Goal: Task Accomplishment & Management: Use online tool/utility

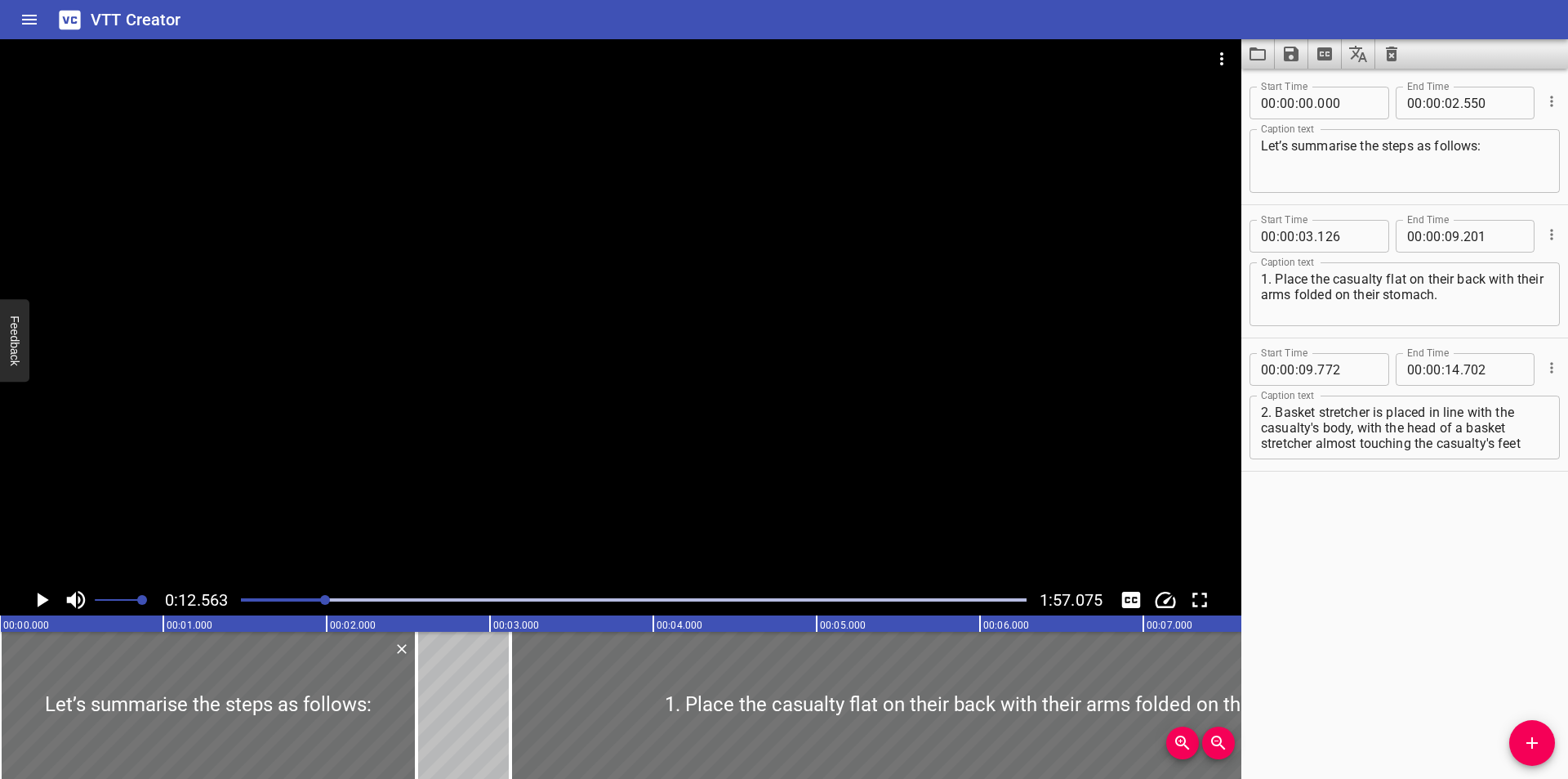
scroll to position [0, 2052]
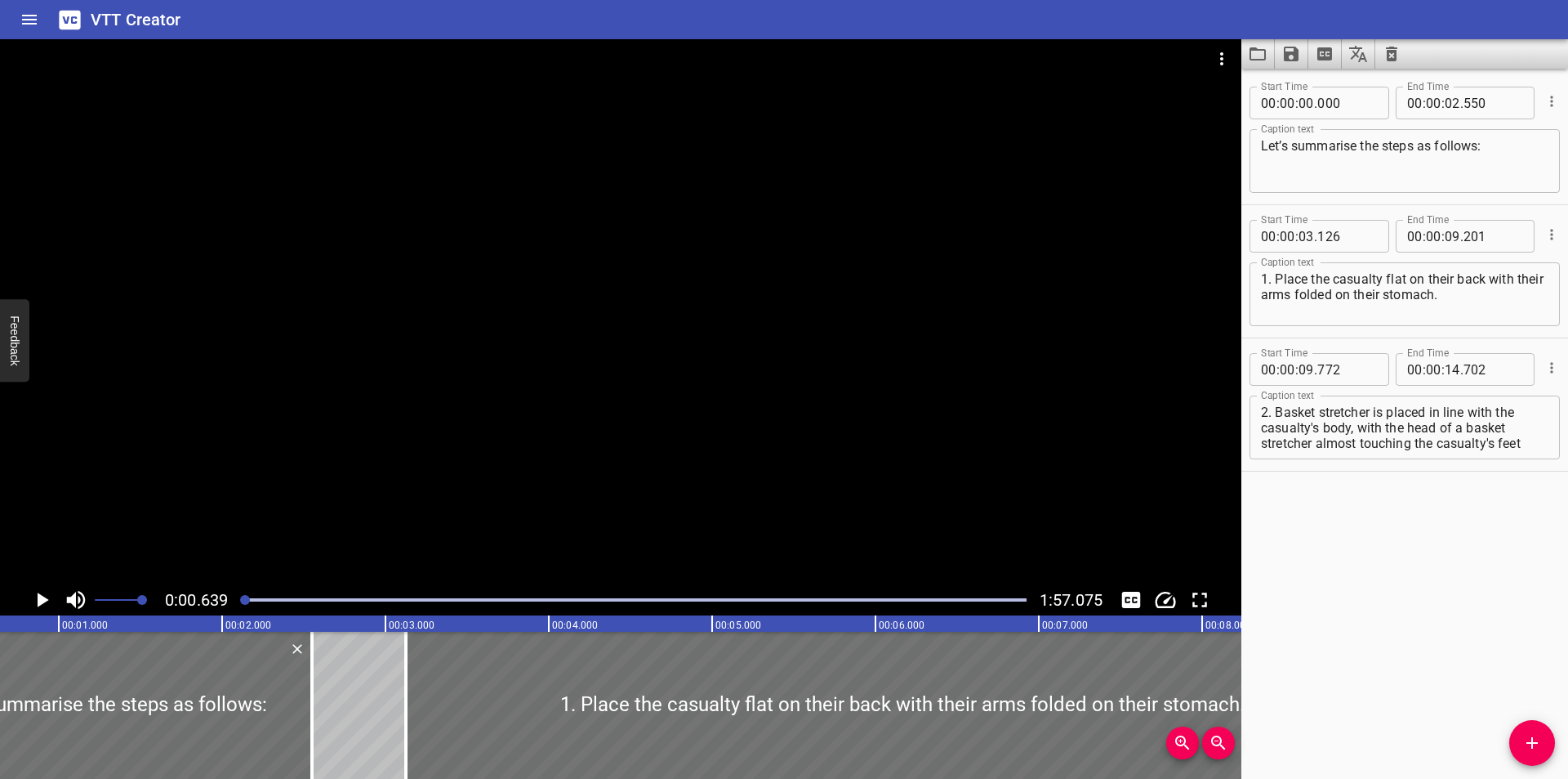
click at [409, 385] on div at bounding box center [620, 311] width 1241 height 545
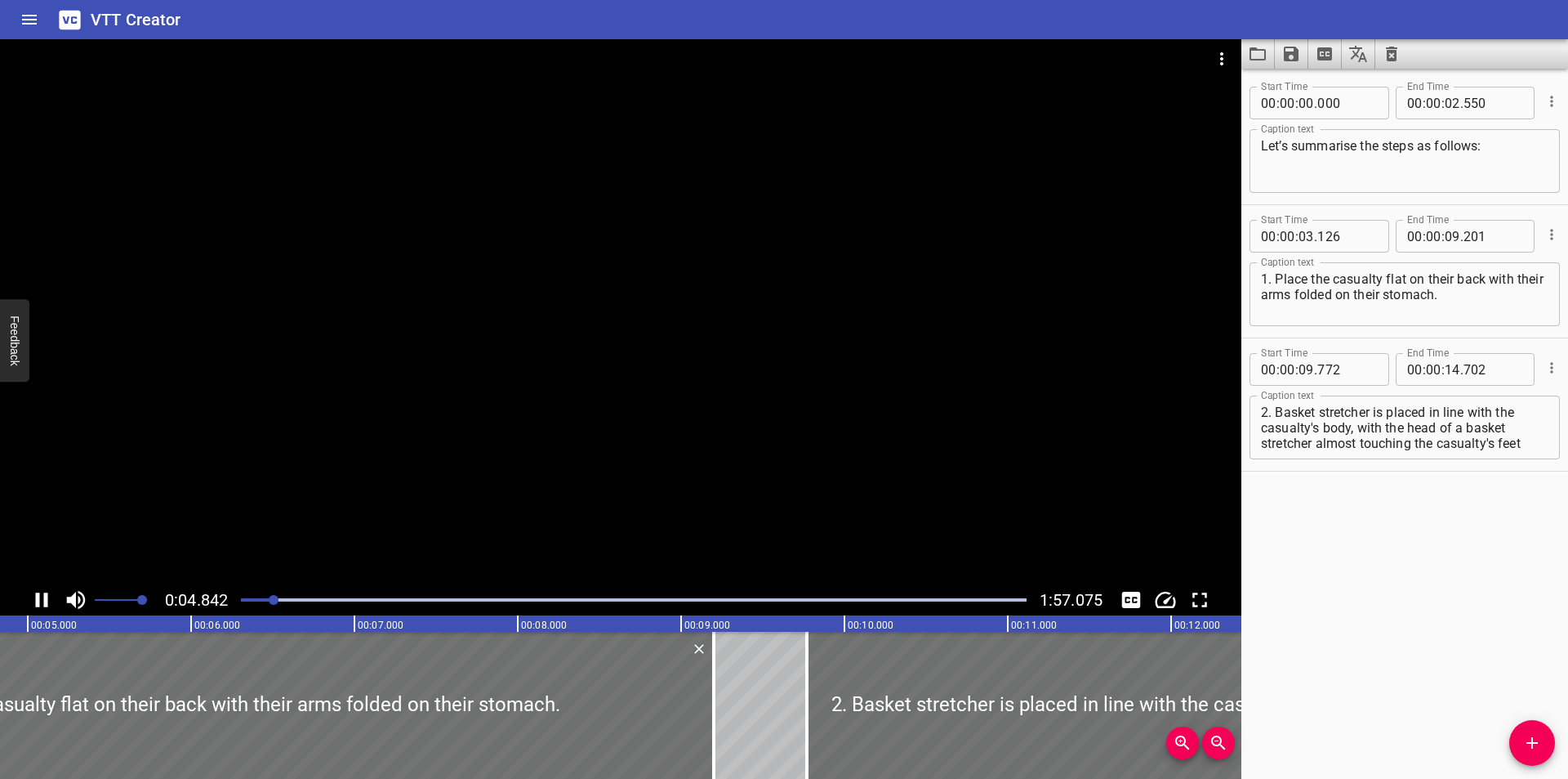
click at [511, 432] on div at bounding box center [620, 311] width 1241 height 545
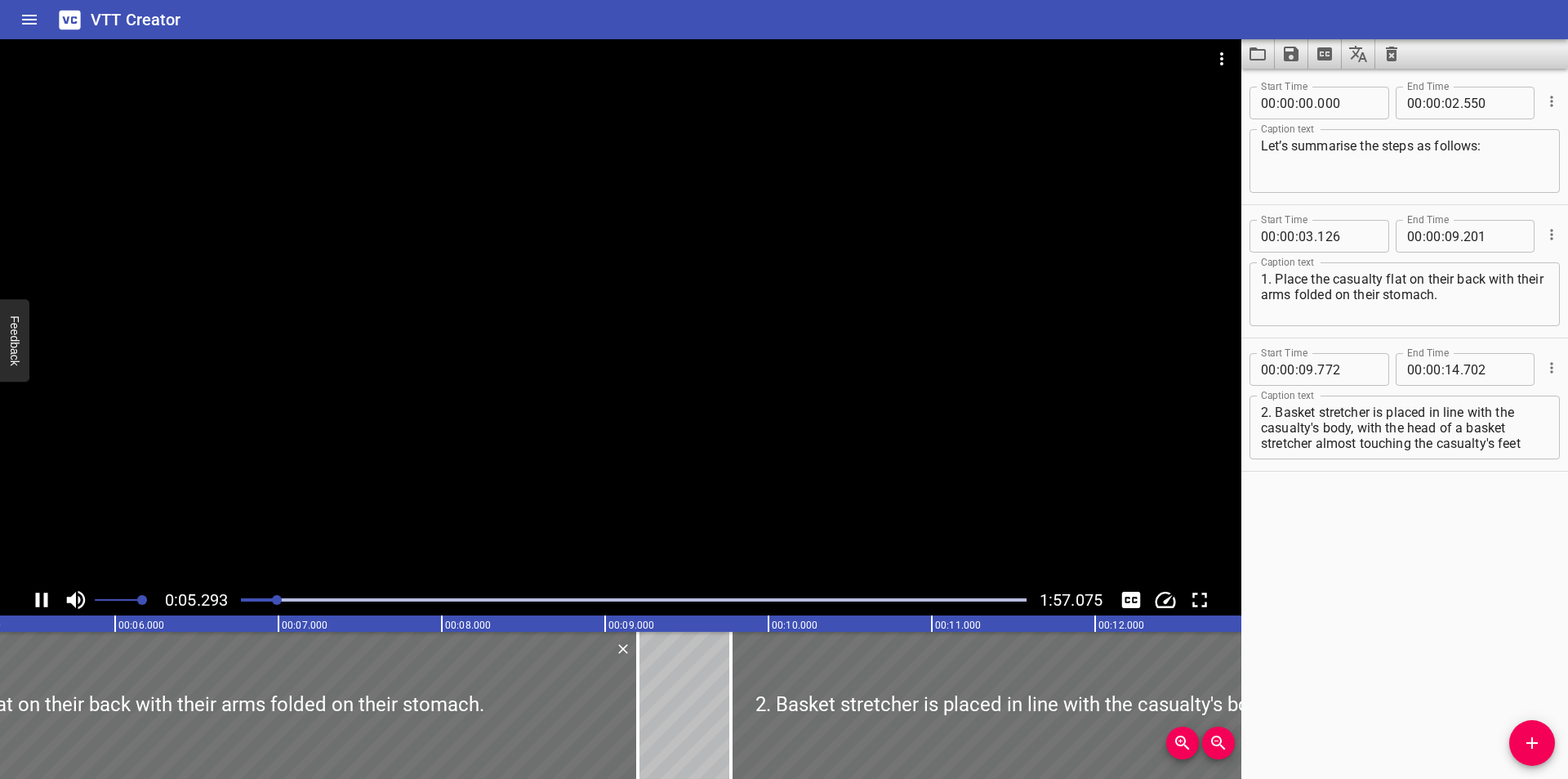
click at [509, 459] on video at bounding box center [620, 311] width 1241 height 545
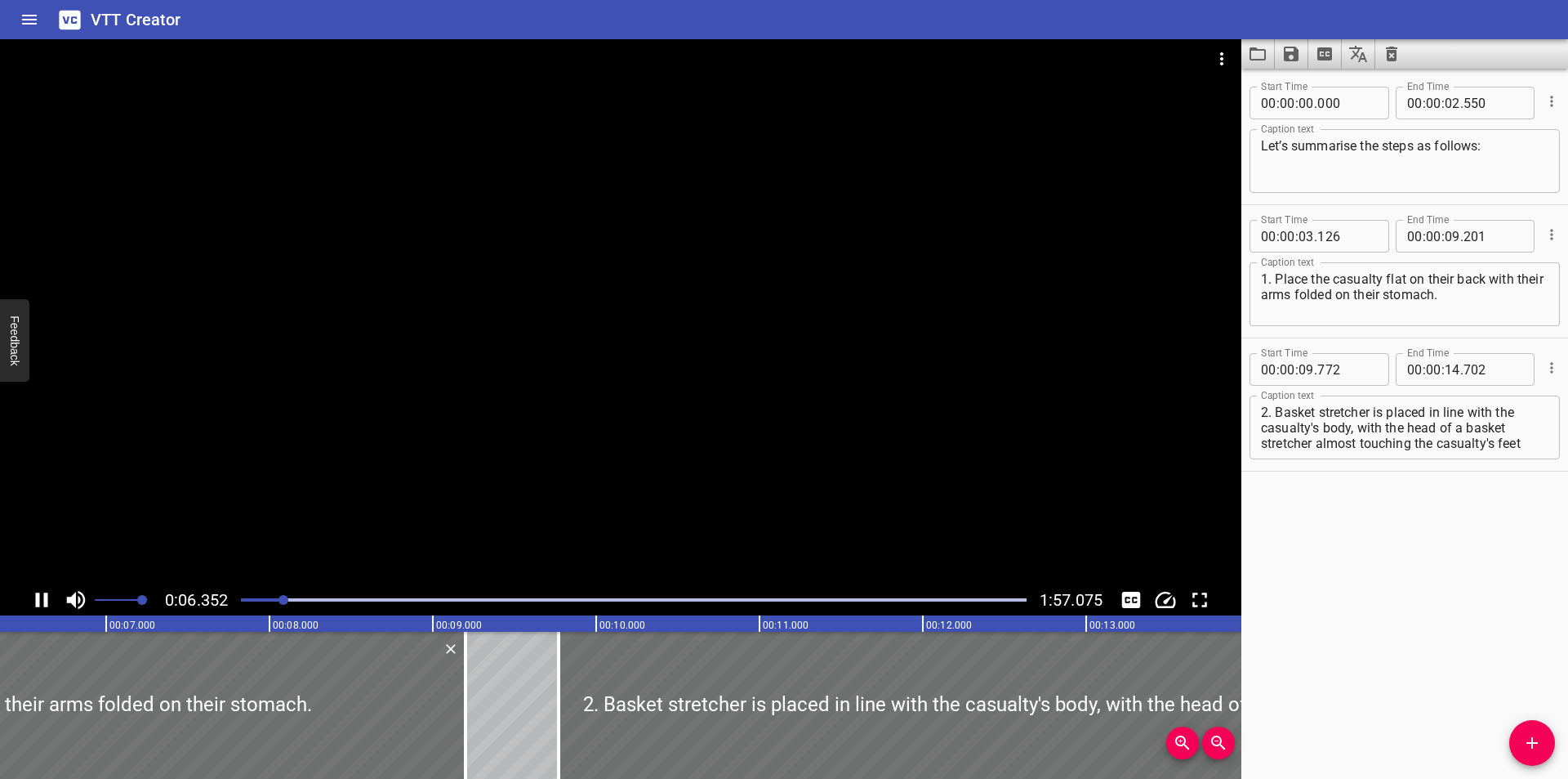
click at [551, 483] on div at bounding box center [620, 311] width 1241 height 545
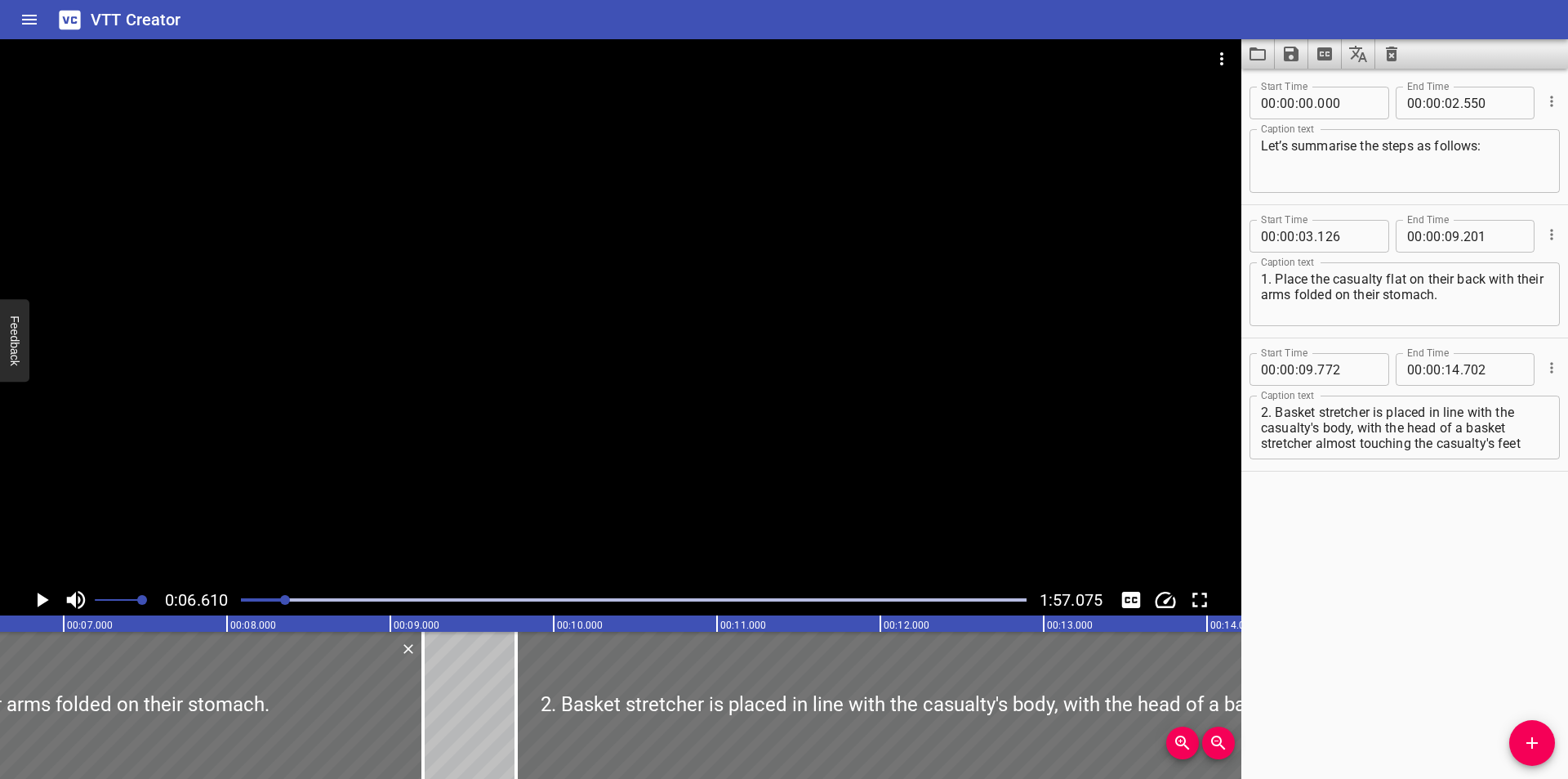
click at [559, 492] on div at bounding box center [620, 311] width 1241 height 545
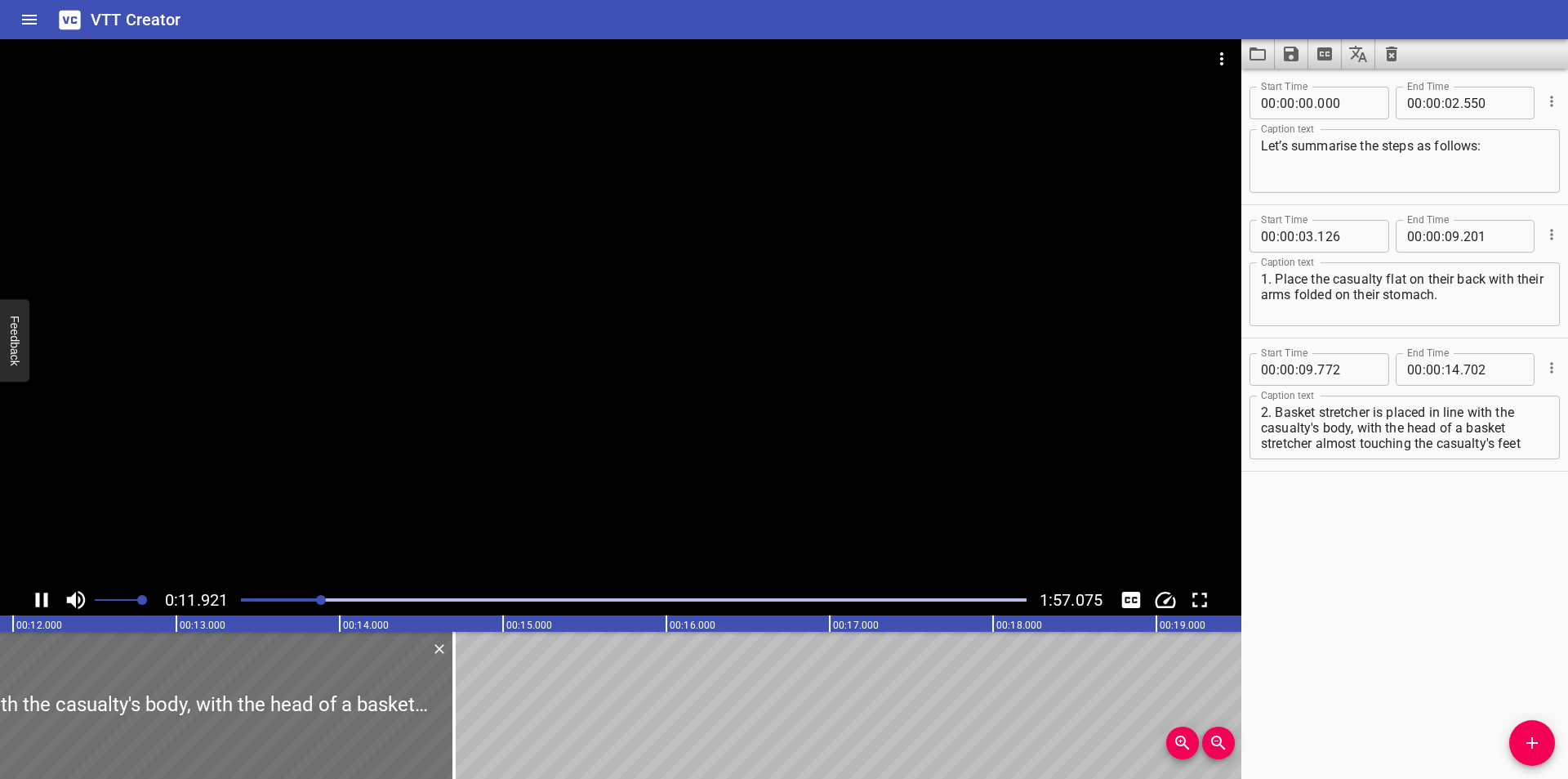
click at [562, 490] on div at bounding box center [620, 311] width 1241 height 545
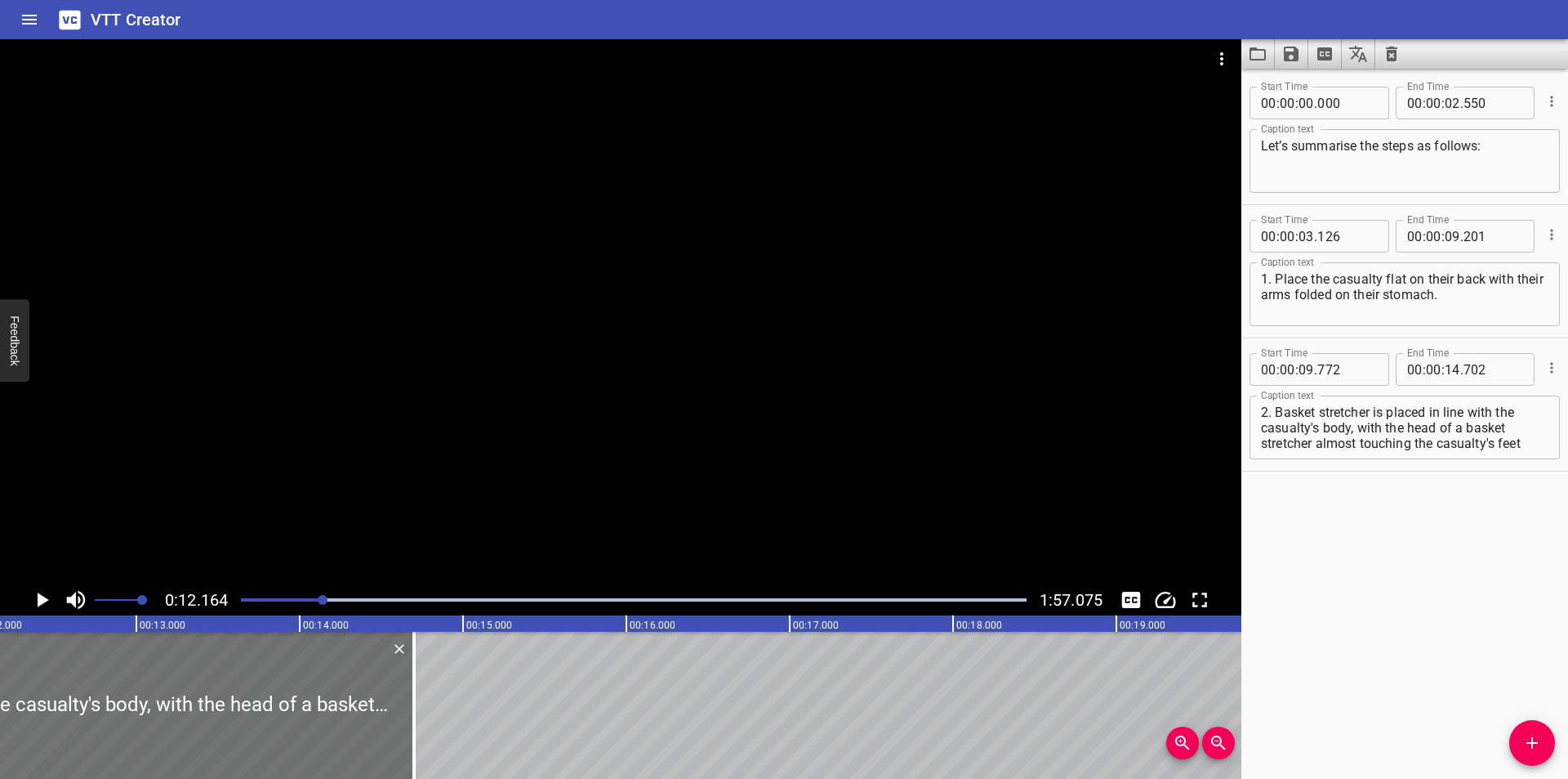
click at [289, 603] on div at bounding box center [633, 599] width 805 height 23
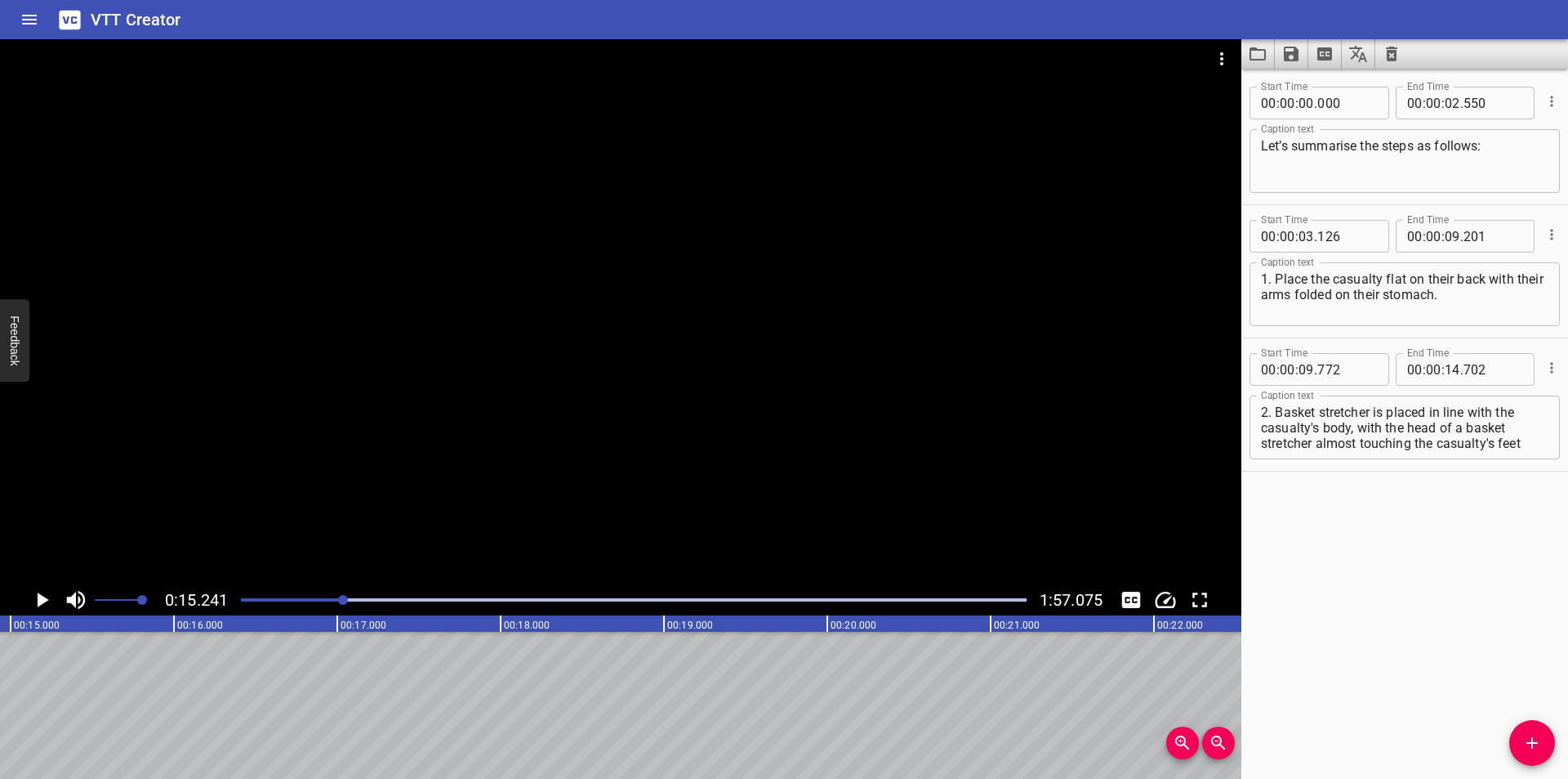
scroll to position [0, 2489]
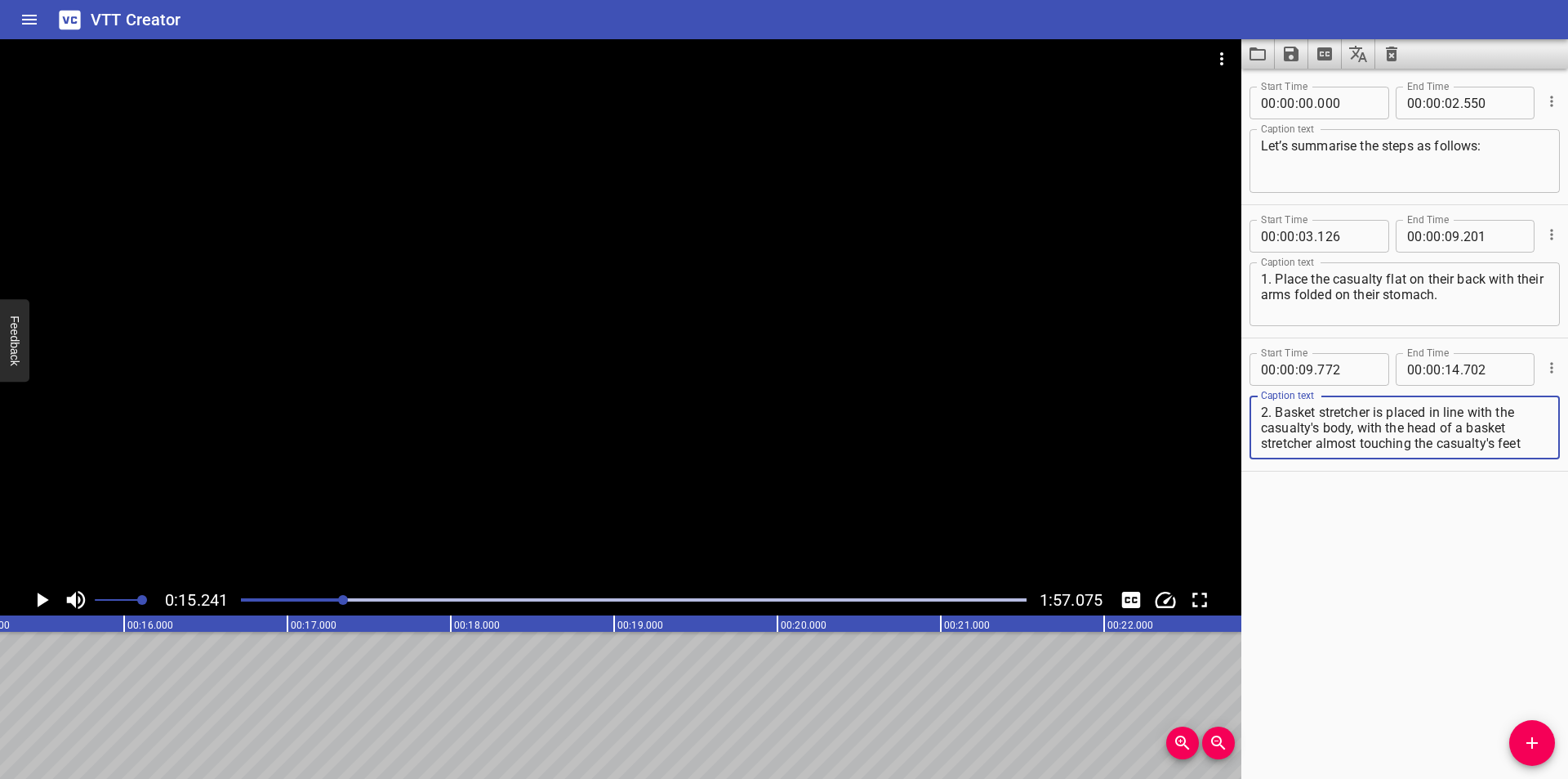
drag, startPoint x: 1358, startPoint y: 430, endPoint x: 1666, endPoint y: 591, distance: 347.5
click at [1567, 591] on html "VTT Creator Caption Editor Batch Transcribe Login Sign Up Privacy Contact 0:15.…" at bounding box center [784, 390] width 1568 height 779
type textarea "2. Basket stretcher is placed in line with the casualty's body,"
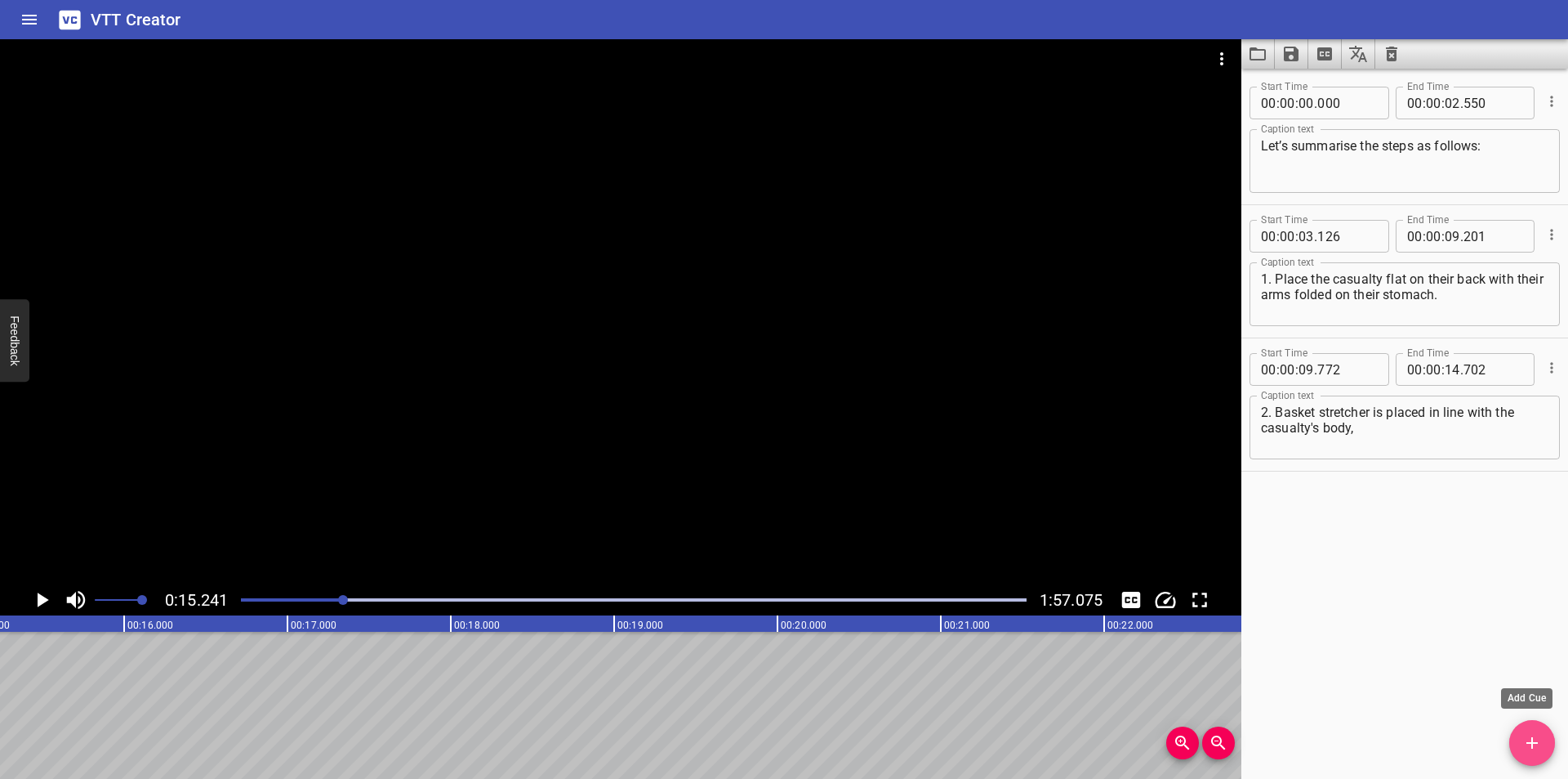
click at [1521, 738] on span "Add Cue" at bounding box center [1531, 742] width 45 height 20
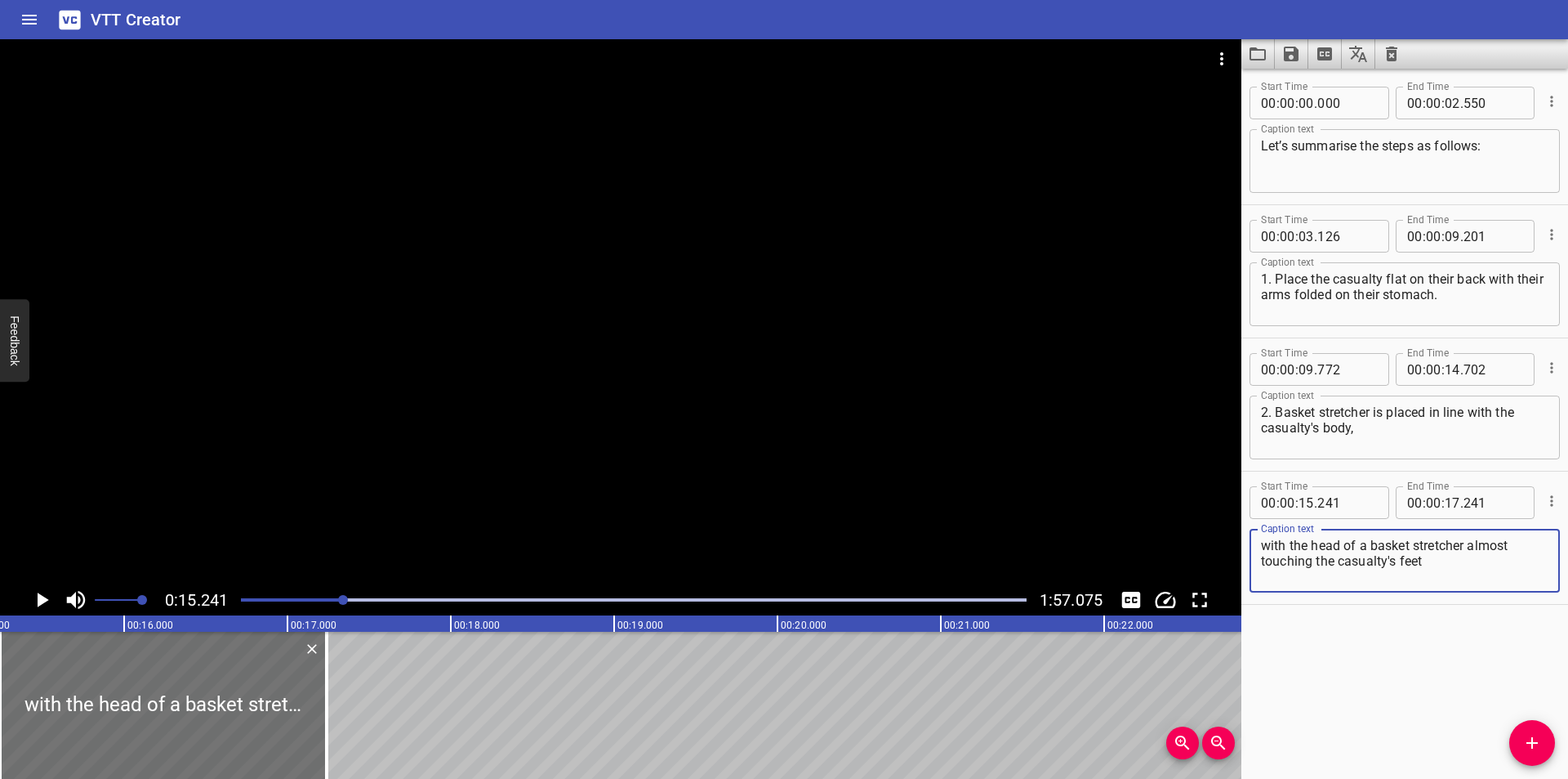
type textarea "with the head of a basket stretcher almost touching the casualty's feet"
click at [1334, 506] on input "number" at bounding box center [1347, 502] width 59 height 33
type input "703"
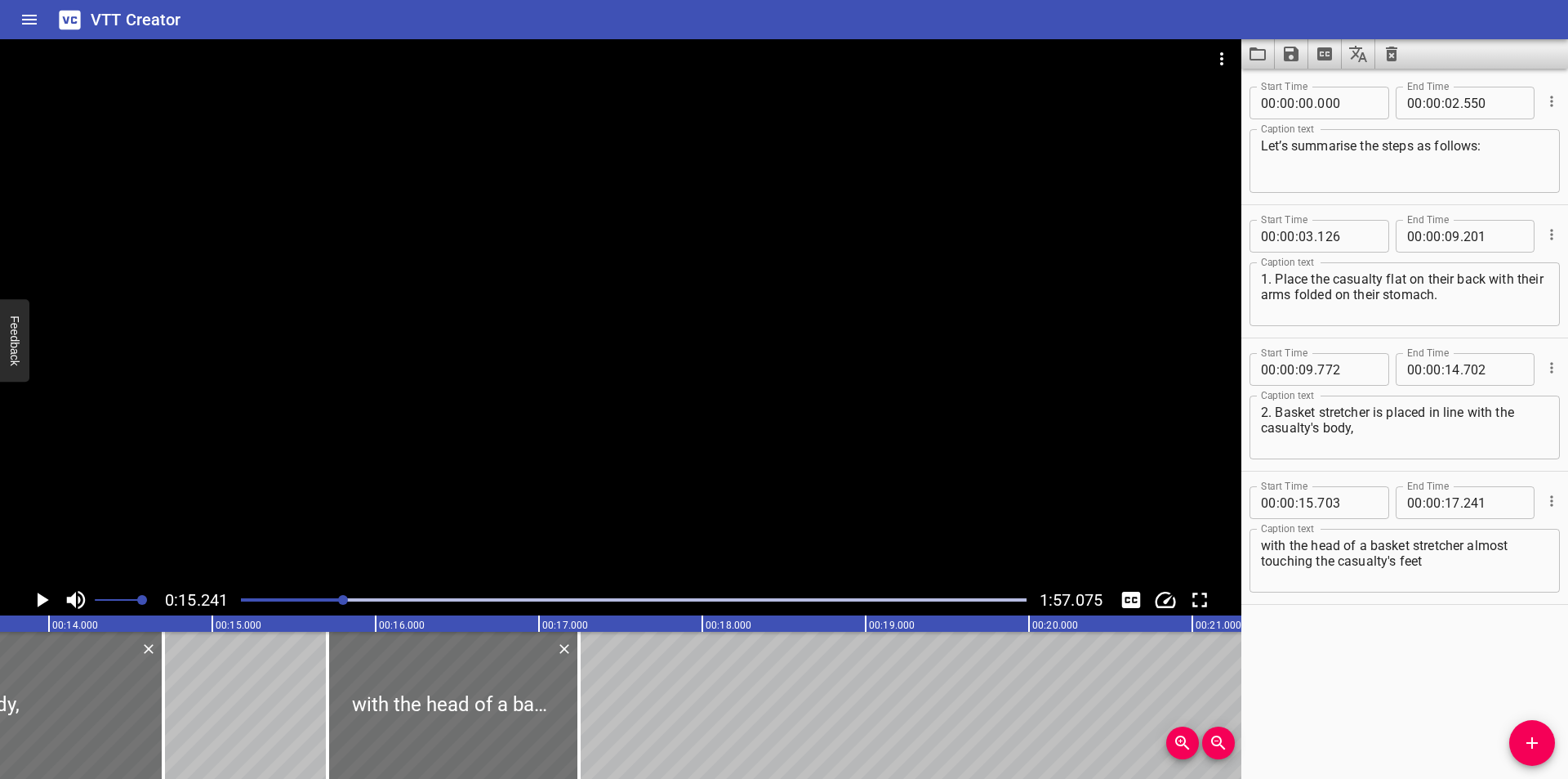
scroll to position [0, 2162]
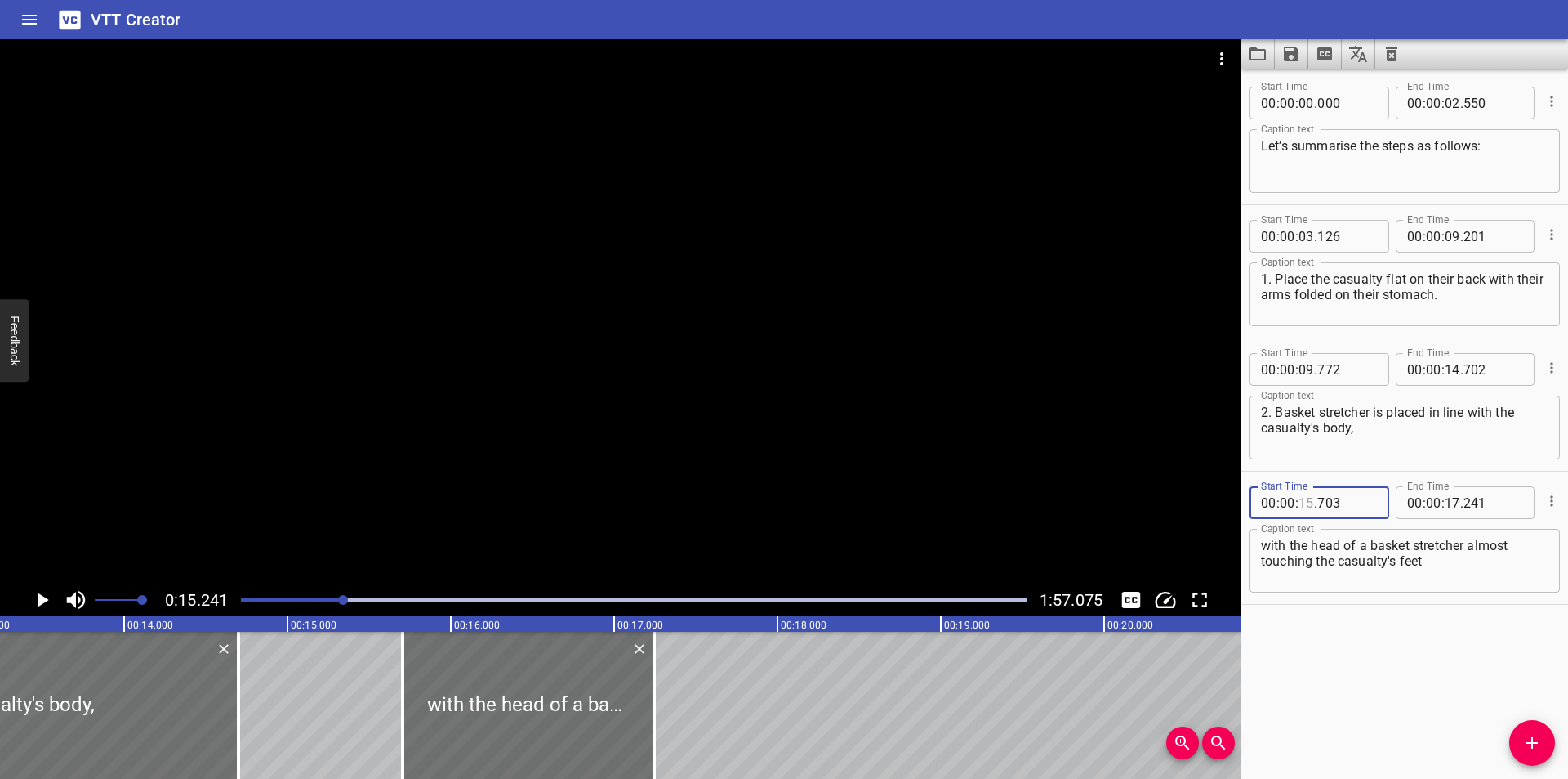
click at [1309, 506] on input "number" at bounding box center [1306, 502] width 16 height 33
type input "14"
type input "703"
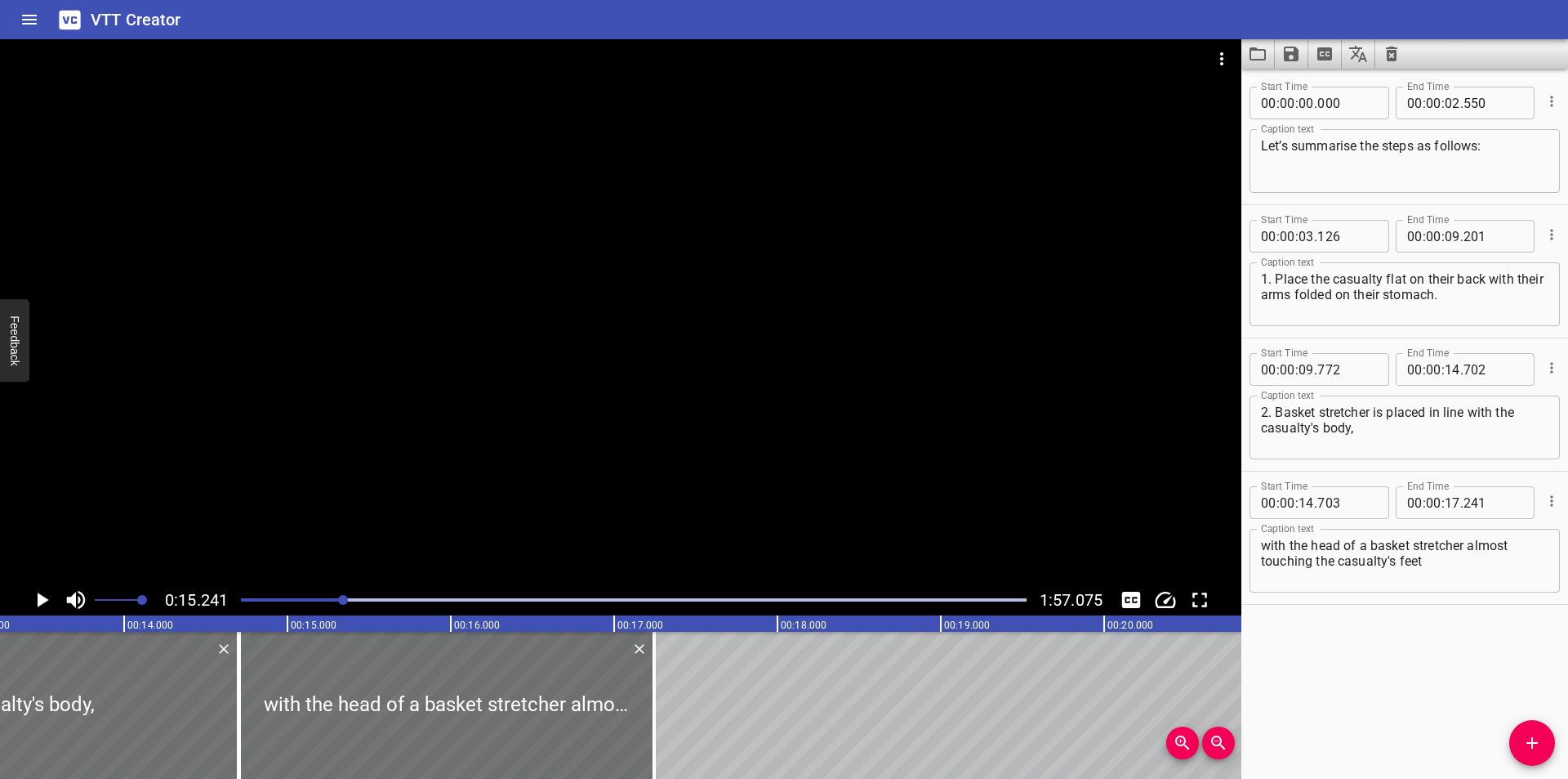
click at [435, 556] on div at bounding box center [620, 311] width 1241 height 545
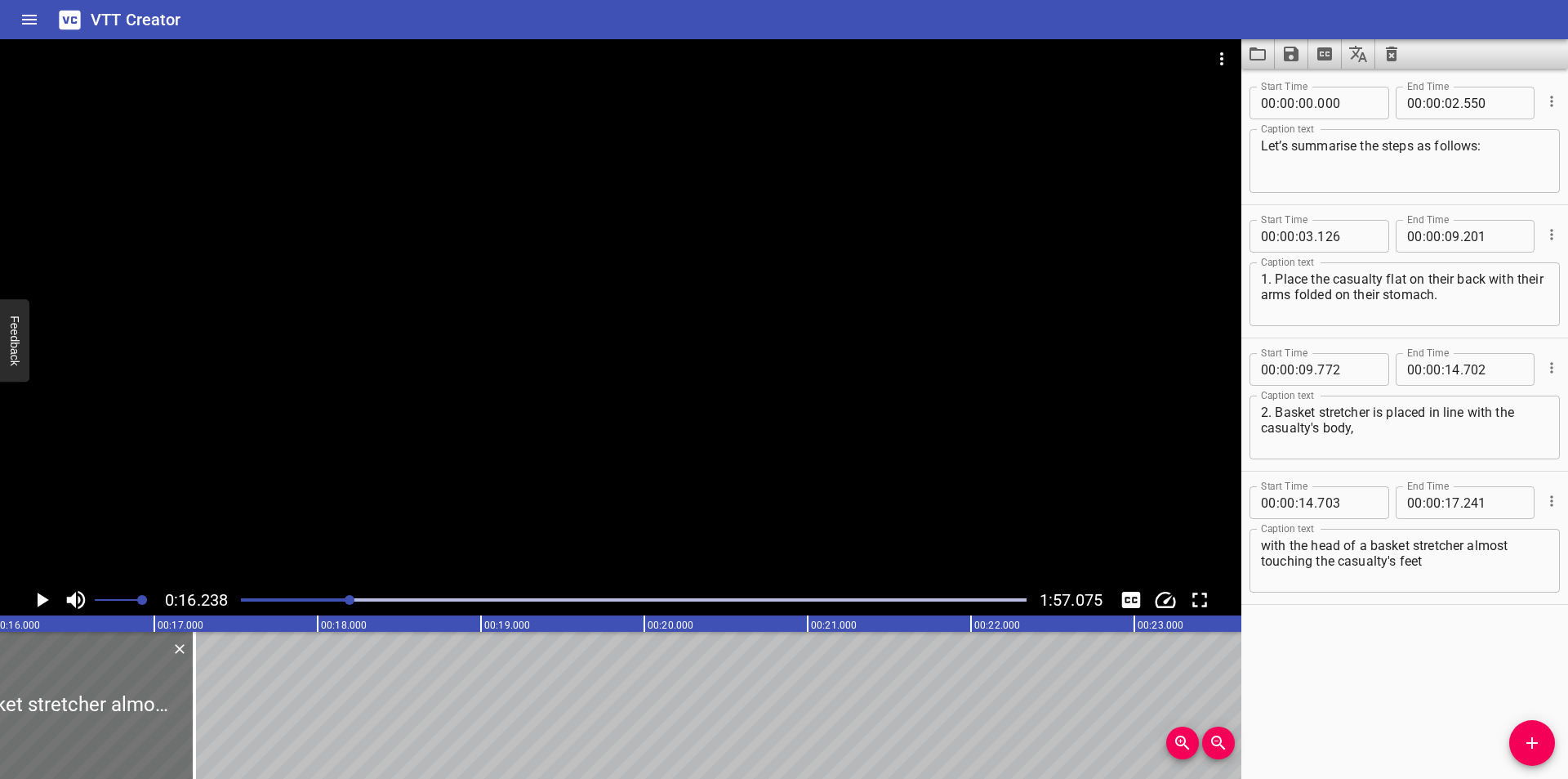
scroll to position [0, 2652]
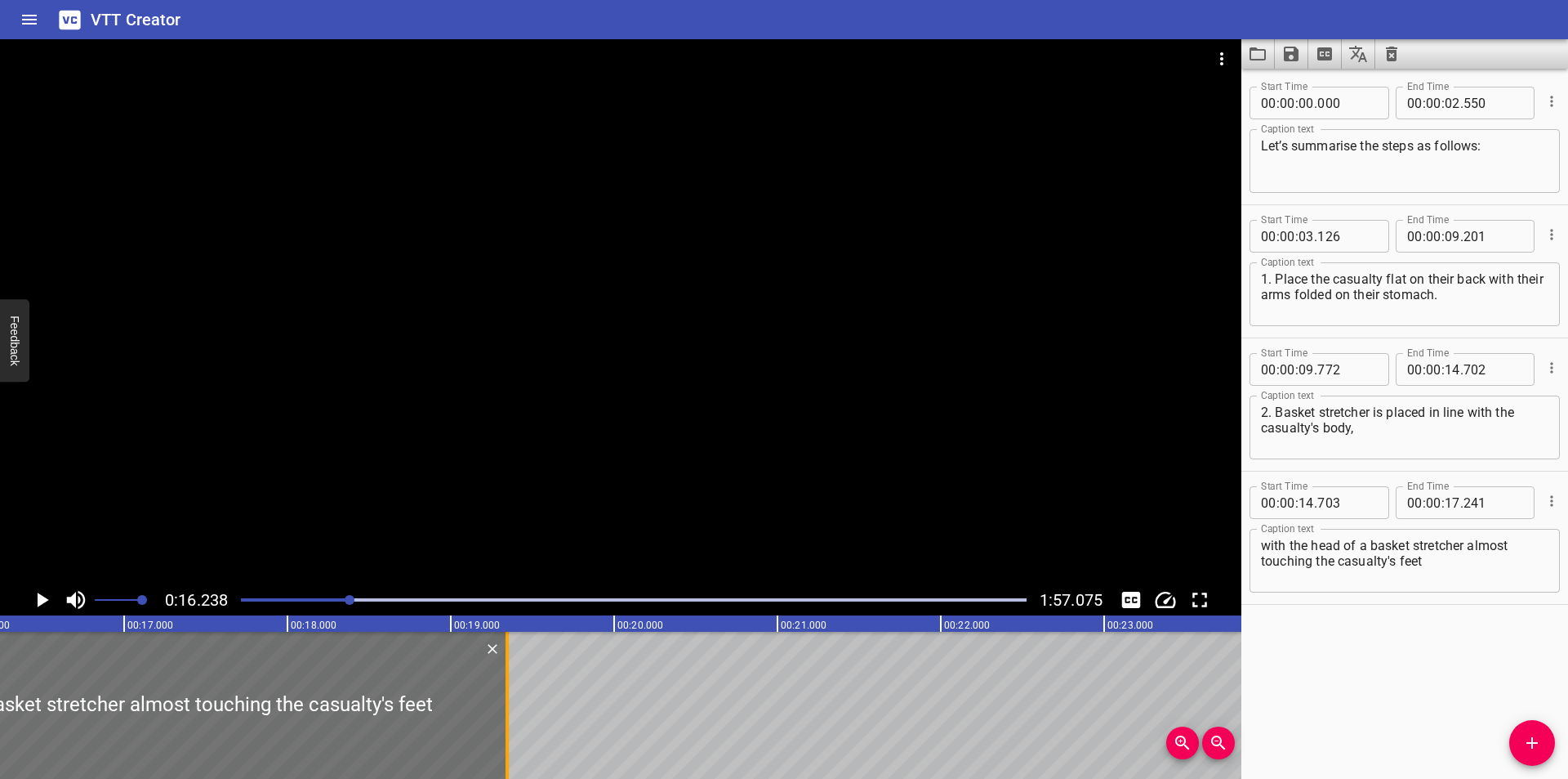
drag, startPoint x: 167, startPoint y: 722, endPoint x: 511, endPoint y: 723, distance: 344.0
click at [511, 723] on div at bounding box center [507, 705] width 17 height 147
type input "19"
type input "341"
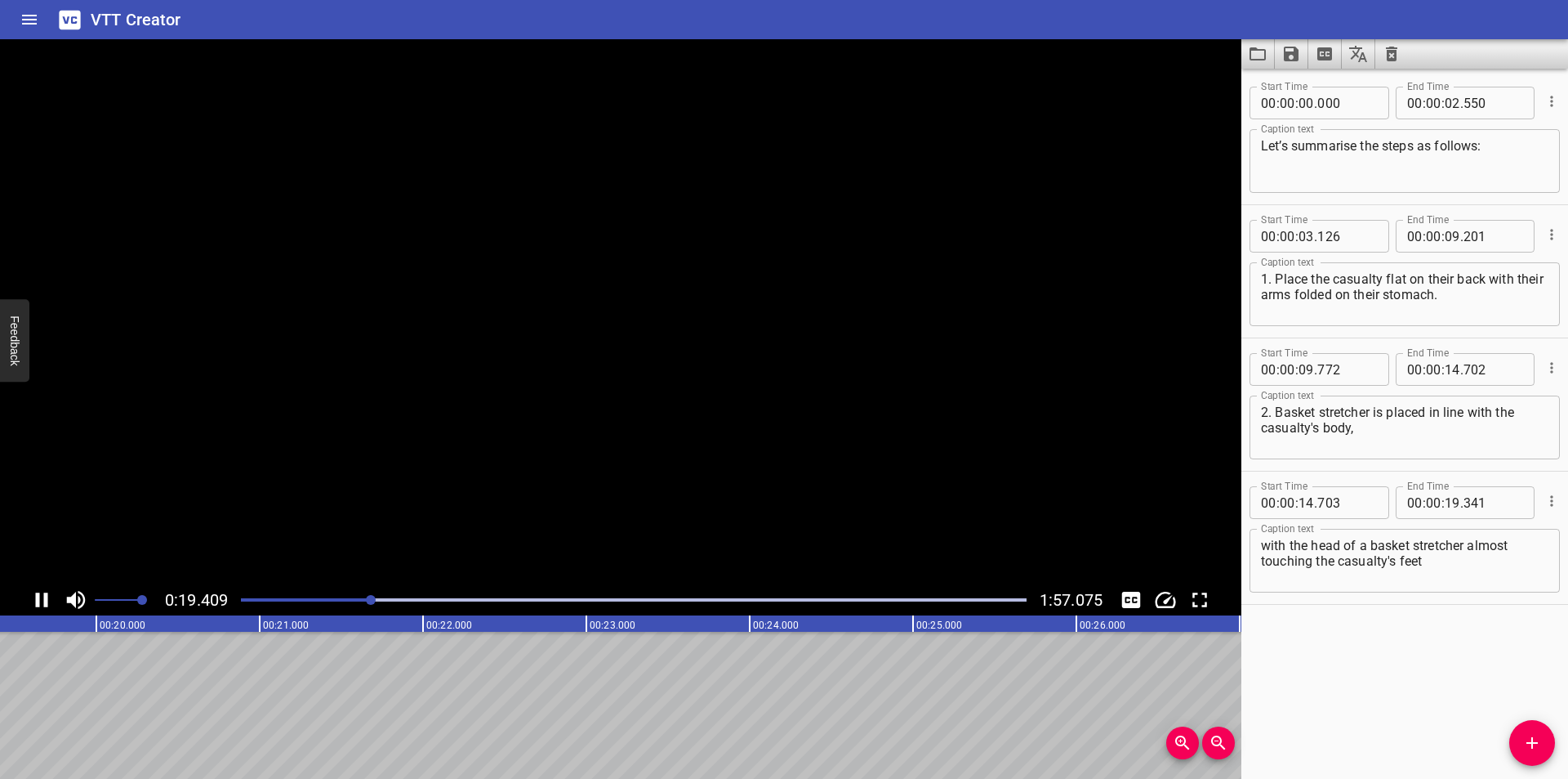
scroll to position [0, 3195]
click at [1450, 565] on textarea "with the head of a basket stretcher almost touching the casualty's feet" at bounding box center [1404, 561] width 288 height 46
type textarea "with the head of a basket stretcher almost touching the casualty's feet."
click at [1547, 746] on span "Add Cue" at bounding box center [1531, 742] width 45 height 20
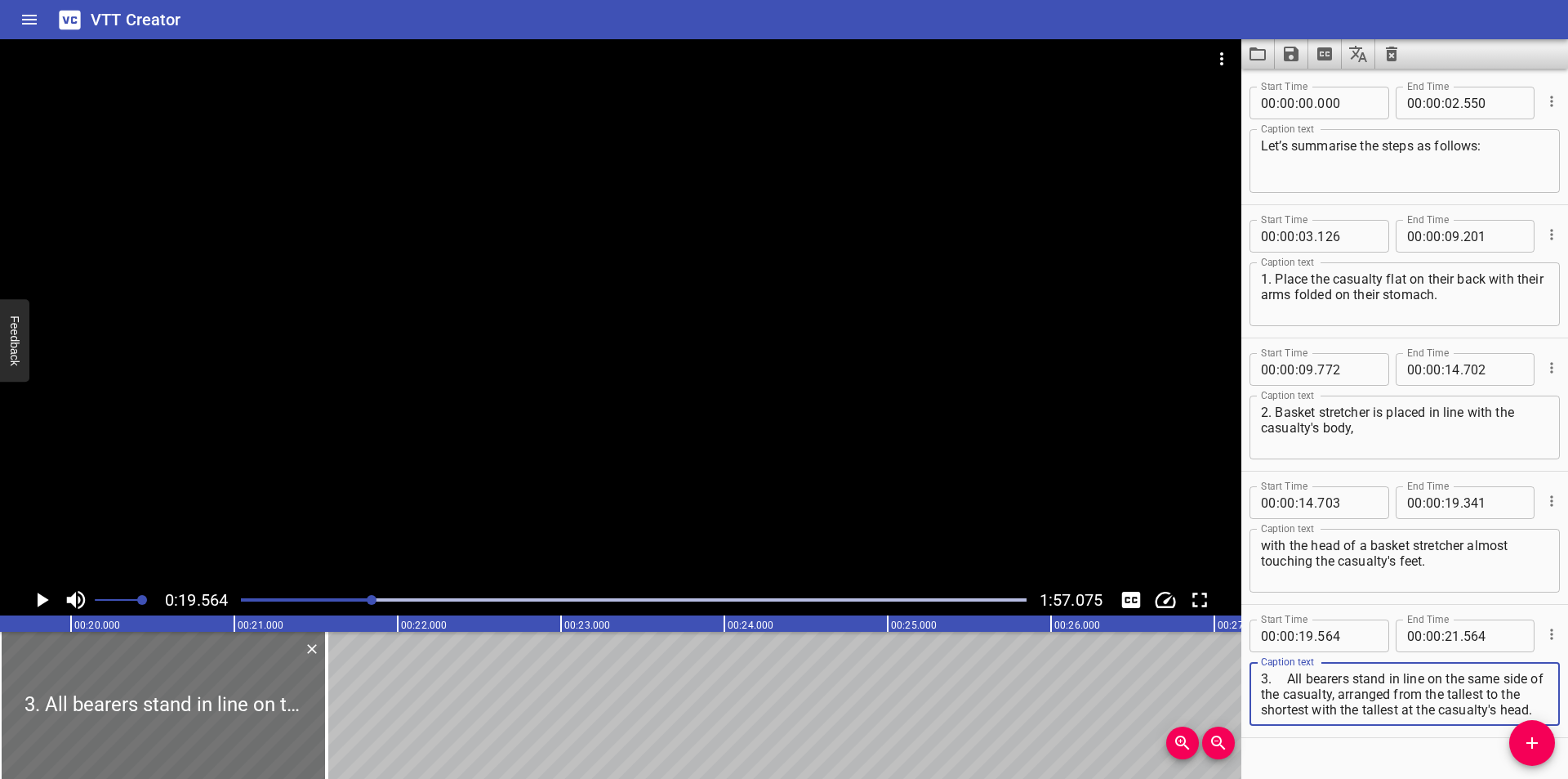
scroll to position [0, 0]
click at [1286, 680] on textarea "3. All bearers stand in line on the same side of the casualty, arranged from th…" at bounding box center [1404, 694] width 288 height 46
type textarea "3. All bearers stand in line on the same side of the casualty, arranged from th…"
click at [515, 483] on div at bounding box center [620, 311] width 1241 height 545
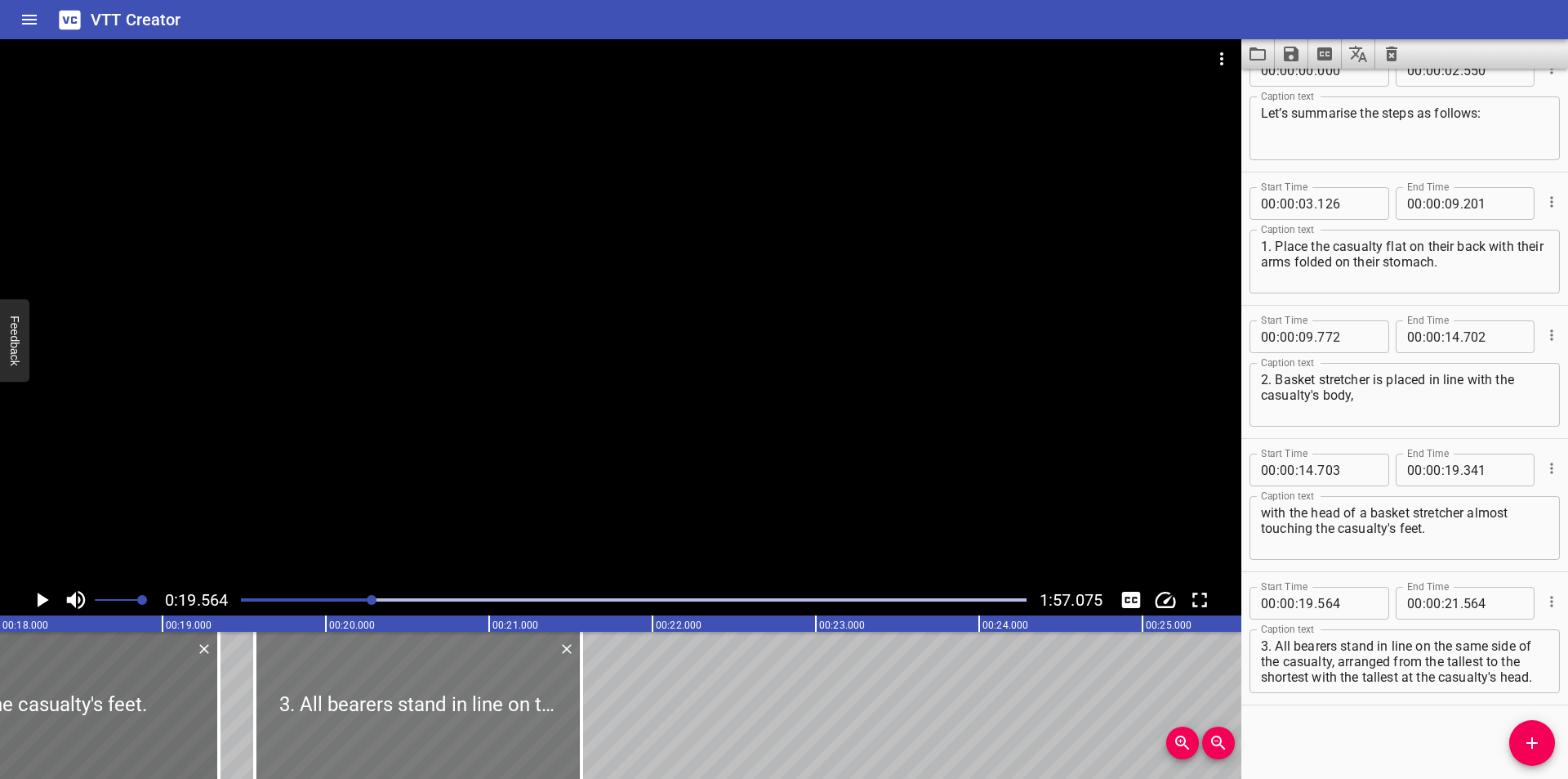
scroll to position [0, 2924]
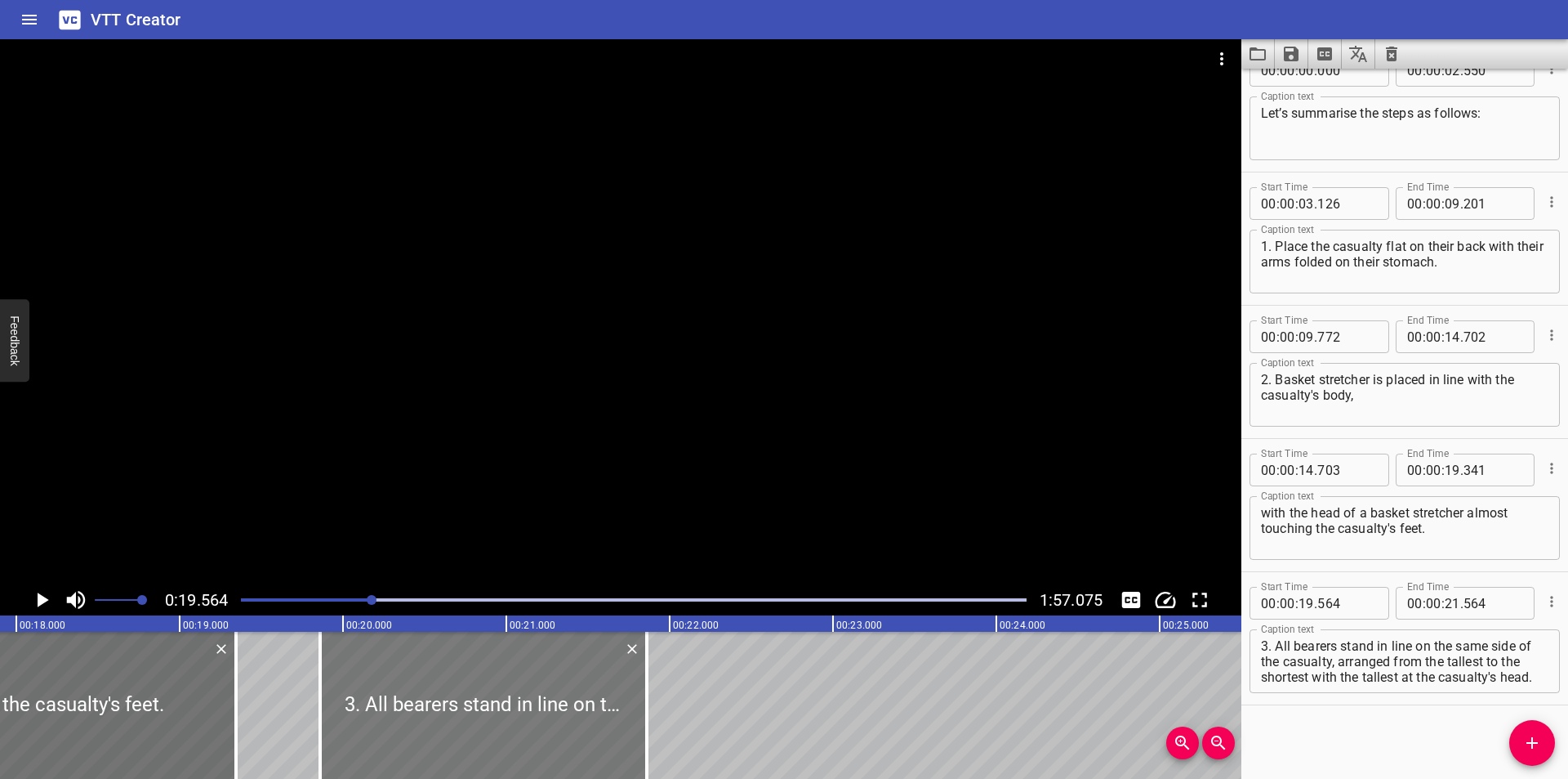
drag, startPoint x: 500, startPoint y: 686, endPoint x: 514, endPoint y: 704, distance: 22.8
click at [514, 704] on div at bounding box center [483, 705] width 327 height 147
type input "859"
click at [236, 723] on div at bounding box center [230, 705] width 17 height 147
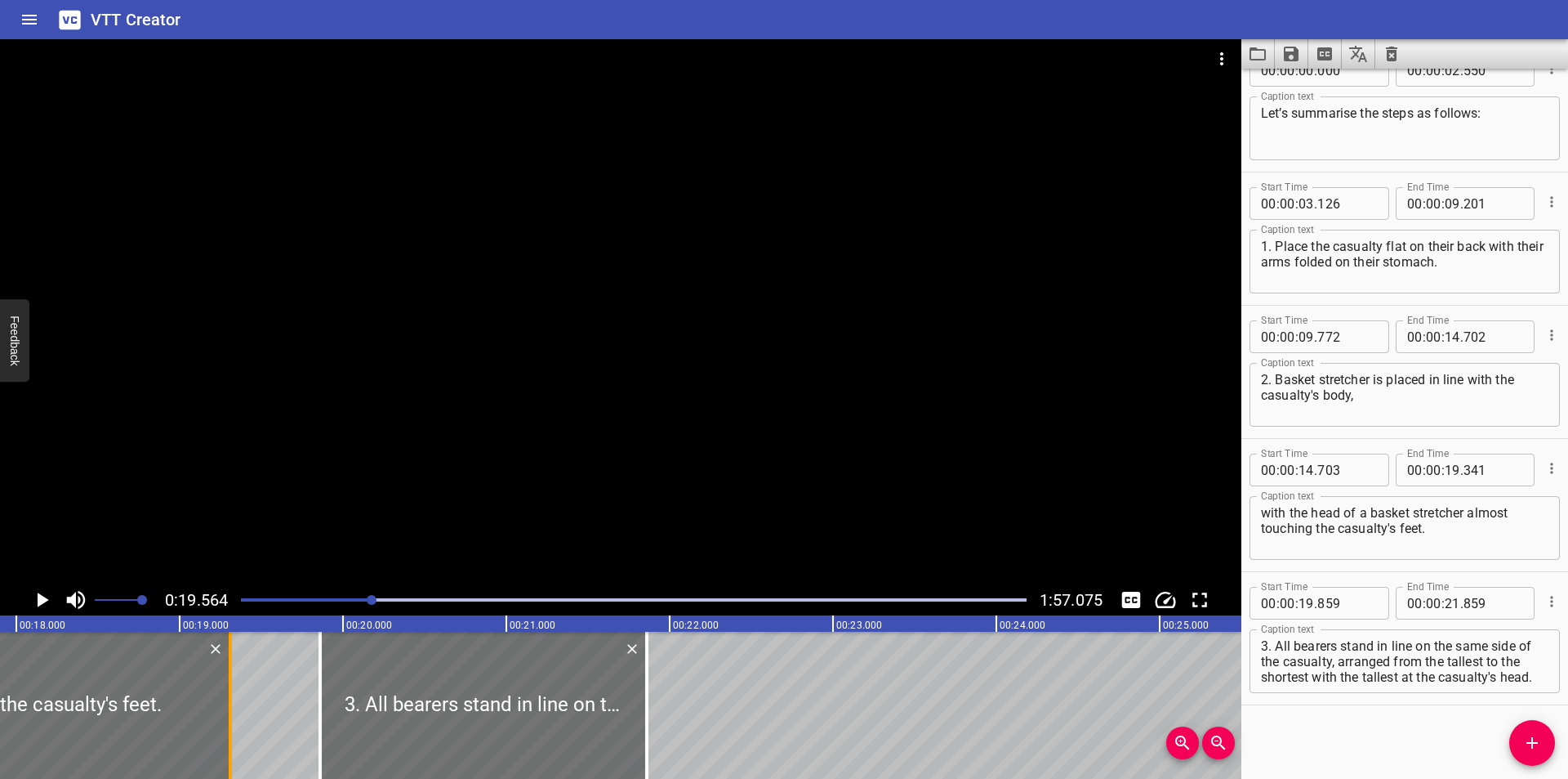
type input "306"
click at [687, 389] on div at bounding box center [620, 311] width 1241 height 545
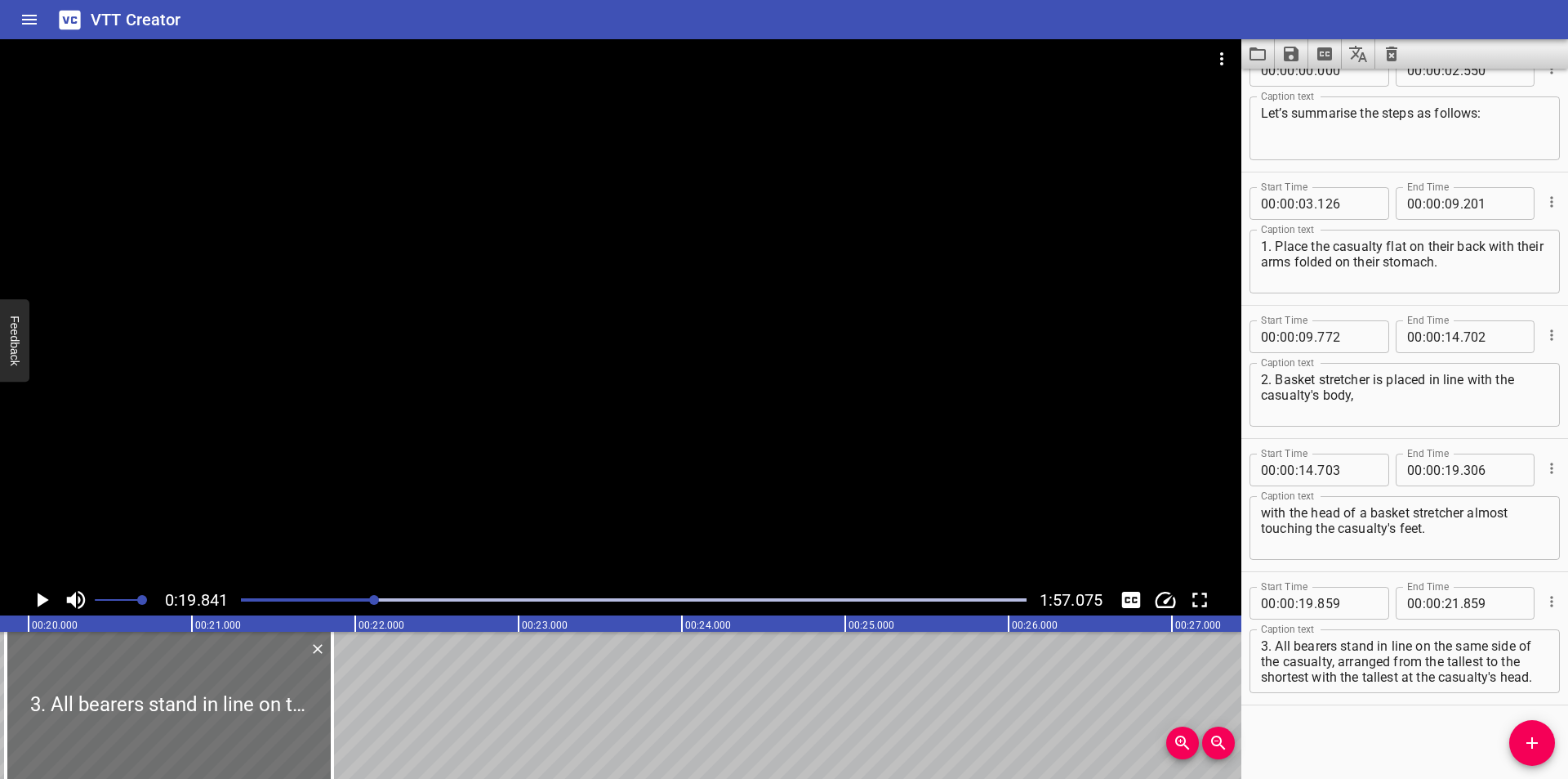
scroll to position [0, 3240]
click at [295, 702] on div at bounding box center [164, 705] width 327 height 147
type input "844"
click at [295, 702] on div at bounding box center [164, 705] width 327 height 147
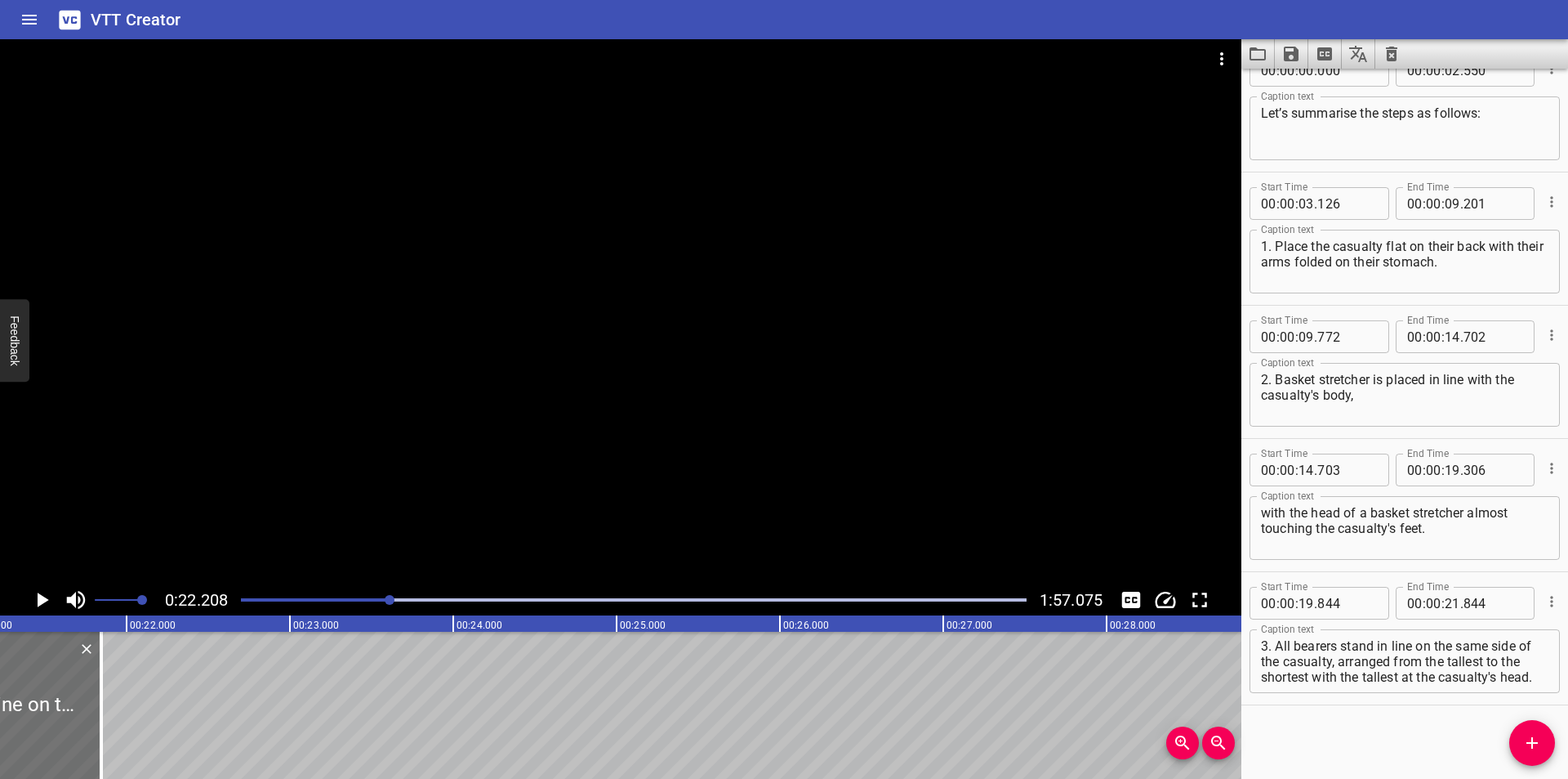
scroll to position [0, 3464]
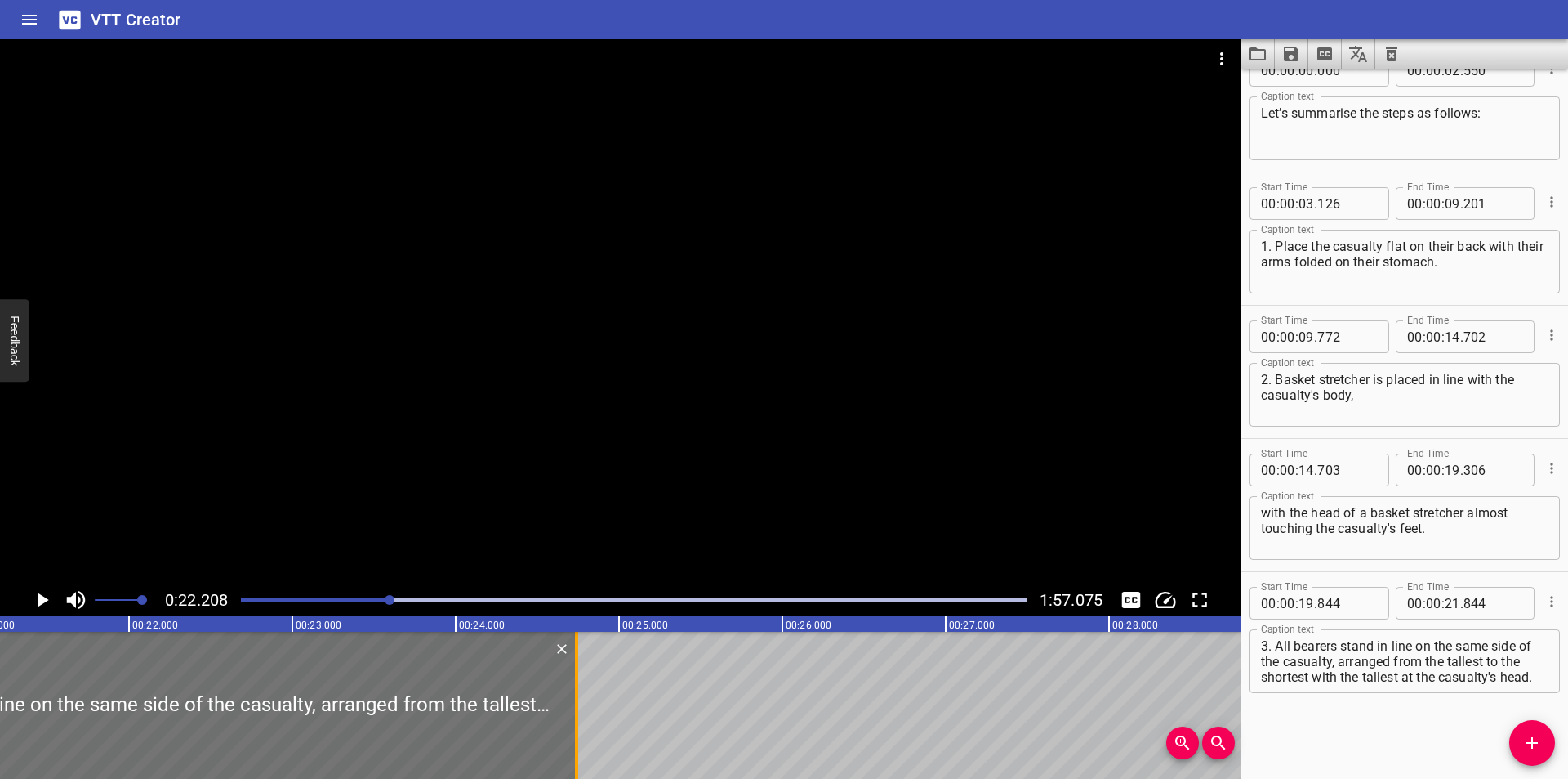
drag, startPoint x: 109, startPoint y: 727, endPoint x: 581, endPoint y: 718, distance: 472.1
click at [581, 718] on div at bounding box center [576, 705] width 17 height 147
type input "24"
type input "739"
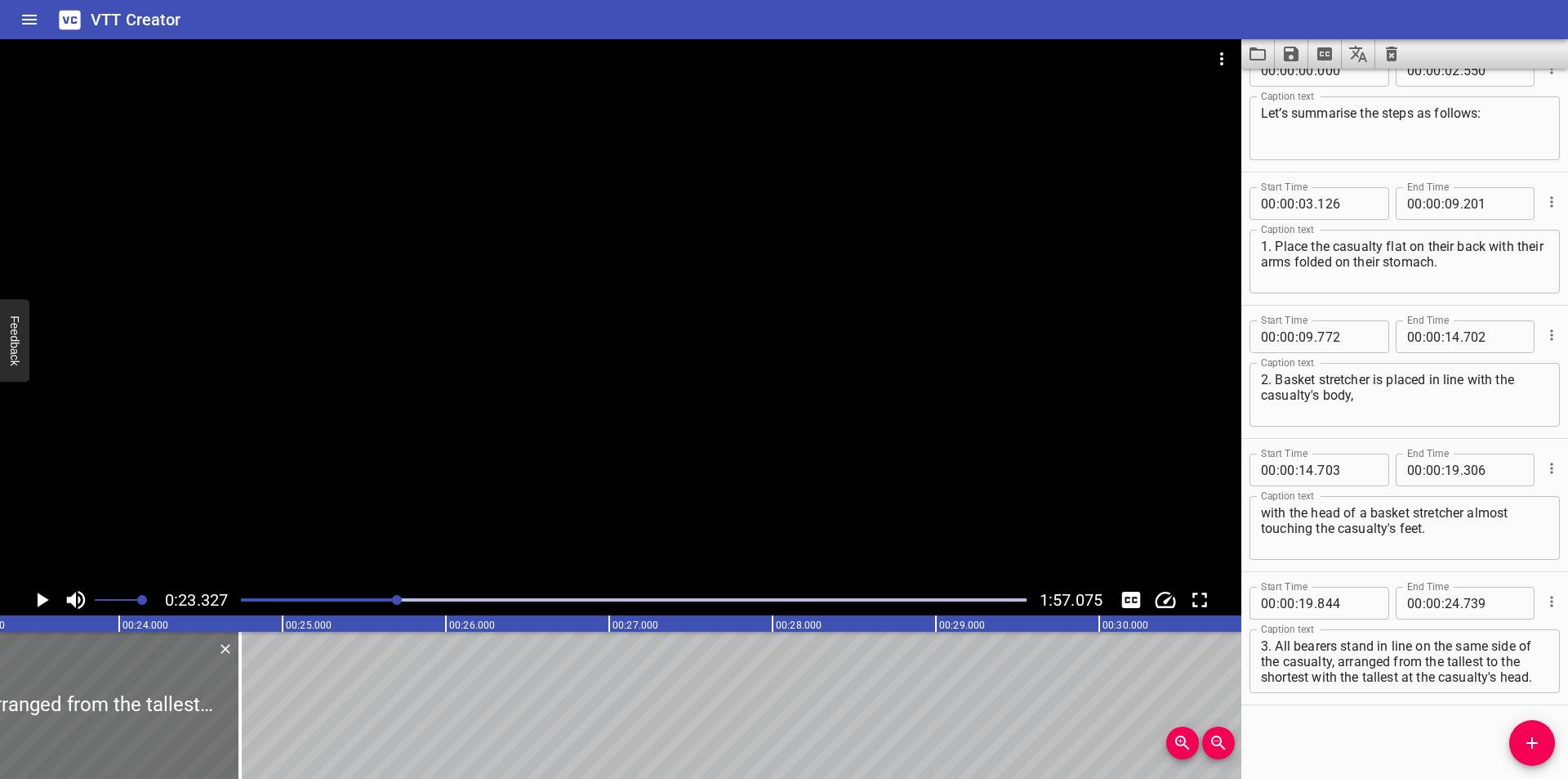
scroll to position [0, 3809]
click at [637, 422] on div at bounding box center [620, 311] width 1241 height 545
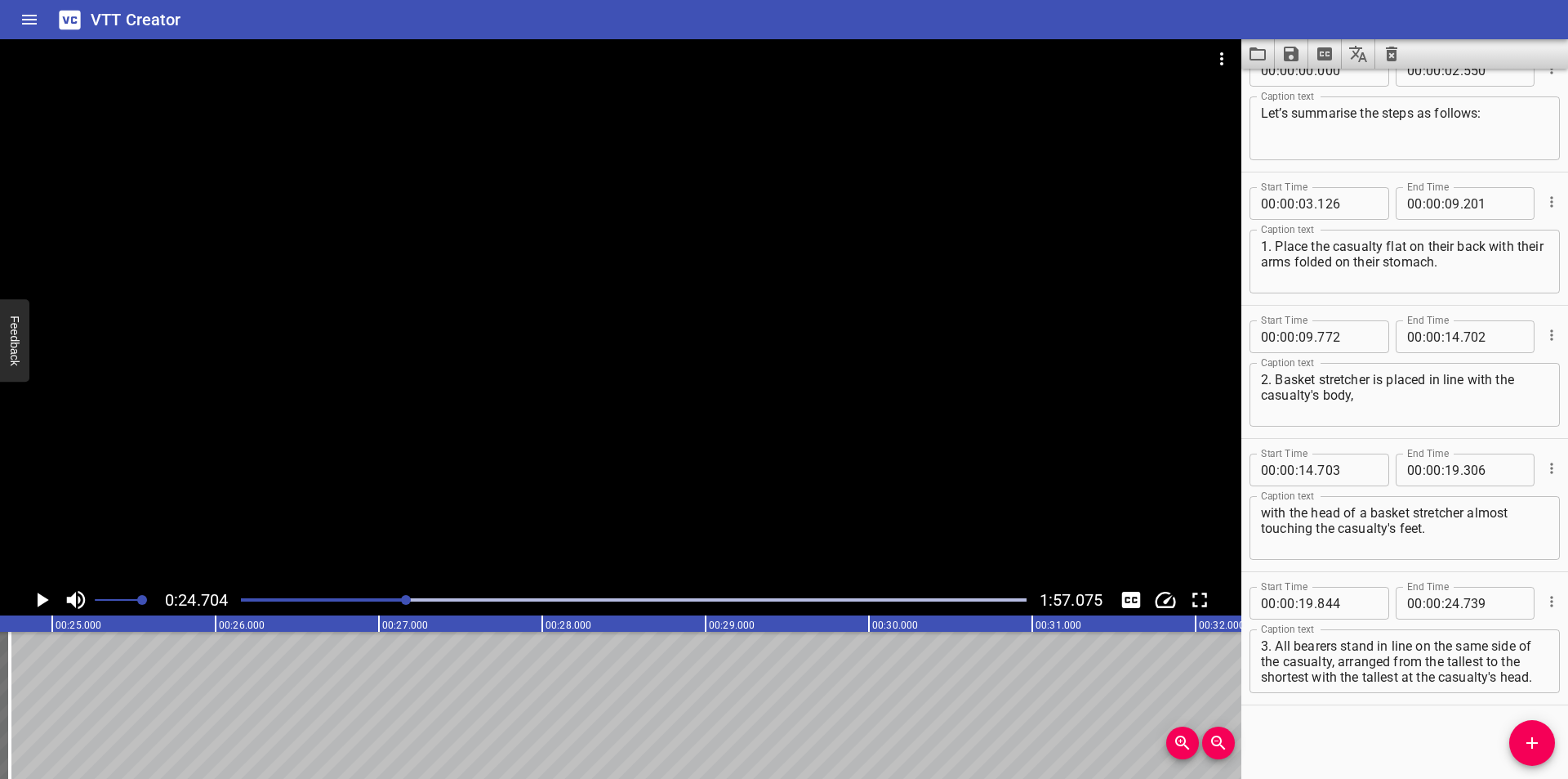
scroll to position [0, 4034]
click at [374, 602] on div at bounding box center [633, 599] width 805 height 23
drag, startPoint x: 425, startPoint y: 506, endPoint x: 435, endPoint y: 512, distance: 11.7
click at [425, 506] on div at bounding box center [620, 311] width 1241 height 545
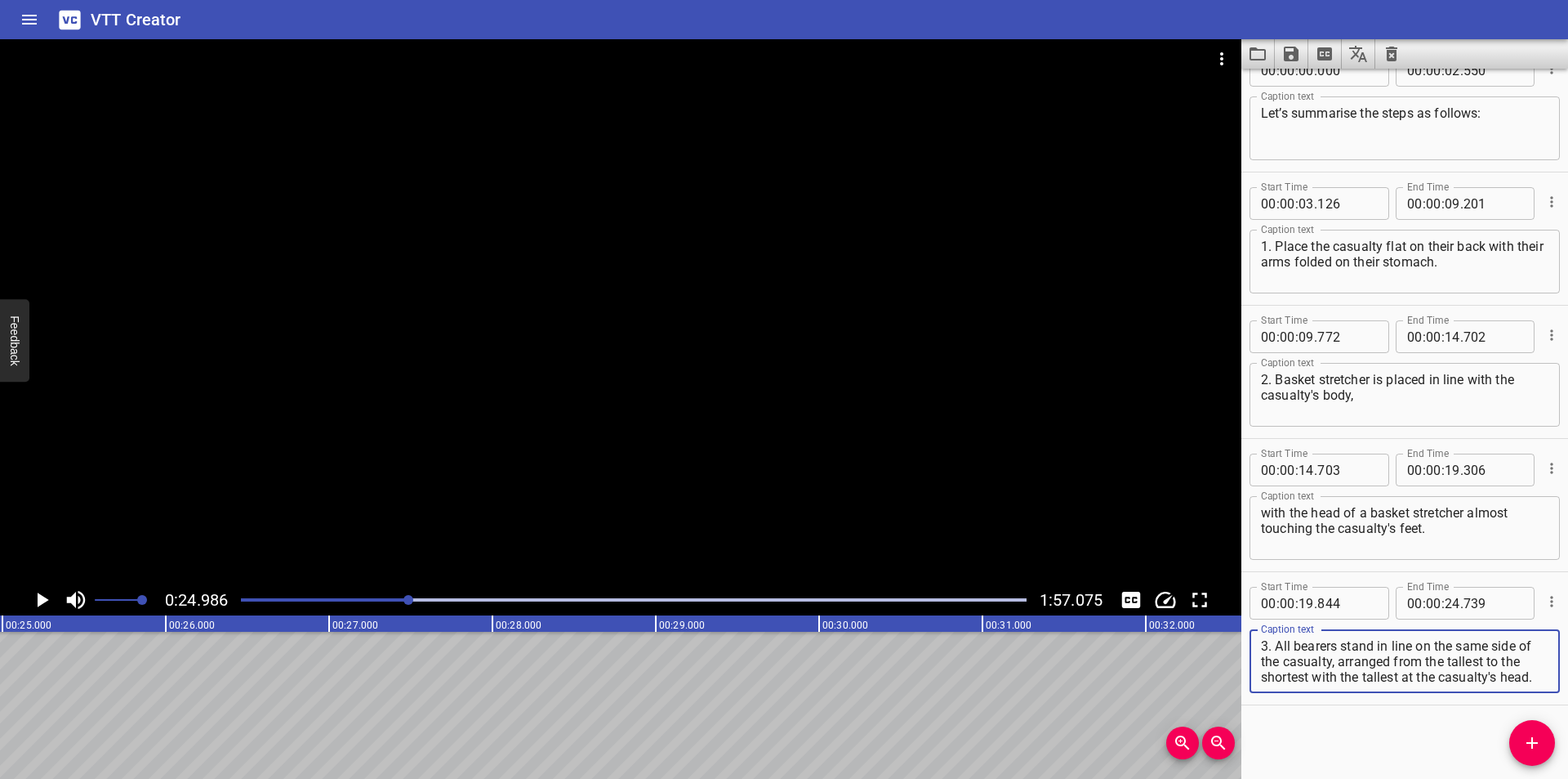
scroll to position [16, 0]
drag, startPoint x: 1355, startPoint y: 662, endPoint x: 1769, endPoint y: 799, distance: 436.1
click at [1567, 778] on html "VTT Creator Caption Editor Batch Transcribe Login Sign Up Privacy Contact 0:24.…" at bounding box center [784, 390] width 1568 height 779
click at [1386, 677] on textarea "3. All bearers stand in line on the same side of the casualty, arranged from th…" at bounding box center [1404, 660] width 288 height 46
drag, startPoint x: 1384, startPoint y: 673, endPoint x: 1360, endPoint y: 659, distance: 27.8
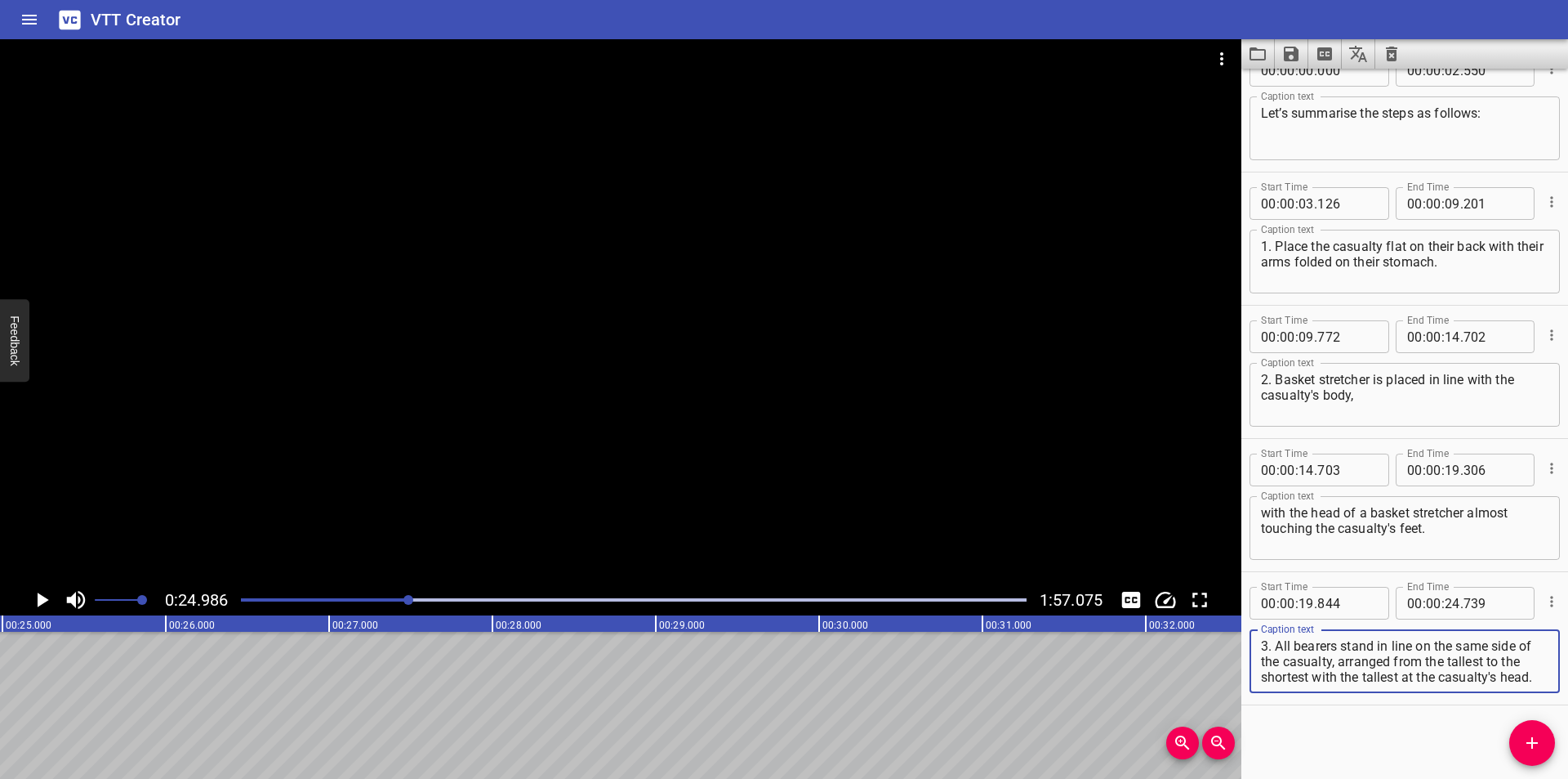
click at [1367, 662] on textarea "3. All bearers stand in line on the same side of the casualty, arranged from th…" at bounding box center [1404, 660] width 288 height 46
drag, startPoint x: 1360, startPoint y: 659, endPoint x: 1351, endPoint y: 649, distance: 13.5
click at [1351, 649] on textarea "3. All bearers stand in line on the same side of the casualty, arranged from th…" at bounding box center [1404, 660] width 288 height 46
click at [1362, 663] on textarea "3. All bearers stand in line on the same side of the casualty, arranged from th…" at bounding box center [1404, 660] width 288 height 46
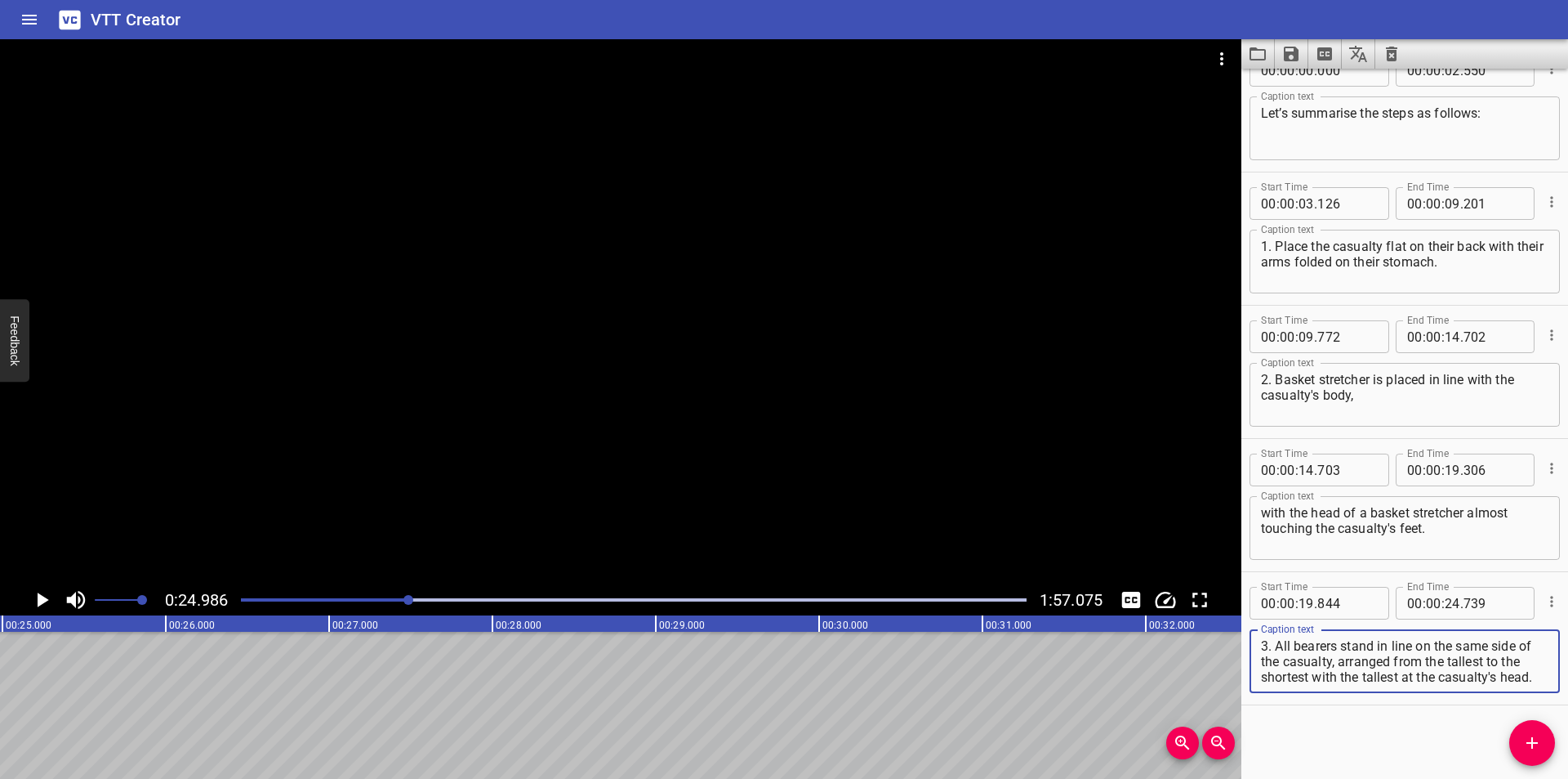
click at [1329, 659] on textarea "3. All bearers stand in line on the same side of the casualty, arranged from th…" at bounding box center [1404, 660] width 288 height 46
drag, startPoint x: 1356, startPoint y: 665, endPoint x: 1440, endPoint y: 745, distance: 116.0
click at [1440, 745] on div "Start Time 00 : 00 : 00 . 000 Start Time End Time 00 : 00 : 02 . 550 End Time C…" at bounding box center [1404, 423] width 327 height 710
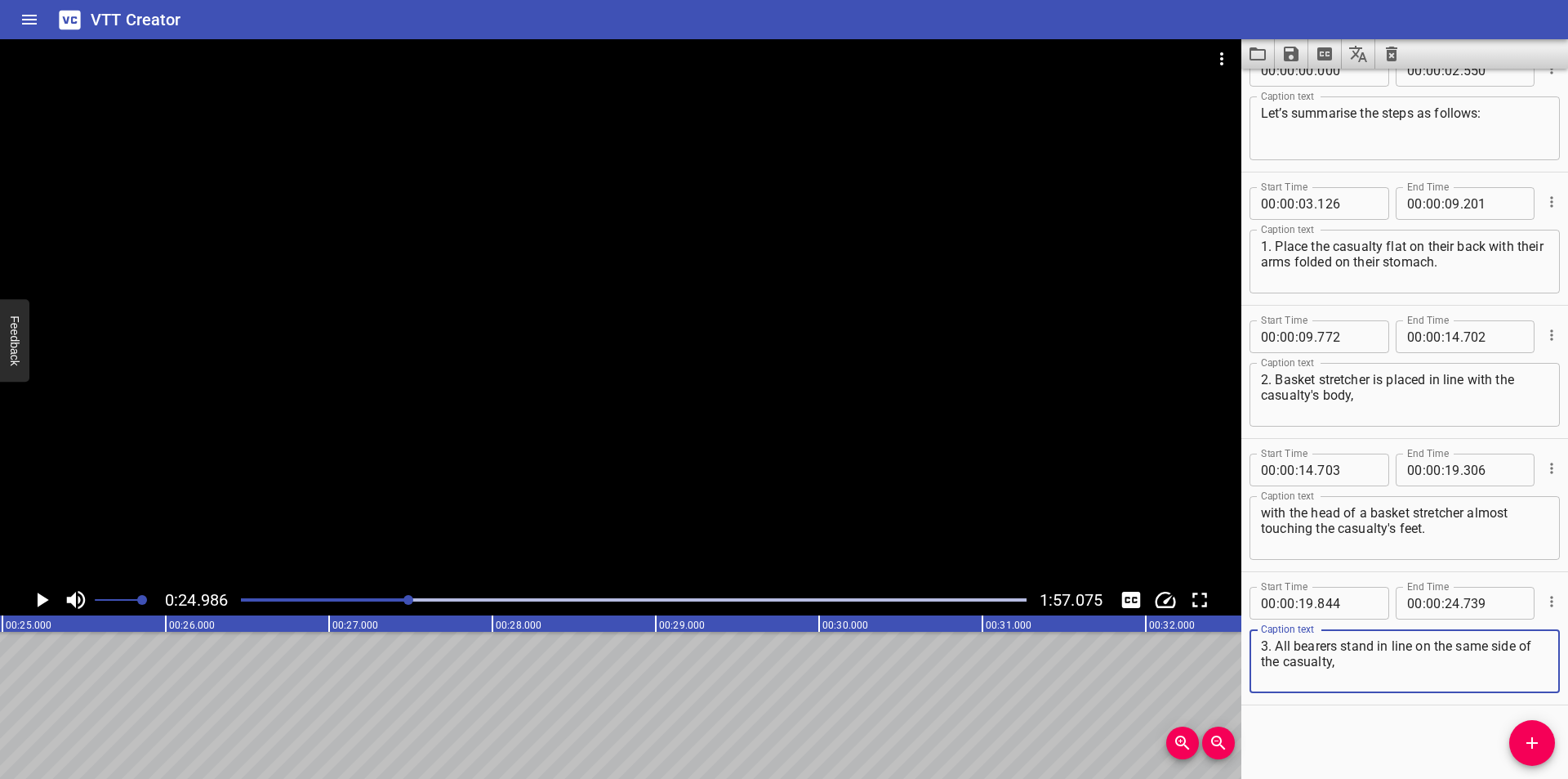
type textarea "3. All bearers stand in line on the same side of the casualty,"
click at [1524, 746] on icon "Add Cue" at bounding box center [1531, 742] width 20 height 20
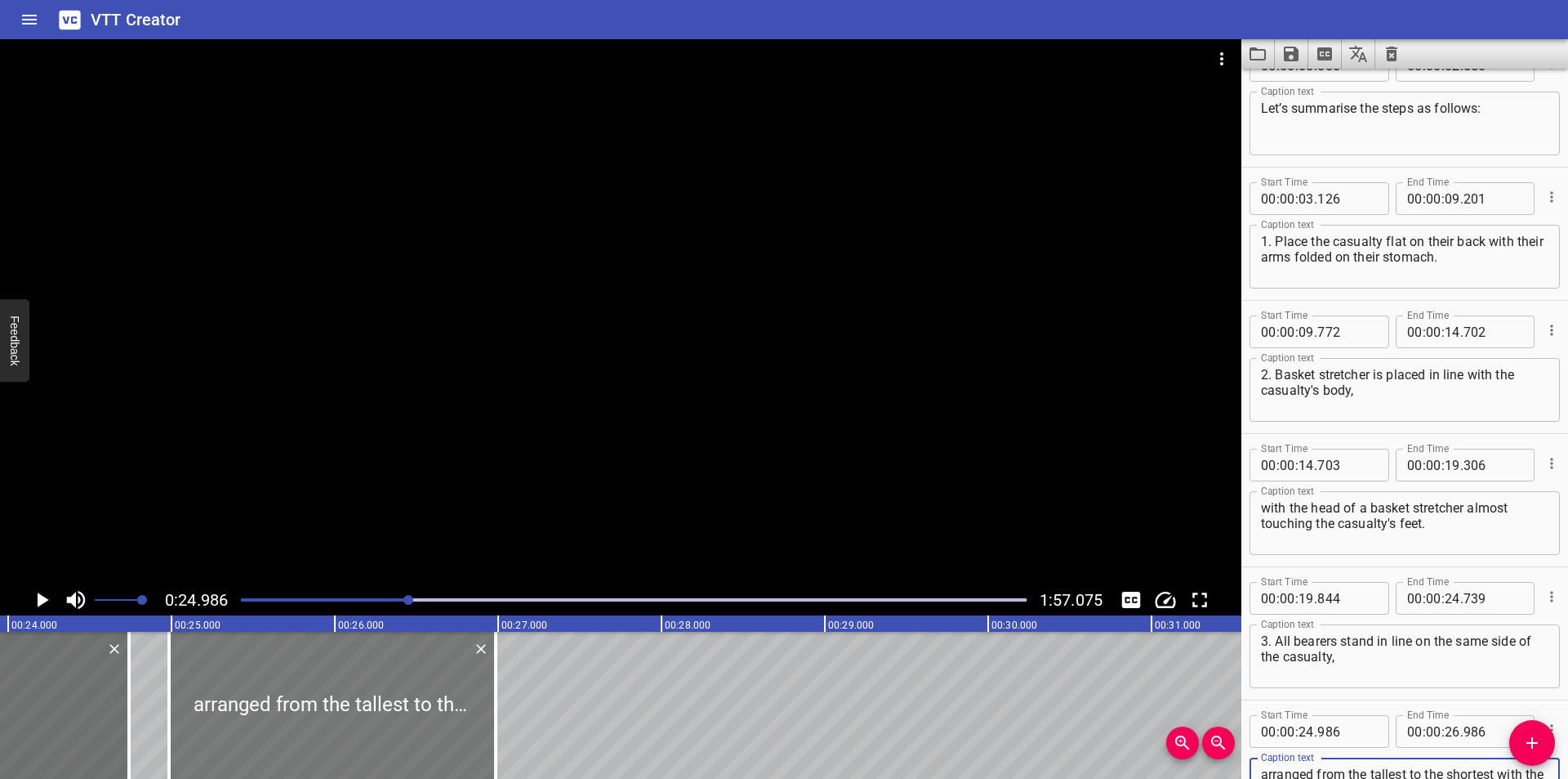
scroll to position [0, 3862]
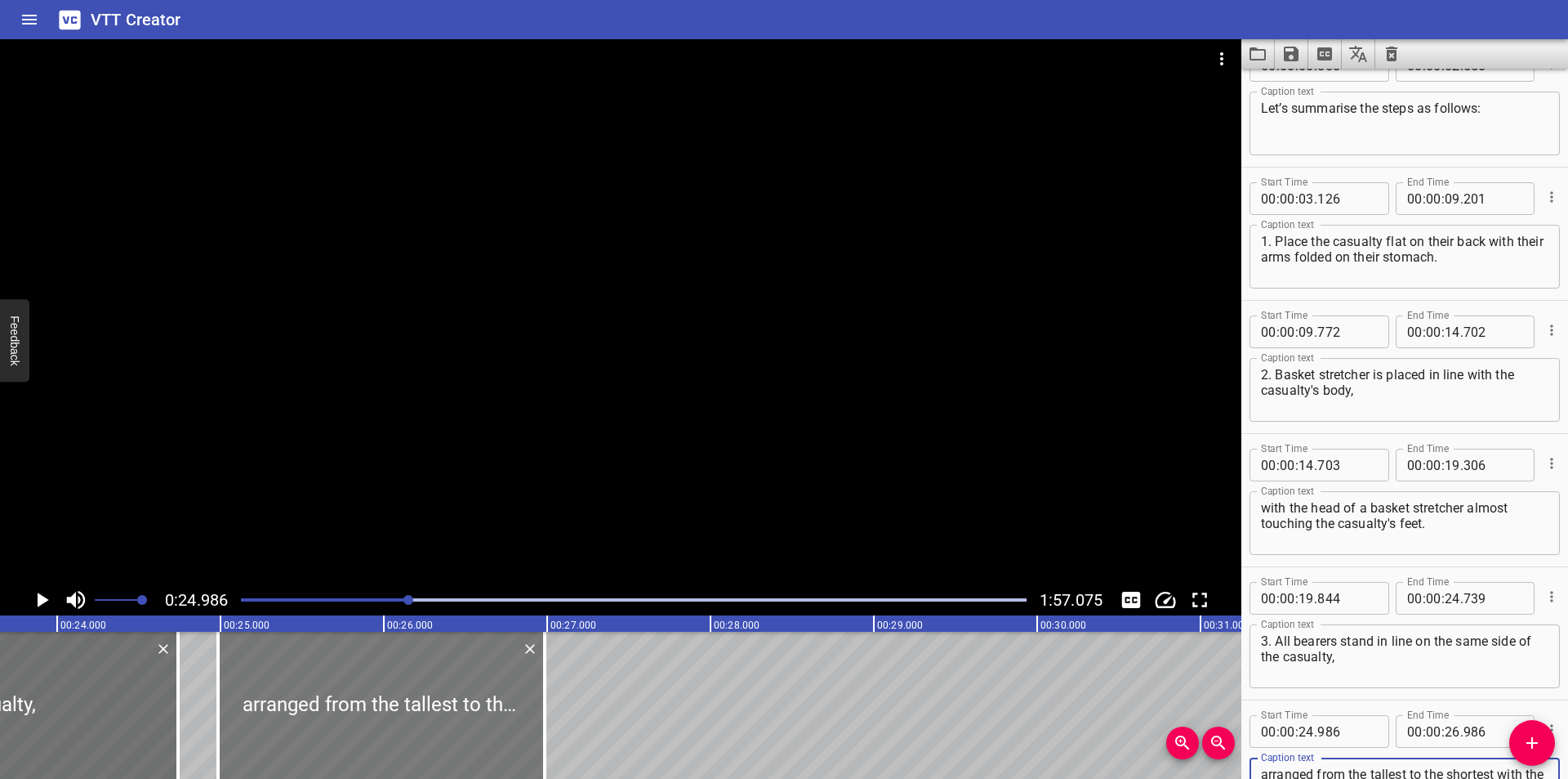
type textarea "arranged from the tallest to the shortest with the tallest at the casualty's he…"
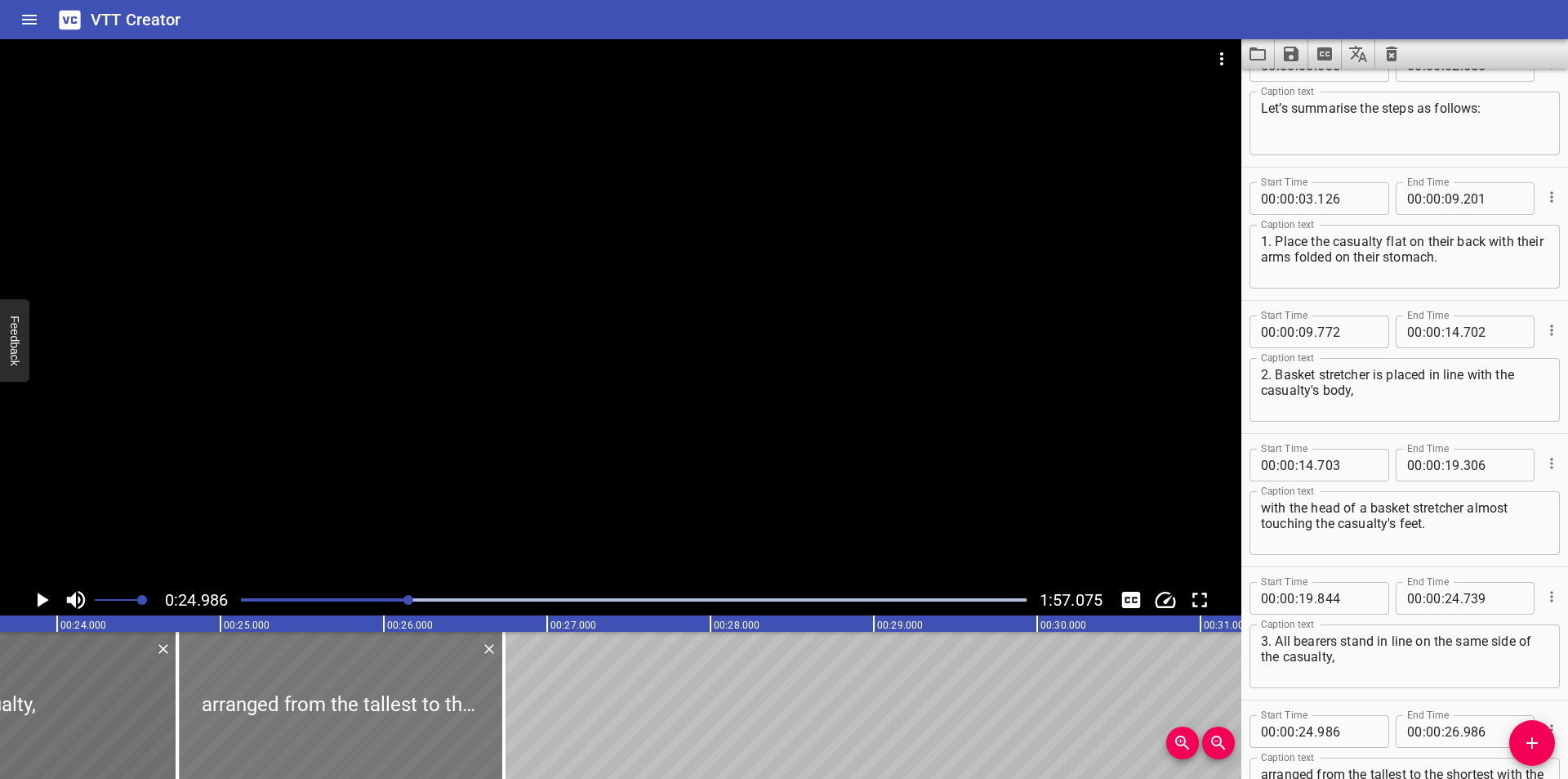
drag, startPoint x: 371, startPoint y: 711, endPoint x: 331, endPoint y: 722, distance: 41.5
click at [331, 722] on div at bounding box center [340, 705] width 327 height 147
type input "736"
click at [1348, 736] on input "number" at bounding box center [1347, 731] width 59 height 33
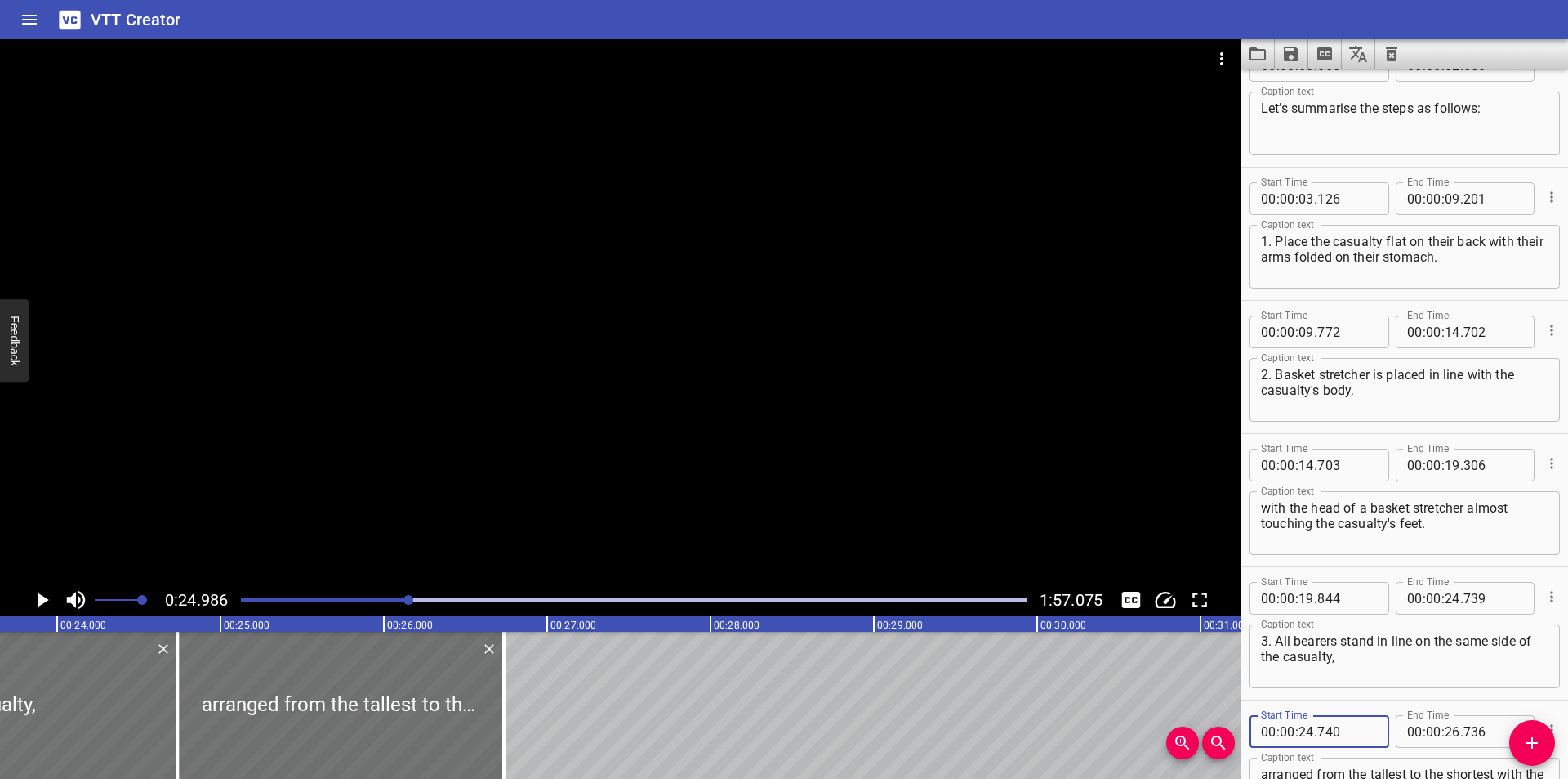
type input "740"
click at [1002, 443] on div at bounding box center [620, 311] width 1241 height 545
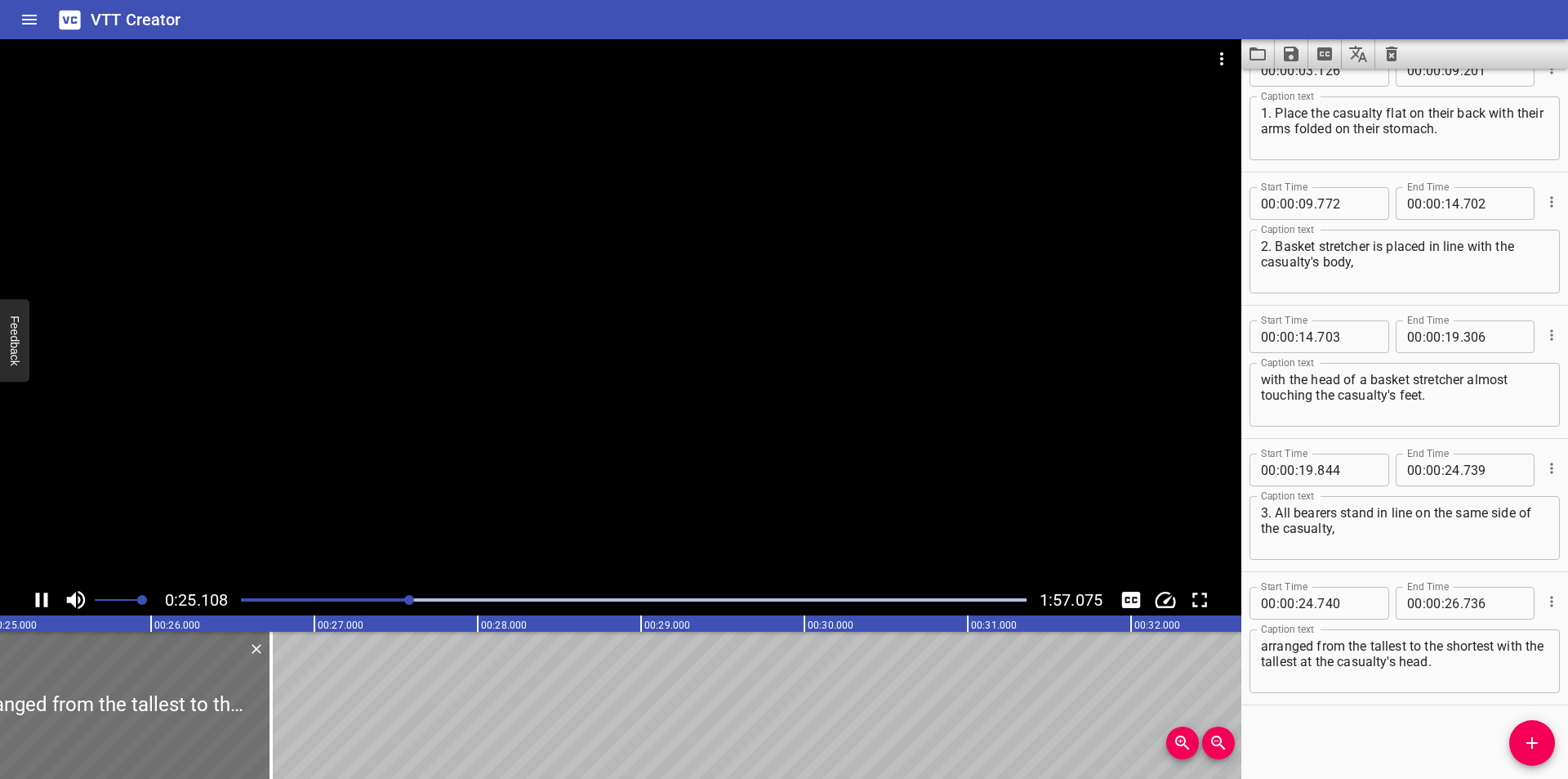
scroll to position [0, 4113]
click at [525, 407] on div at bounding box center [620, 311] width 1241 height 545
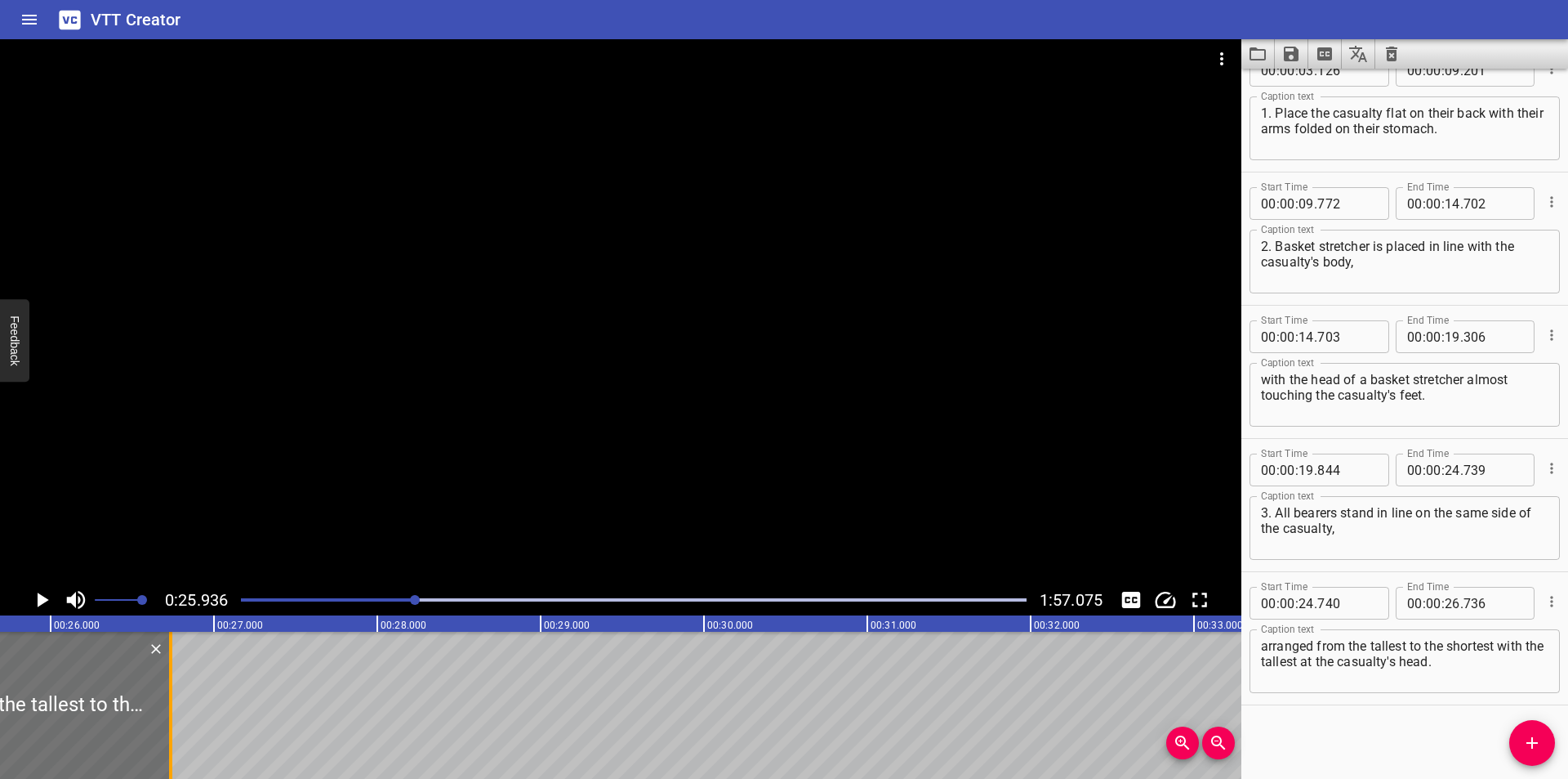
scroll to position [0, 4236]
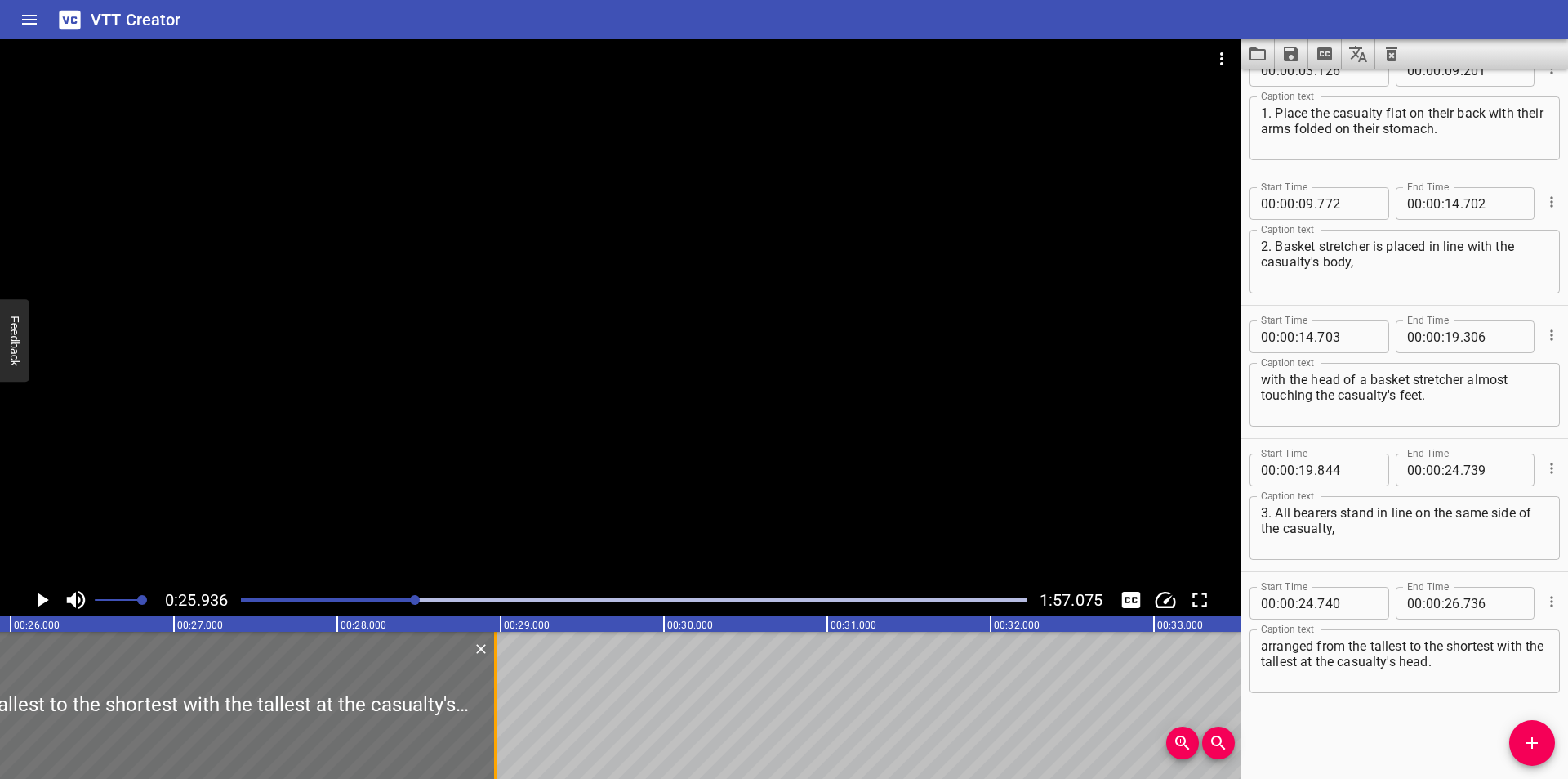
drag, startPoint x: 242, startPoint y: 704, endPoint x: 526, endPoint y: 699, distance: 284.0
click at [497, 699] on div at bounding box center [495, 705] width 3 height 147
type input "29"
click at [611, 302] on div at bounding box center [620, 311] width 1241 height 545
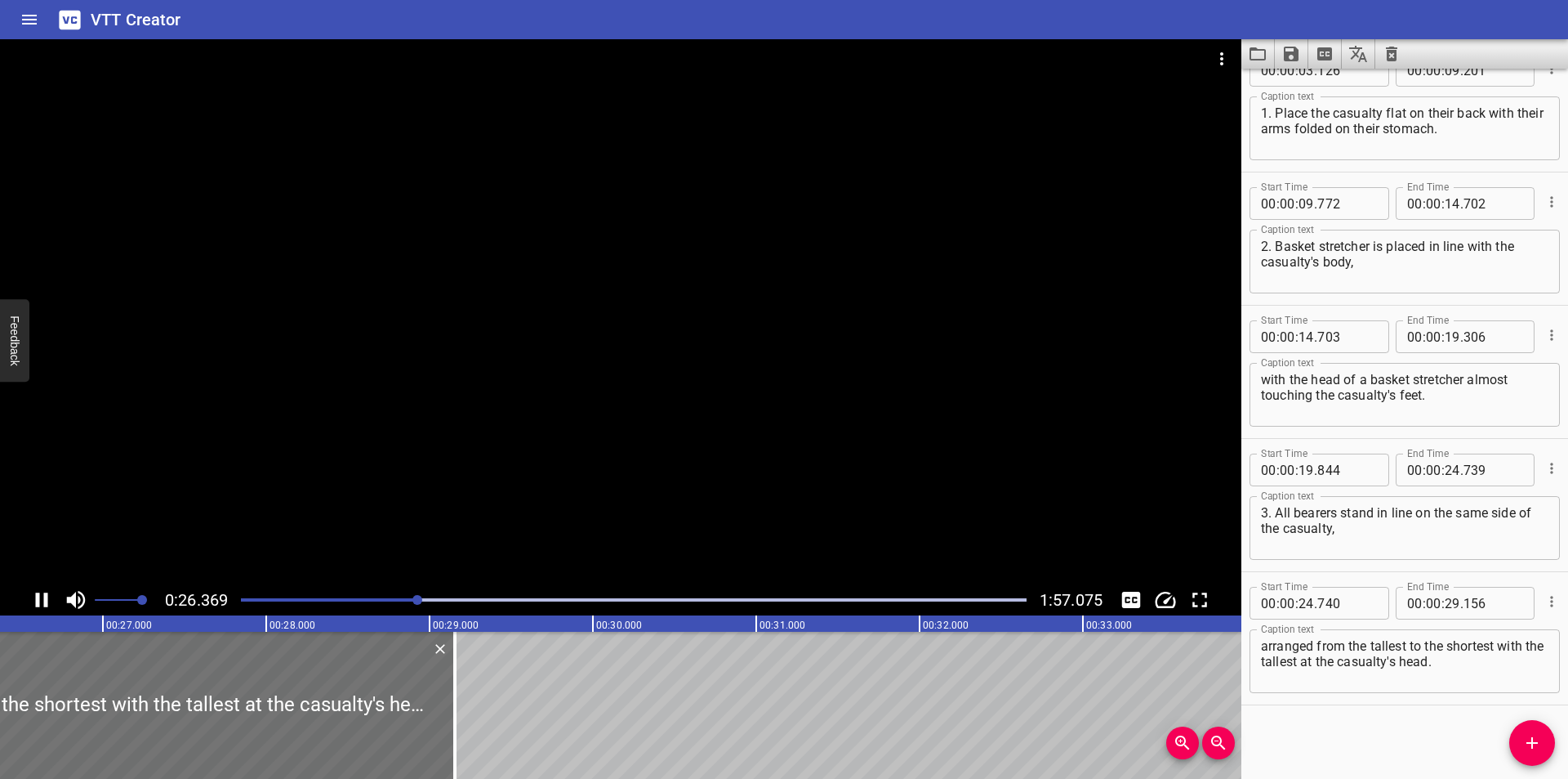
click at [595, 371] on div at bounding box center [620, 311] width 1241 height 545
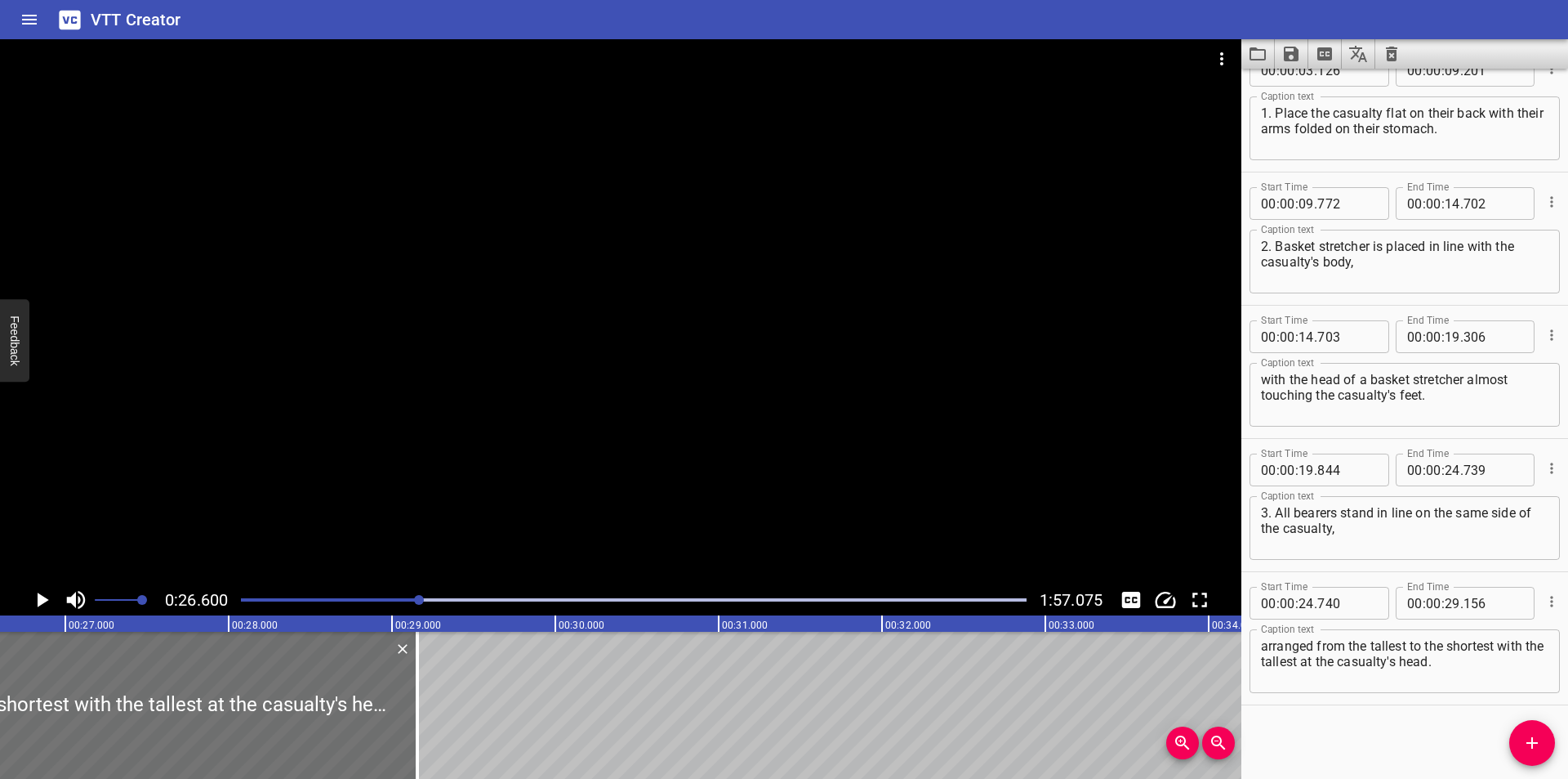
click at [611, 425] on div at bounding box center [620, 311] width 1241 height 545
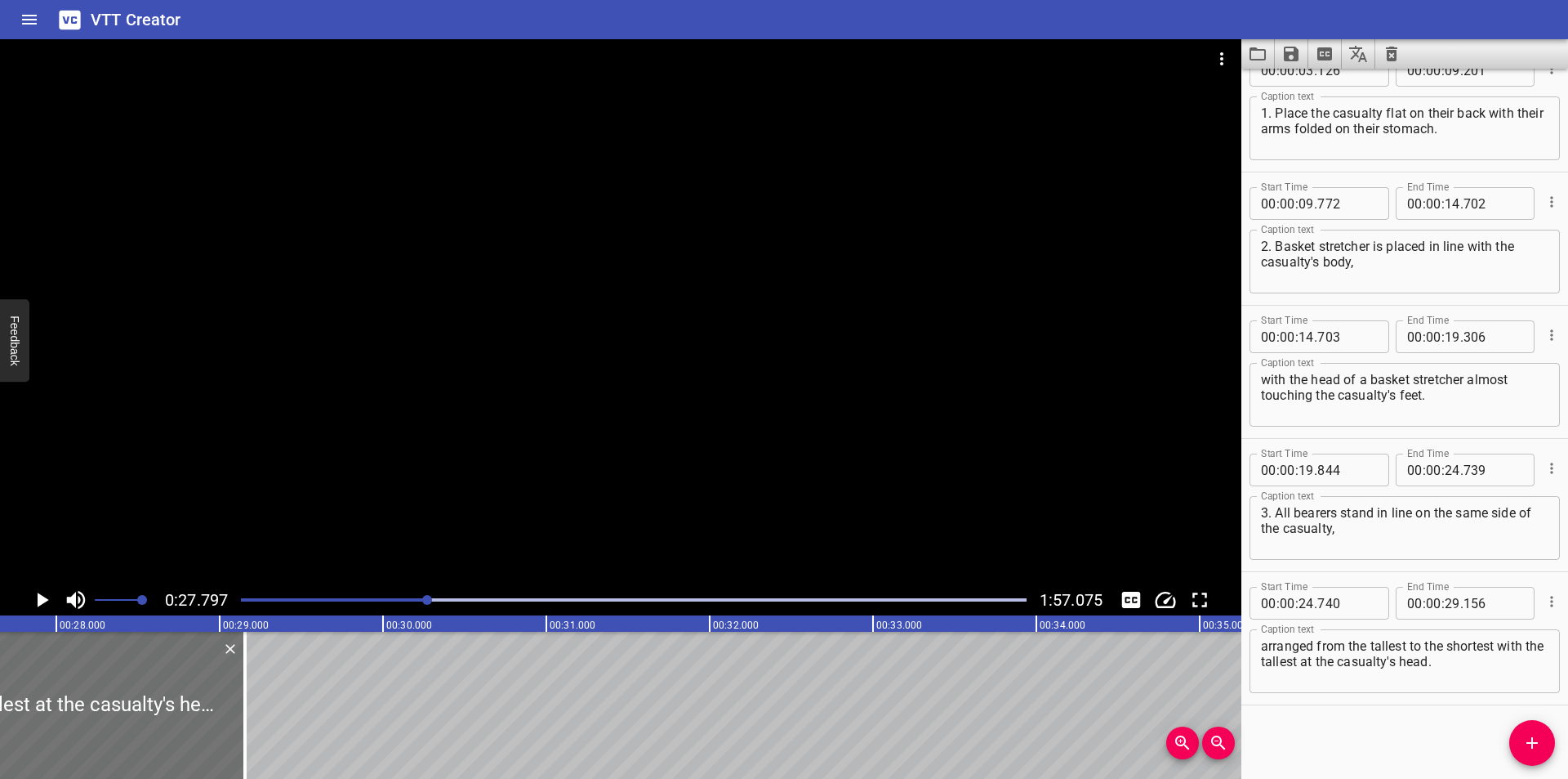
scroll to position [0, 4539]
drag, startPoint x: 222, startPoint y: 719, endPoint x: 281, endPoint y: 722, distance: 59.1
click at [281, 722] on div at bounding box center [281, 705] width 3 height 147
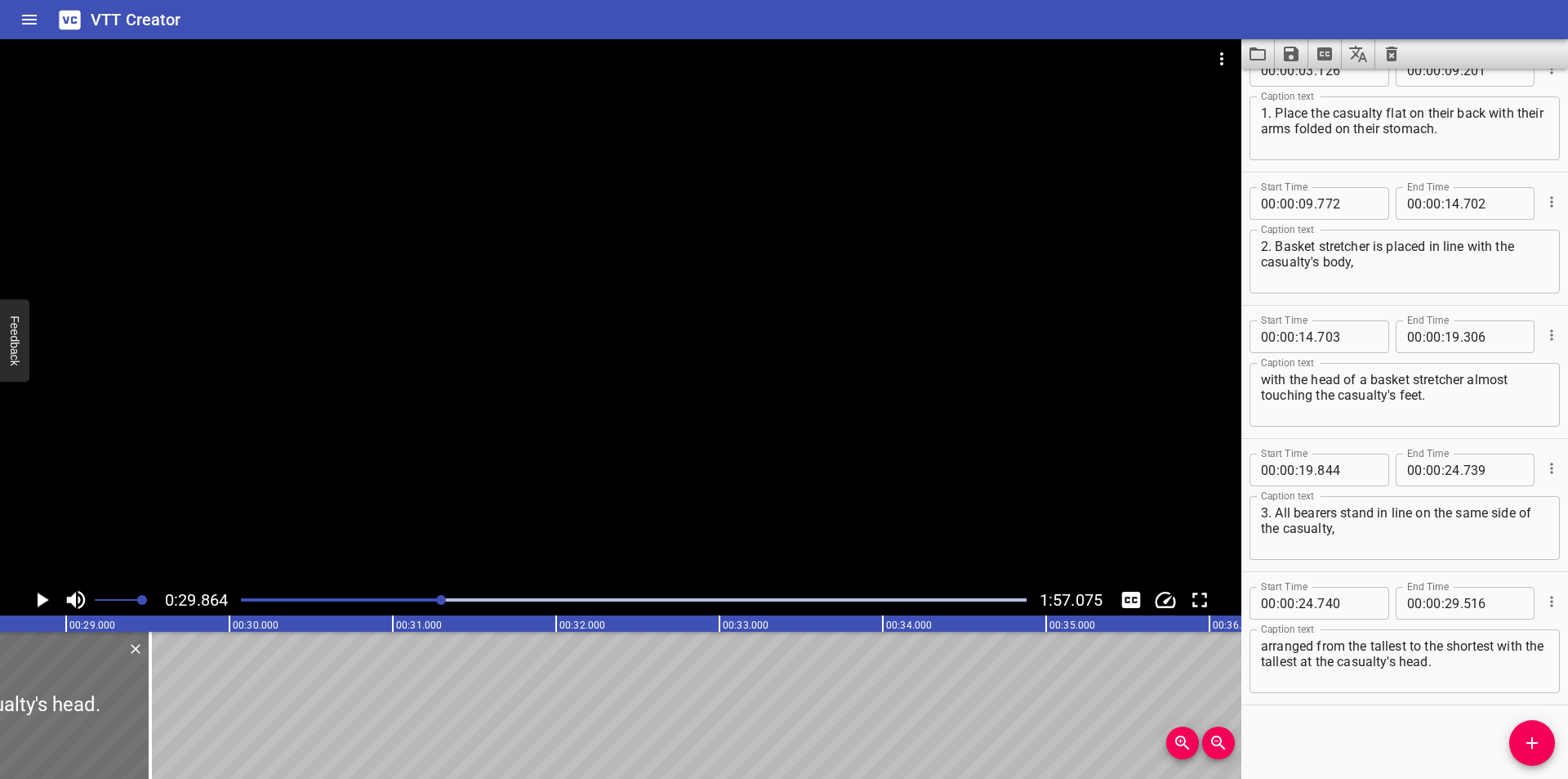
scroll to position [0, 4660]
click at [162, 729] on div at bounding box center [161, 705] width 3 height 147
click at [163, 729] on div at bounding box center [162, 705] width 3 height 147
type input "531"
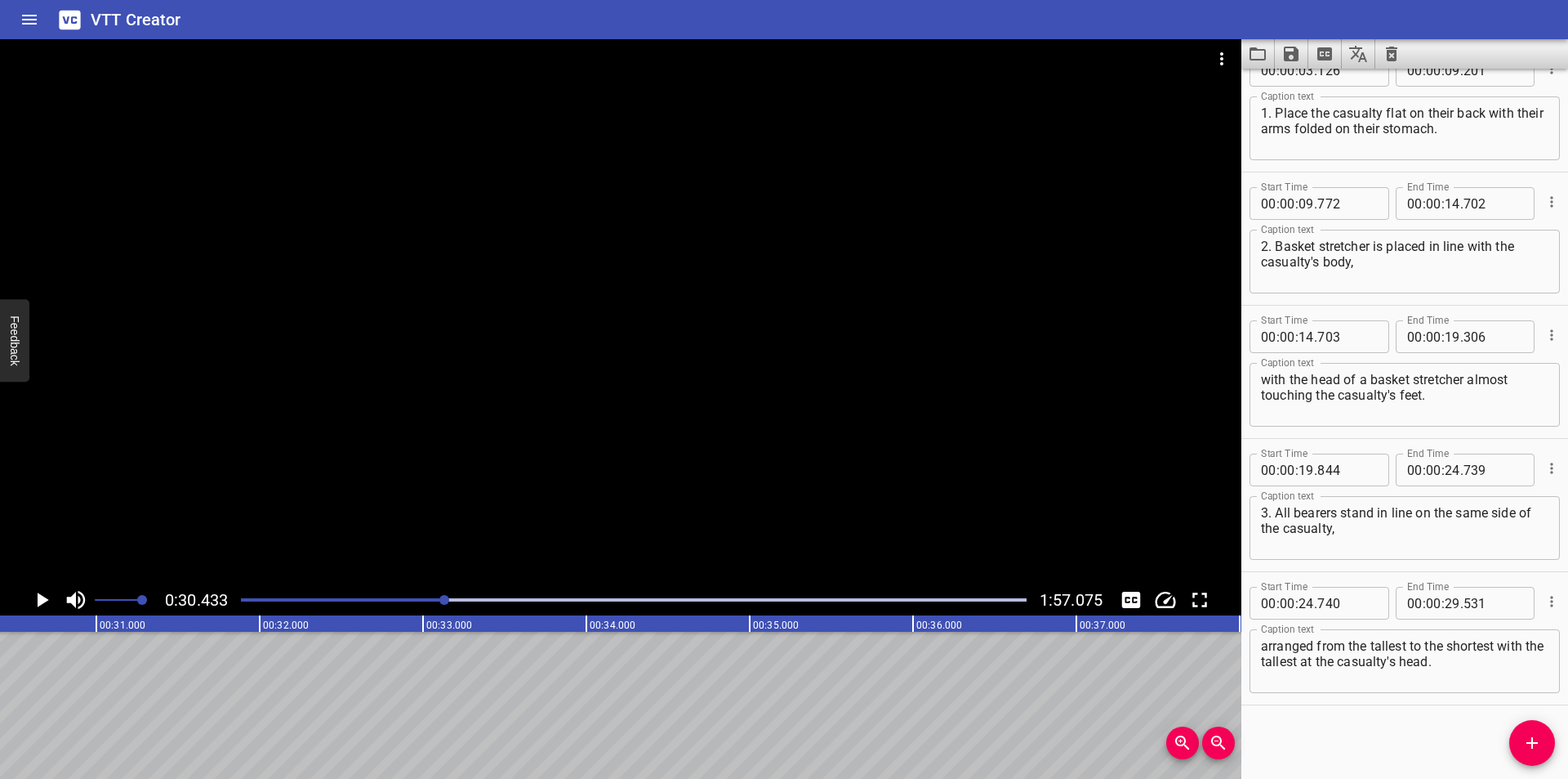
scroll to position [0, 4971]
click at [540, 448] on div at bounding box center [620, 311] width 1241 height 545
drag, startPoint x: 1529, startPoint y: 744, endPoint x: 1490, endPoint y: 743, distance: 39.0
click at [1529, 744] on icon "Add Cue" at bounding box center [1531, 742] width 20 height 20
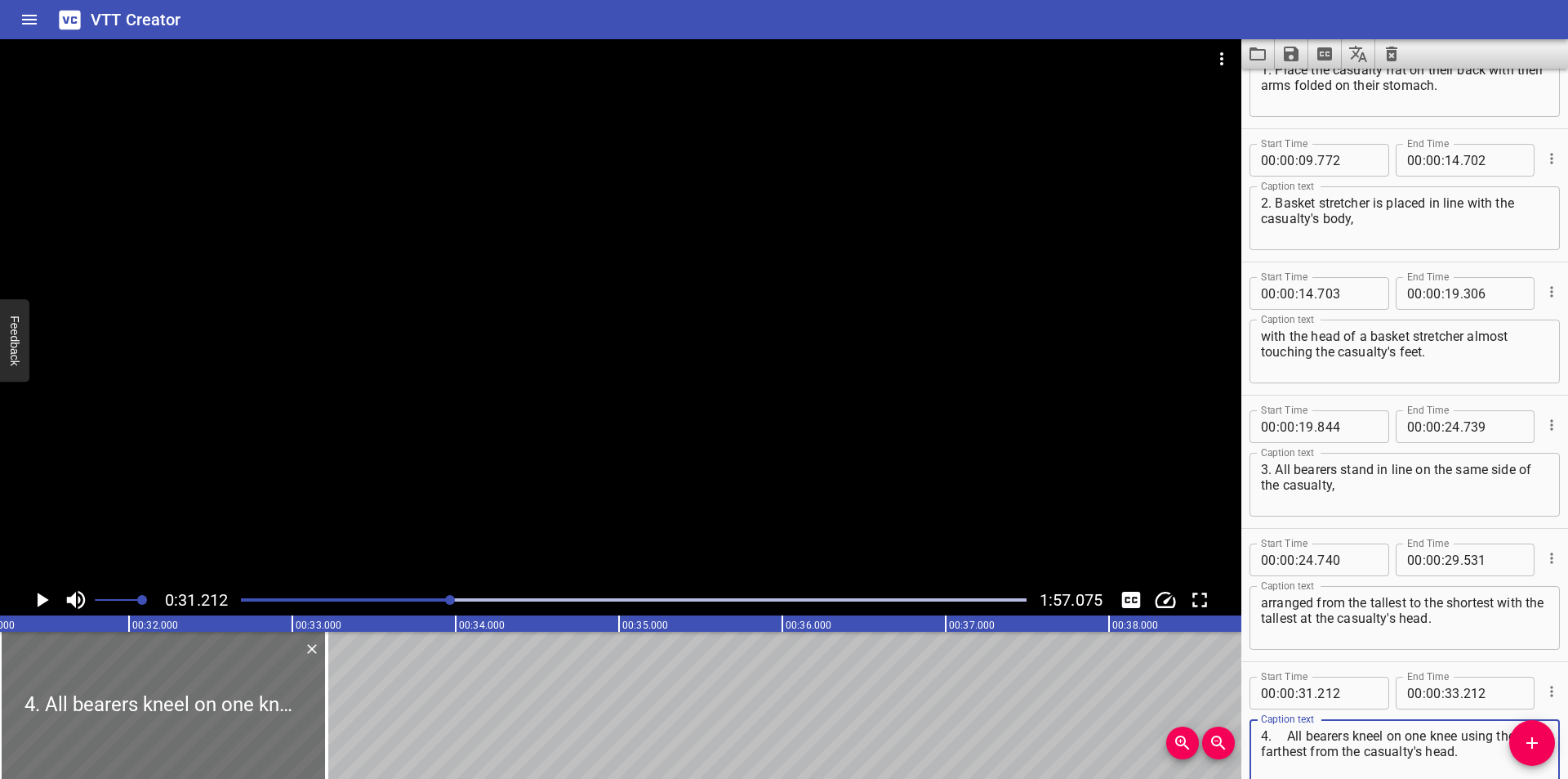
scroll to position [228, 0]
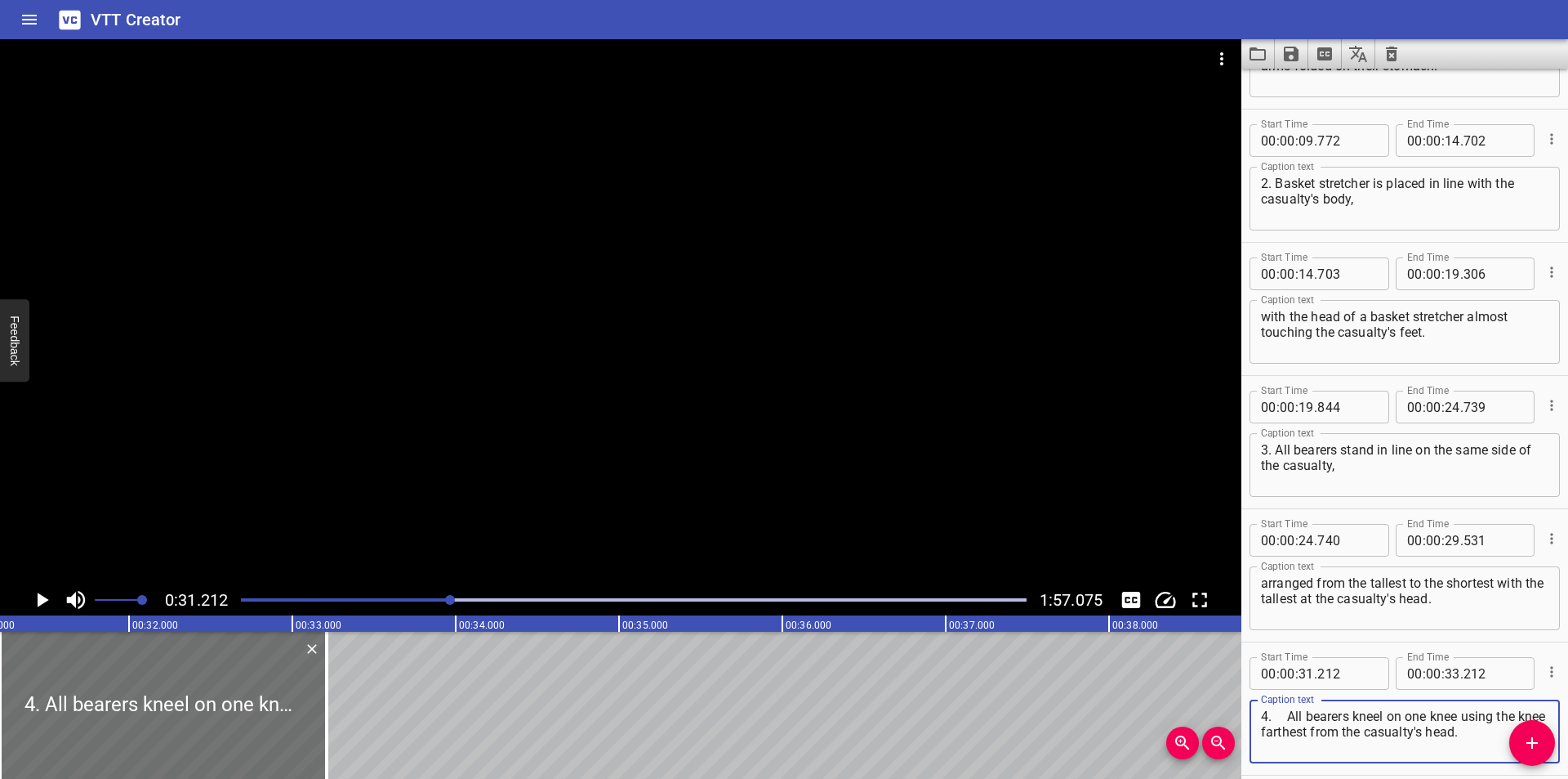
click at [1291, 716] on textarea "4. All bearers kneel on one knee using the knee farthest from the casualty's he…" at bounding box center [1404, 732] width 288 height 46
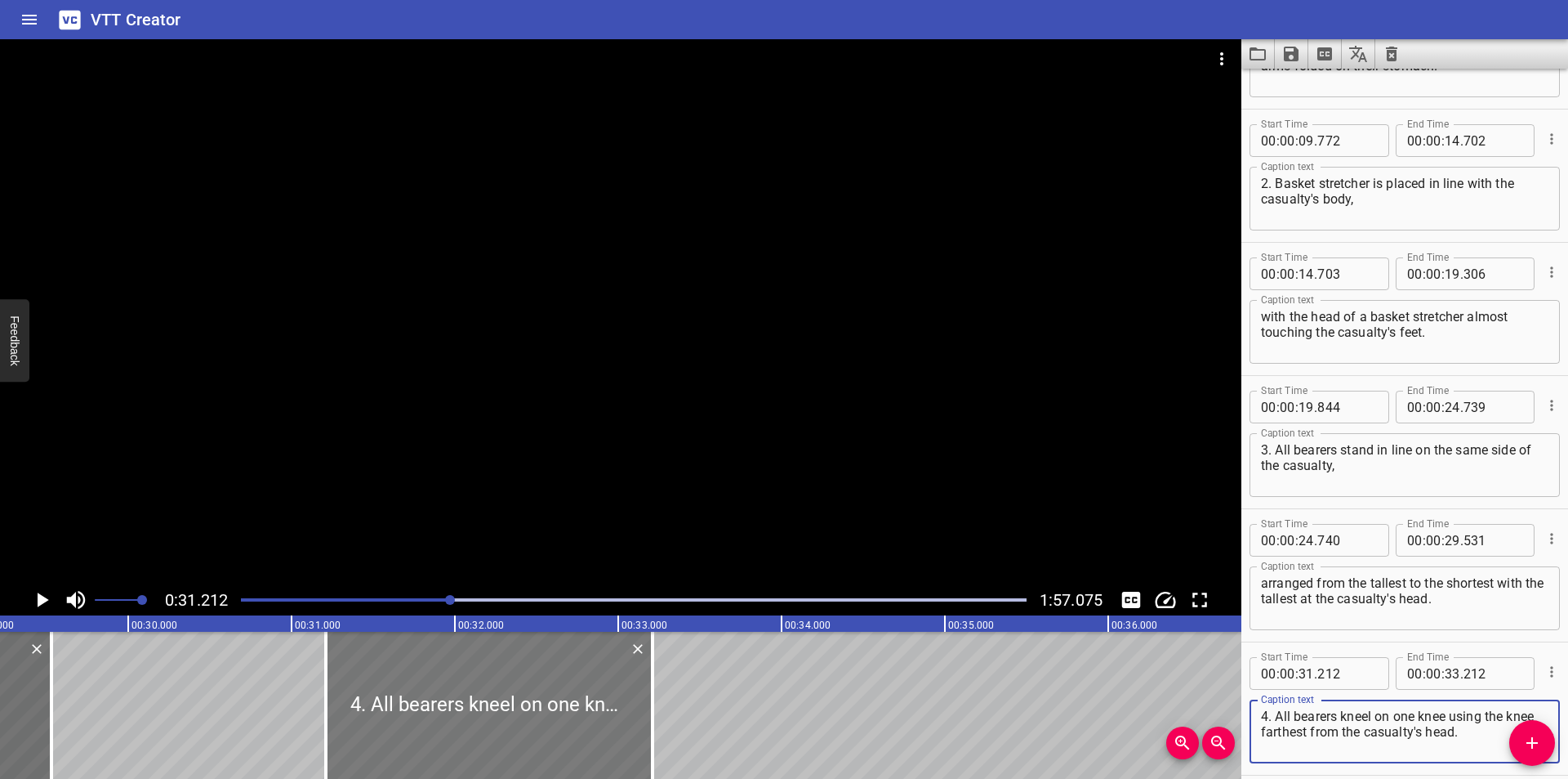
scroll to position [0, 4770]
type textarea "4. All bearers kneel on one knee using the knee farthest from the casualty's he…"
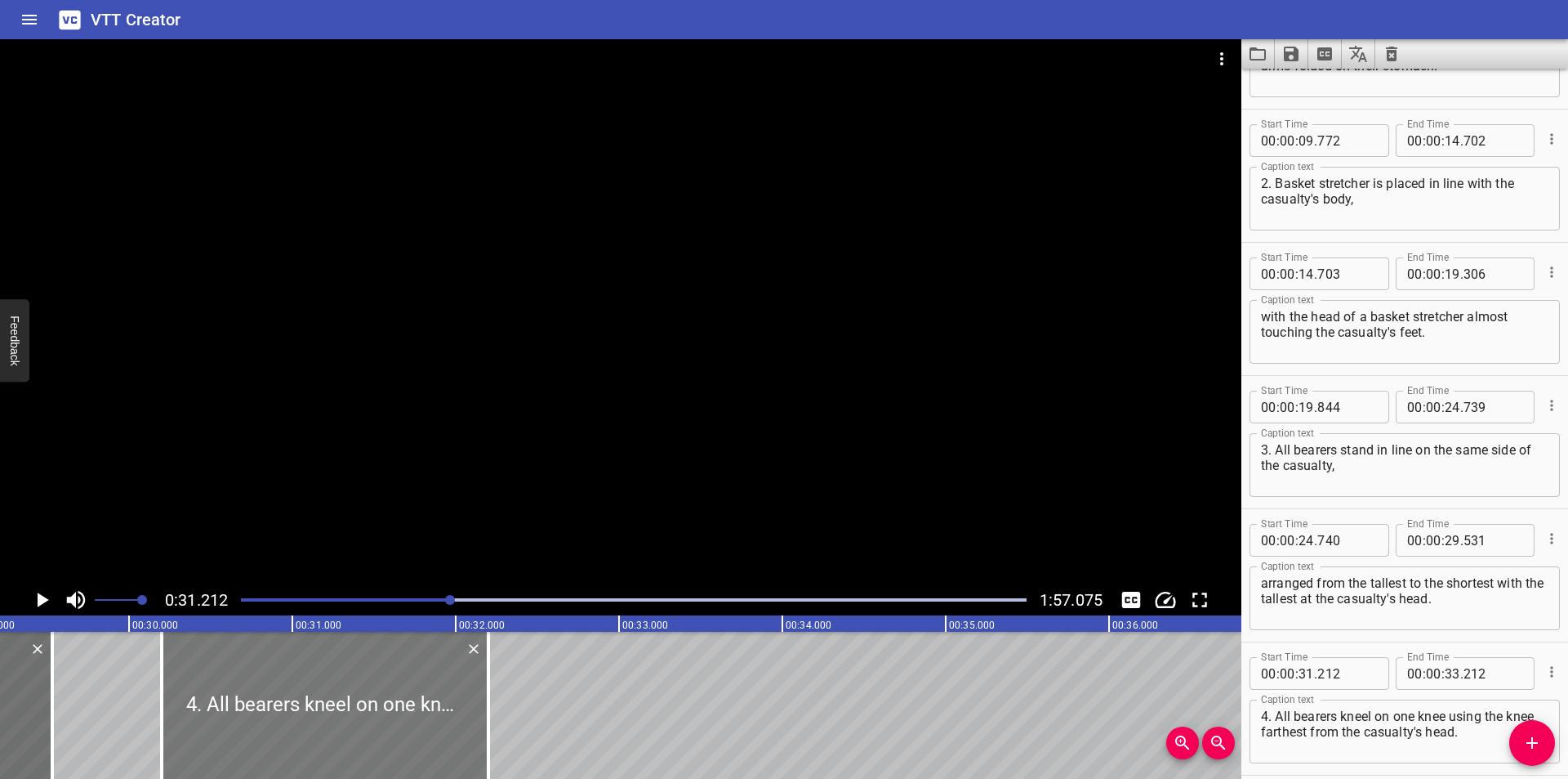
drag, startPoint x: 531, startPoint y: 716, endPoint x: 379, endPoint y: 732, distance: 152.8
click at [379, 732] on div at bounding box center [325, 705] width 327 height 147
type input "30"
type input "202"
type input "32"
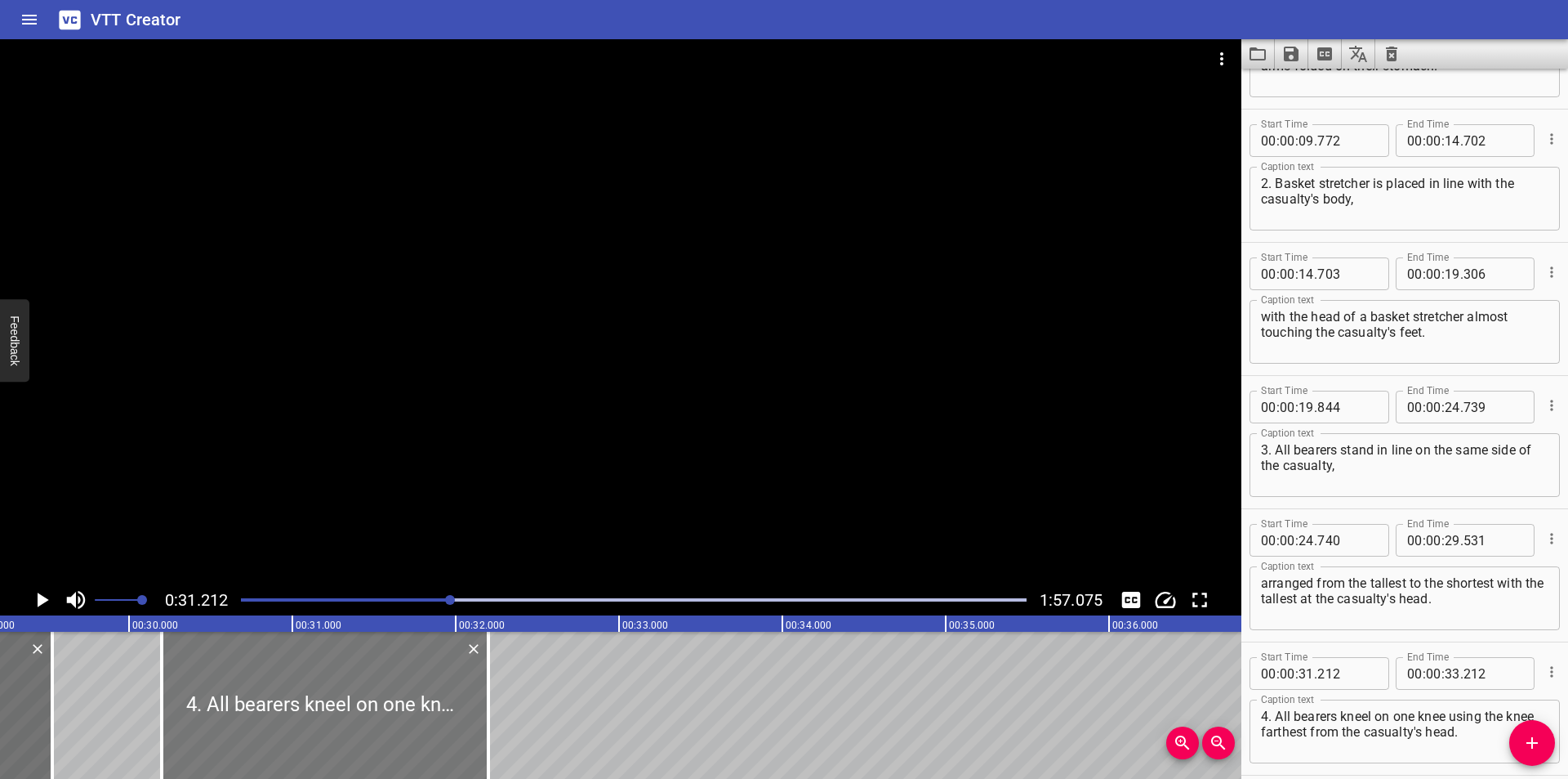
type input "202"
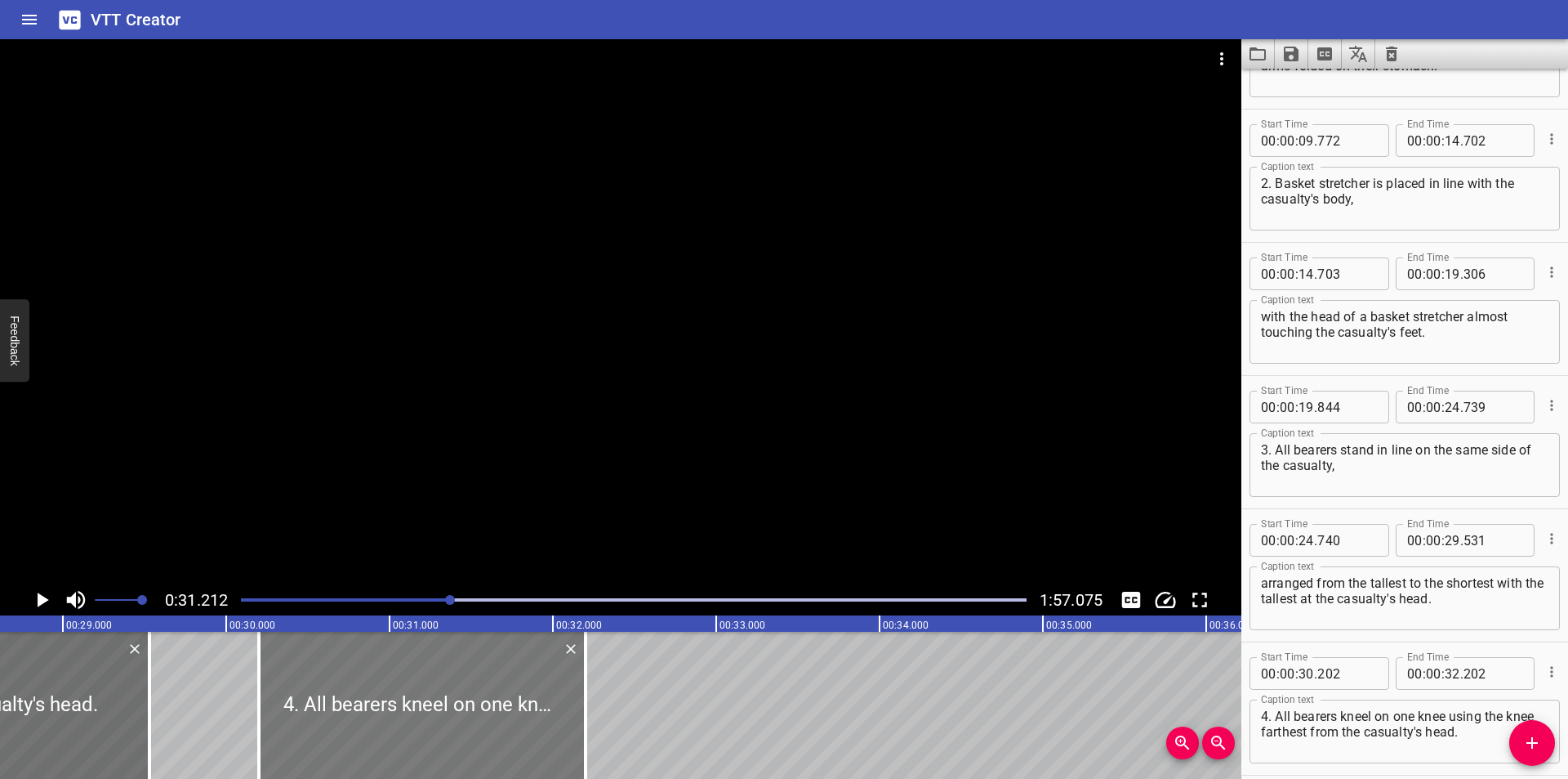
scroll to position [0, 4661]
click at [417, 712] on div at bounding box center [435, 705] width 327 height 147
type input "207"
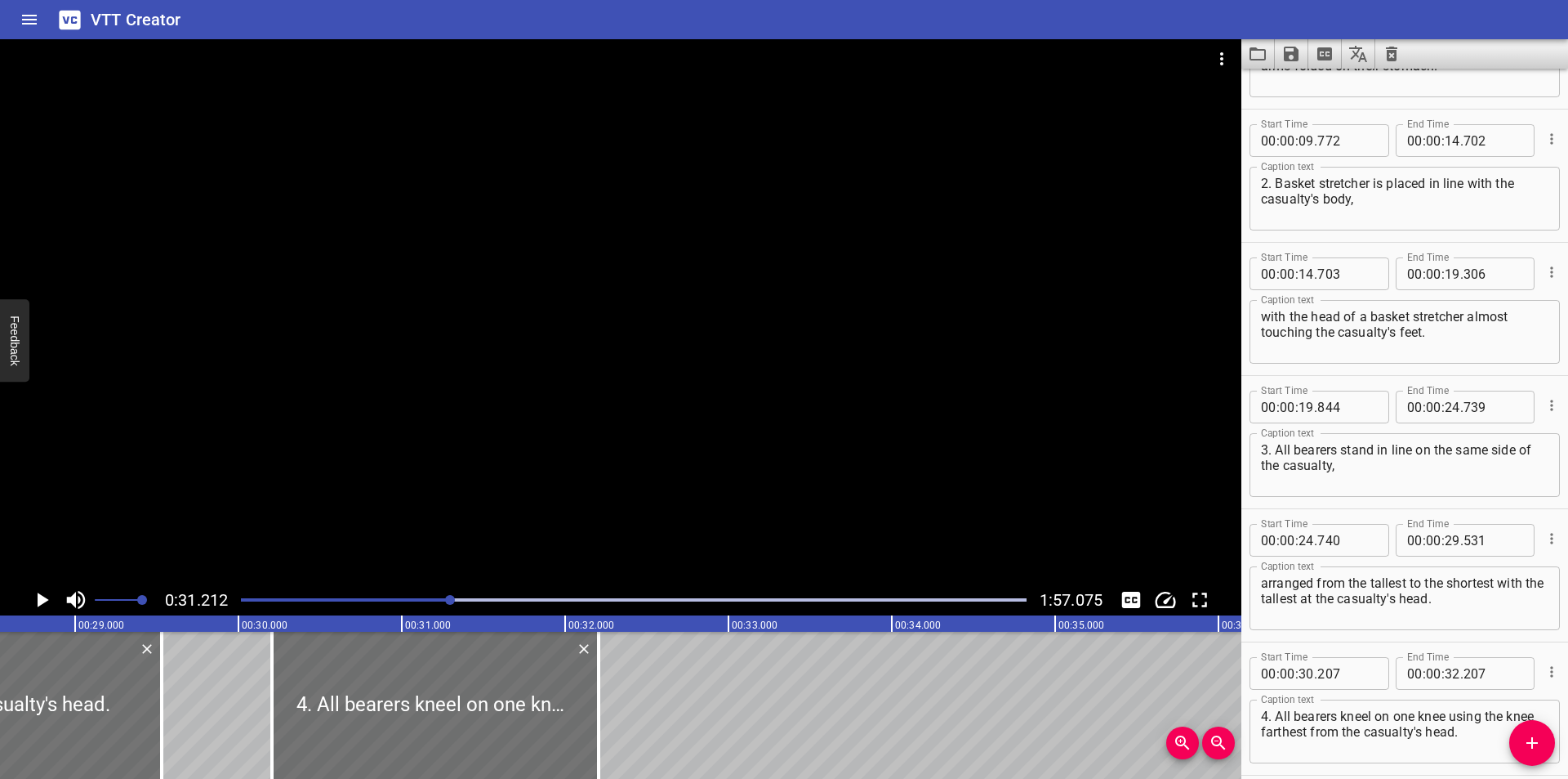
click at [528, 414] on div at bounding box center [620, 311] width 1241 height 545
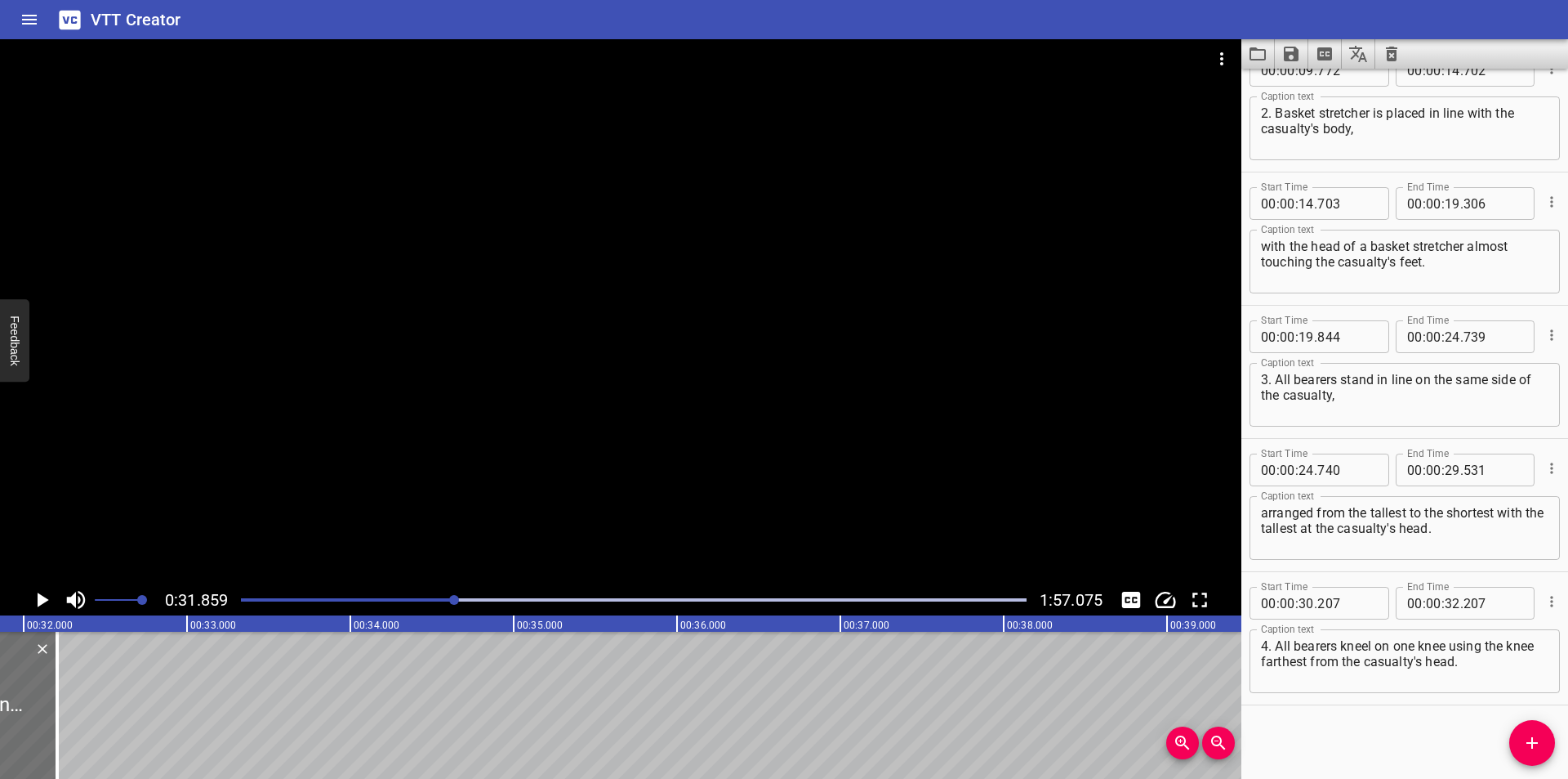
scroll to position [0, 5203]
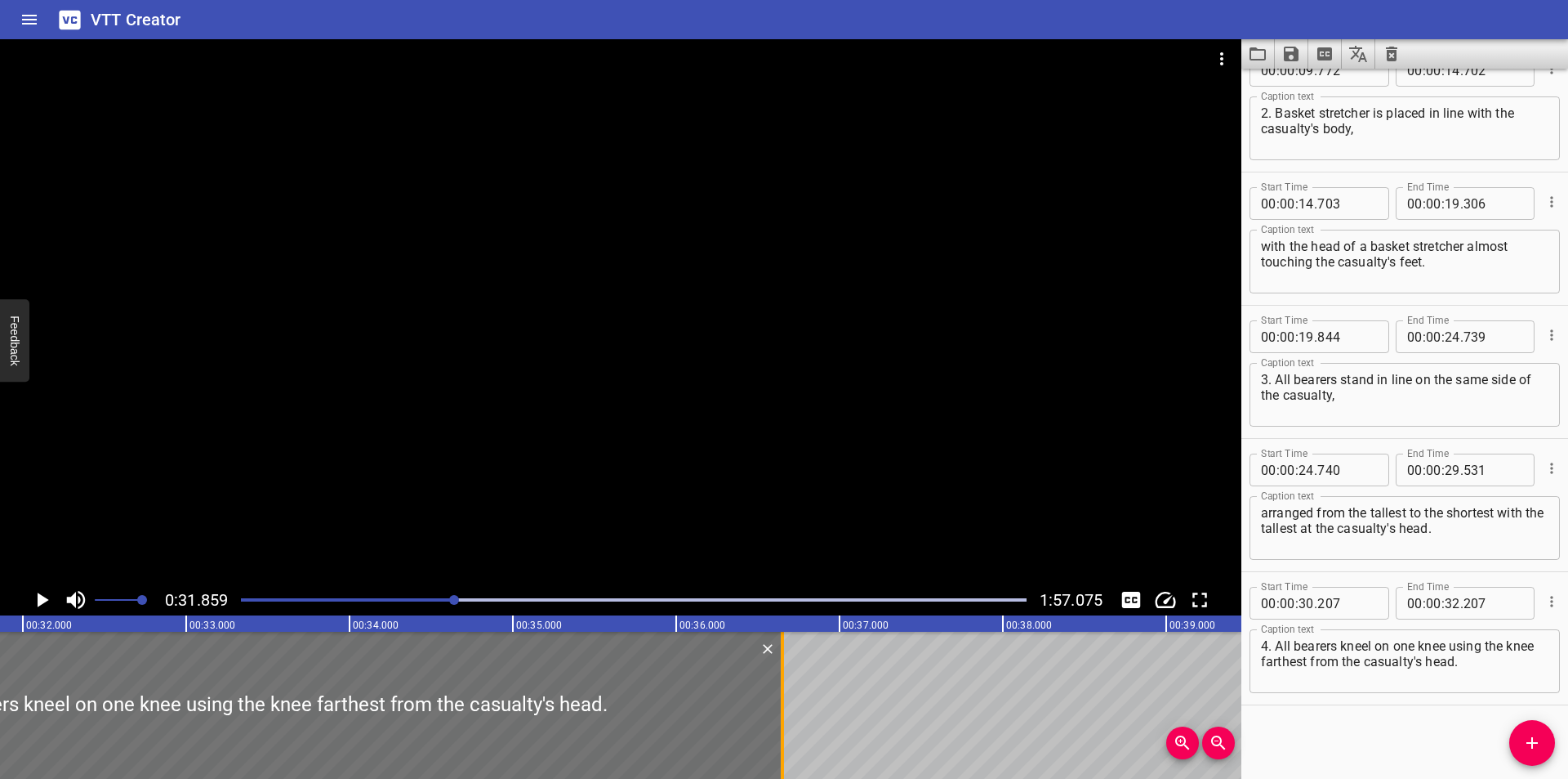
drag, startPoint x: 59, startPoint y: 734, endPoint x: 783, endPoint y: 733, distance: 724.0
click at [783, 733] on div at bounding box center [782, 705] width 3 height 147
type input "36"
type input "652"
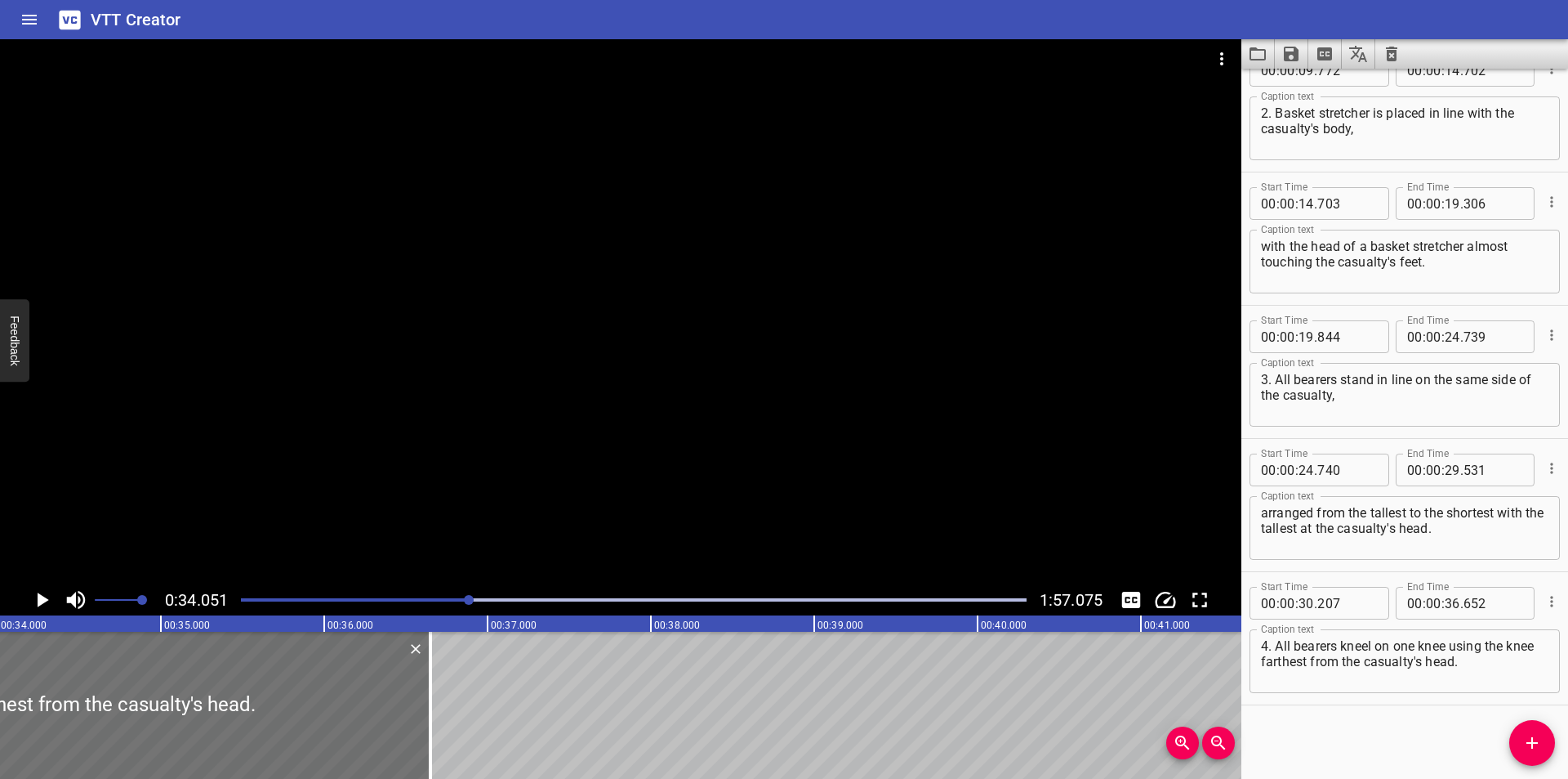
scroll to position [0, 5561]
click at [451, 598] on div "Play progress" at bounding box center [76, 599] width 785 height 3
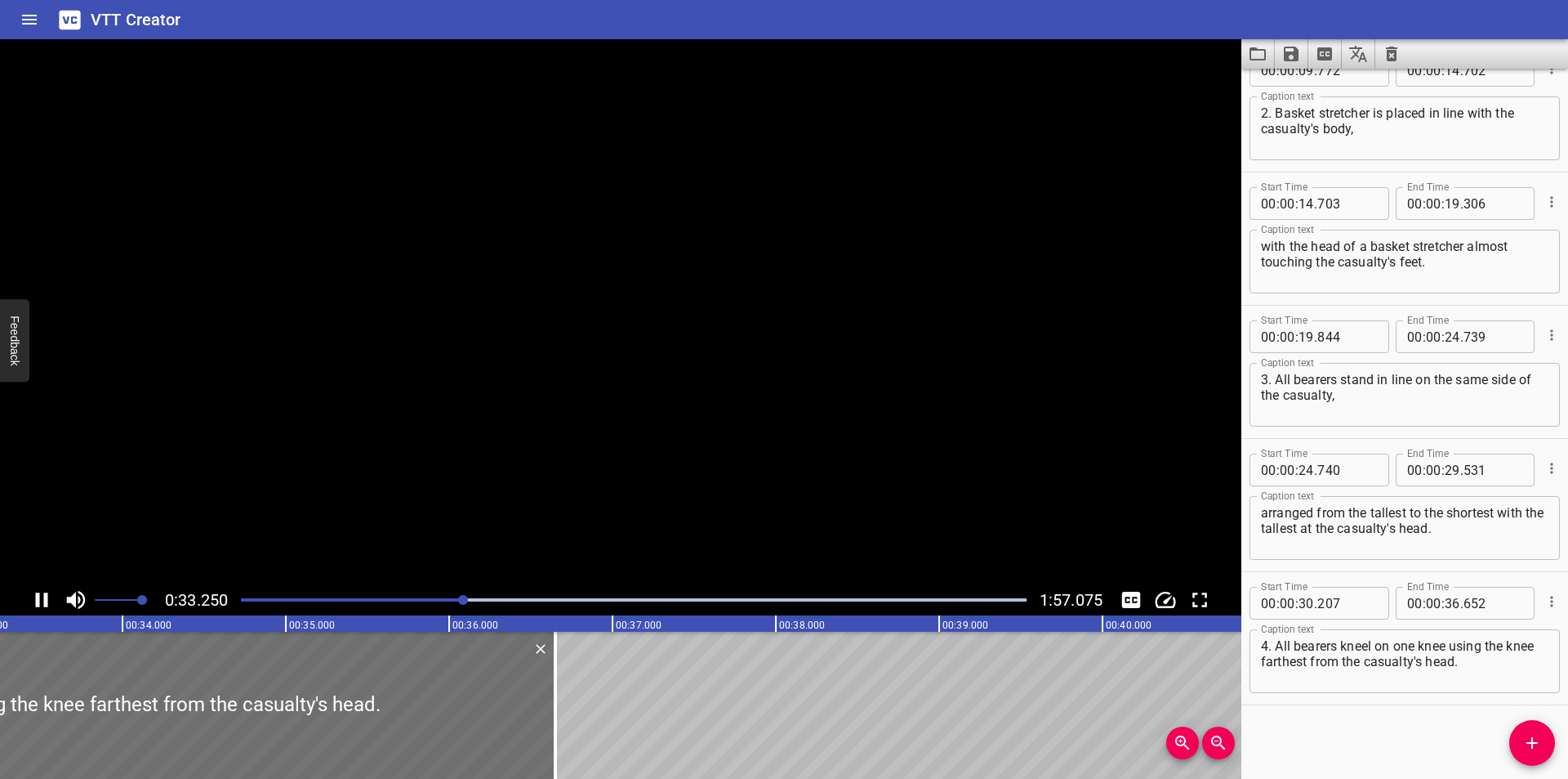
scroll to position [0, 5475]
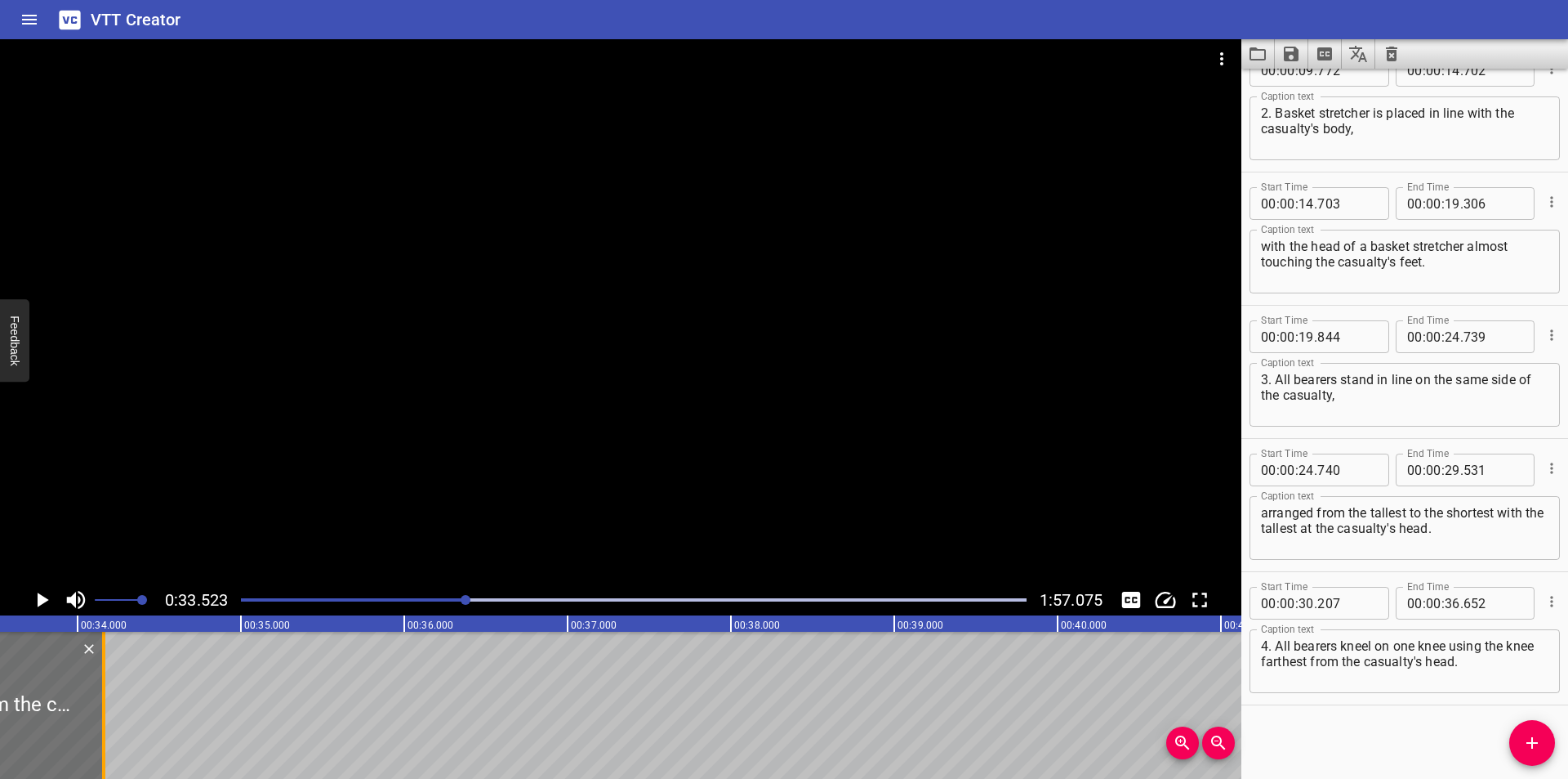
drag, startPoint x: 512, startPoint y: 736, endPoint x: 95, endPoint y: 727, distance: 417.1
click at [103, 729] on div at bounding box center [104, 705] width 17 height 147
type input "34"
type input "147"
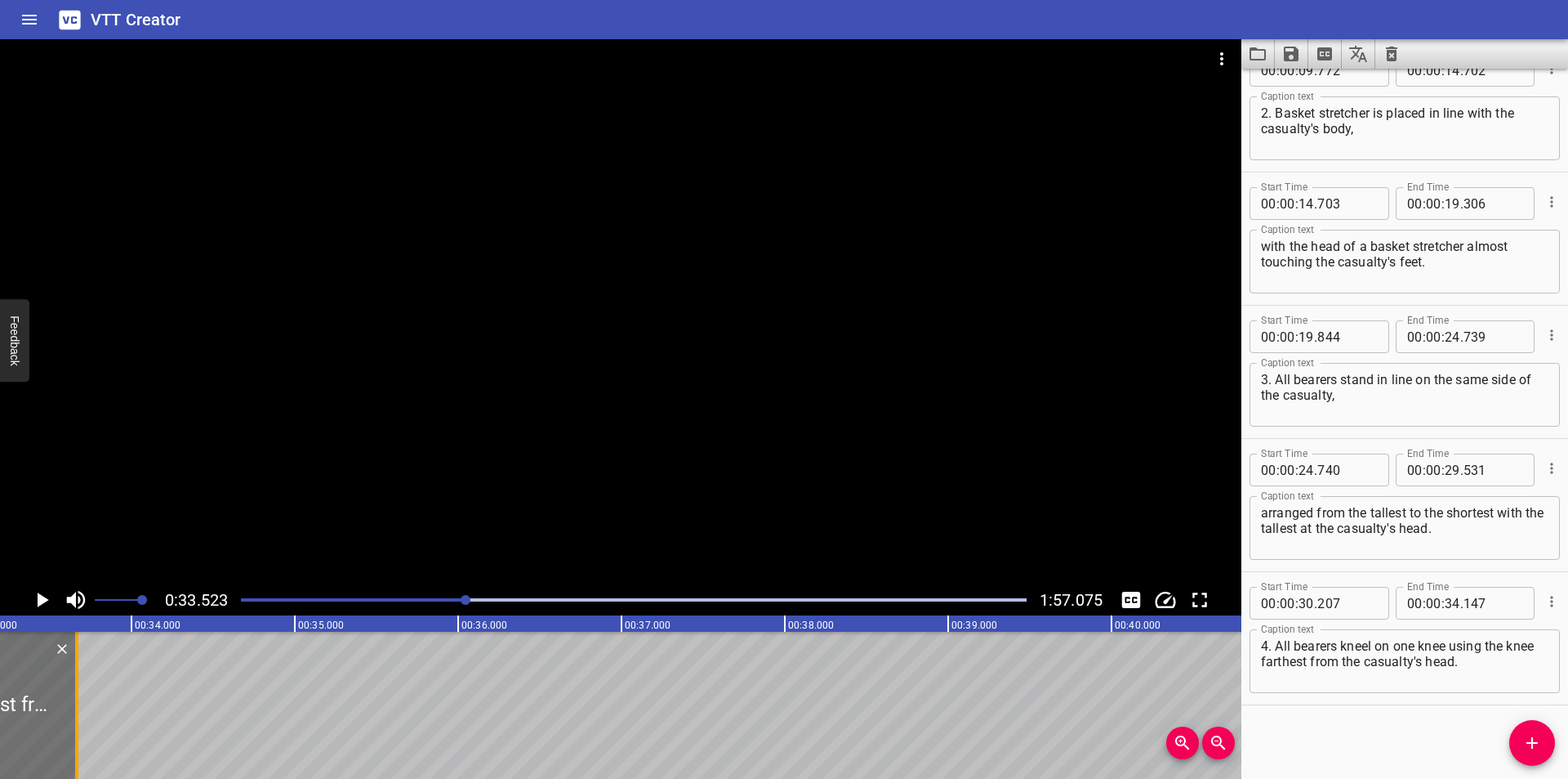
drag, startPoint x: 95, startPoint y: 727, endPoint x: 78, endPoint y: 720, distance: 18.4
click at [78, 720] on div at bounding box center [76, 705] width 3 height 147
type input "33"
type input "667"
drag, startPoint x: 1500, startPoint y: 663, endPoint x: 1419, endPoint y: 651, distance: 81.9
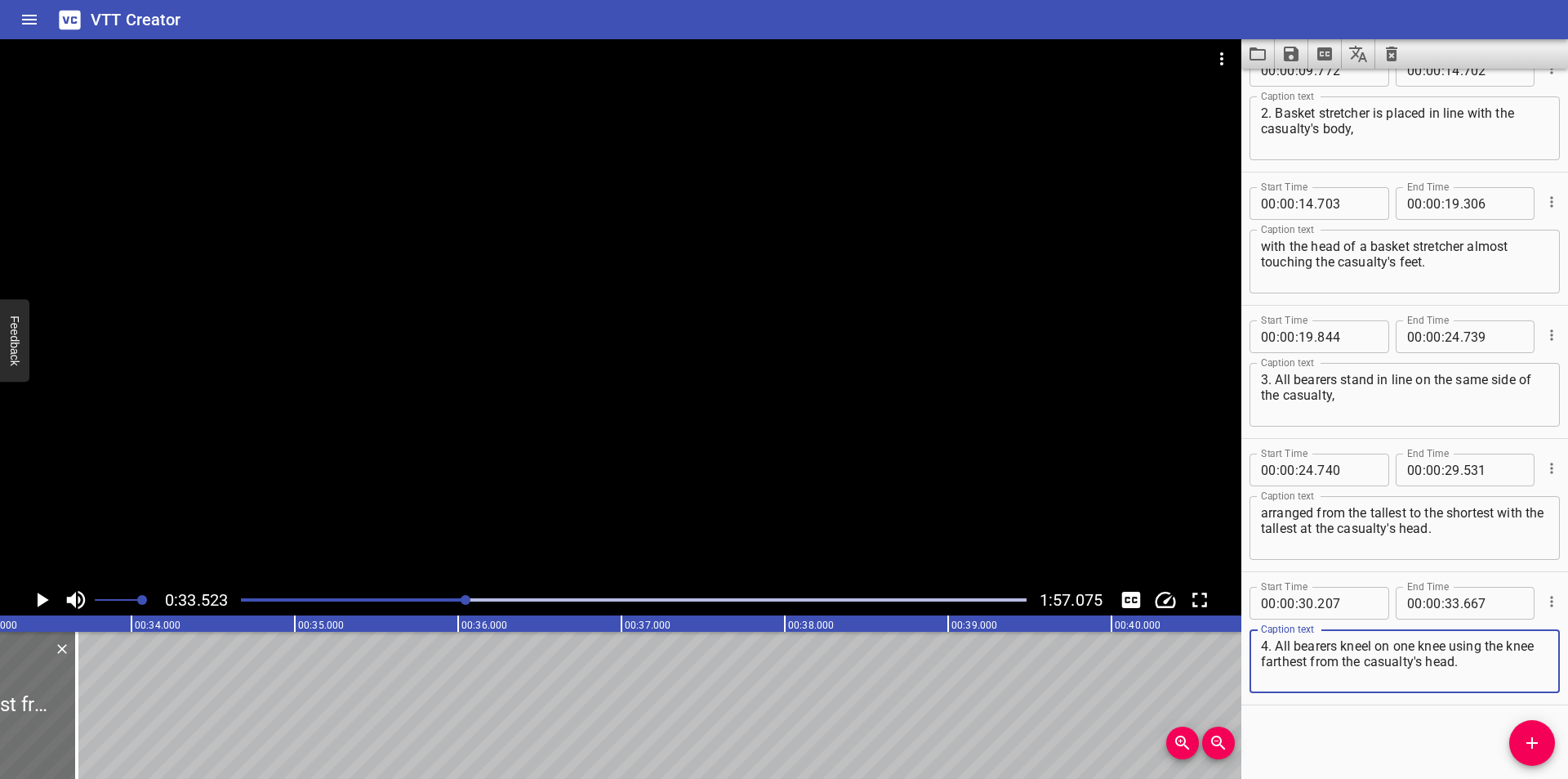
click at [1419, 651] on textarea "4. All bearers kneel on one knee using the knee farthest from the casualty's he…" at bounding box center [1404, 660] width 288 height 46
type textarea "4. All bearers kneel on one"
click at [1527, 736] on icon "Add Cue" at bounding box center [1531, 742] width 20 height 20
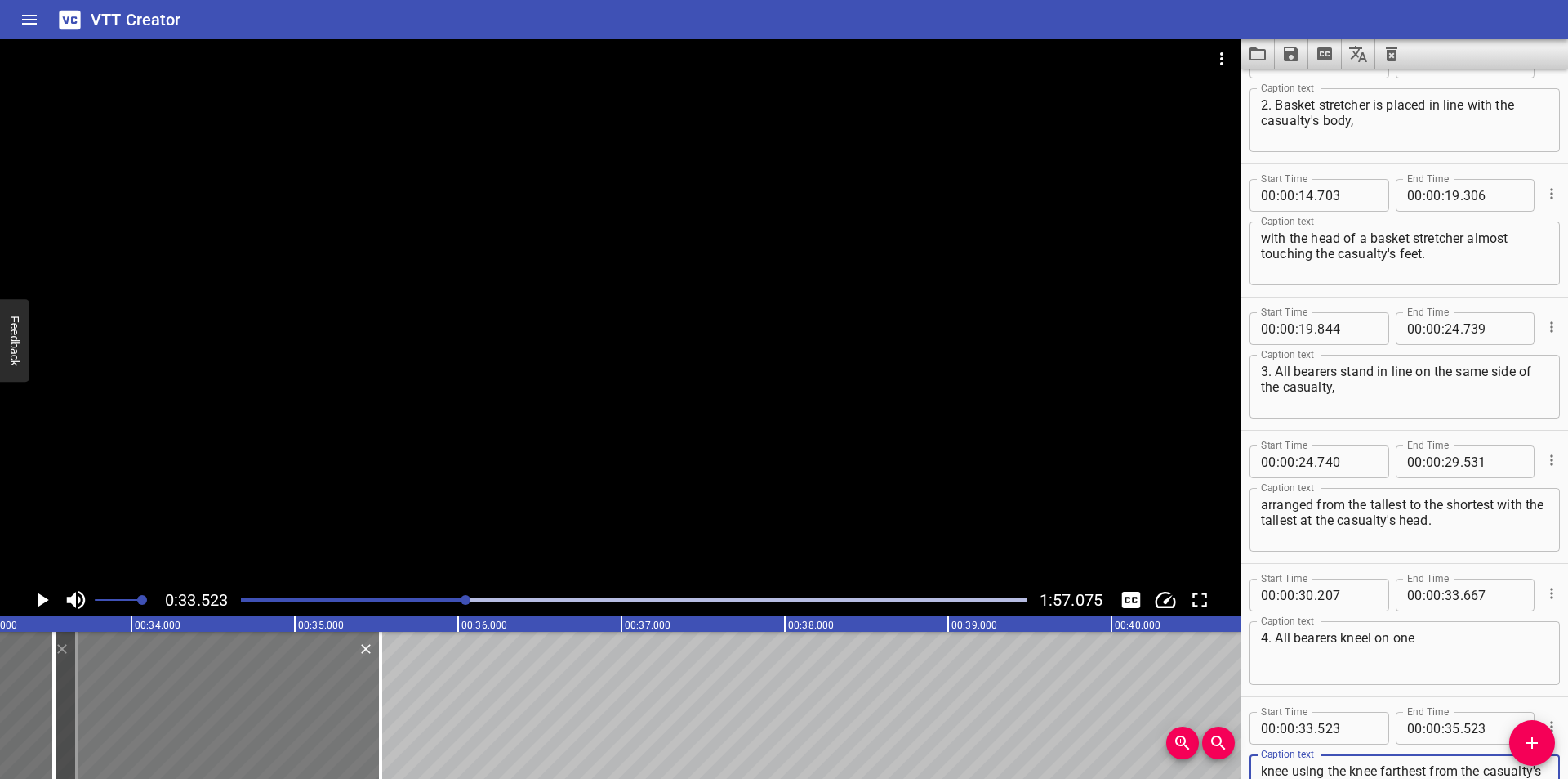
scroll to position [322, 0]
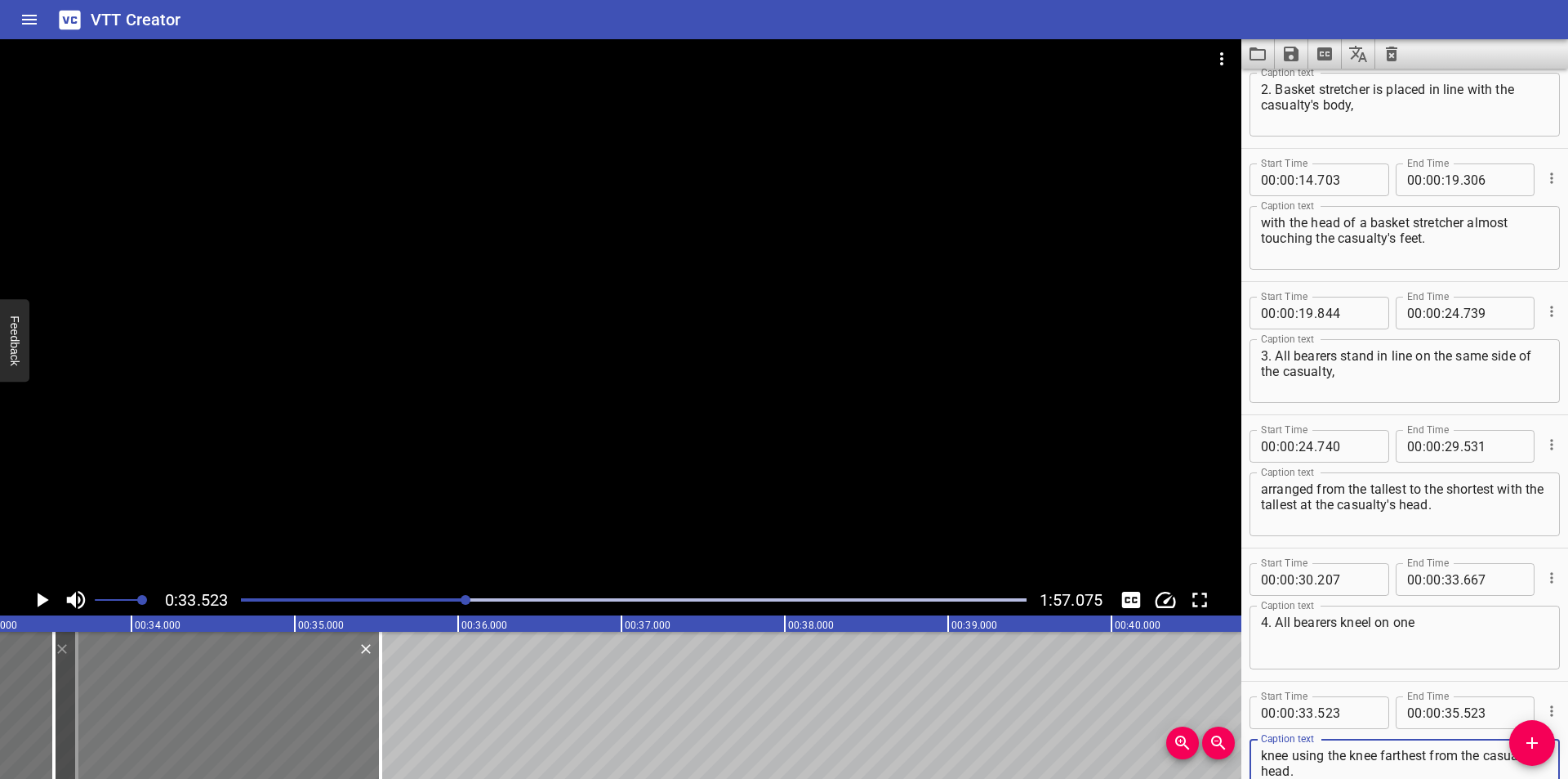
type textarea "knee using the knee farthest from the casualty's head."
drag, startPoint x: 180, startPoint y: 706, endPoint x: 201, endPoint y: 709, distance: 21.2
click at [201, 709] on div at bounding box center [237, 705] width 327 height 147
type input "653"
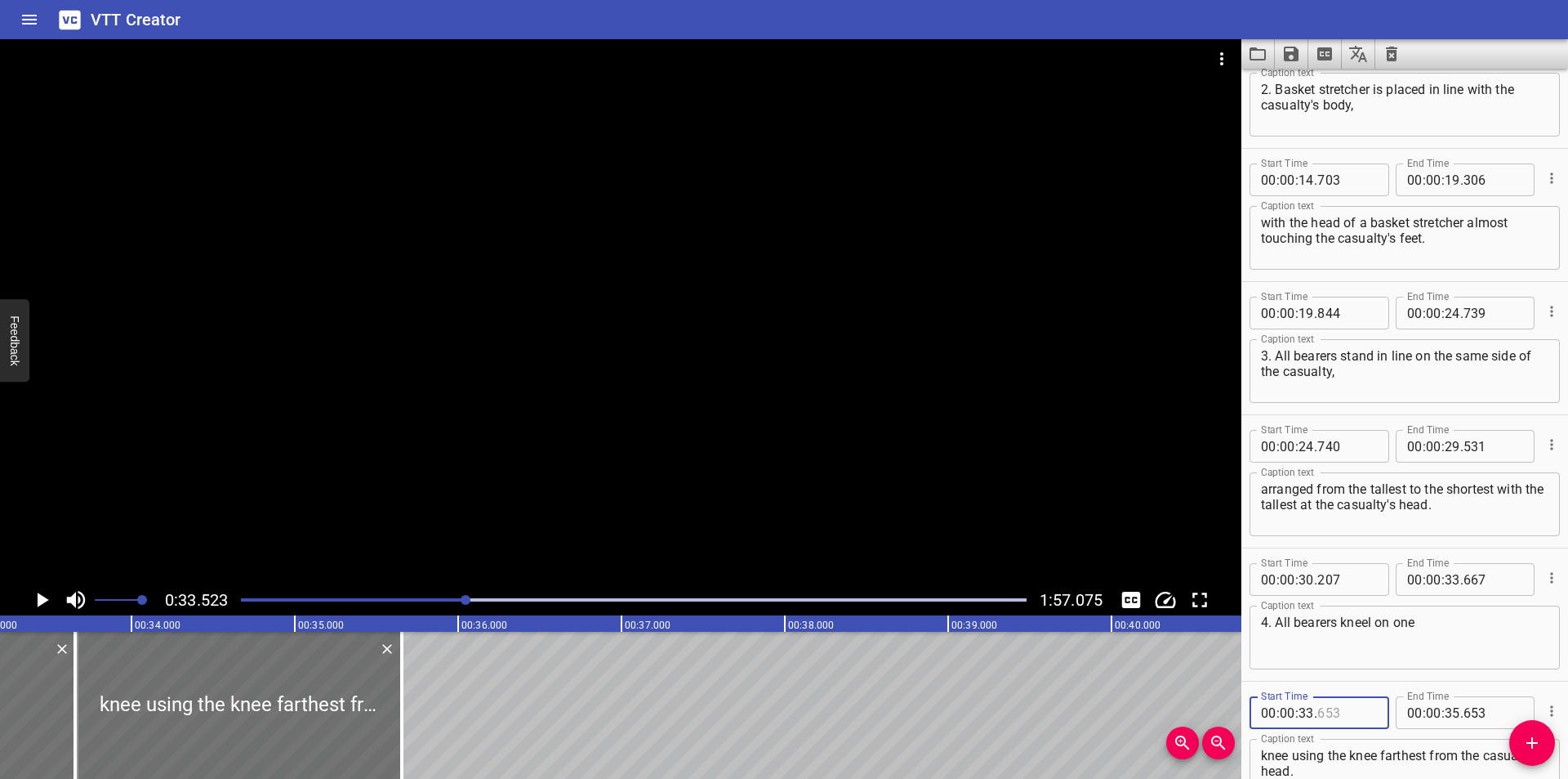
click at [1342, 712] on input "number" at bounding box center [1347, 712] width 59 height 33
type input "668"
click at [654, 433] on div at bounding box center [620, 311] width 1241 height 545
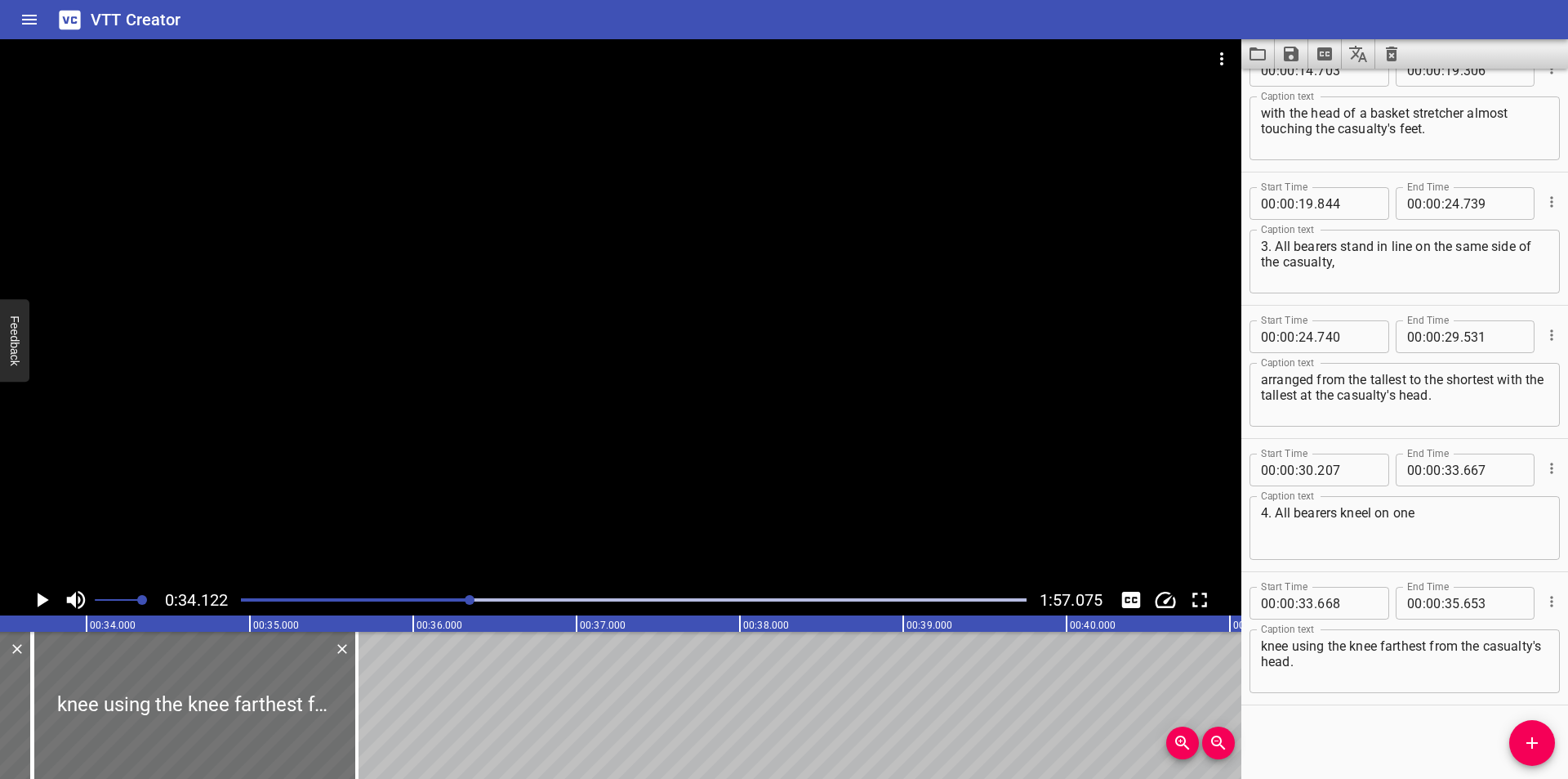
scroll to position [0, 5463]
drag, startPoint x: 1290, startPoint y: 643, endPoint x: 1219, endPoint y: 646, distance: 71.1
click at [1219, 646] on main "0:34.122 1:57.075 00:00.000 00:01.000 00:02.000 00:03.000 00:04.000 00:05.000 0…" at bounding box center [784, 409] width 1568 height 739
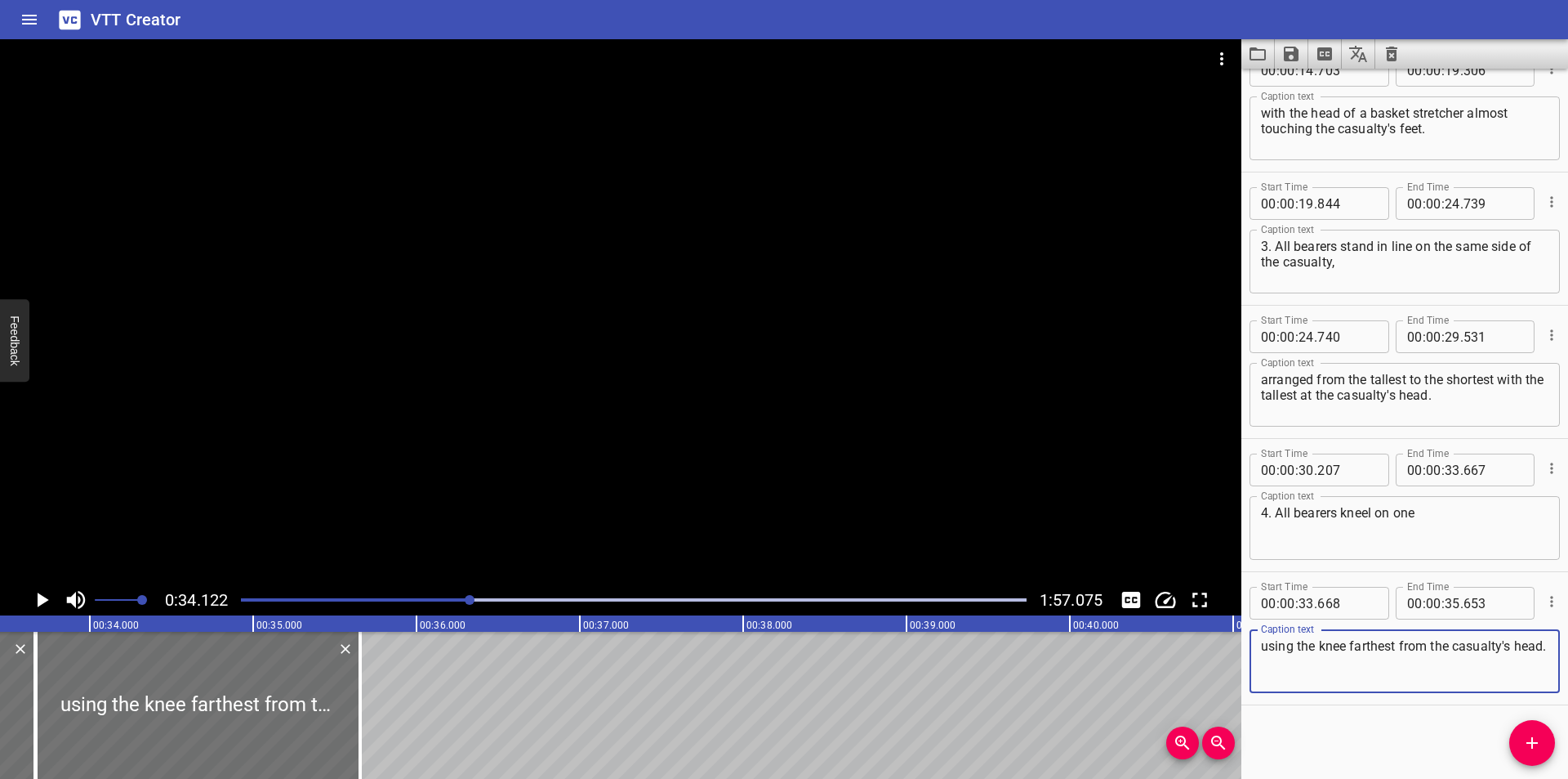
type textarea "using the knee farthest from the casualty's head."
click at [1471, 526] on textarea "4. All bearers kneel on one" at bounding box center [1404, 528] width 288 height 46
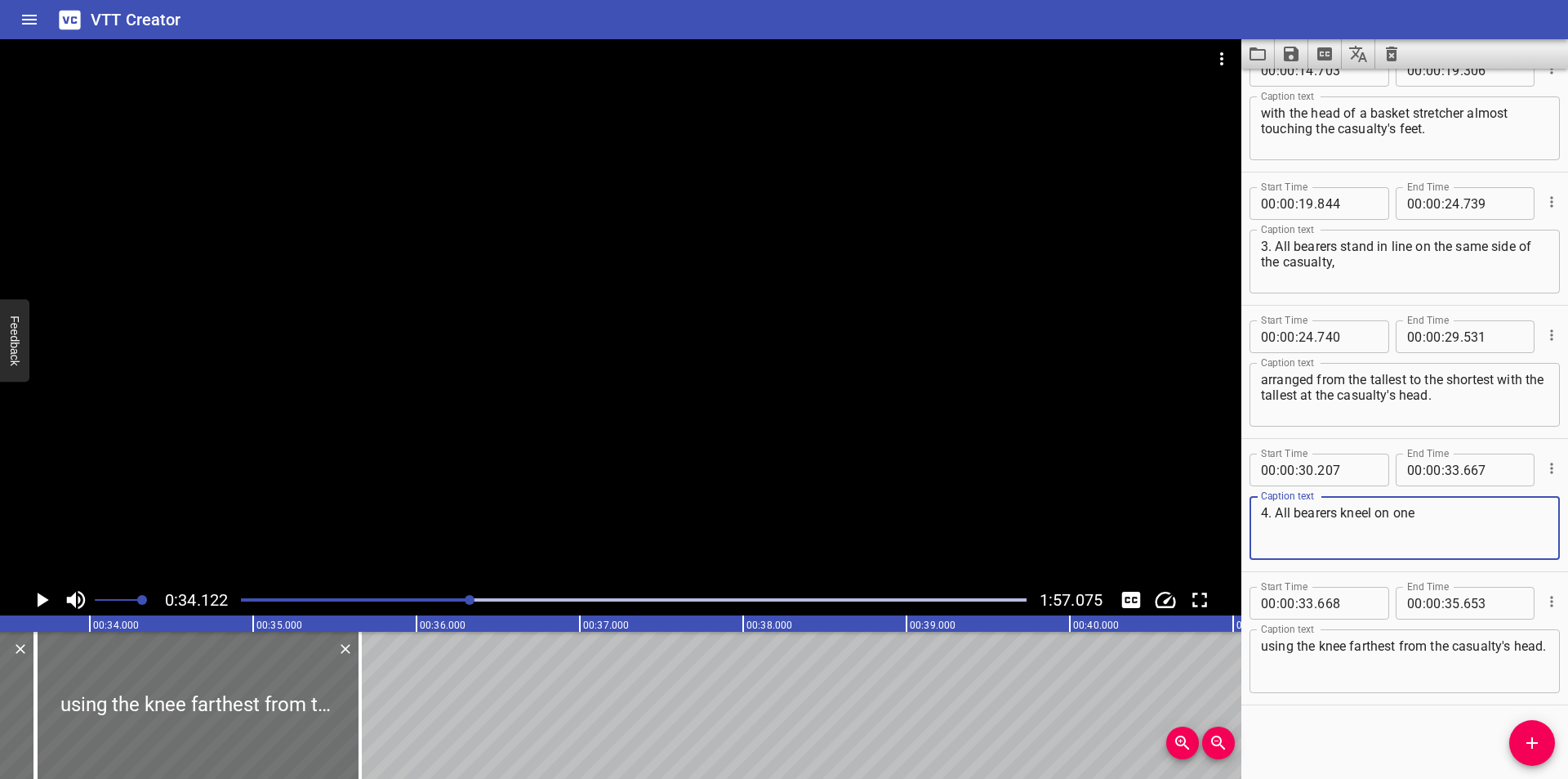
paste textarea "knee"
type textarea "4. All bearers kneel on one knee"
click at [436, 605] on div at bounding box center [633, 599] width 805 height 23
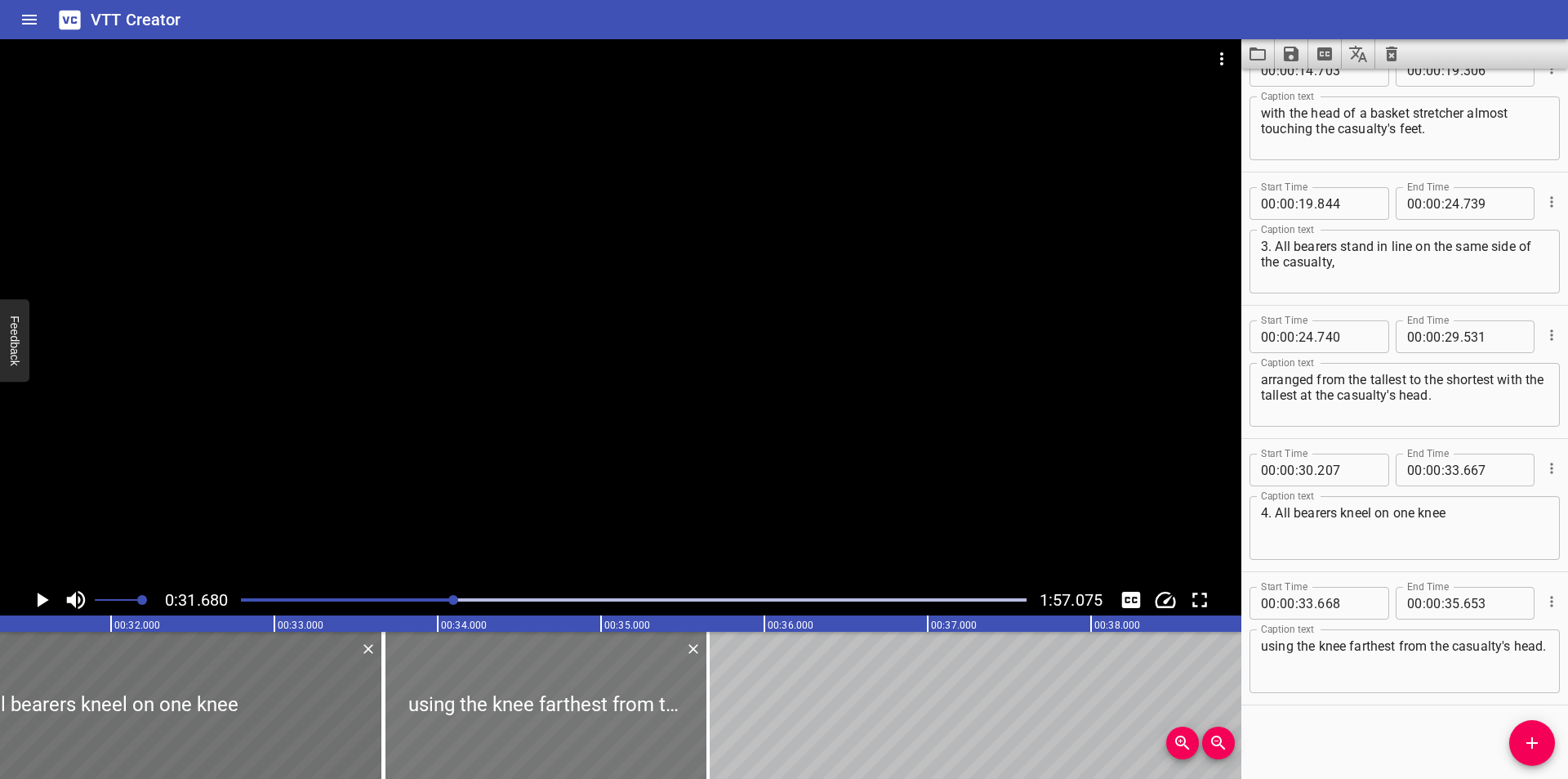
scroll to position [0, 5173]
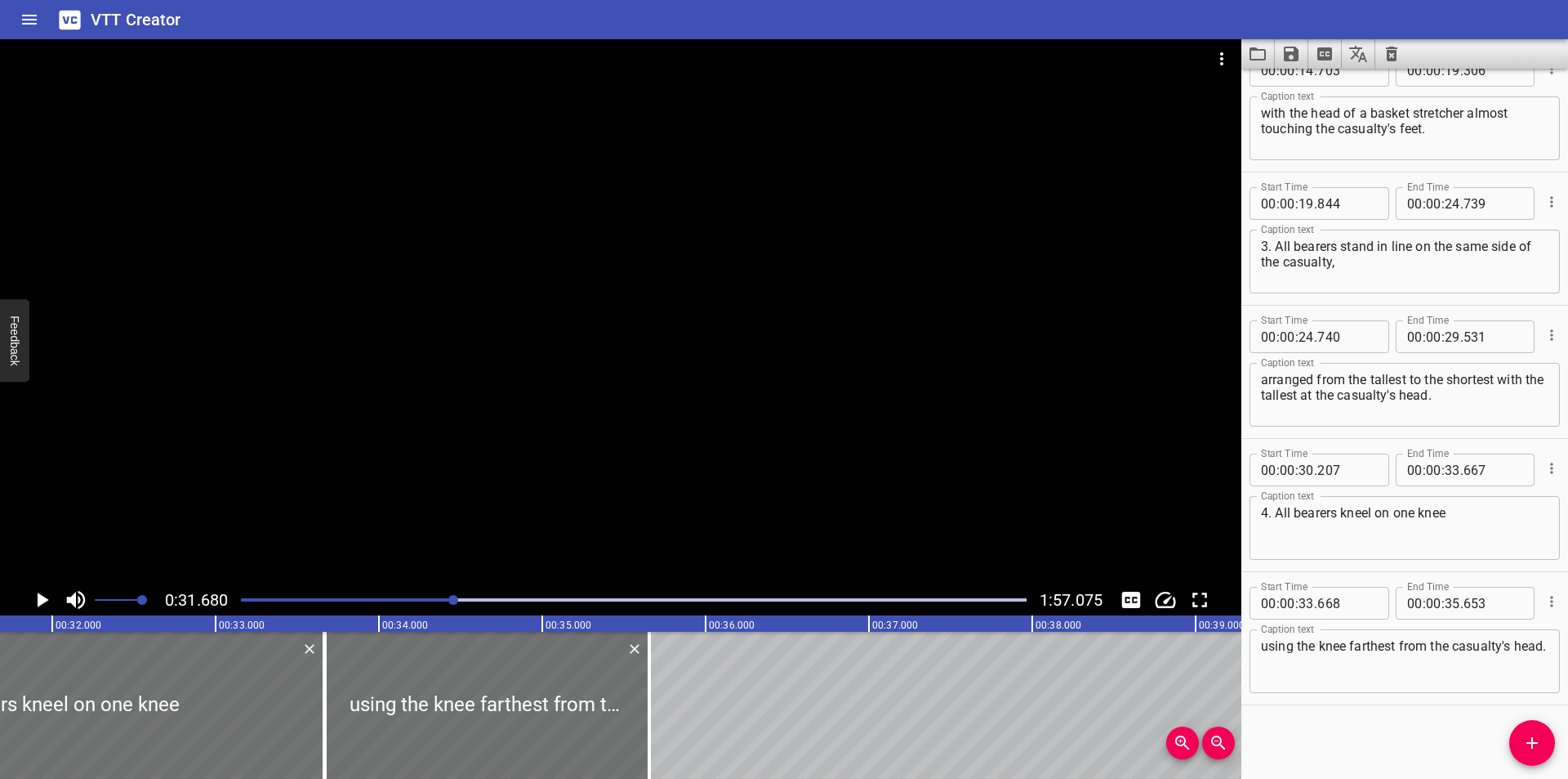
click at [368, 505] on div at bounding box center [620, 311] width 1241 height 545
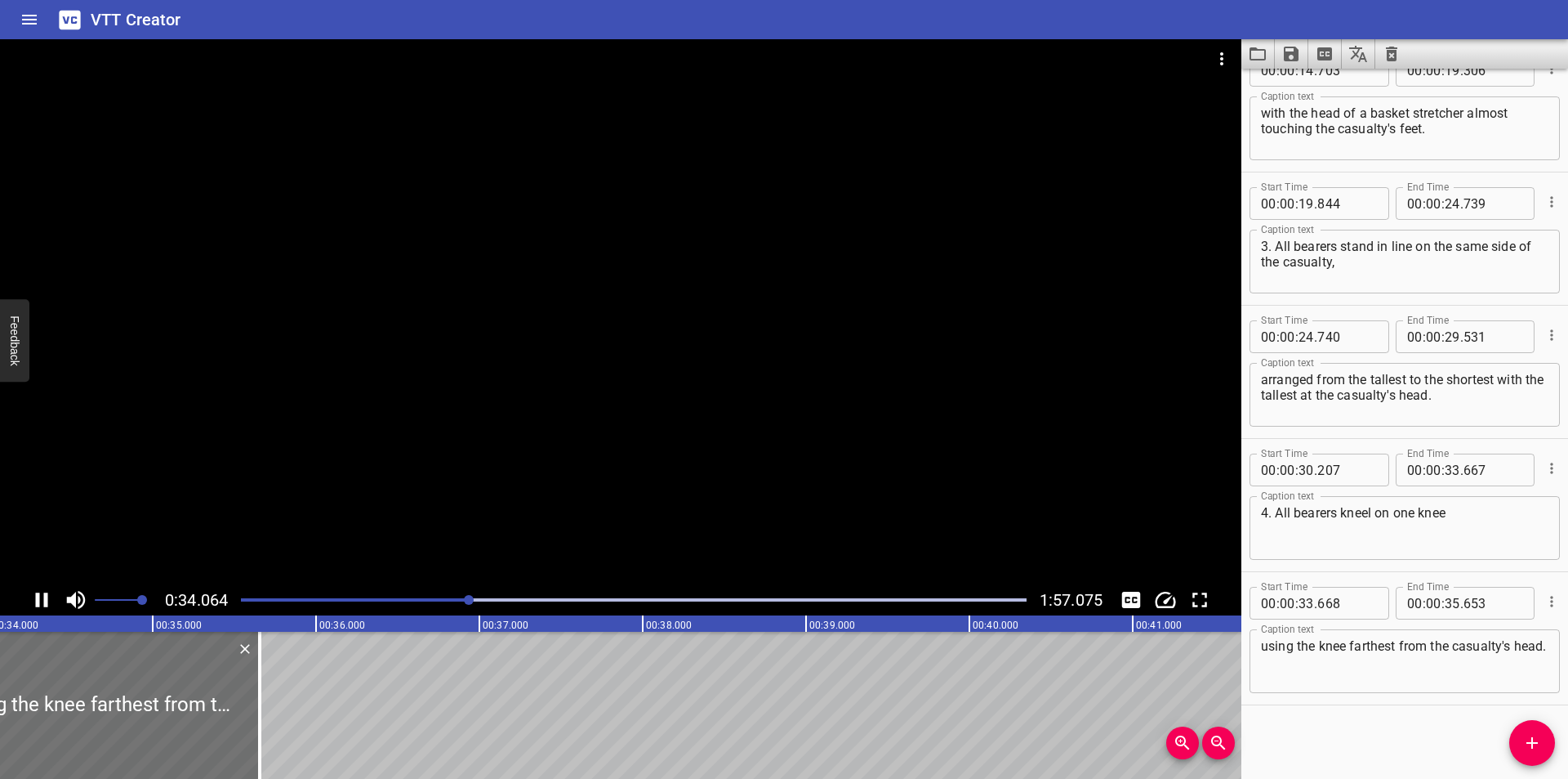
scroll to position [0, 5583]
click at [887, 469] on div at bounding box center [620, 311] width 1241 height 545
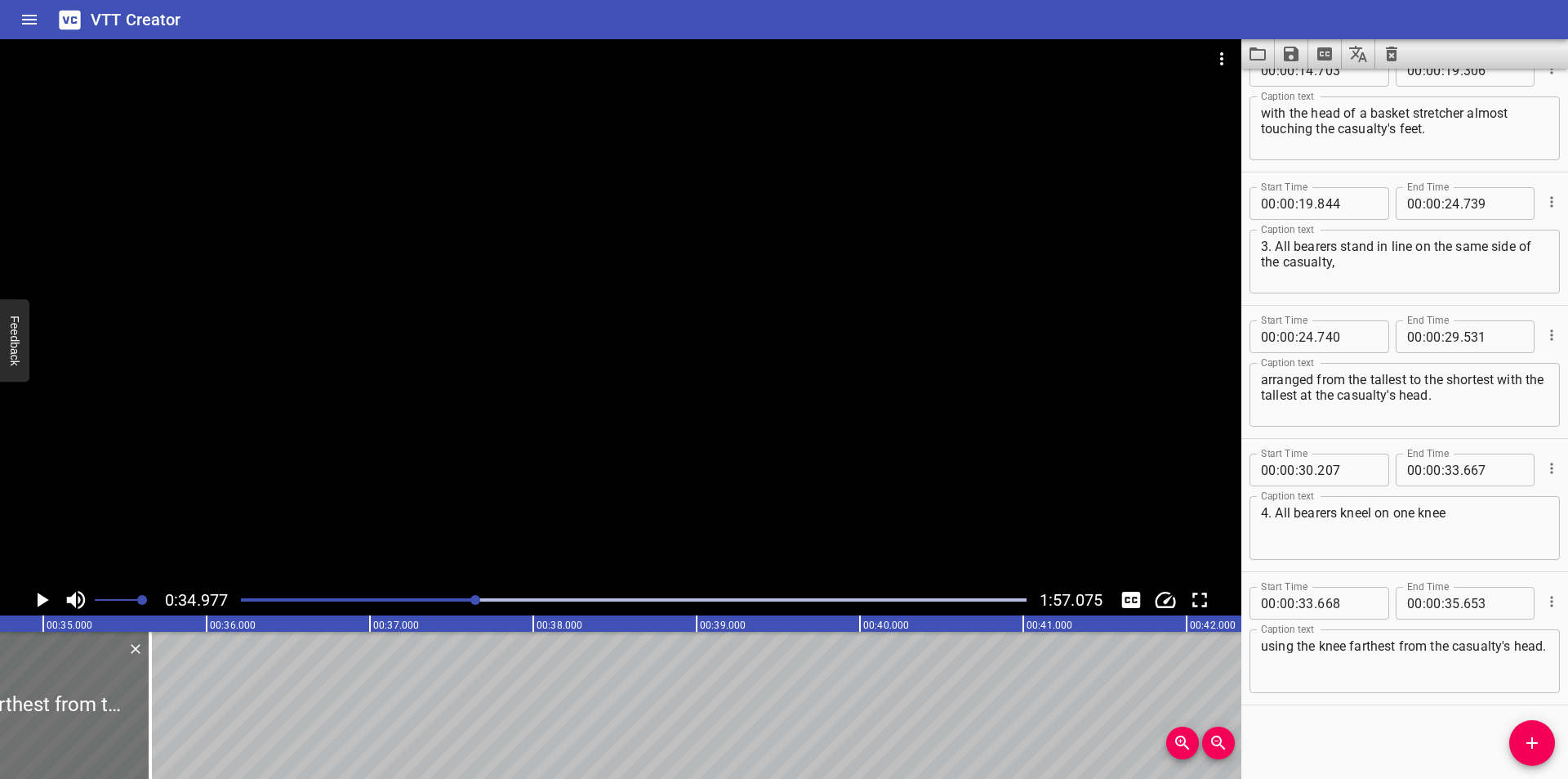
scroll to position [0, 5712]
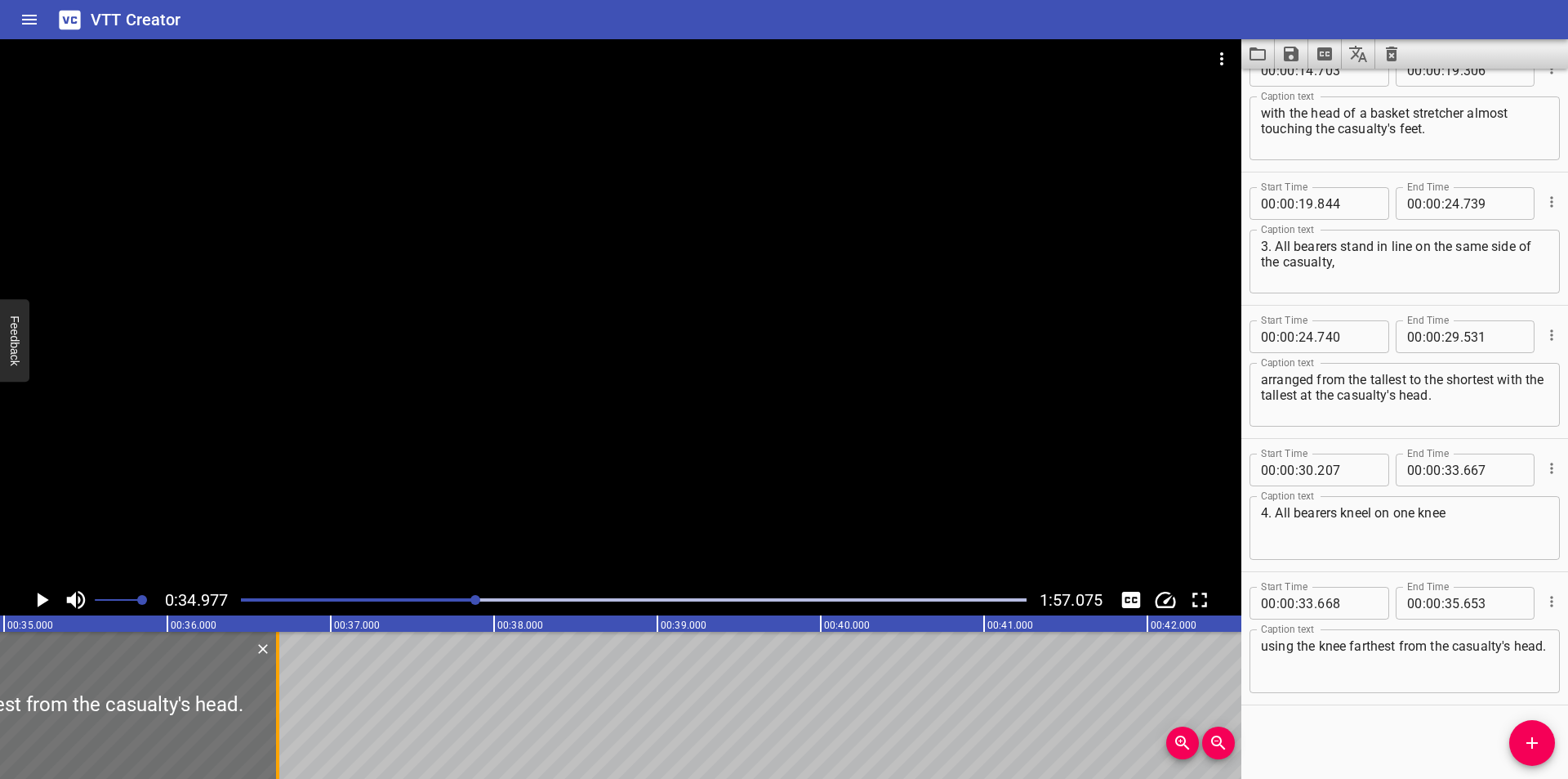
drag, startPoint x: 111, startPoint y: 730, endPoint x: 277, endPoint y: 732, distance: 166.0
click at [277, 732] on div at bounding box center [277, 705] width 3 height 147
type input "36"
type input "673"
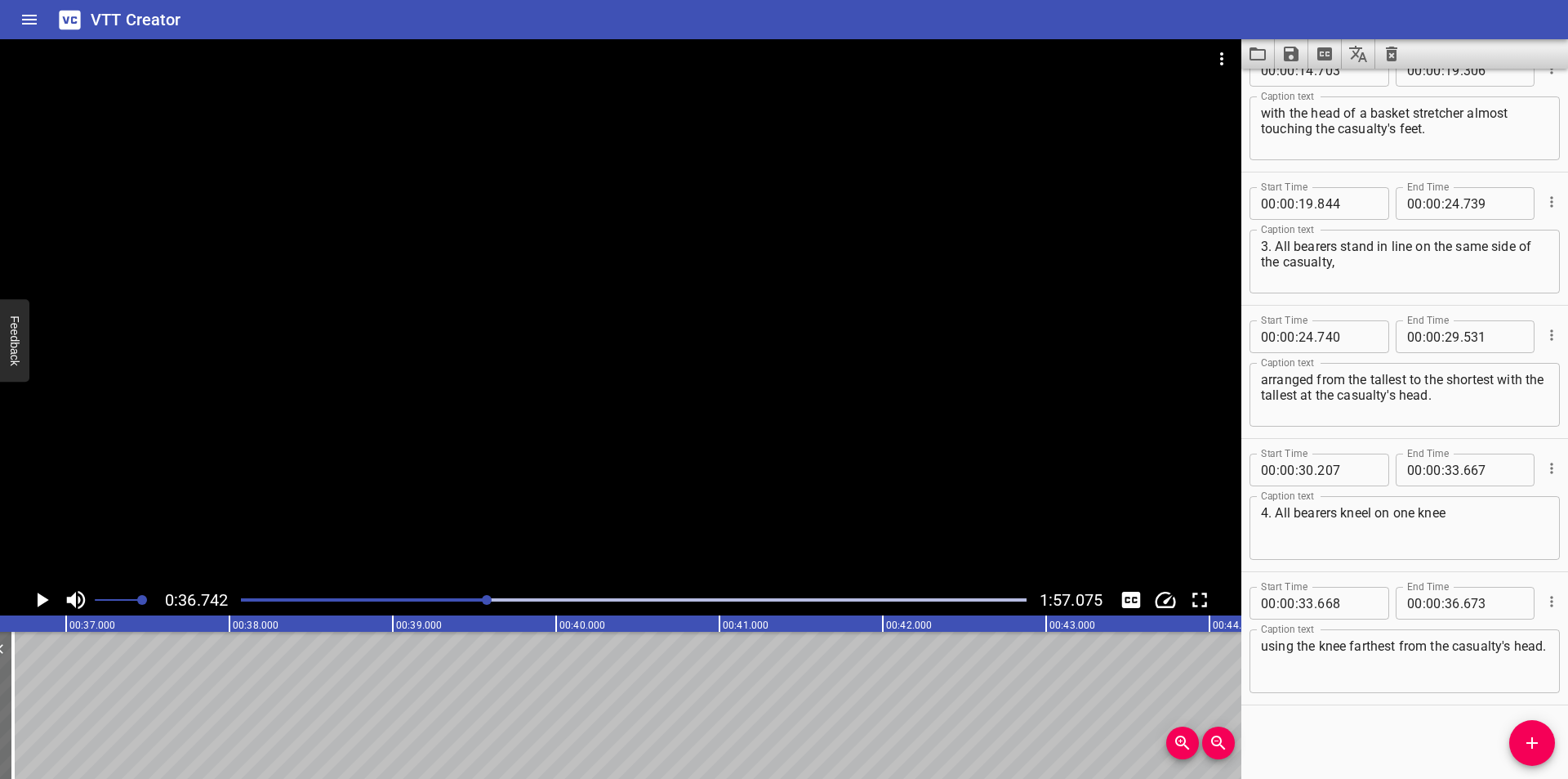
scroll to position [0, 6000]
click at [466, 610] on div at bounding box center [633, 599] width 805 height 23
click at [979, 343] on div at bounding box center [620, 311] width 1241 height 545
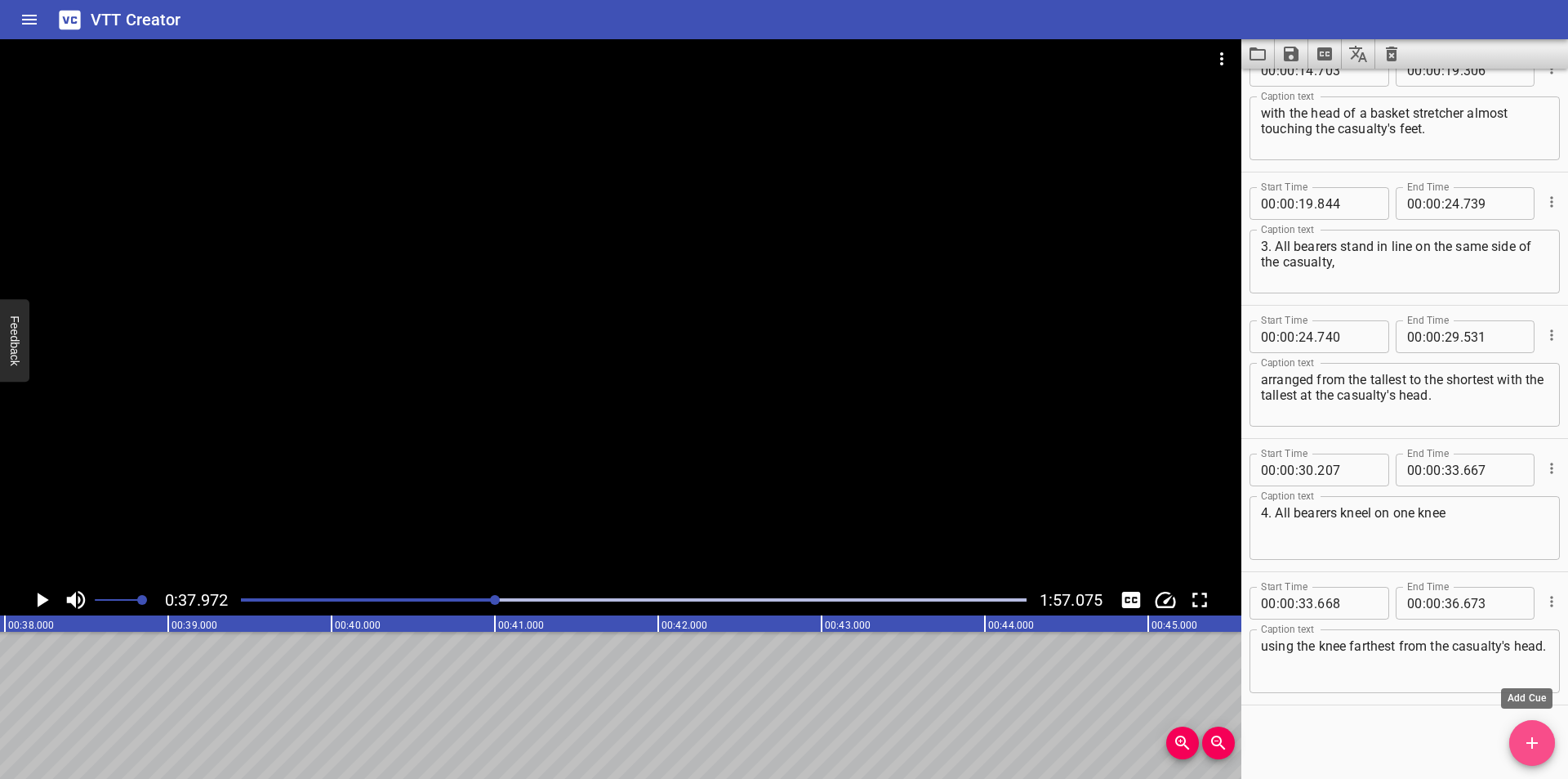
click at [1541, 750] on span "Add Cue" at bounding box center [1531, 742] width 45 height 20
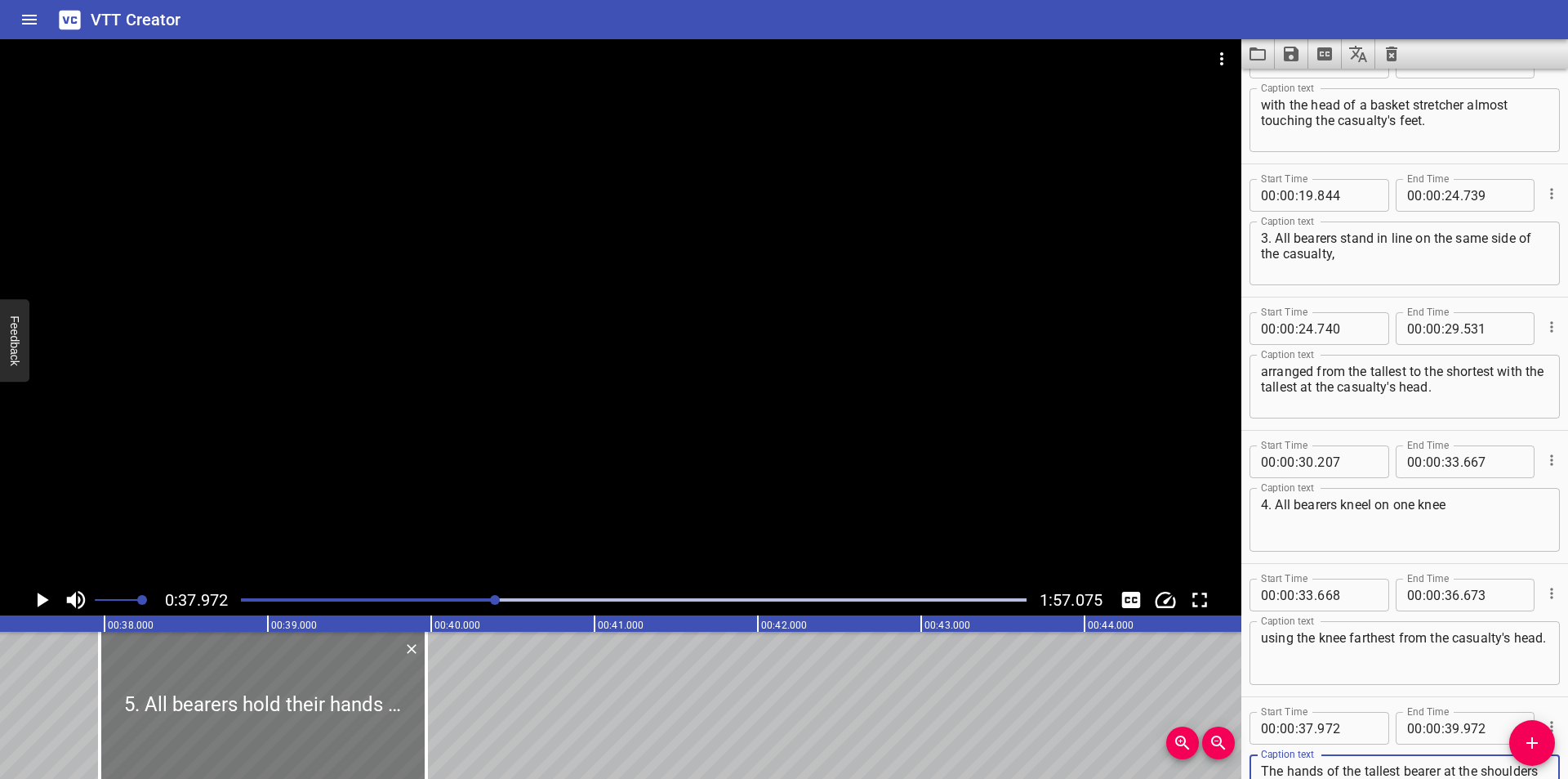
scroll to position [0, 6038]
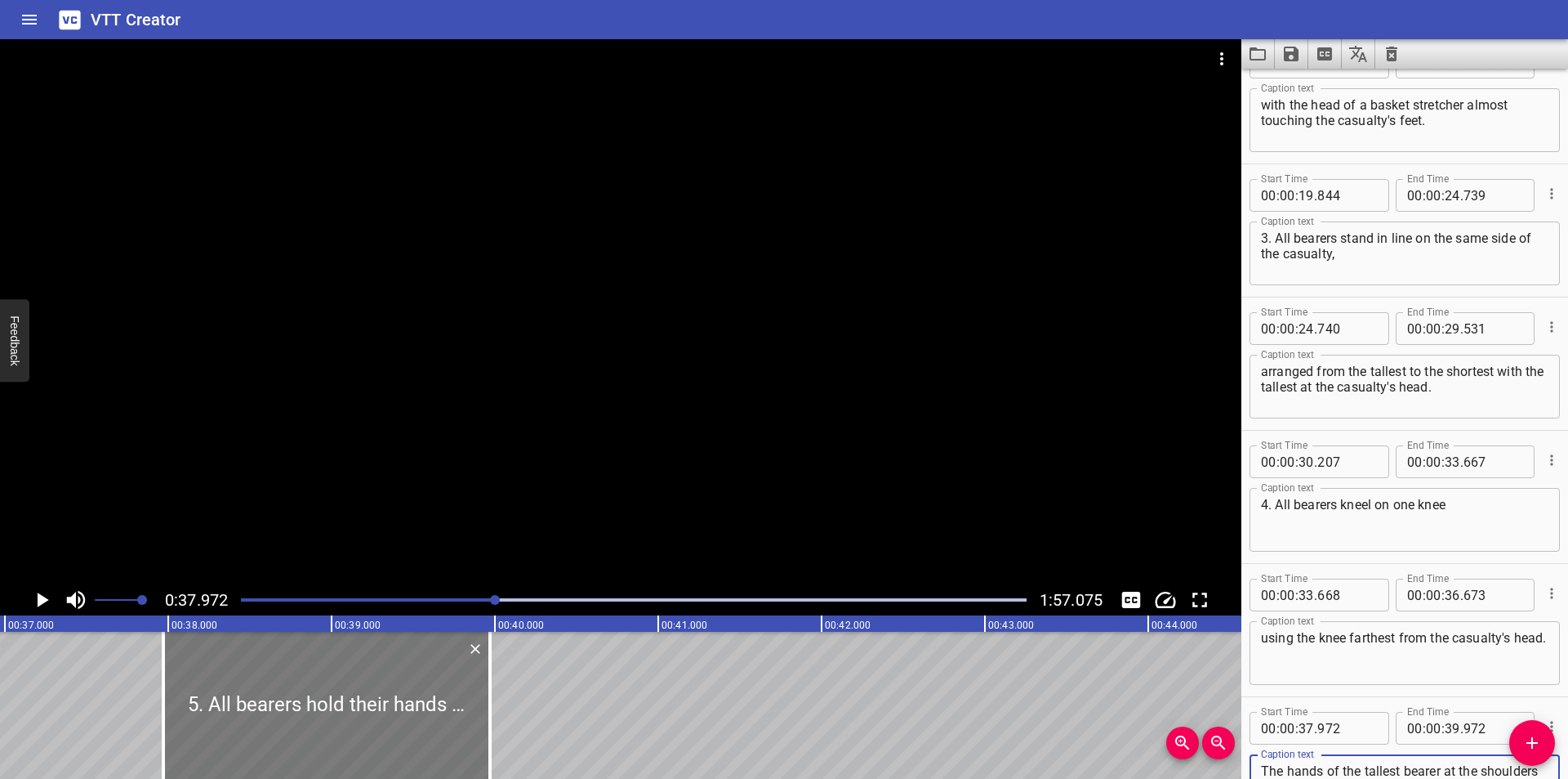
type textarea "5. All bearers hold their hands out above the casualty, palms up, and determine…"
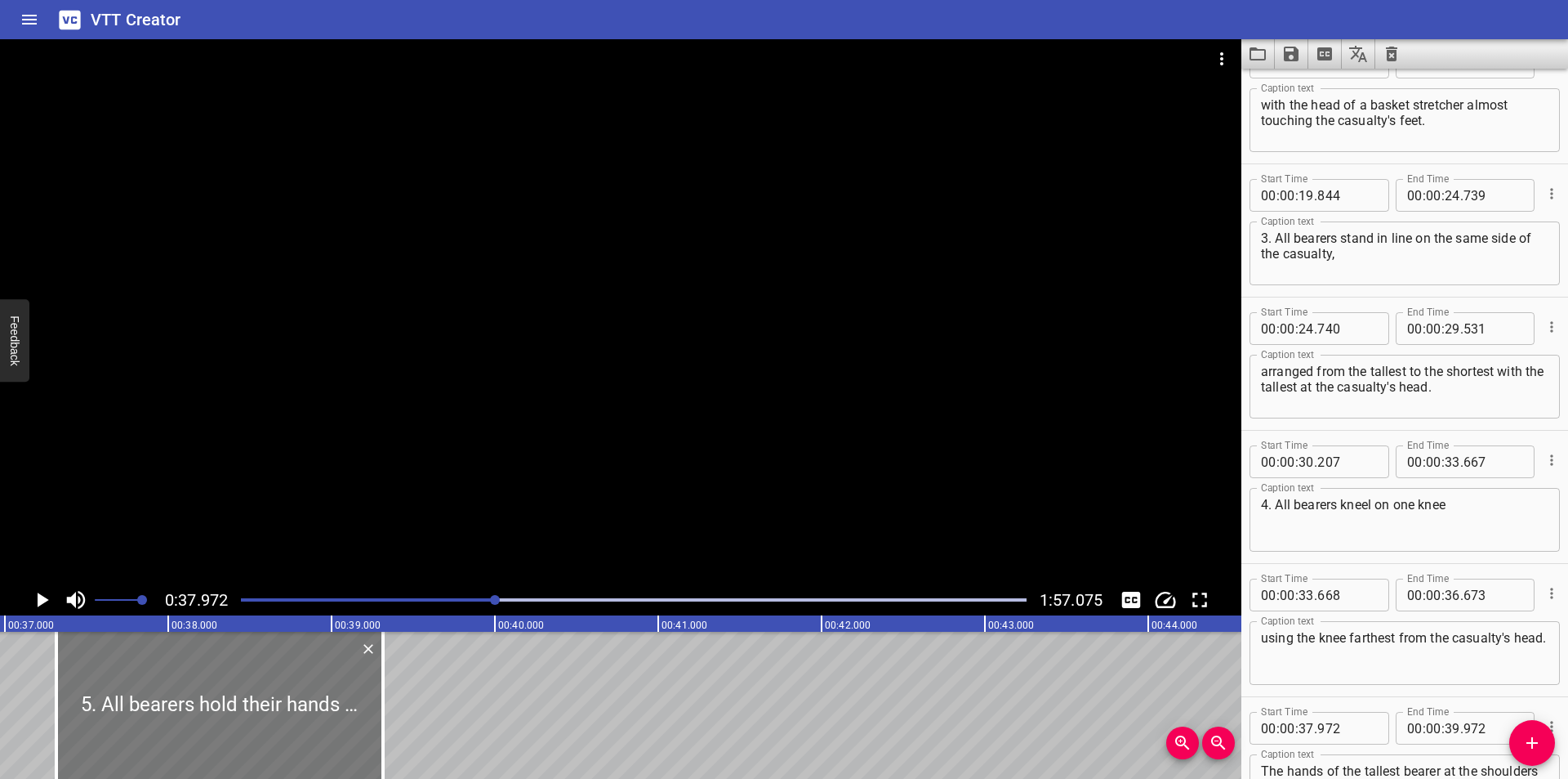
drag, startPoint x: 360, startPoint y: 713, endPoint x: 252, endPoint y: 717, distance: 108.1
click at [252, 717] on div at bounding box center [219, 705] width 327 height 147
type input "317"
click at [298, 459] on div at bounding box center [620, 311] width 1241 height 545
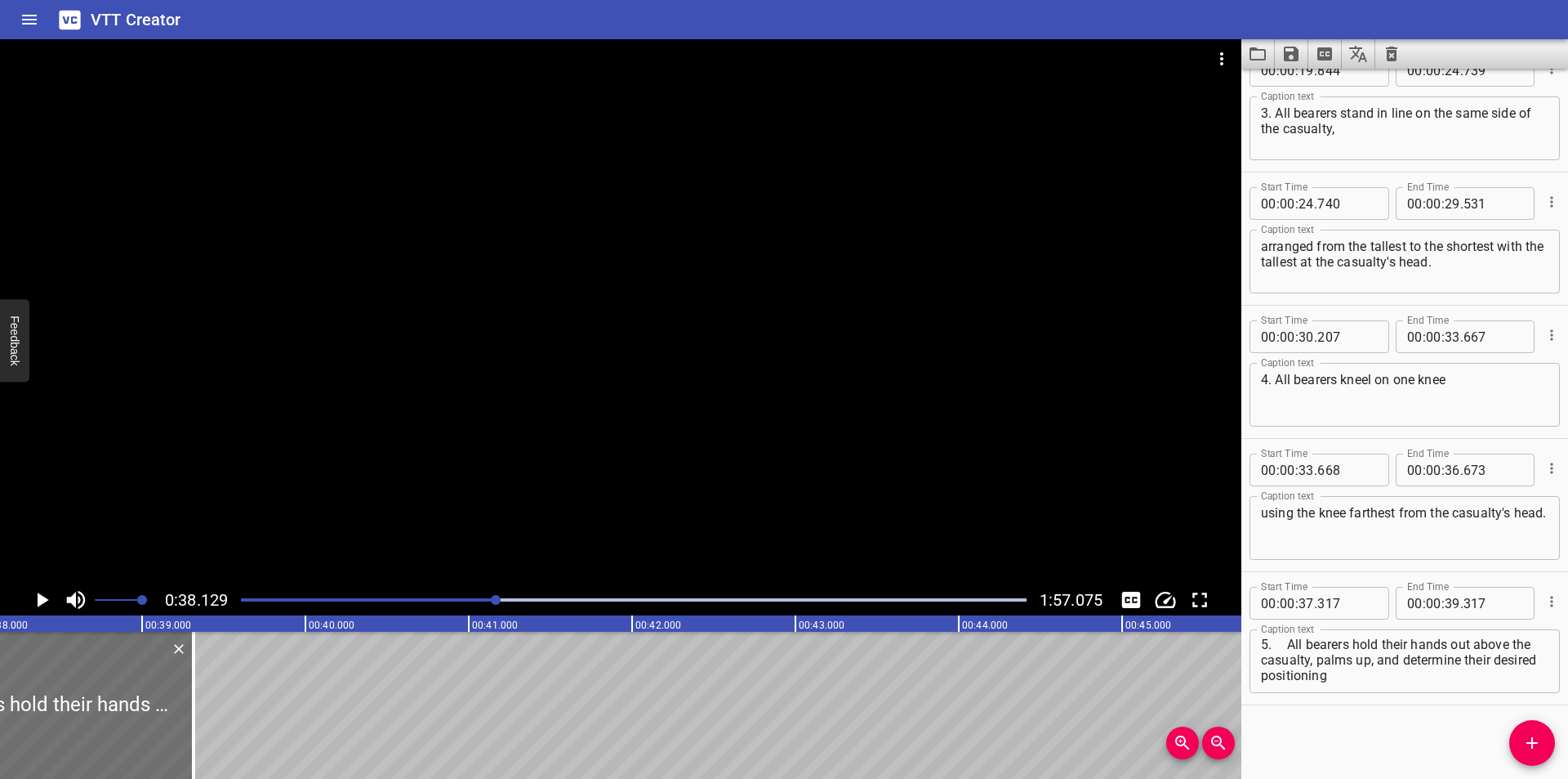
scroll to position [0, 0]
click at [1290, 646] on textarea "5. All bearers hold their hands out above the casualty, palms up, and determine…" at bounding box center [1404, 660] width 288 height 46
type textarea "5. All bearers hold their hands out above the casualty, palms up, and determine…"
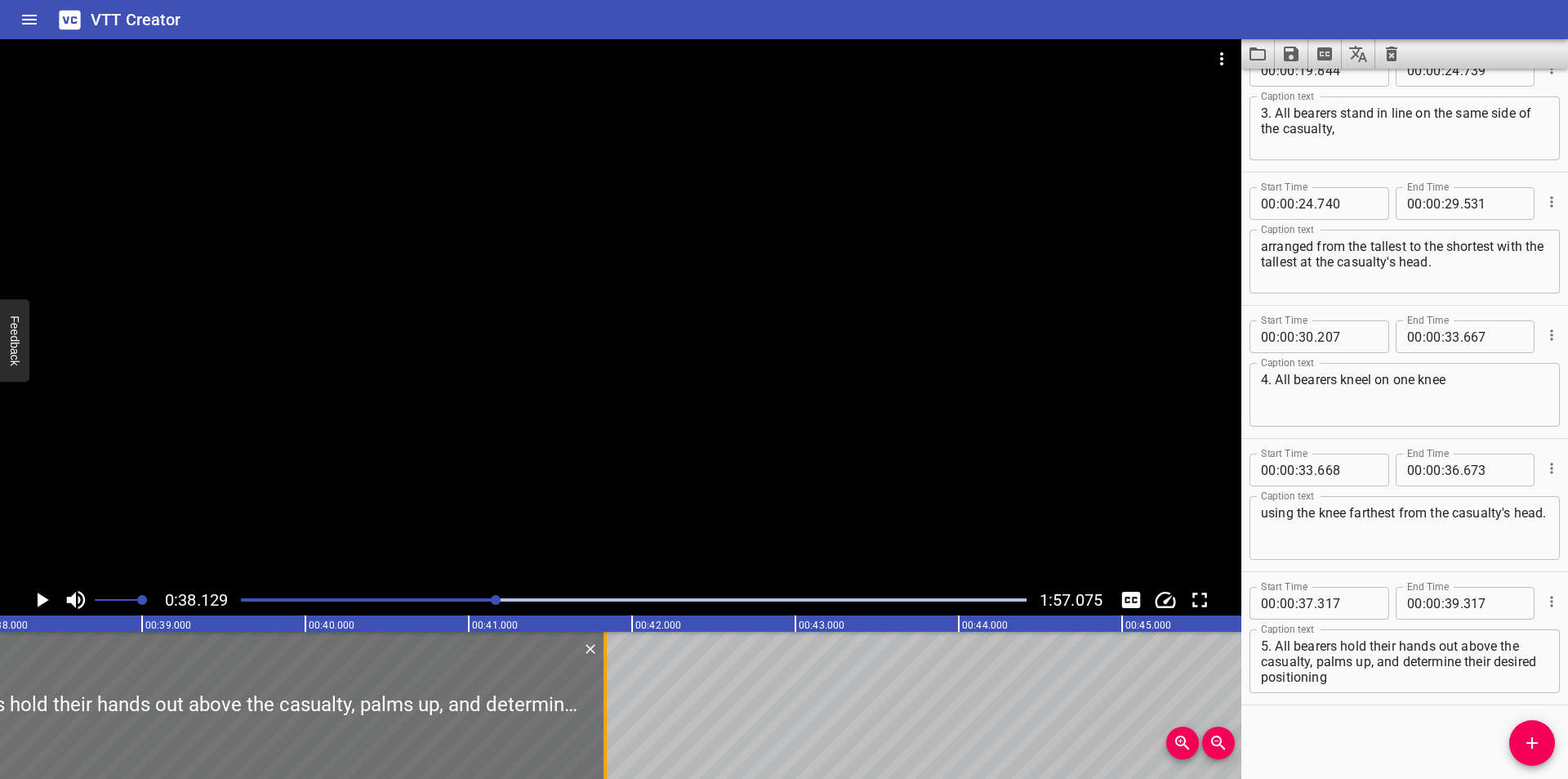
drag, startPoint x: 196, startPoint y: 691, endPoint x: 608, endPoint y: 717, distance: 412.8
click at [608, 717] on div at bounding box center [605, 705] width 17 height 147
type input "41"
type input "837"
click at [641, 437] on div at bounding box center [620, 311] width 1241 height 545
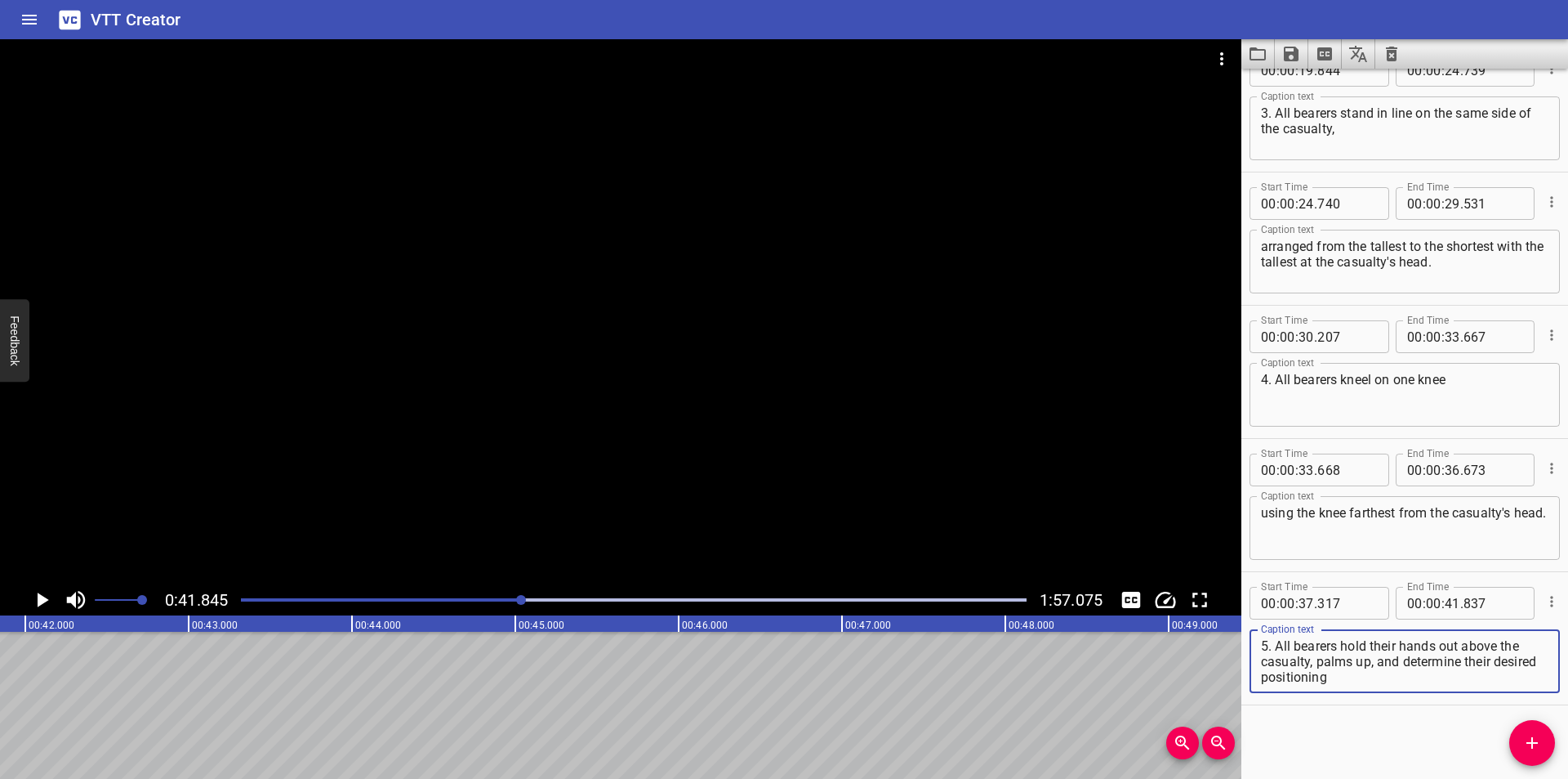
scroll to position [78, 0]
drag, startPoint x: 1315, startPoint y: 660, endPoint x: 1549, endPoint y: 759, distance: 254.1
click at [1549, 759] on div "Start Time 00 : 00 : 00 . 000 Start Time End Time 00 : 00 : 02 . 550 End Time C…" at bounding box center [1404, 423] width 327 height 710
type textarea "5. All bearers hold their hands out above the casualty,"
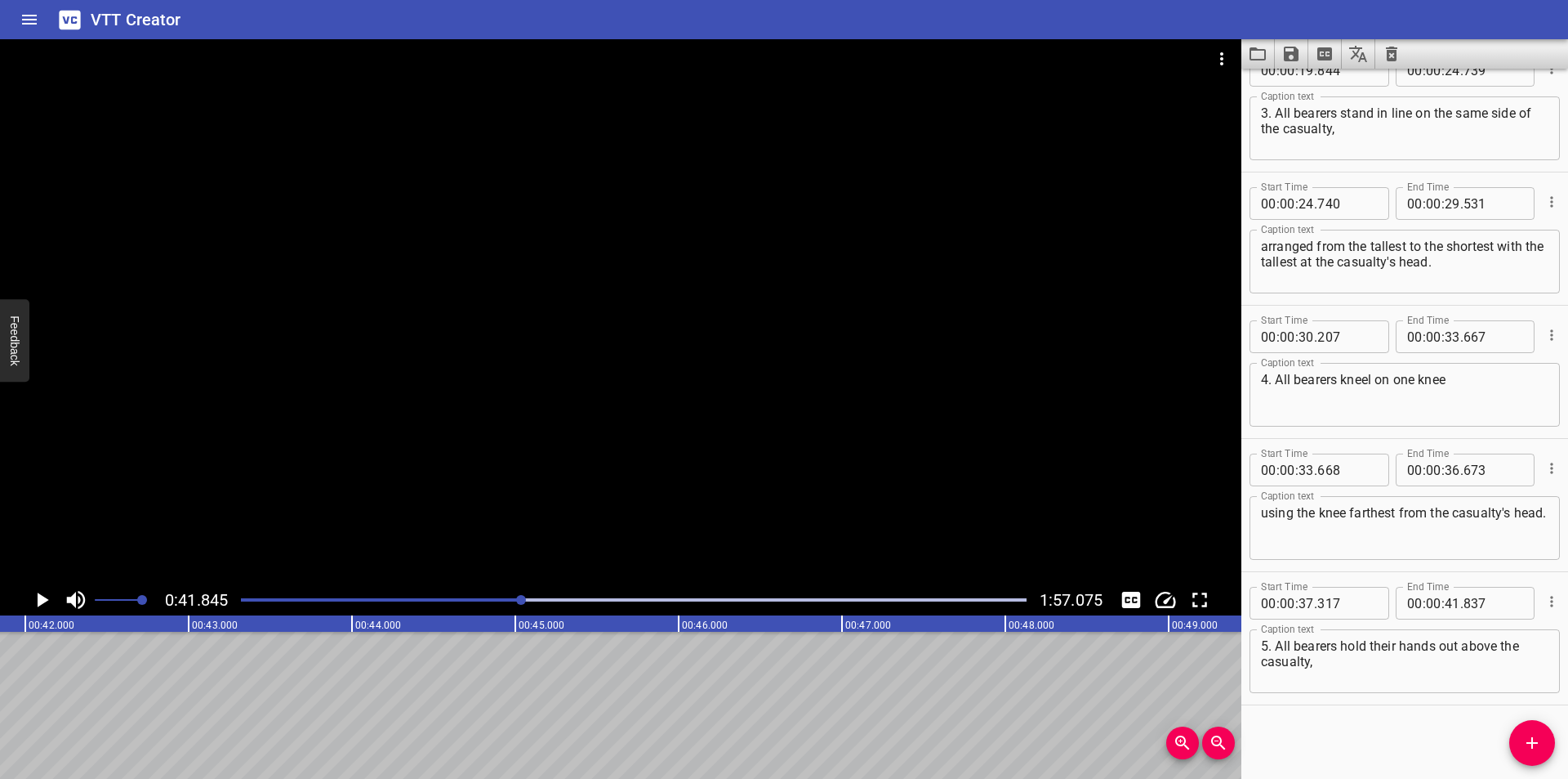
click at [501, 599] on div "Play progress" at bounding box center [128, 599] width 785 height 3
click at [1531, 738] on icon "Add Cue" at bounding box center [1532, 742] width 12 height 12
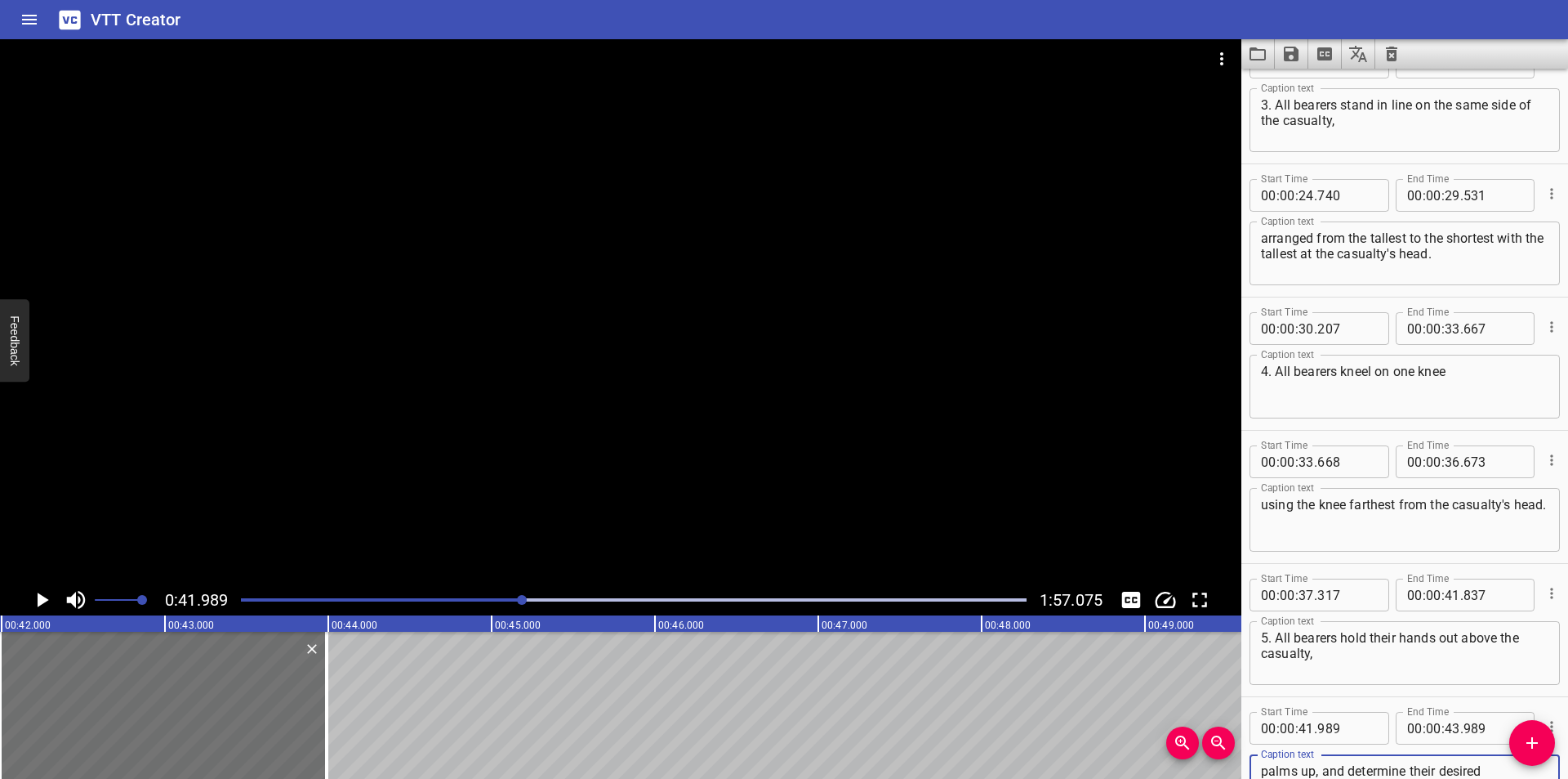
scroll to position [605, 0]
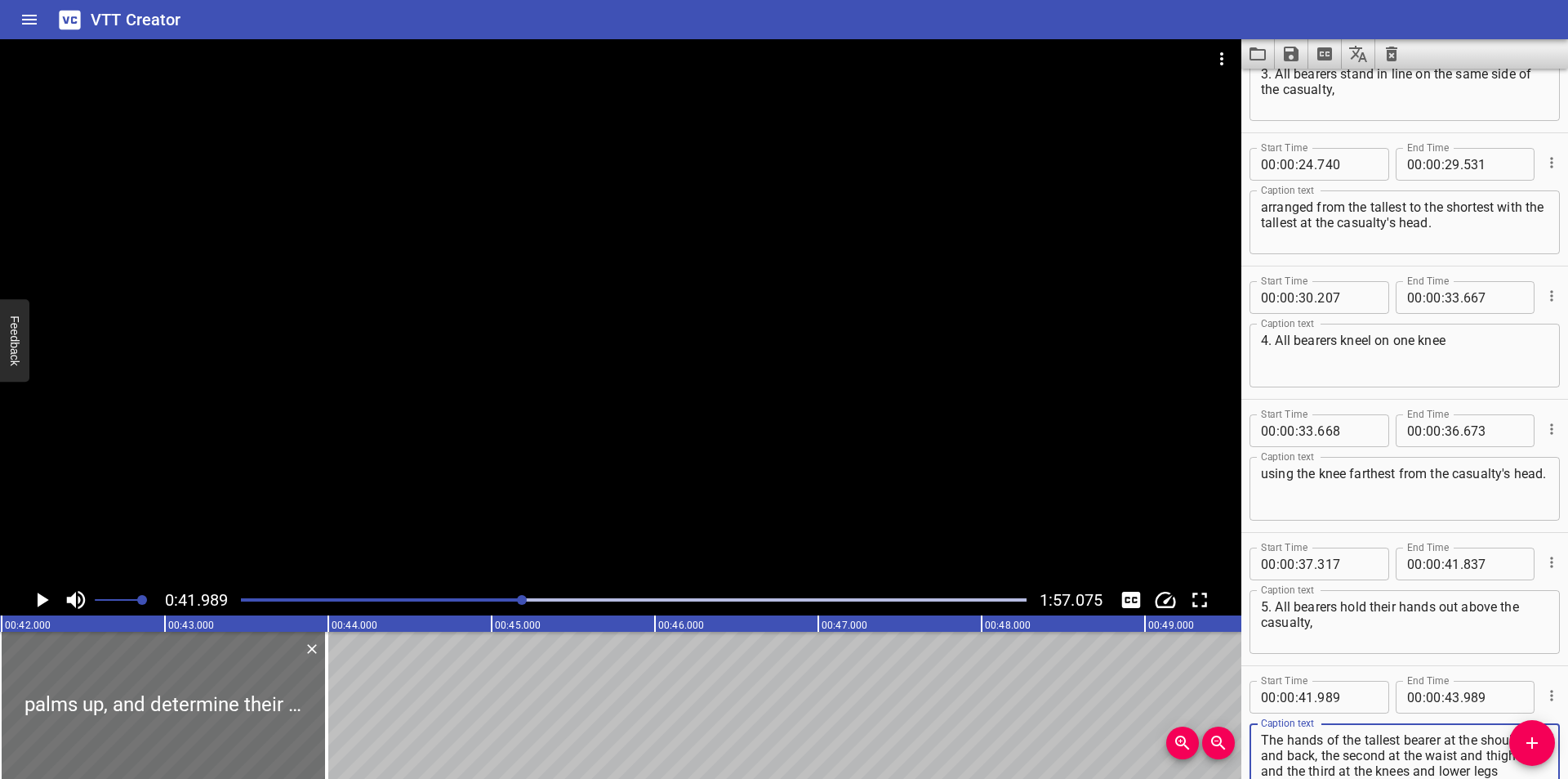
type textarea "palms up, and determine their desired positioning The hands of the tallest bear…"
click at [1350, 699] on input "number" at bounding box center [1347, 696] width 59 height 33
type input "838"
click at [605, 443] on div at bounding box center [620, 311] width 1241 height 545
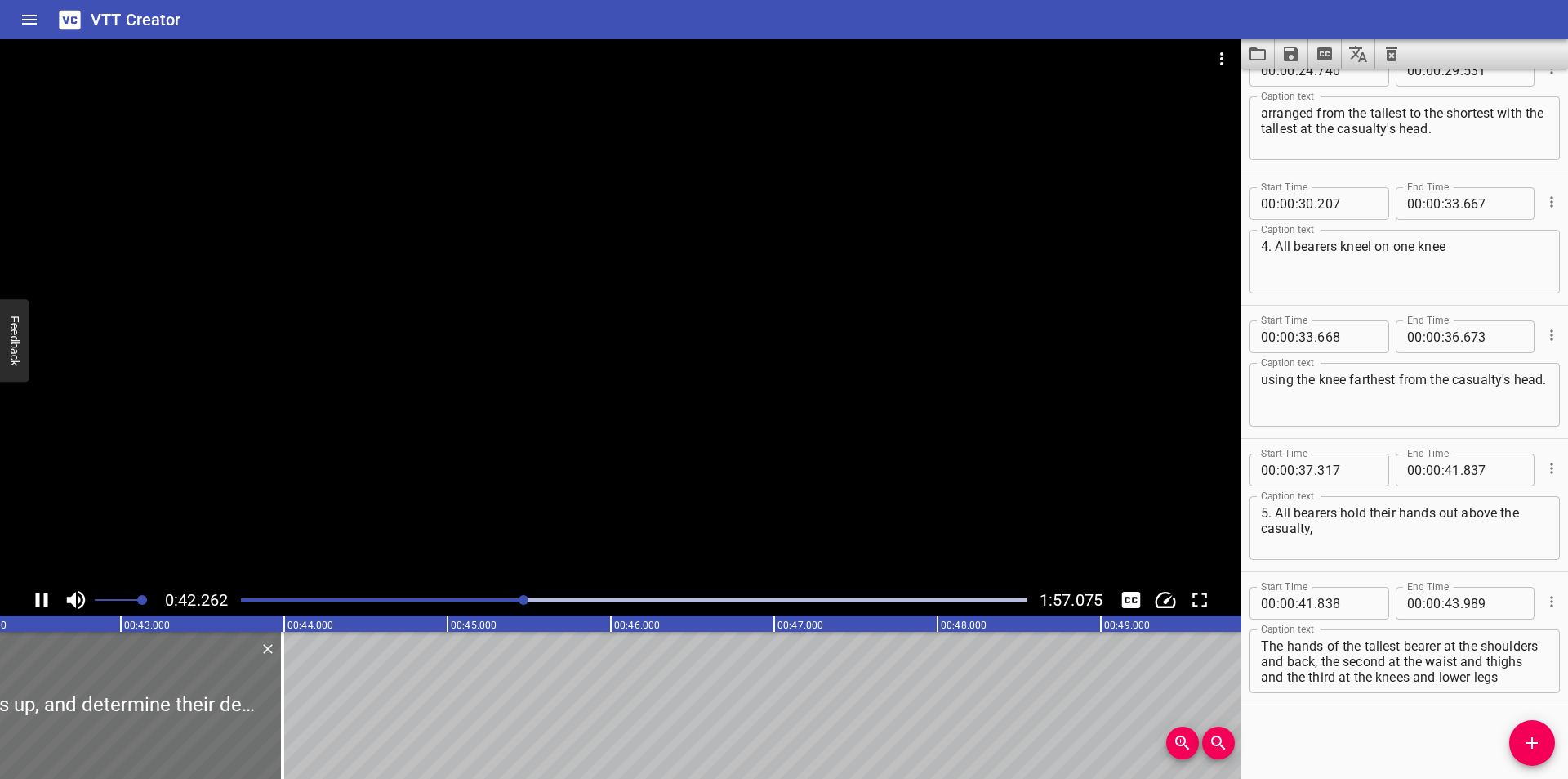
scroll to position [0, 6935]
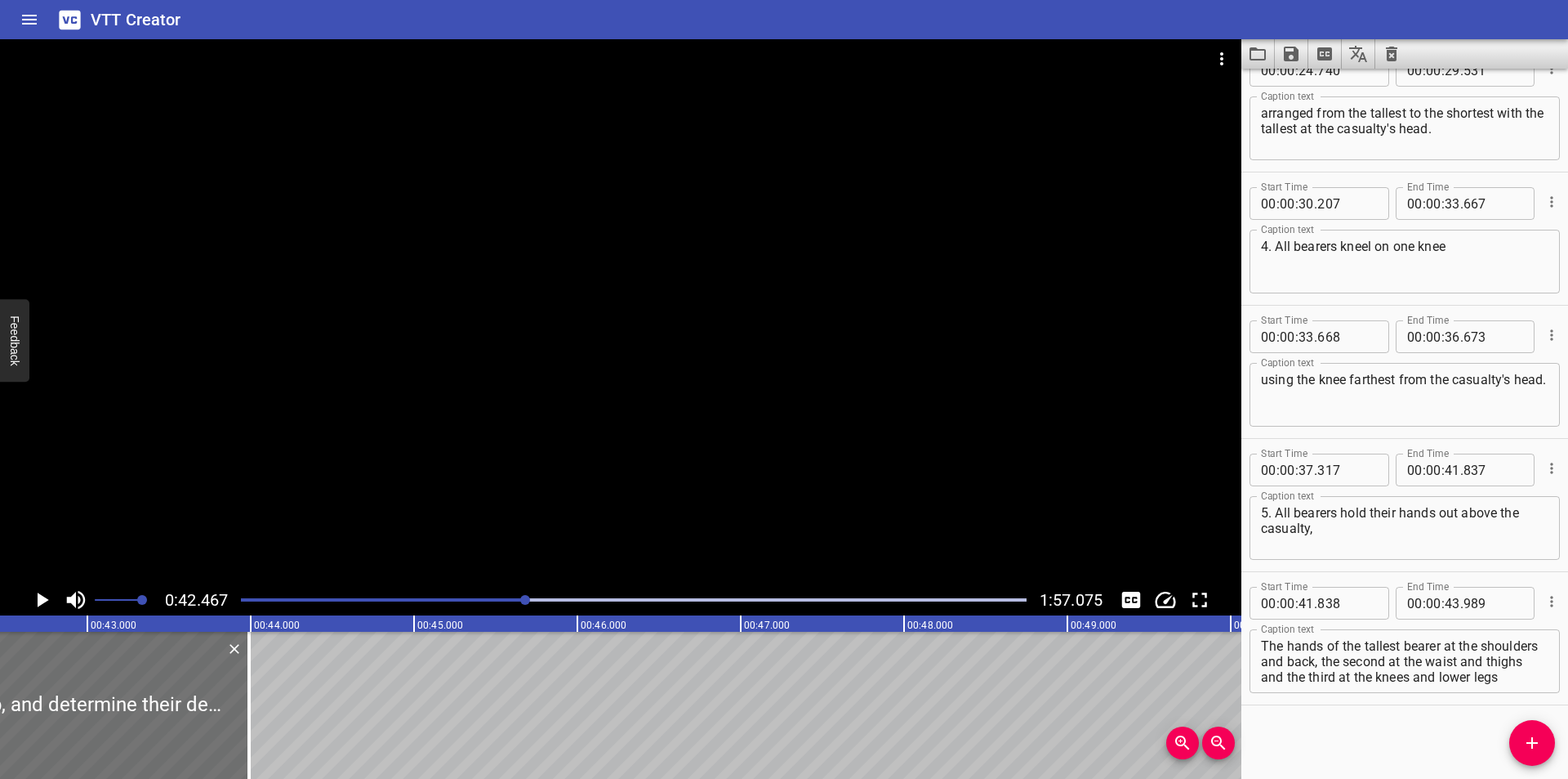
click at [1118, 591] on icon "Toggle captions" at bounding box center [1130, 599] width 25 height 25
click at [637, 467] on div at bounding box center [620, 311] width 1241 height 545
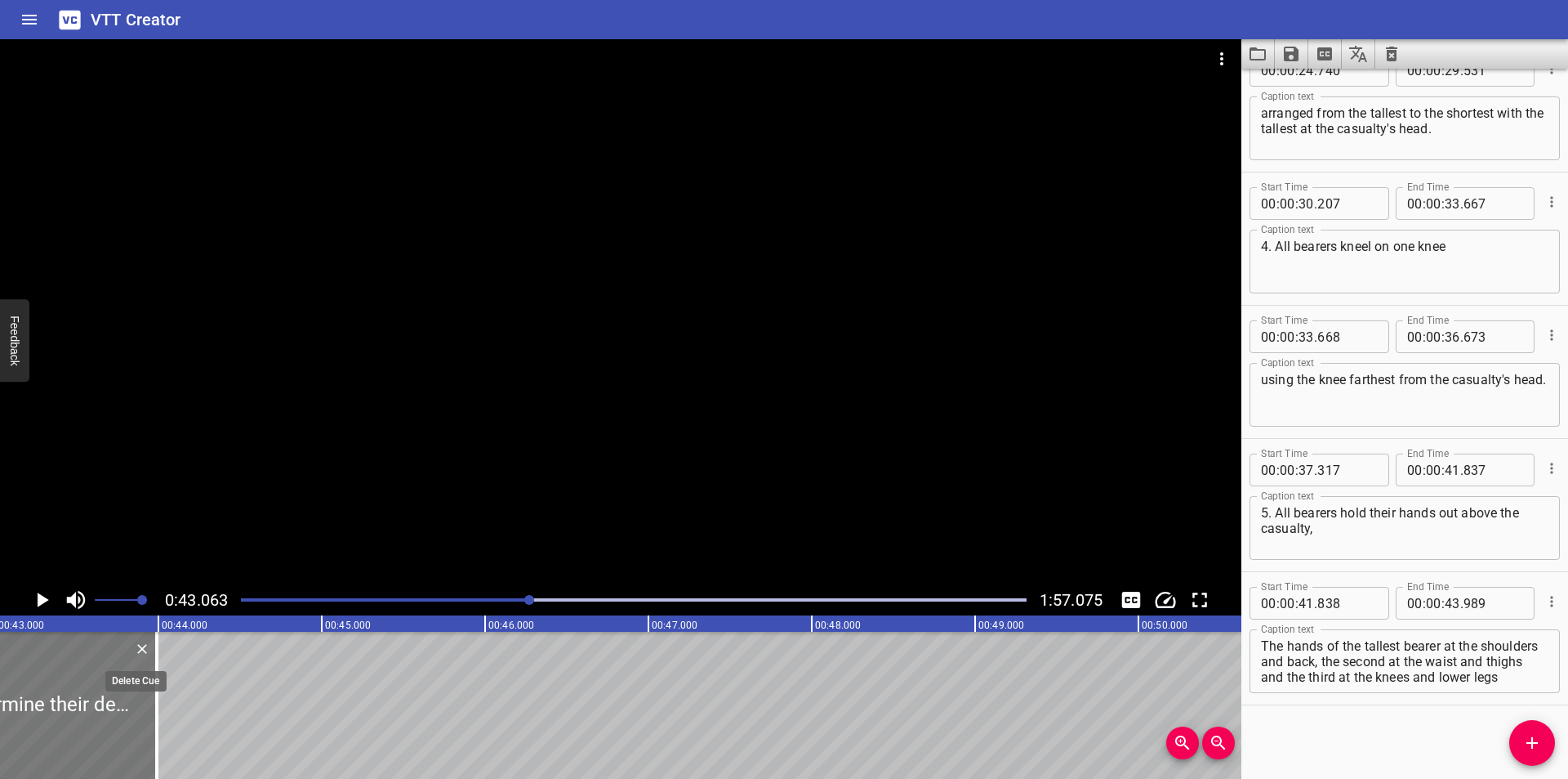
scroll to position [0, 7033]
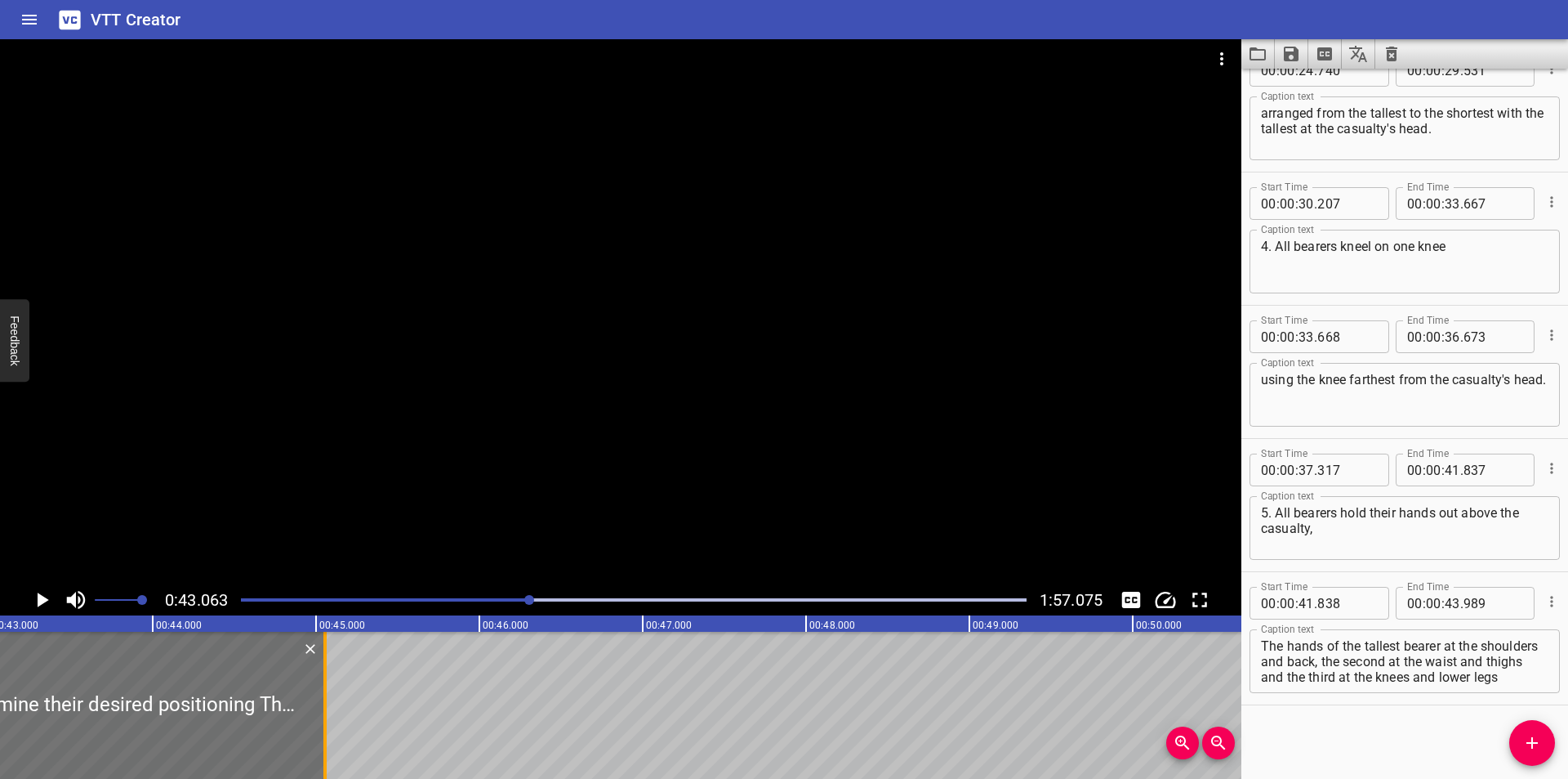
drag, startPoint x: 150, startPoint y: 711, endPoint x: 325, endPoint y: 729, distance: 175.9
click at [325, 729] on div at bounding box center [324, 705] width 3 height 147
type input "45"
type input "059"
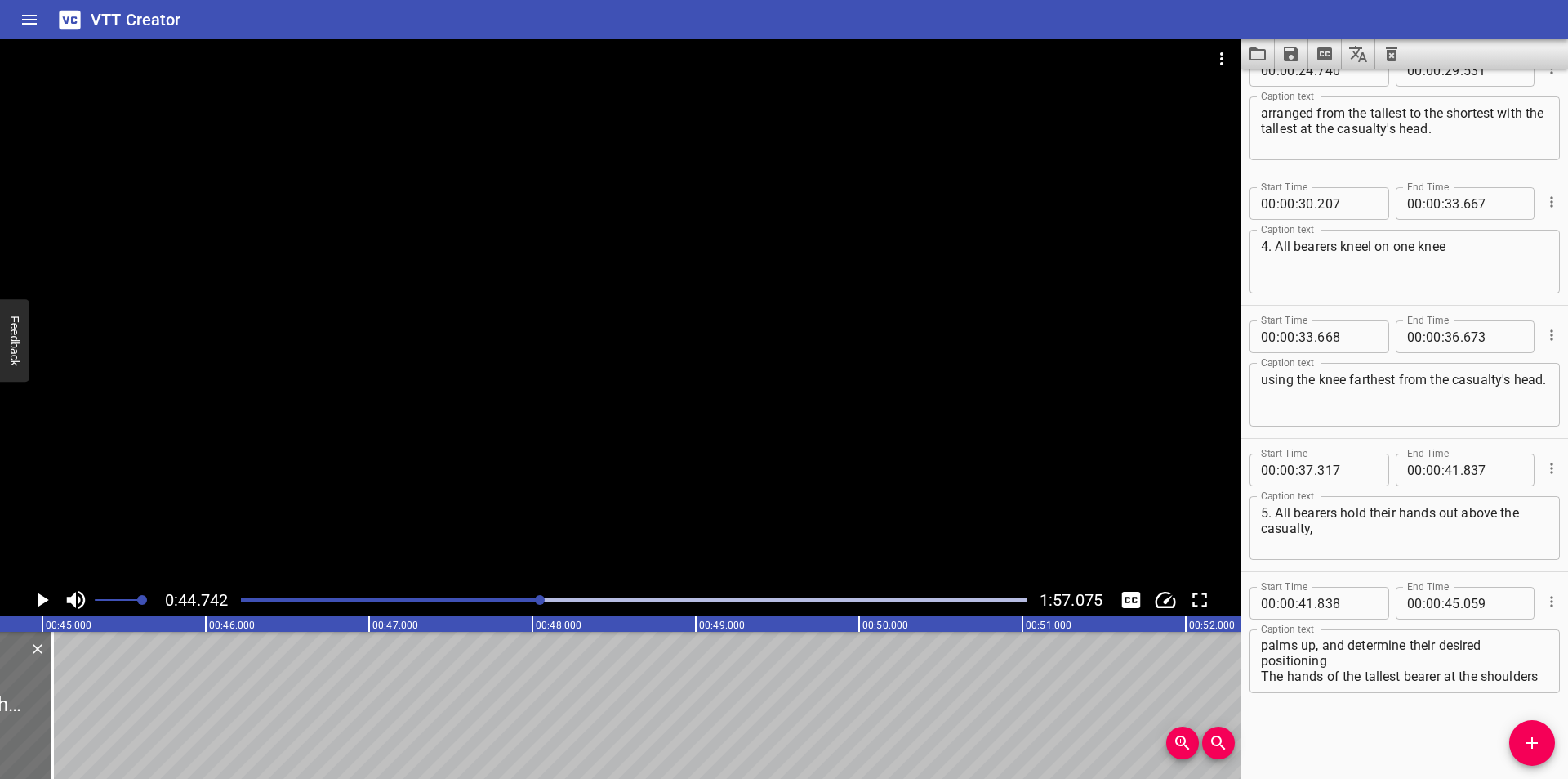
scroll to position [0, 0]
click at [1458, 652] on textarea "palms up, and determine their desired positioning The hands of the tallest bear…" at bounding box center [1404, 660] width 288 height 46
click at [1443, 666] on textarea "palms up, and determine their desired positioning The hands of the tallest bear…" at bounding box center [1404, 660] width 288 height 46
click at [1342, 666] on textarea "palms up, and determine their desired positioning. The hands of the tallest bea…" at bounding box center [1404, 660] width 288 height 46
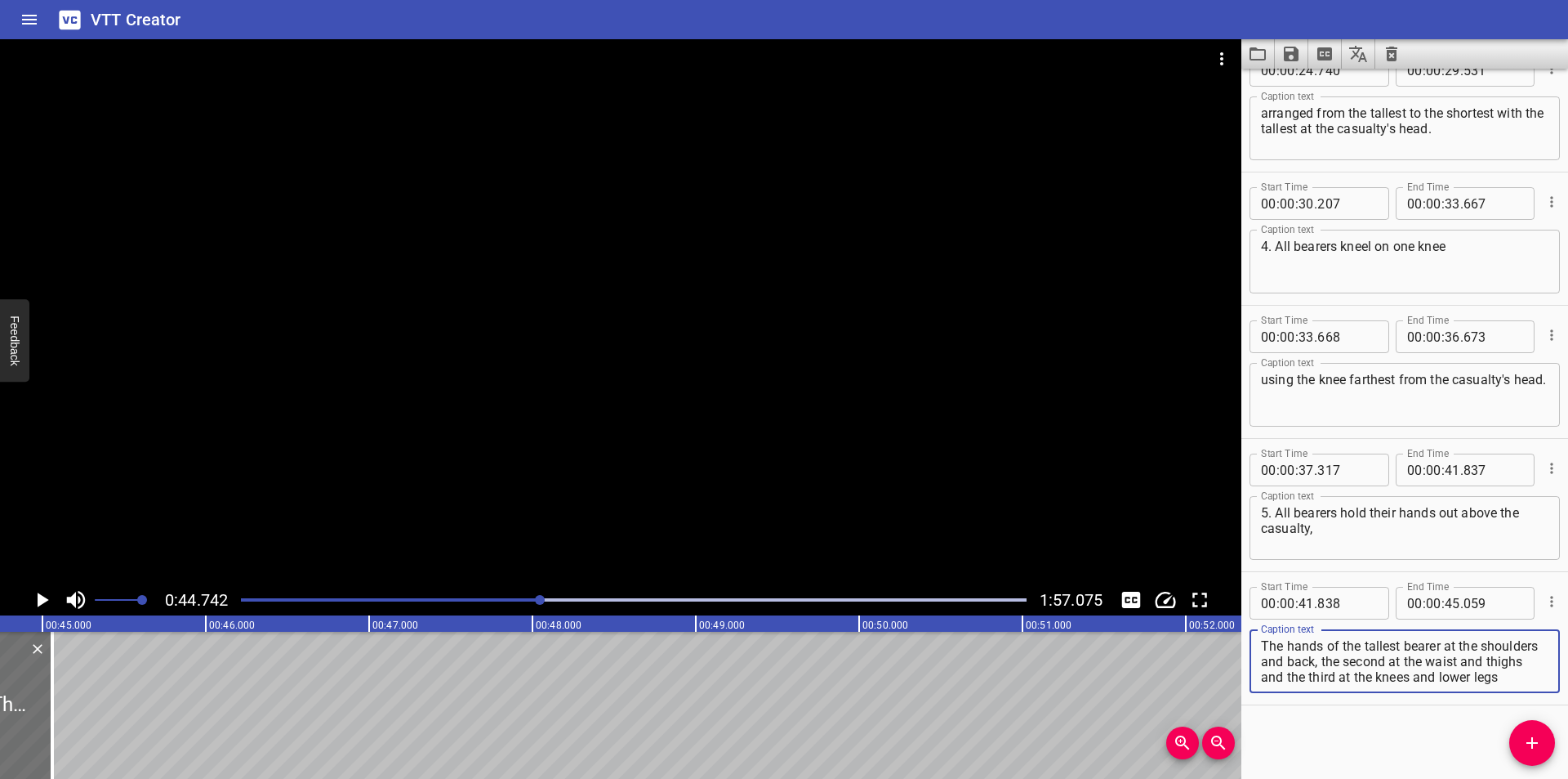
click at [1350, 669] on textarea "palms up, and determine their desired positioning. The hands of the tallest bea…" at bounding box center [1404, 660] width 288 height 46
drag, startPoint x: 1348, startPoint y: 673, endPoint x: 1263, endPoint y: 652, distance: 87.6
click at [1263, 652] on textarea "palms up, and determine their desired positioning. The hands of the tallest bea…" at bounding box center [1404, 660] width 288 height 46
click at [1311, 668] on textarea "palms up, and determine their desired positioning. The hands of the tallest bea…" at bounding box center [1404, 660] width 288 height 46
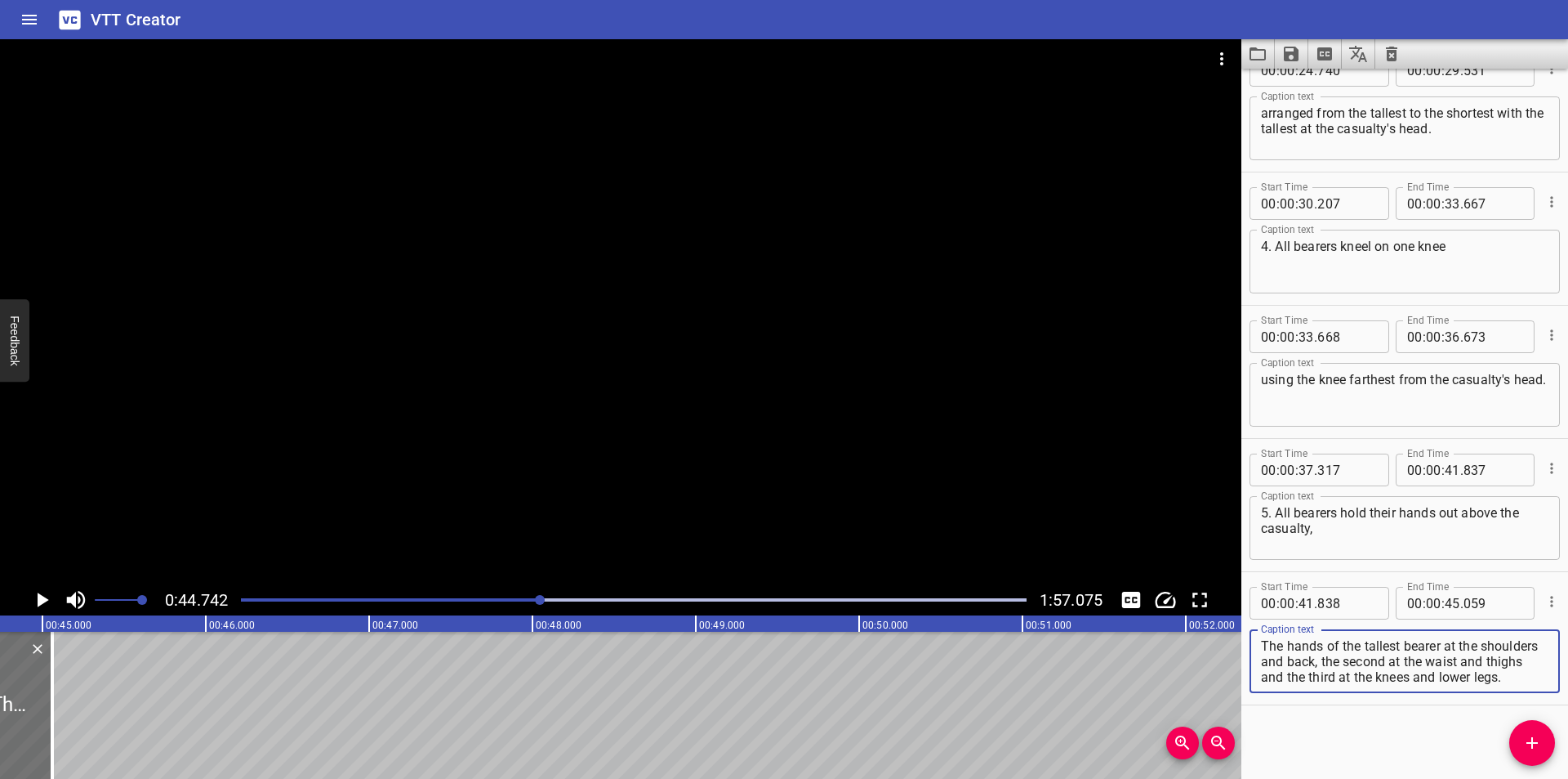
drag, startPoint x: 1262, startPoint y: 671, endPoint x: 1390, endPoint y: 705, distance: 132.4
click at [1390, 705] on div "Start Time 00 : 00 : 41 . 838 Start Time End Time 00 : 00 : 45 . 059 End Time C…" at bounding box center [1404, 639] width 327 height 133
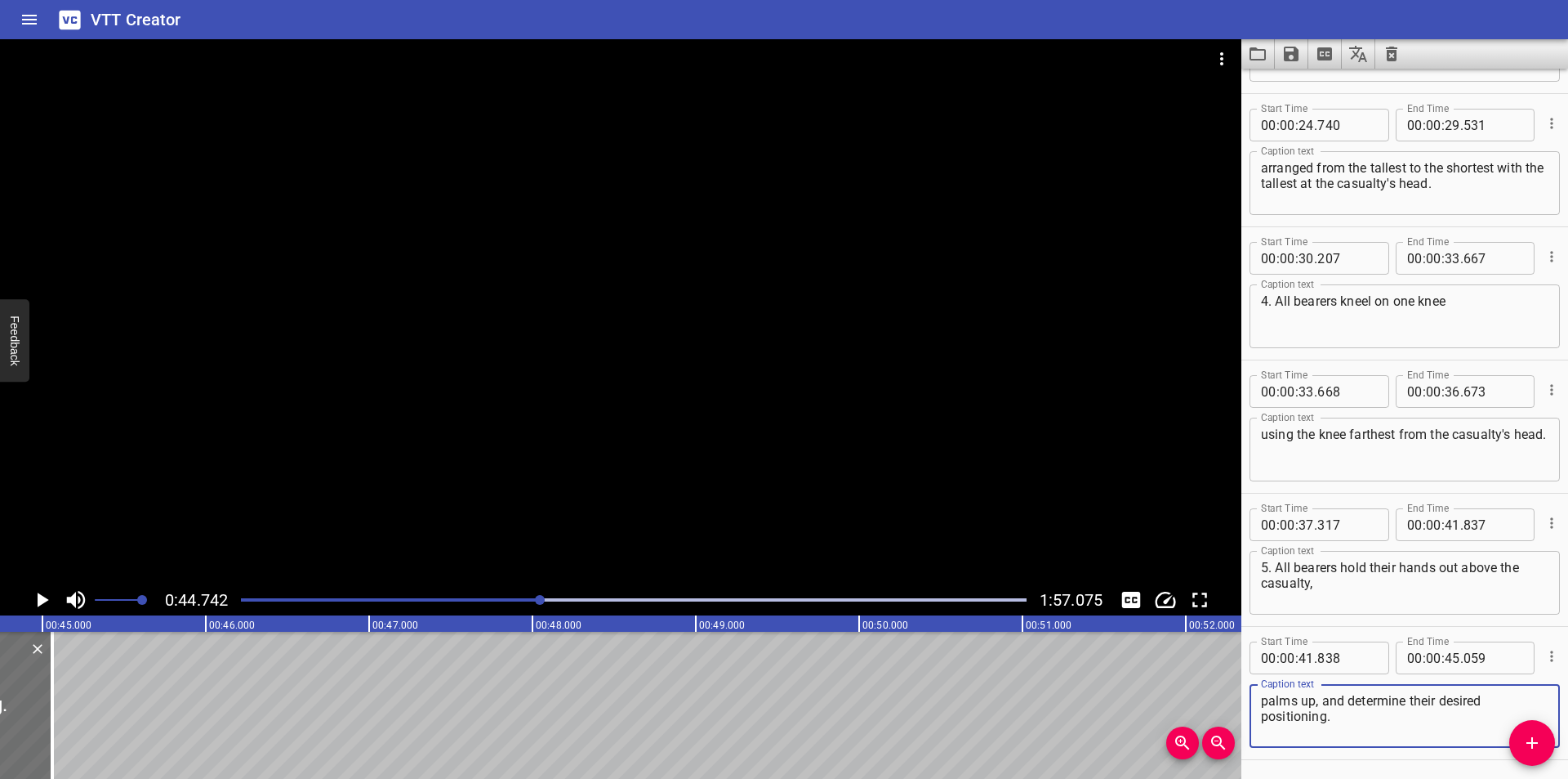
type textarea "palms up, and determine their desired positioning."
click at [872, 393] on div at bounding box center [620, 311] width 1241 height 545
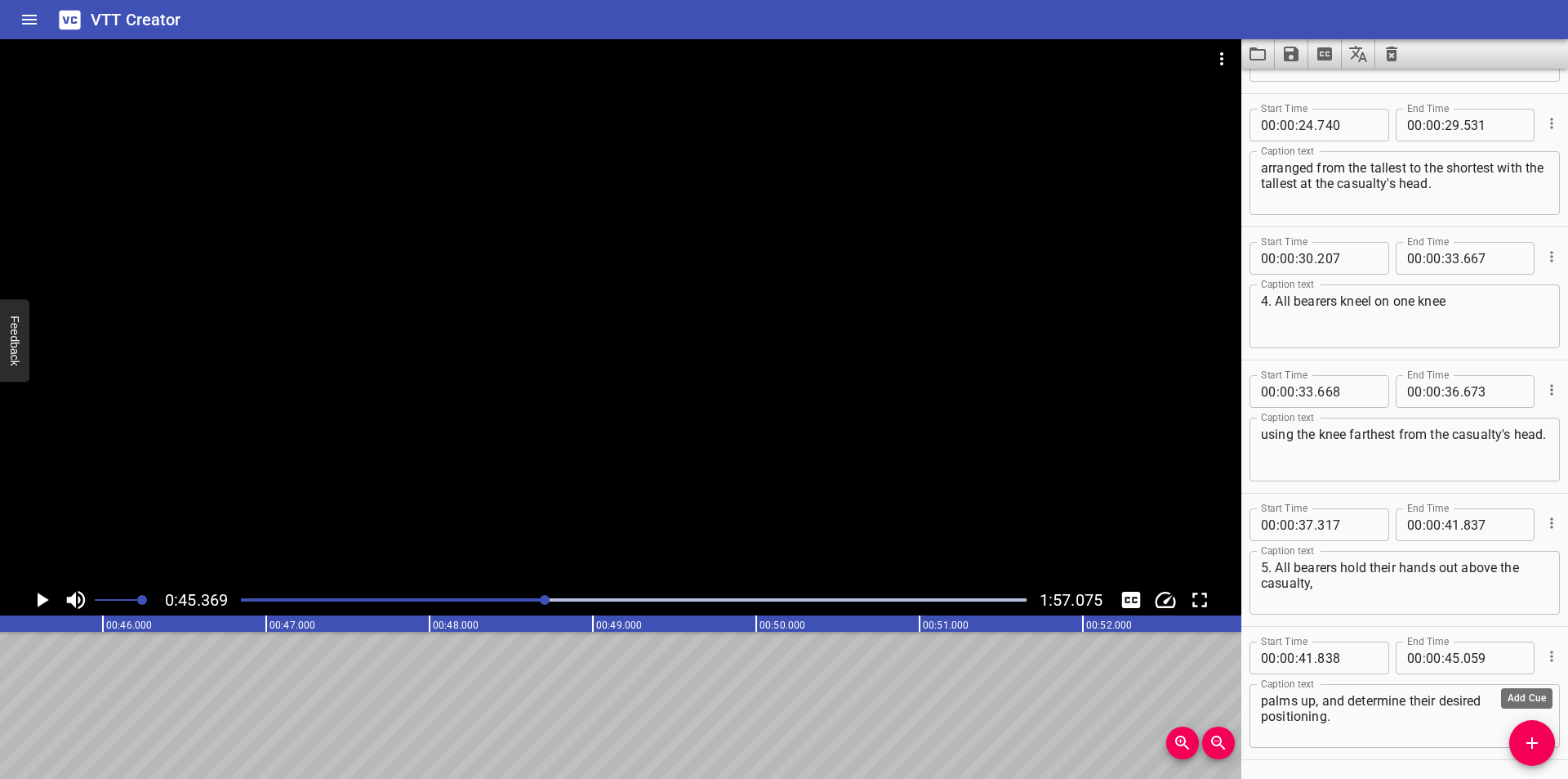
click at [1524, 736] on icon "Add Cue" at bounding box center [1531, 742] width 20 height 20
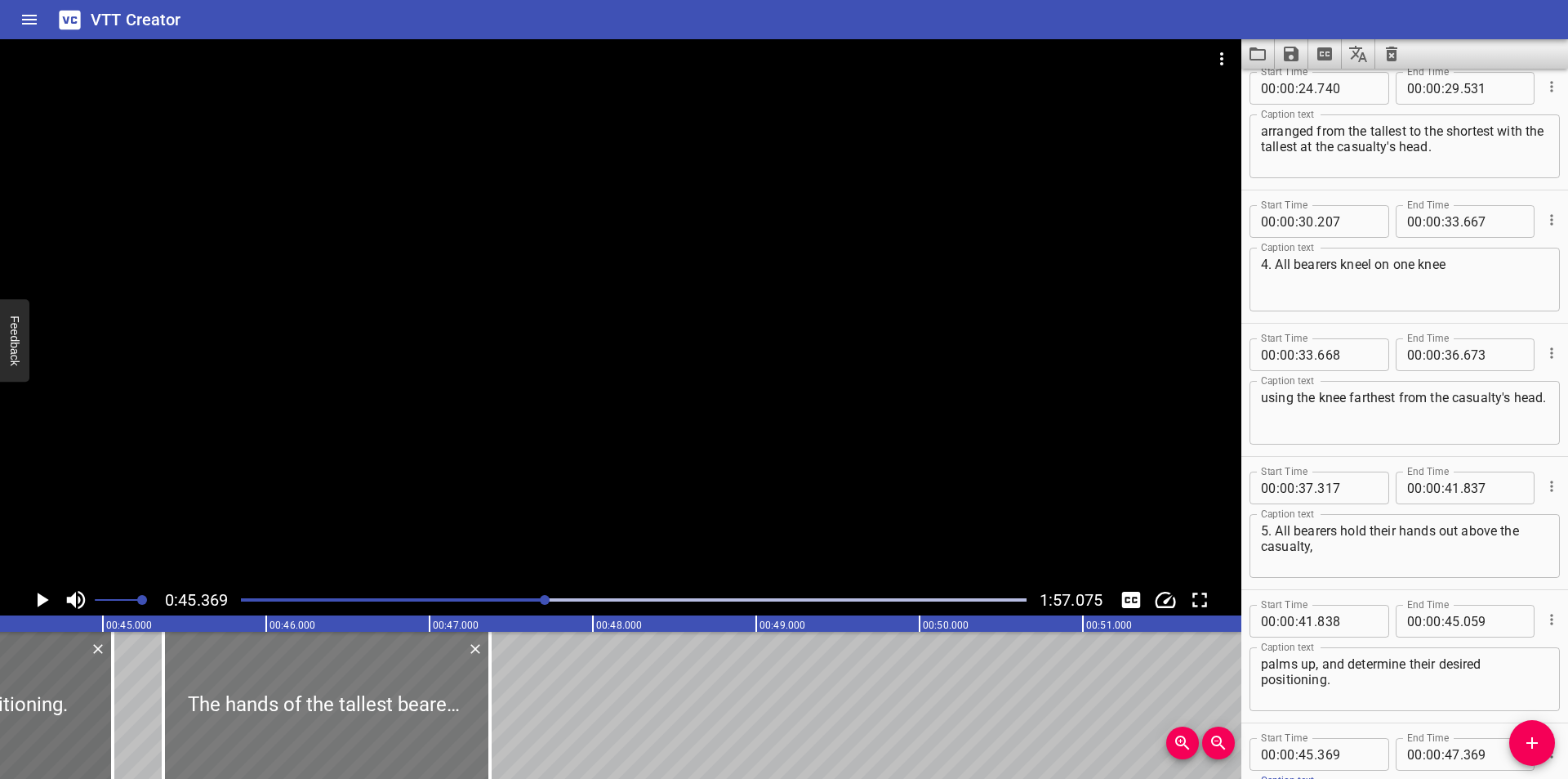
type textarea "The hands of the tallest bearer at the shoulders and back, the second at the wa…"
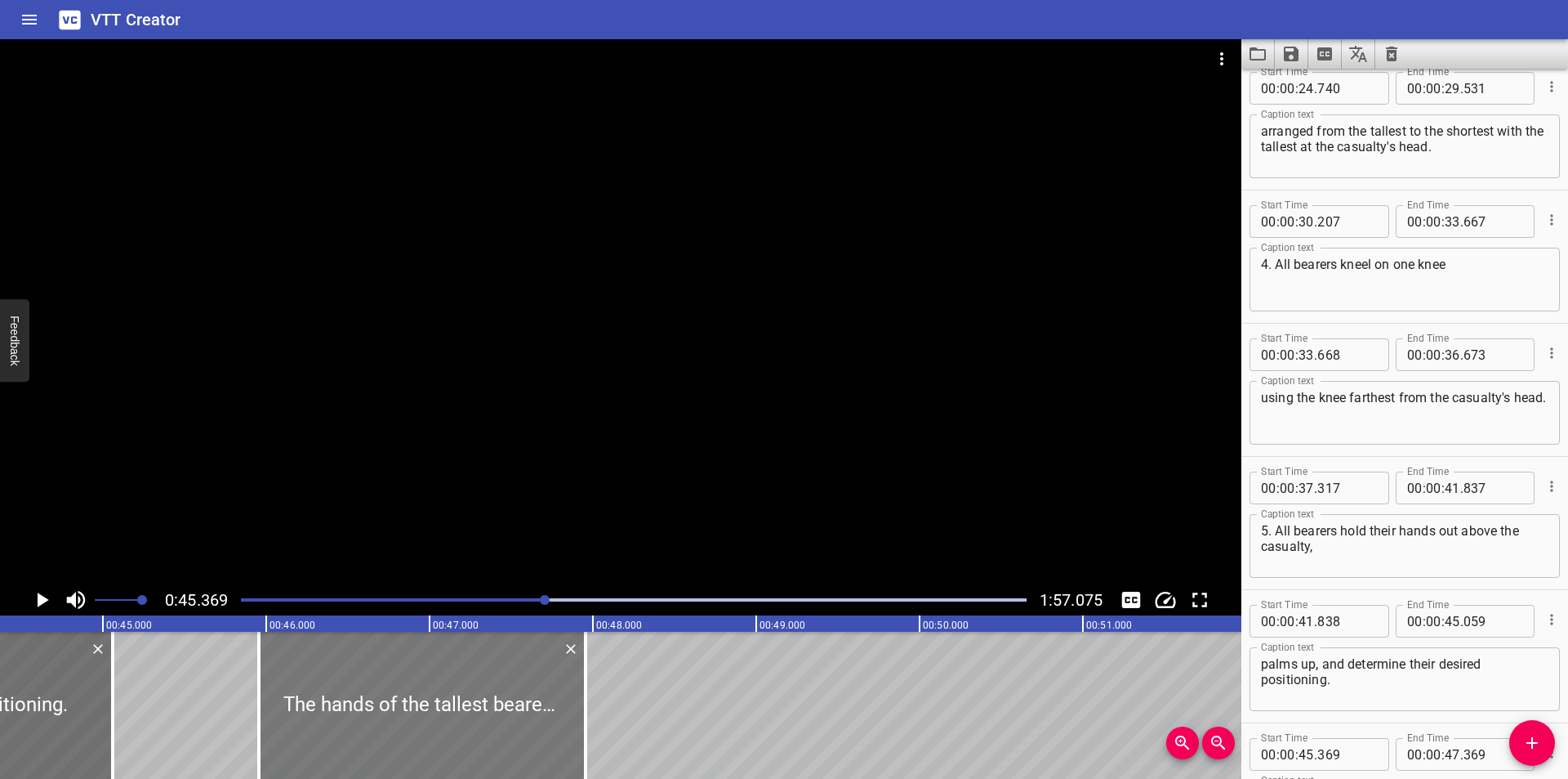
drag, startPoint x: 399, startPoint y: 704, endPoint x: 457, endPoint y: 723, distance: 61.0
click at [457, 723] on div at bounding box center [422, 705] width 327 height 147
type input "46"
type input "179"
type input "48"
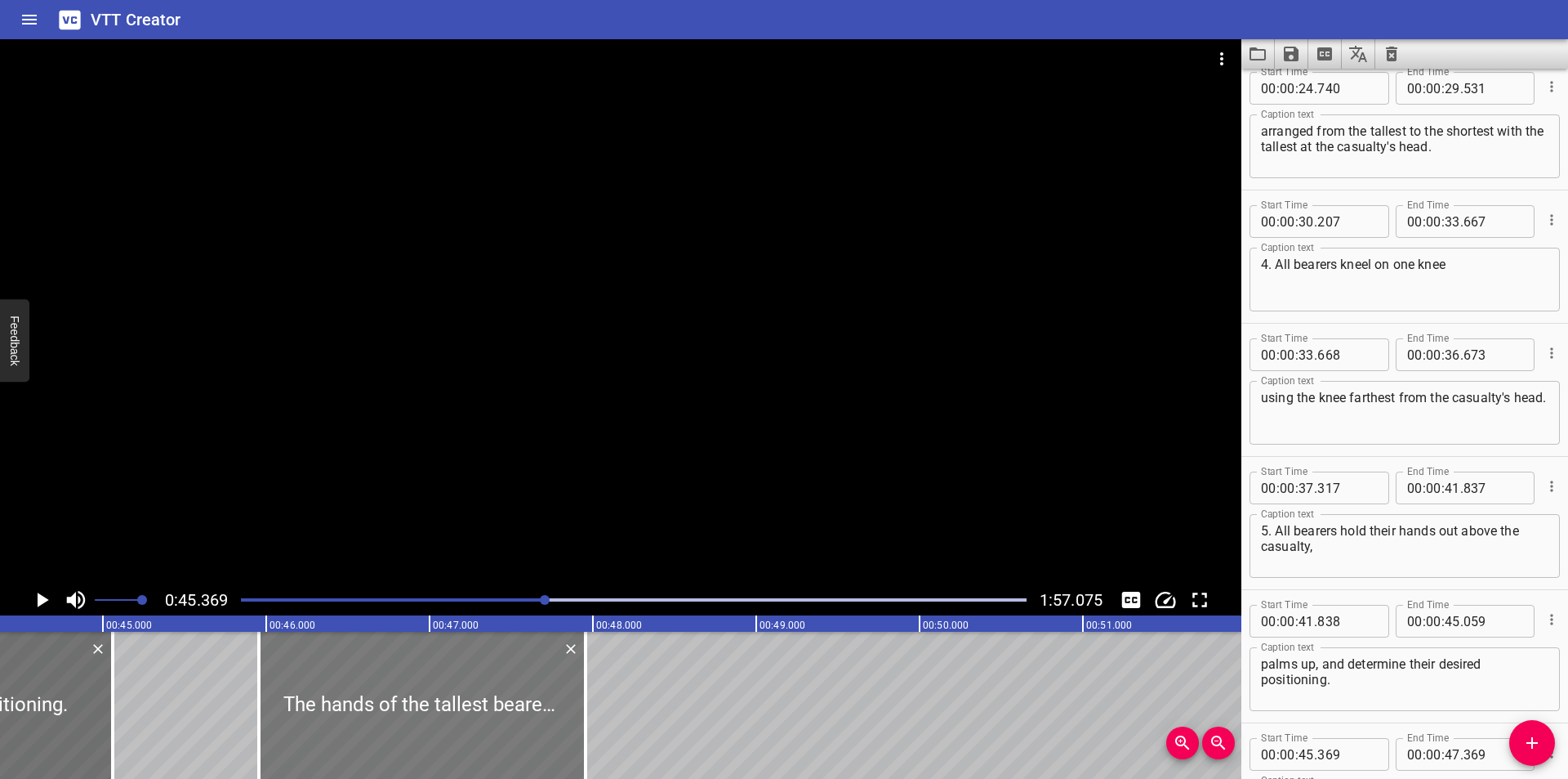
type input "179"
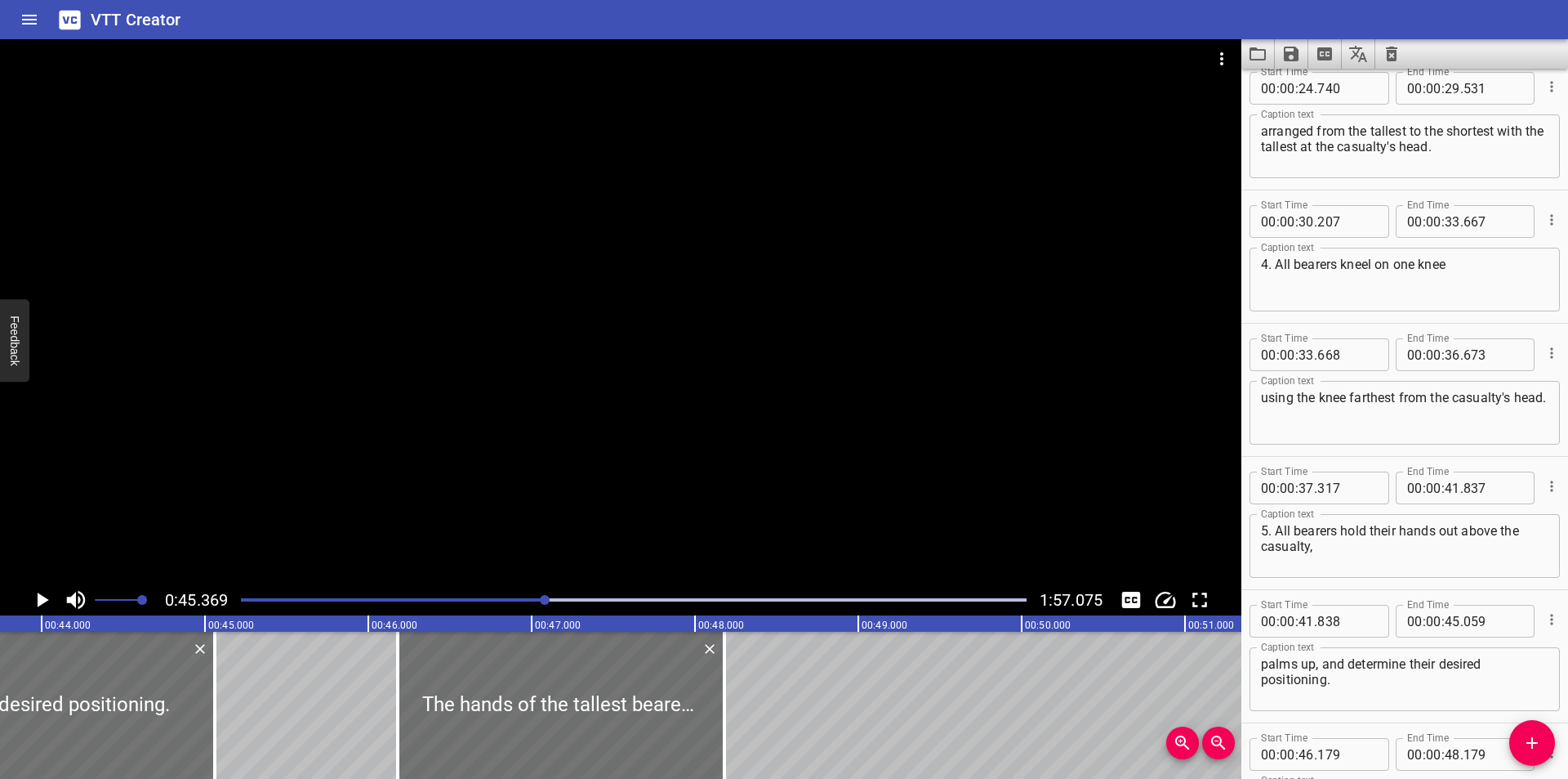
scroll to position [0, 7138]
drag, startPoint x: 222, startPoint y: 718, endPoint x: 217, endPoint y: 736, distance: 18.7
click at [217, 736] on div at bounding box center [215, 705] width 3 height 147
type input "029"
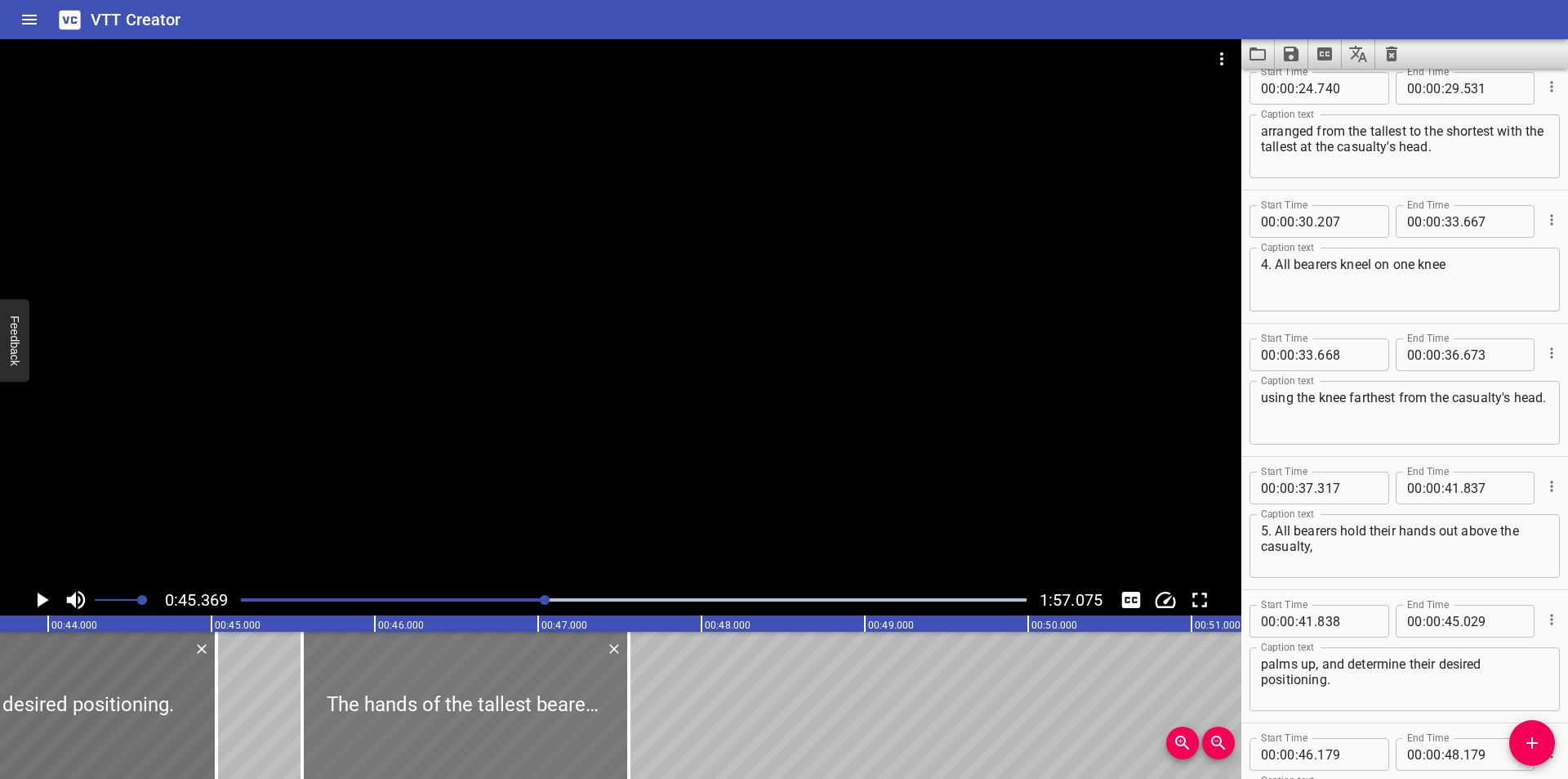
drag, startPoint x: 509, startPoint y: 706, endPoint x: 407, endPoint y: 711, distance: 102.1
click at [407, 711] on div at bounding box center [465, 705] width 327 height 147
type input "45"
type input "554"
type input "47"
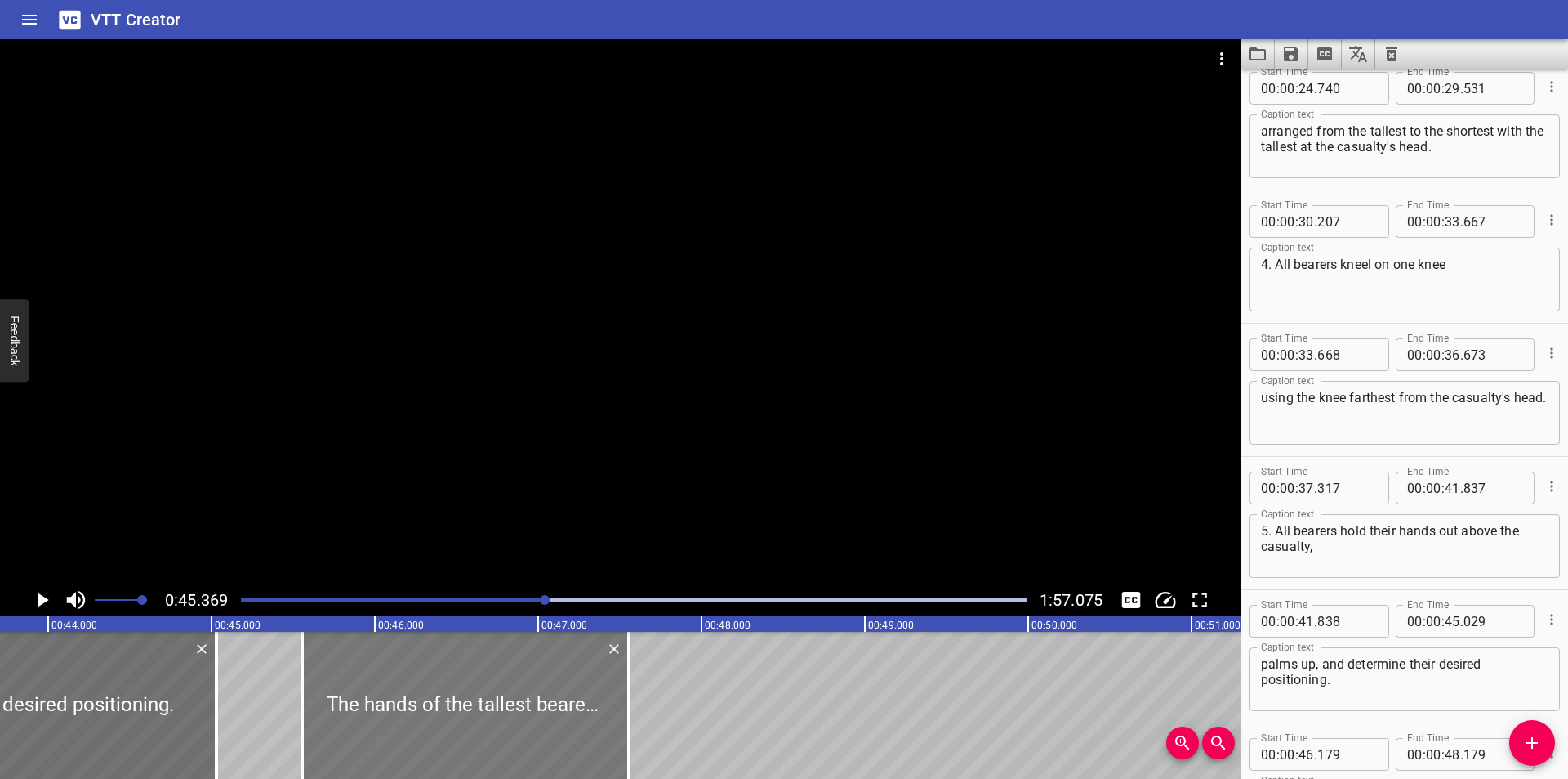
type input "554"
click at [493, 436] on div at bounding box center [620, 311] width 1241 height 545
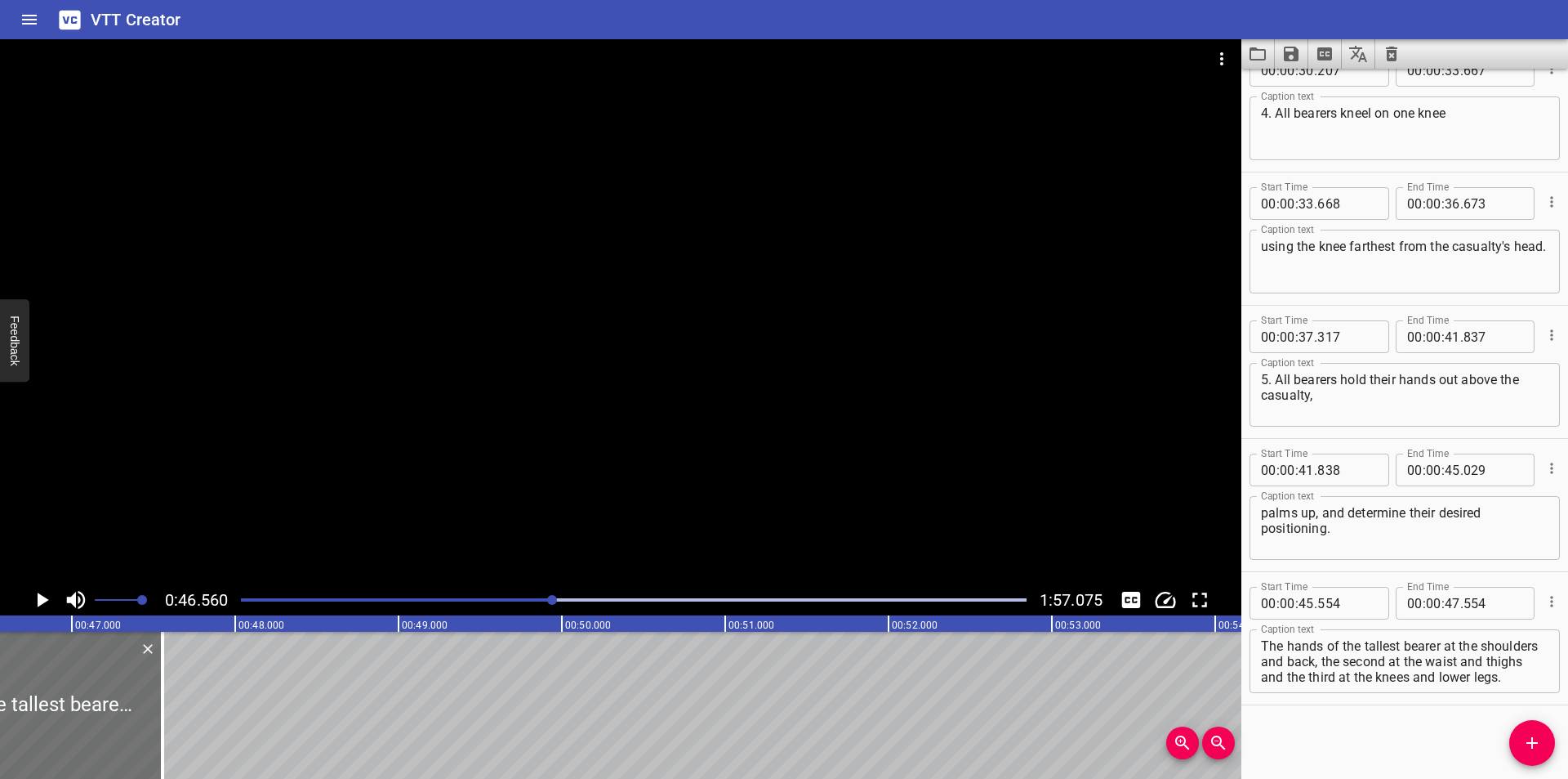
click at [1330, 738] on div "Start Time 00 : 00 : 00 . 000 Start Time End Time 00 : 00 : 02 . 550 End Time C…" at bounding box center [1404, 423] width 327 height 710
click at [510, 597] on div at bounding box center [633, 599] width 805 height 23
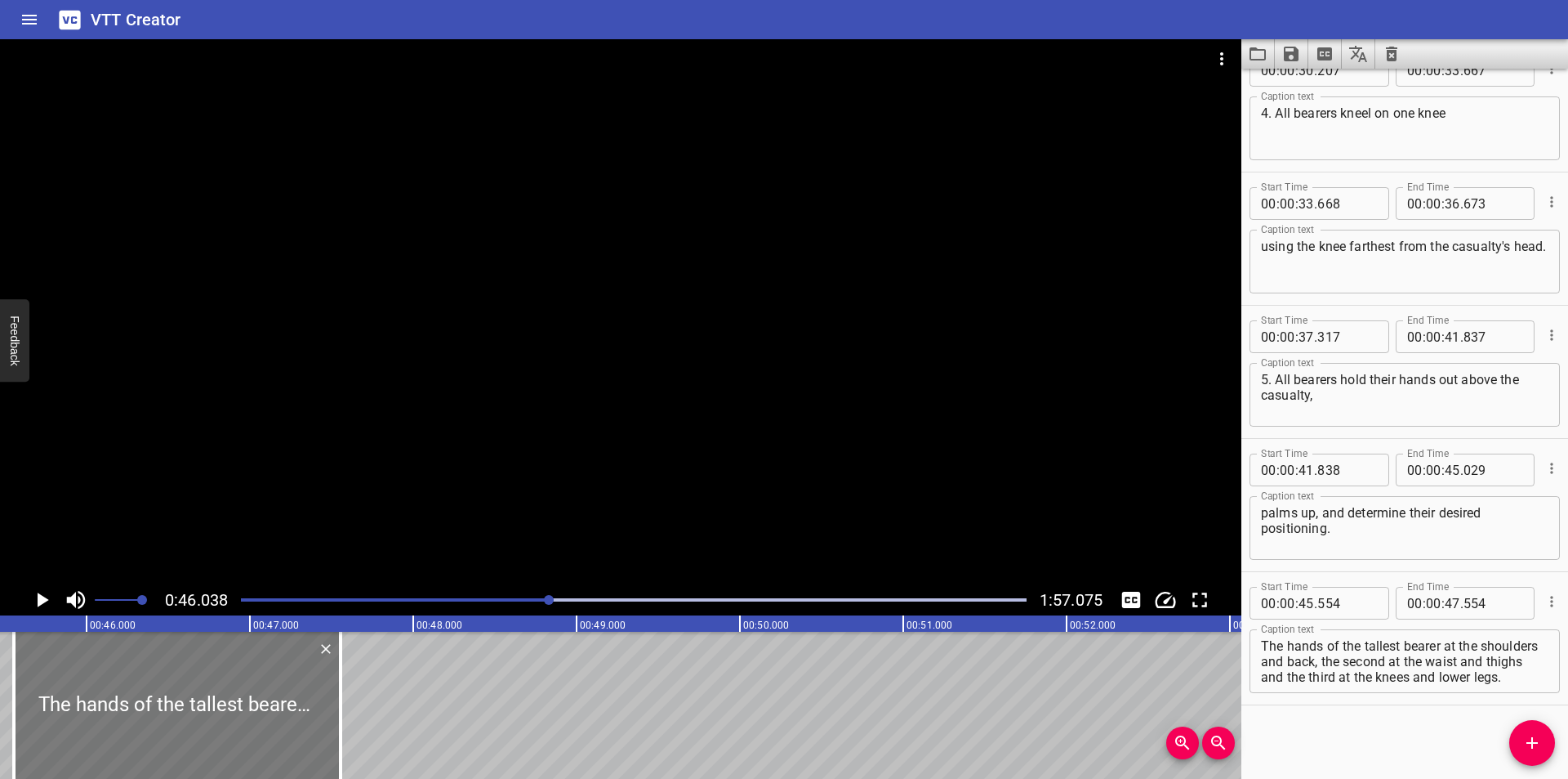
scroll to position [0, 7410]
drag, startPoint x: 258, startPoint y: 720, endPoint x: 263, endPoint y: 731, distance: 12.1
click at [263, 731] on div at bounding box center [199, 705] width 327 height 147
type input "589"
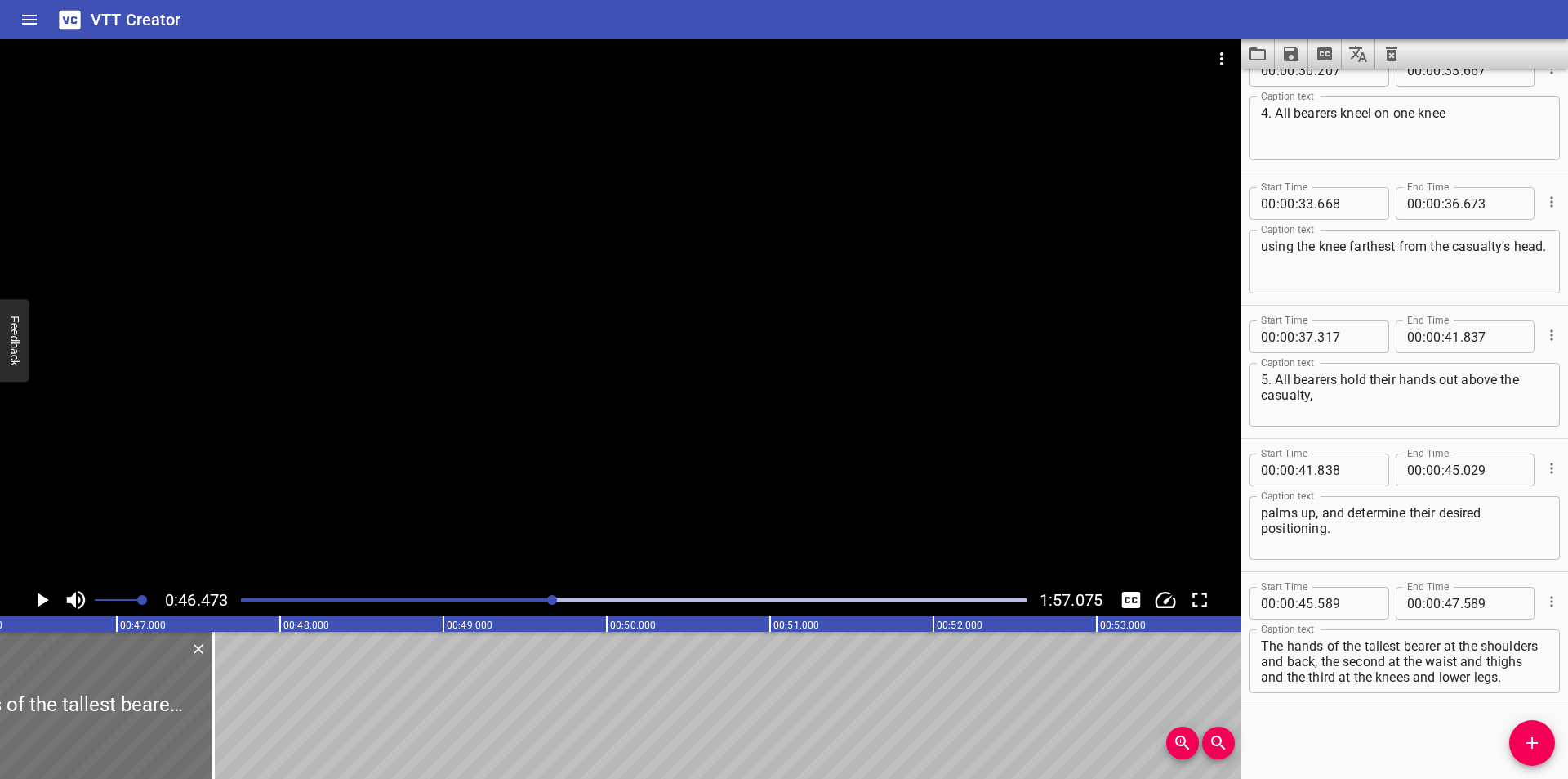
scroll to position [0, 7590]
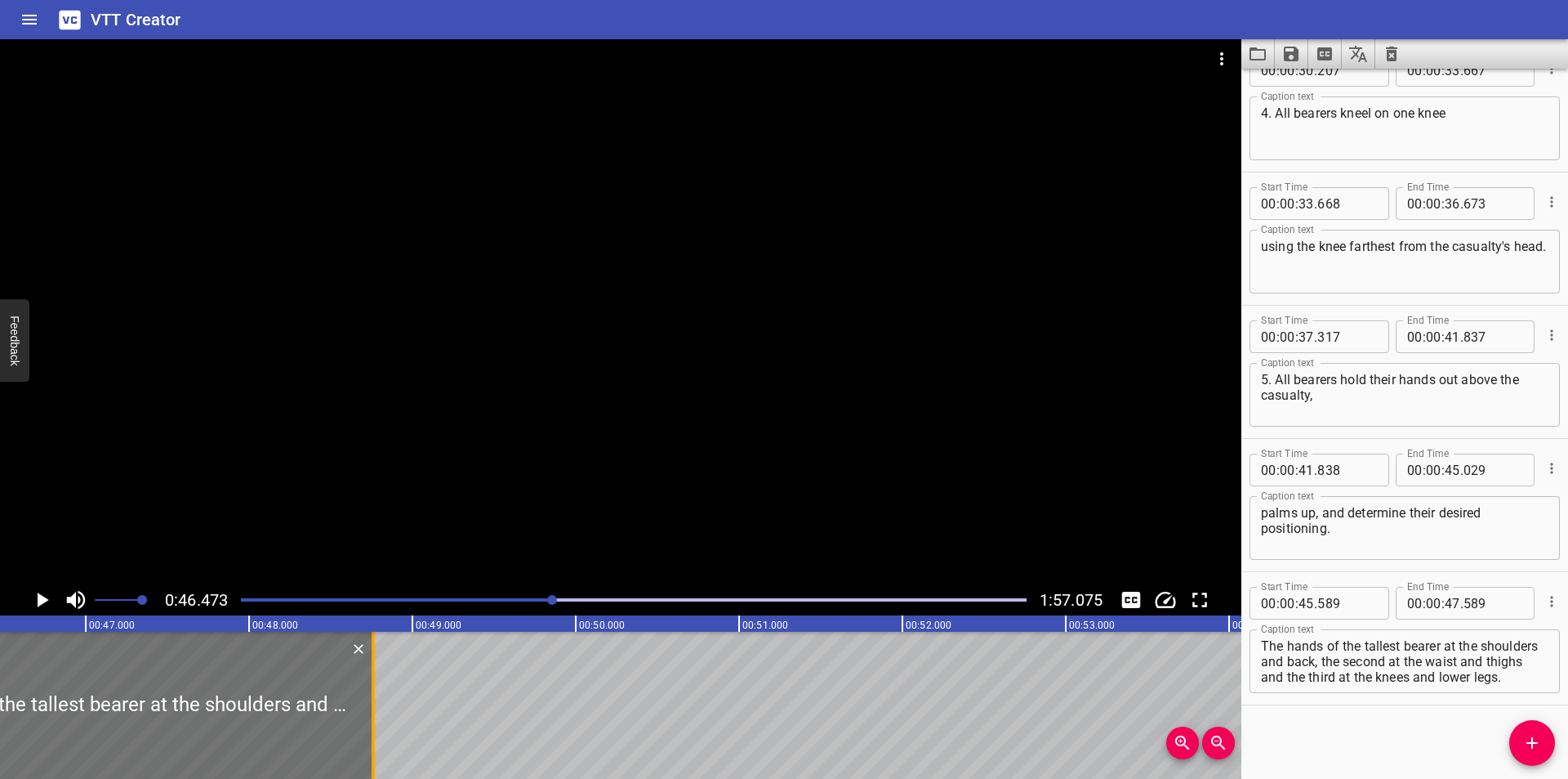
drag, startPoint x: 177, startPoint y: 736, endPoint x: 369, endPoint y: 739, distance: 192.0
click at [369, 739] on div at bounding box center [372, 705] width 17 height 147
type input "48"
type input "759"
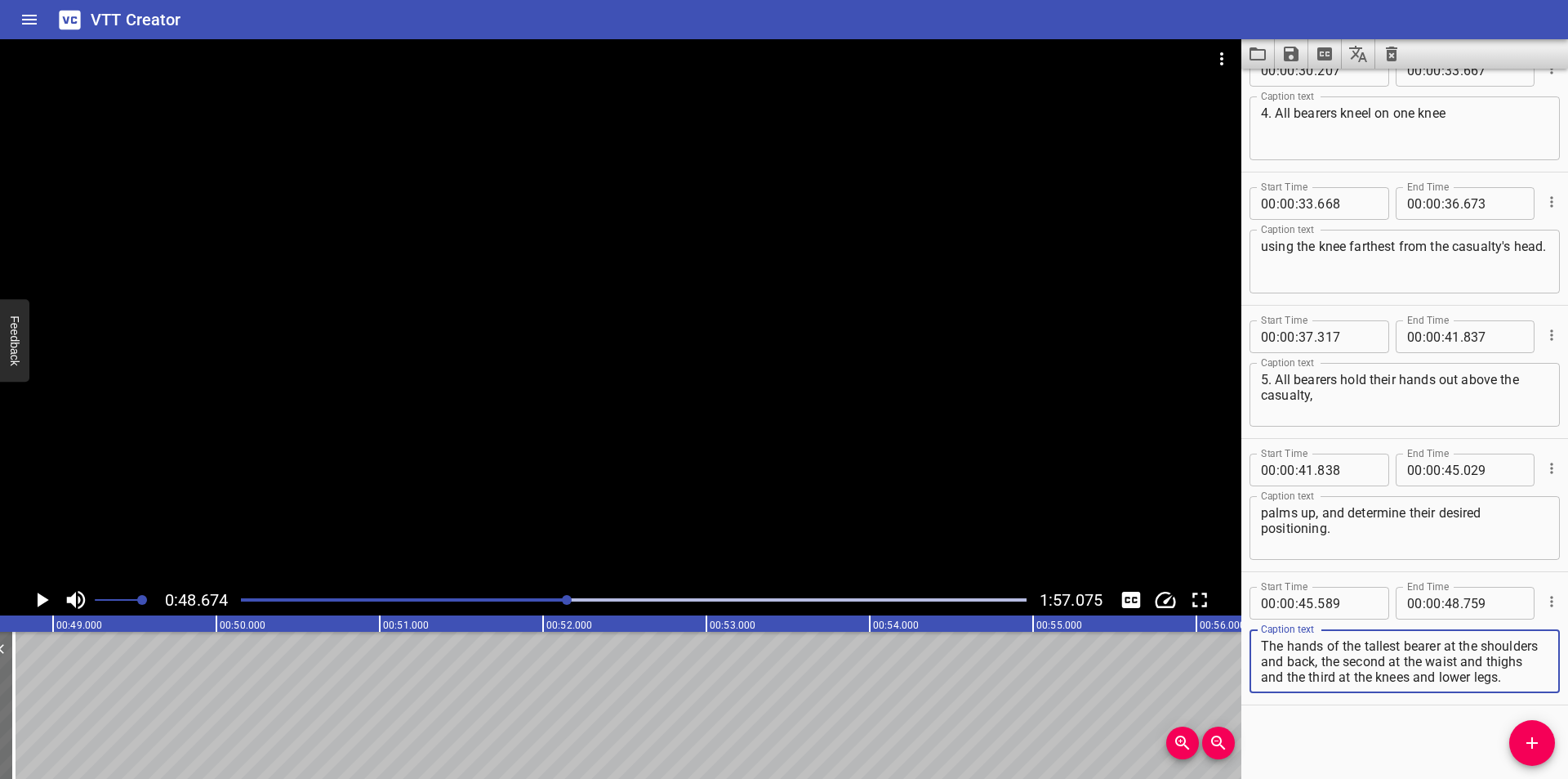
scroll to position [16, 0]
drag, startPoint x: 1381, startPoint y: 663, endPoint x: 1522, endPoint y: 759, distance: 170.6
click at [1522, 760] on div "Start Time 00 : 00 : 00 . 000 Start Time End Time 00 : 00 : 02 . 550 End Time C…" at bounding box center [1404, 423] width 327 height 710
type textarea "The hands of the tallest bearer at the shoulders and back,"
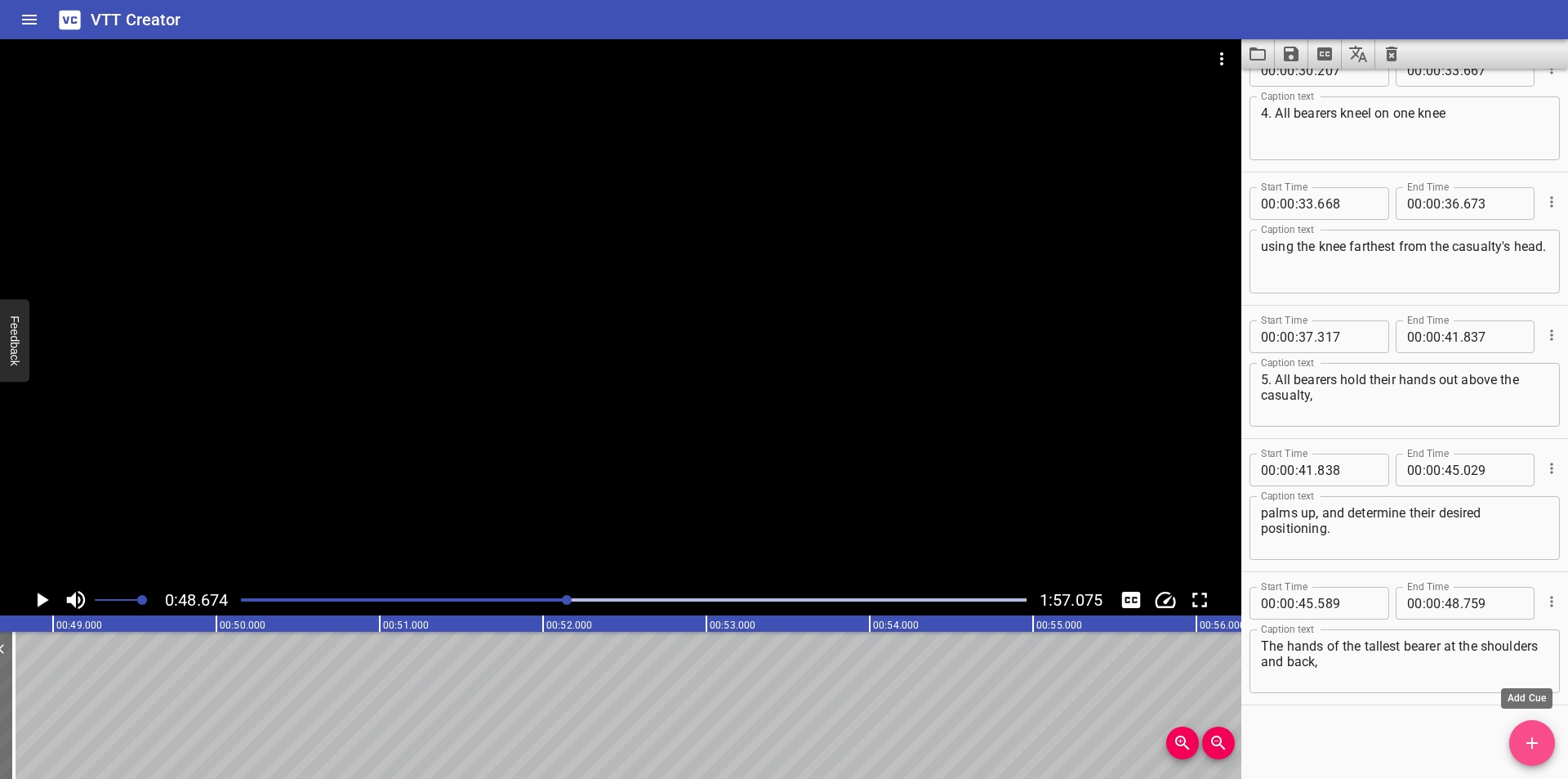
click at [1527, 739] on icon "Add Cue" at bounding box center [1531, 742] width 20 height 20
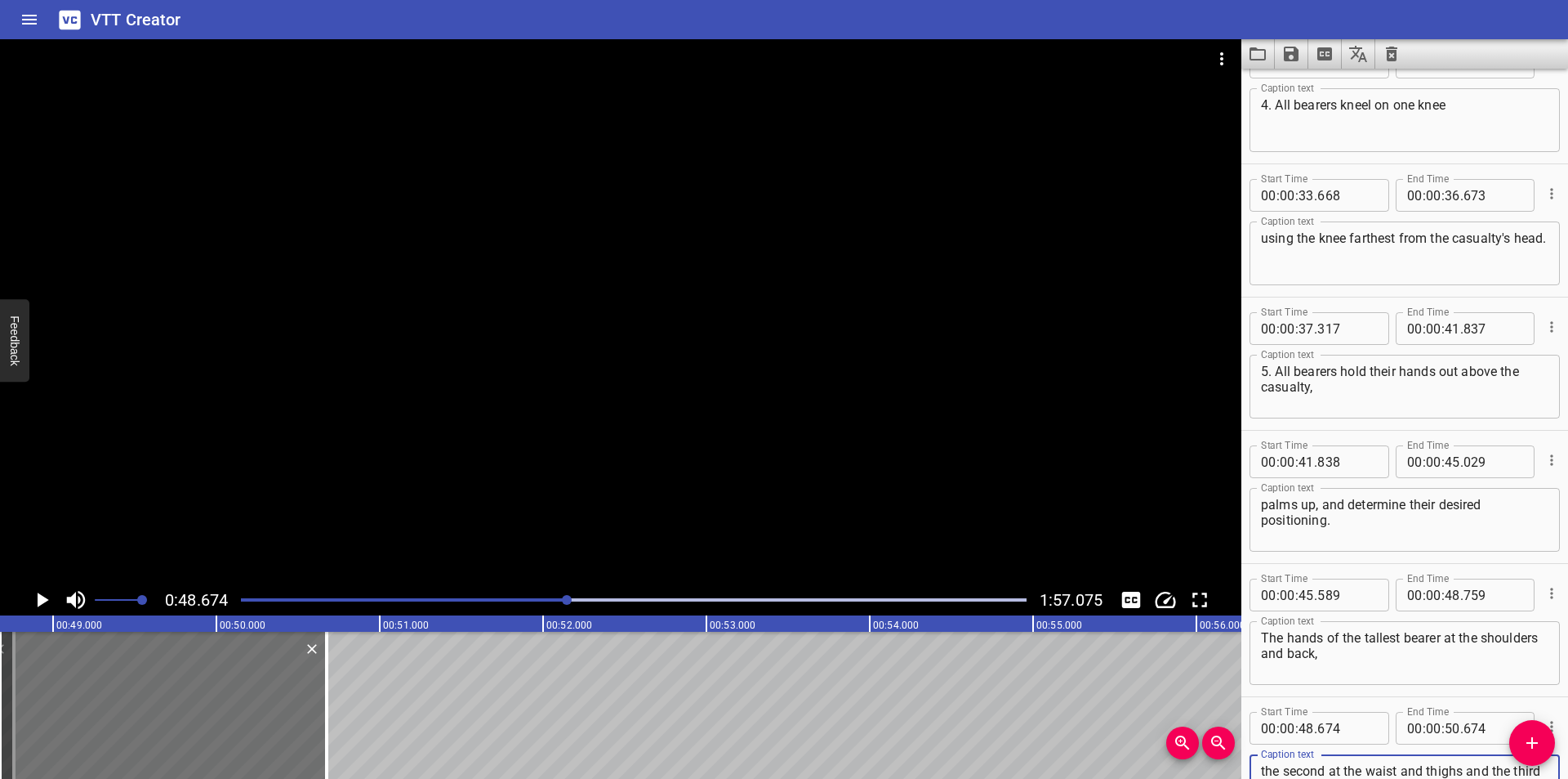
scroll to position [854, 0]
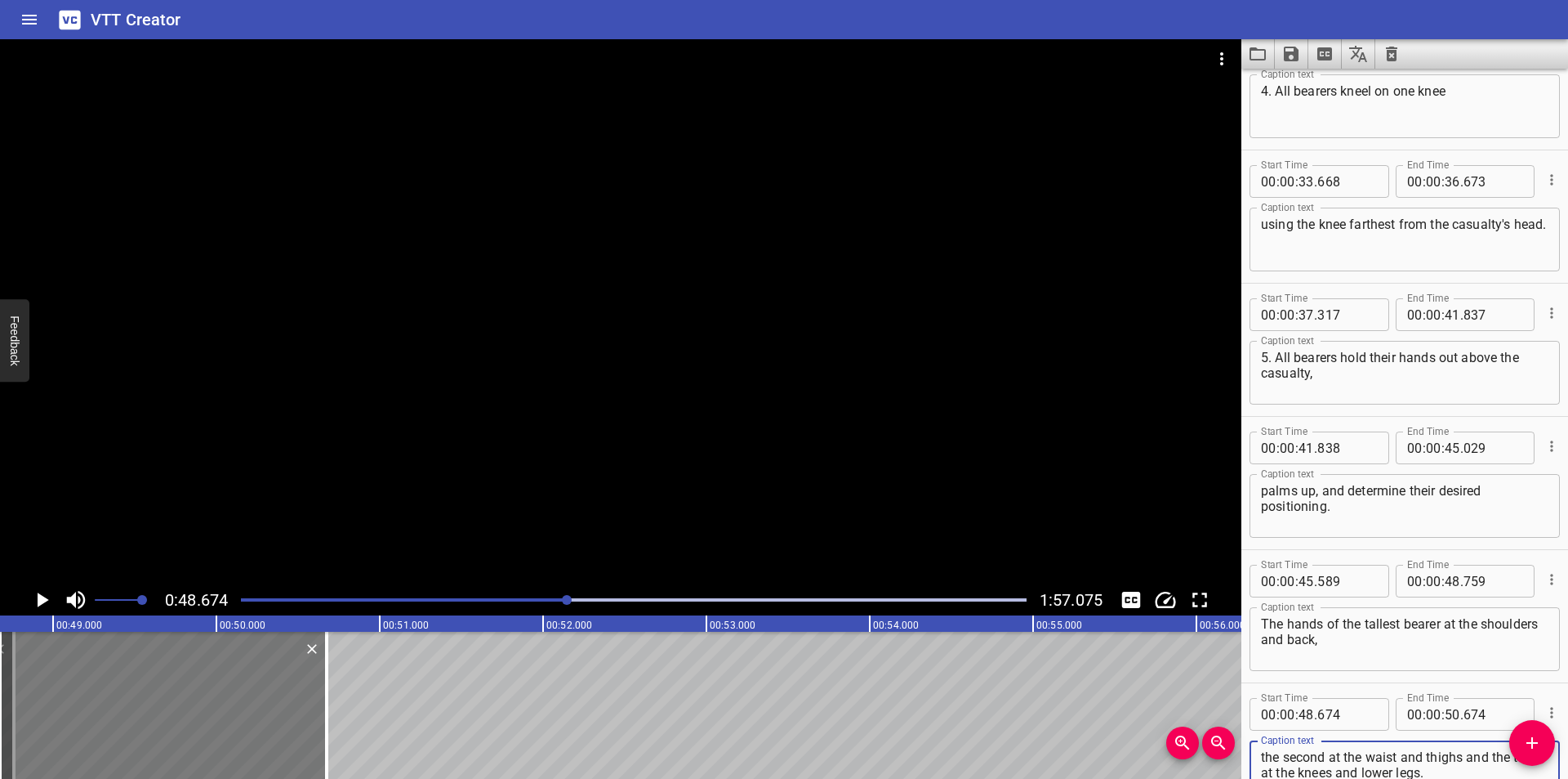
type textarea "the second at the waist and thighs and the third at the knees and lower legs."
drag, startPoint x: 226, startPoint y: 709, endPoint x: 239, endPoint y: 713, distance: 13.6
click at [239, 713] on div at bounding box center [176, 705] width 327 height 147
type input "754"
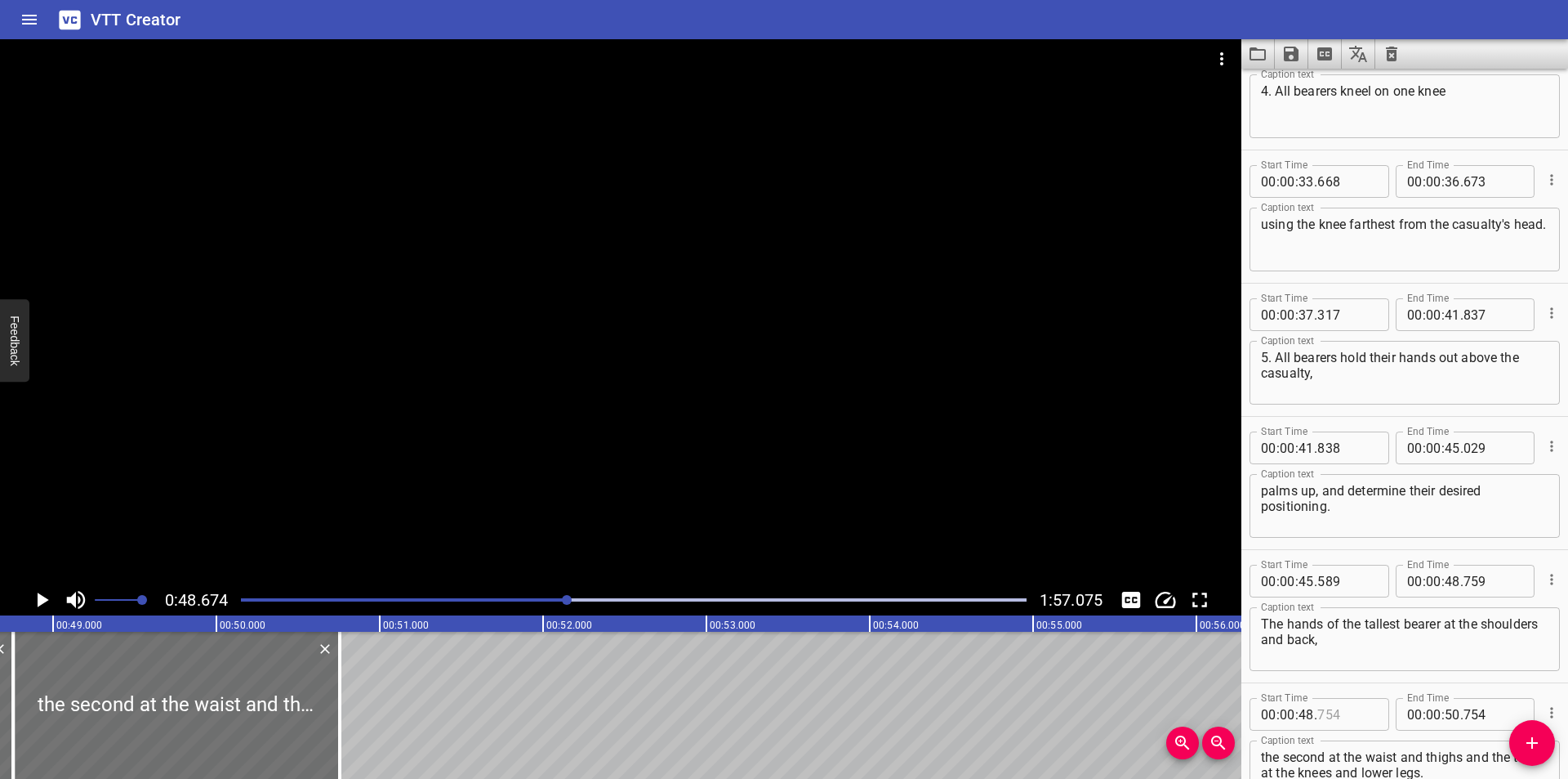
click at [1343, 706] on input "number" at bounding box center [1347, 714] width 59 height 33
type input "760"
click at [506, 407] on div at bounding box center [620, 311] width 1241 height 545
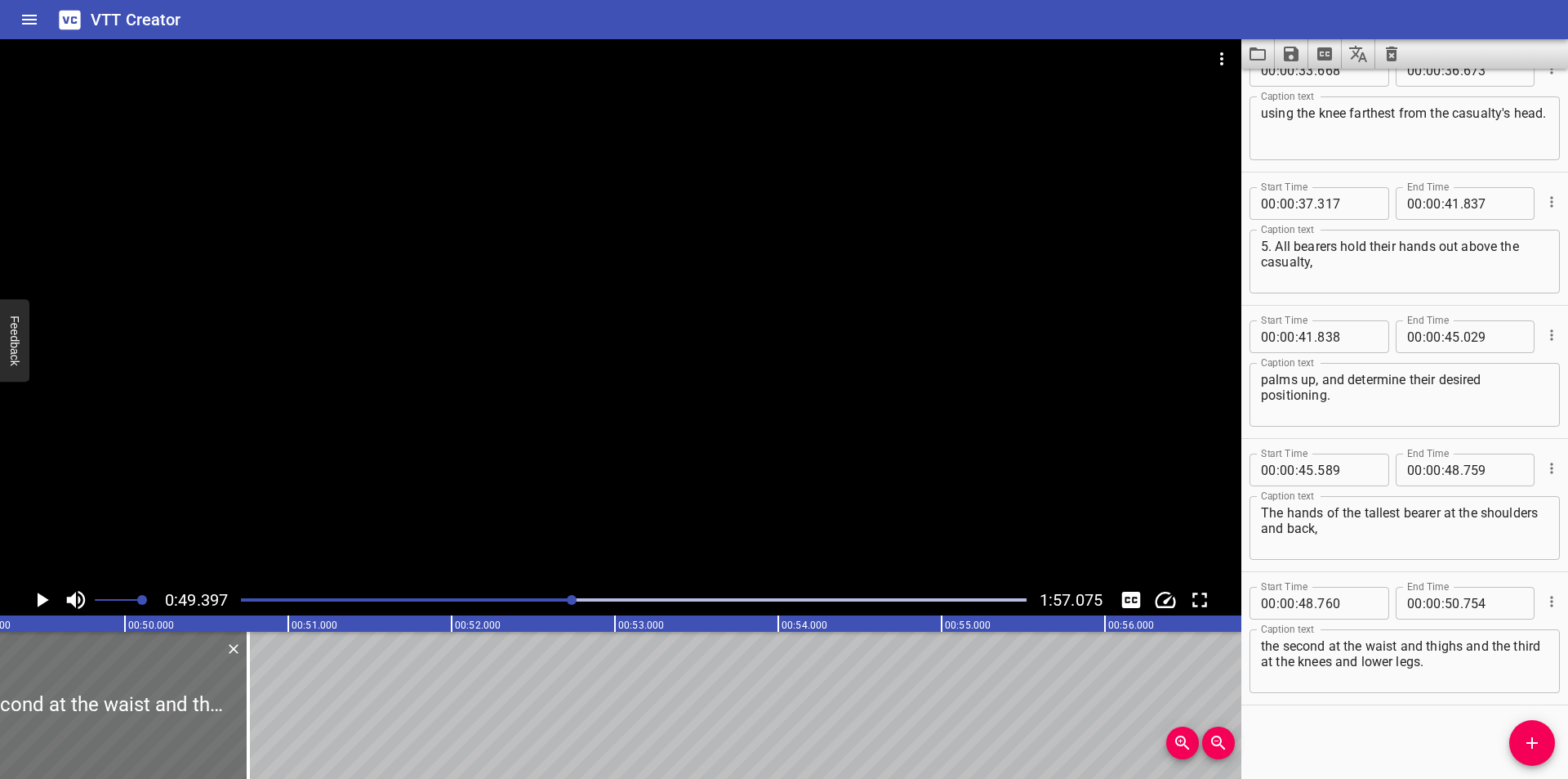
scroll to position [0, 8066]
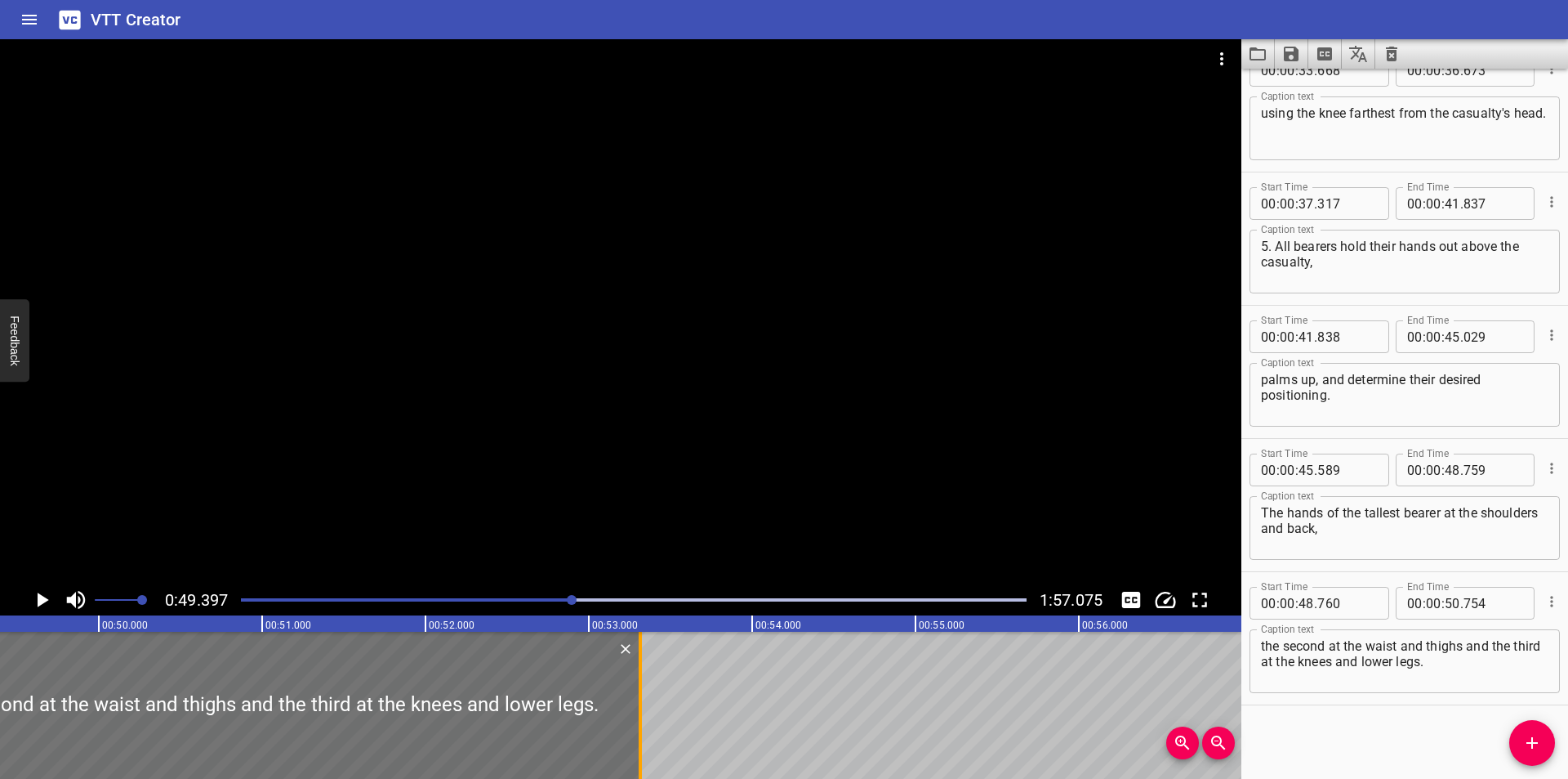
drag, startPoint x: 224, startPoint y: 715, endPoint x: 642, endPoint y: 725, distance: 418.1
click at [642, 725] on div at bounding box center [640, 705] width 17 height 147
type input "53"
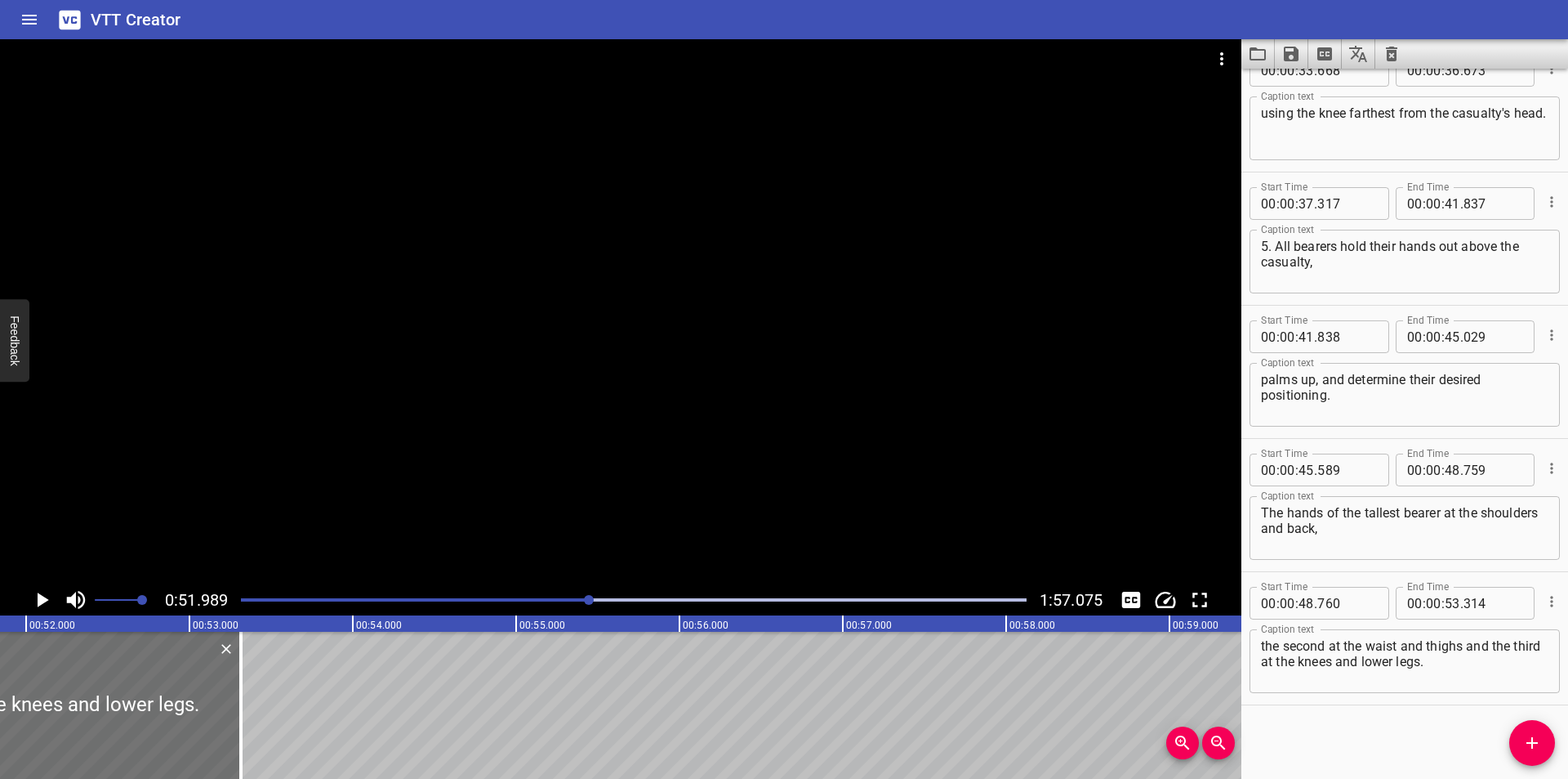
scroll to position [0, 8490]
click at [216, 723] on div at bounding box center [216, 705] width 3 height 147
type input "319"
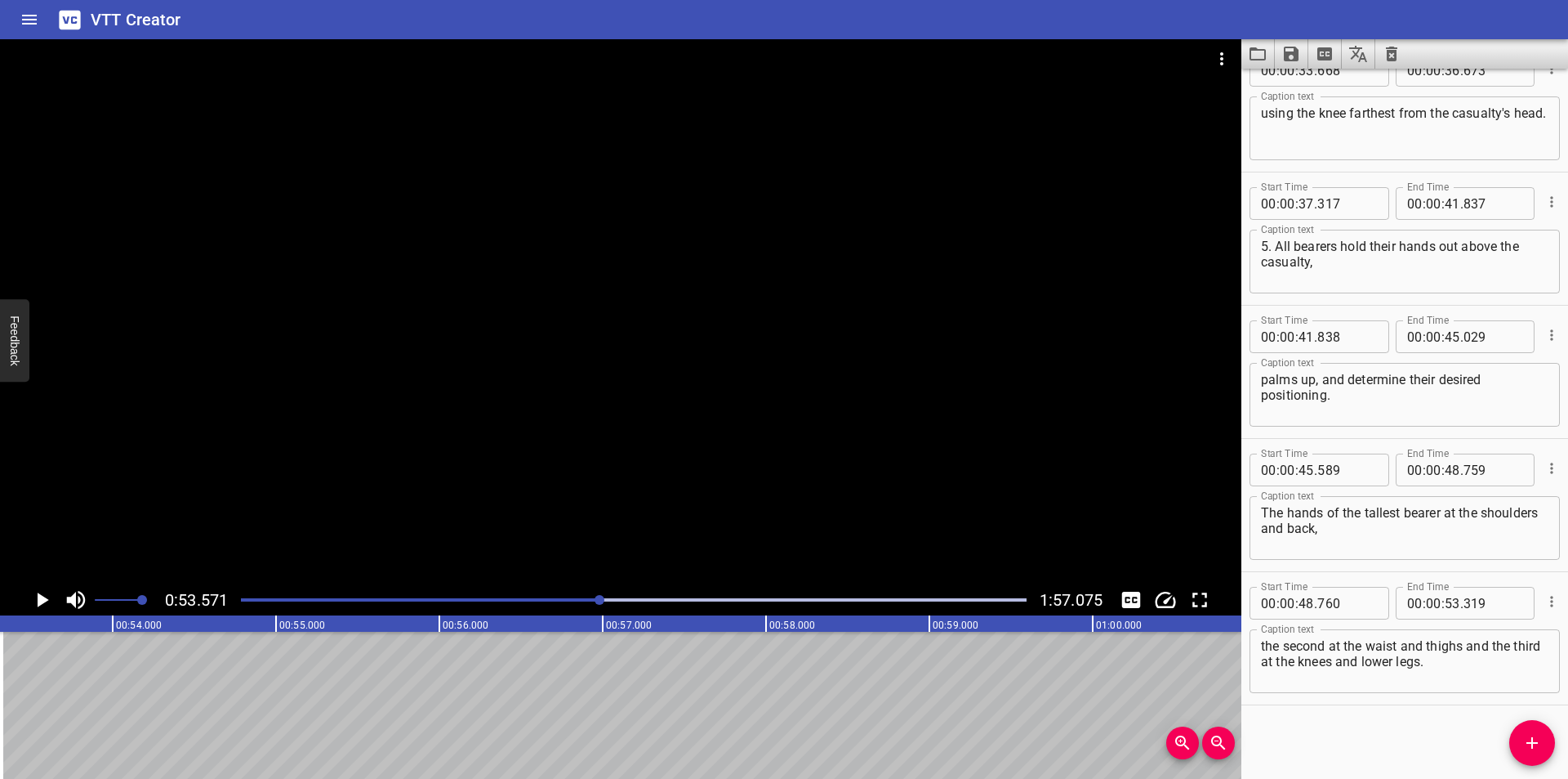
scroll to position [0, 8748]
click at [574, 605] on div at bounding box center [633, 599] width 805 height 23
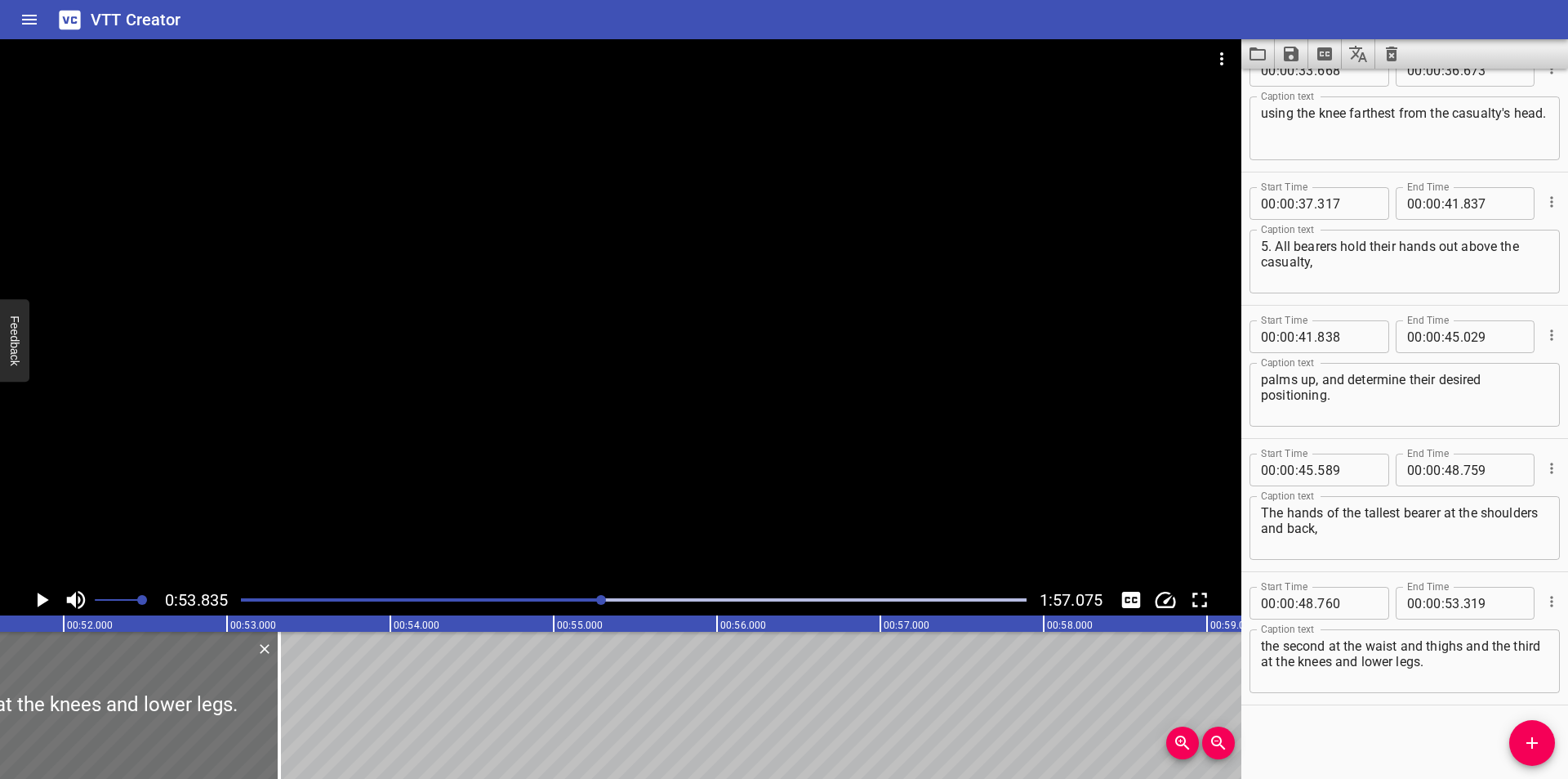
scroll to position [0, 8410]
click at [579, 605] on div at bounding box center [633, 599] width 805 height 23
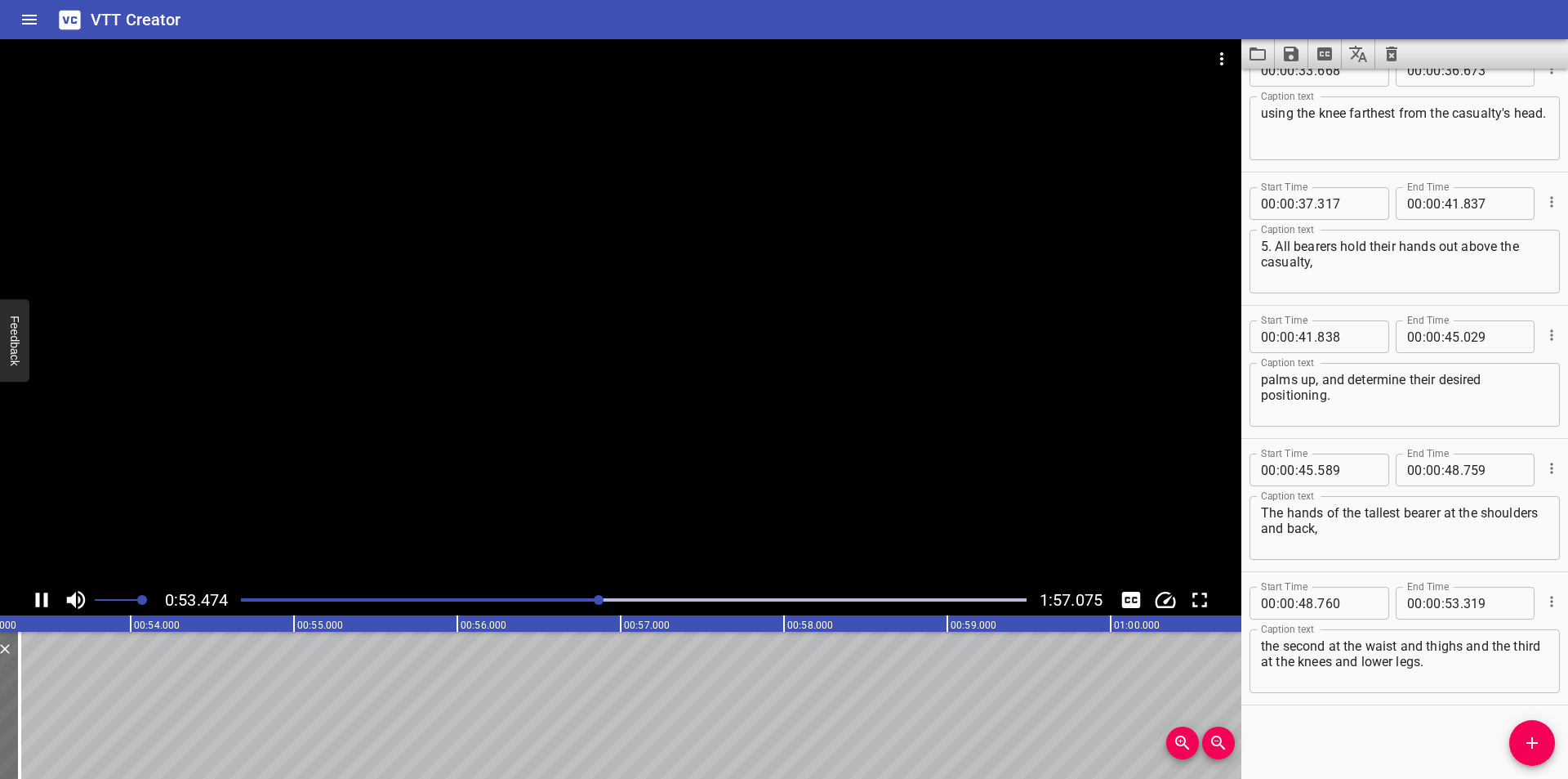
click at [598, 456] on div at bounding box center [620, 311] width 1241 height 545
click at [1155, 451] on div at bounding box center [620, 311] width 1241 height 545
click at [557, 532] on div at bounding box center [620, 311] width 1241 height 545
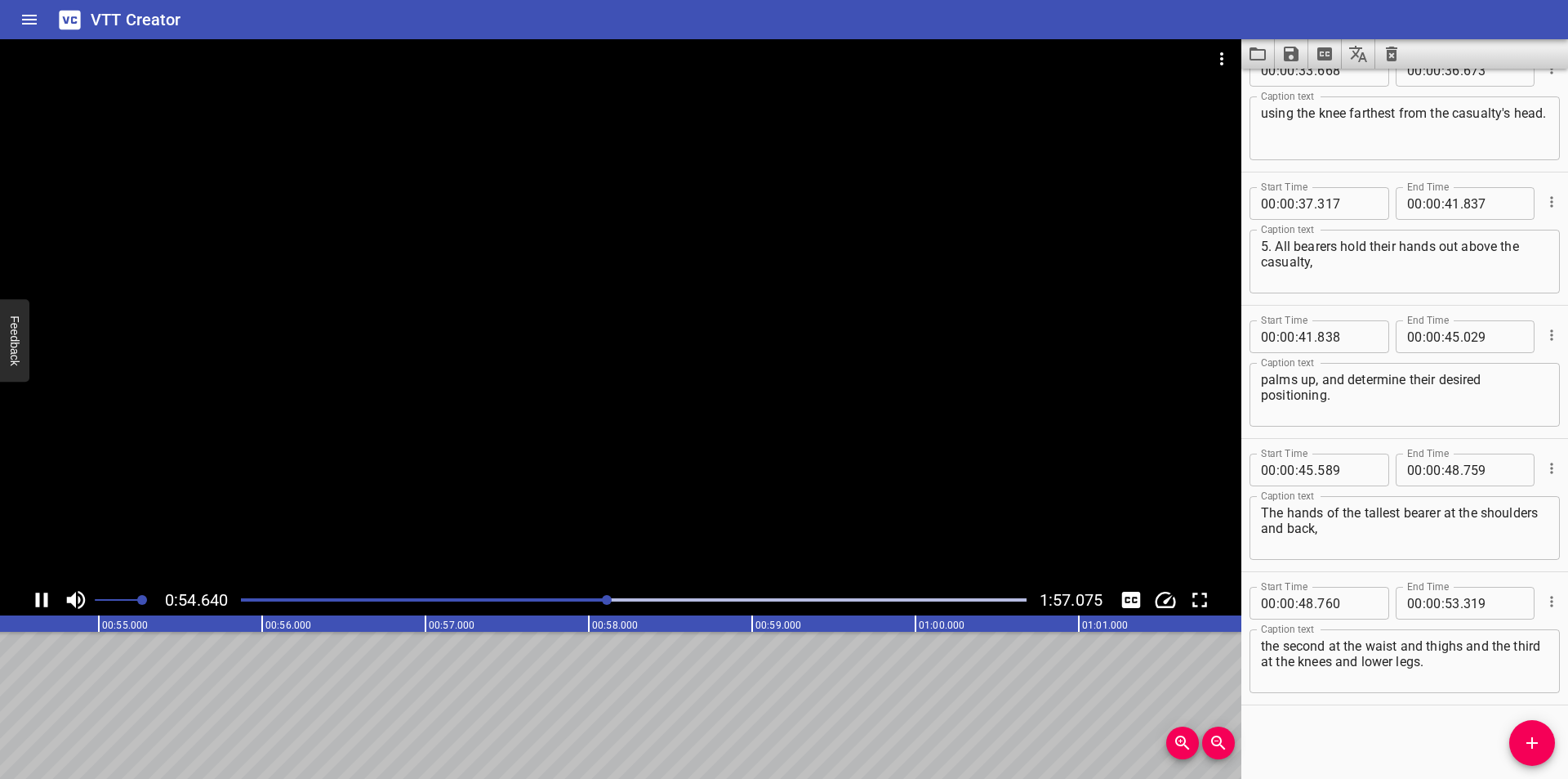
click at [567, 596] on div at bounding box center [633, 599] width 805 height 23
click at [1545, 756] on button "Add Cue" at bounding box center [1531, 742] width 45 height 45
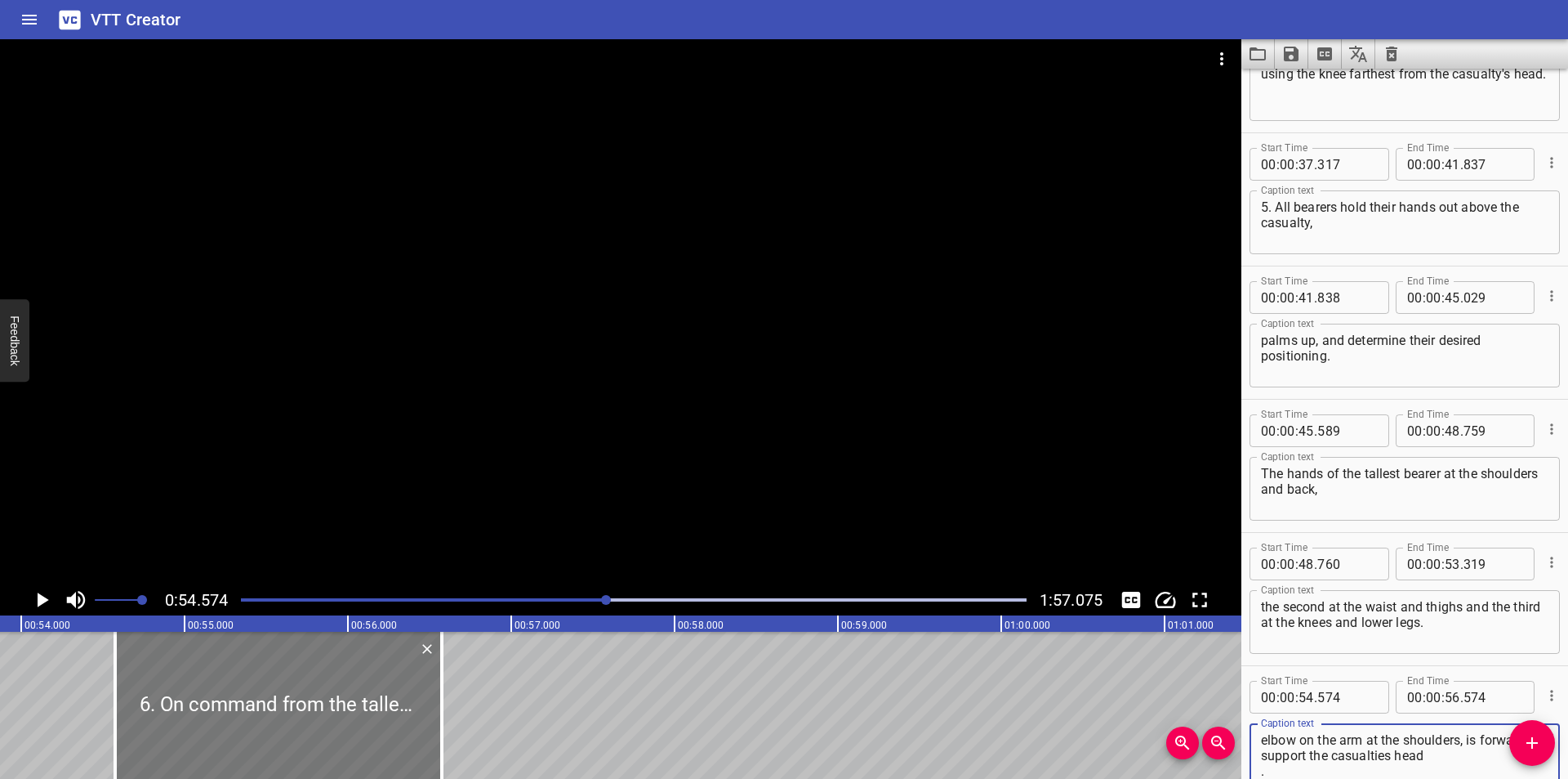
scroll to position [0, 8695]
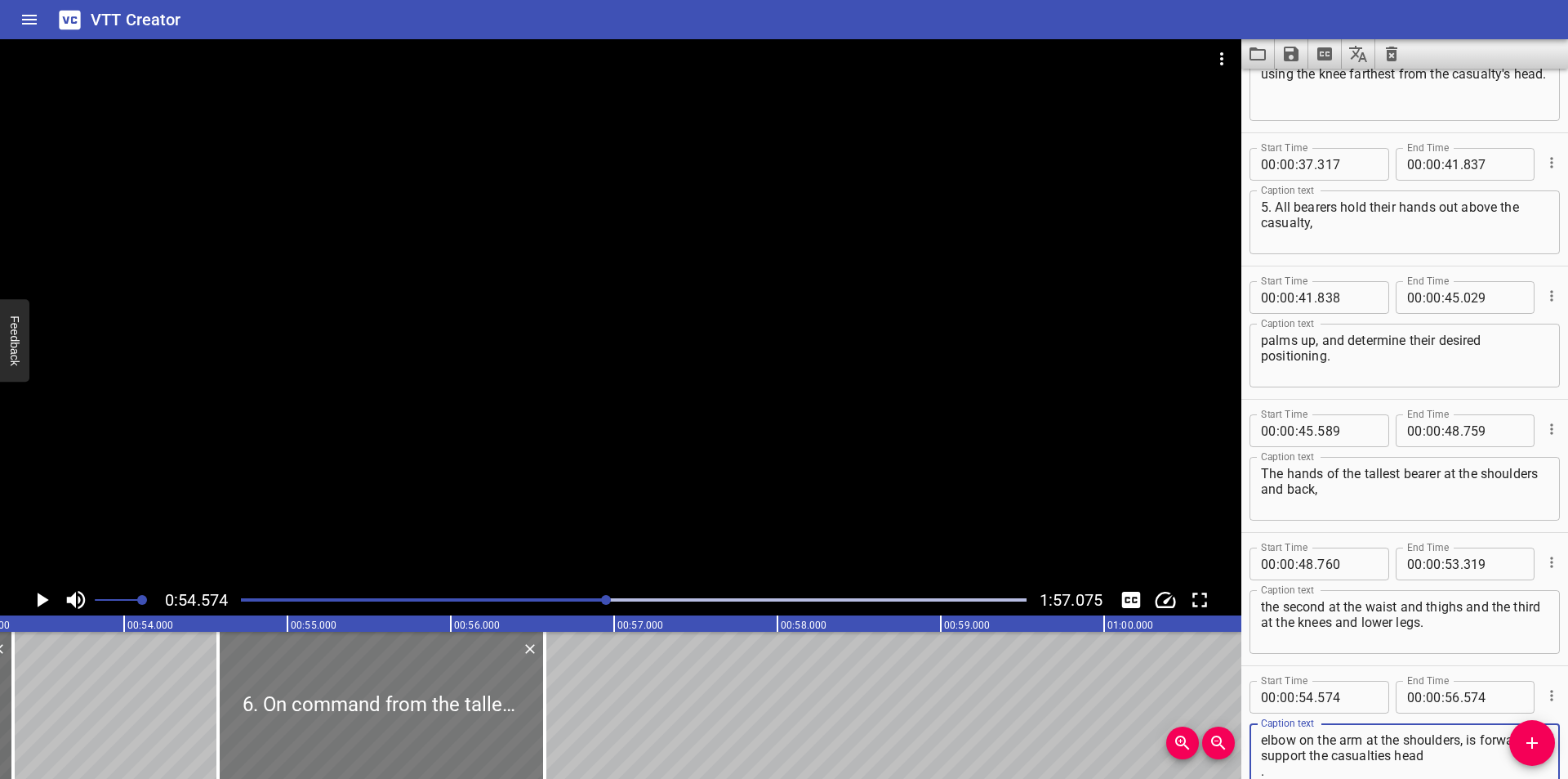
type textarea "6. On command from the tallest bearer. All bearers place their hands beneath th…"
click at [394, 708] on div at bounding box center [381, 705] width 327 height 147
type input "594"
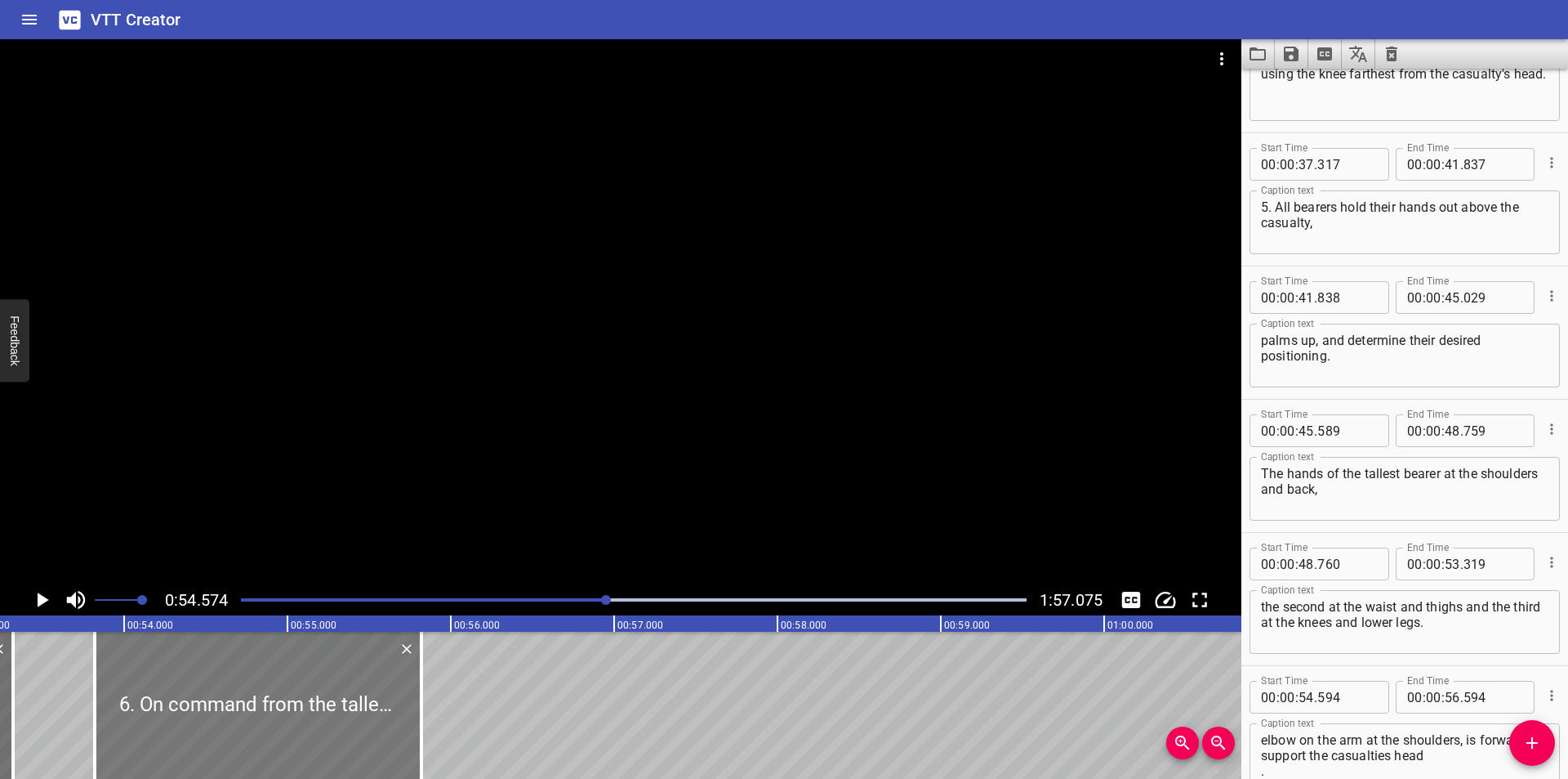
drag, startPoint x: 397, startPoint y: 708, endPoint x: 271, endPoint y: 731, distance: 128.1
click at [271, 731] on div at bounding box center [258, 705] width 327 height 147
type input "53"
type input "819"
type input "55"
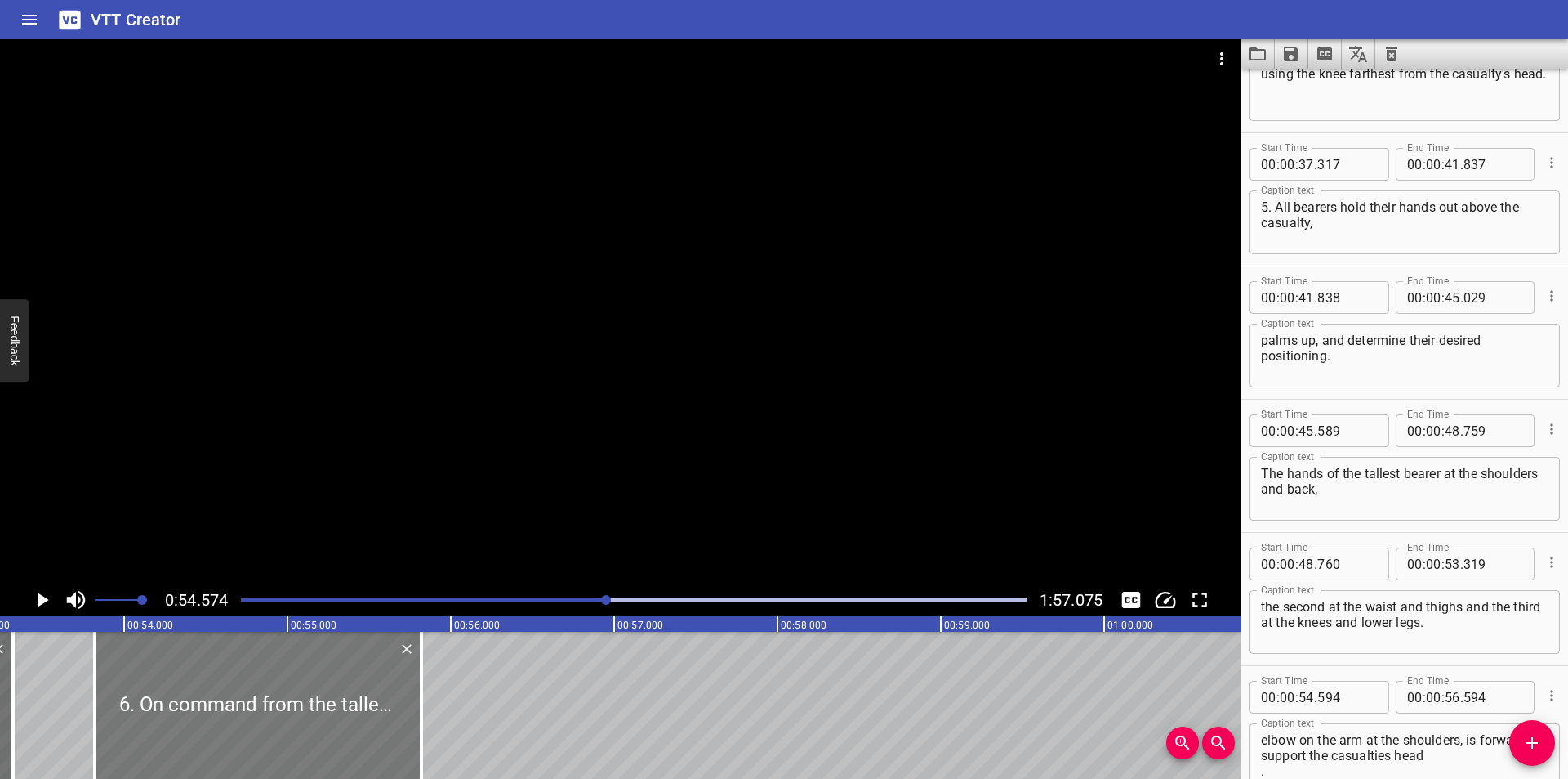
type input "819"
click at [335, 487] on div at bounding box center [620, 311] width 1241 height 545
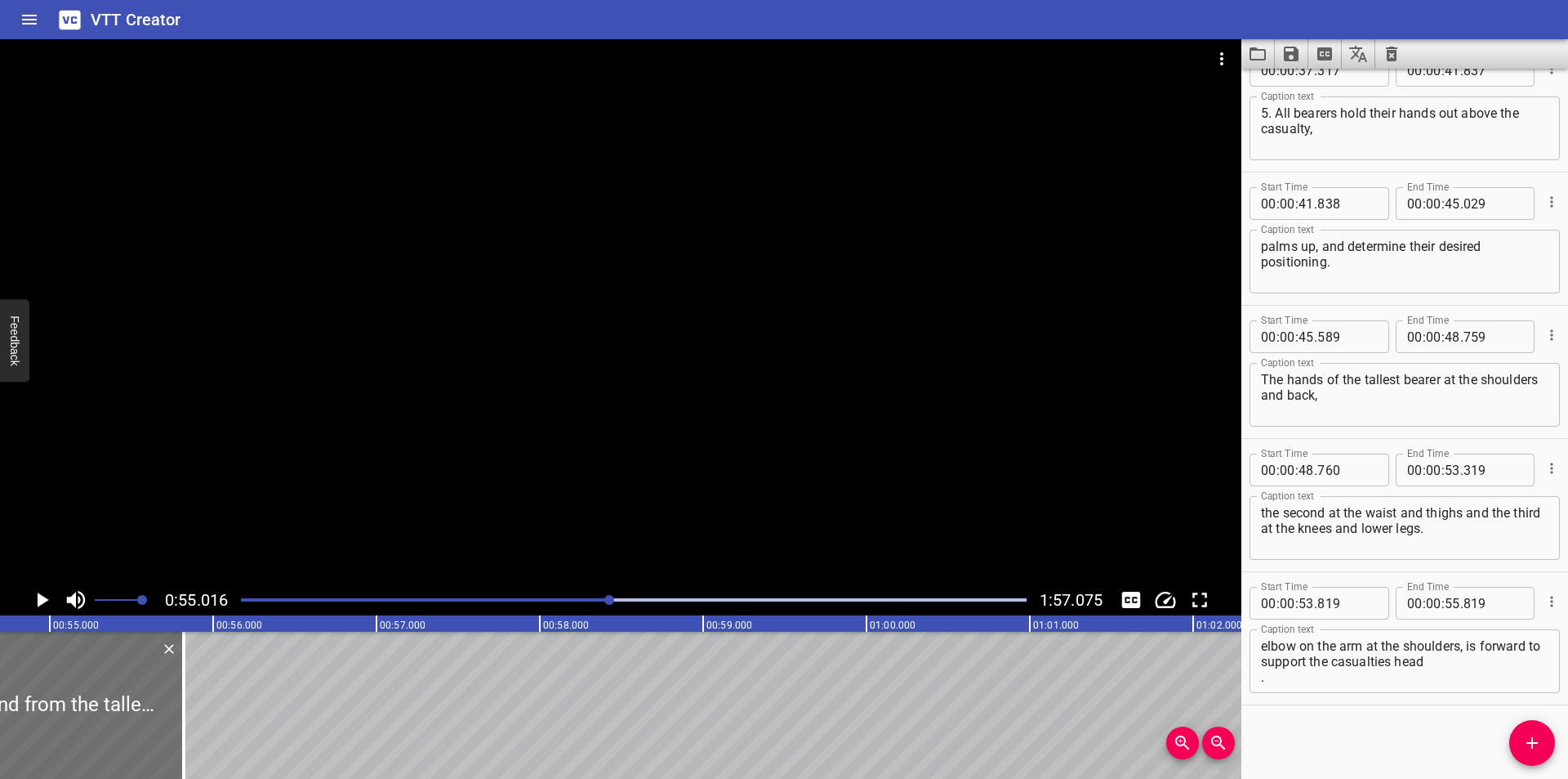
scroll to position [0, 8984]
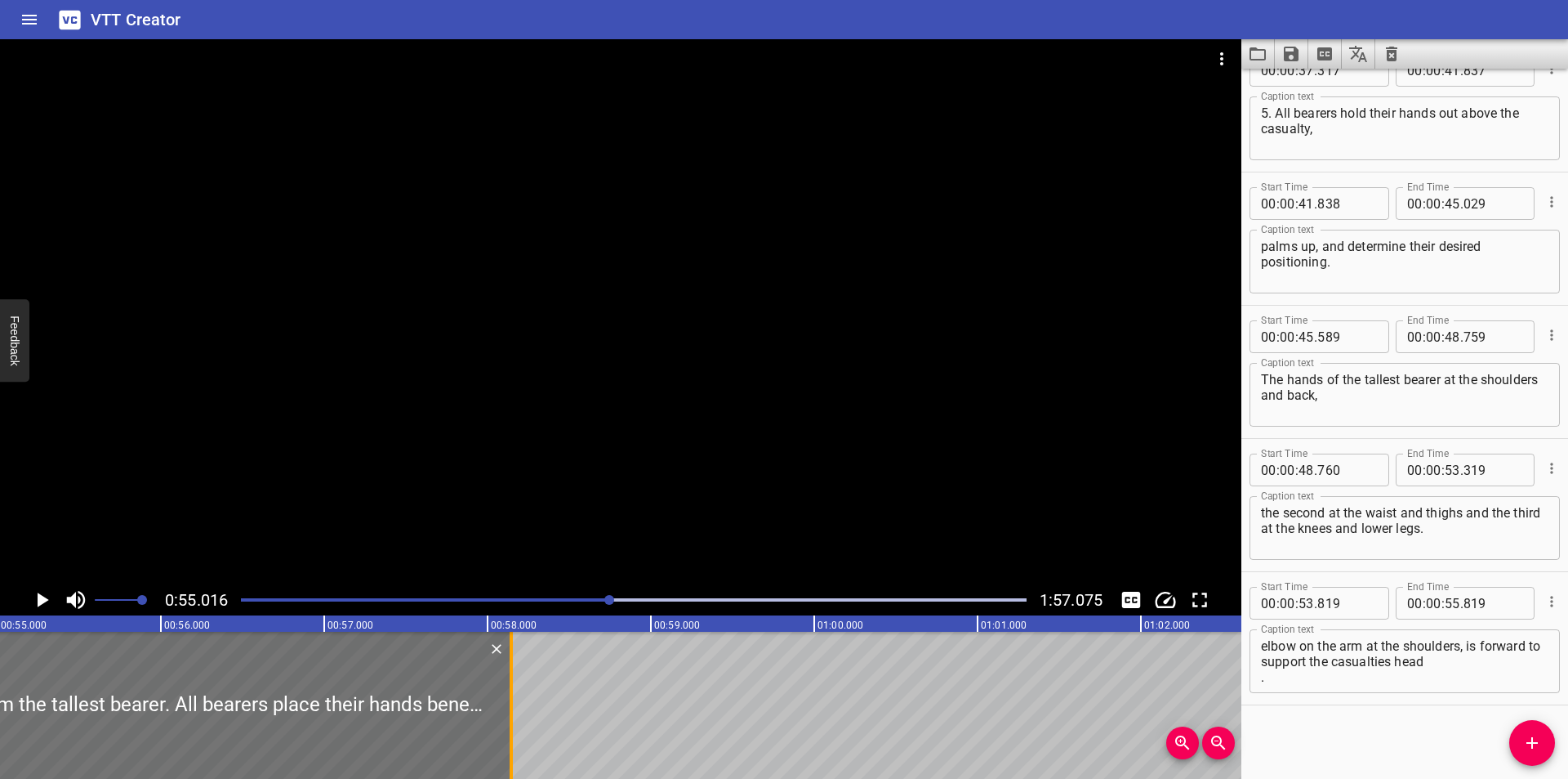
drag, startPoint x: 133, startPoint y: 704, endPoint x: 696, endPoint y: 682, distance: 563.4
click at [520, 682] on div at bounding box center [511, 705] width 17 height 147
type input "59"
type input "264"
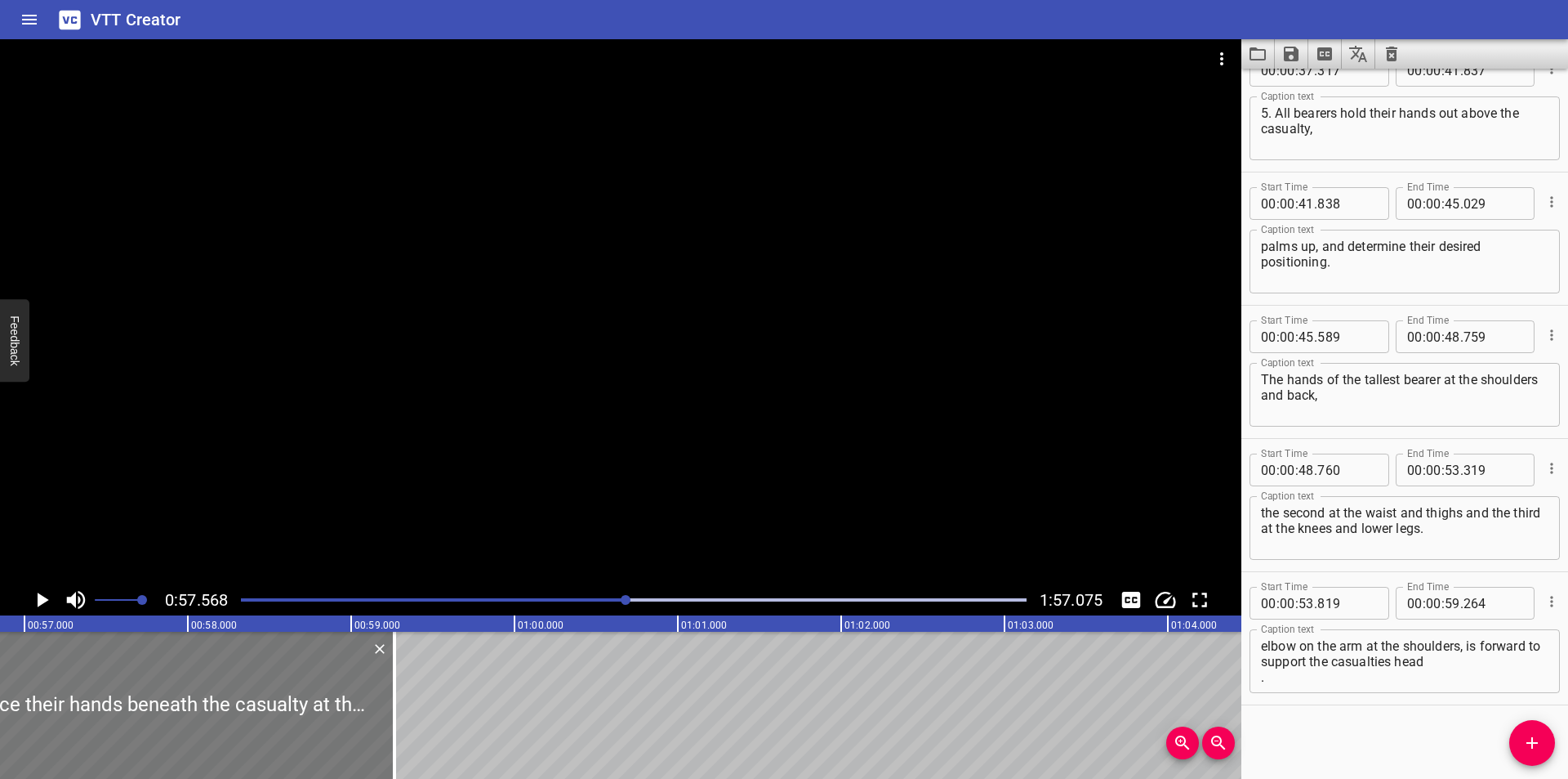
scroll to position [0, 9238]
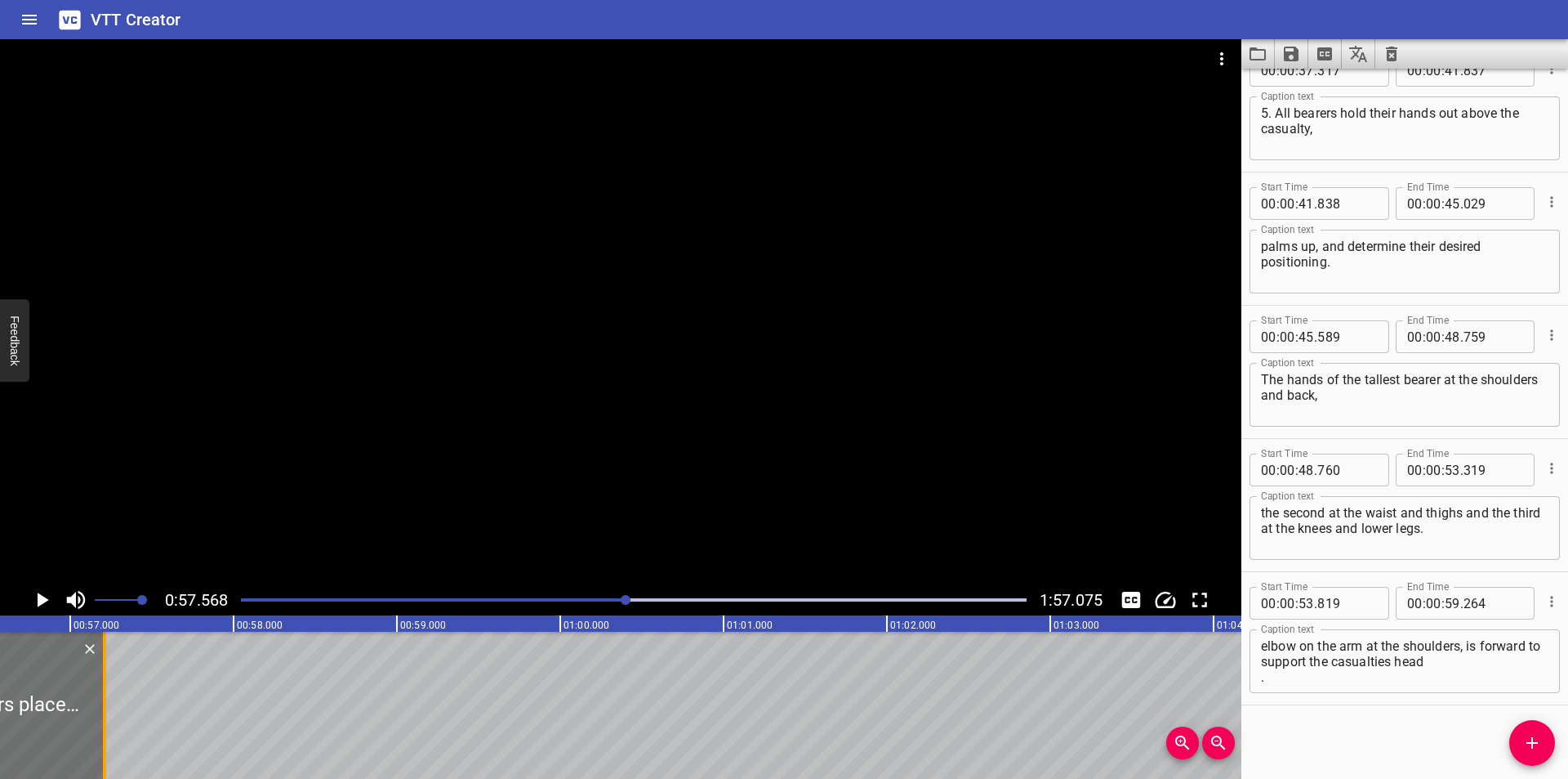
drag, startPoint x: 439, startPoint y: 725, endPoint x: 109, endPoint y: 735, distance: 330.2
click at [106, 734] on div at bounding box center [104, 705] width 3 height 147
type input "57"
click at [114, 736] on div at bounding box center [113, 705] width 3 height 147
type input "264"
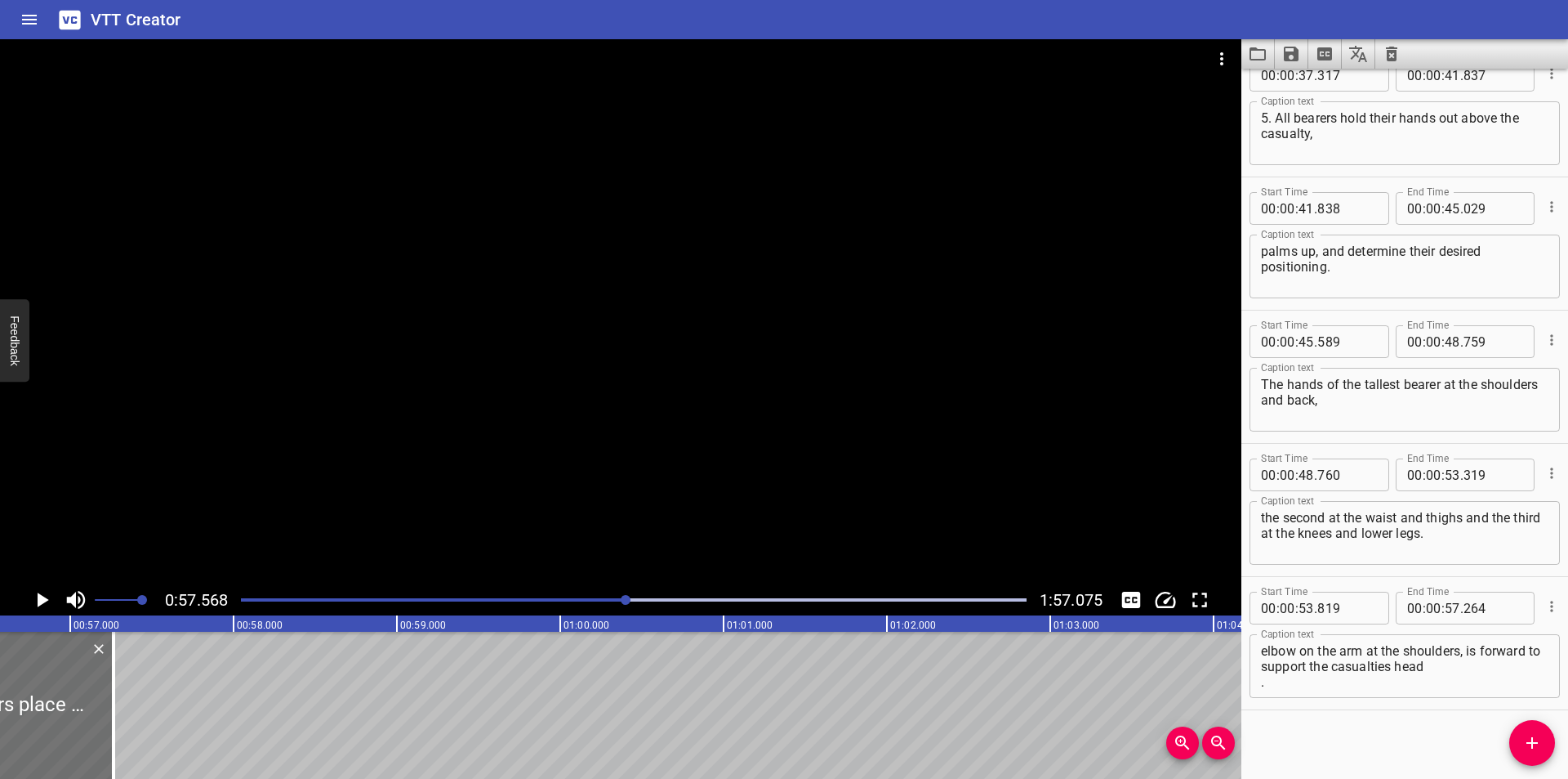
scroll to position [1098, 0]
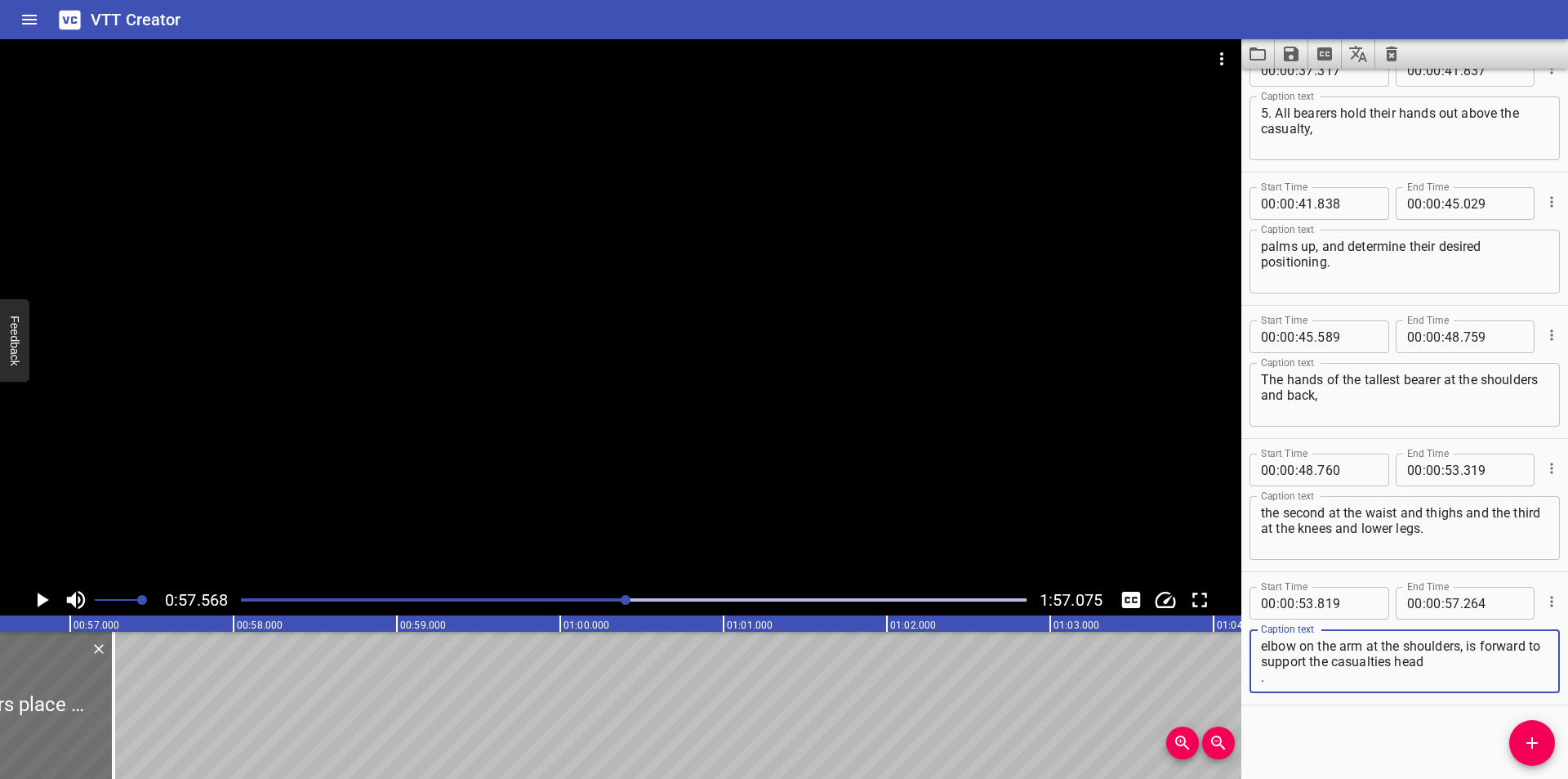
click at [1297, 680] on textarea "6. On command from the tallest bearer. All bearers place their hands beneath th…" at bounding box center [1404, 660] width 288 height 46
click at [1287, 642] on textarea "6. On command from the tallest bearer. All bearers place their hands beneath th…" at bounding box center [1404, 660] width 288 height 46
click at [596, 590] on div at bounding box center [633, 599] width 805 height 23
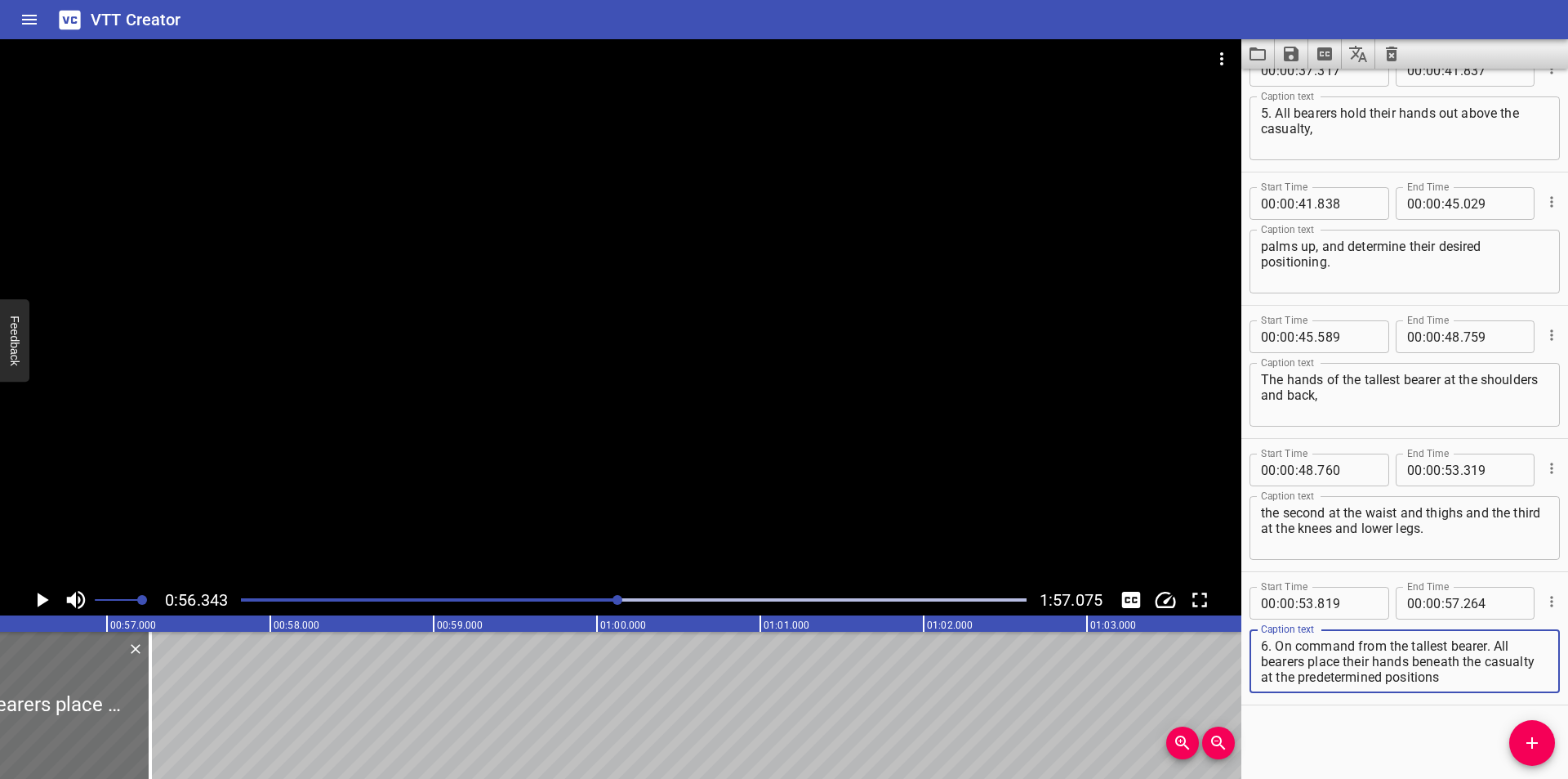
scroll to position [46, 0]
drag, startPoint x: 1499, startPoint y: 644, endPoint x: 1570, endPoint y: 725, distance: 107.7
click at [1567, 725] on html "VTT Creator Caption Editor Batch Transcribe Login Sign Up Privacy Contact 0:56.…" at bounding box center [784, 390] width 1568 height 779
type textarea "6. On command from the tallest bearer."
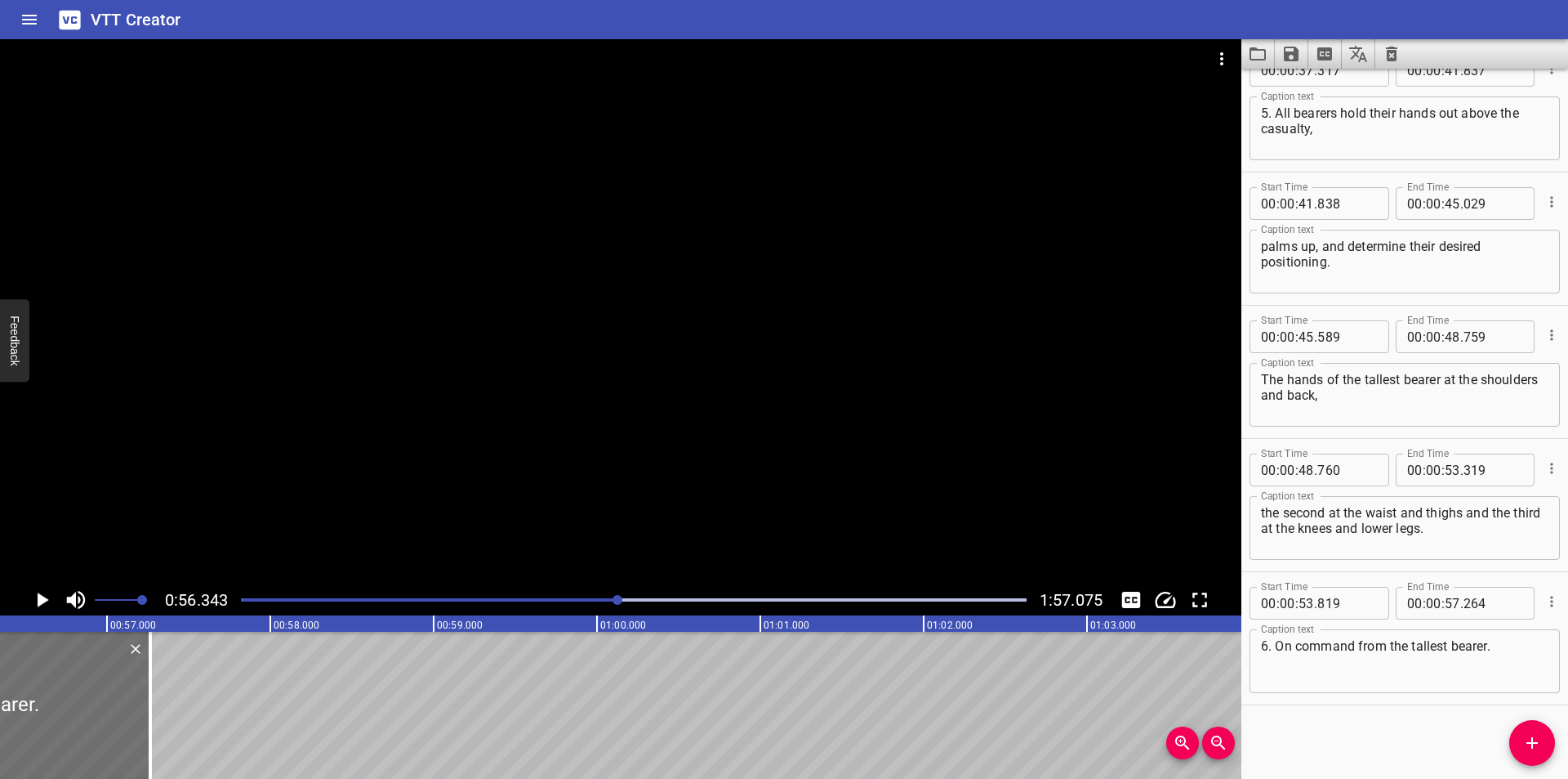
click at [923, 486] on div at bounding box center [620, 311] width 1241 height 545
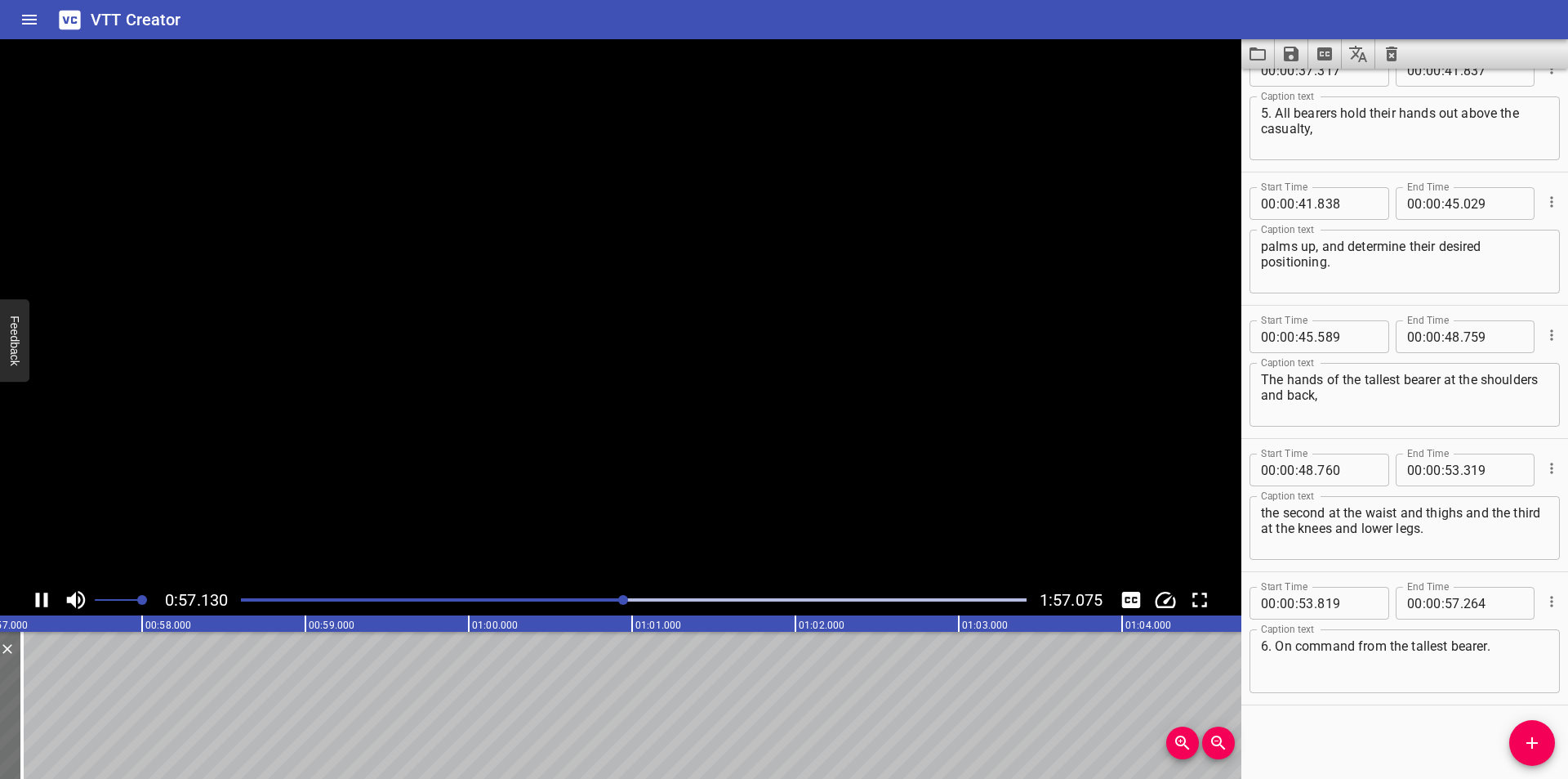
scroll to position [0, 9365]
click at [1539, 732] on button "Add Cue" at bounding box center [1531, 742] width 45 height 45
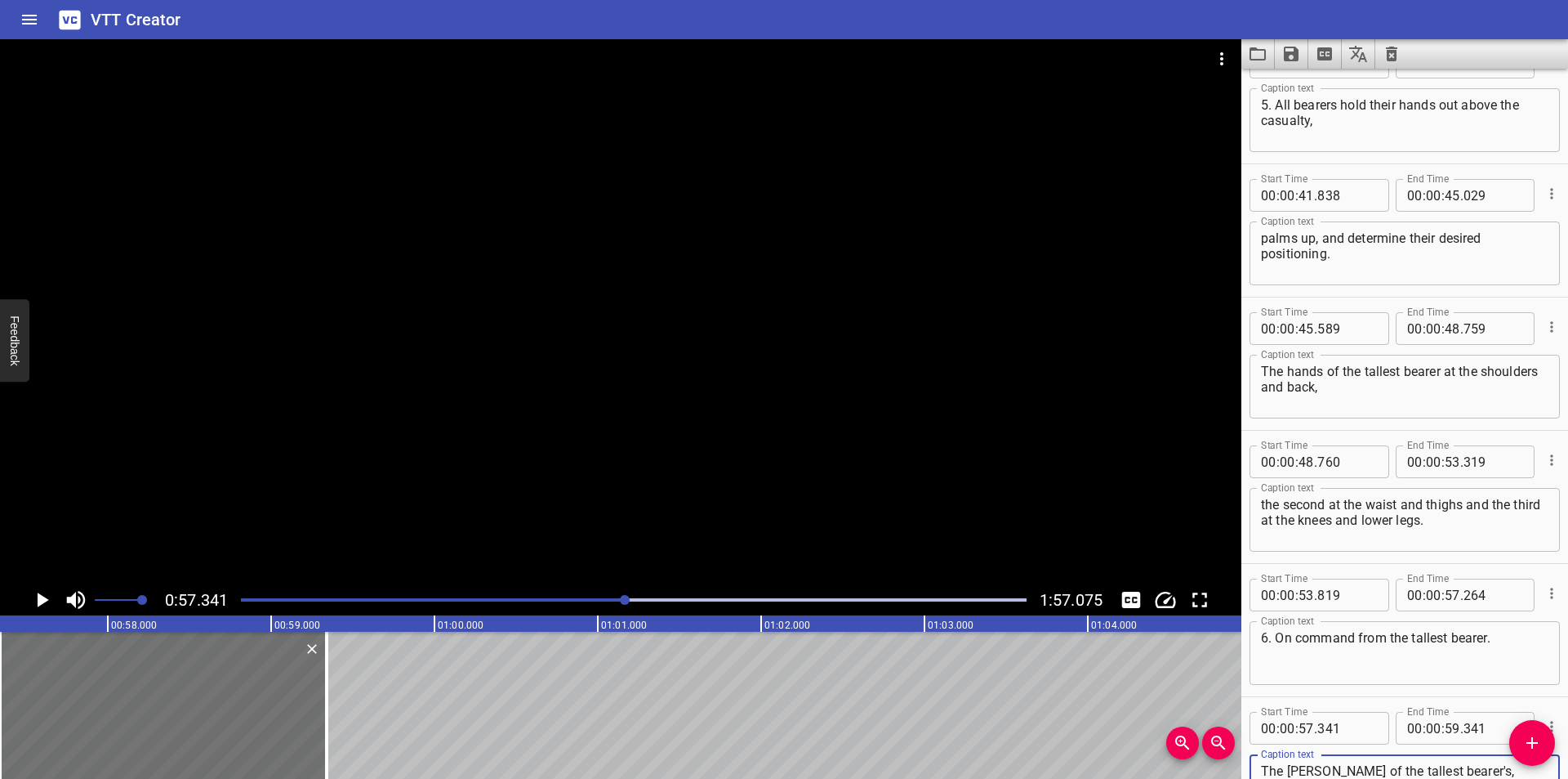
scroll to position [1111, 0]
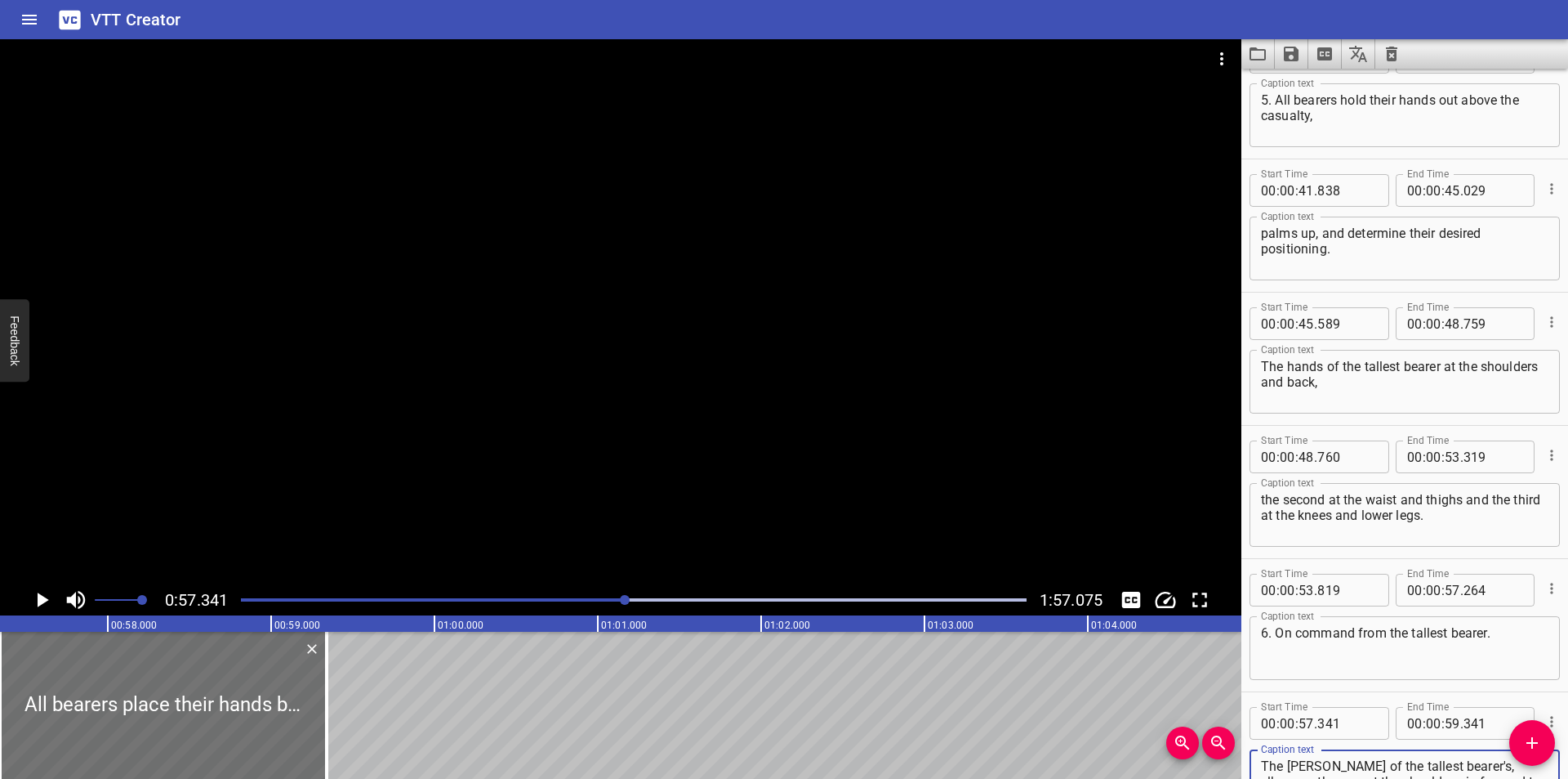
type textarea "All bearers place their hands beneath the casualty at the predetermined positio…"
click at [1334, 720] on input "number" at bounding box center [1347, 723] width 59 height 33
type input "265"
click at [1014, 477] on div at bounding box center [620, 311] width 1241 height 545
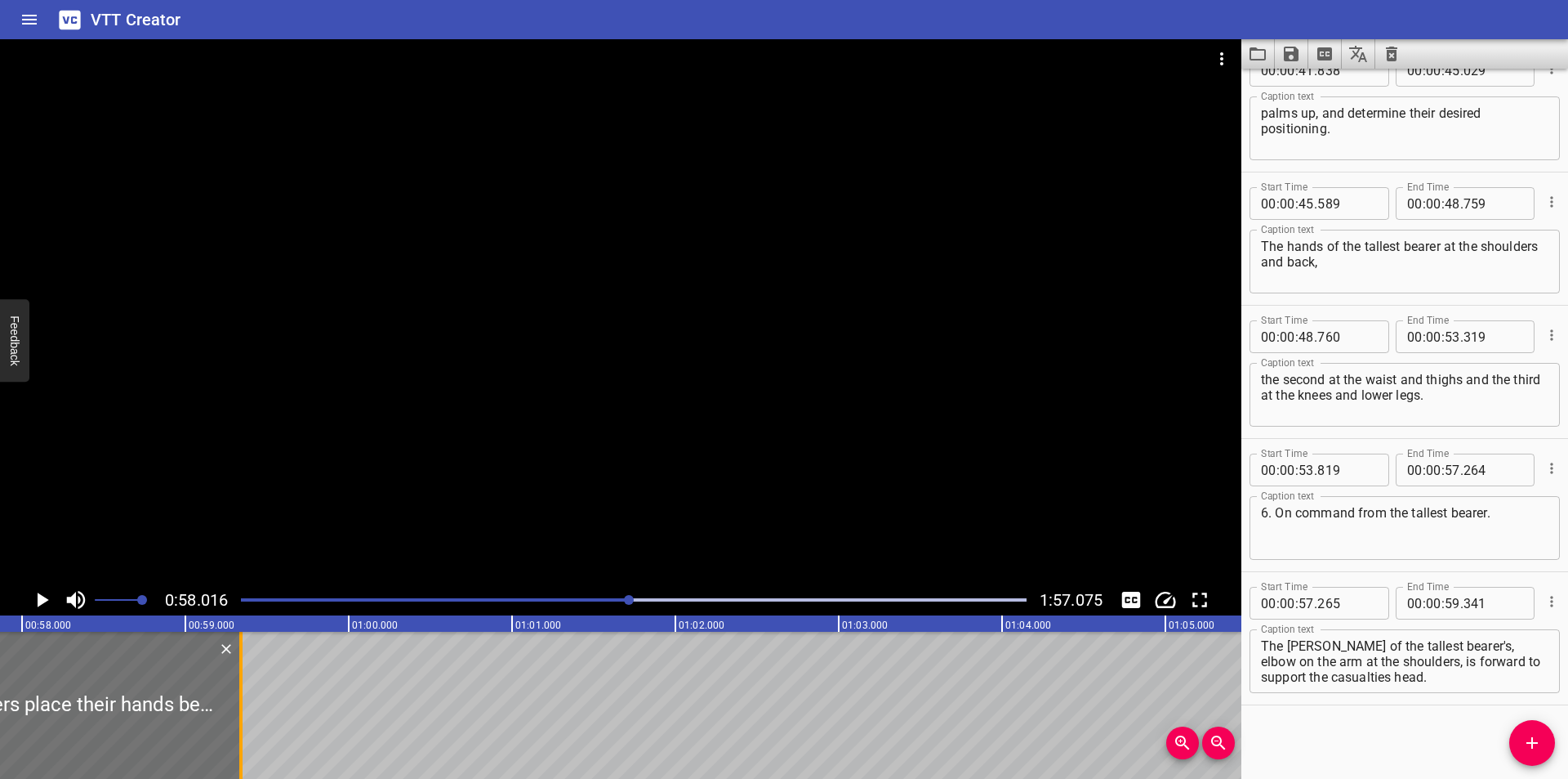
scroll to position [0, 9474]
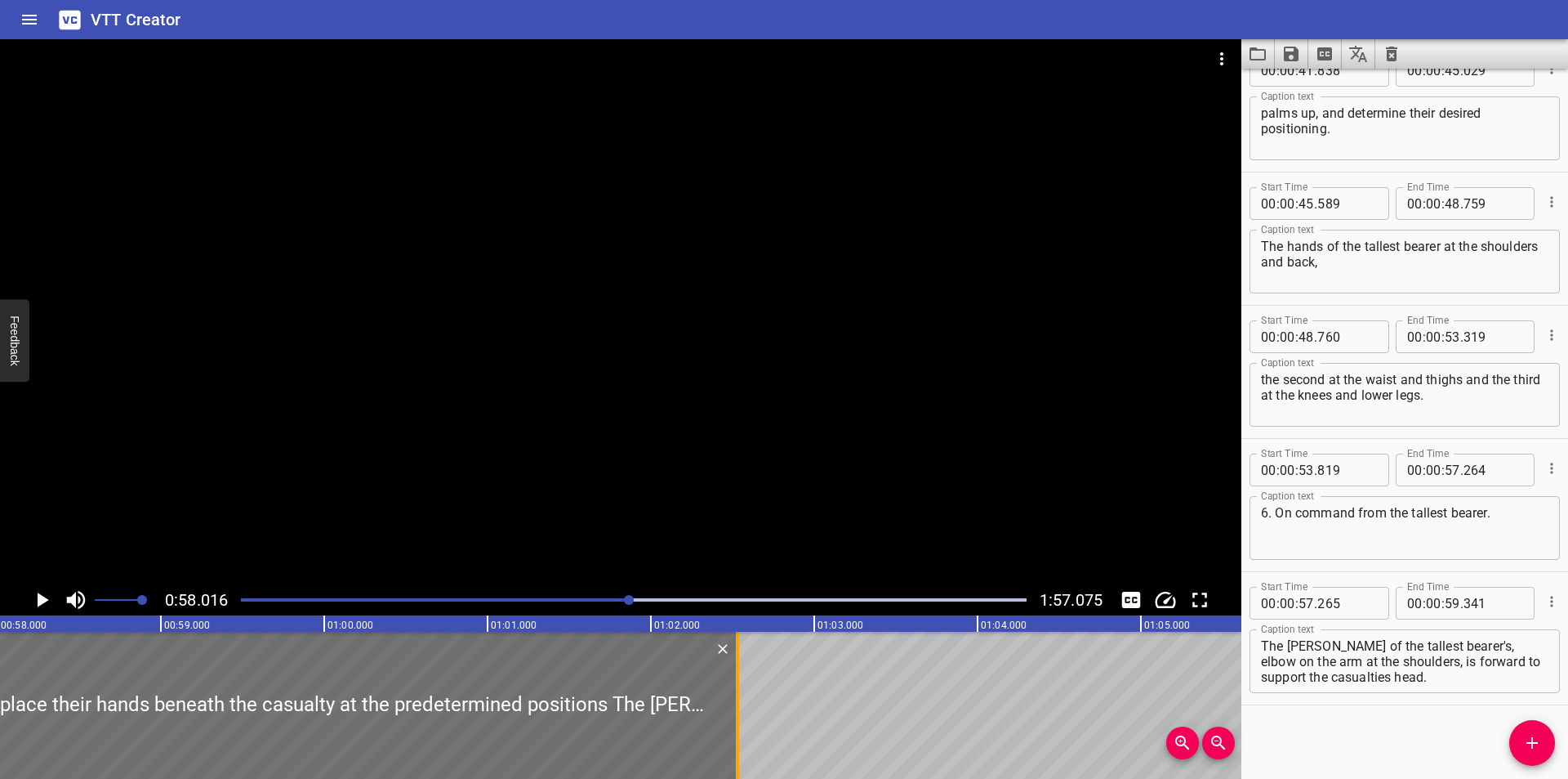
drag, startPoint x: 214, startPoint y: 725, endPoint x: 736, endPoint y: 728, distance: 522.0
click at [736, 728] on div at bounding box center [737, 705] width 17 height 147
type input "01"
type input "02"
type input "536"
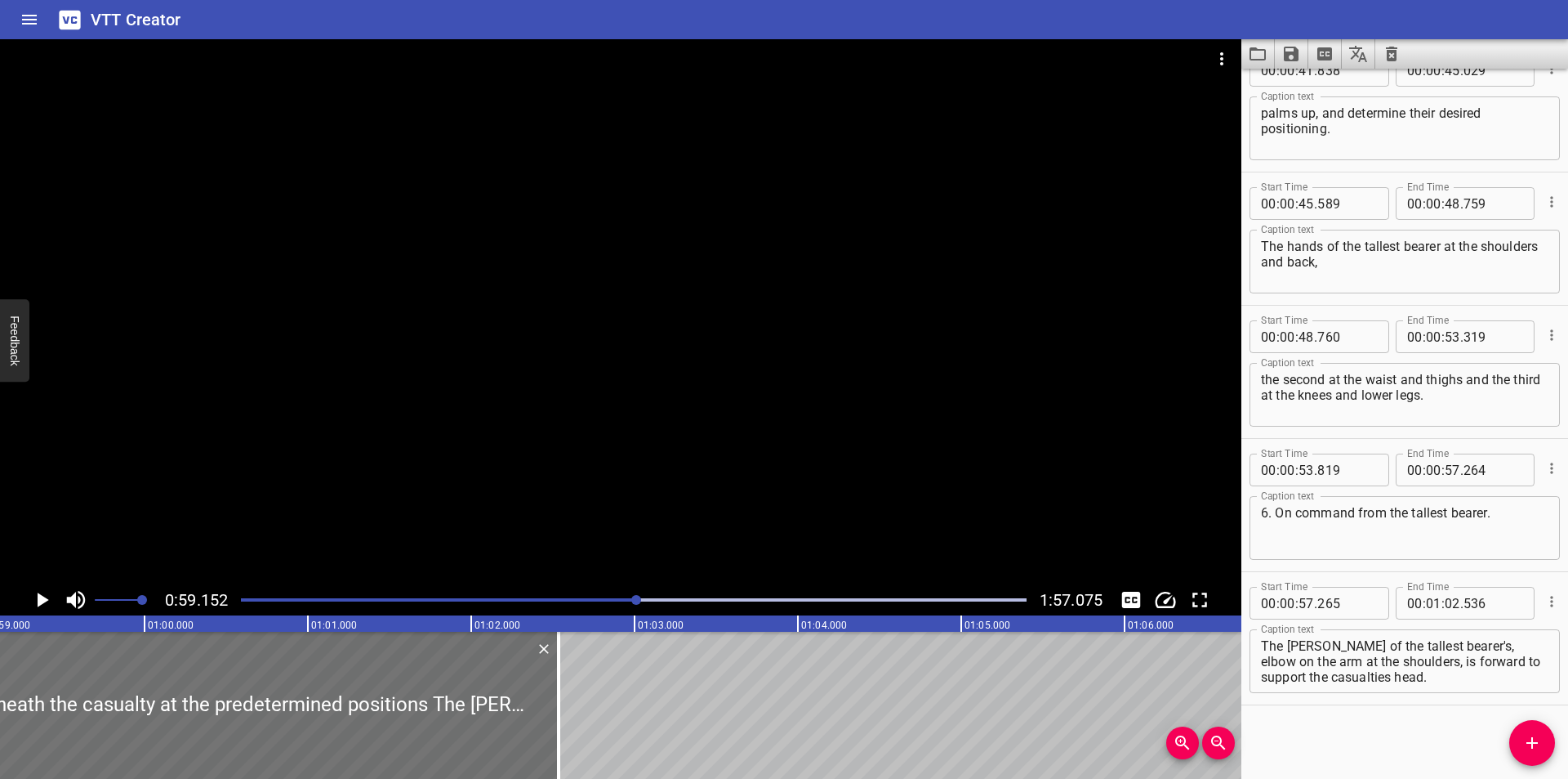
scroll to position [0, 9660]
click at [647, 401] on div at bounding box center [620, 311] width 1241 height 545
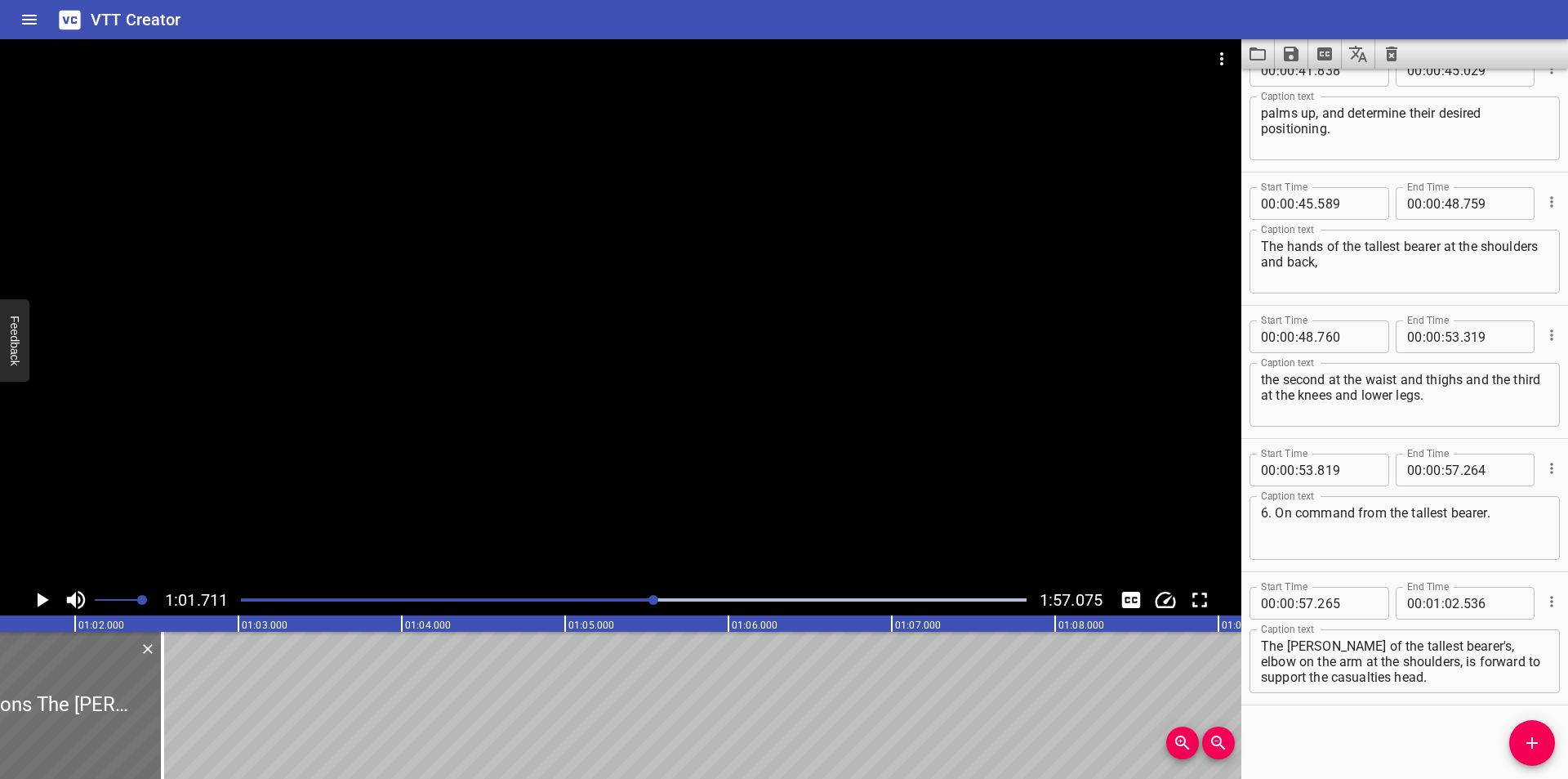
scroll to position [0, 10078]
click at [624, 600] on div "Play progress" at bounding box center [262, 599] width 785 height 3
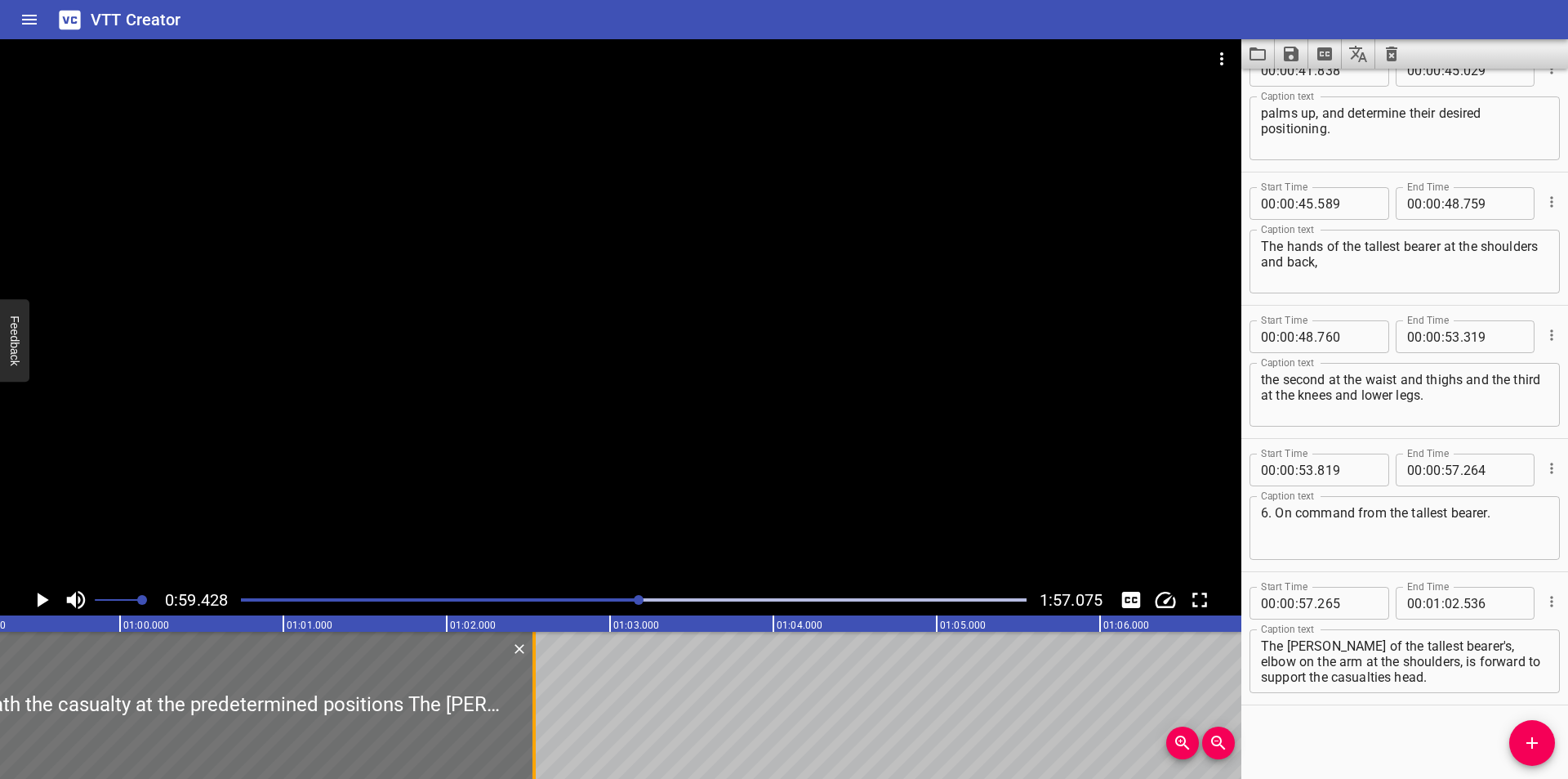
scroll to position [0, 9705]
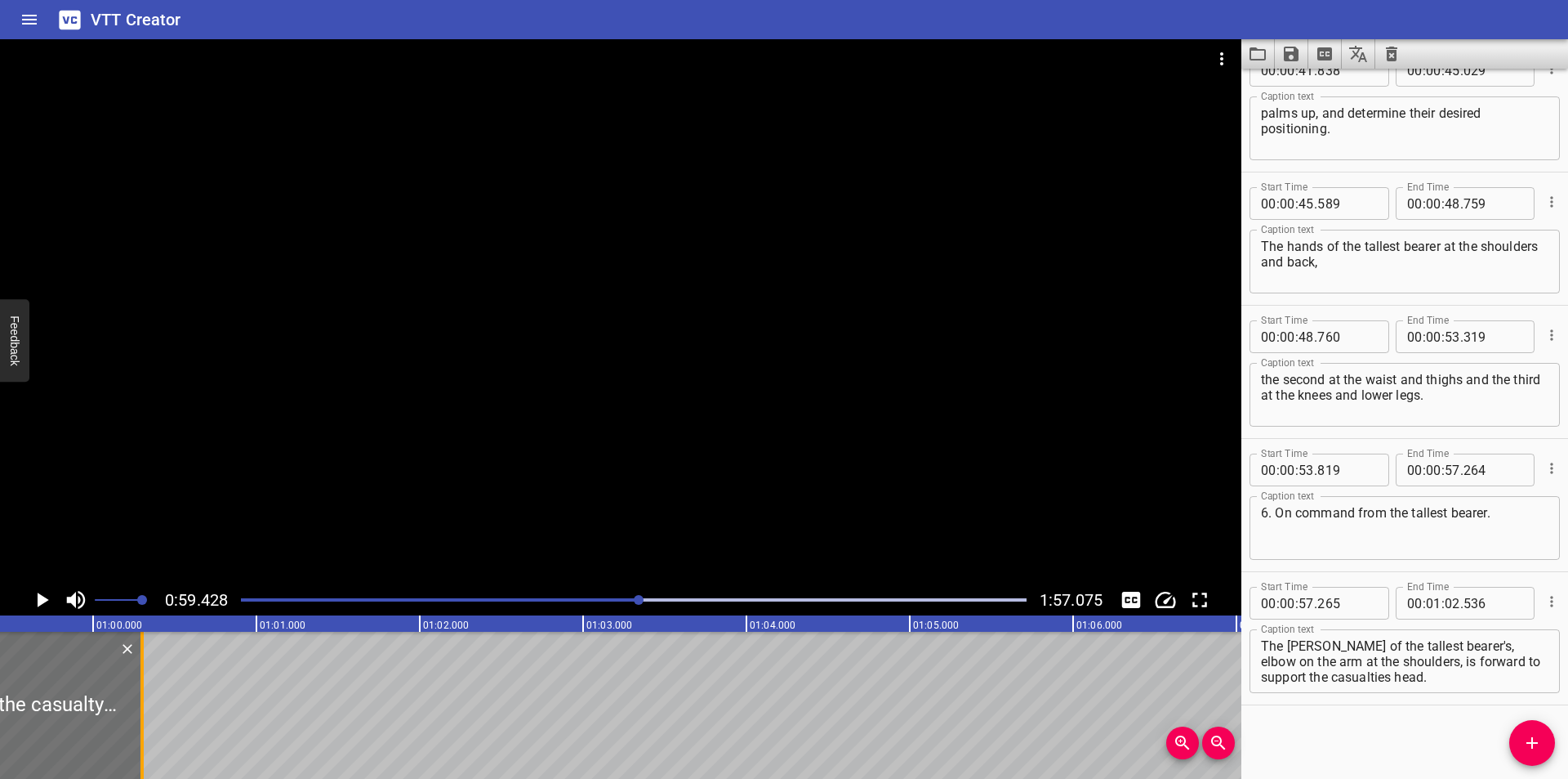
drag, startPoint x: 506, startPoint y: 736, endPoint x: 141, endPoint y: 729, distance: 365.1
click at [141, 729] on div at bounding box center [141, 705] width 3 height 147
type input "00"
type input "301"
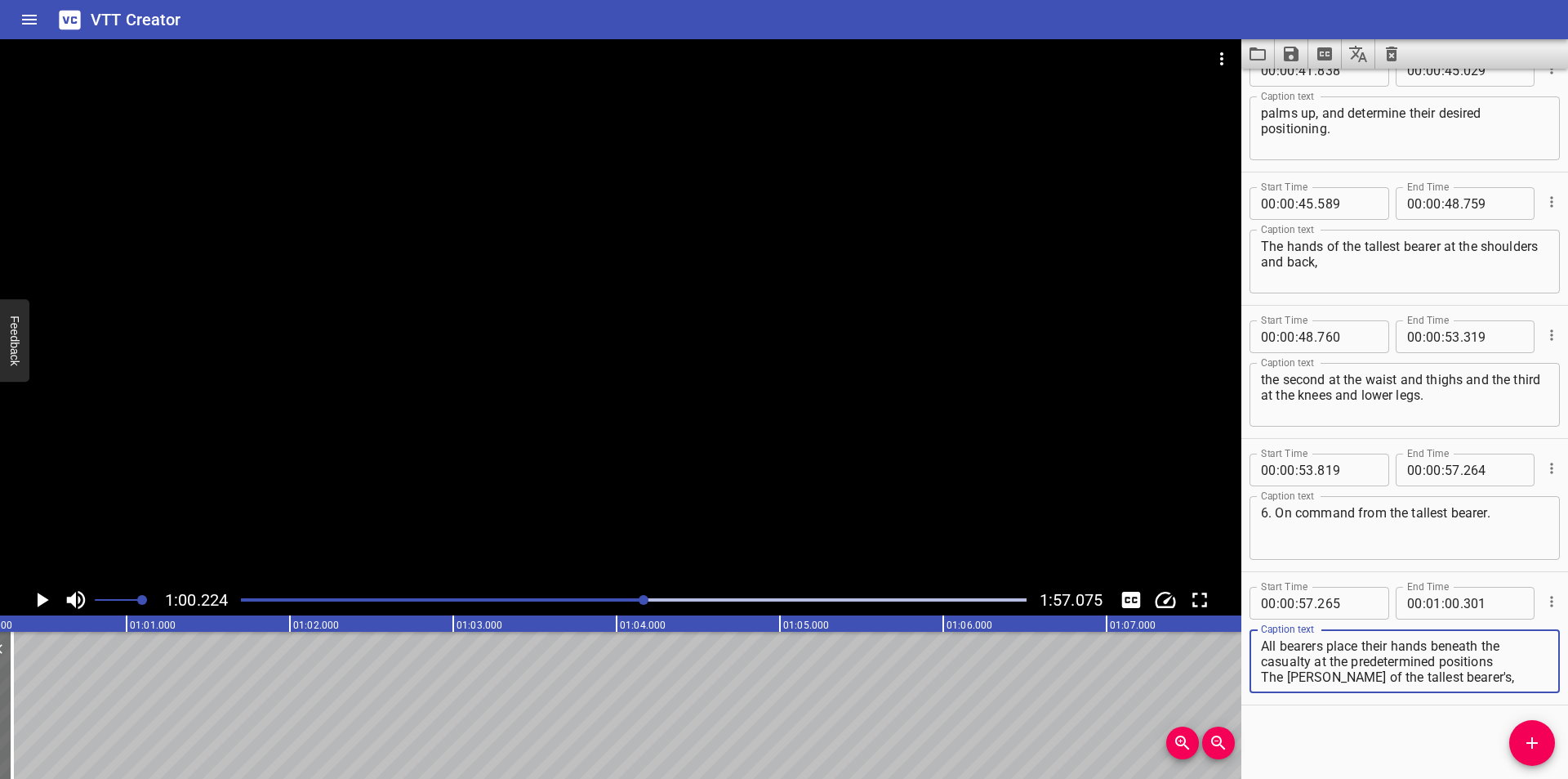
scroll to position [31, 0]
drag, startPoint x: 1314, startPoint y: 659, endPoint x: 1527, endPoint y: 764, distance: 237.5
click at [1527, 764] on div "Start Time 00 : 00 : 00 . 000 Start Time End Time 00 : 00 : 02 . 550 End Time C…" at bounding box center [1404, 423] width 327 height 710
type textarea "All bearers place their hands beneath the casualty"
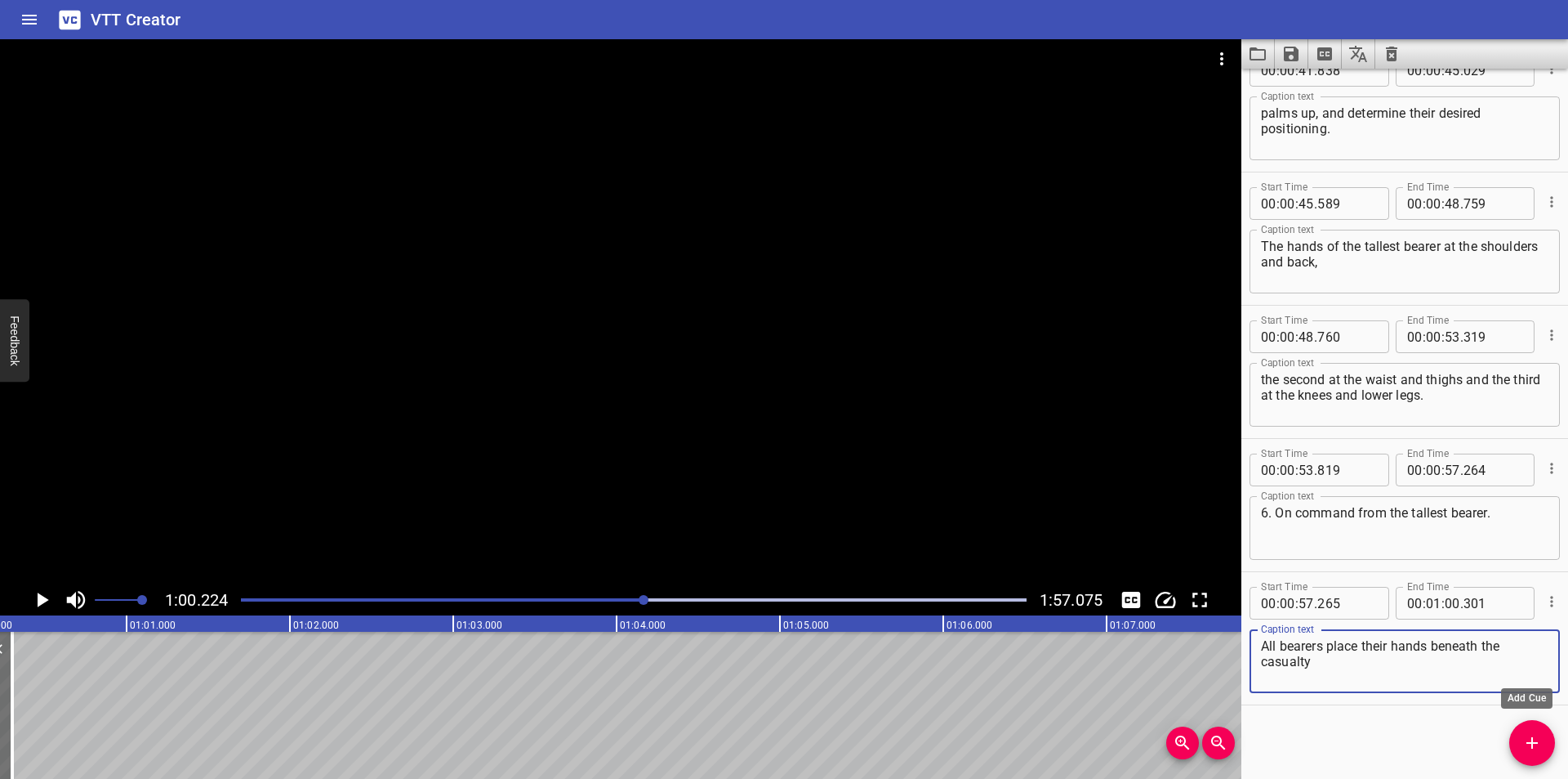
click at [1530, 745] on icon "Add Cue" at bounding box center [1531, 742] width 20 height 20
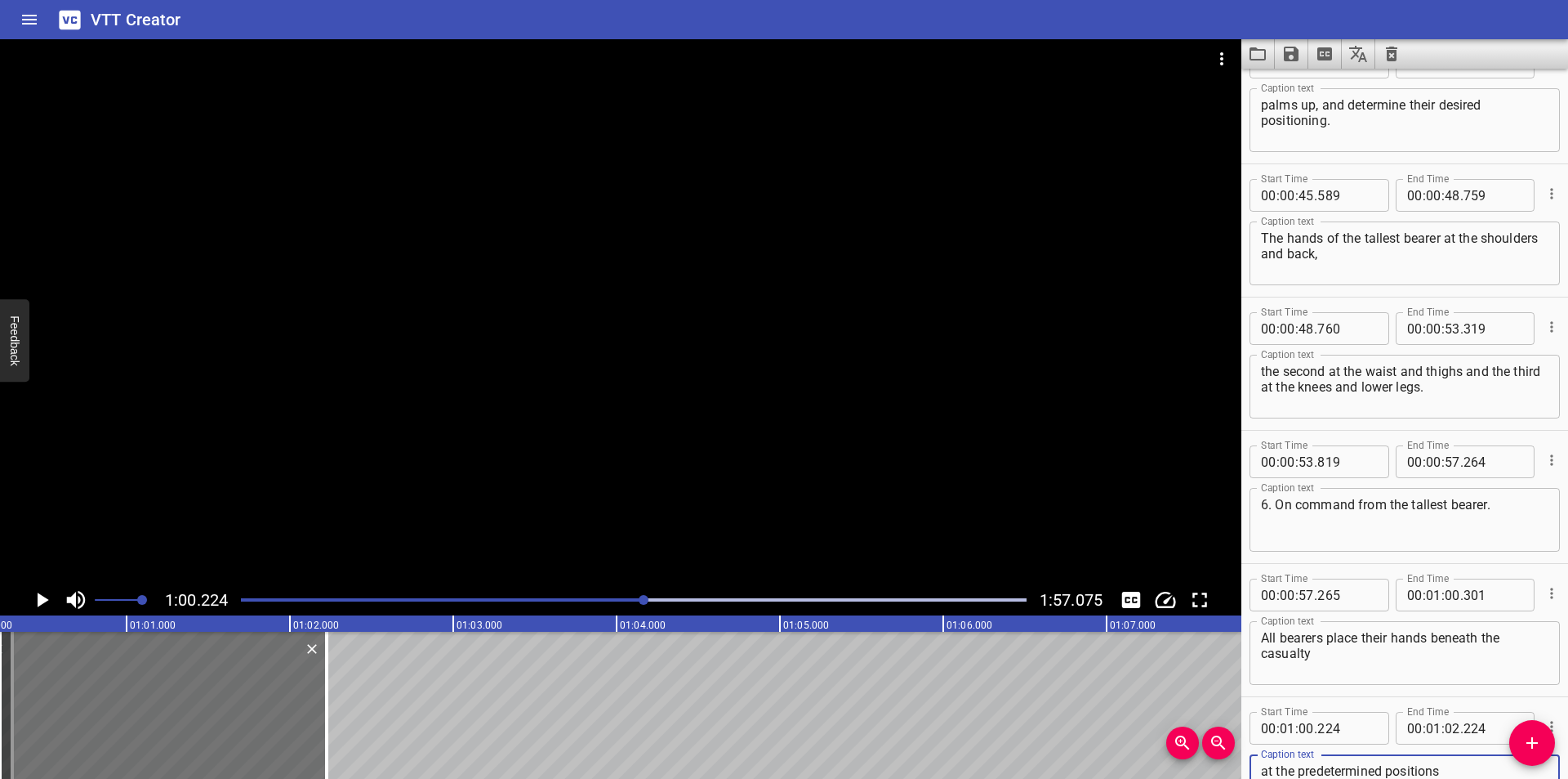
scroll to position [1261, 0]
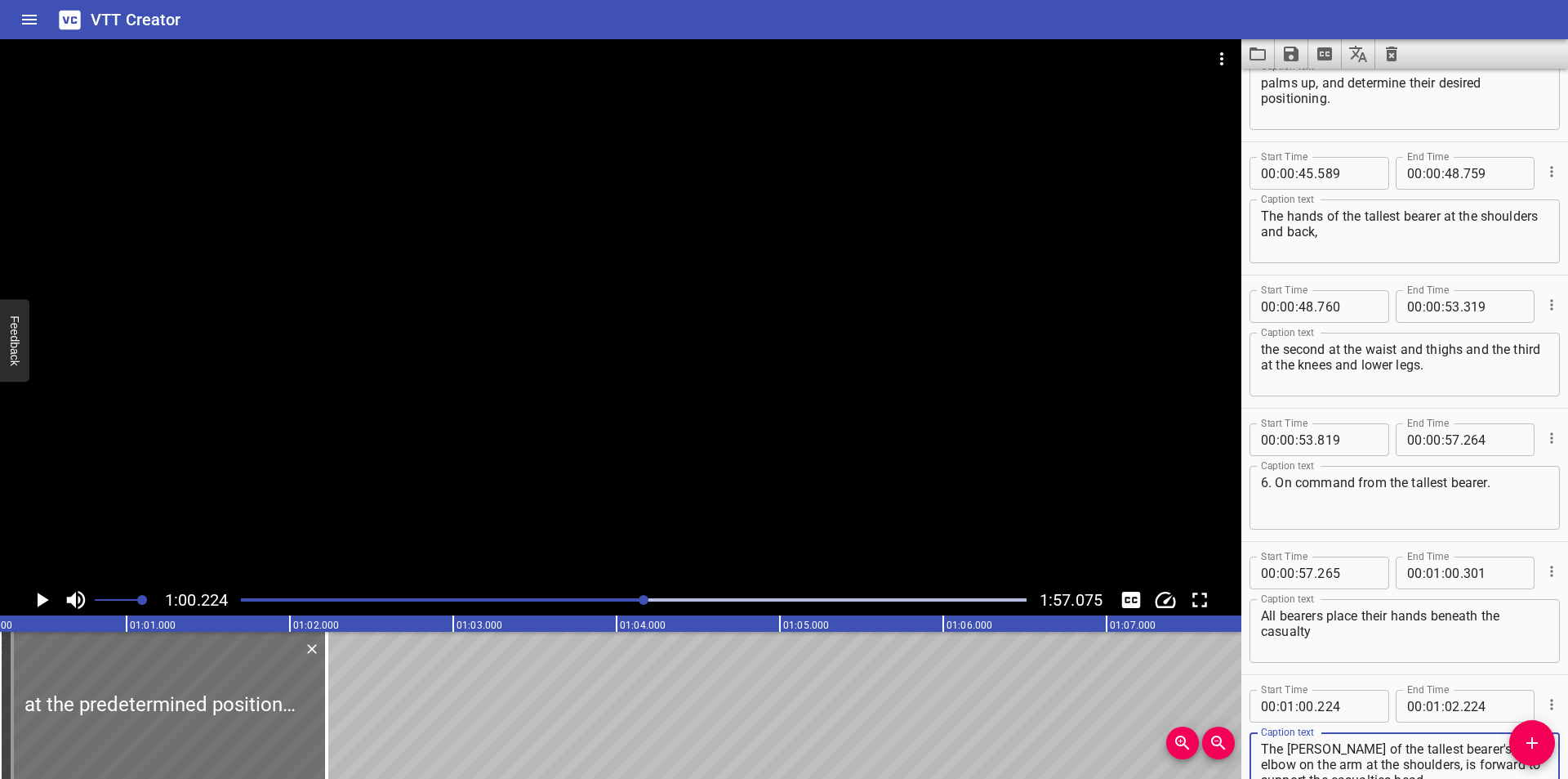
type textarea "at the predetermined positions The crook of the tallest bearer's, elbow on the …"
click at [1337, 707] on input "number" at bounding box center [1347, 706] width 59 height 33
type input "302"
click at [647, 416] on div at bounding box center [620, 311] width 1241 height 545
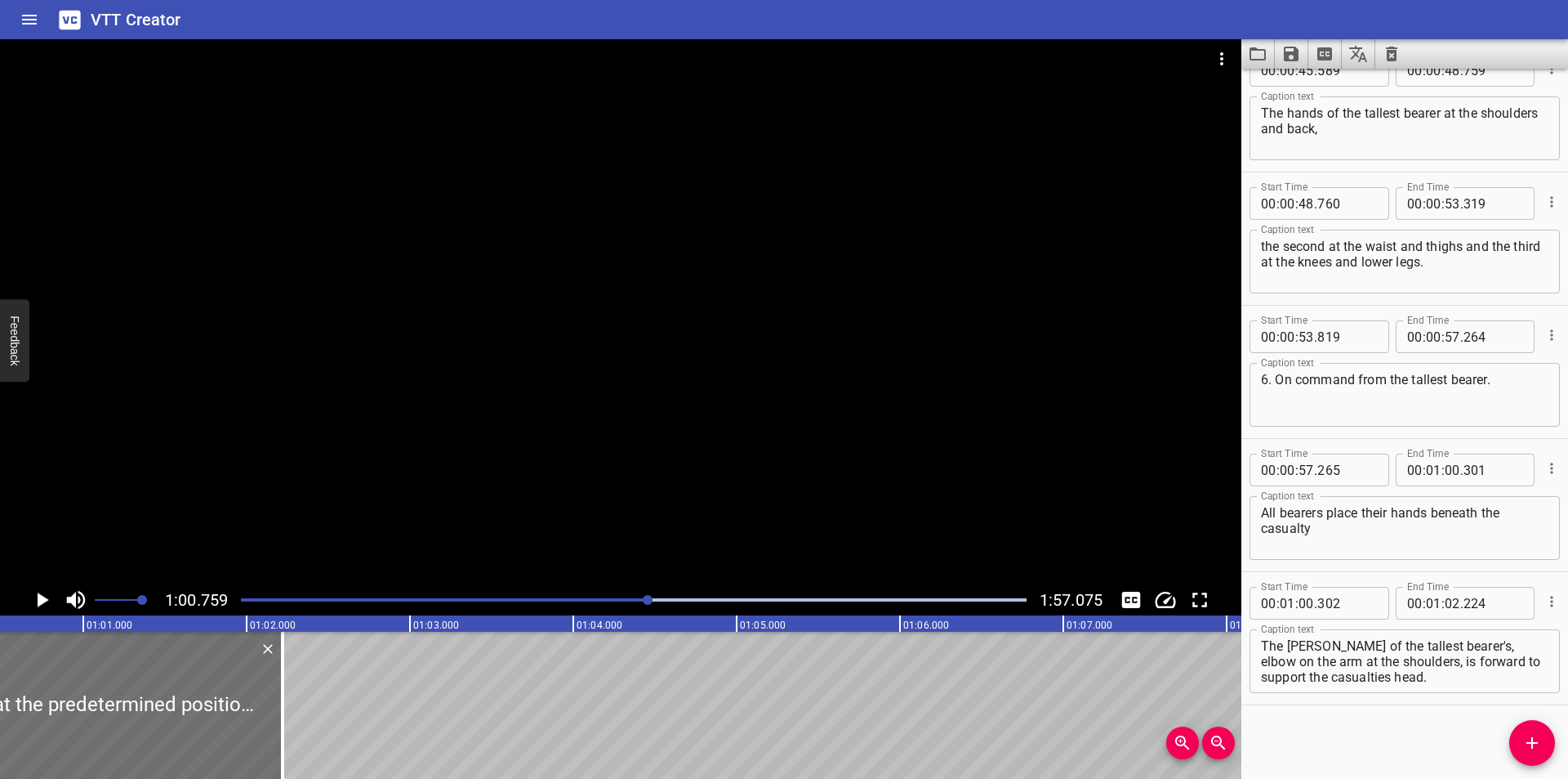
scroll to position [0, 9923]
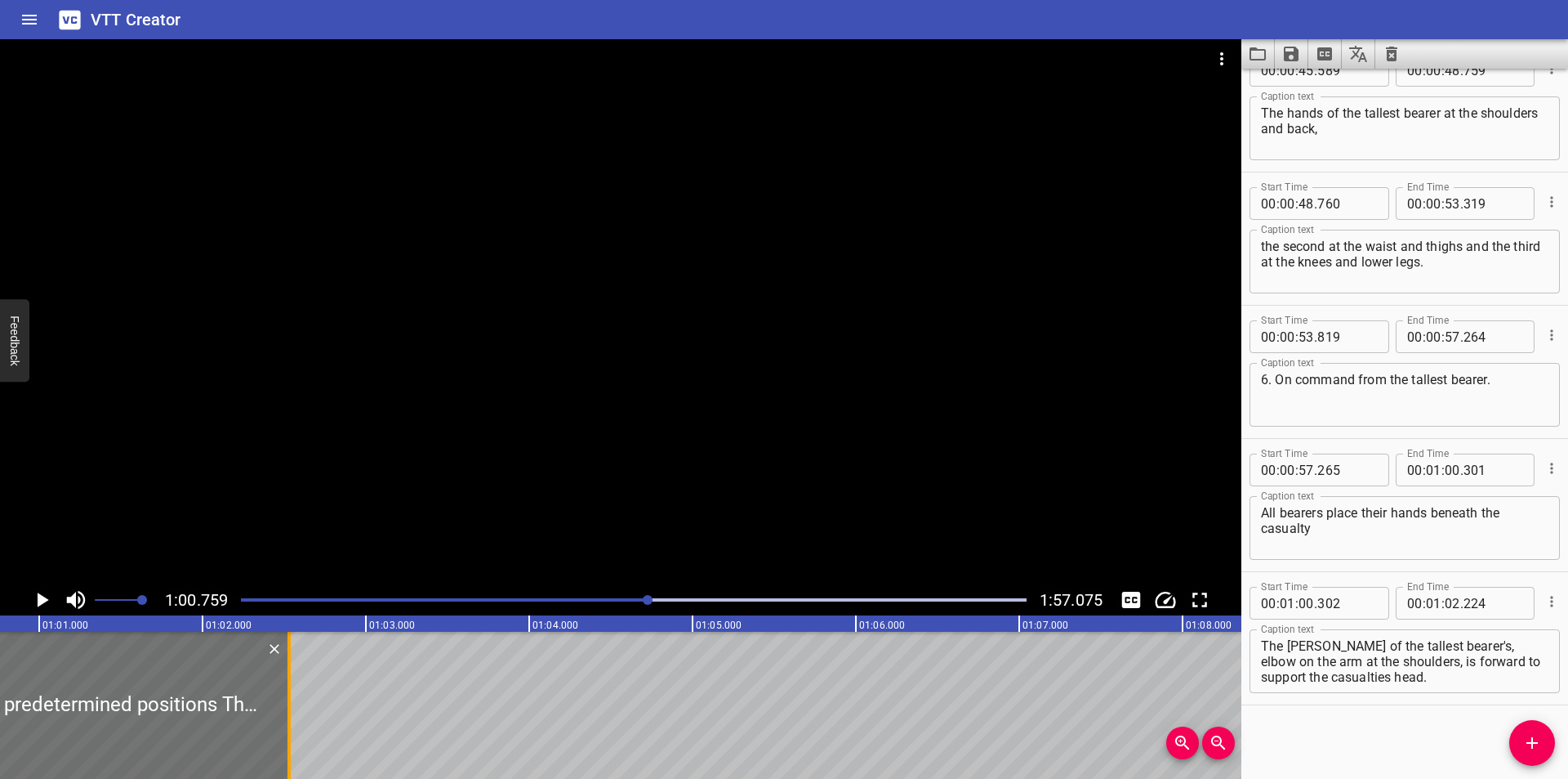
drag, startPoint x: 239, startPoint y: 736, endPoint x: 289, endPoint y: 744, distance: 50.6
click at [289, 744] on div at bounding box center [289, 705] width 3 height 147
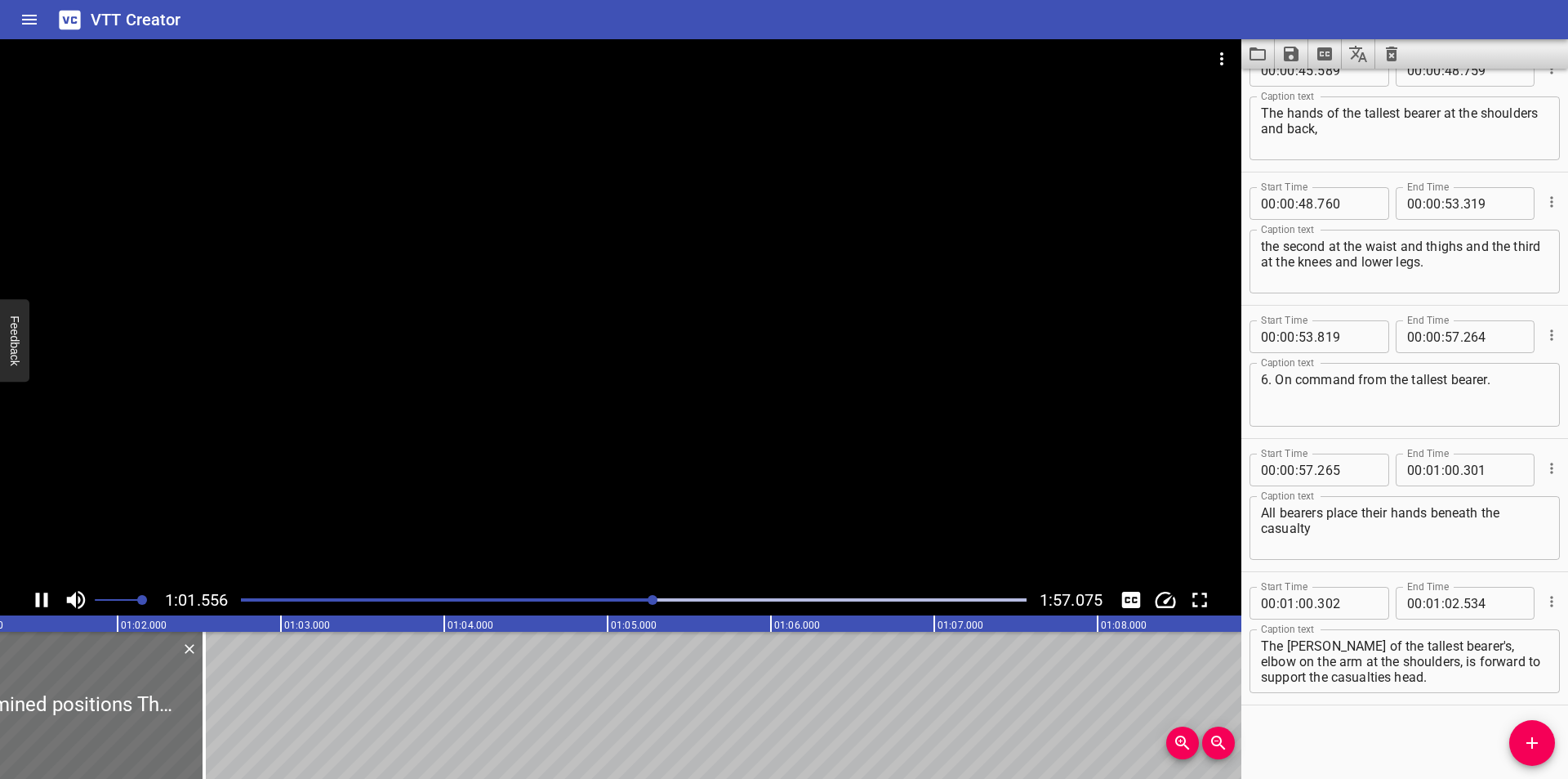
scroll to position [0, 10063]
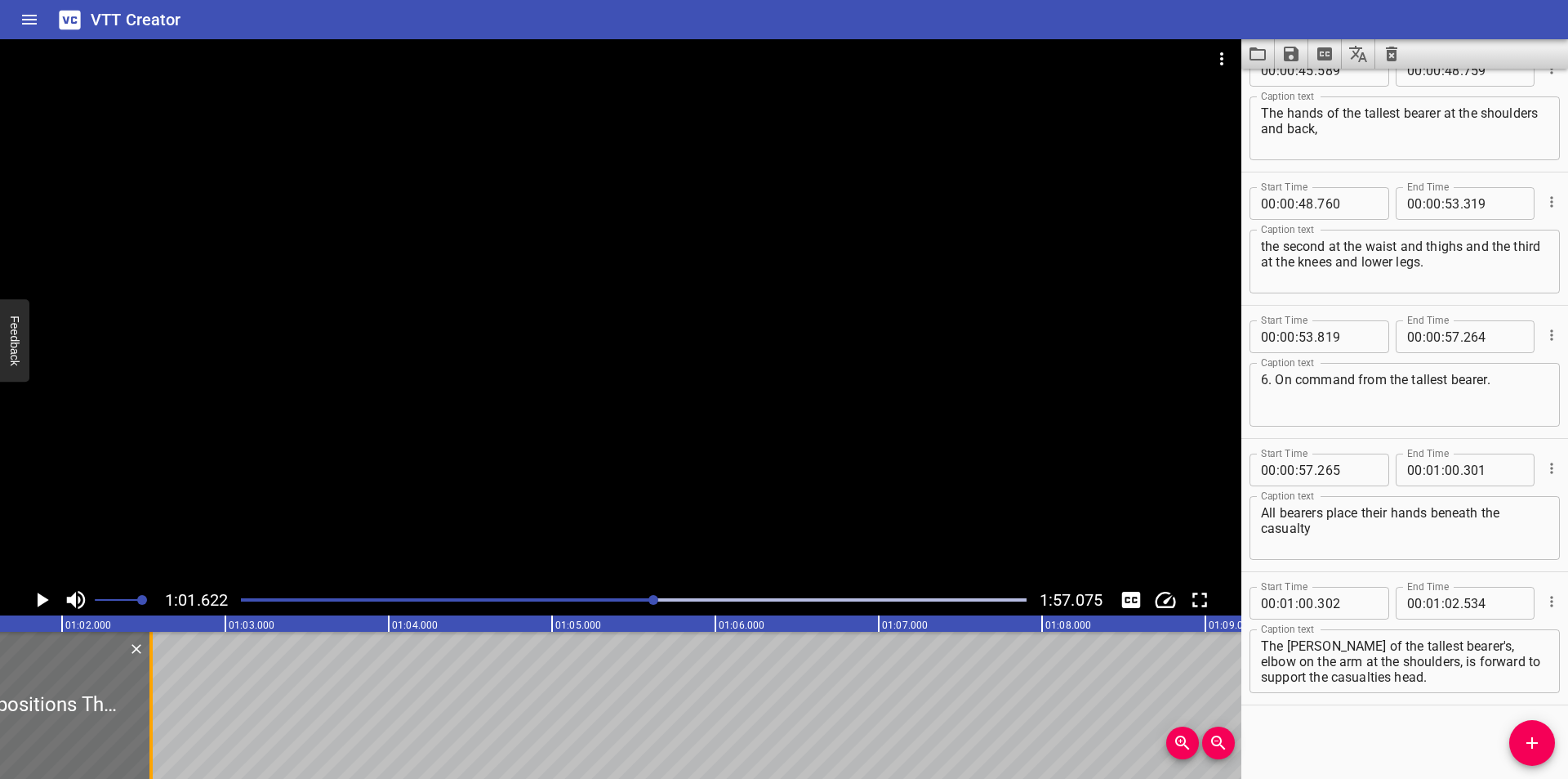
click at [152, 733] on div at bounding box center [150, 705] width 3 height 147
type input "549"
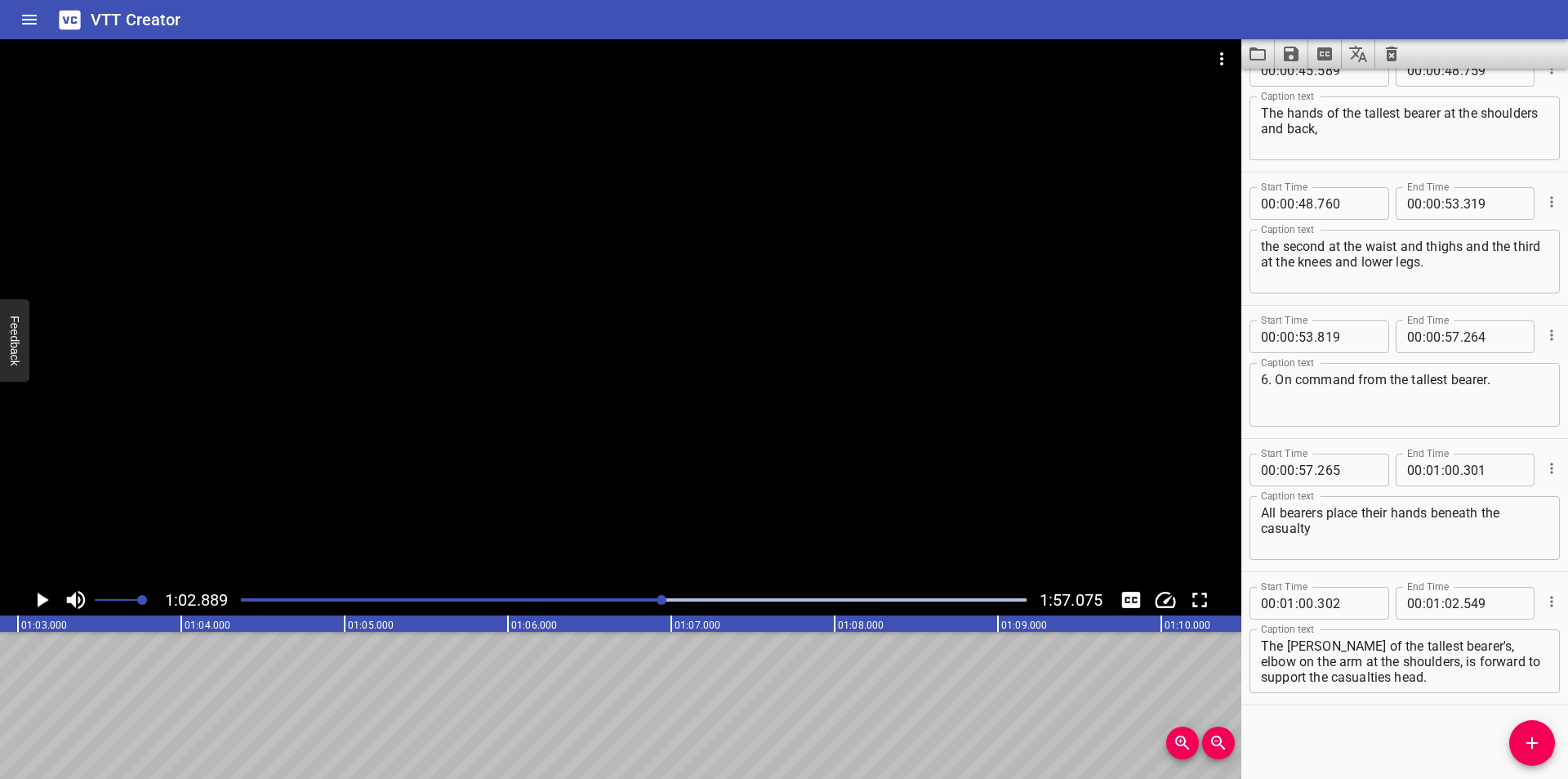
click at [595, 600] on div "Play progress" at bounding box center [270, 599] width 785 height 3
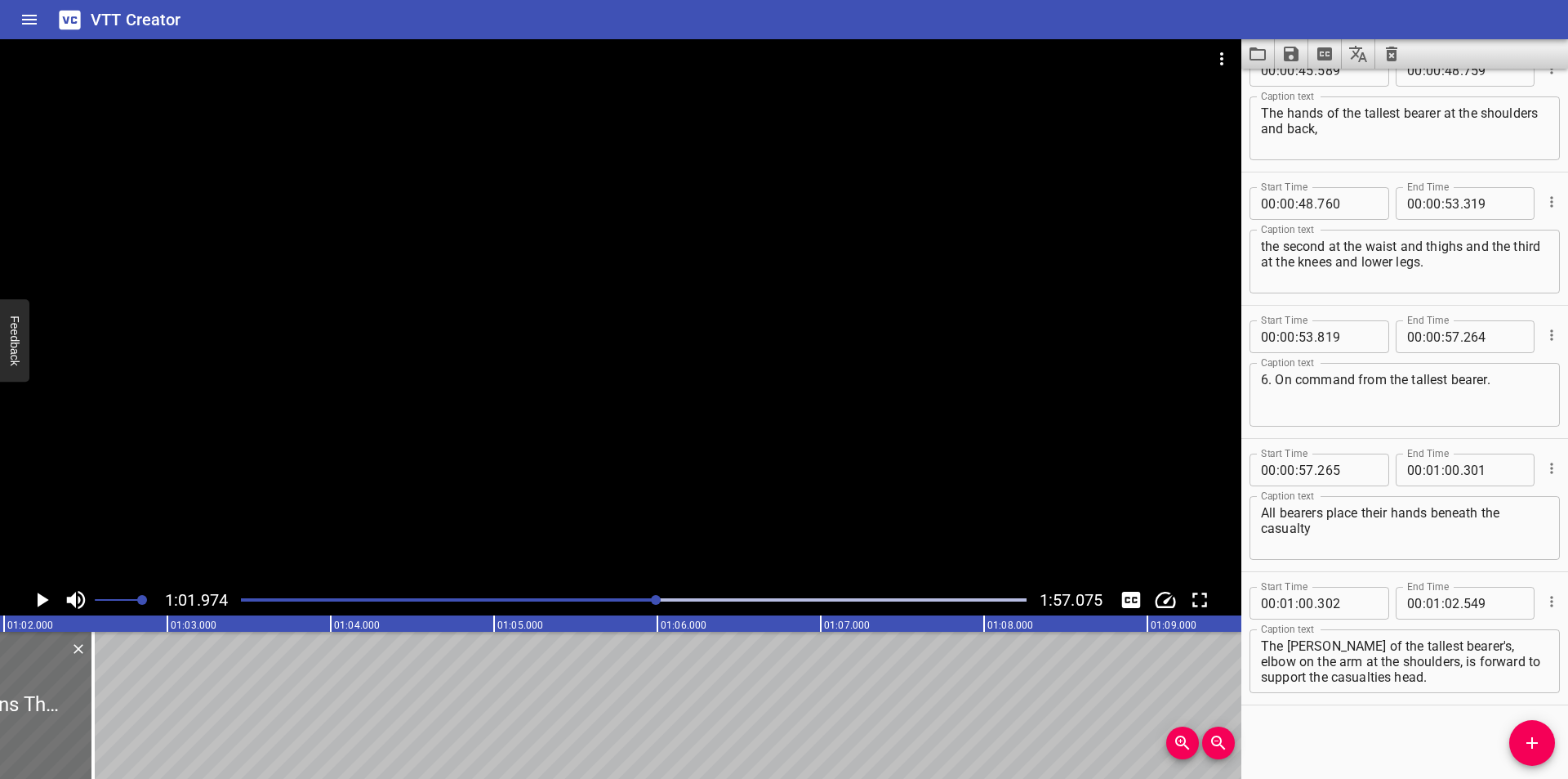
scroll to position [0, 0]
click at [1468, 643] on textarea "at the predetermined positions The crook of the tallest bearer's, elbow on the …" at bounding box center [1404, 660] width 288 height 46
type textarea "at the predetermined positions. The crook of the tallest bearer's, elbow on the…"
click at [640, 595] on div at bounding box center [633, 599] width 805 height 23
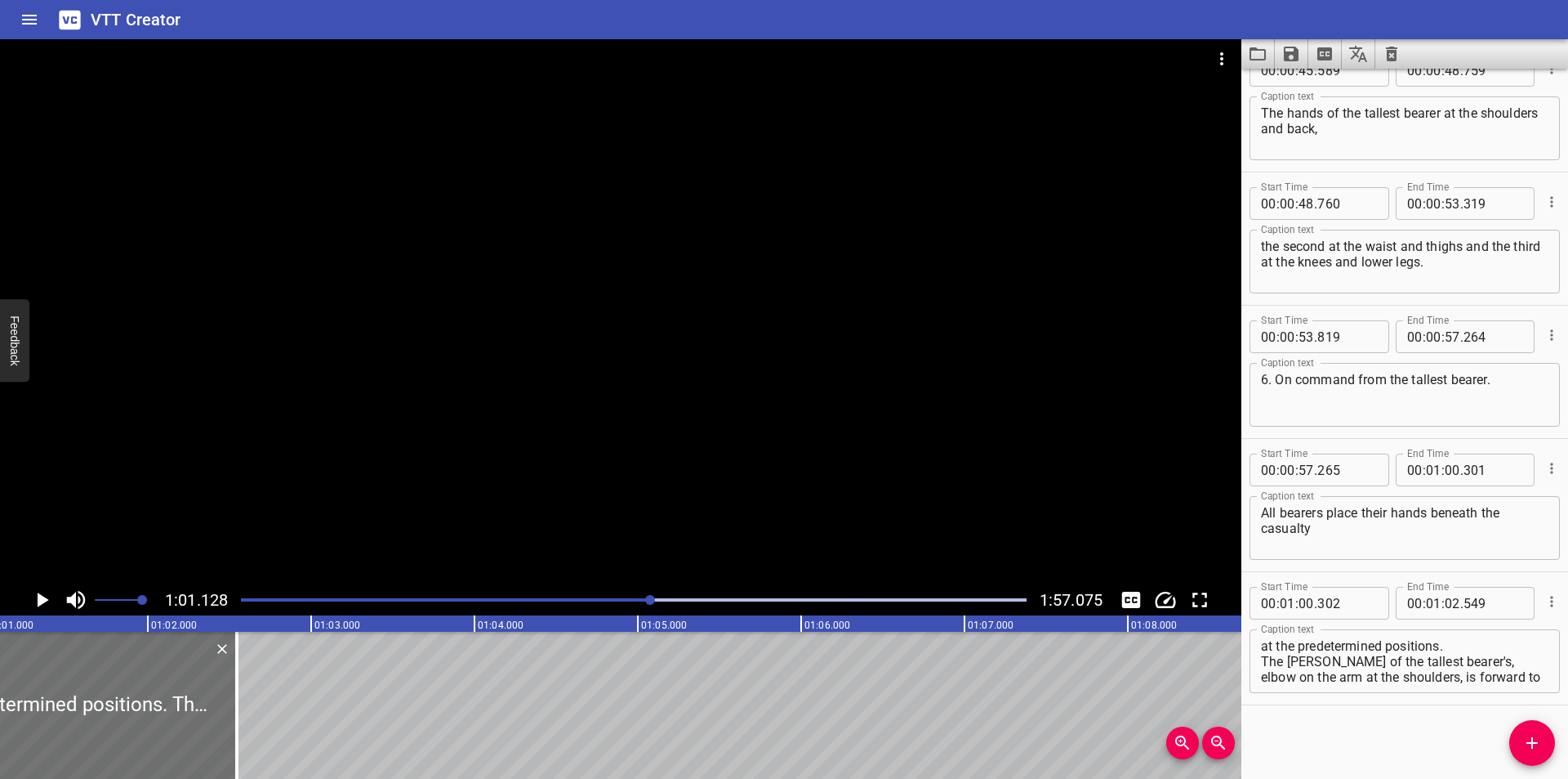
scroll to position [0, 9983]
drag, startPoint x: 232, startPoint y: 723, endPoint x: 240, endPoint y: 729, distance: 10.0
click at [240, 729] on div at bounding box center [238, 705] width 3 height 147
type input "599"
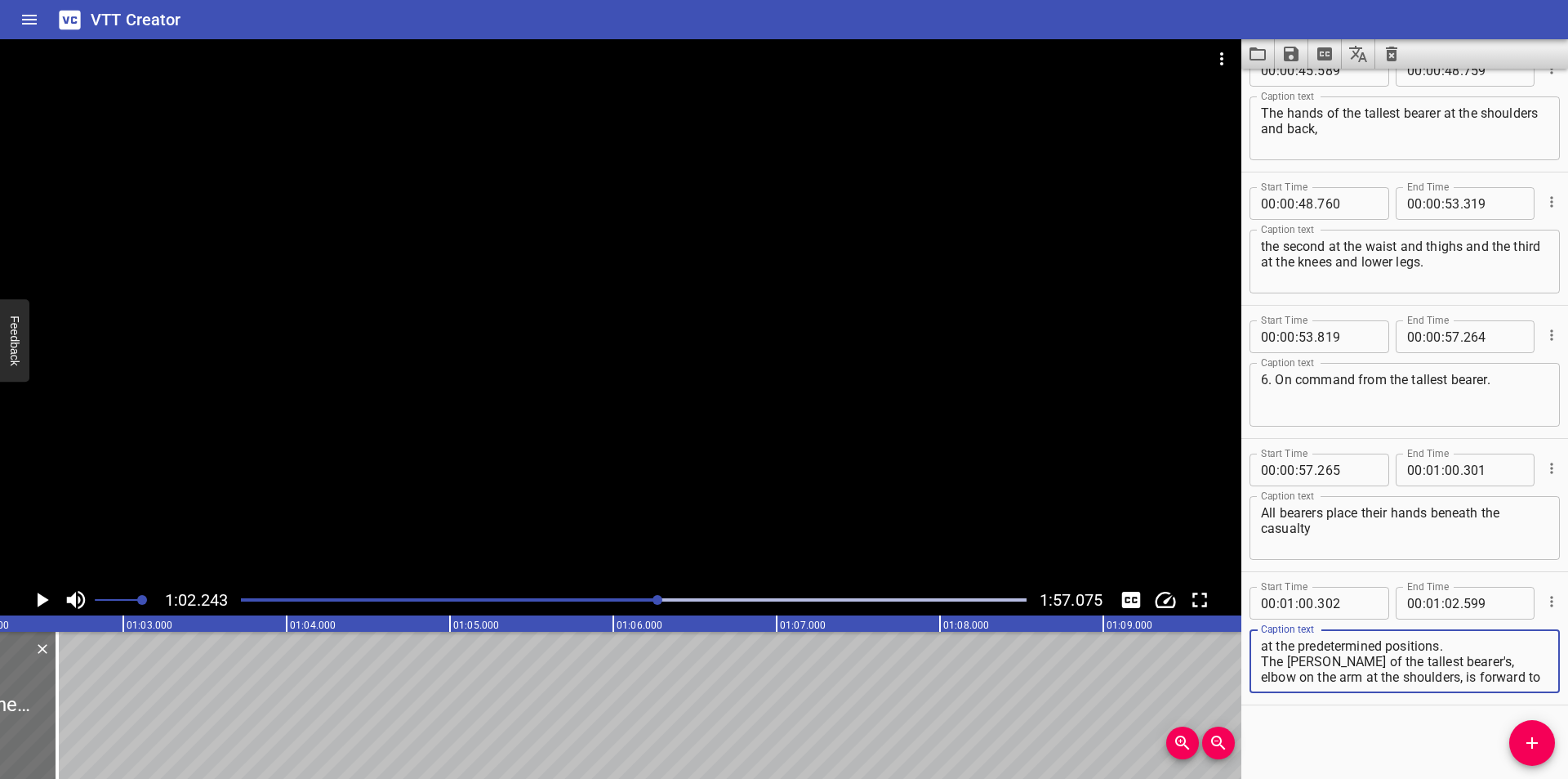
scroll to position [16, 0]
drag, startPoint x: 1265, startPoint y: 661, endPoint x: 1383, endPoint y: 690, distance: 121.5
click at [1383, 690] on div "at the predetermined positions. The crook of the tallest bearer's, elbow on the…" at bounding box center [1404, 660] width 310 height 63
click at [1268, 657] on textarea "at the predetermined positions. The crook of the tallest bearer's, elbow on the…" at bounding box center [1404, 660] width 288 height 46
drag, startPoint x: 1264, startPoint y: 649, endPoint x: 1459, endPoint y: 709, distance: 204.0
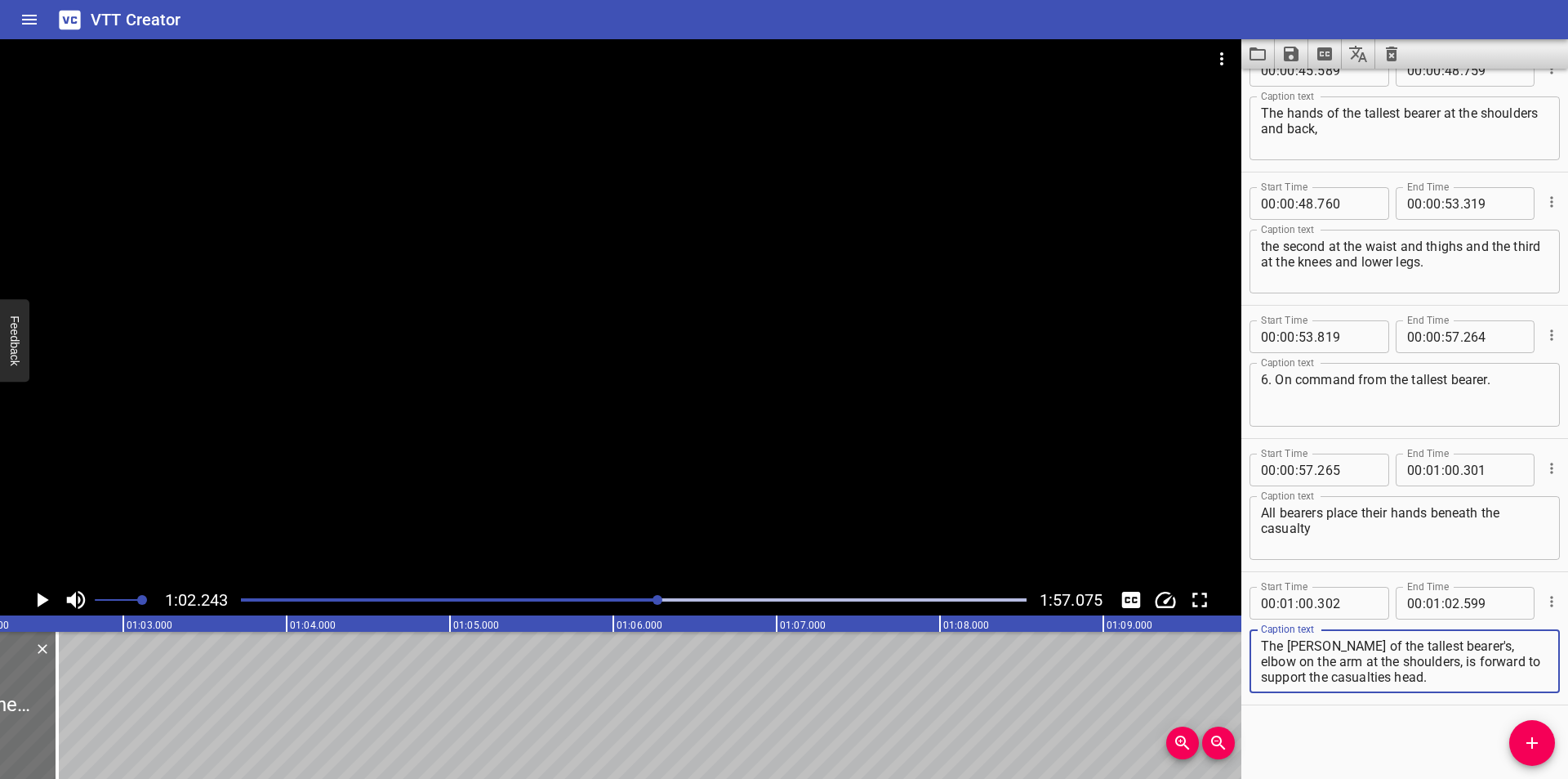
click at [1459, 709] on div "Start Time 00 : 00 : 00 . 000 Start Time End Time 00 : 00 : 02 . 550 End Time C…" at bounding box center [1404, 423] width 327 height 710
type textarea "at the predetermined positions."
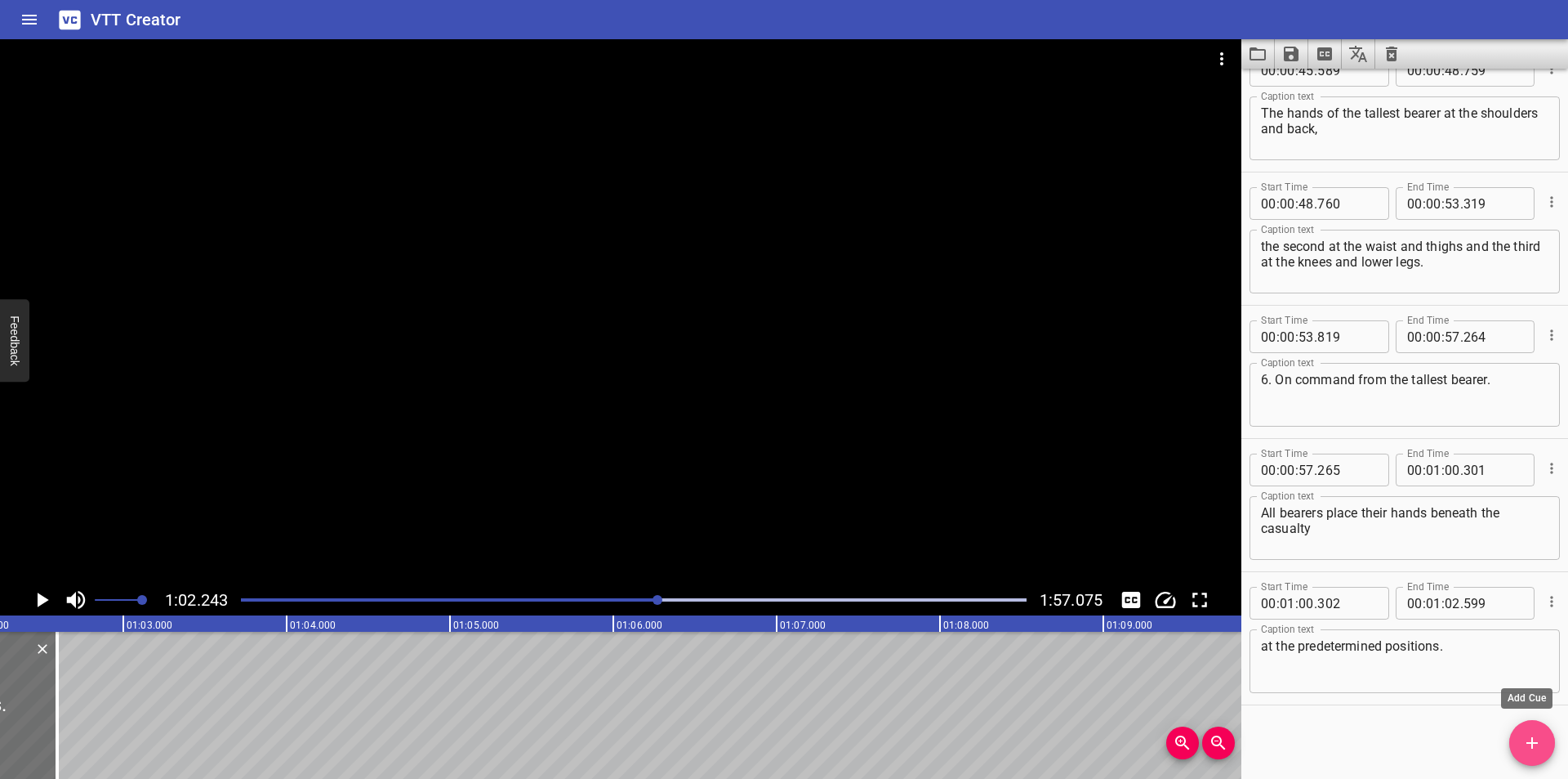
click at [1523, 736] on icon "Add Cue" at bounding box center [1531, 742] width 20 height 20
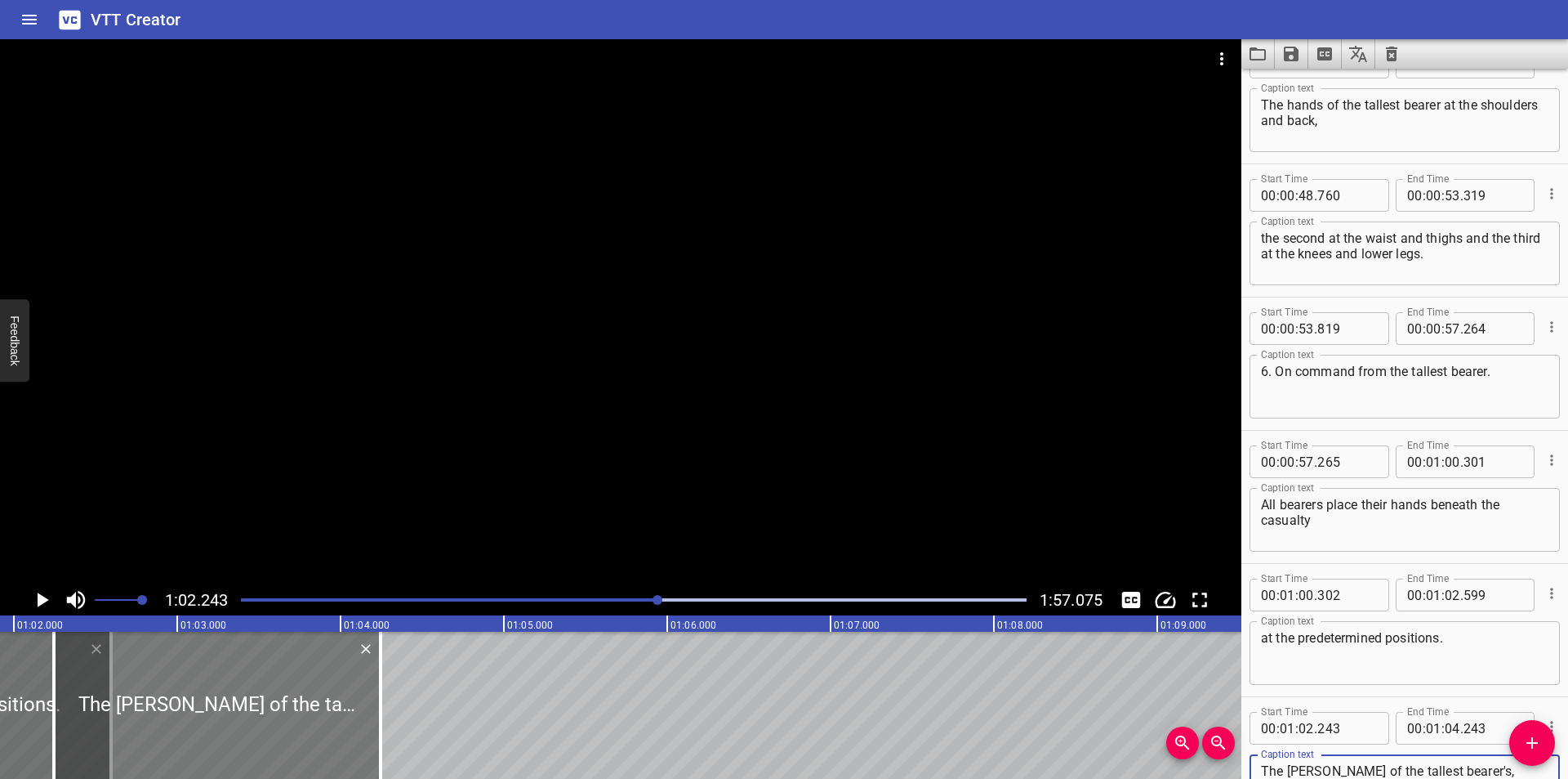
type textarea "The crook of the tallest bearer's, elbow on the arm at the shoulders, is forwar…"
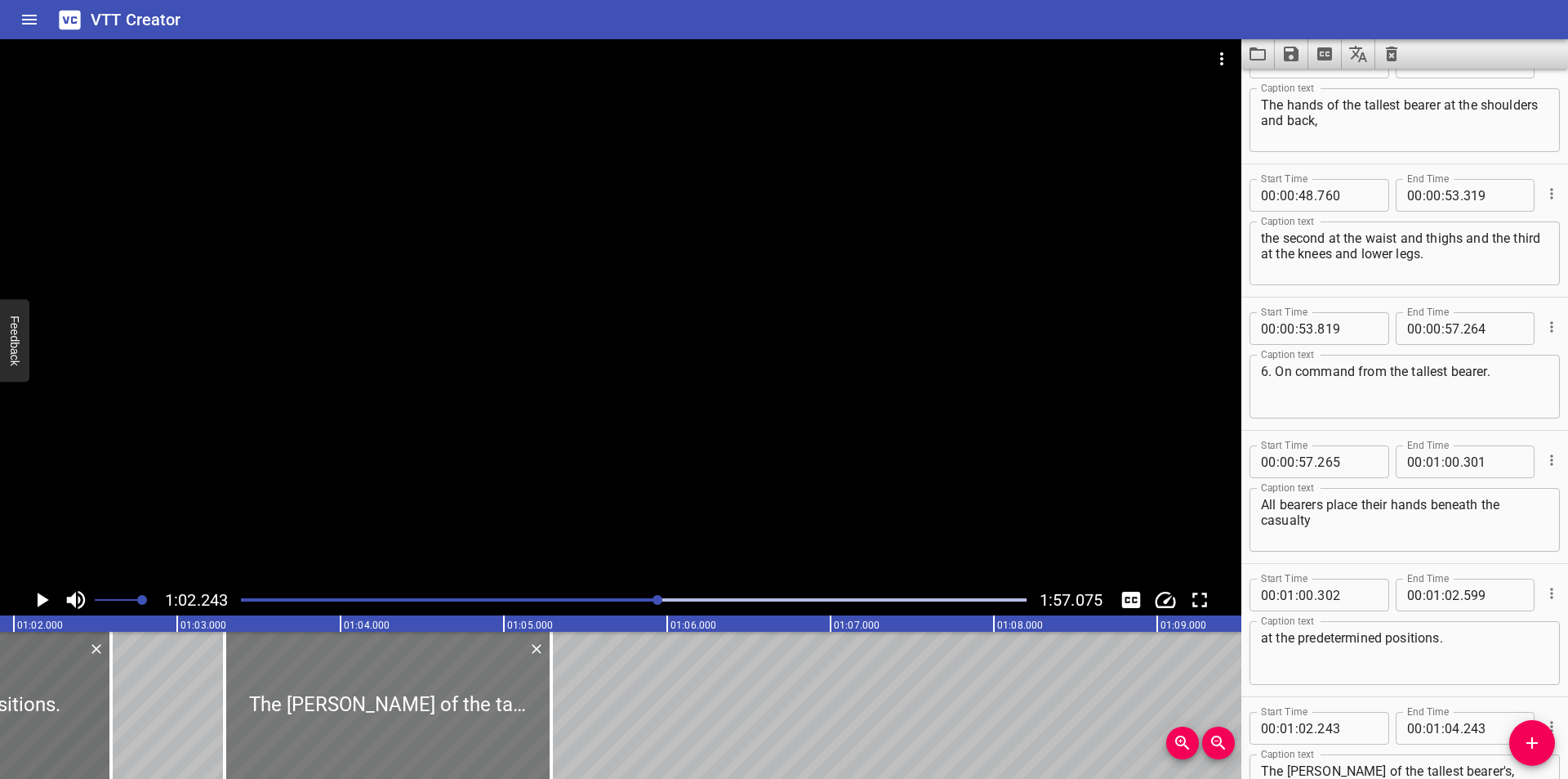
drag, startPoint x: 302, startPoint y: 720, endPoint x: 475, endPoint y: 717, distance: 173.0
click at [475, 717] on div at bounding box center [387, 705] width 327 height 147
type input "03"
type input "303"
type input "05"
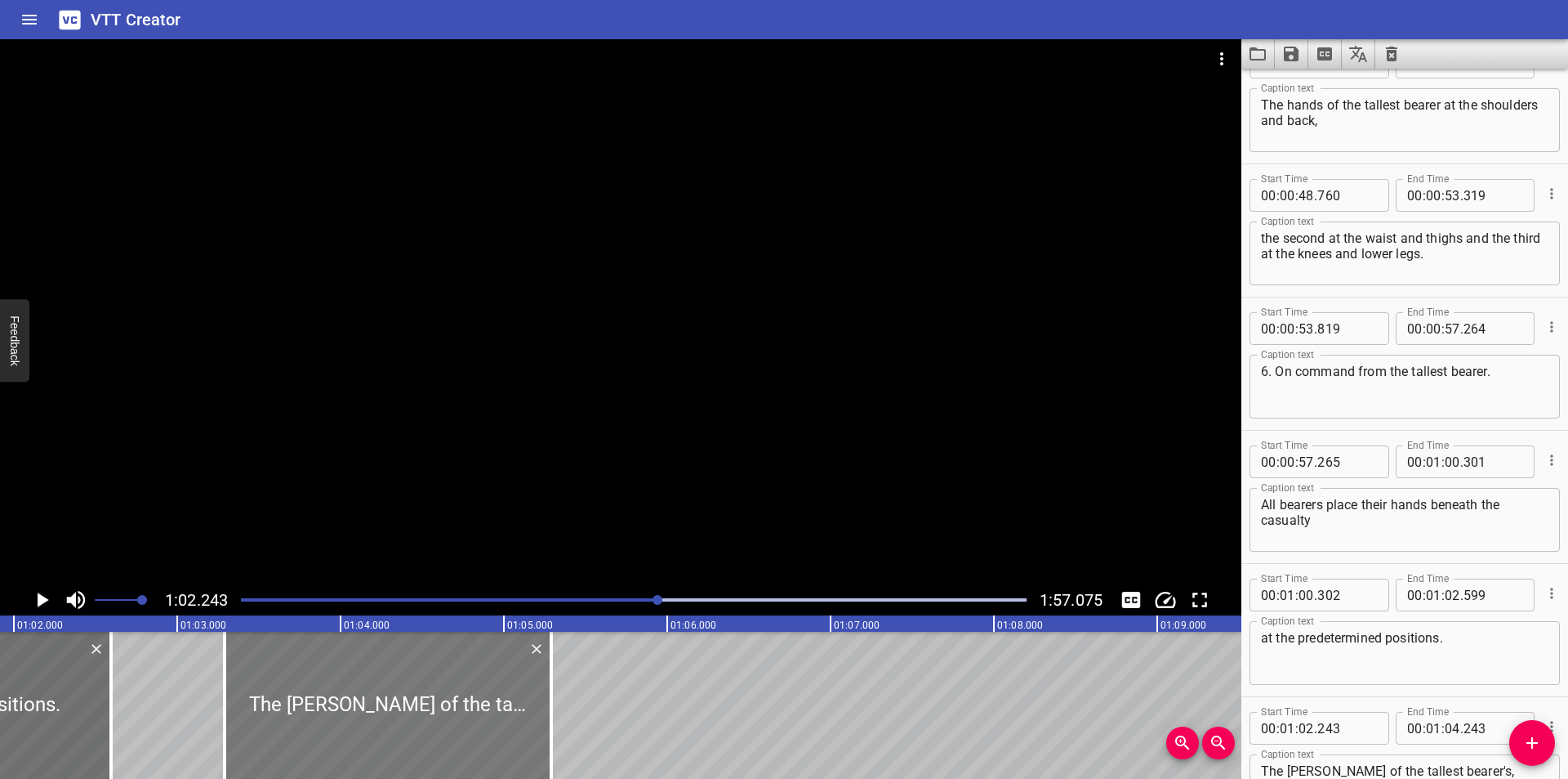
type input "303"
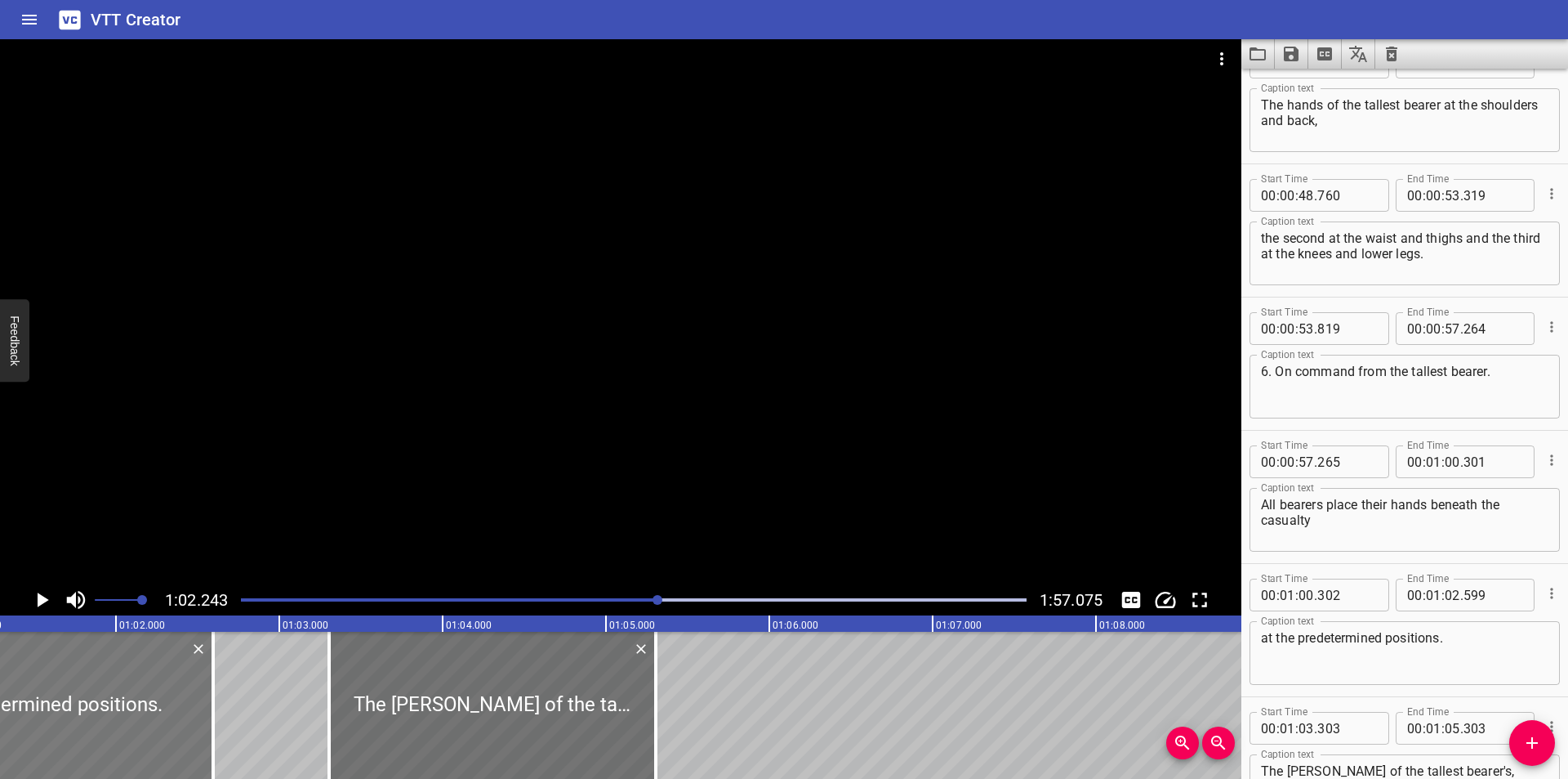
scroll to position [0, 10002]
drag, startPoint x: 219, startPoint y: 734, endPoint x: 208, endPoint y: 735, distance: 11.0
click at [208, 735] on div at bounding box center [208, 705] width 3 height 147
type input "529"
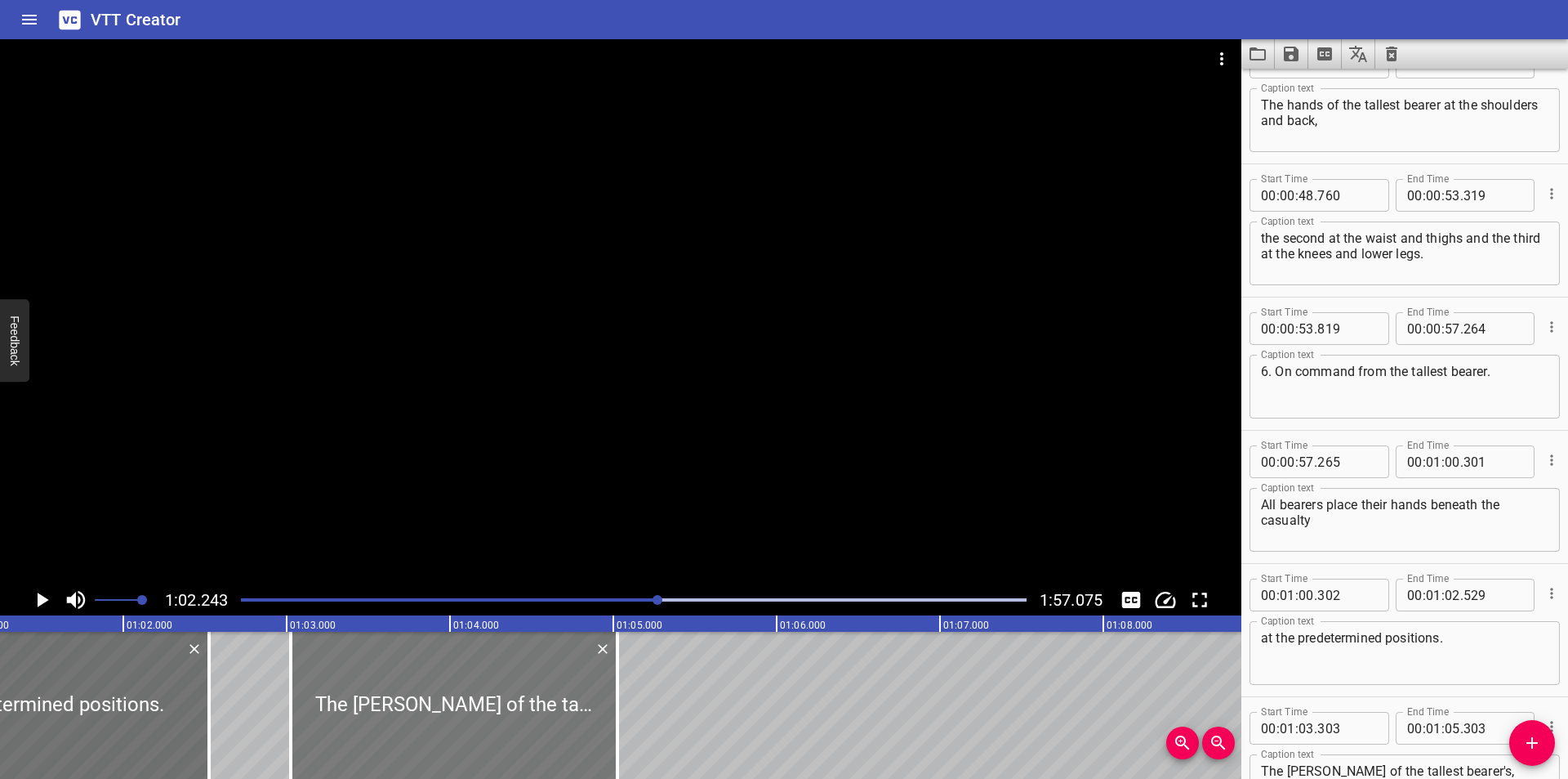
drag, startPoint x: 416, startPoint y: 713, endPoint x: 370, endPoint y: 710, distance: 46.1
click at [370, 710] on div at bounding box center [454, 705] width 327 height 147
type input "023"
click at [510, 466] on div at bounding box center [620, 311] width 1241 height 545
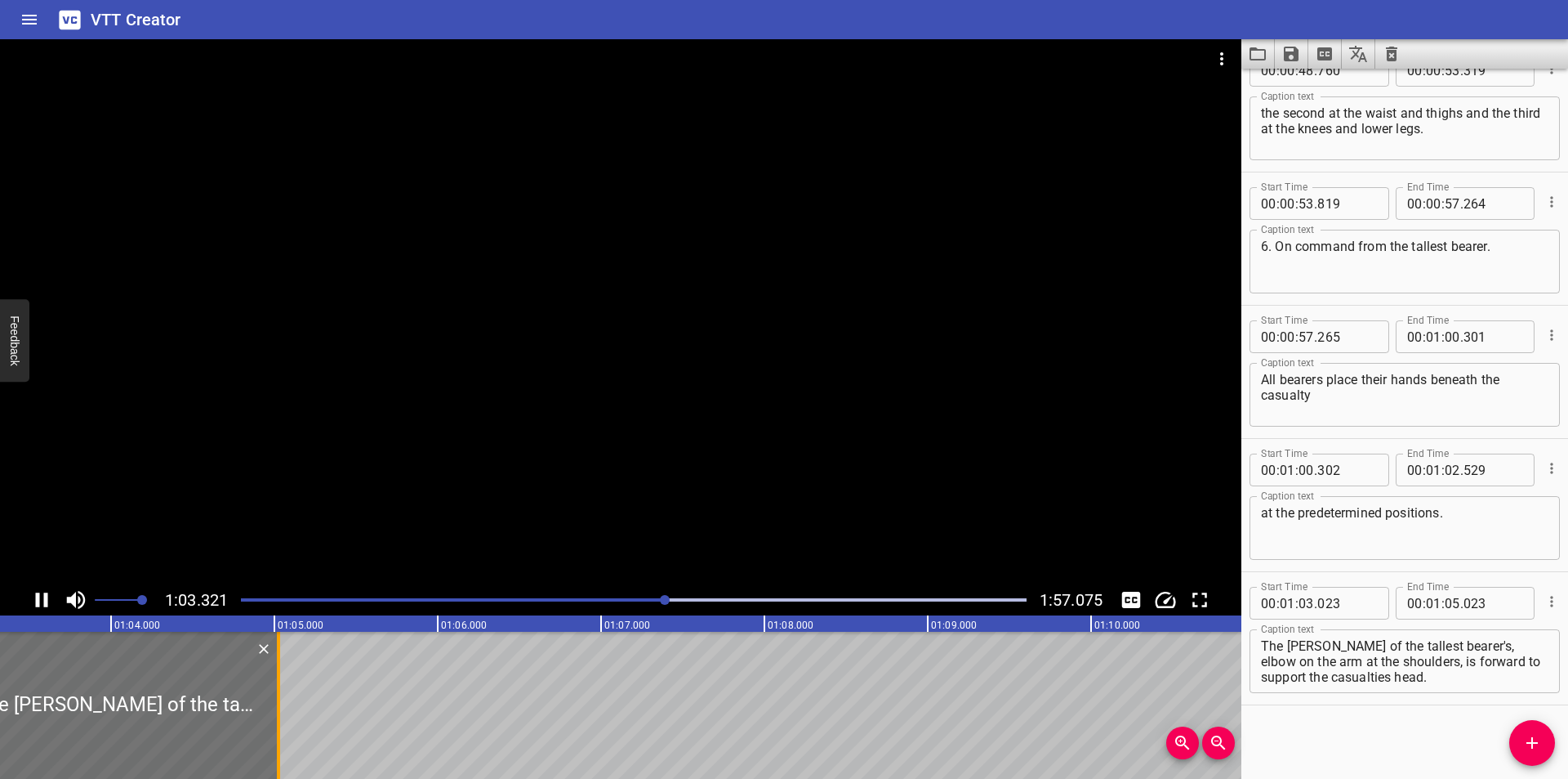
scroll to position [0, 10379]
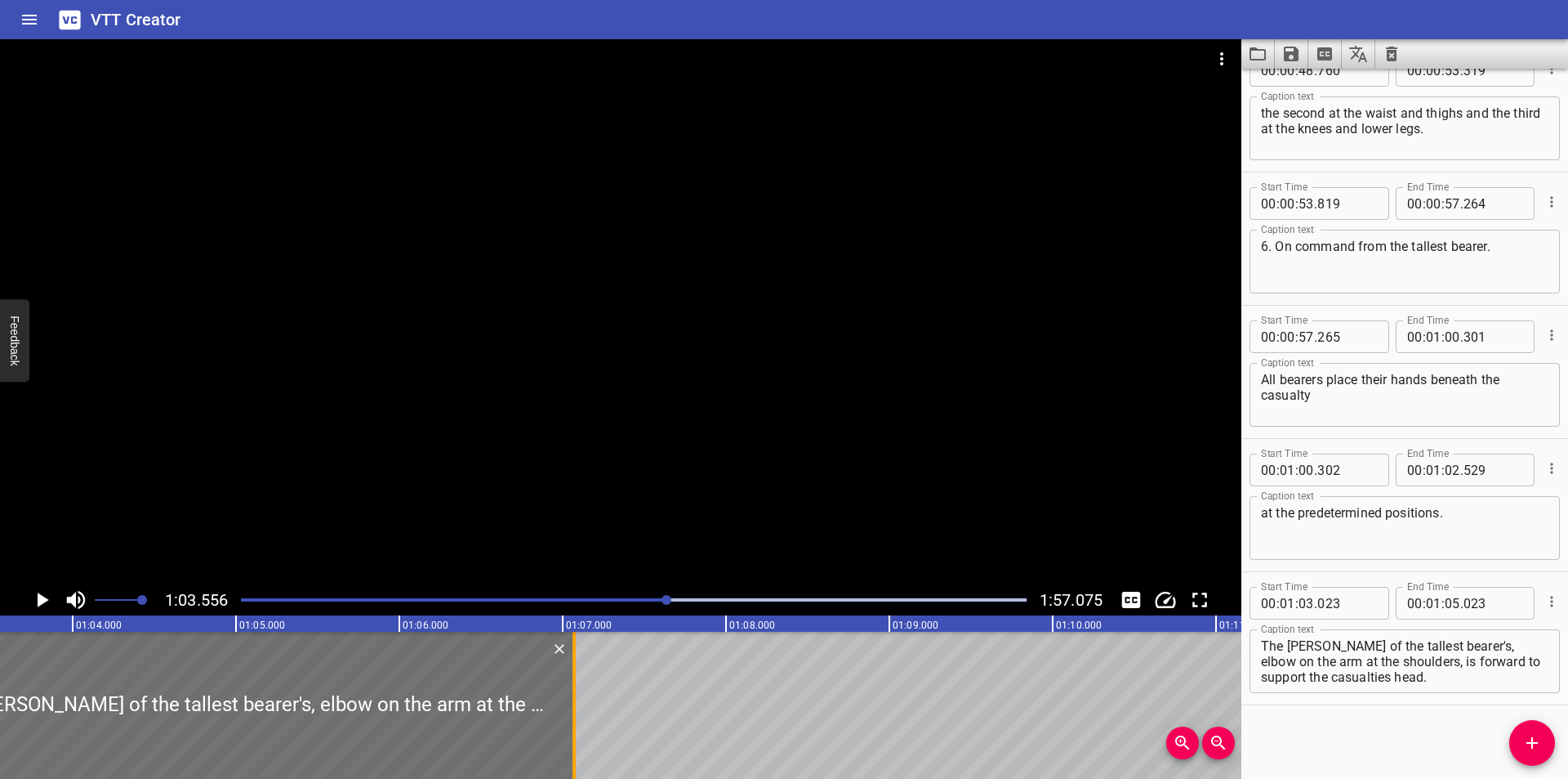
drag, startPoint x: 237, startPoint y: 729, endPoint x: 572, endPoint y: 726, distance: 335.0
click at [572, 726] on div at bounding box center [574, 705] width 17 height 147
type input "07"
type input "068"
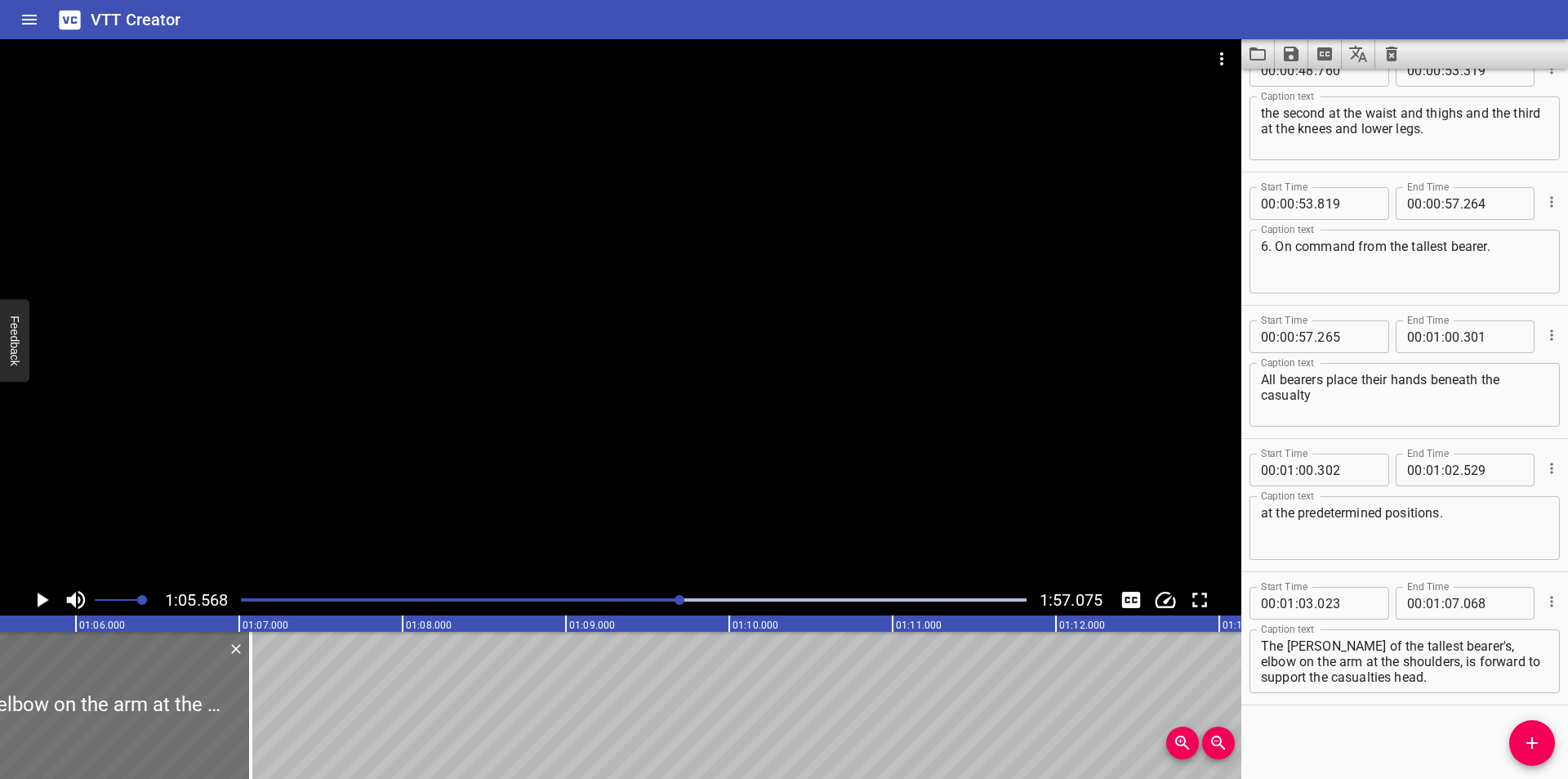
scroll to position [0, 10708]
click at [1451, 647] on textarea "The crook of the tallest bearer's, elbow on the arm at the shoulders, is forwar…" at bounding box center [1404, 660] width 288 height 46
type textarea "The crook of the tallest bearer's elbow on the arm at the shoulders, is forward…"
click at [630, 604] on div at bounding box center [633, 599] width 805 height 23
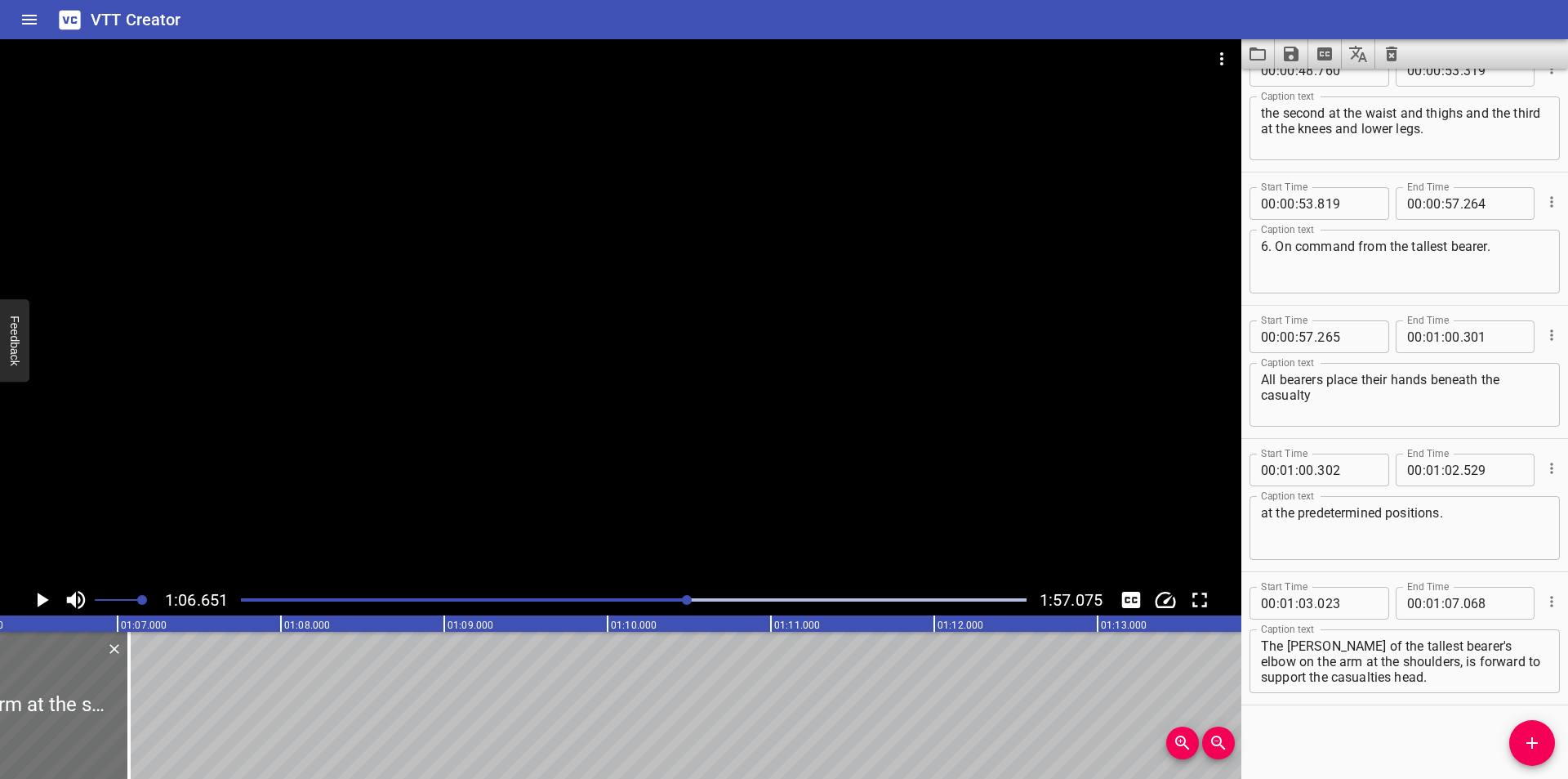
scroll to position [0, 10884]
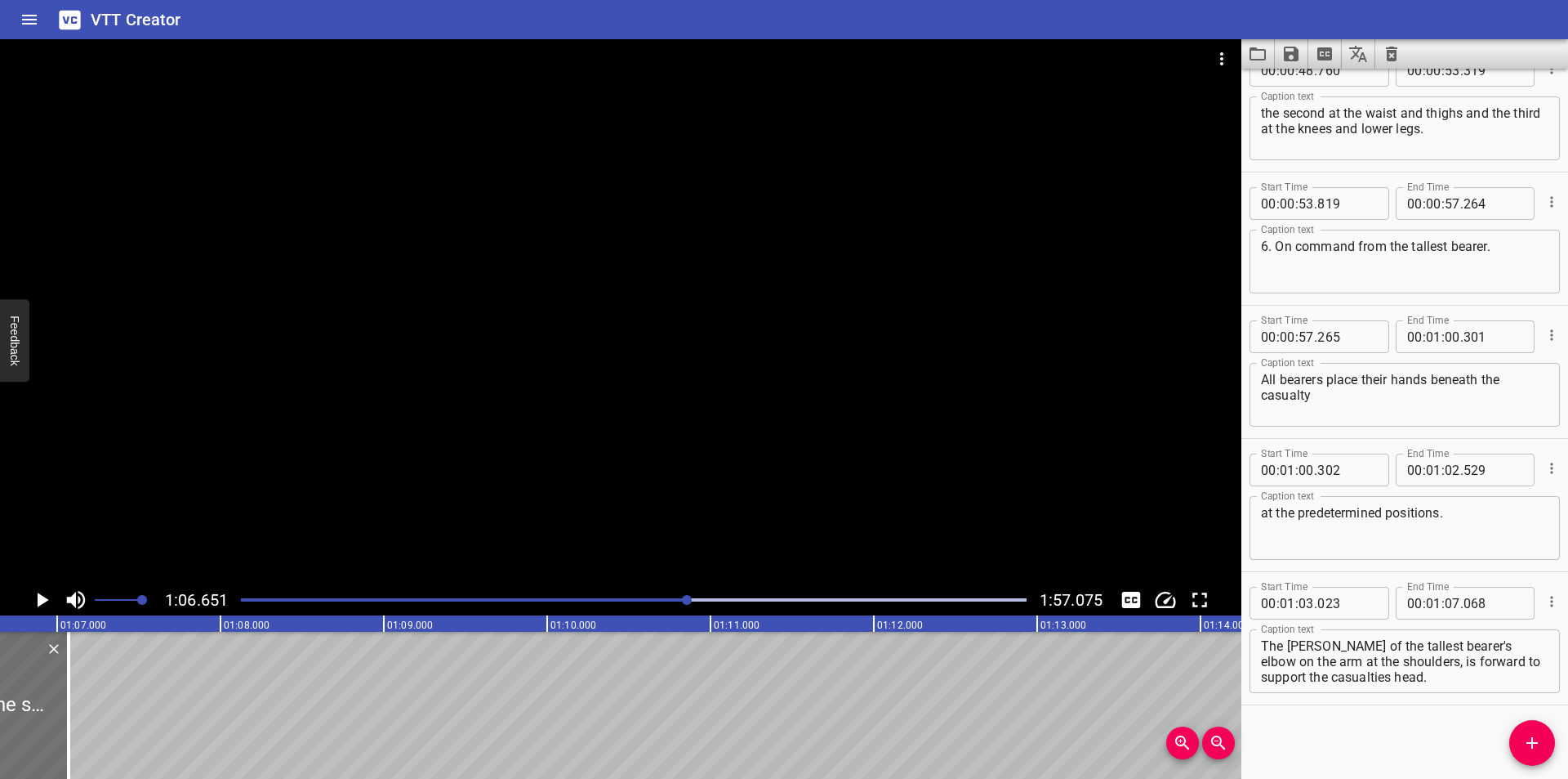
click at [669, 596] on div at bounding box center [633, 599] width 805 height 23
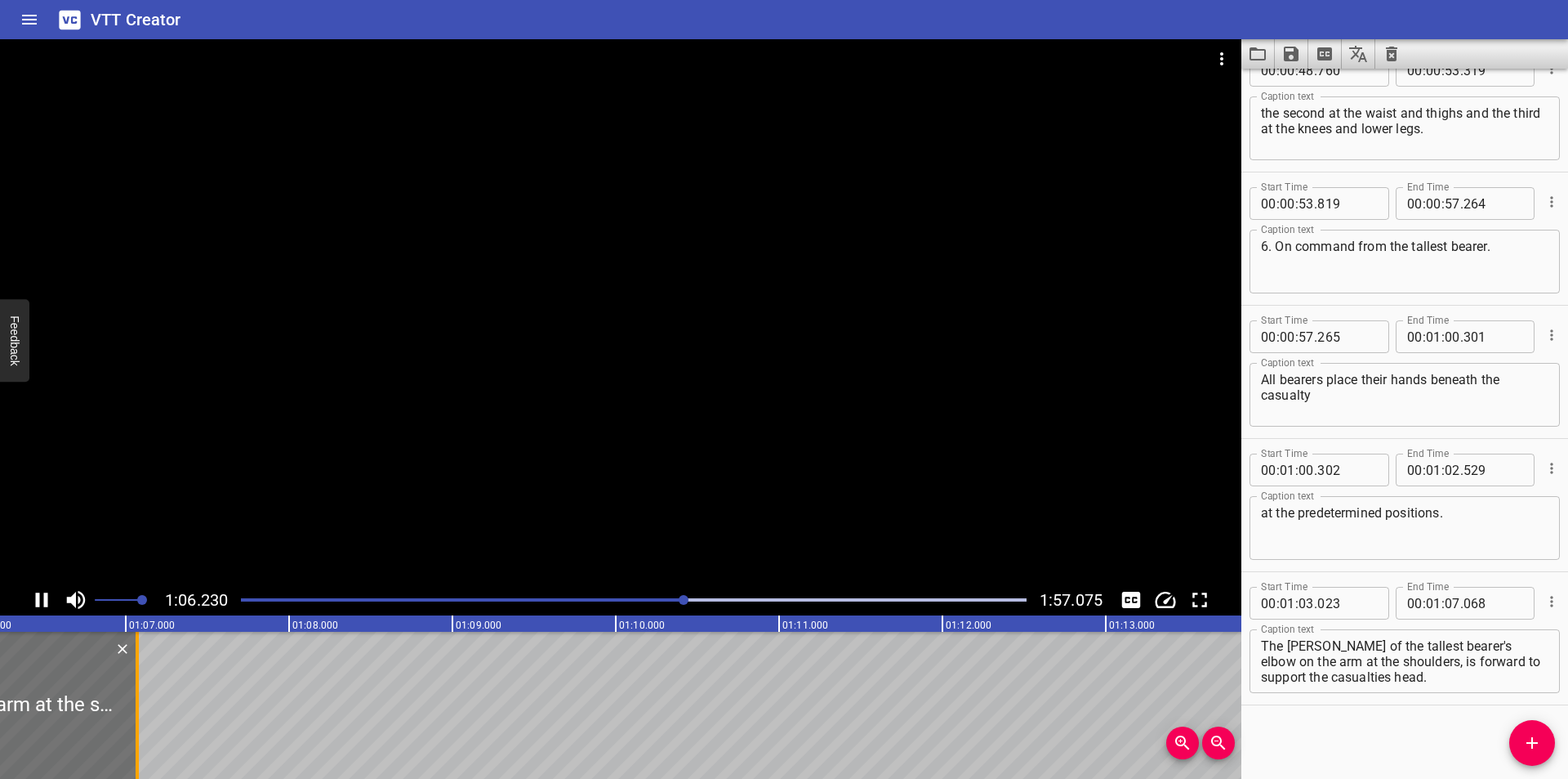
scroll to position [0, 10849]
click at [660, 588] on div at bounding box center [633, 599] width 805 height 23
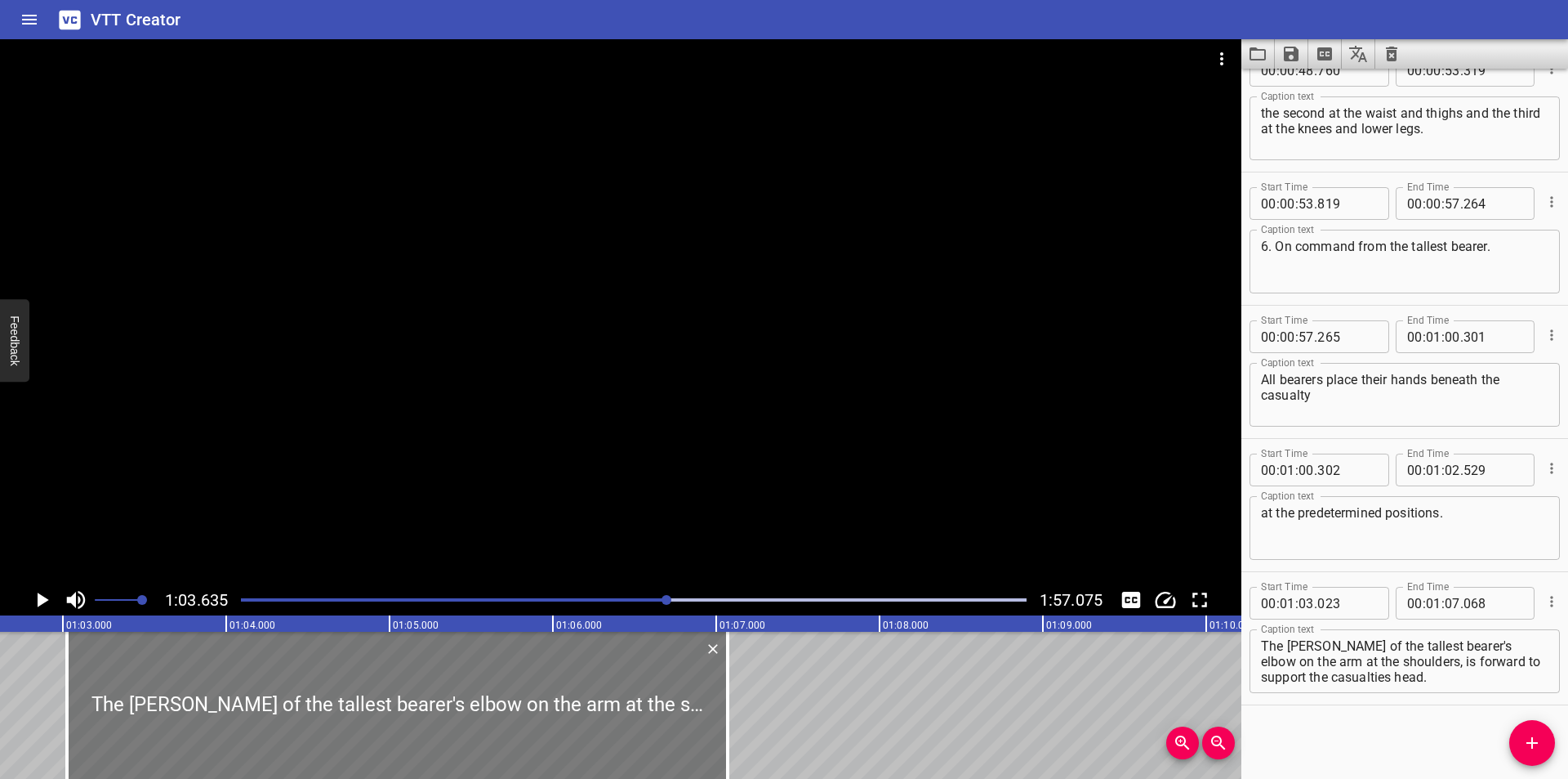
scroll to position [0, 10175]
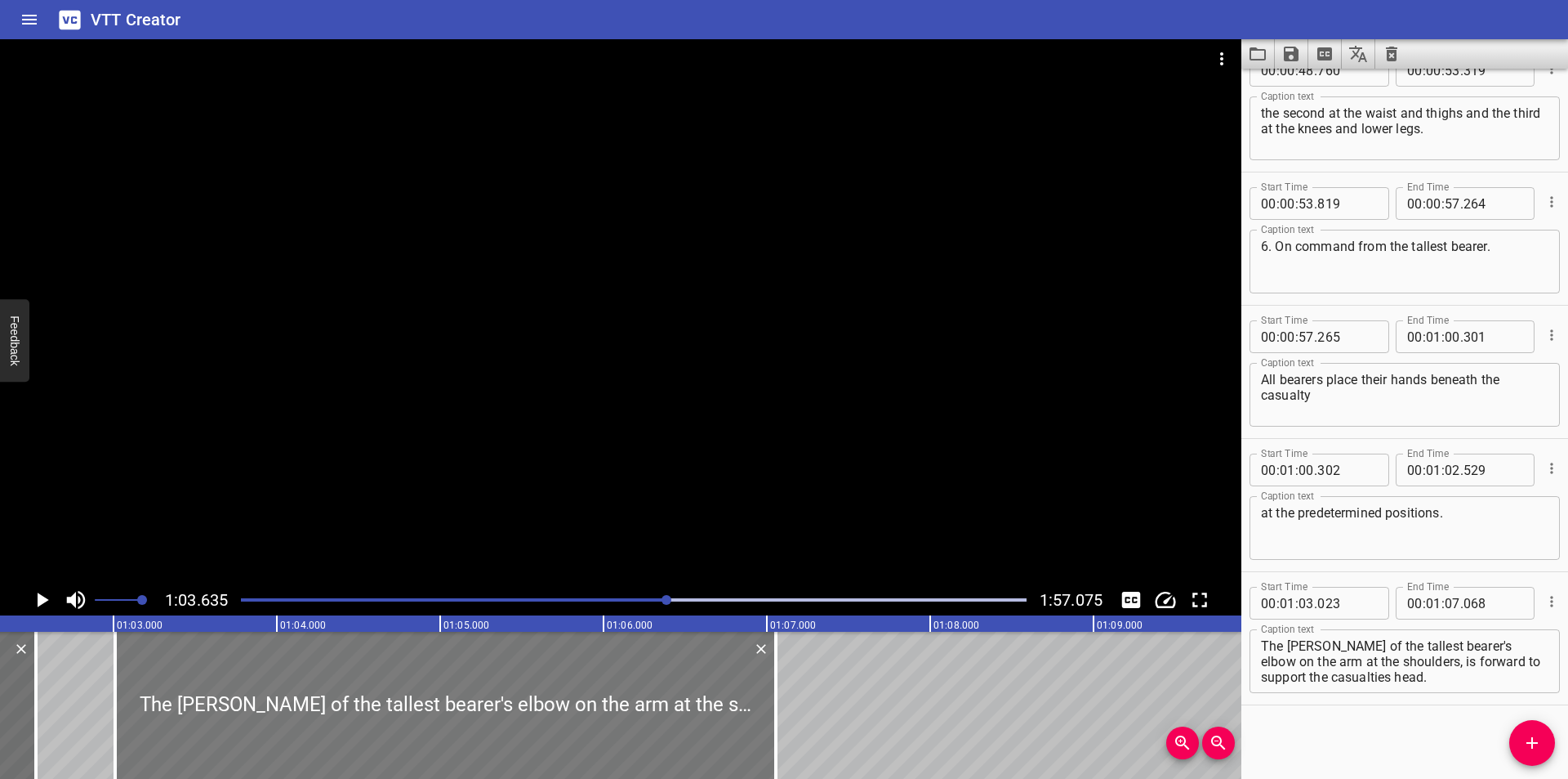
click at [474, 689] on div at bounding box center [446, 705] width 661 height 147
type input "008"
type input "053"
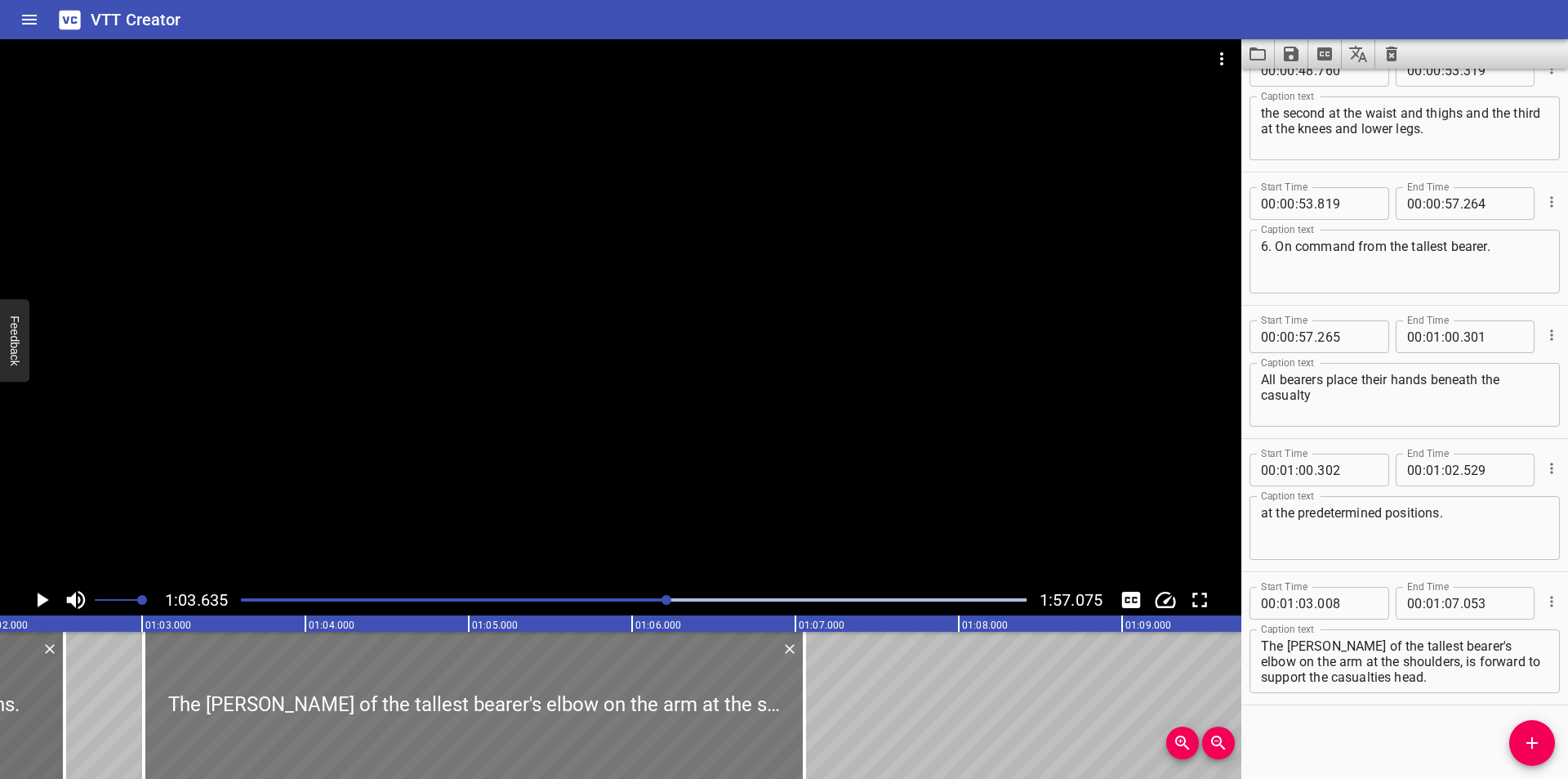
scroll to position [0, 10120]
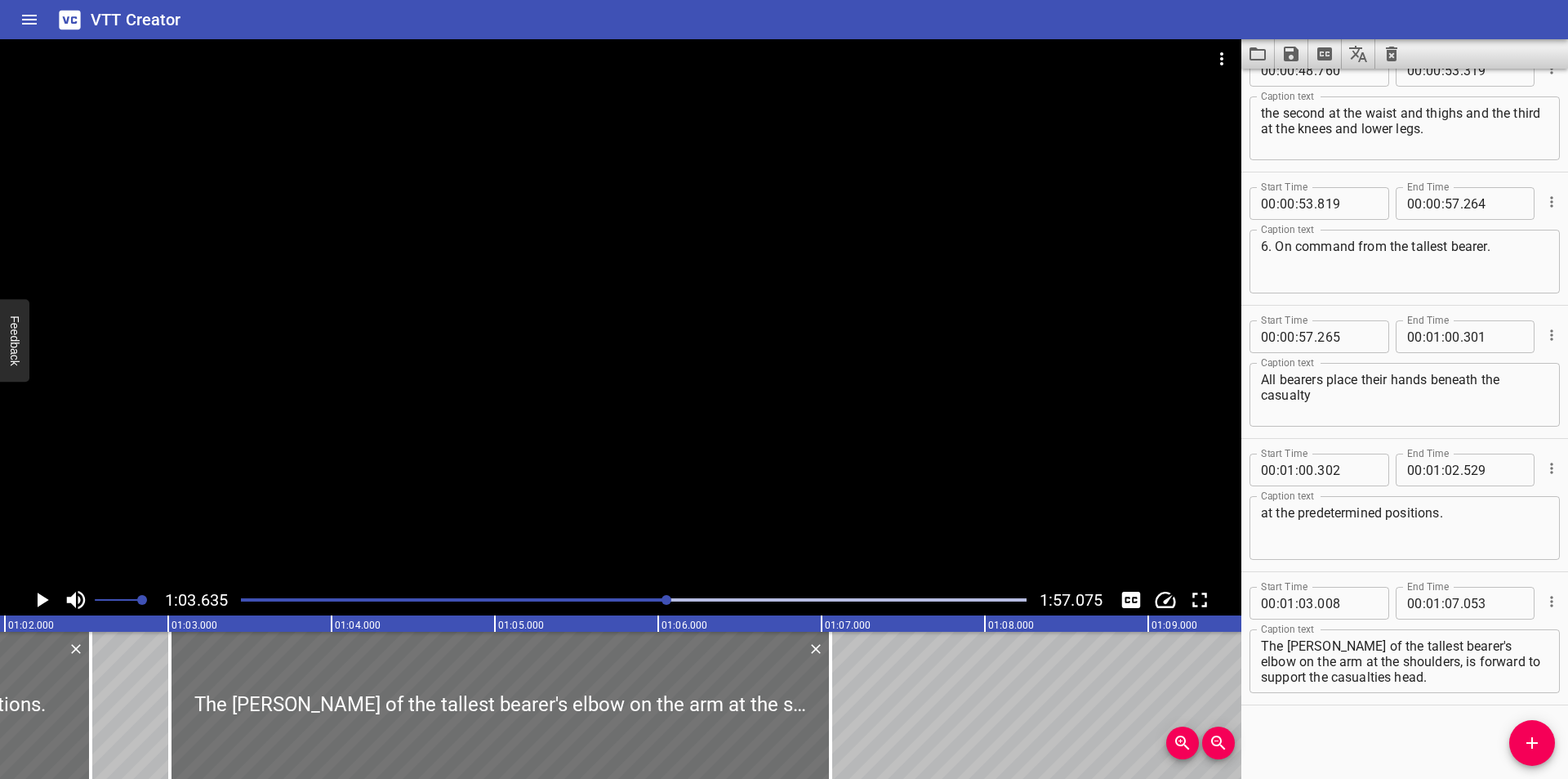
click at [593, 529] on div at bounding box center [620, 311] width 1241 height 545
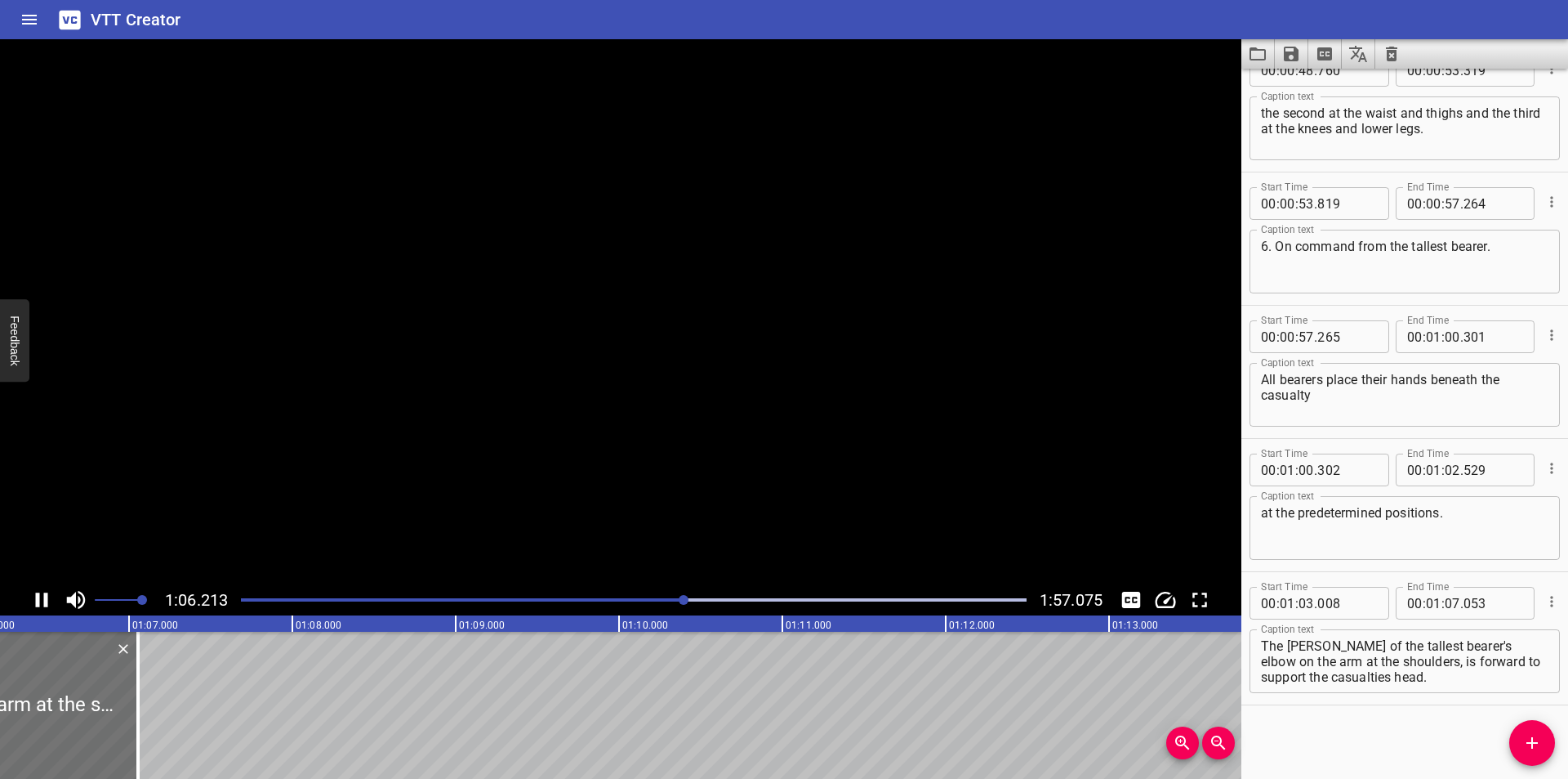
scroll to position [0, 10853]
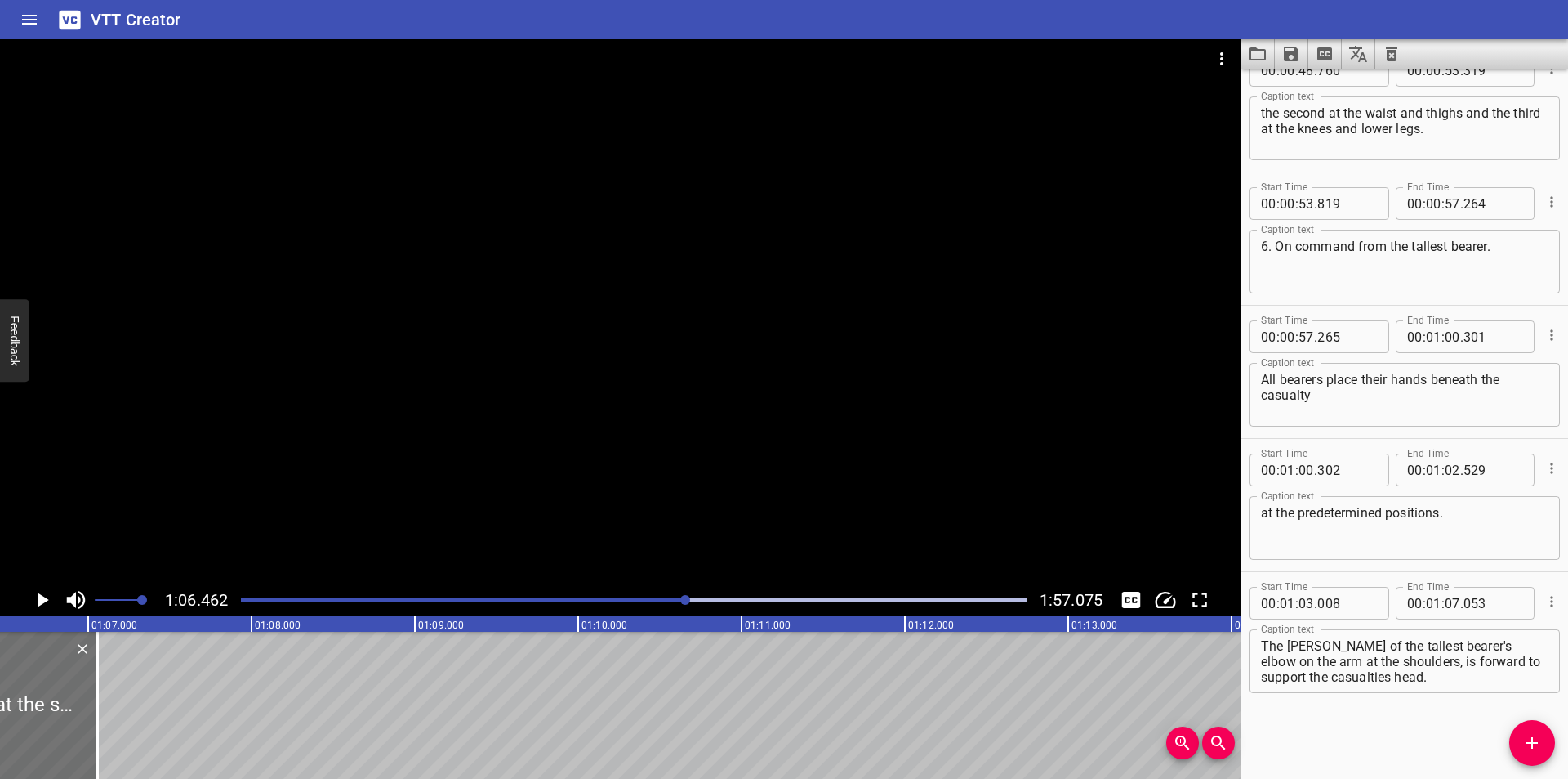
click at [665, 600] on div "Play progress" at bounding box center [293, 599] width 785 height 3
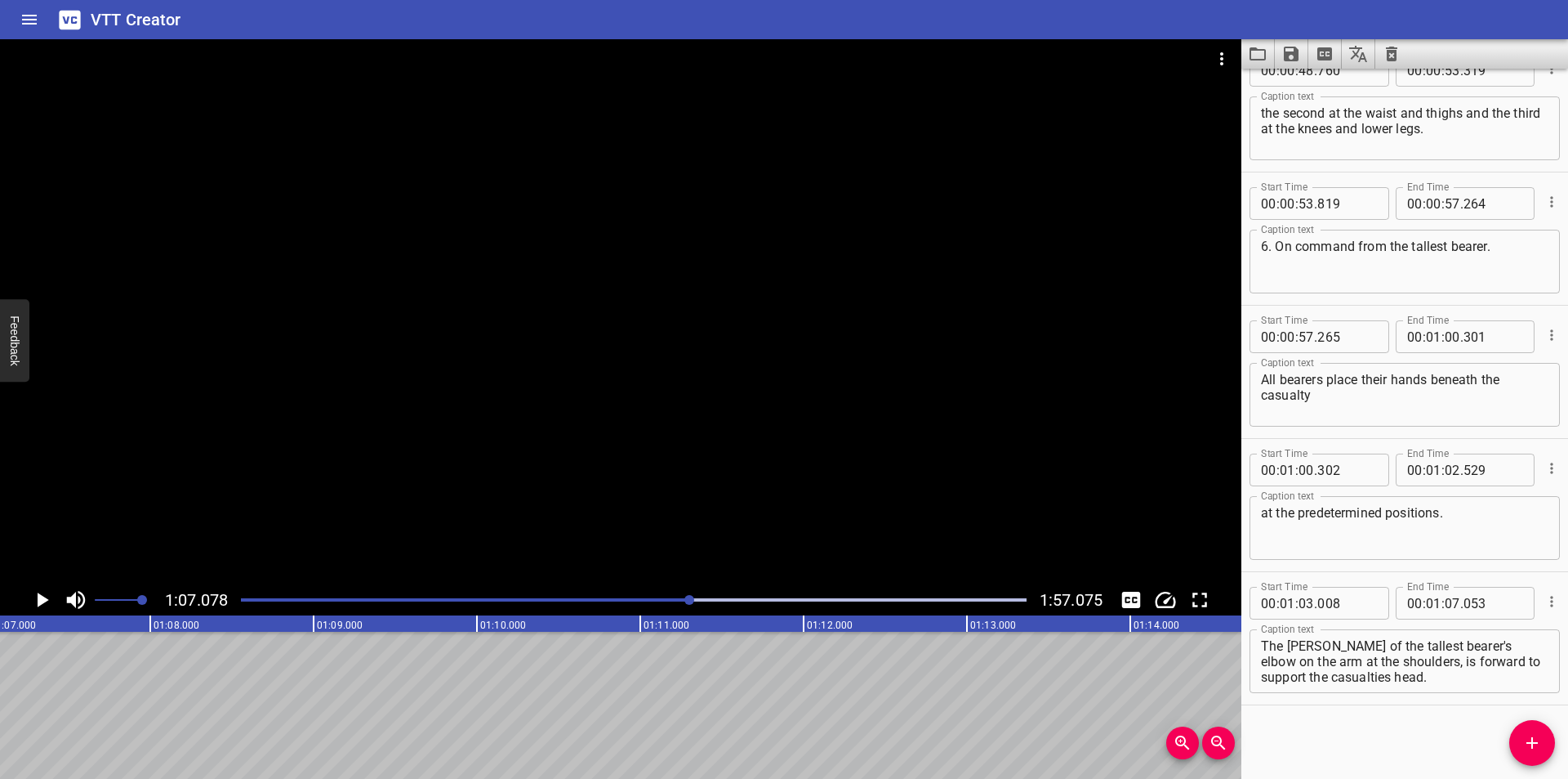
click at [663, 605] on div at bounding box center [633, 599] width 805 height 23
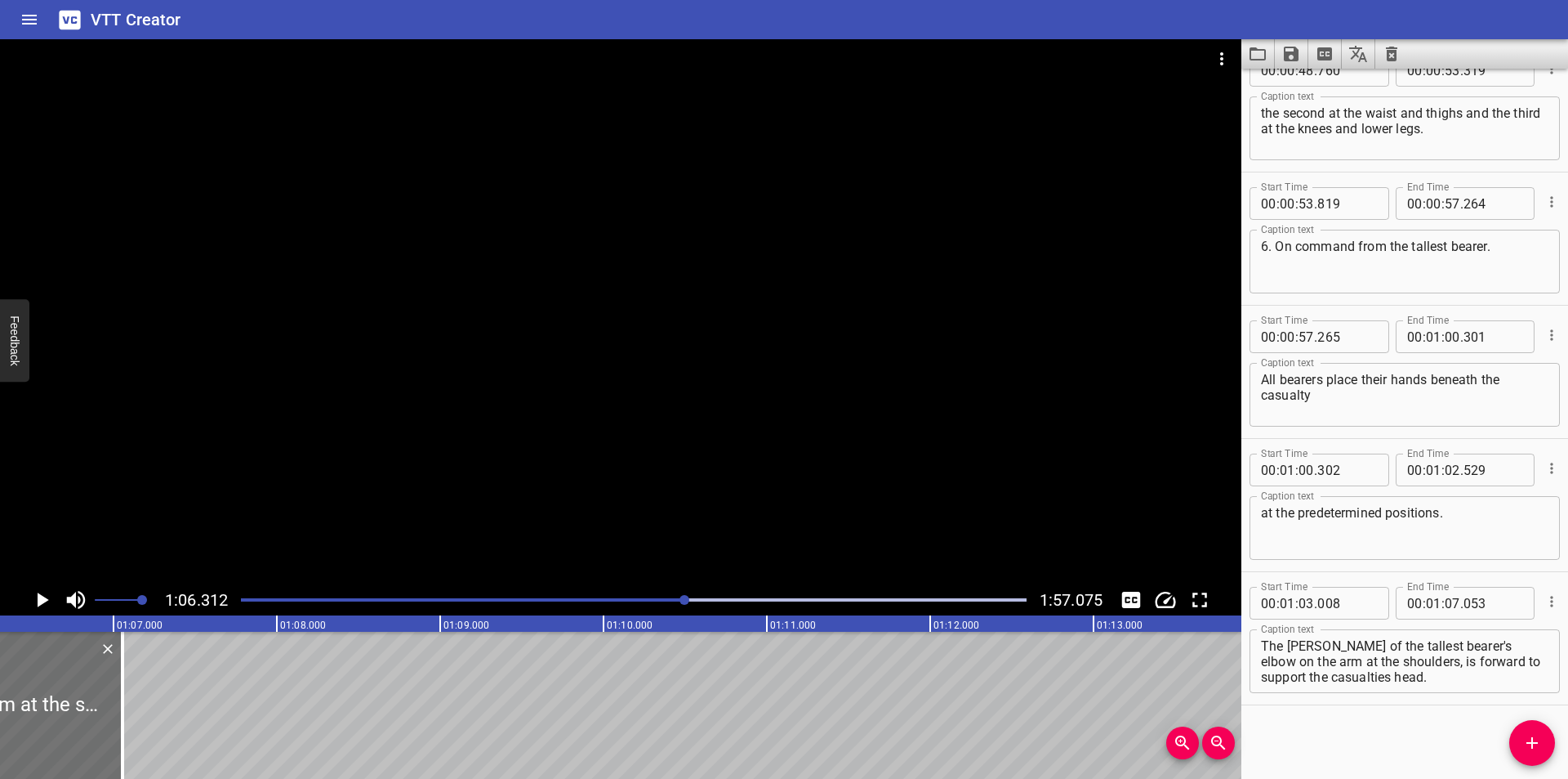
scroll to position [0, 10829]
drag, startPoint x: 1388, startPoint y: 660, endPoint x: 1506, endPoint y: 755, distance: 151.5
click at [1506, 755] on div "Start Time 00 : 00 : 00 . 000 Start Time End Time 00 : 00 : 02 . 550 End Time C…" at bounding box center [1404, 423] width 327 height 710
type textarea "The crook of the tallest bearer's elbow on the arm at the shoulders,"
click at [564, 429] on div at bounding box center [620, 311] width 1241 height 545
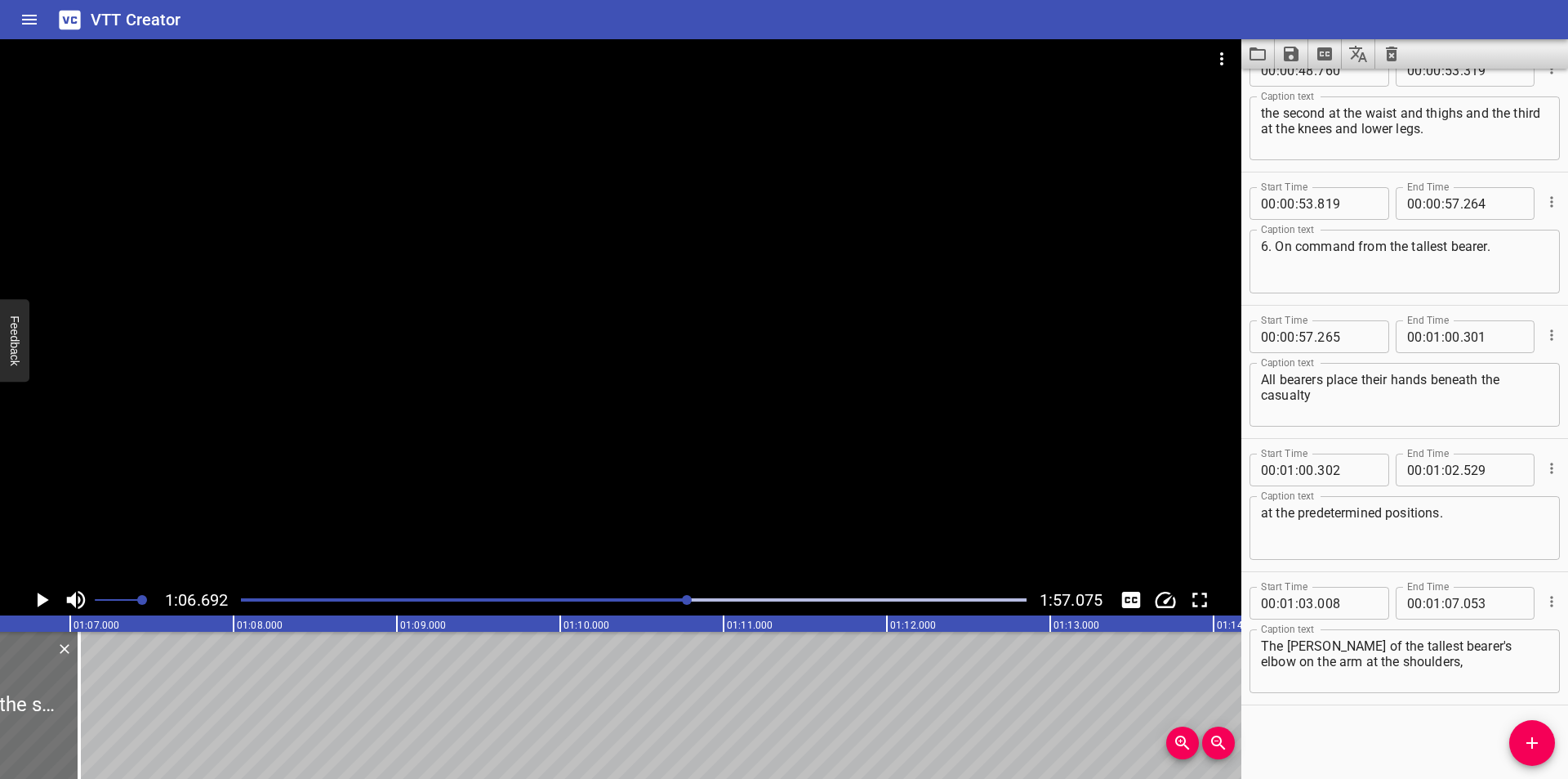
scroll to position [0, 10891]
click at [676, 602] on div at bounding box center [633, 599] width 805 height 23
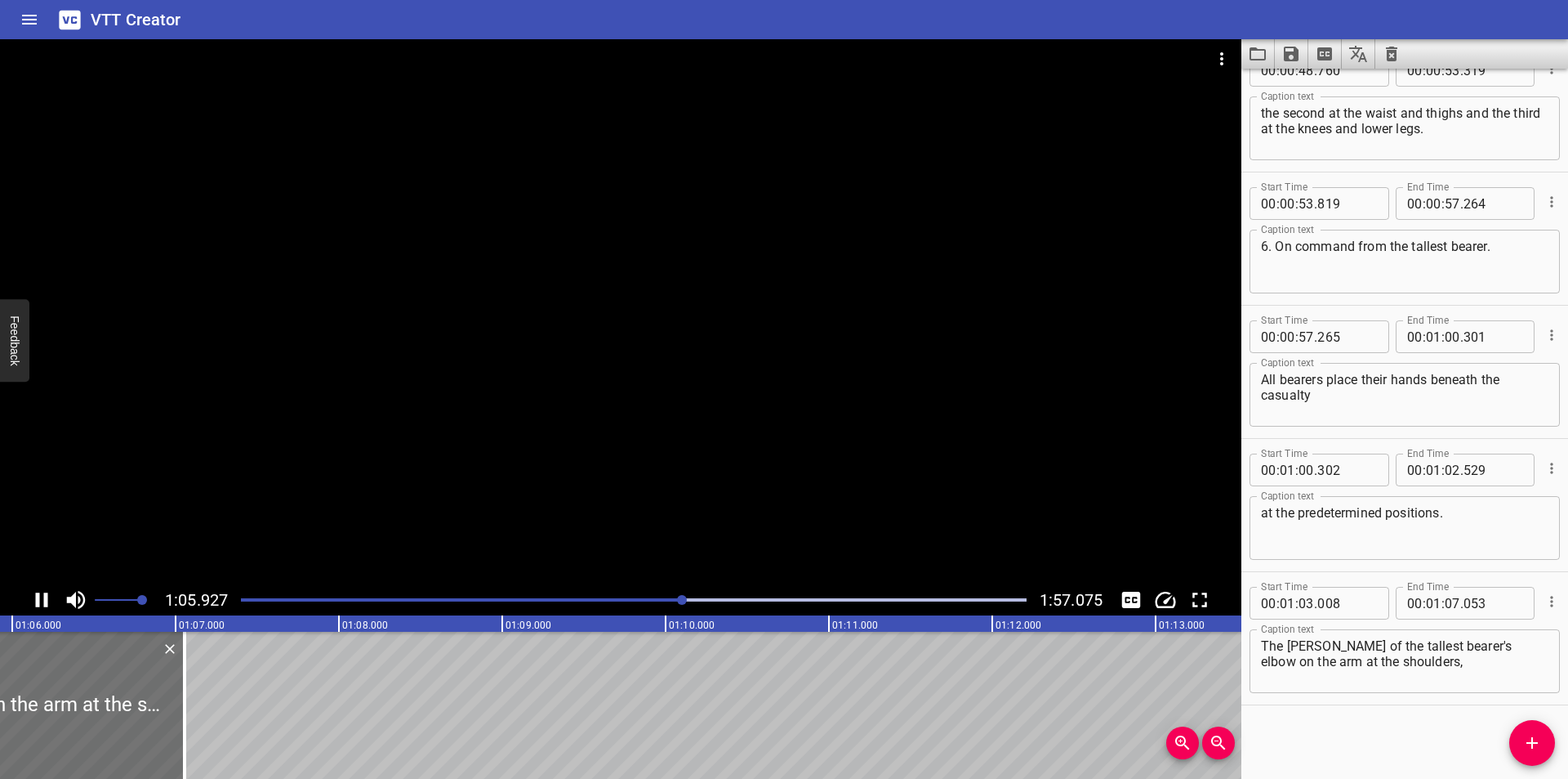
click at [506, 516] on div at bounding box center [620, 311] width 1241 height 545
click at [665, 600] on div "Play progress" at bounding box center [291, 599] width 785 height 3
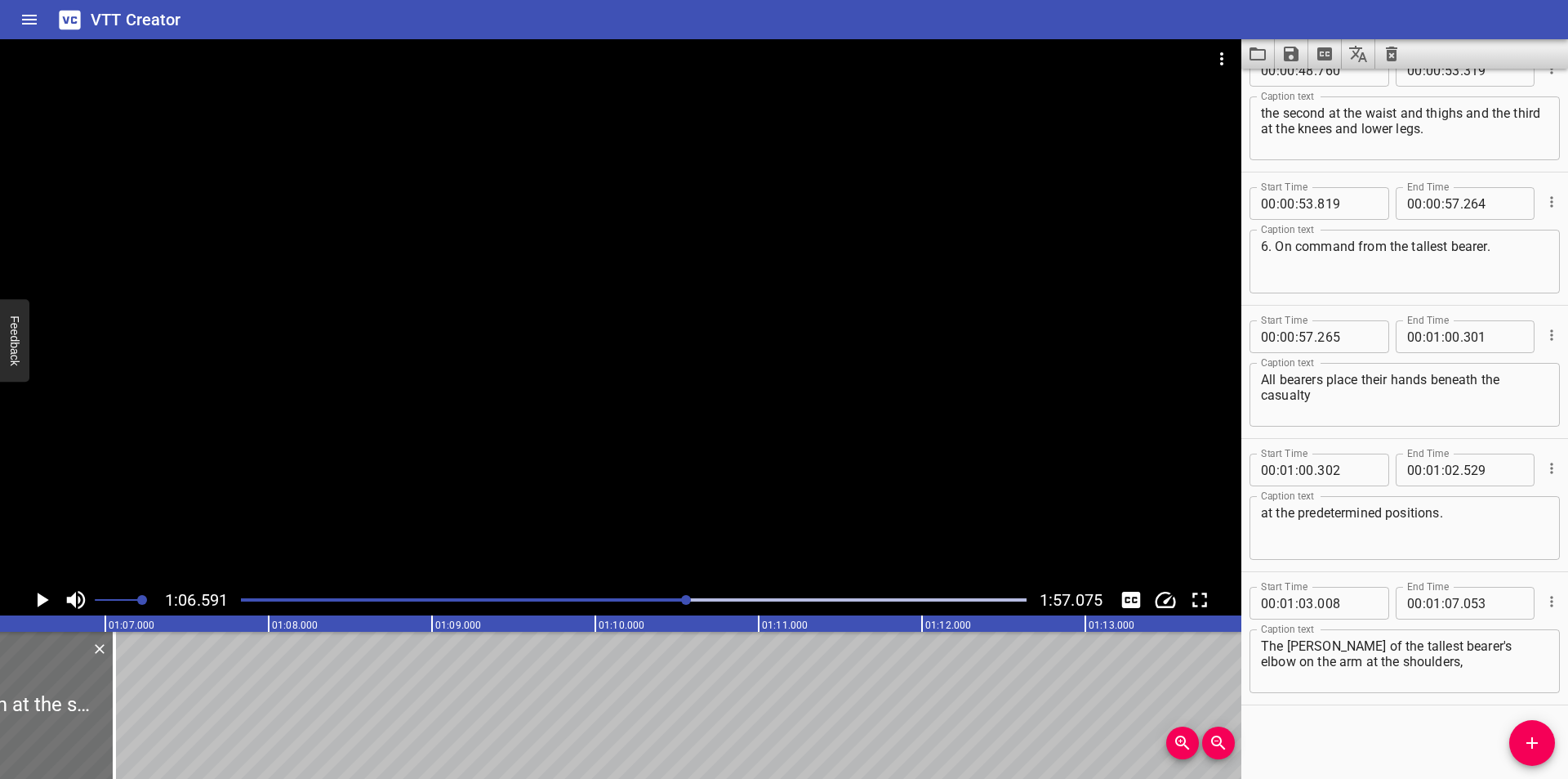
scroll to position [0, 10874]
click at [669, 605] on div at bounding box center [633, 599] width 805 height 23
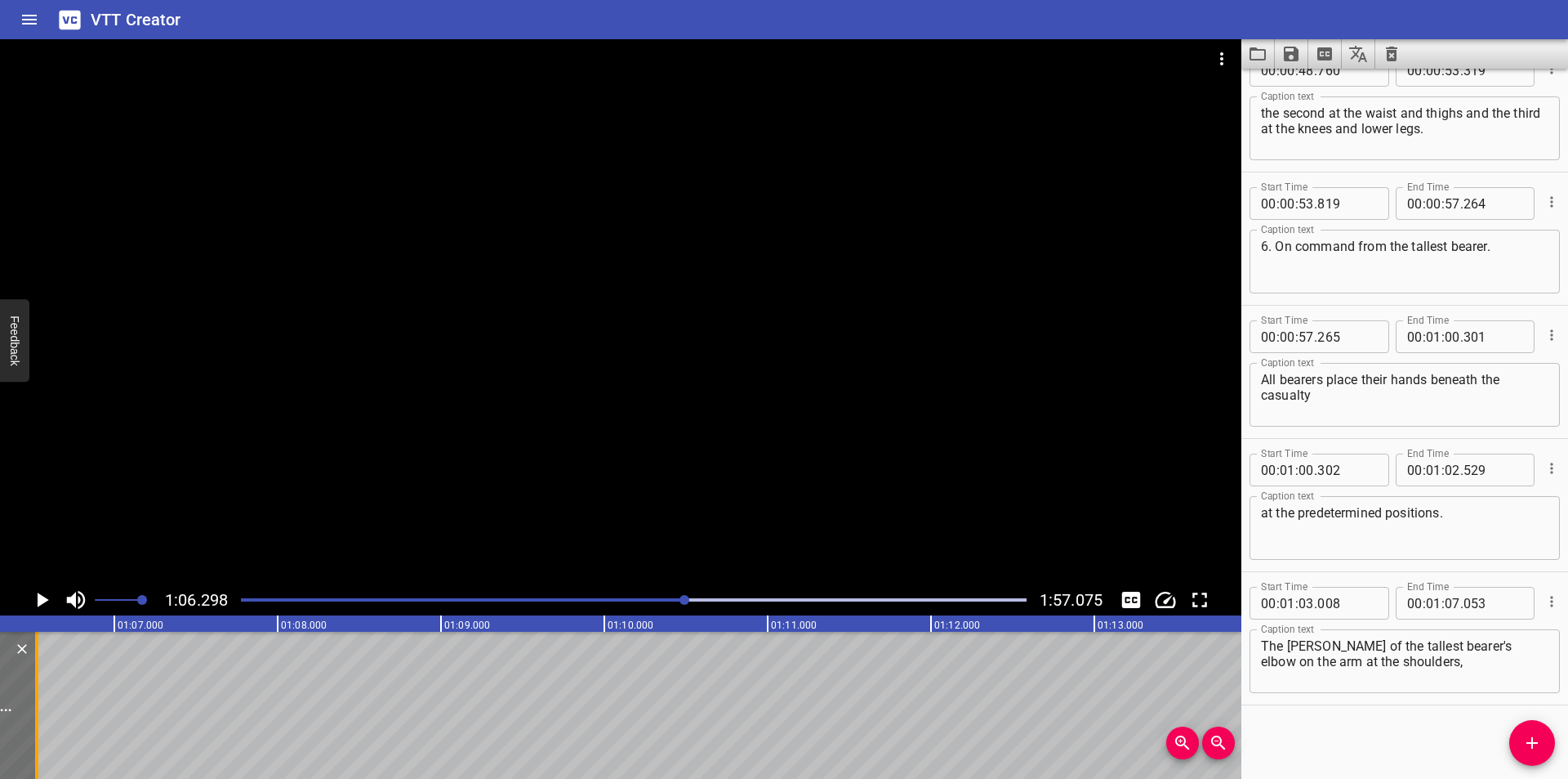
drag, startPoint x: 126, startPoint y: 730, endPoint x: 40, endPoint y: 730, distance: 86.0
click at [40, 730] on div at bounding box center [37, 705] width 17 height 147
type input "06"
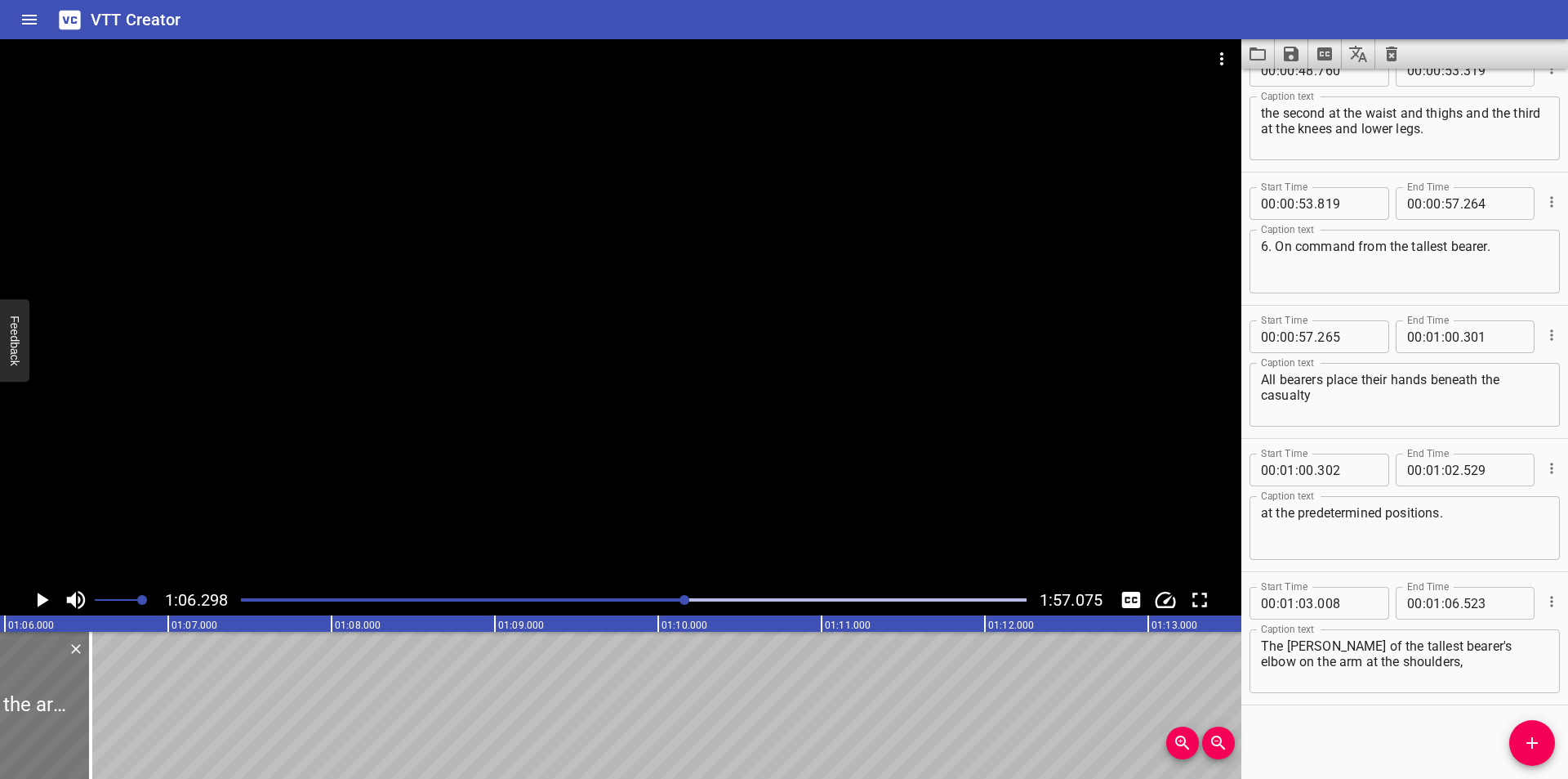
scroll to position [0, 10772]
drag, startPoint x: 87, startPoint y: 733, endPoint x: 49, endPoint y: 741, distance: 38.8
click at [49, 741] on div at bounding box center [52, 705] width 17 height 147
type input "288"
click at [1536, 740] on icon "Add Cue" at bounding box center [1531, 742] width 20 height 20
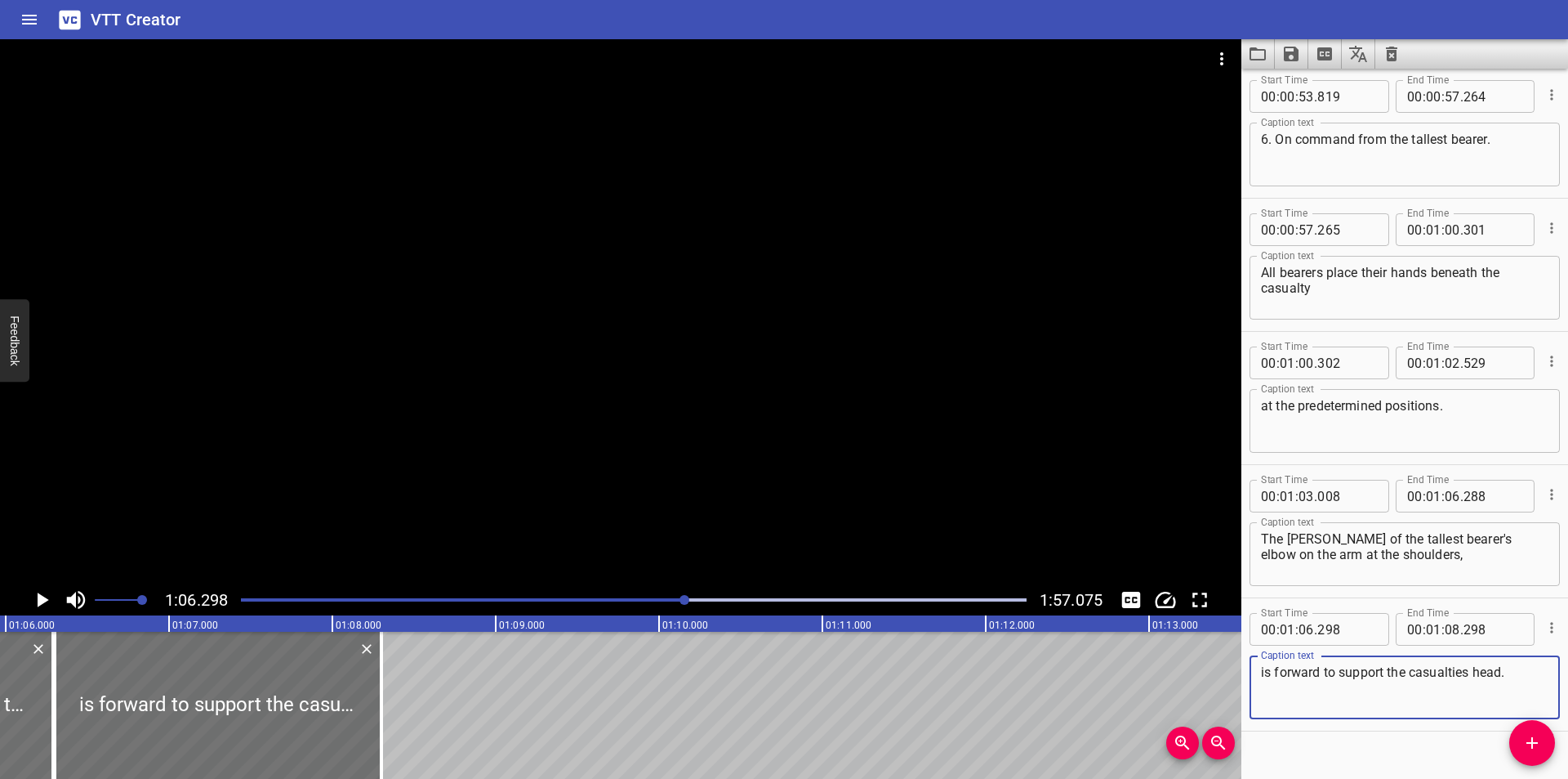
scroll to position [1614, 0]
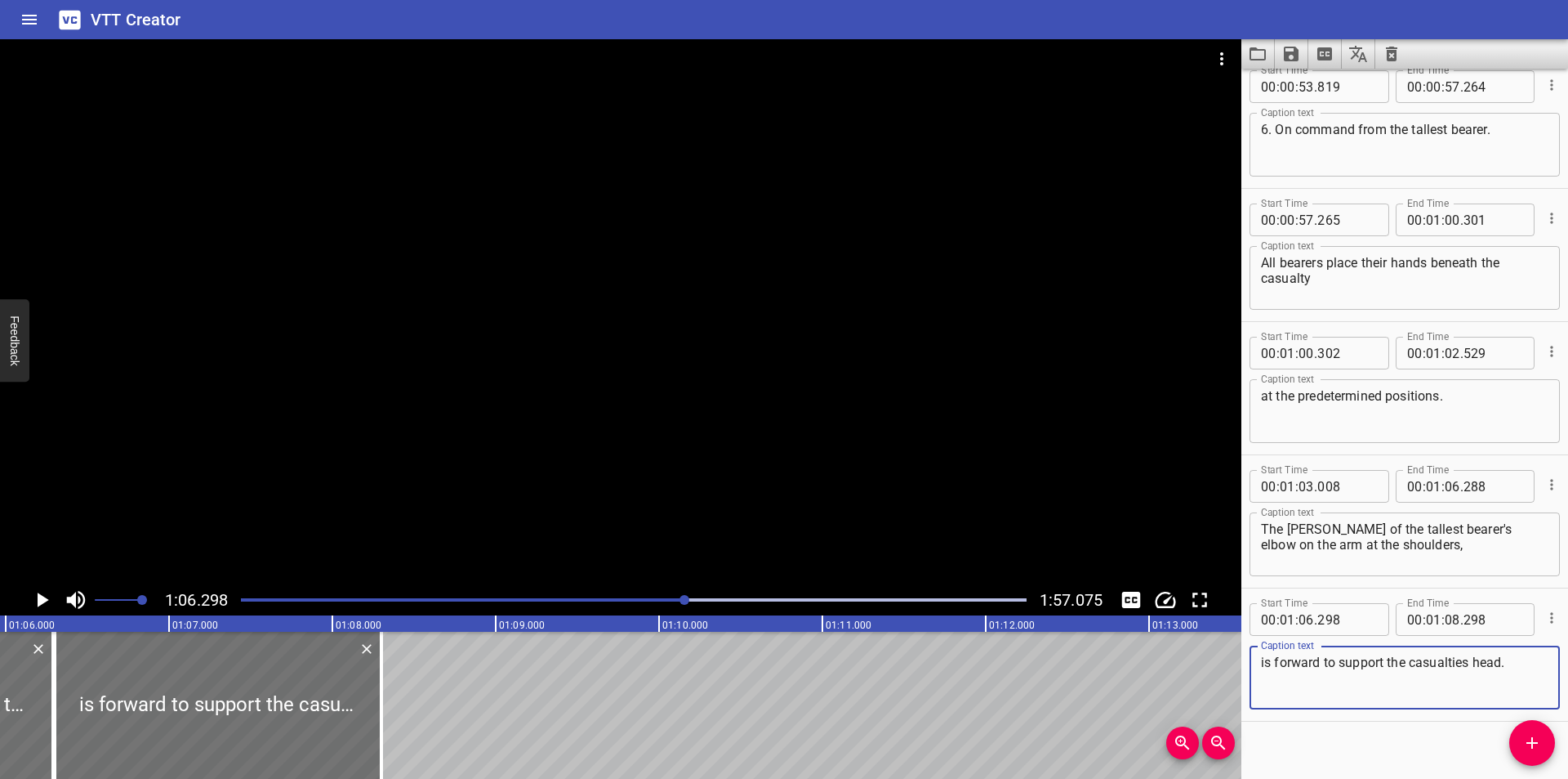
type textarea "is forward to support the casualties head."
click at [1344, 623] on input "number" at bounding box center [1347, 619] width 59 height 33
type input "289"
click at [813, 412] on div at bounding box center [620, 311] width 1241 height 545
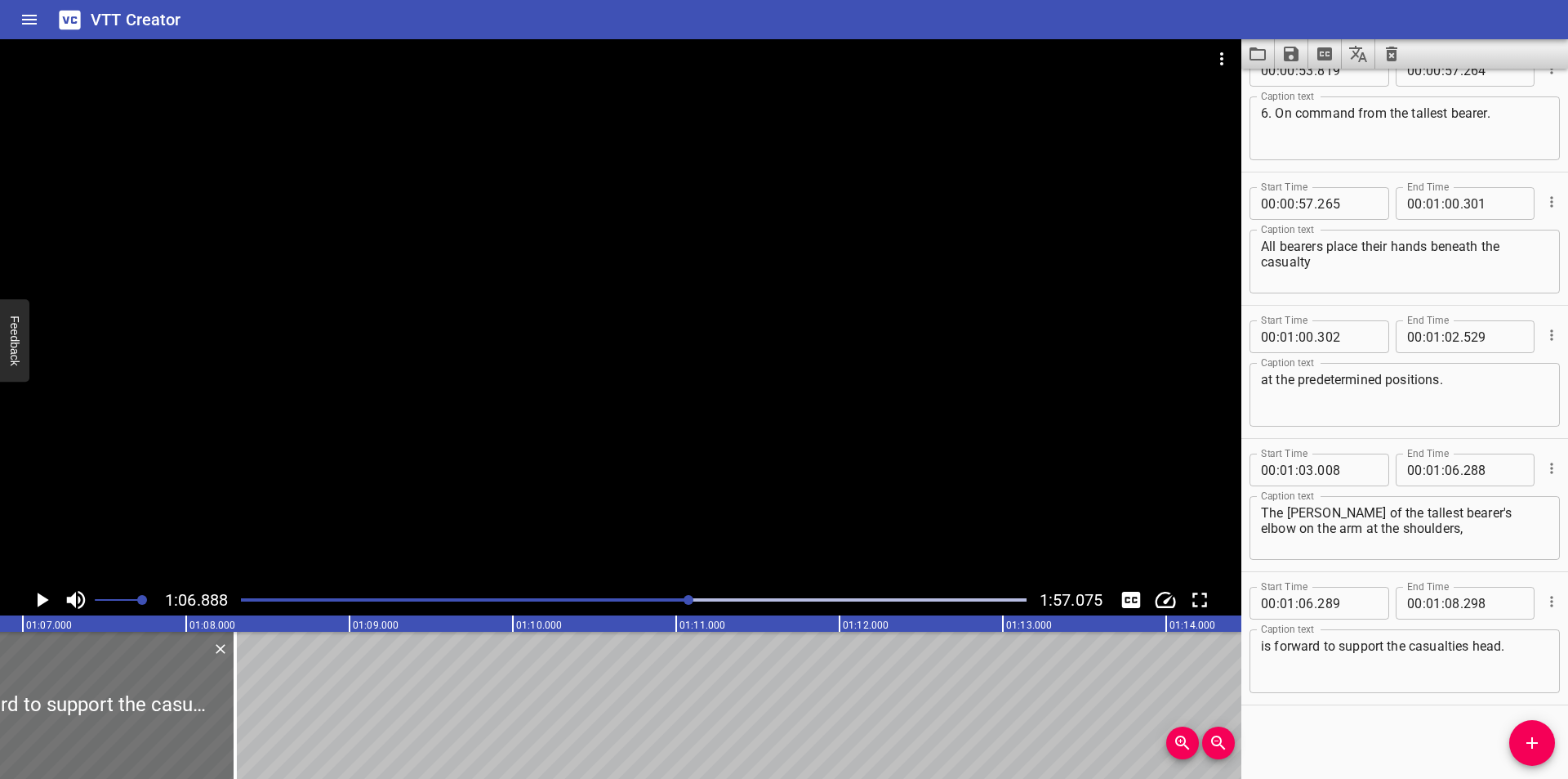
scroll to position [0, 10924]
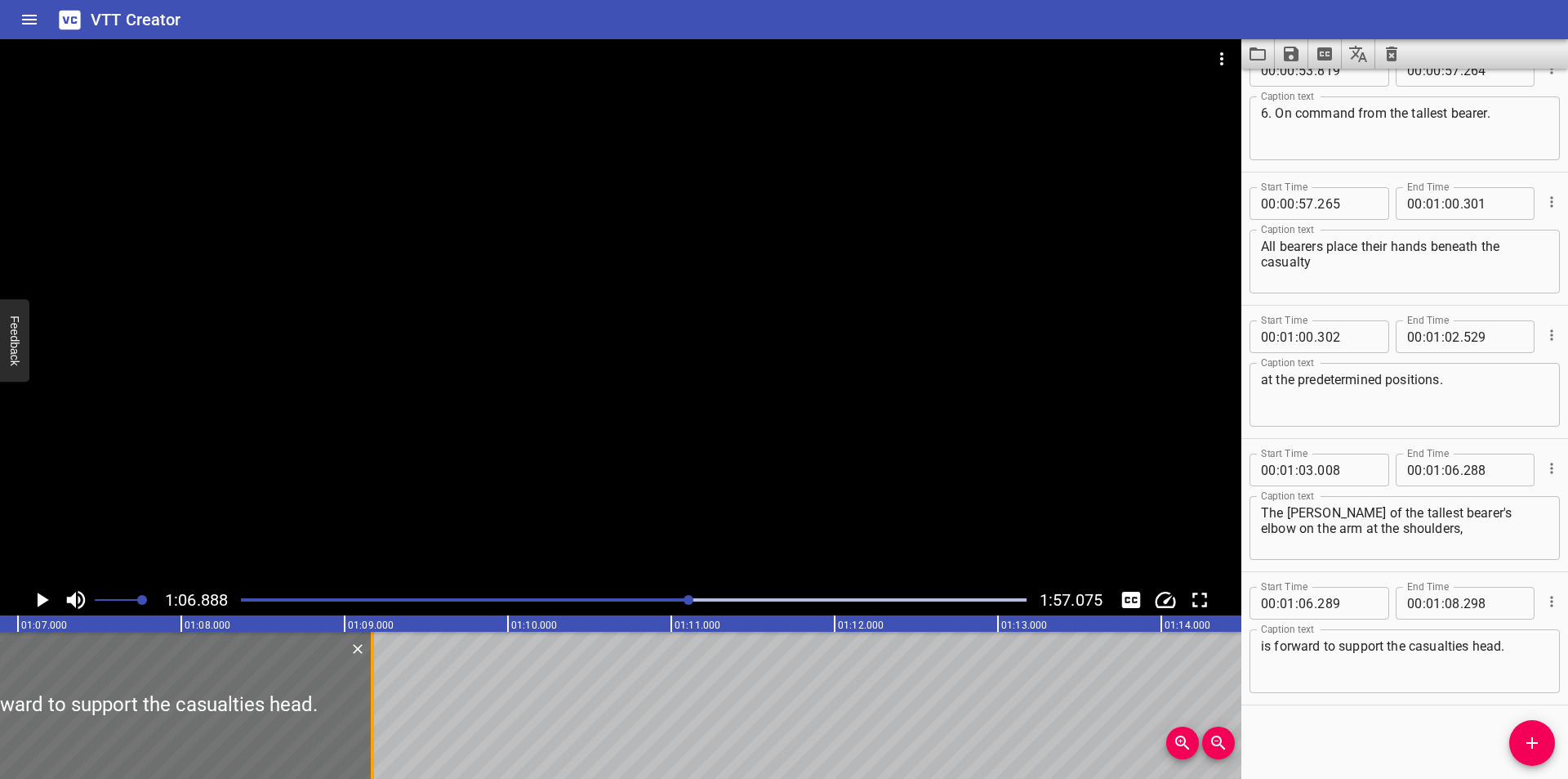
drag, startPoint x: 231, startPoint y: 709, endPoint x: 373, endPoint y: 709, distance: 142.0
click at [373, 709] on div at bounding box center [371, 705] width 3 height 147
type input "09"
type input "168"
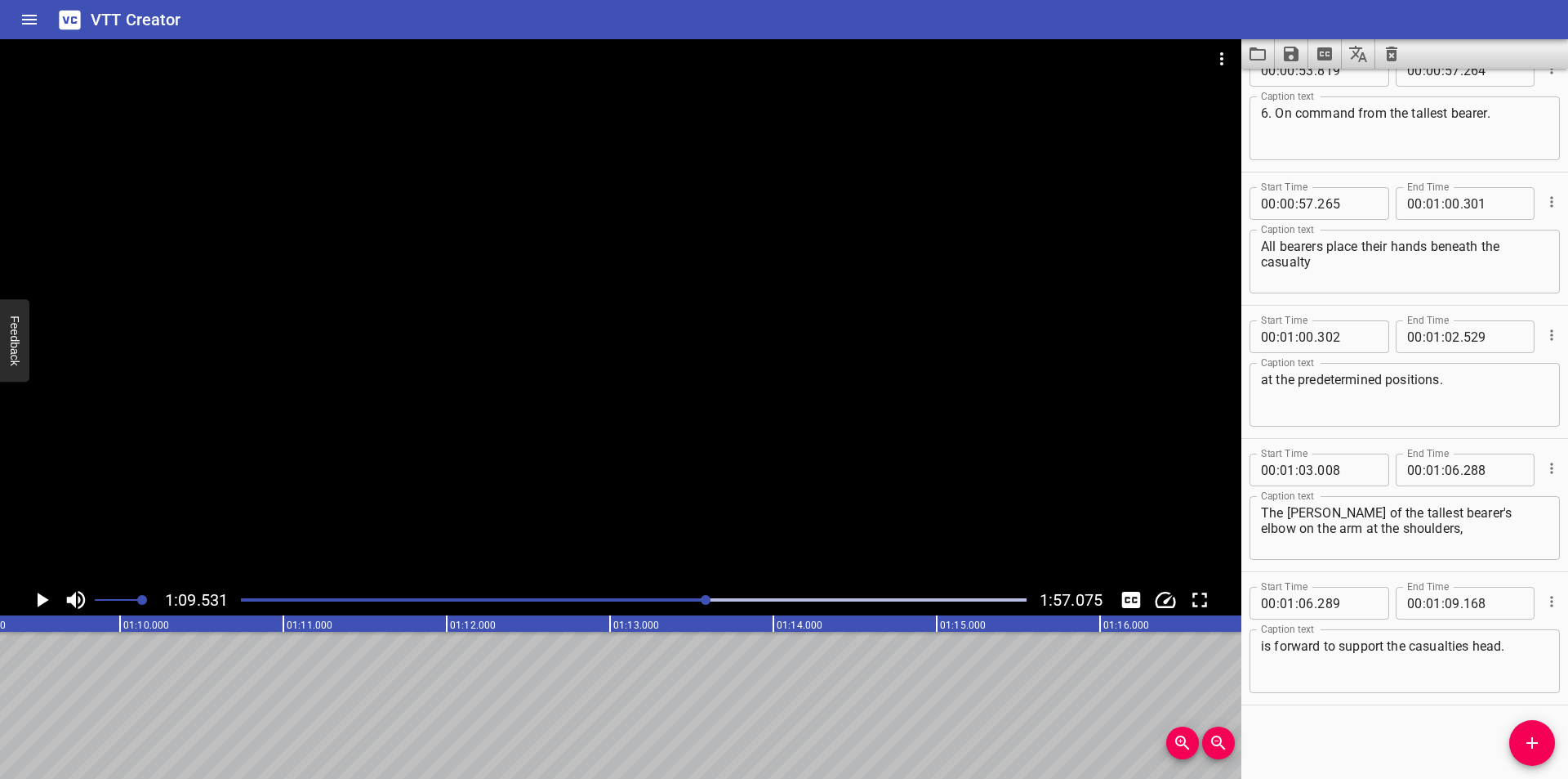
scroll to position [0, 11354]
click at [926, 481] on div at bounding box center [620, 311] width 1241 height 545
click at [1515, 733] on span "Add Cue" at bounding box center [1531, 742] width 45 height 20
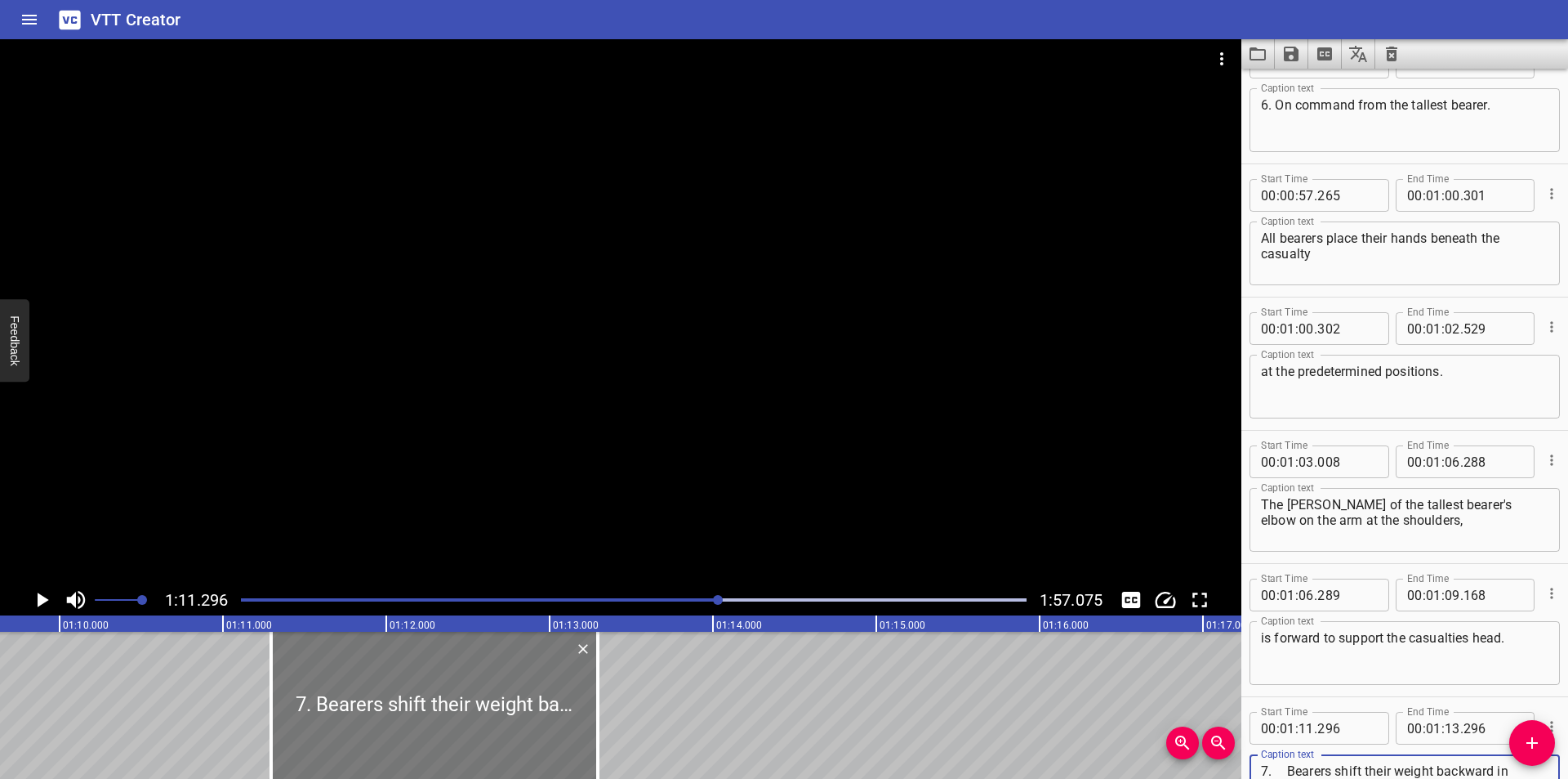
scroll to position [0, 11371]
type textarea "7. Bearers shift their weight backward in unison and lift the casualty onto the…"
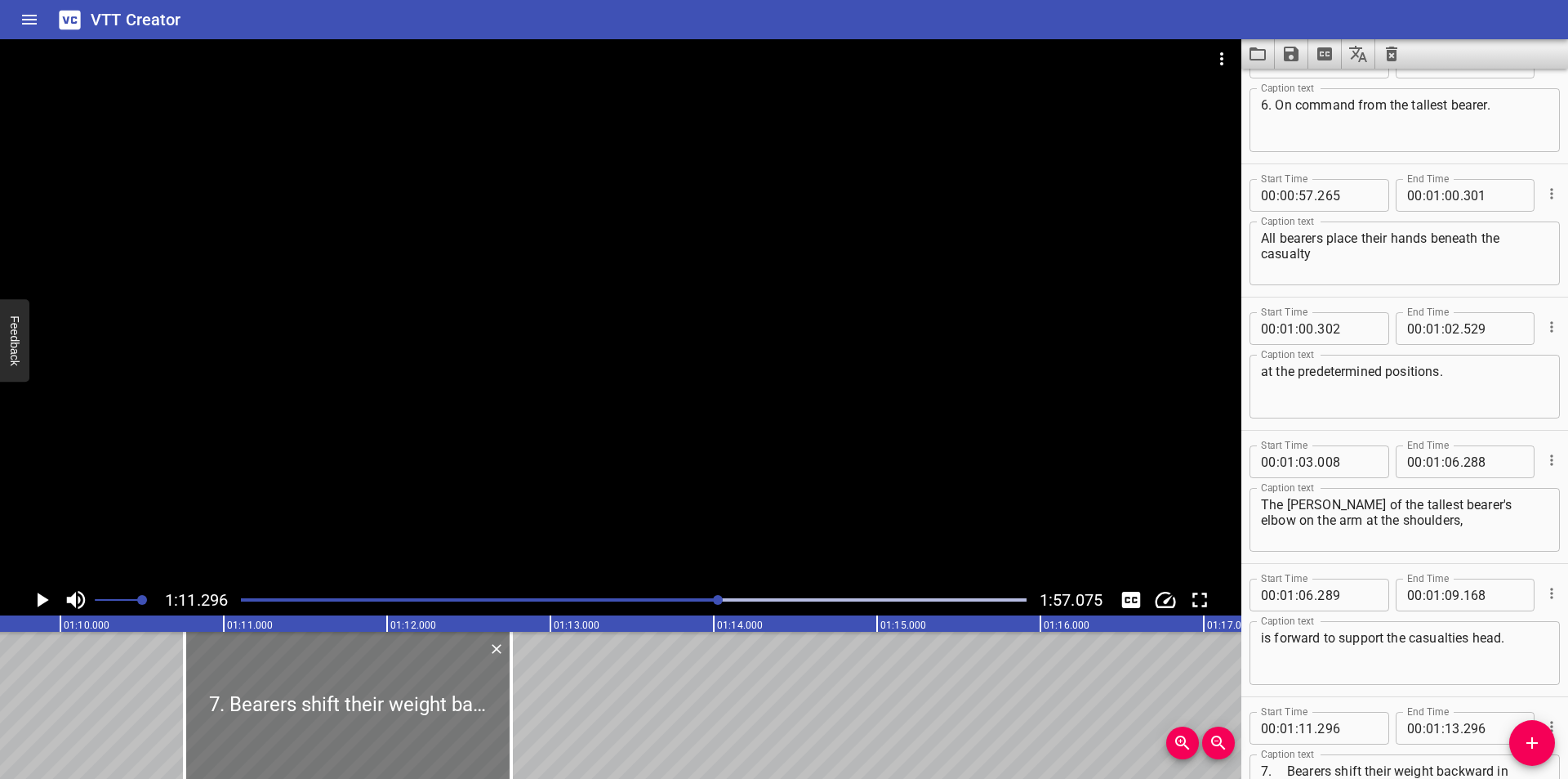
drag, startPoint x: 425, startPoint y: 701, endPoint x: 257, endPoint y: 700, distance: 168.0
click at [257, 700] on div at bounding box center [348, 705] width 327 height 147
type input "10"
type input "266"
type input "12"
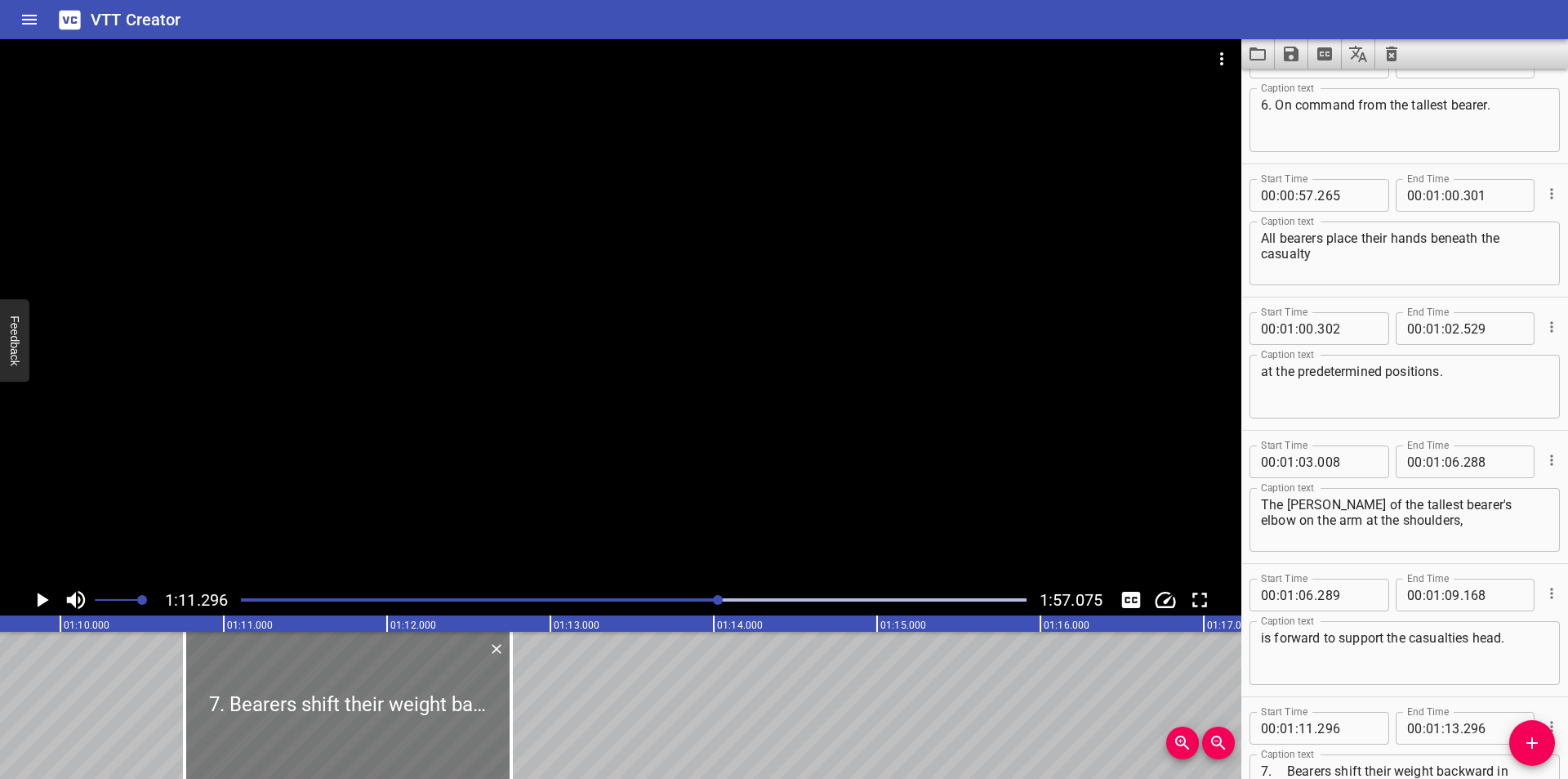
type input "266"
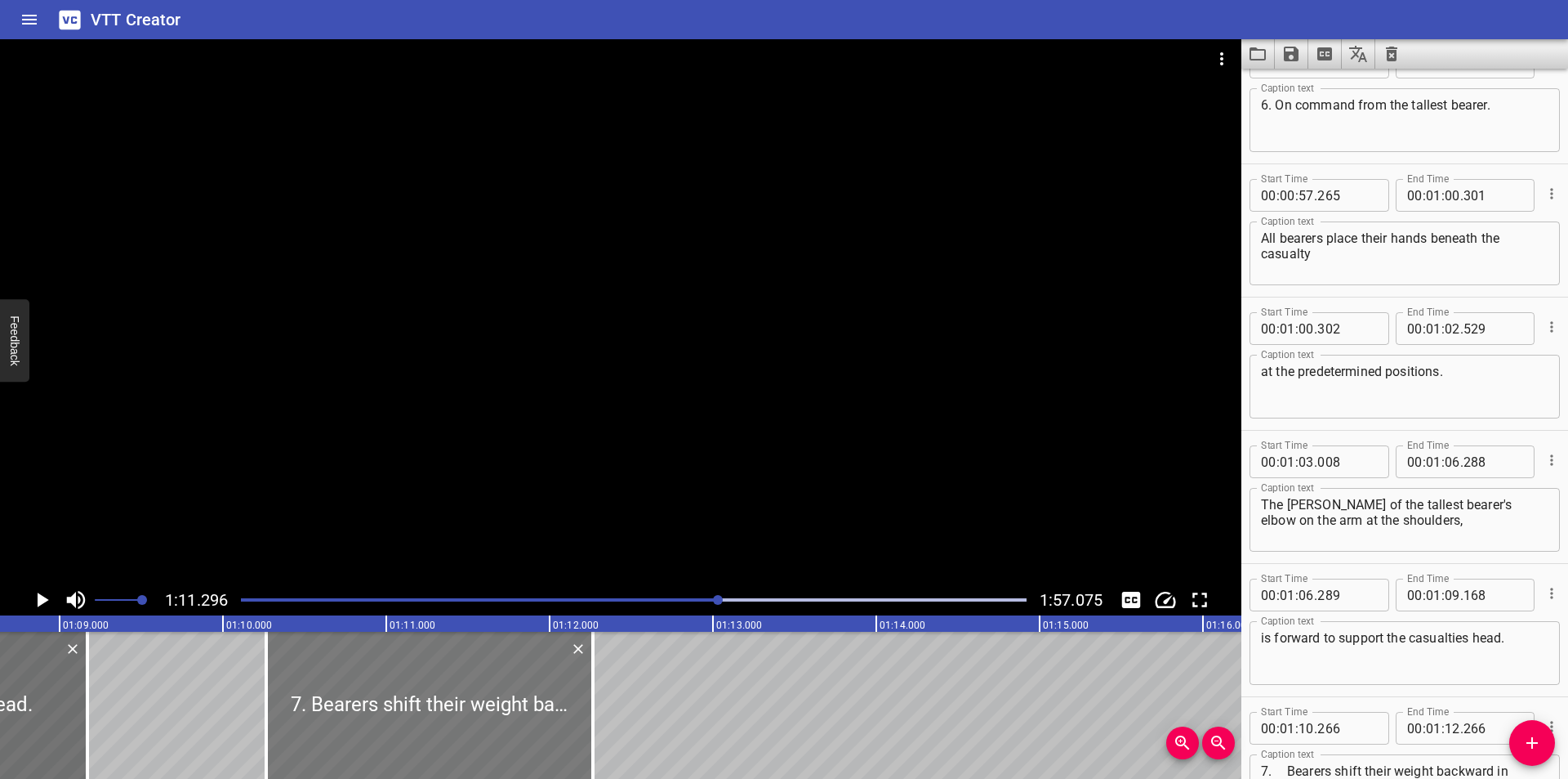
scroll to position [0, 11208]
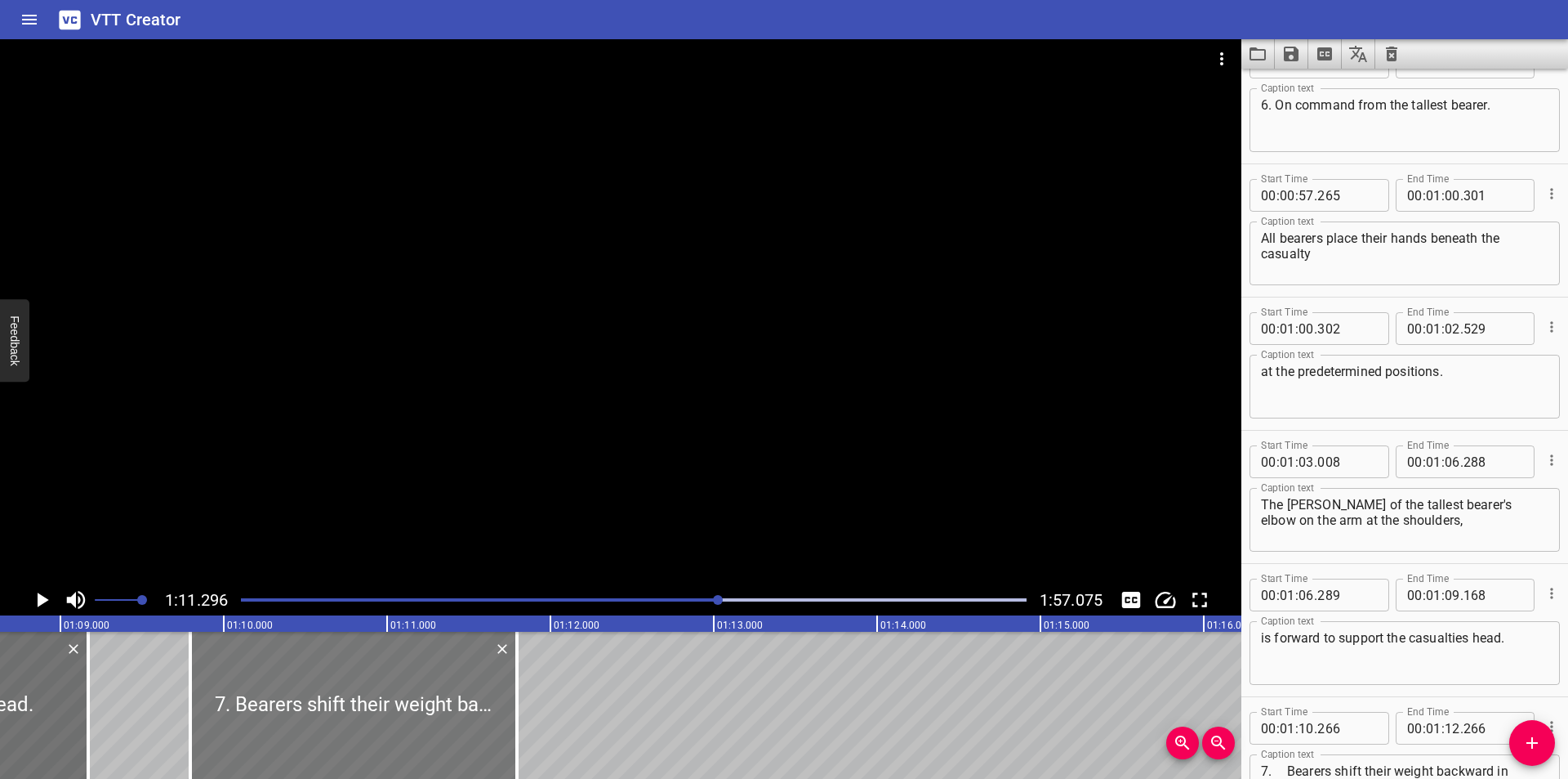
drag, startPoint x: 353, startPoint y: 702, endPoint x: 276, endPoint y: 708, distance: 77.2
click at [276, 708] on div at bounding box center [354, 705] width 327 height 147
type input "09"
type input "796"
type input "11"
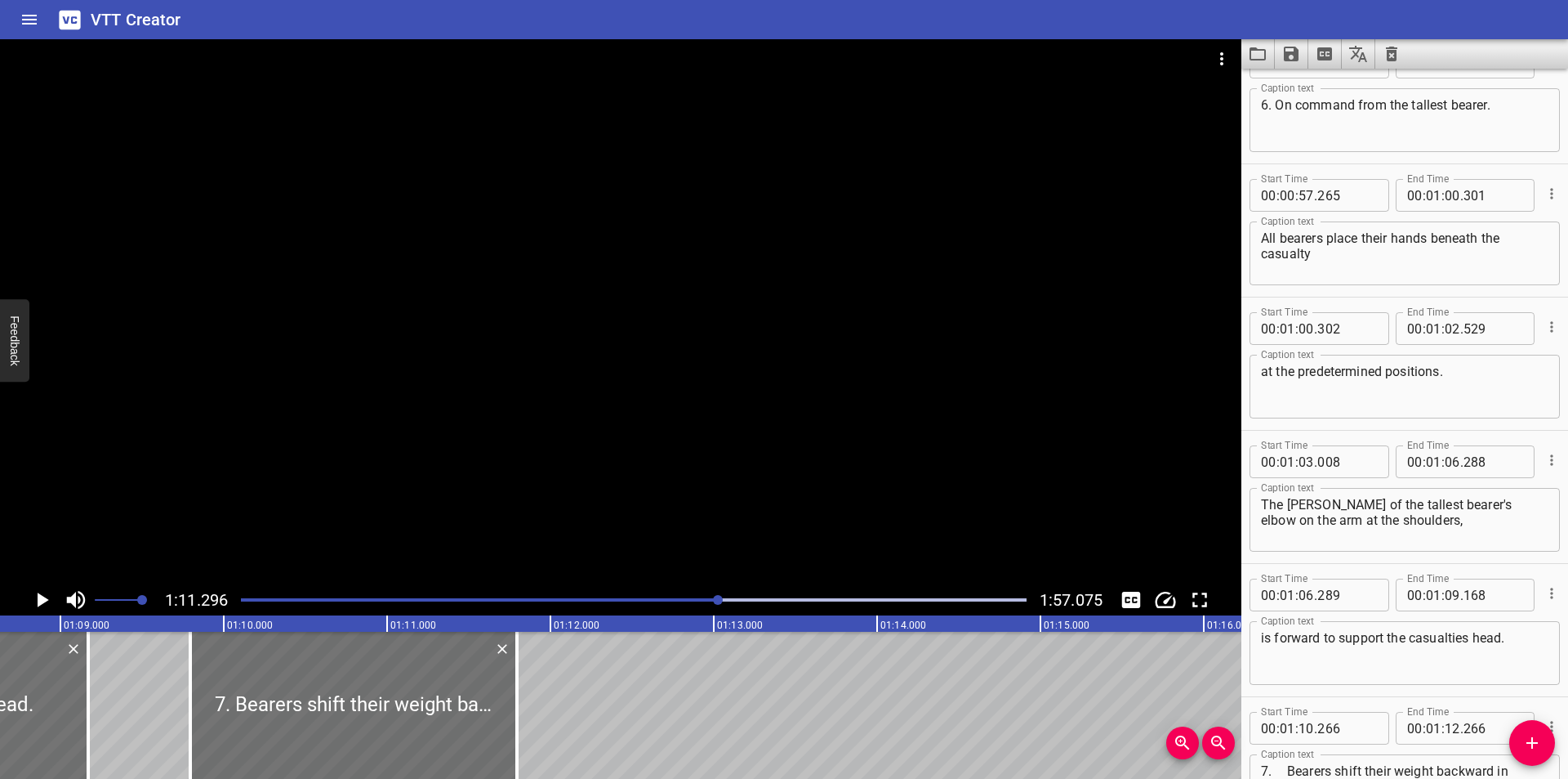
type input "796"
click at [454, 429] on div at bounding box center [620, 311] width 1241 height 545
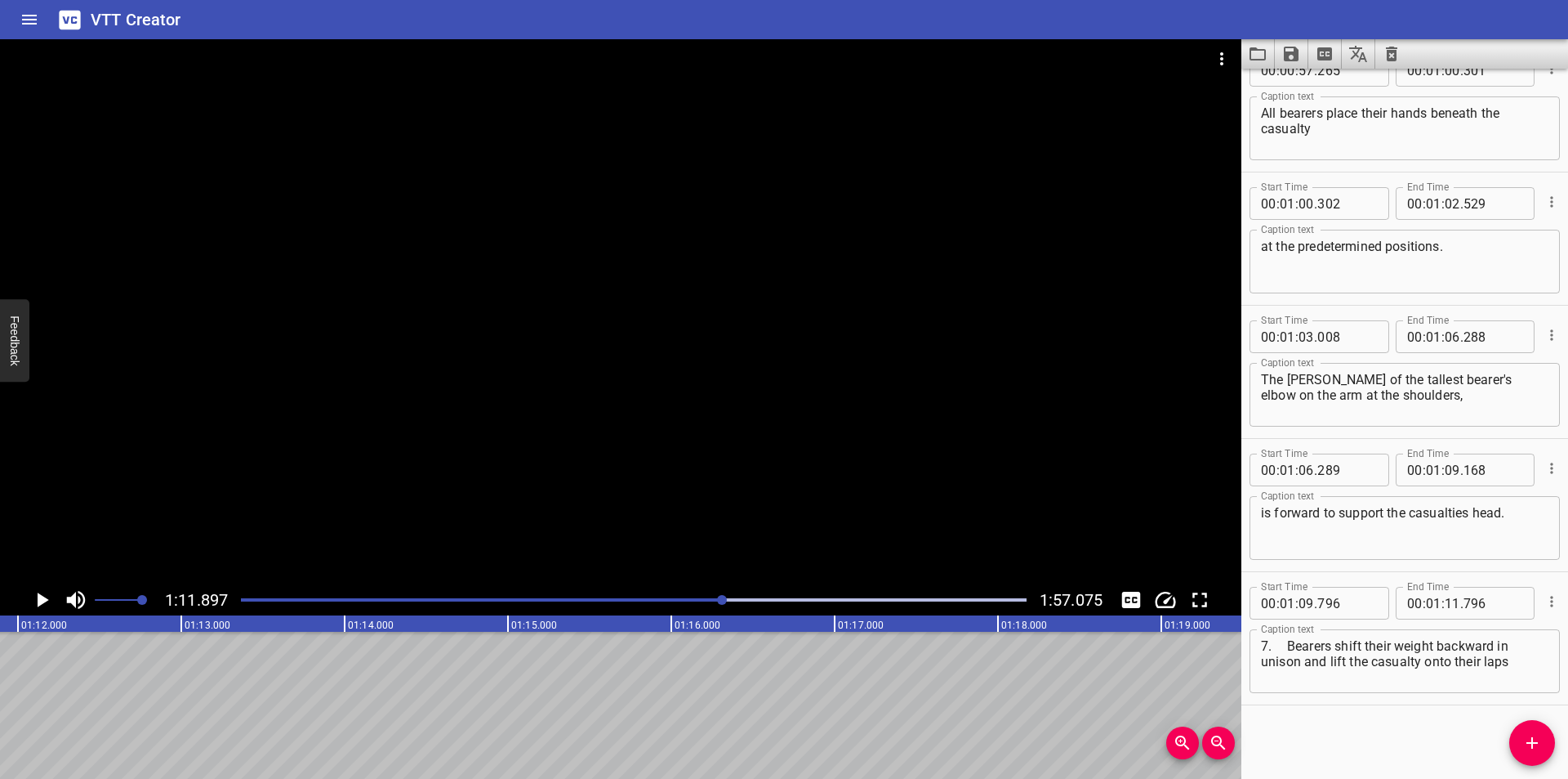
scroll to position [0, 11741]
click at [1288, 648] on textarea "7. Bearers shift their weight backward in unison and lift the casualty onto the…" at bounding box center [1404, 660] width 288 height 46
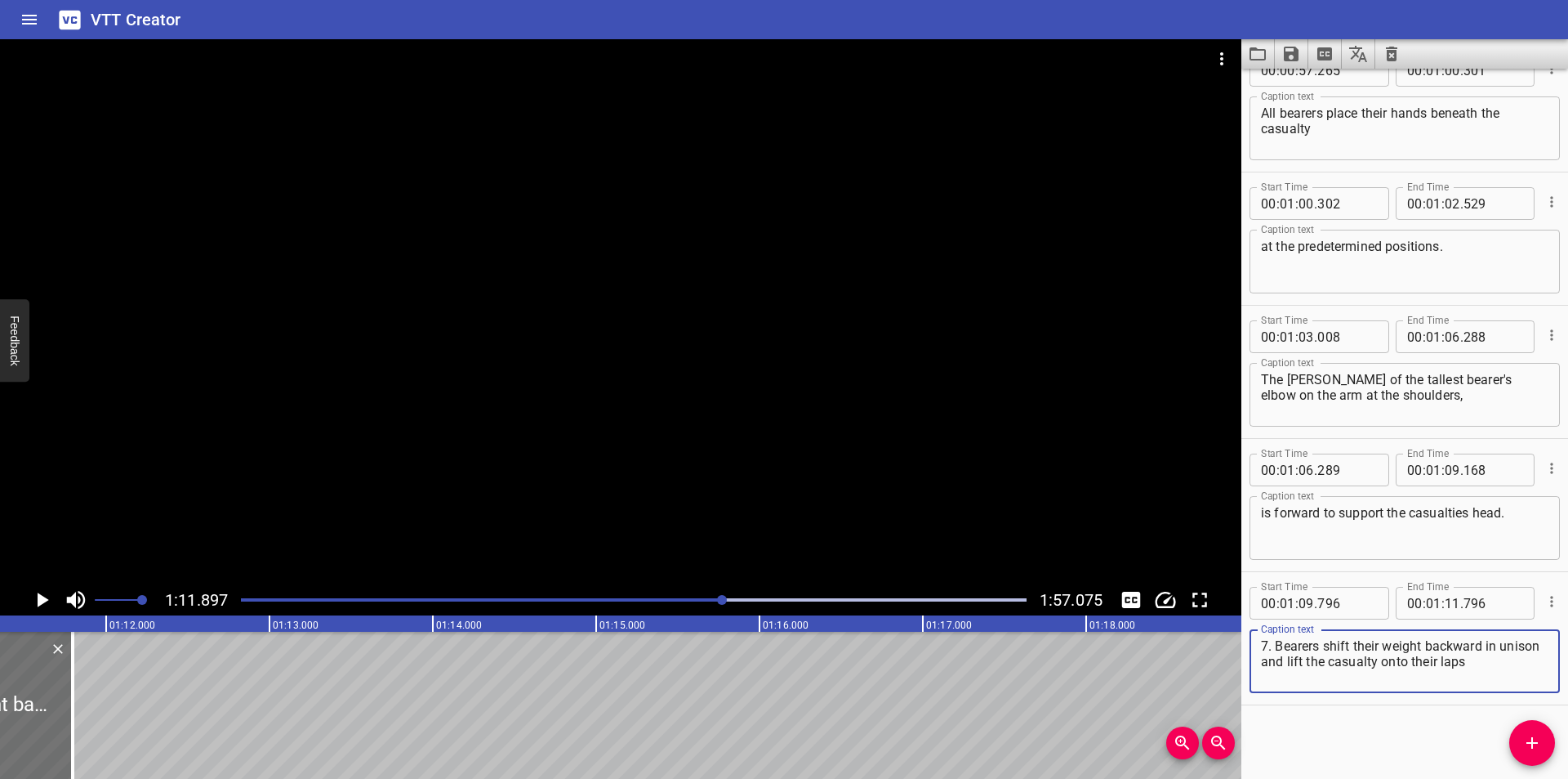
scroll to position [0, 11632]
type textarea "7. Bearers shift their weight backward in unison and lift the casualty onto the…"
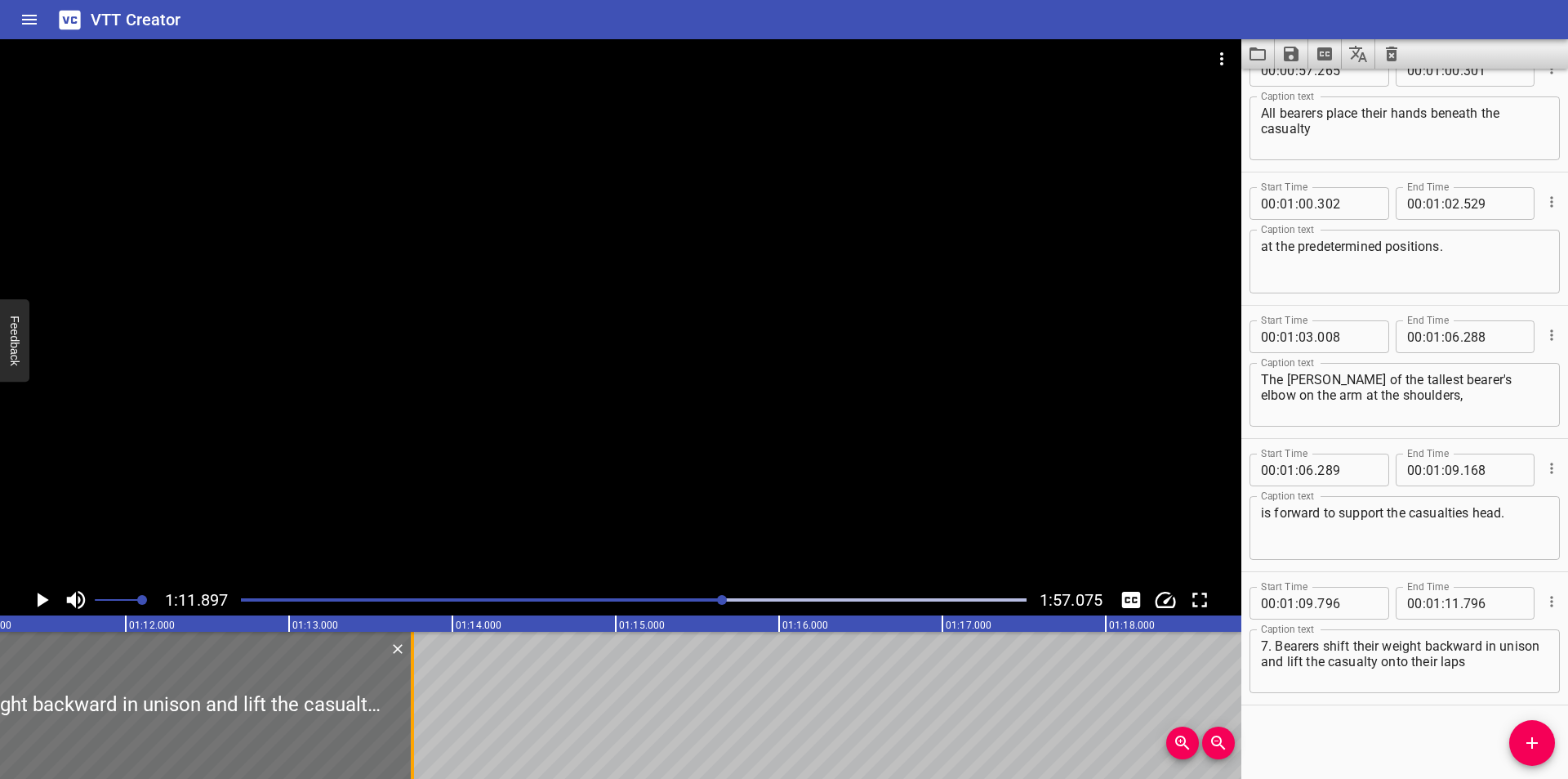
drag, startPoint x: 92, startPoint y: 736, endPoint x: 412, endPoint y: 732, distance: 320.0
click at [412, 732] on div at bounding box center [412, 705] width 3 height 147
type input "13"
type input "756"
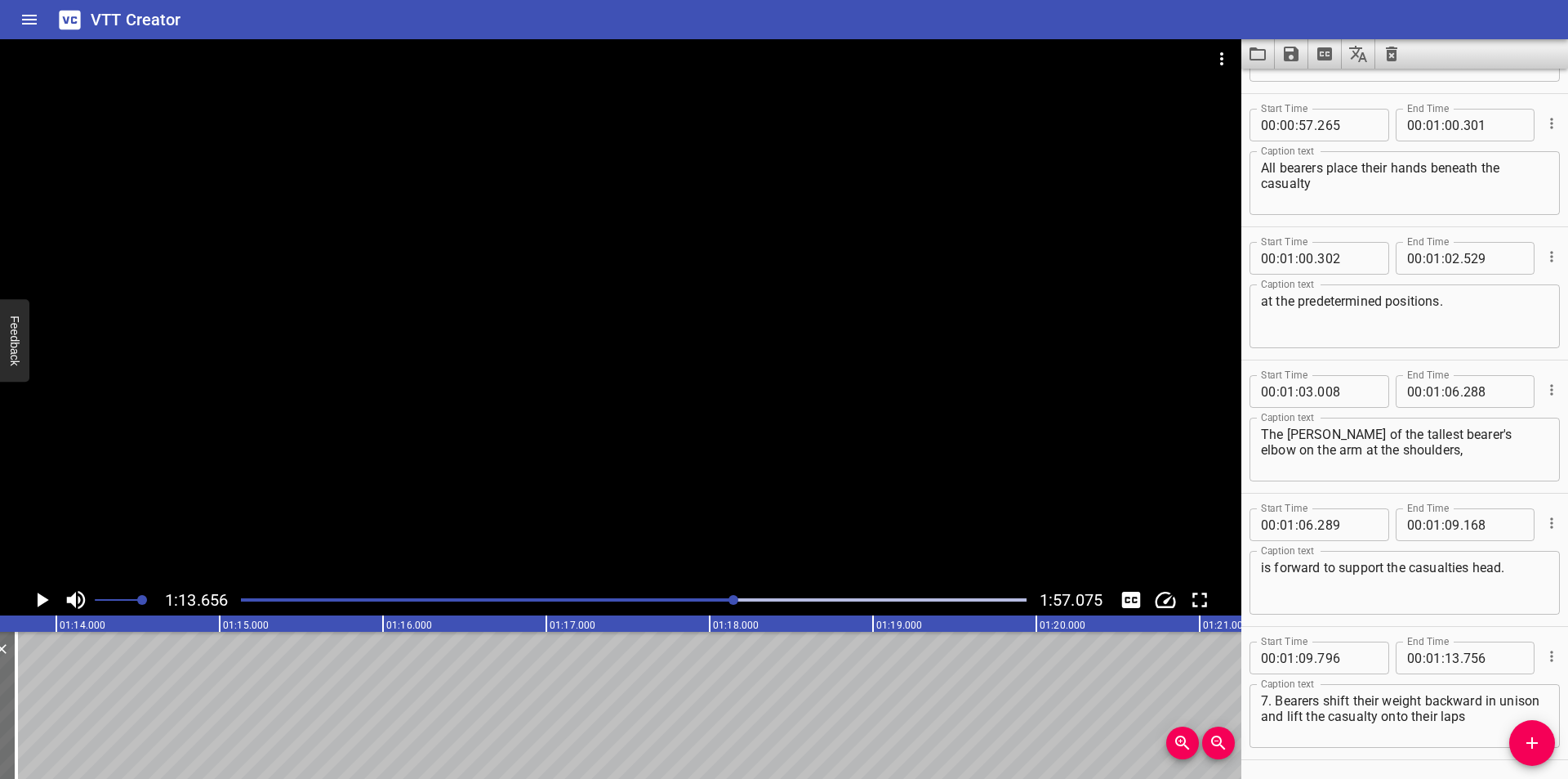
scroll to position [1764, 0]
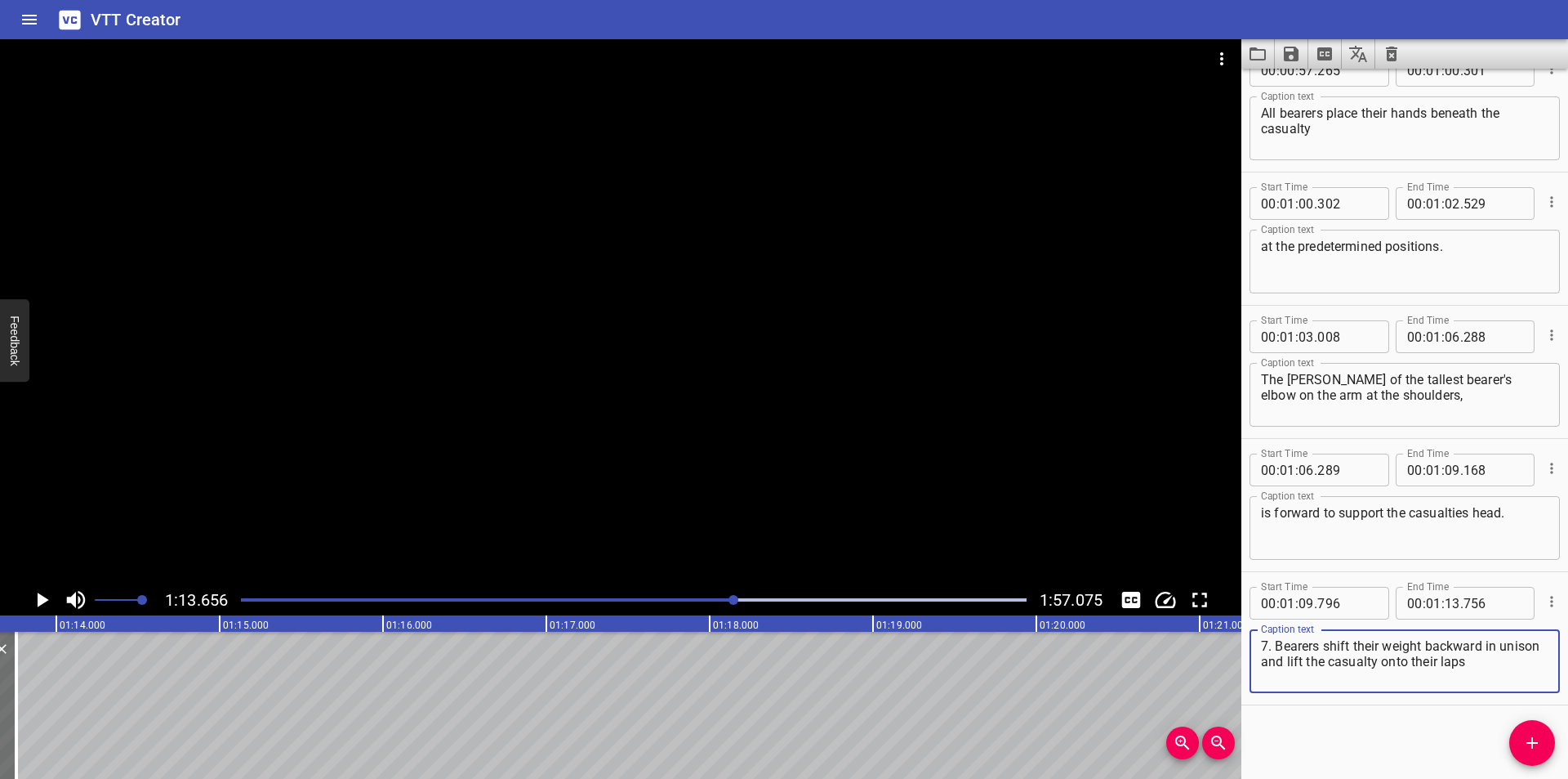
drag, startPoint x: 1328, startPoint y: 667, endPoint x: 1603, endPoint y: 685, distance: 275.6
click at [1567, 685] on html "VTT Creator Caption Editor Batch Transcribe Login Sign Up Privacy Contact 1:13.…" at bounding box center [784, 390] width 1568 height 779
type textarea "7. Bearers shift their weight backward in unison"
click at [1528, 741] on icon "Add Cue" at bounding box center [1531, 742] width 20 height 20
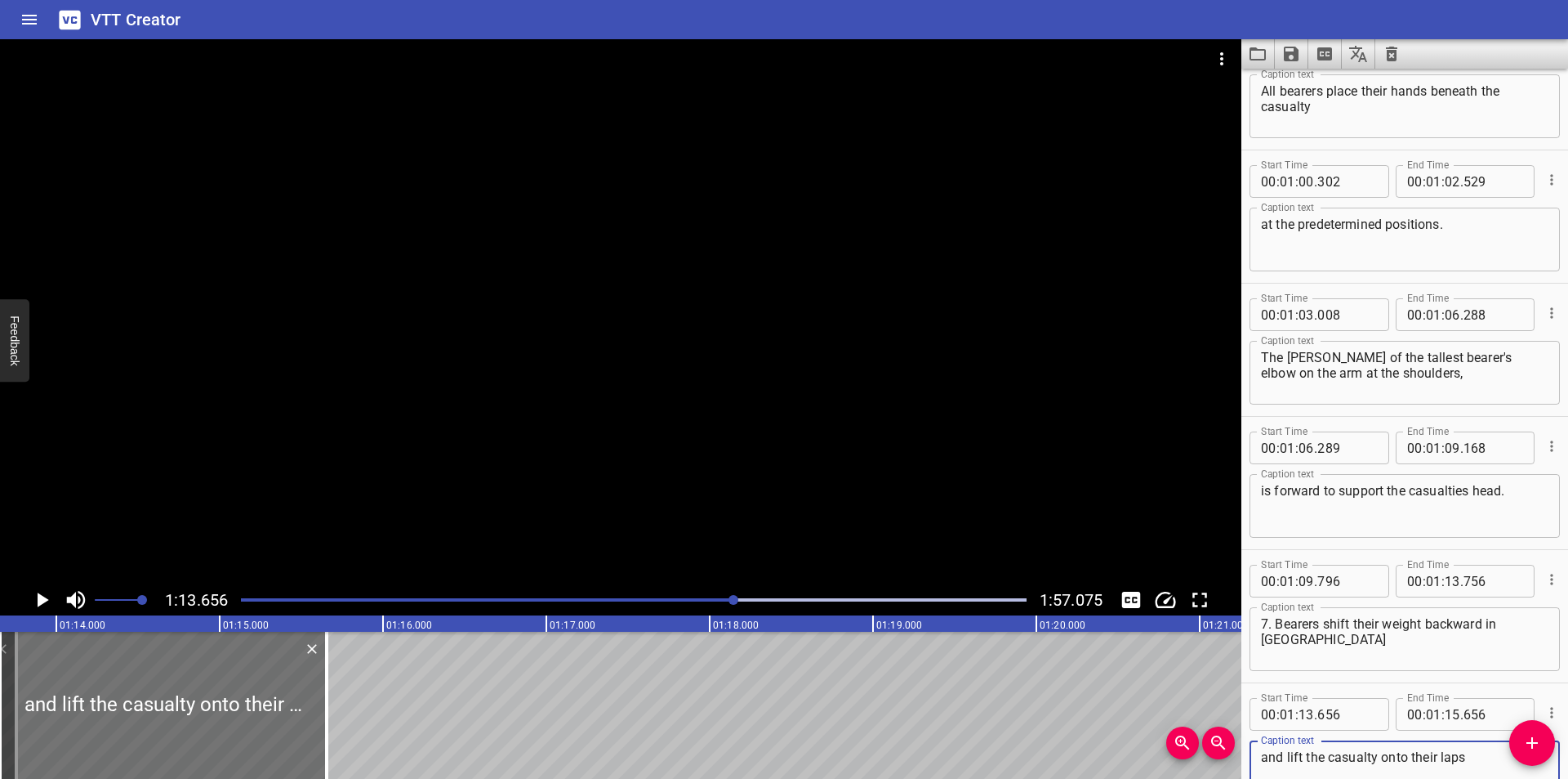
scroll to position [1827, 0]
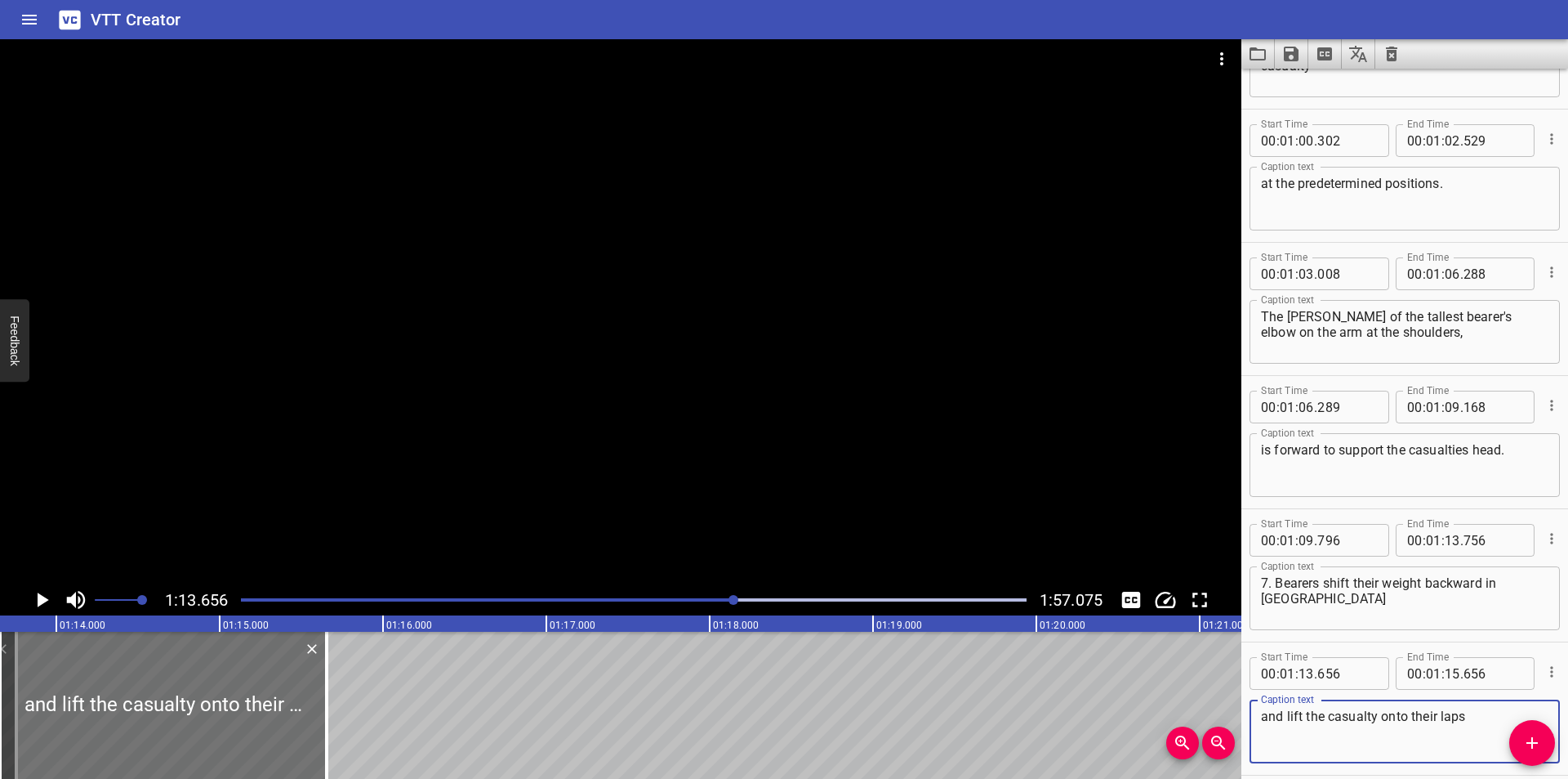
type textarea "and lift the casualty onto their laps"
click at [1305, 676] on input "number" at bounding box center [1306, 672] width 16 height 33
type input "13"
click at [1330, 673] on input "number" at bounding box center [1347, 672] width 59 height 33
type input "757"
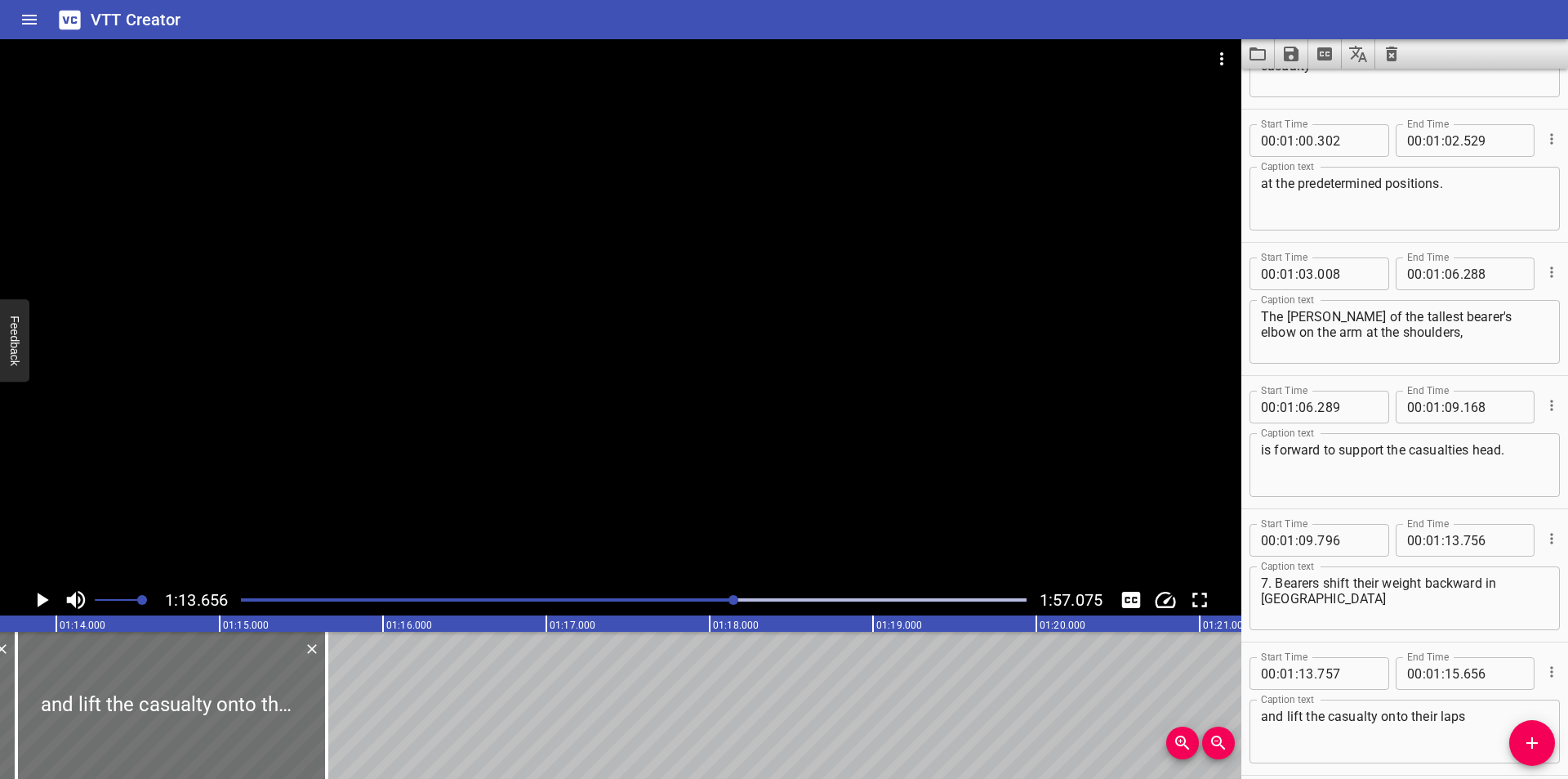
click at [891, 446] on div at bounding box center [620, 311] width 1241 height 545
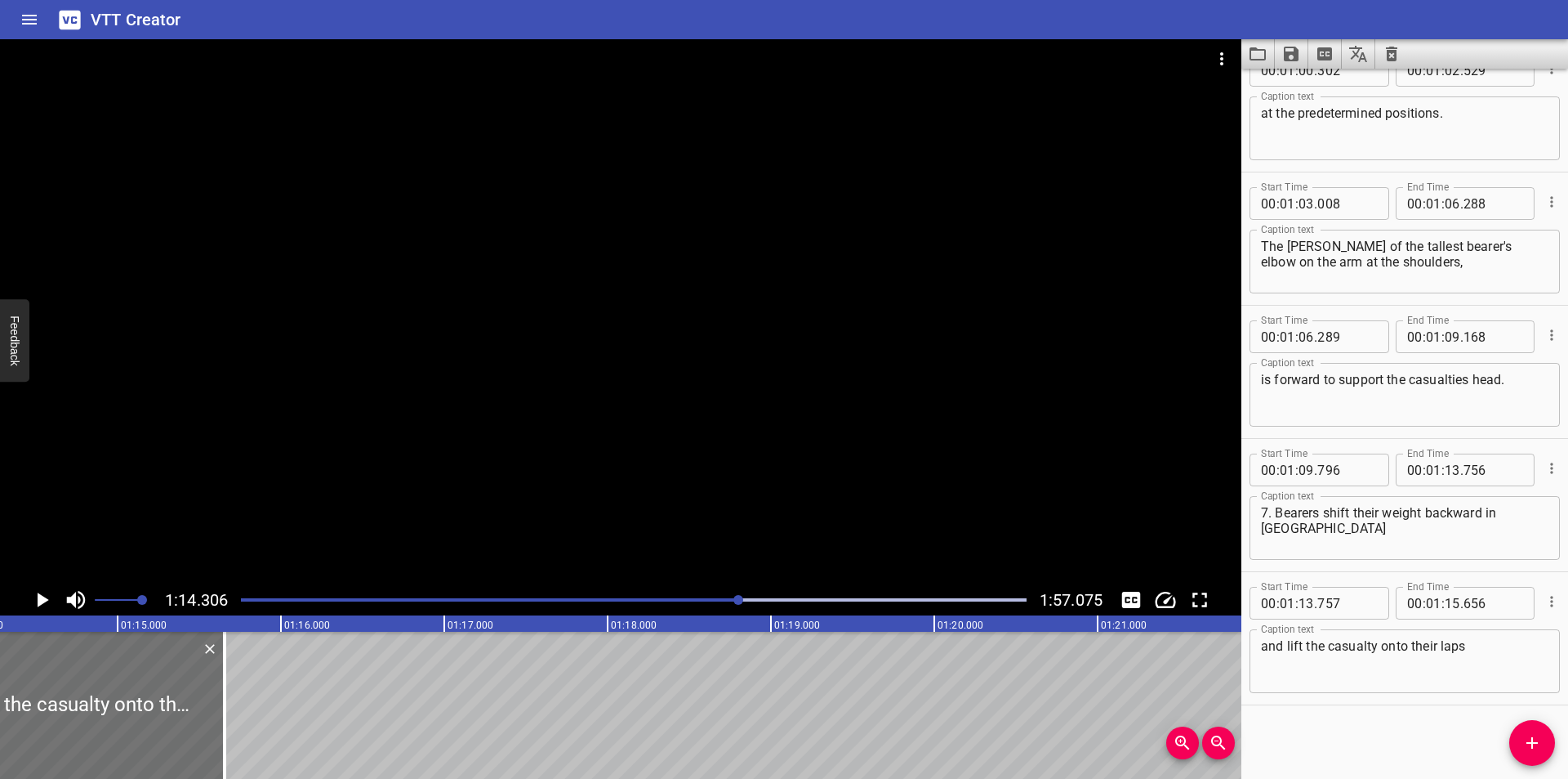
scroll to position [0, 12135]
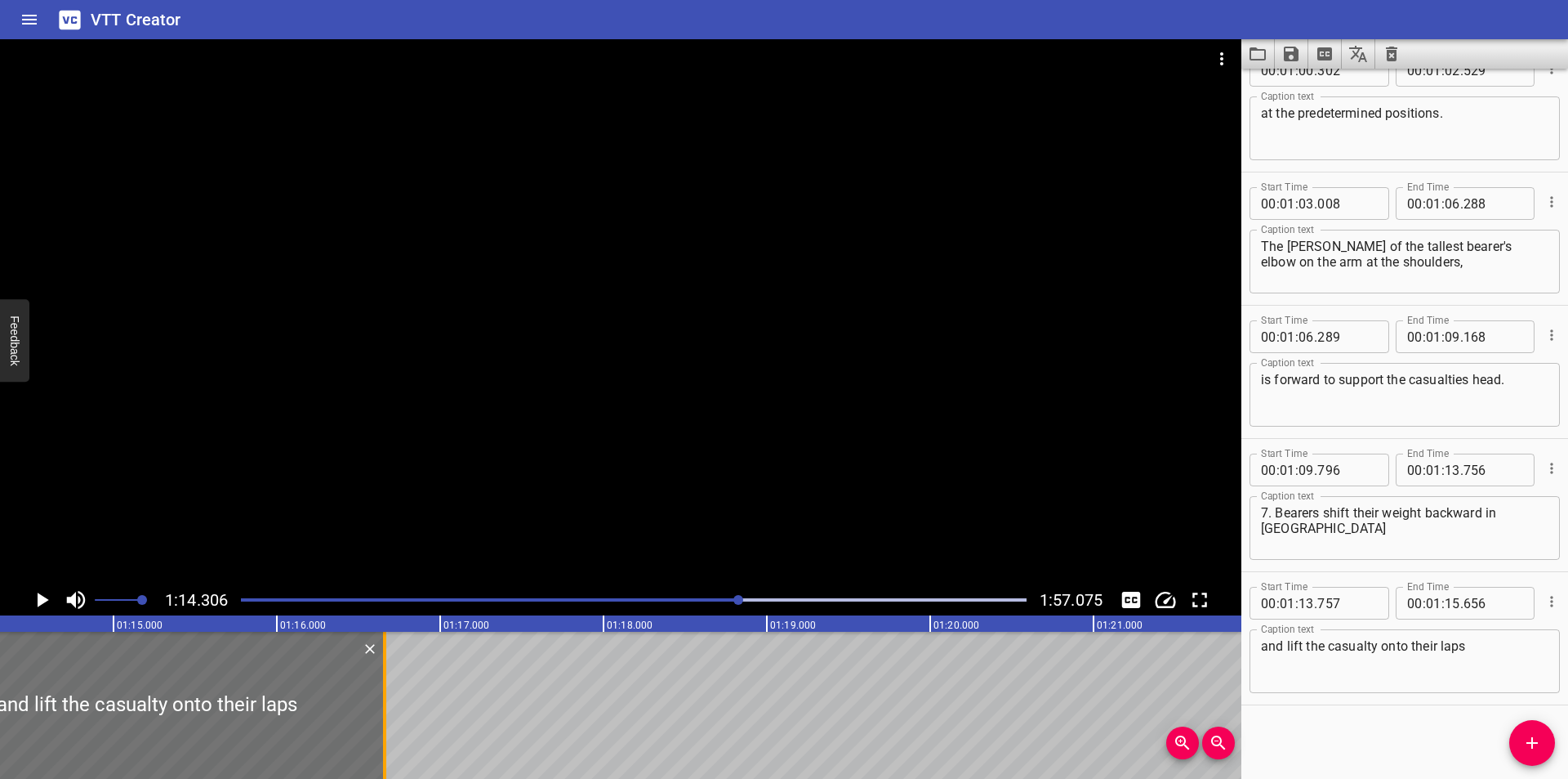
drag, startPoint x: 231, startPoint y: 730, endPoint x: 384, endPoint y: 715, distance: 153.7
click at [384, 715] on div at bounding box center [384, 705] width 3 height 147
type input "16"
type input "661"
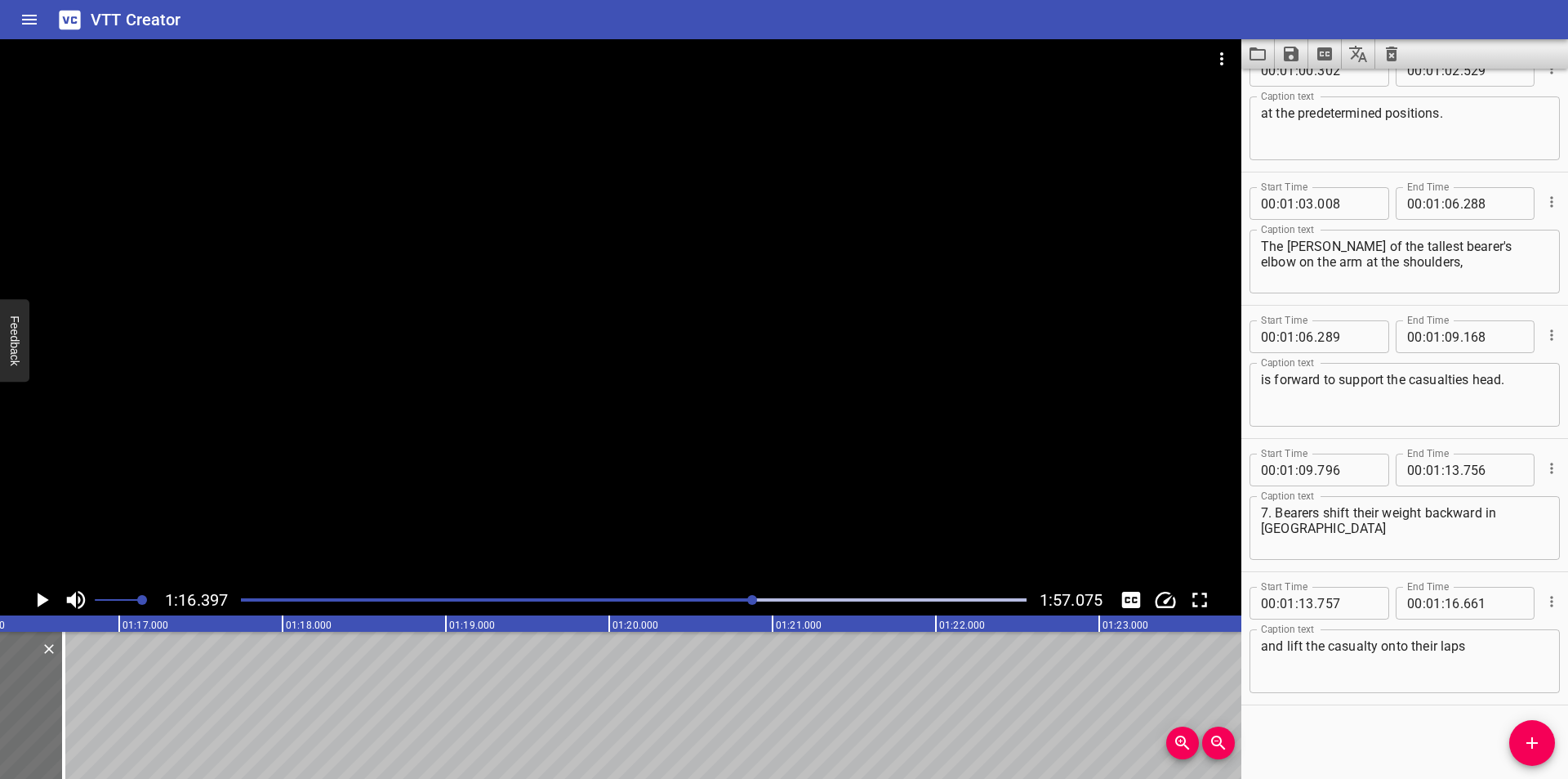
scroll to position [0, 12476]
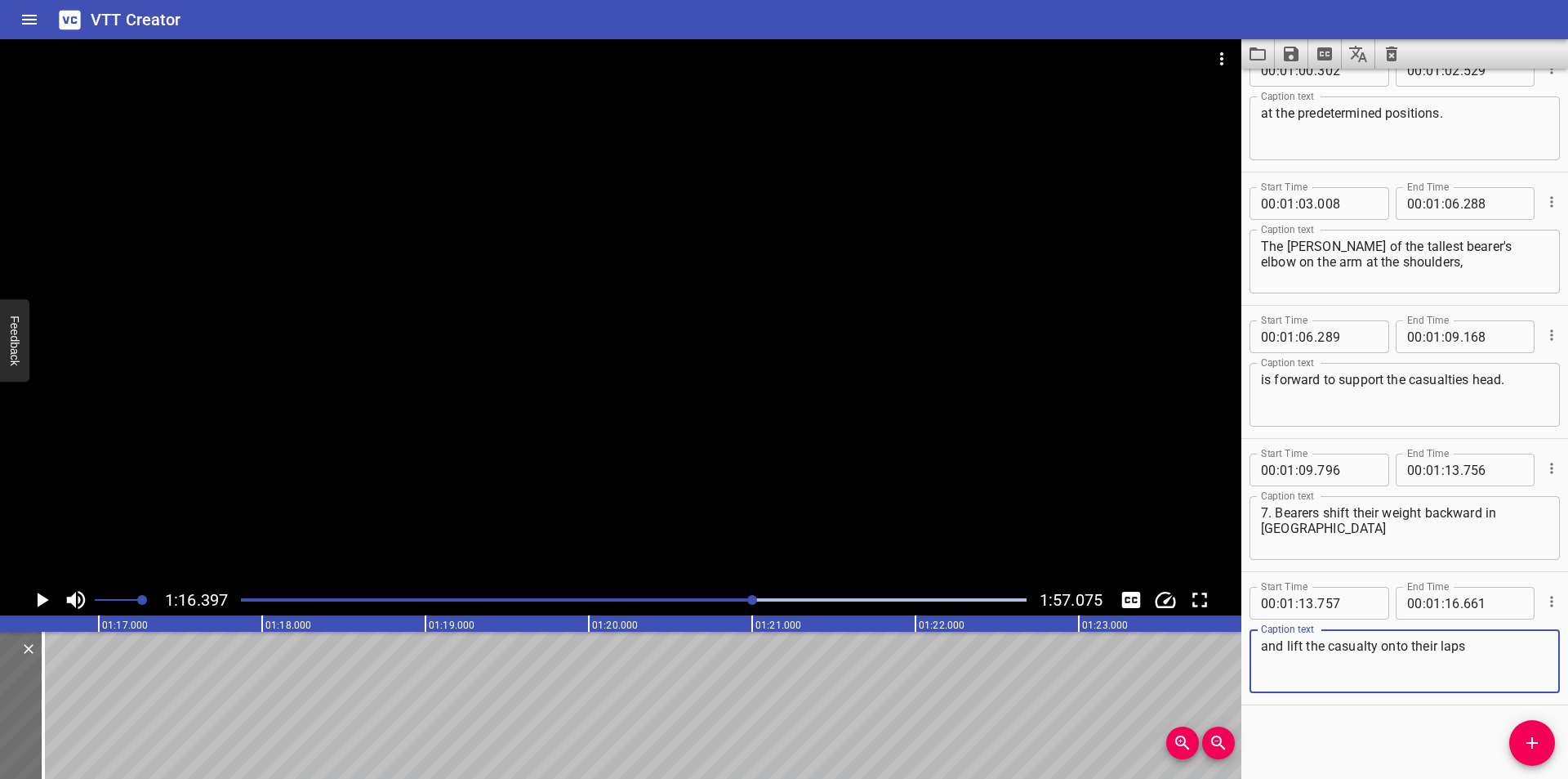
click at [1503, 662] on textarea "and lift the casualty onto their laps" at bounding box center [1404, 660] width 288 height 46
type textarea "and lift the casualty onto their laps."
click at [741, 603] on div at bounding box center [633, 599] width 805 height 23
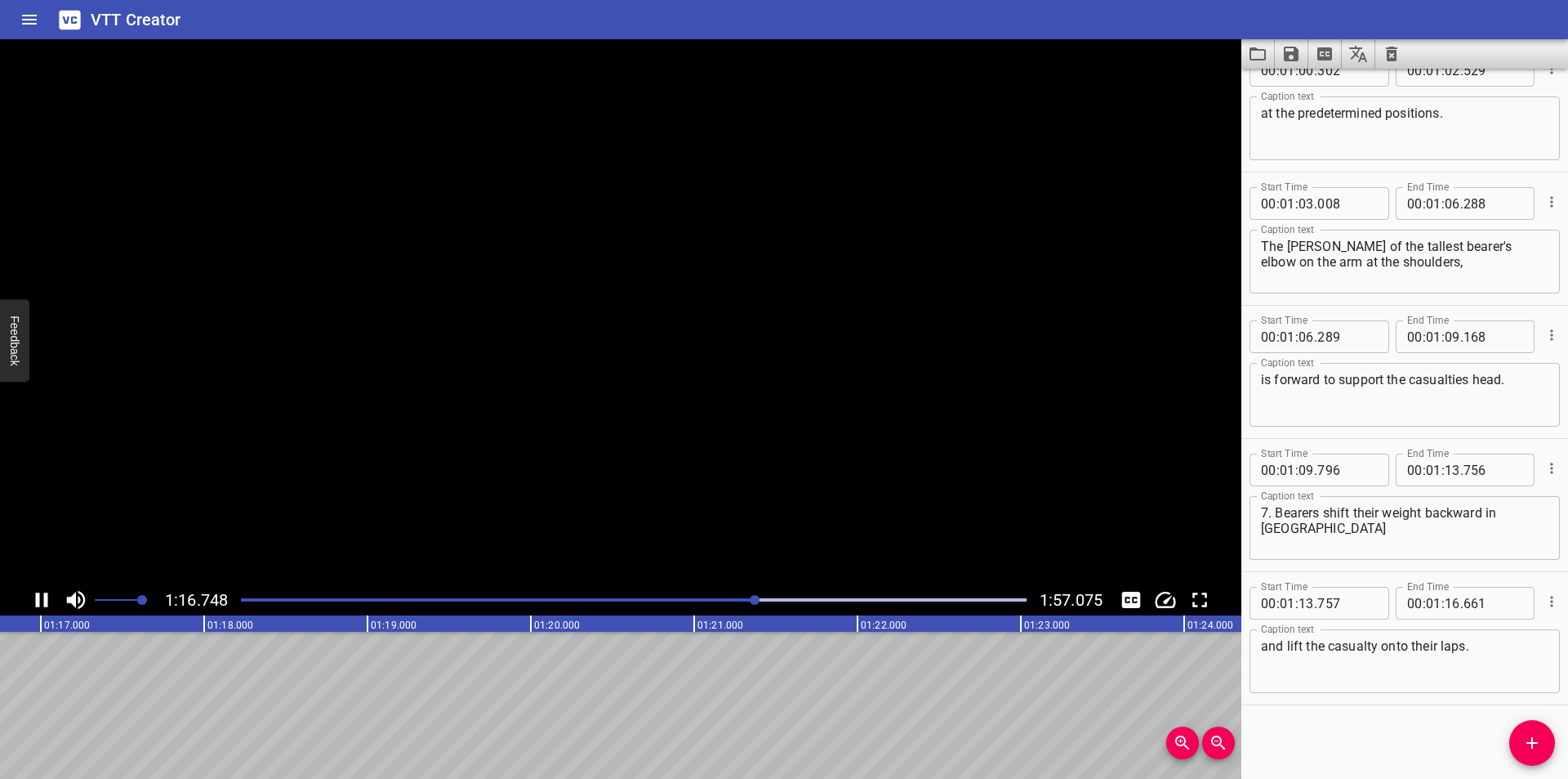
scroll to position [0, 12573]
drag, startPoint x: 1535, startPoint y: 742, endPoint x: 1522, endPoint y: 740, distance: 13.2
click at [1535, 741] on icon "Add Cue" at bounding box center [1532, 742] width 12 height 12
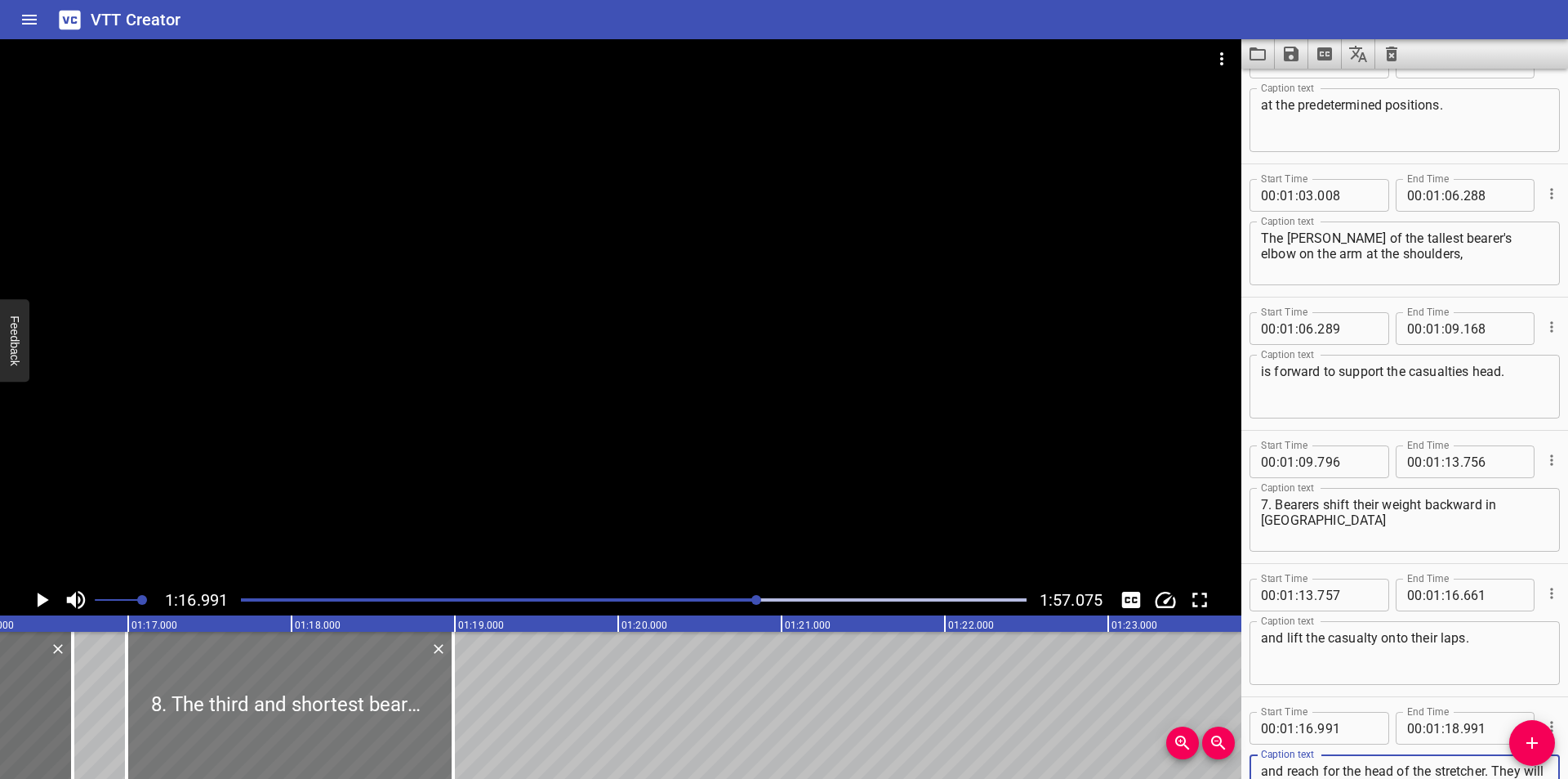
scroll to position [0, 12410]
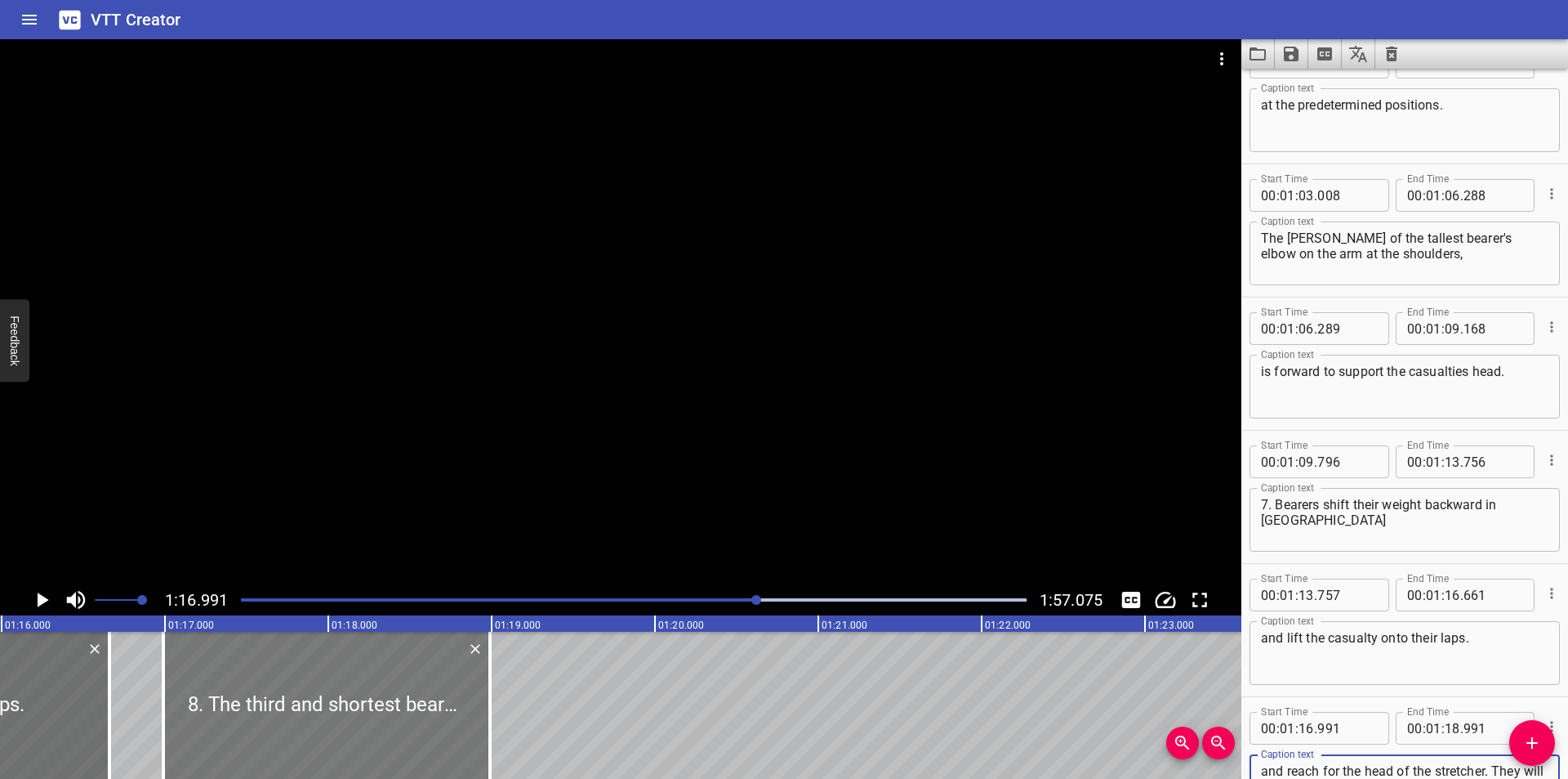
type textarea "8. The third and shortest bearer will now release their hand closest to the cas…"
drag, startPoint x: 297, startPoint y: 725, endPoint x: 321, endPoint y: 732, distance: 25.0
click at [321, 732] on div at bounding box center [350, 705] width 327 height 147
type input "17"
type input "136"
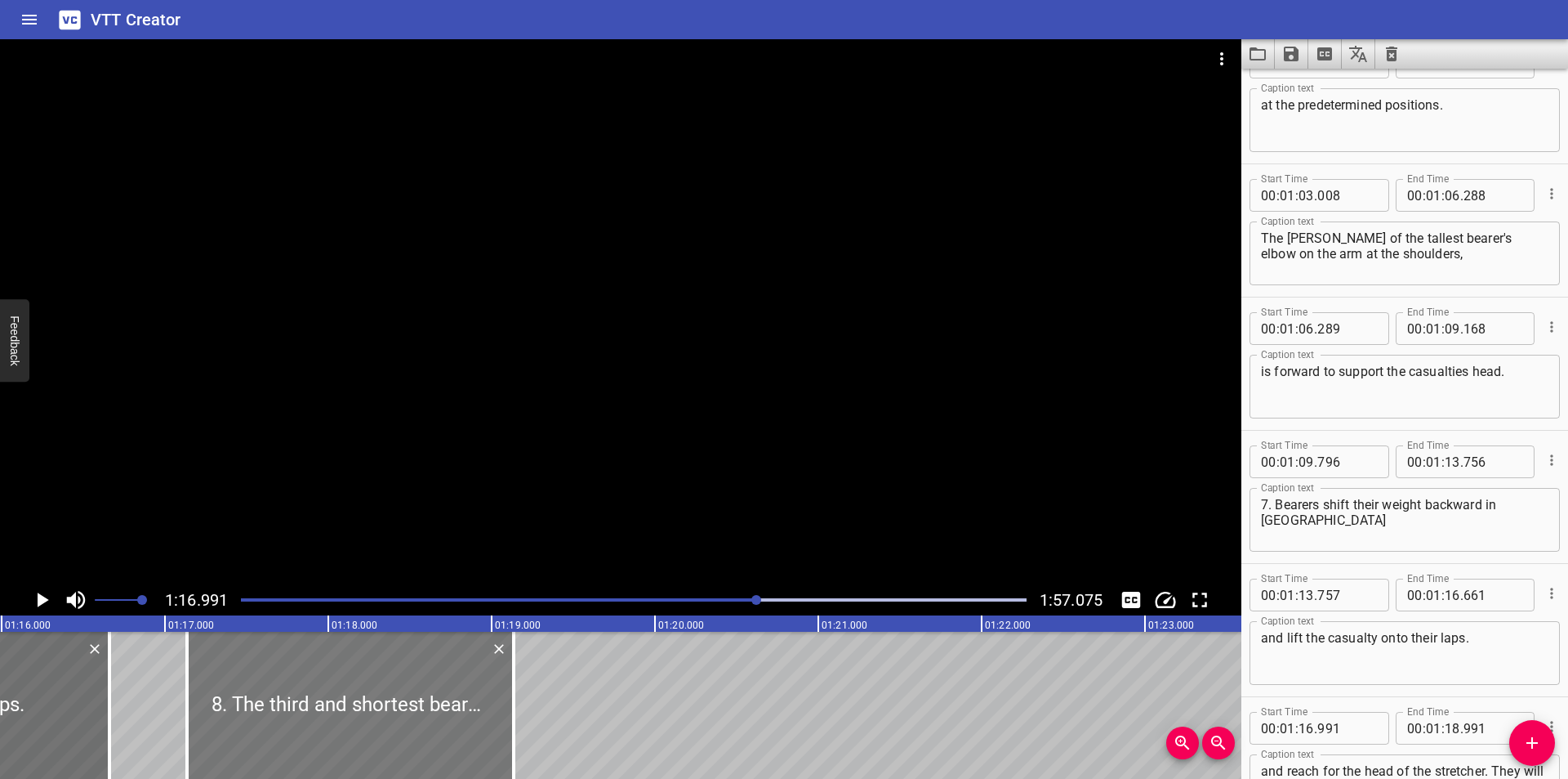
type input "19"
type input "136"
click at [109, 737] on div at bounding box center [105, 705] width 17 height 147
type input "636"
click at [371, 709] on div at bounding box center [349, 705] width 327 height 147
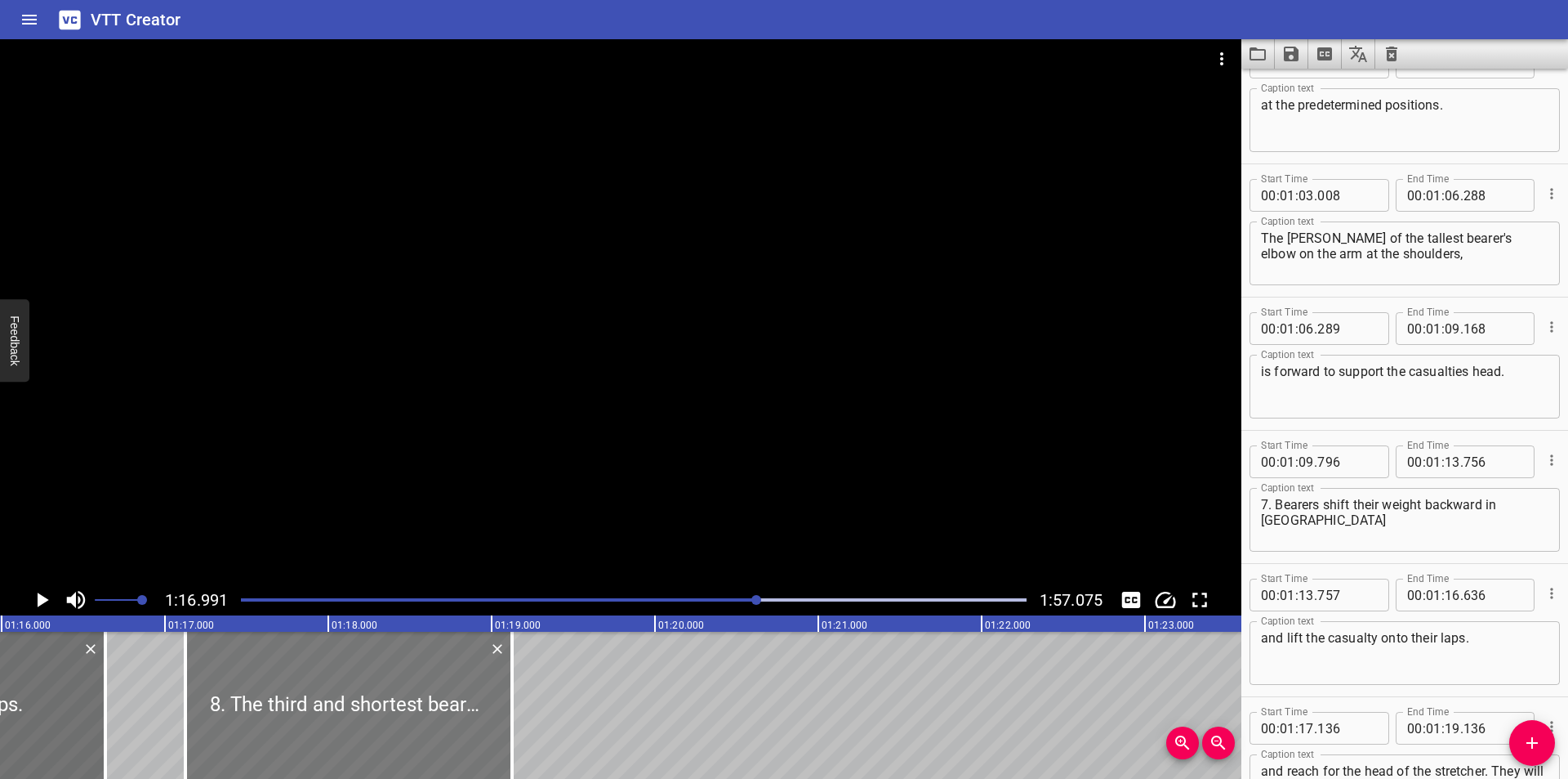
type input "126"
click at [492, 356] on div at bounding box center [620, 311] width 1241 height 545
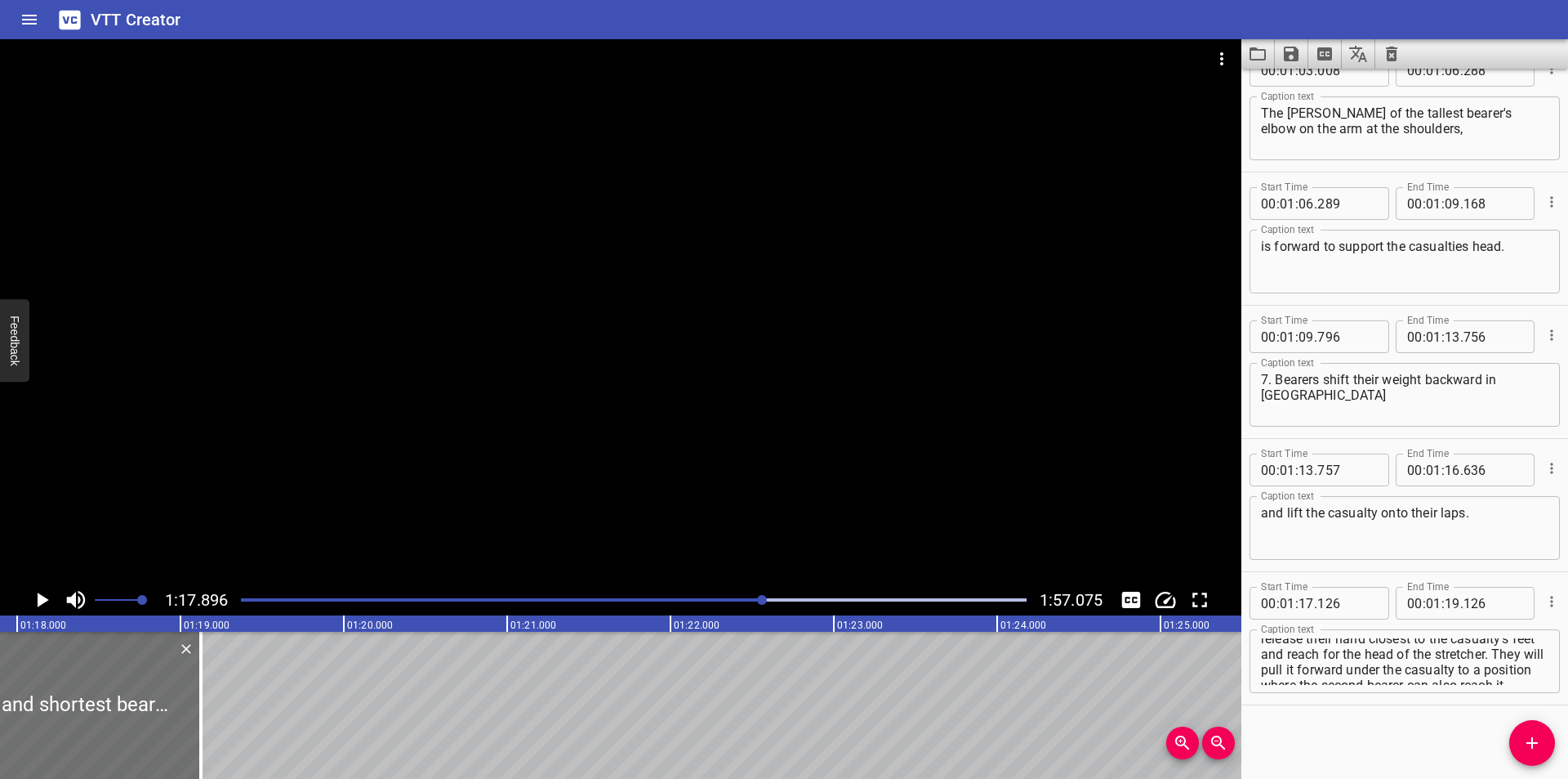
scroll to position [0, 0]
click at [1288, 643] on textarea "8. The third and shortest bearer will now release their hand closest to the cas…" at bounding box center [1404, 660] width 288 height 46
type textarea "8. The third and shortest bearer will now release their hand closest to the cas…"
click at [561, 466] on div at bounding box center [620, 311] width 1241 height 545
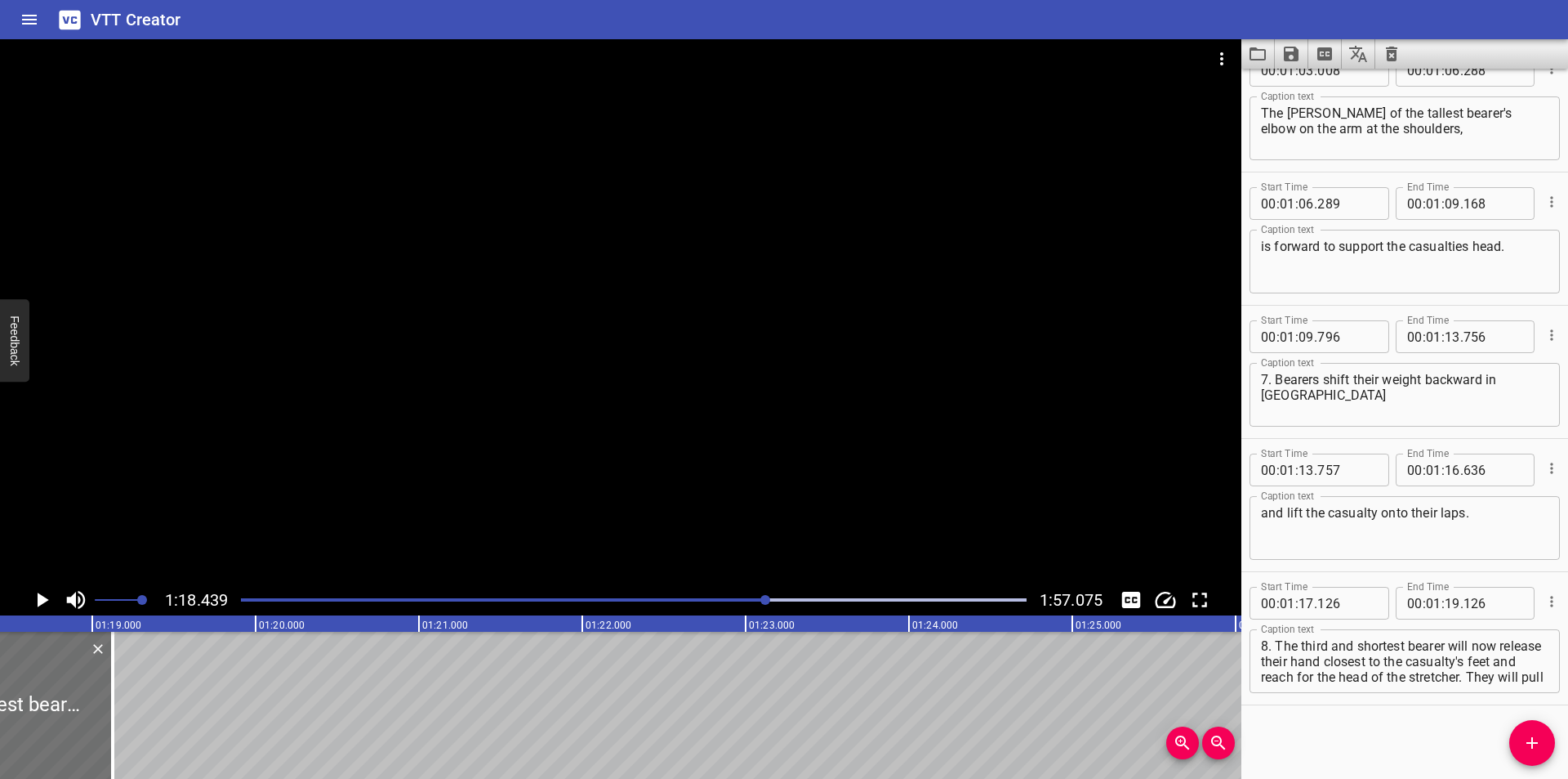
scroll to position [0, 12810]
drag, startPoint x: 113, startPoint y: 718, endPoint x: 454, endPoint y: 708, distance: 341.1
click at [129, 708] on div at bounding box center [127, 705] width 3 height 147
click at [136, 708] on div at bounding box center [127, 705] width 17 height 147
type input "21"
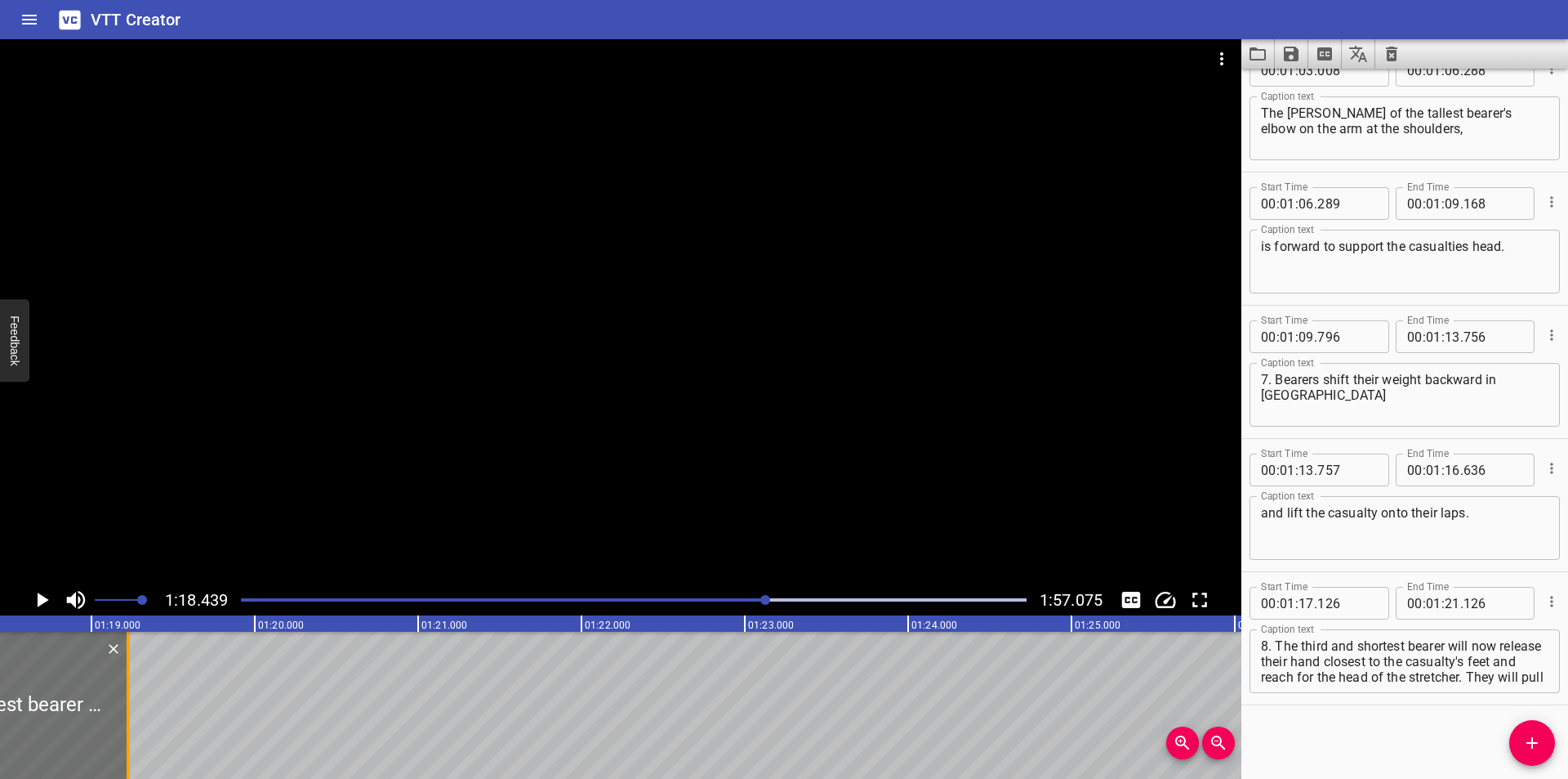
type input "206"
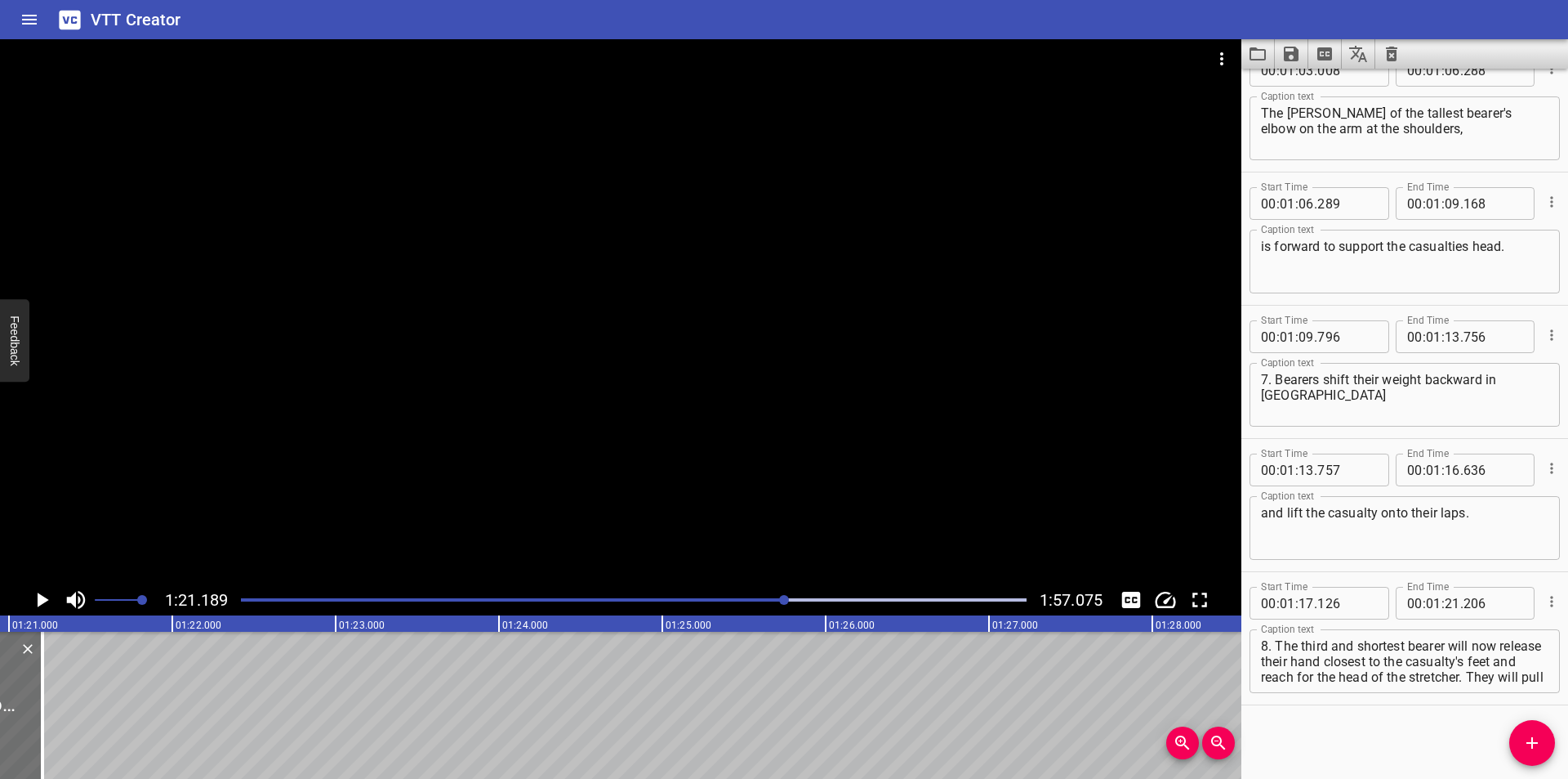
scroll to position [0, 13259]
drag, startPoint x: 5, startPoint y: 751, endPoint x: 238, endPoint y: 746, distance: 233.1
click at [30, 746] on div at bounding box center [21, 705] width 17 height 147
type input "22"
type input "631"
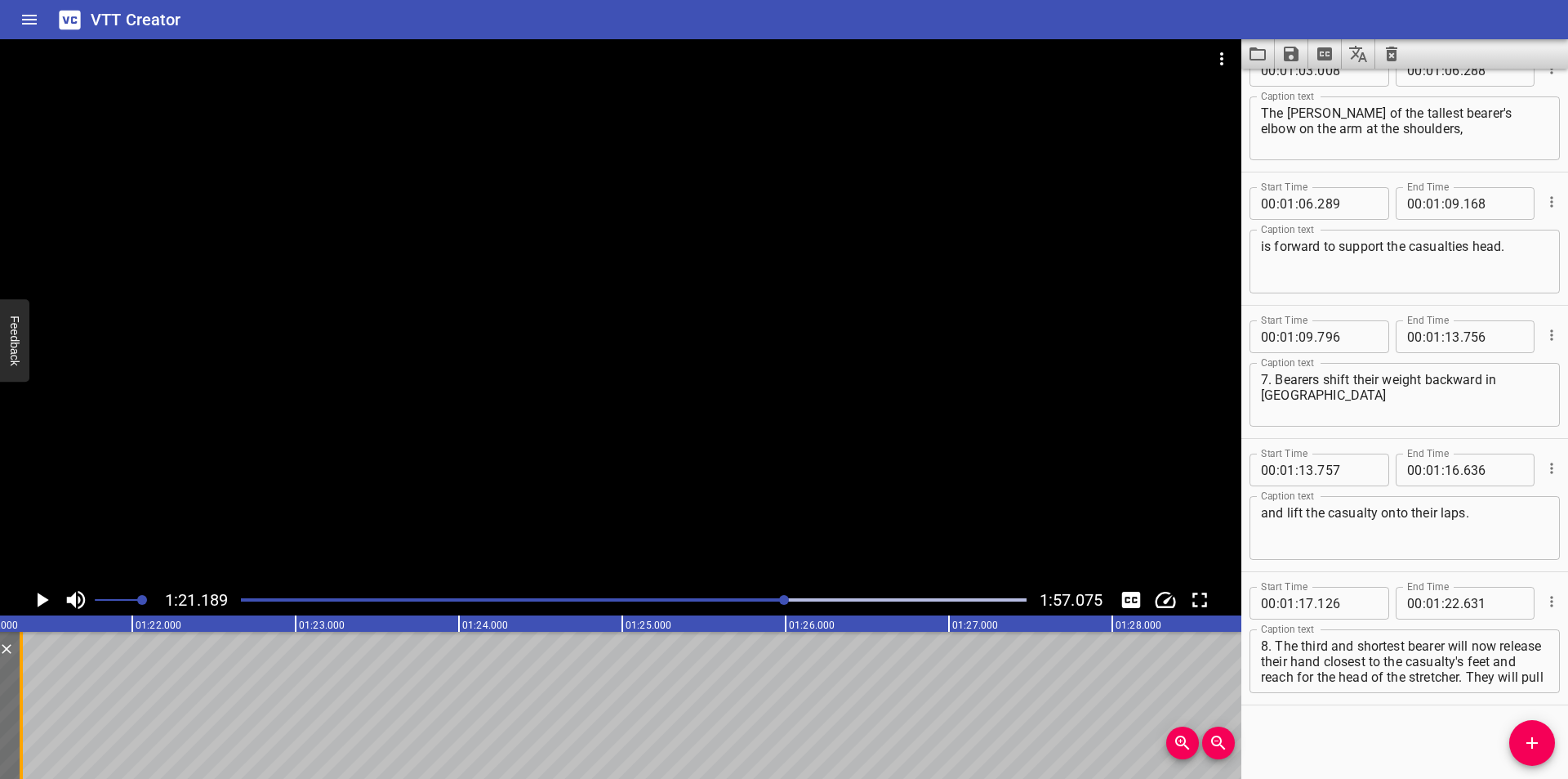
click at [30, 746] on div at bounding box center [21, 705] width 17 height 147
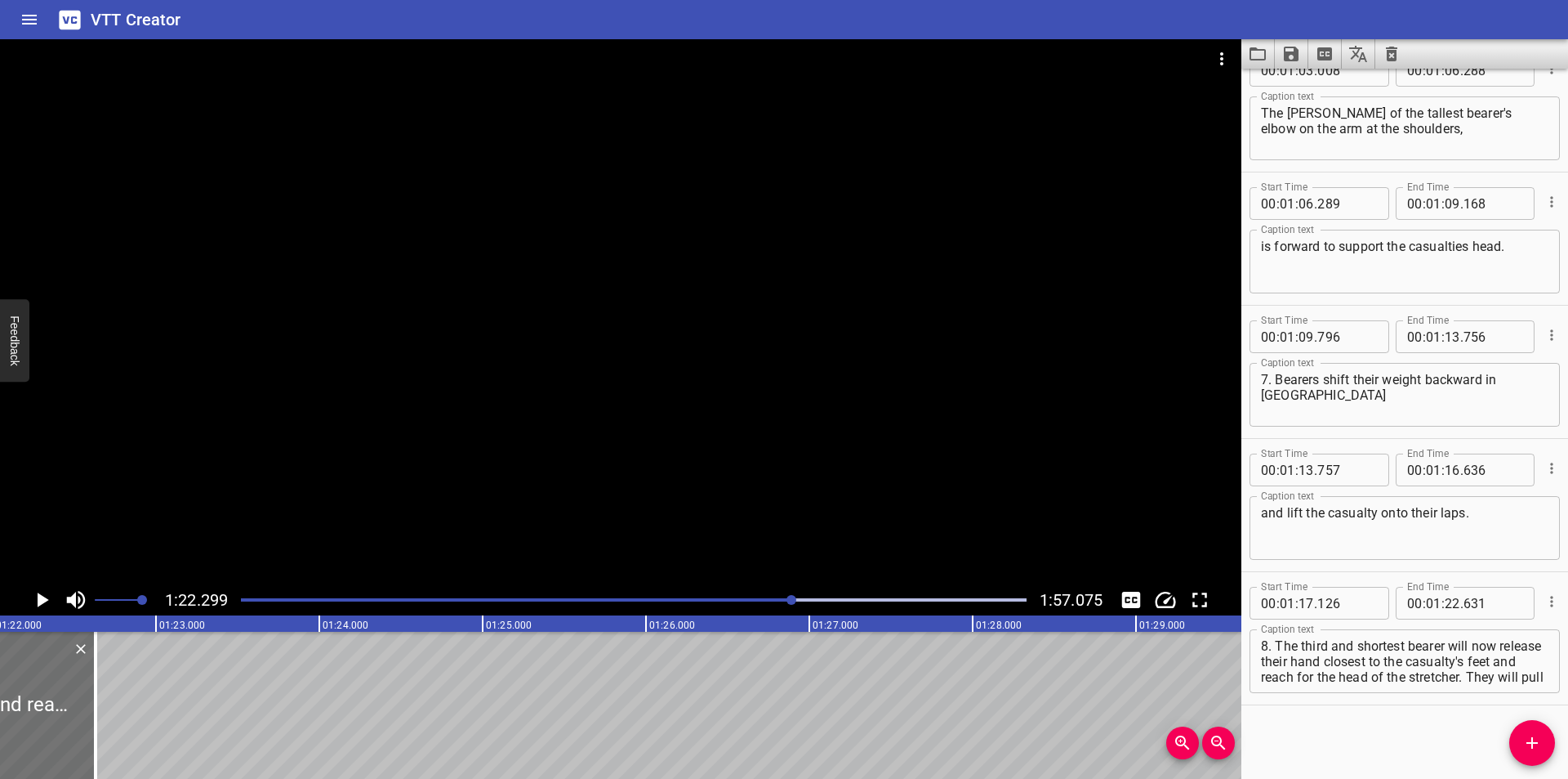
scroll to position [0, 13440]
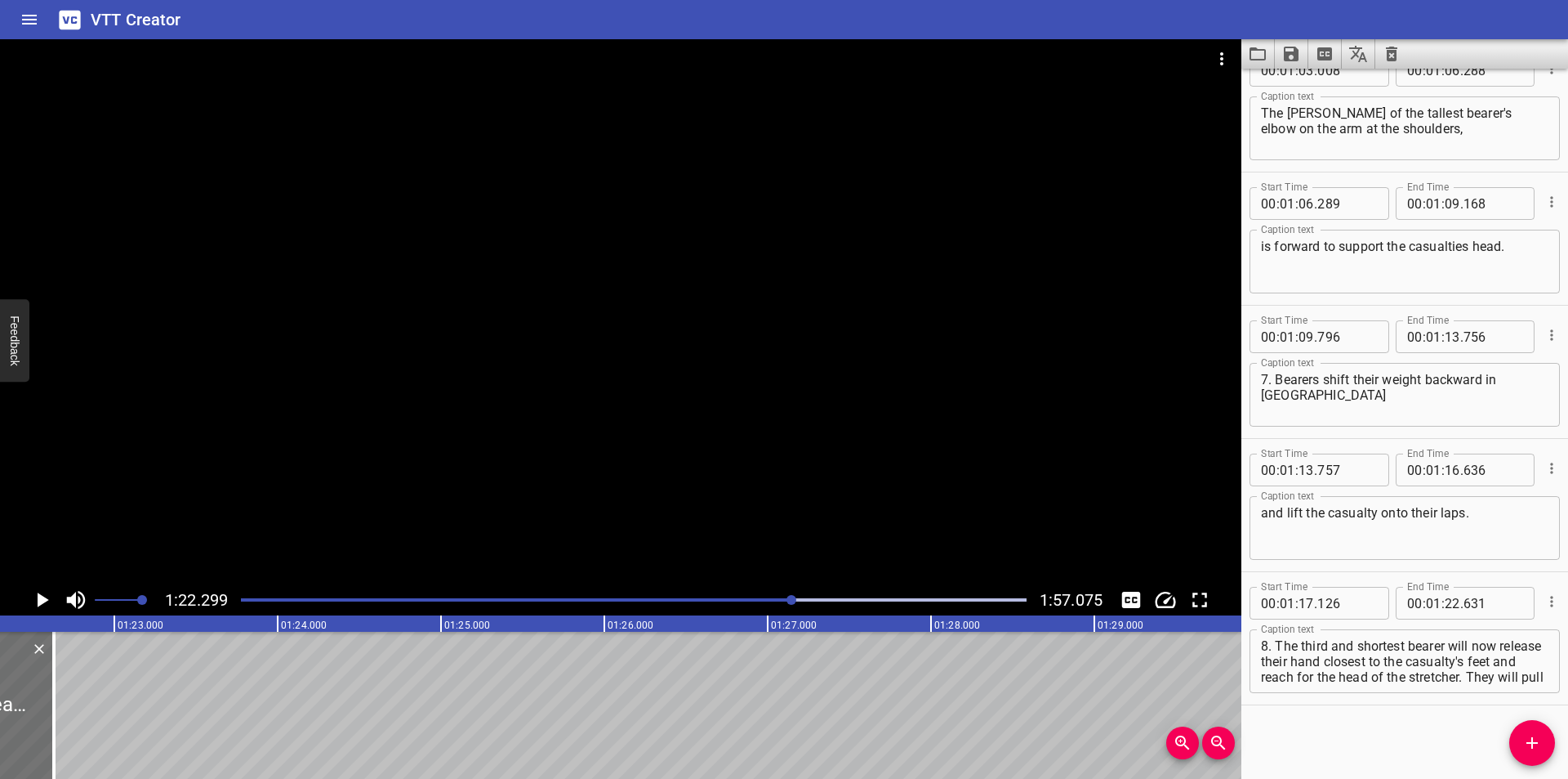
click at [761, 604] on div at bounding box center [633, 599] width 805 height 23
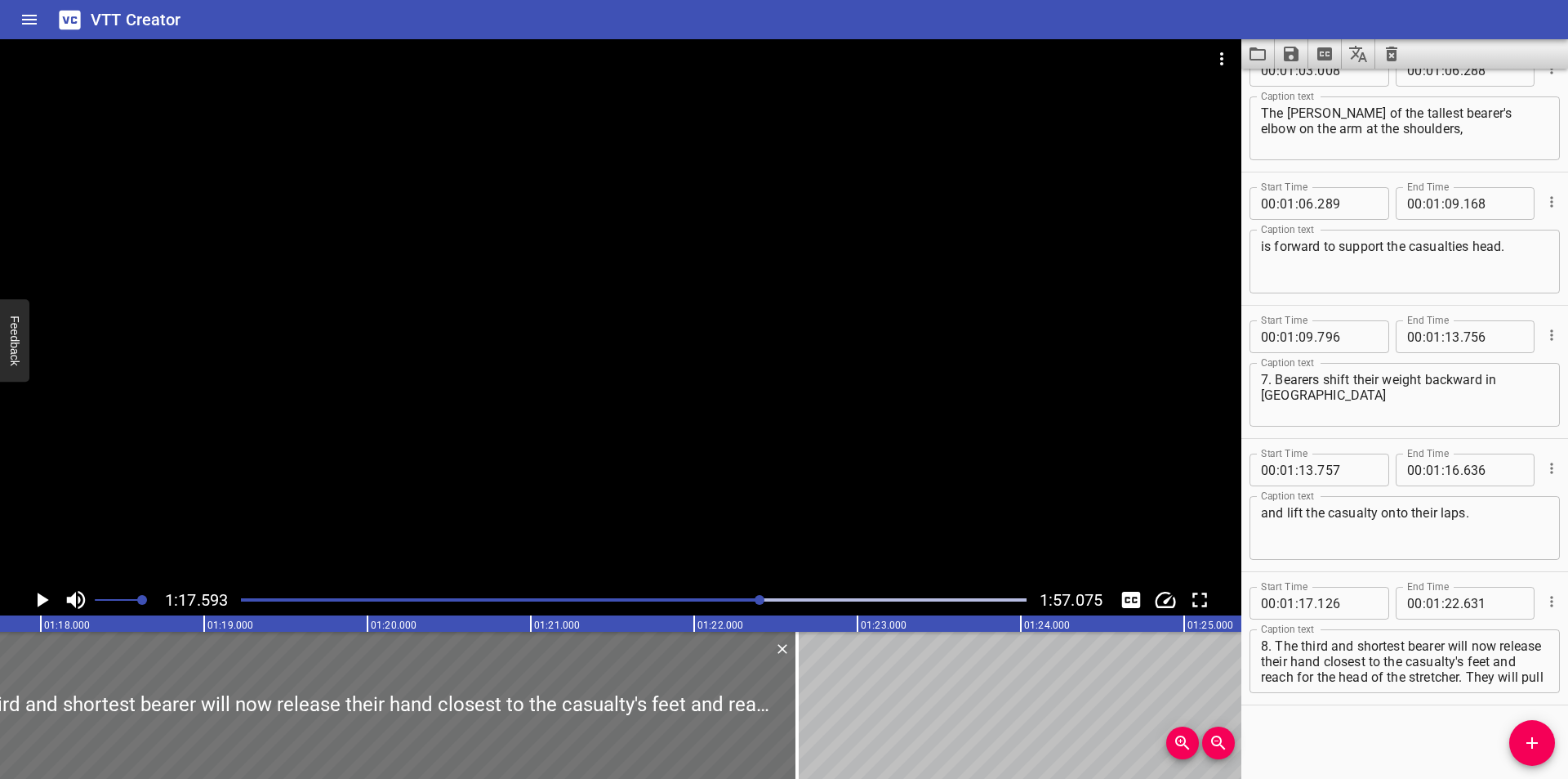
scroll to position [0, 12671]
click at [736, 489] on div at bounding box center [620, 311] width 1241 height 545
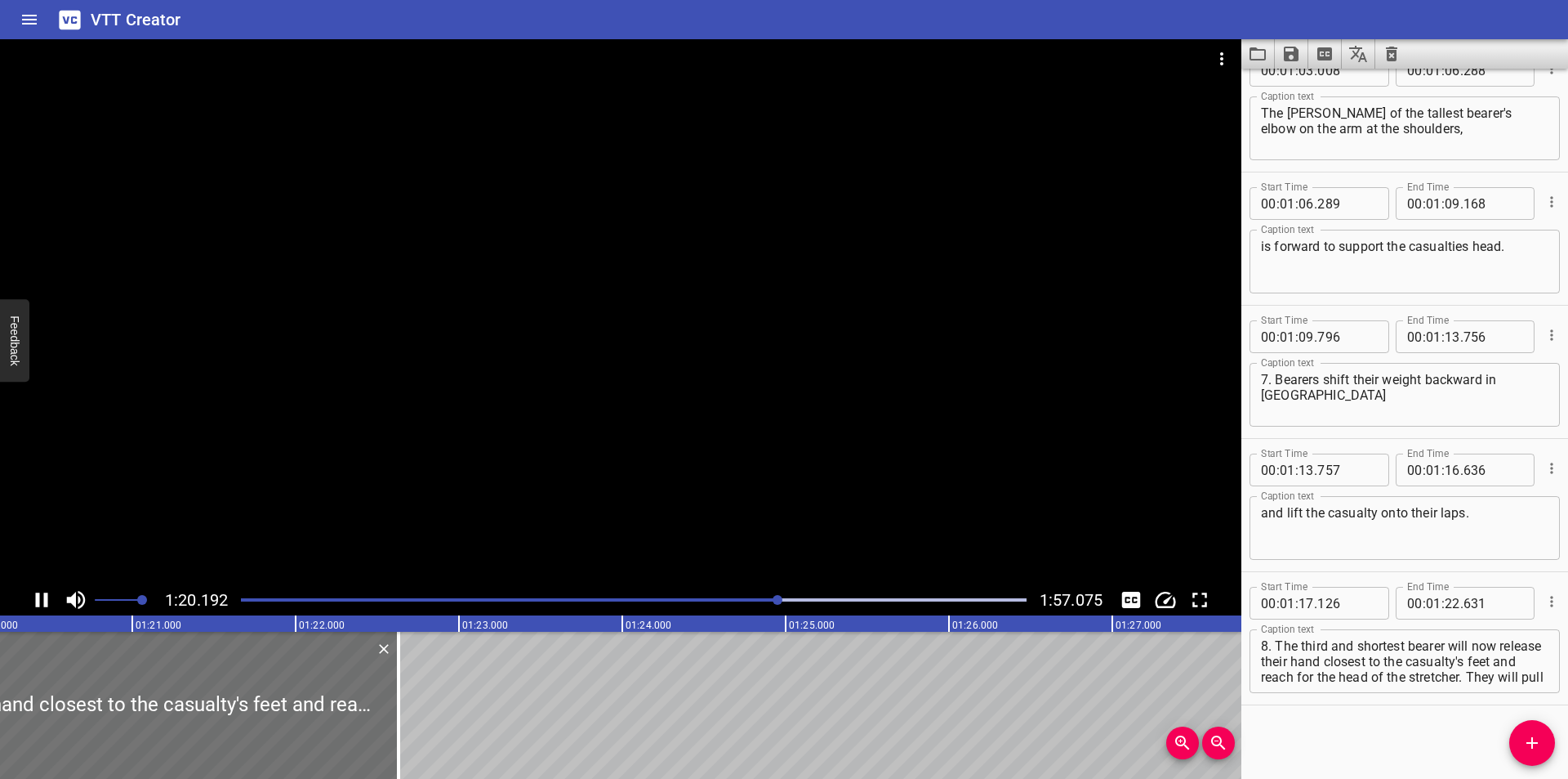
click at [578, 471] on div at bounding box center [620, 311] width 1241 height 545
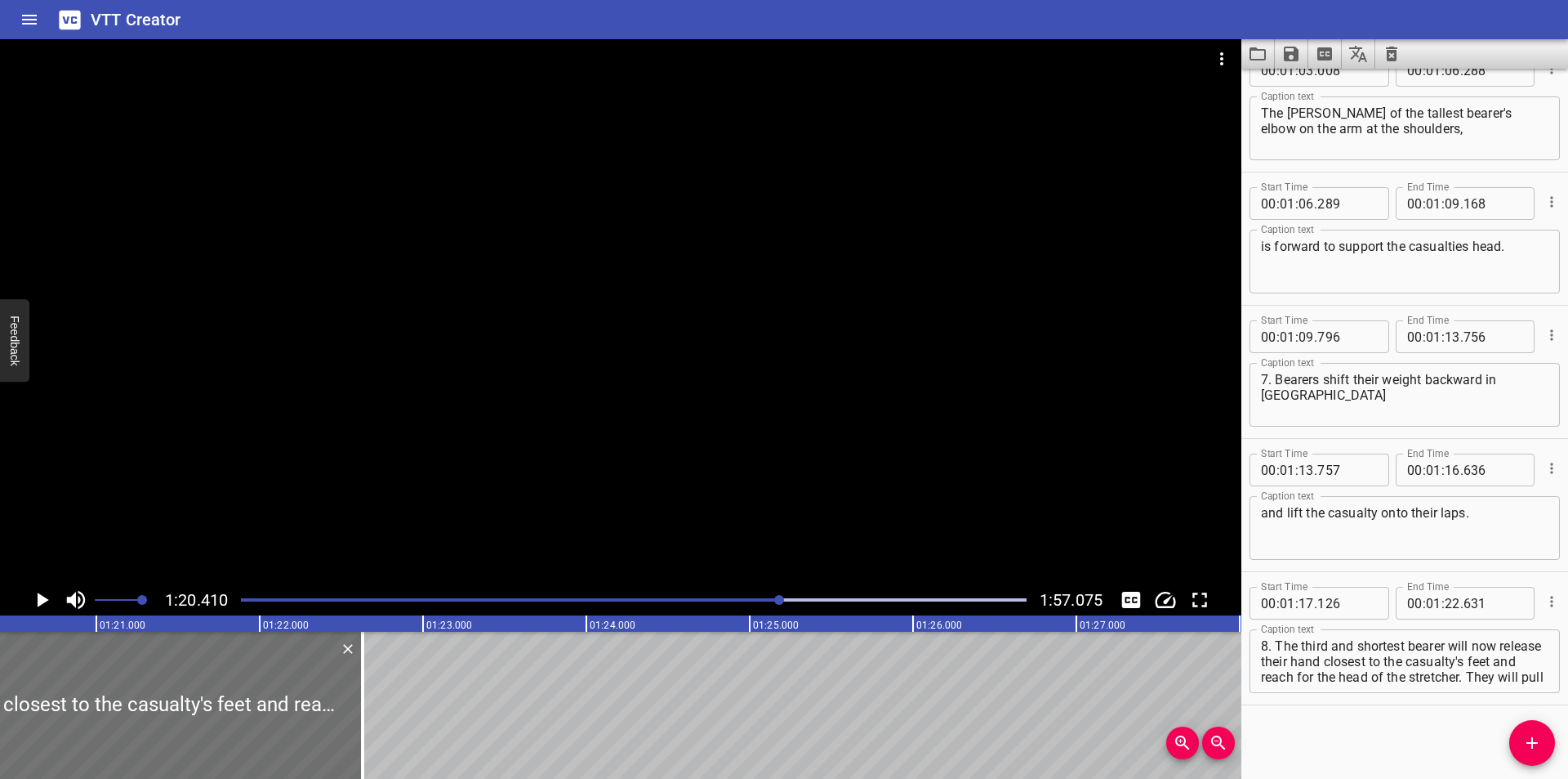
click at [557, 509] on div at bounding box center [620, 311] width 1241 height 545
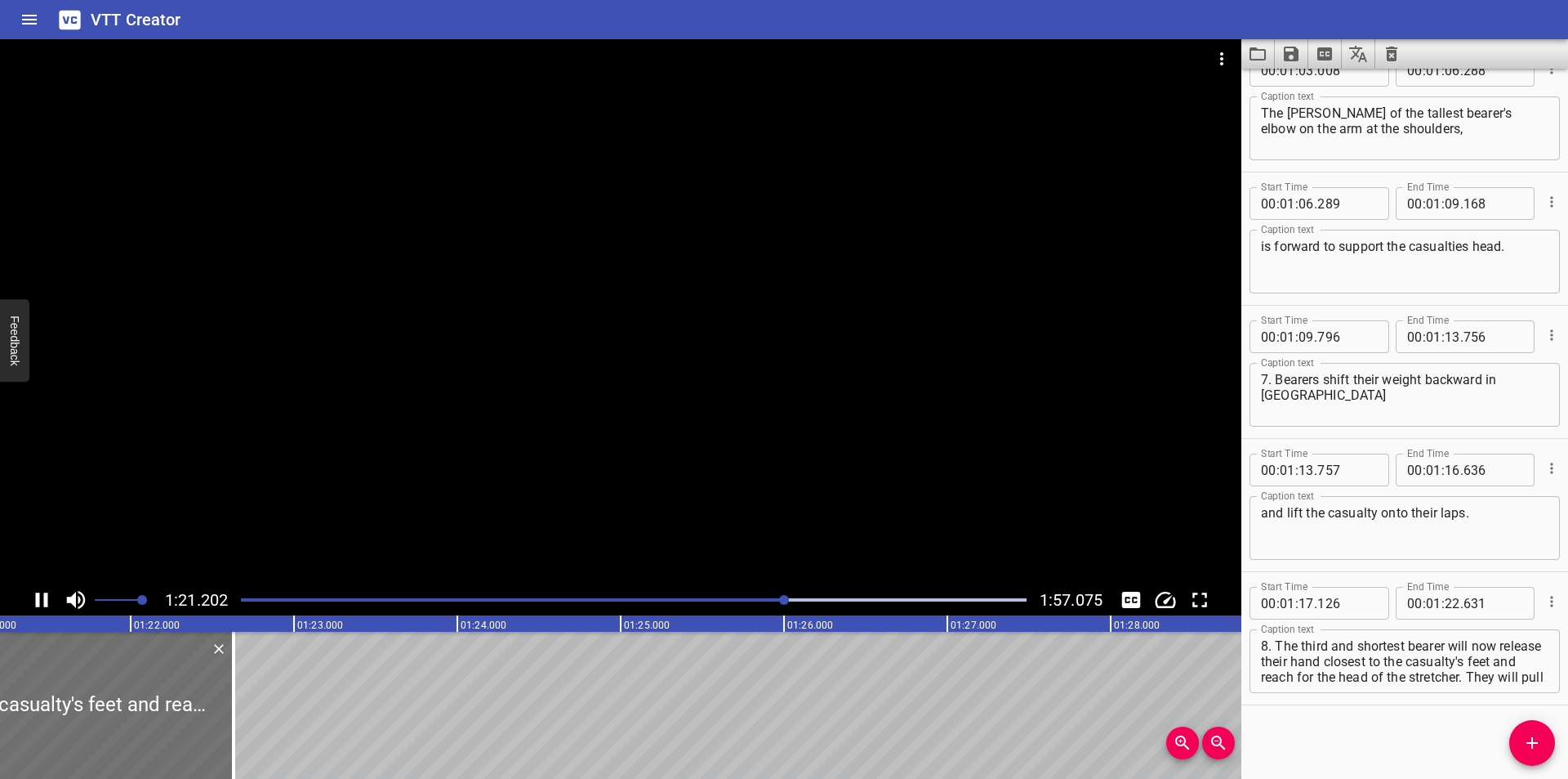
click at [557, 488] on div at bounding box center [620, 311] width 1241 height 545
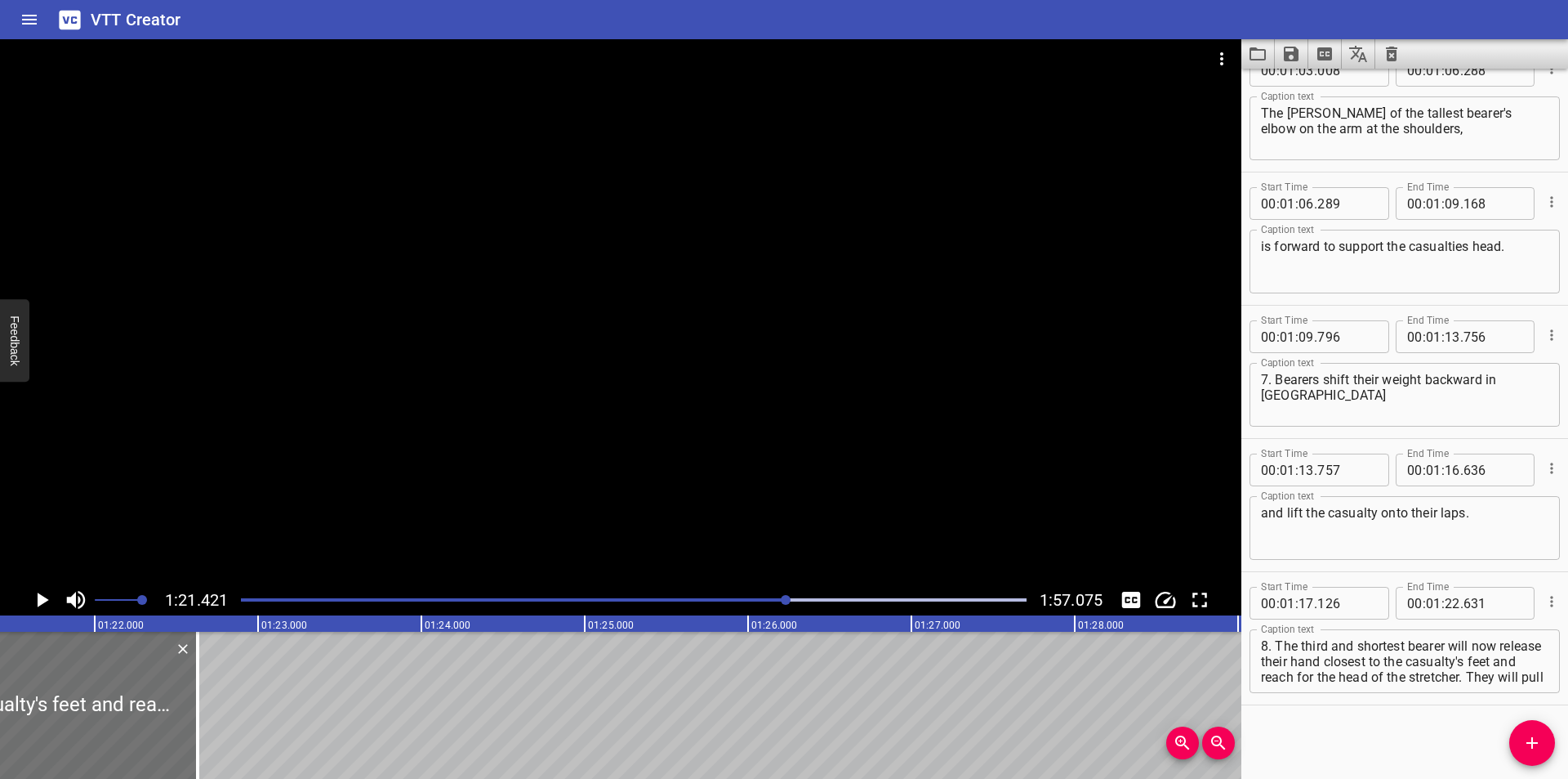
click at [556, 496] on div at bounding box center [620, 311] width 1241 height 545
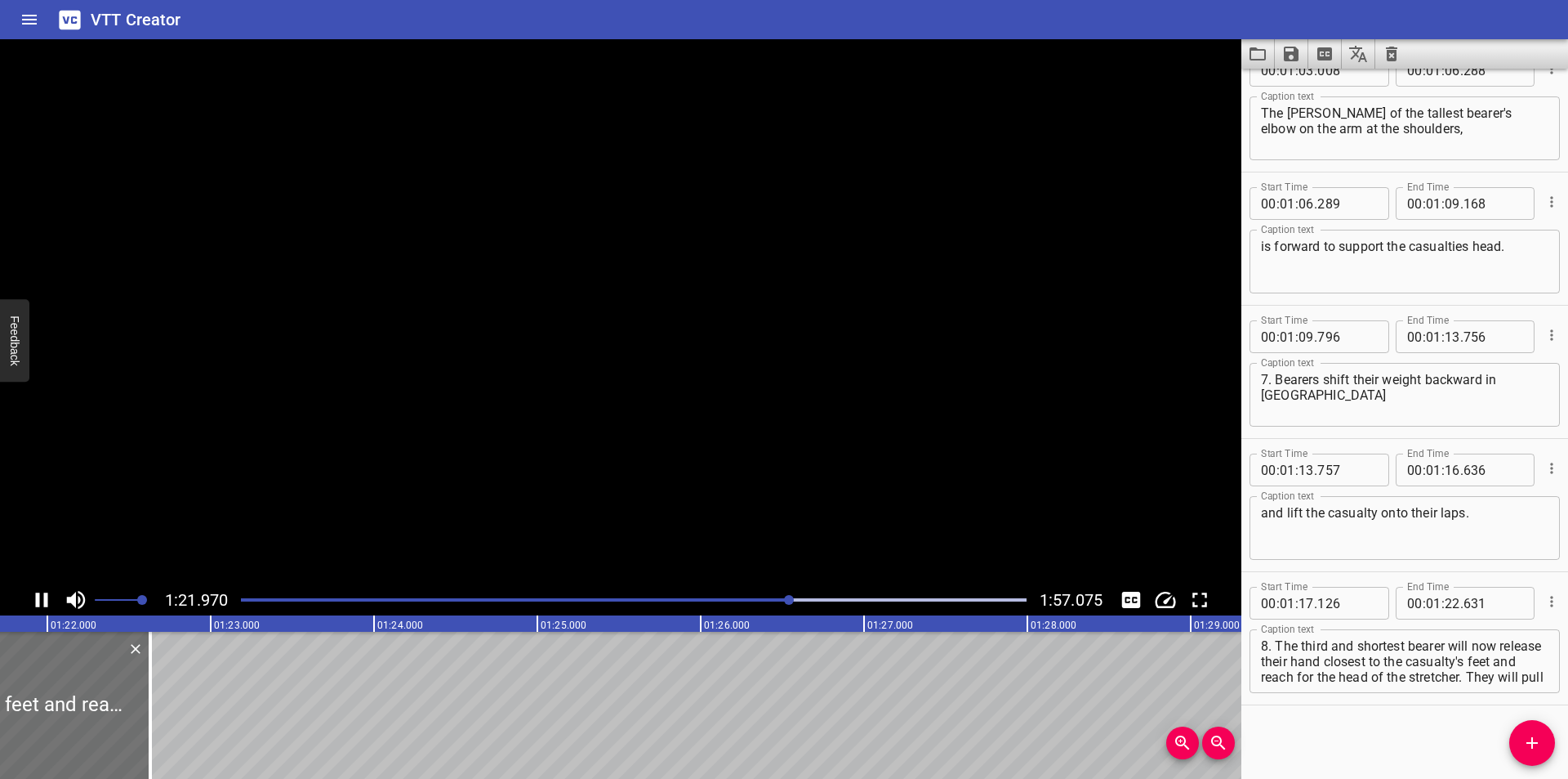
click at [556, 496] on video at bounding box center [620, 311] width 1241 height 545
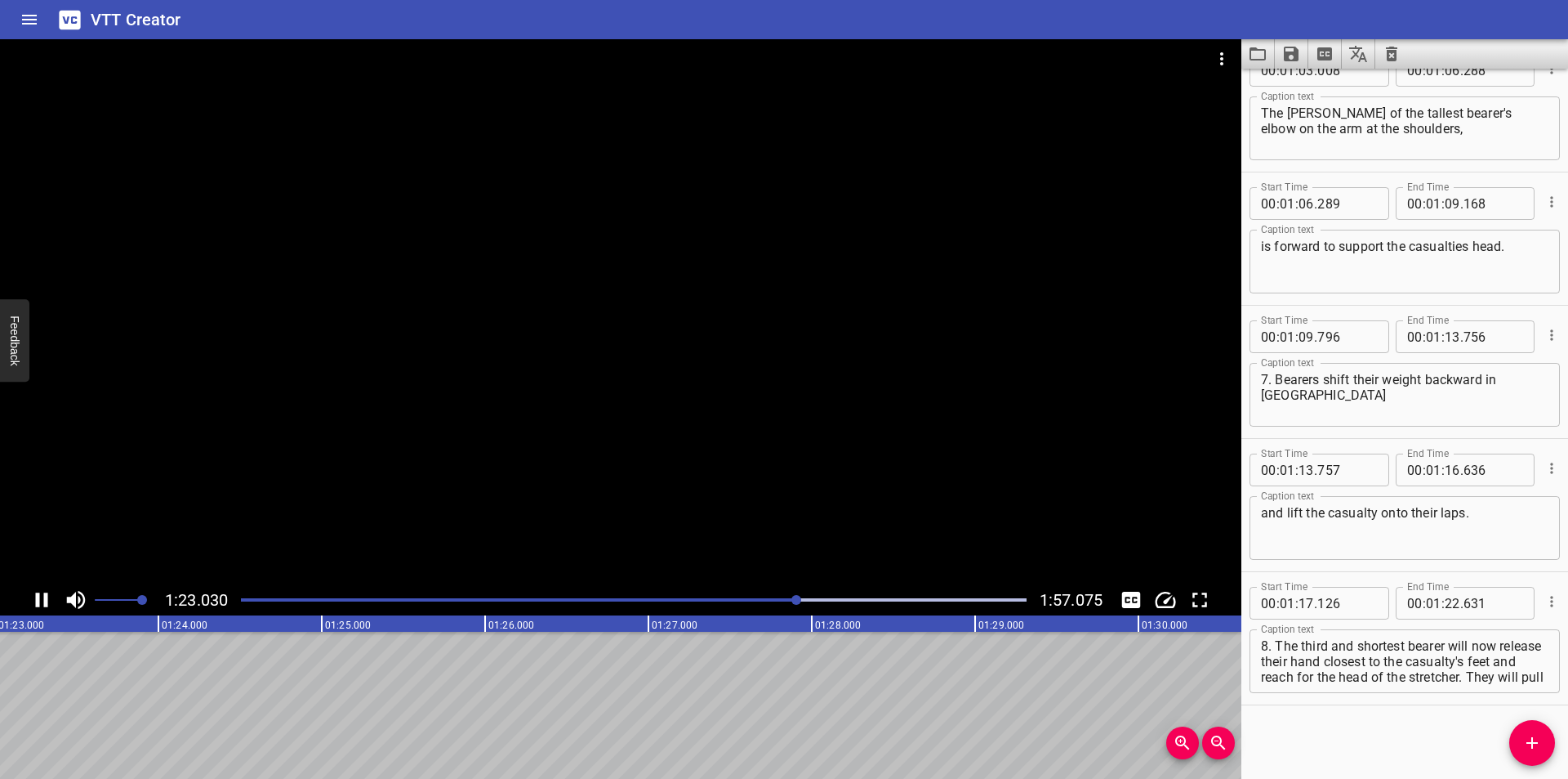
click at [554, 498] on div at bounding box center [620, 311] width 1241 height 545
click at [752, 601] on div at bounding box center [633, 599] width 805 height 23
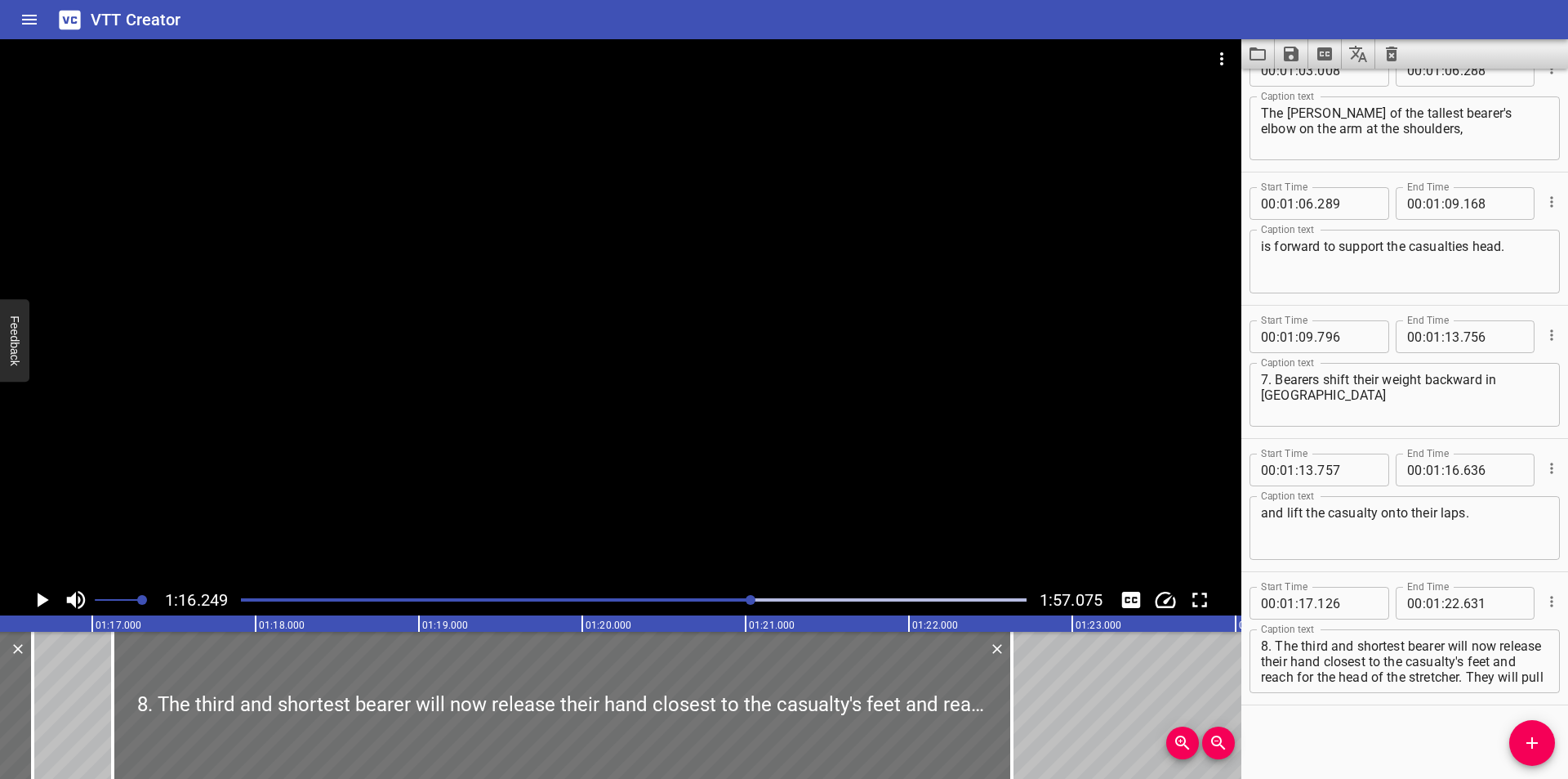
scroll to position [0, 12452]
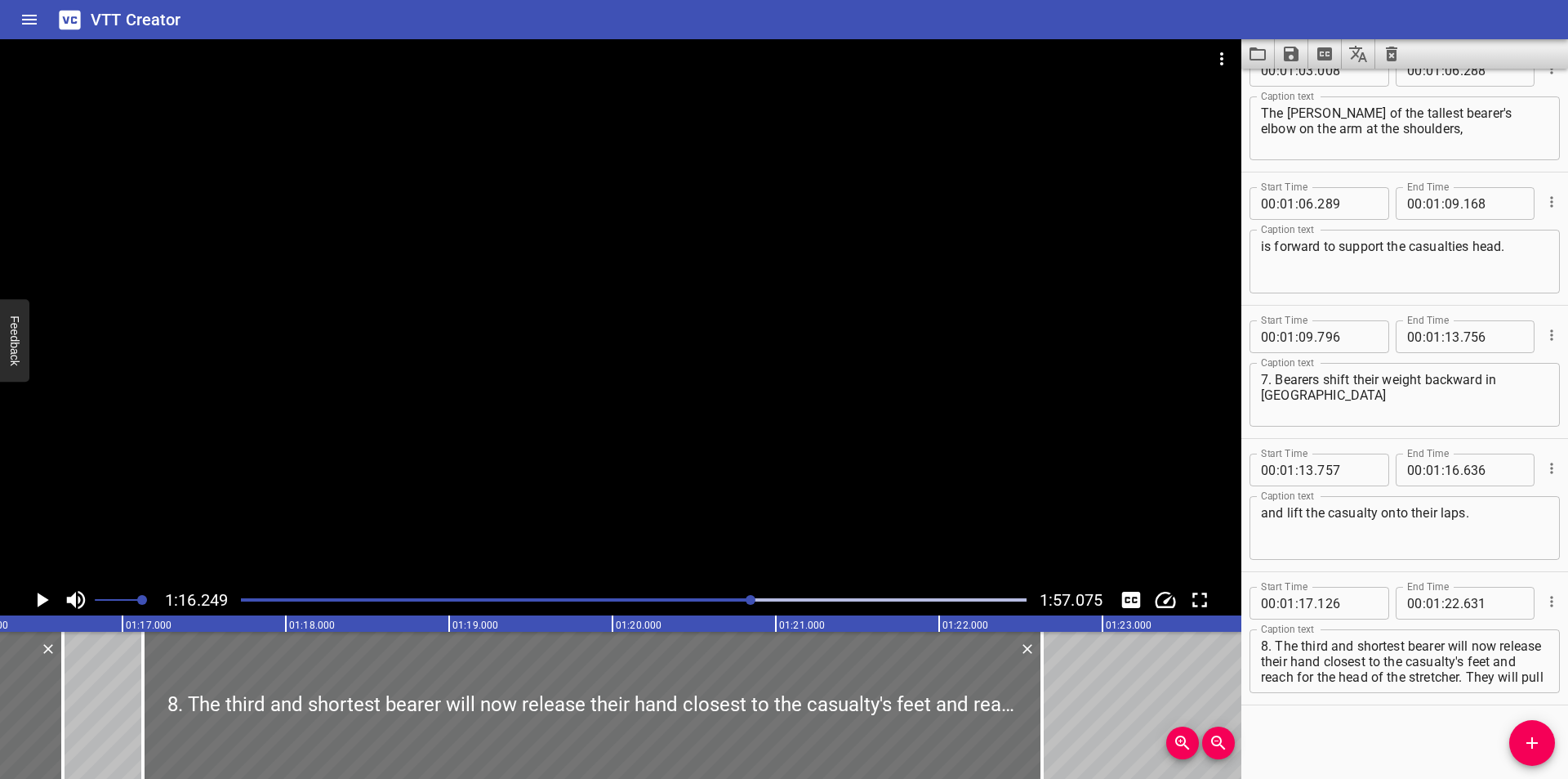
click at [741, 481] on div at bounding box center [620, 311] width 1241 height 545
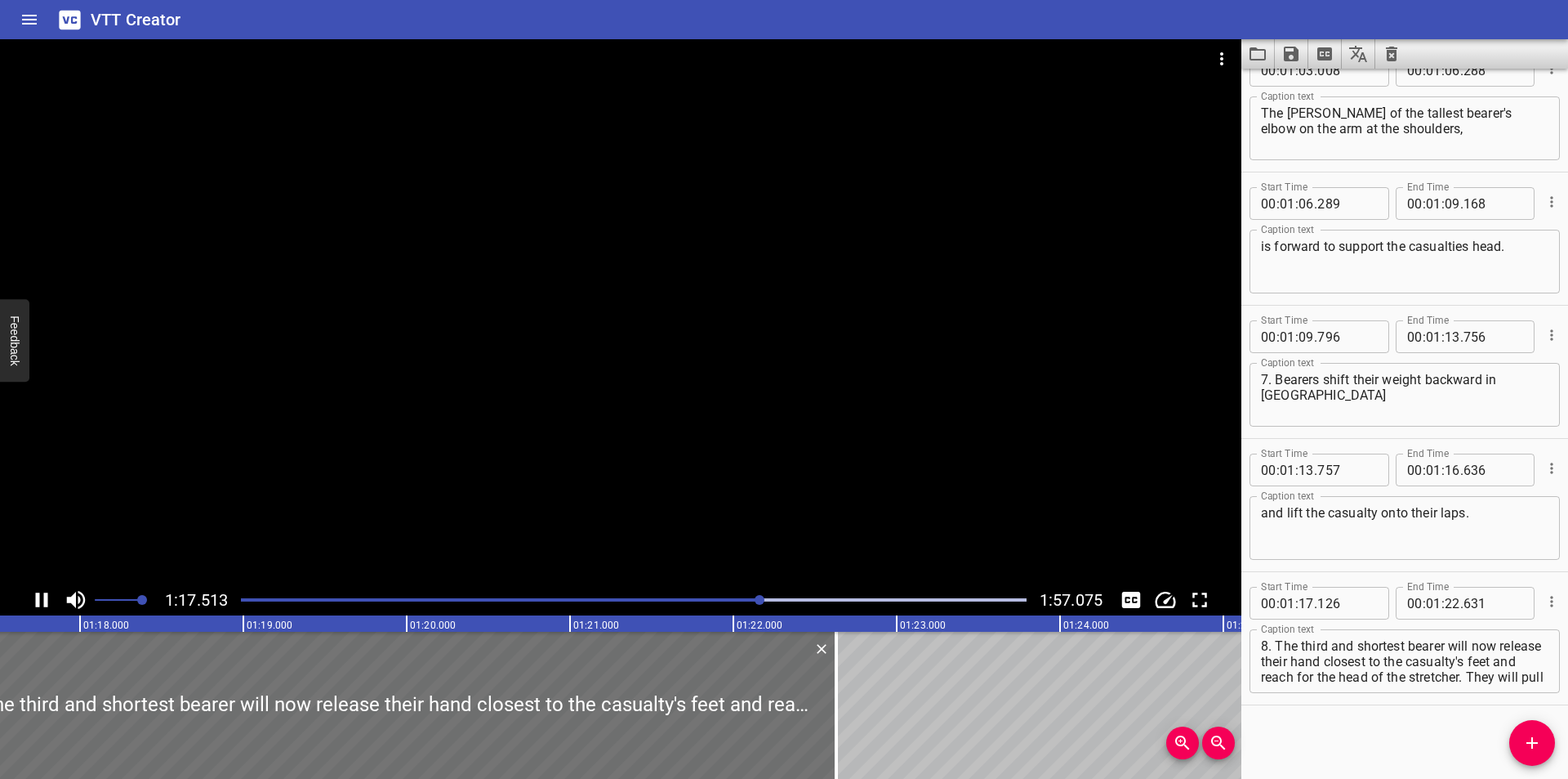
drag, startPoint x: 741, startPoint y: 463, endPoint x: 741, endPoint y: 454, distance: 9.0
click at [741, 462] on div at bounding box center [620, 311] width 1241 height 545
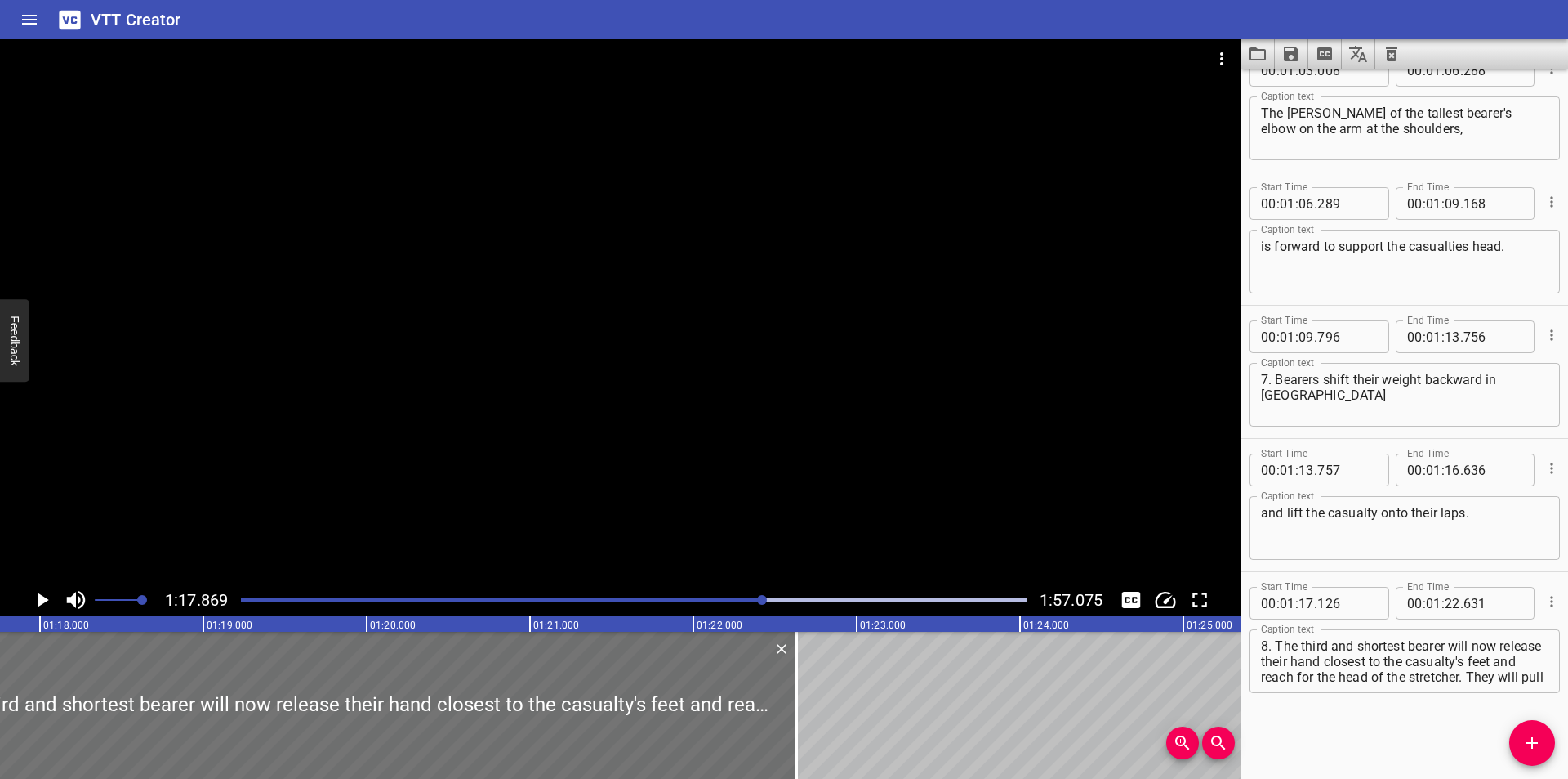
scroll to position [0, 12717]
click at [777, 474] on div at bounding box center [620, 311] width 1241 height 545
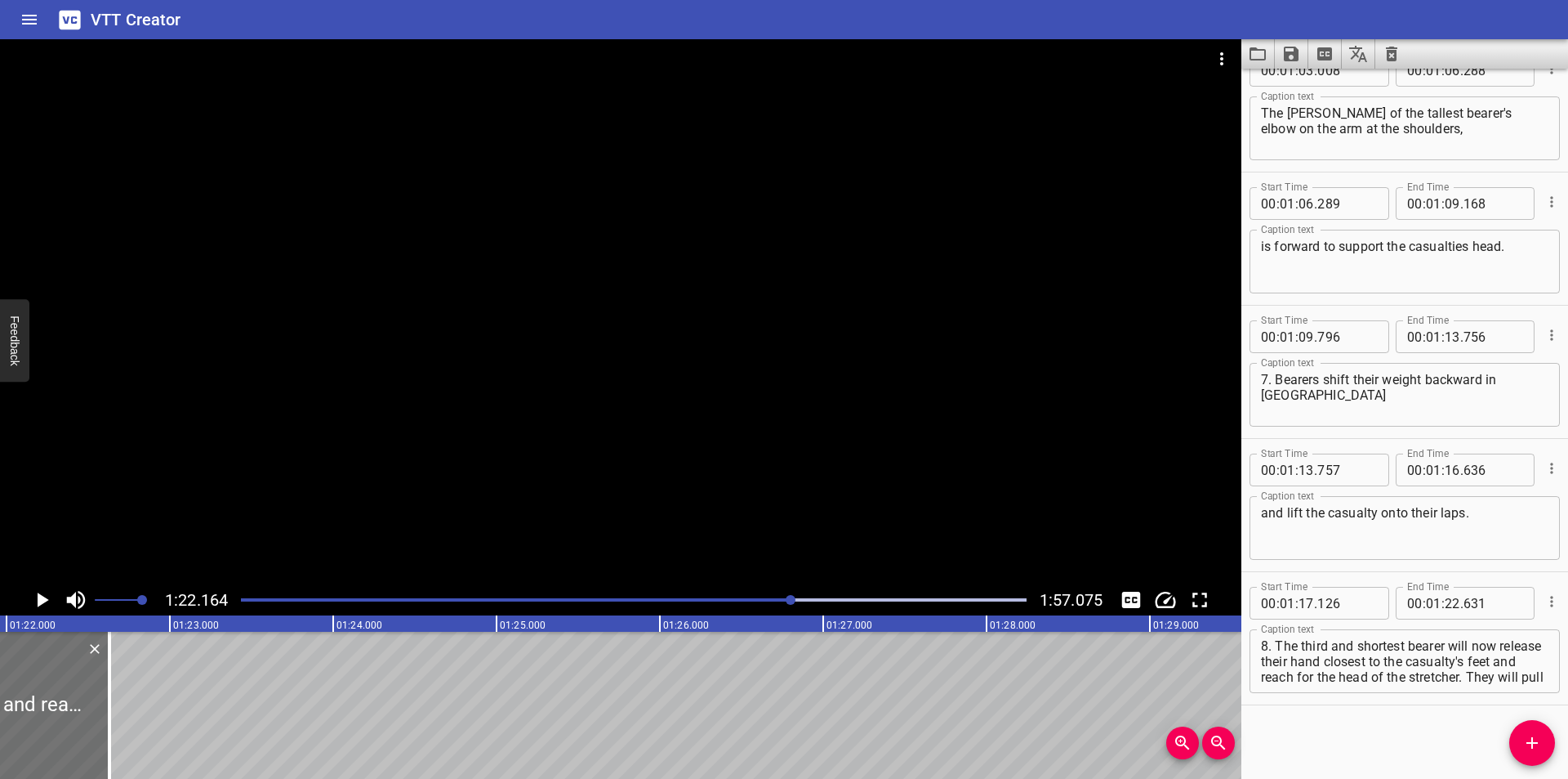
scroll to position [0, 13418]
click at [772, 595] on div at bounding box center [633, 599] width 805 height 23
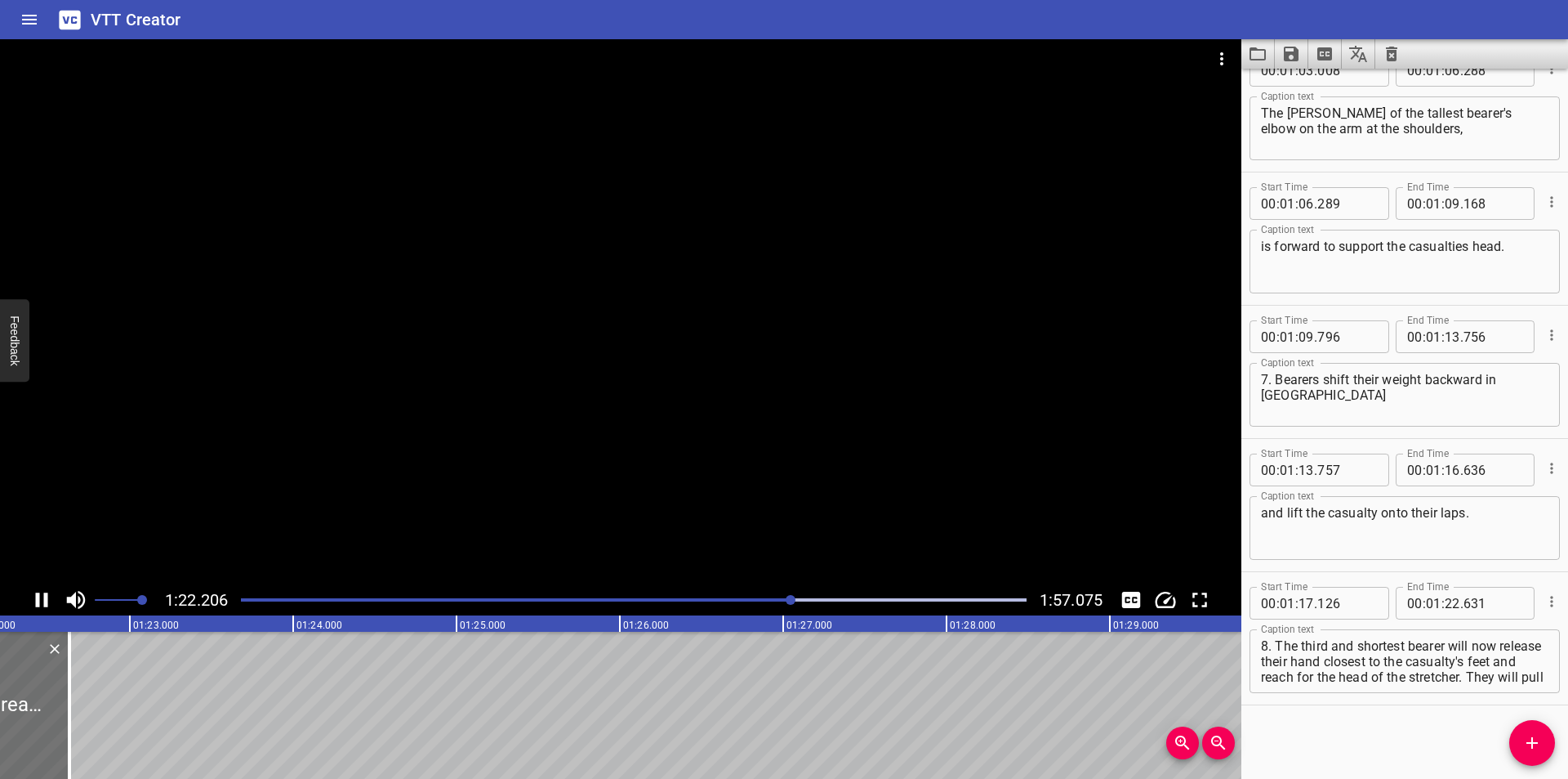
click at [756, 601] on div at bounding box center [633, 599] width 805 height 23
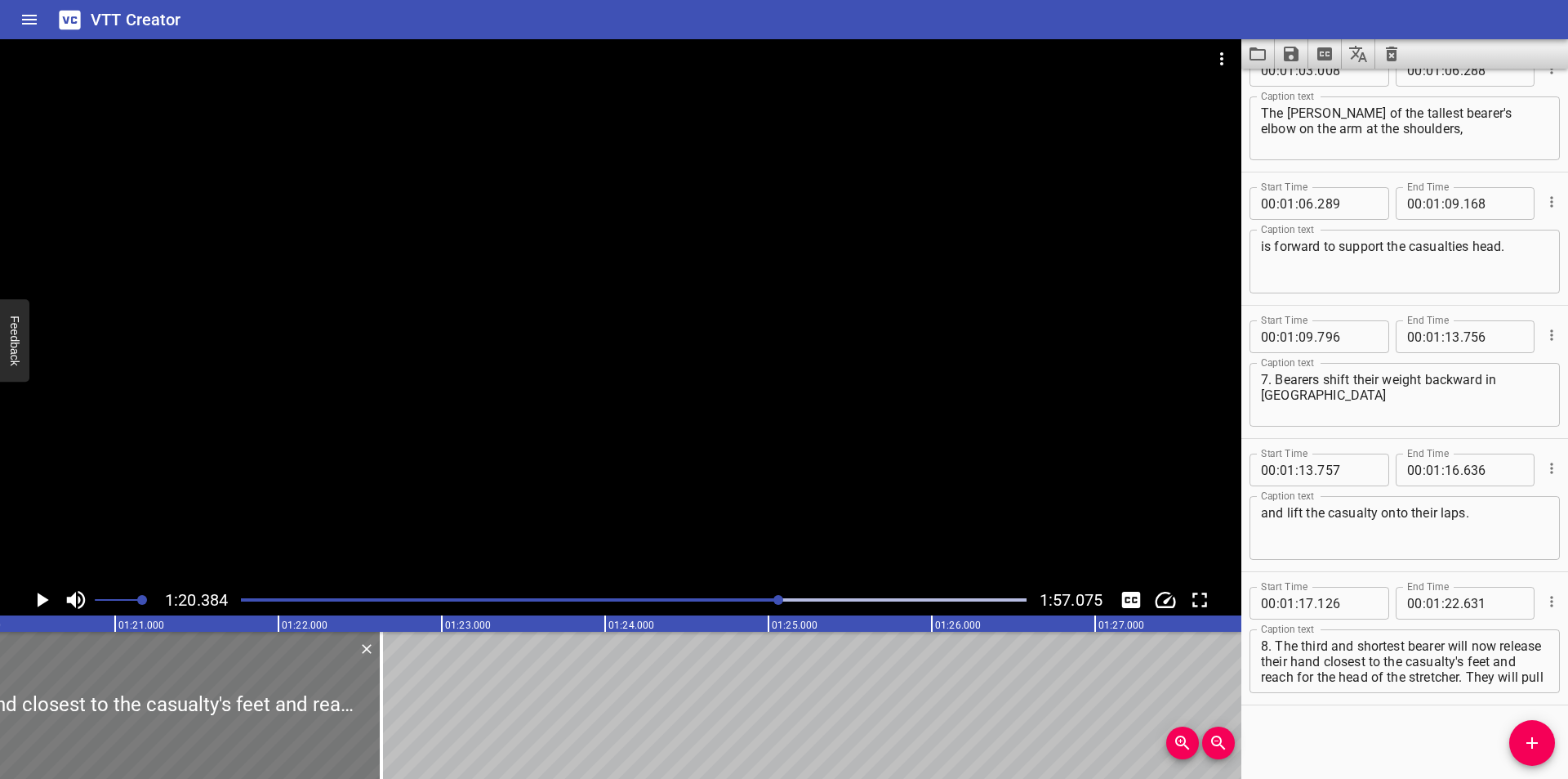
scroll to position [0, 13128]
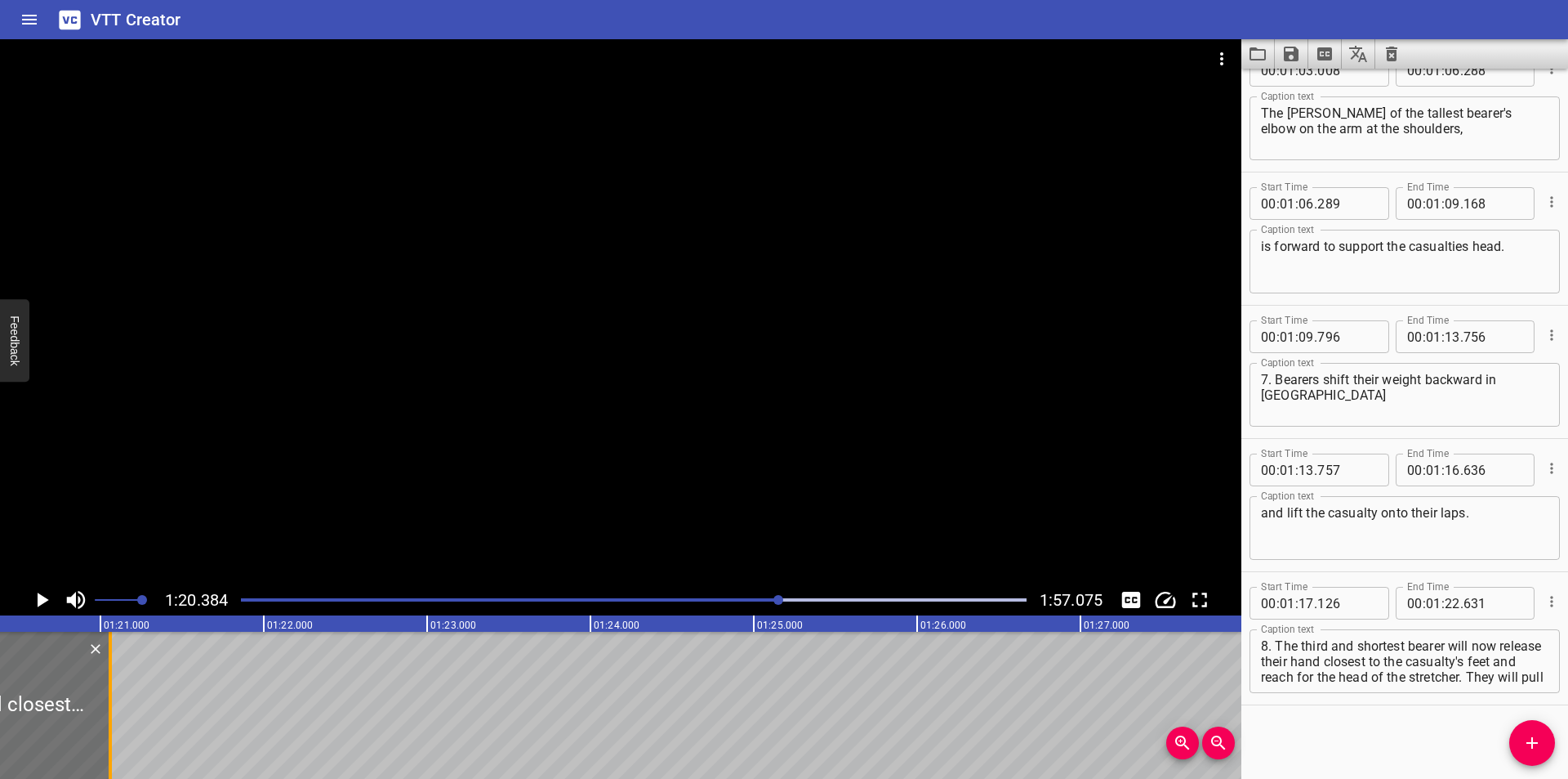
drag, startPoint x: 368, startPoint y: 714, endPoint x: 90, endPoint y: 713, distance: 278.0
click at [109, 718] on div at bounding box center [110, 705] width 3 height 147
type input "20"
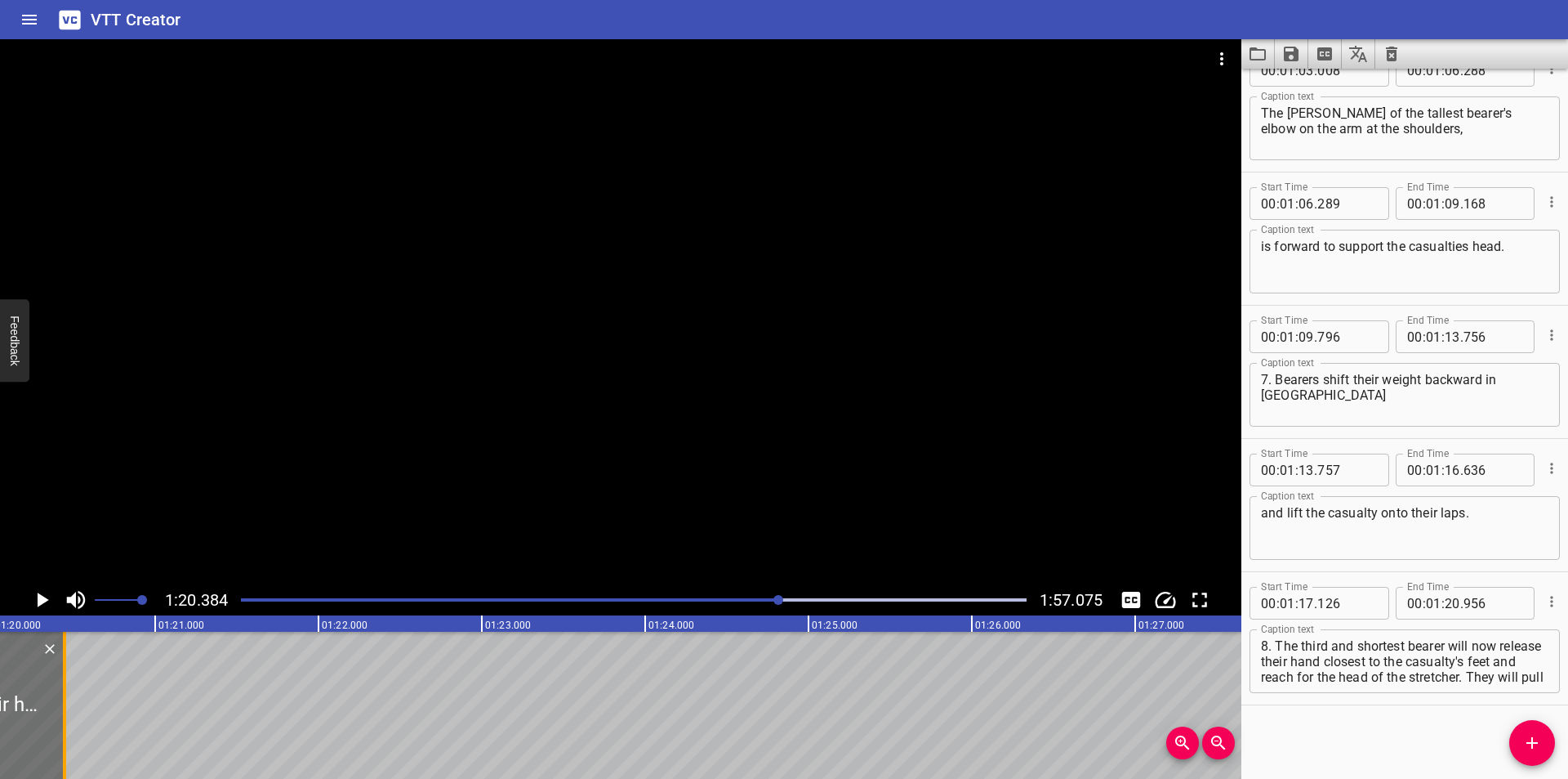
drag, startPoint x: 146, startPoint y: 723, endPoint x: 63, endPoint y: 728, distance: 83.2
click at [63, 728] on div at bounding box center [64, 705] width 3 height 147
type input "446"
click at [762, 599] on div "Play progress" at bounding box center [387, 599] width 785 height 3
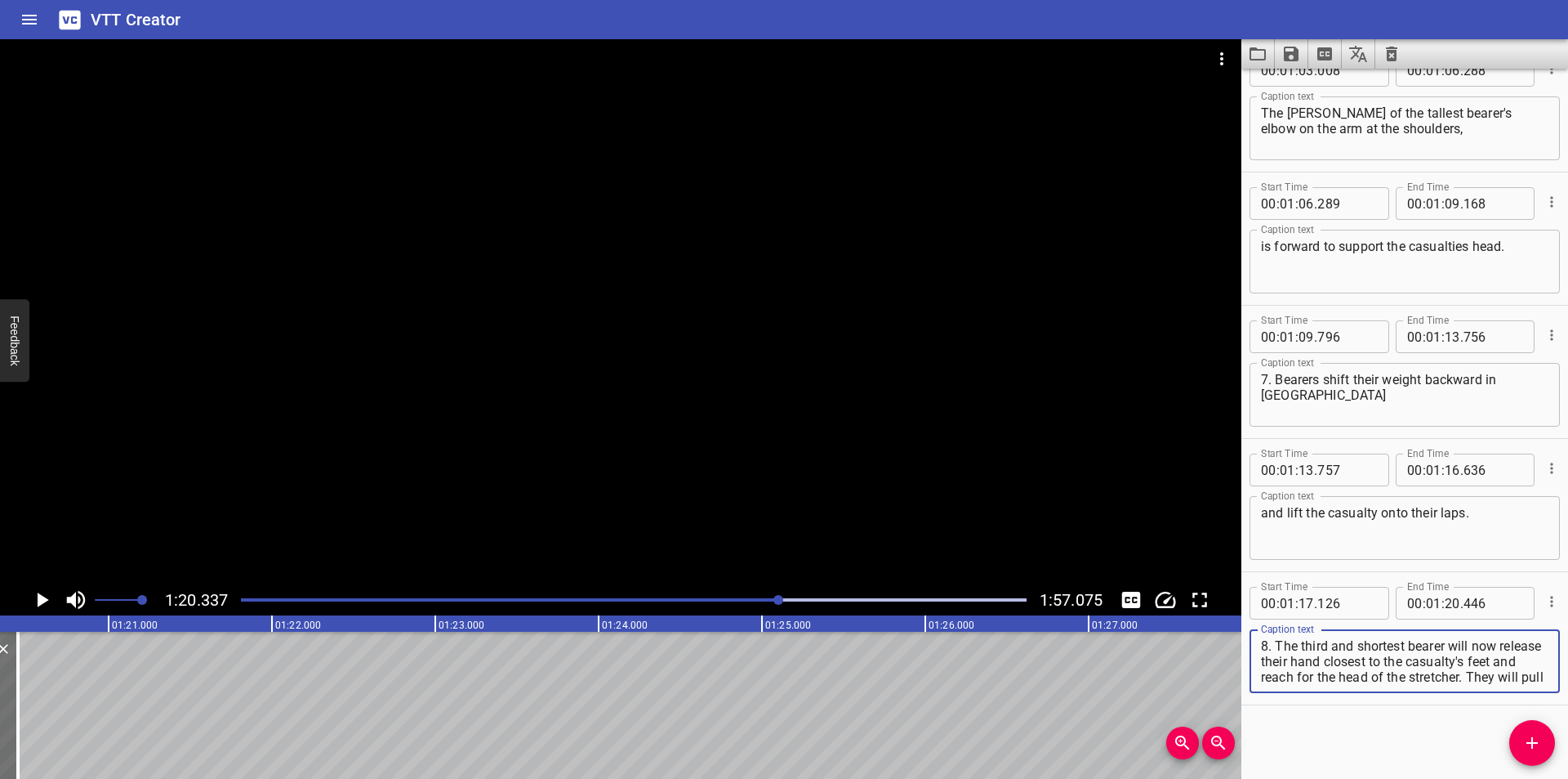
scroll to position [46, 0]
drag, startPoint x: 1452, startPoint y: 648, endPoint x: 1513, endPoint y: 739, distance: 109.6
click at [1513, 739] on div "Start Time 00 : 00 : 00 . 000 Start Time End Time 00 : 00 : 02 . 550 End Time C…" at bounding box center [1404, 423] width 327 height 710
type textarea "8. The third and shortest bearer"
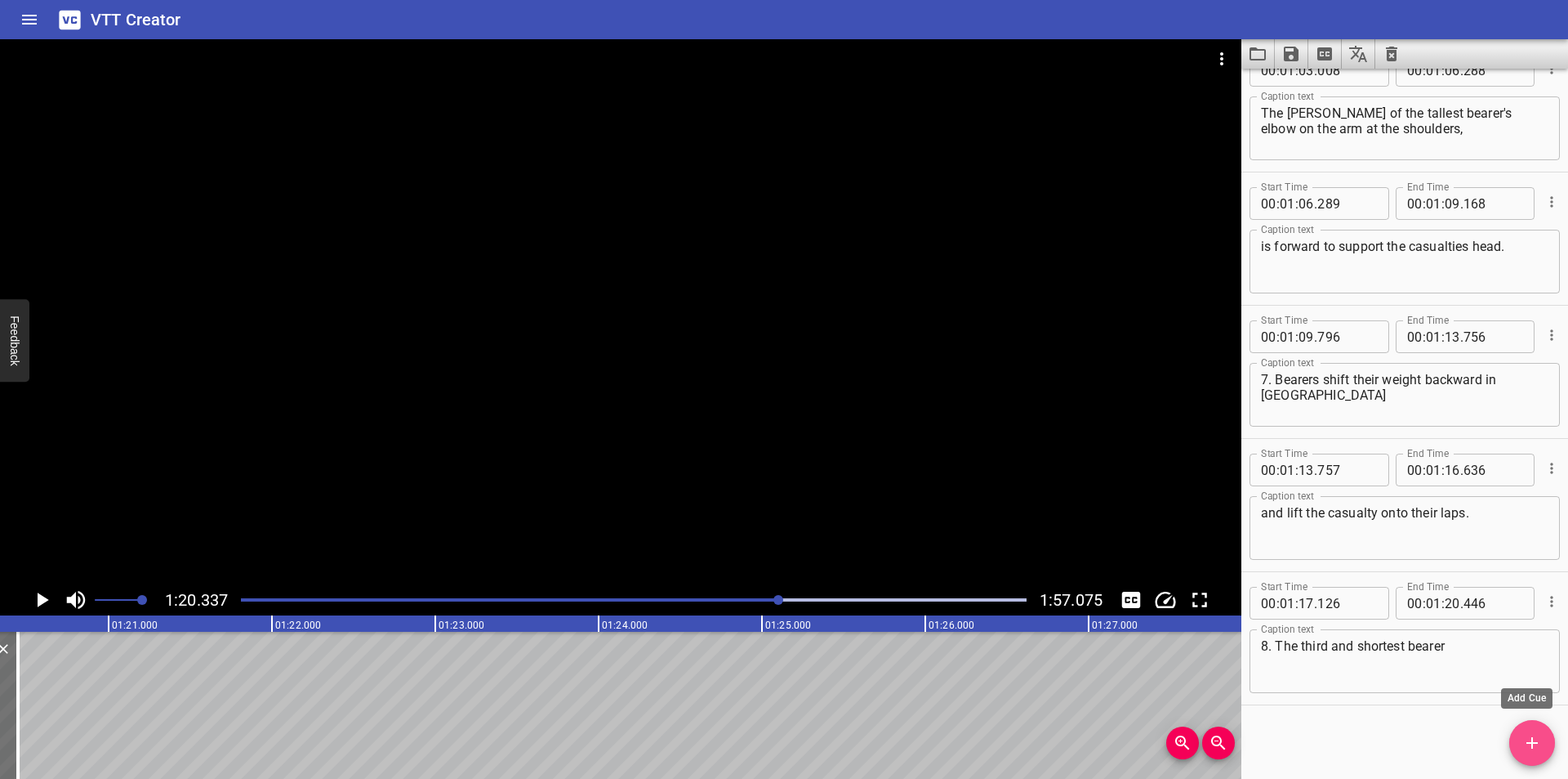
click at [1527, 742] on icon "Add Cue" at bounding box center [1532, 742] width 12 height 12
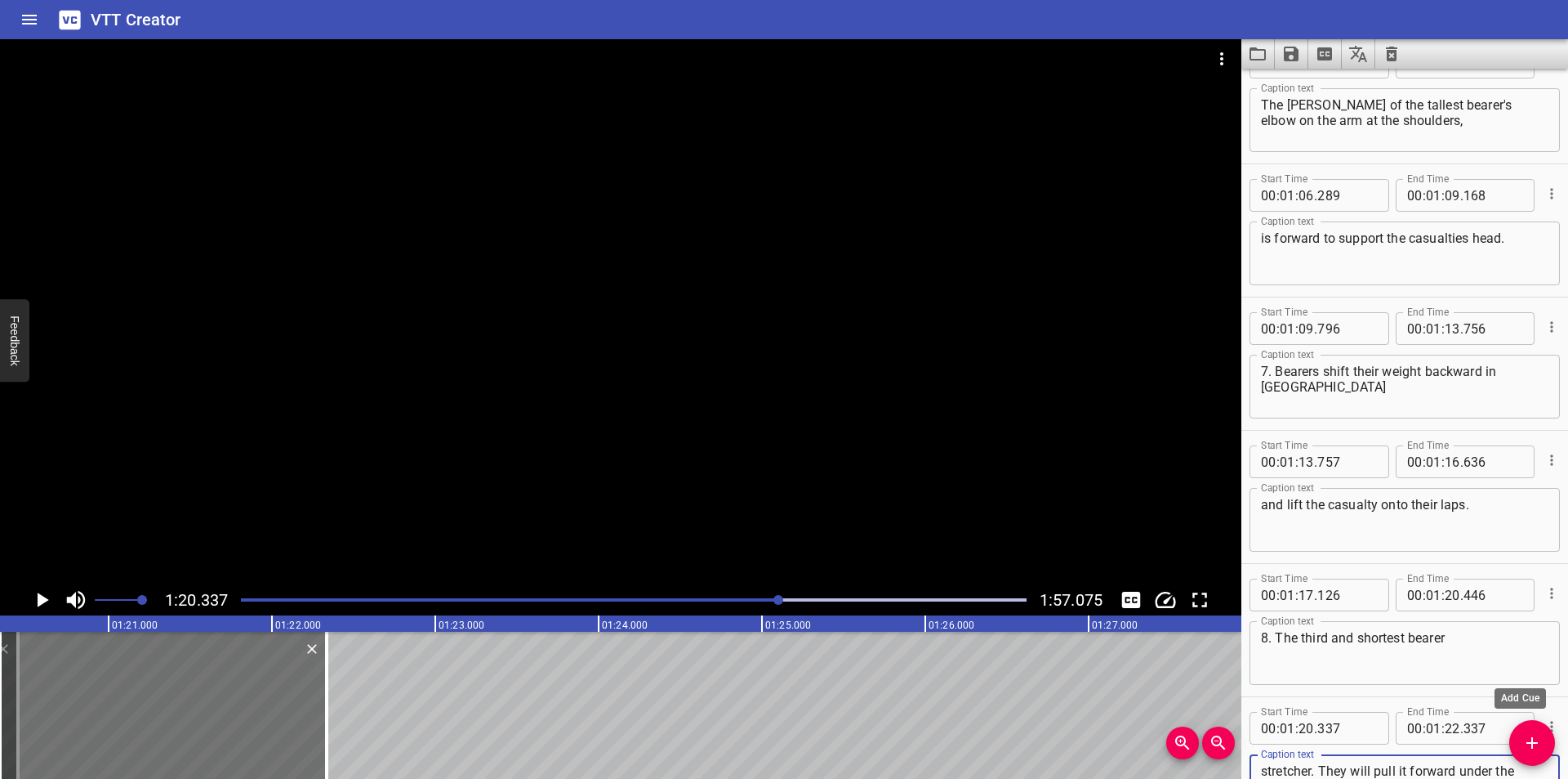
scroll to position [2043, 0]
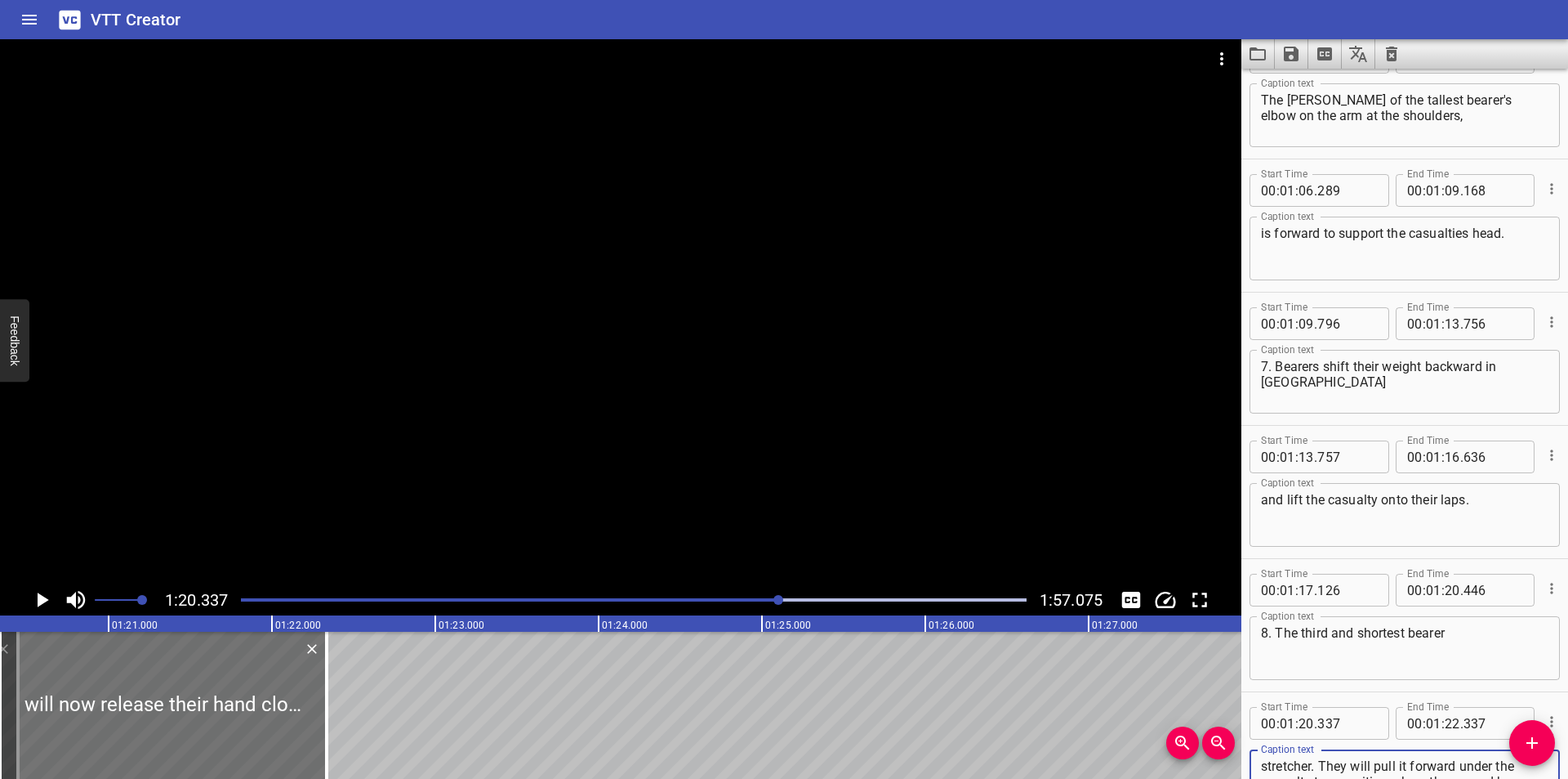
type textarea "will now release their hand closest to the casualty's feet and reach for the he…"
click at [1332, 723] on input "number" at bounding box center [1347, 723] width 59 height 33
type input "447"
click at [541, 454] on div at bounding box center [620, 311] width 1241 height 545
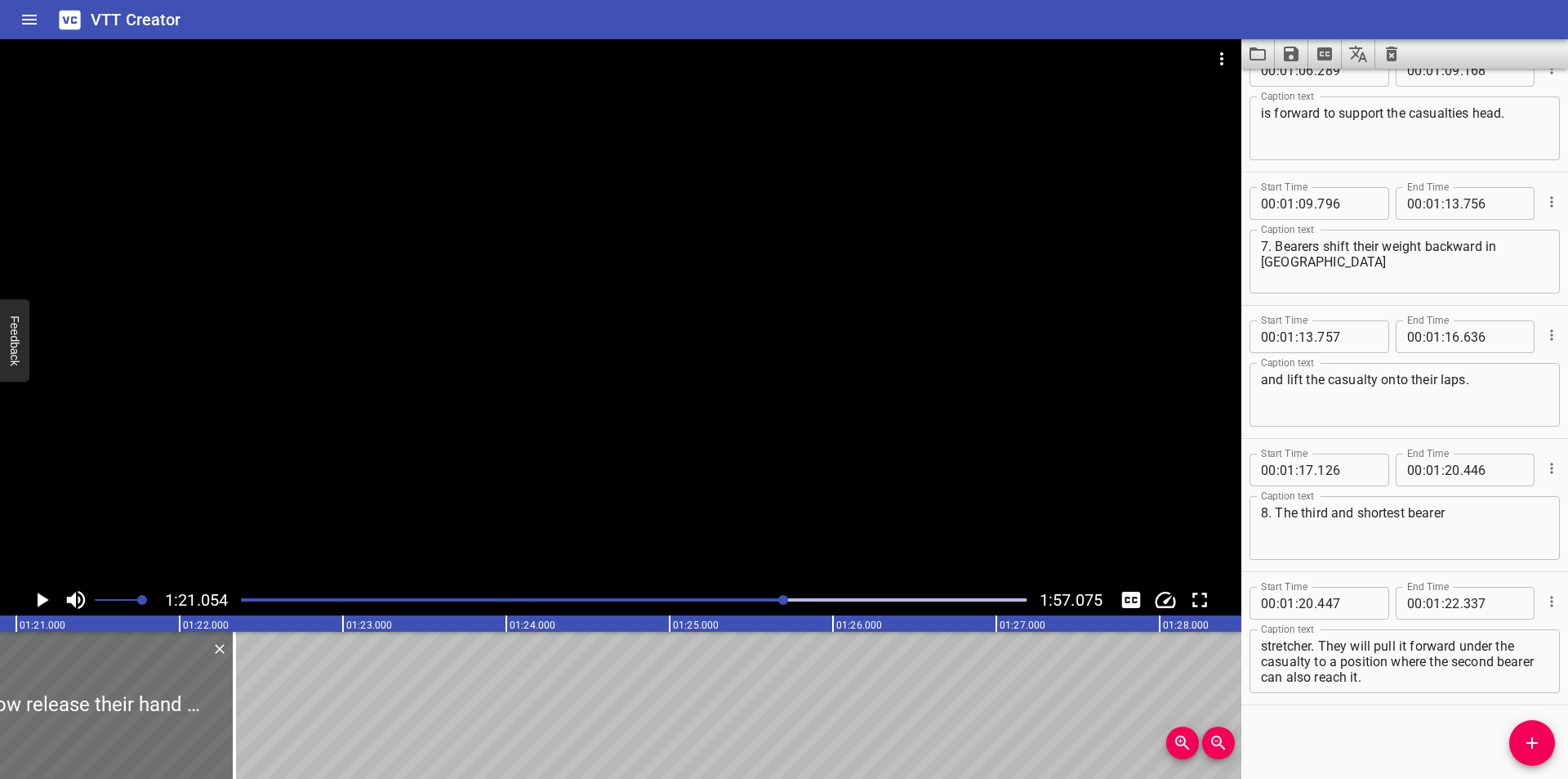
scroll to position [0, 13237]
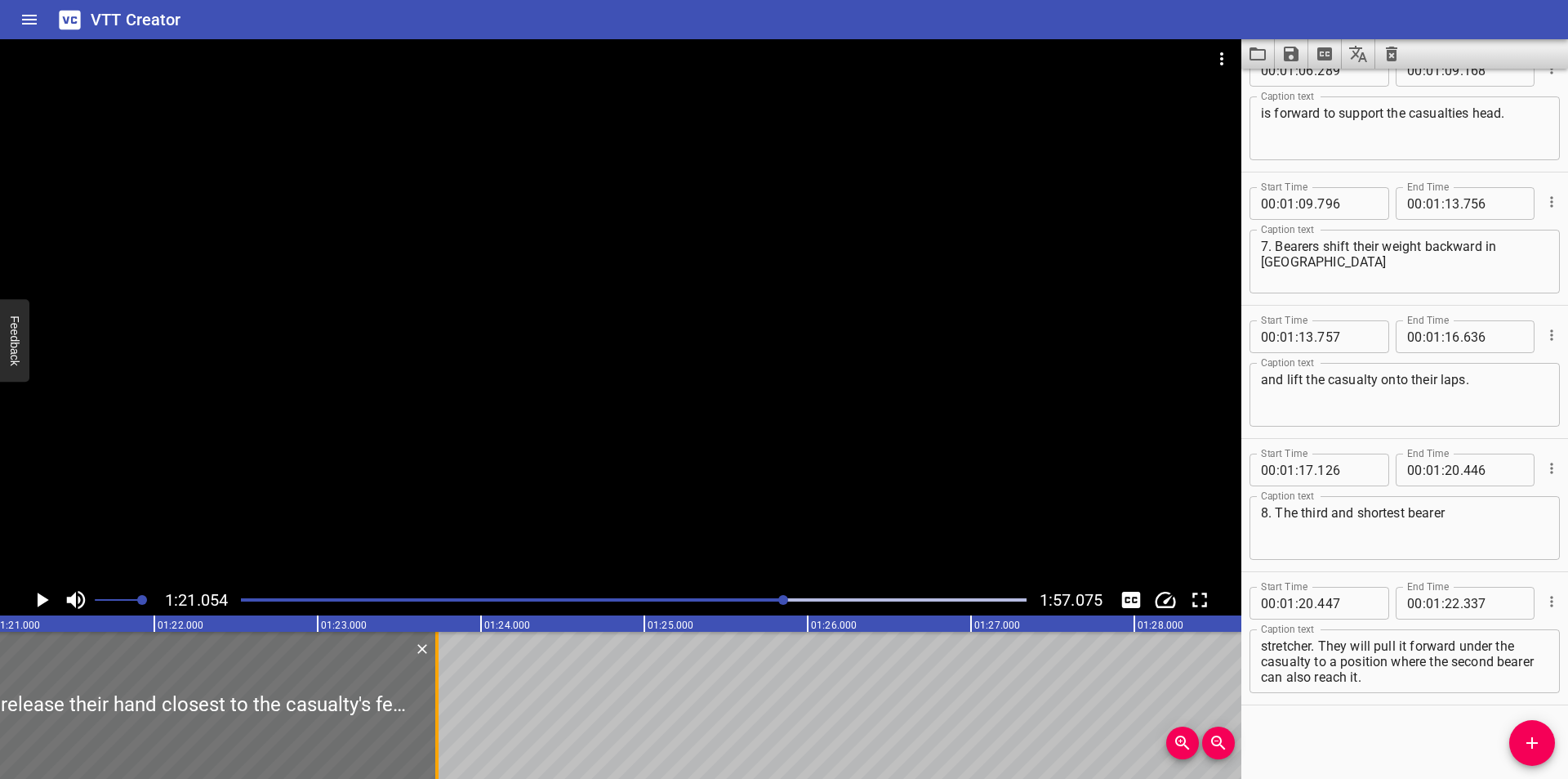
drag, startPoint x: 211, startPoint y: 742, endPoint x: 440, endPoint y: 739, distance: 229.0
click at [440, 739] on div at bounding box center [437, 705] width 17 height 147
type input "23"
type input "732"
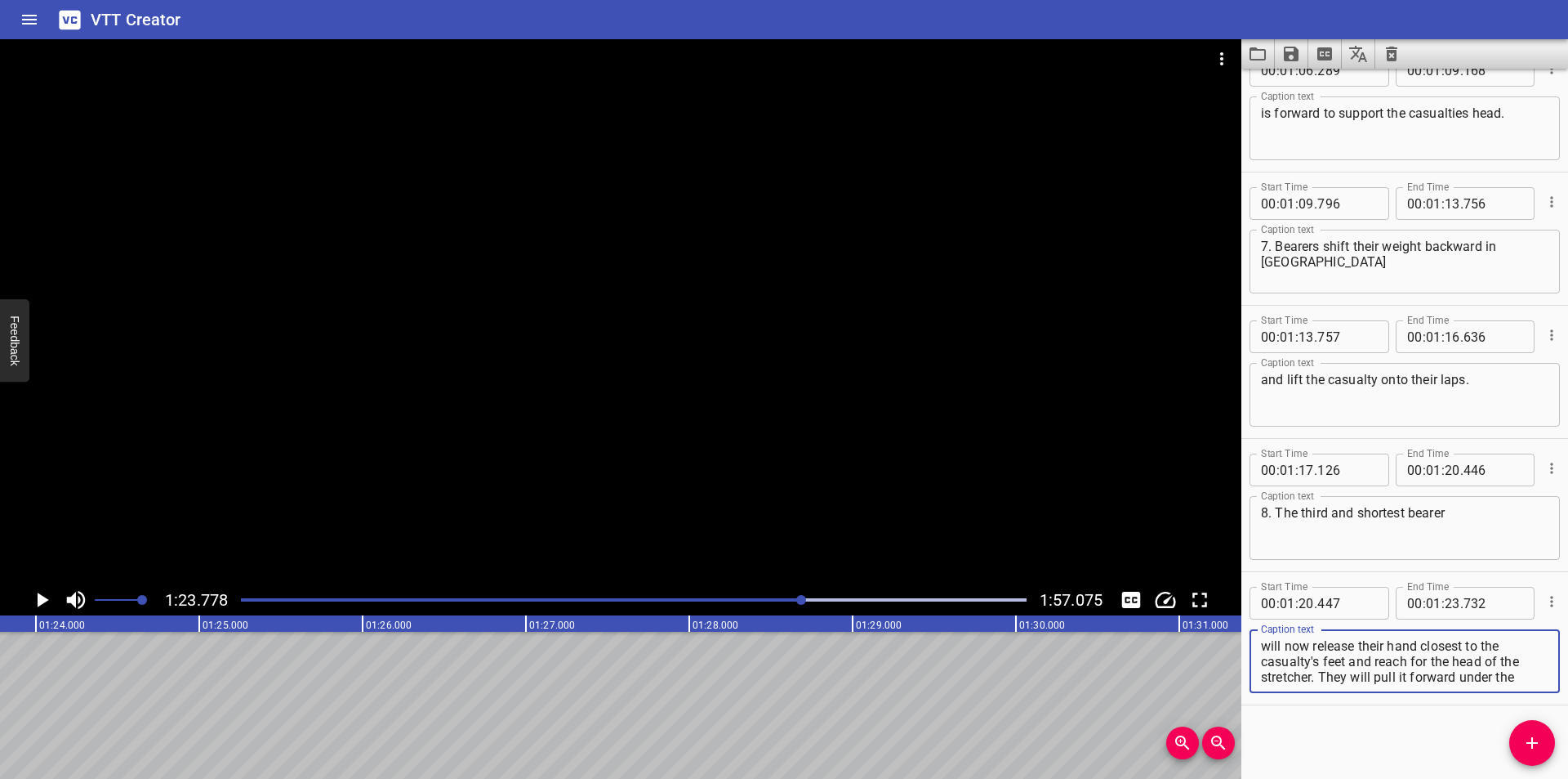
scroll to position [31, 0]
drag, startPoint x: 1350, startPoint y: 661, endPoint x: 1504, endPoint y: 781, distance: 195.2
click at [1504, 778] on html "VTT Creator Caption Editor Batch Transcribe Login Sign Up Privacy Contact 1:23.…" at bounding box center [784, 390] width 1568 height 779
type textarea "will now release their hand closest to the casualty's feet"
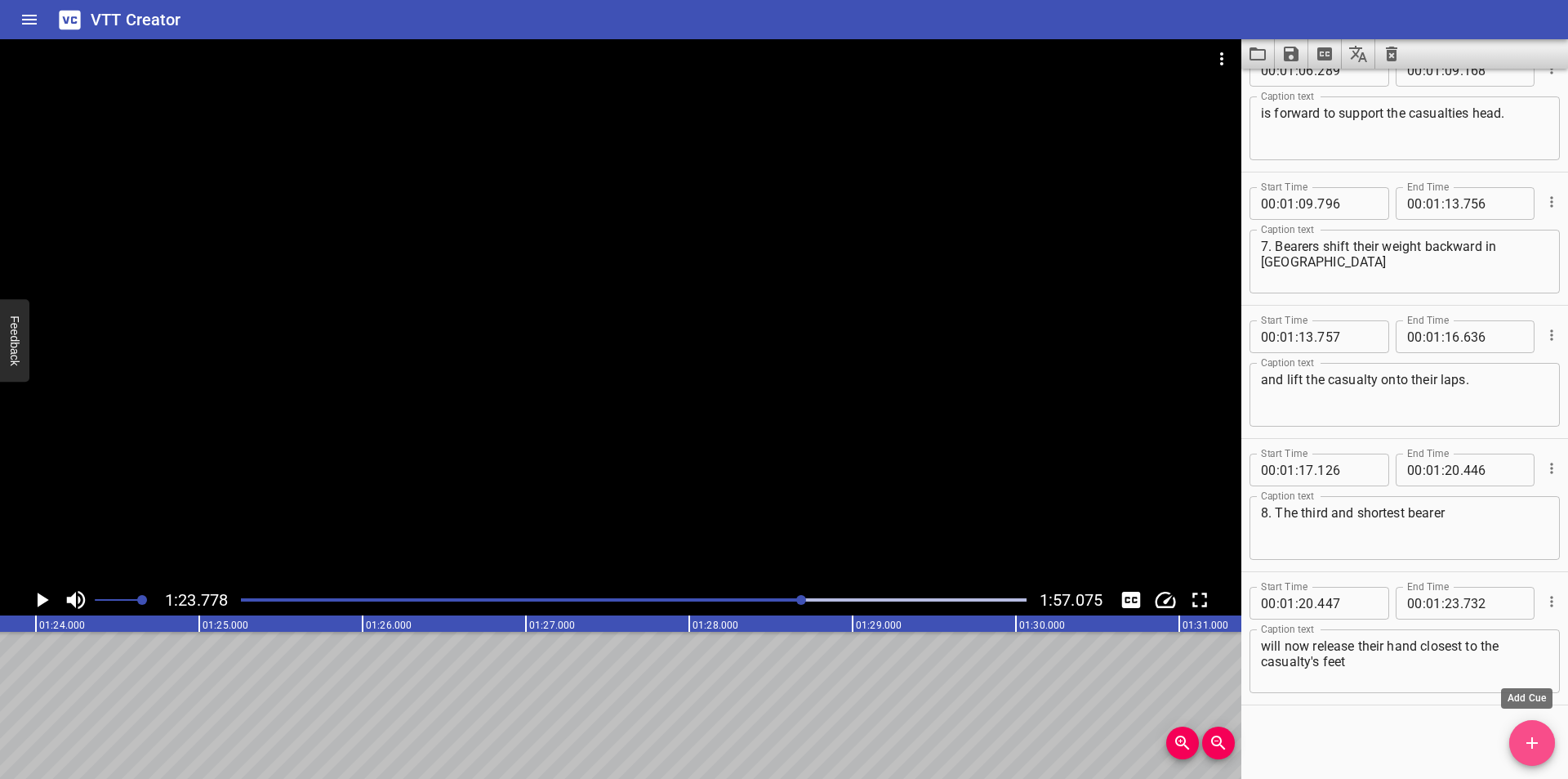
click at [1524, 741] on icon "Add Cue" at bounding box center [1531, 742] width 20 height 20
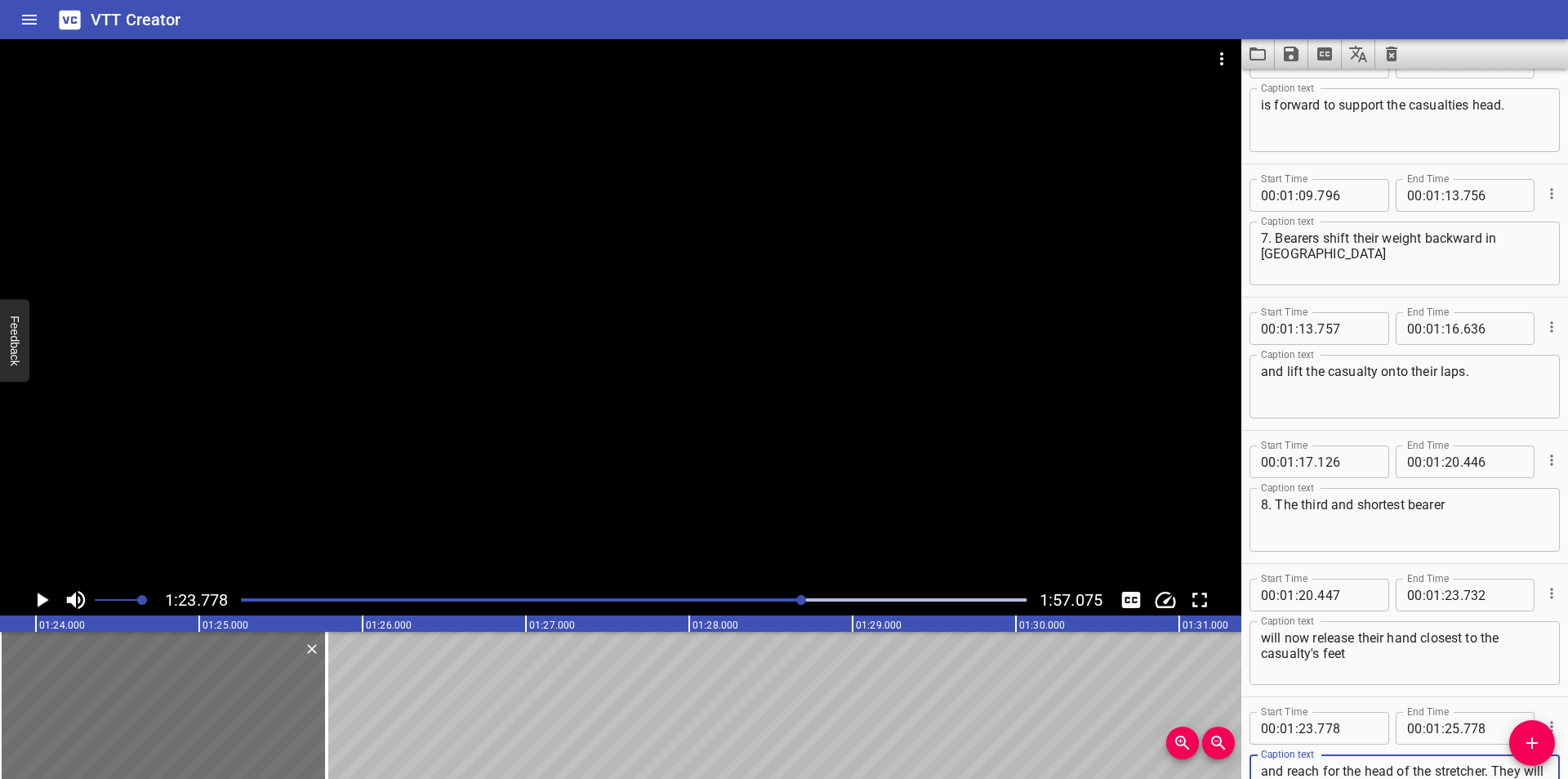
scroll to position [2203, 0]
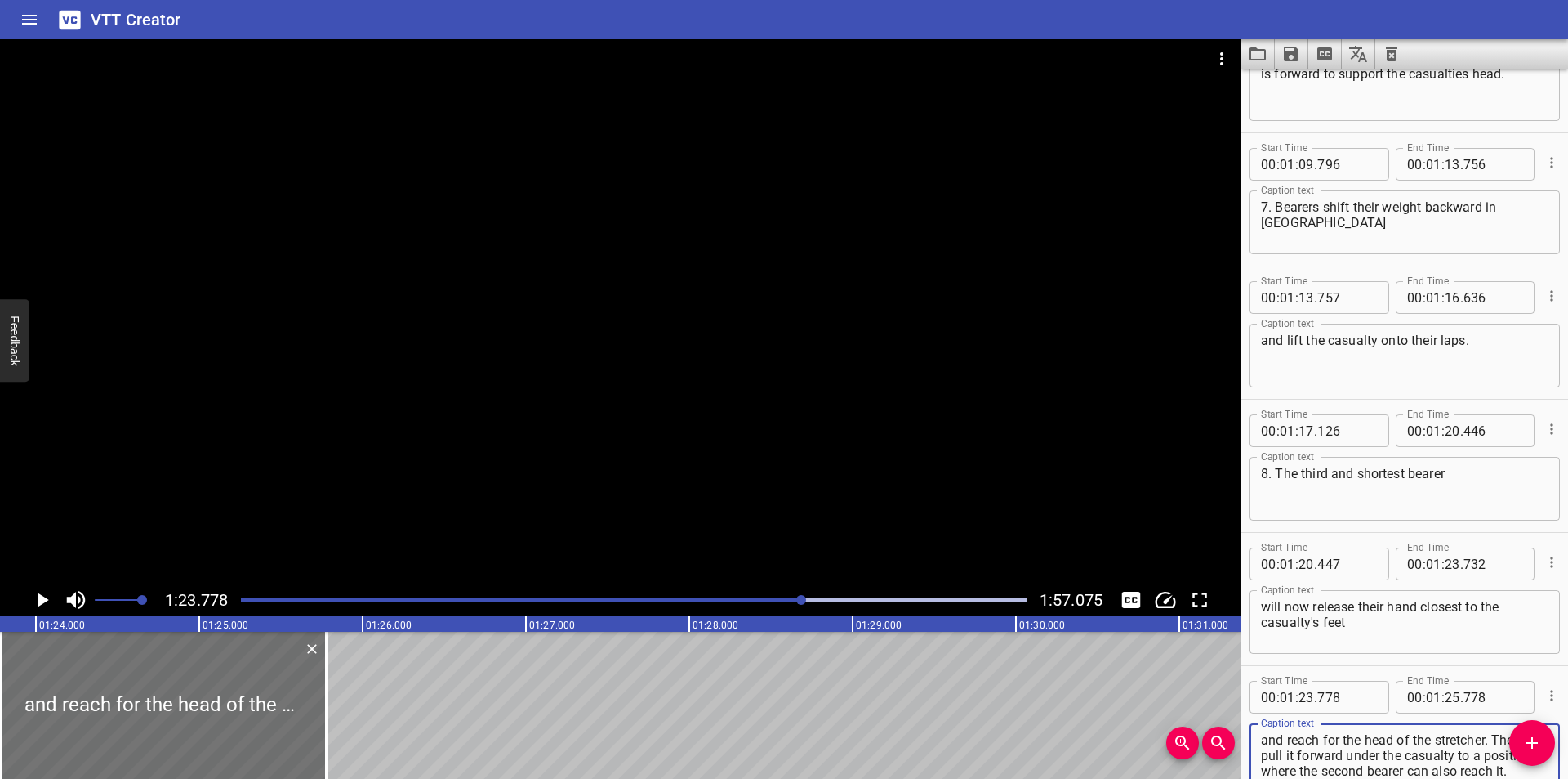
type textarea "and reach for the head of the stretcher. They will pull it forward under the ca…"
click at [1343, 705] on input "number" at bounding box center [1347, 696] width 59 height 33
type input "733"
click at [765, 600] on div "Play progress" at bounding box center [410, 599] width 785 height 3
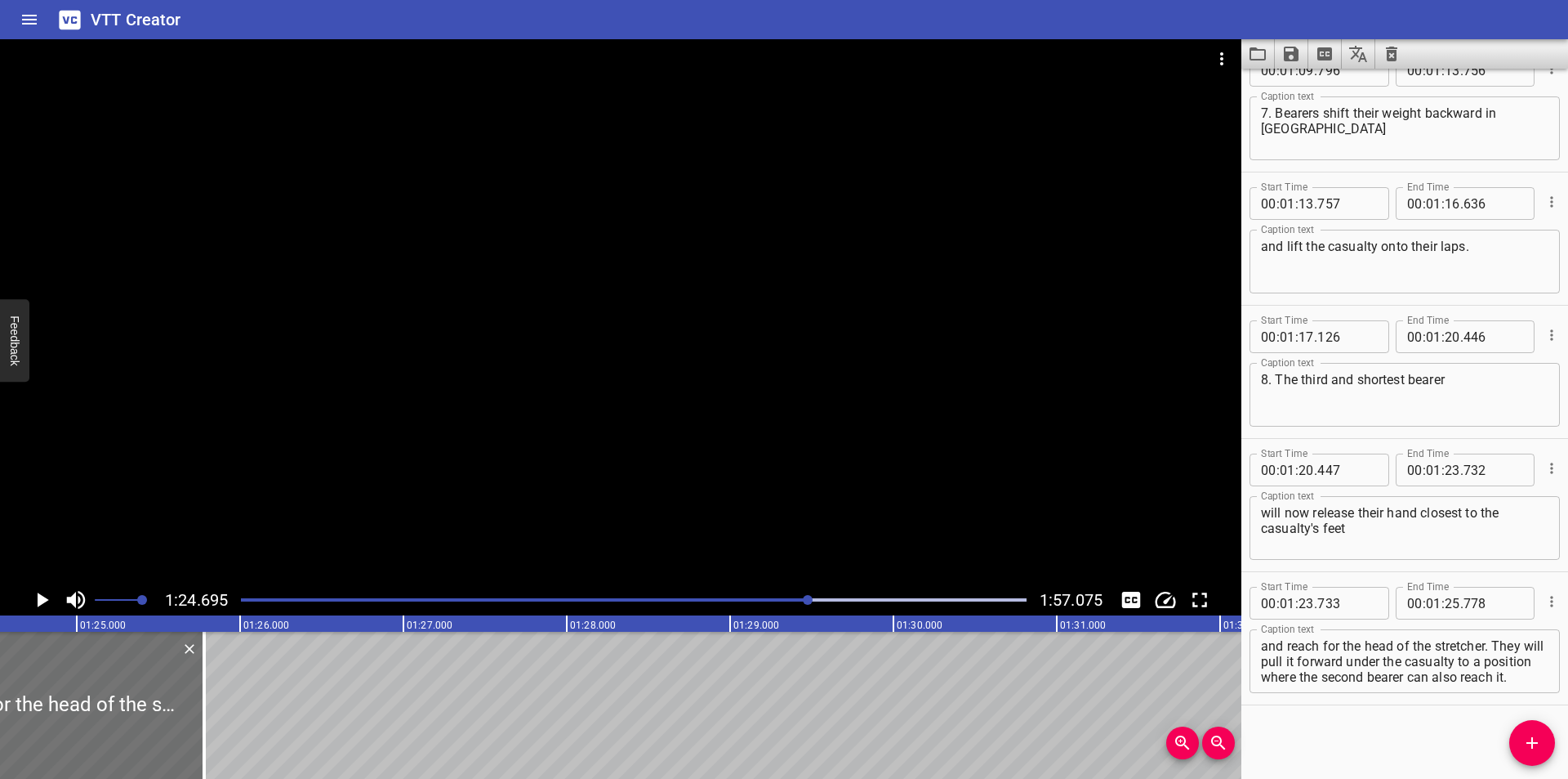
scroll to position [0, 13831]
drag, startPoint x: 177, startPoint y: 736, endPoint x: 189, endPoint y: 738, distance: 12.2
click at [189, 738] on div at bounding box center [188, 705] width 3 height 147
type input "848"
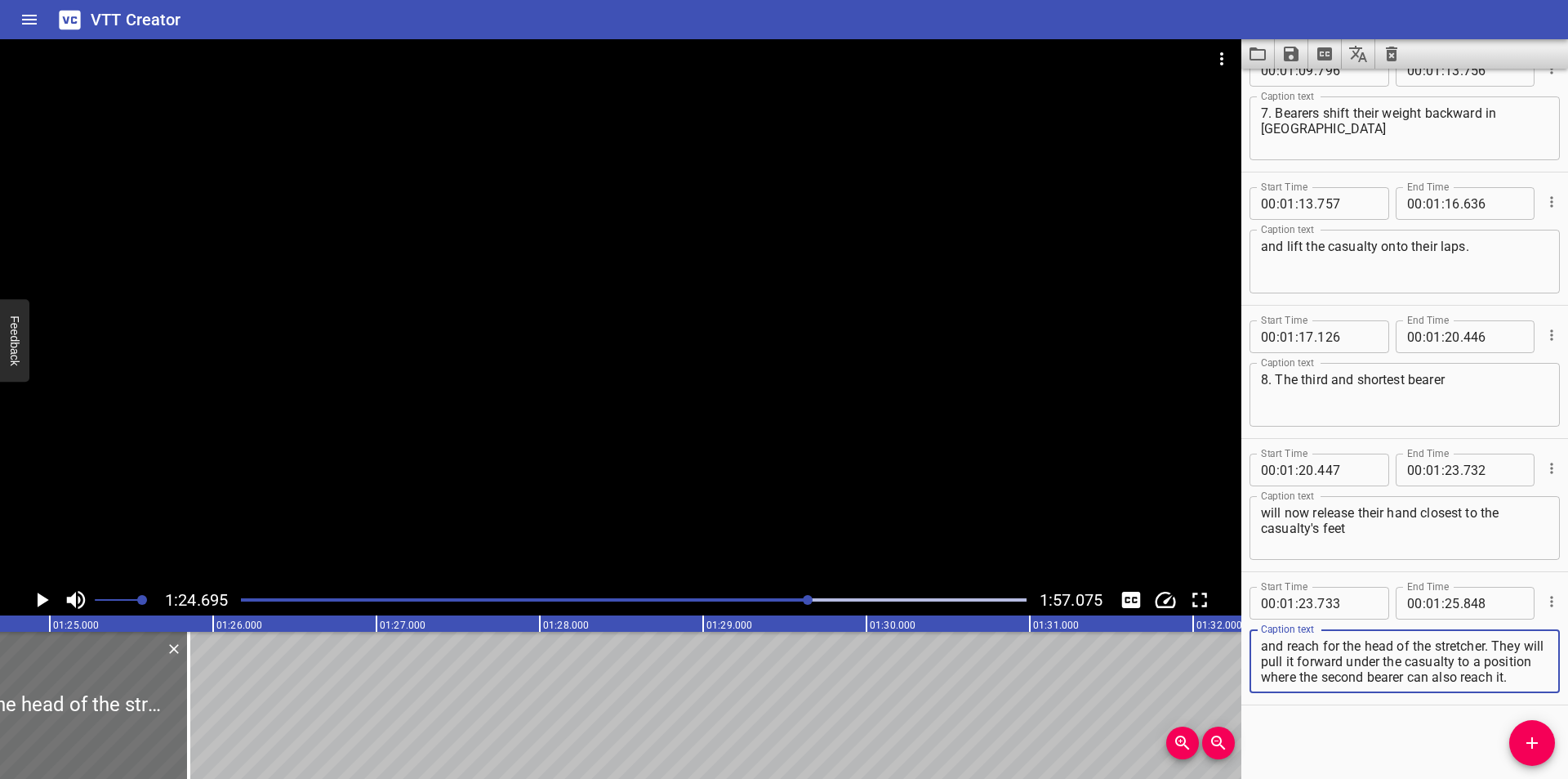
scroll to position [16, 0]
drag, startPoint x: 1497, startPoint y: 645, endPoint x: 1557, endPoint y: 774, distance: 142.3
click at [1557, 774] on div "Start Time 00 : 00 : 00 . 000 Start Time End Time 00 : 00 : 02 . 550 End Time C…" at bounding box center [1404, 423] width 327 height 710
type textarea "and reach for the head of the stretcher."
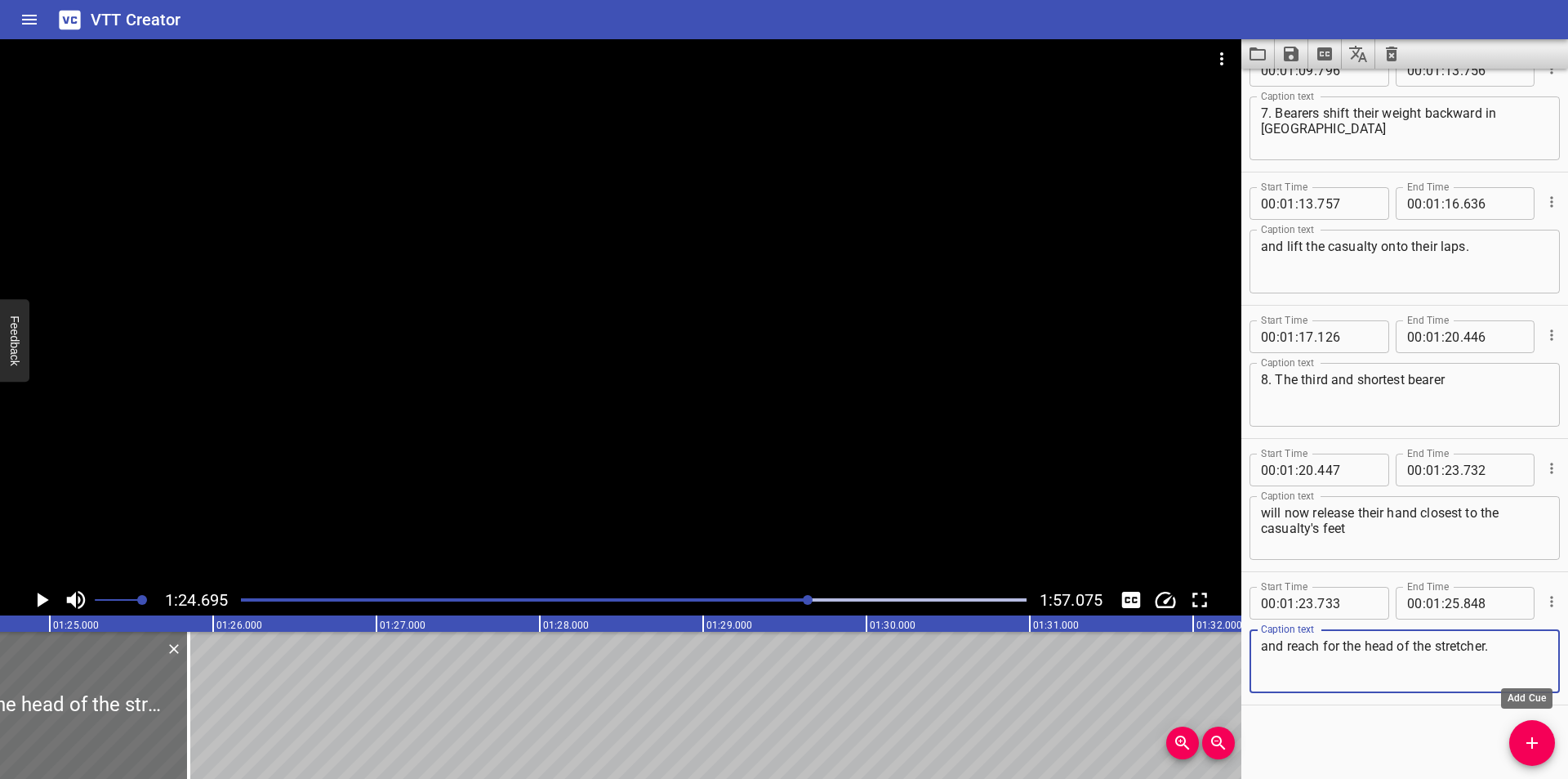
click at [1536, 746] on icon "Add Cue" at bounding box center [1531, 742] width 20 height 20
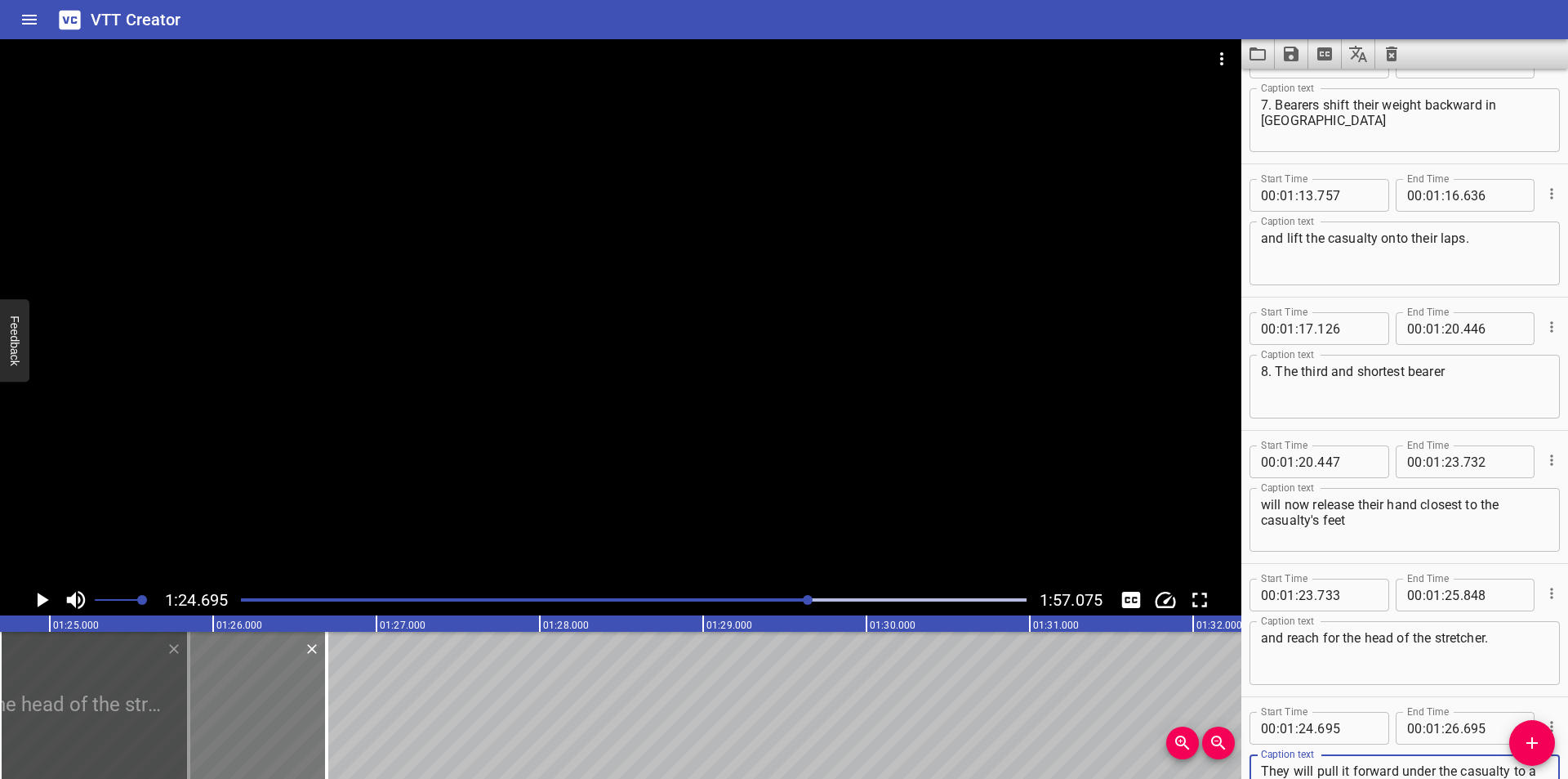
scroll to position [2331, 0]
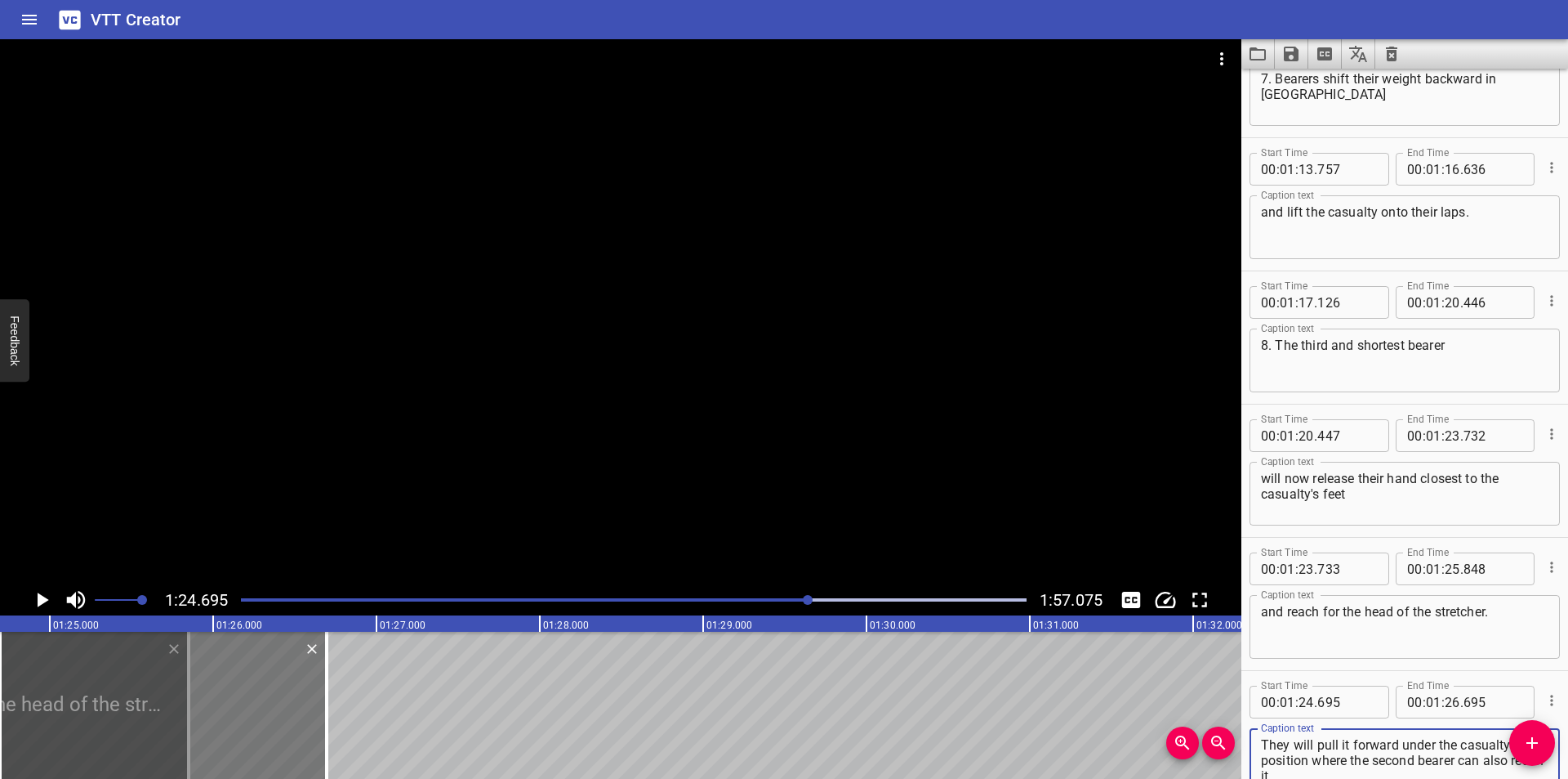
type textarea "They will pull it forward under the casualty to a position where the second bea…"
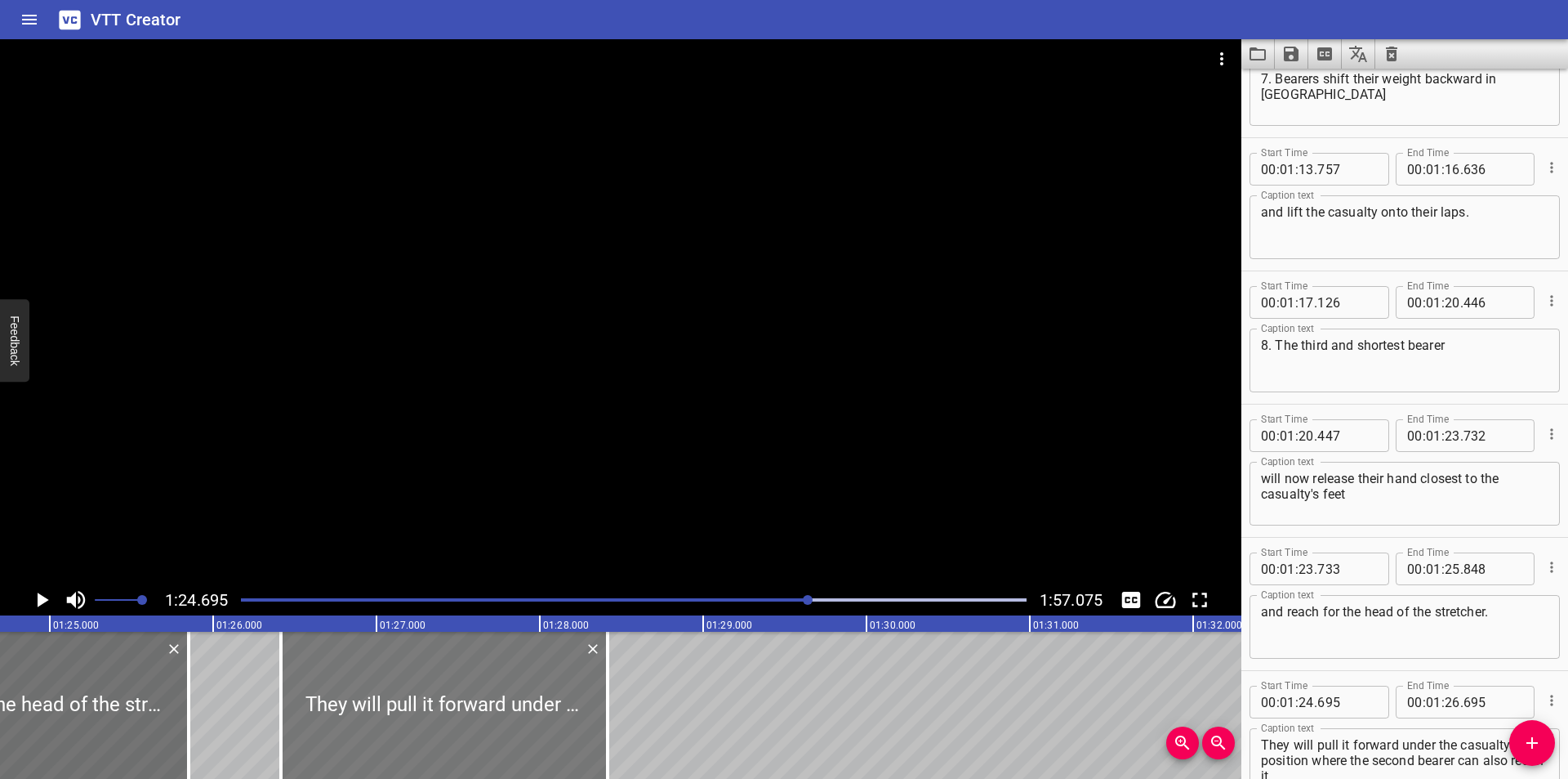
drag, startPoint x: 208, startPoint y: 720, endPoint x: 487, endPoint y: 749, distance: 280.5
click at [487, 750] on div at bounding box center [444, 705] width 327 height 147
type input "26"
type input "420"
type input "28"
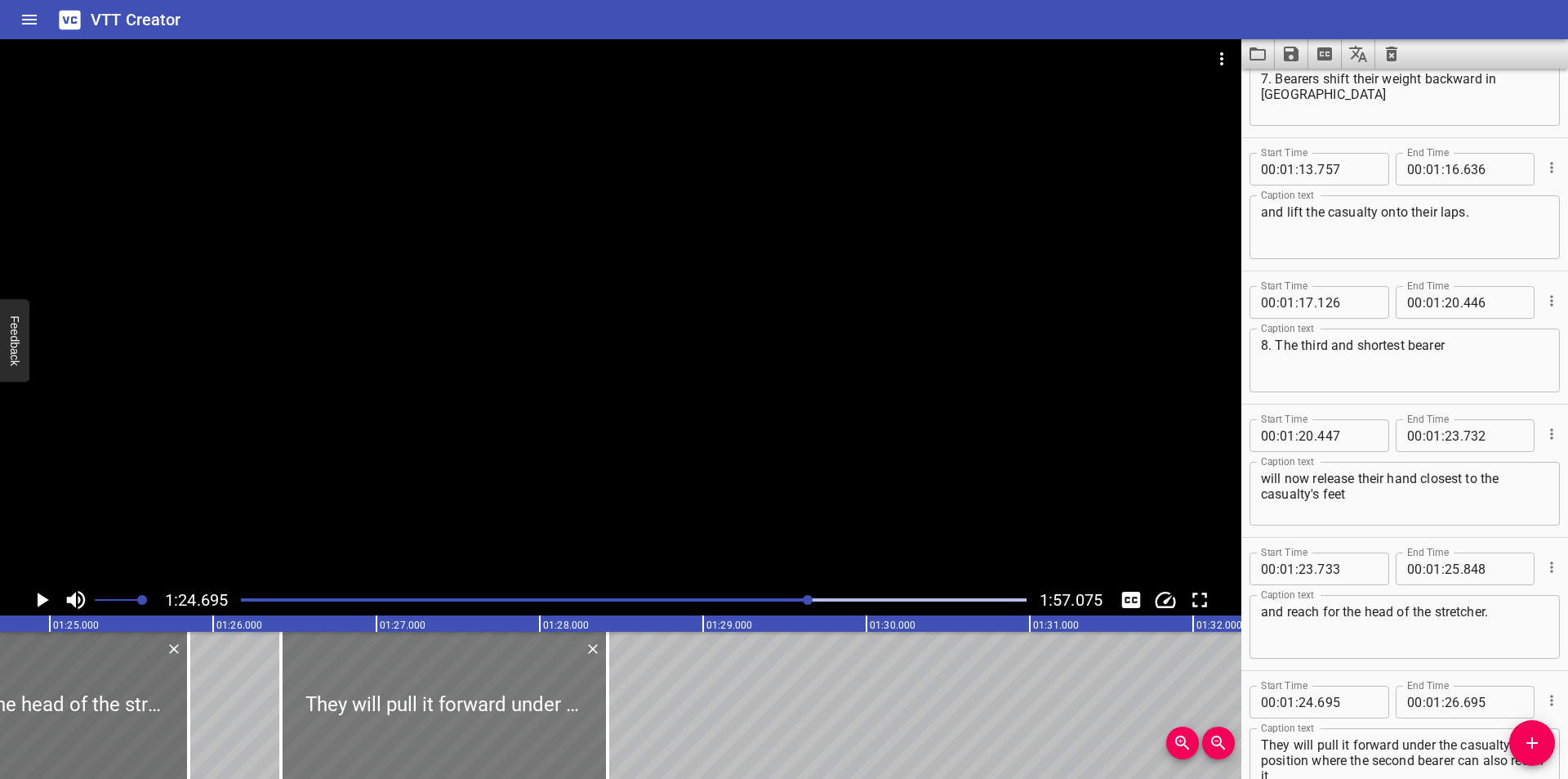
type input "420"
click at [397, 501] on div at bounding box center [620, 311] width 1241 height 545
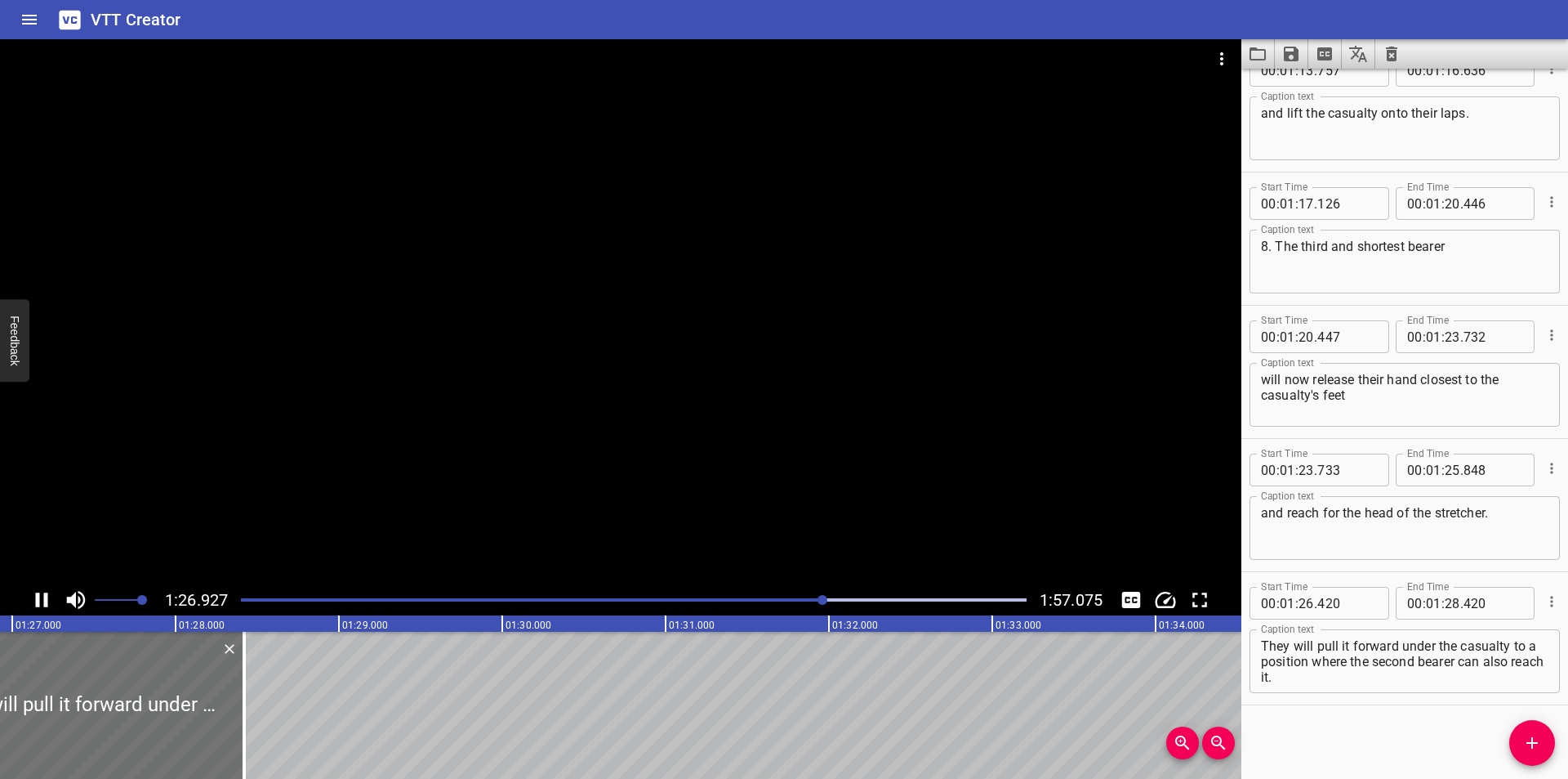
scroll to position [0, 14231]
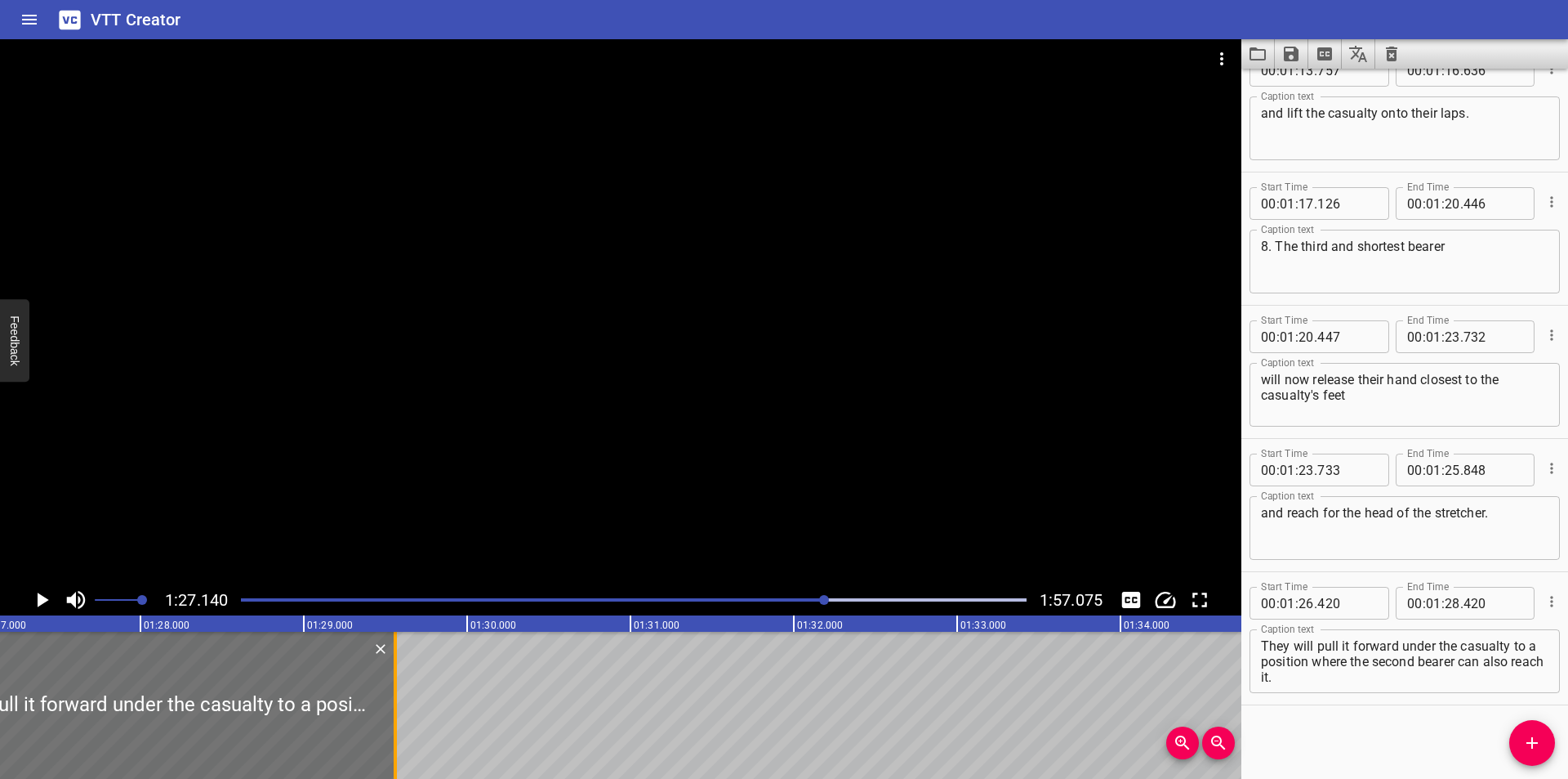
drag, startPoint x: 218, startPoint y: 753, endPoint x: 391, endPoint y: 751, distance: 173.0
click at [391, 752] on div at bounding box center [395, 705] width 17 height 147
type input "29"
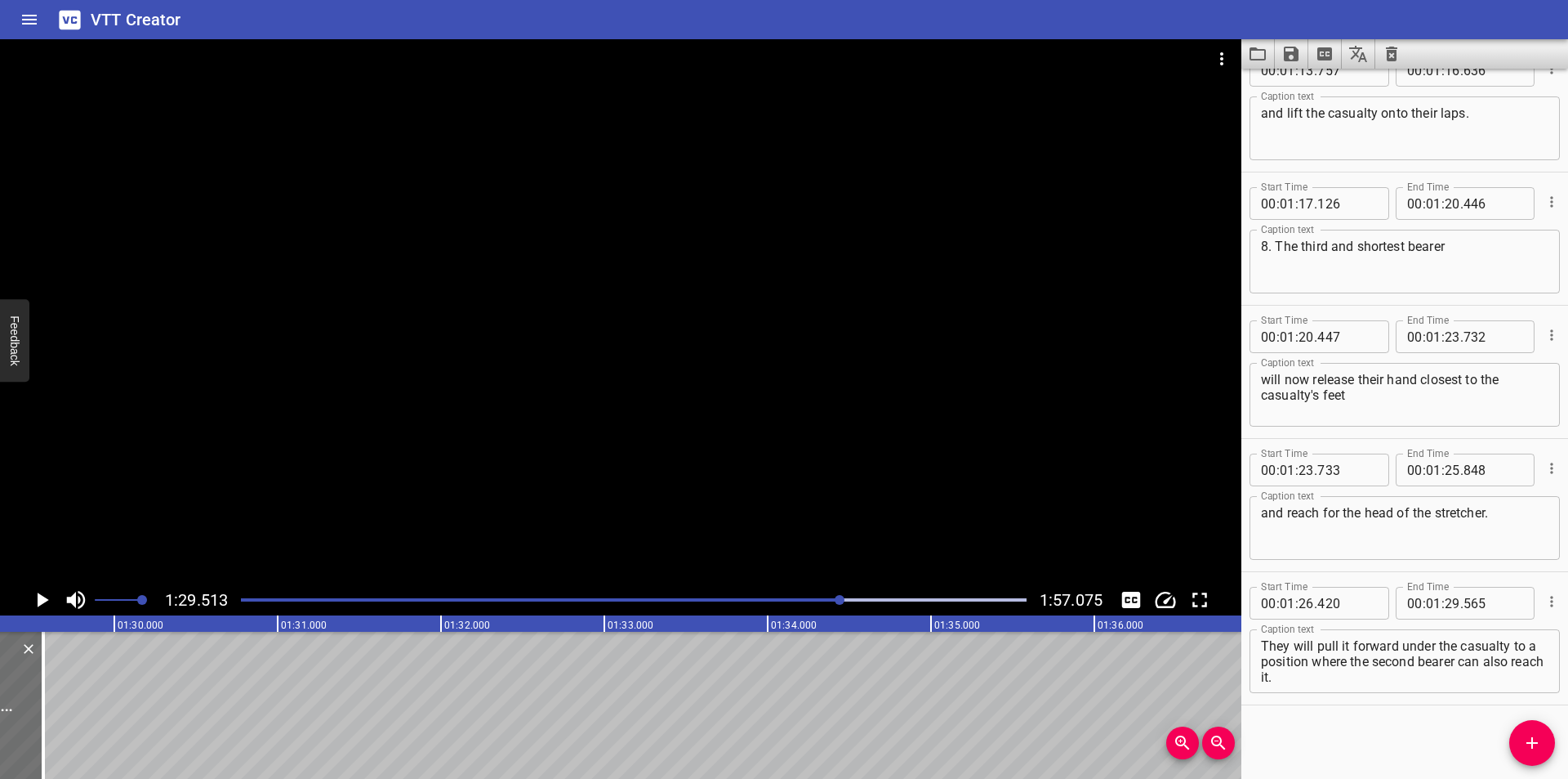
scroll to position [0, 14564]
click at [826, 600] on div "Play progress" at bounding box center [449, 599] width 785 height 3
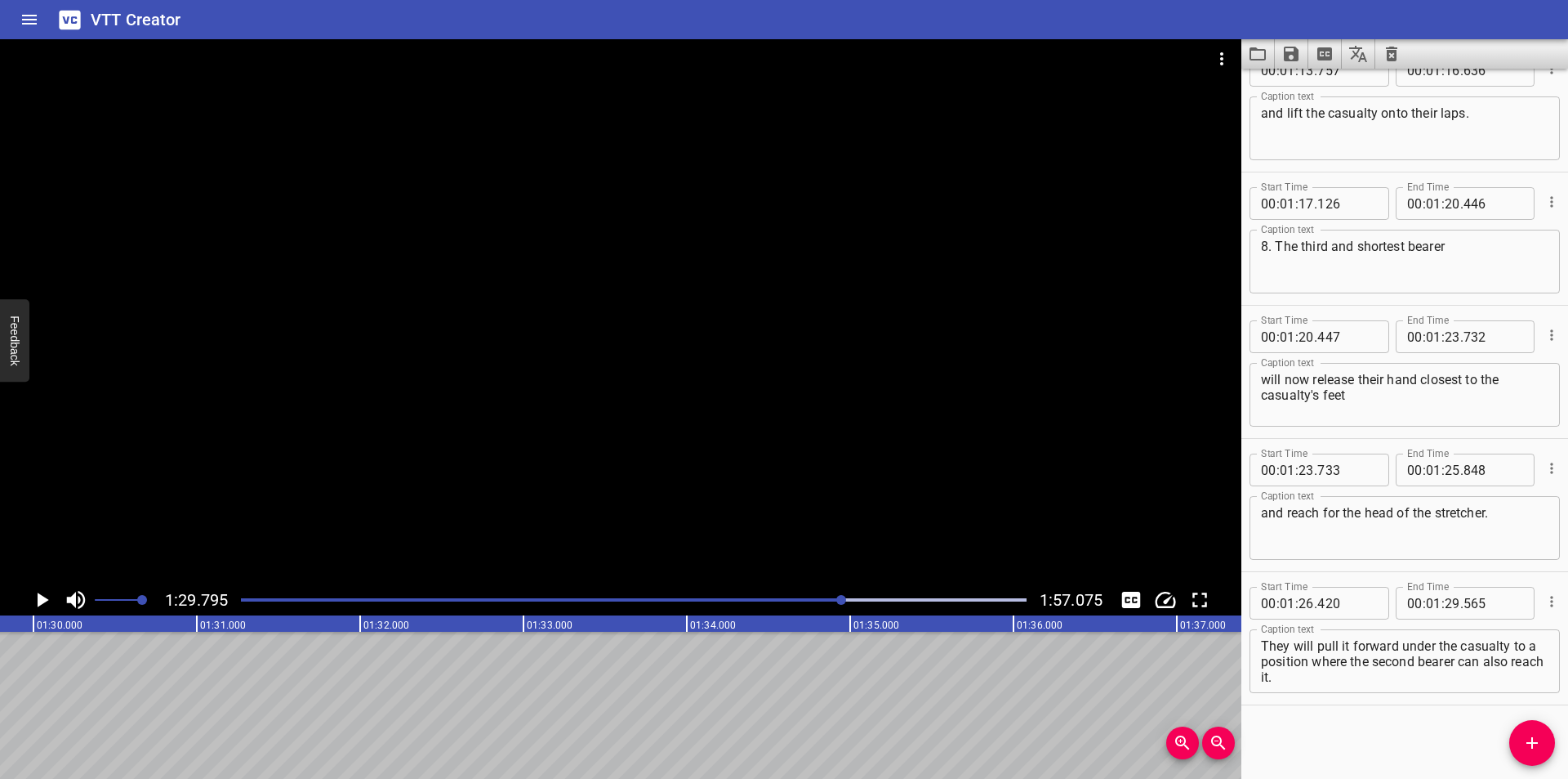
click at [834, 606] on div at bounding box center [633, 599] width 805 height 23
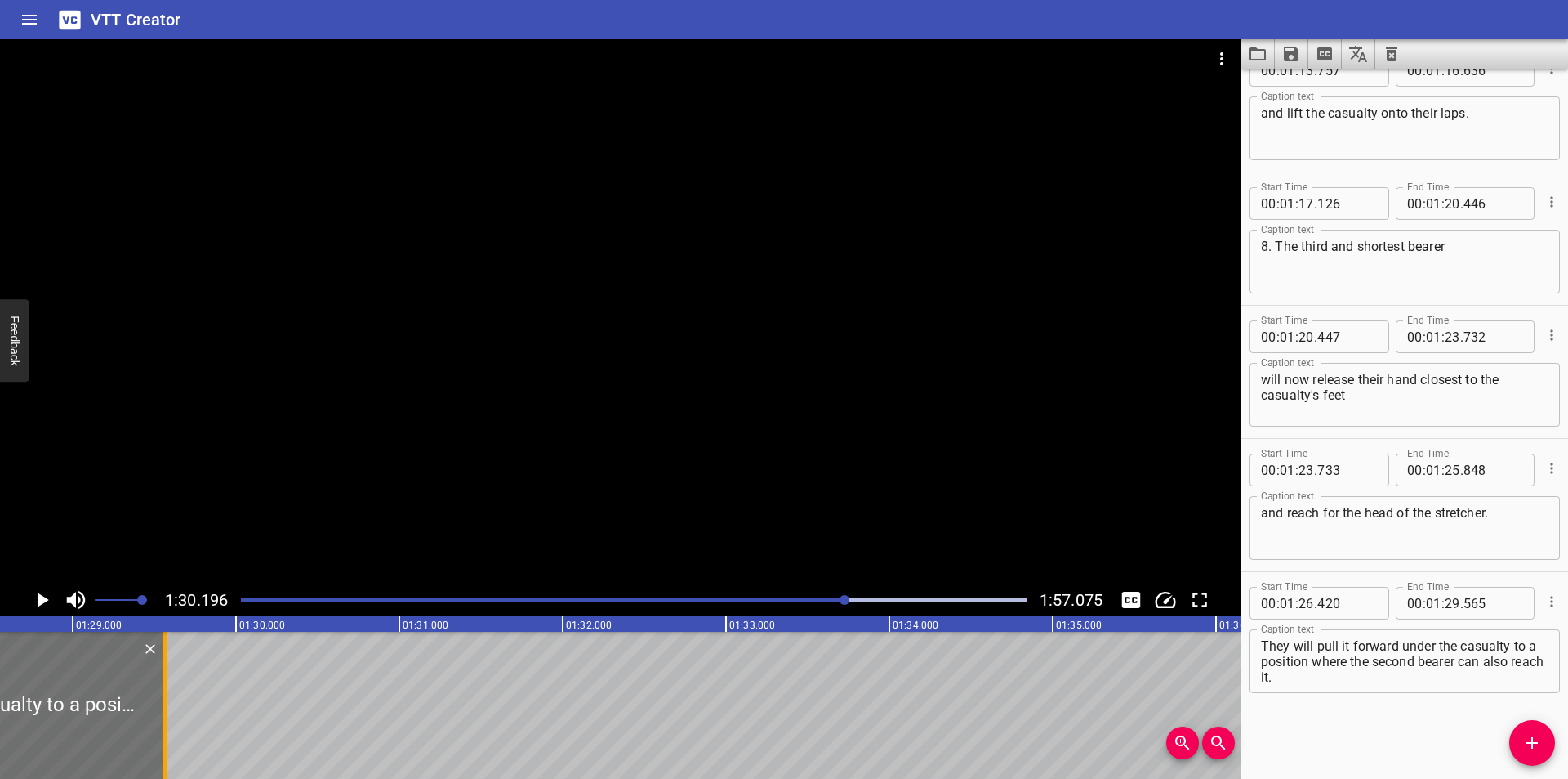
scroll to position [0, 14458]
click at [162, 727] on div at bounding box center [162, 705] width 3 height 147
type input "525"
drag, startPoint x: 1348, startPoint y: 671, endPoint x: 1314, endPoint y: 664, distance: 34.7
click at [1314, 664] on textarea "They will pull it forward under the casualty to a position where the second bea…" at bounding box center [1404, 660] width 288 height 46
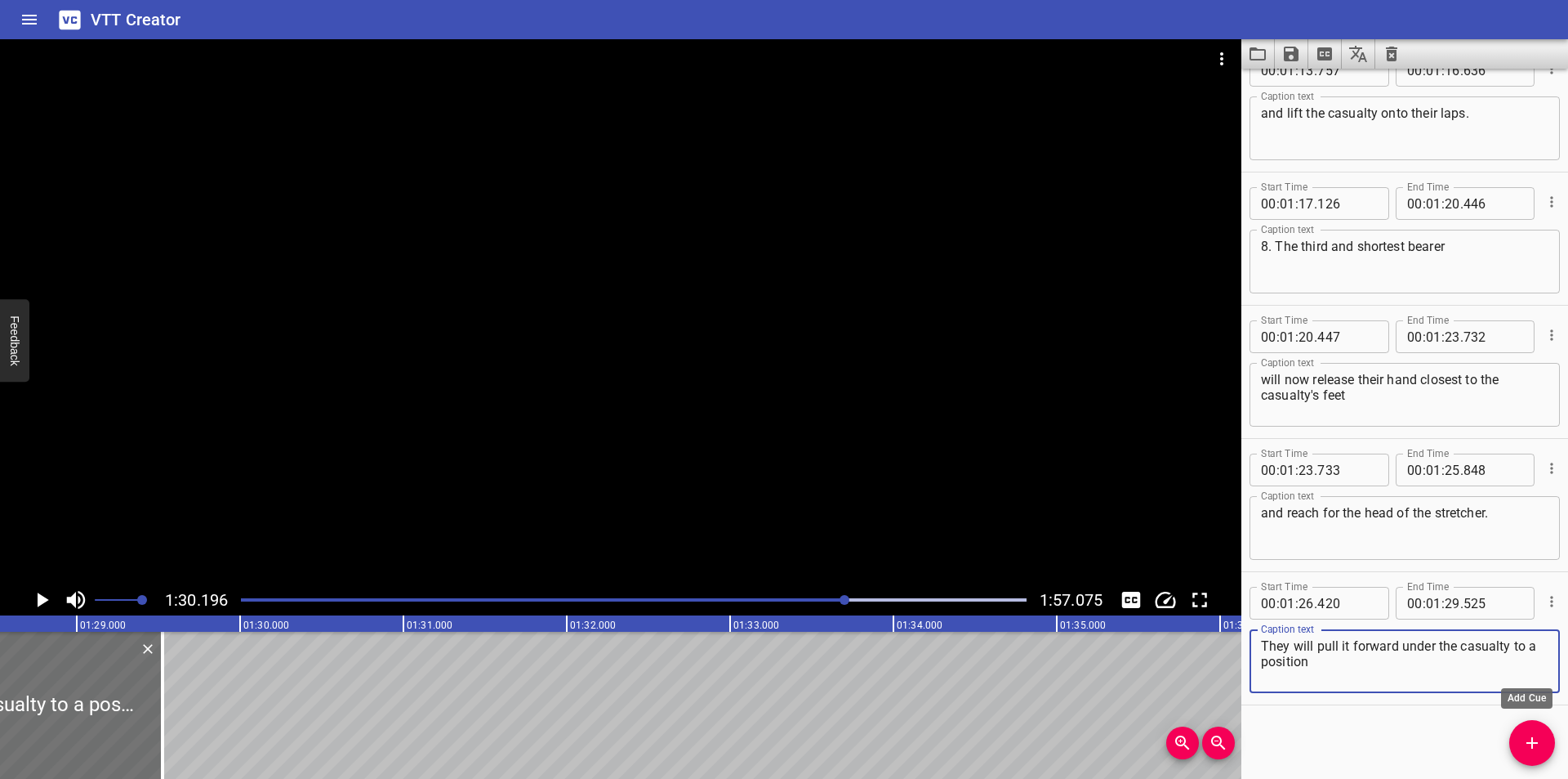
type textarea "They will pull it forward under the casualty to a position"
click at [1527, 750] on icon "Add Cue" at bounding box center [1531, 742] width 20 height 20
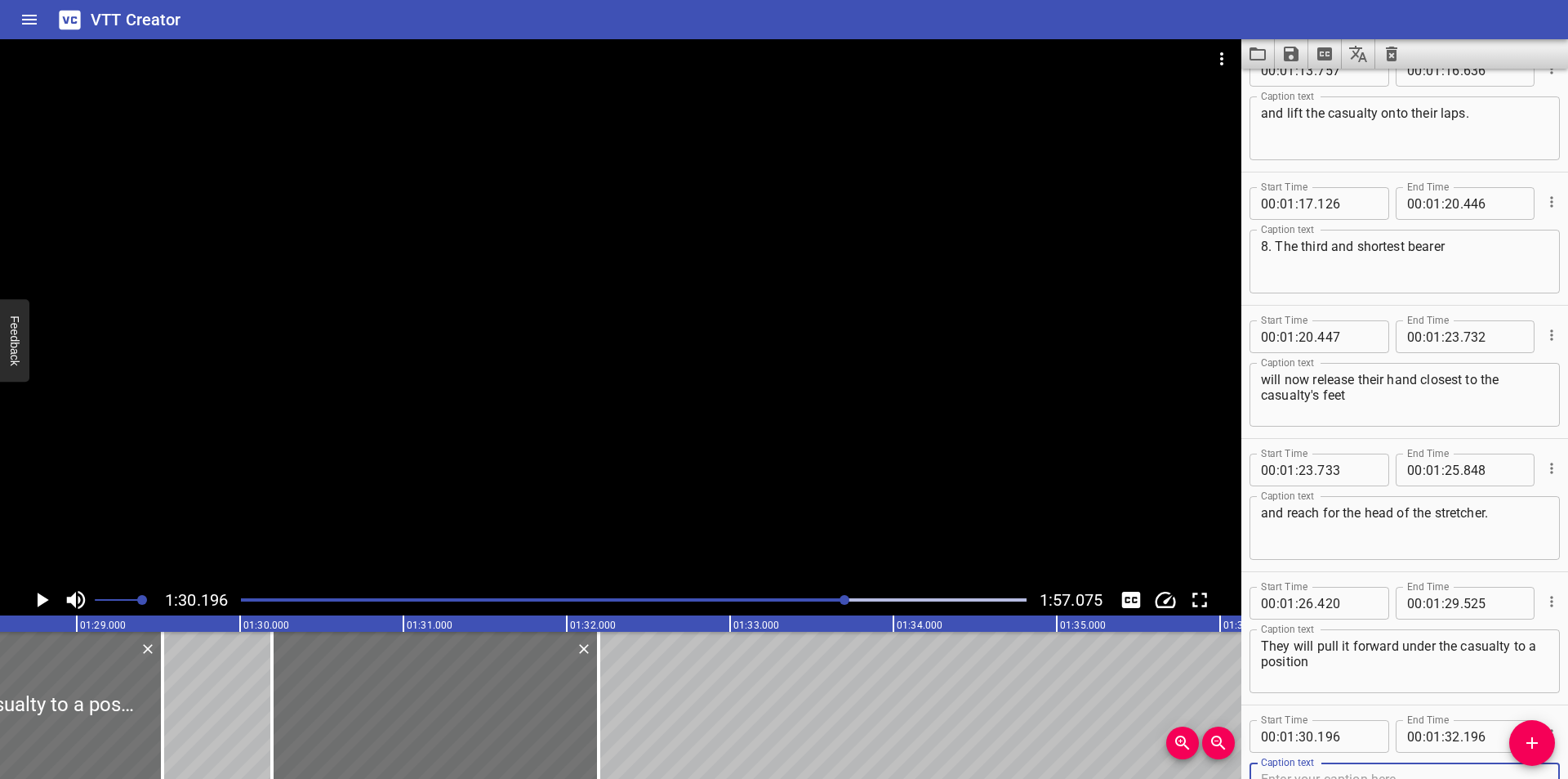
scroll to position [2438, 0]
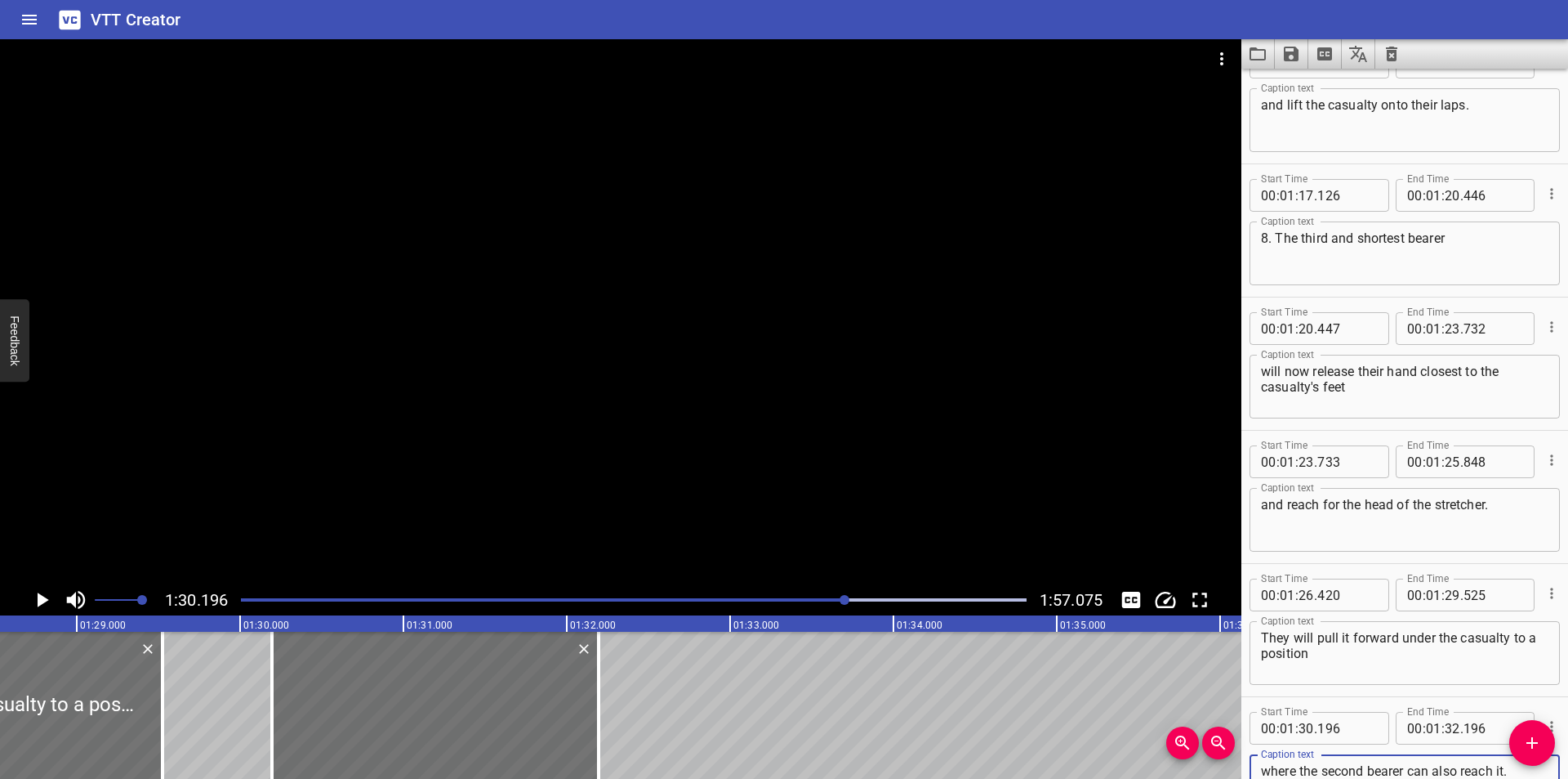
type textarea "where the second bearer can also reach it."
click at [1339, 727] on input "number" at bounding box center [1347, 728] width 59 height 33
type input "196"
click at [1305, 732] on input "number" at bounding box center [1306, 728] width 16 height 33
type input "29"
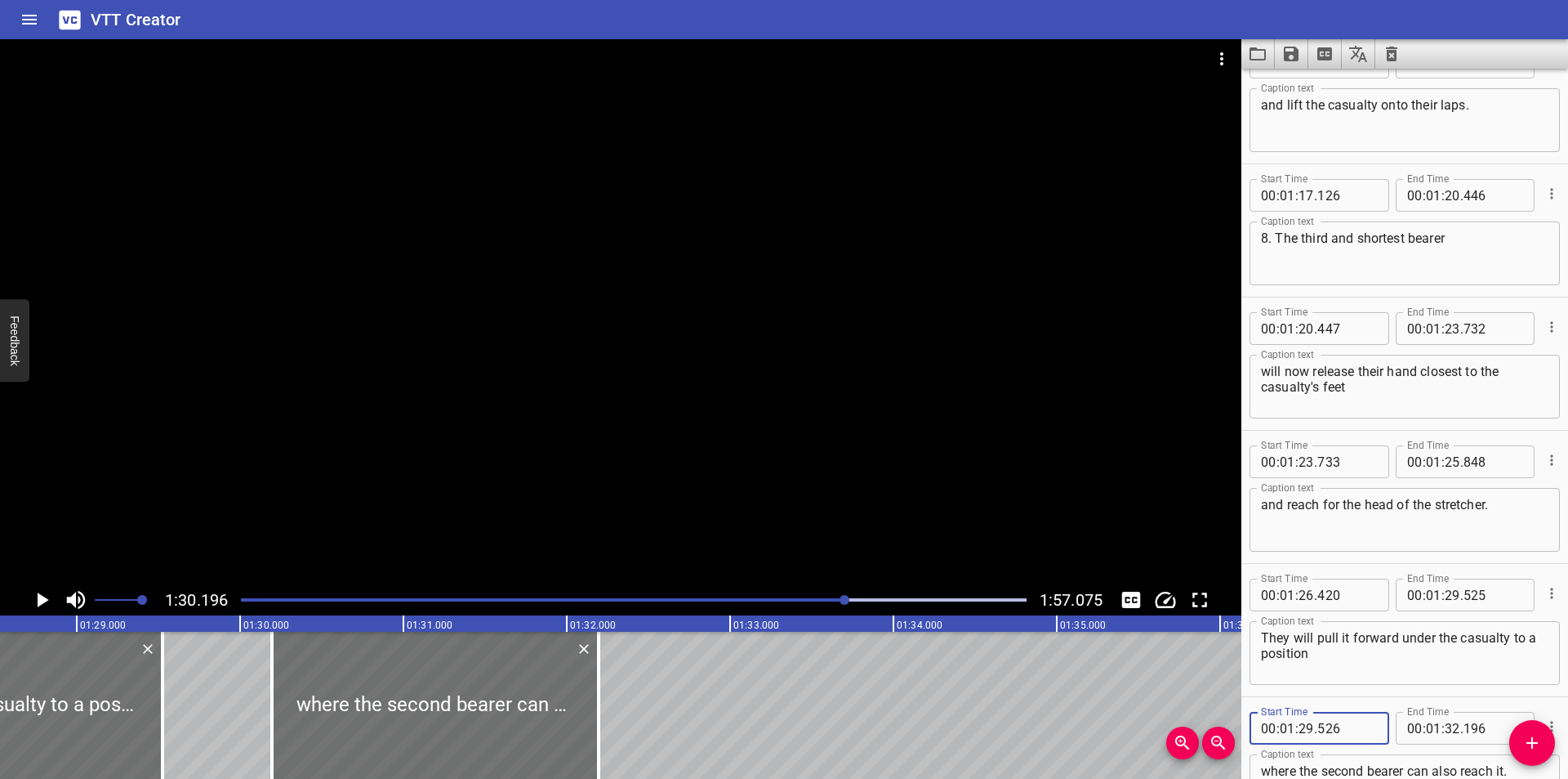
type input "526"
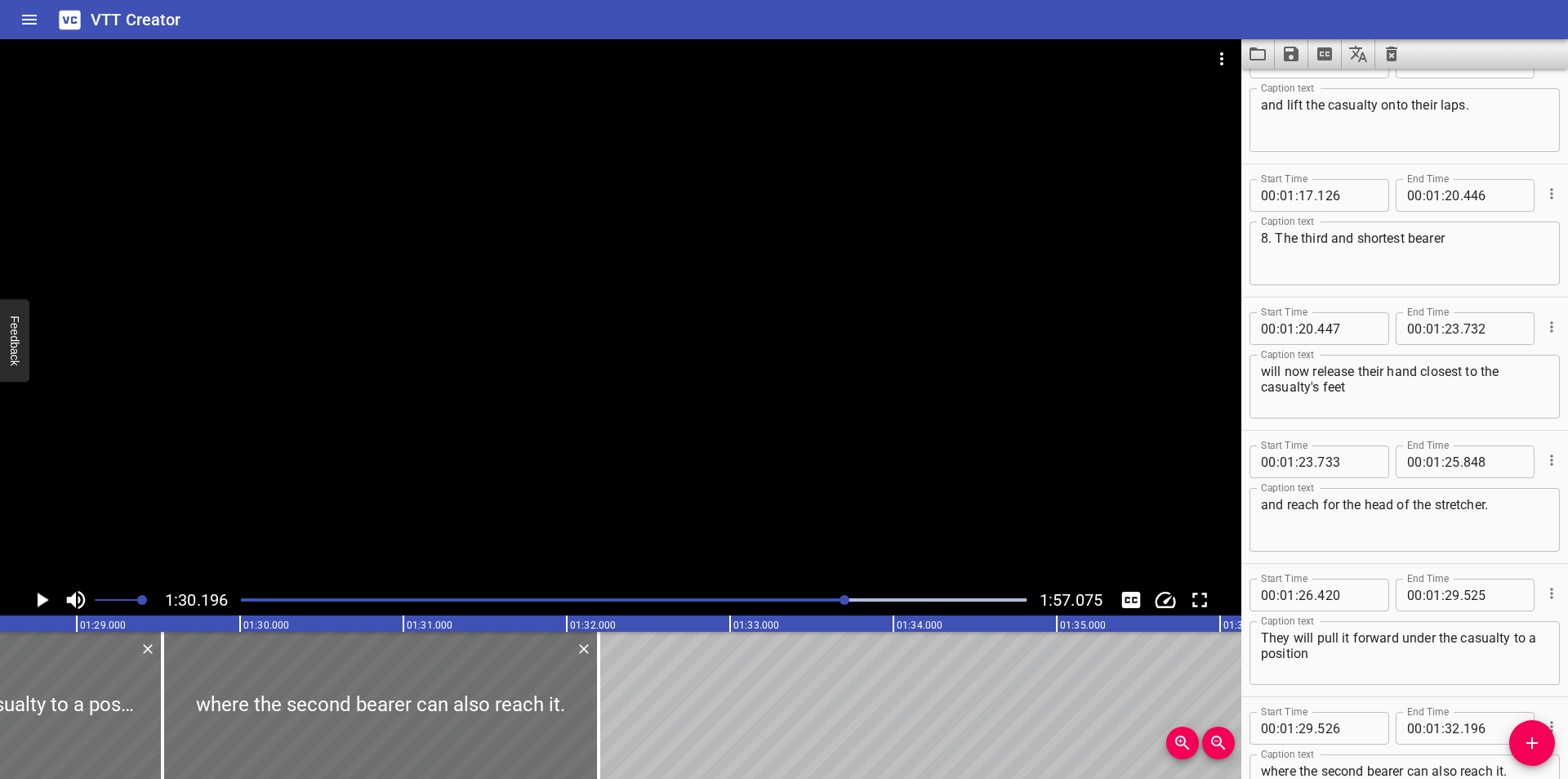
click at [851, 507] on div at bounding box center [620, 311] width 1241 height 545
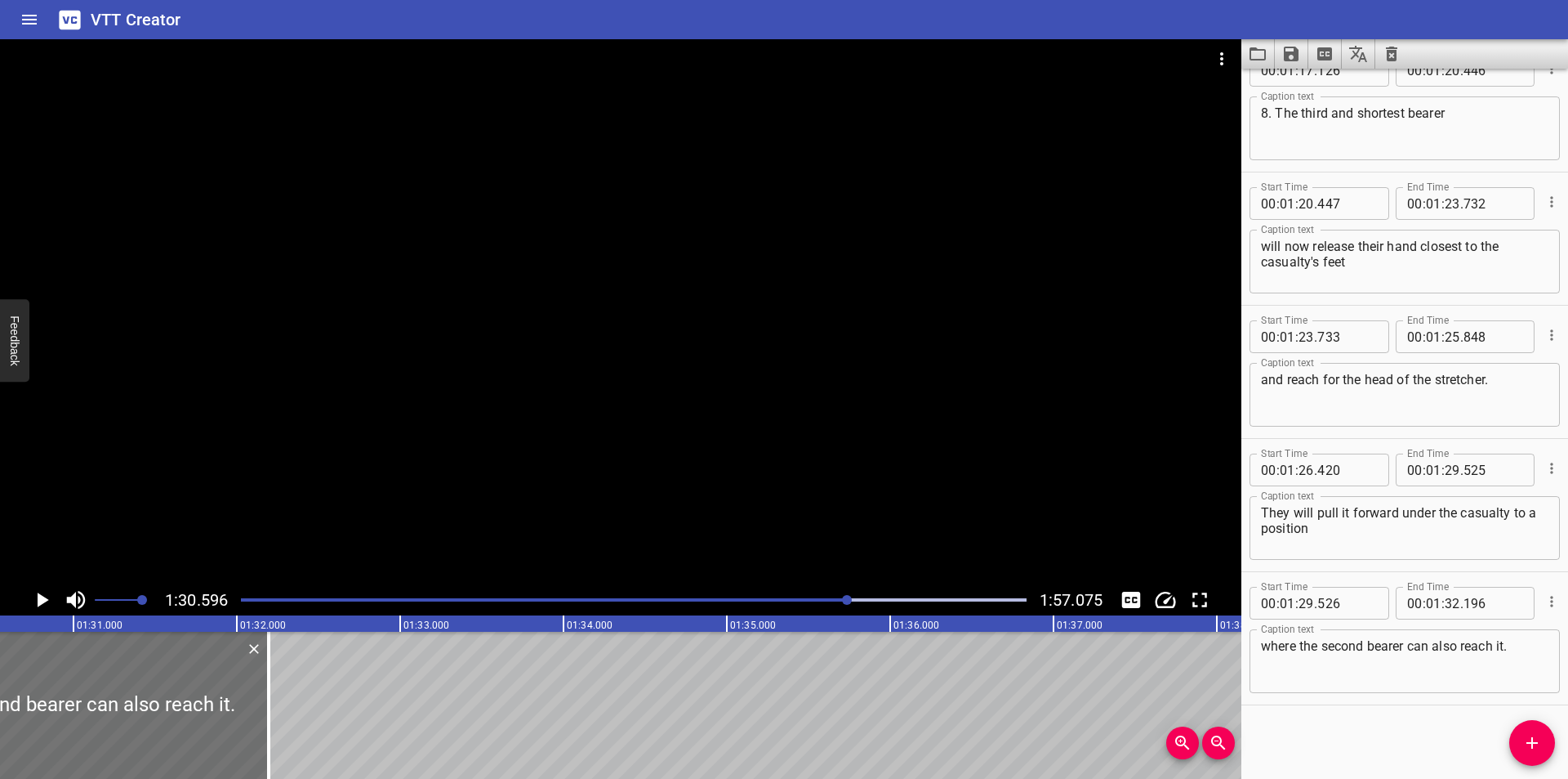
scroll to position [0, 14795]
click at [829, 605] on div at bounding box center [633, 599] width 805 height 23
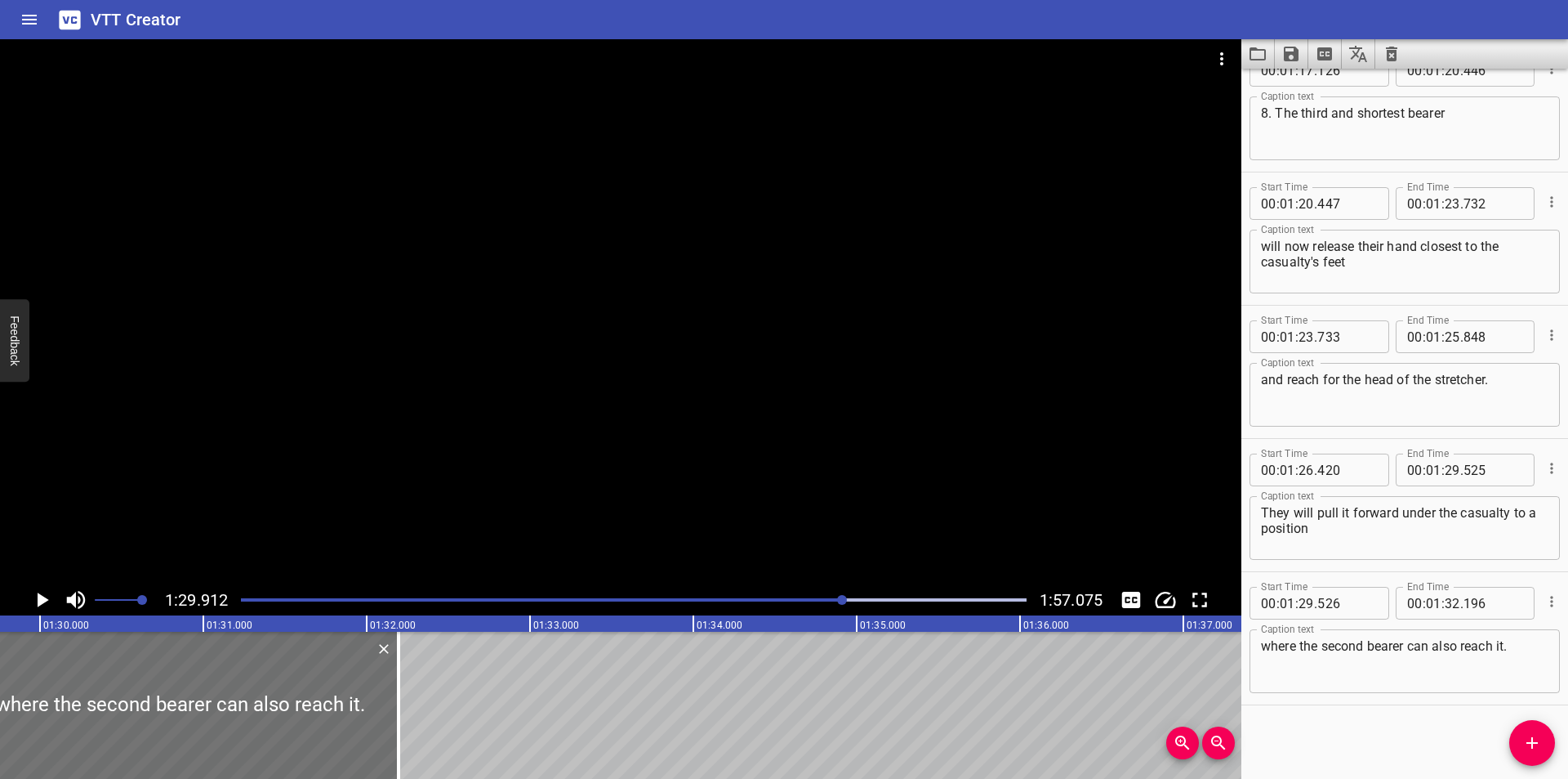
scroll to position [0, 14683]
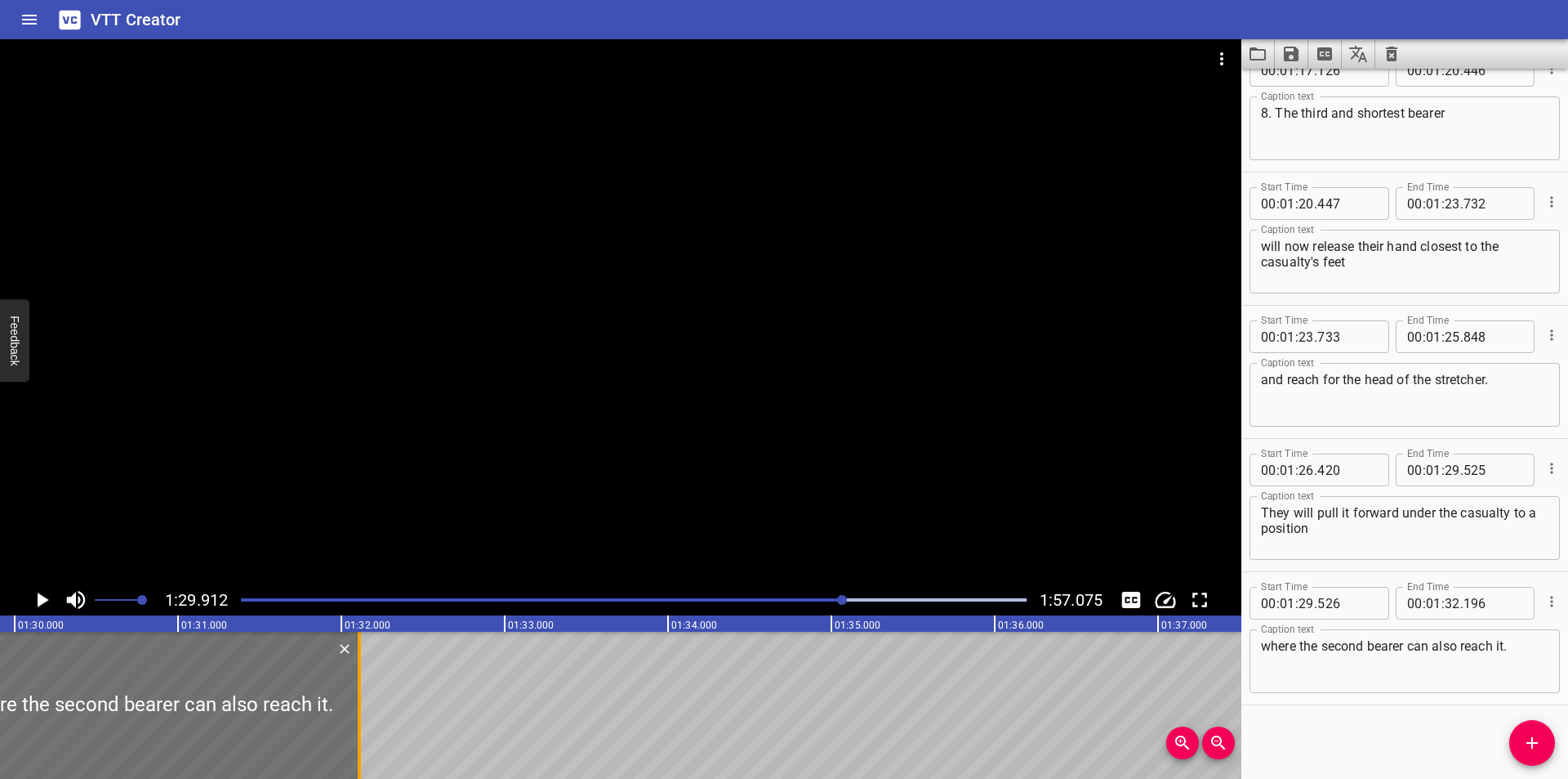
drag, startPoint x: 374, startPoint y: 730, endPoint x: 361, endPoint y: 728, distance: 13.2
click at [361, 728] on div at bounding box center [359, 705] width 3 height 147
type input "111"
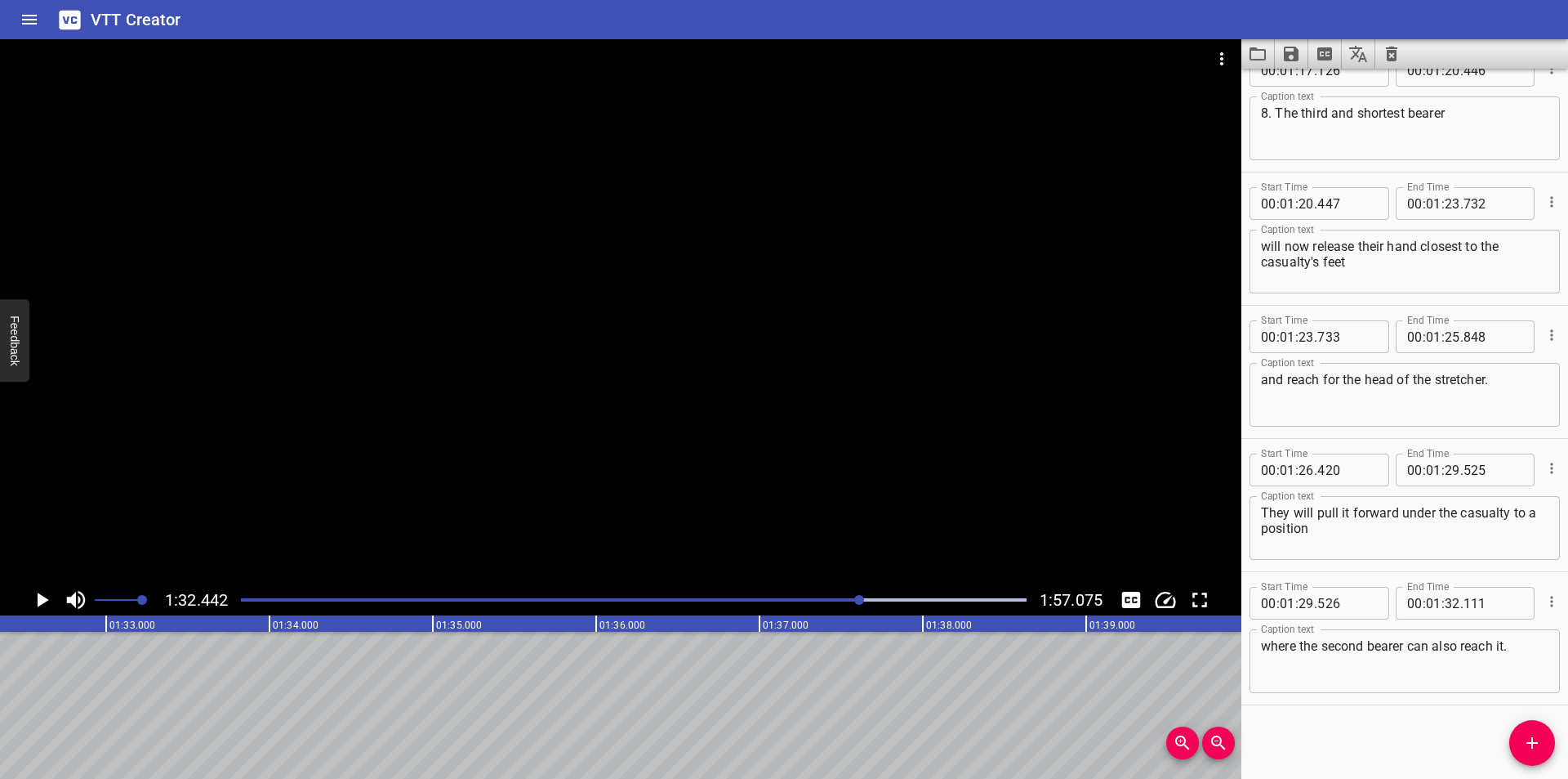
scroll to position [0, 15096]
click at [910, 446] on div at bounding box center [620, 311] width 1241 height 545
click at [1530, 753] on button "Add Cue" at bounding box center [1531, 742] width 45 height 45
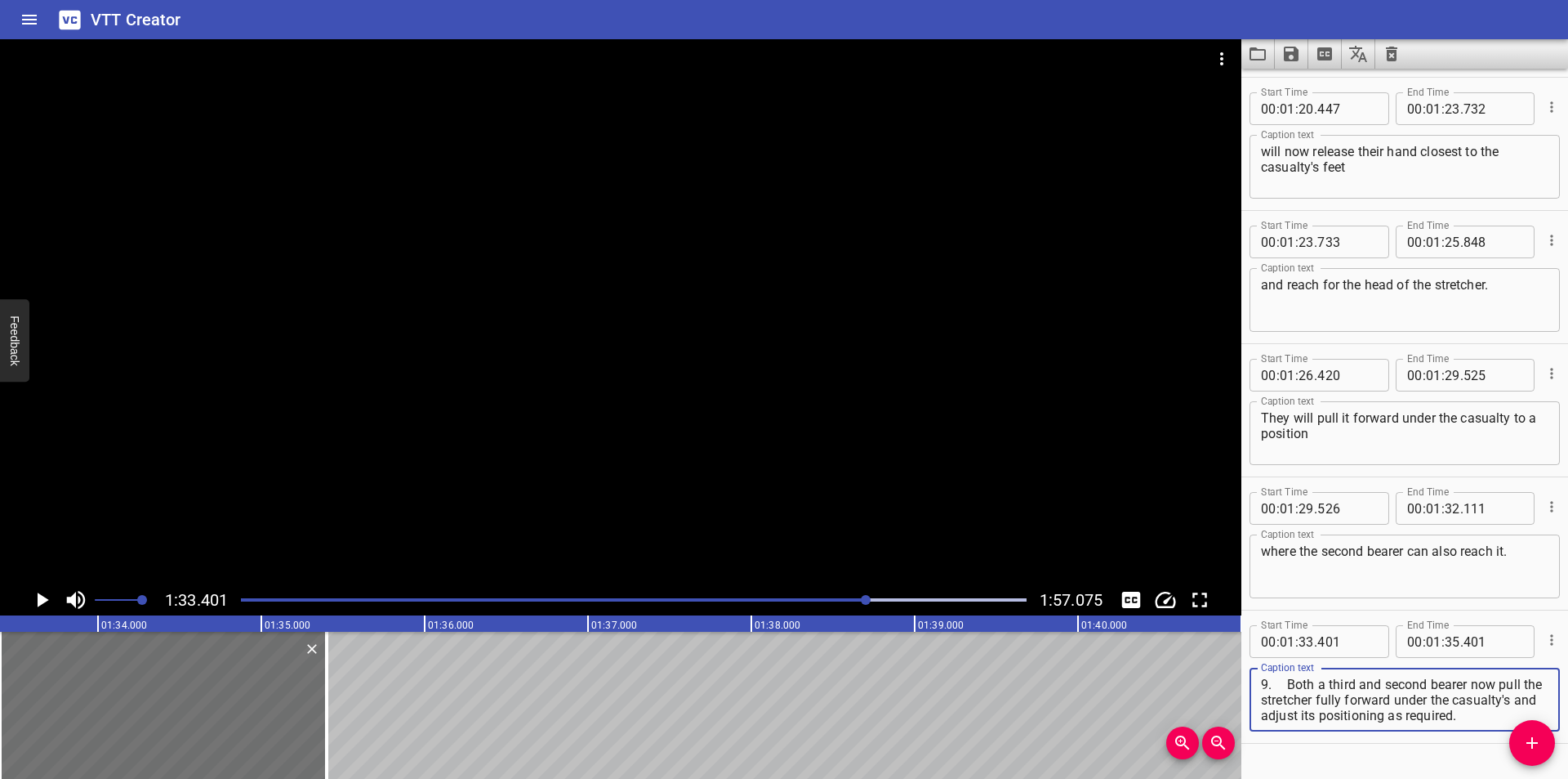
scroll to position [2680, 0]
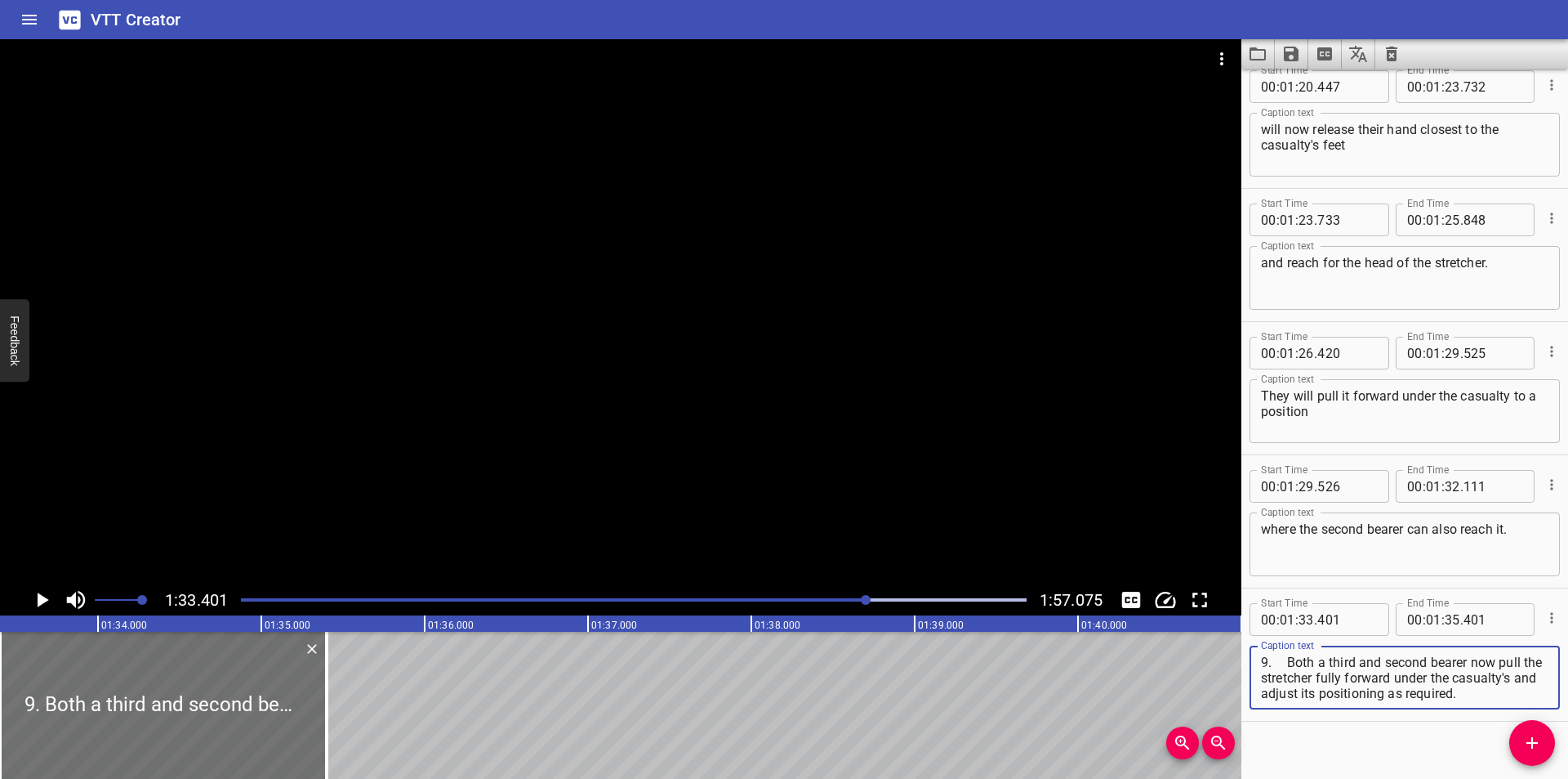
click at [1291, 659] on textarea "9. Both a third and second bearer now pull the stretcher fully forward under th…" at bounding box center [1404, 677] width 288 height 46
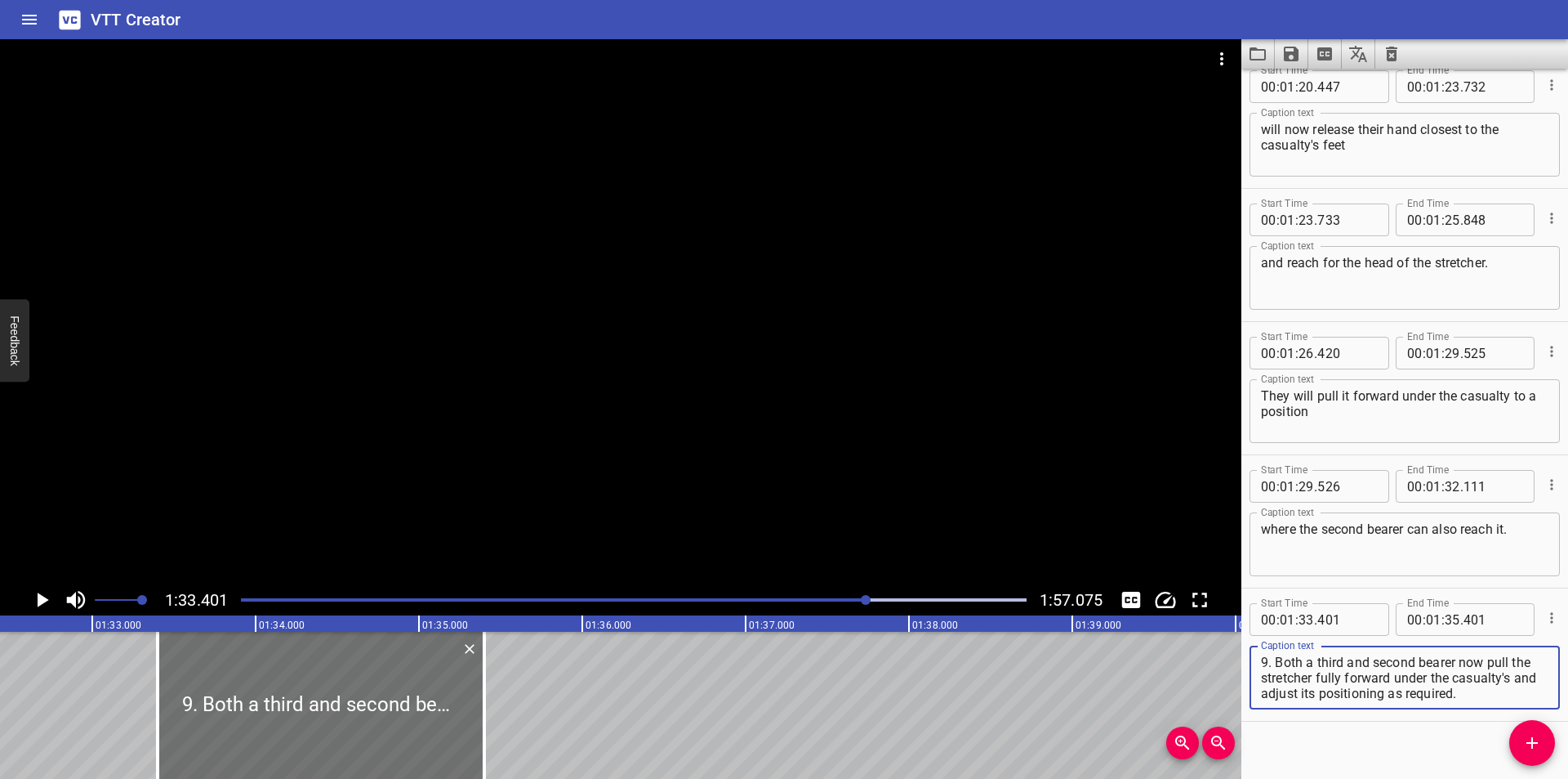
scroll to position [0, 14981]
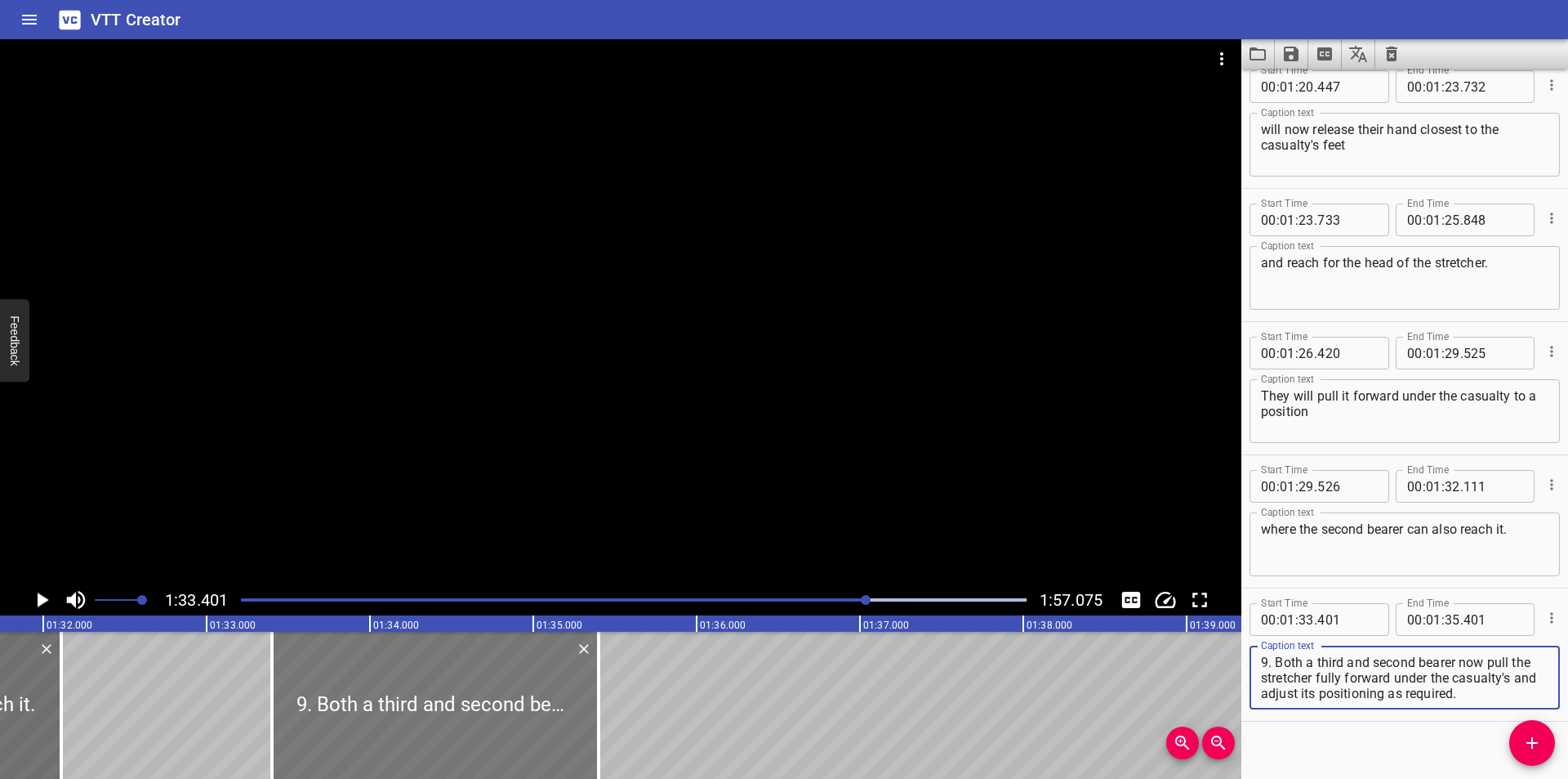
type textarea "9. Both a third and second bearer now pull the stretcher fully forward under th…"
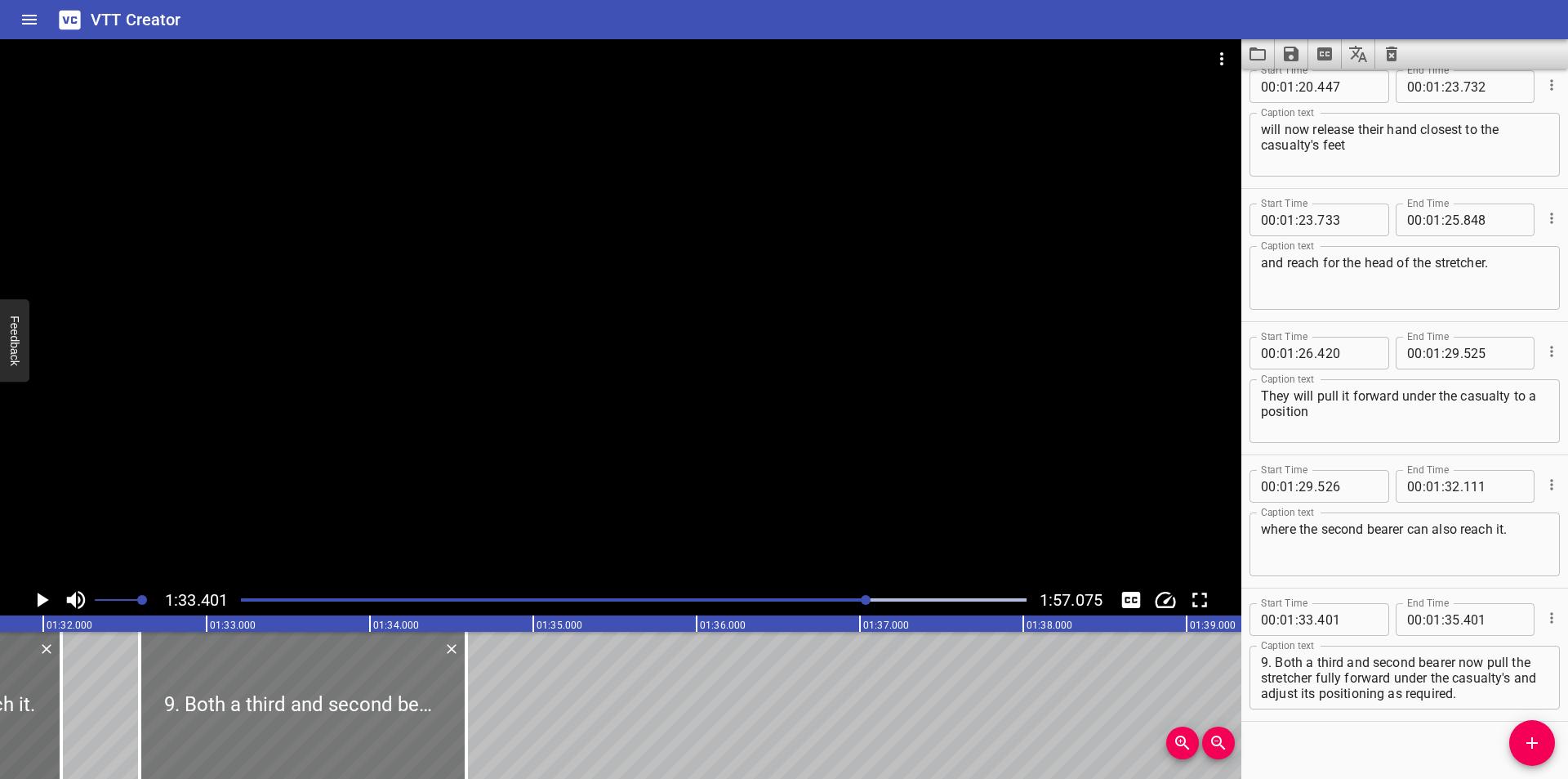
drag, startPoint x: 461, startPoint y: 683, endPoint x: 329, endPoint y: 659, distance: 134.2
click at [329, 659] on div at bounding box center [302, 705] width 327 height 147
type input "32"
type input "591"
type input "34"
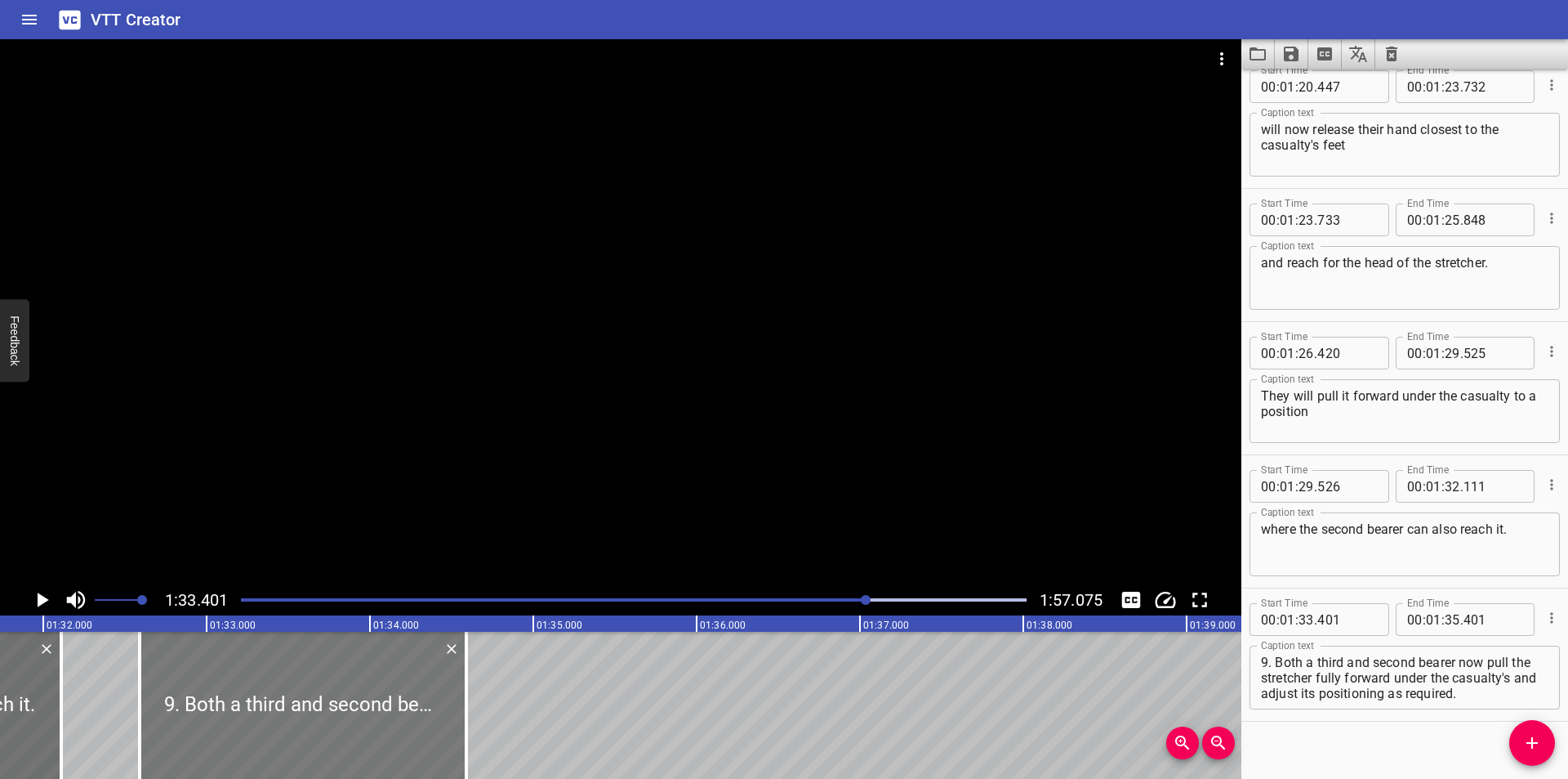
type input "591"
click at [509, 435] on div at bounding box center [620, 311] width 1241 height 545
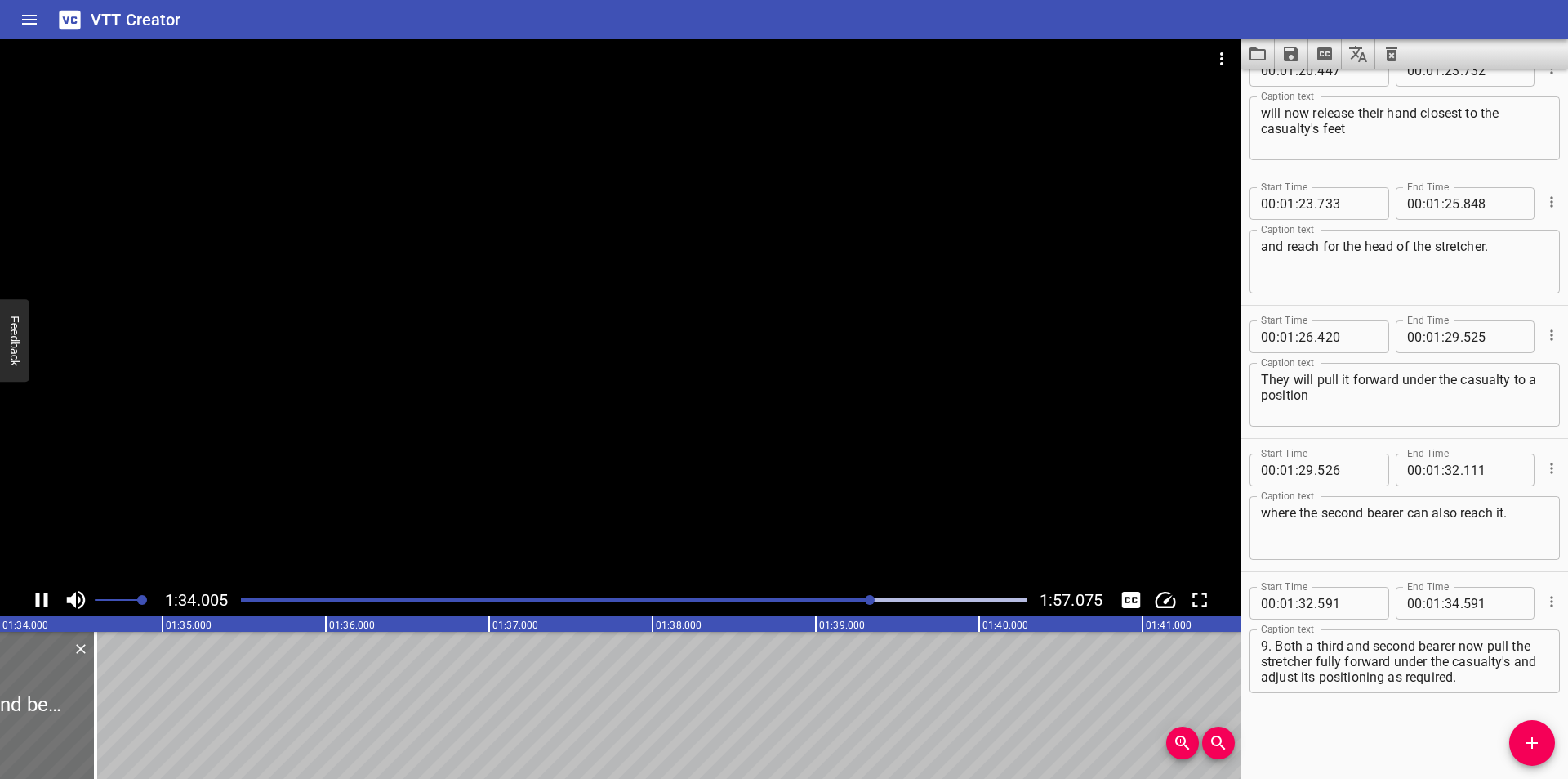
click at [526, 418] on div at bounding box center [620, 311] width 1241 height 545
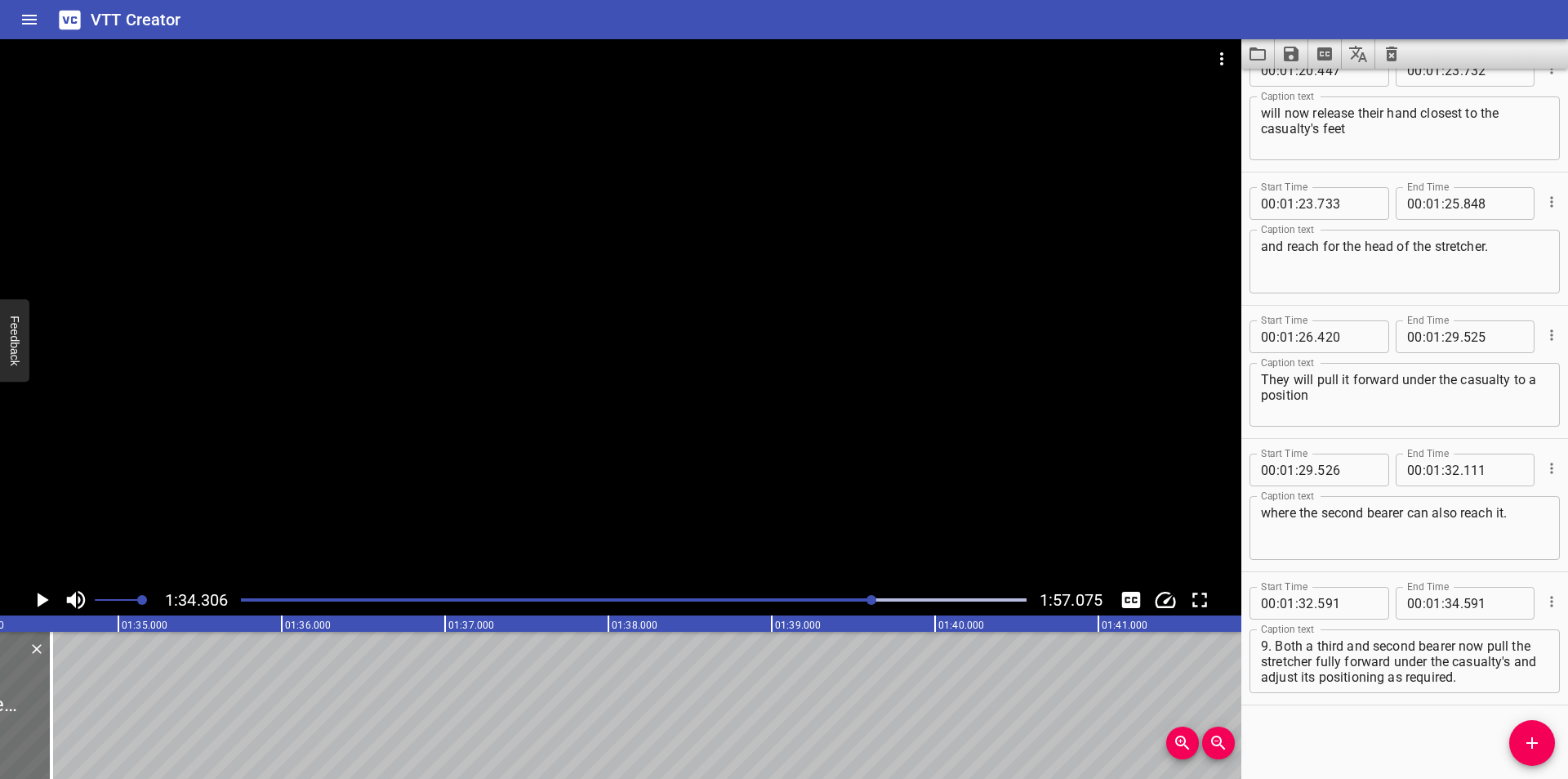
scroll to position [0, 15400]
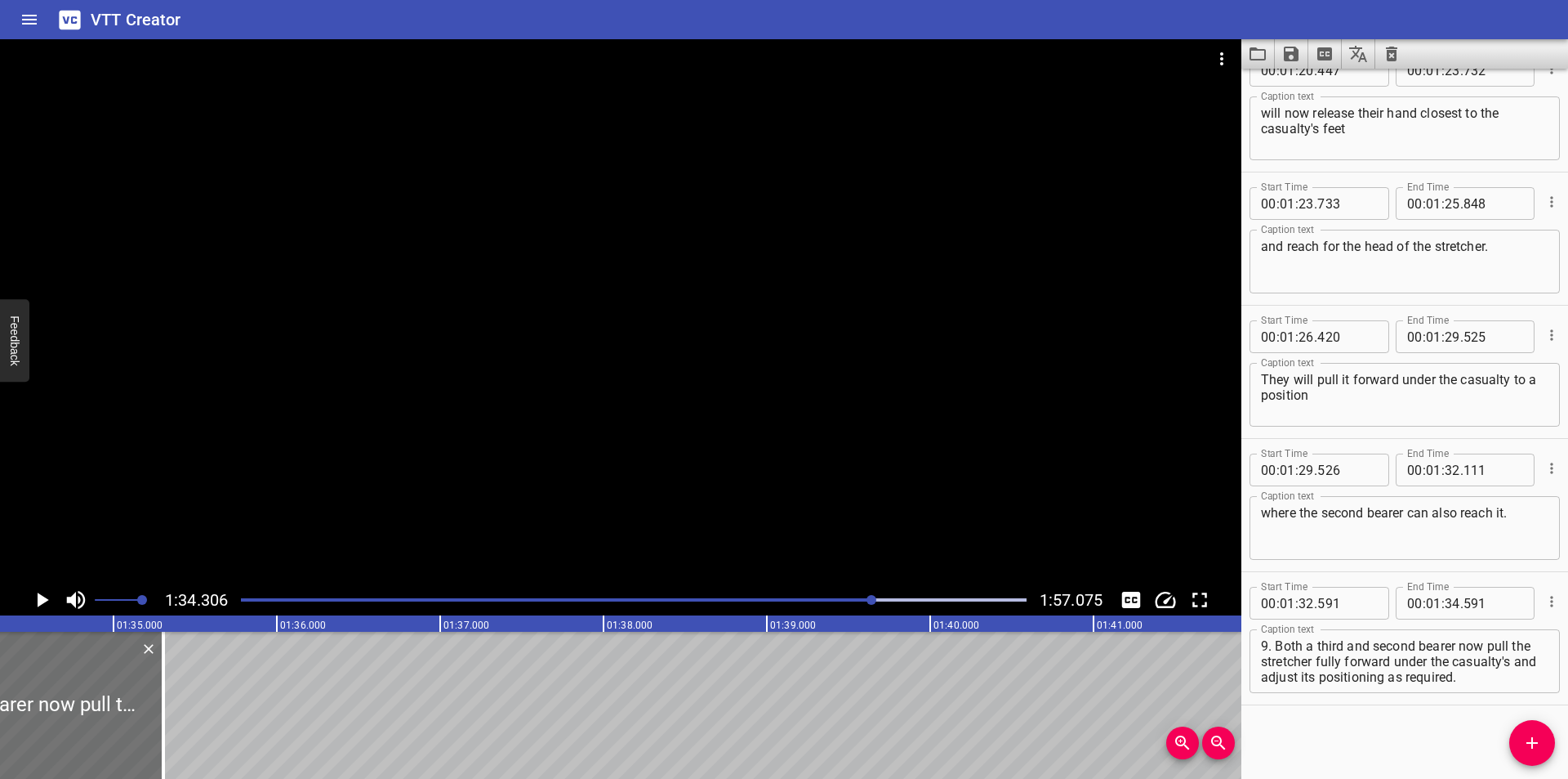
drag, startPoint x: 44, startPoint y: 731, endPoint x: 534, endPoint y: 683, distance: 492.3
click at [165, 696] on div at bounding box center [163, 705] width 3 height 147
type input "37"
type input "466"
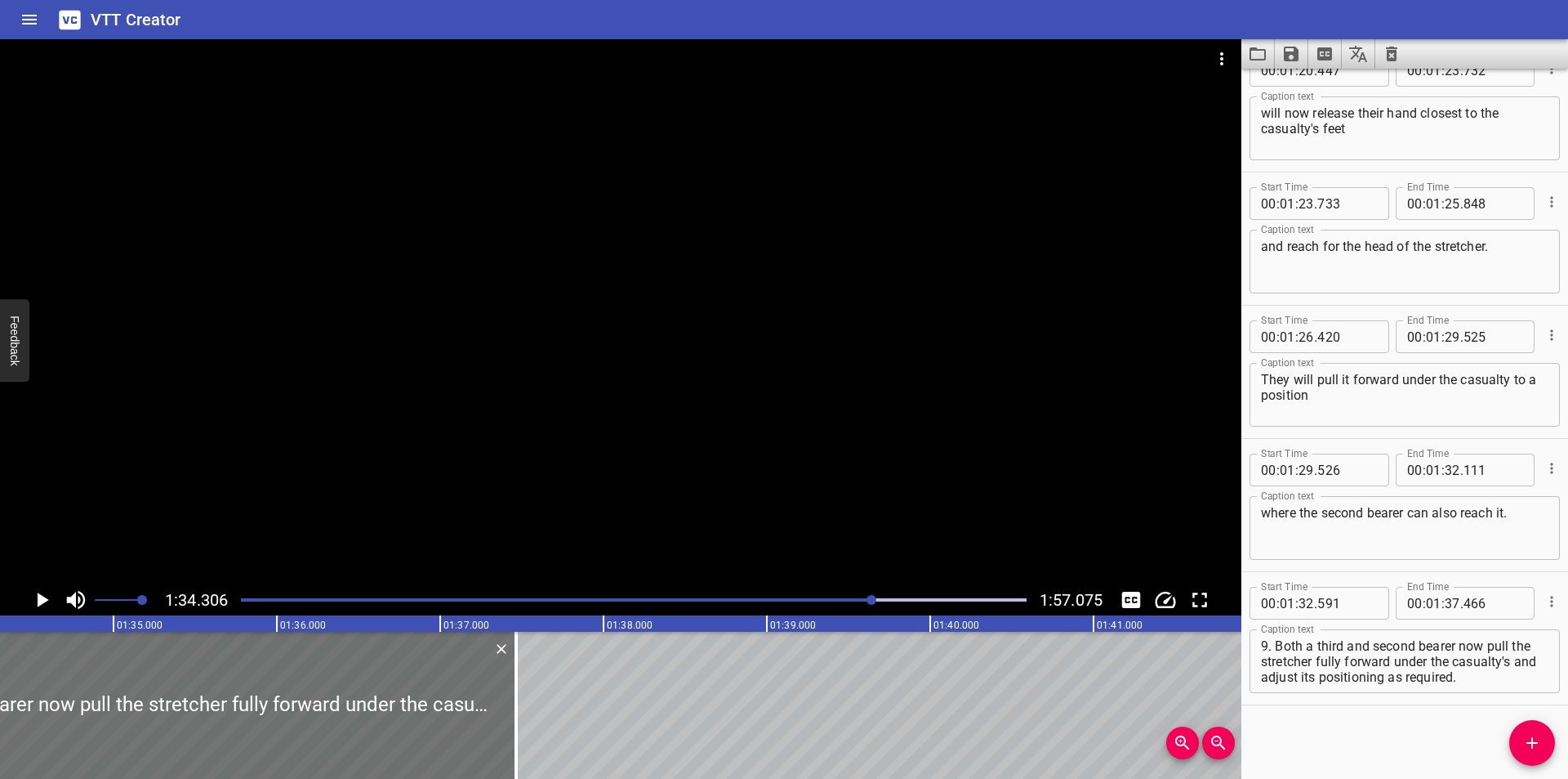
click at [706, 325] on div at bounding box center [620, 311] width 1241 height 545
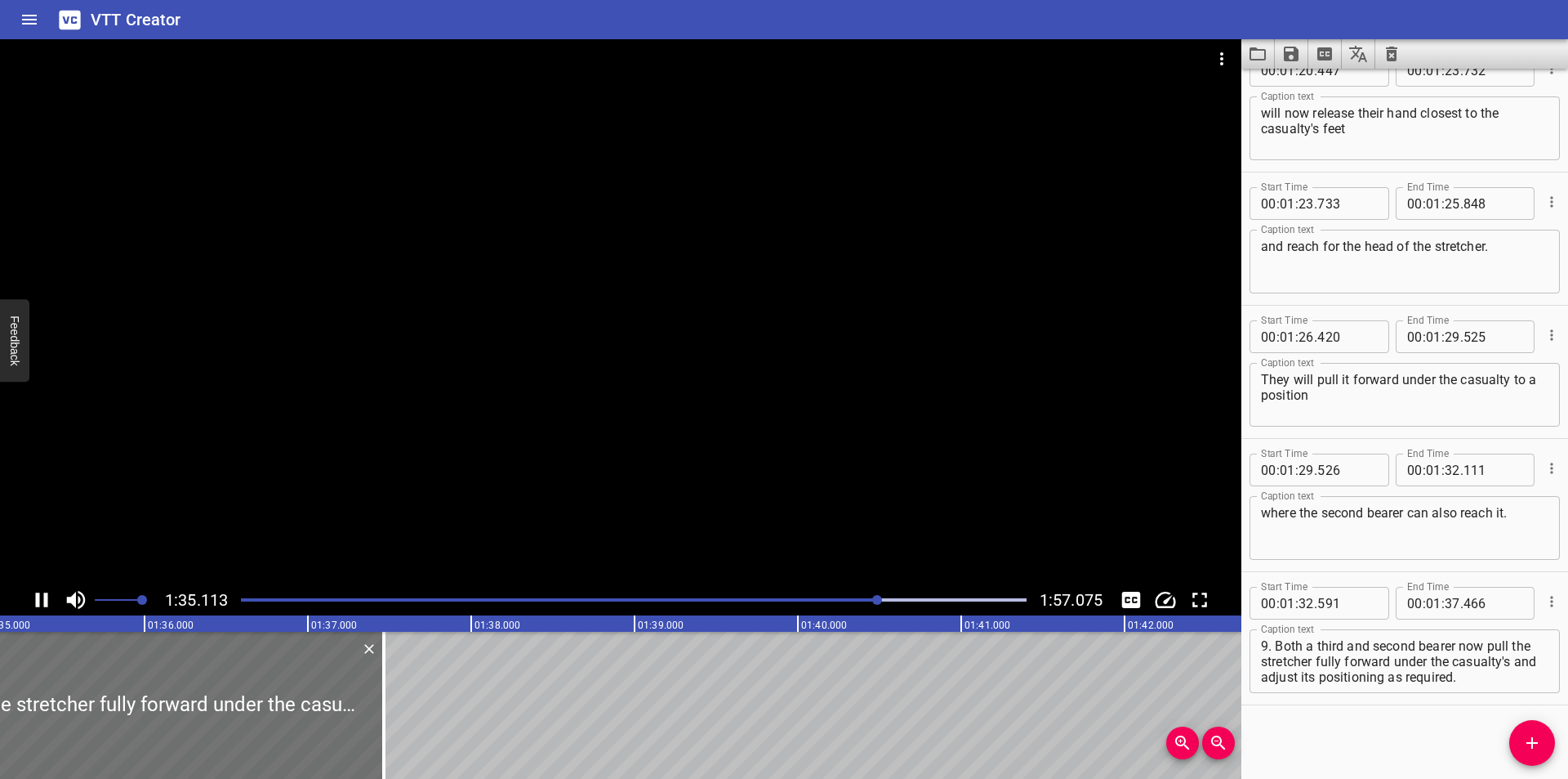
click at [741, 445] on div at bounding box center [620, 311] width 1241 height 545
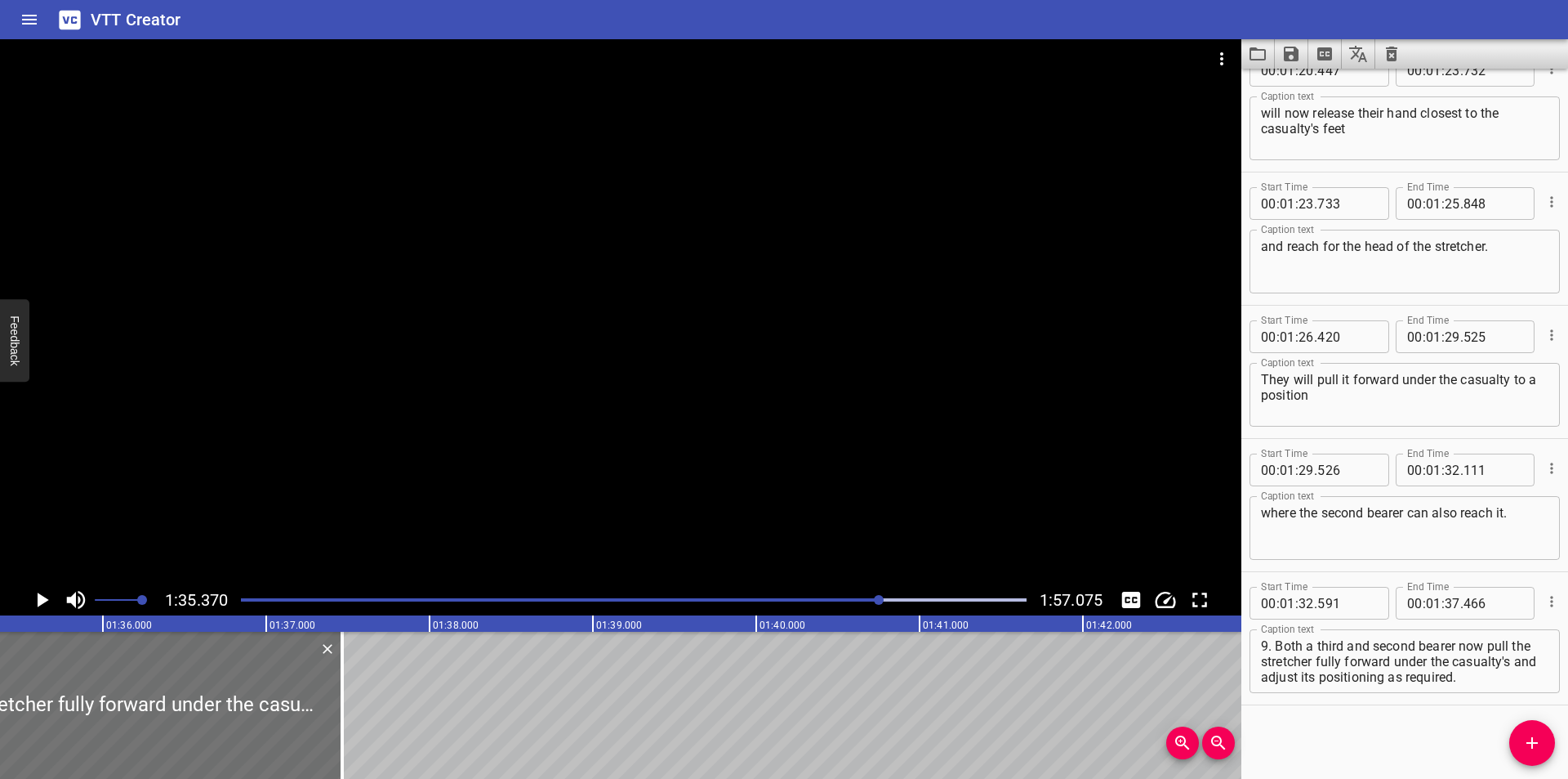
click at [640, 433] on div at bounding box center [620, 311] width 1241 height 545
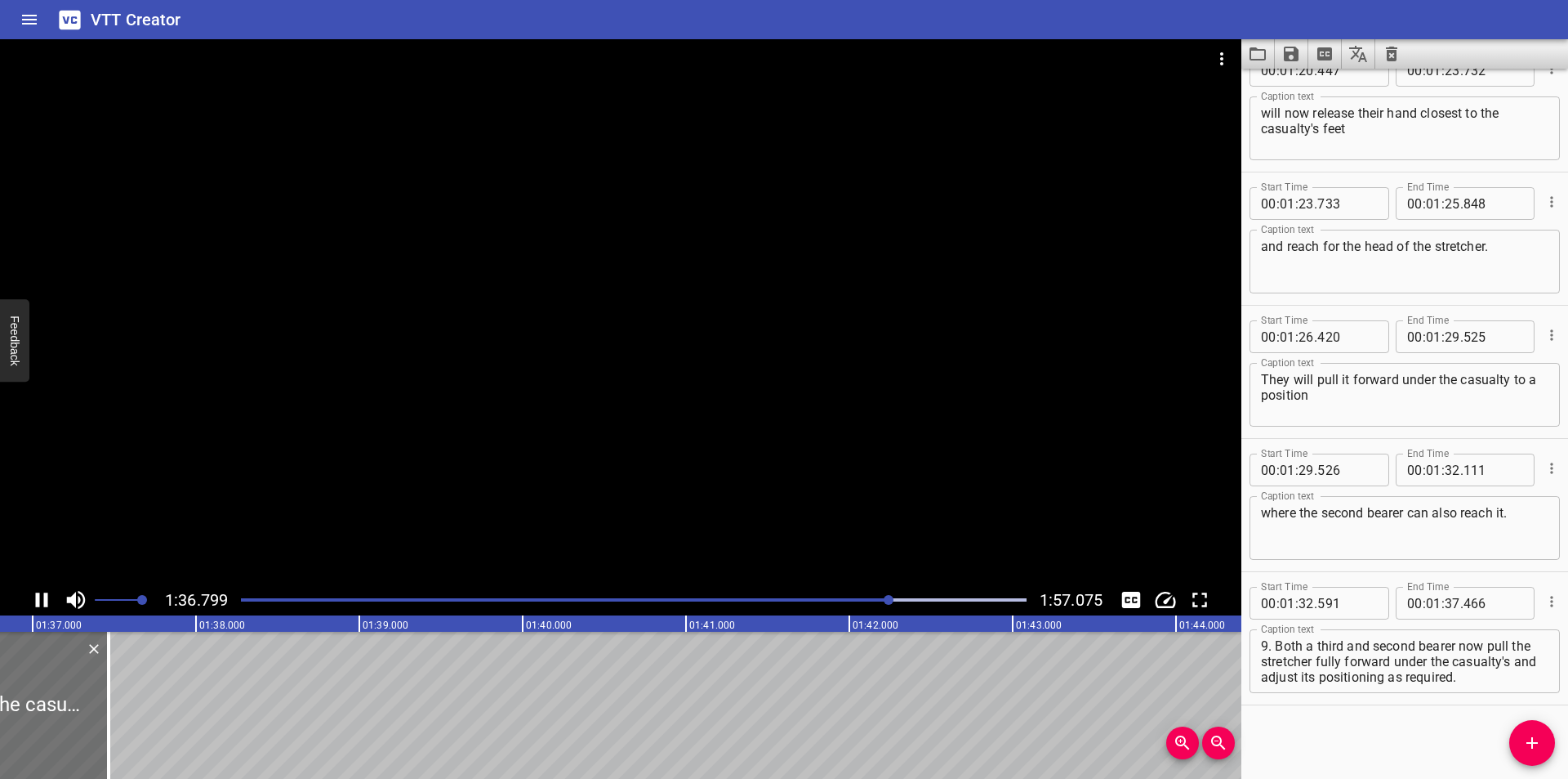
scroll to position [0, 15844]
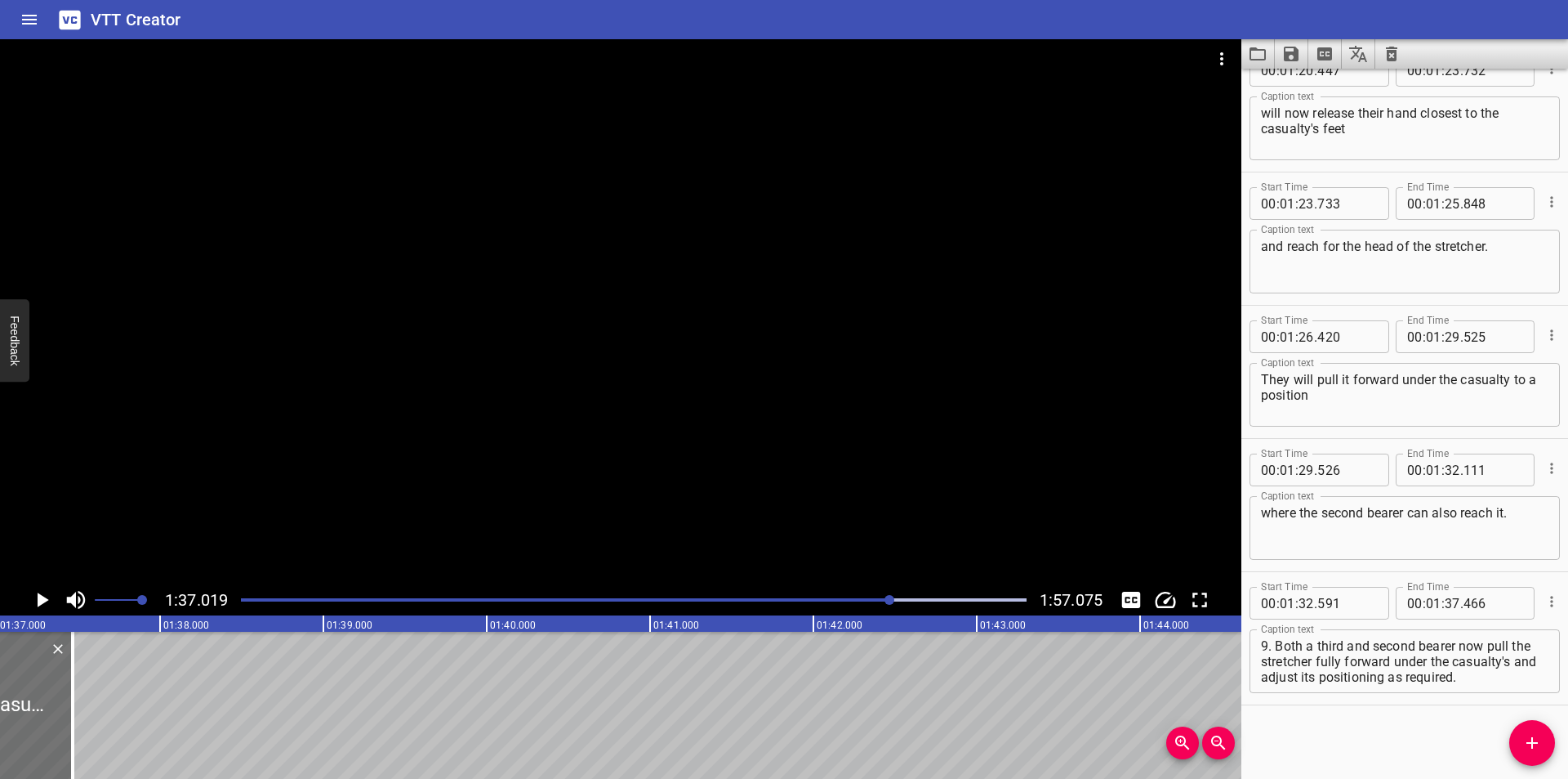
click at [869, 600] on div "Play progress" at bounding box center [498, 599] width 785 height 3
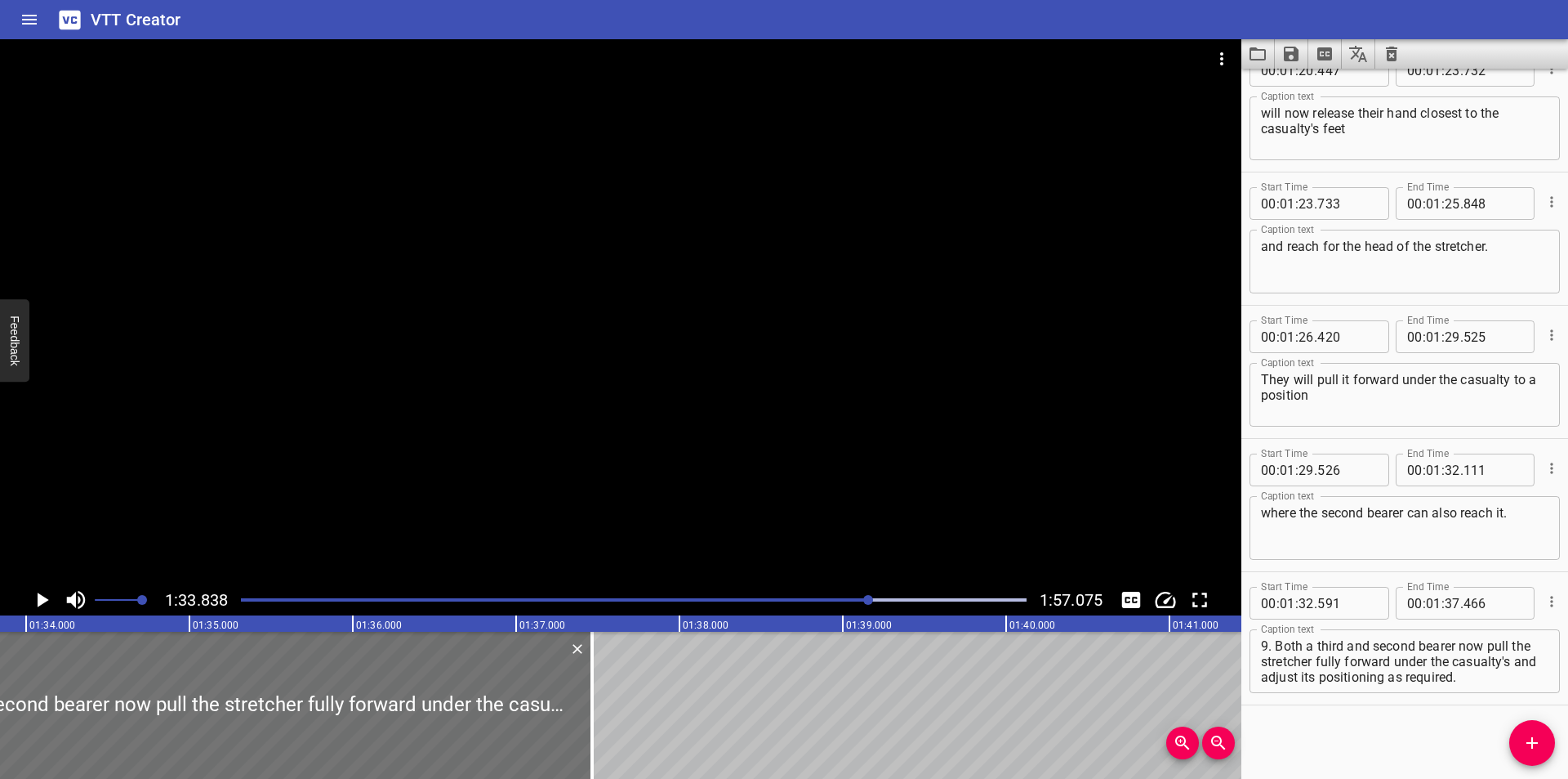
click at [811, 504] on div at bounding box center [620, 311] width 1241 height 545
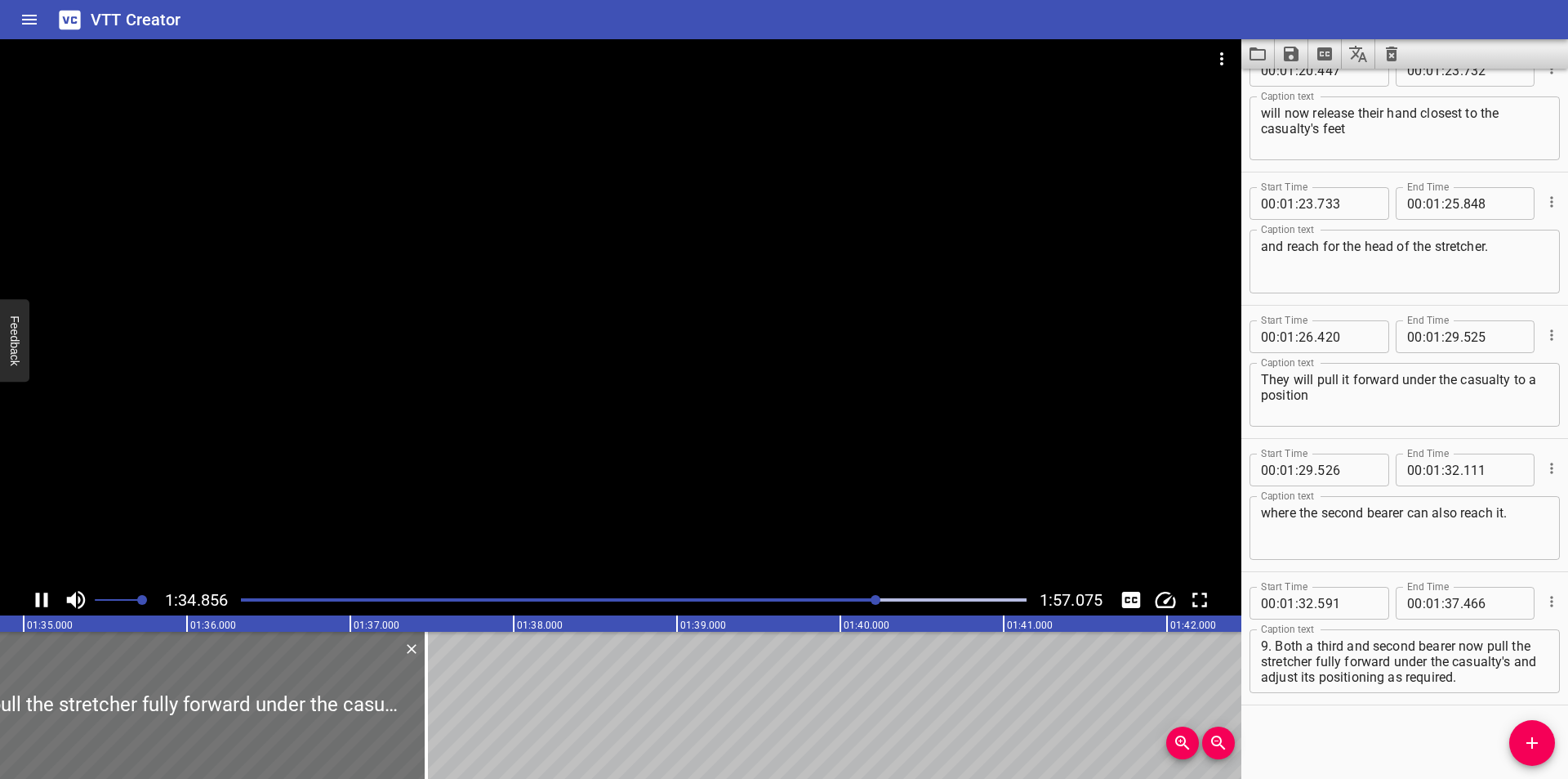
click at [806, 468] on div at bounding box center [620, 311] width 1241 height 545
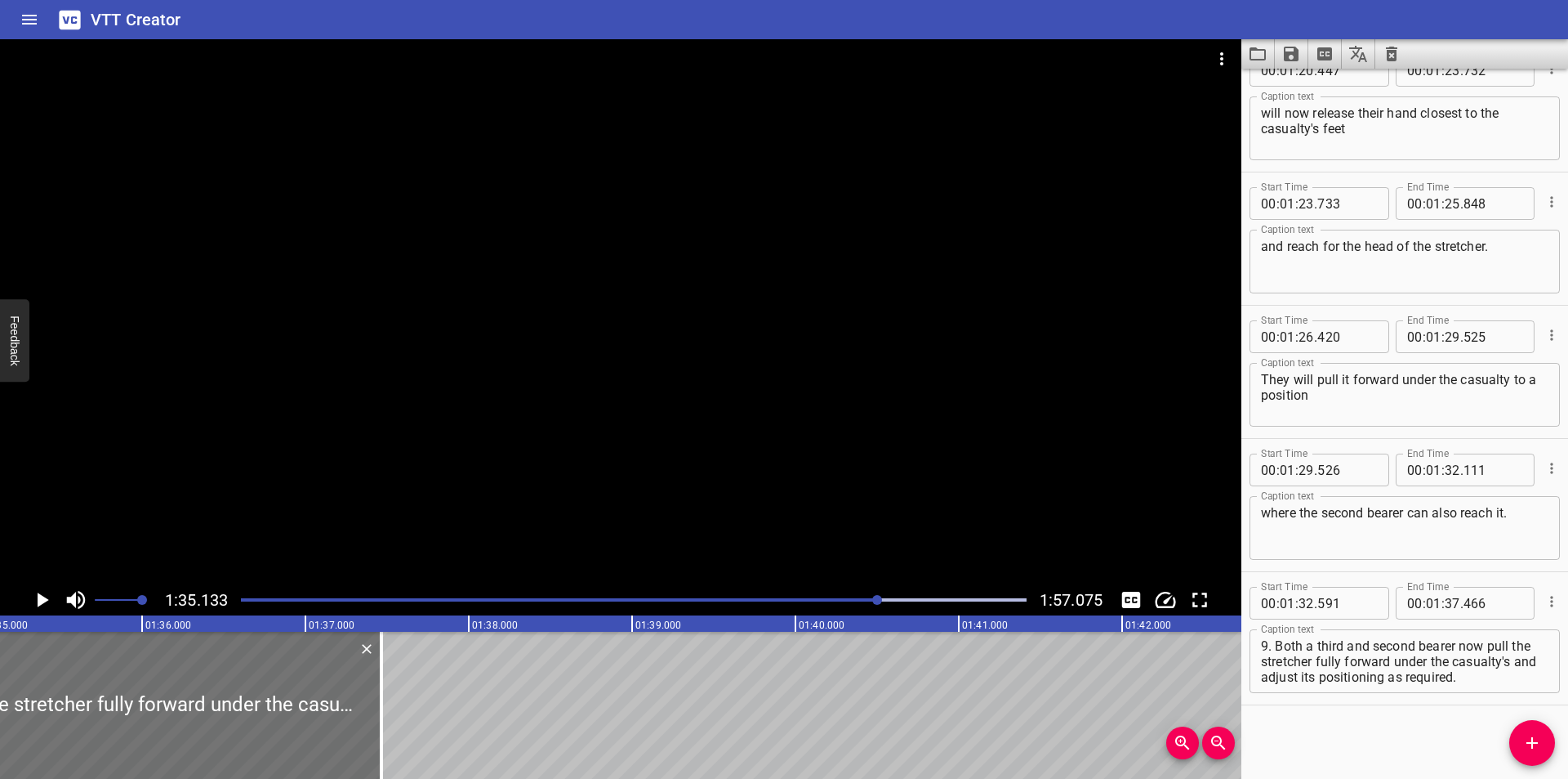
scroll to position [0, 15537]
click at [659, 511] on div at bounding box center [620, 311] width 1241 height 545
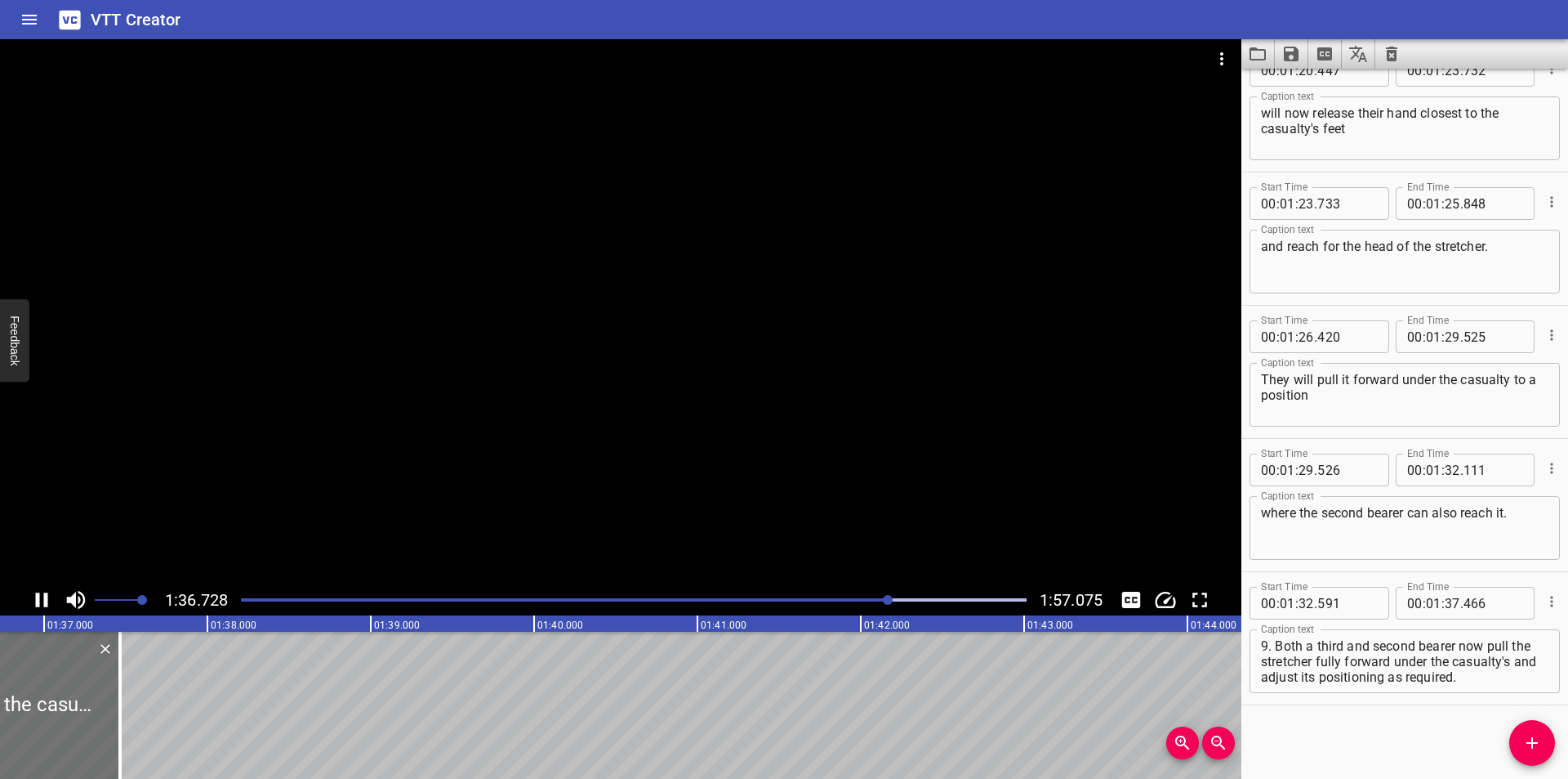
click at [595, 478] on div at bounding box center [620, 311] width 1241 height 545
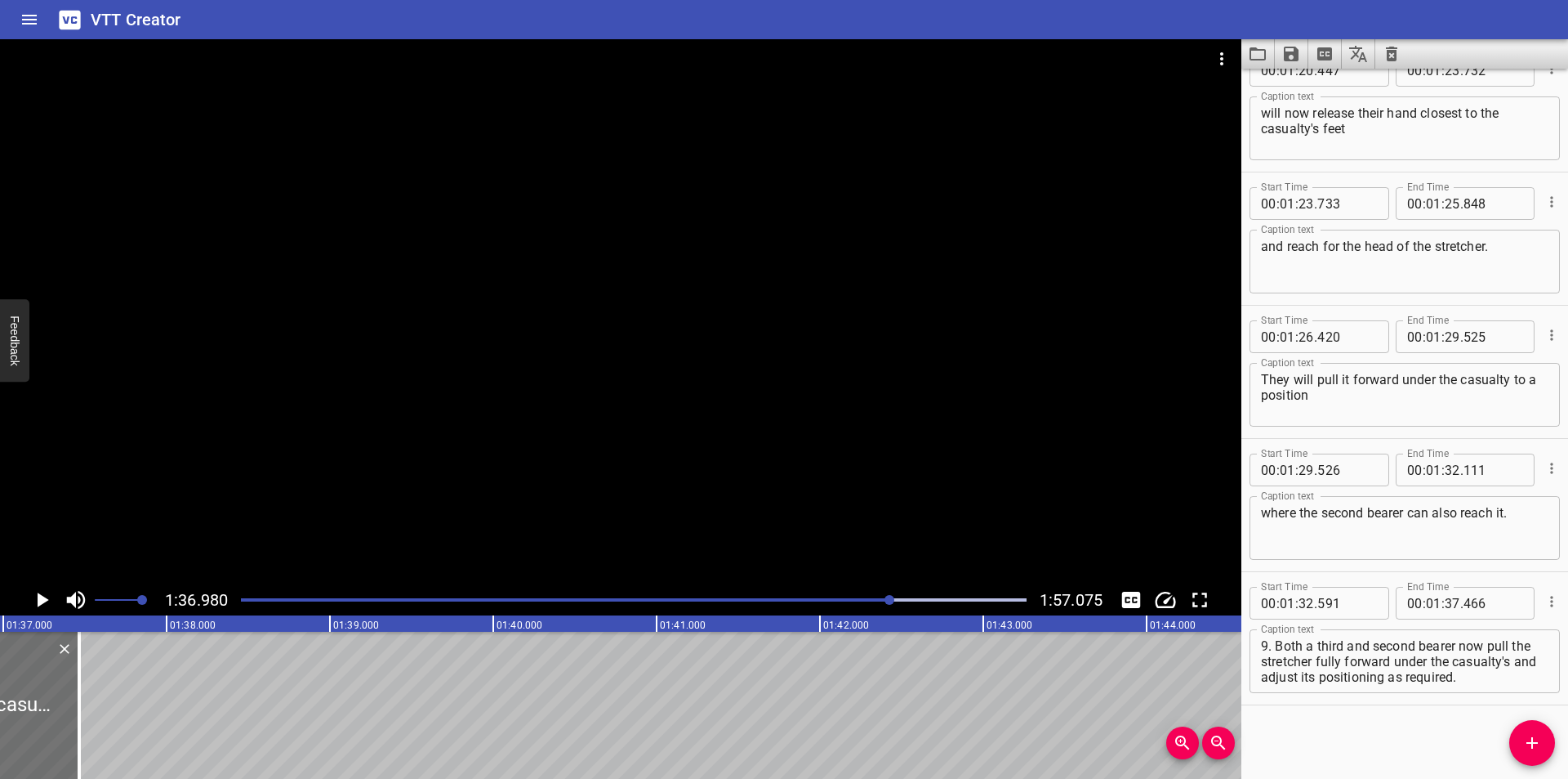
click at [866, 597] on div at bounding box center [633, 599] width 805 height 23
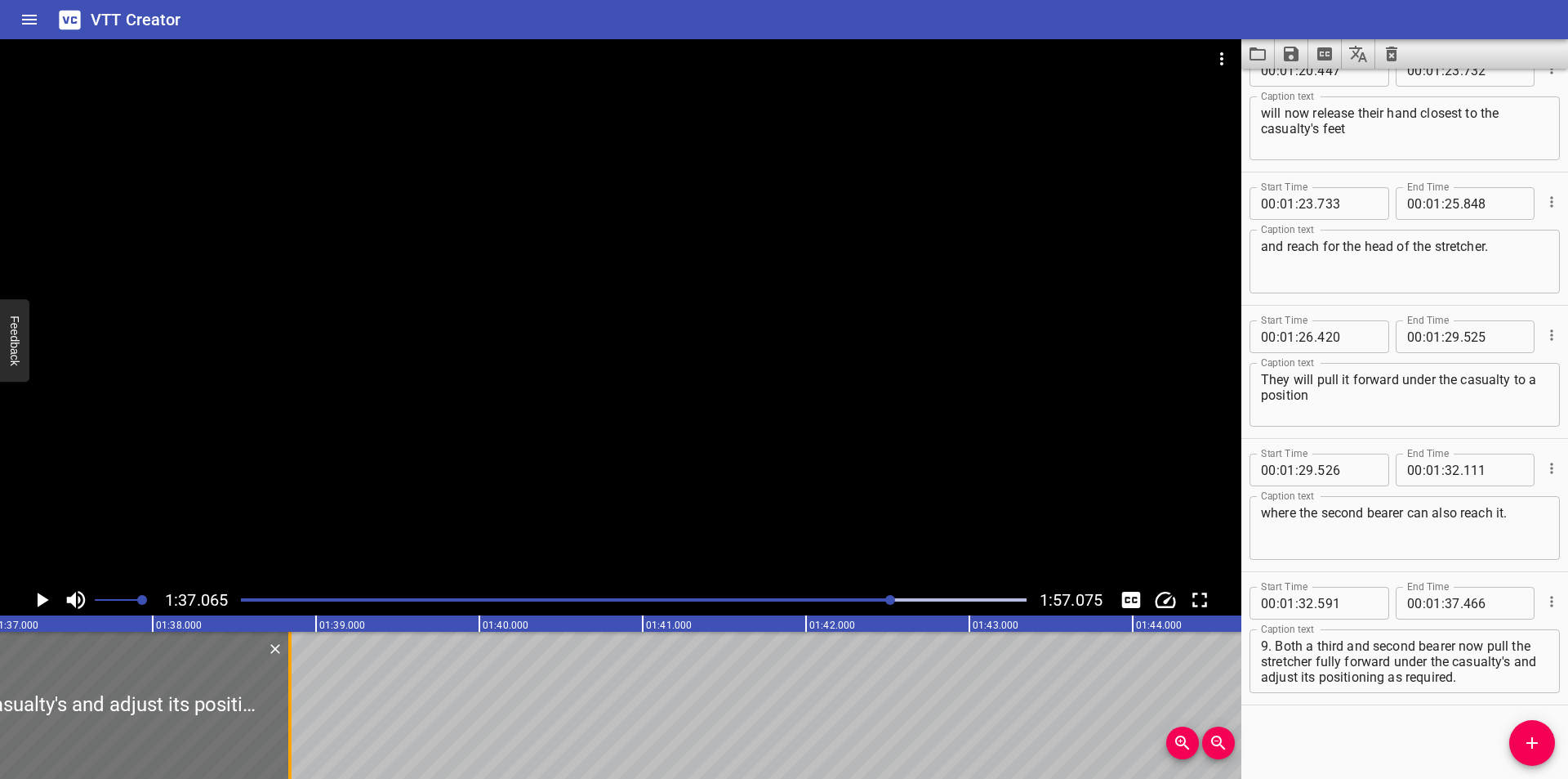
drag, startPoint x: 68, startPoint y: 724, endPoint x: 292, endPoint y: 713, distance: 224.3
click at [292, 713] on div at bounding box center [289, 705] width 17 height 147
type input "38"
click at [290, 714] on div at bounding box center [288, 705] width 17 height 147
type input "831"
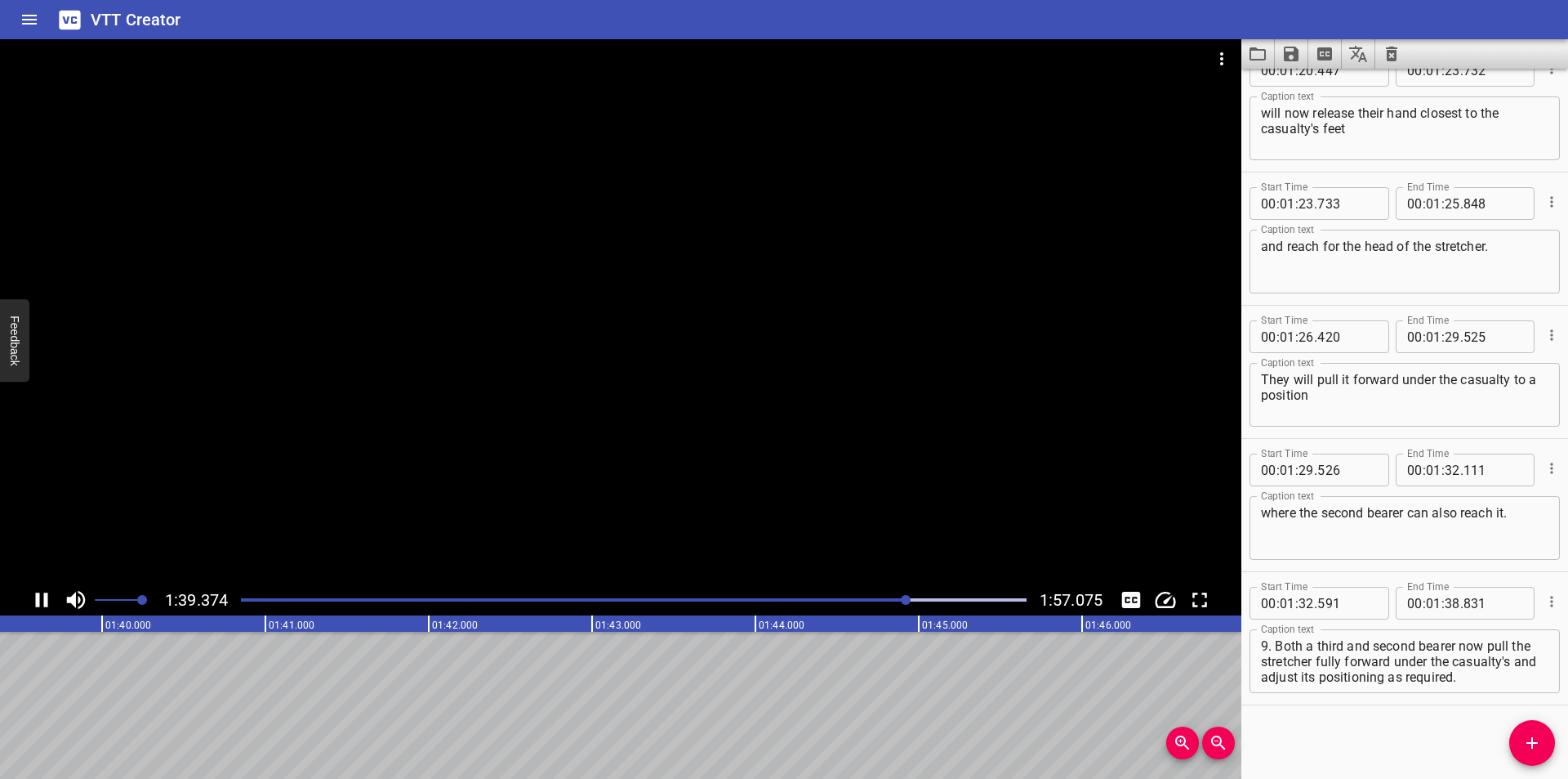
click at [884, 596] on div at bounding box center [633, 599] width 805 height 23
click at [878, 600] on div "Play progress" at bounding box center [511, 599] width 785 height 3
click at [880, 600] on div "Play progress" at bounding box center [511, 599] width 785 height 3
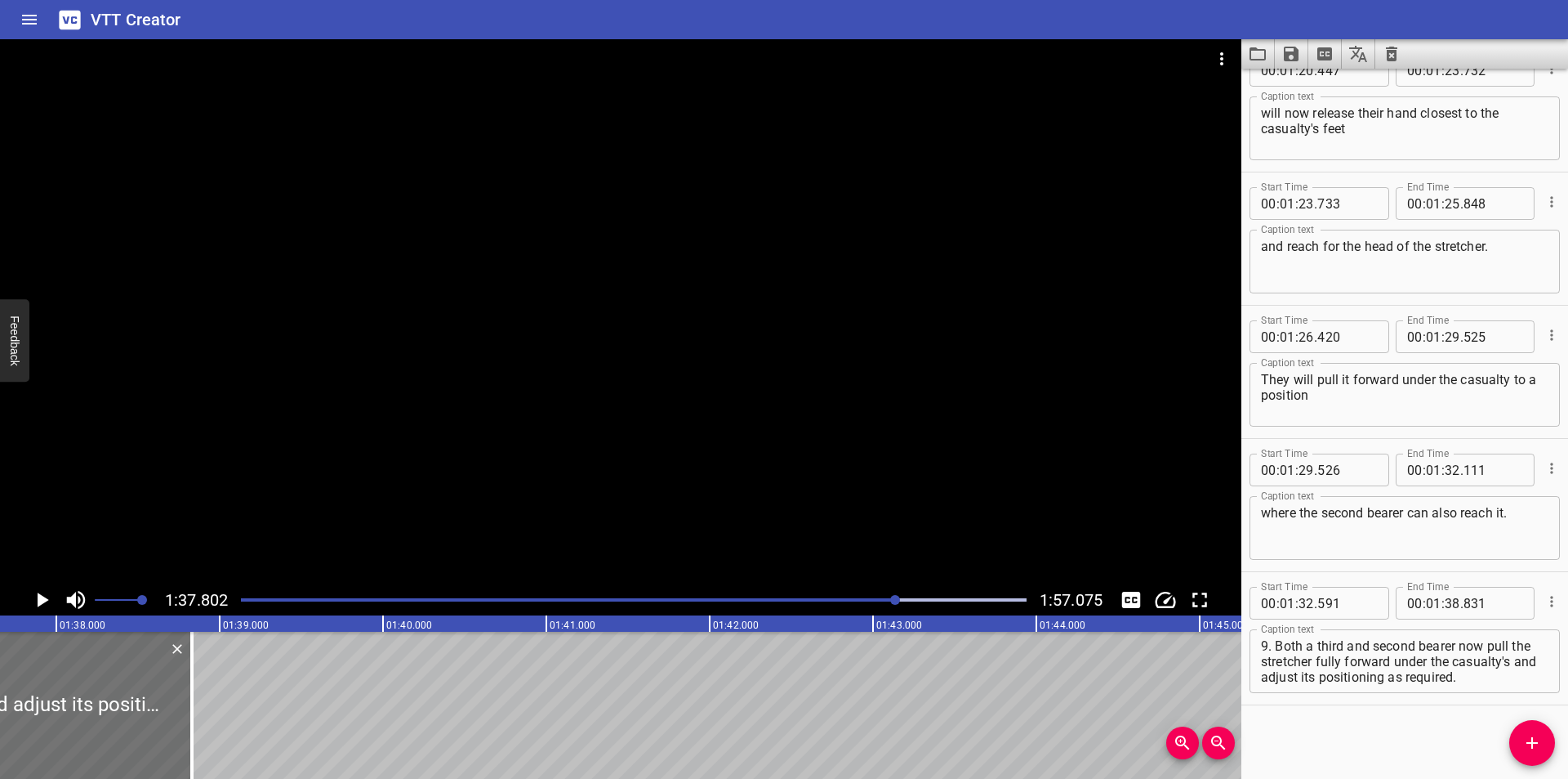
scroll to position [0, 15971]
click at [880, 600] on div "Play progress" at bounding box center [504, 599] width 785 height 3
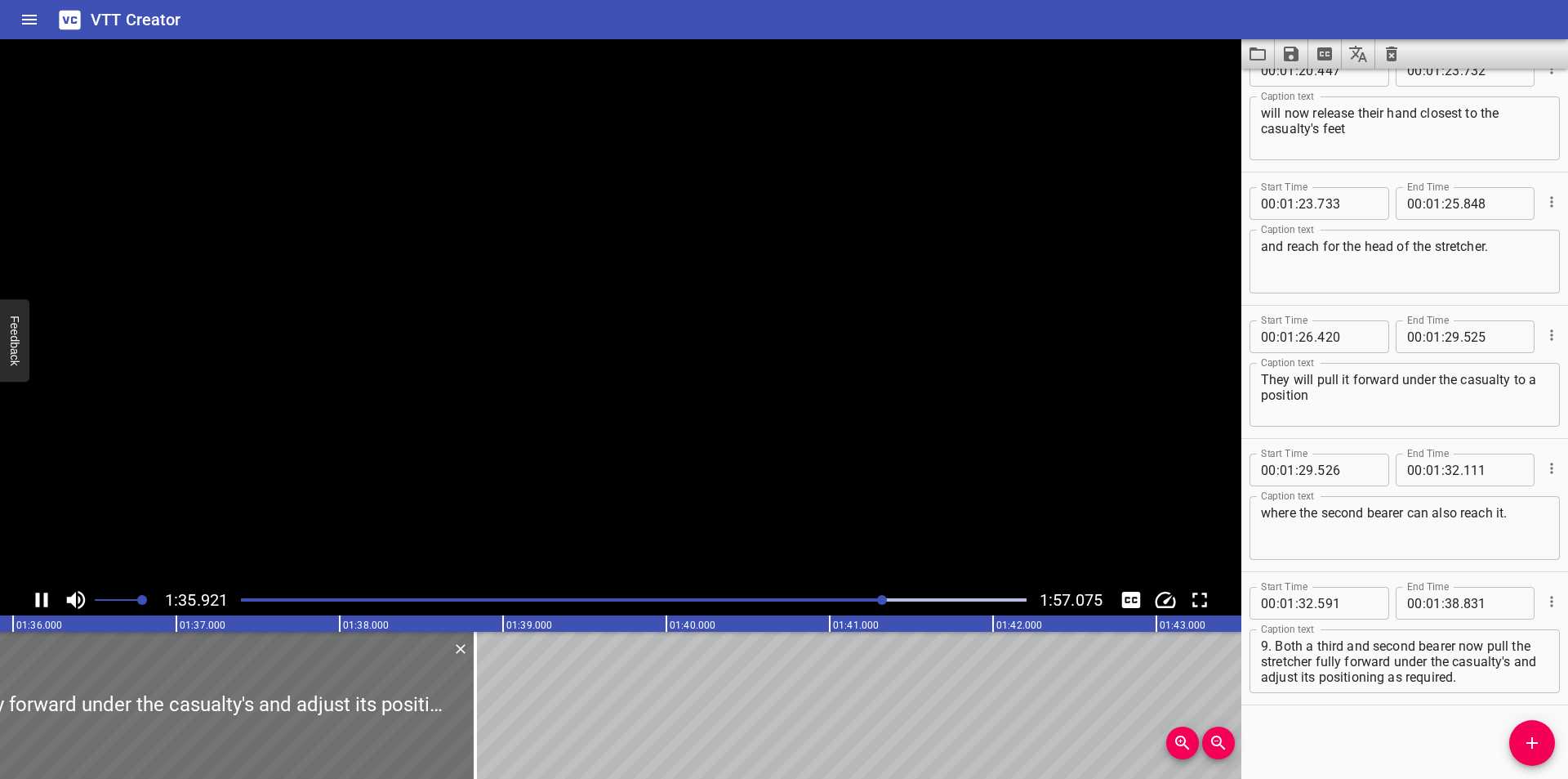
scroll to position [0, 15707]
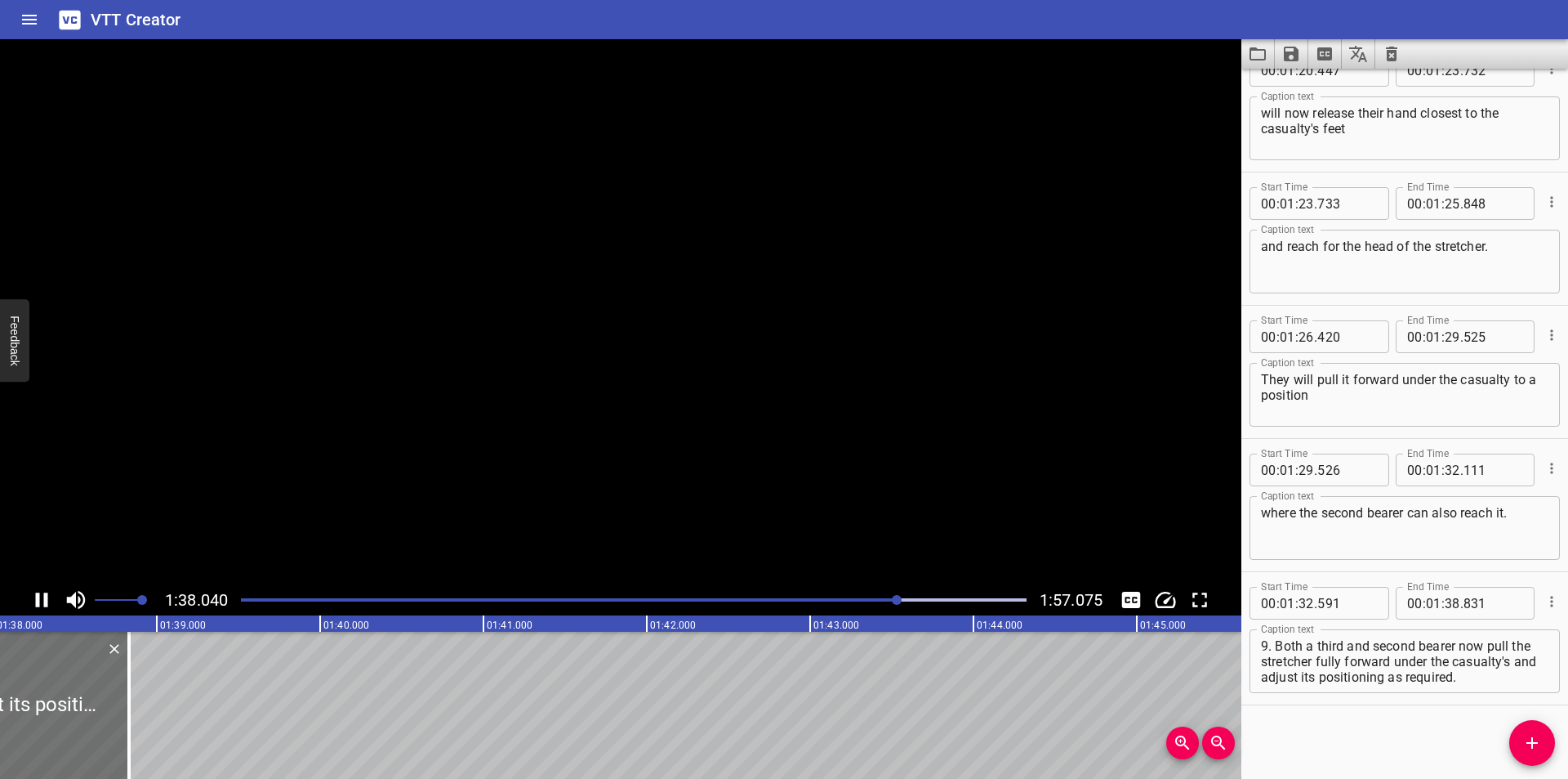
click at [877, 600] on div "Play progress" at bounding box center [506, 599] width 785 height 3
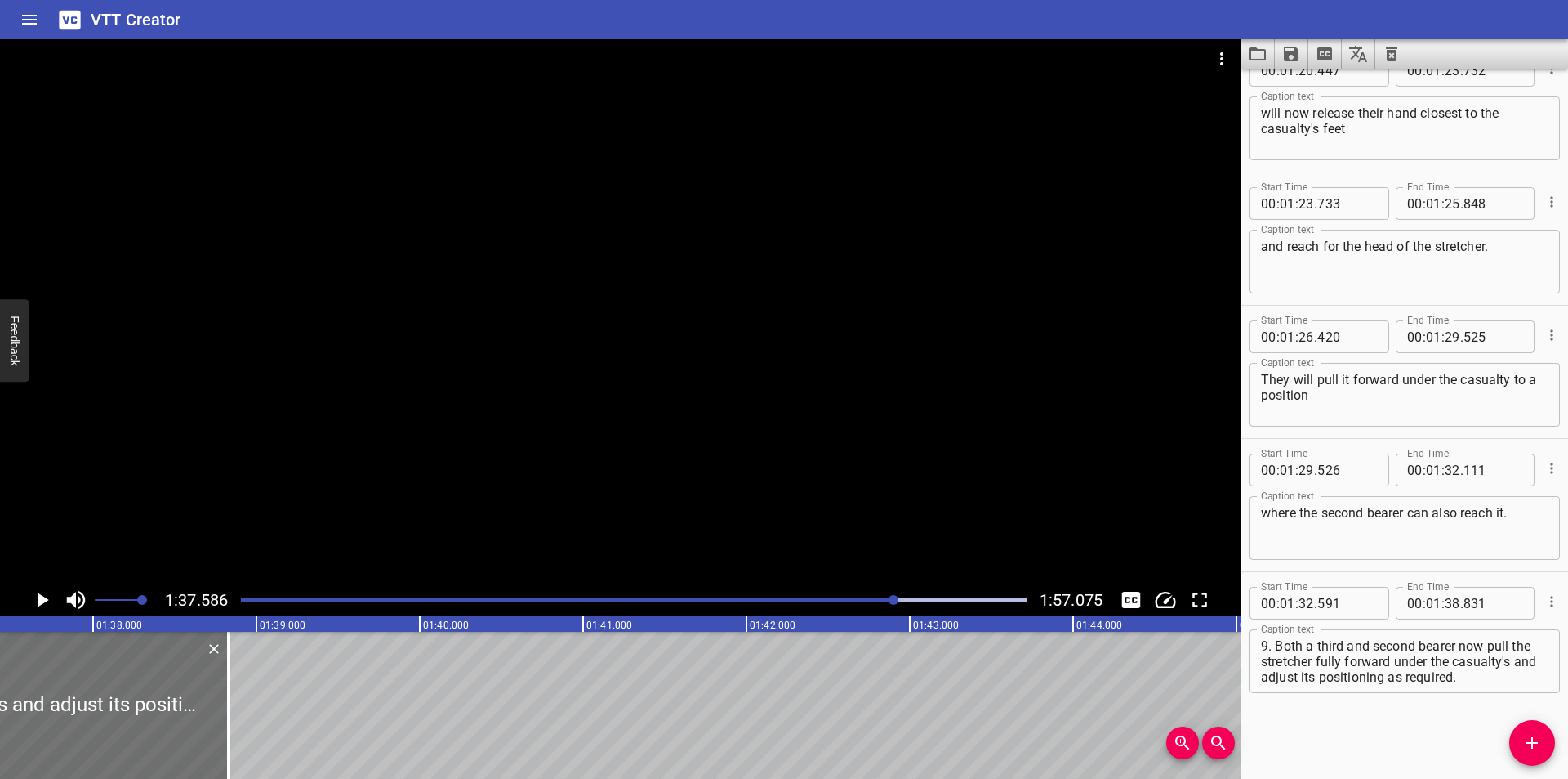
scroll to position [0, 15937]
click at [868, 605] on div at bounding box center [633, 599] width 805 height 23
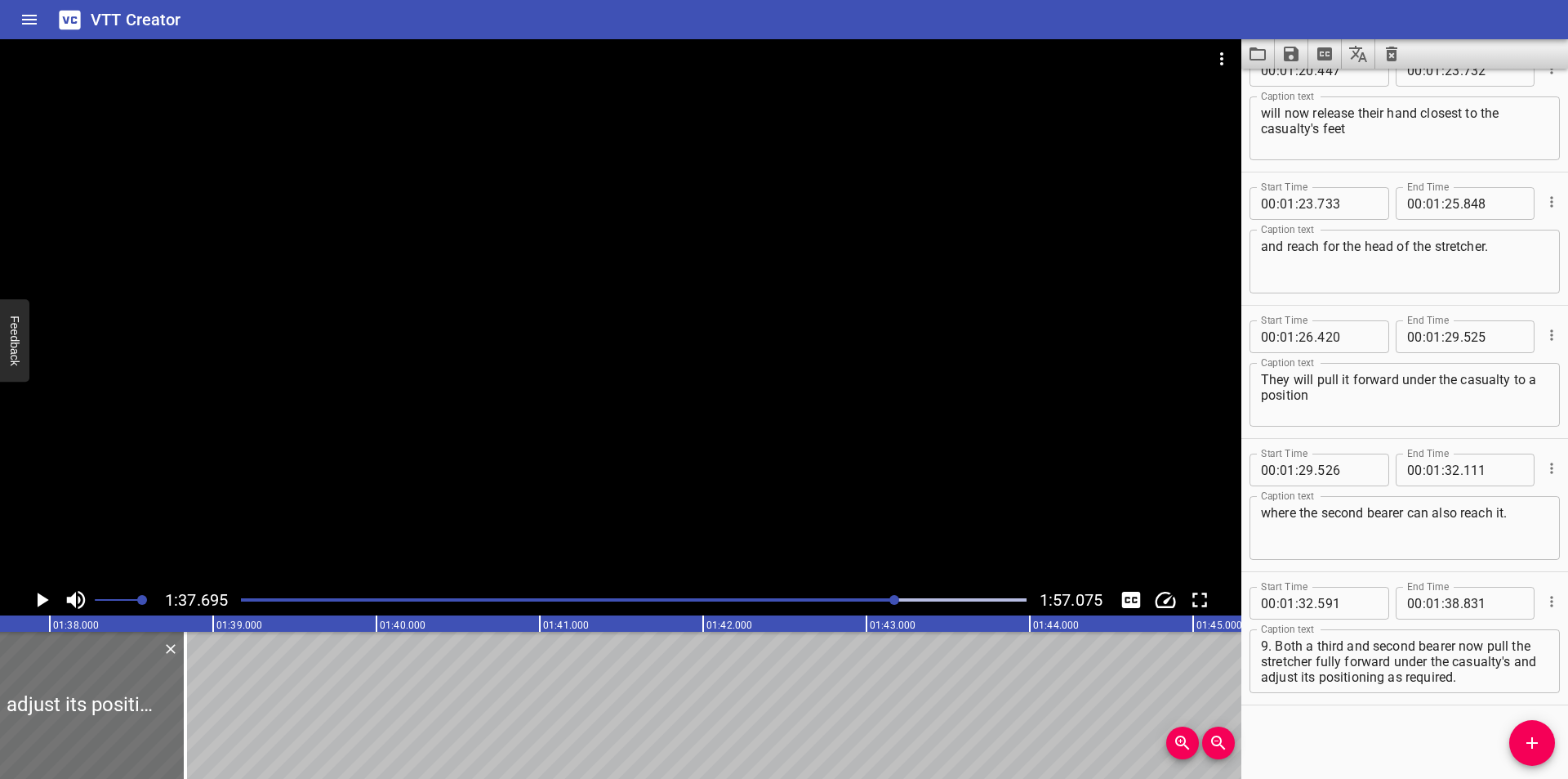
click at [578, 496] on div at bounding box center [620, 311] width 1241 height 545
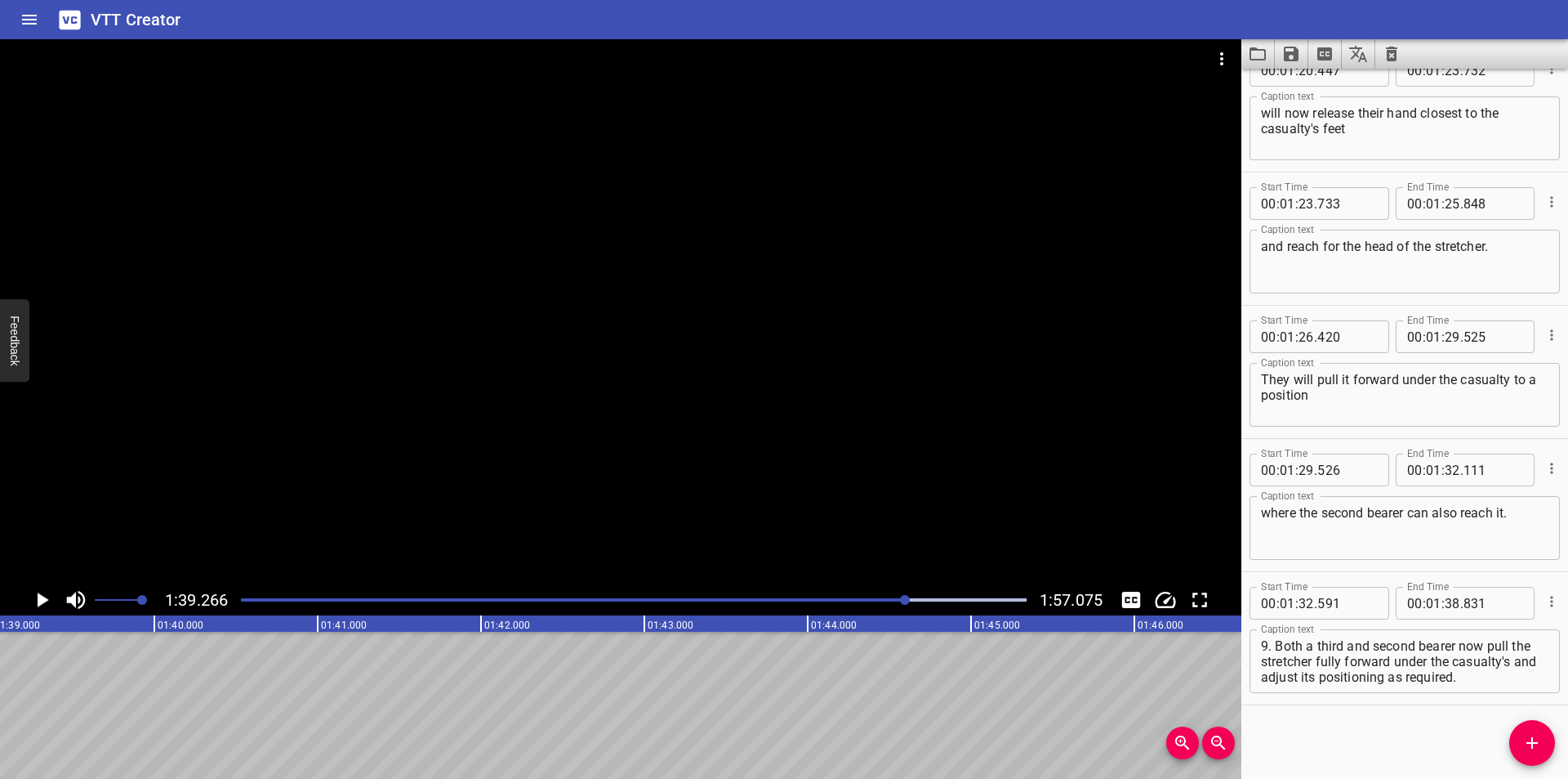
scroll to position [0, 16211]
click at [876, 608] on div at bounding box center [633, 599] width 805 height 23
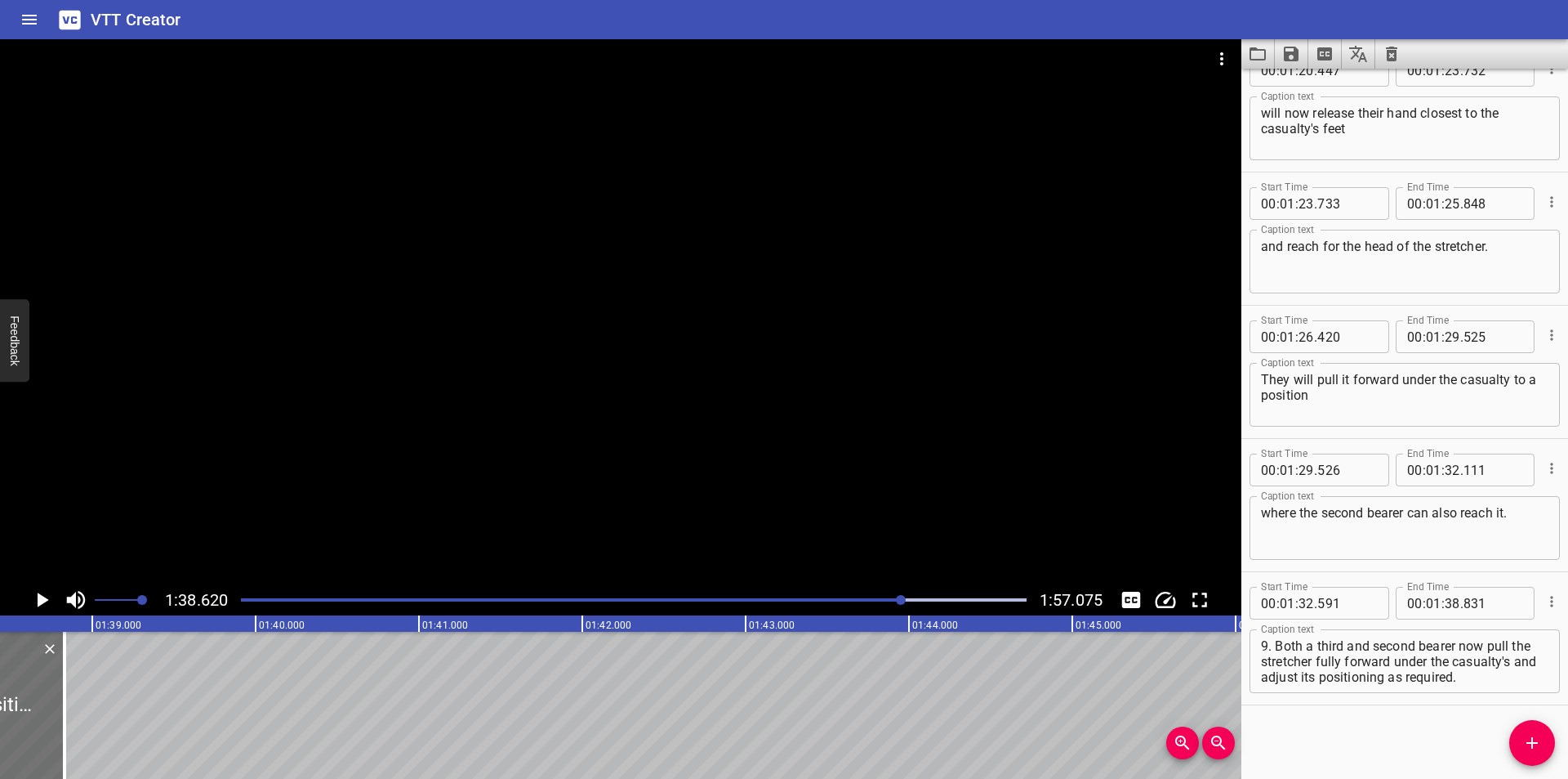
scroll to position [0, 16106]
click at [889, 600] on div "Play progress" at bounding box center [510, 599] width 785 height 3
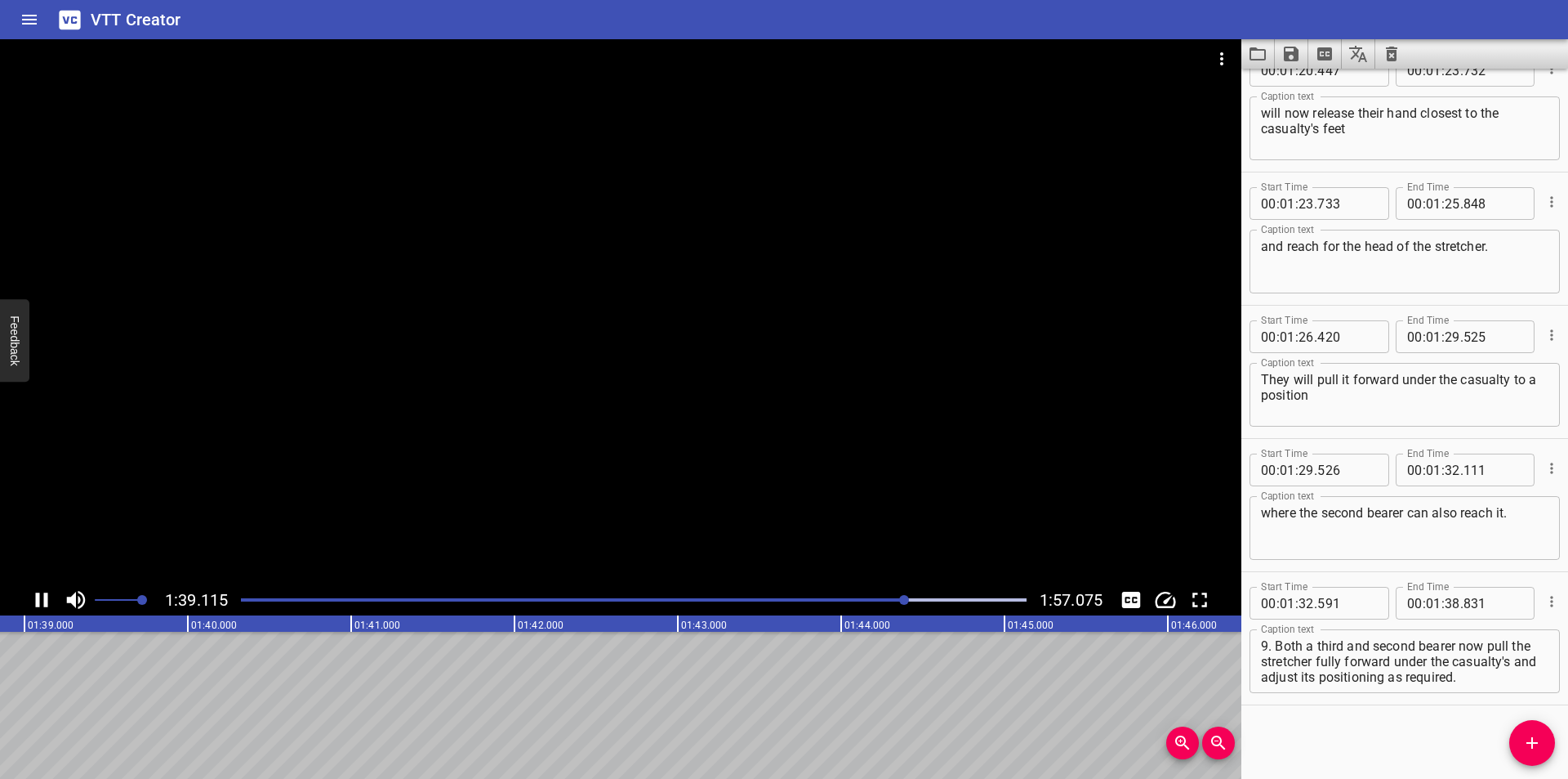
click at [876, 474] on div at bounding box center [620, 311] width 1241 height 545
click at [1511, 663] on textarea "9. Both a third and second bearer now pull the stretcher fully forward under th…" at bounding box center [1404, 660] width 288 height 46
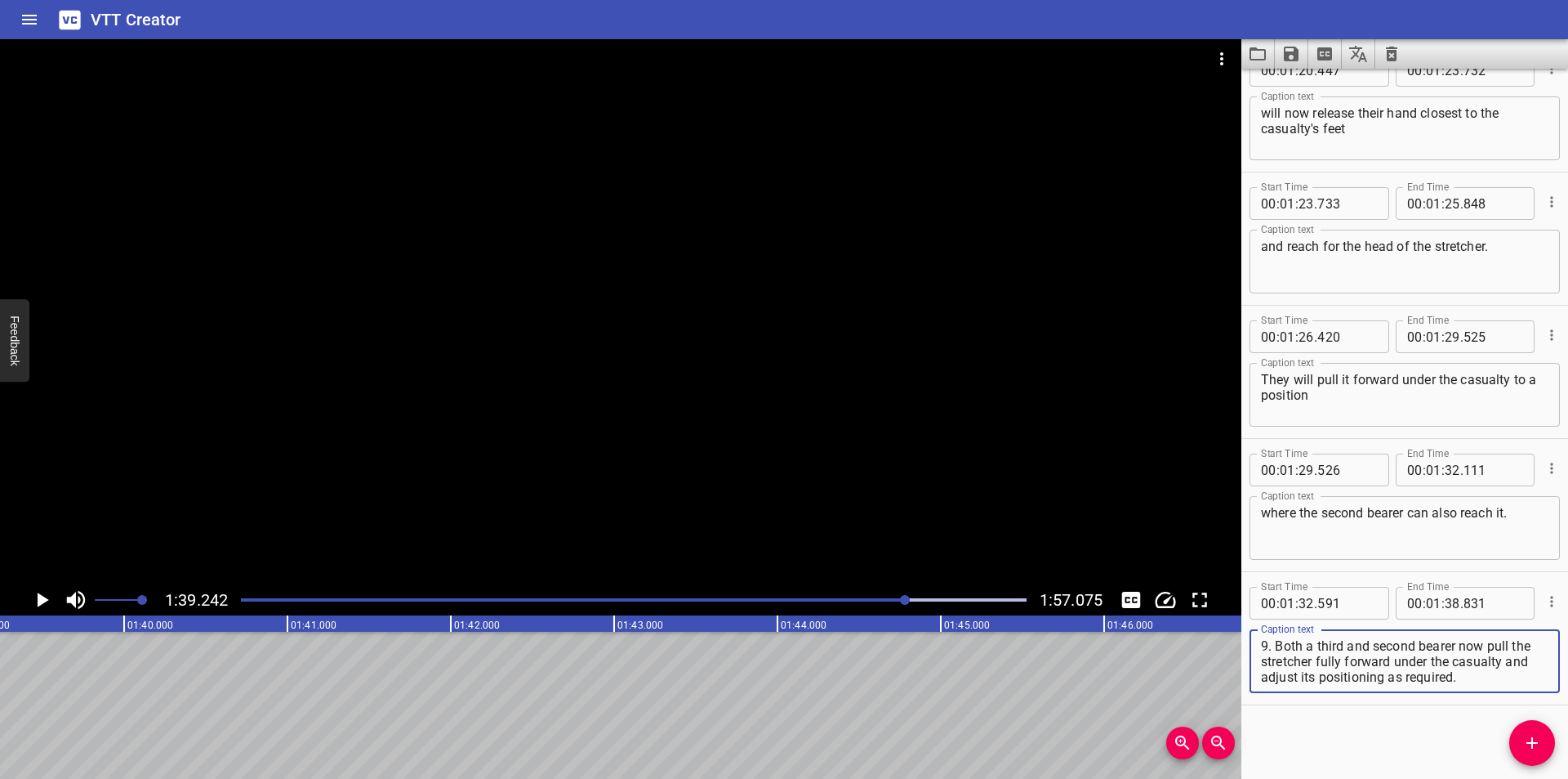
type textarea "9. Both a third and second bearer now pull the stretcher fully forward under th…"
click at [871, 592] on div at bounding box center [633, 599] width 805 height 23
click at [864, 597] on div at bounding box center [633, 599] width 805 height 23
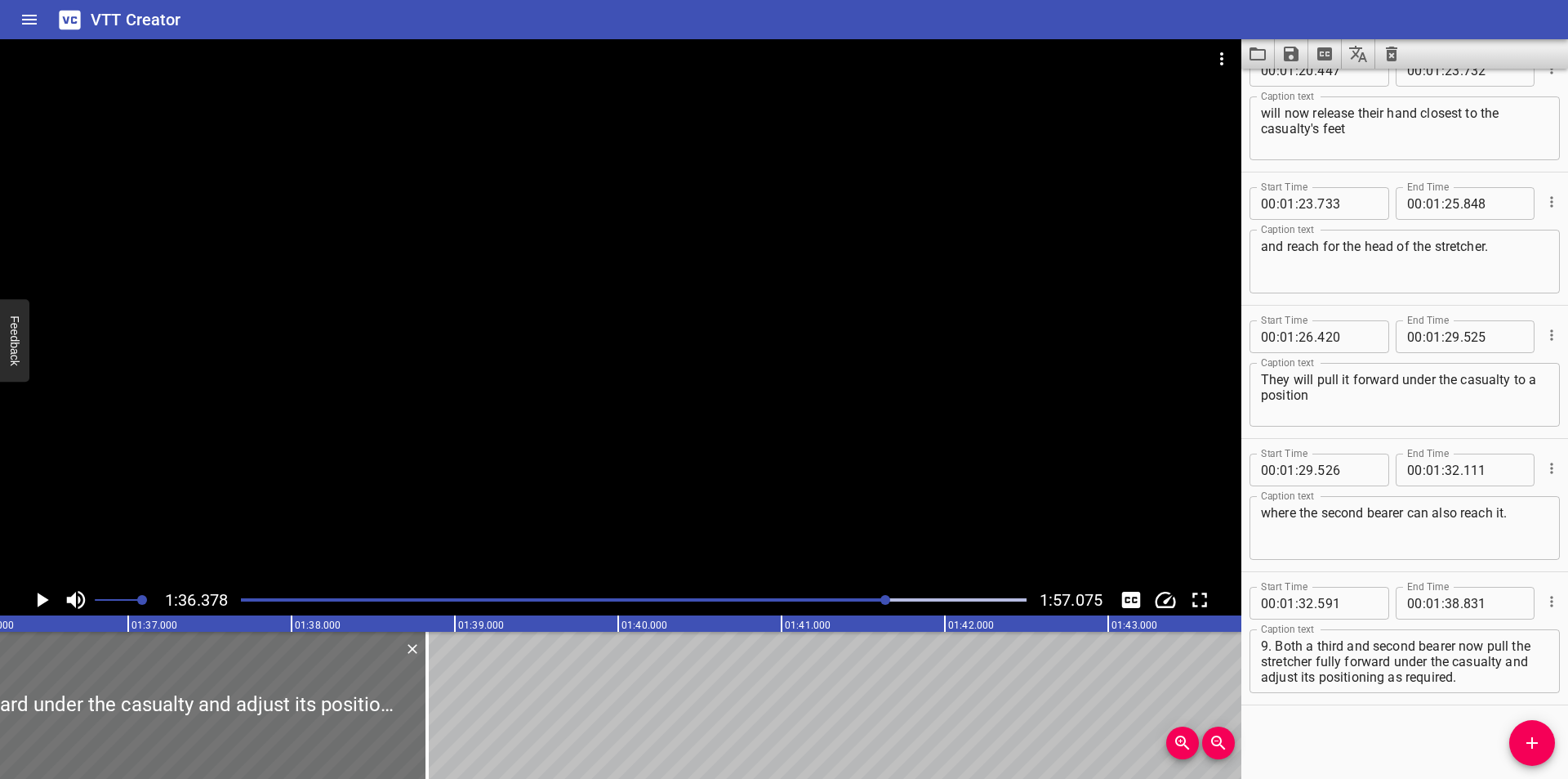
scroll to position [0, 15739]
click at [642, 496] on div at bounding box center [620, 311] width 1241 height 545
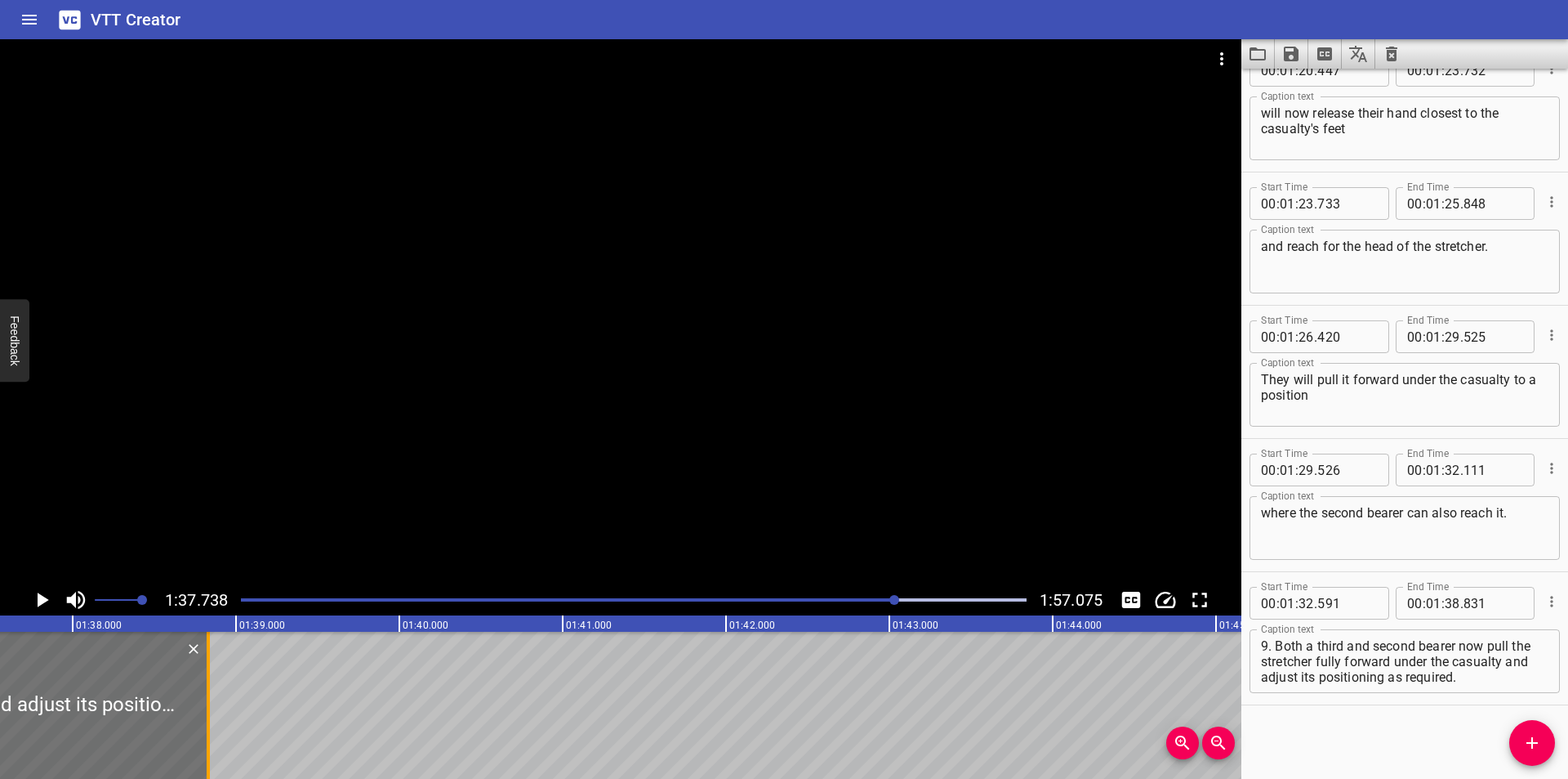
scroll to position [0, 15962]
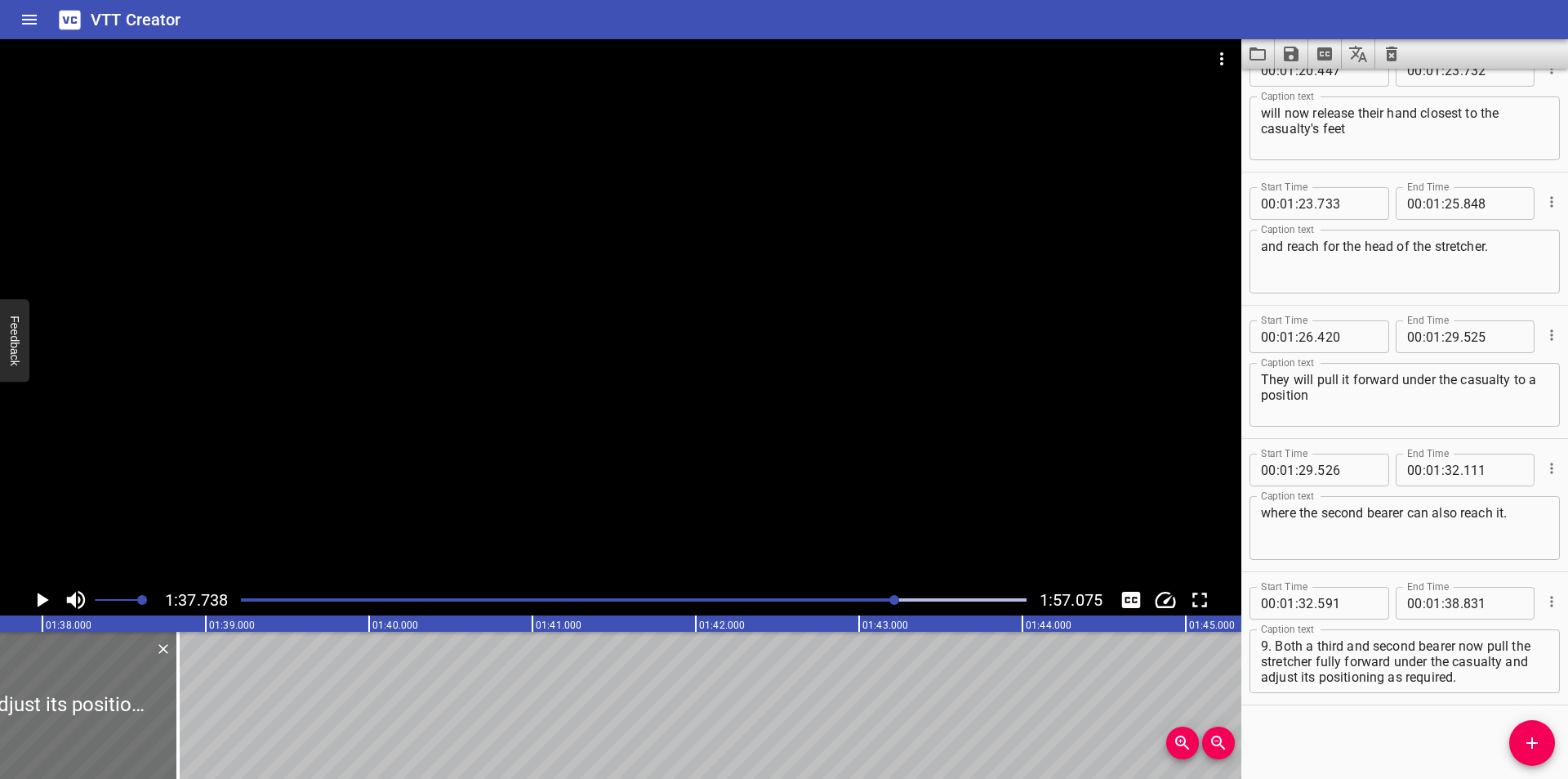
click at [860, 597] on div at bounding box center [633, 599] width 805 height 23
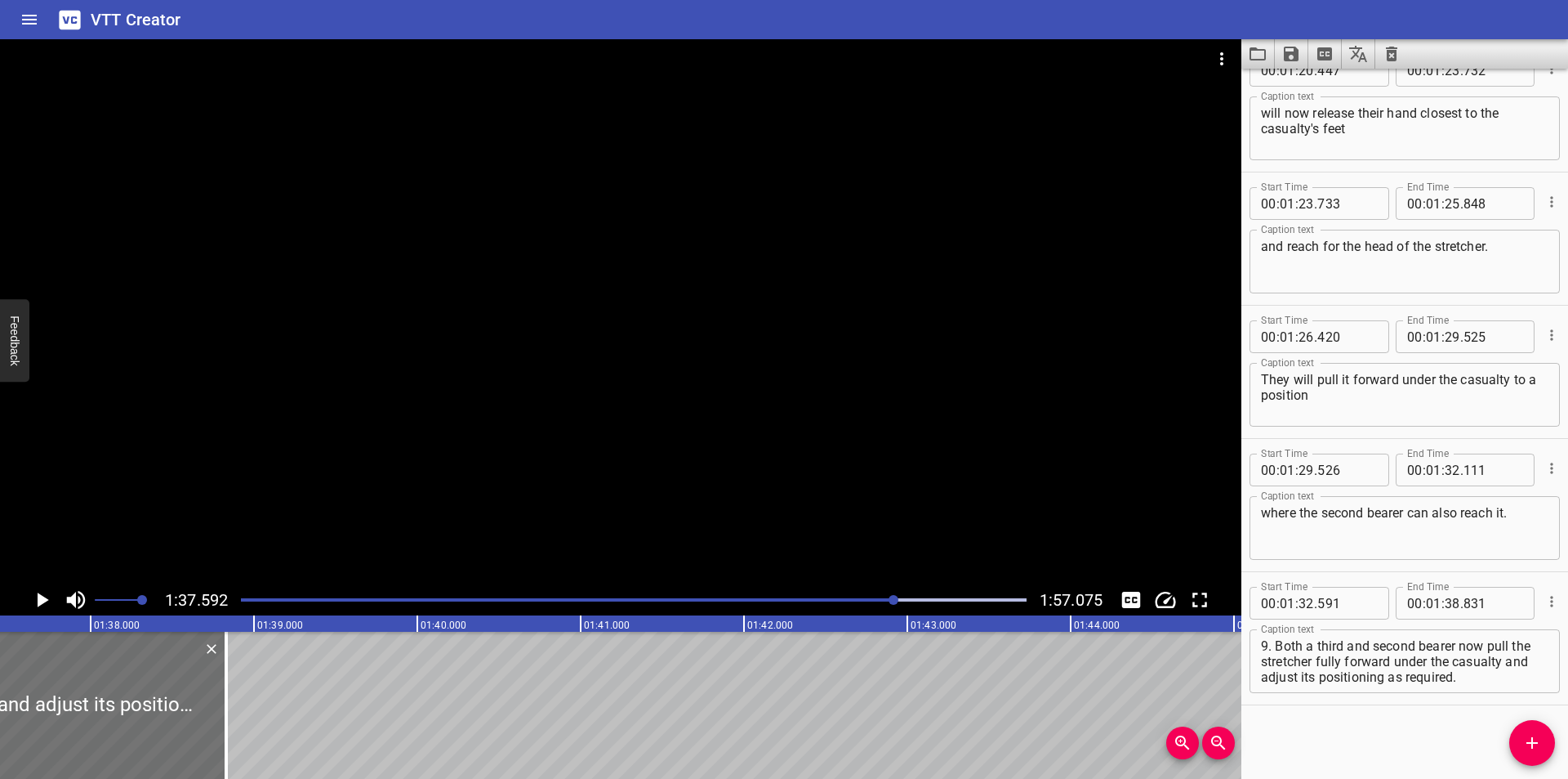
scroll to position [0, 15937]
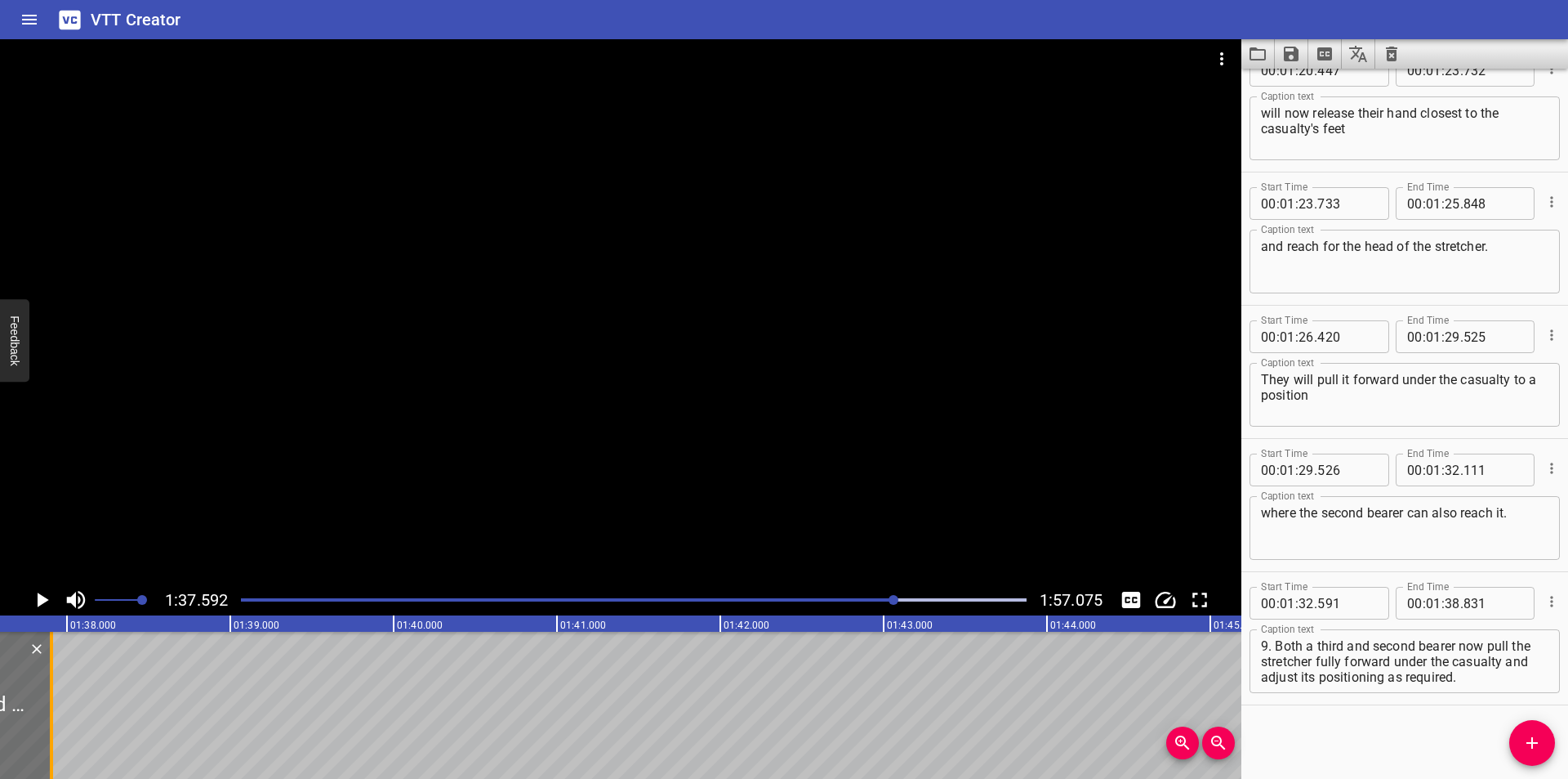
drag, startPoint x: 203, startPoint y: 723, endPoint x: 51, endPoint y: 714, distance: 152.3
click at [51, 714] on div at bounding box center [50, 705] width 3 height 147
type input "37"
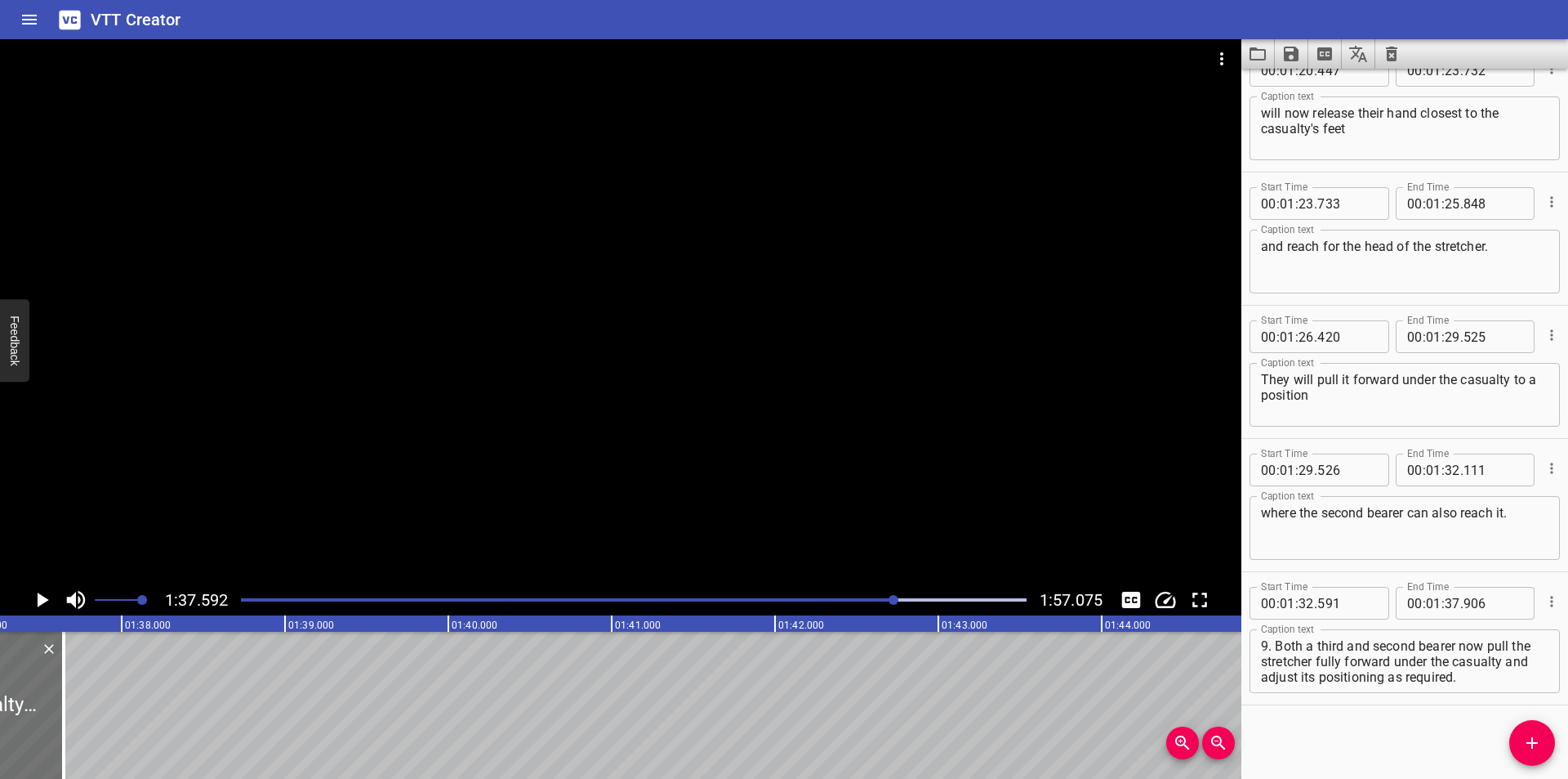
drag, startPoint x: 112, startPoint y: 735, endPoint x: 176, endPoint y: 723, distance: 65.1
click at [69, 736] on div at bounding box center [63, 705] width 17 height 147
type input "646"
drag, startPoint x: 1395, startPoint y: 661, endPoint x: 1558, endPoint y: 734, distance: 178.6
click at [1553, 732] on div "Start Time 00 : 00 : 00 . 000 Start Time End Time 00 : 00 : 02 . 550 End Time C…" at bounding box center [1404, 423] width 327 height 710
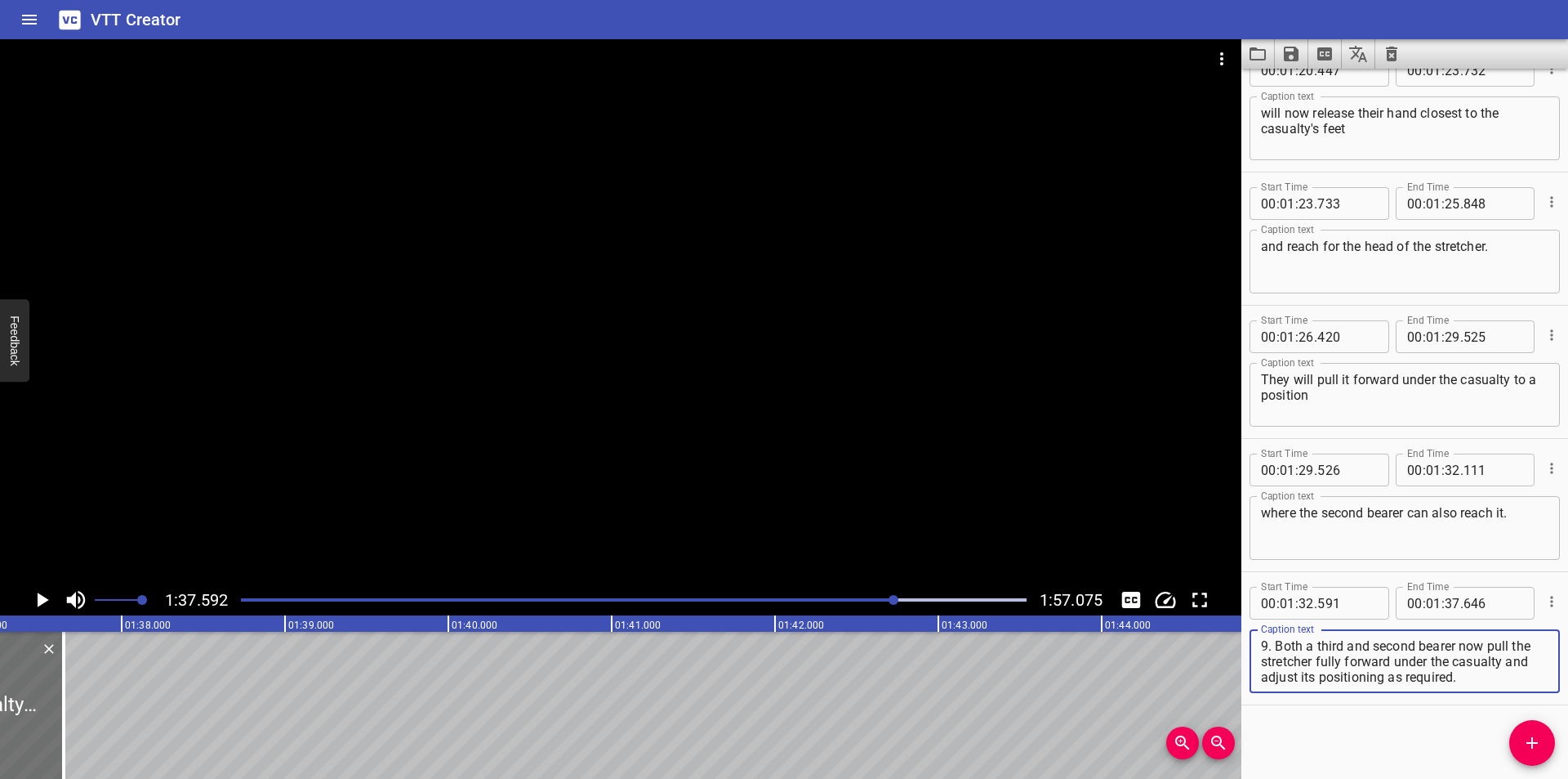
click at [1556, 733] on div "Start Time 00 : 00 : 00 . 000 Start Time End Time 00 : 00 : 02 . 550 End Time C…" at bounding box center [1404, 423] width 327 height 710
drag, startPoint x: 1395, startPoint y: 662, endPoint x: 1470, endPoint y: 711, distance: 89.6
click at [1470, 711] on div "Start Time 00 : 00 : 00 . 000 Start Time End Time 00 : 00 : 02 . 550 End Time C…" at bounding box center [1404, 423] width 327 height 710
type textarea "9. Both a third and second bearer now pull the stretcher fully forward"
click at [1532, 736] on icon "Add Cue" at bounding box center [1531, 742] width 20 height 20
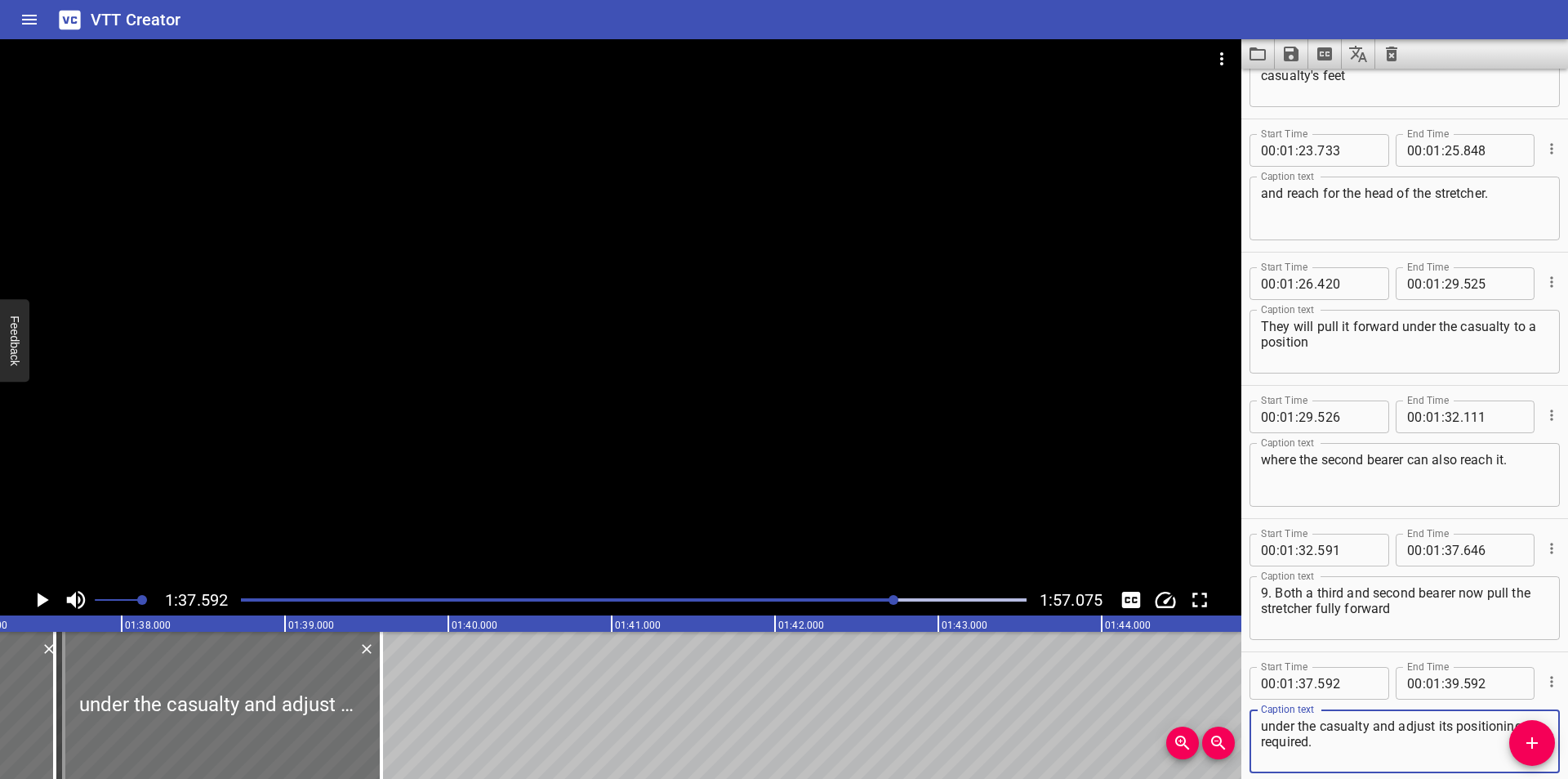
scroll to position [2775, 0]
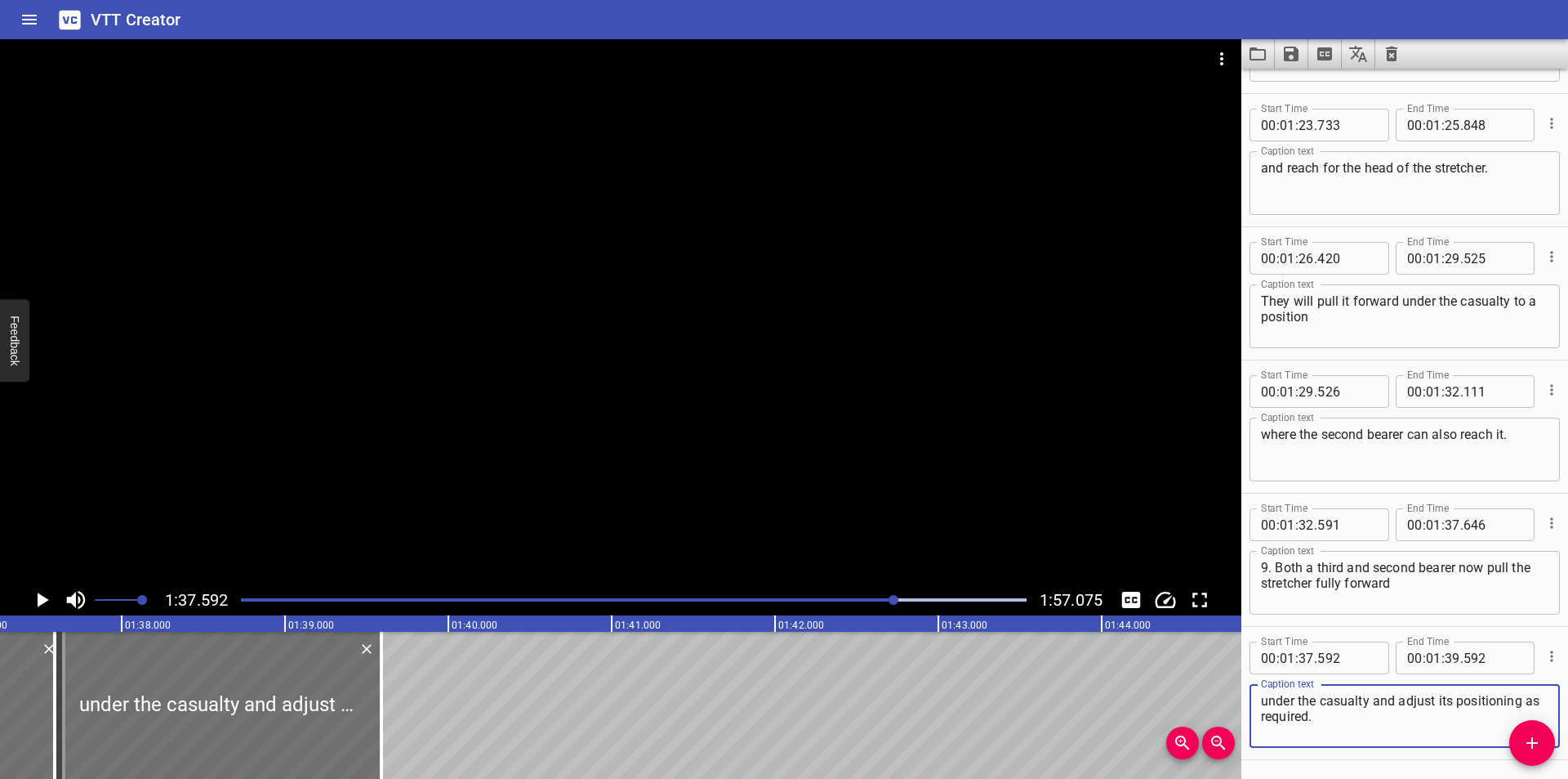
type textarea "under the casualty and adjust its positioning as required."
click at [1346, 661] on input "number" at bounding box center [1347, 657] width 59 height 33
type input "647"
drag, startPoint x: 853, startPoint y: 488, endPoint x: 840, endPoint y: 488, distance: 13.0
click at [848, 488] on div at bounding box center [620, 311] width 1241 height 545
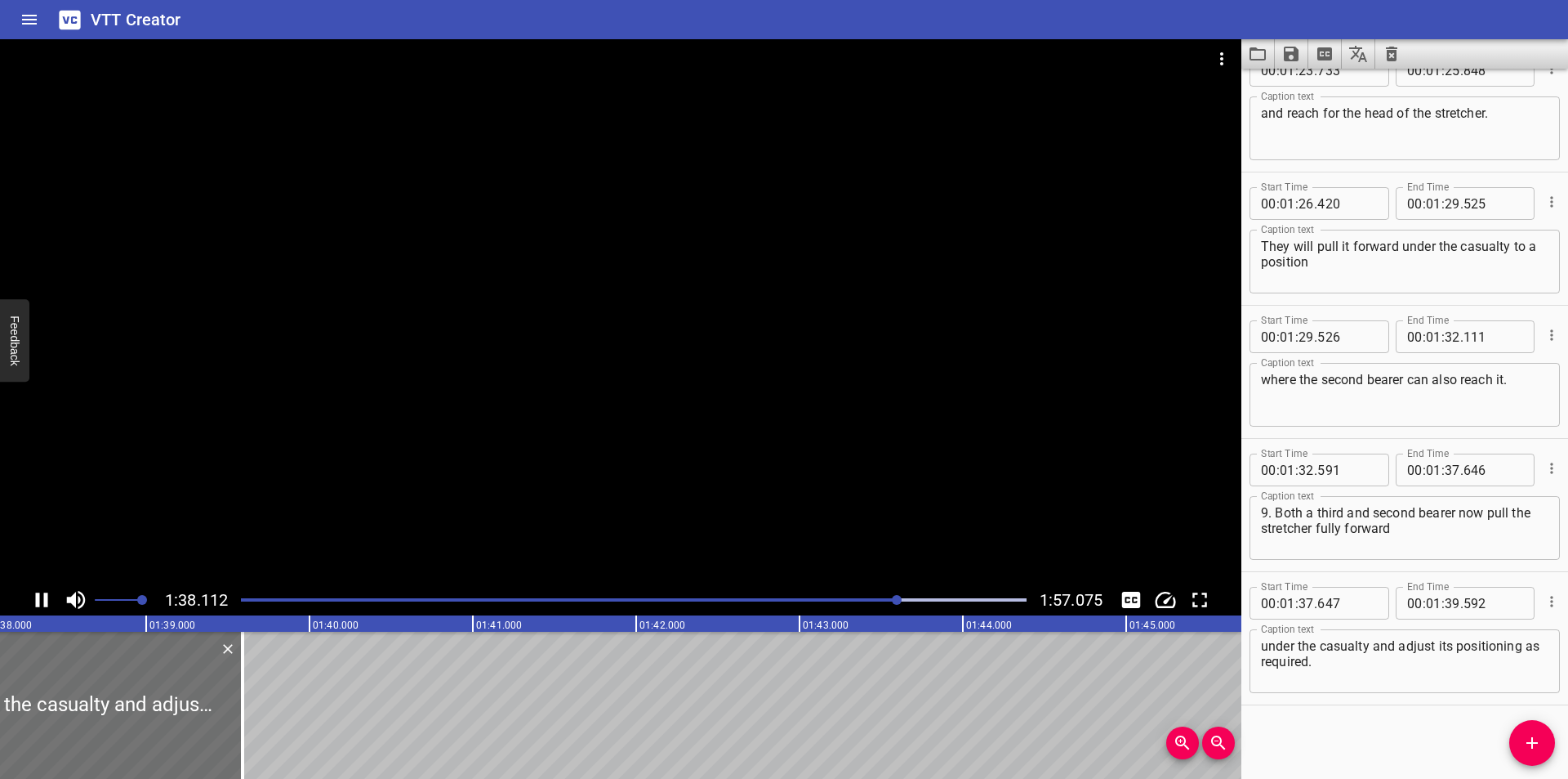
scroll to position [0, 16036]
click at [877, 602] on div at bounding box center [633, 599] width 805 height 23
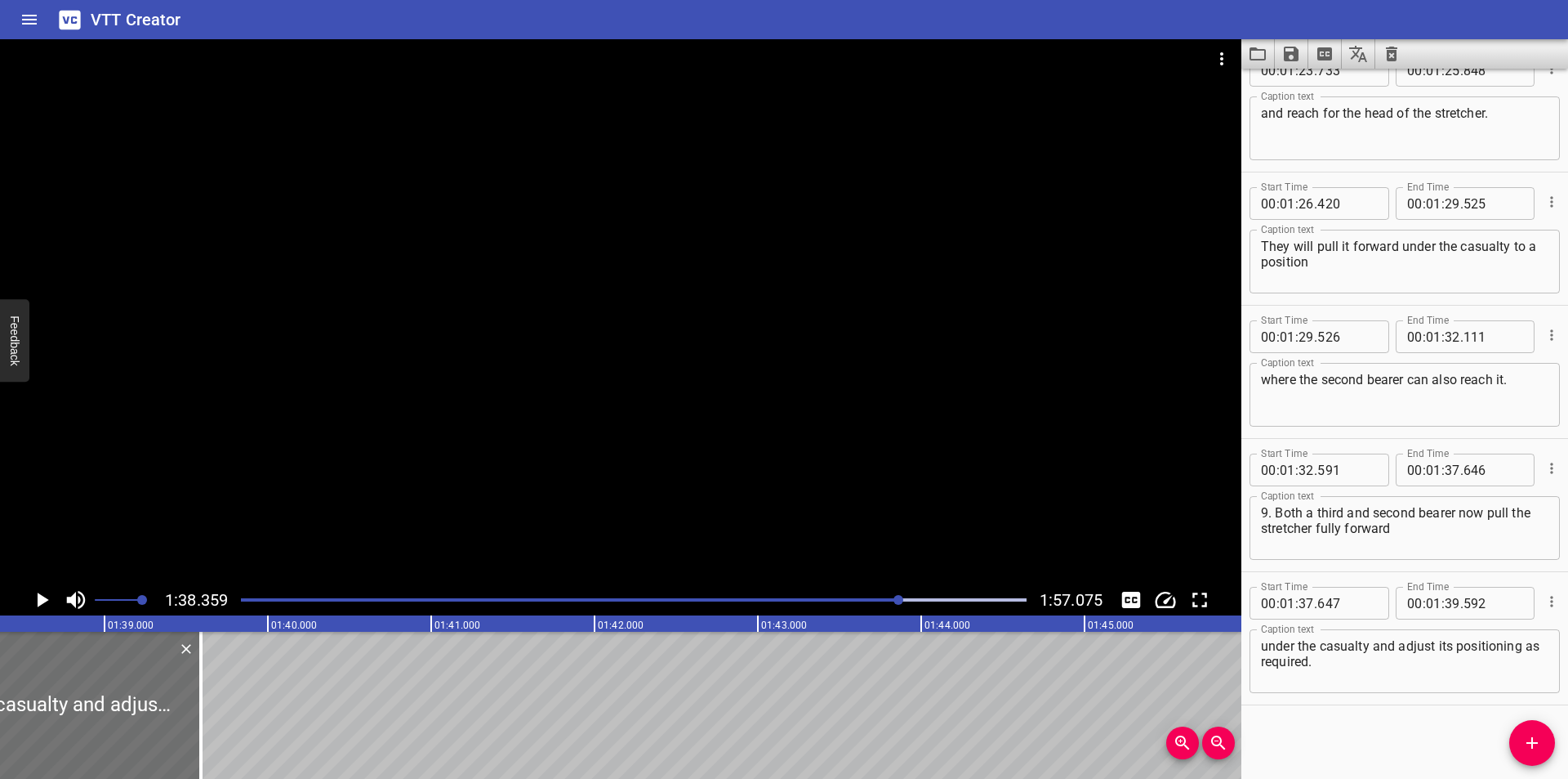
click at [883, 598] on div at bounding box center [633, 599] width 805 height 23
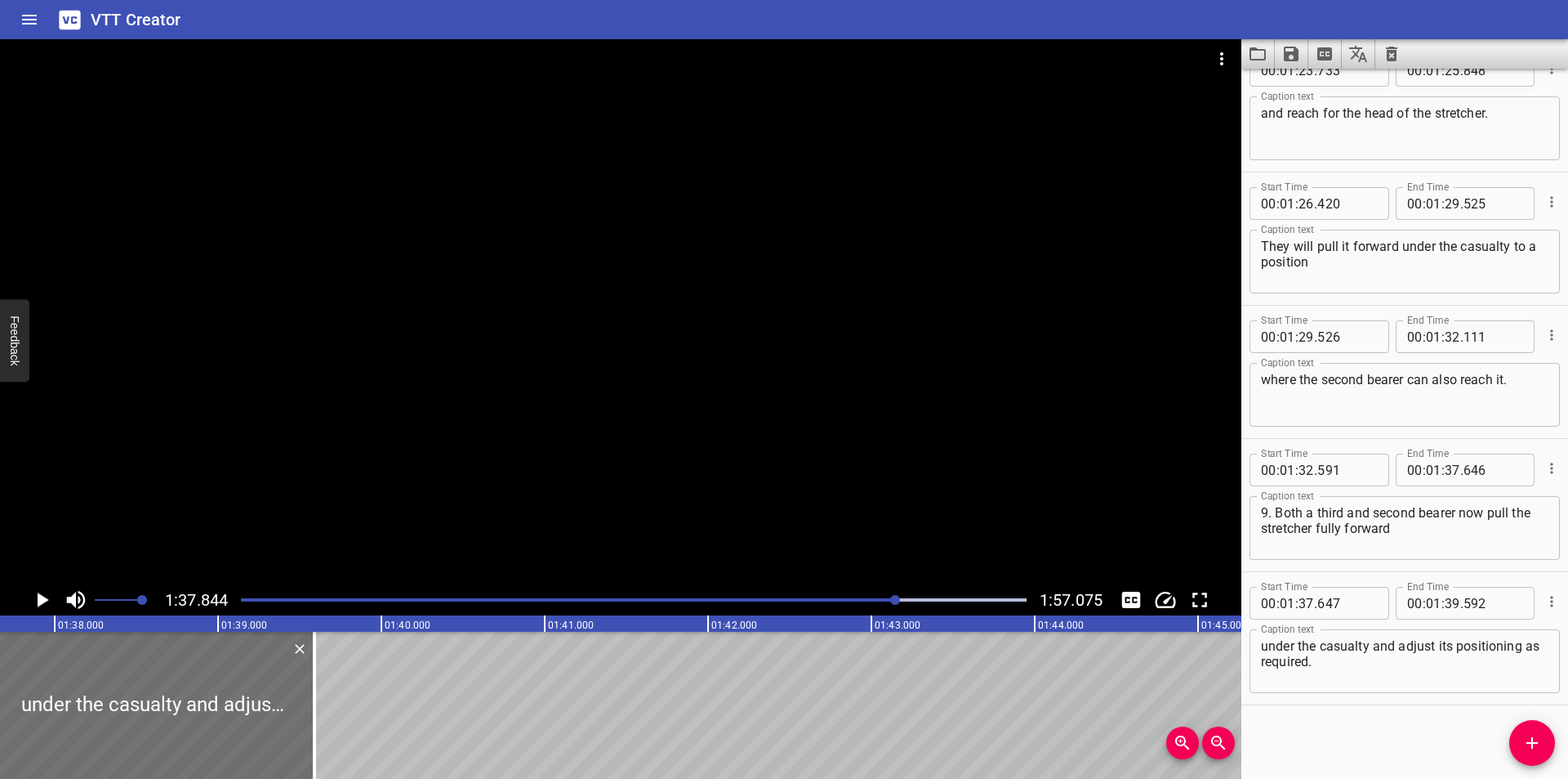
scroll to position [0, 15979]
click at [881, 596] on div at bounding box center [633, 599] width 805 height 23
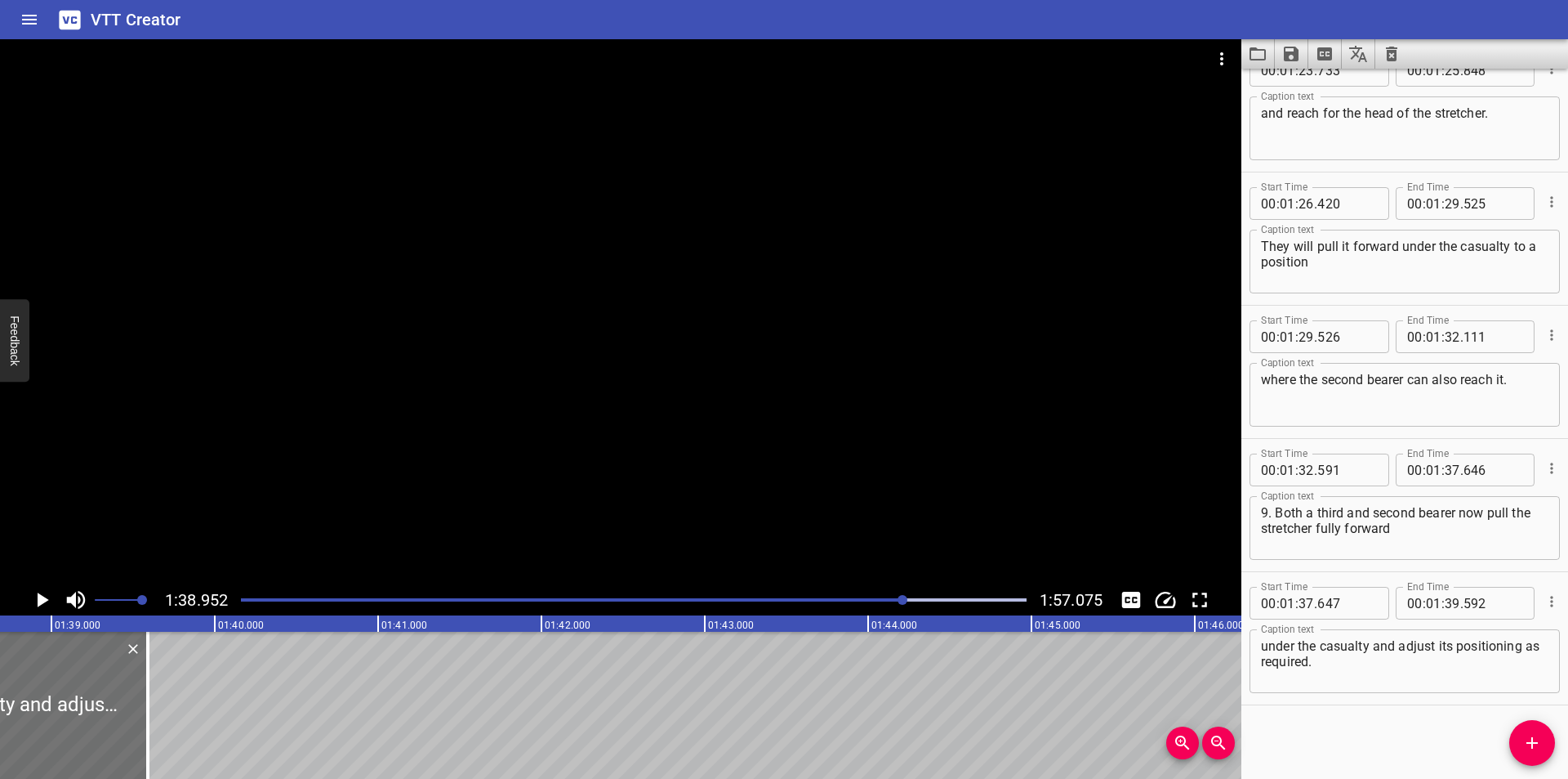
scroll to position [0, 16159]
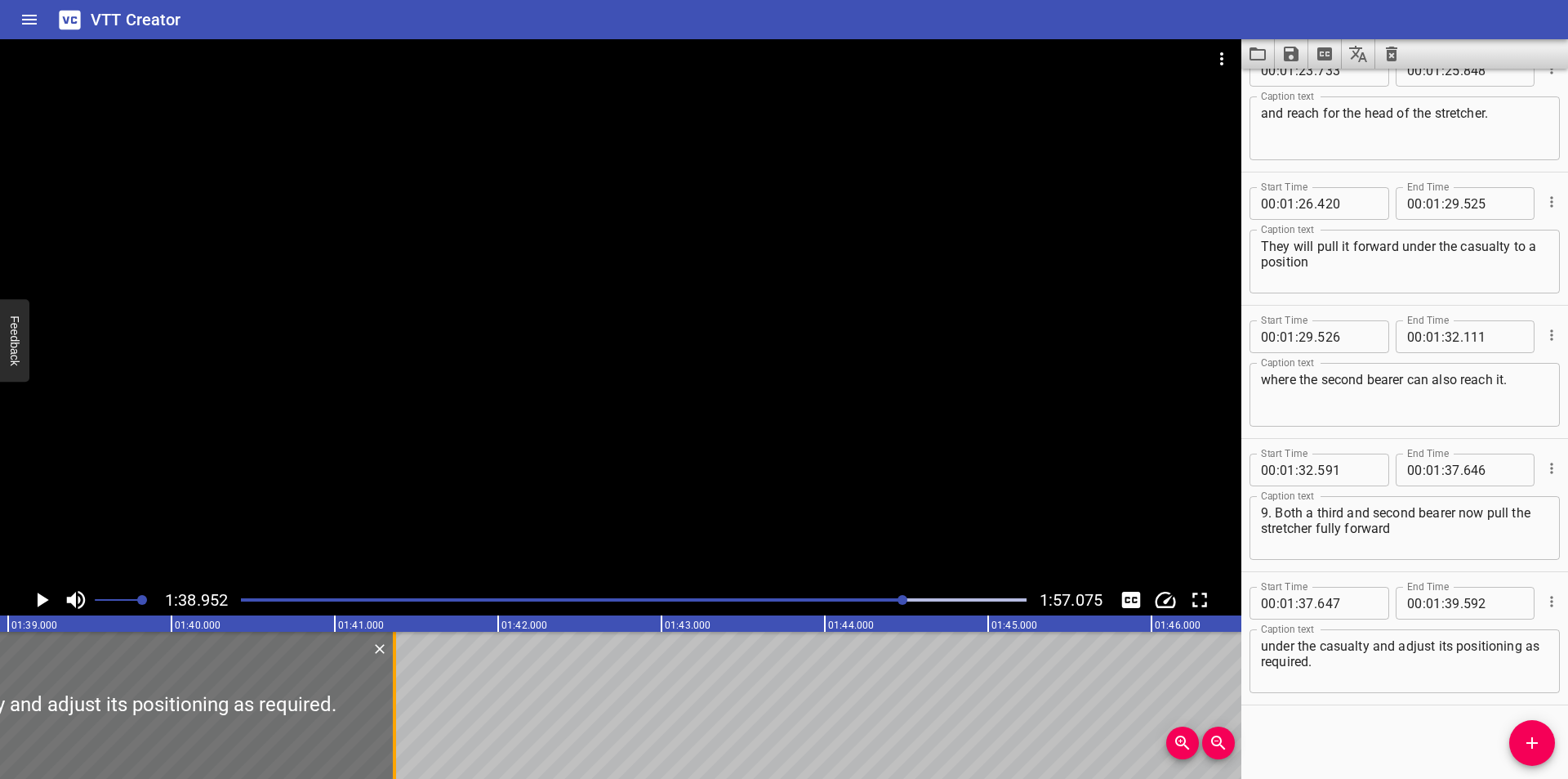
drag, startPoint x: 106, startPoint y: 752, endPoint x: 395, endPoint y: 715, distance: 291.4
click at [395, 715] on div at bounding box center [394, 705] width 3 height 147
type input "41"
type input "367"
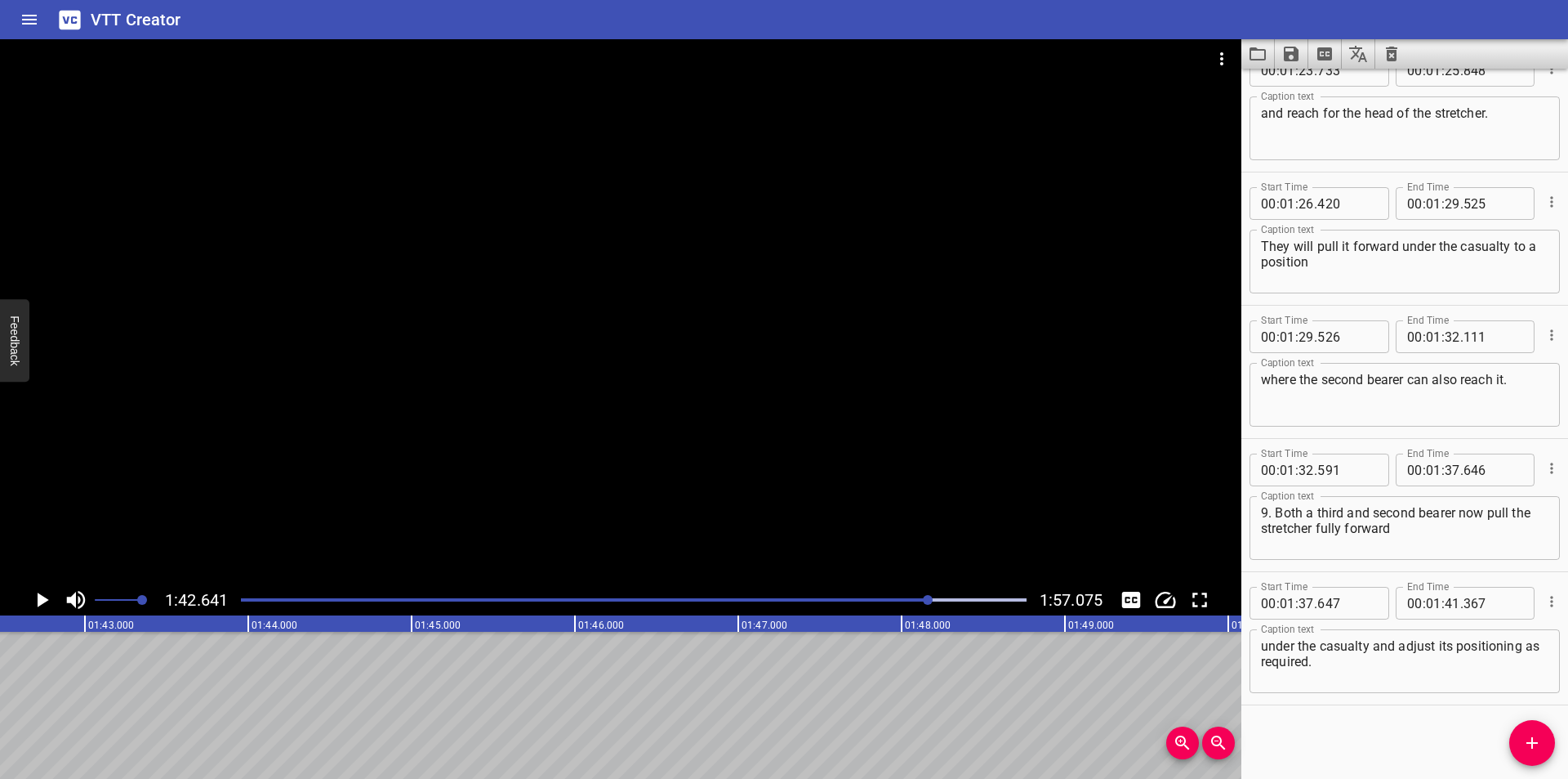
scroll to position [0, 16762]
click at [1520, 746] on span "Add Cue" at bounding box center [1531, 742] width 45 height 20
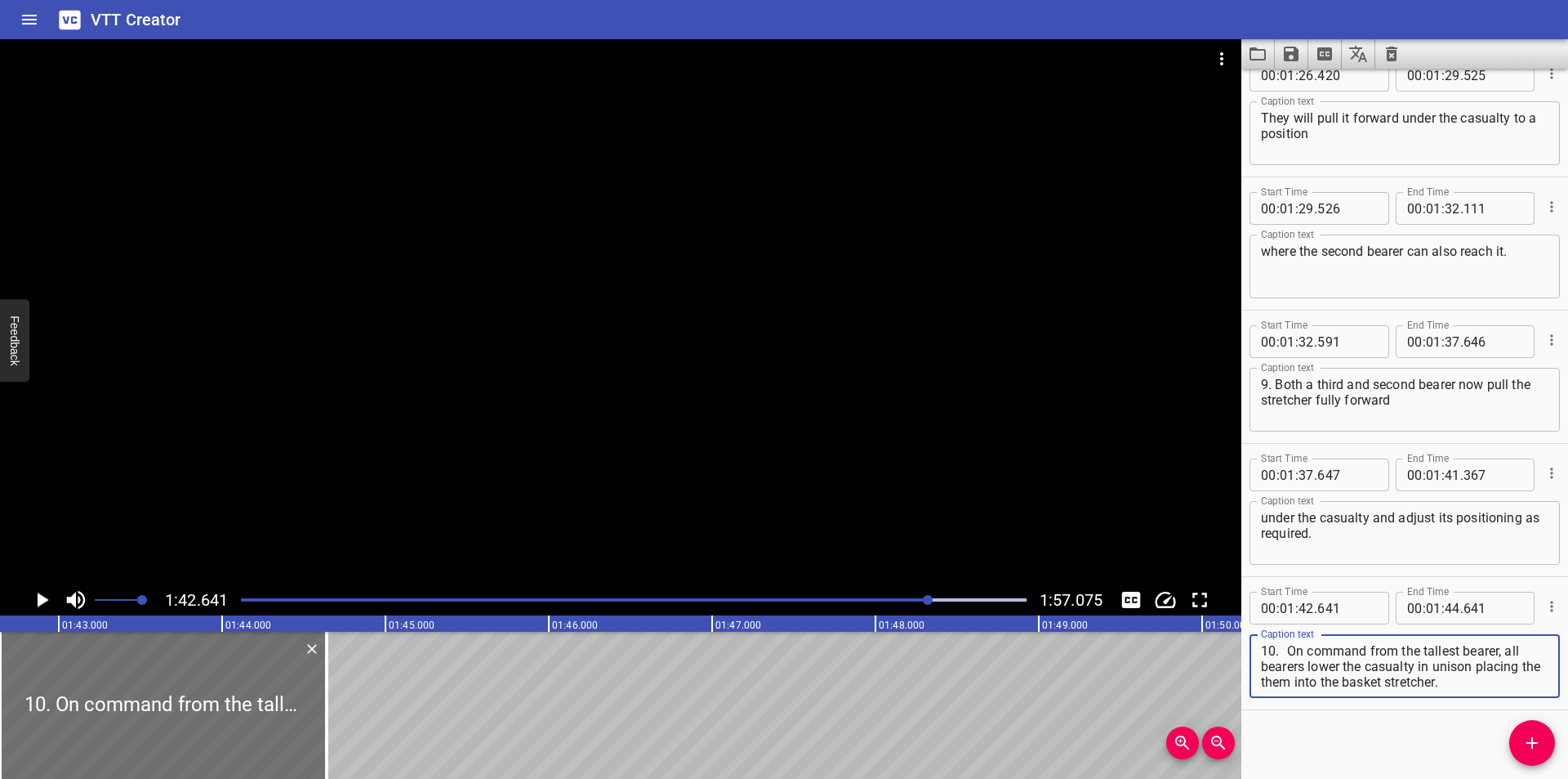
scroll to position [2963, 0]
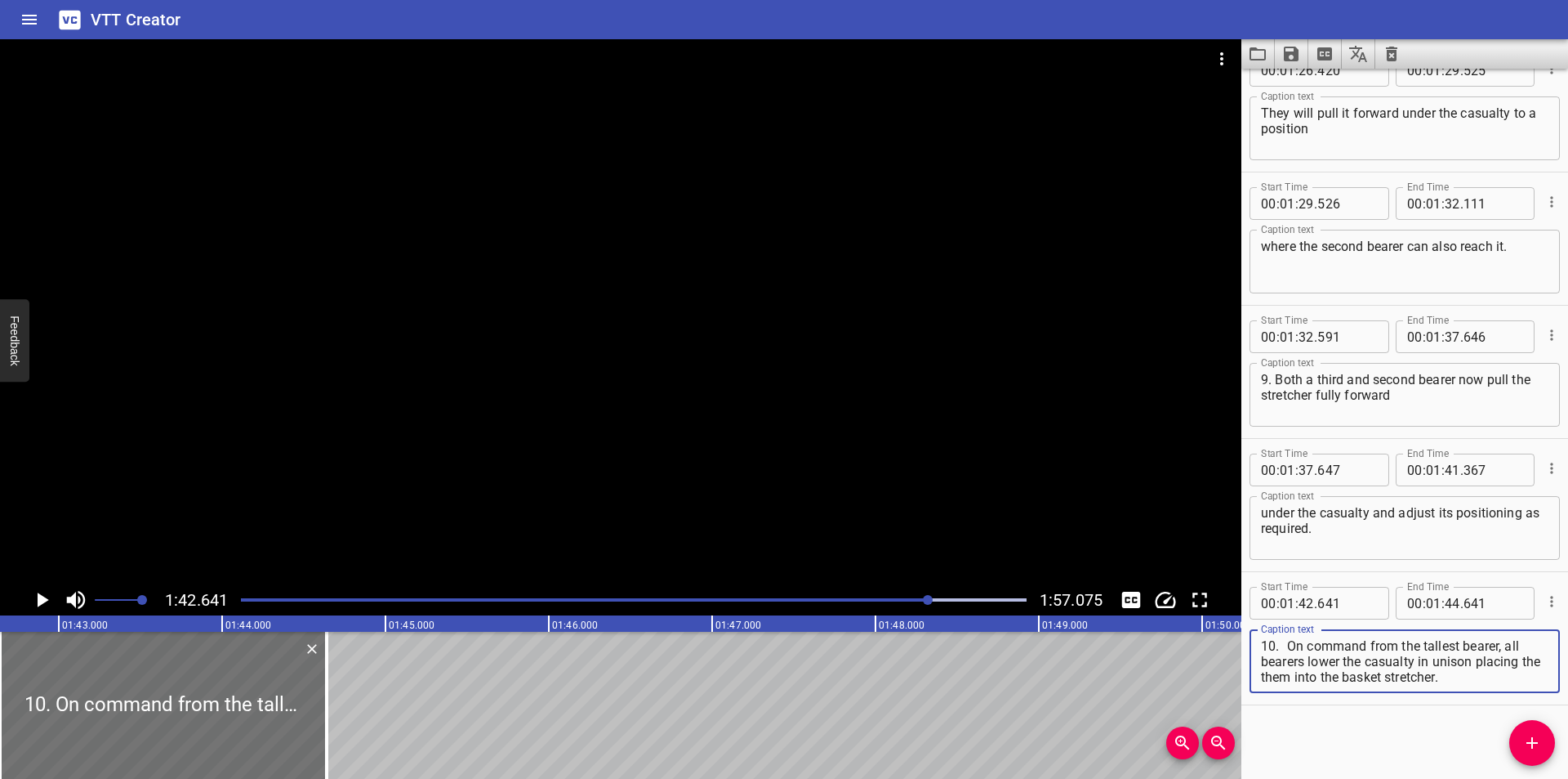
click at [1286, 644] on textarea "10. On command from the tallest bearer, all bearers lower the casualty in uniso…" at bounding box center [1404, 660] width 288 height 46
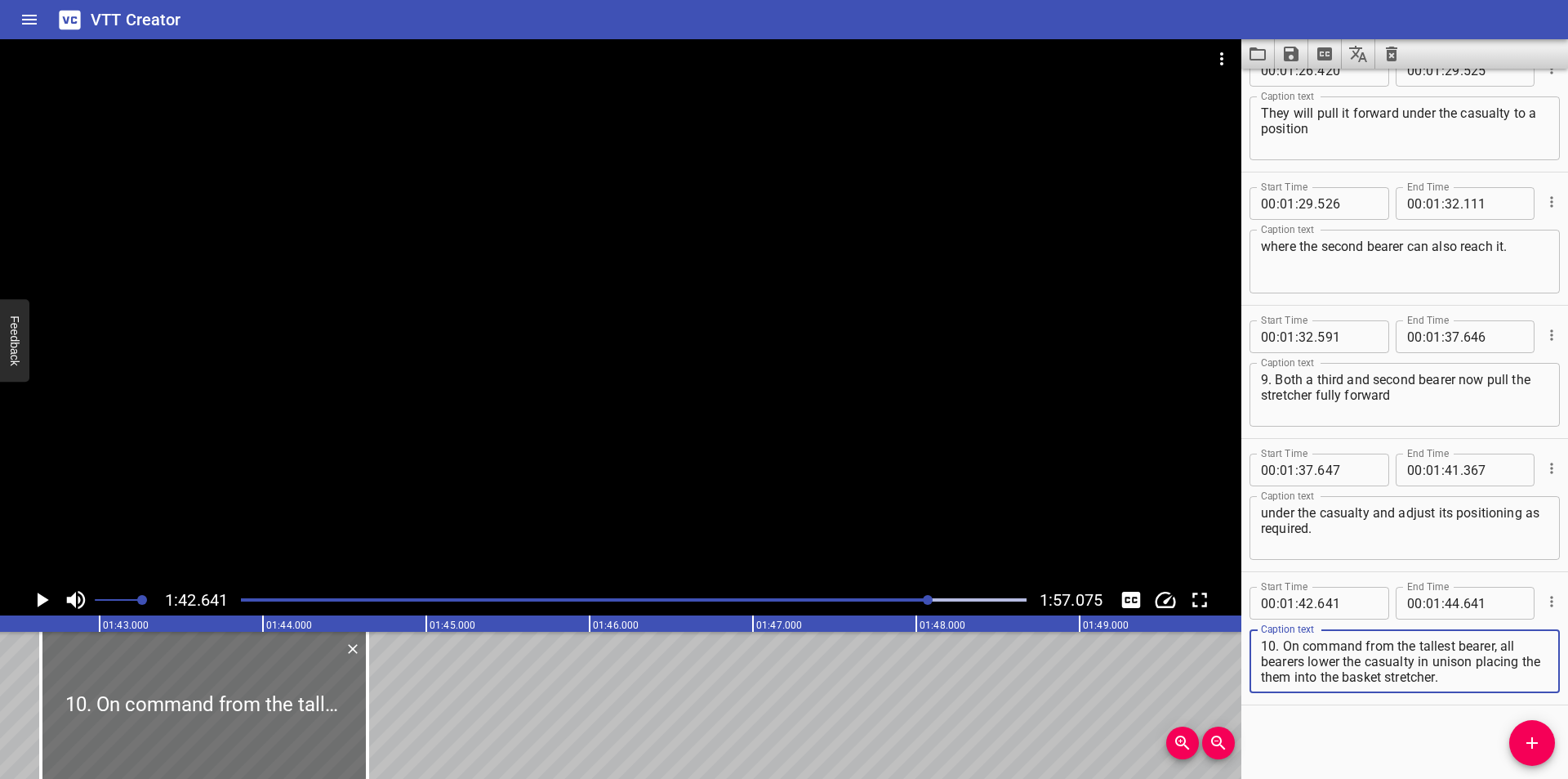
scroll to position [0, 16599]
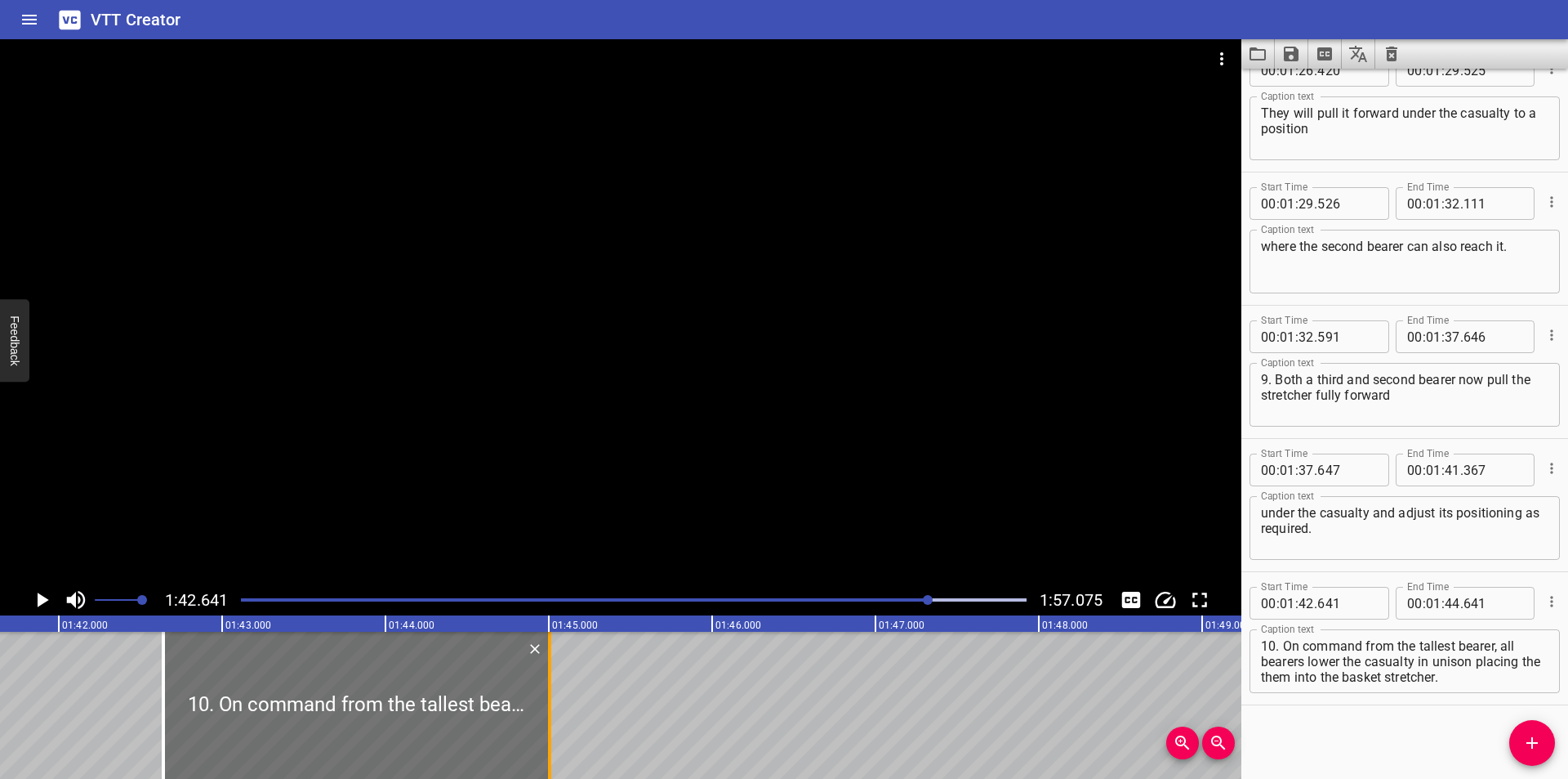
drag, startPoint x: 490, startPoint y: 713, endPoint x: 562, endPoint y: 716, distance: 72.1
click at [551, 716] on div at bounding box center [549, 705] width 3 height 147
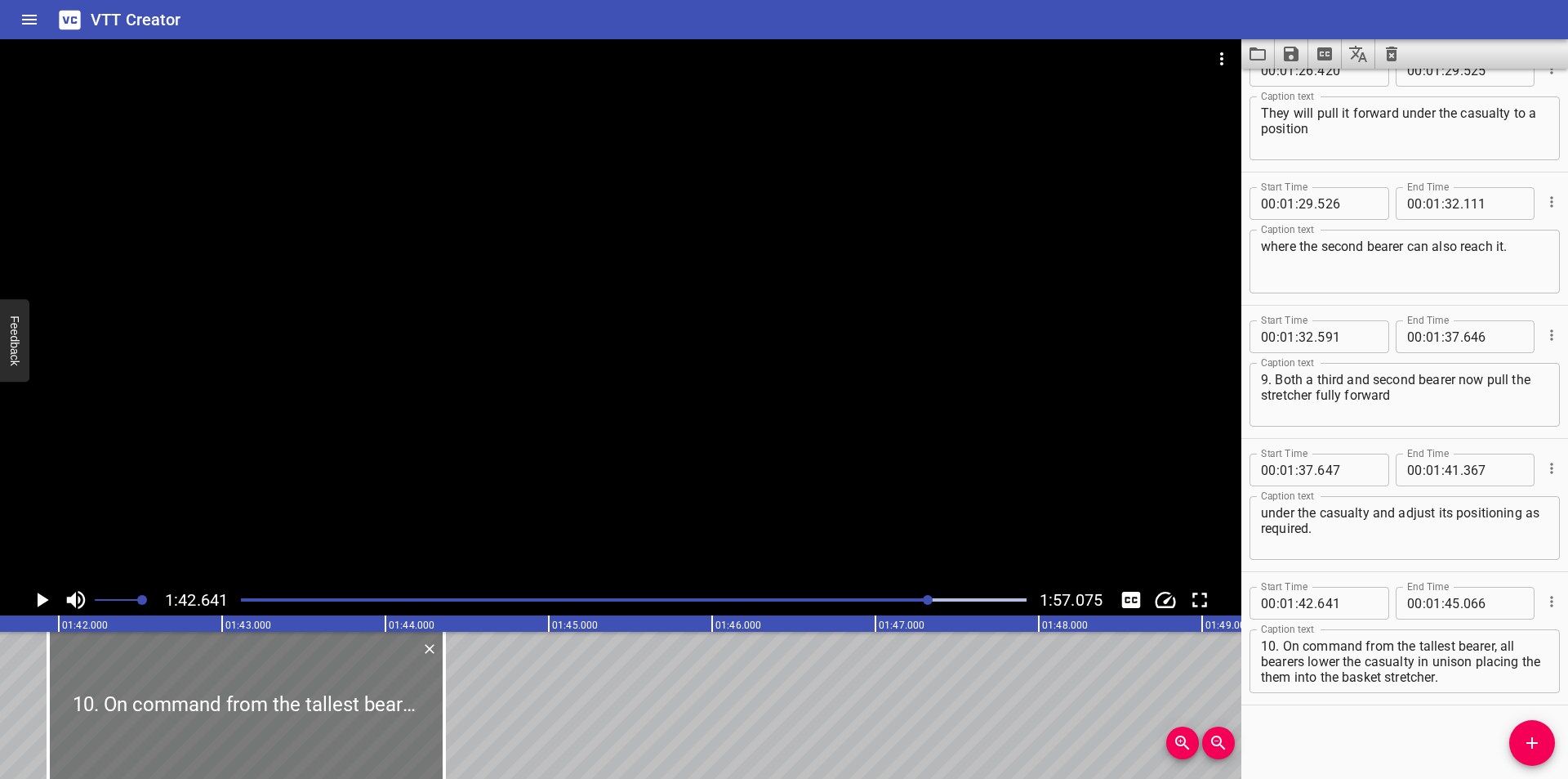
drag, startPoint x: 501, startPoint y: 725, endPoint x: 387, endPoint y: 720, distance: 114.1
click at [387, 720] on div at bounding box center [246, 705] width 396 height 147
click at [608, 365] on div at bounding box center [620, 311] width 1241 height 545
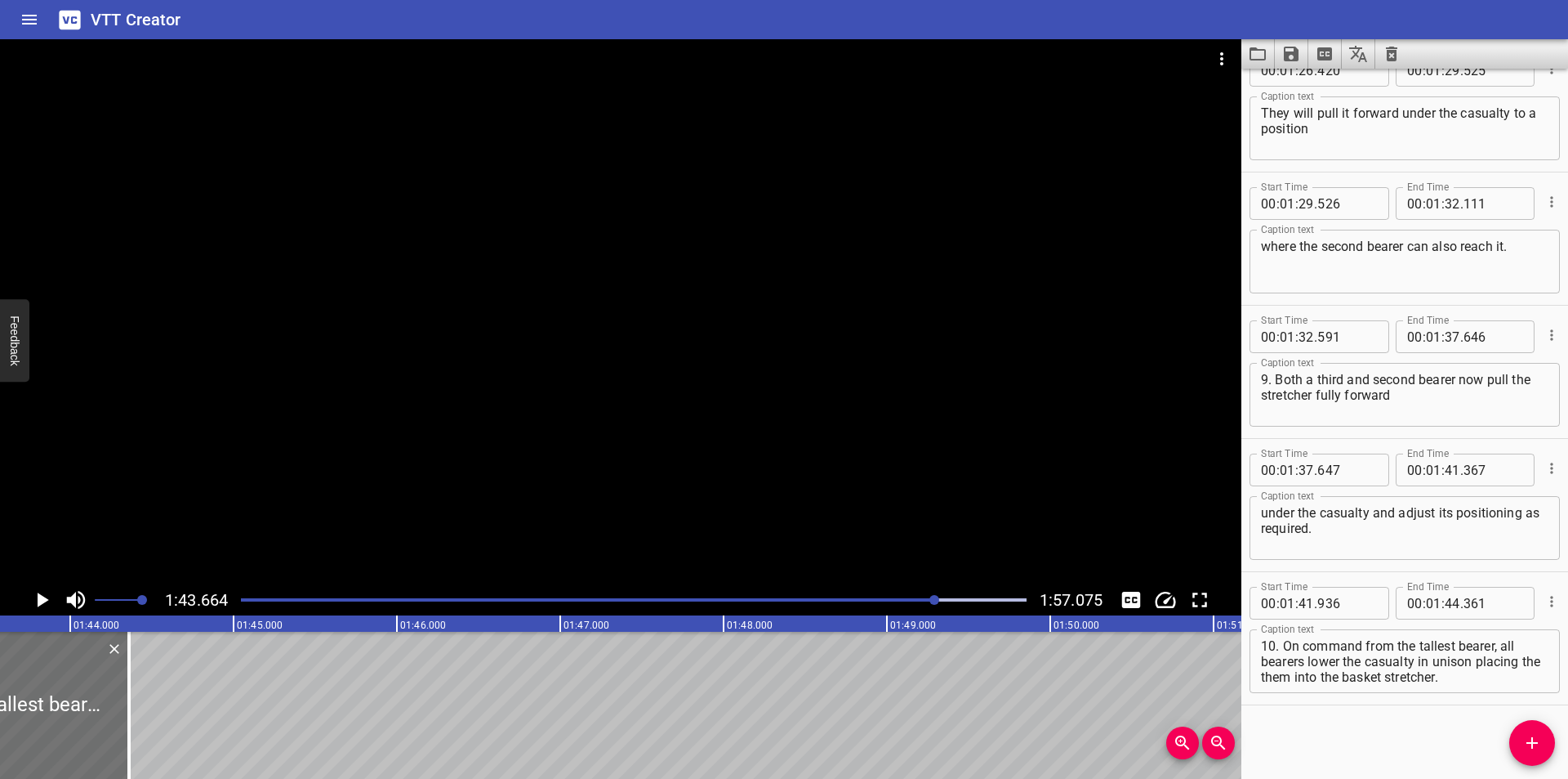
scroll to position [0, 16930]
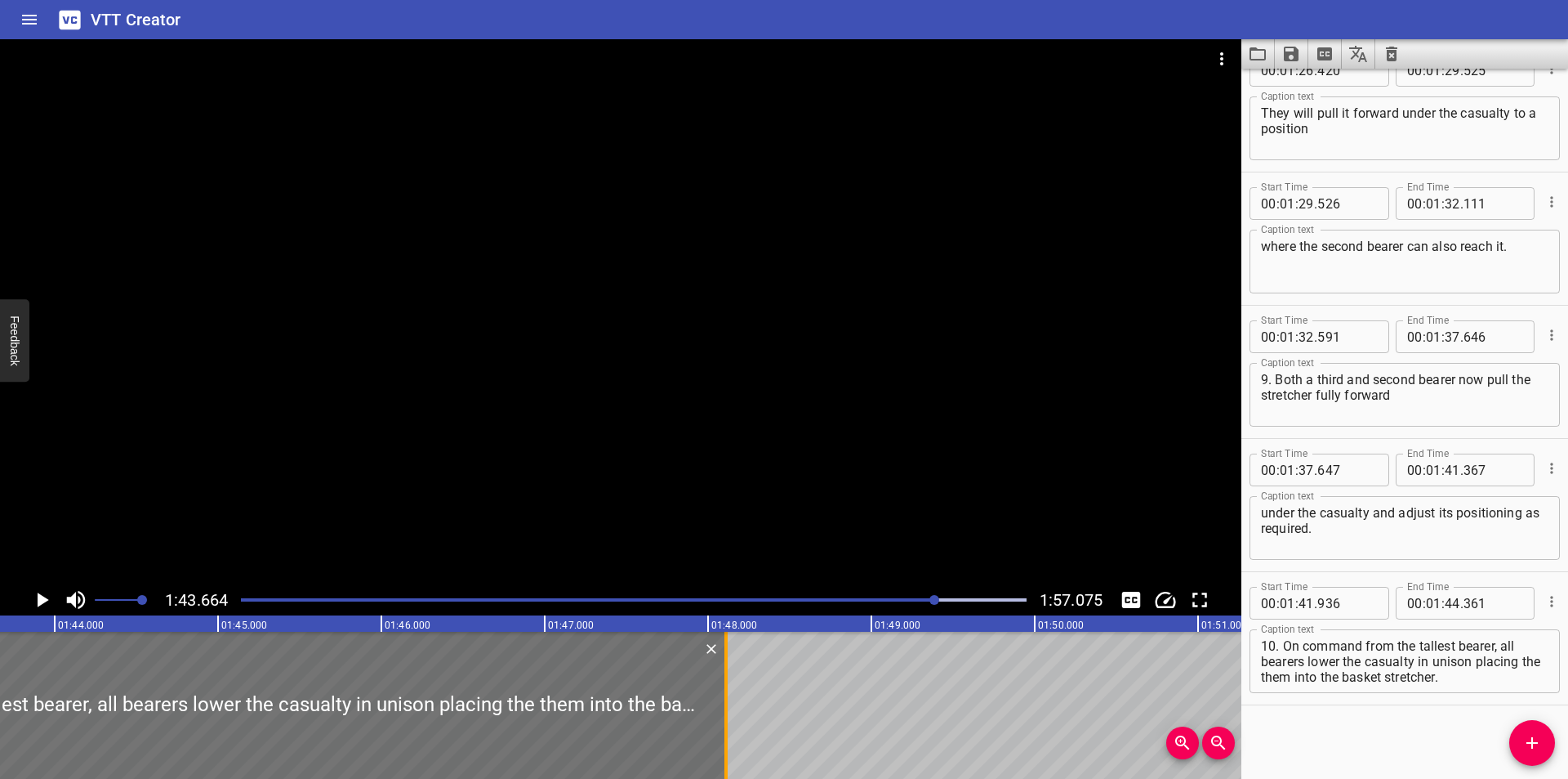
drag, startPoint x: 115, startPoint y: 729, endPoint x: 727, endPoint y: 707, distance: 612.4
click at [727, 707] on div at bounding box center [725, 705] width 3 height 147
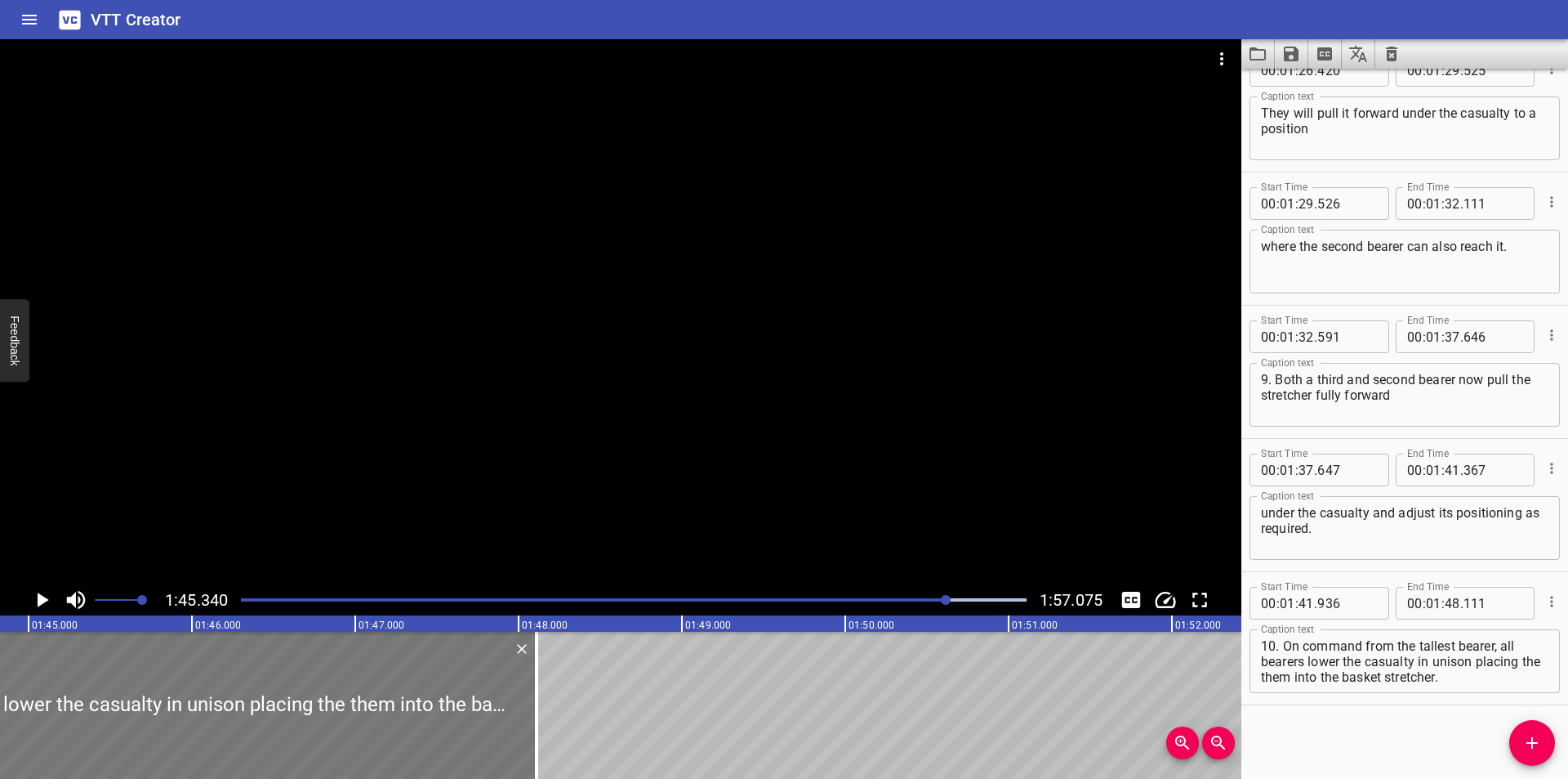
scroll to position [0, 17094]
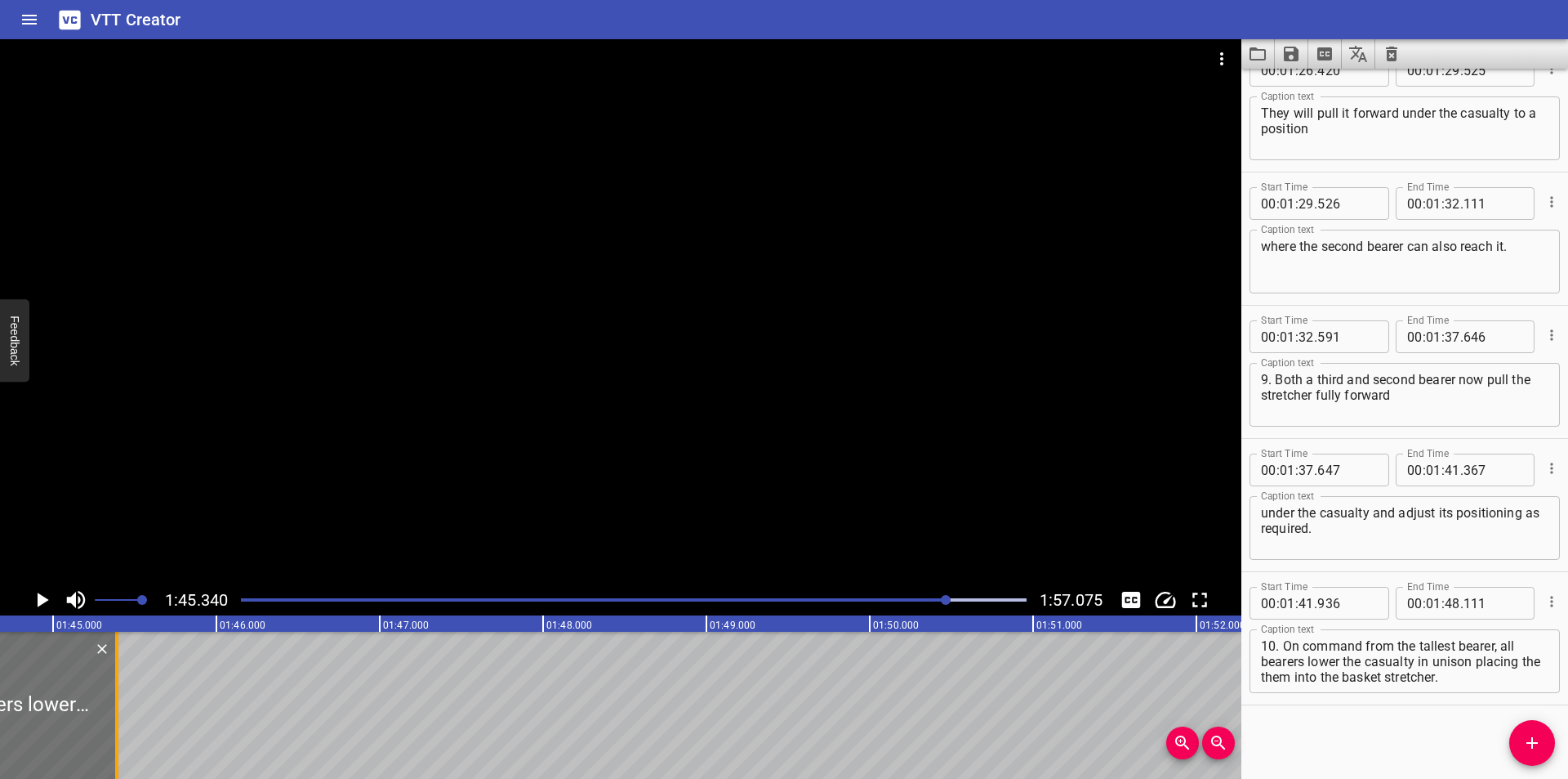
drag, startPoint x: 560, startPoint y: 709, endPoint x: 116, endPoint y: 720, distance: 444.1
click at [116, 720] on div at bounding box center [117, 705] width 3 height 147
click at [918, 603] on div at bounding box center [633, 599] width 805 height 23
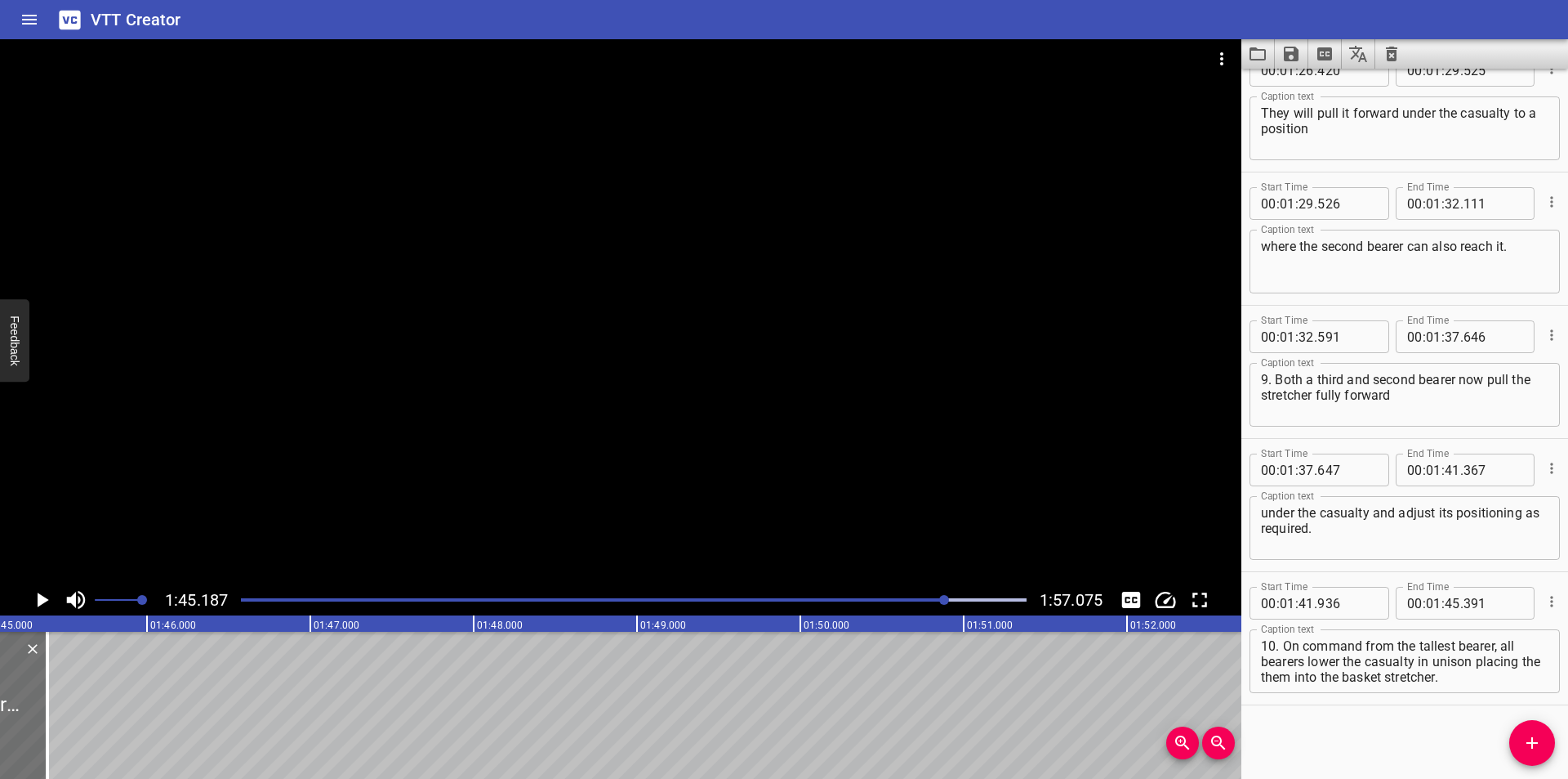
scroll to position [0, 17178]
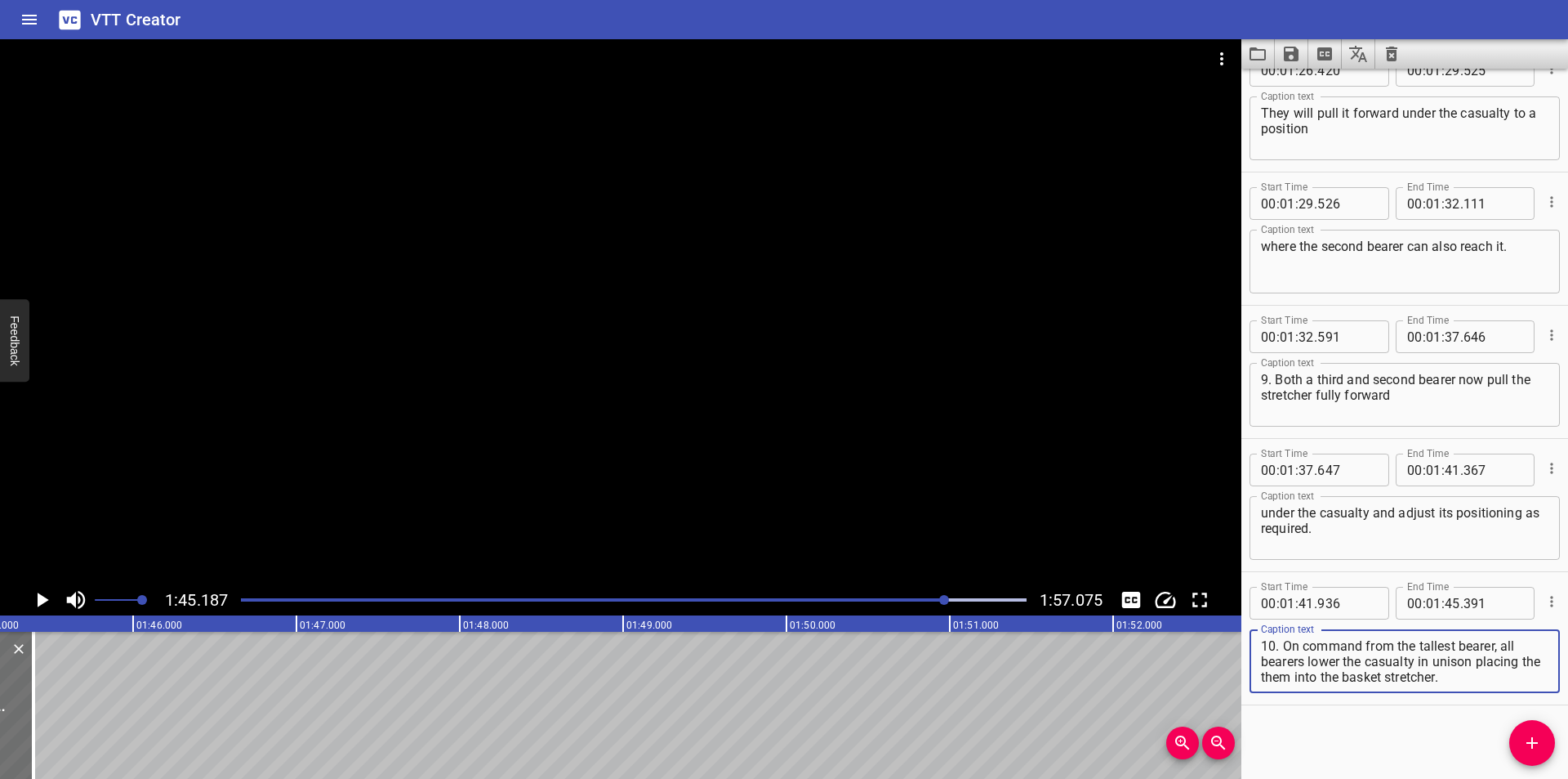
drag, startPoint x: 1505, startPoint y: 648, endPoint x: 1535, endPoint y: 718, distance: 76.2
click at [1535, 718] on div "Start Time 00 : 00 : 00 . 000 Start Time End Time 00 : 00 : 02 . 550 End Time C…" at bounding box center [1404, 423] width 327 height 710
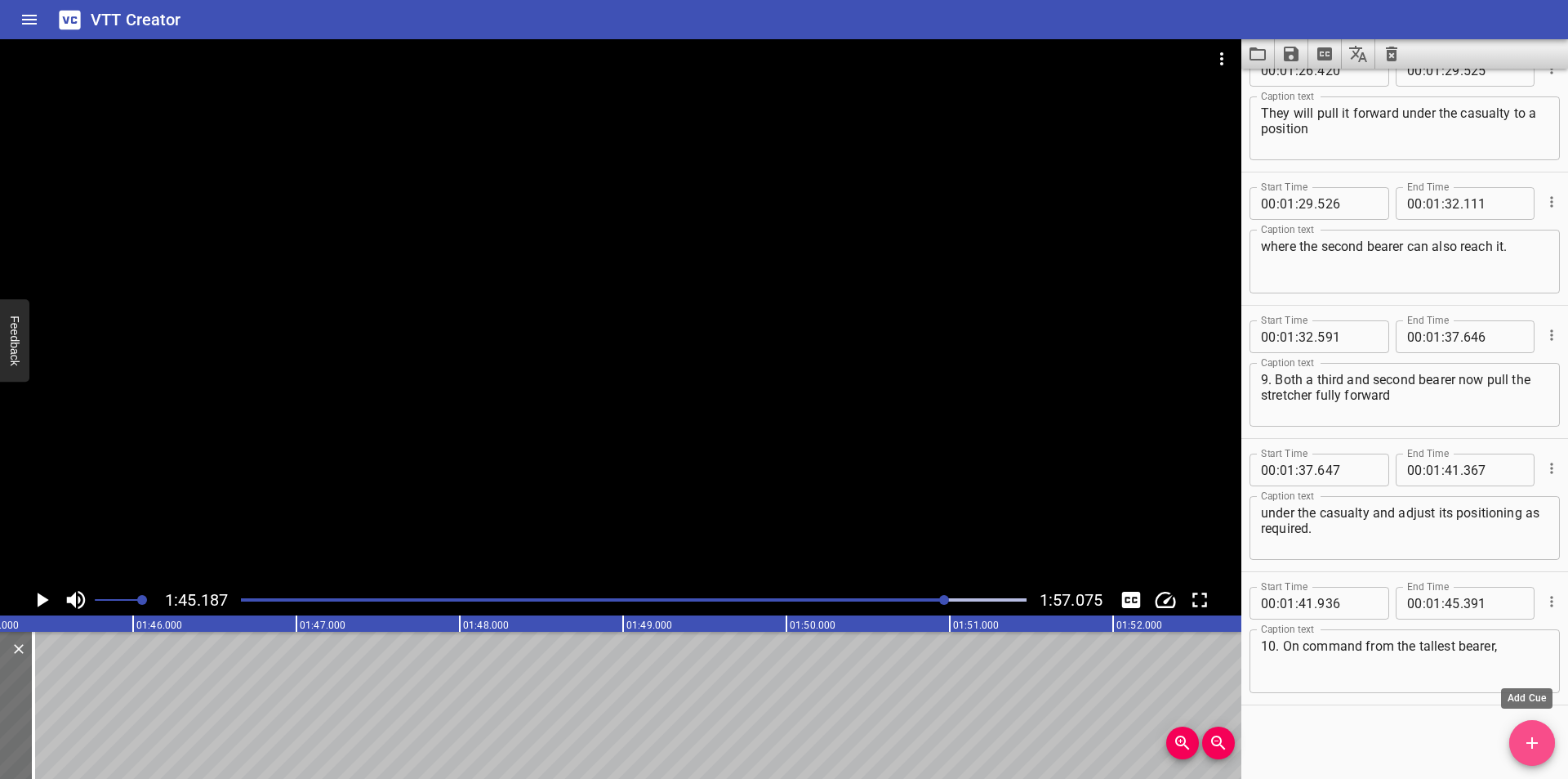
click at [1536, 738] on icon "Add Cue" at bounding box center [1531, 742] width 20 height 20
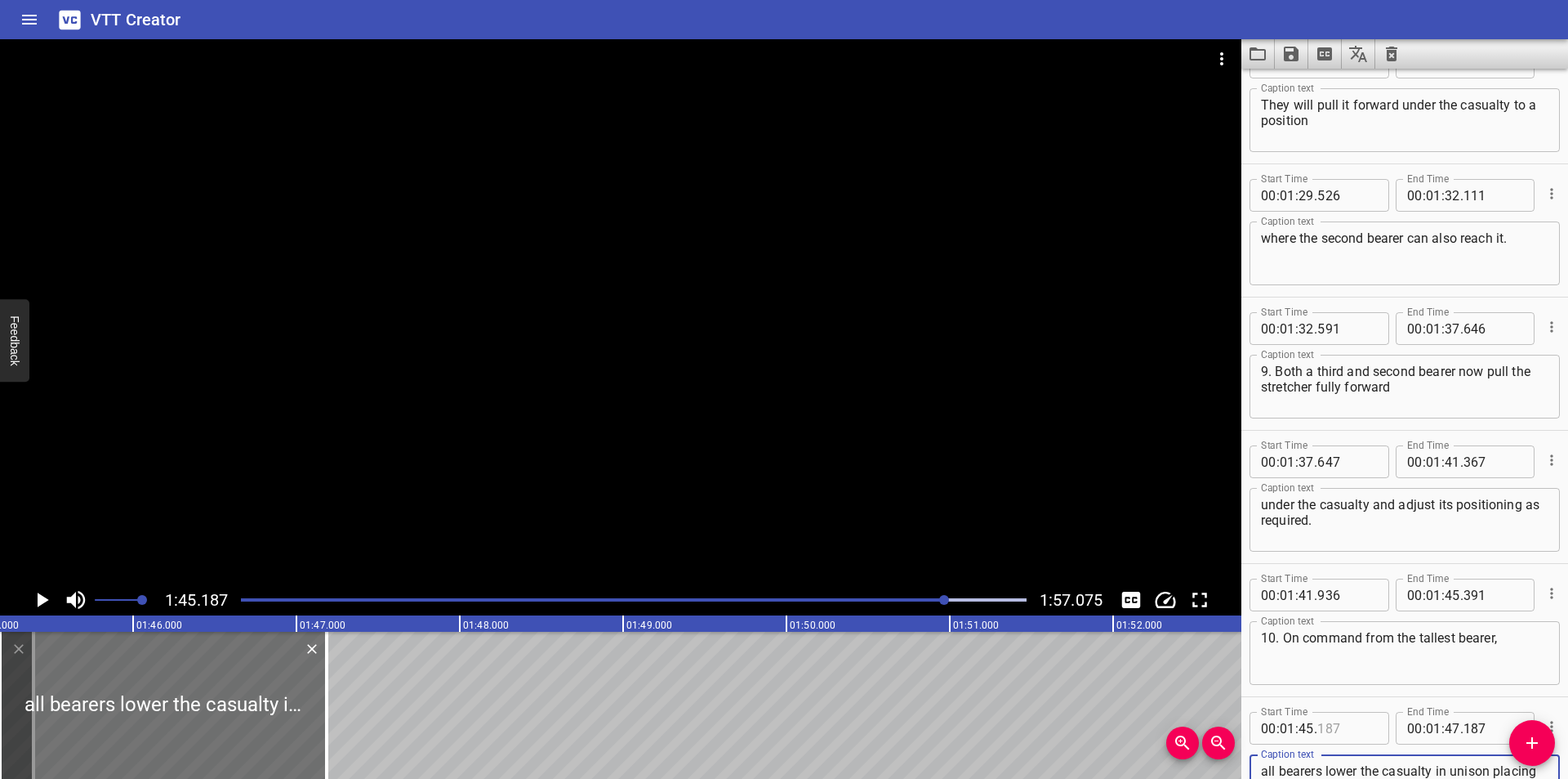
click at [1343, 726] on input "number" at bounding box center [1347, 728] width 59 height 33
click at [695, 455] on div at bounding box center [620, 311] width 1241 height 545
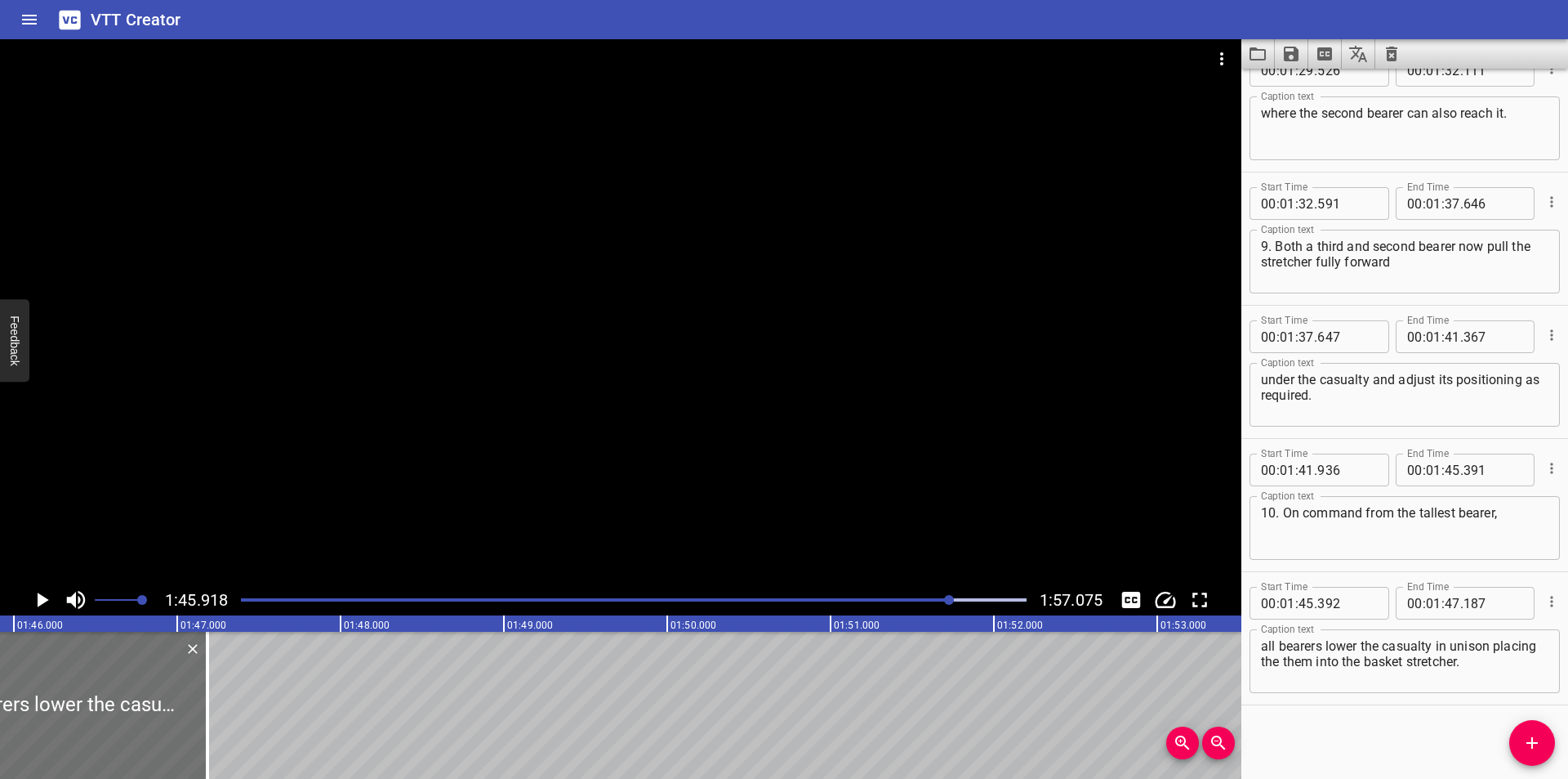
scroll to position [0, 17297]
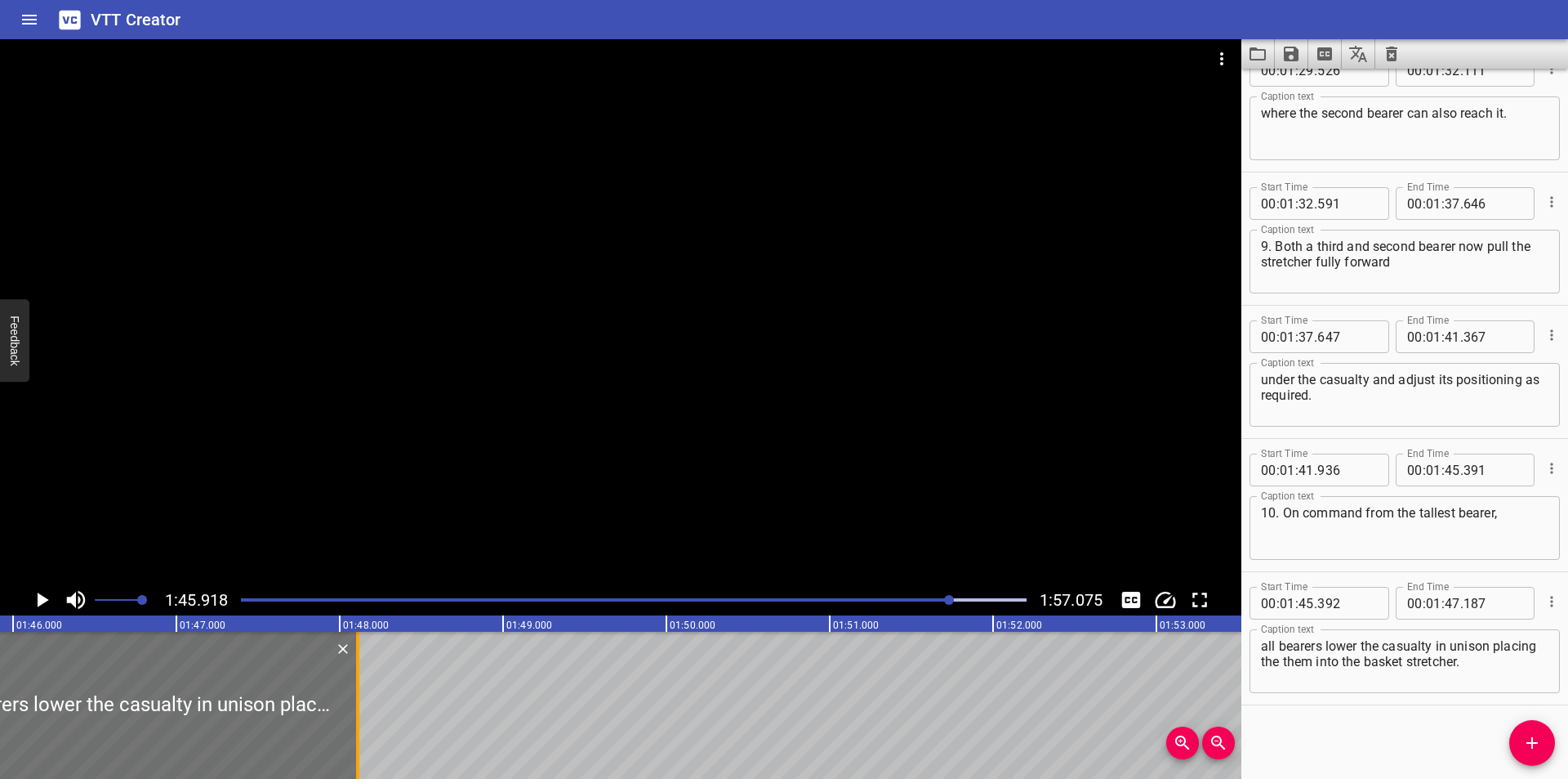
drag, startPoint x: 206, startPoint y: 733, endPoint x: 358, endPoint y: 718, distance: 152.7
click at [358, 718] on div at bounding box center [357, 705] width 3 height 147
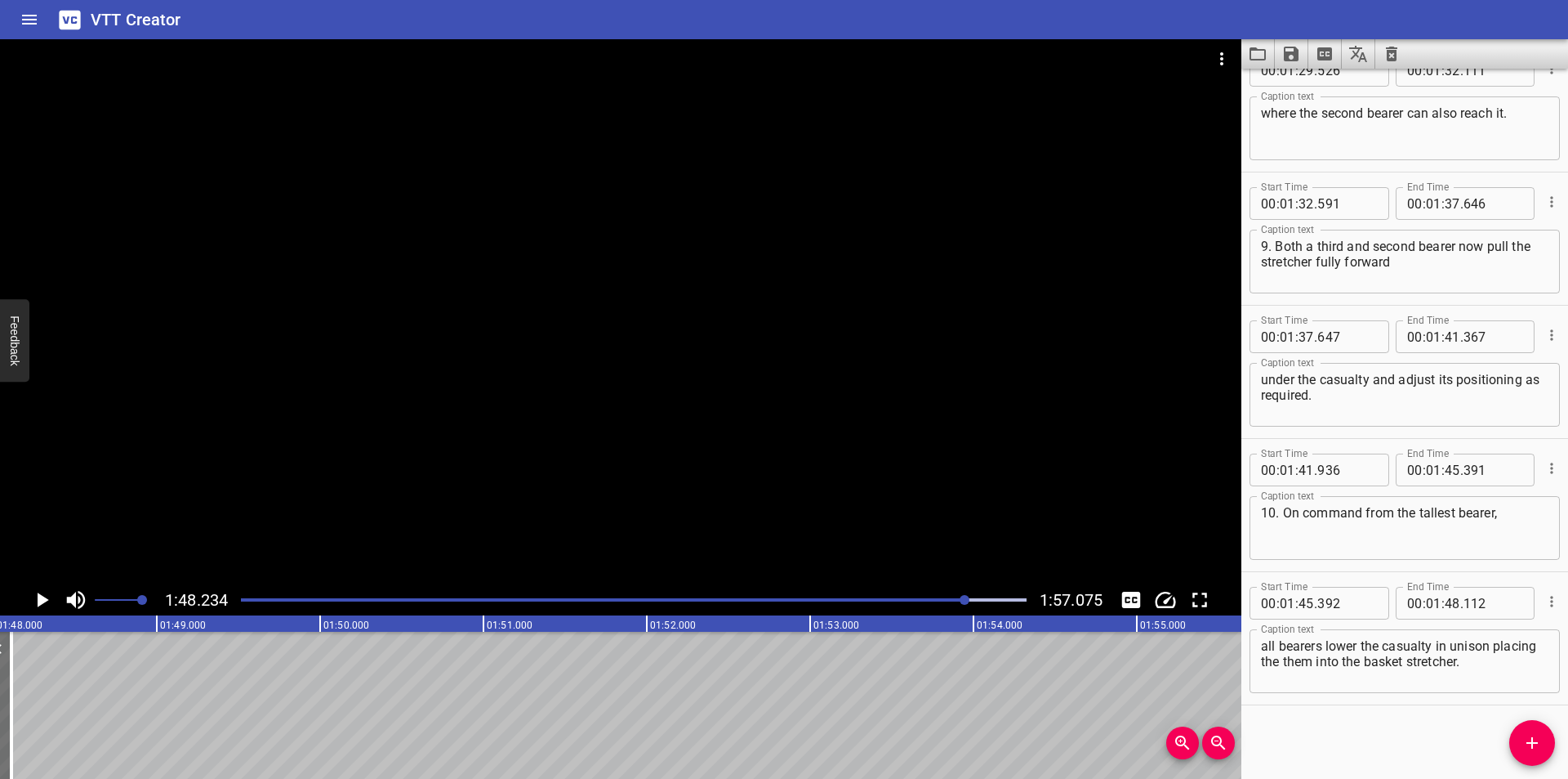
scroll to position [0, 17676]
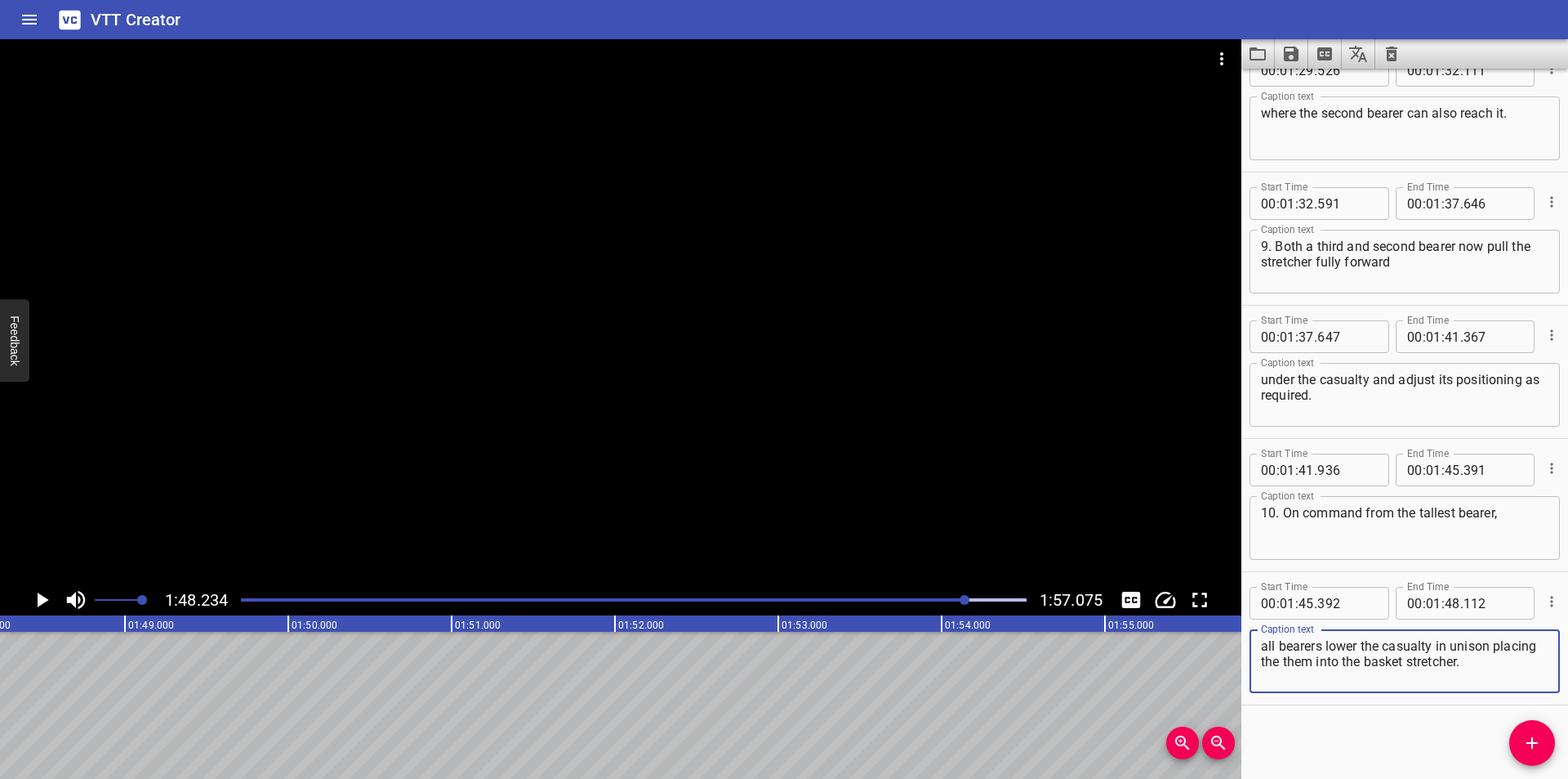
drag, startPoint x: 1515, startPoint y: 664, endPoint x: 1161, endPoint y: 662, distance: 354.0
click at [1161, 662] on main "1:48.234 1:57.075 00:00.000 00:01.000 00:02.000 00:03.000 00:04.000 00:05.000 0…" at bounding box center [784, 409] width 1568 height 739
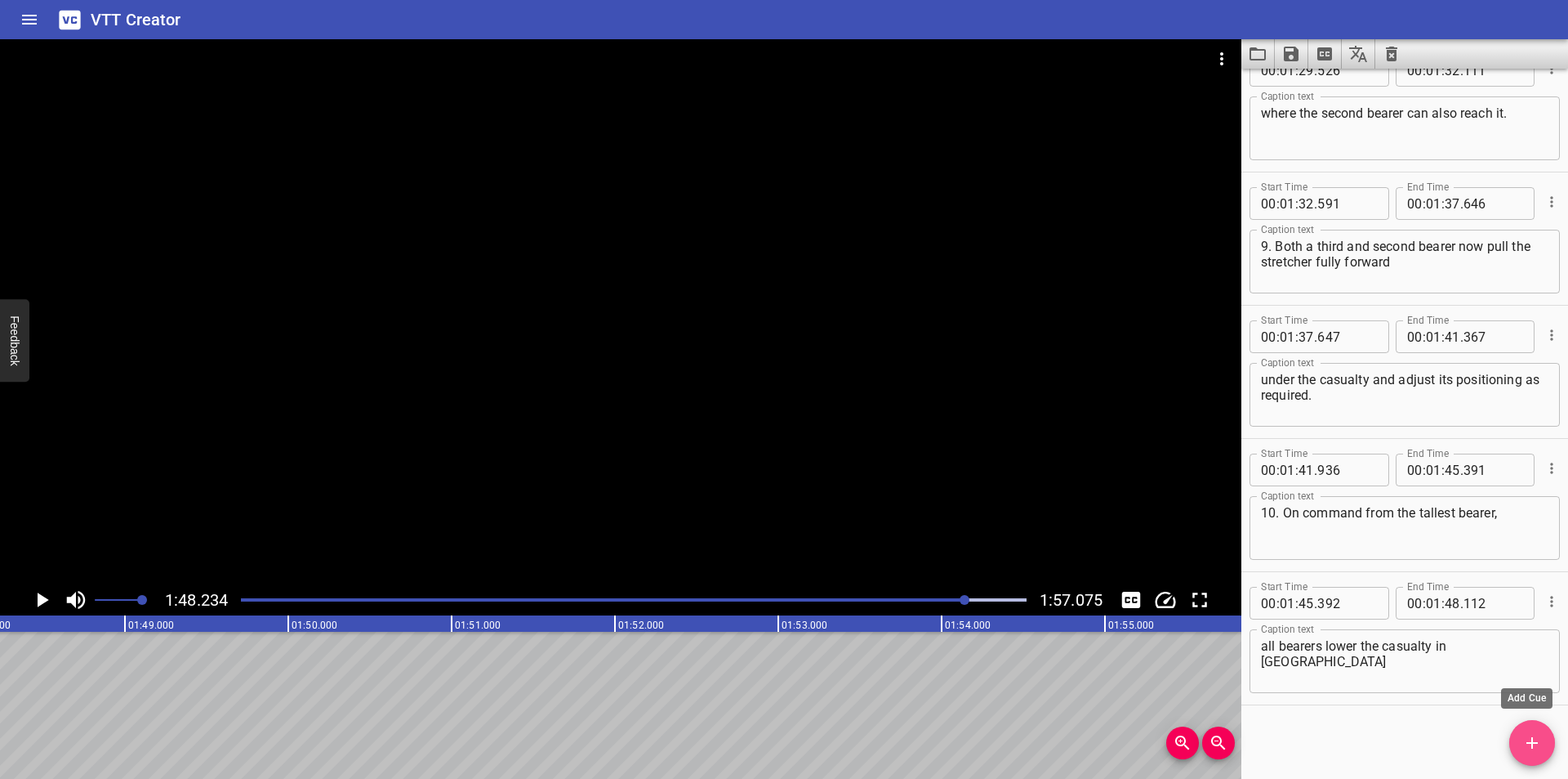
click at [1531, 733] on icon "Add Cue" at bounding box center [1531, 742] width 20 height 20
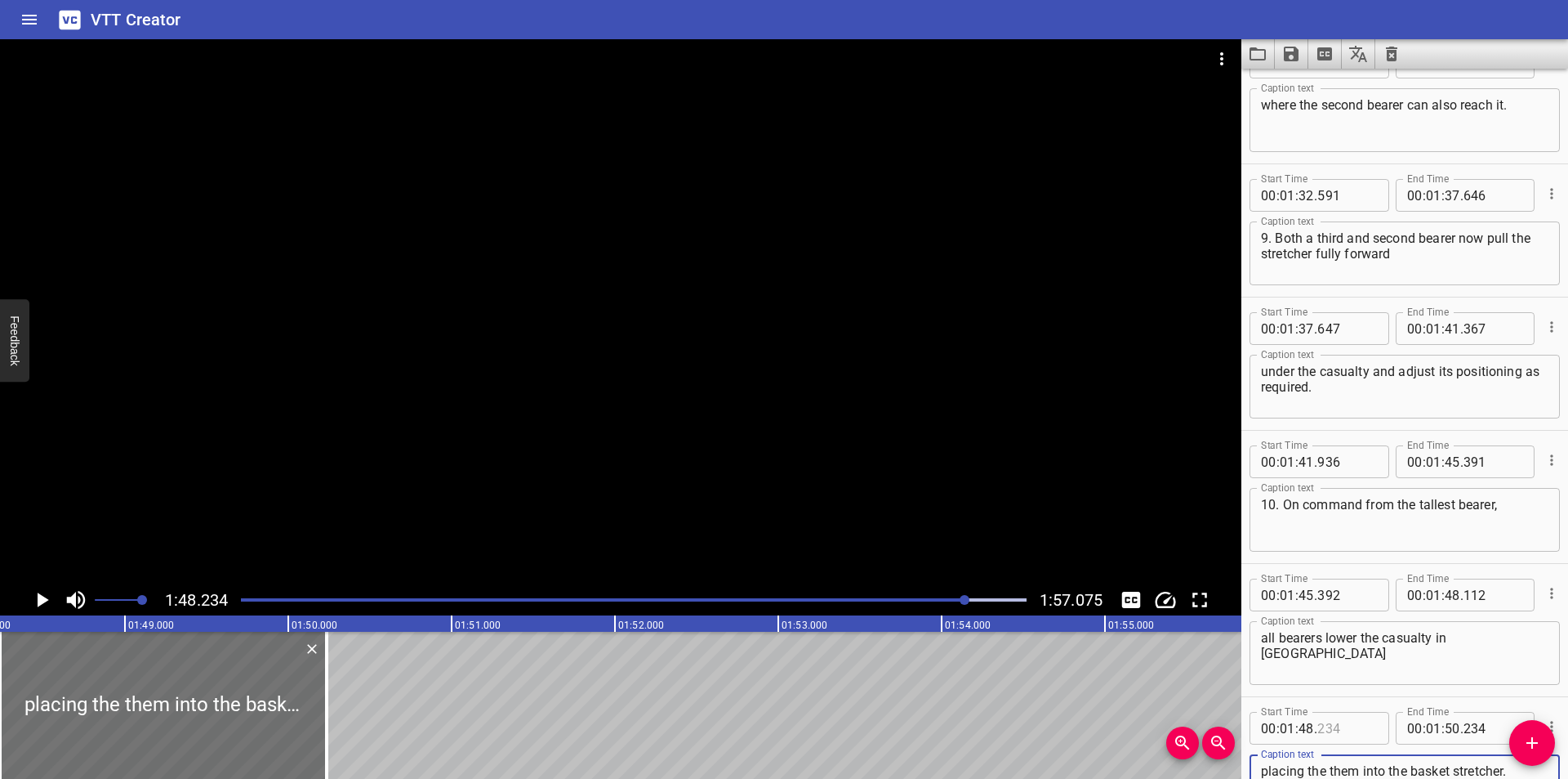
click at [1340, 725] on input "number" at bounding box center [1347, 728] width 59 height 33
click at [1340, 722] on input "number" at bounding box center [1347, 728] width 59 height 33
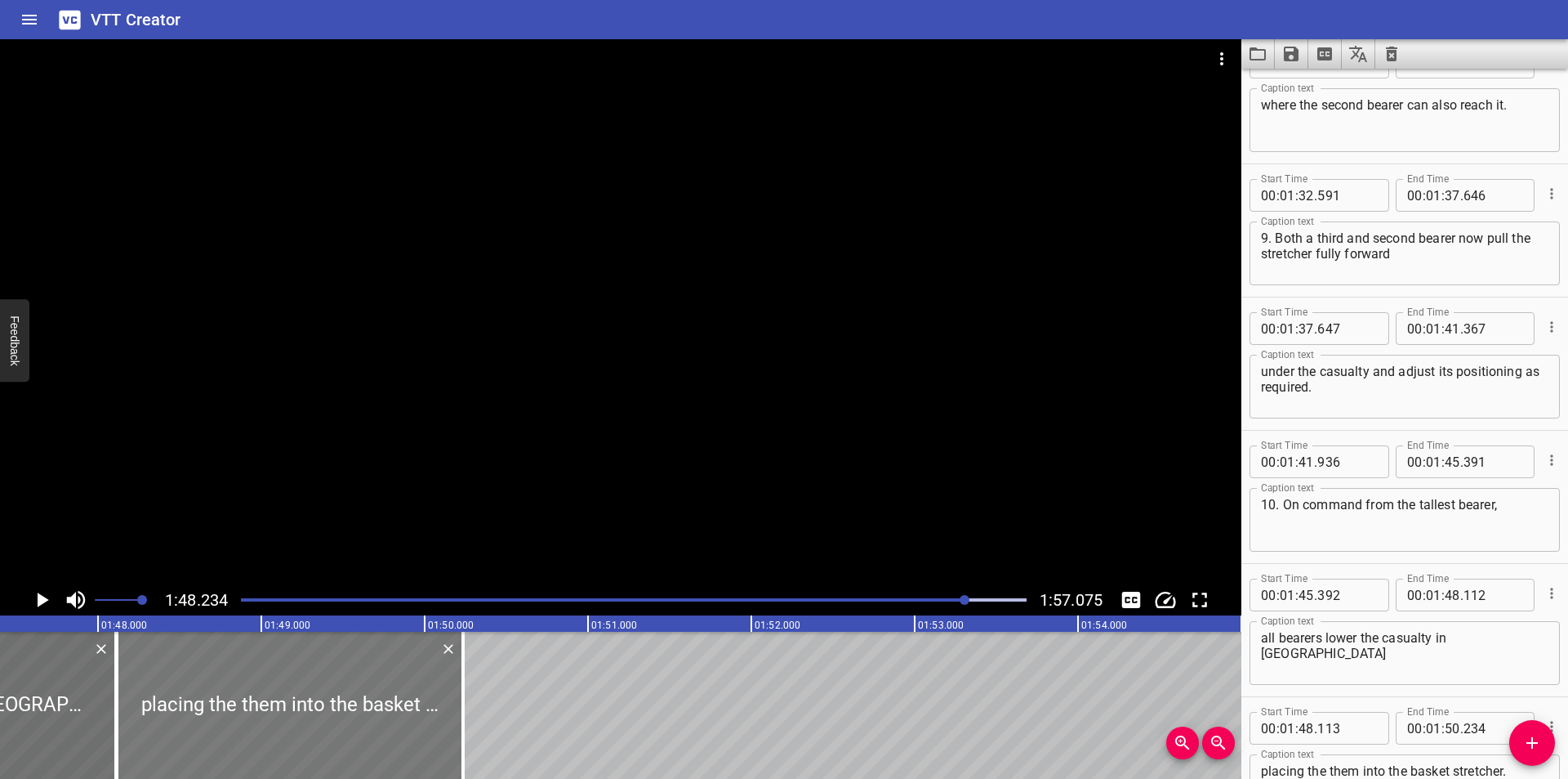
scroll to position [0, 17513]
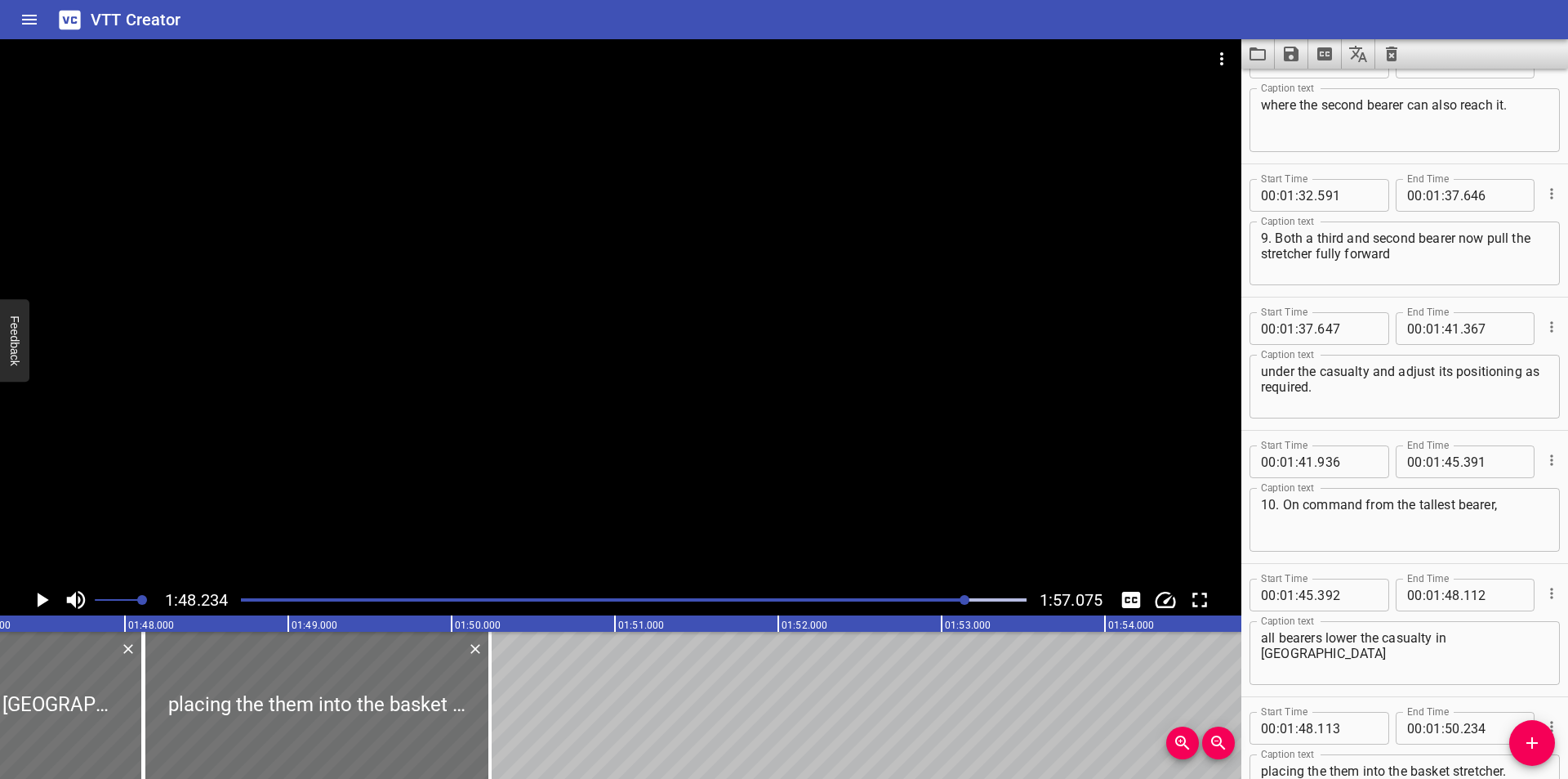
click at [524, 428] on div at bounding box center [620, 311] width 1241 height 545
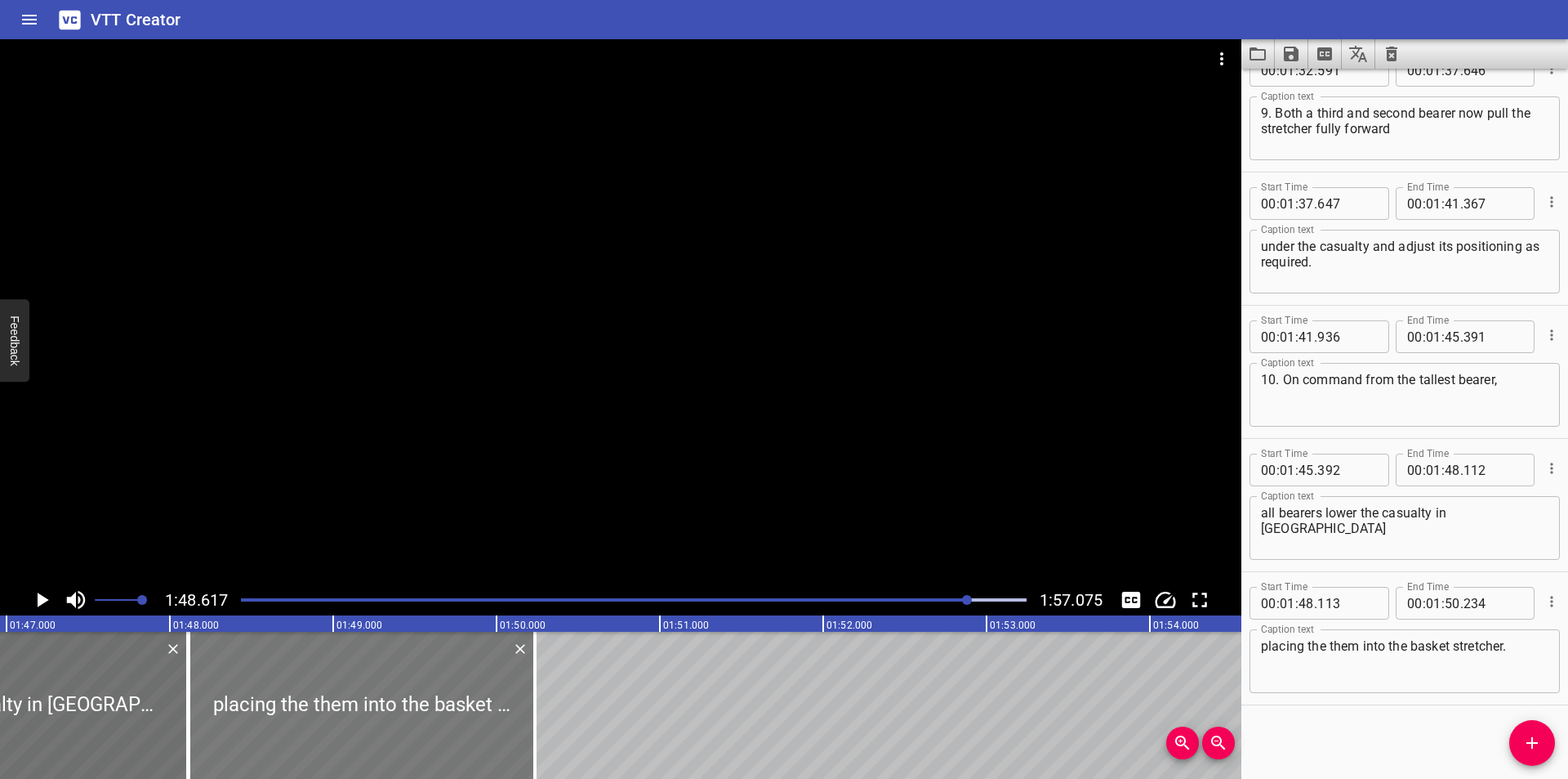
scroll to position [0, 17465]
click at [541, 734] on div at bounding box center [537, 705] width 17 height 147
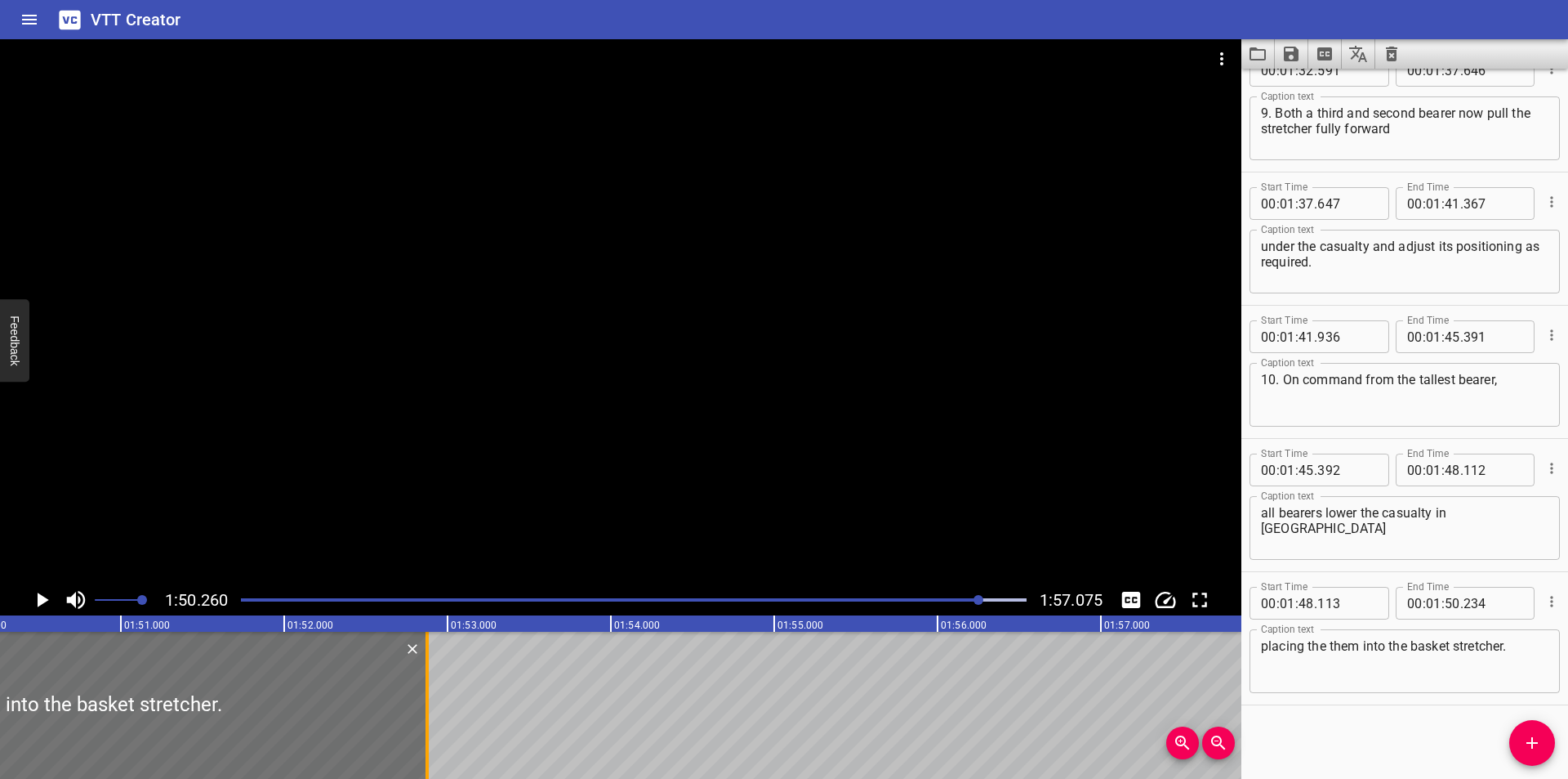
drag, startPoint x: 548, startPoint y: 734, endPoint x: 396, endPoint y: 735, distance: 152.0
click at [419, 738] on div at bounding box center [427, 705] width 17 height 147
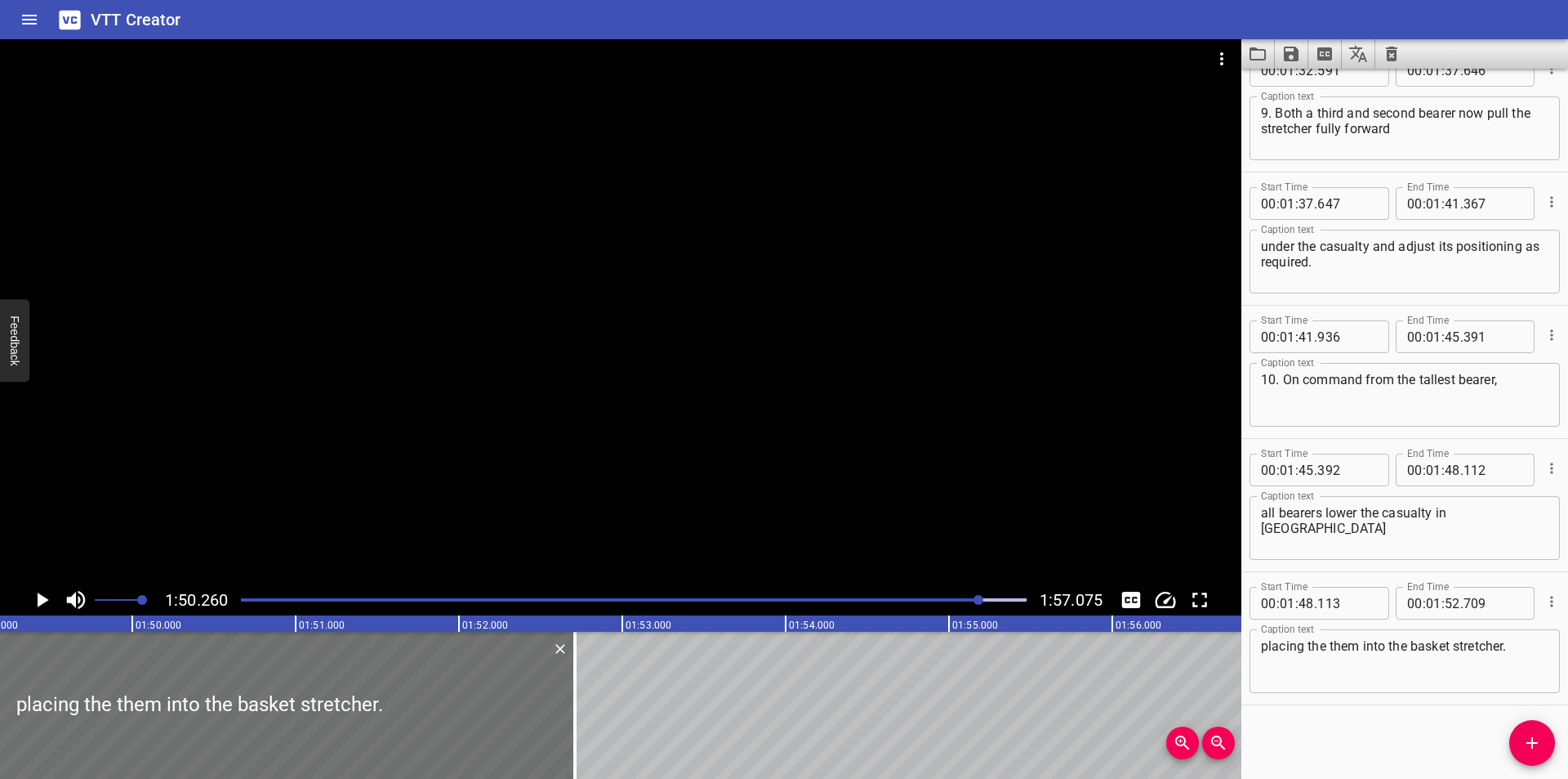
scroll to position [0, 17789]
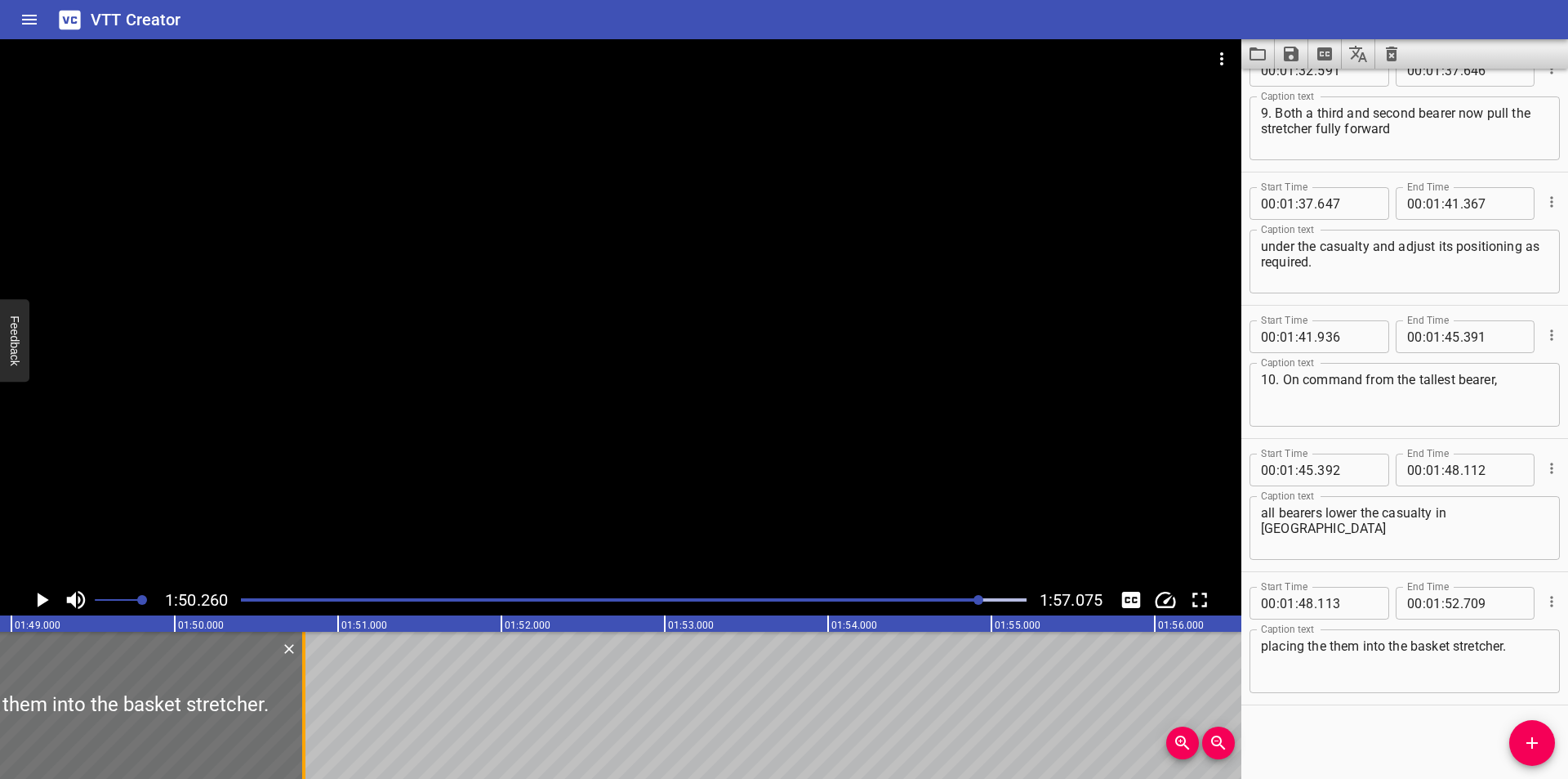
click at [305, 704] on div at bounding box center [303, 705] width 3 height 147
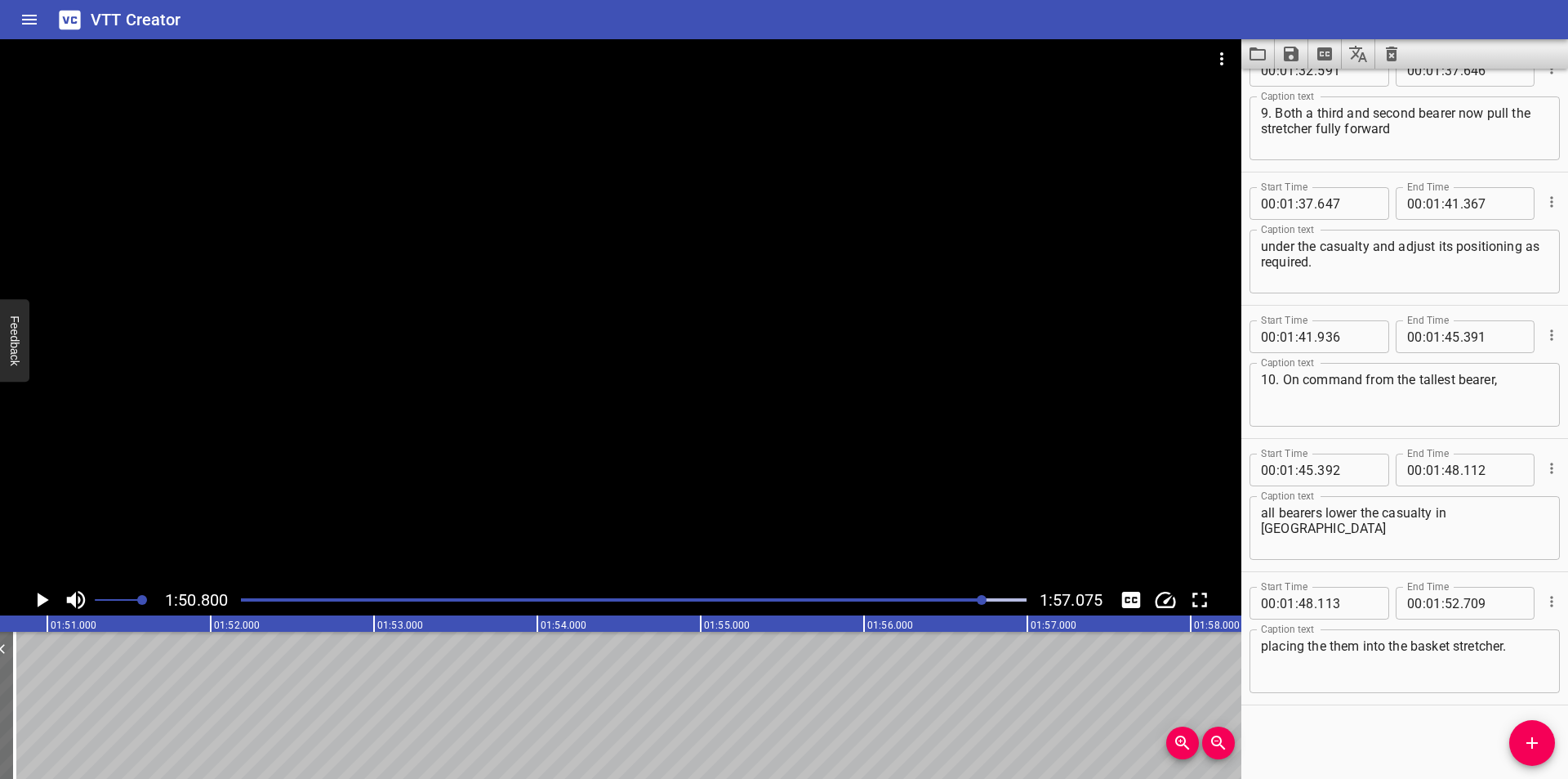
scroll to position [0, 18095]
click at [802, 412] on div at bounding box center [620, 311] width 1241 height 545
click at [962, 593] on div at bounding box center [633, 599] width 805 height 23
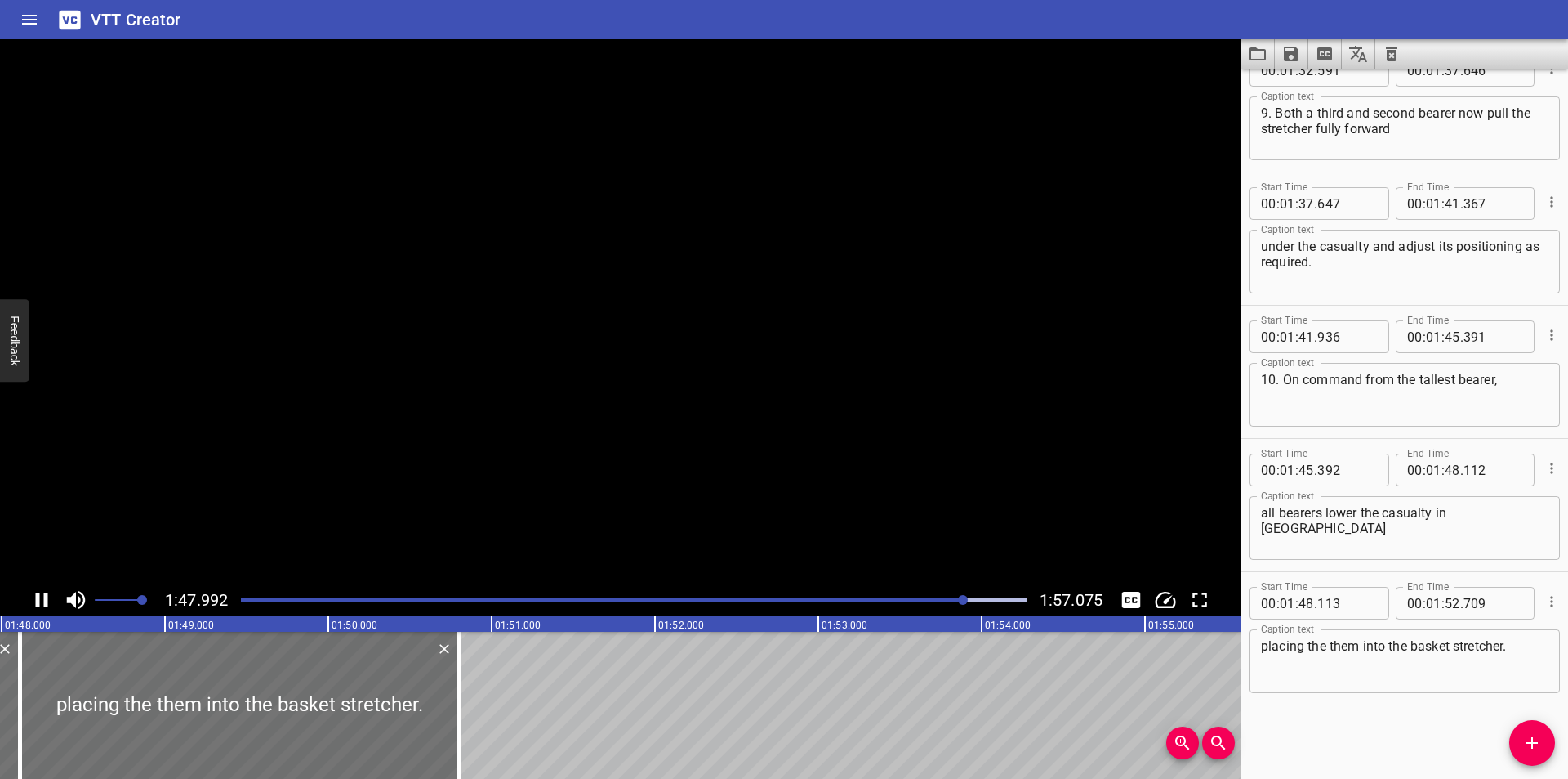
scroll to position [0, 17673]
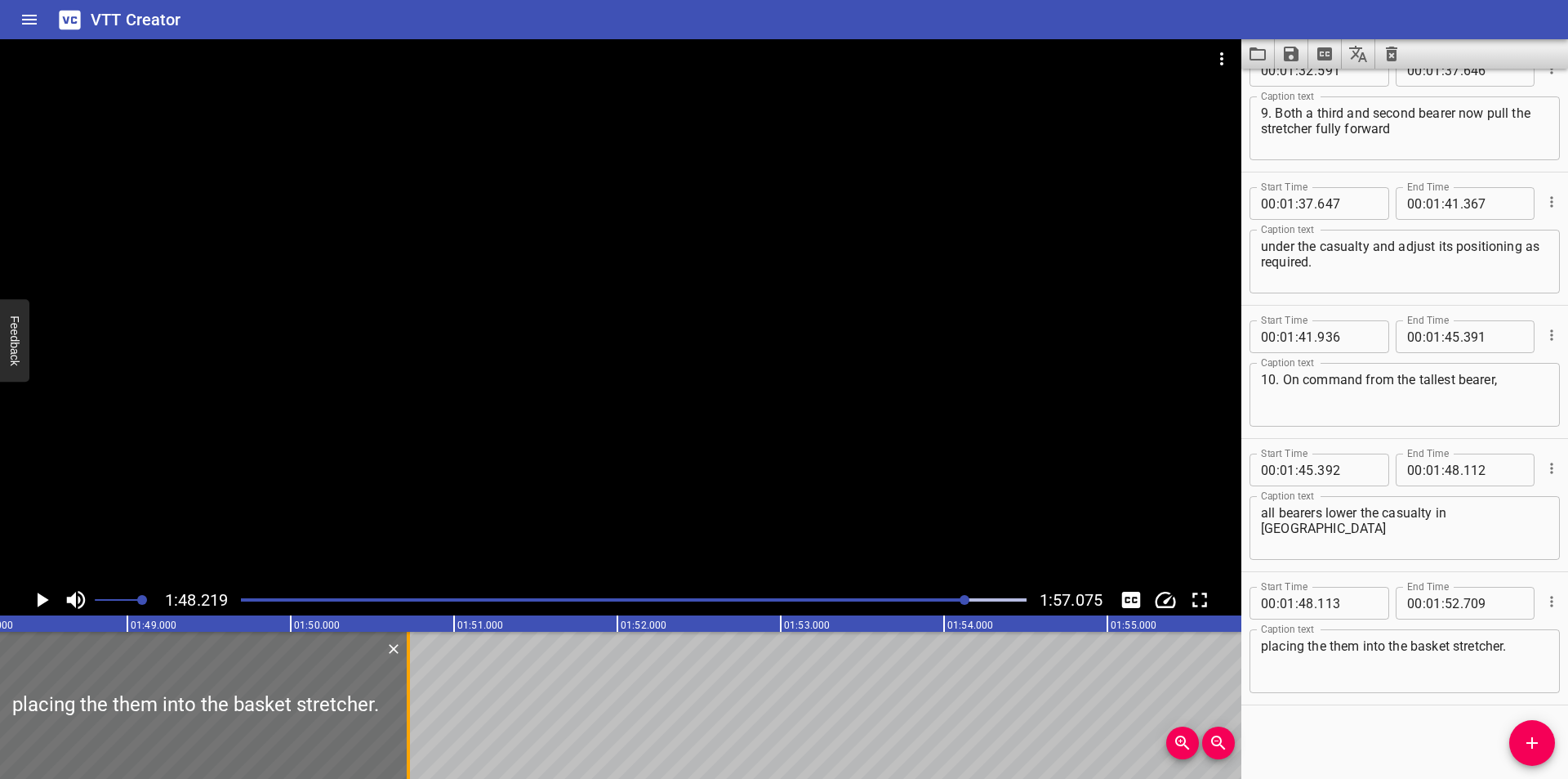
drag, startPoint x: 422, startPoint y: 732, endPoint x: 409, endPoint y: 735, distance: 13.3
click at [409, 735] on div at bounding box center [408, 705] width 3 height 147
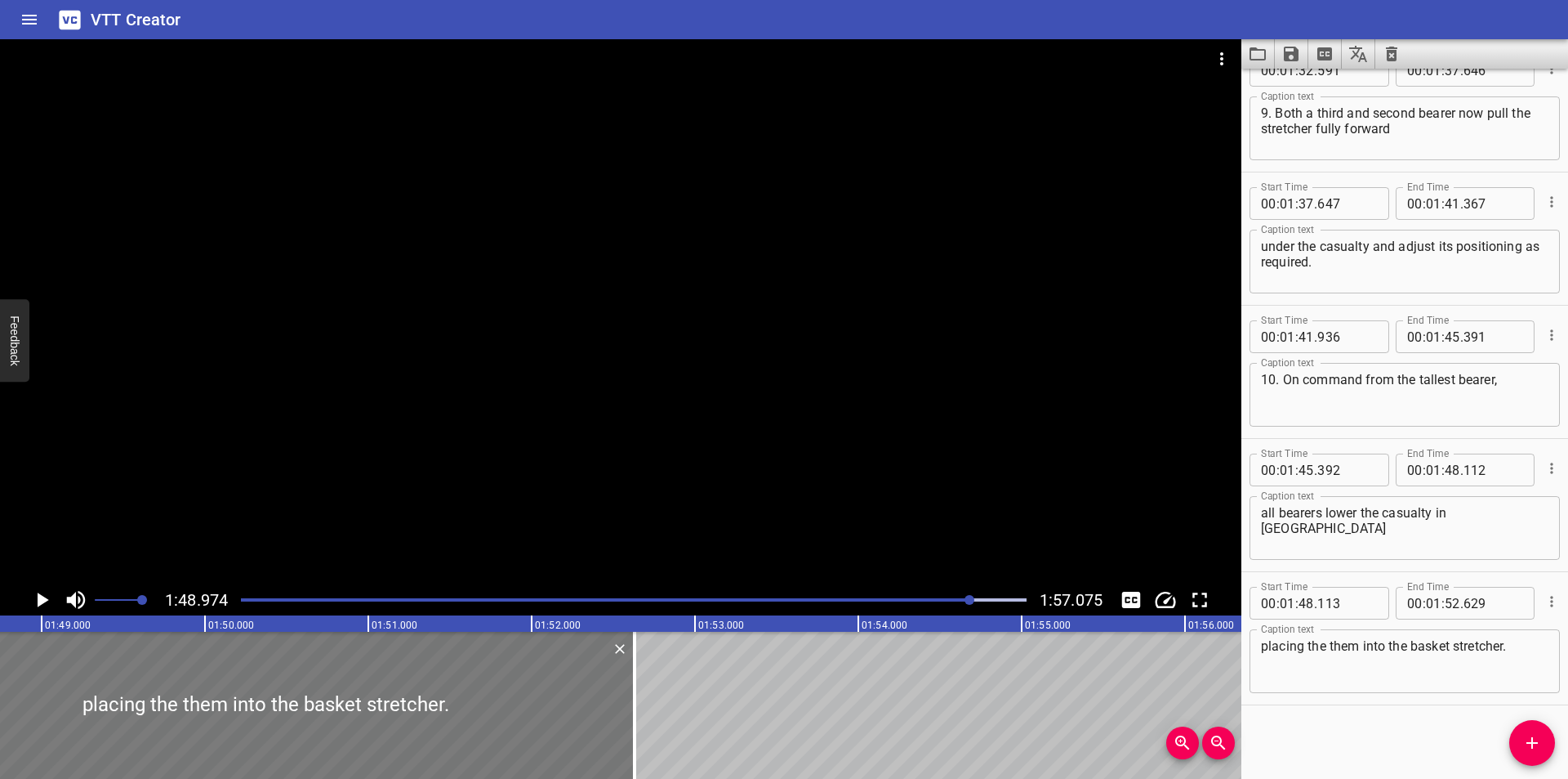
scroll to position [0, 17796]
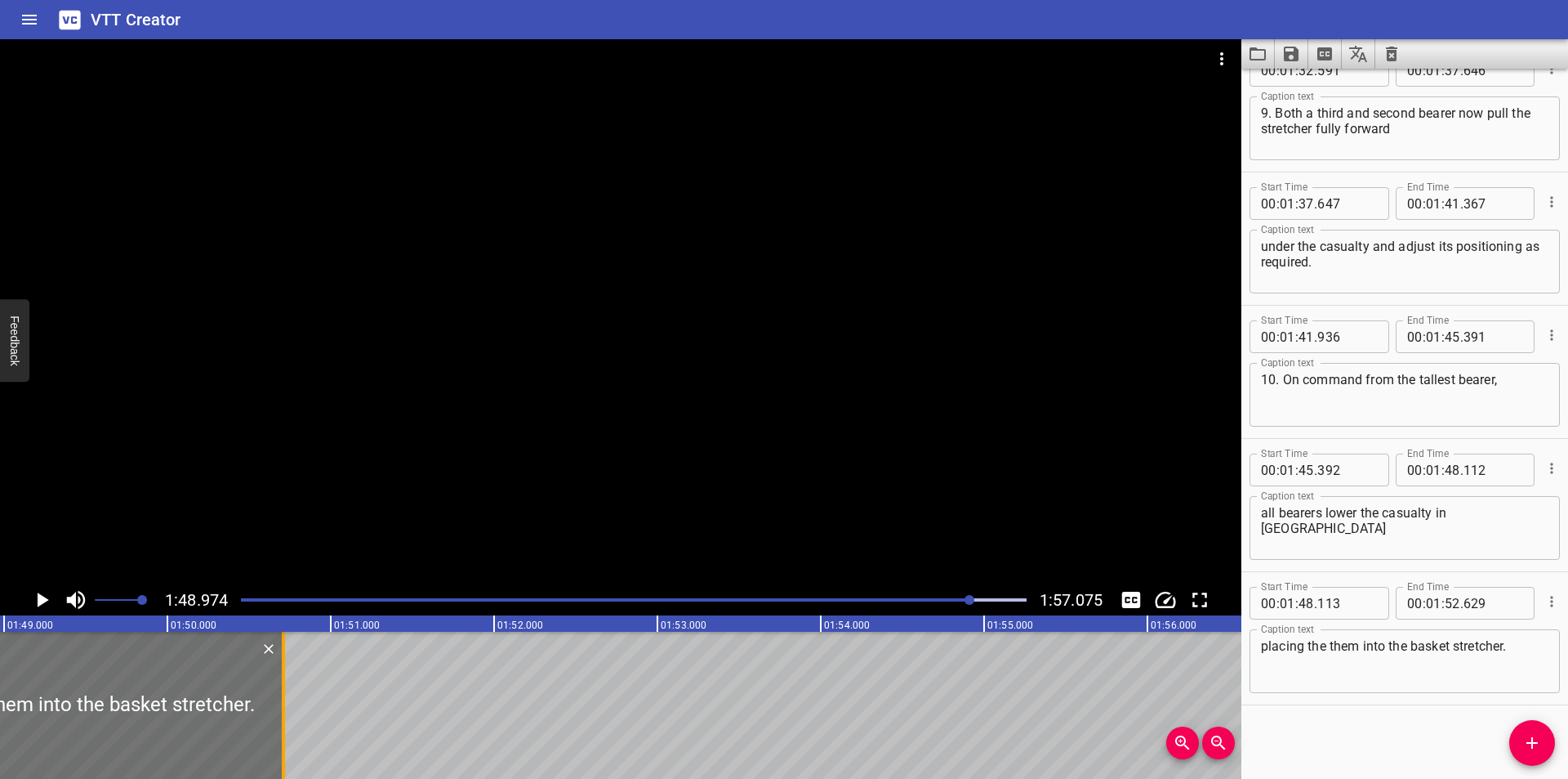
drag, startPoint x: 597, startPoint y: 718, endPoint x: 284, endPoint y: 718, distance: 313.0
click at [284, 718] on div at bounding box center [283, 705] width 3 height 147
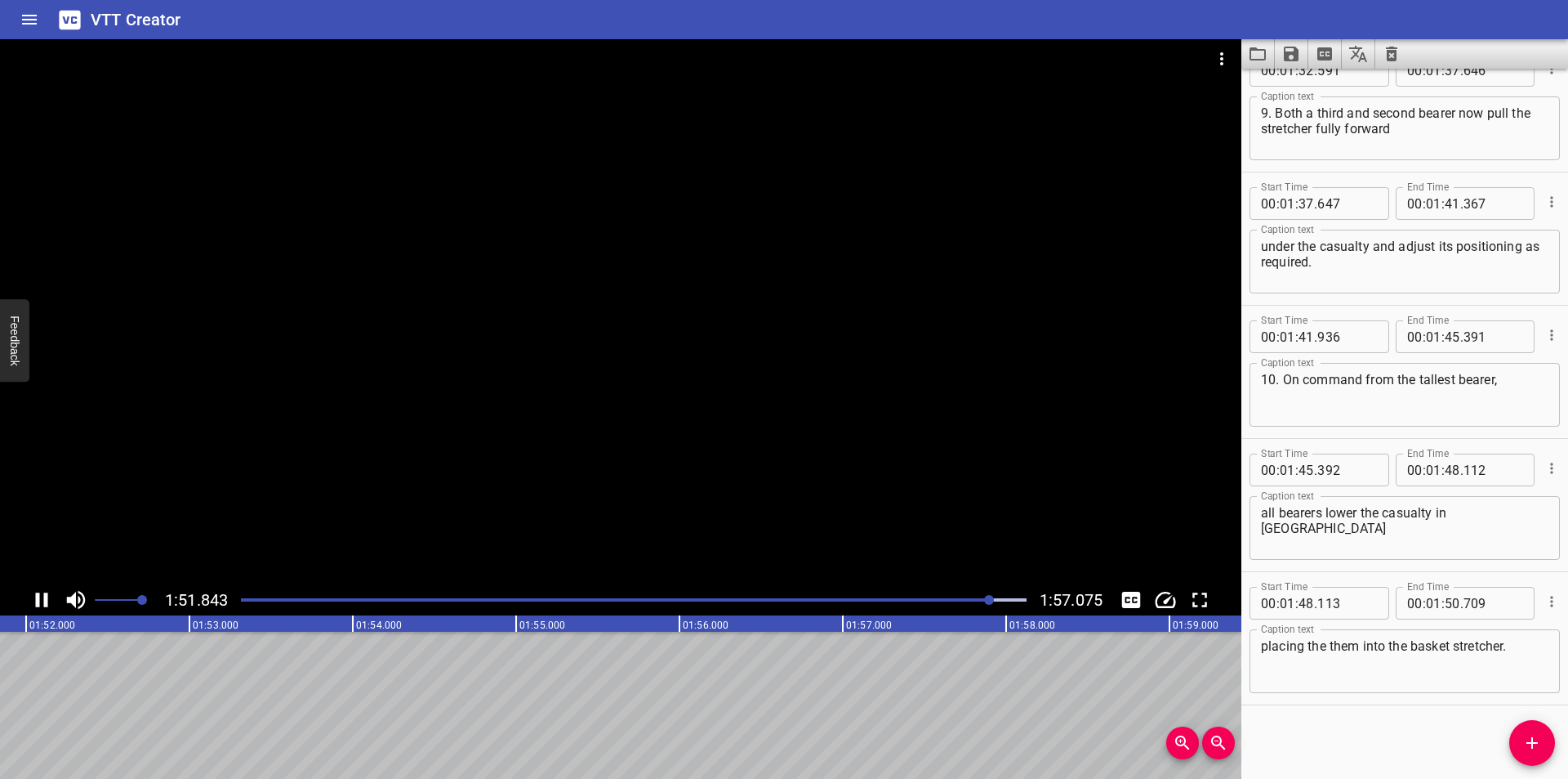
scroll to position [0, 18300]
click at [1531, 746] on icon "Add Cue" at bounding box center [1532, 742] width 12 height 12
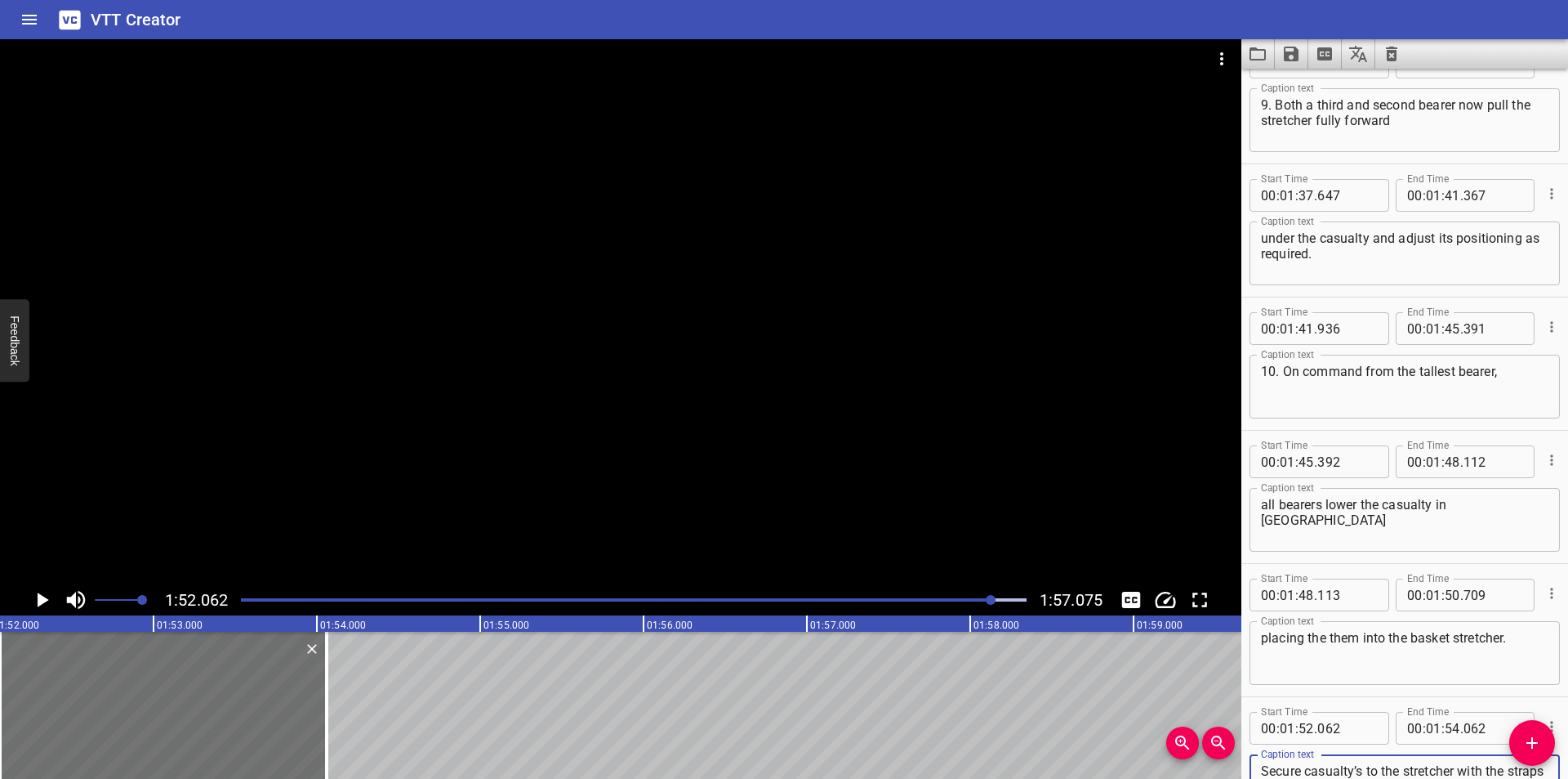
scroll to position [3252, 0]
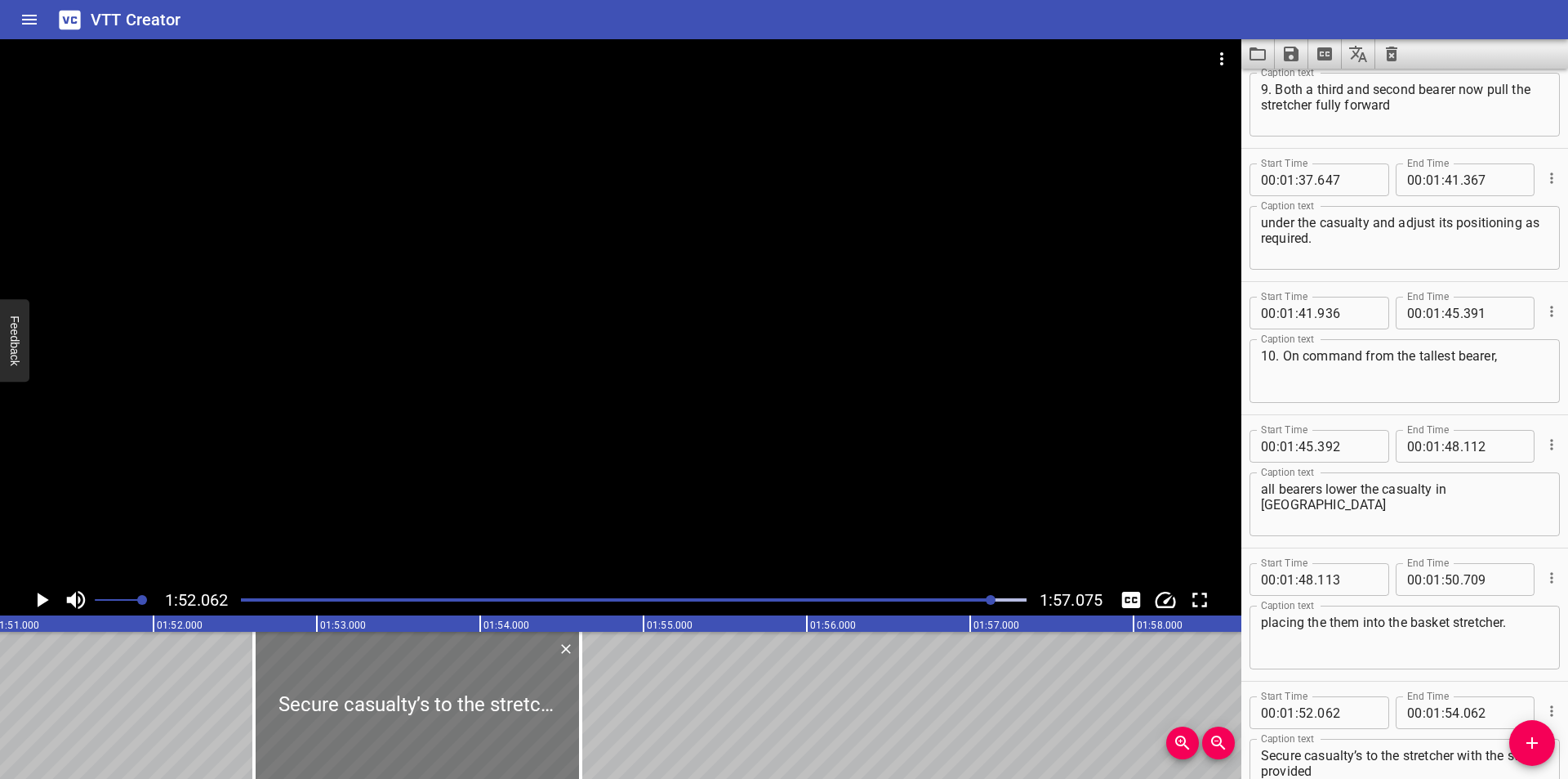
drag, startPoint x: 310, startPoint y: 692, endPoint x: 426, endPoint y: 686, distance: 116.2
click at [410, 692] on div at bounding box center [417, 705] width 327 height 147
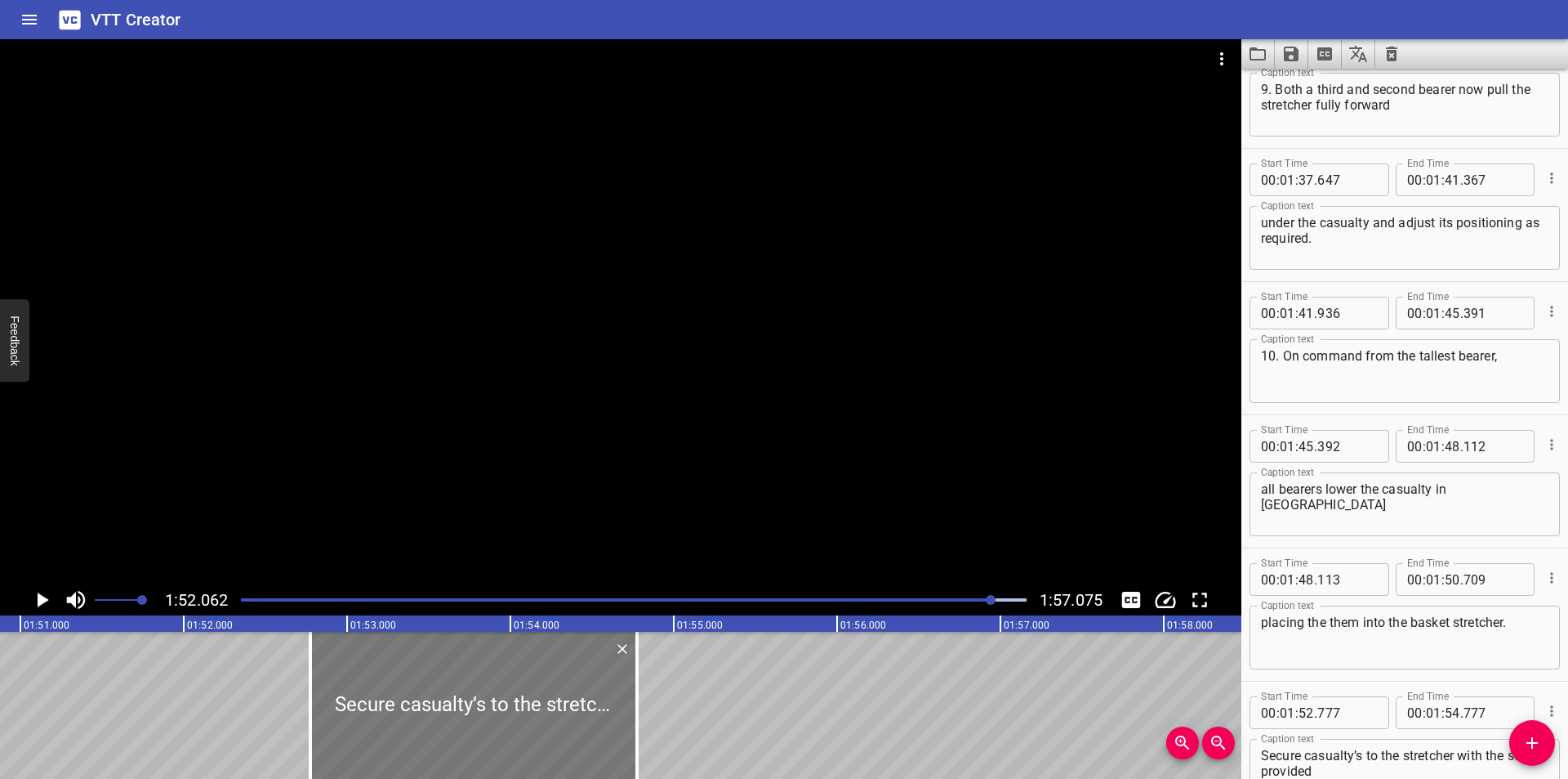
scroll to position [0, 18028]
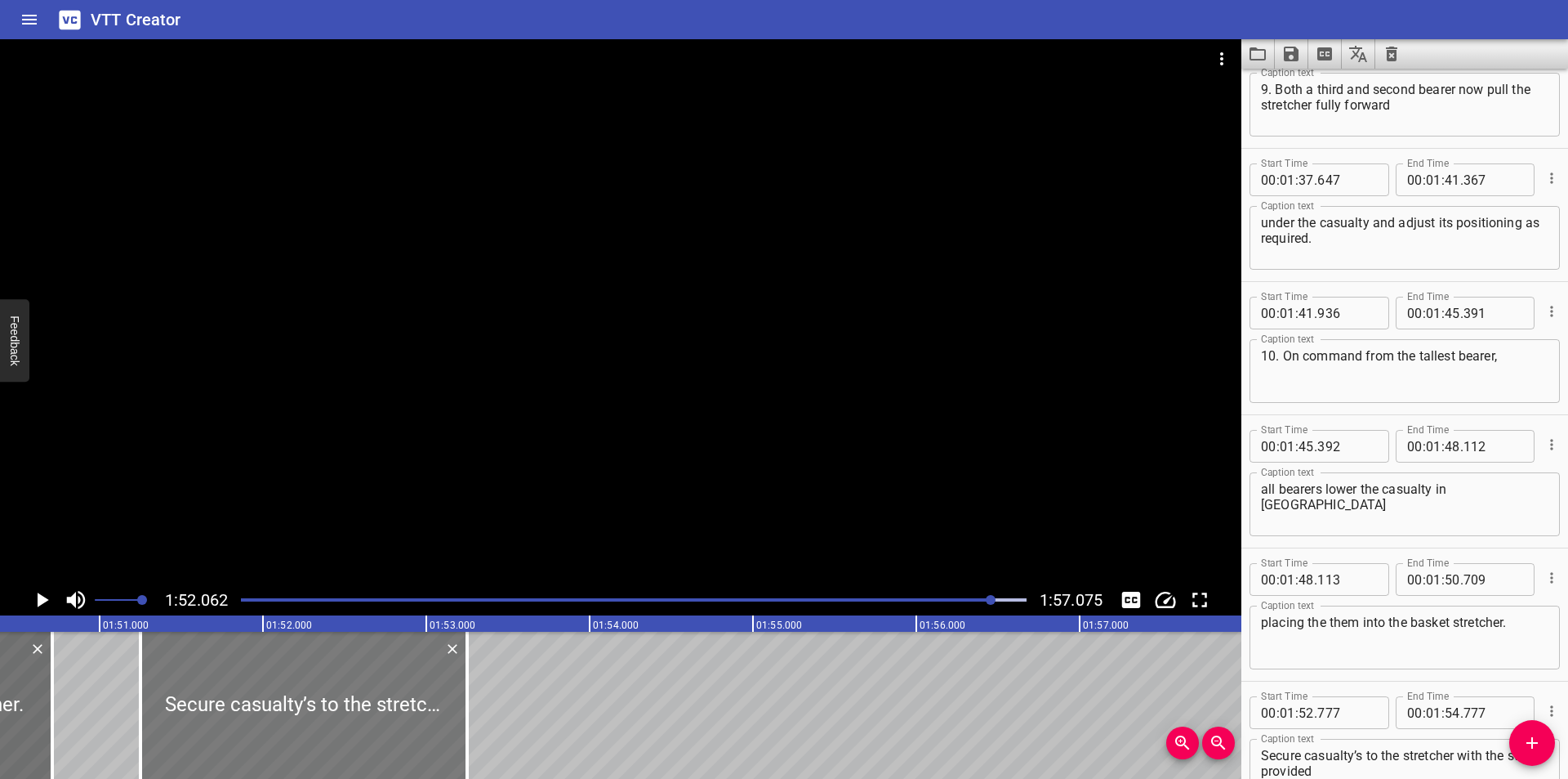
drag, startPoint x: 450, startPoint y: 692, endPoint x: 202, endPoint y: 704, distance: 248.3
click at [202, 704] on div at bounding box center [303, 705] width 327 height 147
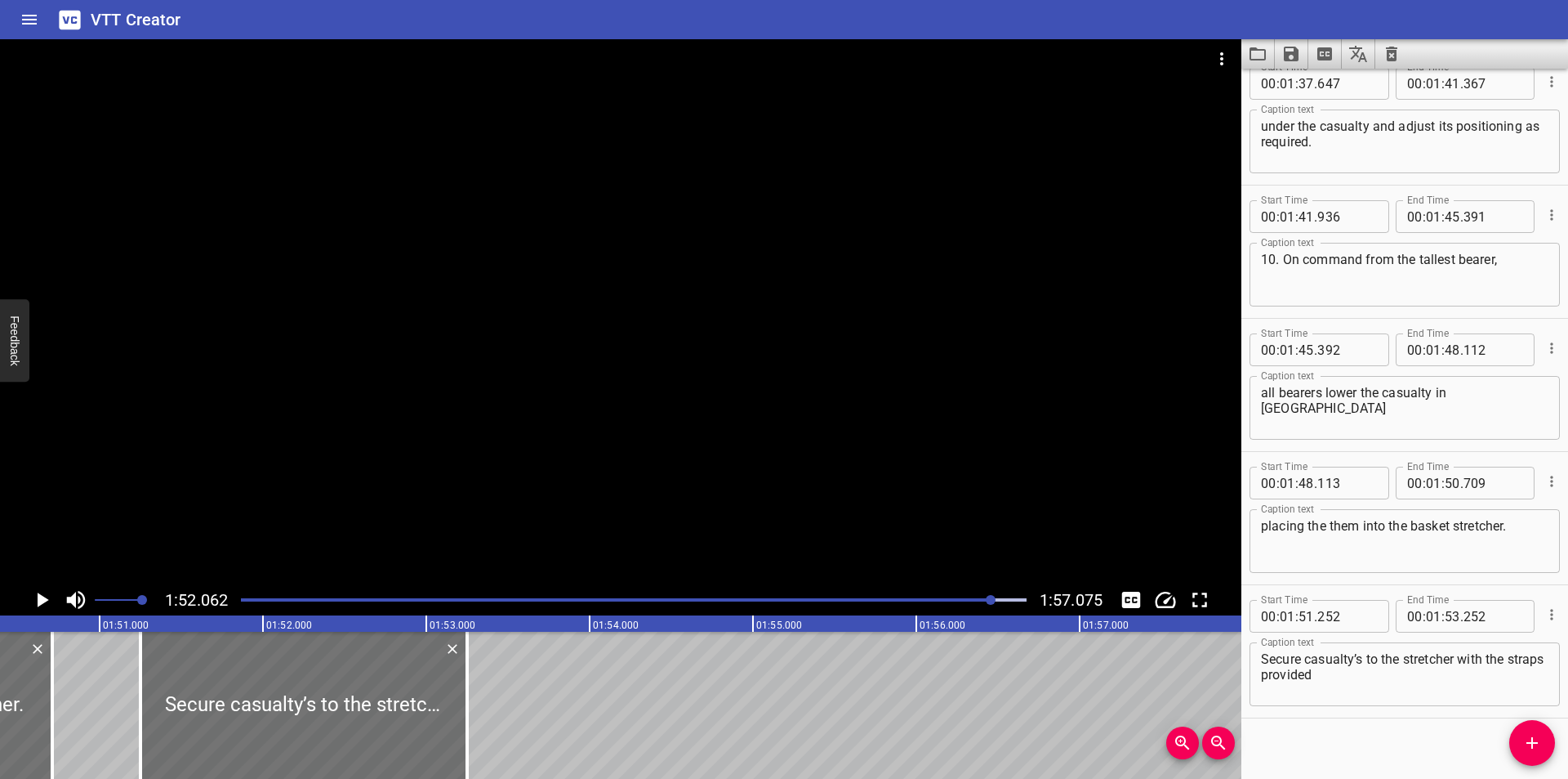
scroll to position [3362, 0]
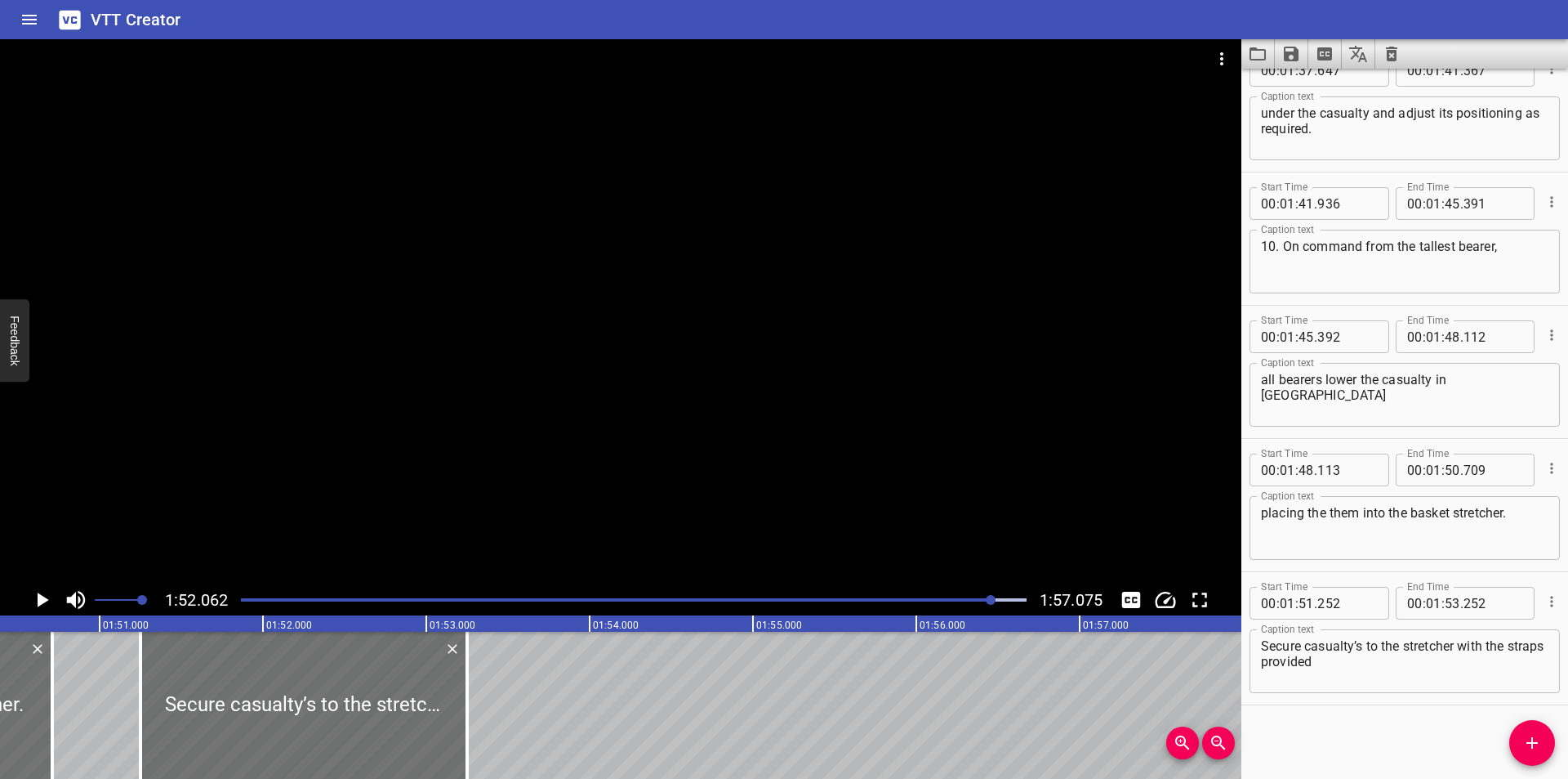
click at [1279, 660] on textarea "Secure casualty’s to the stretcher with the straps provided" at bounding box center [1404, 660] width 288 height 46
click at [1263, 648] on textarea "Secure casualty’s to the stretcher with the straps provided" at bounding box center [1404, 660] width 288 height 46
drag, startPoint x: 242, startPoint y: 692, endPoint x: 233, endPoint y: 693, distance: 9.1
click at [233, 693] on div at bounding box center [294, 705] width 327 height 147
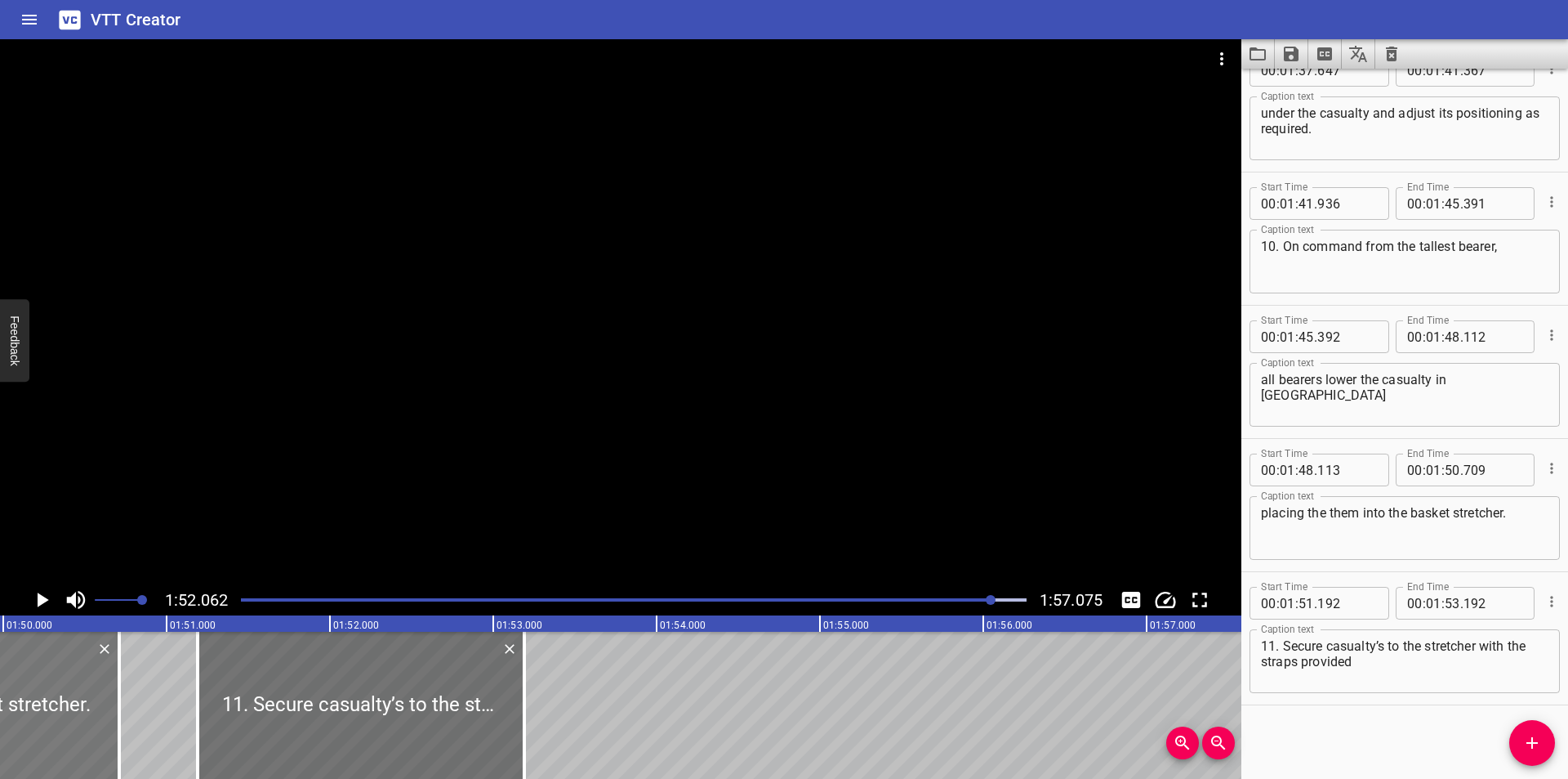
scroll to position [0, 17919]
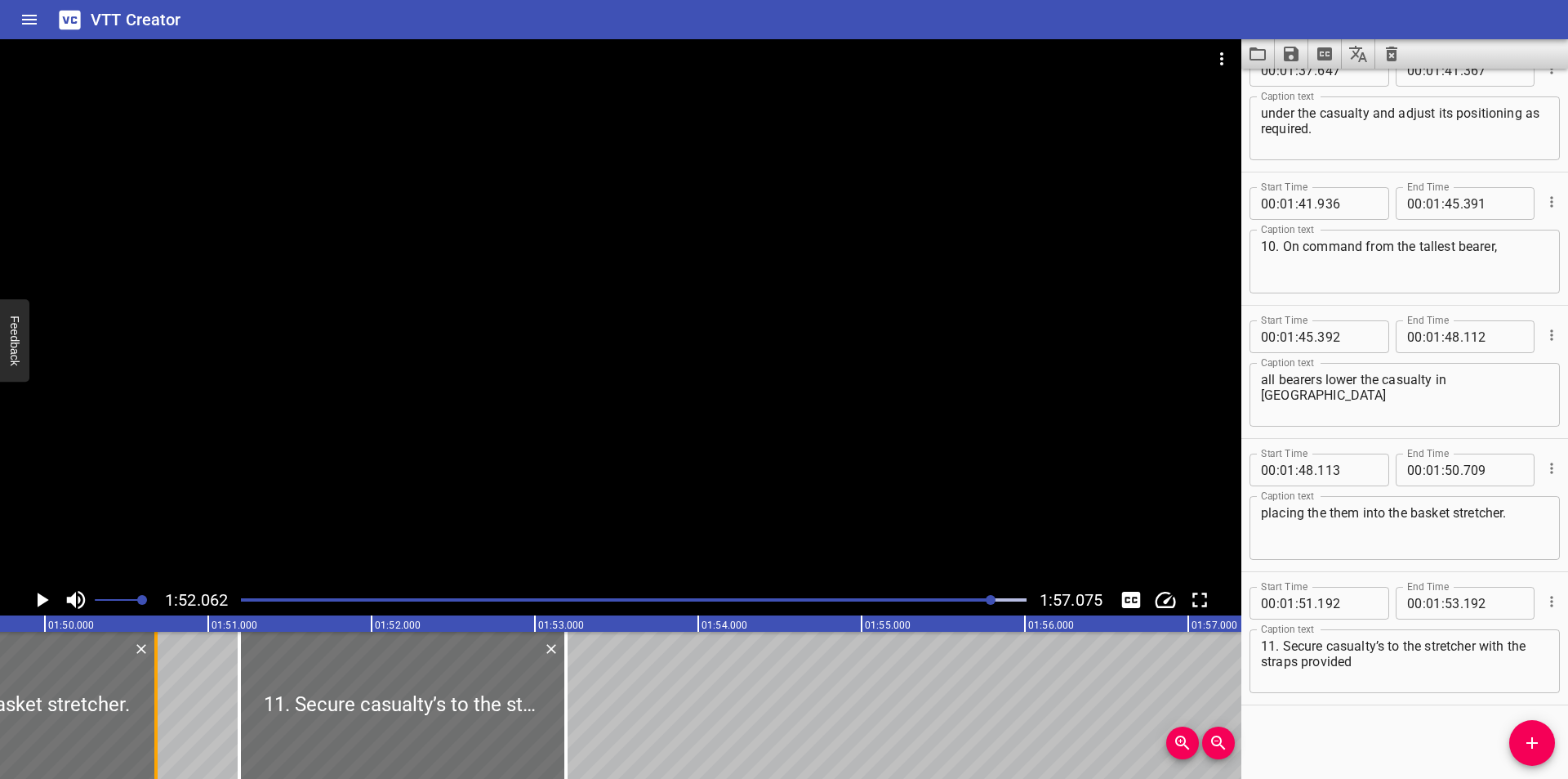
click at [155, 731] on div at bounding box center [155, 705] width 3 height 147
click at [623, 428] on div at bounding box center [620, 311] width 1241 height 545
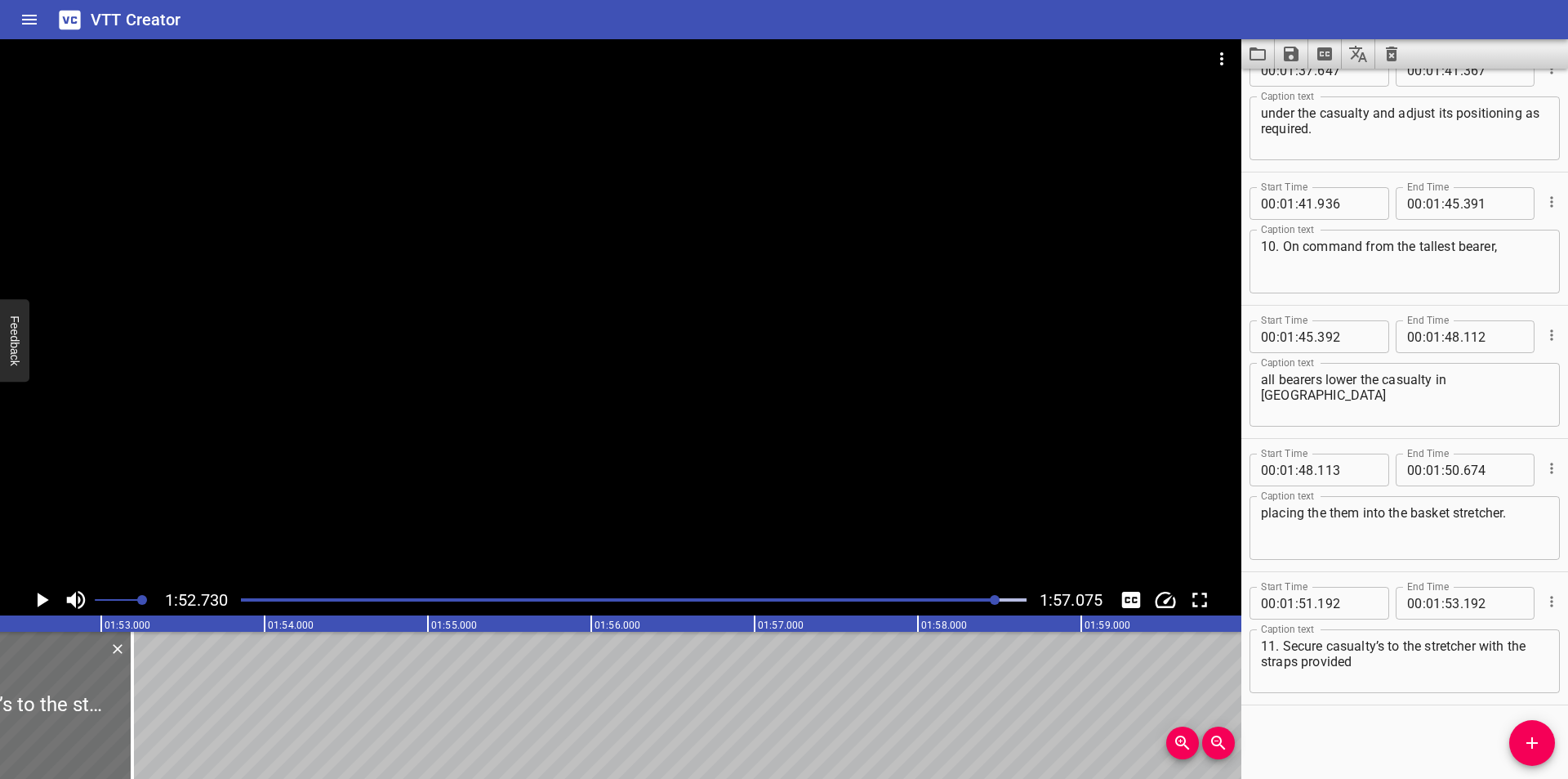
scroll to position [0, 18356]
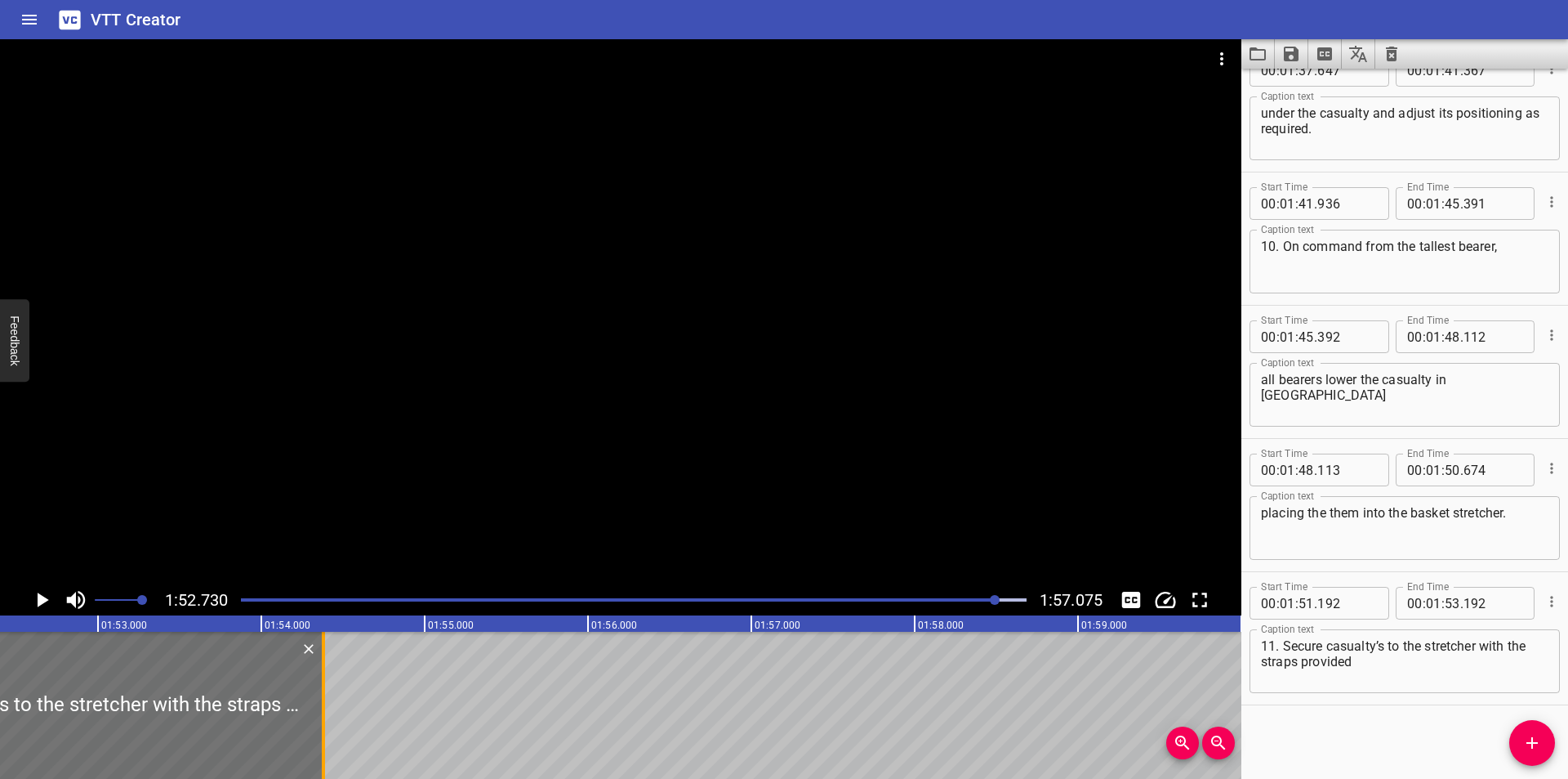
drag, startPoint x: 129, startPoint y: 741, endPoint x: 358, endPoint y: 704, distance: 232.0
click at [325, 704] on div at bounding box center [323, 705] width 3 height 147
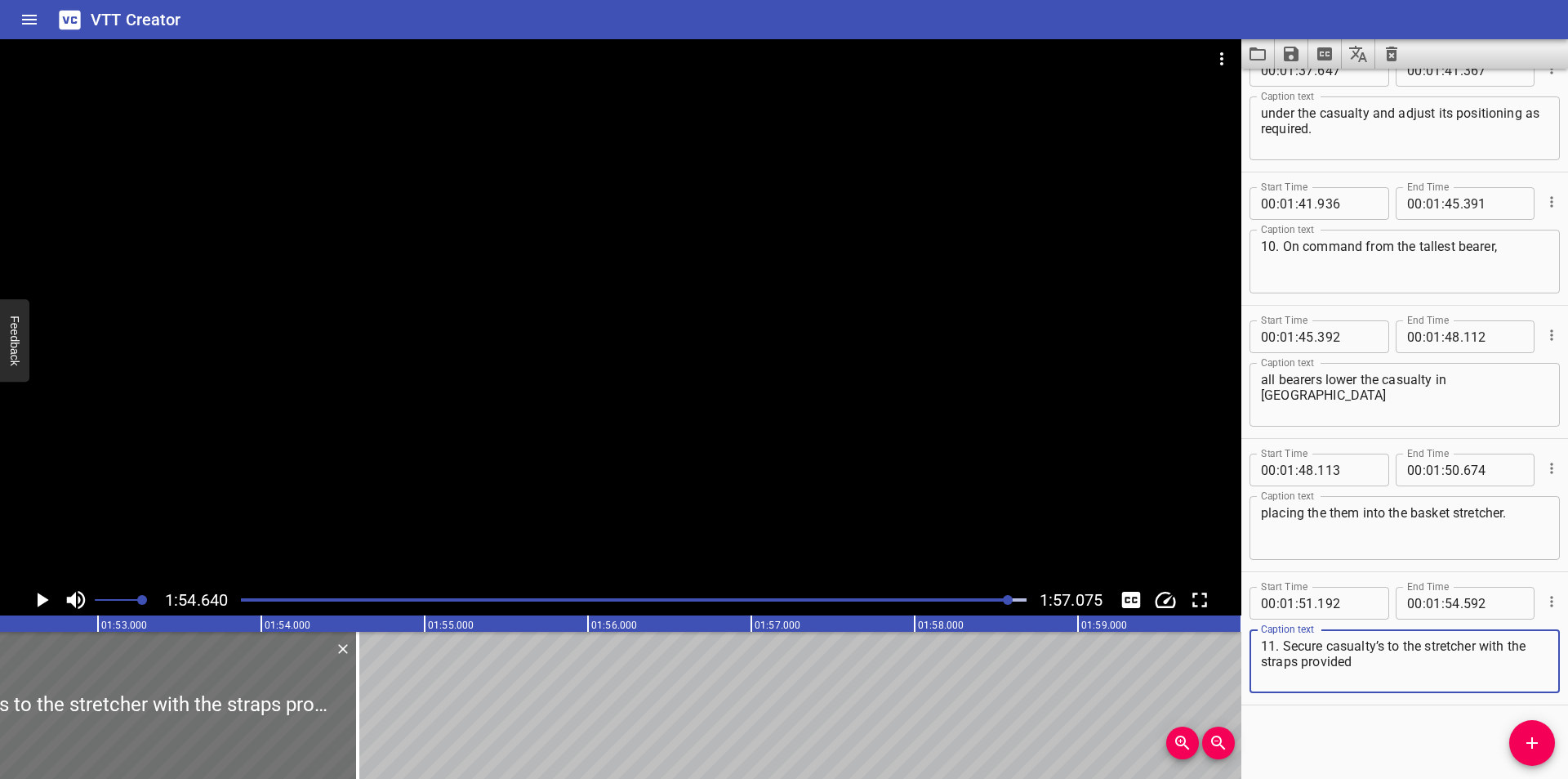
click at [1384, 646] on textarea "11. Secure casualty’s to the stretcher with the straps provided" at bounding box center [1404, 660] width 288 height 46
click at [976, 605] on div at bounding box center [633, 599] width 805 height 23
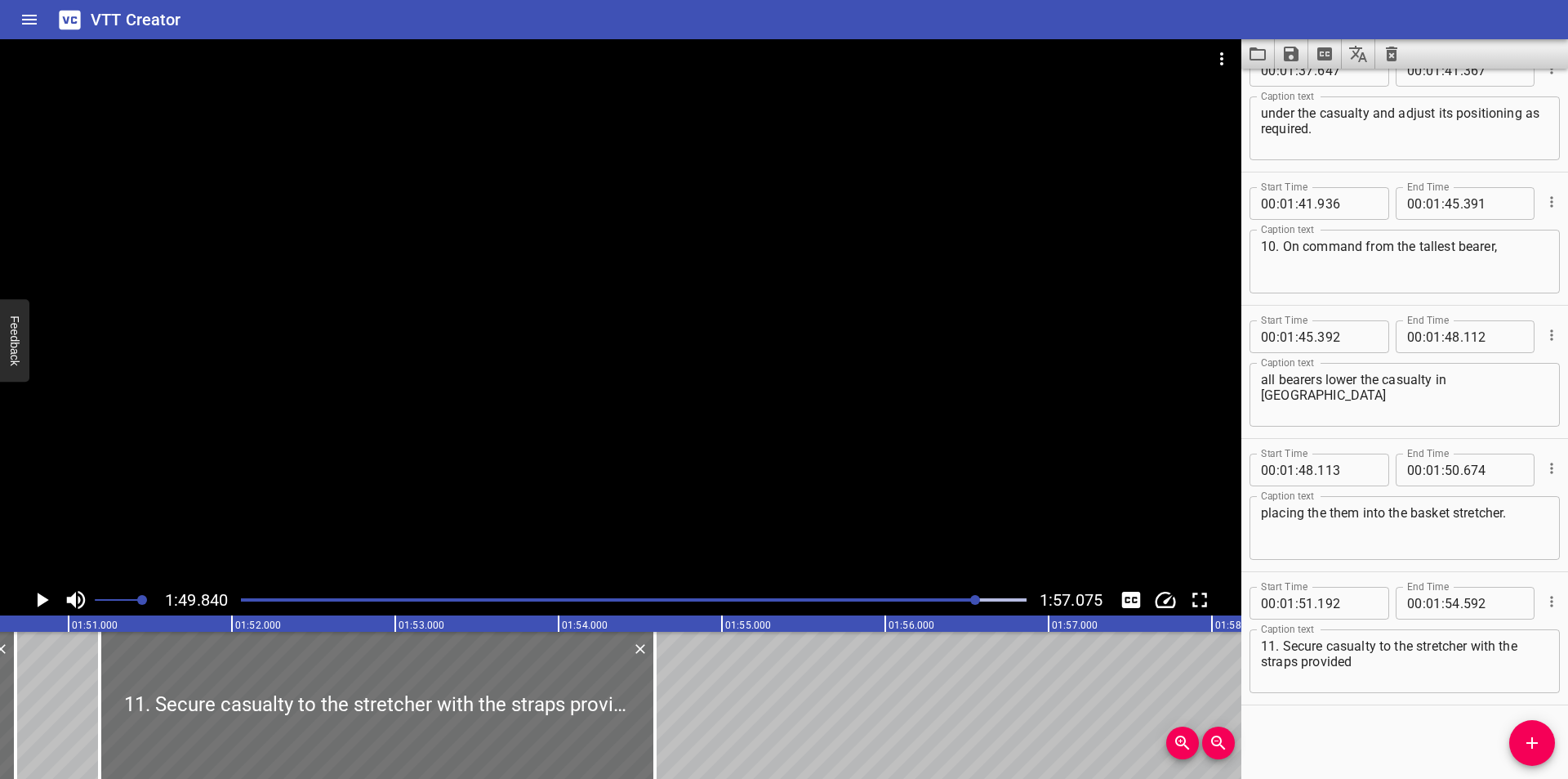
click at [969, 538] on div at bounding box center [620, 311] width 1241 height 545
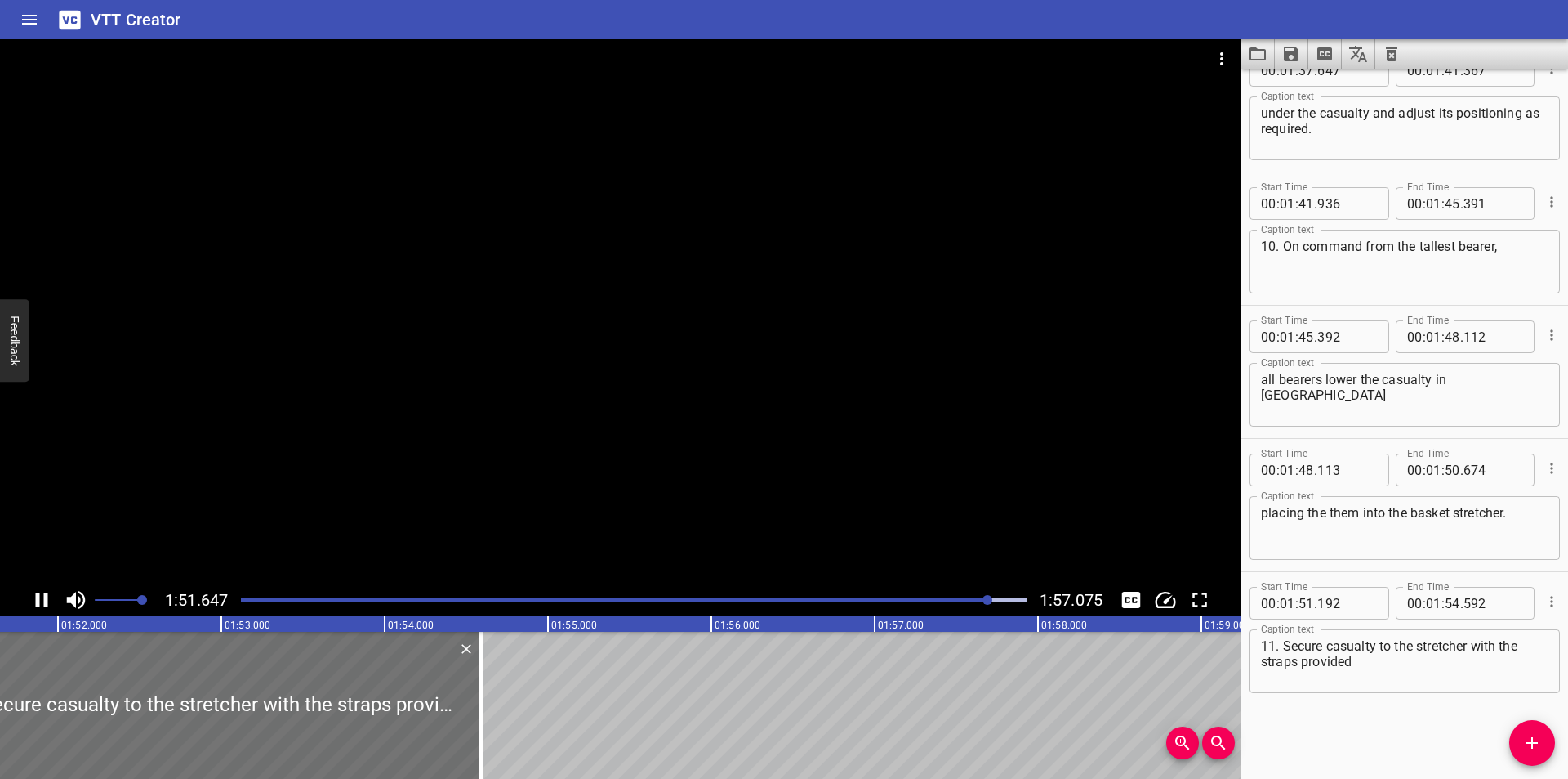
click at [689, 519] on div at bounding box center [620, 311] width 1241 height 545
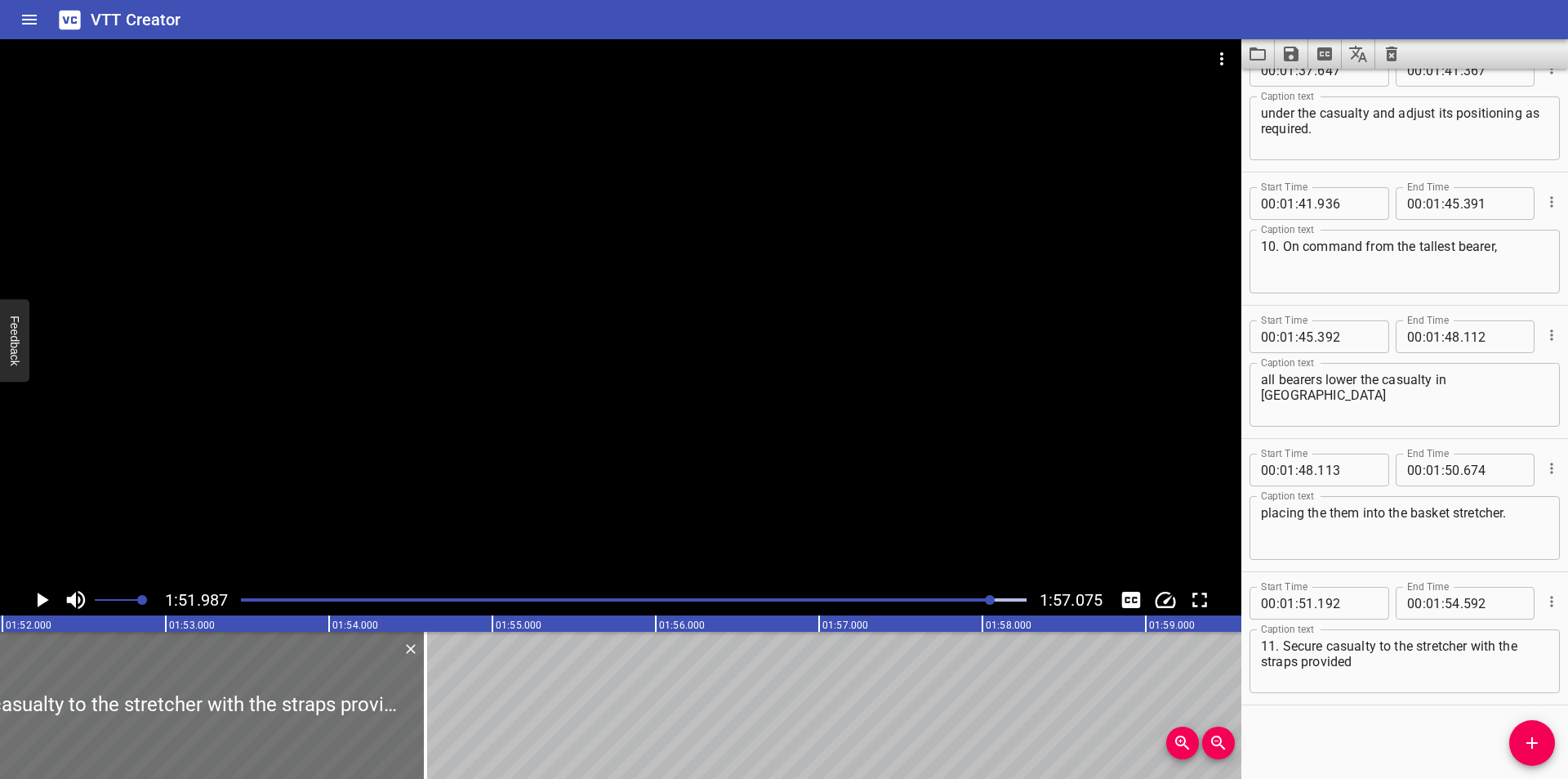
click at [695, 510] on div at bounding box center [620, 311] width 1241 height 545
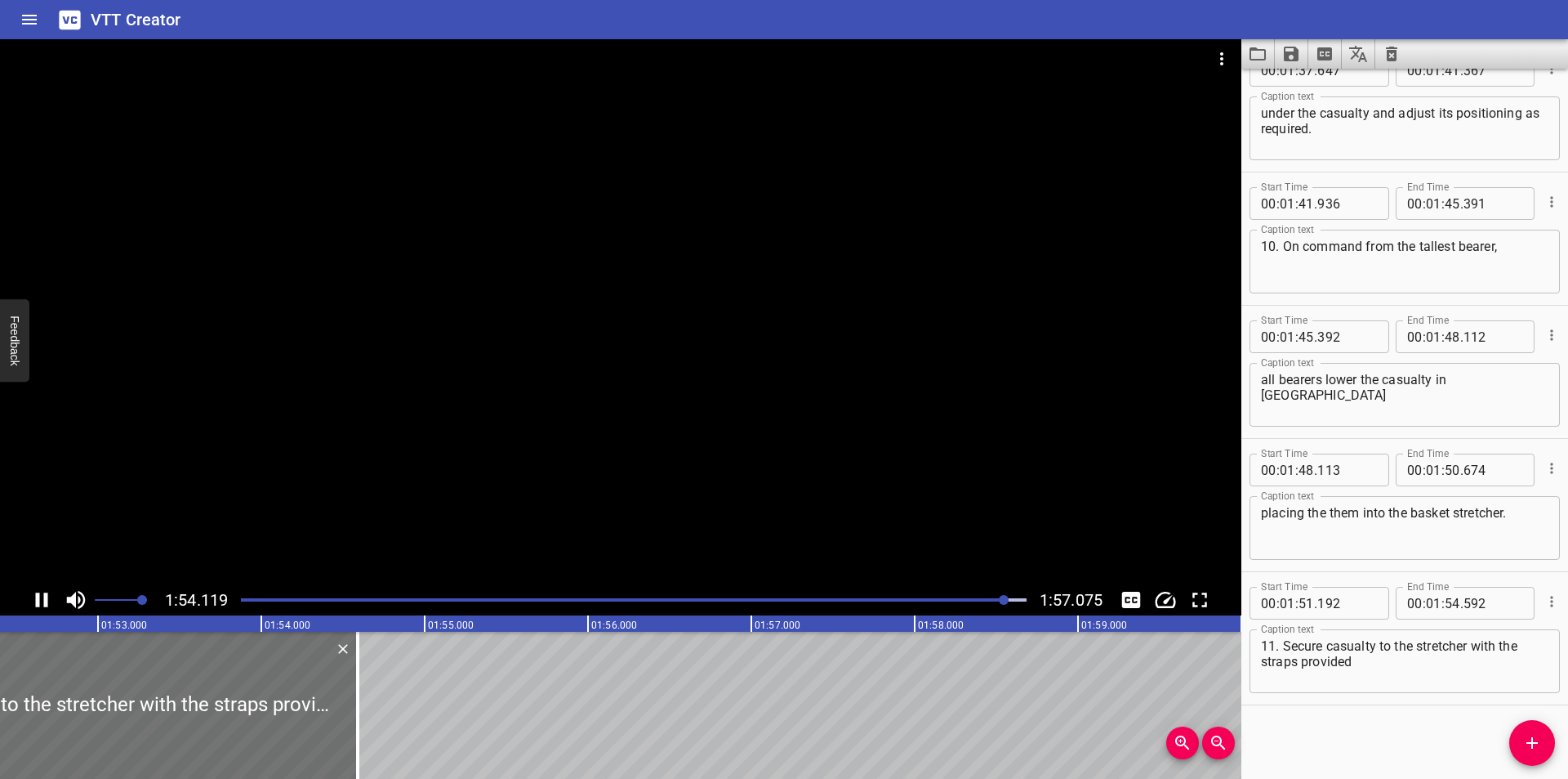
click at [678, 492] on div at bounding box center [620, 311] width 1241 height 545
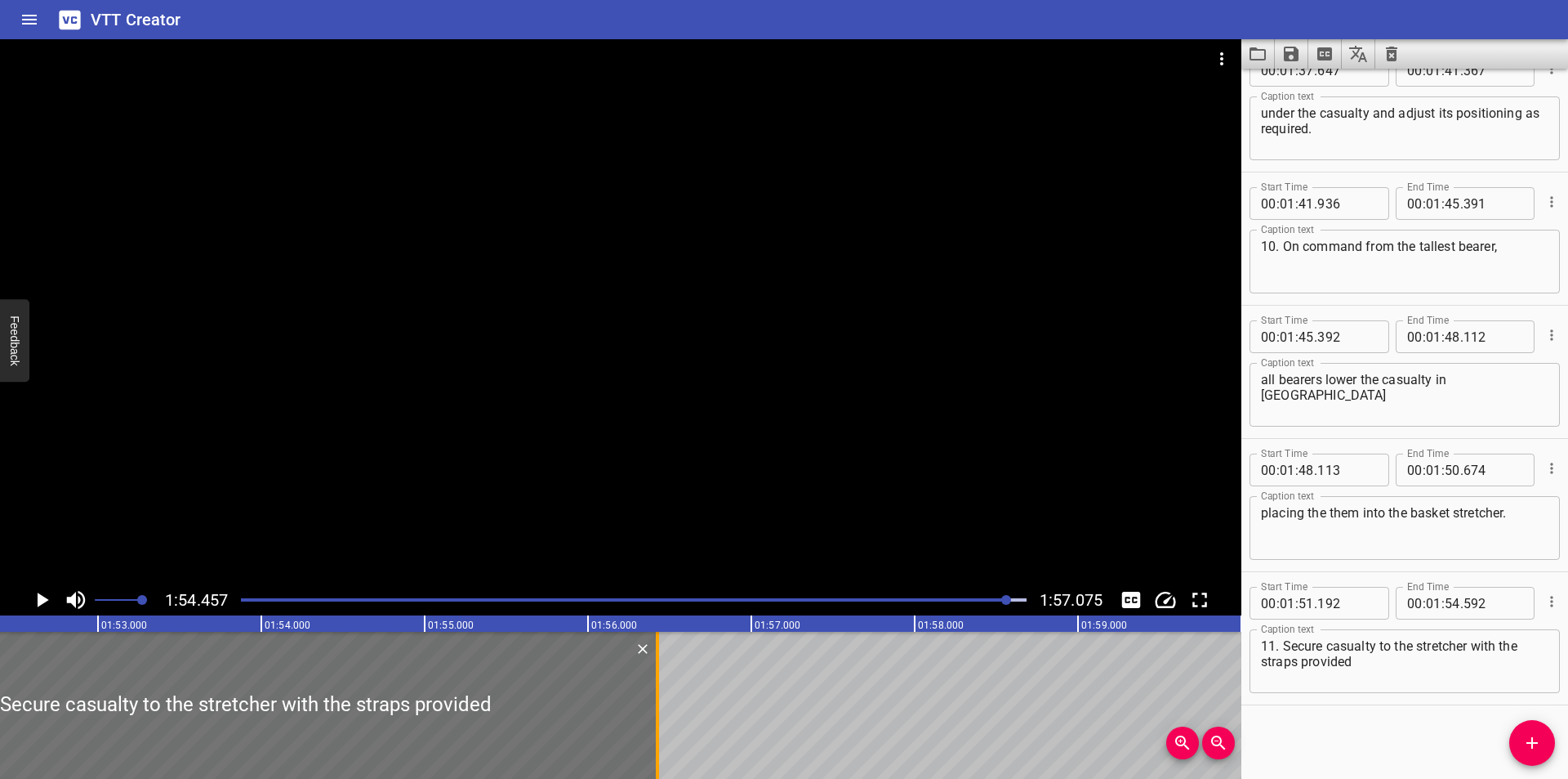
drag, startPoint x: 357, startPoint y: 711, endPoint x: 656, endPoint y: 704, distance: 299.1
click at [656, 704] on div at bounding box center [657, 705] width 3 height 147
click at [714, 433] on div at bounding box center [620, 311] width 1241 height 545
click at [1401, 663] on textarea "11. Secure casualty to the stretcher with the straps provided" at bounding box center [1404, 660] width 288 height 46
click at [992, 589] on div at bounding box center [633, 599] width 805 height 23
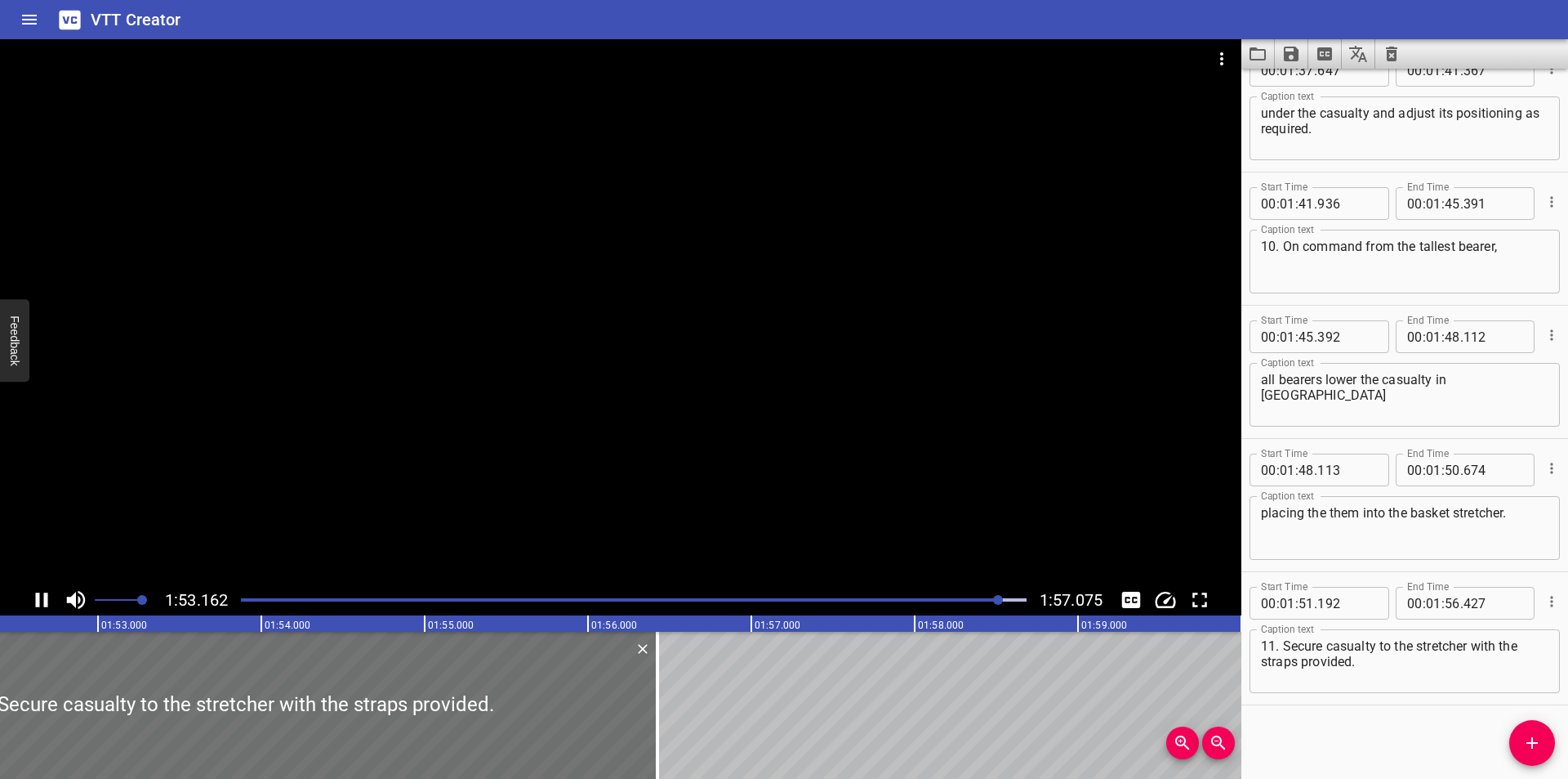
click at [901, 597] on div at bounding box center [633, 599] width 805 height 23
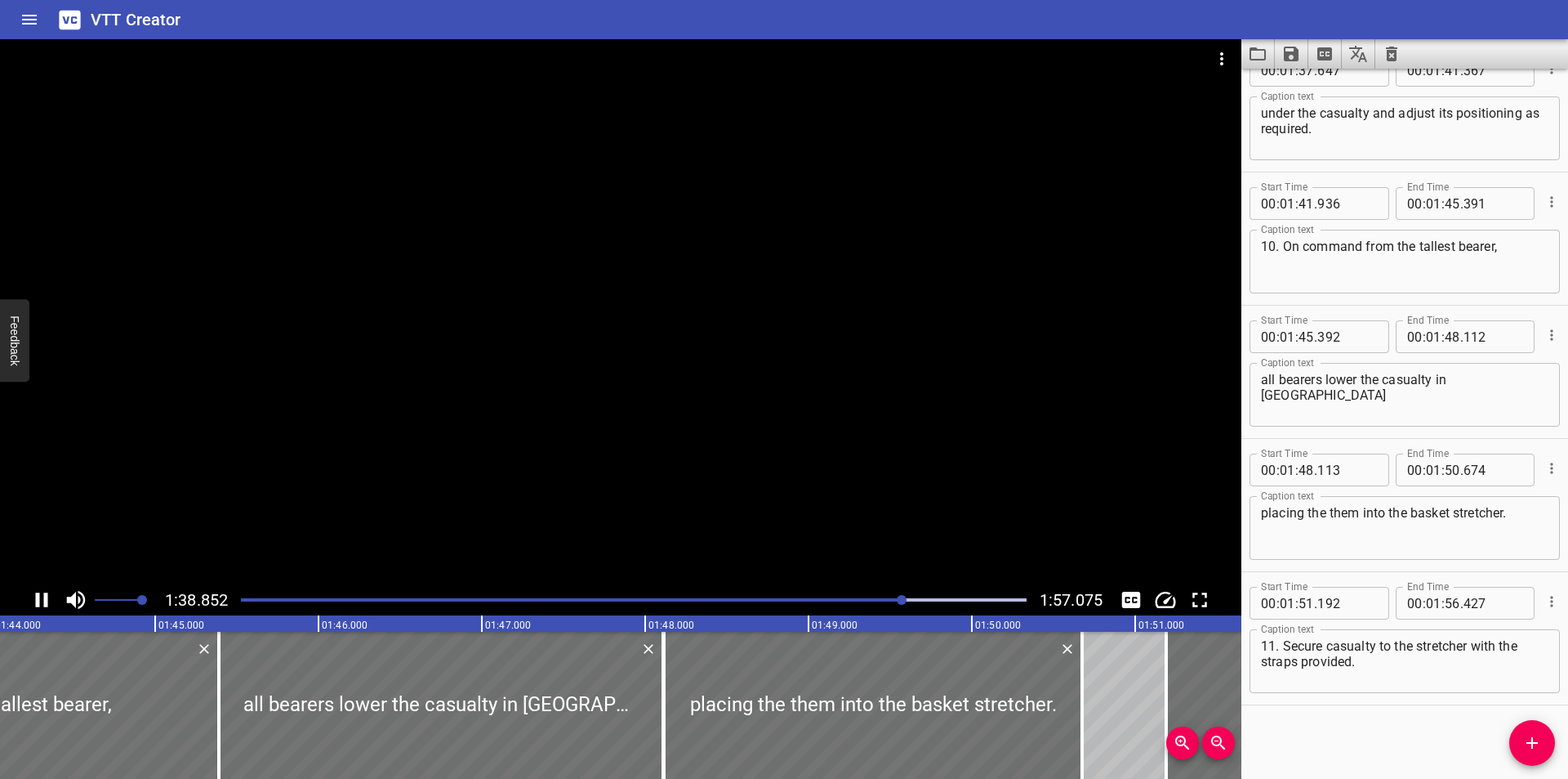
click at [937, 599] on div "Play progress" at bounding box center [633, 599] width 785 height 3
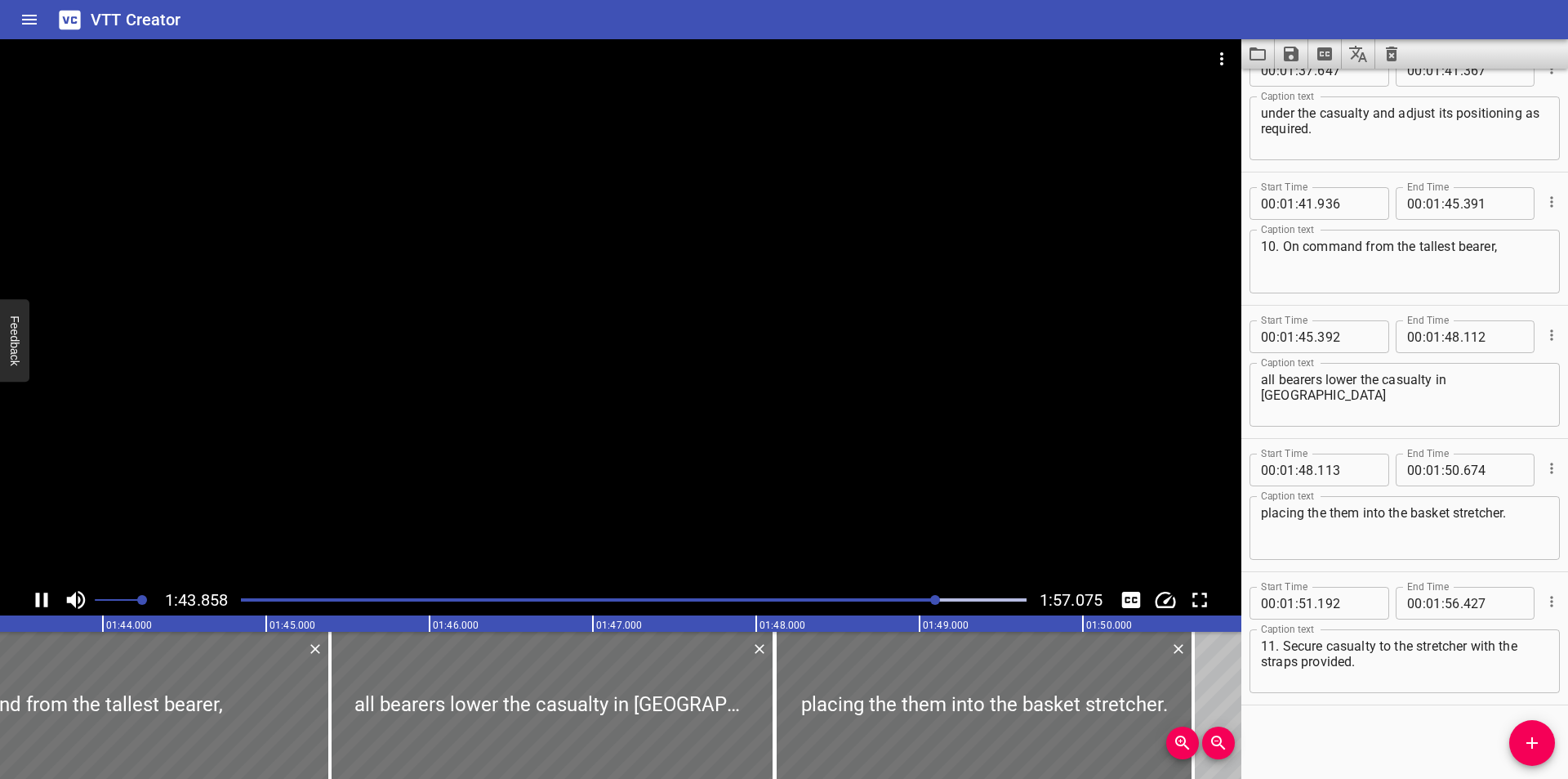
click at [966, 599] on div "Play progress" at bounding box center [633, 599] width 785 height 3
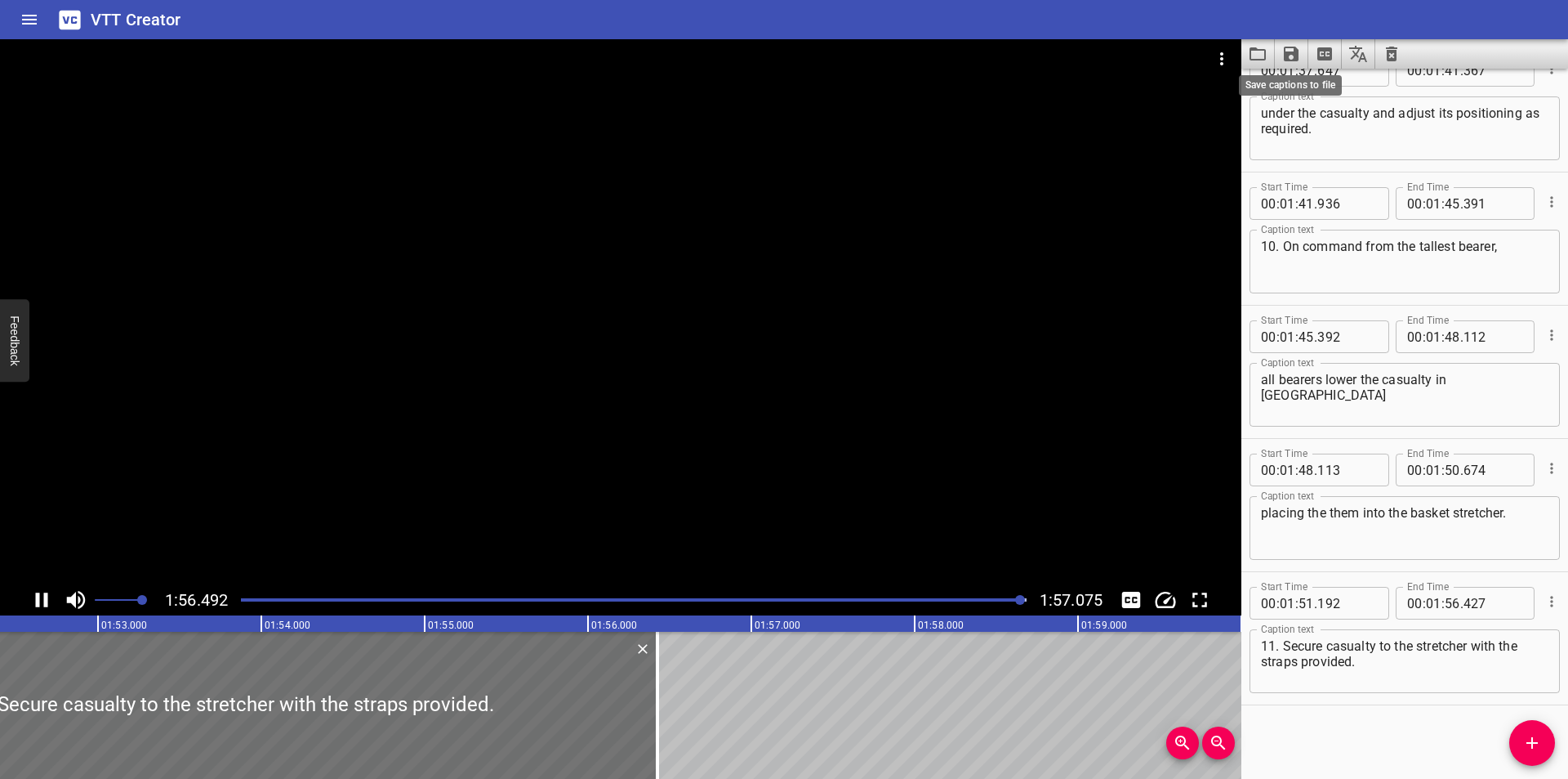
click at [1297, 56] on icon "Save captions to file" at bounding box center [1290, 53] width 15 height 15
click at [1326, 86] on li "Save to VTT file" at bounding box center [1334, 90] width 120 height 30
drag, startPoint x: 394, startPoint y: 281, endPoint x: 419, endPoint y: 266, distance: 29.2
click at [395, 281] on div at bounding box center [620, 311] width 1241 height 545
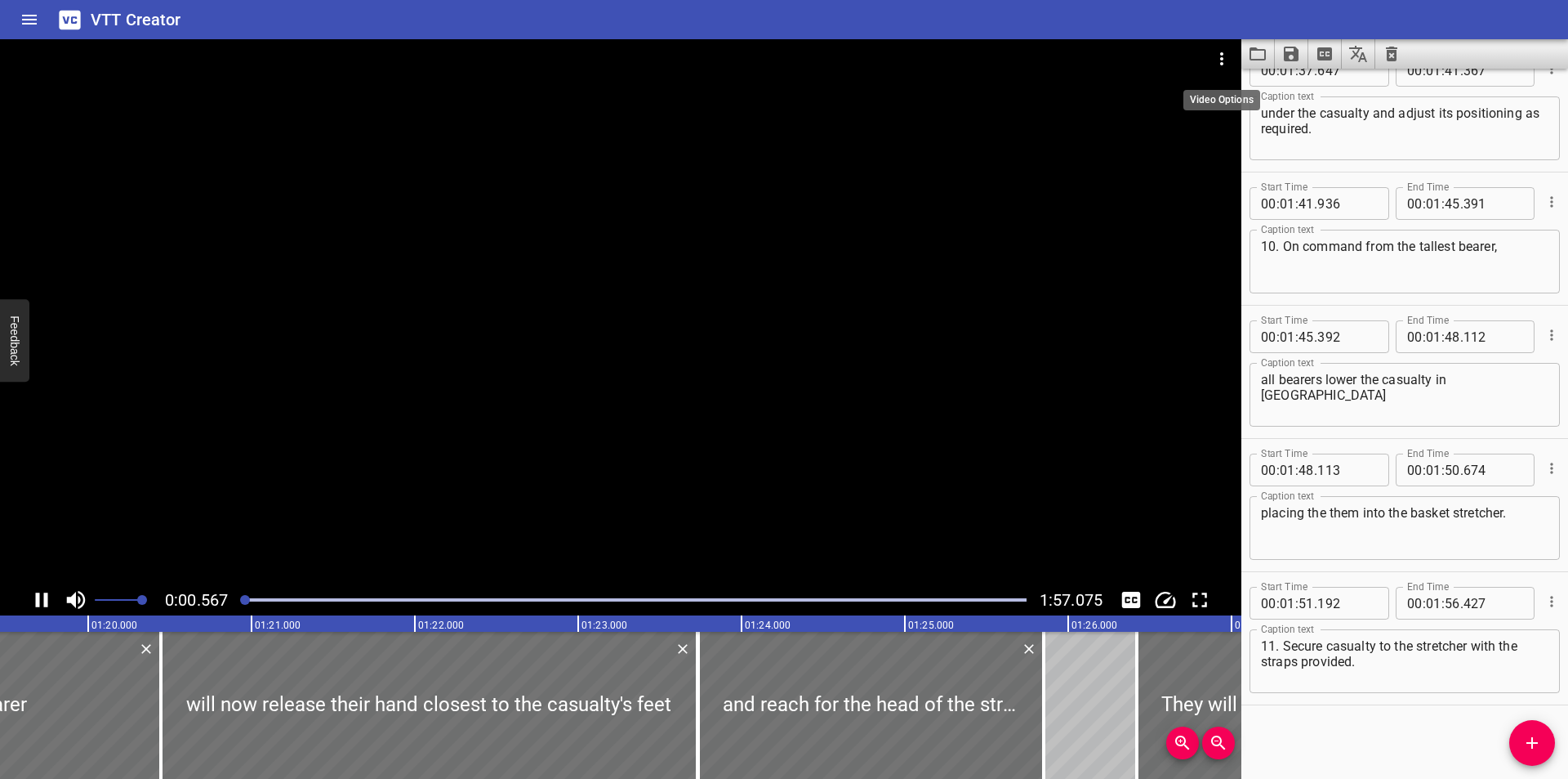
click at [1227, 55] on icon "Video Options" at bounding box center [1221, 59] width 20 height 20
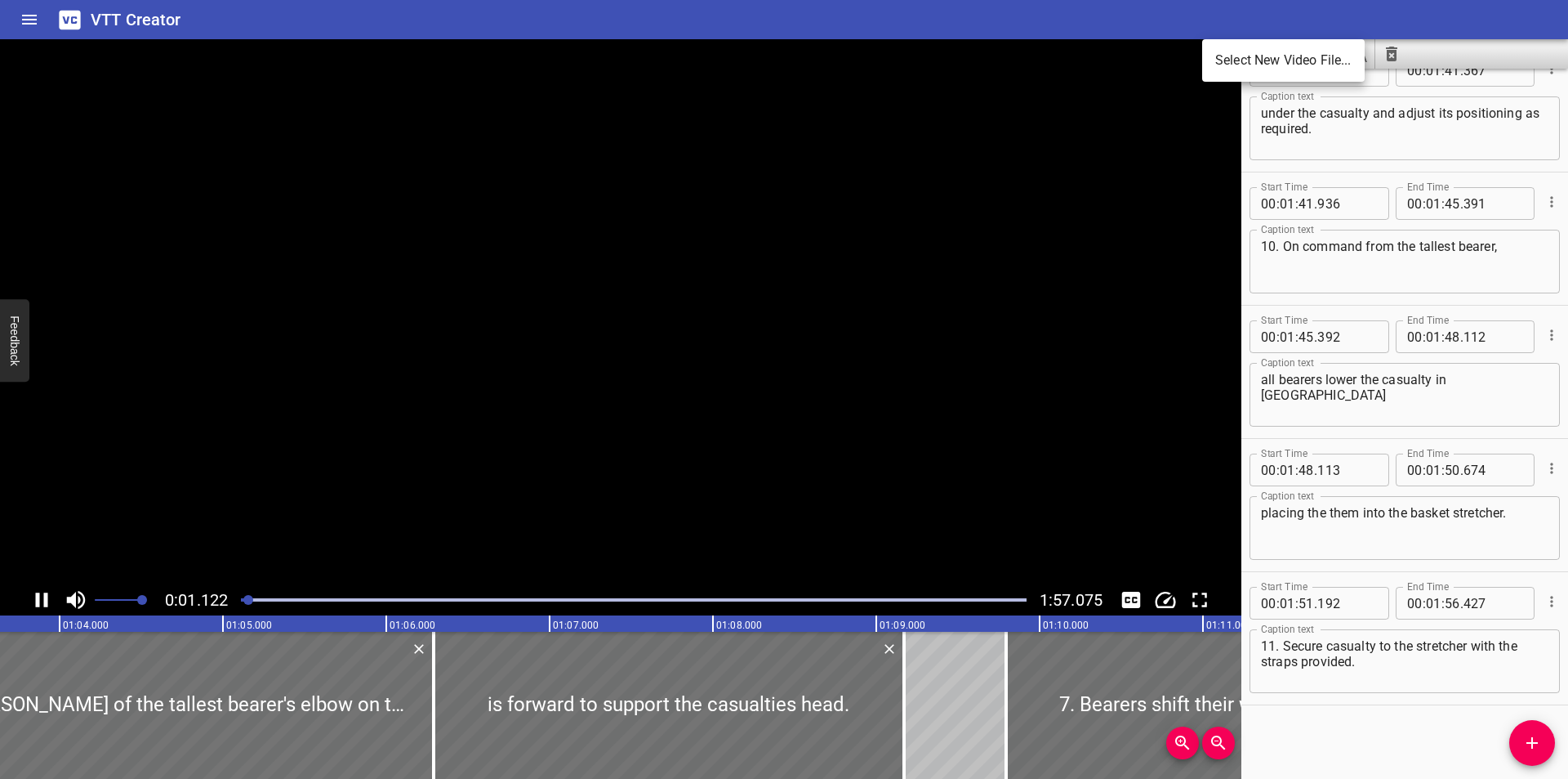
click at [1243, 66] on li "Select New Video File..." at bounding box center [1283, 60] width 162 height 30
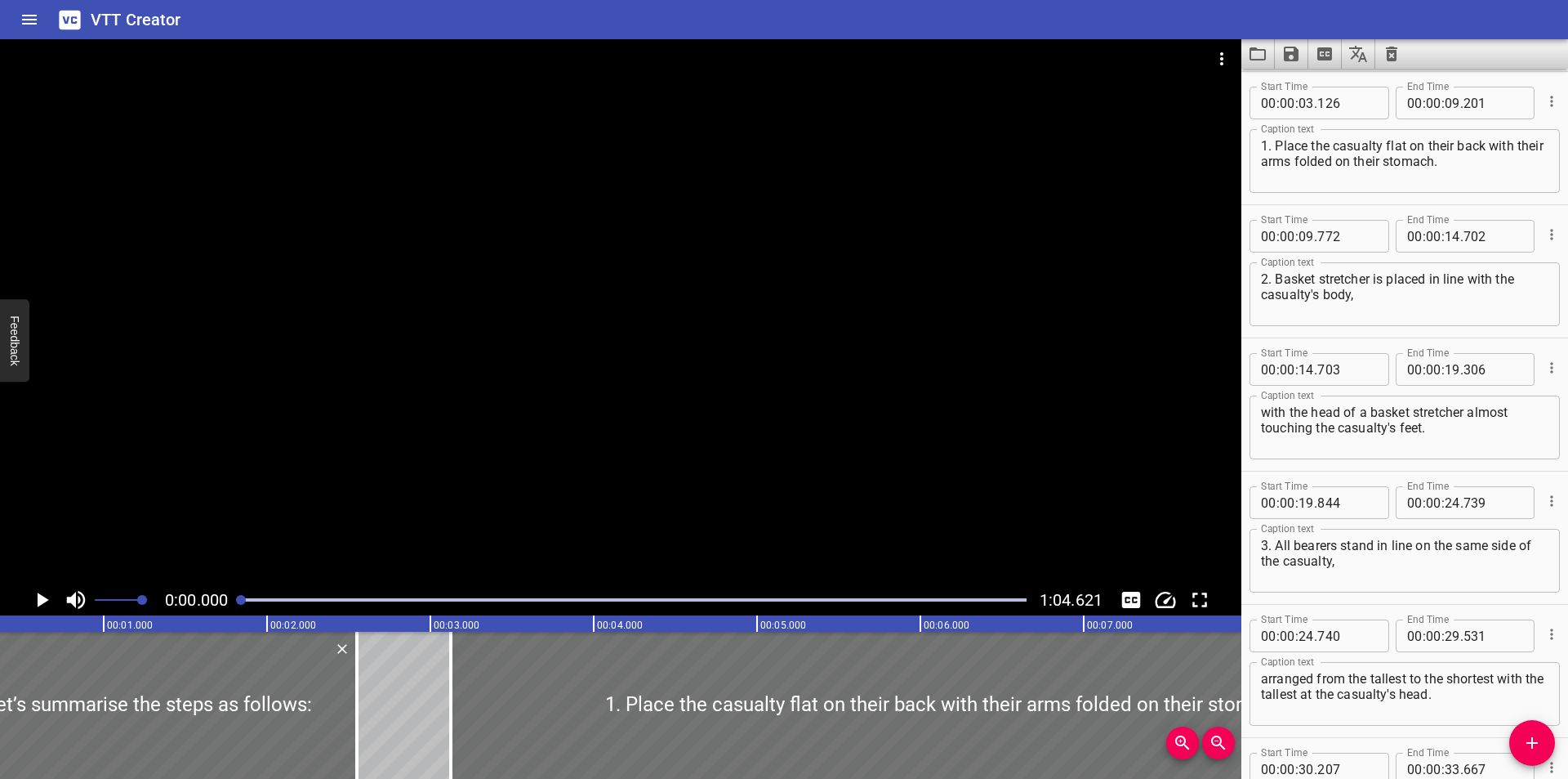
scroll to position [0, 0]
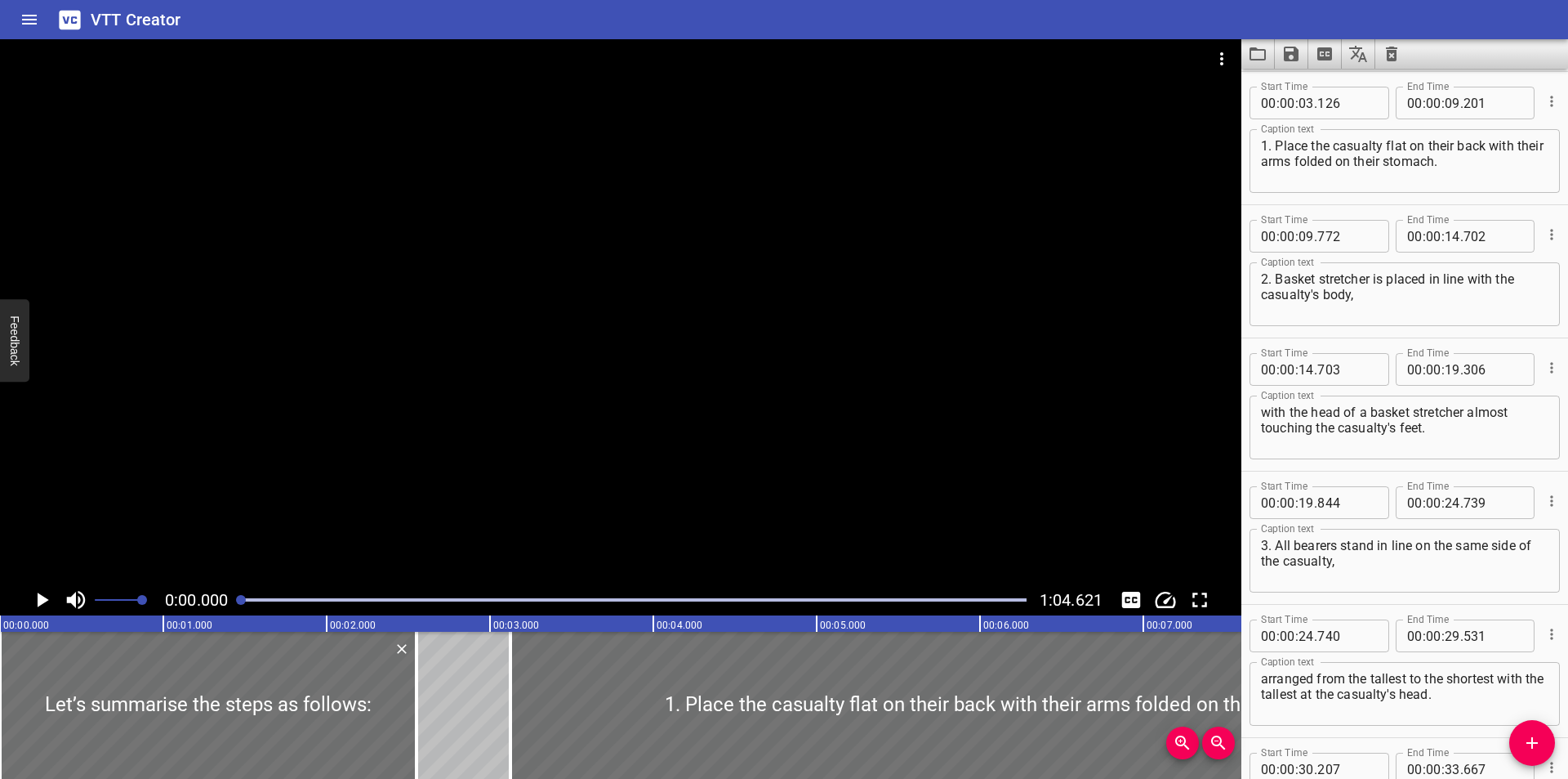
click at [547, 421] on div at bounding box center [620, 311] width 1241 height 545
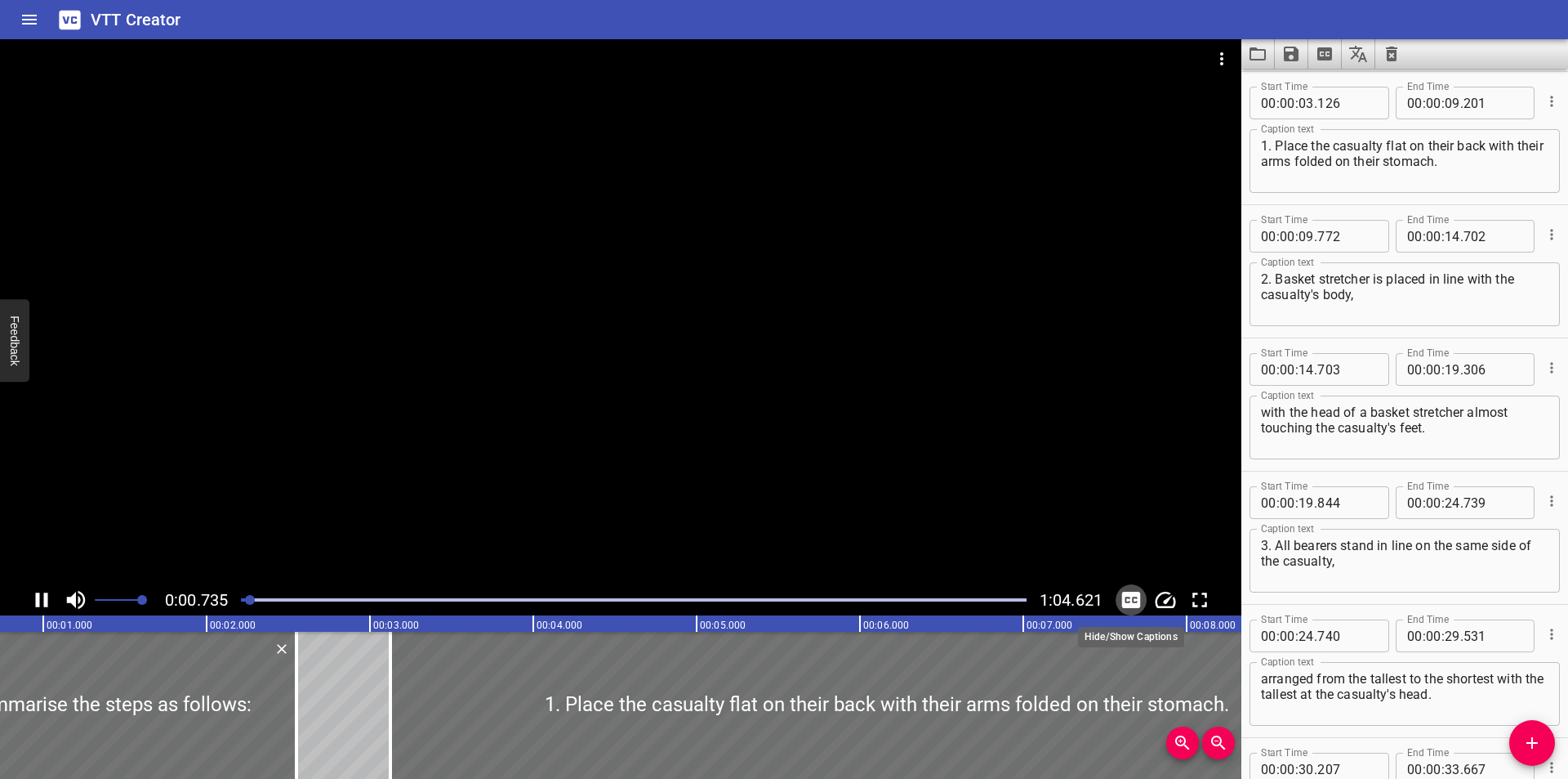
click at [1134, 591] on icon "Toggle captions" at bounding box center [1131, 599] width 19 height 17
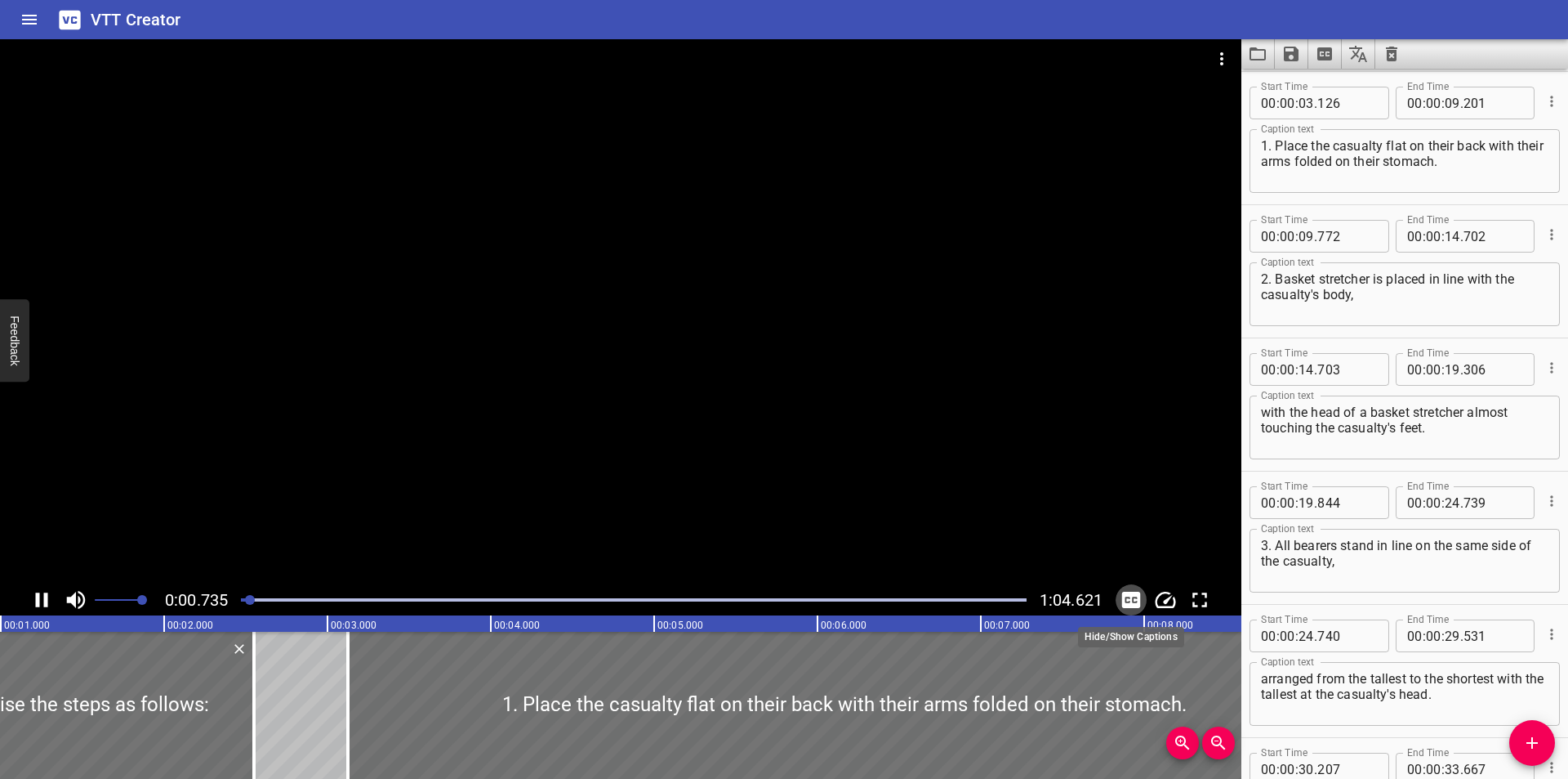
click at [1134, 591] on icon "Toggle captions" at bounding box center [1131, 599] width 19 height 17
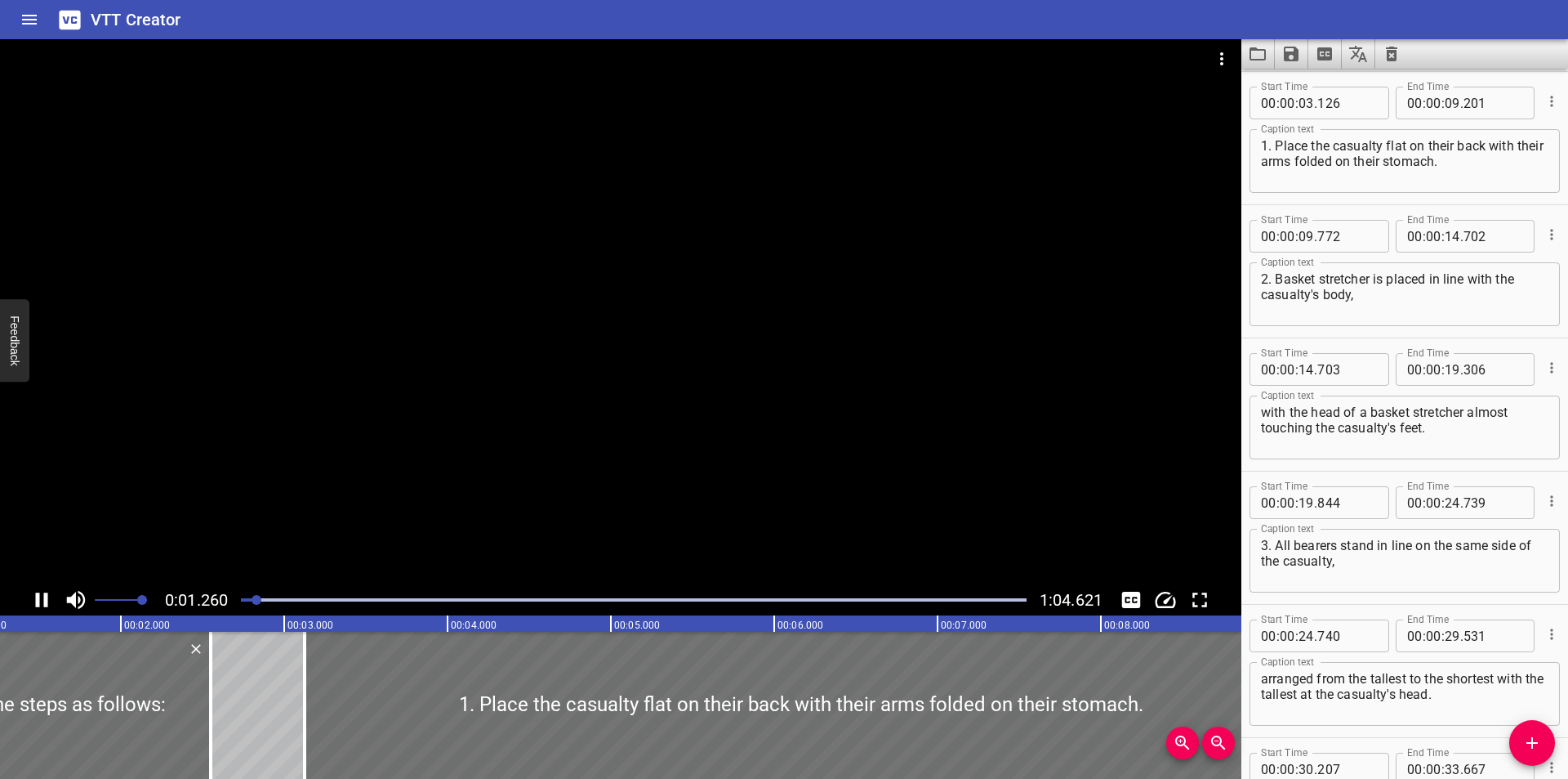
click at [624, 449] on div at bounding box center [620, 311] width 1241 height 545
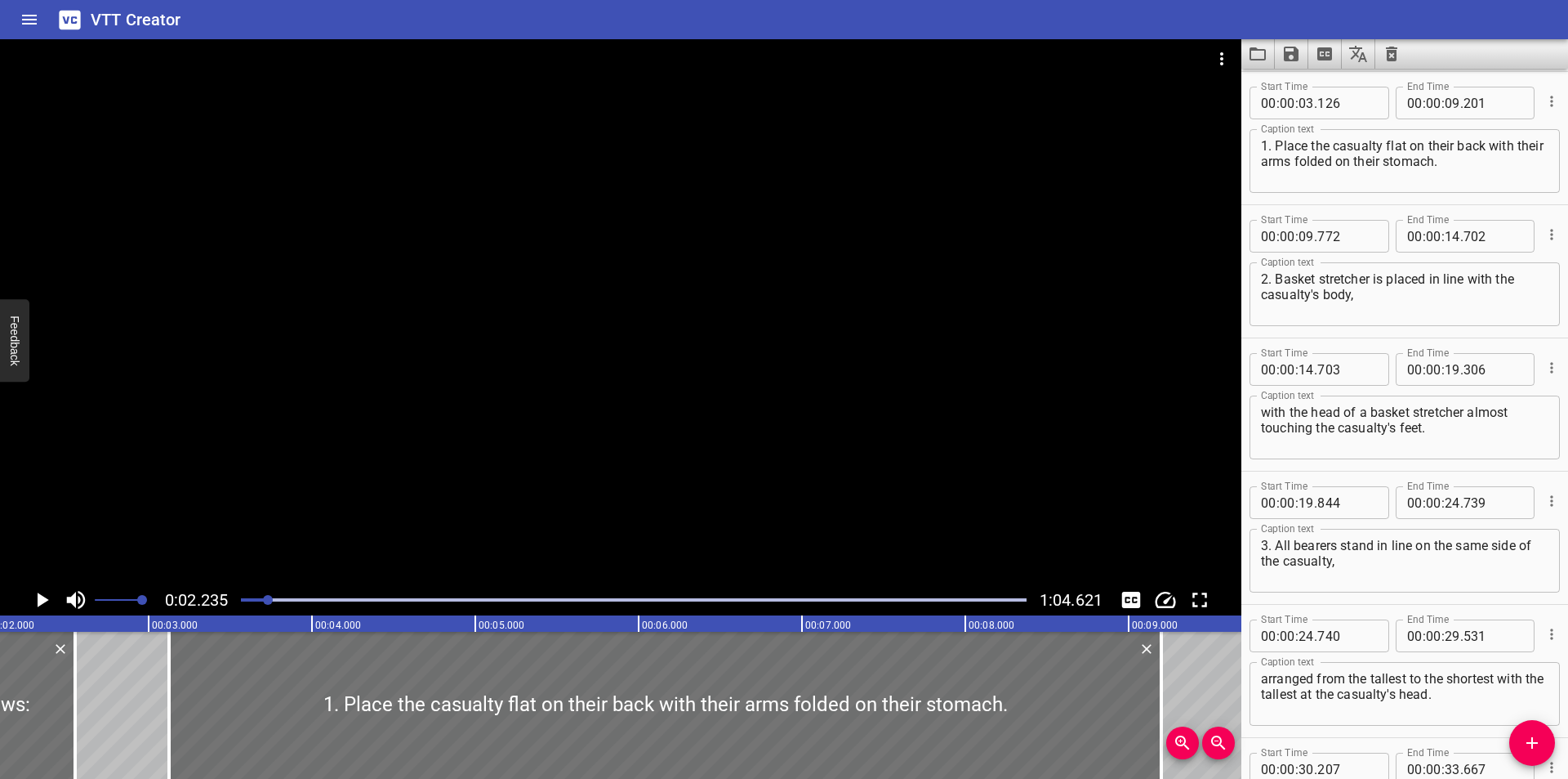
scroll to position [0, 365]
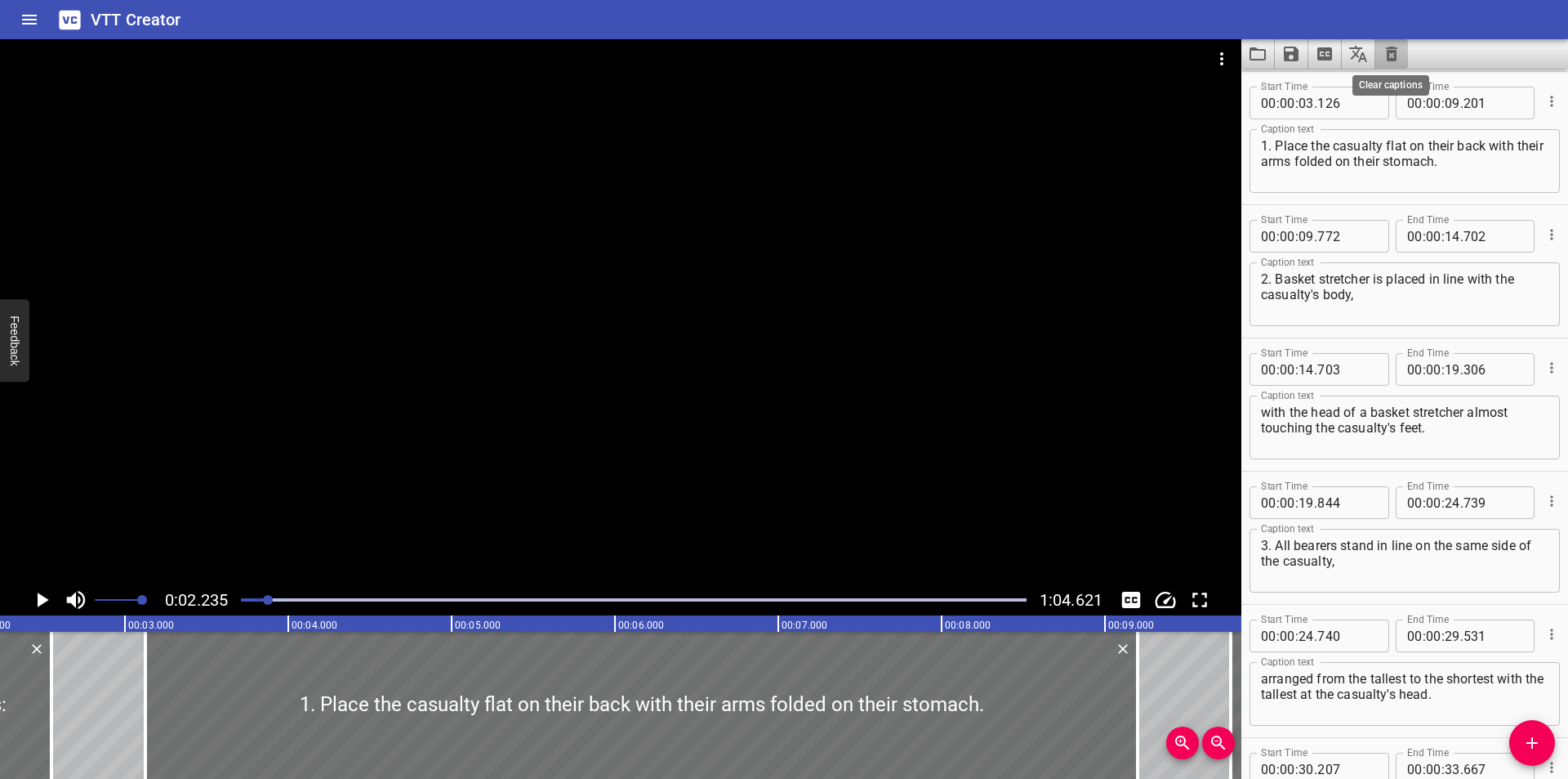
click at [1396, 56] on icon "Clear captions" at bounding box center [1391, 53] width 12 height 15
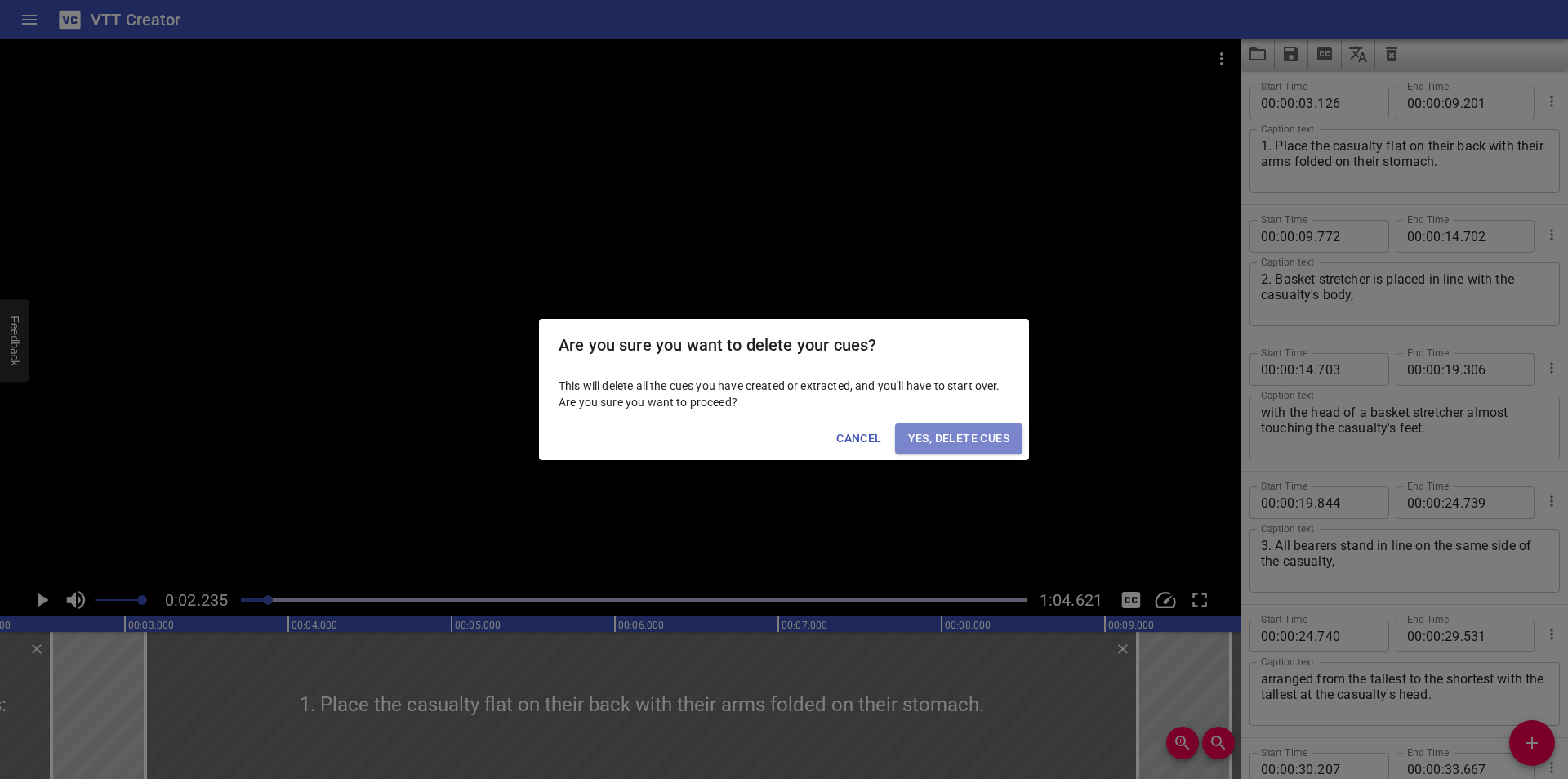
drag, startPoint x: 1008, startPoint y: 433, endPoint x: 836, endPoint y: 471, distance: 176.1
click at [1005, 433] on span "Yes, Delete Cues" at bounding box center [958, 438] width 101 height 21
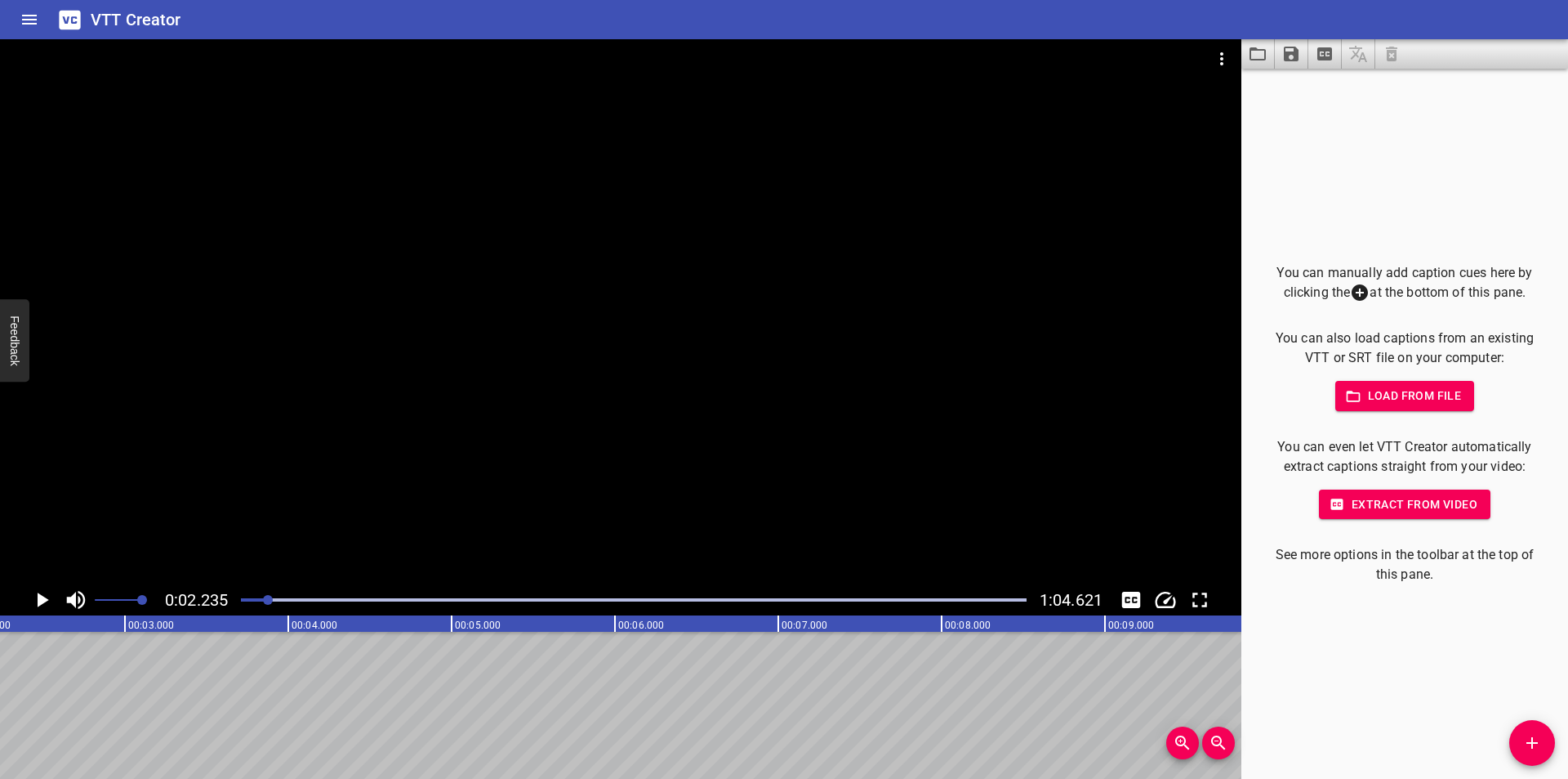
click at [241, 594] on div at bounding box center [633, 599] width 805 height 23
click at [237, 594] on div at bounding box center [633, 599] width 805 height 23
click at [399, 479] on div at bounding box center [620, 311] width 1241 height 545
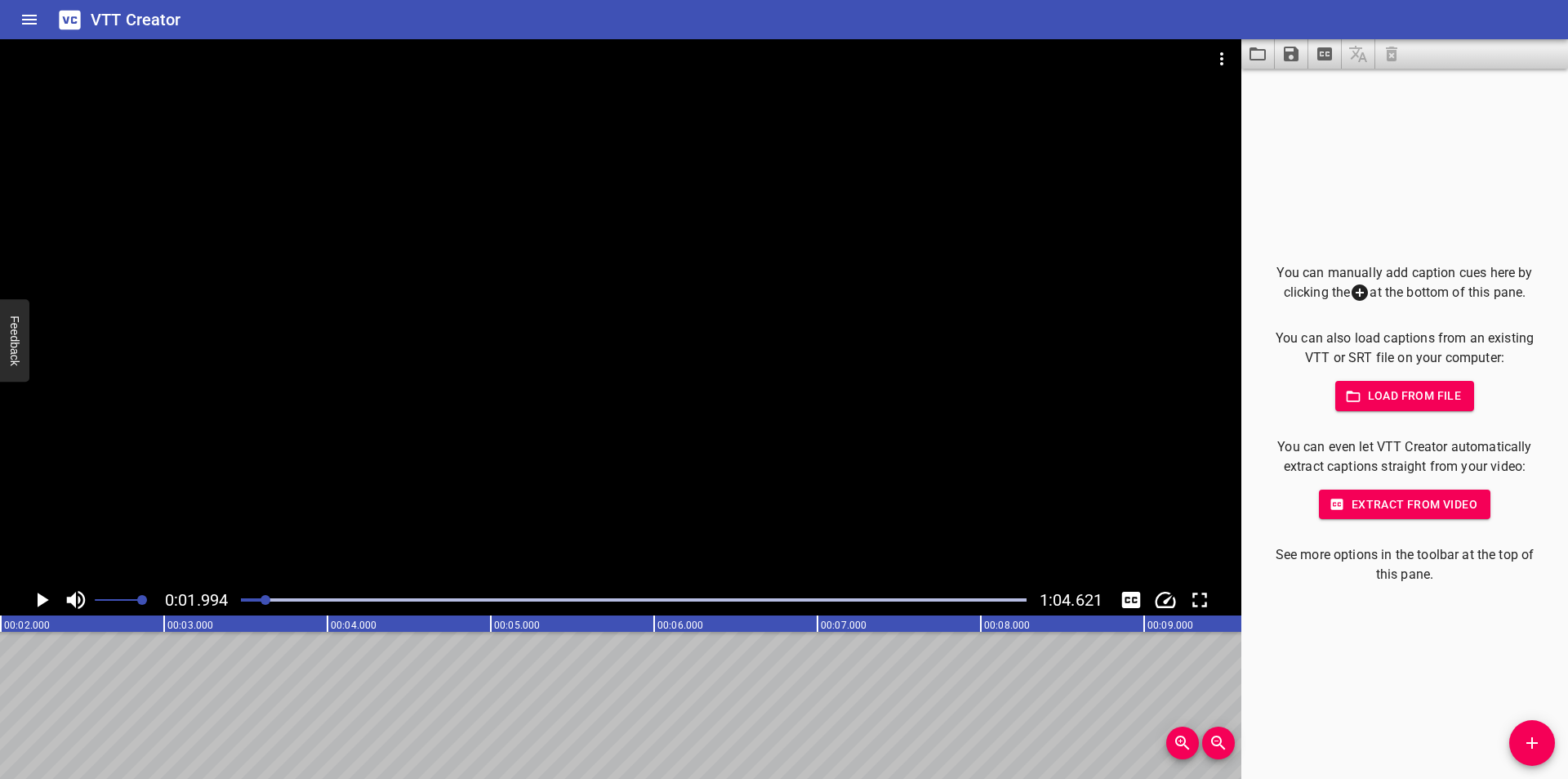
click at [1519, 737] on span "Add Cue" at bounding box center [1531, 742] width 45 height 20
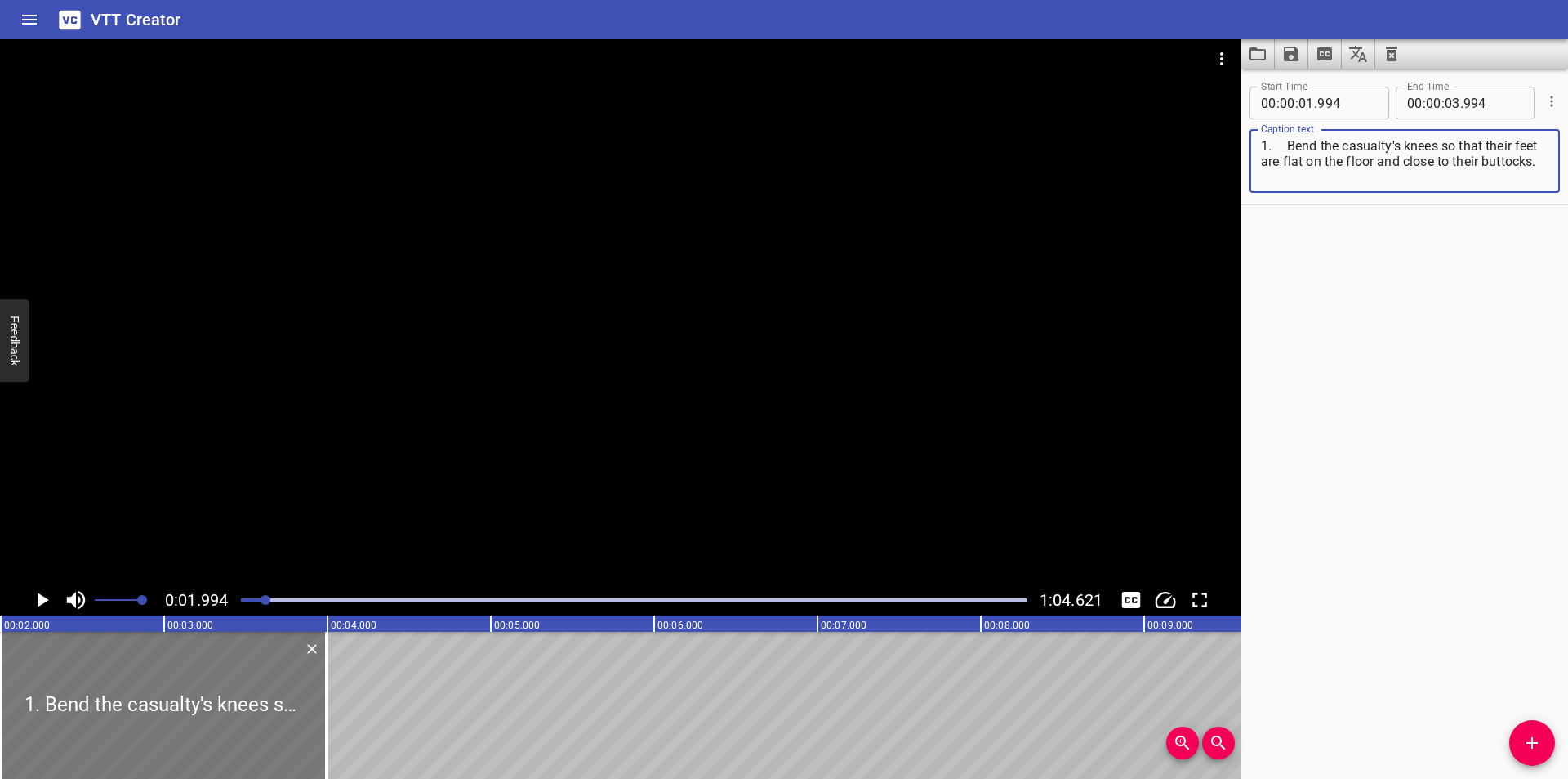
scroll to position [0, 0]
drag, startPoint x: 378, startPoint y: 702, endPoint x: 0, endPoint y: 701, distance: 378.0
click at [0, 701] on div "1. Bend the casualty's knees so that their feet are flat on the floor and close…" at bounding box center [163, 705] width 327 height 147
click at [0, 742] on div at bounding box center [-1, 705] width 3 height 147
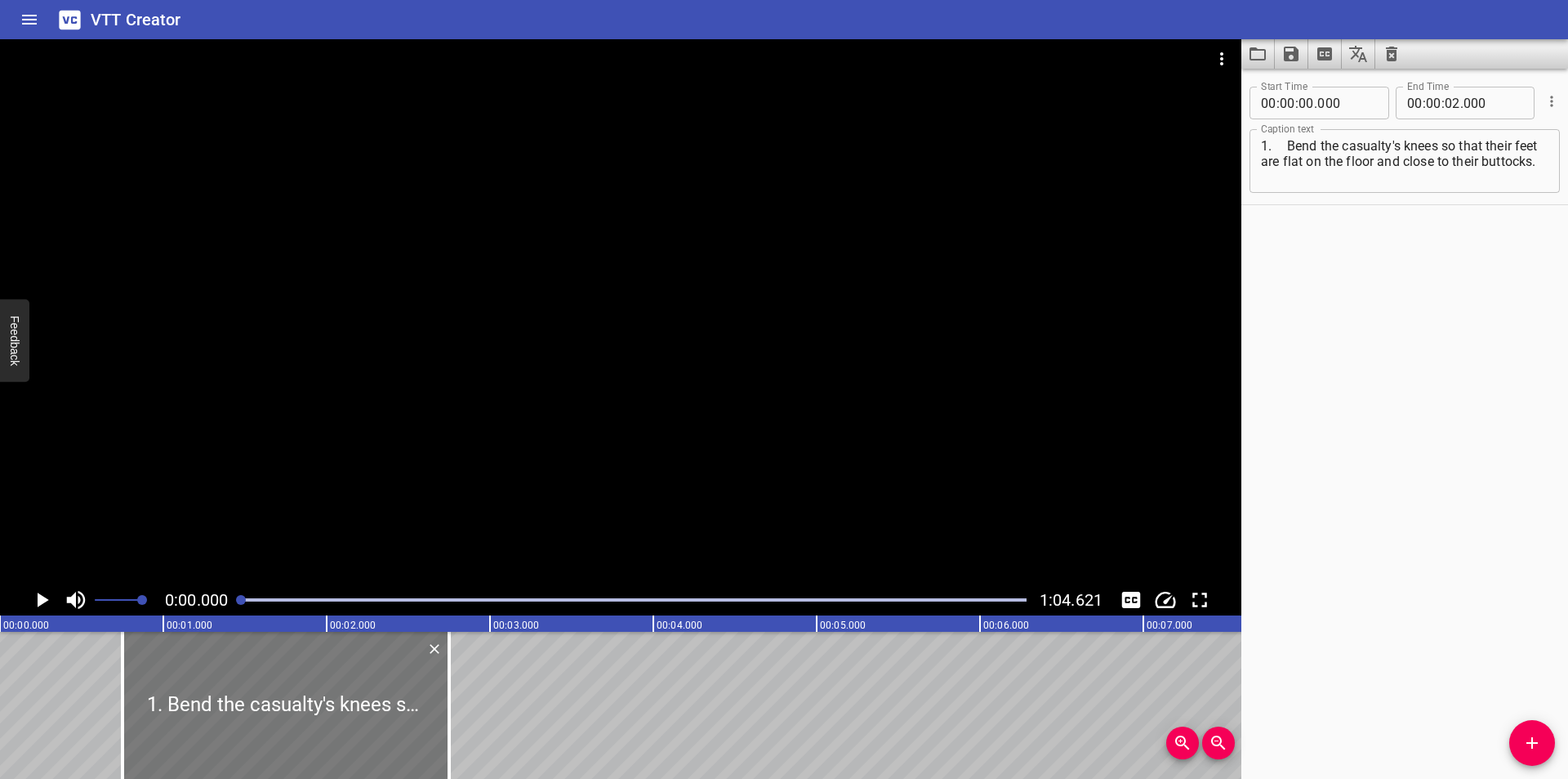
click at [351, 718] on div at bounding box center [286, 705] width 327 height 147
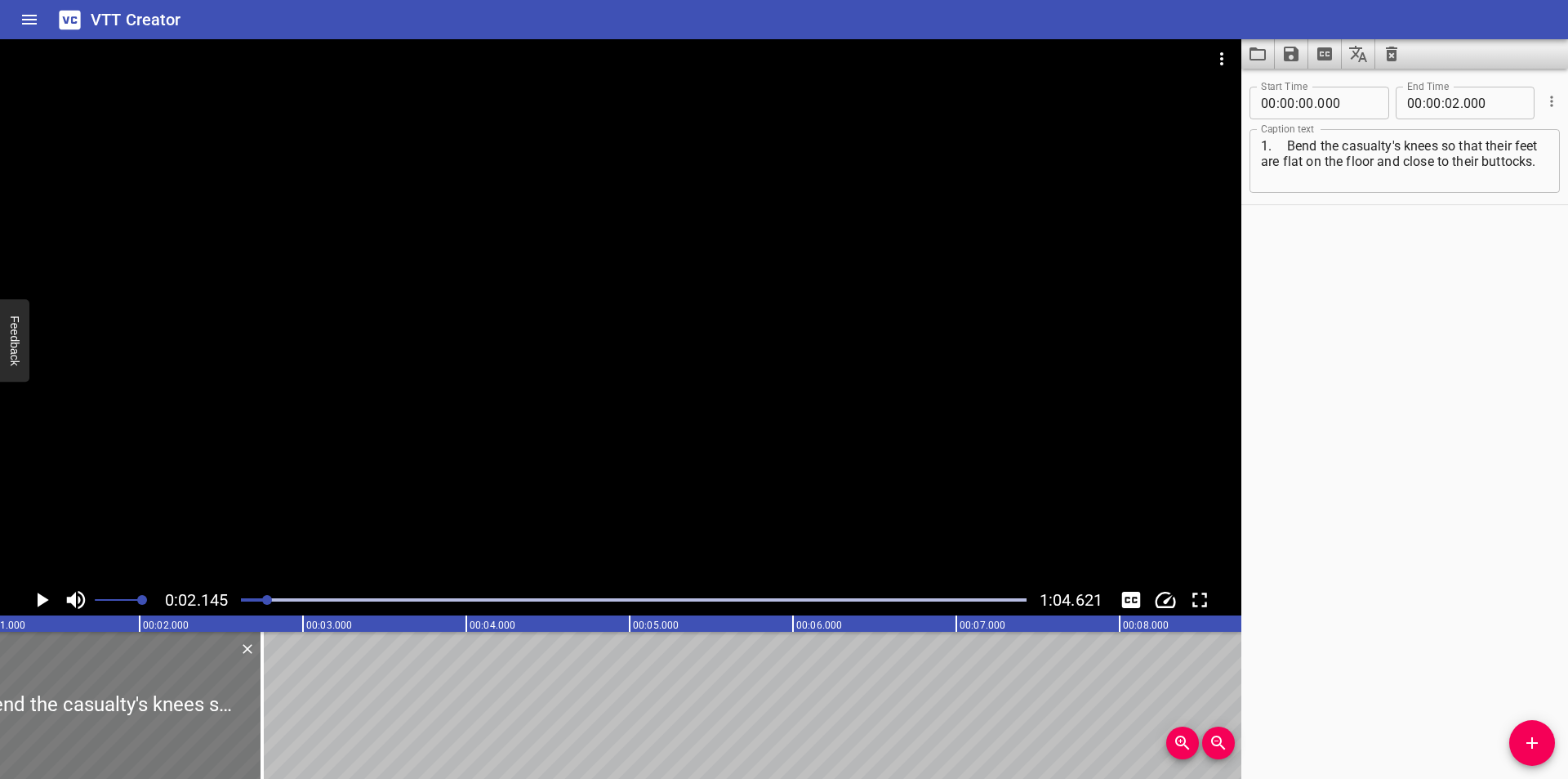
drag, startPoint x: 141, startPoint y: 690, endPoint x: 128, endPoint y: 694, distance: 13.6
click at [137, 693] on div at bounding box center [99, 705] width 327 height 147
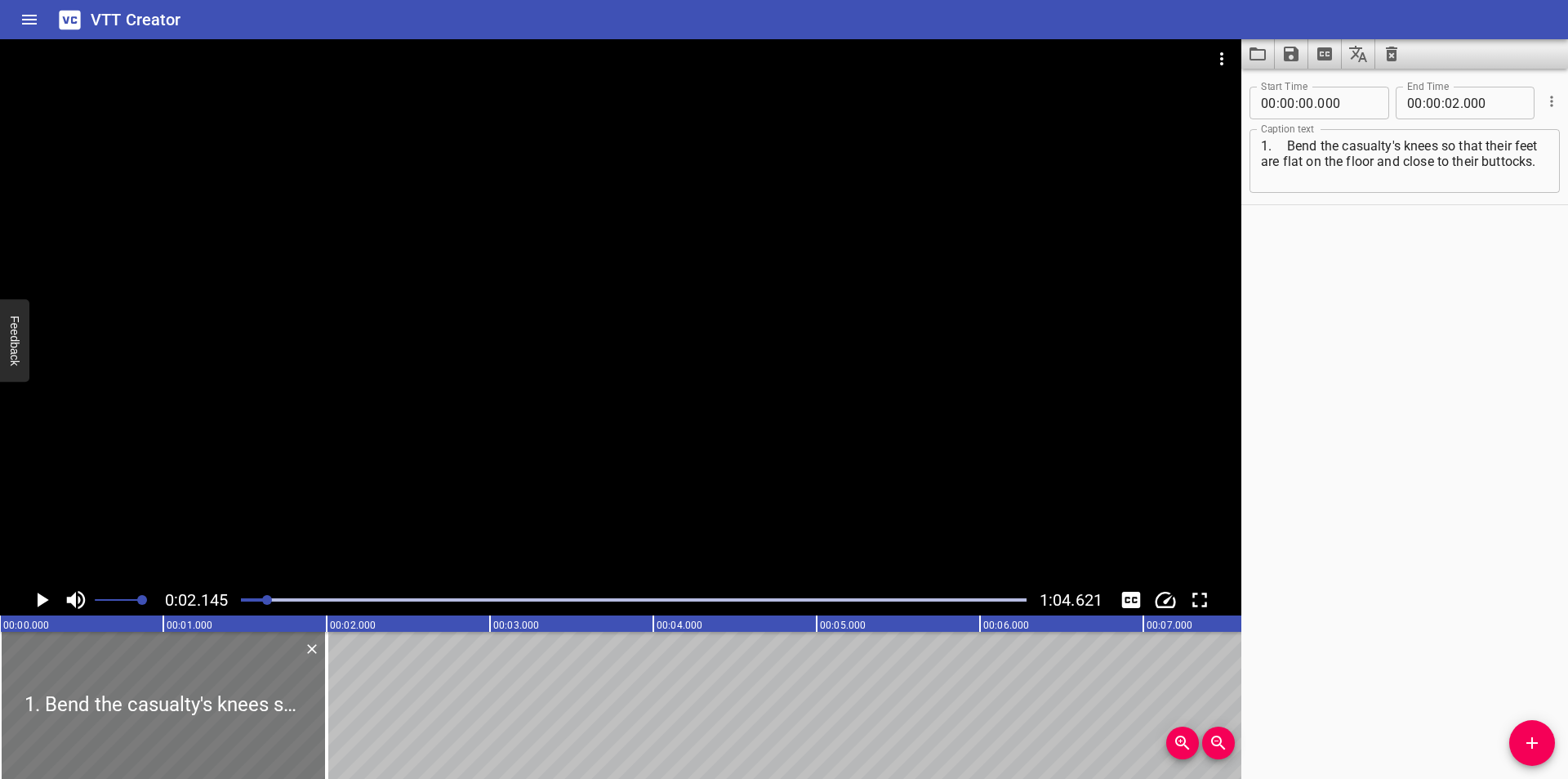
drag, startPoint x: 288, startPoint y: 698, endPoint x: 107, endPoint y: 694, distance: 181.0
click at [107, 694] on div at bounding box center [163, 705] width 327 height 147
drag, startPoint x: 327, startPoint y: 717, endPoint x: 673, endPoint y: 718, distance: 346.0
click at [345, 718] on div at bounding box center [342, 705] width 3 height 147
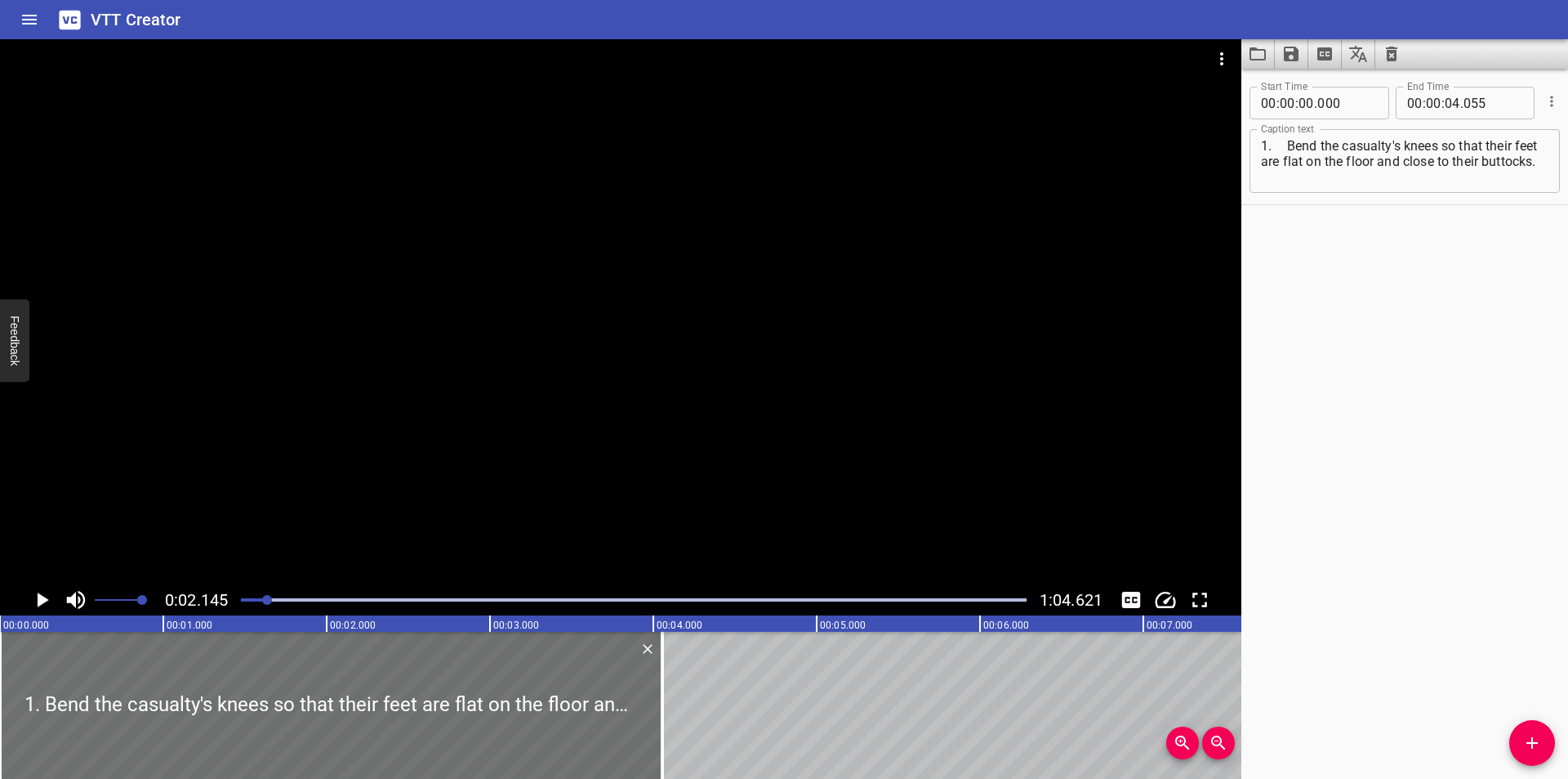
click at [1286, 145] on textarea "1. Bend the casualty's knees so that their feet are flat on the floor and close…" at bounding box center [1404, 161] width 288 height 46
click at [716, 448] on div at bounding box center [620, 311] width 1241 height 545
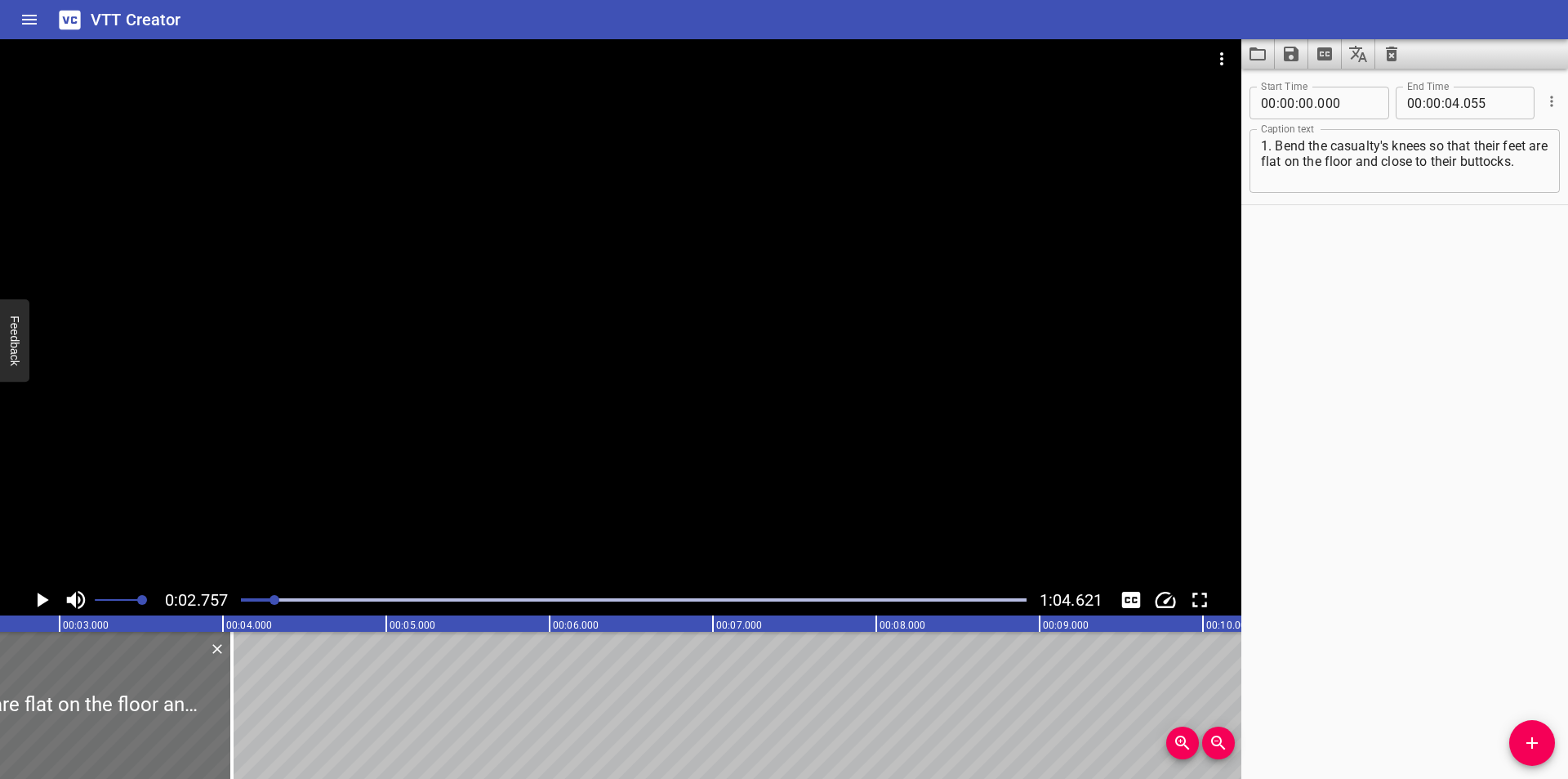
scroll to position [0, 450]
click at [259, 594] on div at bounding box center [633, 599] width 805 height 23
click at [258, 597] on div at bounding box center [633, 599] width 805 height 23
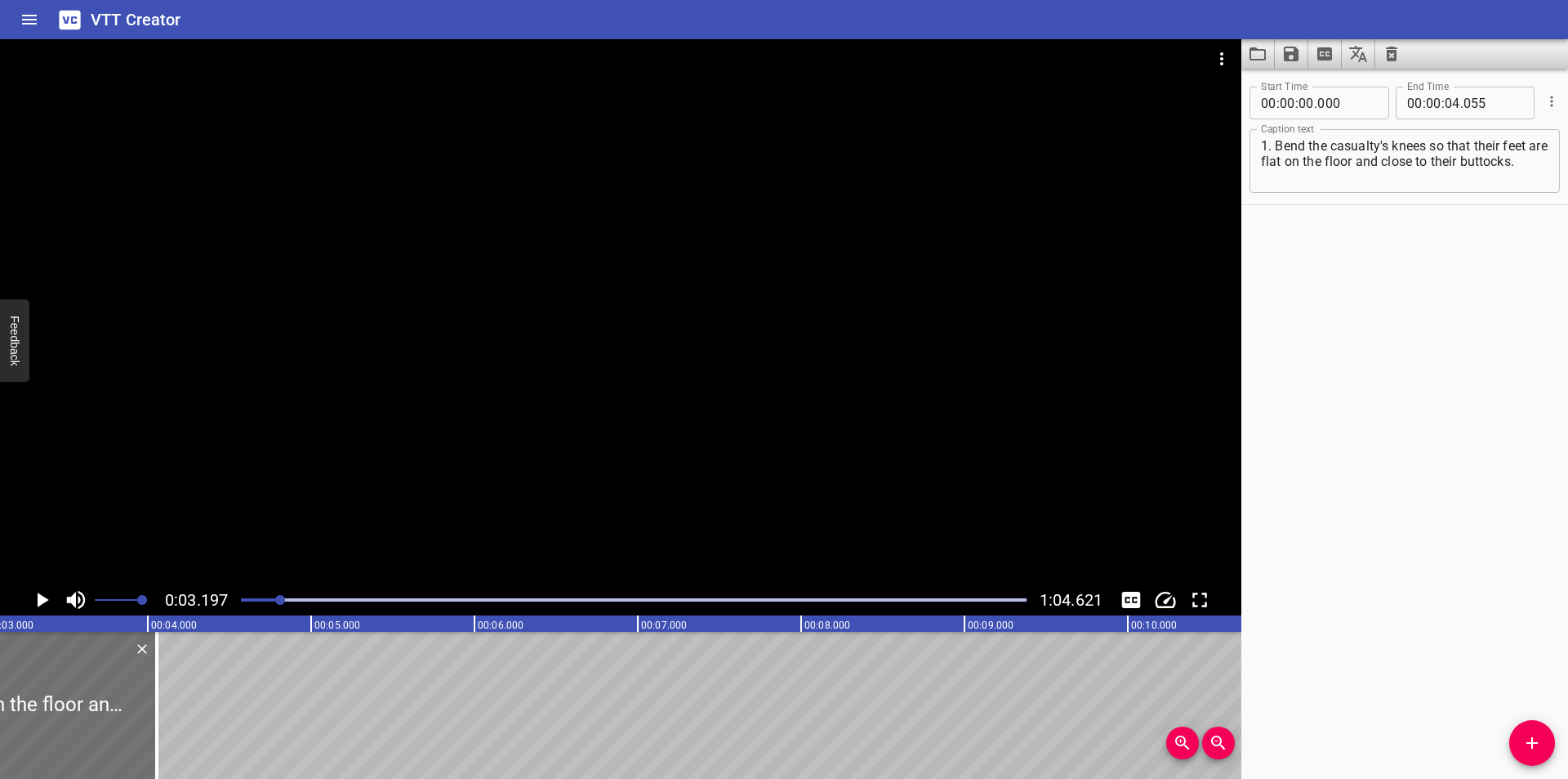
scroll to position [0, 522]
click at [761, 487] on div at bounding box center [620, 311] width 1241 height 545
drag, startPoint x: 144, startPoint y: 714, endPoint x: 443, endPoint y: 715, distance: 299.0
click at [152, 716] on div at bounding box center [143, 705] width 17 height 147
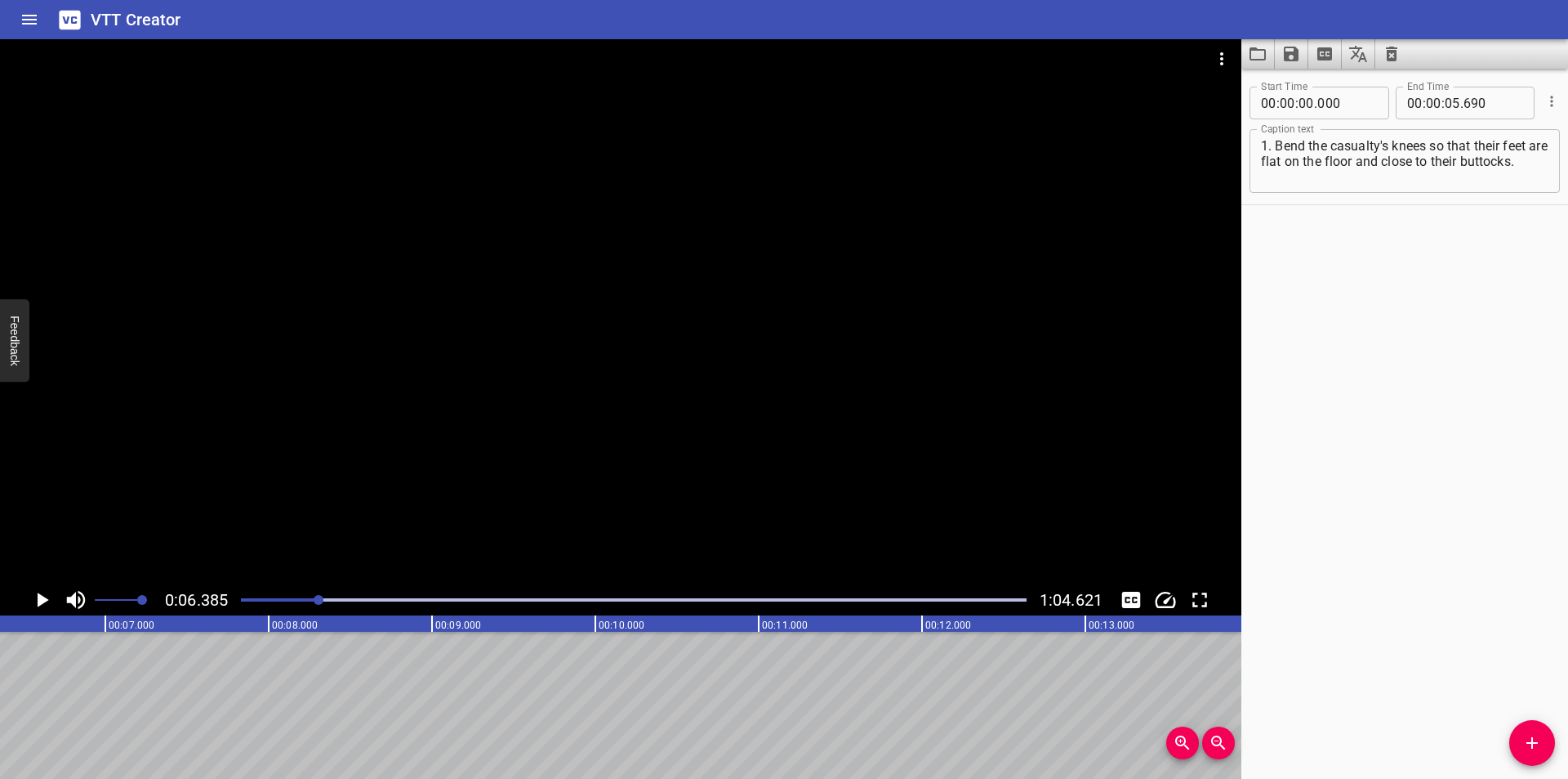
scroll to position [0, 1042]
click at [305, 594] on div at bounding box center [633, 599] width 805 height 23
click at [282, 605] on div at bounding box center [633, 599] width 805 height 23
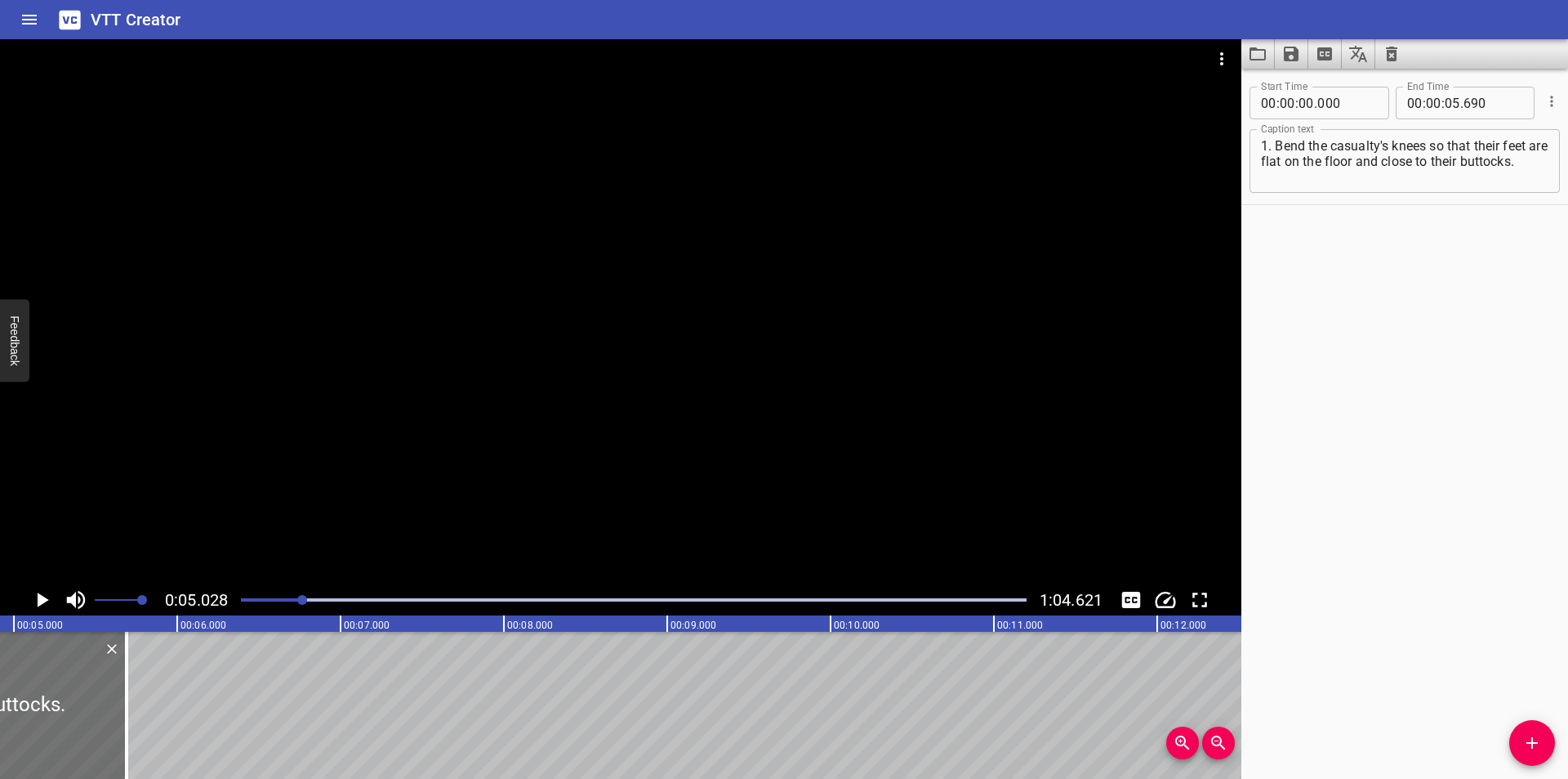
scroll to position [0, 821]
click at [297, 601] on div at bounding box center [302, 600] width 10 height 10
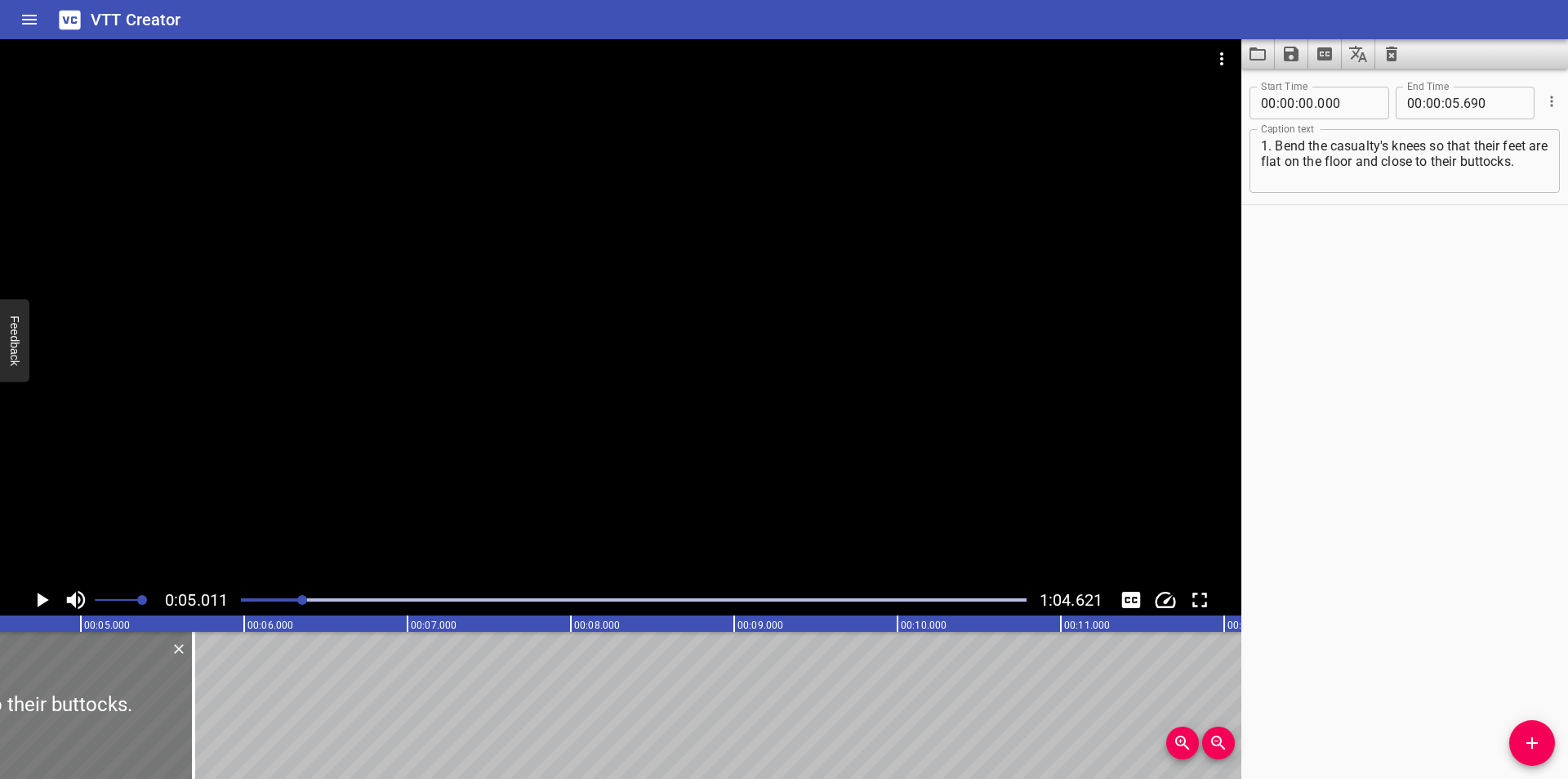
scroll to position [0, 709]
drag, startPoint x: 218, startPoint y: 730, endPoint x: 157, endPoint y: 732, distance: 61.0
click at [205, 732] on div at bounding box center [206, 705] width 3 height 147
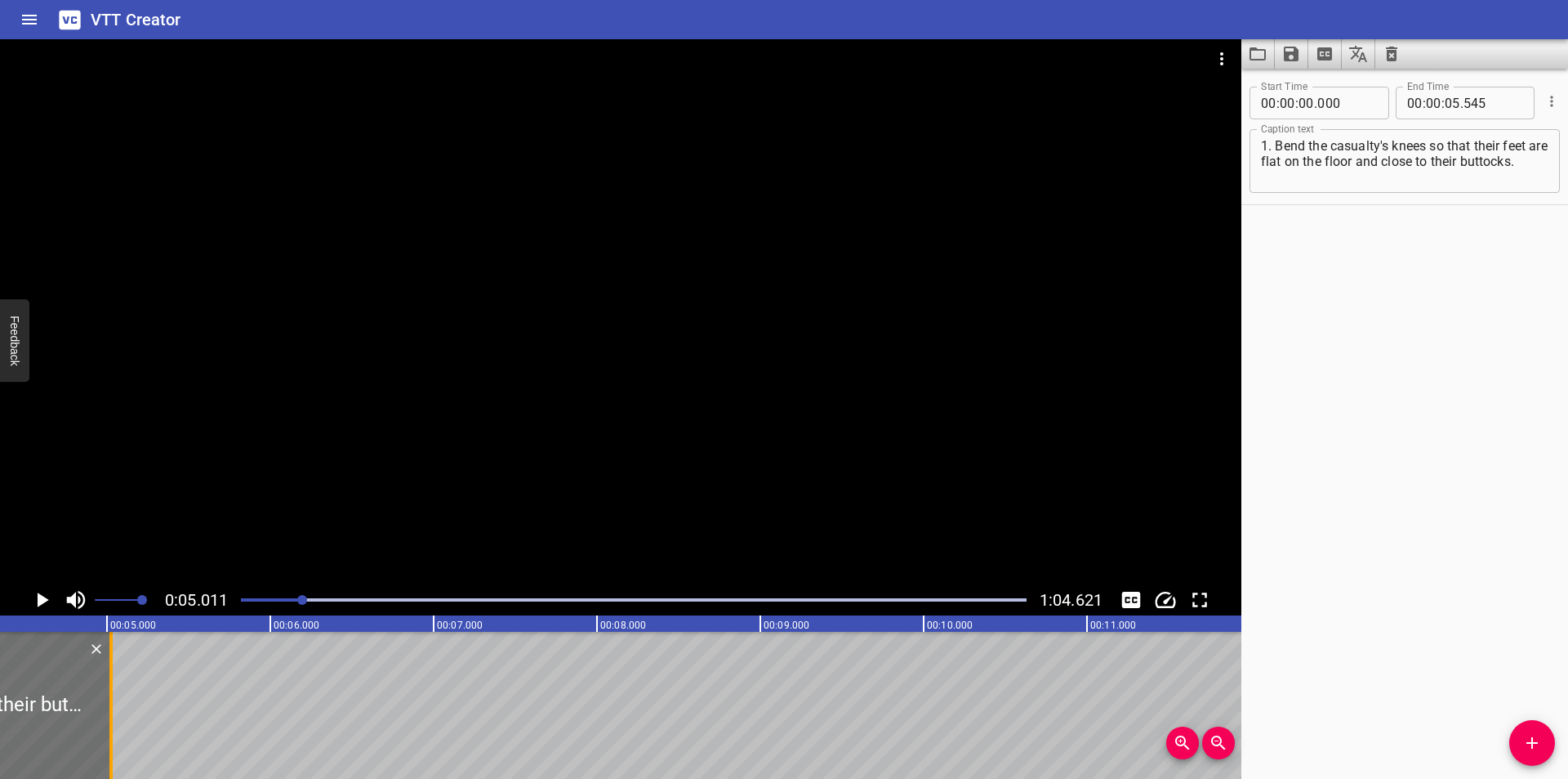
drag, startPoint x: 157, startPoint y: 732, endPoint x: 105, endPoint y: 732, distance: 52.0
click at [105, 732] on div at bounding box center [111, 705] width 17 height 147
drag, startPoint x: 1414, startPoint y: 180, endPoint x: 1376, endPoint y: 162, distance: 42.0
click at [1376, 162] on textarea "1. Bend the casualty's knees so that their feet are flat on the floor and close…" at bounding box center [1404, 161] width 288 height 46
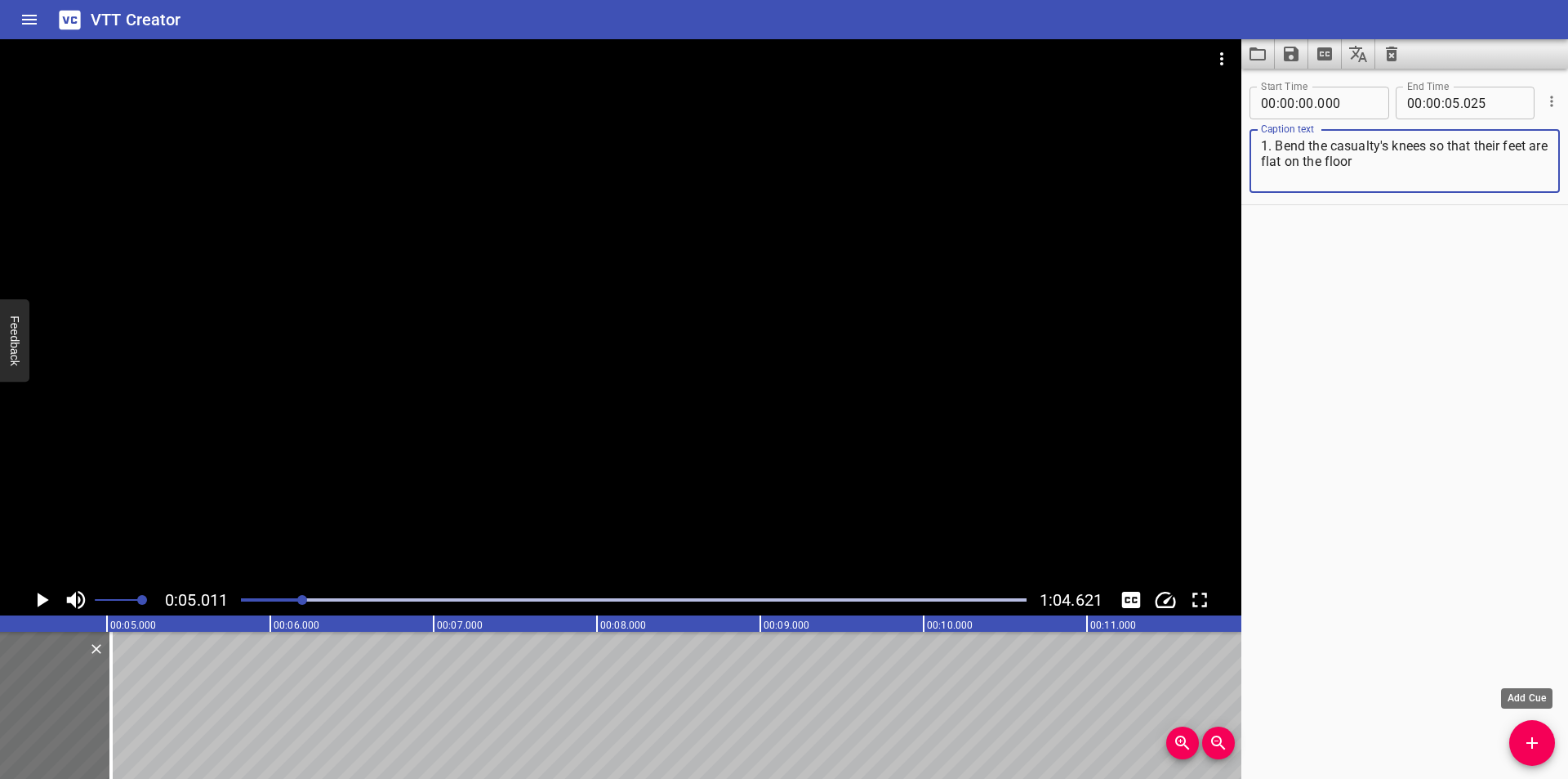
click at [1529, 737] on icon "Add Cue" at bounding box center [1531, 742] width 20 height 20
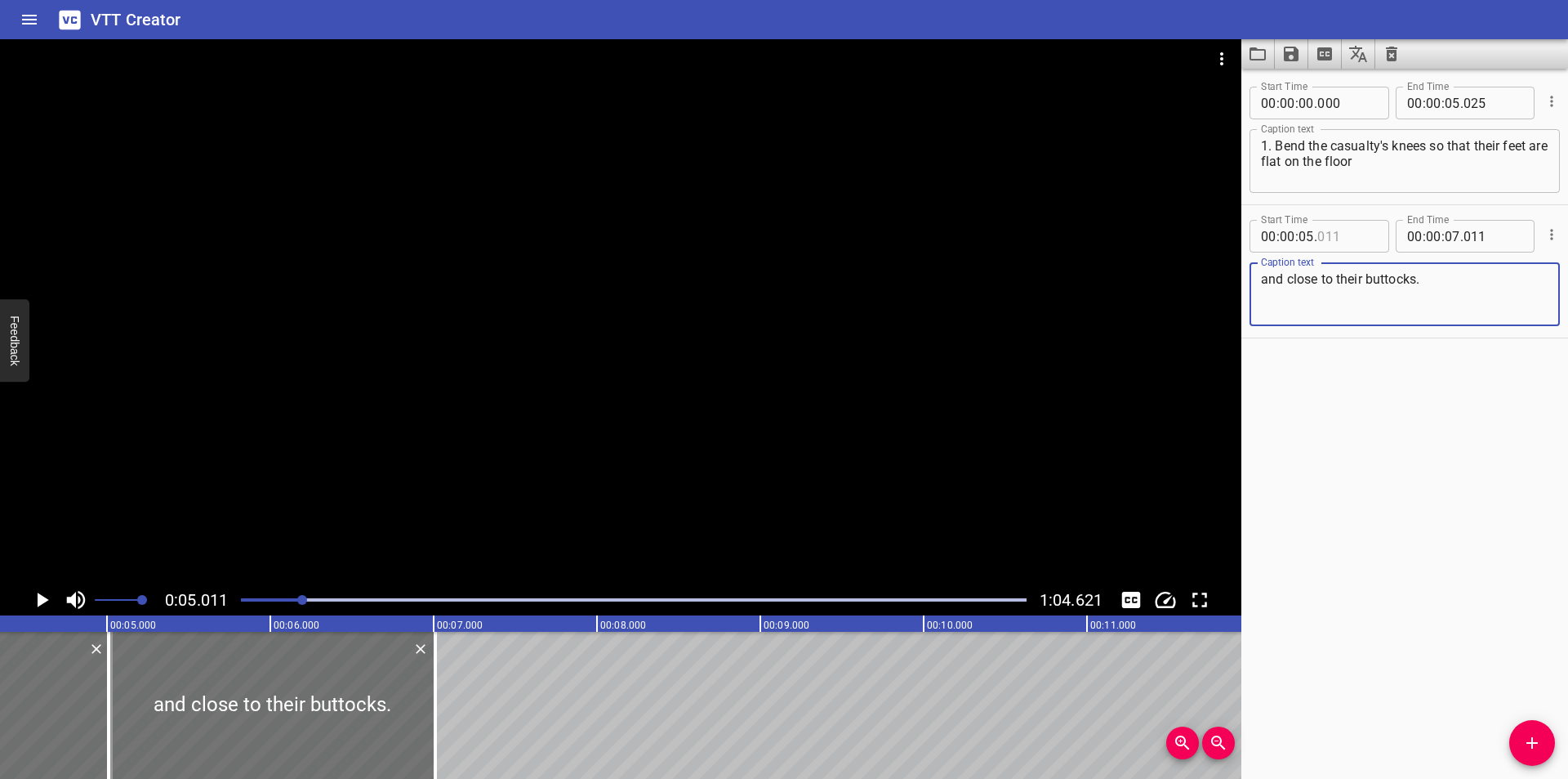
click at [1351, 231] on input "number" at bounding box center [1347, 235] width 59 height 33
click at [404, 394] on div at bounding box center [620, 311] width 1241 height 545
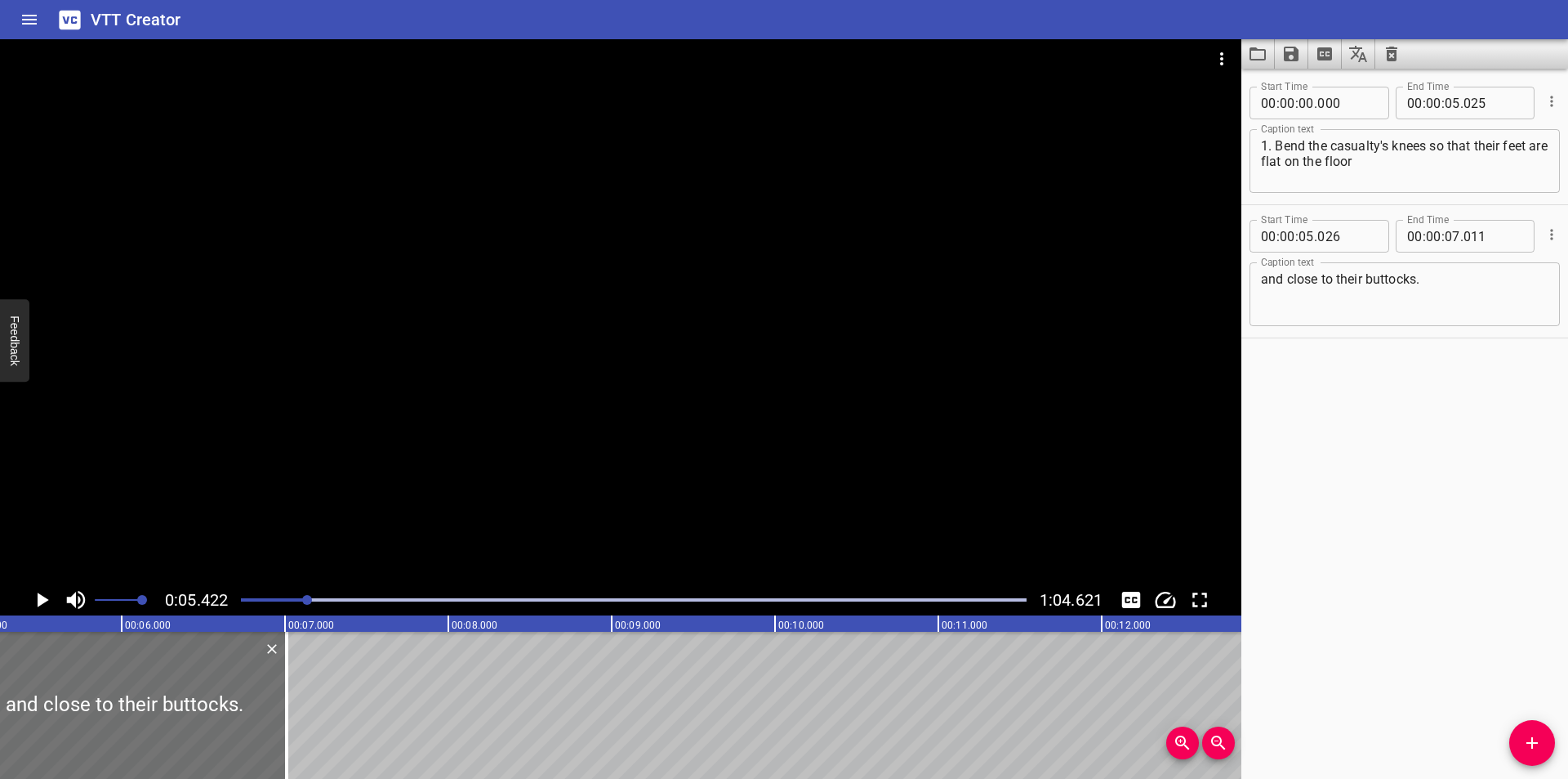
scroll to position [0, 885]
click at [283, 595] on div at bounding box center [633, 599] width 805 height 23
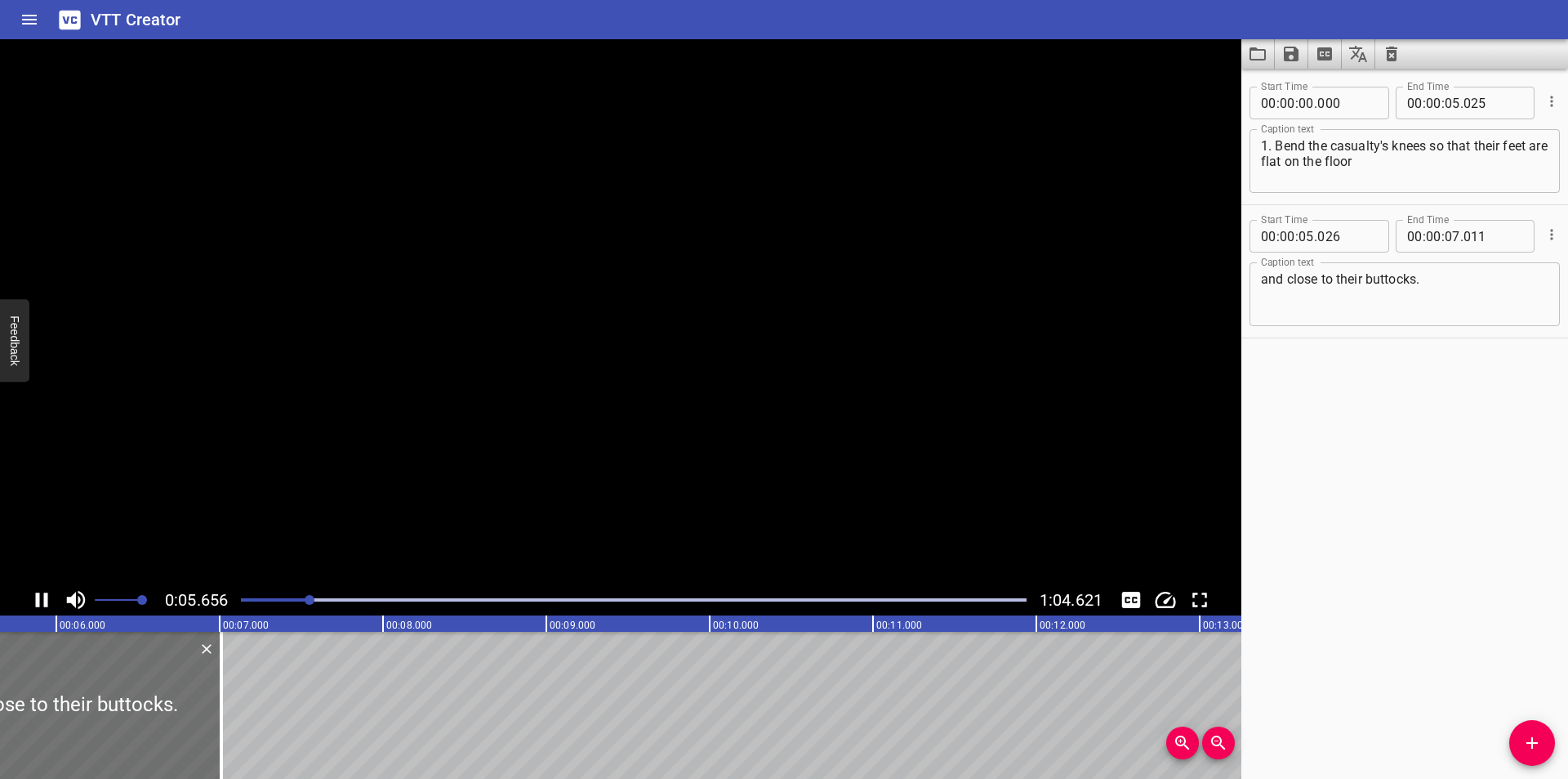
scroll to position [0, 957]
drag, startPoint x: 191, startPoint y: 704, endPoint x: 193, endPoint y: 720, distance: 16.1
click at [193, 720] on div at bounding box center [189, 705] width 17 height 147
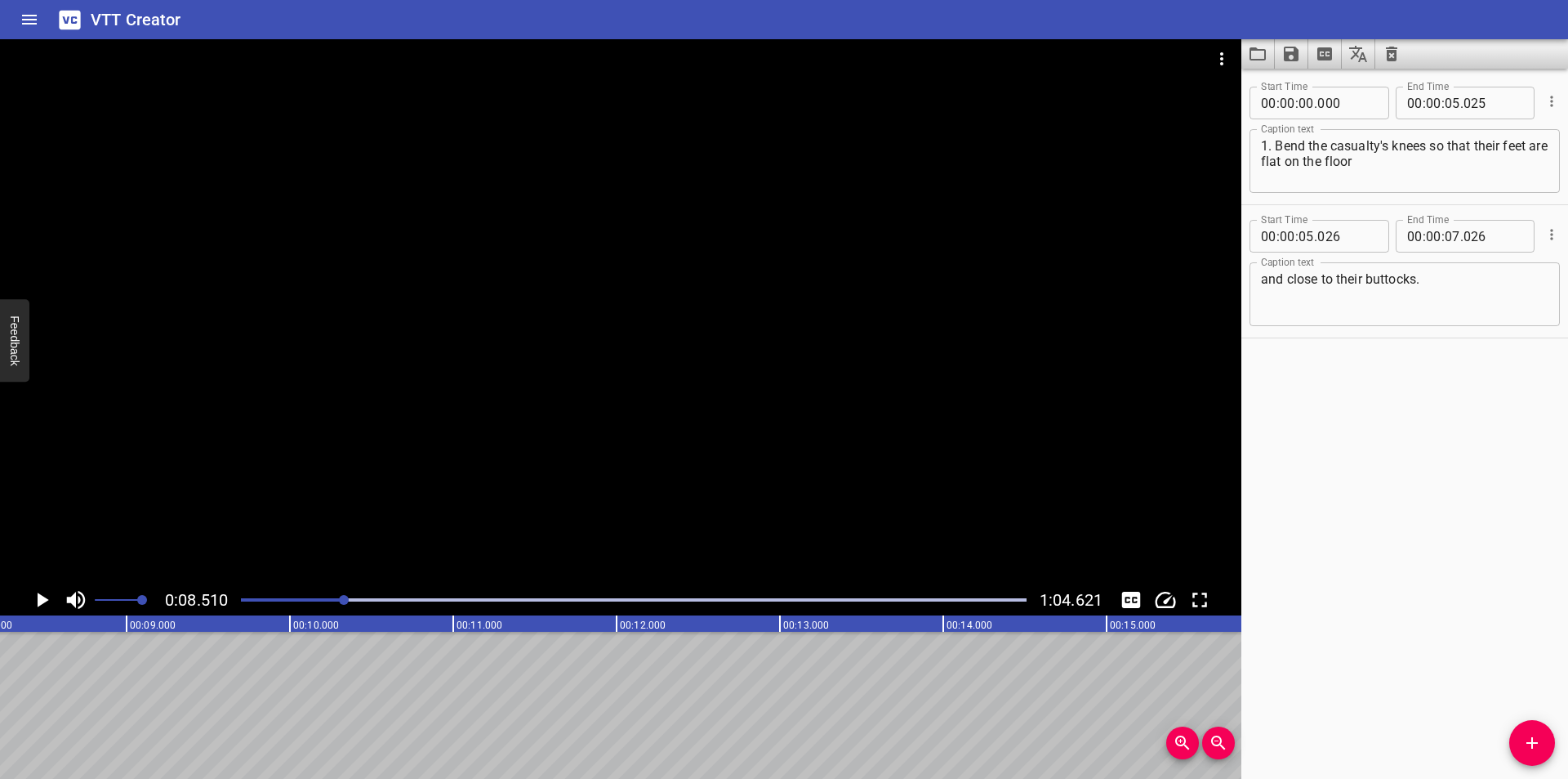
scroll to position [0, 1390]
click at [321, 597] on div at bounding box center [633, 599] width 805 height 23
click at [339, 597] on div at bounding box center [344, 600] width 10 height 10
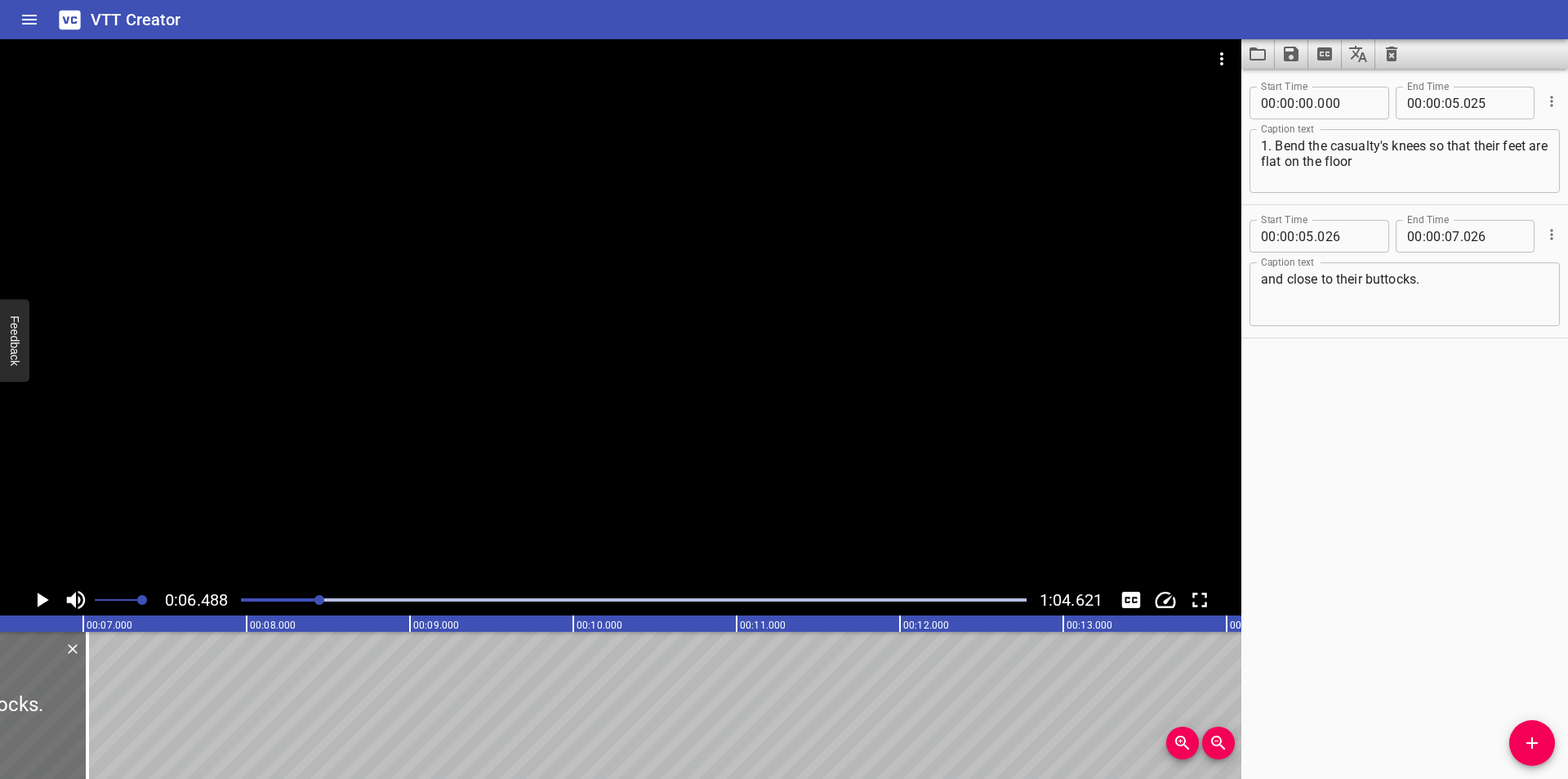
scroll to position [0, 1005]
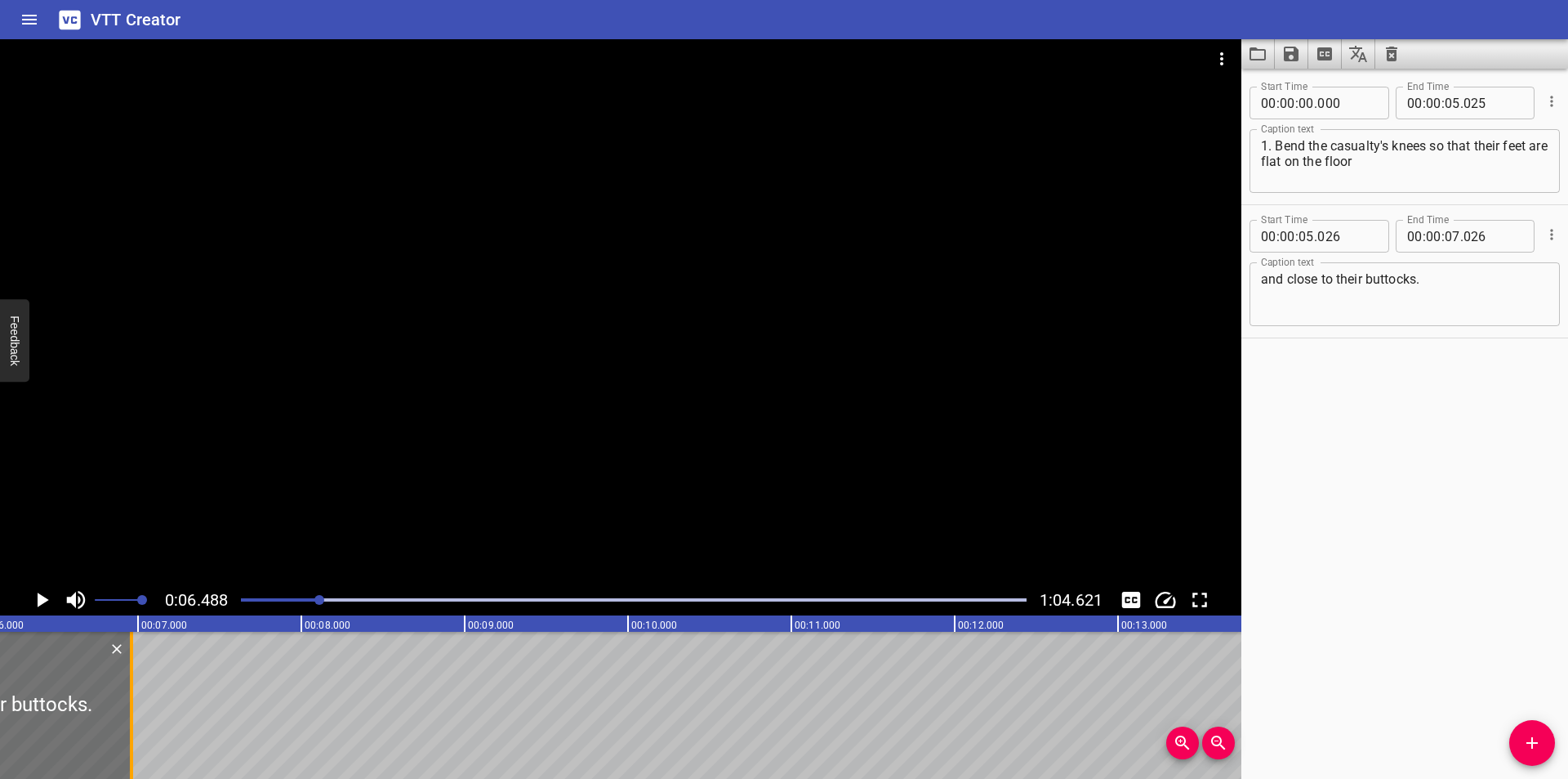
drag, startPoint x: 142, startPoint y: 694, endPoint x: 131, endPoint y: 709, distance: 18.6
click at [131, 709] on div at bounding box center [130, 705] width 3 height 147
click at [289, 518] on div at bounding box center [620, 311] width 1241 height 545
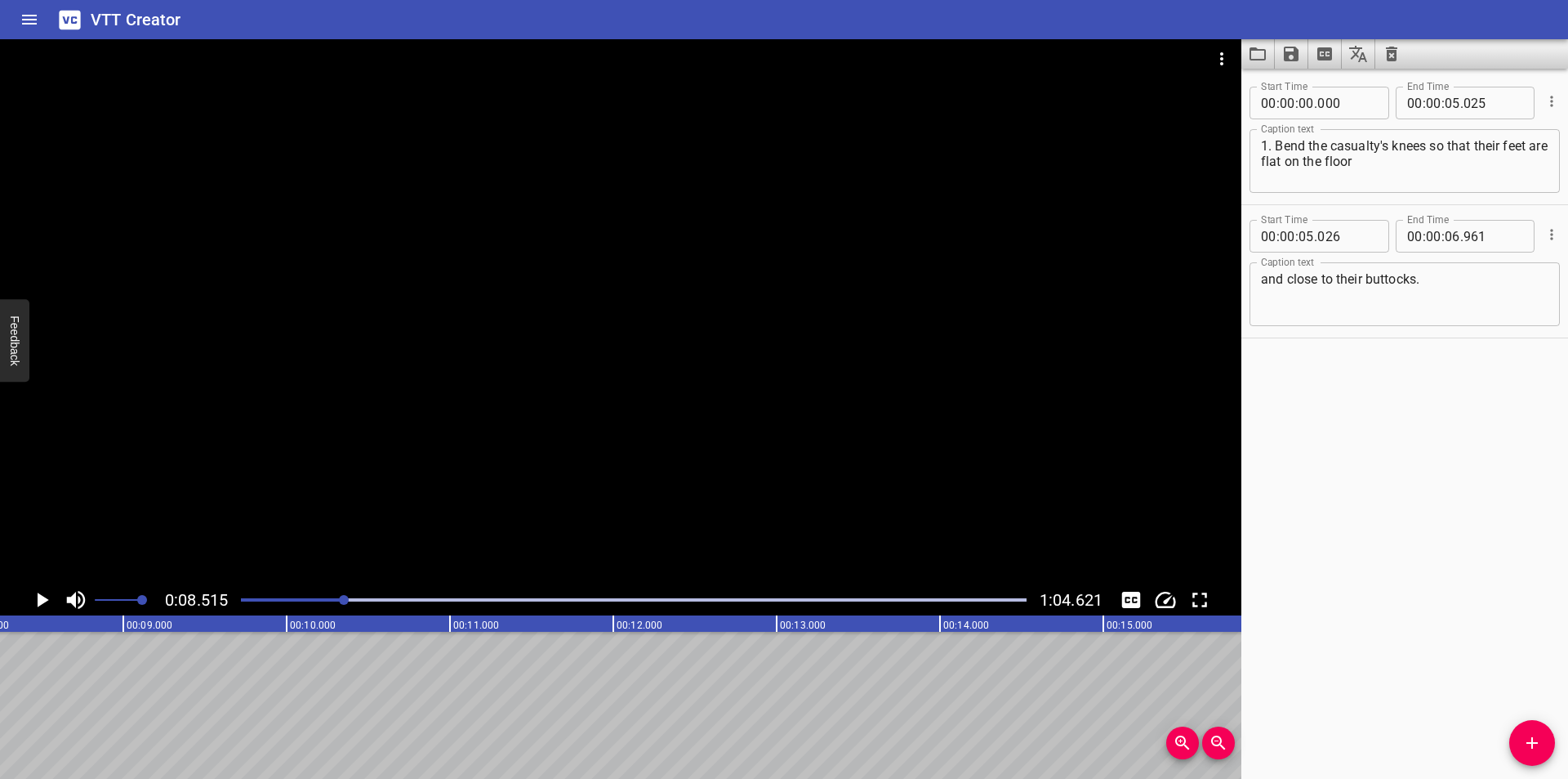
scroll to position [0, 1390]
click at [1019, 477] on div at bounding box center [620, 311] width 1241 height 545
click at [1524, 737] on icon "Add Cue" at bounding box center [1531, 742] width 20 height 20
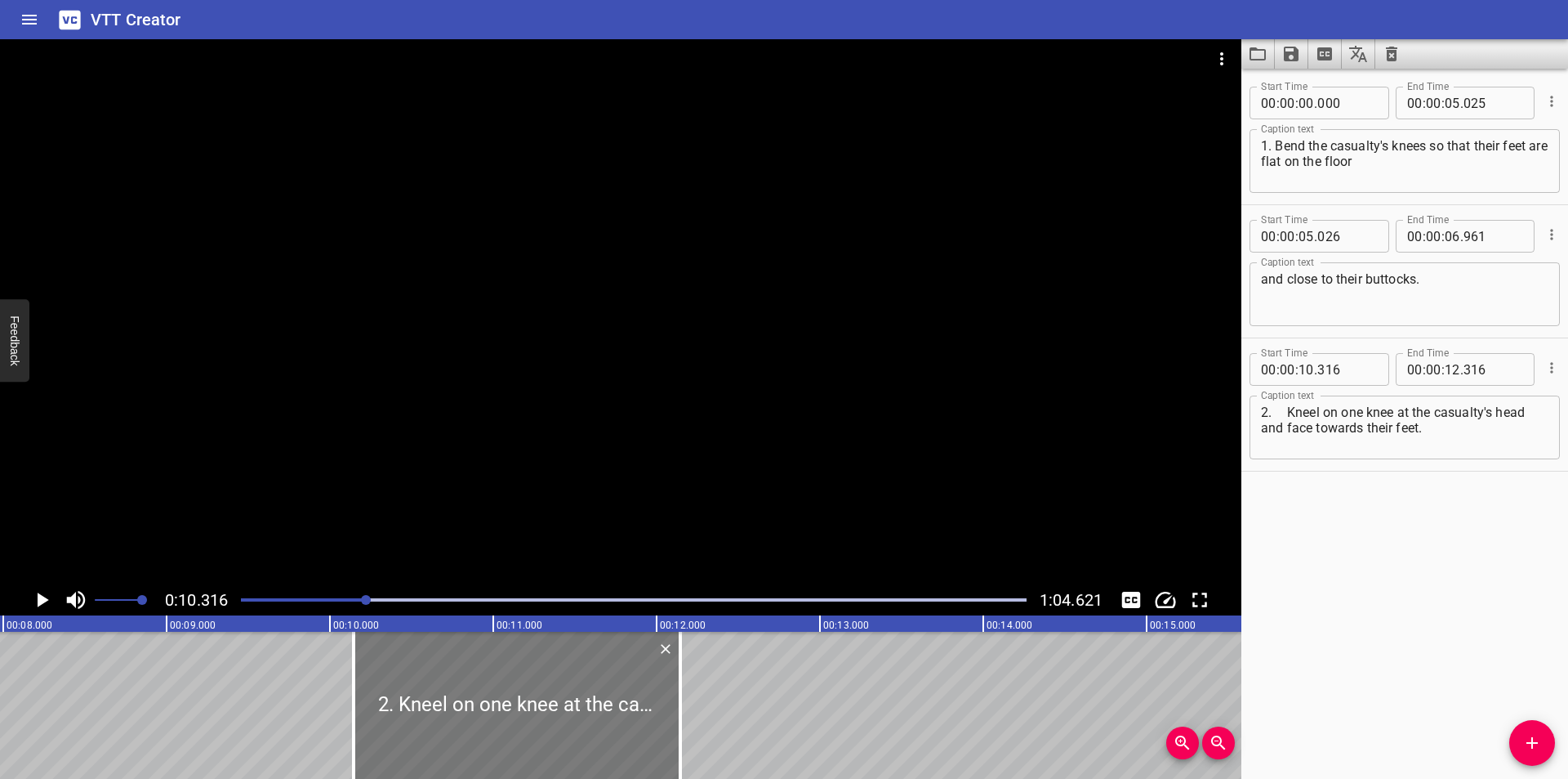
drag, startPoint x: 629, startPoint y: 748, endPoint x: 497, endPoint y: 760, distance: 132.5
click at [498, 761] on div at bounding box center [517, 705] width 327 height 147
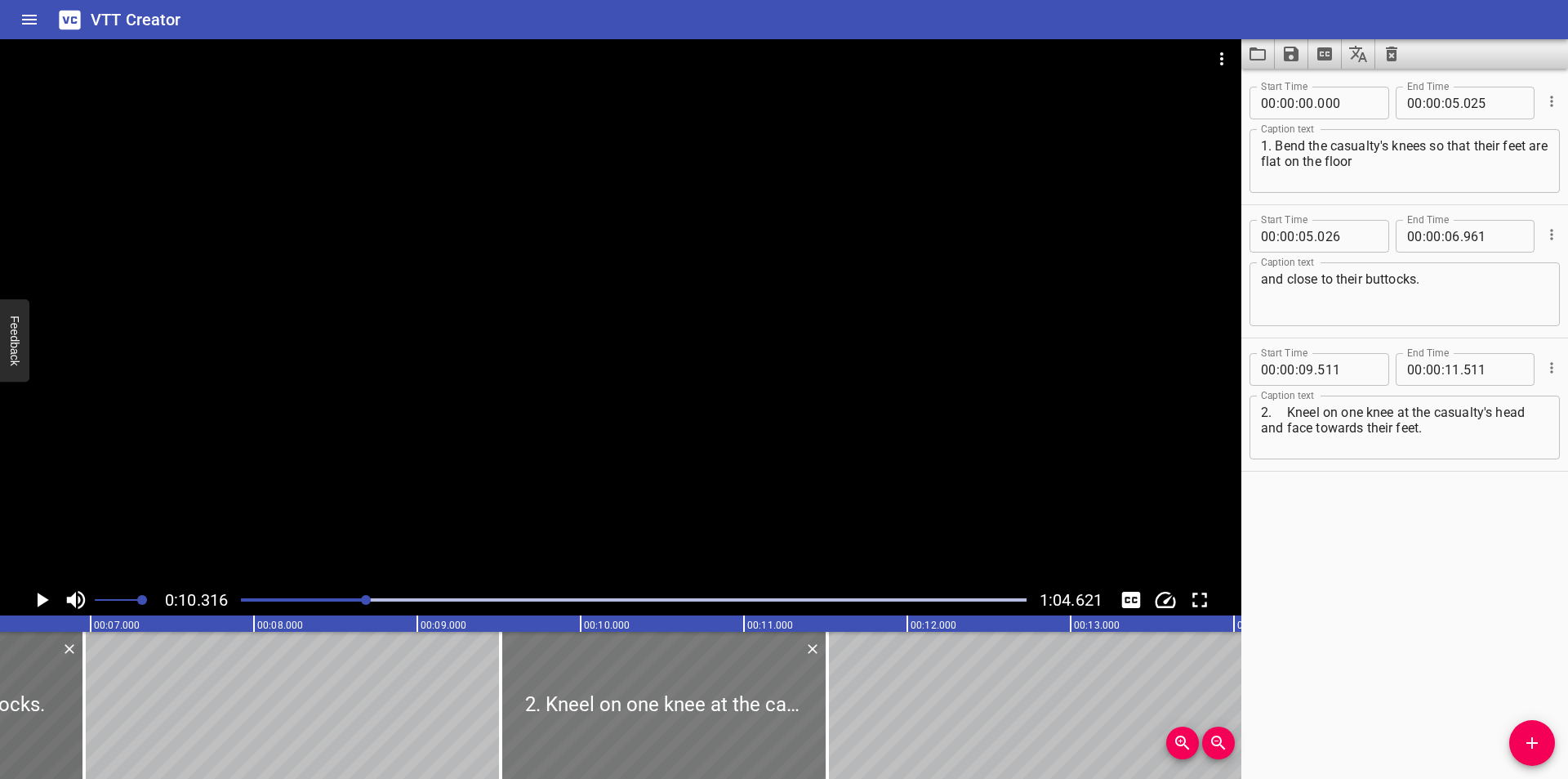
scroll to position [0, 1032]
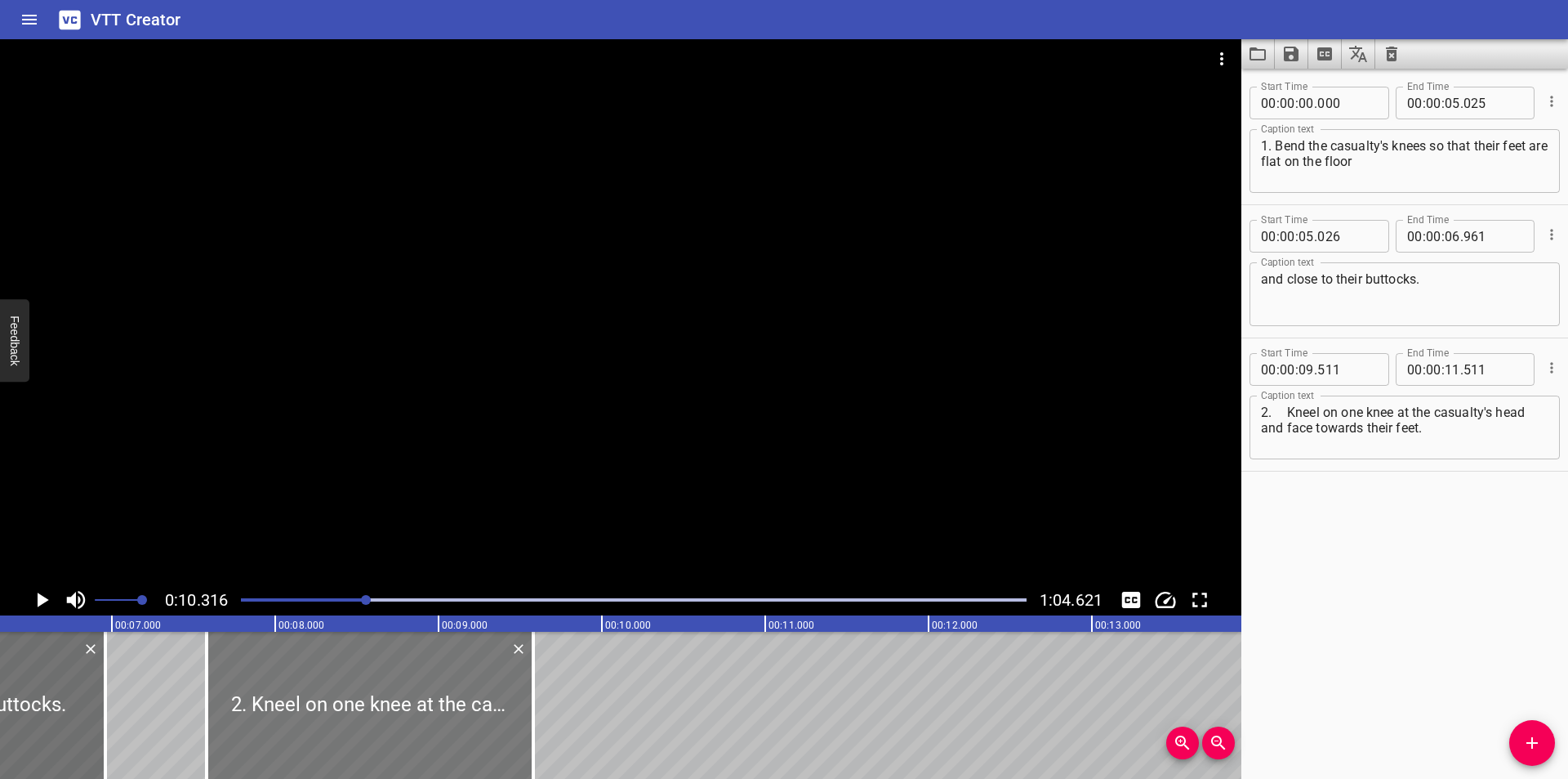
drag, startPoint x: 686, startPoint y: 728, endPoint x: 370, endPoint y: 734, distance: 316.1
click at [370, 734] on div at bounding box center [370, 705] width 327 height 147
click at [368, 734] on div at bounding box center [368, 705] width 327 height 147
click at [427, 443] on div at bounding box center [620, 311] width 1241 height 545
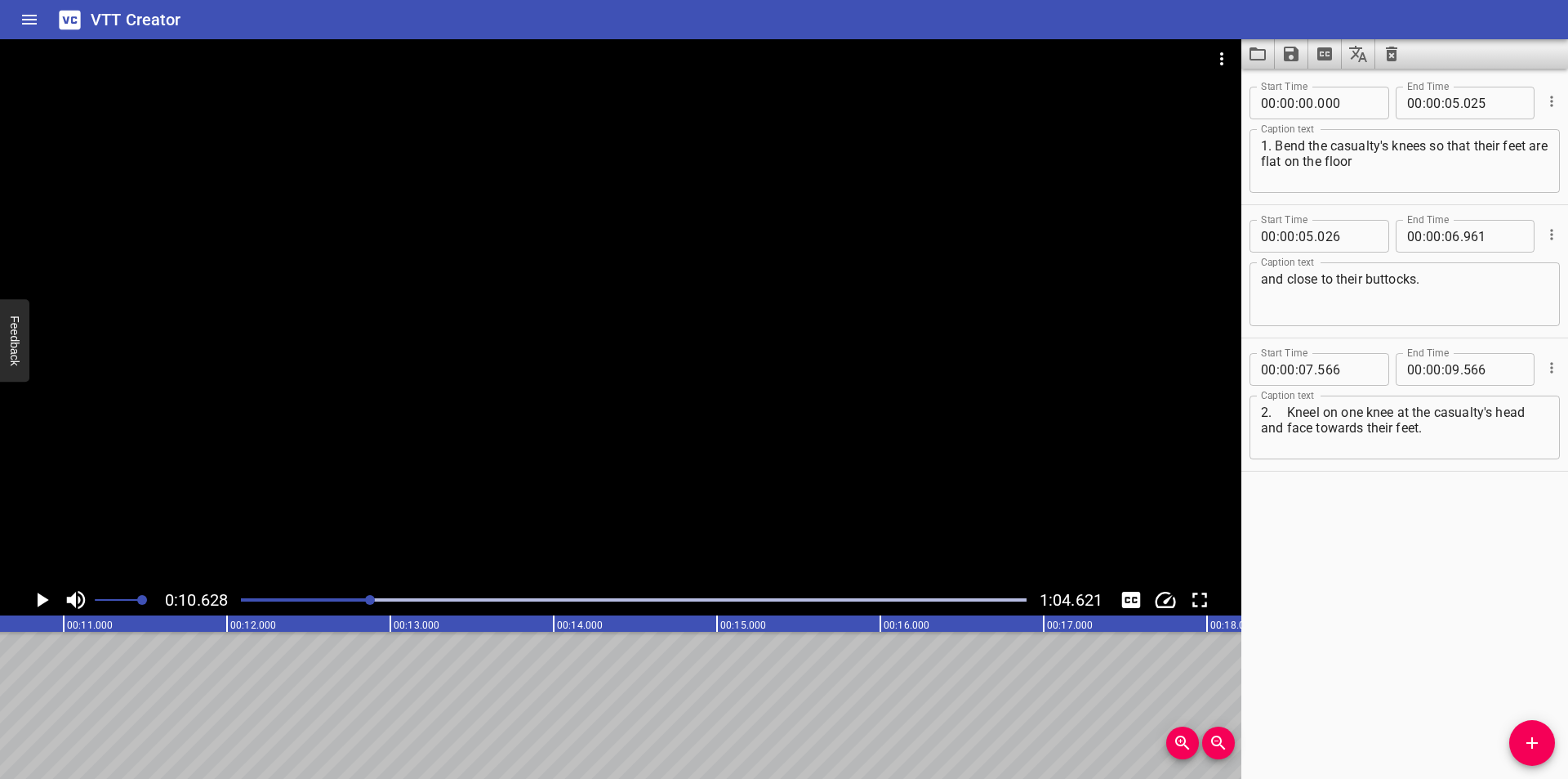
scroll to position [0, 1736]
click at [339, 606] on div at bounding box center [633, 599] width 805 height 23
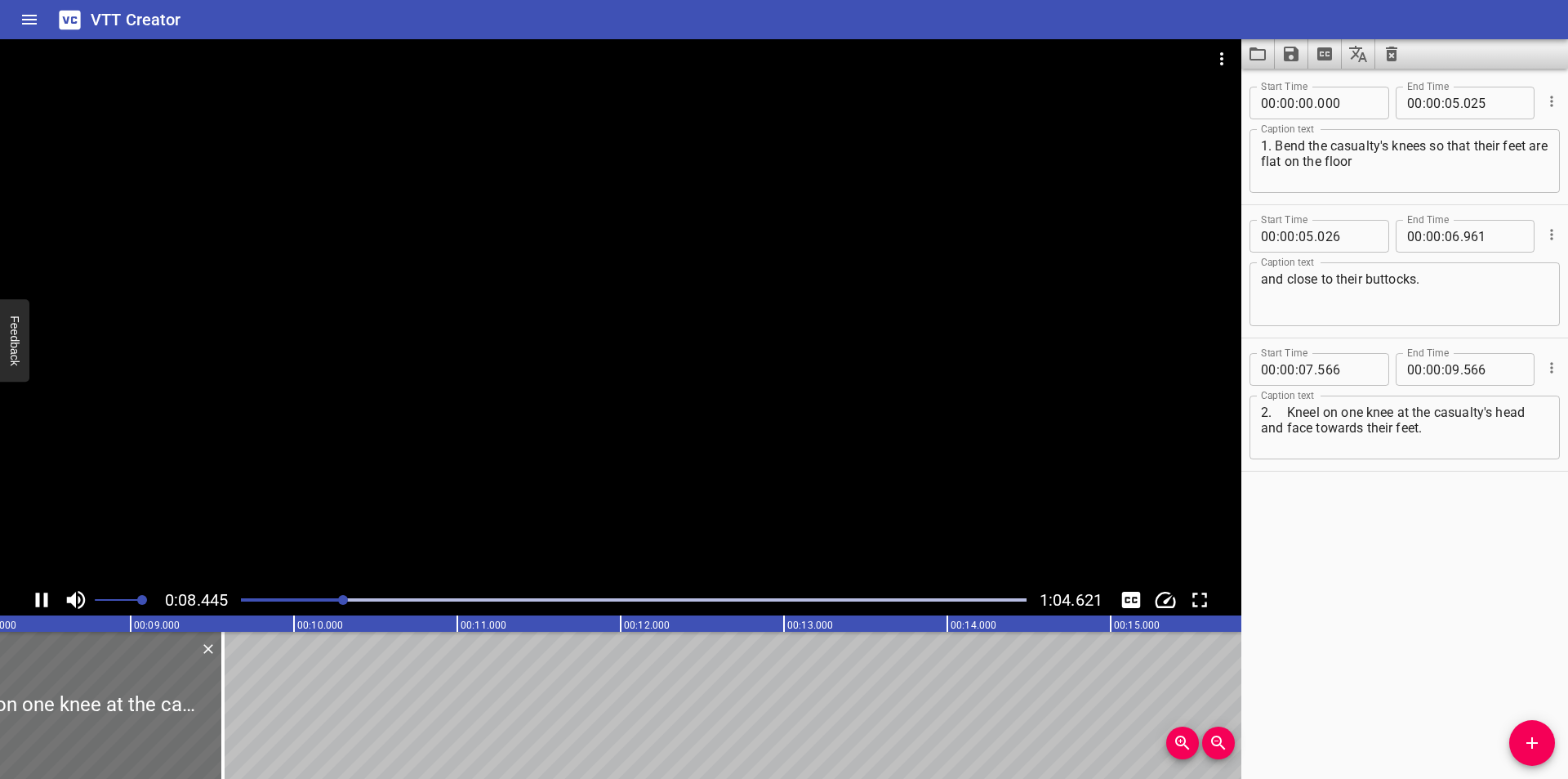
scroll to position [0, 1391]
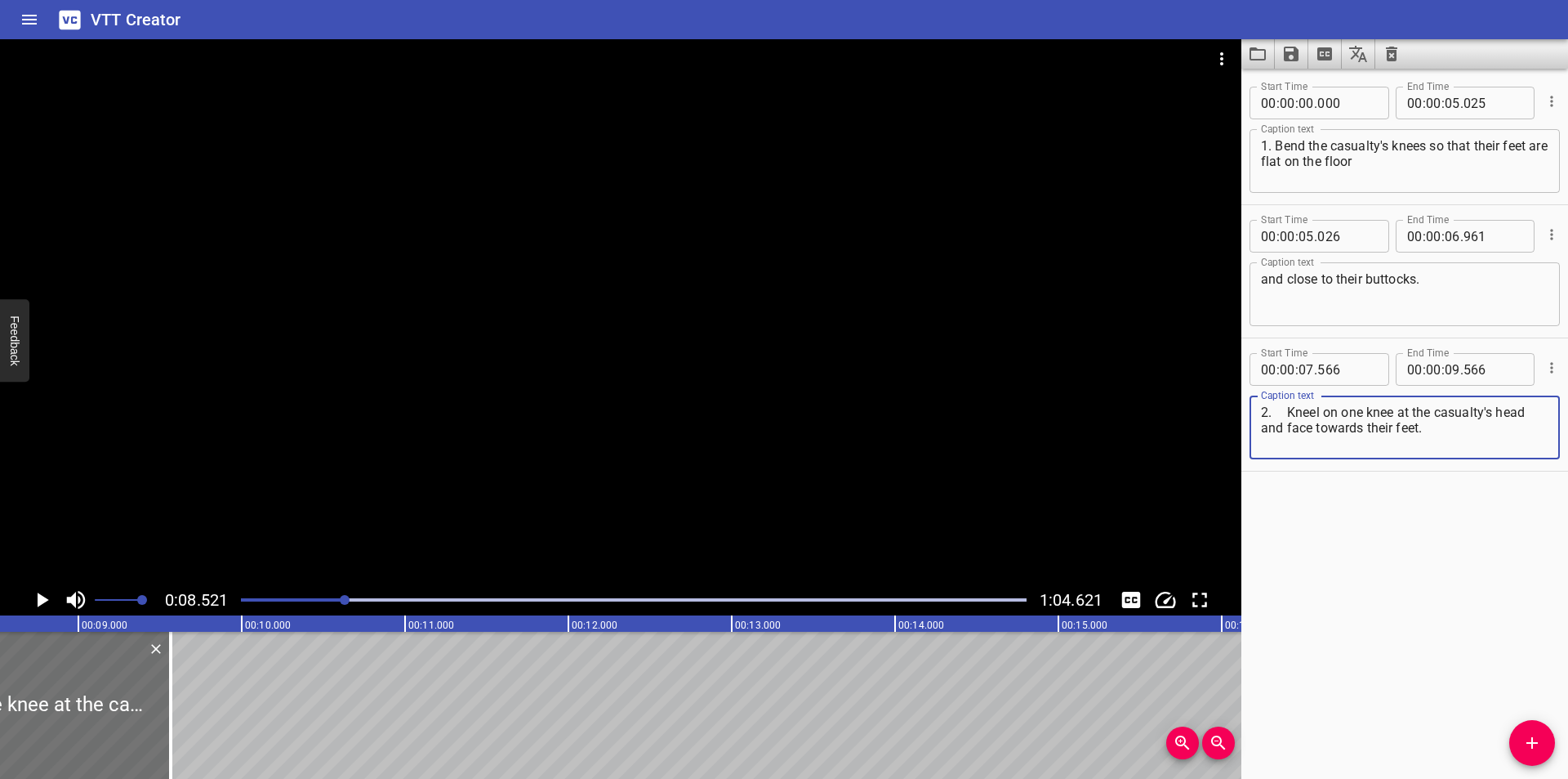
click at [1287, 416] on textarea "2. Kneel on one knee at the casualty's head and face towards their feet." at bounding box center [1404, 427] width 288 height 46
click at [322, 595] on div at bounding box center [633, 599] width 805 height 23
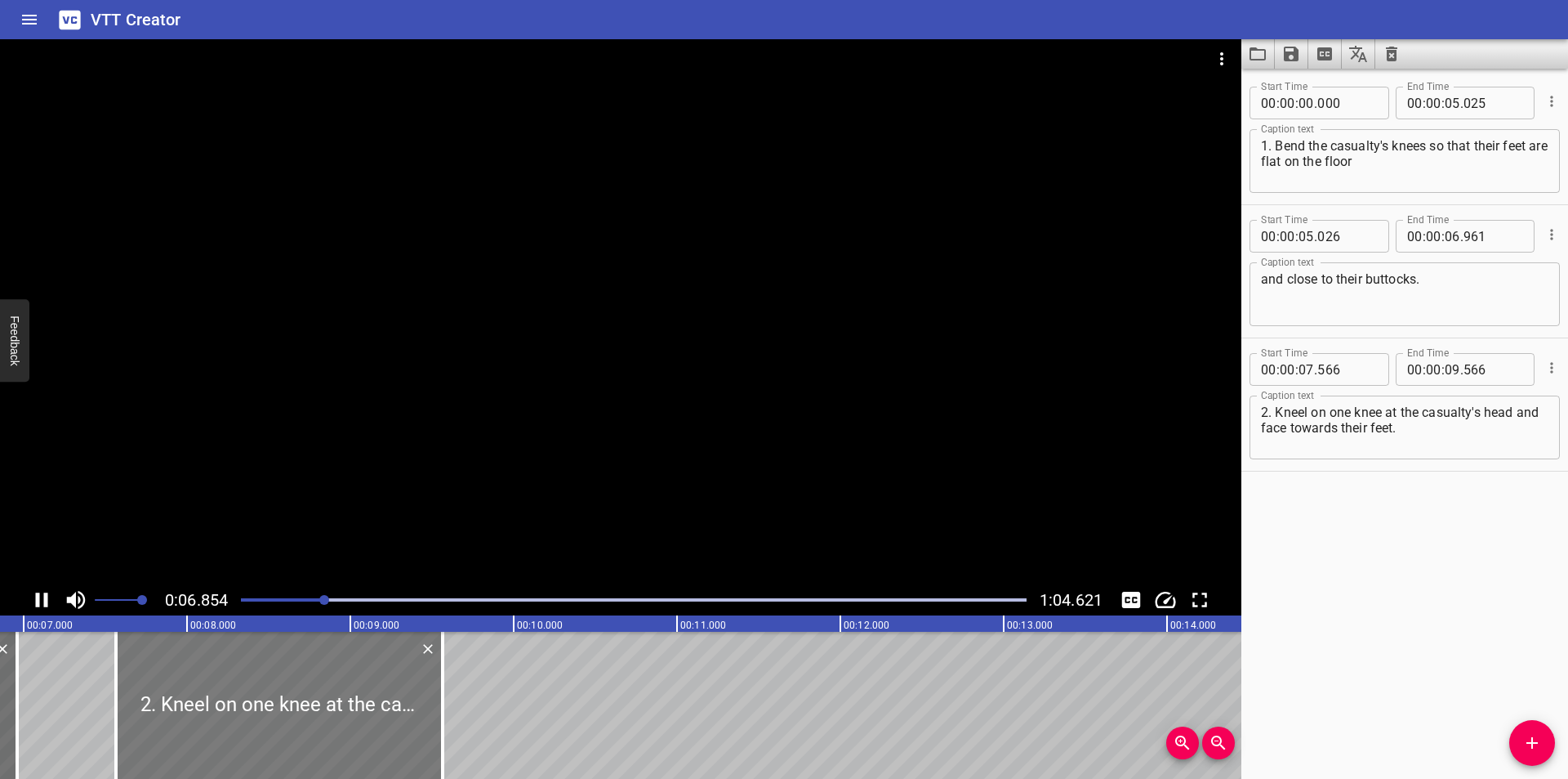
scroll to position [0, 1147]
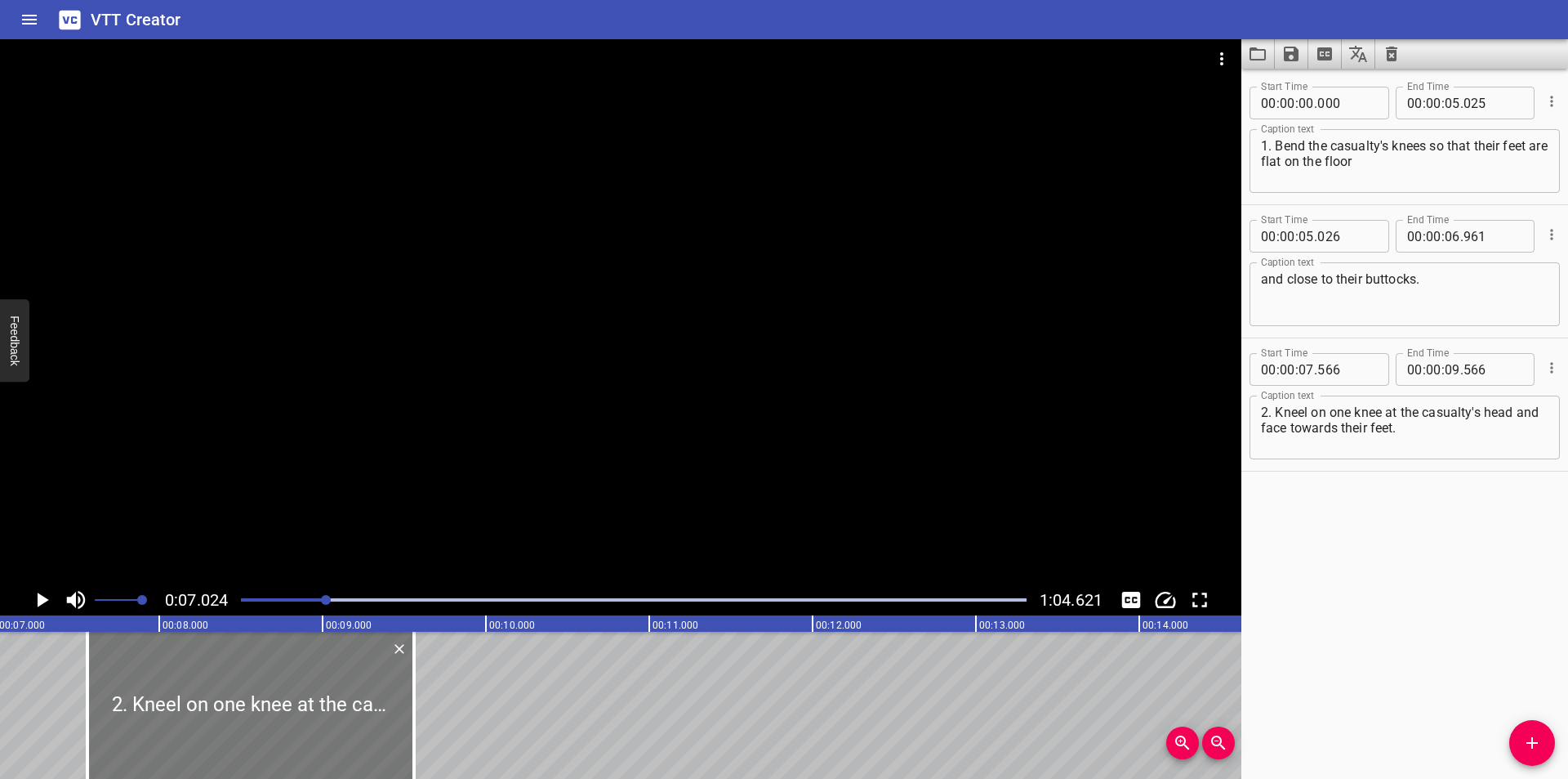
click at [293, 694] on div at bounding box center [250, 705] width 327 height 147
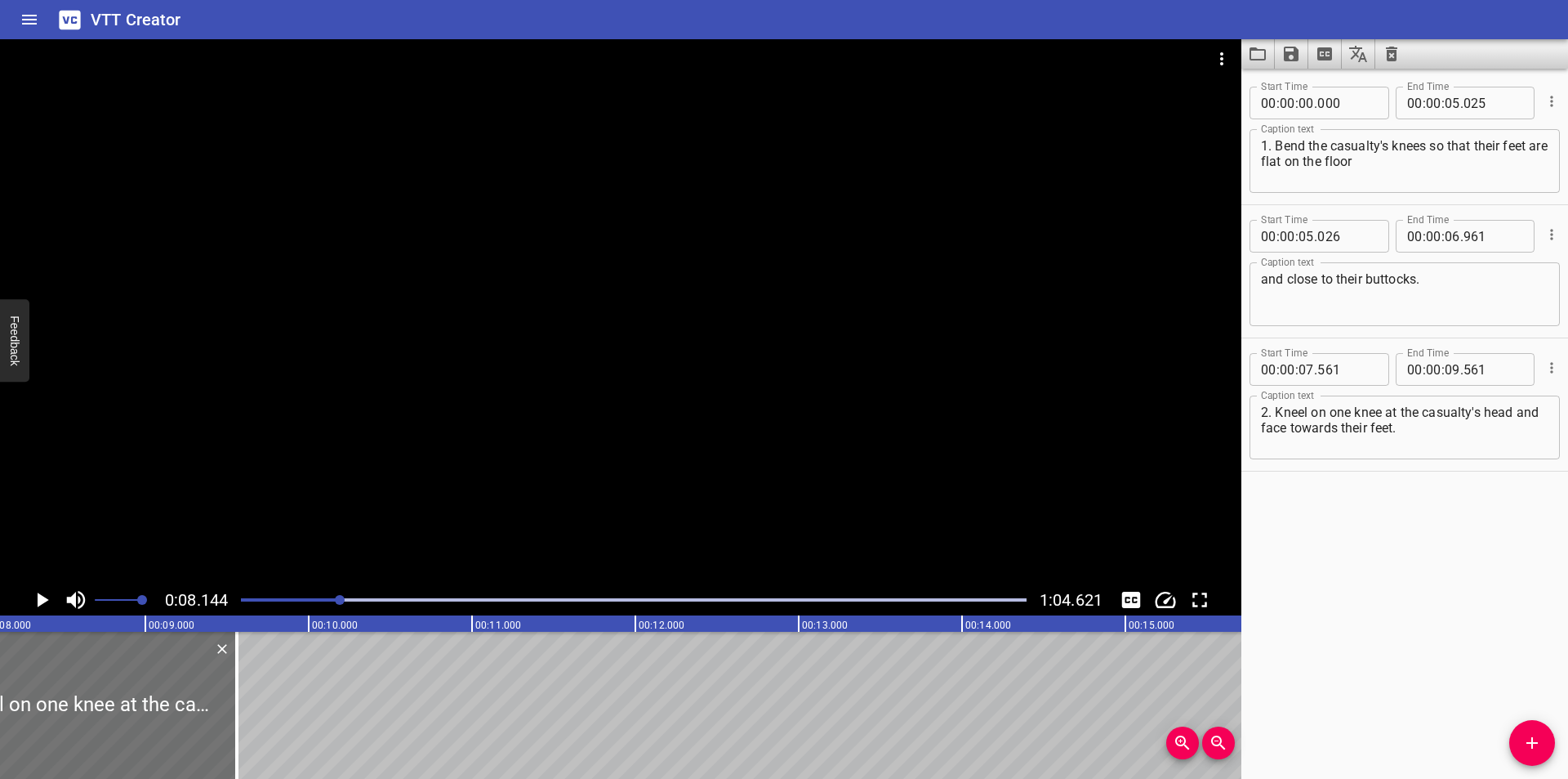
scroll to position [0, 1330]
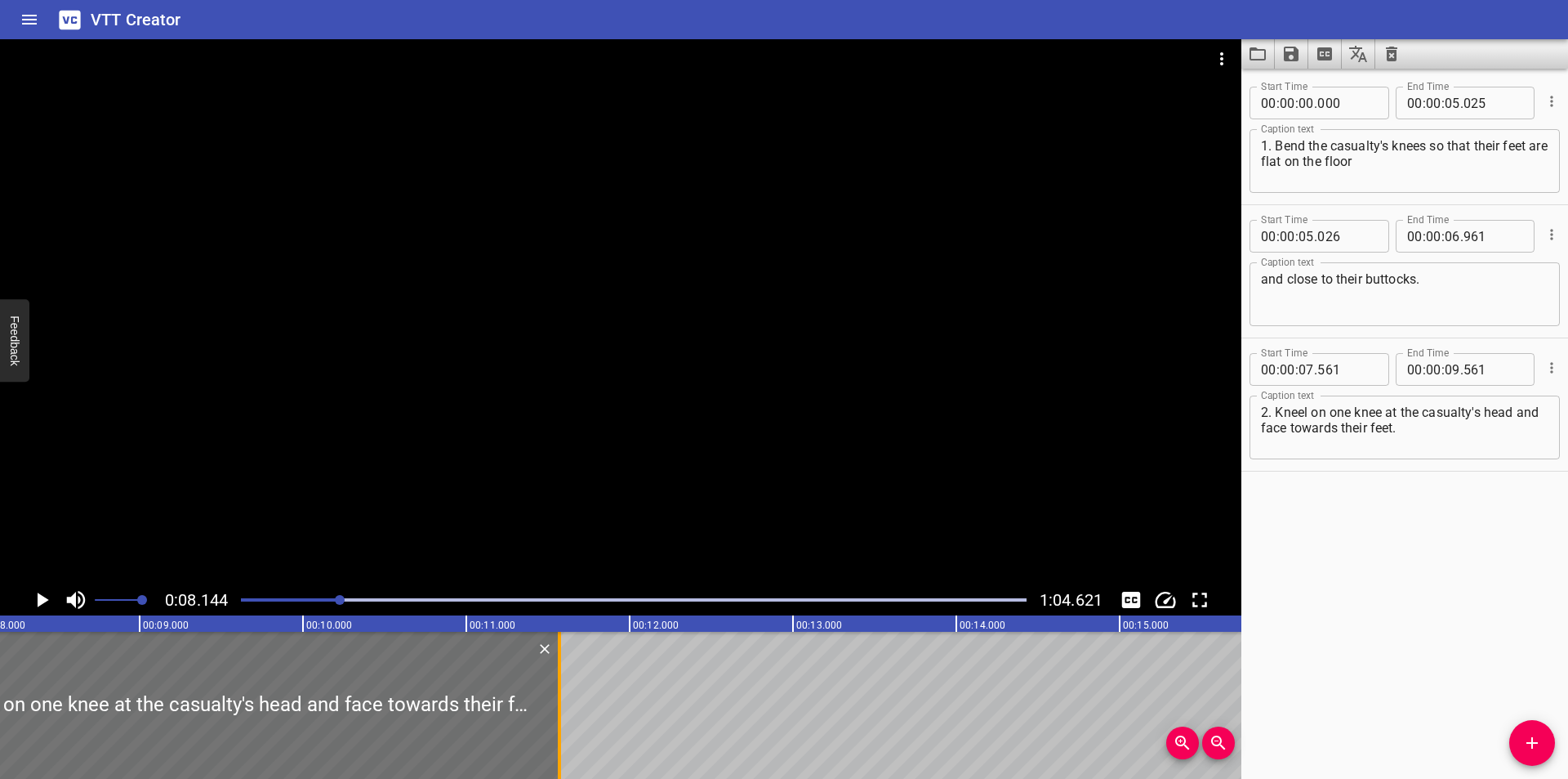
drag, startPoint x: 233, startPoint y: 719, endPoint x: 561, endPoint y: 721, distance: 328.0
click at [561, 721] on div at bounding box center [559, 705] width 17 height 147
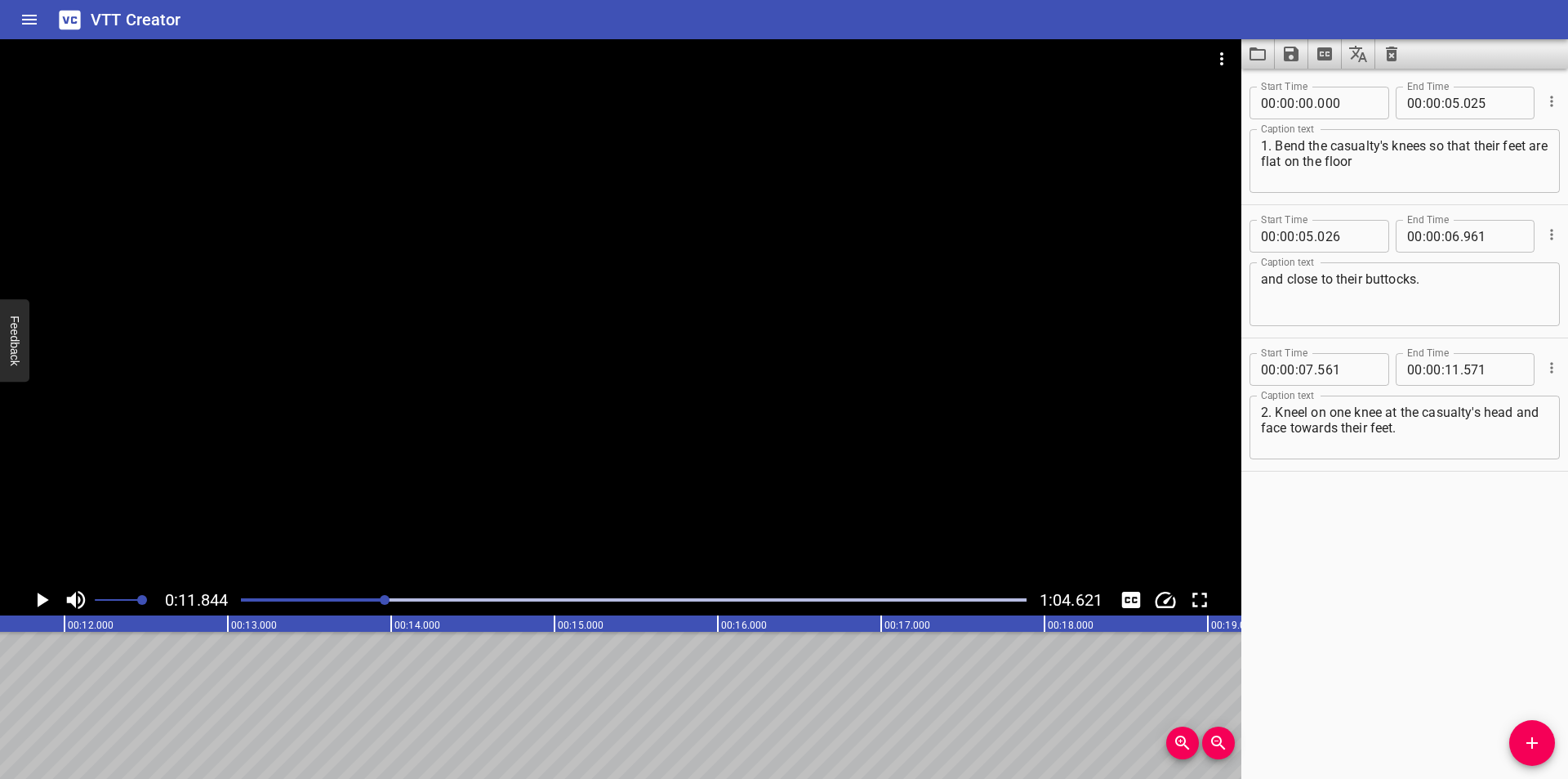
scroll to position [0, 1935]
click at [1259, 648] on div "Start Time 00 : 00 : 00 . 000 Start Time End Time 00 : 00 : 05 . 025 End Time C…" at bounding box center [1404, 423] width 327 height 710
click at [829, 497] on div at bounding box center [620, 311] width 1241 height 545
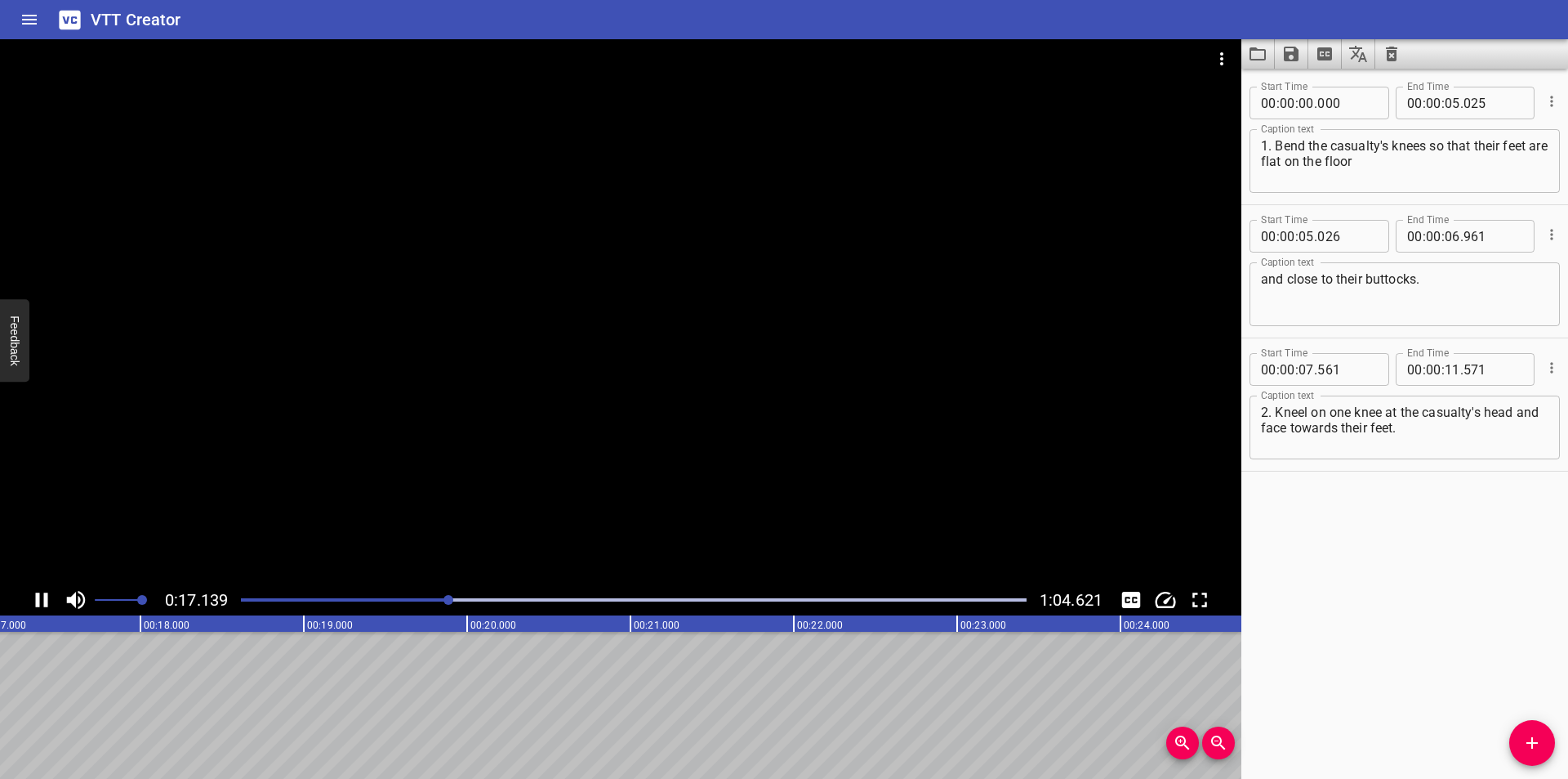
click at [407, 581] on div at bounding box center [620, 311] width 1241 height 545
click at [432, 595] on div at bounding box center [633, 599] width 805 height 23
click at [438, 506] on div at bounding box center [620, 311] width 1241 height 545
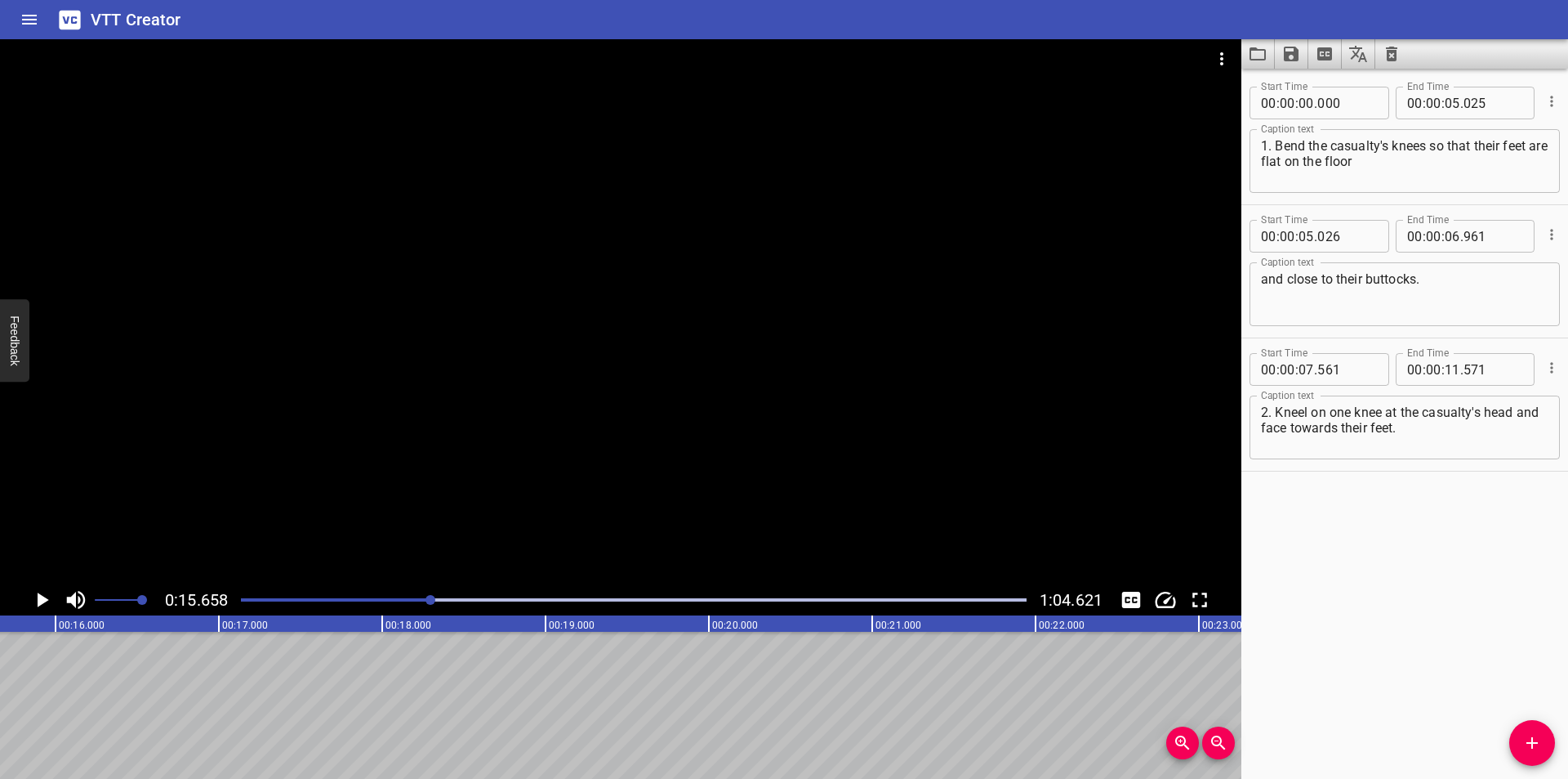
click at [408, 589] on div "0:15.658 1:04.621" at bounding box center [620, 599] width 1241 height 31
click at [458, 478] on div at bounding box center [620, 311] width 1241 height 545
click at [374, 605] on div at bounding box center [633, 599] width 805 height 23
click at [353, 605] on div at bounding box center [633, 599] width 805 height 23
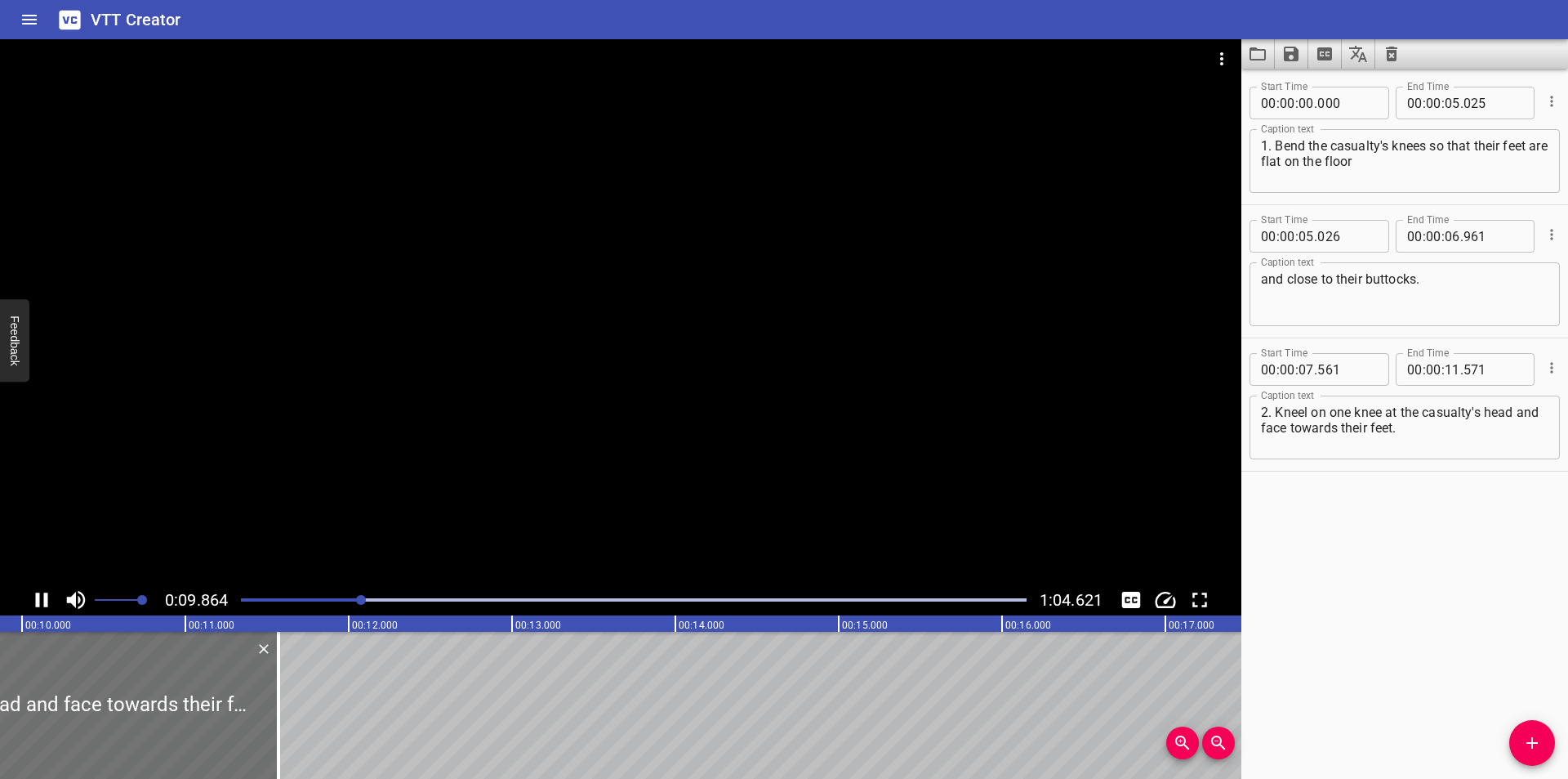
click at [474, 466] on div at bounding box center [620, 311] width 1241 height 545
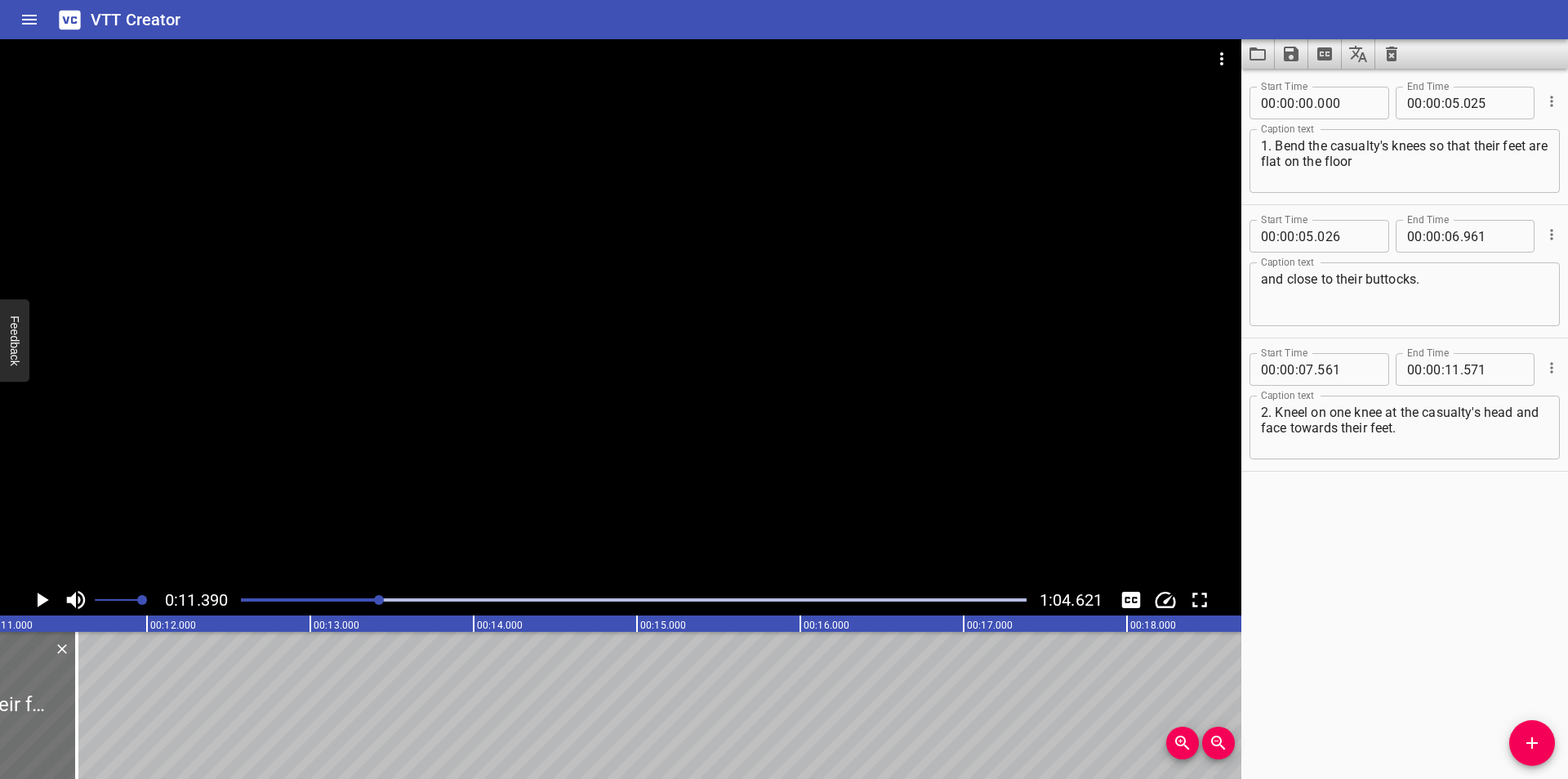
scroll to position [0, 1860]
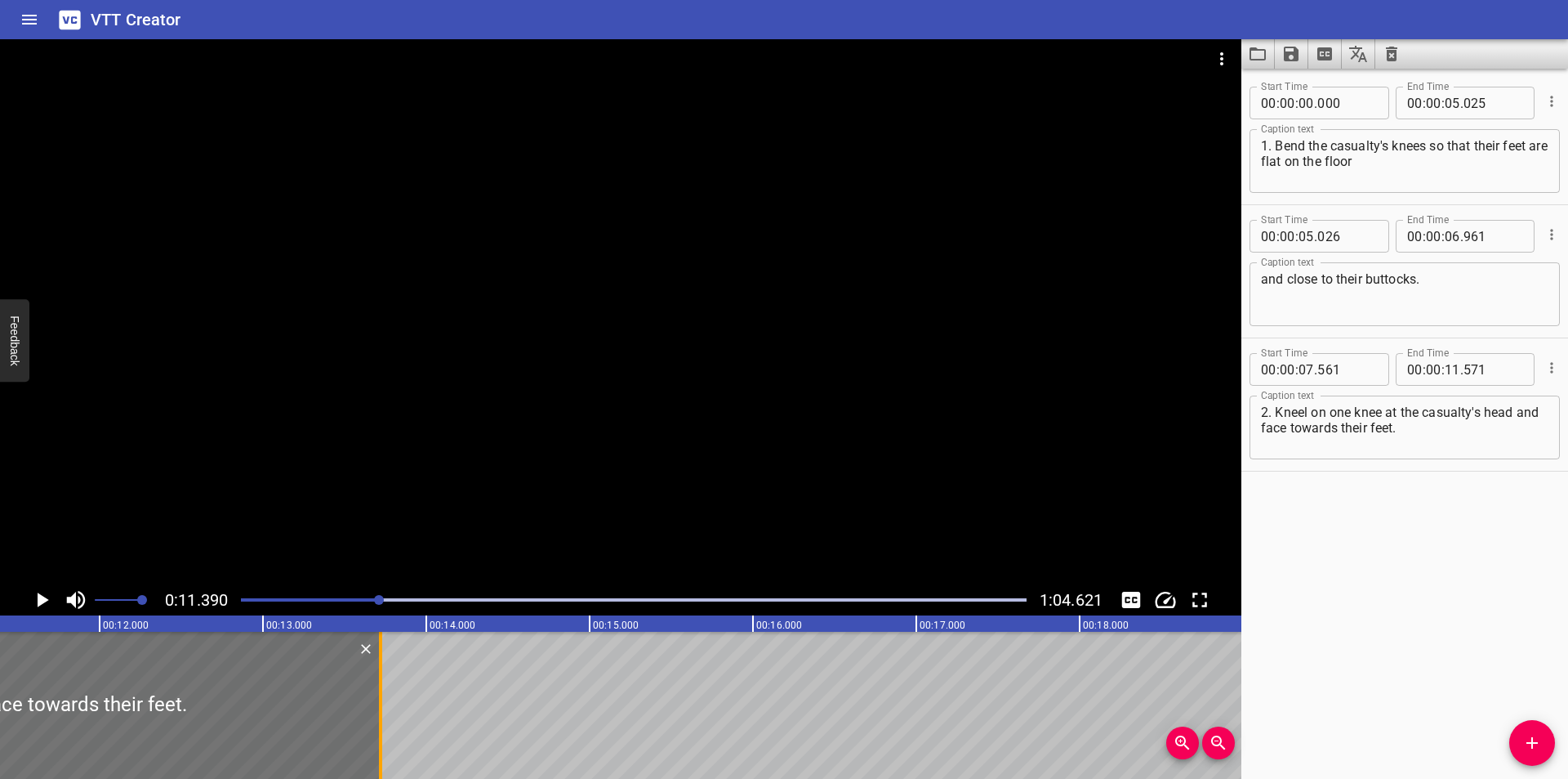
drag, startPoint x: 27, startPoint y: 741, endPoint x: 378, endPoint y: 723, distance: 351.5
click at [378, 723] on div at bounding box center [380, 705] width 17 height 147
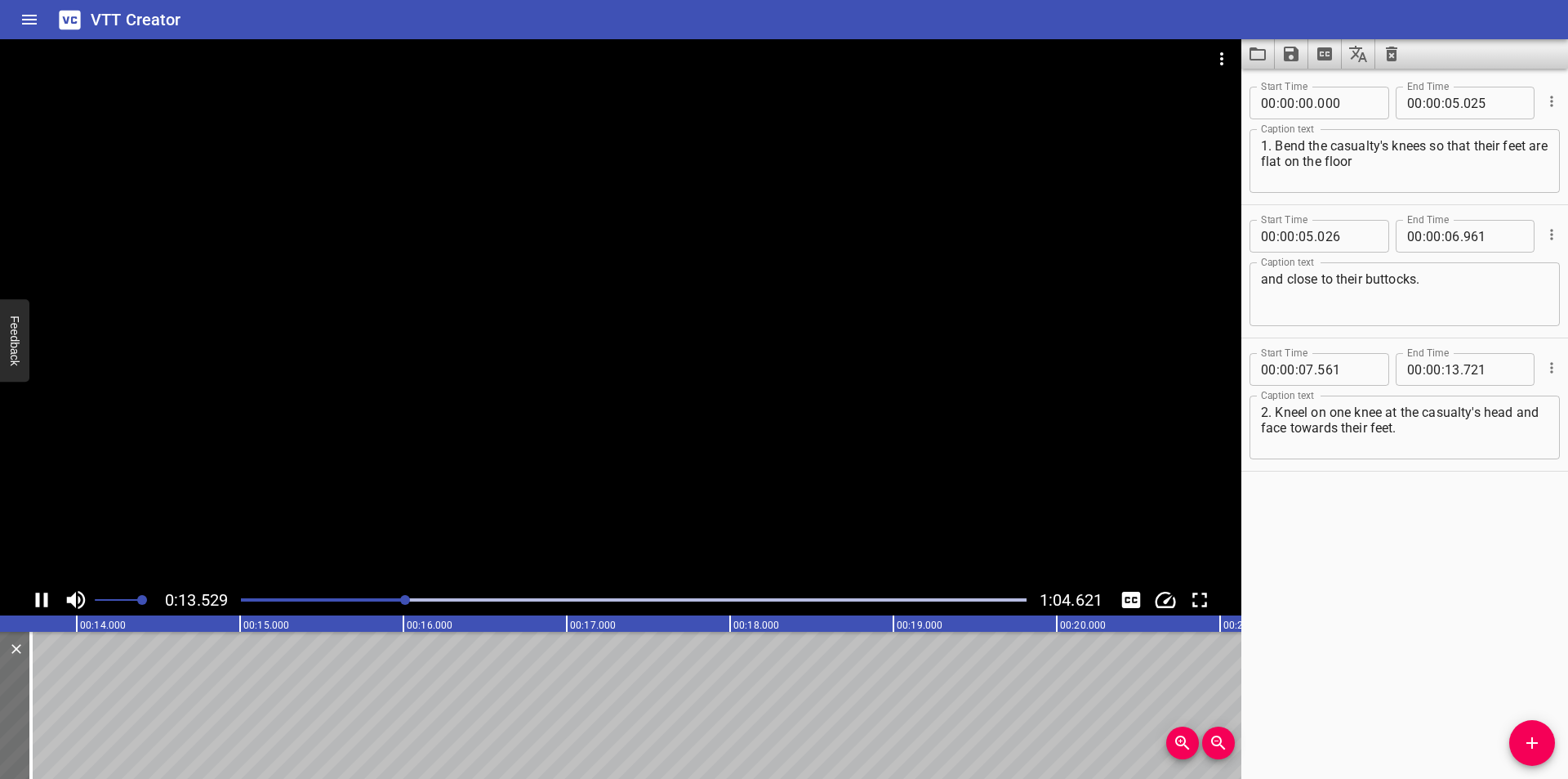
click at [300, 605] on div at bounding box center [633, 599] width 805 height 23
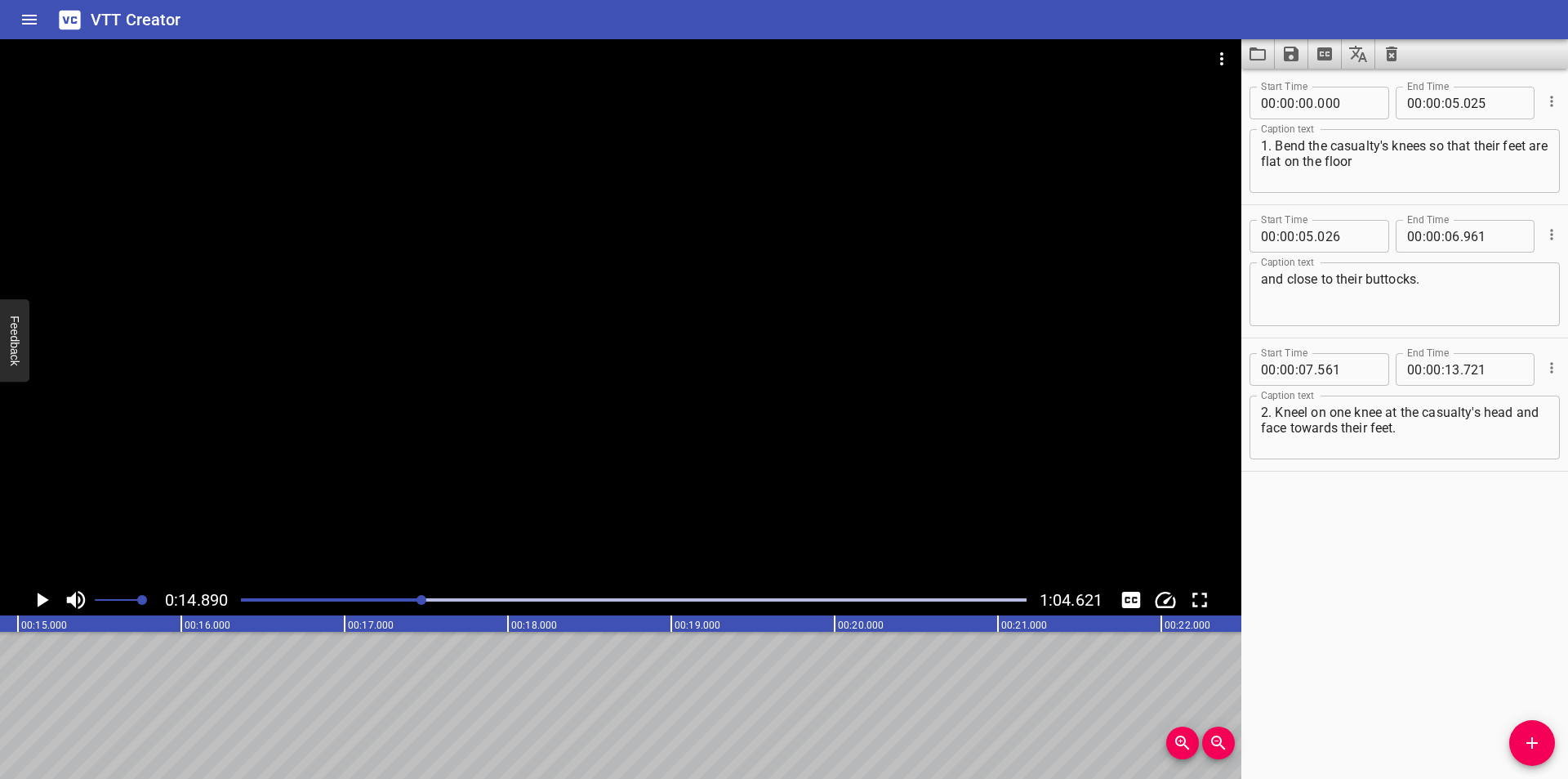
click at [1537, 743] on icon "Add Cue" at bounding box center [1532, 742] width 12 height 12
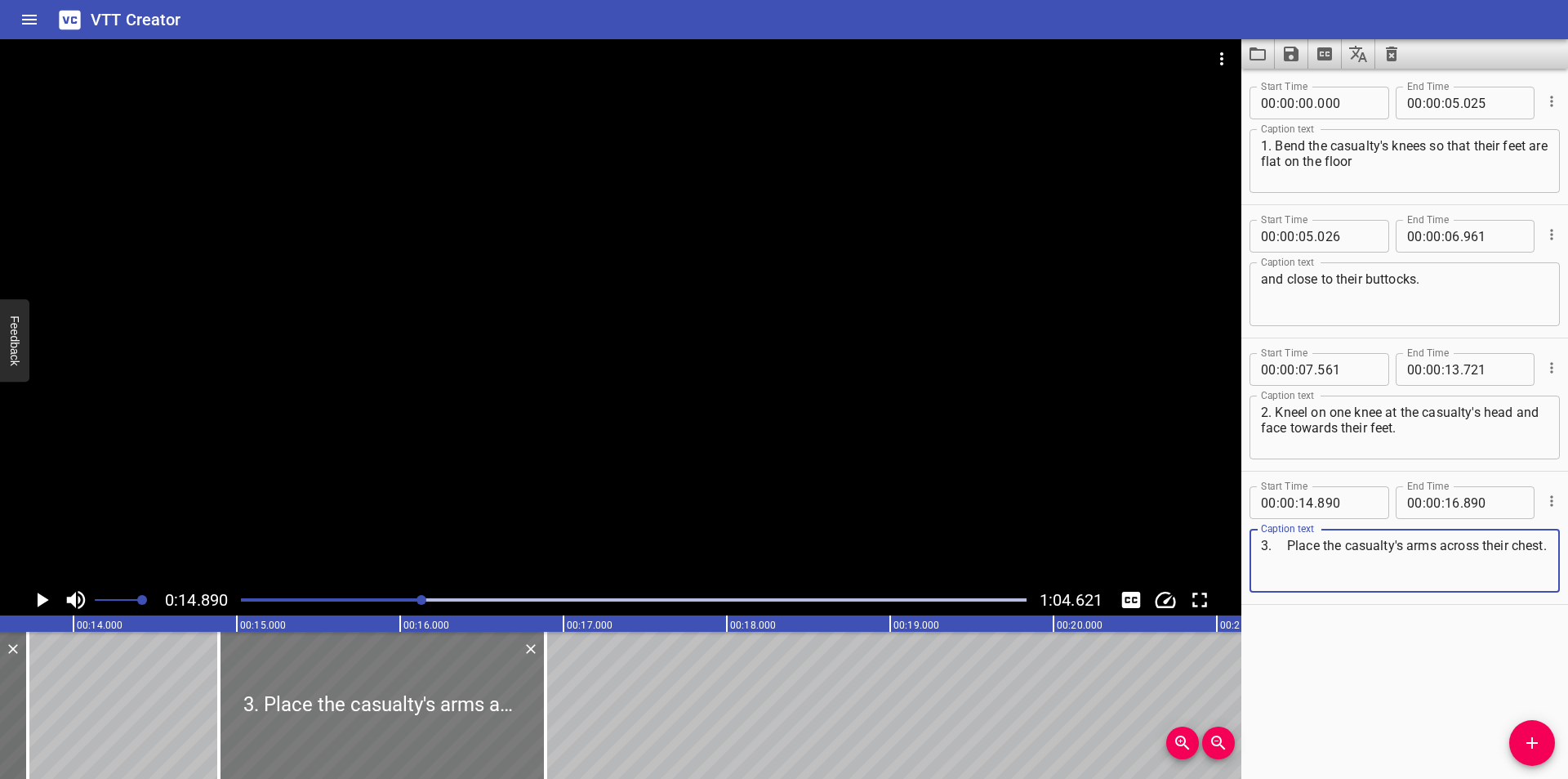
scroll to position [0, 2160]
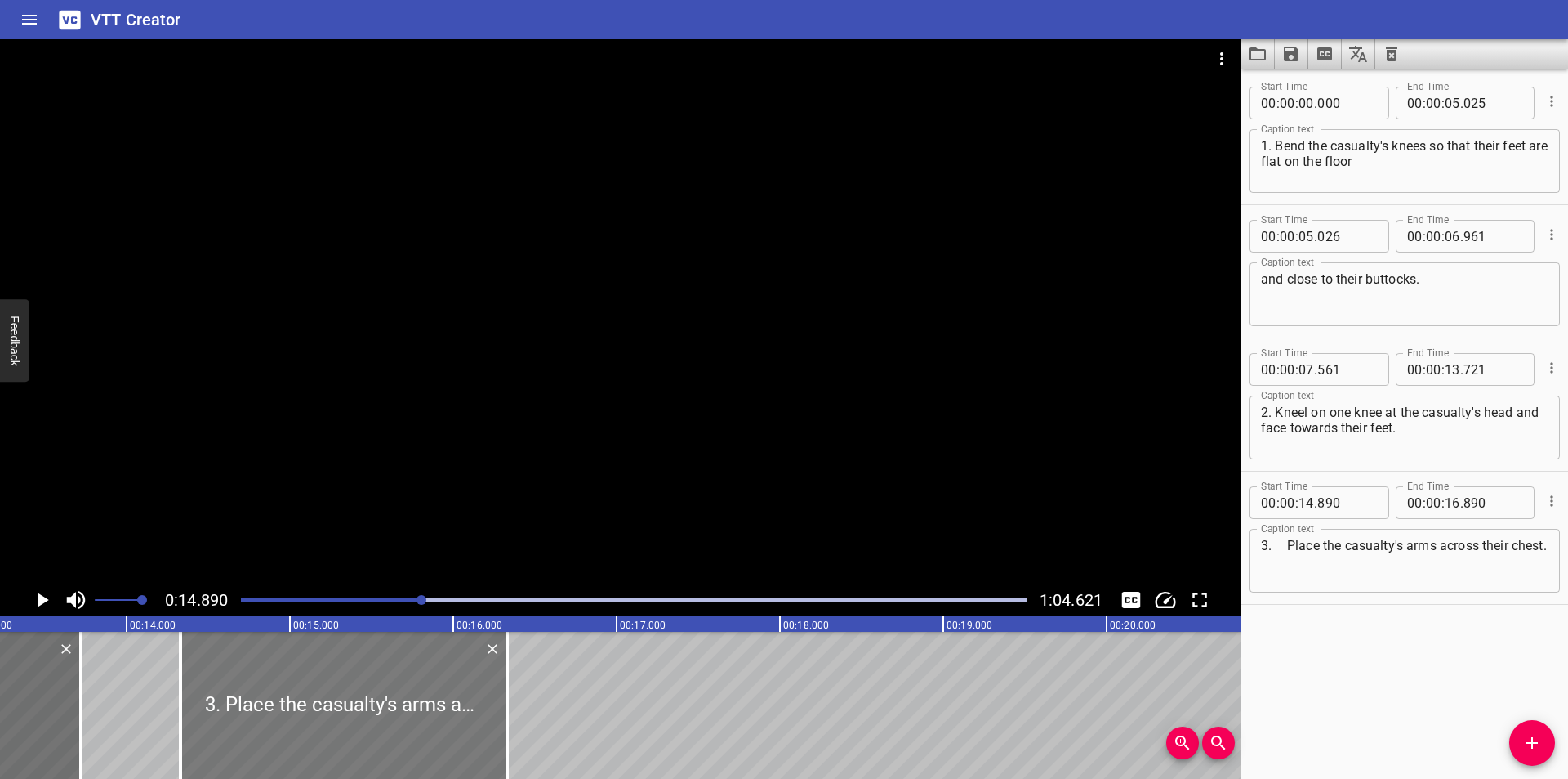
drag, startPoint x: 391, startPoint y: 710, endPoint x: 299, endPoint y: 713, distance: 92.0
click at [299, 713] on div at bounding box center [344, 705] width 327 height 147
click at [557, 469] on div at bounding box center [620, 311] width 1241 height 545
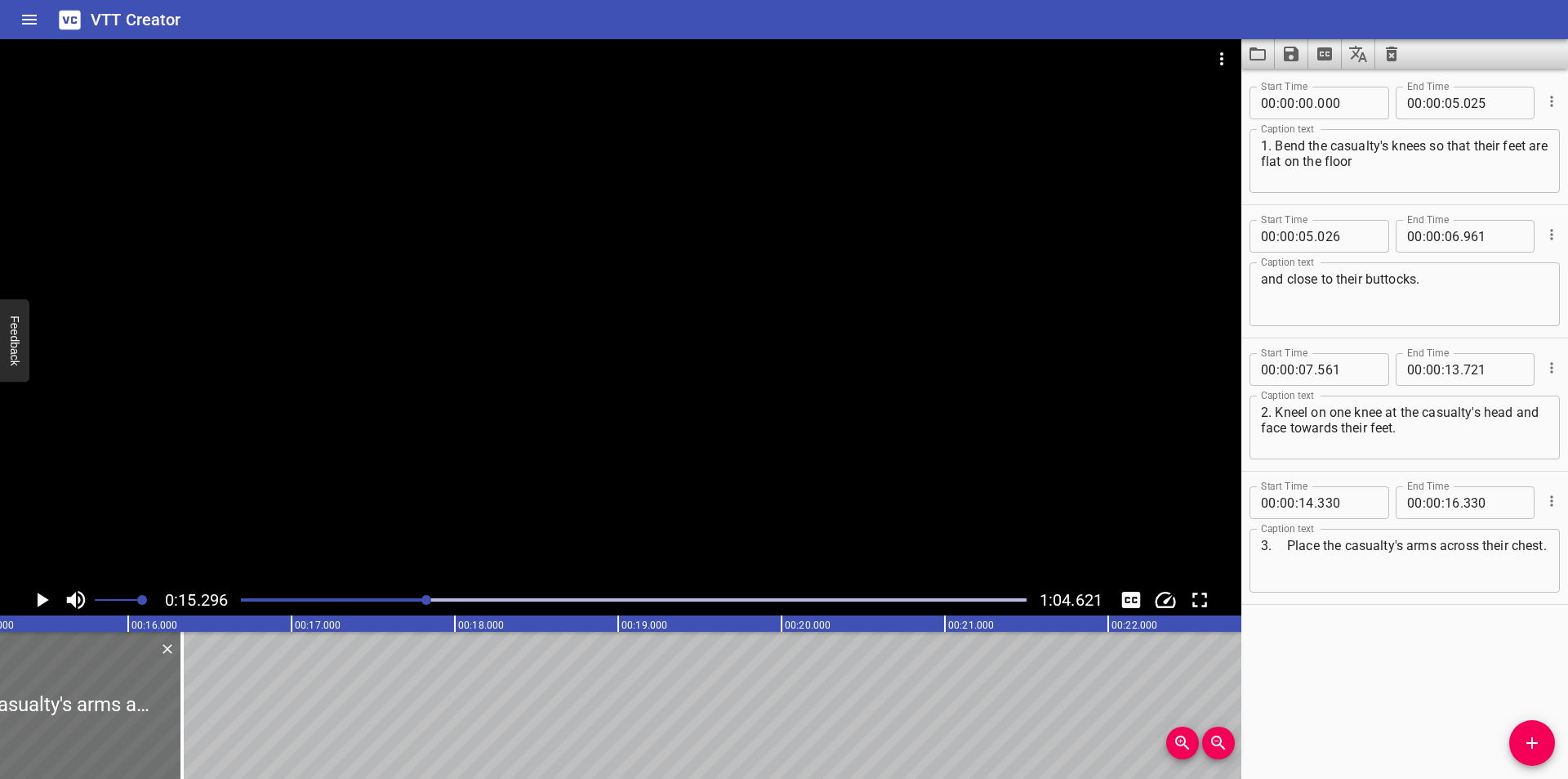
scroll to position [0, 2498]
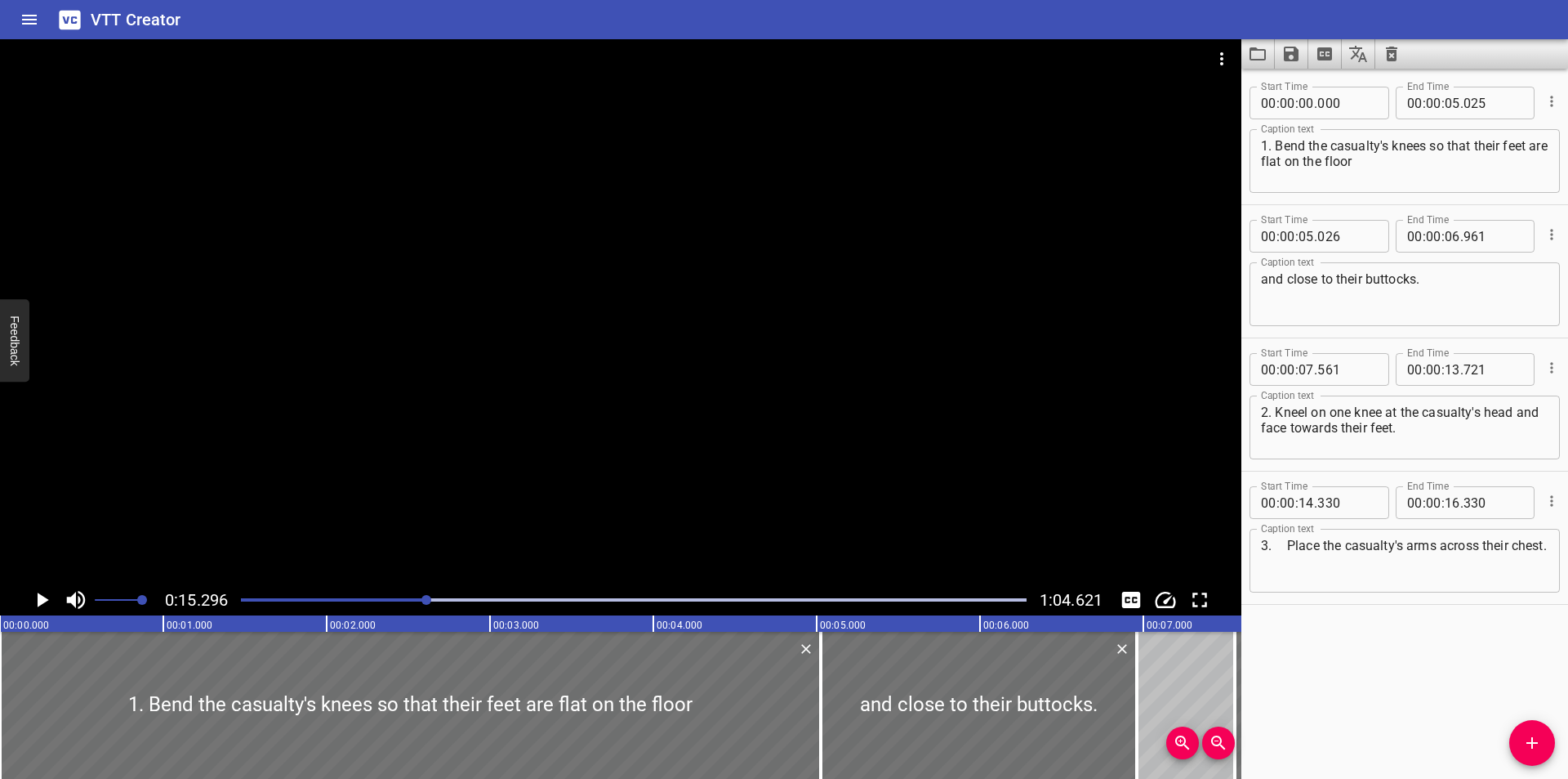
scroll to position [0, 2498]
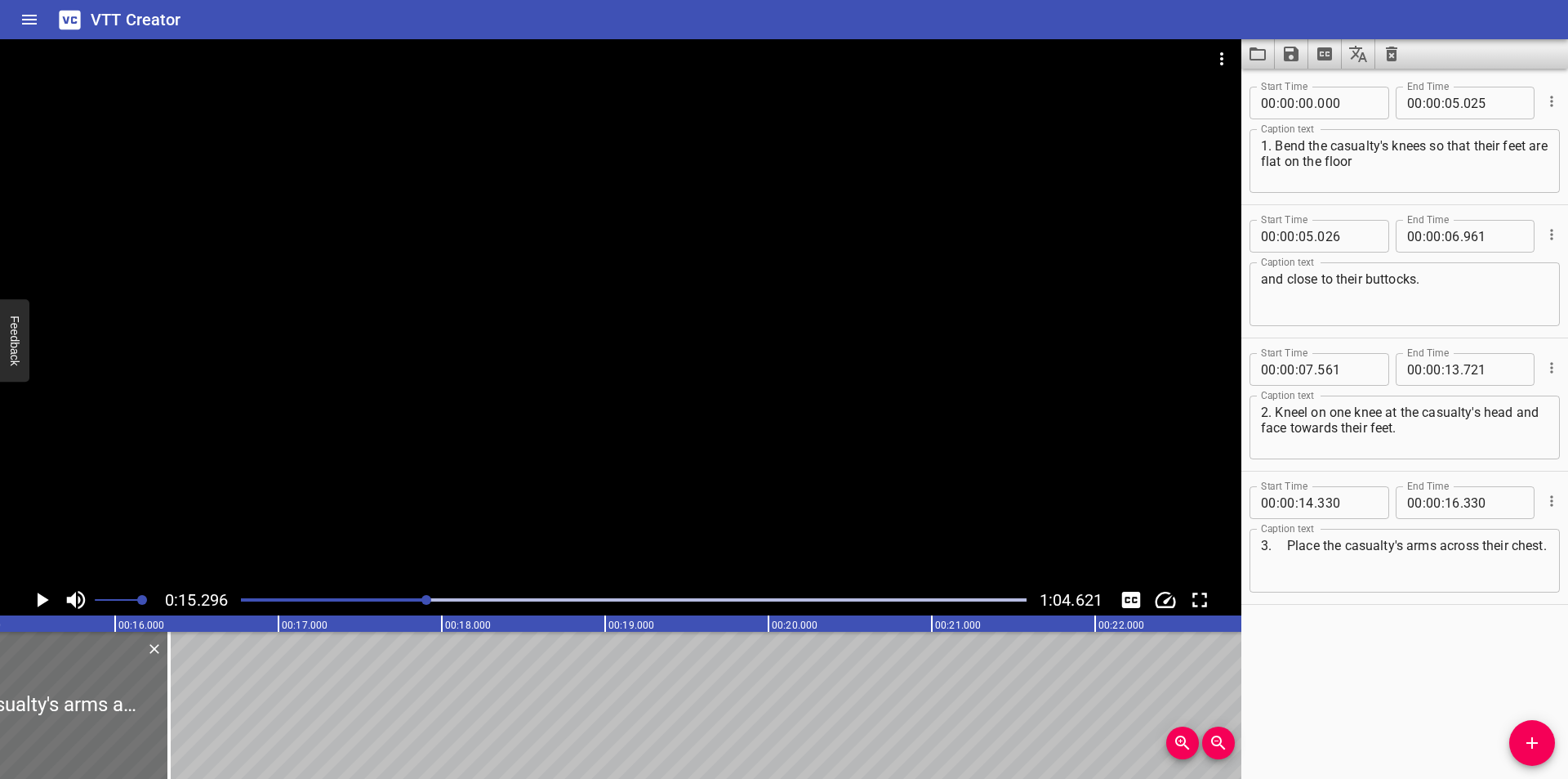
click at [1288, 540] on textarea "3. Place the casualty's arms across their chest." at bounding box center [1404, 561] width 288 height 46
type textarea "3. Place the casualty's arms across their chest."
click at [419, 595] on div at bounding box center [633, 599] width 805 height 23
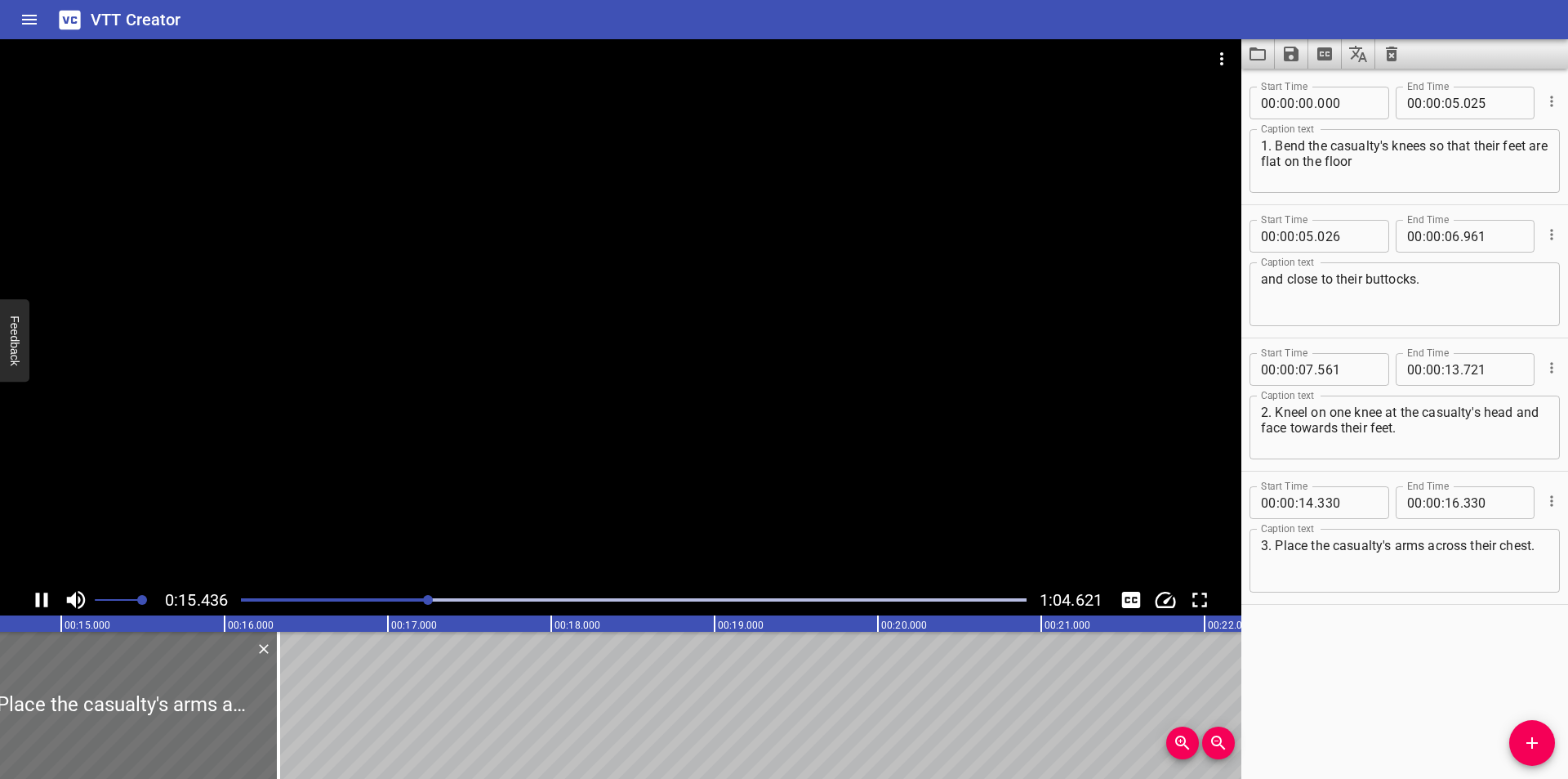
scroll to position [0, 2552]
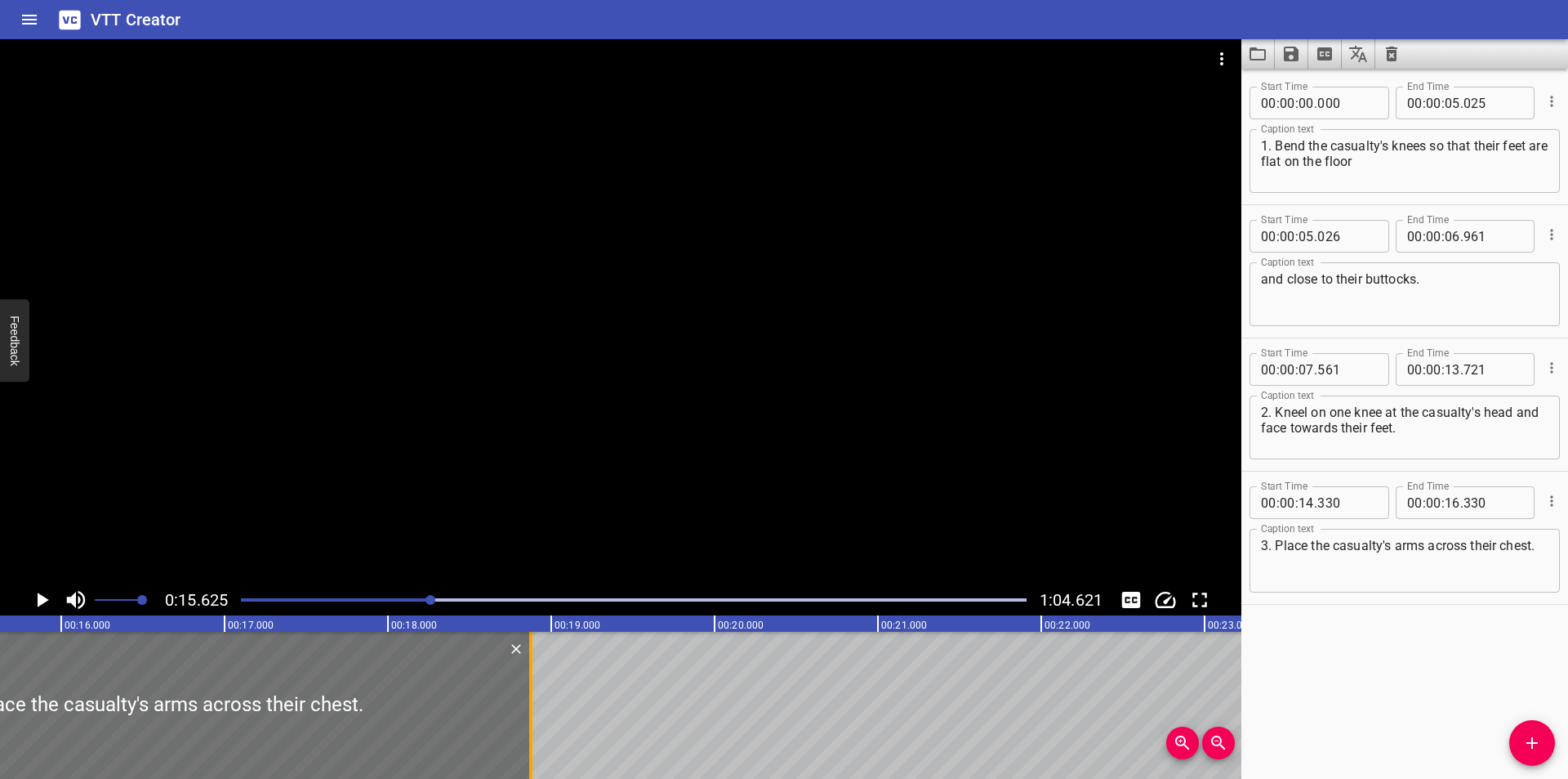
drag, startPoint x: 119, startPoint y: 732, endPoint x: 534, endPoint y: 719, distance: 415.2
click at [534, 719] on div at bounding box center [531, 705] width 17 height 147
type input "18"
type input "875"
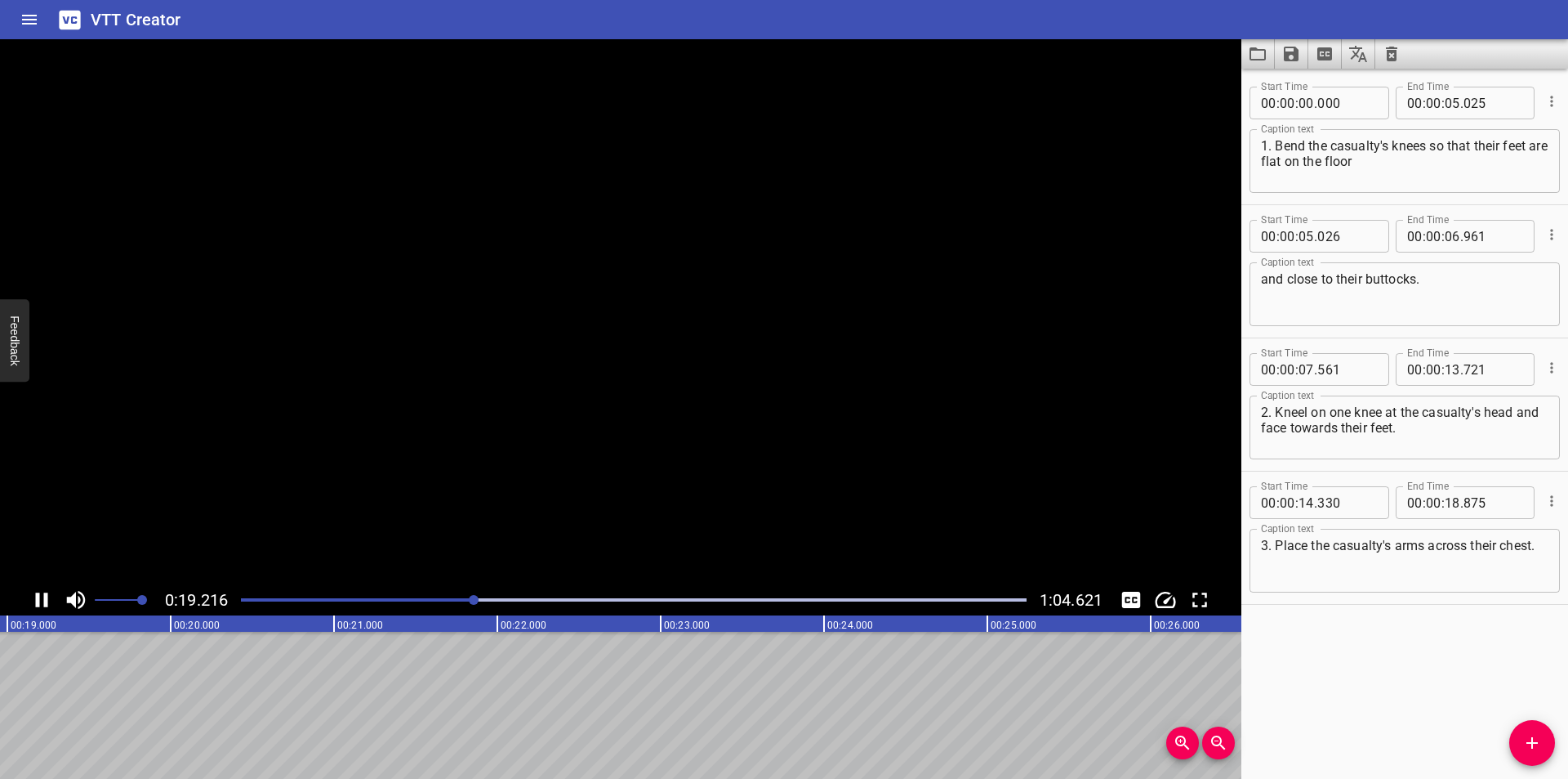
scroll to position [0, 3145]
click at [1545, 749] on span "Add Cue" at bounding box center [1531, 742] width 45 height 20
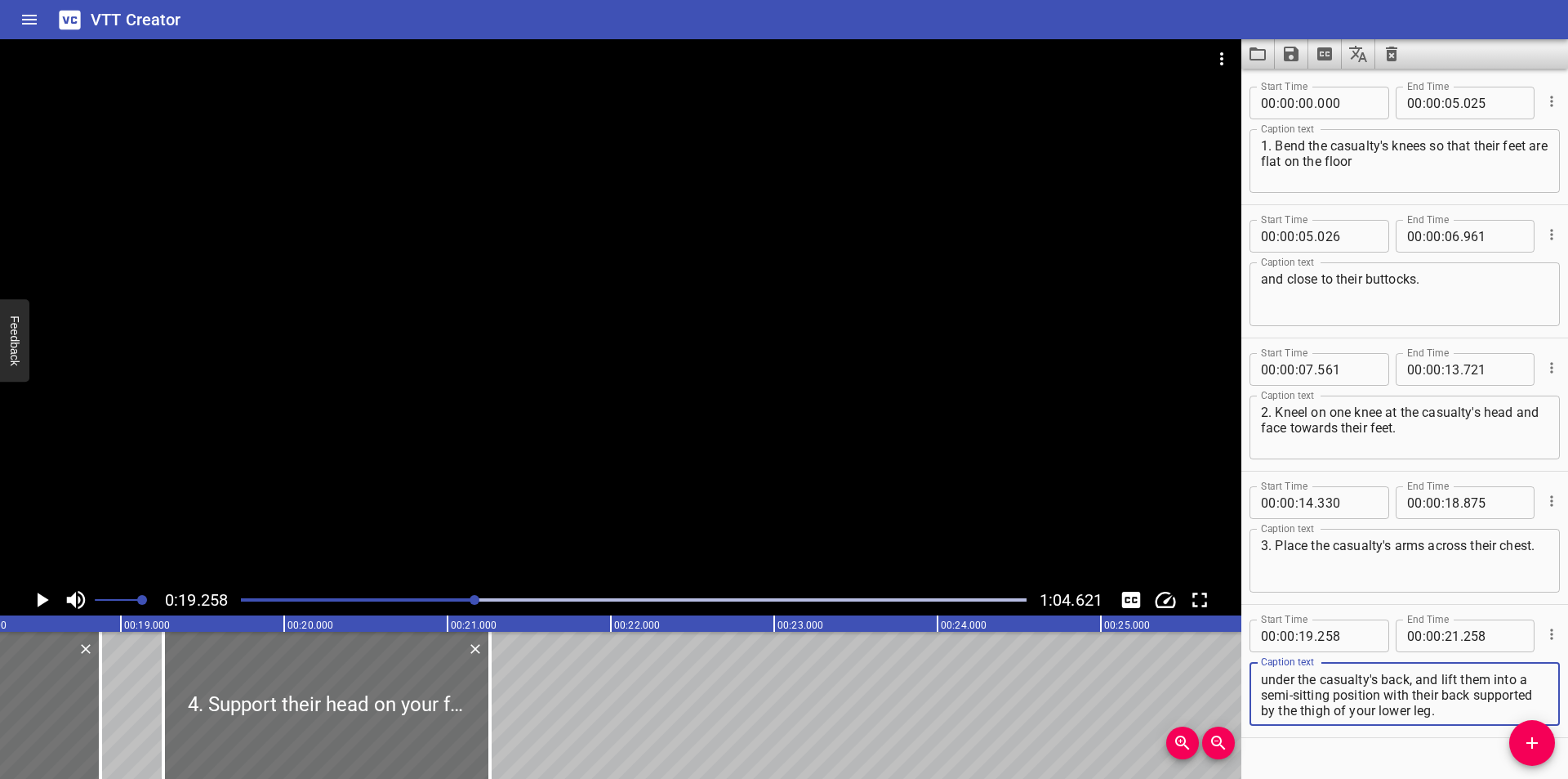
scroll to position [0, 0]
click at [1289, 677] on textarea "4. Support their head on your forearms. Reach under the casualty's back, and li…" at bounding box center [1404, 694] width 288 height 46
type textarea "4. Support their head on your forearms. Reach under the casualty's back, and li…"
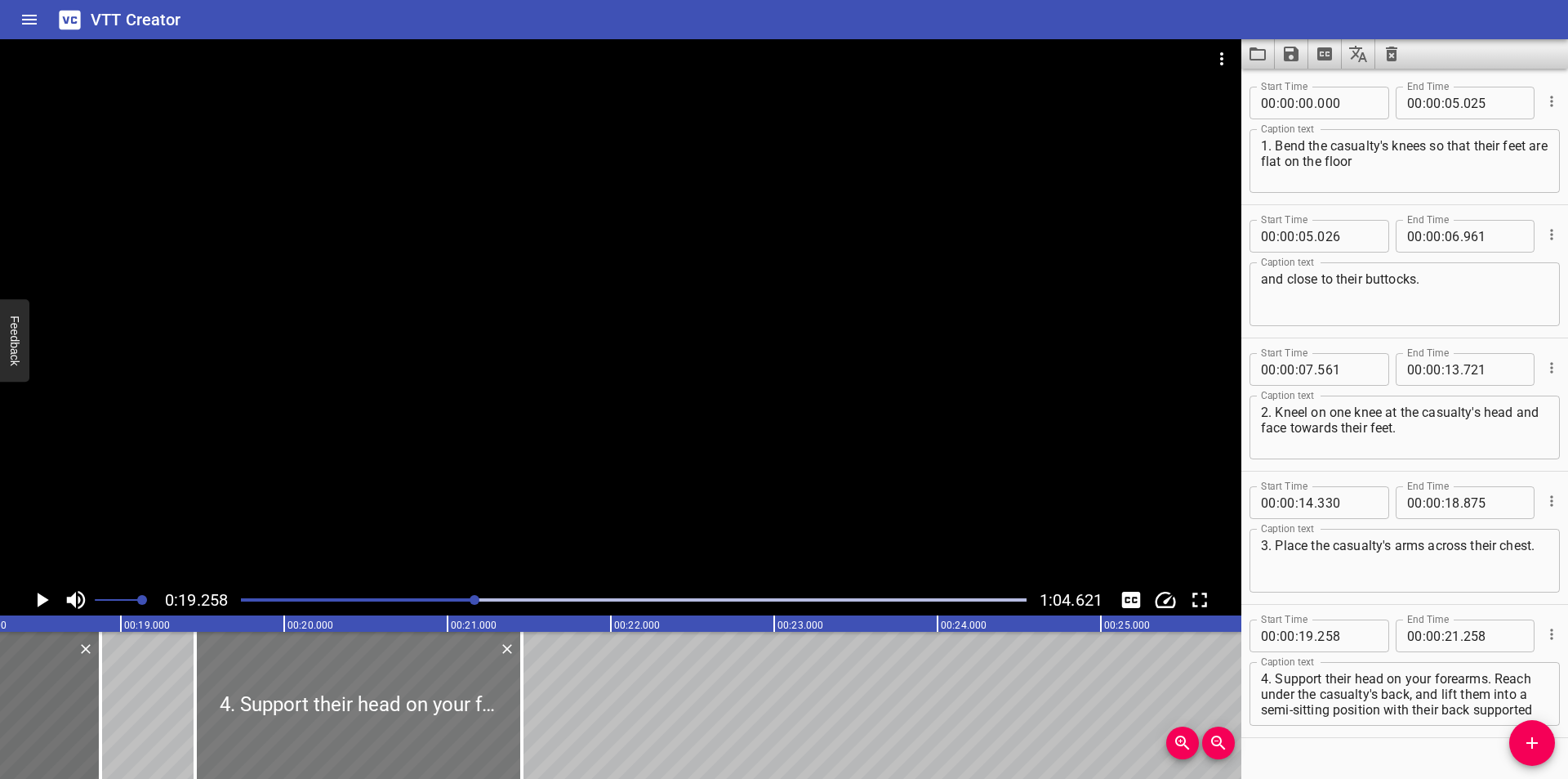
drag, startPoint x: 365, startPoint y: 705, endPoint x: 396, endPoint y: 718, distance: 33.6
click at [396, 718] on div at bounding box center [359, 705] width 327 height 147
type input "453"
click at [396, 529] on div at bounding box center [620, 311] width 1241 height 545
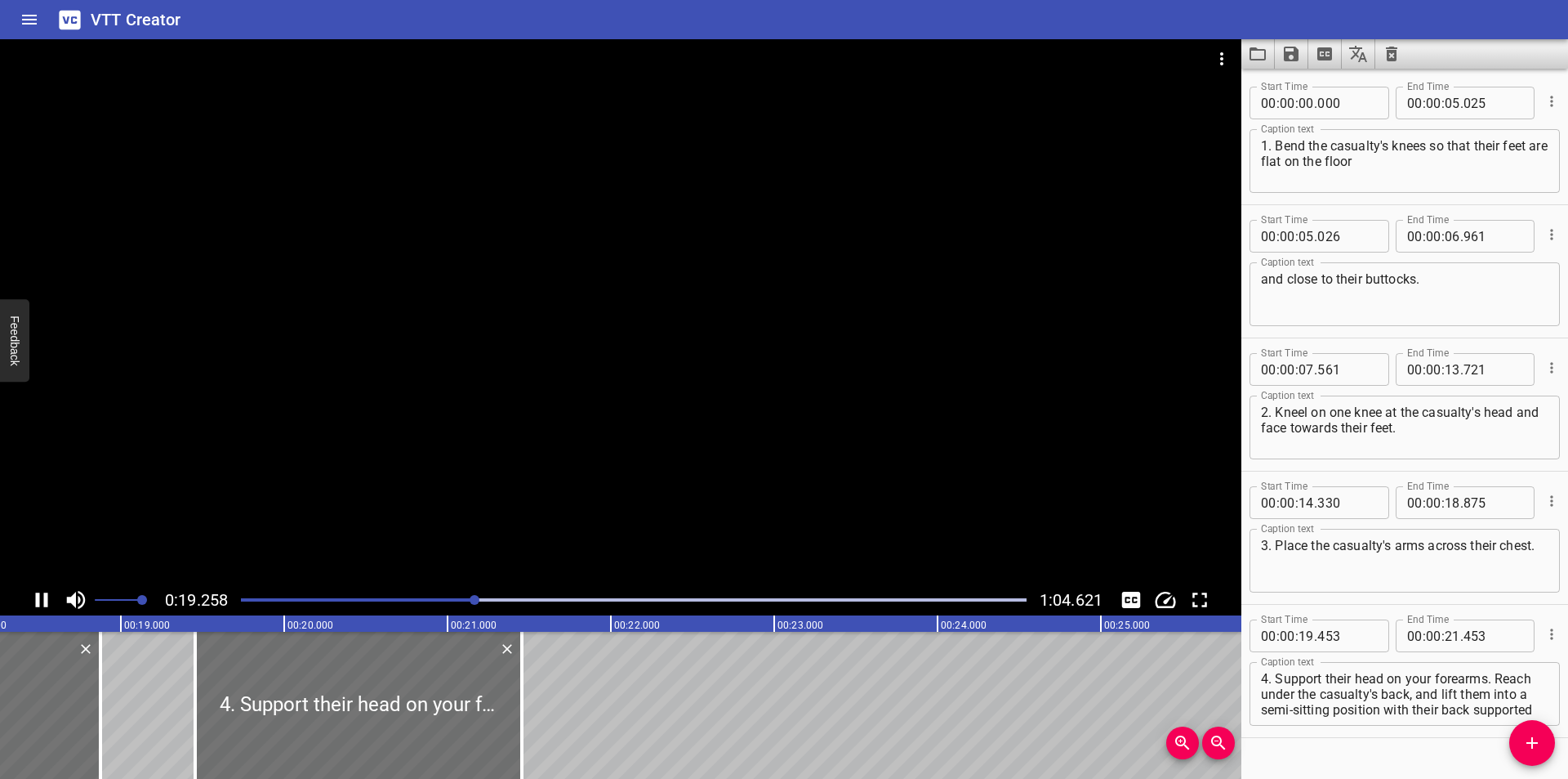
scroll to position [33, 0]
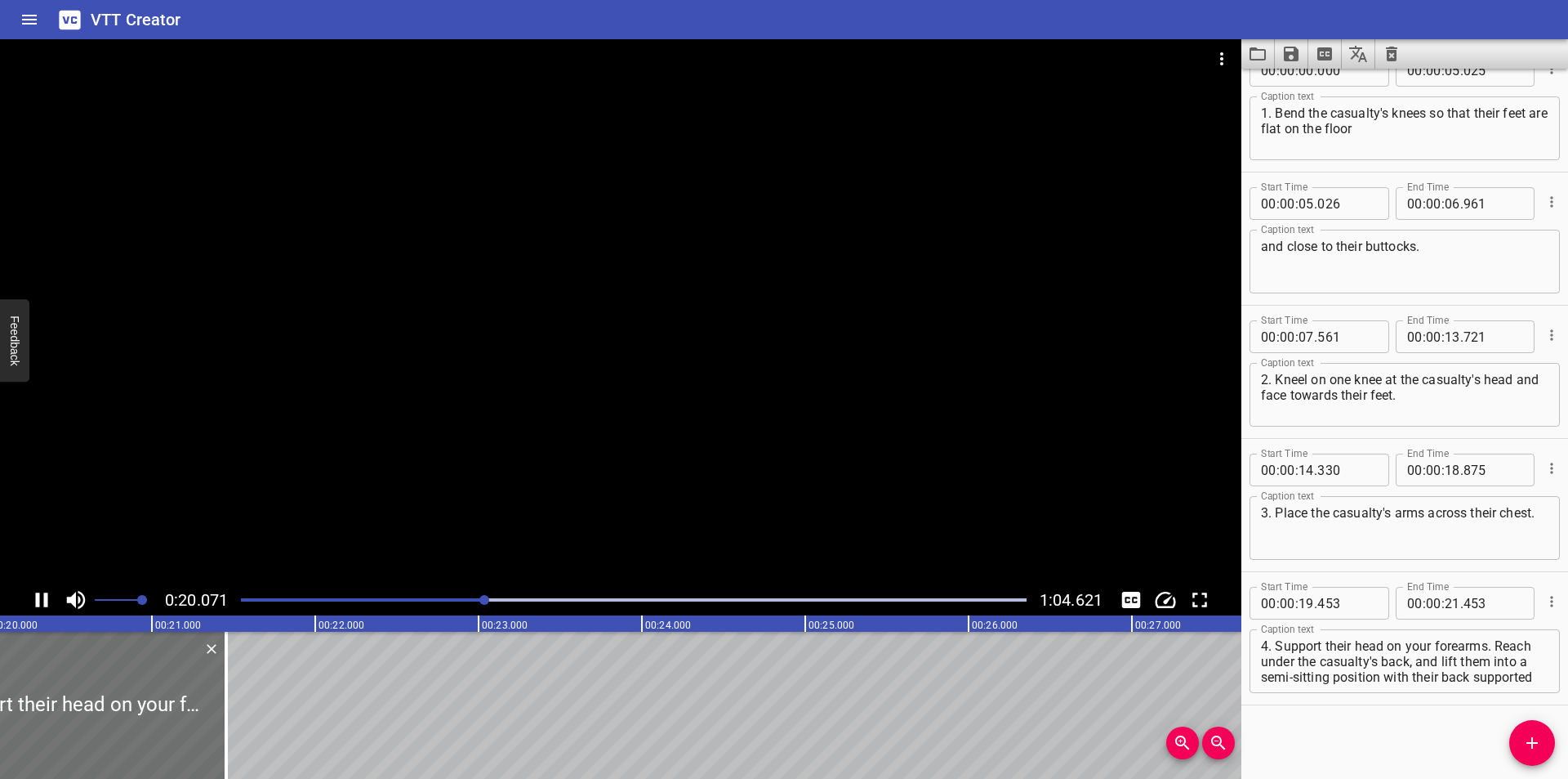
drag, startPoint x: 423, startPoint y: 496, endPoint x: 404, endPoint y: 496, distance: 19.0
click at [414, 495] on div at bounding box center [620, 311] width 1241 height 545
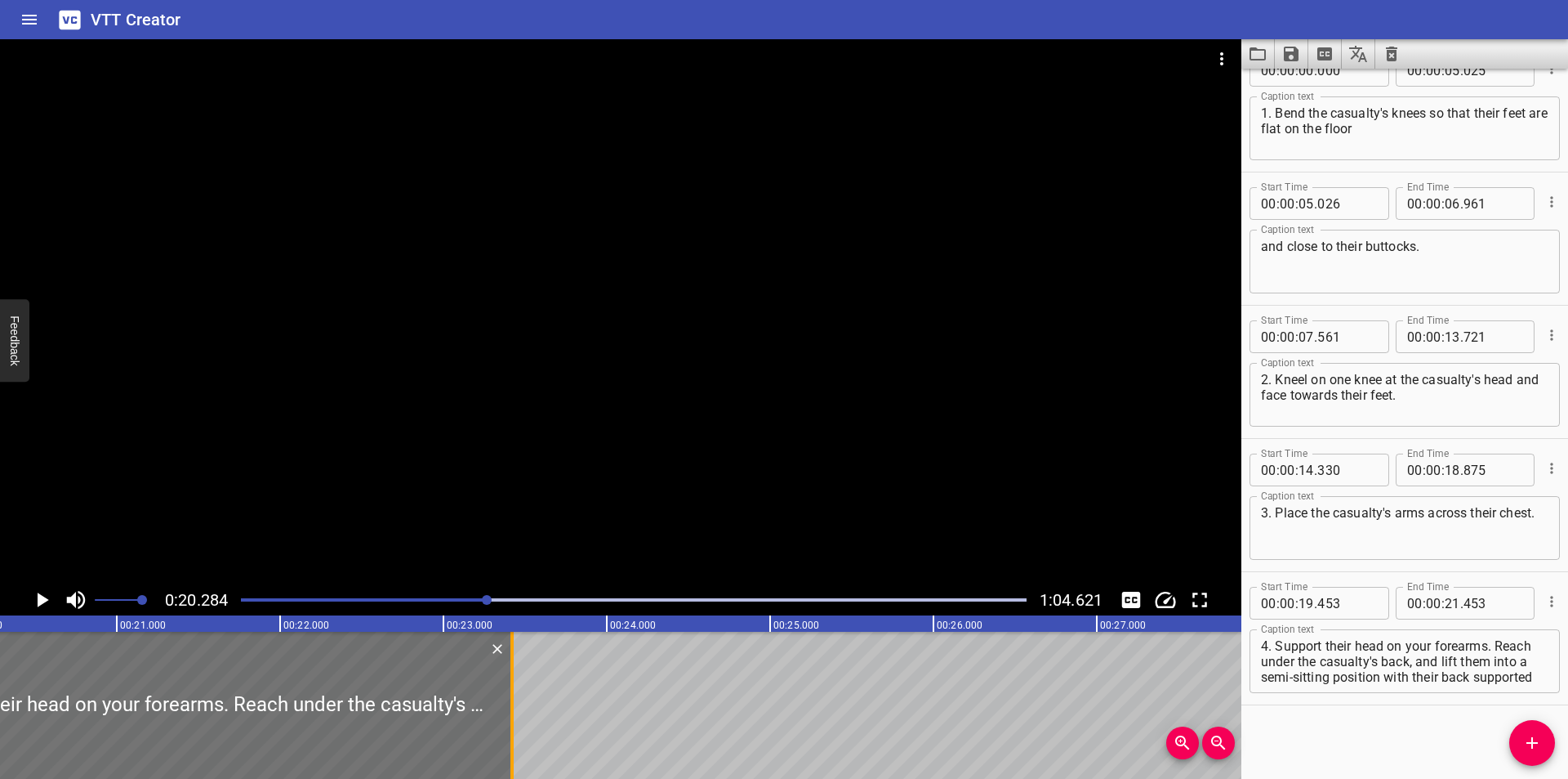
drag, startPoint x: 193, startPoint y: 693, endPoint x: 514, endPoint y: 711, distance: 321.5
click at [514, 711] on div at bounding box center [512, 705] width 17 height 147
type input "23"
type input "418"
click at [518, 479] on div at bounding box center [620, 311] width 1241 height 545
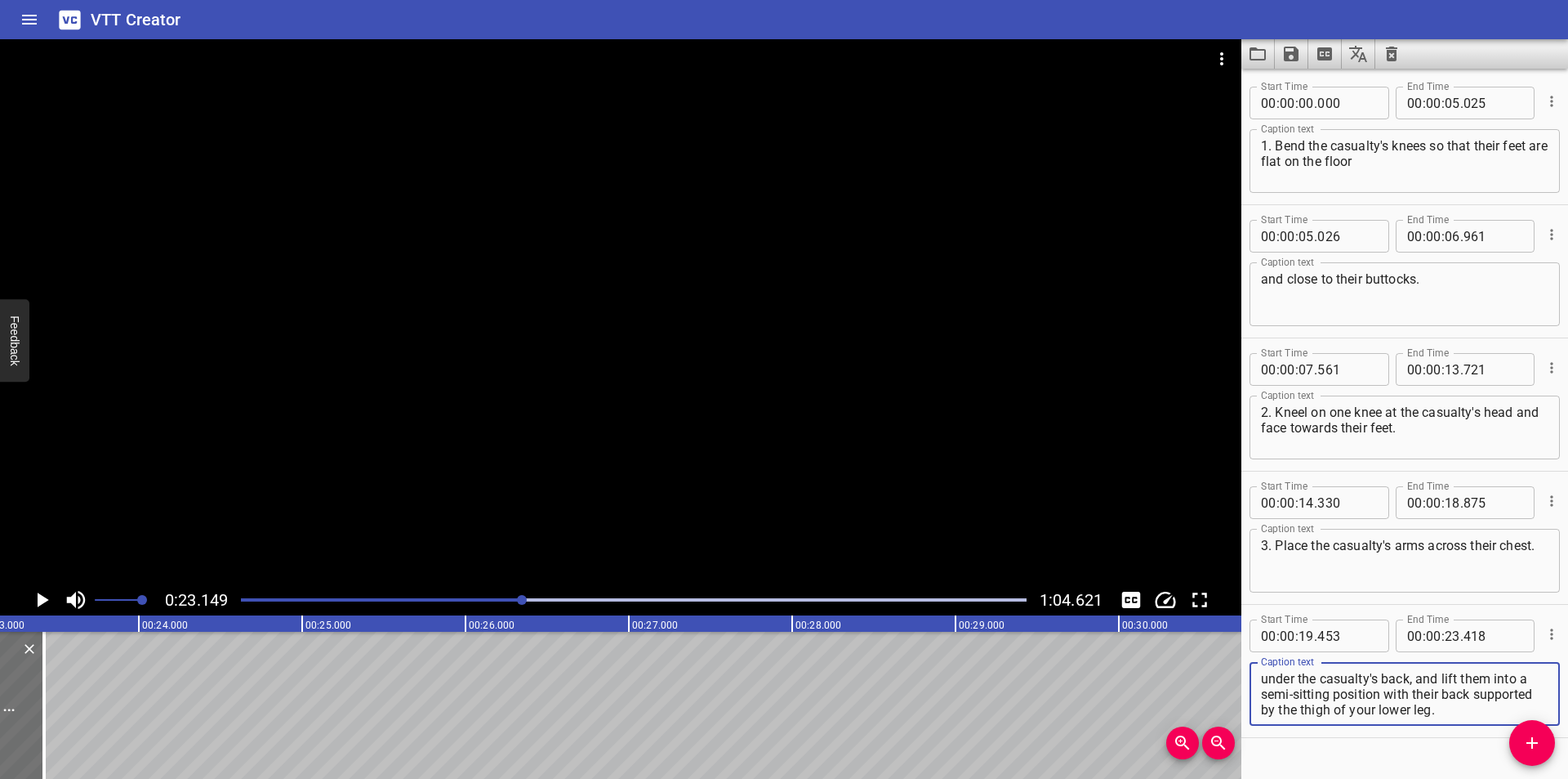
scroll to position [33, 0]
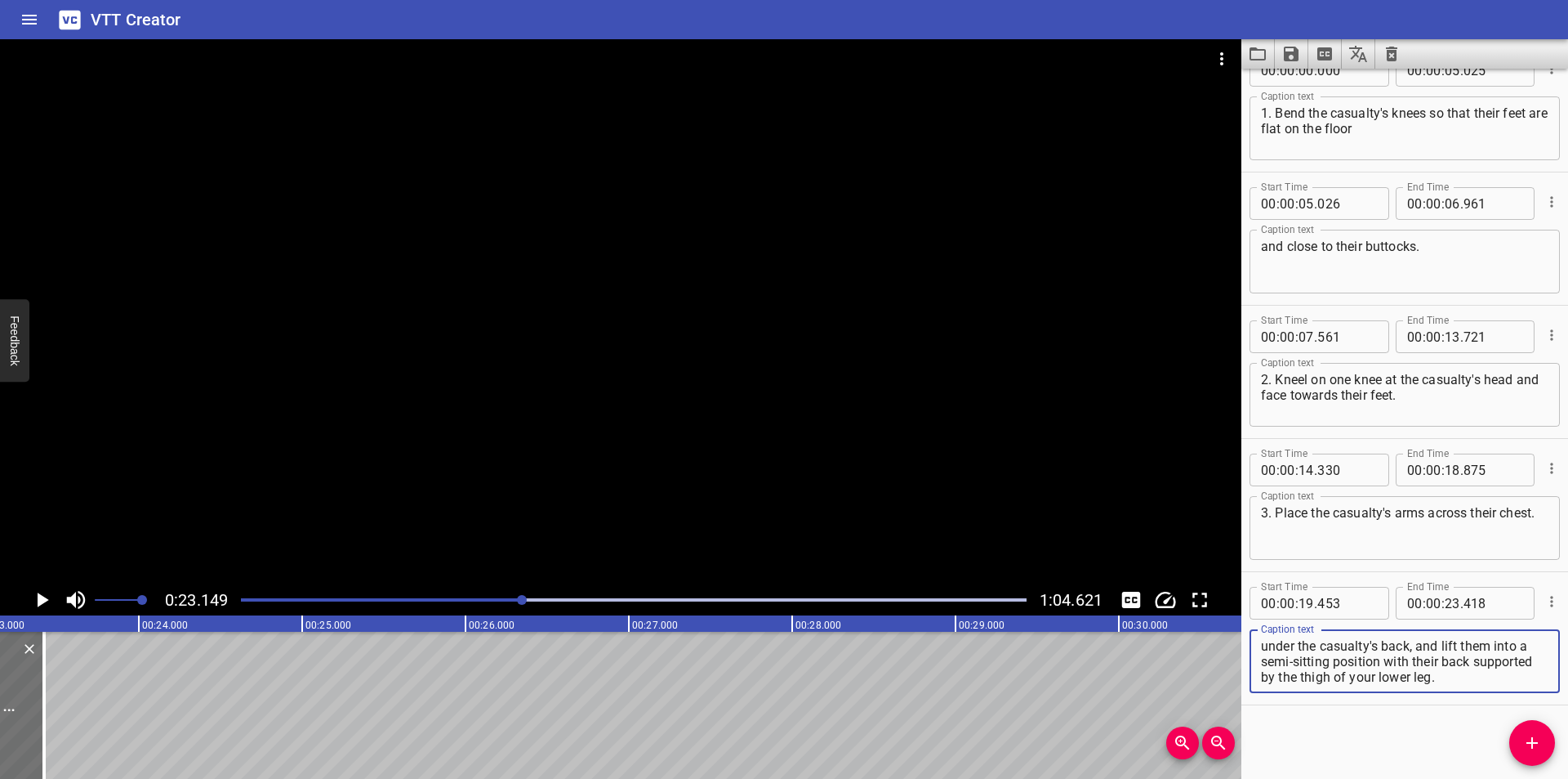
drag, startPoint x: 1263, startPoint y: 694, endPoint x: 1518, endPoint y: 772, distance: 266.7
click at [1518, 772] on div "Start Time 00 : 00 : 00 . 000 Start Time End Time 00 : 00 : 05 . 025 End Time C…" at bounding box center [1404, 423] width 327 height 710
type textarea "4. Support their head on your forearms."
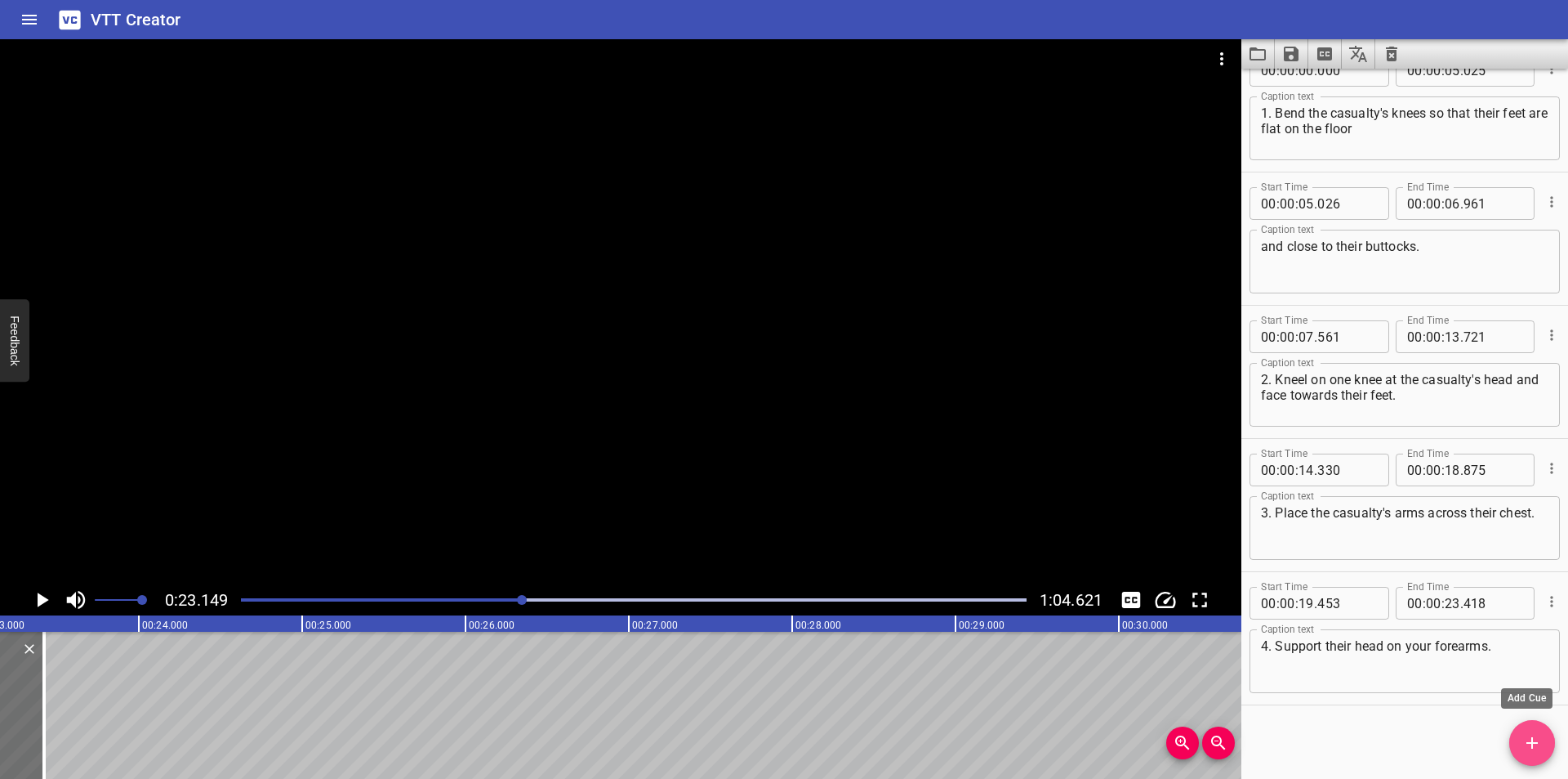
click at [1533, 740] on icon "Add Cue" at bounding box center [1531, 742] width 20 height 20
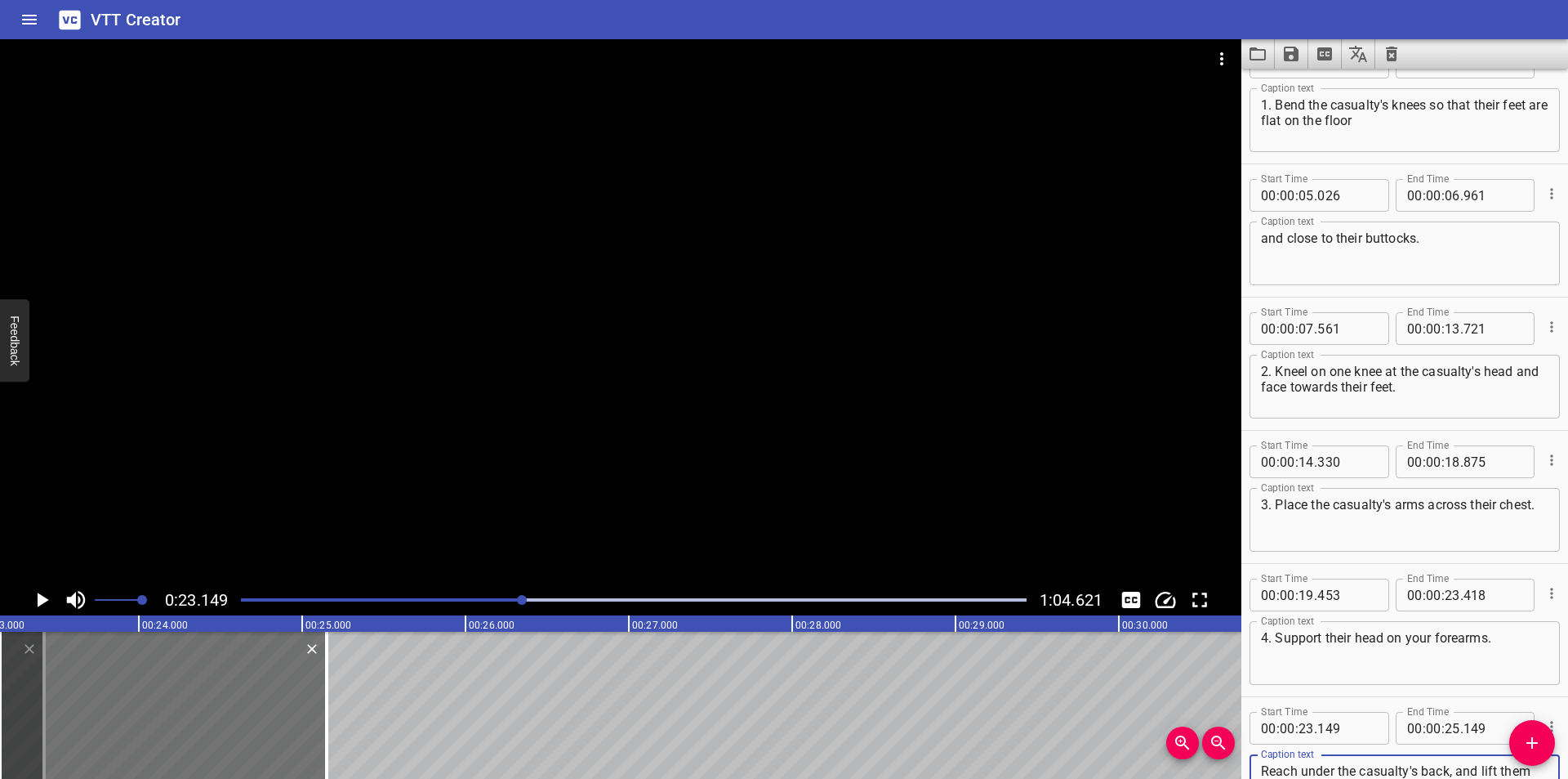
scroll to position [63, 0]
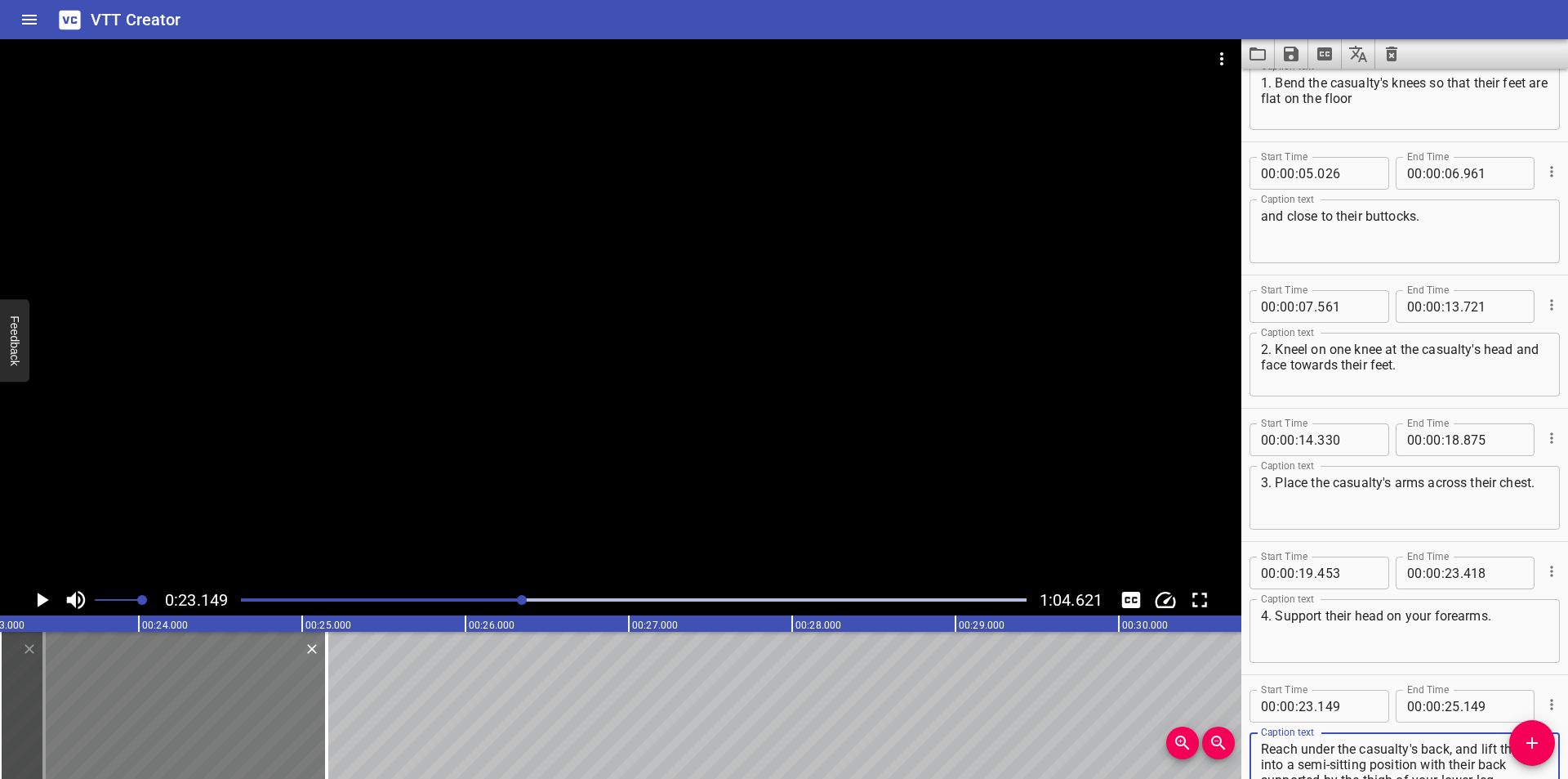
type textarea "Reach under the casualty's back, and lift them into a semi-sitting position wit…"
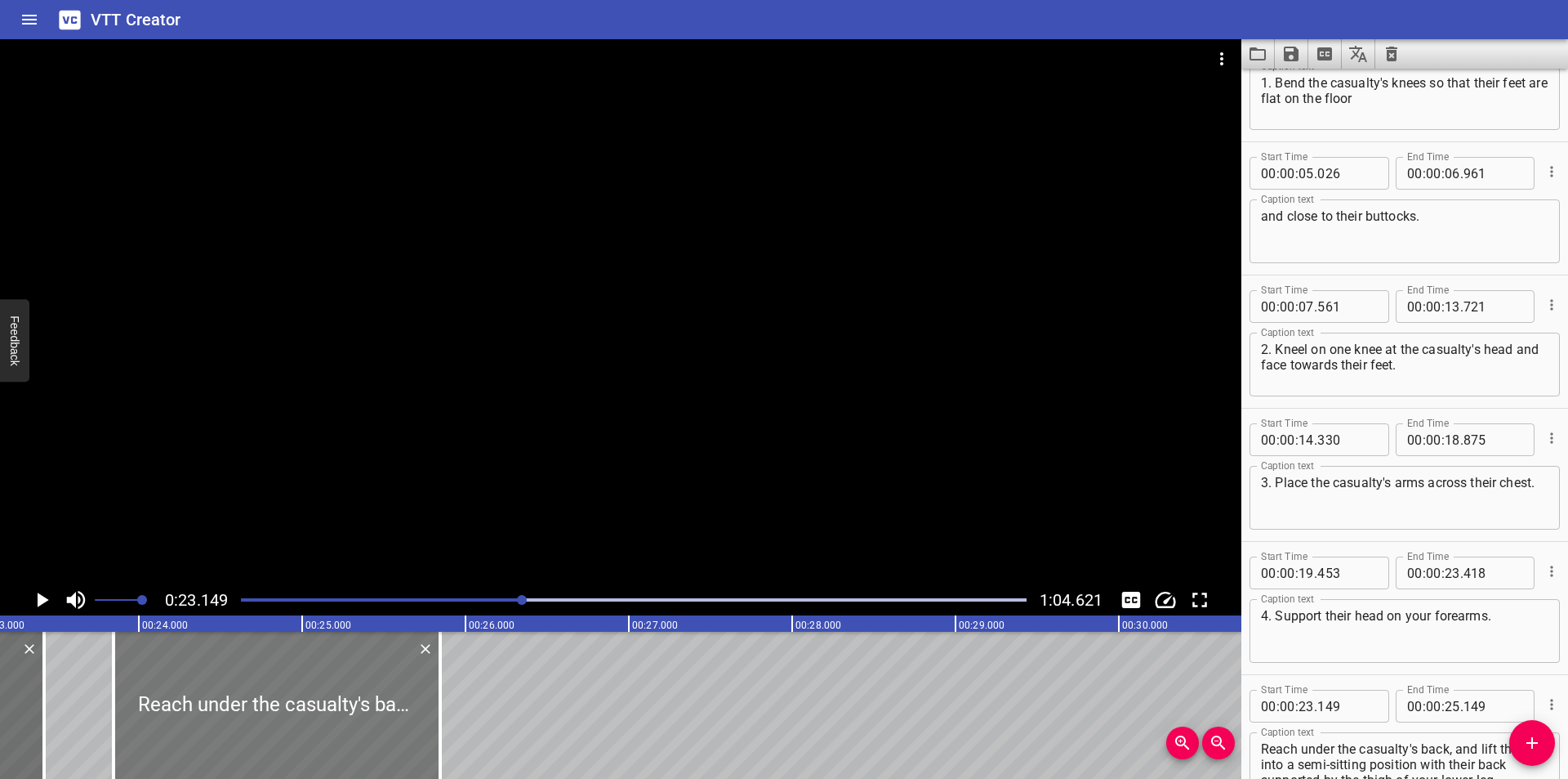
drag, startPoint x: 226, startPoint y: 718, endPoint x: 333, endPoint y: 731, distance: 107.8
click at [333, 731] on div at bounding box center [277, 705] width 327 height 147
type input "844"
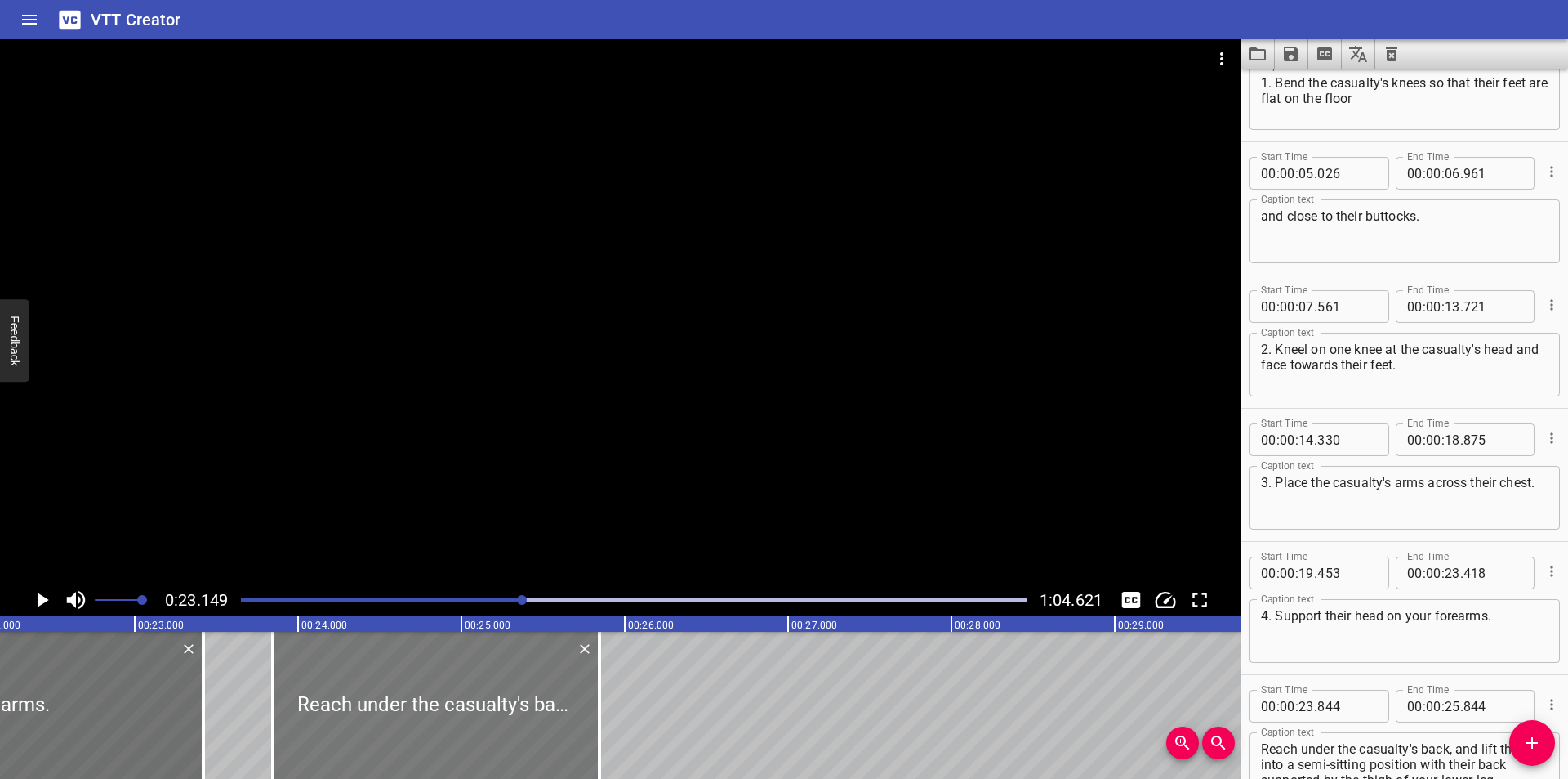
scroll to position [0, 3617]
click at [212, 723] on div at bounding box center [207, 705] width 17 height 147
click at [209, 723] on div at bounding box center [204, 705] width 17 height 147
type input "398"
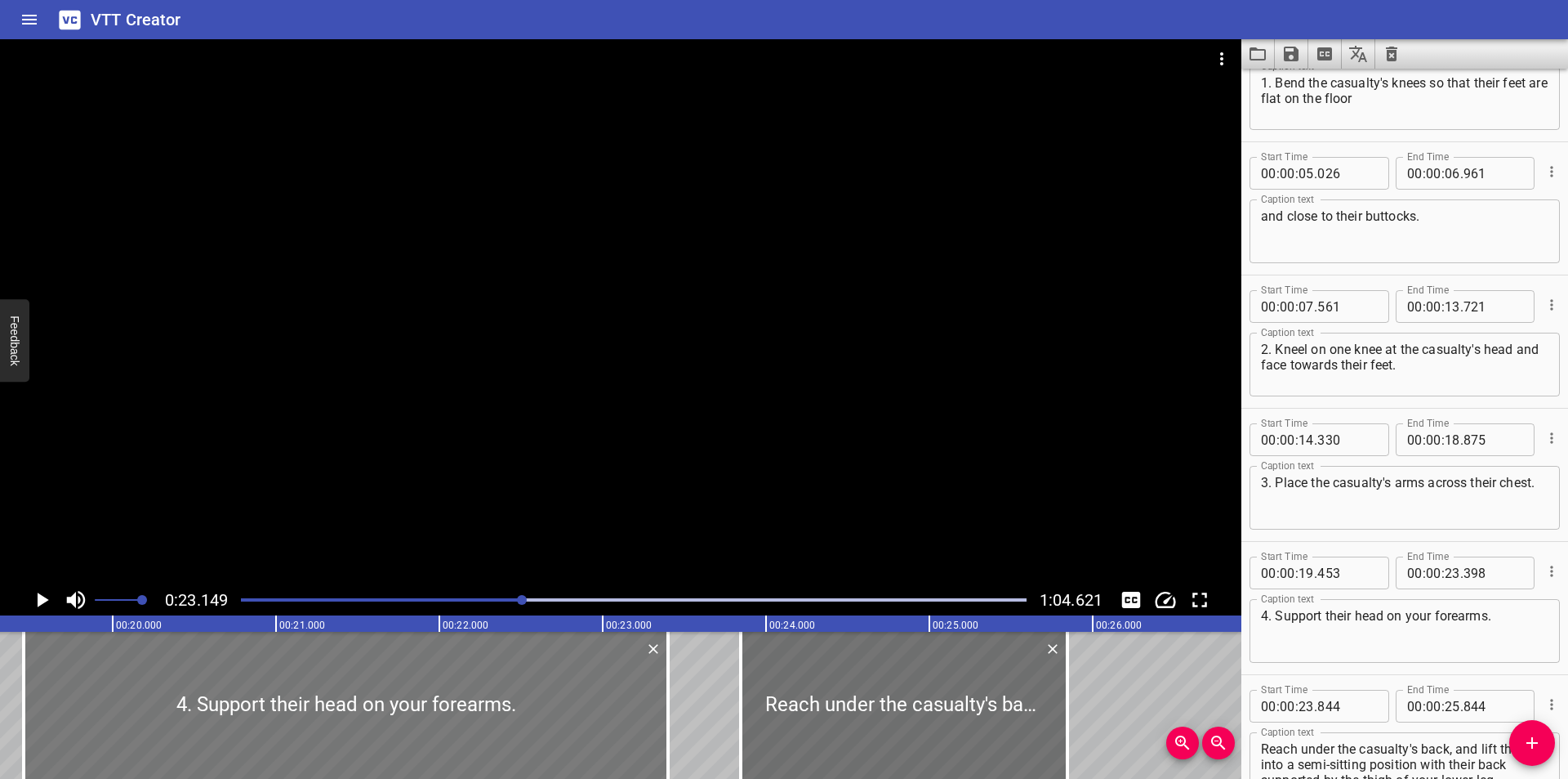
scroll to position [0, 3127]
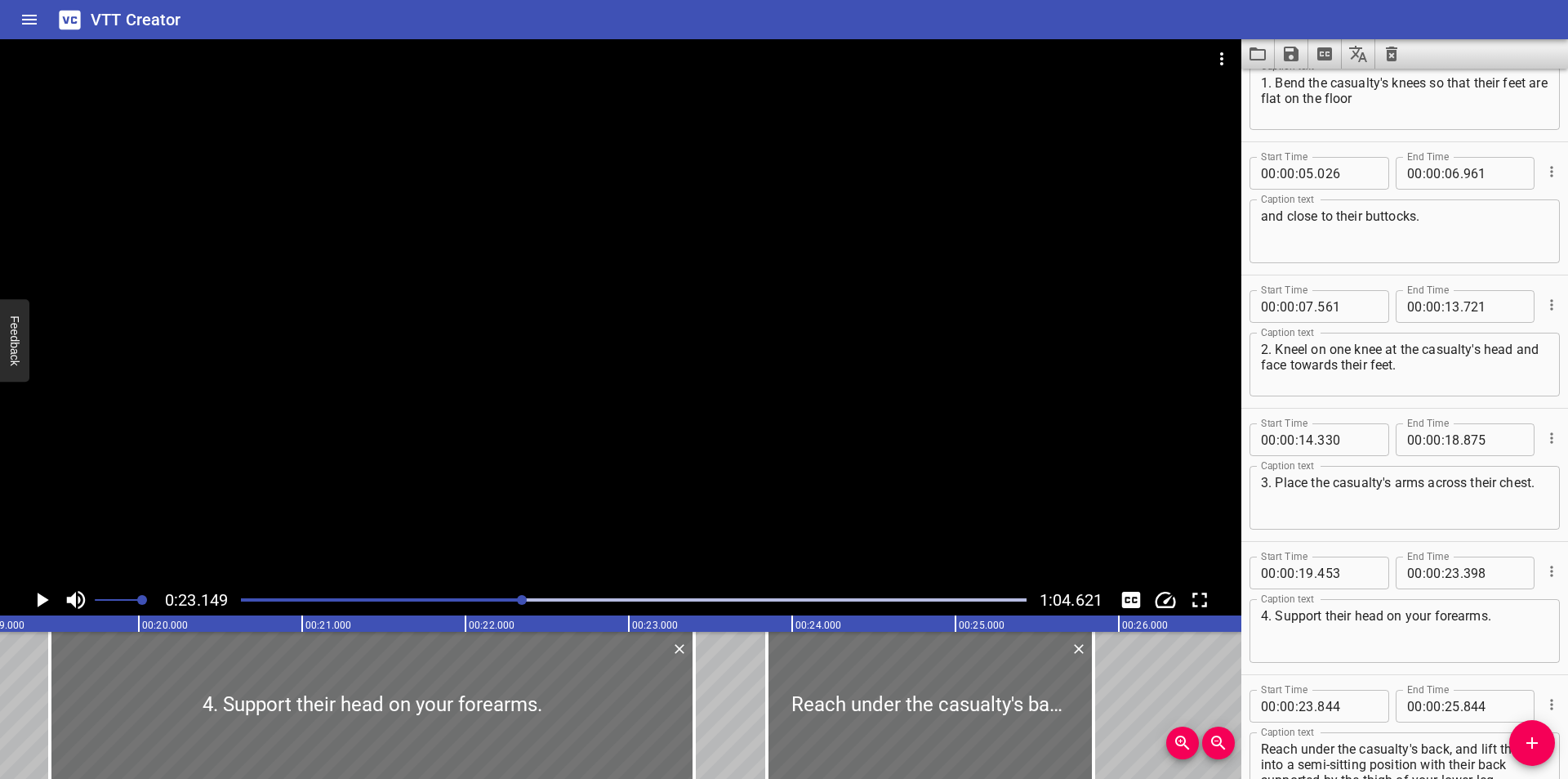
click at [516, 473] on div at bounding box center [620, 311] width 1241 height 545
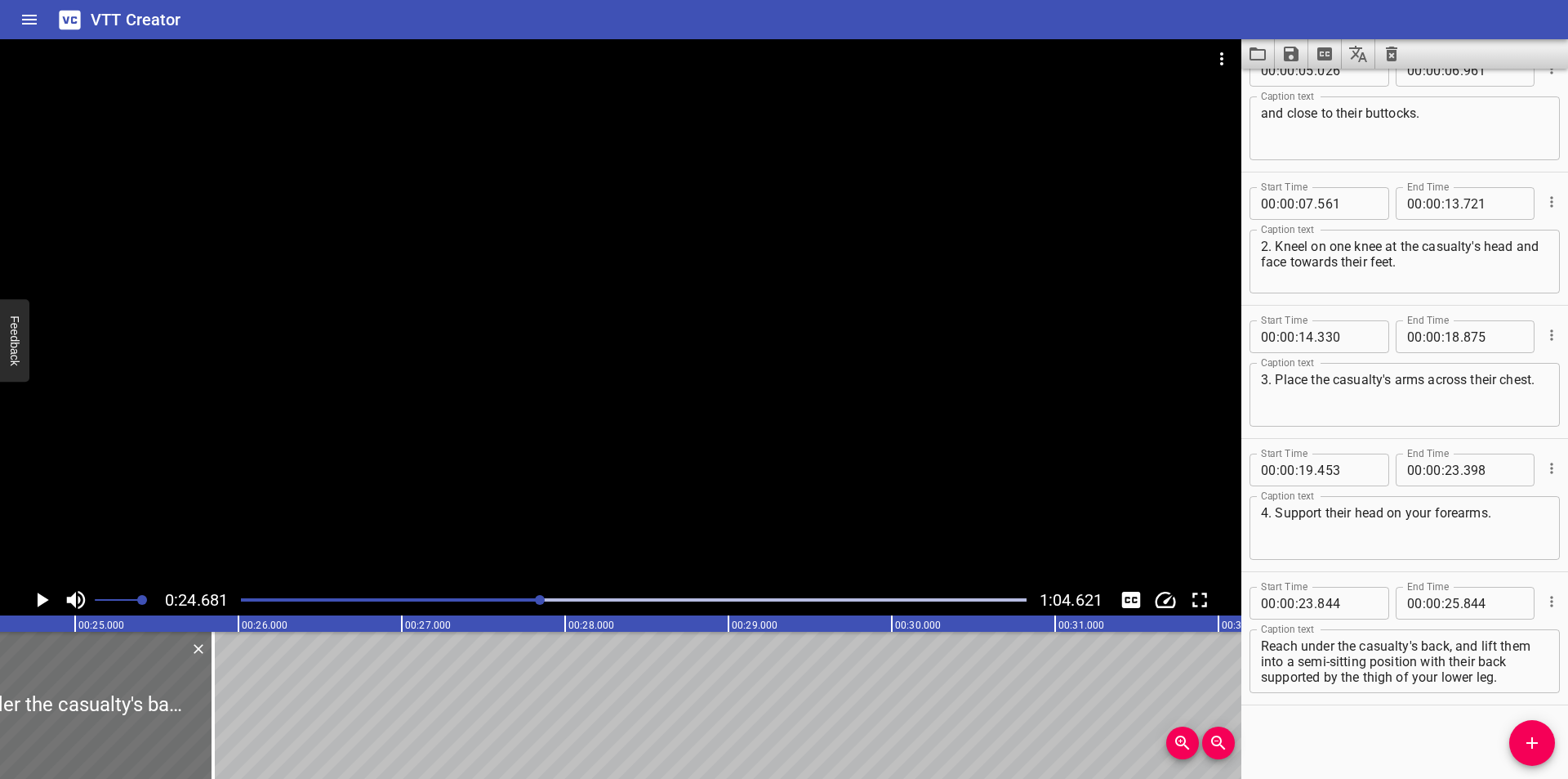
scroll to position [0, 4030]
drag, startPoint x: 196, startPoint y: 721, endPoint x: 219, endPoint y: 724, distance: 23.2
click at [219, 724] on div at bounding box center [214, 705] width 17 height 147
type input "994"
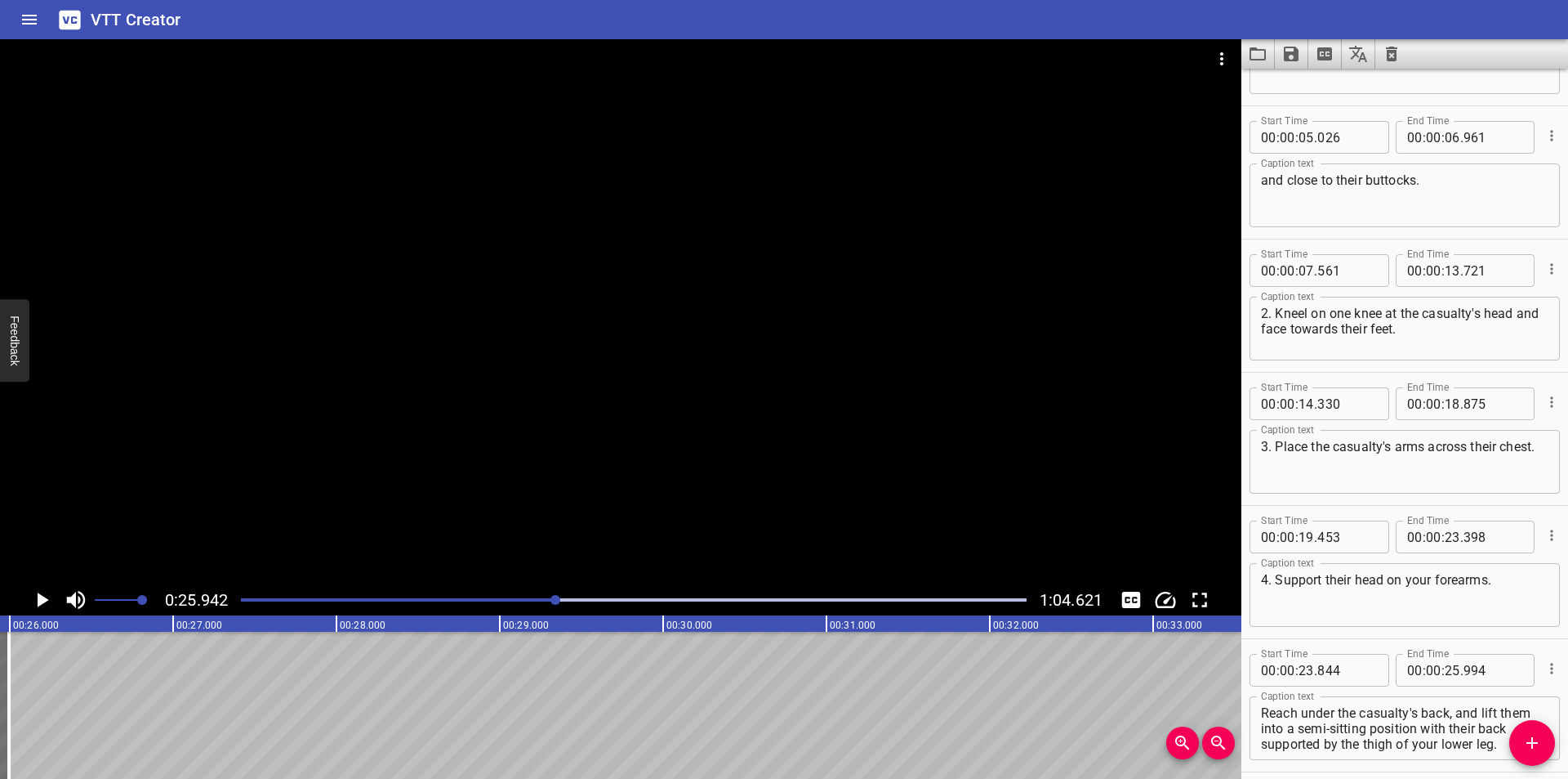
scroll to position [166, 0]
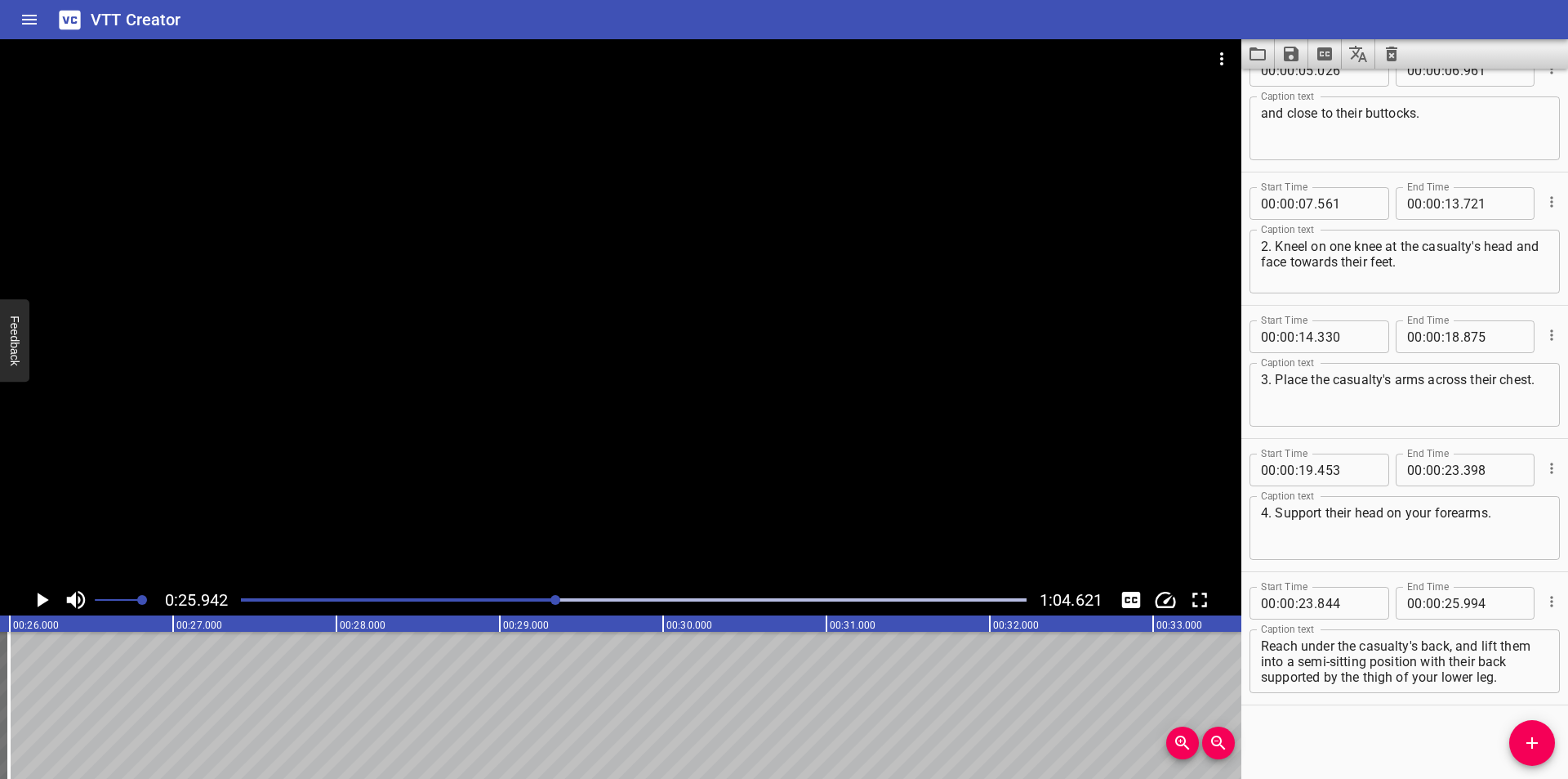
click at [1459, 648] on textarea "Reach under the casualty's back, and lift them into a semi-sitting position wit…" at bounding box center [1404, 660] width 288 height 46
drag, startPoint x: 1499, startPoint y: 679, endPoint x: 1561, endPoint y: 725, distance: 77.2
click at [1561, 725] on div "Start Time 00 : 00 : 00 . 000 Start Time End Time 00 : 00 : 05 . 025 End Time C…" at bounding box center [1404, 423] width 327 height 710
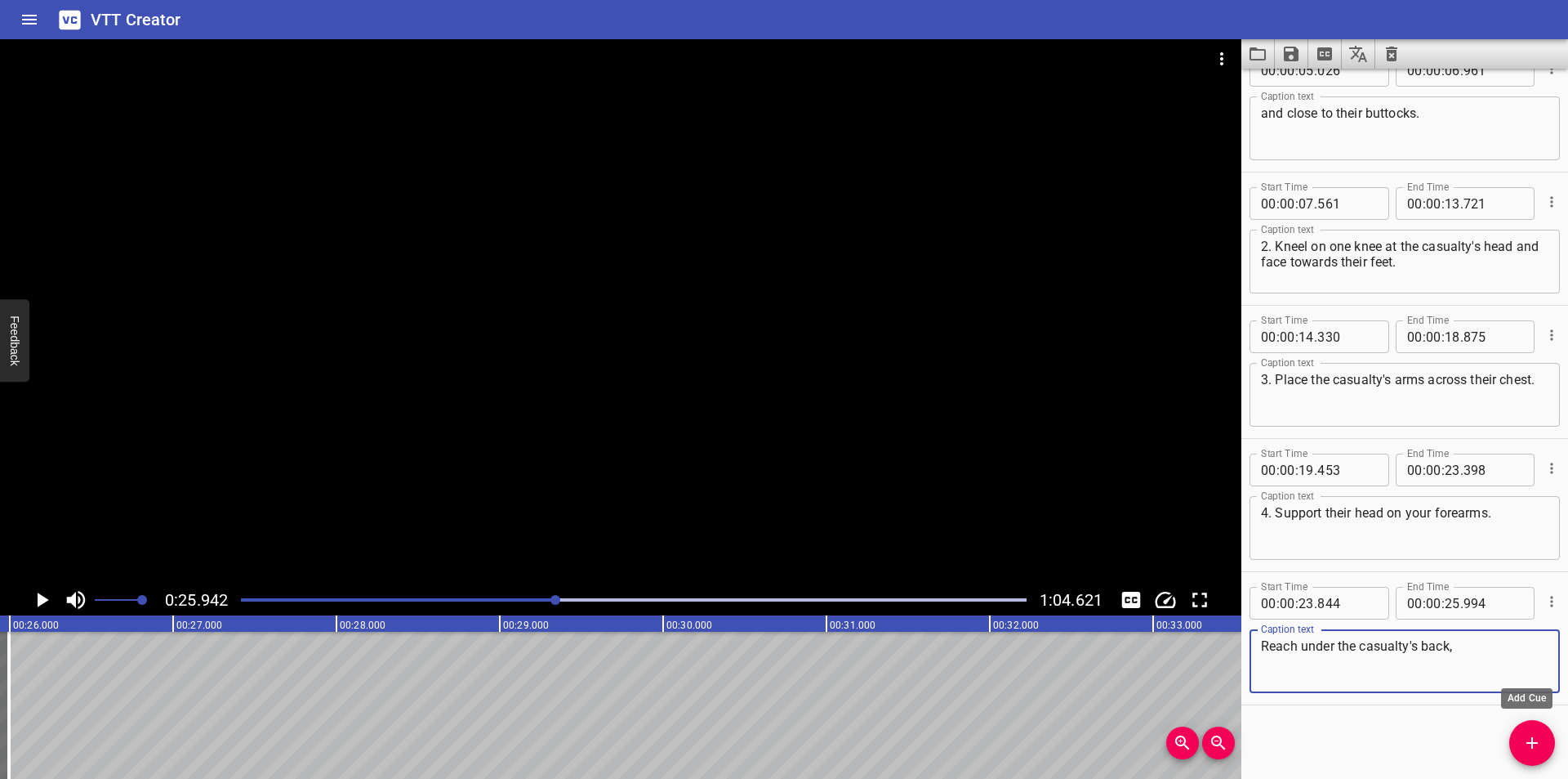
type textarea "Reach under the casualty's back,"
click at [1540, 744] on icon "Add Cue" at bounding box center [1531, 742] width 20 height 20
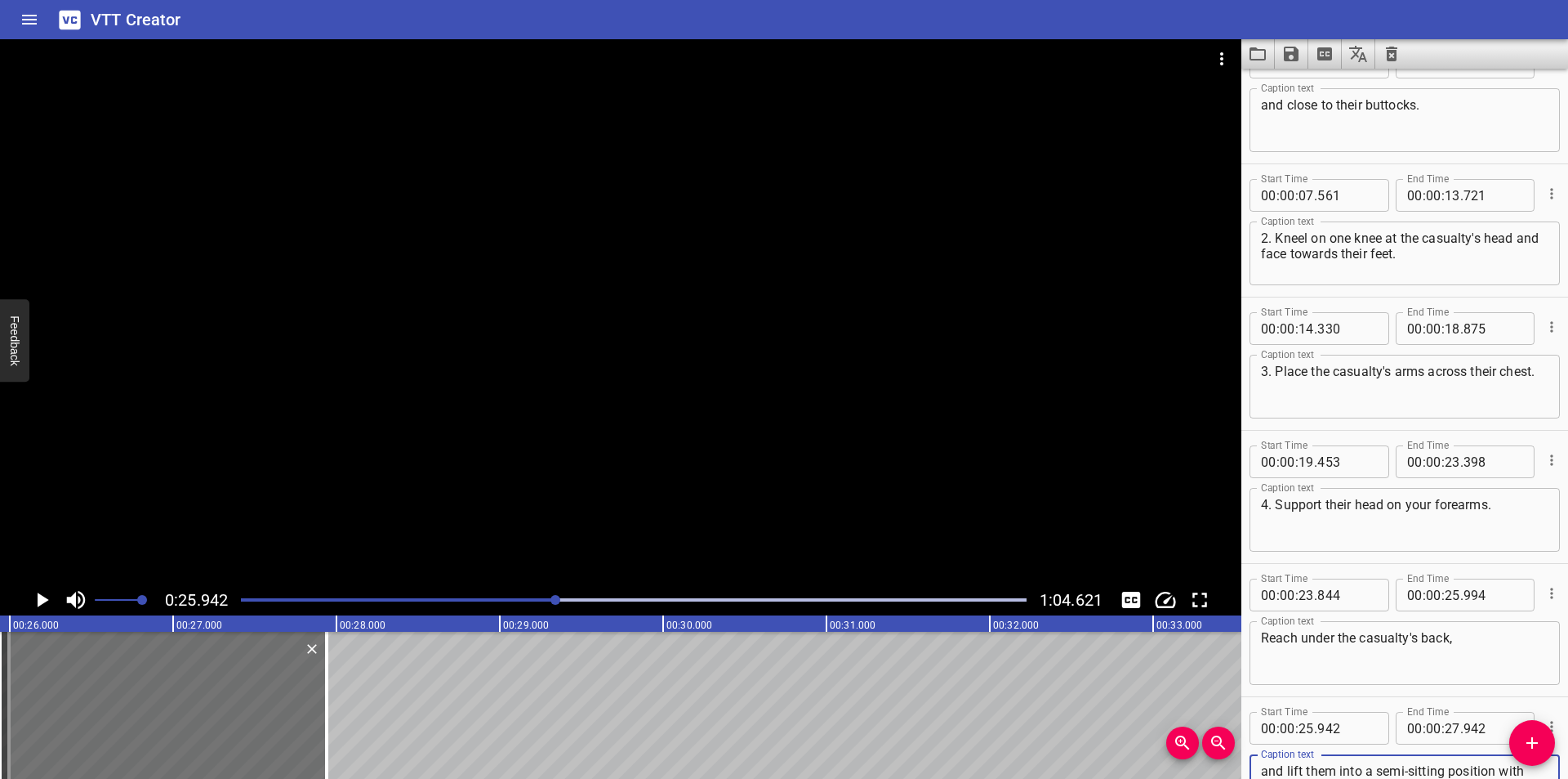
scroll to position [186, 0]
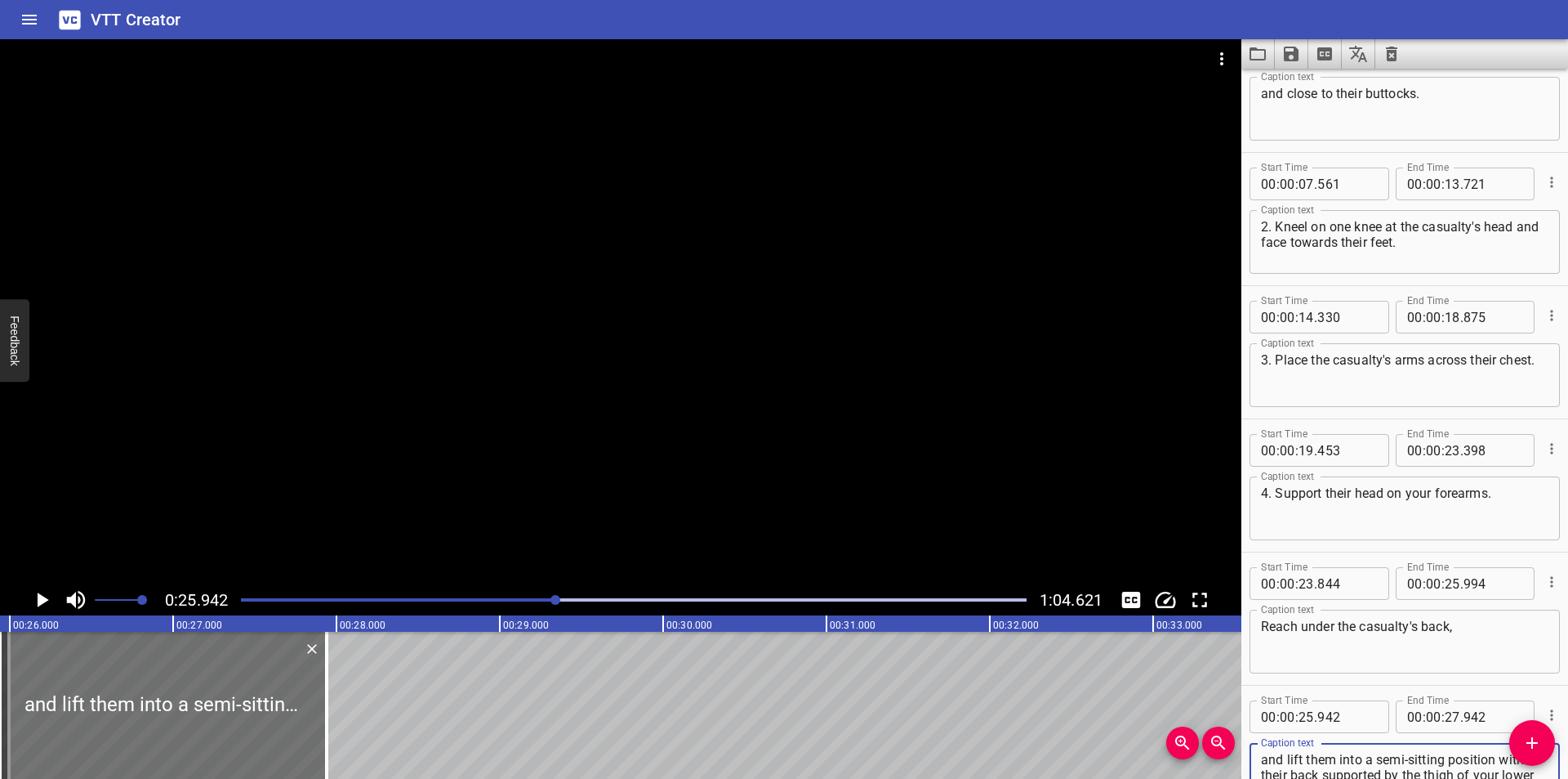
type textarea "and lift them into a semi-sitting position with their back supported by the thi…"
click at [1345, 713] on input "number" at bounding box center [1347, 716] width 59 height 33
type input "995"
click at [956, 532] on div at bounding box center [620, 311] width 1241 height 545
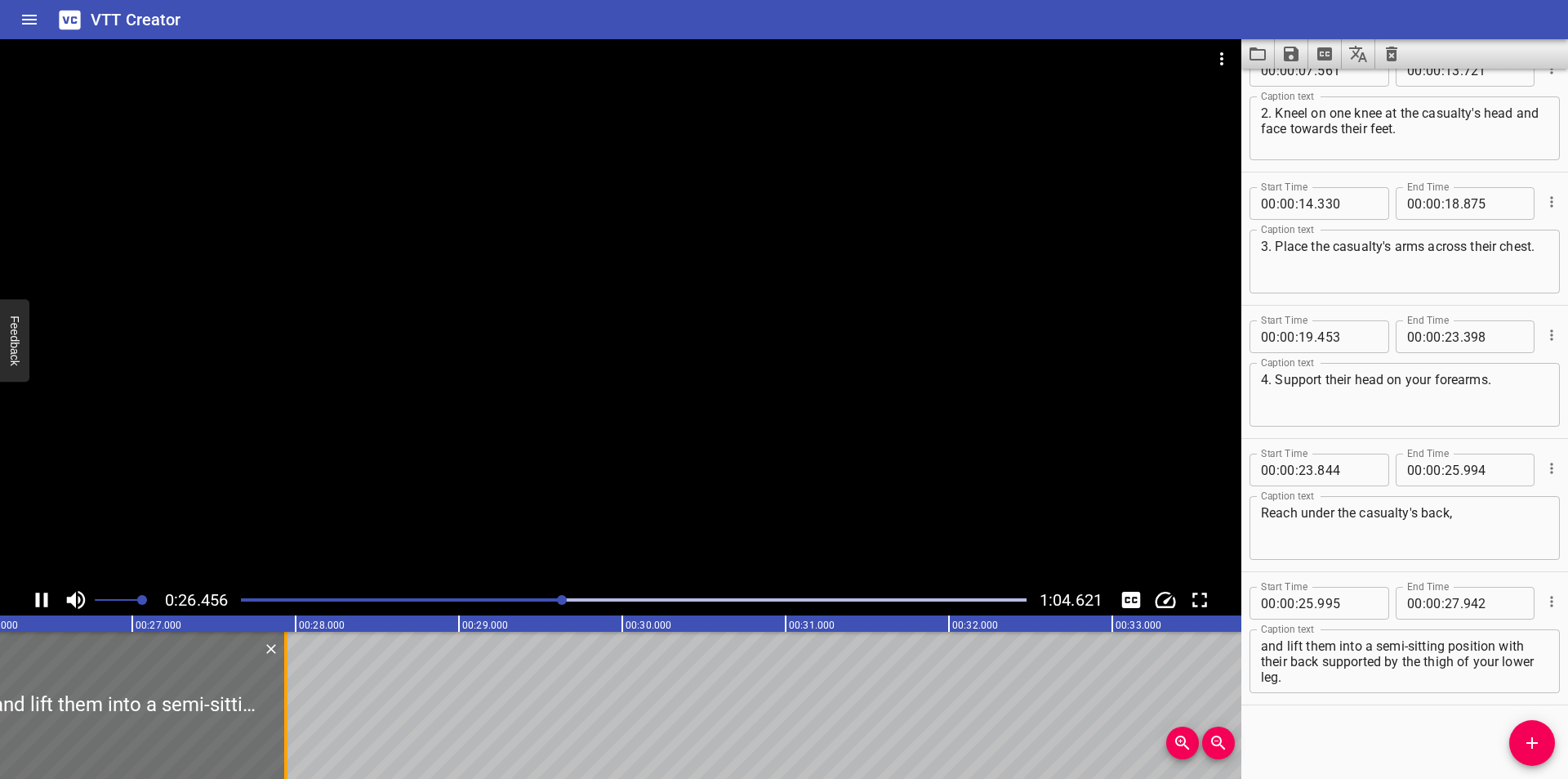
scroll to position [0, 4343]
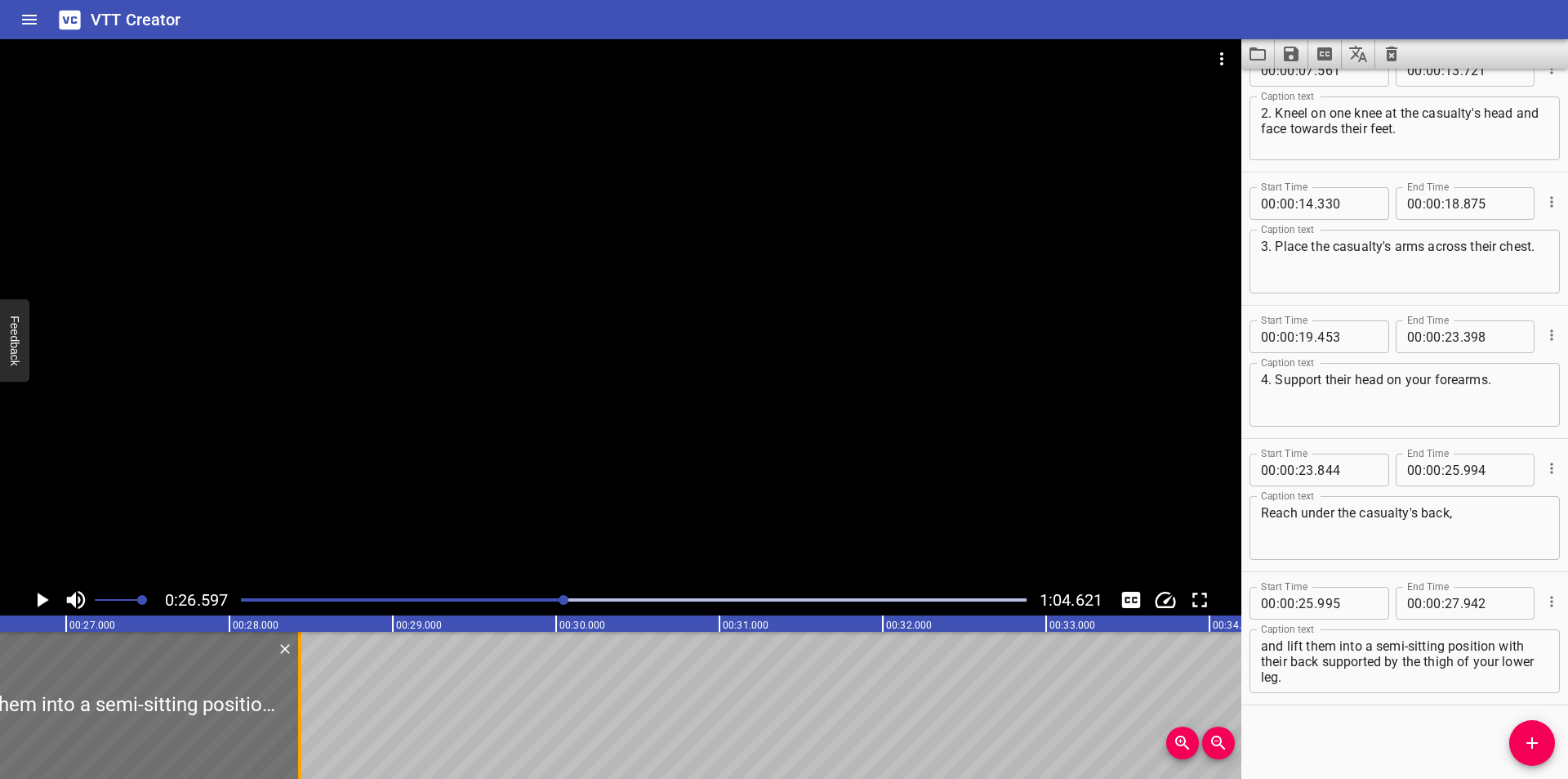
drag, startPoint x: 214, startPoint y: 734, endPoint x: 293, endPoint y: 736, distance: 79.0
click at [293, 736] on div at bounding box center [299, 705] width 17 height 147
type input "28"
click at [292, 738] on div at bounding box center [297, 705] width 17 height 147
type input "417"
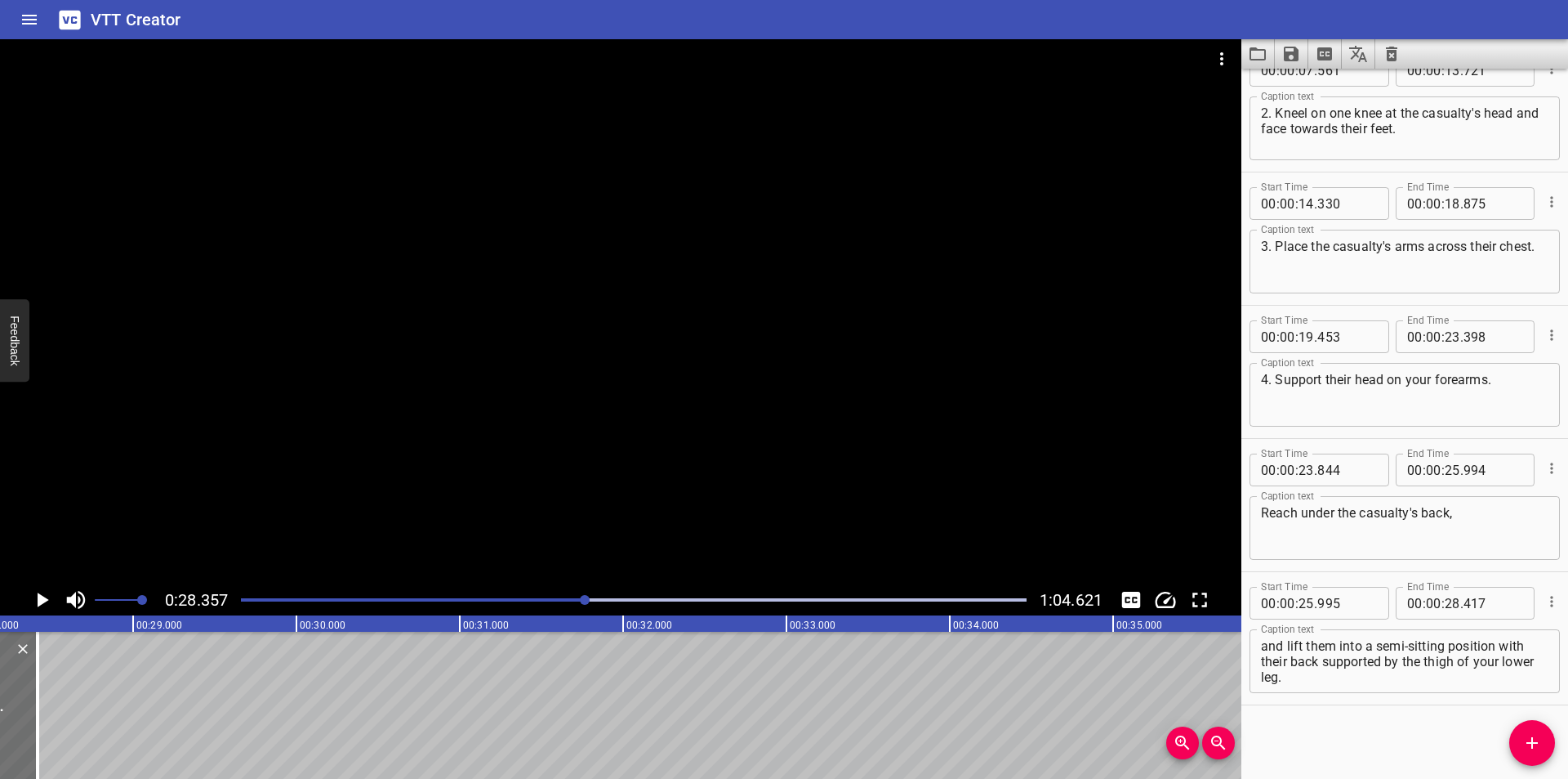
scroll to position [0, 4631]
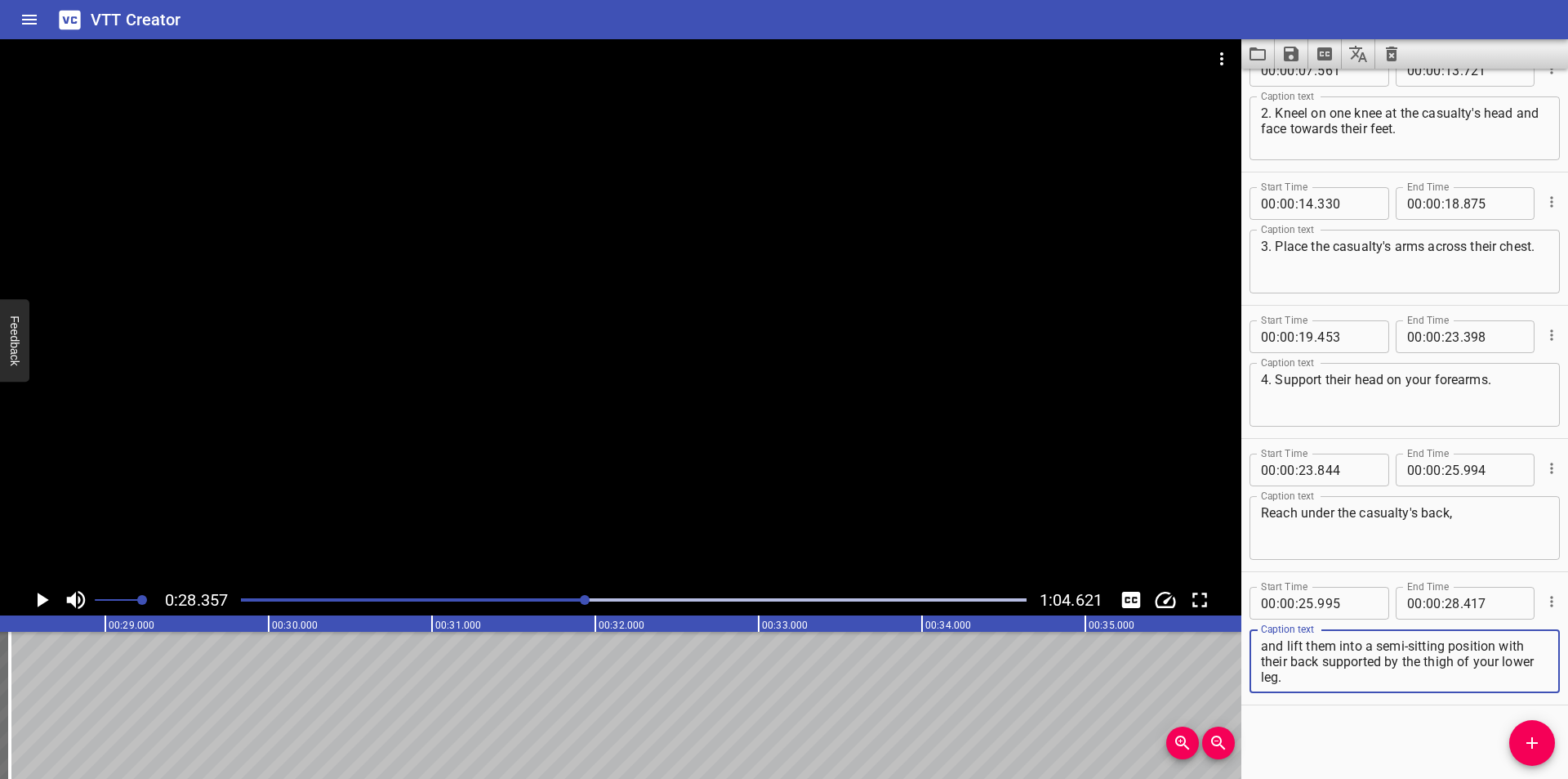
drag, startPoint x: 1502, startPoint y: 649, endPoint x: 1530, endPoint y: 728, distance: 83.8
click at [1530, 728] on div "Start Time 00 : 00 : 00 . 000 Start Time End Time 00 : 00 : 05 . 025 End Time C…" at bounding box center [1404, 423] width 327 height 710
type textarea "and lift them into a semi-sitting position"
click at [1529, 736] on icon "Add Cue" at bounding box center [1531, 742] width 20 height 20
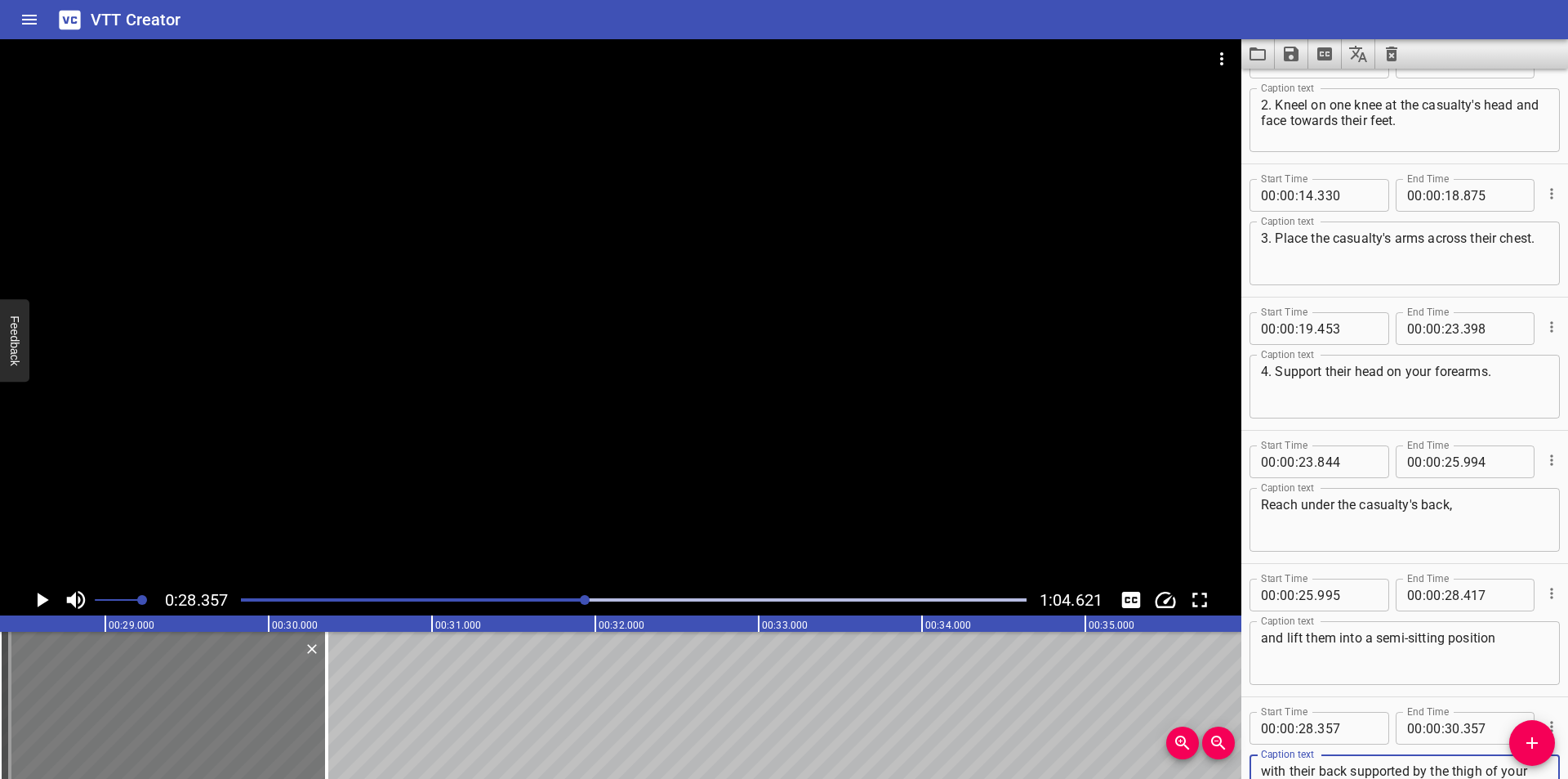
type textarea "with their back supported by the thigh of your lower leg."
click at [218, 739] on div at bounding box center [163, 705] width 327 height 147
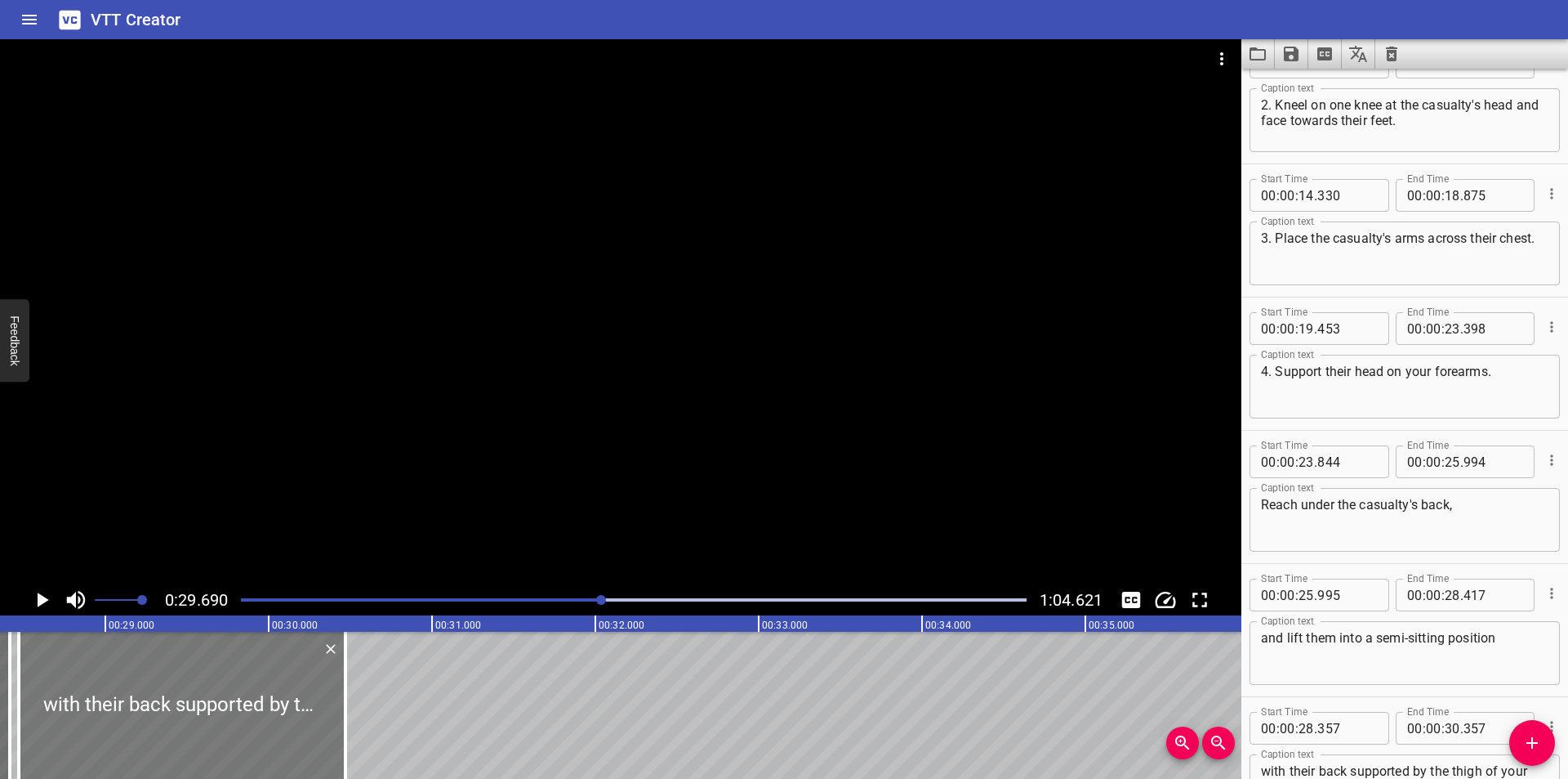
scroll to position [432, 0]
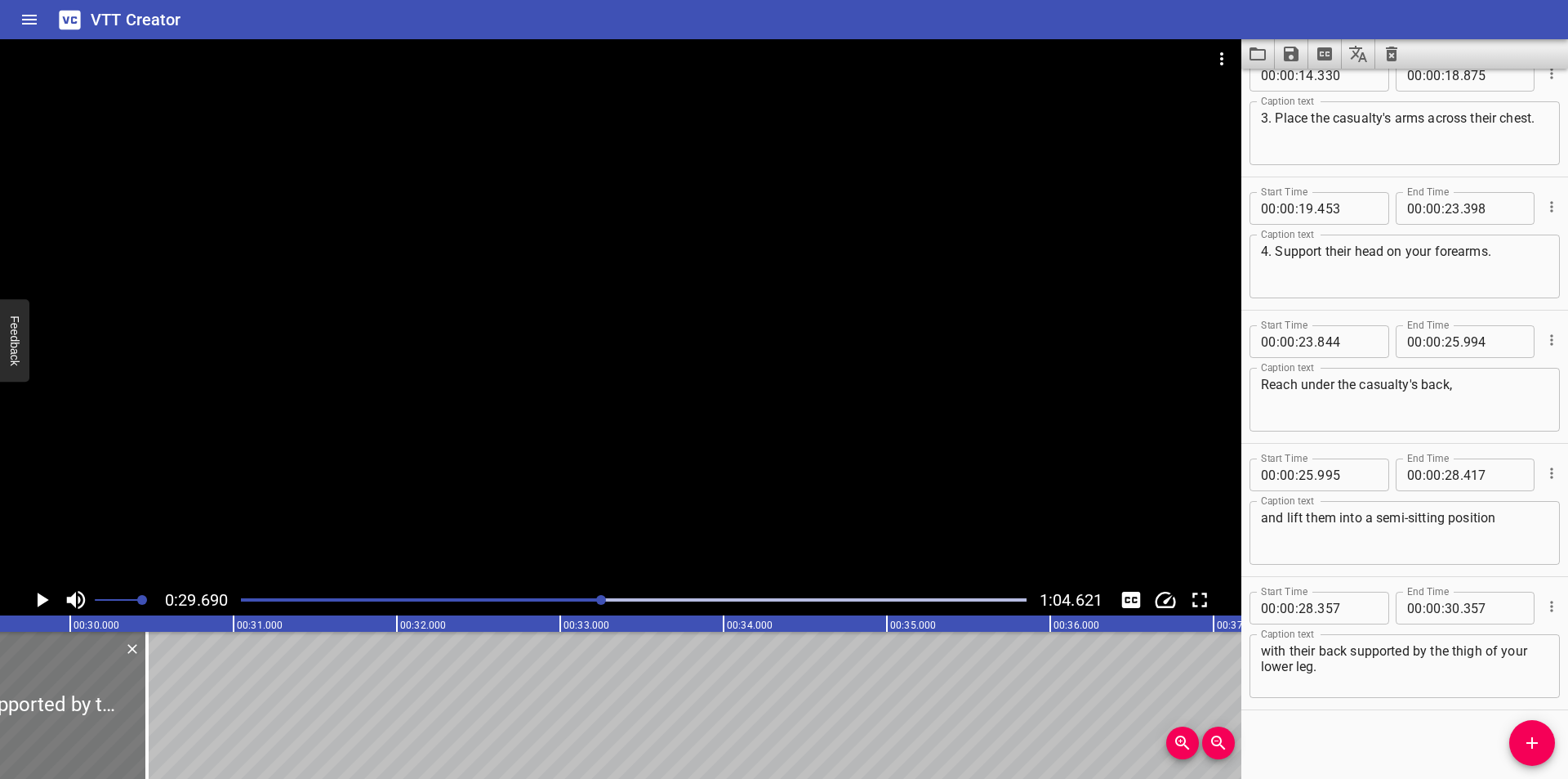
drag, startPoint x: 222, startPoint y: 741, endPoint x: 251, endPoint y: 736, distance: 29.4
type input "29"
type input "687"
type input "31"
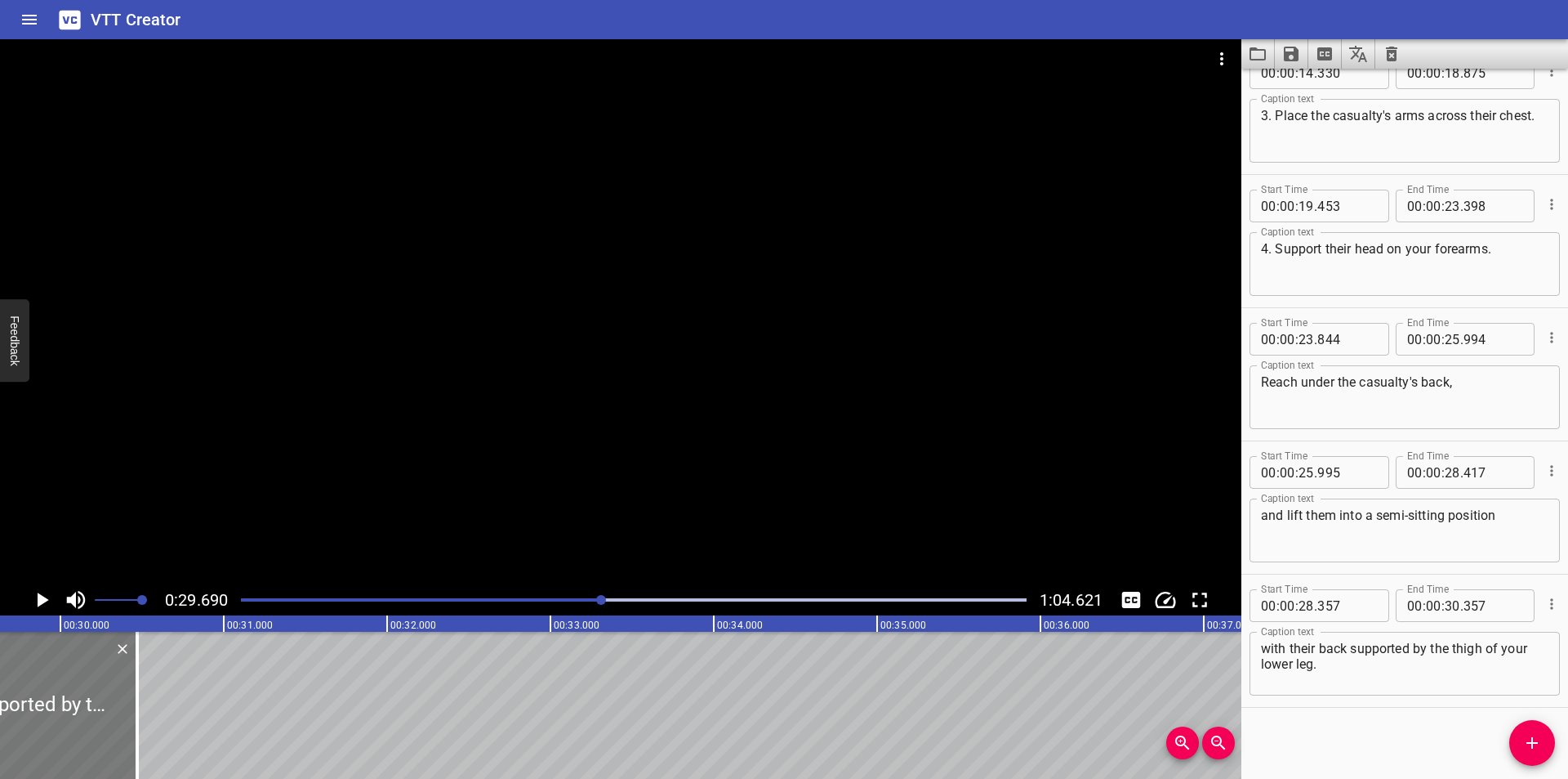
type input "687"
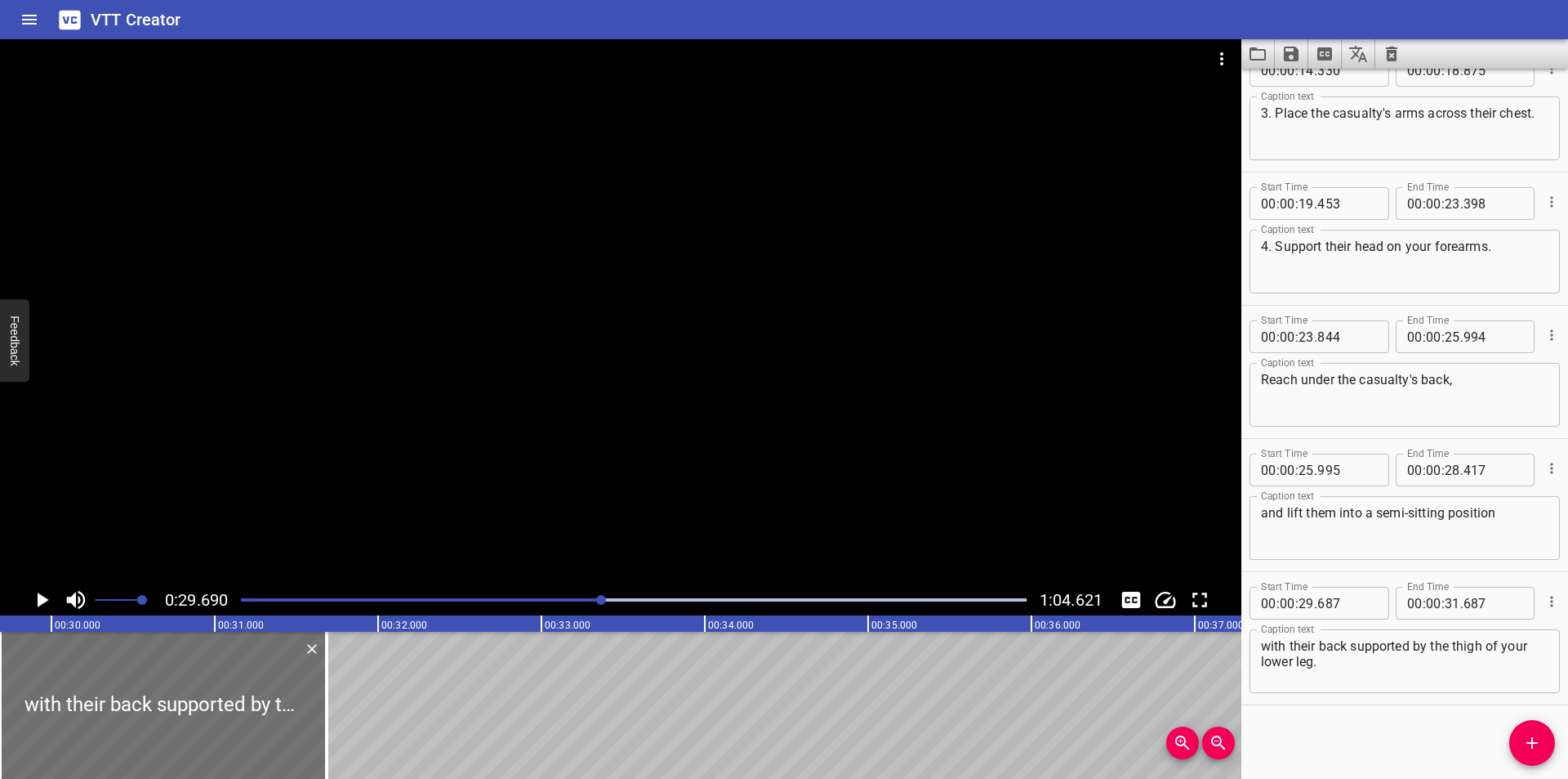
scroll to position [0, 4848]
click at [1338, 609] on input "number" at bounding box center [1347, 602] width 59 height 33
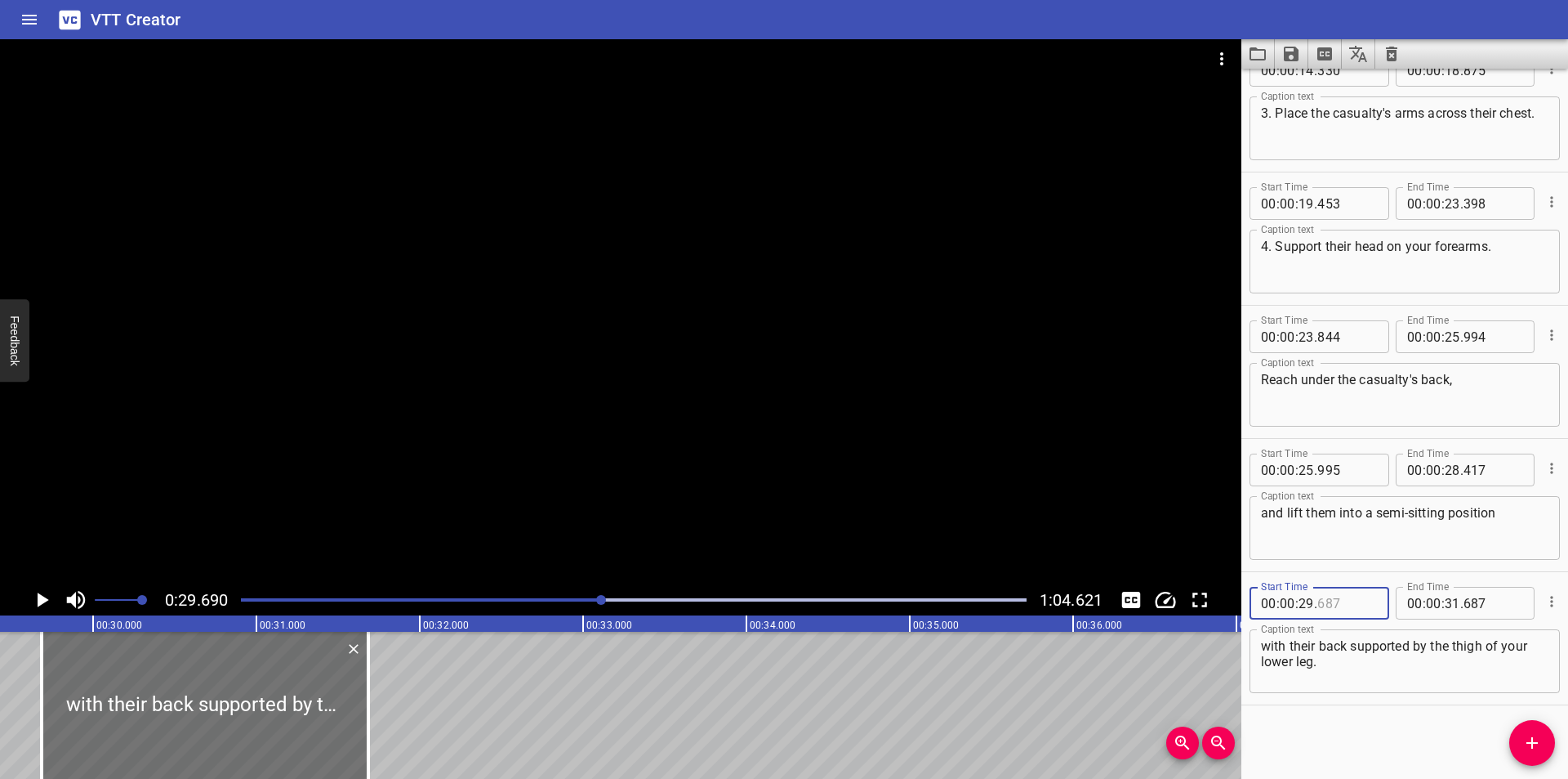
scroll to position [0, 4685]
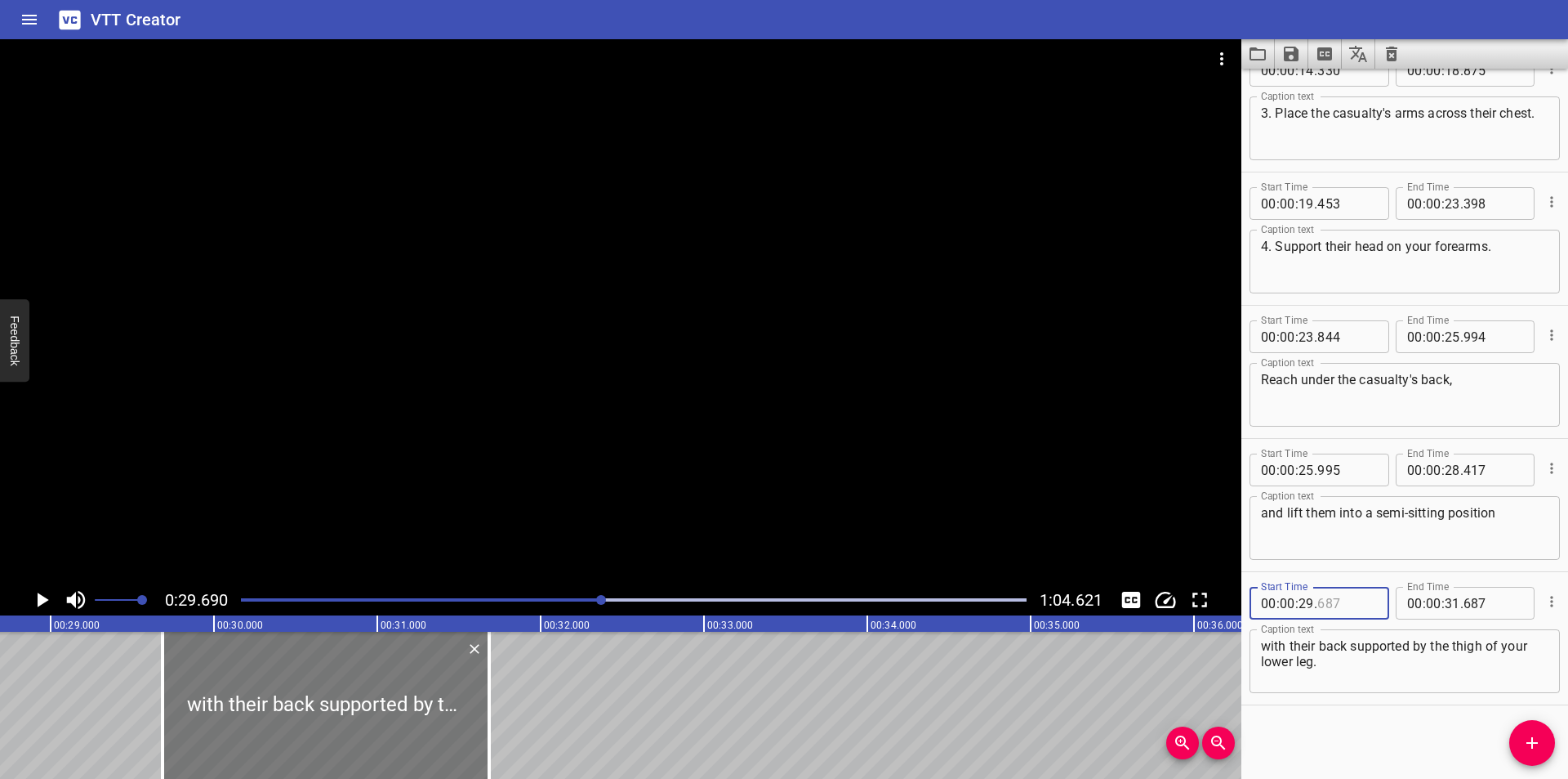
type input "687"
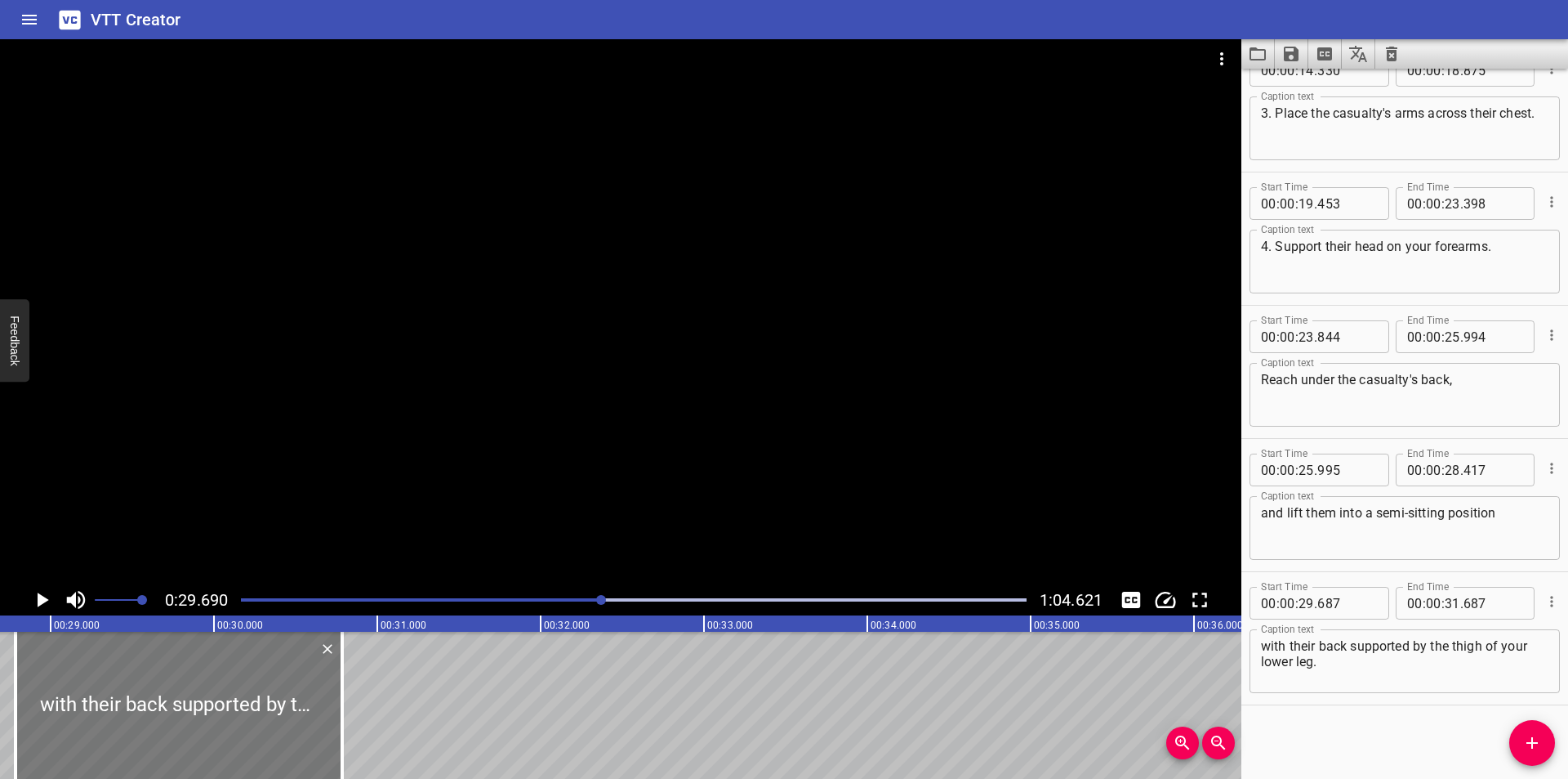
drag, startPoint x: 273, startPoint y: 698, endPoint x: 117, endPoint y: 706, distance: 156.2
click at [117, 706] on div at bounding box center [179, 705] width 327 height 147
type input "28"
type input "732"
type input "30"
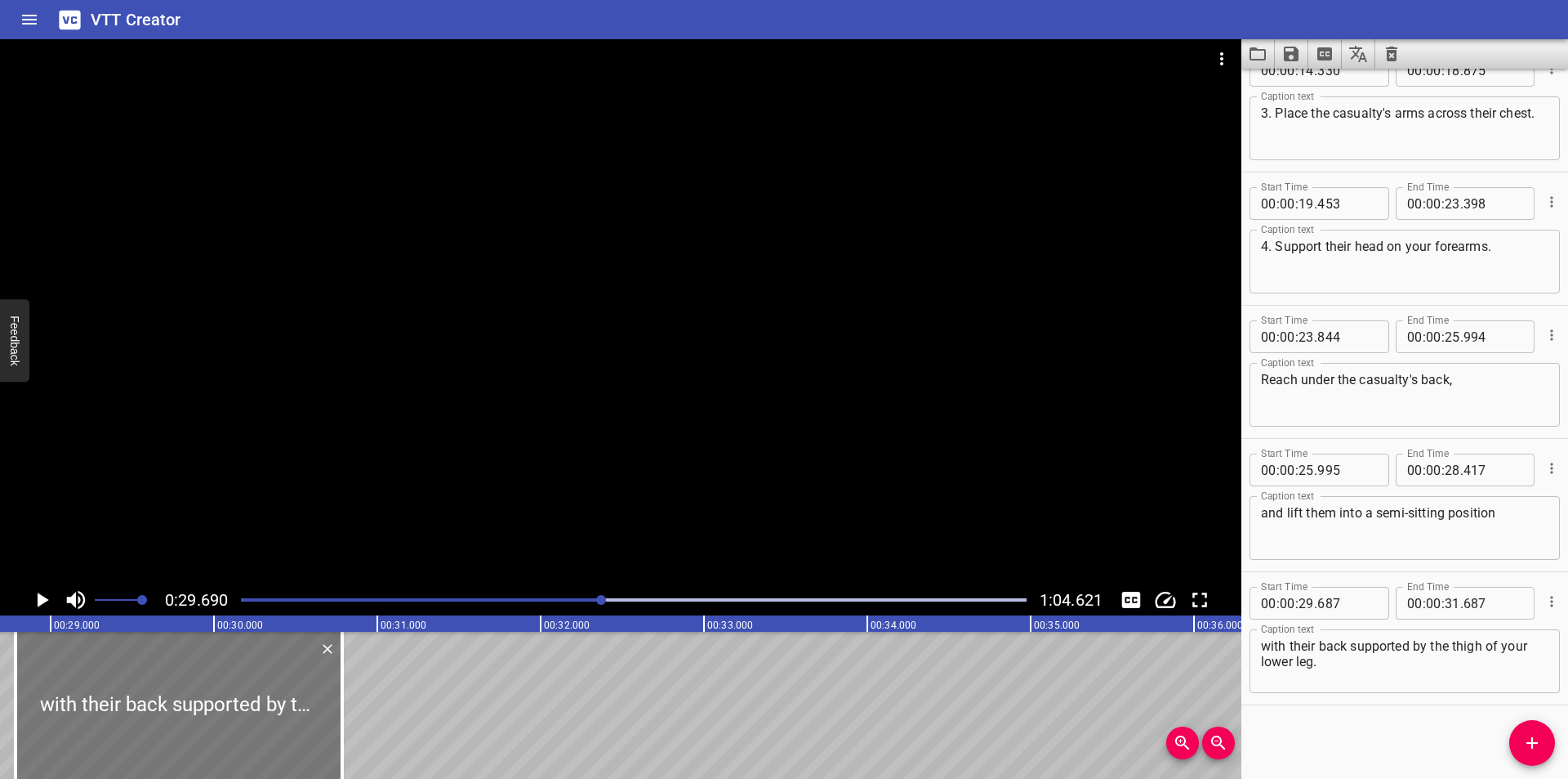
type input "732"
click at [1331, 607] on input "number" at bounding box center [1347, 602] width 59 height 33
type input "418"
click at [797, 327] on div at bounding box center [620, 311] width 1241 height 545
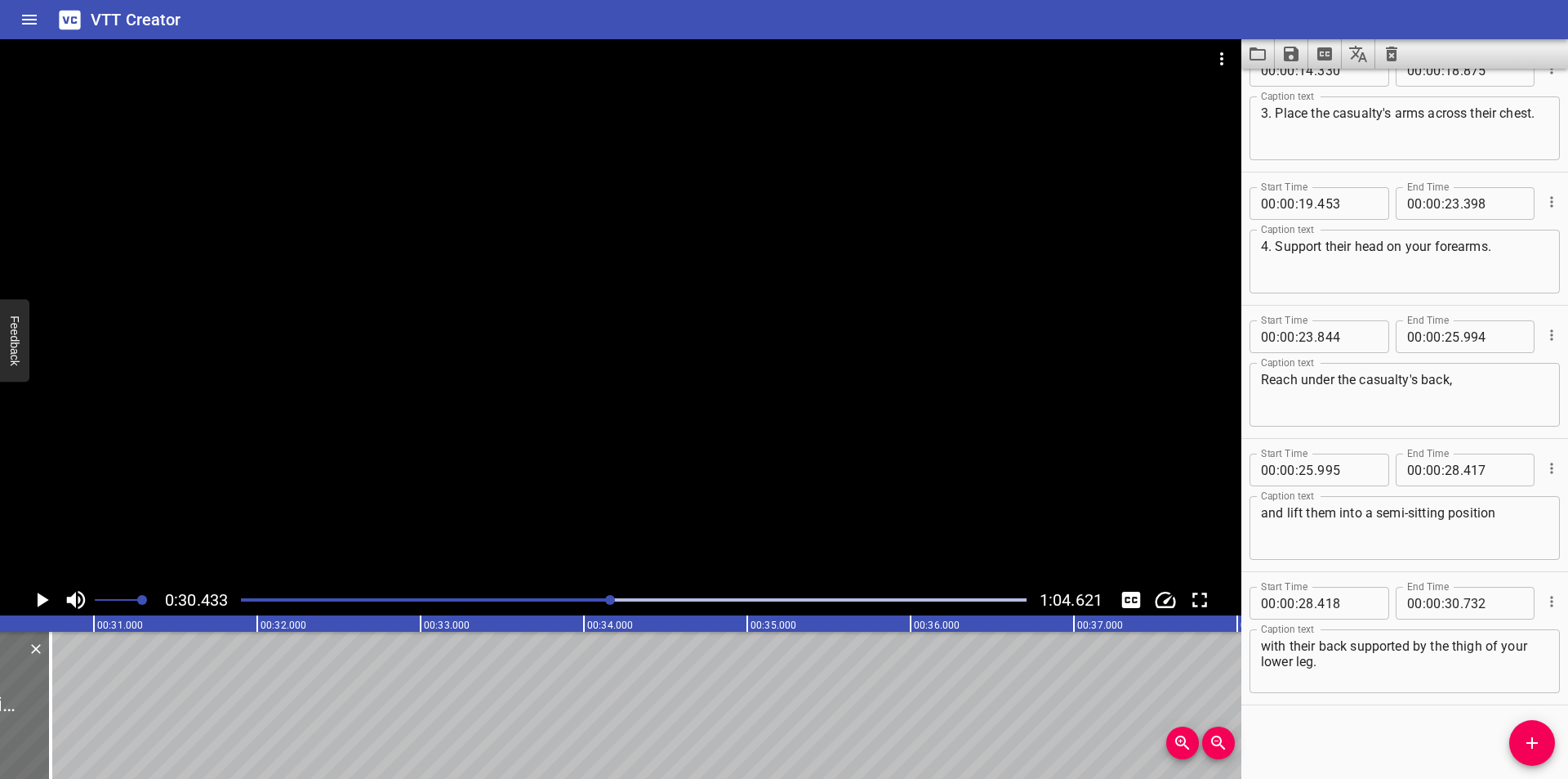
scroll to position [0, 4971]
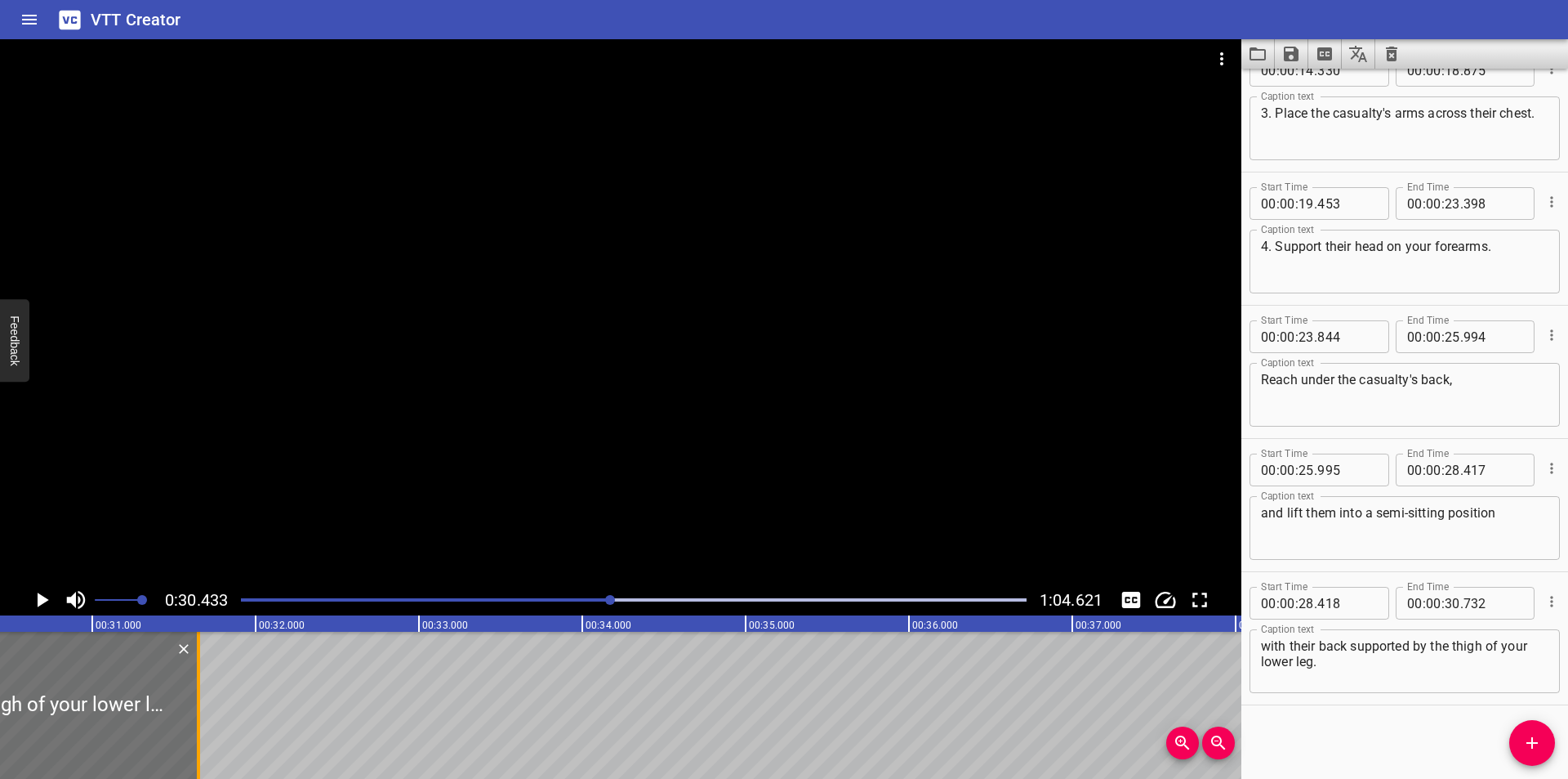
drag, startPoint x: 43, startPoint y: 754, endPoint x: 193, endPoint y: 733, distance: 151.5
click at [193, 733] on div at bounding box center [199, 705] width 17 height 147
type input "31"
type input "647"
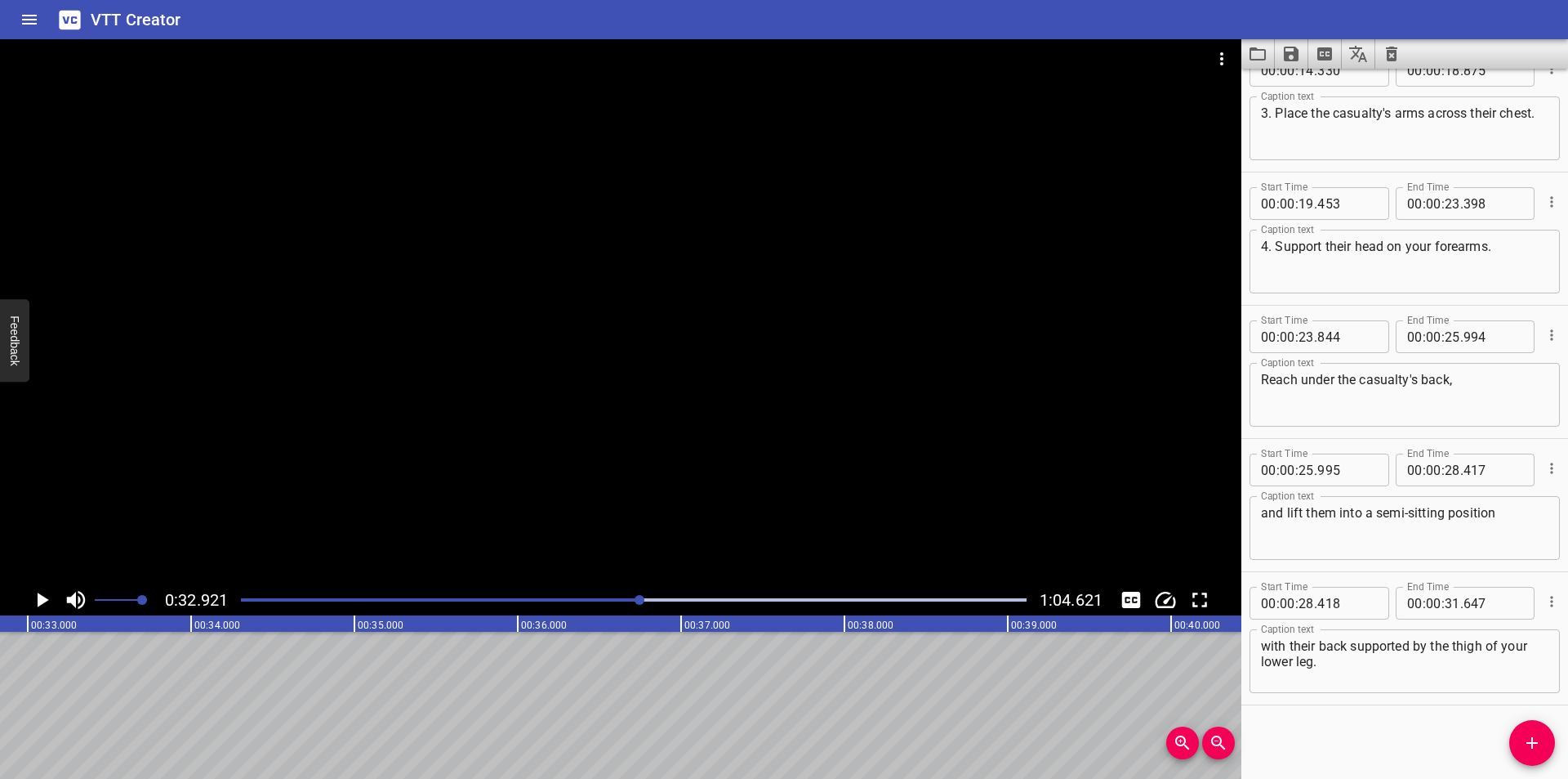
scroll to position [0, 5376]
click at [696, 487] on div at bounding box center [620, 311] width 1241 height 545
click at [632, 598] on div "Play progress" at bounding box center [277, 599] width 785 height 3
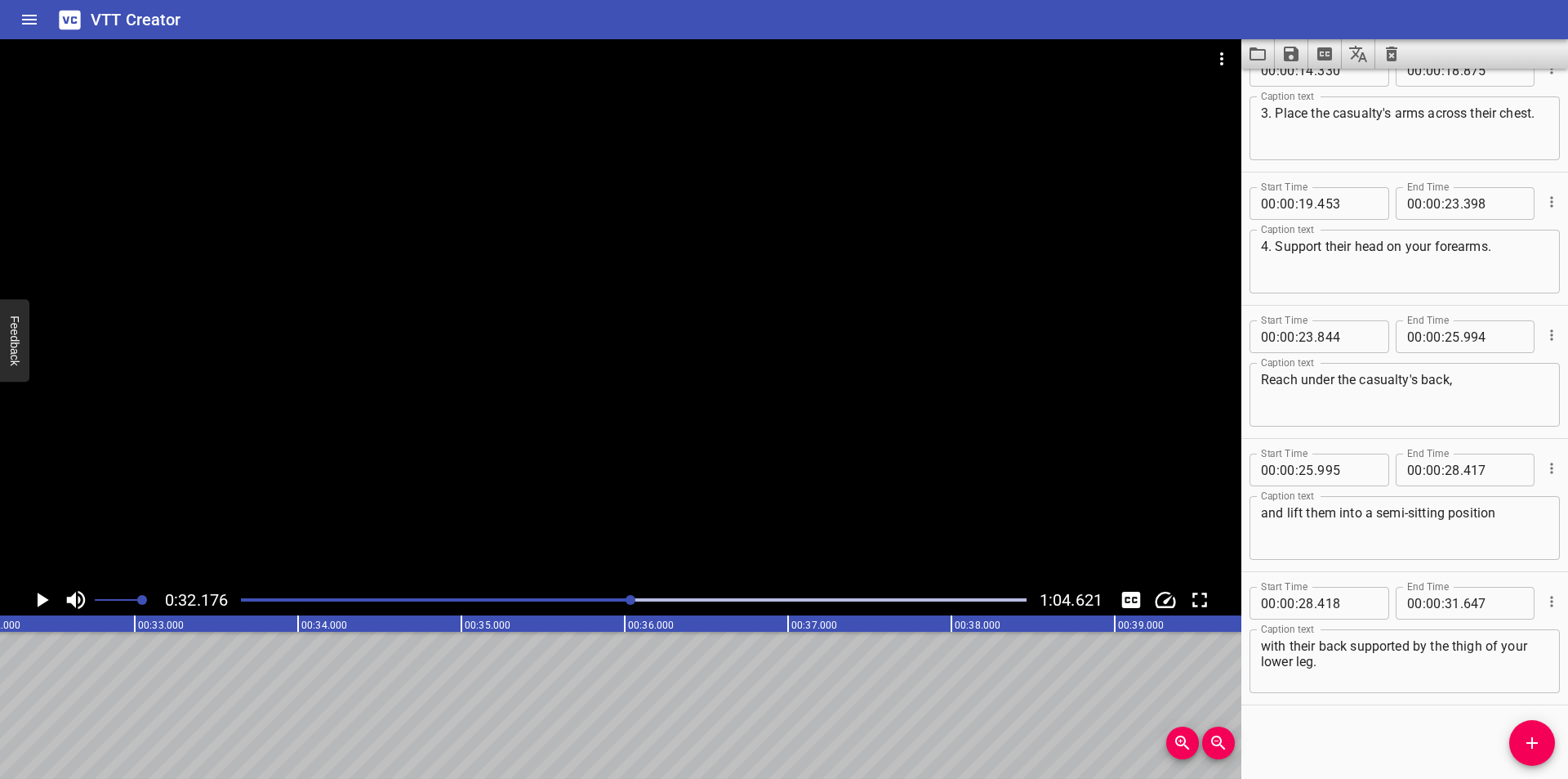
click at [610, 598] on div "Play progress" at bounding box center [239, 599] width 785 height 3
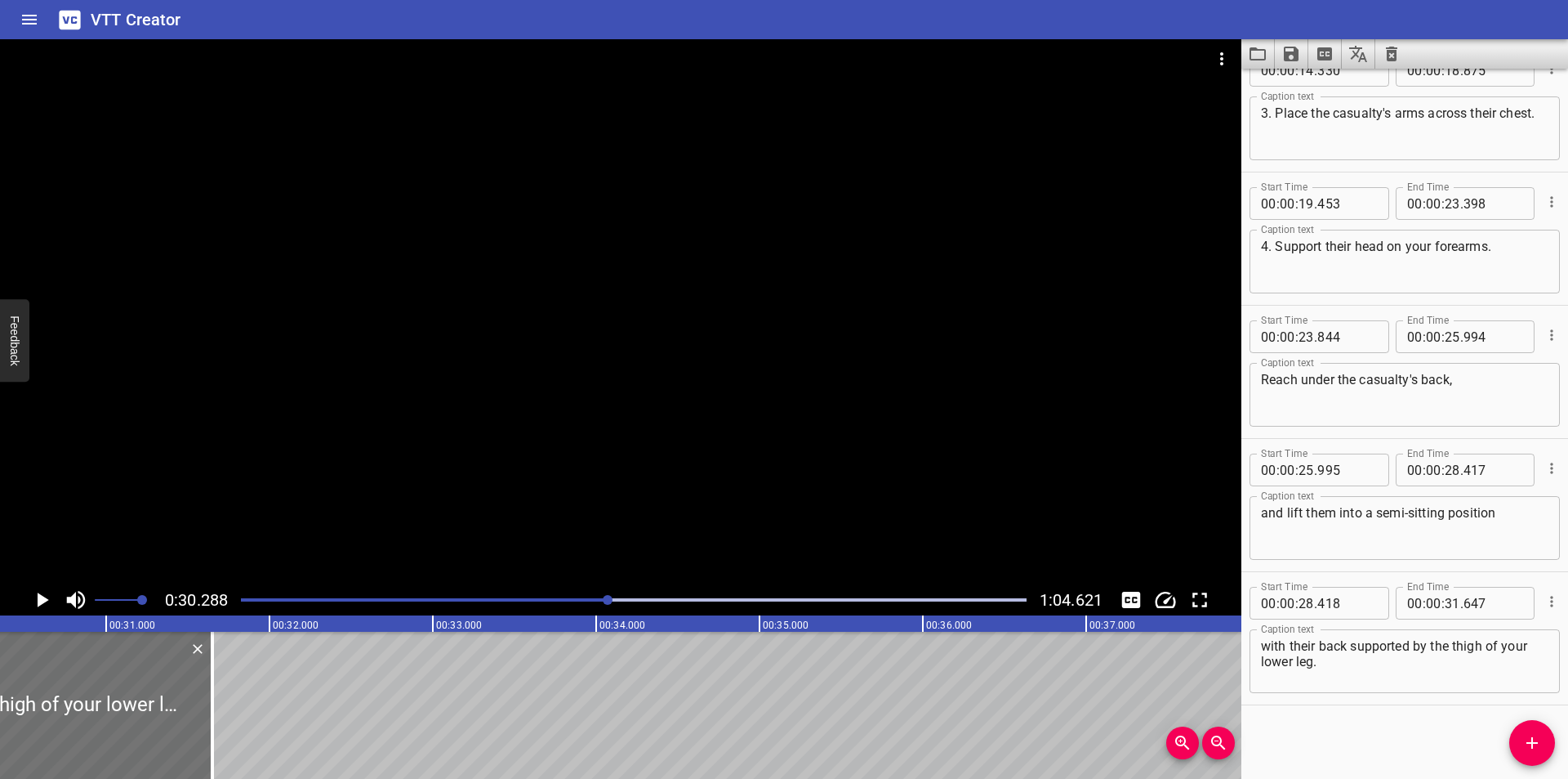
scroll to position [0, 4947]
click at [692, 511] on div at bounding box center [620, 311] width 1241 height 545
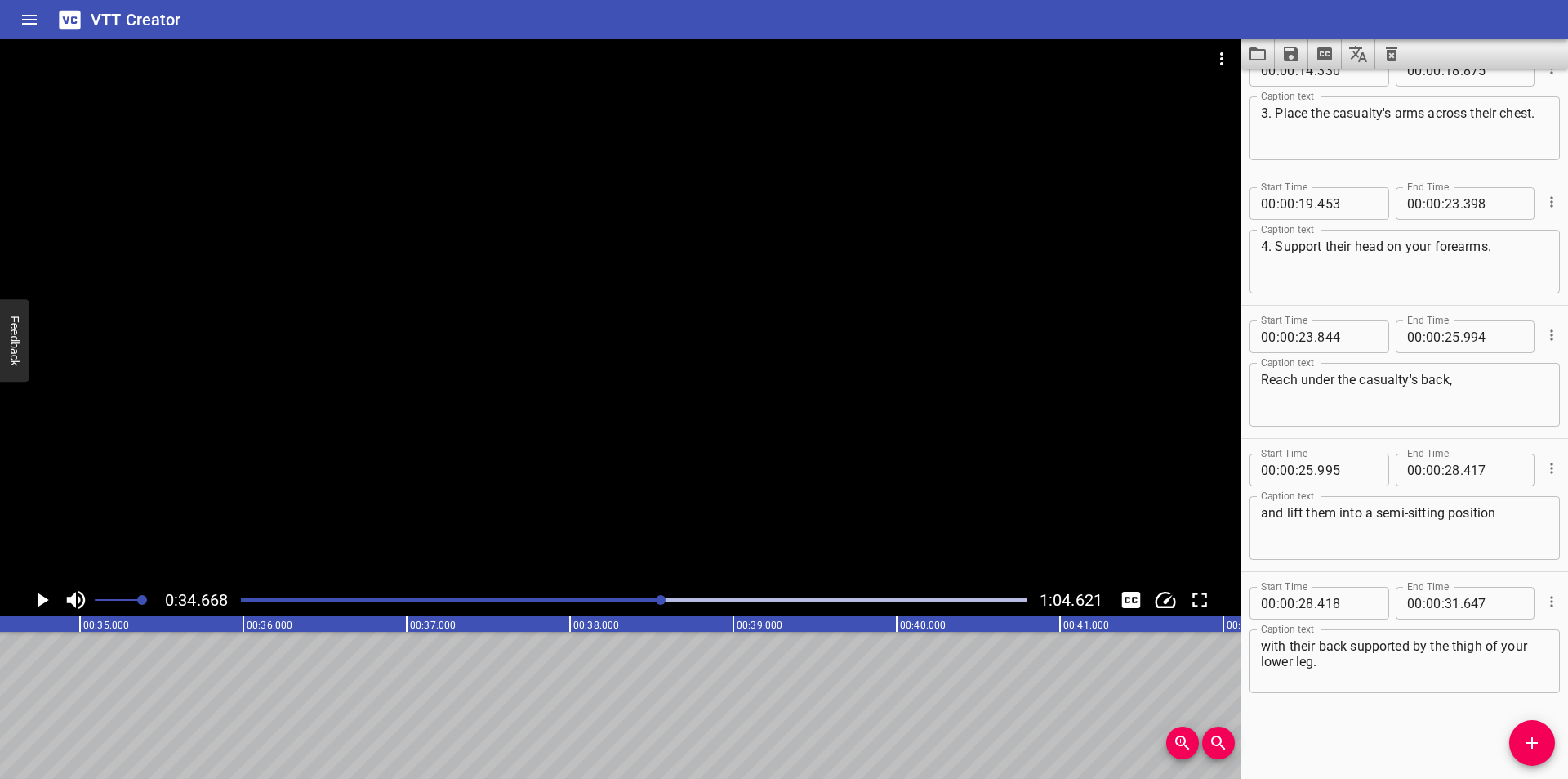
scroll to position [0, 5662]
click at [1360, 667] on textarea "with their back supported by the thigh of your lower leg." at bounding box center [1404, 660] width 288 height 46
click at [1525, 739] on icon "Add Cue" at bounding box center [1531, 742] width 20 height 20
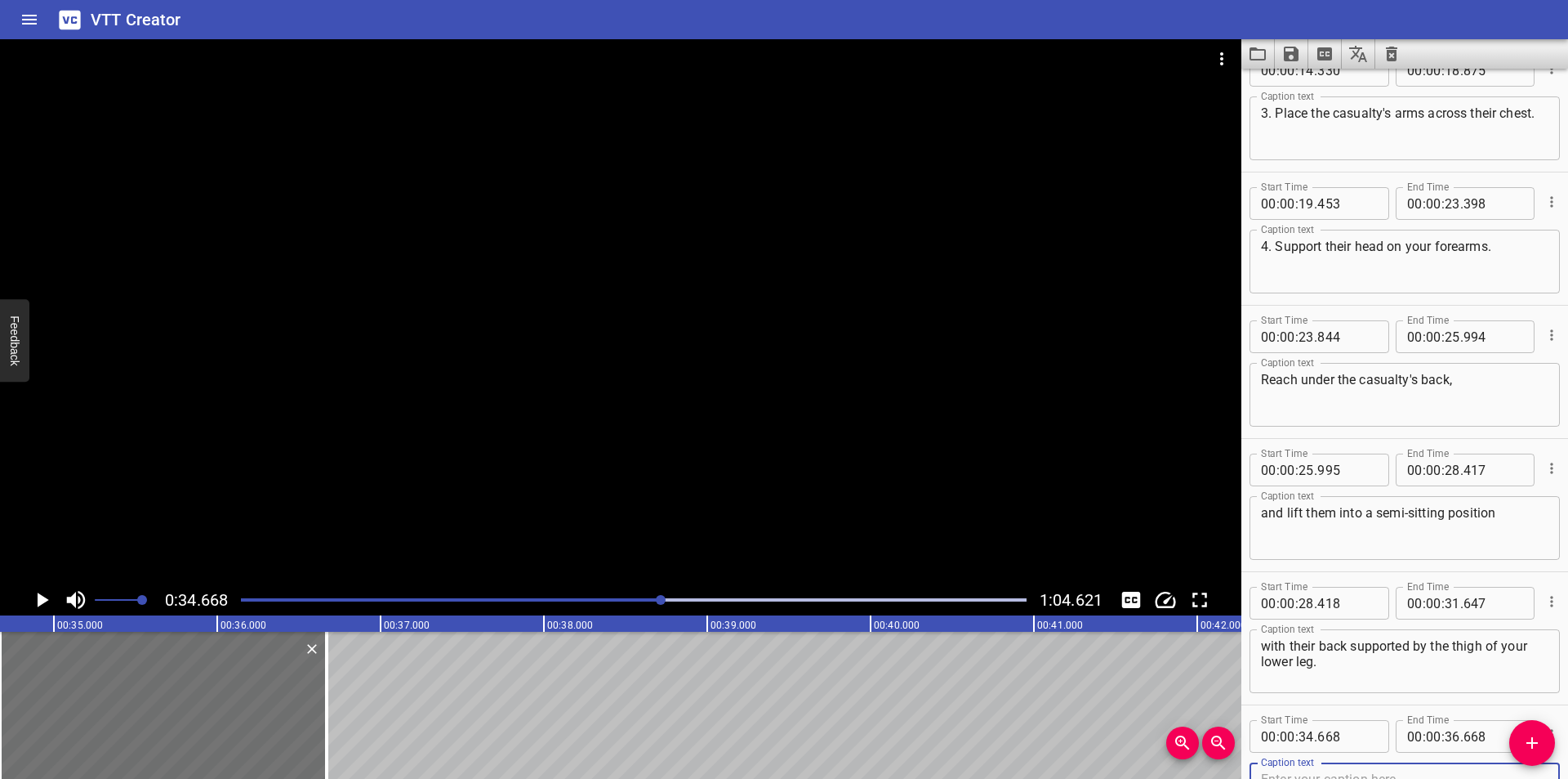
scroll to position [440, 0]
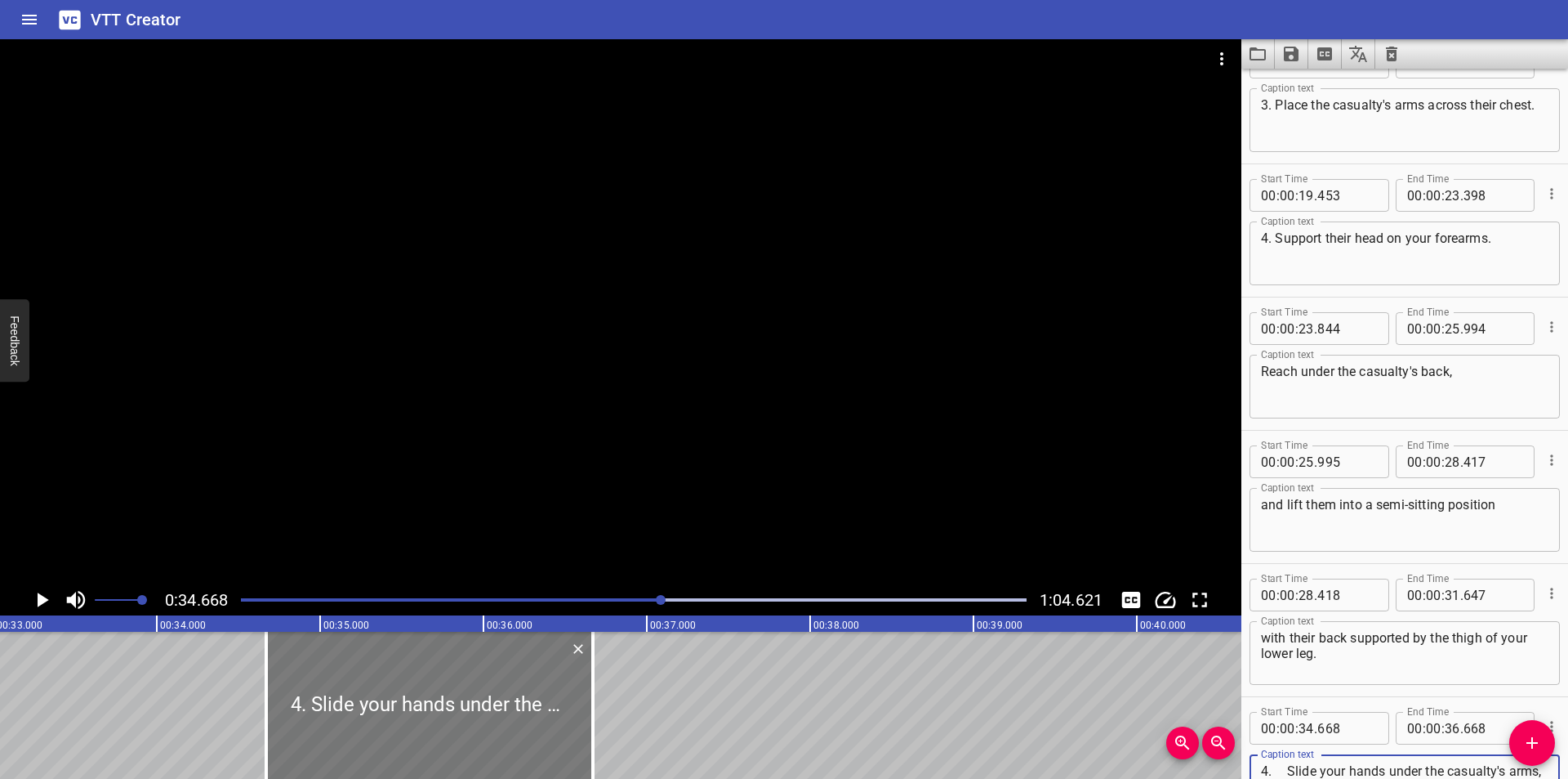
type textarea "4. Slide your hands under the casualty's arms, and grasp the casualty's opposit…"
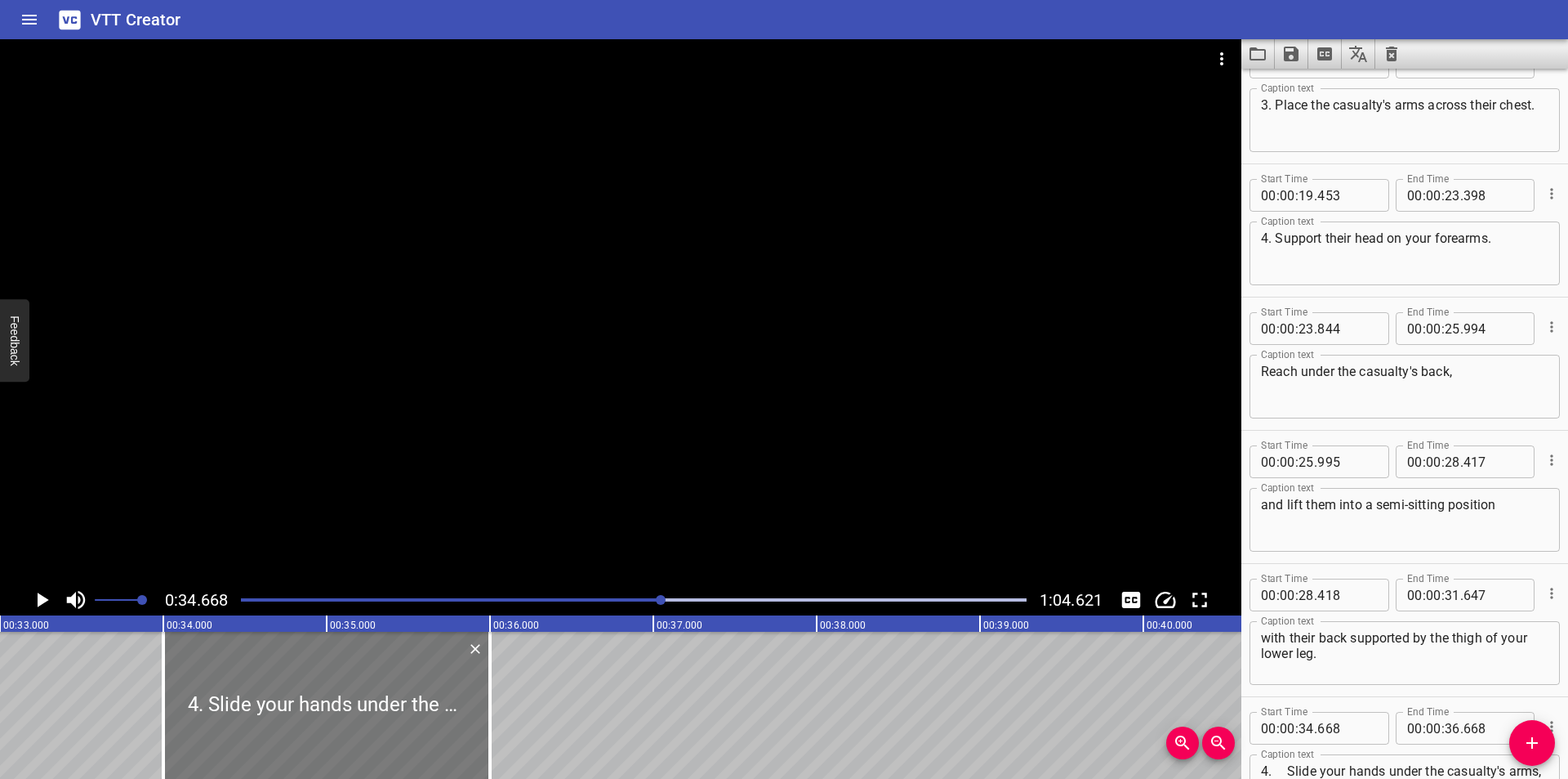
drag, startPoint x: 368, startPoint y: 705, endPoint x: 256, endPoint y: 690, distance: 113.0
click at [255, 706] on div at bounding box center [326, 705] width 327 height 147
type input "33"
type input "978"
type input "35"
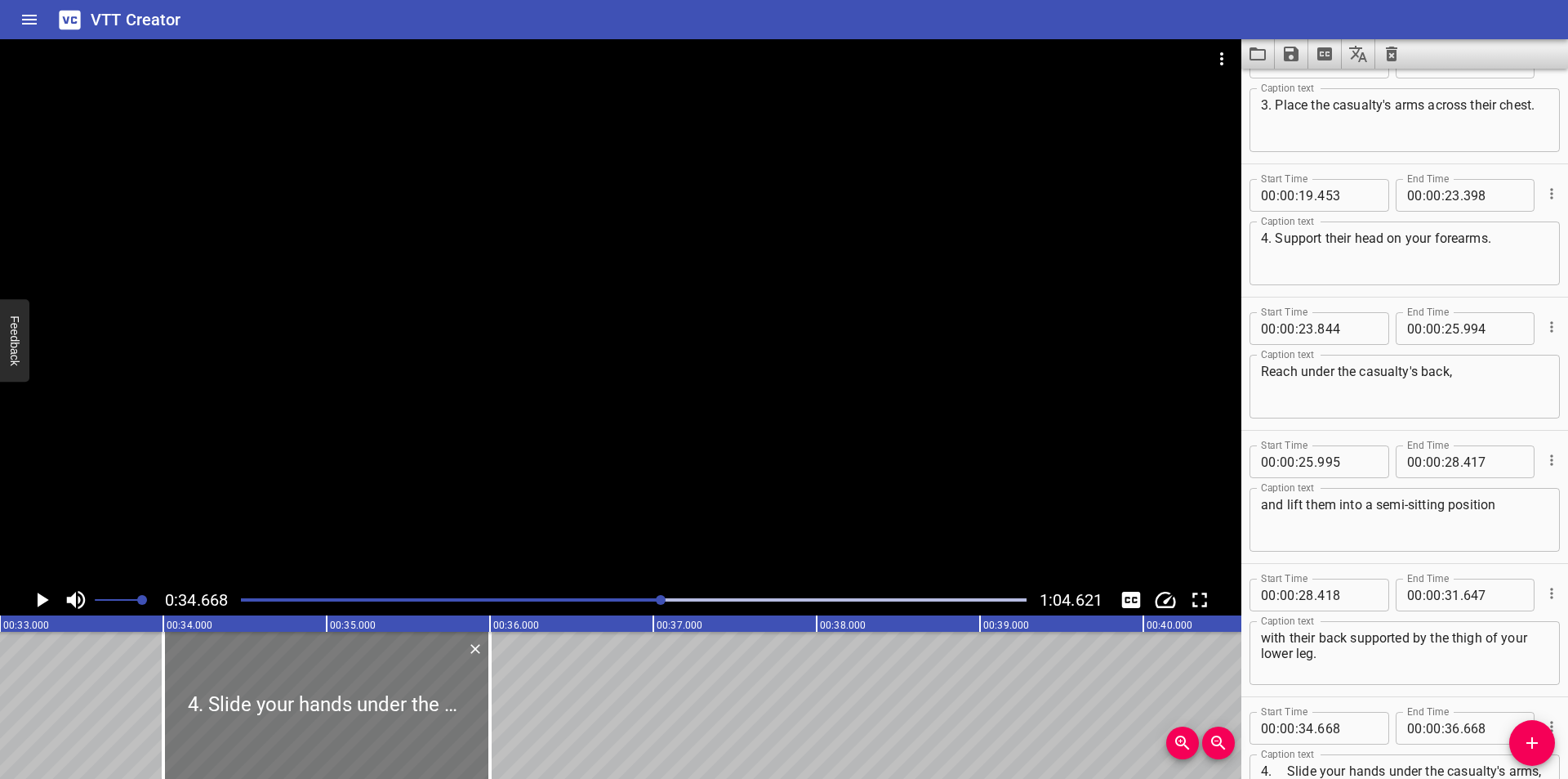
type input "978"
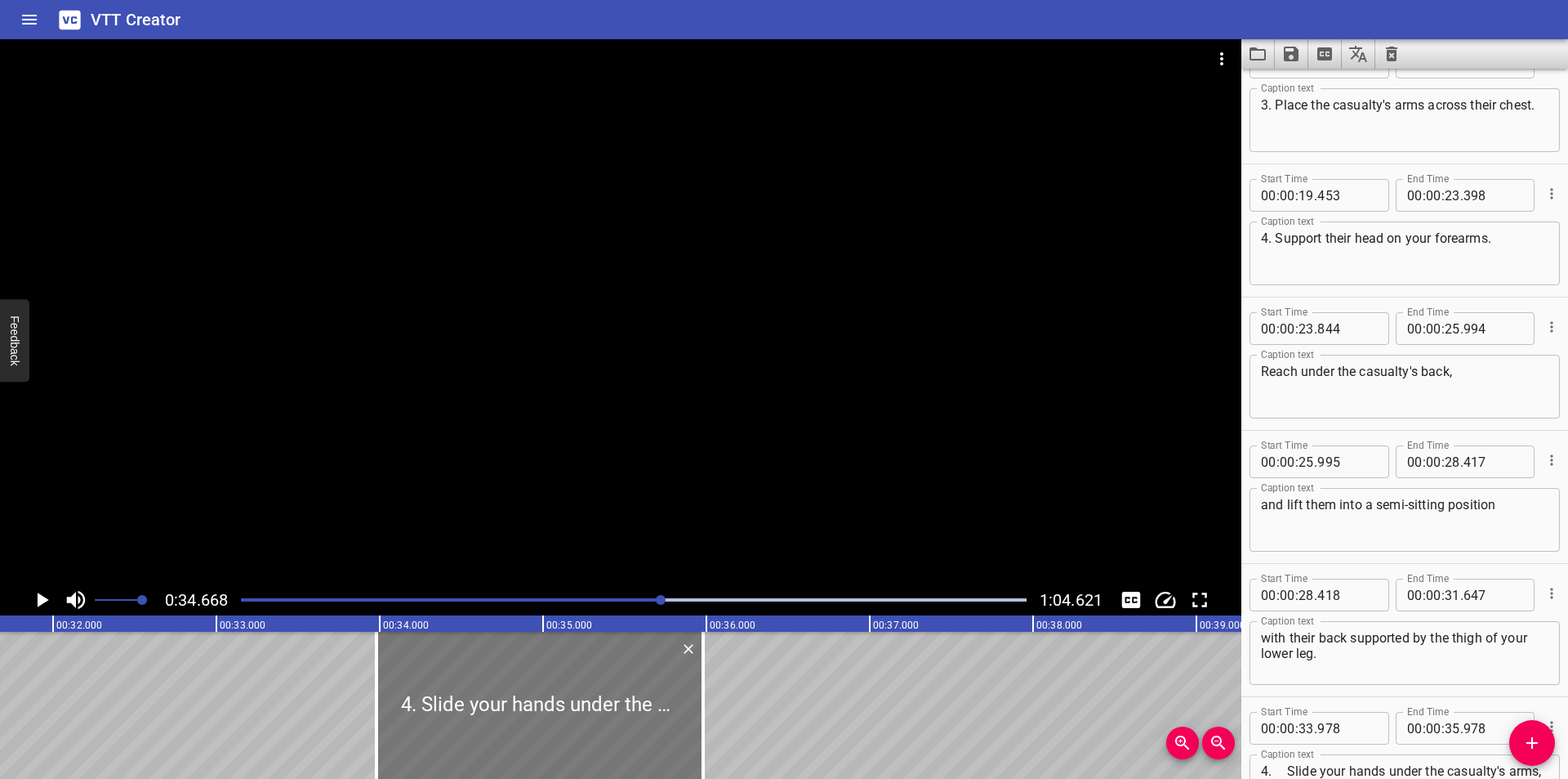
scroll to position [0, 5172]
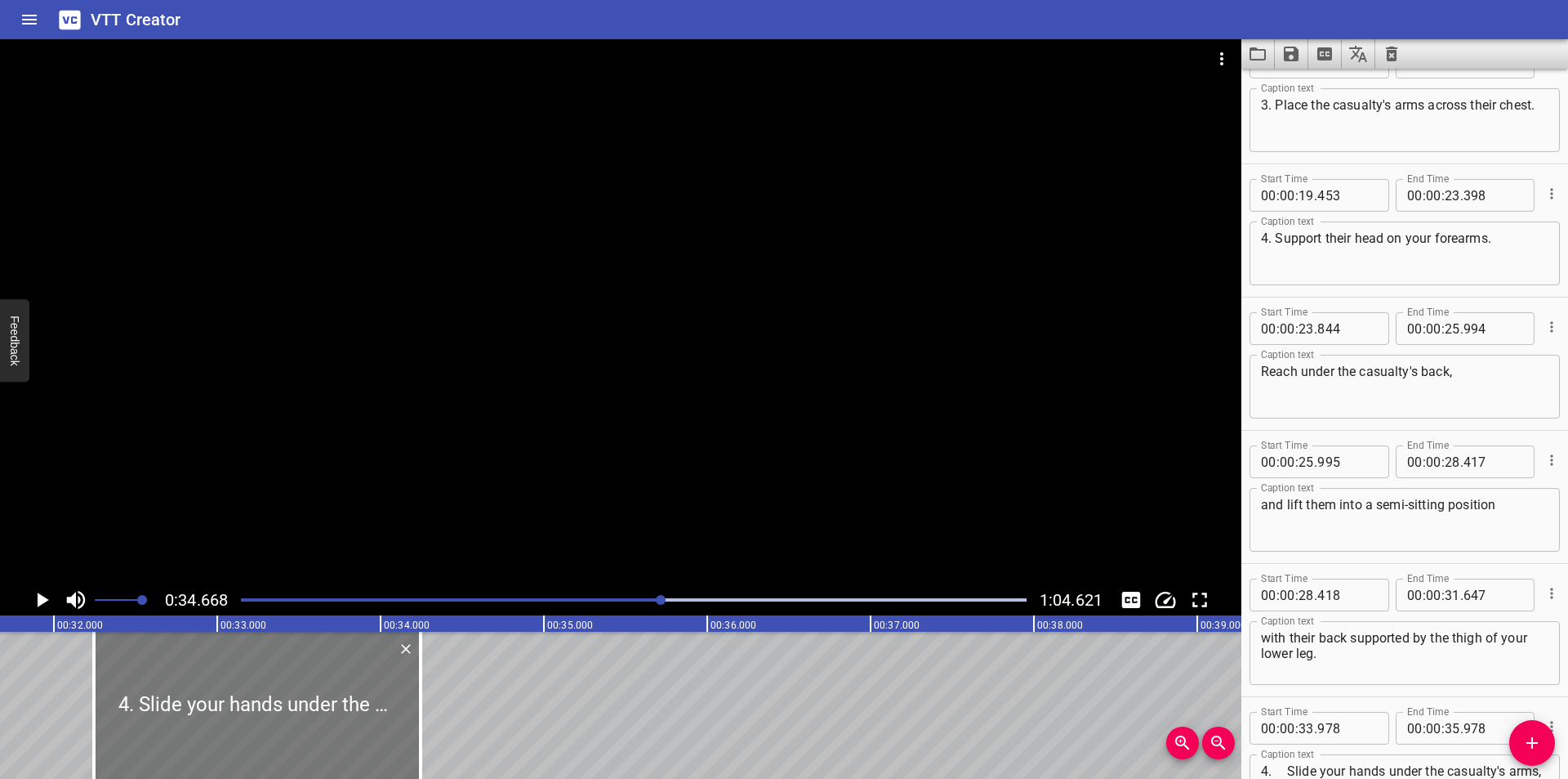
drag, startPoint x: 426, startPoint y: 709, endPoint x: 152, endPoint y: 711, distance: 274.0
click at [152, 711] on div at bounding box center [257, 705] width 327 height 147
type input "32"
type input "243"
type input "34"
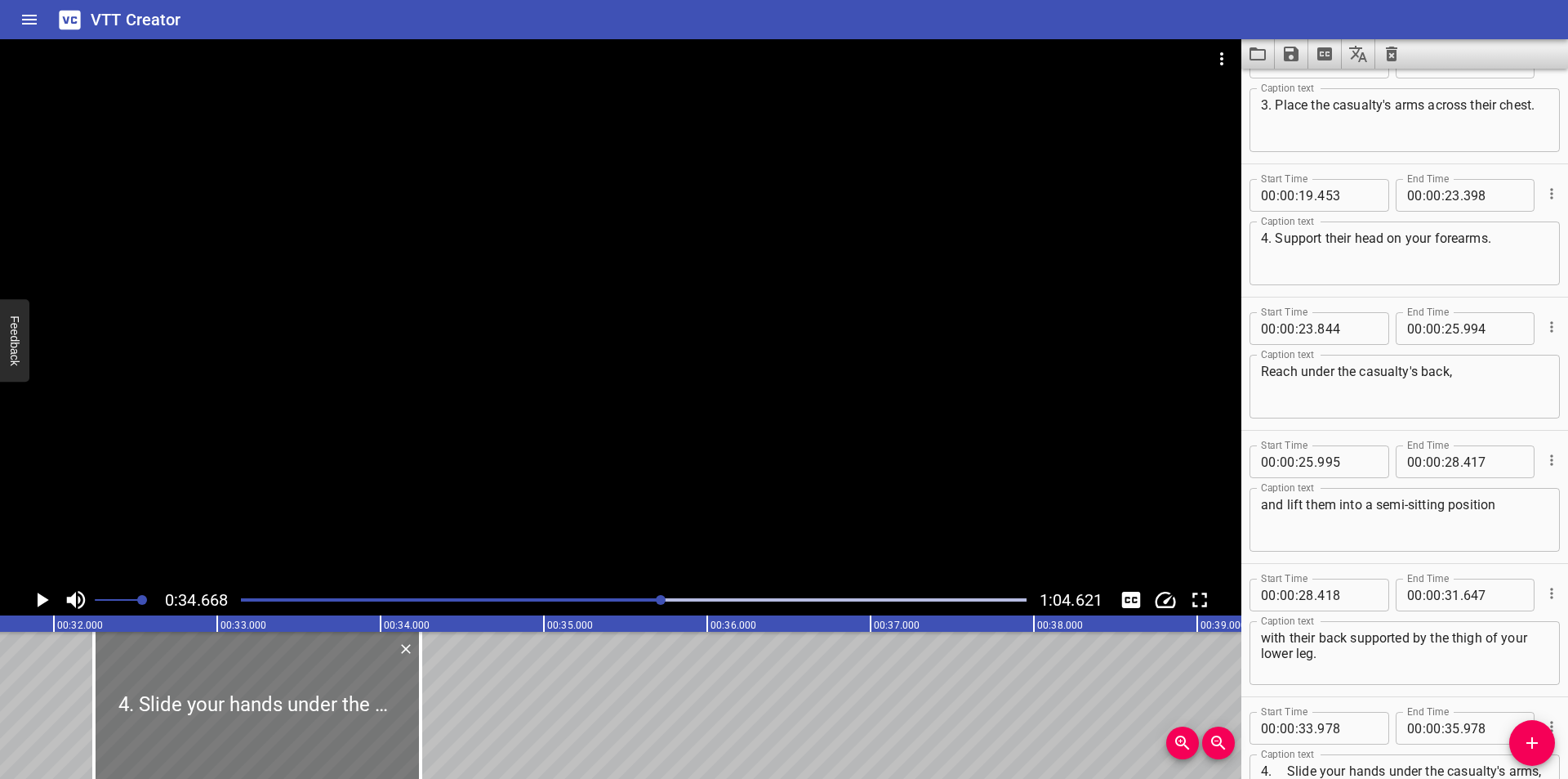
type input "243"
click at [369, 492] on div at bounding box center [620, 311] width 1241 height 545
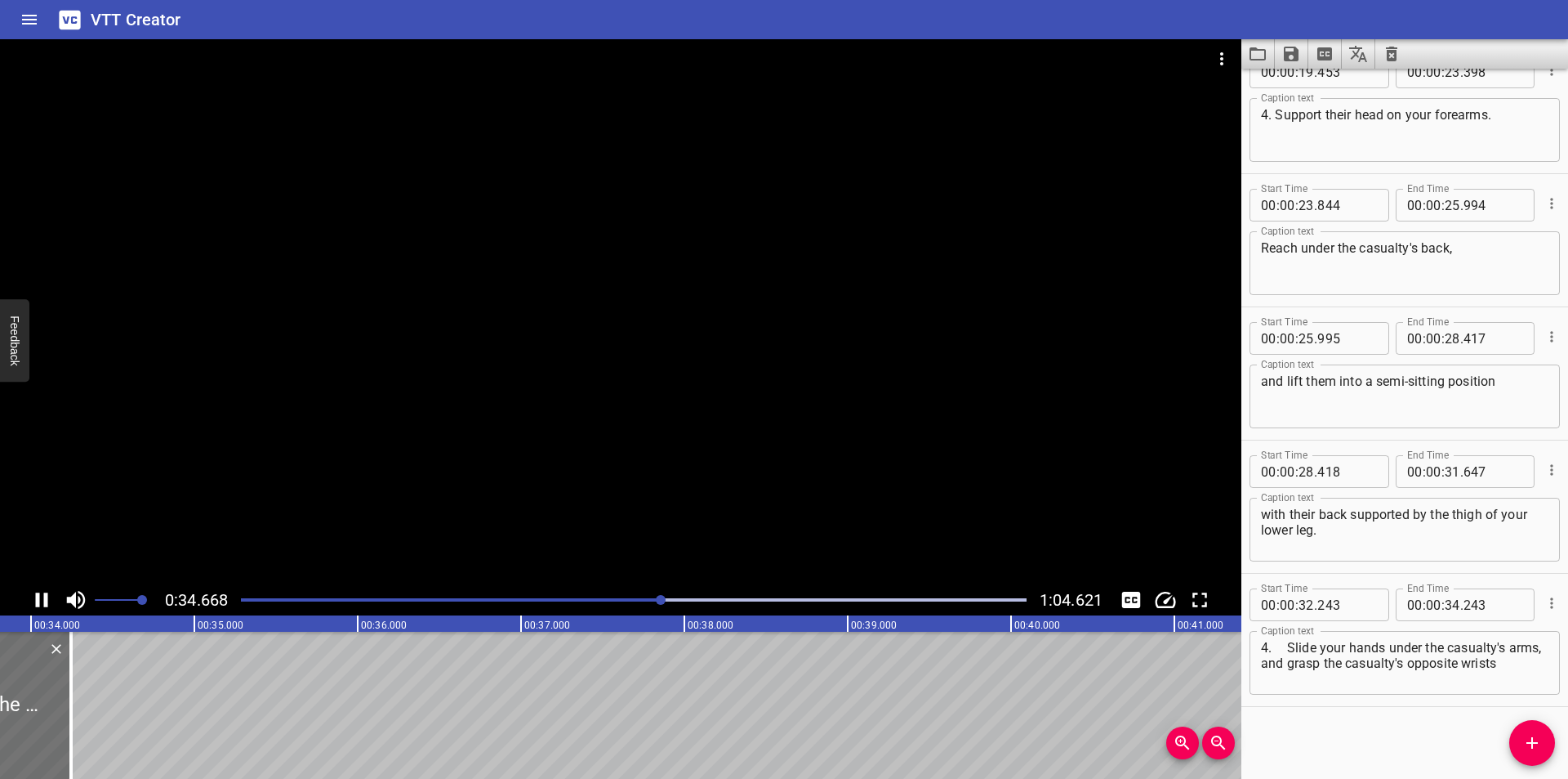
scroll to position [565, 0]
click at [626, 609] on div at bounding box center [633, 599] width 805 height 23
click at [1291, 649] on textarea "4. Slide your hands under the casualty's arms, and grasp the casualty's opposit…" at bounding box center [1404, 660] width 288 height 46
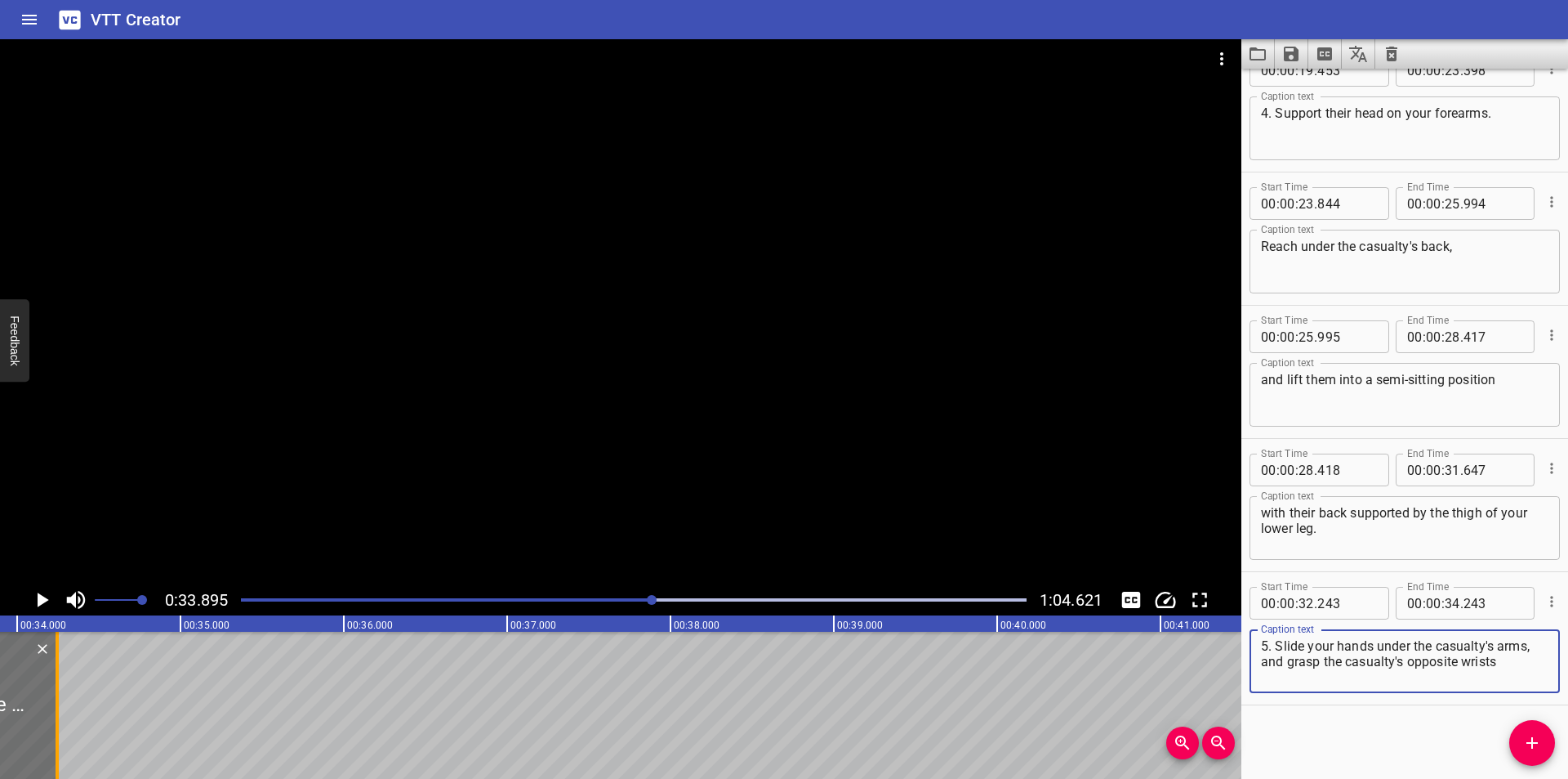
type textarea "5. Slide your hands under the casualty's arms, and grasp the casualty's opposit…"
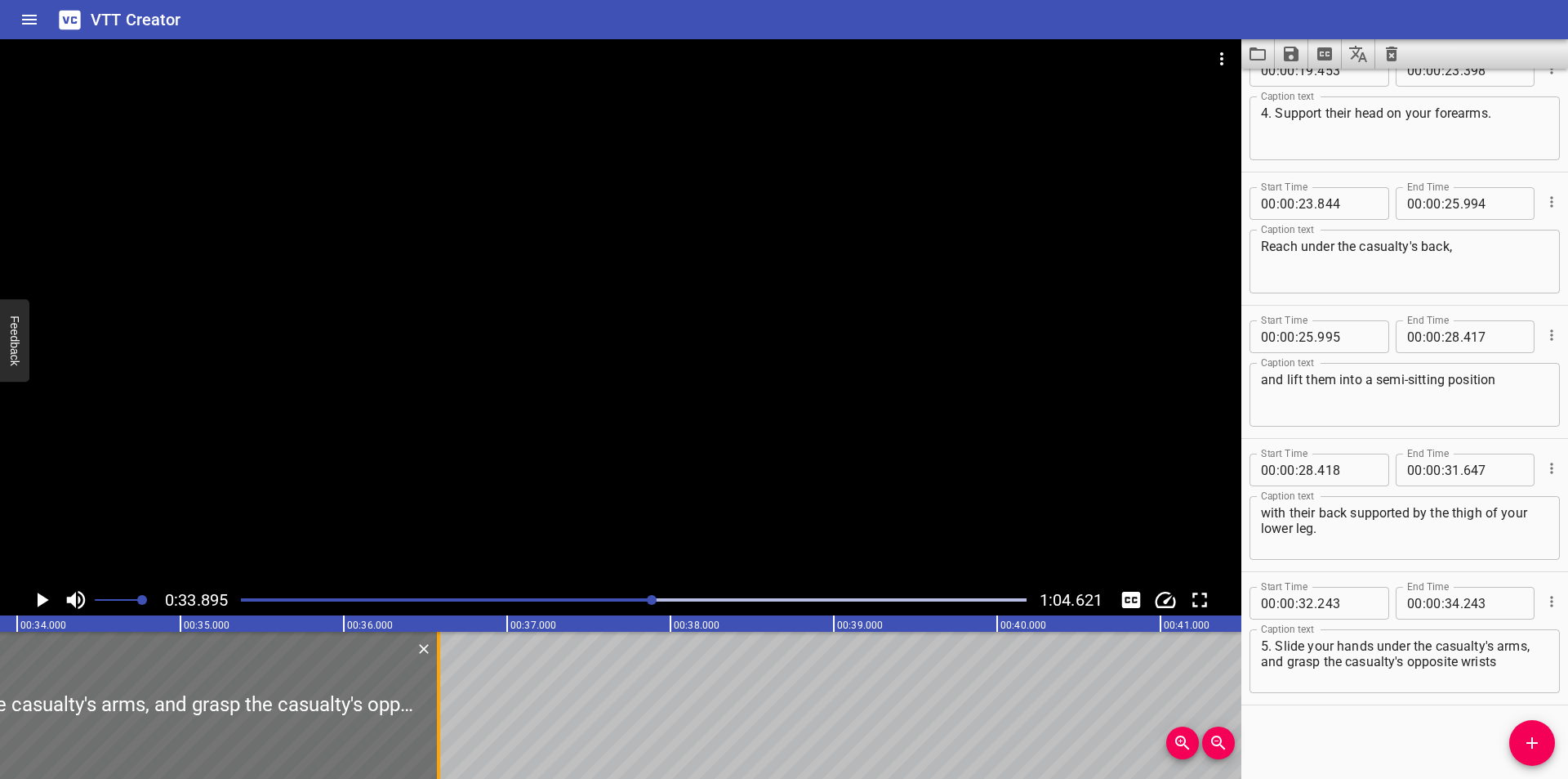
drag, startPoint x: 52, startPoint y: 728, endPoint x: 434, endPoint y: 728, distance: 382.0
click at [434, 728] on div at bounding box center [439, 705] width 17 height 147
type input "36"
type input "578"
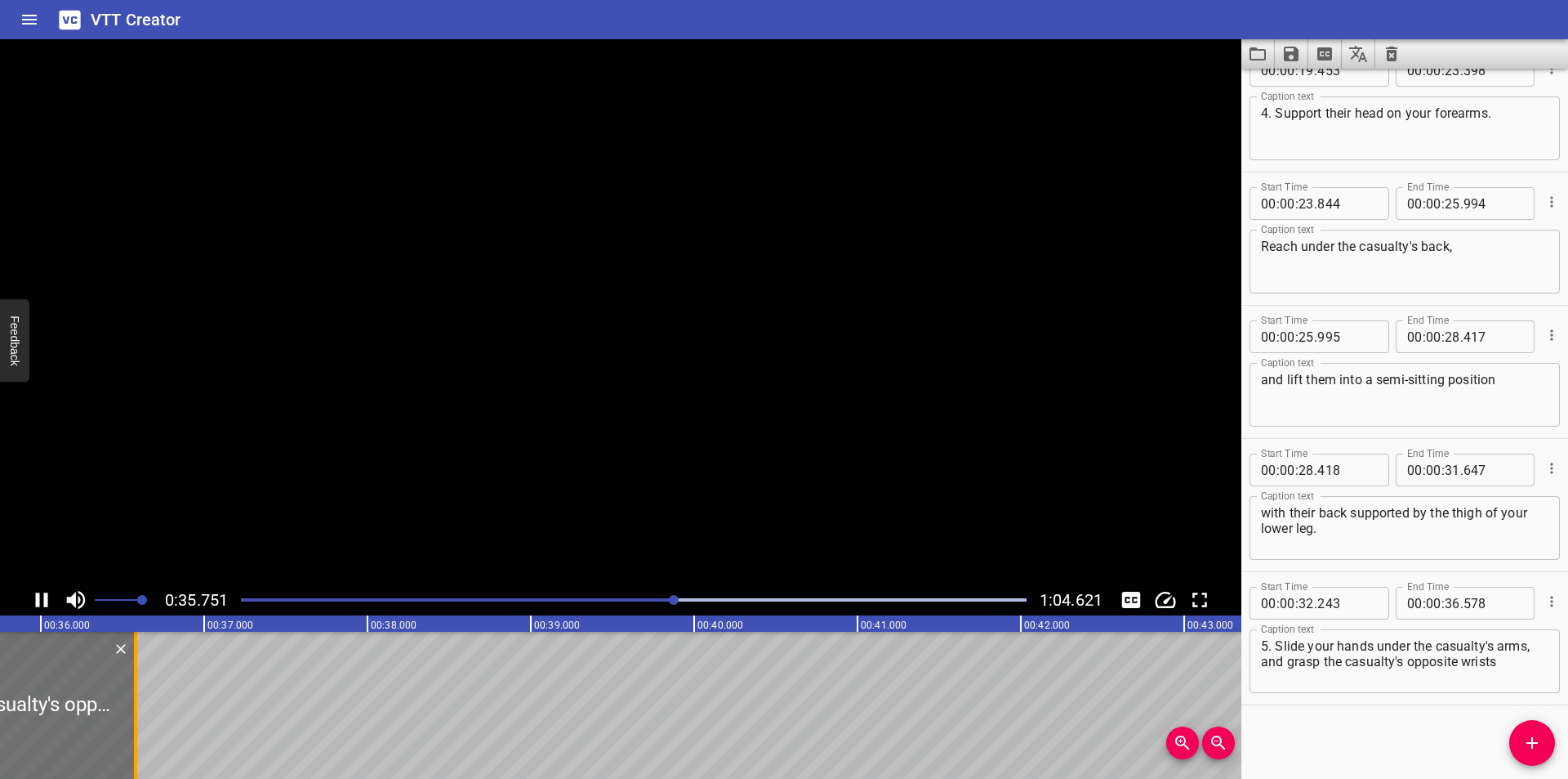
scroll to position [0, 5866]
click at [760, 491] on div at bounding box center [620, 311] width 1241 height 545
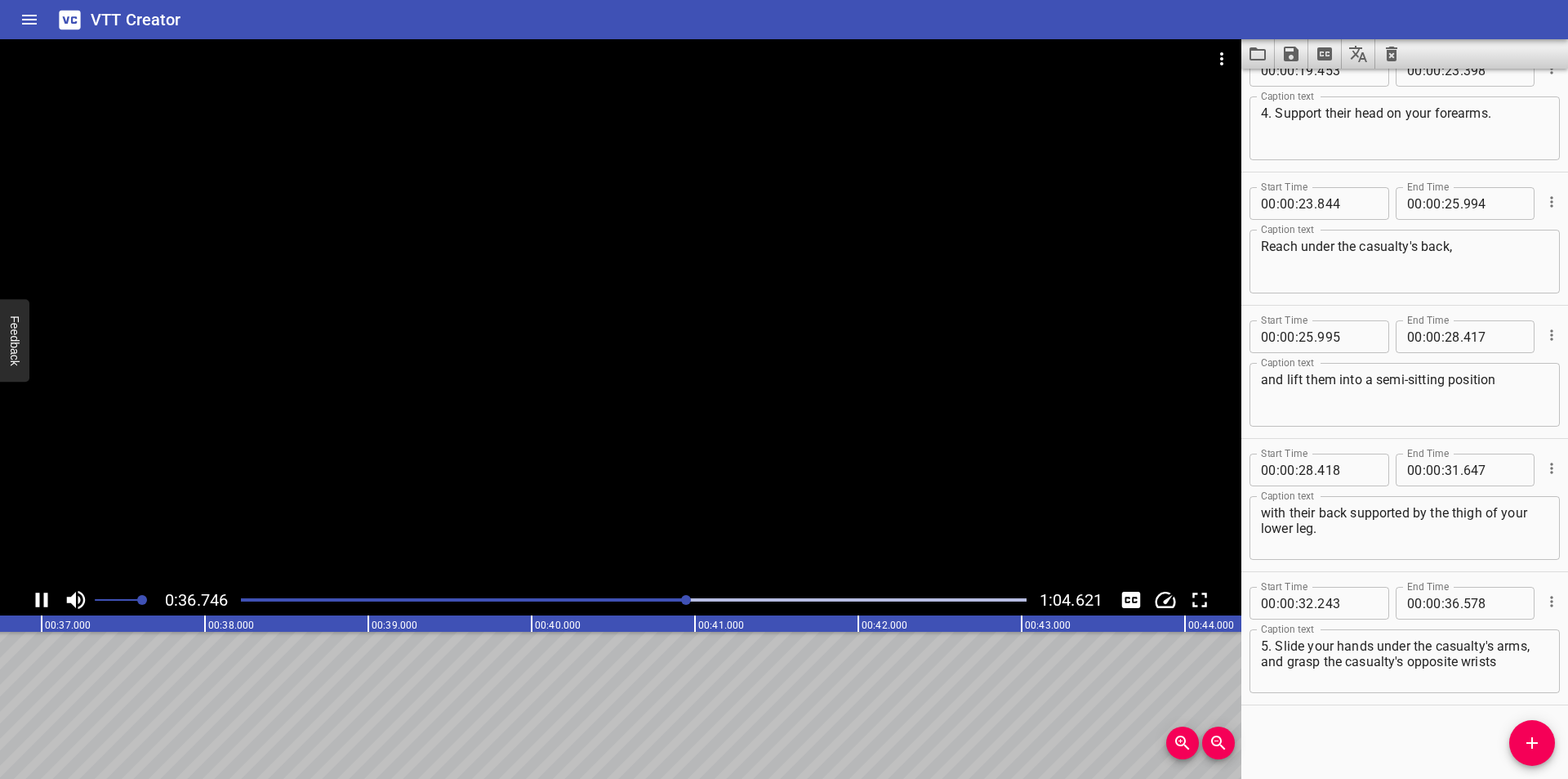
click at [950, 350] on div at bounding box center [620, 311] width 1241 height 545
click at [632, 602] on div at bounding box center [633, 599] width 805 height 23
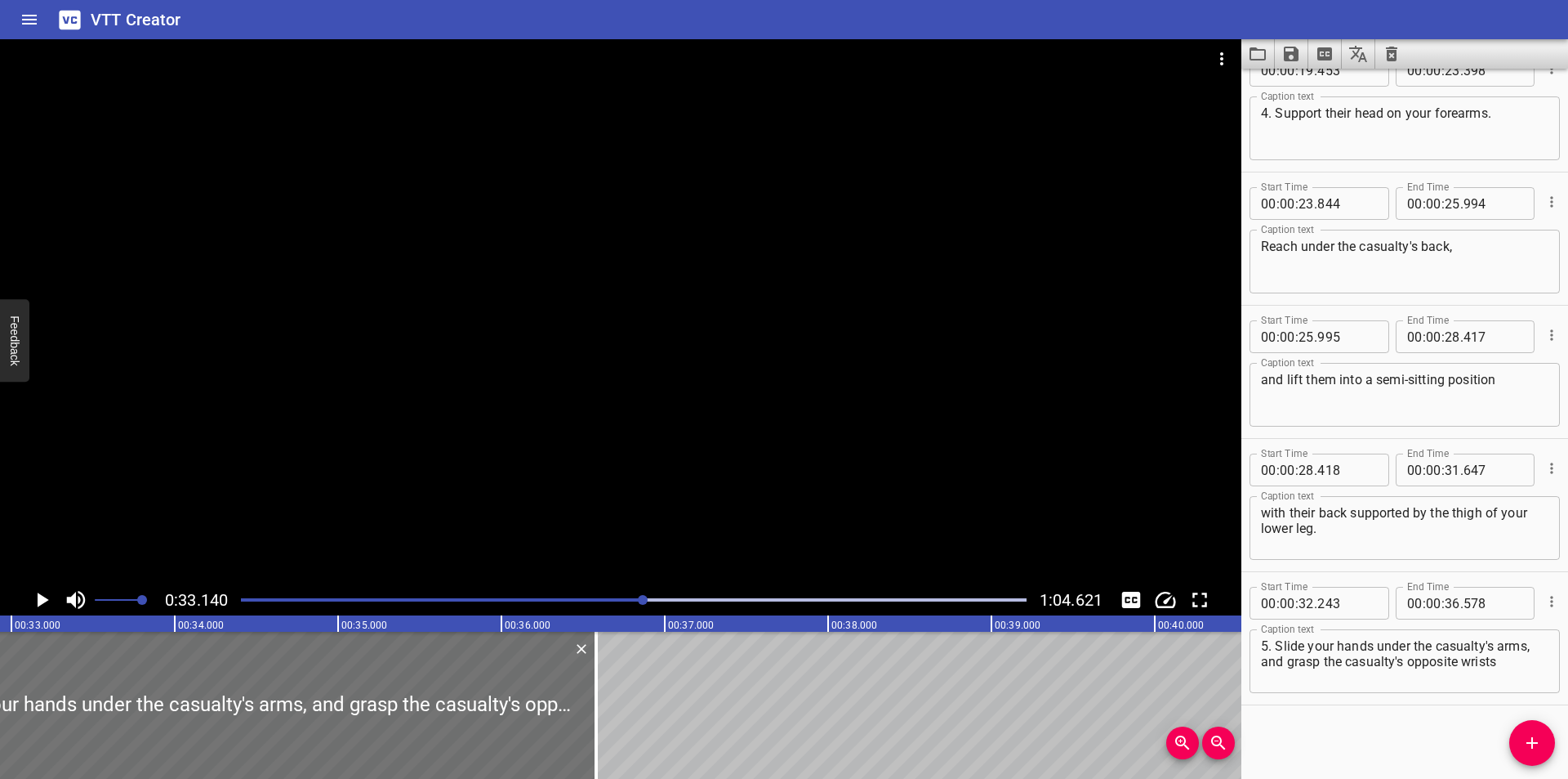
scroll to position [0, 5412]
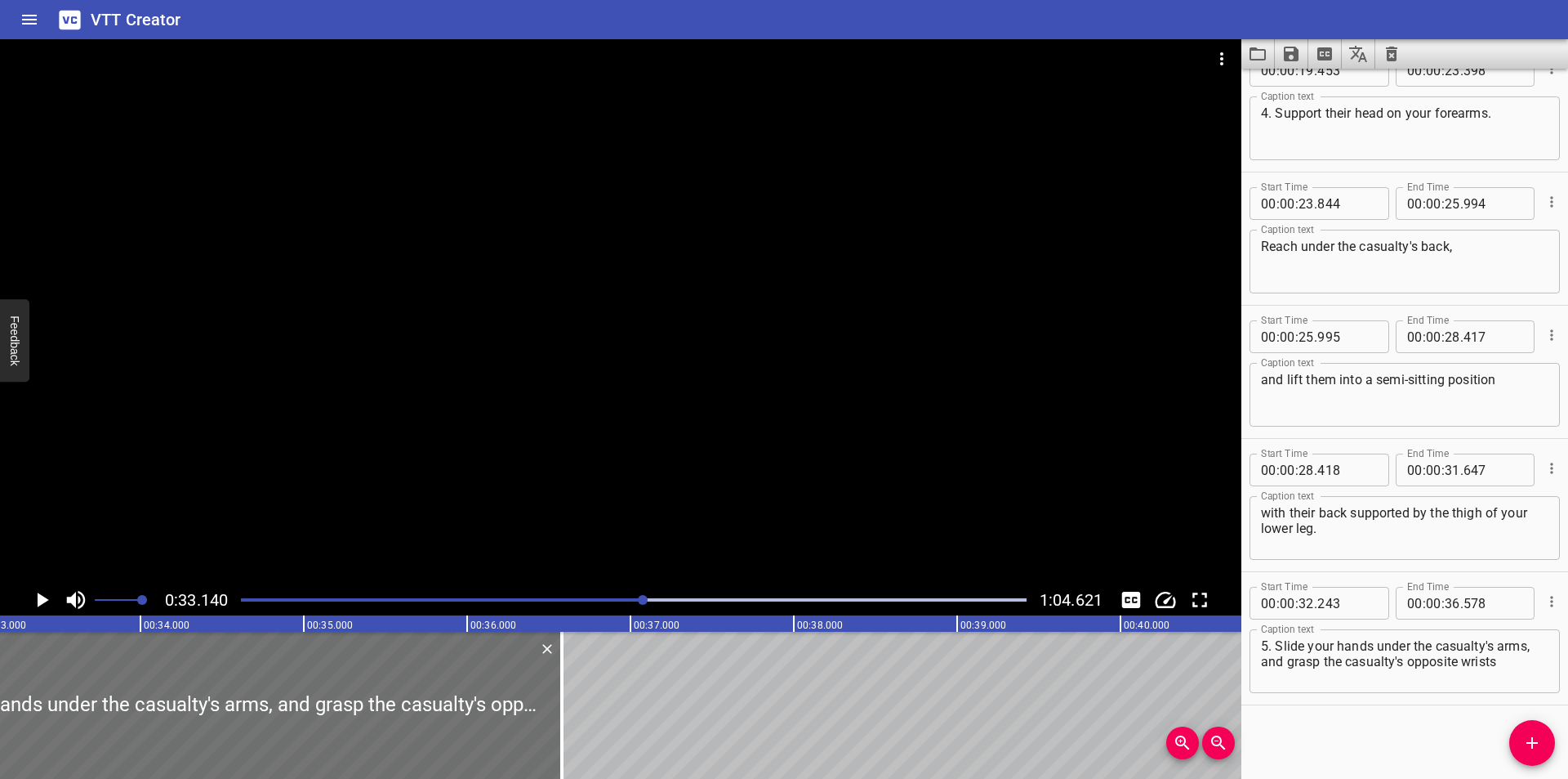
click at [629, 598] on div "Play progress" at bounding box center [251, 599] width 785 height 3
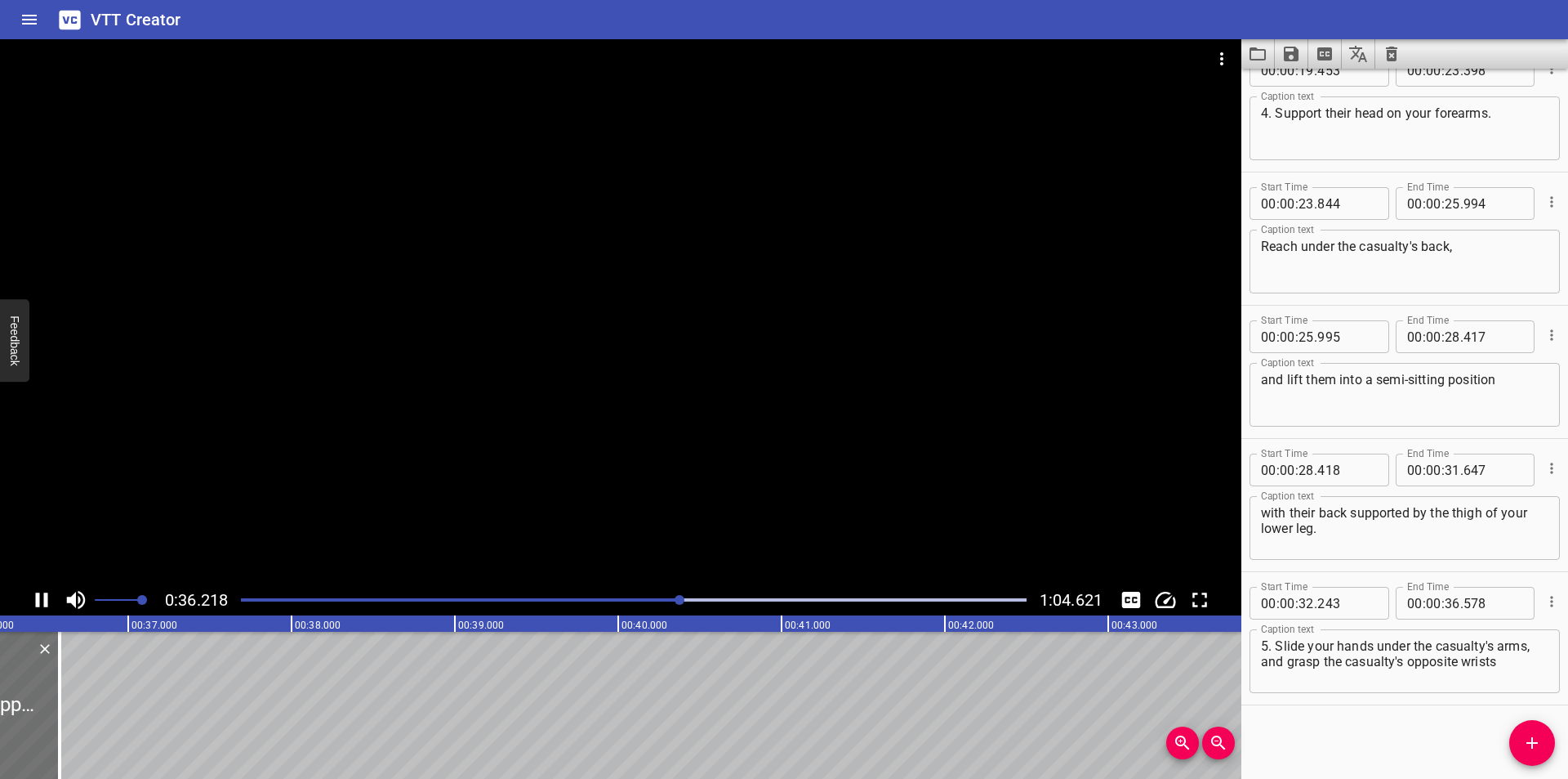
scroll to position [0, 5955]
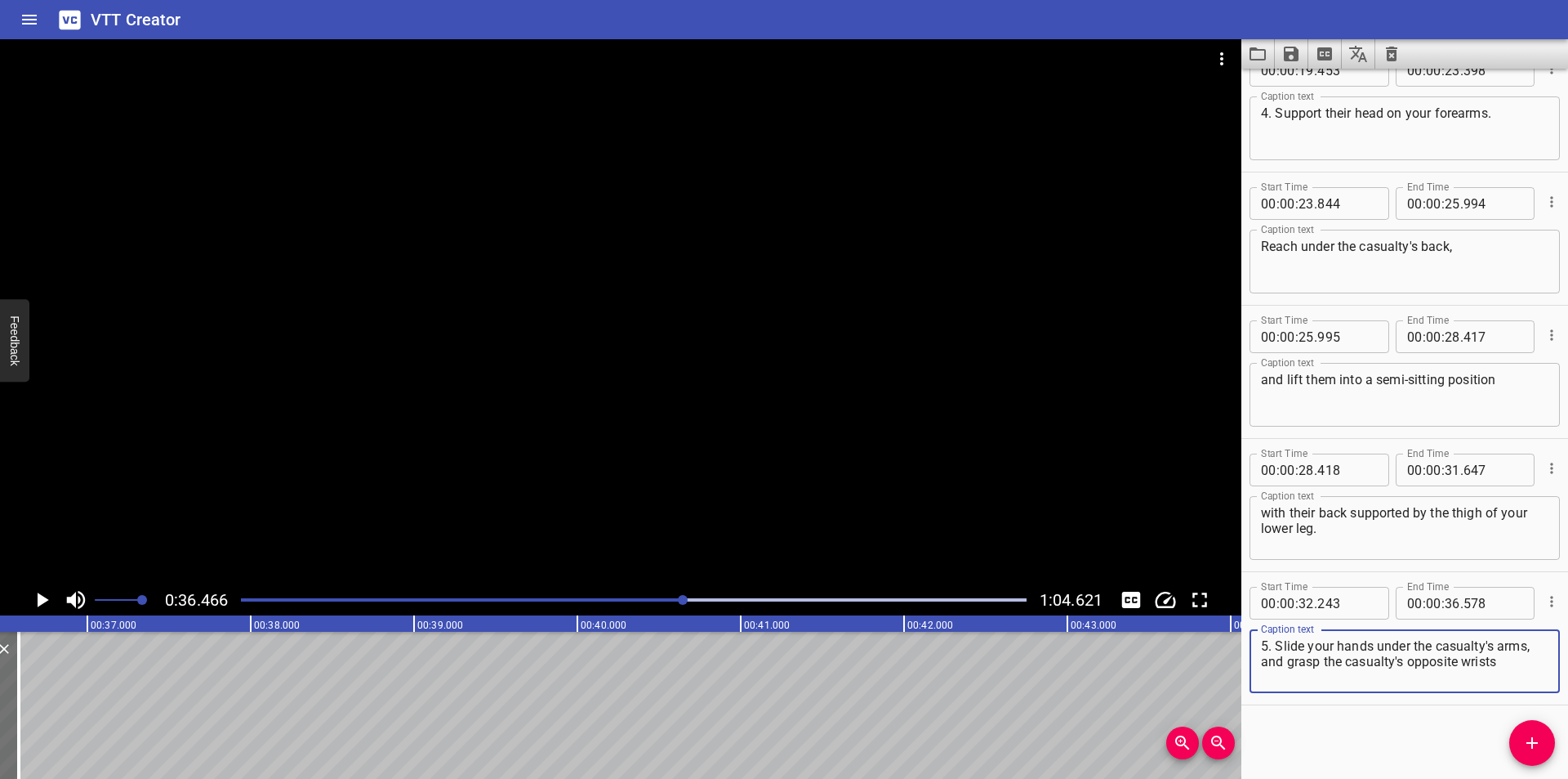
drag, startPoint x: 1518, startPoint y: 659, endPoint x: 1124, endPoint y: 660, distance: 394.0
click at [1124, 660] on main "0:36.466 1:04.621 00:00.000 00:01.000 00:02.000 00:03.000 00:04.000 00:05.000 0…" at bounding box center [784, 409] width 1568 height 739
type textarea "5. Slide your hands under the casualty's arms,"
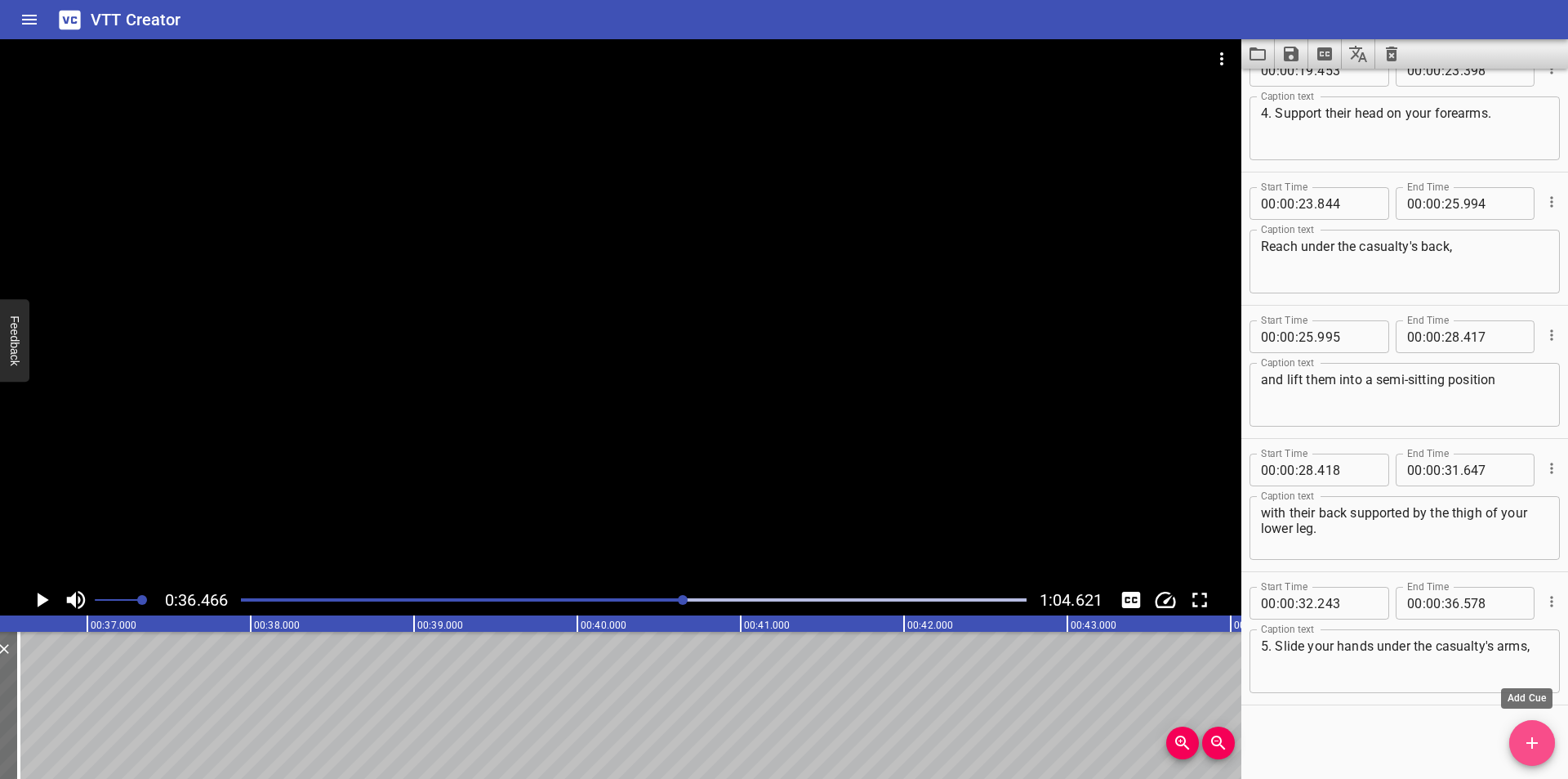
click at [1533, 741] on icon "Add Cue" at bounding box center [1531, 742] width 20 height 20
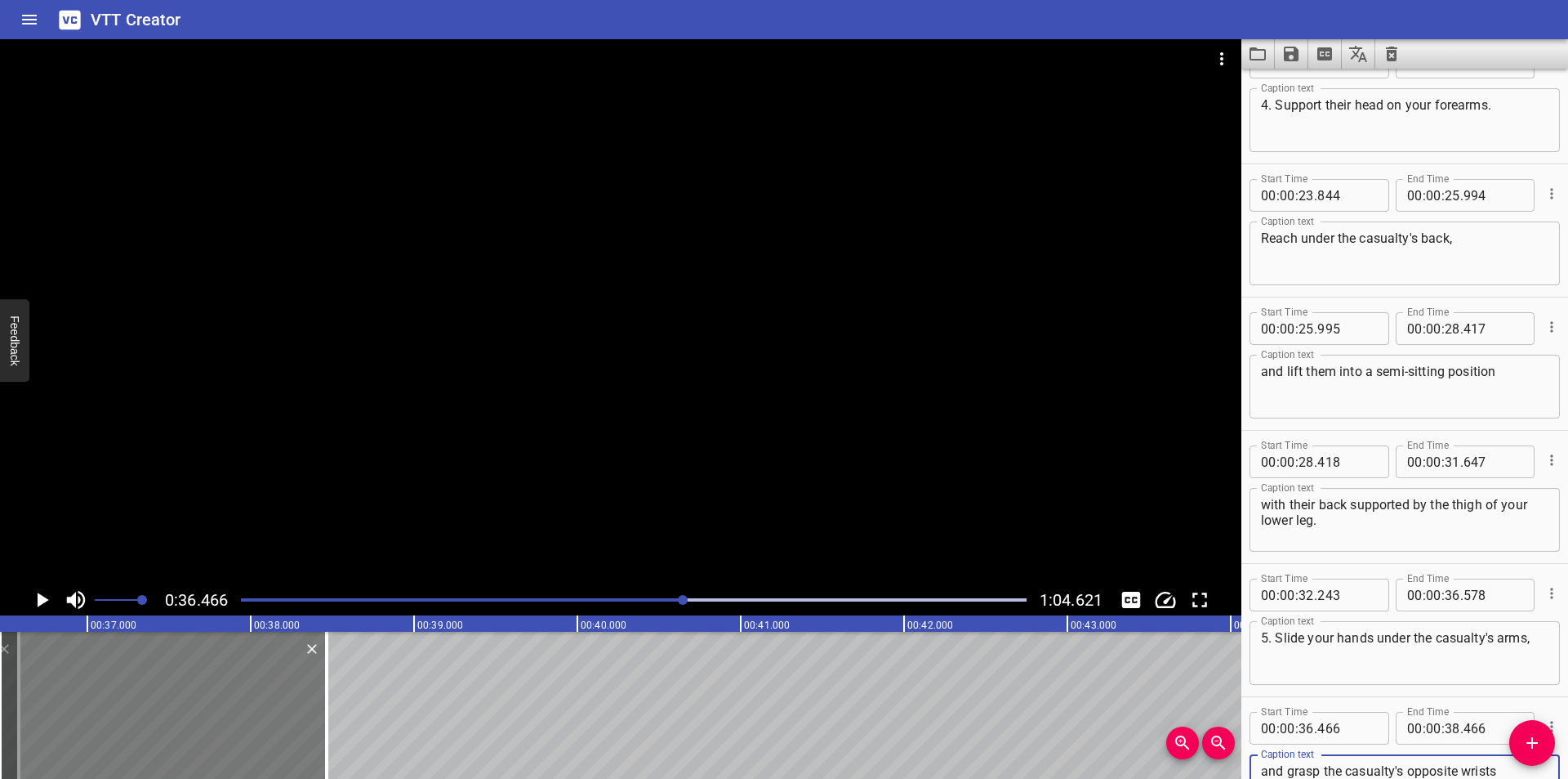
type textarea "and grasp the casualty's opposite wrists"
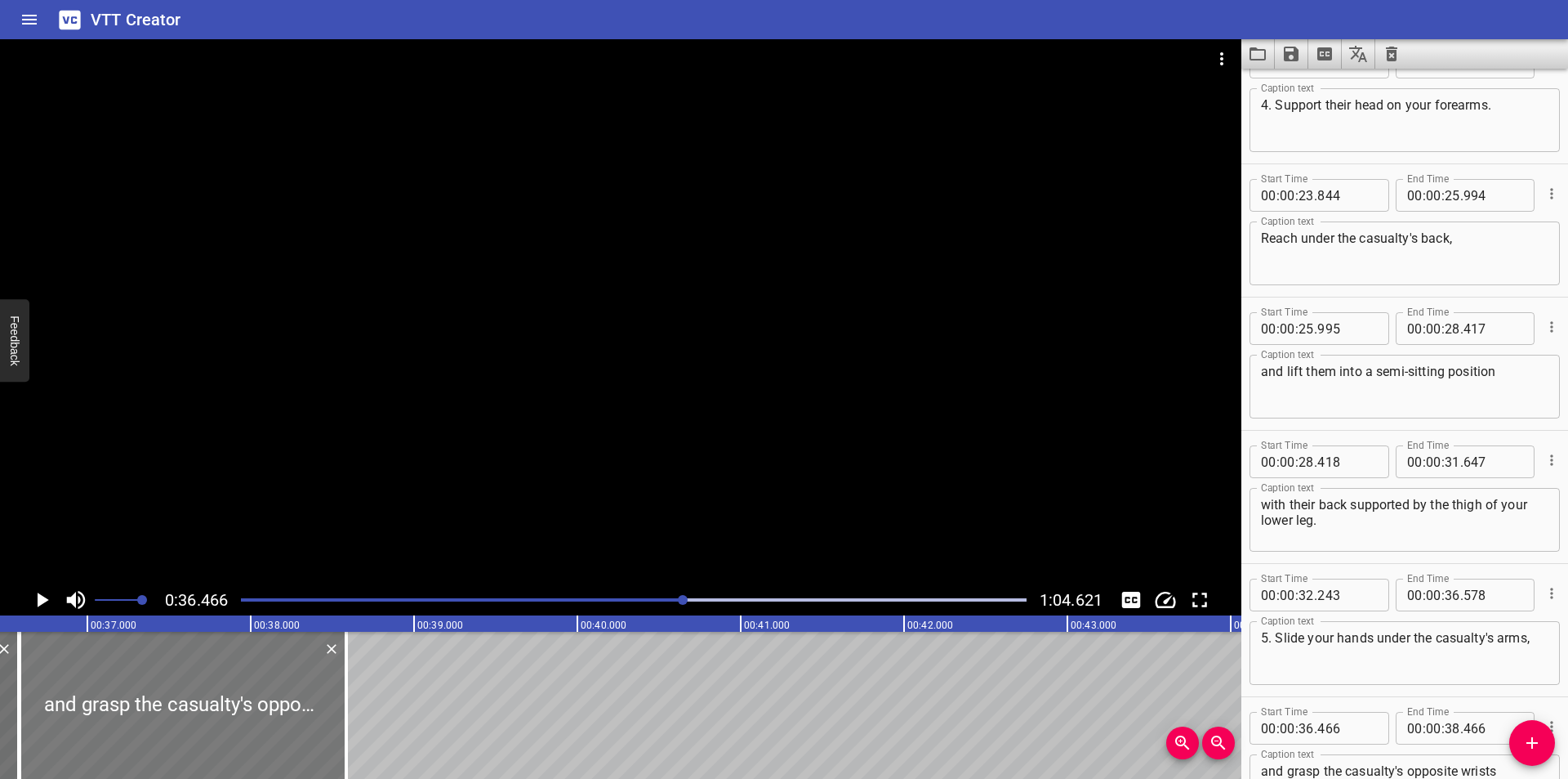
drag, startPoint x: 145, startPoint y: 723, endPoint x: 165, endPoint y: 724, distance: 20.0
click at [165, 724] on div at bounding box center [183, 705] width 327 height 147
type input "586"
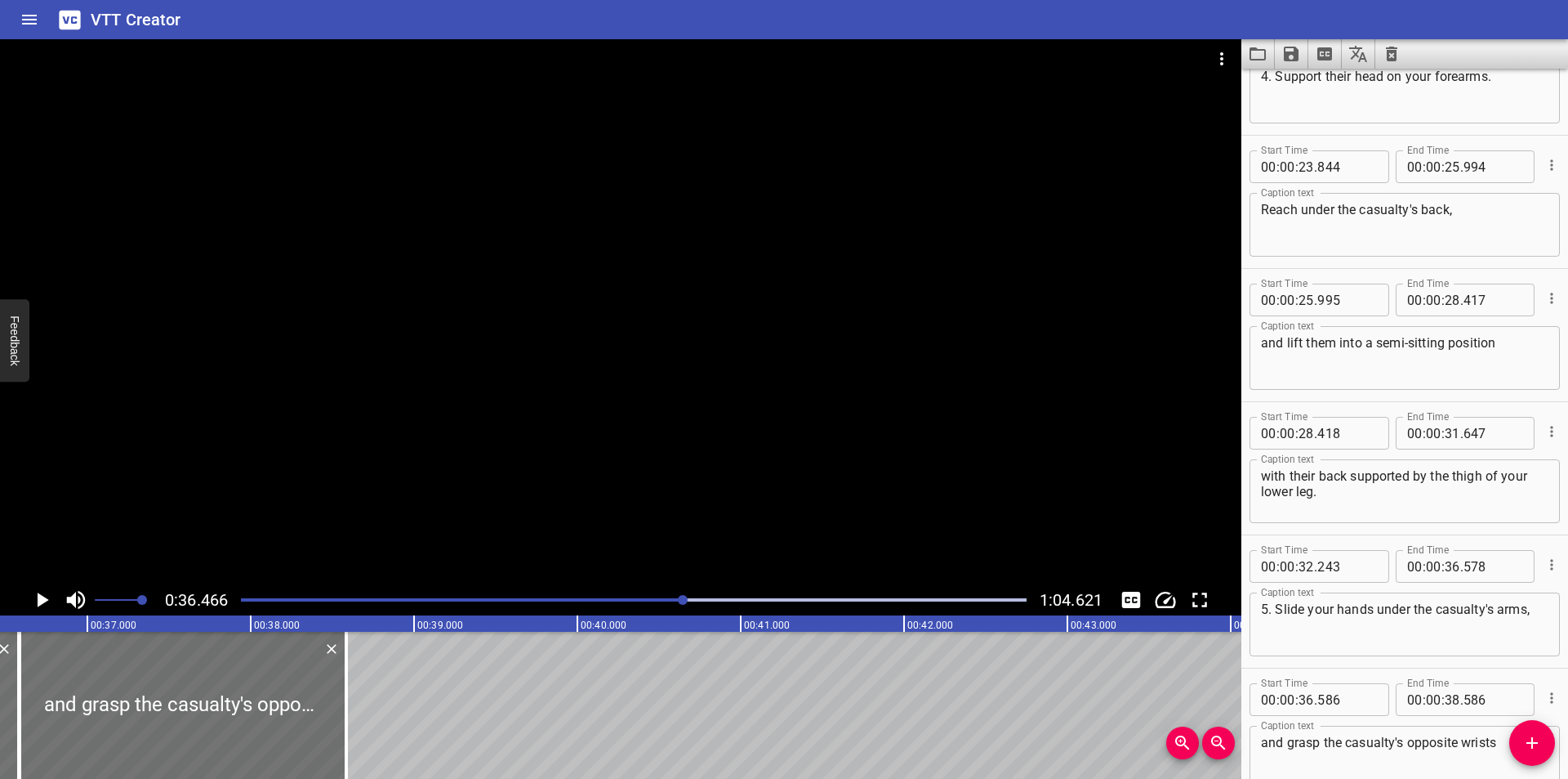
scroll to position [682, 0]
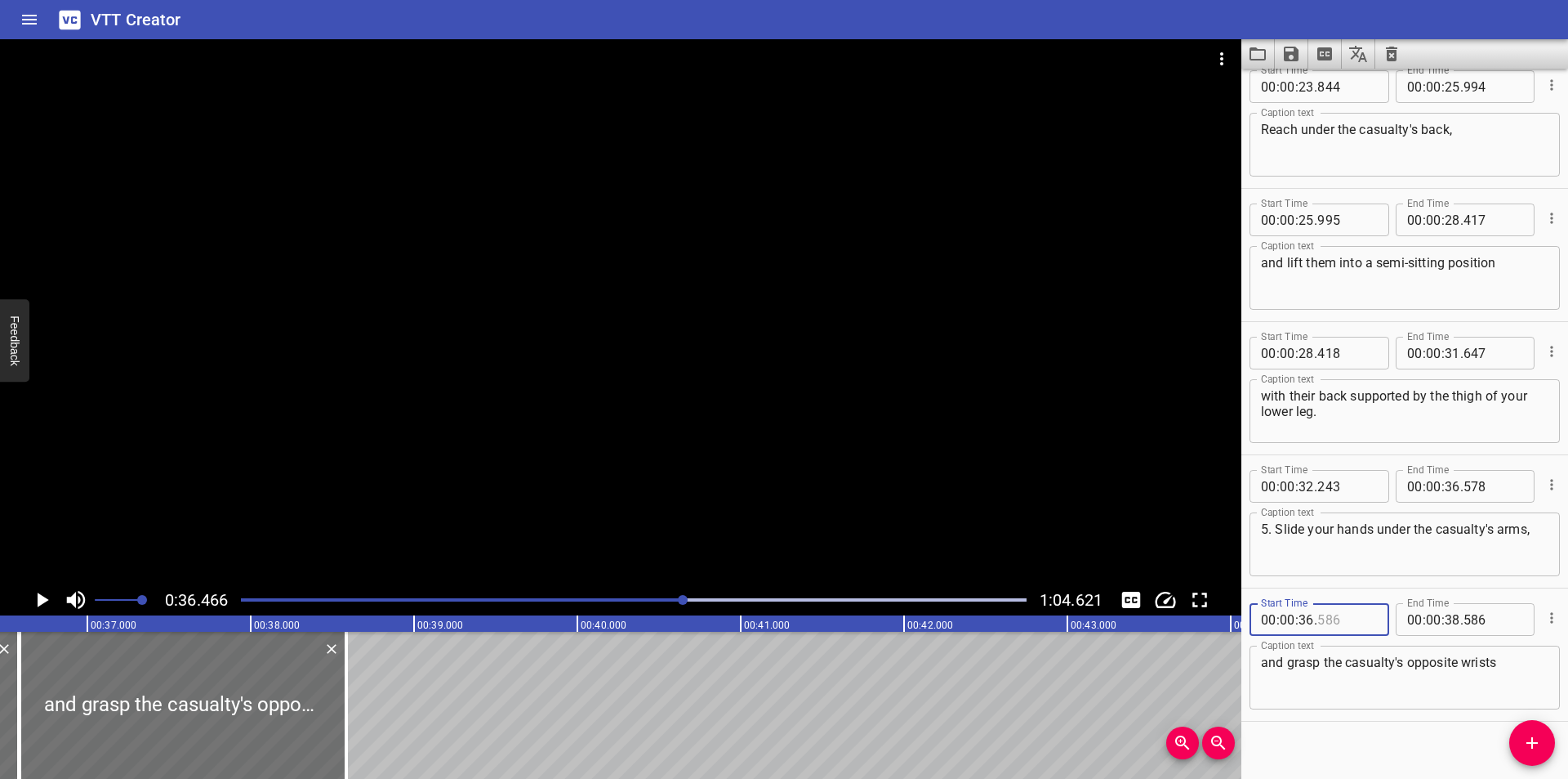
click at [1343, 619] on input "number" at bounding box center [1347, 619] width 59 height 33
type input "579"
click at [605, 450] on div at bounding box center [620, 311] width 1241 height 545
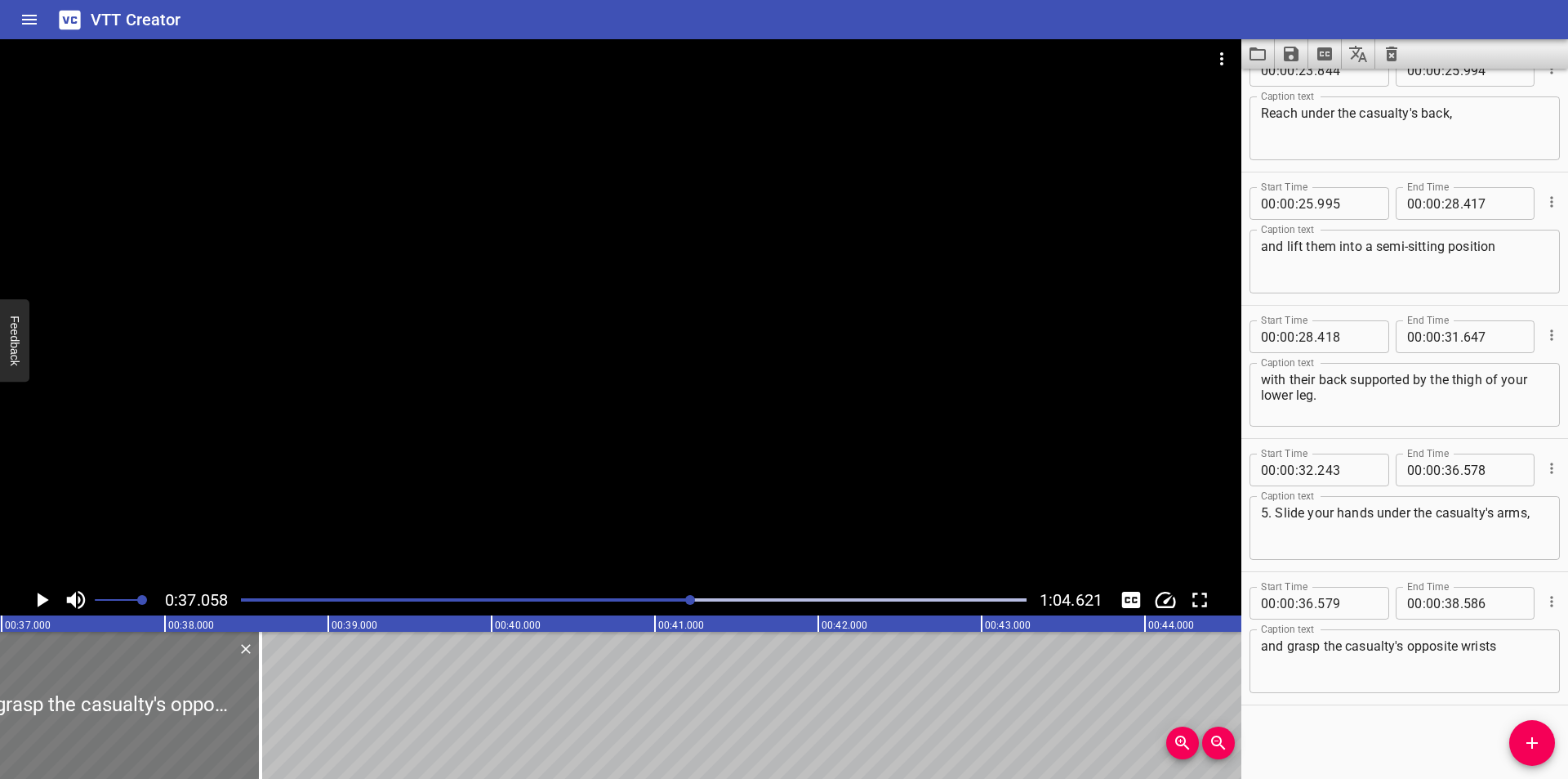
scroll to position [0, 6053]
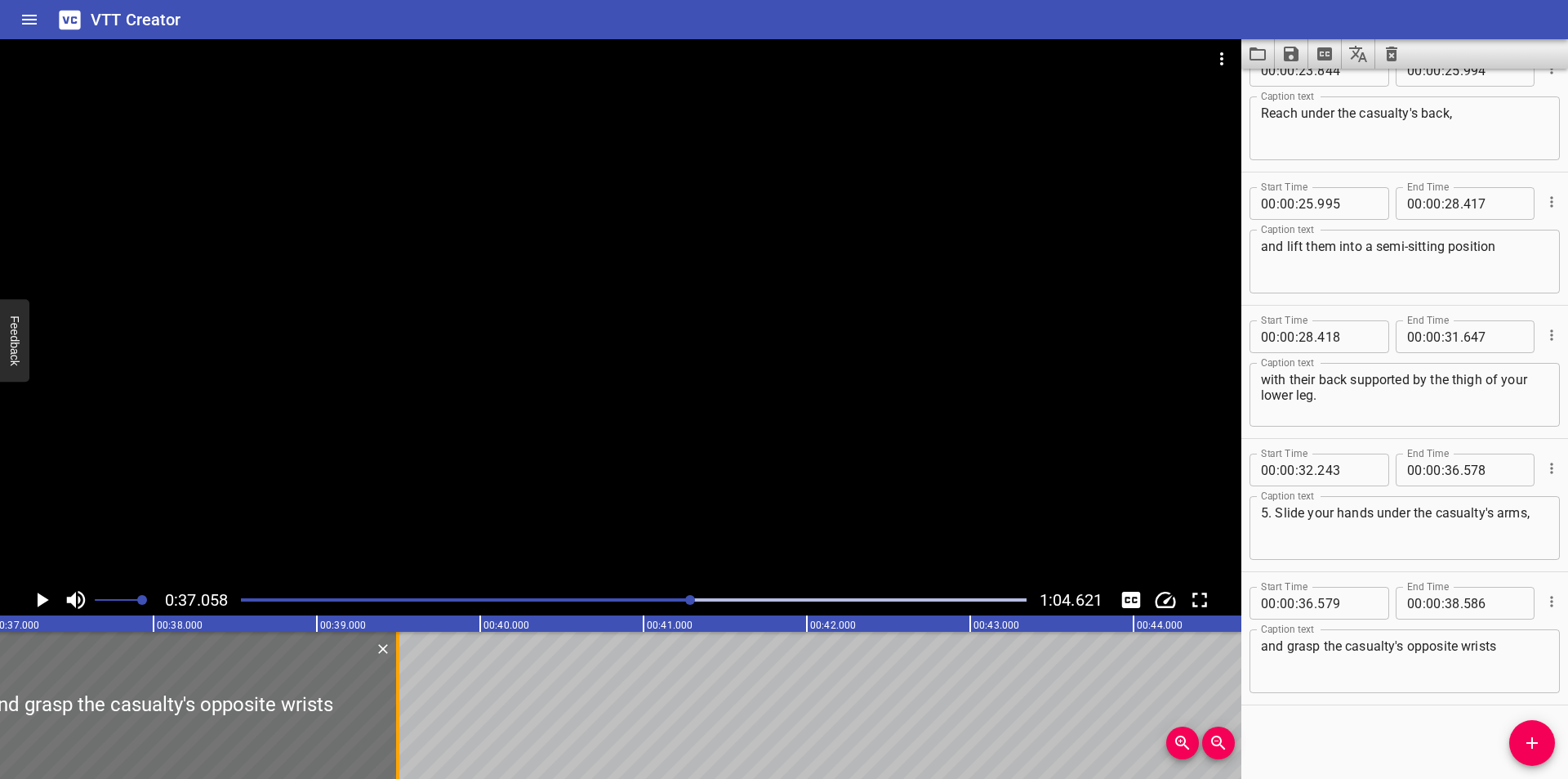
drag, startPoint x: 252, startPoint y: 741, endPoint x: 400, endPoint y: 736, distance: 148.1
click at [400, 736] on div at bounding box center [397, 705] width 17 height 147
type input "39"
type input "496"
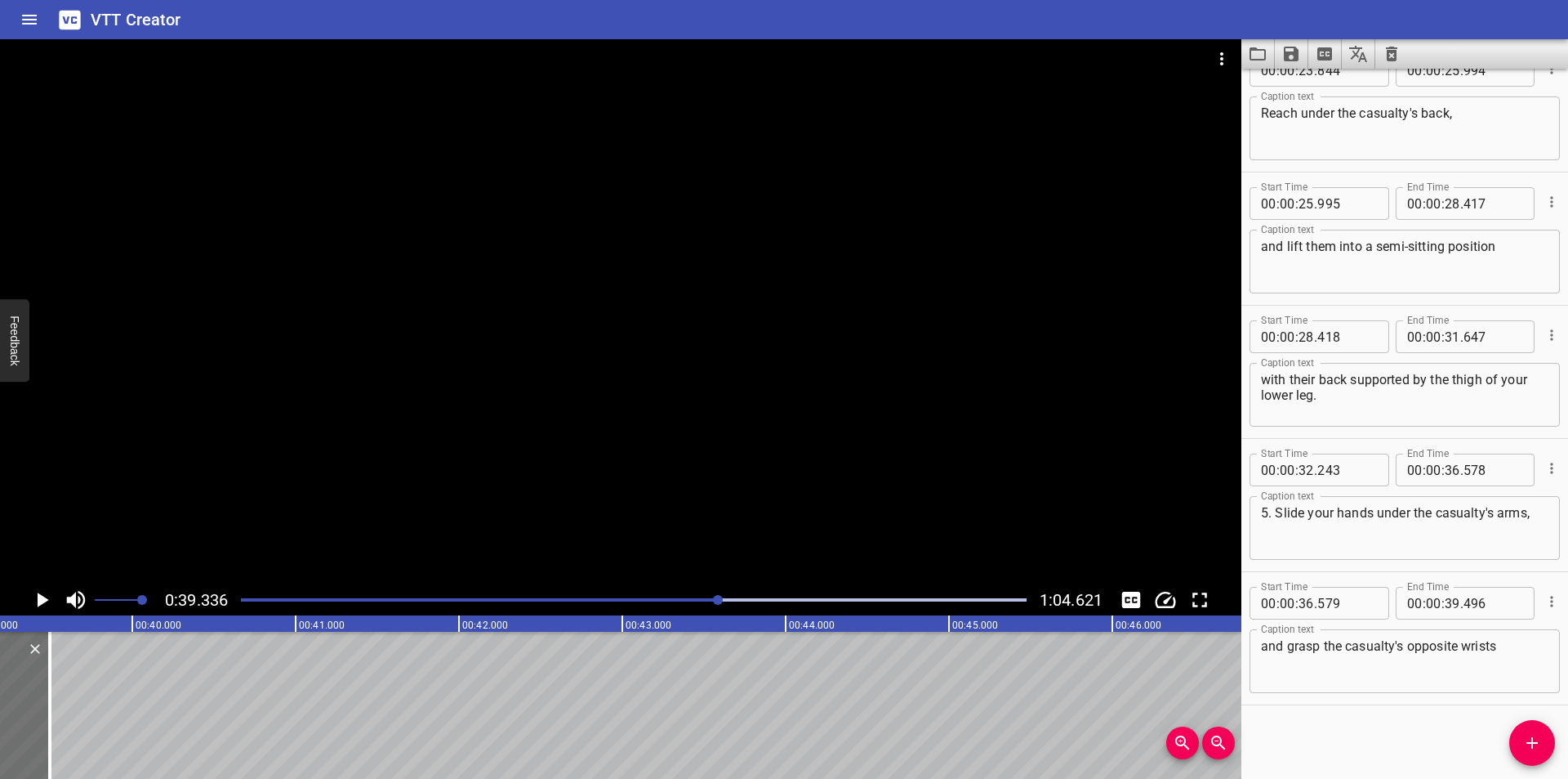
scroll to position [0, 6424]
click at [1513, 648] on textarea "and grasp the casualty's opposite wrists" at bounding box center [1404, 660] width 288 height 46
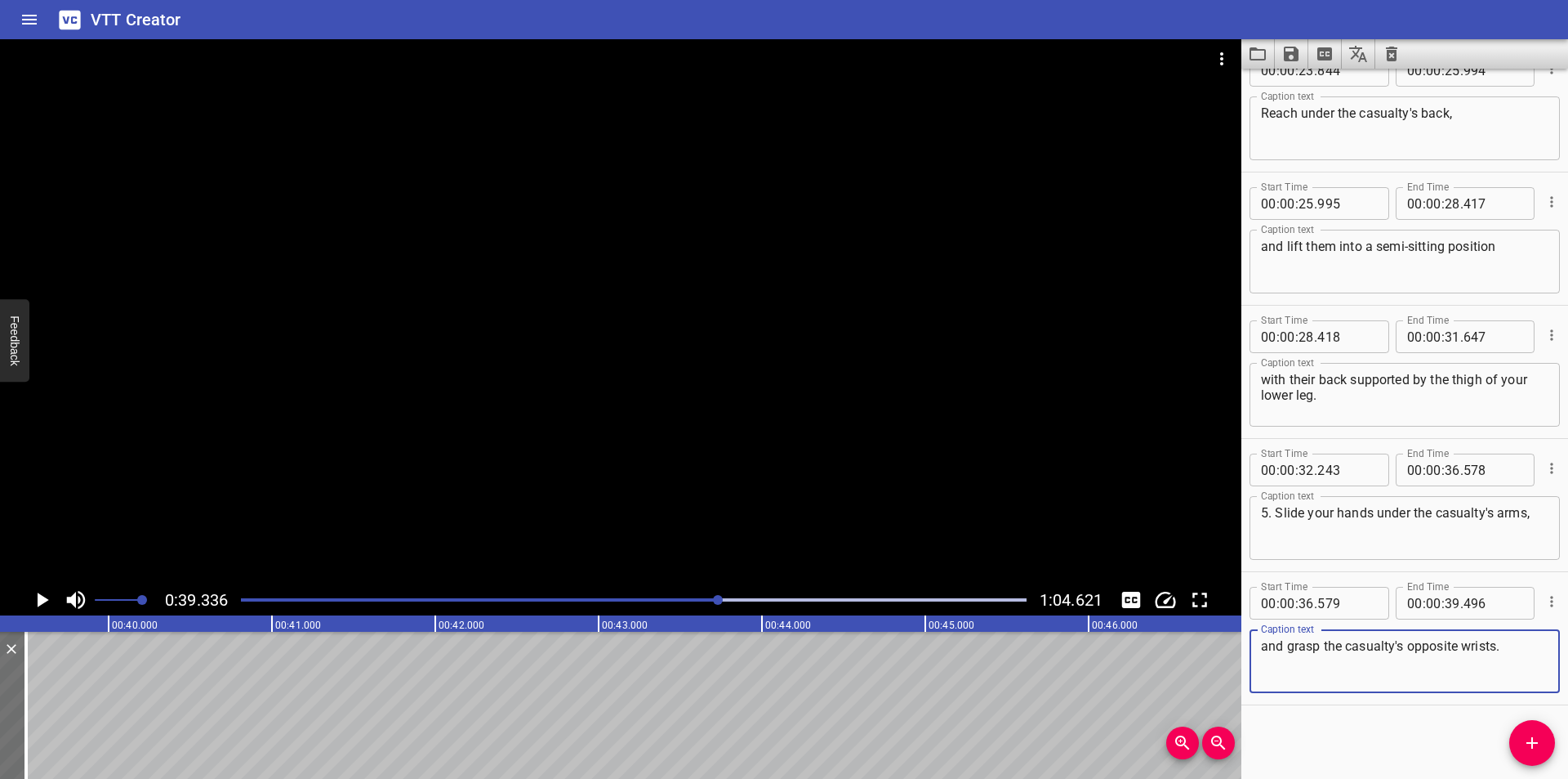
type textarea "and grasp the casualty's opposite wrists."
click at [1007, 419] on div at bounding box center [620, 311] width 1241 height 545
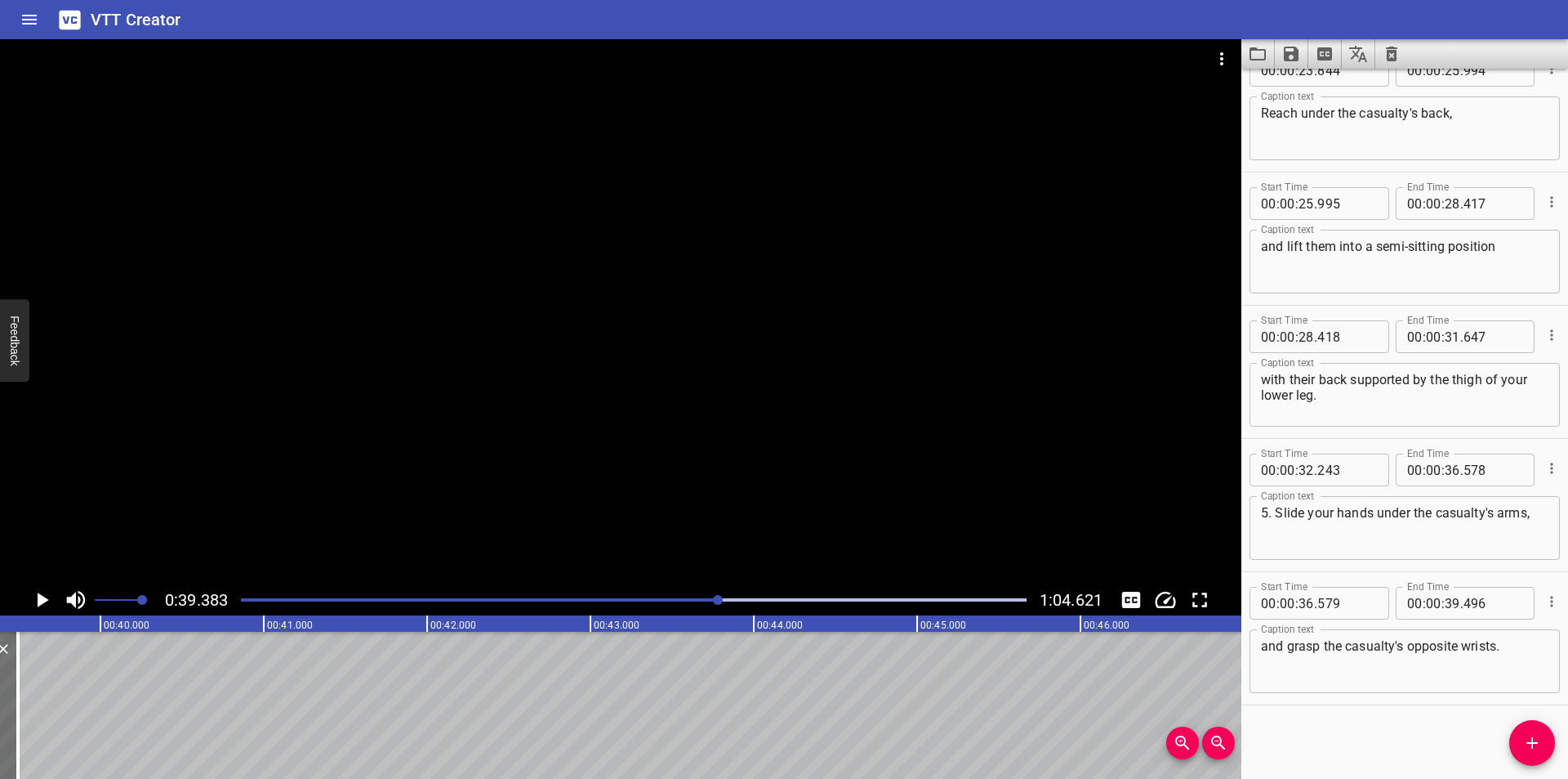
click at [858, 391] on div at bounding box center [620, 311] width 1241 height 545
click at [1531, 756] on button "Add Cue" at bounding box center [1531, 742] width 45 height 45
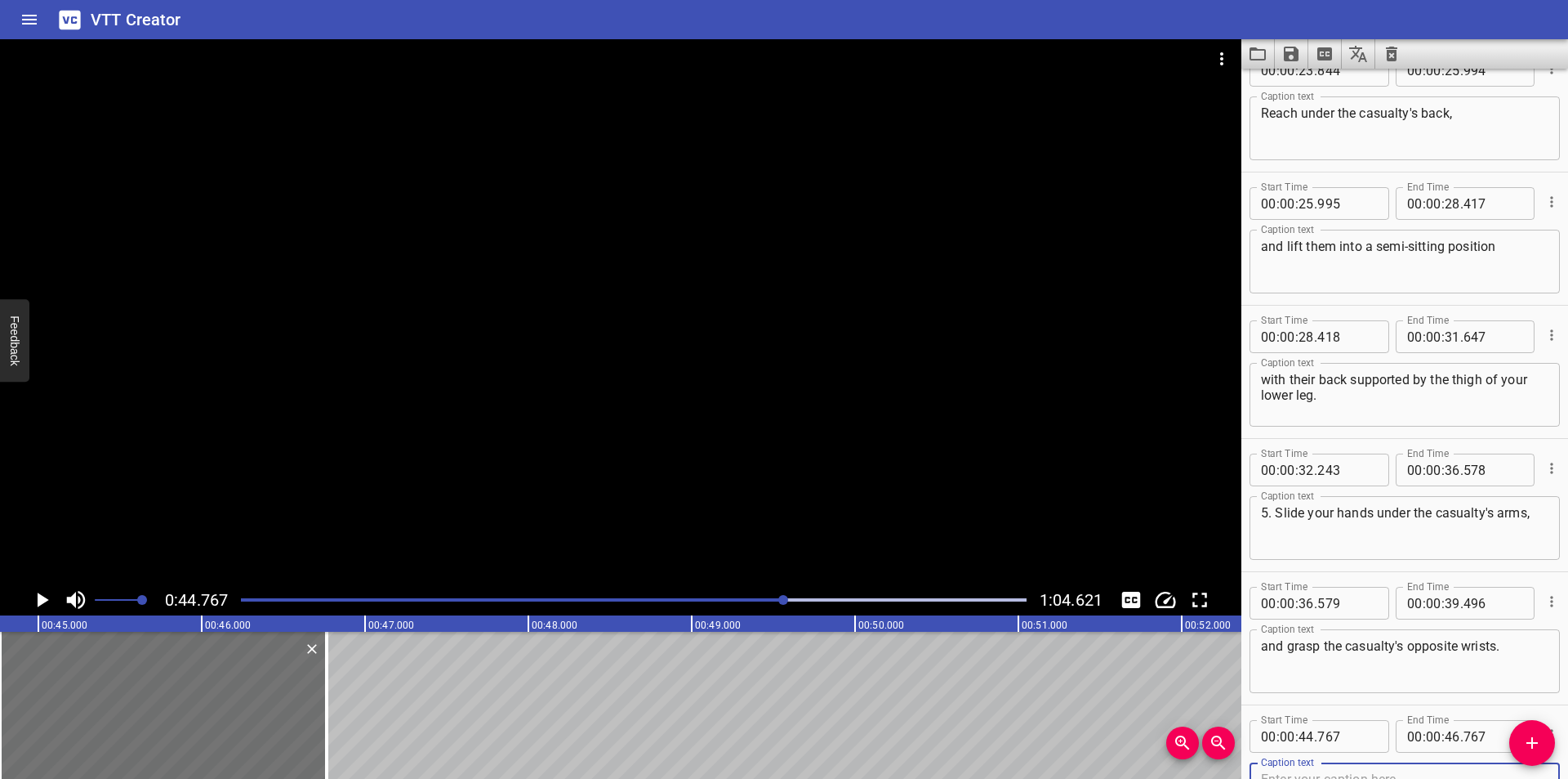
scroll to position [707, 0]
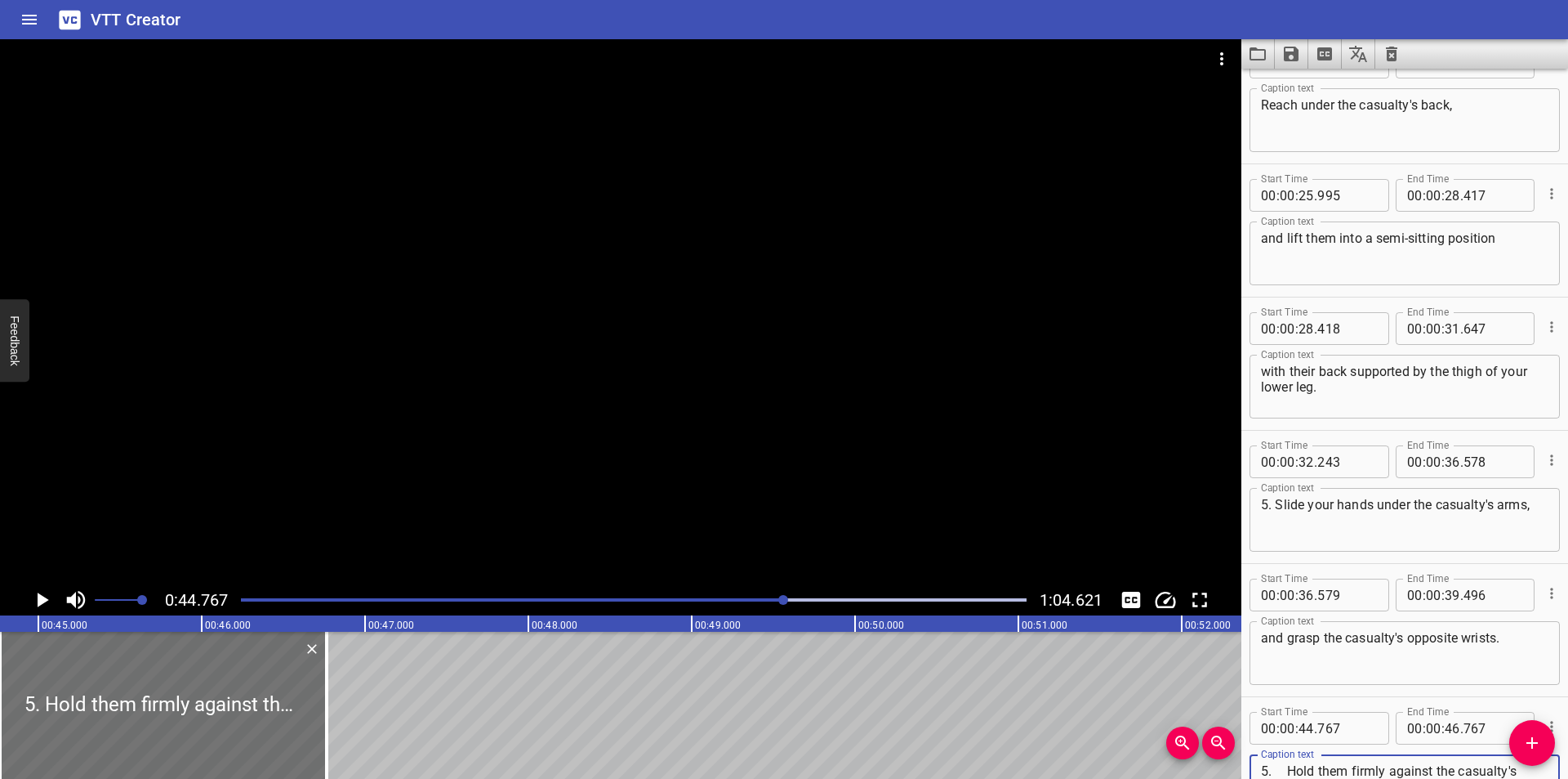
type textarea "5. Hold them firmly against the casualty's chest"
click at [729, 596] on div at bounding box center [633, 599] width 805 height 23
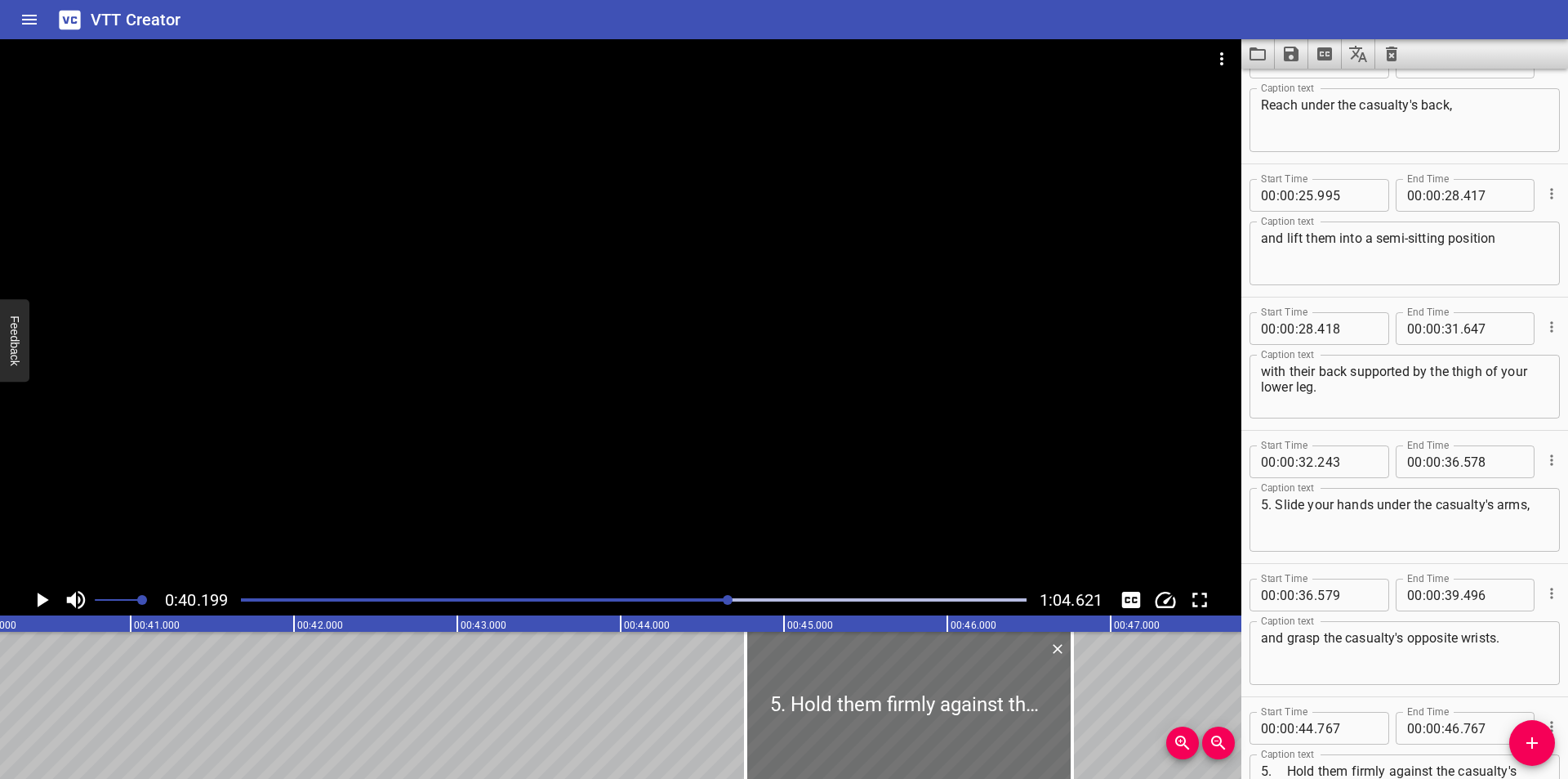
click at [708, 595] on div at bounding box center [633, 599] width 805 height 23
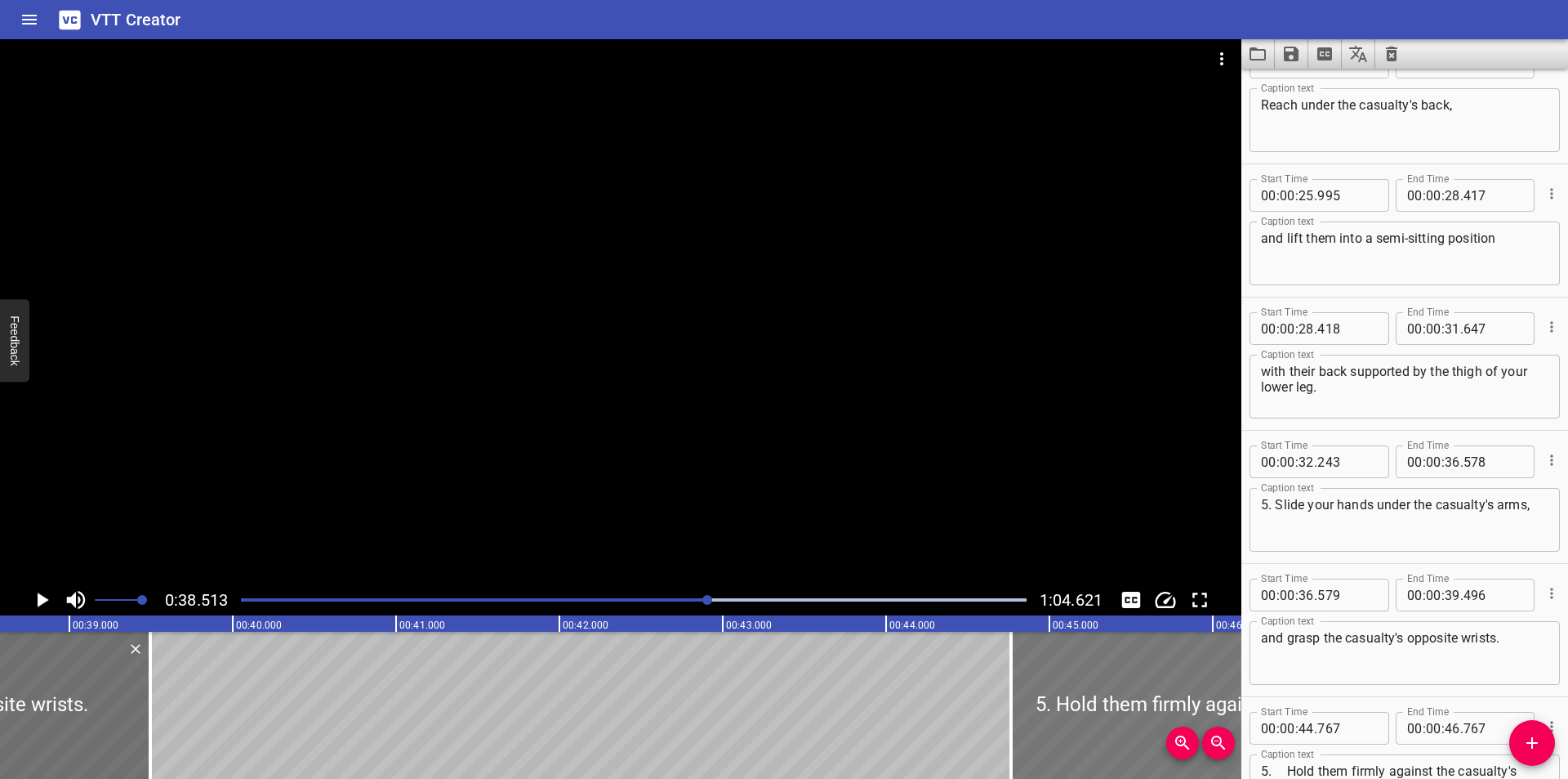
scroll to position [0, 6290]
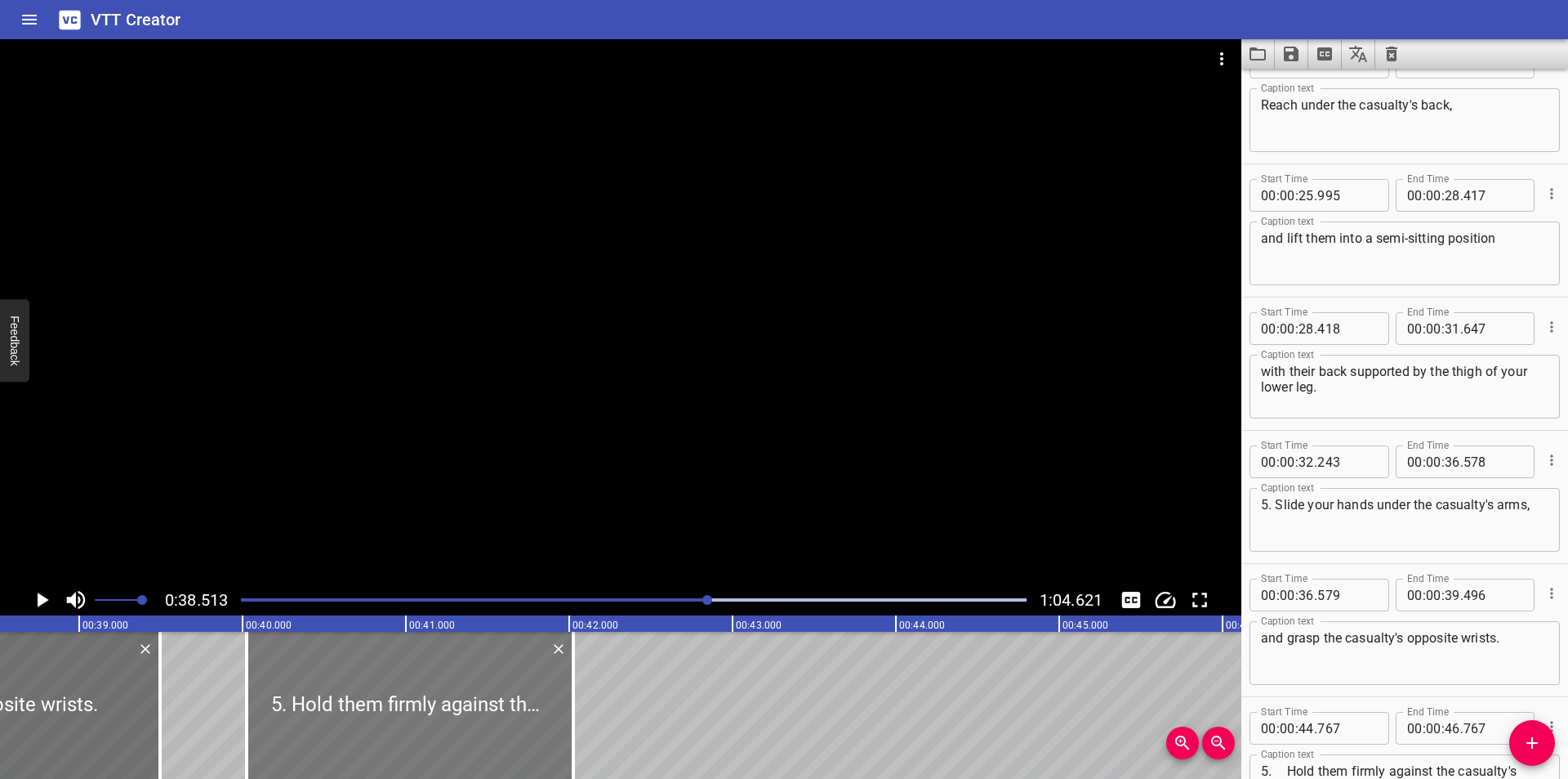
drag, startPoint x: 1106, startPoint y: 656, endPoint x: 332, endPoint y: 664, distance: 774.0
click at [332, 664] on div at bounding box center [410, 705] width 327 height 147
type input "40"
type input "027"
type input "42"
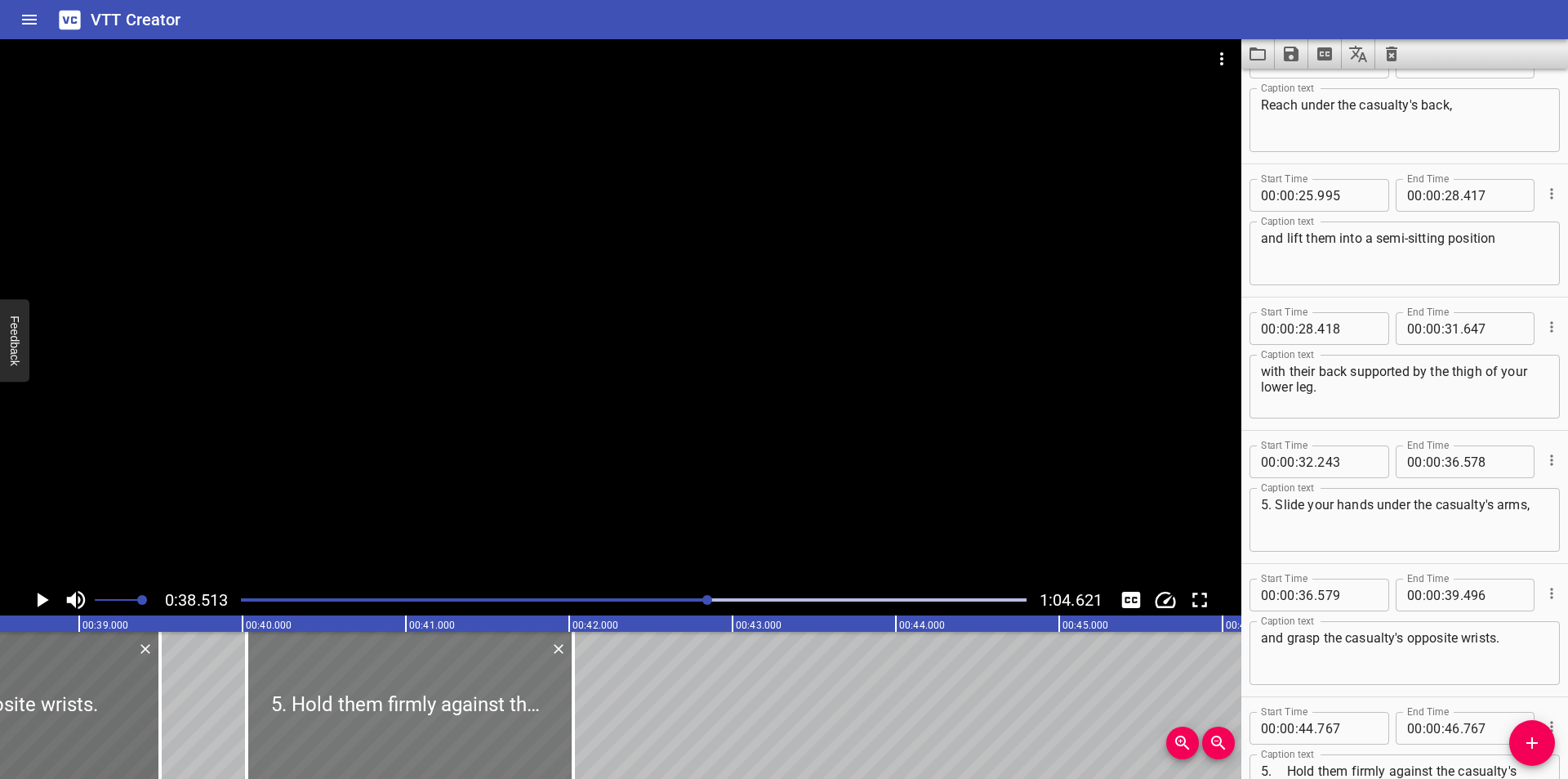
type input "027"
click at [625, 431] on div at bounding box center [620, 311] width 1241 height 545
click at [528, 472] on div at bounding box center [620, 311] width 1241 height 545
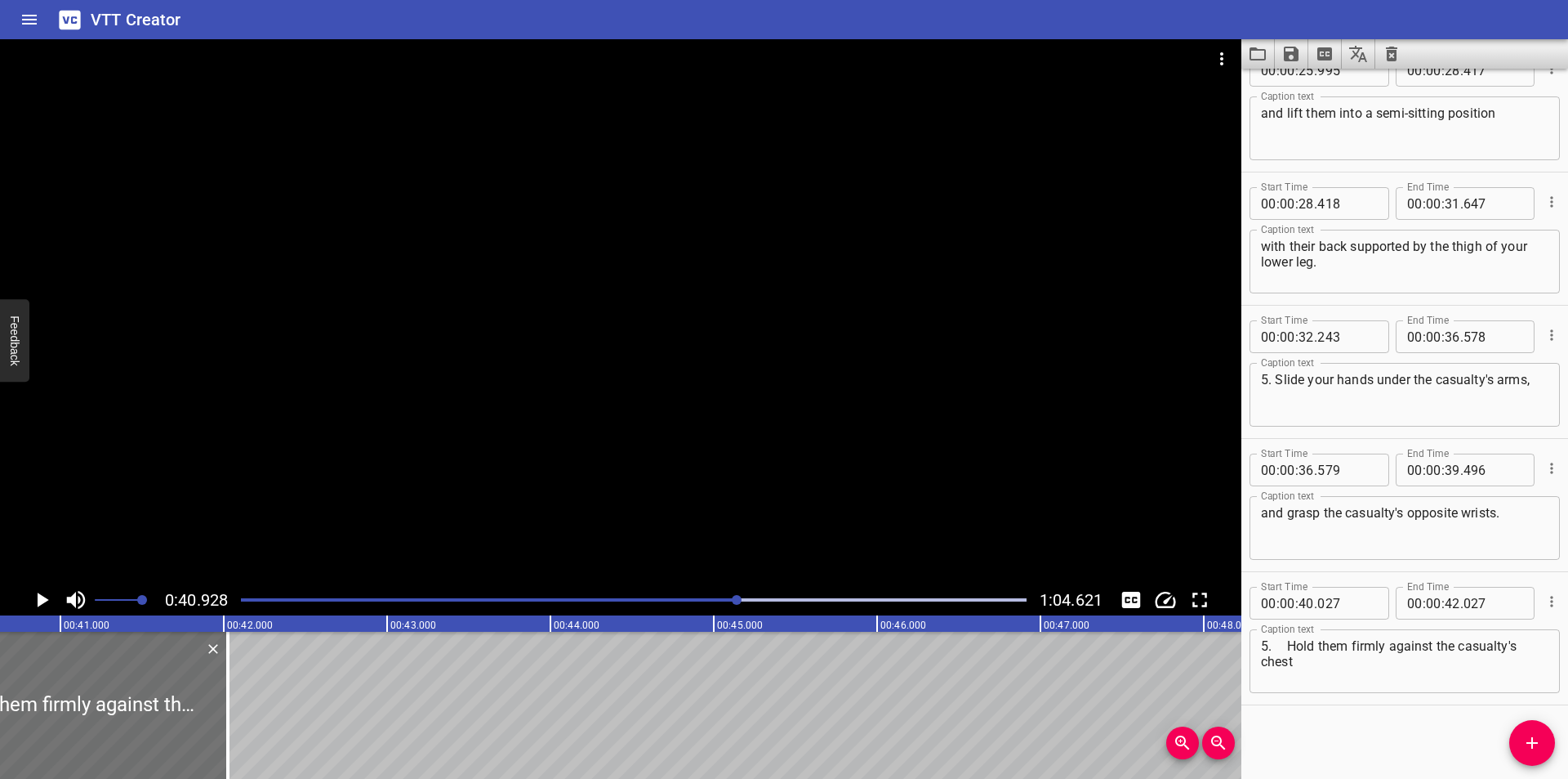
scroll to position [0, 6684]
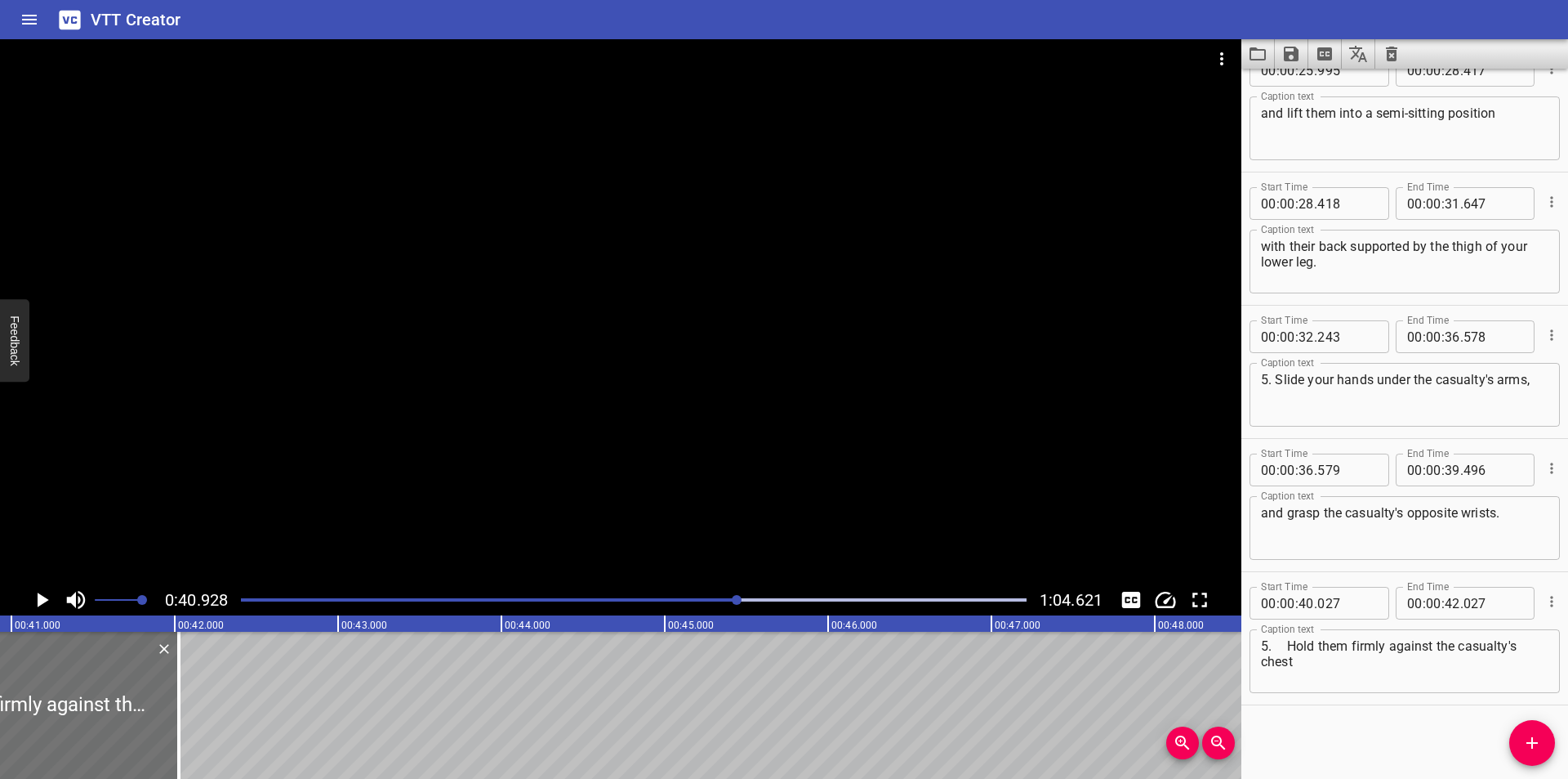
click at [1288, 649] on textarea "5. Hold them firmly against the casualty's chest" at bounding box center [1404, 660] width 288 height 46
click at [1529, 650] on textarea "Hold them firmly against the casualty's chest" at bounding box center [1404, 660] width 288 height 46
type textarea "Hold them firmly against the casualty's chest."
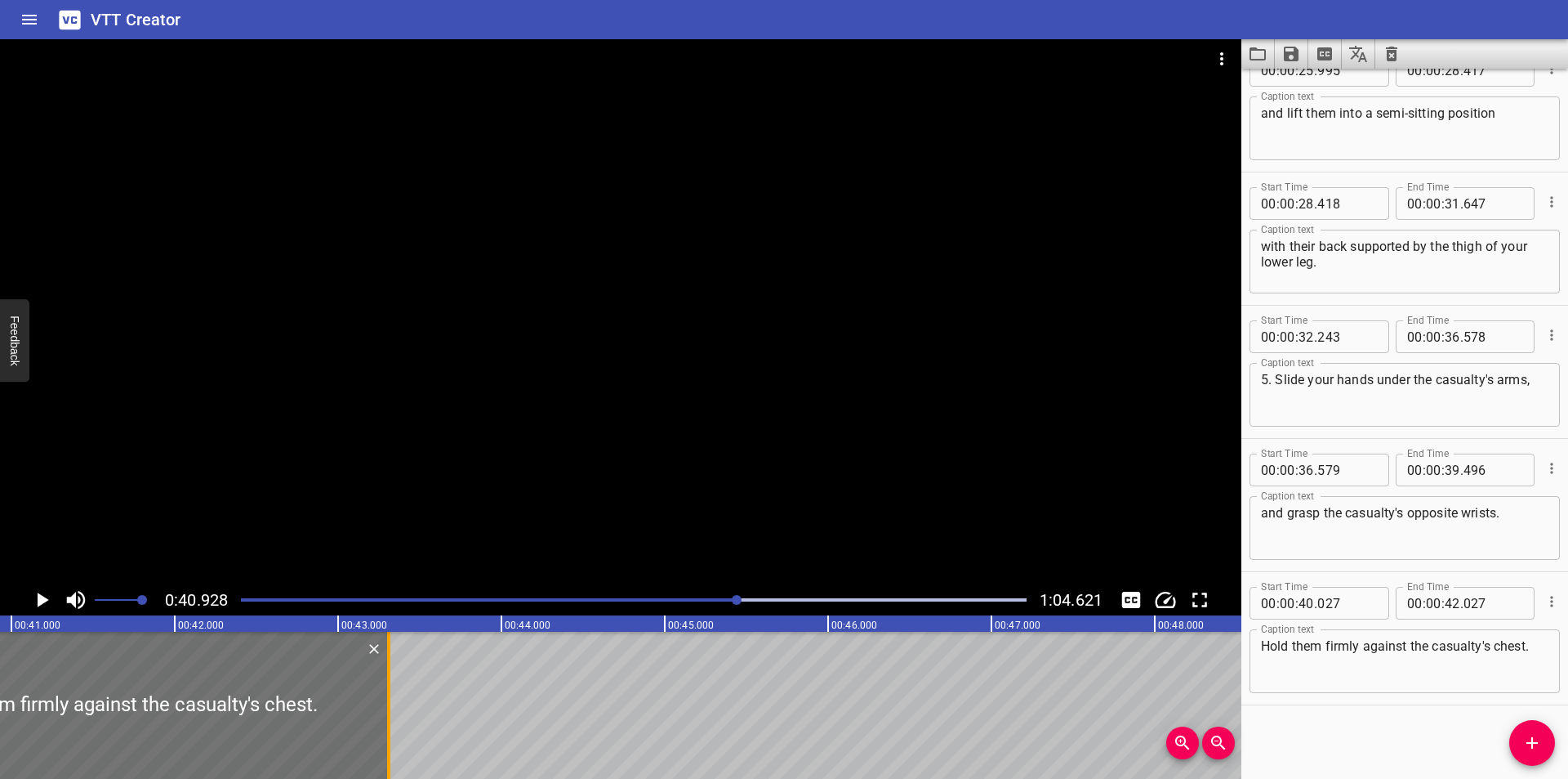
drag, startPoint x: 182, startPoint y: 709, endPoint x: 392, endPoint y: 712, distance: 210.0
click at [392, 712] on div at bounding box center [388, 705] width 17 height 147
type input "43"
click at [476, 494] on div at bounding box center [620, 311] width 1241 height 545
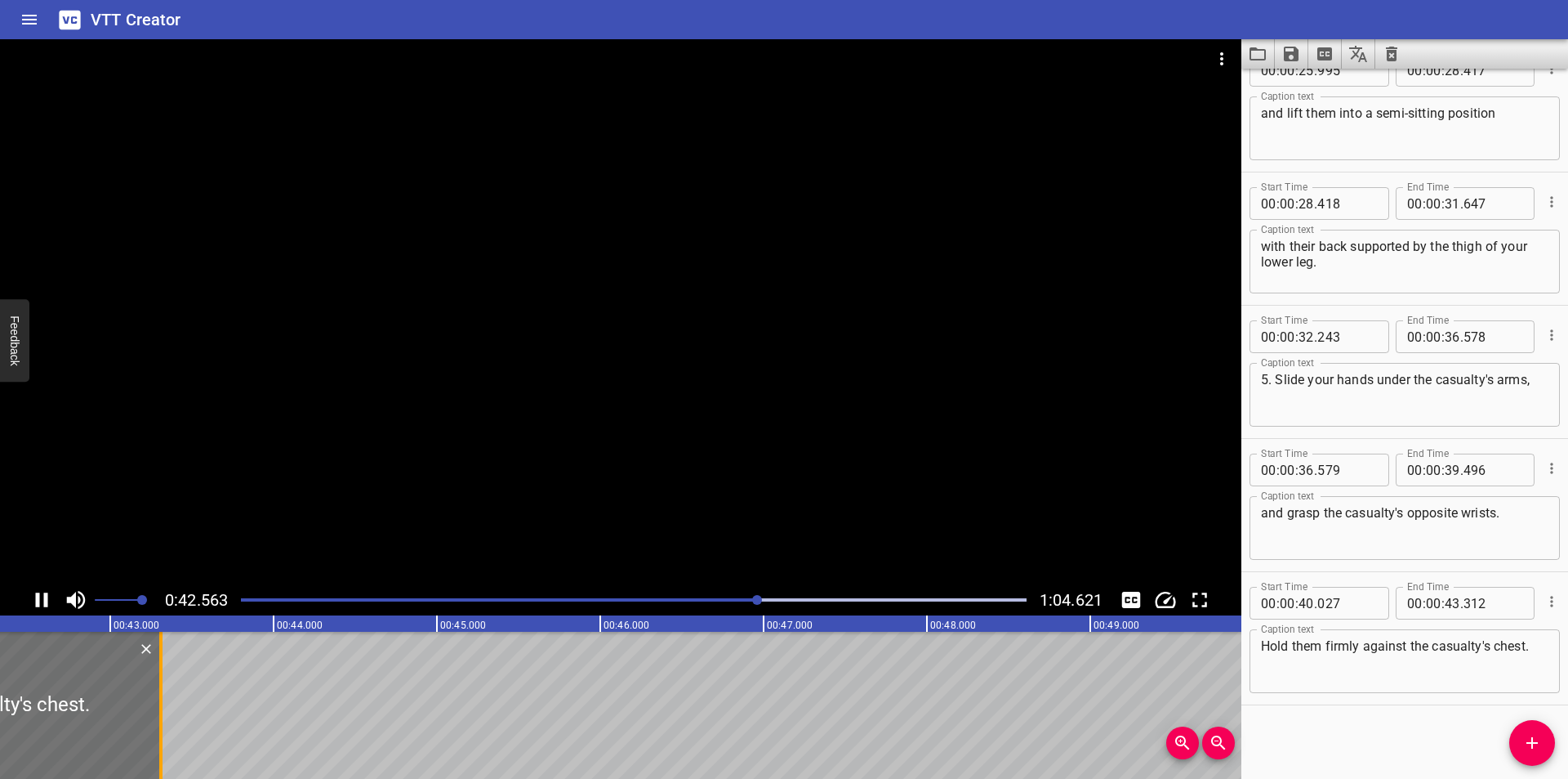
scroll to position [0, 6966]
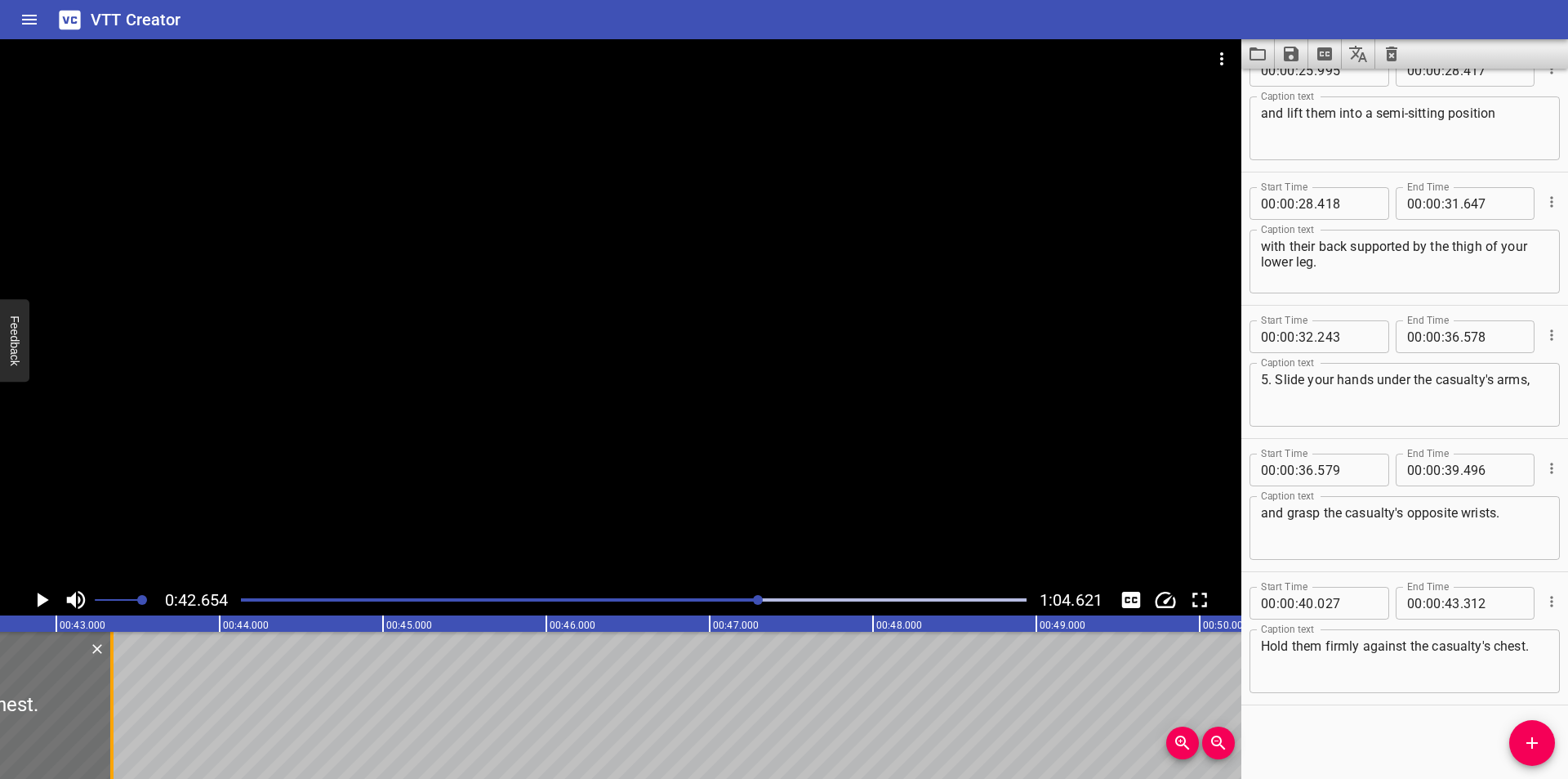
click at [114, 726] on div at bounding box center [112, 705] width 17 height 147
type input "342"
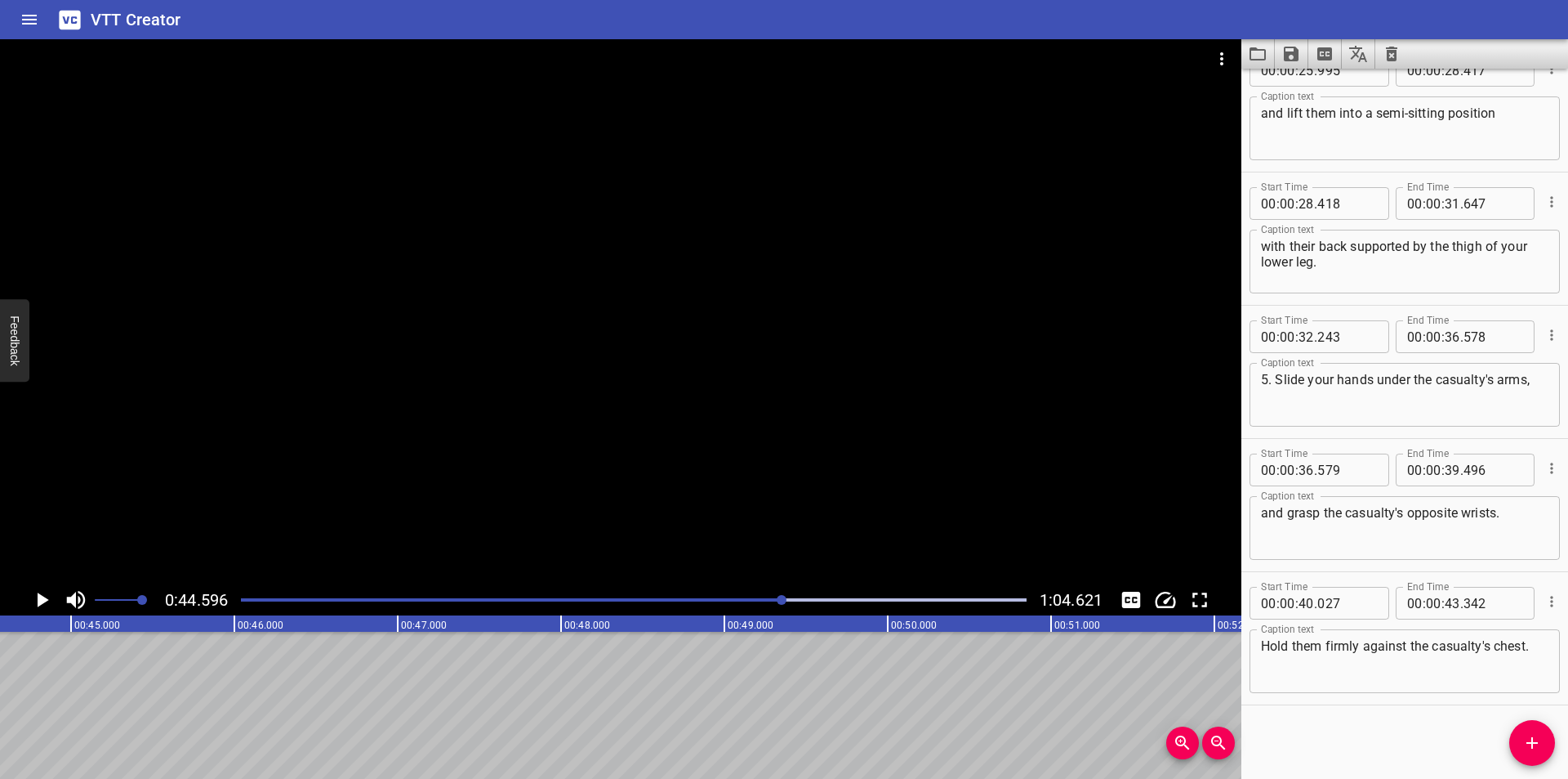
scroll to position [0, 7283]
click at [1531, 736] on icon "Add Cue" at bounding box center [1531, 742] width 20 height 20
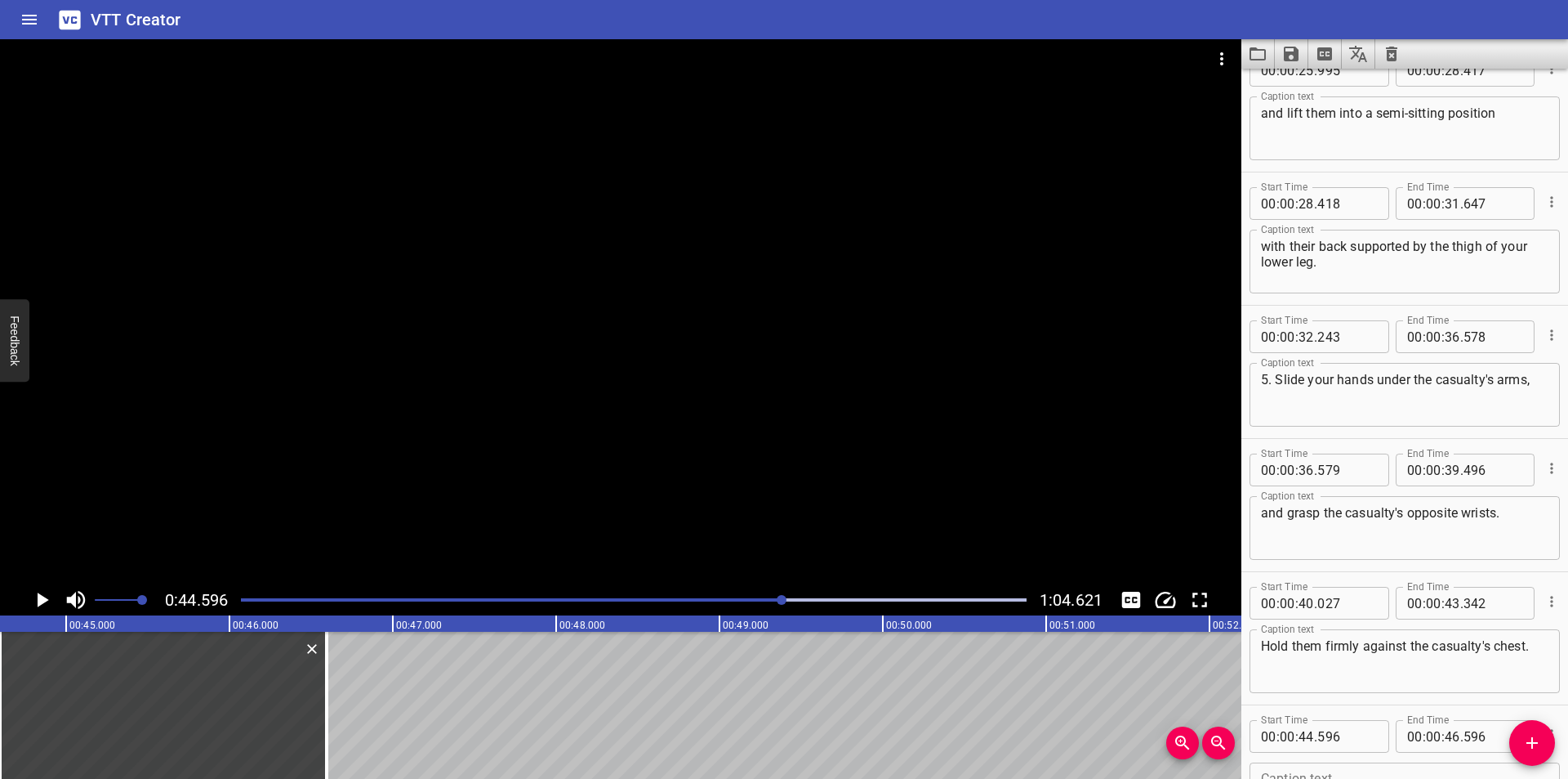
scroll to position [1029, 0]
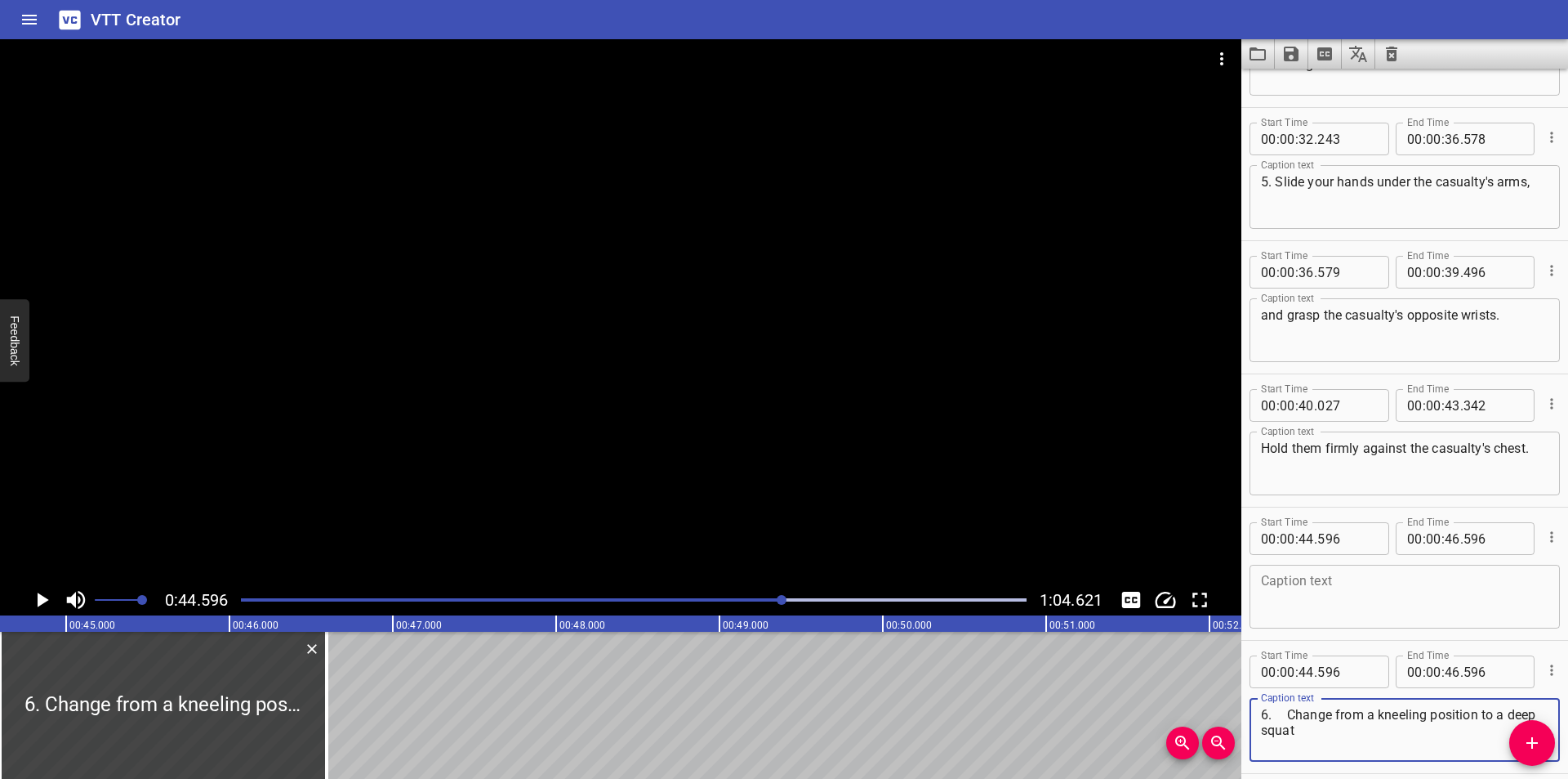
click at [1289, 714] on textarea "6. Change from a kneeling position to a deep squat" at bounding box center [1404, 730] width 288 height 46
click at [1333, 734] on textarea "6.Change from a kneeling position to a deep squat" at bounding box center [1404, 730] width 288 height 46
click at [1273, 717] on textarea "6.Change from a kneeling position to a deep squat." at bounding box center [1404, 730] width 288 height 46
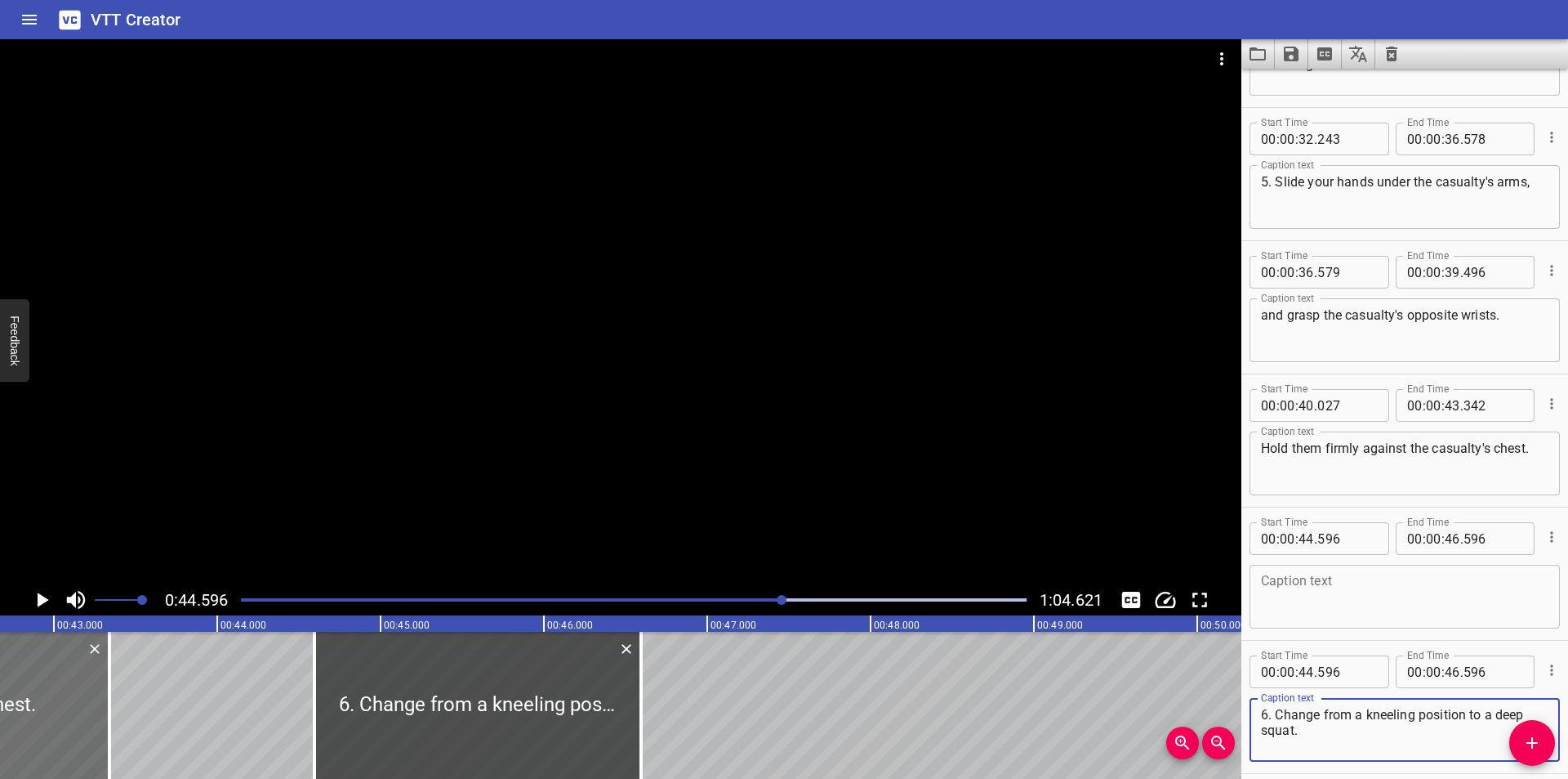
scroll to position [0, 6956]
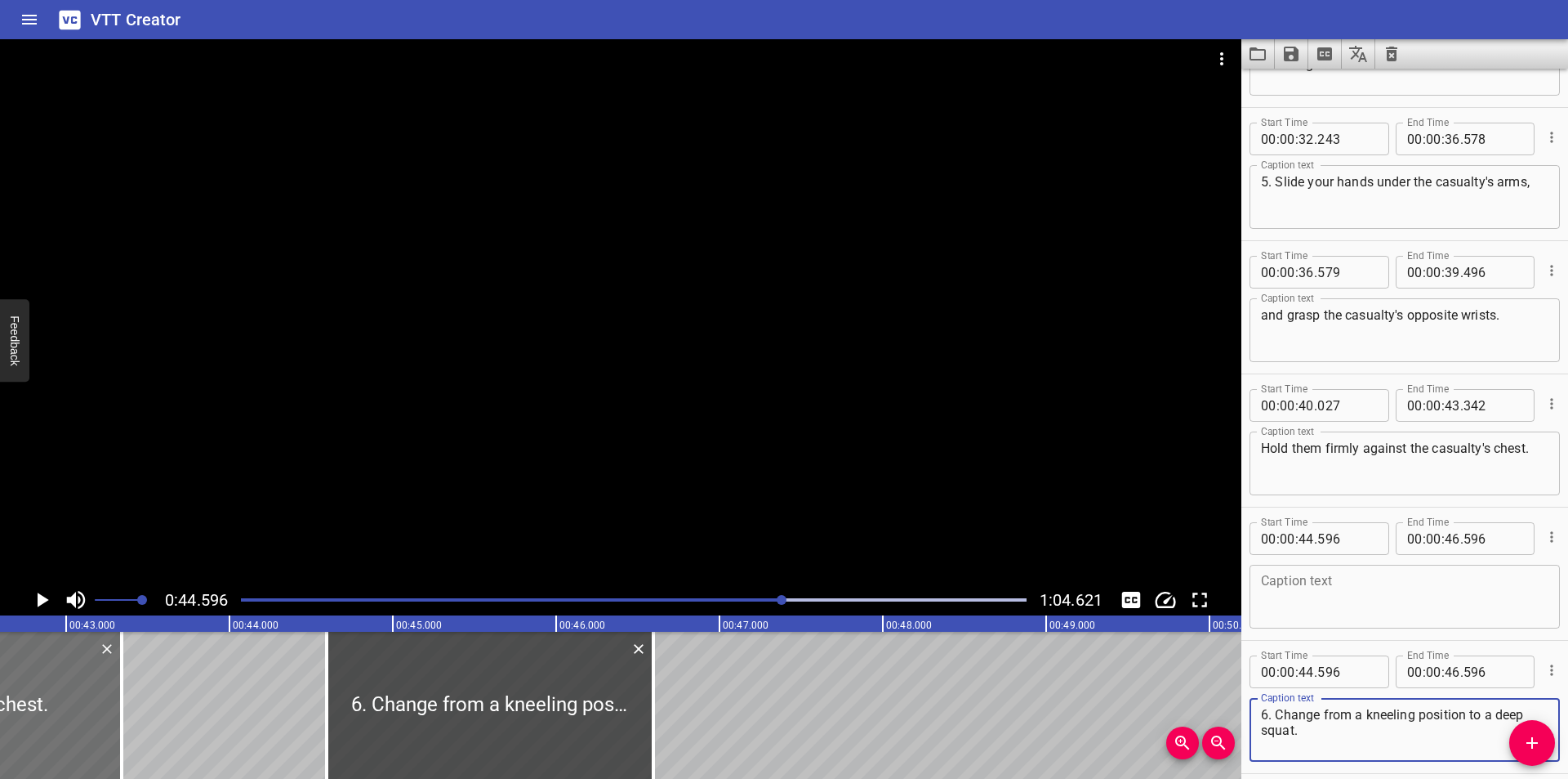
type textarea "6. Change from a kneeling position to a deep squat."
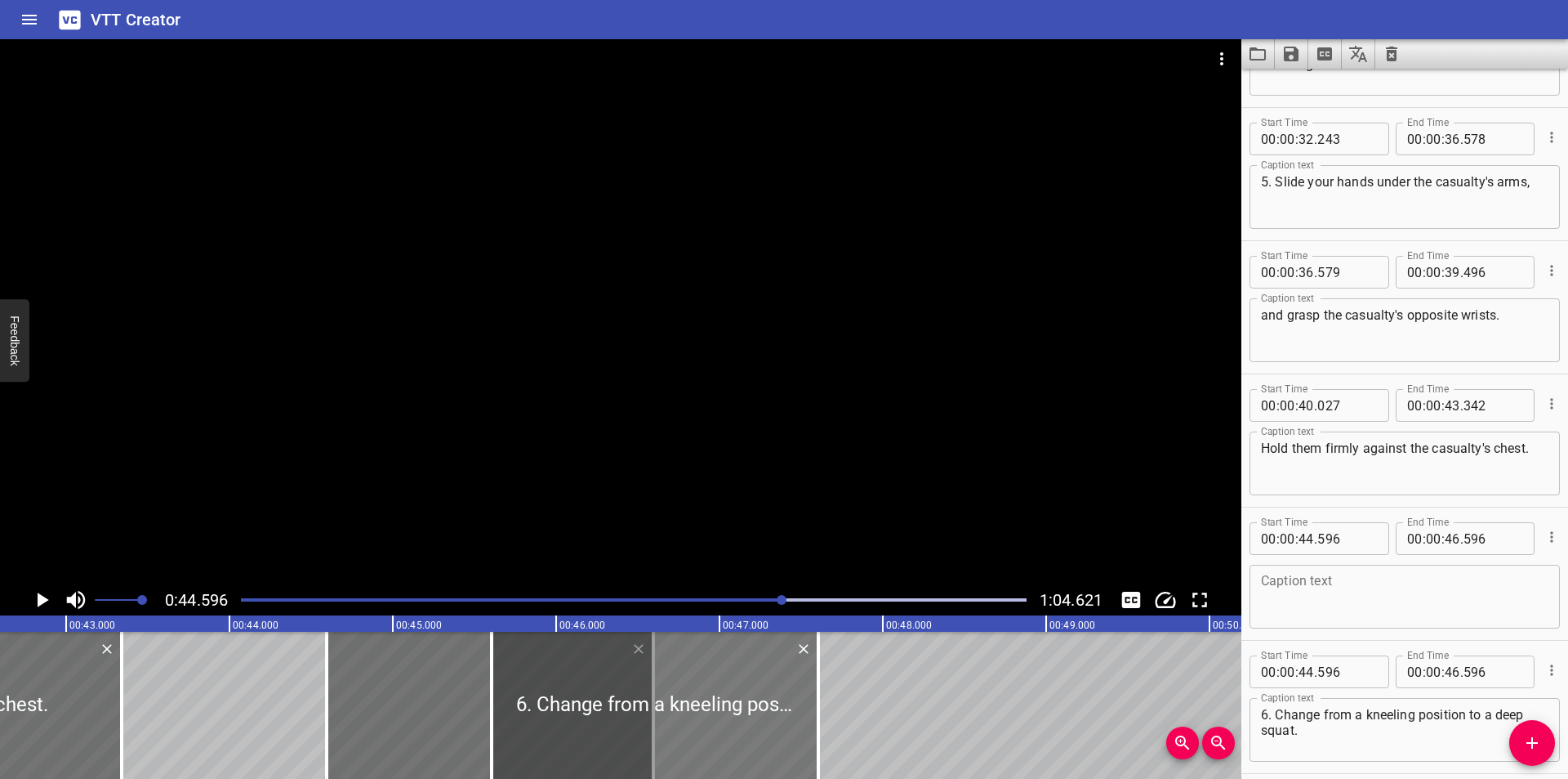
drag, startPoint x: 648, startPoint y: 718, endPoint x: 955, endPoint y: 717, distance: 307.0
click at [818, 717] on div at bounding box center [655, 705] width 327 height 147
type input "46"
type input "946"
type input "48"
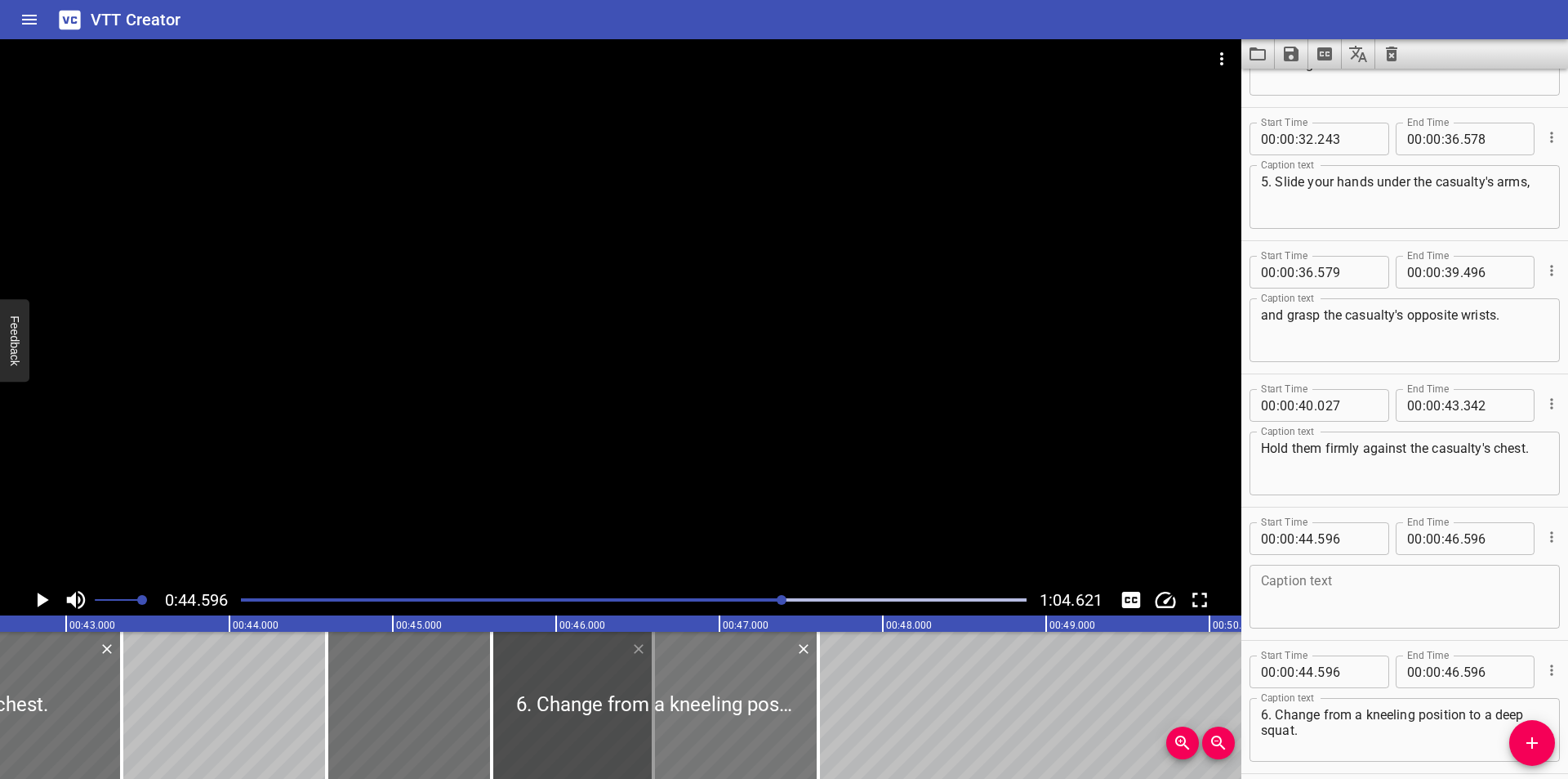
type input "946"
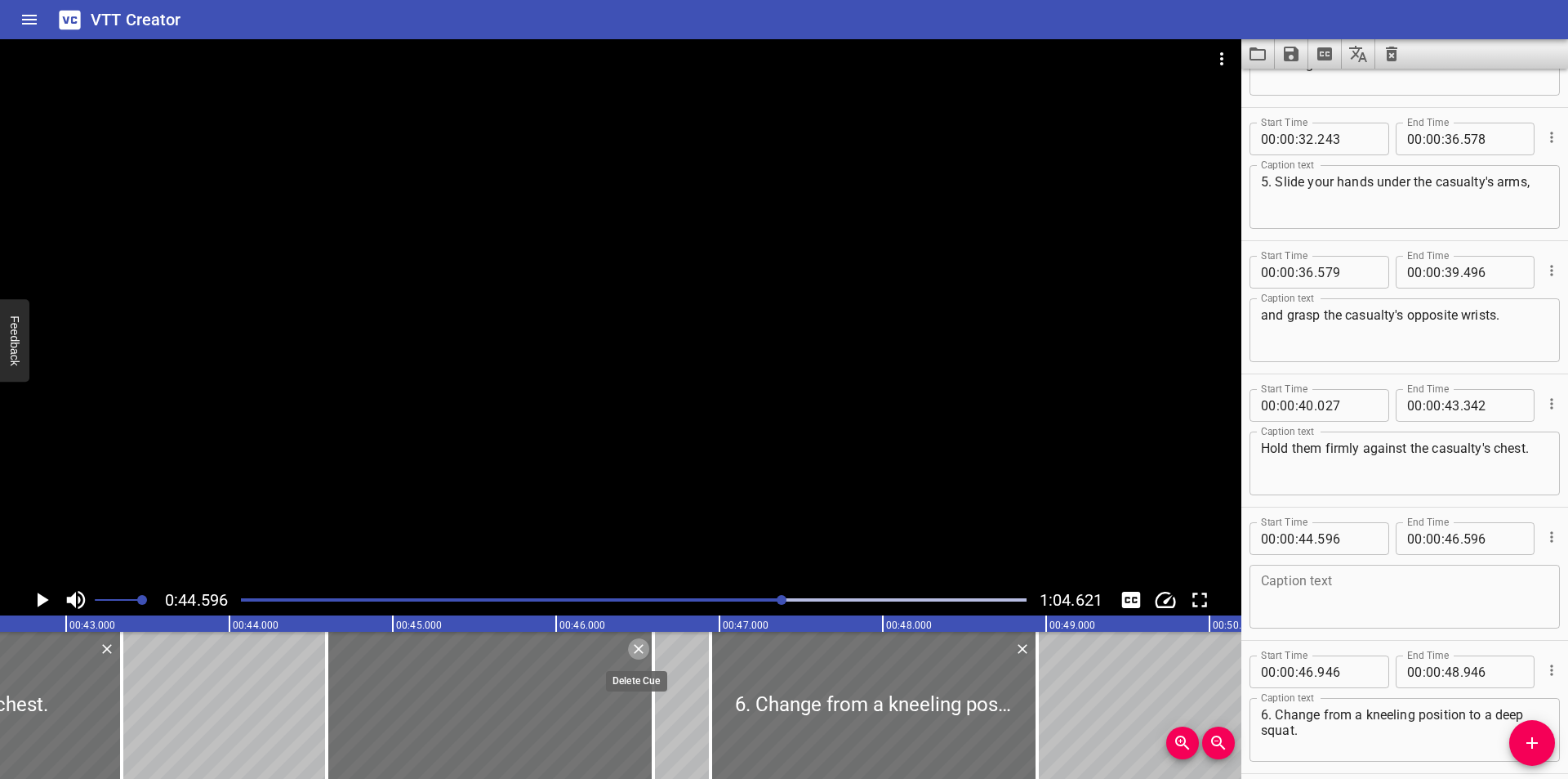
click at [642, 658] on button "Delete" at bounding box center [638, 648] width 21 height 21
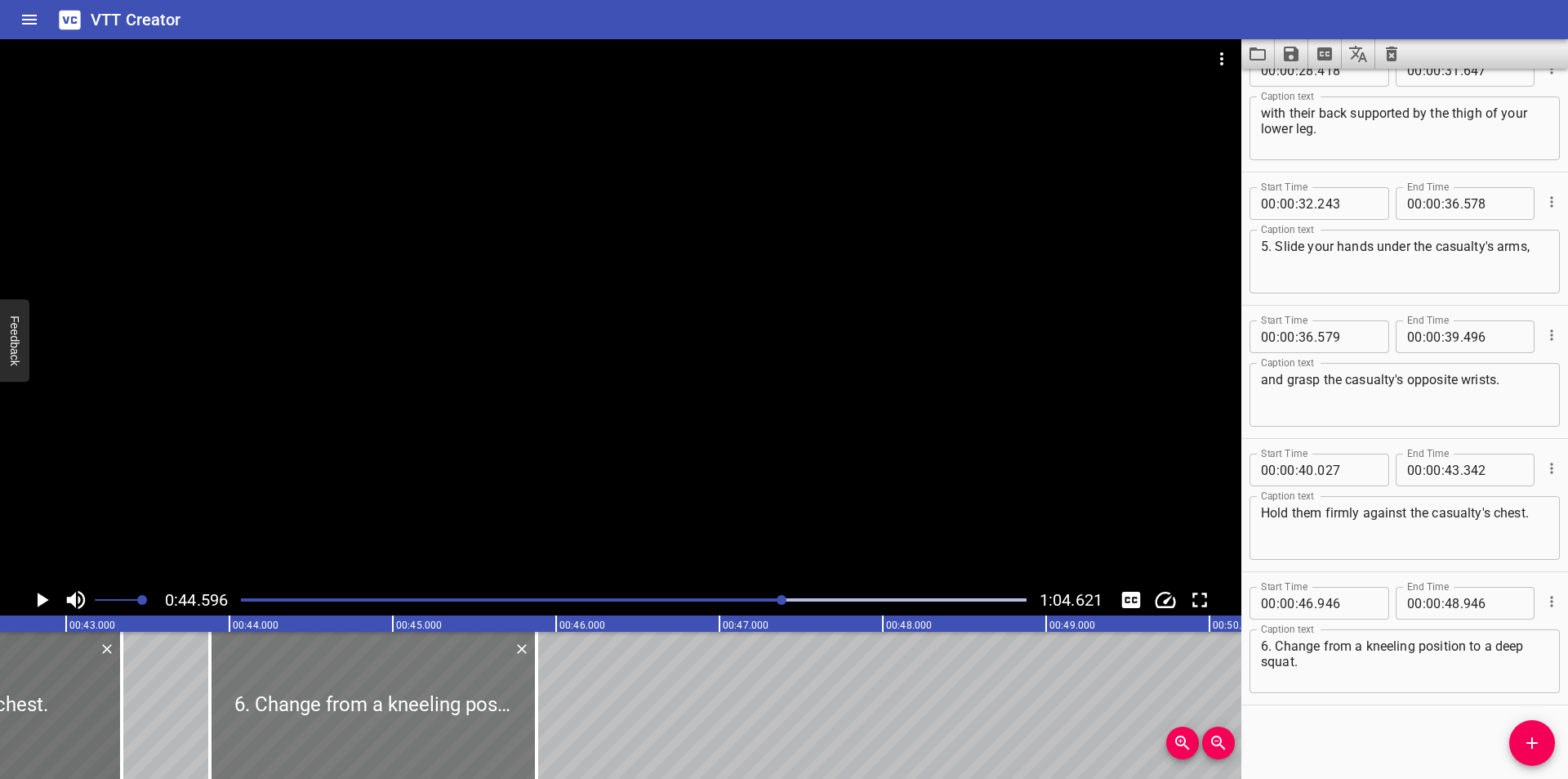
drag, startPoint x: 898, startPoint y: 695, endPoint x: 400, endPoint y: 686, distance: 498.1
click at [400, 686] on div at bounding box center [372, 705] width 327 height 147
type input "43"
type input "881"
type input "45"
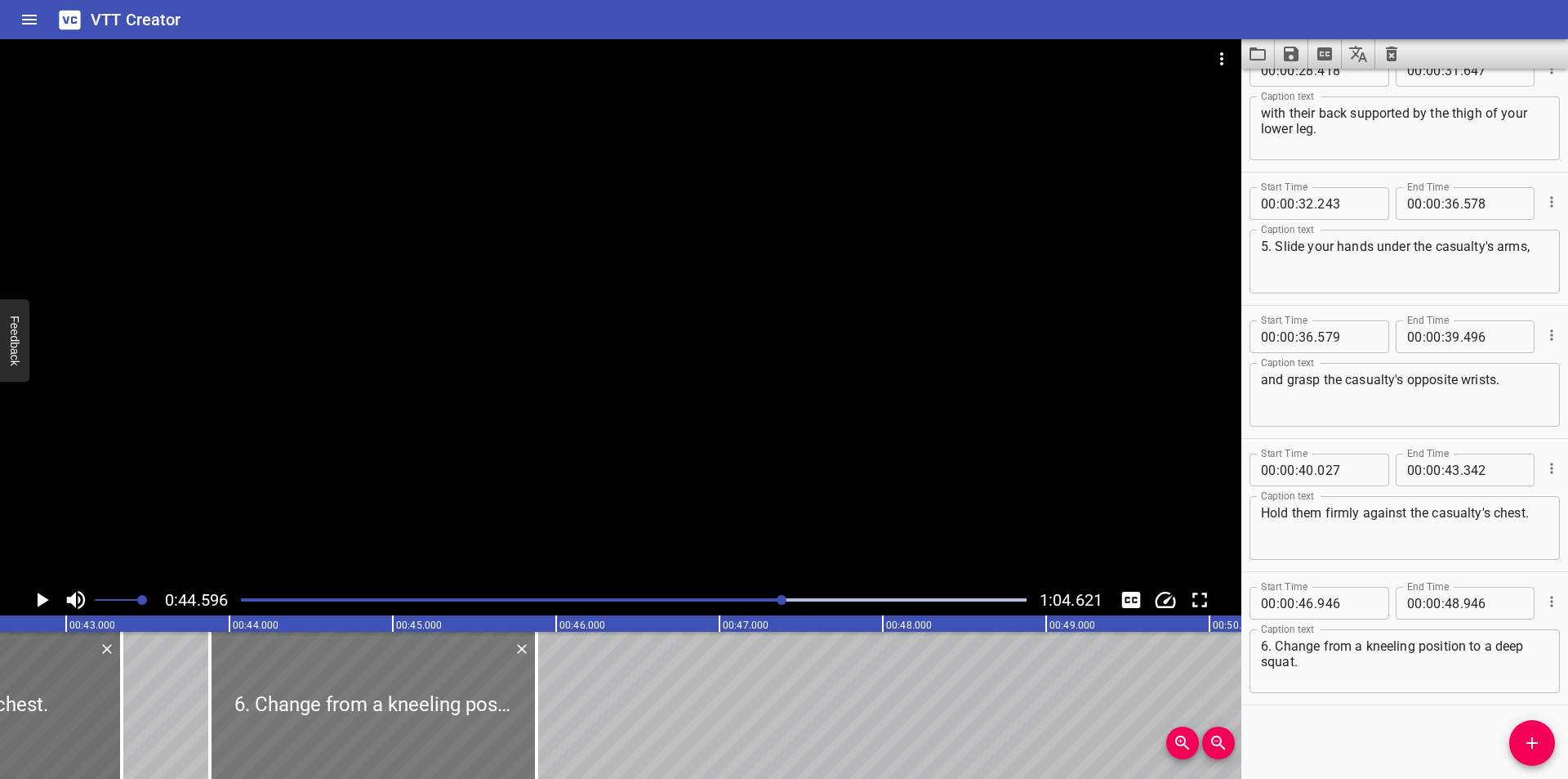
type input "881"
click at [516, 455] on div at bounding box center [620, 311] width 1241 height 545
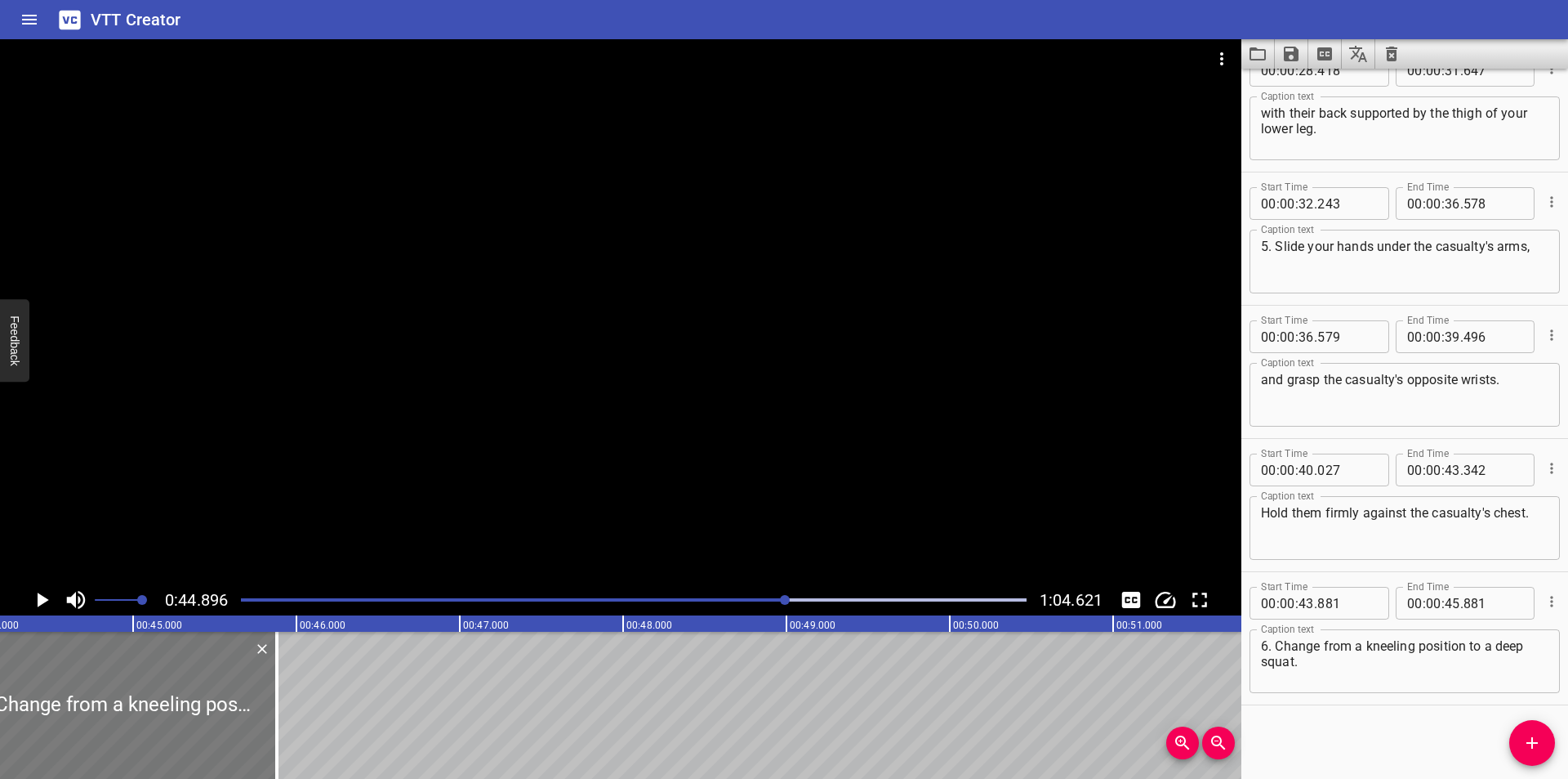
scroll to position [0, 7114]
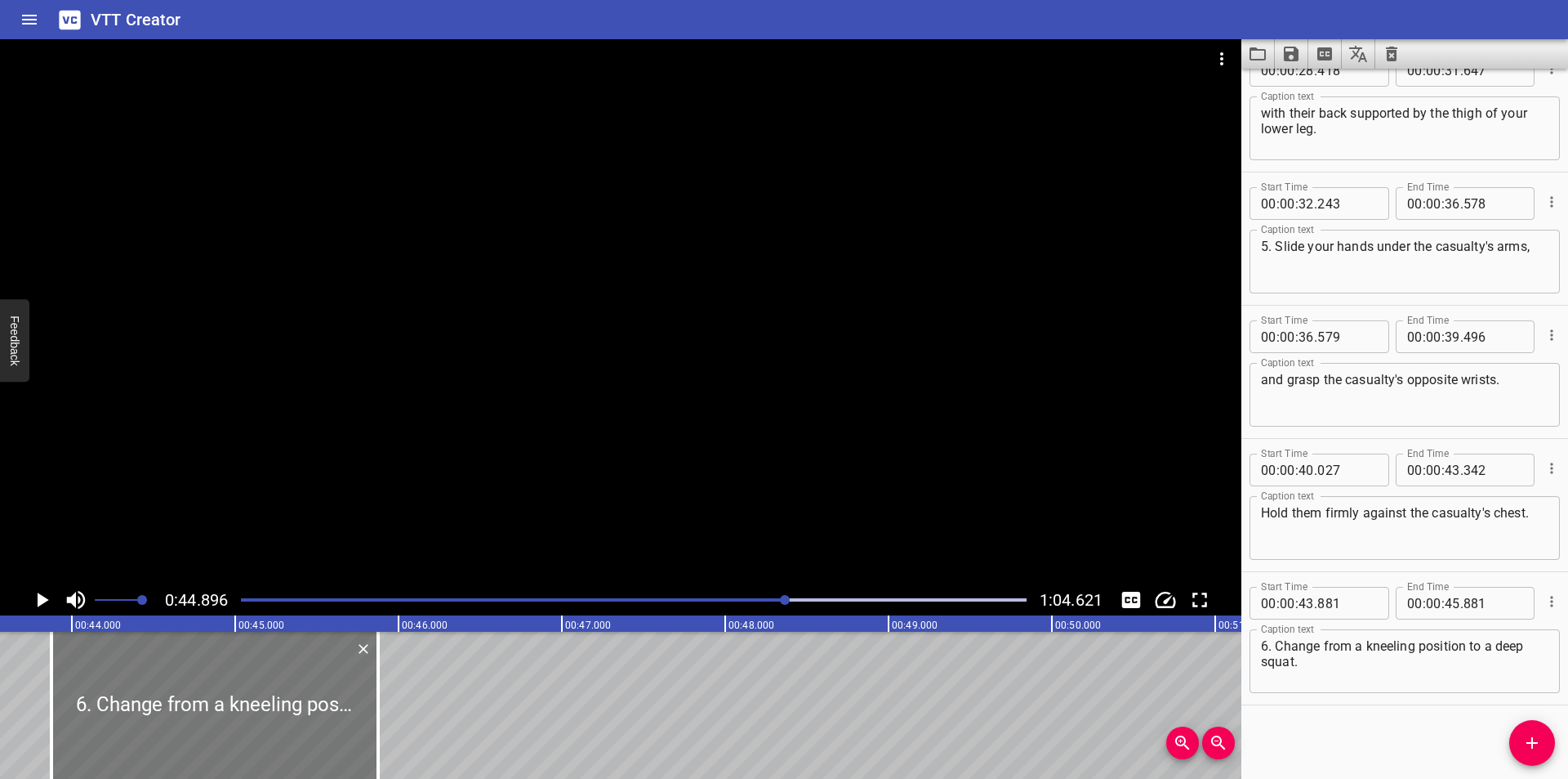
click at [322, 684] on div at bounding box center [214, 705] width 327 height 147
type input "876"
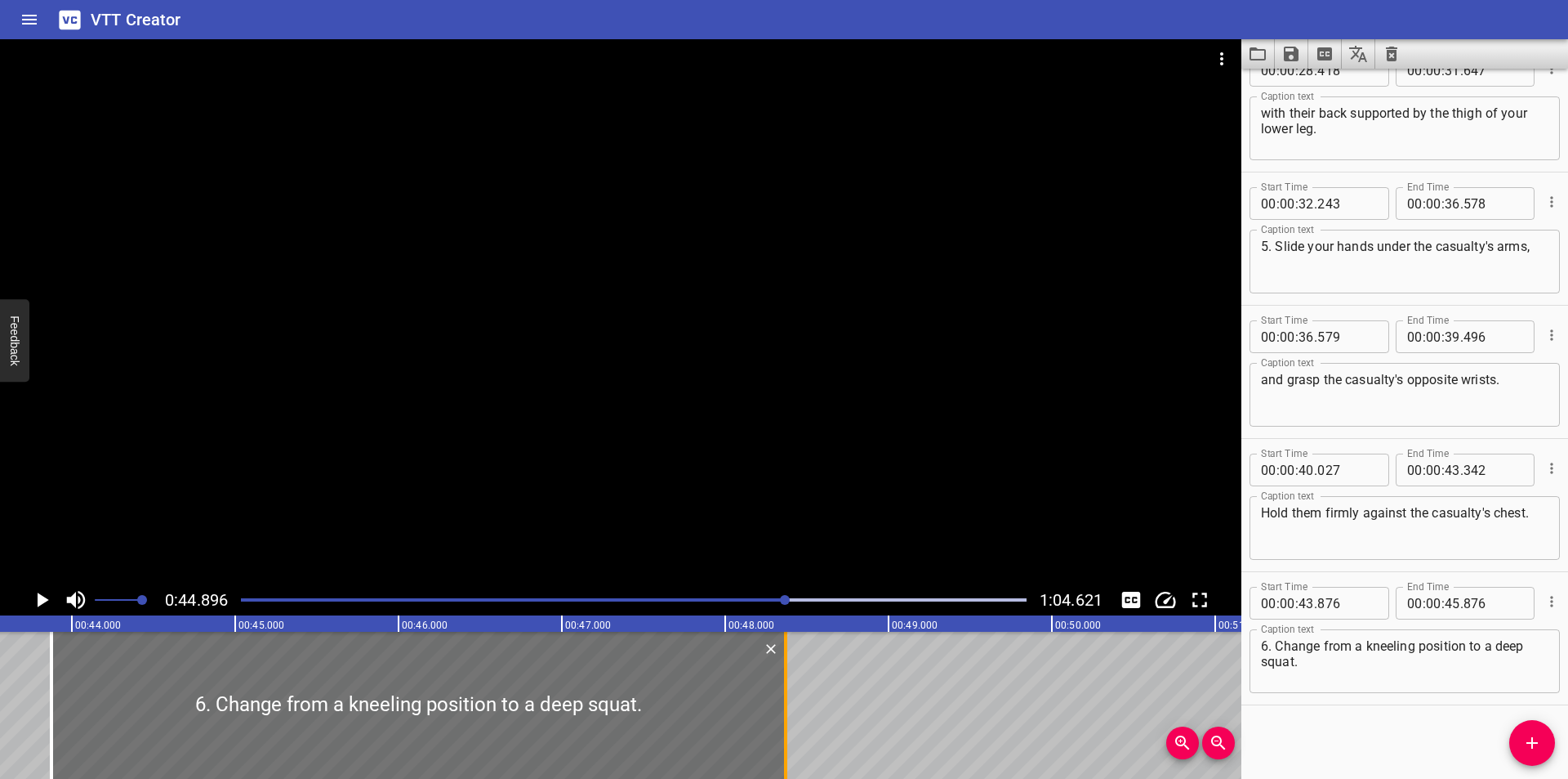
drag, startPoint x: 382, startPoint y: 716, endPoint x: 789, endPoint y: 720, distance: 407.0
click at [789, 720] on div at bounding box center [785, 705] width 17 height 147
type input "48"
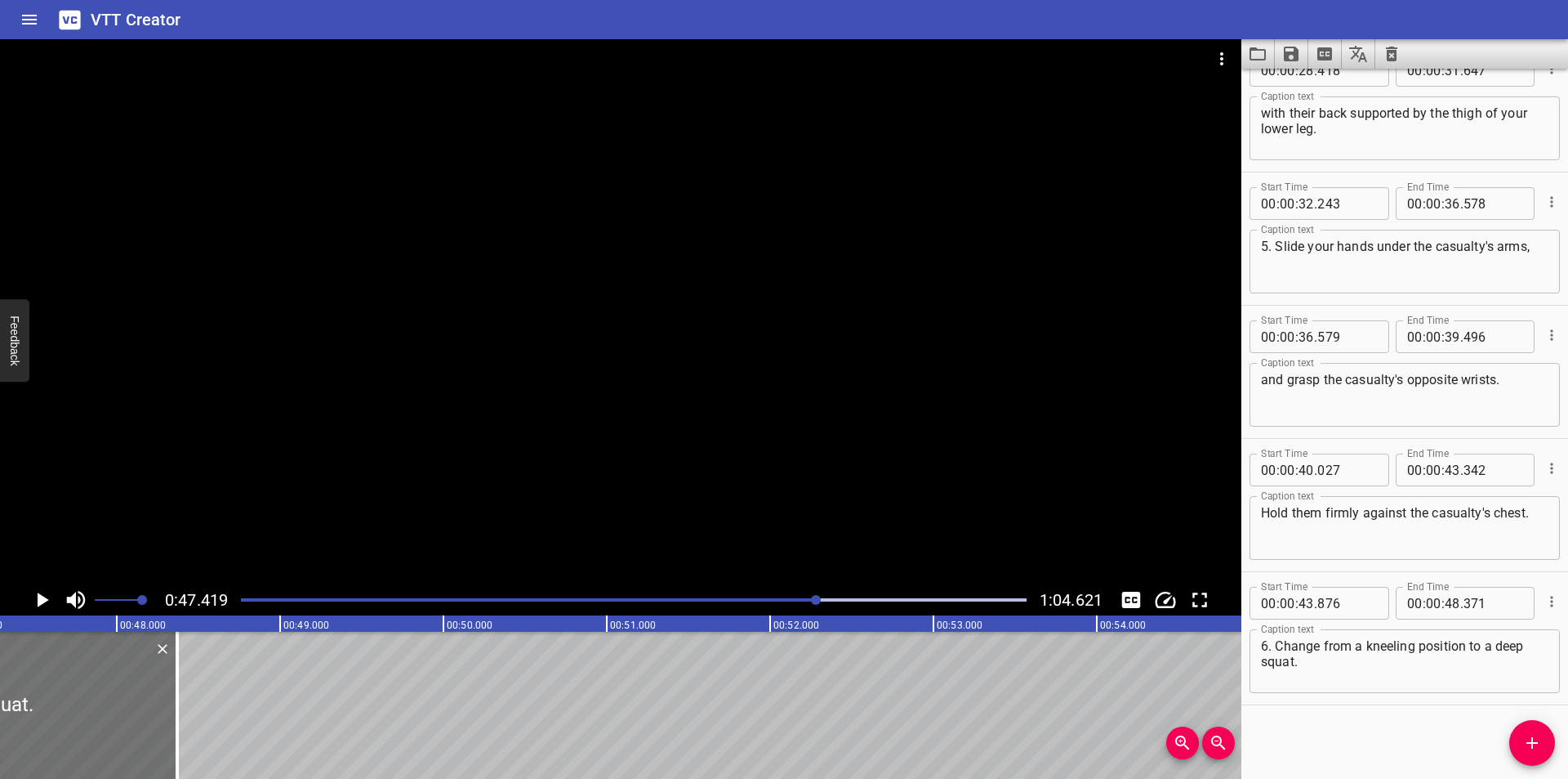
scroll to position [0, 7744]
click at [160, 718] on div at bounding box center [156, 705] width 17 height 147
type input "376"
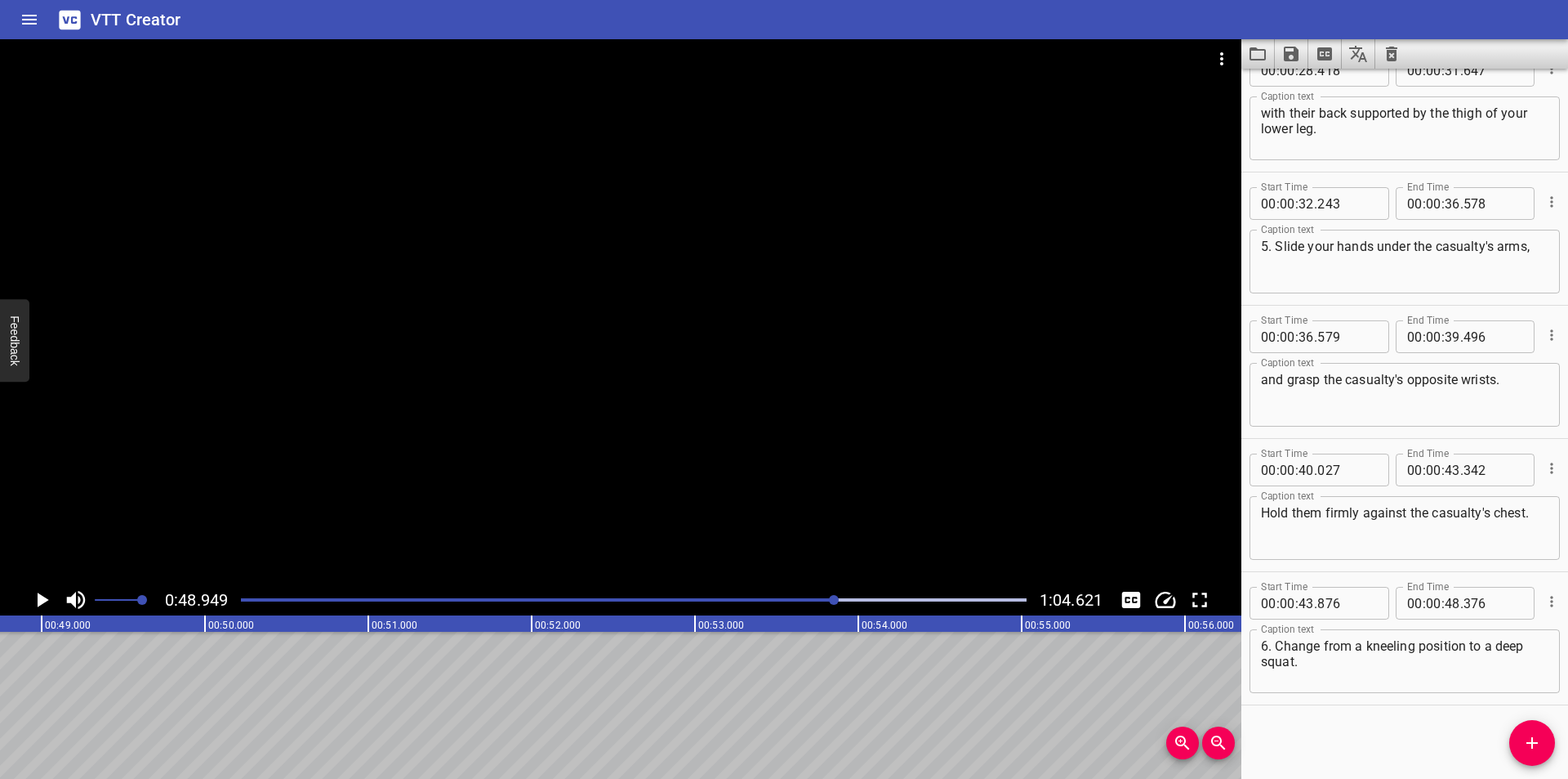
scroll to position [0, 7994]
click at [1540, 741] on icon "Add Cue" at bounding box center [1531, 742] width 20 height 20
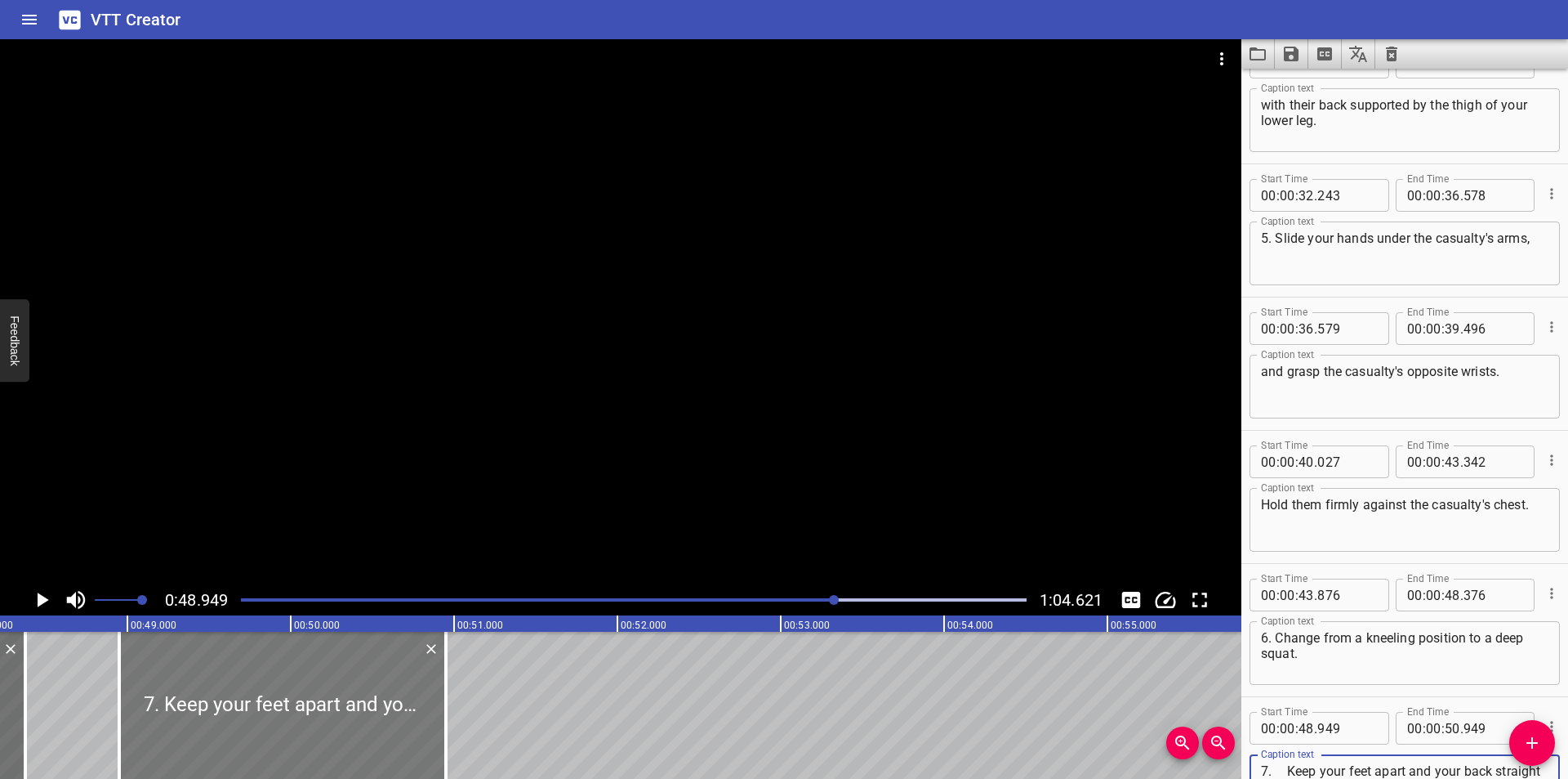
scroll to position [0, 7776]
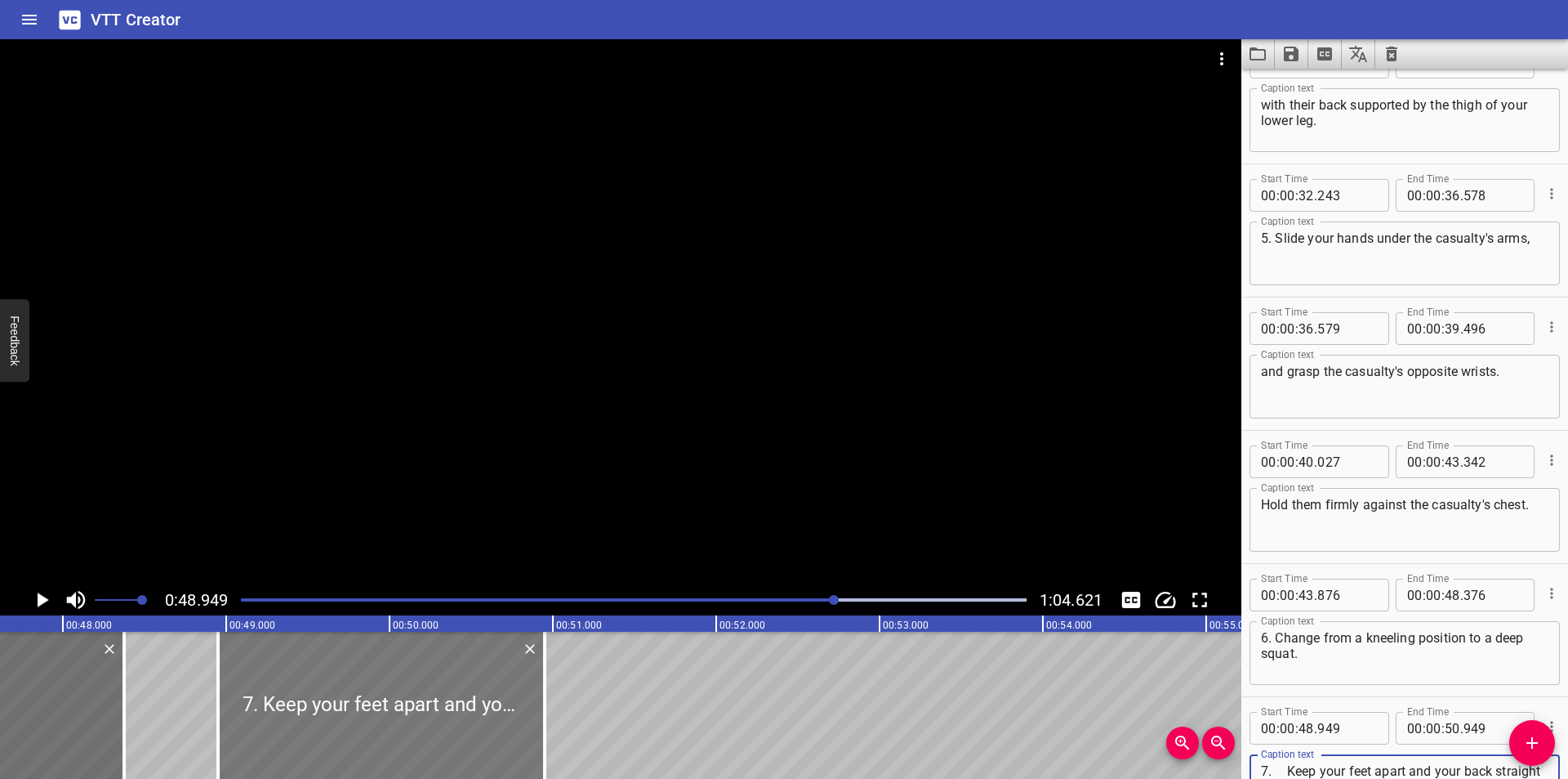
type textarea "7. Keep your feet apart and your back straight Stand up, lift the weight of the…"
drag, startPoint x: 362, startPoint y: 708, endPoint x: 359, endPoint y: 728, distance: 20.2
click at [359, 728] on div at bounding box center [377, 705] width 327 height 147
type input "929"
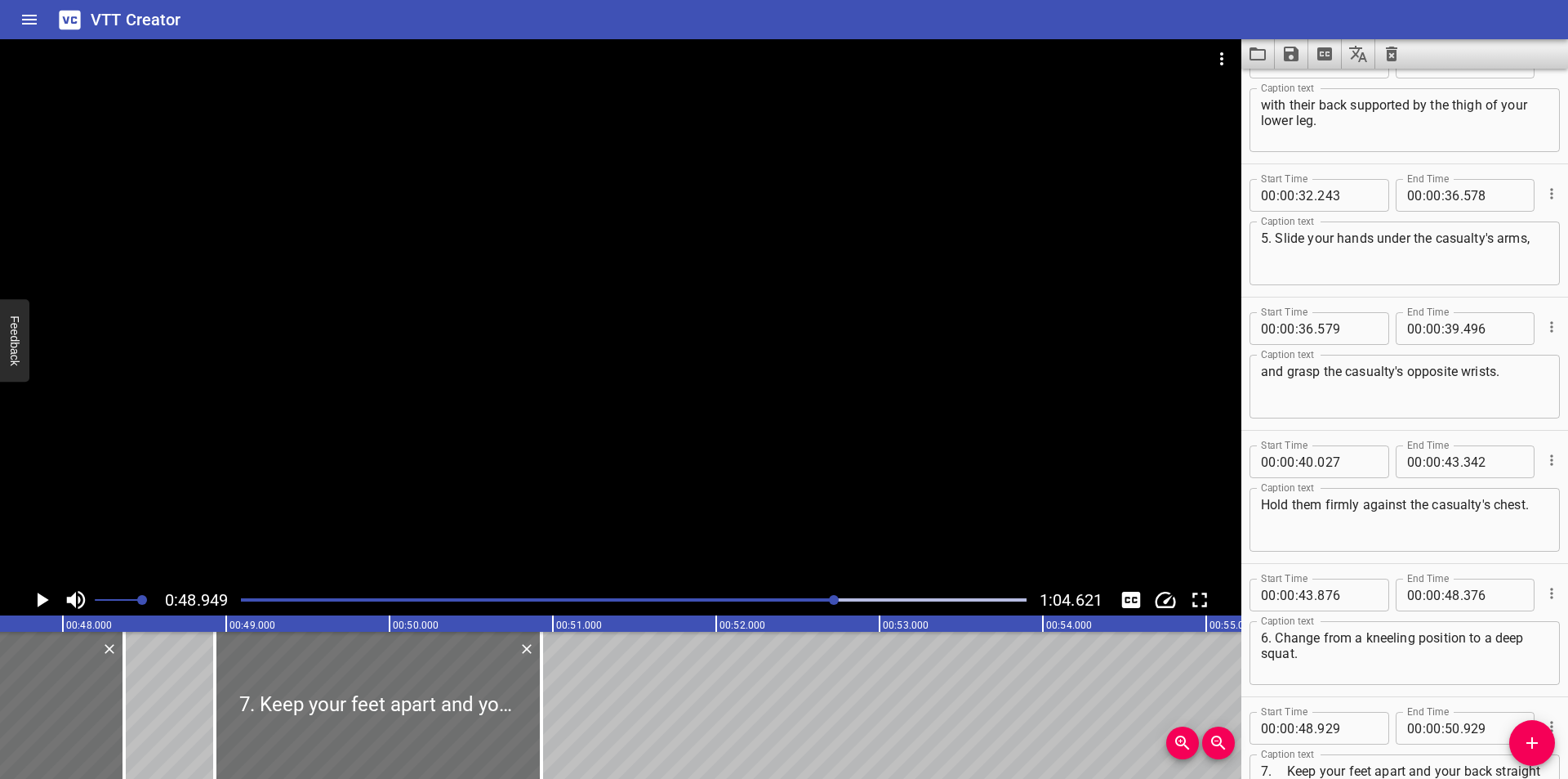
click at [463, 504] on div at bounding box center [620, 311] width 1241 height 545
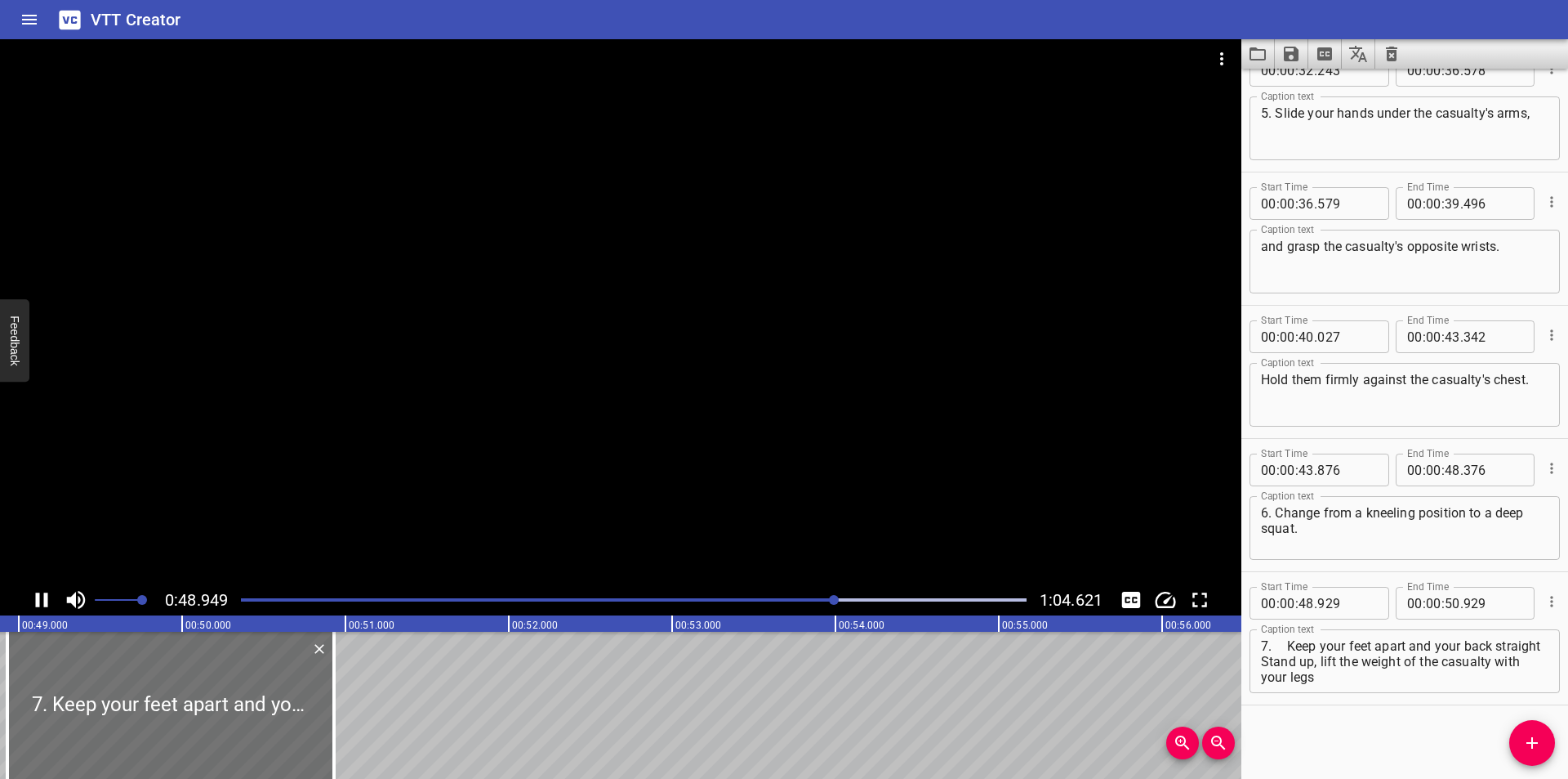
scroll to position [0, 7994]
click at [1286, 648] on textarea "7. Keep your feet apart and your back straight Stand up, lift the weight of the…" at bounding box center [1404, 660] width 288 height 46
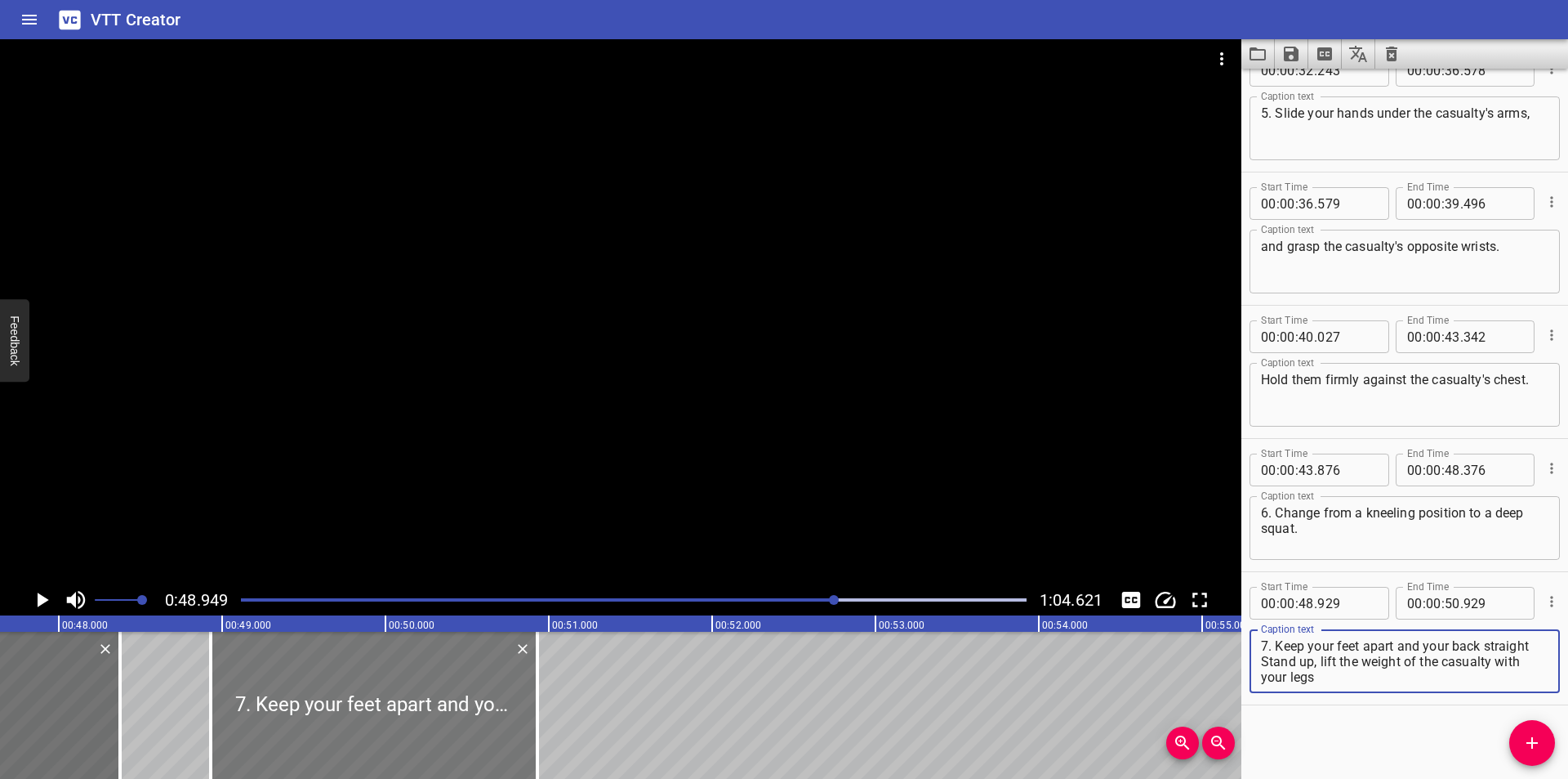
type textarea "7. Keep your feet apart and your back straight Stand up, lift the weight of the…"
drag, startPoint x: 357, startPoint y: 699, endPoint x: 356, endPoint y: 718, distance: 19.0
click at [356, 718] on div at bounding box center [377, 705] width 327 height 147
type input "934"
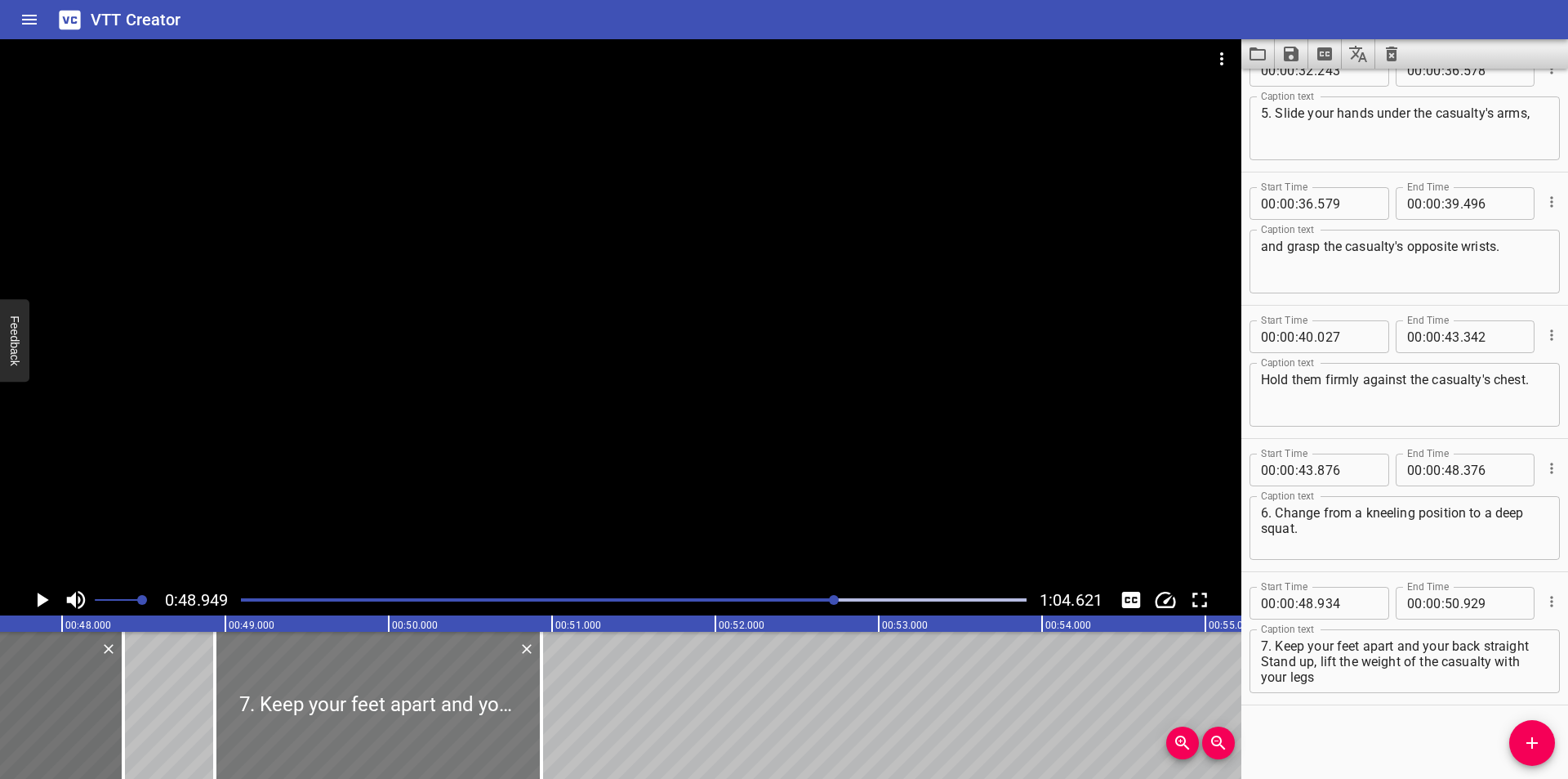
type input "934"
click at [354, 718] on div at bounding box center [375, 705] width 327 height 147
type input "919"
click at [421, 421] on div at bounding box center [620, 311] width 1241 height 545
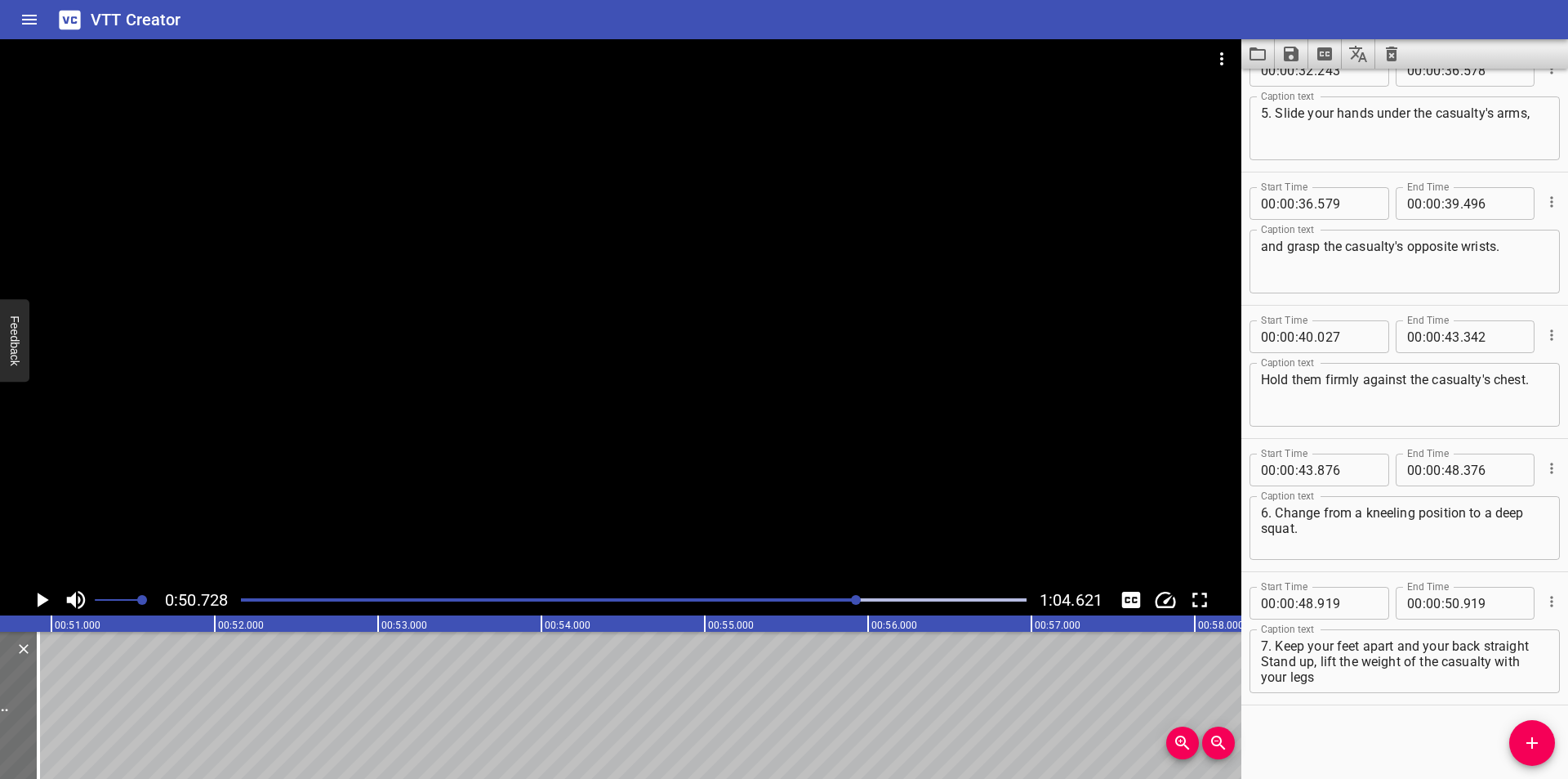
scroll to position [0, 8285]
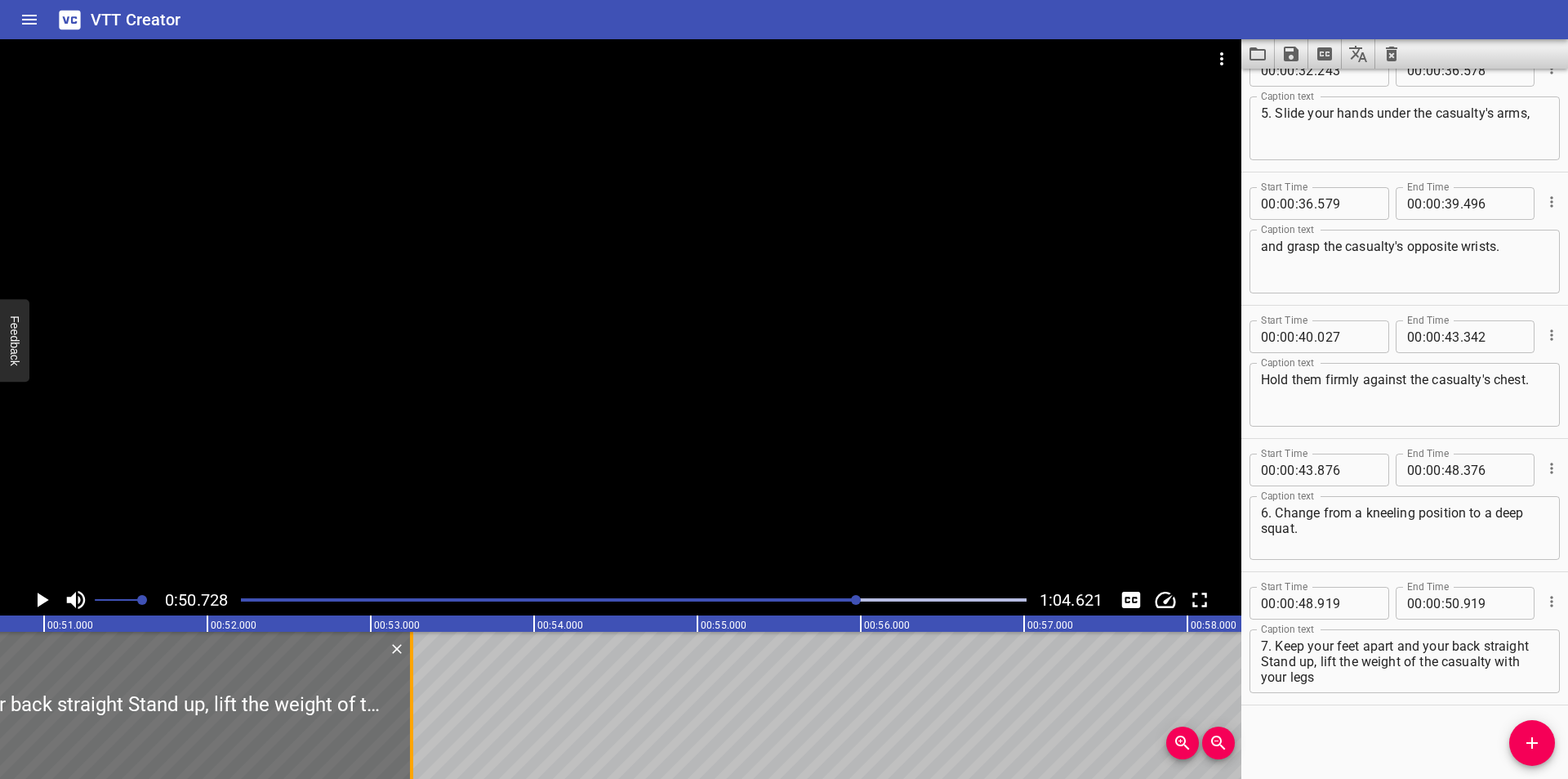
drag, startPoint x: 29, startPoint y: 736, endPoint x: 409, endPoint y: 701, distance: 381.6
click at [409, 701] on div at bounding box center [411, 705] width 17 height 147
type input "53"
type input "249"
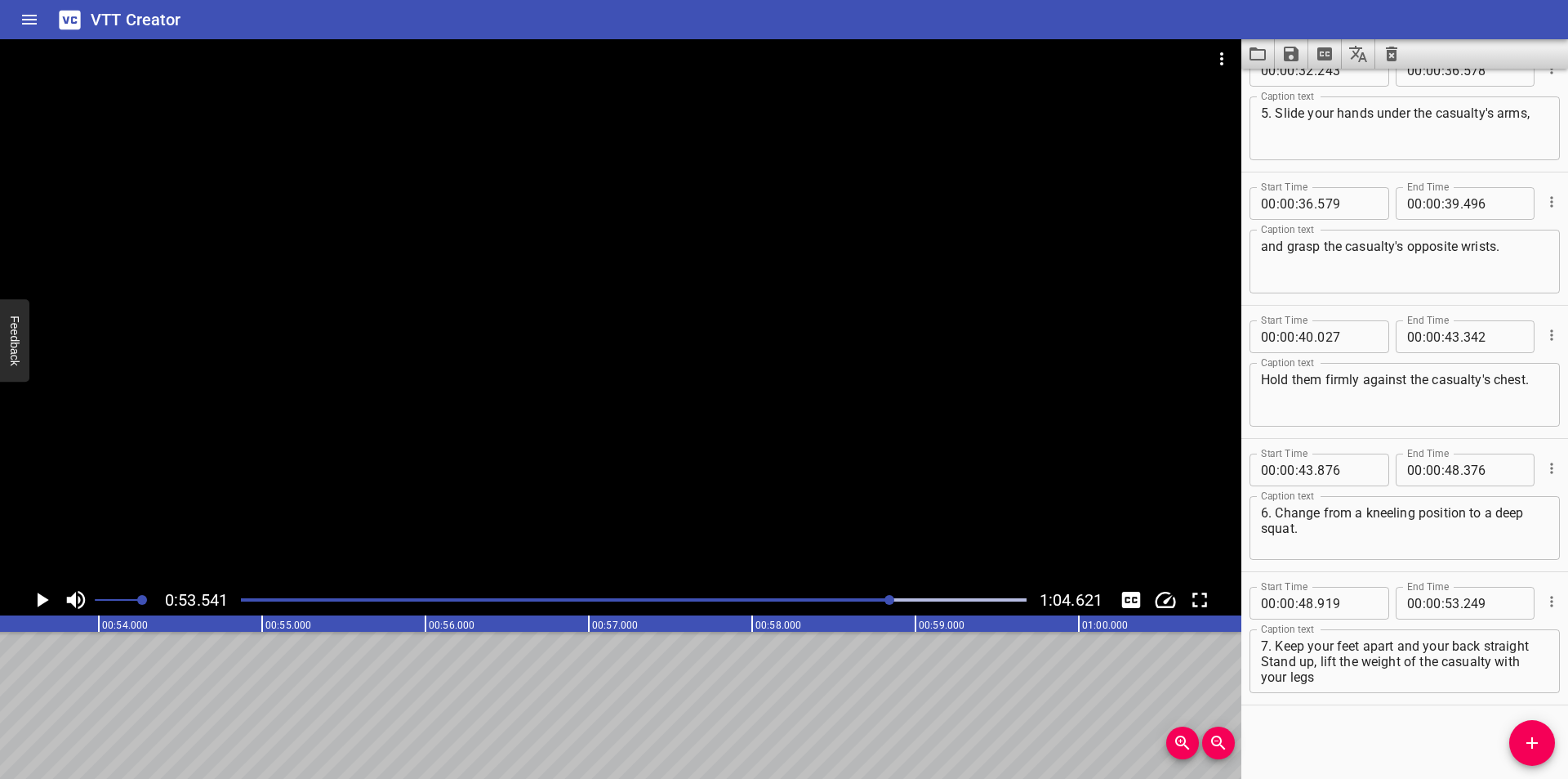
scroll to position [0, 8743]
click at [848, 601] on div at bounding box center [633, 599] width 805 height 23
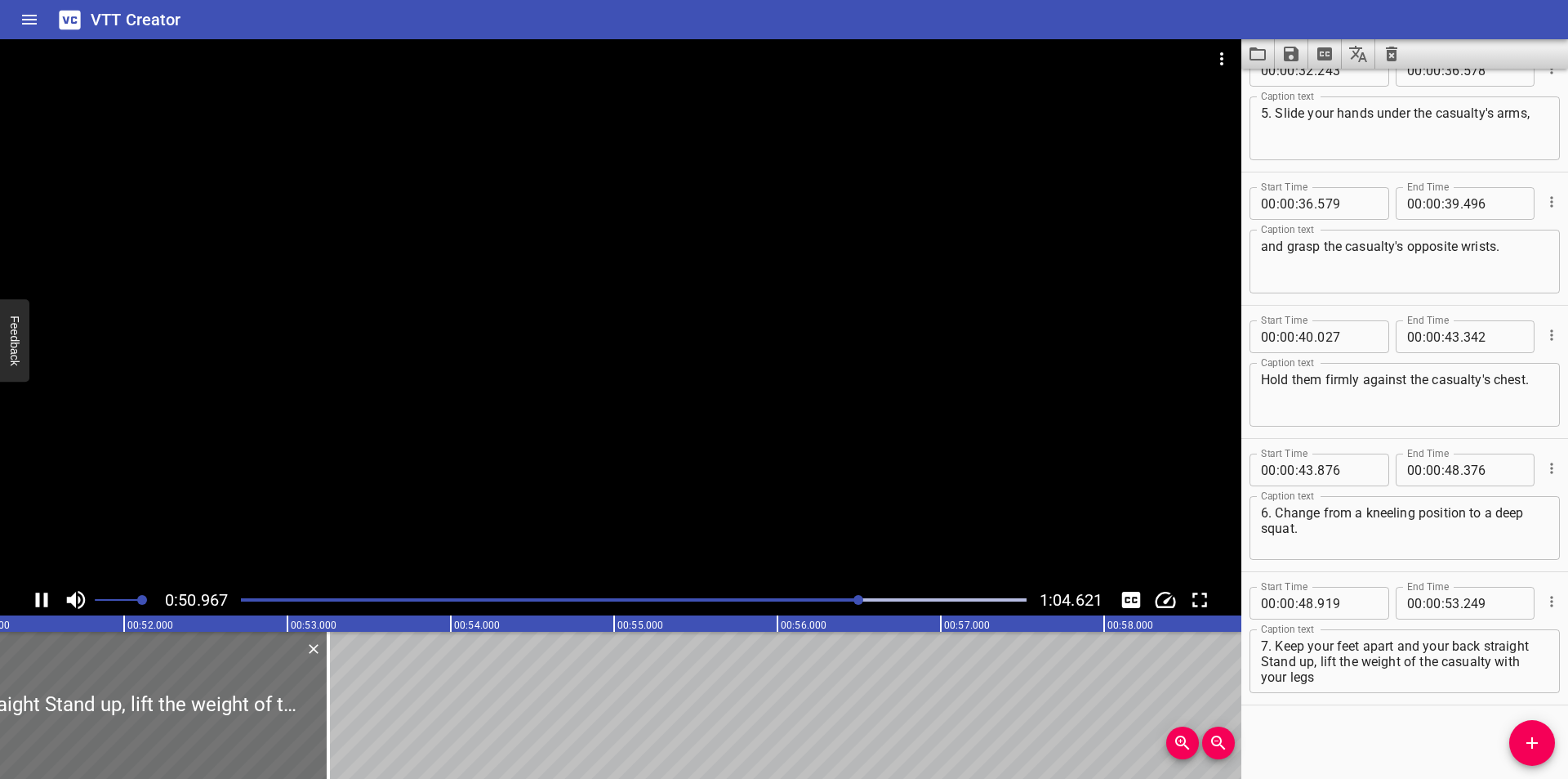
click at [802, 467] on div at bounding box center [620, 311] width 1241 height 545
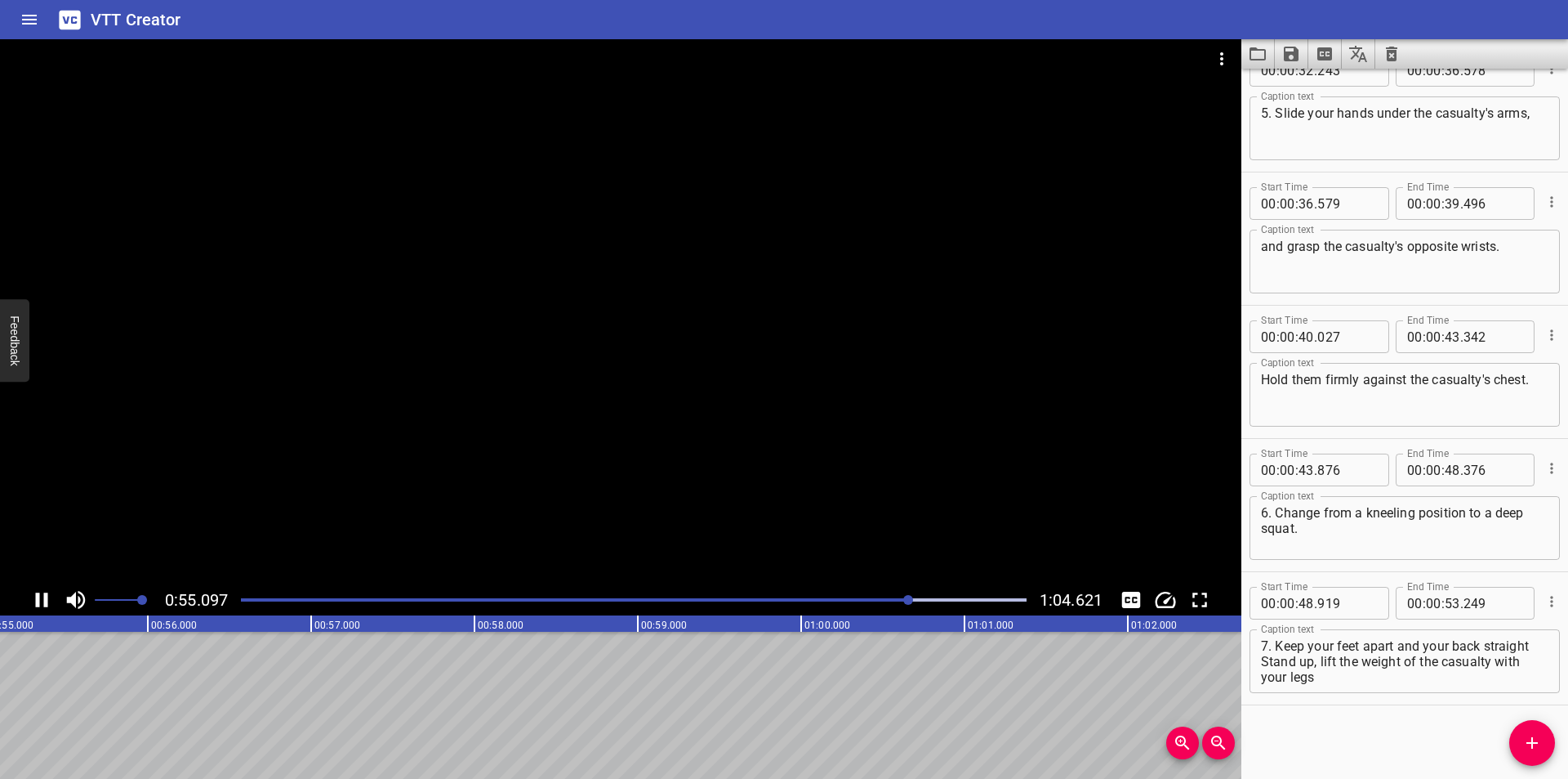
scroll to position [0, 9037]
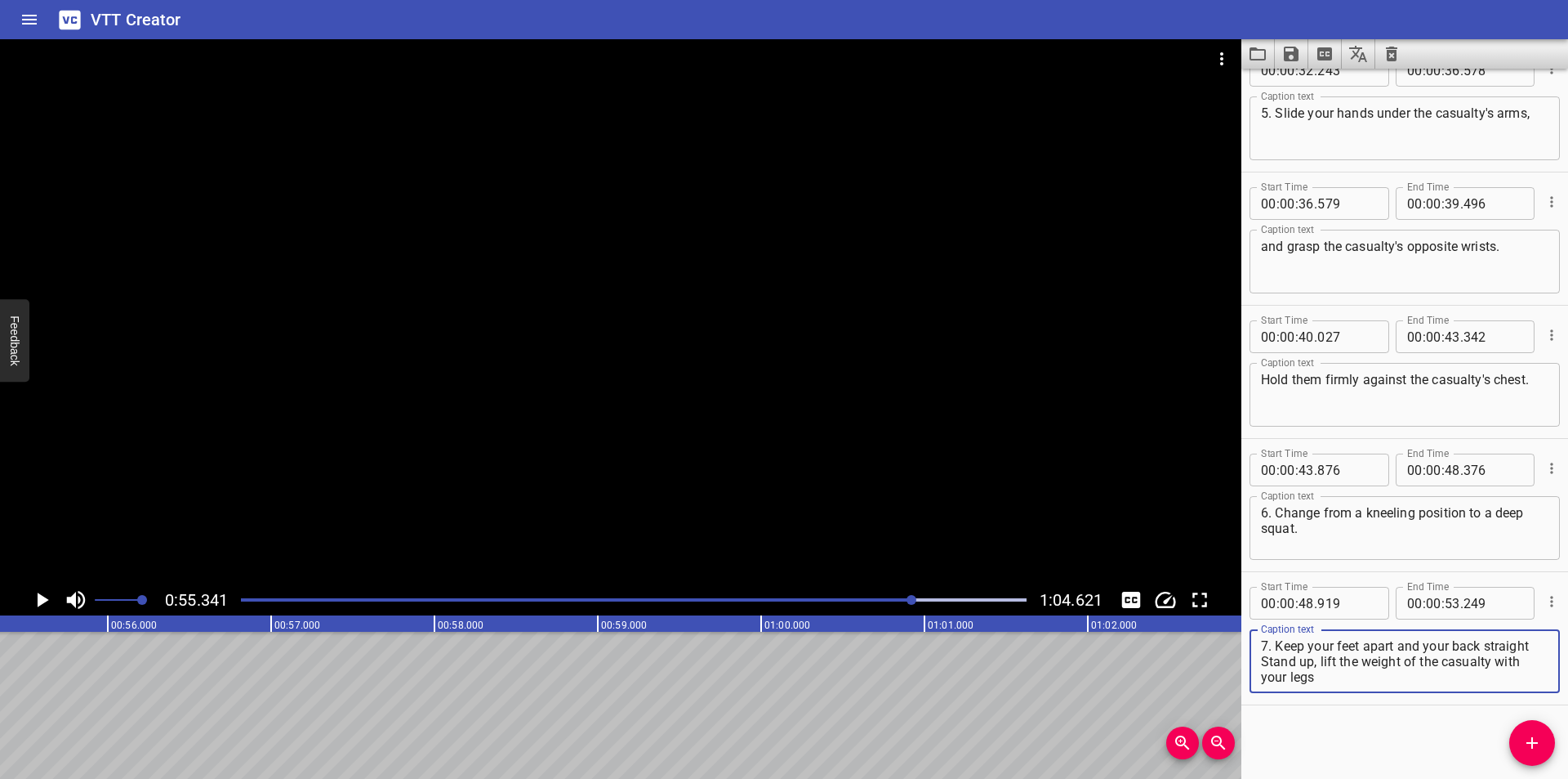
click at [1531, 650] on textarea "7. Keep your feet apart and your back straight Stand up, lift the weight of the…" at bounding box center [1404, 660] width 288 height 46
drag, startPoint x: 1366, startPoint y: 680, endPoint x: 1249, endPoint y: 663, distance: 118.2
click at [1249, 663] on div "7. Keep your feet apart and your back straight. Stand up, lift the weight of th…" at bounding box center [1404, 660] width 310 height 63
type textarea "7. Keep your feet apart and your back straight."
click at [1528, 732] on button "Add Cue" at bounding box center [1531, 742] width 45 height 45
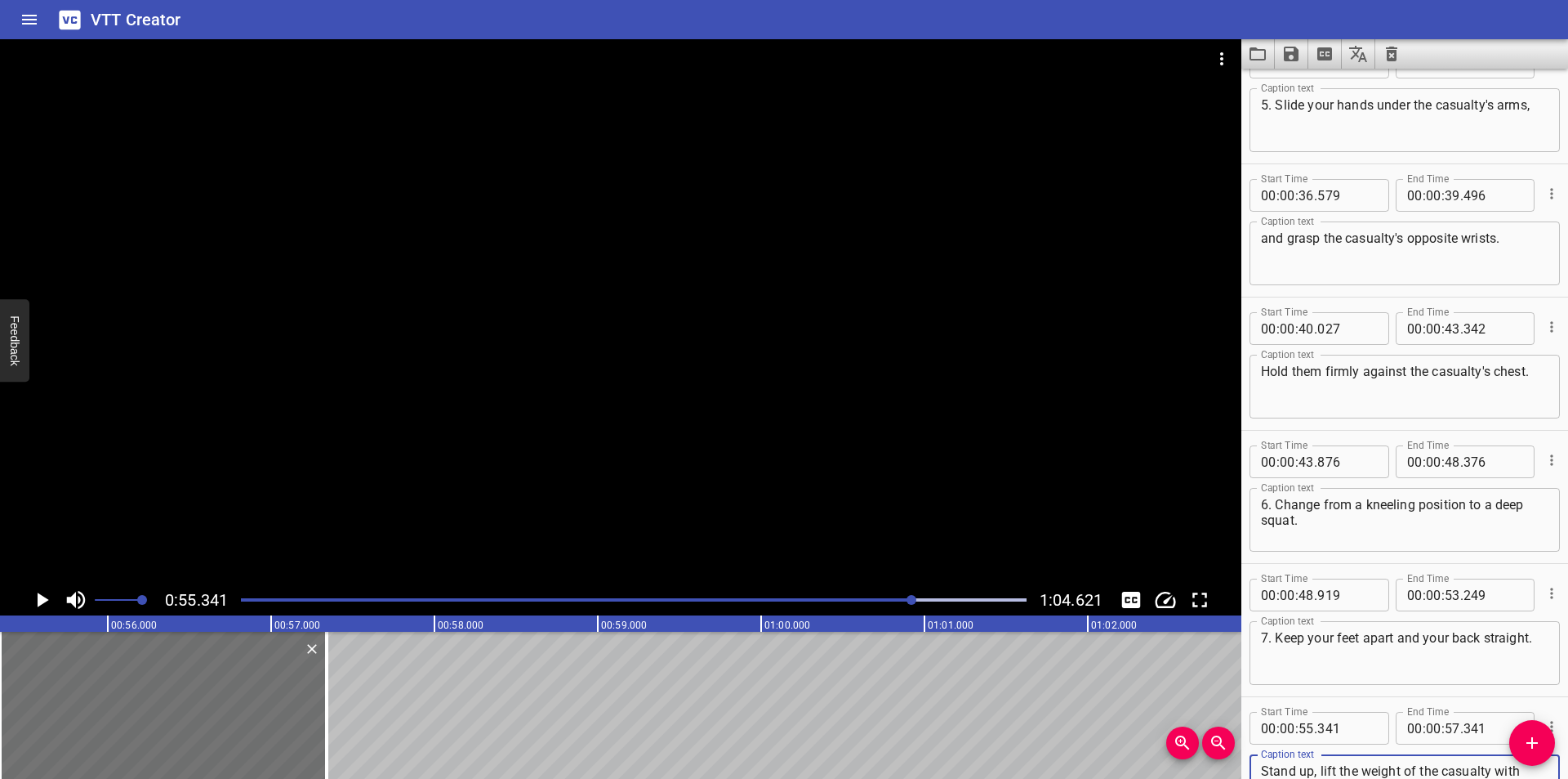
scroll to position [1118, 0]
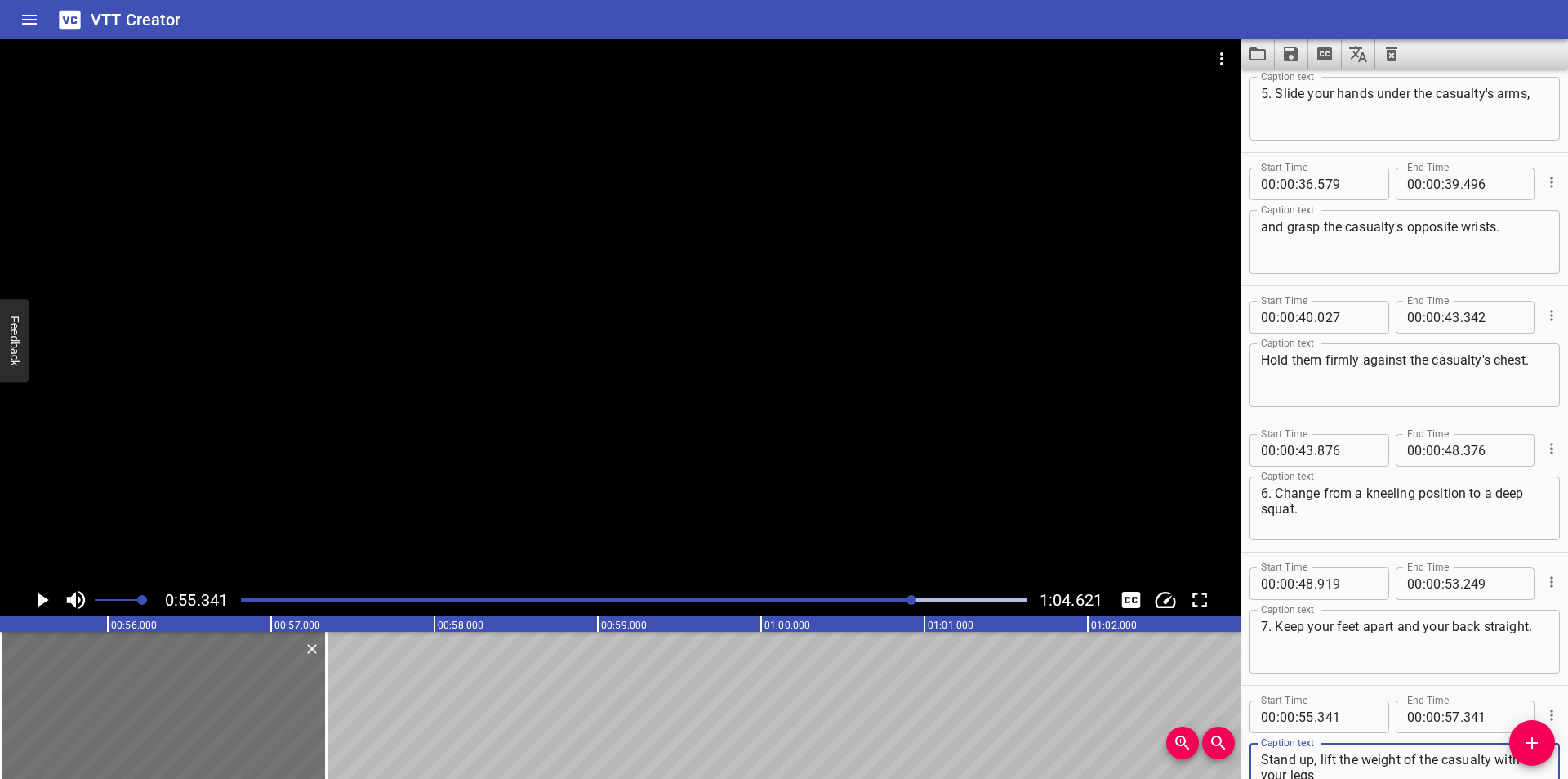
type textarea "Stand up, lift the weight of the casualty with your legs"
click at [891, 608] on div at bounding box center [633, 599] width 805 height 23
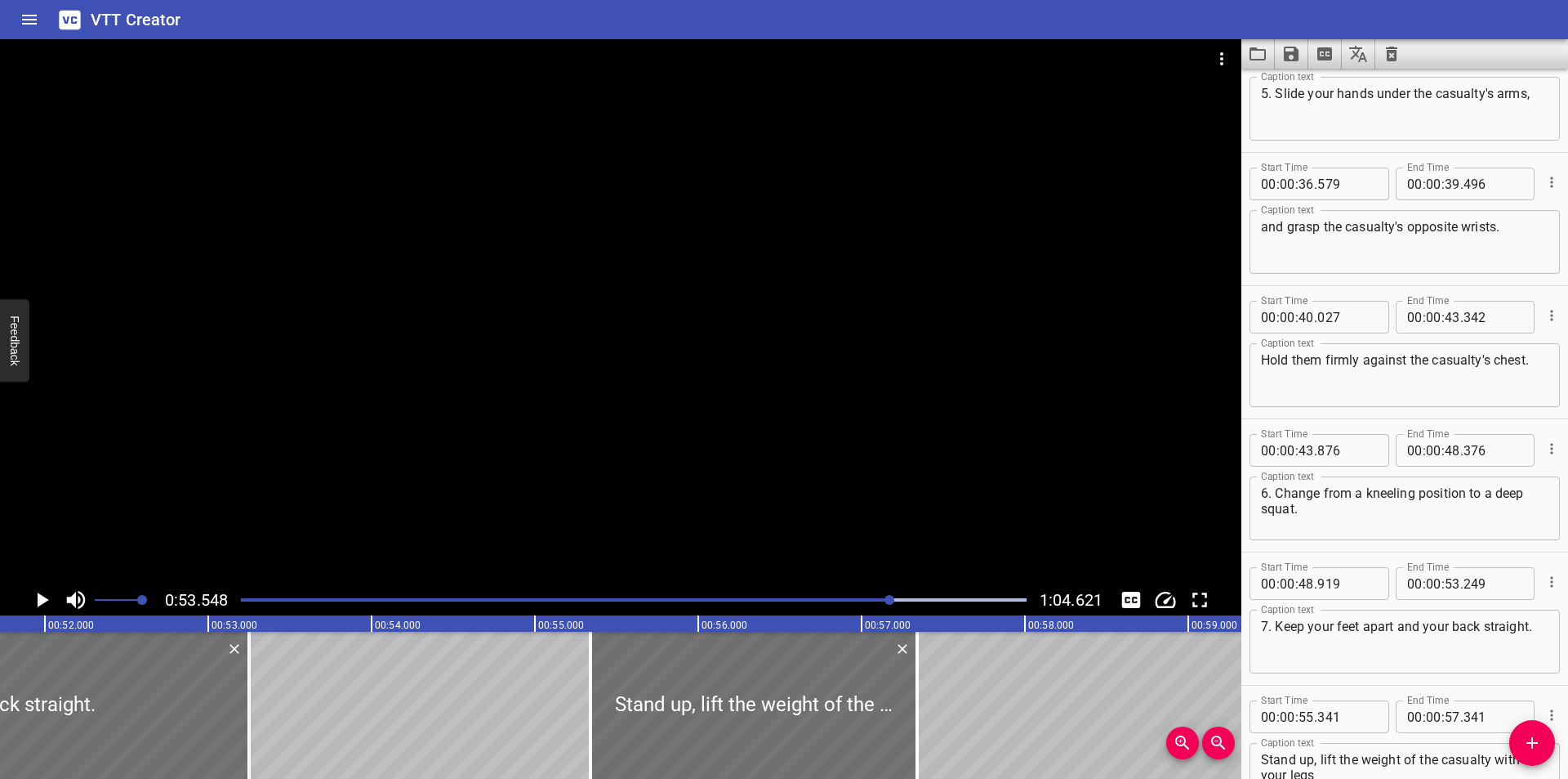
scroll to position [0, 8419]
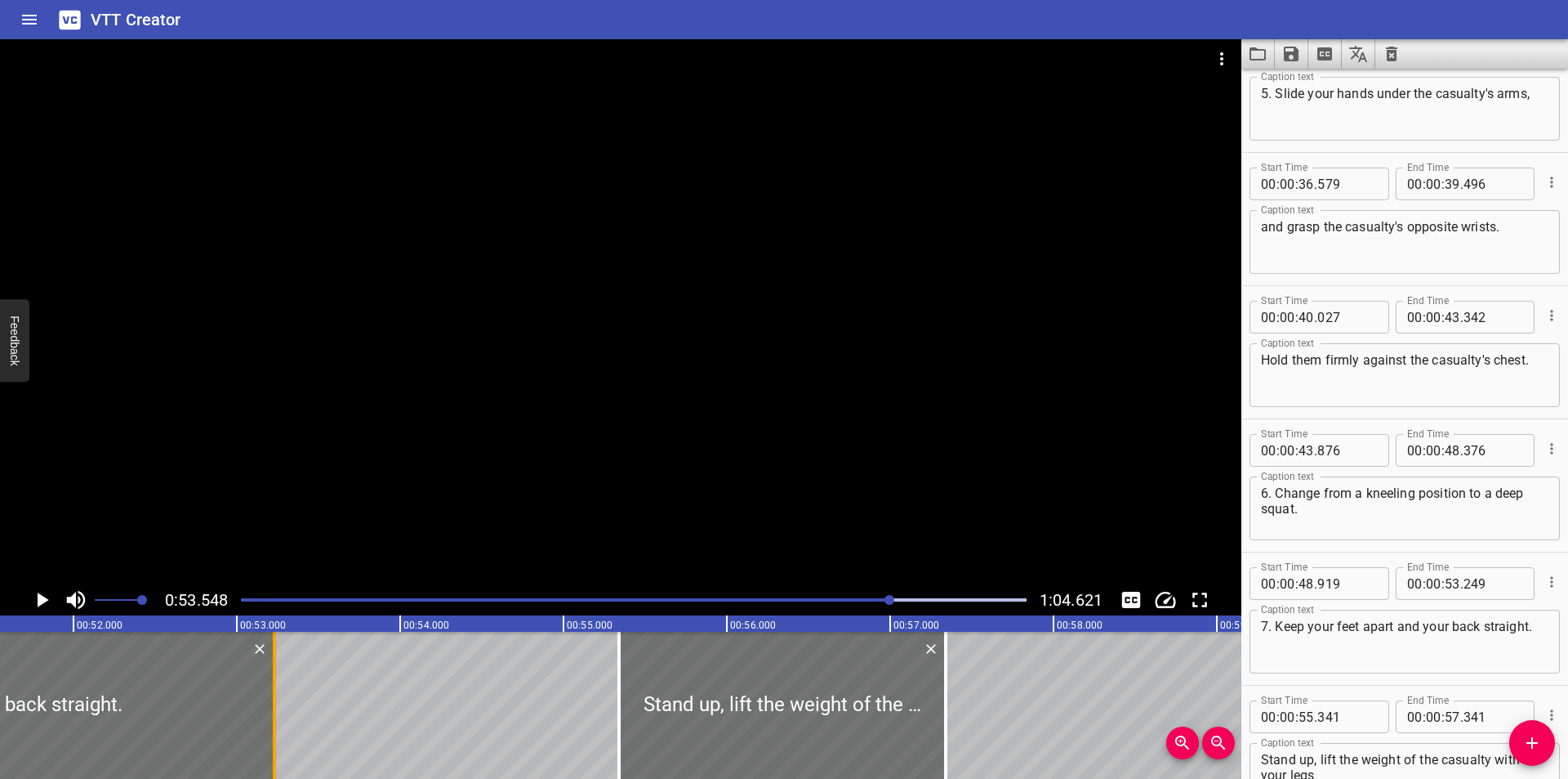
click at [270, 720] on div at bounding box center [274, 705] width 17 height 147
type input "229"
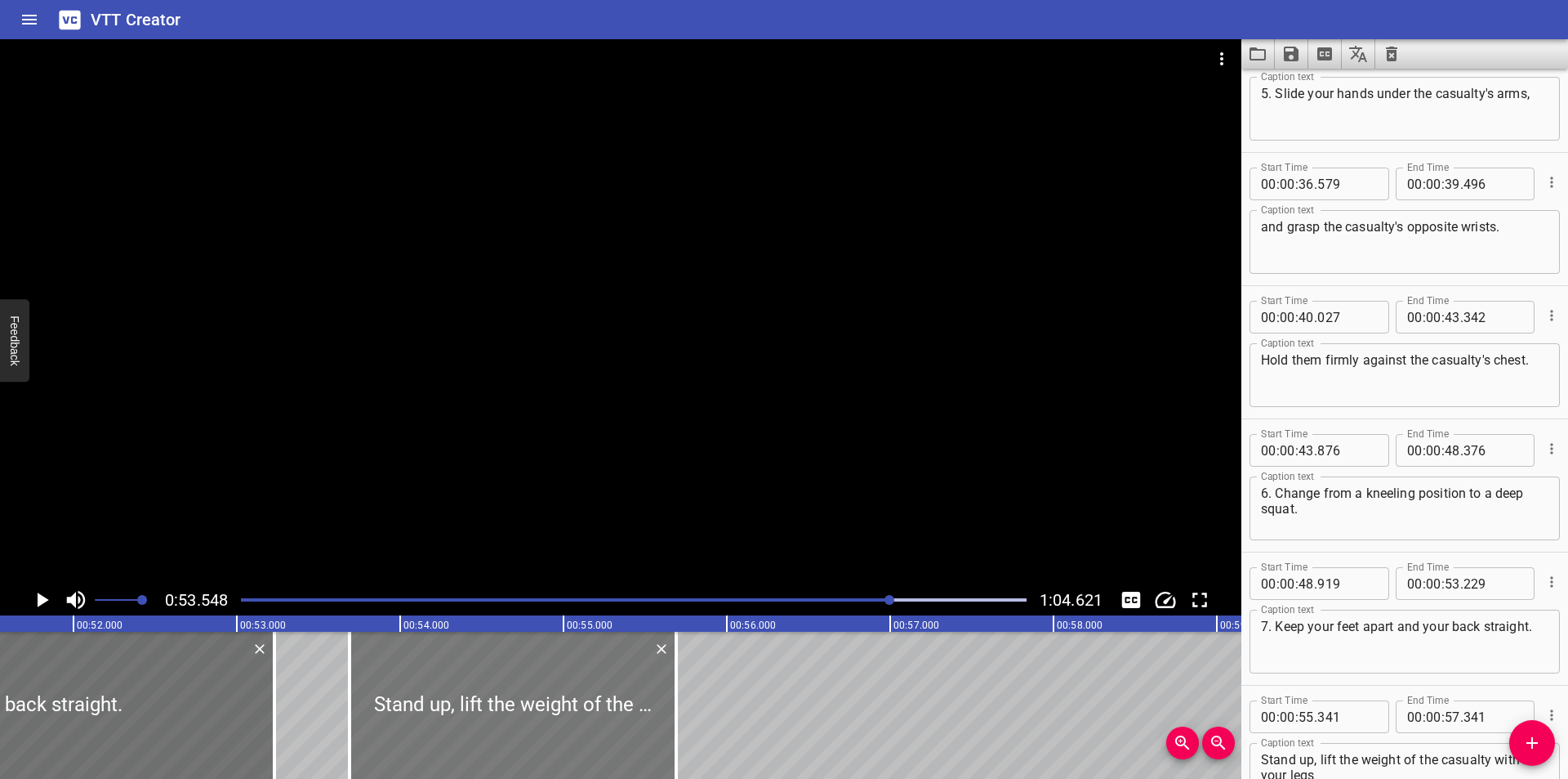
drag, startPoint x: 718, startPoint y: 728, endPoint x: 451, endPoint y: 728, distance: 267.0
click at [451, 728] on div at bounding box center [513, 705] width 327 height 147
type input "53"
type input "691"
type input "55"
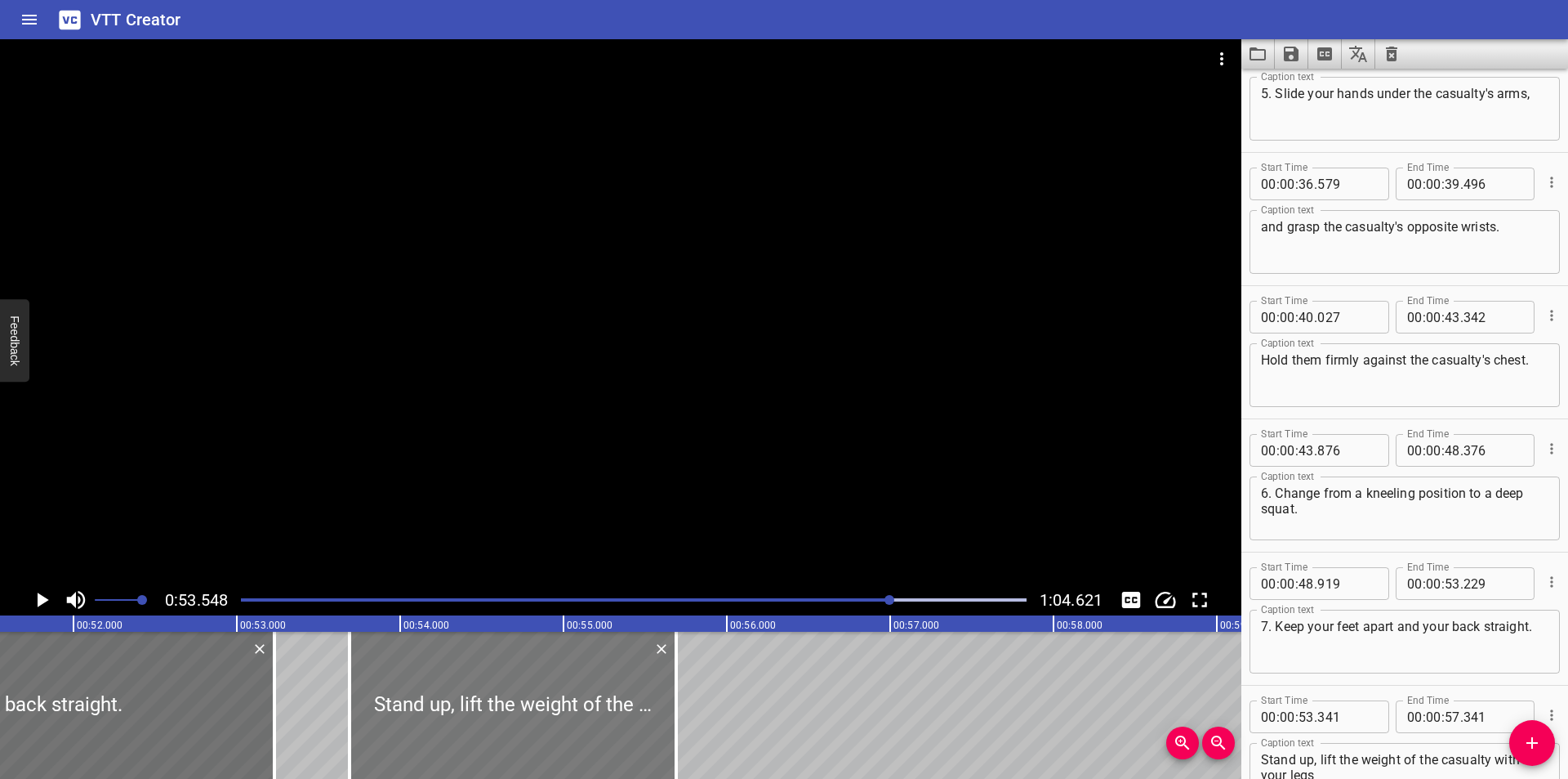
type input "691"
click at [542, 572] on div at bounding box center [620, 311] width 1241 height 545
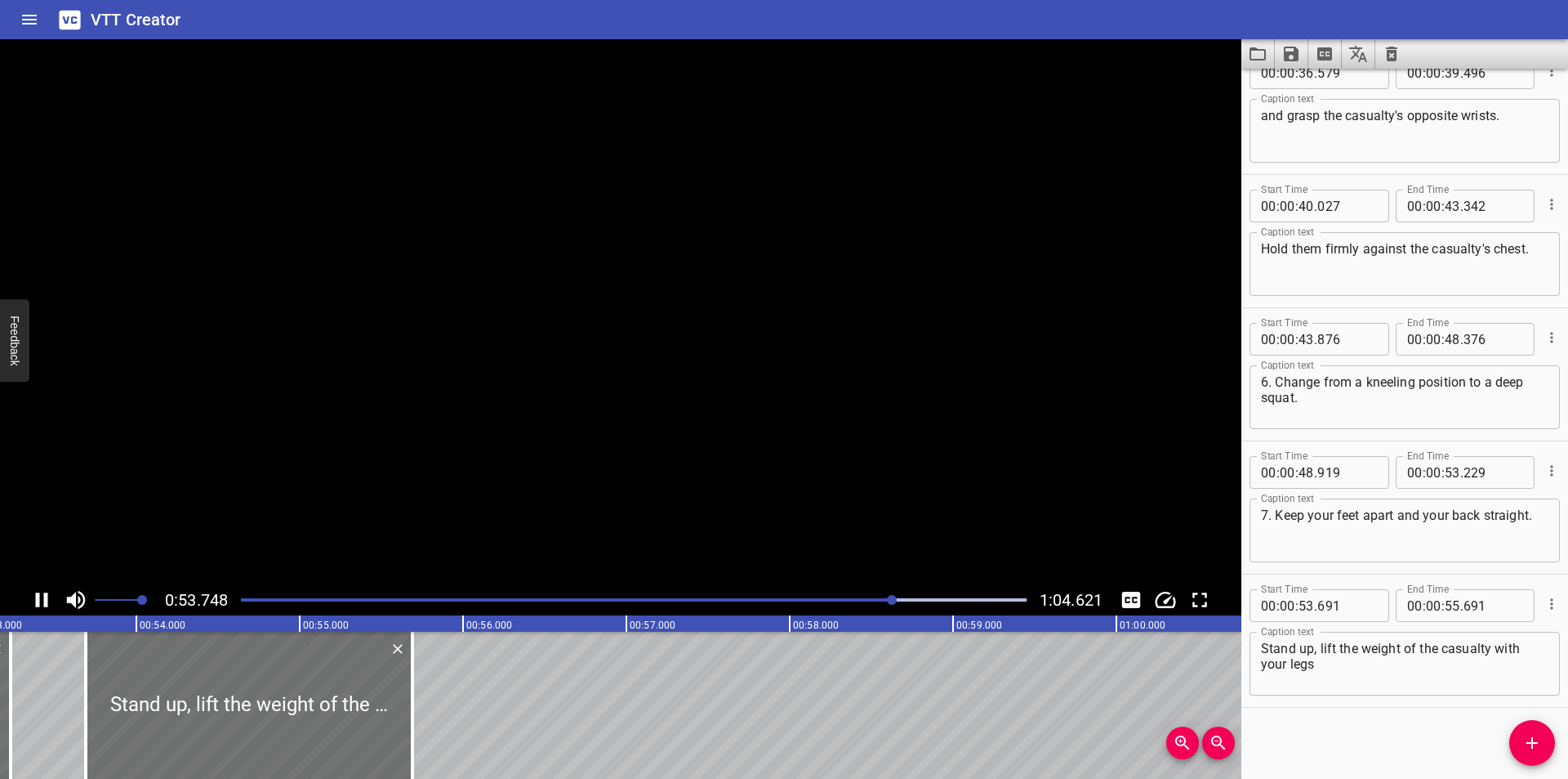
scroll to position [1231, 0]
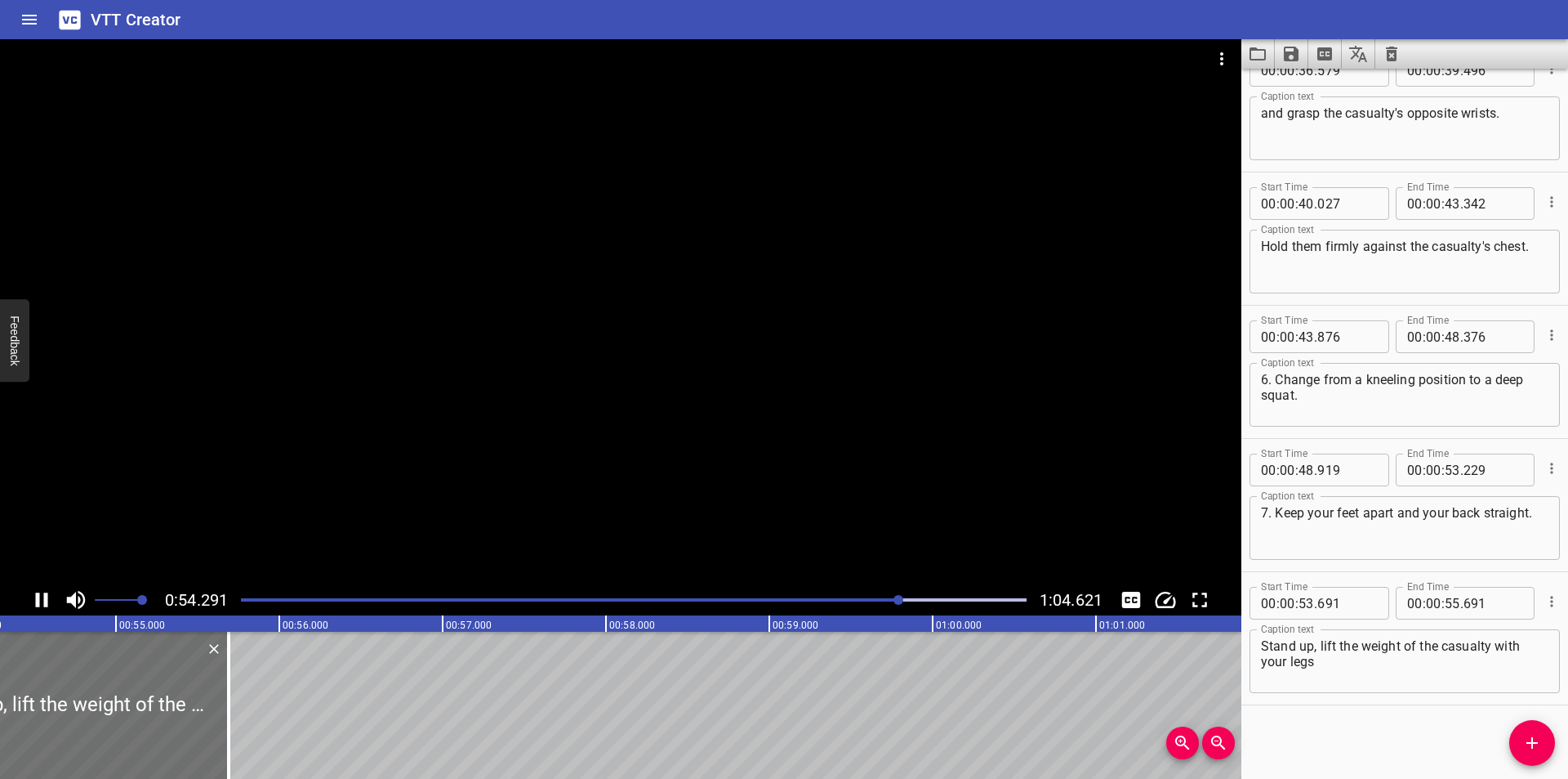
click at [883, 595] on div at bounding box center [633, 599] width 805 height 23
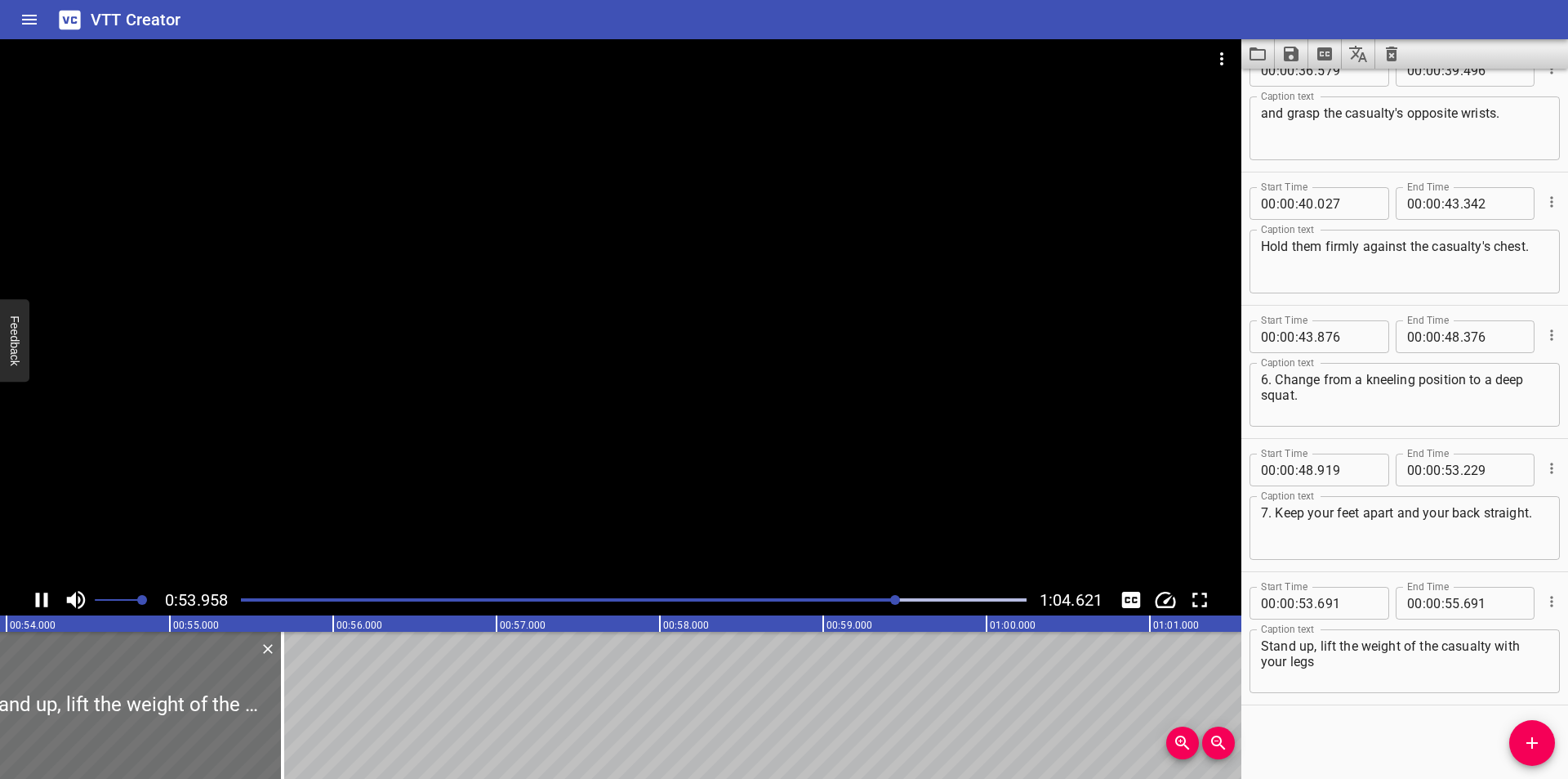
click at [875, 596] on div at bounding box center [633, 599] width 805 height 23
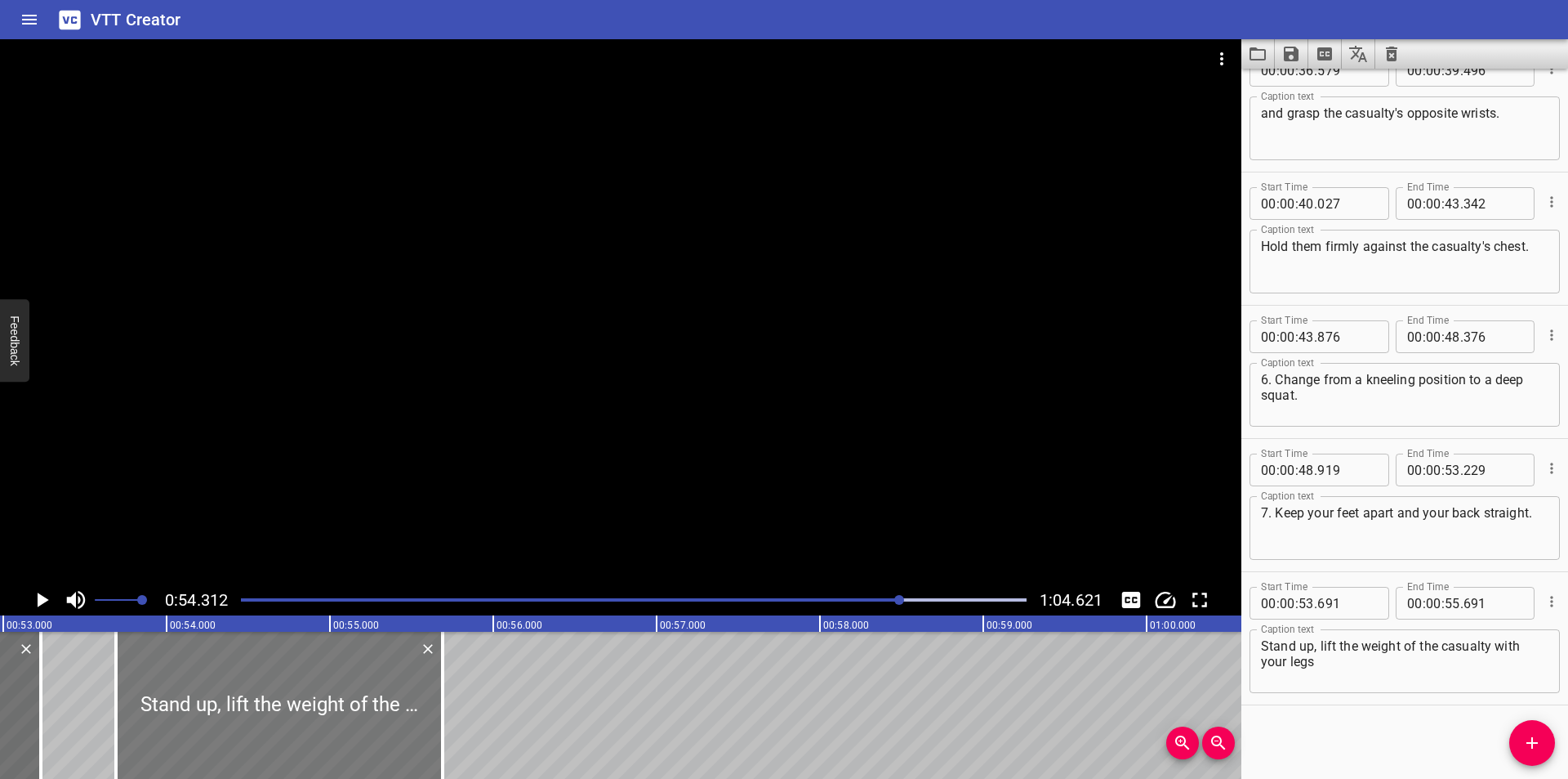
scroll to position [0, 8651]
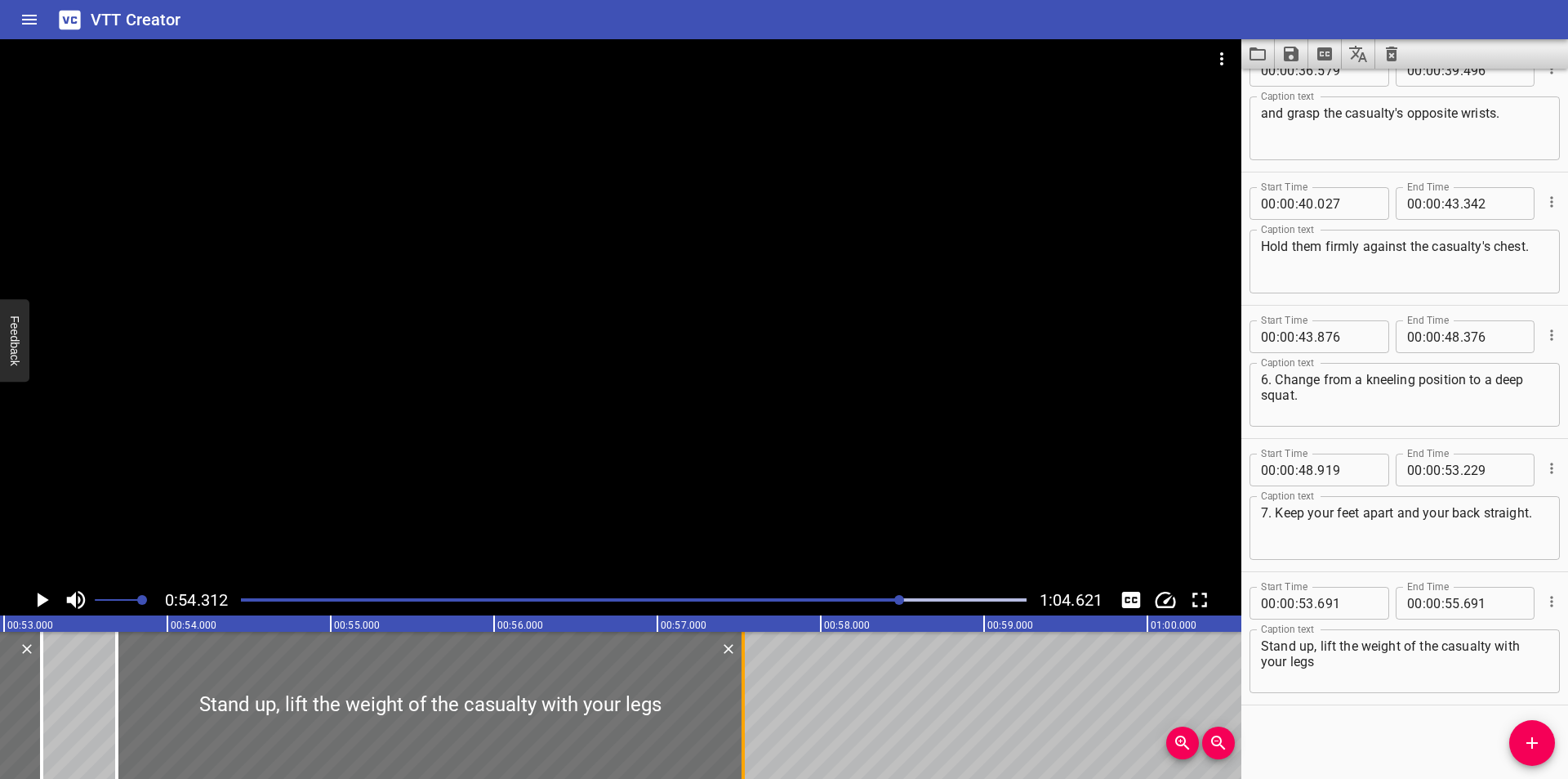
drag, startPoint x: 440, startPoint y: 723, endPoint x: 739, endPoint y: 731, distance: 299.1
click at [739, 731] on div at bounding box center [743, 705] width 17 height 147
type input "57"
type input "526"
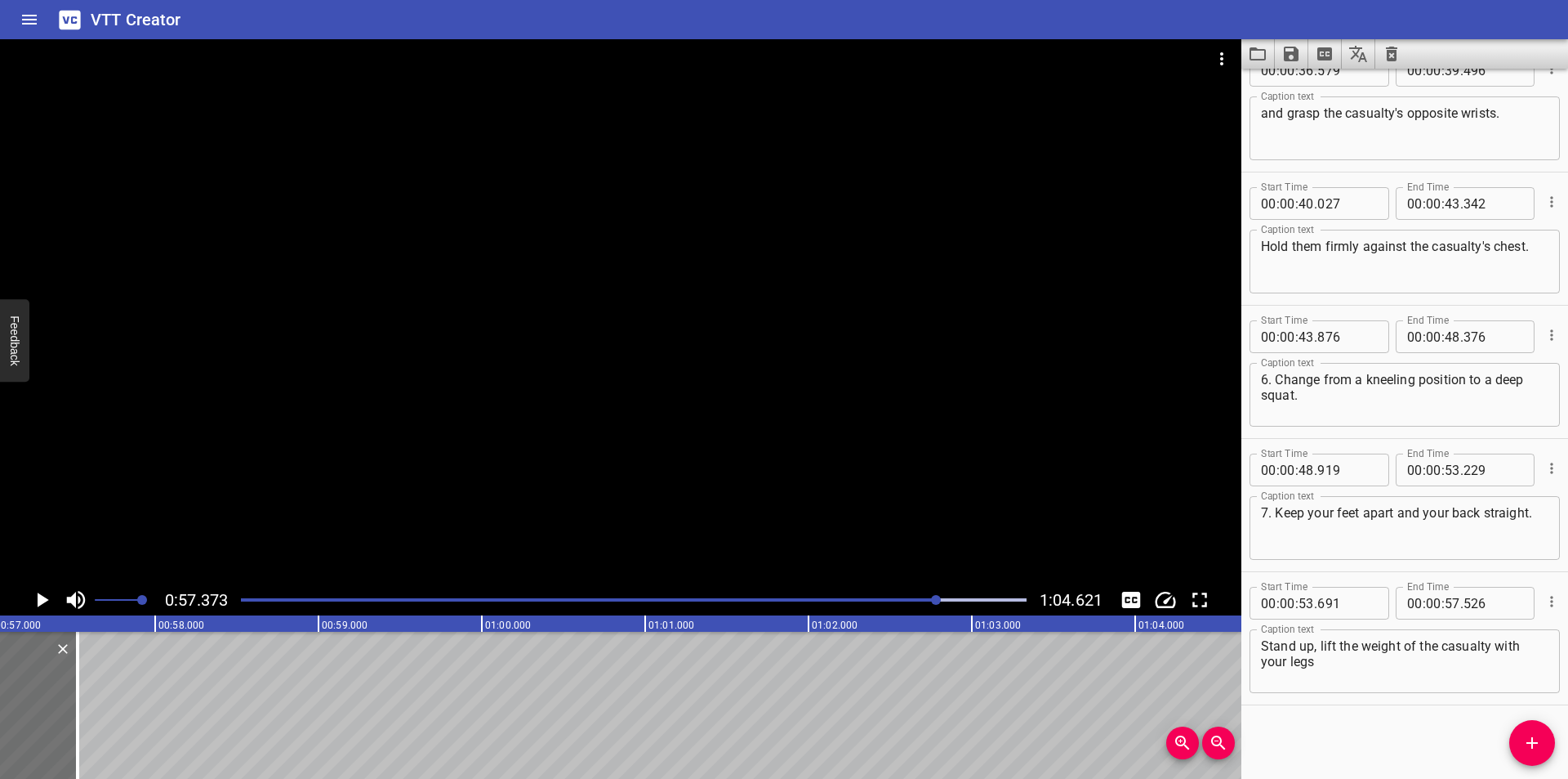
scroll to position [0, 9369]
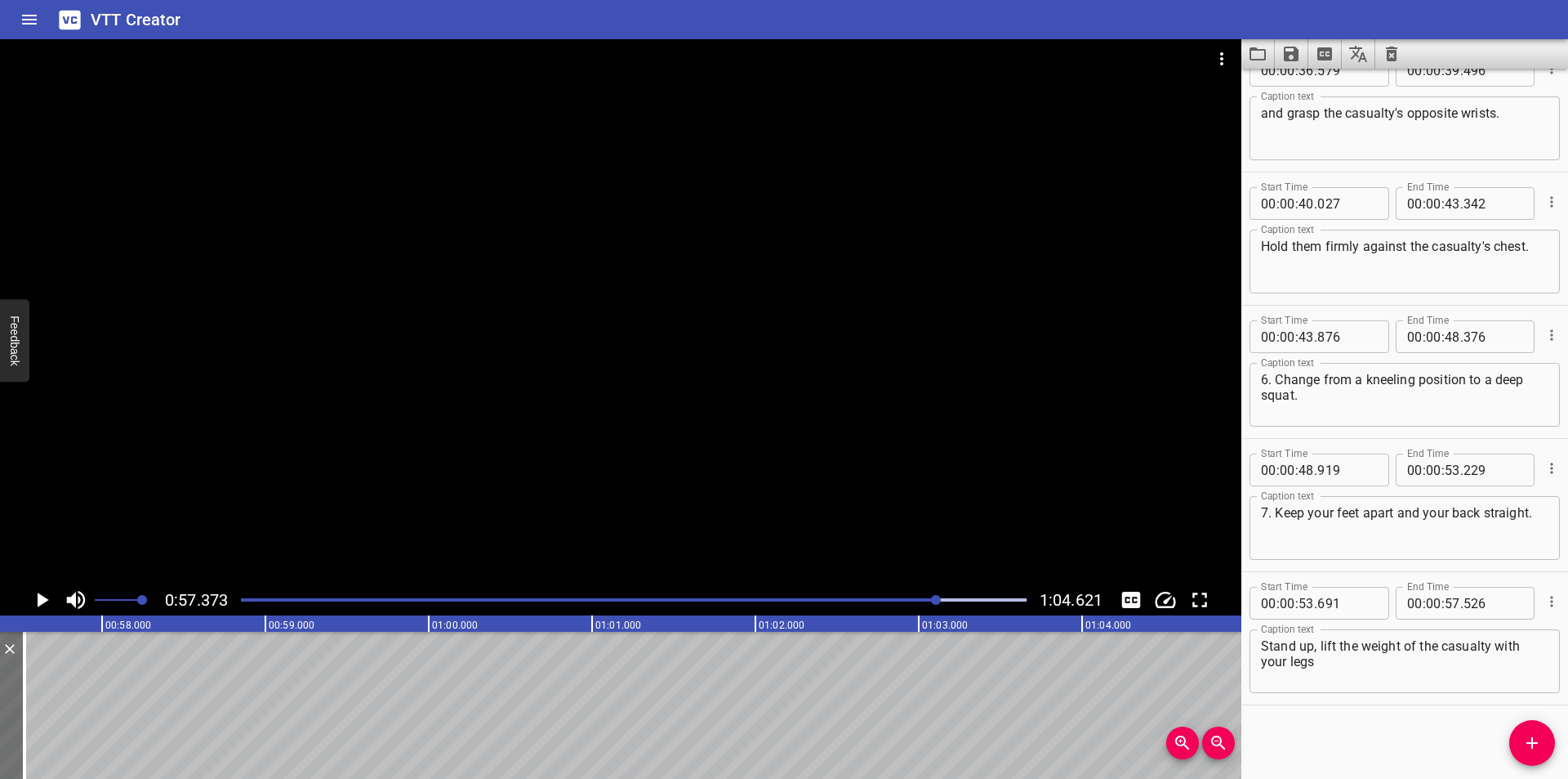
click at [915, 603] on div at bounding box center [633, 599] width 805 height 23
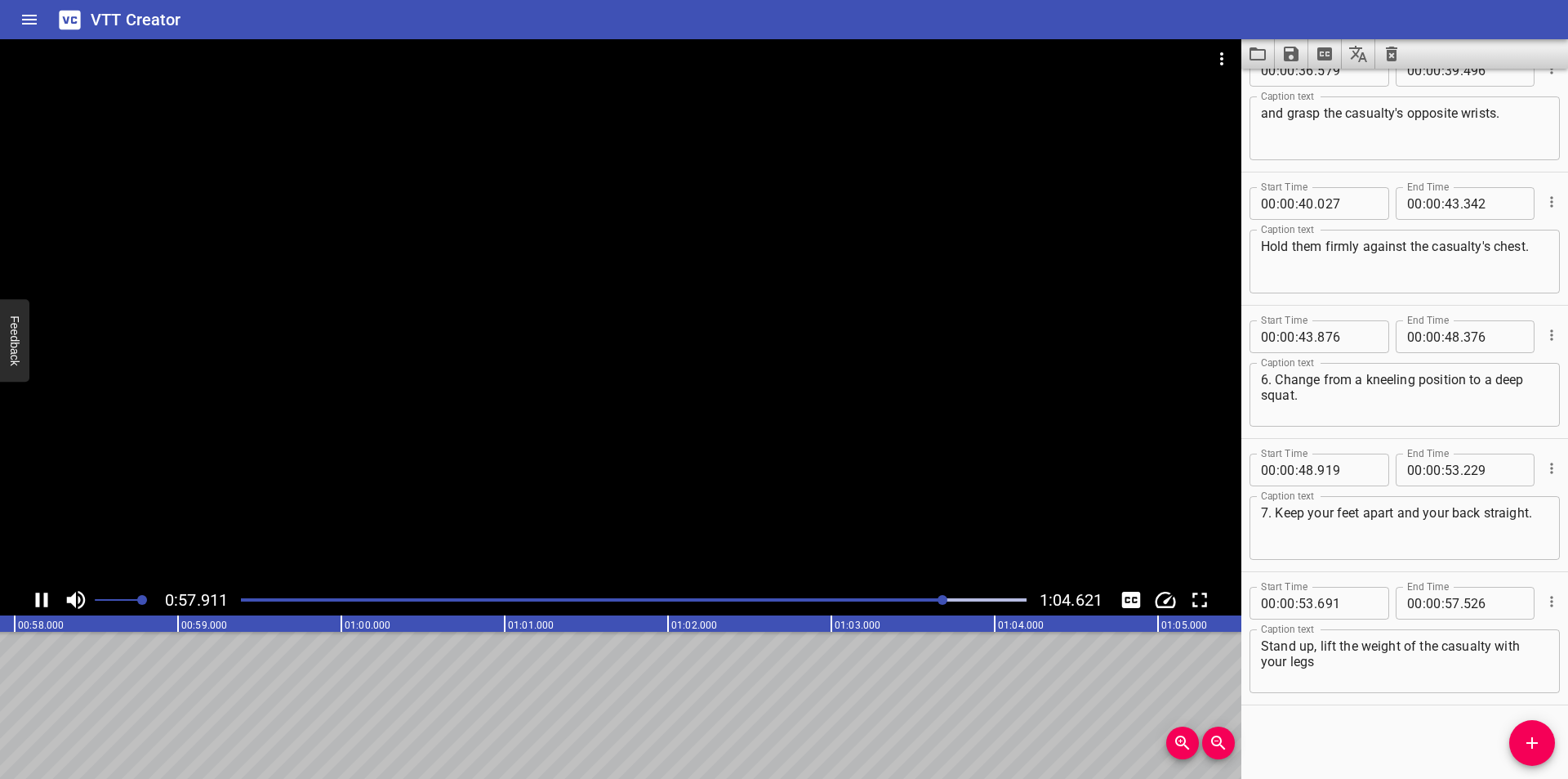
scroll to position [0, 9477]
click at [1351, 666] on textarea "Stand up, lift the weight of the casualty with your legs" at bounding box center [1404, 660] width 288 height 46
type textarea "Stand up, lift the weight of the casualty with your legs."
click at [708, 414] on div at bounding box center [620, 311] width 1241 height 545
click at [925, 598] on div at bounding box center [633, 599] width 805 height 23
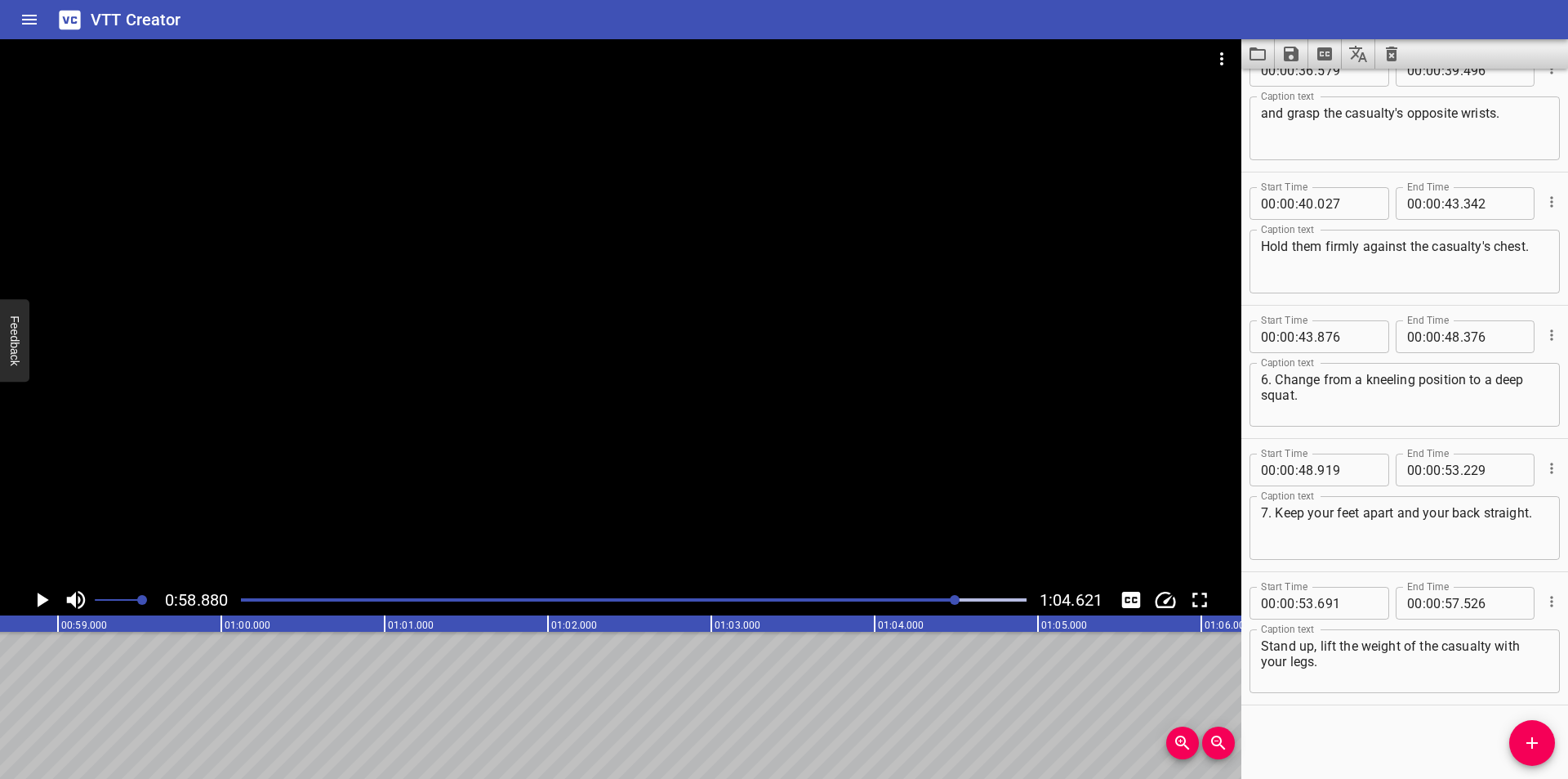
scroll to position [0, 9615]
click at [1531, 743] on icon "Add Cue" at bounding box center [1532, 742] width 12 height 12
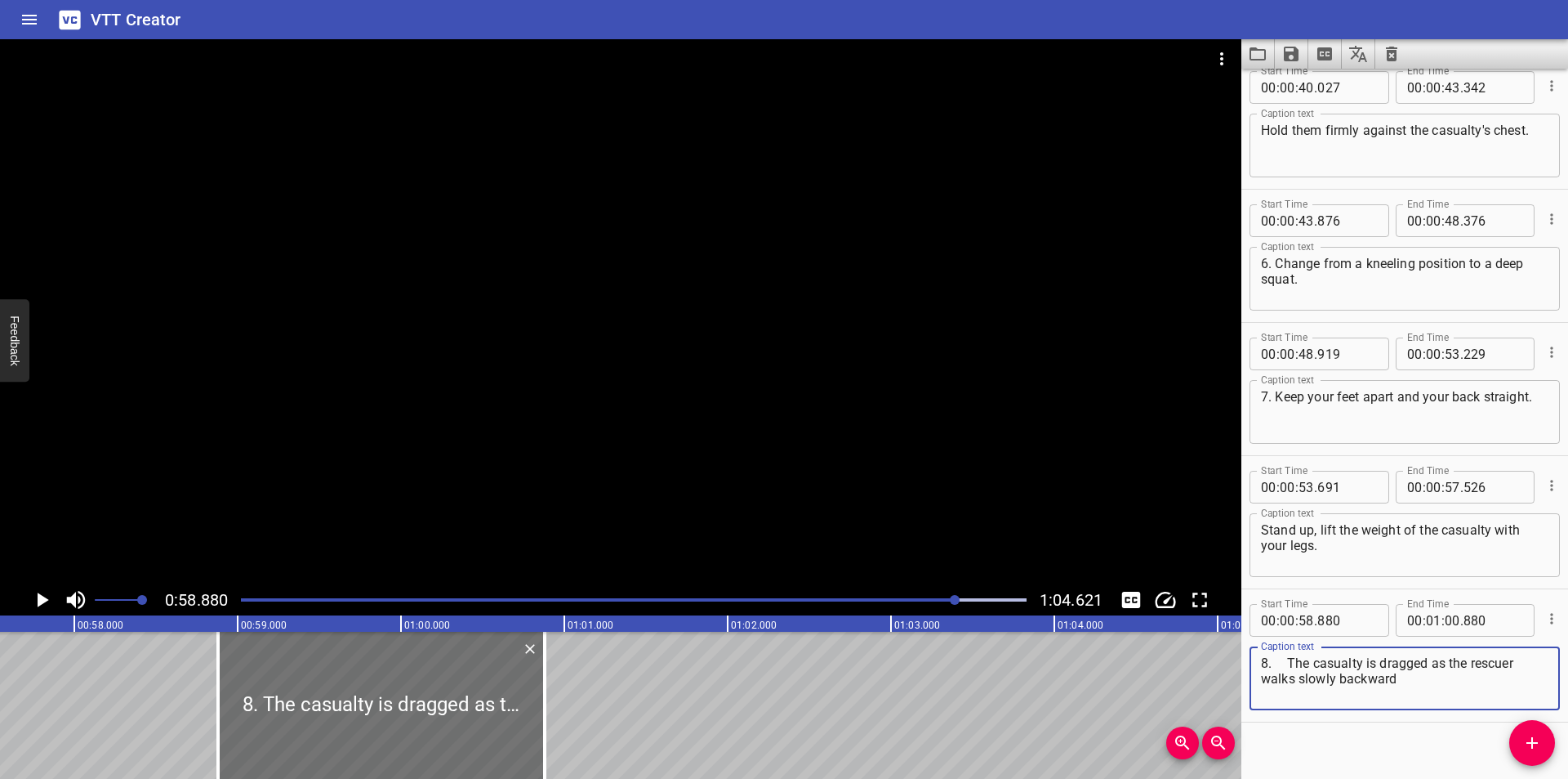
scroll to position [1348, 0]
click at [1290, 663] on textarea "8. The casualty is dragged as the rescuer walks slowly backward" at bounding box center [1404, 677] width 288 height 46
type textarea "8. The casualty is dragged as the rescuer walks slowly backward"
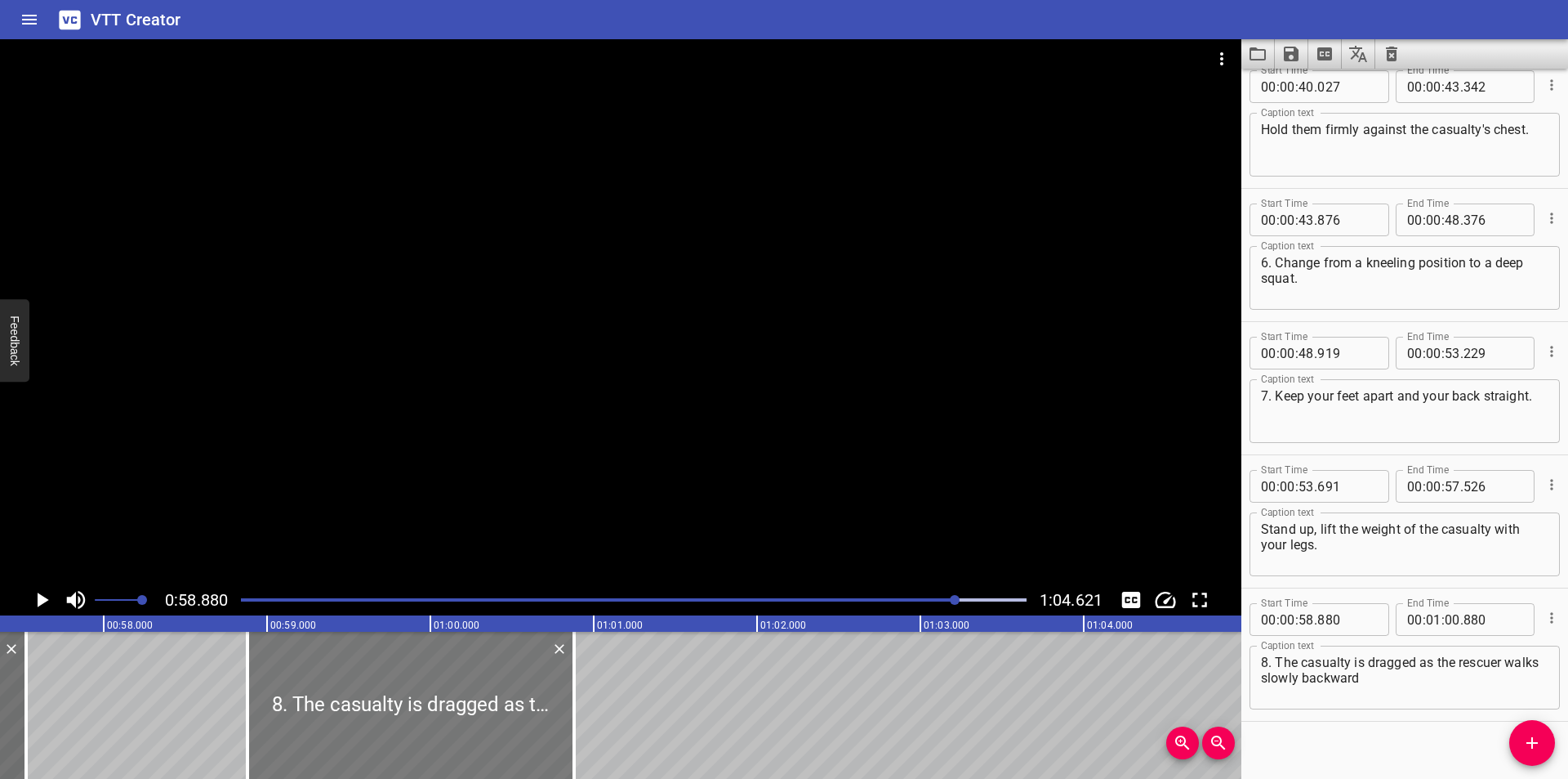
scroll to position [0, 9344]
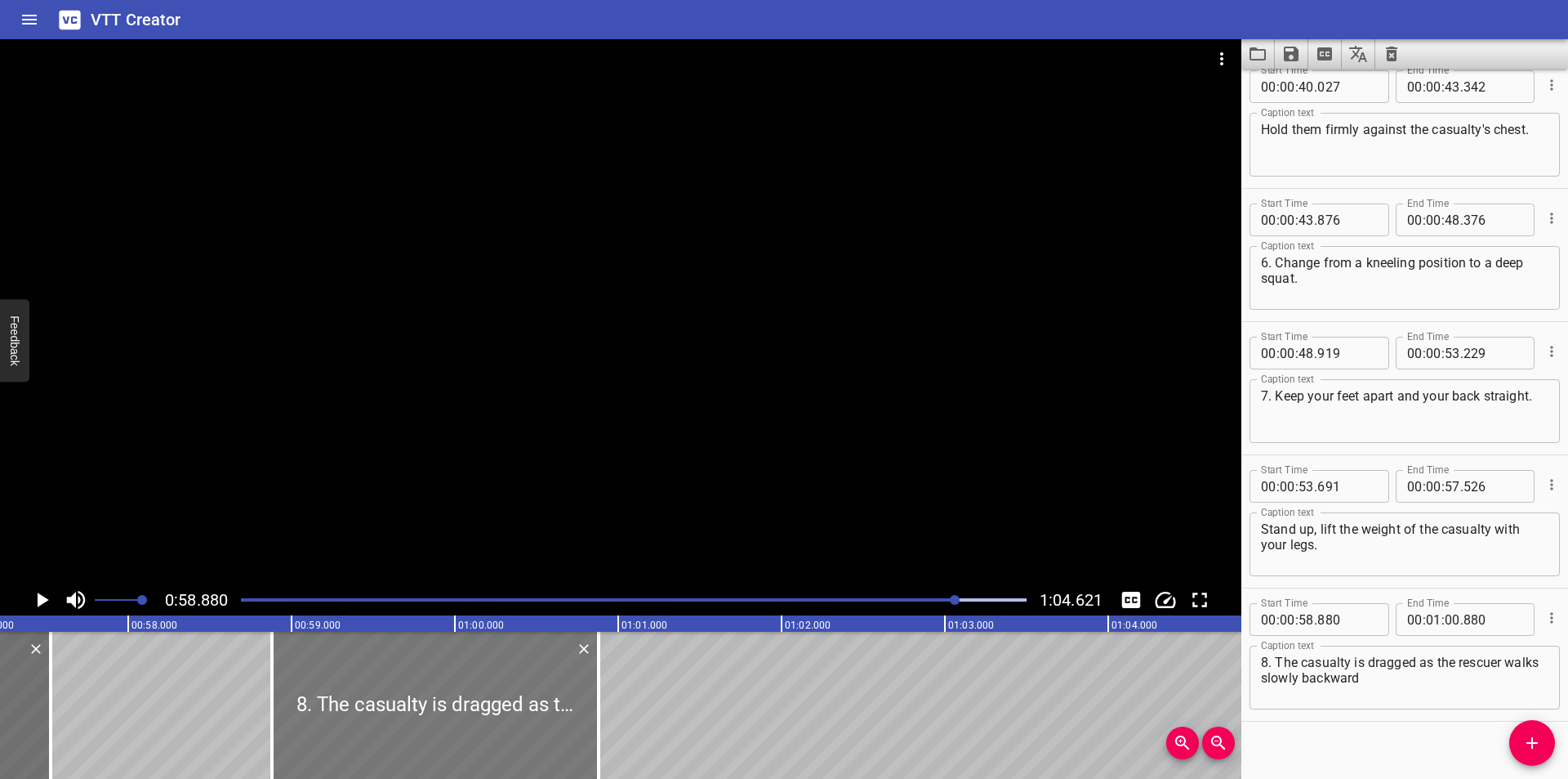
click at [514, 699] on div at bounding box center [435, 705] width 327 height 147
type input "870"
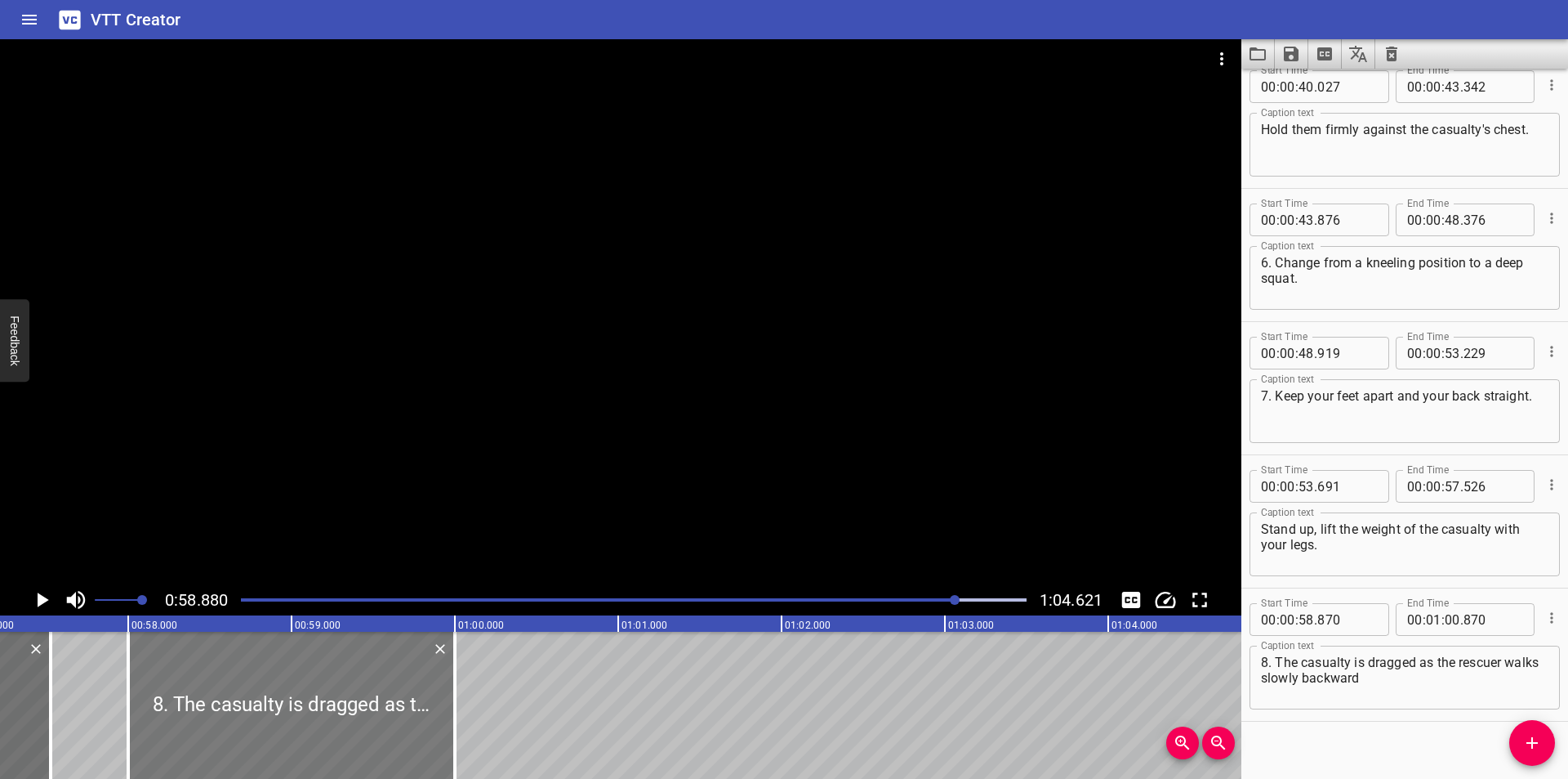
drag, startPoint x: 506, startPoint y: 701, endPoint x: 371, endPoint y: 710, distance: 135.3
click at [371, 710] on div at bounding box center [291, 705] width 327 height 147
click at [371, 710] on div at bounding box center [291, 705] width 327 height 147
type input "000"
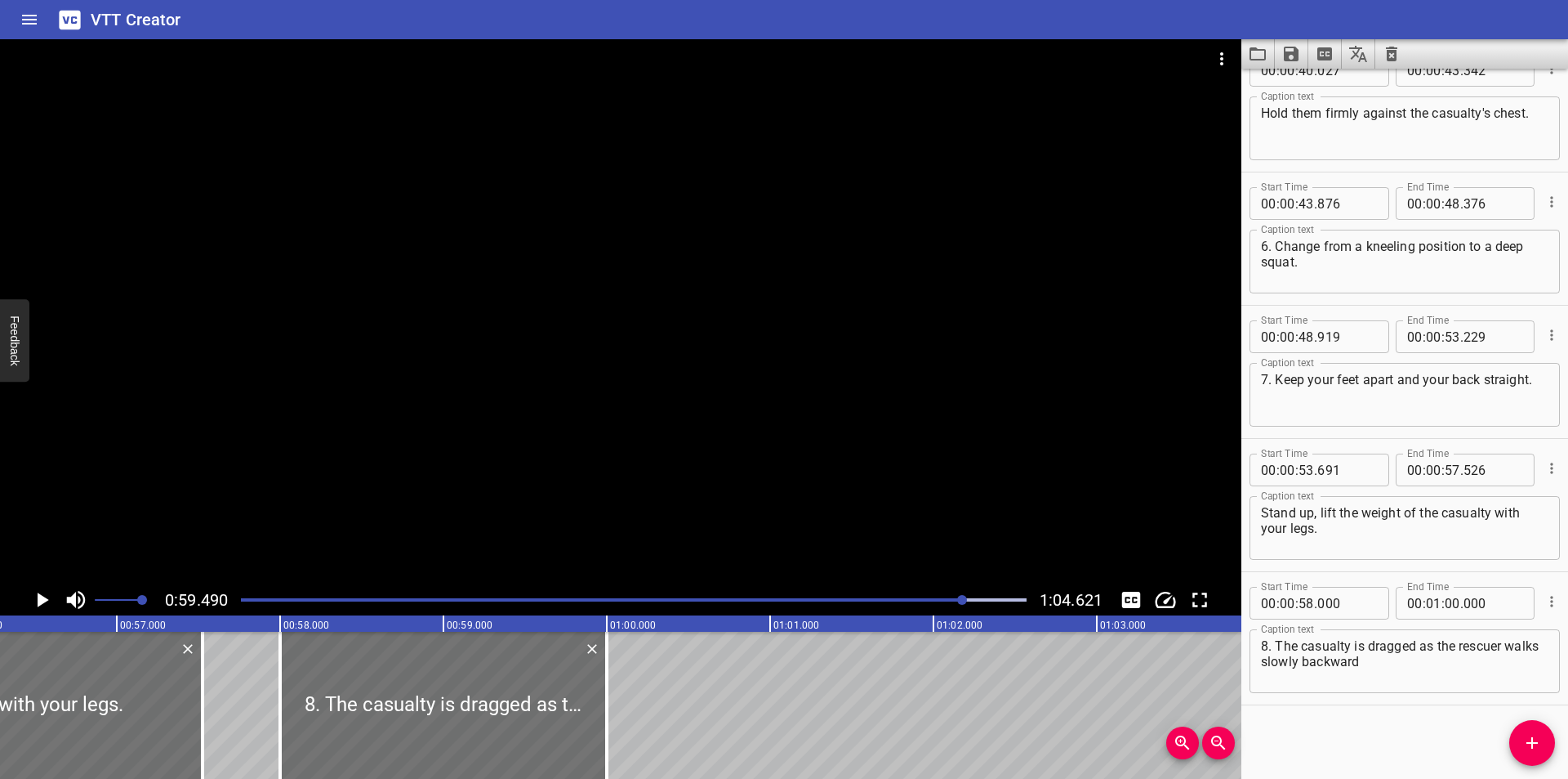
scroll to position [0, 9116]
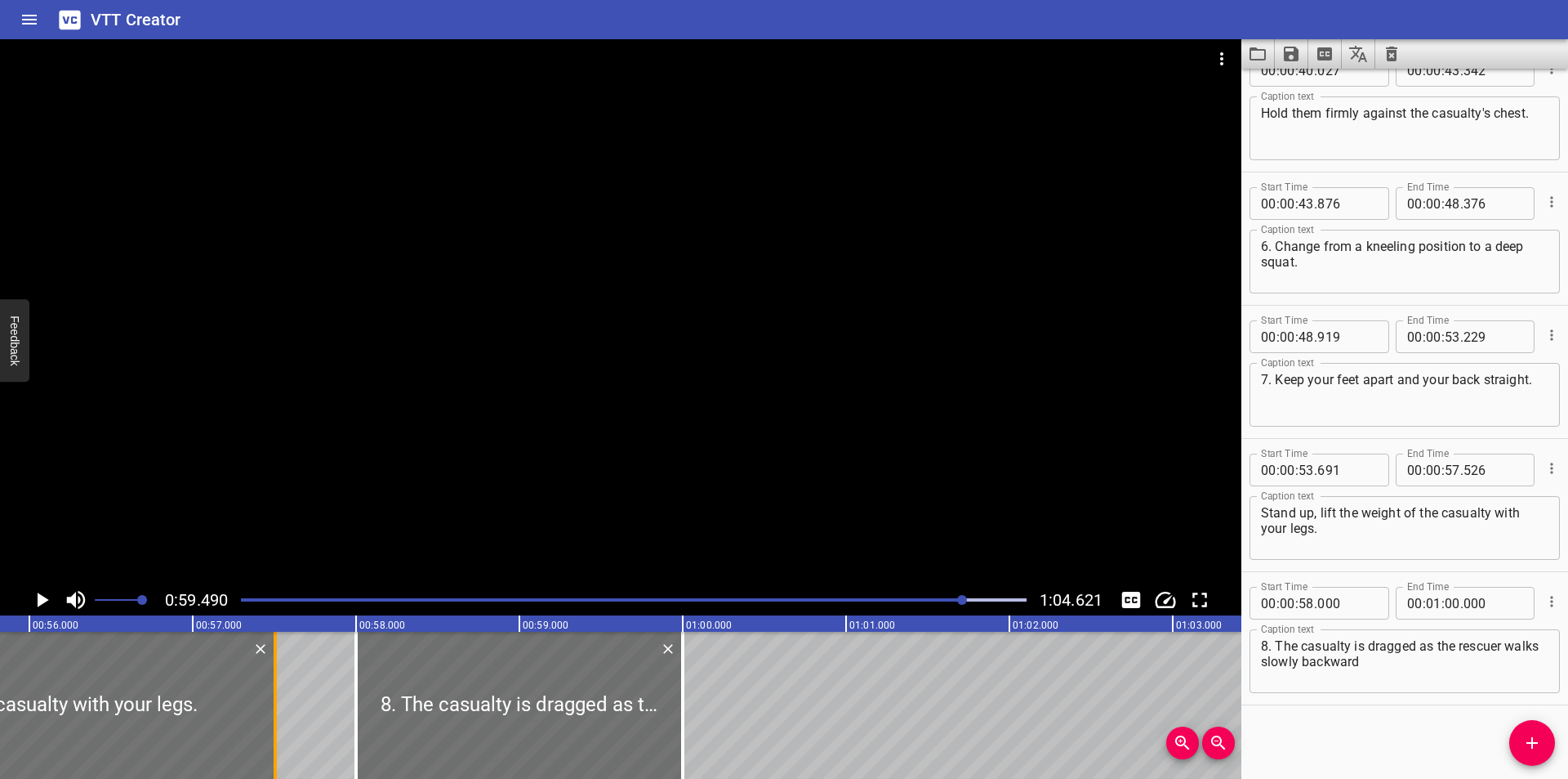
click at [280, 731] on div at bounding box center [275, 705] width 17 height 147
type input "506"
click at [553, 426] on div at bounding box center [620, 311] width 1241 height 545
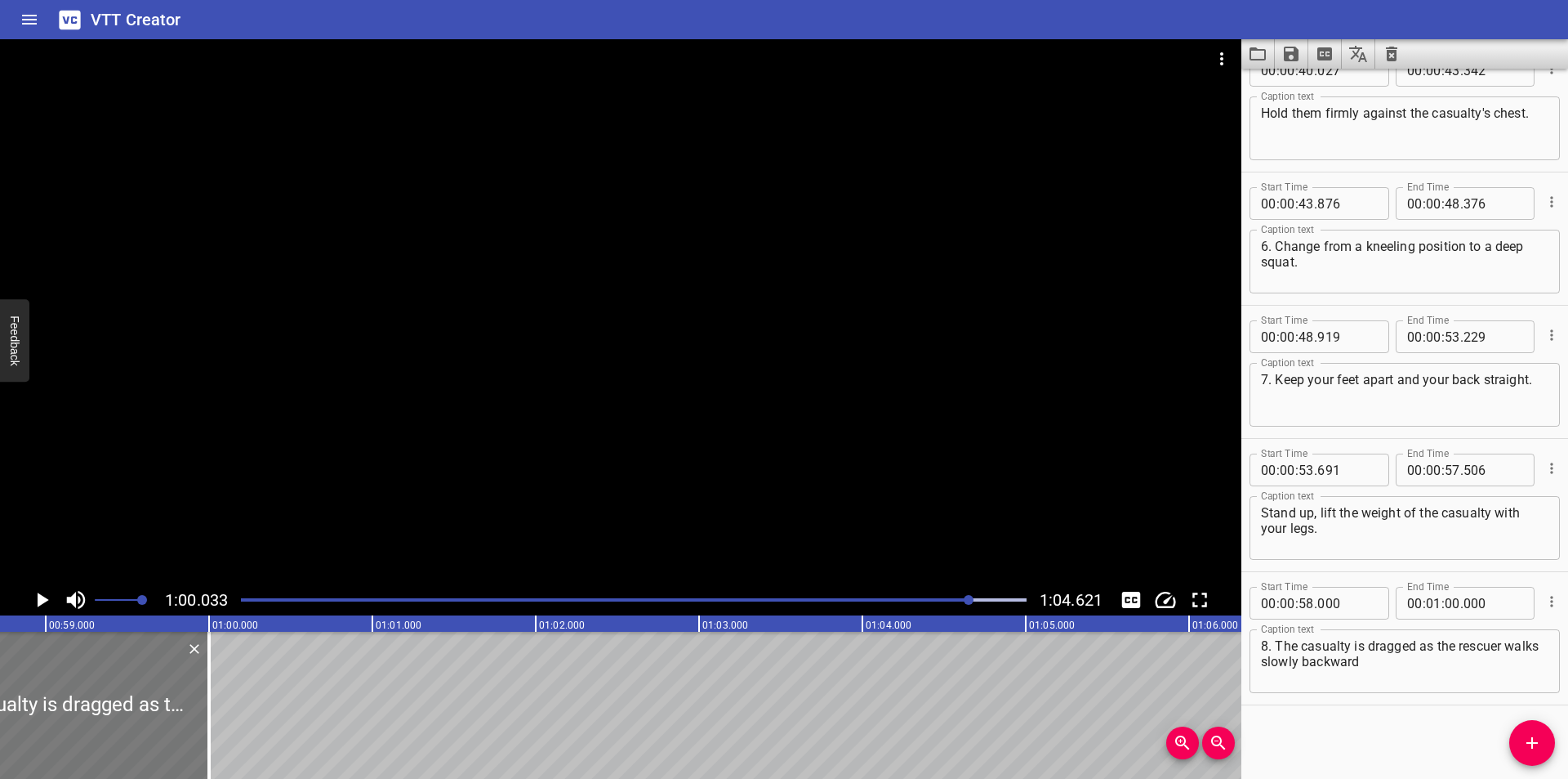
scroll to position [0, 9587]
drag, startPoint x: 215, startPoint y: 706, endPoint x: 676, endPoint y: 706, distance: 461.0
click at [299, 708] on div at bounding box center [291, 705] width 17 height 147
type input "02"
type input "760"
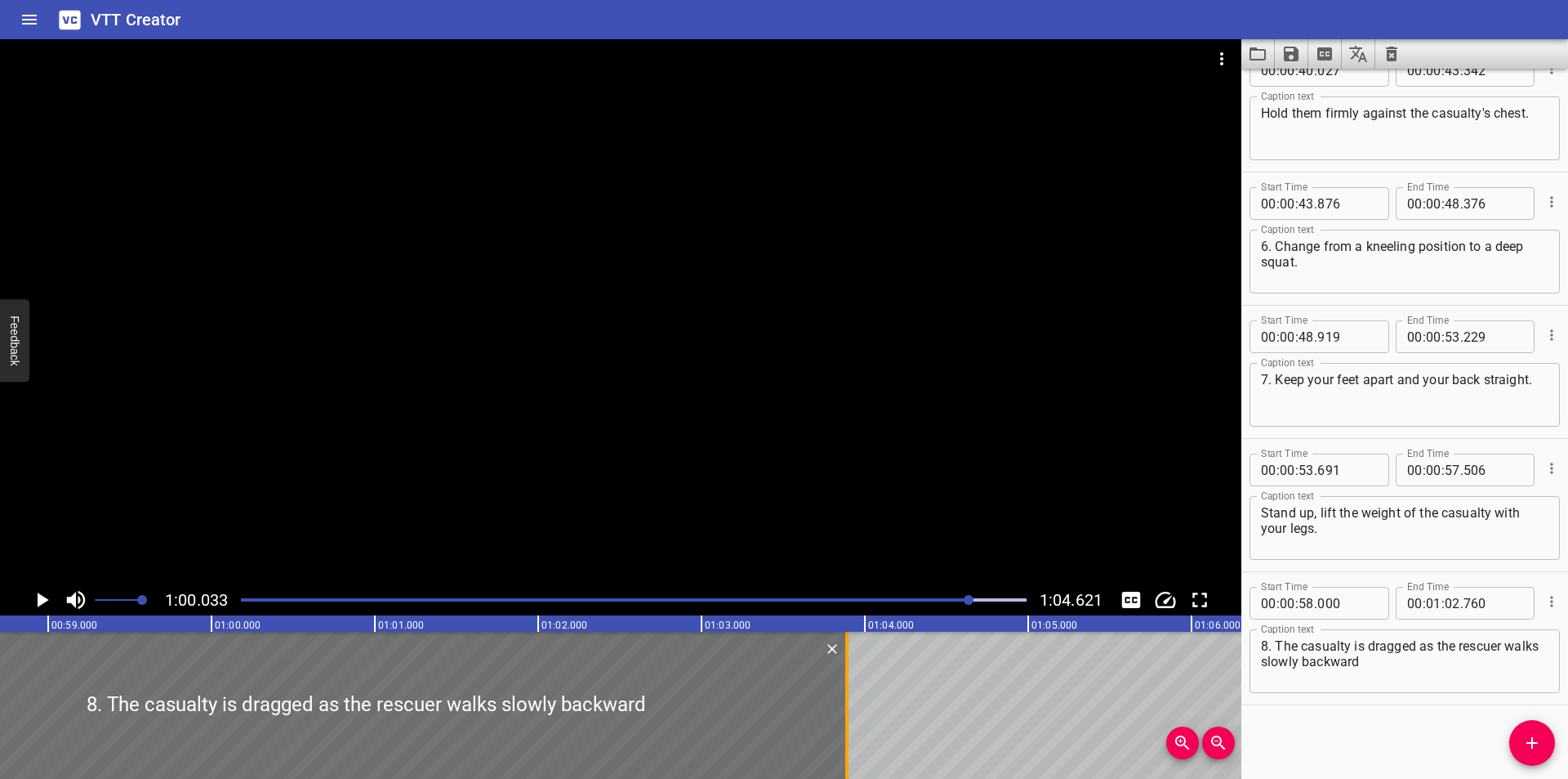
drag, startPoint x: 667, startPoint y: 723, endPoint x: 852, endPoint y: 736, distance: 185.5
click at [852, 736] on div at bounding box center [847, 705] width 17 height 147
type input "03"
type input "890"
drag, startPoint x: 790, startPoint y: 484, endPoint x: 798, endPoint y: 482, distance: 8.2
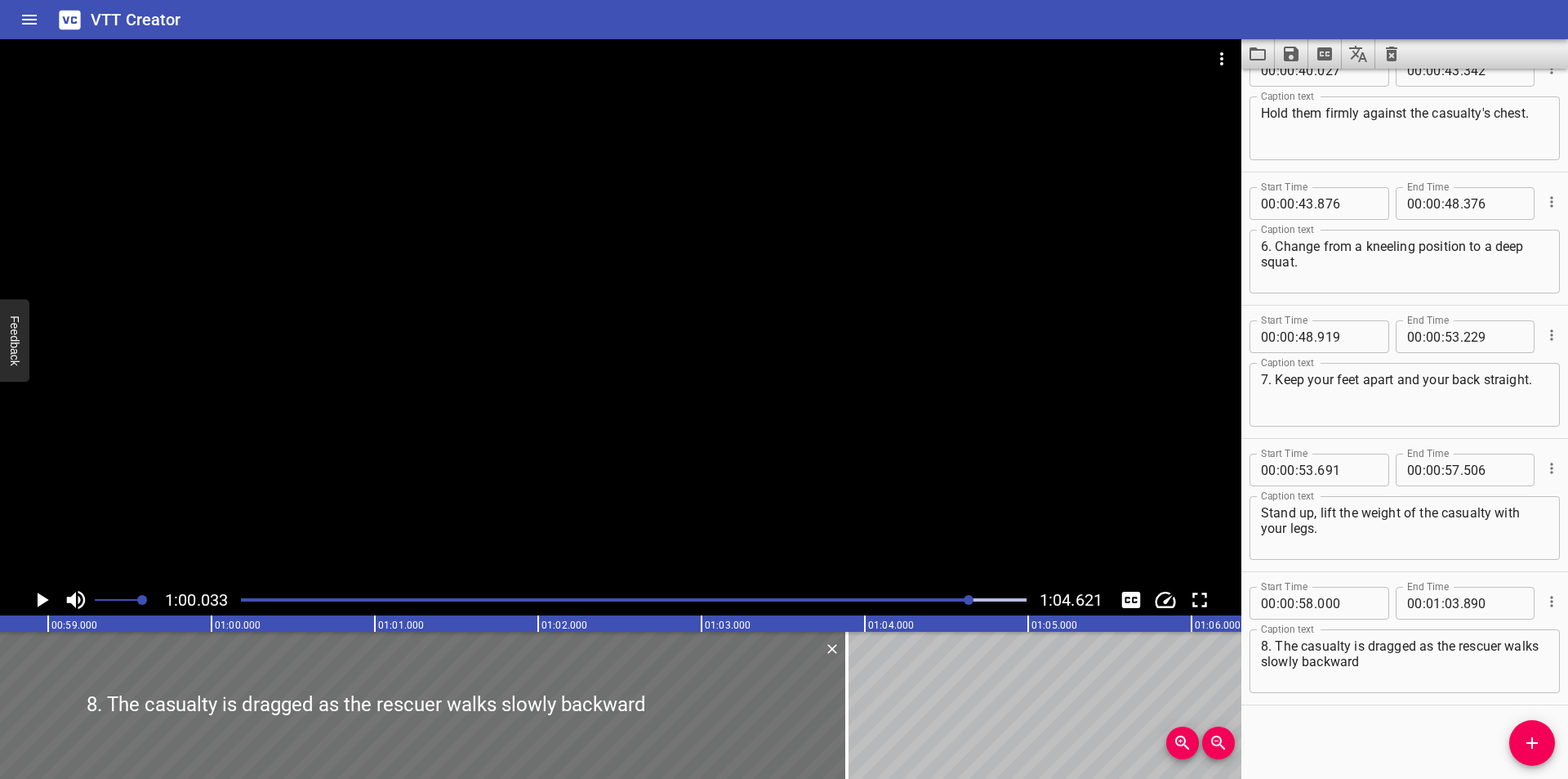
click at [792, 484] on div at bounding box center [620, 311] width 1241 height 545
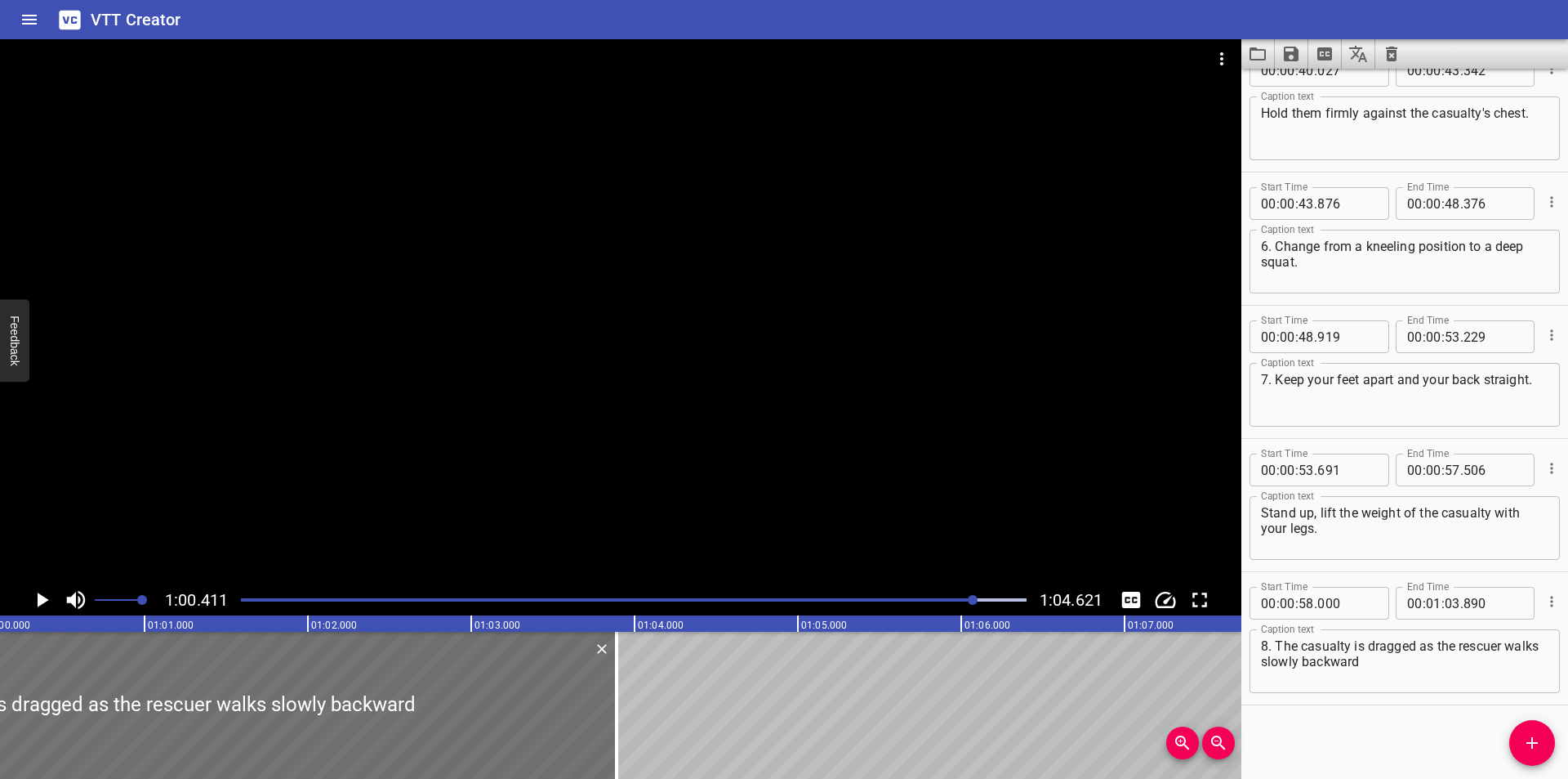
scroll to position [0, 9865]
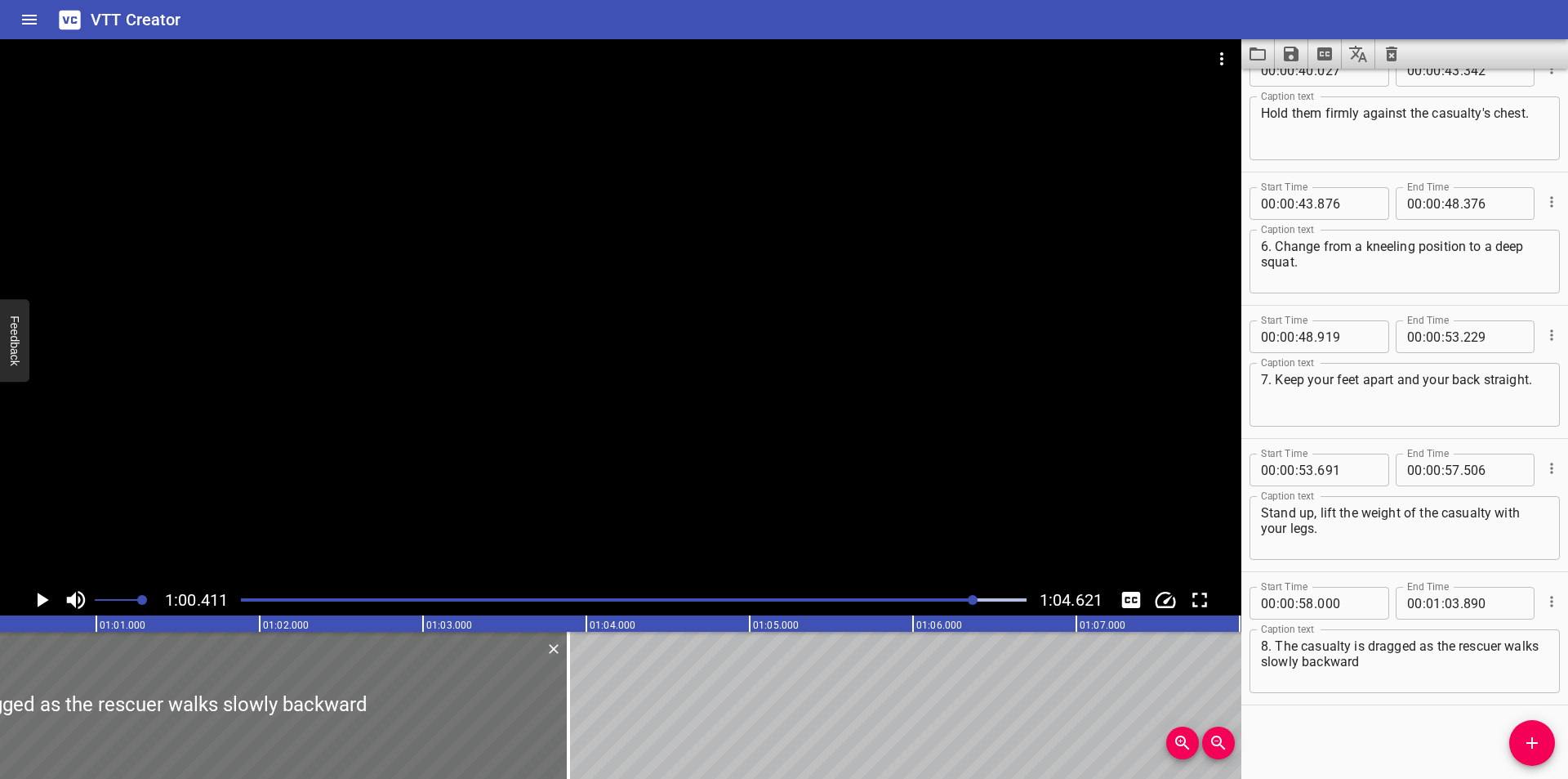
click at [887, 454] on div at bounding box center [620, 311] width 1241 height 545
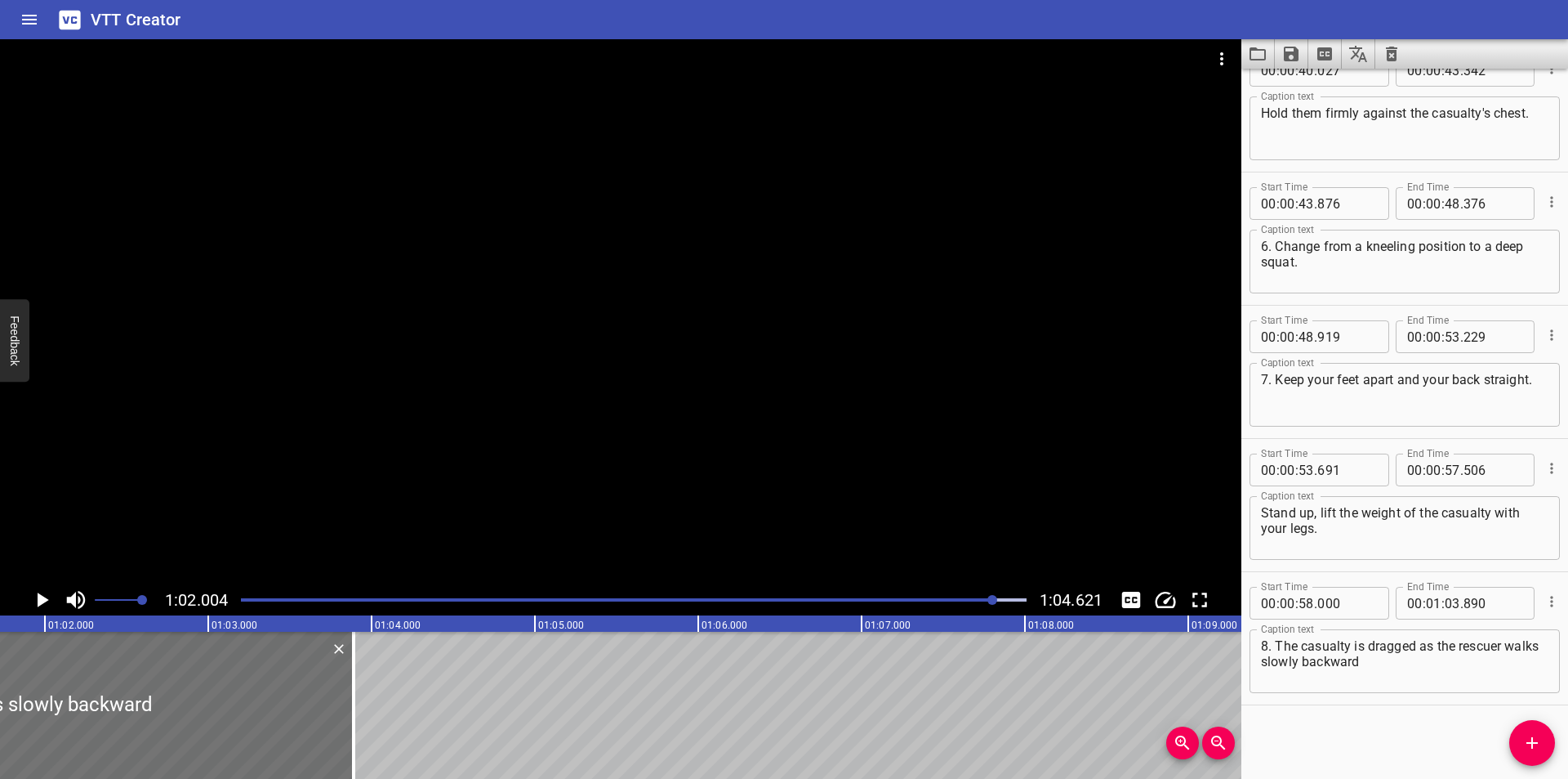
scroll to position [0, 10126]
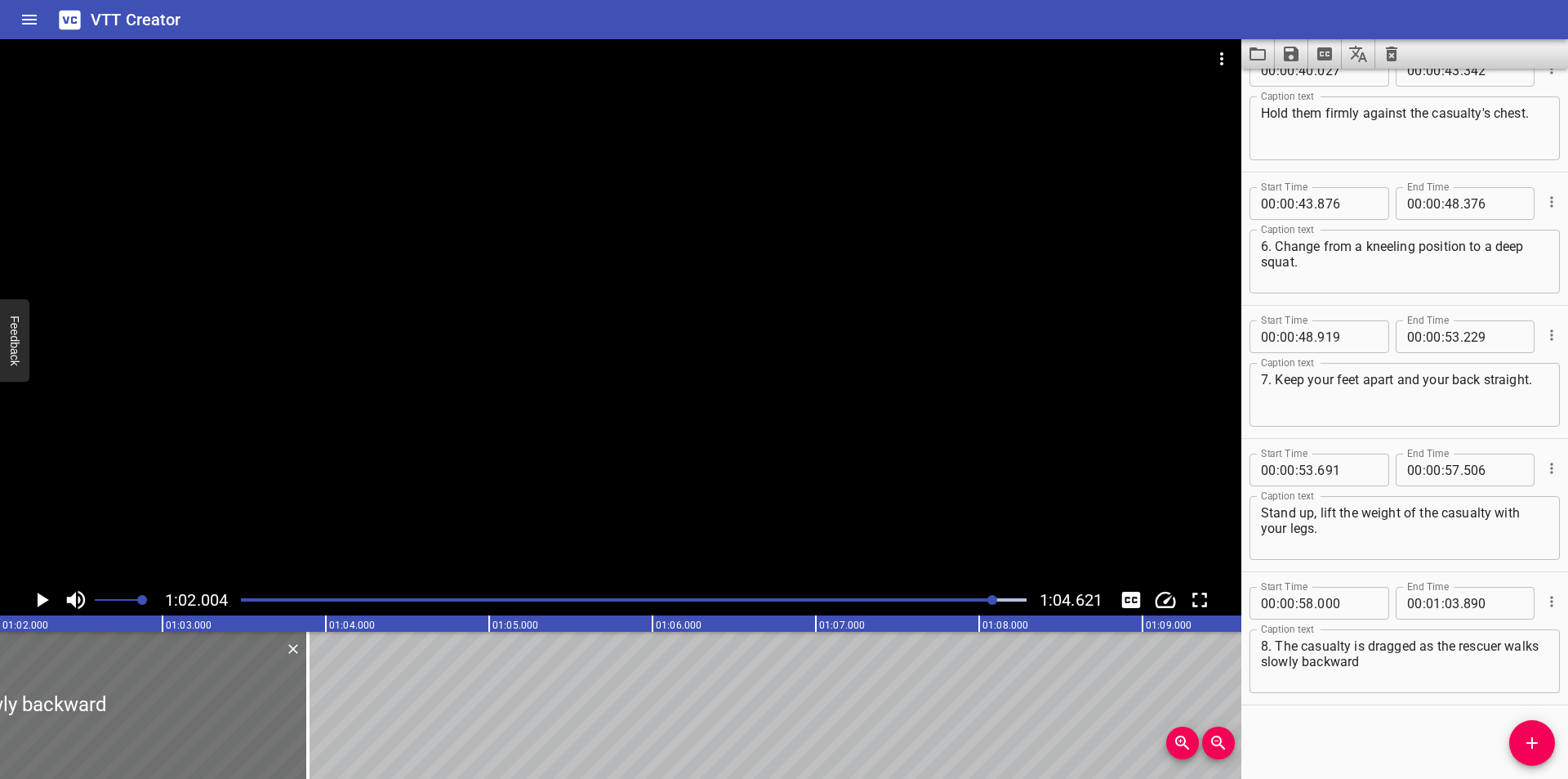
click at [1454, 675] on textarea "8. The casualty is dragged as the rescuer walks slowly backward" at bounding box center [1404, 660] width 288 height 46
type textarea "8. The casualty is dragged as the rescuer walks slowly backward."
click at [564, 439] on div at bounding box center [620, 311] width 1241 height 545
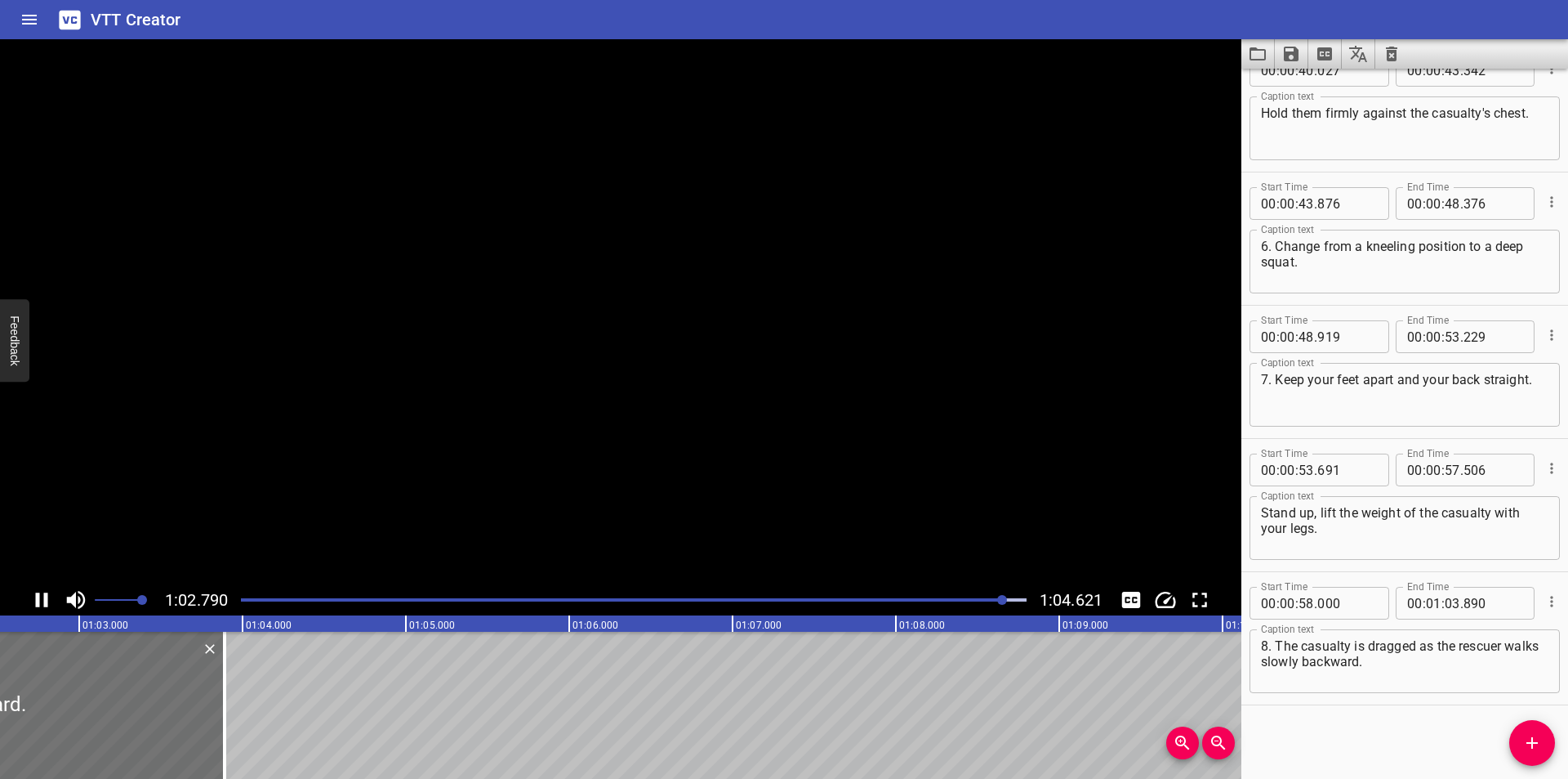
click at [564, 439] on video at bounding box center [620, 311] width 1241 height 545
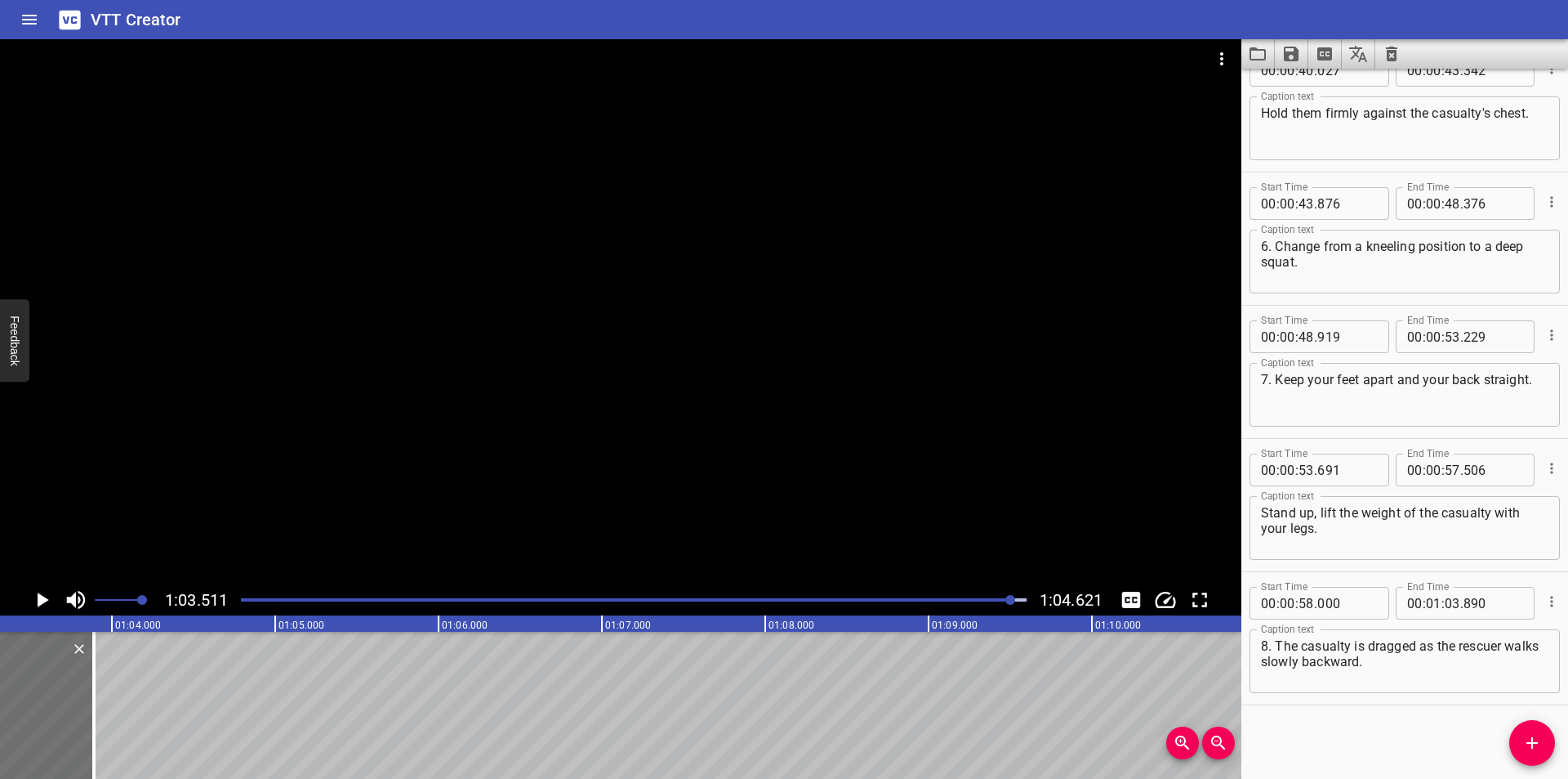
scroll to position [0, 10371]
click at [63, 710] on div at bounding box center [67, 705] width 17 height 147
type input "920"
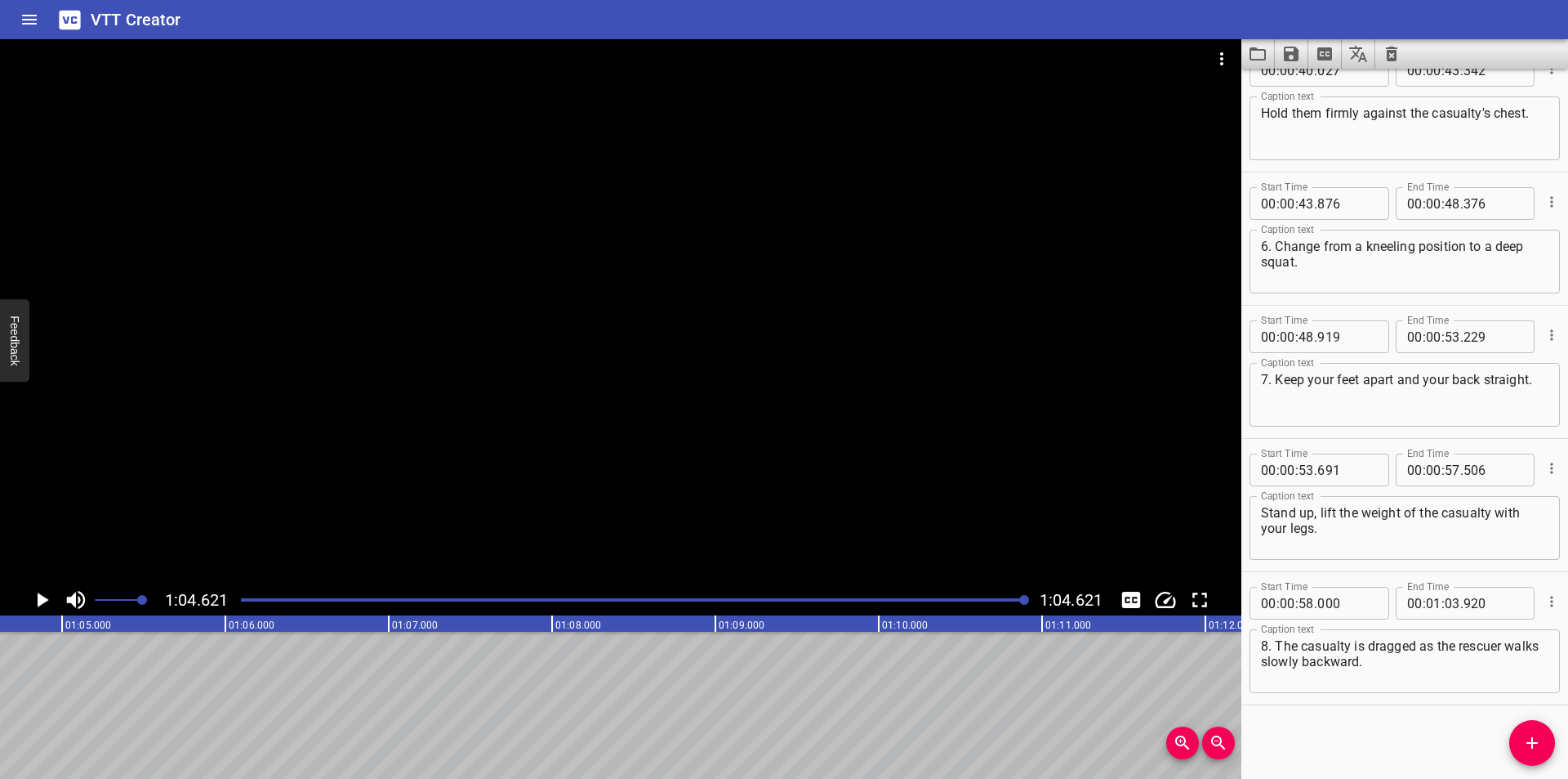
click at [970, 610] on div at bounding box center [633, 599] width 805 height 23
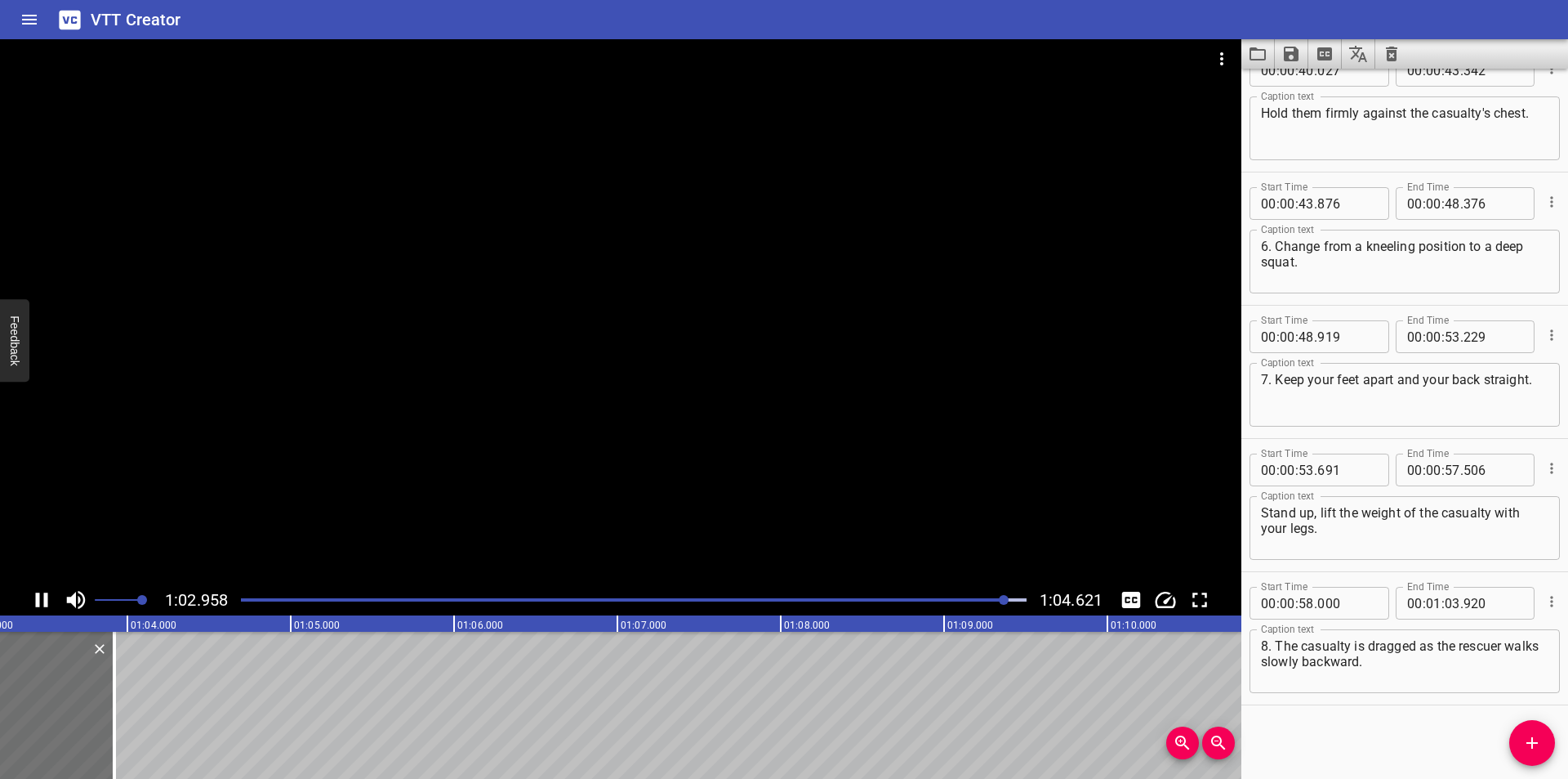
click at [1280, 51] on button "Save captions to file" at bounding box center [1291, 54] width 34 height 30
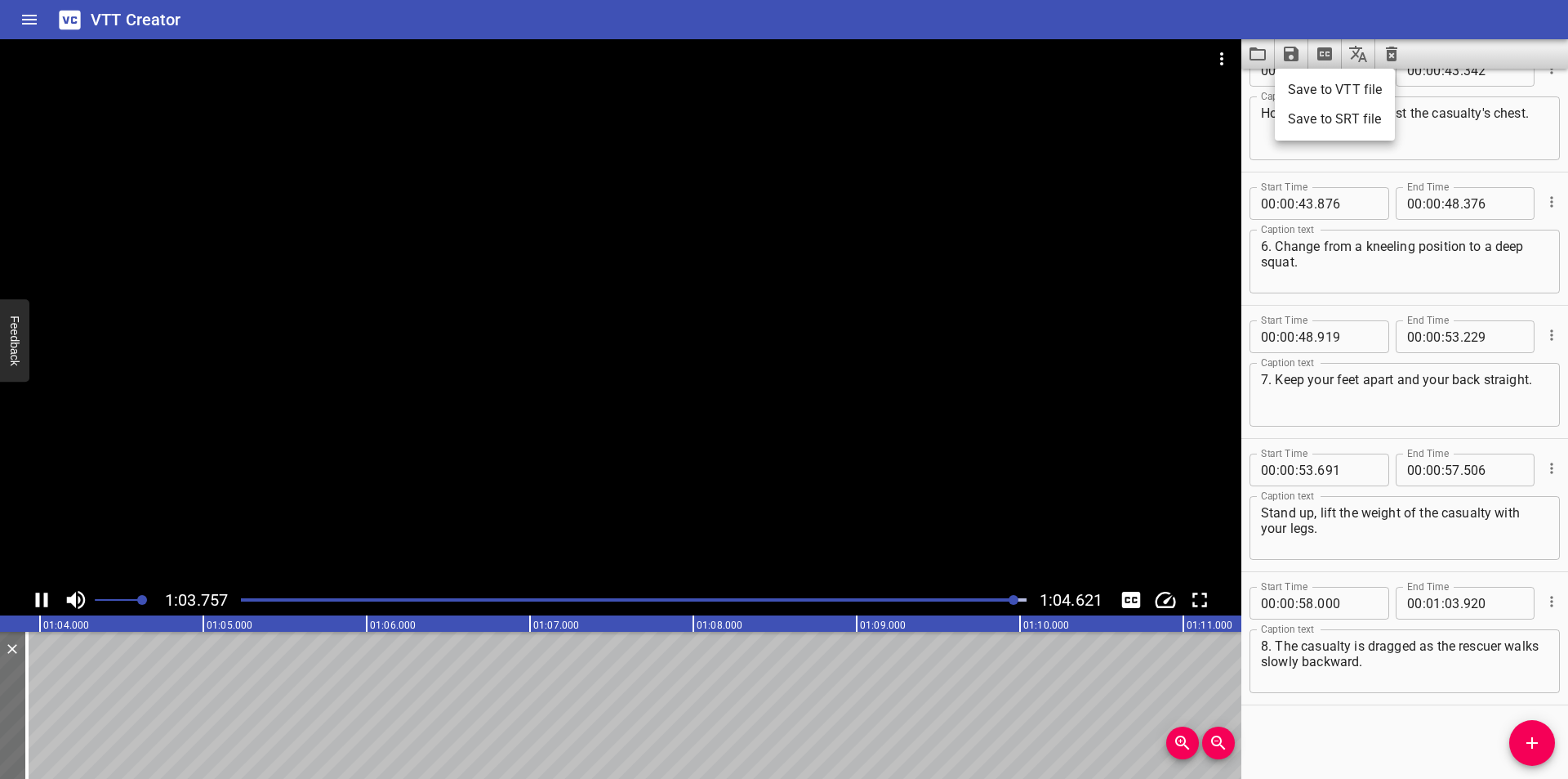
click at [1332, 83] on li "Save to VTT file" at bounding box center [1334, 90] width 120 height 30
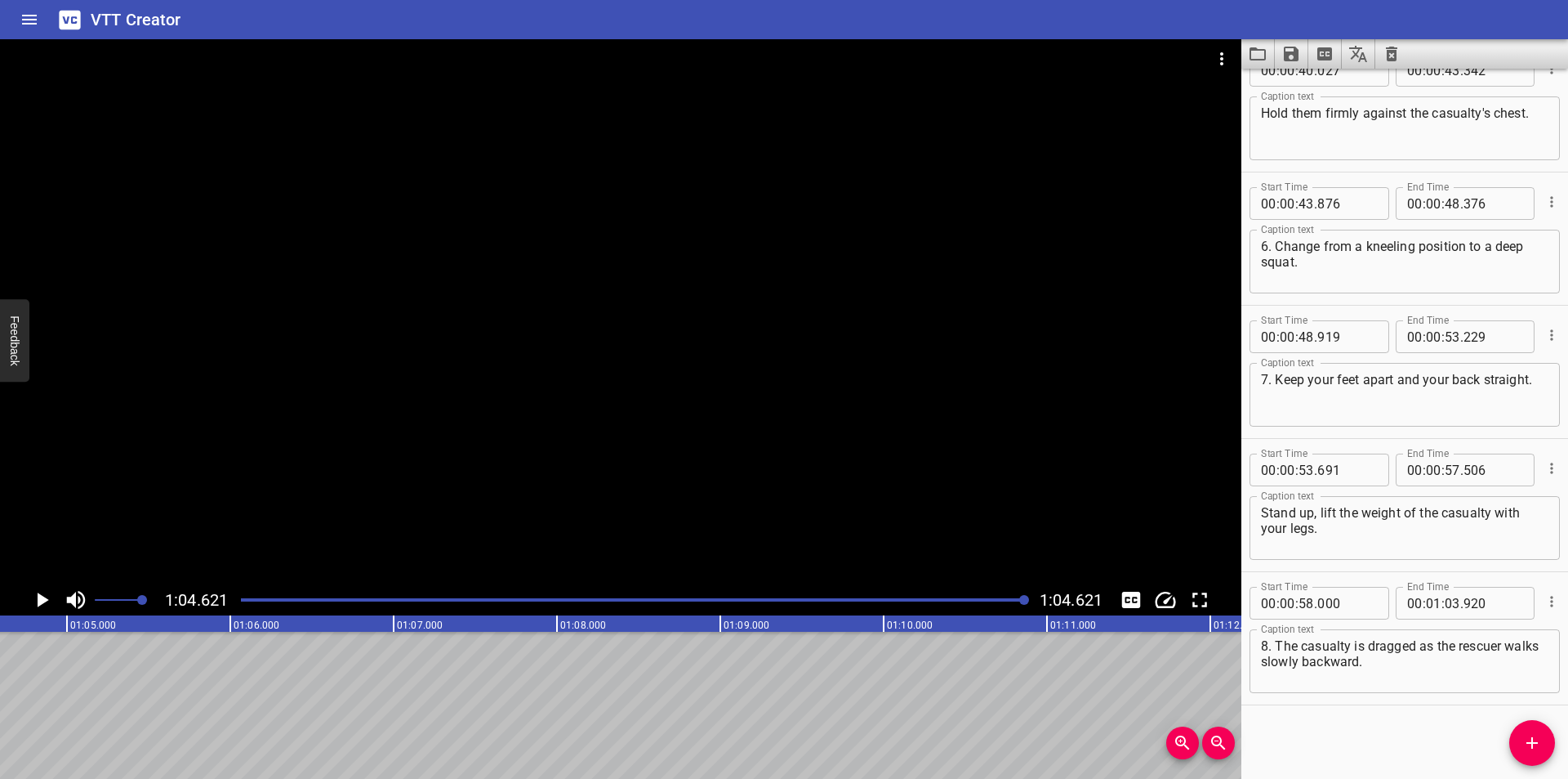
scroll to position [0, 10553]
click at [741, 115] on div at bounding box center [620, 80] width 1241 height 82
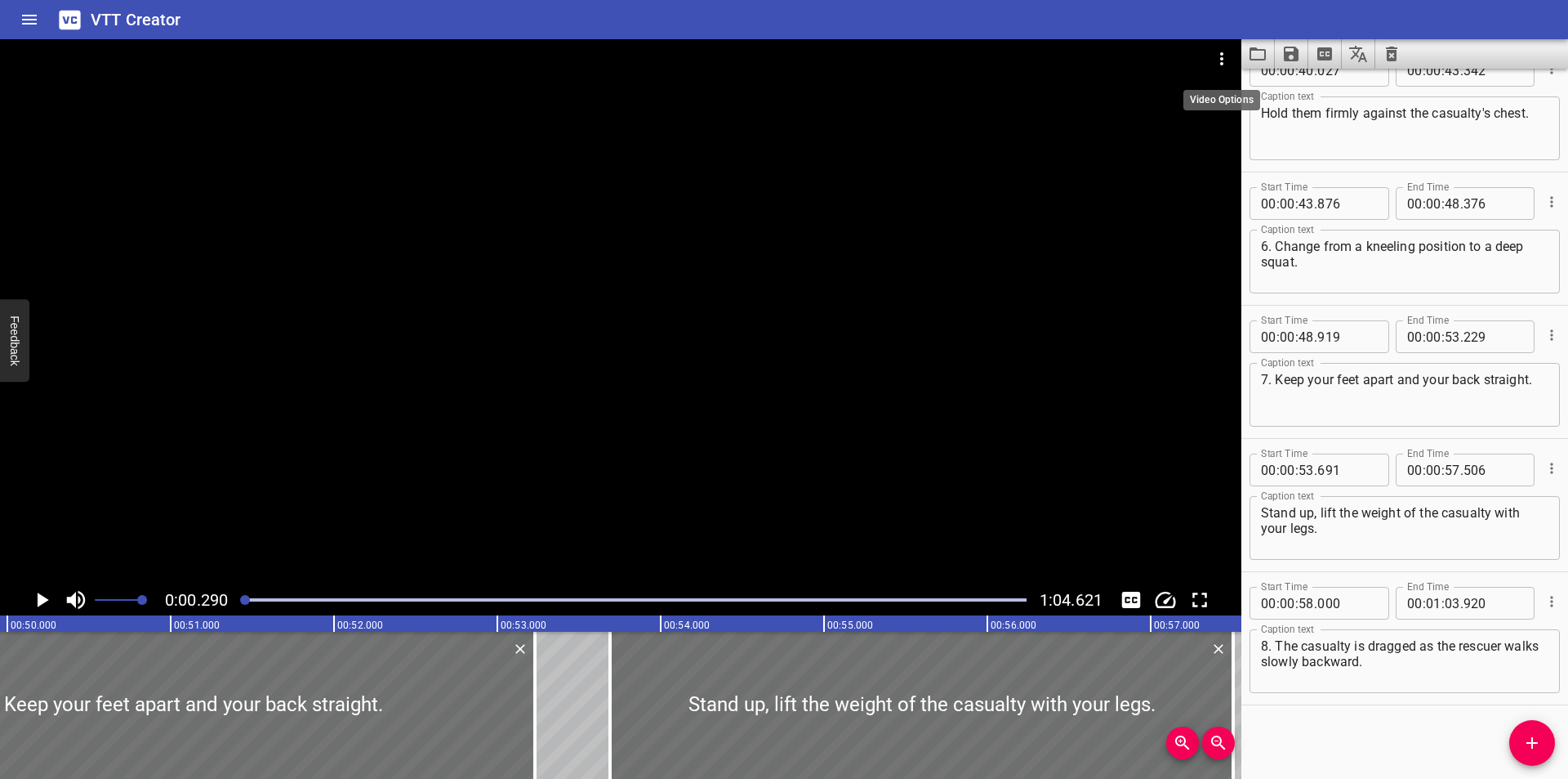
click at [1218, 58] on icon "Video Options" at bounding box center [1221, 59] width 20 height 20
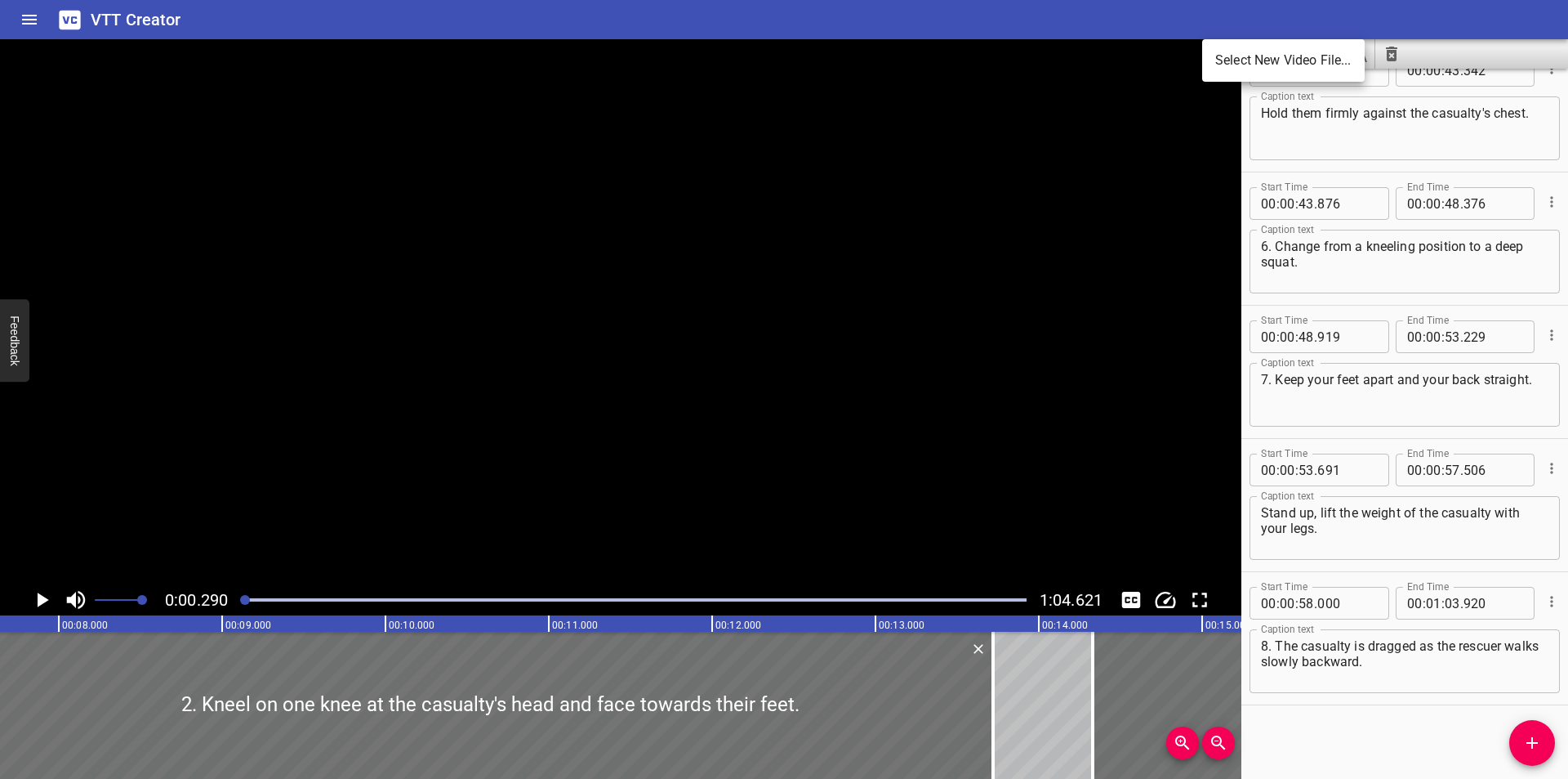
click at [1230, 56] on li "Select New Video File..." at bounding box center [1283, 60] width 162 height 30
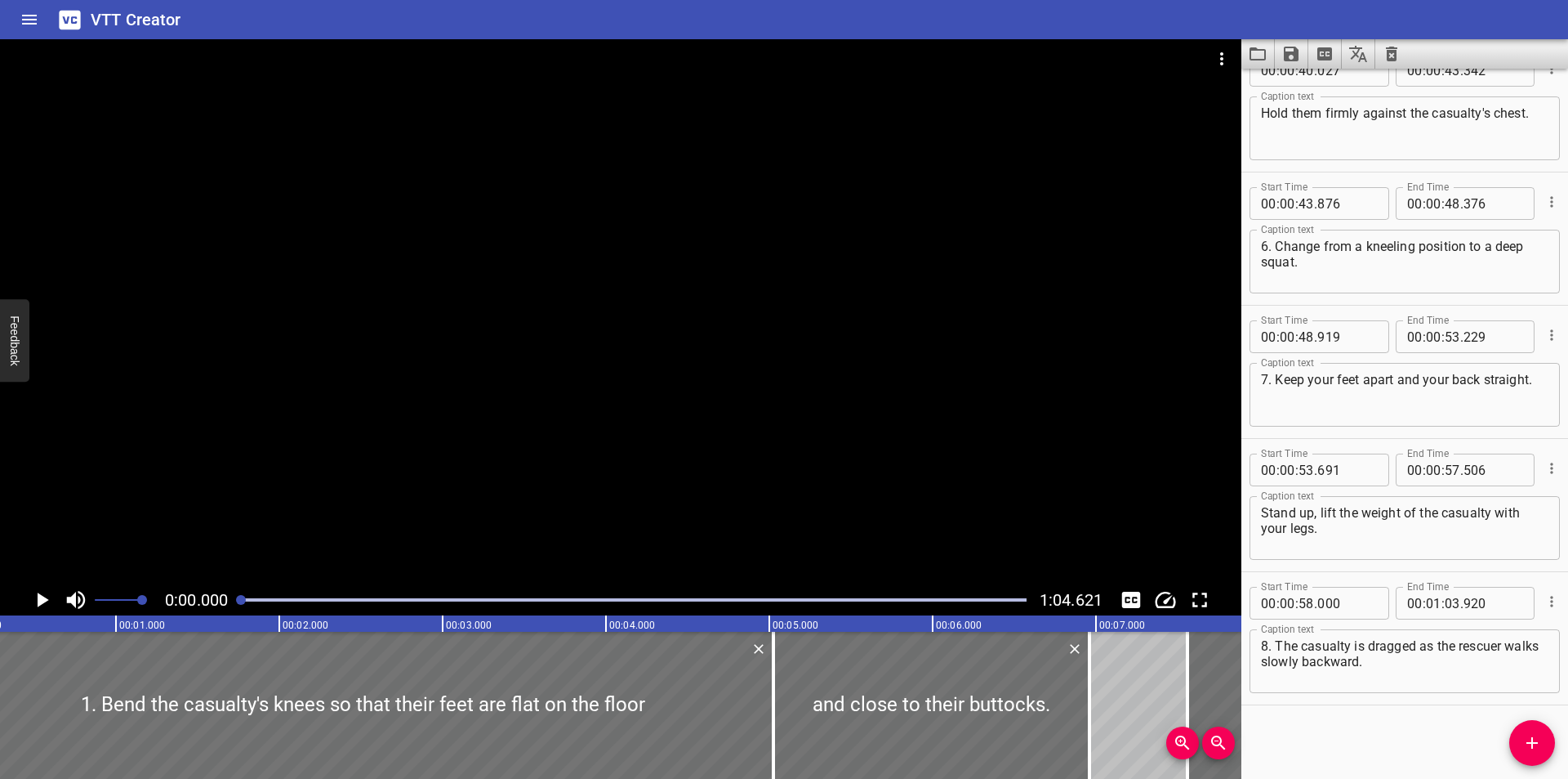
scroll to position [0, 0]
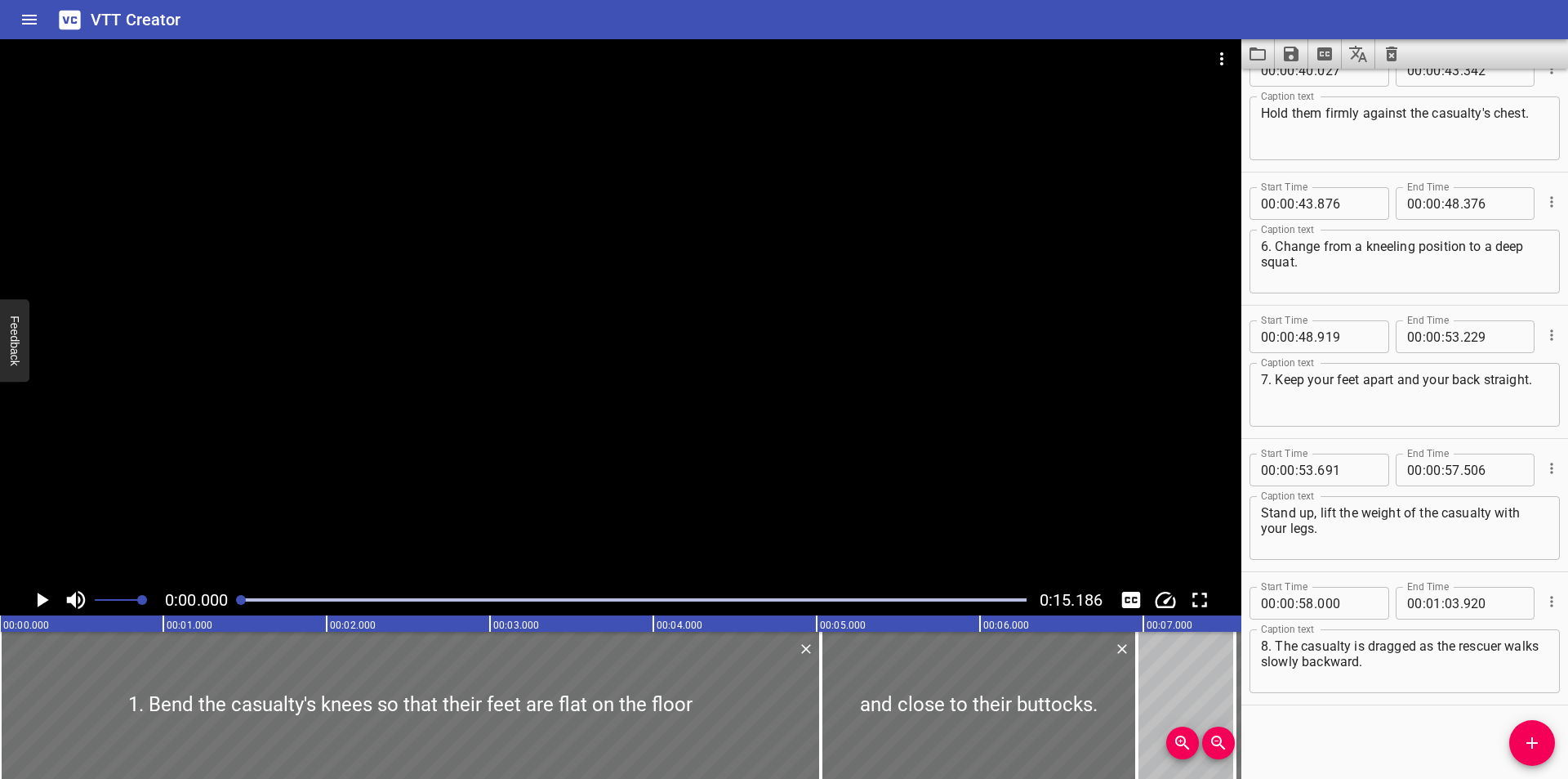
click at [857, 324] on div at bounding box center [620, 311] width 1241 height 545
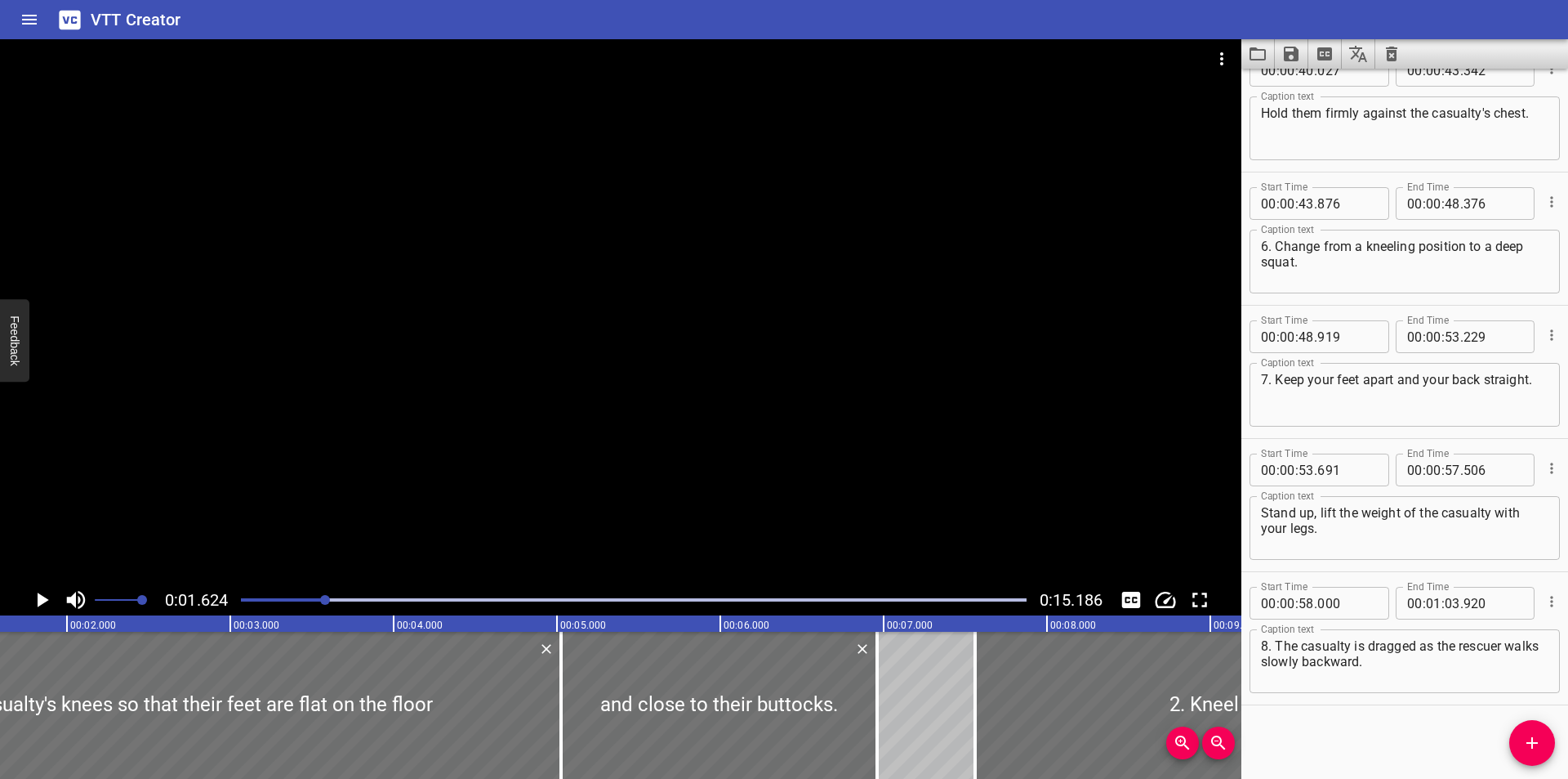
scroll to position [0, 266]
click at [1390, 59] on icon "Clear captions" at bounding box center [1391, 53] width 12 height 15
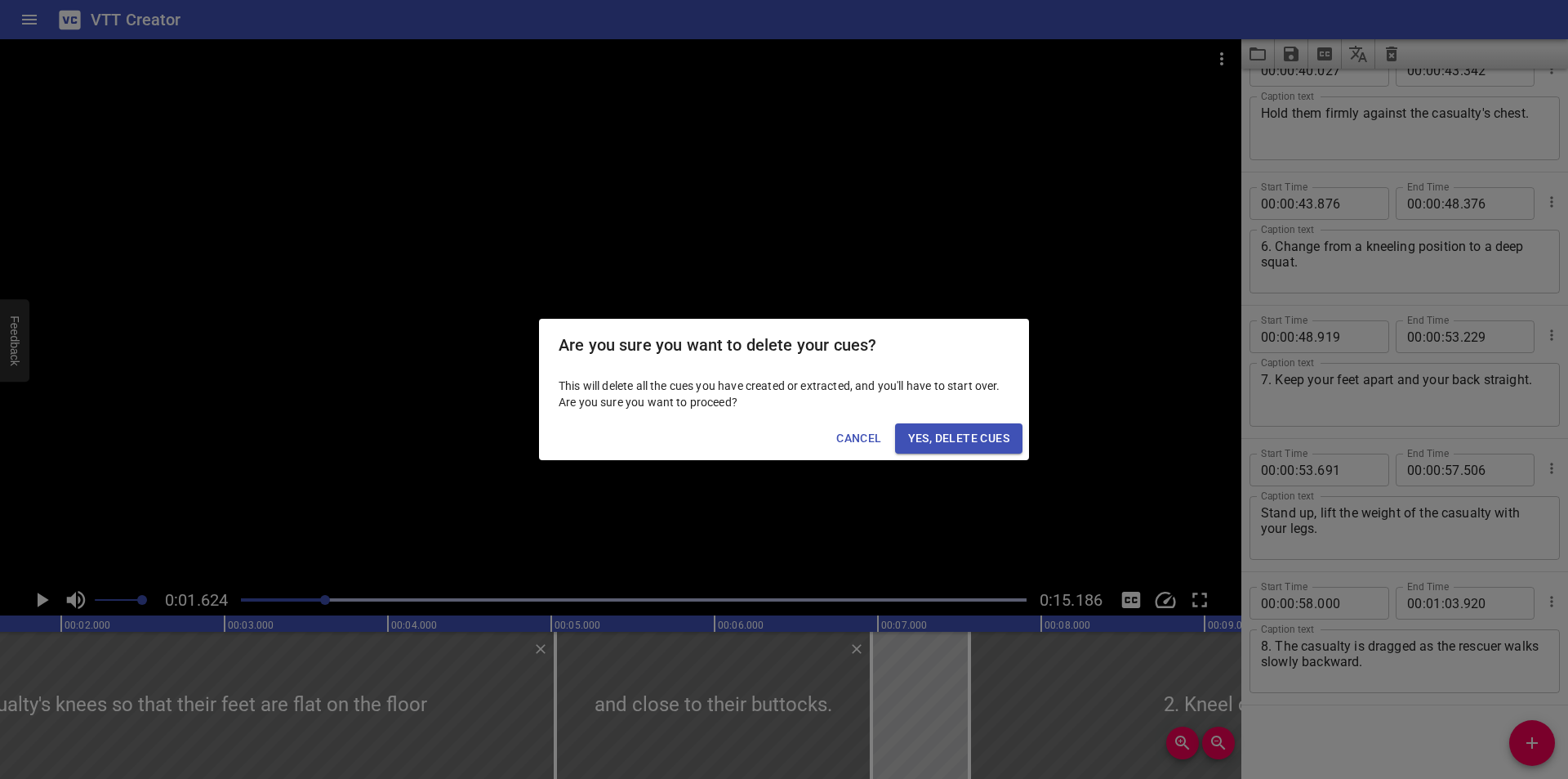
click at [996, 426] on button "Yes, Delete Cues" at bounding box center [958, 438] width 127 height 31
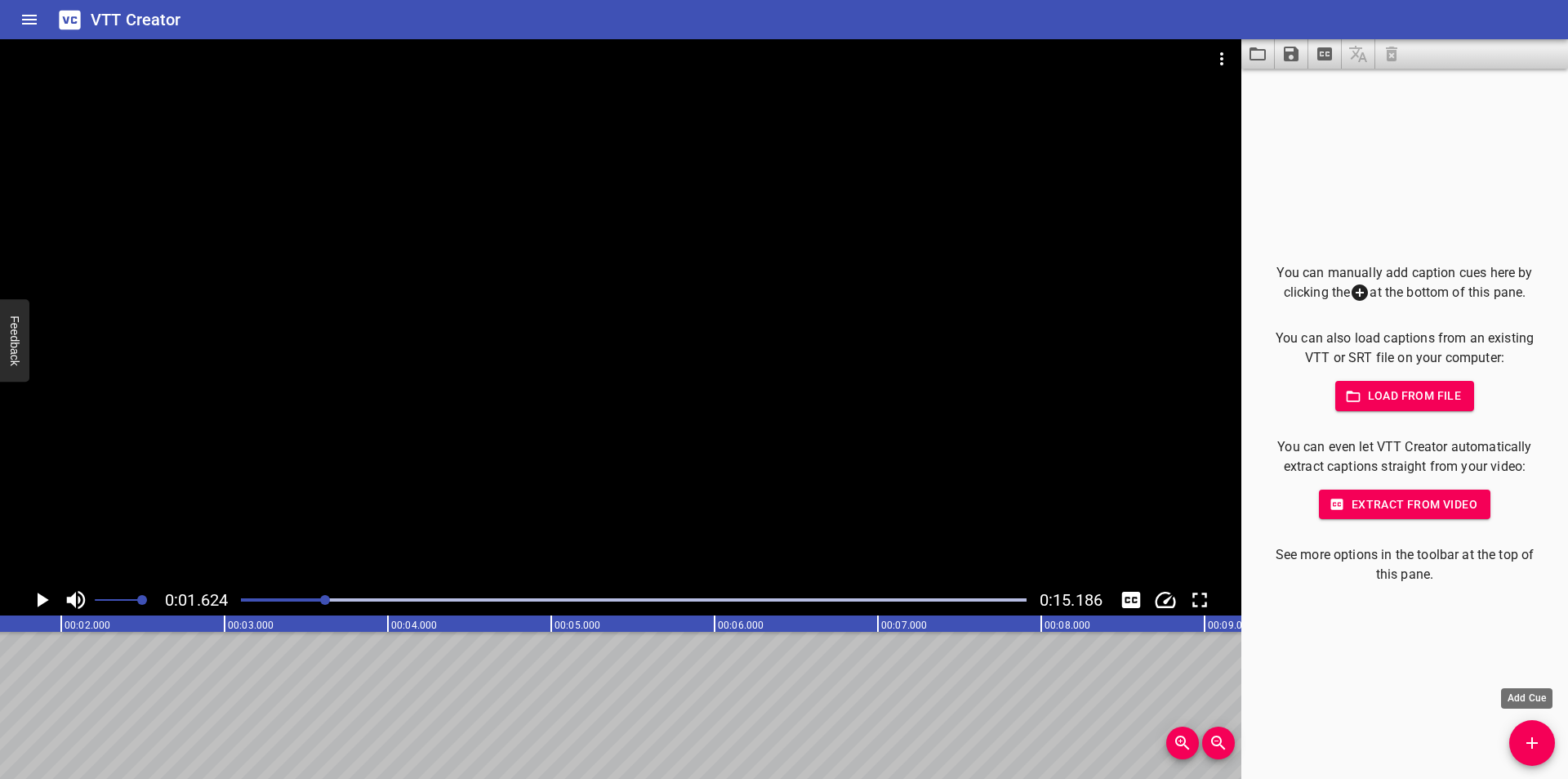
click at [1537, 723] on button "Add Cue" at bounding box center [1531, 742] width 45 height 45
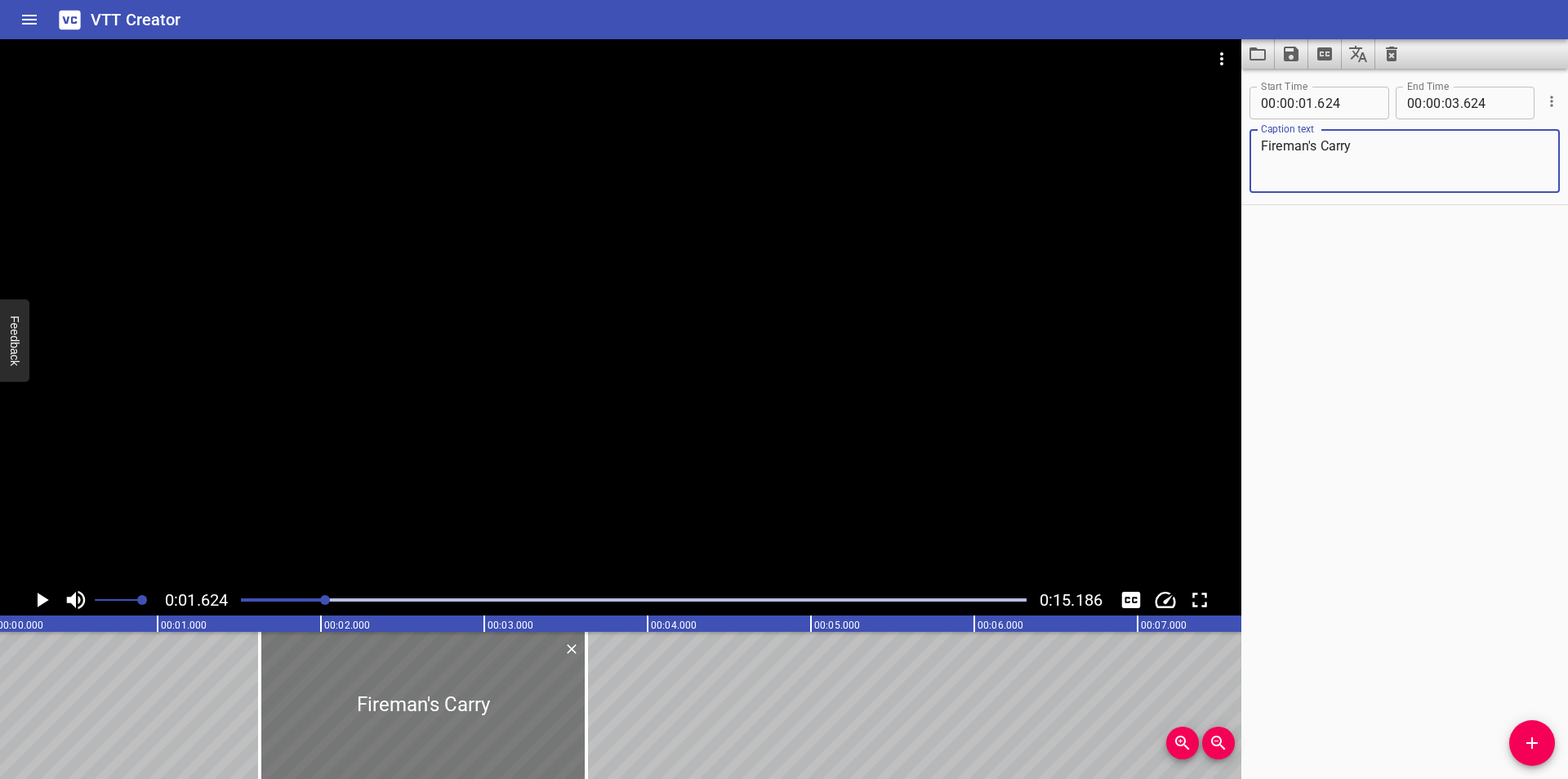
scroll to position [0, 0]
type textarea "Fireman's Carry"
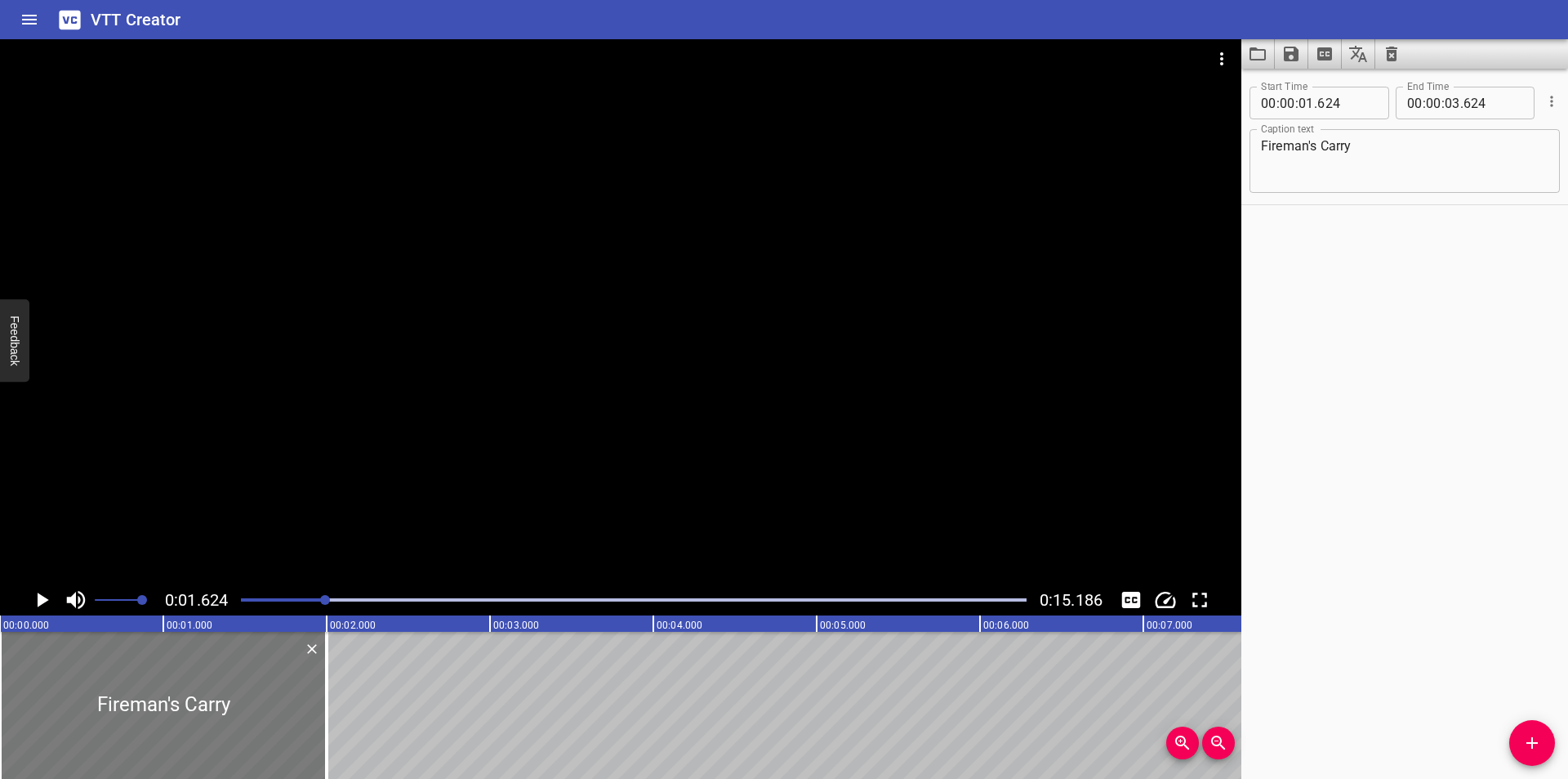
drag, startPoint x: 426, startPoint y: 703, endPoint x: 99, endPoint y: 677, distance: 328.0
click at [99, 677] on div at bounding box center [163, 705] width 327 height 147
type input "00"
type input "000"
type input "02"
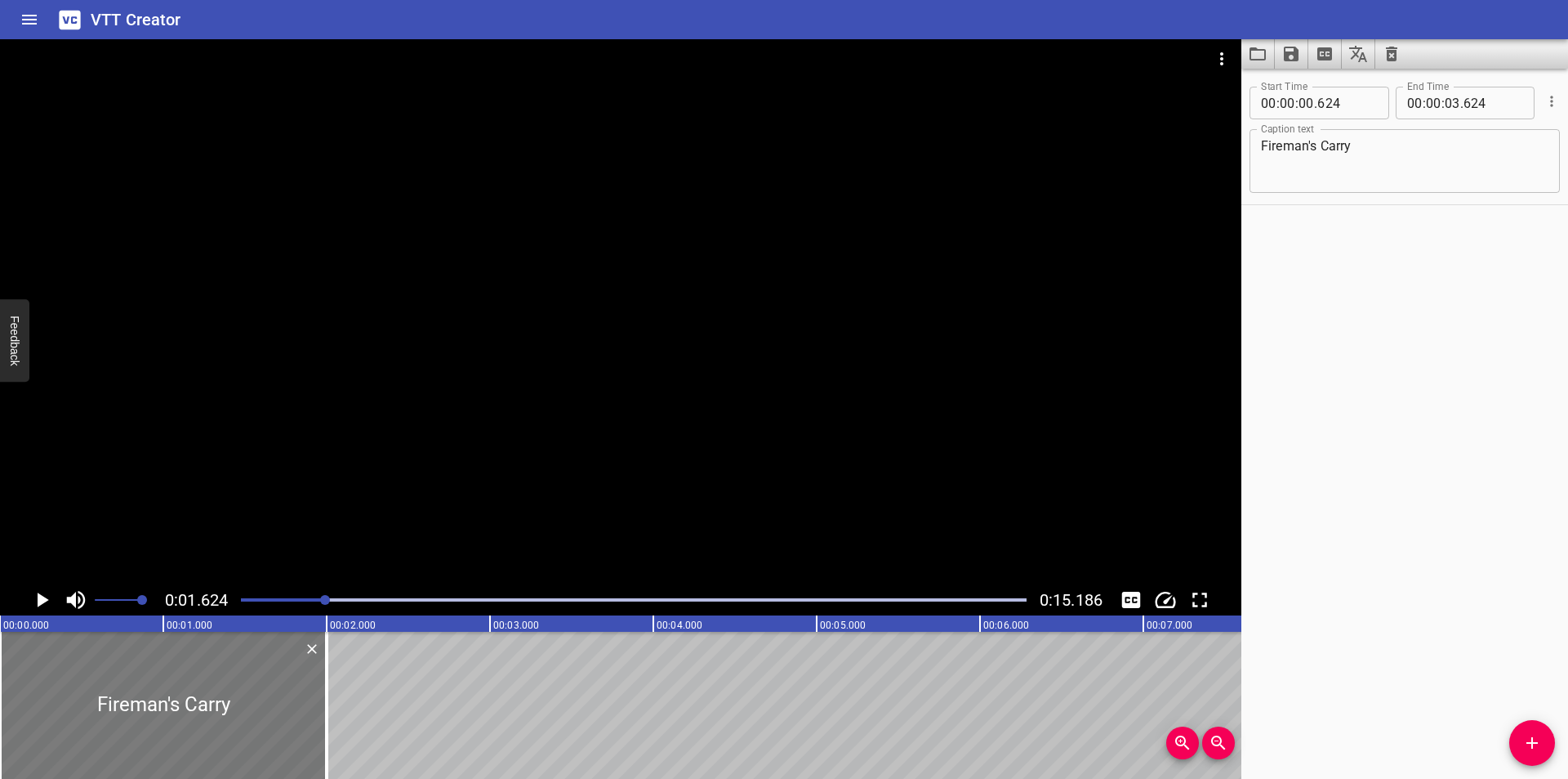
type input "000"
drag, startPoint x: 323, startPoint y: 710, endPoint x: 270, endPoint y: 714, distance: 53.2
click at [270, 714] on div at bounding box center [273, 705] width 17 height 147
type input "01"
type input "670"
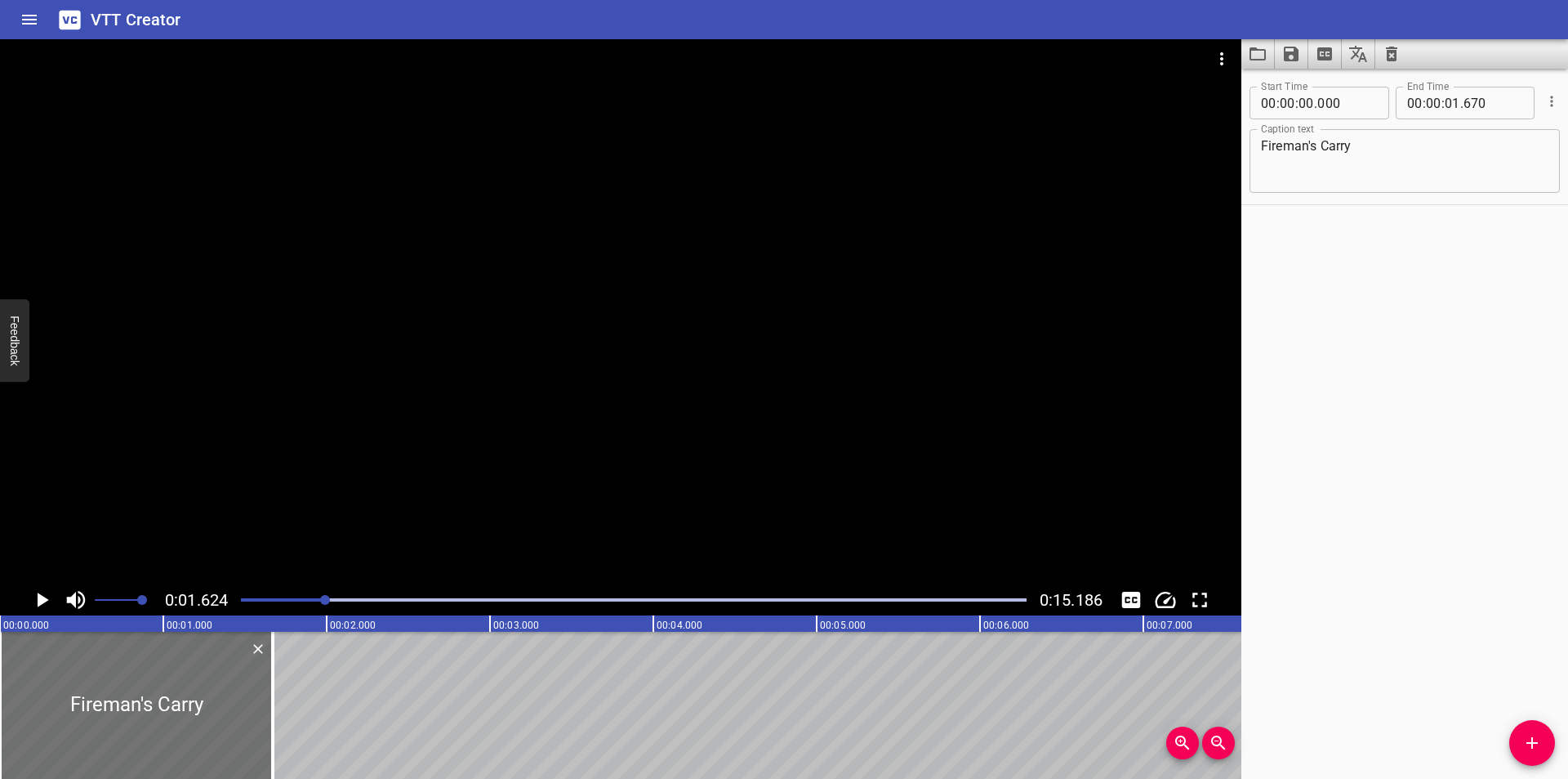
click at [319, 464] on div at bounding box center [620, 311] width 1241 height 545
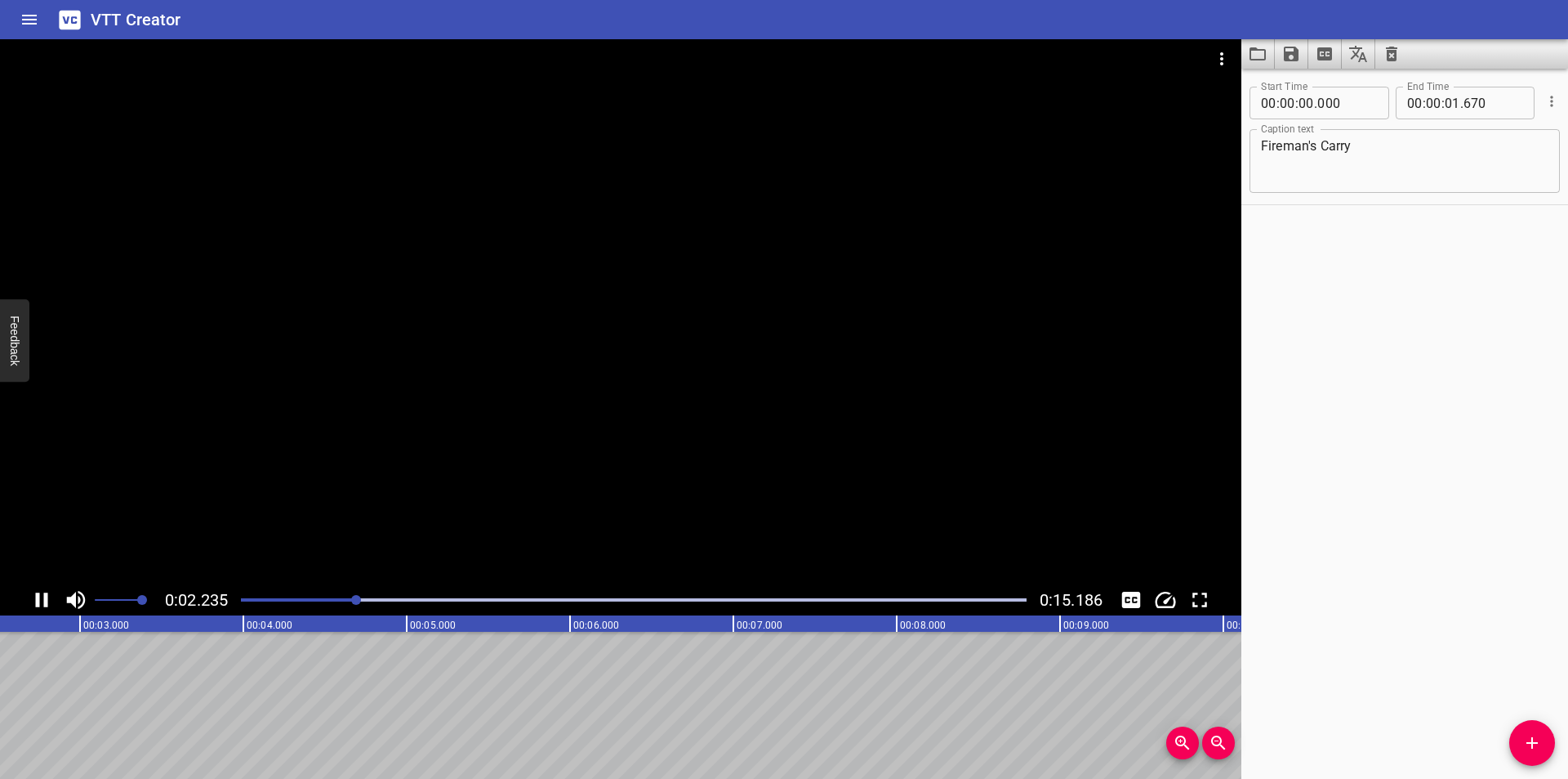
click at [235, 594] on div at bounding box center [633, 599] width 805 height 23
click at [1536, 741] on icon "Add Cue" at bounding box center [1532, 742] width 12 height 12
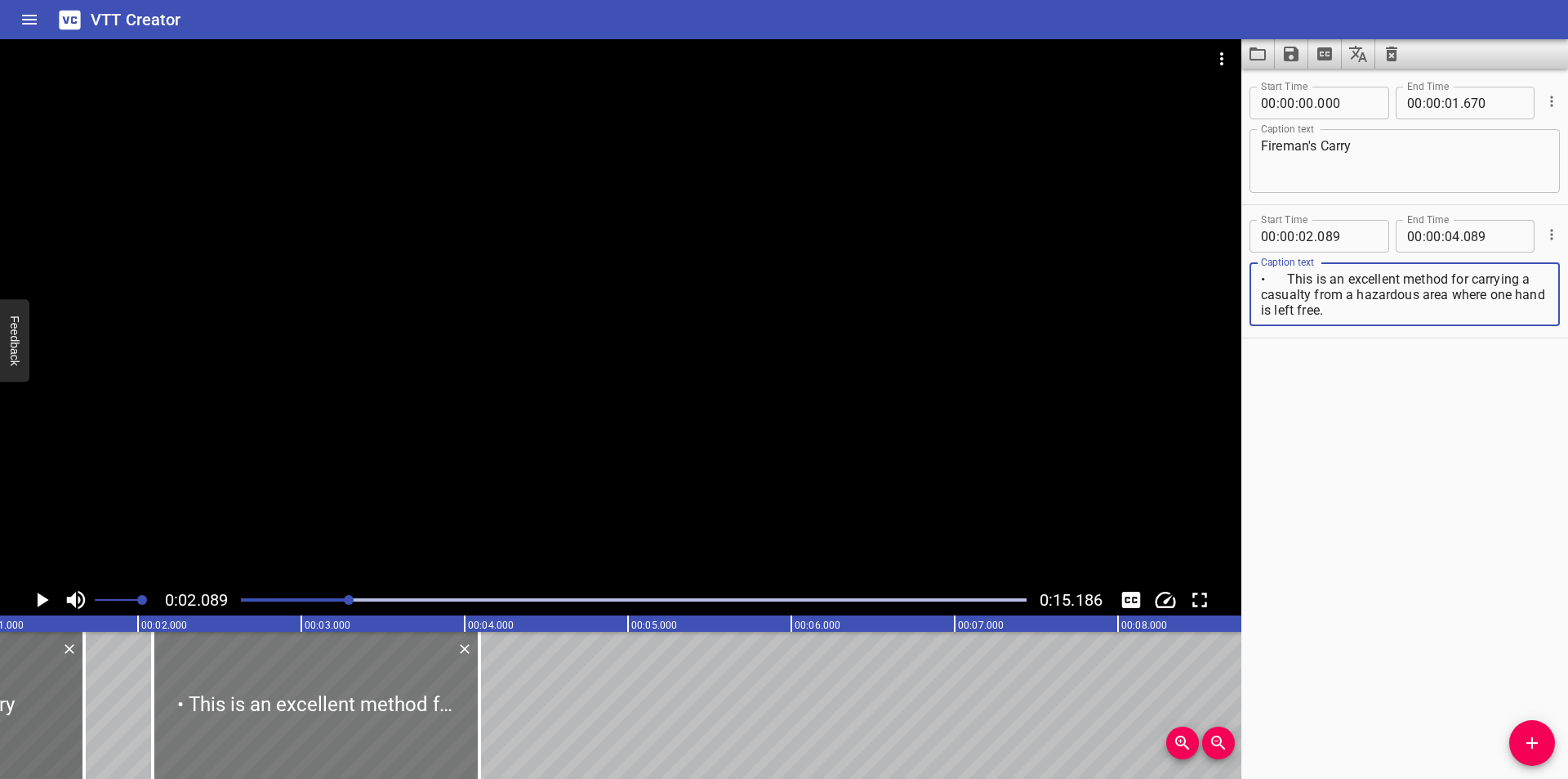
scroll to position [0, 124]
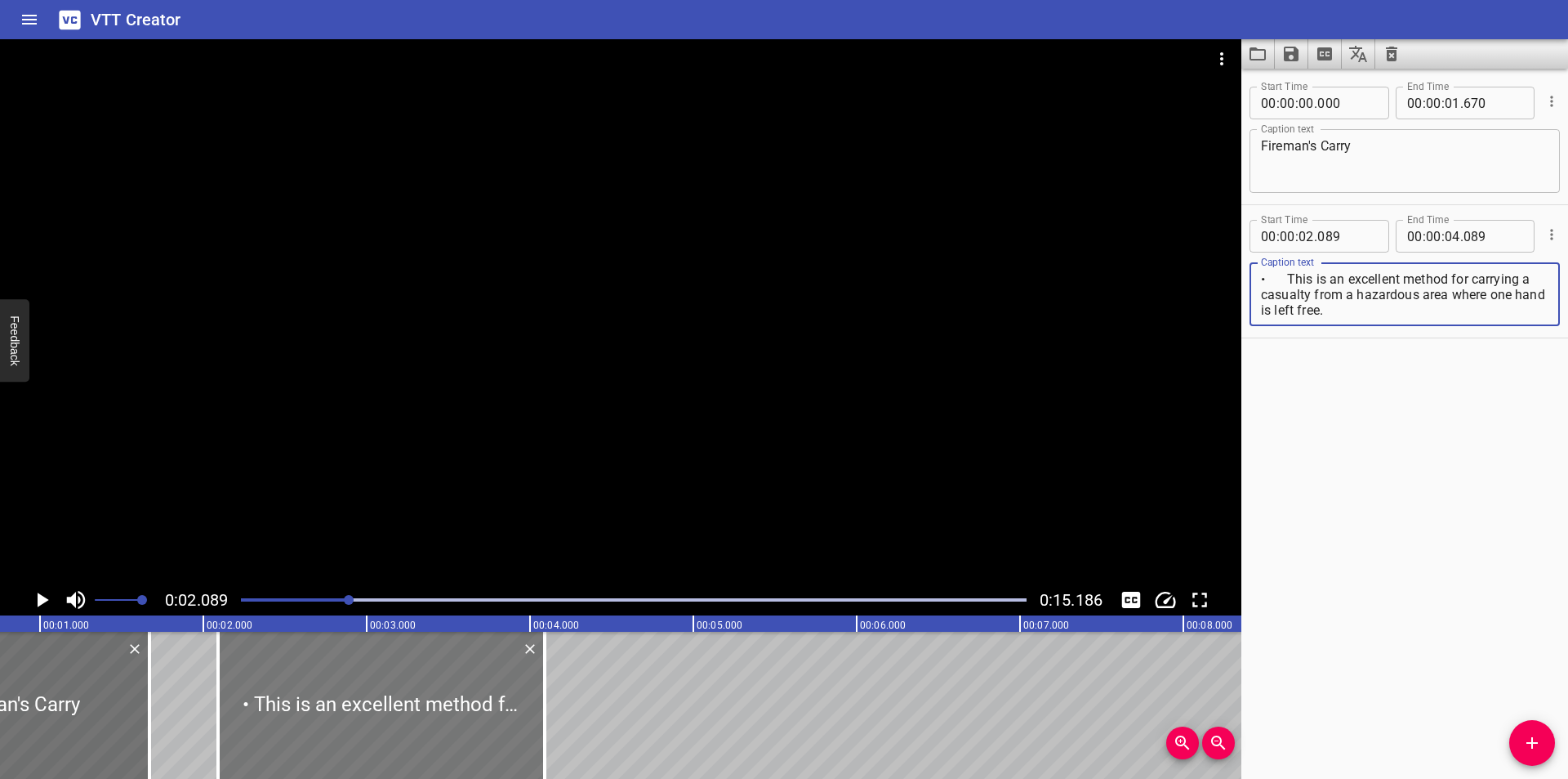
type textarea "• This is an excellent method for carrying a casualty from a hazardous area whe…"
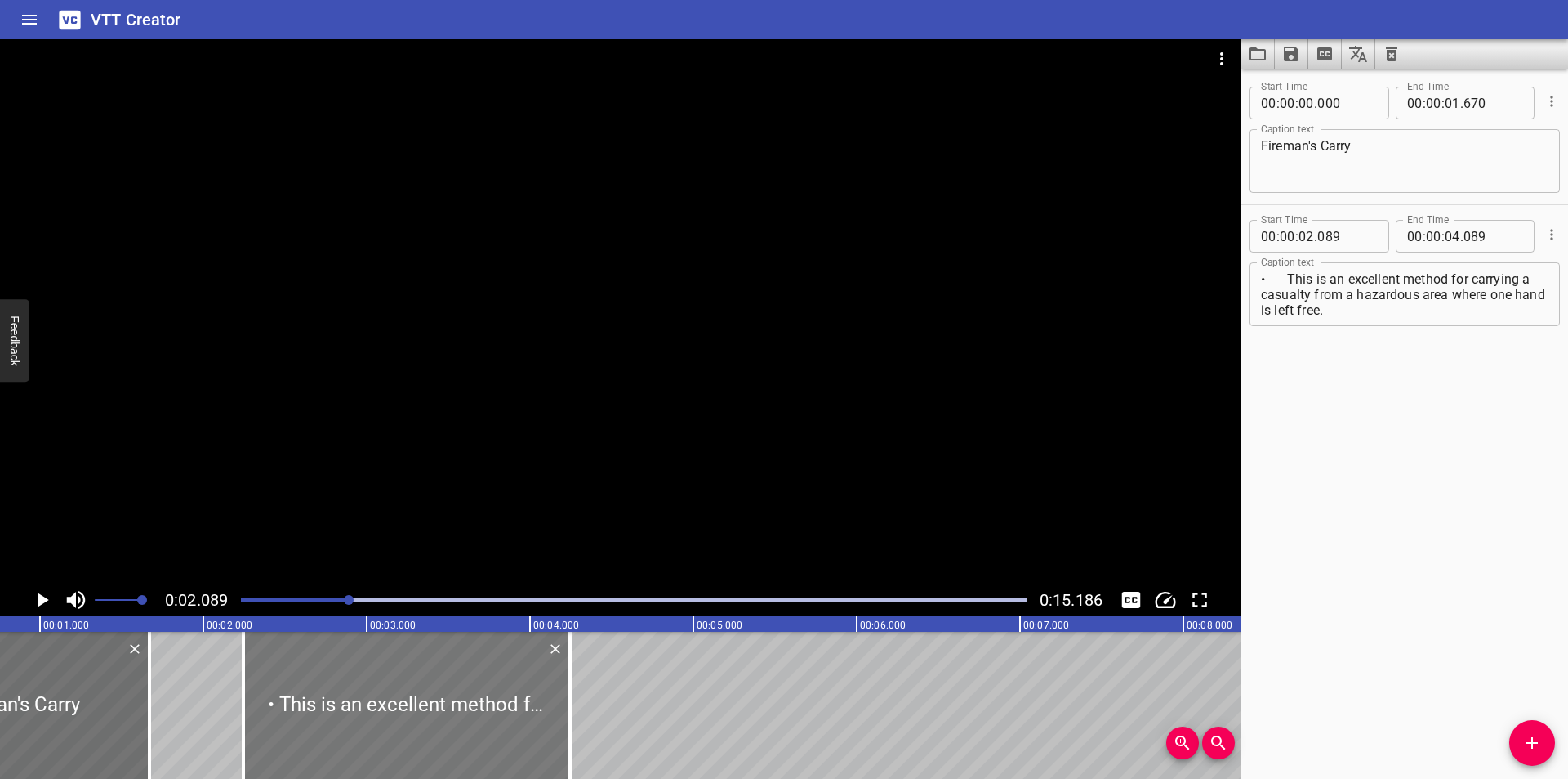
drag, startPoint x: 330, startPoint y: 712, endPoint x: 356, endPoint y: 724, distance: 28.6
click at [356, 724] on div at bounding box center [406, 705] width 327 height 147
type input "244"
drag, startPoint x: 1286, startPoint y: 280, endPoint x: 1235, endPoint y: 280, distance: 51.0
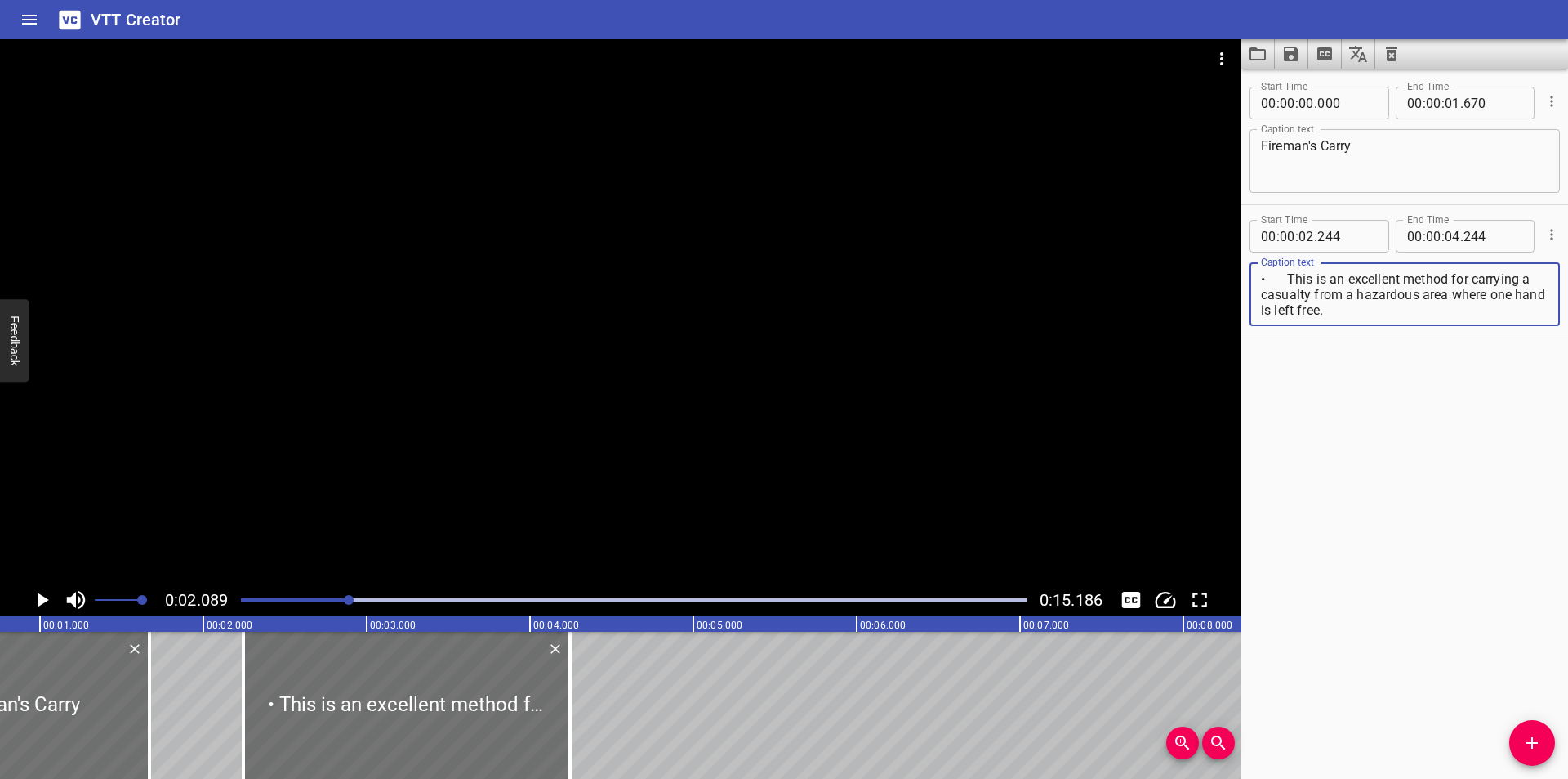
click at [1235, 280] on main "0:02.089 0:15.186 00:00.000 00:01.000 00:02.000 00:03.000 00:04.000 00:05.000 0…" at bounding box center [784, 409] width 1568 height 739
type textarea "This is an excellent method for carrying a casualty from a hazardous area where…"
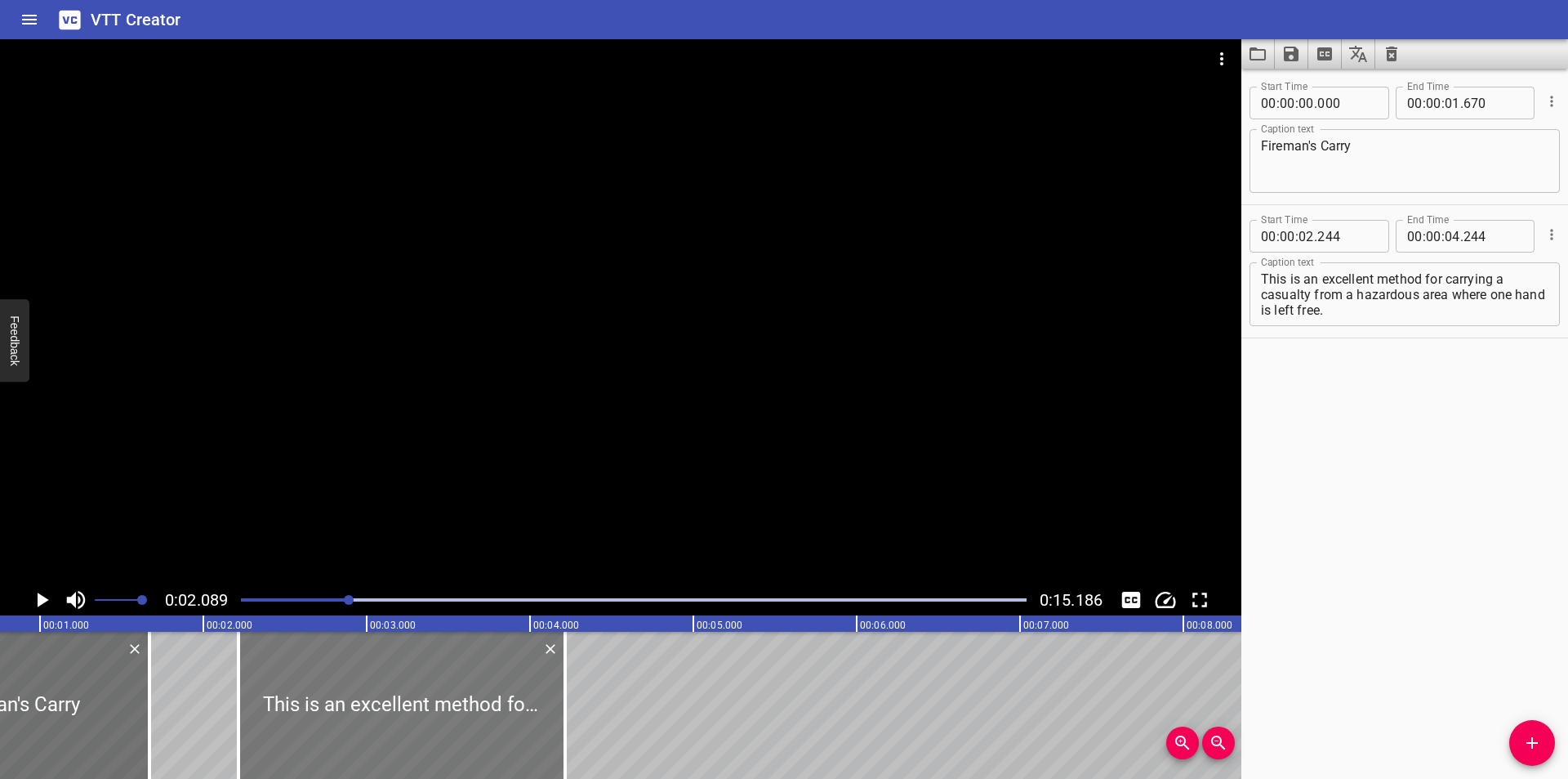
click at [501, 702] on div at bounding box center [401, 705] width 327 height 147
type input "214"
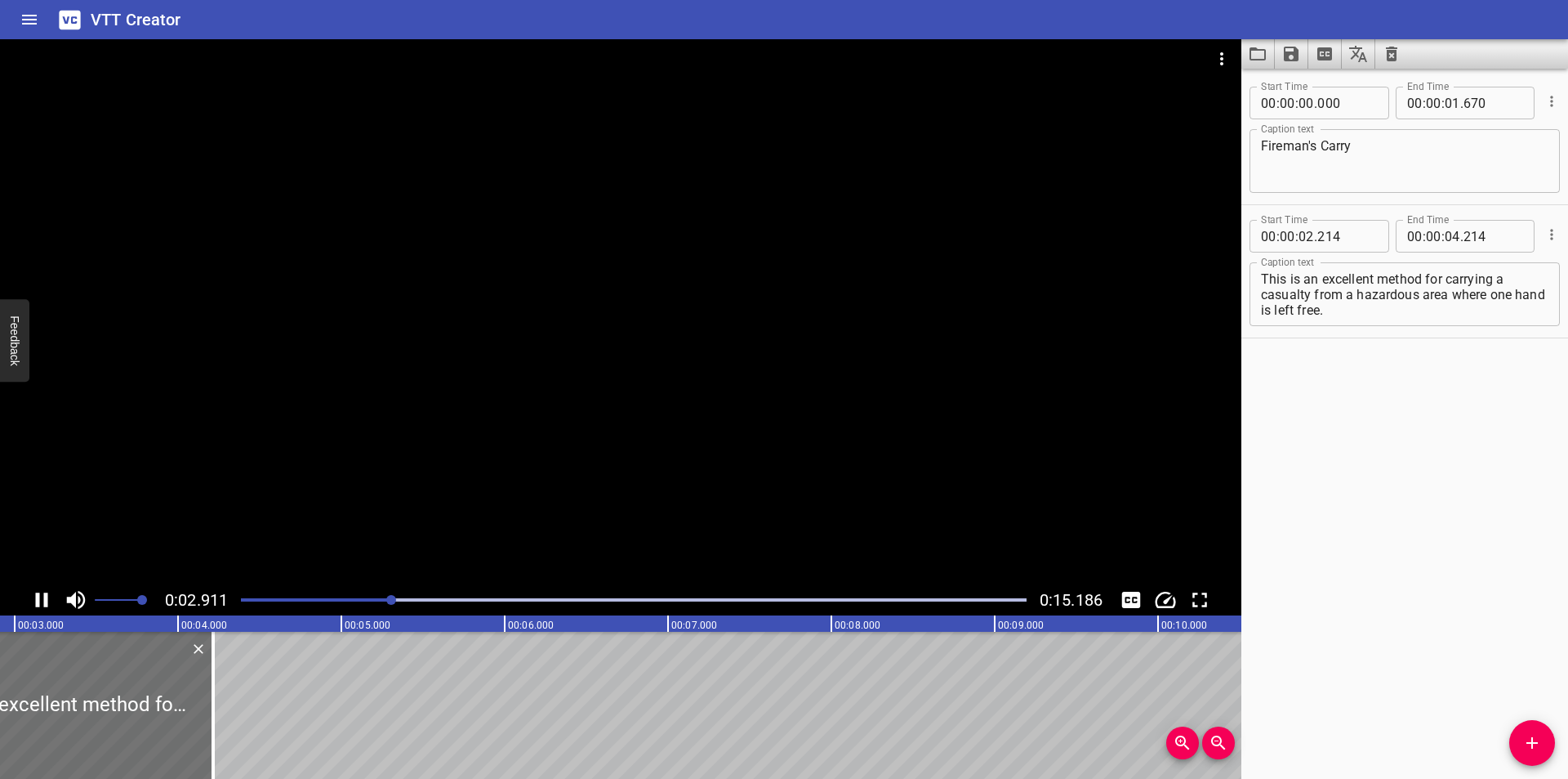
scroll to position [0, 502]
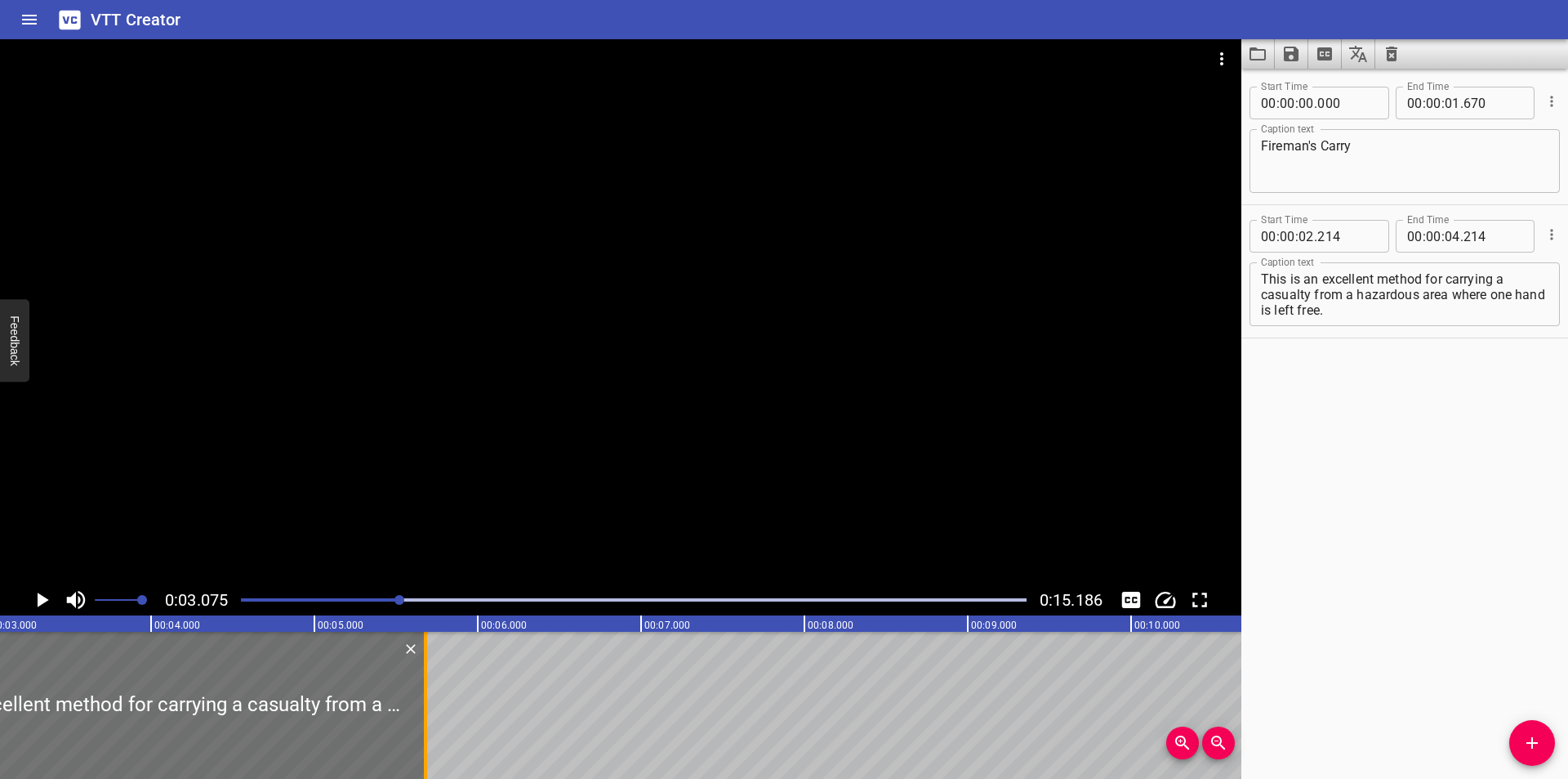
drag, startPoint x: 183, startPoint y: 737, endPoint x: 422, endPoint y: 736, distance: 239.0
click at [422, 736] on div at bounding box center [425, 705] width 17 height 147
type input "05"
type input "679"
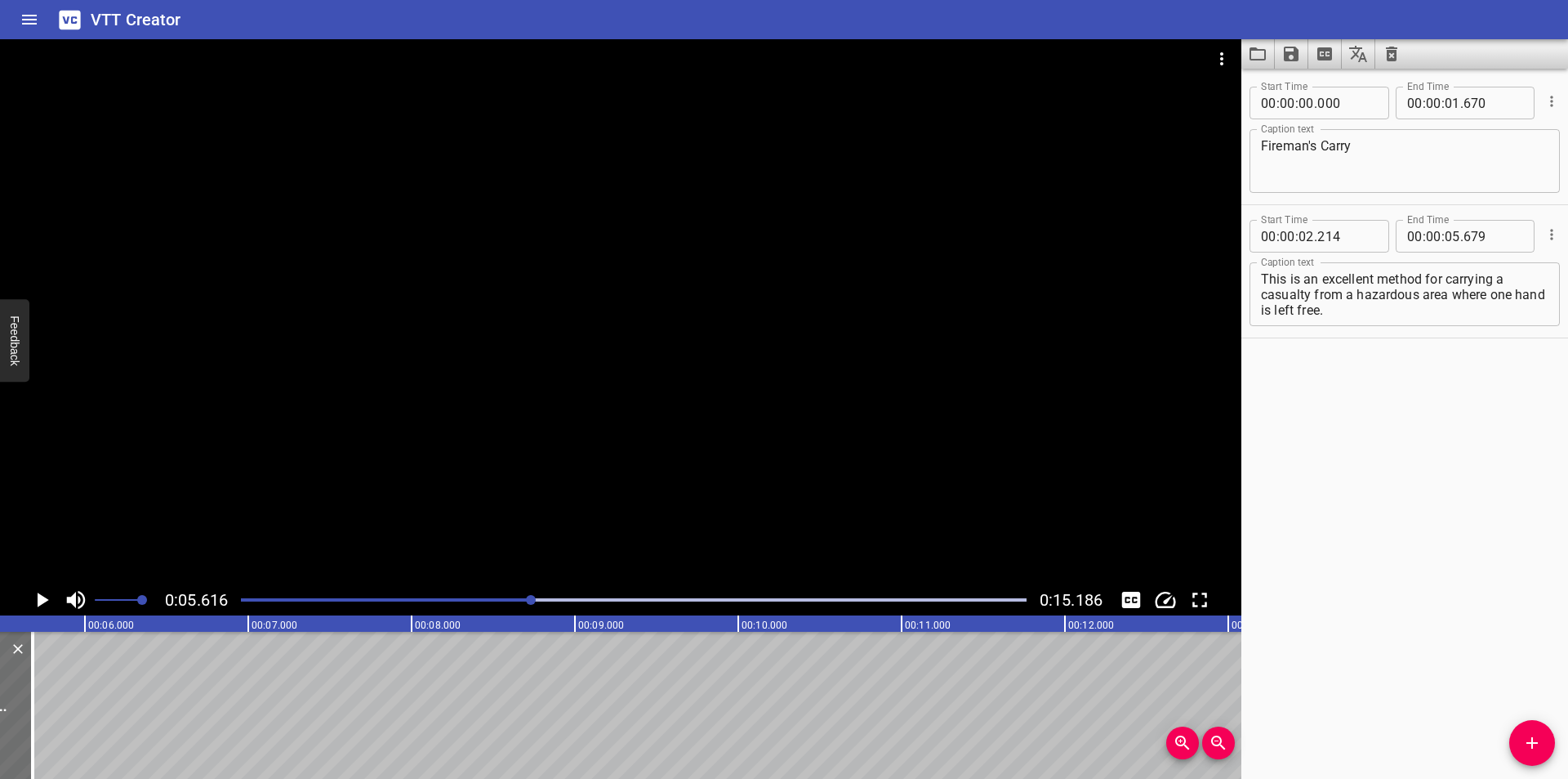
scroll to position [0, 917]
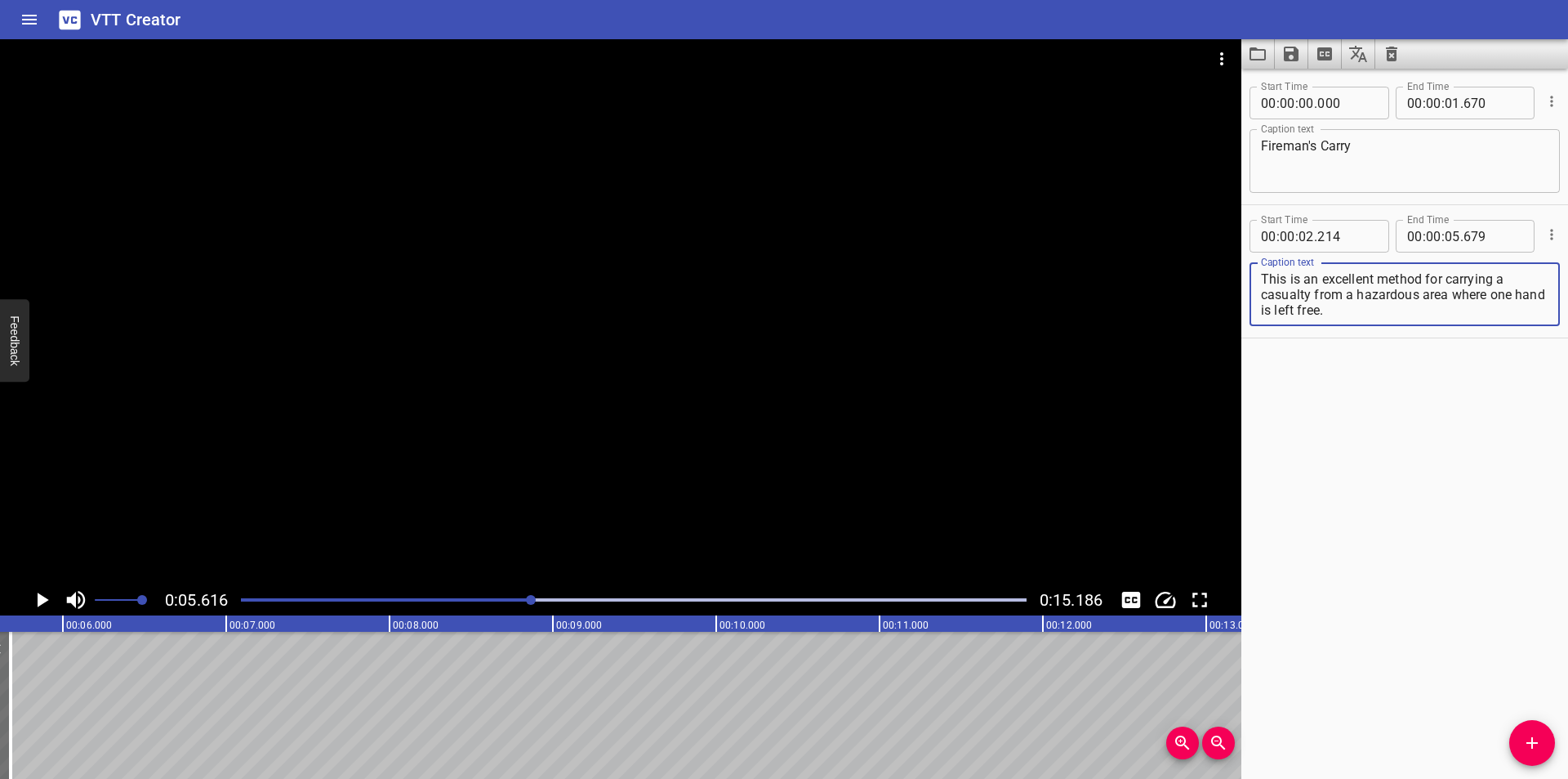
drag, startPoint x: 1402, startPoint y: 305, endPoint x: 1314, endPoint y: 298, distance: 88.3
click at [1314, 298] on textarea "This is an excellent method for carrying a casualty from a hazardous area where…" at bounding box center [1404, 294] width 288 height 46
type textarea "This is an excellent method for carrying a casualty"
click at [1522, 726] on button "Add Cue" at bounding box center [1531, 742] width 45 height 45
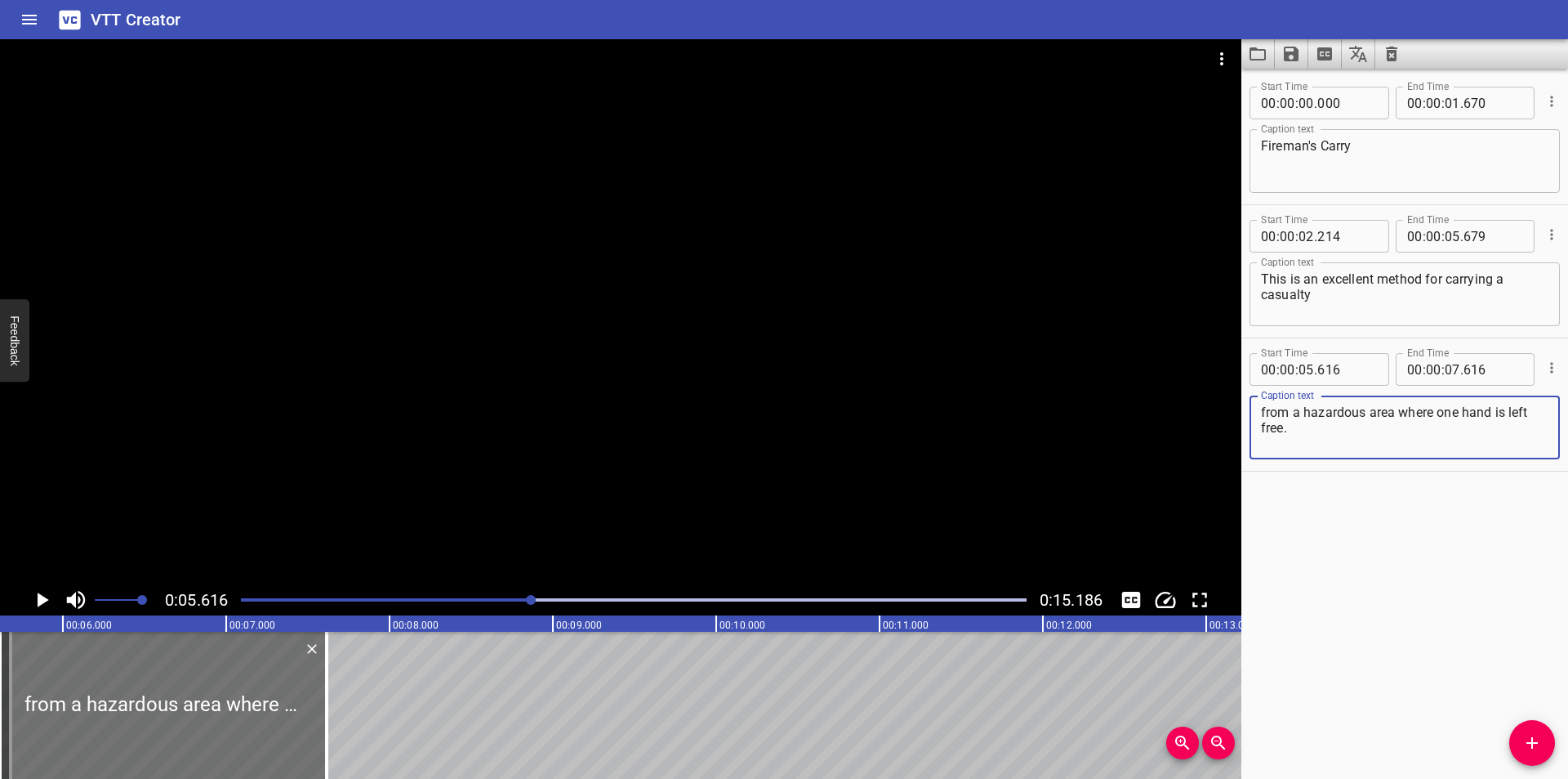
type textarea "from a hazardous area where one hand is left free."
click at [1333, 374] on input "number" at bounding box center [1347, 369] width 59 height 33
type input "680"
click at [531, 293] on div at bounding box center [620, 311] width 1241 height 545
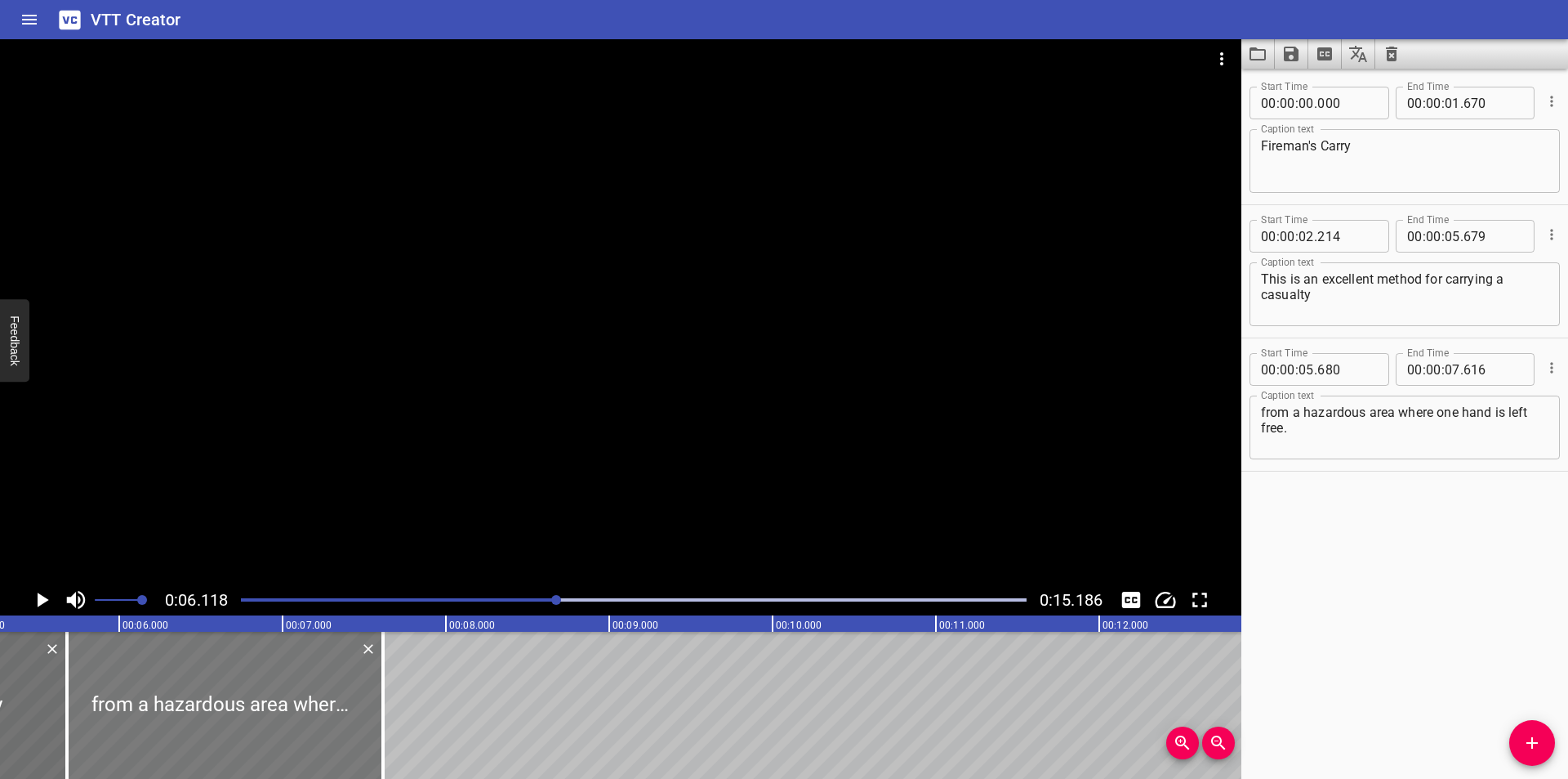
scroll to position [0, 836]
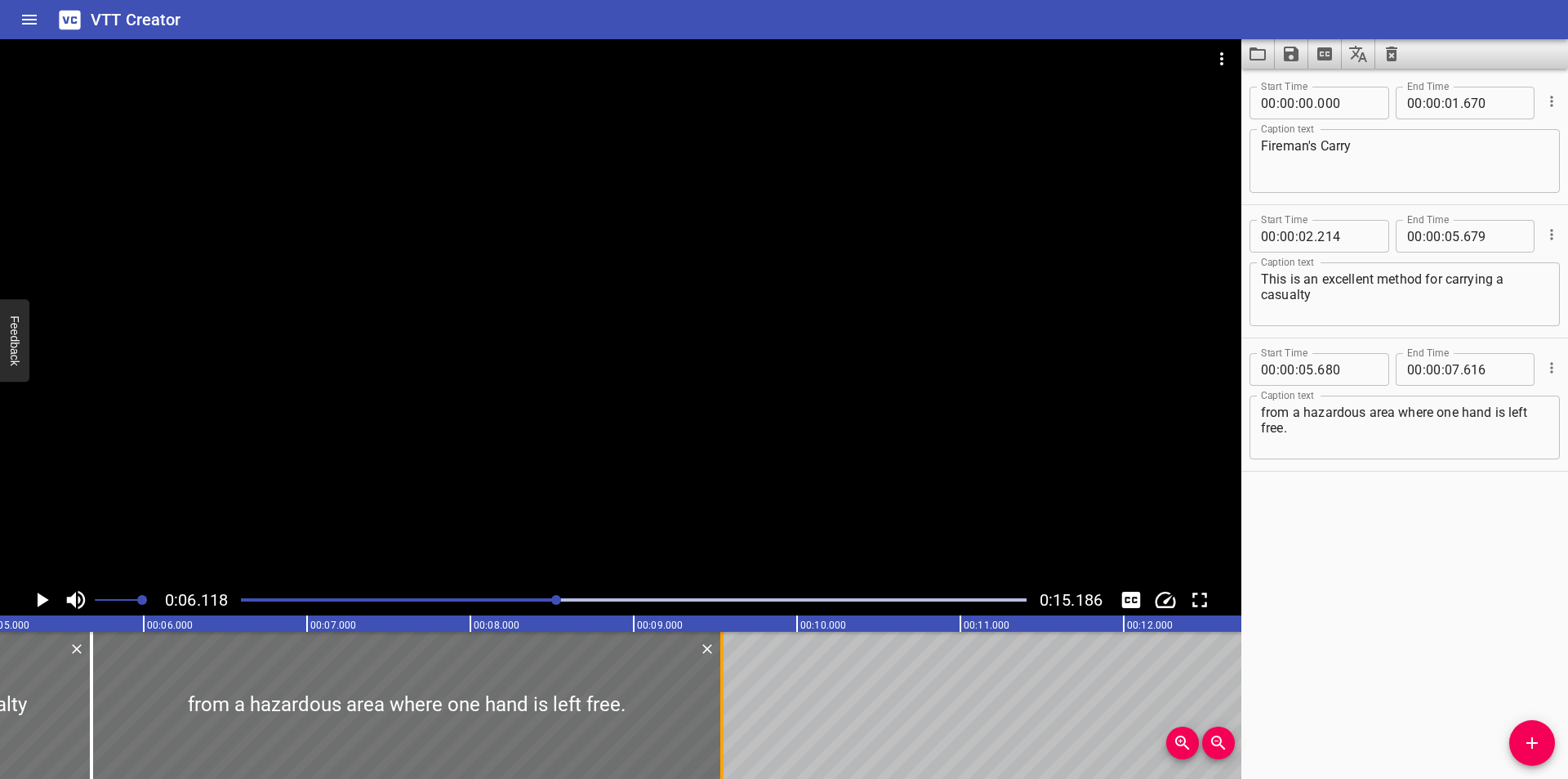
drag, startPoint x: 412, startPoint y: 728, endPoint x: 726, endPoint y: 708, distance: 314.6
click at [726, 708] on div at bounding box center [721, 705] width 17 height 147
type input "09"
type input "541"
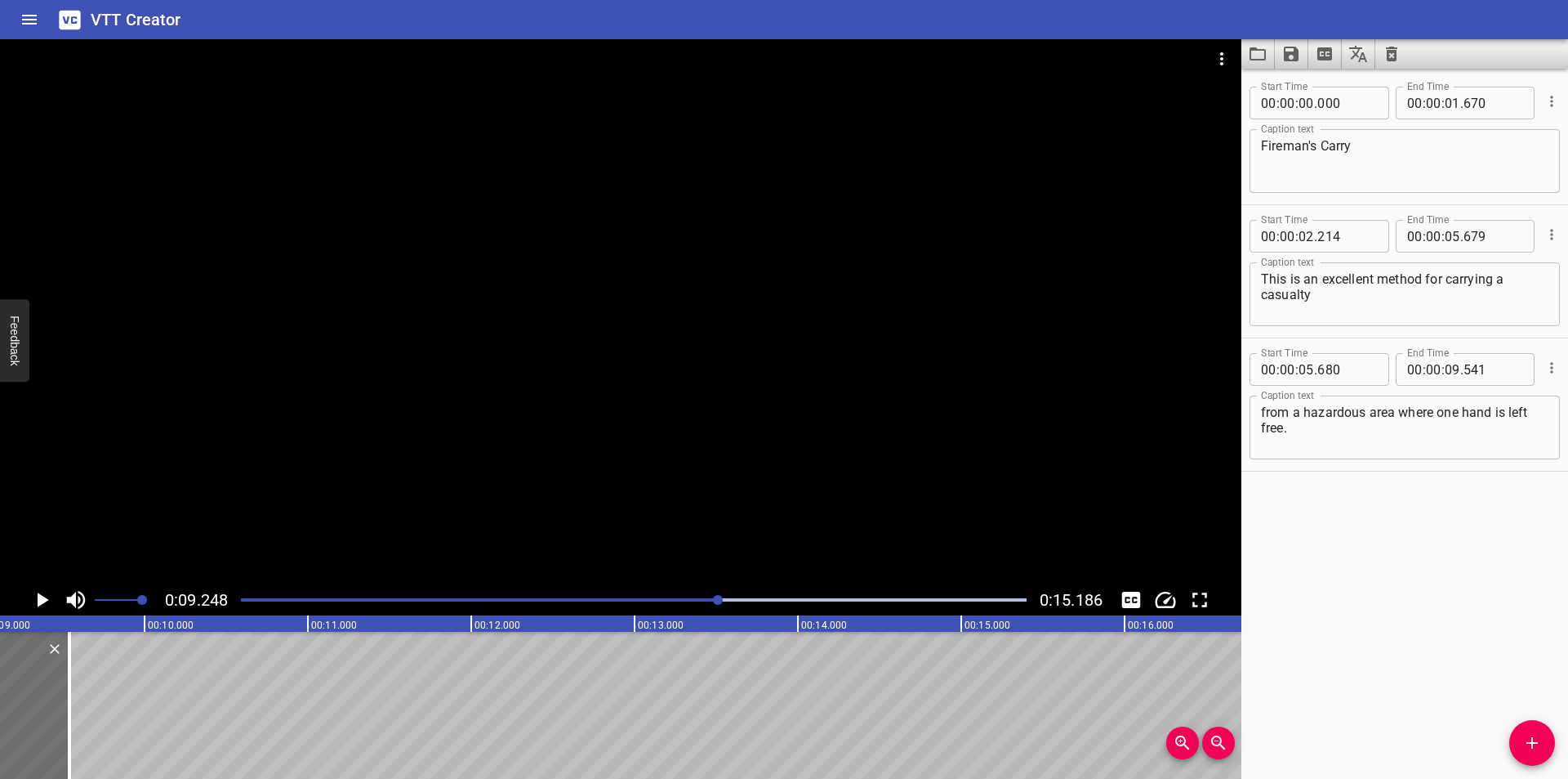
scroll to position [0, 1511]
click at [1527, 739] on icon "Add Cue" at bounding box center [1531, 742] width 20 height 20
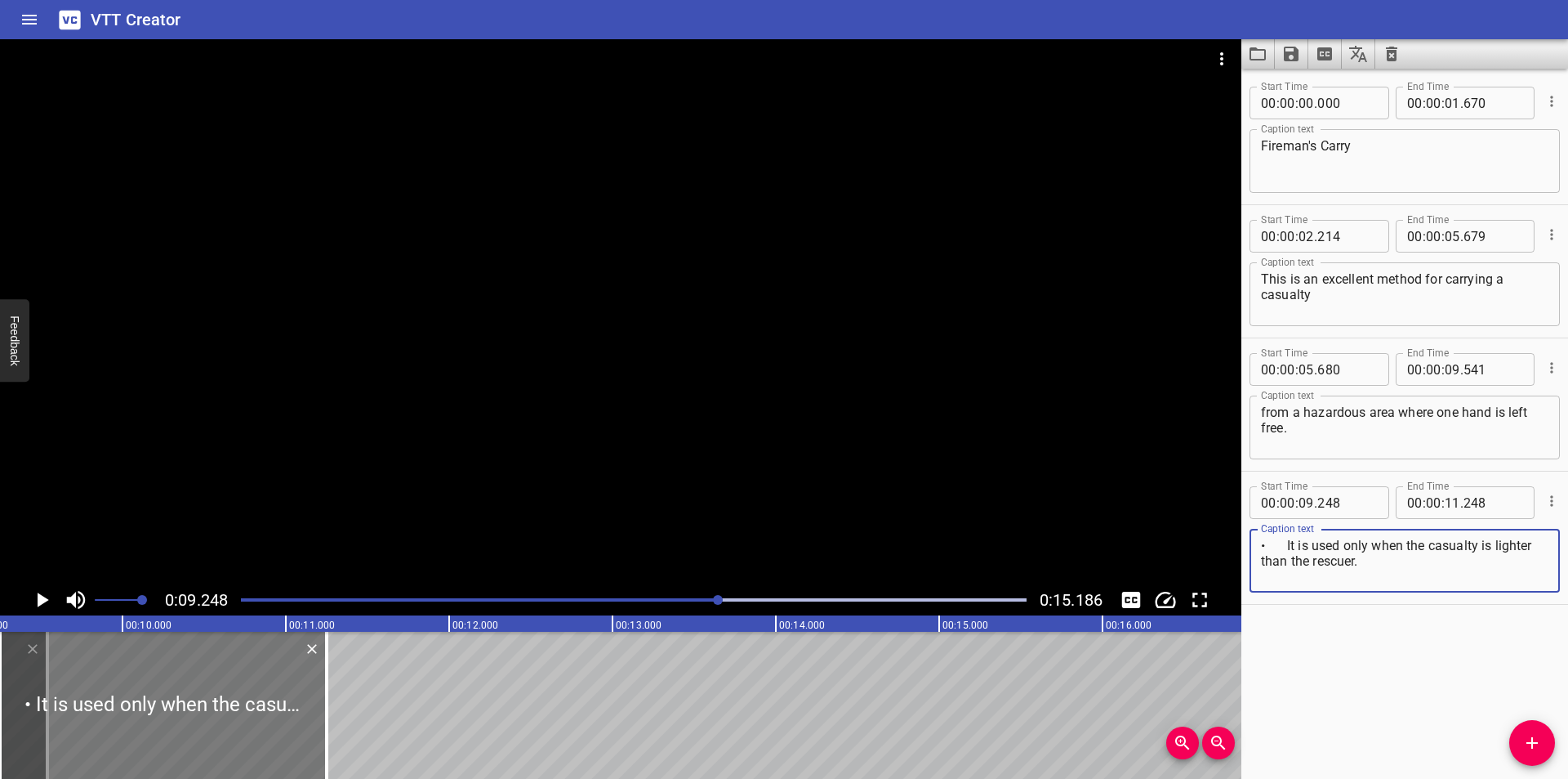
type textarea "• It is used only when the casualty is lighter than the rescuer."
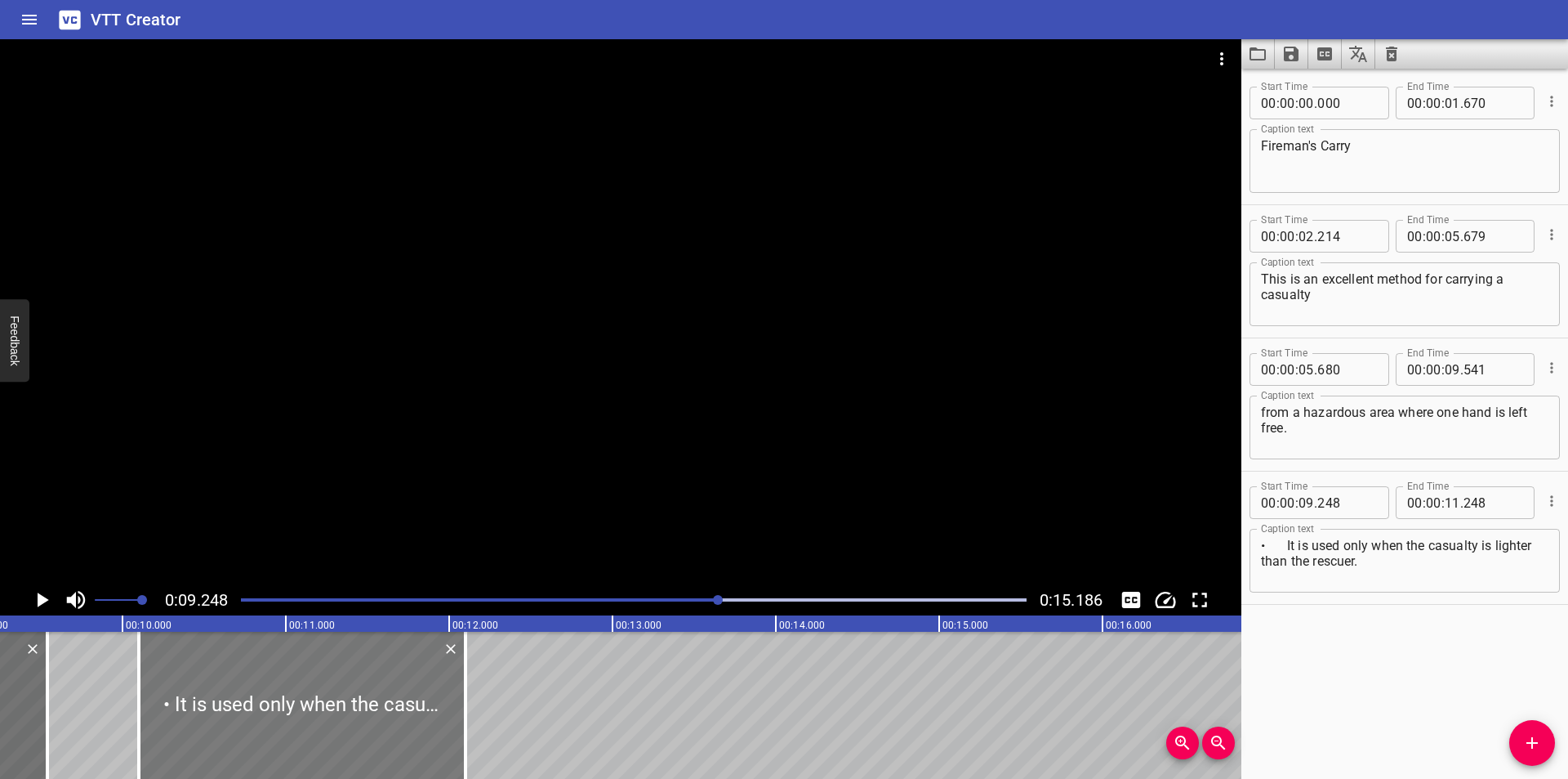
drag, startPoint x: 236, startPoint y: 734, endPoint x: 374, endPoint y: 718, distance: 138.9
click at [374, 718] on div at bounding box center [301, 705] width 327 height 147
type input "10"
type input "098"
type input "12"
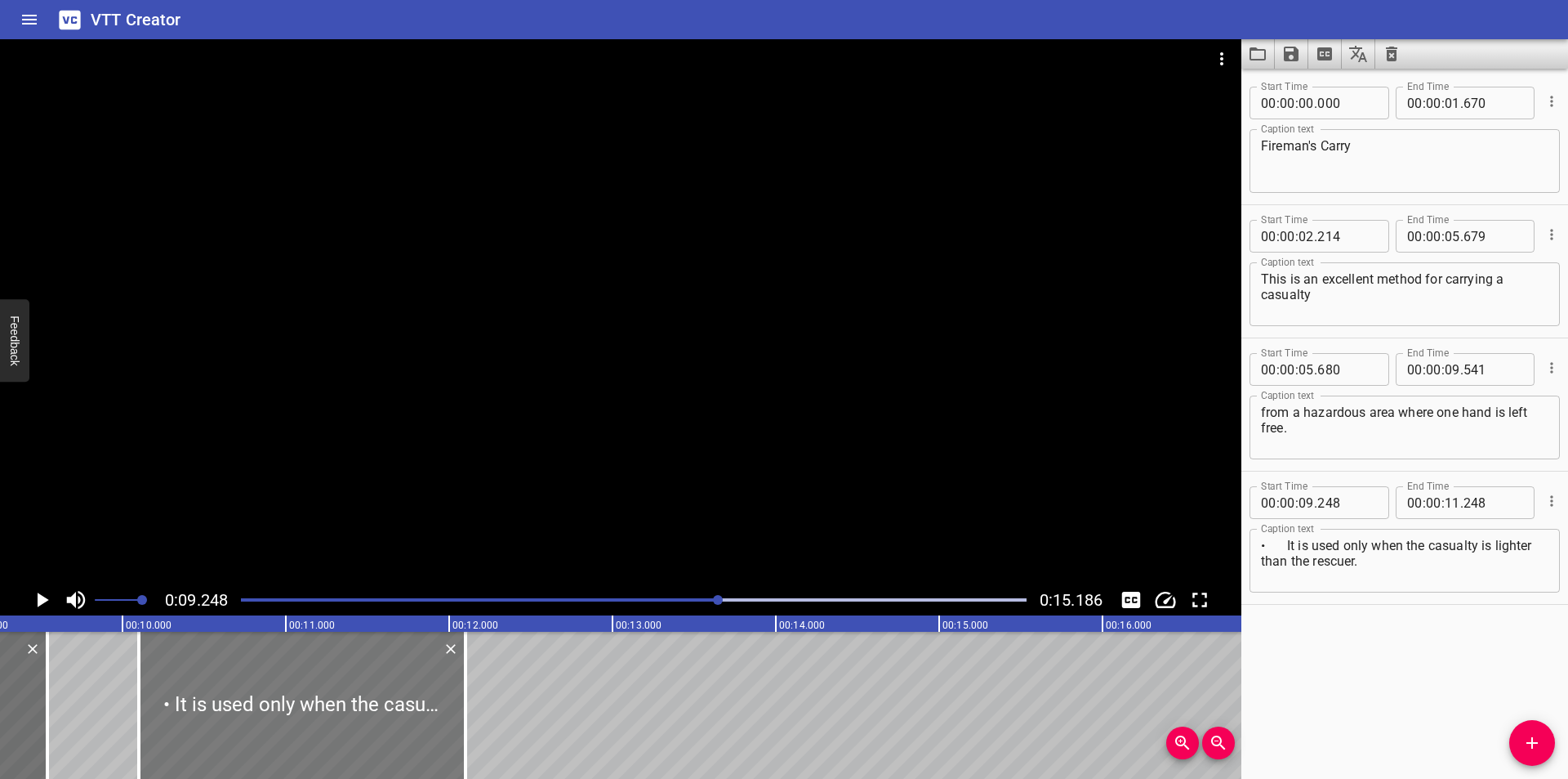
type input "098"
click at [1287, 542] on textarea "• It is used only when the casualty is lighter than the rescuer." at bounding box center [1404, 561] width 288 height 46
type textarea "It is used only when the casualty is lighter than the rescuer."
click at [402, 696] on div at bounding box center [299, 705] width 327 height 147
type input "083"
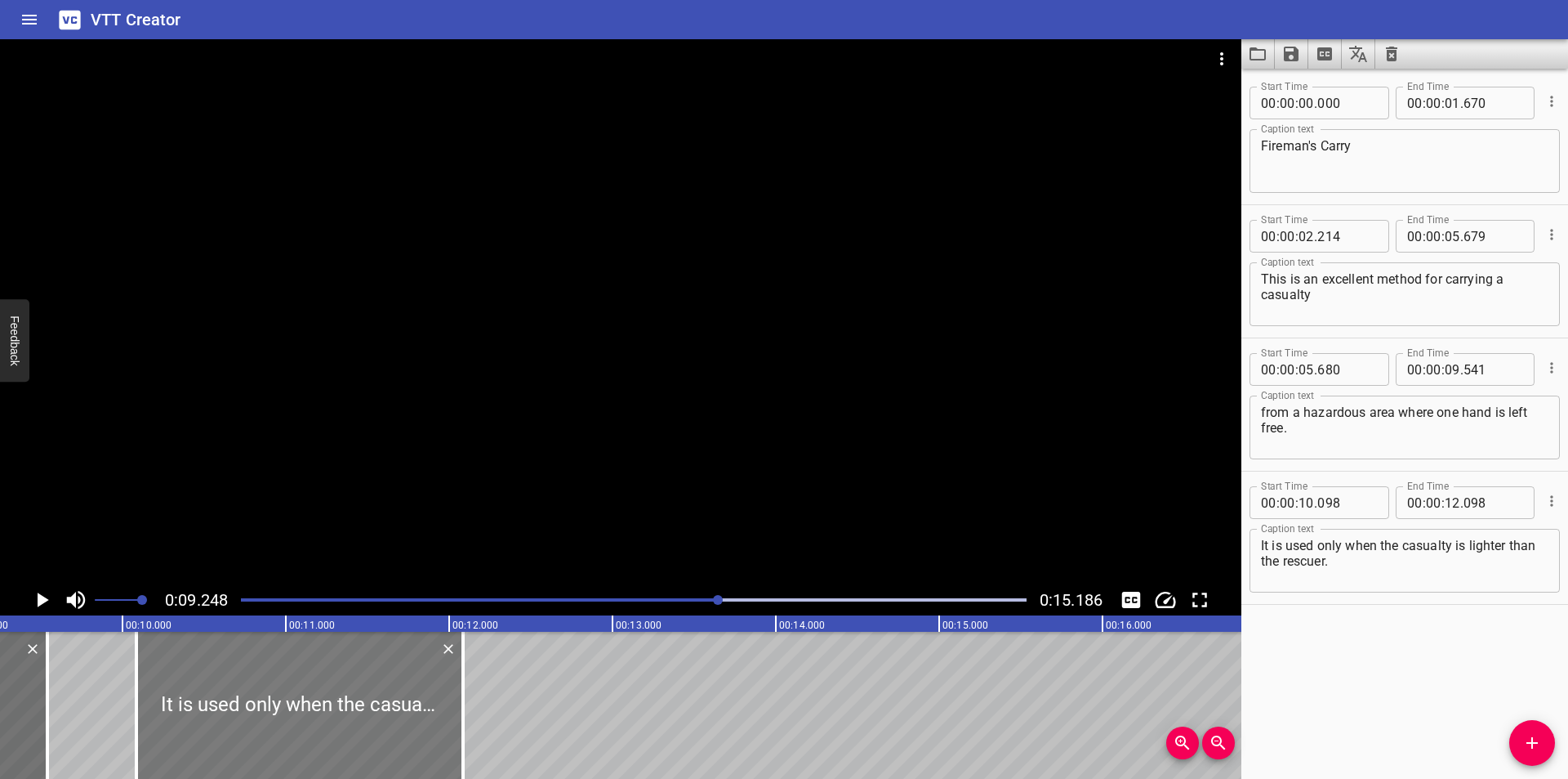
type input "083"
click at [550, 459] on div at bounding box center [620, 311] width 1241 height 545
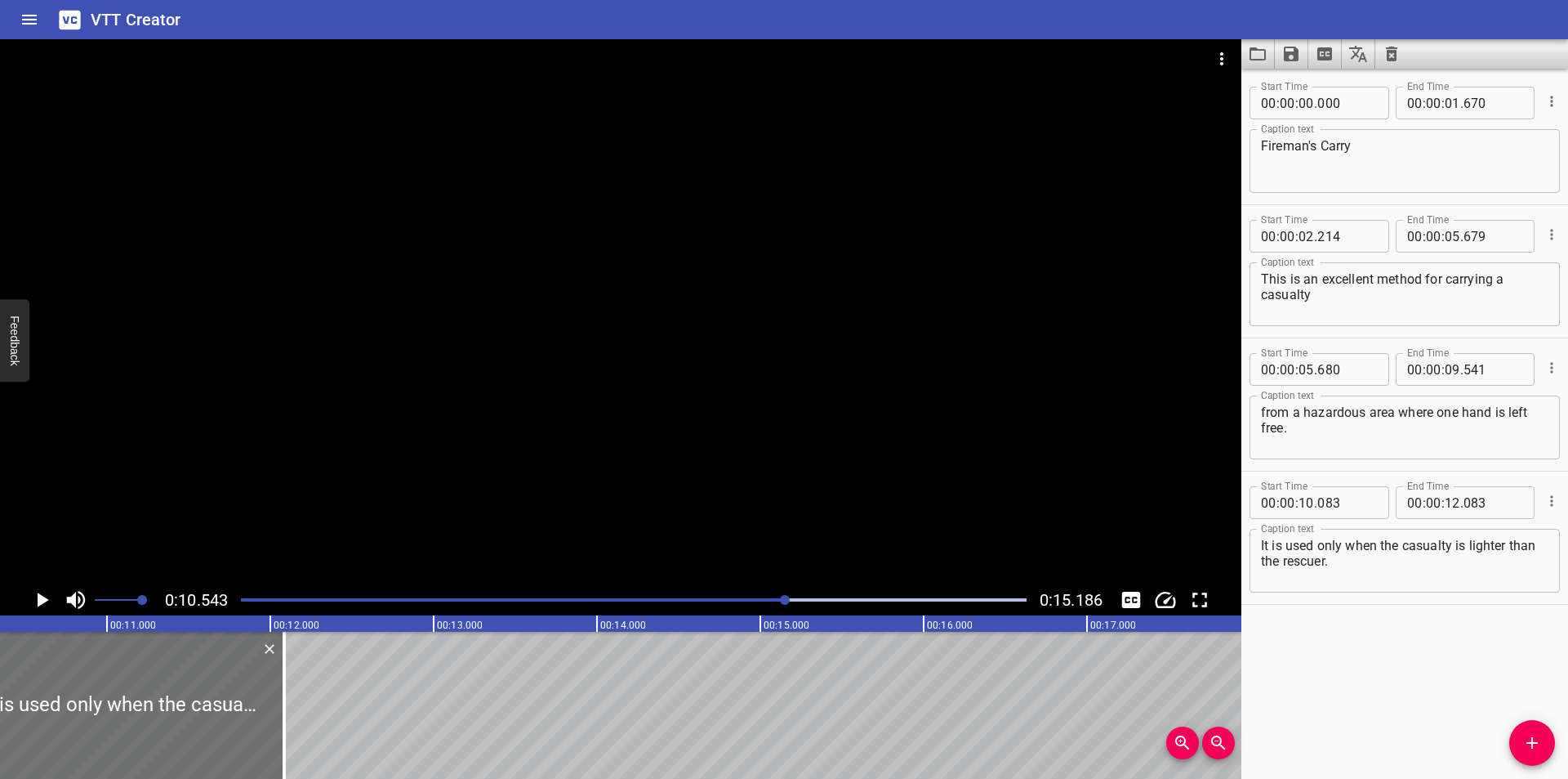
scroll to position [0, 1722]
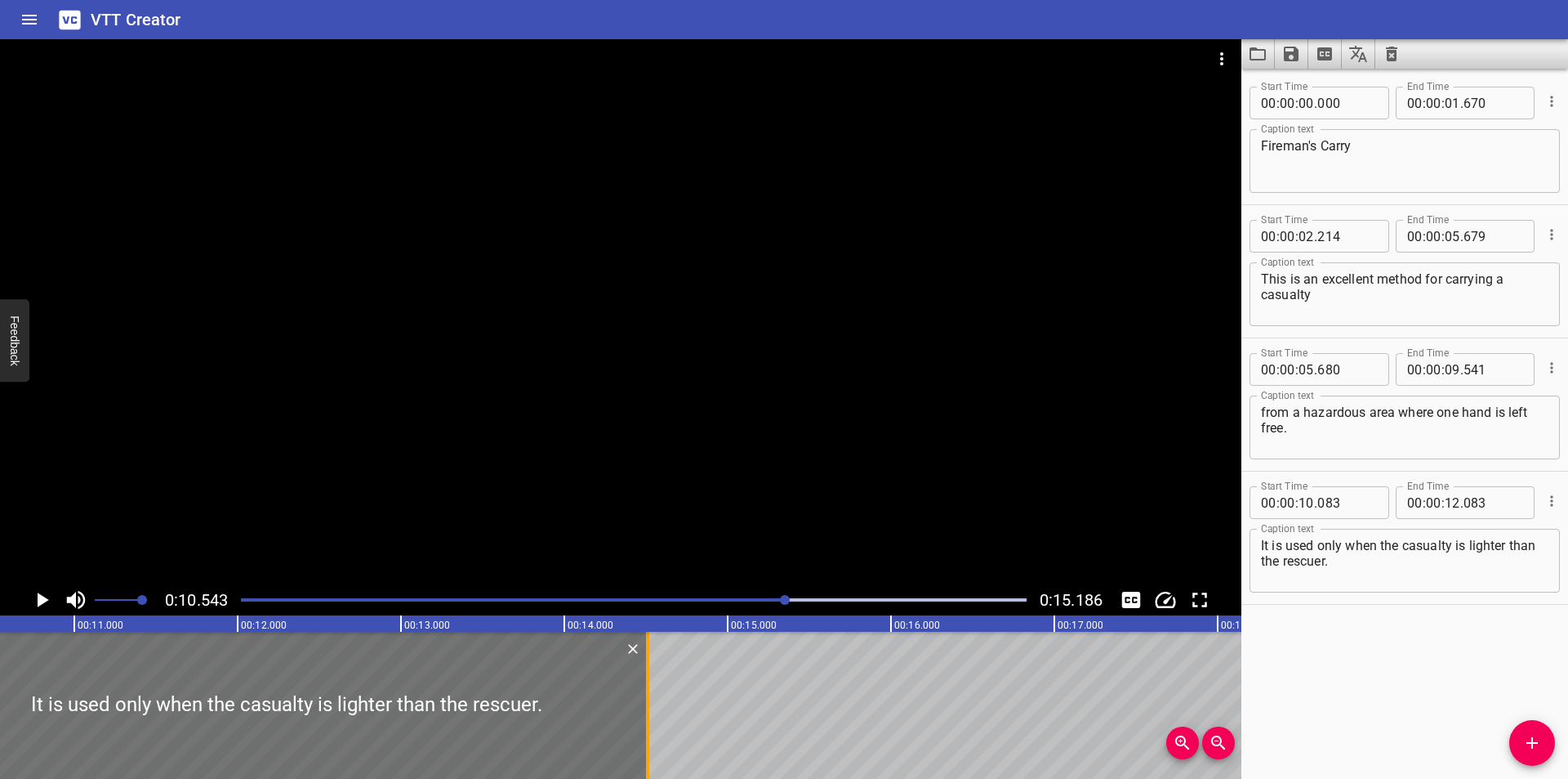
drag, startPoint x: 252, startPoint y: 713, endPoint x: 647, endPoint y: 692, distance: 395.6
click at [647, 692] on div at bounding box center [647, 705] width 3 height 147
type input "14"
type input "508"
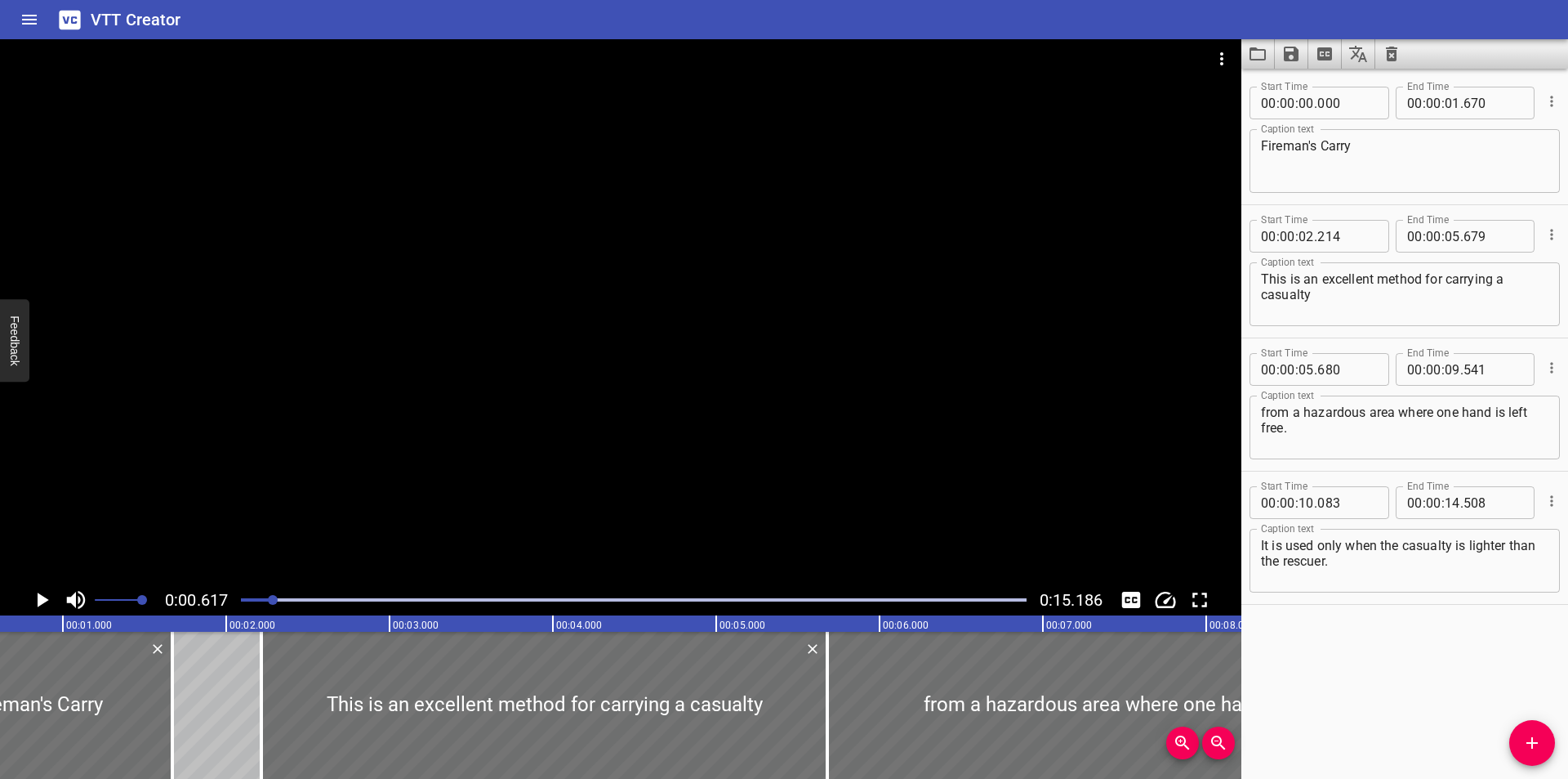
drag, startPoint x: 989, startPoint y: 574, endPoint x: 981, endPoint y: 586, distance: 14.4
click at [989, 576] on div at bounding box center [620, 311] width 1241 height 545
click at [981, 586] on div "0:00.617 0:15.186" at bounding box center [620, 599] width 1241 height 31
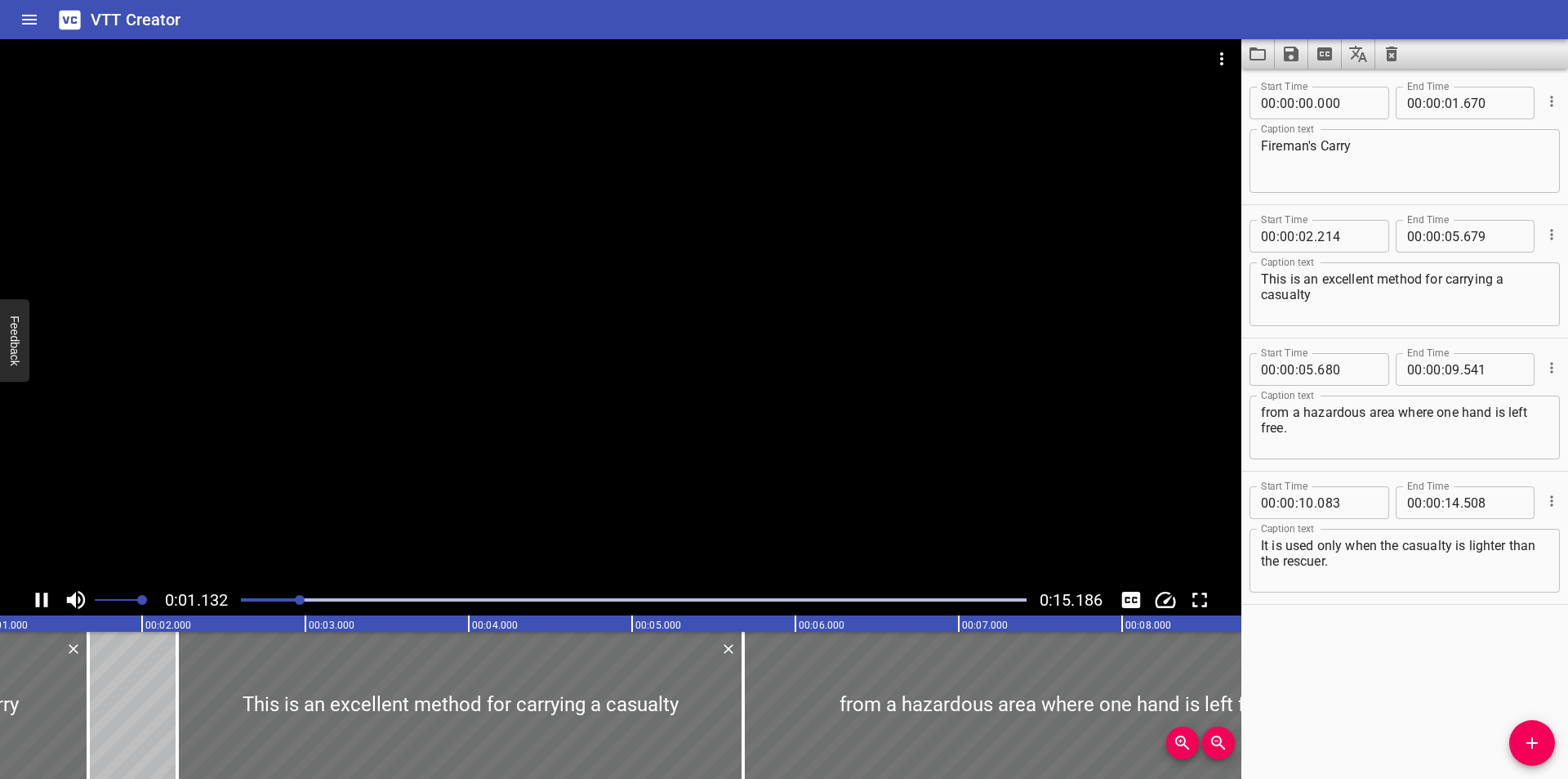
click at [976, 593] on div at bounding box center [633, 599] width 805 height 23
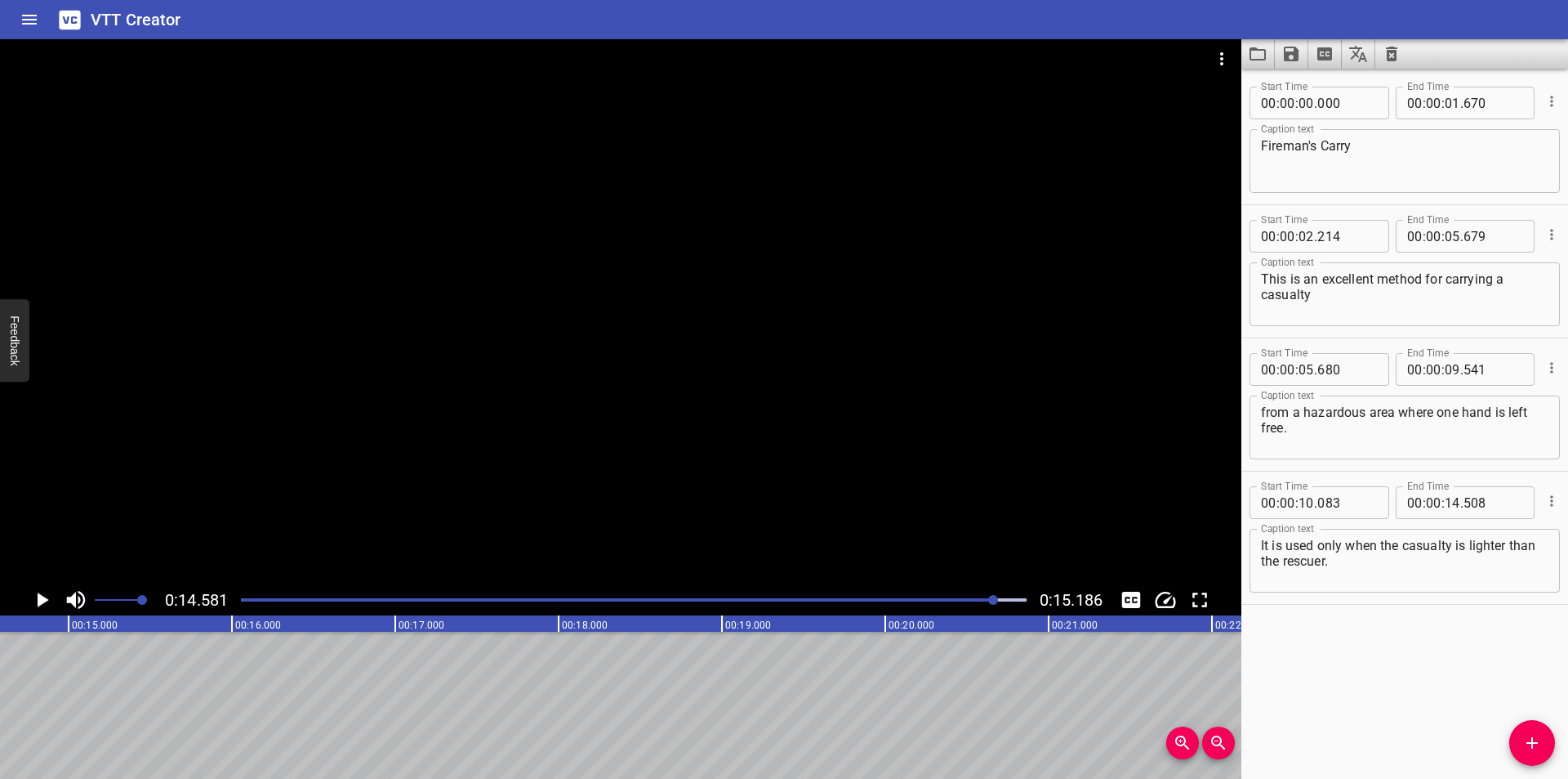
click at [953, 592] on div at bounding box center [633, 599] width 805 height 23
click at [1294, 50] on icon "Save captions to file" at bounding box center [1290, 53] width 15 height 15
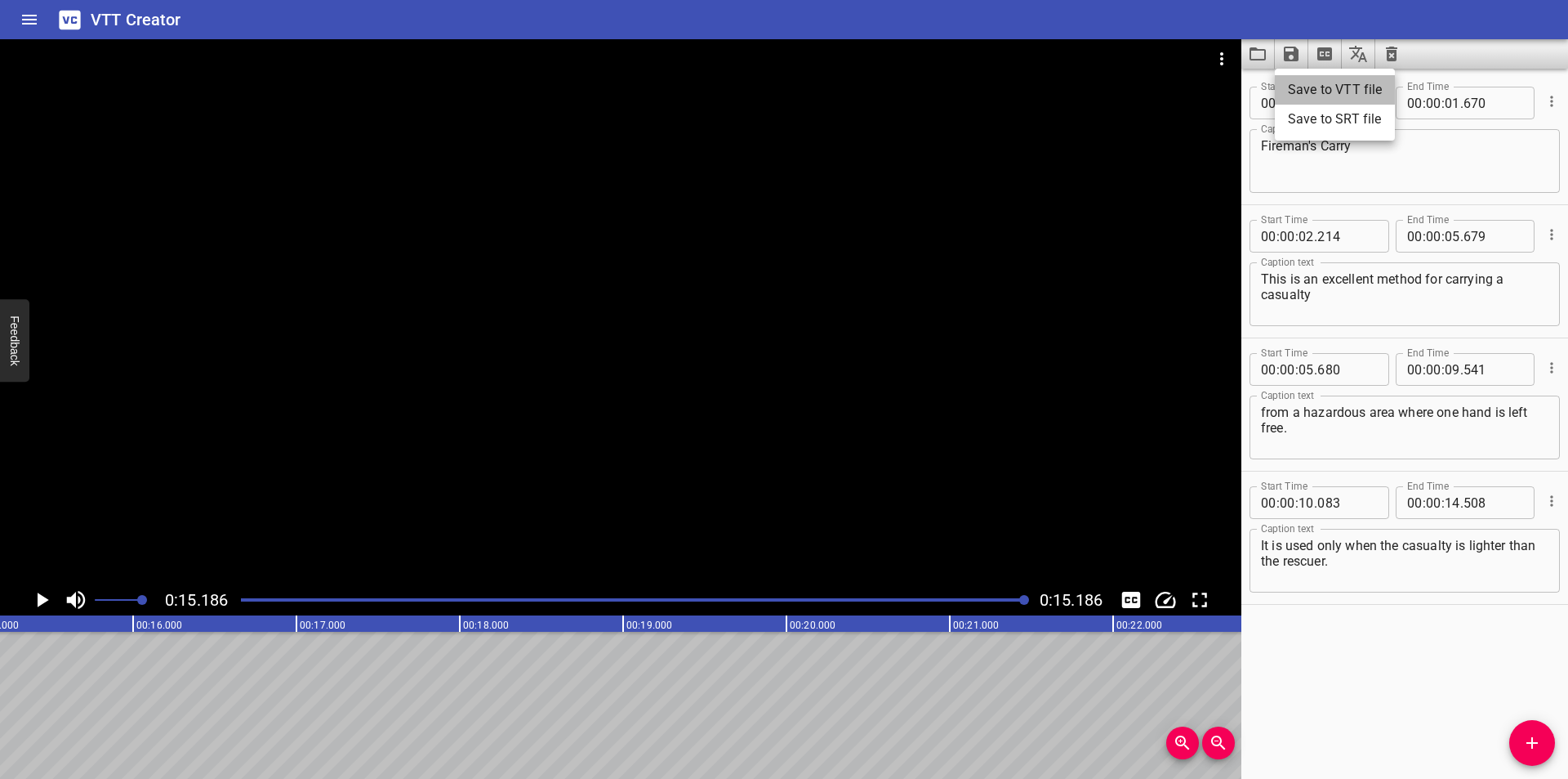
click at [1326, 92] on li "Save to VTT file" at bounding box center [1334, 90] width 120 height 30
drag, startPoint x: 156, startPoint y: 732, endPoint x: 164, endPoint y: 746, distance: 16.1
drag, startPoint x: 775, startPoint y: 39, endPoint x: 823, endPoint y: 37, distance: 48.0
click at [775, 39] on div "VTT Creator" at bounding box center [784, 20] width 1568 height 40
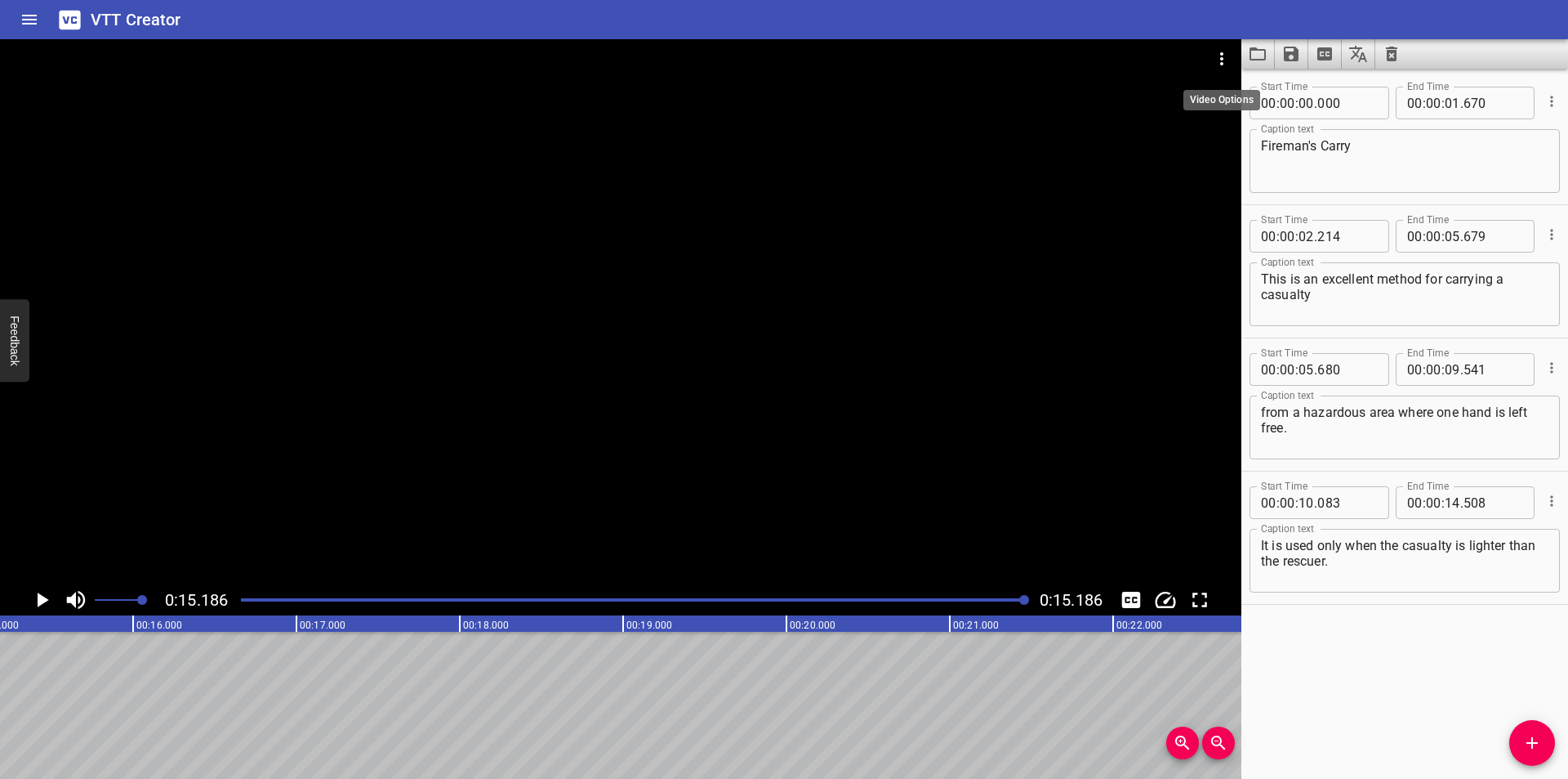
click at [1221, 59] on icon "Video Options" at bounding box center [1221, 59] width 20 height 20
click at [1227, 59] on li "Select New Video File..." at bounding box center [1283, 60] width 162 height 30
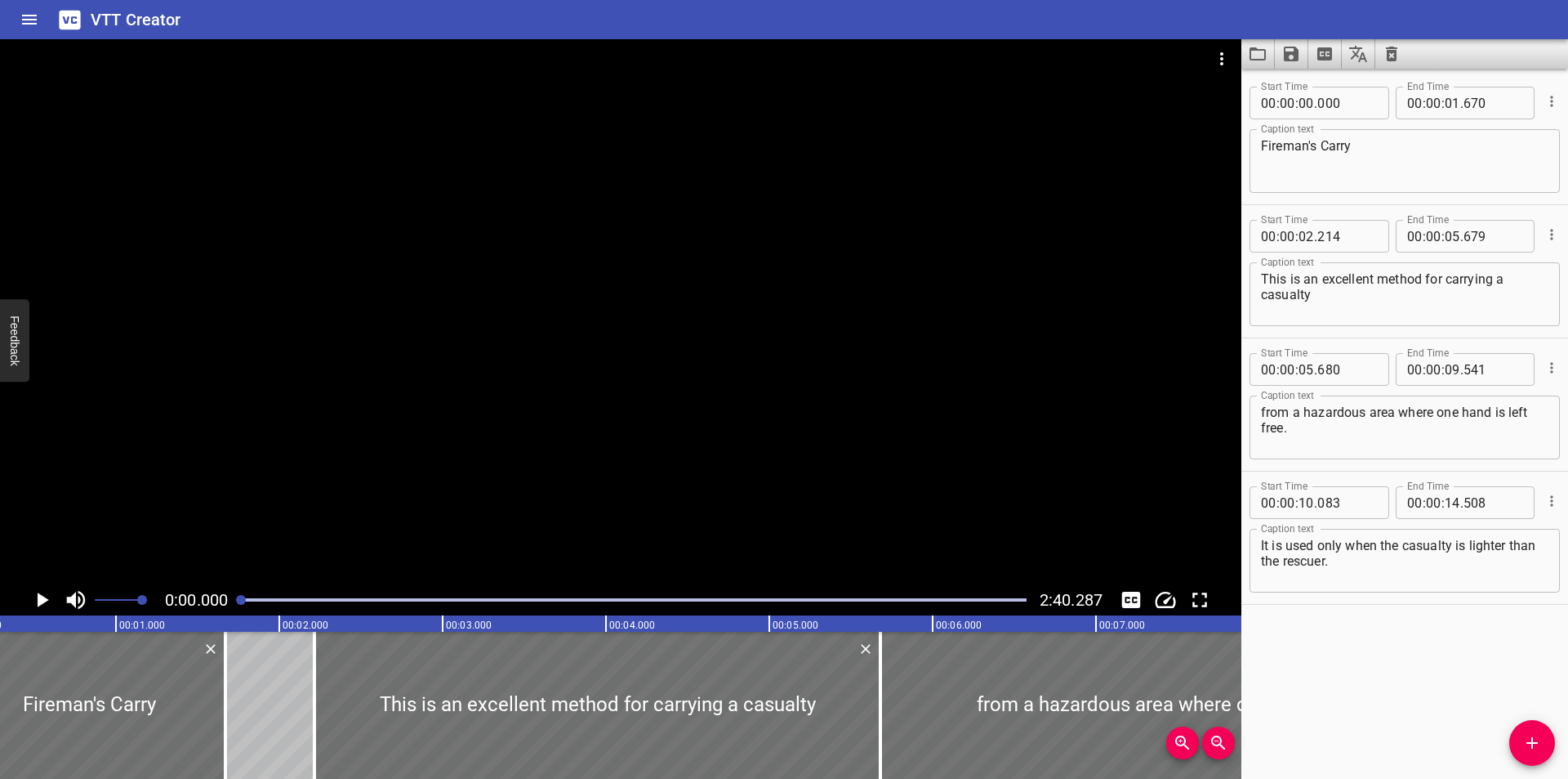
click at [733, 303] on div at bounding box center [620, 311] width 1241 height 545
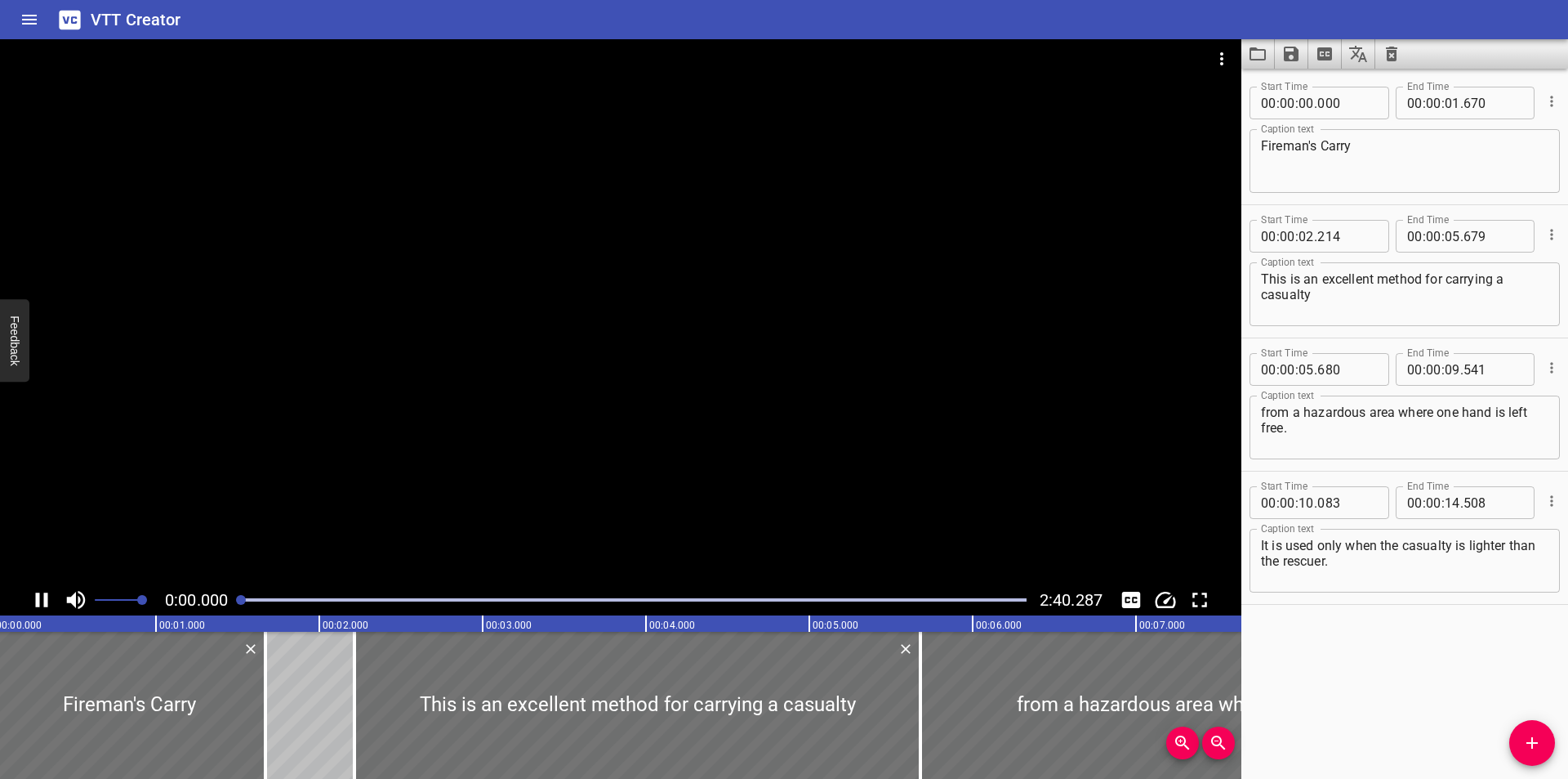
scroll to position [0, 0]
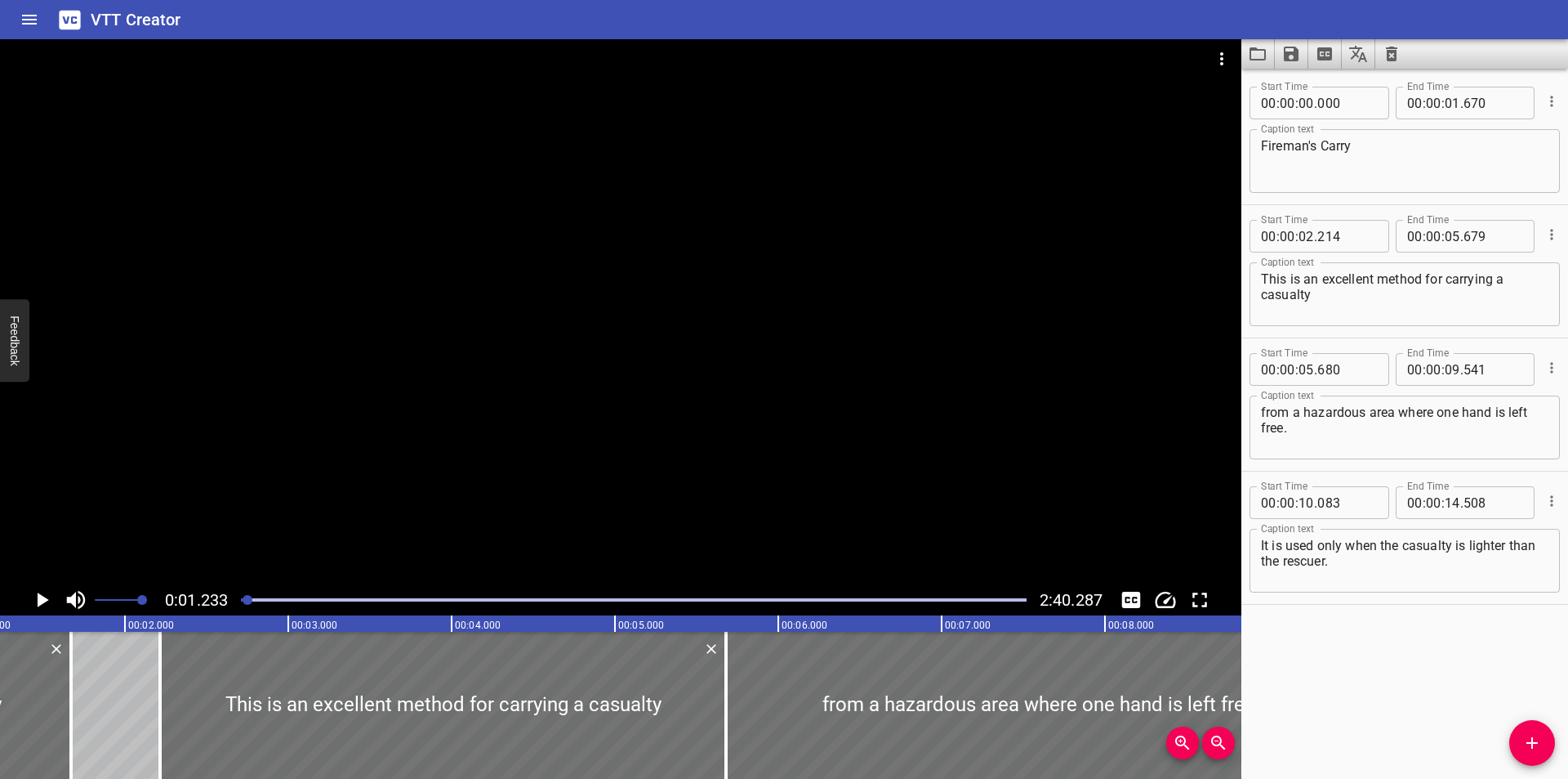
click at [1317, 678] on div "Start Time 00 : 00 : 00 . 000 Start Time End Time 00 : 00 : 01 . 670 End Time C…" at bounding box center [1404, 423] width 327 height 710
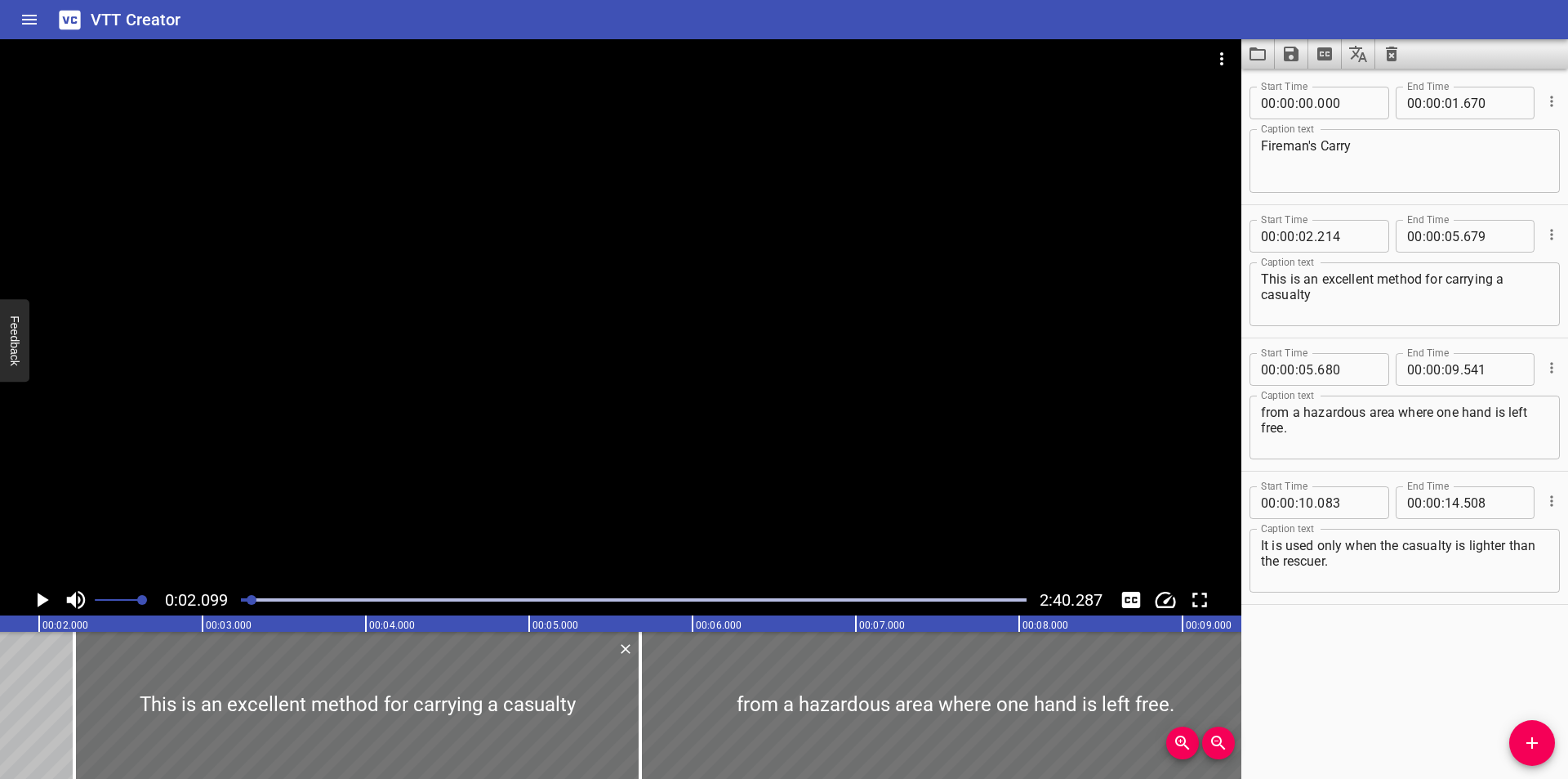
scroll to position [0, 343]
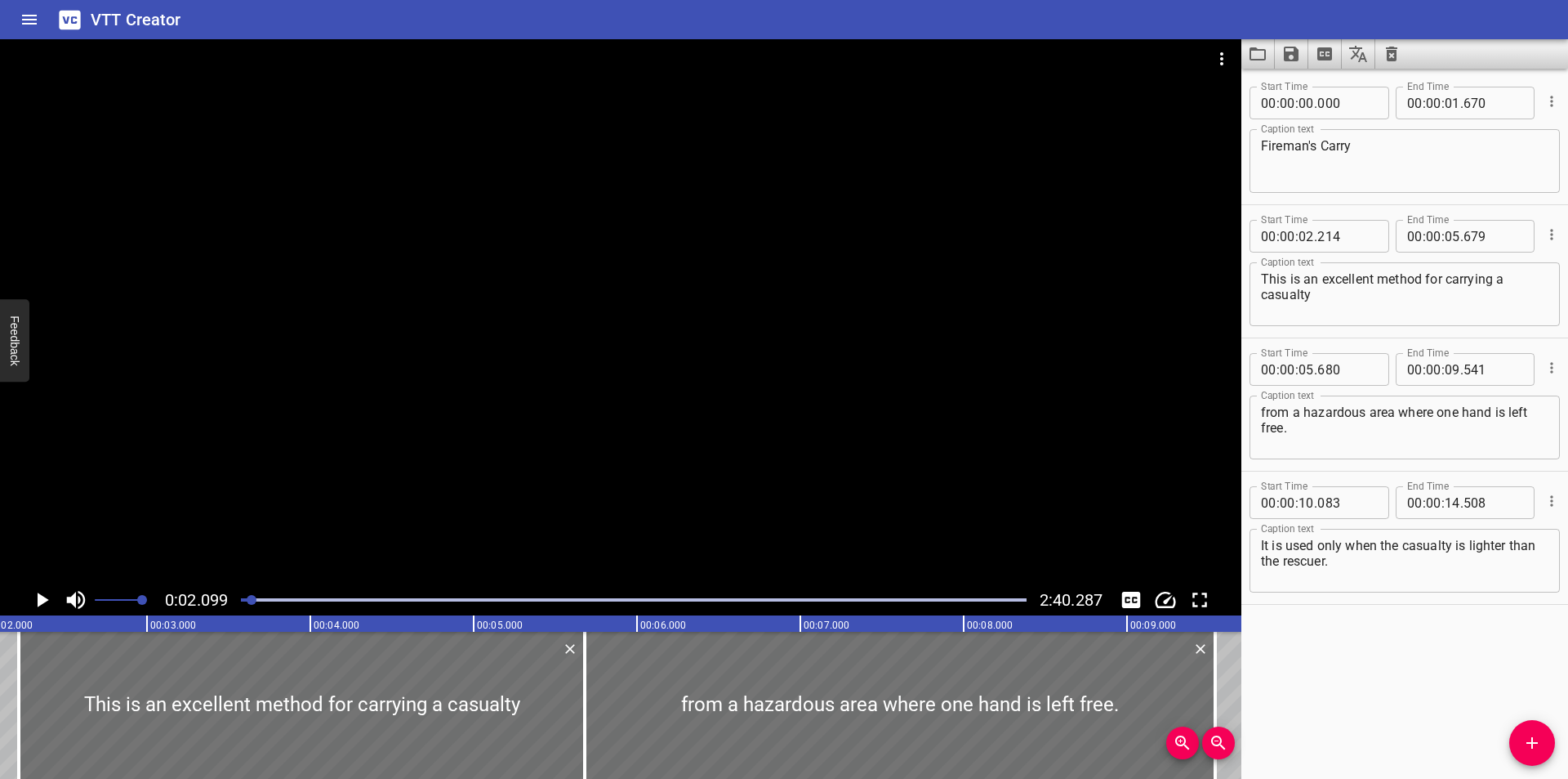
click at [808, 464] on div at bounding box center [620, 311] width 1241 height 545
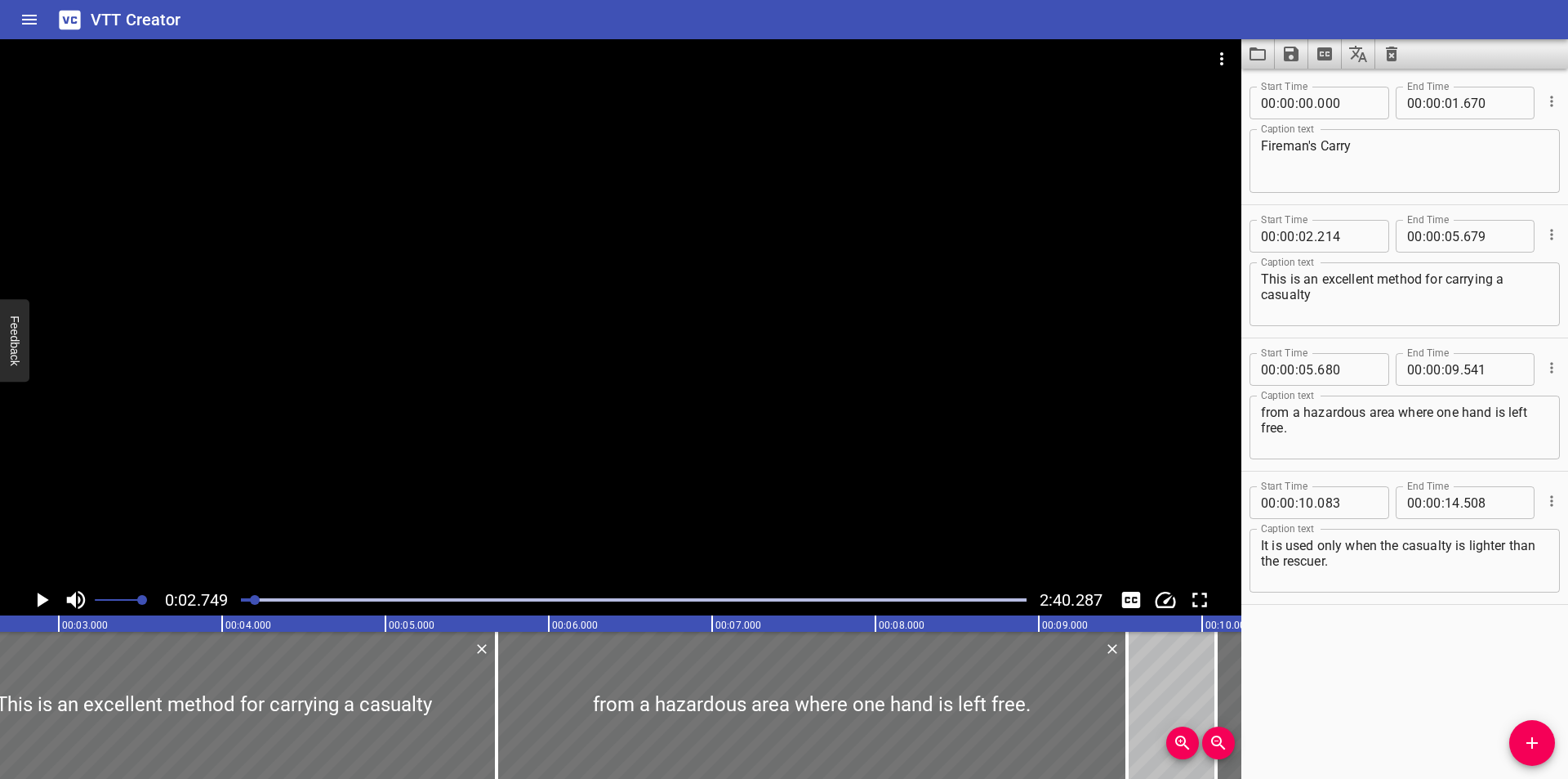
scroll to position [0, 450]
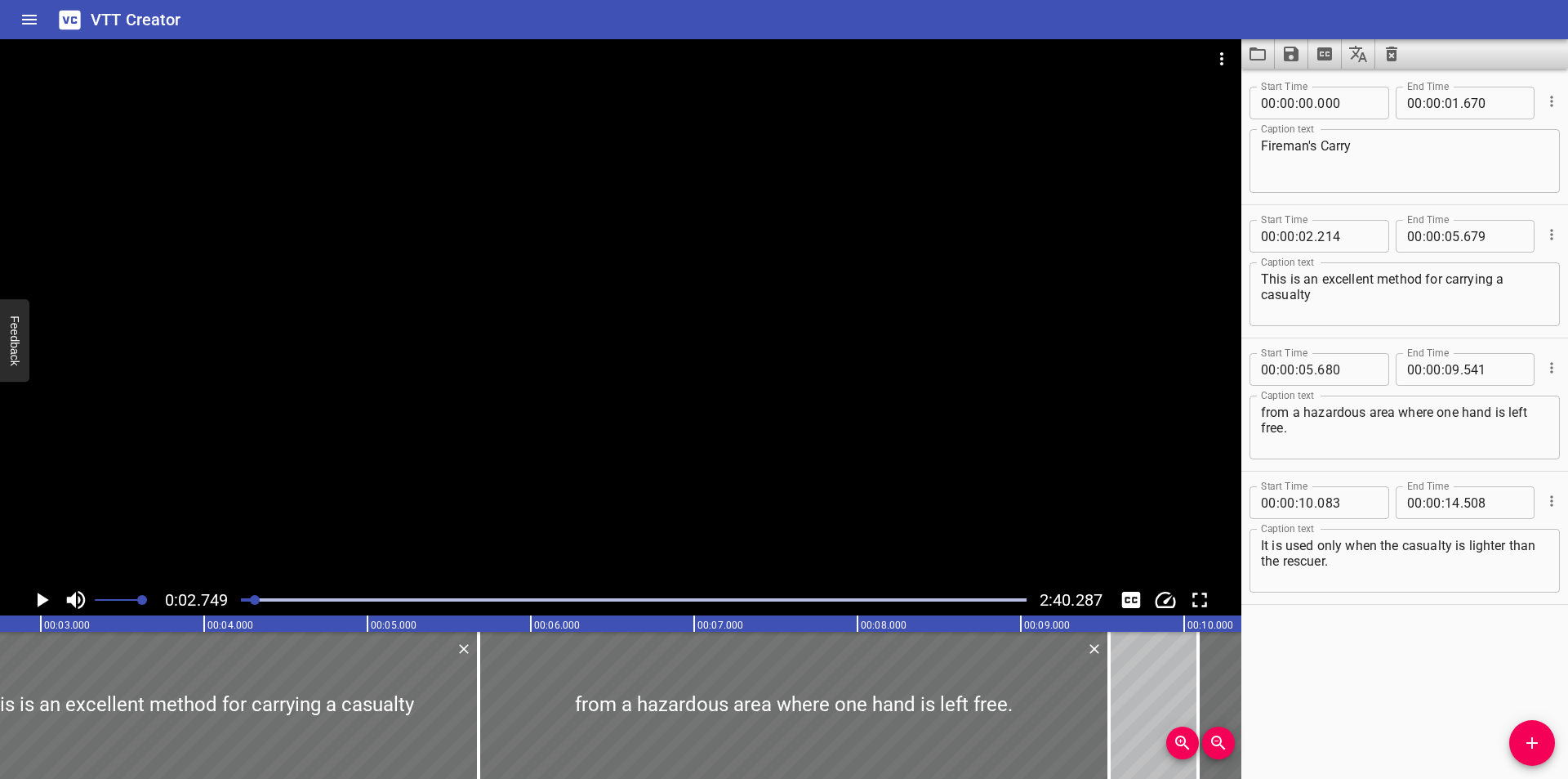
click at [277, 595] on div at bounding box center [633, 599] width 805 height 23
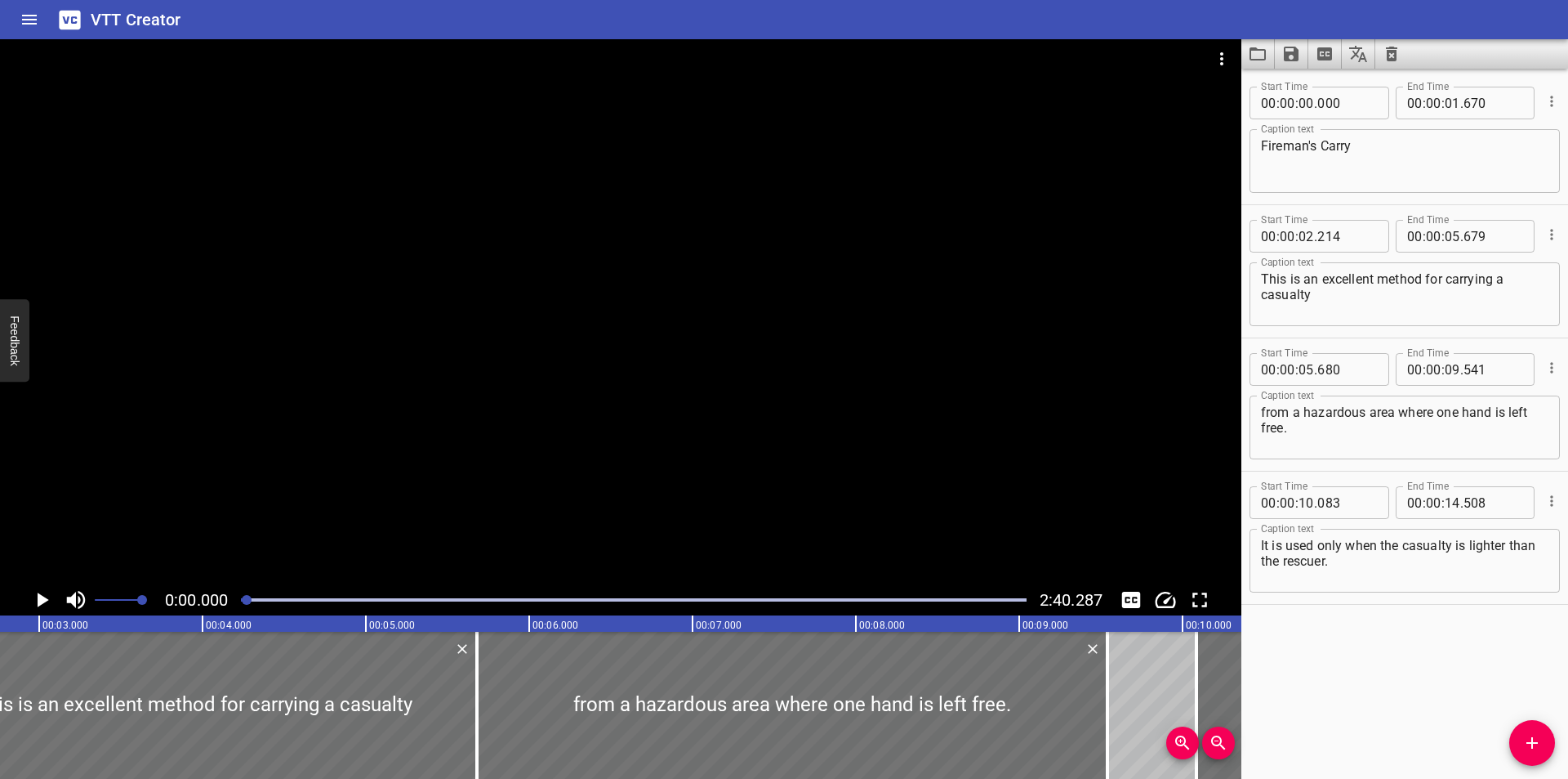
click at [247, 600] on div at bounding box center [247, 600] width 10 height 10
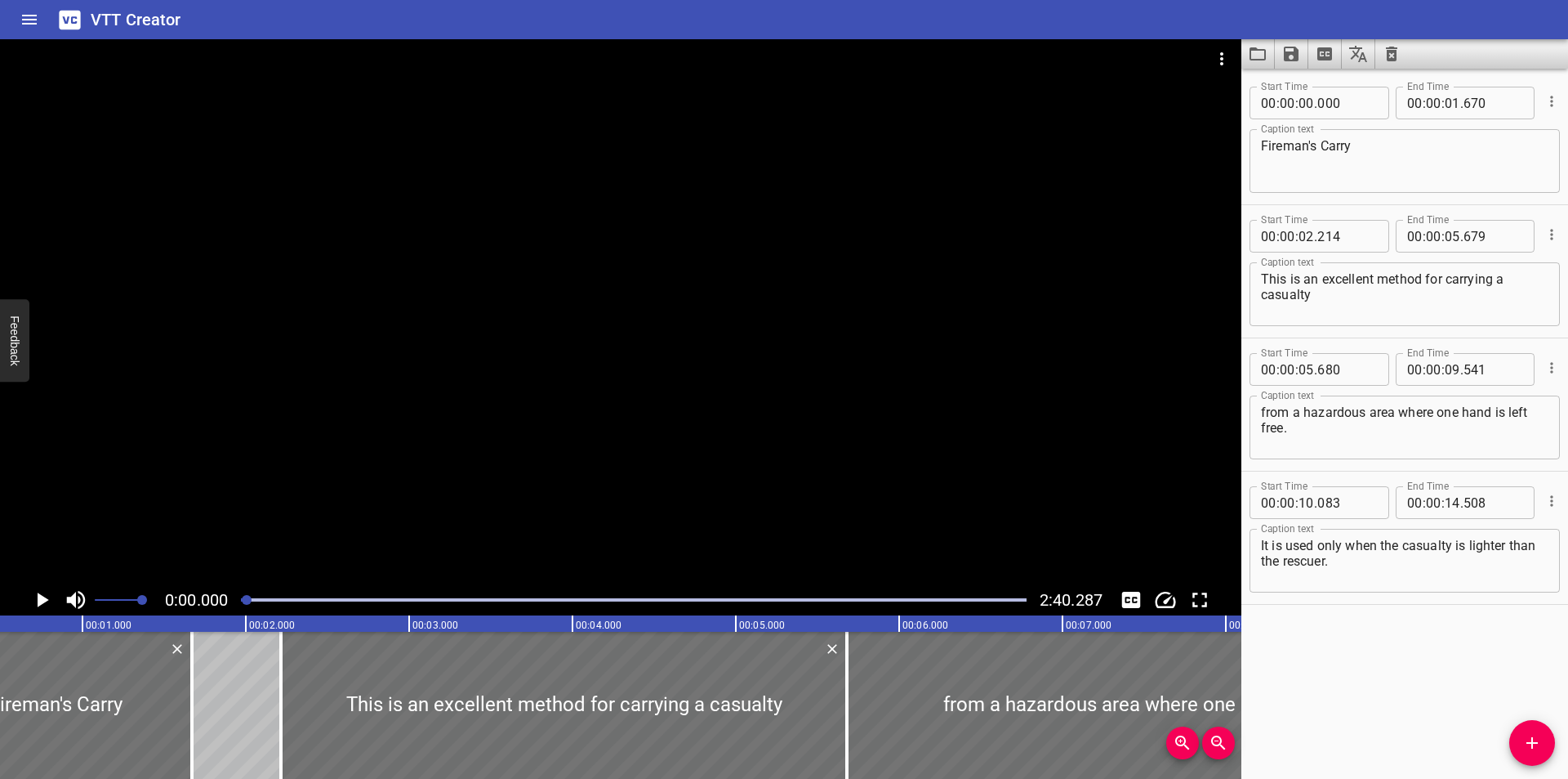
click at [245, 600] on div at bounding box center [247, 600] width 10 height 10
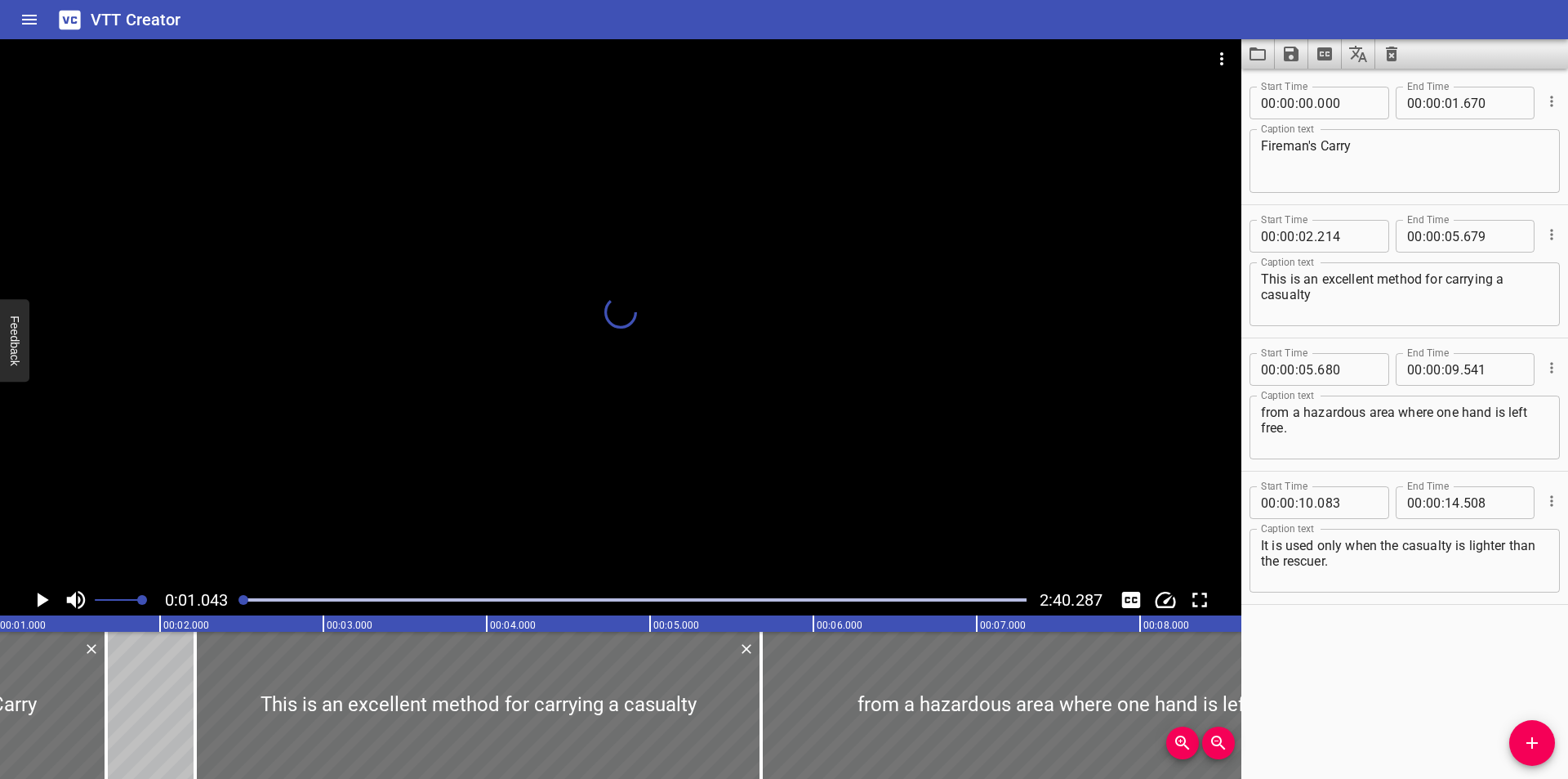
click at [241, 602] on div at bounding box center [243, 600] width 10 height 10
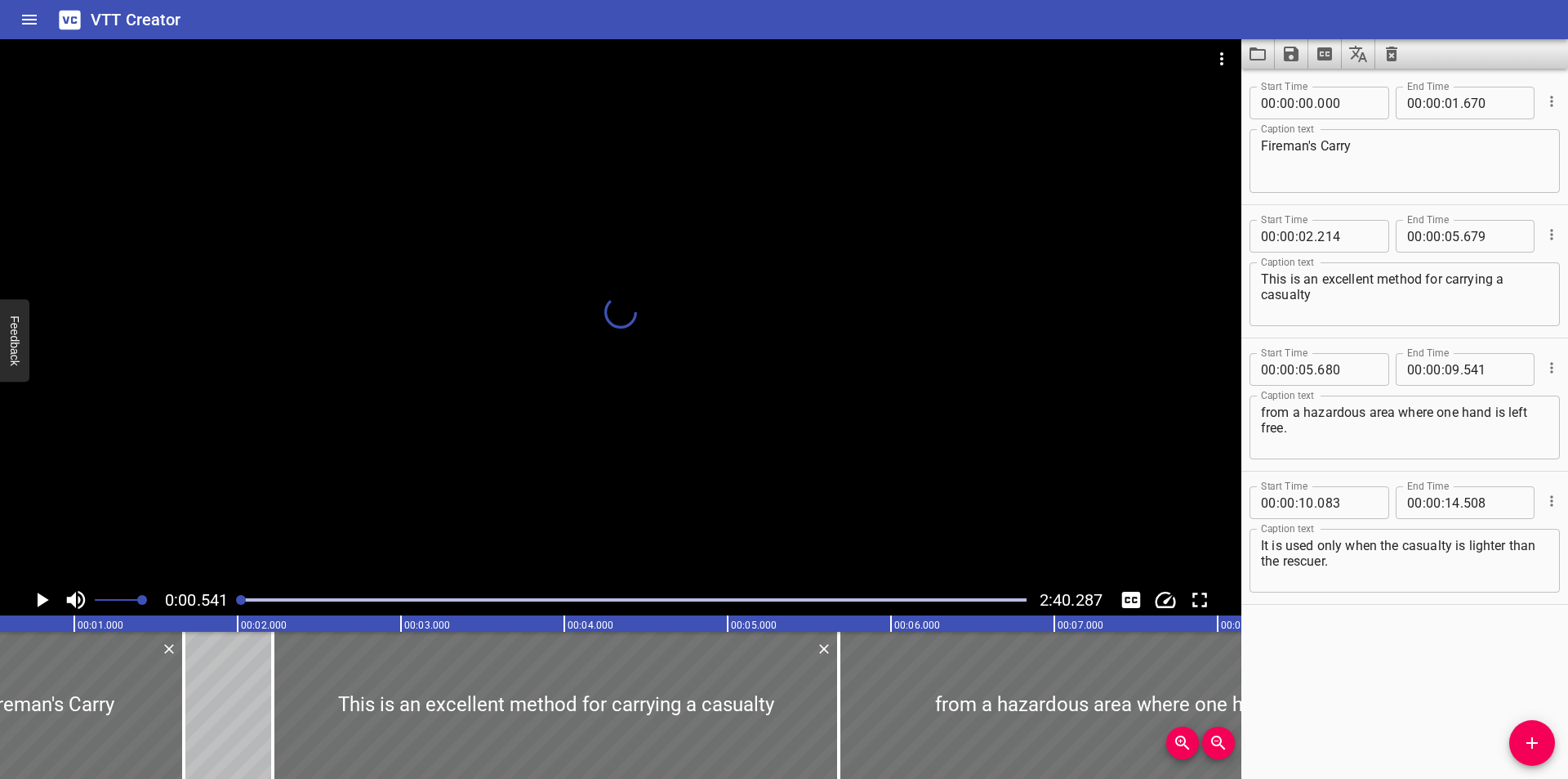
scroll to position [0, 1]
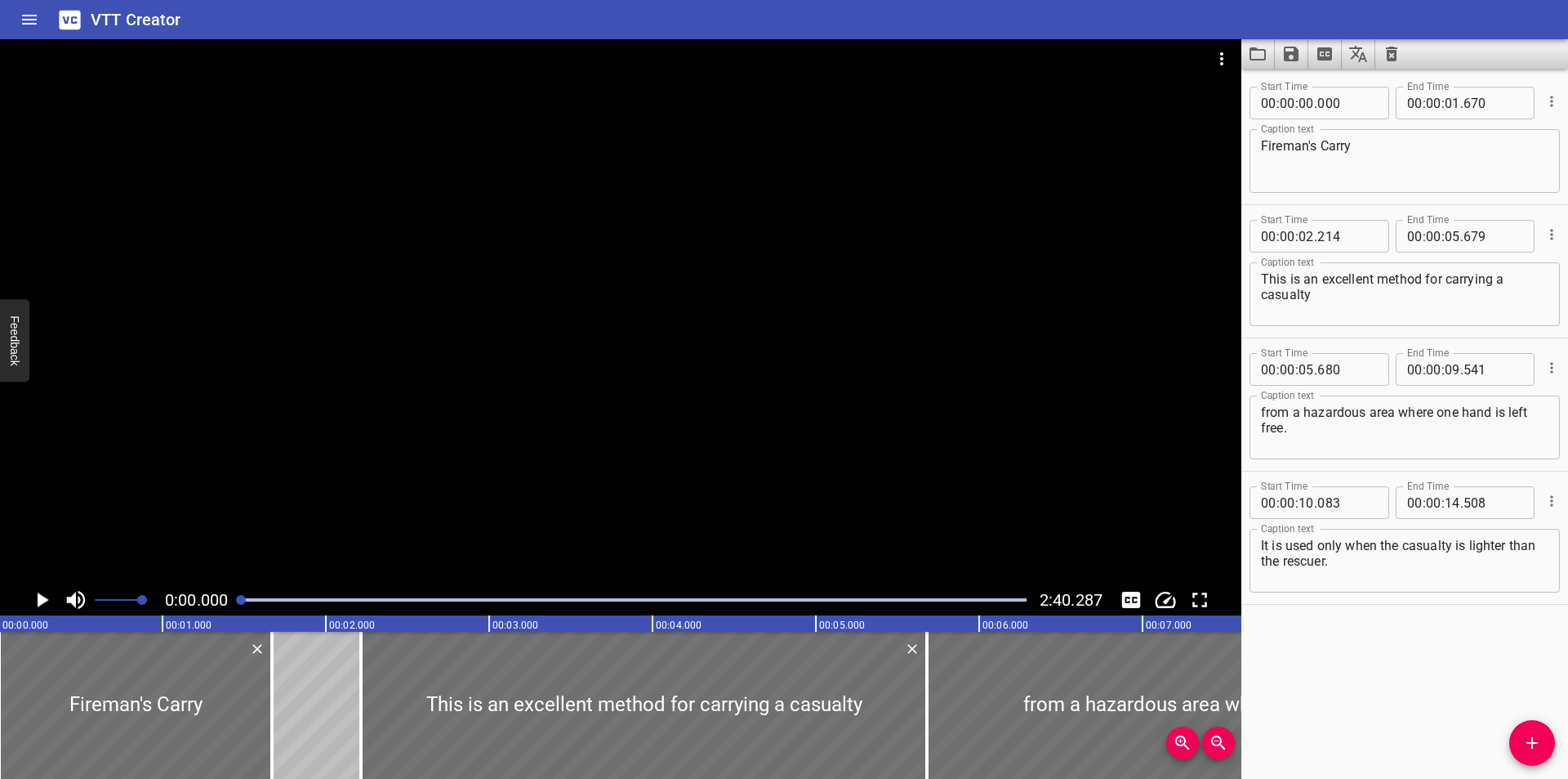
click at [237, 600] on div at bounding box center [241, 600] width 10 height 10
click at [233, 600] on div at bounding box center [633, 599] width 805 height 23
click at [320, 461] on div at bounding box center [620, 311] width 1241 height 545
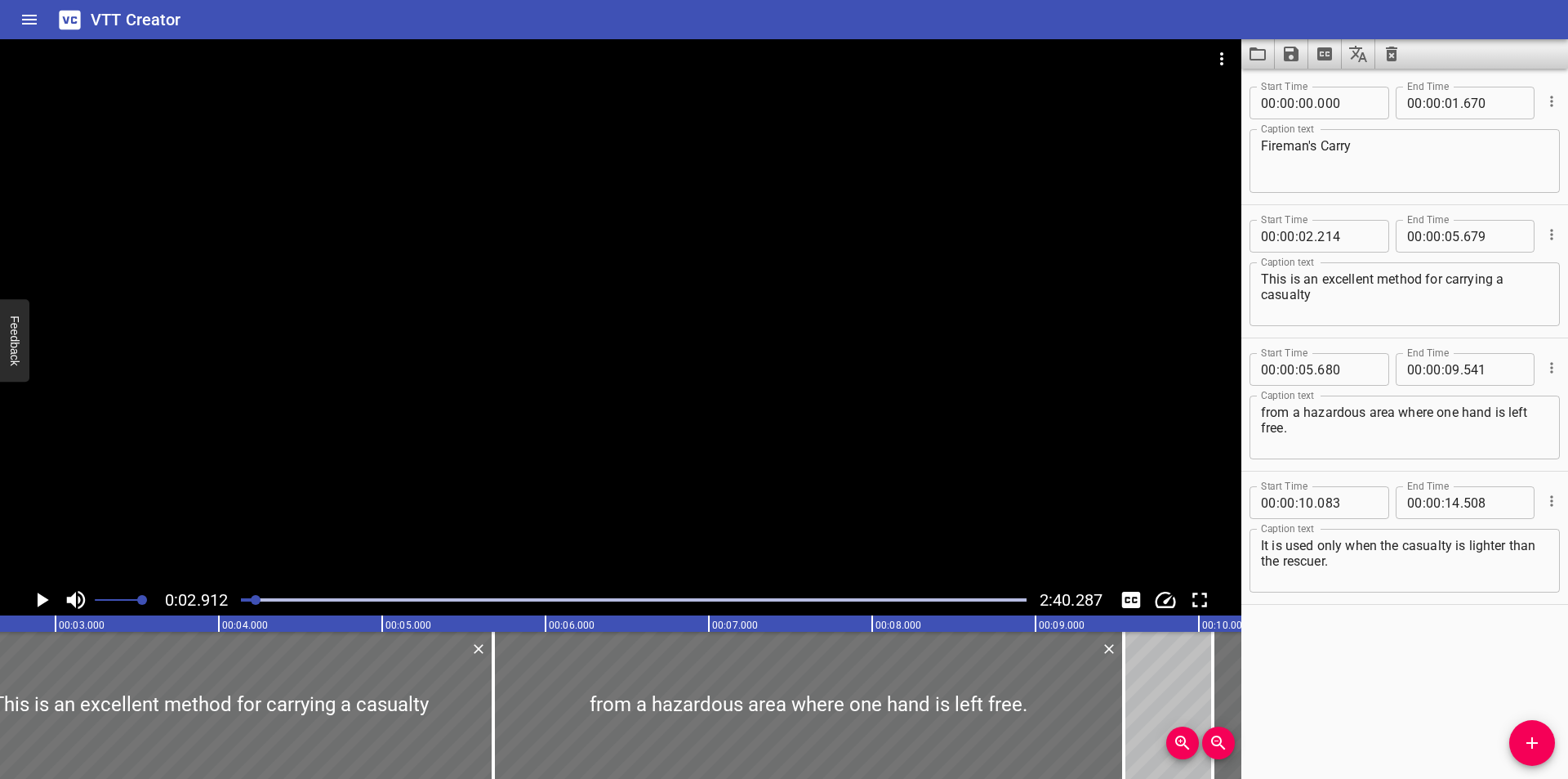
scroll to position [0, 475]
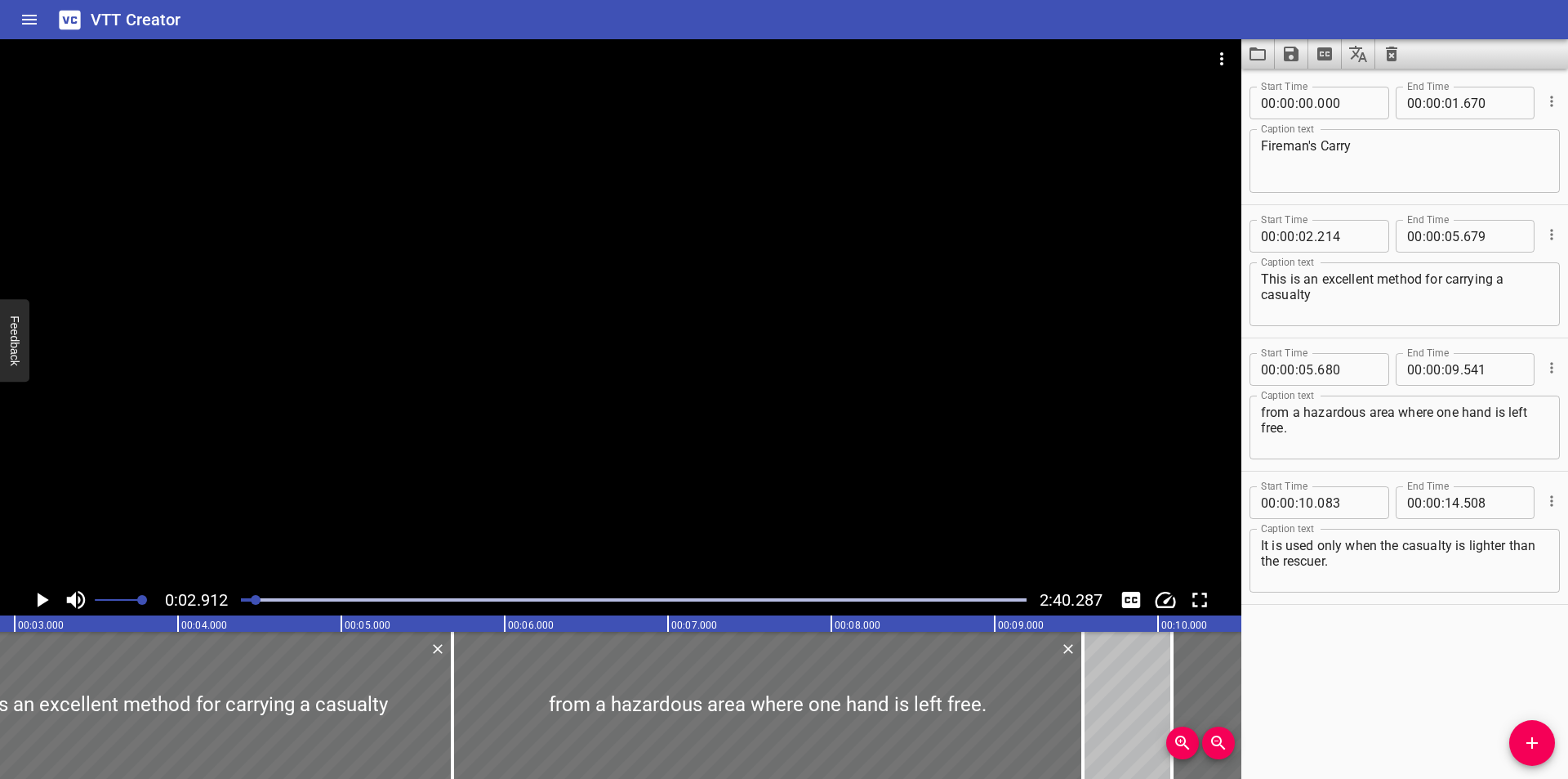
click at [253, 602] on div at bounding box center [256, 600] width 10 height 10
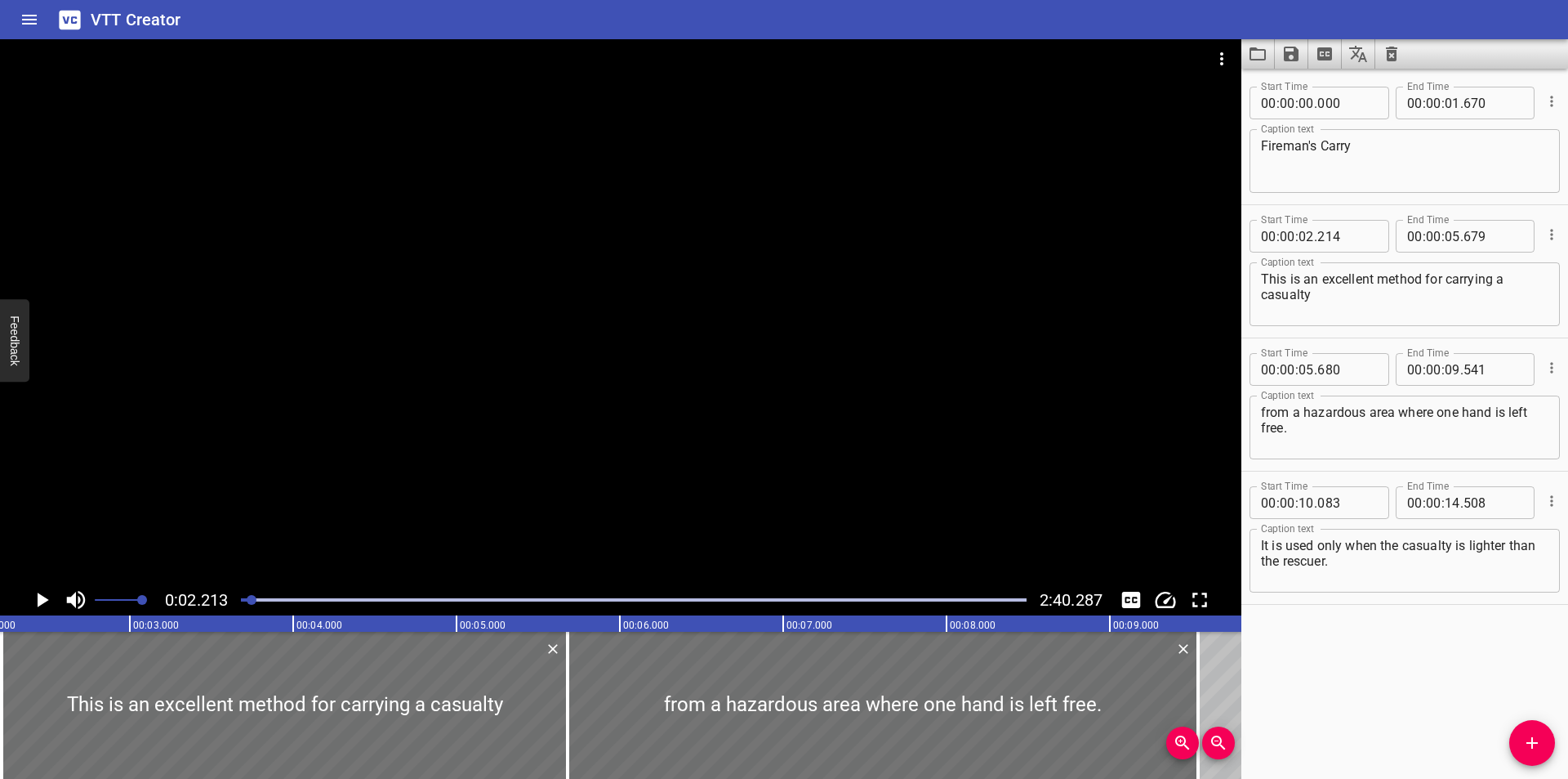
click at [248, 602] on div at bounding box center [252, 600] width 10 height 10
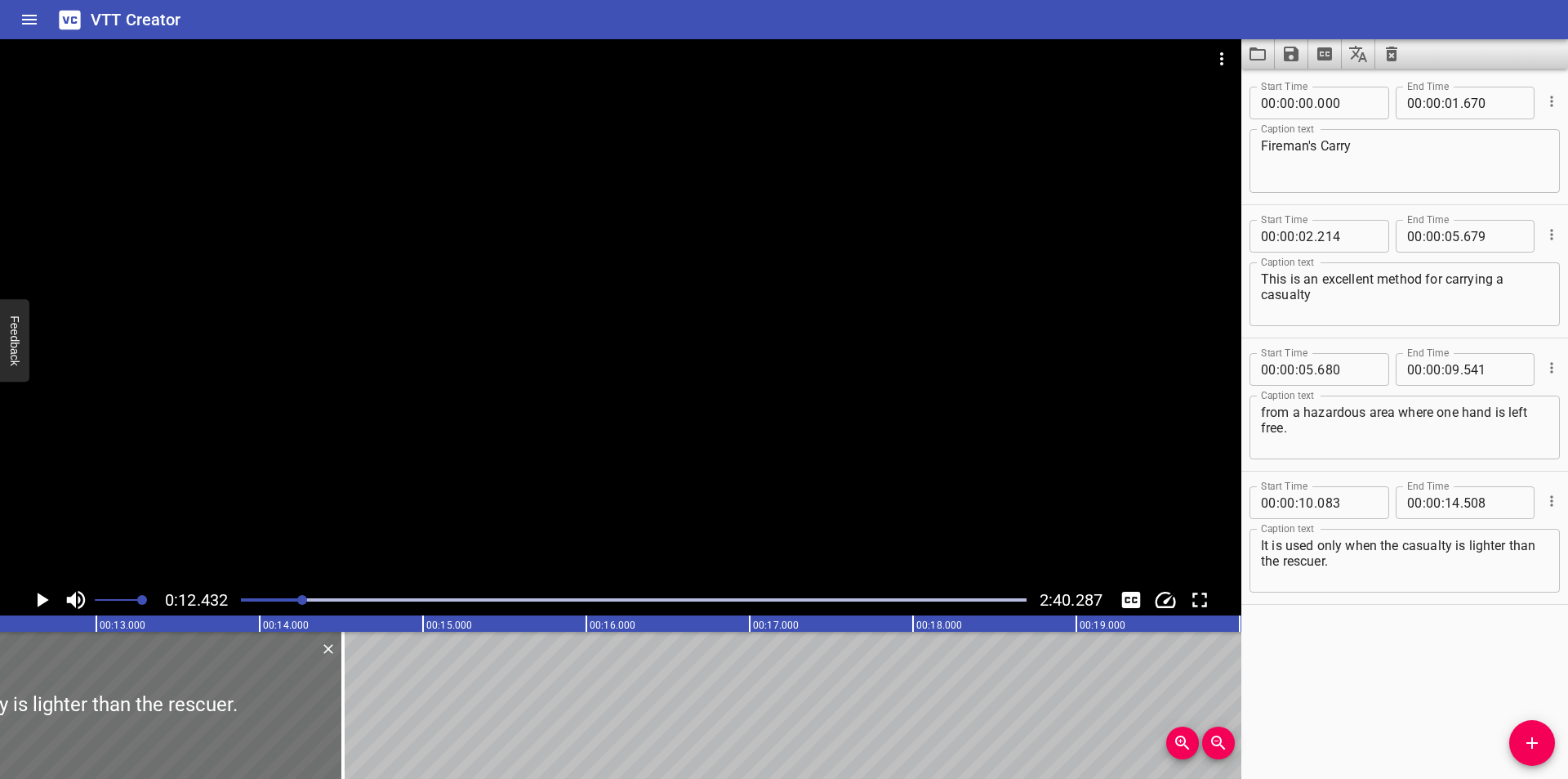
scroll to position [0, 2030]
click at [276, 597] on div at bounding box center [633, 599] width 805 height 23
click at [257, 602] on div at bounding box center [633, 599] width 805 height 23
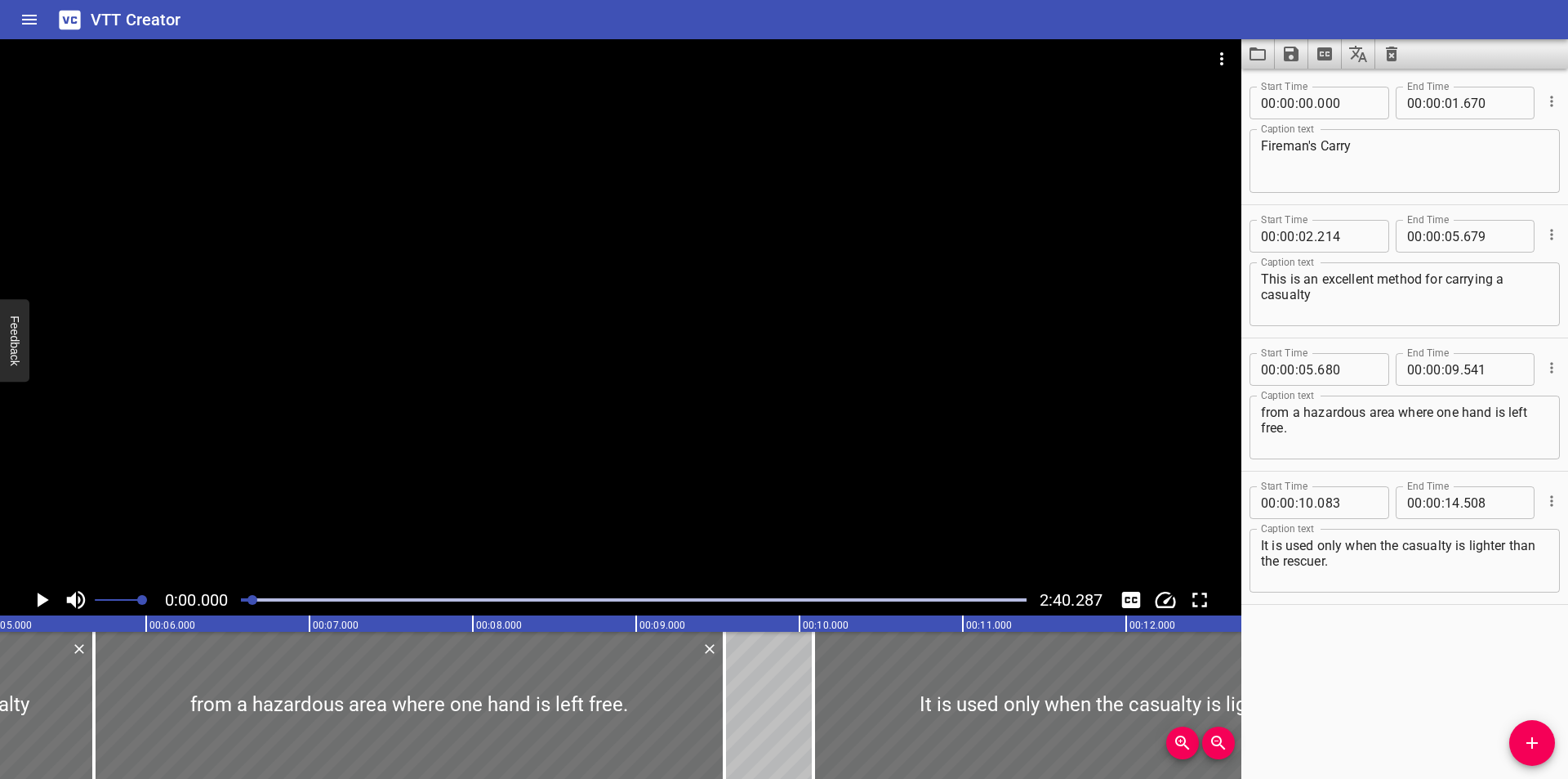
click at [254, 602] on div at bounding box center [252, 600] width 10 height 10
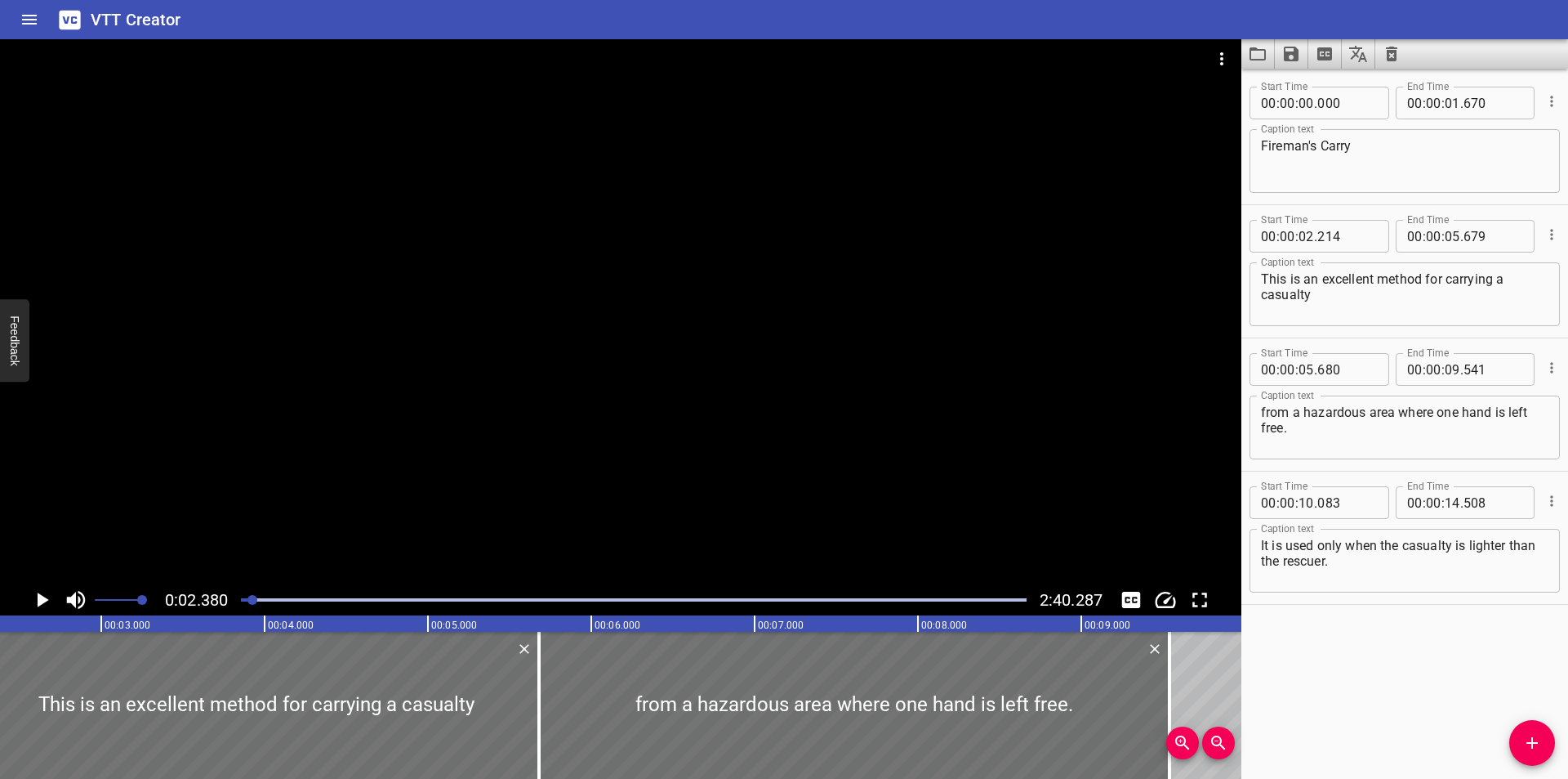
click at [251, 602] on div at bounding box center [252, 600] width 10 height 10
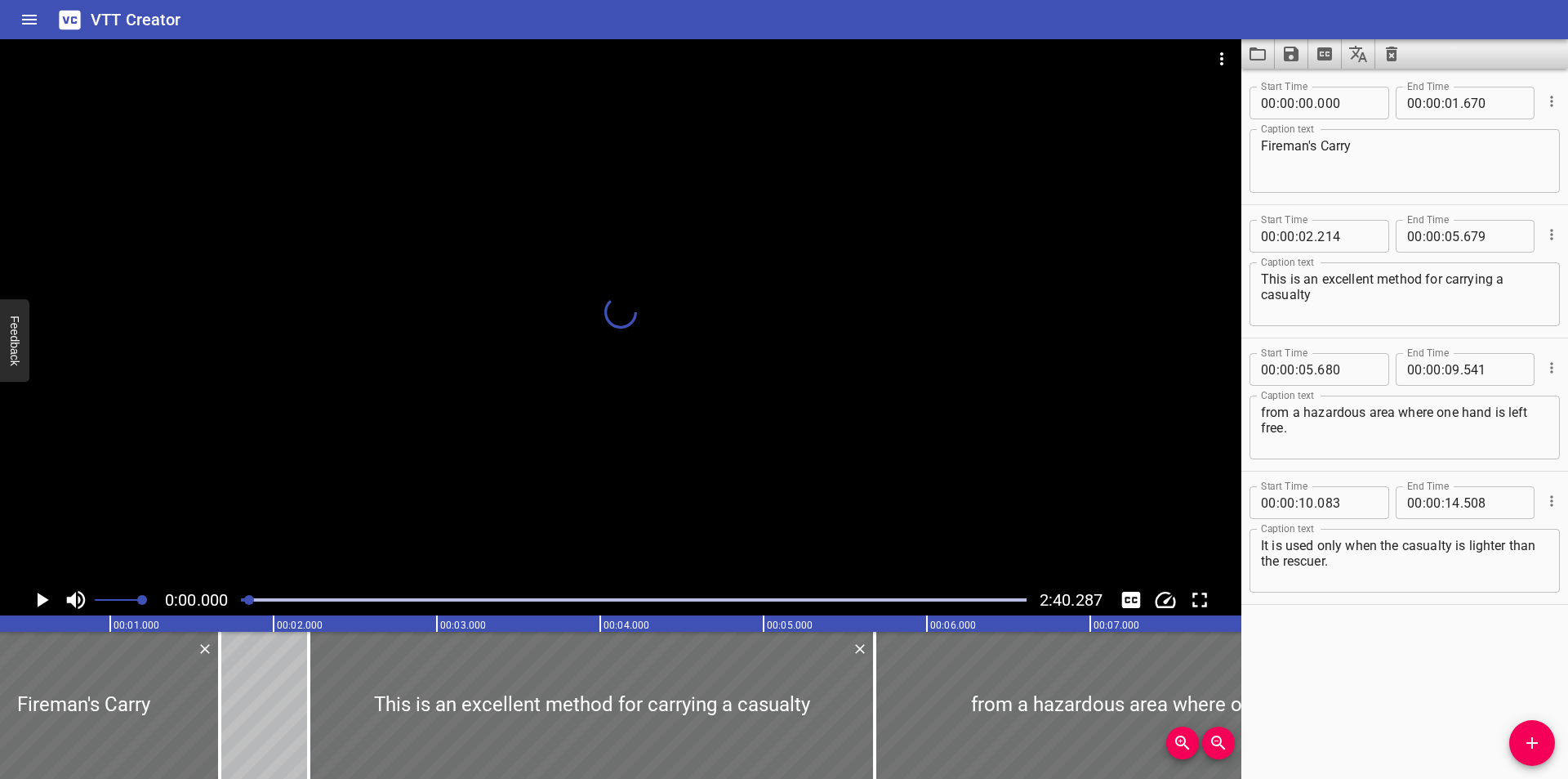
click at [245, 603] on div at bounding box center [249, 600] width 10 height 10
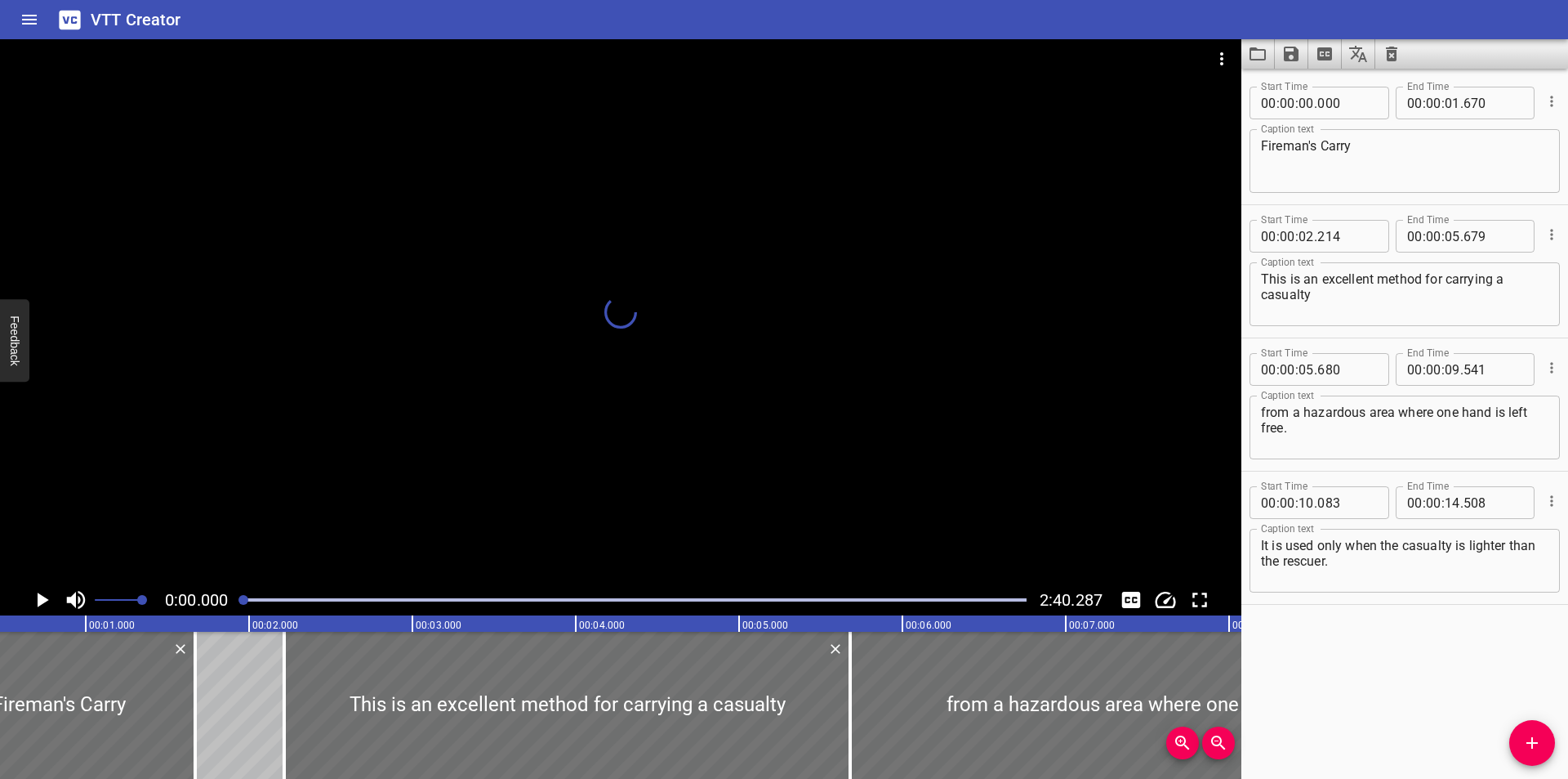
click at [241, 605] on div at bounding box center [633, 599] width 805 height 23
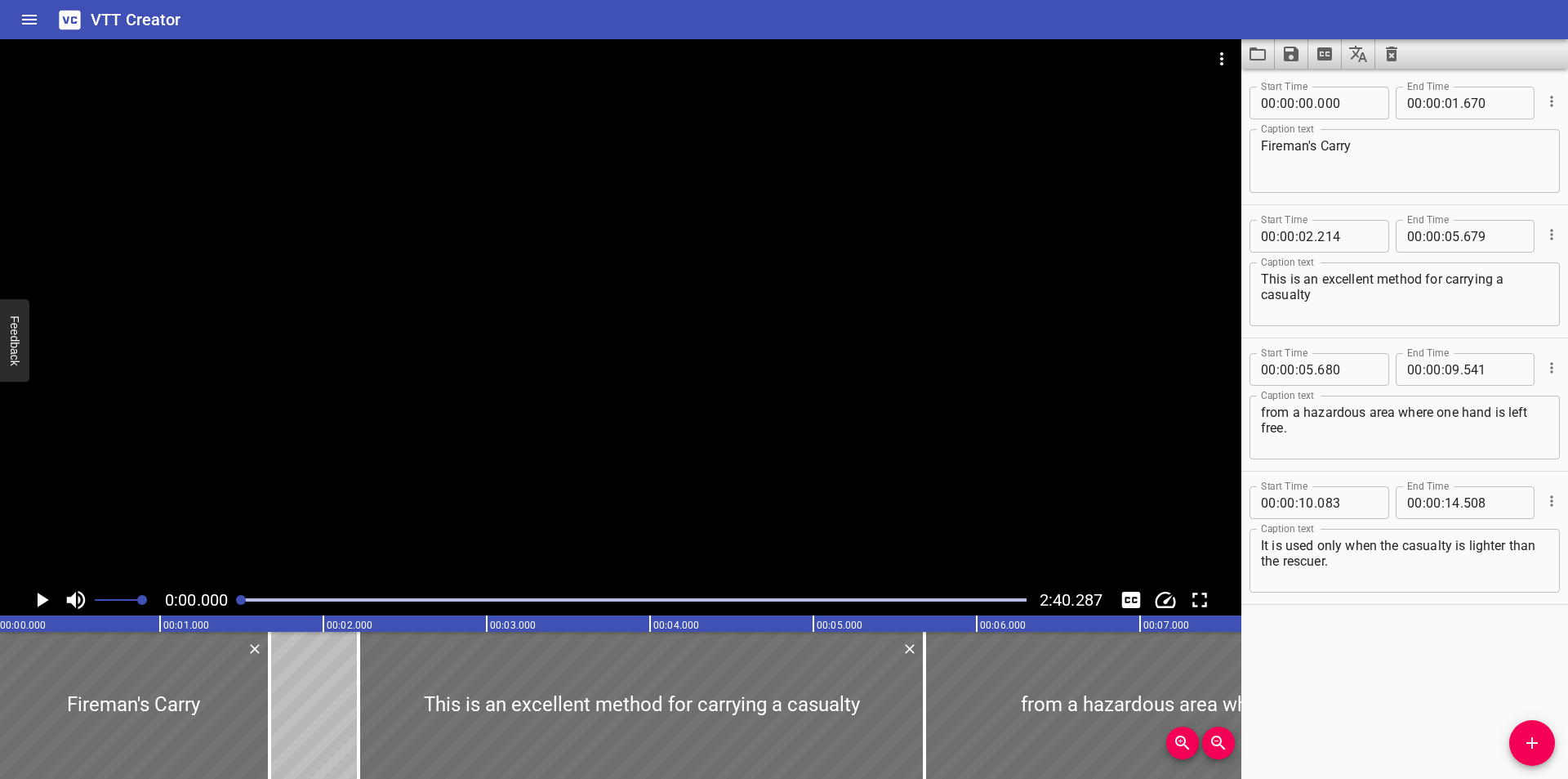
scroll to position [0, 0]
click at [234, 606] on div at bounding box center [633, 599] width 805 height 23
click at [1395, 49] on icon "Clear captions" at bounding box center [1391, 53] width 12 height 15
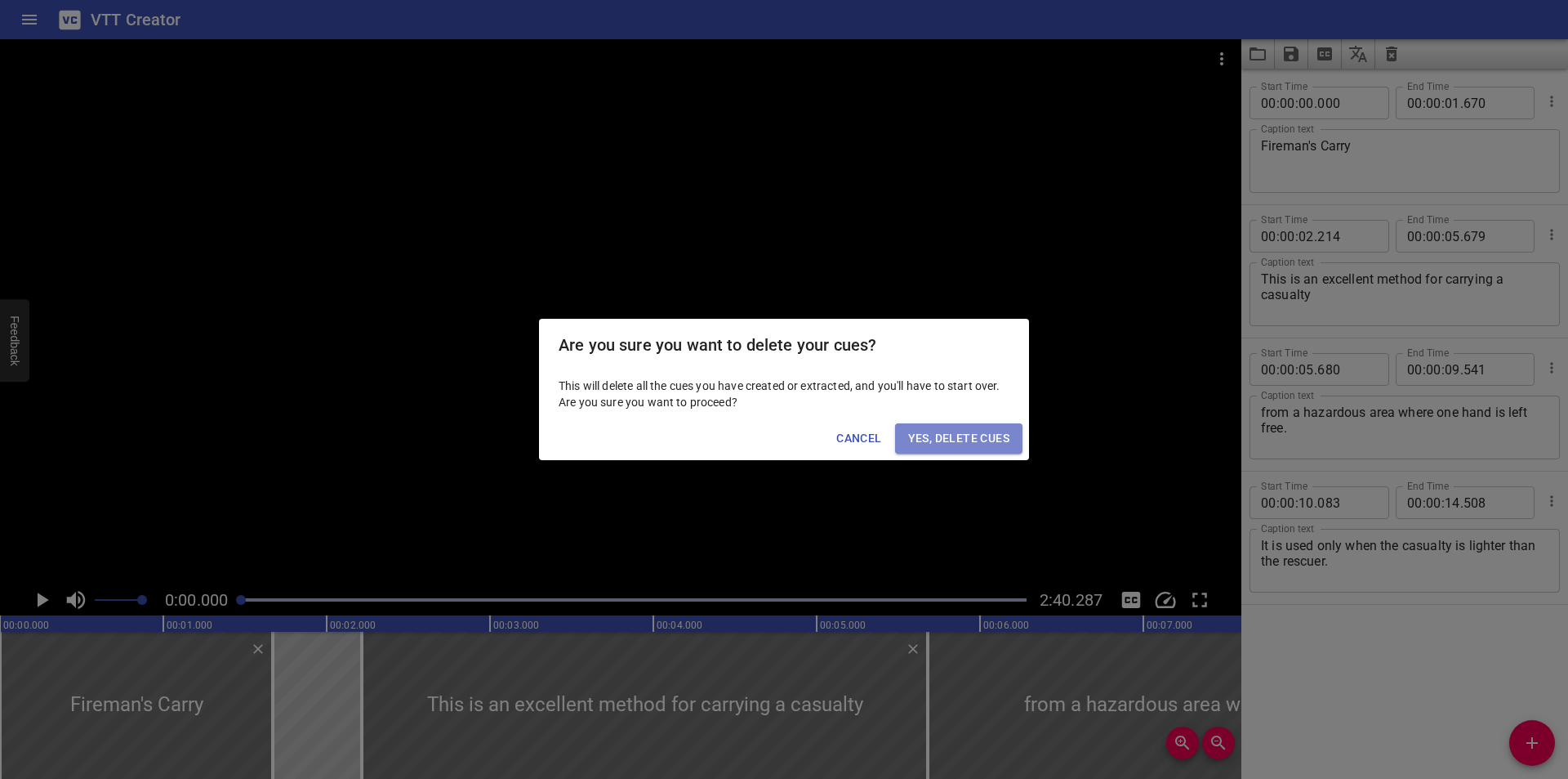
click at [995, 429] on span "Yes, Delete Cues" at bounding box center [958, 438] width 101 height 21
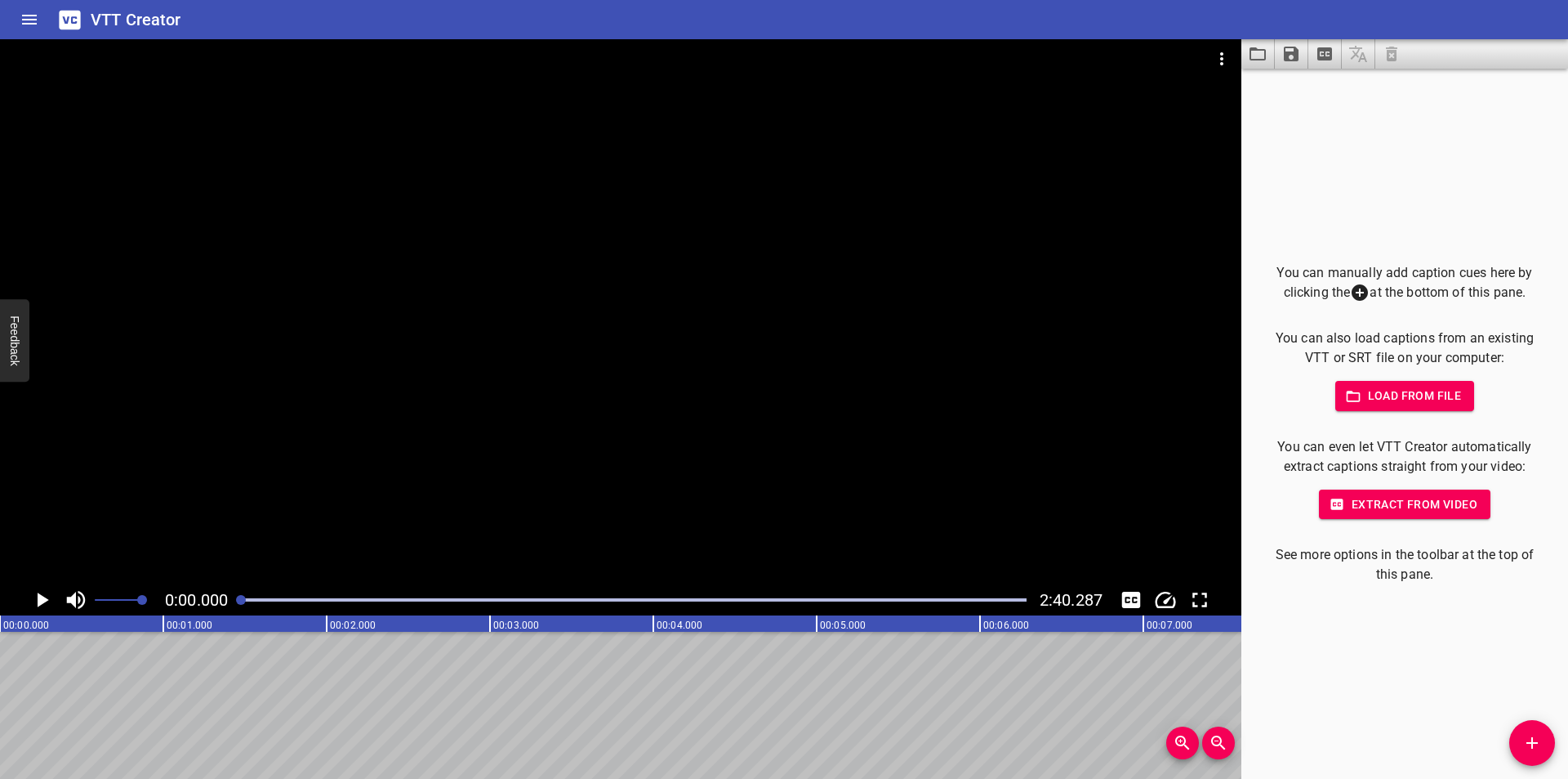
click at [1535, 761] on button "Add Cue" at bounding box center [1531, 742] width 45 height 45
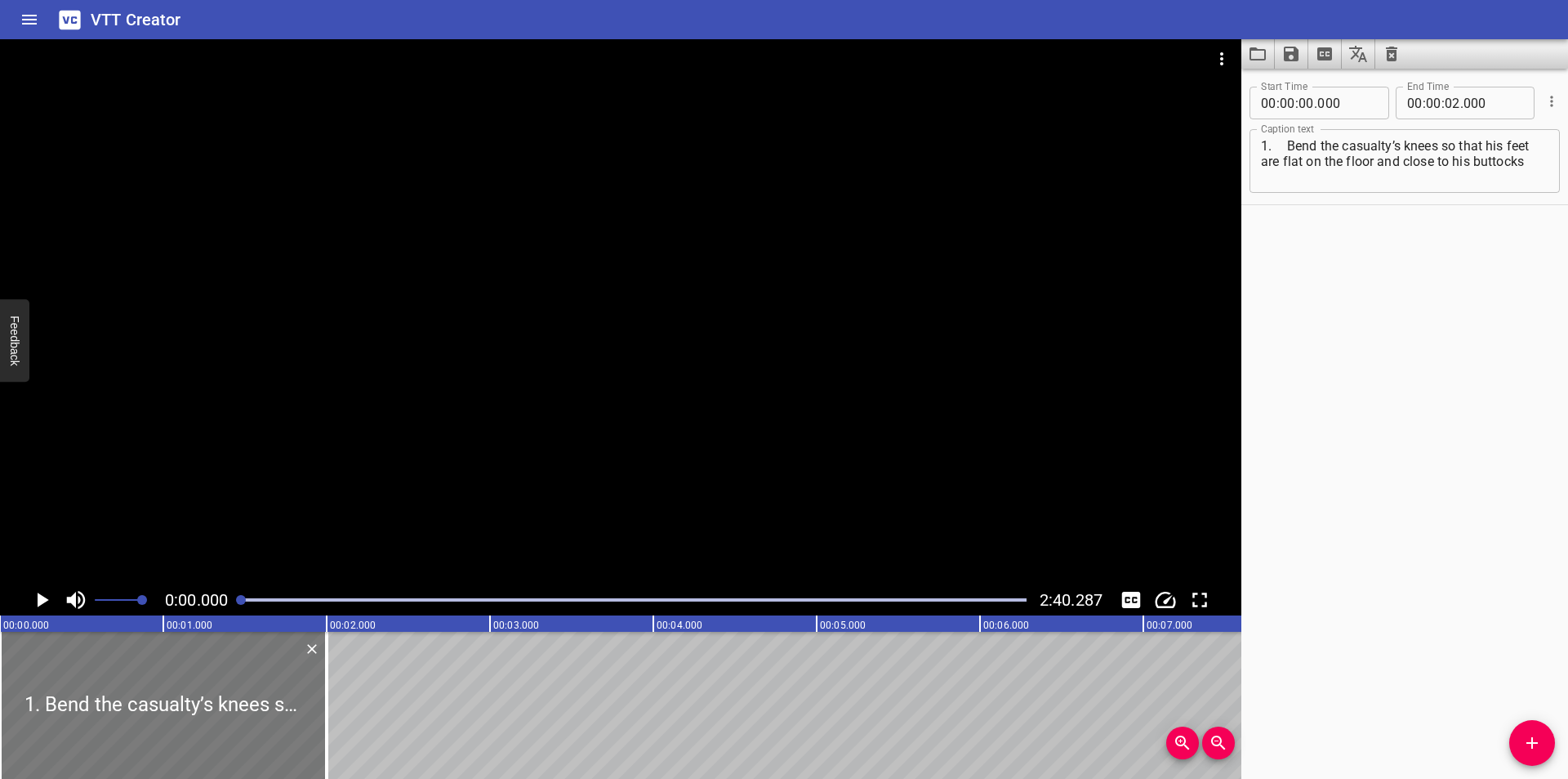
drag, startPoint x: 228, startPoint y: 732, endPoint x: 155, endPoint y: 731, distance: 73.0
click at [156, 732] on div at bounding box center [163, 705] width 327 height 147
click at [416, 459] on div at bounding box center [620, 311] width 1241 height 545
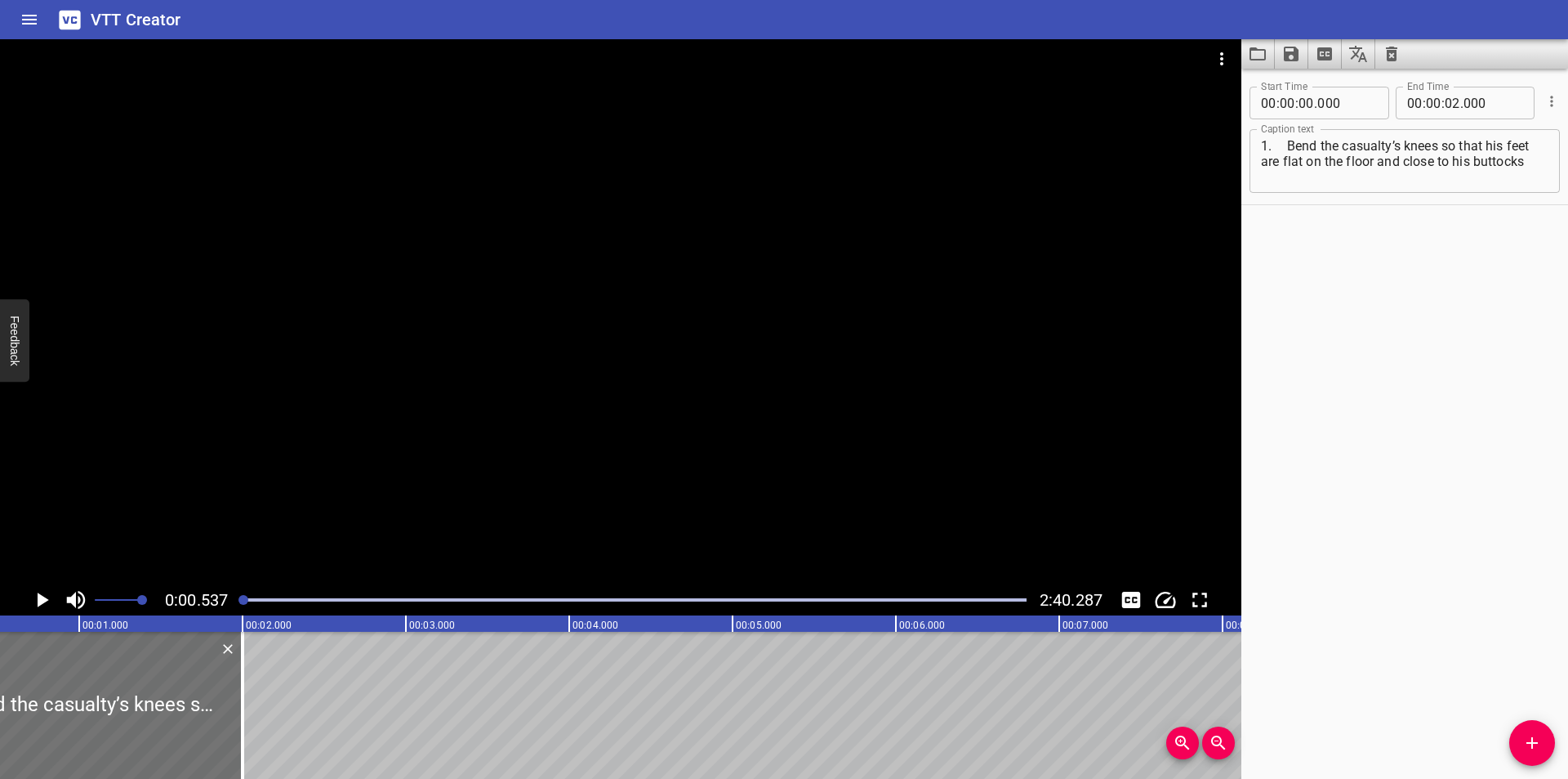
scroll to position [0, 87]
click at [1286, 143] on textarea "1. Bend the casualty’s knees so that his feet are flat on the floor and close t…" at bounding box center [1404, 161] width 288 height 46
type textarea "1. Bend the casualty’s knees so that his feet are flat on the floor and close t…"
click at [401, 445] on div at bounding box center [620, 311] width 1241 height 545
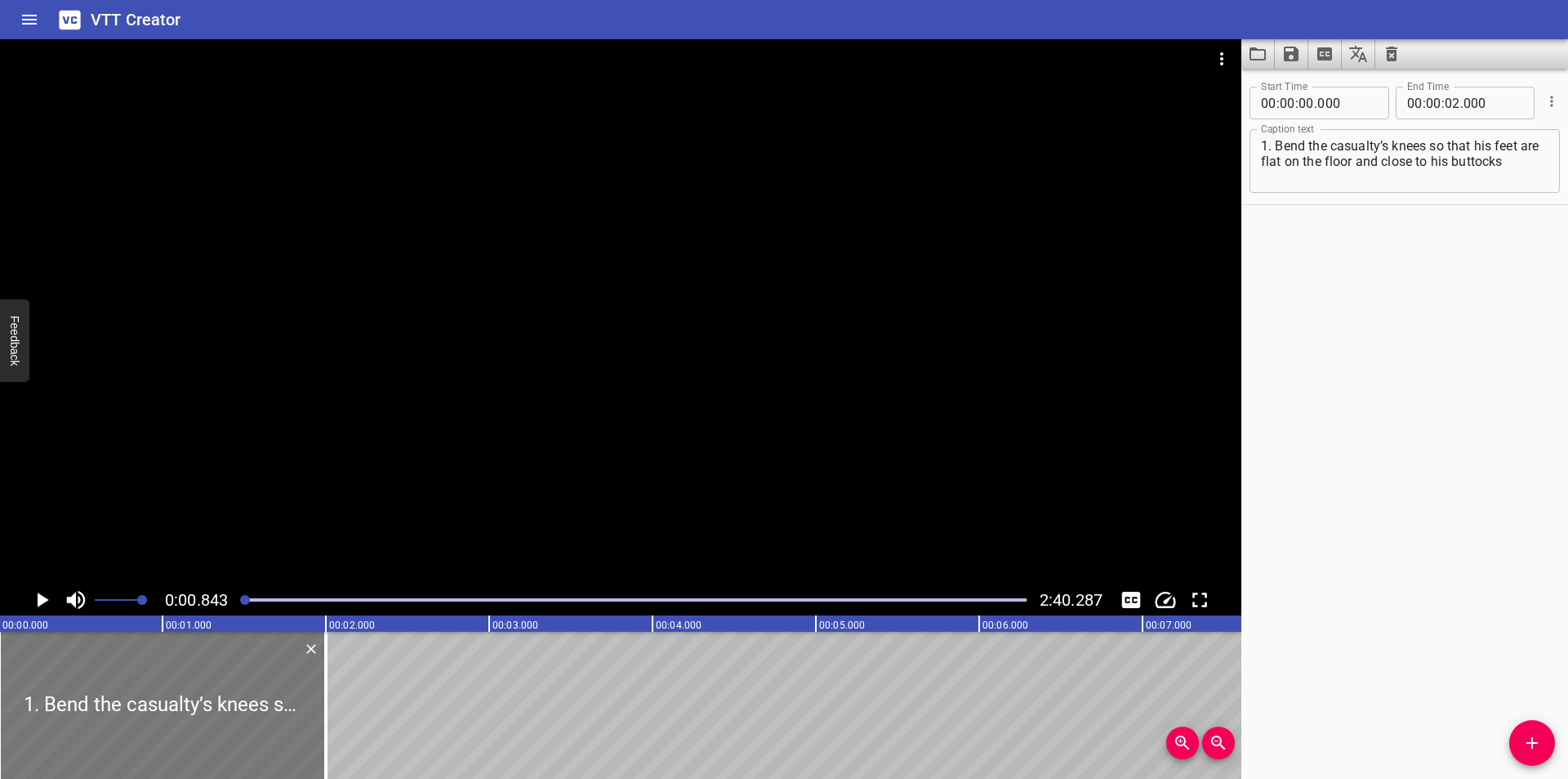
scroll to position [0, 0]
click at [303, 721] on div at bounding box center [163, 705] width 327 height 147
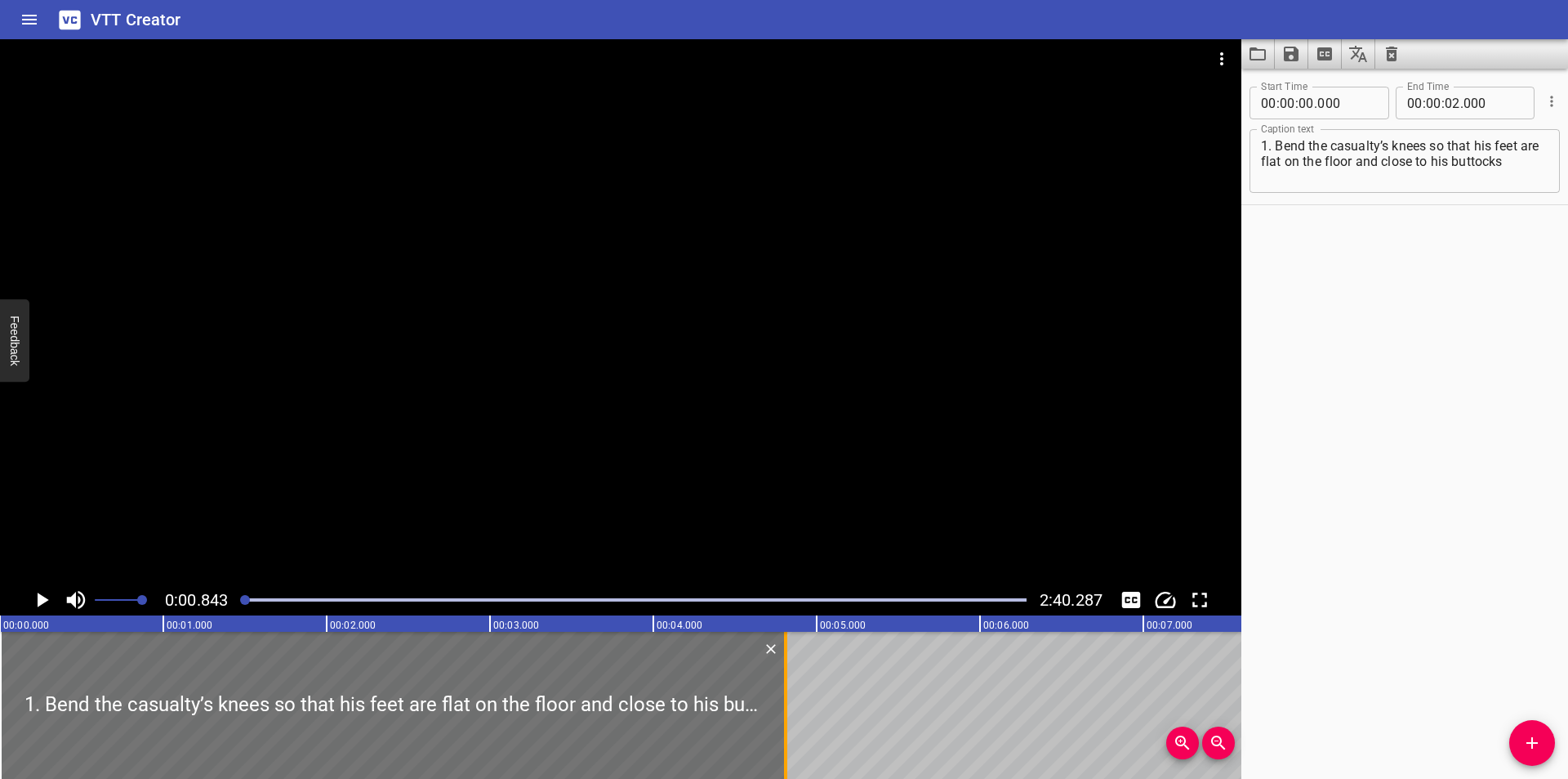
drag, startPoint x: 322, startPoint y: 727, endPoint x: 783, endPoint y: 722, distance: 461.0
click at [783, 722] on div at bounding box center [785, 705] width 17 height 147
type input "04"
type input "820"
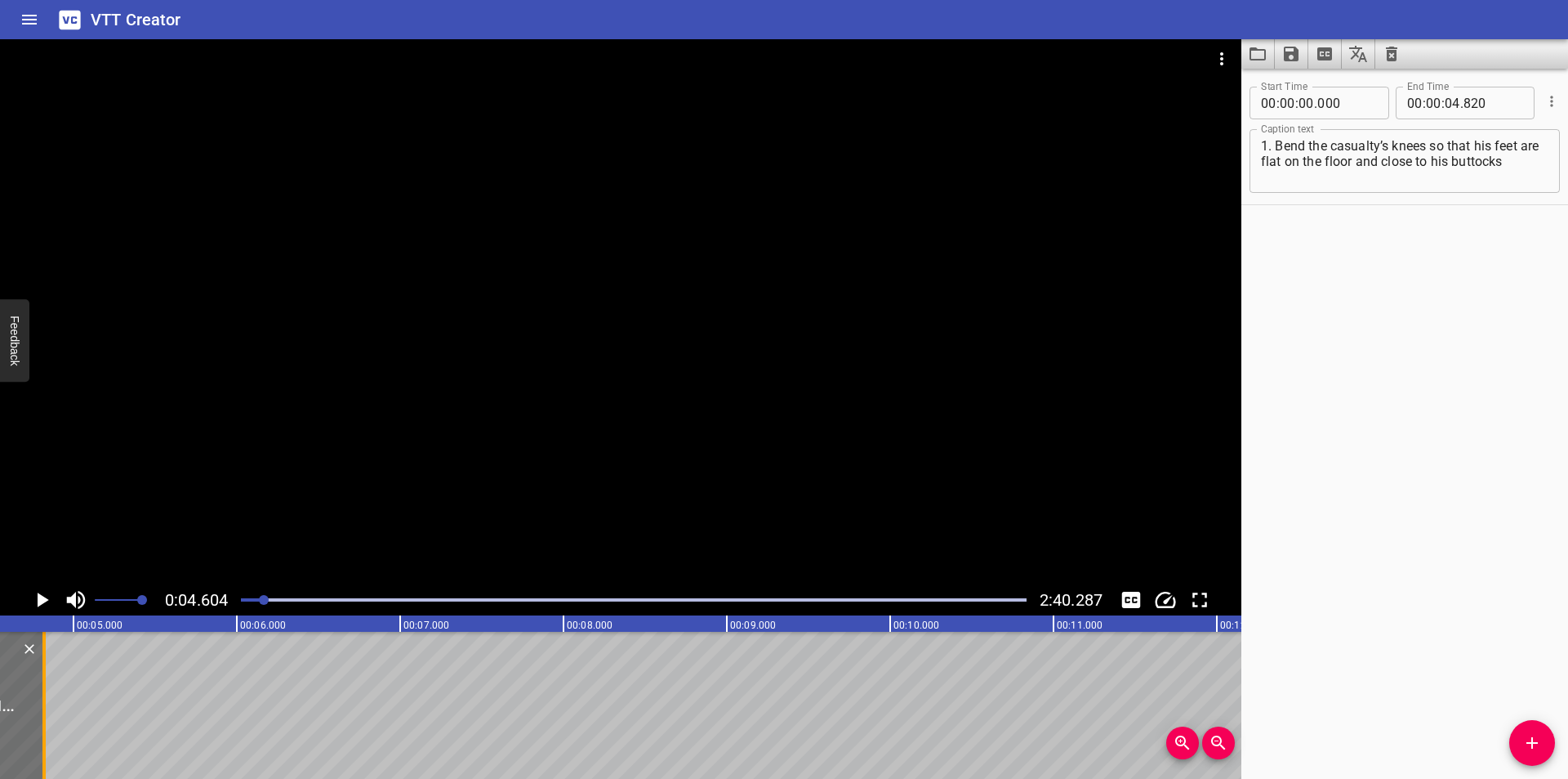
scroll to position [0, 752]
click at [1260, 55] on icon "Load captions from file" at bounding box center [1258, 54] width 20 height 20
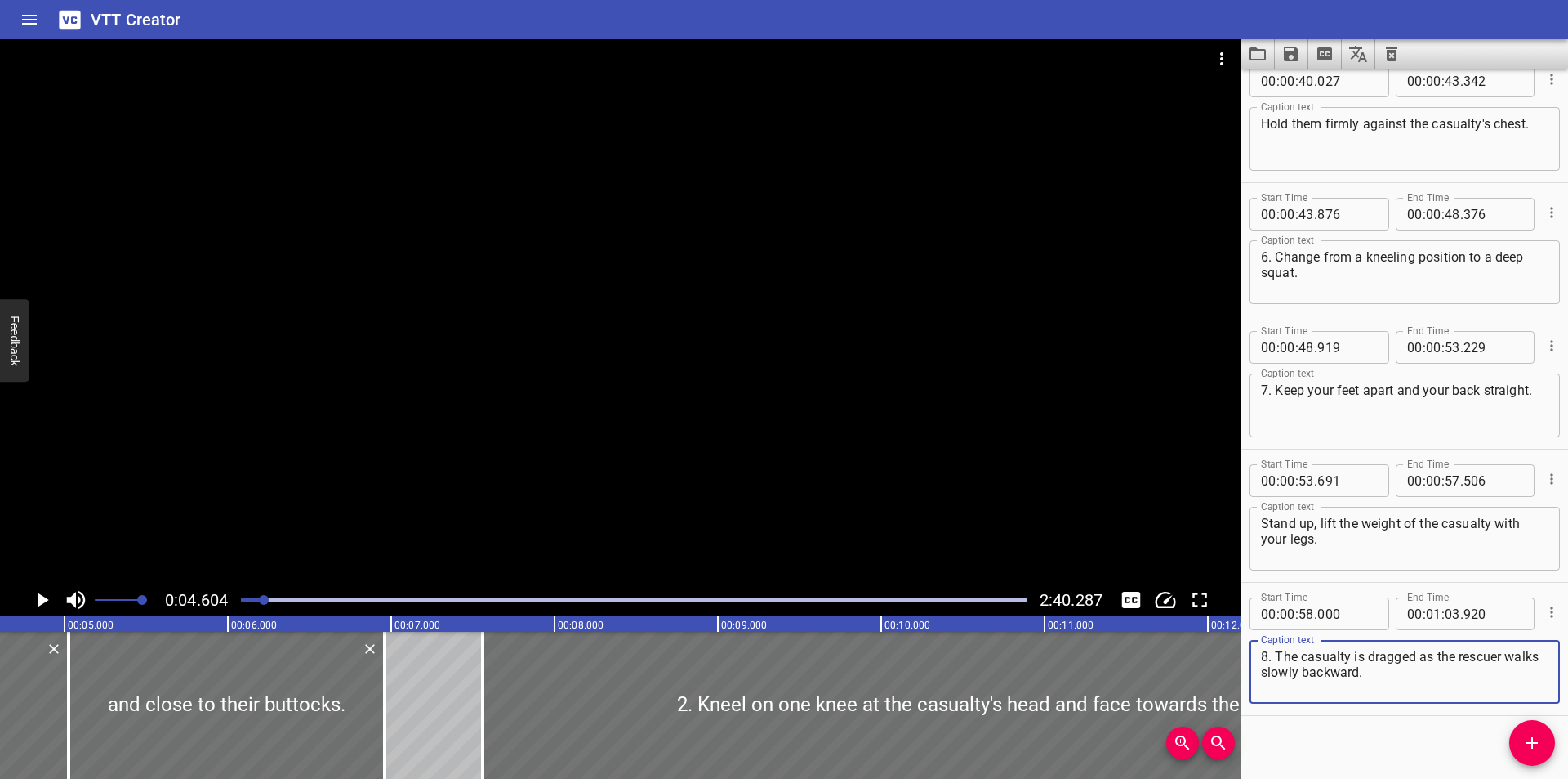
scroll to position [1364, 0]
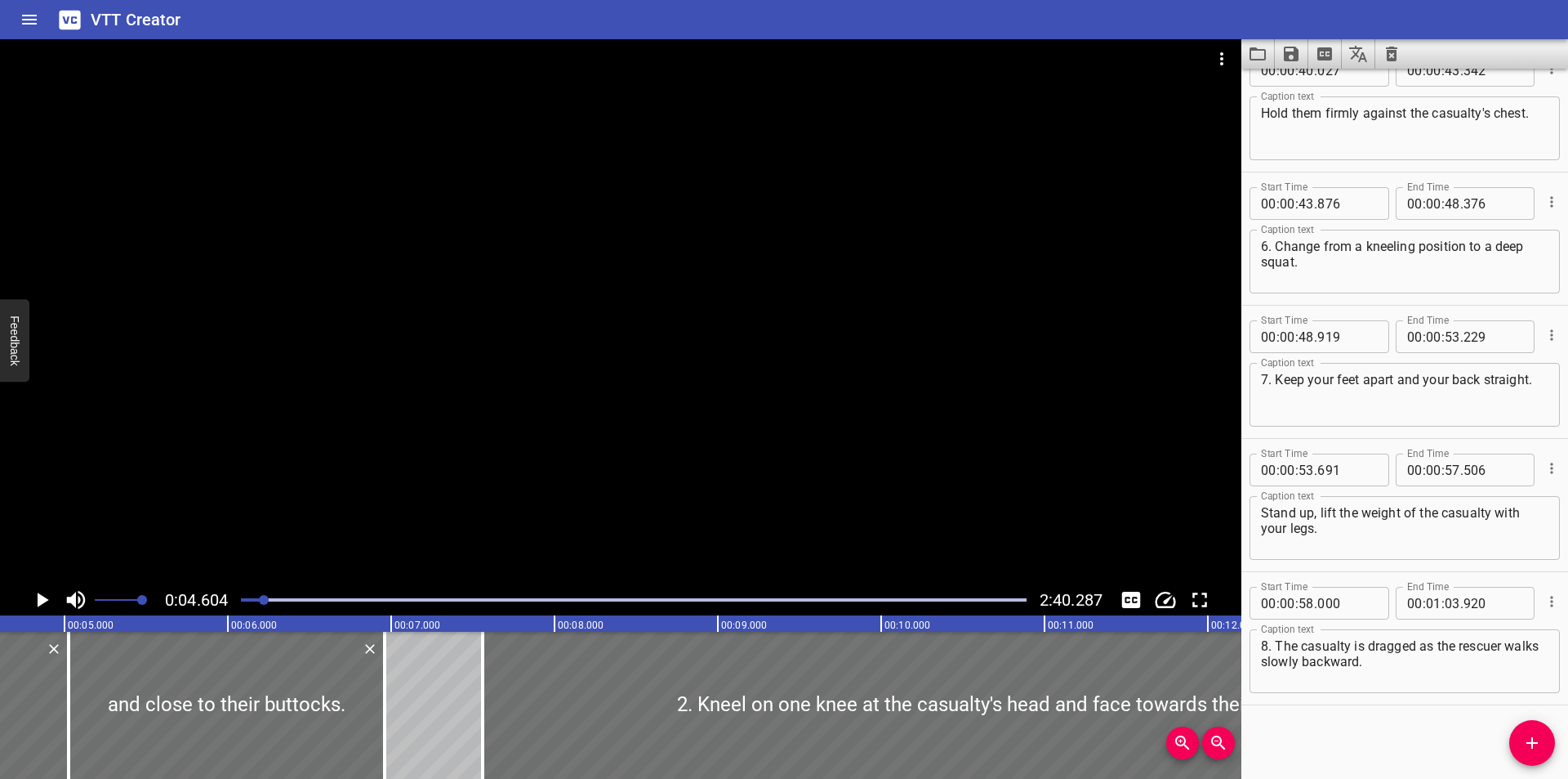
click at [240, 593] on div at bounding box center [633, 599] width 805 height 23
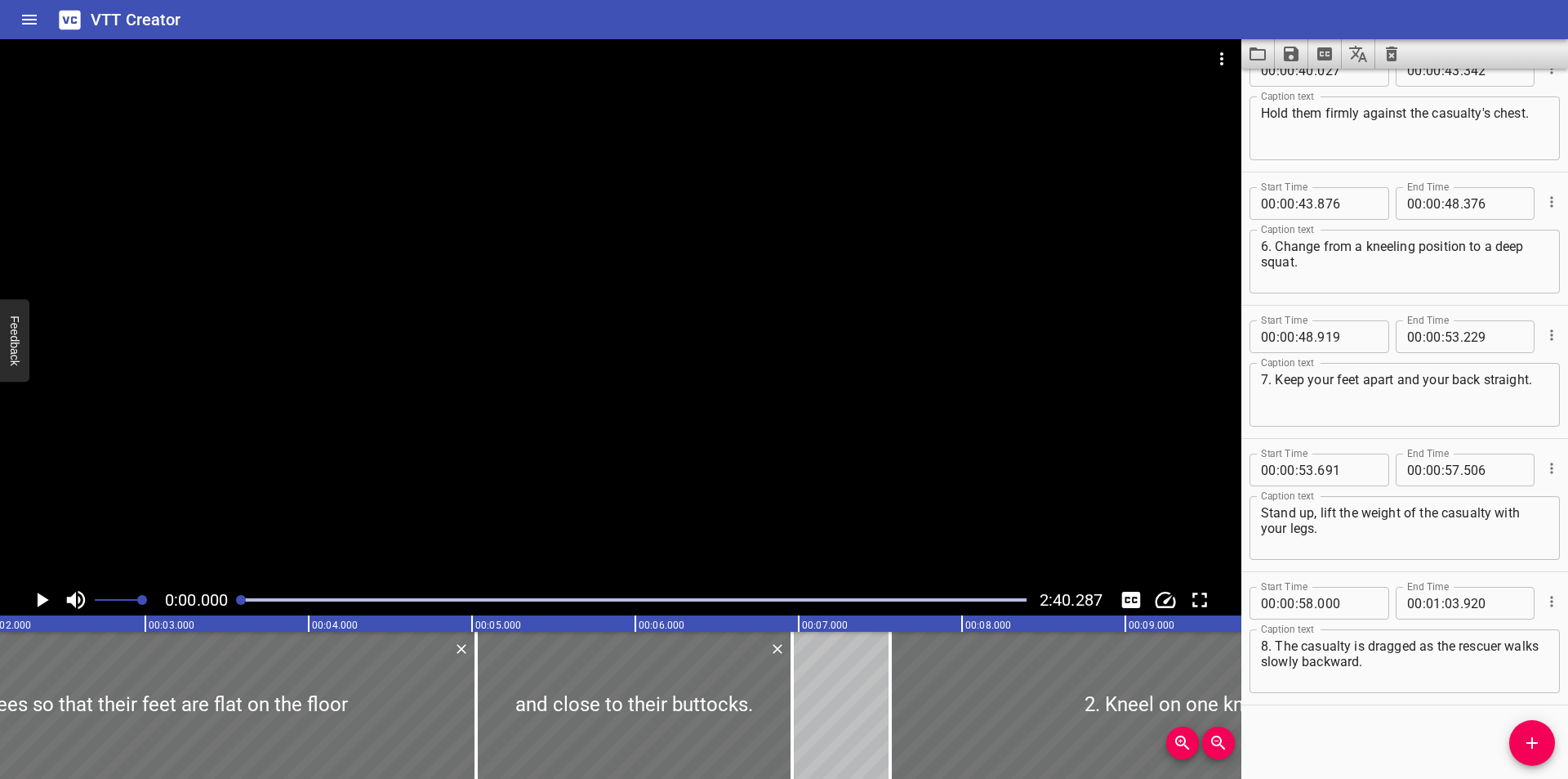
click at [240, 593] on div at bounding box center [633, 599] width 805 height 23
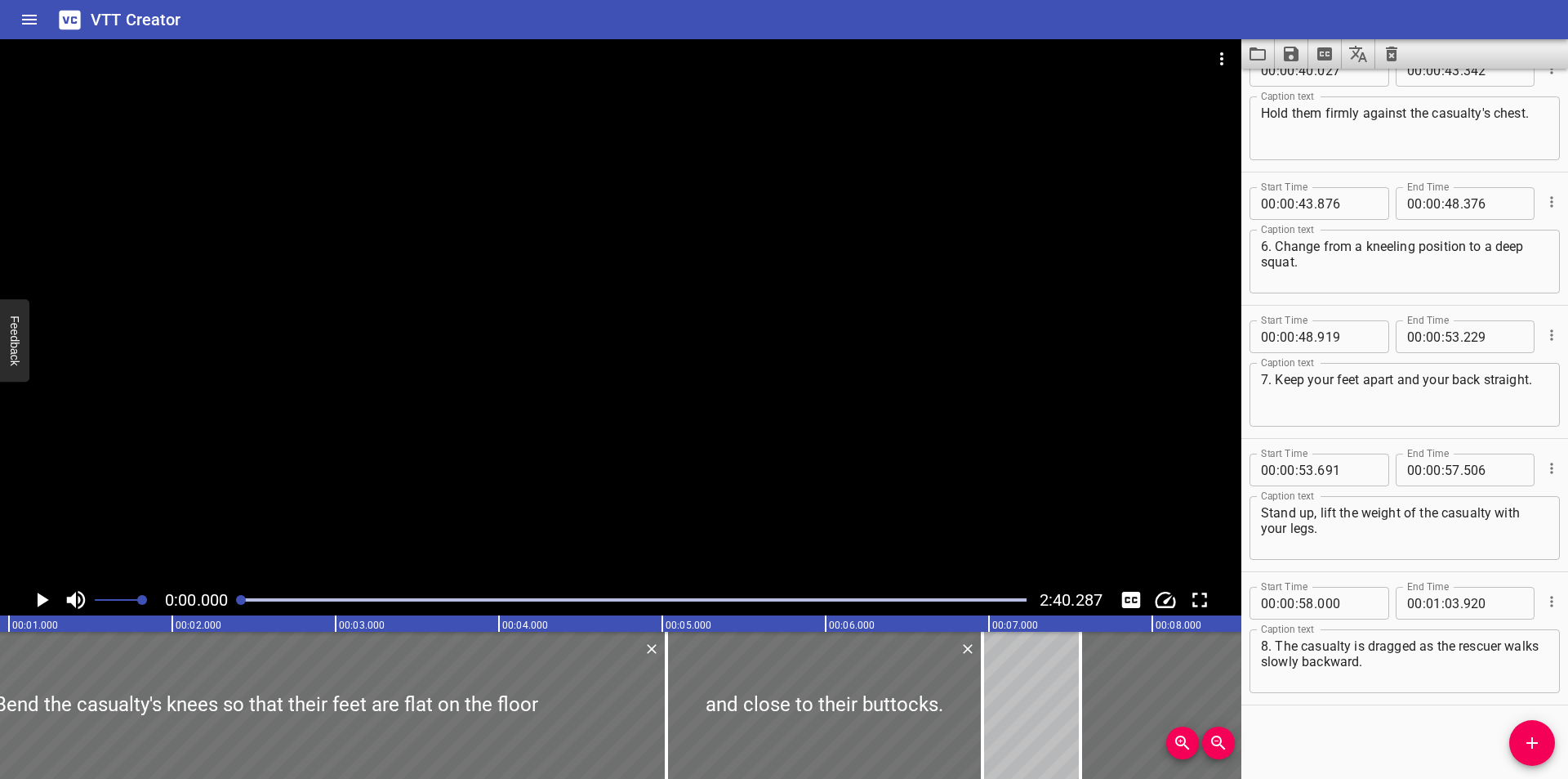
scroll to position [0, 2]
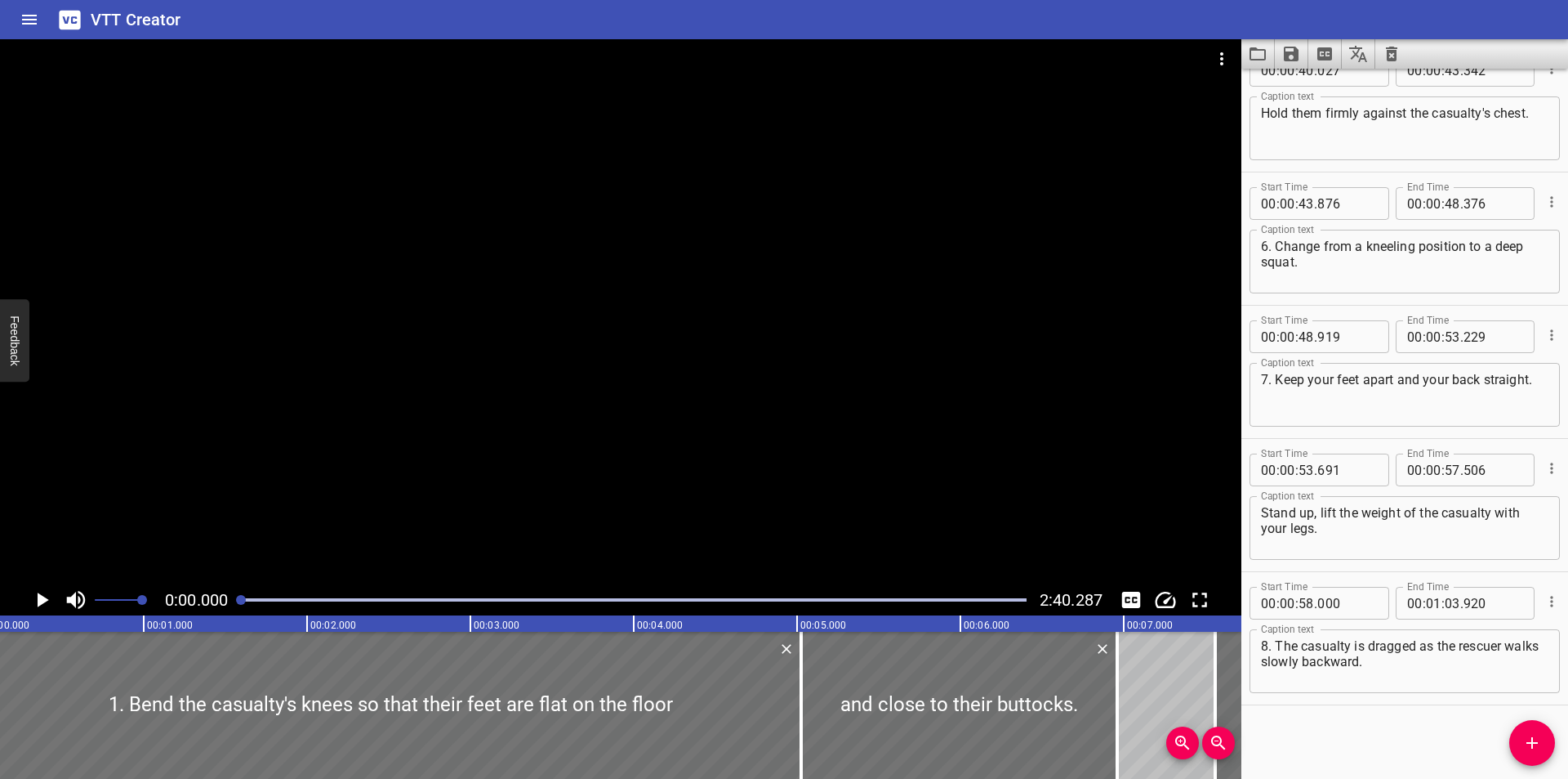
click at [239, 593] on div at bounding box center [633, 599] width 805 height 23
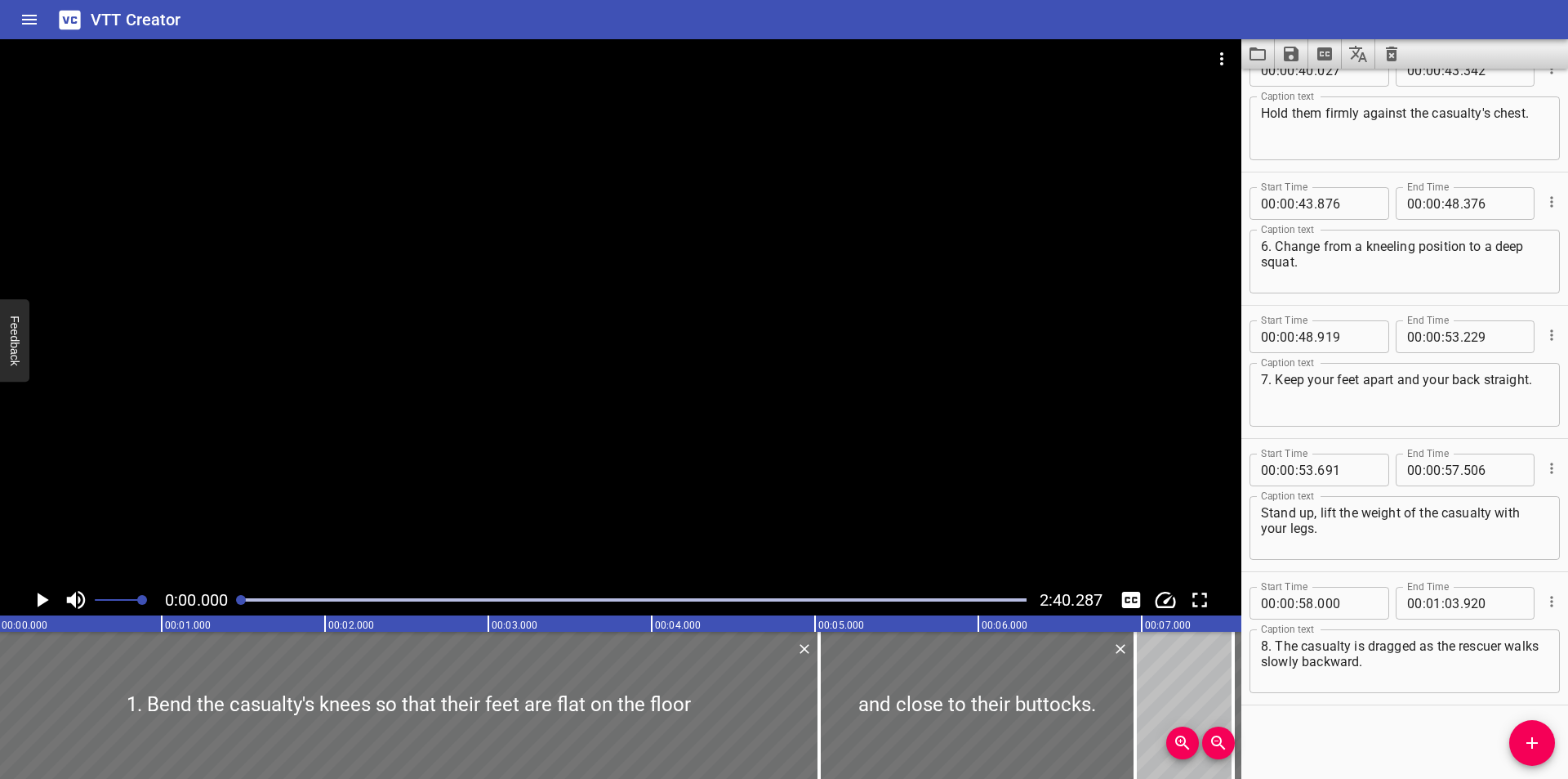
scroll to position [0, 0]
drag, startPoint x: 234, startPoint y: 594, endPoint x: 266, endPoint y: 544, distance: 59.4
click at [233, 595] on div at bounding box center [633, 599] width 805 height 23
click at [341, 450] on div at bounding box center [620, 311] width 1241 height 545
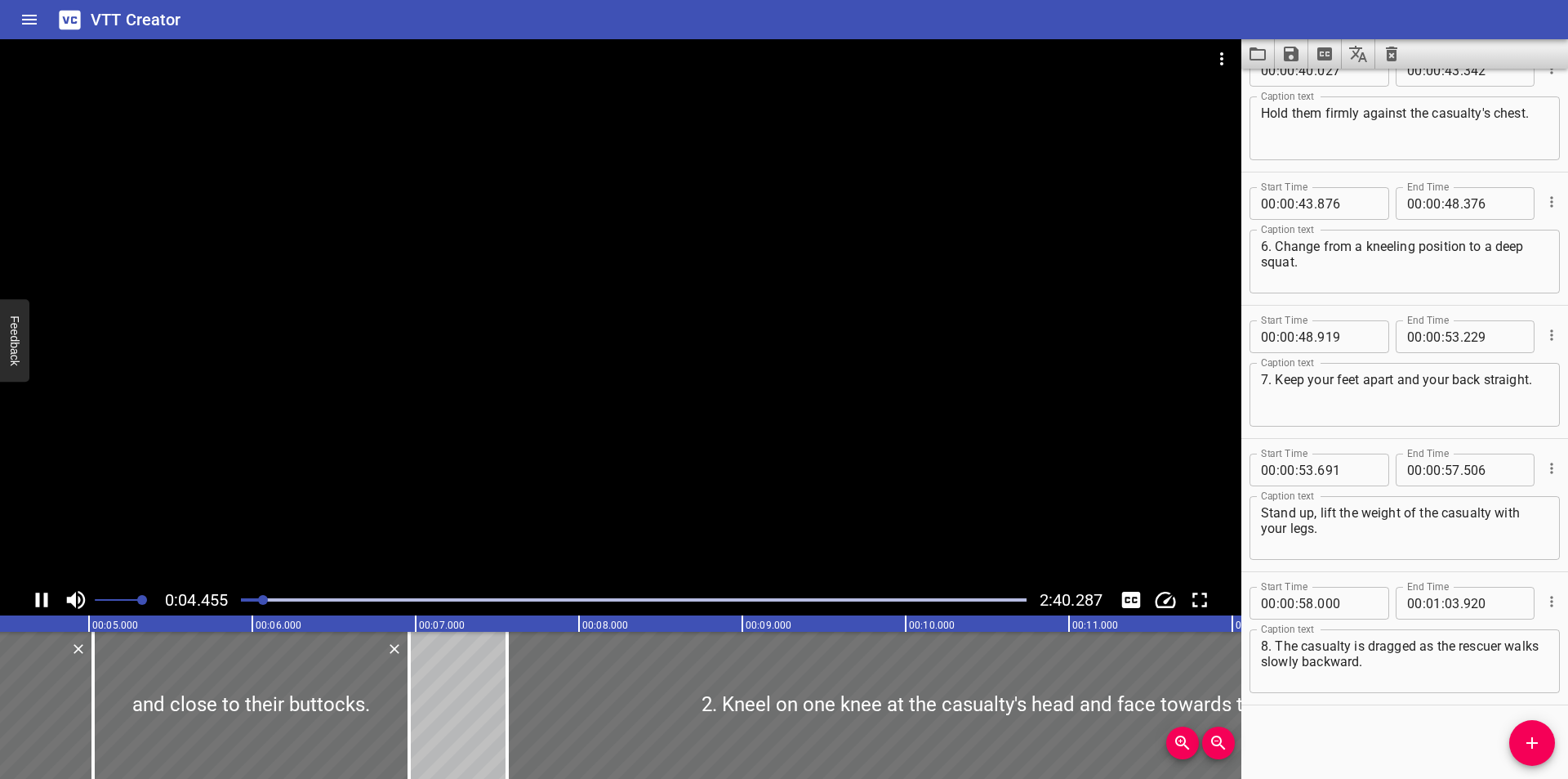
click at [383, 397] on div at bounding box center [620, 311] width 1241 height 545
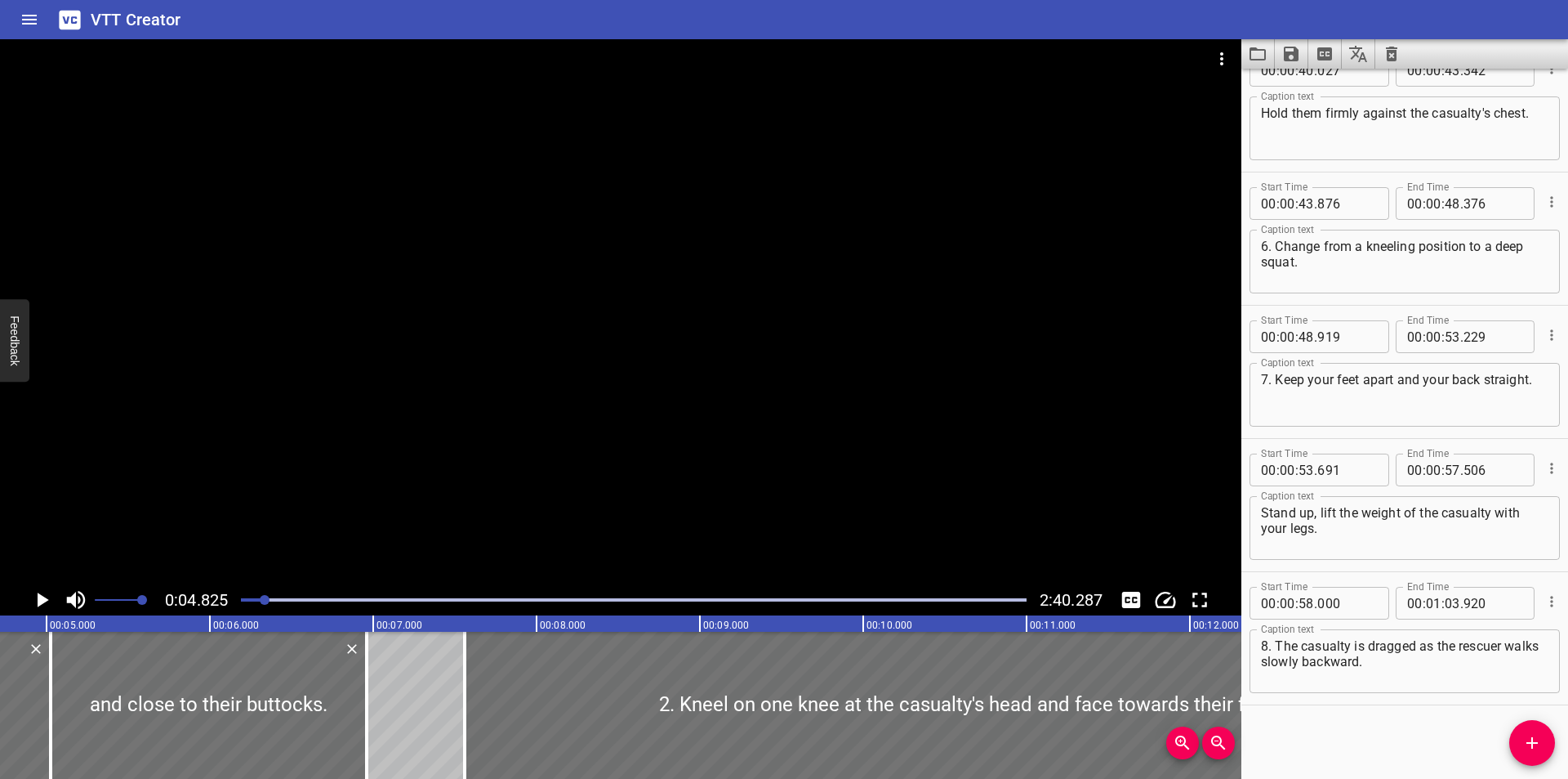
scroll to position [0, 788]
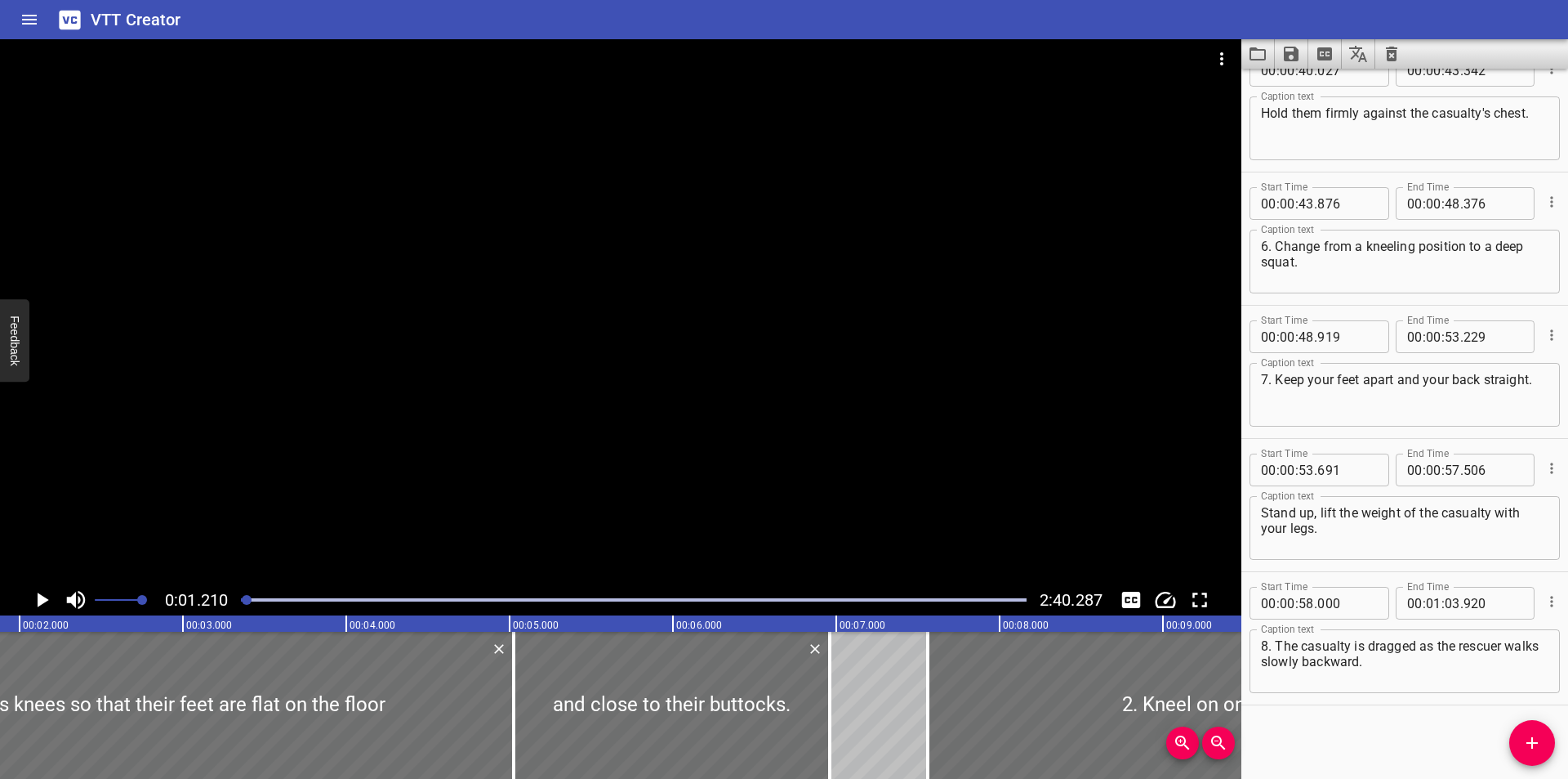
scroll to position [0, 198]
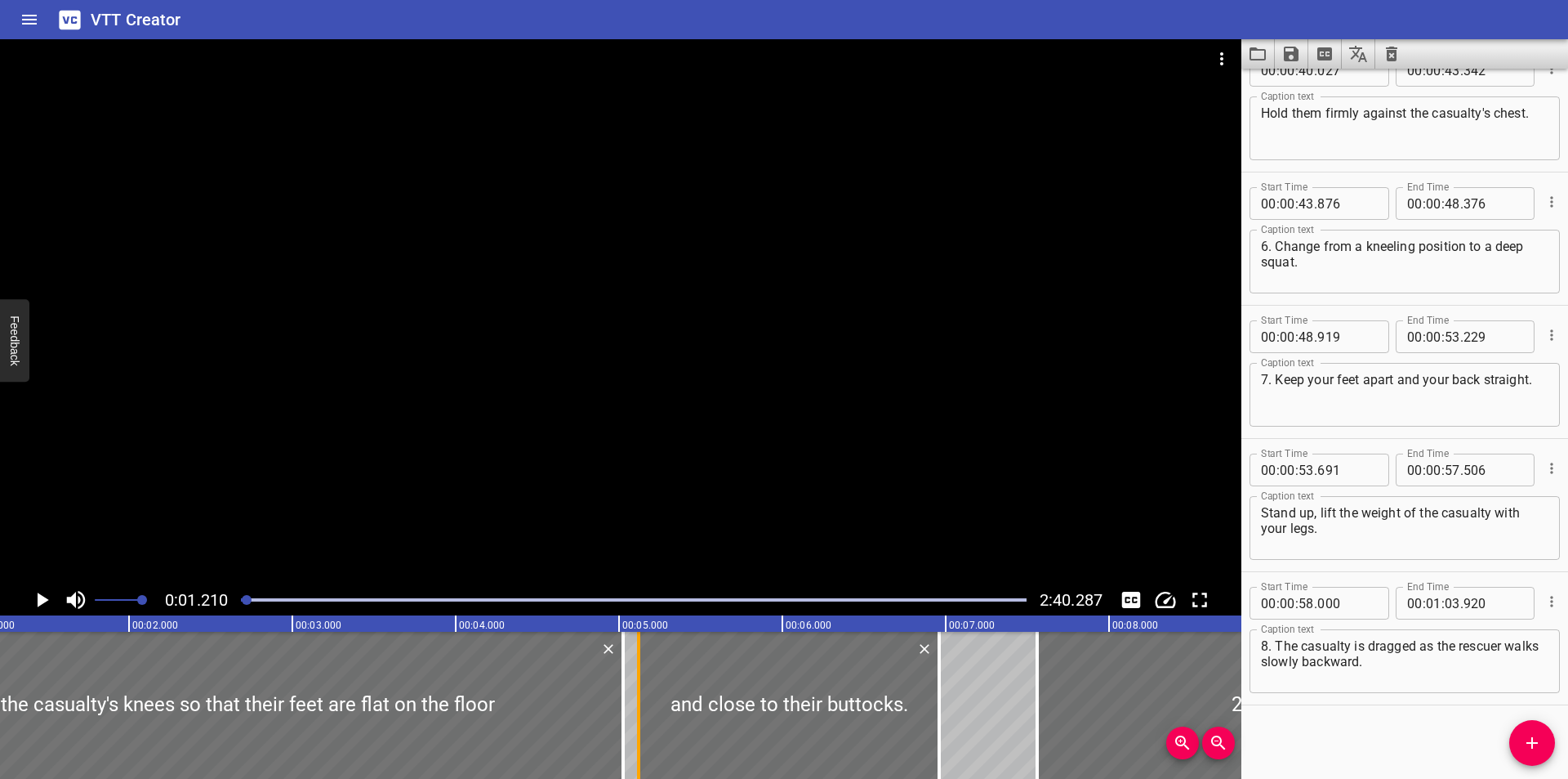
drag, startPoint x: 636, startPoint y: 720, endPoint x: 649, endPoint y: 721, distance: 13.0
click at [647, 720] on div at bounding box center [638, 705] width 17 height 147
type input "201"
drag, startPoint x: 627, startPoint y: 723, endPoint x: 594, endPoint y: 726, distance: 33.1
click at [594, 726] on div at bounding box center [590, 705] width 17 height 147
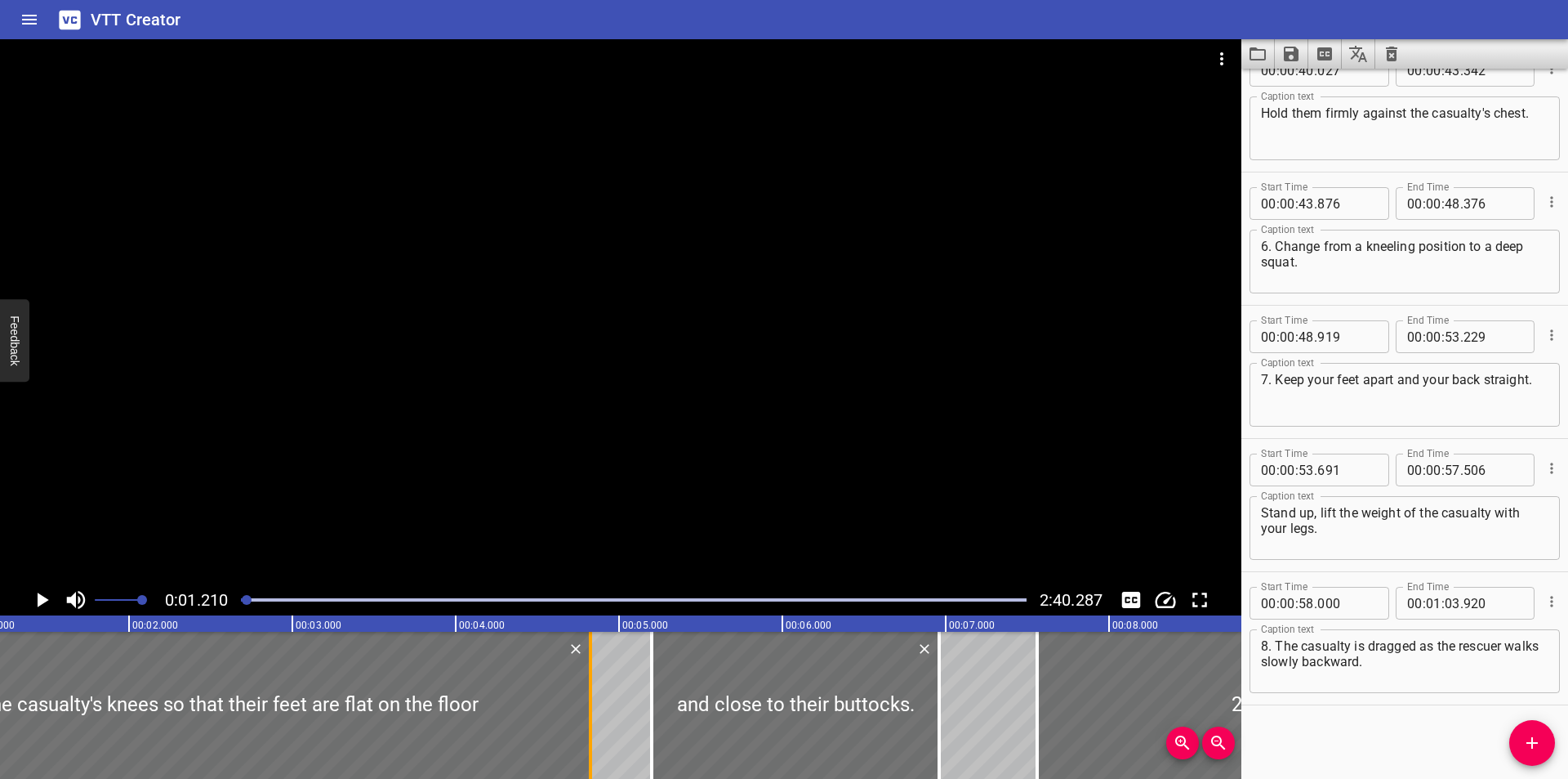
type input "04"
type input "820"
drag, startPoint x: 655, startPoint y: 683, endPoint x: 592, endPoint y: 710, distance: 68.5
click at [592, 710] on div at bounding box center [589, 705] width 17 height 147
type input "04"
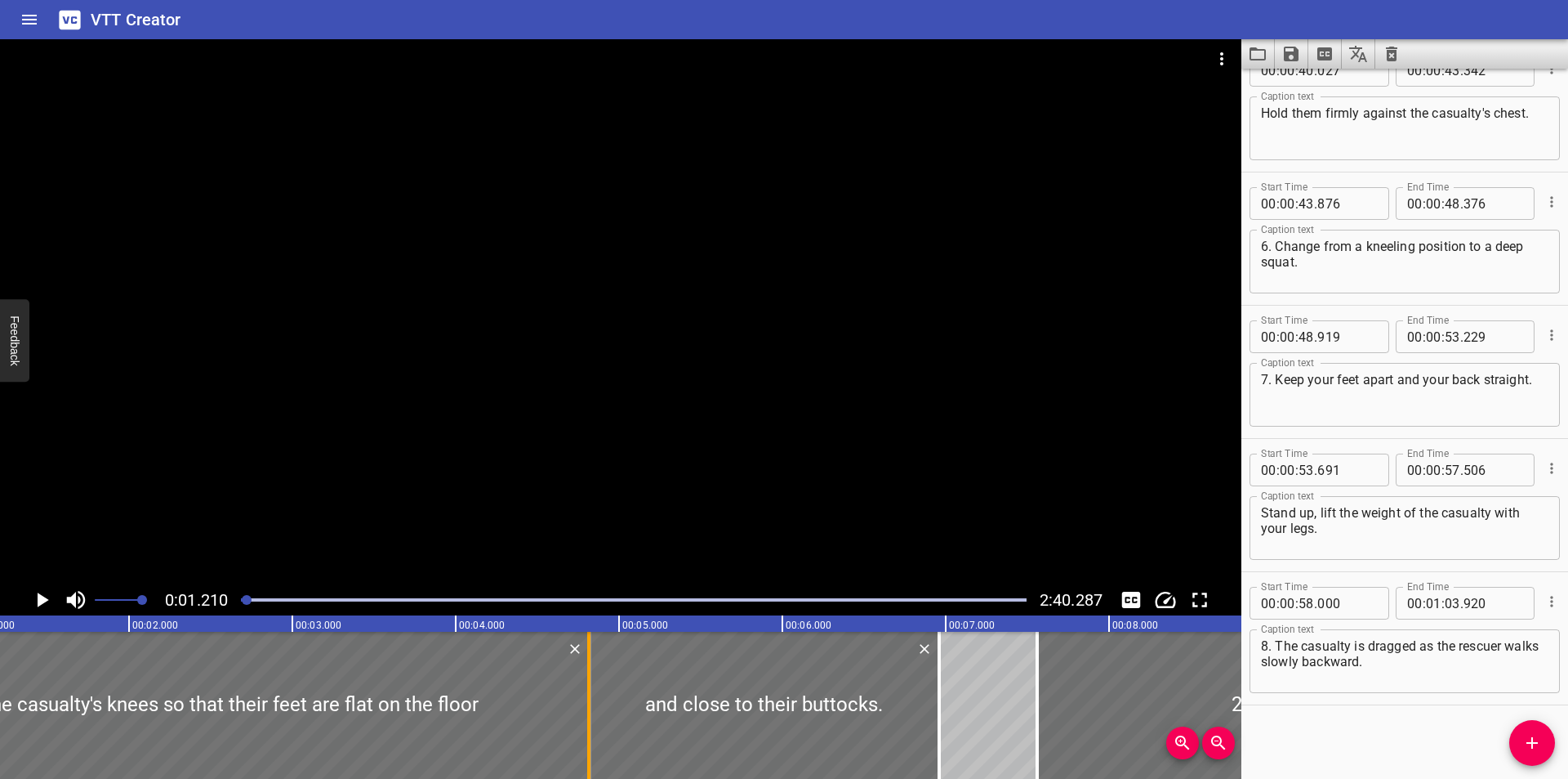
type input "816"
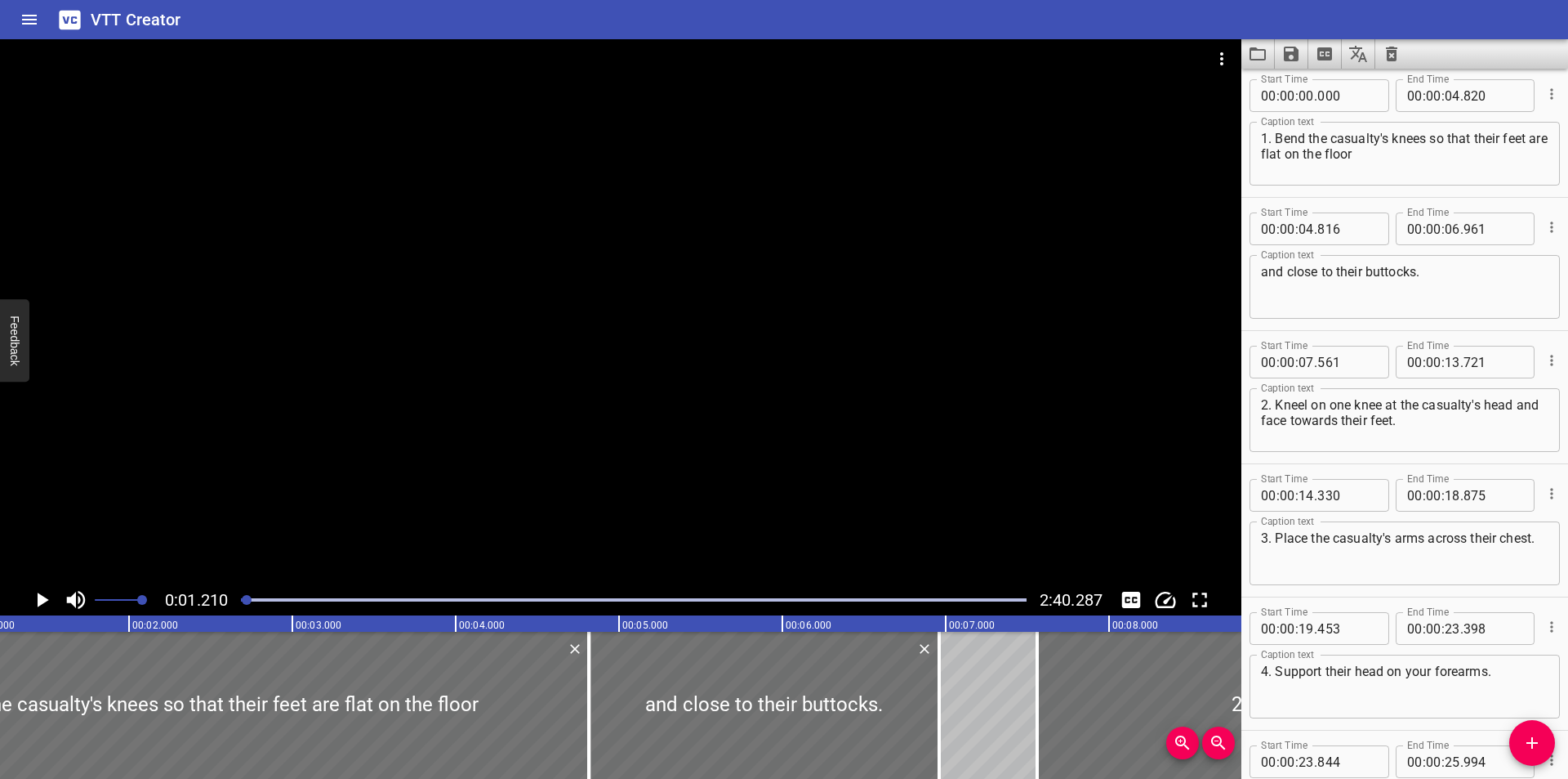
scroll to position [0, 0]
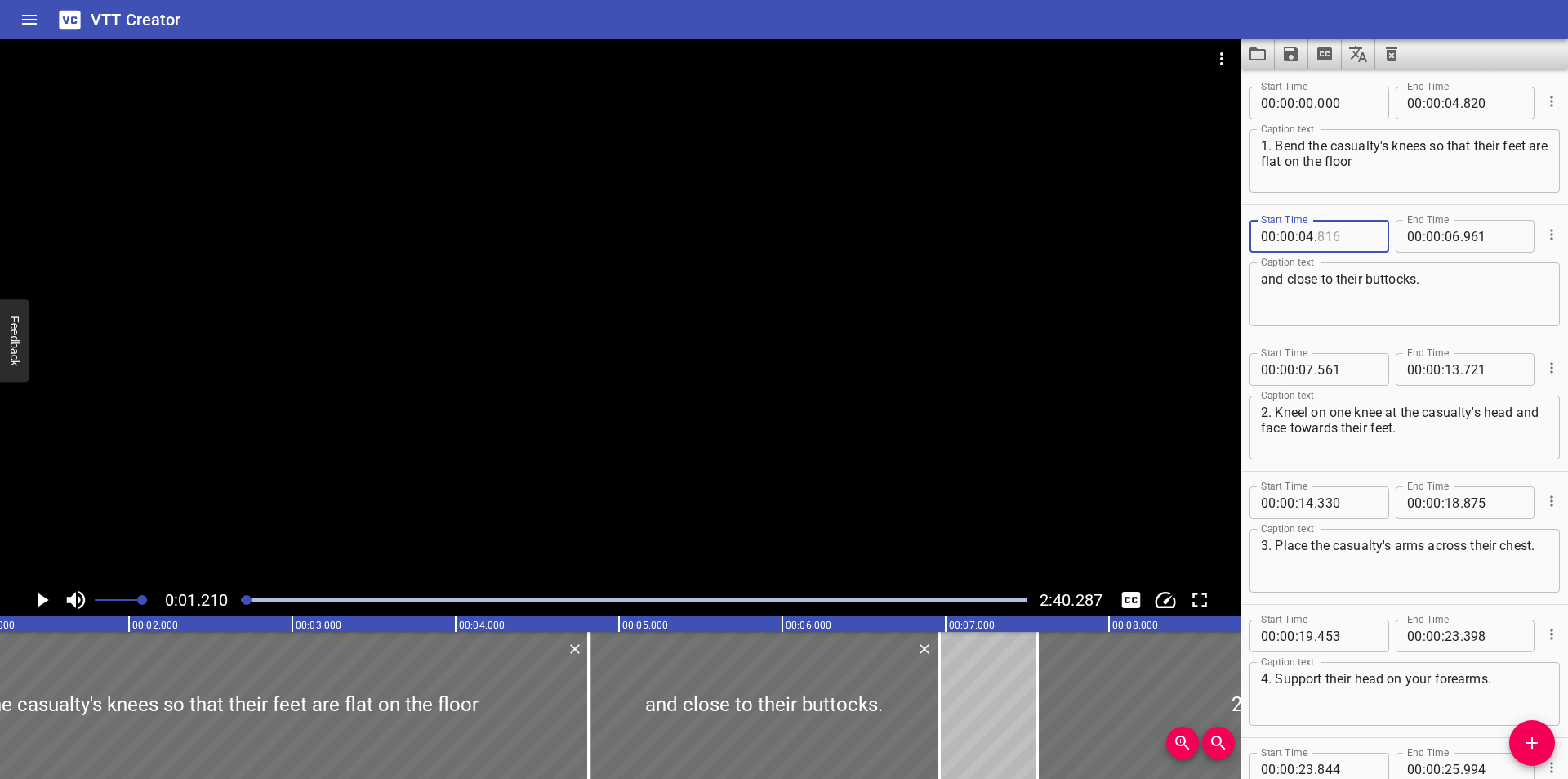
click at [1334, 240] on input "number" at bounding box center [1347, 235] width 59 height 33
type input "821"
click at [869, 292] on div at bounding box center [620, 311] width 1241 height 545
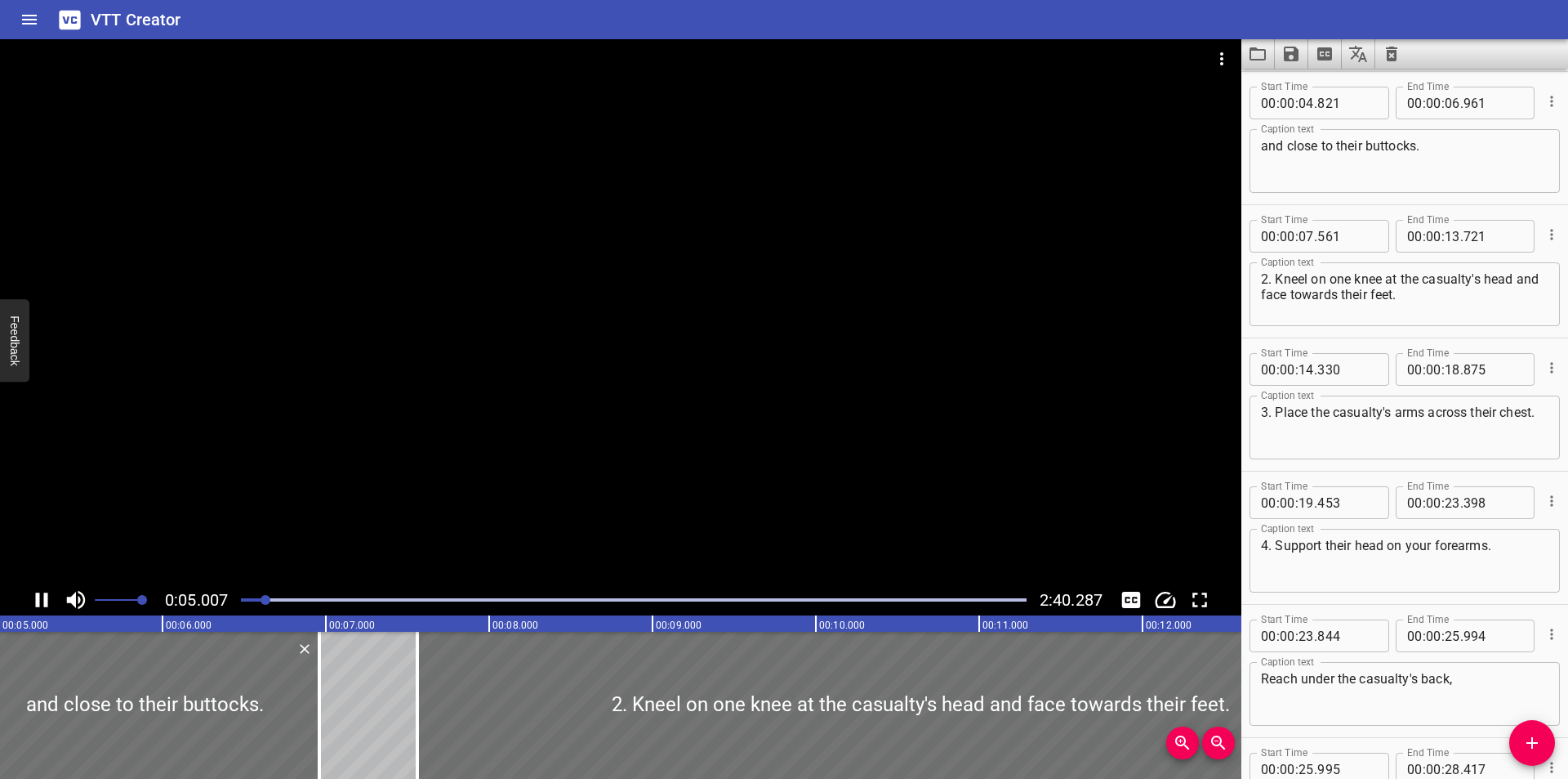
scroll to position [0, 862]
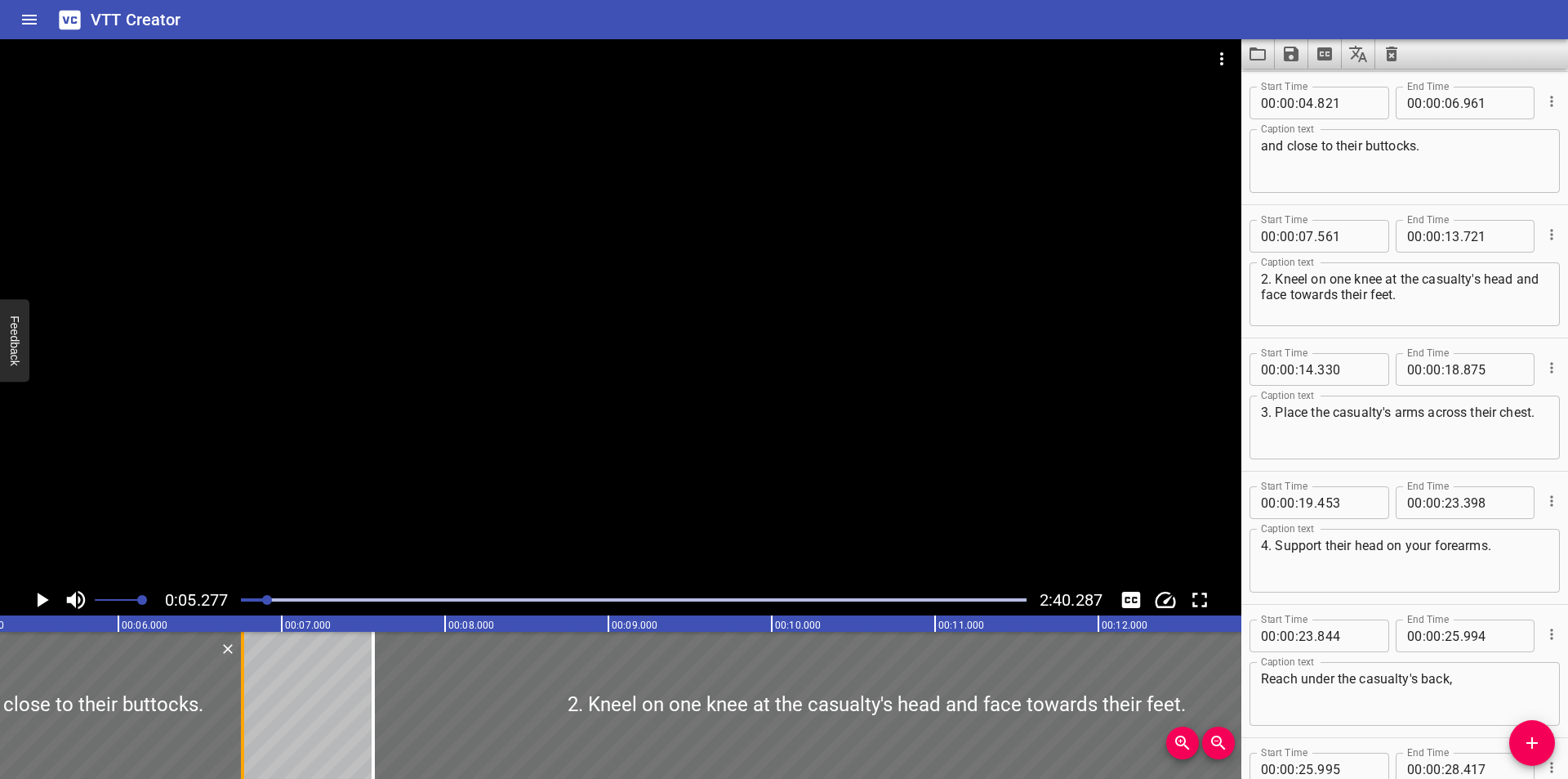
drag, startPoint x: 272, startPoint y: 723, endPoint x: 239, endPoint y: 726, distance: 33.1
click at [239, 726] on div at bounding box center [242, 705] width 17 height 147
click at [241, 727] on div at bounding box center [244, 705] width 17 height 147
type input "771"
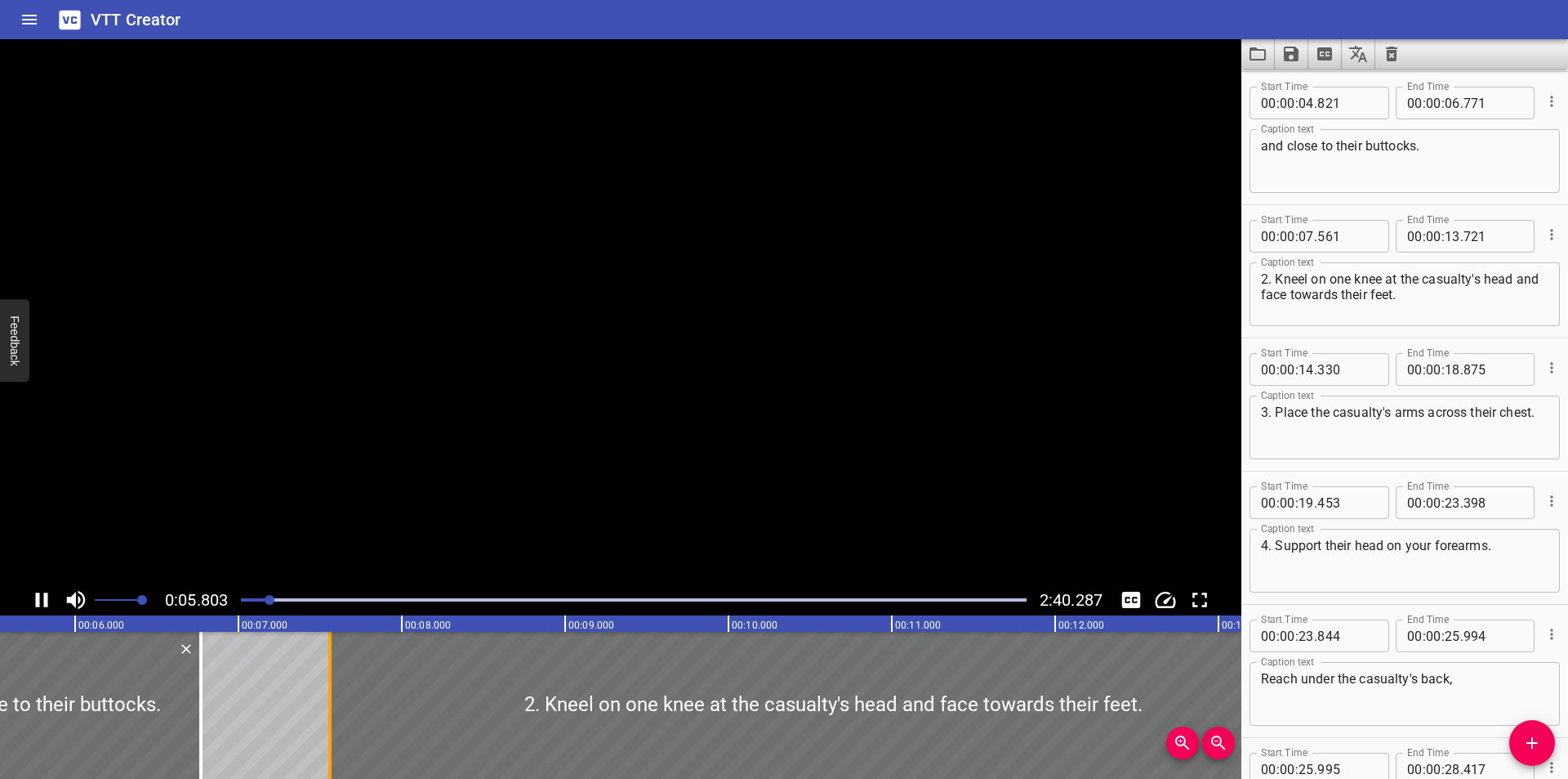
scroll to position [0, 961]
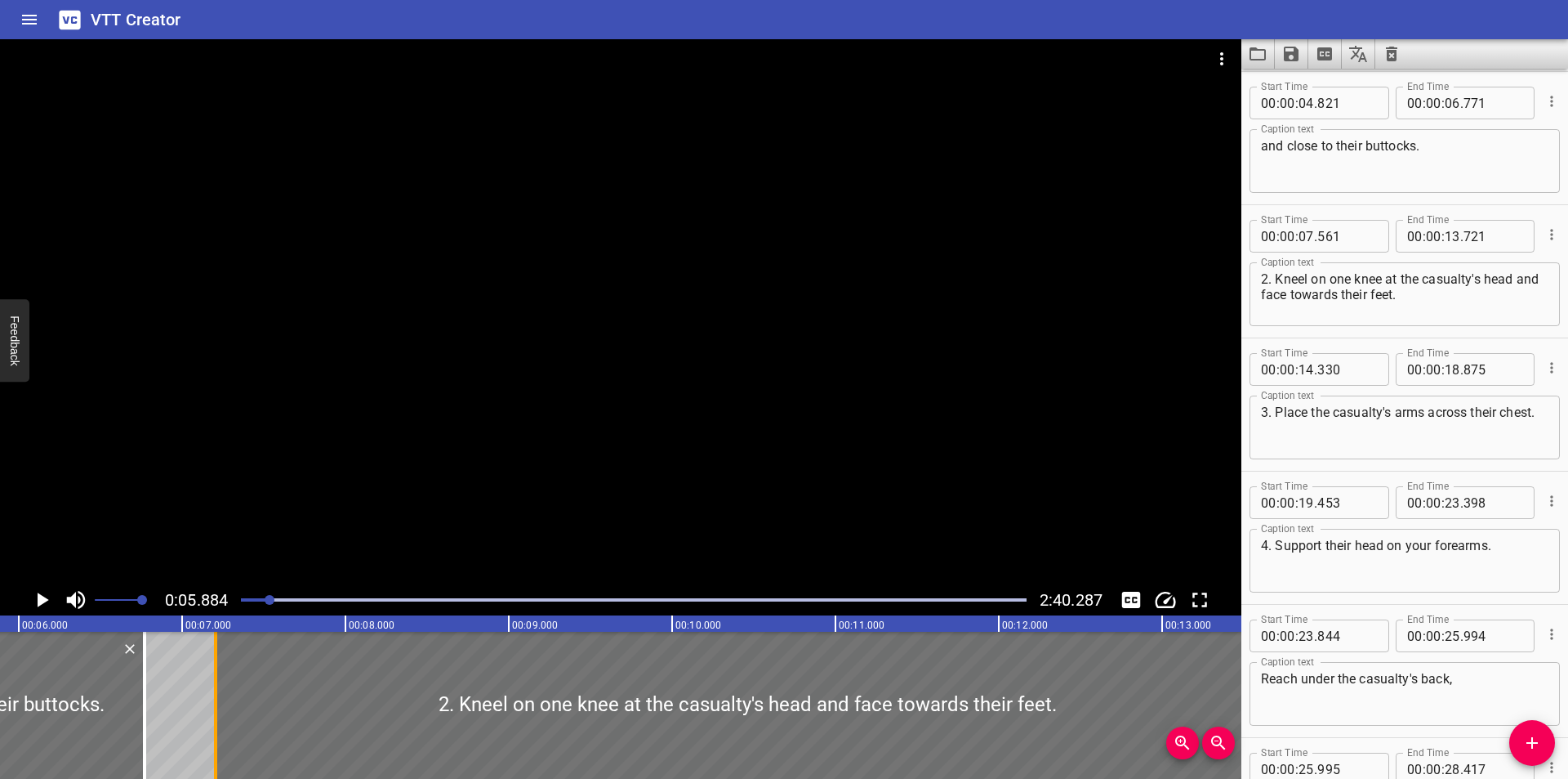
drag, startPoint x: 273, startPoint y: 734, endPoint x: 214, endPoint y: 734, distance: 59.0
click at [214, 734] on div at bounding box center [215, 705] width 3 height 147
click at [214, 735] on div at bounding box center [214, 705] width 3 height 147
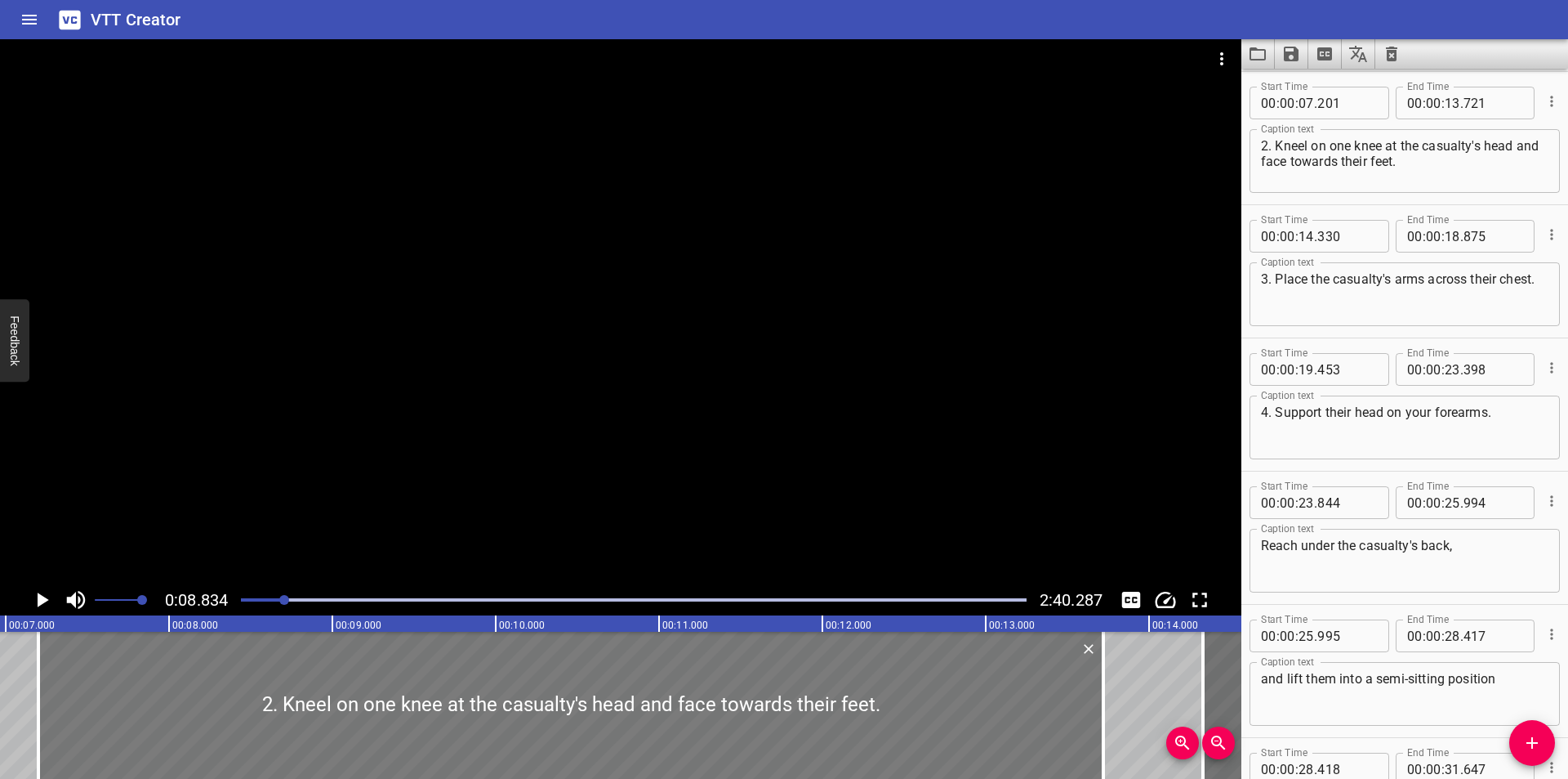
scroll to position [0, 1116]
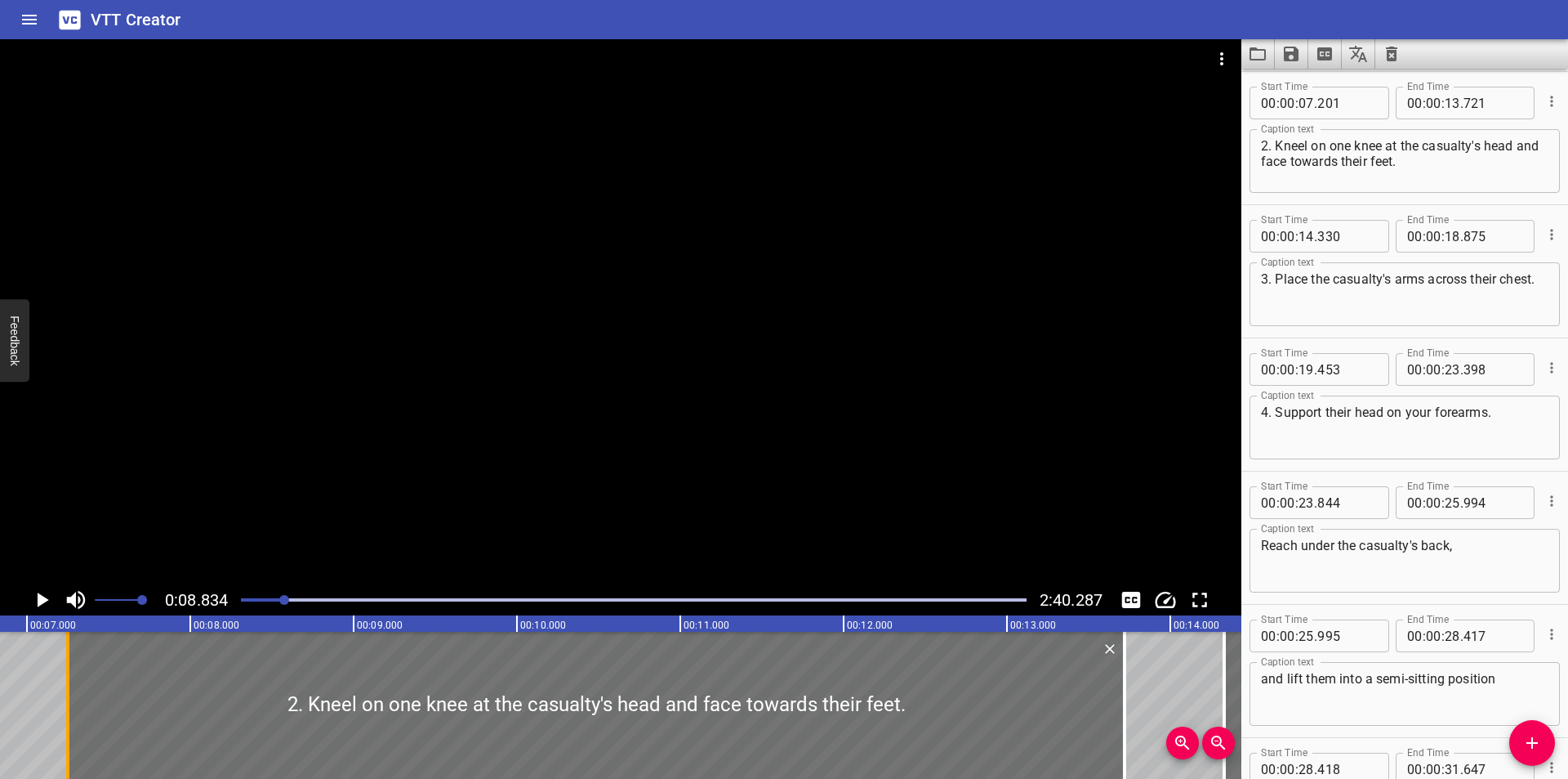
drag, startPoint x: 57, startPoint y: 694, endPoint x: 65, endPoint y: 699, distance: 9.4
click at [65, 699] on div at bounding box center [67, 705] width 17 height 147
type input "251"
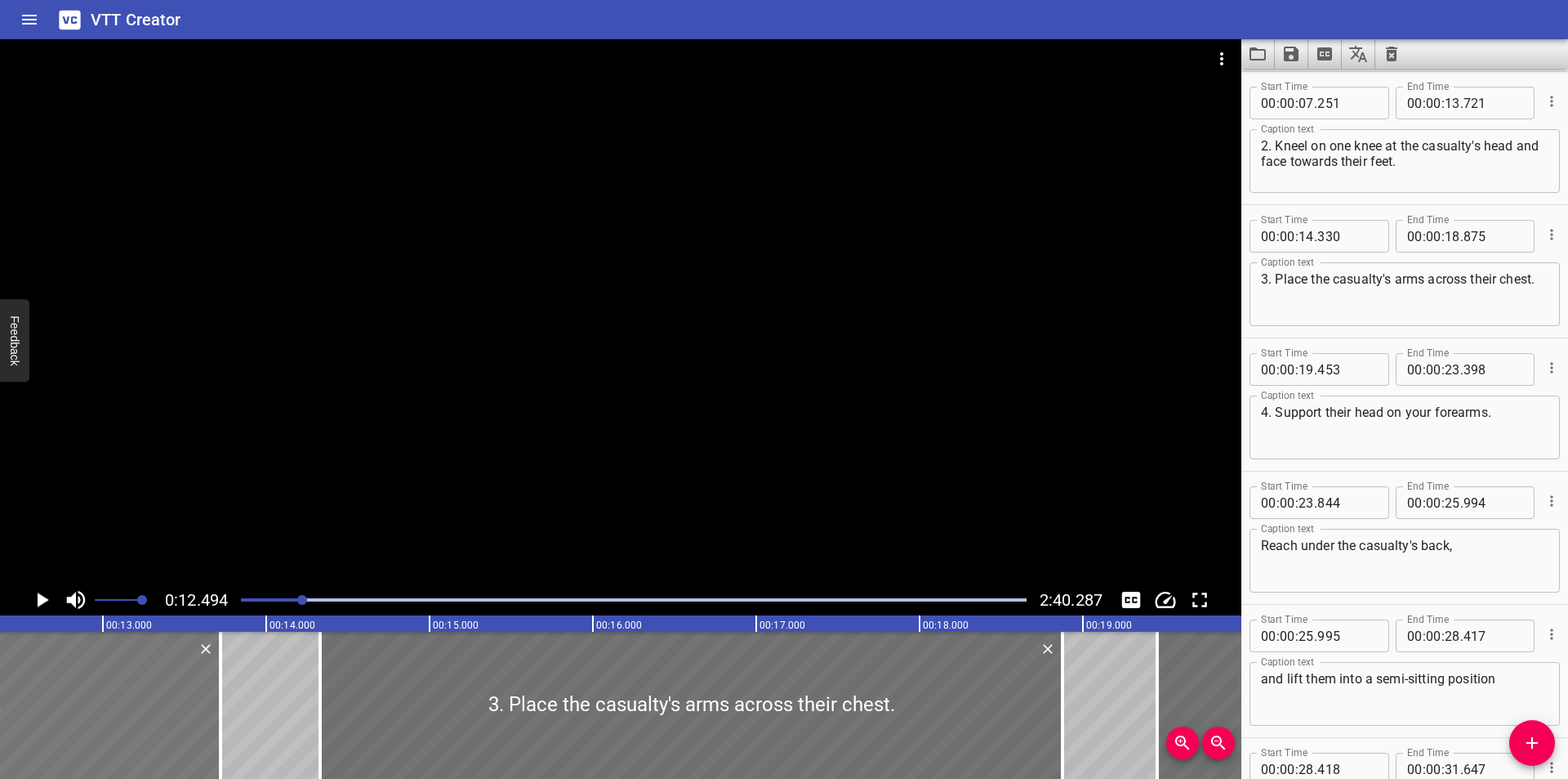
scroll to position [0, 1986]
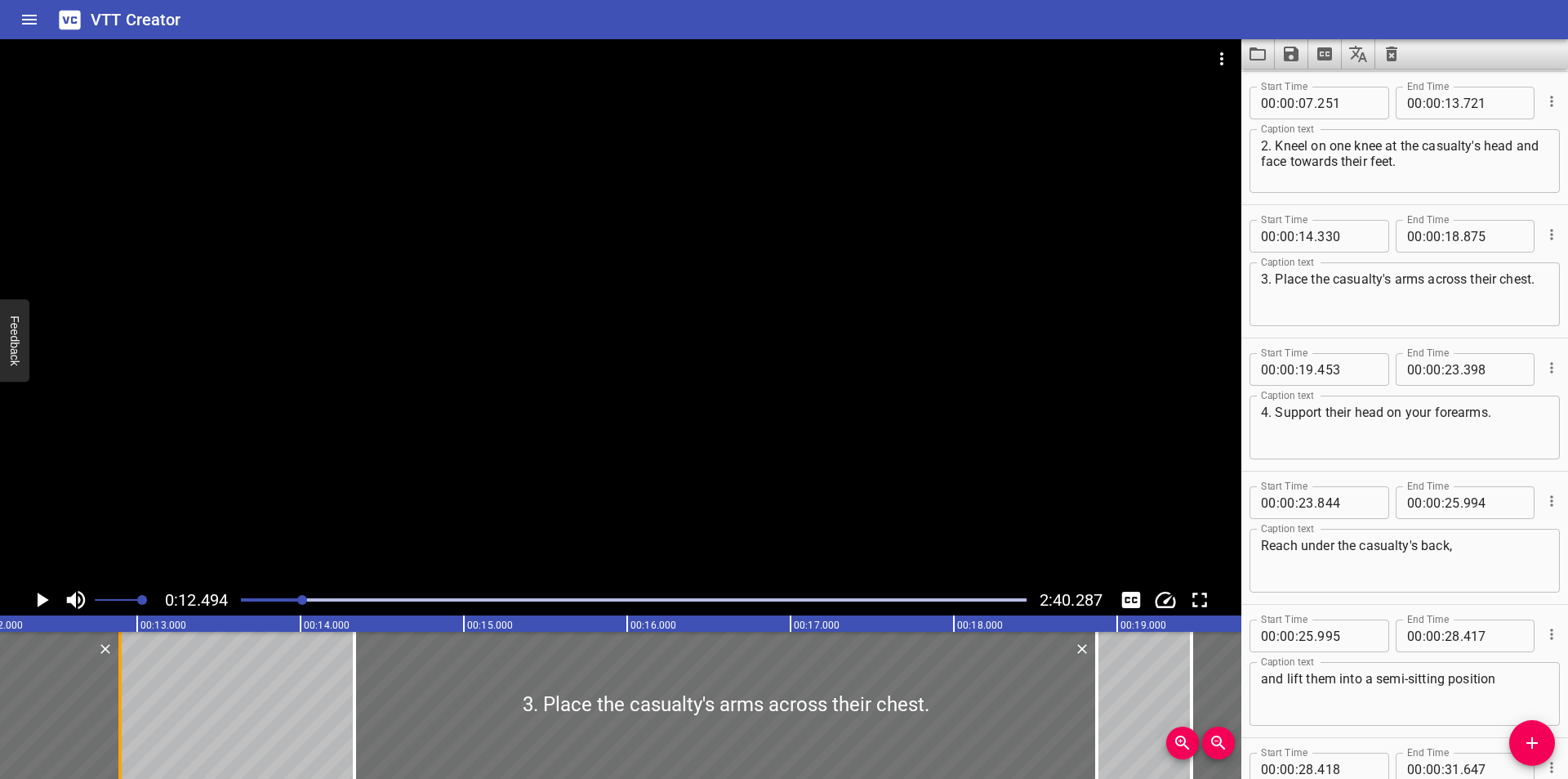
drag, startPoint x: 254, startPoint y: 712, endPoint x: 120, endPoint y: 722, distance: 134.4
click at [120, 722] on div at bounding box center [120, 705] width 3 height 147
type input "12"
type input "896"
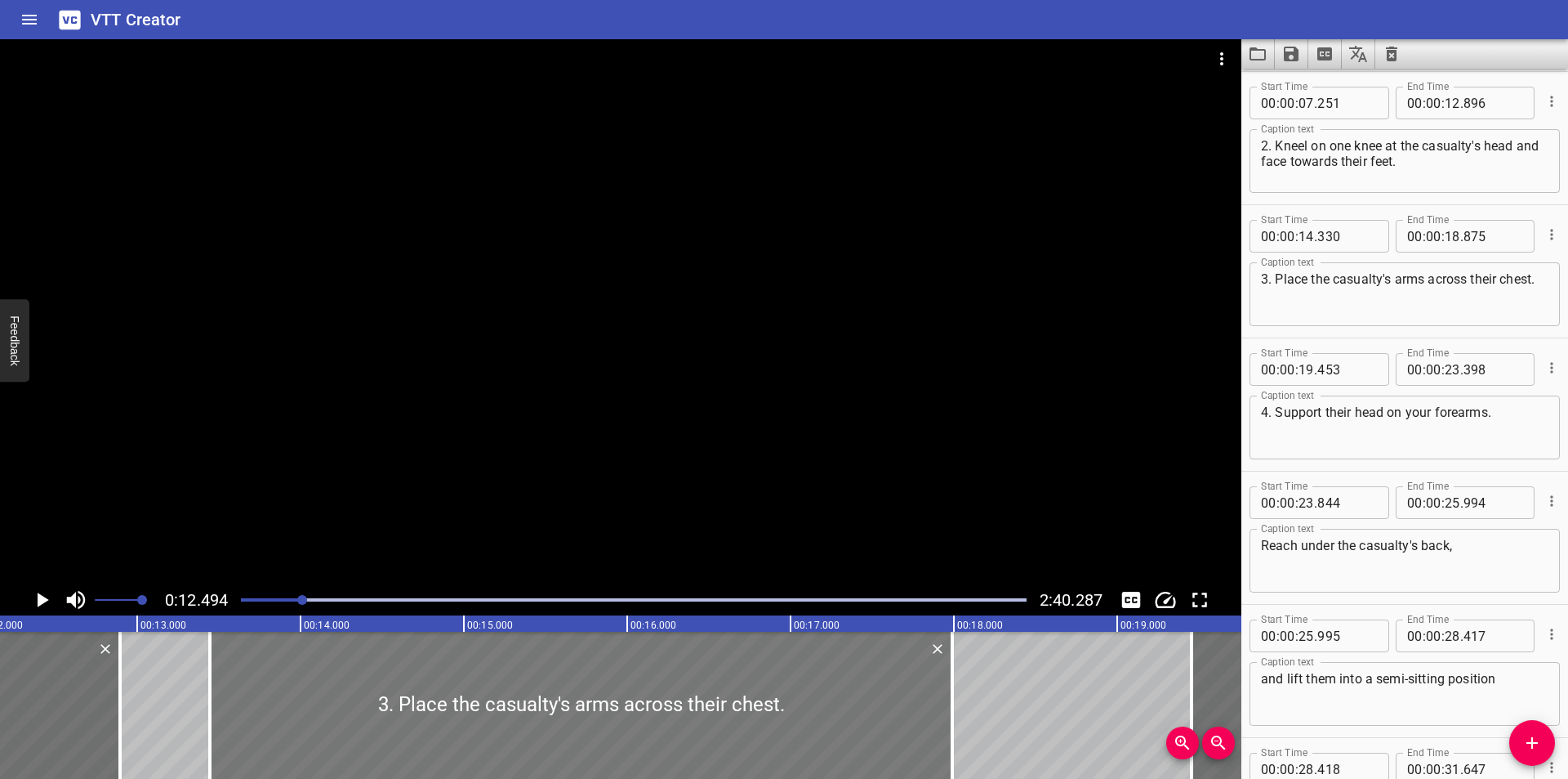
drag, startPoint x: 557, startPoint y: 656, endPoint x: 413, endPoint y: 695, distance: 149.2
click at [413, 695] on div at bounding box center [580, 705] width 742 height 147
type input "13"
type input "445"
type input "17"
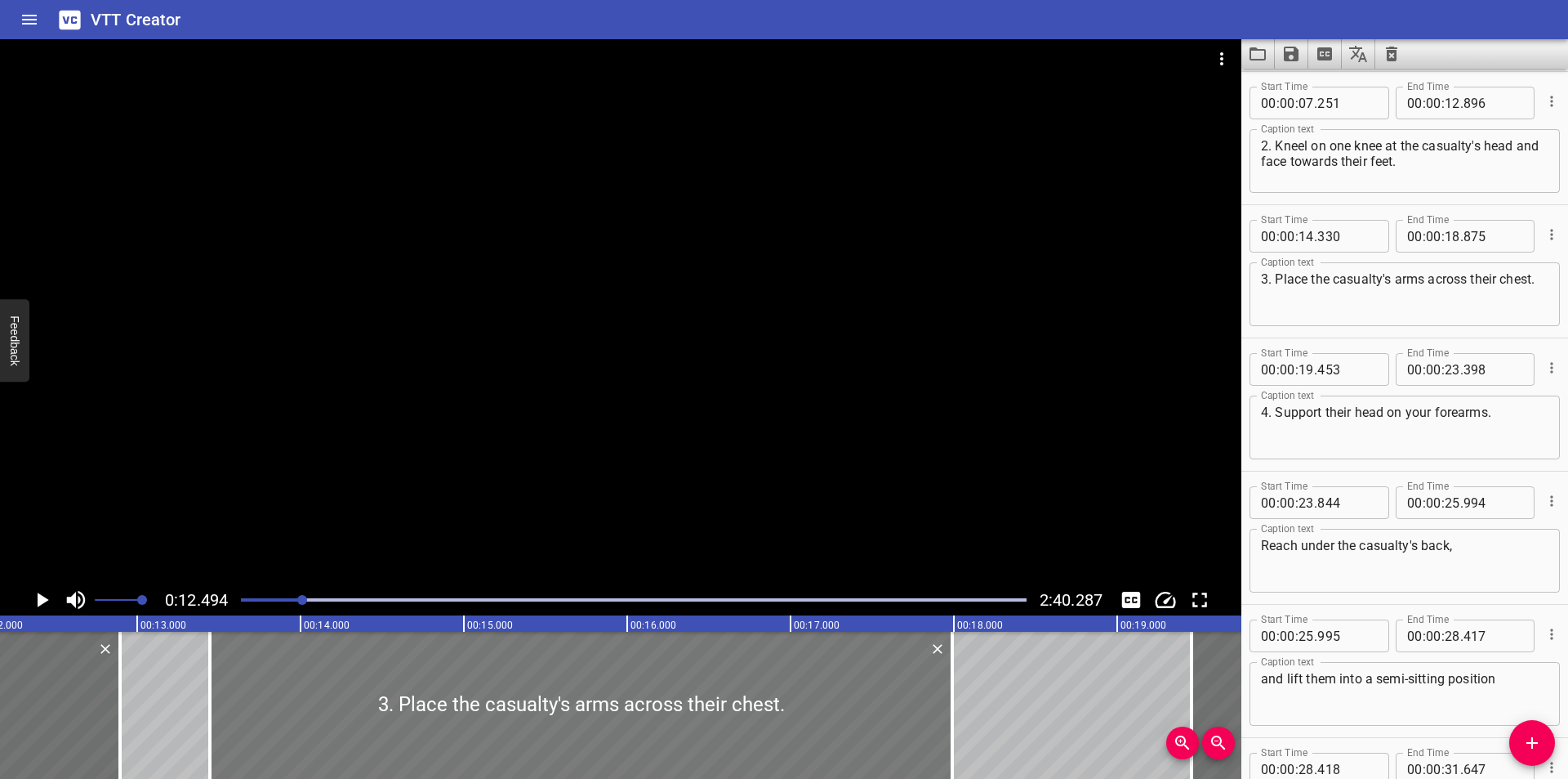
type input "990"
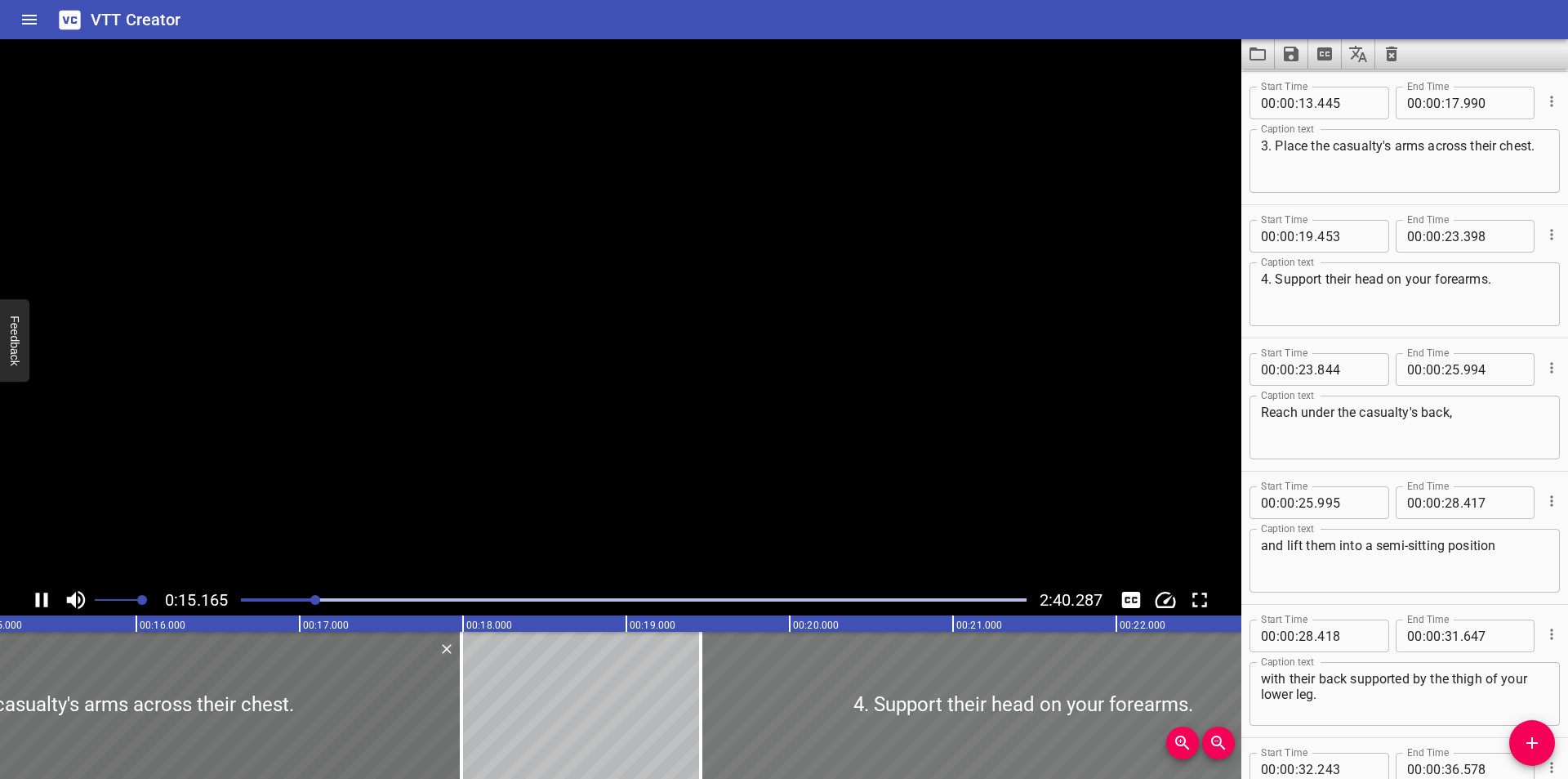
scroll to position [0, 2519]
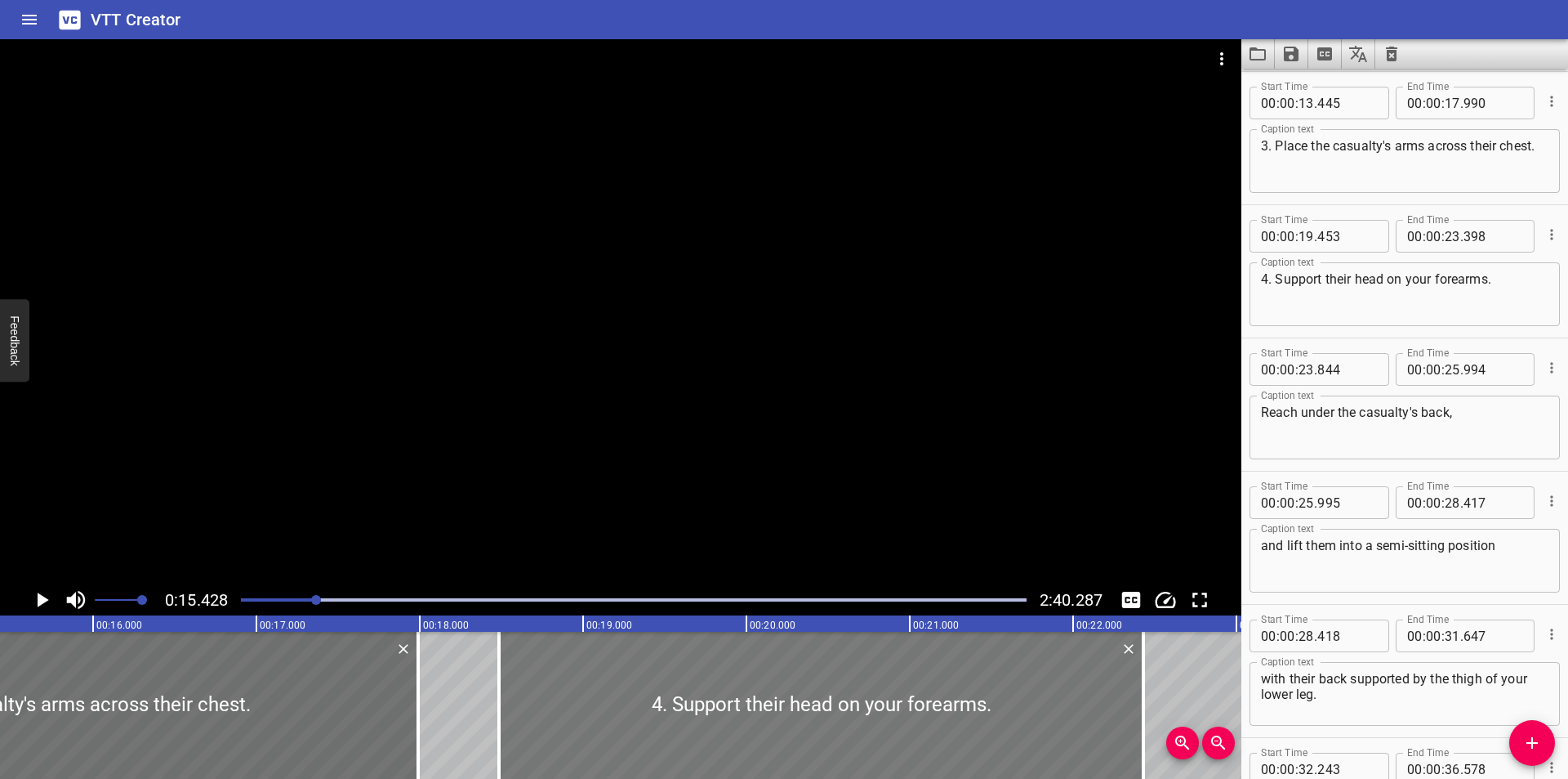
drag, startPoint x: 842, startPoint y: 686, endPoint x: 684, endPoint y: 694, distance: 158.2
click at [684, 694] on div at bounding box center [821, 705] width 644 height 147
type input "18"
type input "483"
type input "22"
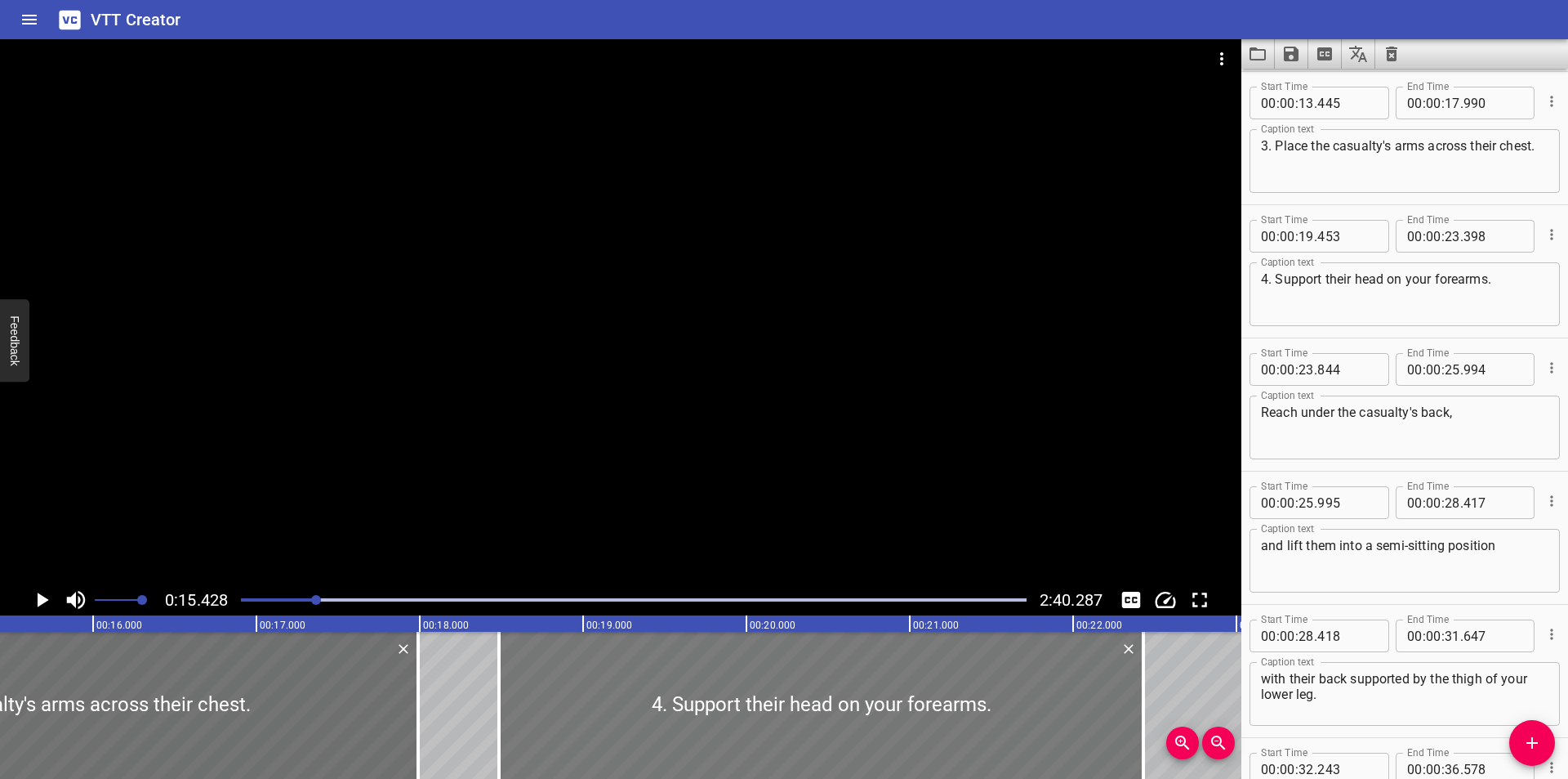
type input "428"
drag, startPoint x: 414, startPoint y: 737, endPoint x: 402, endPoint y: 742, distance: 13.0
click at [402, 742] on div at bounding box center [406, 705] width 17 height 147
type input "920"
click at [682, 704] on div at bounding box center [819, 705] width 644 height 147
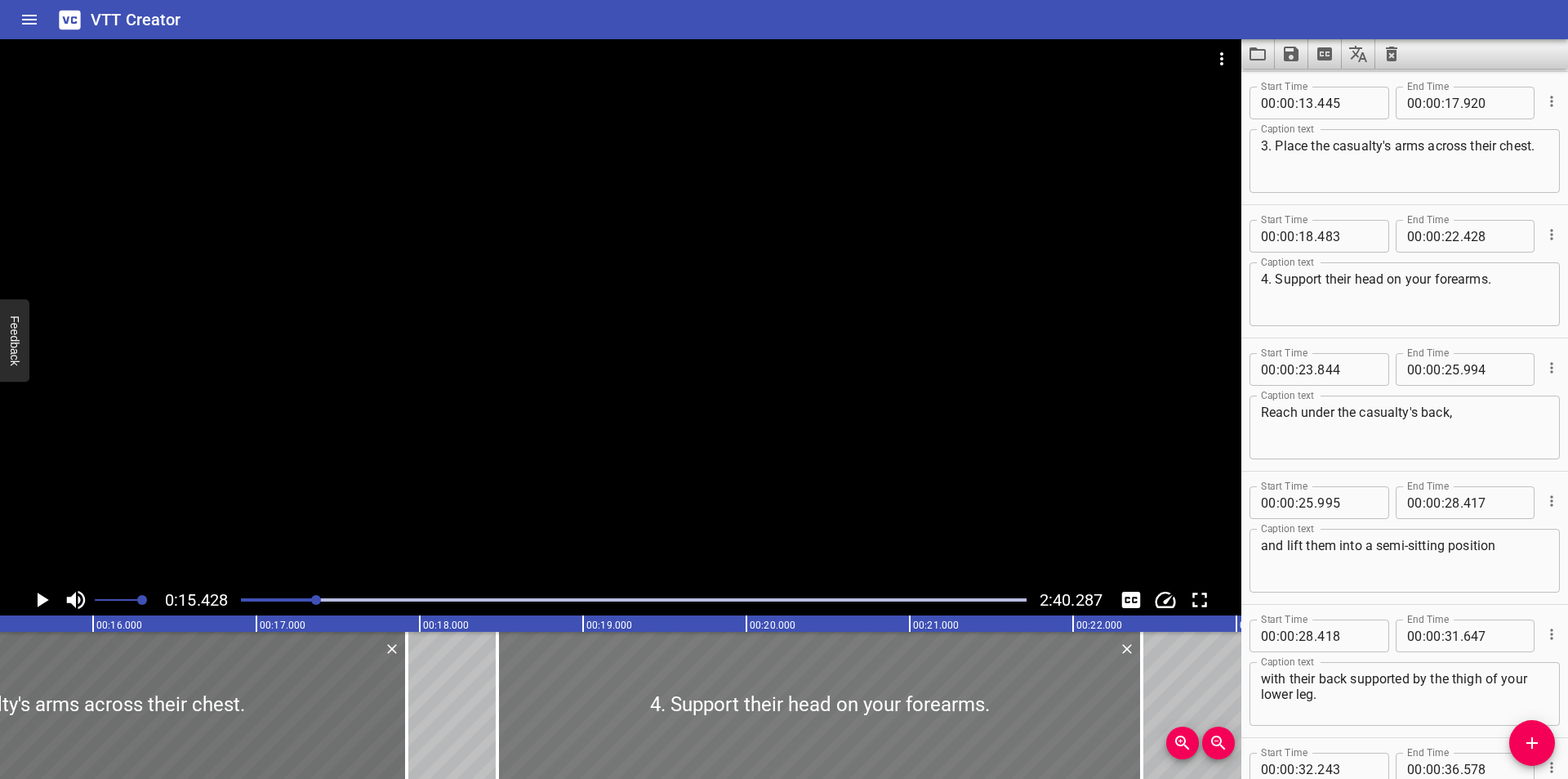
type input "473"
type input "418"
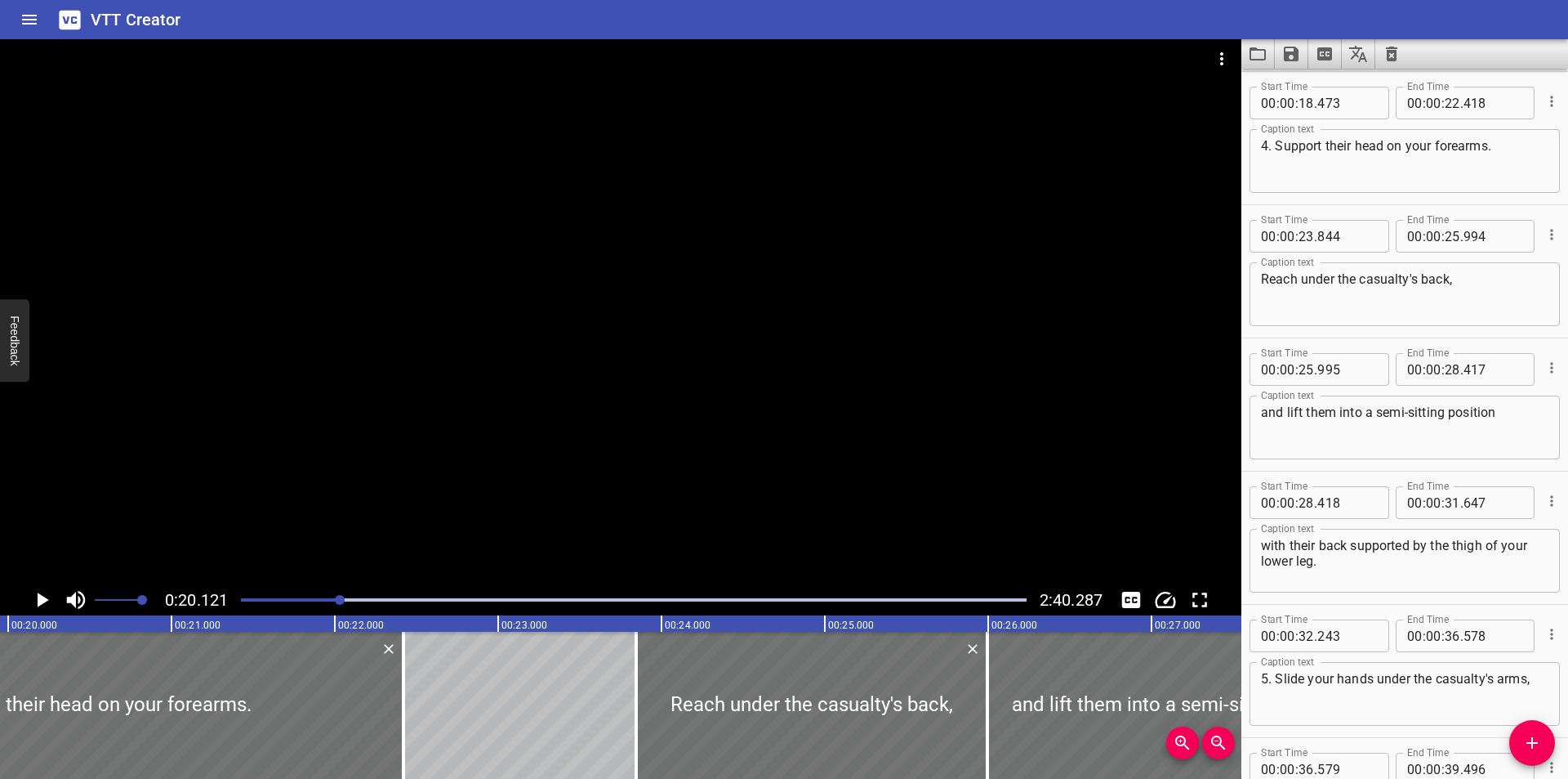
scroll to position [0, 3286]
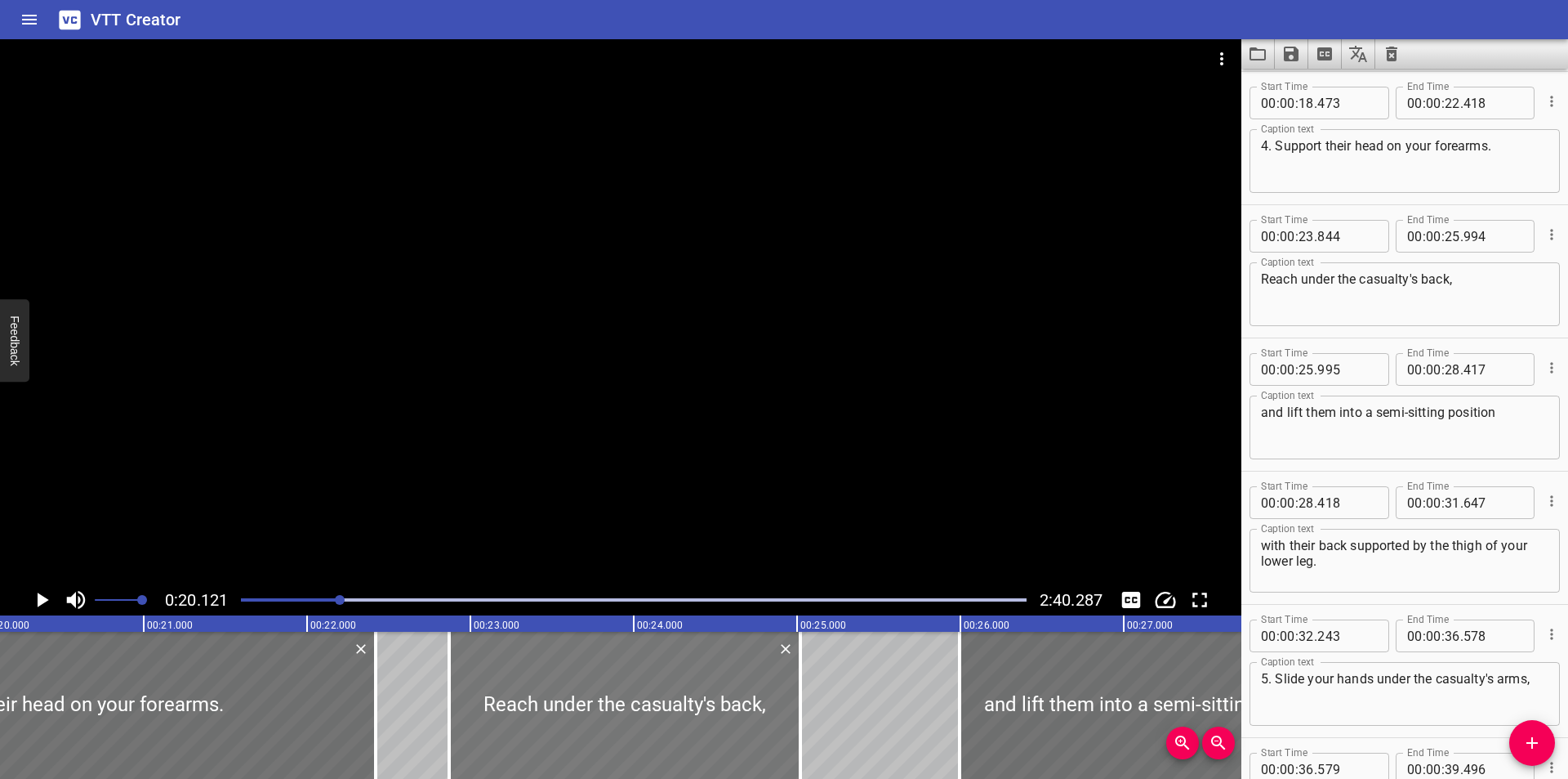
drag, startPoint x: 740, startPoint y: 693, endPoint x: 569, endPoint y: 747, distance: 179.3
click at [573, 747] on div at bounding box center [624, 705] width 351 height 147
type input "22"
type input "819"
type input "24"
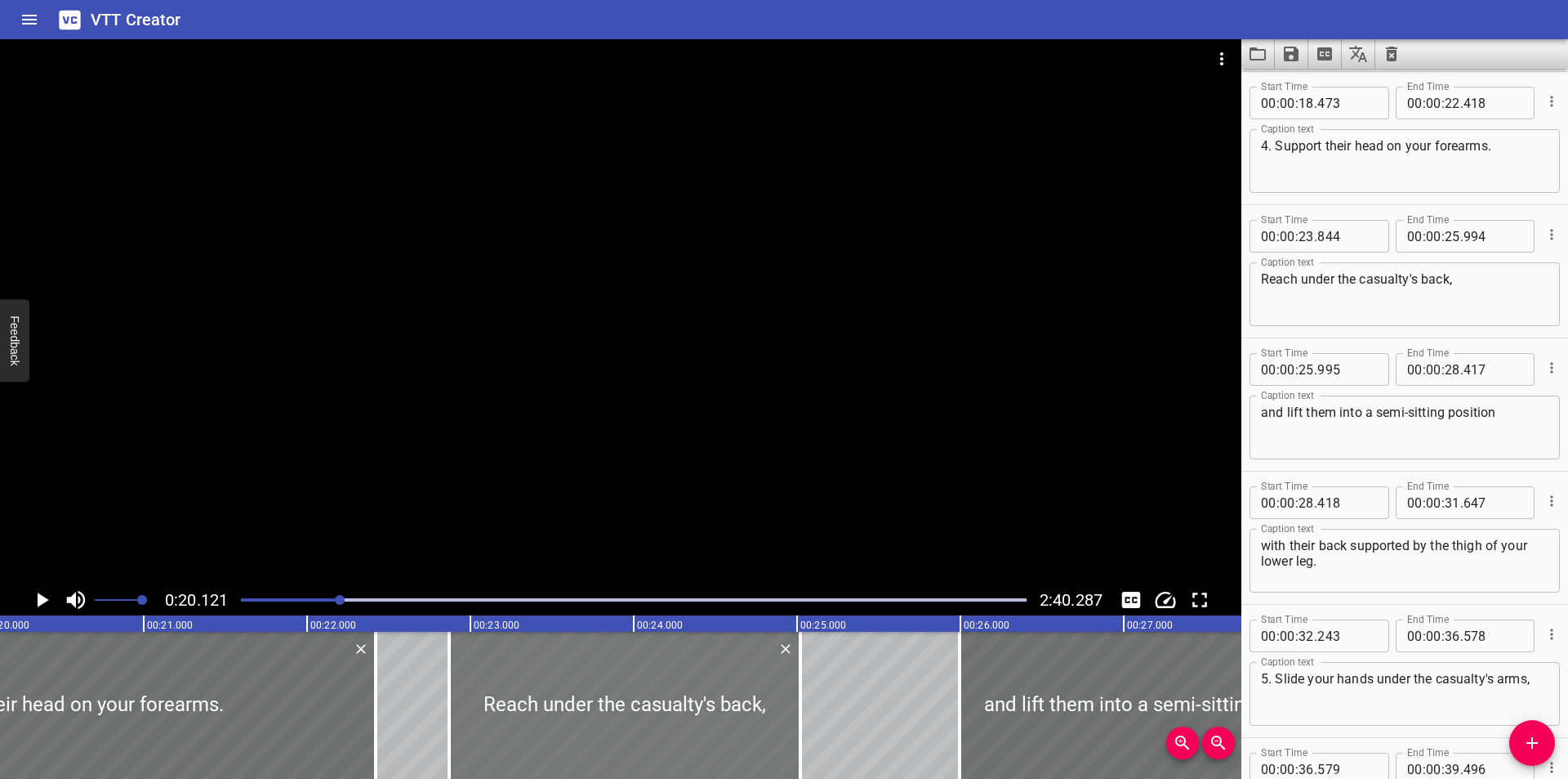
type input "969"
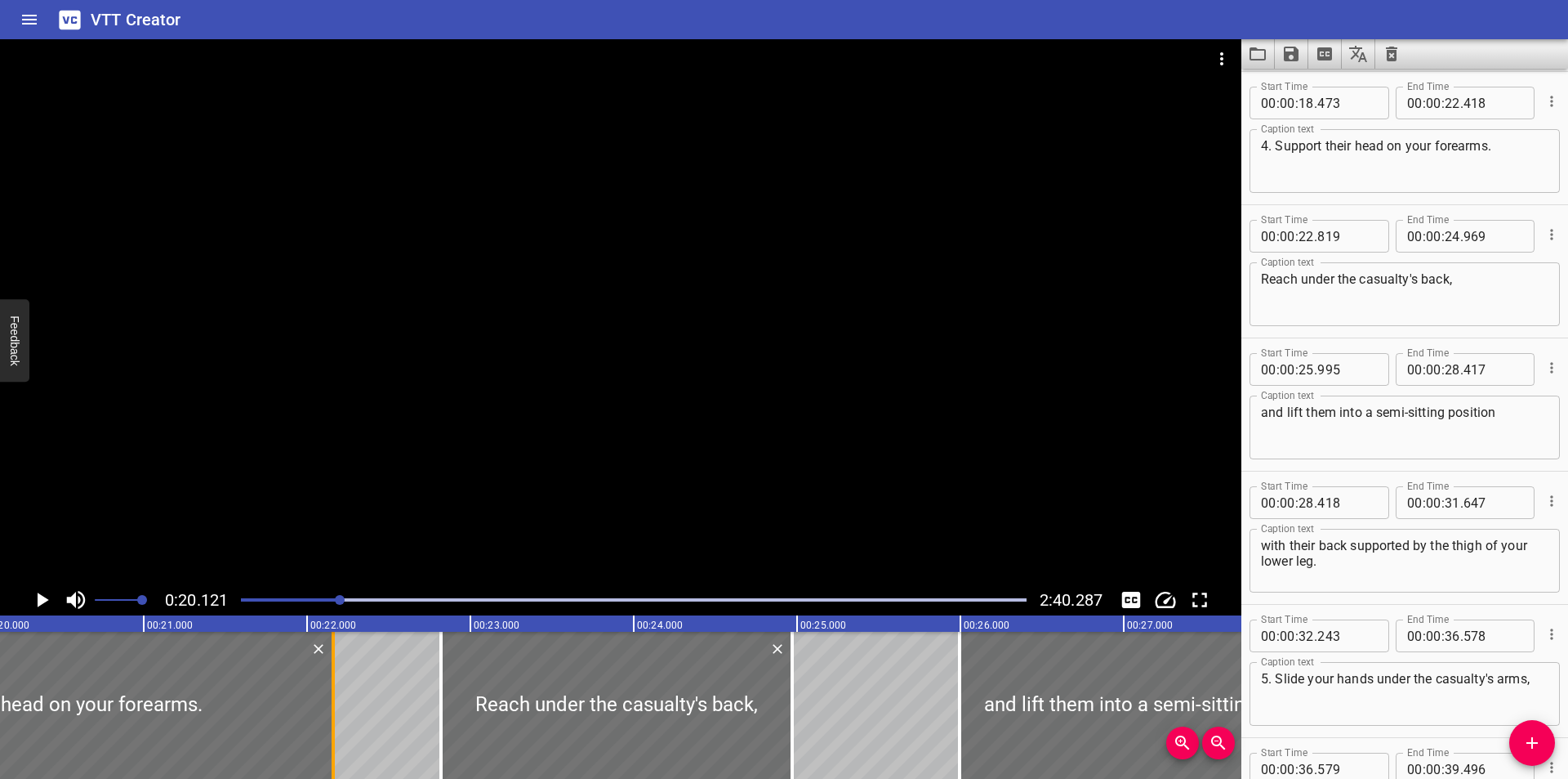
drag, startPoint x: 374, startPoint y: 750, endPoint x: 332, endPoint y: 751, distance: 42.0
click at [332, 751] on div at bounding box center [333, 705] width 3 height 147
type input "158"
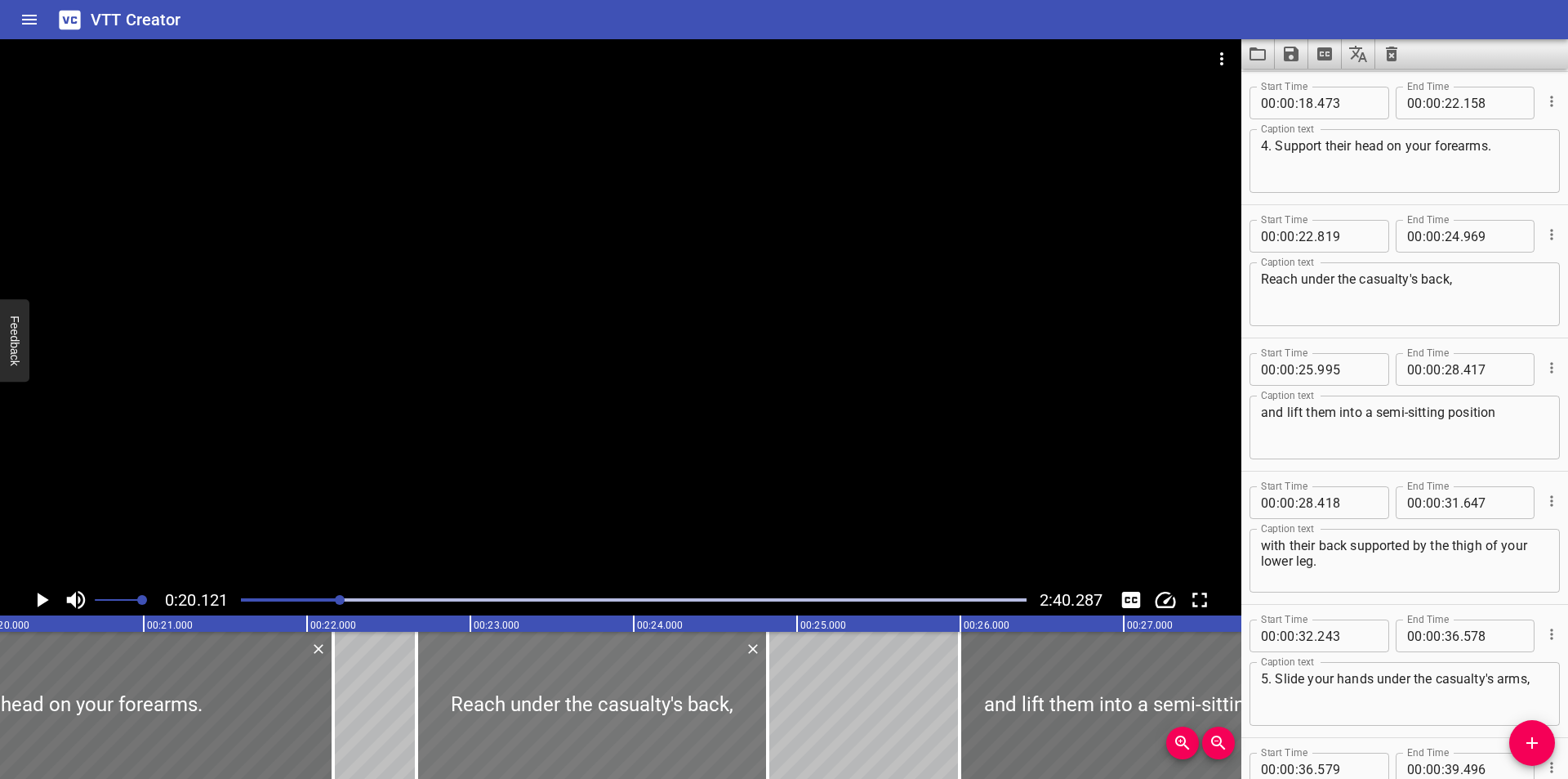
drag, startPoint x: 549, startPoint y: 713, endPoint x: 525, endPoint y: 722, distance: 25.6
click at [525, 722] on div at bounding box center [591, 705] width 351 height 147
type input "669"
type input "819"
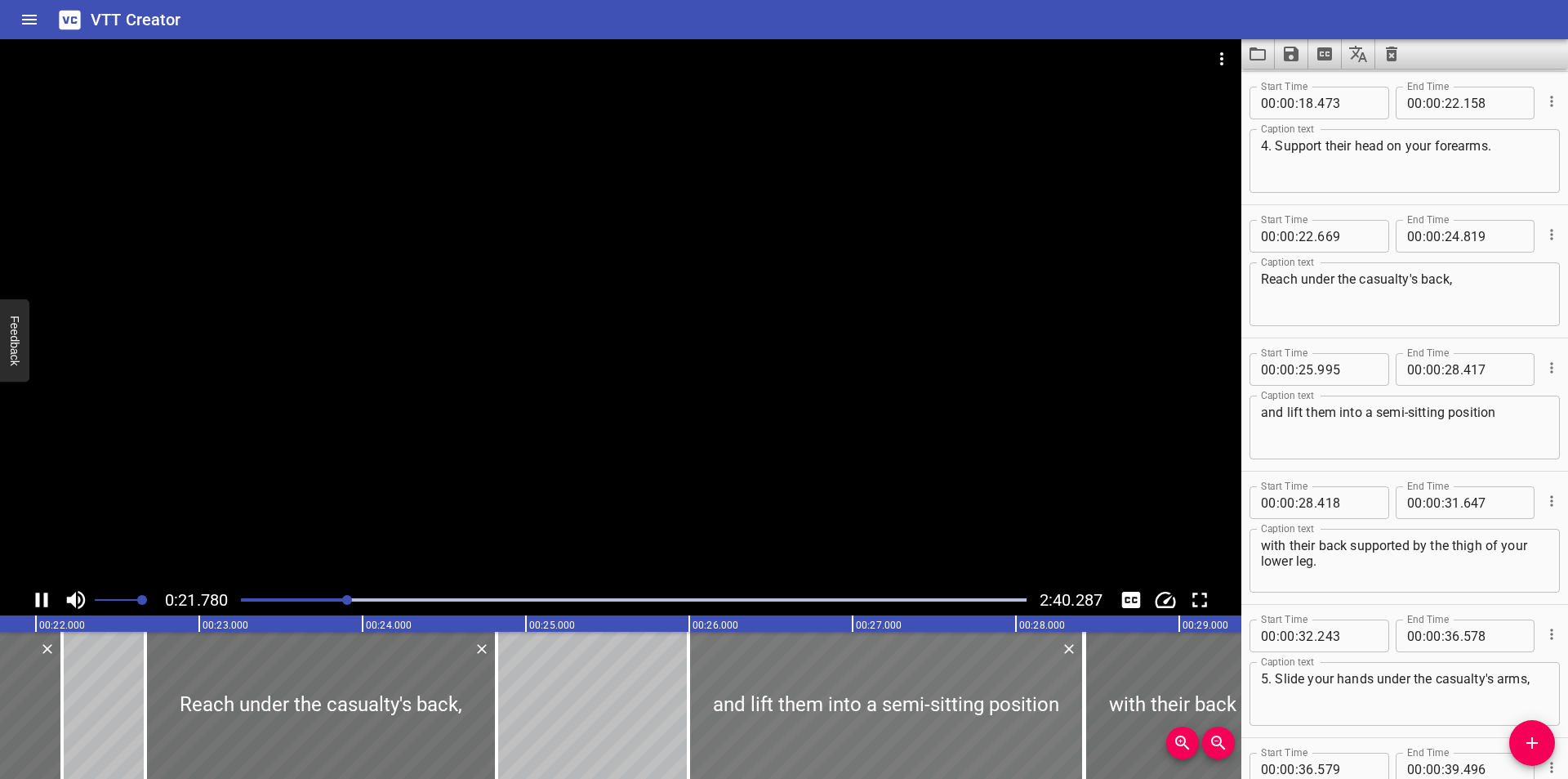
scroll to position [0, 3586]
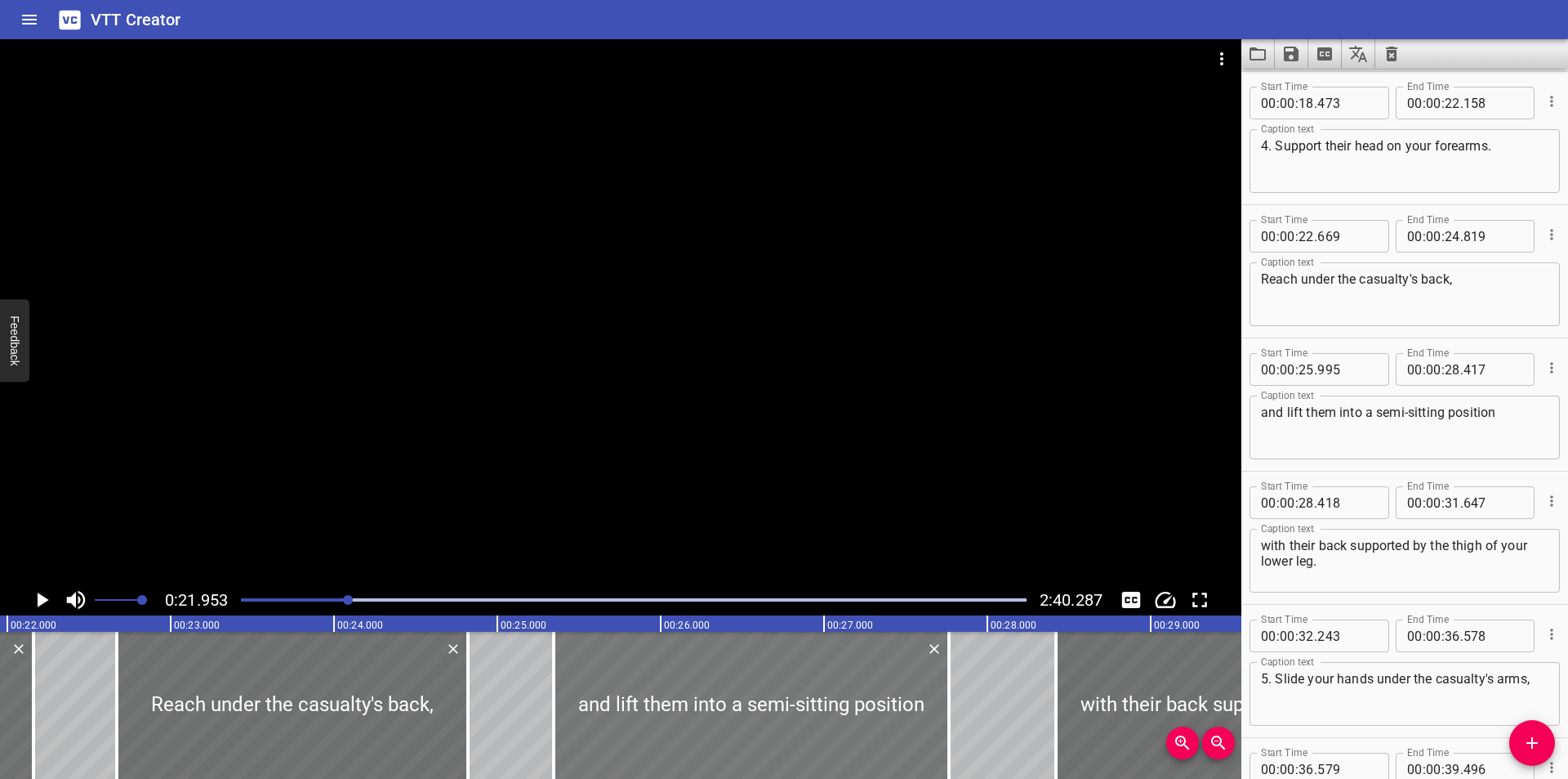
drag, startPoint x: 821, startPoint y: 709, endPoint x: 709, endPoint y: 723, distance: 112.9
click at [719, 724] on div at bounding box center [751, 705] width 395 height 147
type input "375"
type input "27"
type input "797"
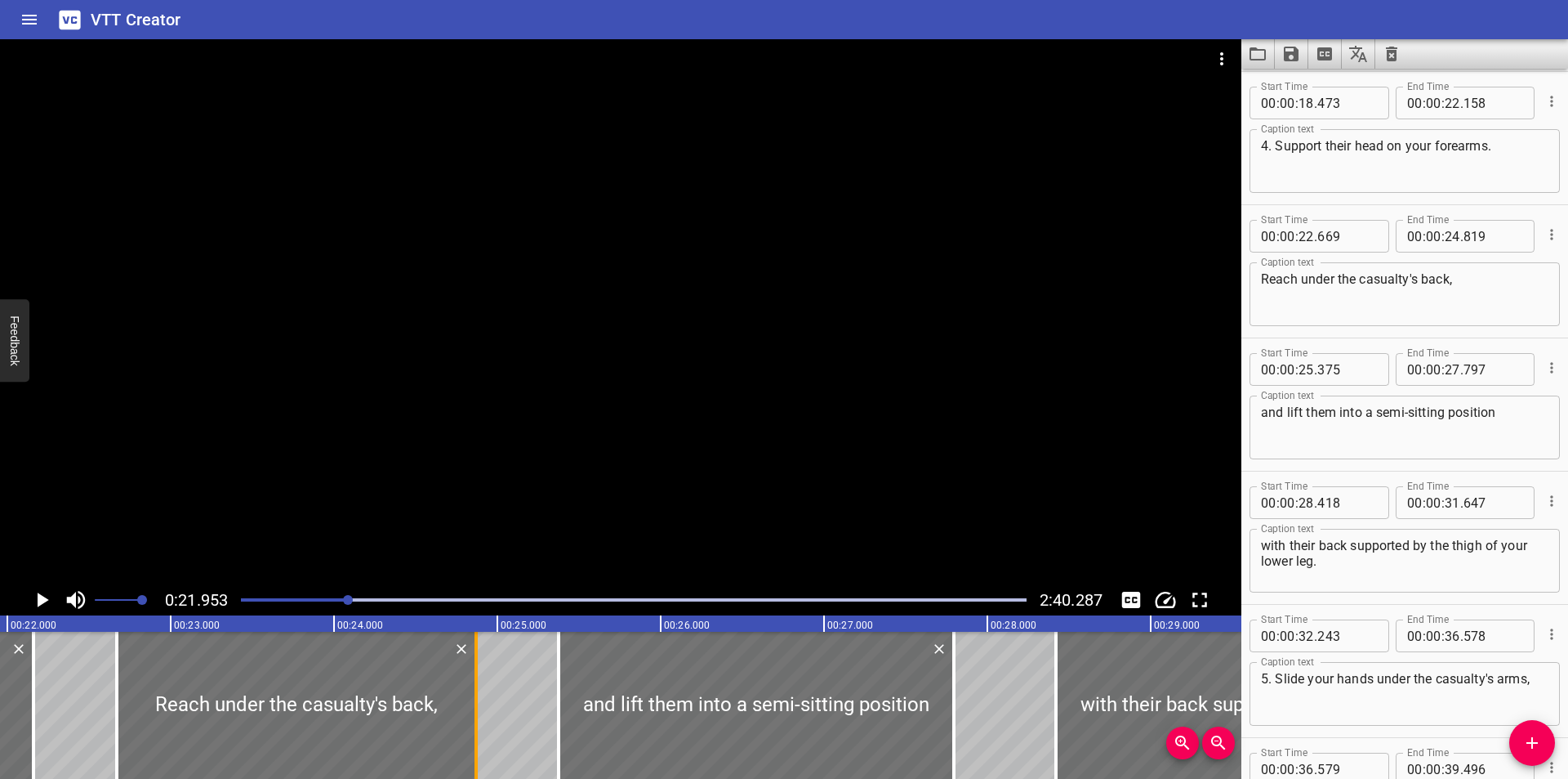
drag, startPoint x: 473, startPoint y: 732, endPoint x: 482, endPoint y: 734, distance: 9.2
click at [482, 734] on div at bounding box center [476, 705] width 17 height 147
type input "869"
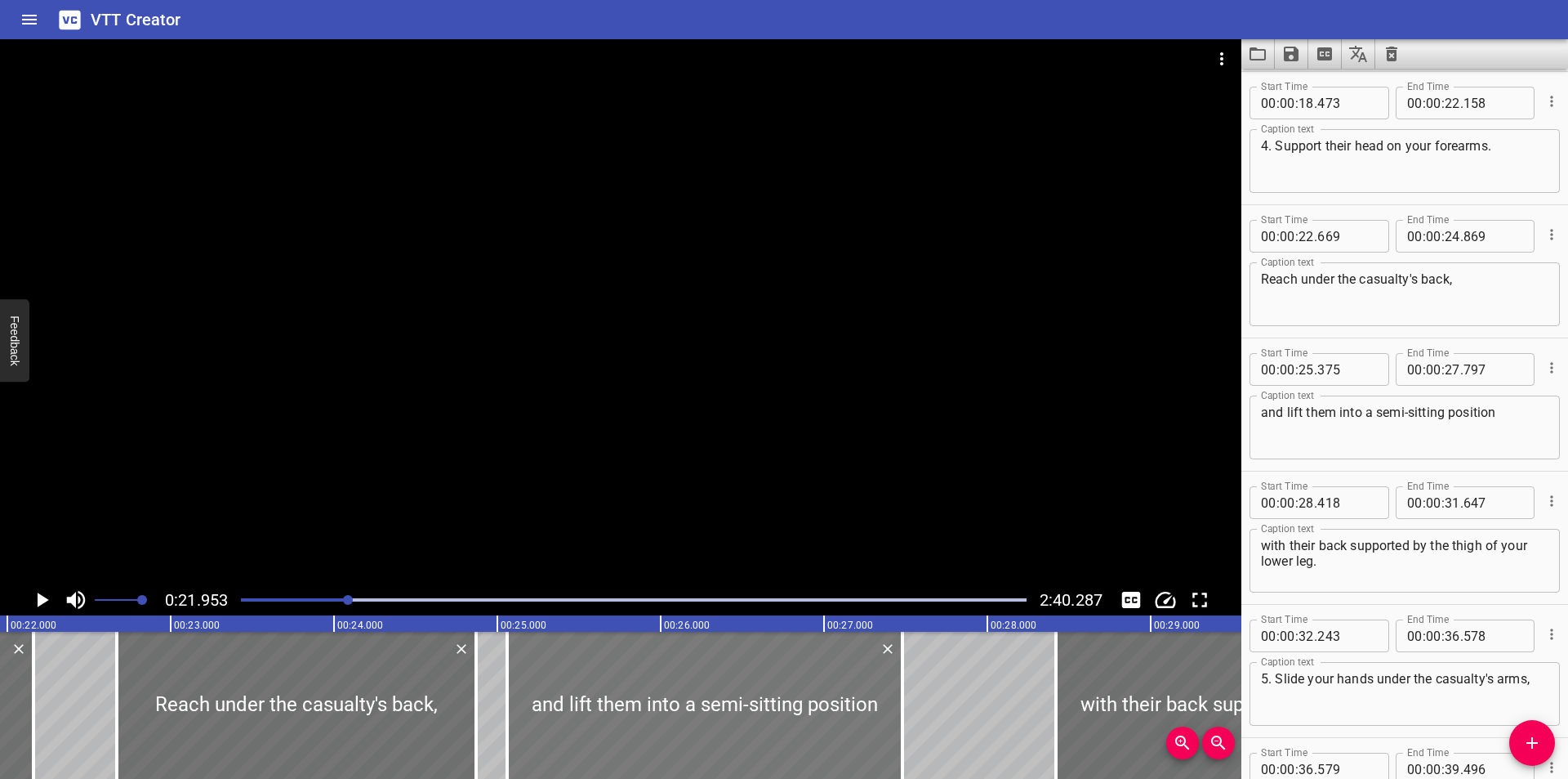
drag, startPoint x: 717, startPoint y: 745, endPoint x: 666, endPoint y: 749, distance: 51.2
click at [666, 749] on div at bounding box center [704, 705] width 395 height 147
type input "060"
type input "482"
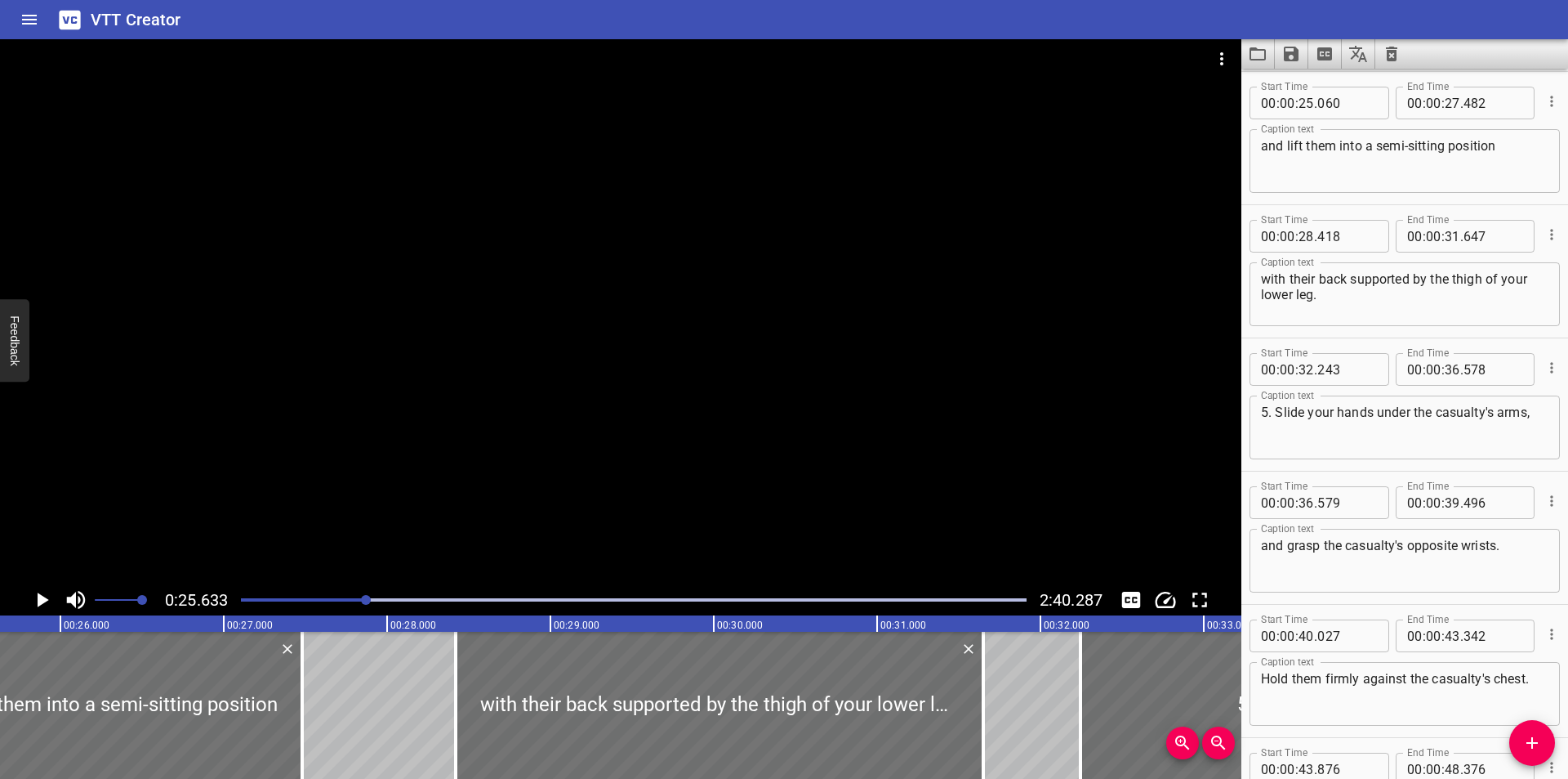
scroll to position [0, 4186]
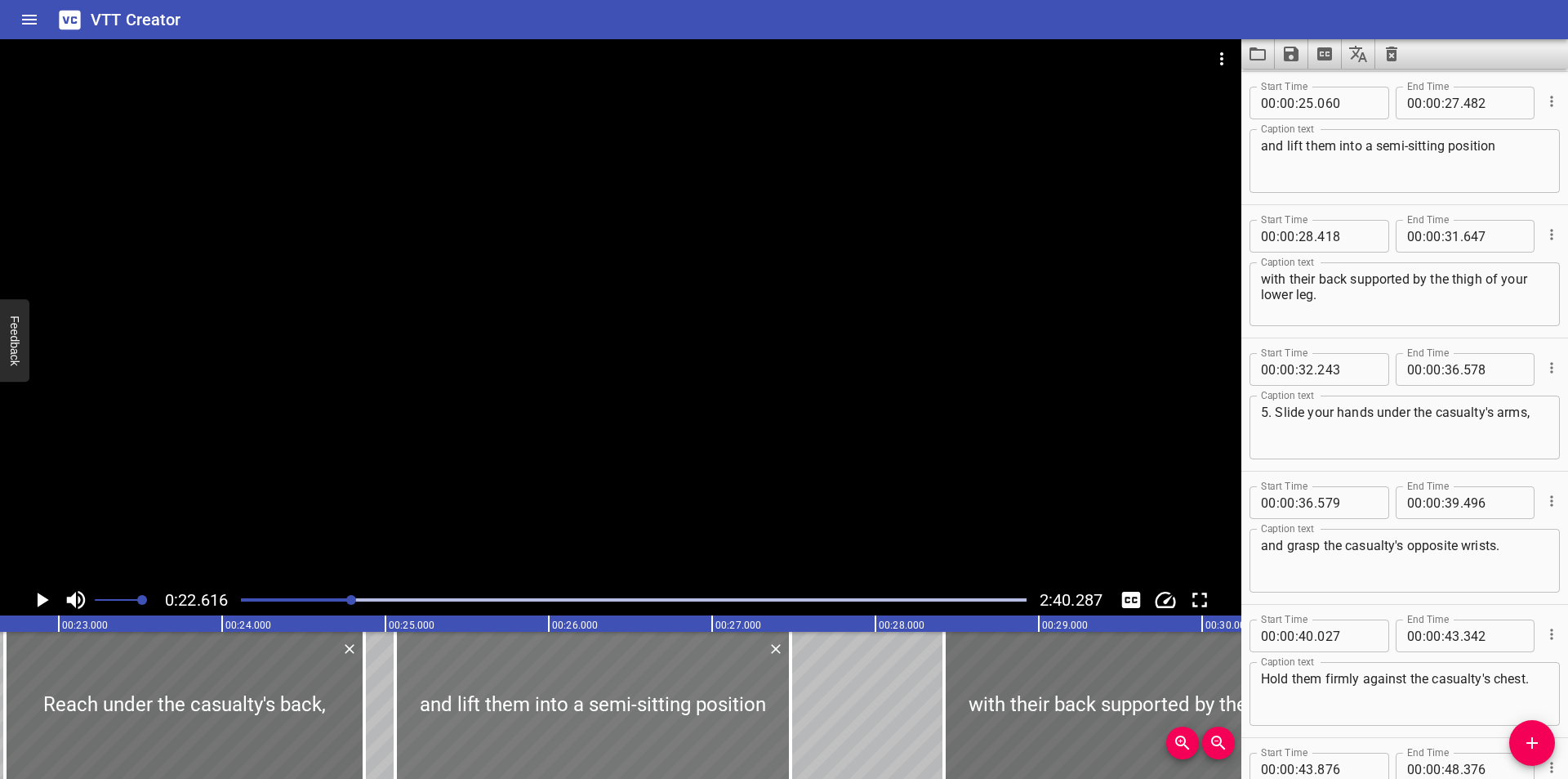
scroll to position [0, 3693]
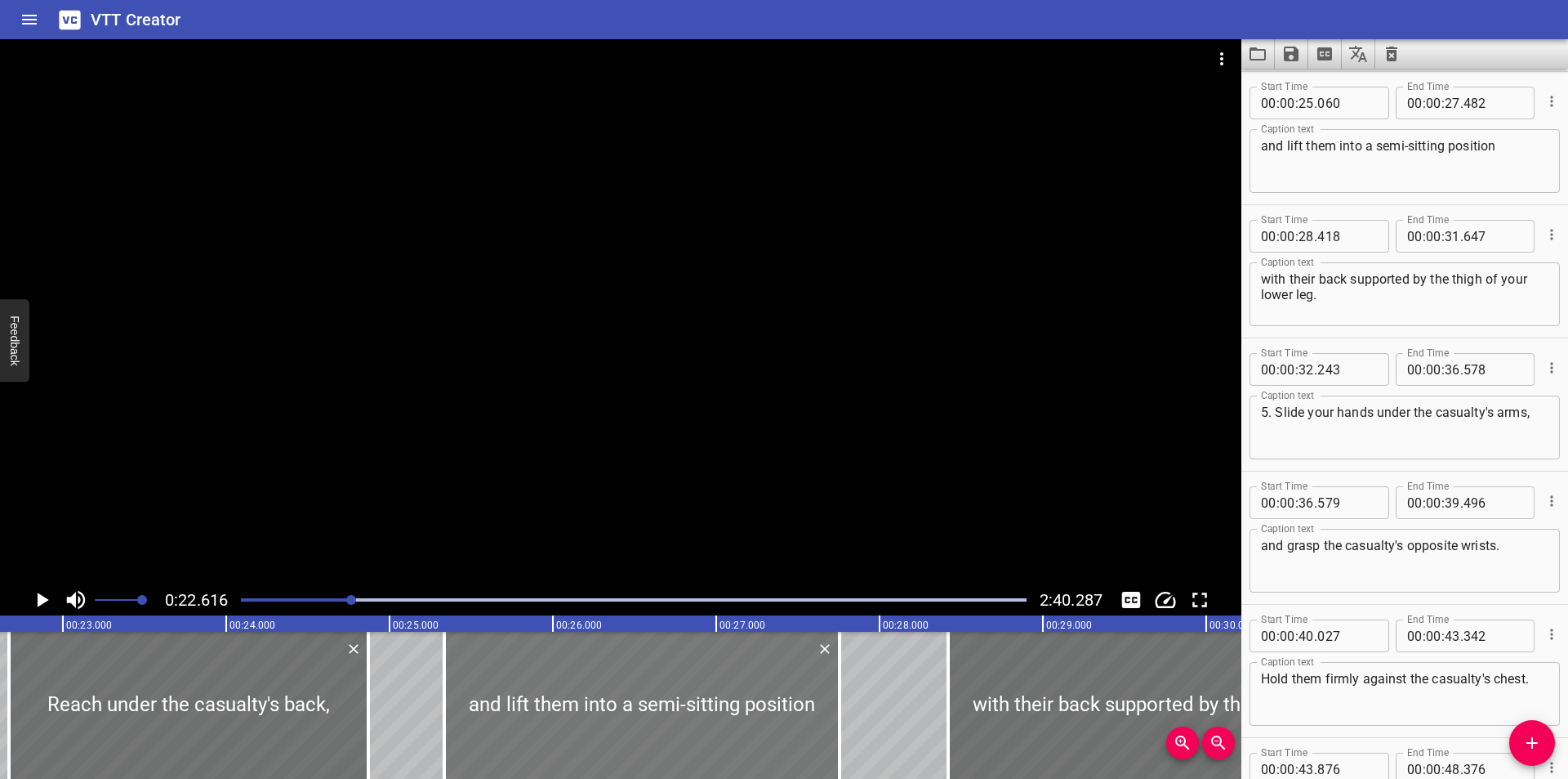
drag, startPoint x: 600, startPoint y: 722, endPoint x: 610, endPoint y: 721, distance: 10.0
click at [612, 723] on div at bounding box center [642, 705] width 395 height 147
type input "345"
type input "767"
drag, startPoint x: 368, startPoint y: 728, endPoint x: 389, endPoint y: 733, distance: 21.6
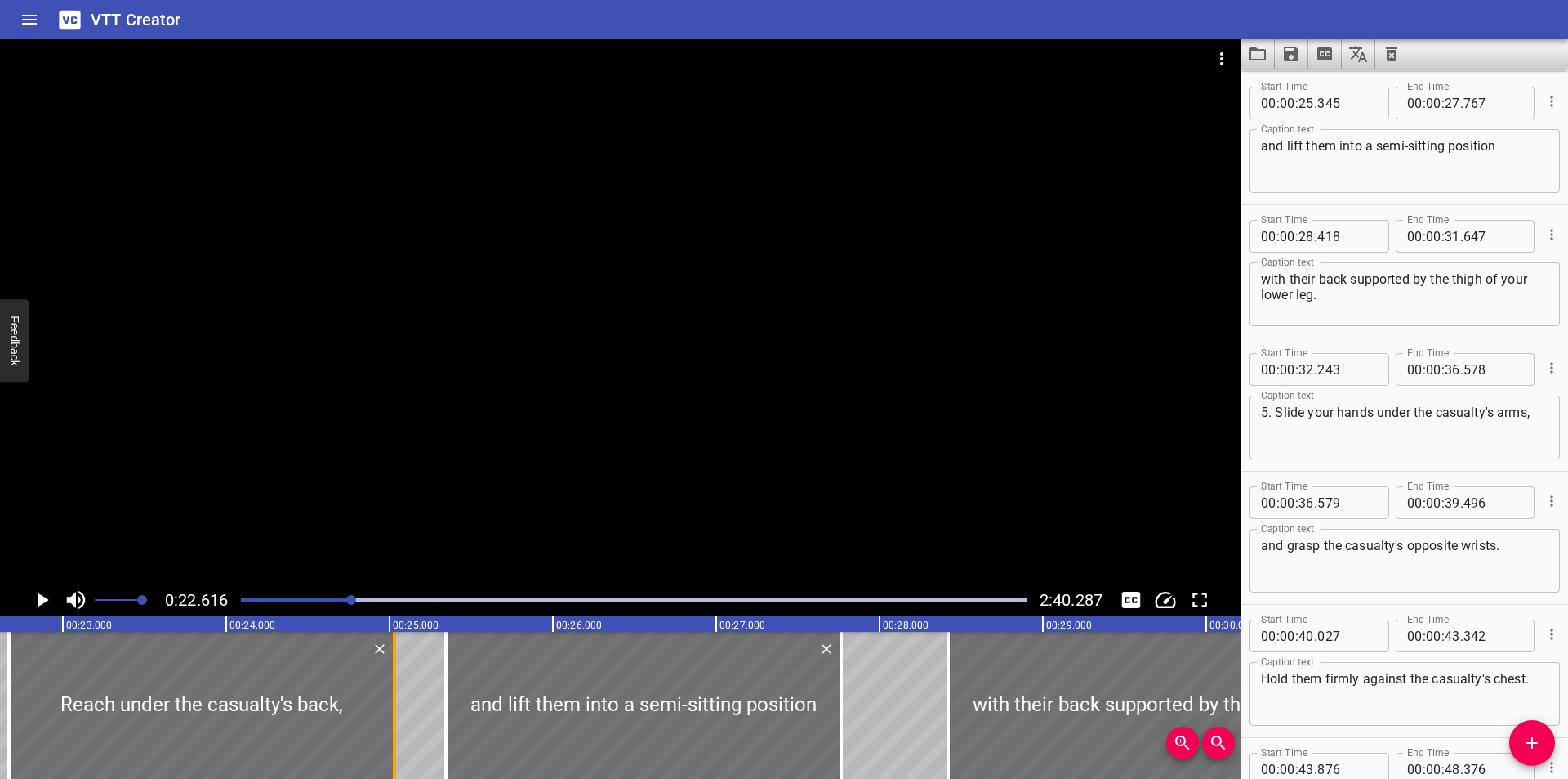
click at [393, 734] on div at bounding box center [394, 705] width 3 height 147
type input "25"
type input "019"
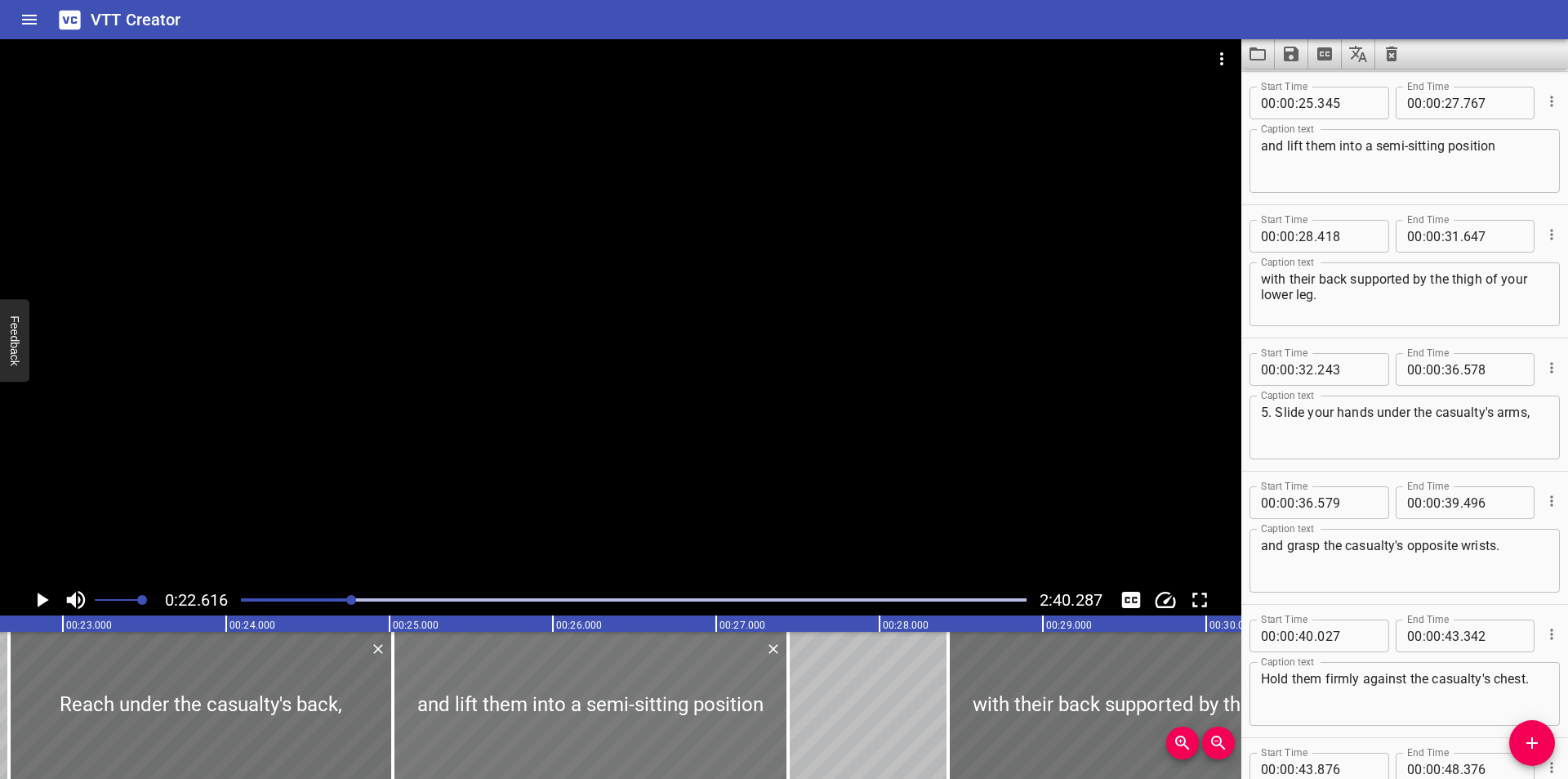
drag, startPoint x: 529, startPoint y: 709, endPoint x: 486, endPoint y: 718, distance: 43.9
click at [486, 718] on div at bounding box center [591, 705] width 395 height 147
type input "020"
type input "442"
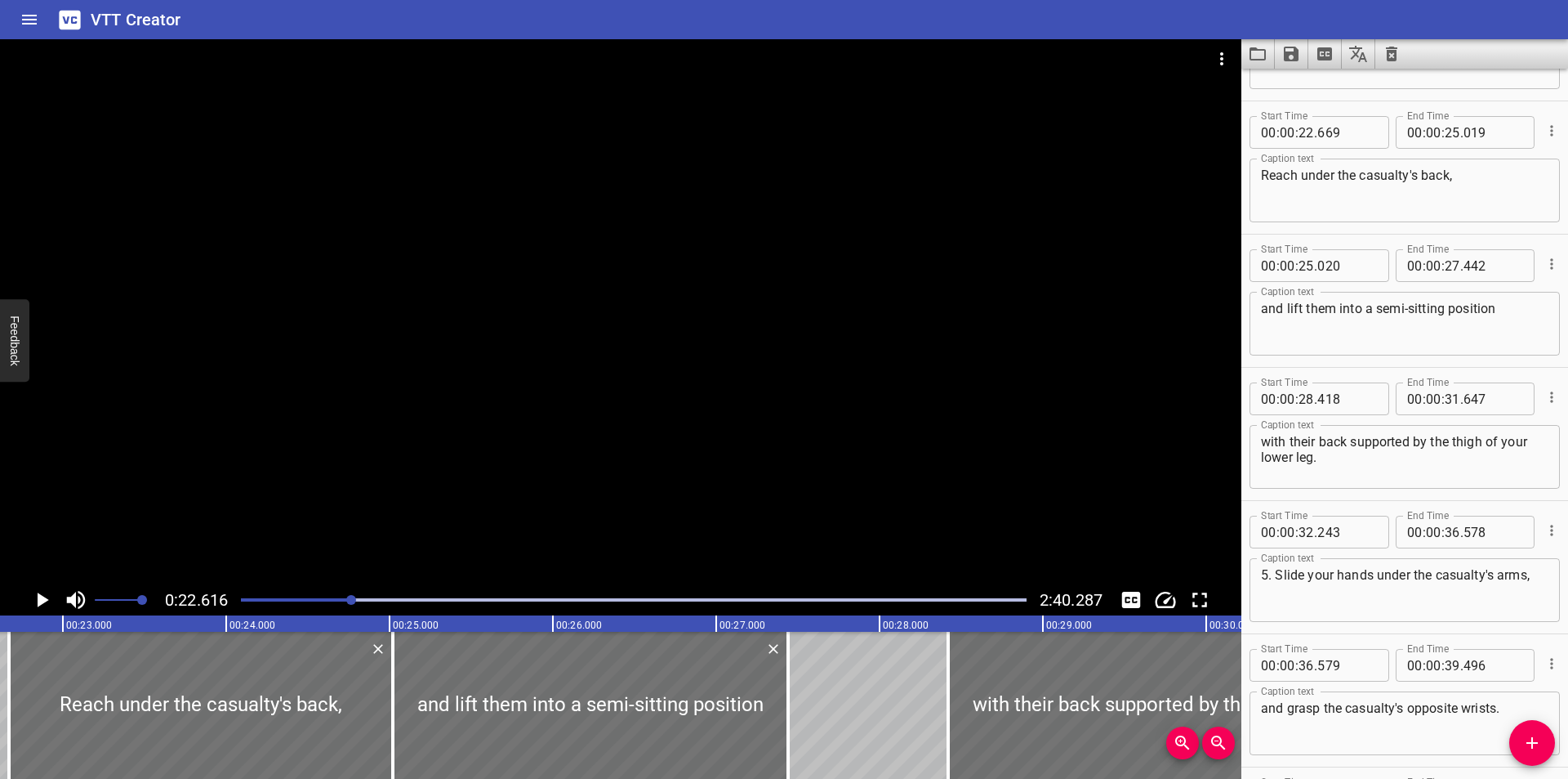
scroll to position [636, 0]
click at [1349, 266] on input "number" at bounding box center [1347, 266] width 59 height 33
type input "020"
click at [583, 481] on div at bounding box center [620, 311] width 1241 height 545
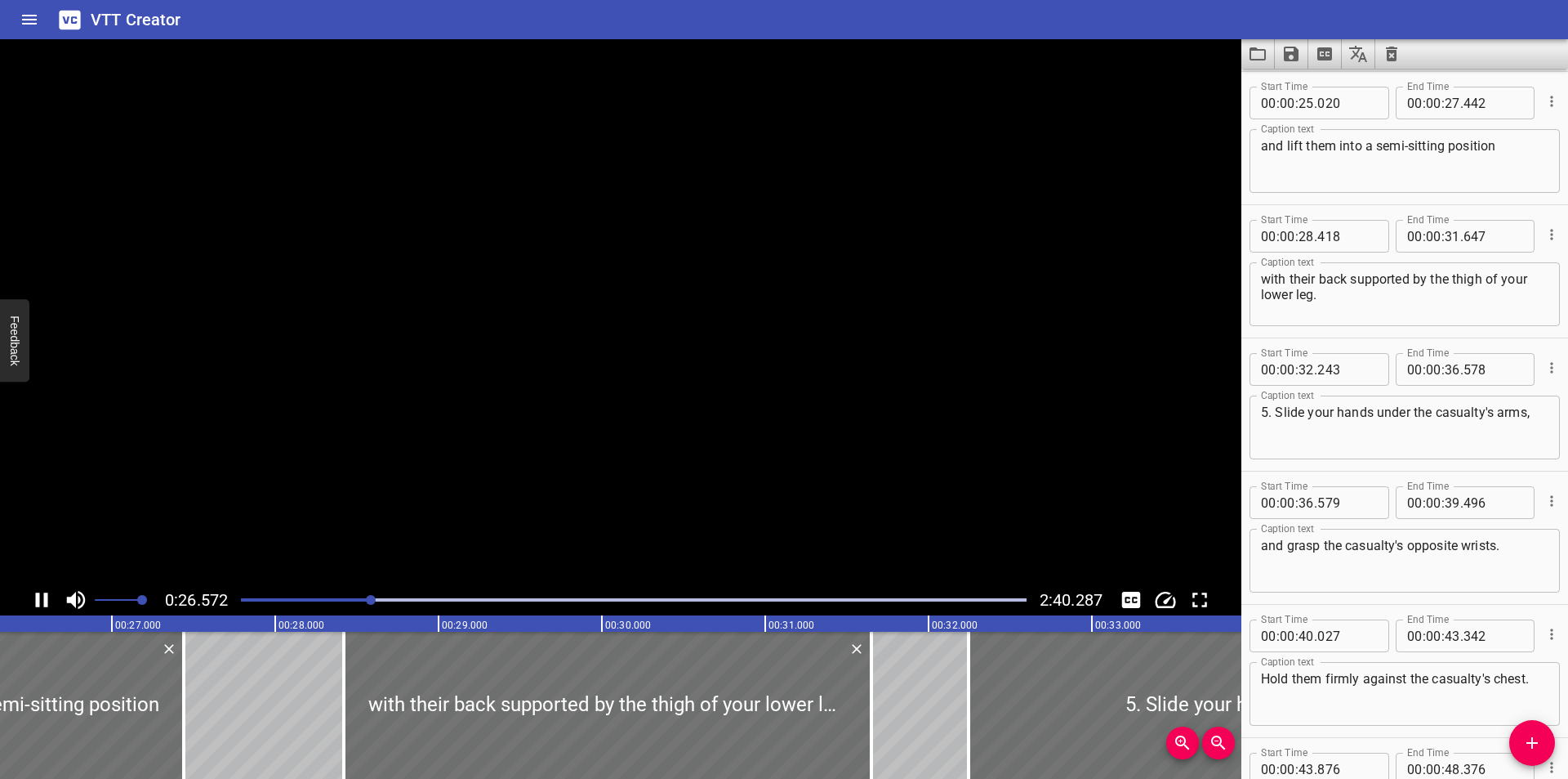
scroll to position [0, 4350]
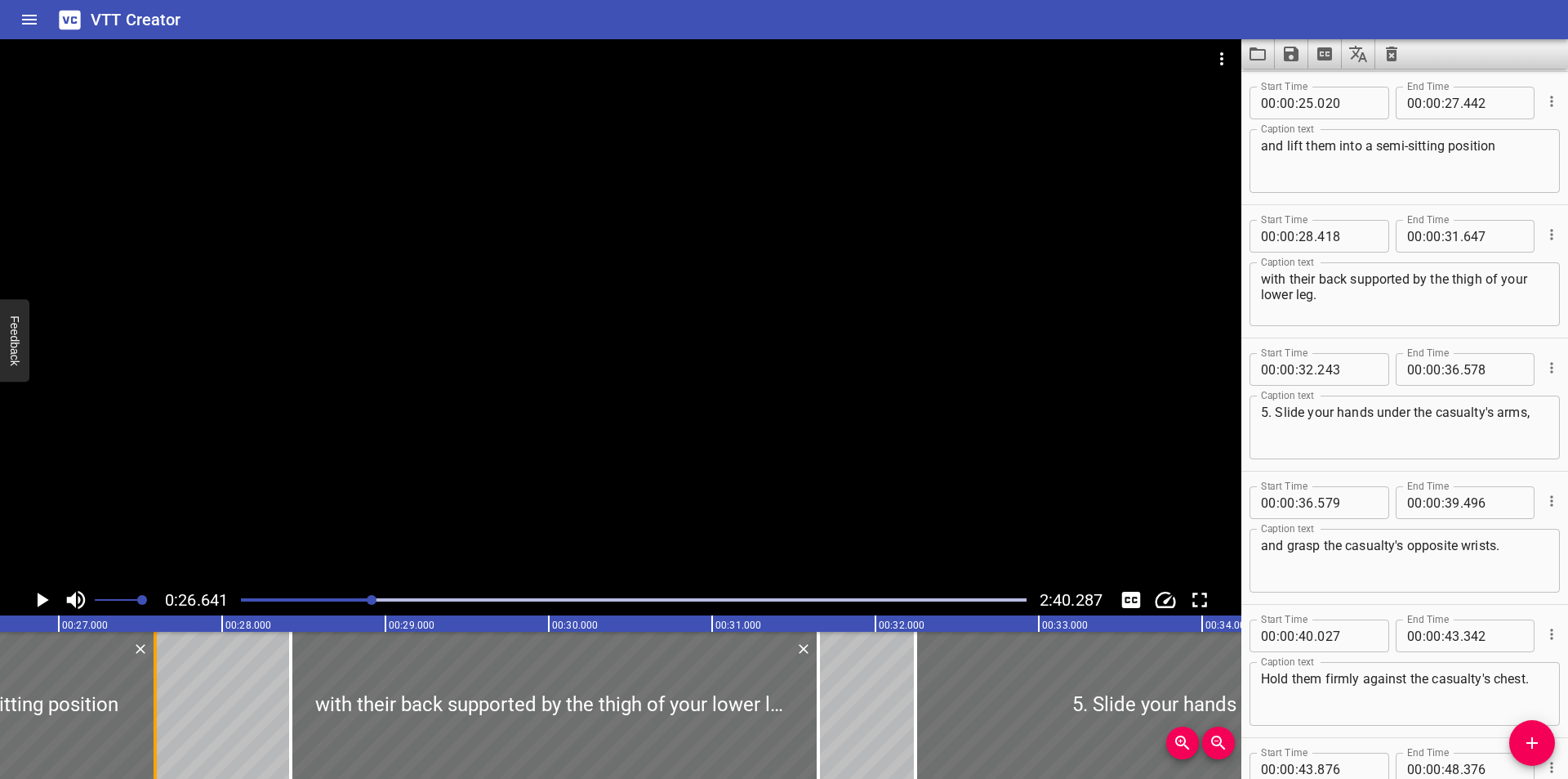
drag, startPoint x: 124, startPoint y: 724, endPoint x: 149, endPoint y: 735, distance: 27.3
click at [149, 735] on div at bounding box center [155, 705] width 17 height 147
type input "592"
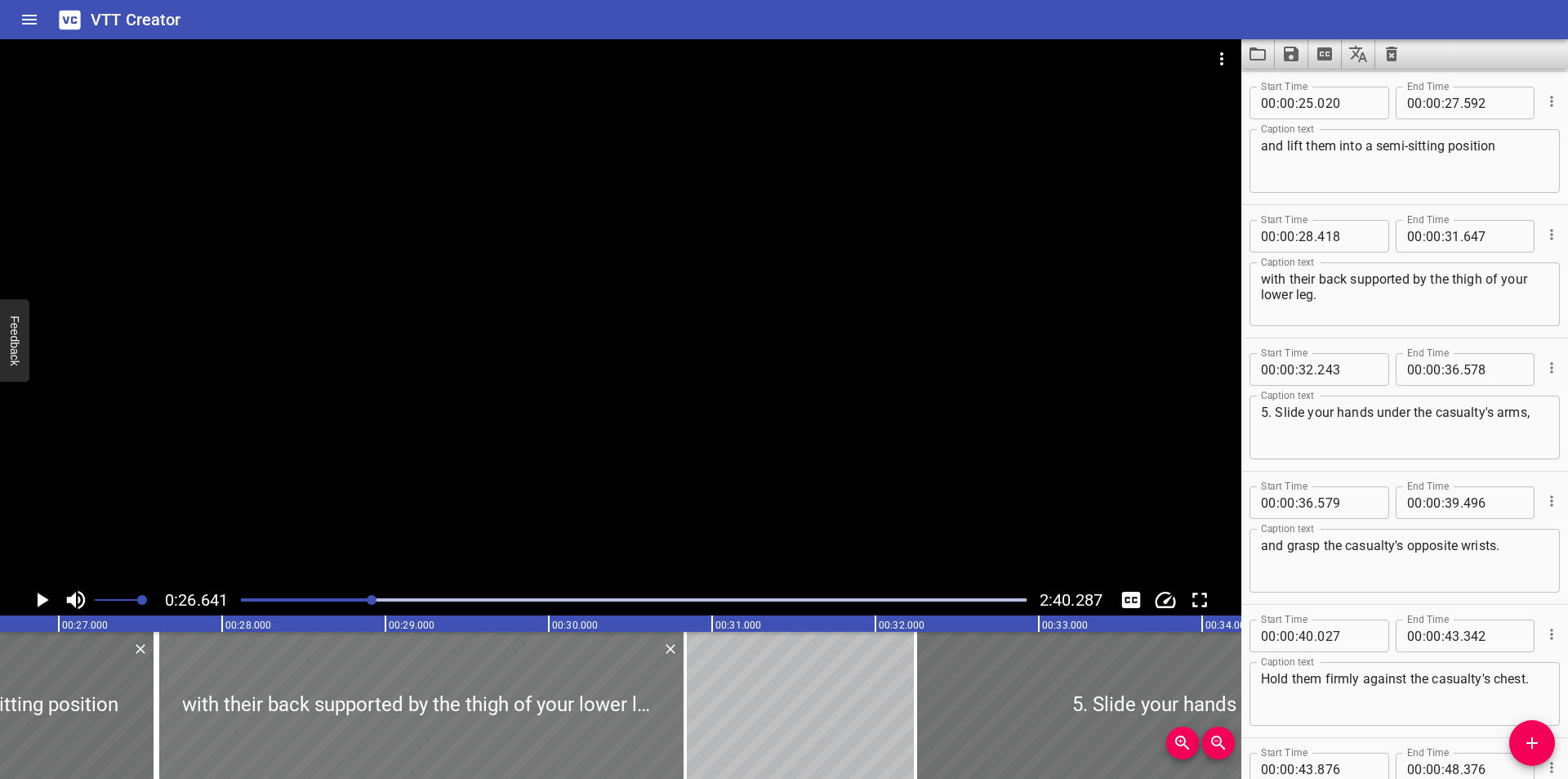
drag, startPoint x: 402, startPoint y: 701, endPoint x: 268, endPoint y: 714, distance: 134.6
click at [268, 714] on div at bounding box center [422, 705] width 528 height 147
type input "27"
type input "593"
type input "30"
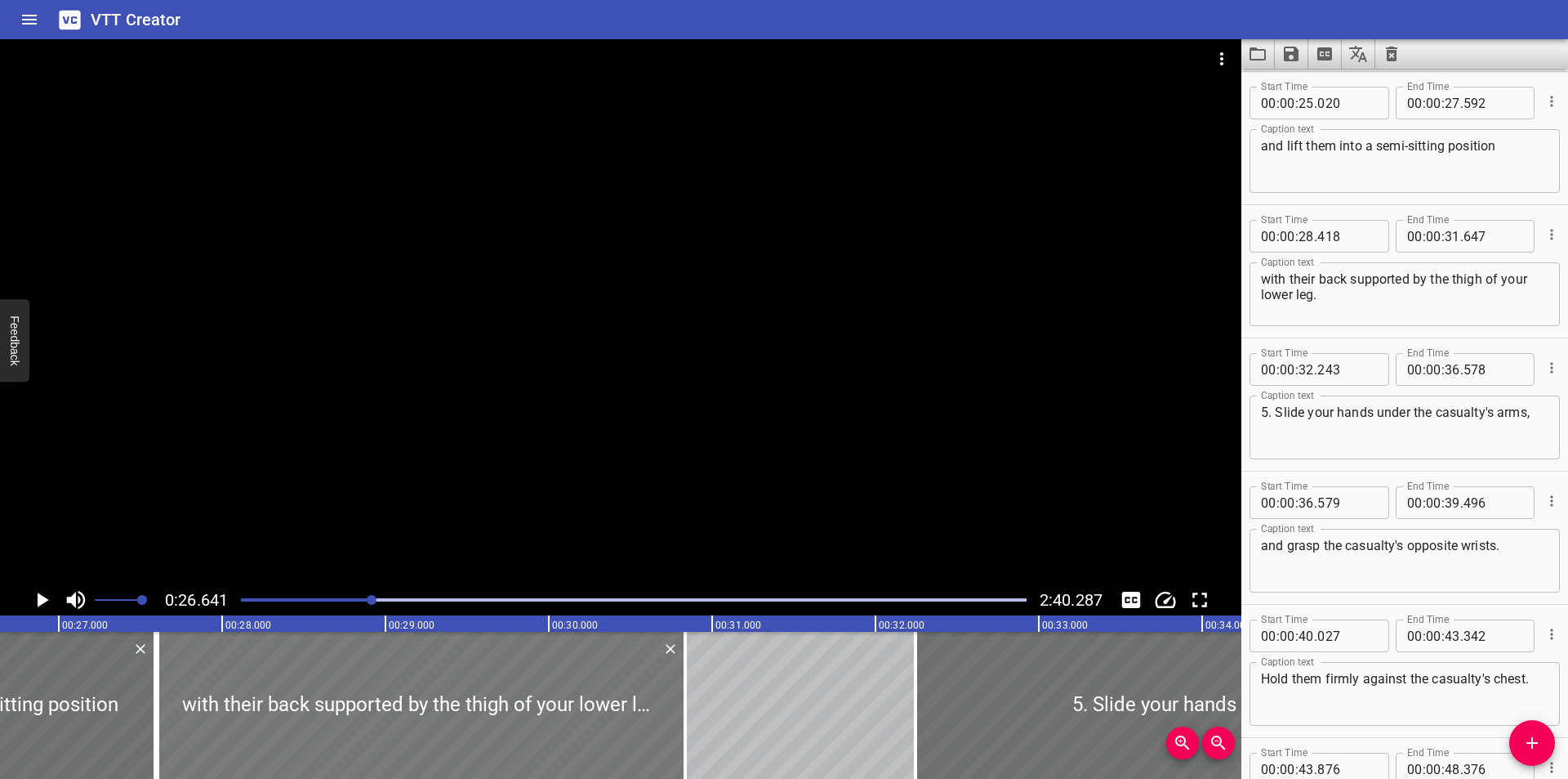
type input "822"
click at [1344, 232] on input "number" at bounding box center [1347, 235] width 59 height 33
type input "593"
click at [922, 332] on div at bounding box center [620, 311] width 1241 height 545
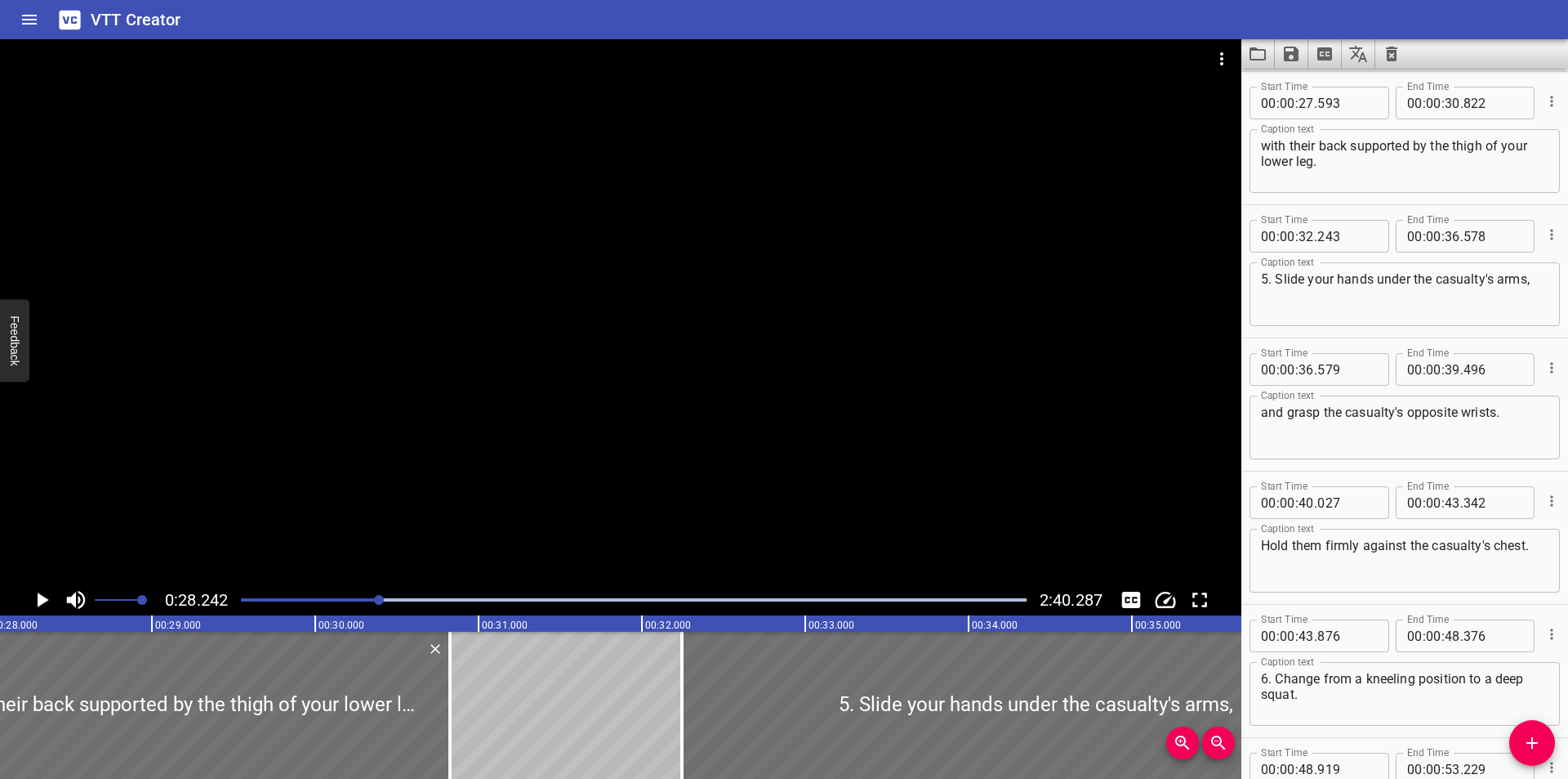
scroll to position [0, 4612]
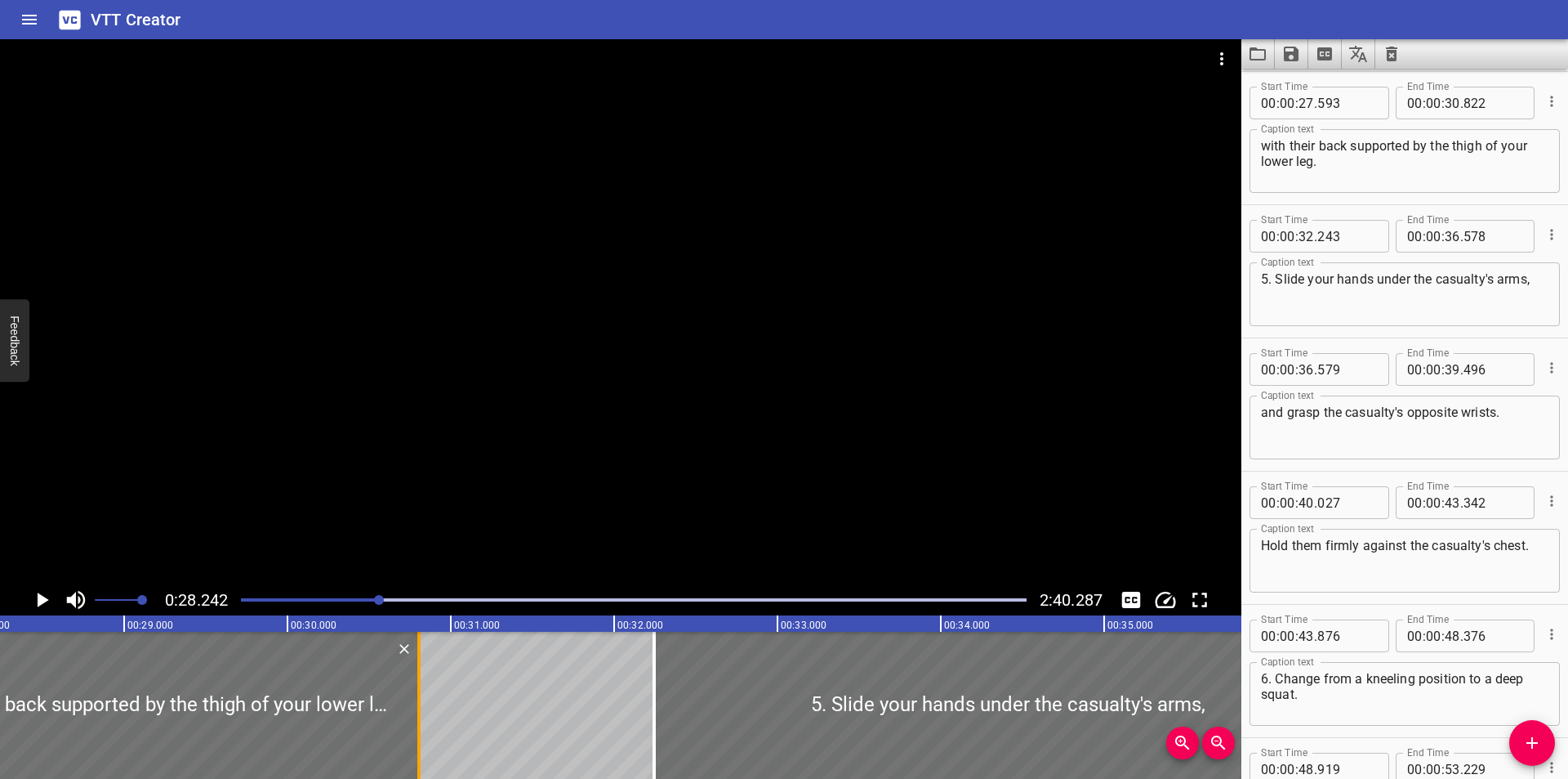
drag, startPoint x: 426, startPoint y: 701, endPoint x: 423, endPoint y: 735, distance: 34.1
click at [423, 735] on div at bounding box center [419, 705] width 17 height 147
type input "802"
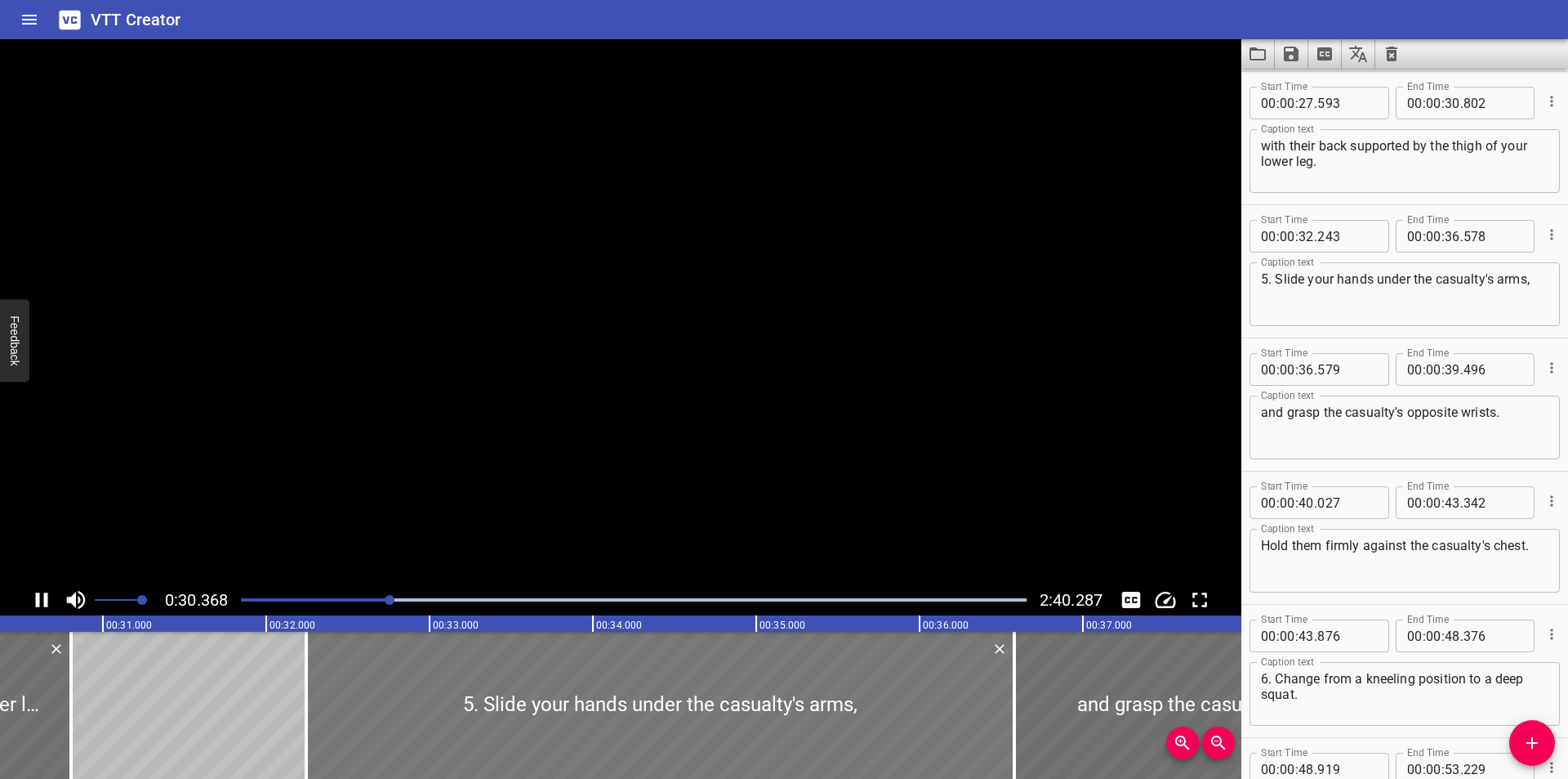
scroll to position [0, 5002]
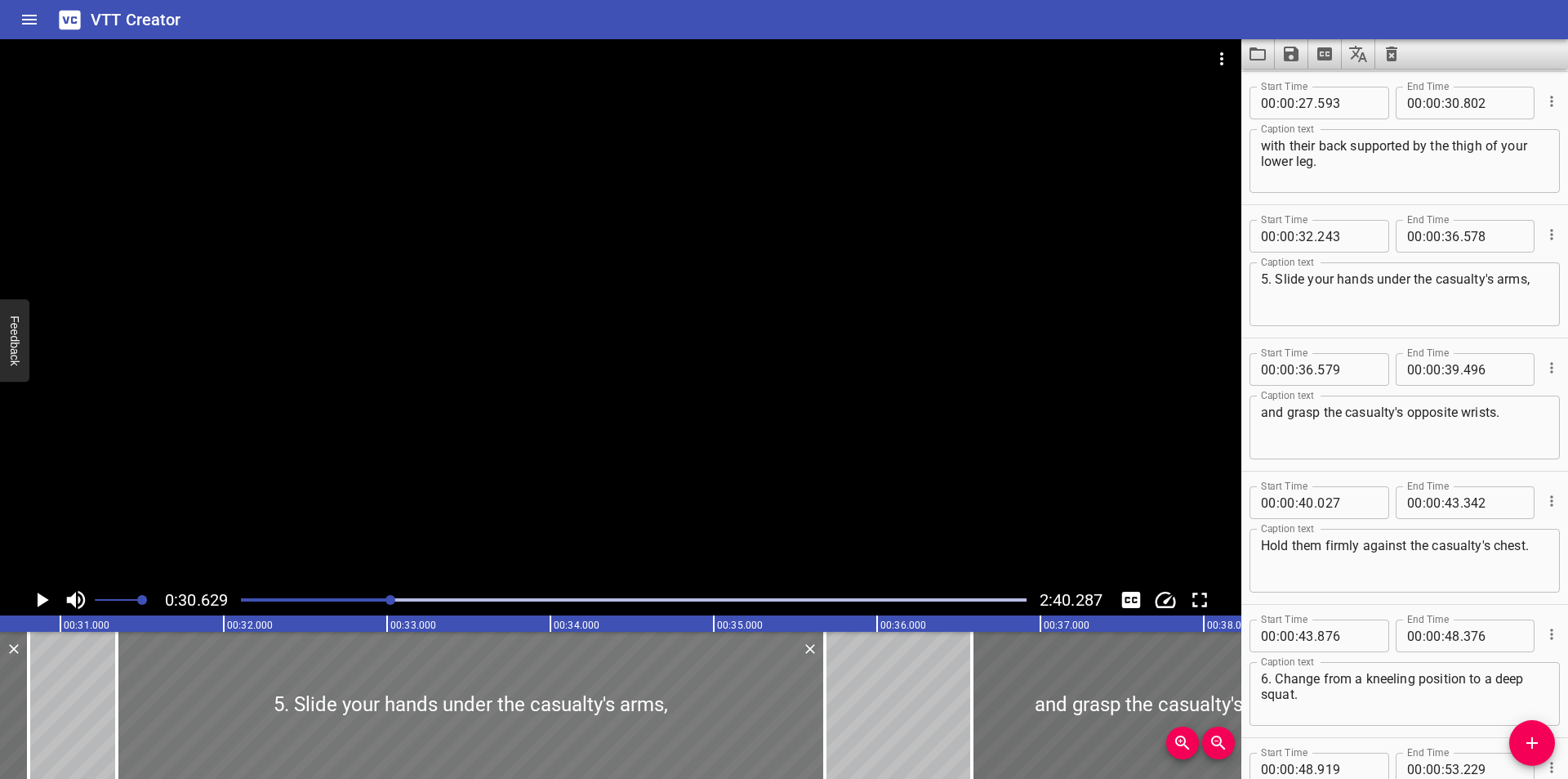
drag, startPoint x: 367, startPoint y: 698, endPoint x: 219, endPoint y: 710, distance: 148.5
click at [219, 710] on div at bounding box center [470, 705] width 708 height 147
type input "31"
type input "343"
type input "35"
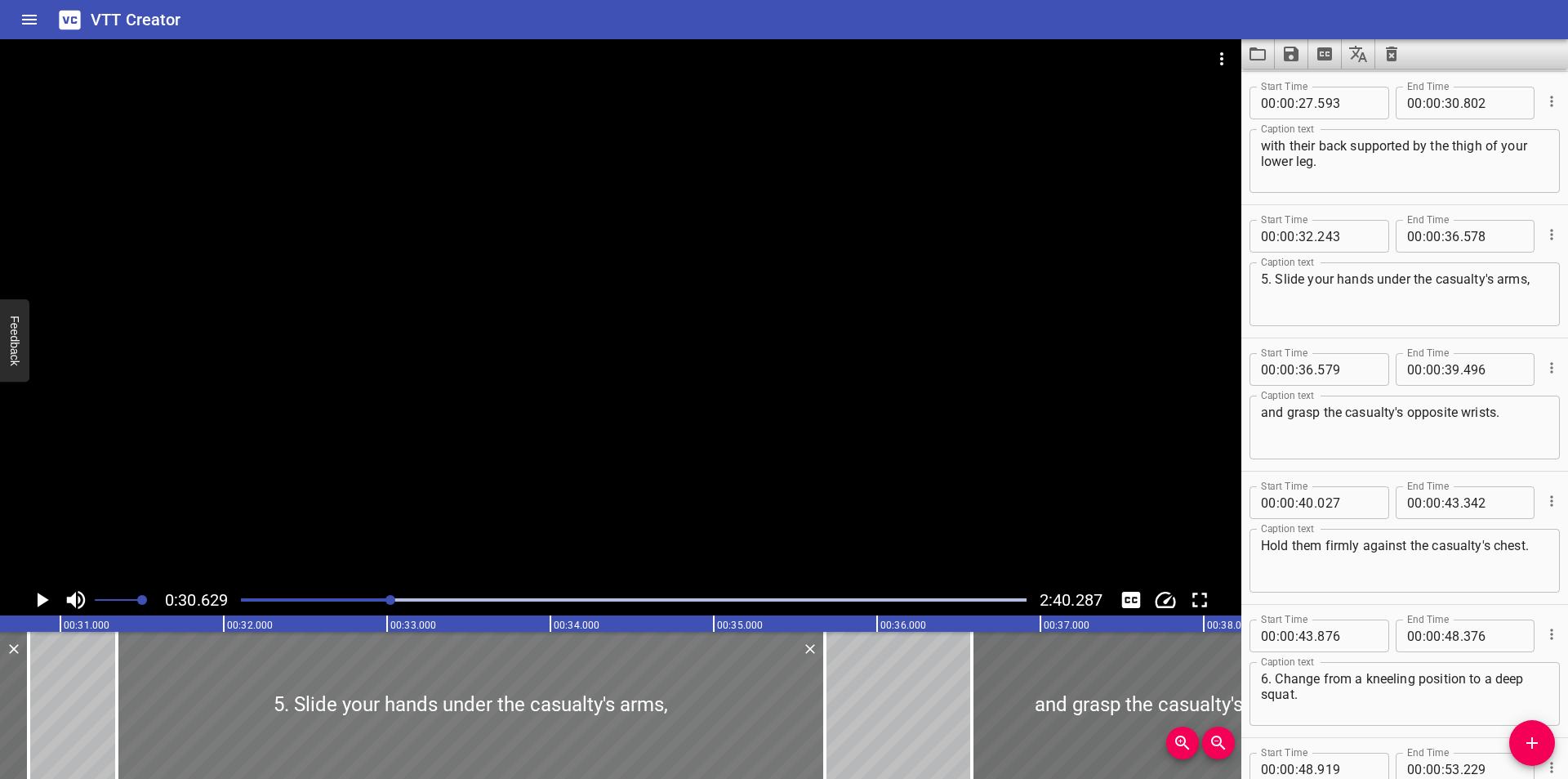
type input "678"
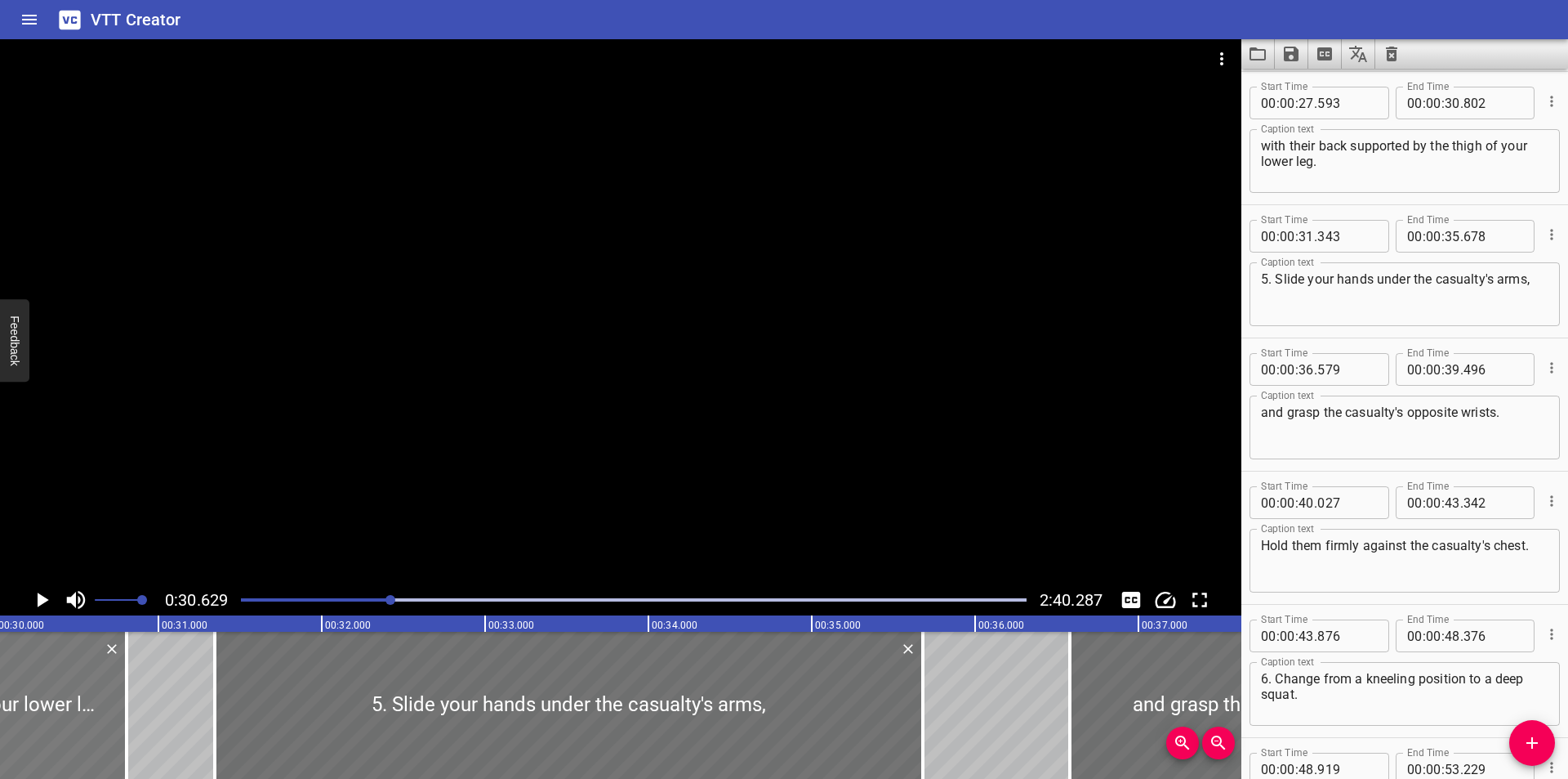
scroll to position [0, 4894]
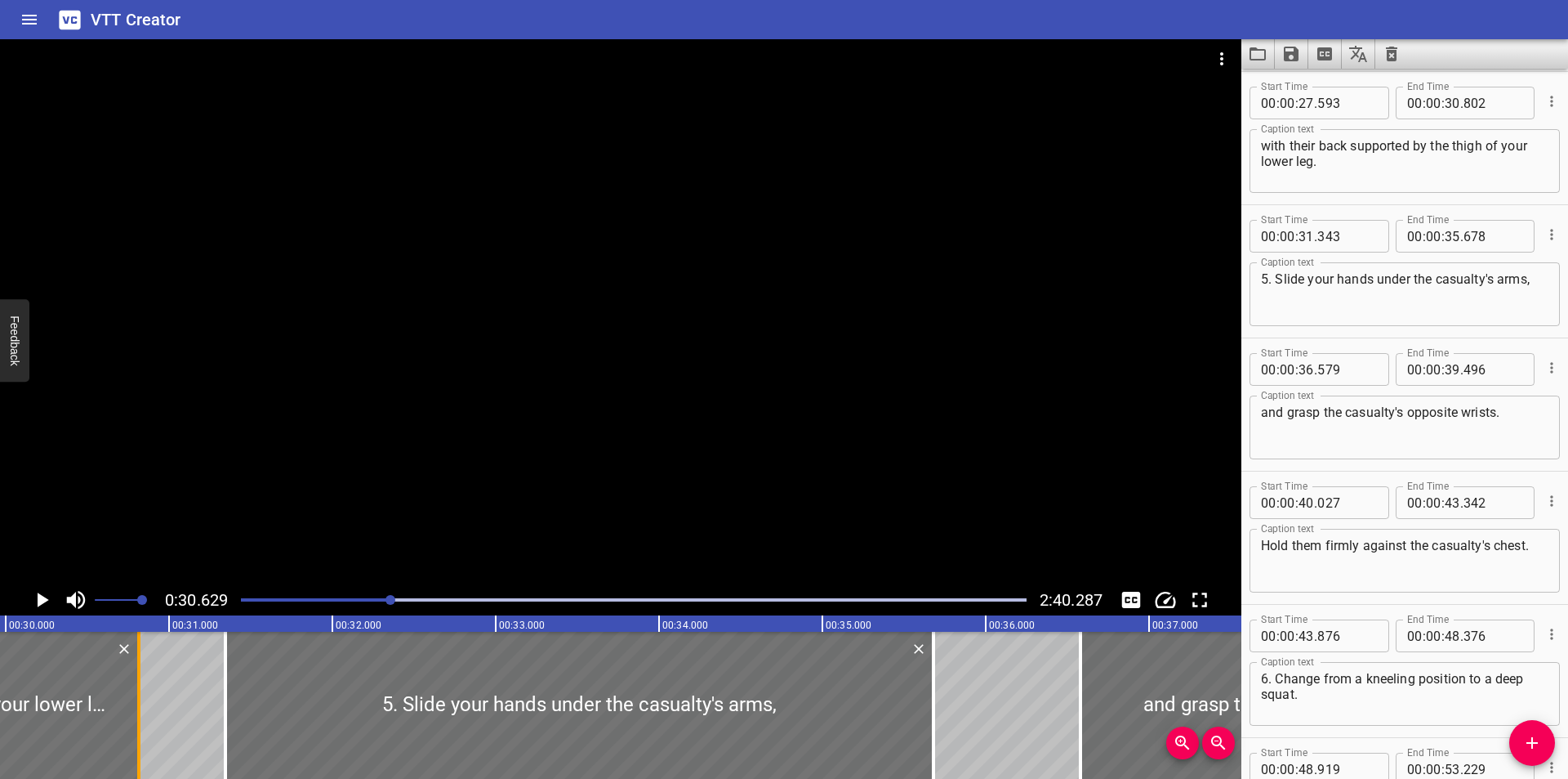
click at [134, 721] on div at bounding box center [138, 705] width 17 height 147
type input "812"
click at [280, 421] on div at bounding box center [620, 311] width 1241 height 545
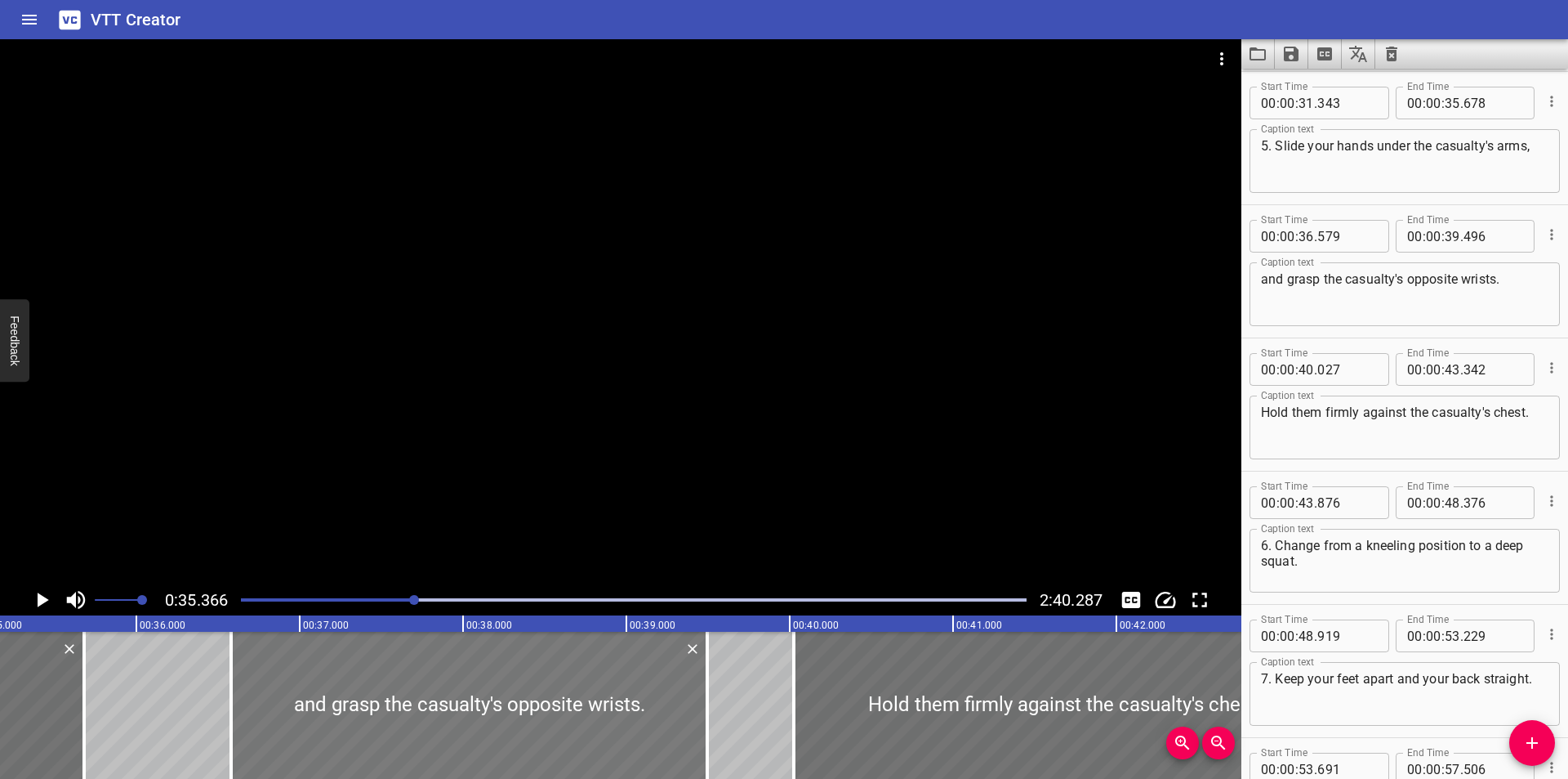
scroll to position [0, 5775]
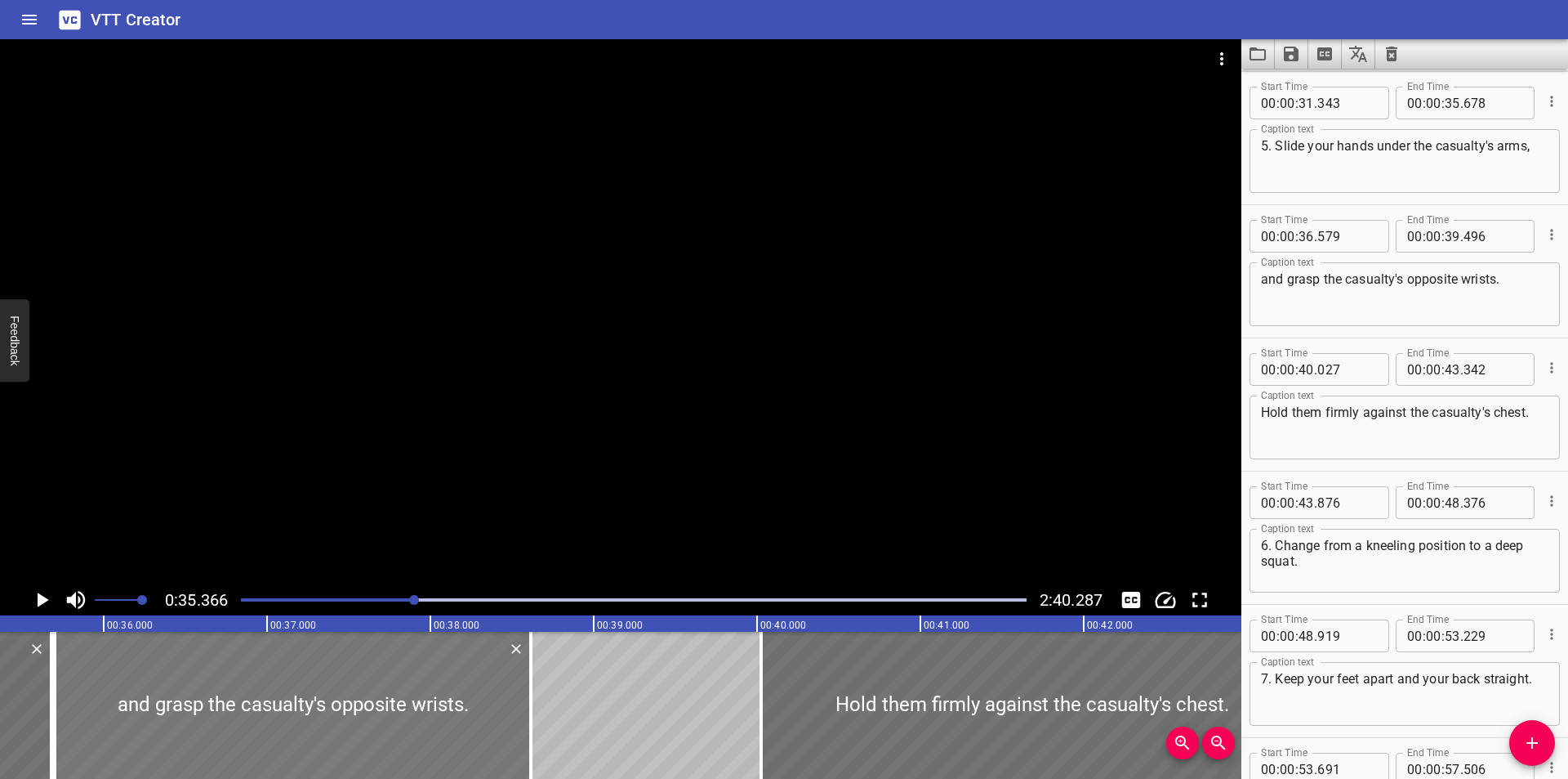
drag, startPoint x: 341, startPoint y: 718, endPoint x: 198, endPoint y: 739, distance: 144.5
click at [198, 739] on div at bounding box center [292, 705] width 476 height 147
type input "35"
type input "699"
type input "38"
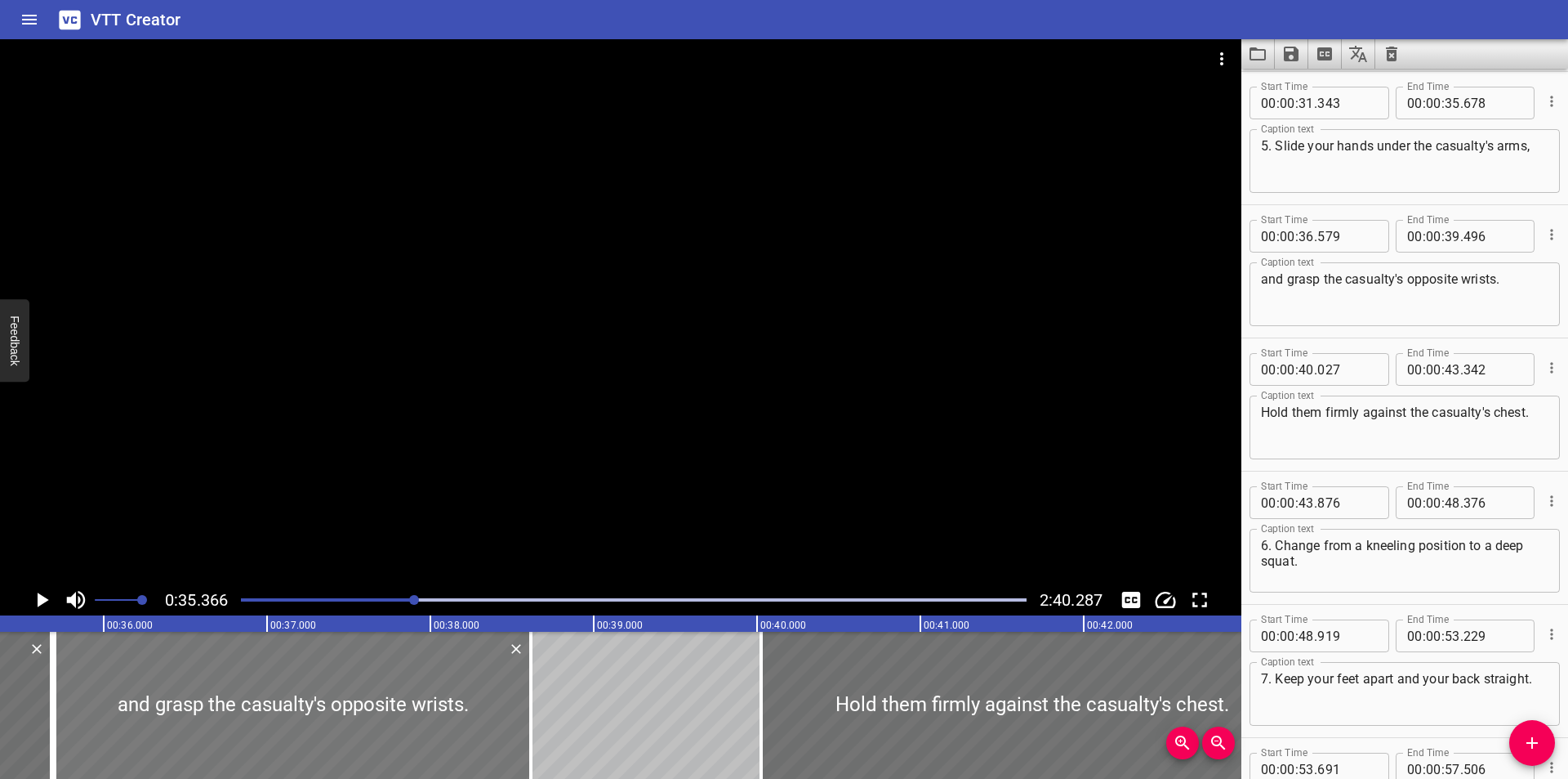
type input "616"
click at [1332, 242] on input "number" at bounding box center [1347, 235] width 59 height 33
type input "679"
click at [783, 306] on div at bounding box center [620, 311] width 1241 height 545
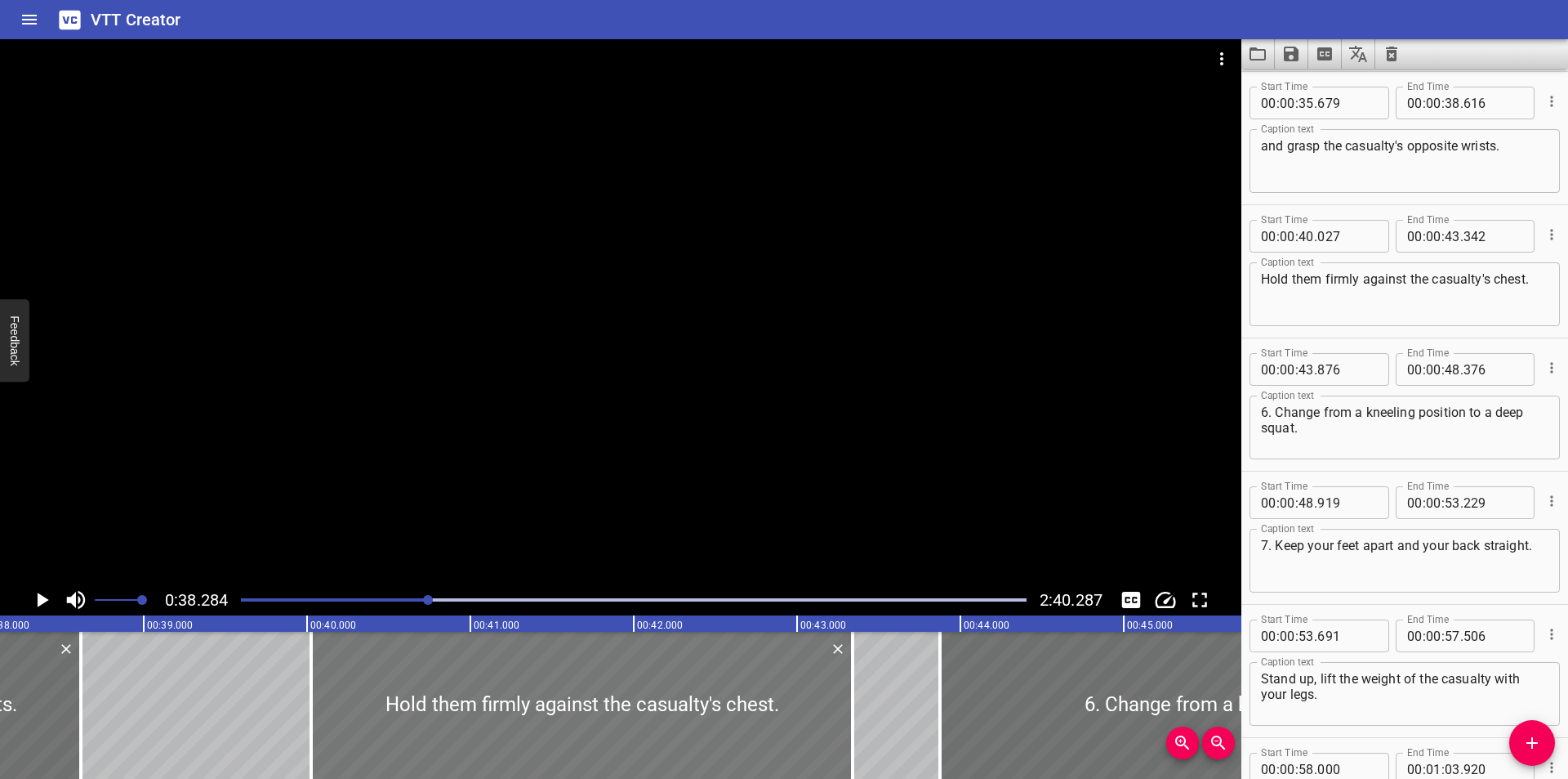
scroll to position [0, 6252]
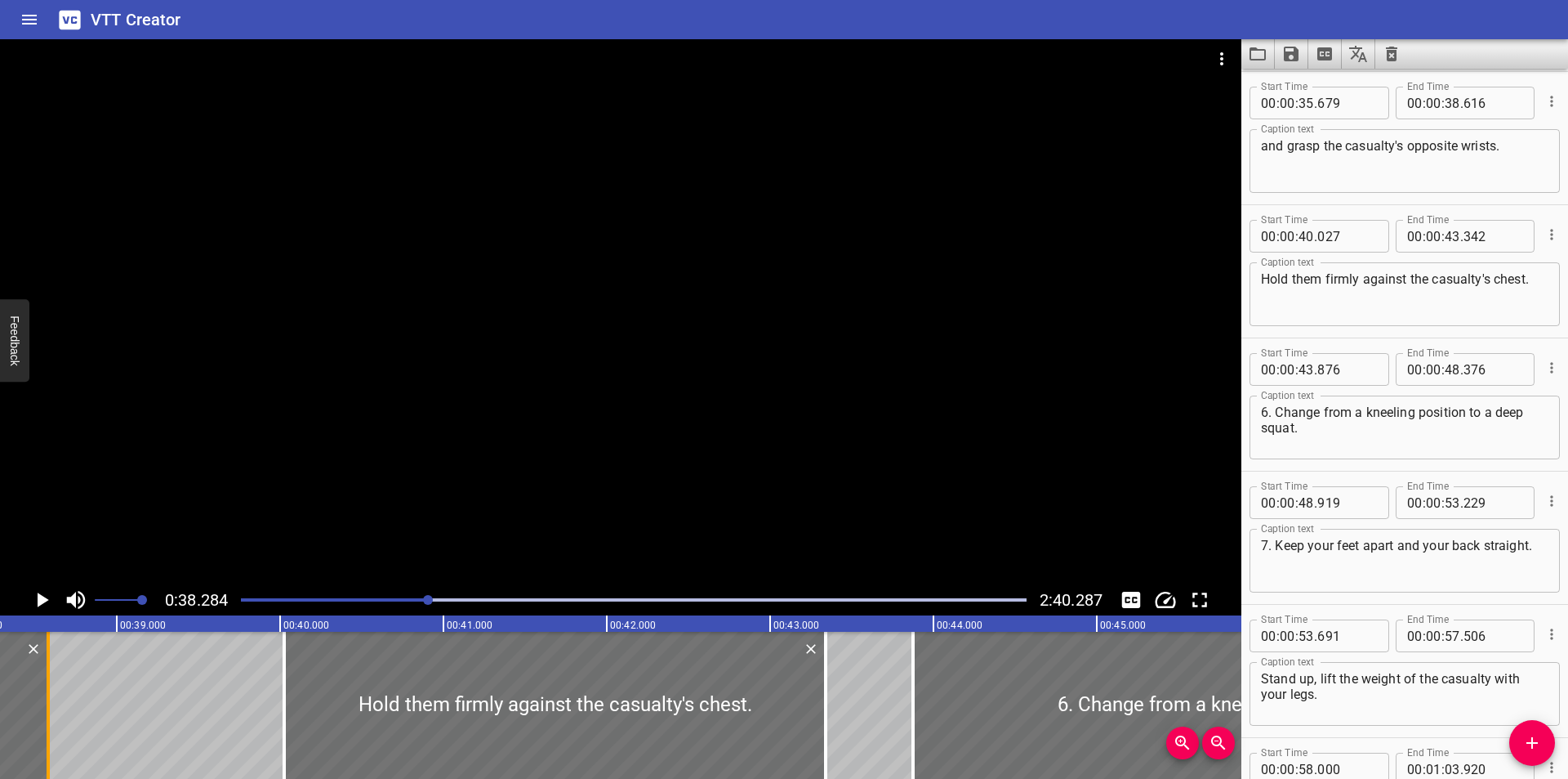
click at [49, 736] on div at bounding box center [47, 705] width 3 height 147
type input "581"
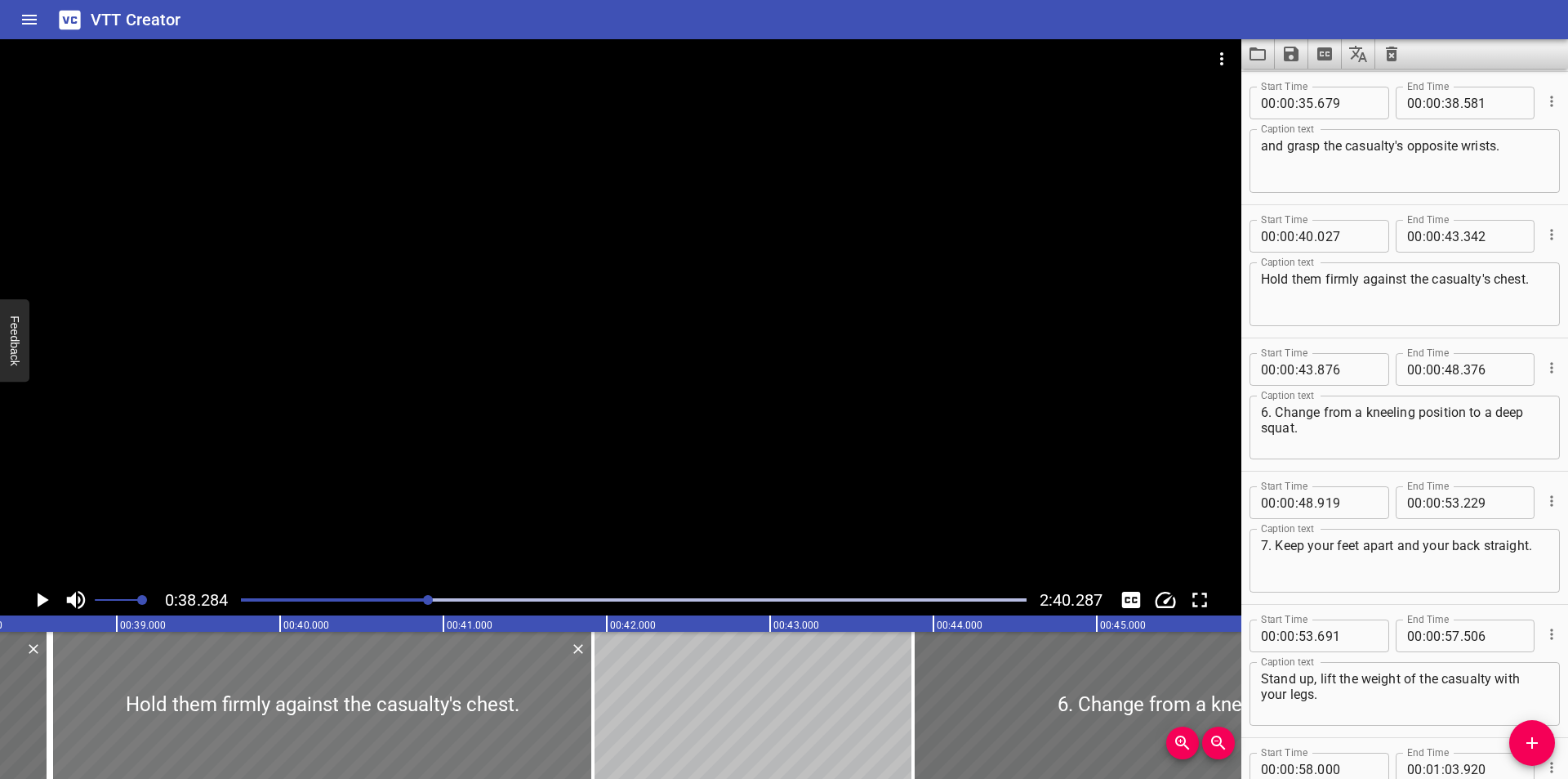
drag, startPoint x: 309, startPoint y: 684, endPoint x: 87, endPoint y: 710, distance: 223.5
click at [87, 710] on div at bounding box center [322, 705] width 541 height 147
type input "38"
type input "602"
click at [1353, 234] on input "number" at bounding box center [1347, 235] width 59 height 33
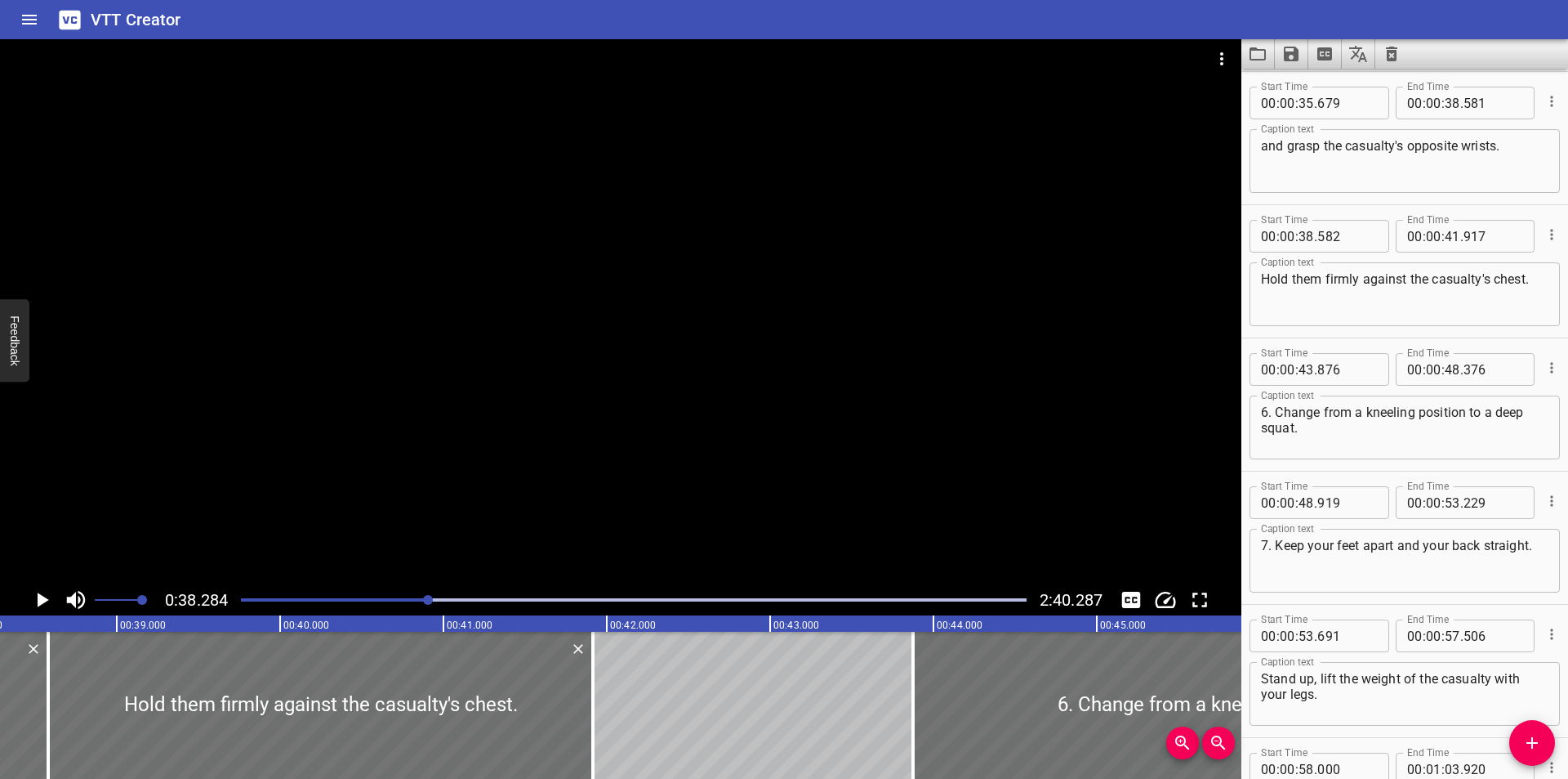
click at [805, 365] on div at bounding box center [620, 311] width 1241 height 545
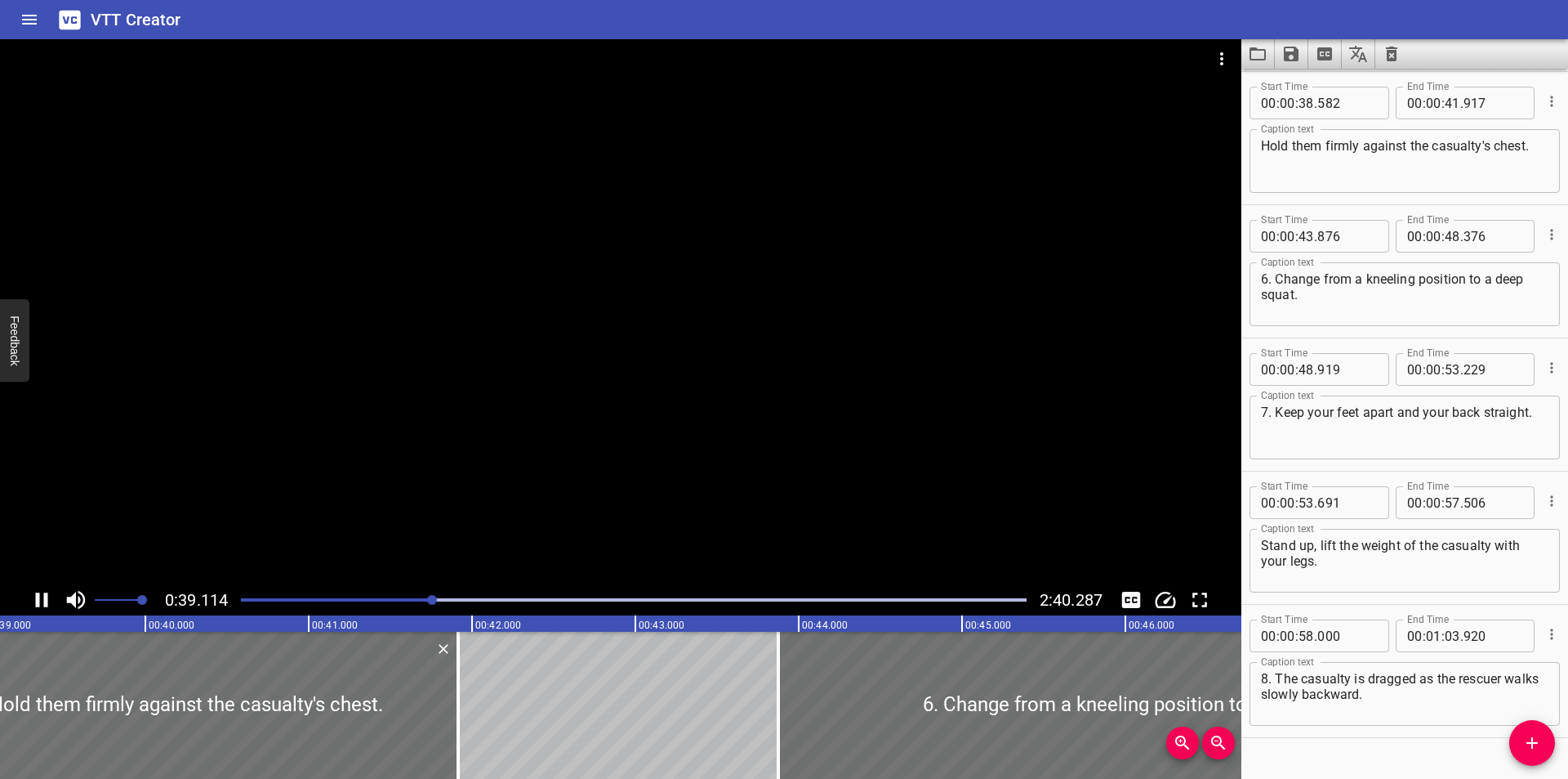
scroll to position [0, 6409]
drag, startPoint x: 440, startPoint y: 715, endPoint x: 478, endPoint y: 725, distance: 39.3
click at [453, 721] on div at bounding box center [448, 705] width 17 height 147
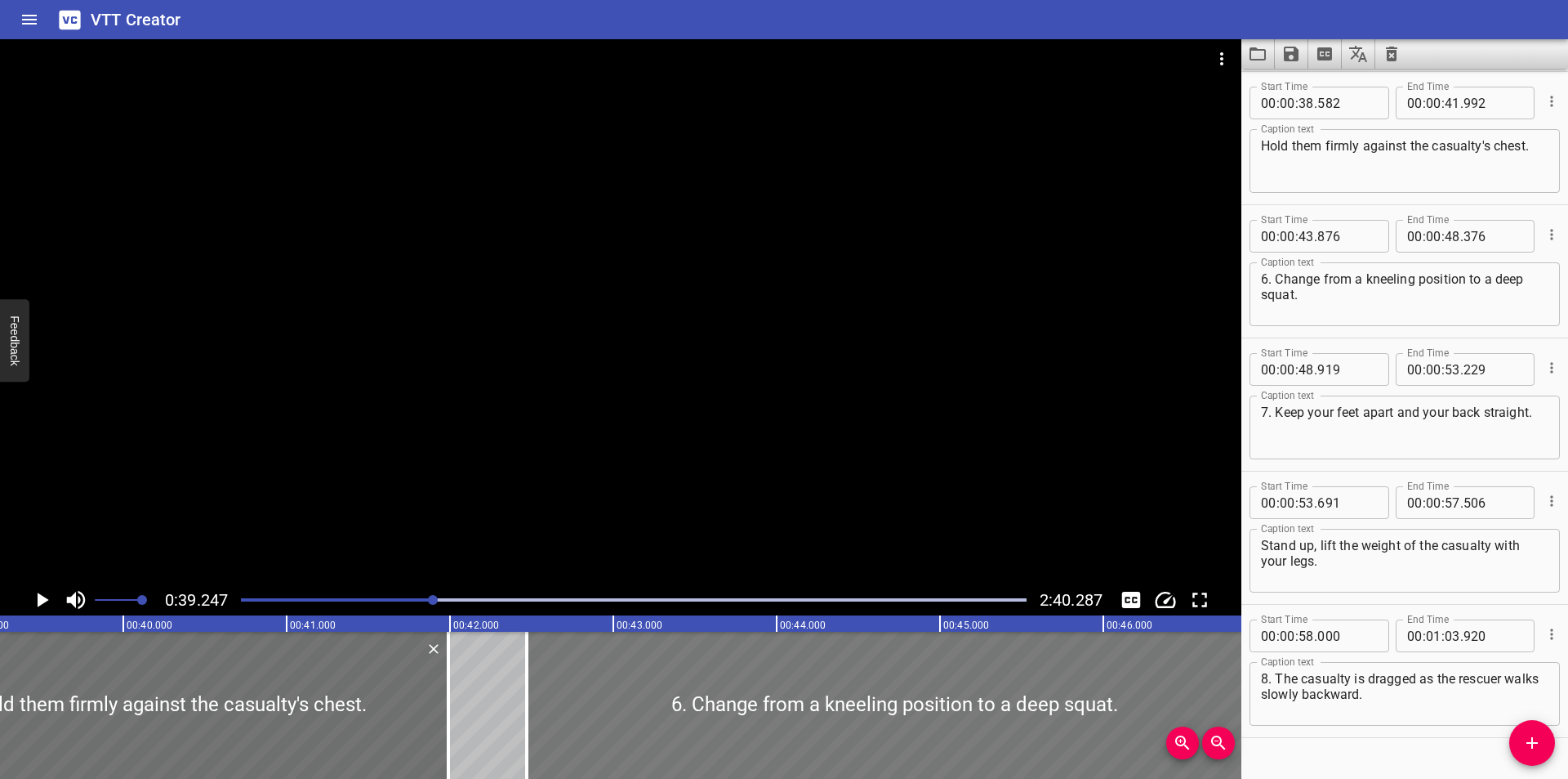
drag, startPoint x: 859, startPoint y: 653, endPoint x: 631, endPoint y: 686, distance: 230.4
click at [631, 686] on div at bounding box center [894, 705] width 735 height 147
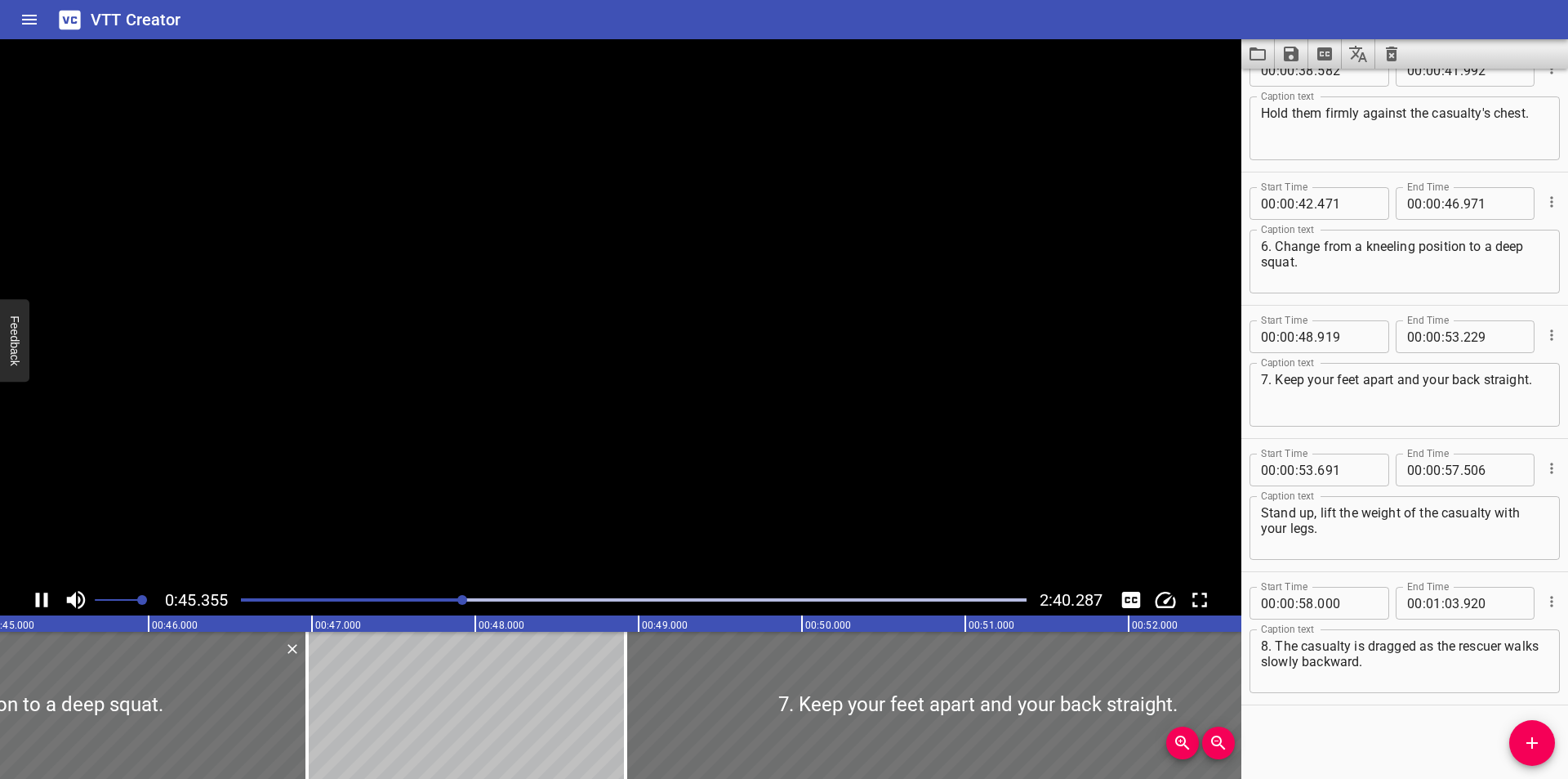
scroll to position [0, 7425]
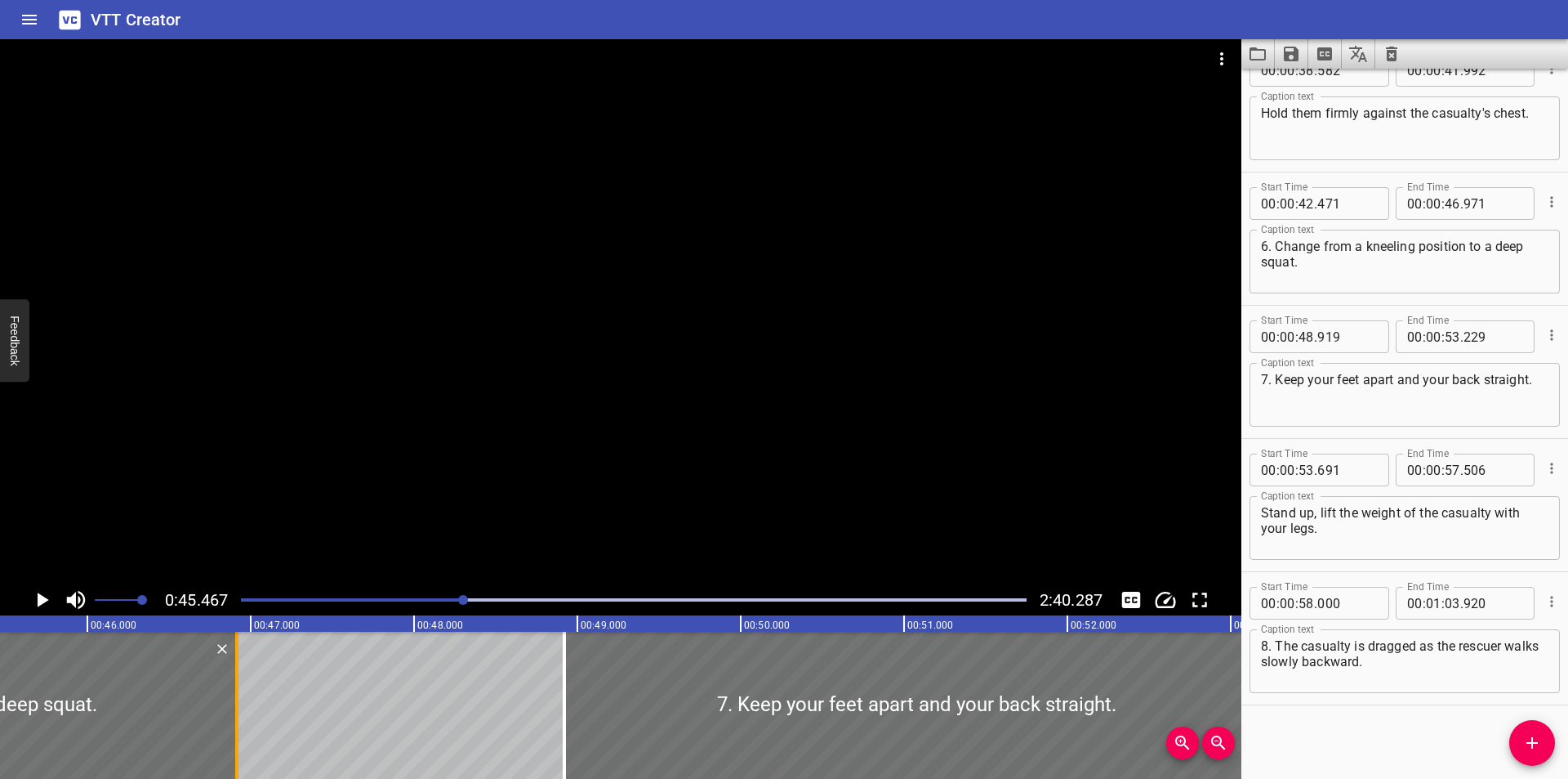
drag, startPoint x: 244, startPoint y: 741, endPoint x: 236, endPoint y: 745, distance: 8.9
click at [236, 745] on div at bounding box center [236, 705] width 3 height 147
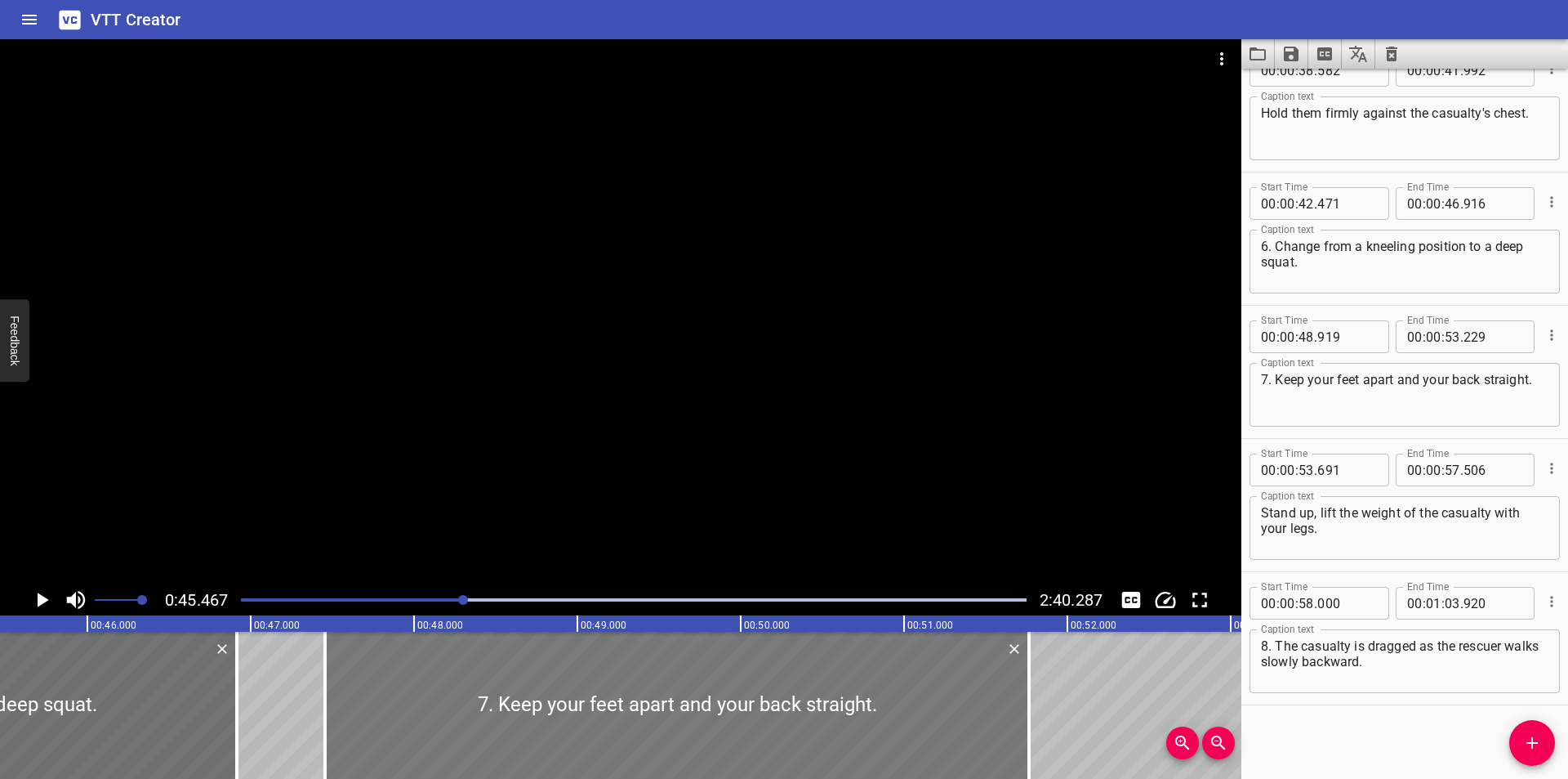
drag, startPoint x: 802, startPoint y: 693, endPoint x: 562, endPoint y: 746, distance: 245.8
click at [562, 746] on div at bounding box center [677, 705] width 703 height 147
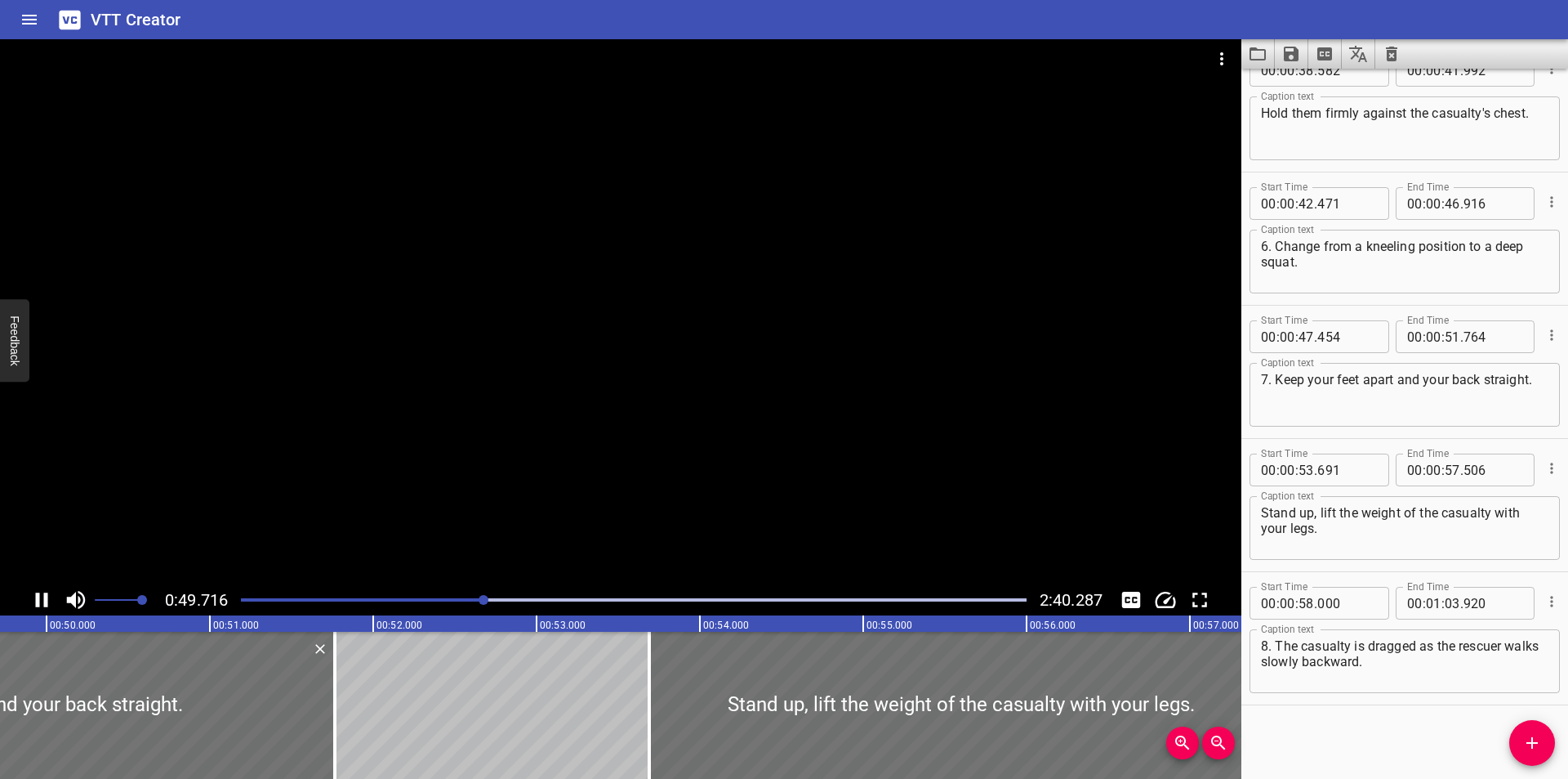
scroll to position [0, 8165]
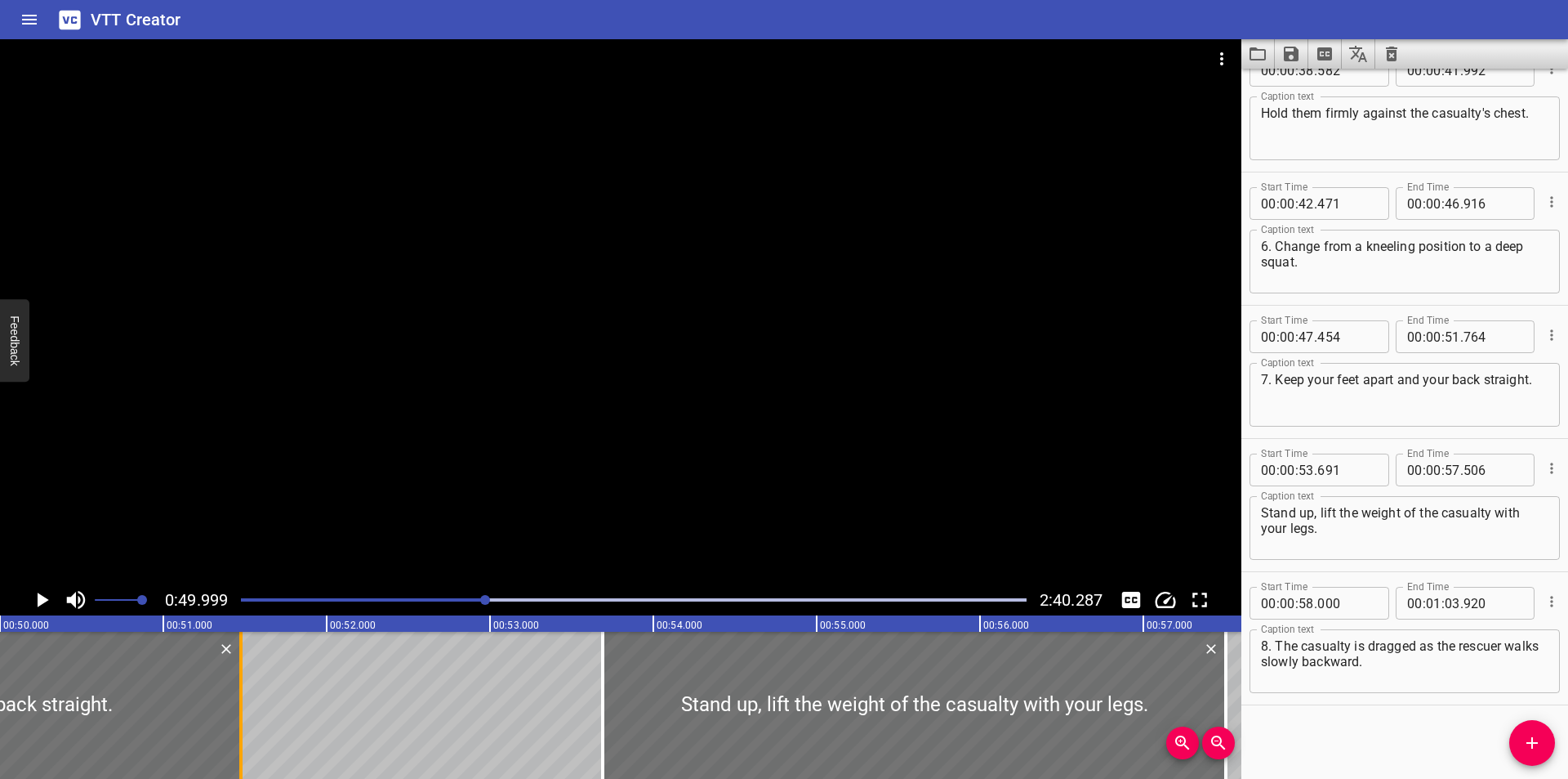
drag, startPoint x: 289, startPoint y: 728, endPoint x: 241, endPoint y: 736, distance: 48.7
click at [241, 736] on div at bounding box center [240, 705] width 3 height 147
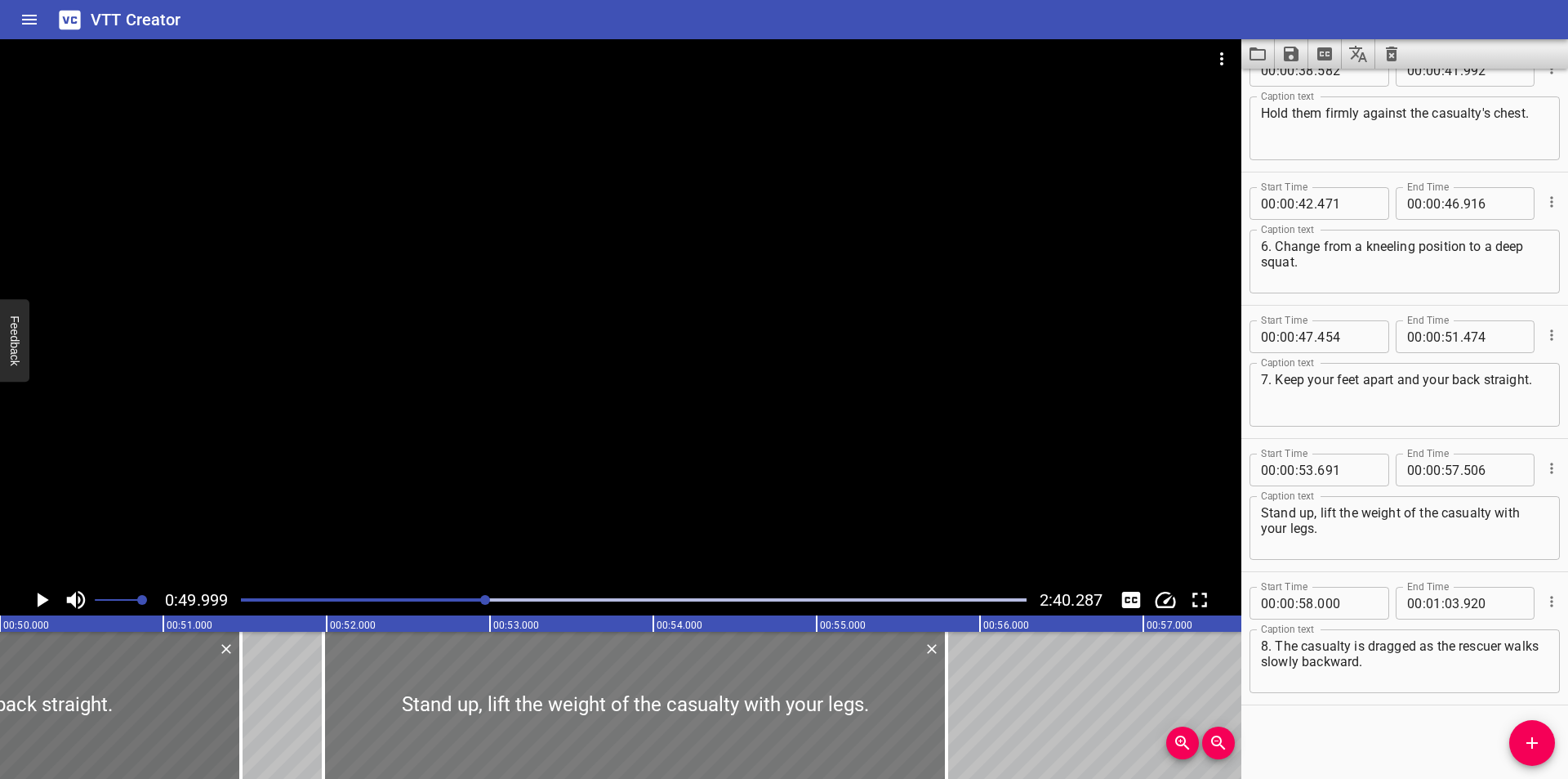
drag, startPoint x: 658, startPoint y: 667, endPoint x: 378, endPoint y: 723, distance: 285.5
click at [378, 723] on div at bounding box center [634, 705] width 623 height 147
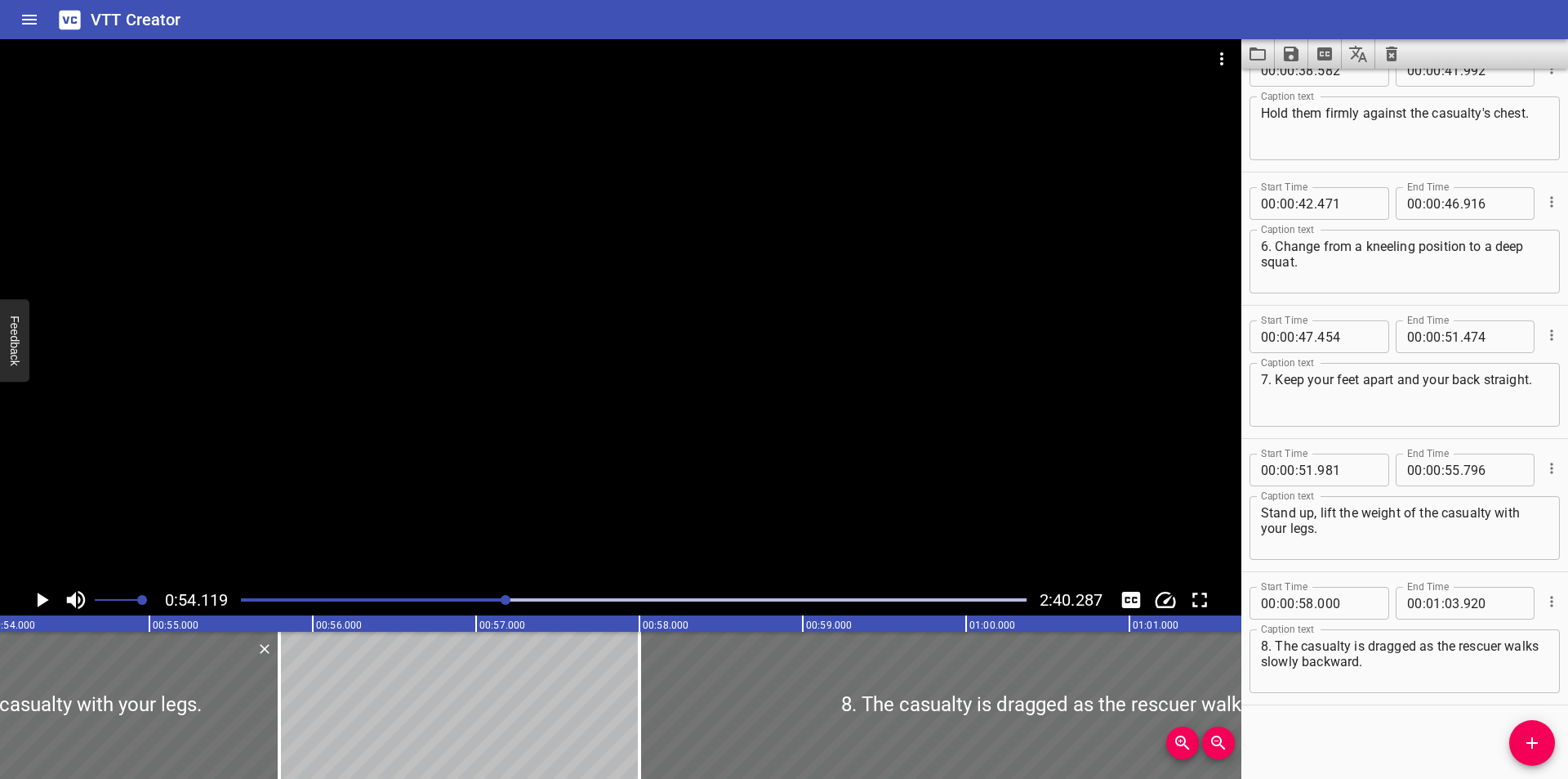
scroll to position [0, 8838]
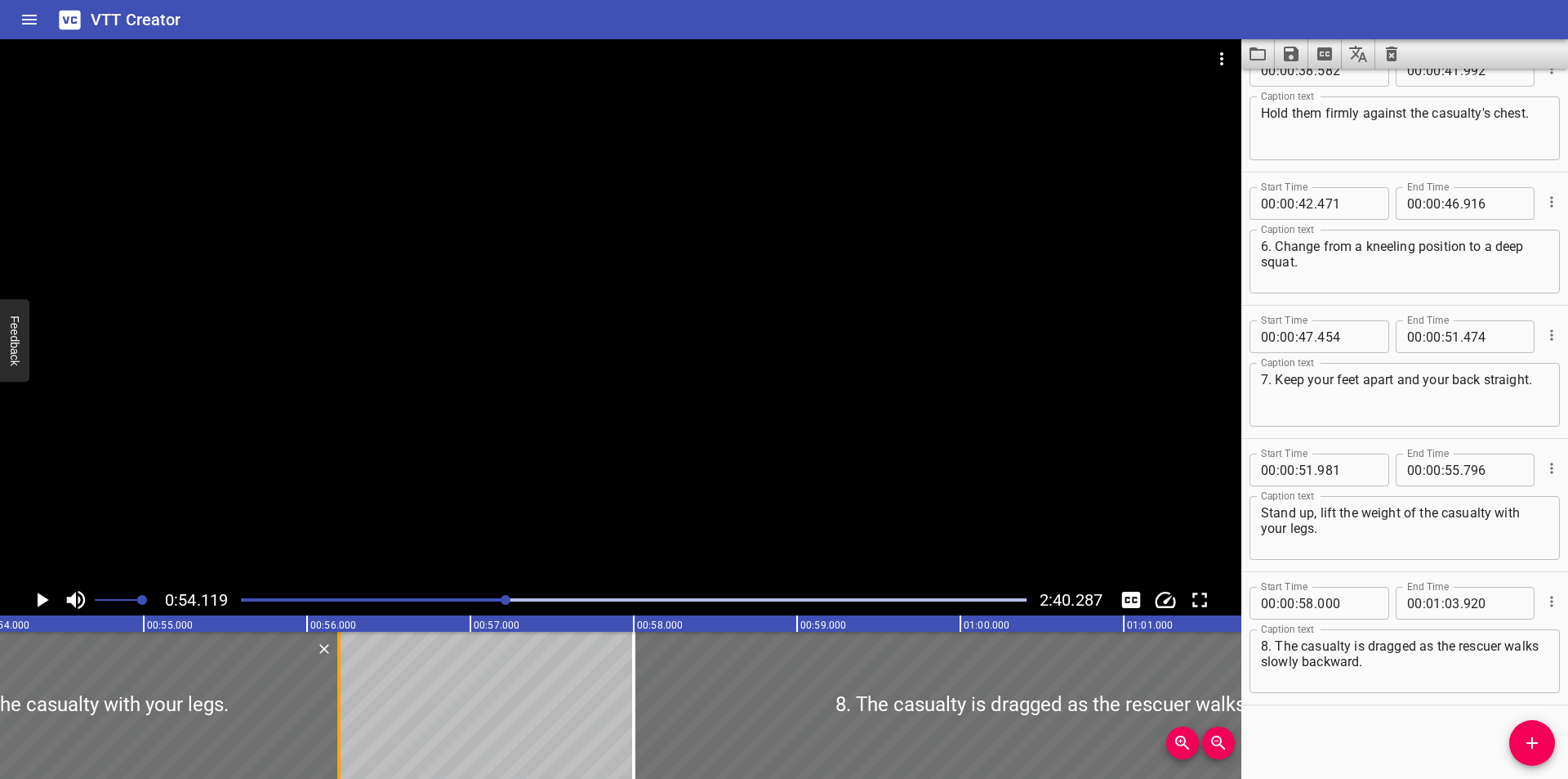
drag, startPoint x: 292, startPoint y: 737, endPoint x: 334, endPoint y: 746, distance: 43.0
click at [334, 746] on div at bounding box center [339, 705] width 17 height 147
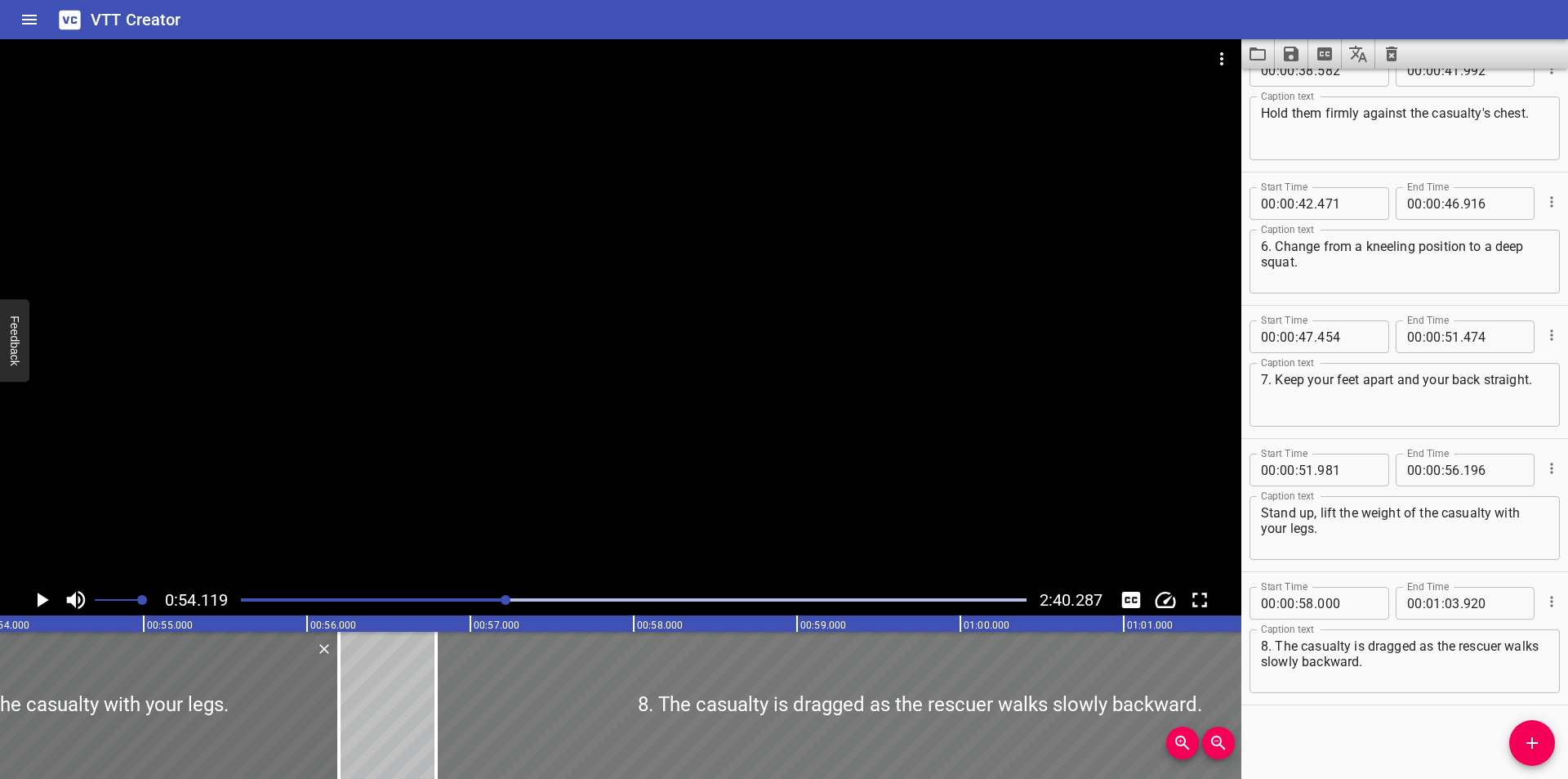
drag, startPoint x: 816, startPoint y: 724, endPoint x: 619, endPoint y: 736, distance: 197.4
click at [619, 736] on div at bounding box center [919, 705] width 967 height 147
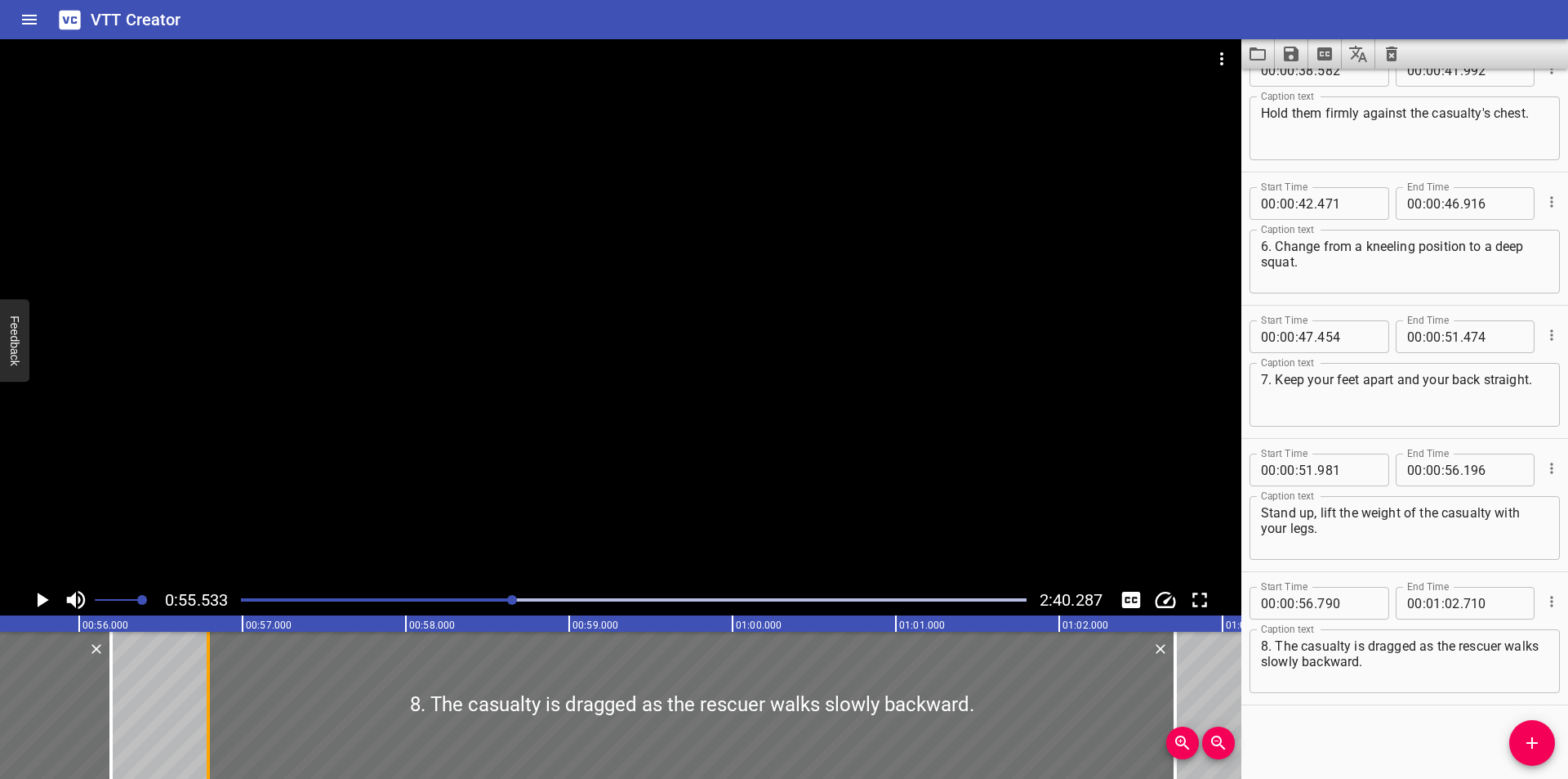
scroll to position [0, 9069]
click at [111, 721] on div at bounding box center [111, 705] width 3 height 147
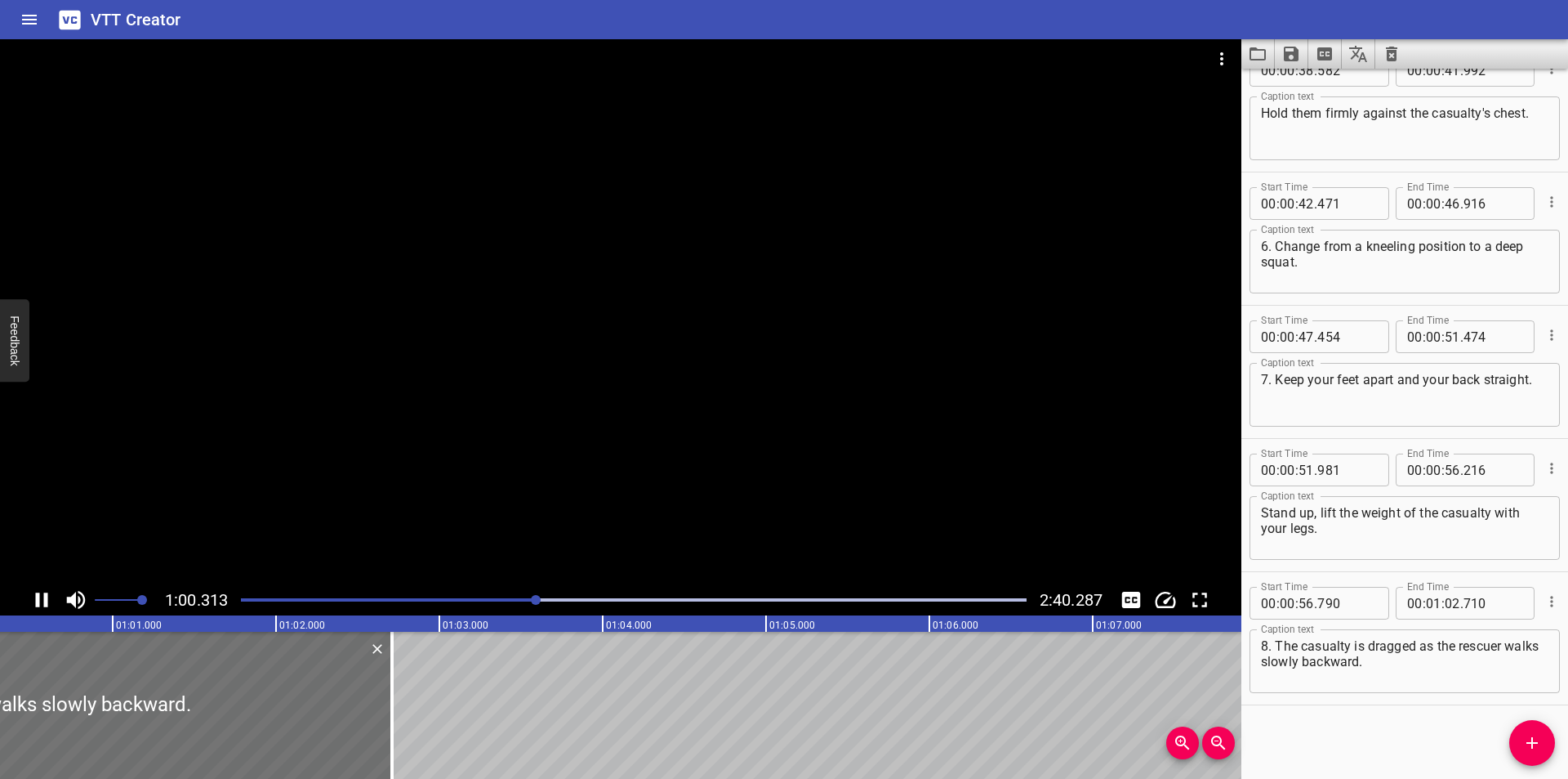
scroll to position [0, 9872]
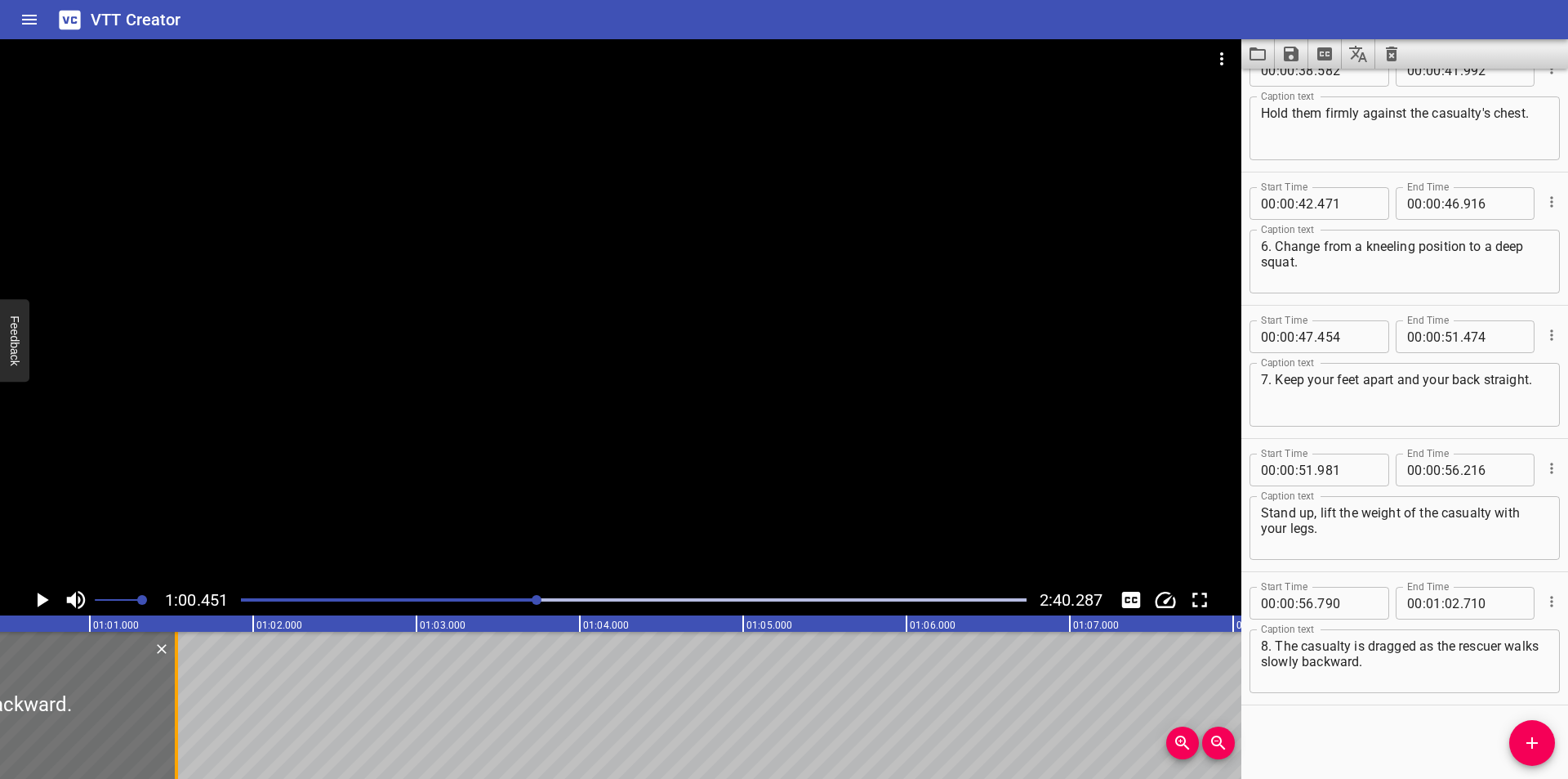
drag, startPoint x: 368, startPoint y: 718, endPoint x: 175, endPoint y: 728, distance: 193.3
click at [175, 728] on div at bounding box center [176, 705] width 3 height 147
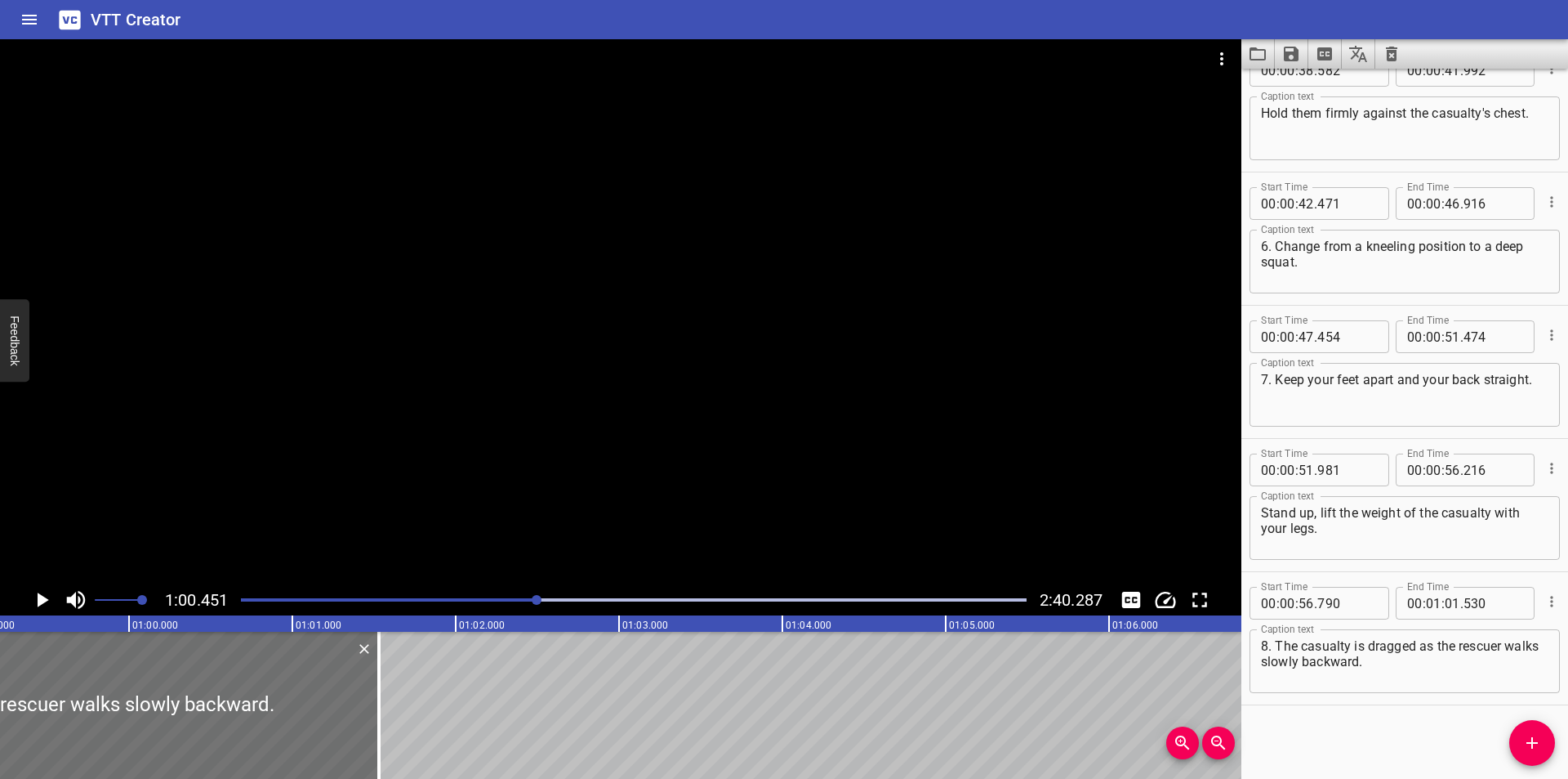
scroll to position [0, 9654]
click at [527, 596] on div at bounding box center [633, 599] width 805 height 23
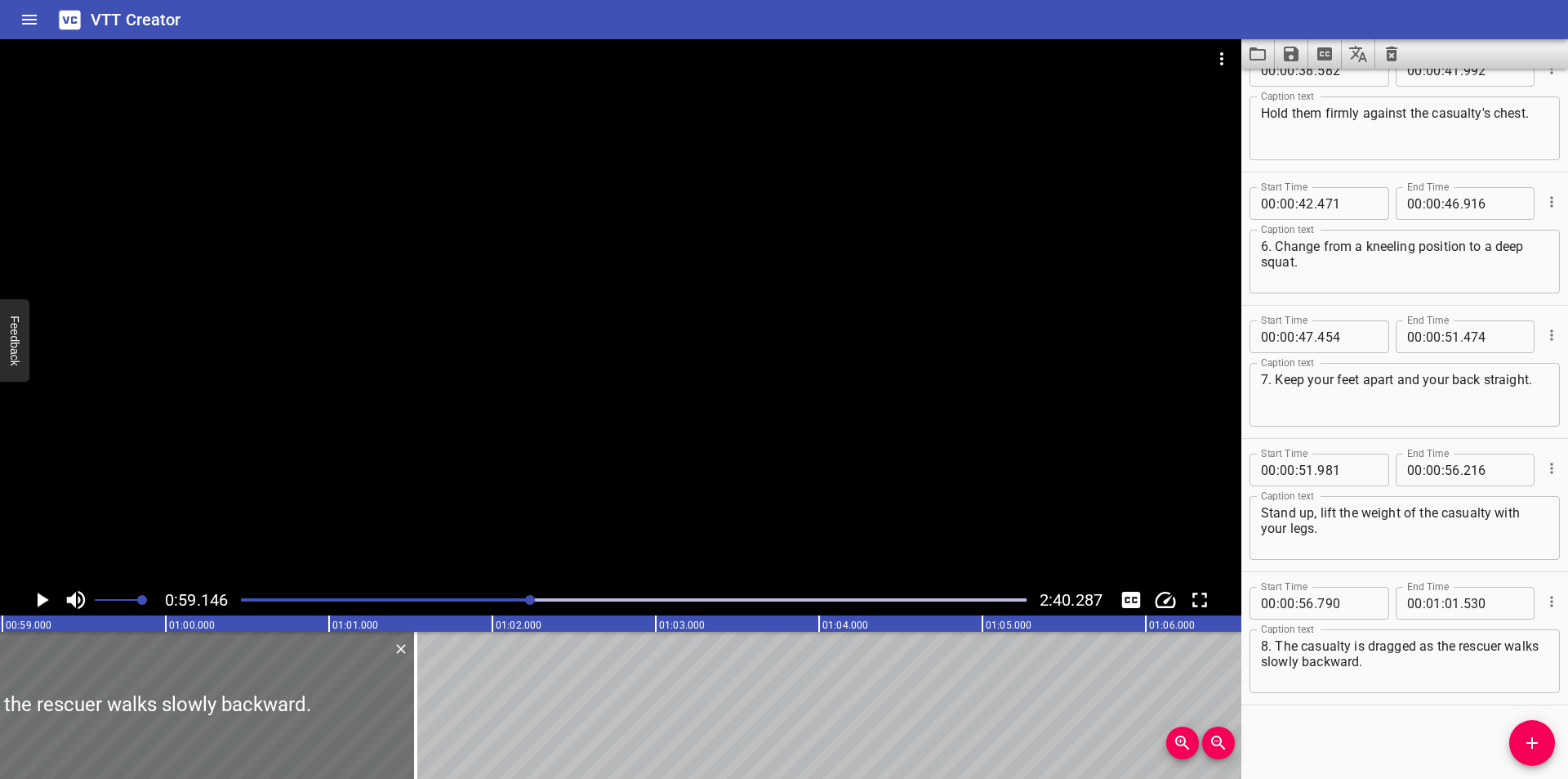
scroll to position [0, 9659]
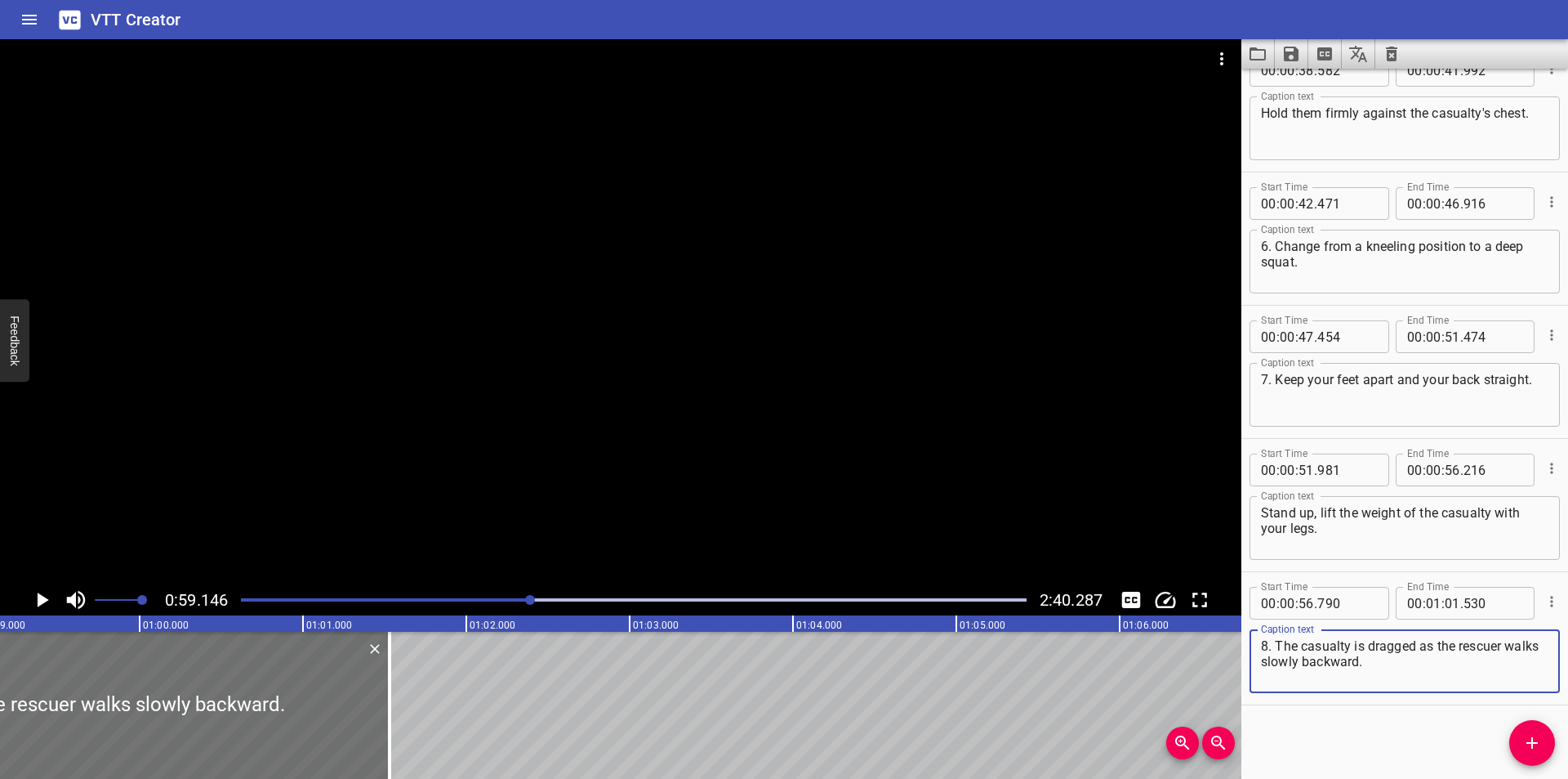
click at [1341, 649] on textarea "8. The casualty is dragged as the rescuer walks slowly backward." at bounding box center [1404, 660] width 288 height 46
drag, startPoint x: 1427, startPoint y: 666, endPoint x: 1250, endPoint y: 648, distance: 177.9
click at [1252, 648] on div "8. The casualty is dragged as the rescuer walks slowly backward. Caption text" at bounding box center [1404, 660] width 310 height 63
paste textarea "Support the casualty’s weight against your body Uncross the casualty’s wrists, …"
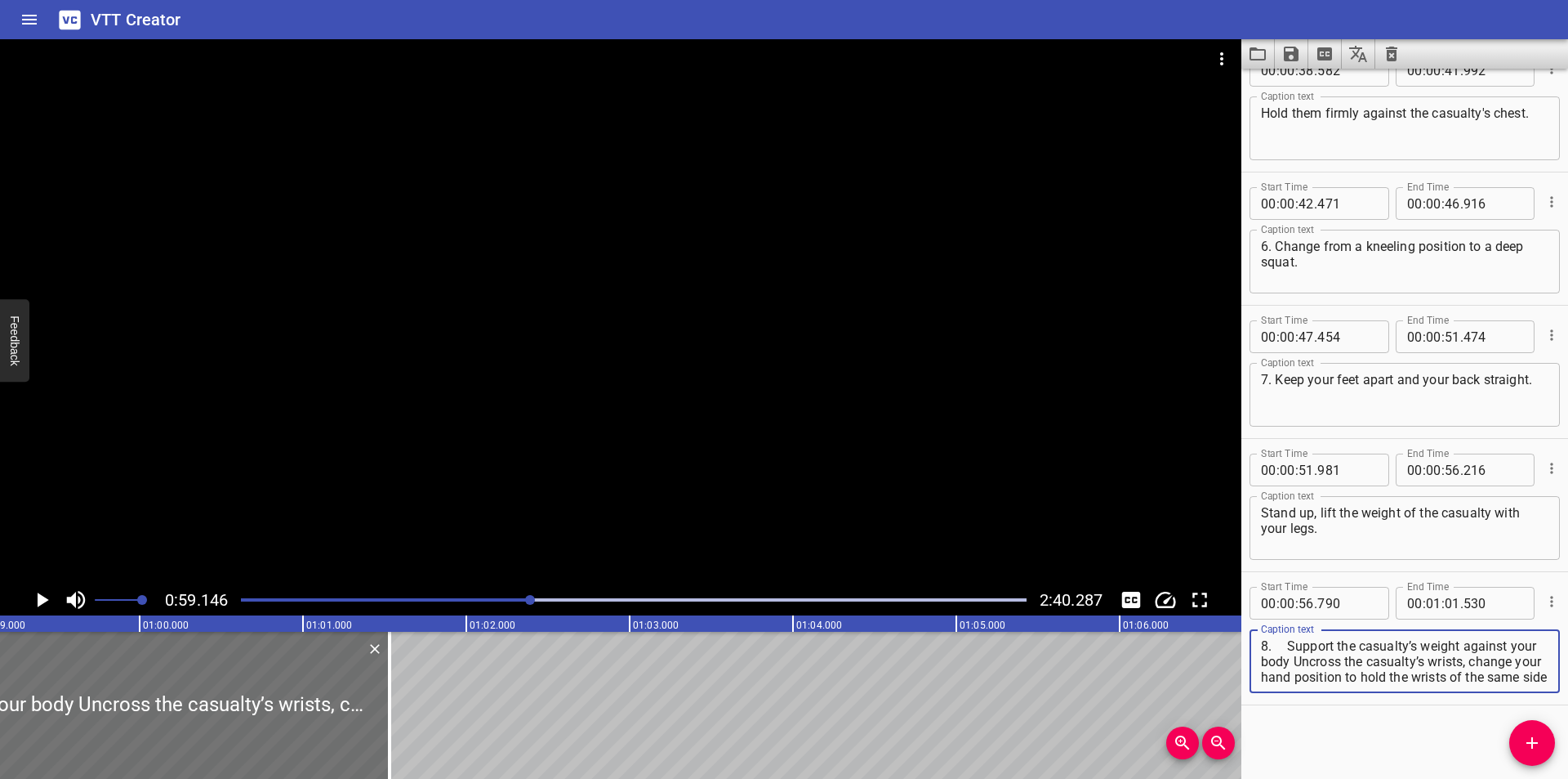
paste textarea
click at [1286, 643] on textarea "8. Support the casualty’s weight against your body Uncross the casualty’s wrist…" at bounding box center [1404, 660] width 288 height 46
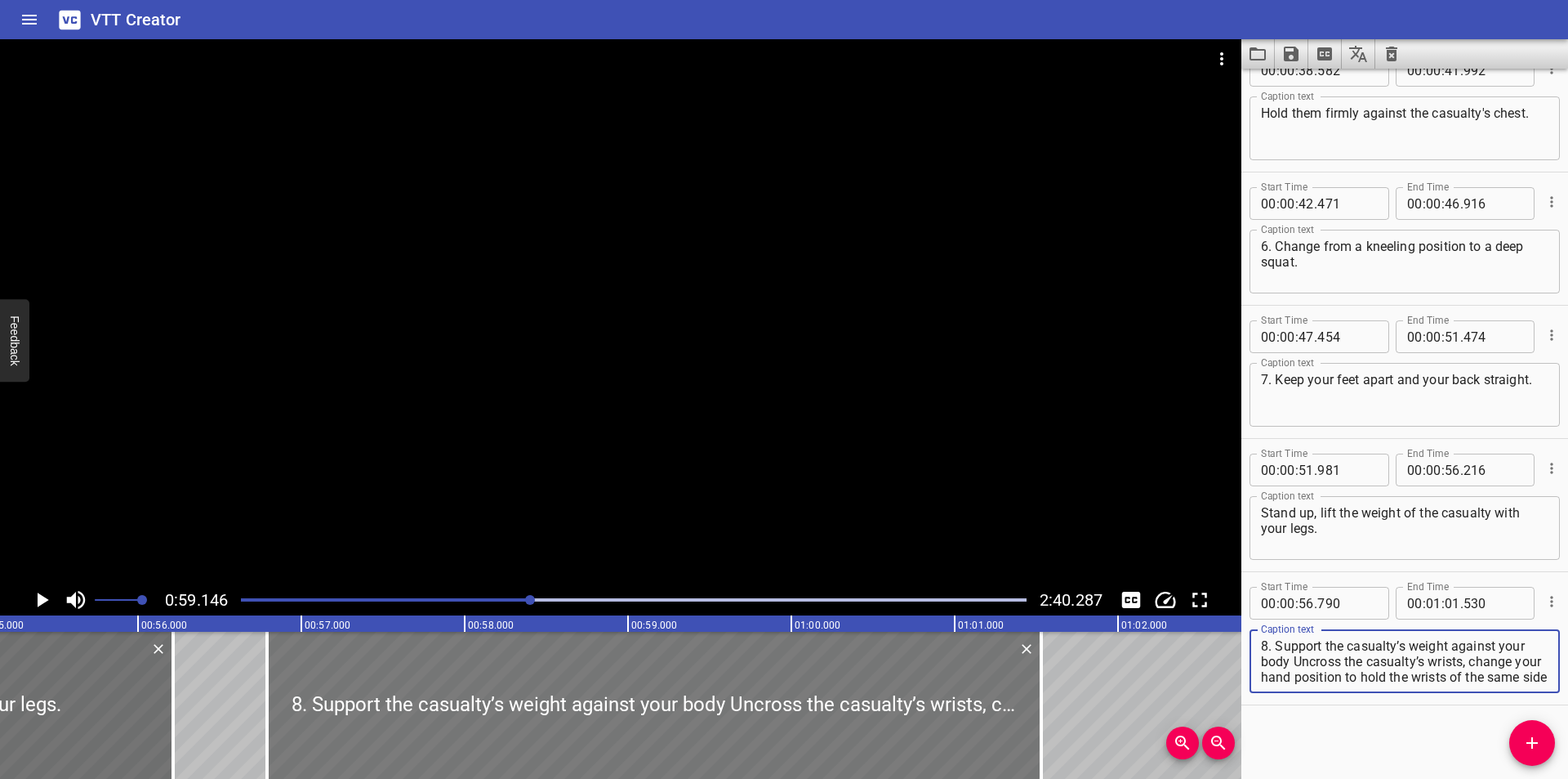
scroll to position [0, 9006]
drag, startPoint x: 1045, startPoint y: 736, endPoint x: 1055, endPoint y: 736, distance: 10.0
click at [1055, 736] on div at bounding box center [1052, 705] width 17 height 147
click at [865, 459] on div at bounding box center [620, 311] width 1241 height 545
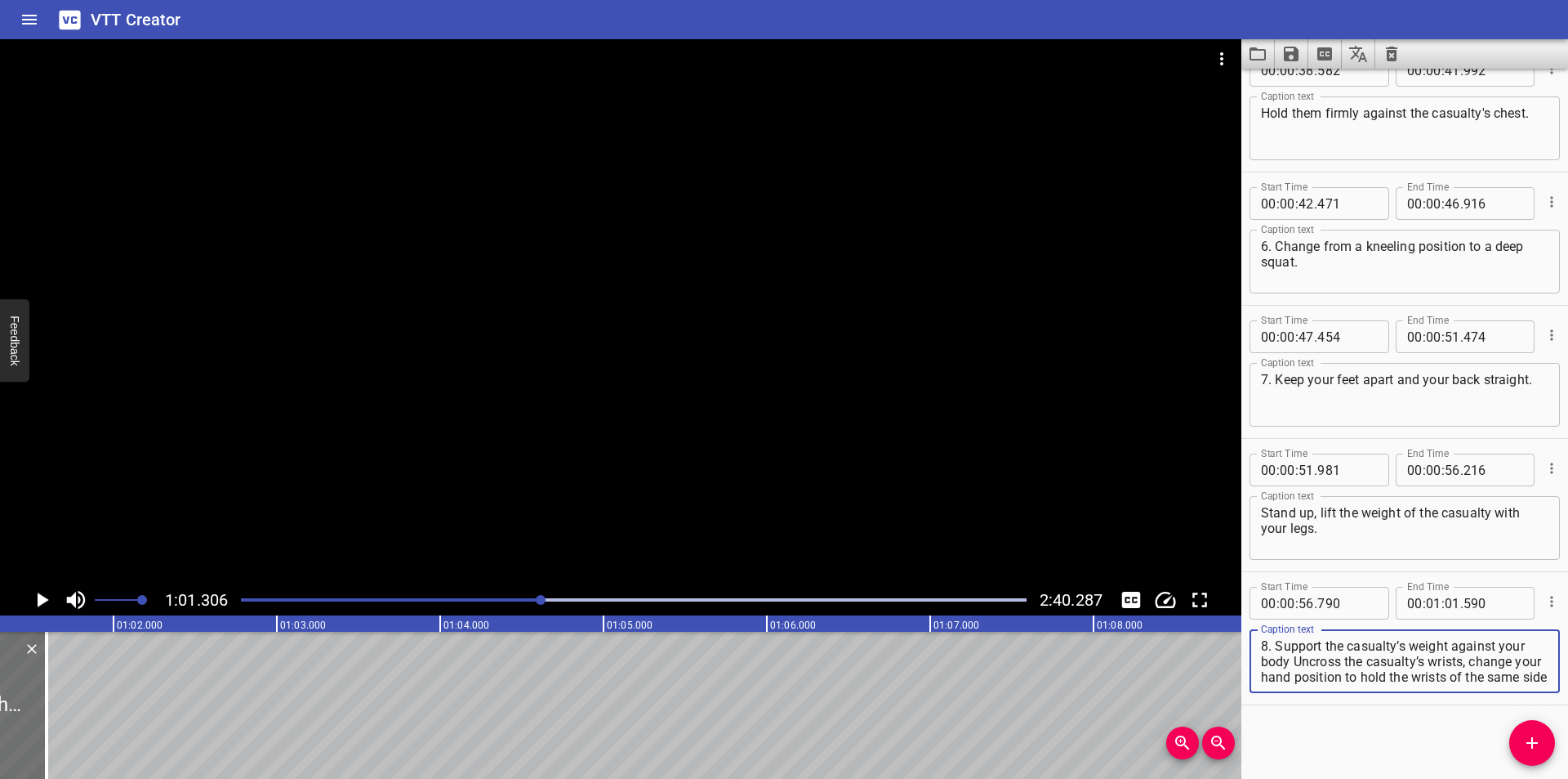
scroll to position [16, 0]
drag, startPoint x: 1324, startPoint y: 659, endPoint x: 1586, endPoint y: 757, distance: 279.7
click at [1567, 757] on html "VTT Creator Caption Editor Batch Transcribe Login Sign Up Privacy Contact 1:01.…" at bounding box center [784, 390] width 1568 height 779
click at [1521, 742] on span "Add Cue" at bounding box center [1531, 742] width 45 height 20
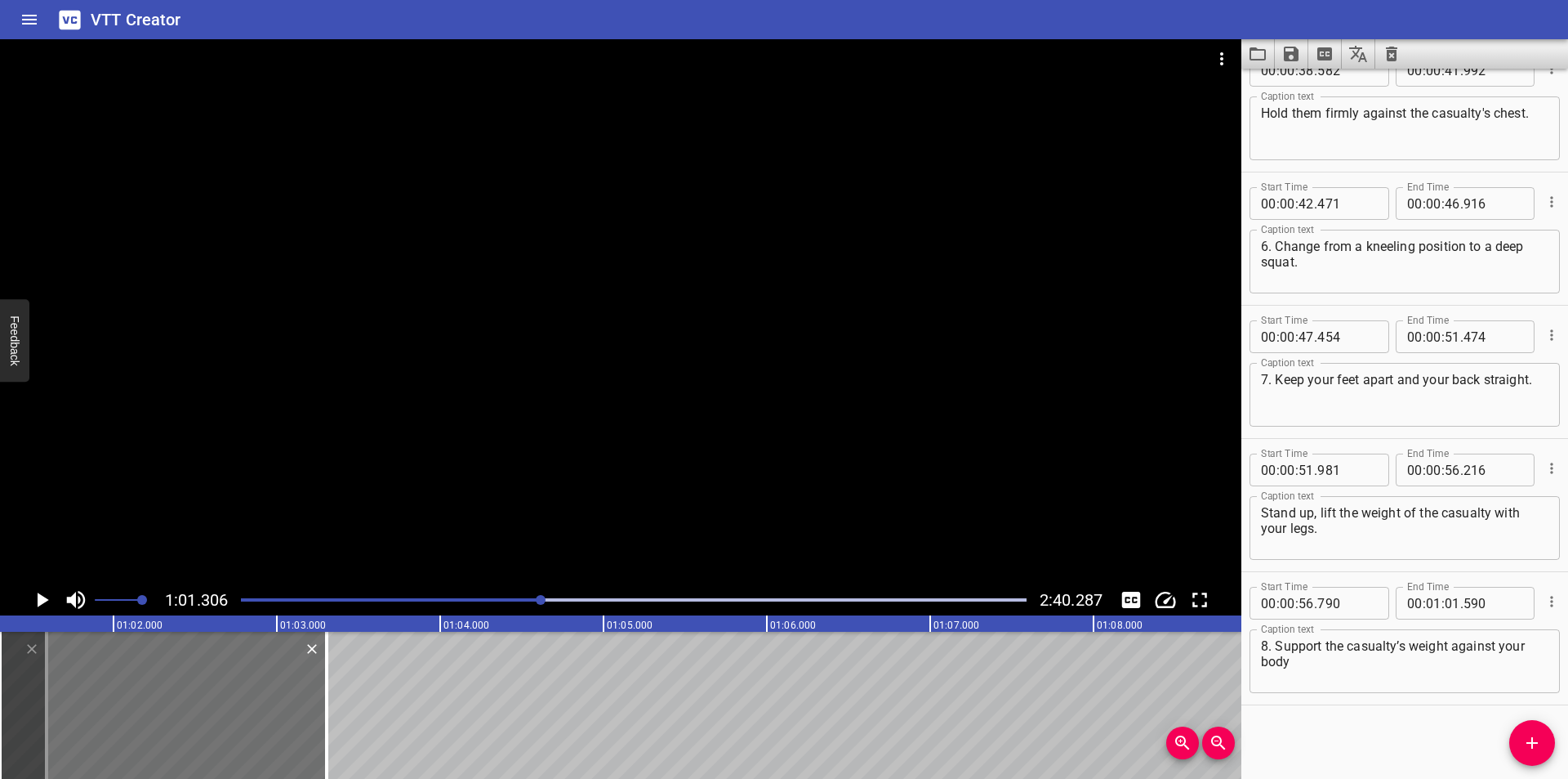
scroll to position [1372, 0]
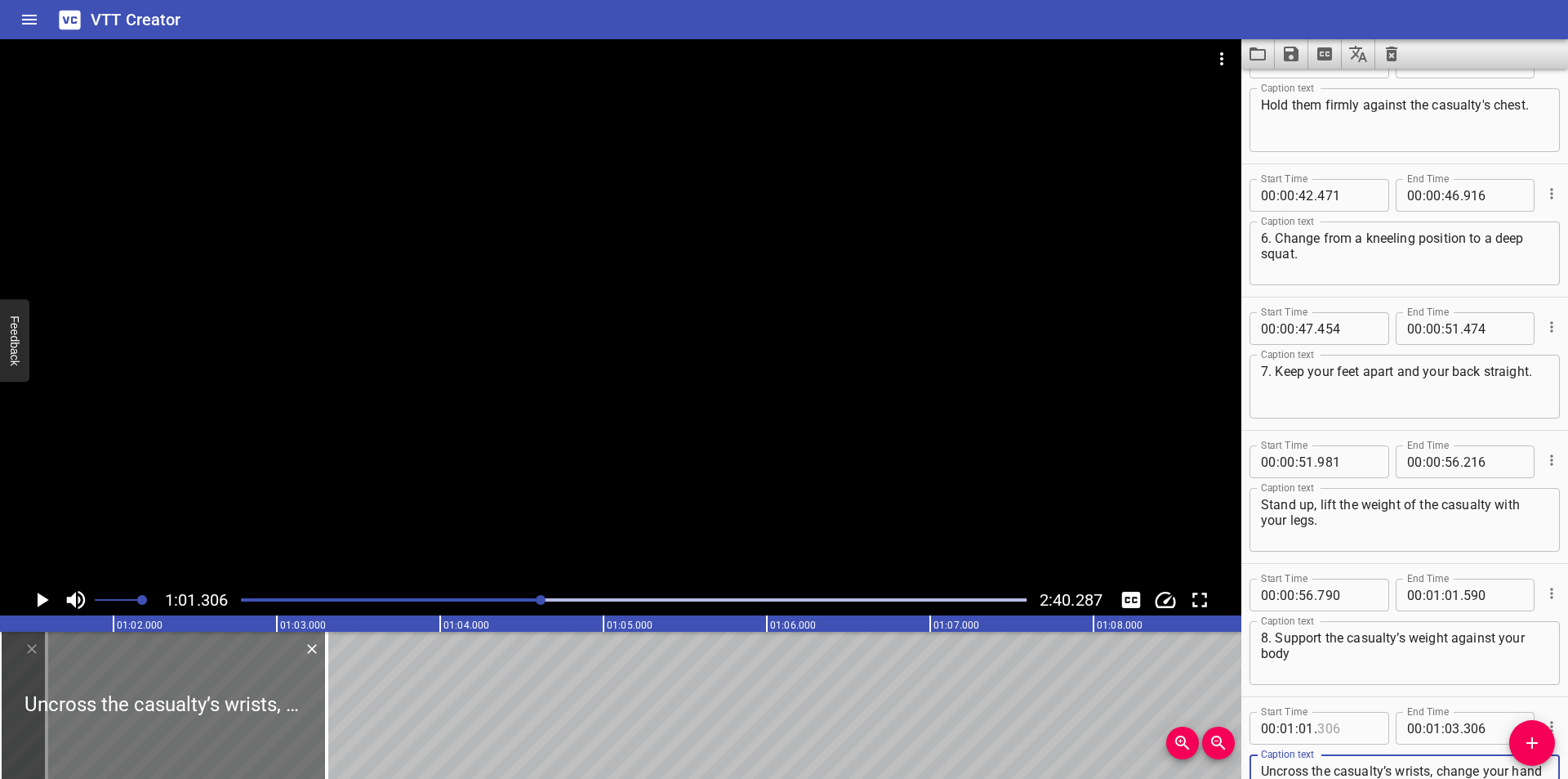
click at [1338, 723] on input "number" at bounding box center [1347, 728] width 59 height 33
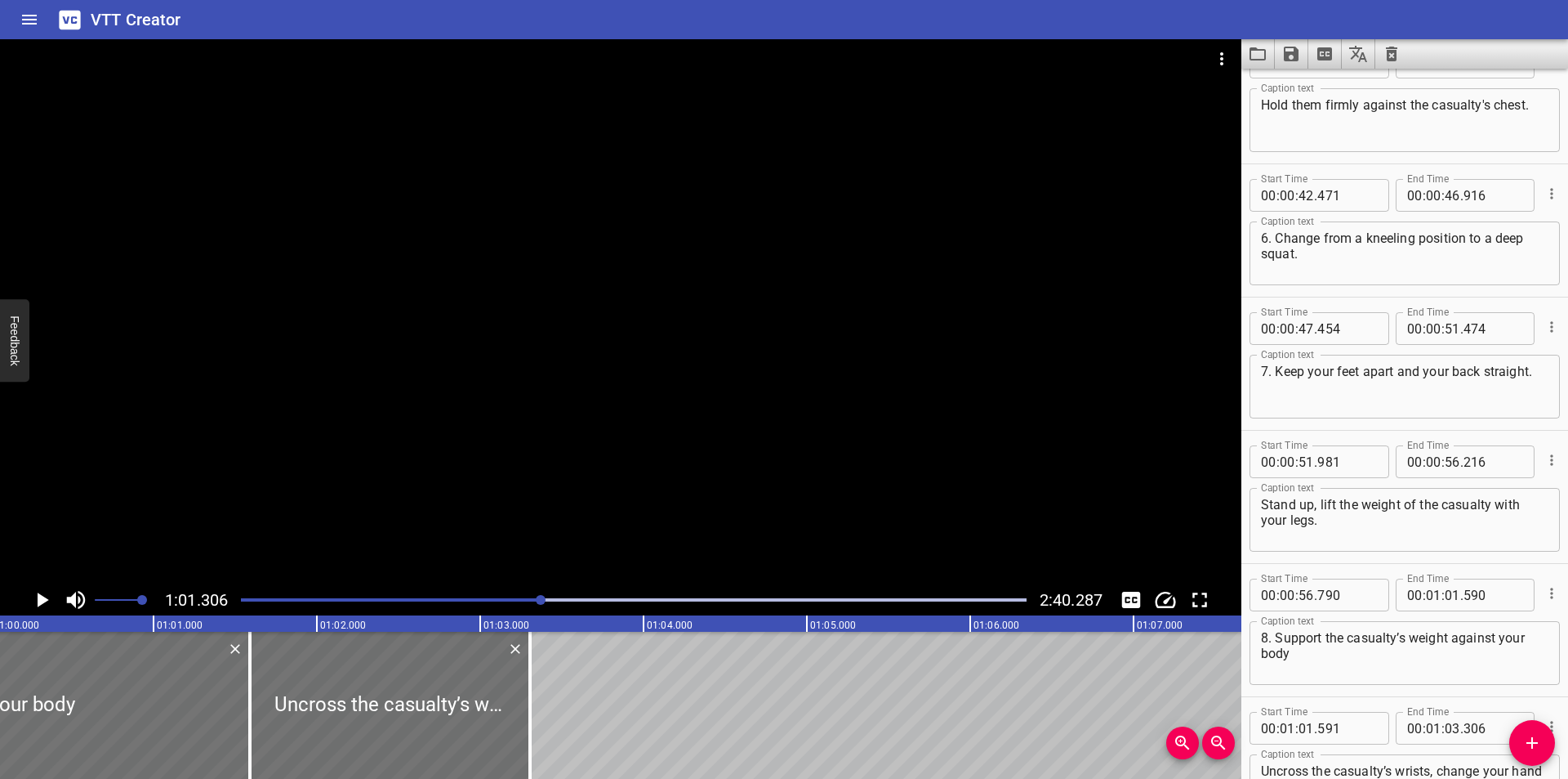
scroll to position [0, 9793]
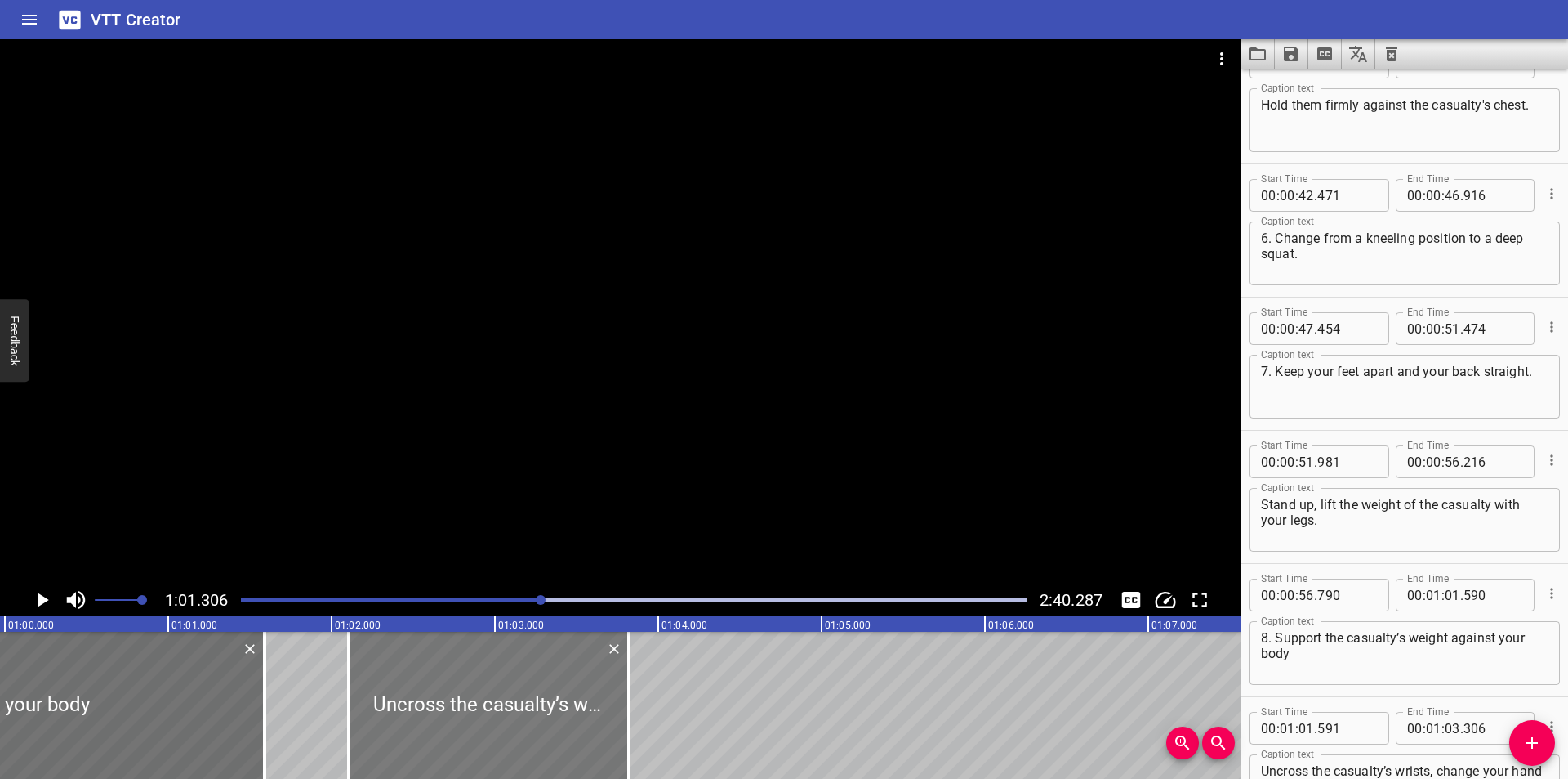
drag, startPoint x: 522, startPoint y: 718, endPoint x: 539, endPoint y: 725, distance: 18.4
click at [539, 725] on div at bounding box center [488, 705] width 280 height 147
click at [261, 740] on div at bounding box center [257, 705] width 17 height 147
click at [458, 713] on div at bounding box center [486, 705] width 280 height 147
click at [557, 389] on div at bounding box center [620, 311] width 1241 height 545
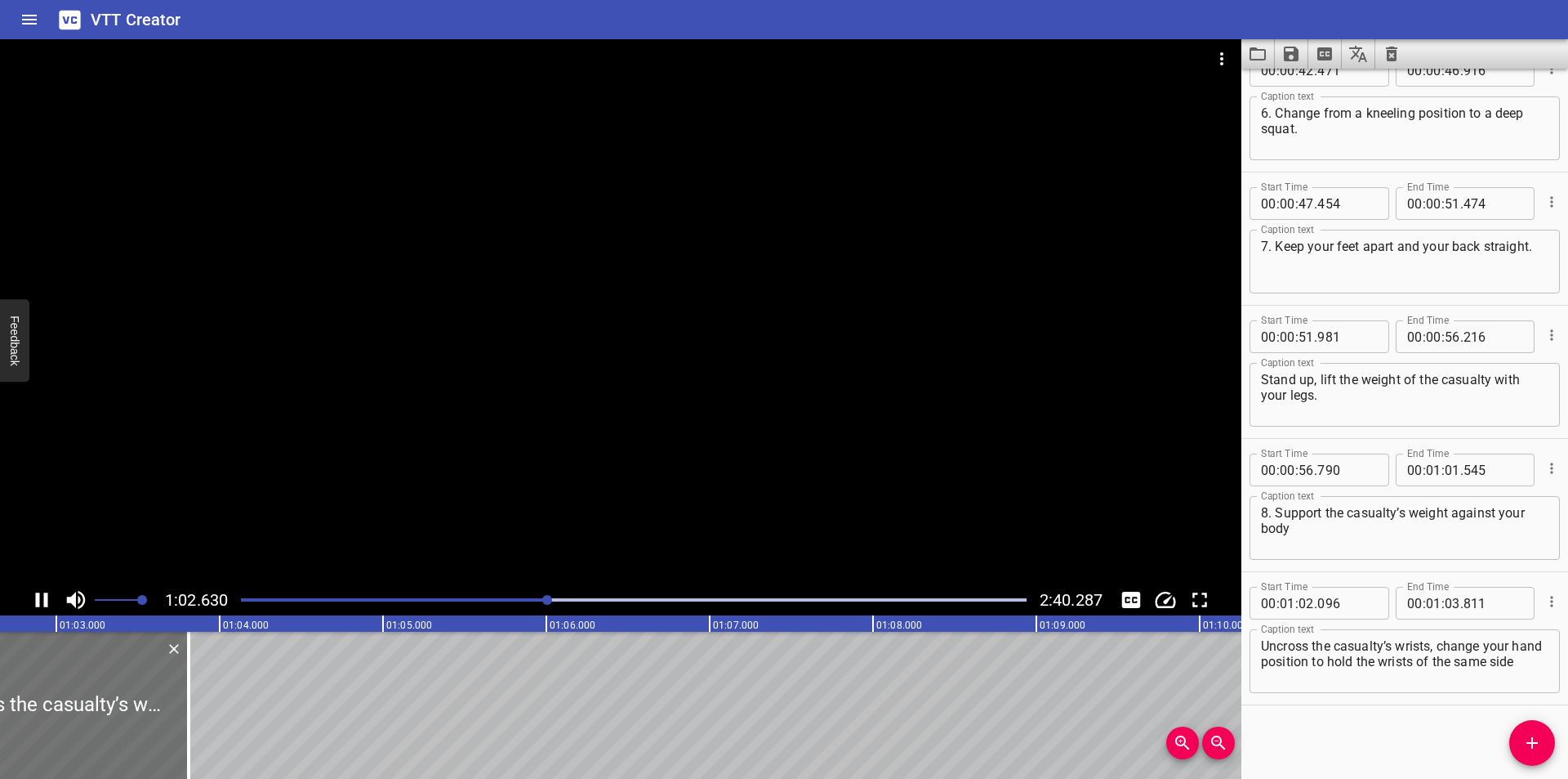
scroll to position [0, 10238]
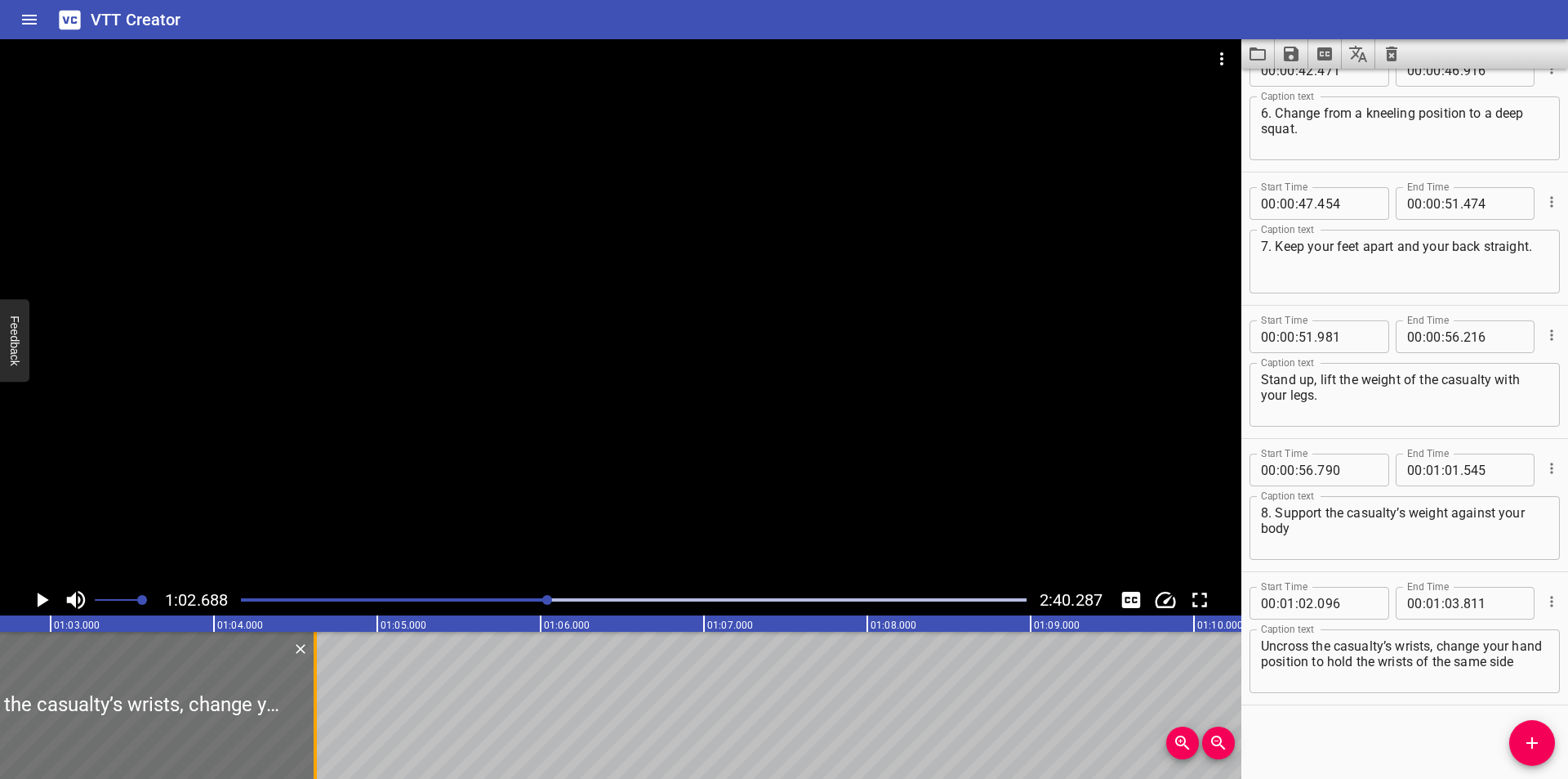
drag, startPoint x: 186, startPoint y: 721, endPoint x: 313, endPoint y: 730, distance: 127.3
click at [313, 730] on div at bounding box center [314, 705] width 3 height 147
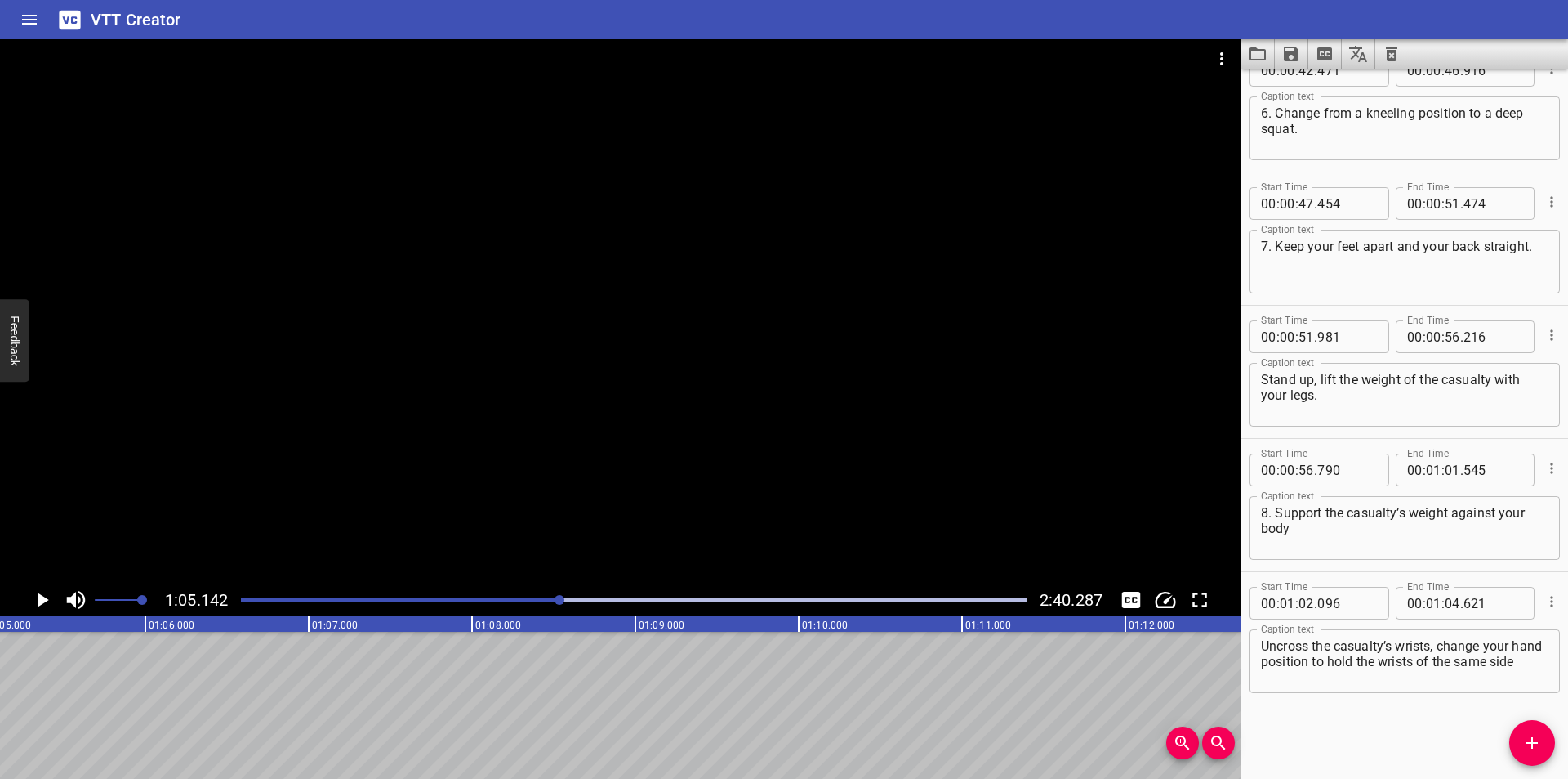
scroll to position [0, 10638]
click at [541, 600] on div "Play progress" at bounding box center [167, 599] width 785 height 3
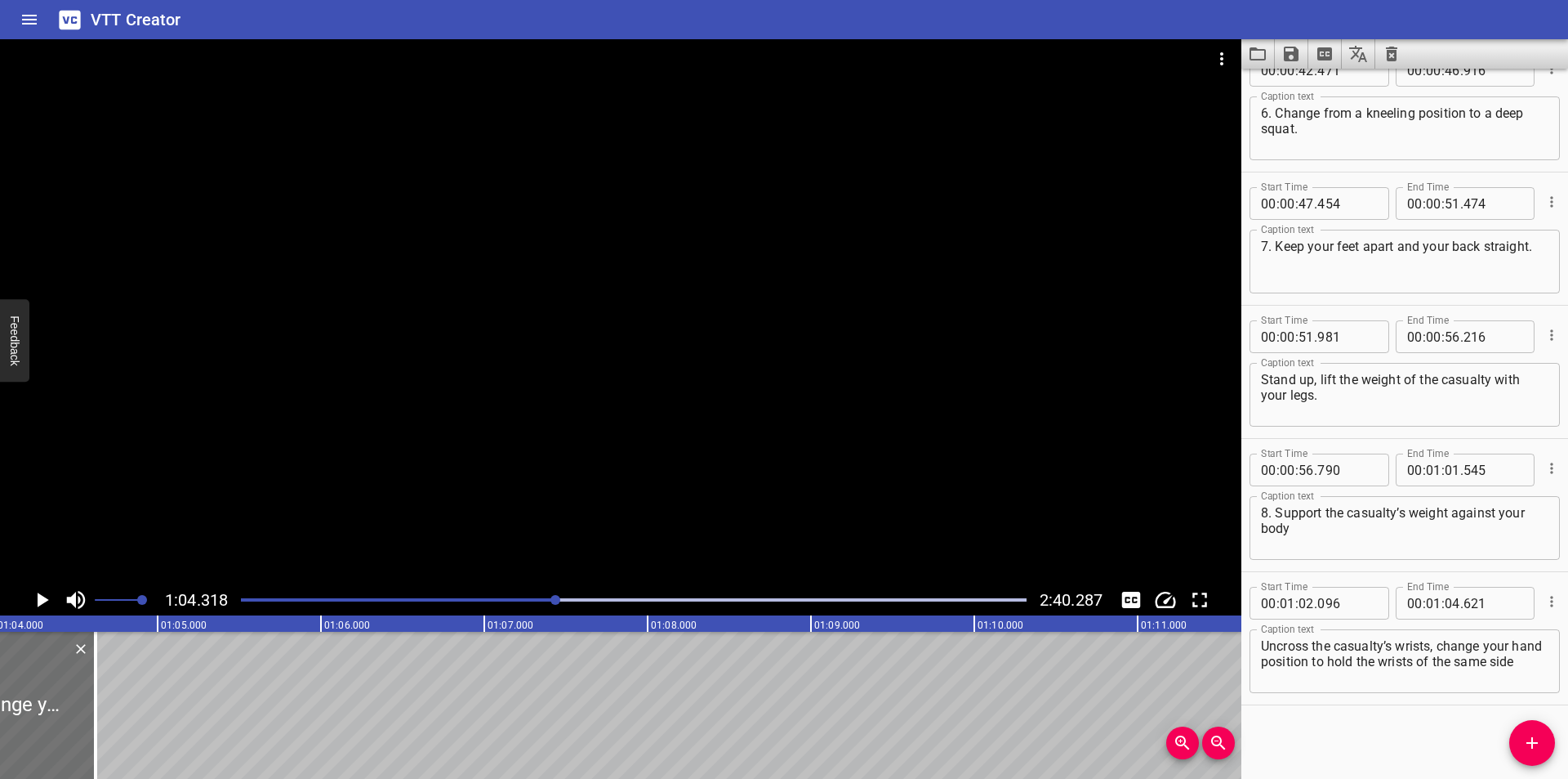
scroll to position [0, 10504]
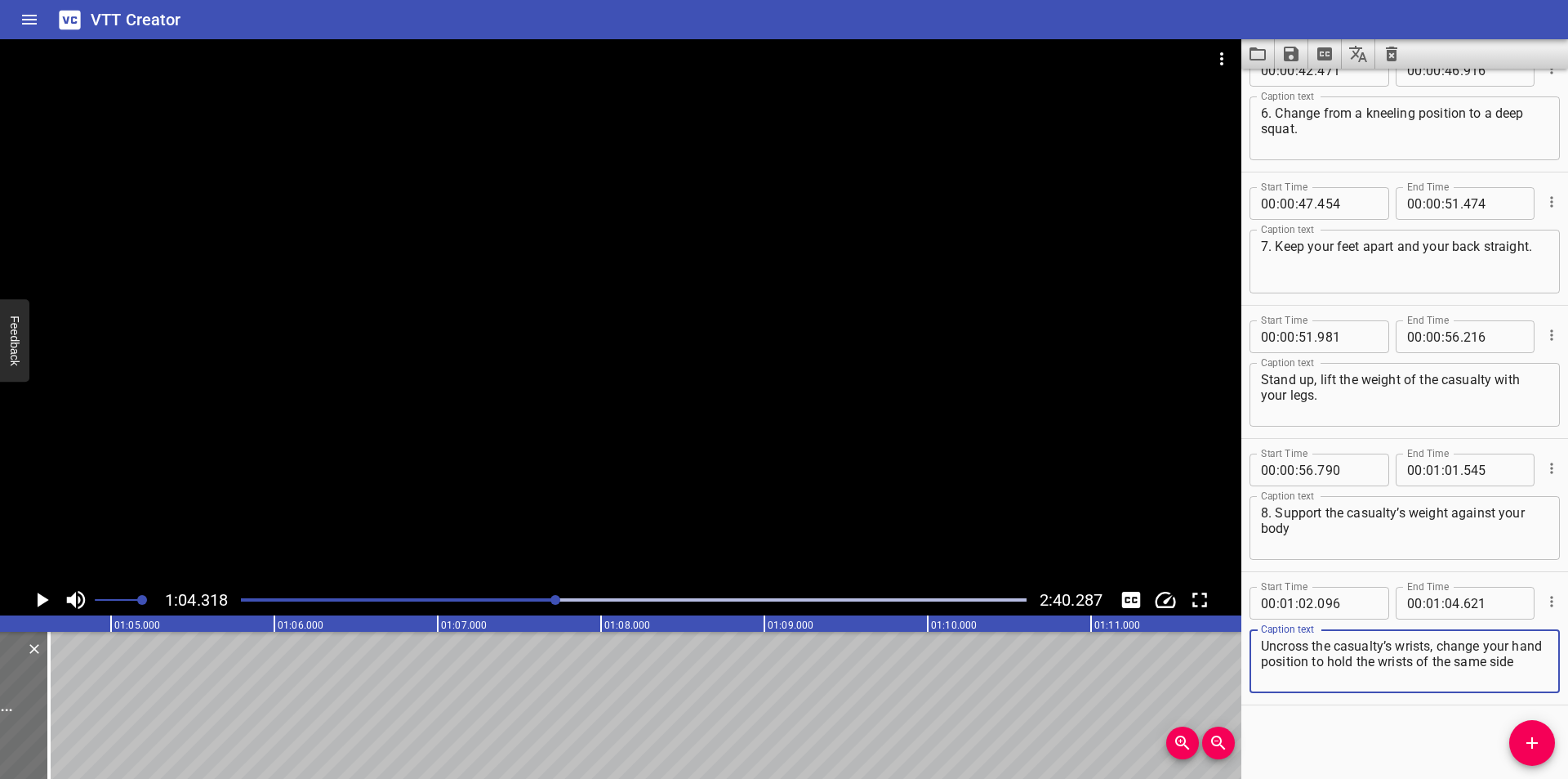
drag, startPoint x: 1440, startPoint y: 648, endPoint x: 1483, endPoint y: 732, distance: 94.4
click at [1483, 732] on div "Start Time 00 : 00 : 00 . 000 Start Time End Time 00 : 00 : 04 . 820 End Time C…" at bounding box center [1404, 423] width 327 height 710
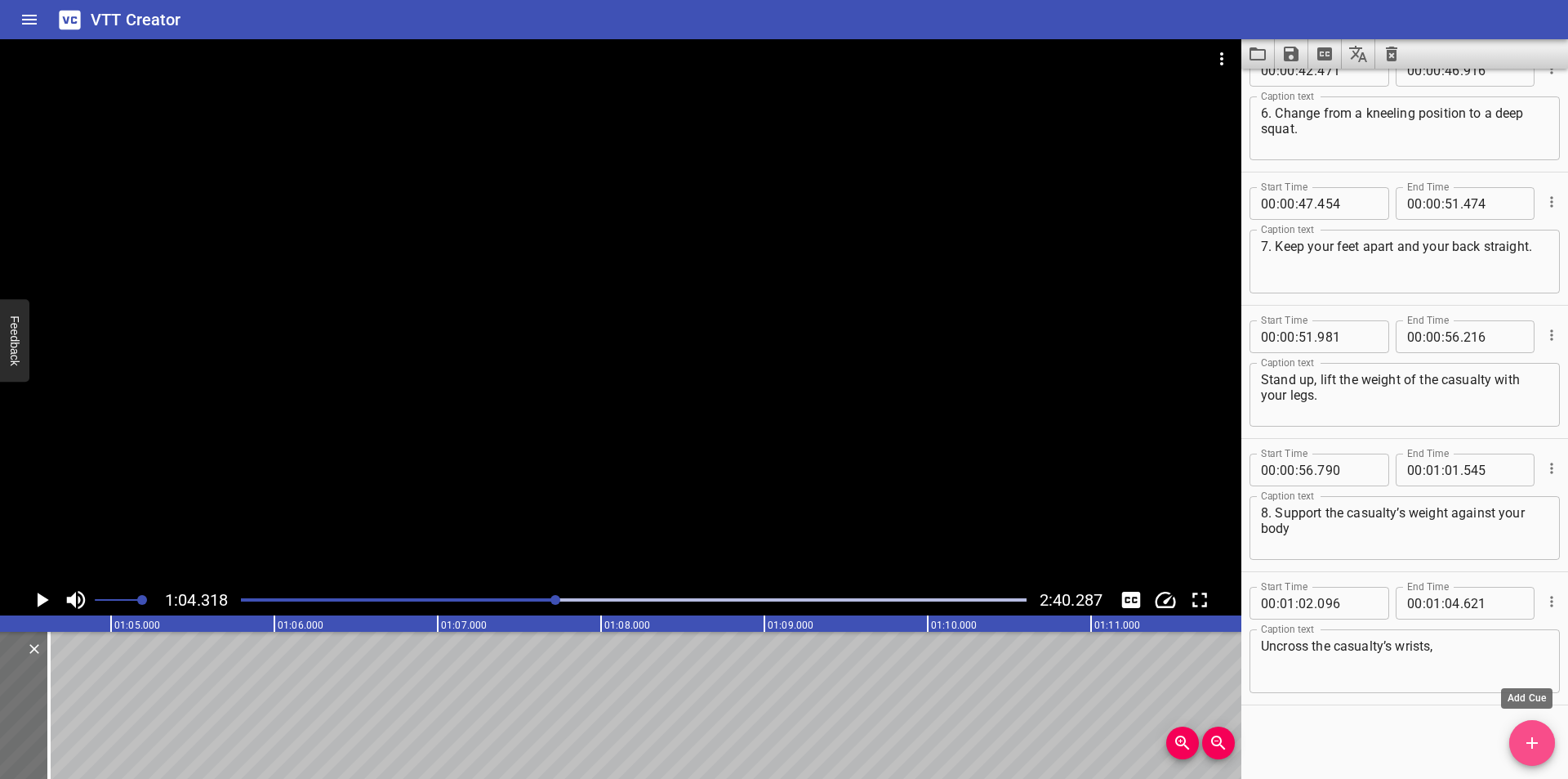
click at [1527, 740] on icon "Add Cue" at bounding box center [1531, 742] width 20 height 20
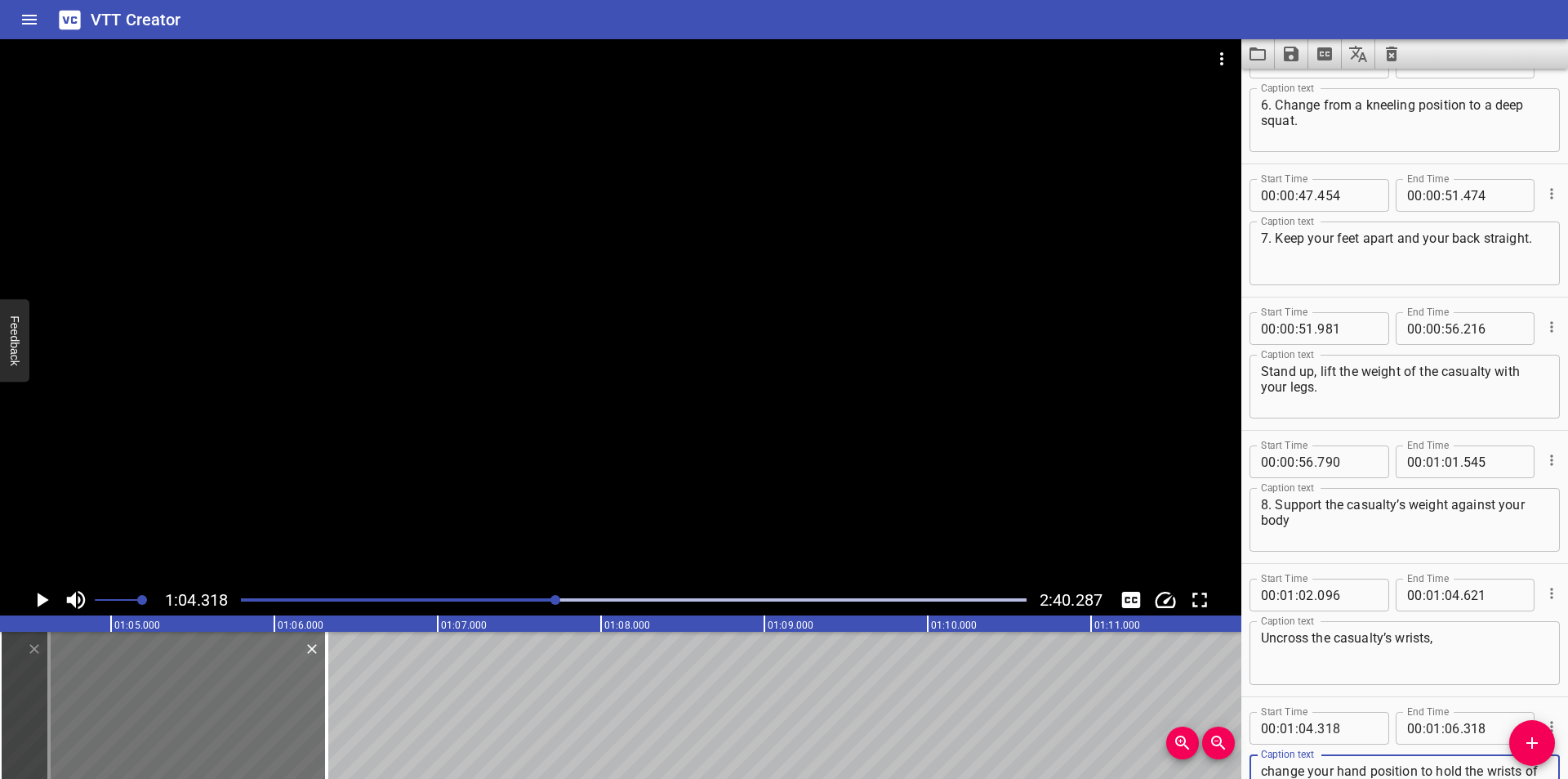
scroll to position [1521, 0]
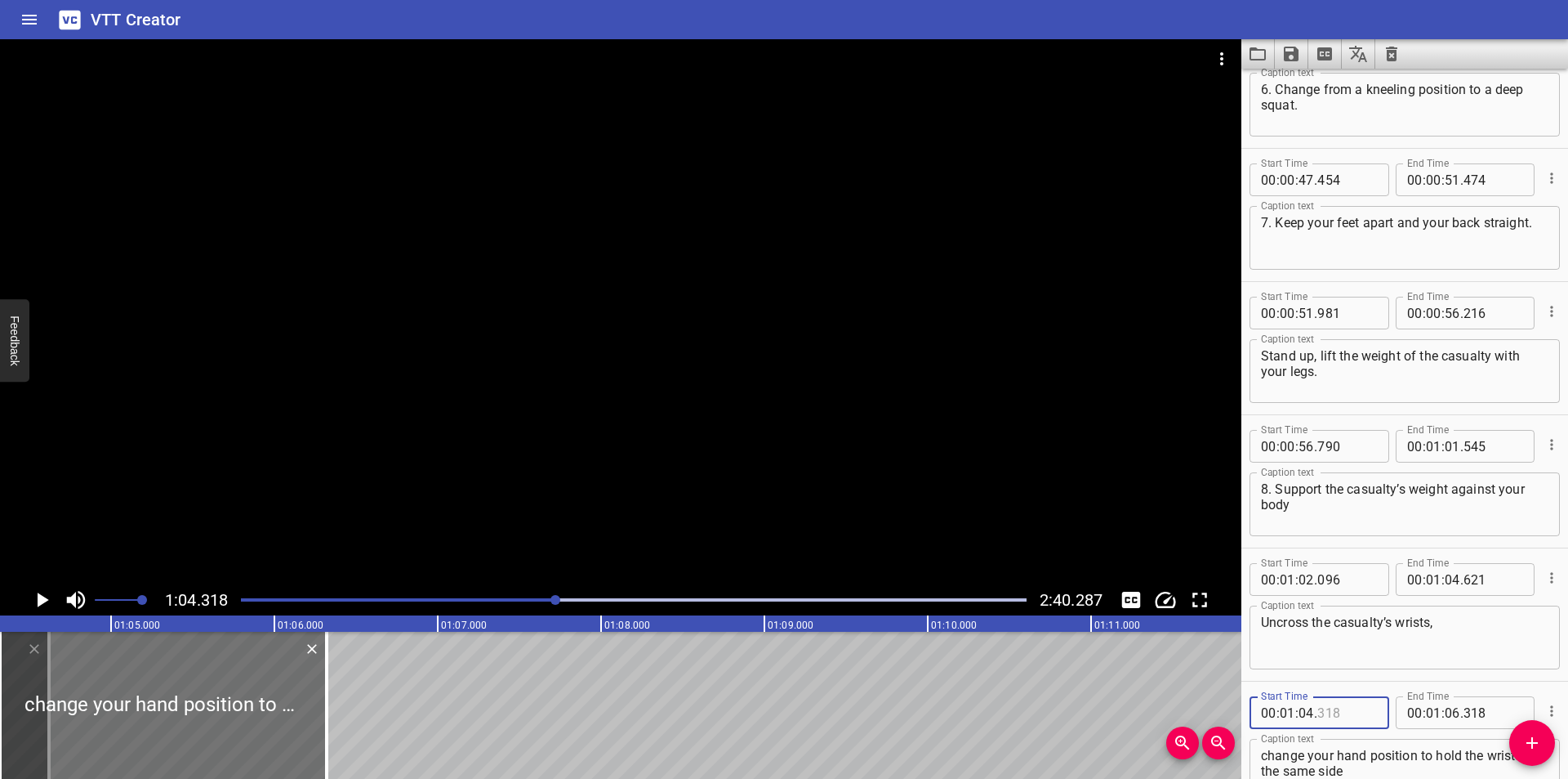
click at [1338, 716] on input "number" at bounding box center [1347, 712] width 59 height 33
click at [360, 404] on div at bounding box center [620, 311] width 1241 height 545
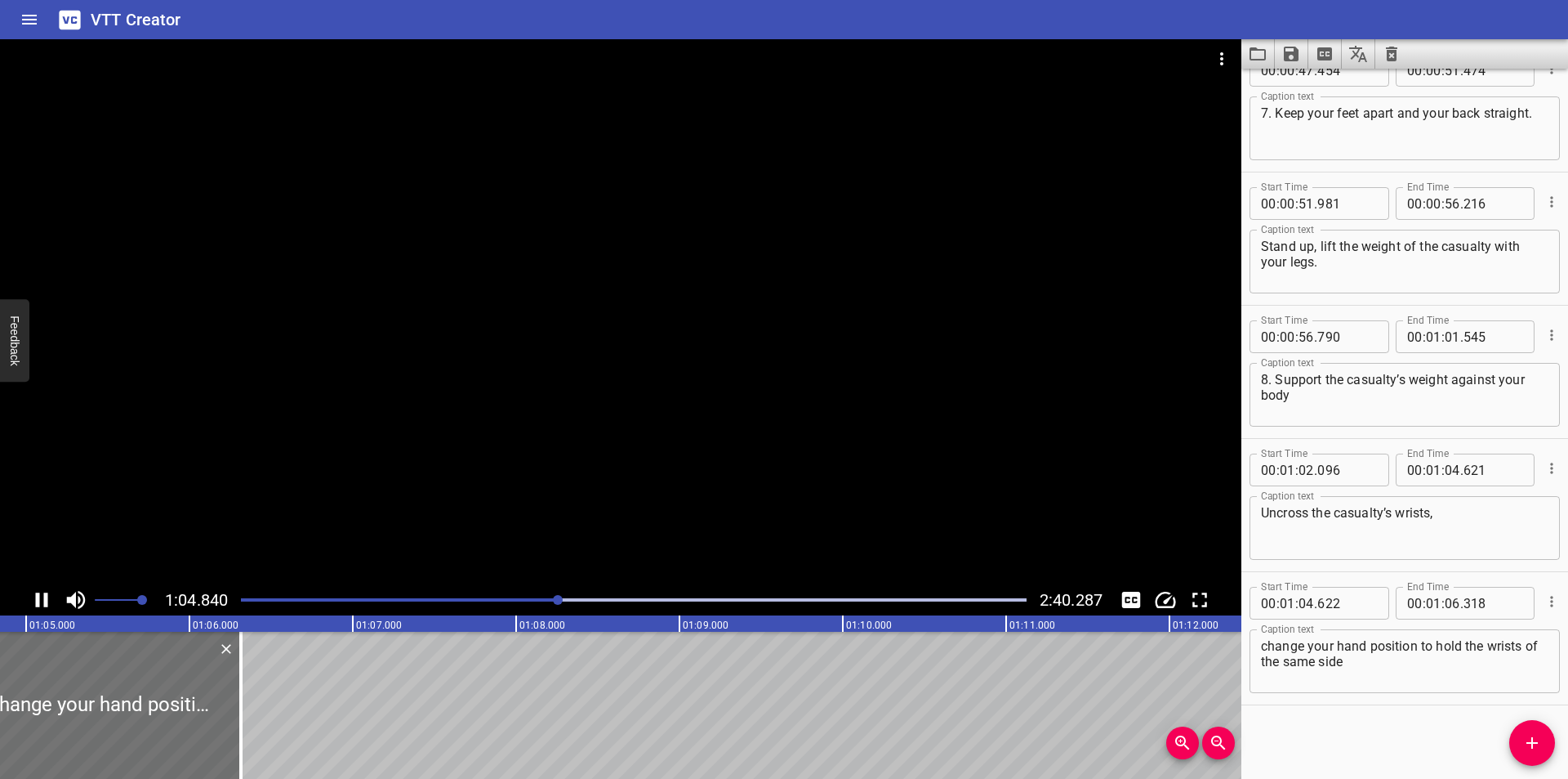
scroll to position [0, 10635]
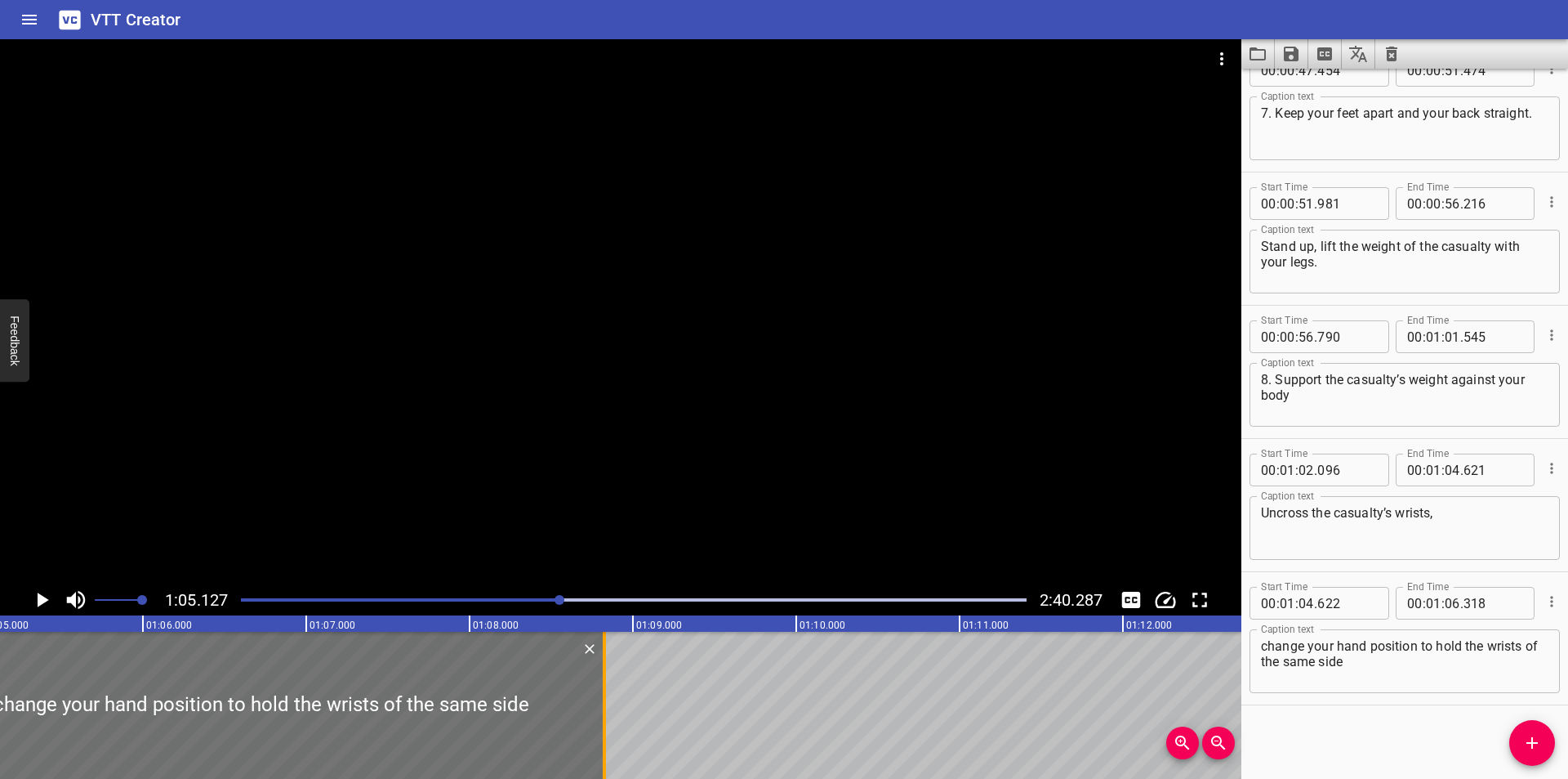
drag, startPoint x: 199, startPoint y: 725, endPoint x: 609, endPoint y: 731, distance: 410.0
click at [609, 731] on div at bounding box center [604, 705] width 17 height 147
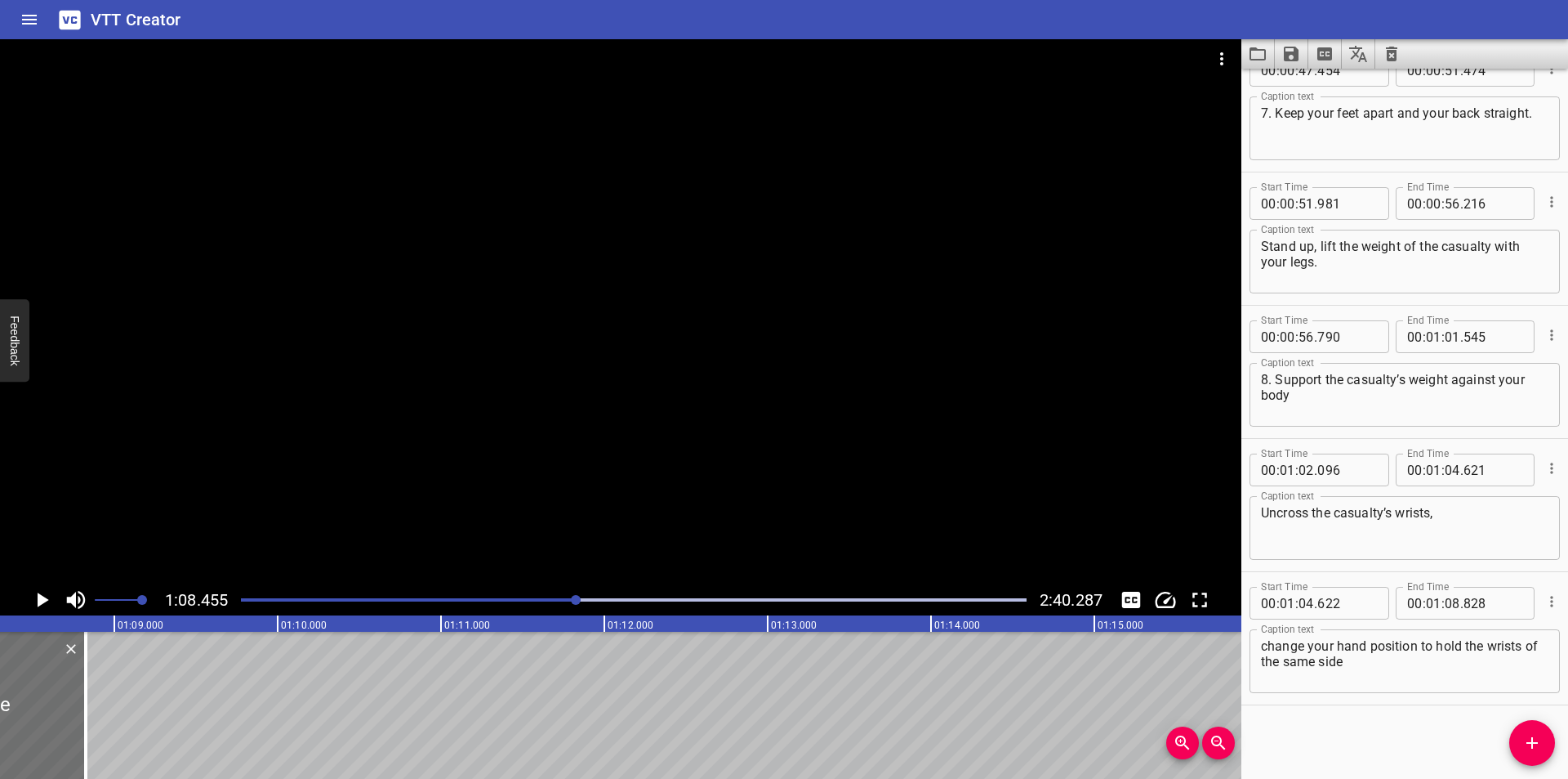
scroll to position [0, 11180]
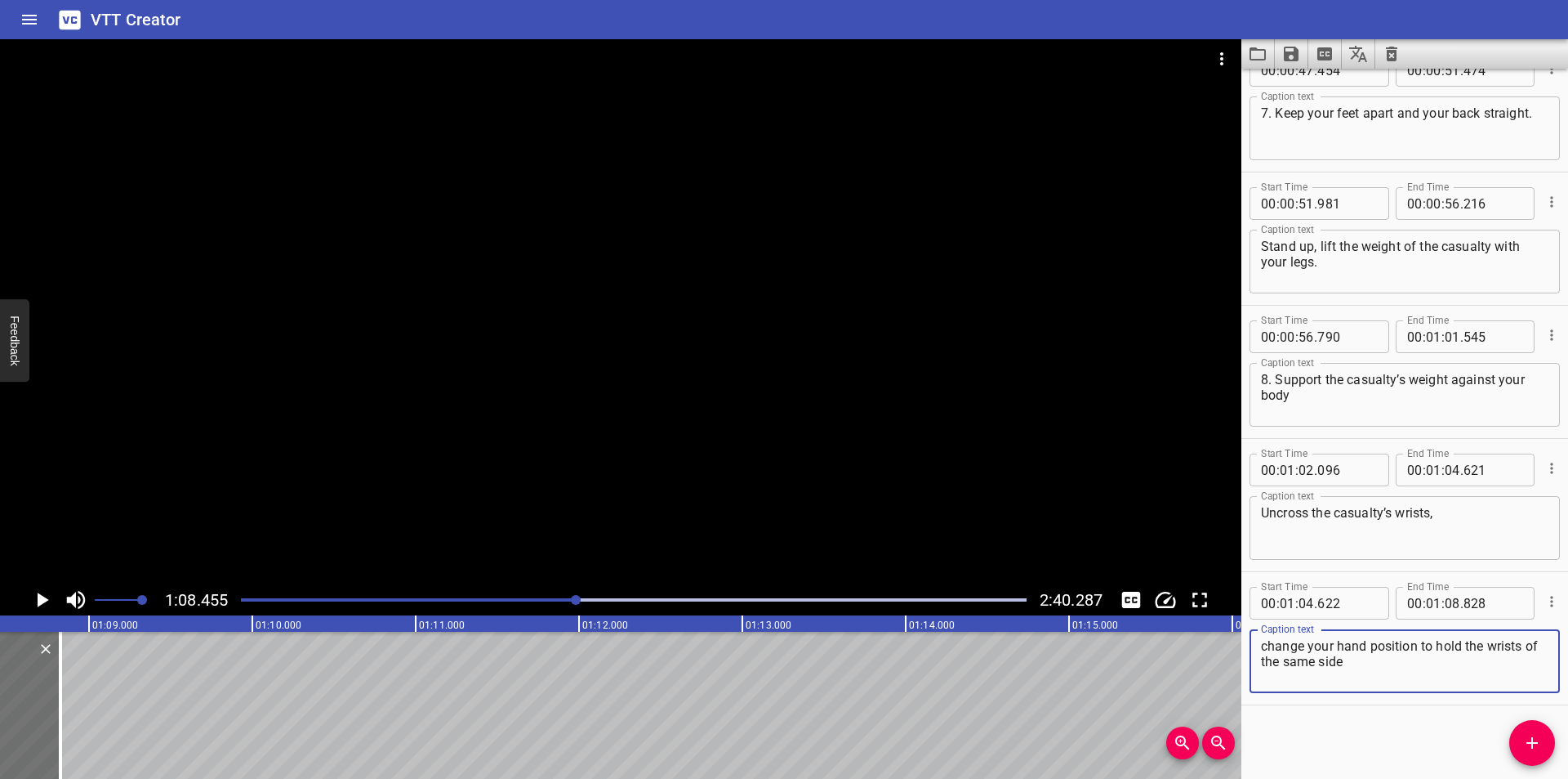
click at [1395, 675] on textarea "change your hand position to hold the wrists of the same side" at bounding box center [1404, 660] width 288 height 46
click at [792, 404] on div at bounding box center [620, 311] width 1241 height 545
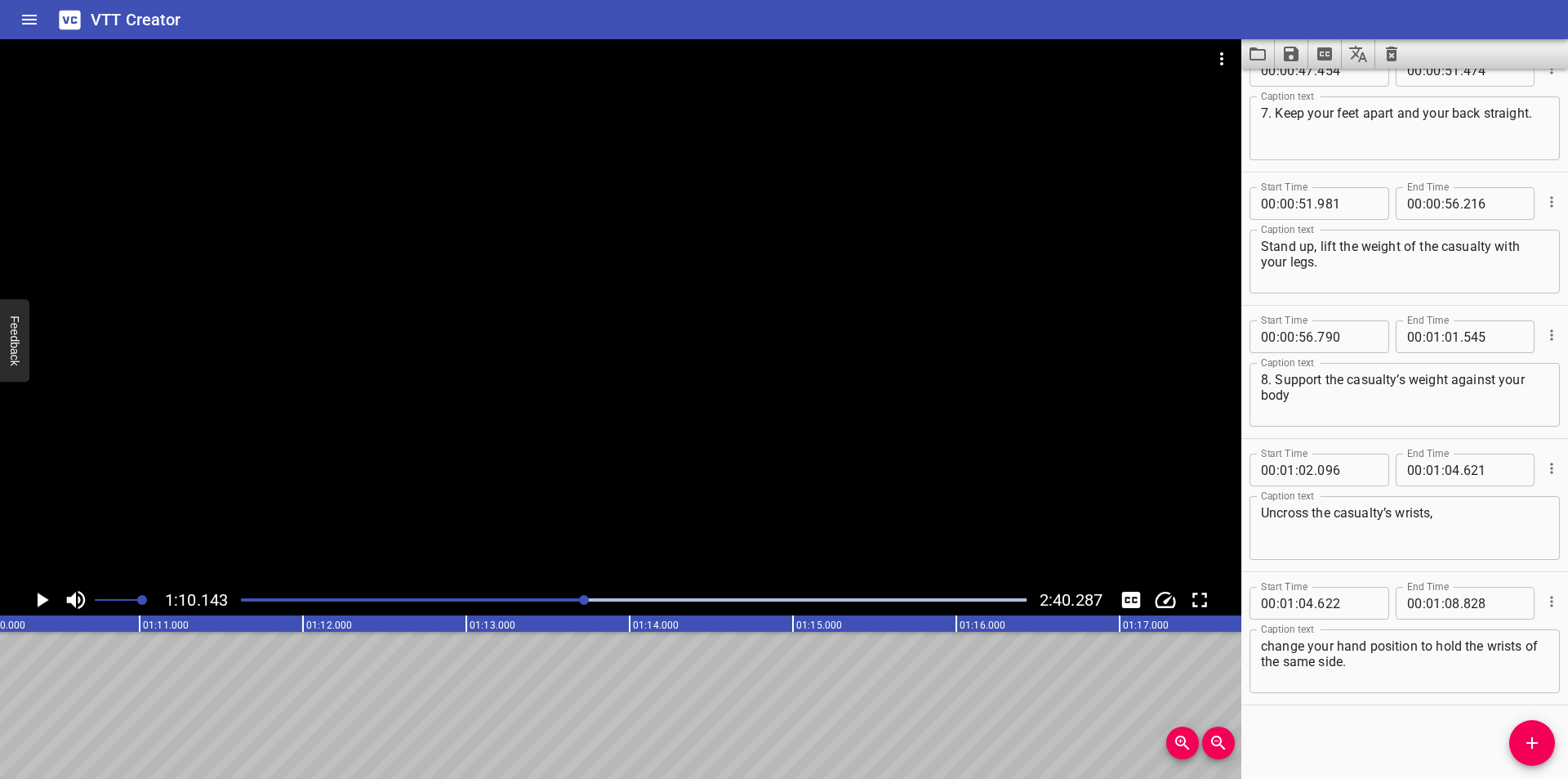
click at [565, 599] on div "Play progress" at bounding box center [192, 599] width 785 height 3
click at [1527, 742] on icon "Add Cue" at bounding box center [1532, 742] width 12 height 12
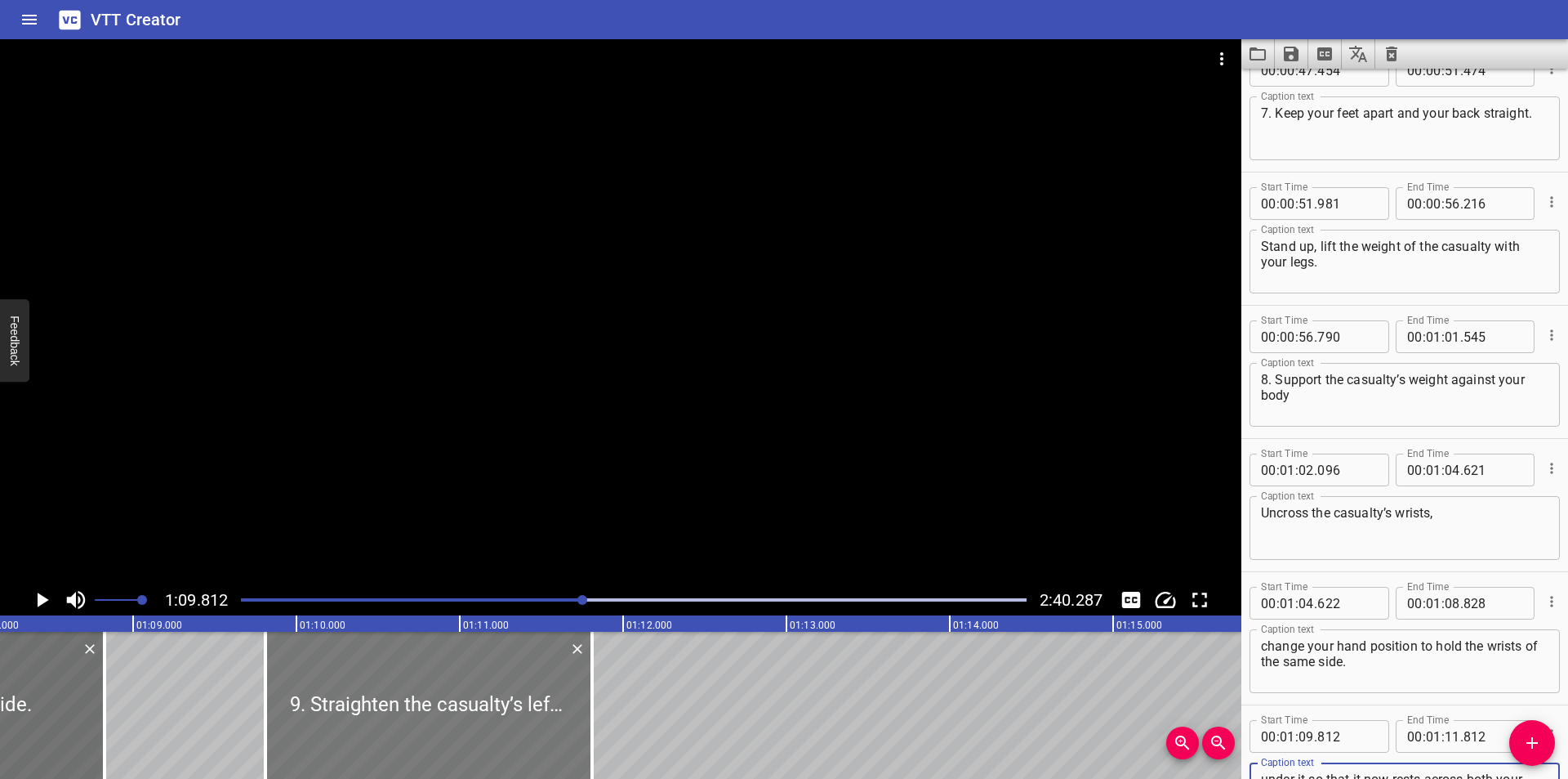
scroll to position [0, 11129]
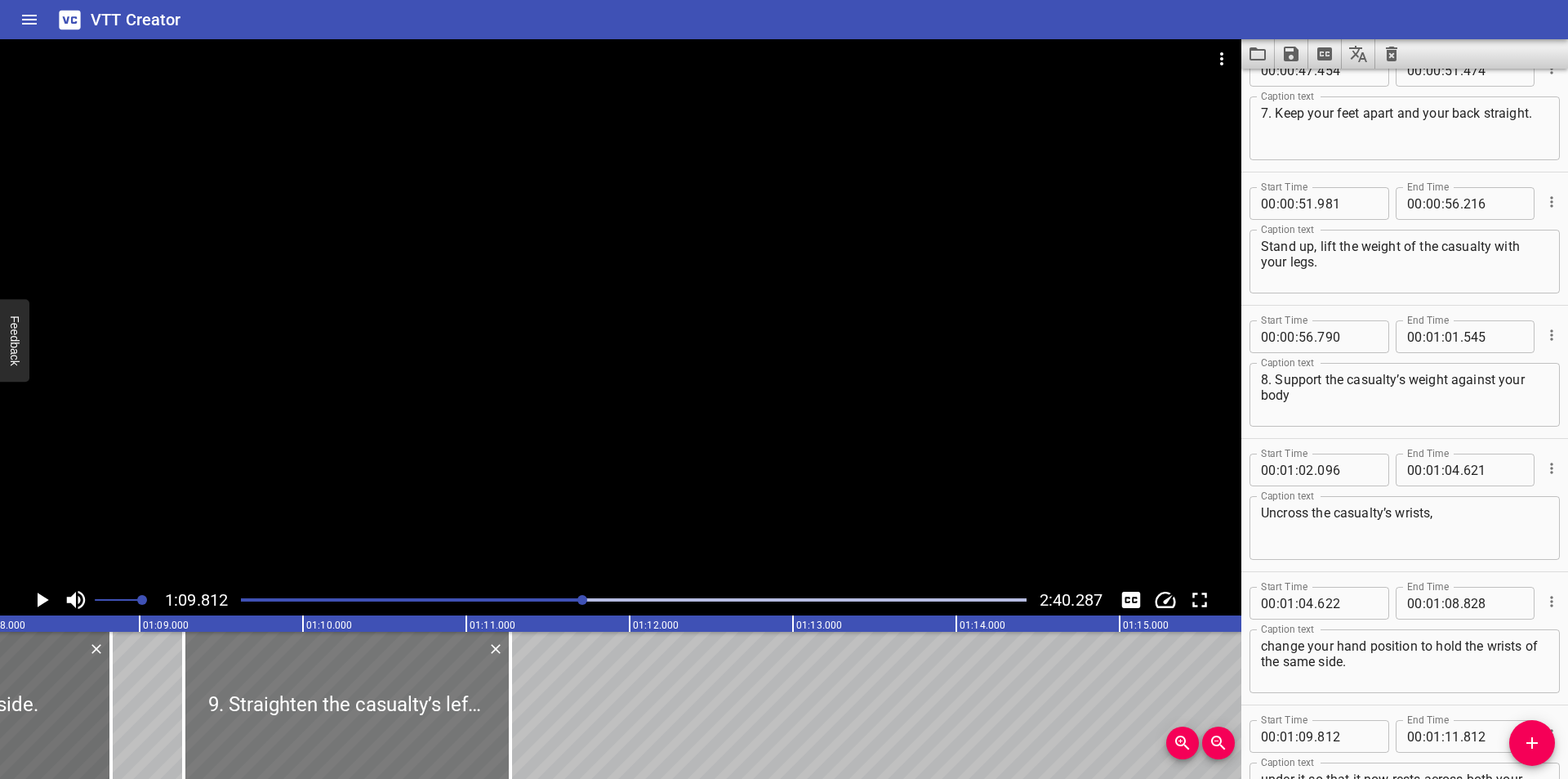
drag, startPoint x: 377, startPoint y: 699, endPoint x: 289, endPoint y: 709, distance: 88.6
click at [289, 709] on div at bounding box center [347, 705] width 327 height 147
click at [374, 457] on div at bounding box center [620, 311] width 1241 height 545
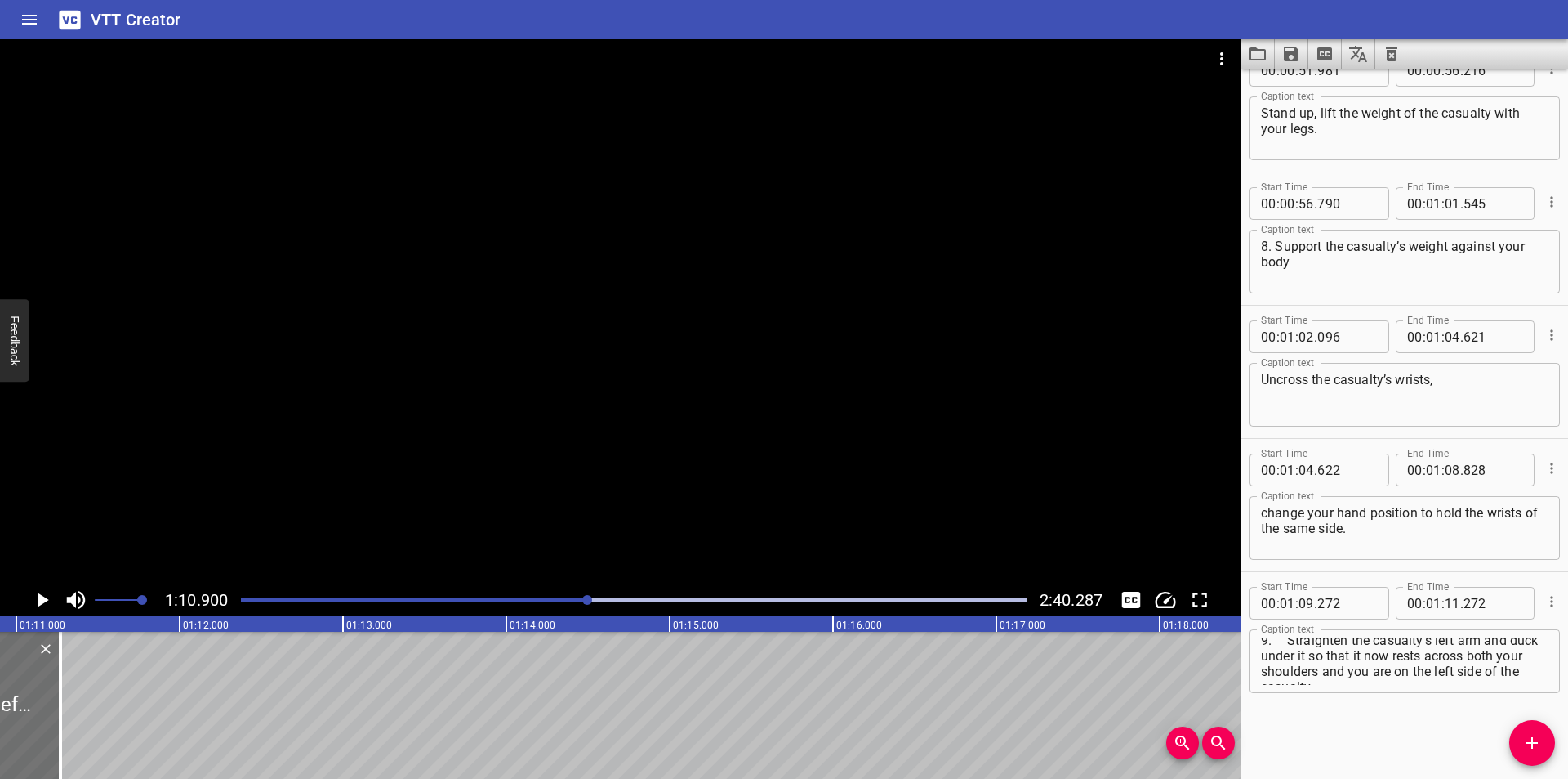
scroll to position [0, 0]
click at [1286, 642] on textarea "9. Straighten the casualty’s left arm and duck under it so that it now rests ac…" at bounding box center [1404, 660] width 288 height 46
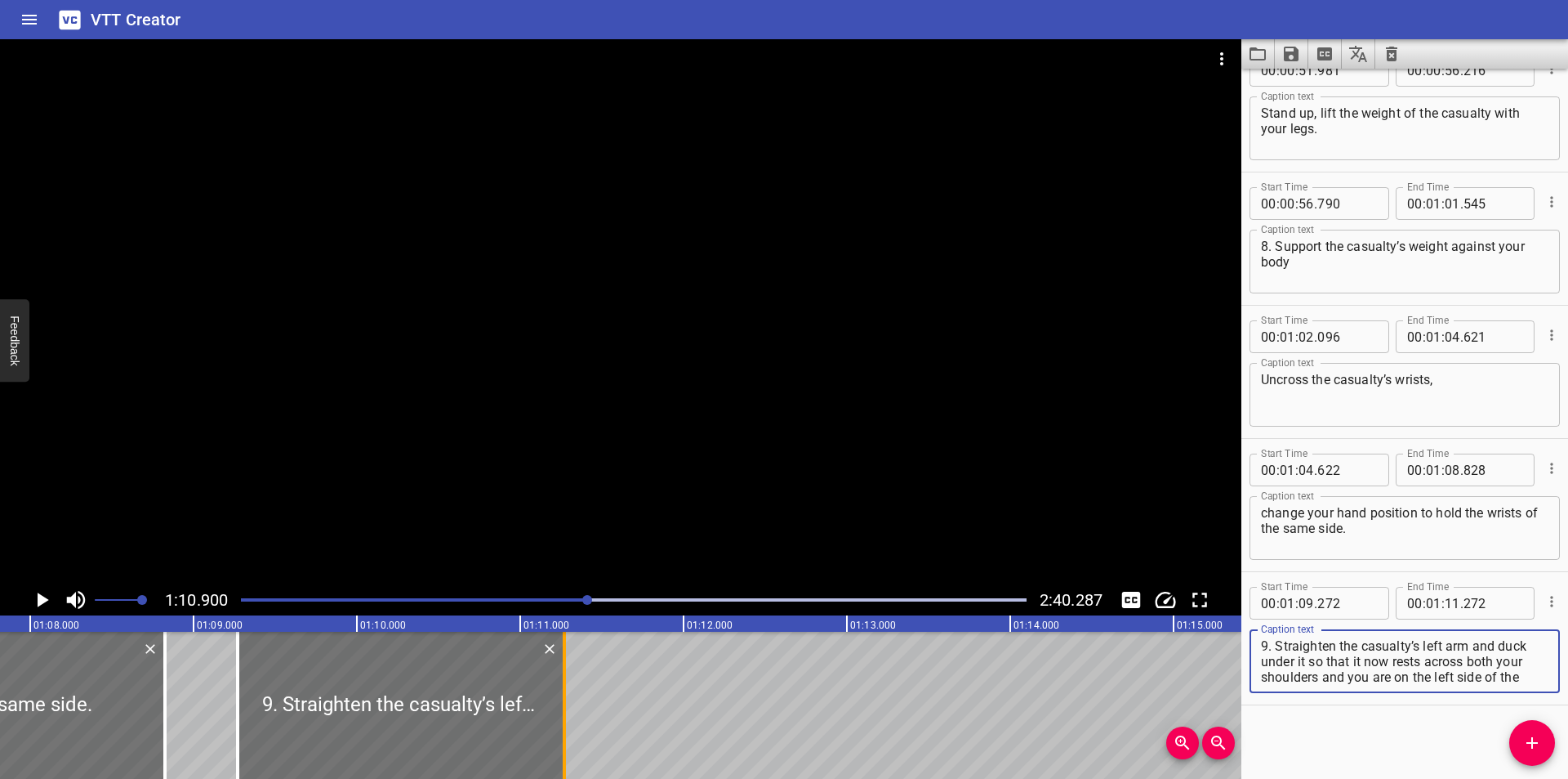
scroll to position [0, 11034]
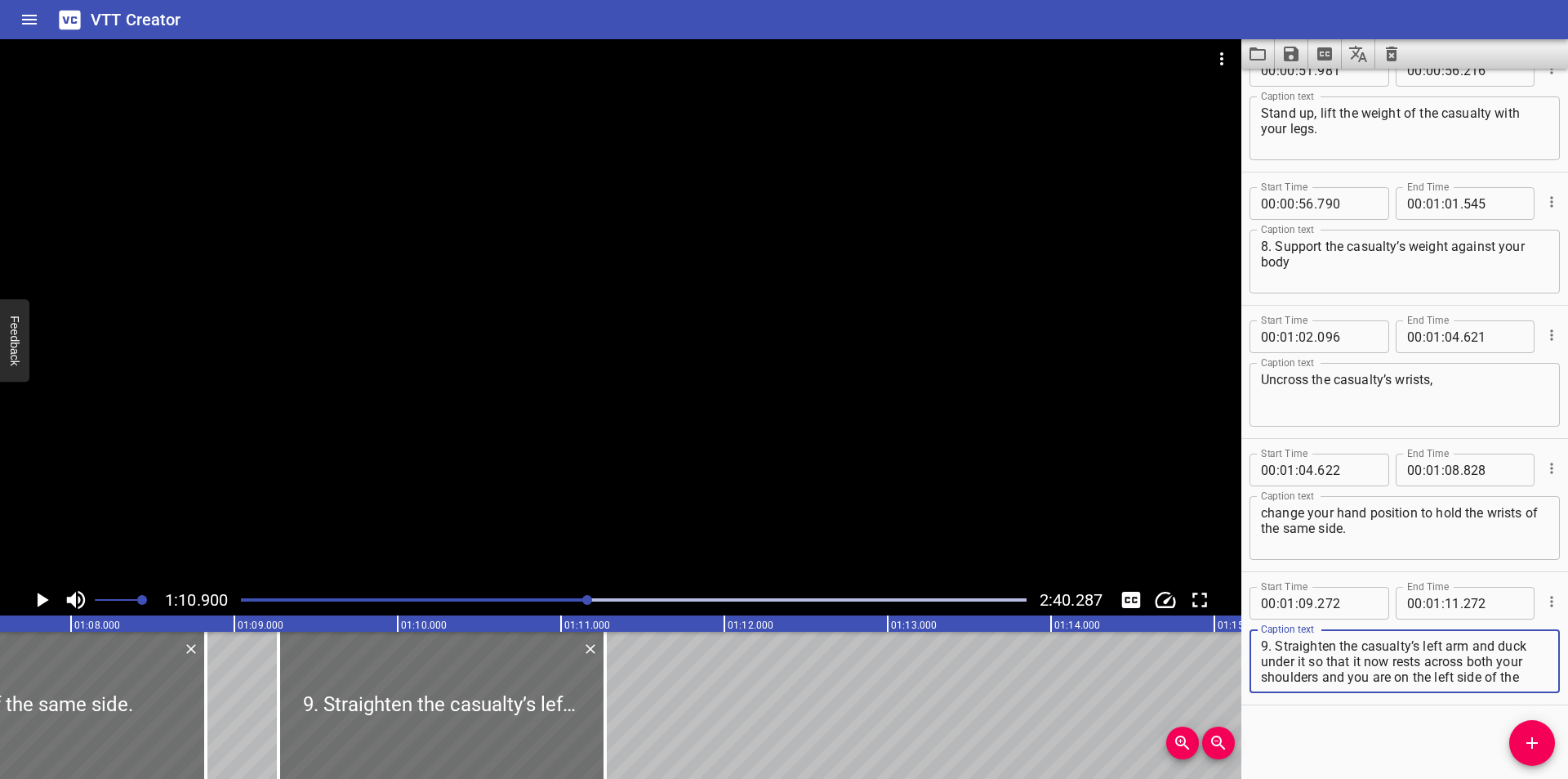
click at [542, 522] on div at bounding box center [620, 311] width 1241 height 545
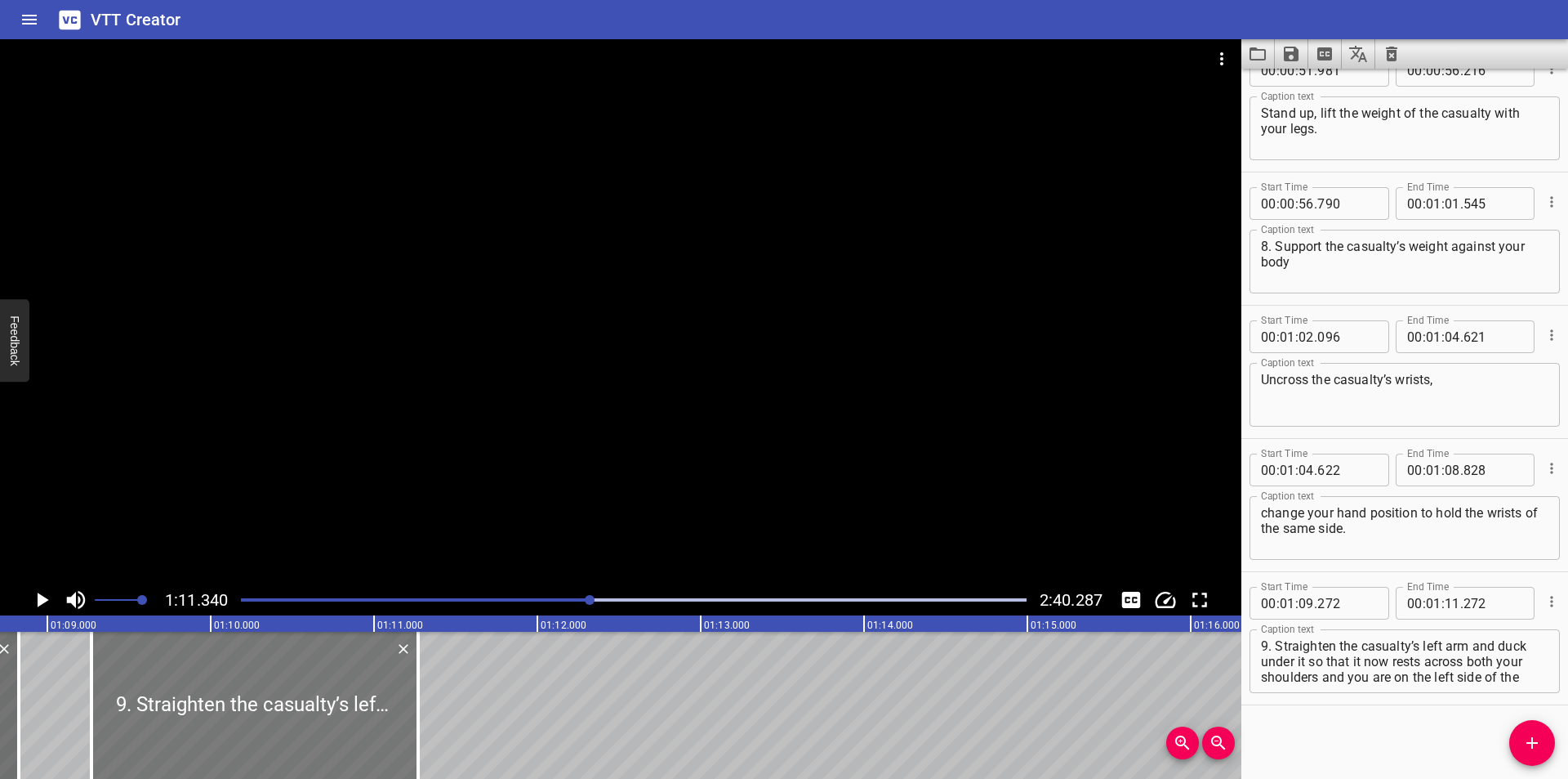
scroll to position [0, 11215]
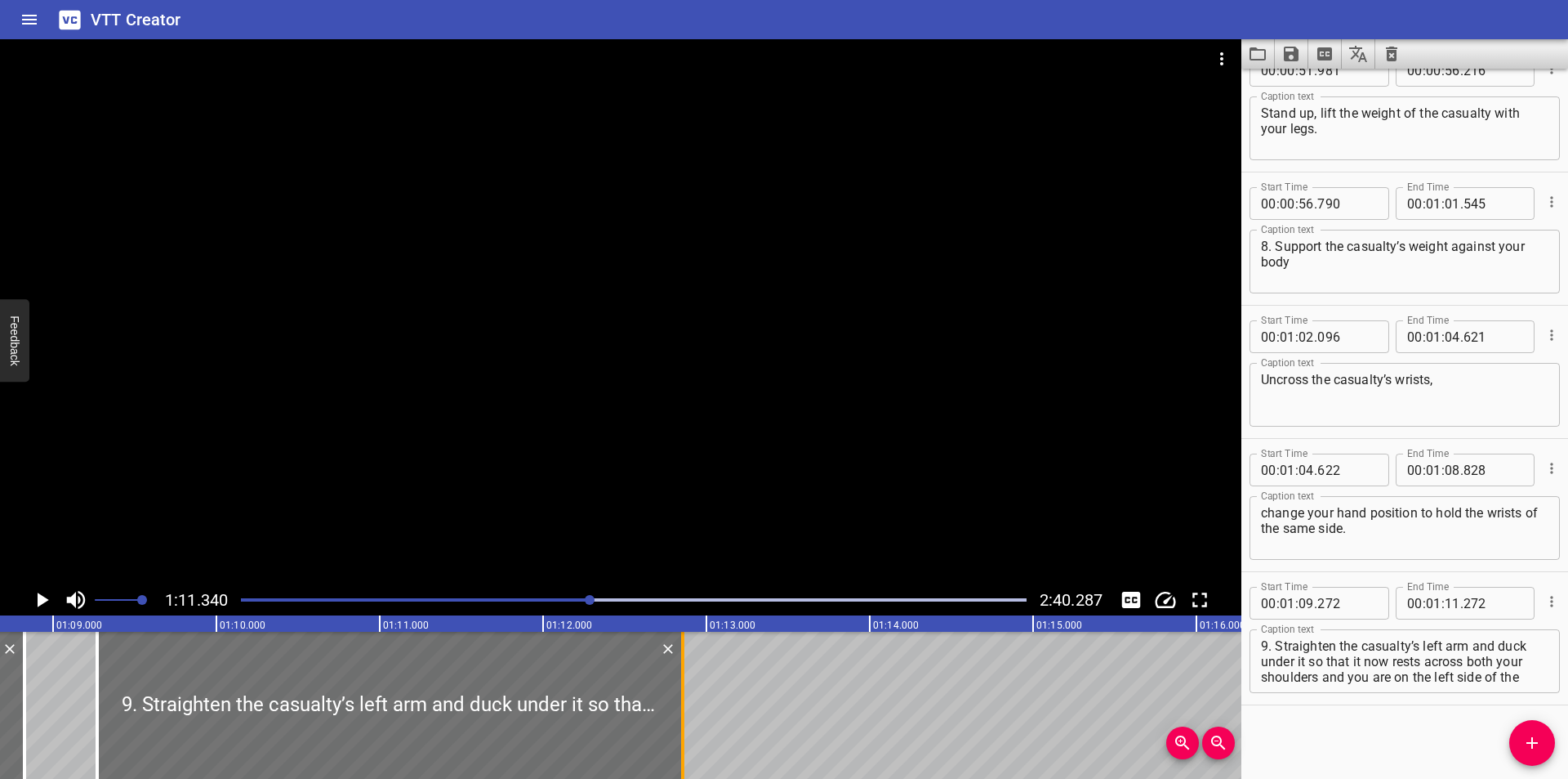
drag, startPoint x: 426, startPoint y: 721, endPoint x: 685, endPoint y: 713, distance: 259.1
click at [685, 713] on div at bounding box center [683, 705] width 17 height 147
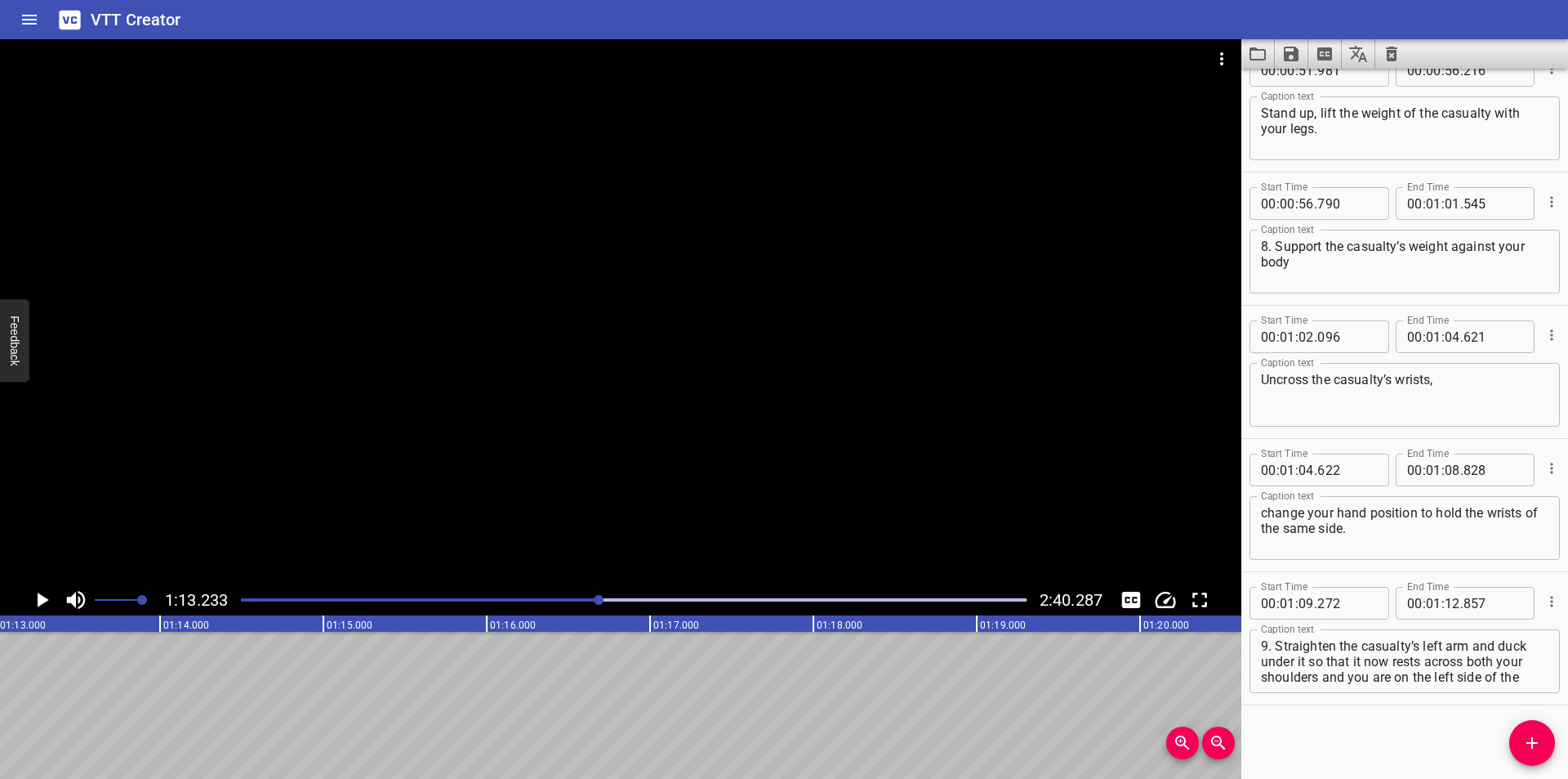
scroll to position [0, 11960]
click at [598, 605] on div at bounding box center [633, 599] width 805 height 23
click at [583, 602] on div at bounding box center [633, 599] width 805 height 23
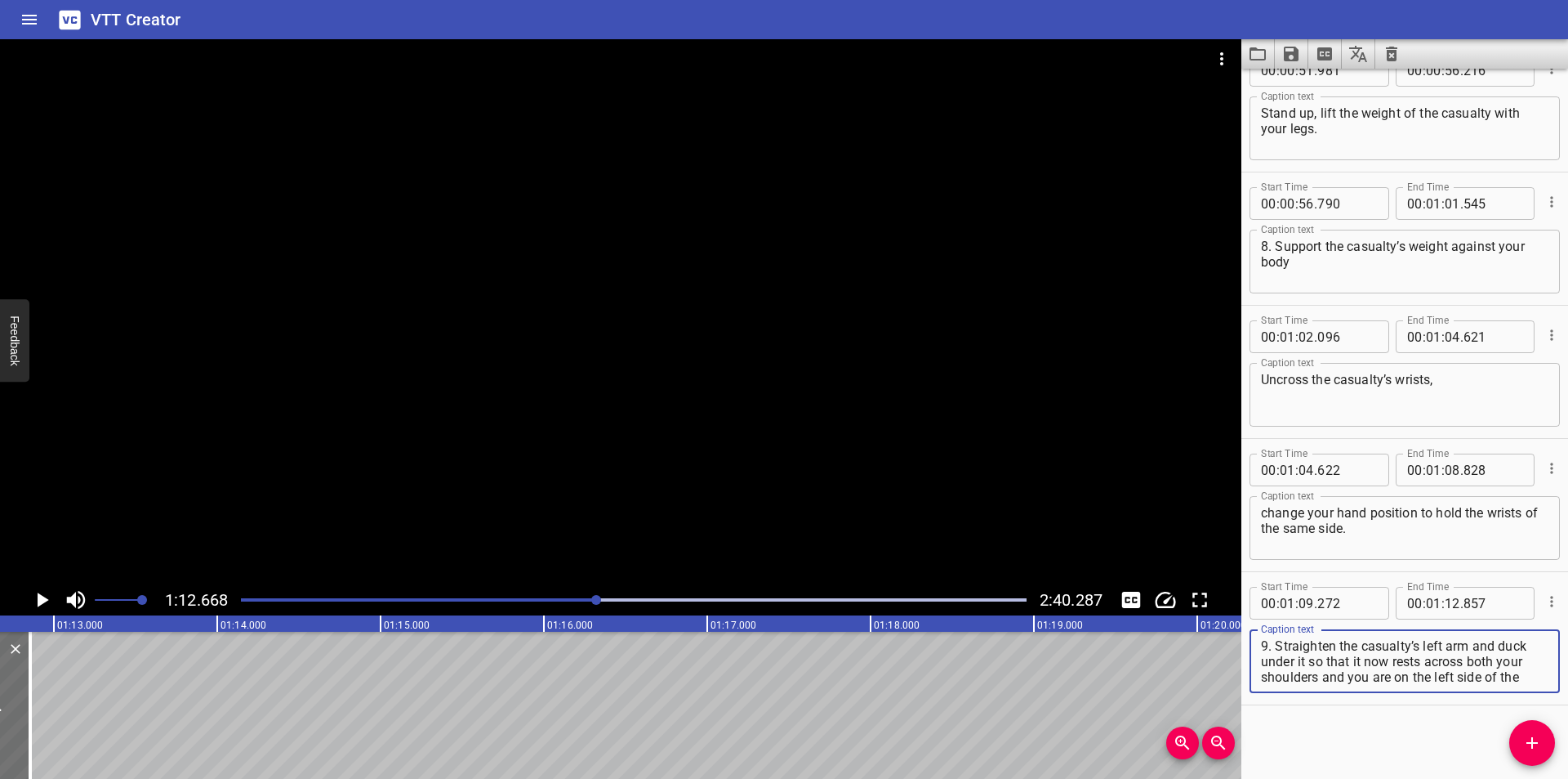
scroll to position [16, 0]
drag, startPoint x: 1476, startPoint y: 649, endPoint x: 1544, endPoint y: 730, distance: 105.8
click at [1544, 730] on div "Start Time 00 : 00 : 00 . 000 Start Time End Time 00 : 00 : 04 . 820 End Time C…" at bounding box center [1404, 423] width 327 height 710
click at [1539, 741] on icon "Add Cue" at bounding box center [1531, 742] width 20 height 20
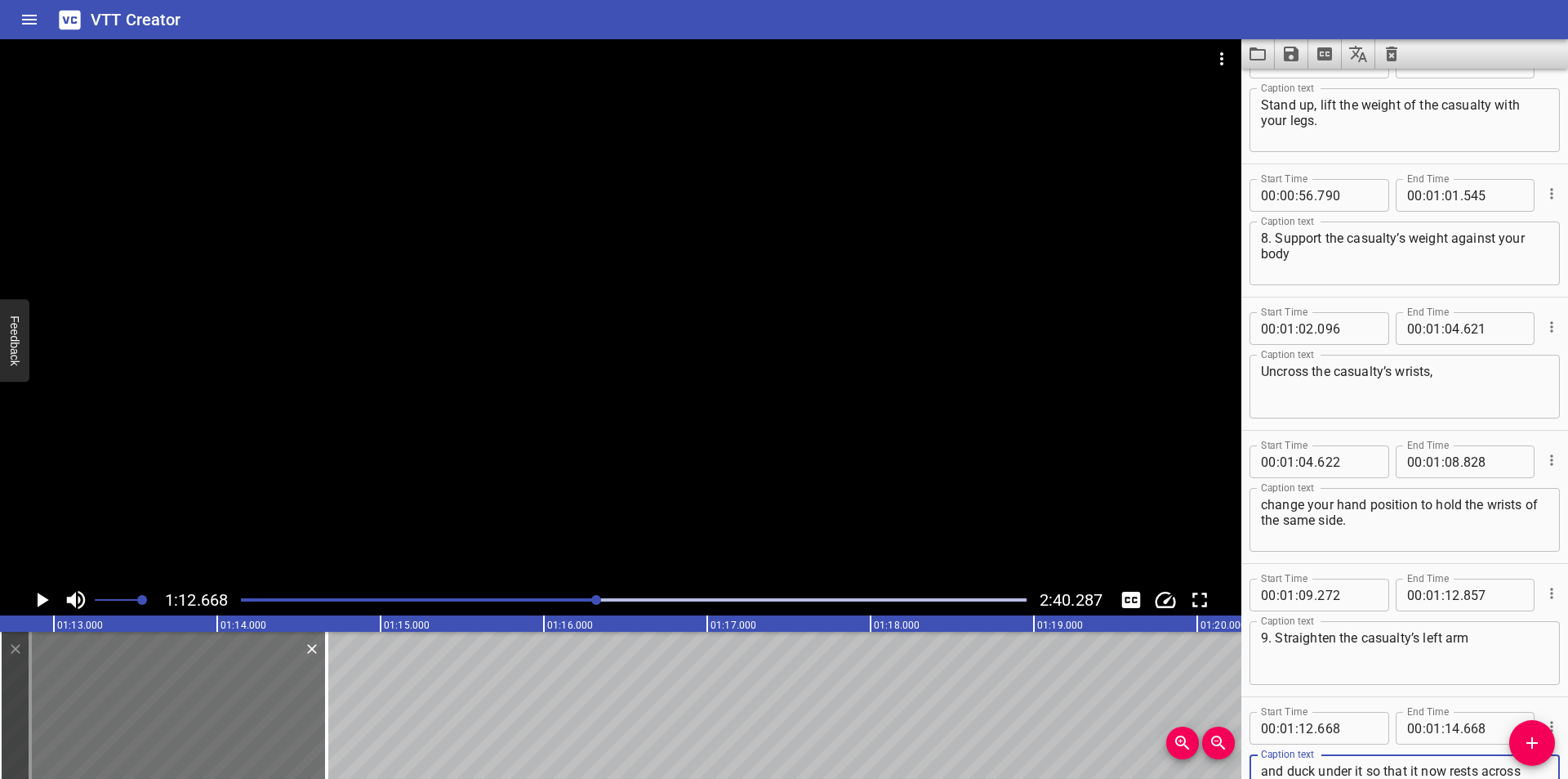
scroll to position [1783, 0]
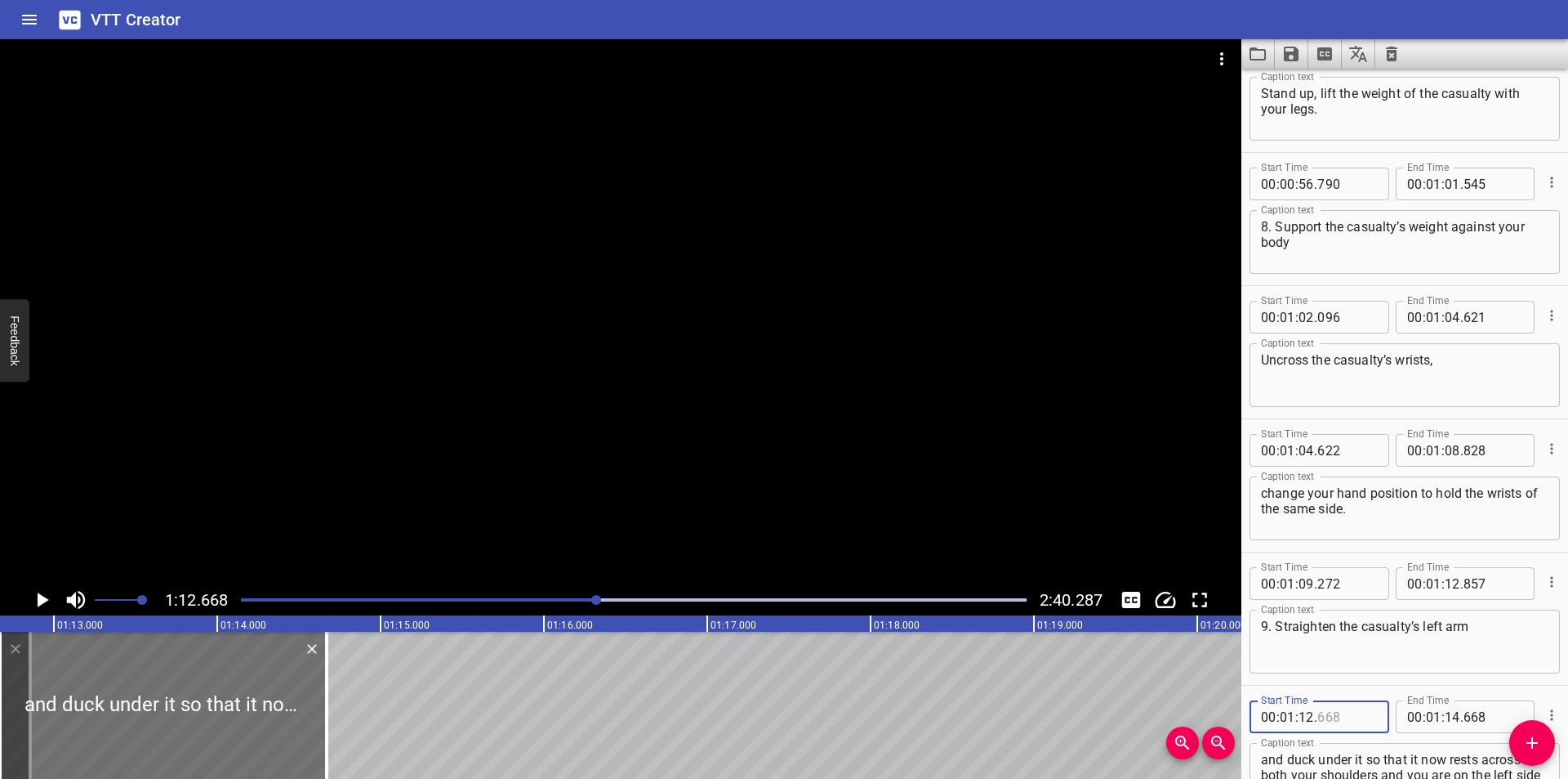
click at [1343, 709] on input "number" at bounding box center [1347, 716] width 59 height 33
click at [853, 432] on div at bounding box center [620, 311] width 1241 height 545
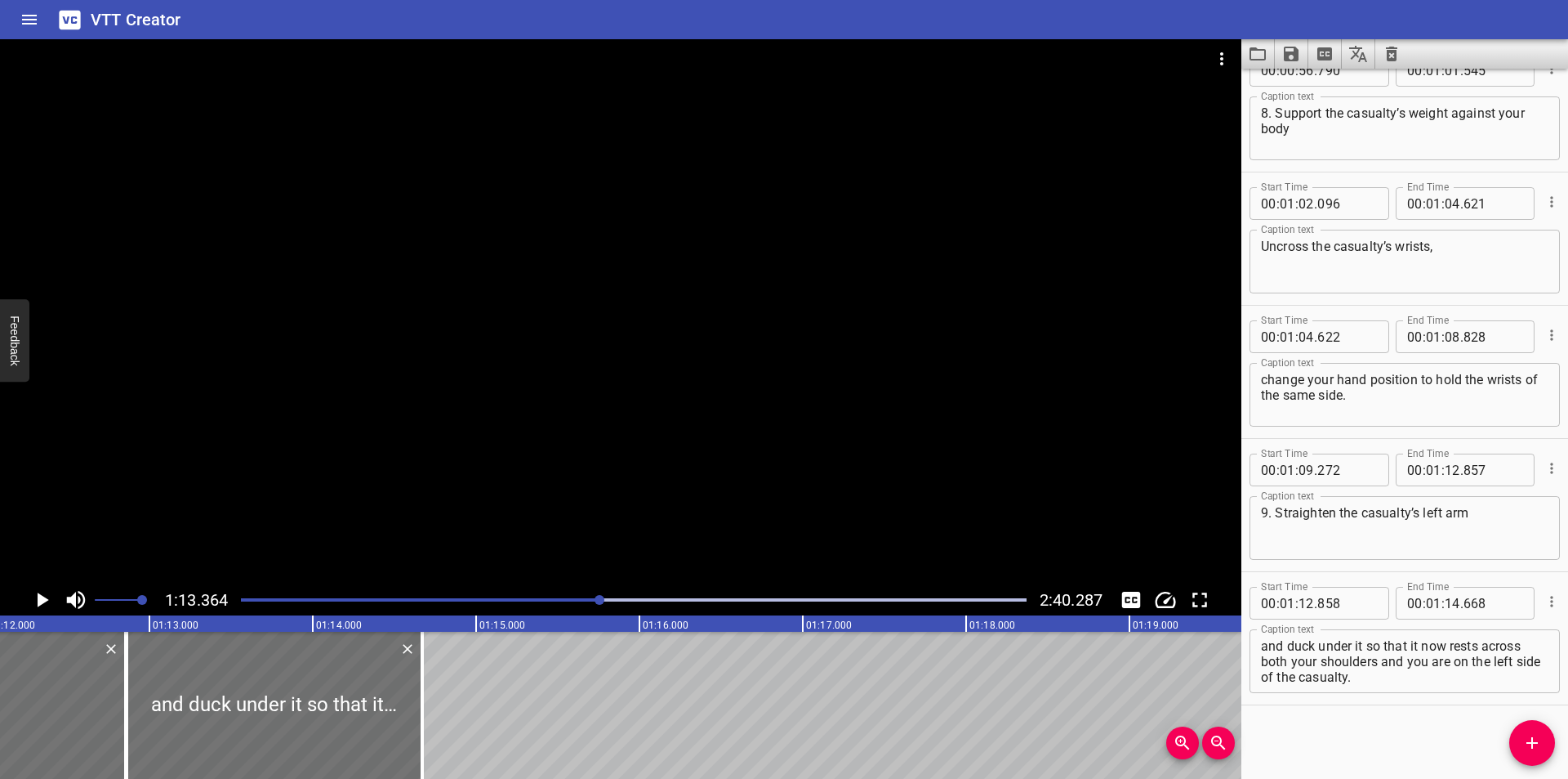
scroll to position [0, 11763]
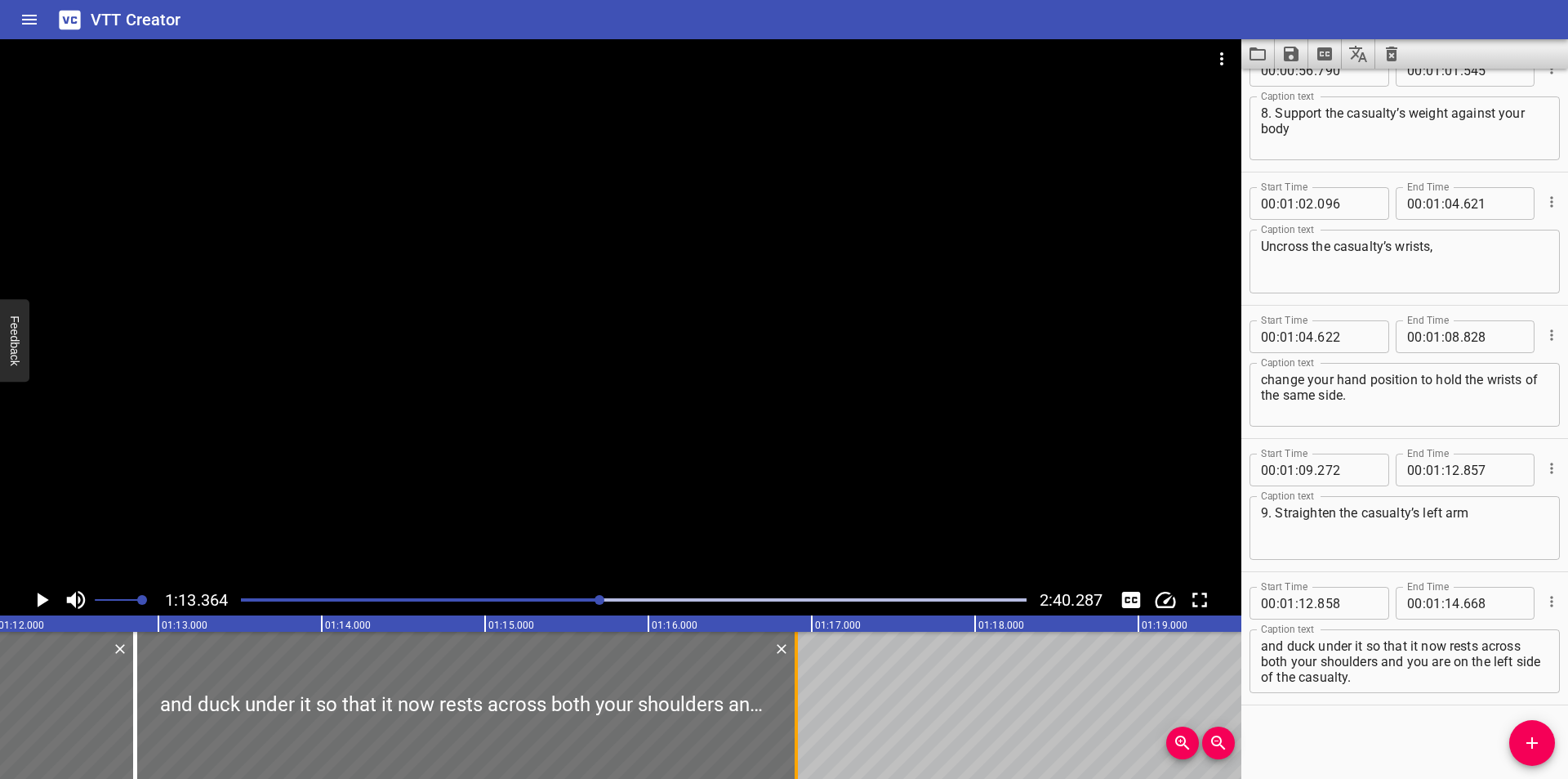
drag, startPoint x: 433, startPoint y: 729, endPoint x: 797, endPoint y: 710, distance: 364.5
click at [797, 710] on div at bounding box center [796, 705] width 17 height 147
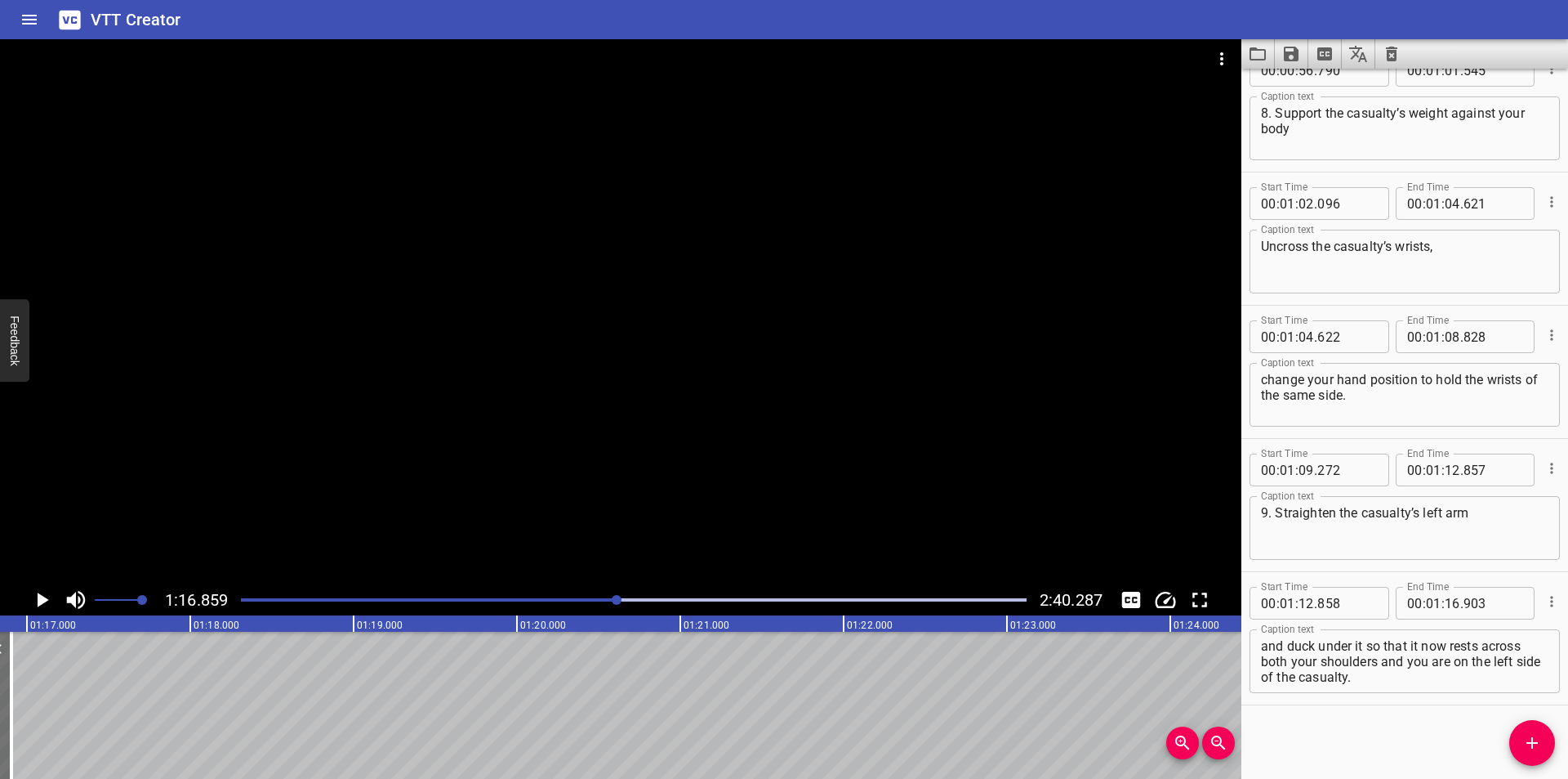
scroll to position [0, 12552]
drag, startPoint x: 1394, startPoint y: 672, endPoint x: 1382, endPoint y: 663, distance: 15.0
click at [1382, 663] on textarea "and duck under it so that it now rests across both your shoulders and you are o…" at bounding box center [1404, 660] width 288 height 46
click at [1530, 735] on icon "Add Cue" at bounding box center [1531, 742] width 20 height 20
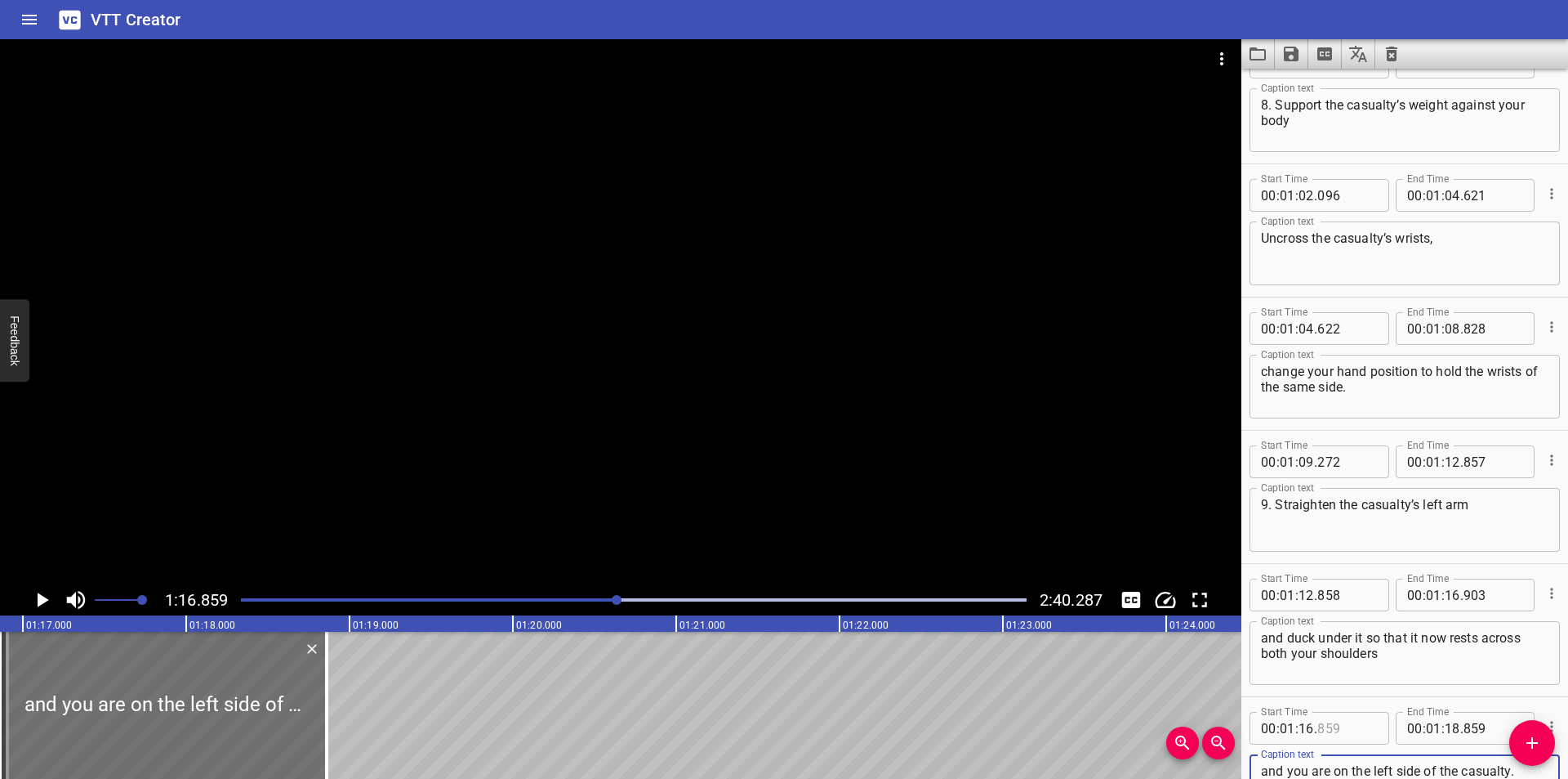
click at [1341, 726] on input "number" at bounding box center [1347, 728] width 59 height 33
click at [685, 476] on div at bounding box center [620, 311] width 1241 height 545
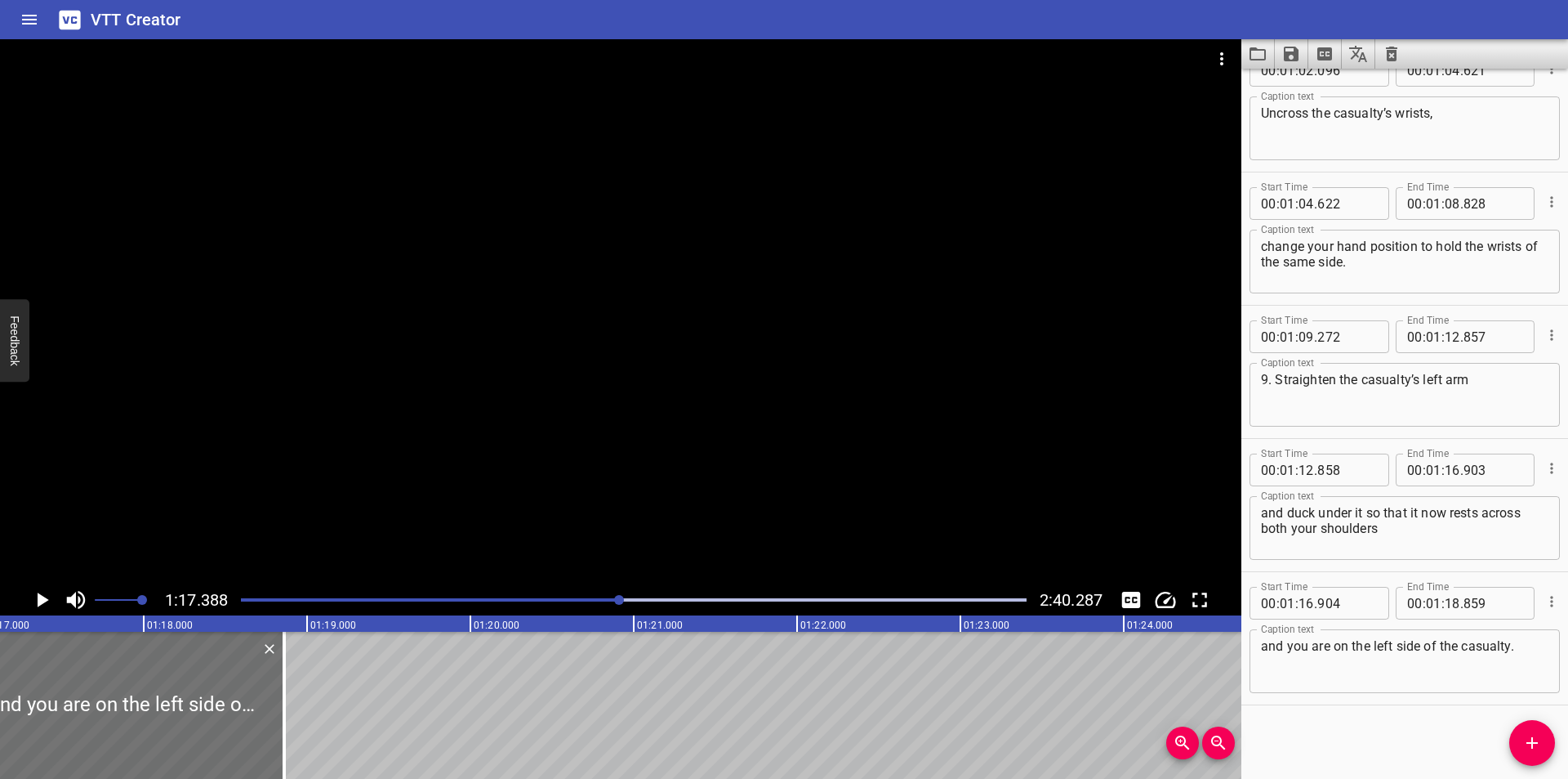
scroll to position [0, 12639]
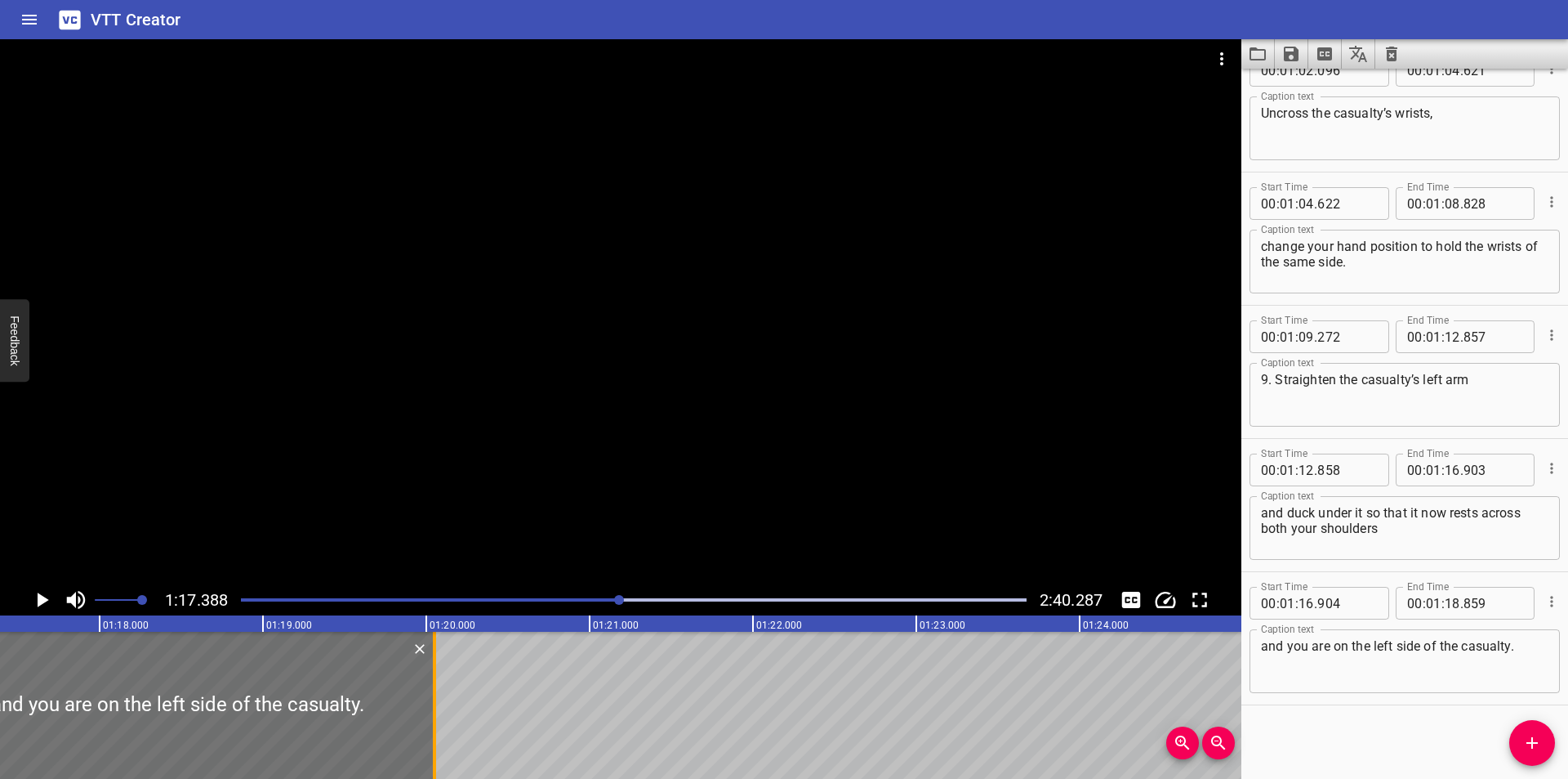
drag, startPoint x: 245, startPoint y: 719, endPoint x: 440, endPoint y: 695, distance: 196.5
click at [440, 695] on div at bounding box center [434, 705] width 17 height 147
click at [441, 695] on div at bounding box center [434, 705] width 17 height 147
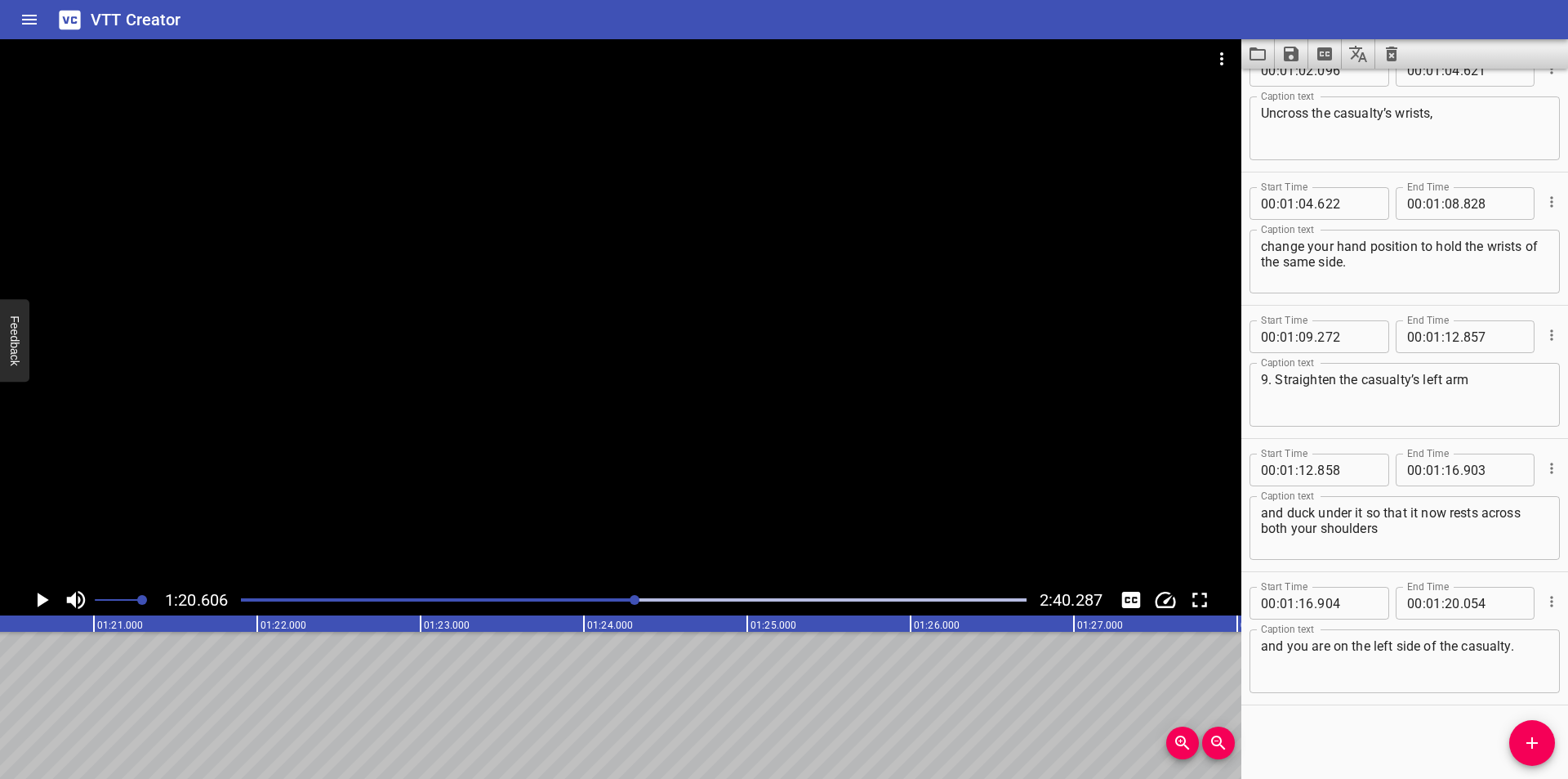
scroll to position [0, 13163]
click at [1540, 728] on button "Add Cue" at bounding box center [1531, 742] width 45 height 45
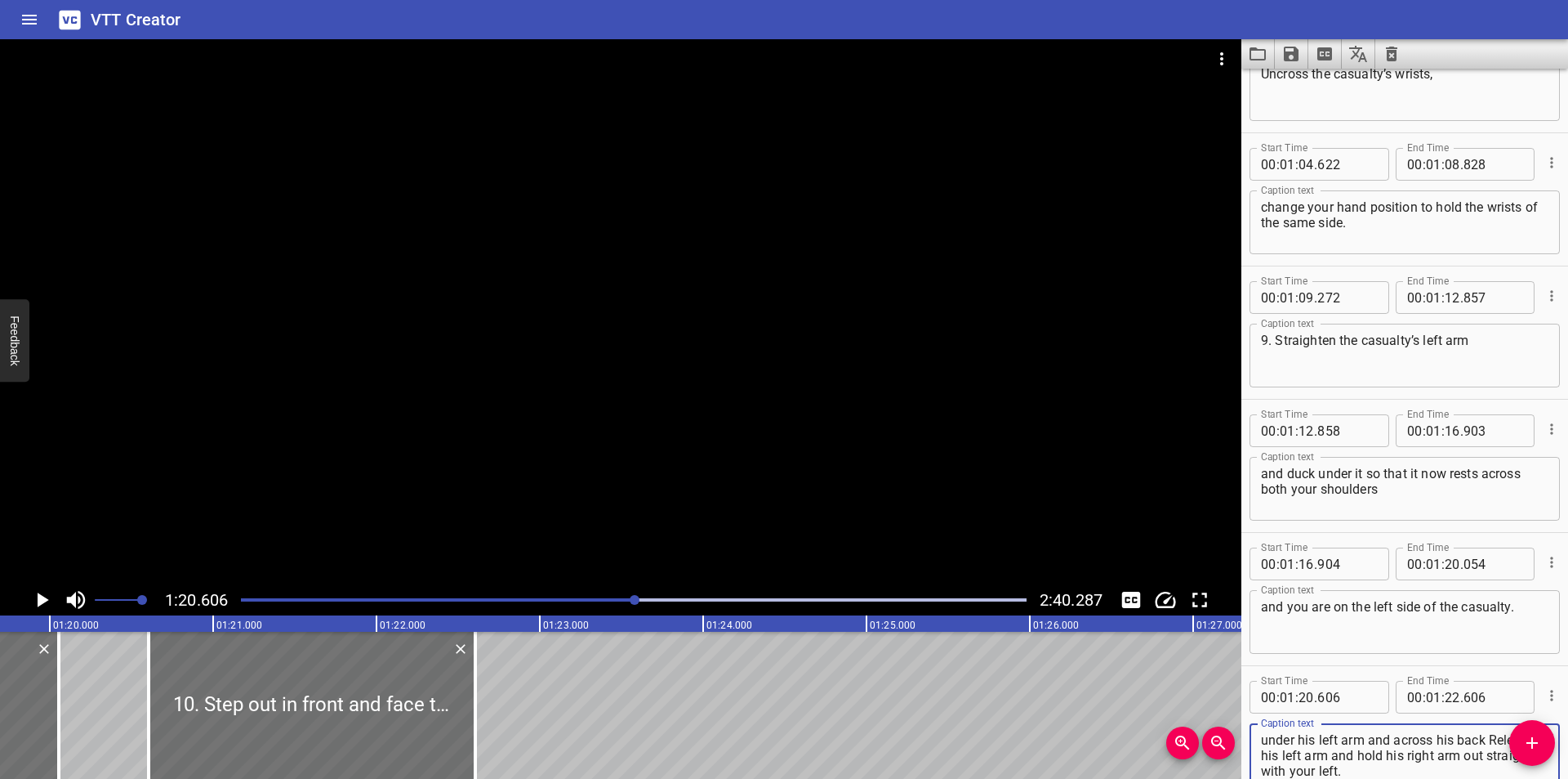
scroll to position [0, 13000]
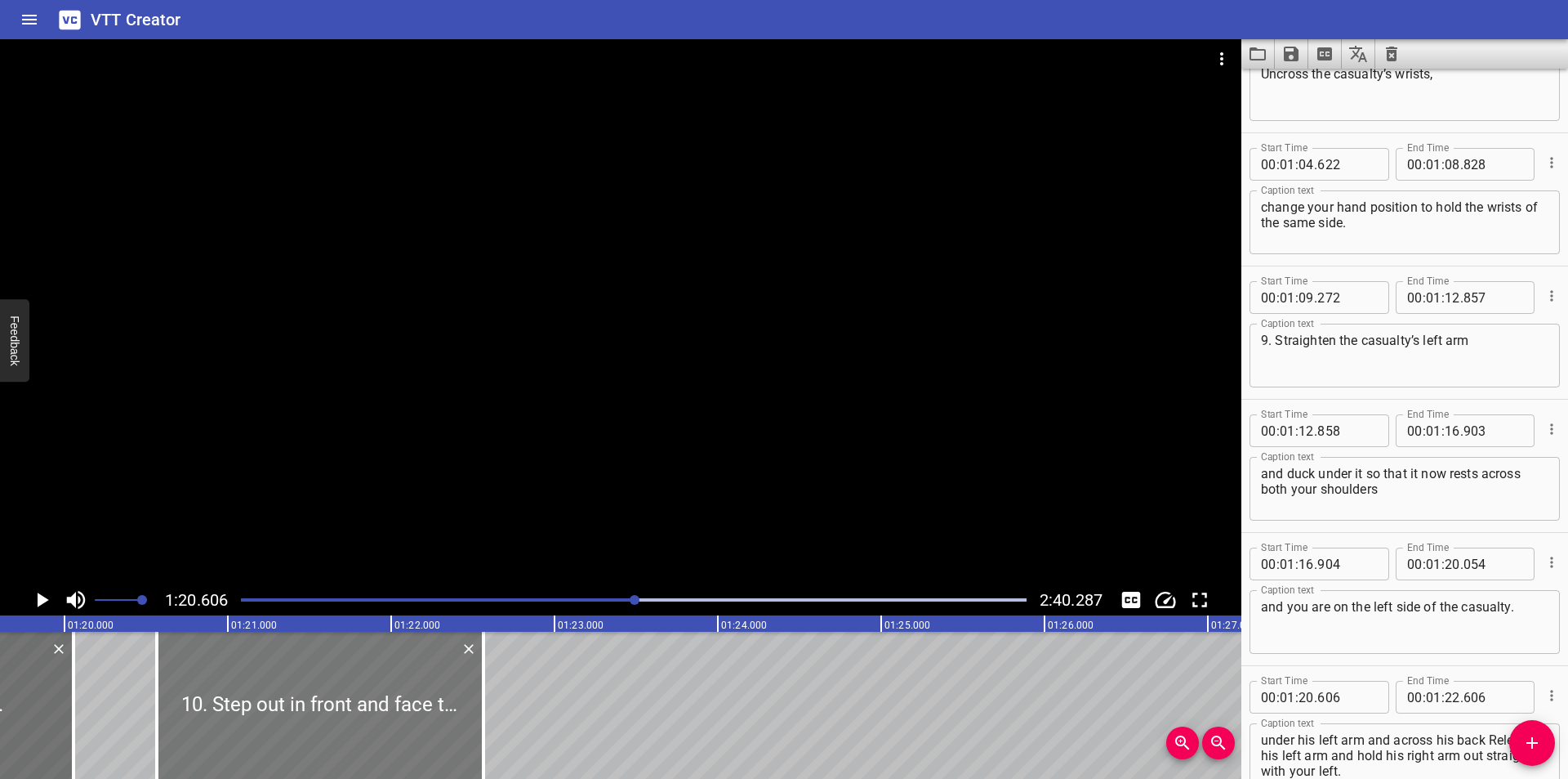
click at [414, 704] on div at bounding box center [320, 705] width 327 height 147
click at [413, 660] on div at bounding box center [322, 705] width 327 height 147
click at [486, 442] on div at bounding box center [620, 311] width 1241 height 545
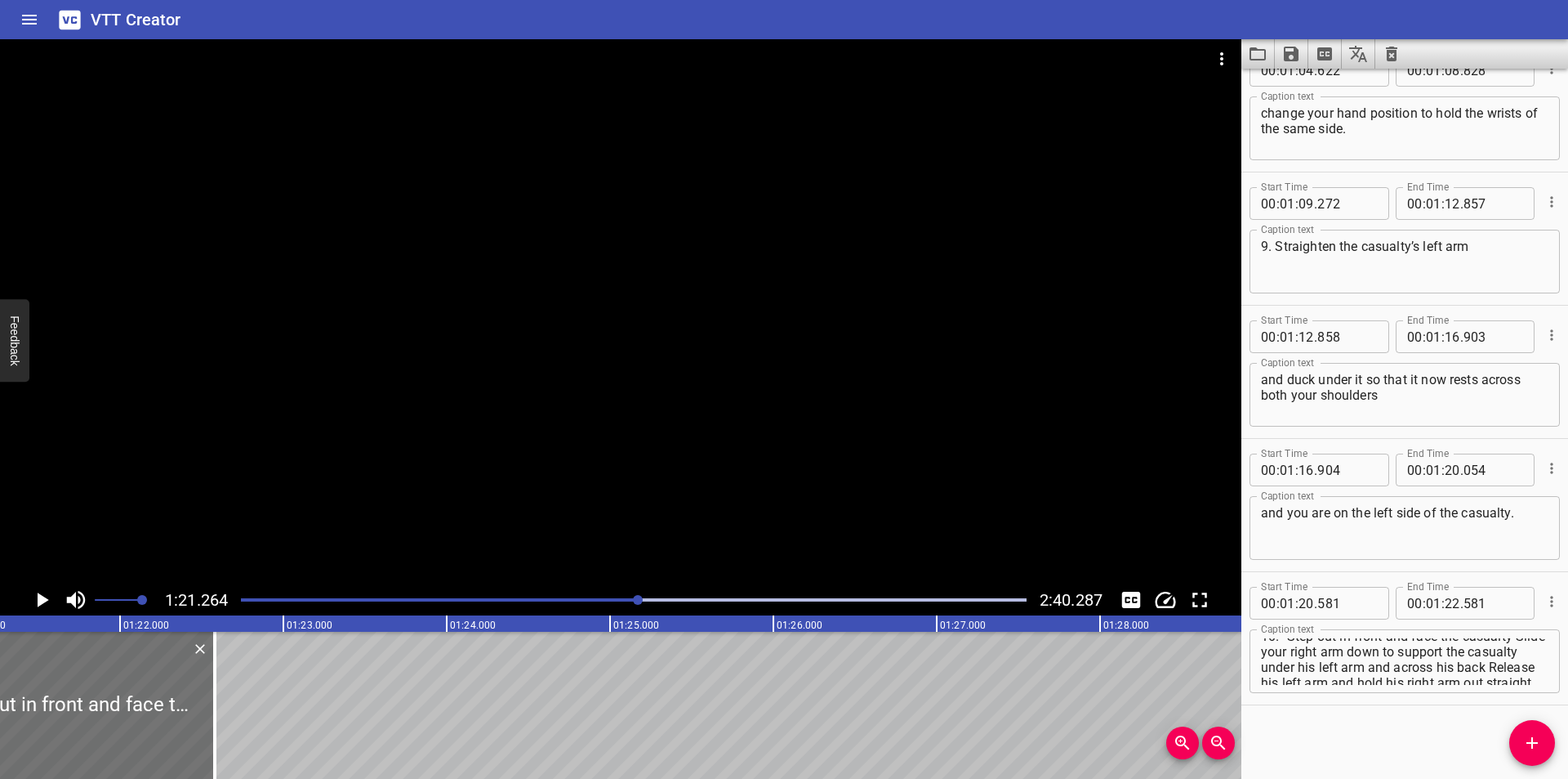
scroll to position [0, 0]
click at [1286, 648] on textarea "10. Step out in front and face the casualty Slide your right arm down to suppor…" at bounding box center [1404, 660] width 288 height 46
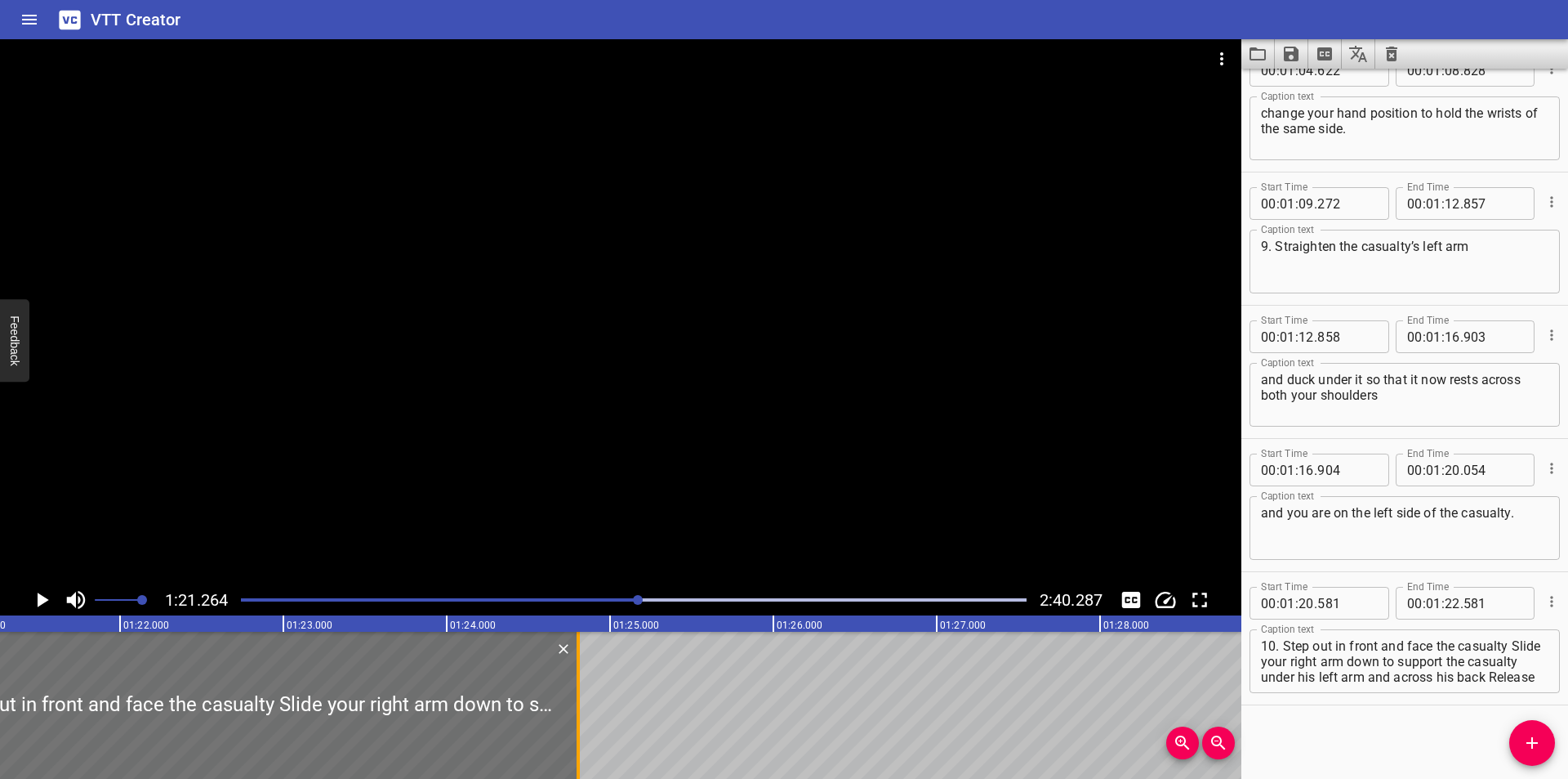
drag, startPoint x: 207, startPoint y: 716, endPoint x: 571, endPoint y: 702, distance: 364.3
click at [571, 702] on div at bounding box center [578, 705] width 17 height 147
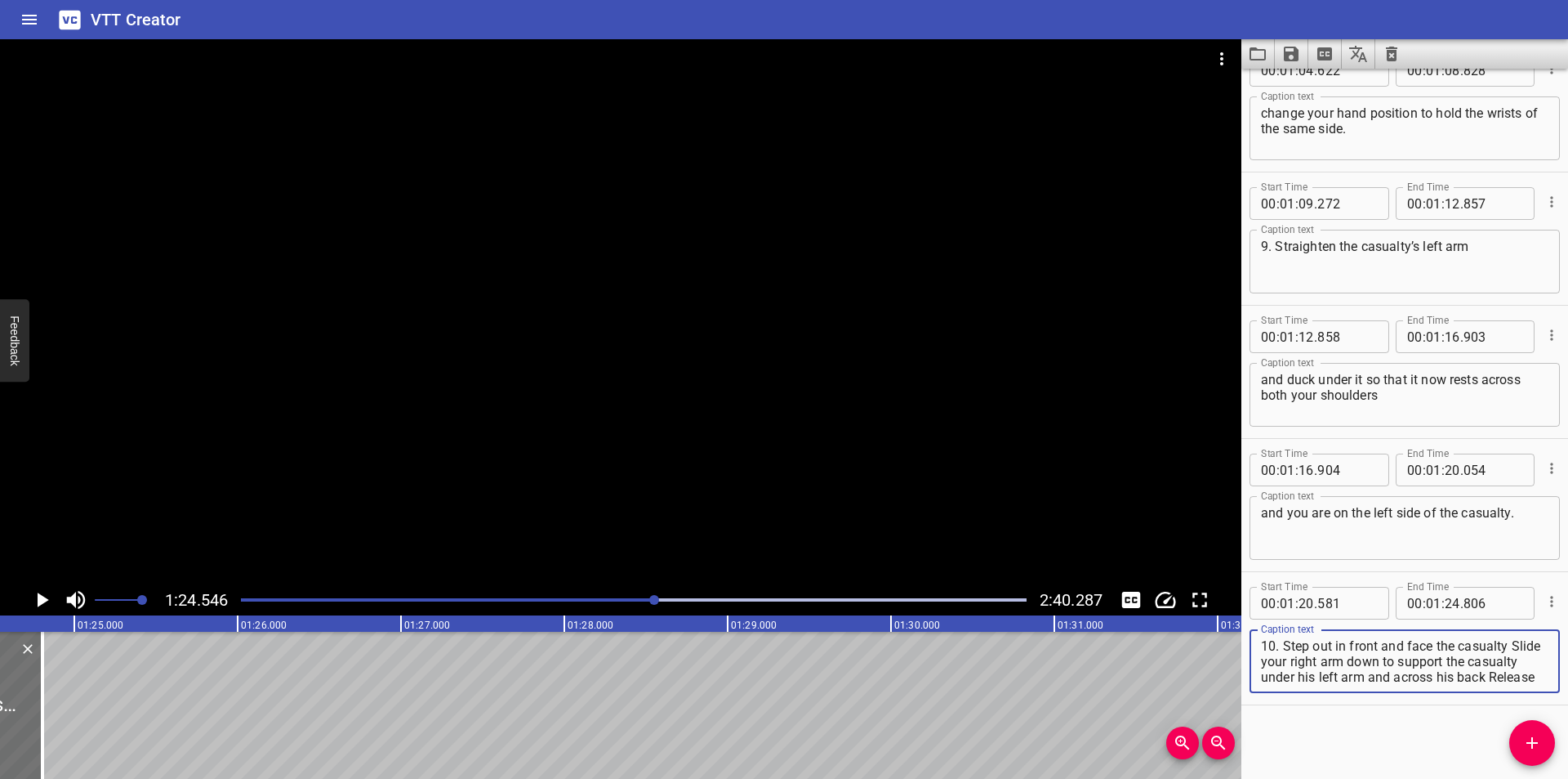
scroll to position [31, 0]
drag, startPoint x: 1263, startPoint y: 660, endPoint x: 1526, endPoint y: 719, distance: 269.5
click at [1526, 719] on div "Start Time 00 : 00 : 00 . 000 Start Time End Time 00 : 00 : 04 . 820 End Time C…" at bounding box center [1404, 423] width 327 height 710
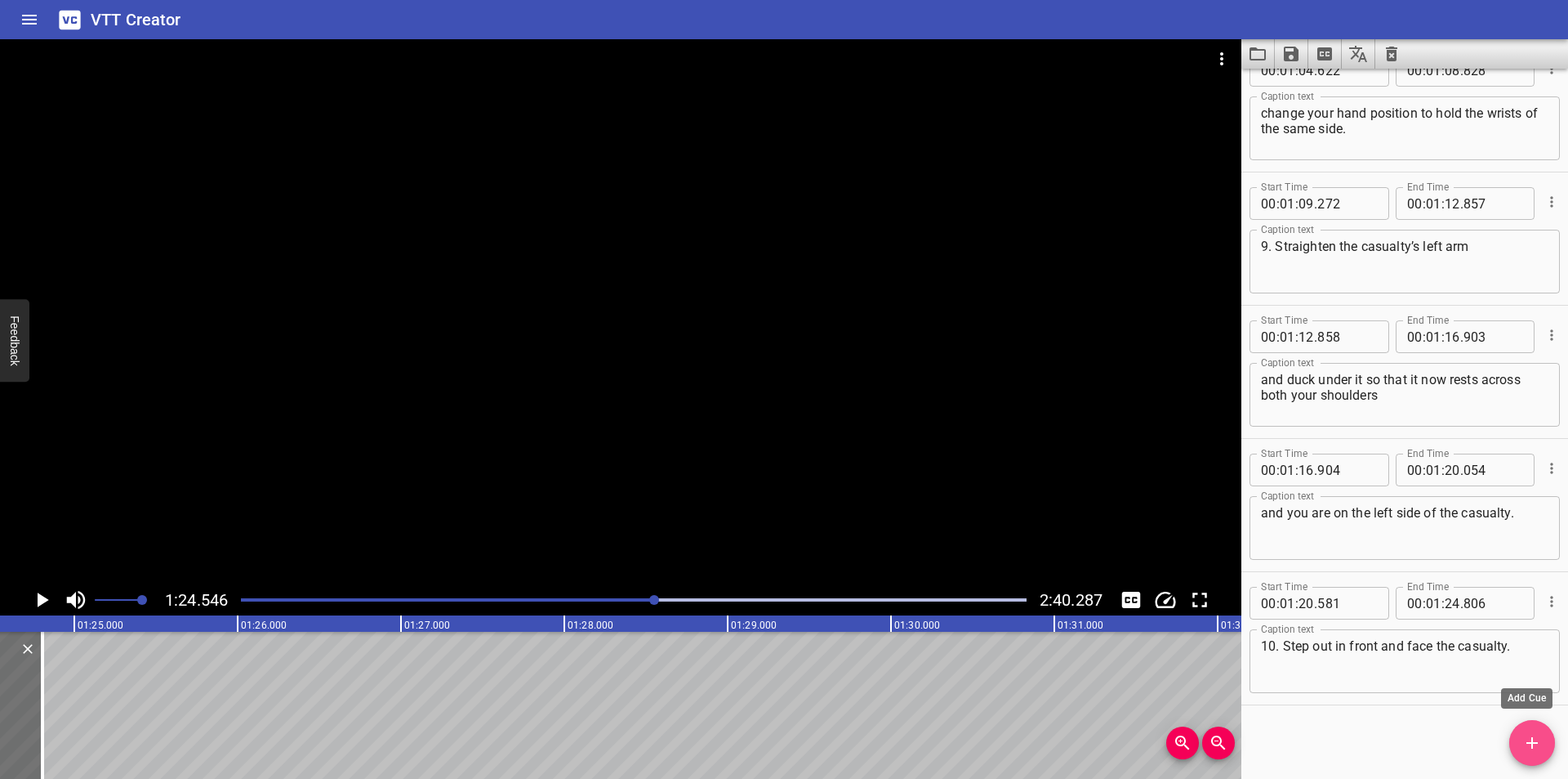
click at [1528, 738] on icon "Add Cue" at bounding box center [1531, 742] width 20 height 20
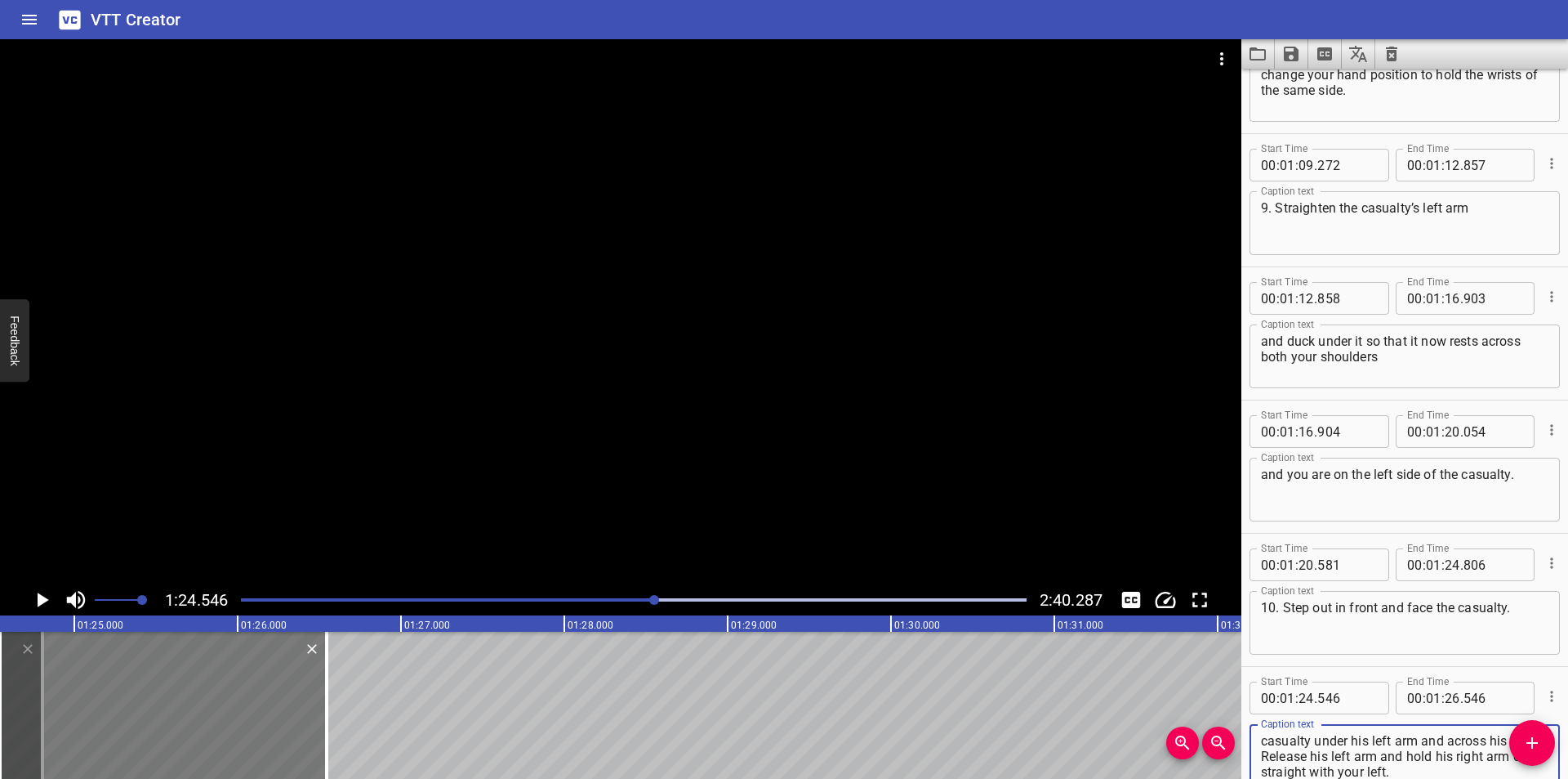
scroll to position [2203, 0]
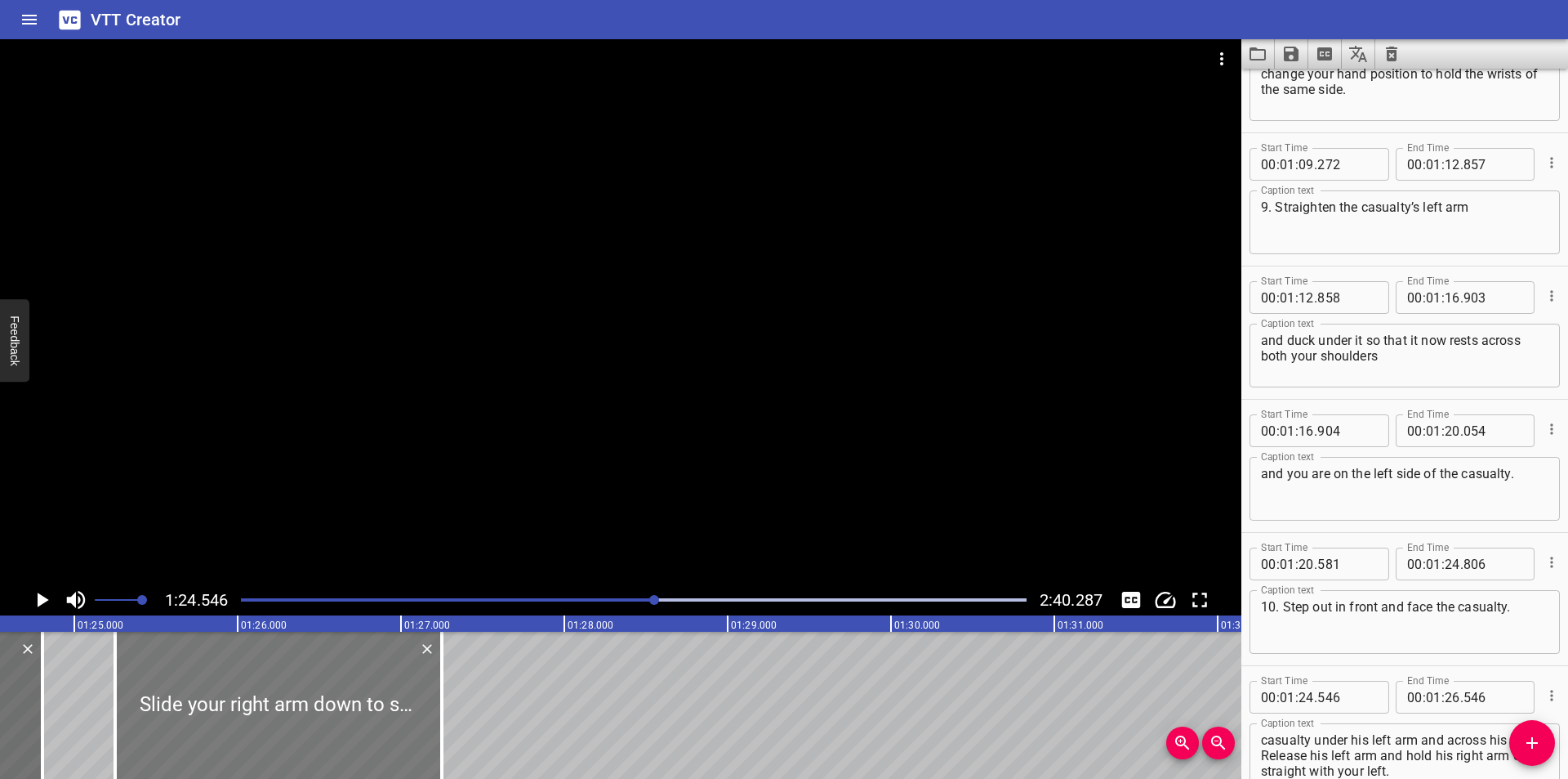
drag, startPoint x: 264, startPoint y: 714, endPoint x: 378, endPoint y: 721, distance: 114.2
click at [378, 721] on div at bounding box center [279, 705] width 327 height 147
click at [584, 520] on div at bounding box center [620, 311] width 1241 height 545
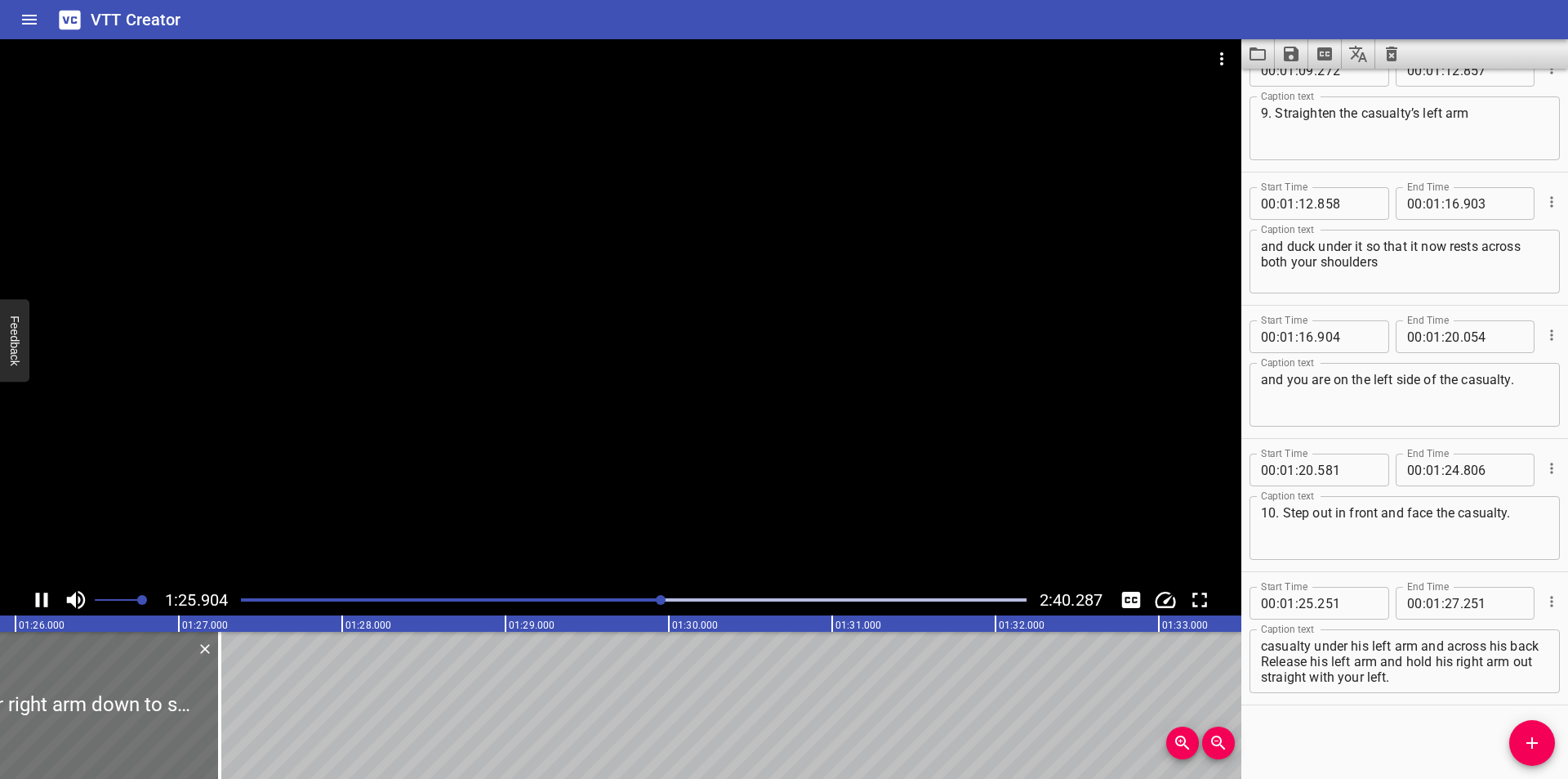
scroll to position [0, 0]
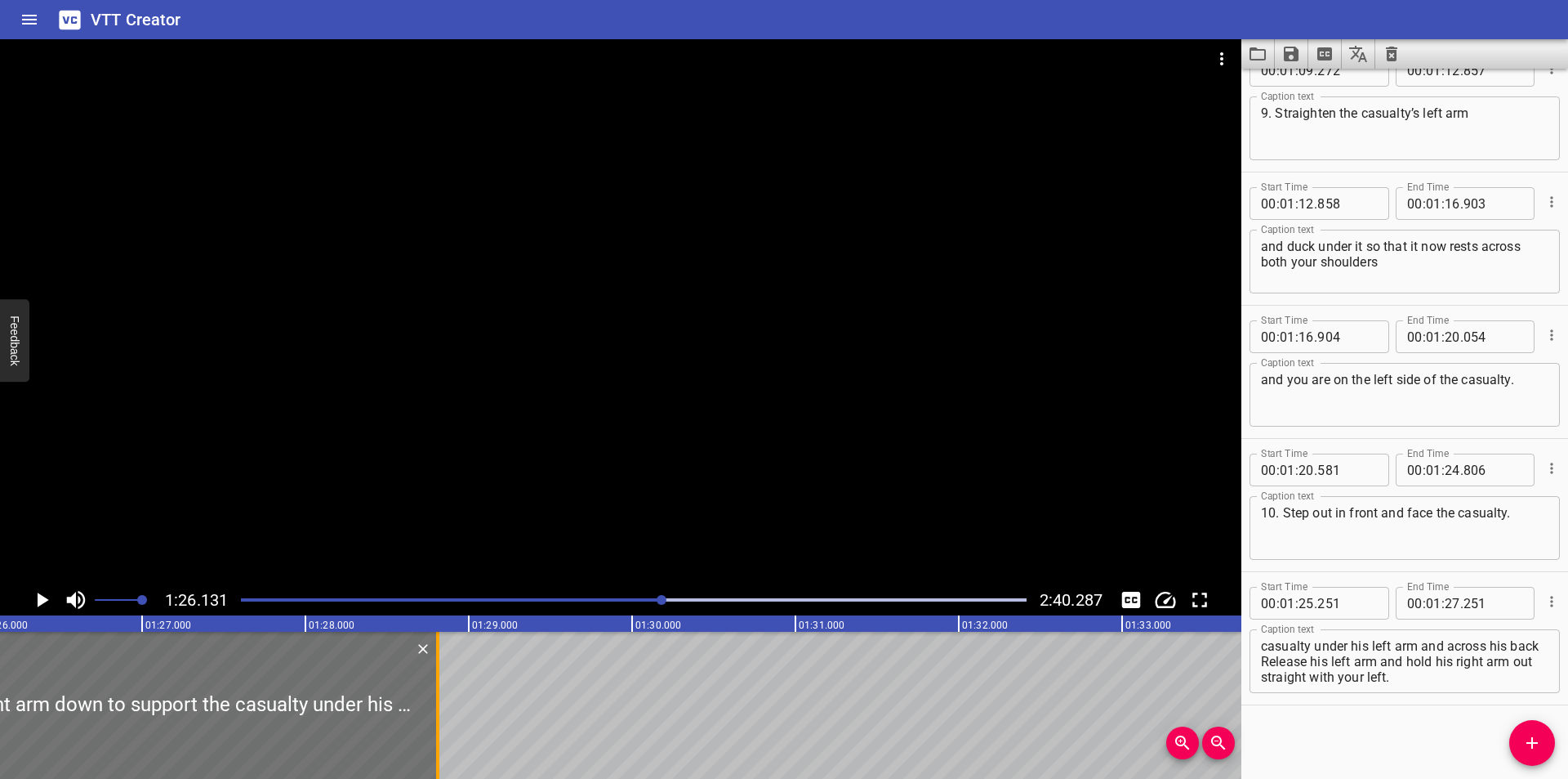
drag, startPoint x: 186, startPoint y: 721, endPoint x: 440, endPoint y: 727, distance: 254.1
click at [440, 727] on div at bounding box center [438, 705] width 17 height 147
click at [435, 729] on div at bounding box center [433, 705] width 17 height 147
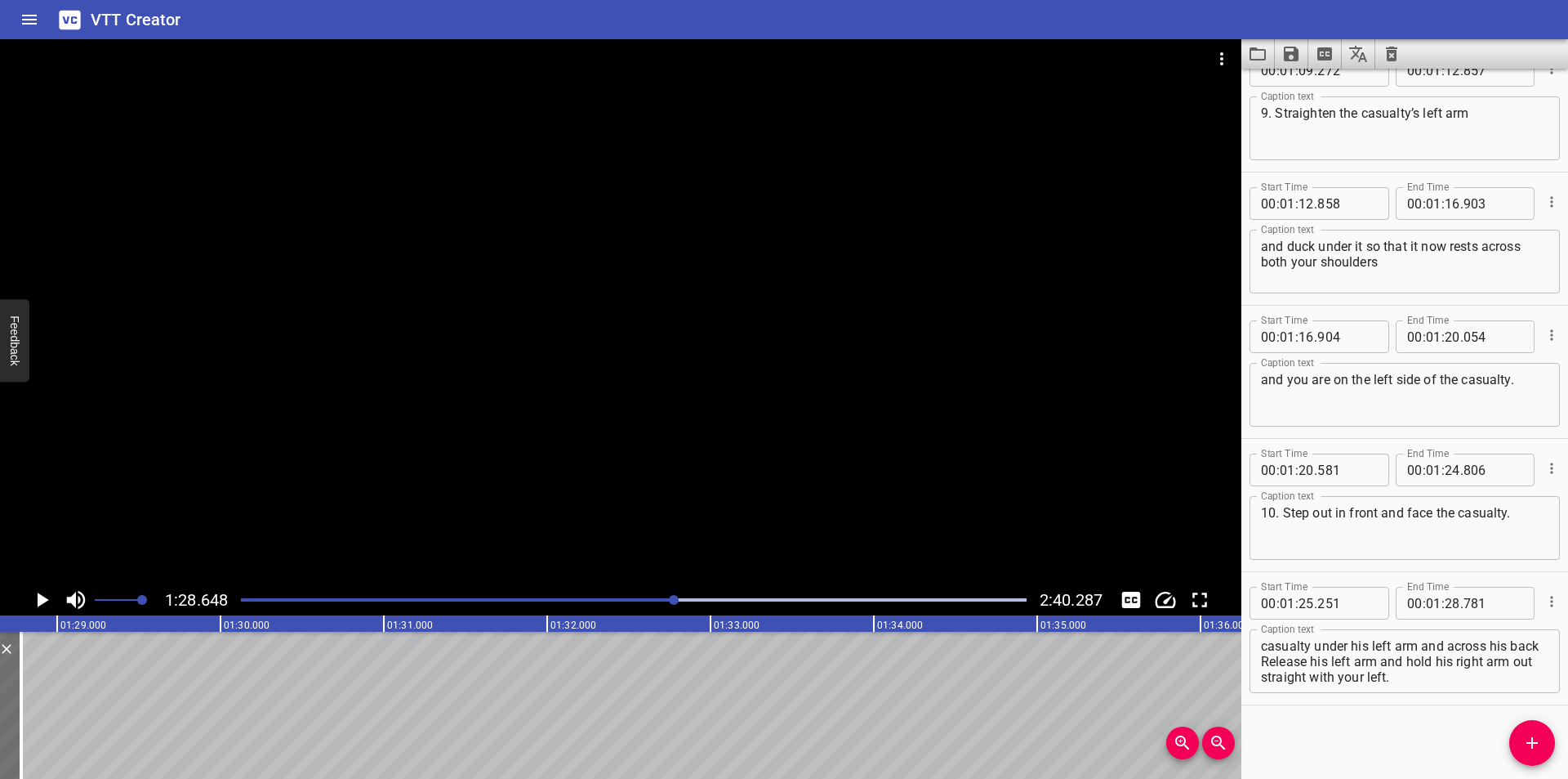
scroll to position [16, 0]
drag, startPoint x: 1315, startPoint y: 648, endPoint x: 1470, endPoint y: 753, distance: 187.2
click at [1470, 753] on div "Start Time 00 : 00 : 00 . 000 Start Time End Time 00 : 00 : 04 . 820 End Time C…" at bounding box center [1404, 423] width 327 height 710
click at [1522, 733] on icon "Add Cue" at bounding box center [1531, 742] width 20 height 20
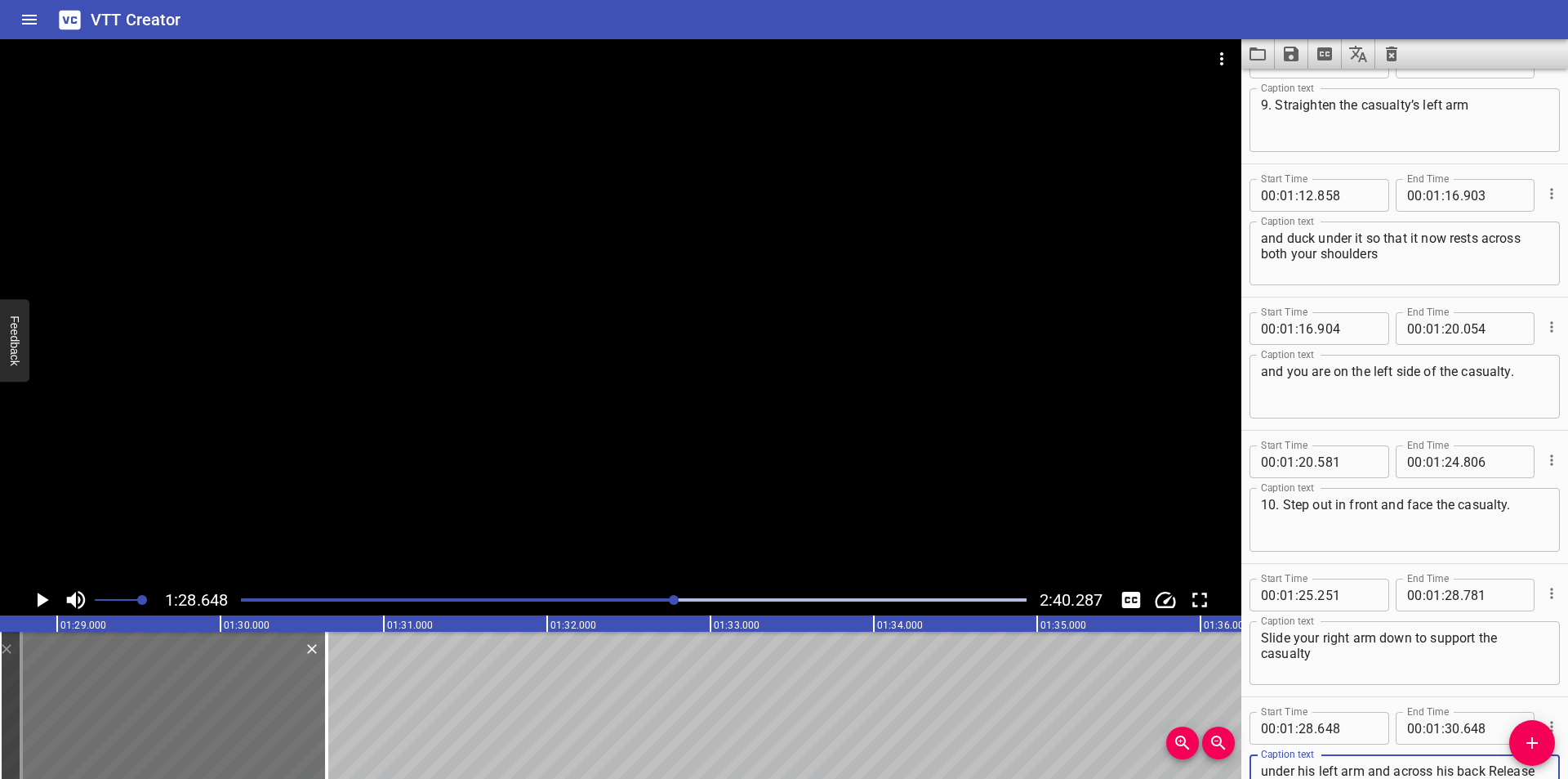
scroll to position [2336, 0]
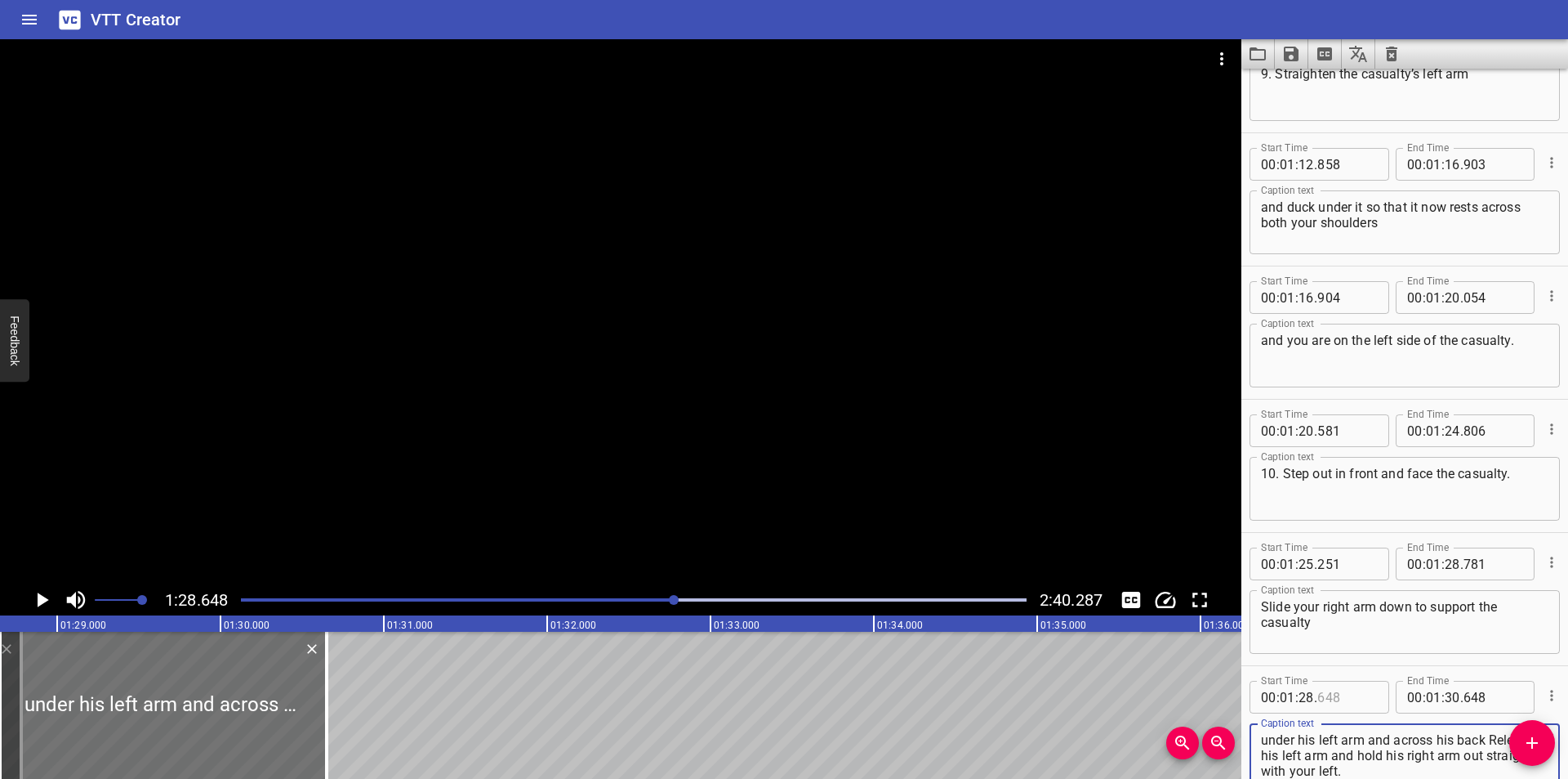
click at [1337, 700] on input "number" at bounding box center [1347, 696] width 59 height 33
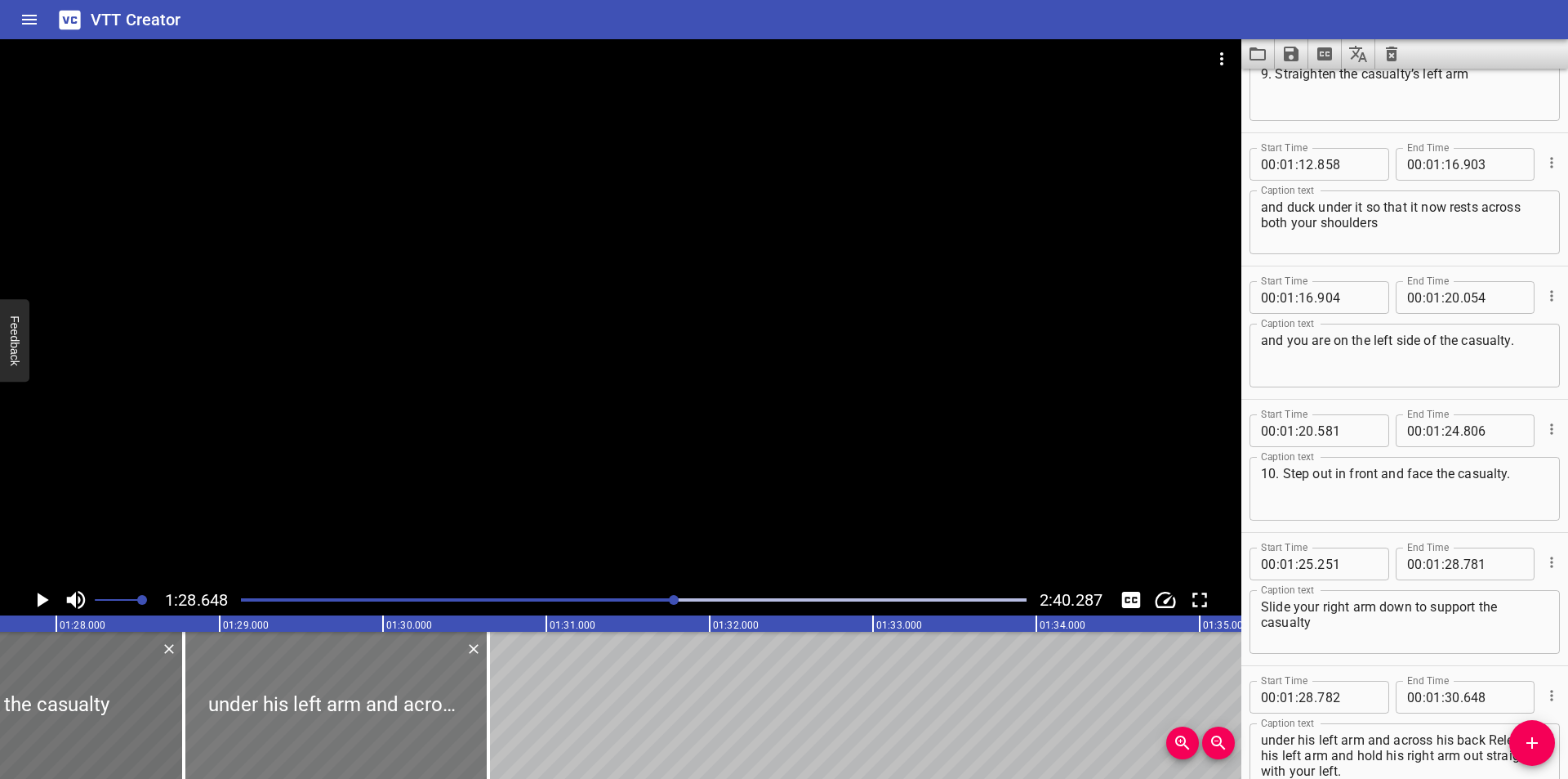
scroll to position [0, 14314]
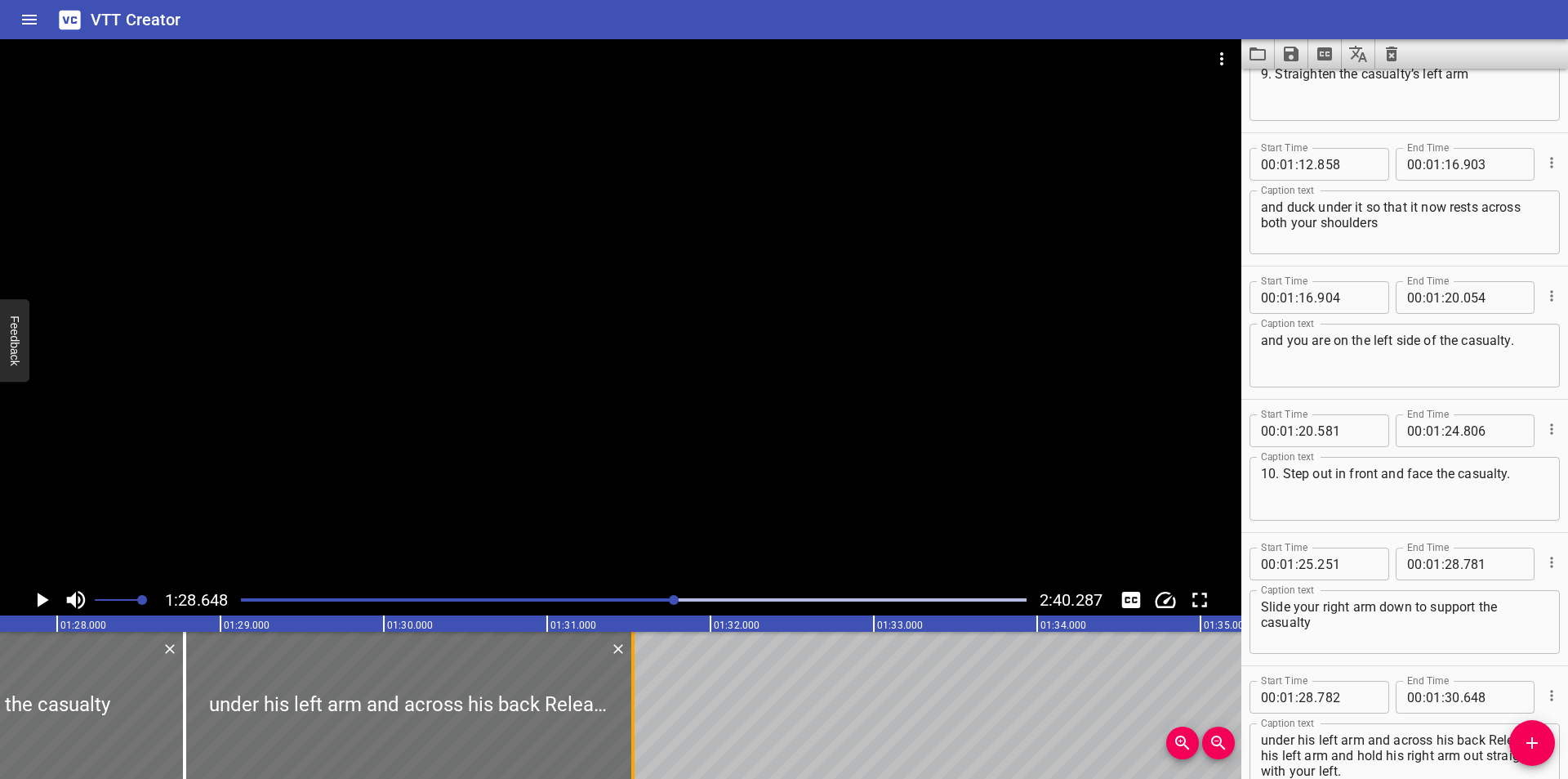
drag, startPoint x: 486, startPoint y: 724, endPoint x: 629, endPoint y: 728, distance: 143.1
click at [629, 728] on div at bounding box center [632, 705] width 17 height 147
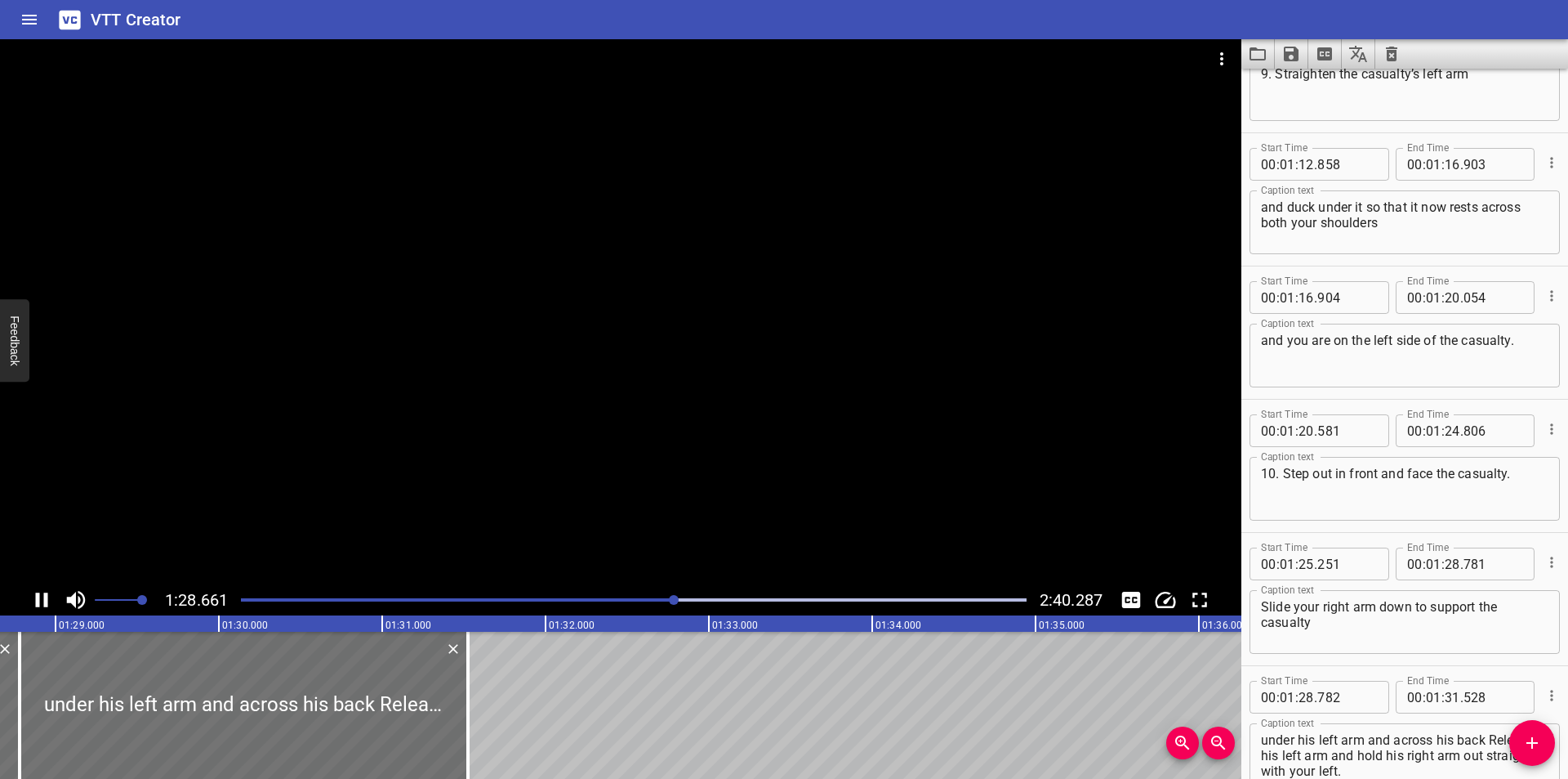
scroll to position [0, 14522]
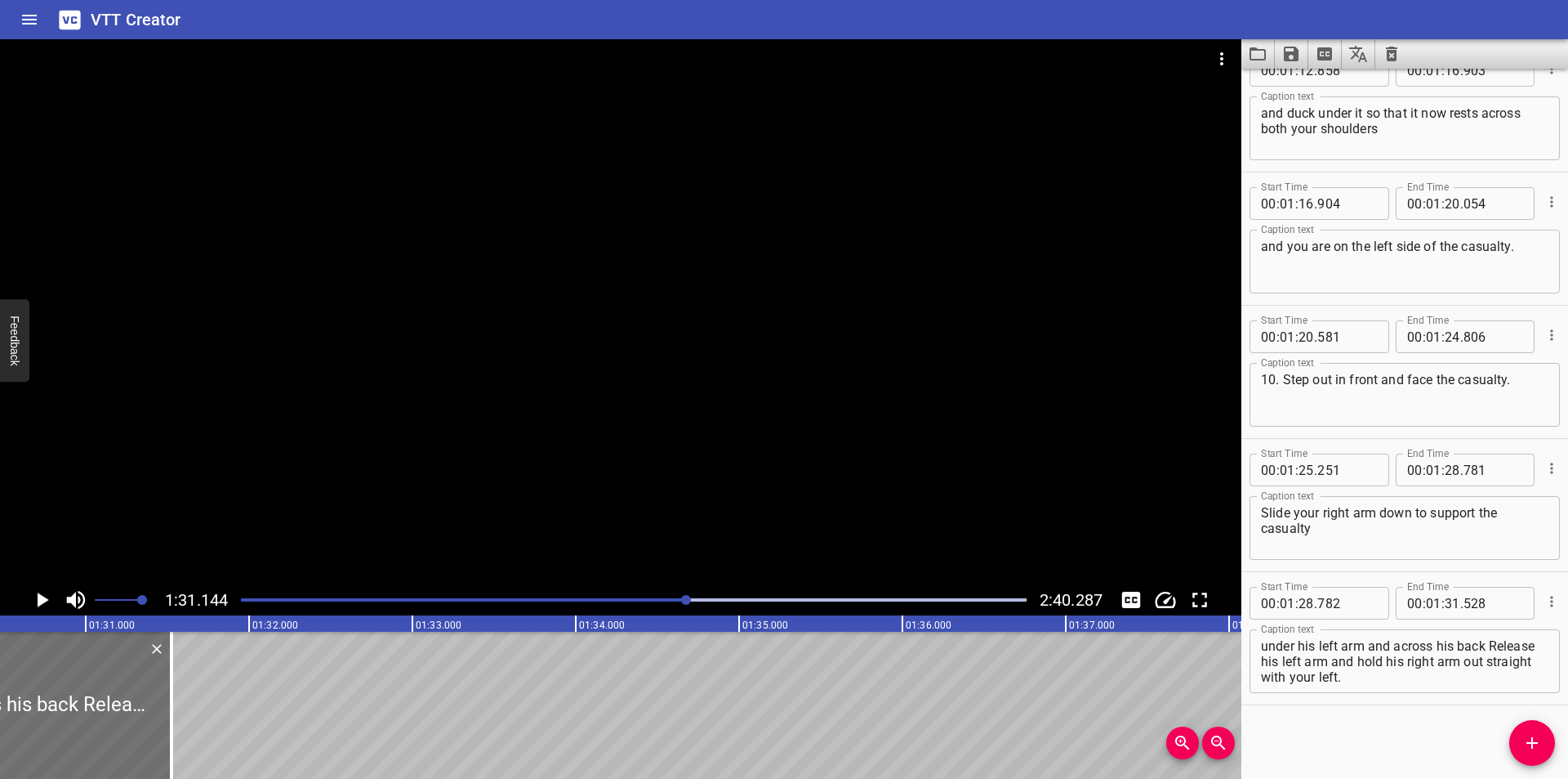
click at [664, 600] on div "Play progress" at bounding box center [294, 599] width 785 height 3
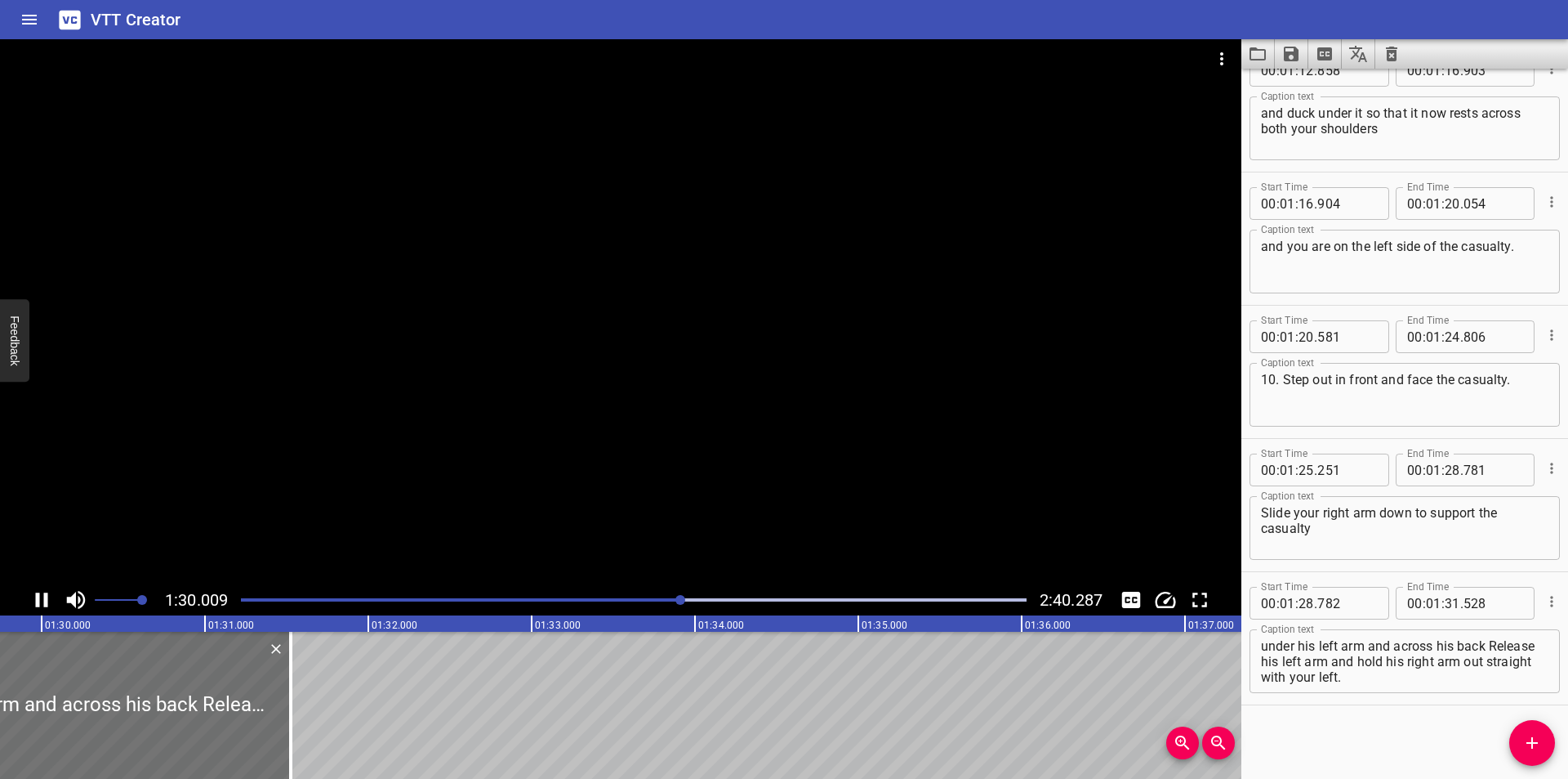
click at [490, 470] on div at bounding box center [620, 311] width 1241 height 545
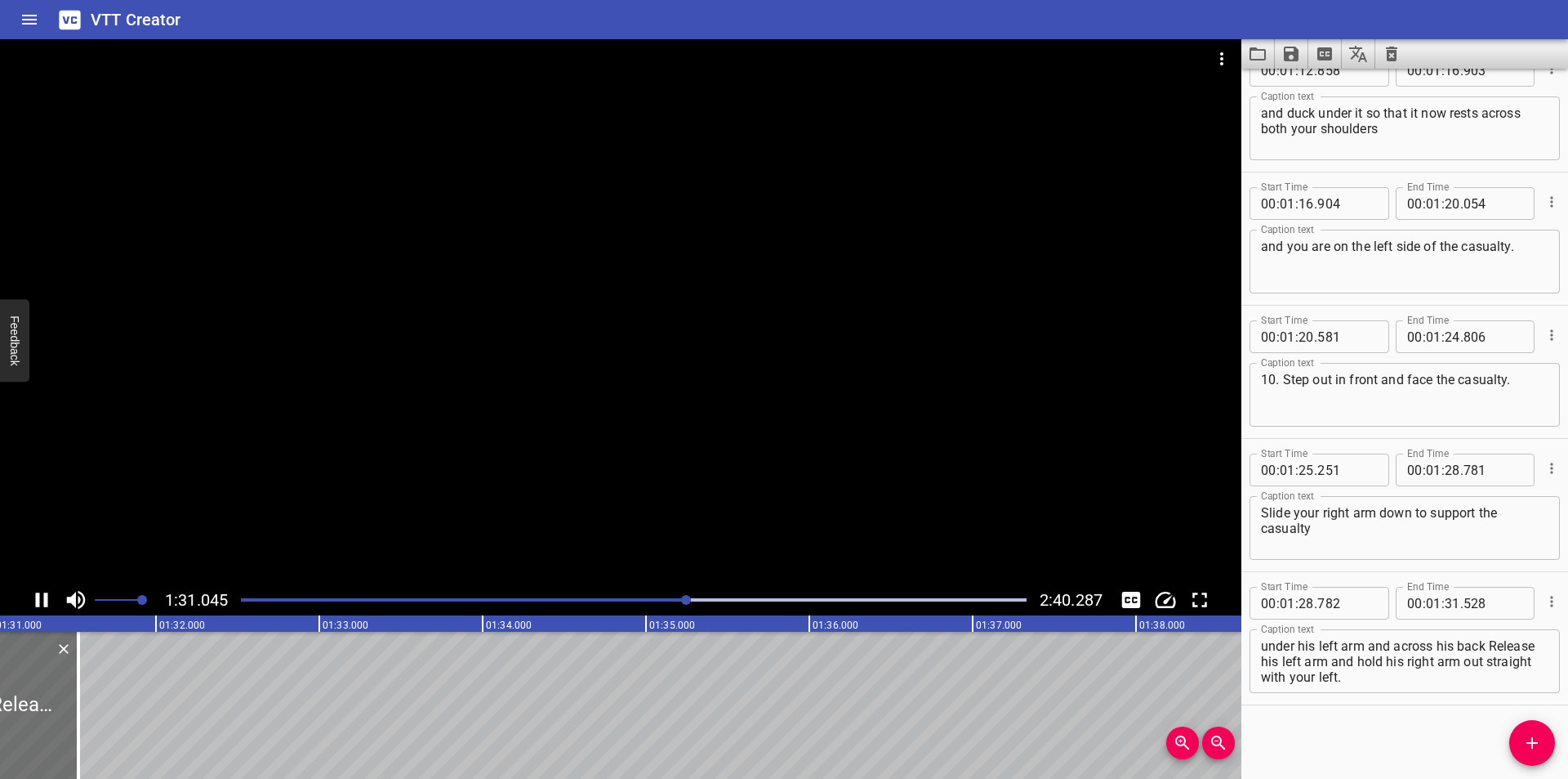
scroll to position [0, 14906]
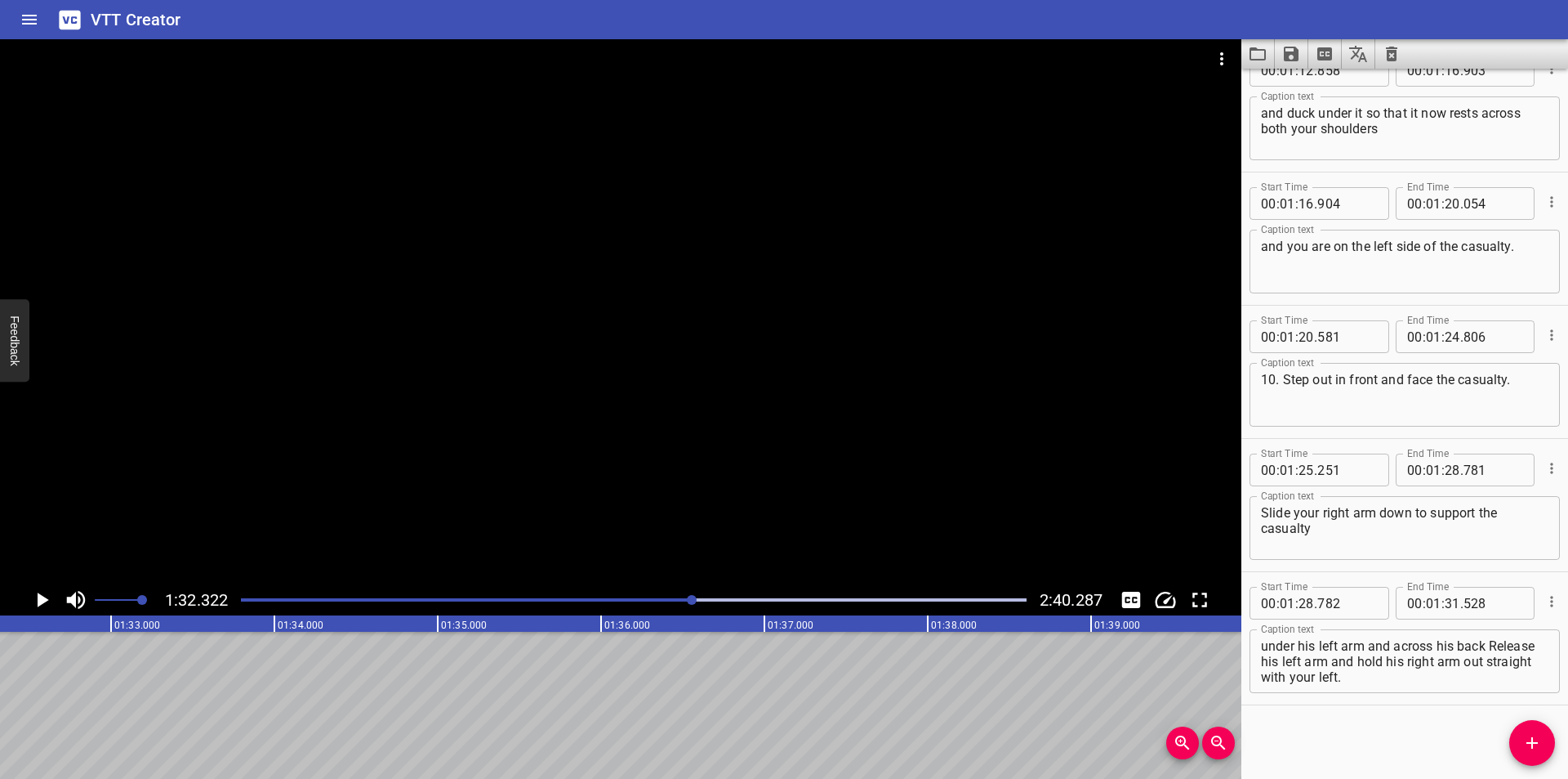
click at [672, 591] on div at bounding box center [633, 599] width 805 height 23
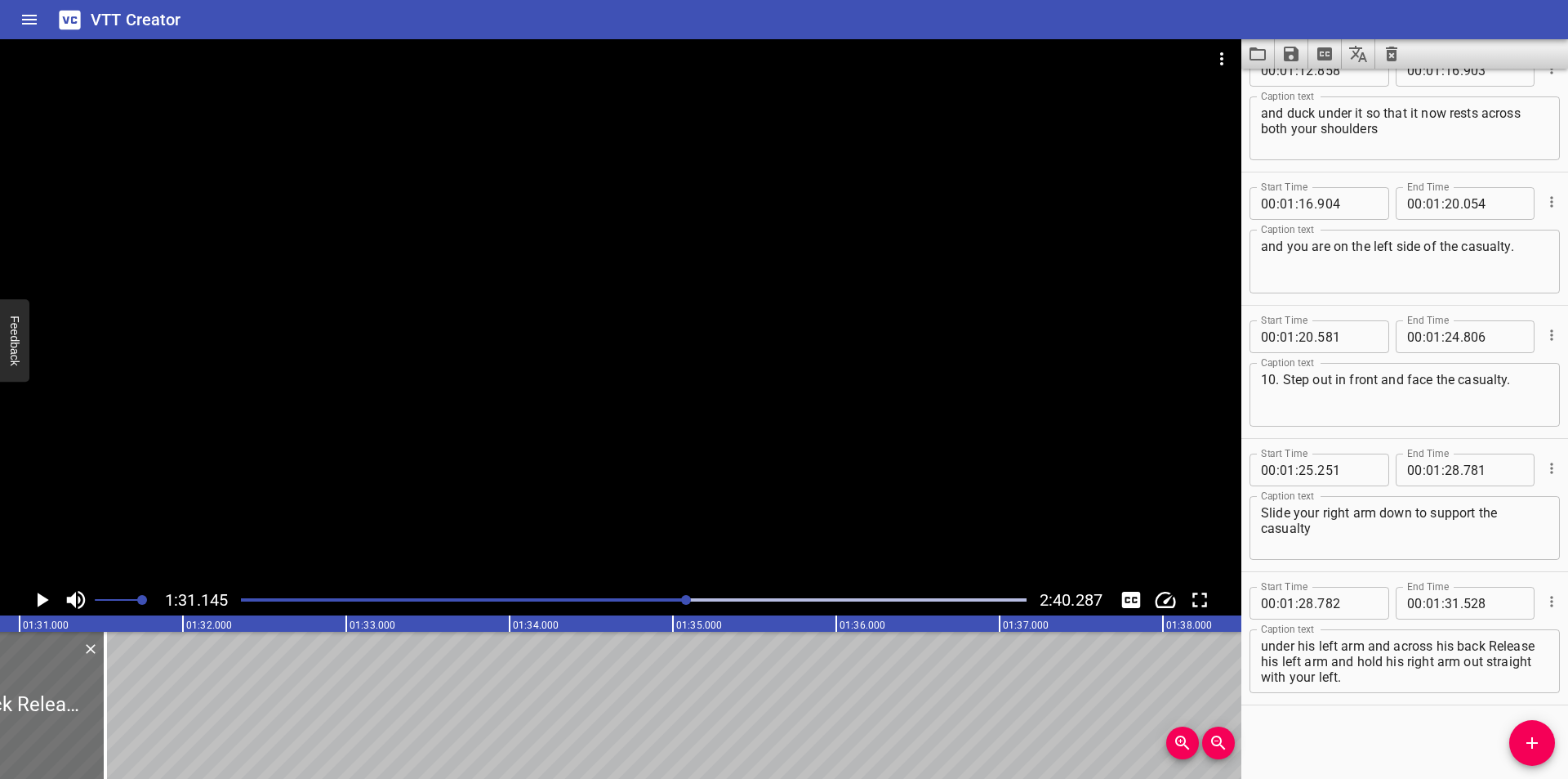
scroll to position [0, 14885]
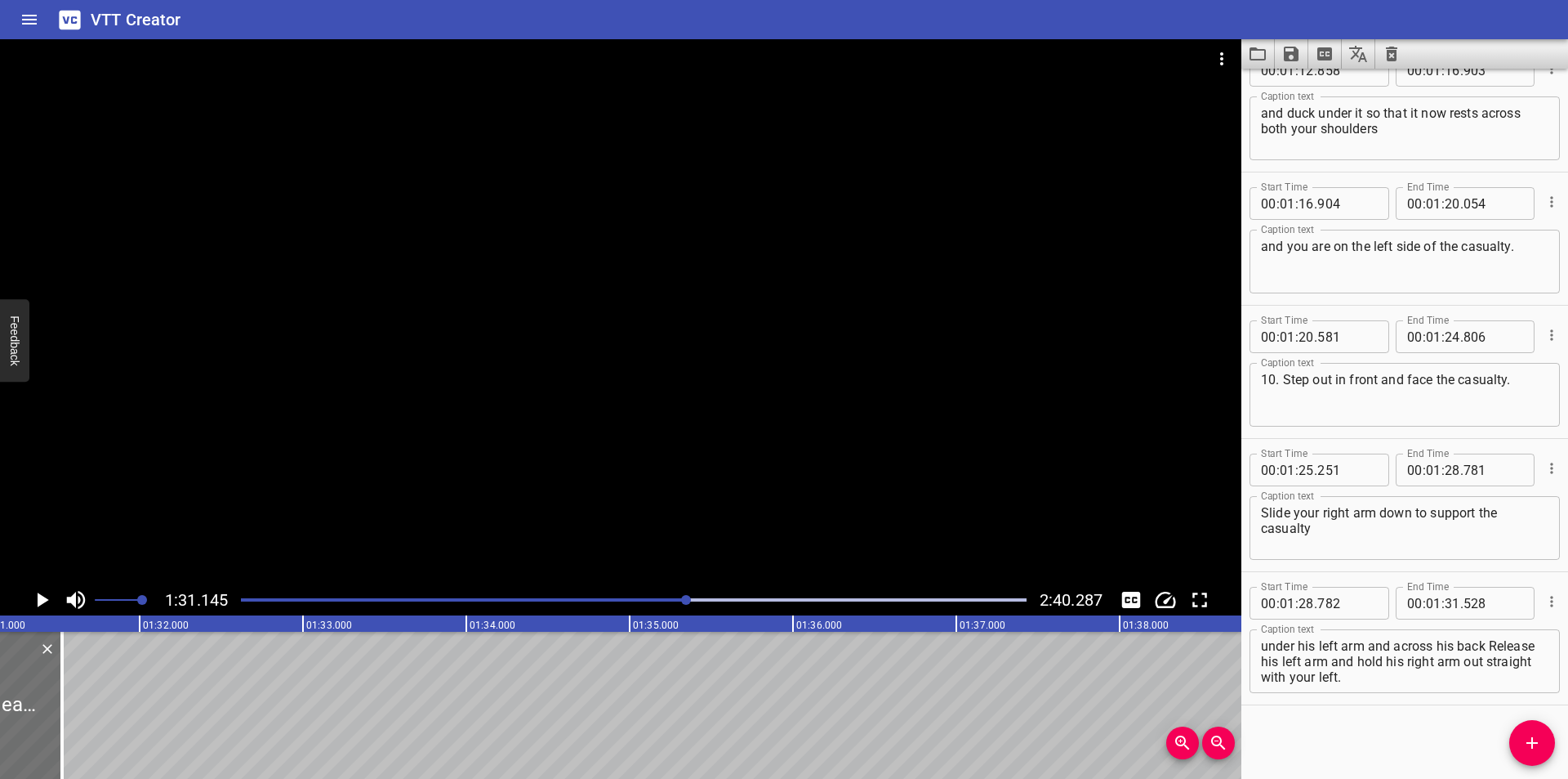
click at [667, 600] on div at bounding box center [633, 599] width 805 height 23
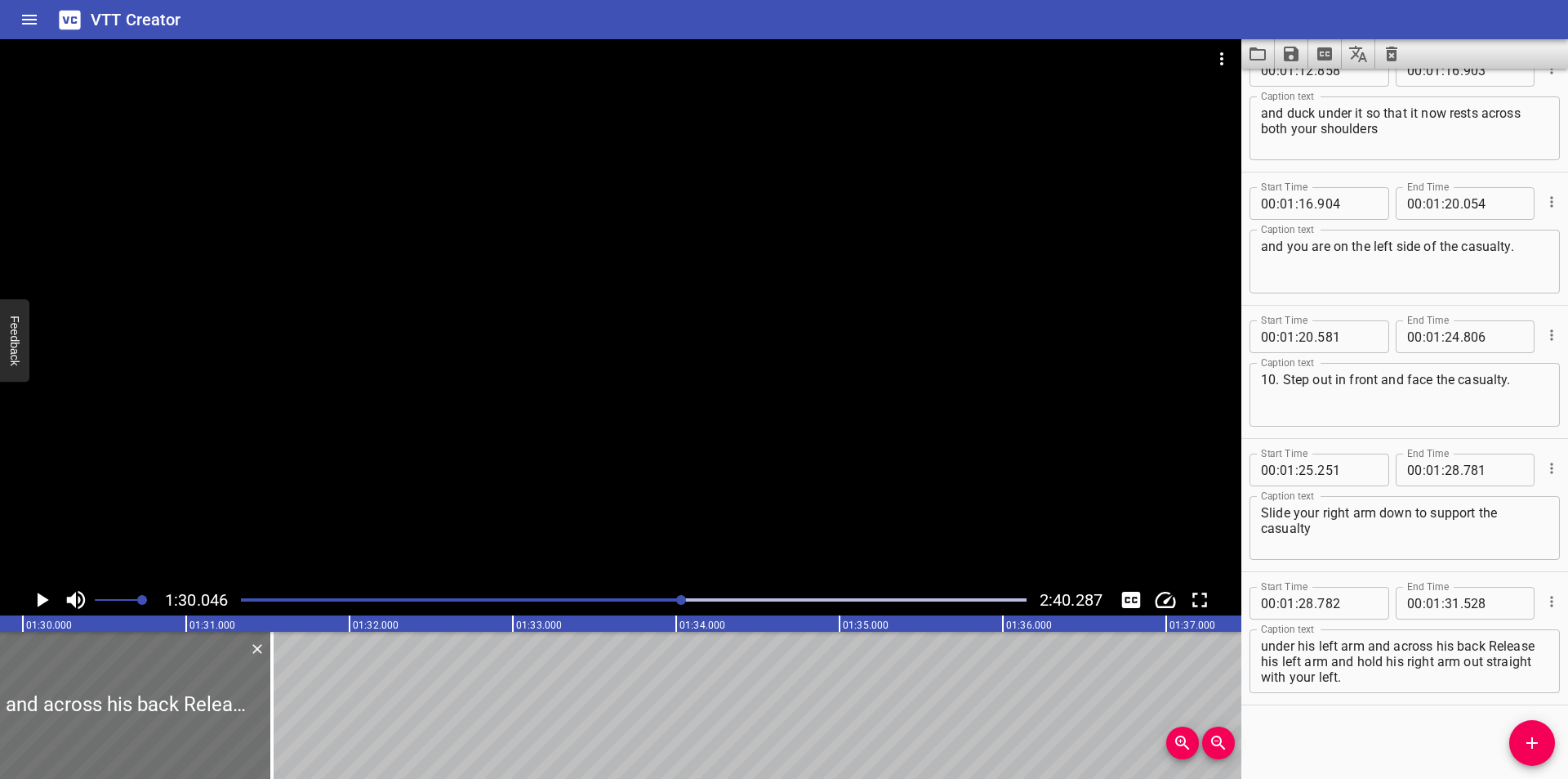
scroll to position [0, 14705]
click at [1326, 664] on textarea "under his left arm and across his back Release his left arm and hold his right …" at bounding box center [1404, 660] width 288 height 46
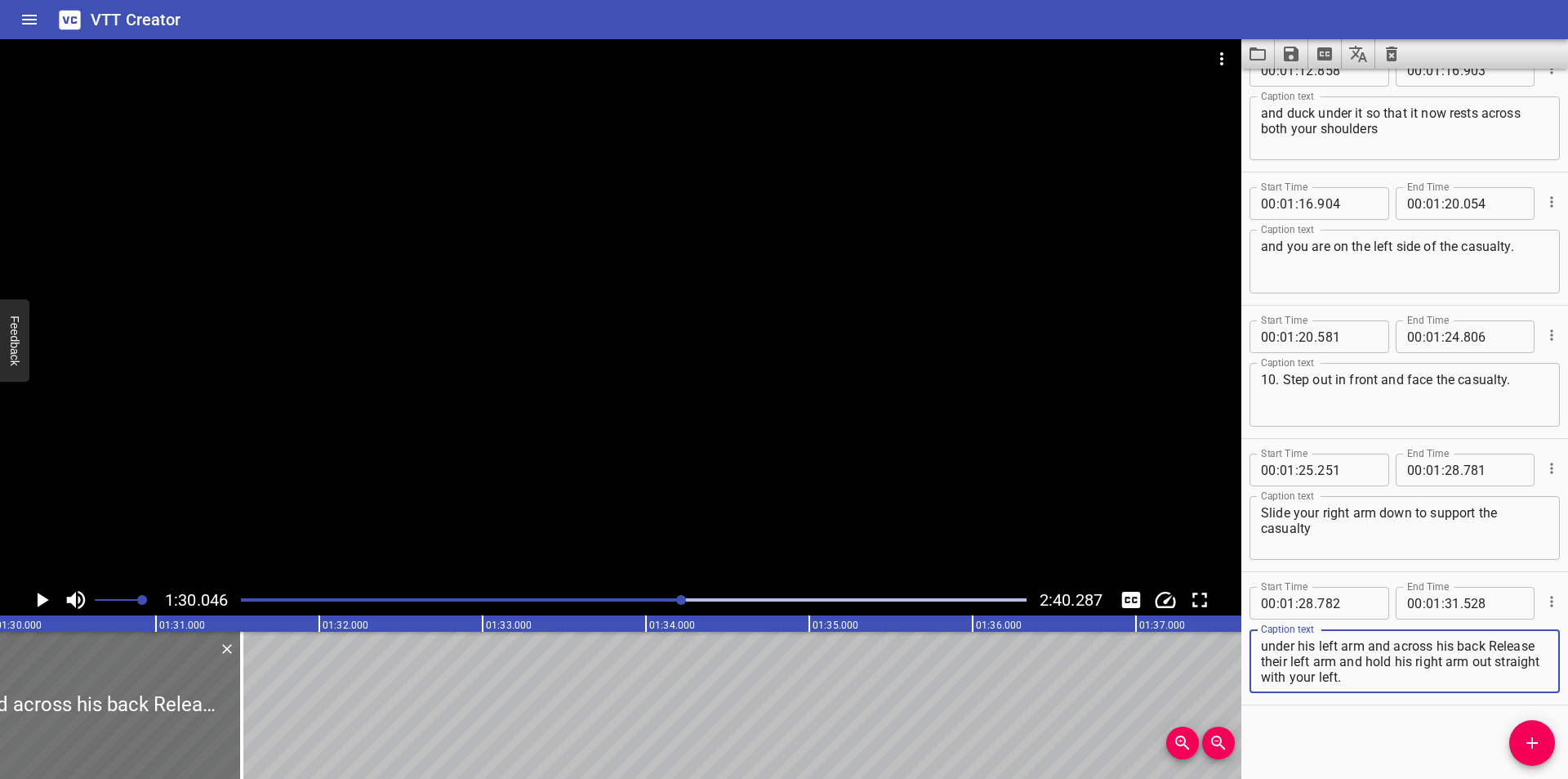
click at [1310, 647] on textarea "under his left arm and across his back Release their left arm and hold his righ…" at bounding box center [1404, 660] width 288 height 46
click at [644, 599] on div "Play progress" at bounding box center [289, 599] width 785 height 3
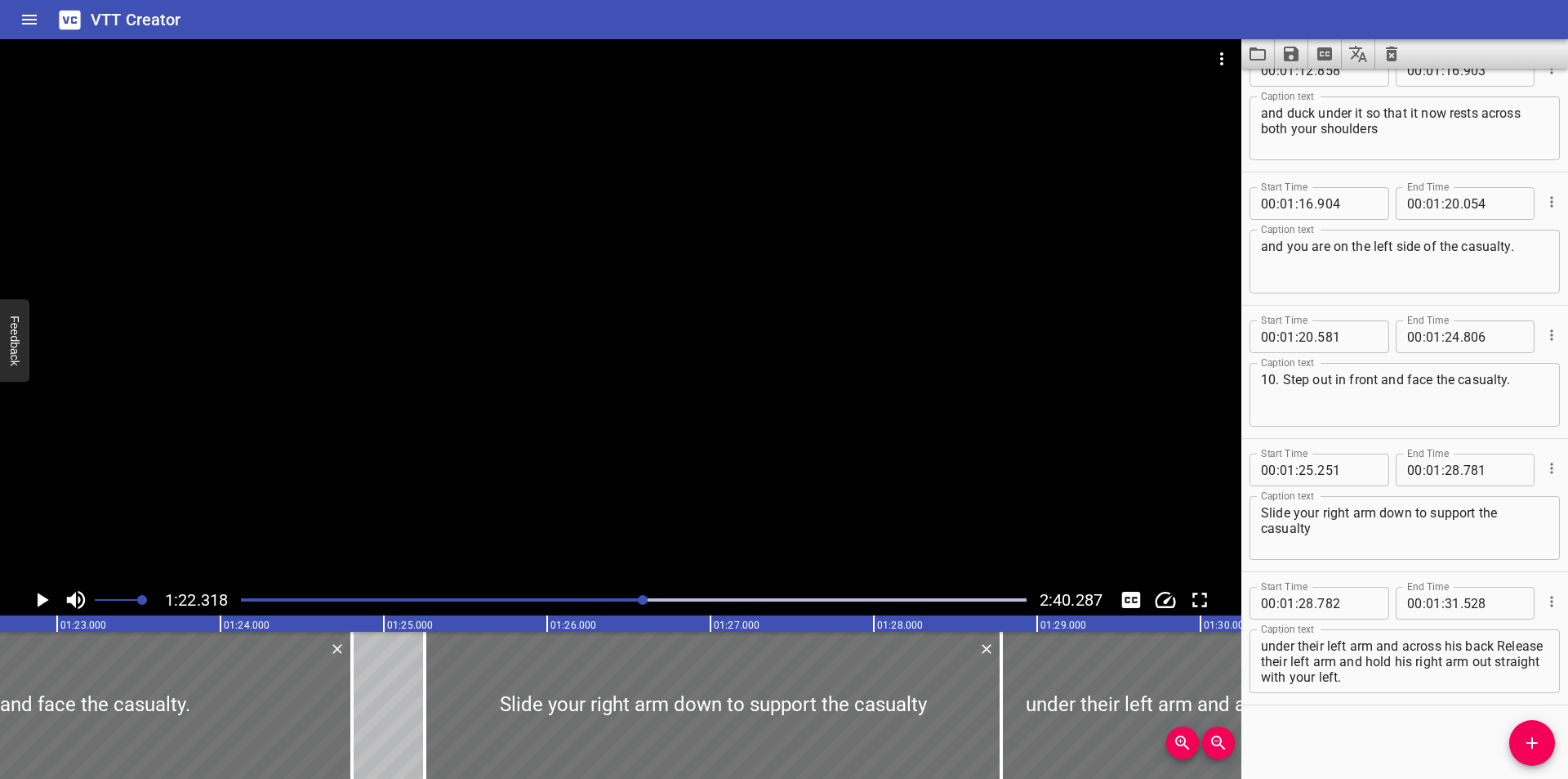
click at [670, 417] on div at bounding box center [620, 311] width 1241 height 545
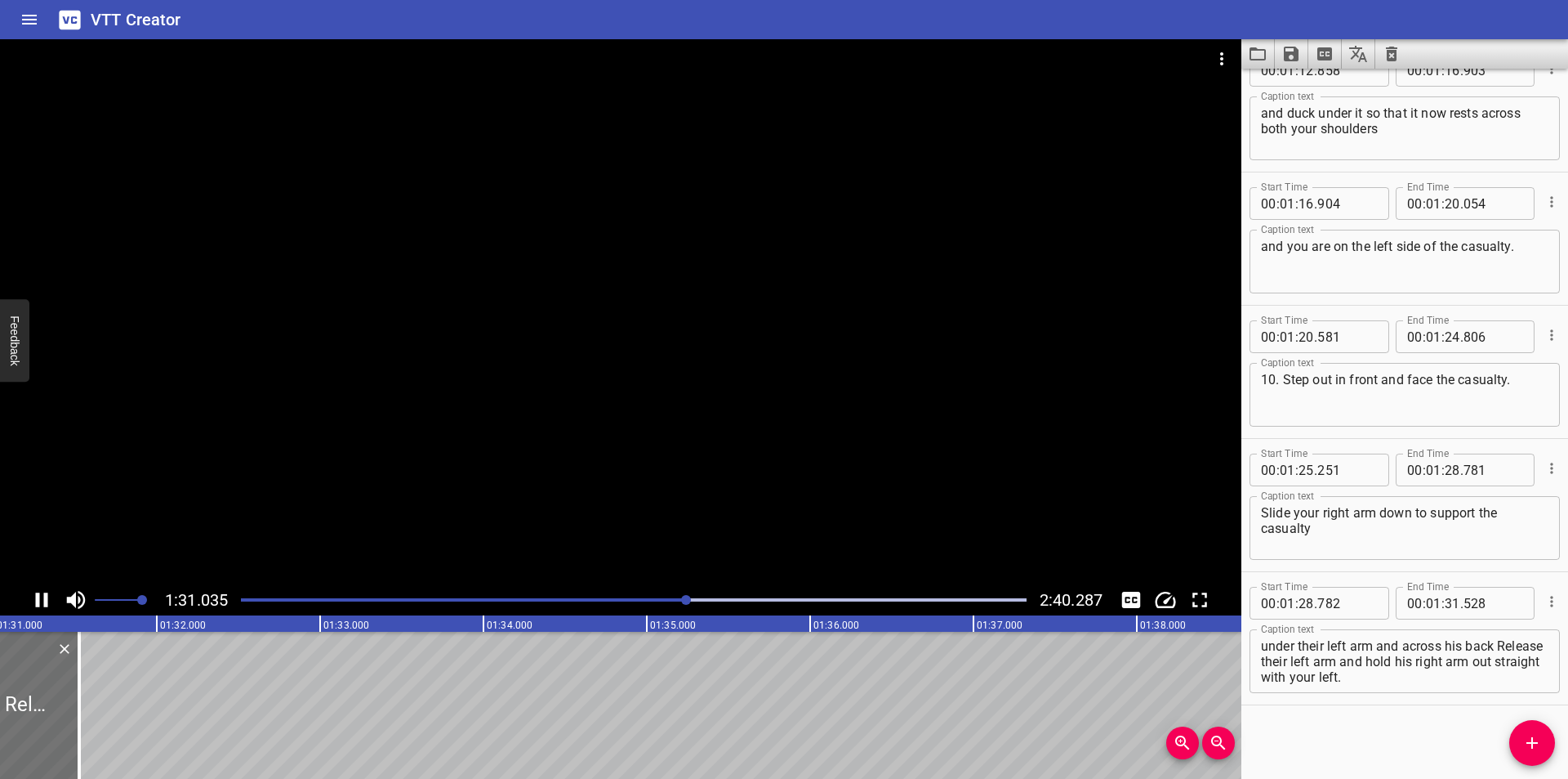
scroll to position [0, 14877]
click at [1460, 644] on textarea "under their left arm and across his back Release their left arm and hold his ri…" at bounding box center [1404, 660] width 288 height 46
click at [605, 597] on div at bounding box center [633, 599] width 805 height 23
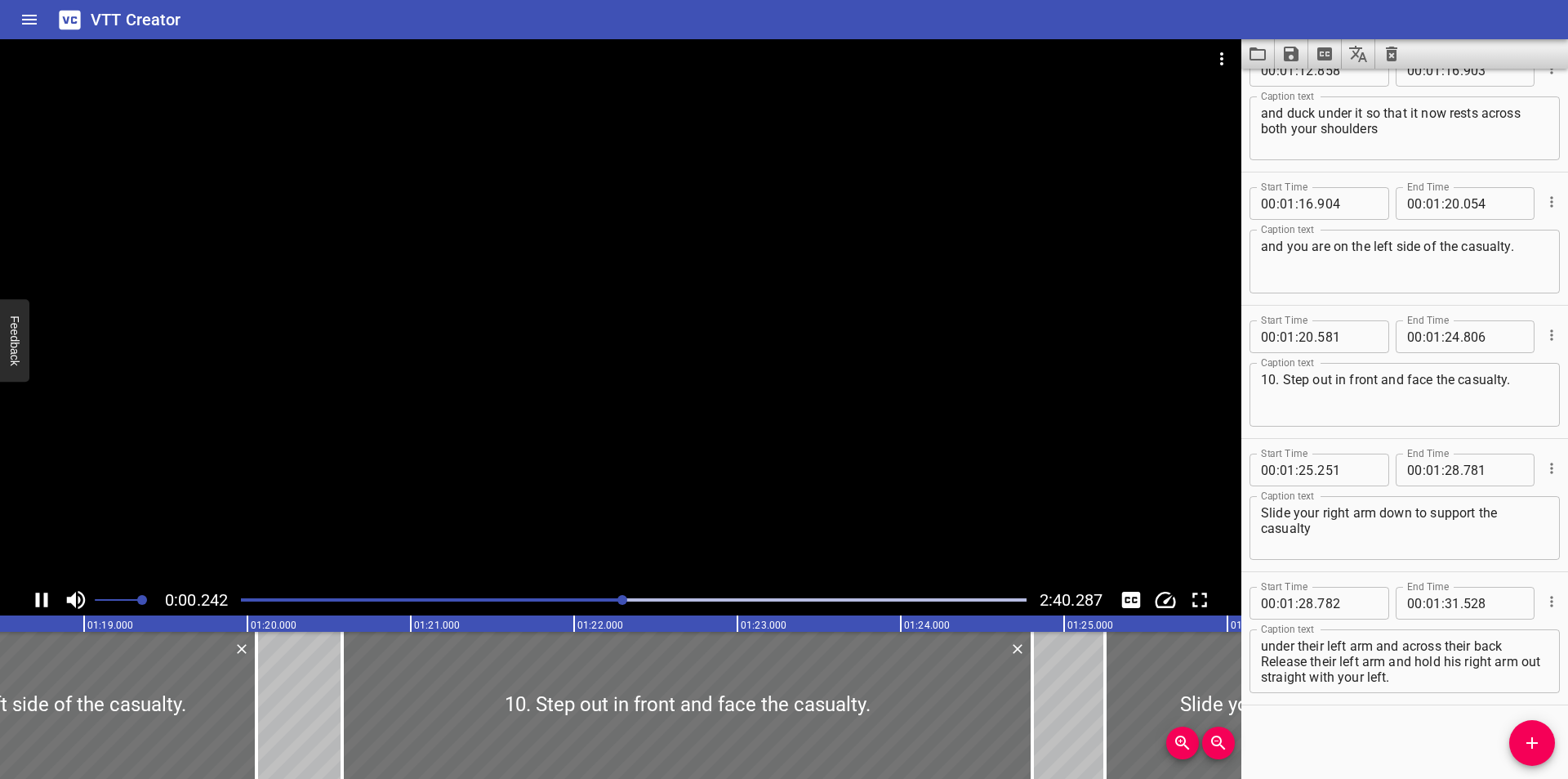
click at [622, 599] on div at bounding box center [622, 600] width 10 height 10
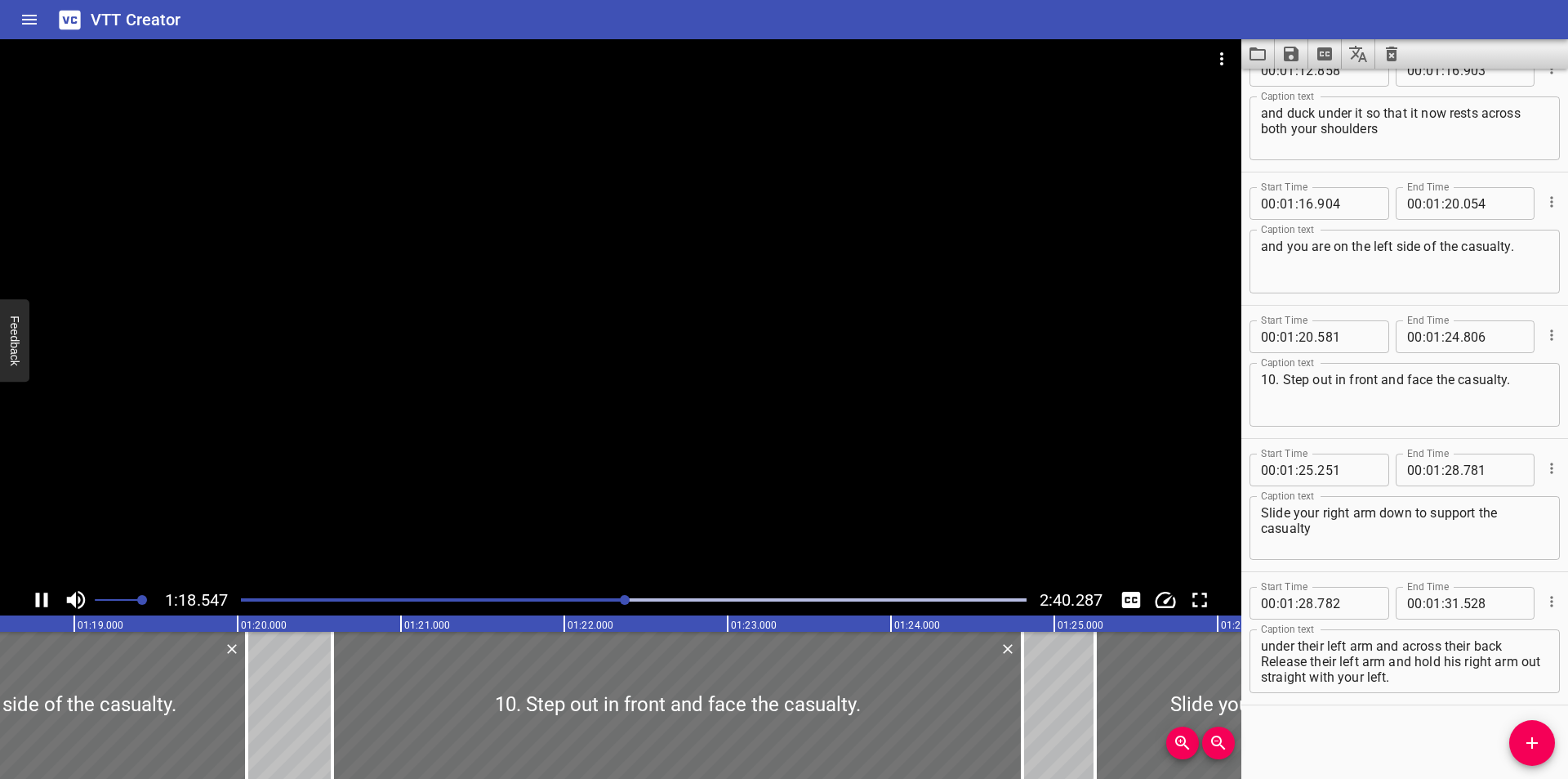
drag, startPoint x: 605, startPoint y: 605, endPoint x: 595, endPoint y: 608, distance: 10.4
click at [595, 608] on div at bounding box center [633, 599] width 805 height 23
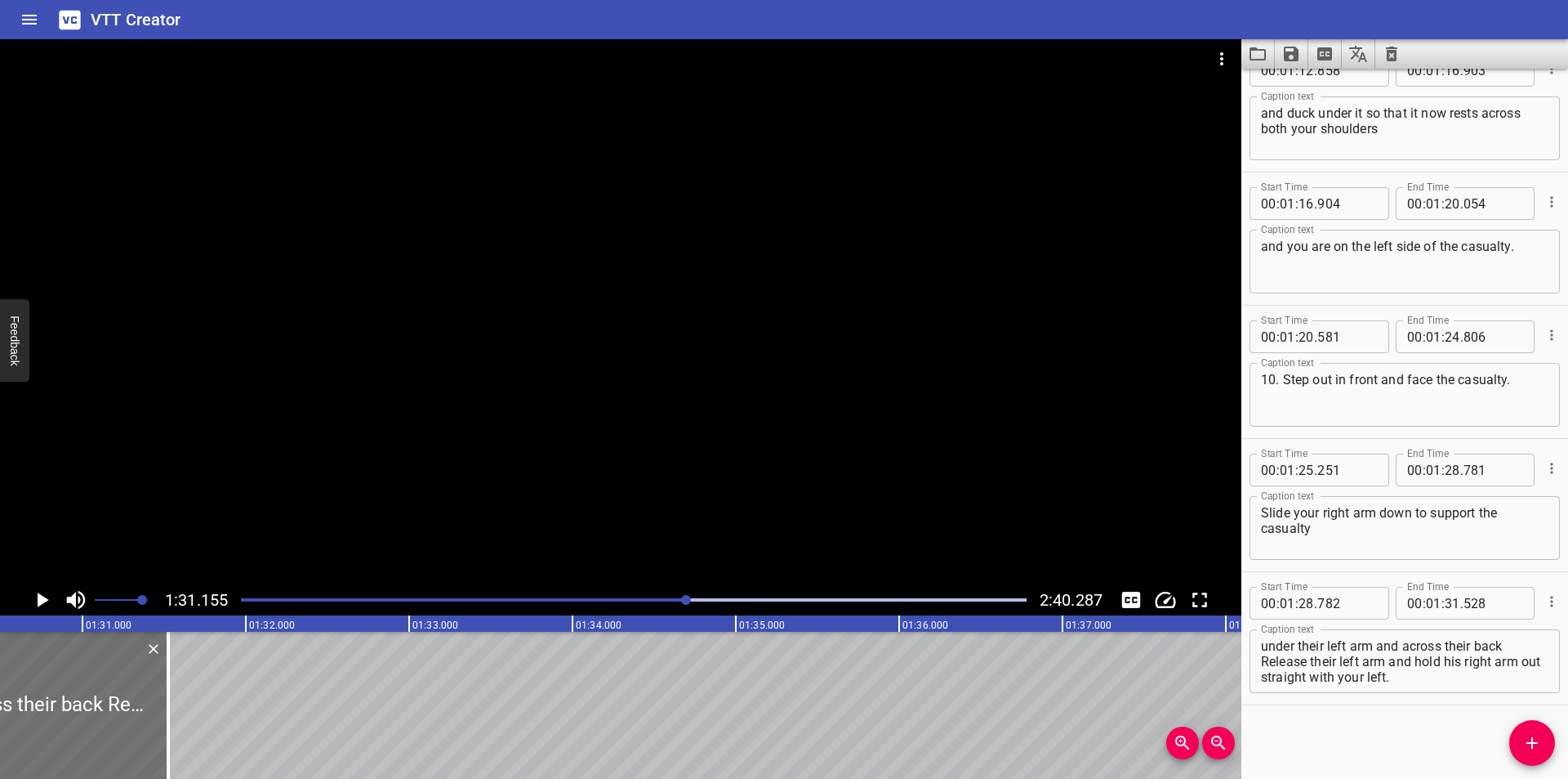
scroll to position [0, 14778]
drag, startPoint x: 168, startPoint y: 731, endPoint x: 175, endPoint y: 723, distance: 10.6
click at [175, 723] on div at bounding box center [175, 705] width 3 height 147
click at [1518, 639] on textarea "under their left arm and across their back Release their left arm and hold his …" at bounding box center [1404, 660] width 288 height 46
drag, startPoint x: 1433, startPoint y: 682, endPoint x: 1256, endPoint y: 661, distance: 178.2
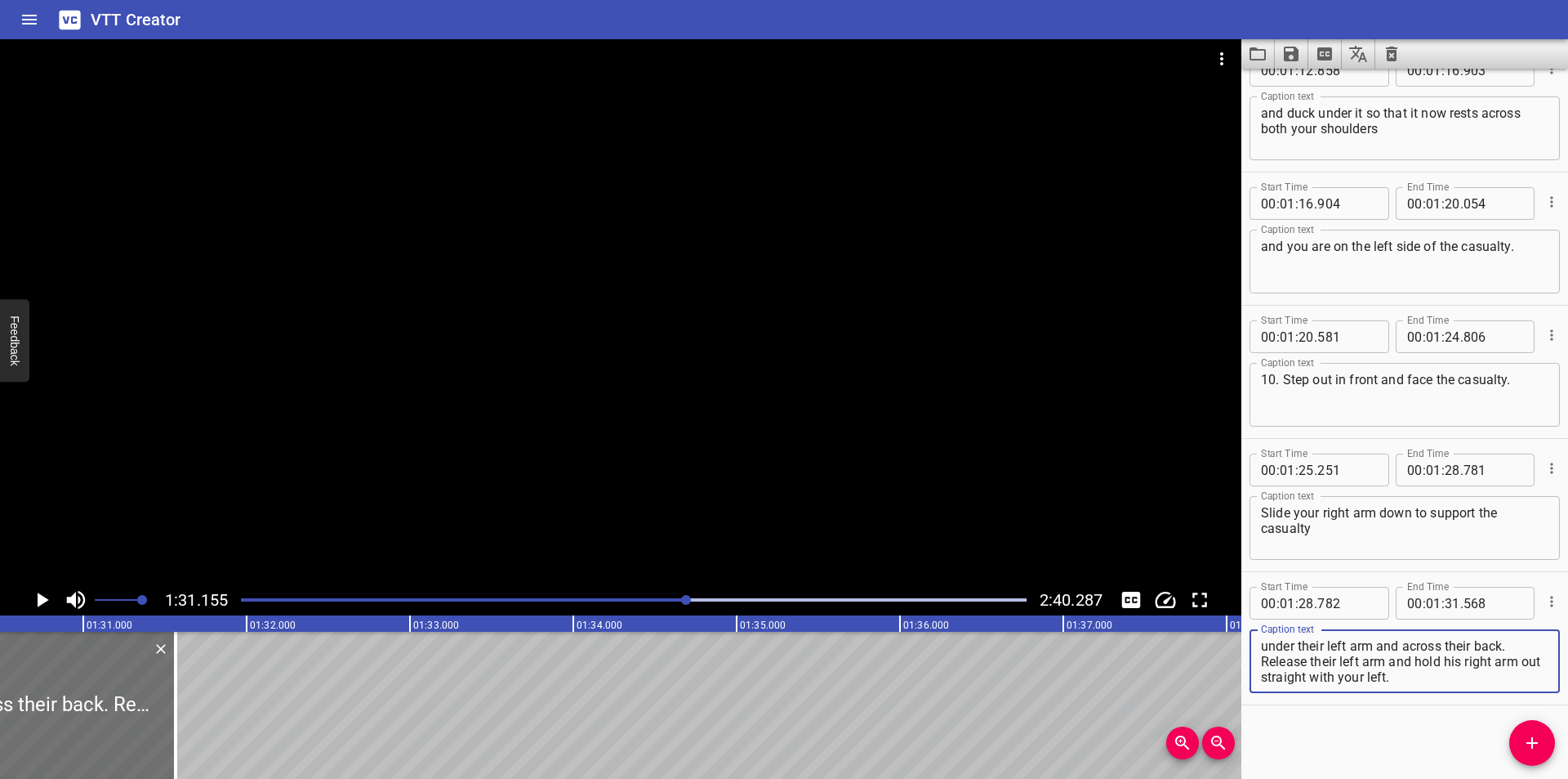
click at [1256, 661] on div "under their left arm and across their back. Release their left arm and hold his…" at bounding box center [1404, 660] width 310 height 63
click at [1537, 739] on icon "Add Cue" at bounding box center [1531, 742] width 20 height 20
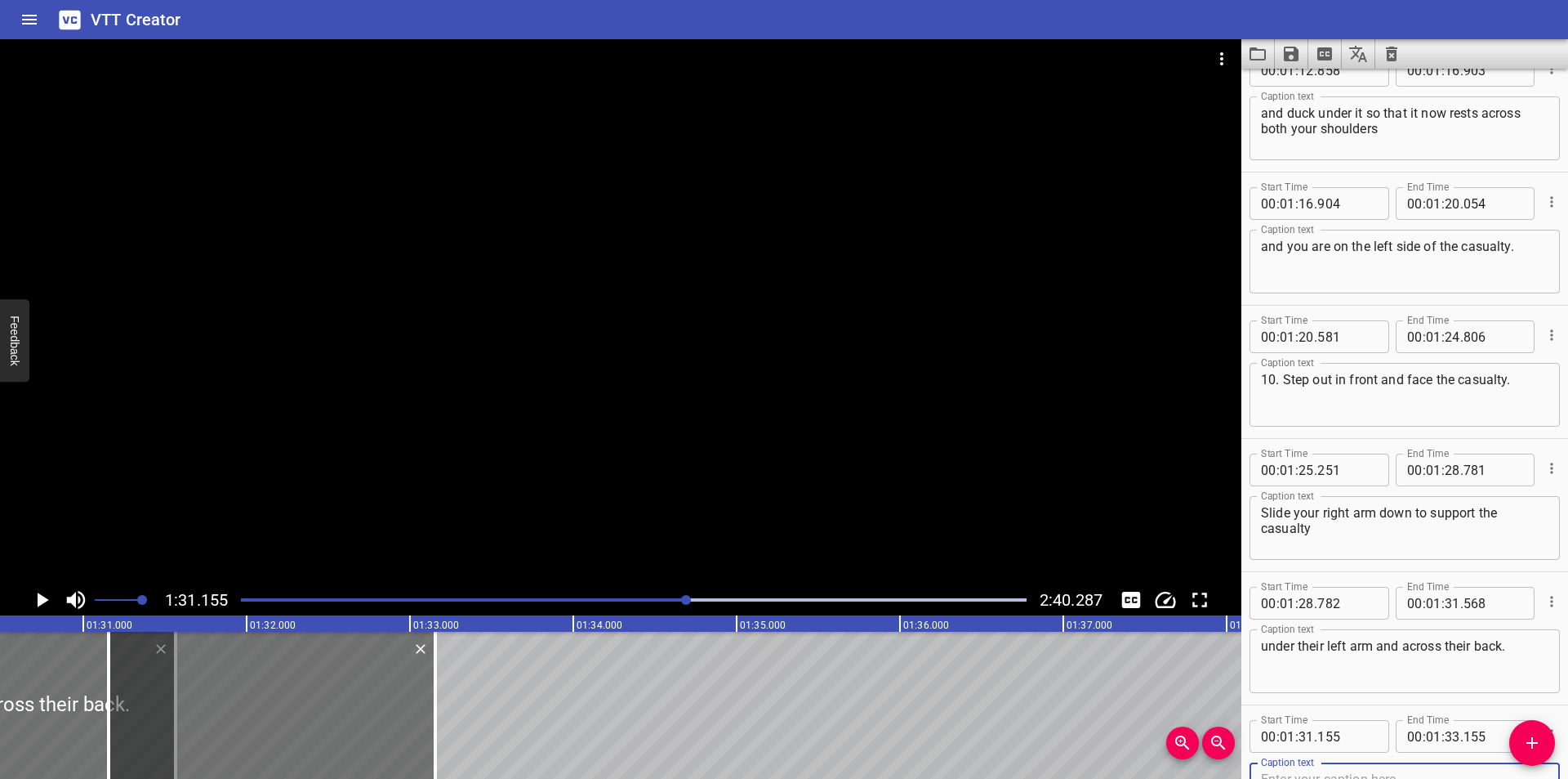
scroll to position [2438, 0]
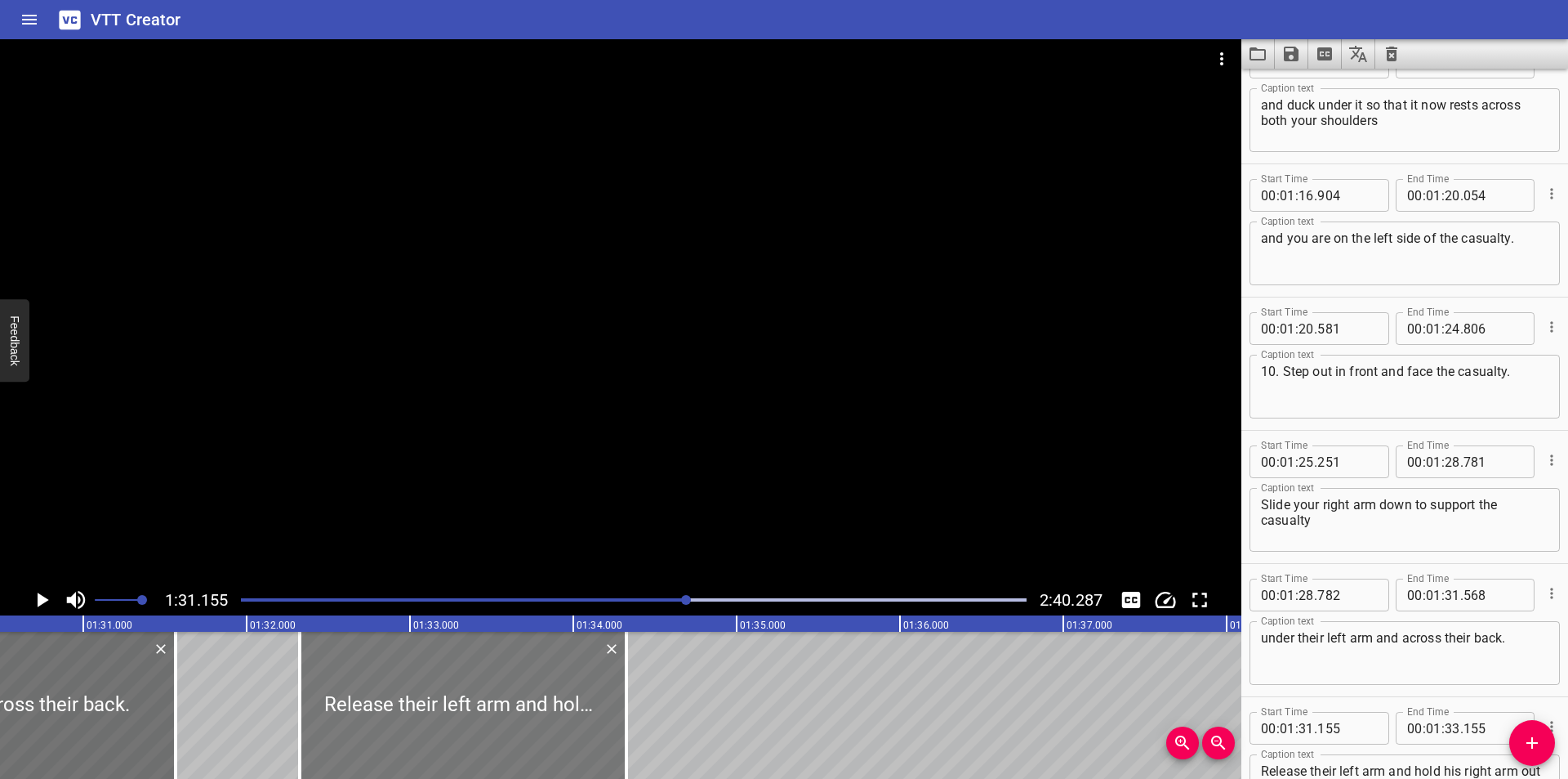
drag, startPoint x: 332, startPoint y: 716, endPoint x: 540, endPoint y: 722, distance: 208.1
click at [540, 722] on div at bounding box center [462, 705] width 327 height 147
drag, startPoint x: 451, startPoint y: 724, endPoint x: 386, endPoint y: 733, distance: 65.6
click at [386, 733] on div at bounding box center [426, 705] width 327 height 147
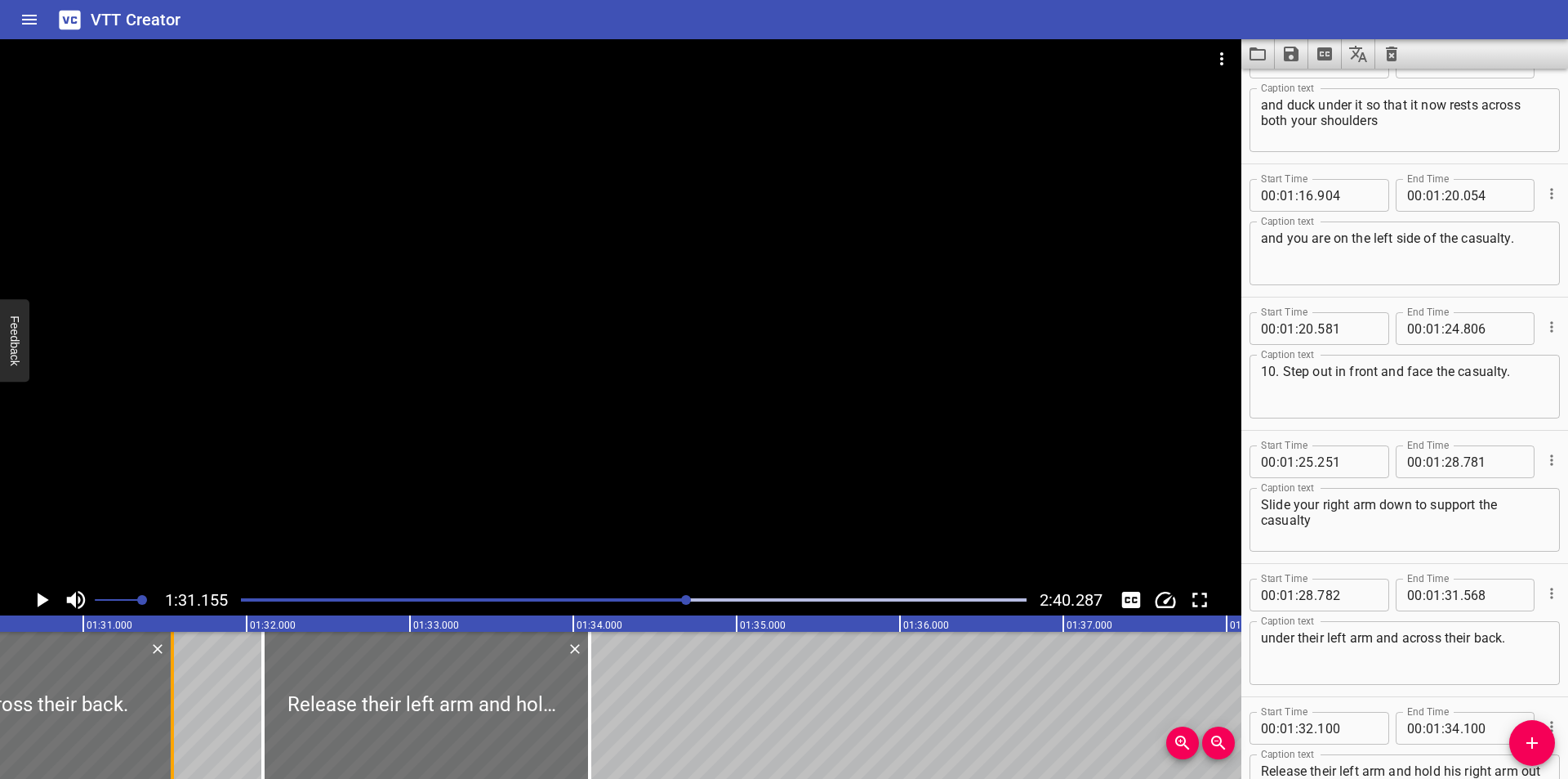
click at [167, 740] on div at bounding box center [172, 705] width 17 height 147
click at [341, 730] on div at bounding box center [425, 705] width 327 height 147
click at [556, 467] on div at bounding box center [620, 311] width 1241 height 545
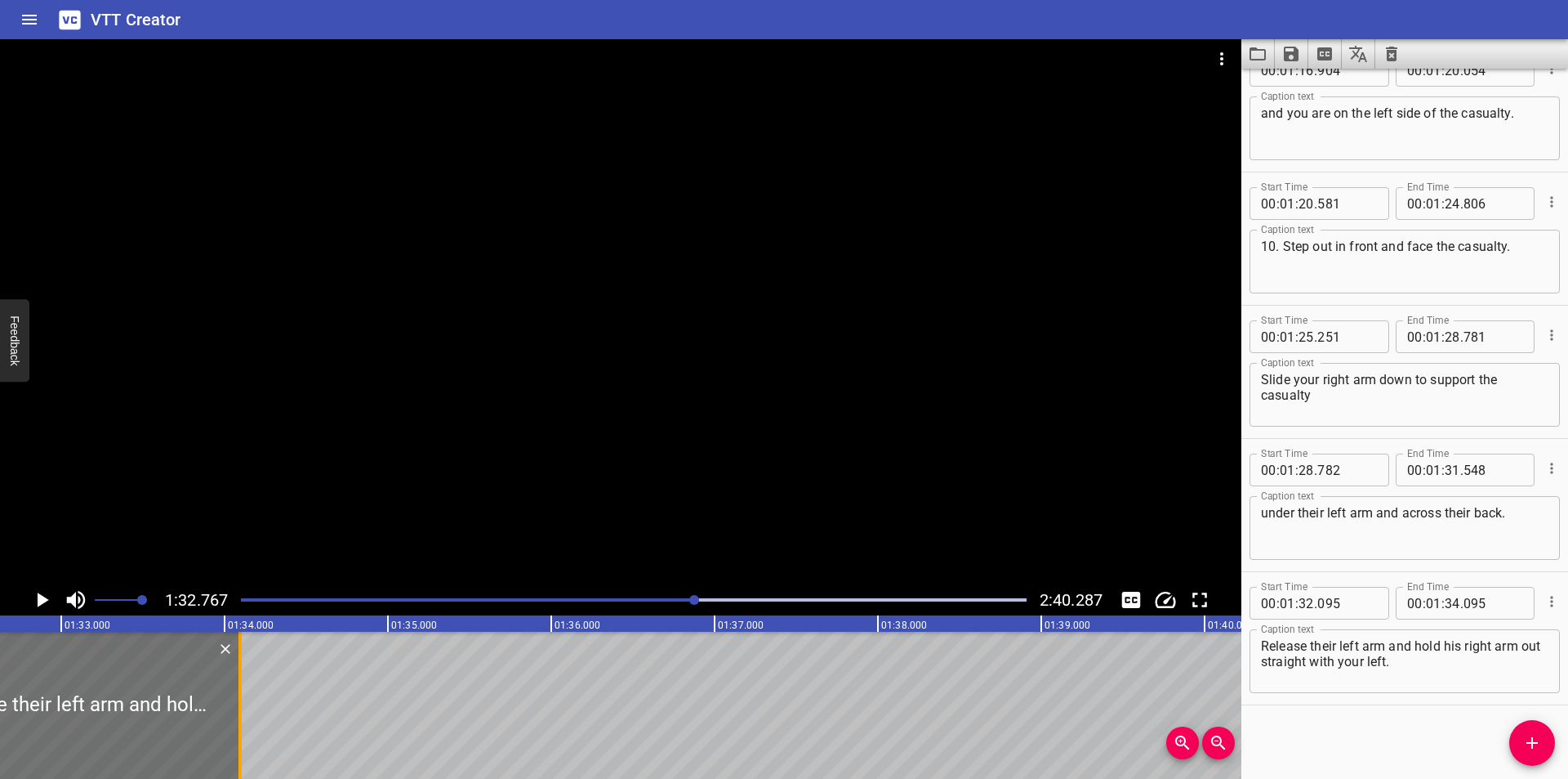
scroll to position [0, 15149]
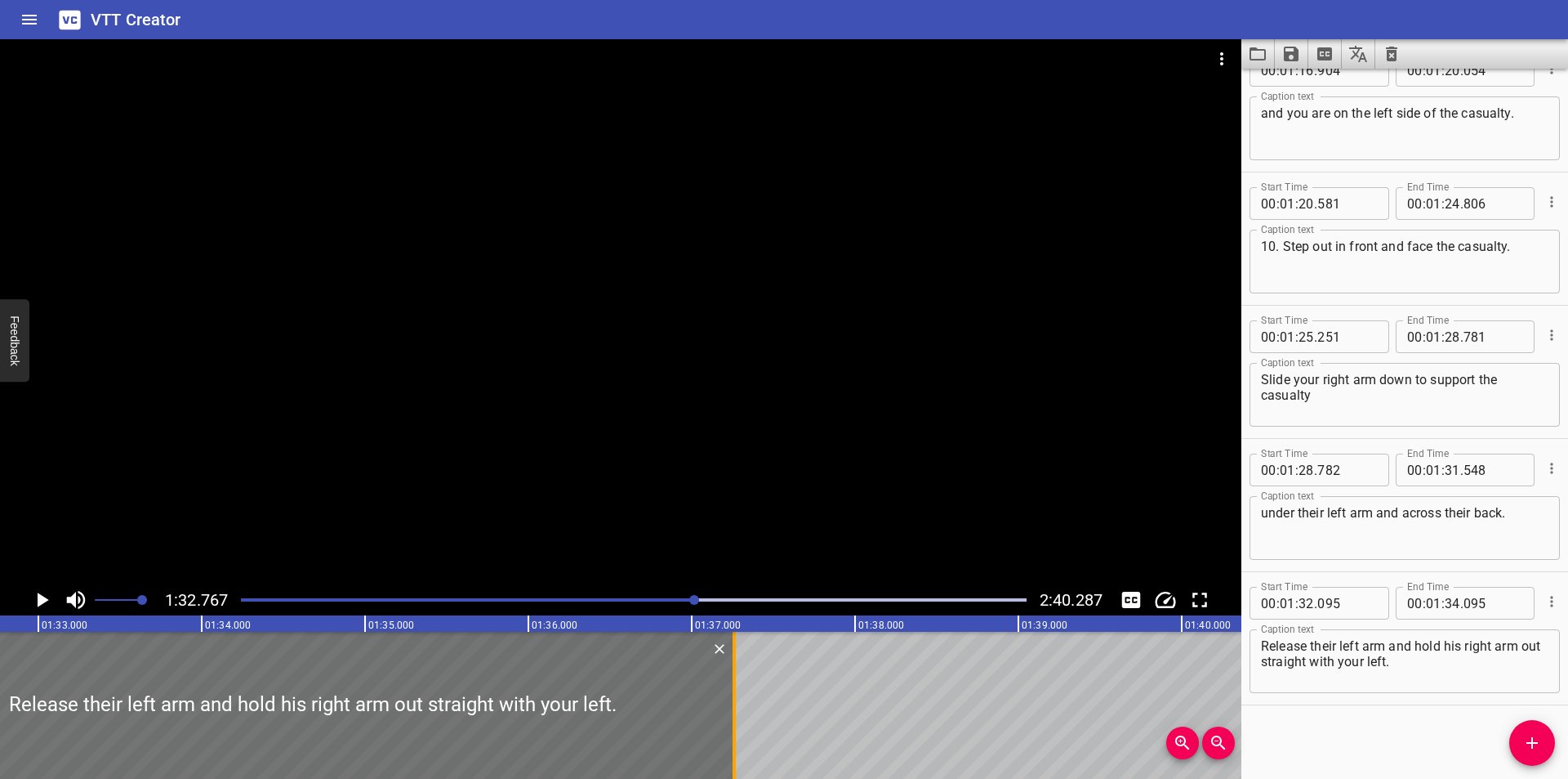
drag, startPoint x: 216, startPoint y: 737, endPoint x: 733, endPoint y: 693, distance: 518.9
click at [733, 693] on div at bounding box center [733, 705] width 3 height 147
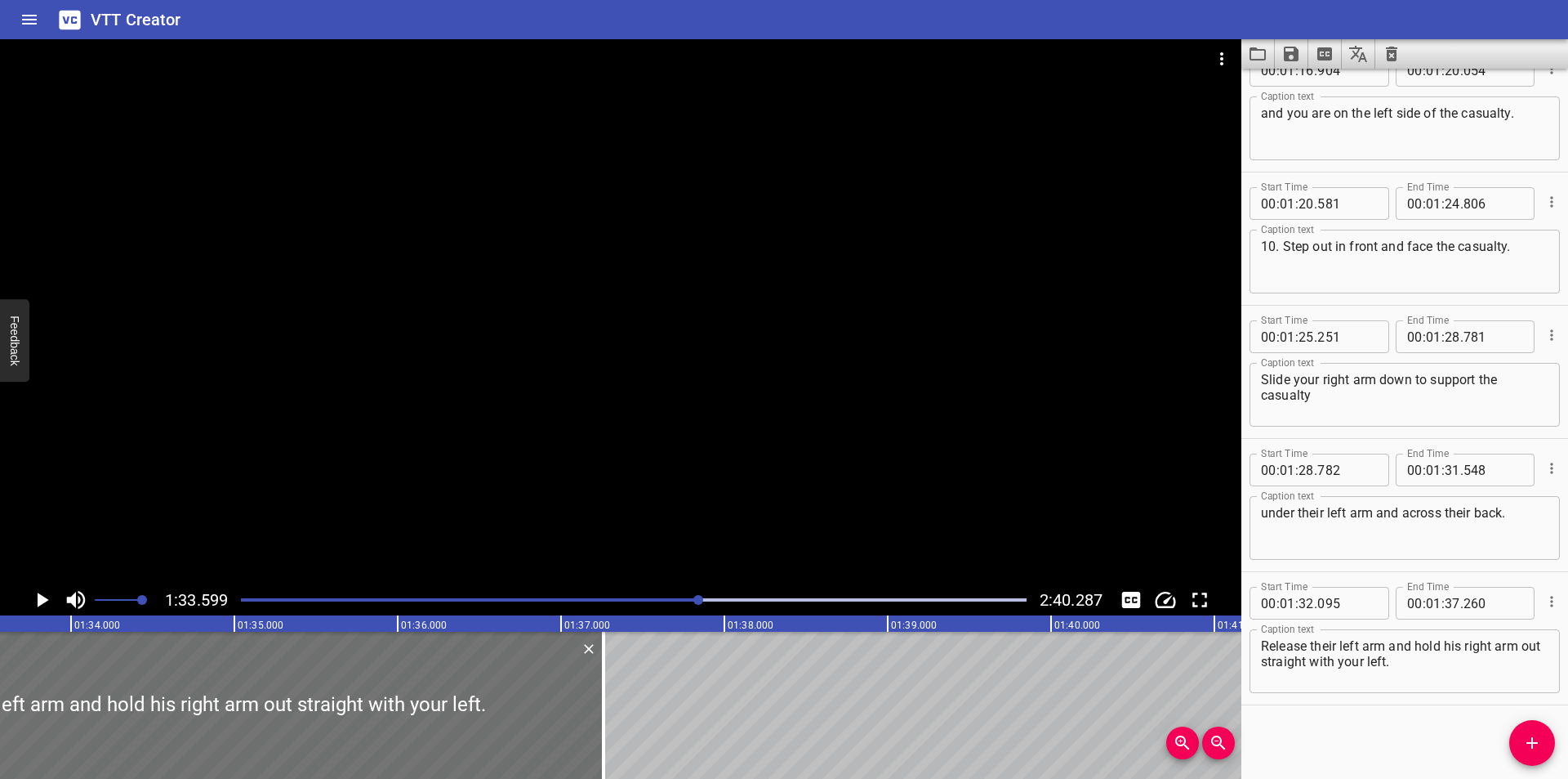
scroll to position [0, 15286]
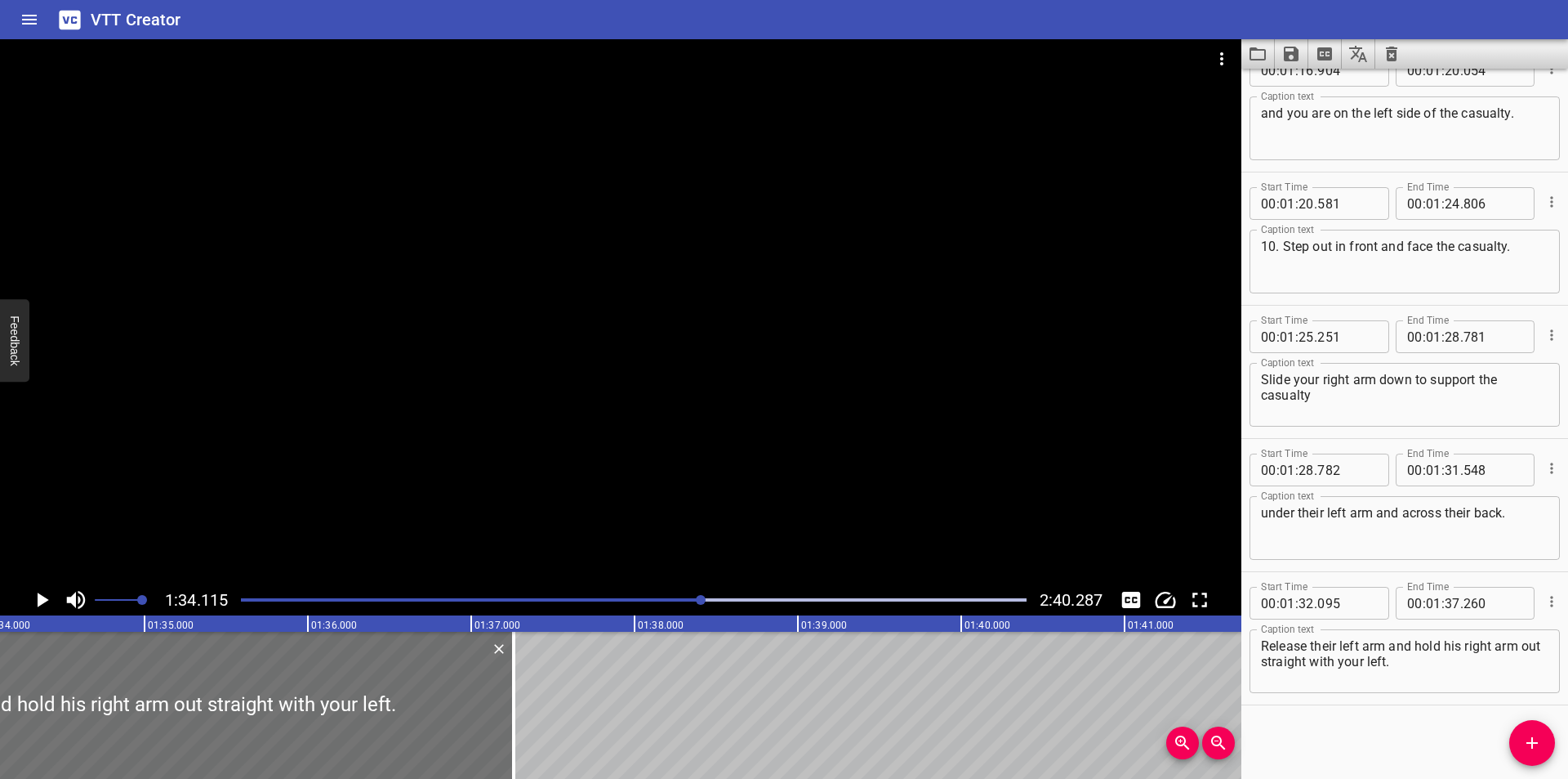
click at [690, 605] on div at bounding box center [633, 599] width 805 height 23
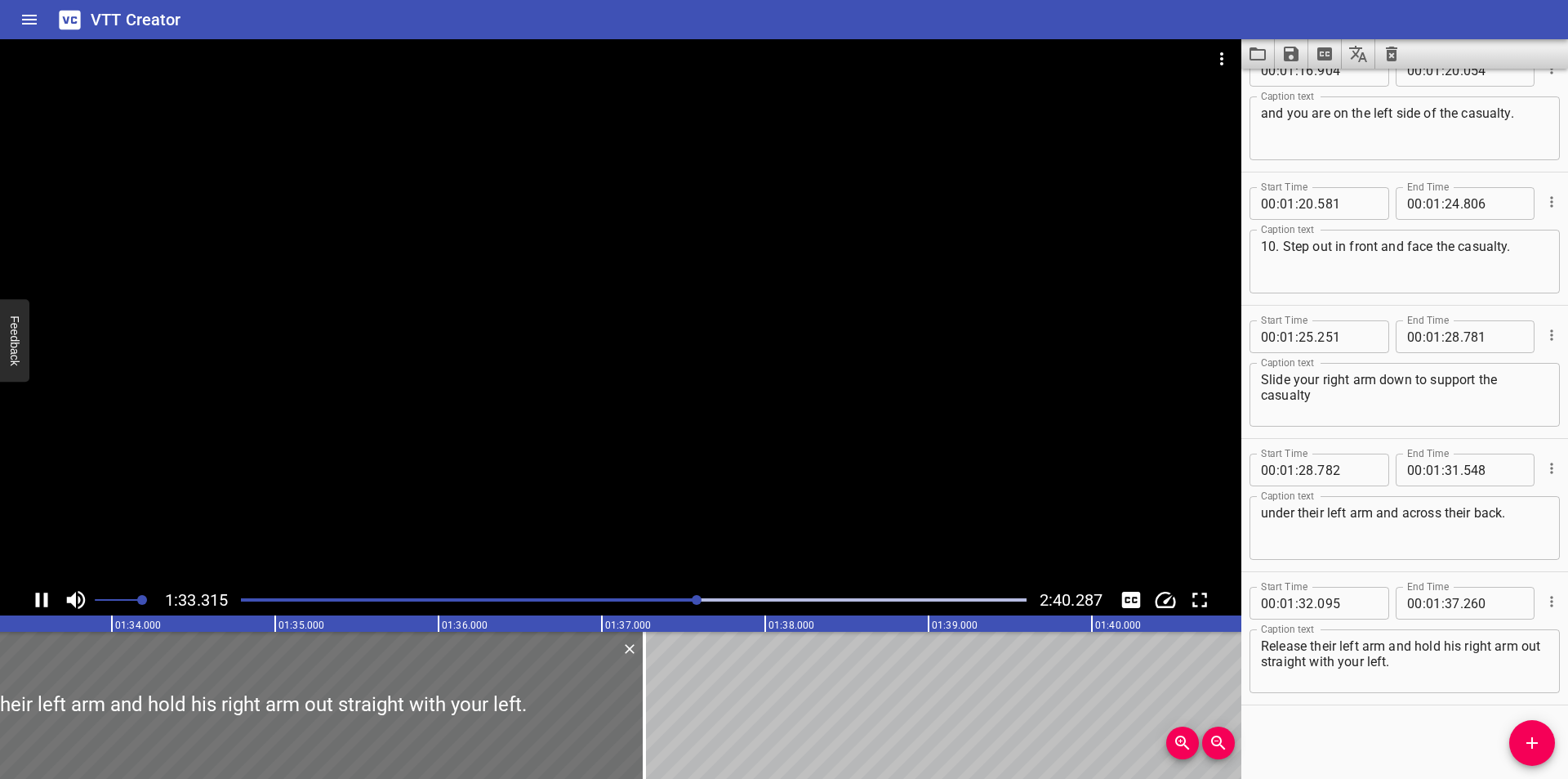
click at [581, 464] on div at bounding box center [620, 311] width 1241 height 545
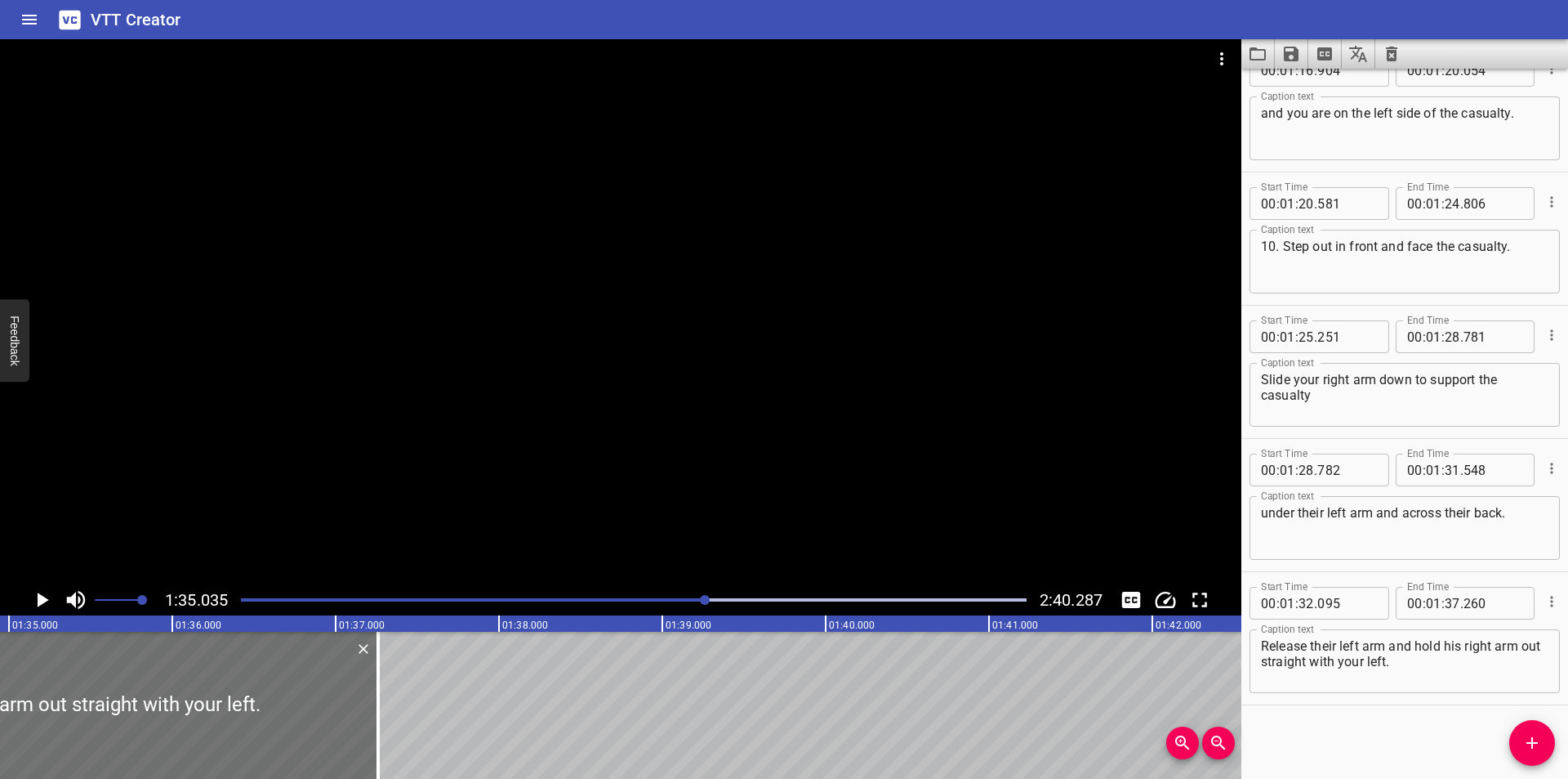
scroll to position [0, 15520]
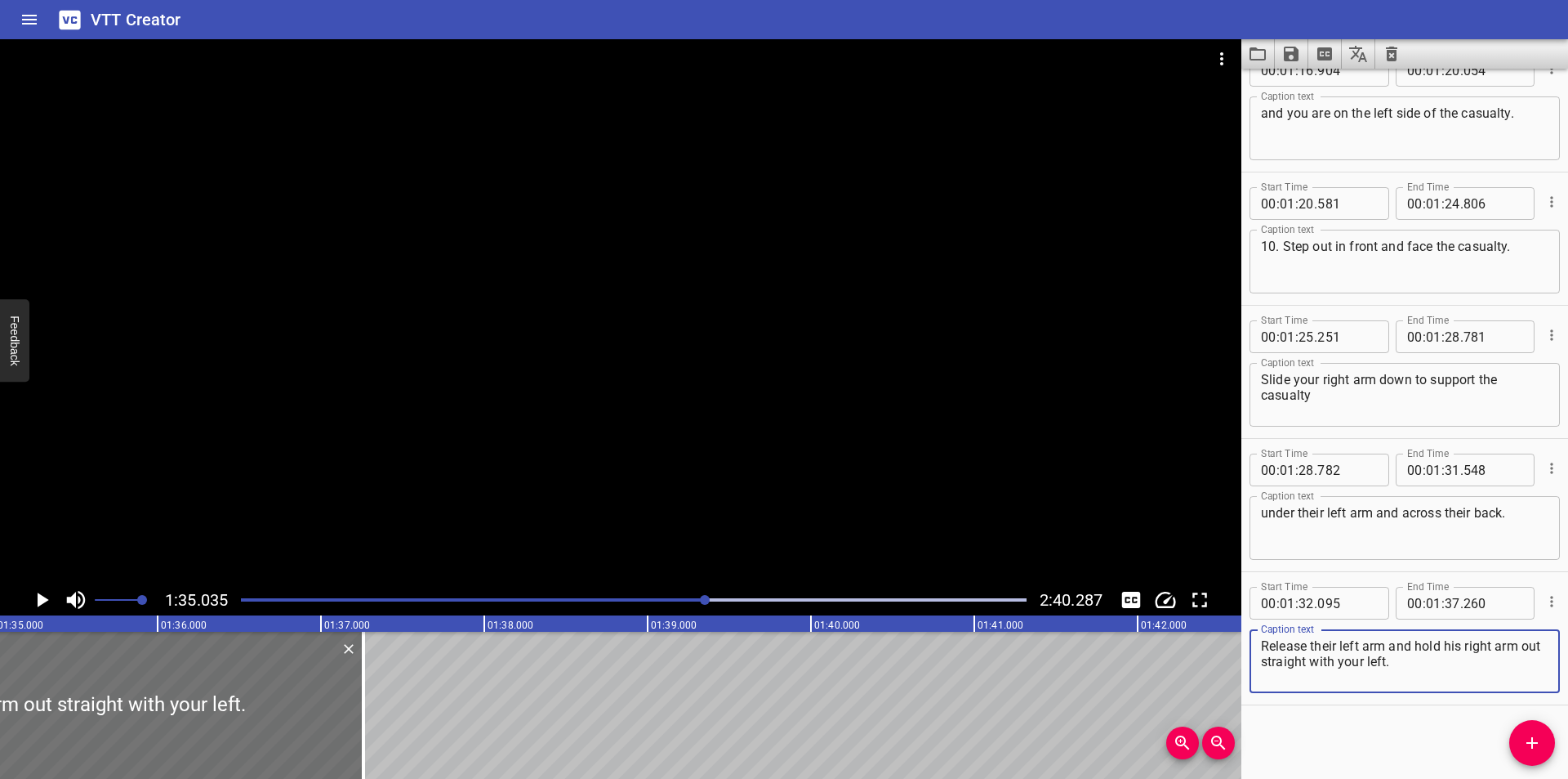
click at [1459, 647] on textarea "Release their left arm and hold his right arm out straight with your left." at bounding box center [1404, 660] width 288 height 46
click at [752, 484] on div at bounding box center [620, 311] width 1241 height 545
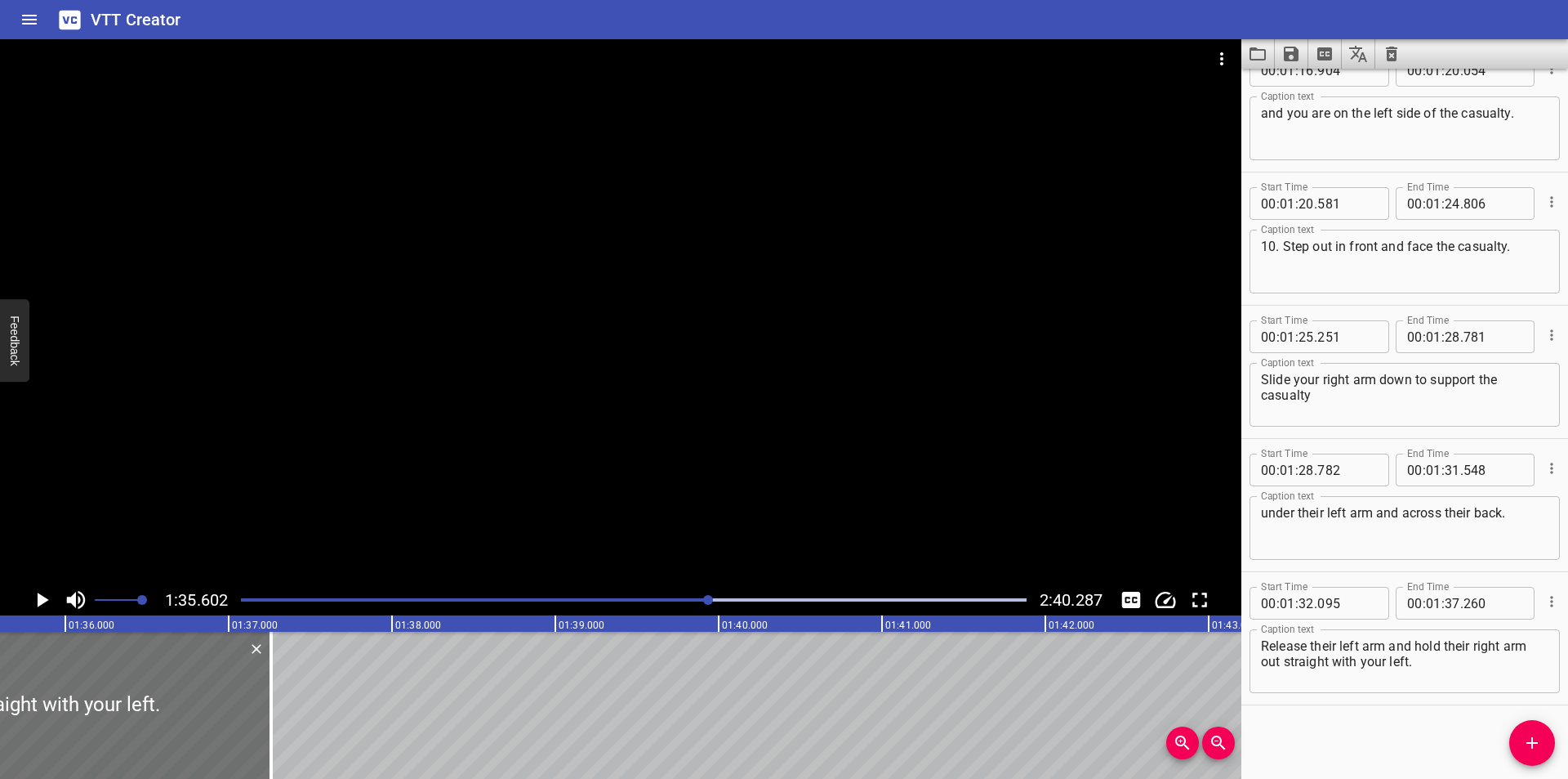
click at [690, 596] on div at bounding box center [633, 599] width 805 height 23
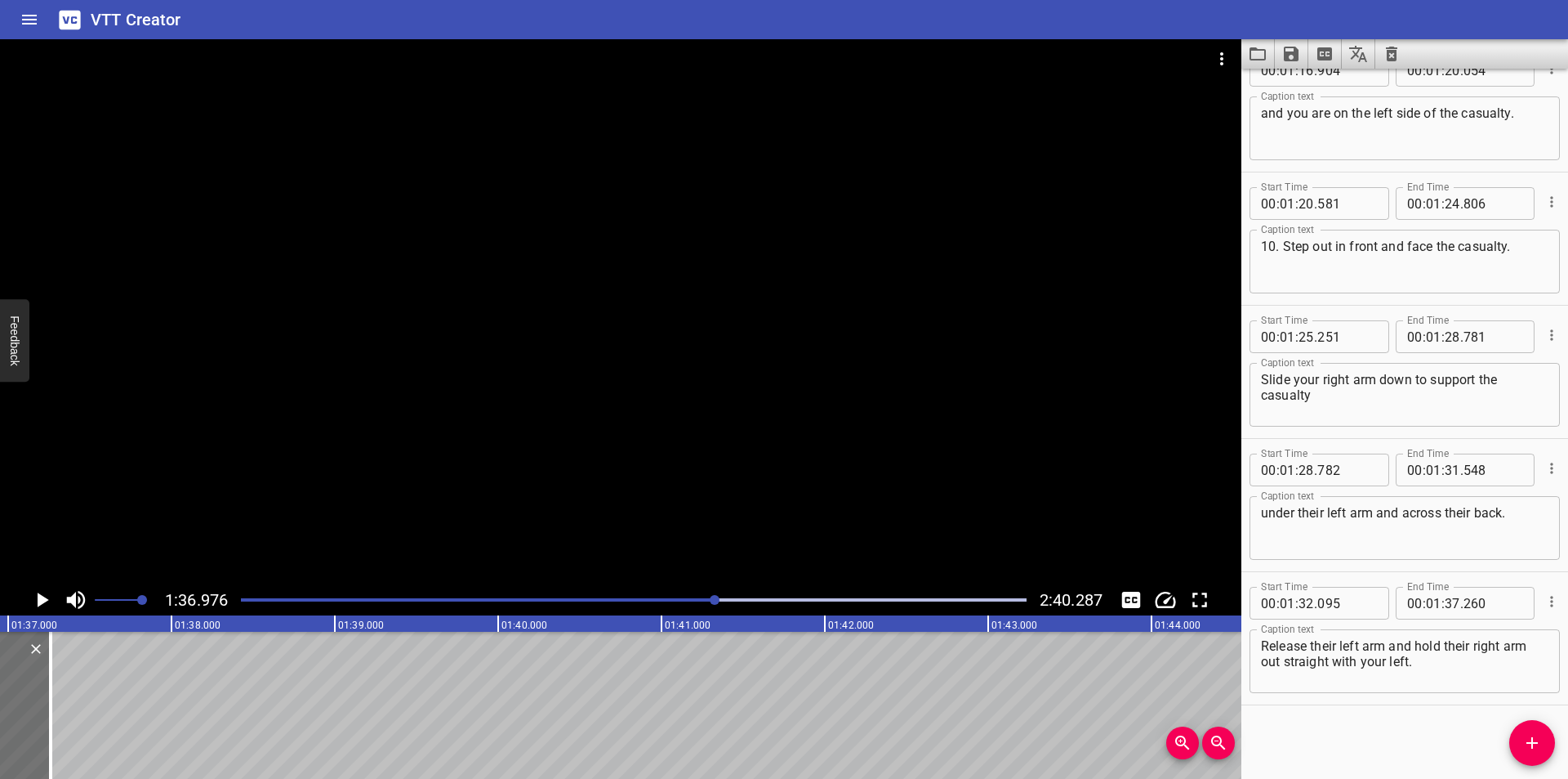
scroll to position [0, 15837]
click at [1408, 667] on textarea "Release their left arm and hold their right arm out straight with your left." at bounding box center [1404, 660] width 288 height 46
click at [684, 595] on div at bounding box center [633, 599] width 805 height 23
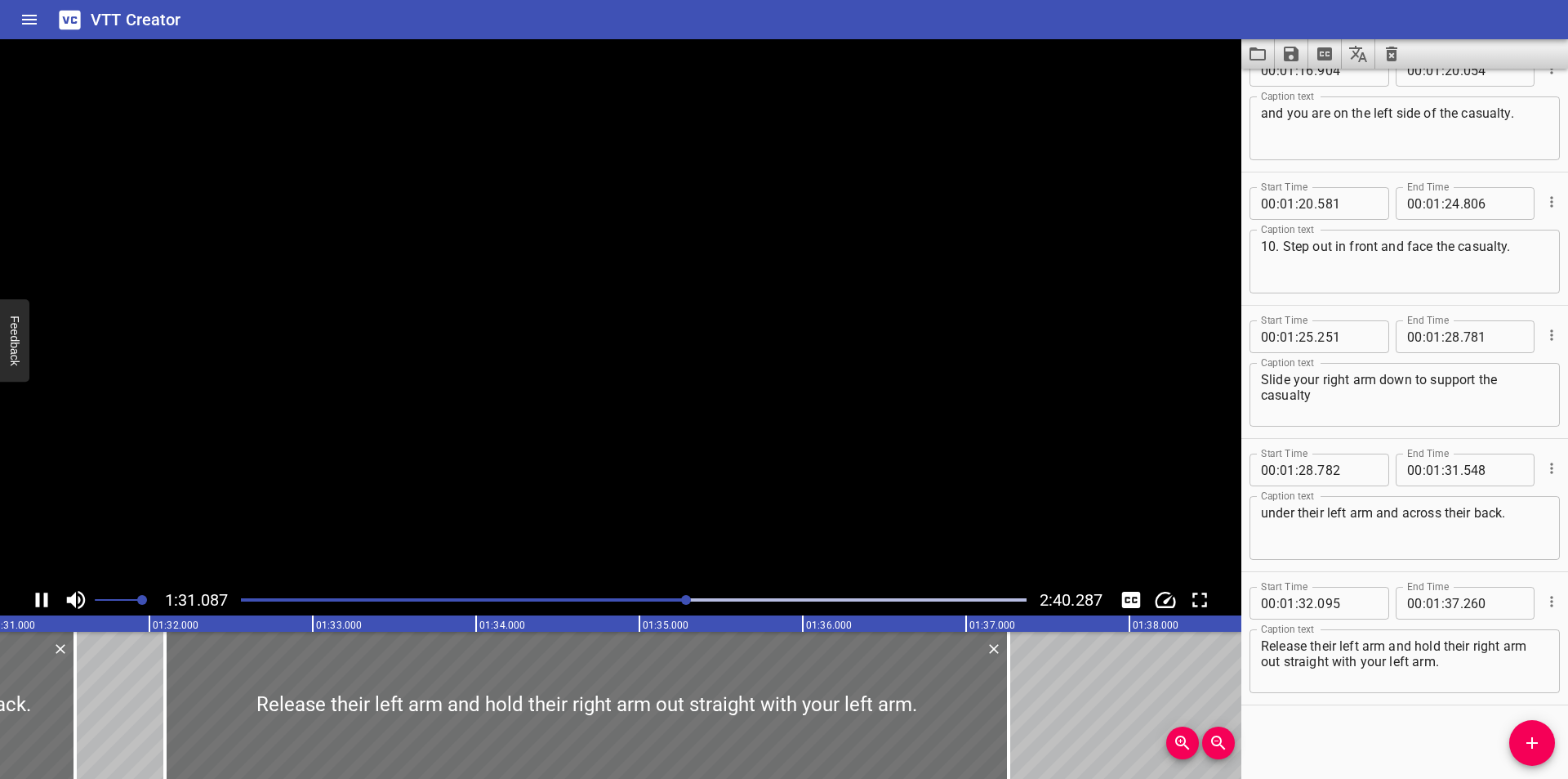
scroll to position [0, 14920]
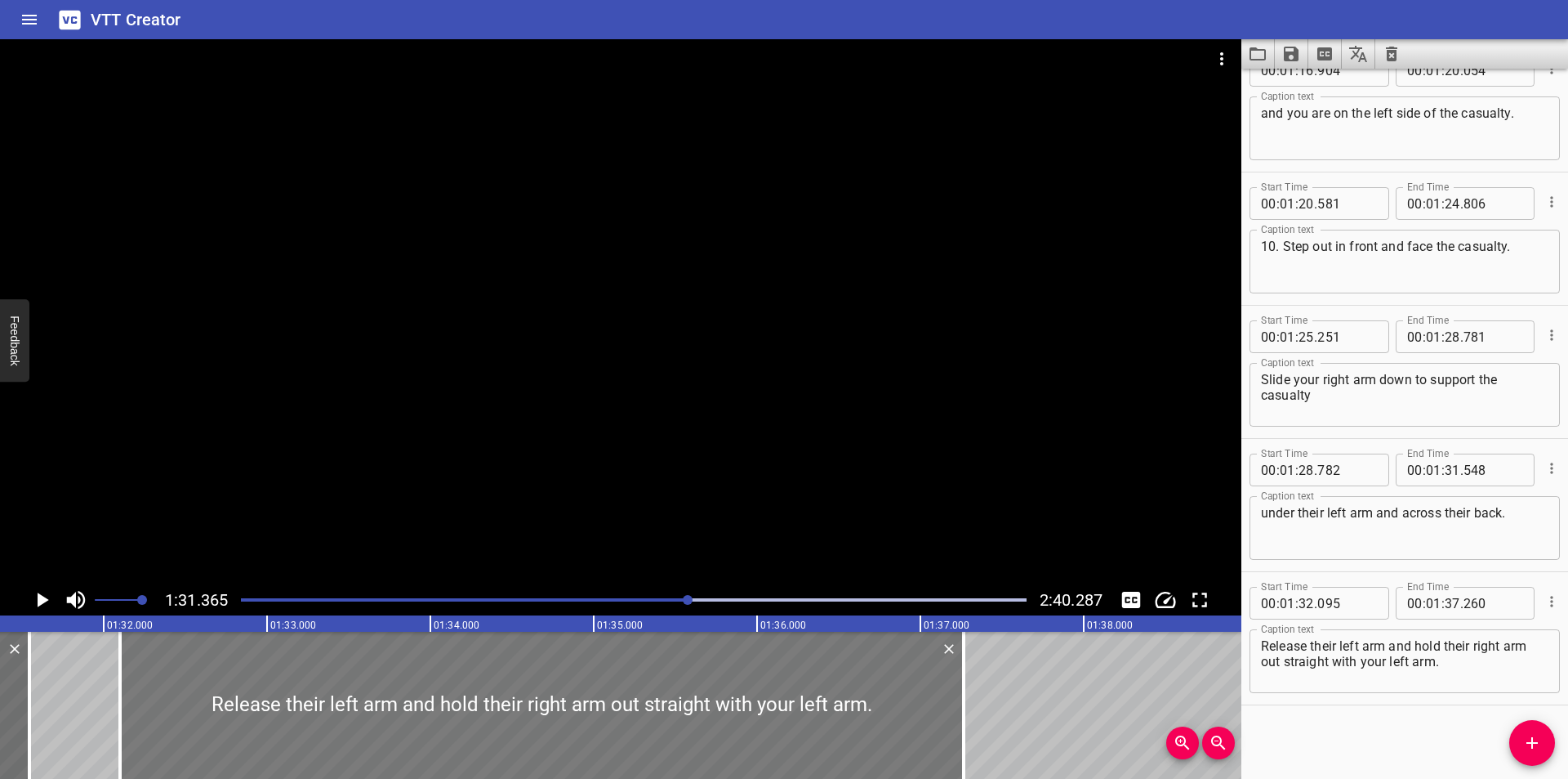
click at [554, 680] on div at bounding box center [541, 705] width 844 height 147
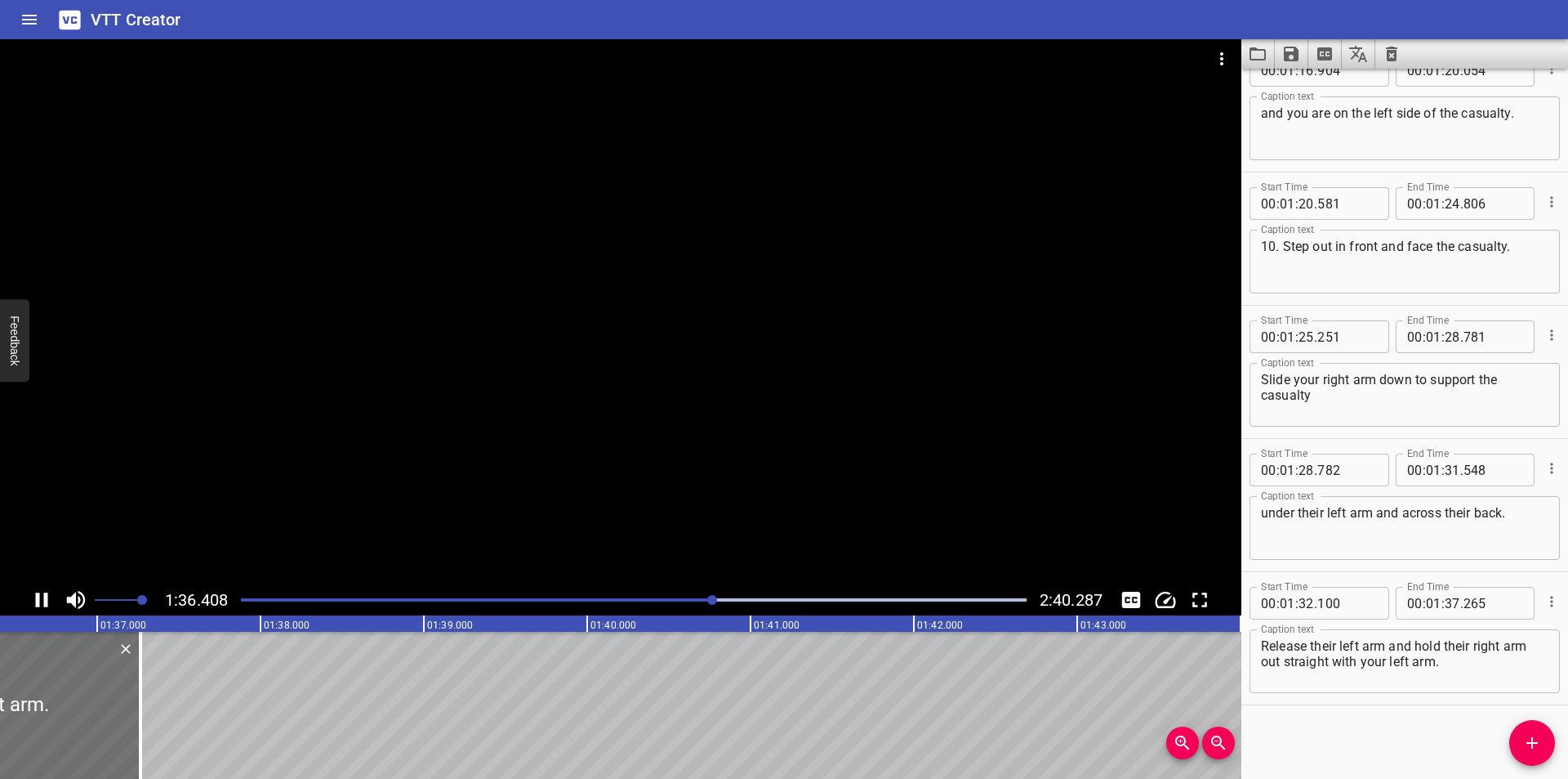
click at [583, 389] on div at bounding box center [620, 311] width 1241 height 545
click at [582, 389] on div at bounding box center [620, 311] width 1241 height 545
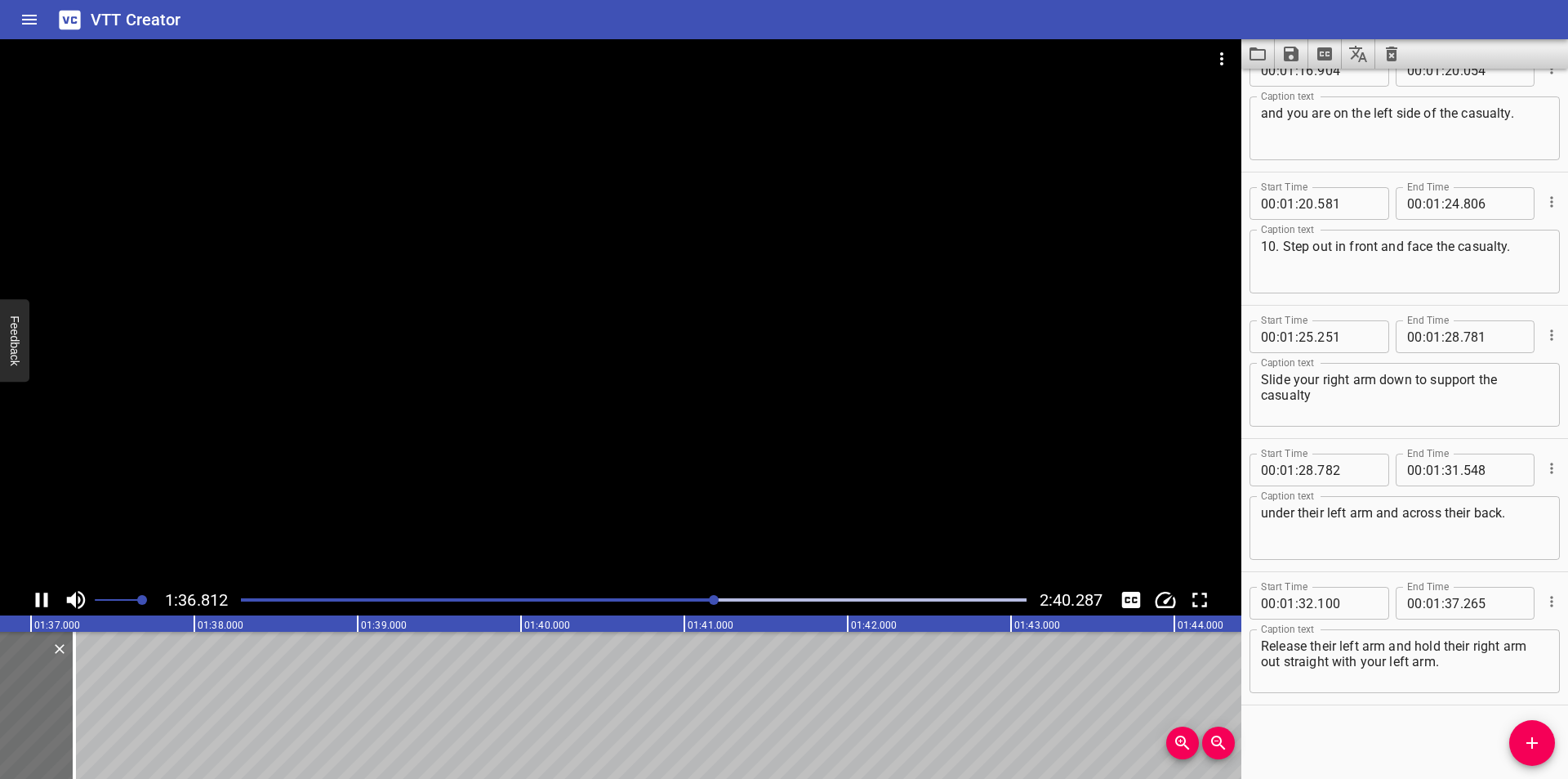
click at [582, 389] on div at bounding box center [620, 311] width 1241 height 545
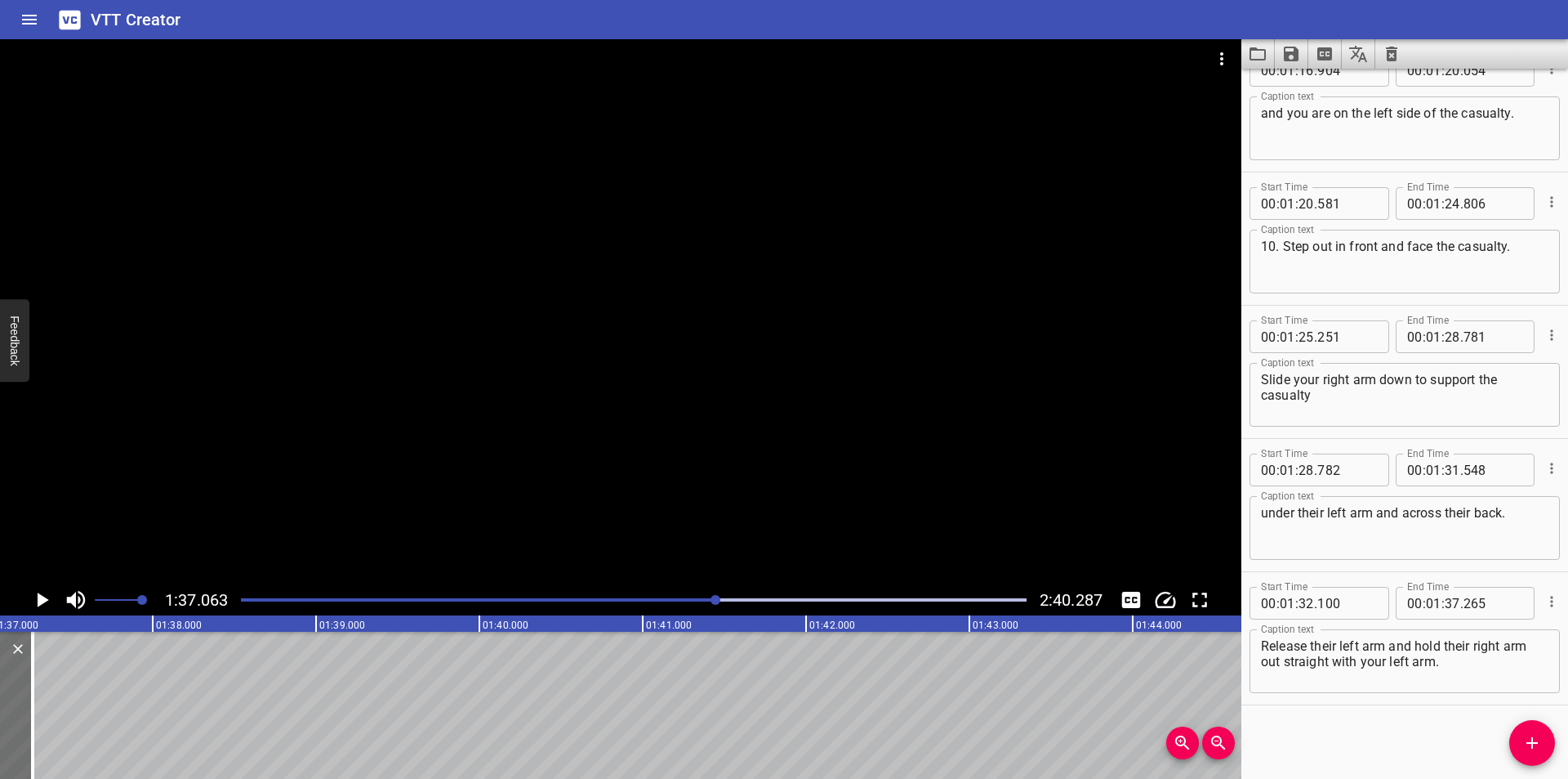
click at [707, 598] on div "Play progress" at bounding box center [324, 599] width 785 height 3
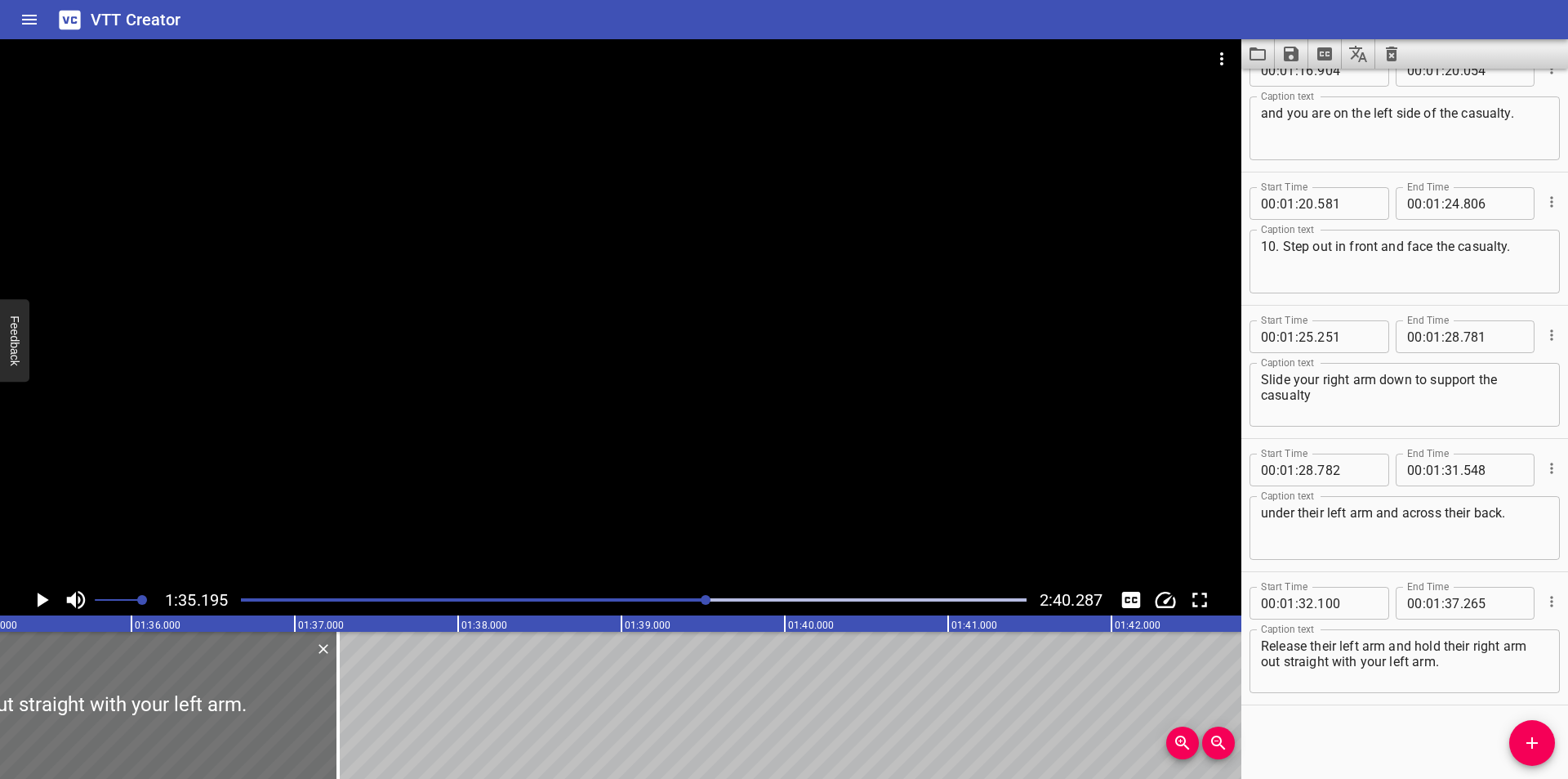
click at [669, 520] on div at bounding box center [620, 311] width 1241 height 545
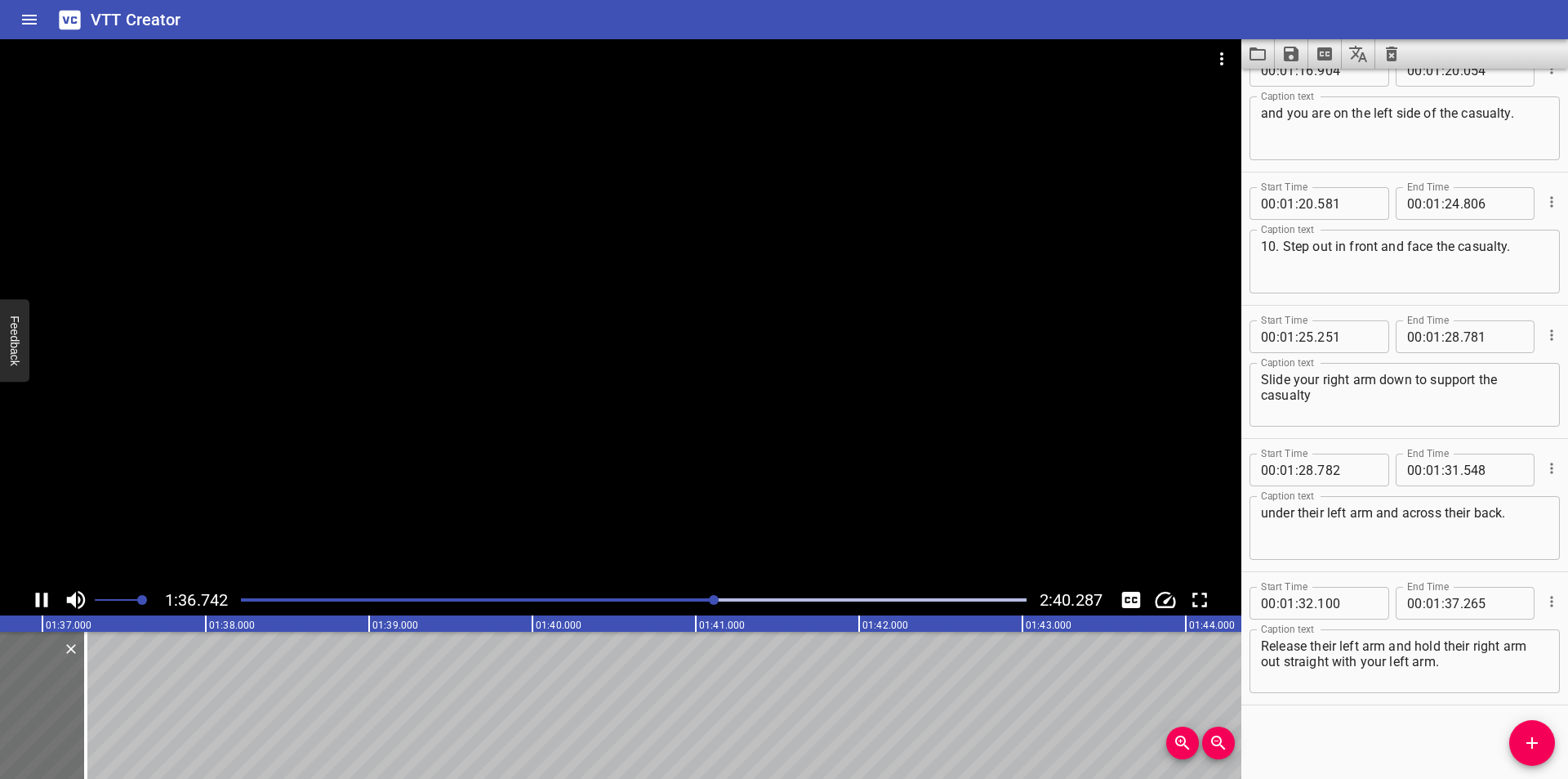
click at [667, 474] on div at bounding box center [620, 311] width 1241 height 545
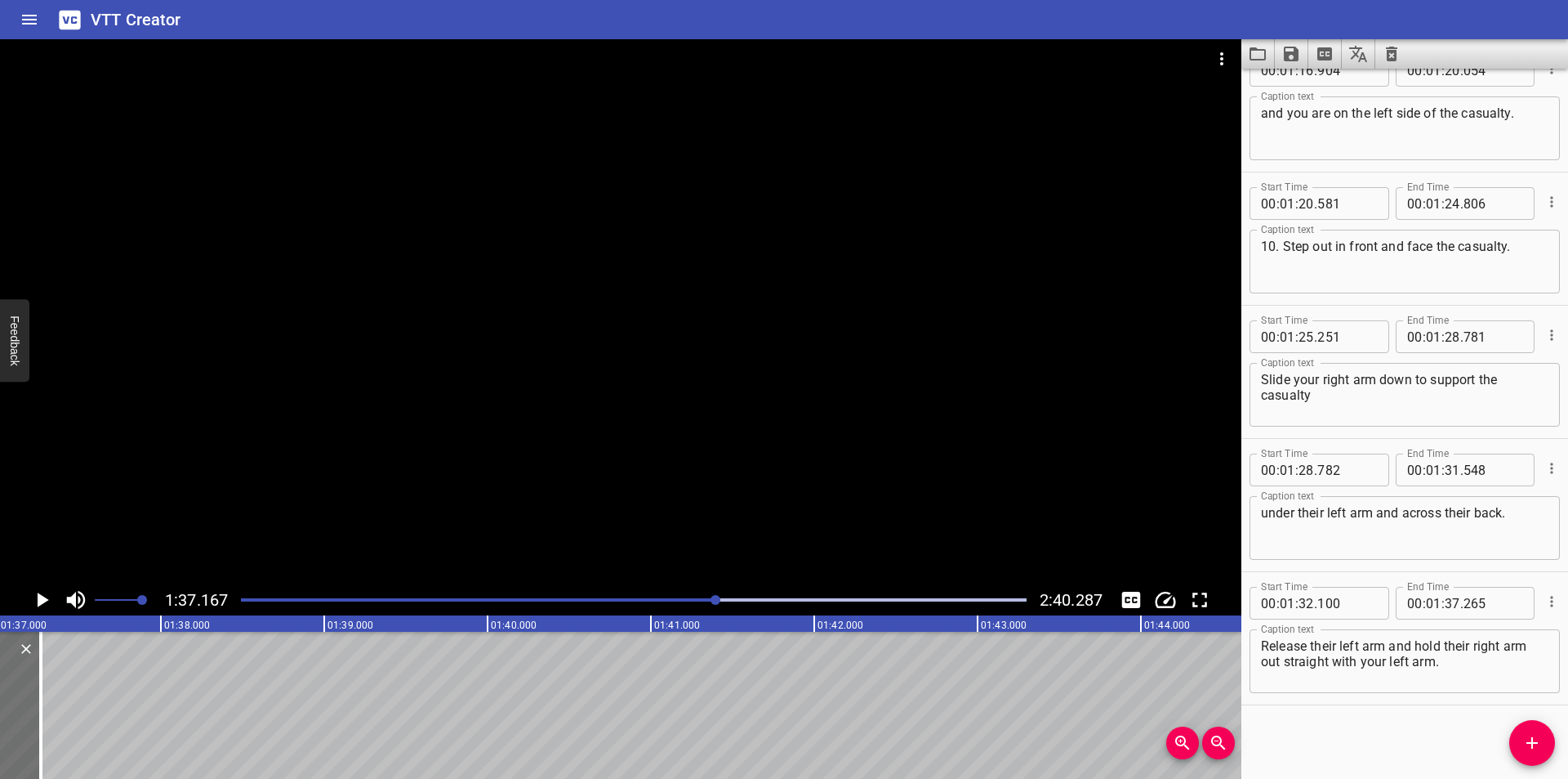
scroll to position [0, 15868]
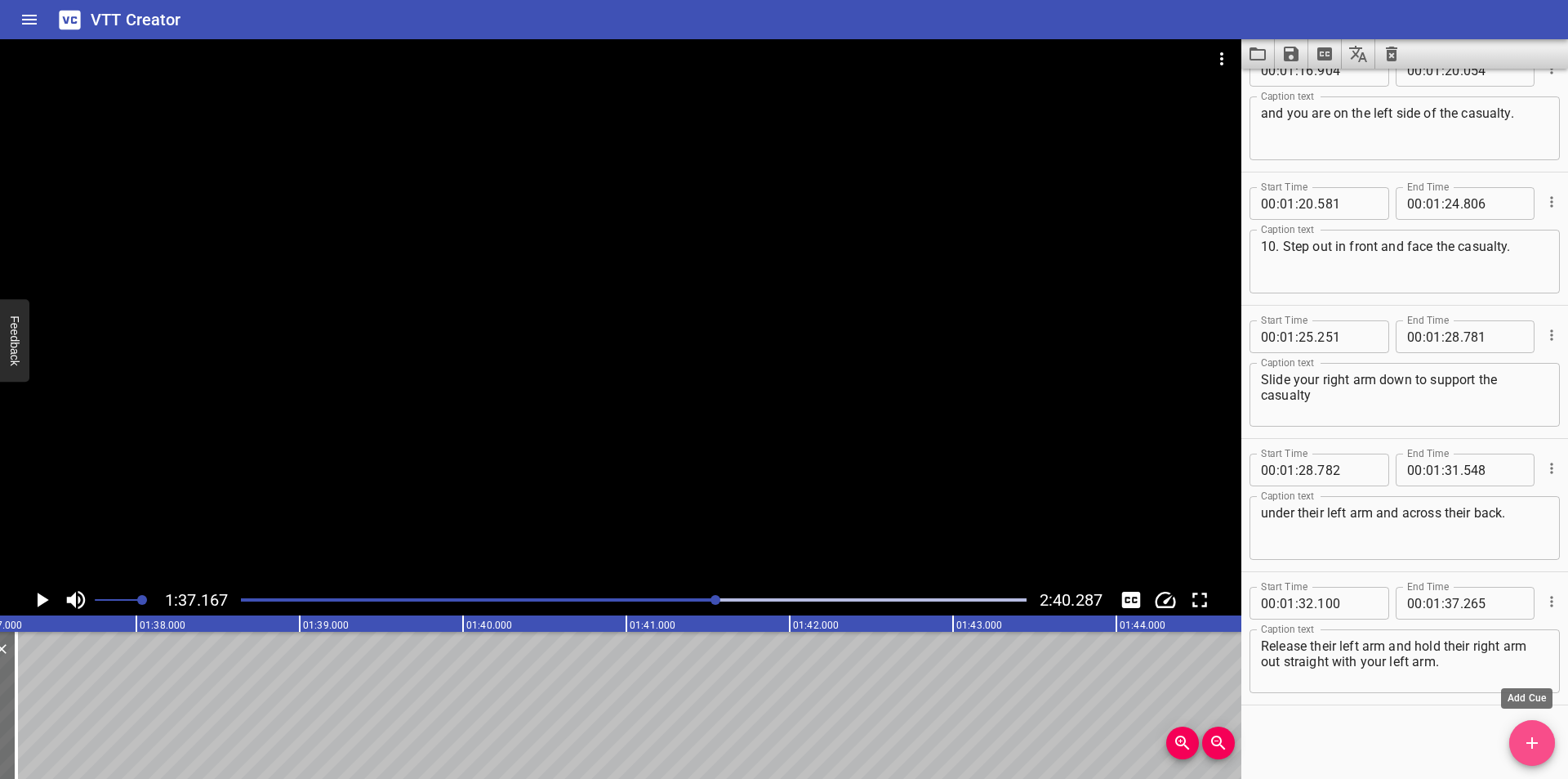
click at [1526, 755] on button "Add Cue" at bounding box center [1531, 742] width 45 height 45
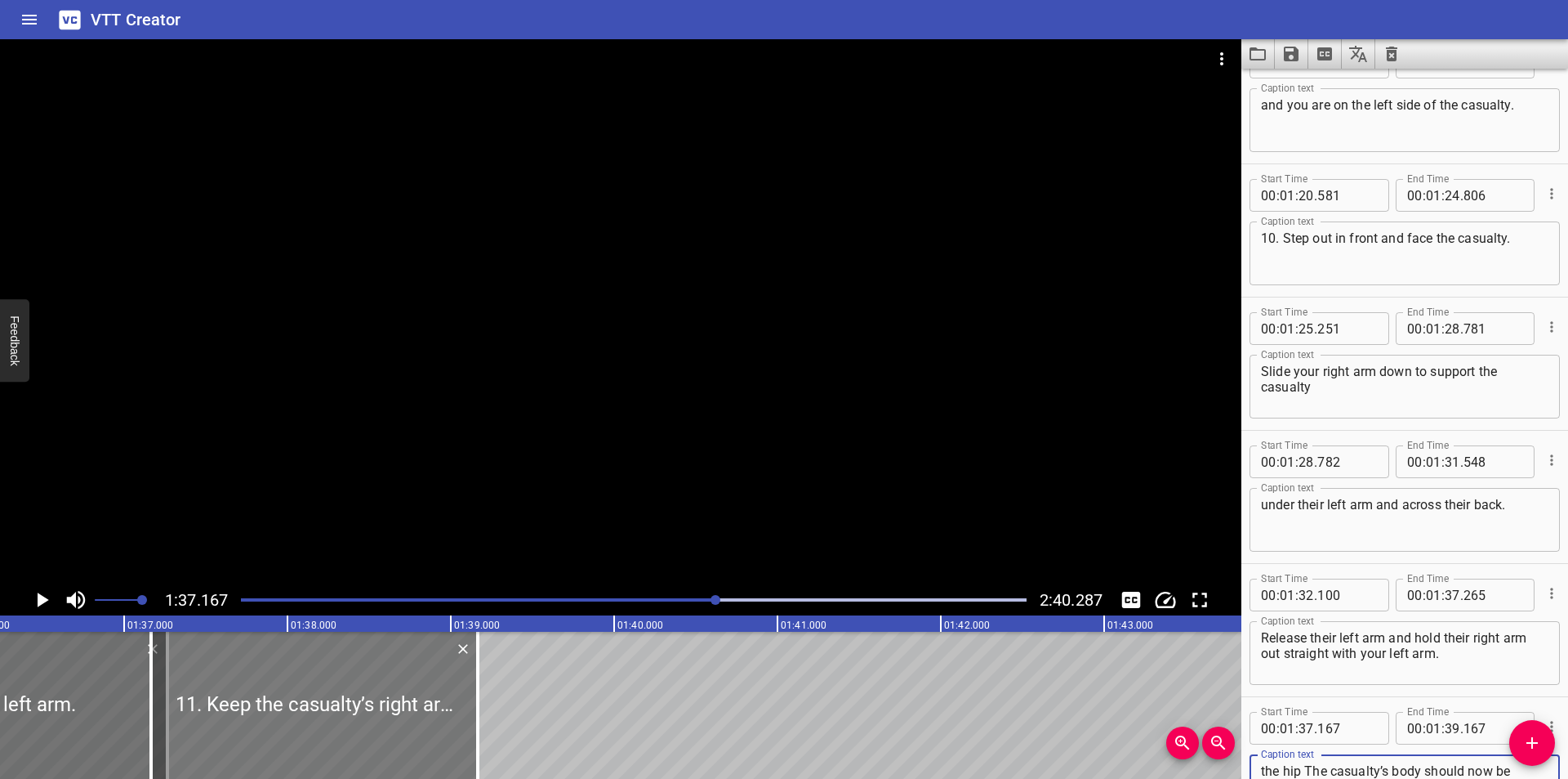
scroll to position [0, 15705]
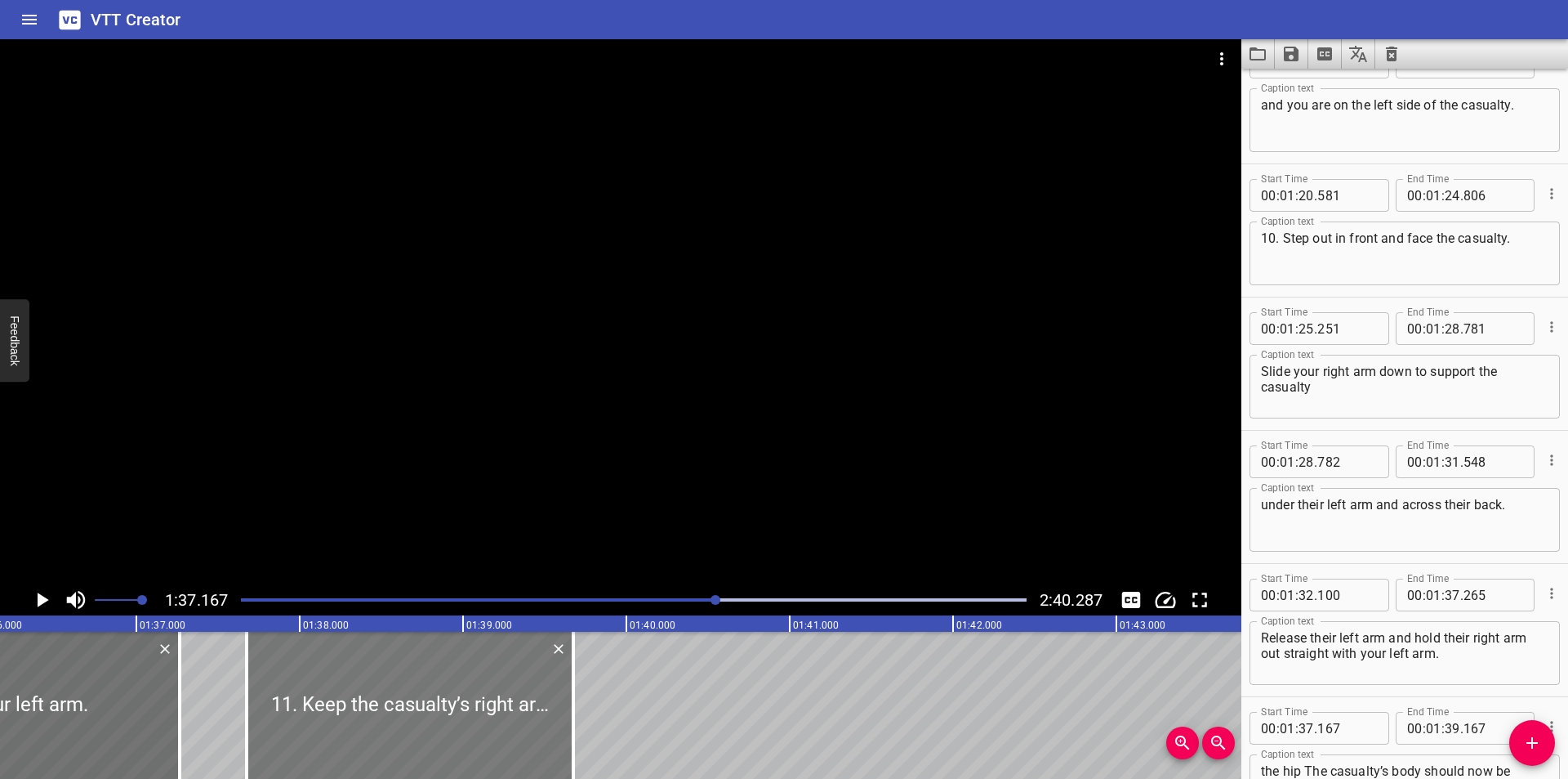
drag, startPoint x: 317, startPoint y: 725, endPoint x: 400, endPoint y: 744, distance: 85.1
click at [400, 744] on div at bounding box center [410, 705] width 327 height 147
click at [392, 743] on div at bounding box center [407, 705] width 327 height 147
click at [1428, 297] on hr at bounding box center [1404, 297] width 327 height 1
click at [1393, 299] on div "Start Time 00 : 01 : 25 . 251 Start Time End Time 00 : 01 : 28 . 781 End Time C…" at bounding box center [1404, 364] width 327 height 132
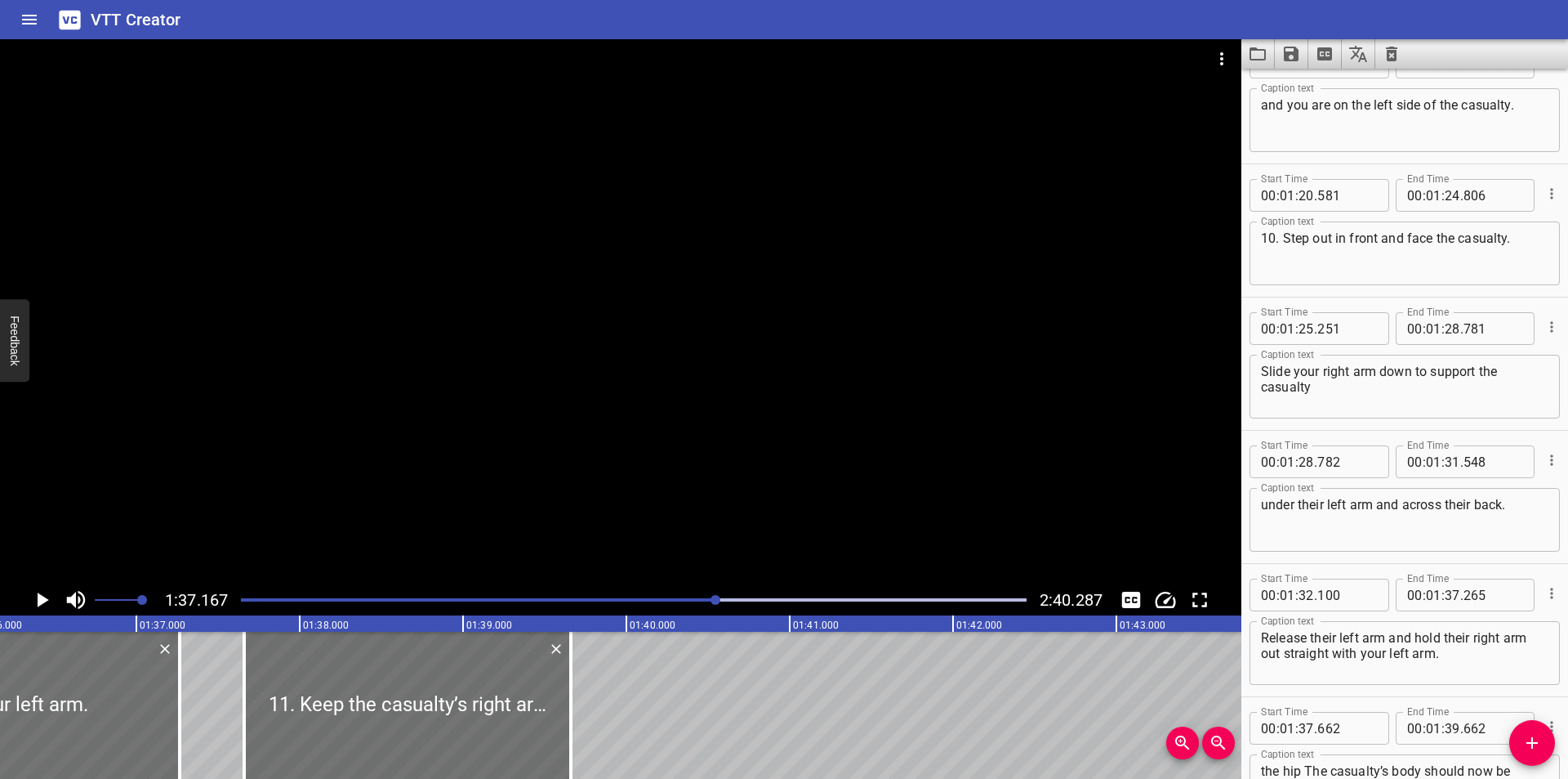
click at [1393, 299] on div "Start Time 00 : 01 : 25 . 251 Start Time End Time 00 : 01 : 28 . 781 End Time C…" at bounding box center [1404, 364] width 327 height 132
click at [435, 479] on div at bounding box center [620, 311] width 1241 height 545
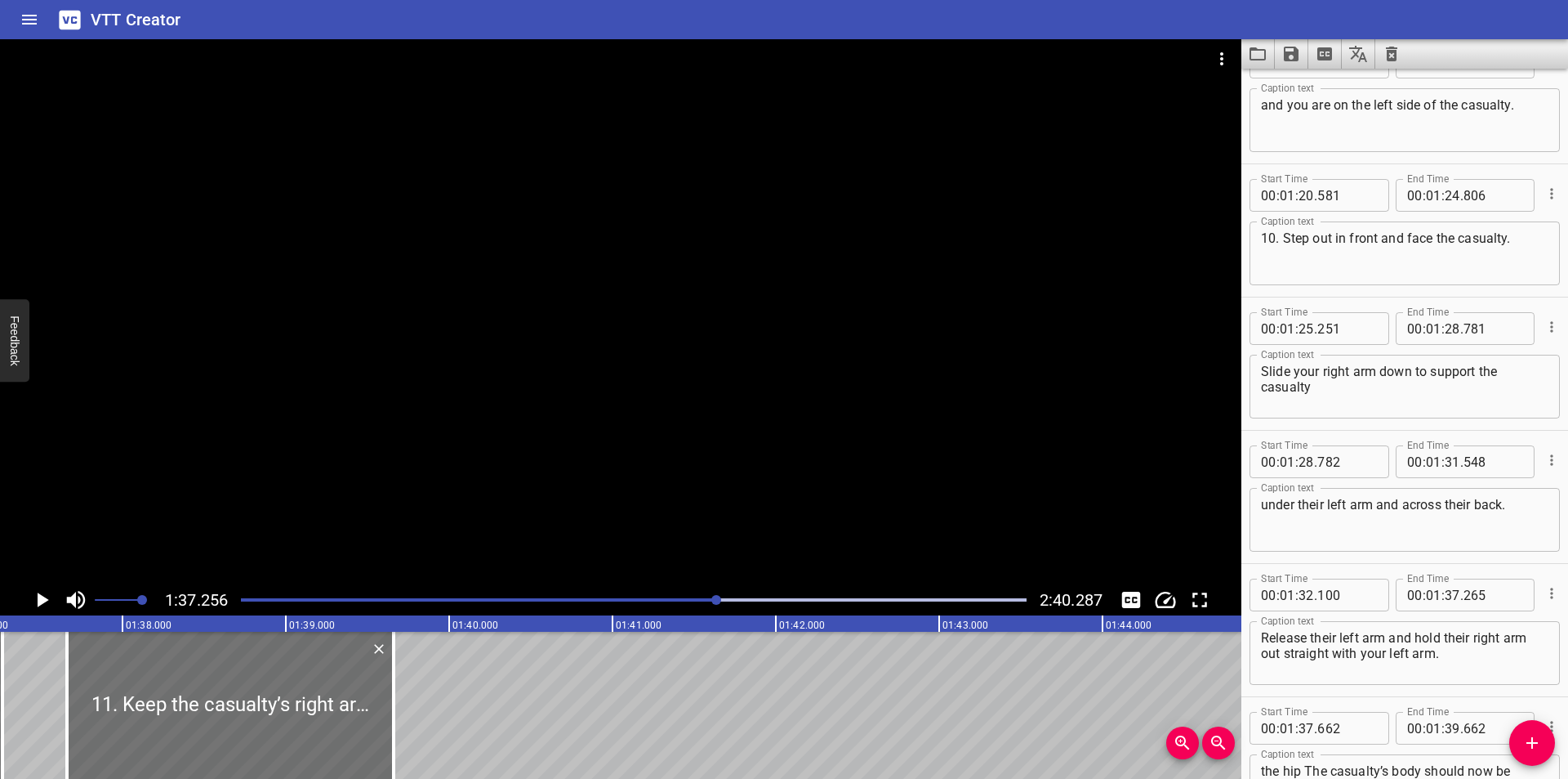
scroll to position [0, 15883]
click at [267, 737] on div at bounding box center [228, 705] width 327 height 147
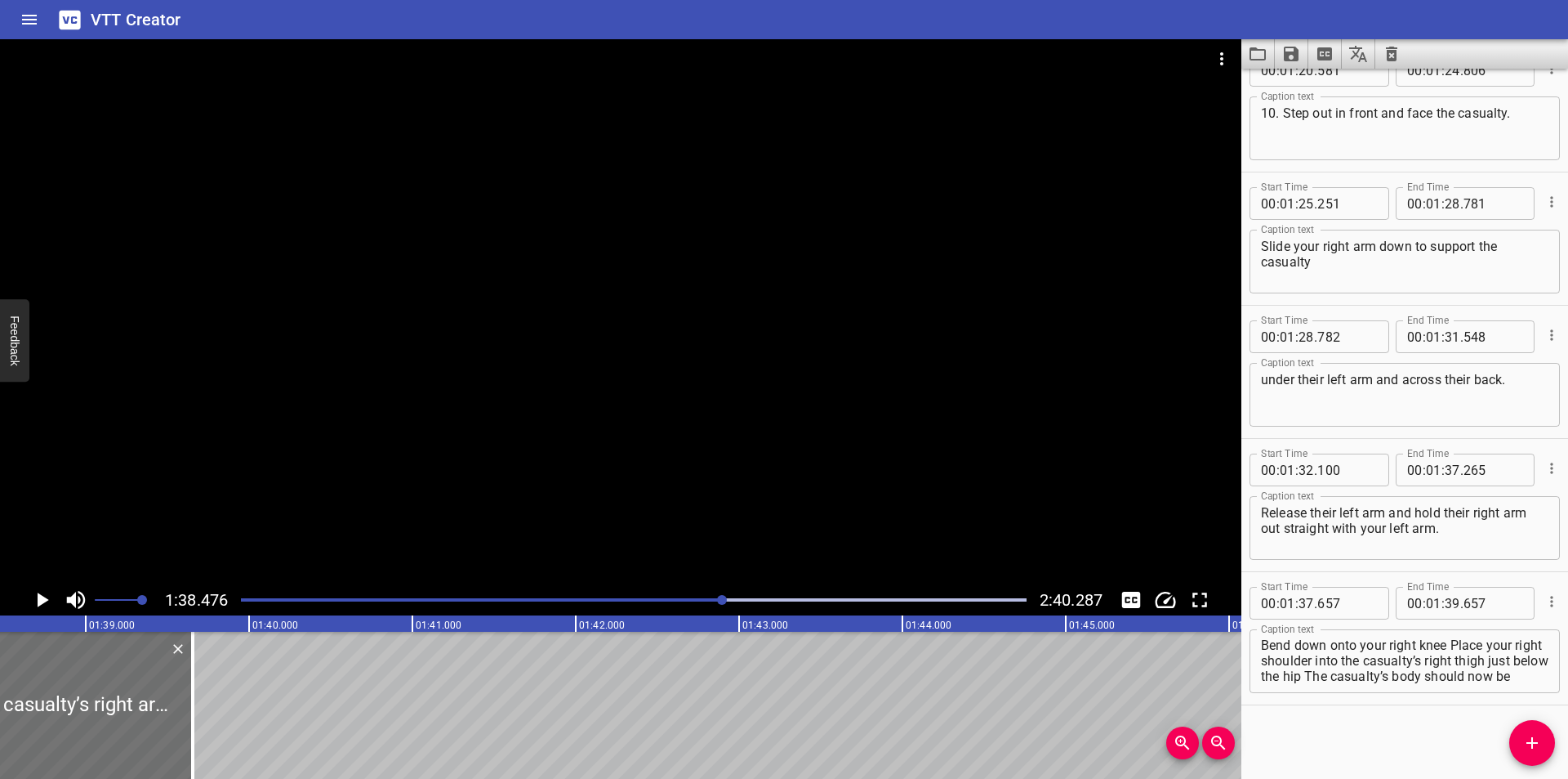
scroll to position [0, 0]
click at [1284, 643] on textarea "11. Keep the casualty’s right arm out straight Bend down onto your right knee P…" at bounding box center [1404, 660] width 288 height 46
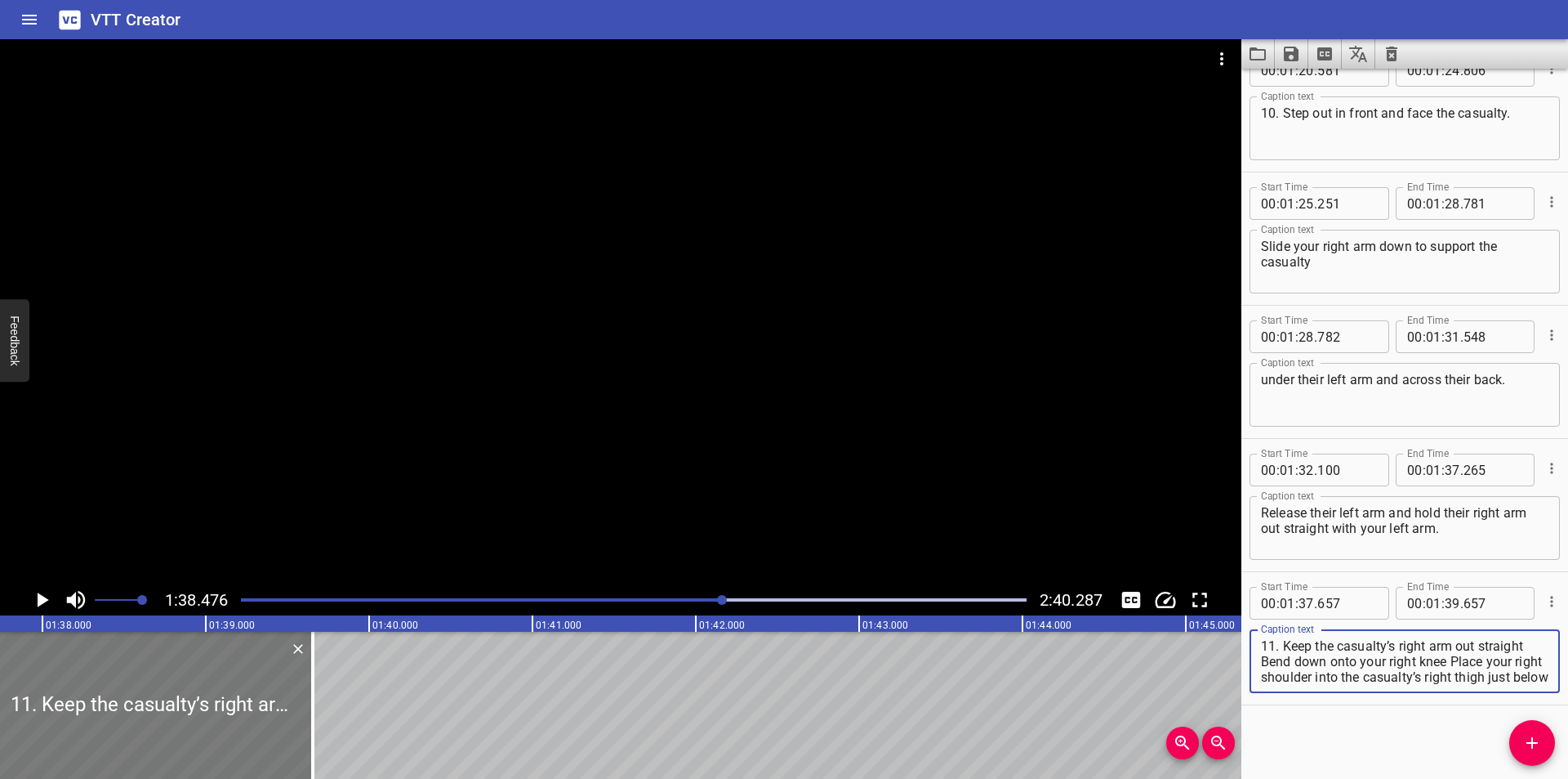
scroll to position [0, 15864]
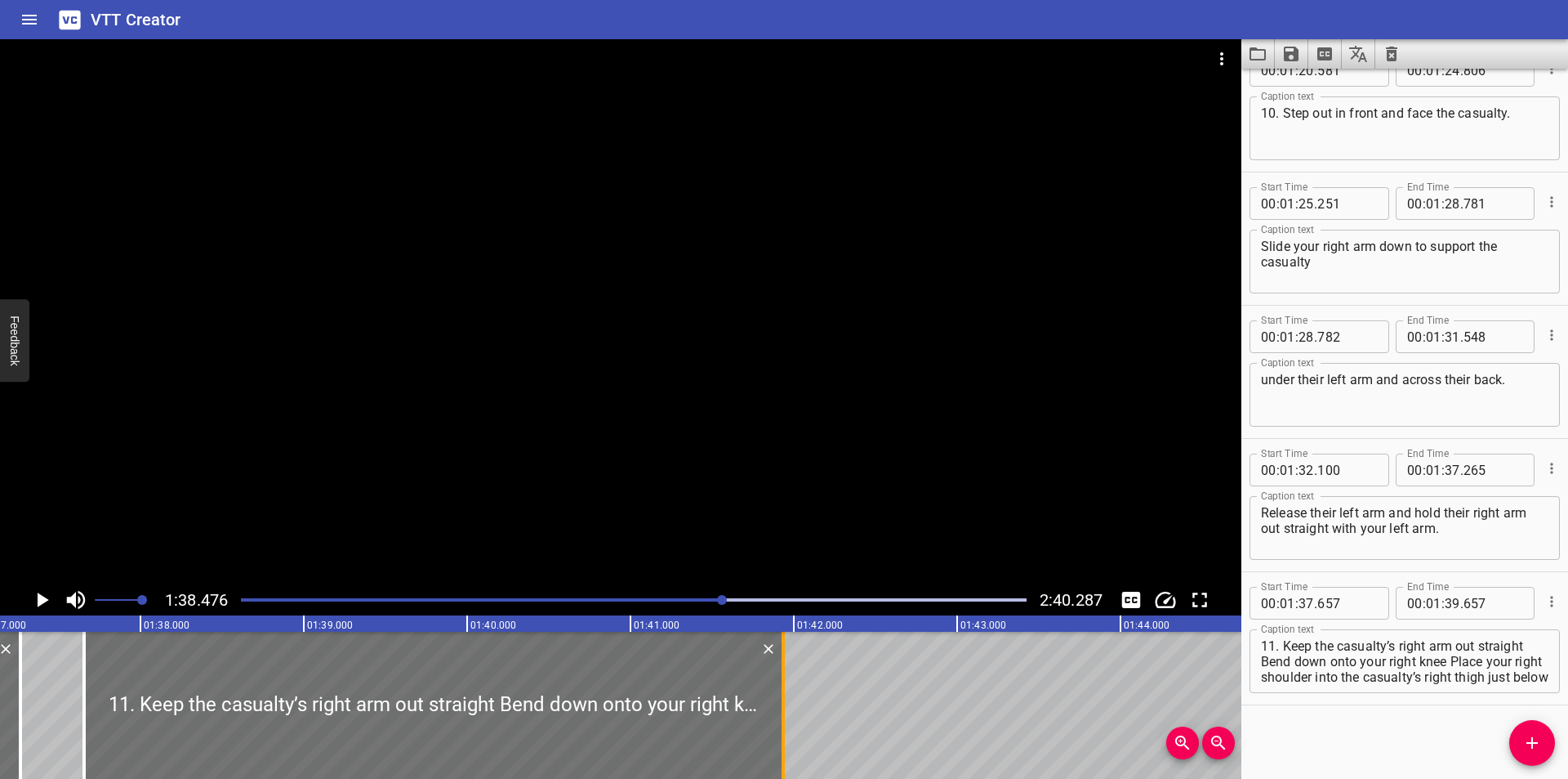
drag, startPoint x: 410, startPoint y: 730, endPoint x: 783, endPoint y: 725, distance: 373.0
click at [783, 725] on div at bounding box center [783, 705] width 3 height 147
click at [642, 433] on div at bounding box center [620, 311] width 1241 height 545
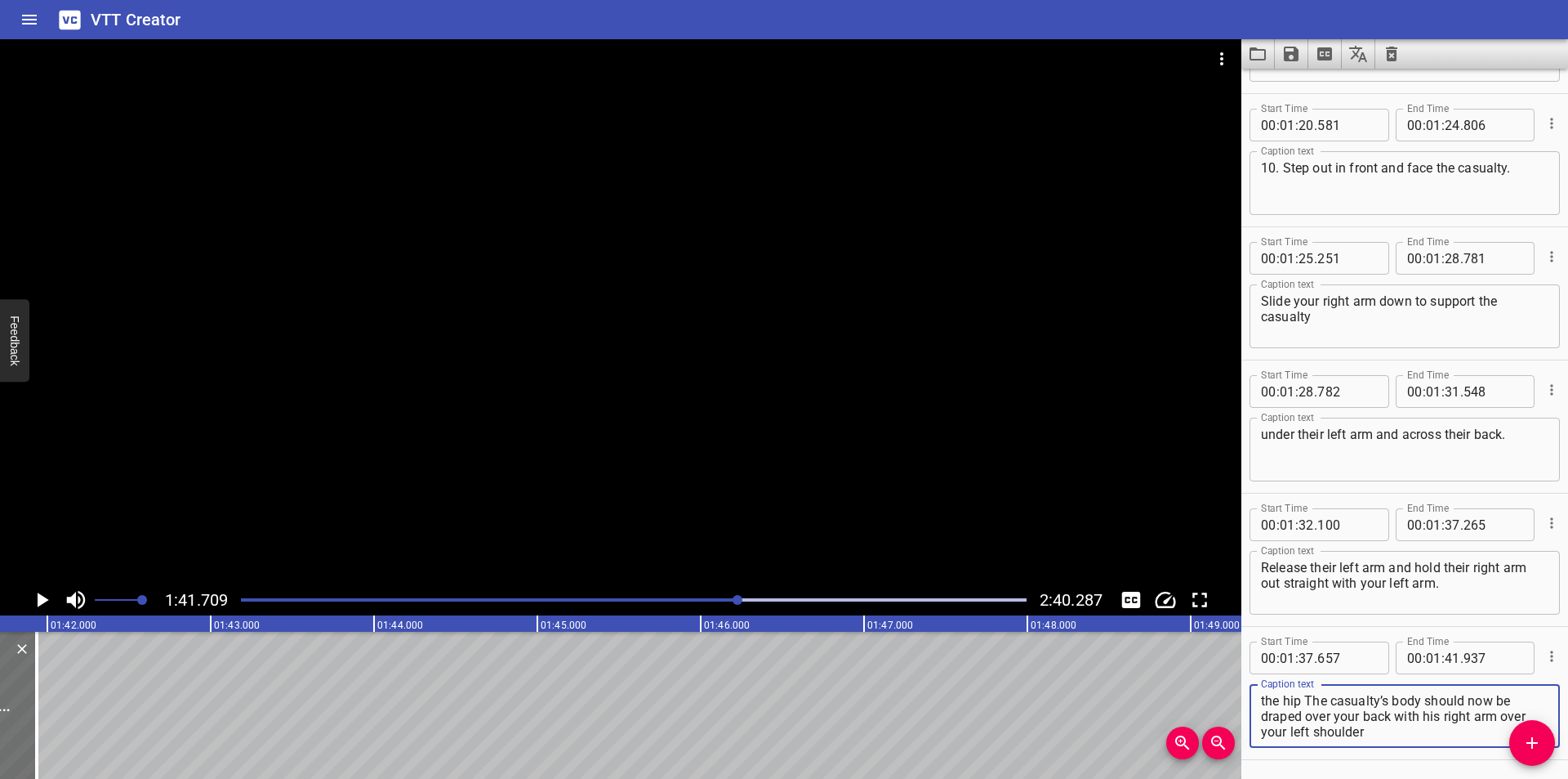
scroll to position [2696, 0]
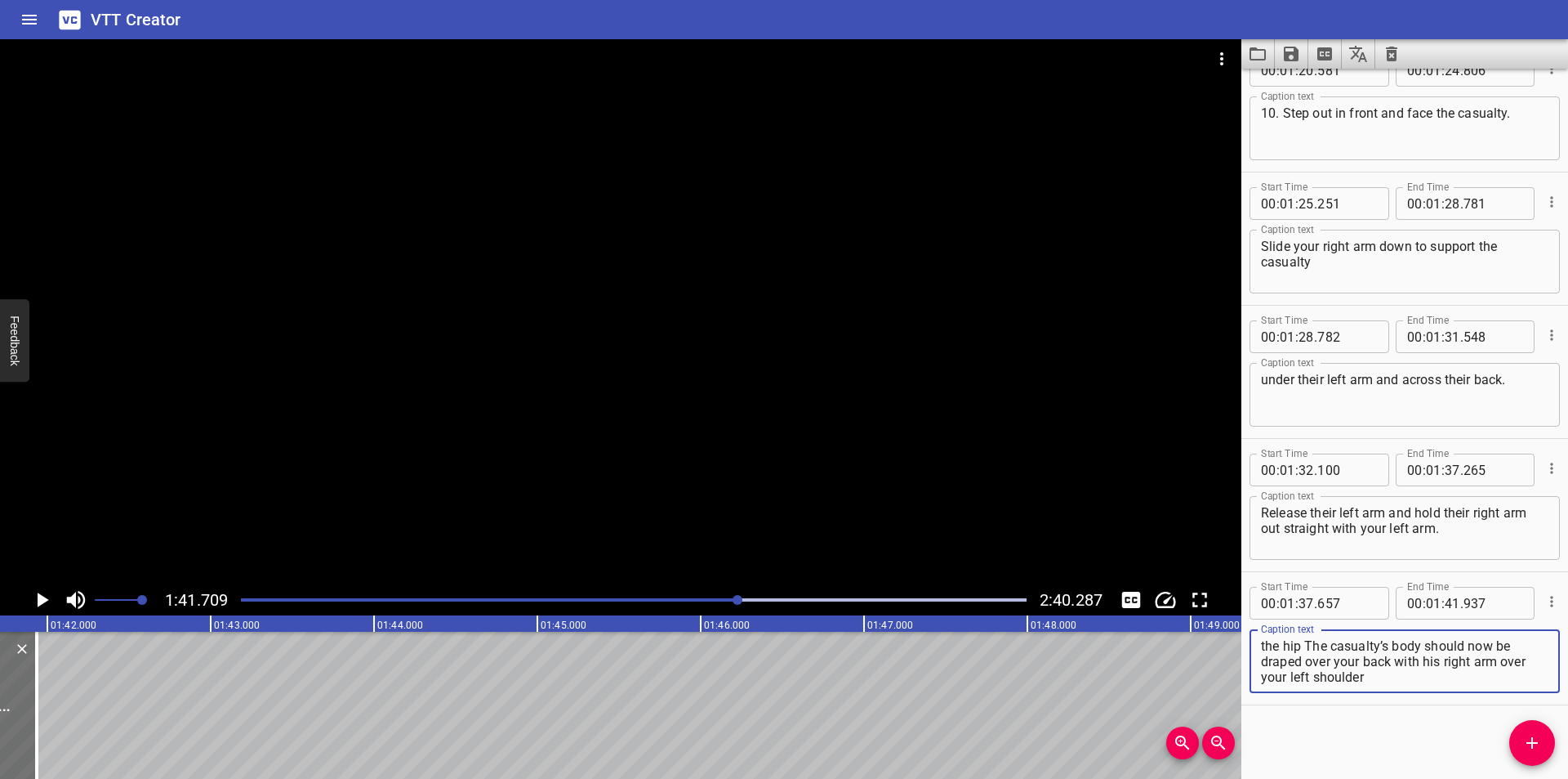
drag, startPoint x: 1311, startPoint y: 716, endPoint x: 1565, endPoint y: 811, distance: 271.2
click at [1565, 778] on html "VTT Creator Caption Editor Batch Transcribe Login Sign Up Privacy Contact 1:41.…" at bounding box center [784, 390] width 1568 height 779
click at [1529, 753] on button "Add Cue" at bounding box center [1531, 742] width 45 height 45
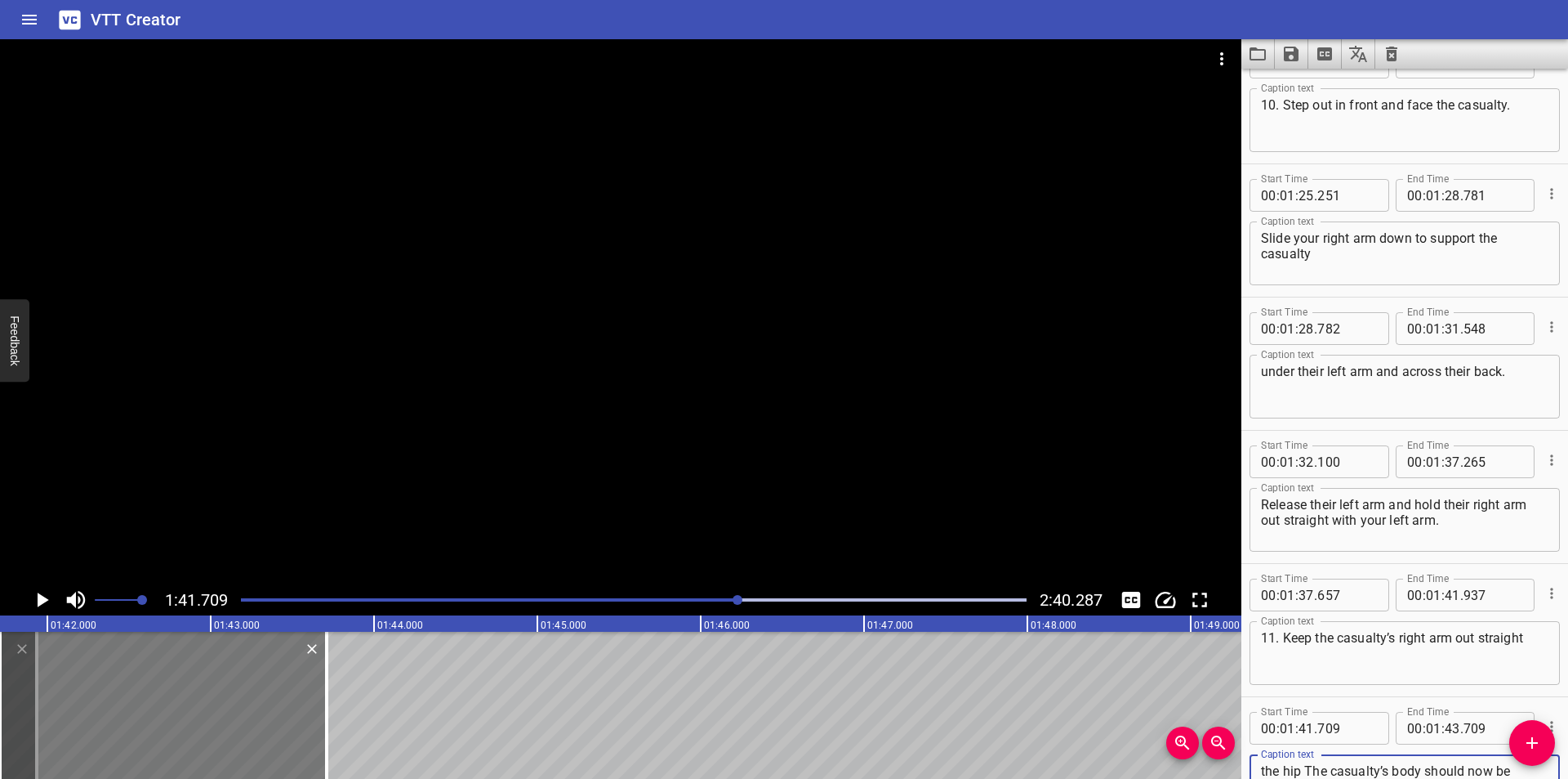
scroll to position [2734, 0]
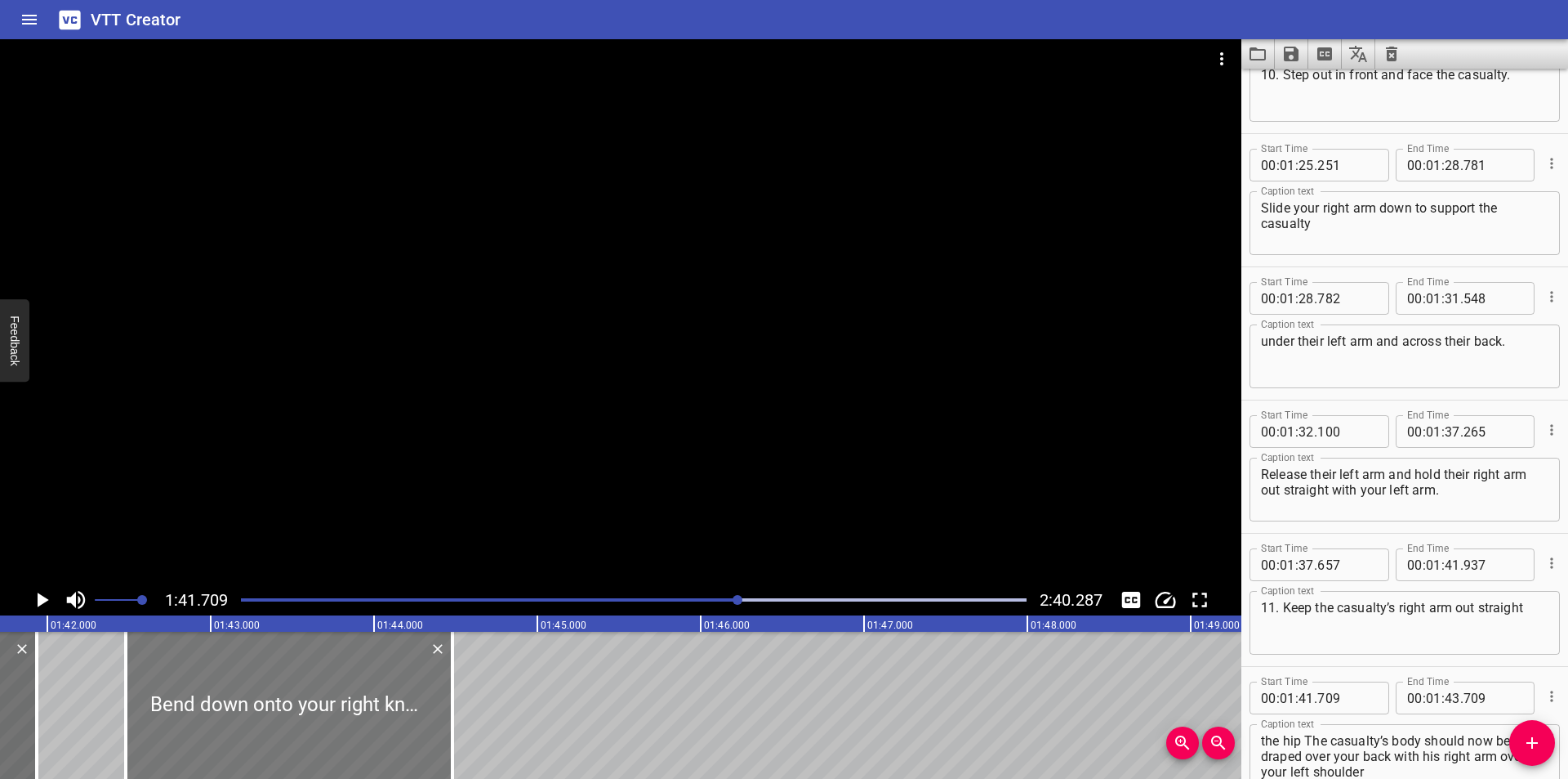
drag, startPoint x: 246, startPoint y: 717, endPoint x: 371, endPoint y: 720, distance: 125.0
click at [371, 720] on div at bounding box center [289, 705] width 327 height 147
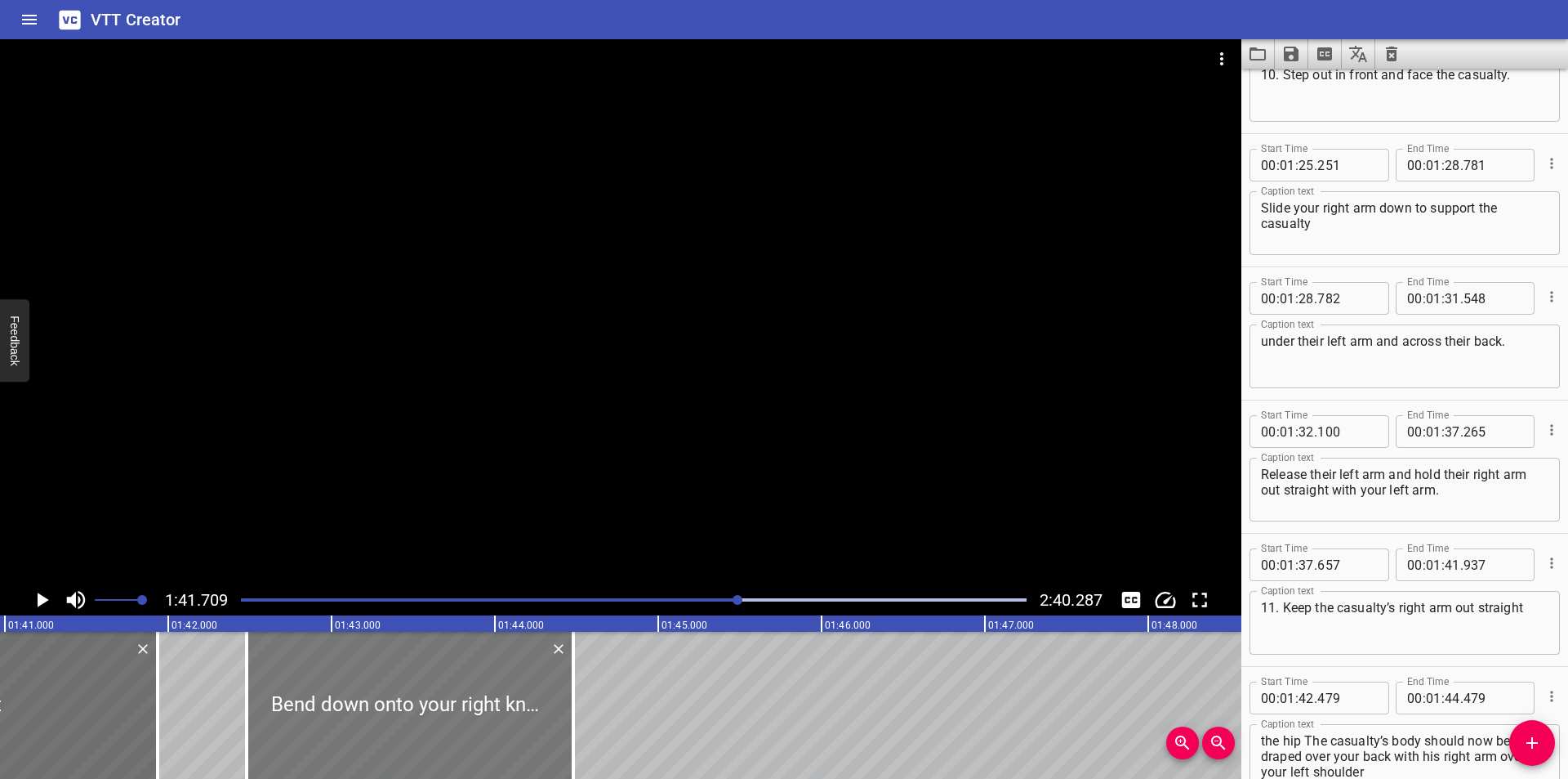
scroll to position [0, 16447]
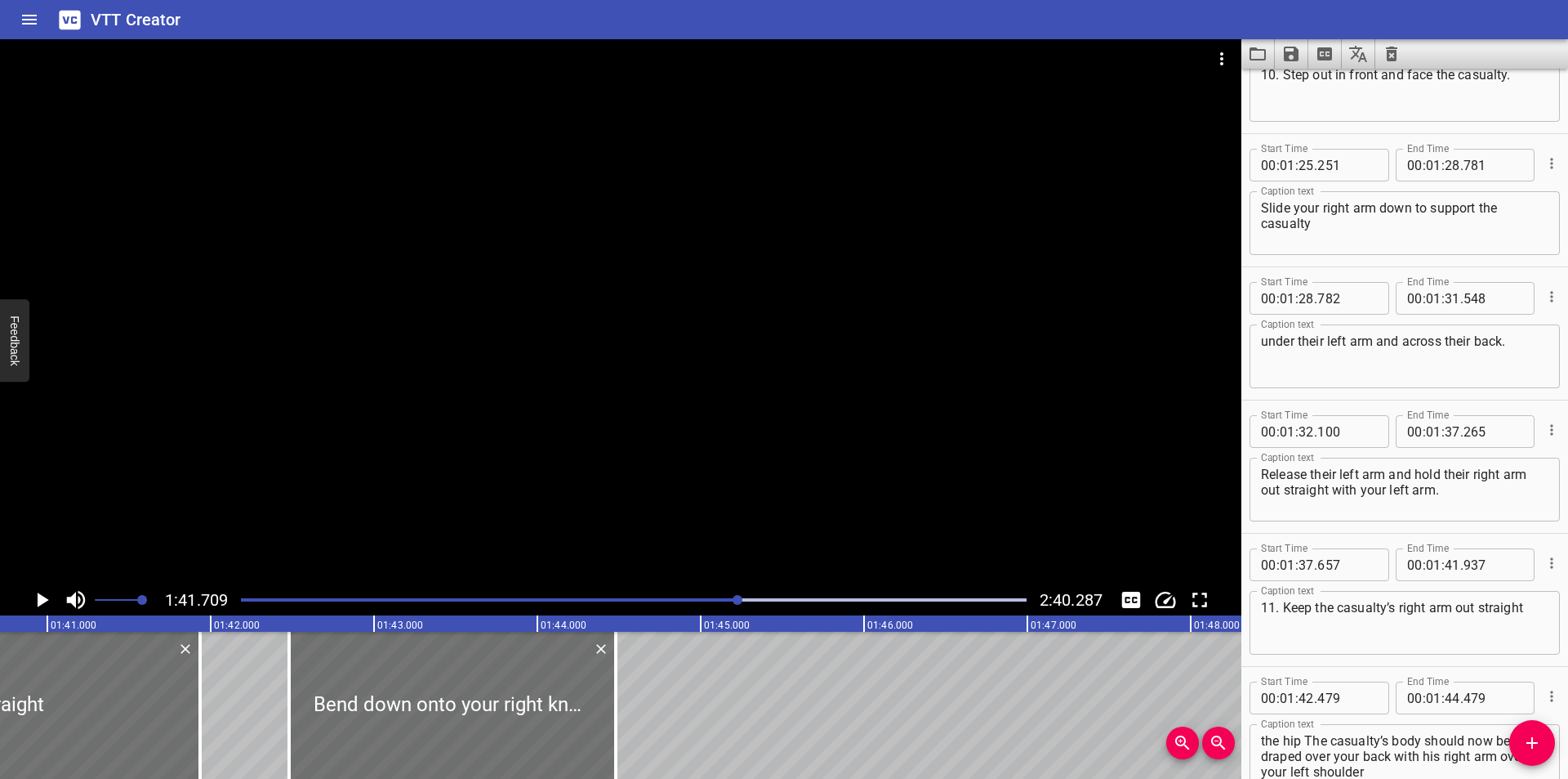
click at [498, 487] on div at bounding box center [620, 311] width 1241 height 545
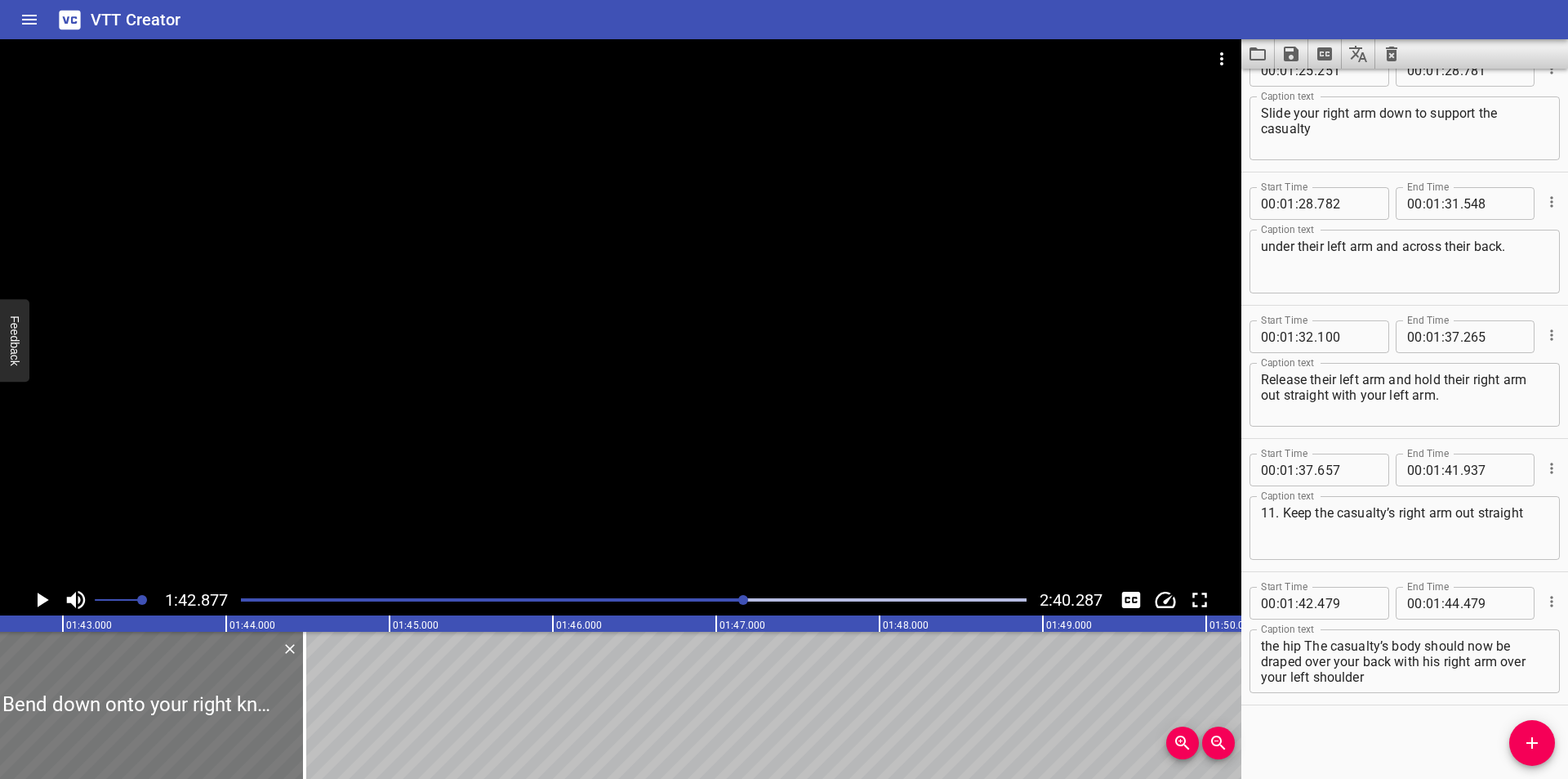
scroll to position [0, 16800]
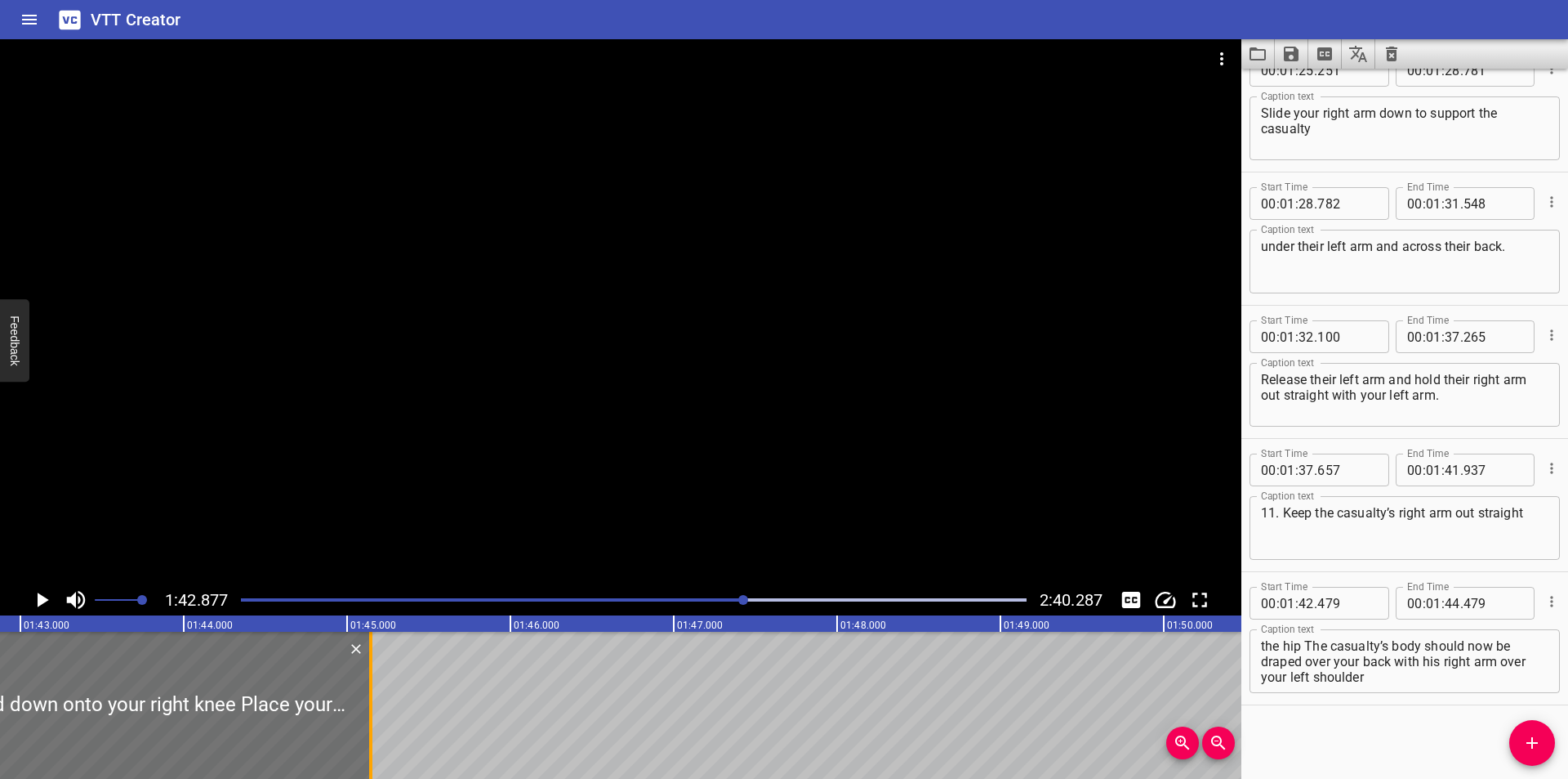
drag, startPoint x: 261, startPoint y: 724, endPoint x: 368, endPoint y: 729, distance: 107.1
click at [368, 729] on div at bounding box center [371, 705] width 17 height 147
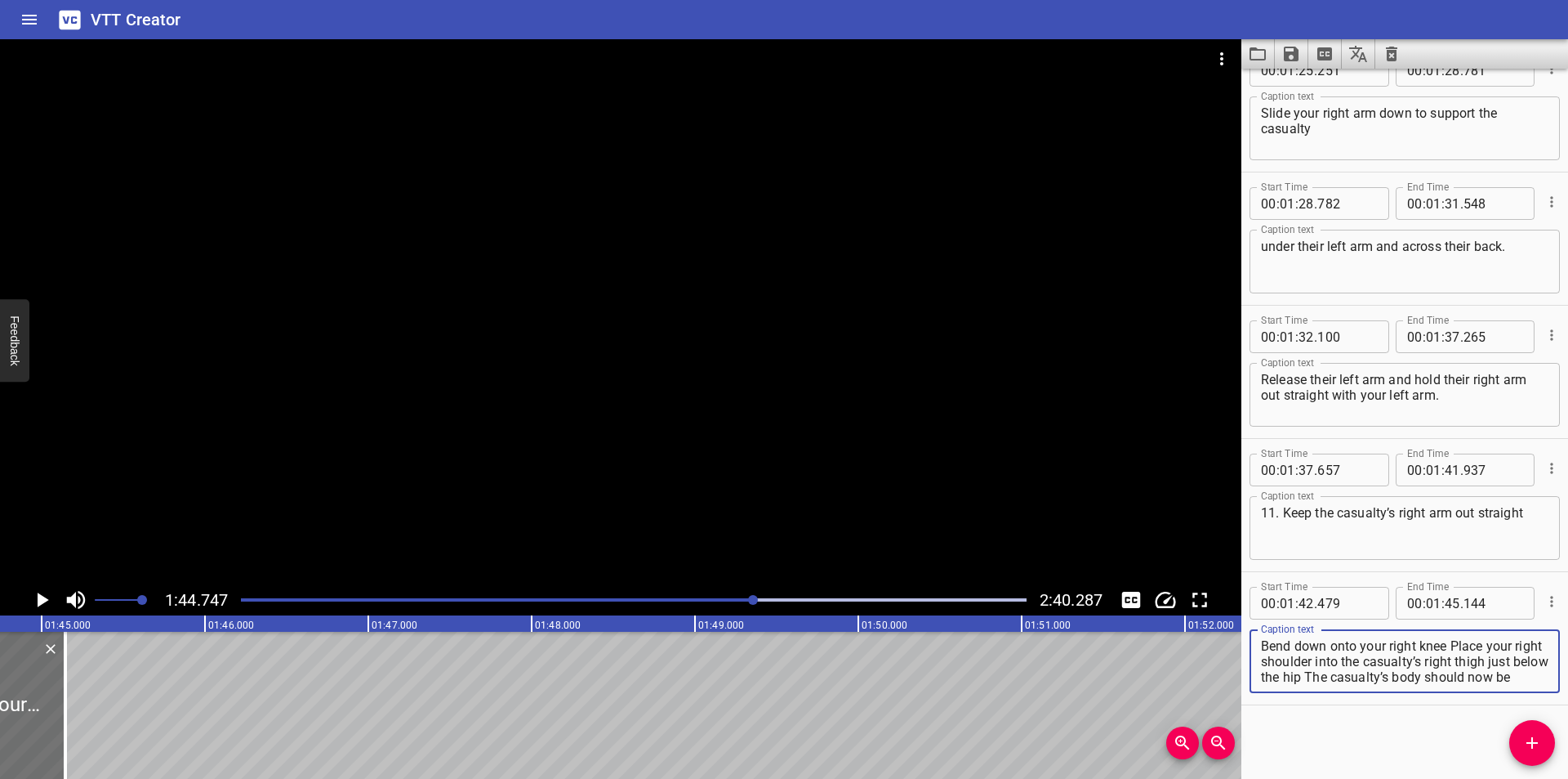
scroll to position [31, 0]
drag, startPoint x: 1451, startPoint y: 644, endPoint x: 1603, endPoint y: 769, distance: 196.8
click at [1567, 769] on html "VTT Creator Caption Editor Batch Transcribe Login Sign Up Privacy Contact 1:44.…" at bounding box center [784, 390] width 1568 height 779
click at [1531, 737] on icon "Add Cue" at bounding box center [1532, 742] width 12 height 12
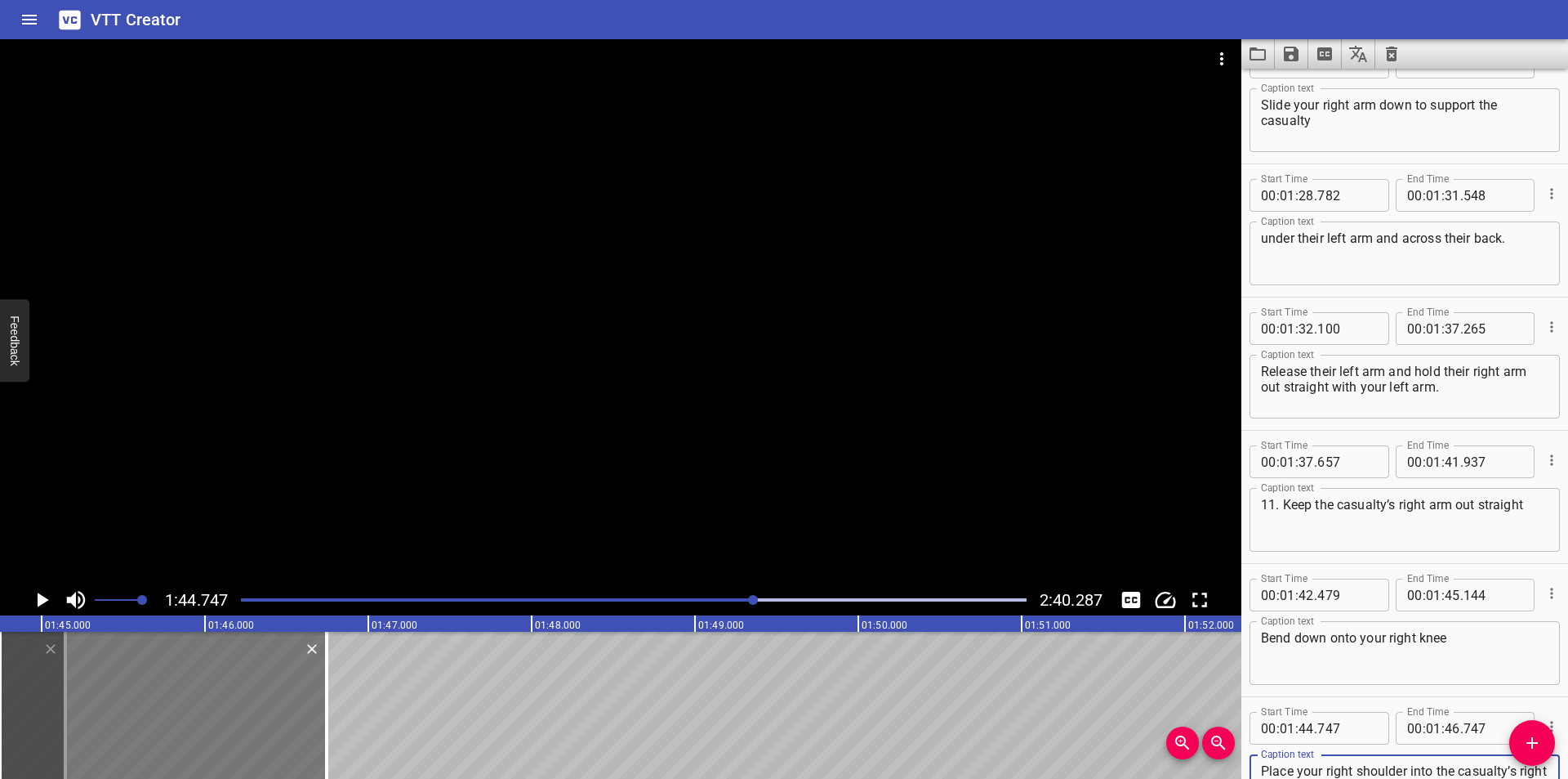
scroll to position [16, 0]
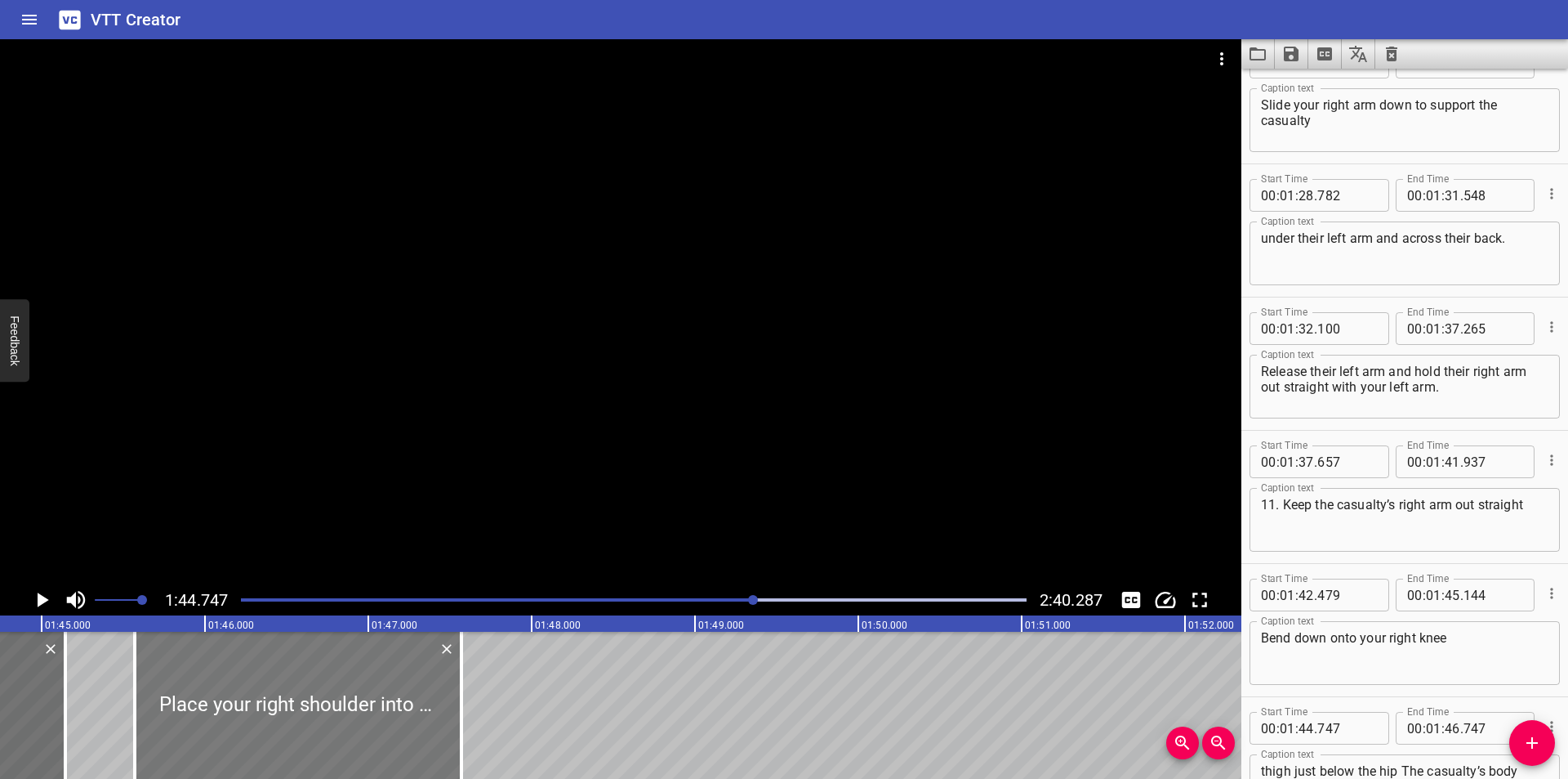
drag, startPoint x: 237, startPoint y: 732, endPoint x: 371, endPoint y: 730, distance: 134.0
click at [371, 730] on div at bounding box center [297, 705] width 327 height 147
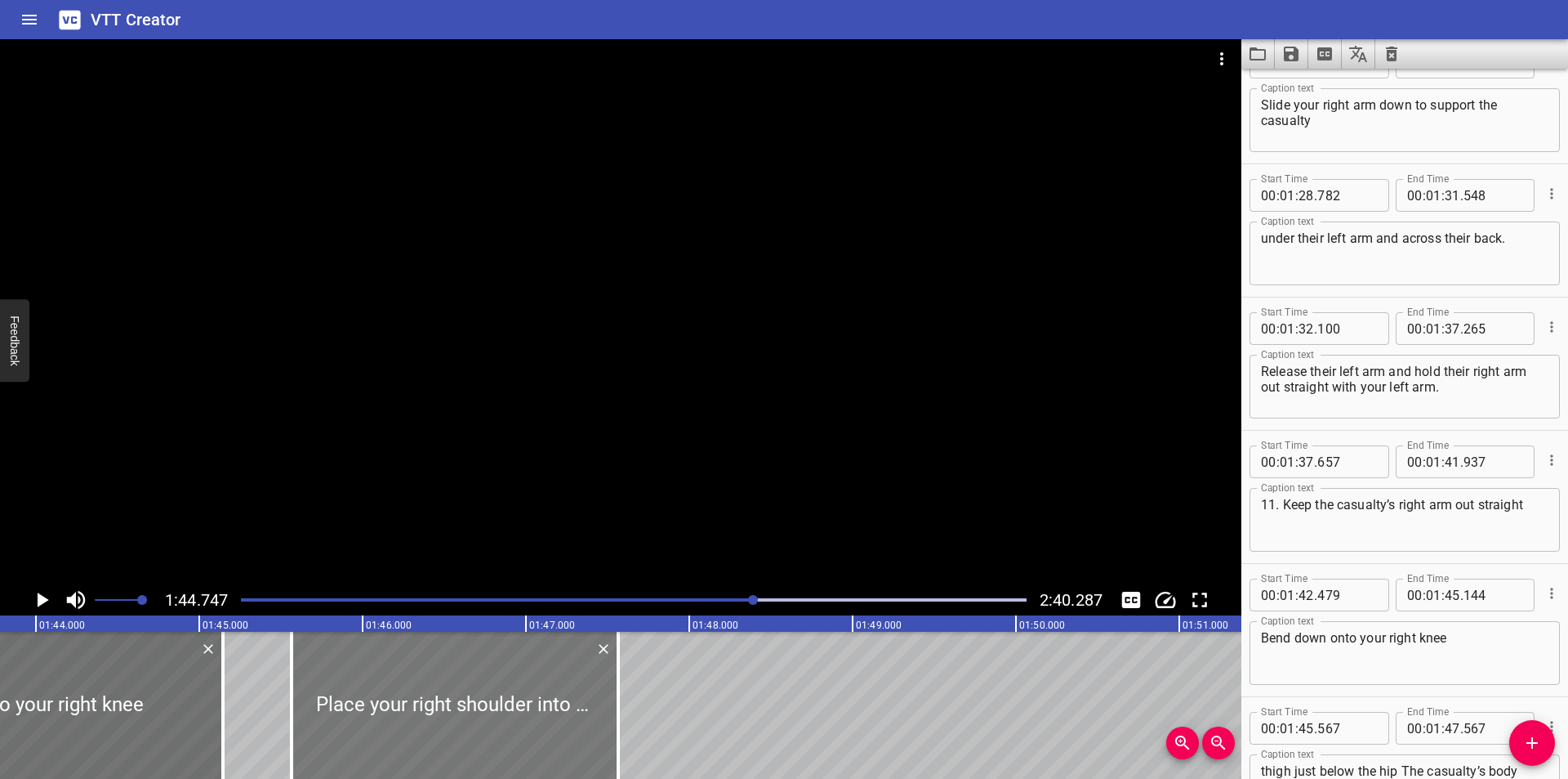
scroll to position [0, 16943]
drag, startPoint x: 229, startPoint y: 727, endPoint x: 217, endPoint y: 731, distance: 12.6
click at [217, 731] on div at bounding box center [215, 705] width 3 height 147
click at [428, 705] on div at bounding box center [459, 705] width 327 height 147
click at [478, 489] on div at bounding box center [620, 311] width 1241 height 545
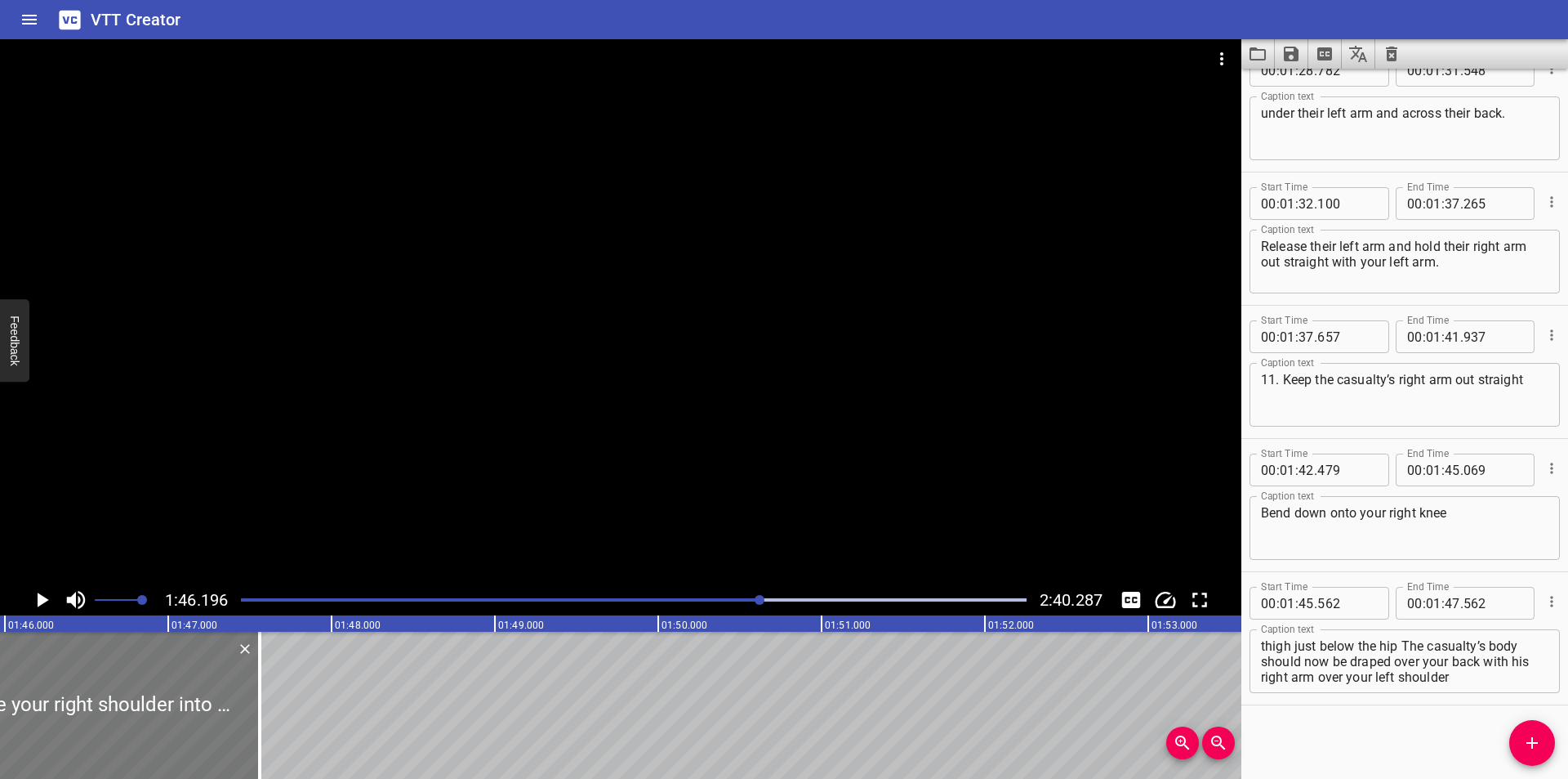
scroll to position [0, 17234]
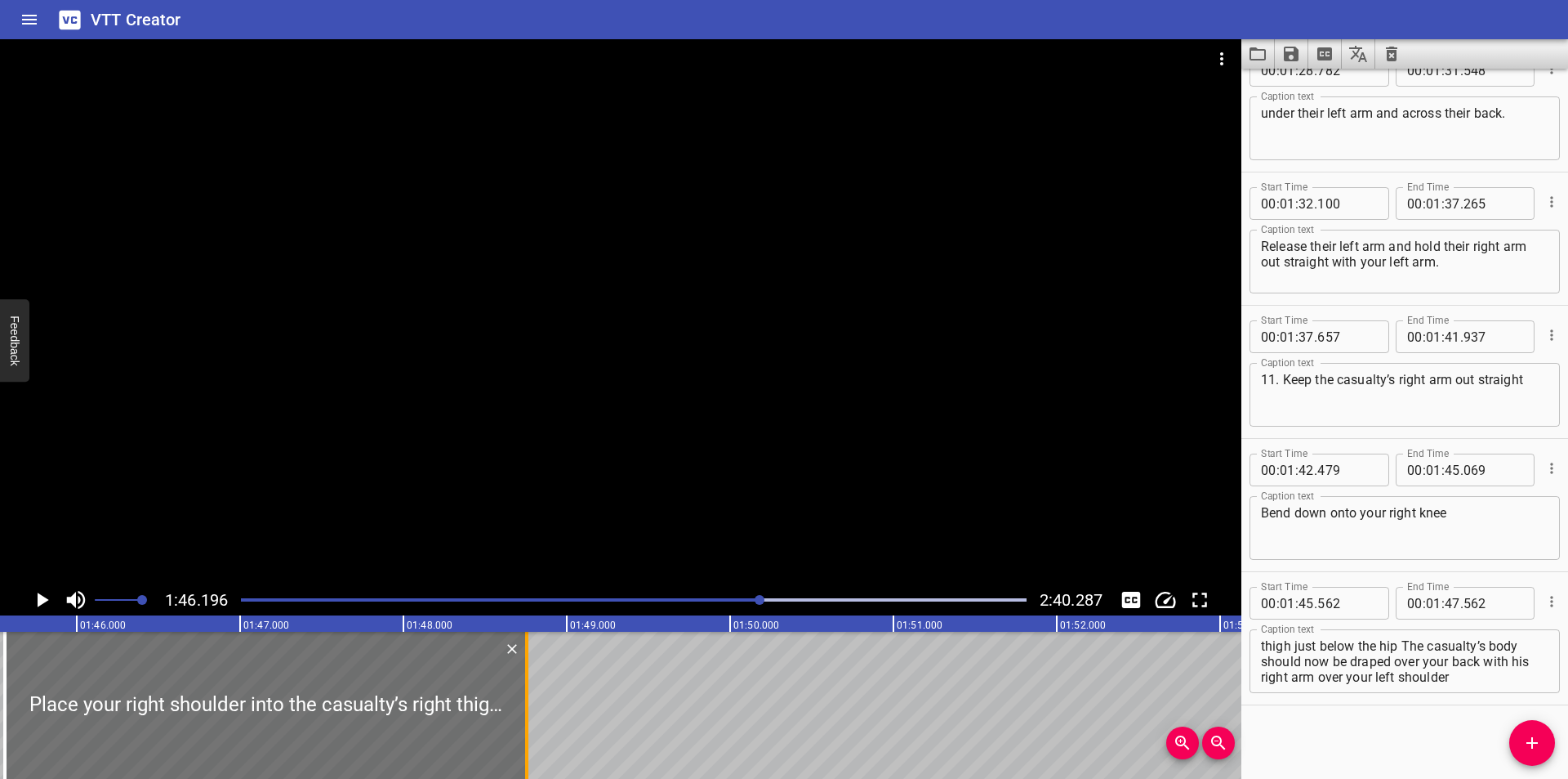
drag, startPoint x: 335, startPoint y: 723, endPoint x: 530, endPoint y: 728, distance: 195.1
click at [530, 728] on div at bounding box center [527, 705] width 17 height 147
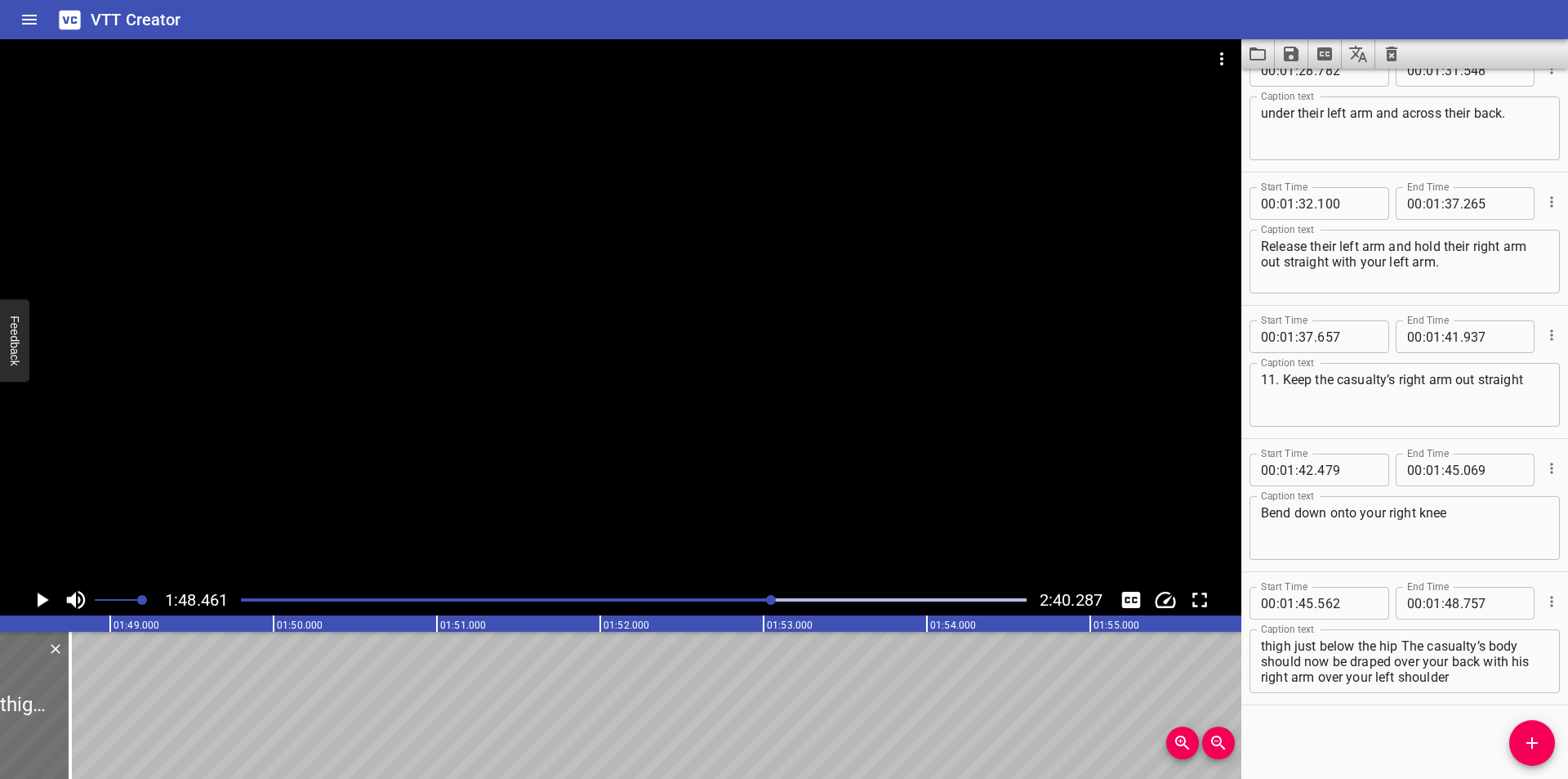
scroll to position [0, 17712]
click at [755, 603] on div at bounding box center [633, 599] width 805 height 23
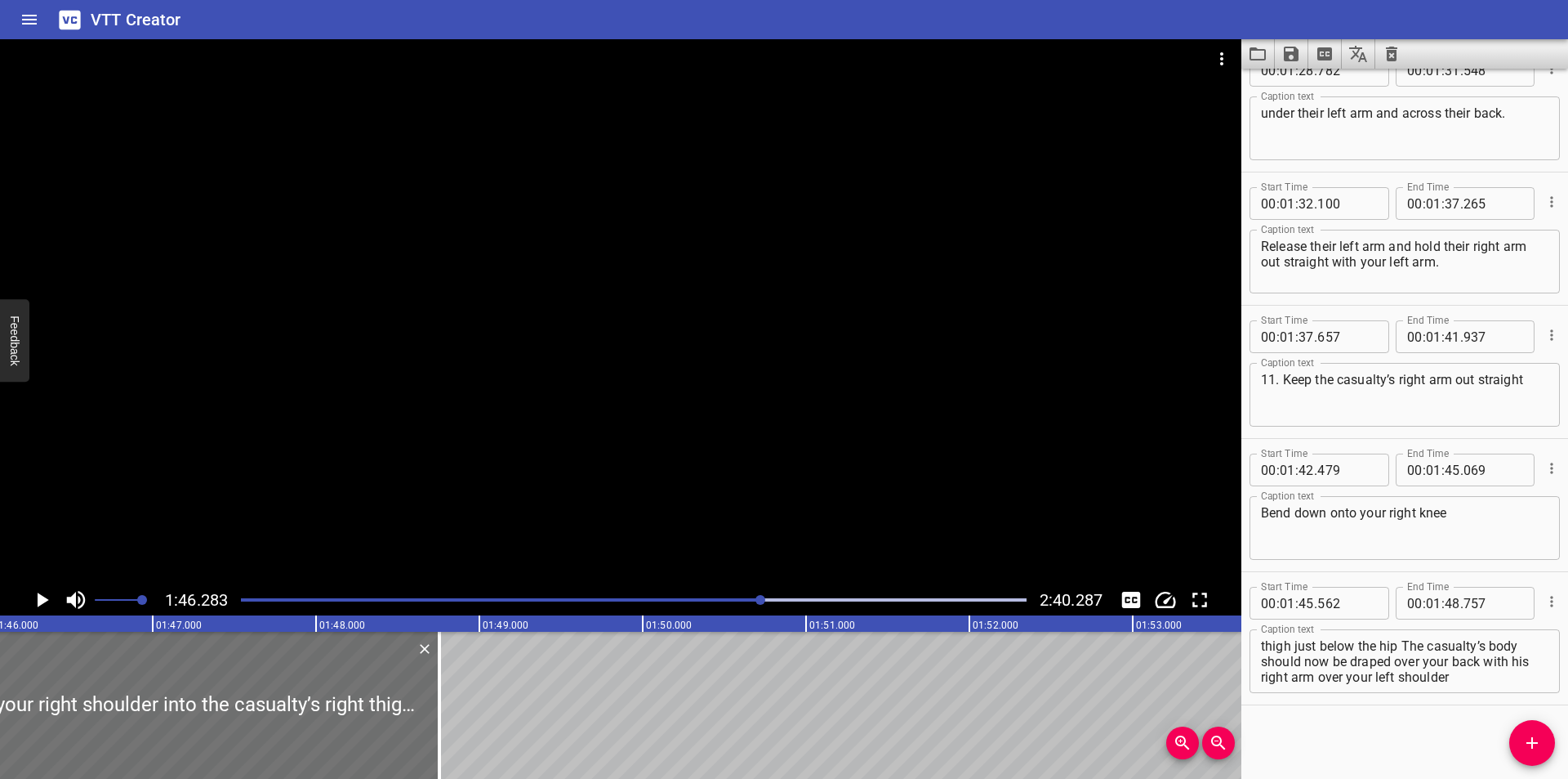
scroll to position [0, 17358]
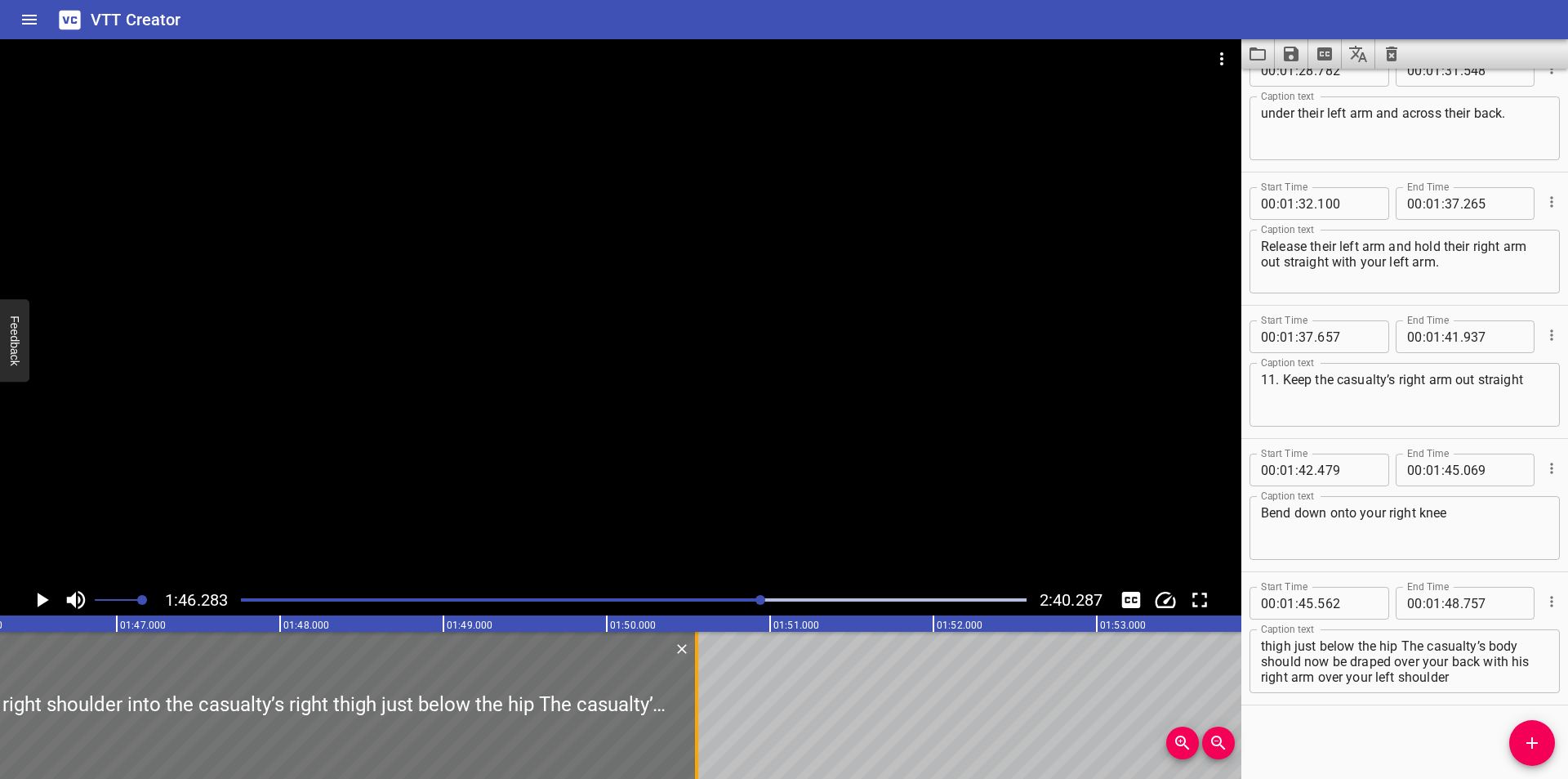
drag, startPoint x: 427, startPoint y: 727, endPoint x: 694, endPoint y: 702, distance: 268.2
click at [694, 702] on div at bounding box center [697, 705] width 17 height 147
drag, startPoint x: 1456, startPoint y: 675, endPoint x: 1542, endPoint y: 736, distance: 105.4
click at [1542, 736] on div "Start Time 00 : 00 : 00 . 000 Start Time End Time 00 : 00 : 04 . 820 End Time C…" at bounding box center [1404, 423] width 327 height 710
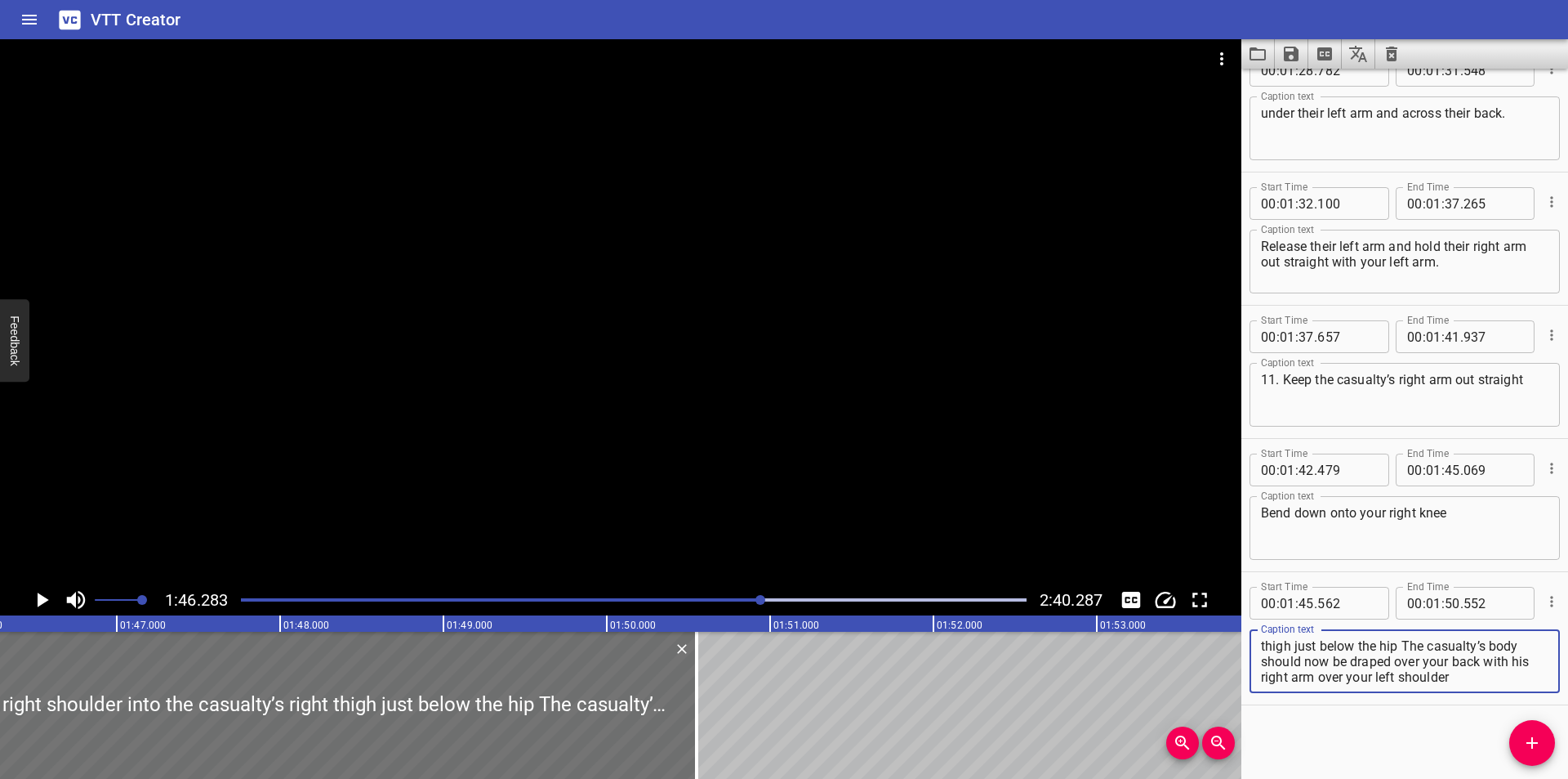
click at [1424, 648] on textarea "Place your right shoulder into the casualty’s right thigh just below the hip Th…" at bounding box center [1404, 660] width 288 height 46
drag, startPoint x: 1453, startPoint y: 664, endPoint x: 1526, endPoint y: 721, distance: 92.6
click at [1526, 721] on div "Start Time 00 : 00 : 00 . 000 Start Time End Time 00 : 00 : 04 . 820 End Time C…" at bounding box center [1404, 423] width 327 height 710
click at [810, 487] on div at bounding box center [620, 311] width 1241 height 545
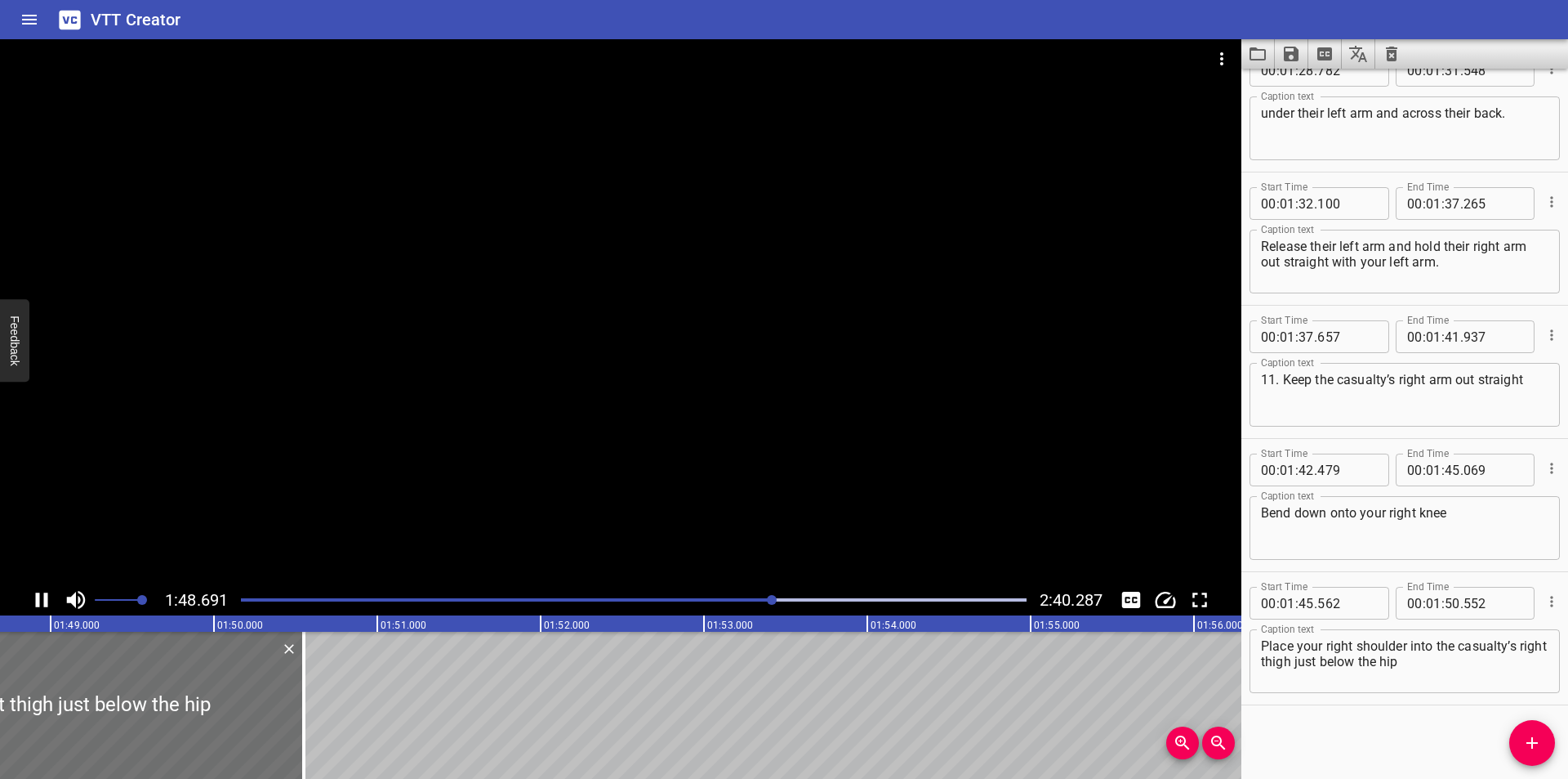
scroll to position [0, 17798]
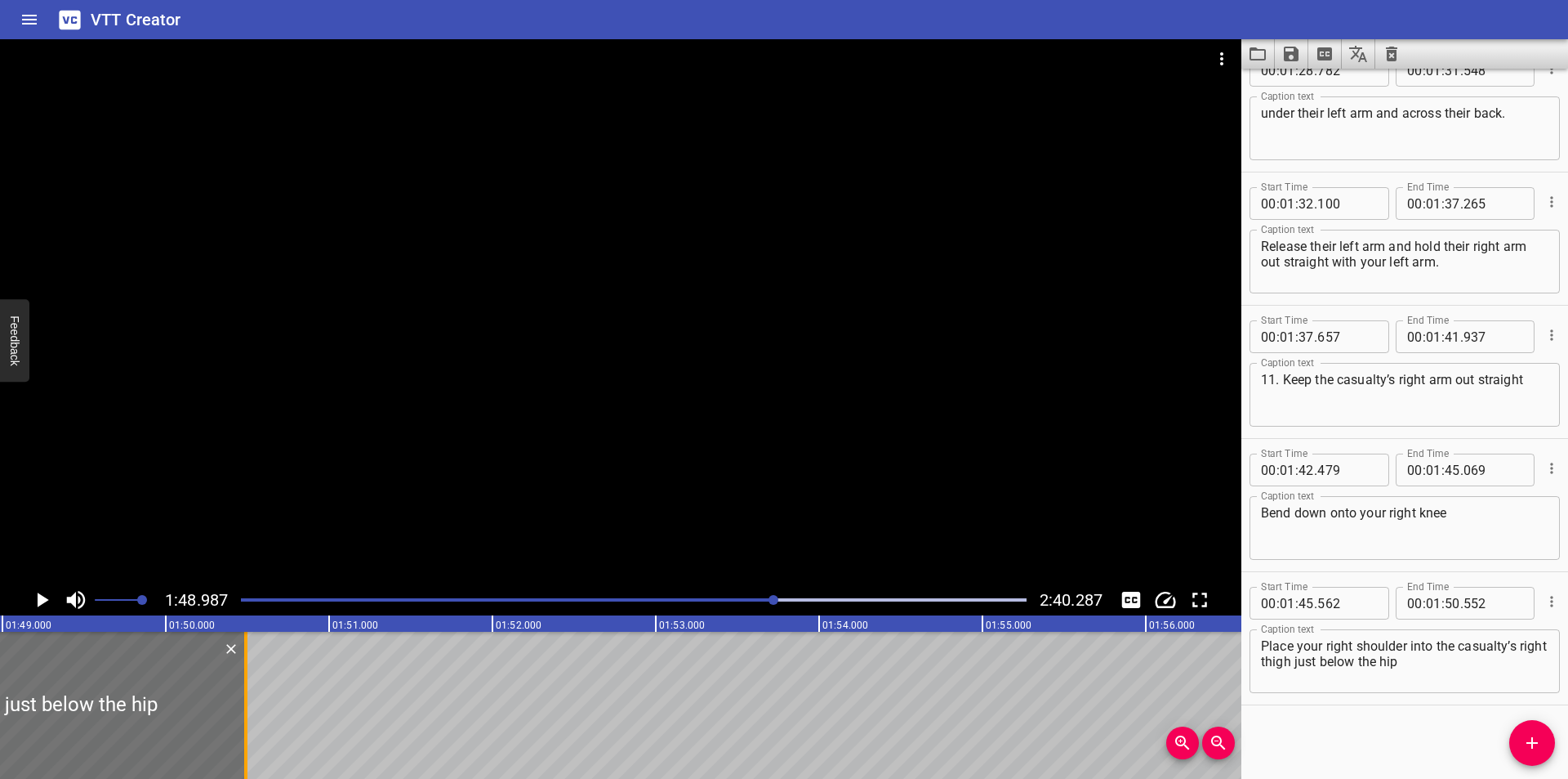
click at [244, 724] on div at bounding box center [245, 705] width 3 height 147
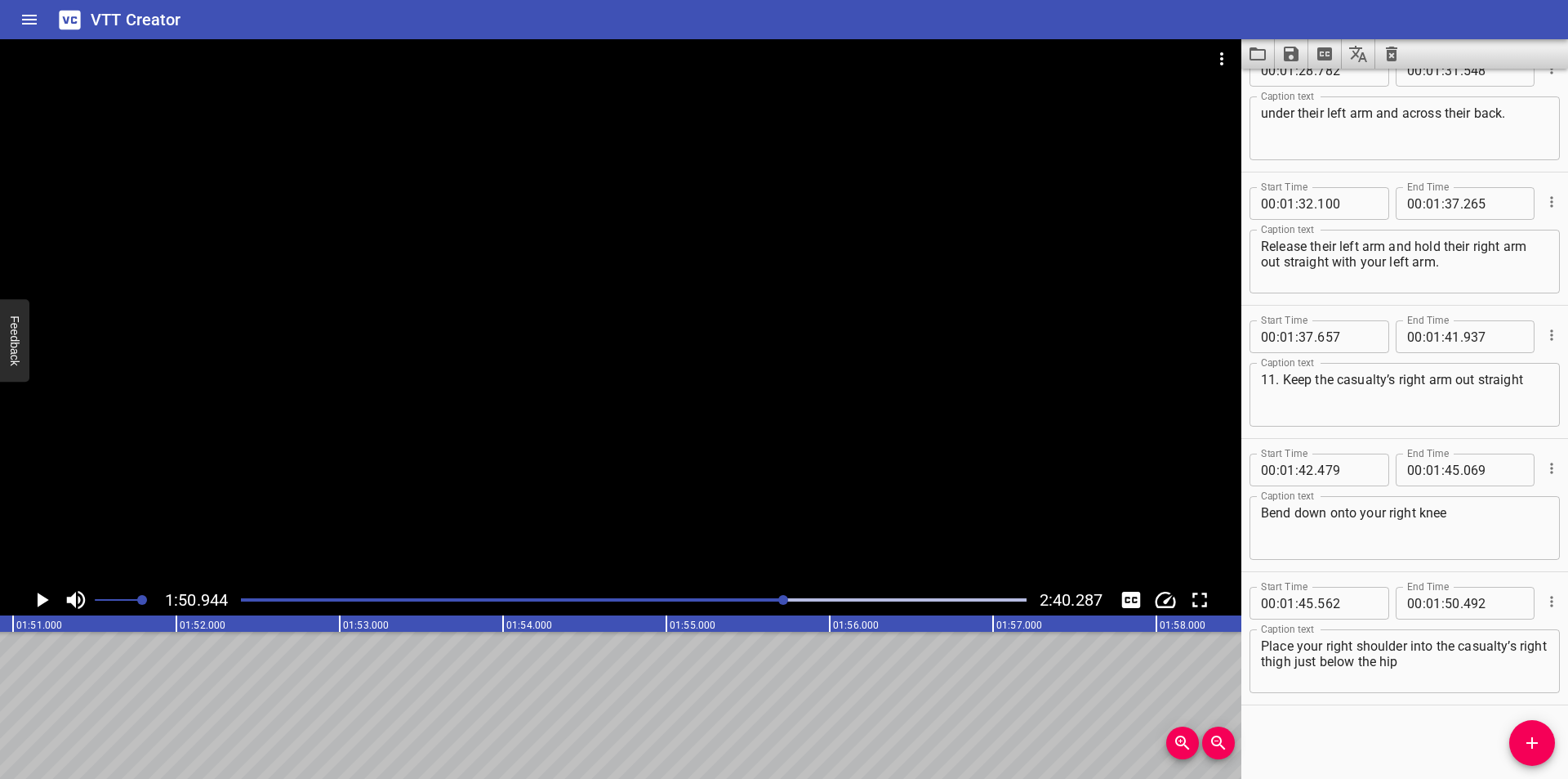
scroll to position [0, 18118]
click at [1514, 742] on span "Add Cue" at bounding box center [1531, 742] width 45 height 20
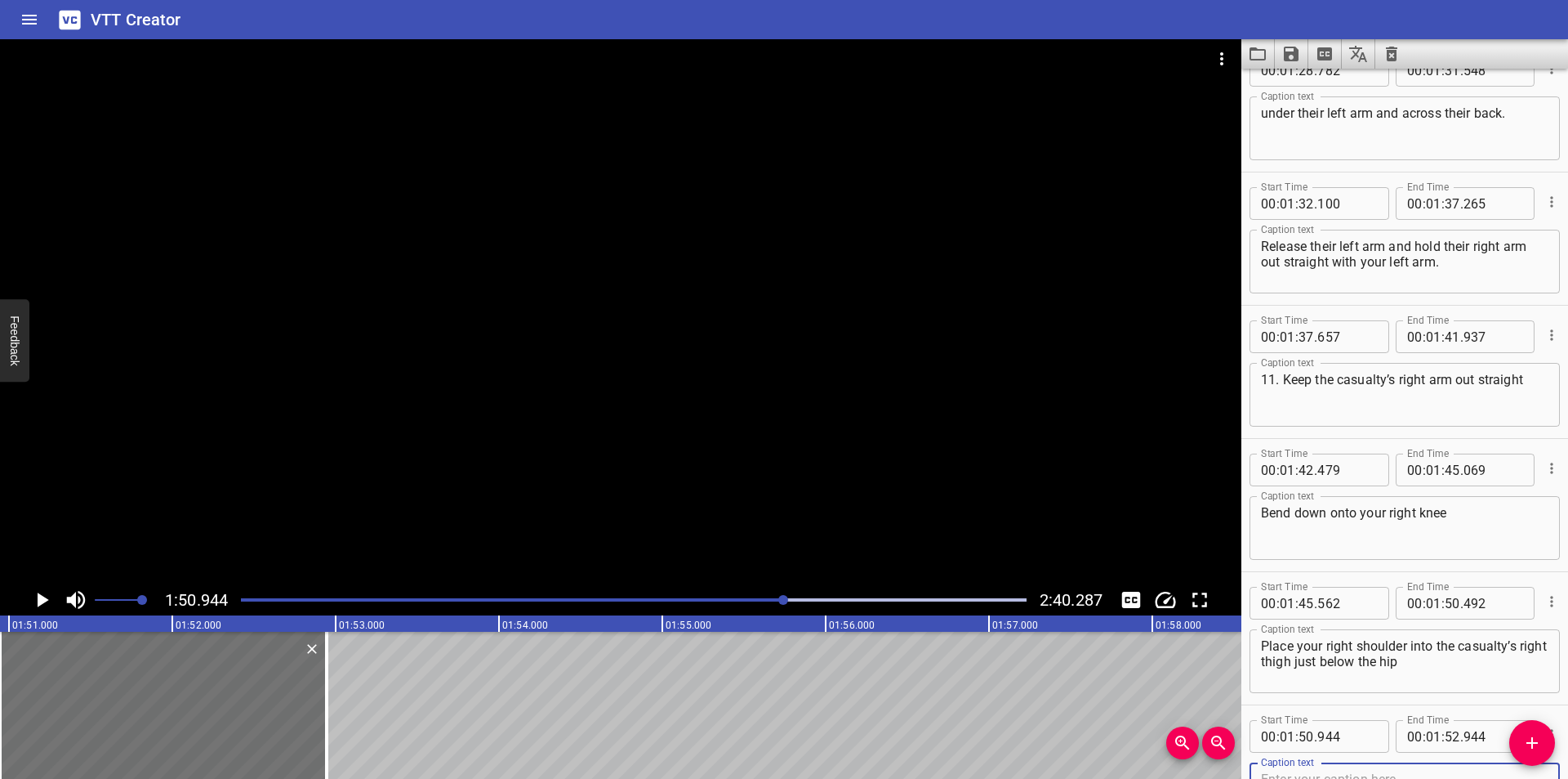
scroll to position [2971, 0]
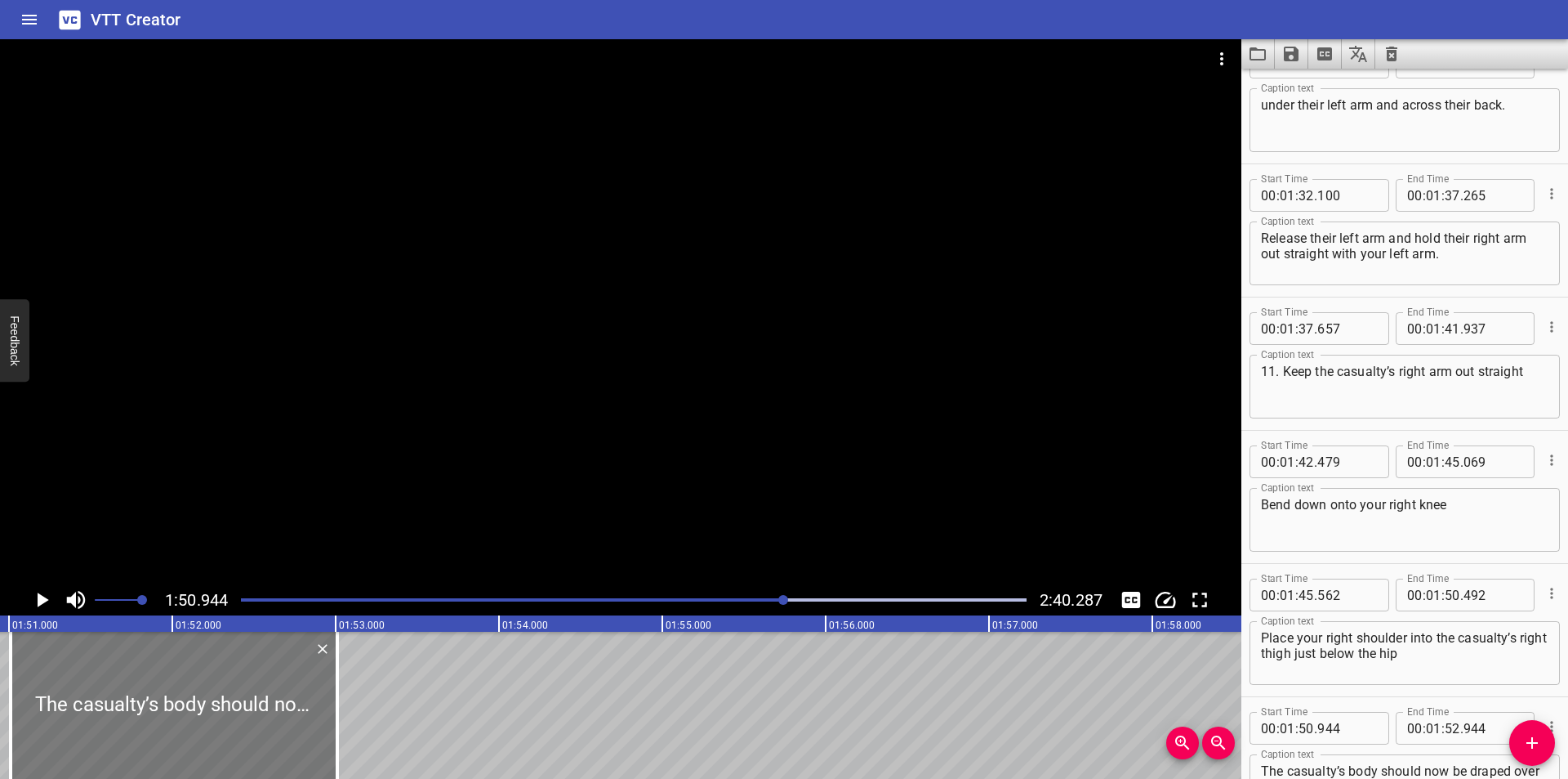
drag, startPoint x: 220, startPoint y: 705, endPoint x: 193, endPoint y: 728, distance: 35.5
click at [193, 728] on div at bounding box center [174, 705] width 327 height 147
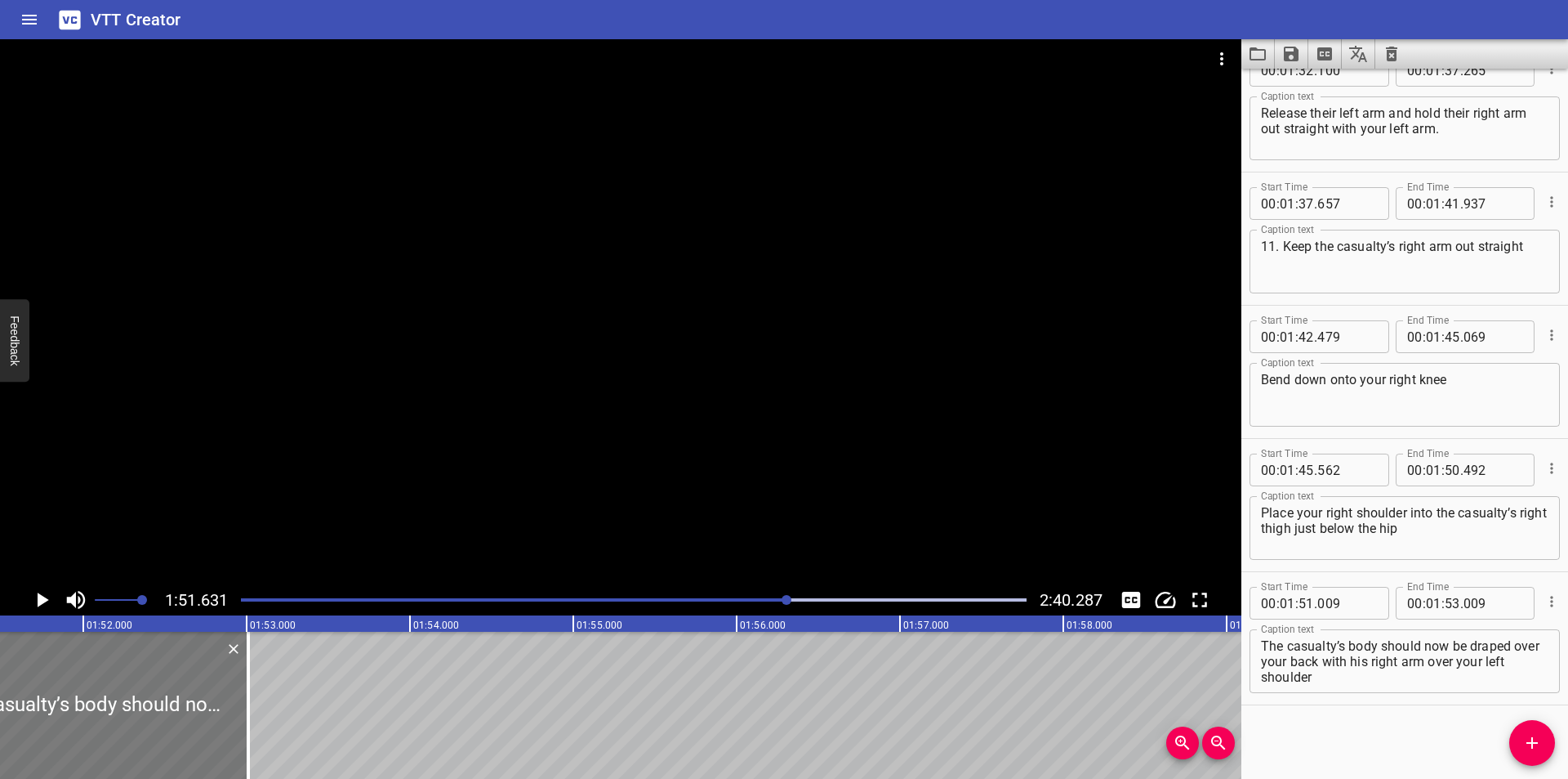
scroll to position [0, 18230]
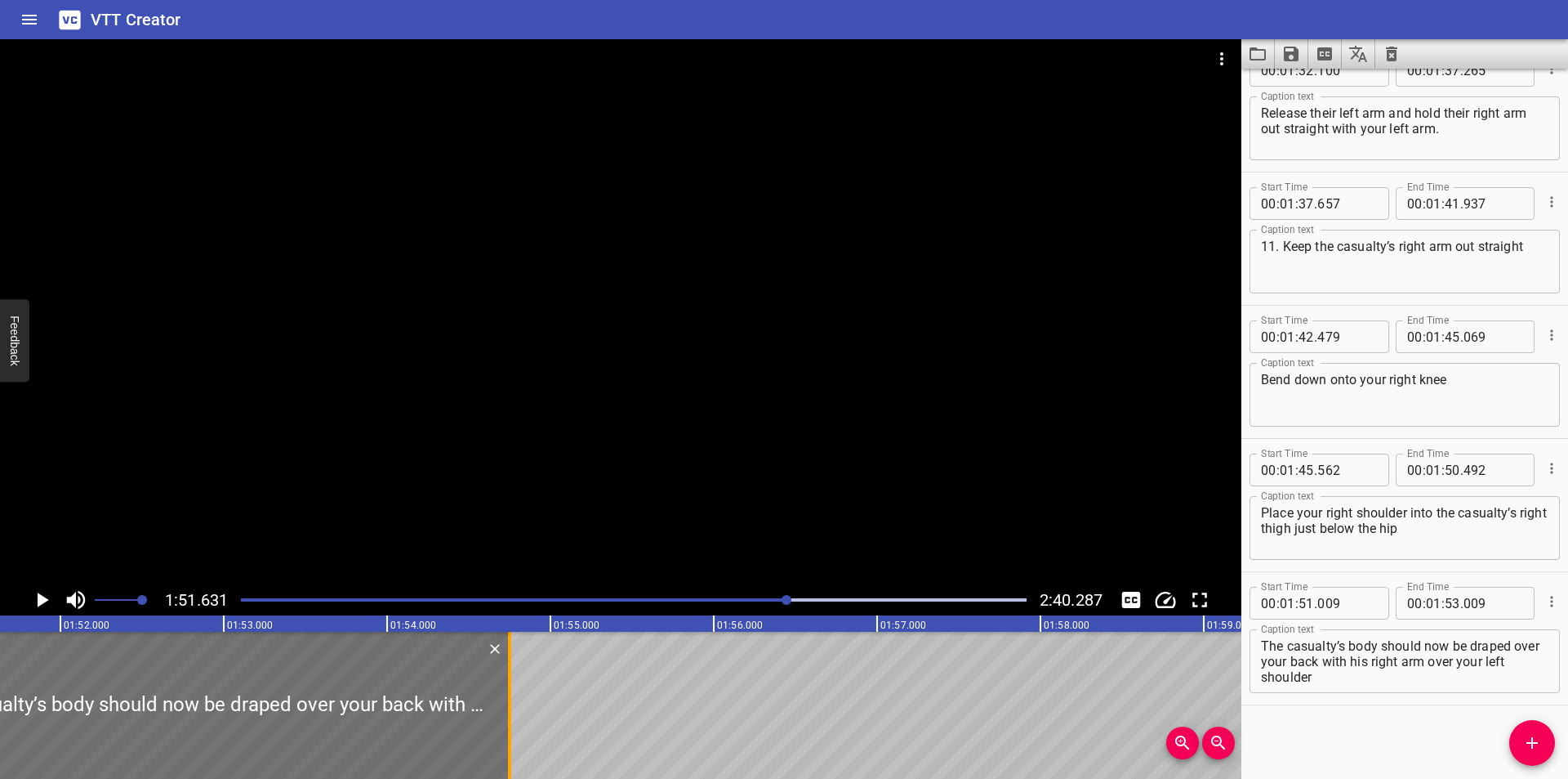
drag, startPoint x: 224, startPoint y: 733, endPoint x: 509, endPoint y: 734, distance: 285.0
click at [509, 734] on div at bounding box center [509, 705] width 3 height 147
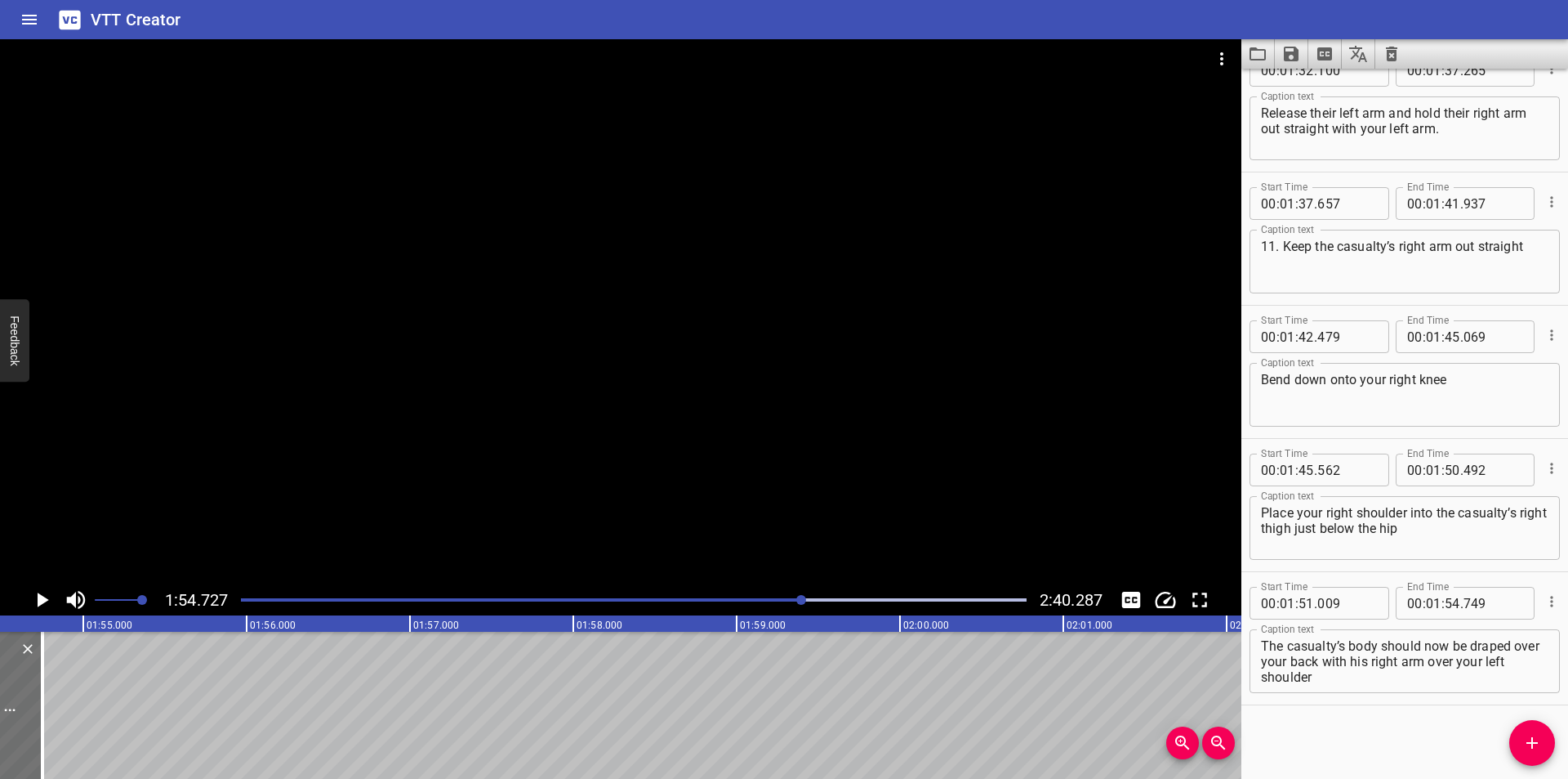
scroll to position [0, 18736]
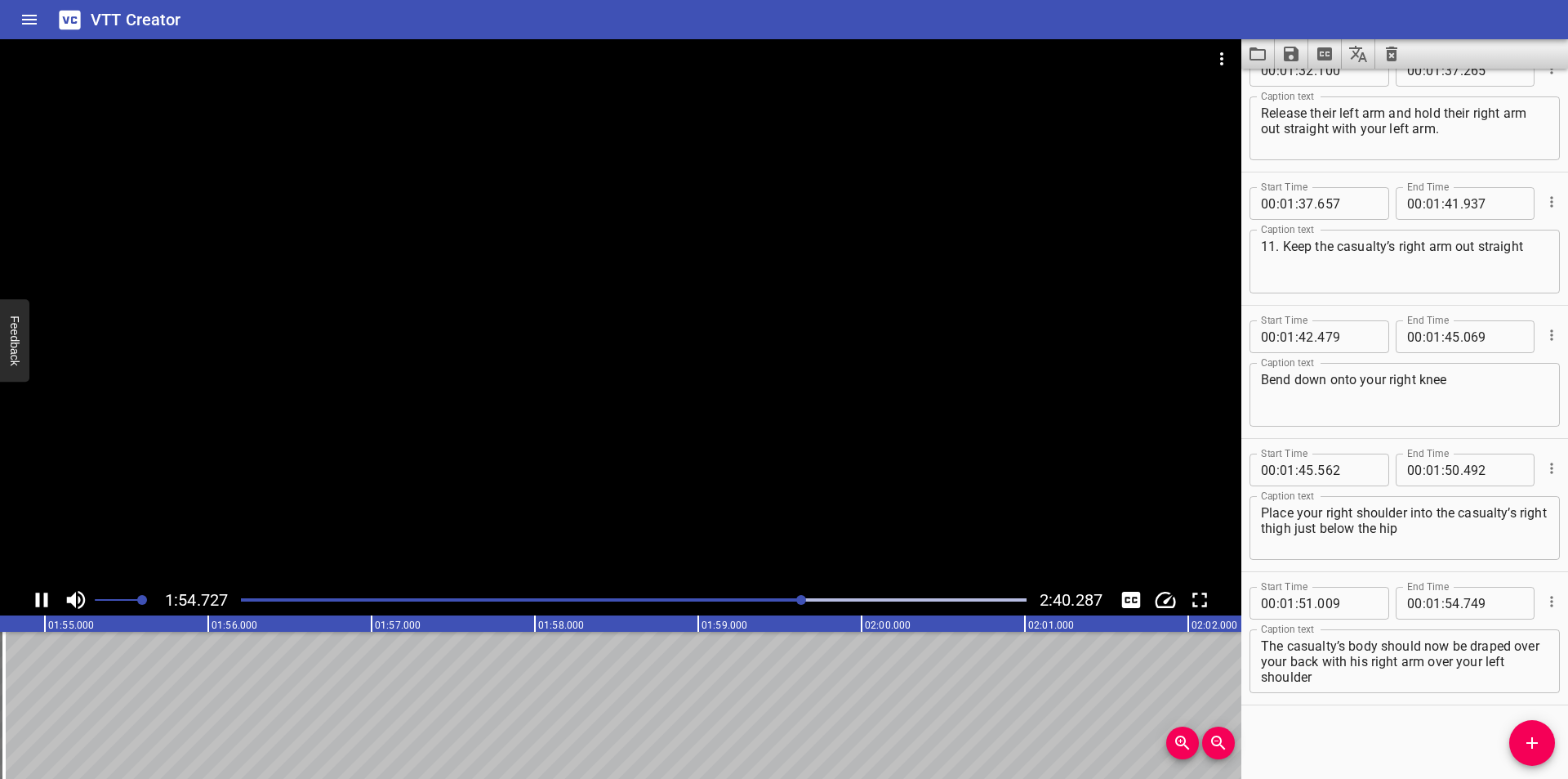
click at [784, 607] on div at bounding box center [633, 599] width 805 height 23
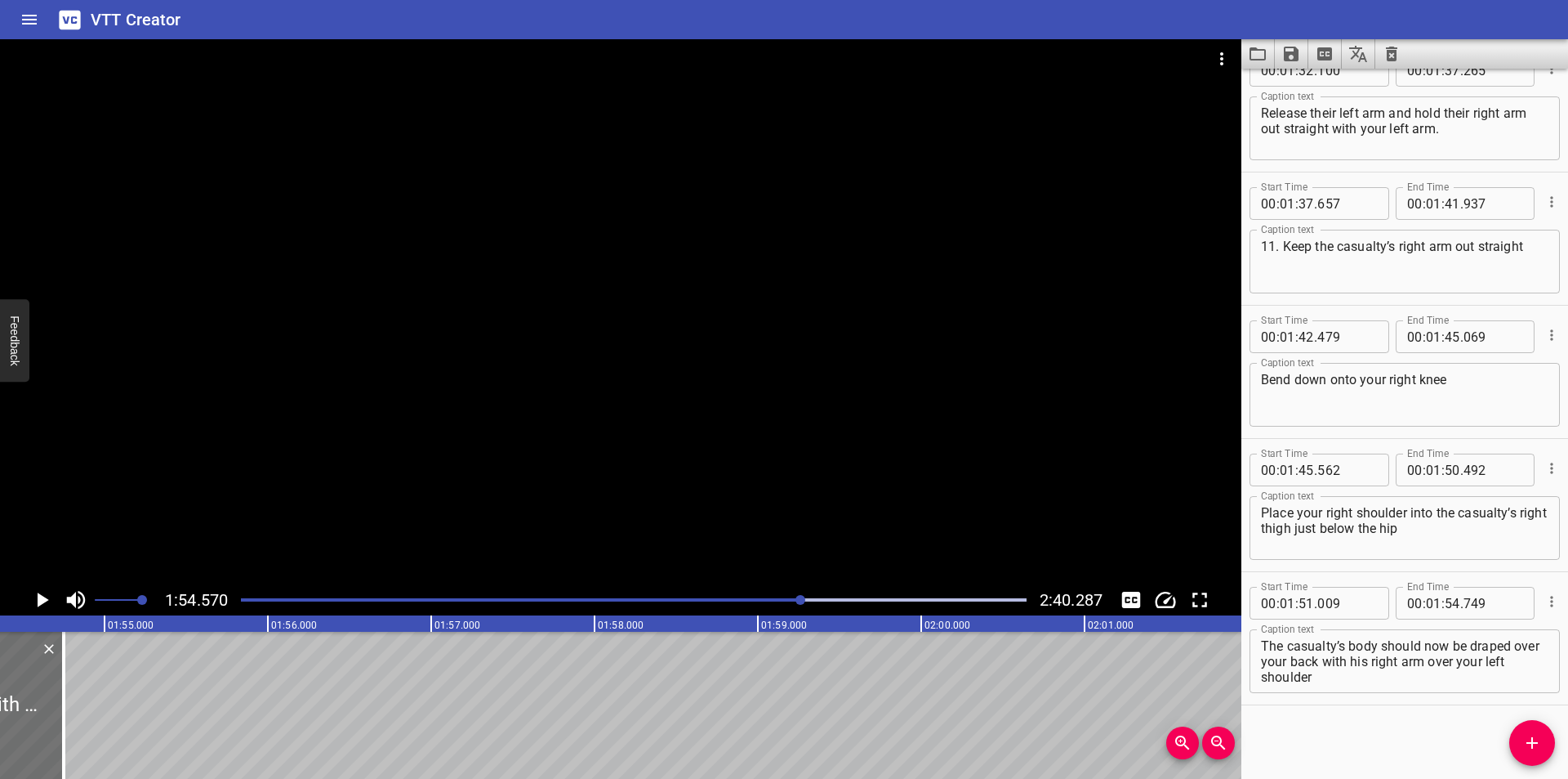
scroll to position [0, 18710]
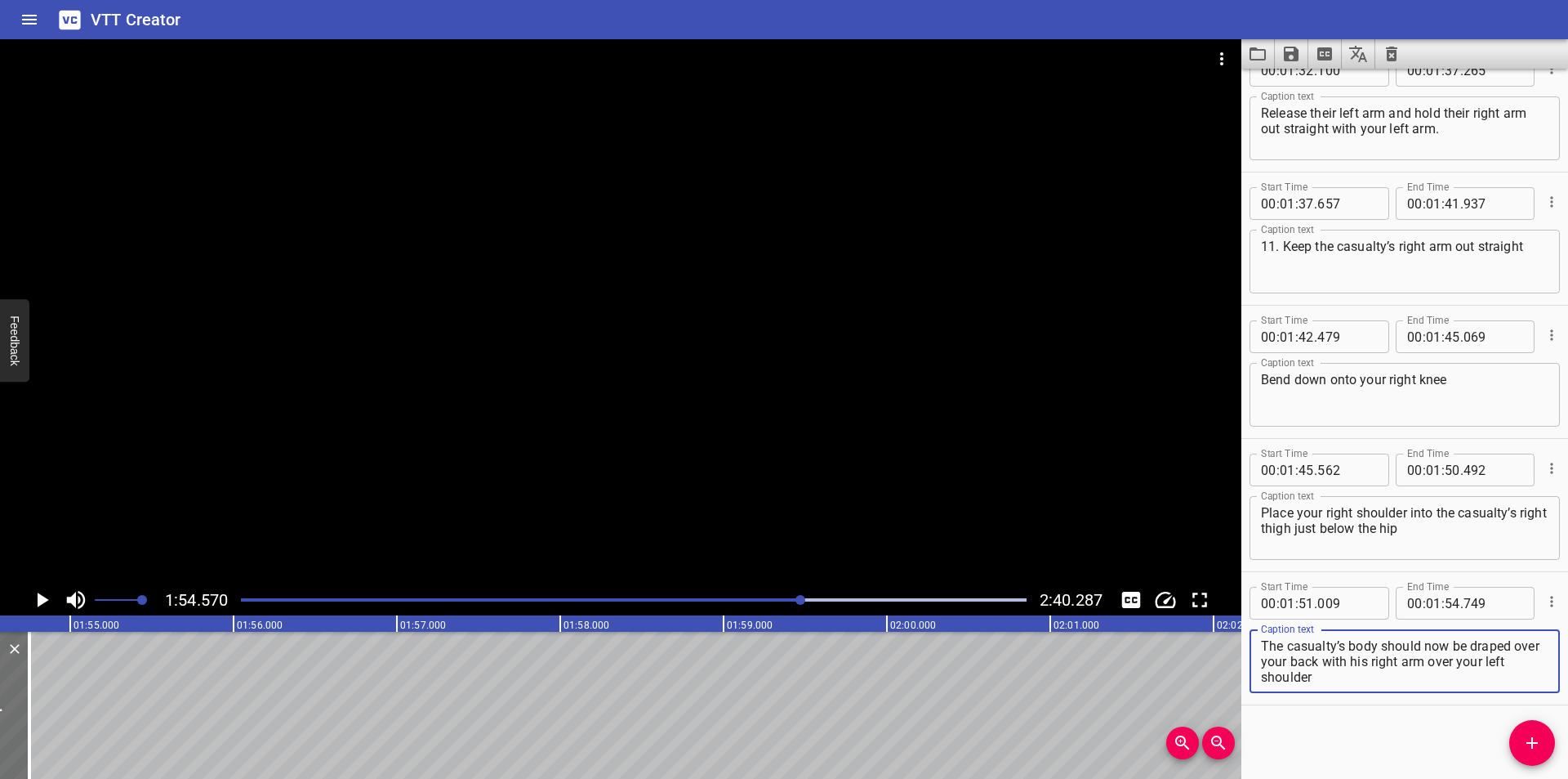
drag, startPoint x: 1352, startPoint y: 660, endPoint x: 1413, endPoint y: 729, distance: 92.1
click at [1413, 729] on div "Start Time 00 : 00 : 00 . 000 Start Time End Time 00 : 00 : 04 . 820 End Time C…" at bounding box center [1404, 423] width 327 height 710
click at [1516, 740] on span "Add Cue" at bounding box center [1531, 742] width 45 height 20
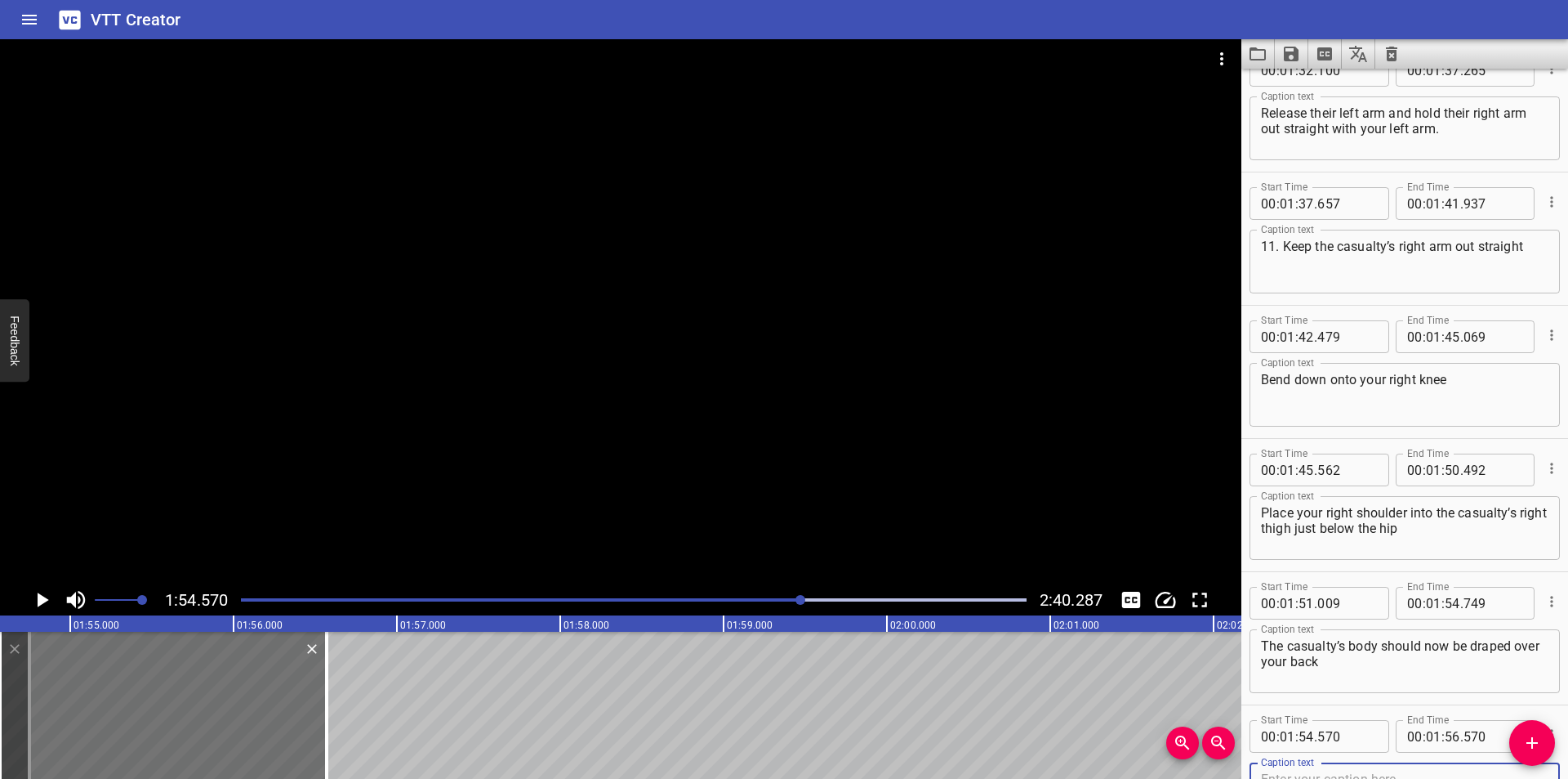
scroll to position [3104, 0]
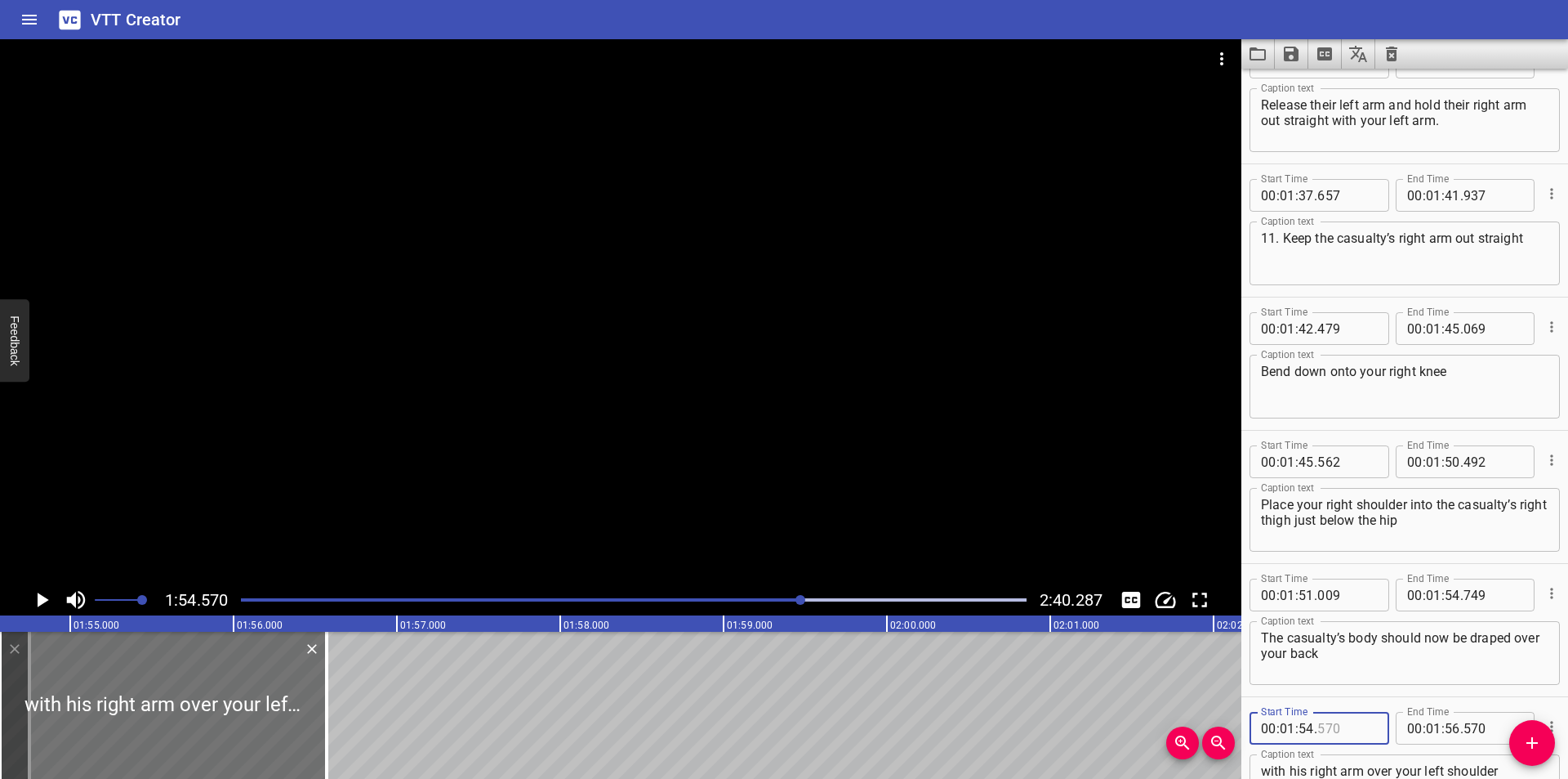
click at [1343, 727] on input "number" at bounding box center [1347, 728] width 59 height 33
click at [642, 470] on div at bounding box center [620, 311] width 1241 height 545
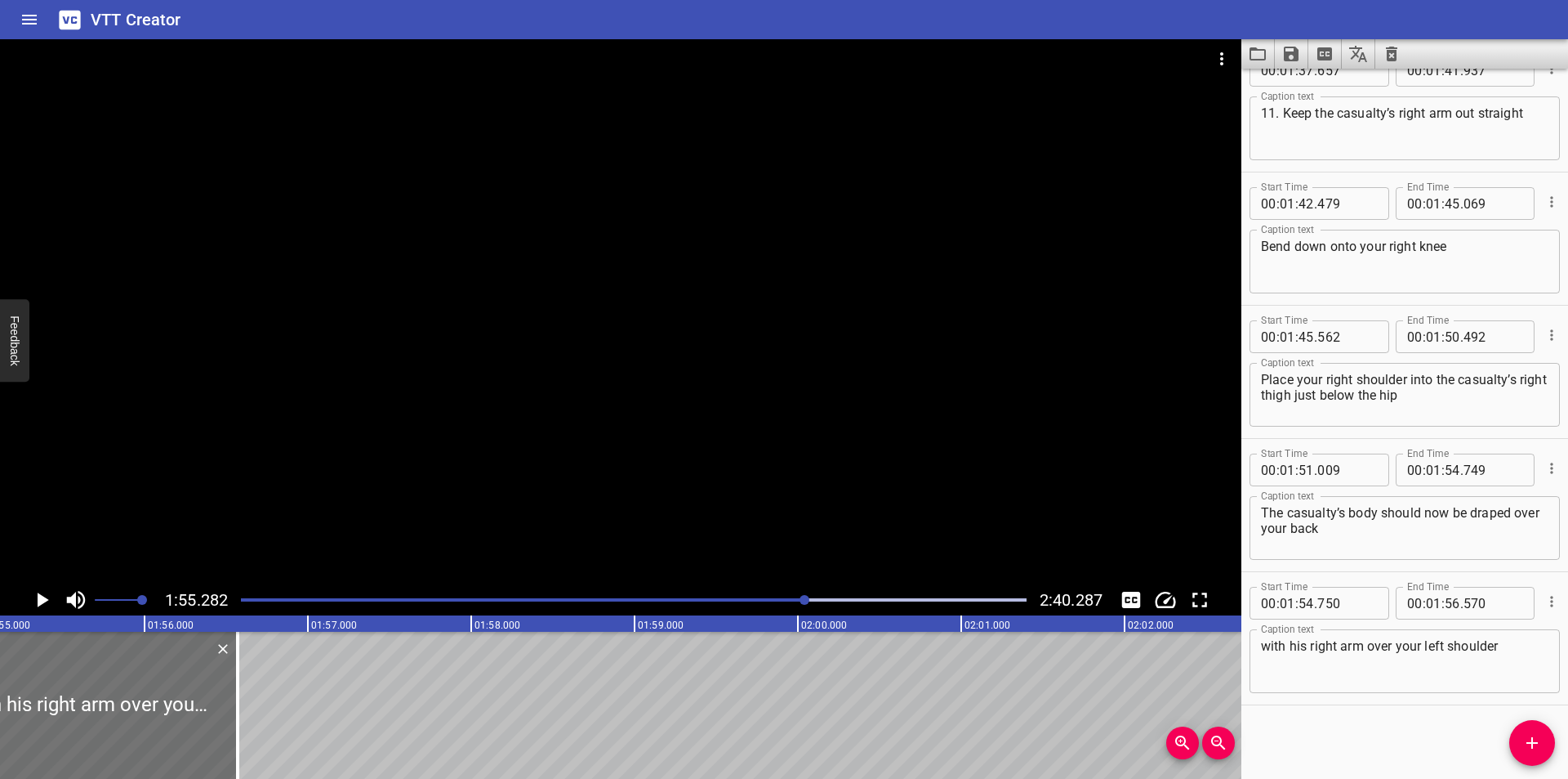
scroll to position [0, 18826]
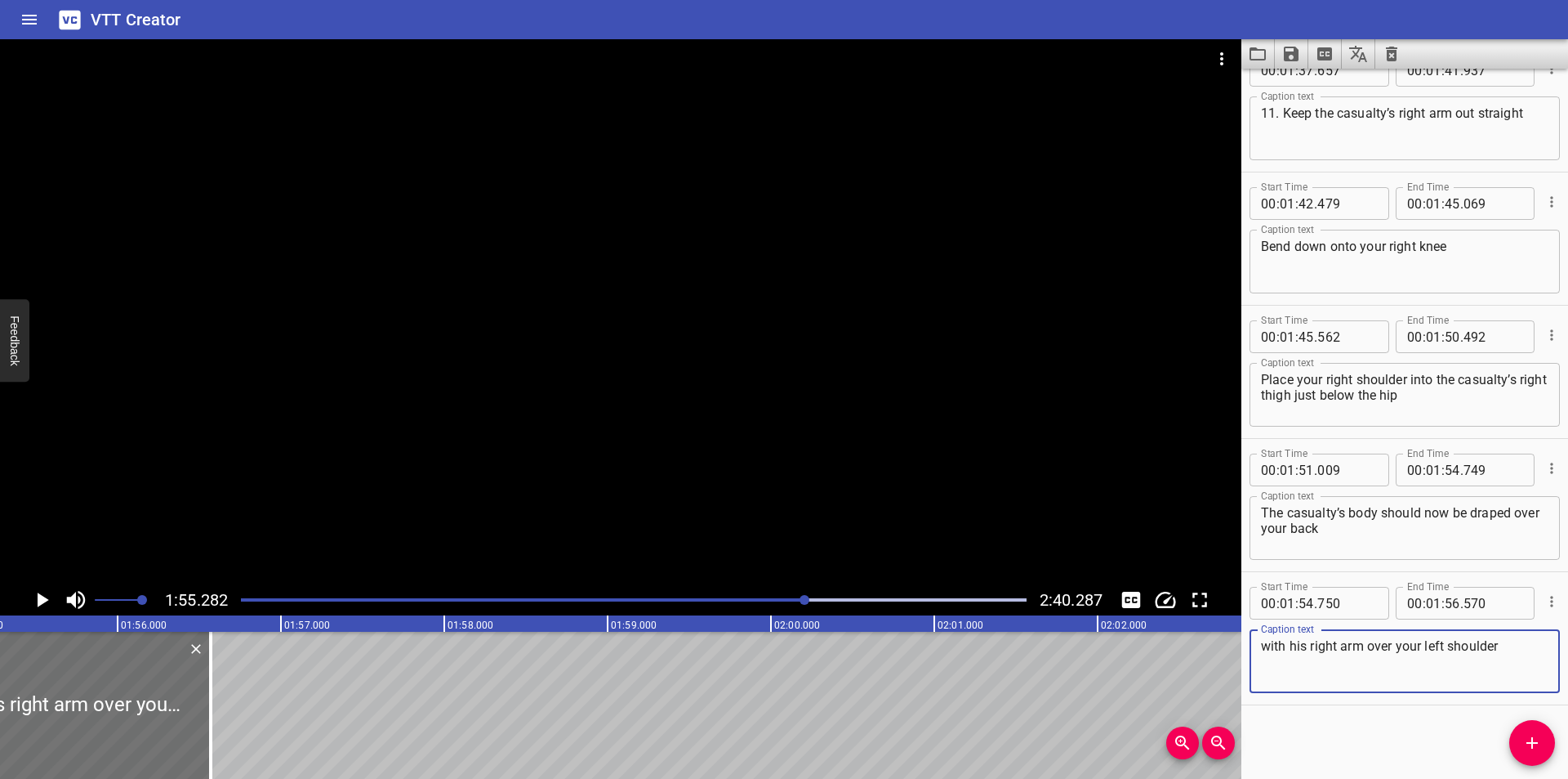
click at [1302, 645] on textarea "with his right arm over your left shoulder" at bounding box center [1404, 660] width 288 height 46
click at [559, 394] on div at bounding box center [620, 311] width 1241 height 545
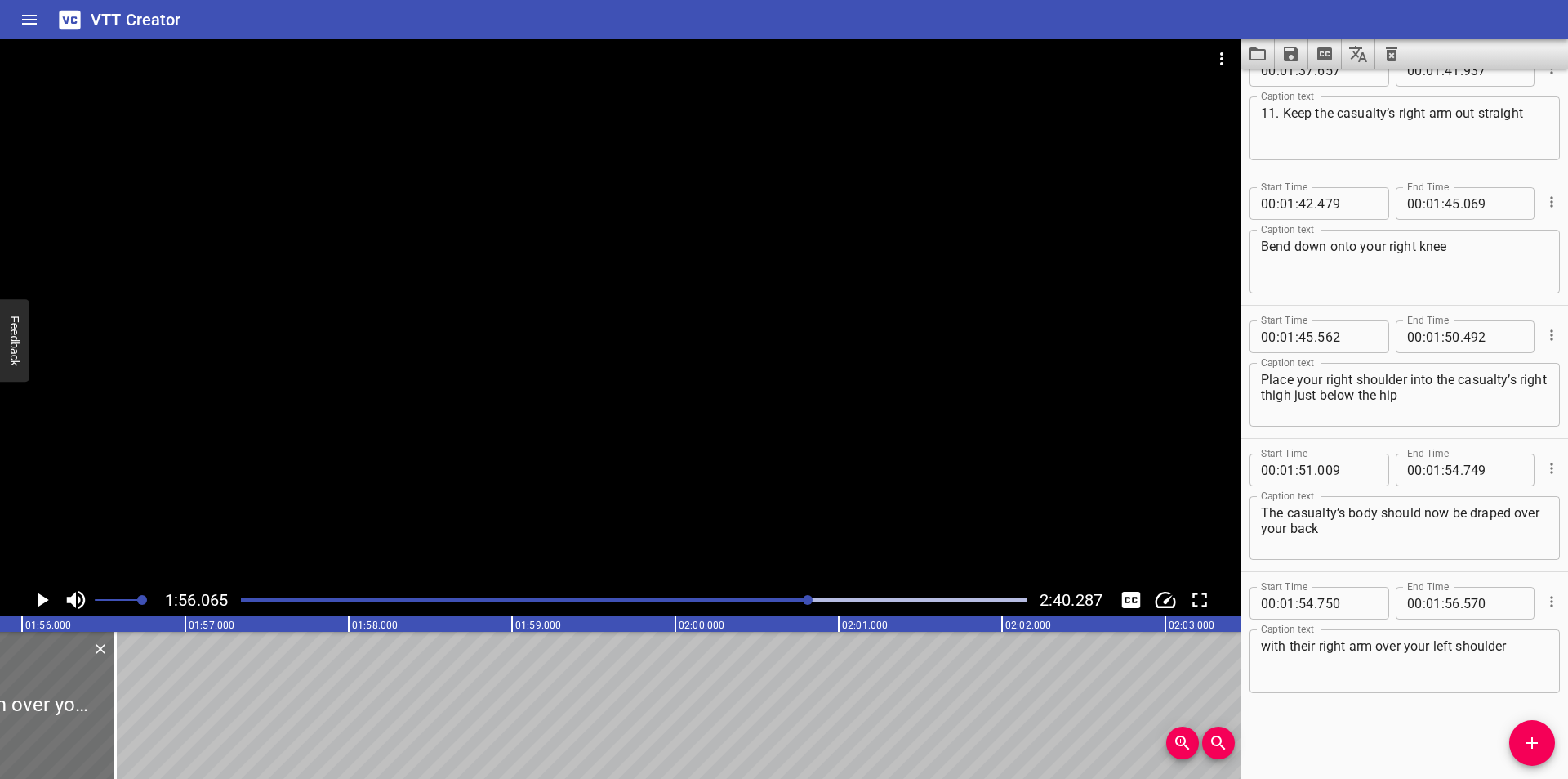
scroll to position [0, 18954]
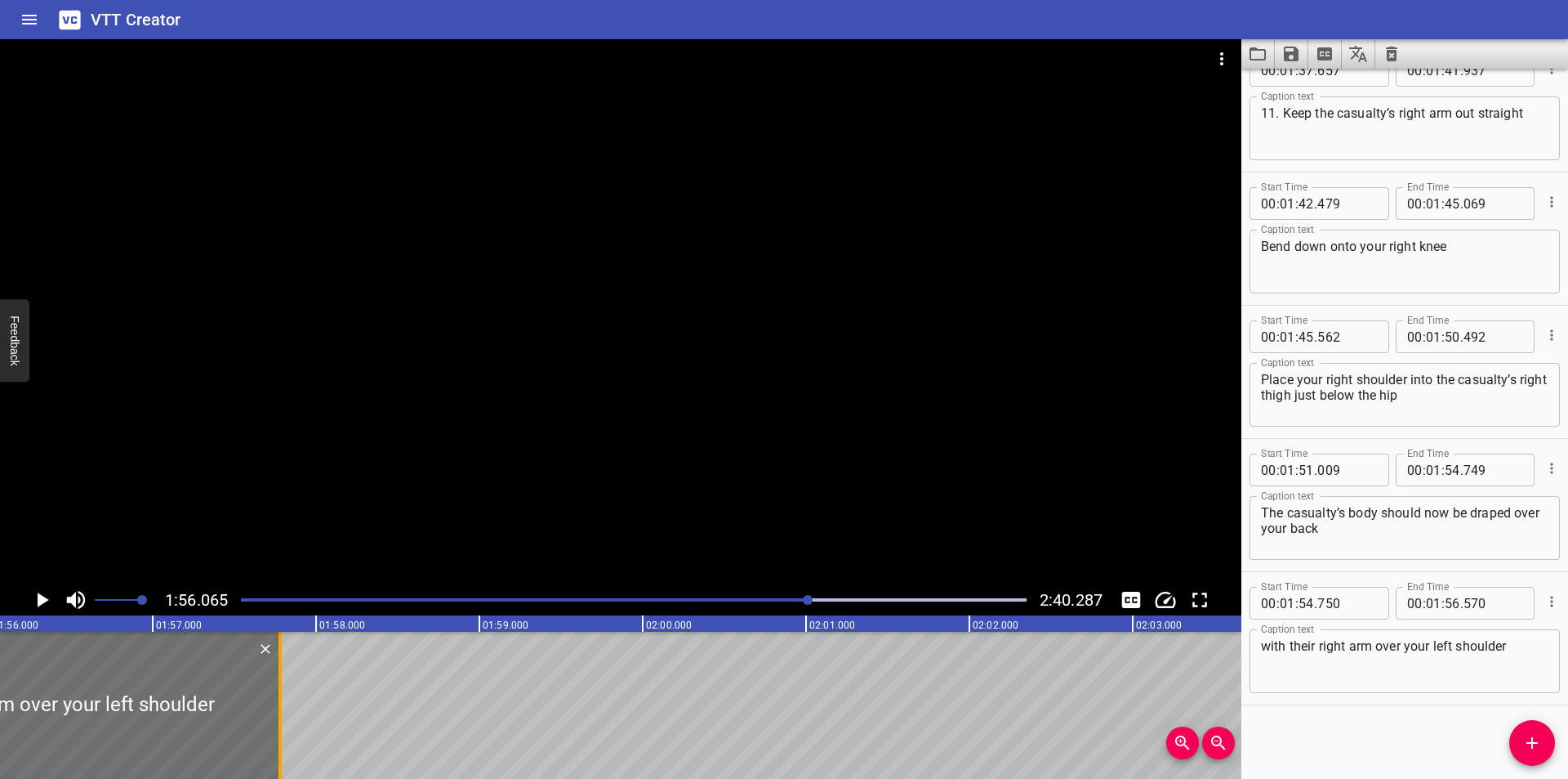
drag, startPoint x: 83, startPoint y: 730, endPoint x: 281, endPoint y: 728, distance: 198.0
click at [281, 728] on div at bounding box center [280, 705] width 3 height 147
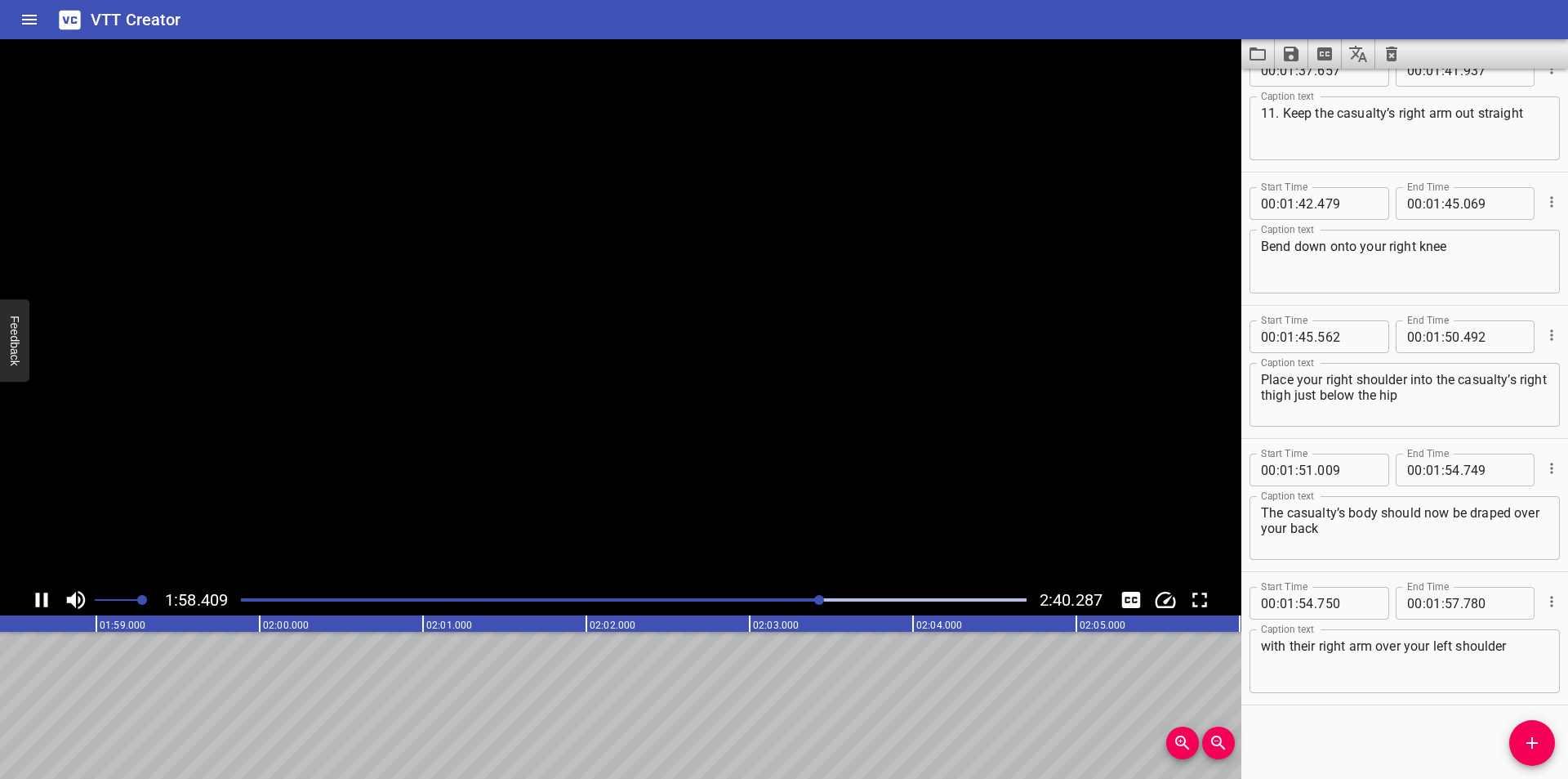
scroll to position [0, 19372]
click at [797, 602] on div at bounding box center [633, 599] width 805 height 23
click at [796, 604] on div at bounding box center [633, 599] width 805 height 23
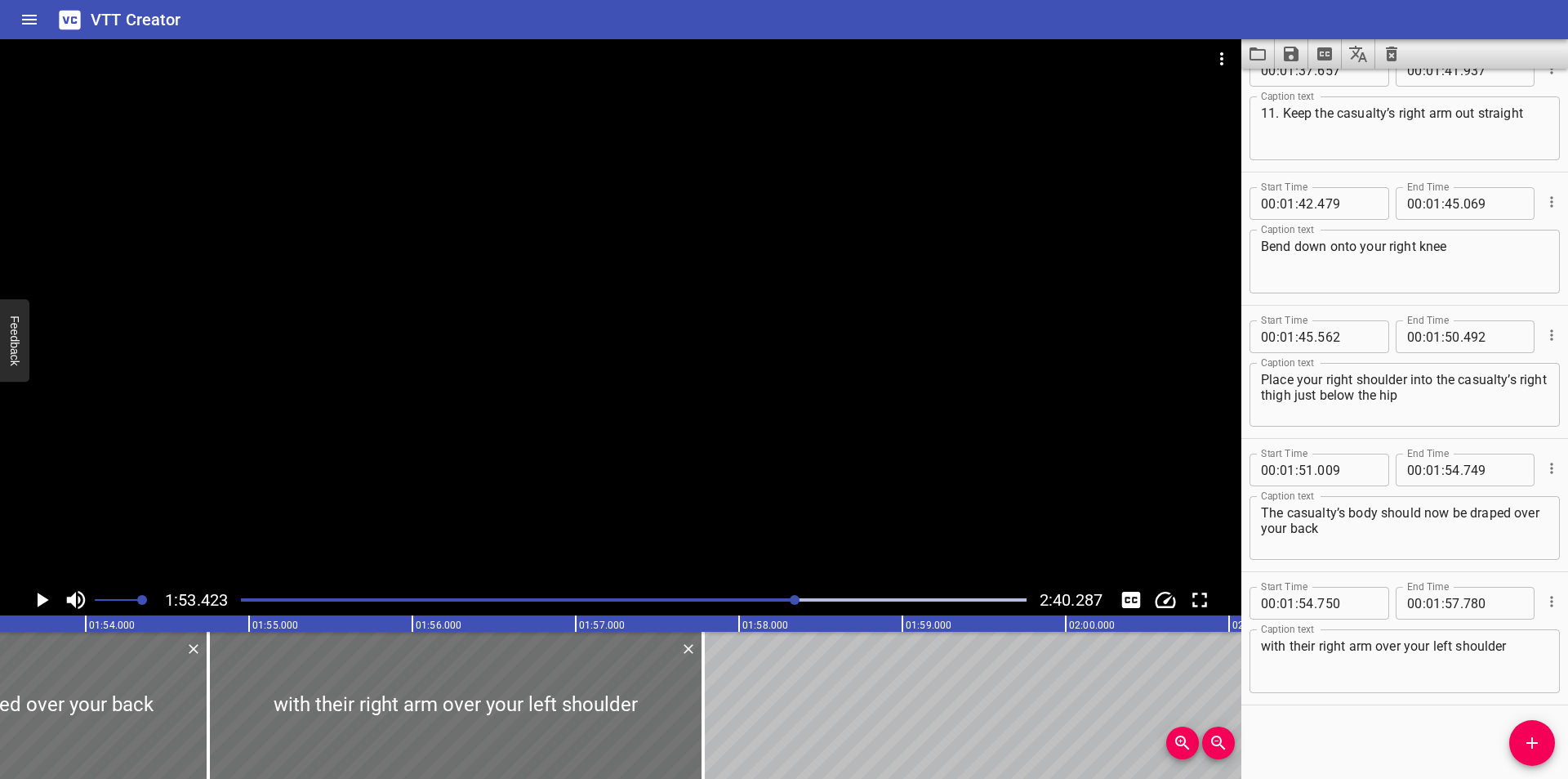
scroll to position [0, 18524]
click at [784, 605] on div at bounding box center [633, 599] width 805 height 23
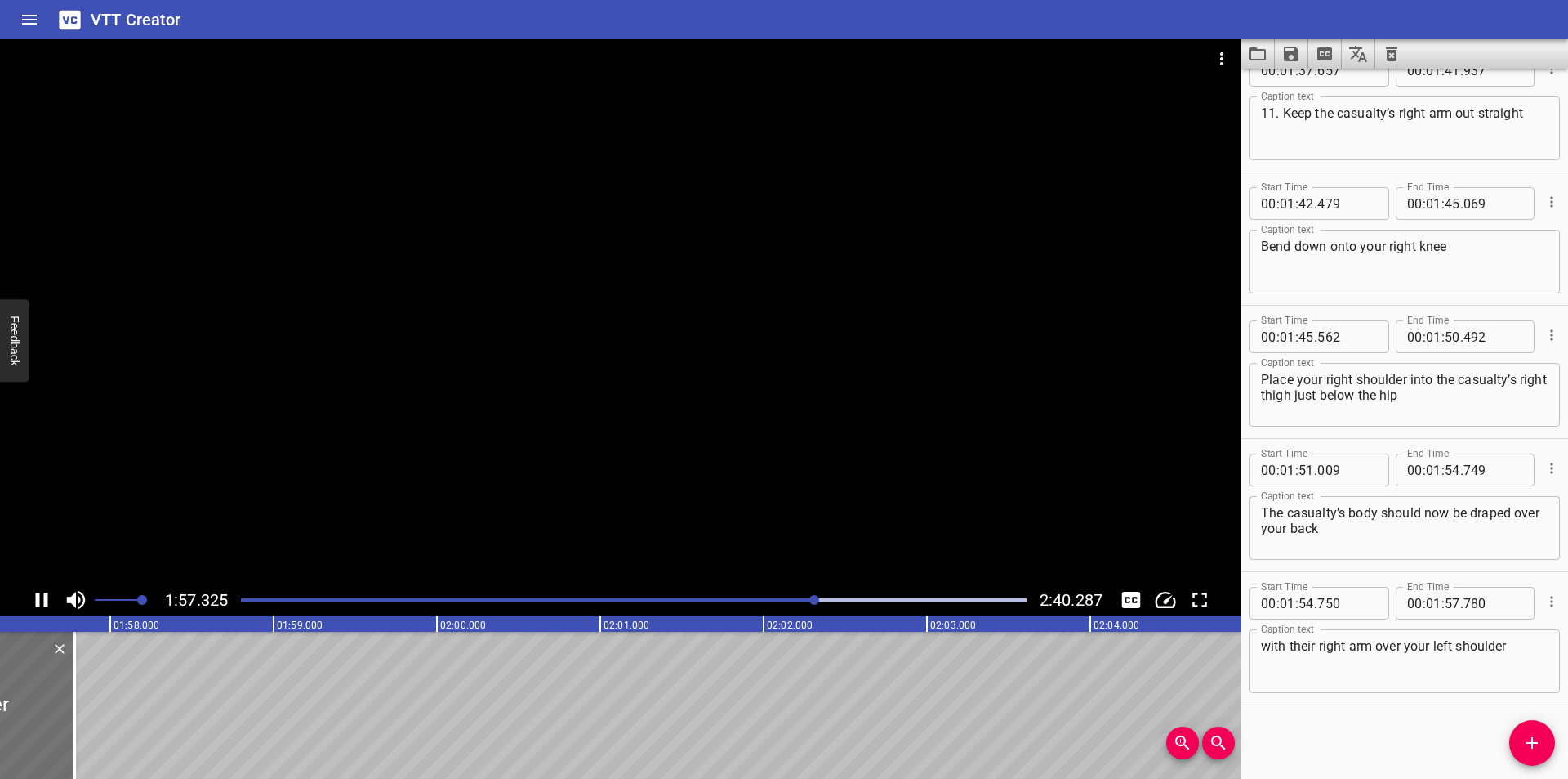
scroll to position [0, 19203]
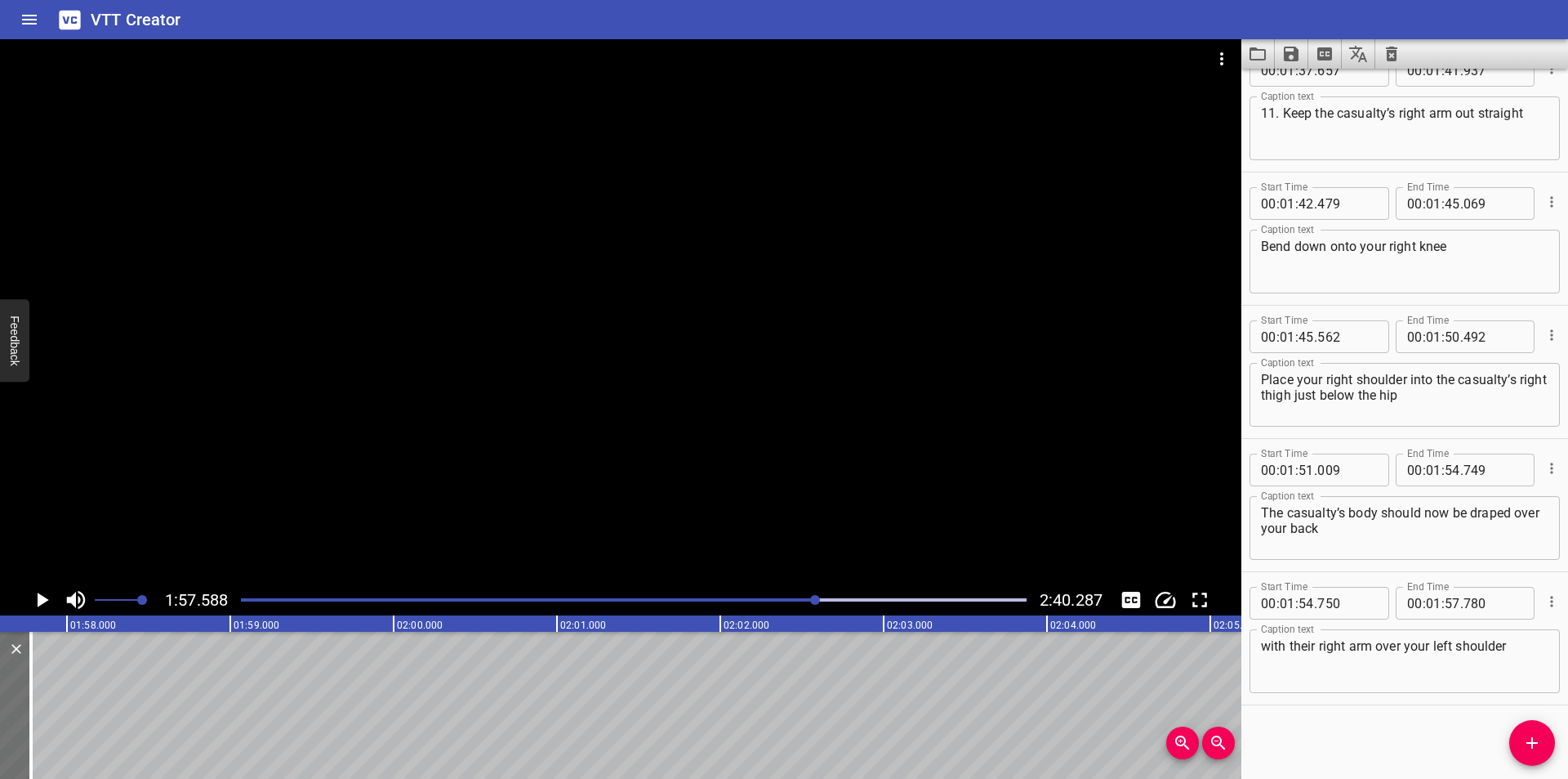
click at [1529, 664] on textarea "with their right arm over your left shoulder" at bounding box center [1404, 660] width 288 height 46
click at [1527, 755] on button "Add Cue" at bounding box center [1531, 742] width 45 height 45
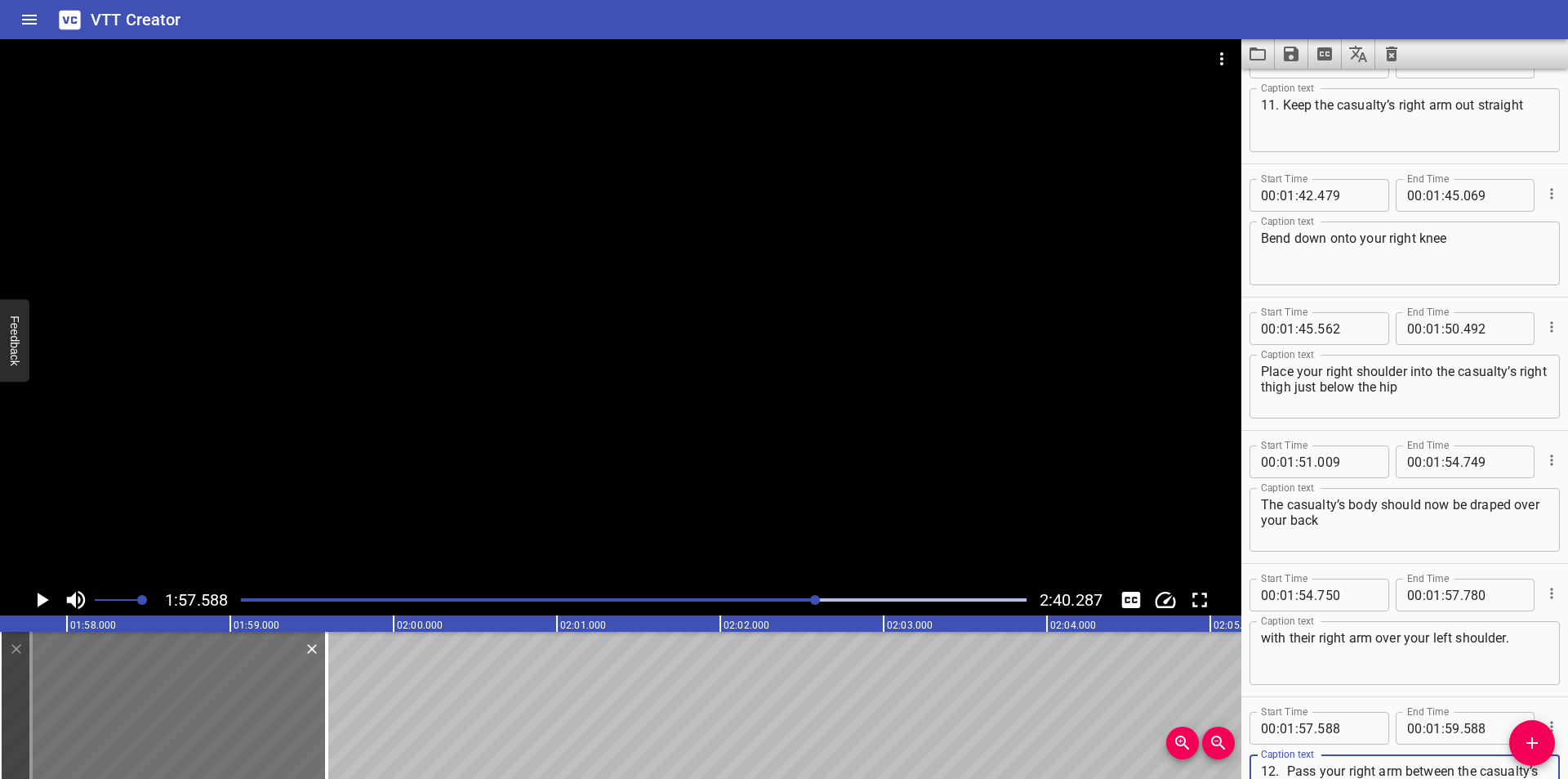
scroll to position [46, 0]
drag, startPoint x: 309, startPoint y: 718, endPoint x: 327, endPoint y: 723, distance: 18.7
click at [313, 721] on div at bounding box center [163, 705] width 327 height 147
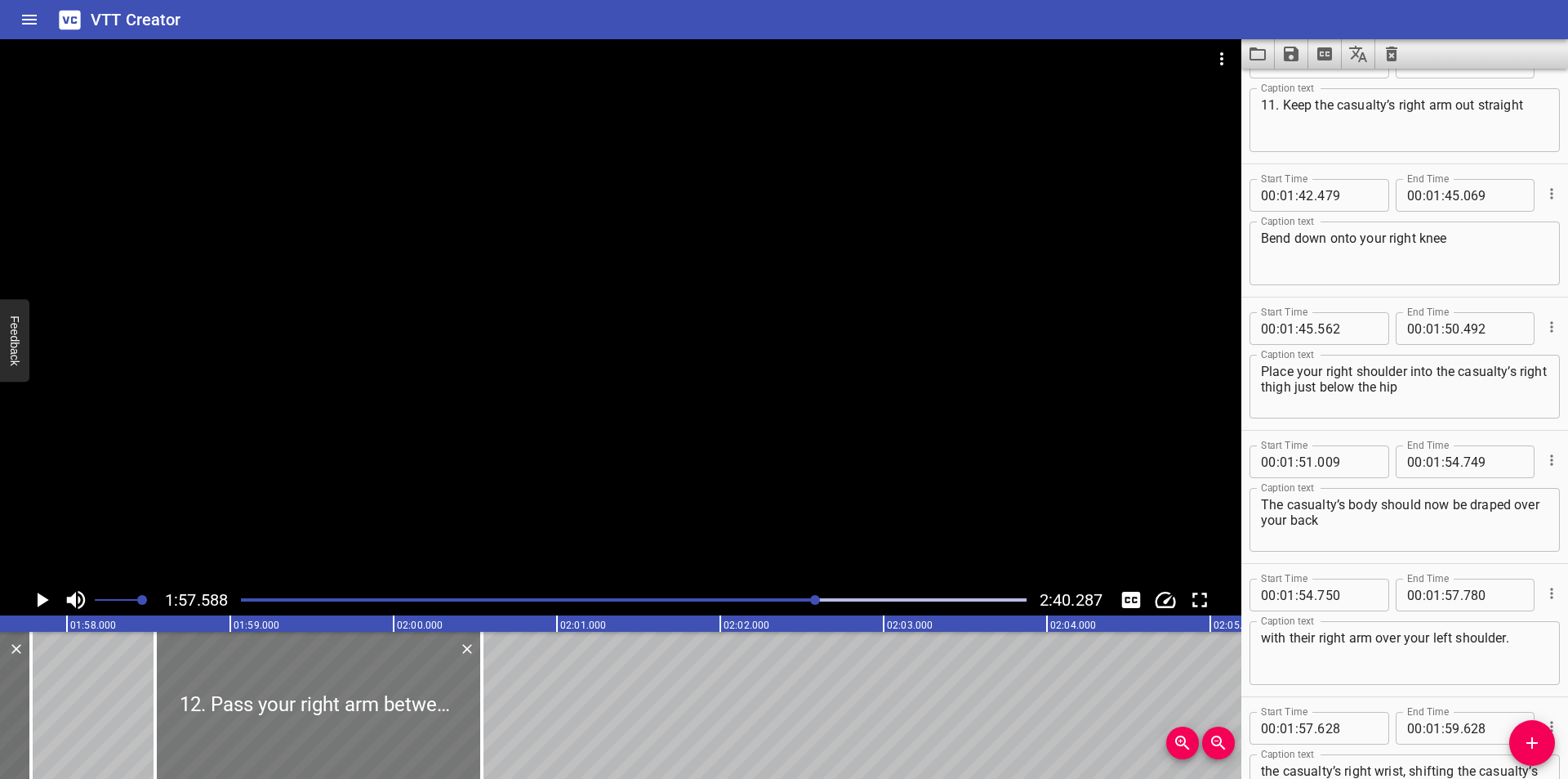
drag, startPoint x: 327, startPoint y: 723, endPoint x: 468, endPoint y: 694, distance: 144.0
click at [466, 694] on div at bounding box center [318, 705] width 327 height 147
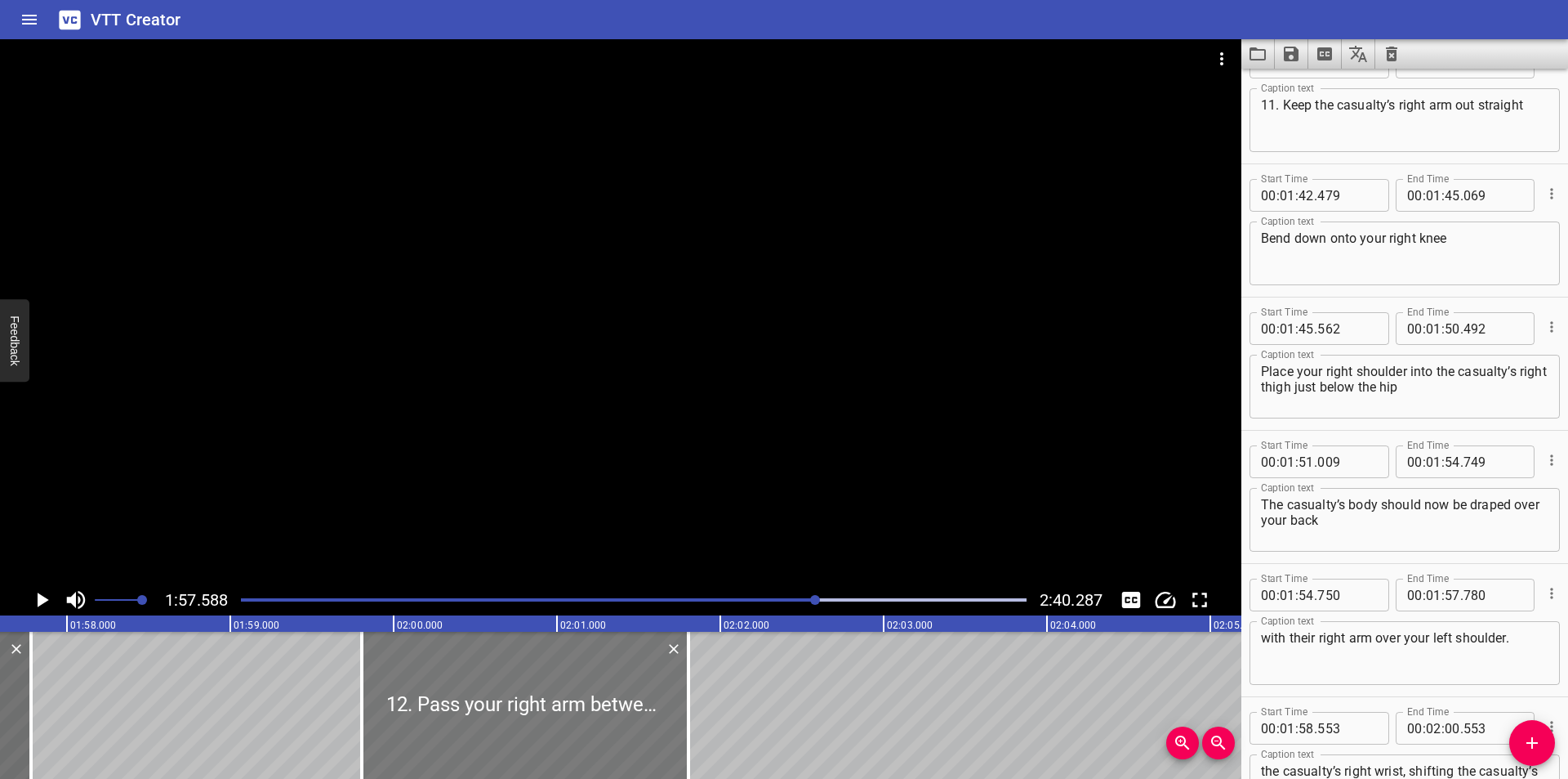
drag, startPoint x: 482, startPoint y: 690, endPoint x: 614, endPoint y: 684, distance: 132.1
click at [614, 684] on div at bounding box center [525, 705] width 327 height 147
drag, startPoint x: 614, startPoint y: 684, endPoint x: 605, endPoint y: 678, distance: 10.8
click at [606, 678] on div at bounding box center [522, 705] width 327 height 147
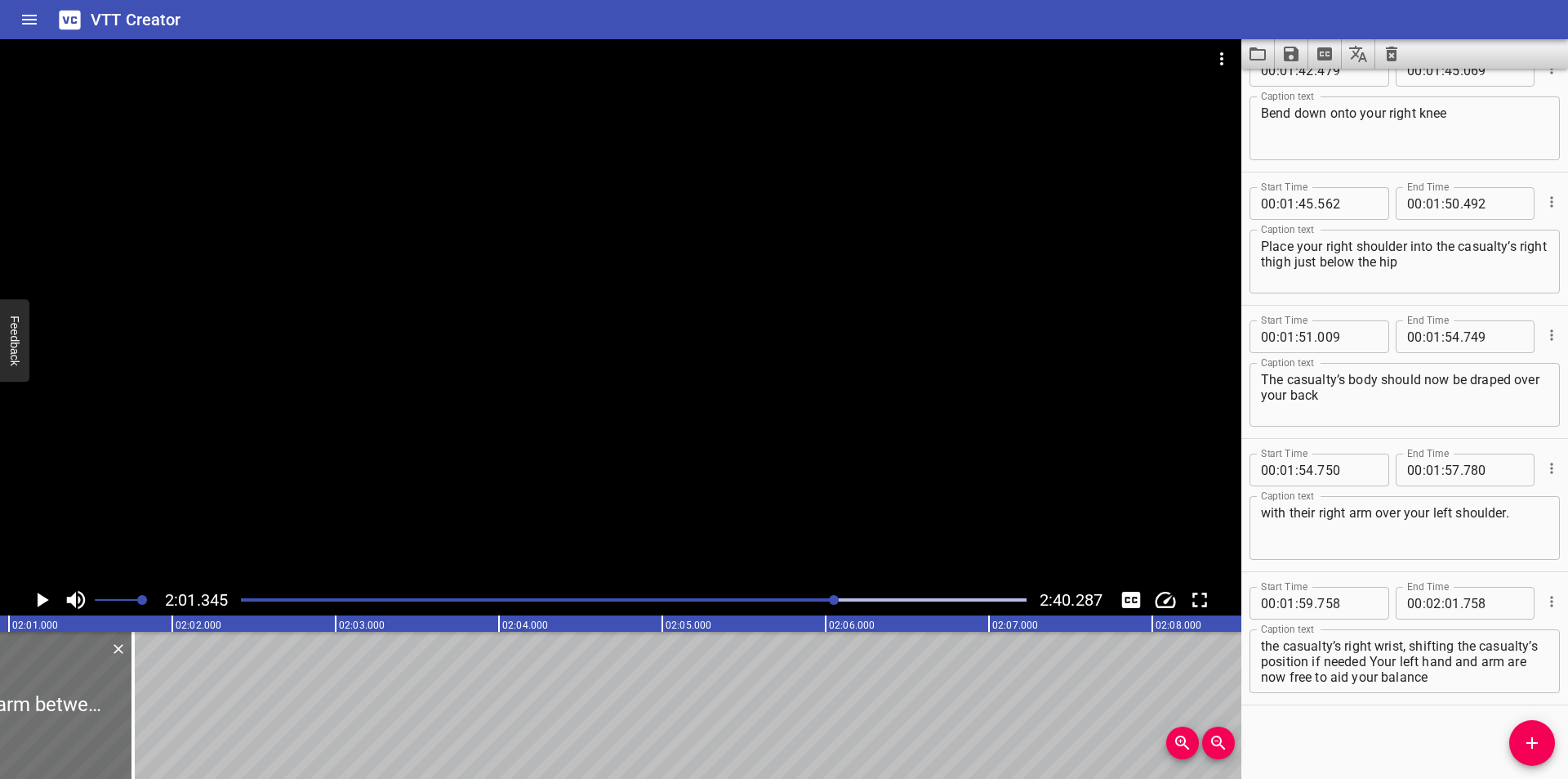
scroll to position [0, 19817]
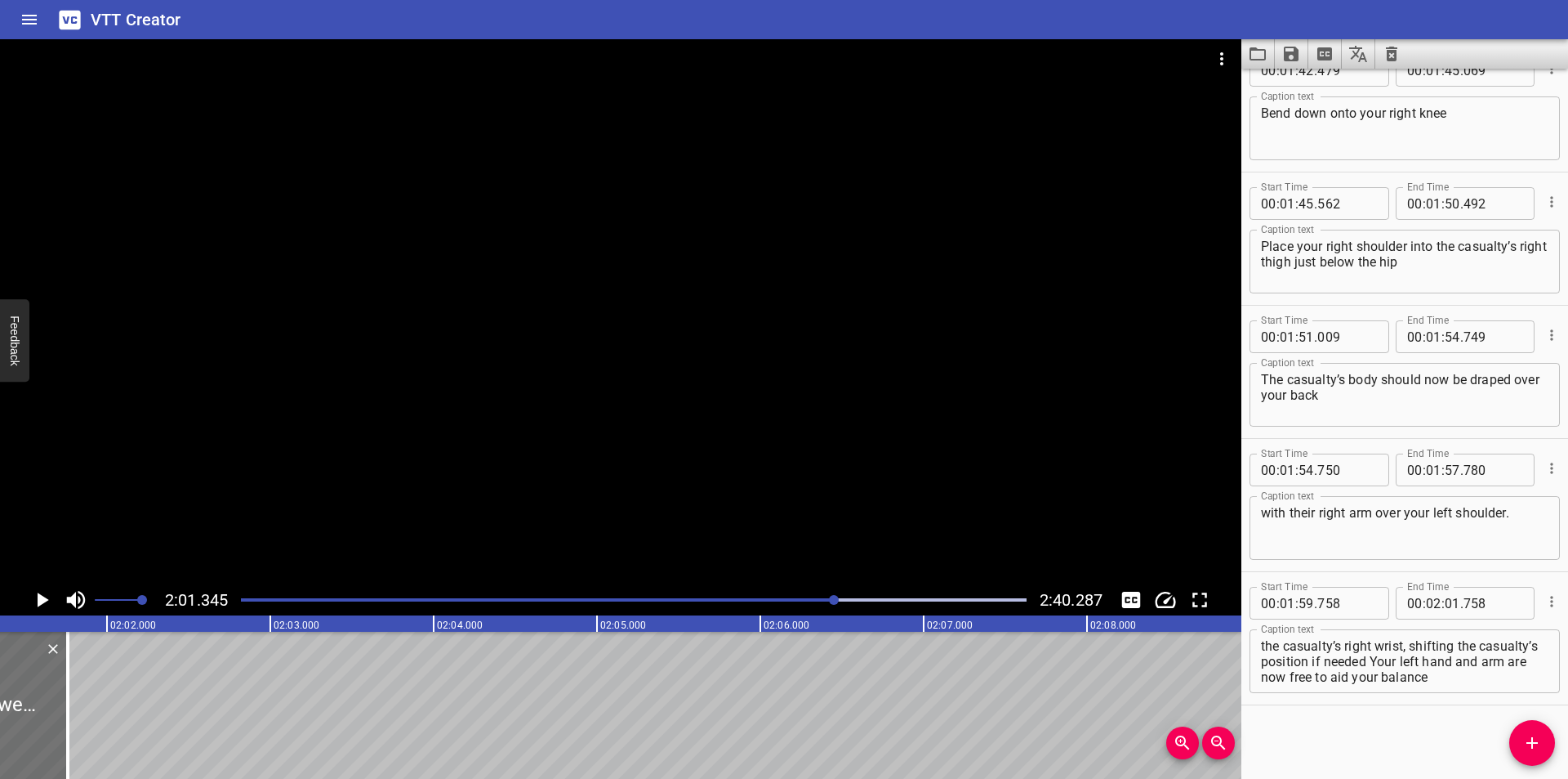
click at [772, 599] on div "Play progress" at bounding box center [443, 599] width 785 height 3
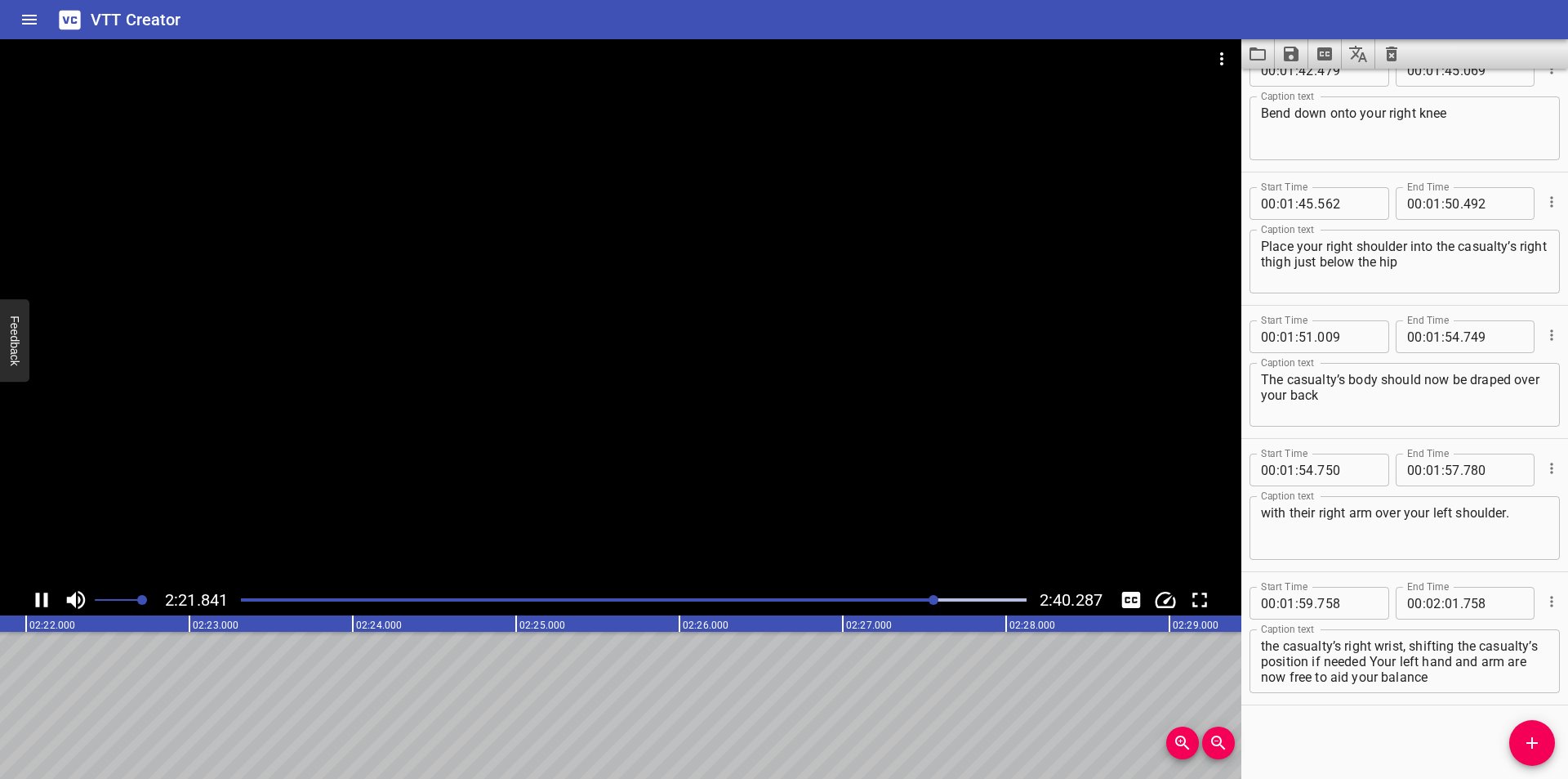
drag, startPoint x: 766, startPoint y: 600, endPoint x: 712, endPoint y: 561, distance: 66.6
click at [712, 561] on div at bounding box center [620, 311] width 1241 height 545
drag, startPoint x: 713, startPoint y: 559, endPoint x: 749, endPoint y: 534, distance: 43.8
click at [749, 534] on div at bounding box center [620, 311] width 1241 height 545
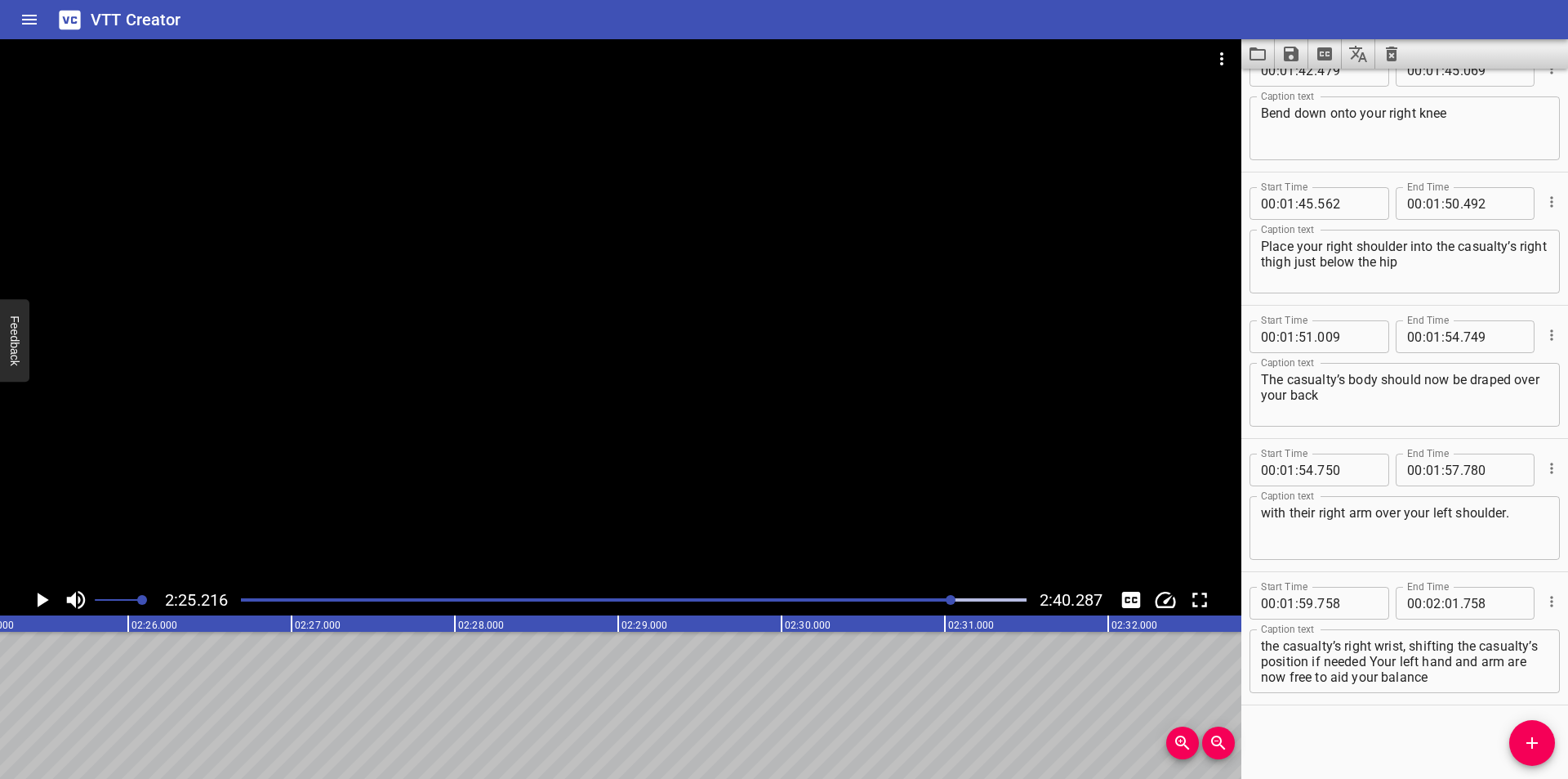
click at [744, 534] on div at bounding box center [620, 311] width 1241 height 545
click at [918, 600] on div "Play progress" at bounding box center [563, 599] width 785 height 3
click at [899, 599] on div "Play progress" at bounding box center [531, 599] width 785 height 3
click at [881, 596] on div at bounding box center [633, 599] width 805 height 23
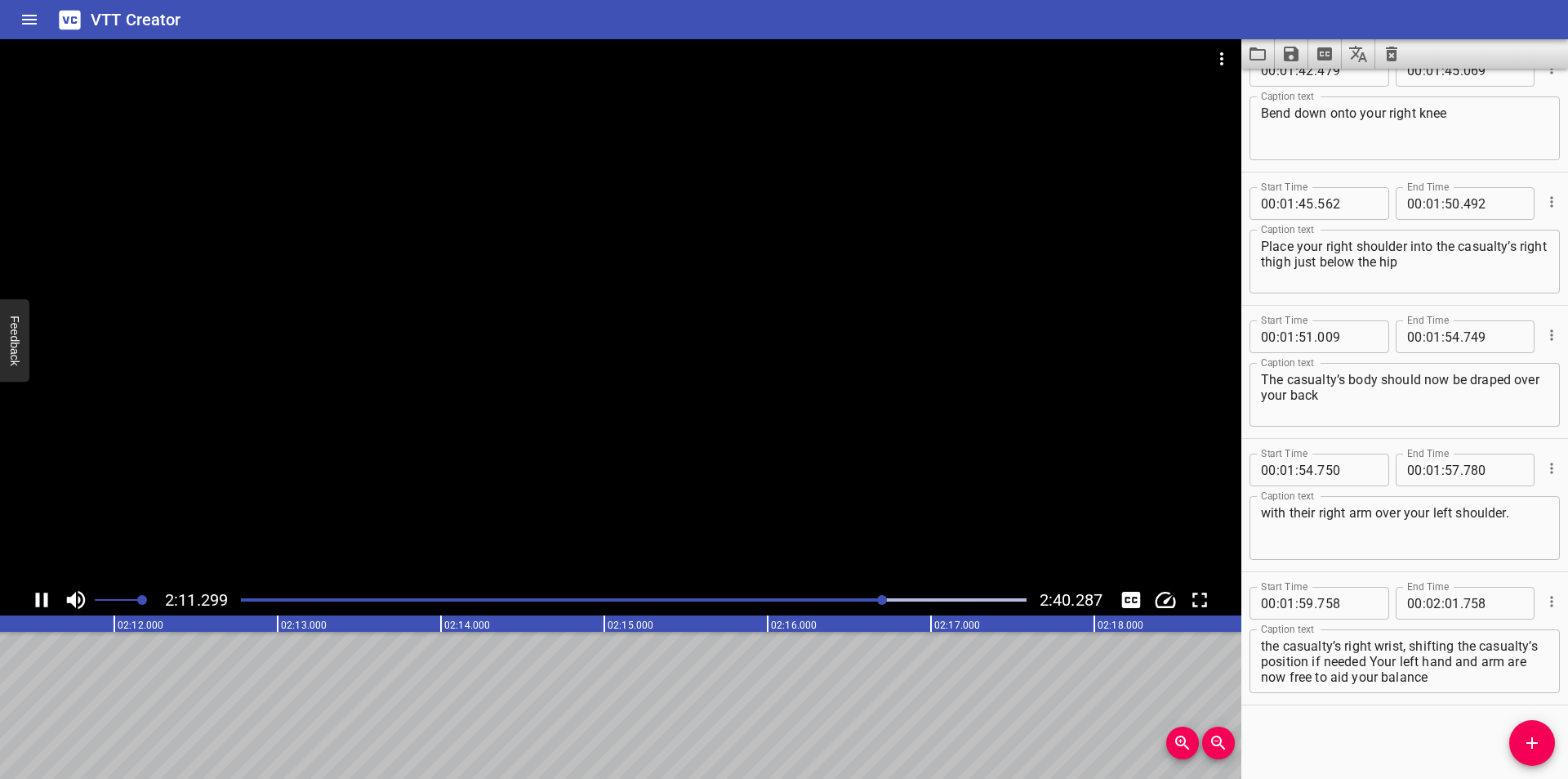
click at [869, 594] on div at bounding box center [633, 599] width 805 height 23
click at [862, 593] on div at bounding box center [633, 599] width 805 height 23
click at [849, 593] on div at bounding box center [633, 599] width 805 height 23
click at [825, 595] on div at bounding box center [633, 599] width 805 height 23
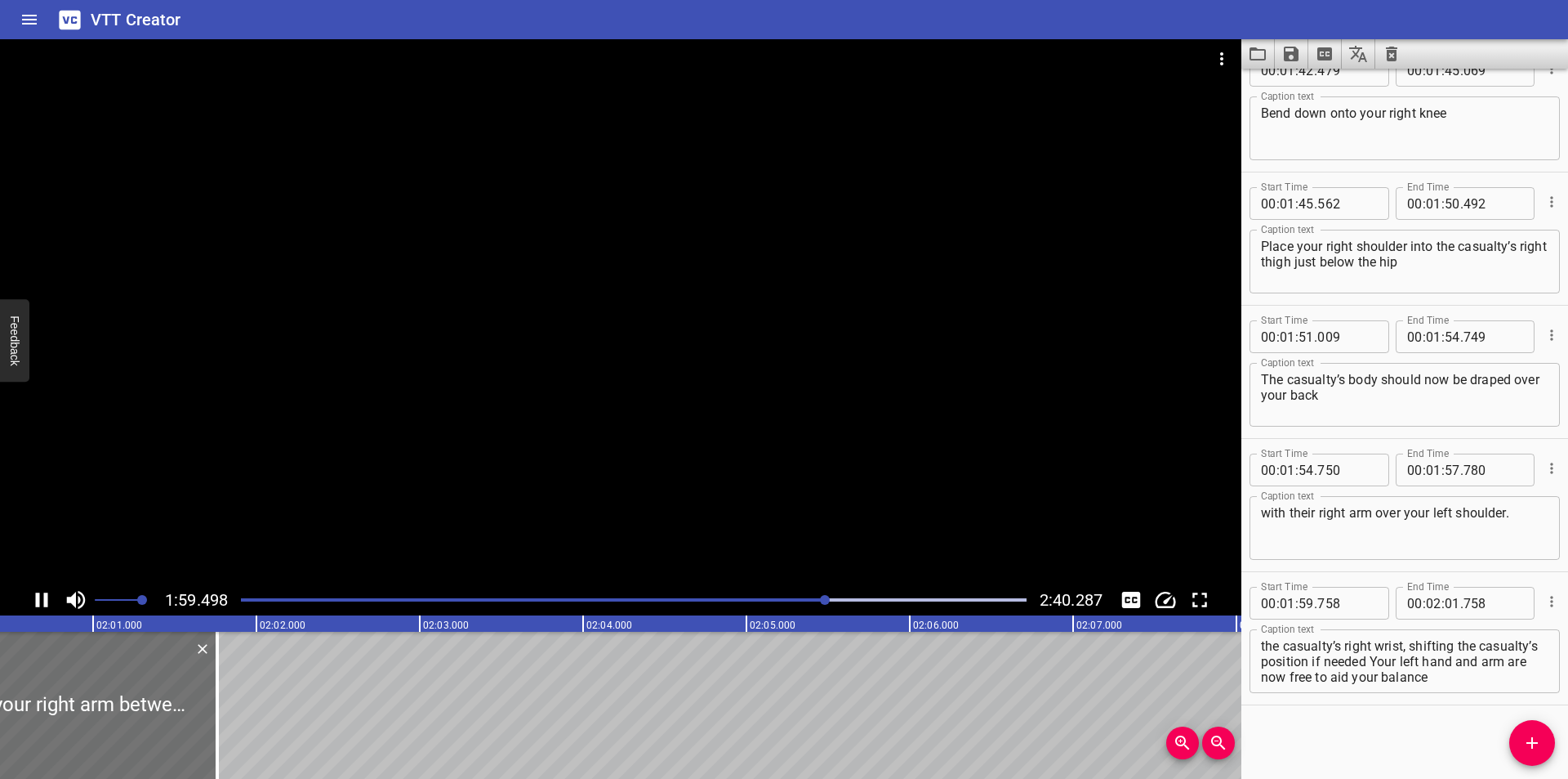
scroll to position [0, 19518]
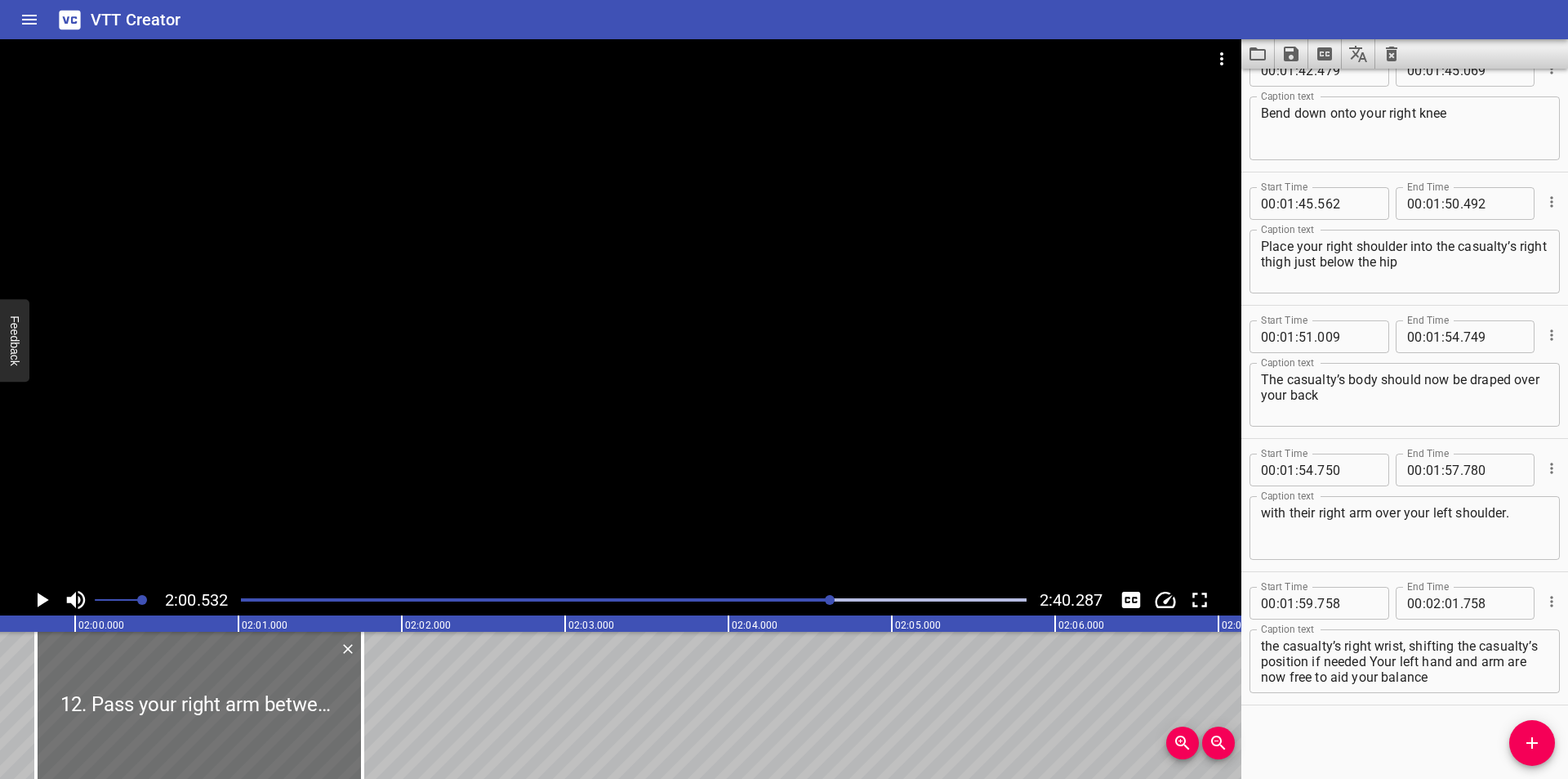
scroll to position [0, 19520]
click at [1277, 563] on div "Start Time 00 : 01 : 54 . 750 Start Time End Time 00 : 01 : 57 . 780 End Time C…" at bounding box center [1404, 505] width 327 height 132
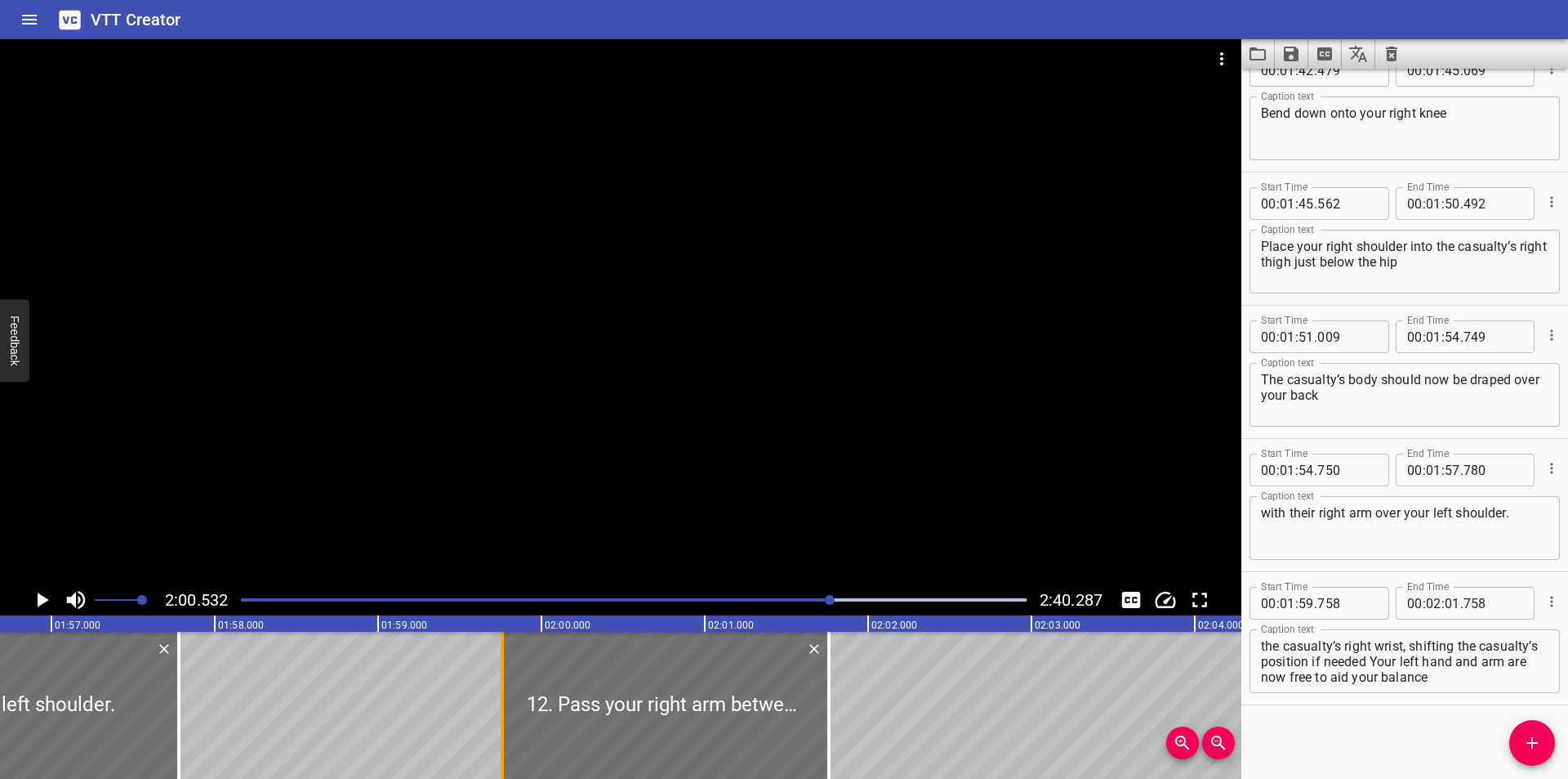
scroll to position [0, 19030]
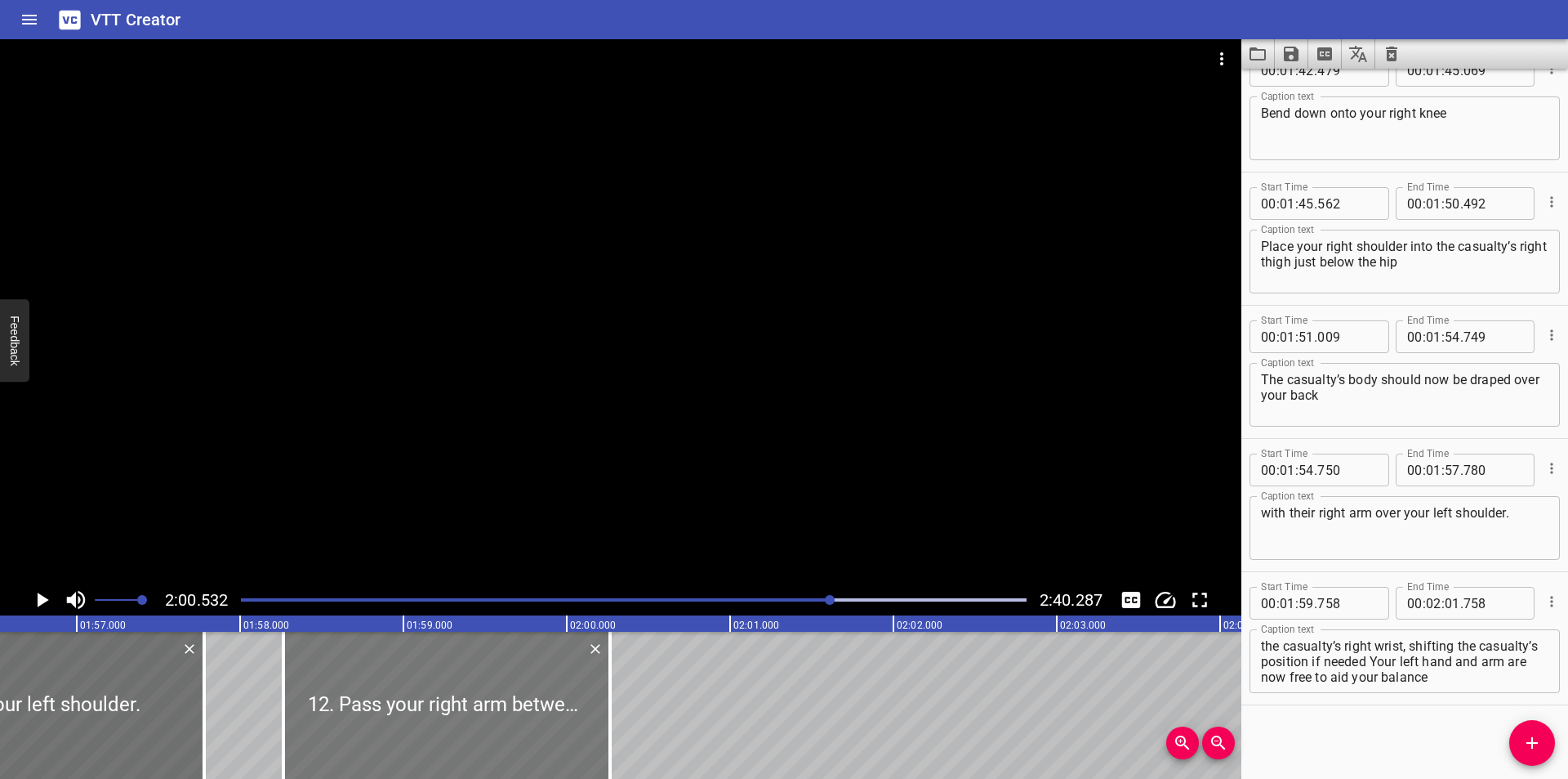
drag, startPoint x: 661, startPoint y: 705, endPoint x: 437, endPoint y: 711, distance: 224.1
click at [437, 711] on div at bounding box center [447, 705] width 327 height 147
type input "58"
type input "263"
type input "00"
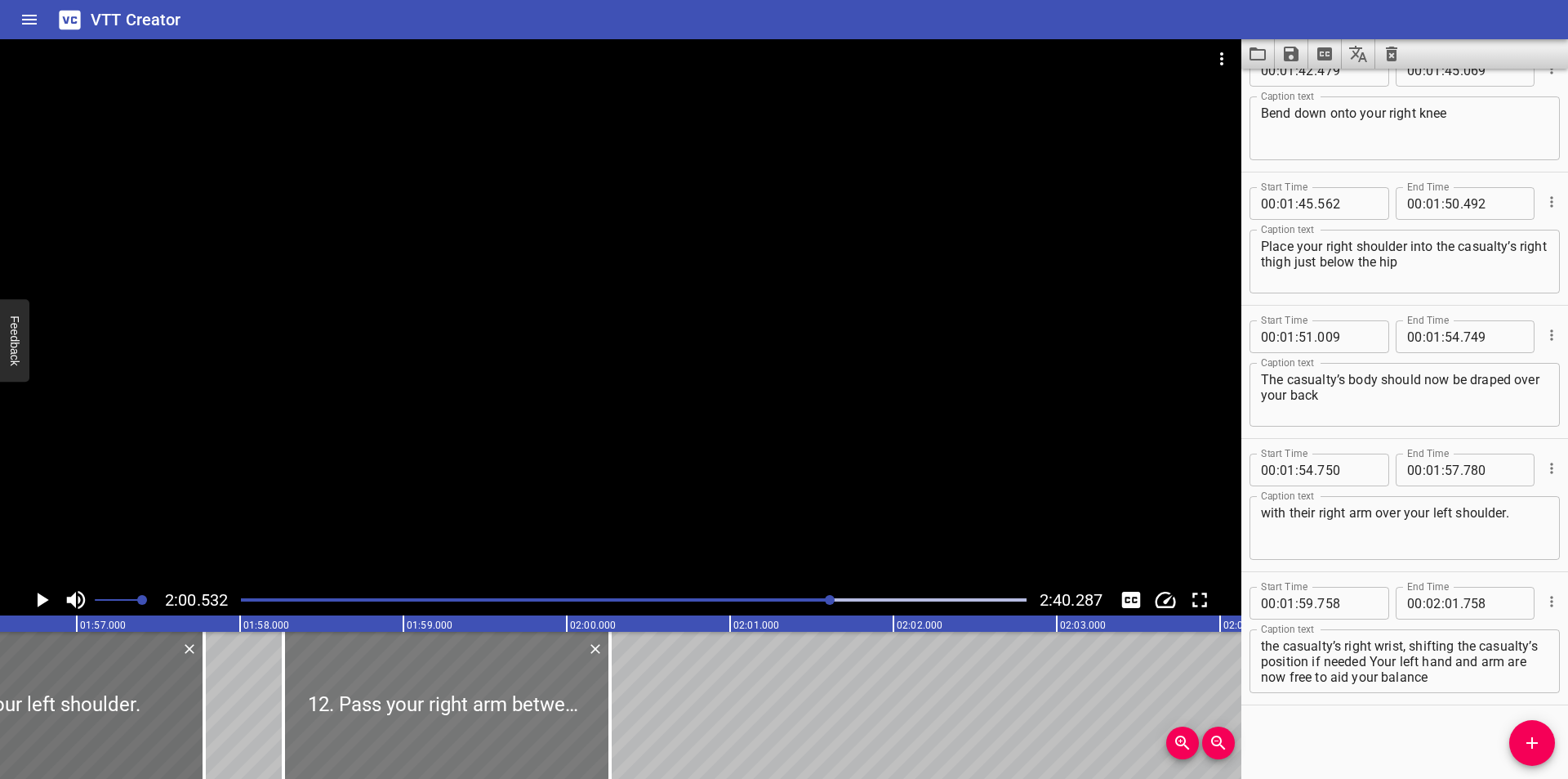
type input "263"
click at [577, 400] on div at bounding box center [620, 311] width 1241 height 545
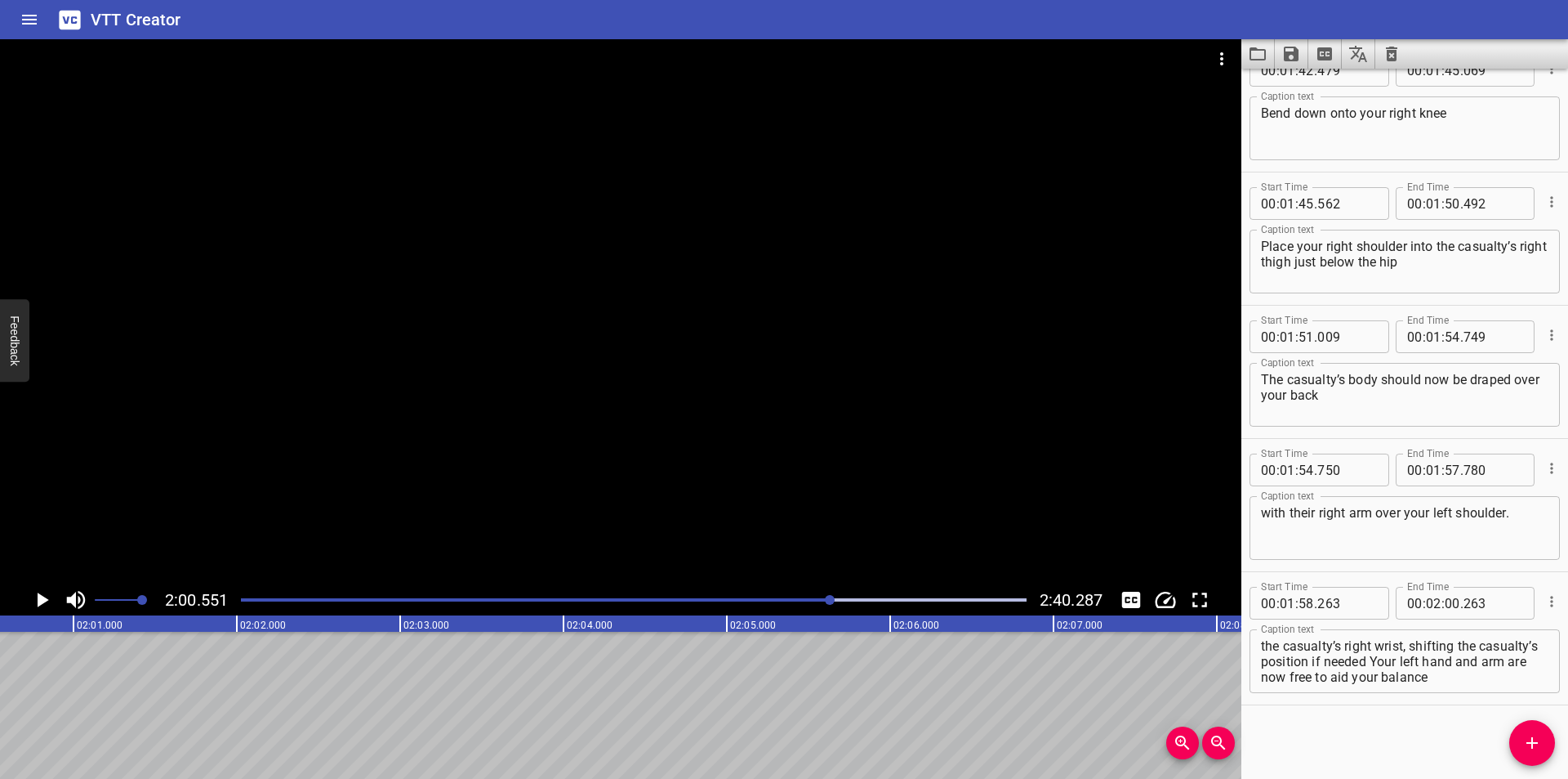
click at [802, 604] on div at bounding box center [633, 599] width 805 height 23
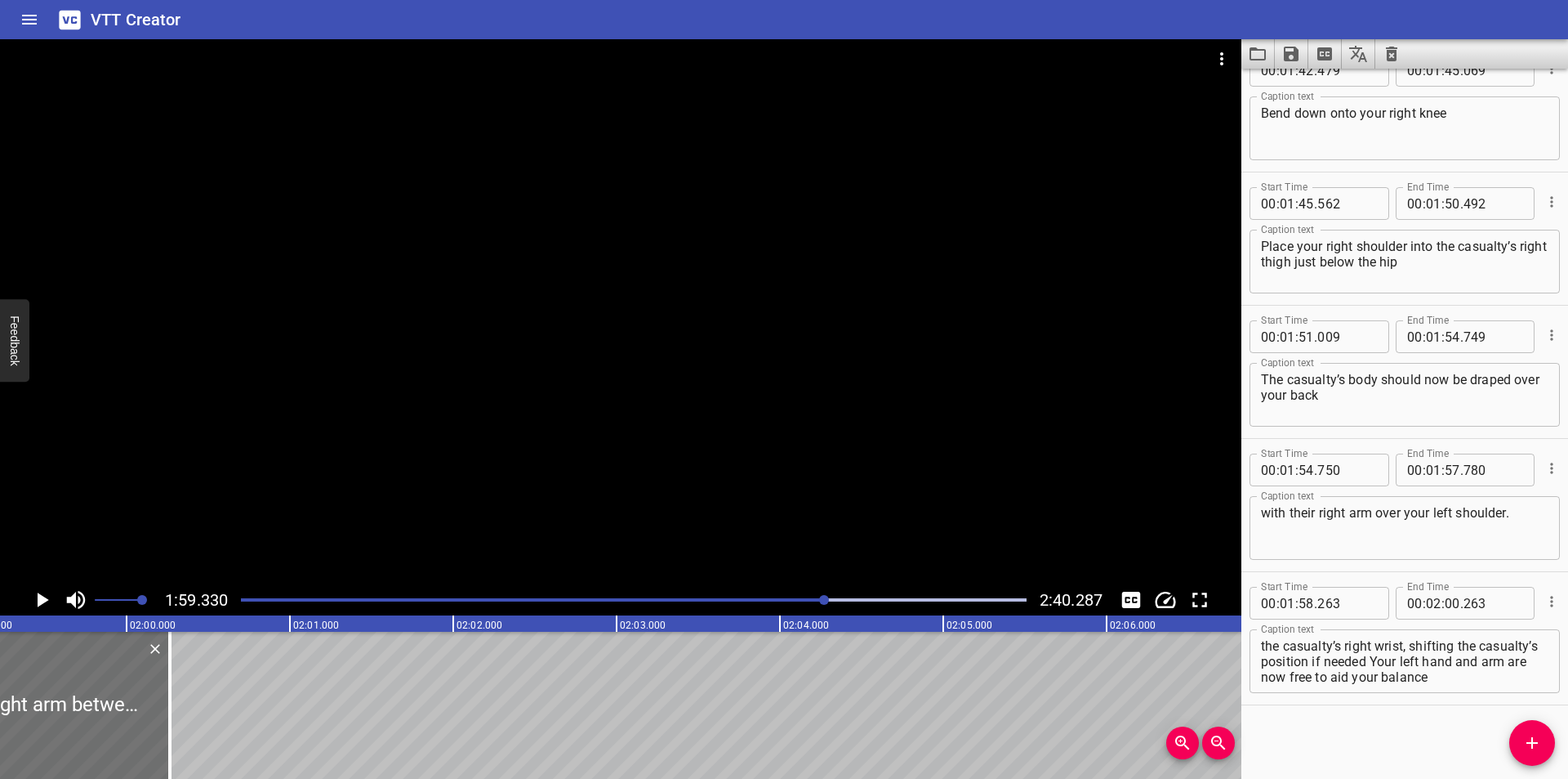
scroll to position [0, 19488]
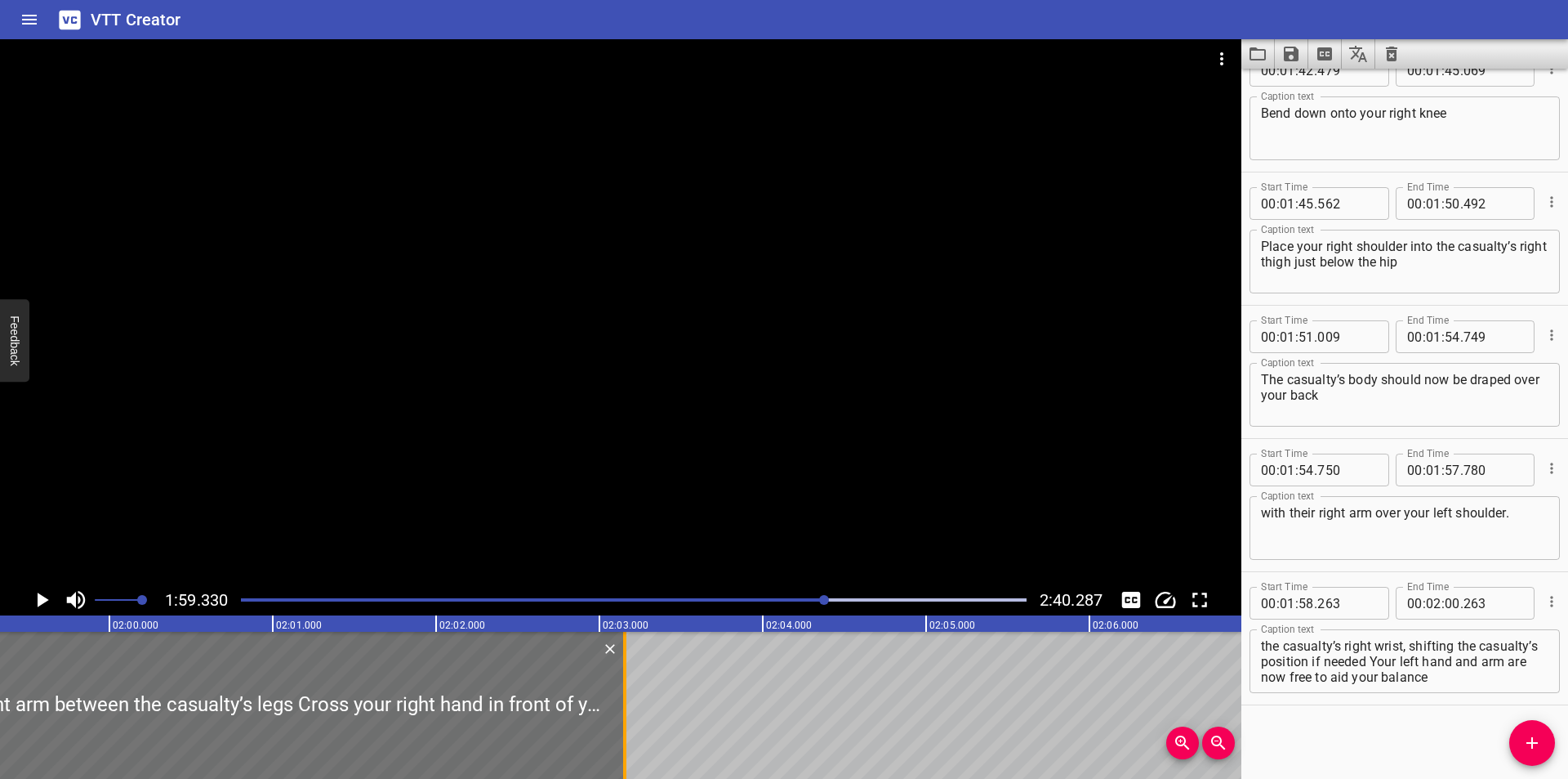
drag, startPoint x: 252, startPoint y: 728, endPoint x: 621, endPoint y: 725, distance: 369.0
click at [621, 725] on div at bounding box center [624, 705] width 17 height 147
type input "03"
type input "153"
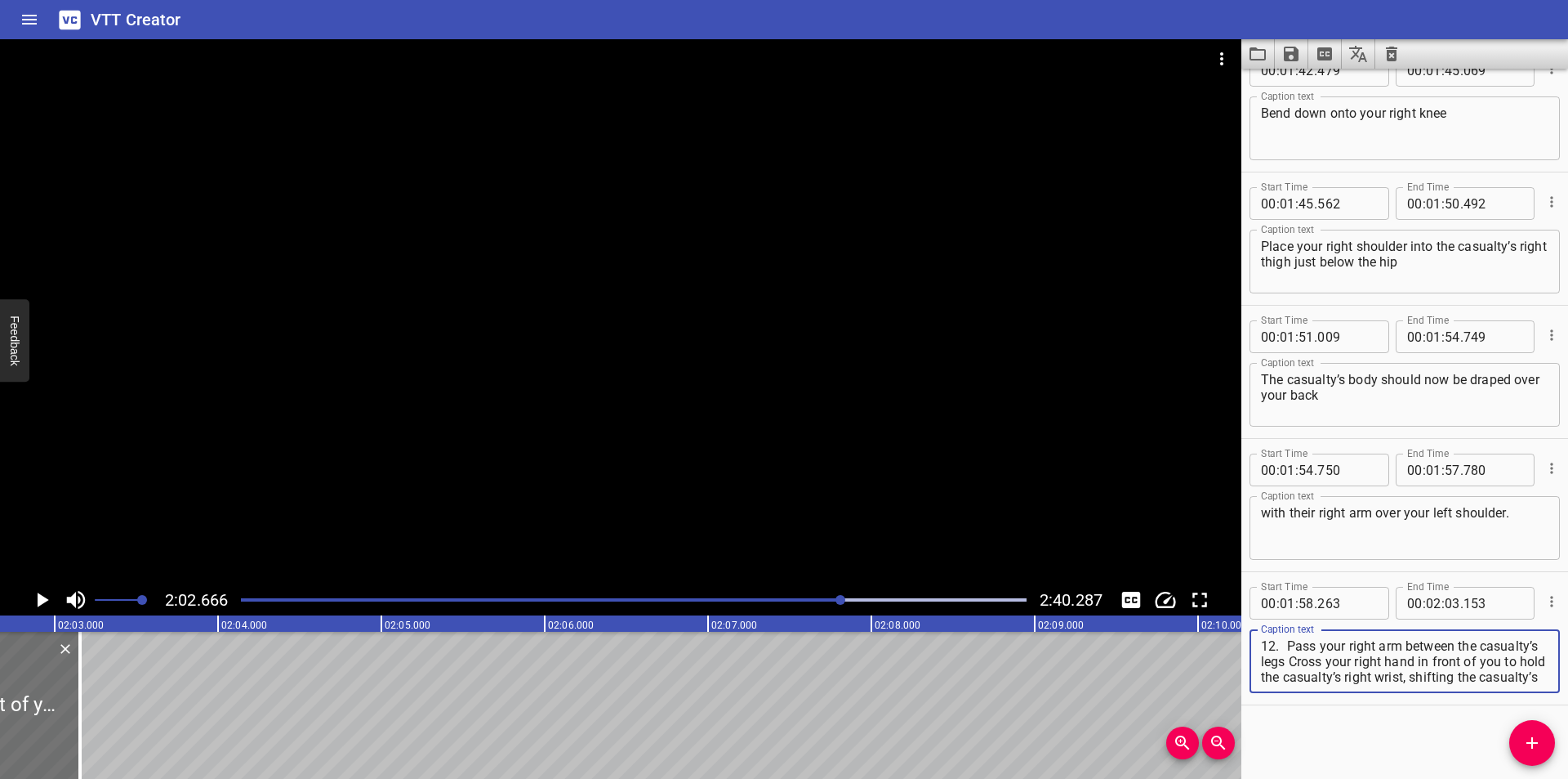
scroll to position [46, 0]
drag, startPoint x: 1349, startPoint y: 662, endPoint x: 1567, endPoint y: 811, distance: 264.1
click at [1567, 778] on html "VTT Creator Caption Editor Batch Transcribe Login Sign Up Privacy Contact 2:02.…" at bounding box center [784, 390] width 1568 height 779
click at [1362, 685] on div "12. Pass your right arm between the casualty’s legs Cross your right hand in fr…" at bounding box center [1404, 660] width 310 height 63
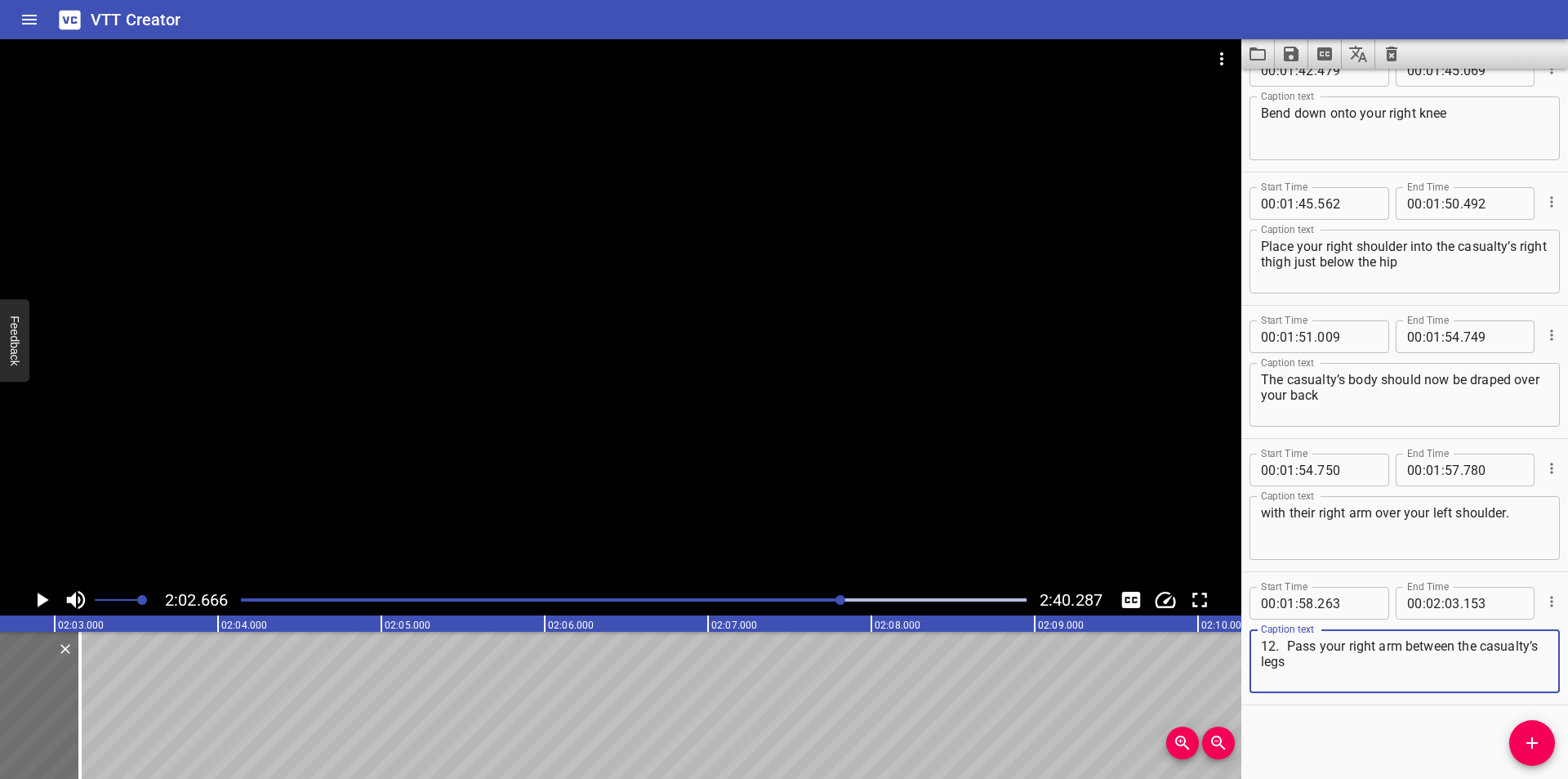
type textarea "12. Pass your right arm between the casualty’s legs"
click at [1539, 752] on button "Add Cue" at bounding box center [1531, 742] width 45 height 45
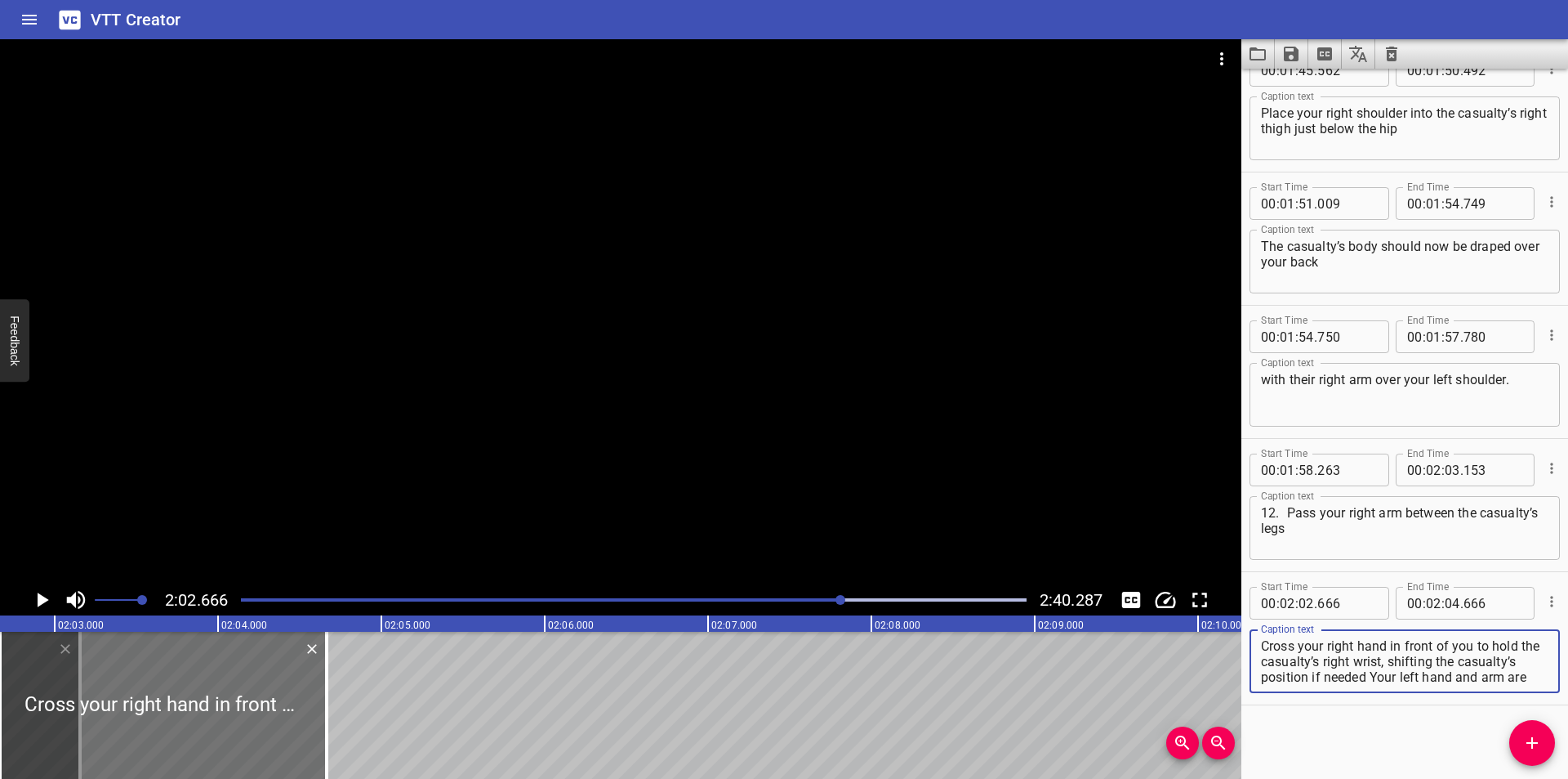
click at [1267, 652] on textarea "Cross your right hand in front of you to hold the casualty’s right wrist, shift…" at bounding box center [1404, 660] width 288 height 46
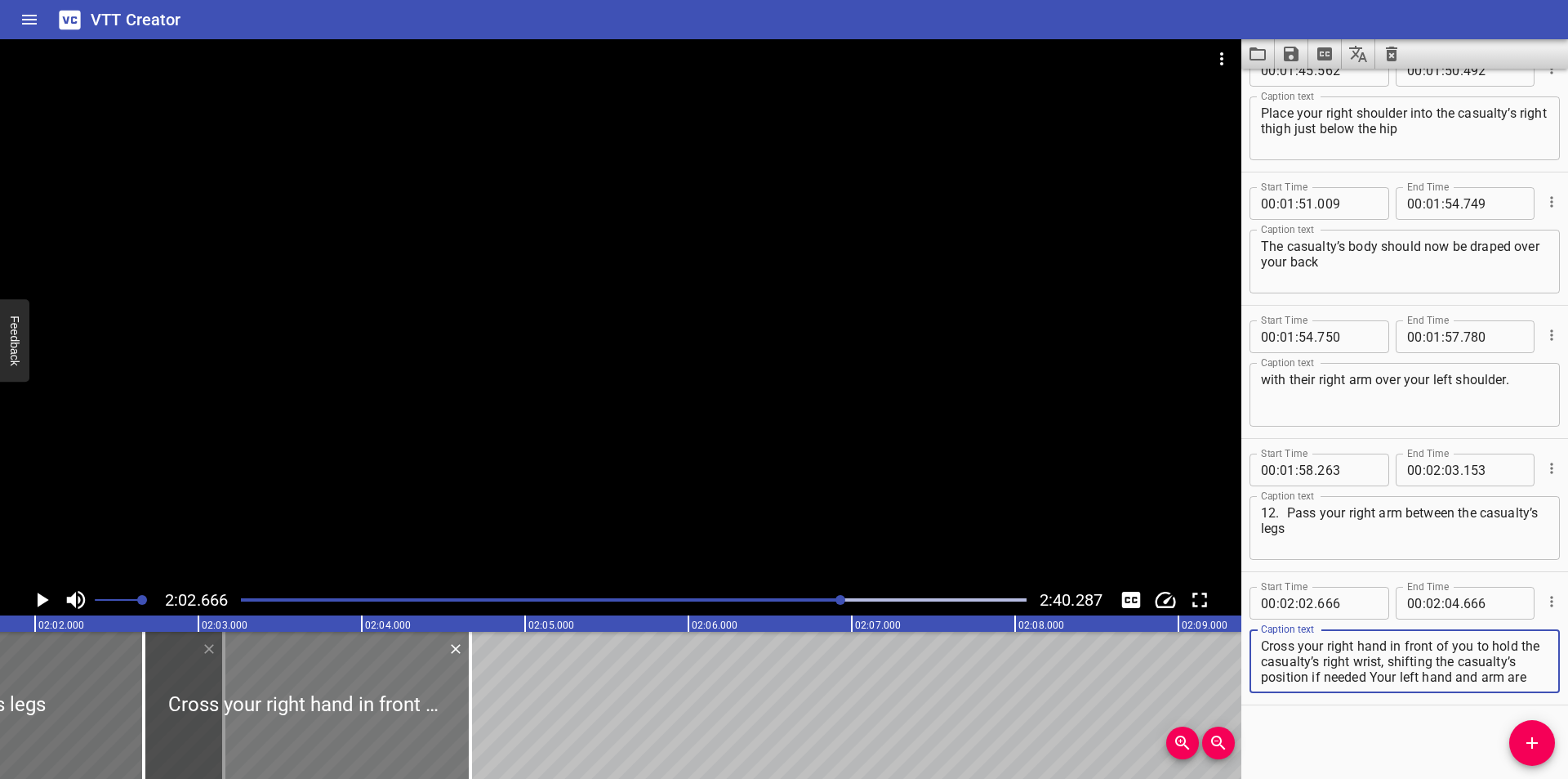
scroll to position [0, 19814]
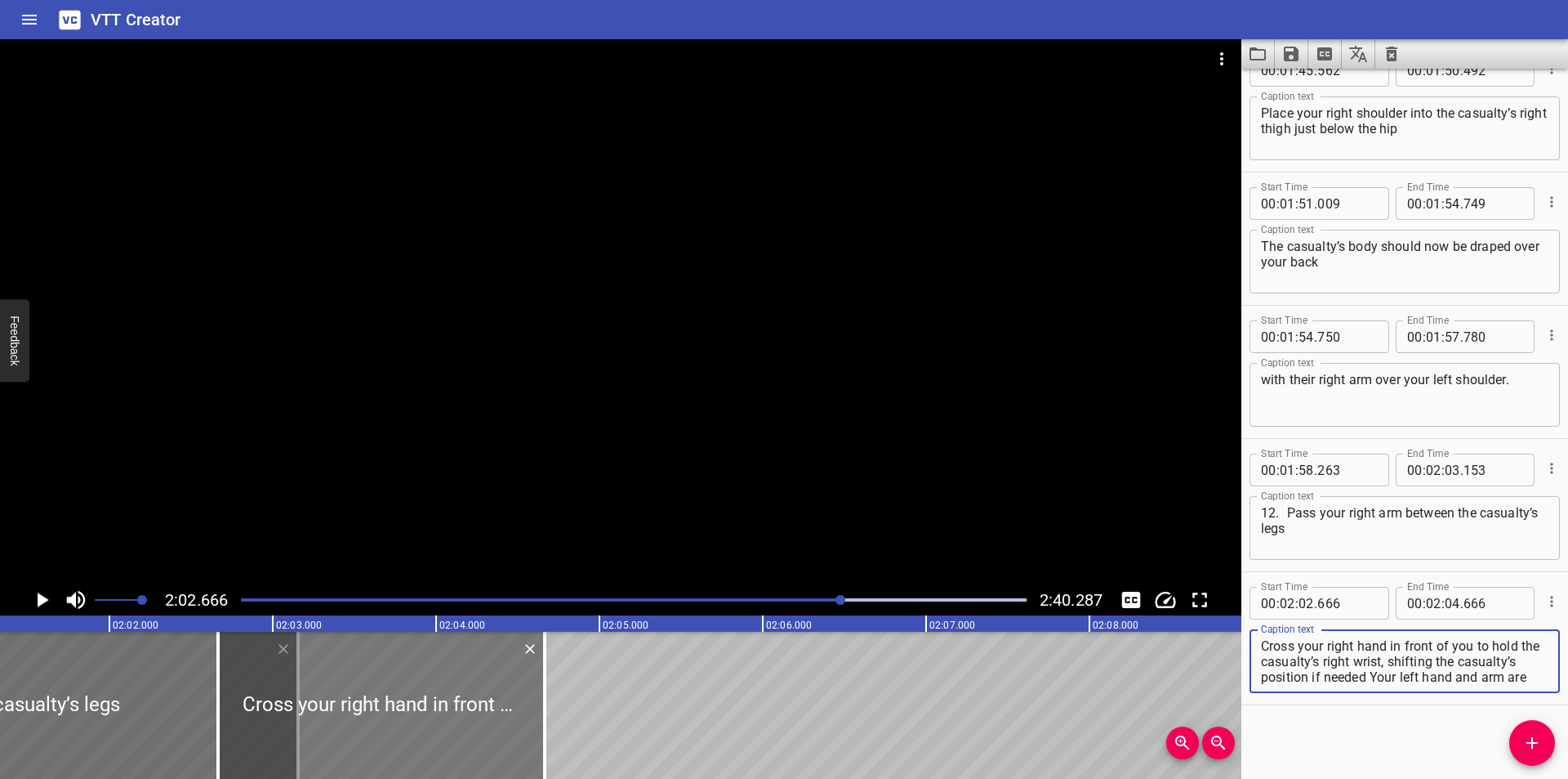
type textarea "Cross your right hand in front of you to hold the casualty’s right wrist, shift…"
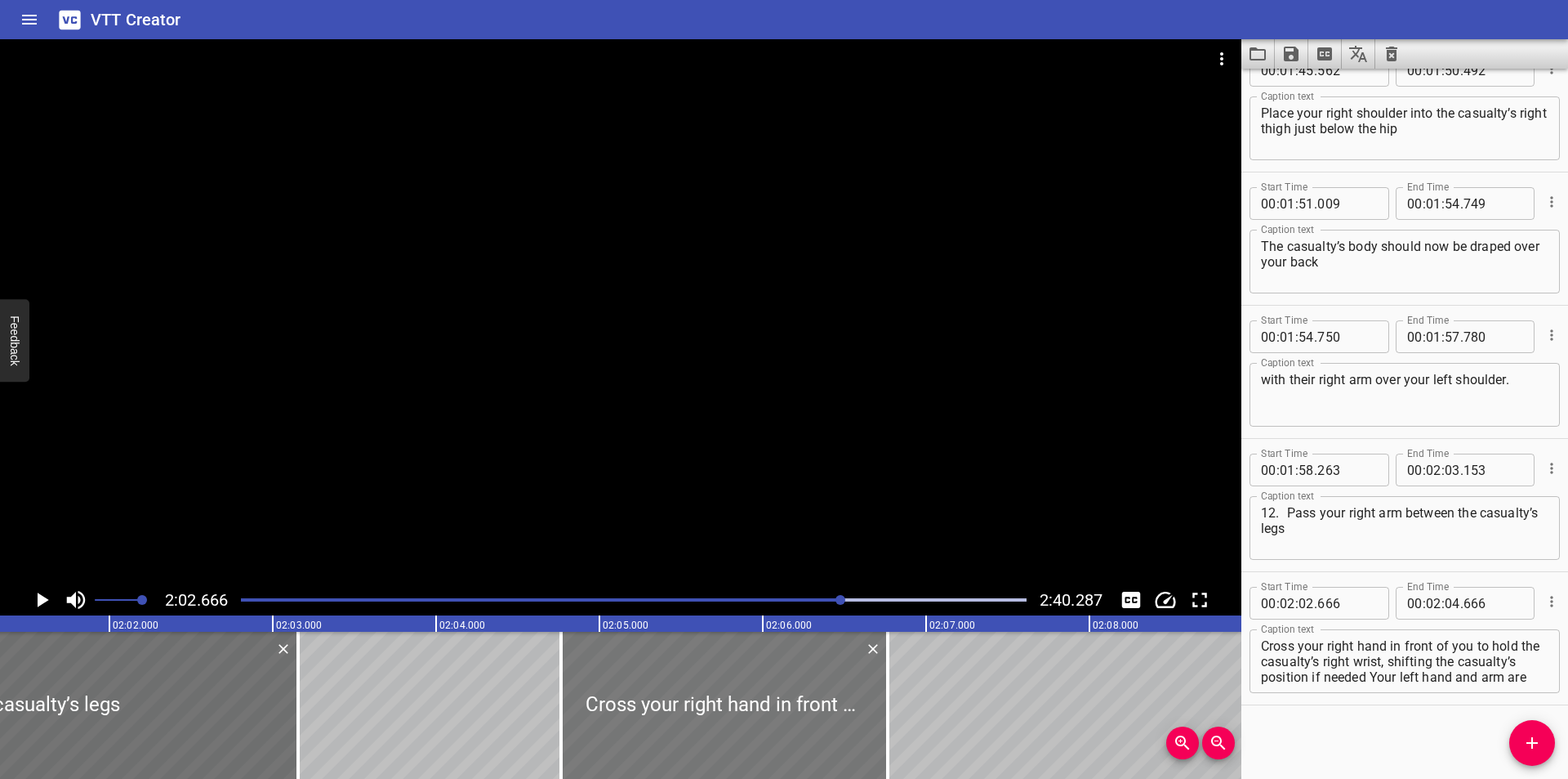
drag, startPoint x: 387, startPoint y: 699, endPoint x: 721, endPoint y: 737, distance: 336.2
click at [721, 737] on div at bounding box center [724, 705] width 327 height 147
type input "04"
type input "711"
type input "06"
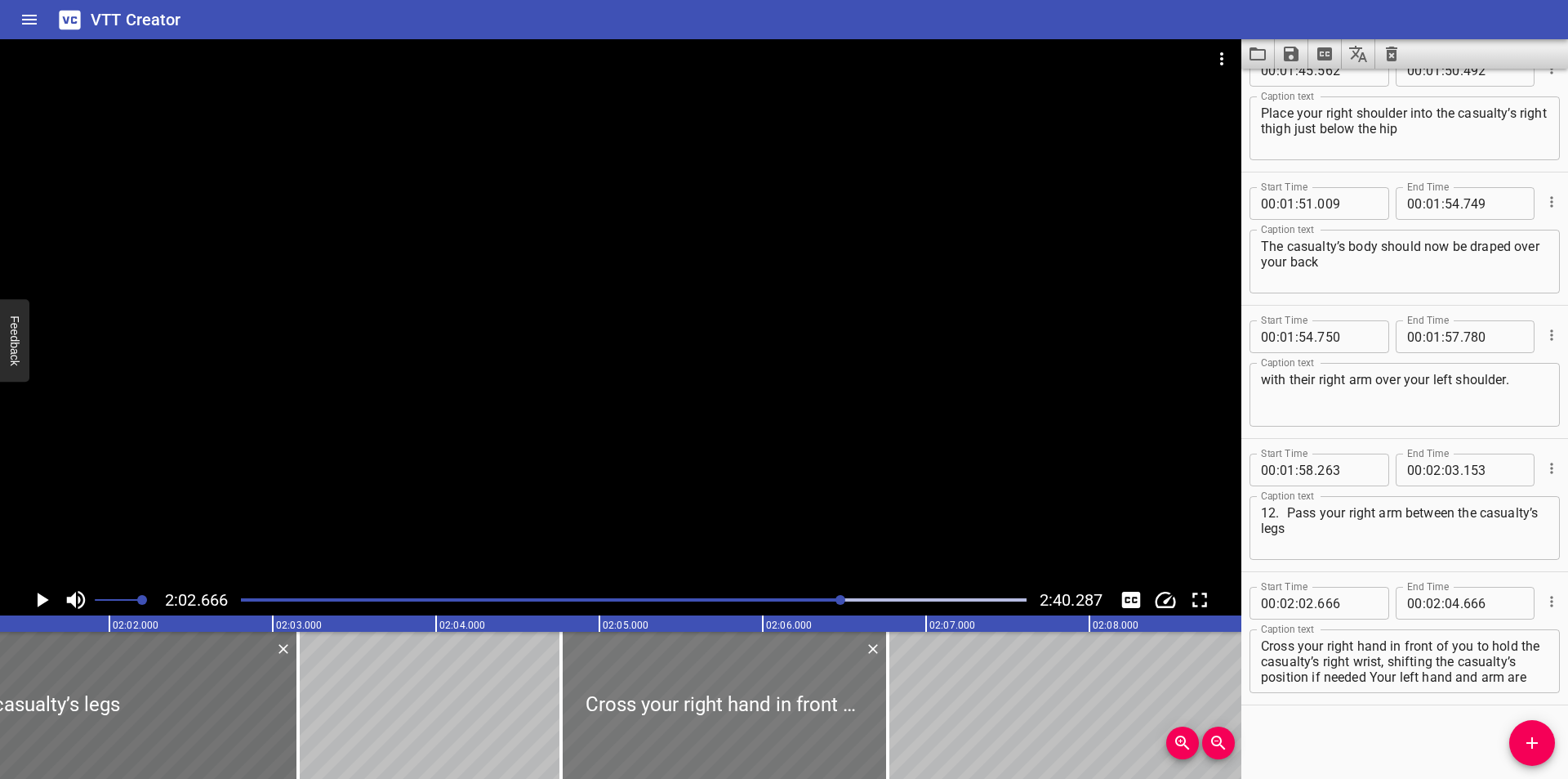
type input "711"
click at [289, 732] on div at bounding box center [290, 705] width 3 height 147
type input "108"
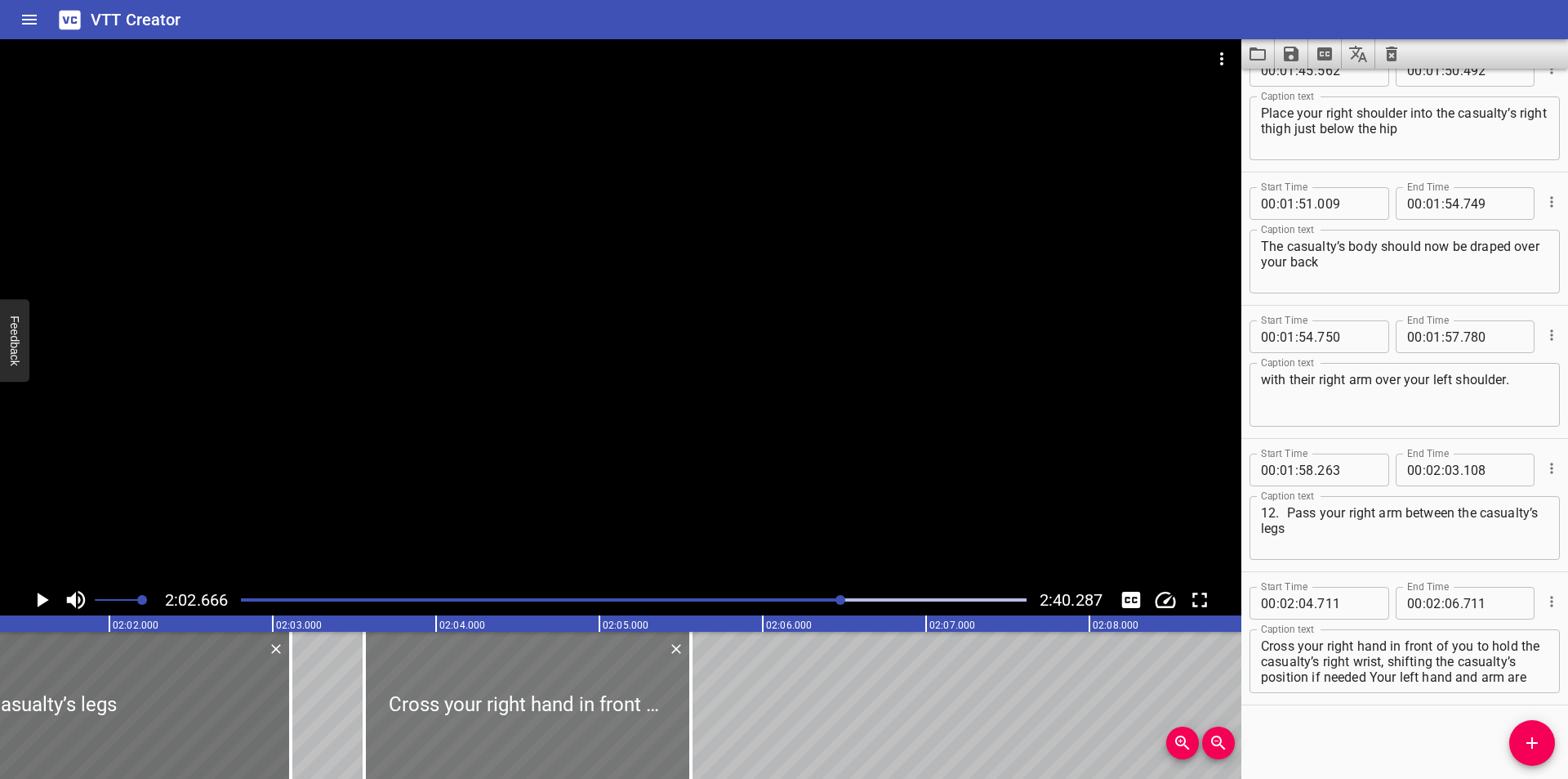
drag, startPoint x: 628, startPoint y: 711, endPoint x: 441, endPoint y: 723, distance: 187.4
click at [441, 723] on div at bounding box center [528, 705] width 327 height 147
type input "03"
type input "561"
type input "05"
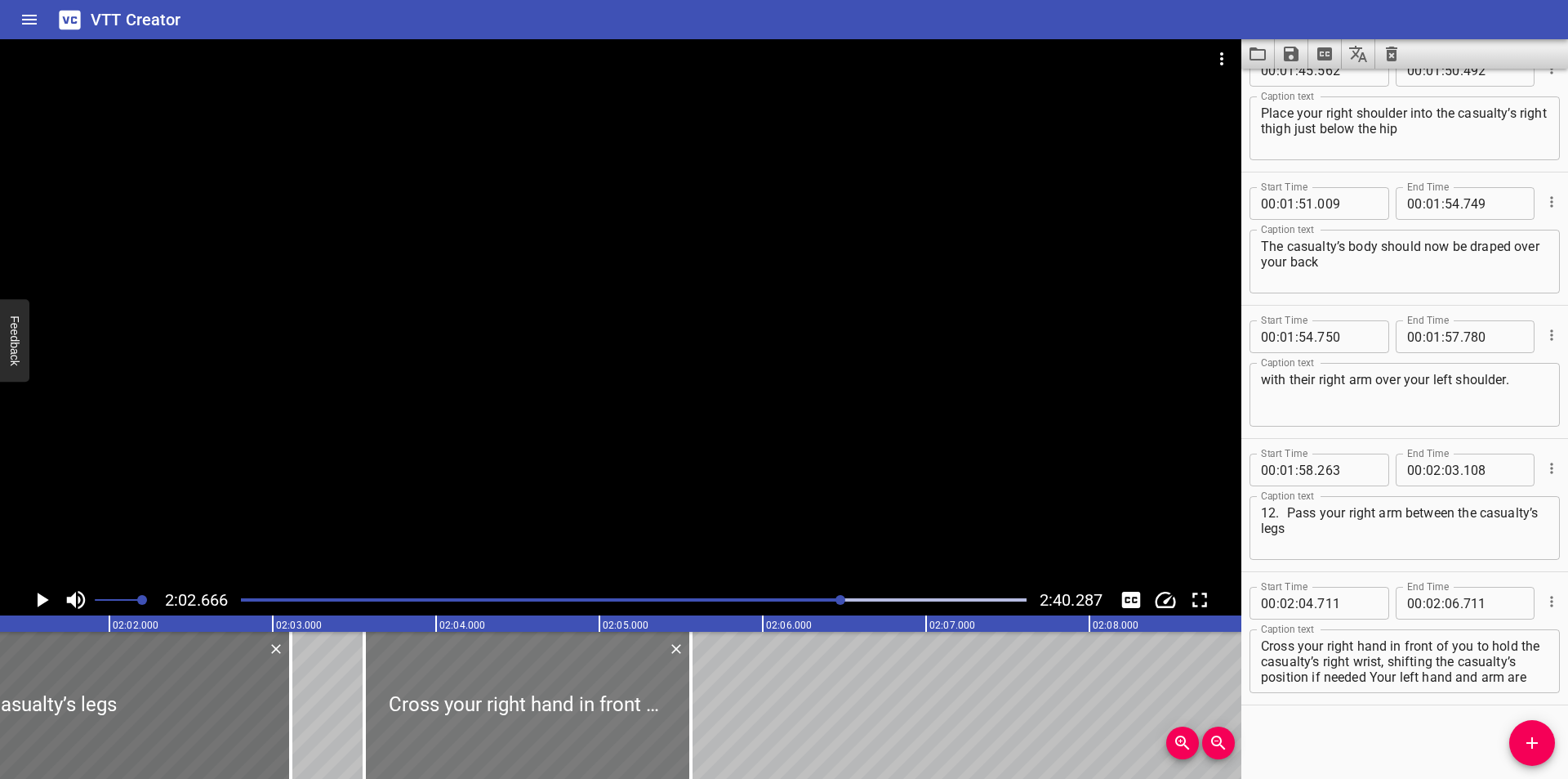
type input "561"
click at [577, 500] on div at bounding box center [620, 311] width 1241 height 545
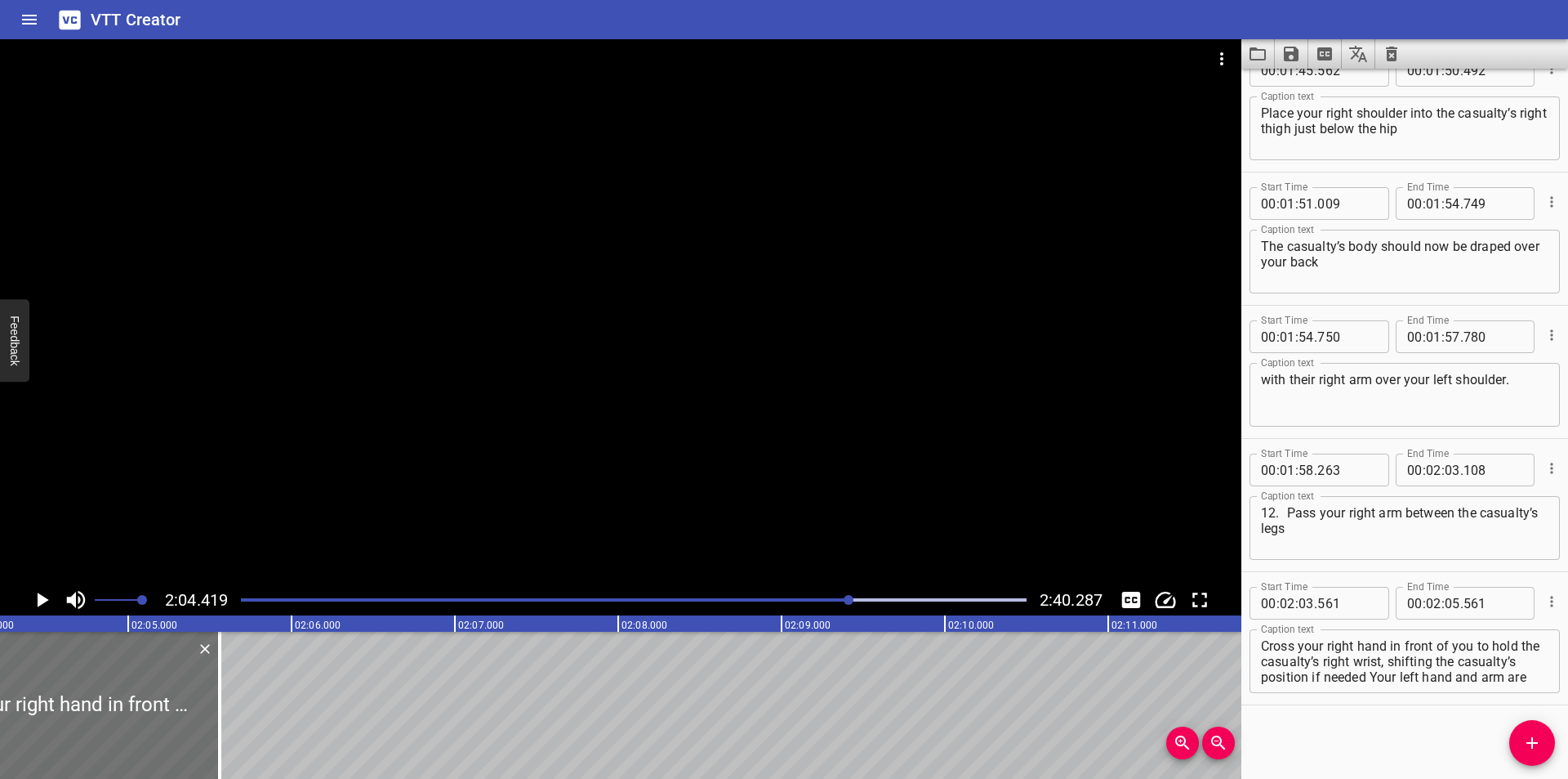
scroll to position [0, 20319]
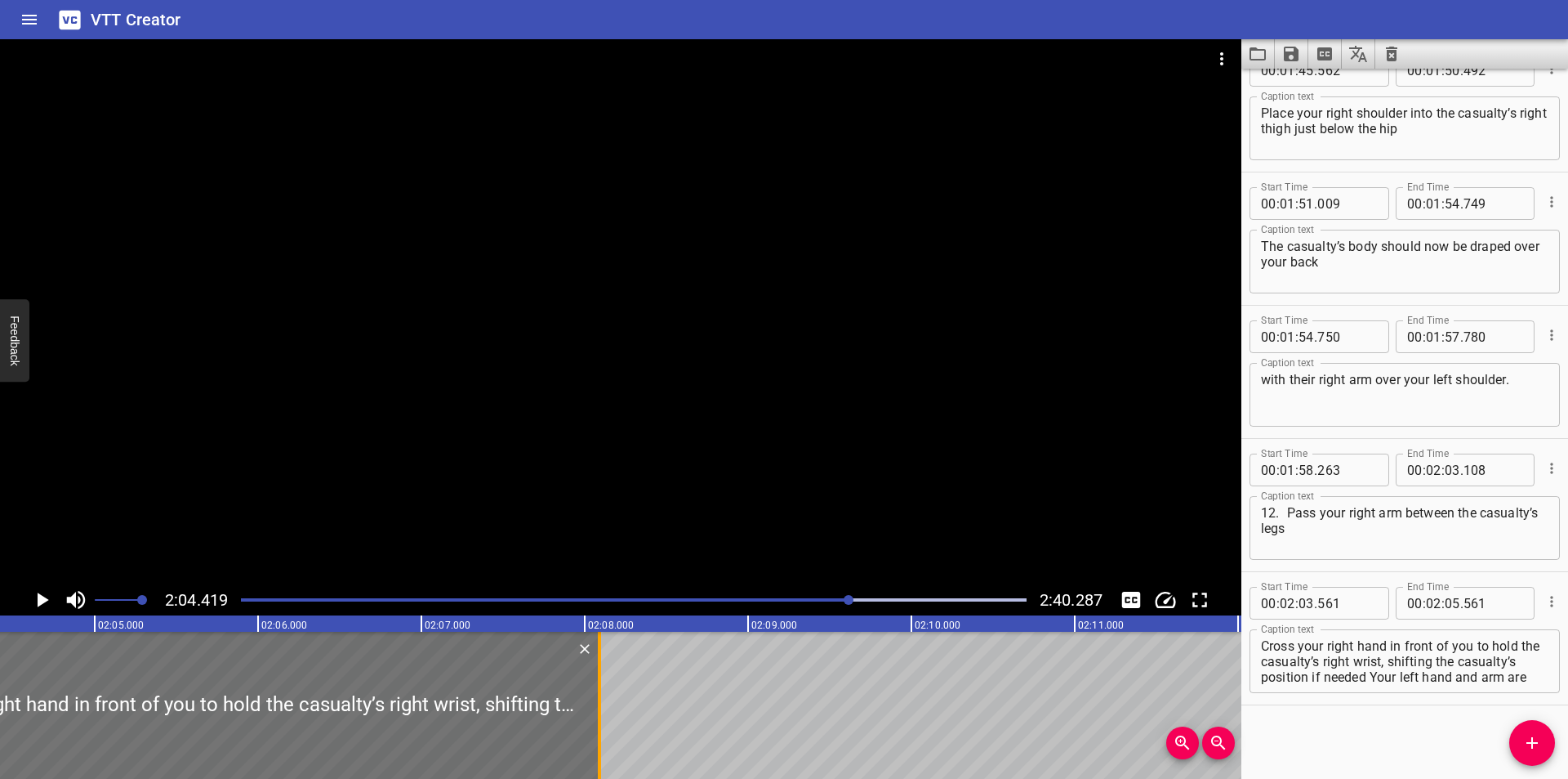
drag, startPoint x: 187, startPoint y: 733, endPoint x: 600, endPoint y: 738, distance: 413.0
click at [600, 738] on div at bounding box center [599, 705] width 3 height 147
type input "08"
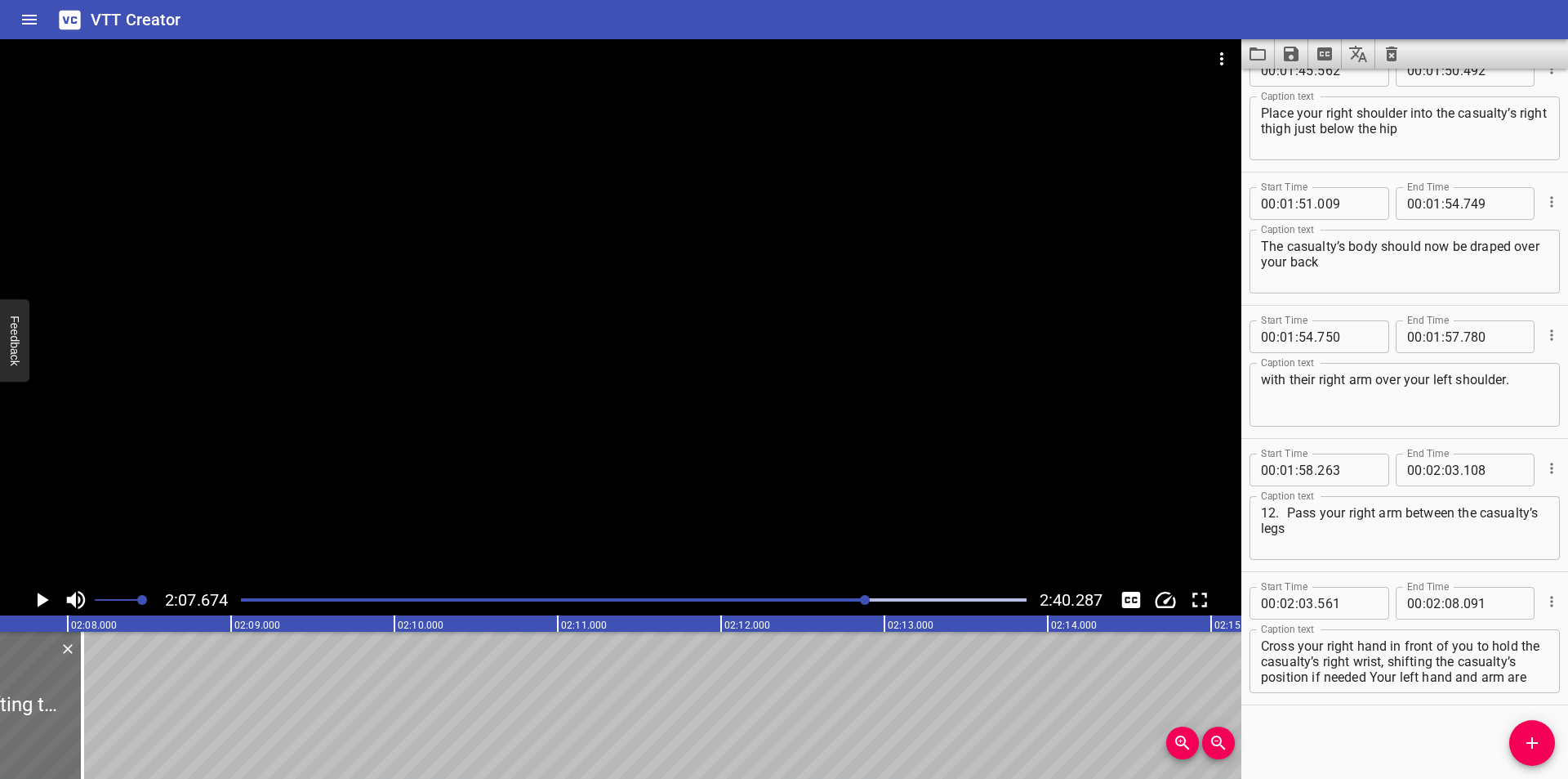
scroll to position [0, 20850]
click at [74, 741] on div at bounding box center [70, 705] width 17 height 147
type input "106"
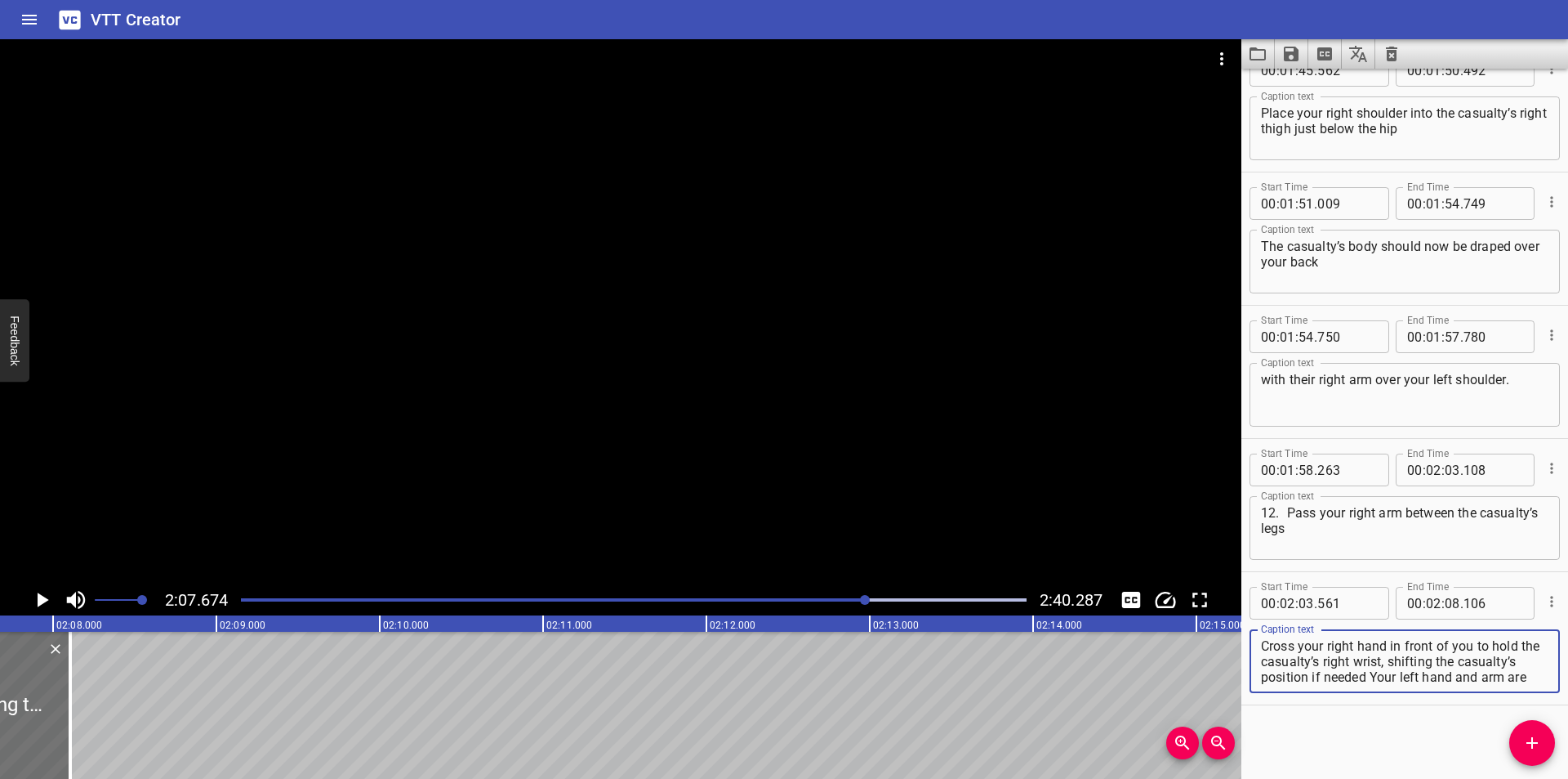
scroll to position [16, 0]
drag, startPoint x: 1410, startPoint y: 656, endPoint x: 1660, endPoint y: 784, distance: 280.9
click at [1567, 778] on html "VTT Creator Caption Editor Batch Transcribe Login Sign Up Privacy Contact 2:07.…" at bounding box center [784, 390] width 1568 height 779
type textarea "Cross your right hand in front of you to hold the casualty’s right wrist,"
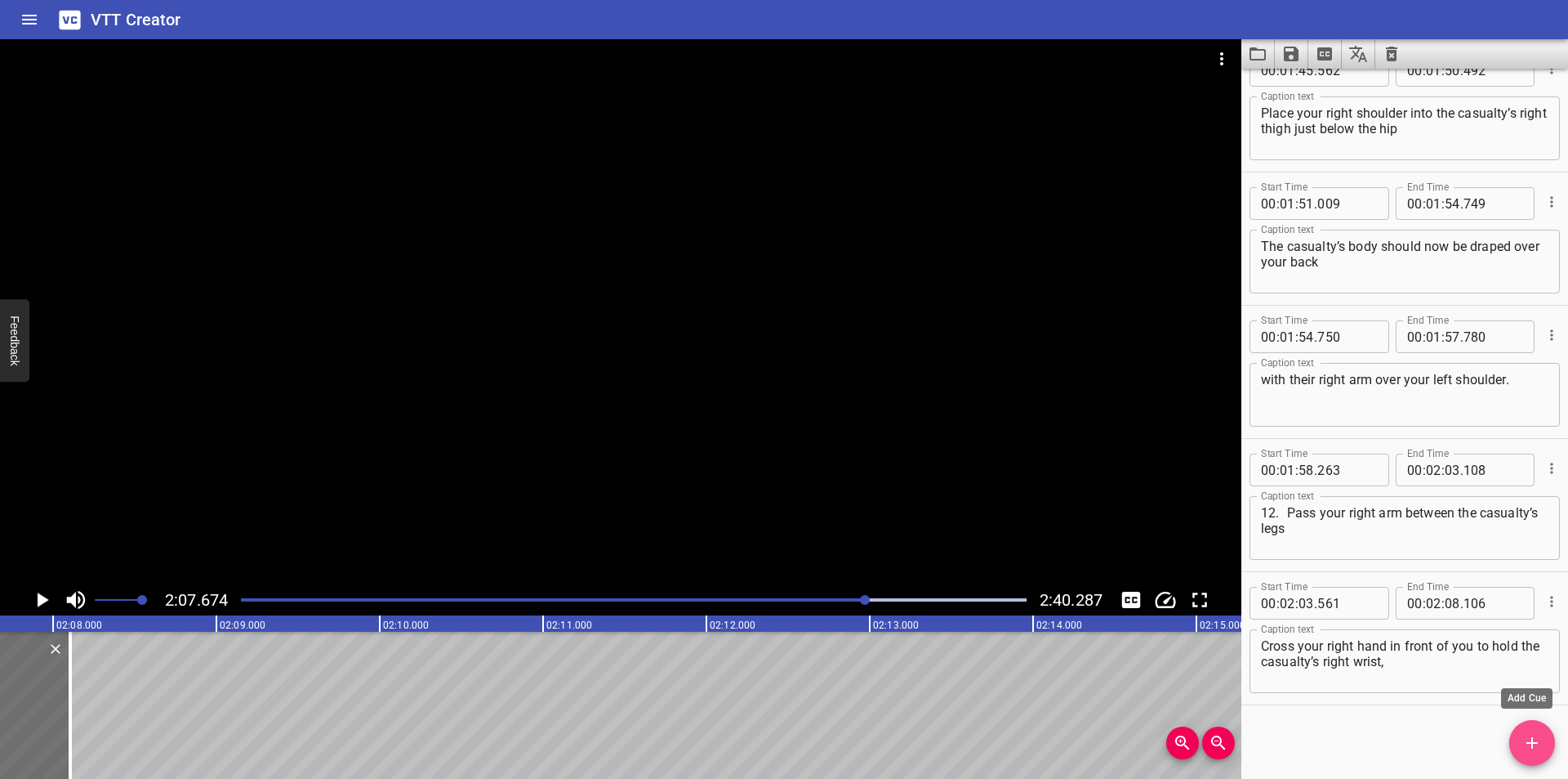
click at [1527, 747] on icon "Add Cue" at bounding box center [1531, 742] width 20 height 20
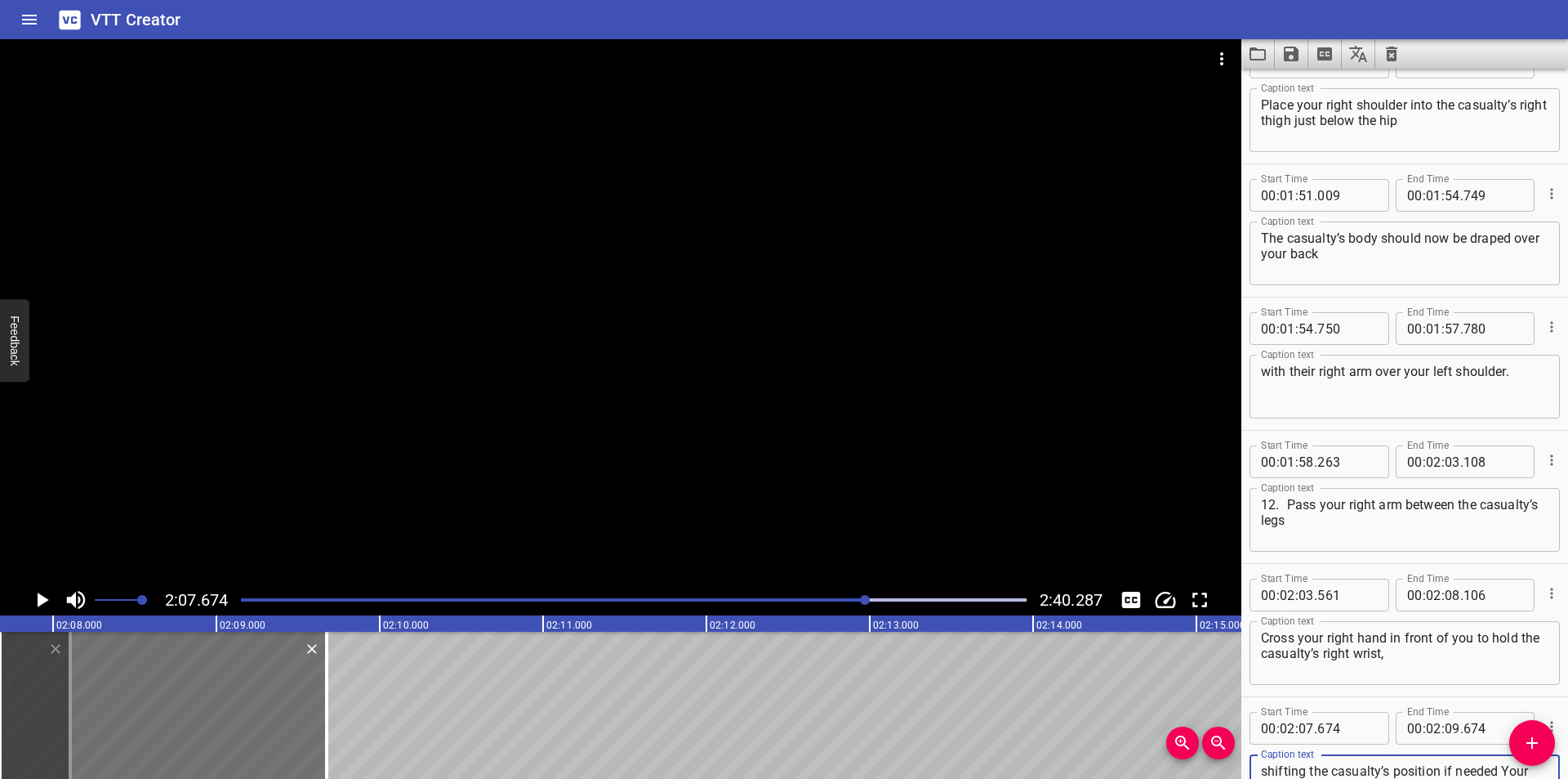
scroll to position [3534, 0]
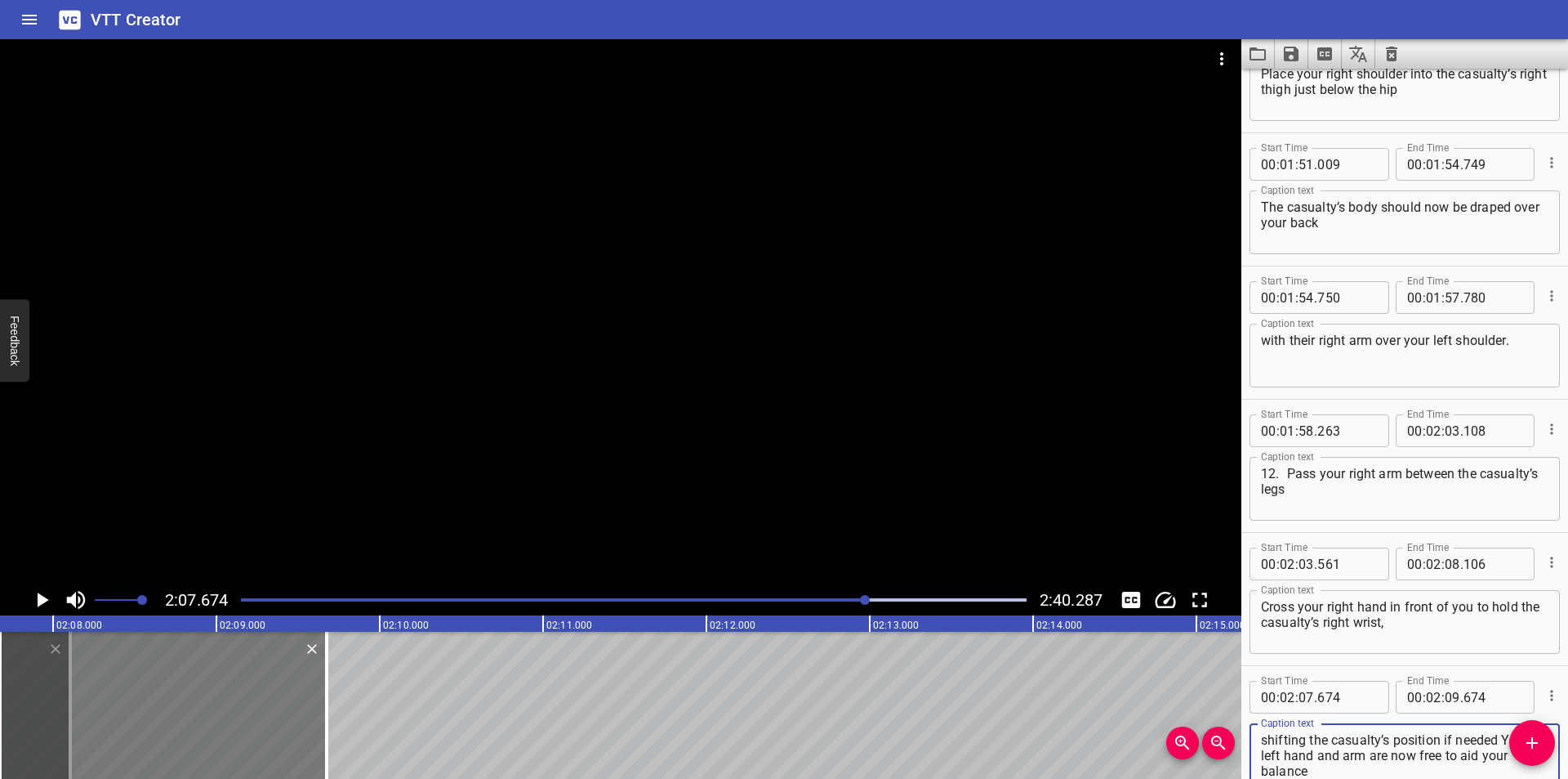
type textarea "shifting the casualty’s position if needed Your left hand and arm are now free …"
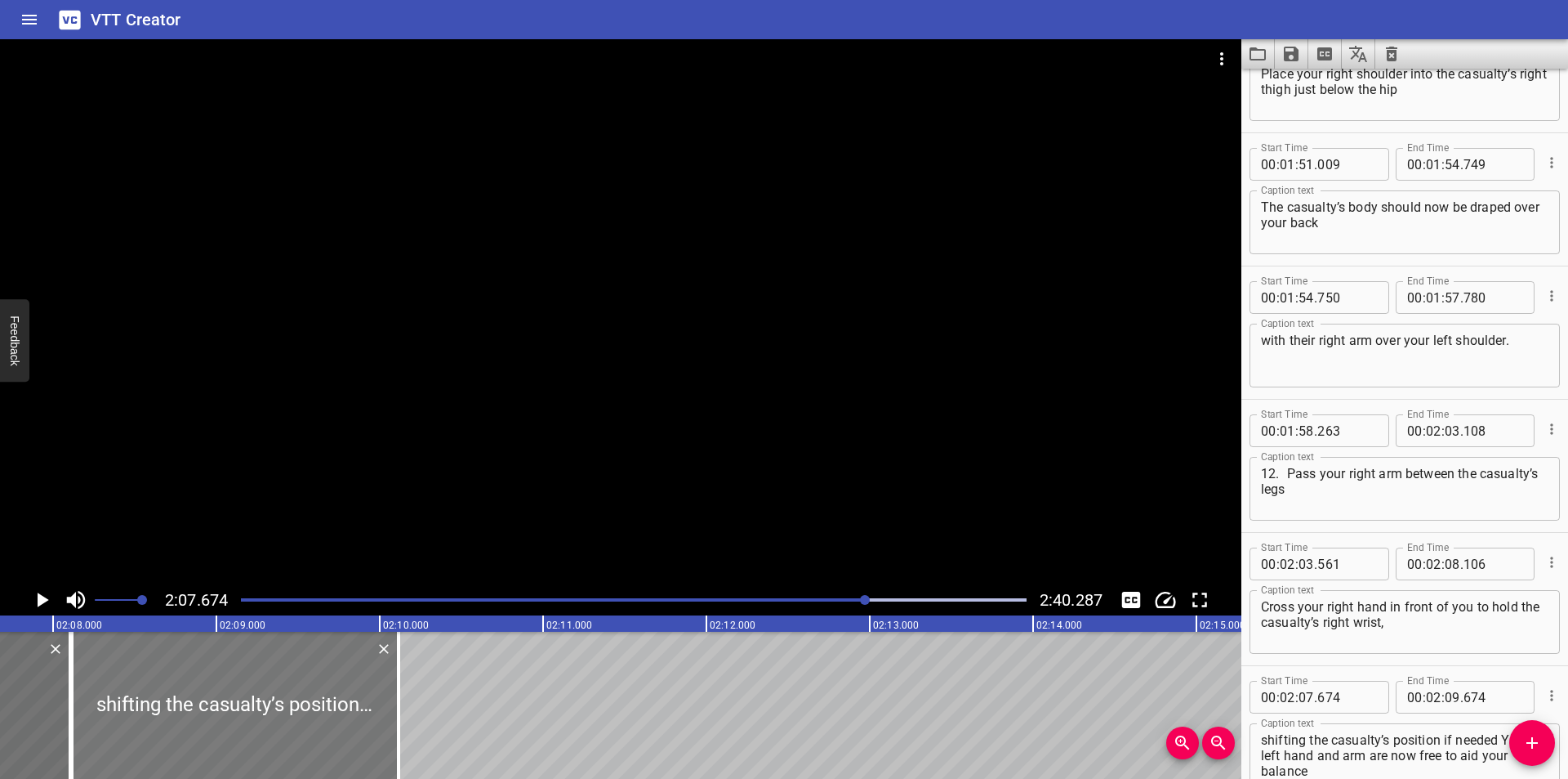
drag, startPoint x: 310, startPoint y: 738, endPoint x: 382, endPoint y: 746, distance: 72.4
click at [382, 746] on div at bounding box center [235, 705] width 327 height 147
type input "08"
type input "114"
type input "10"
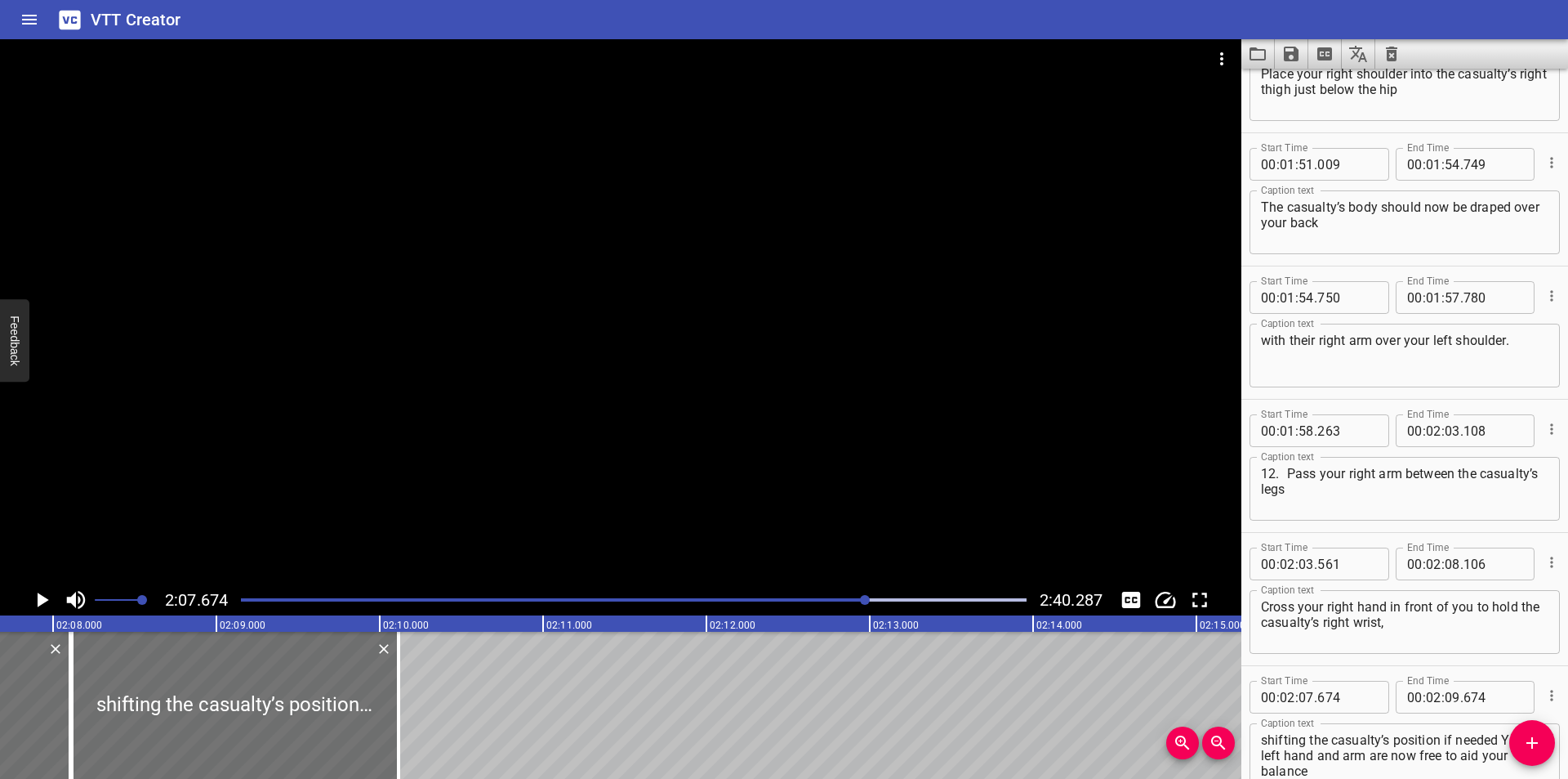
type input "114"
click at [1339, 697] on input "number" at bounding box center [1347, 696] width 59 height 33
type input "107"
click at [680, 435] on div at bounding box center [620, 311] width 1241 height 545
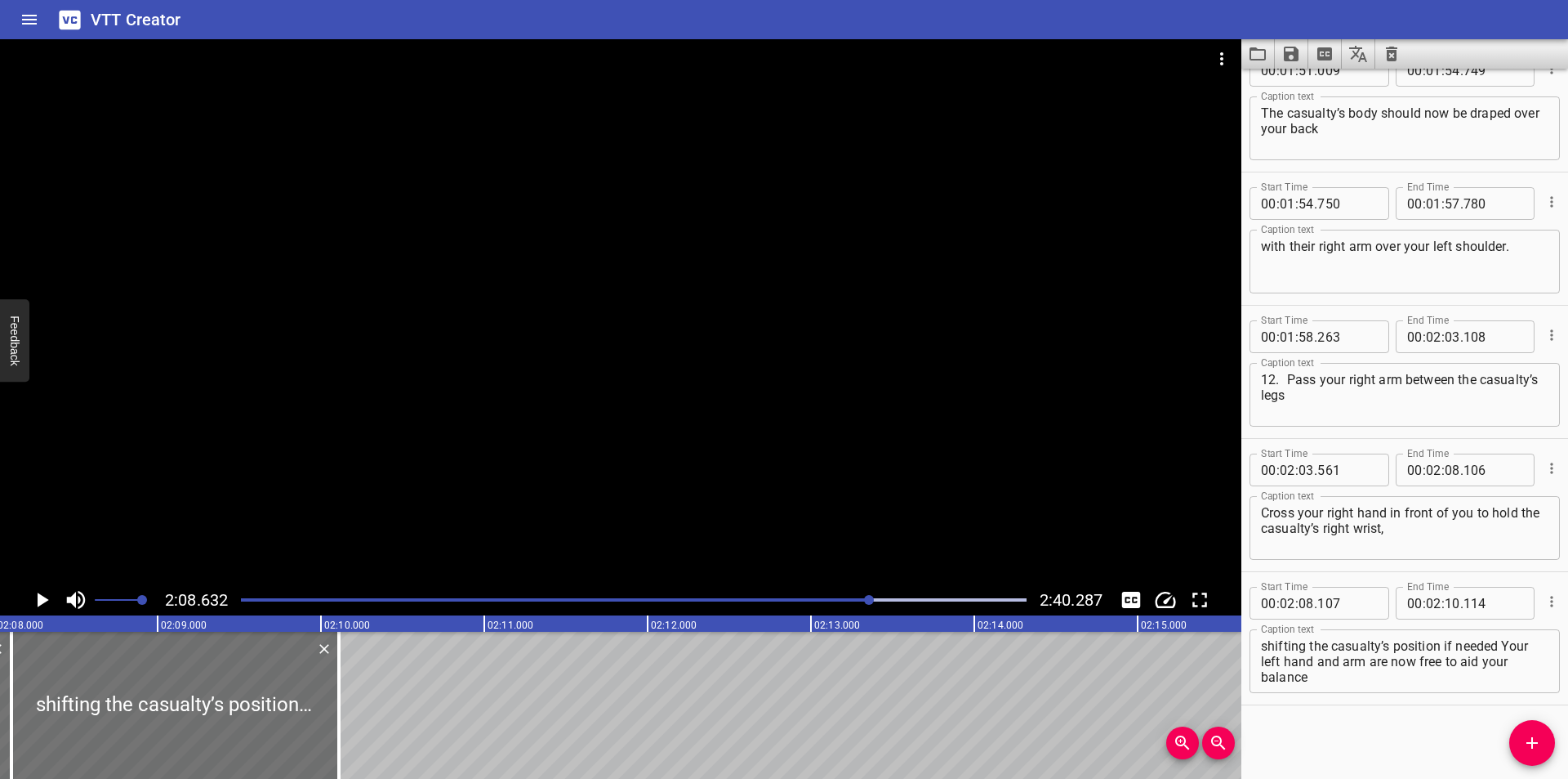
scroll to position [0, 20843]
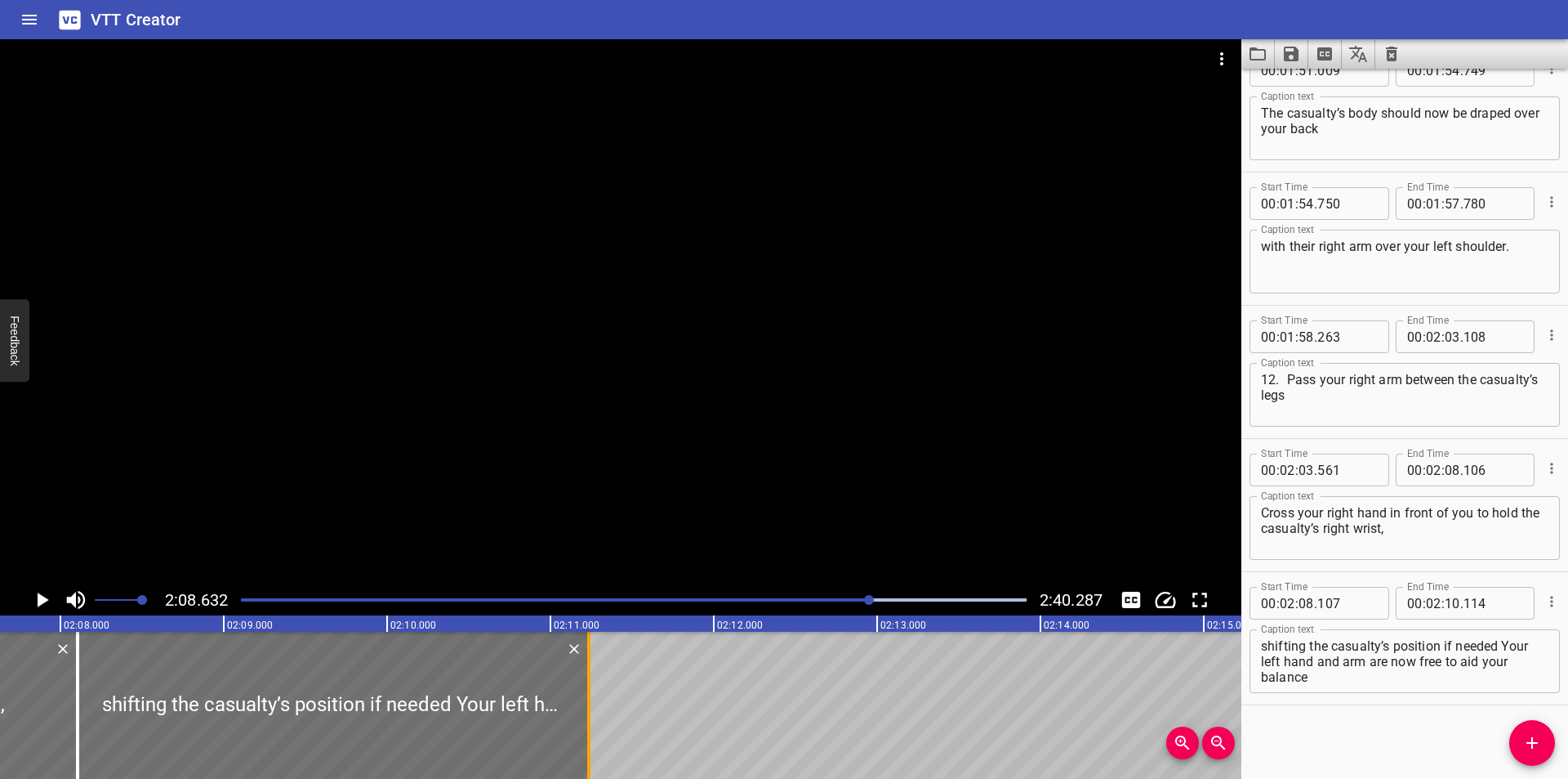
drag, startPoint x: 405, startPoint y: 735, endPoint x: 589, endPoint y: 742, distance: 184.1
click at [589, 742] on div at bounding box center [588, 705] width 3 height 147
type input "11"
type input "239"
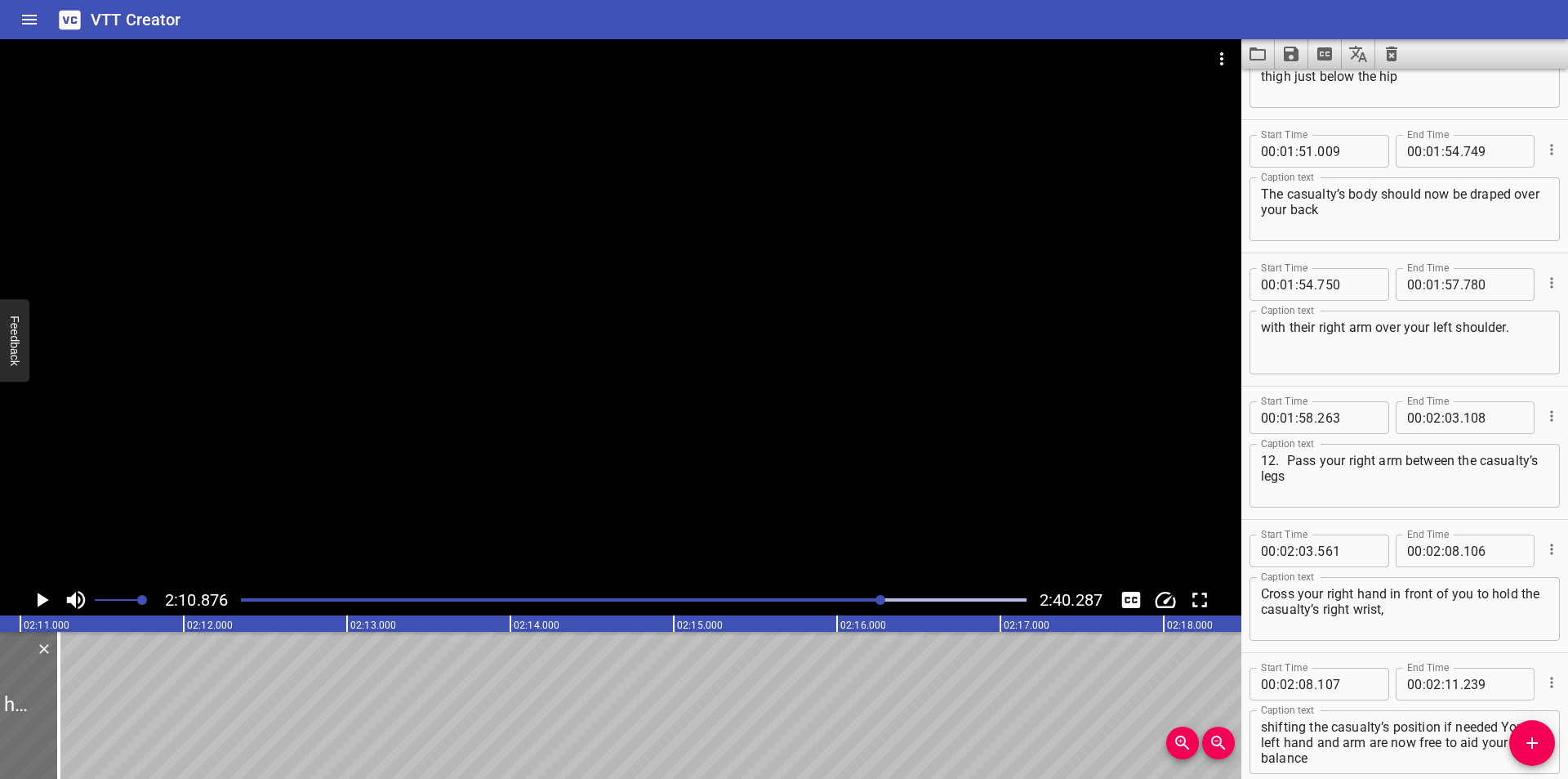
scroll to position [3628, 0]
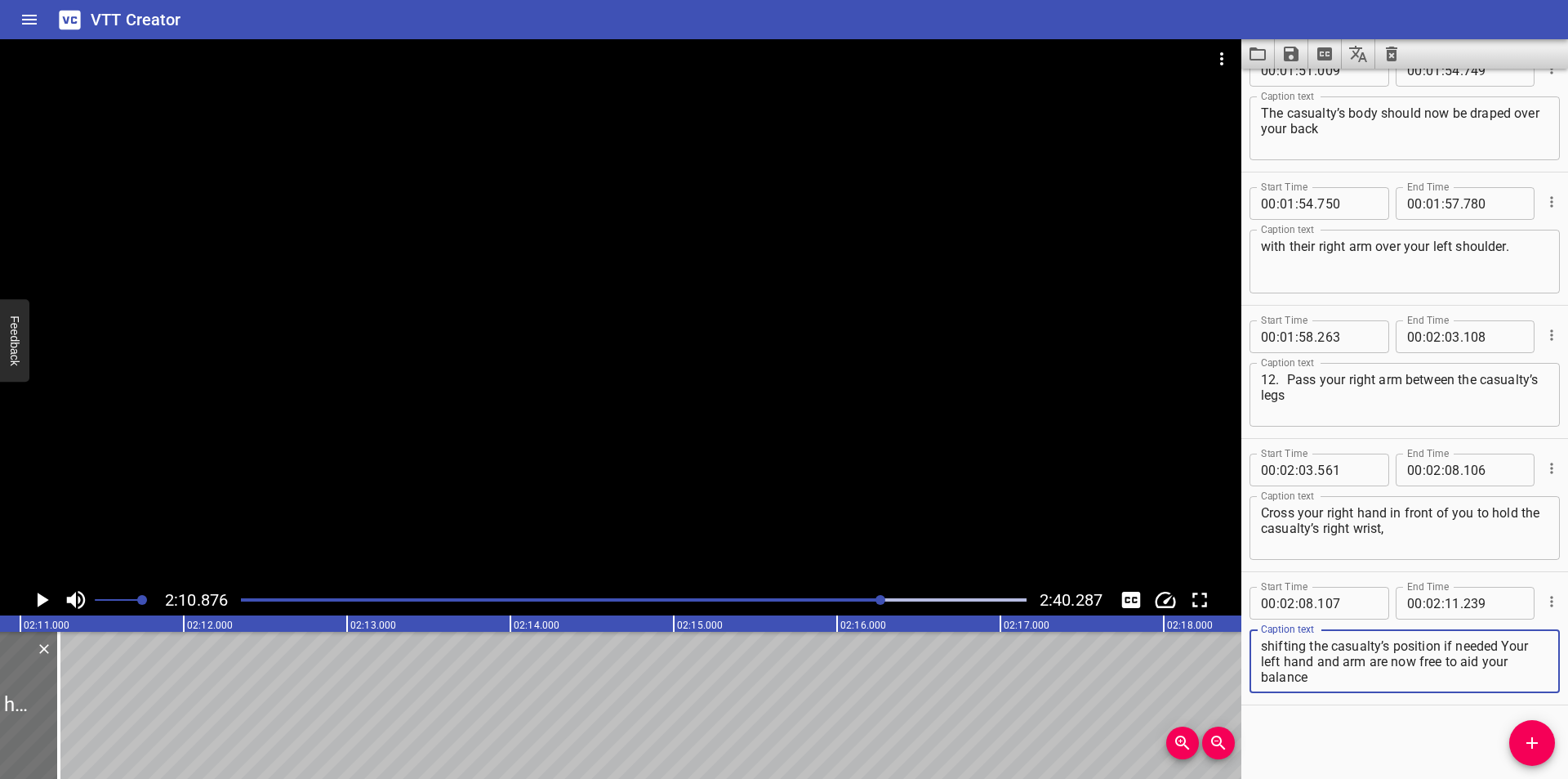
drag, startPoint x: 1503, startPoint y: 644, endPoint x: 1628, endPoint y: 811, distance: 208.6
click at [1567, 778] on html "VTT Creator Caption Editor Batch Transcribe Login Sign Up Privacy Contact 2:10.…" at bounding box center [784, 390] width 1568 height 779
type textarea "shifting the casualty’s position if needed"
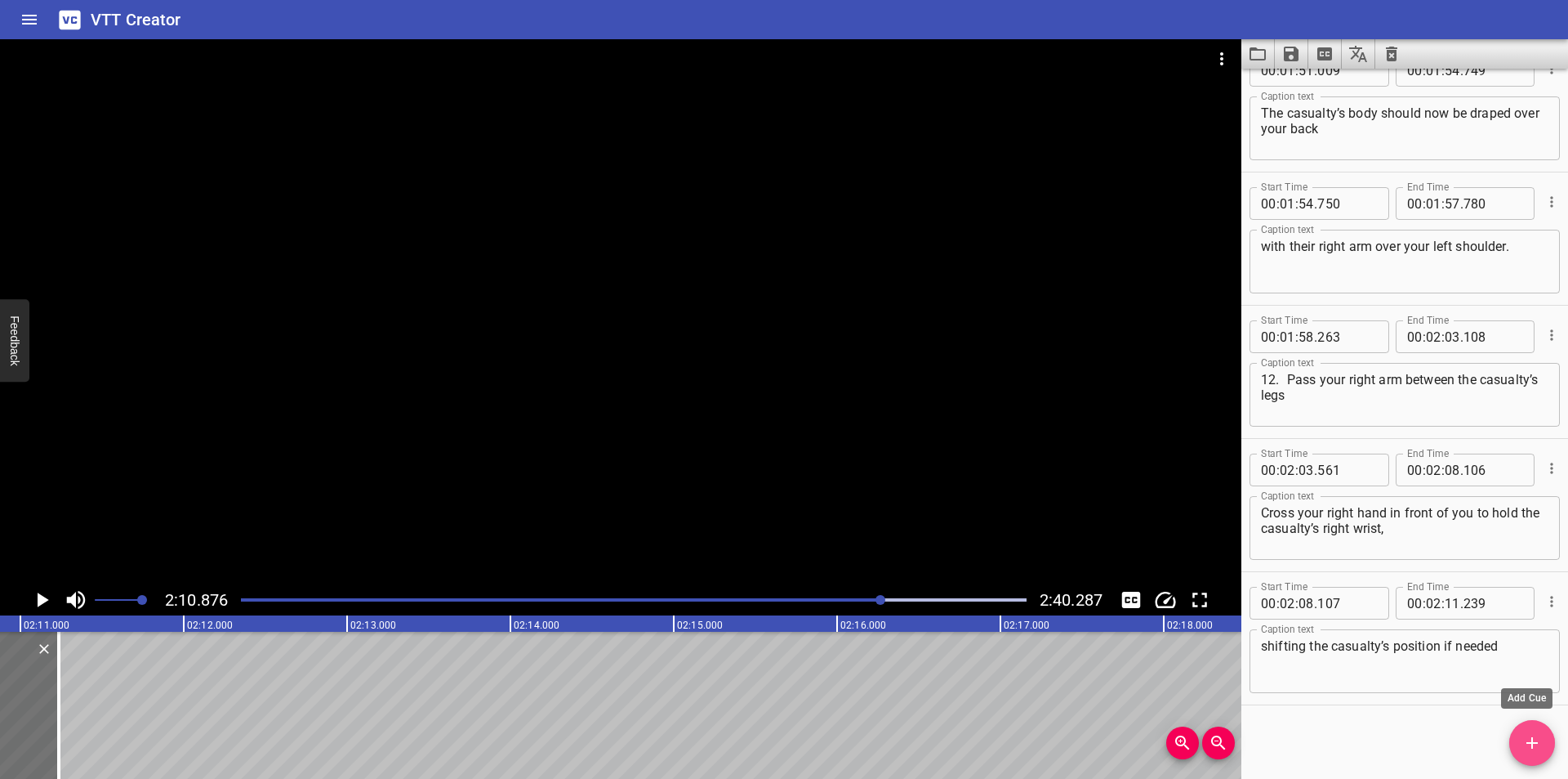
click at [1522, 742] on span "Add Cue" at bounding box center [1531, 742] width 45 height 20
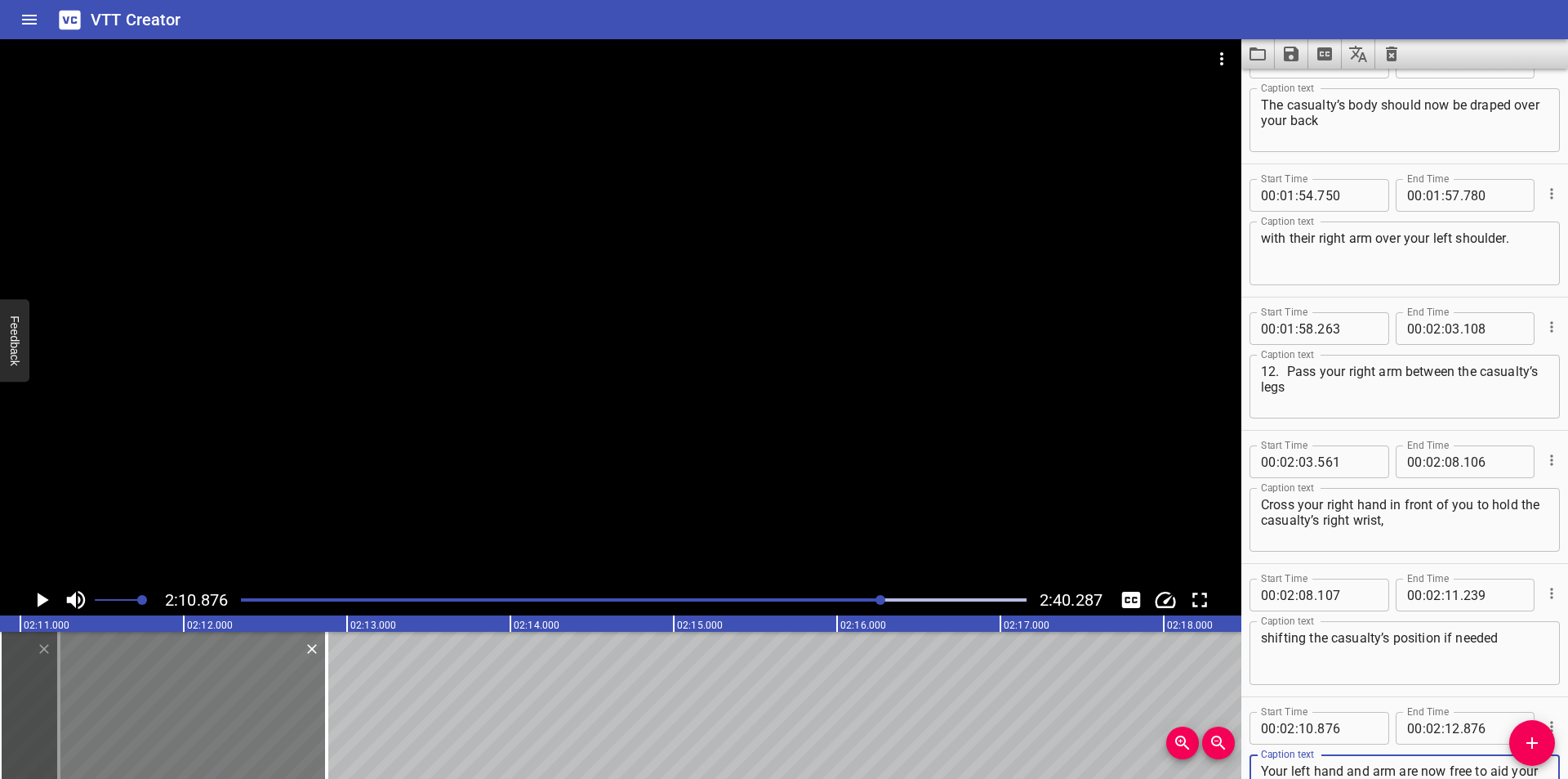
scroll to position [3652, 0]
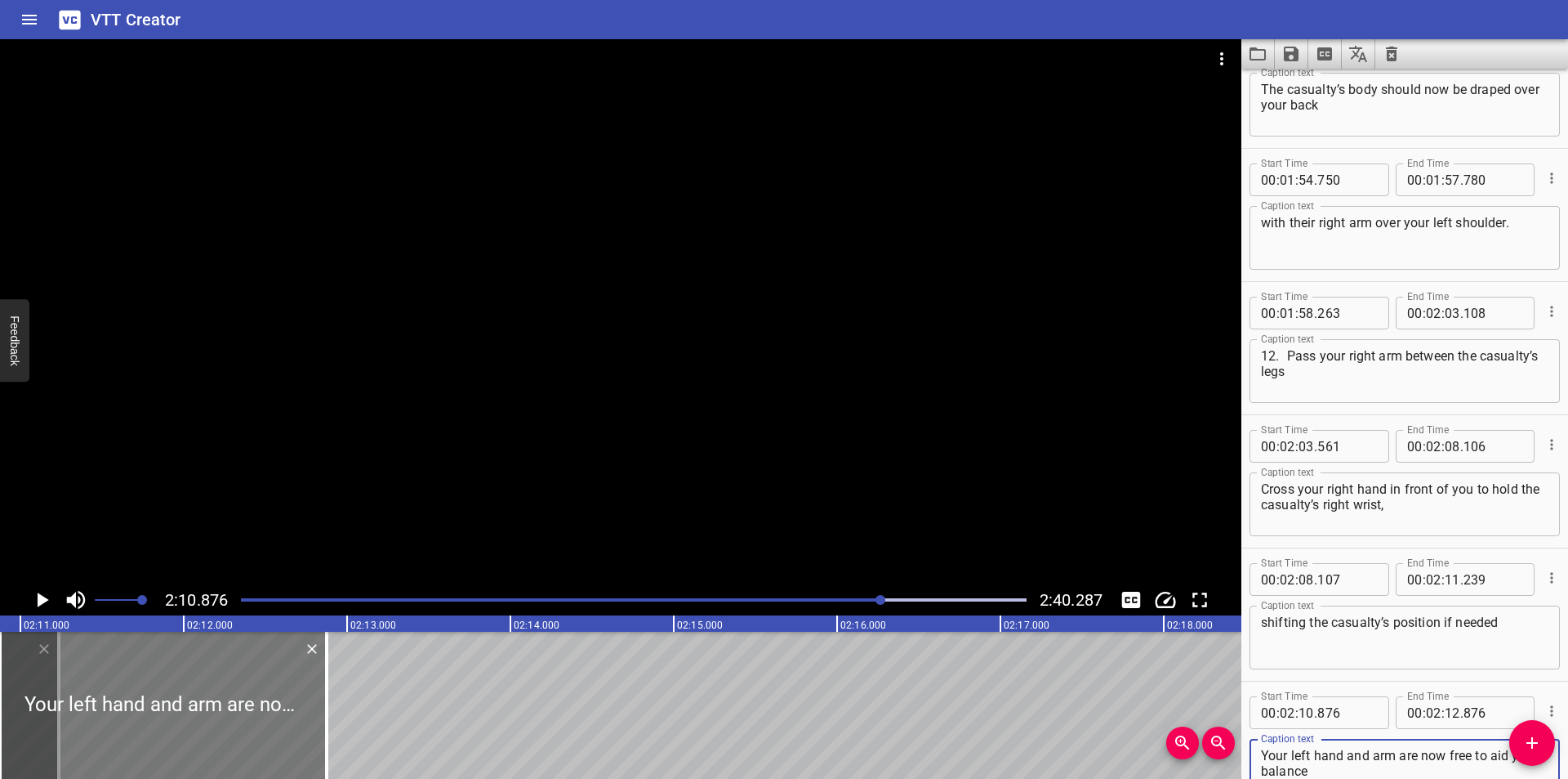
type textarea "Your left hand and arm are now free to aid your balance"
drag, startPoint x: 257, startPoint y: 713, endPoint x: 544, endPoint y: 707, distance: 287.1
click at [327, 714] on div at bounding box center [163, 705] width 327 height 147
type input "12"
type input "281"
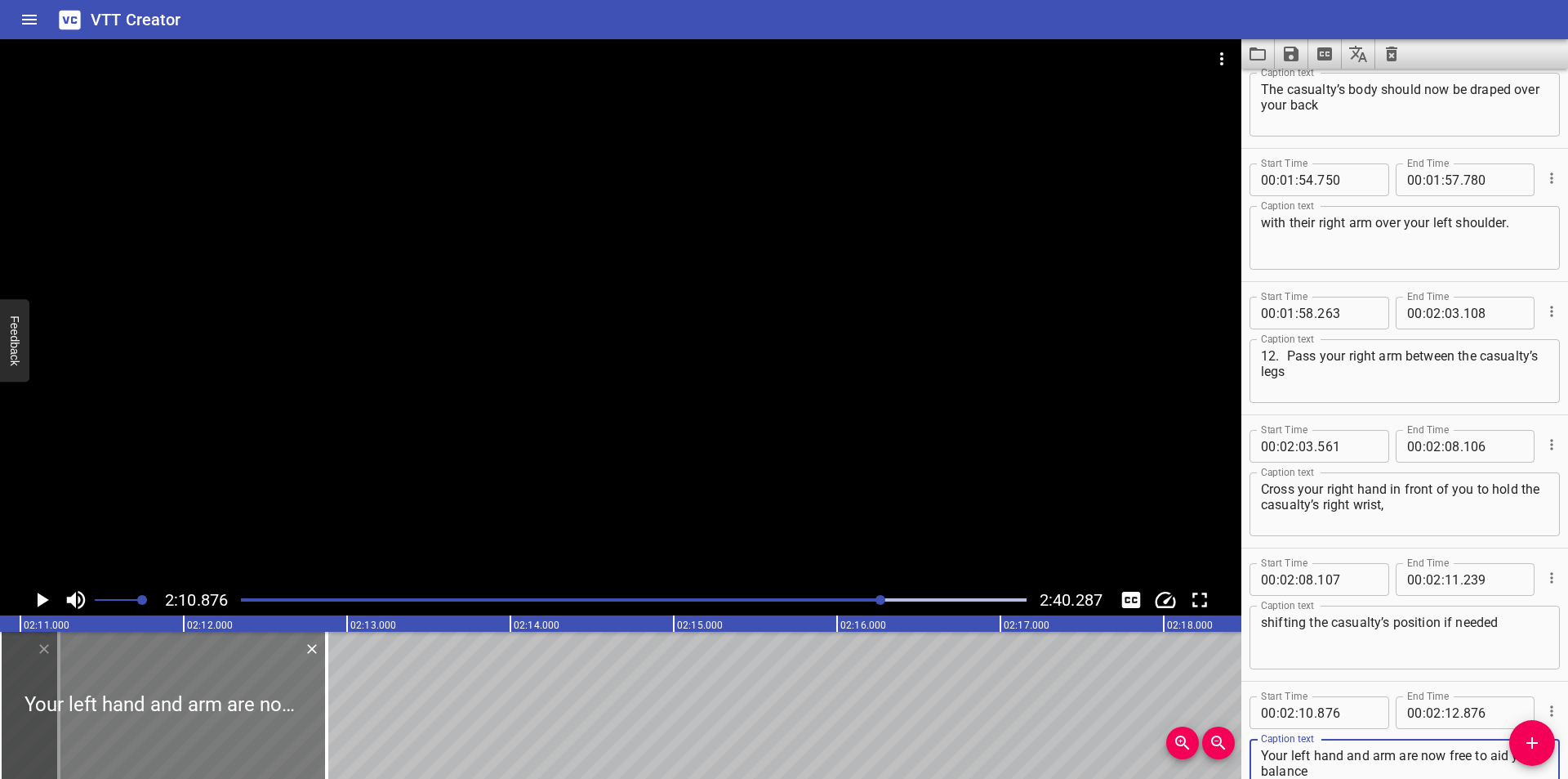
type input "14"
type input "281"
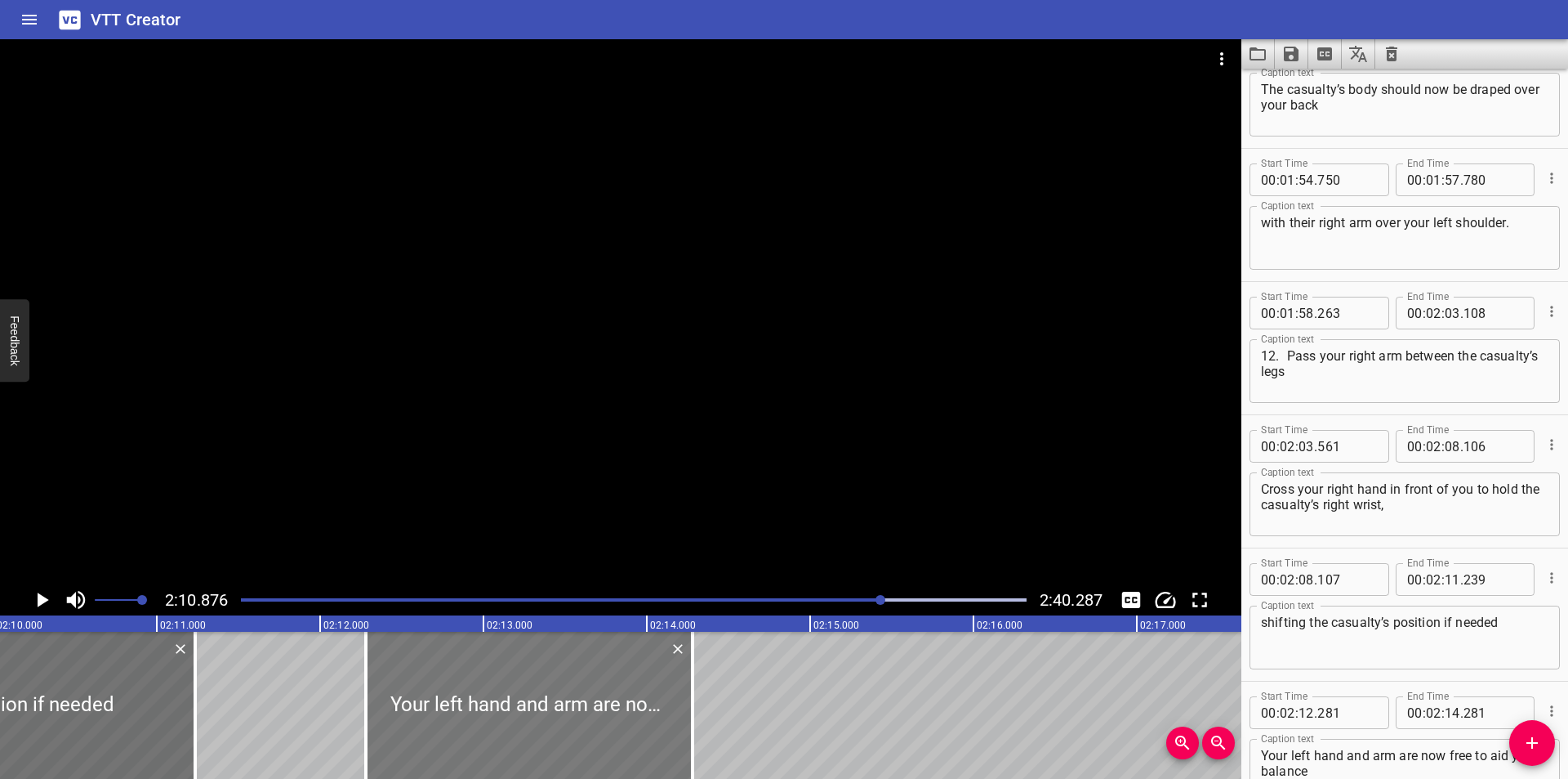
scroll to position [0, 21210]
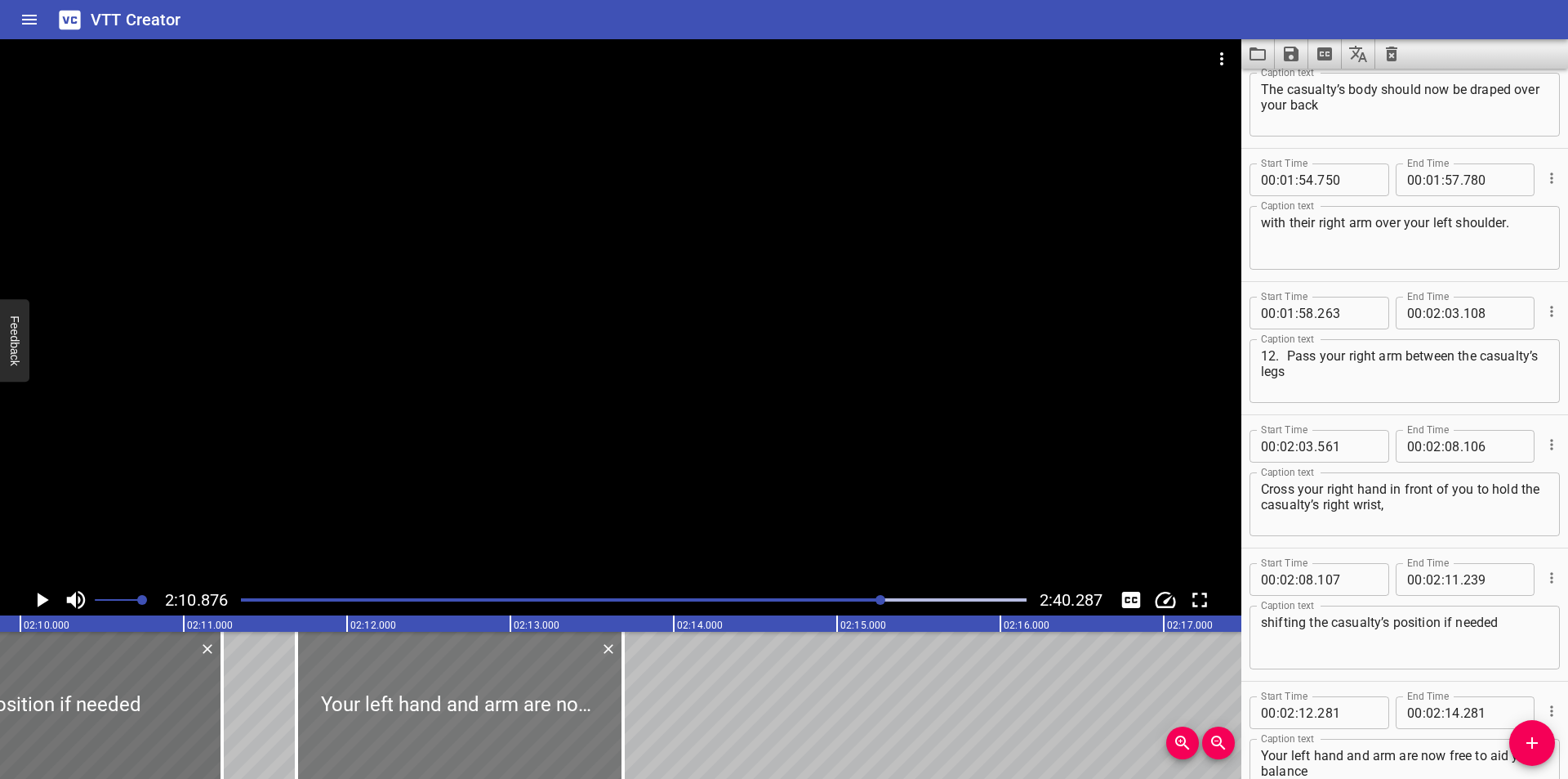
drag, startPoint x: 632, startPoint y: 705, endPoint x: 536, endPoint y: 727, distance: 98.5
click at [536, 727] on div at bounding box center [459, 705] width 327 height 147
type input "11"
type input "691"
type input "13"
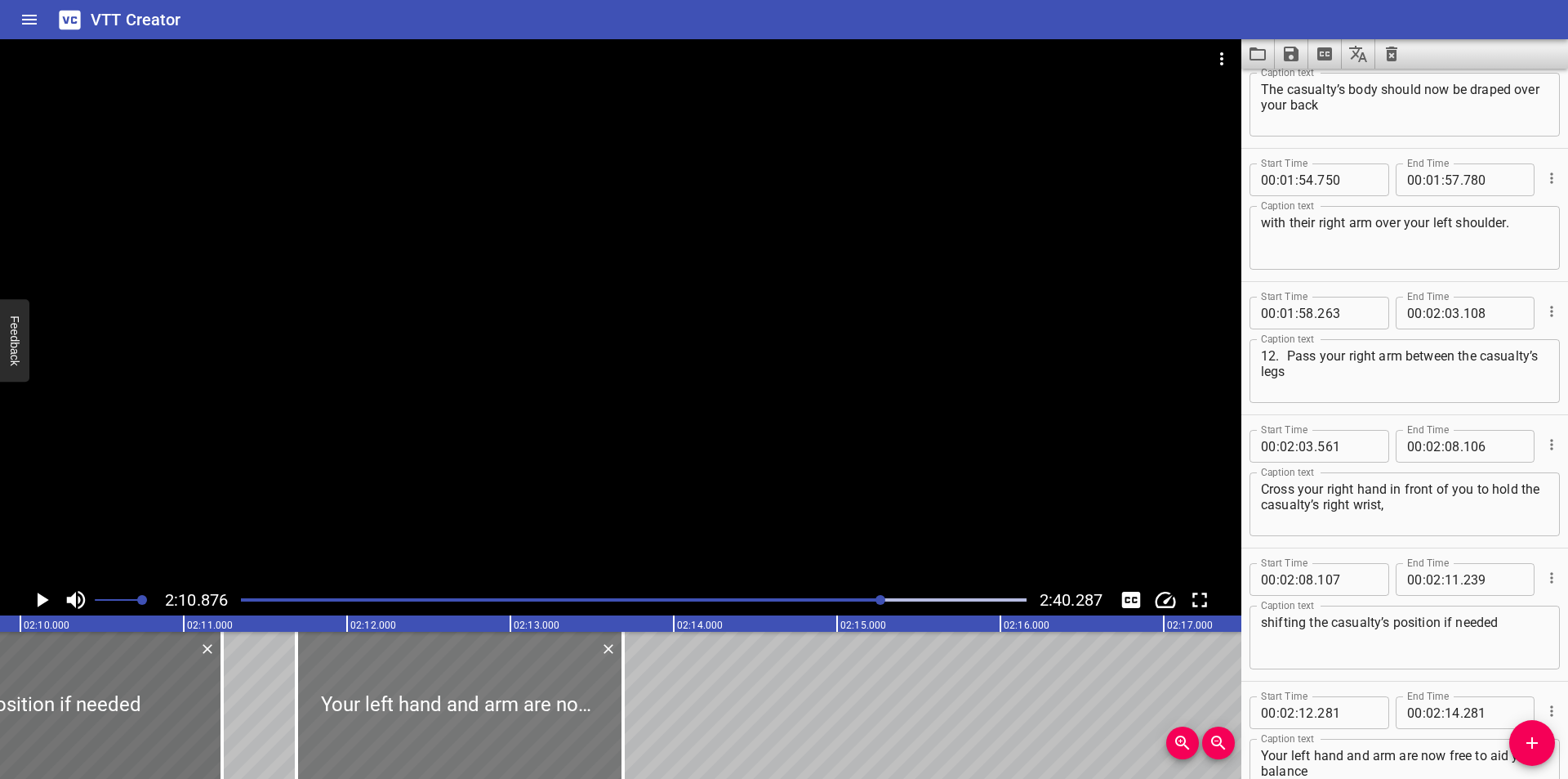
type input "691"
click at [221, 719] on div at bounding box center [216, 705] width 17 height 147
type input "204"
drag, startPoint x: 435, startPoint y: 723, endPoint x: 427, endPoint y: 728, distance: 9.4
click at [427, 728] on div at bounding box center [453, 705] width 327 height 147
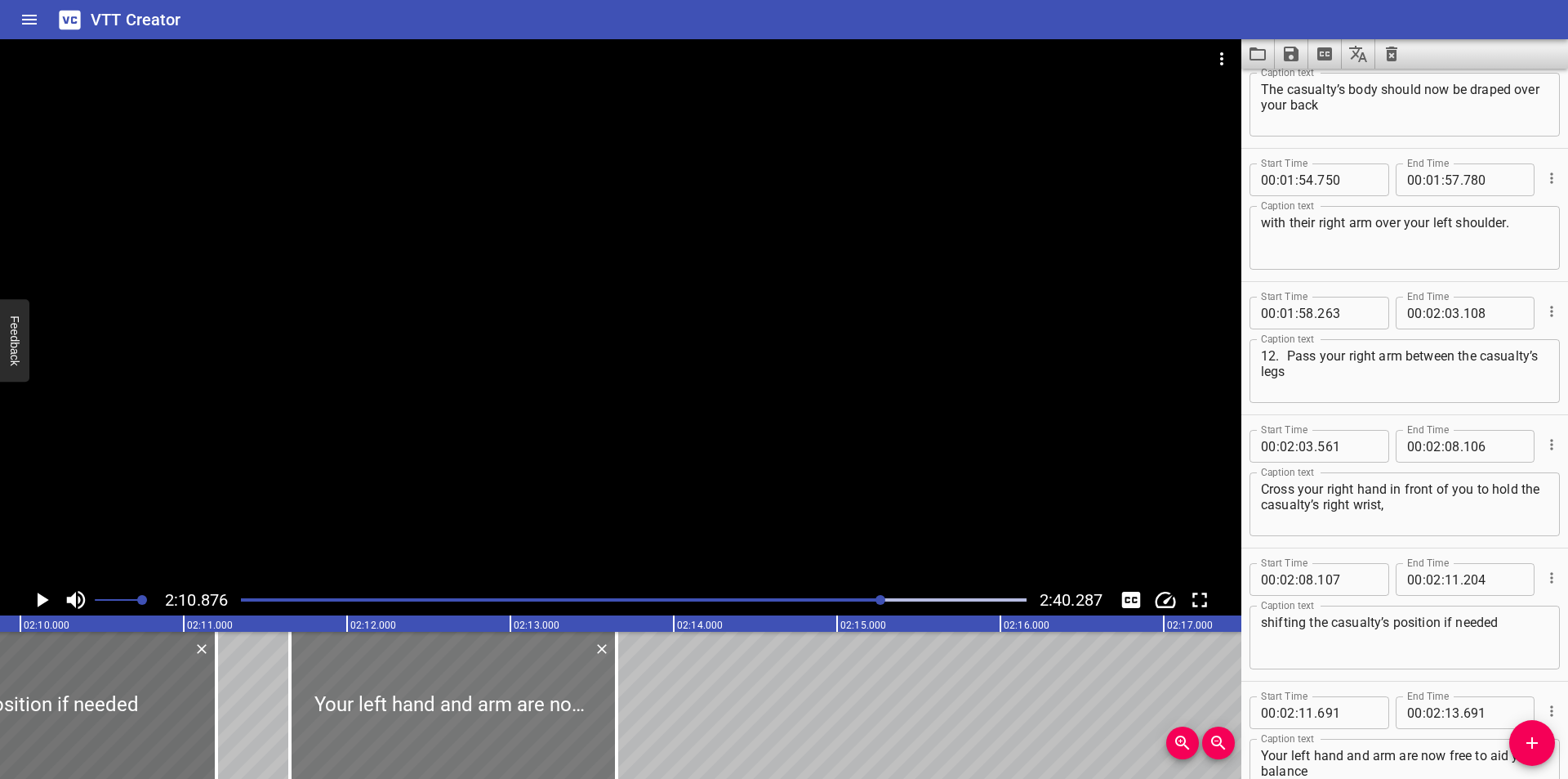
type input "651"
click at [572, 482] on div at bounding box center [620, 311] width 1241 height 545
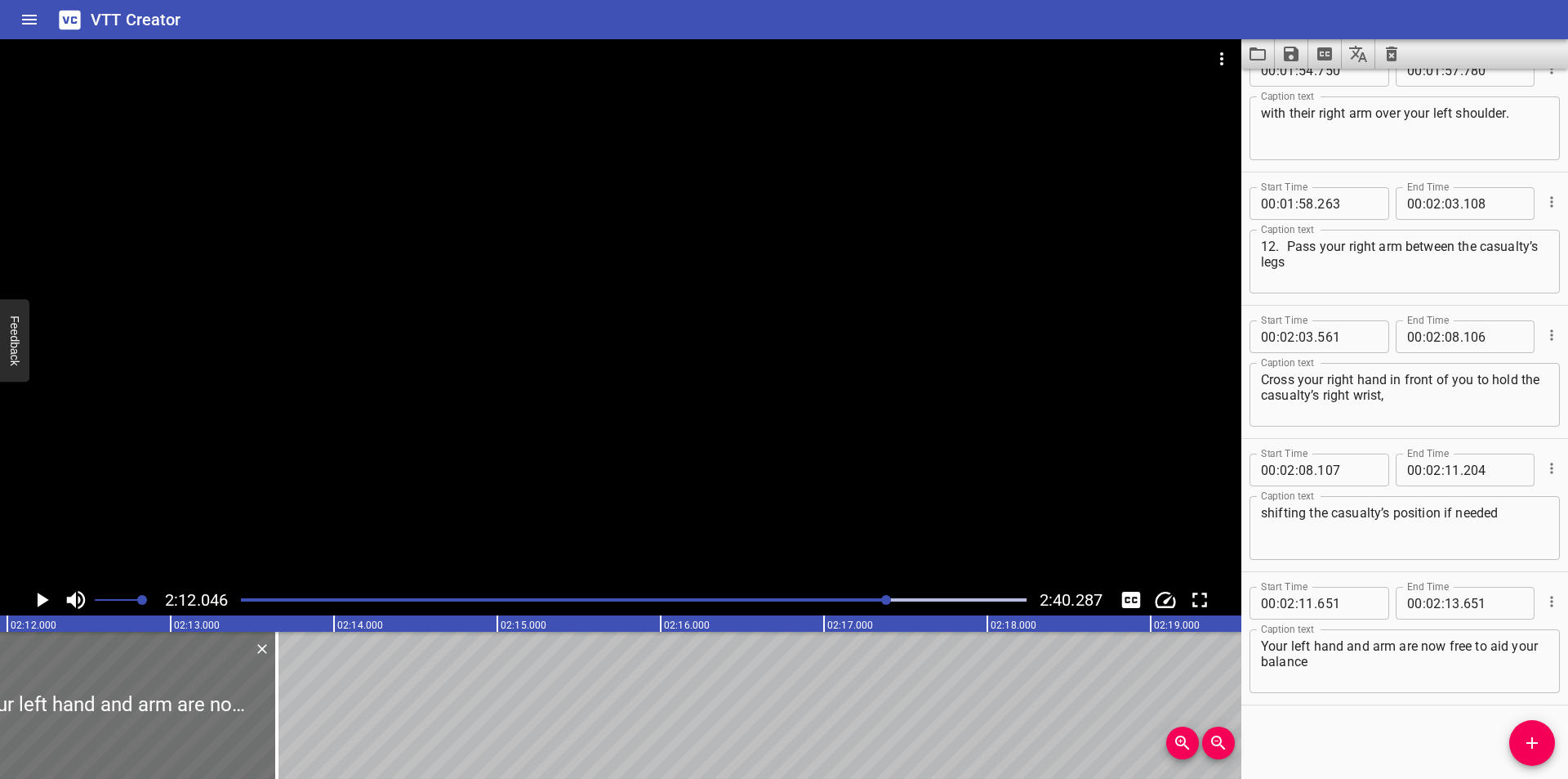
scroll to position [0, 21564]
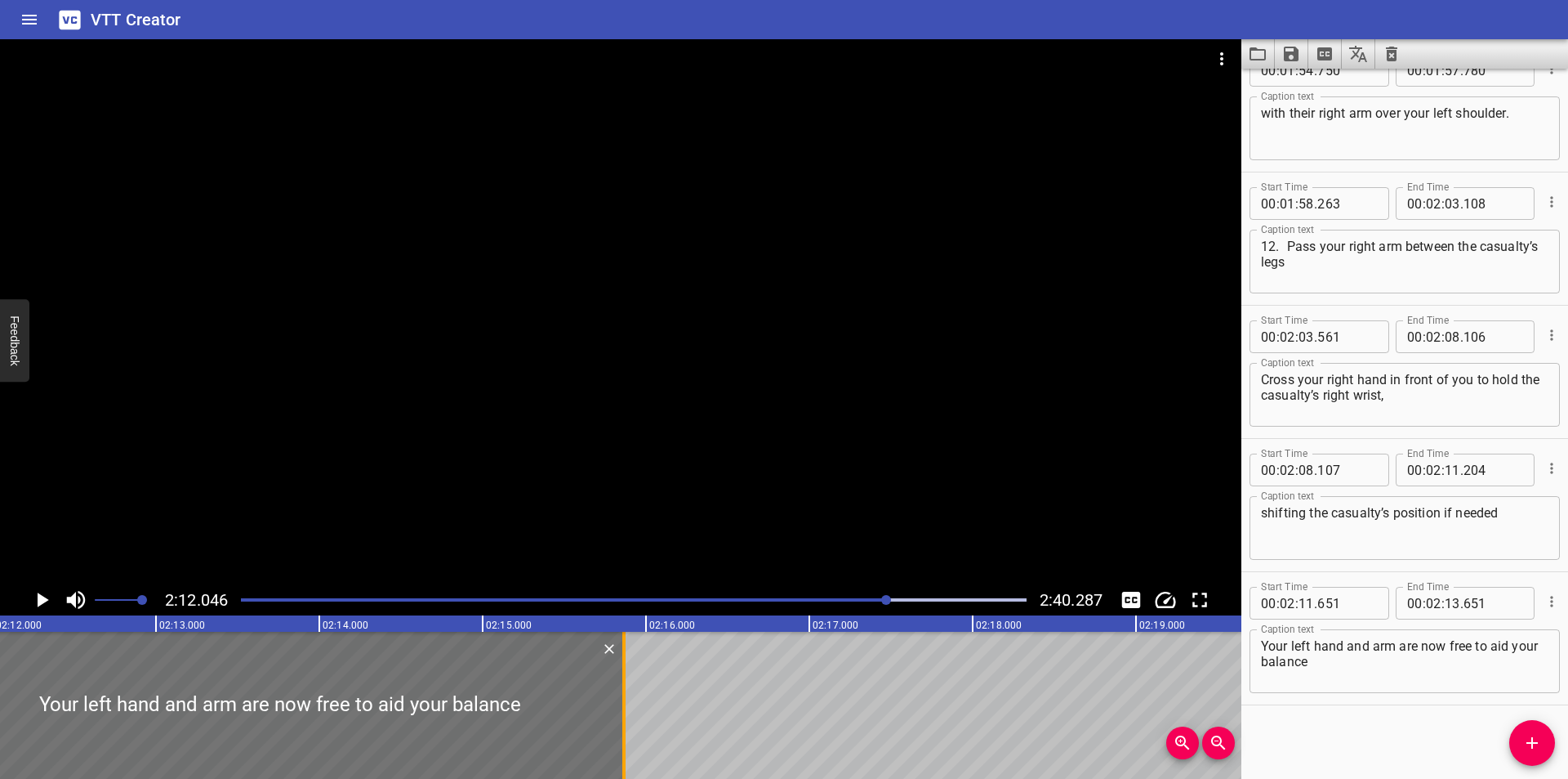
drag, startPoint x: 260, startPoint y: 706, endPoint x: 620, endPoint y: 663, distance: 362.6
click at [621, 663] on div at bounding box center [623, 705] width 17 height 147
type input "15"
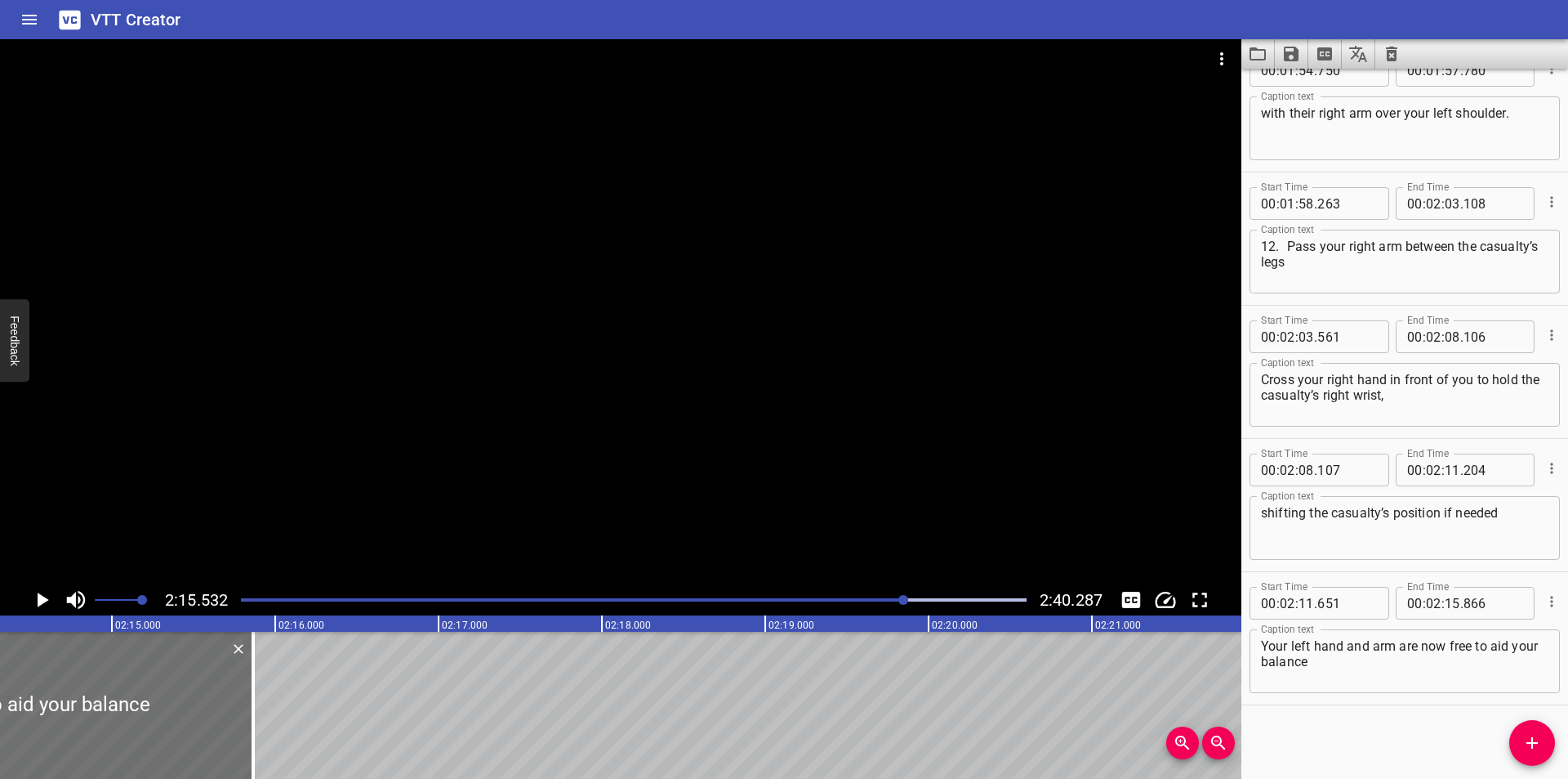
scroll to position [0, 21915]
drag, startPoint x: 276, startPoint y: 716, endPoint x: 261, endPoint y: 718, distance: 15.1
click at [261, 718] on div at bounding box center [259, 705] width 17 height 147
type input "781"
click at [873, 594] on div at bounding box center [633, 599] width 805 height 23
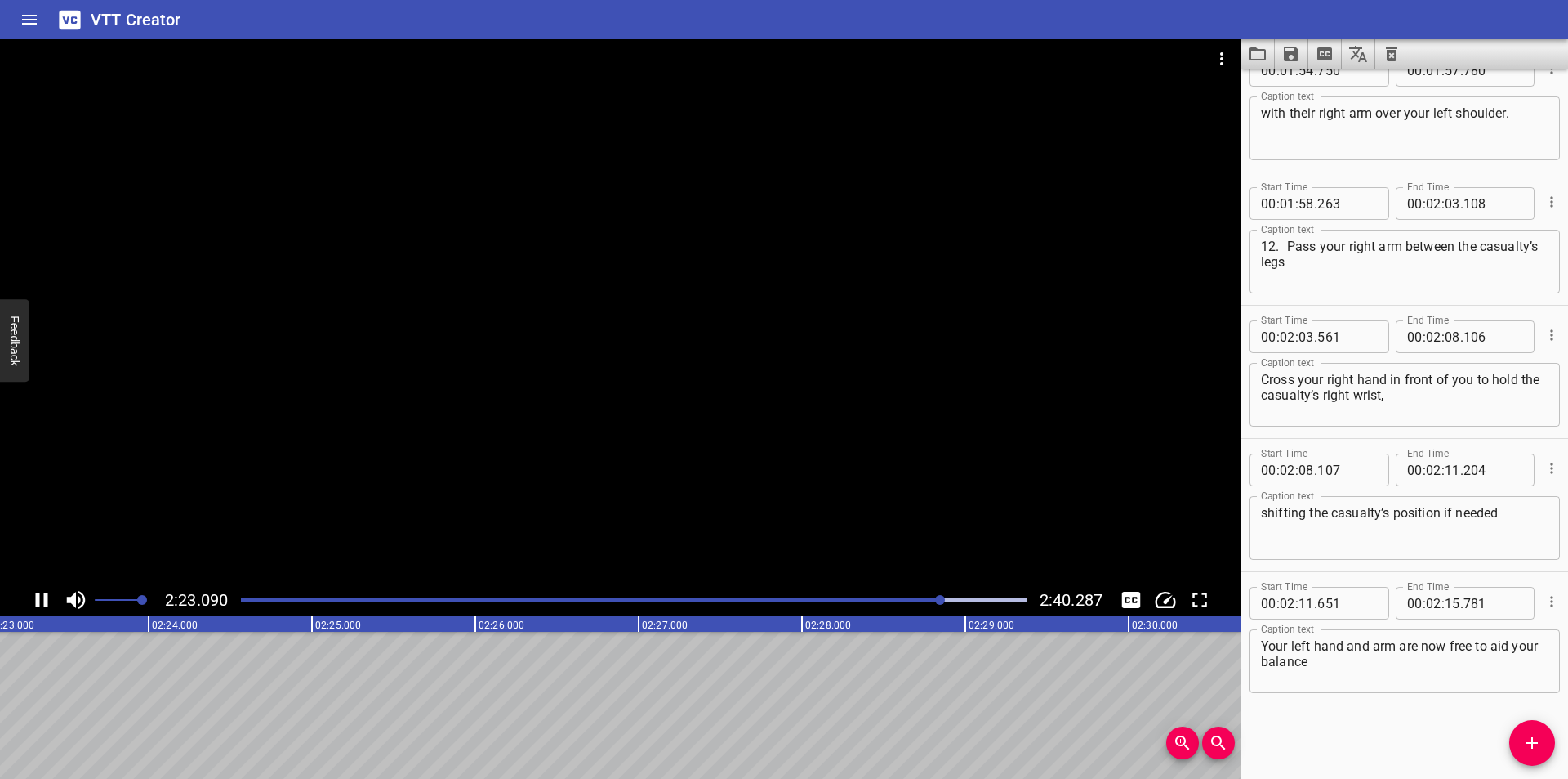
click at [888, 596] on div at bounding box center [633, 599] width 805 height 23
click at [872, 595] on div at bounding box center [633, 599] width 805 height 23
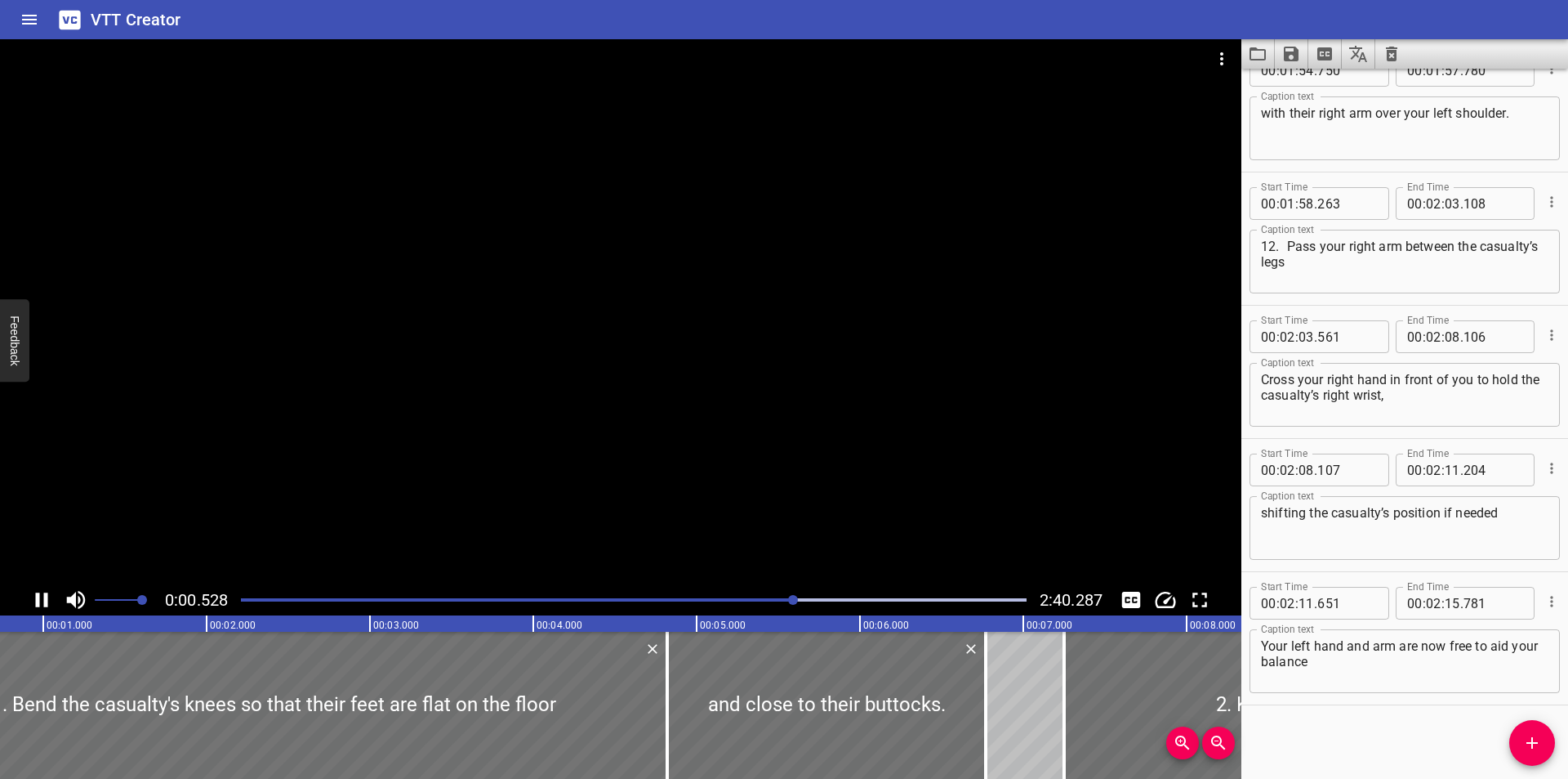
drag, startPoint x: 872, startPoint y: 595, endPoint x: 788, endPoint y: 618, distance: 87.1
click at [792, 617] on div "0:00.528 2:40.287 00:00.000 00:01.000 00:02.000 00:03.000 00:04.000 00:05.000 0…" at bounding box center [620, 409] width 1241 height 739
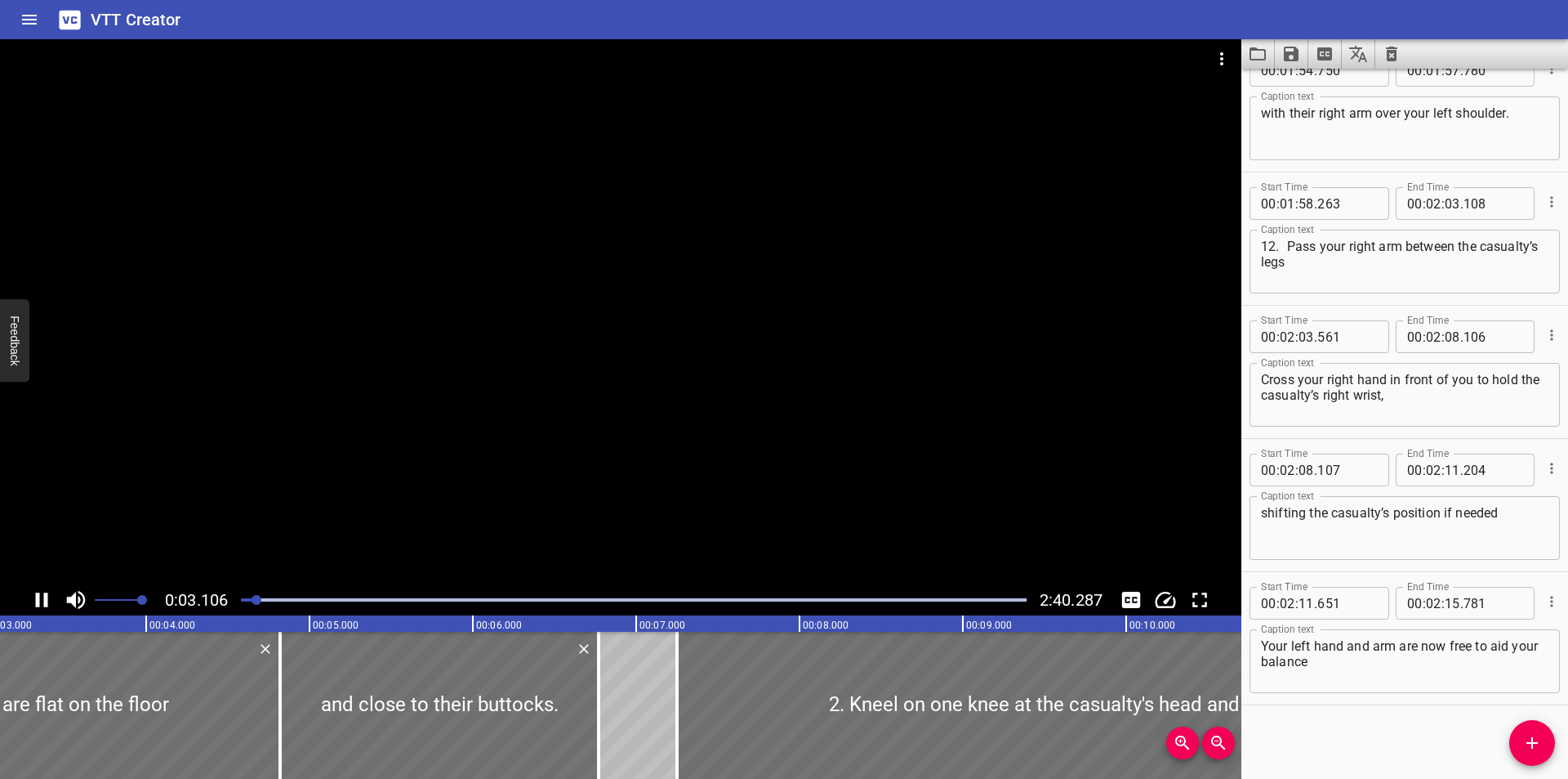
click at [868, 586] on div "0:03.106 2:40.287" at bounding box center [620, 599] width 1241 height 31
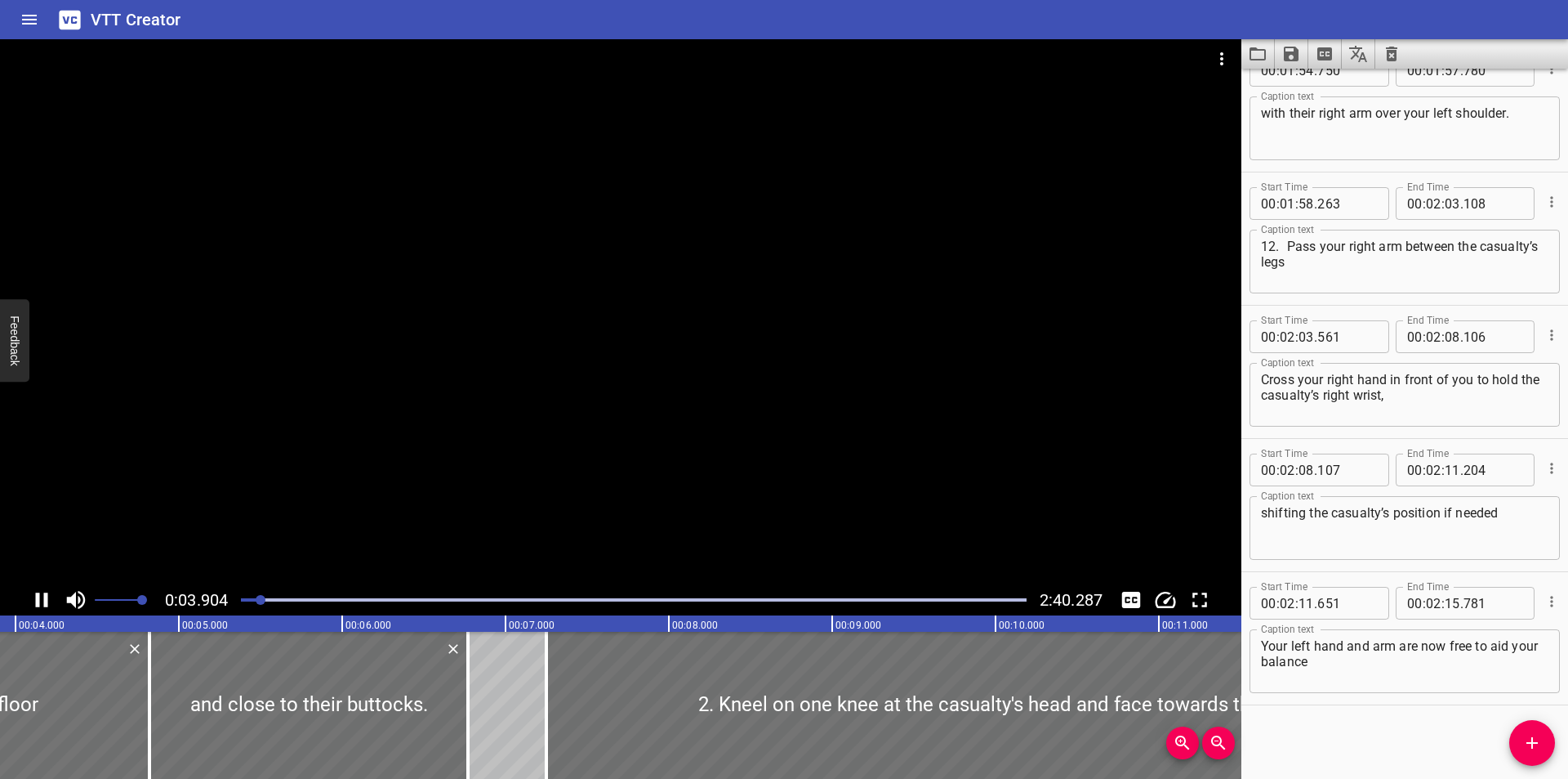
click at [867, 600] on div at bounding box center [633, 599] width 805 height 23
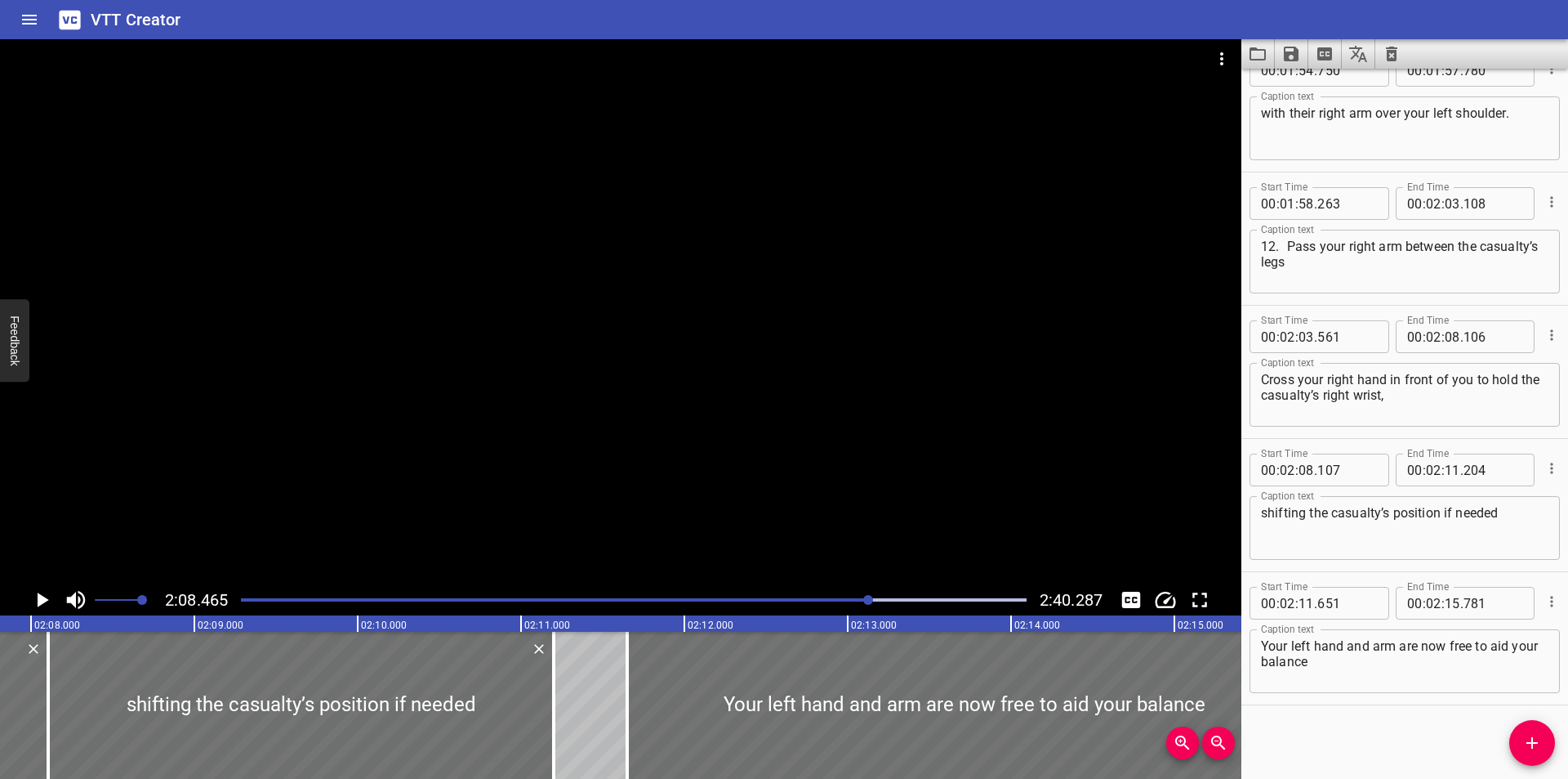
scroll to position [0, 20980]
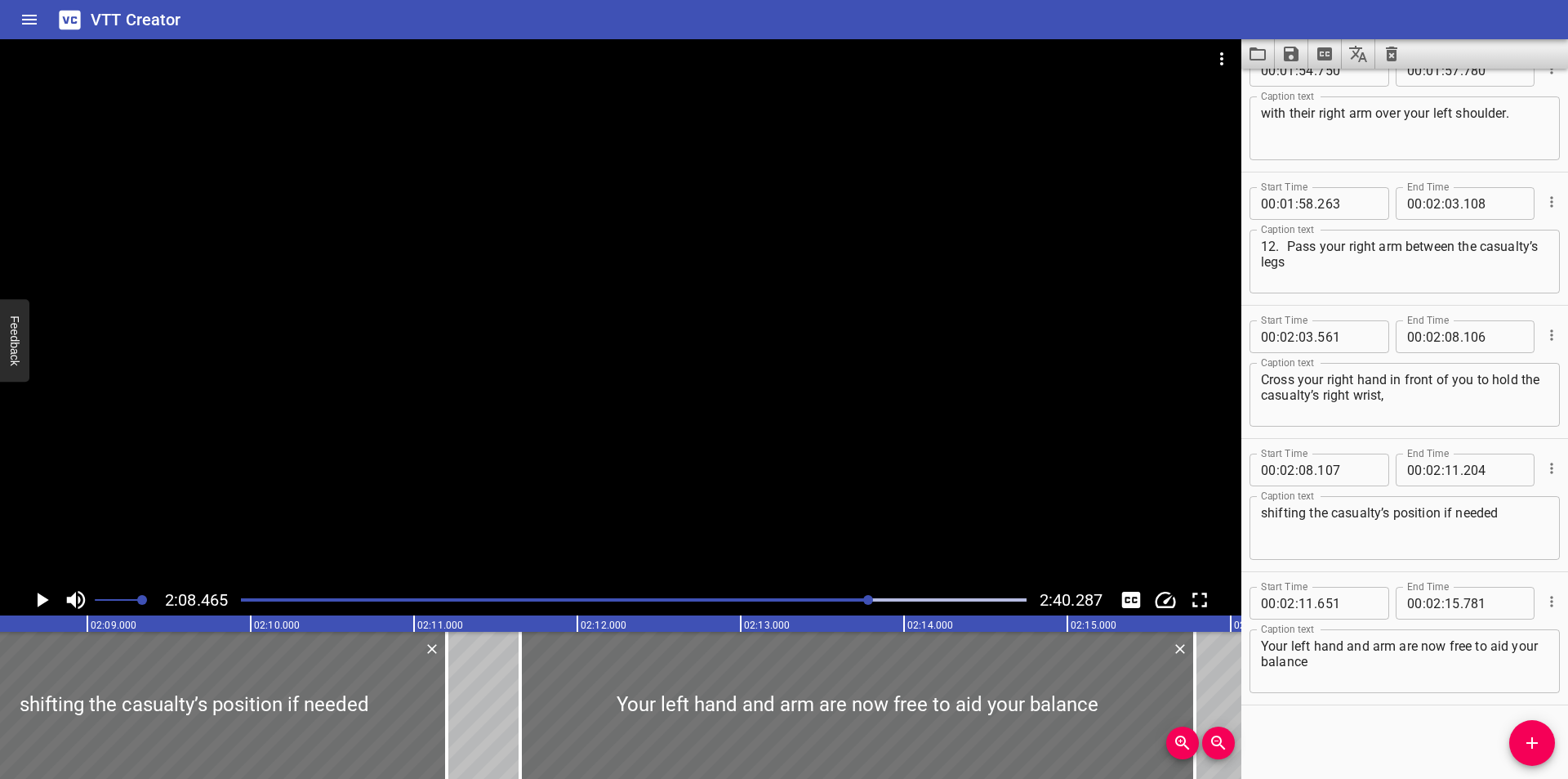
click at [737, 459] on div at bounding box center [620, 311] width 1241 height 545
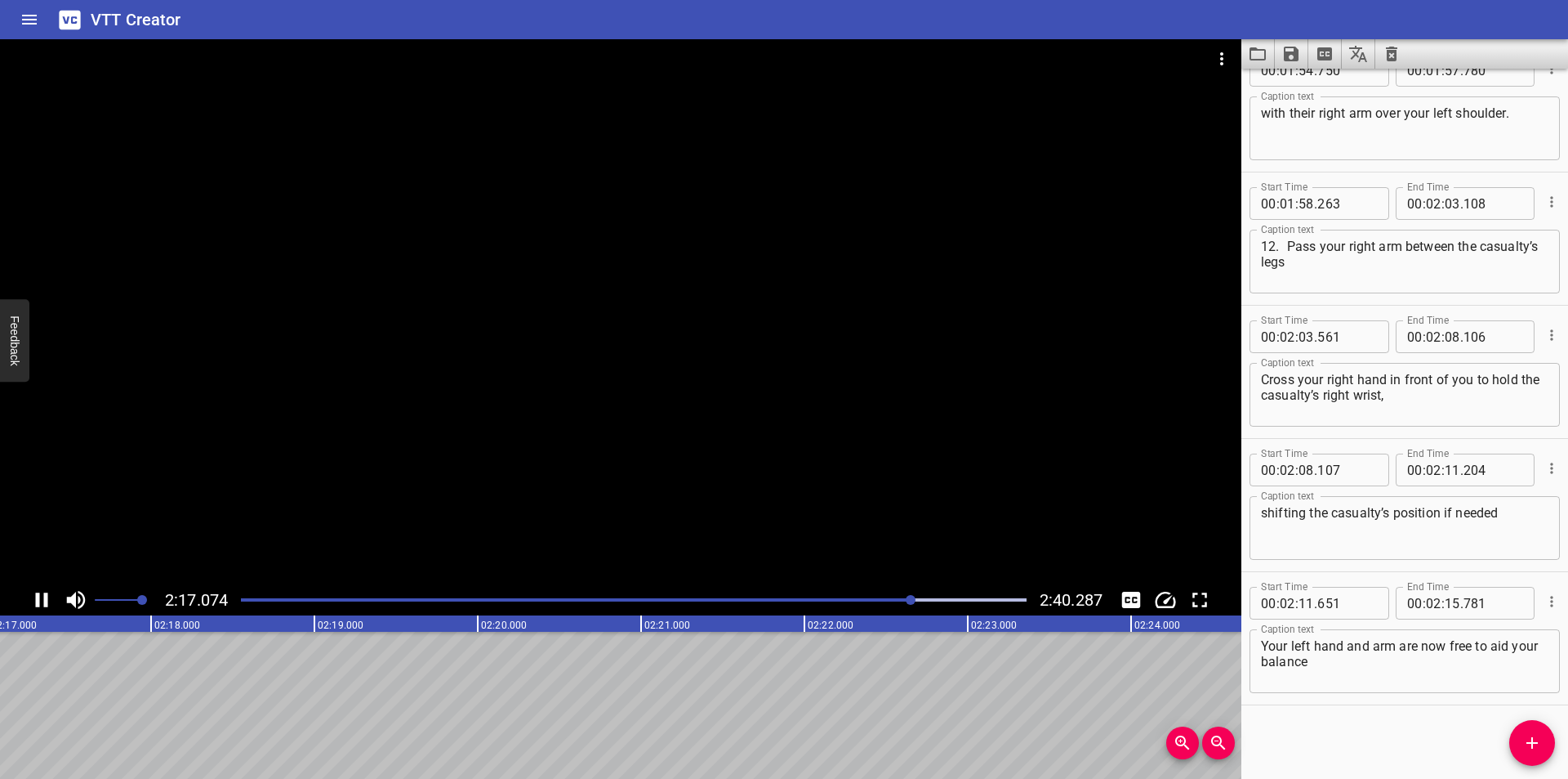
scroll to position [0, 22426]
click at [1396, 665] on textarea "Your left hand and arm are now free to aid your balance" at bounding box center [1404, 660] width 288 height 46
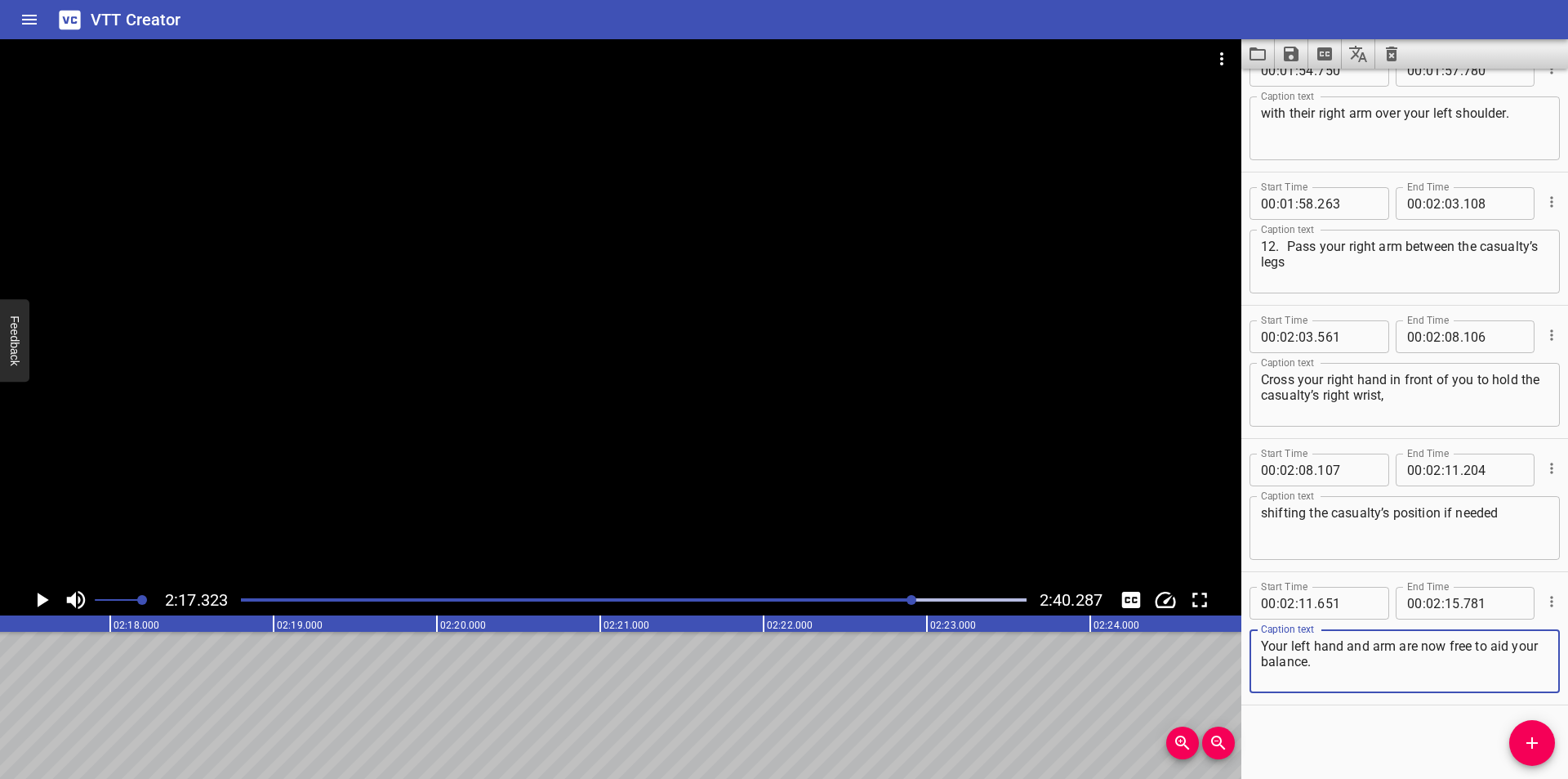
type textarea "Your left hand and arm are now free to aid your balance."
click at [1514, 742] on span "Add Cue" at bounding box center [1531, 742] width 45 height 20
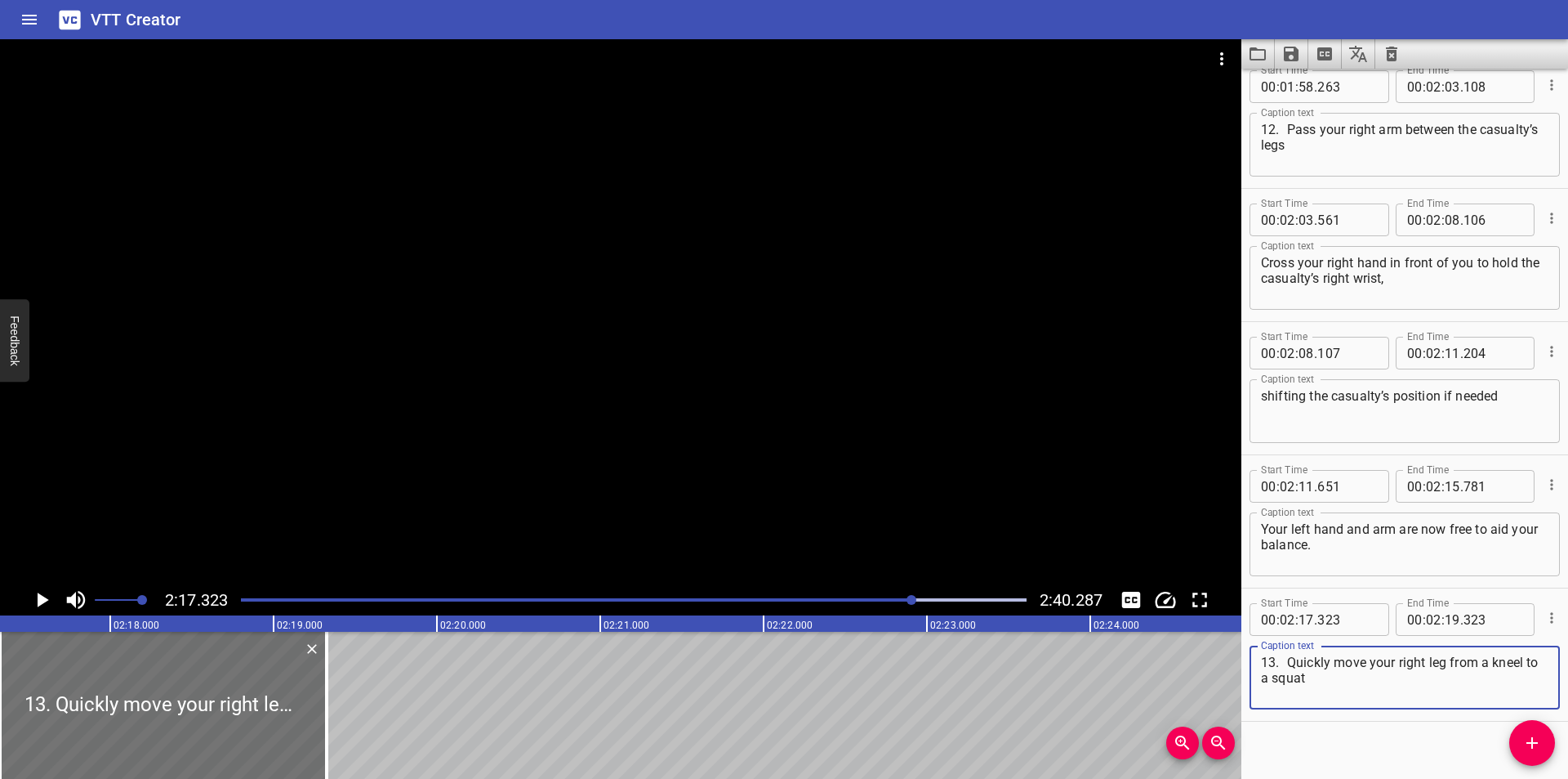
scroll to position [3895, 0]
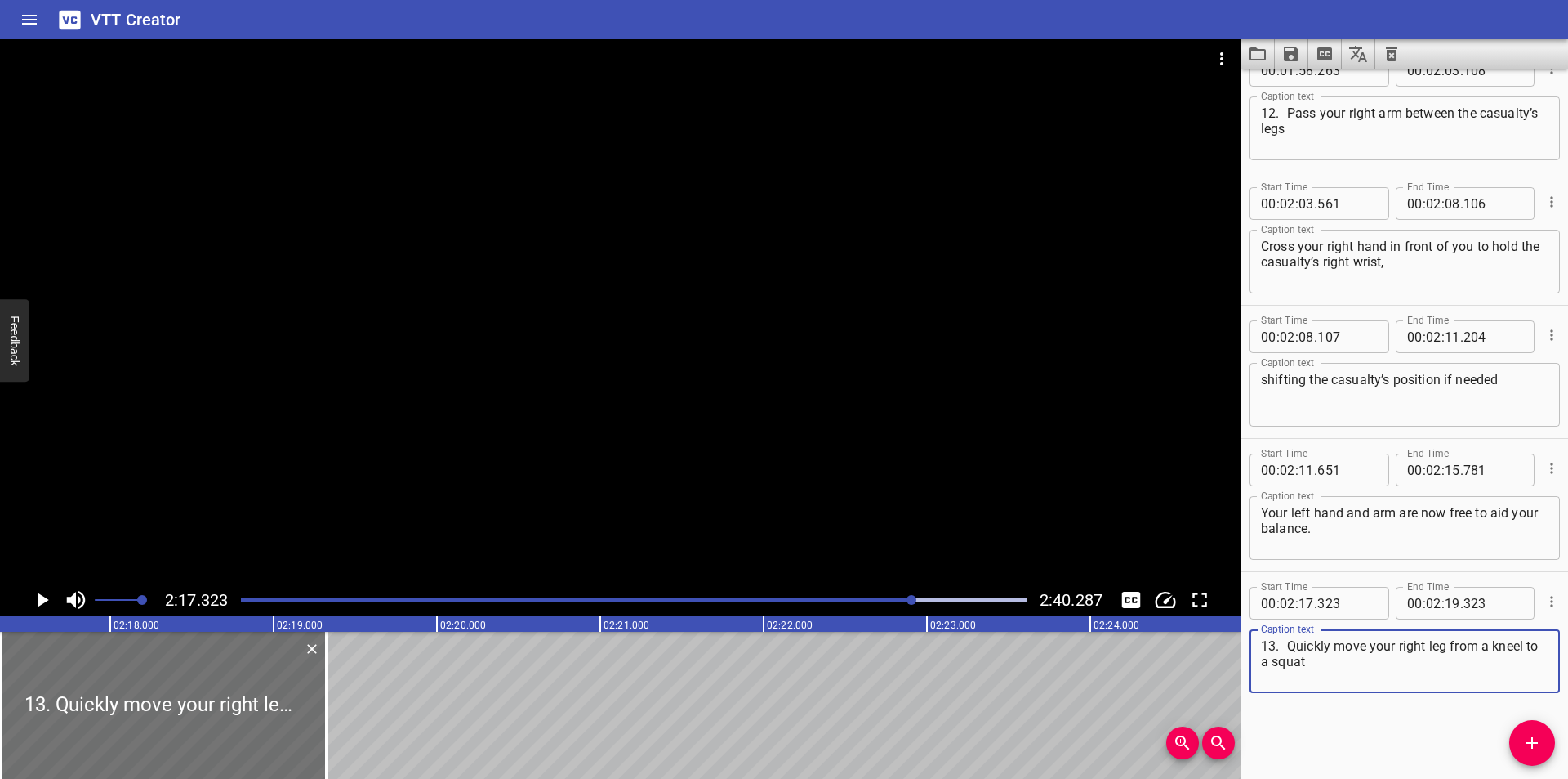
click at [1293, 657] on textarea "13. Quickly move your right leg from a kneel to a squat" at bounding box center [1404, 660] width 288 height 46
click at [1357, 660] on textarea "13. Quickly move your right leg from a kneel to a squat" at bounding box center [1404, 660] width 288 height 46
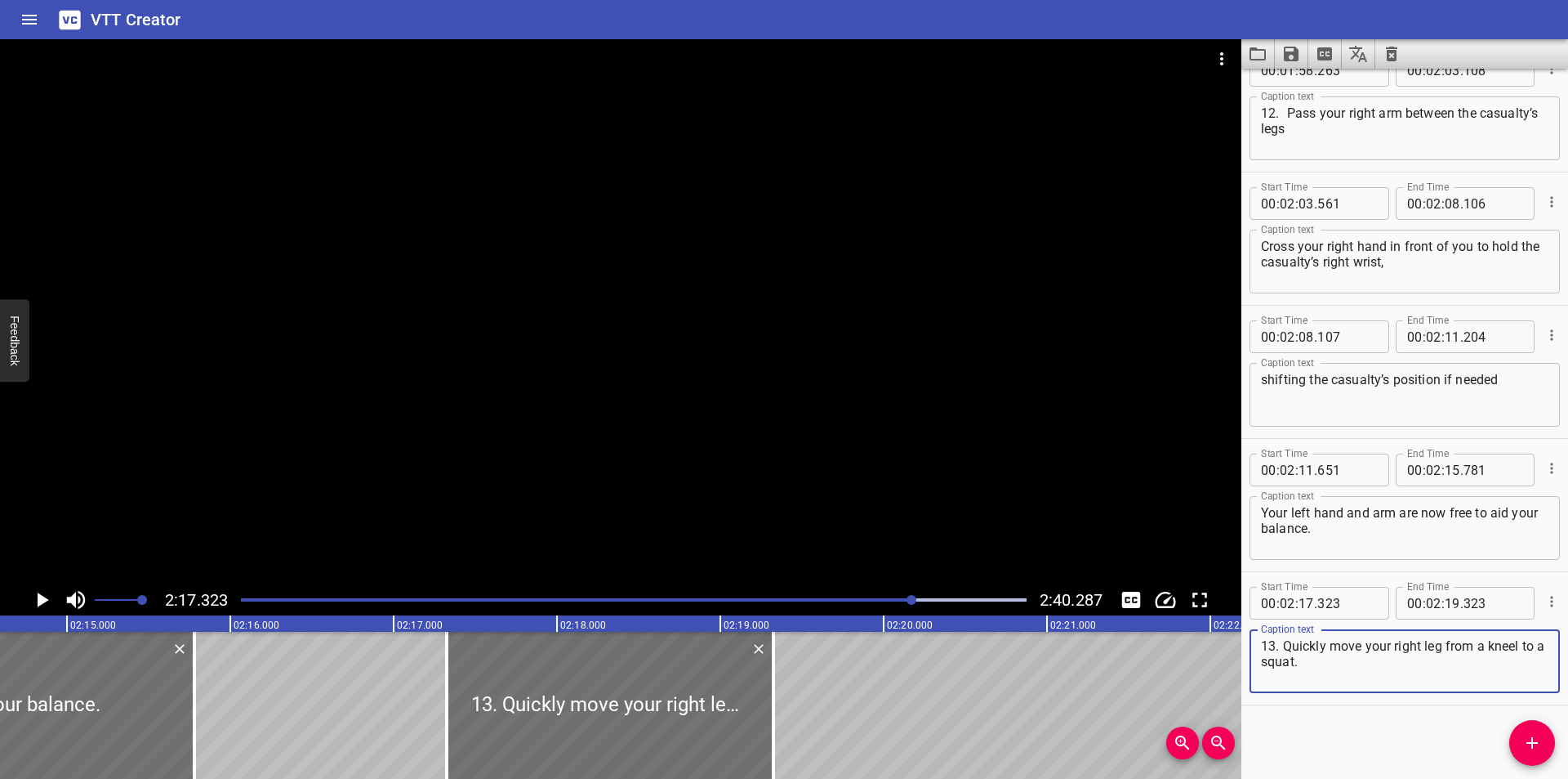
scroll to position [0, 21936]
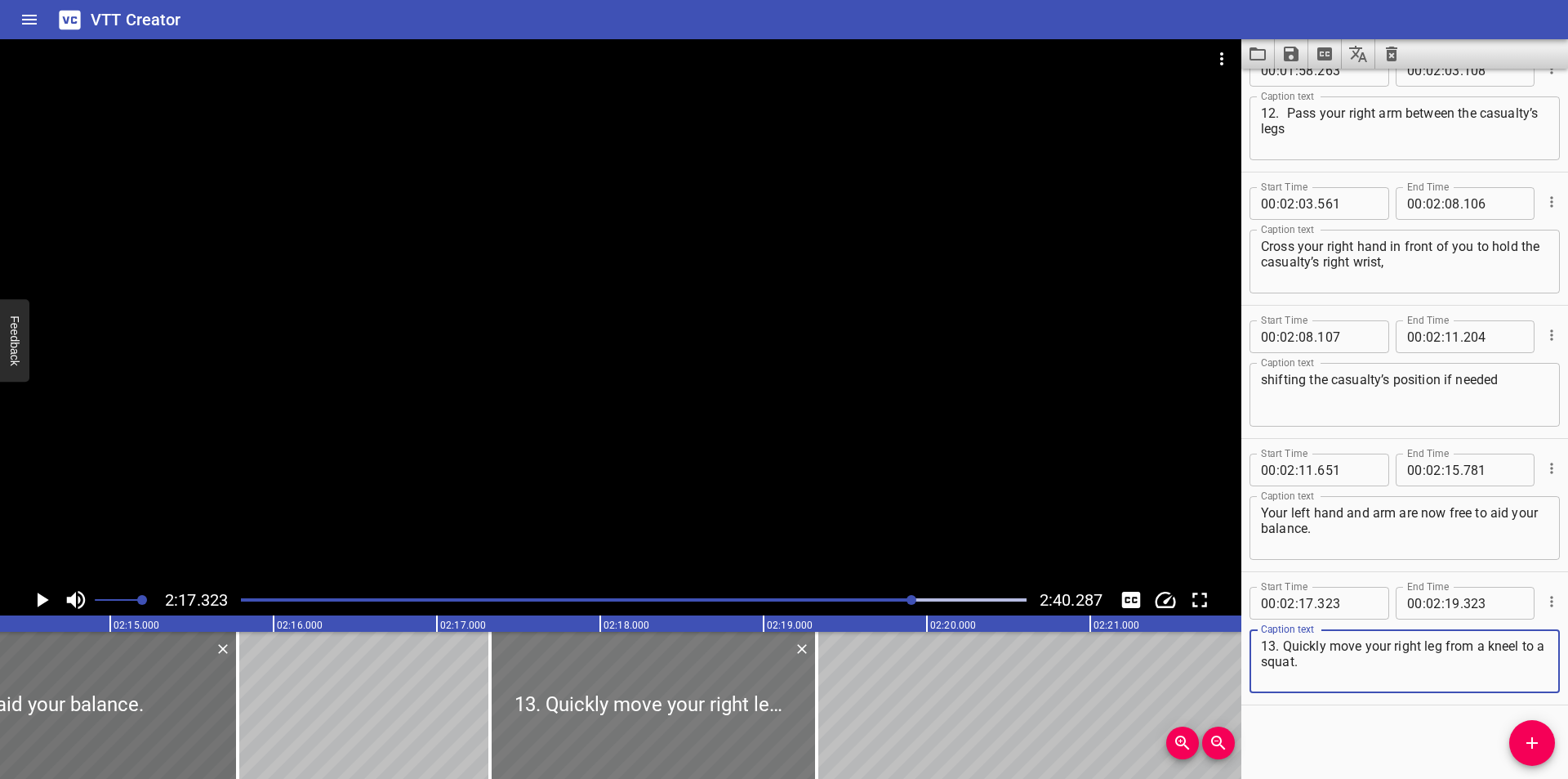
type textarea "13. Quickly move your right leg from a kneel to a squat."
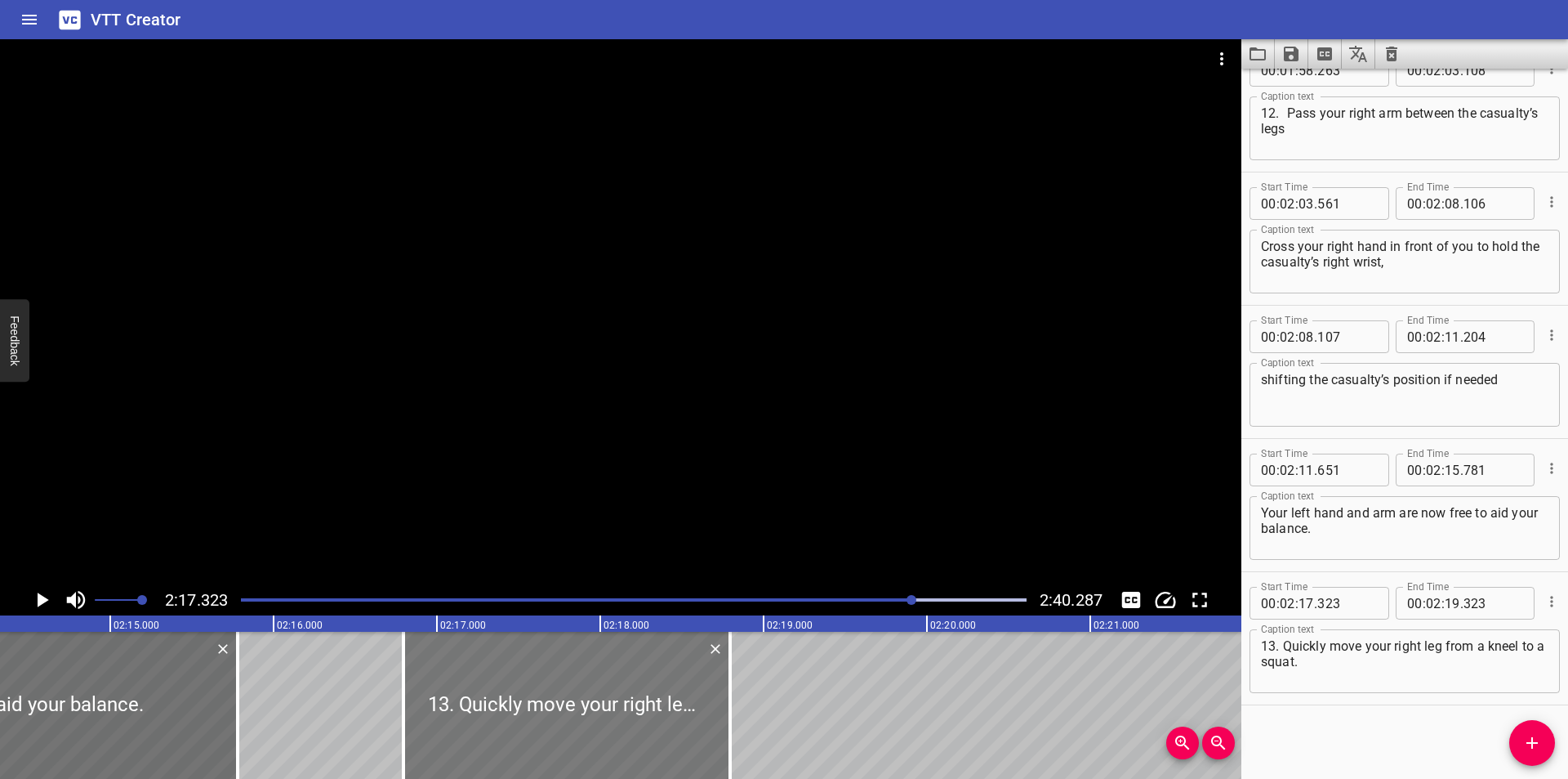
drag, startPoint x: 728, startPoint y: 727, endPoint x: 642, endPoint y: 736, distance: 86.5
click at [642, 736] on div at bounding box center [566, 705] width 327 height 147
type input "16"
type input "793"
type input "18"
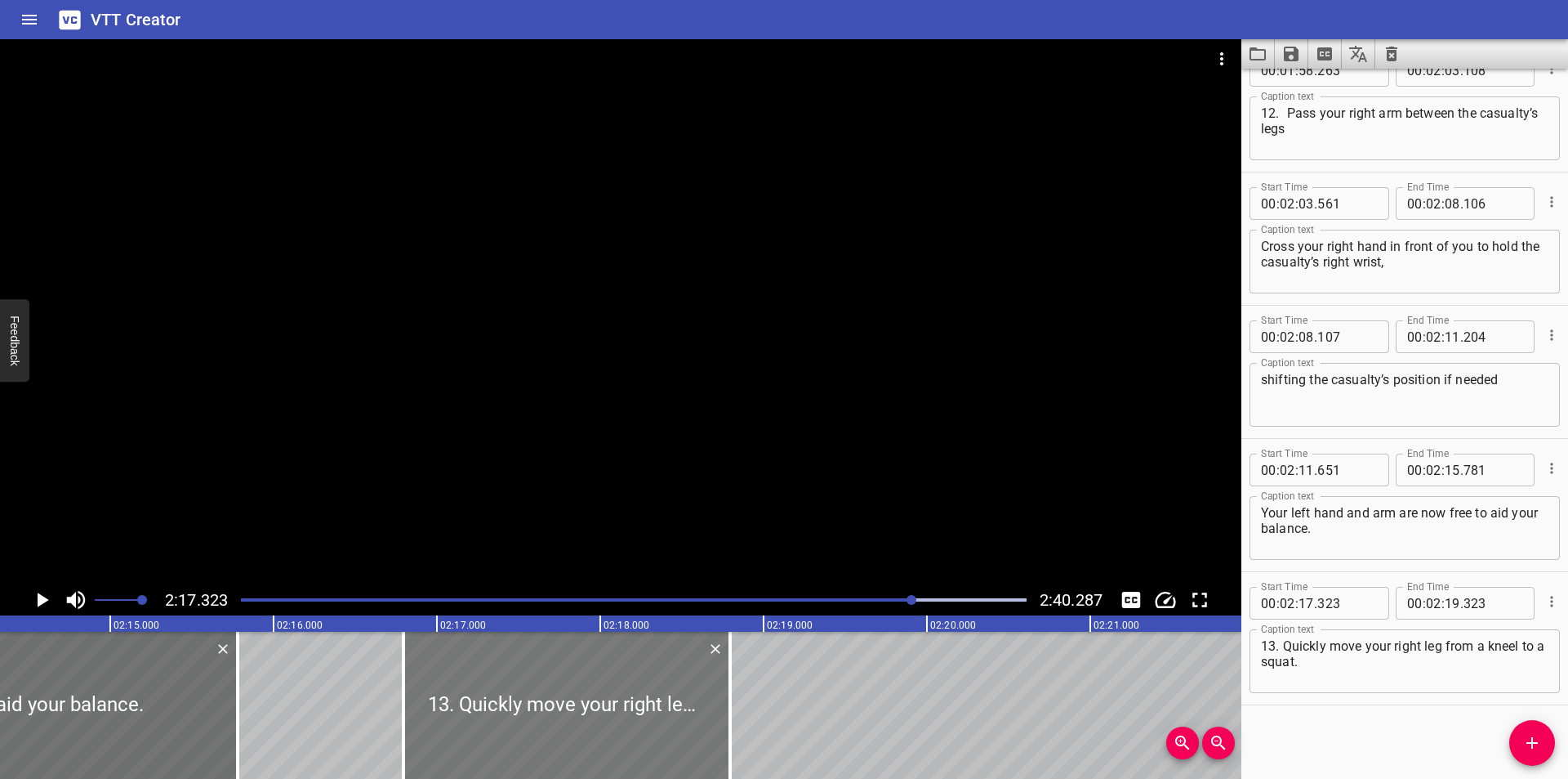
type input "793"
click at [606, 510] on div at bounding box center [620, 311] width 1241 height 545
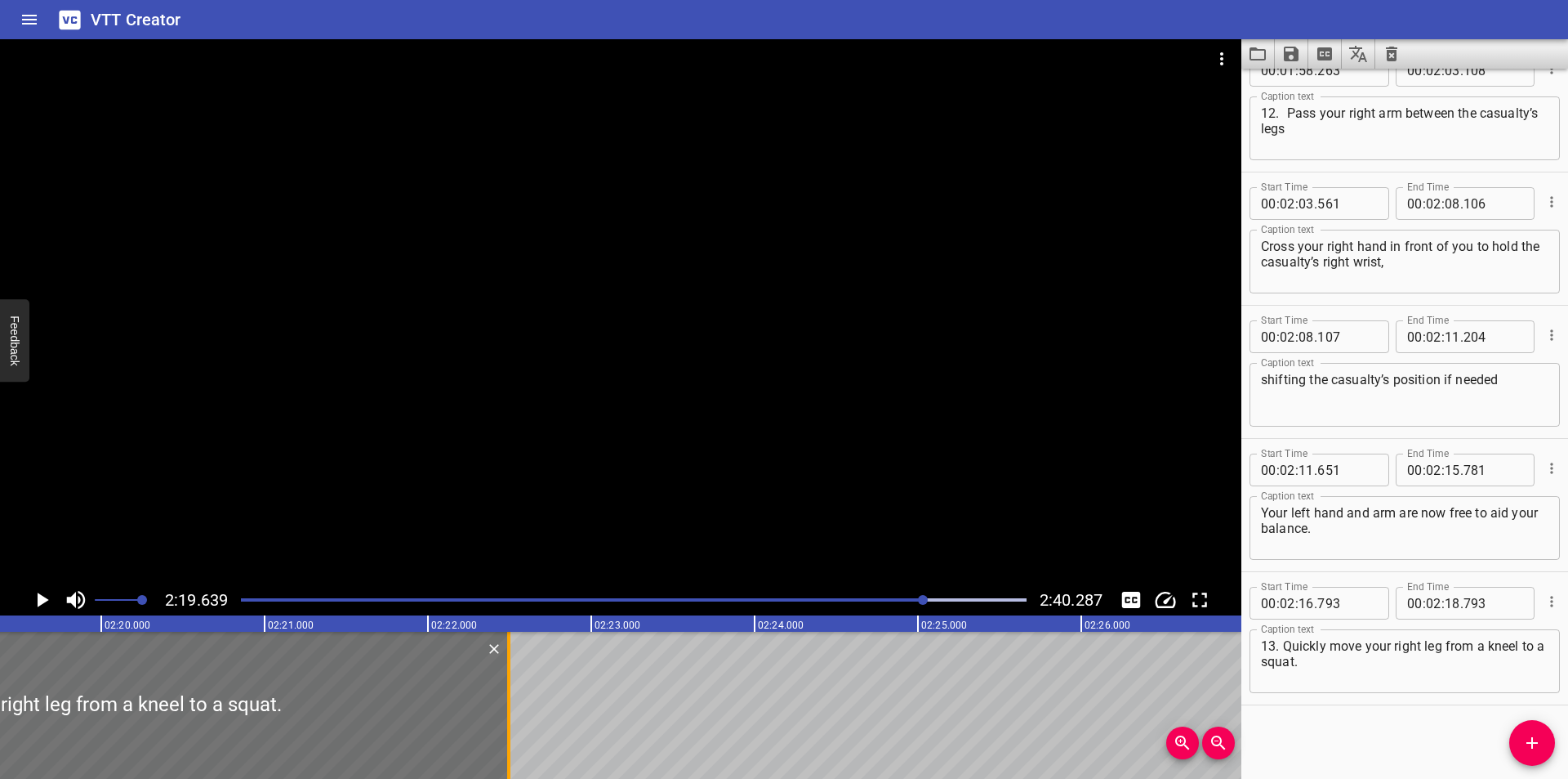
scroll to position [0, 22805]
drag, startPoint x: 124, startPoint y: 718, endPoint x: 505, endPoint y: 711, distance: 381.1
click at [511, 711] on div at bounding box center [506, 705] width 17 height 147
type input "22"
type input "753"
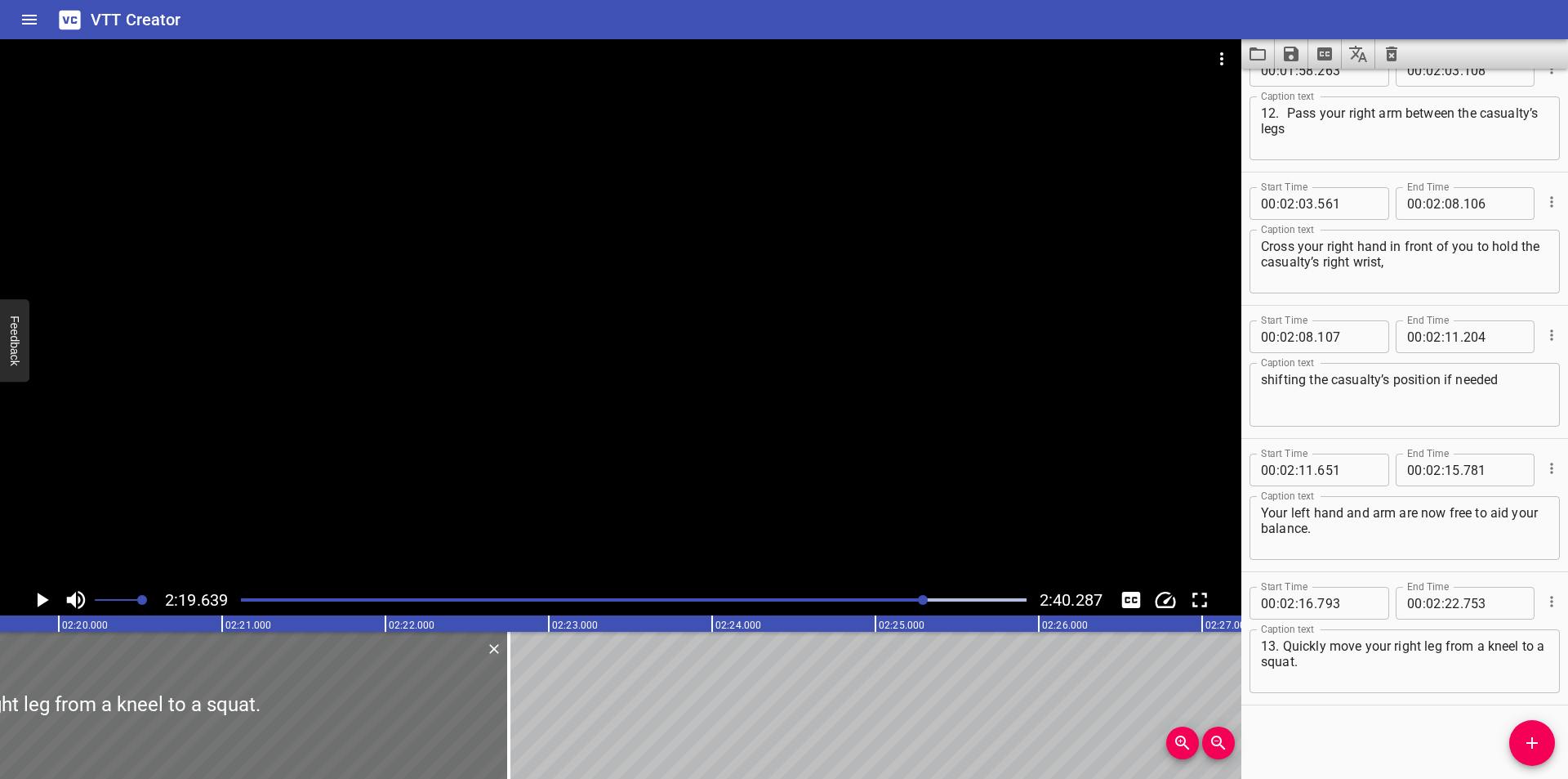
click at [1007, 393] on div at bounding box center [620, 311] width 1241 height 545
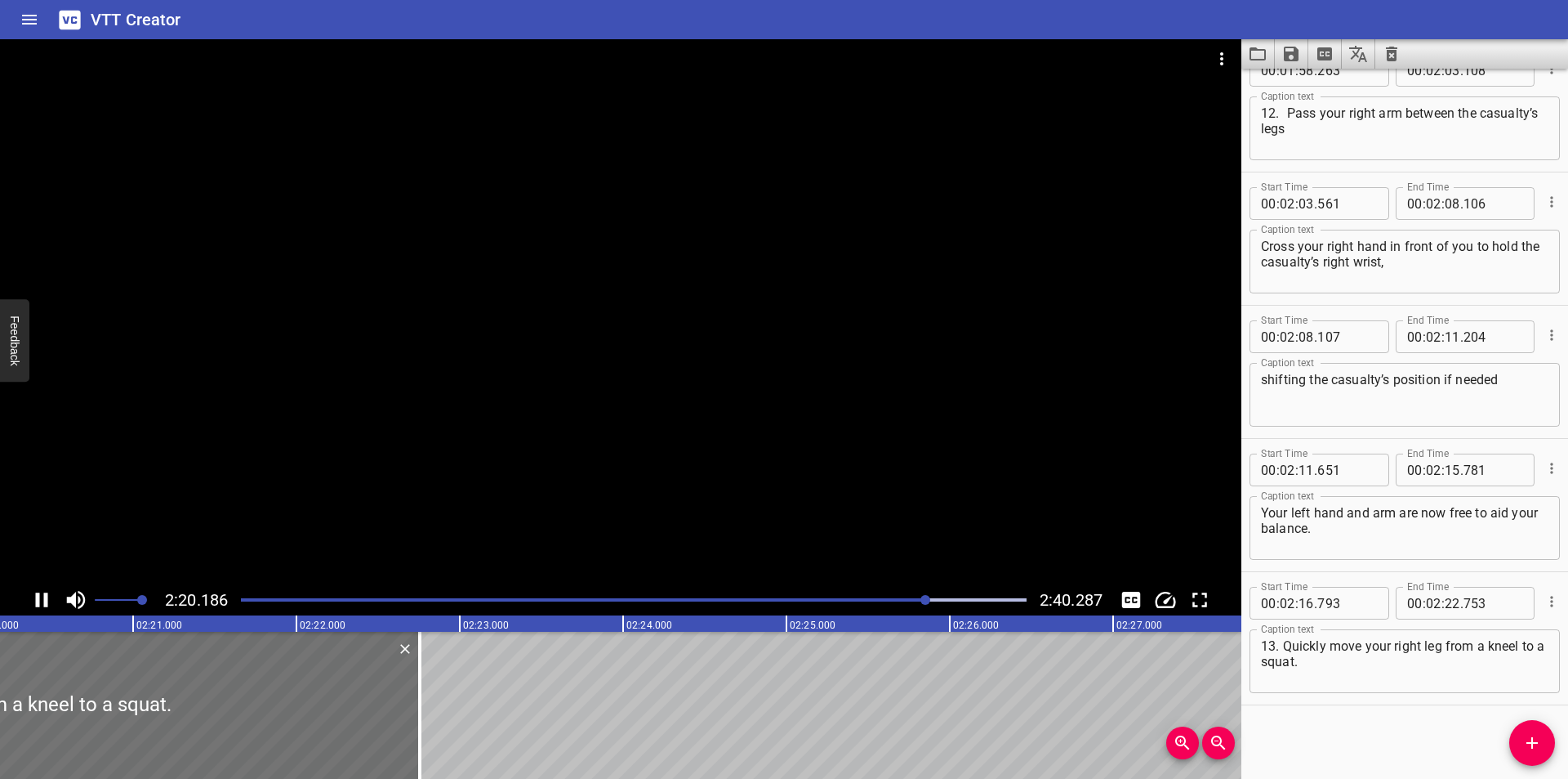
scroll to position [0, 22921]
drag, startPoint x: 915, startPoint y: 594, endPoint x: 902, endPoint y: 595, distance: 13.0
click at [906, 595] on div at bounding box center [633, 599] width 805 height 23
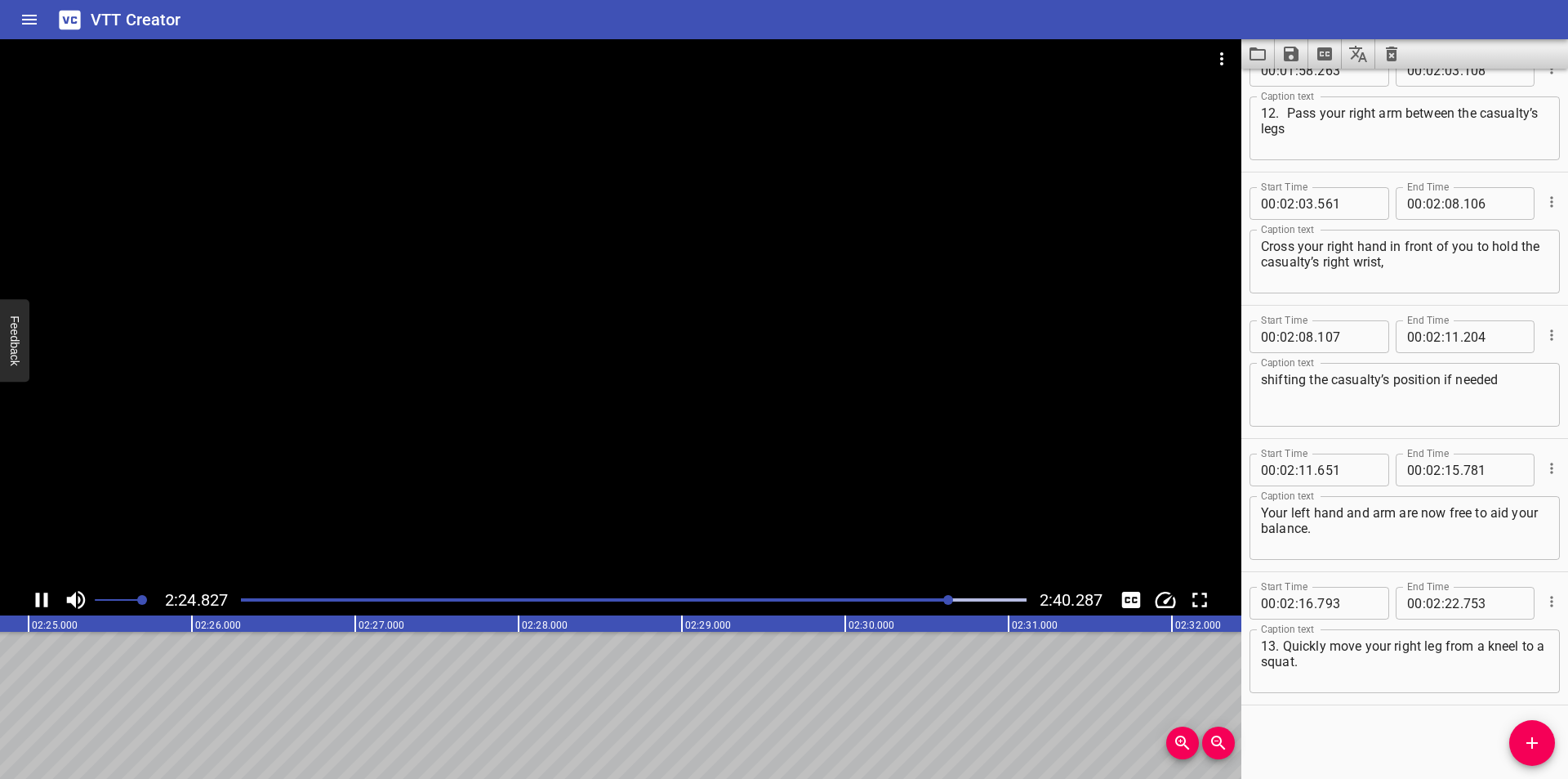
drag, startPoint x: 937, startPoint y: 595, endPoint x: 927, endPoint y: 595, distance: 10.0
click at [933, 595] on div at bounding box center [633, 599] width 805 height 23
click at [985, 600] on div "Play progress" at bounding box center [633, 599] width 785 height 3
click at [952, 601] on div at bounding box center [633, 599] width 805 height 23
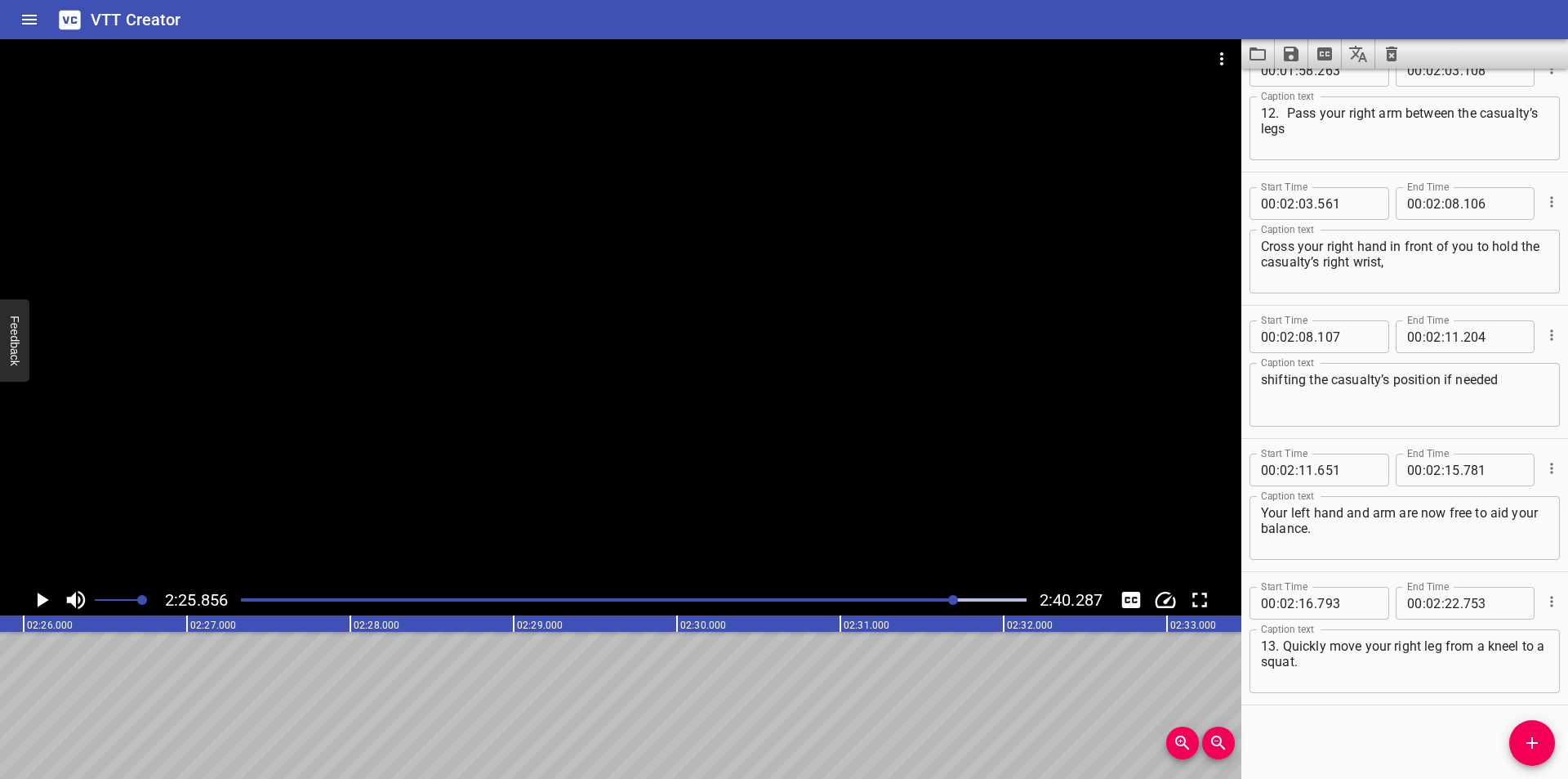
click at [894, 606] on div at bounding box center [633, 599] width 805 height 23
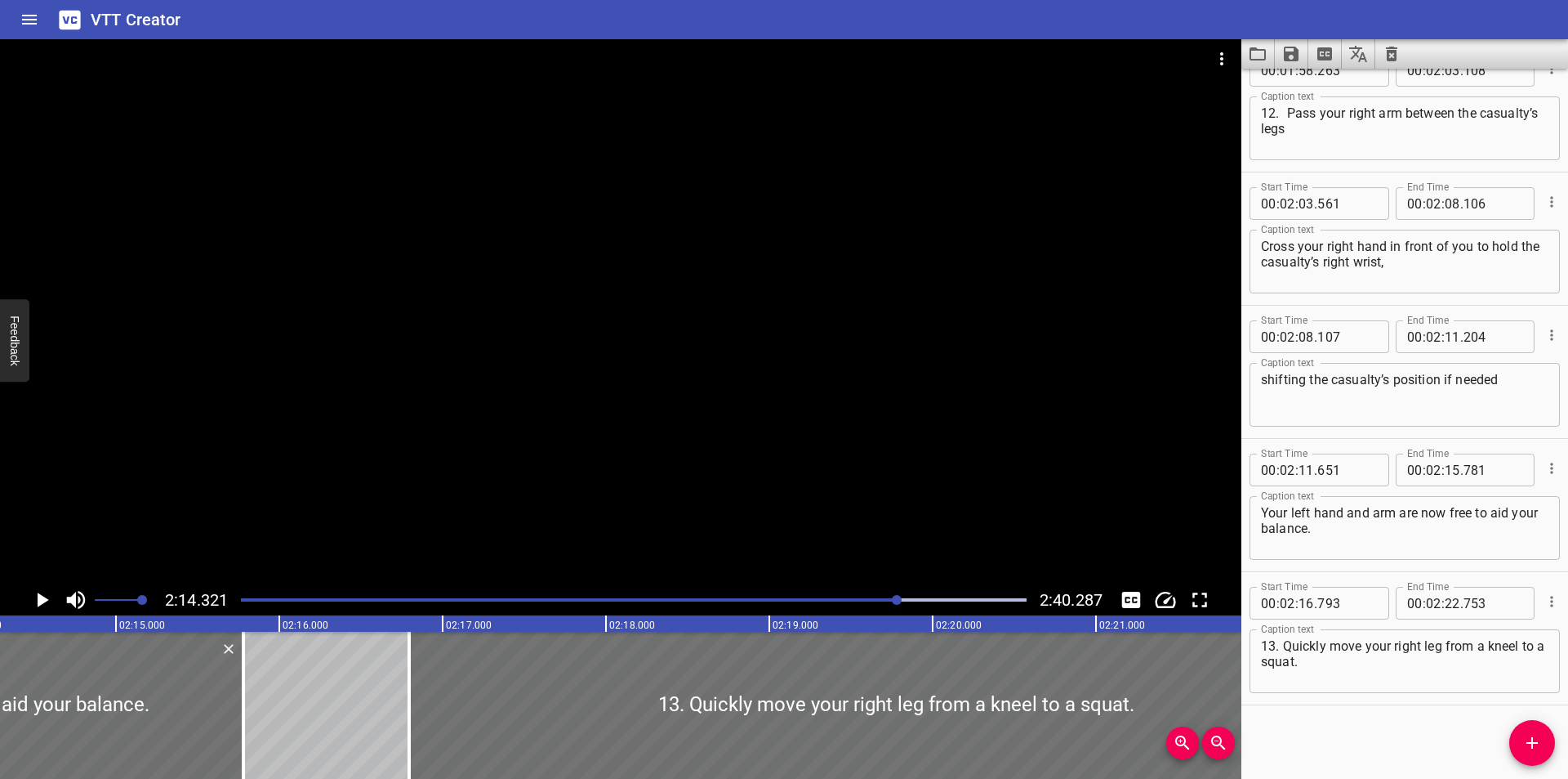
scroll to position [0, 21935]
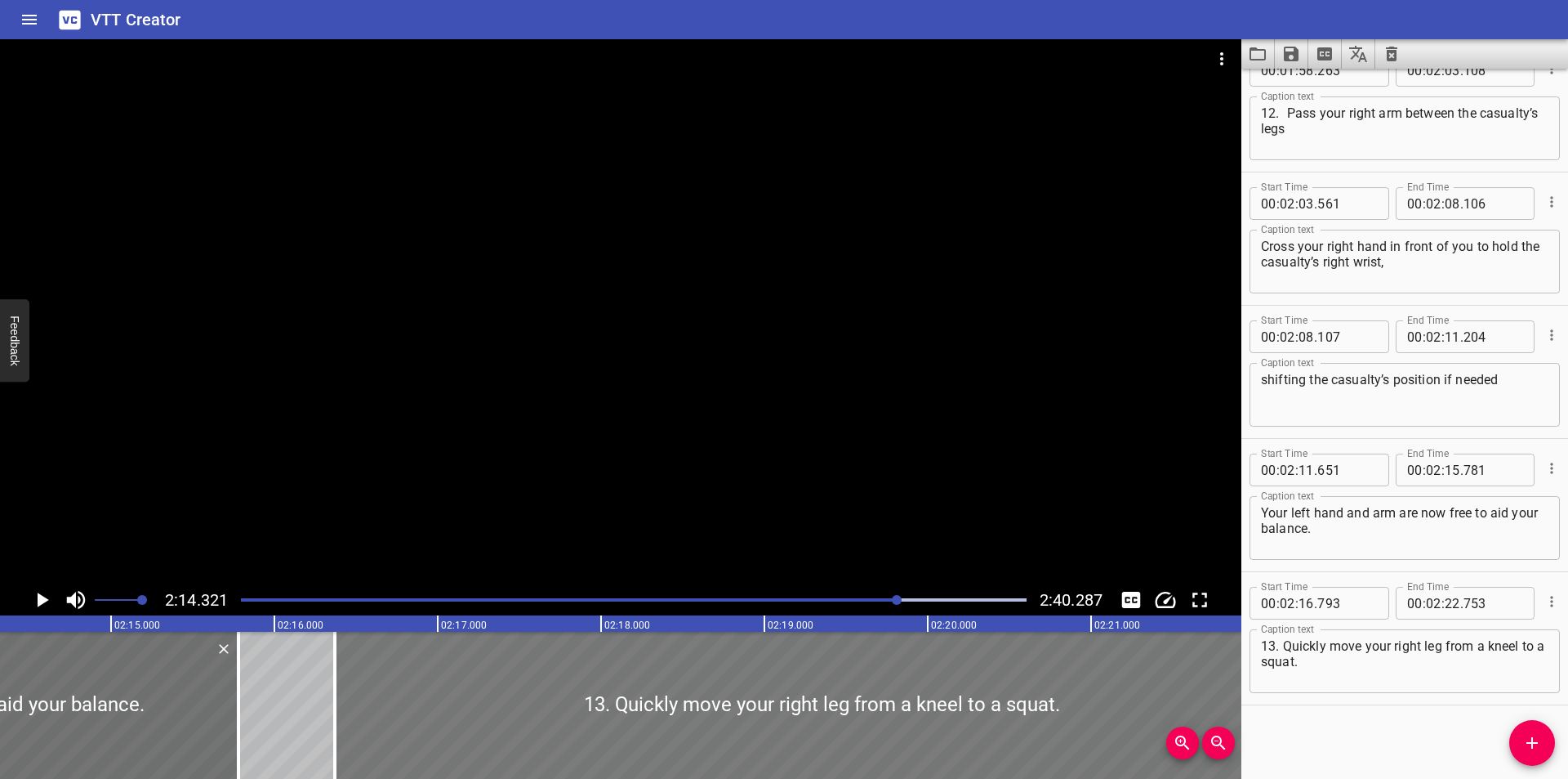
drag, startPoint x: 806, startPoint y: 669, endPoint x: 736, endPoint y: 697, distance: 75.4
click at [736, 697] on div at bounding box center [821, 705] width 973 height 147
type input "368"
type input "328"
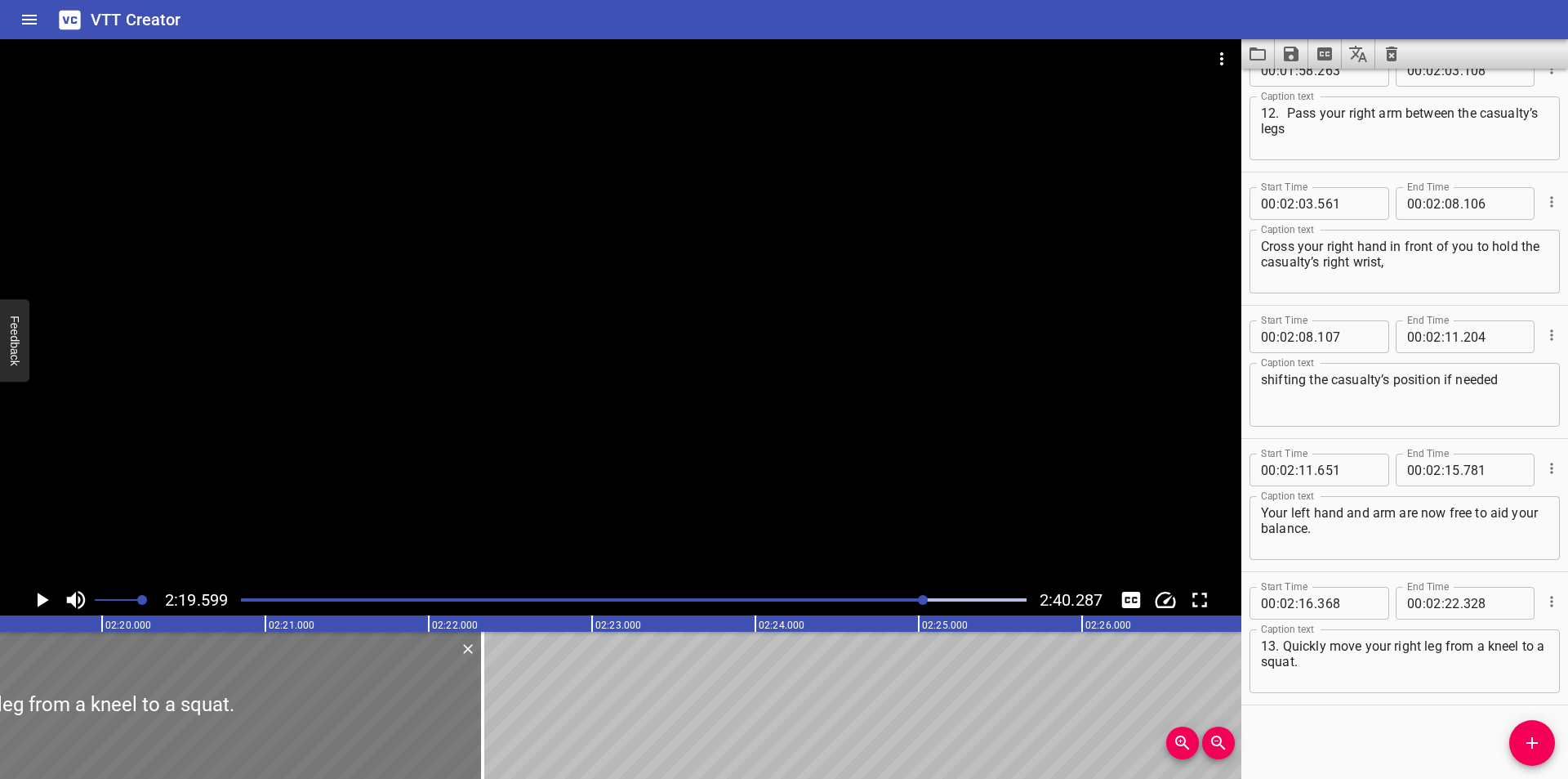
scroll to position [0, 22798]
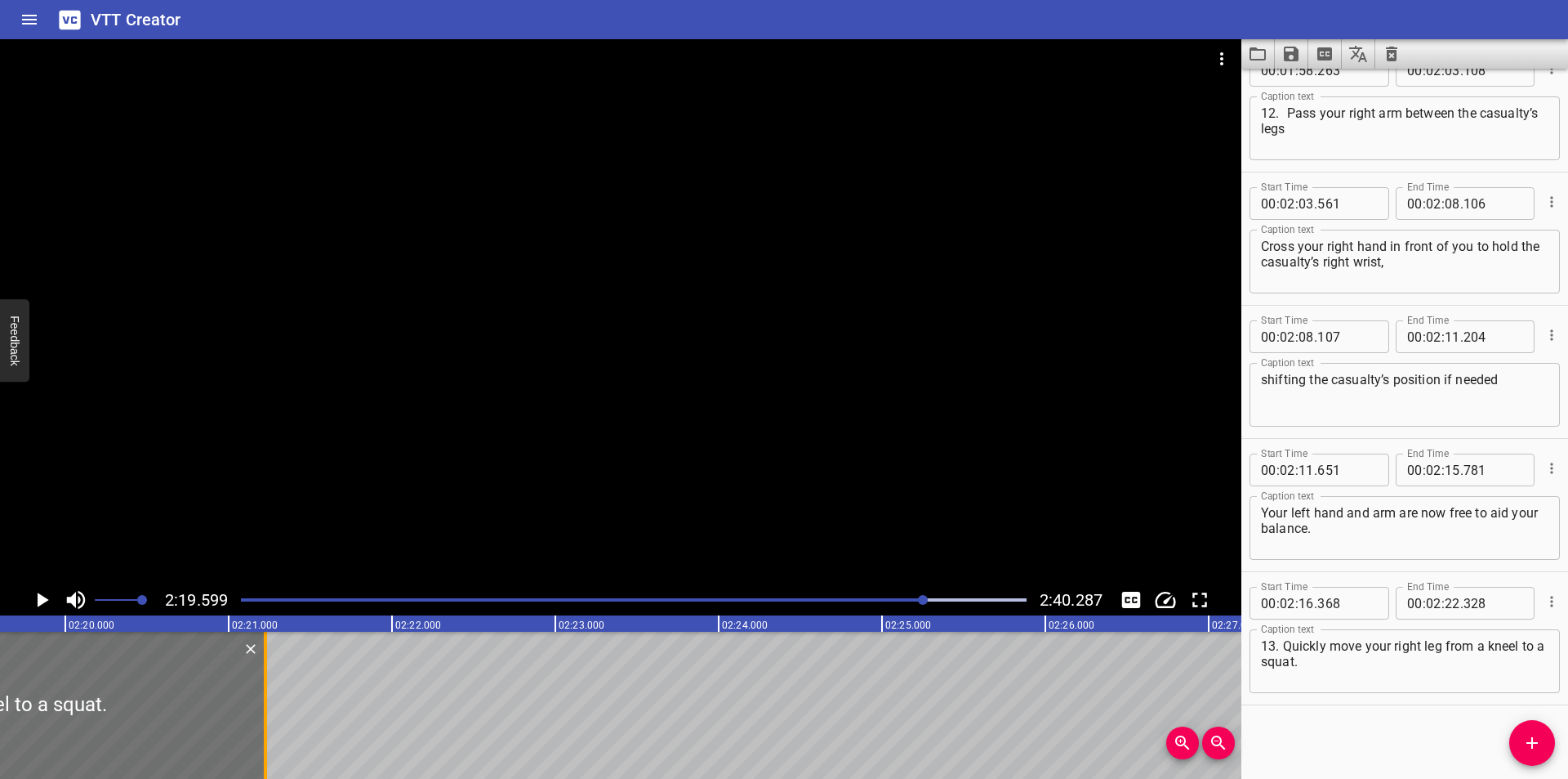
drag, startPoint x: 451, startPoint y: 736, endPoint x: 271, endPoint y: 743, distance: 180.1
click at [271, 743] on div at bounding box center [265, 705] width 17 height 147
type input "21"
type input "223"
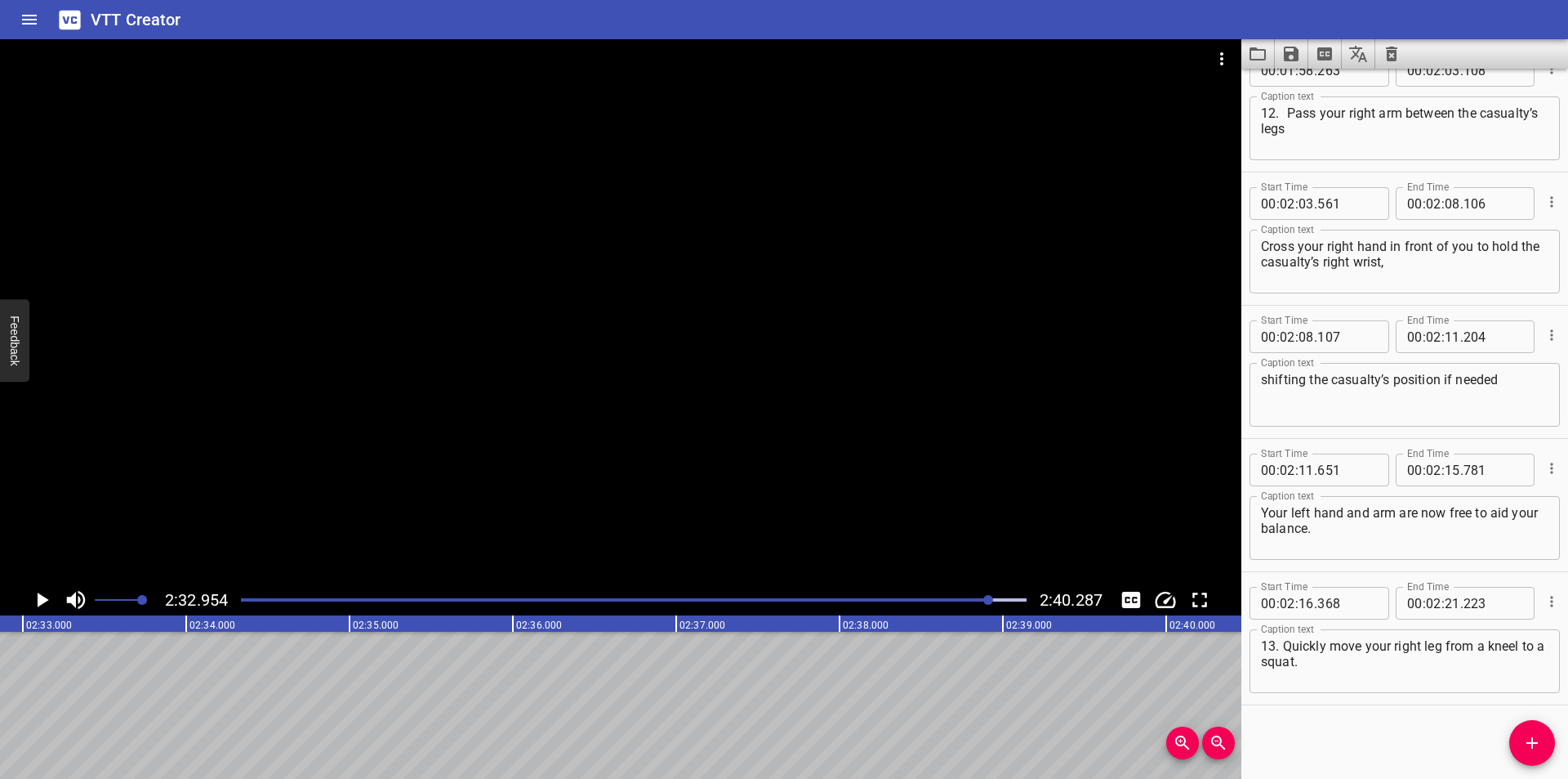
scroll to position [0, 24979]
click at [949, 611] on div "2:32.954 2:40.287" at bounding box center [620, 599] width 1241 height 31
click at [942, 603] on div at bounding box center [633, 599] width 805 height 23
click at [940, 610] on div at bounding box center [633, 599] width 805 height 23
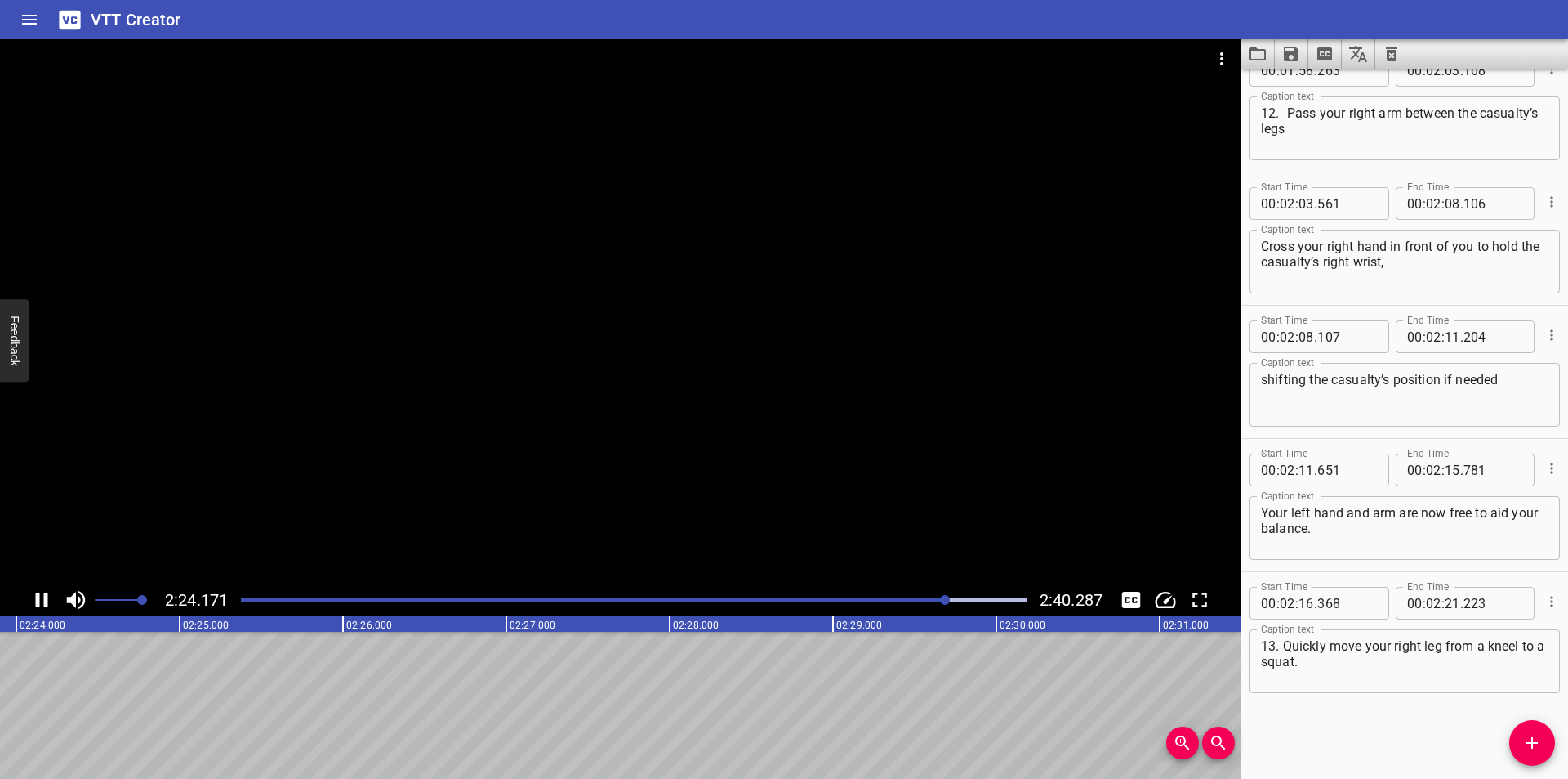
click at [889, 605] on div at bounding box center [633, 599] width 805 height 23
click at [976, 602] on div at bounding box center [633, 599] width 805 height 23
click at [964, 598] on div "Play progress" at bounding box center [586, 599] width 785 height 3
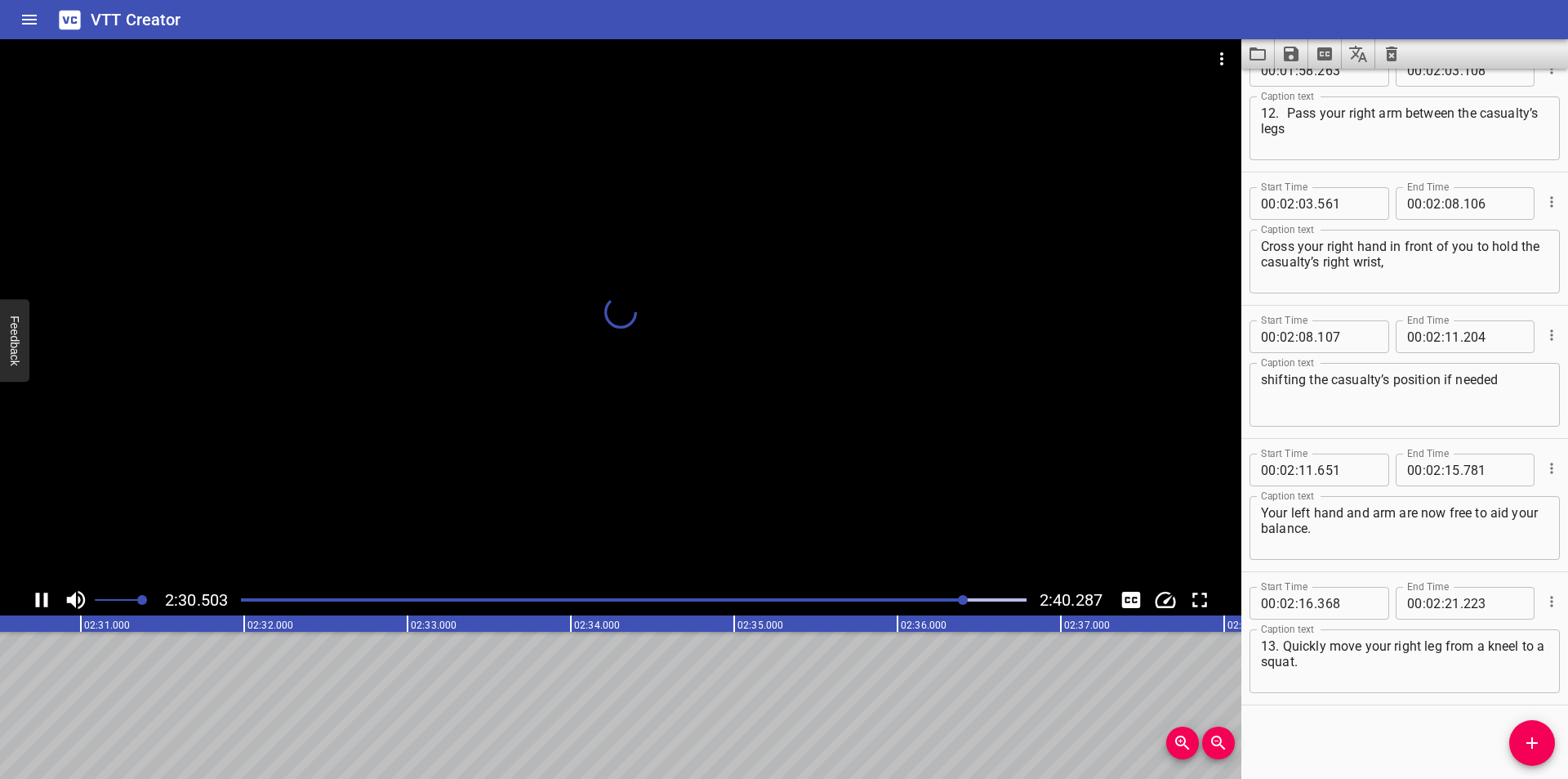
click at [941, 600] on div "Play progress" at bounding box center [573, 599] width 785 height 3
drag, startPoint x: 920, startPoint y: 600, endPoint x: 907, endPoint y: 600, distance: 13.0
click at [917, 600] on div "Play progress" at bounding box center [552, 599] width 785 height 3
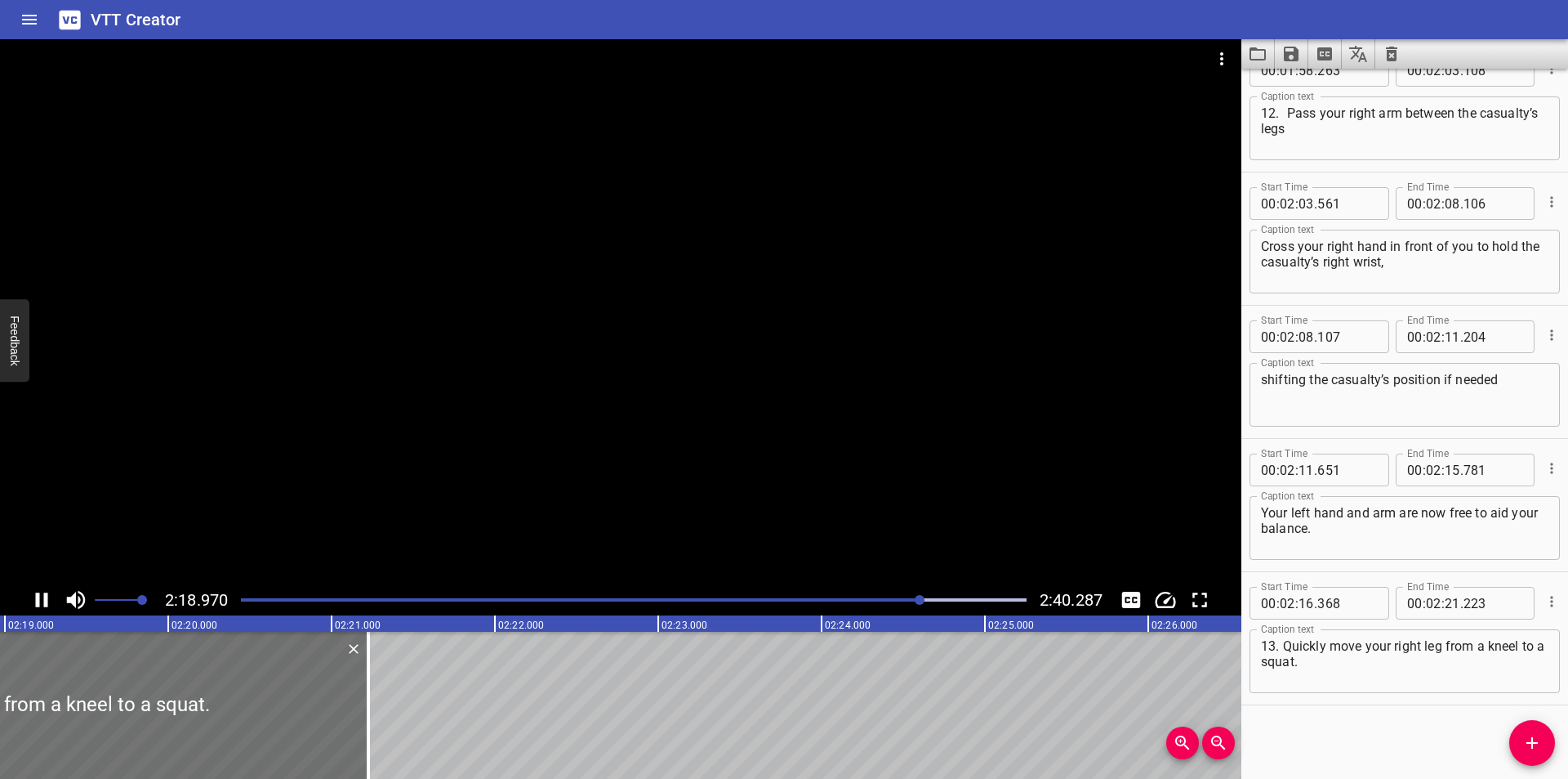
scroll to position [0, 22741]
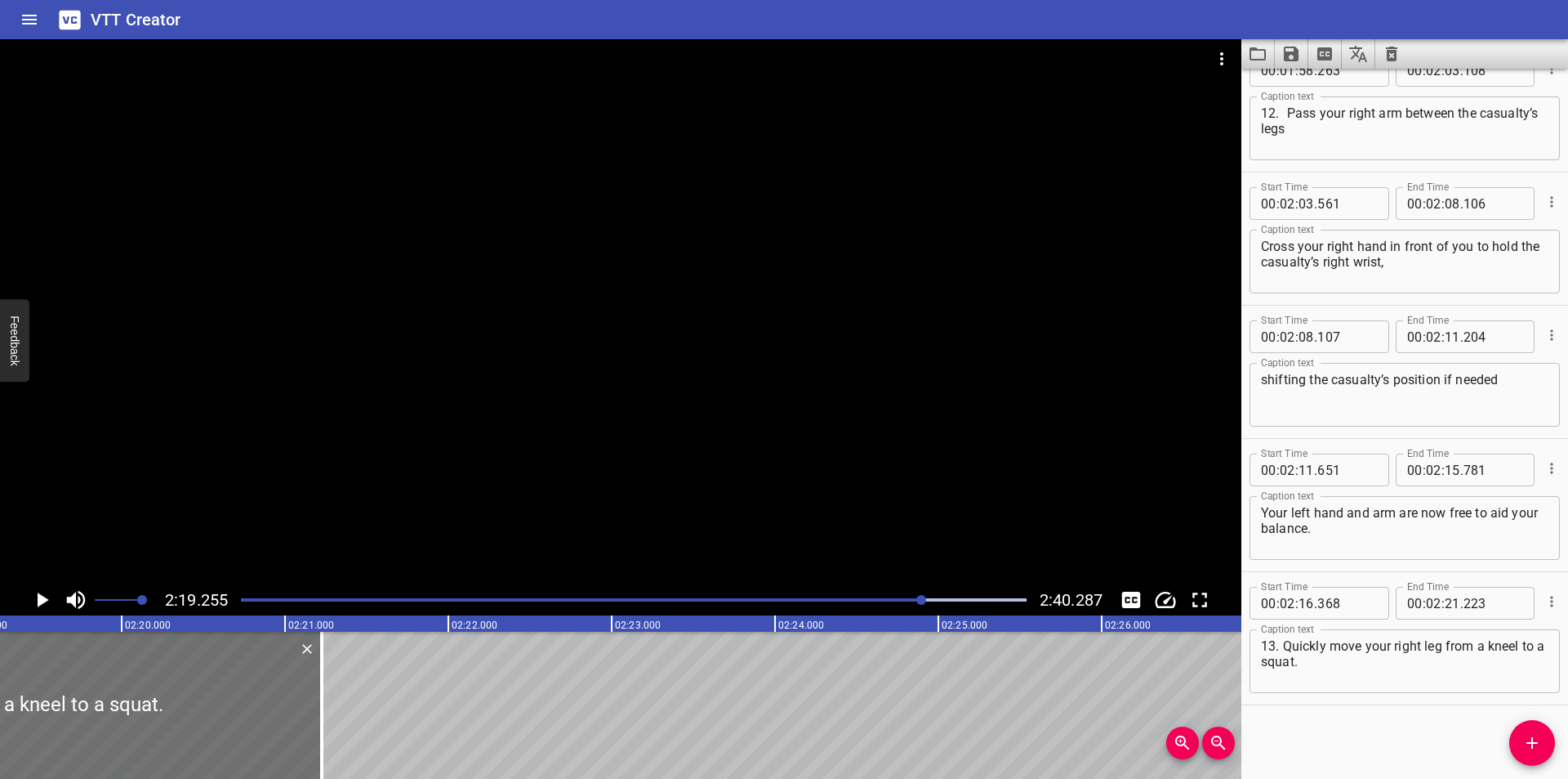
click at [454, 497] on div at bounding box center [620, 311] width 1241 height 545
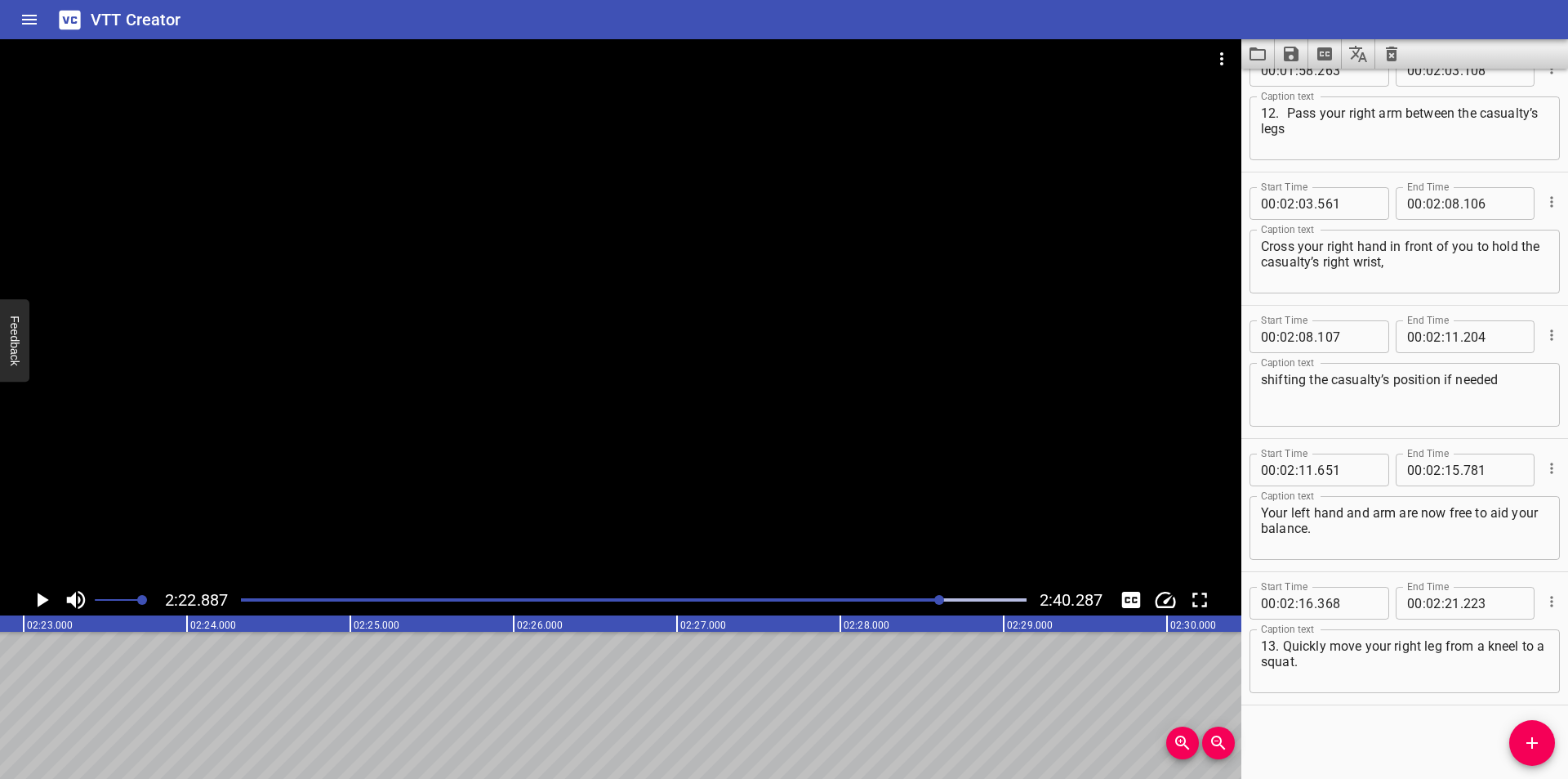
scroll to position [0, 23334]
click at [1544, 748] on span "Add Cue" at bounding box center [1531, 742] width 45 height 20
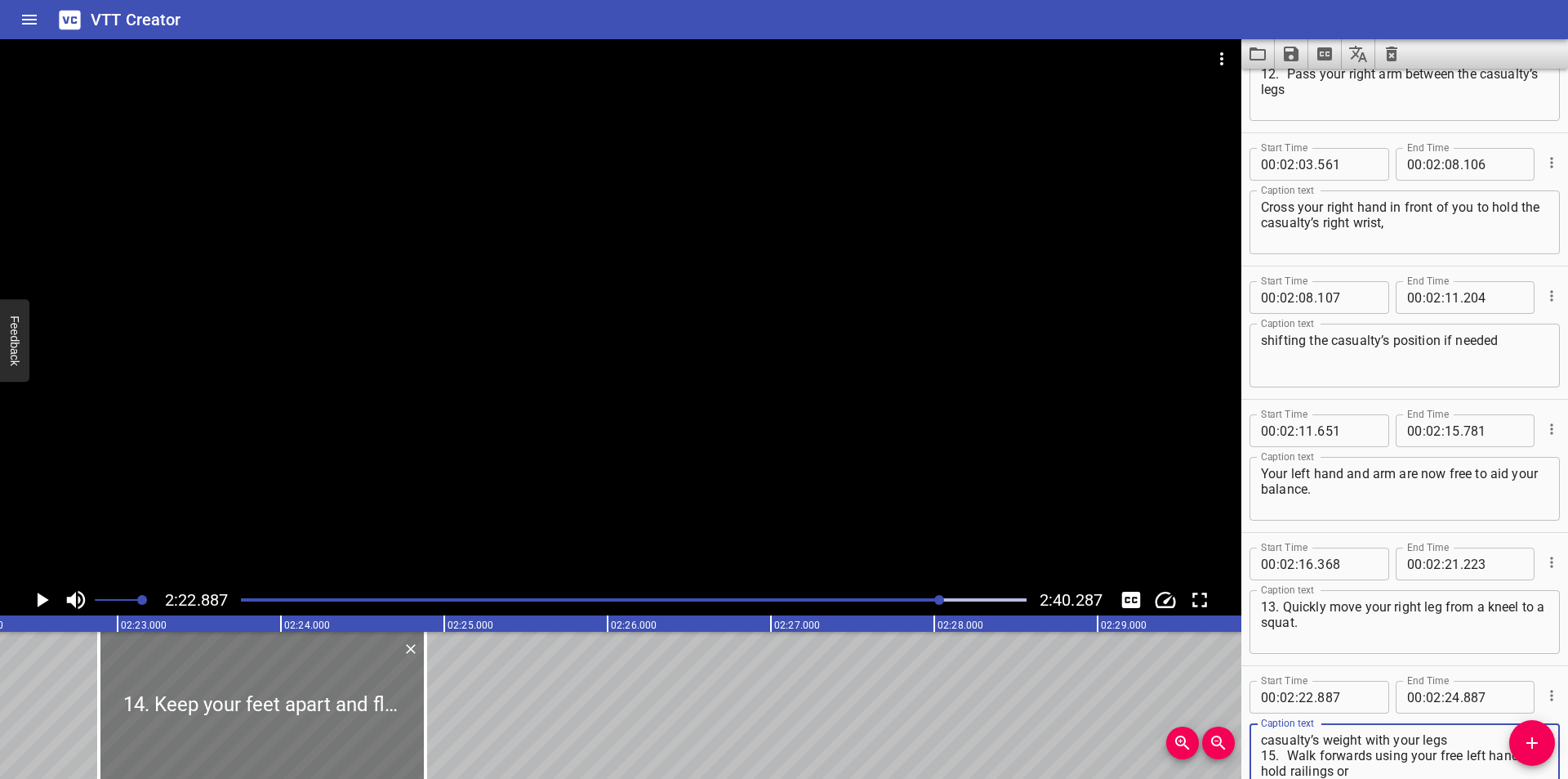
scroll to position [0, 23171]
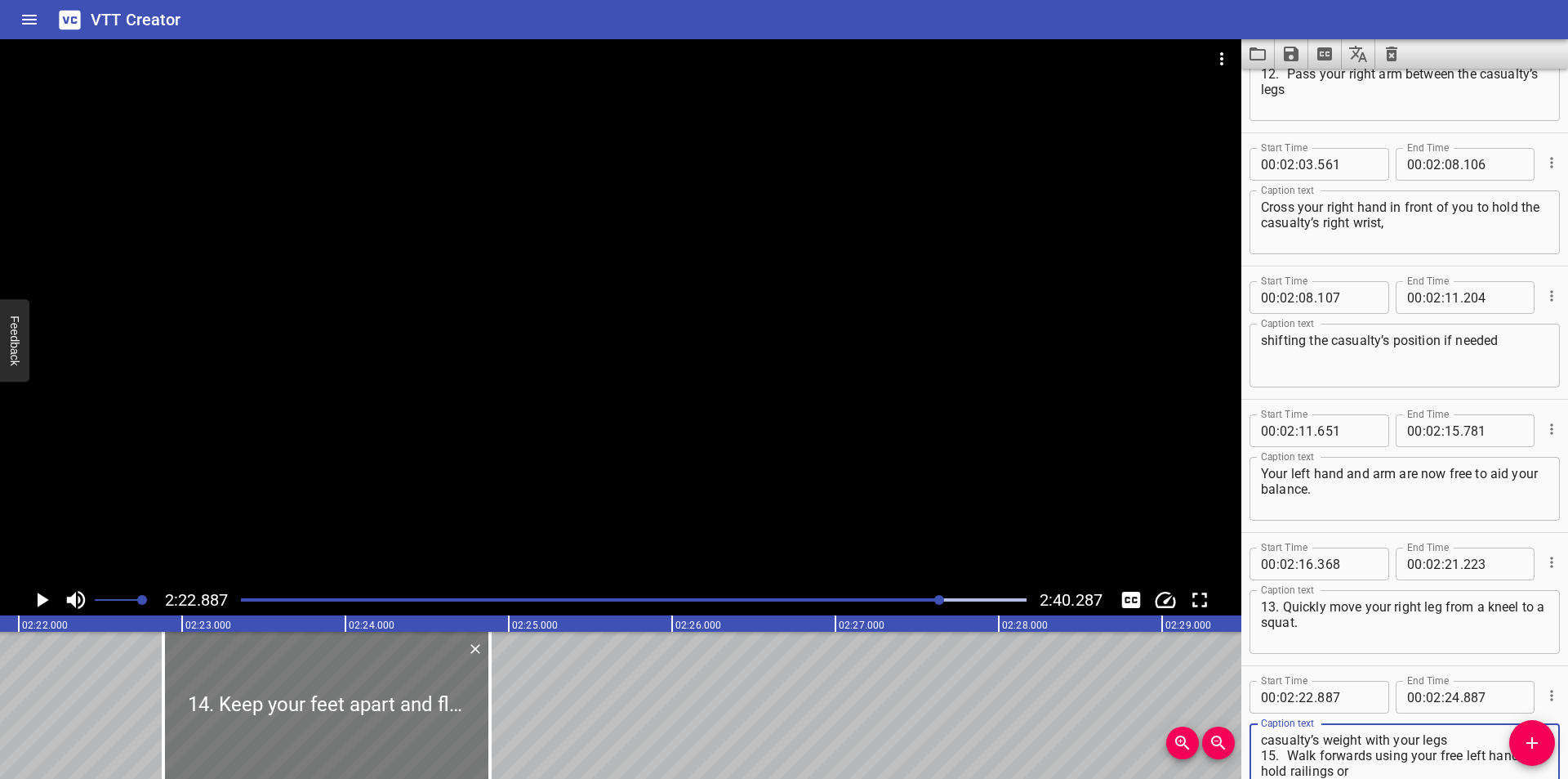
type textarea "14. Keep your feet apart and flat on the deck Slowly stand, keep your back stra…"
drag, startPoint x: 308, startPoint y: 736, endPoint x: 286, endPoint y: 738, distance: 22.1
click at [287, 738] on div at bounding box center [306, 705] width 327 height 147
type input "752"
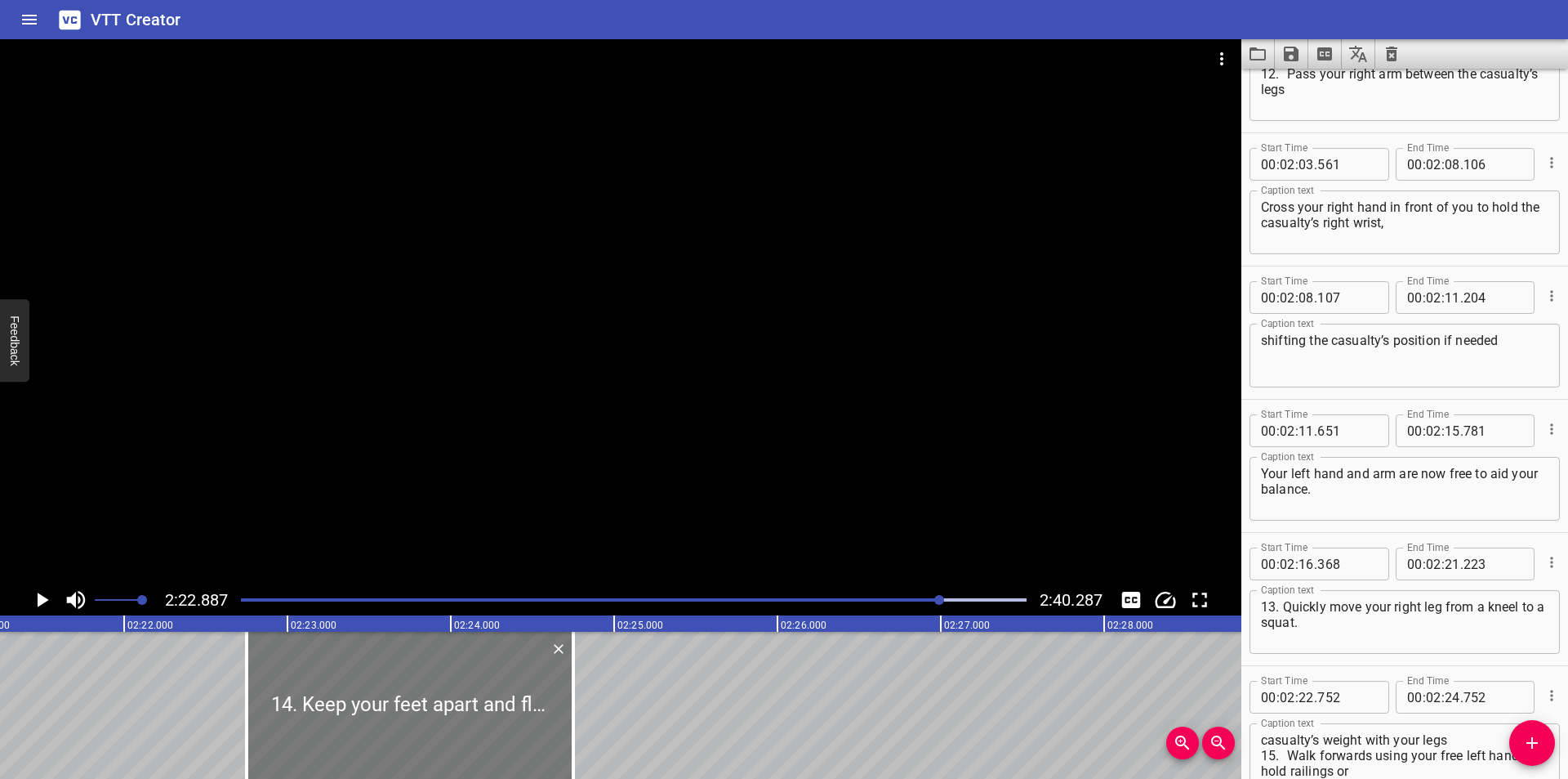
scroll to position [0, 23063]
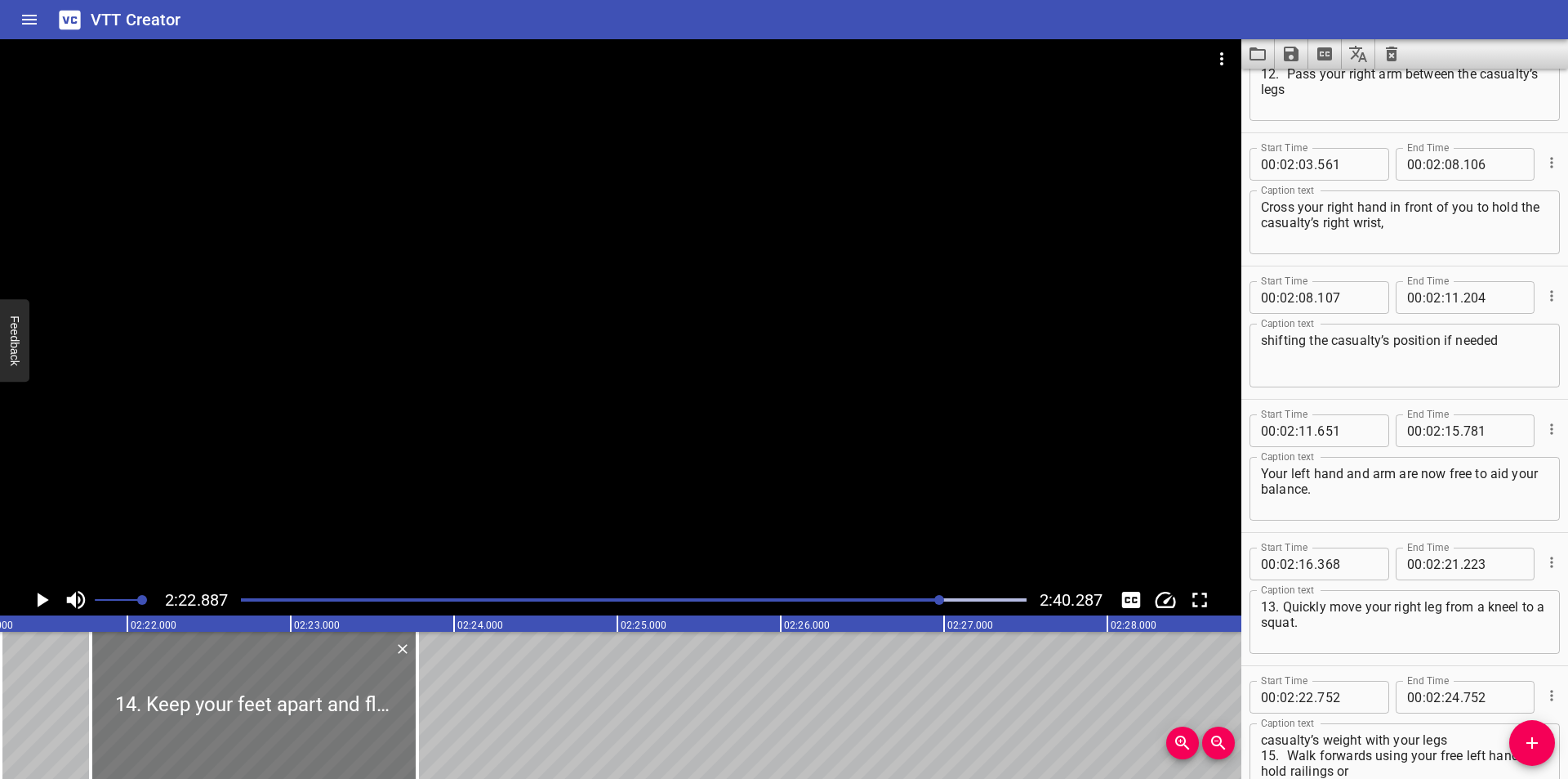
drag, startPoint x: 367, startPoint y: 719, endPoint x: 226, endPoint y: 733, distance: 141.7
click at [226, 733] on div at bounding box center [254, 705] width 327 height 147
type input "21"
type input "777"
type input "23"
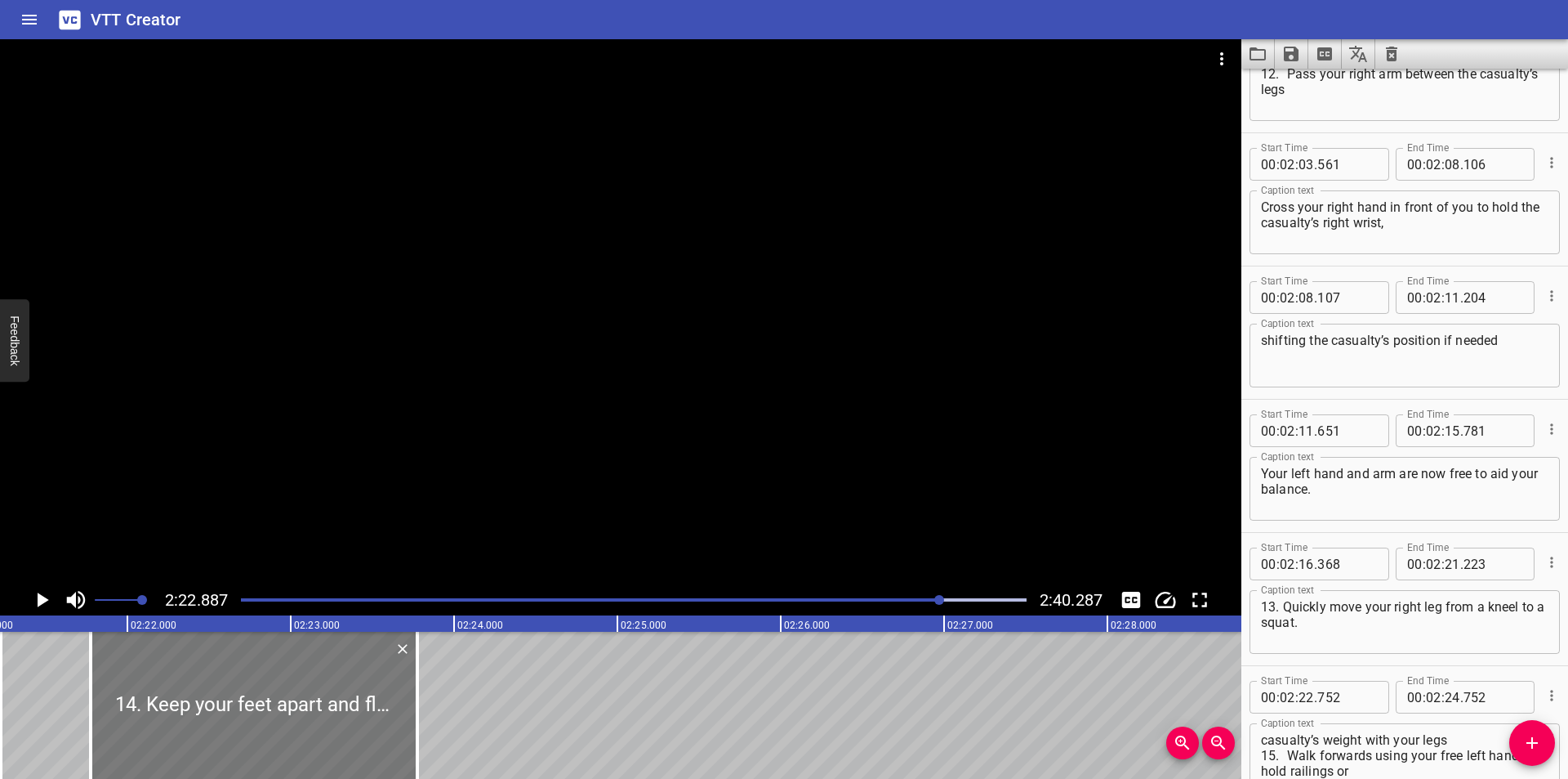
type input "777"
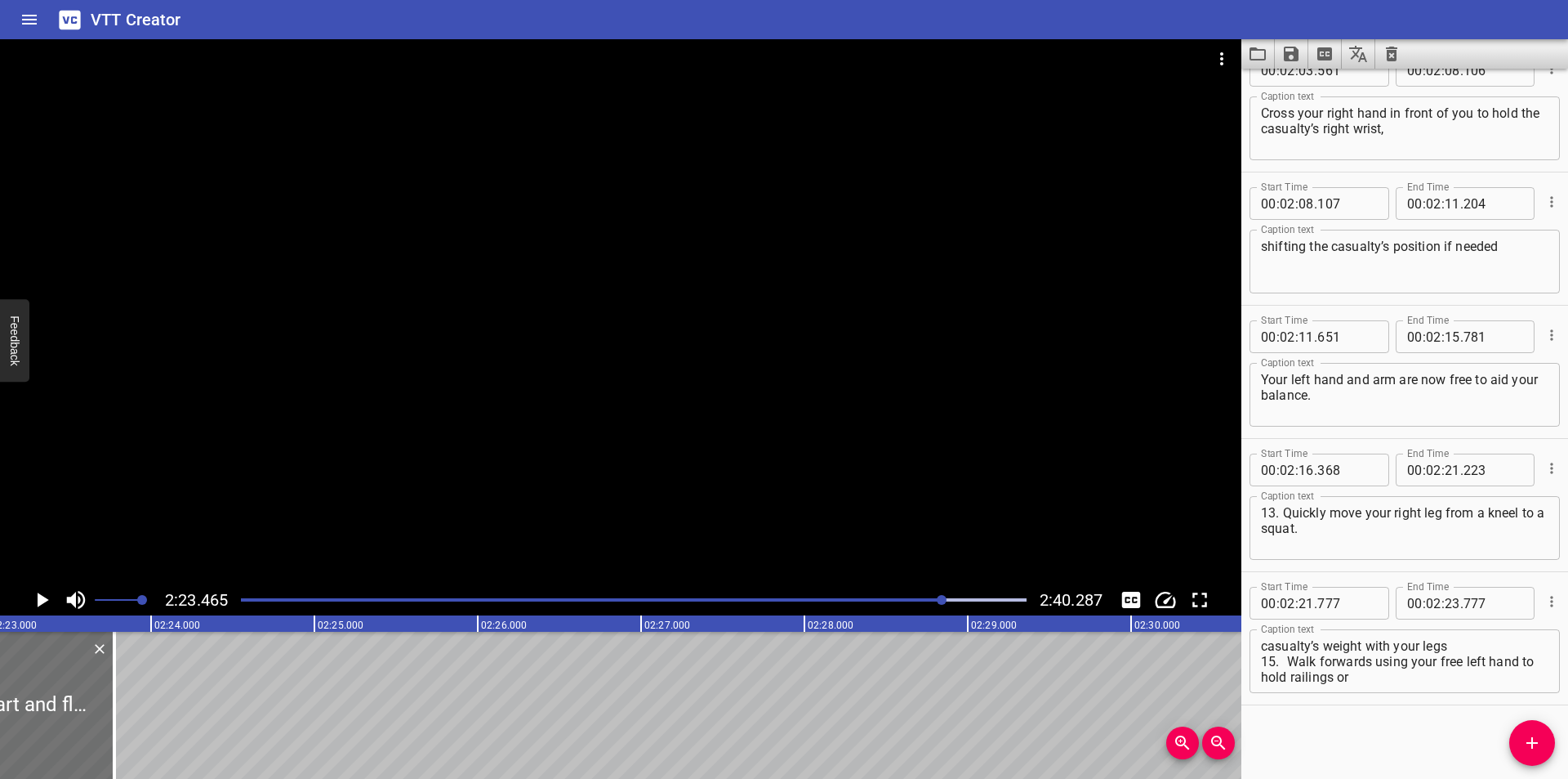
scroll to position [0, 23429]
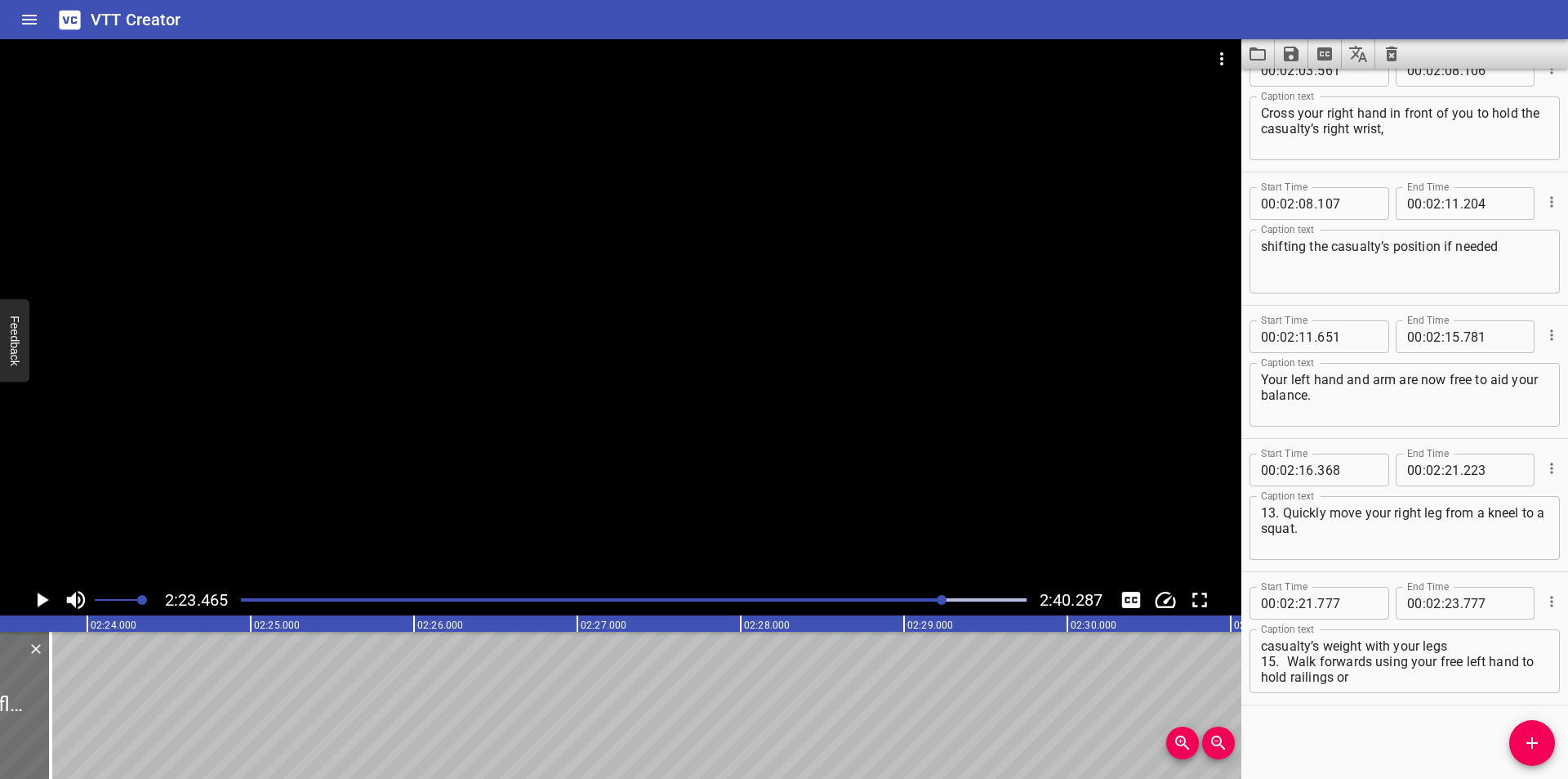
click at [1298, 716] on div "Start Time 00 : 00 : 00 . 000 Start Time End Time 00 : 00 : 04 . 820 End Time C…" at bounding box center [1404, 423] width 327 height 710
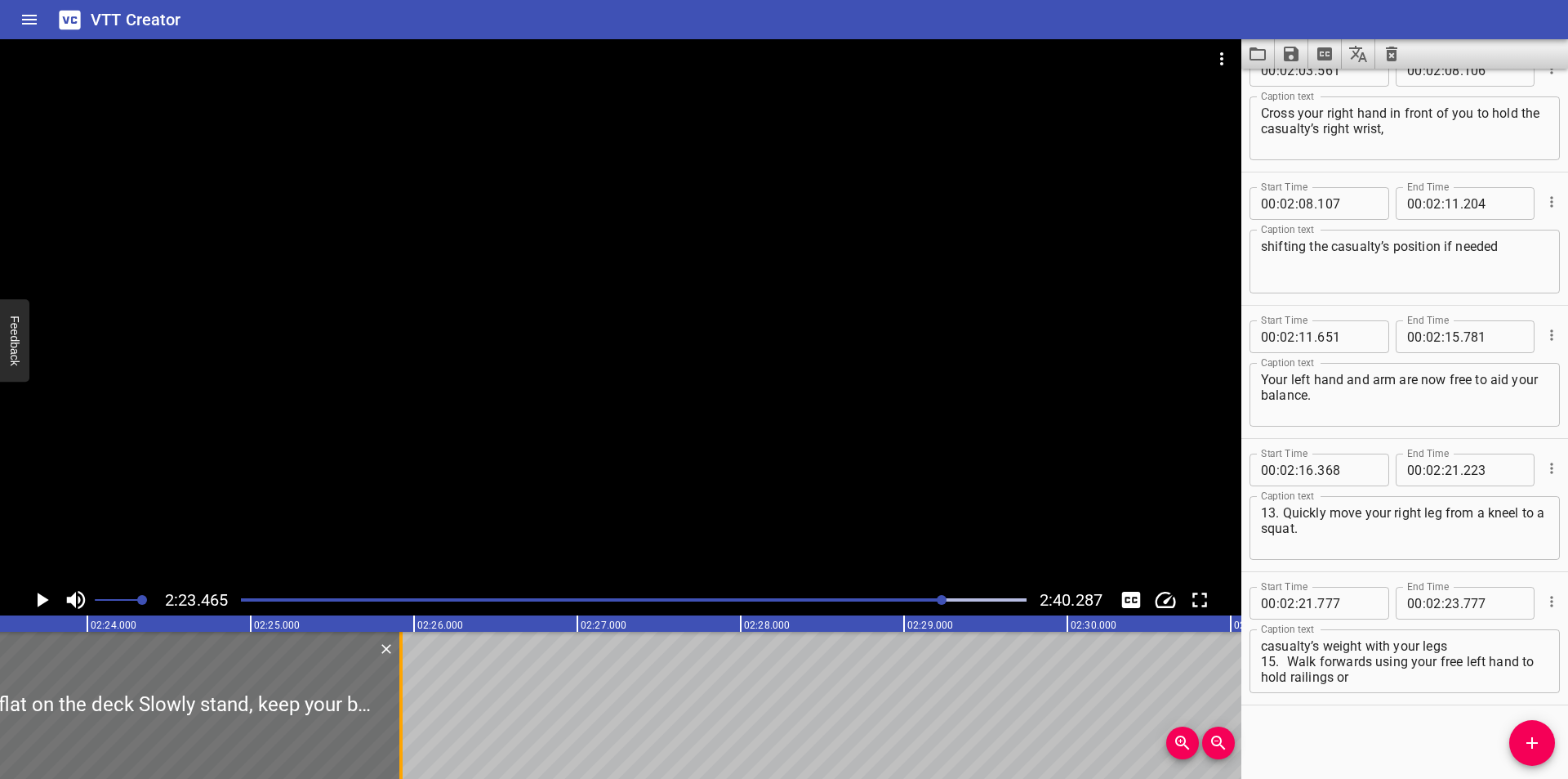
drag, startPoint x: 48, startPoint y: 732, endPoint x: 397, endPoint y: 710, distance: 349.7
click at [397, 710] on div at bounding box center [401, 705] width 17 height 147
type input "25"
type input "917"
click at [932, 598] on div "Play progress" at bounding box center [550, 599] width 785 height 3
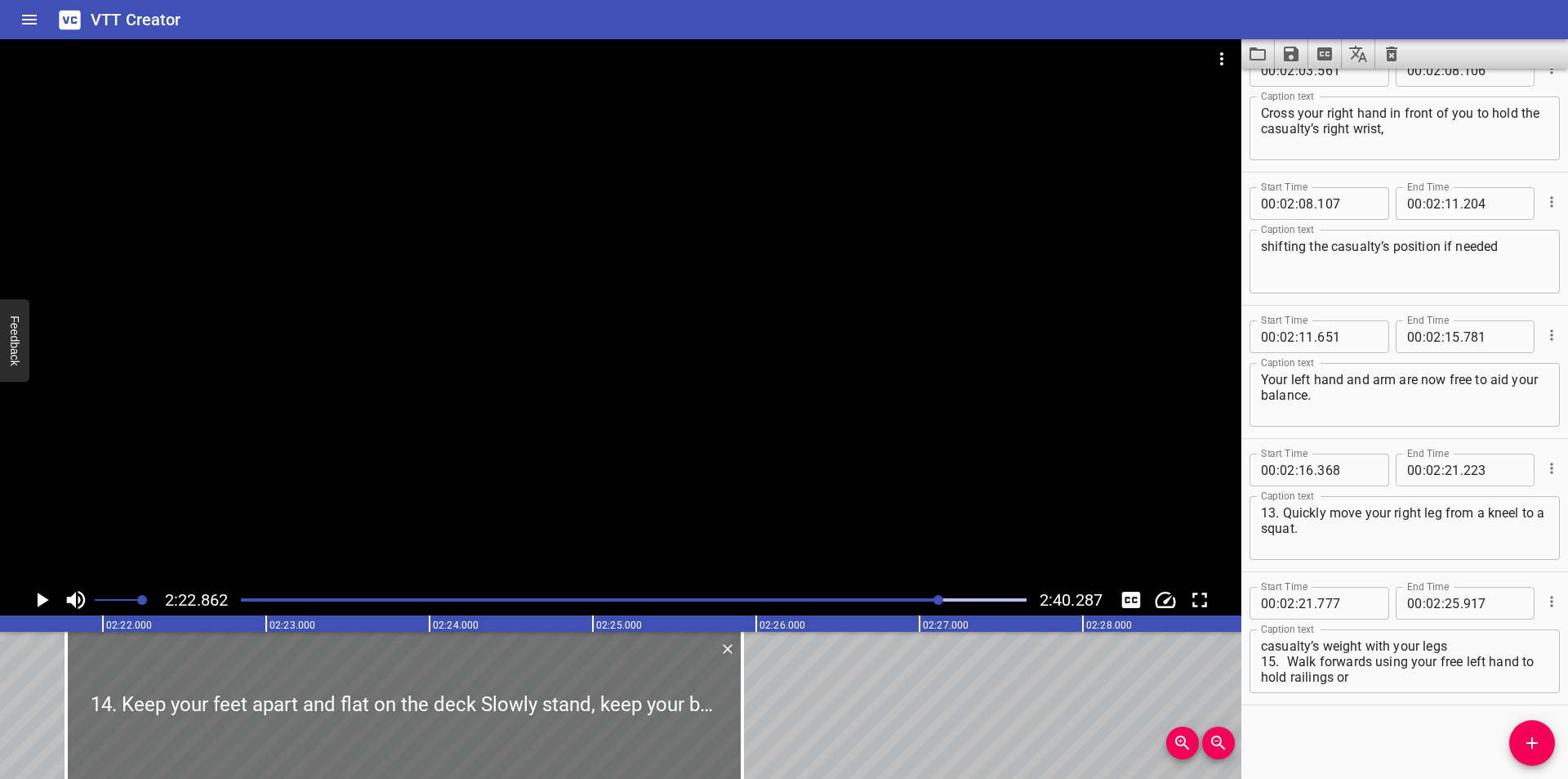
scroll to position [0, 23059]
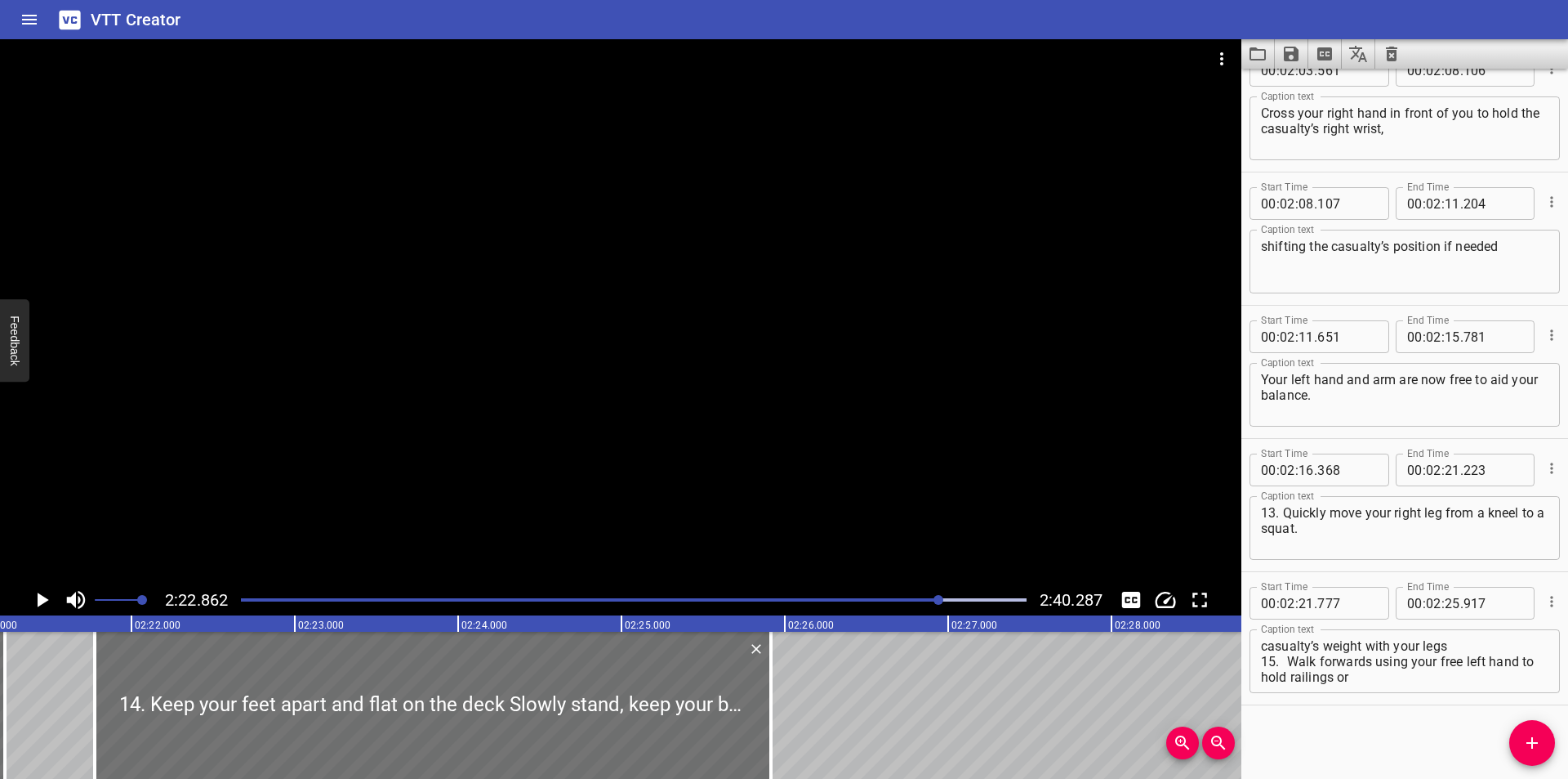
click at [585, 492] on div at bounding box center [620, 311] width 1241 height 545
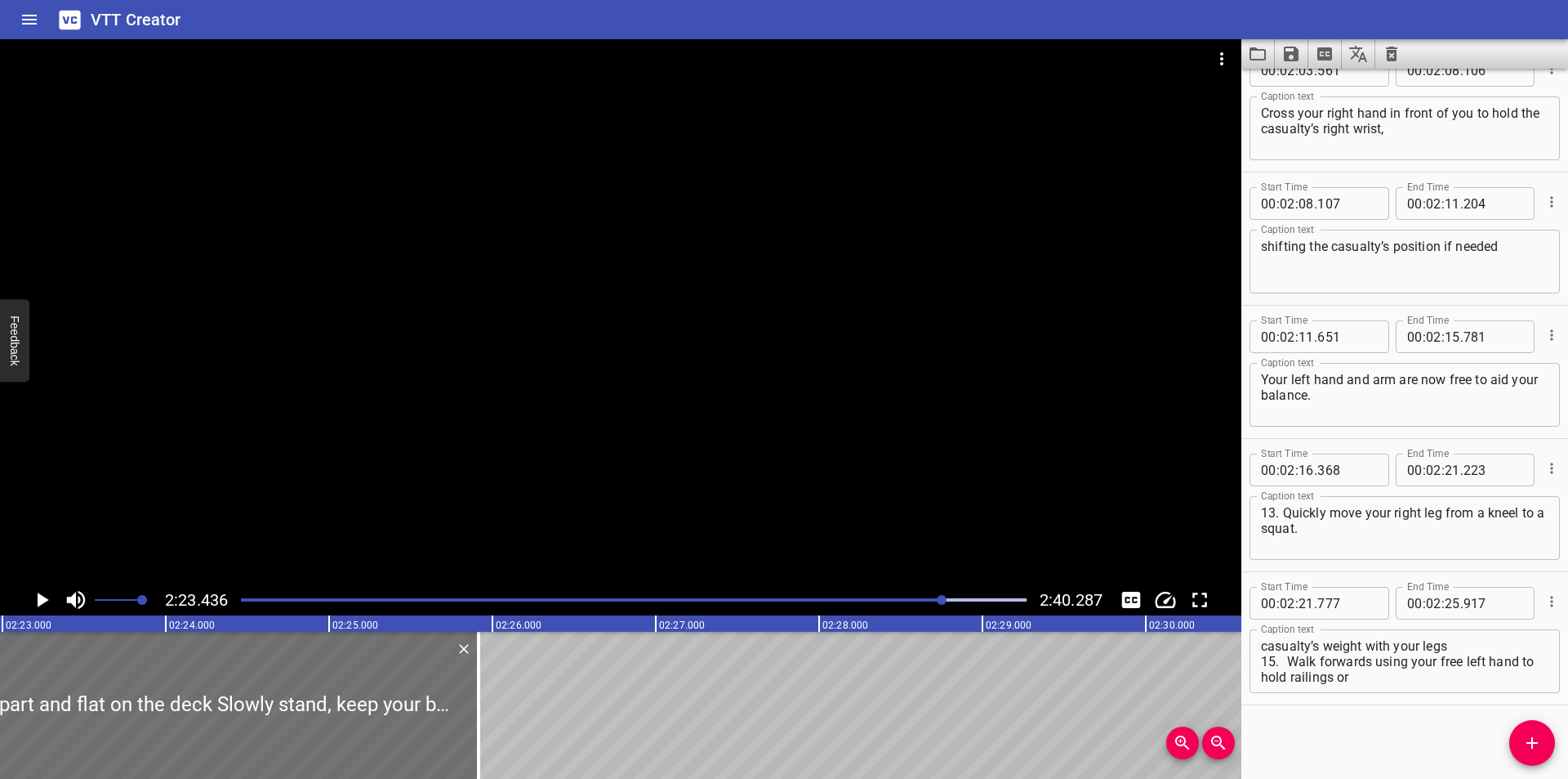
scroll to position [0, 23424]
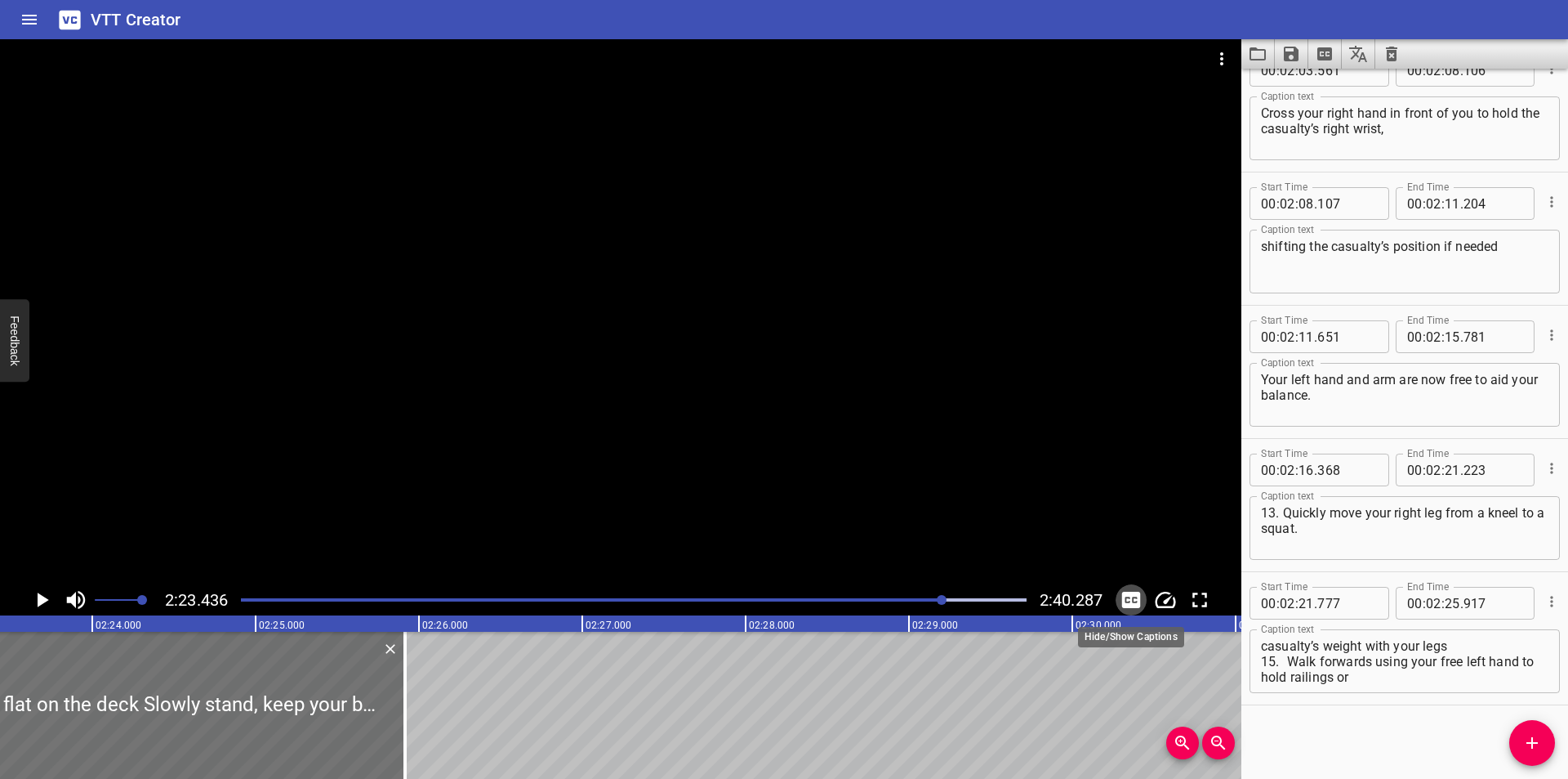
click at [1135, 598] on icon "Toggle captions" at bounding box center [1130, 599] width 25 height 25
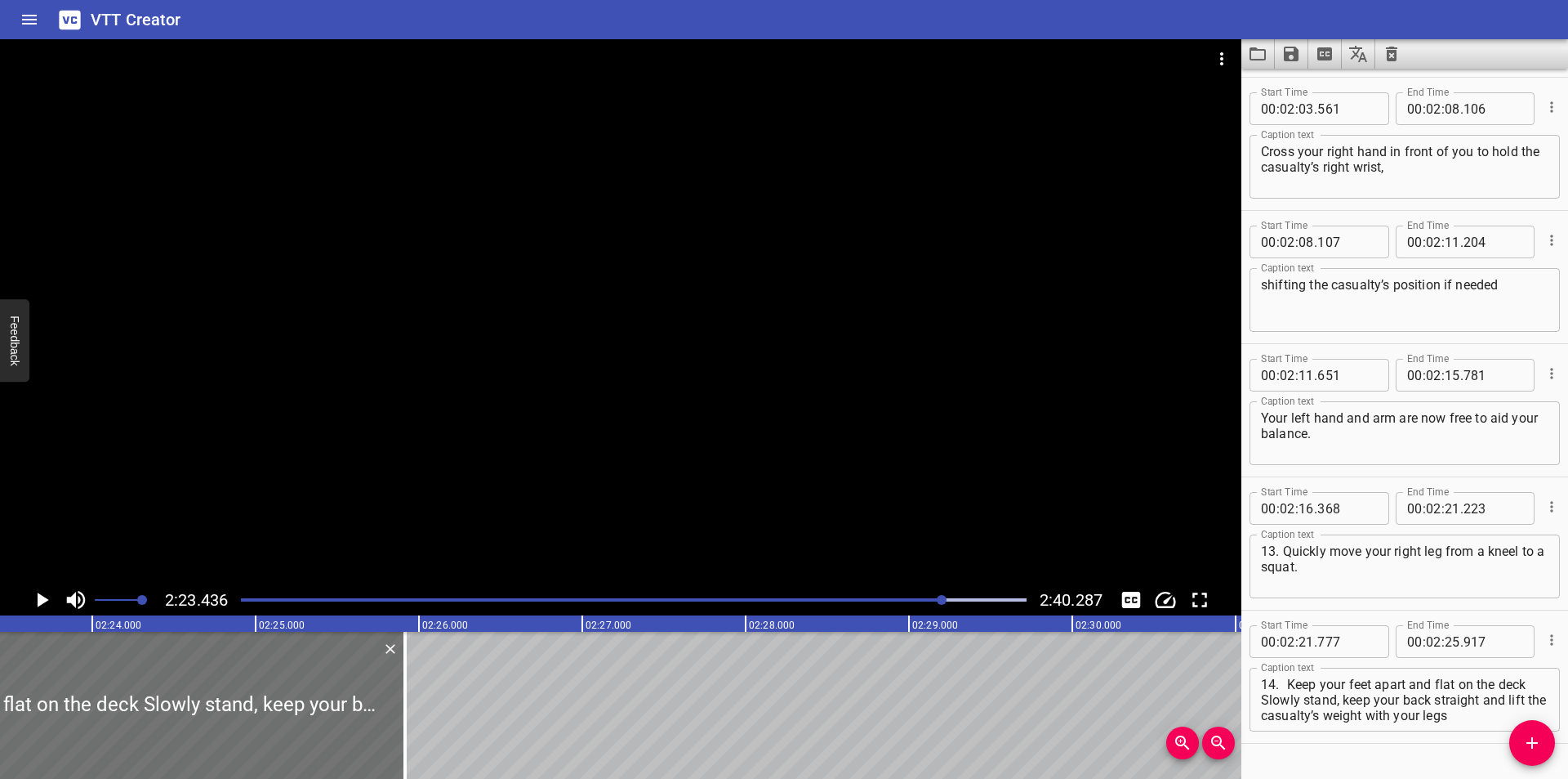
scroll to position [3973, 0]
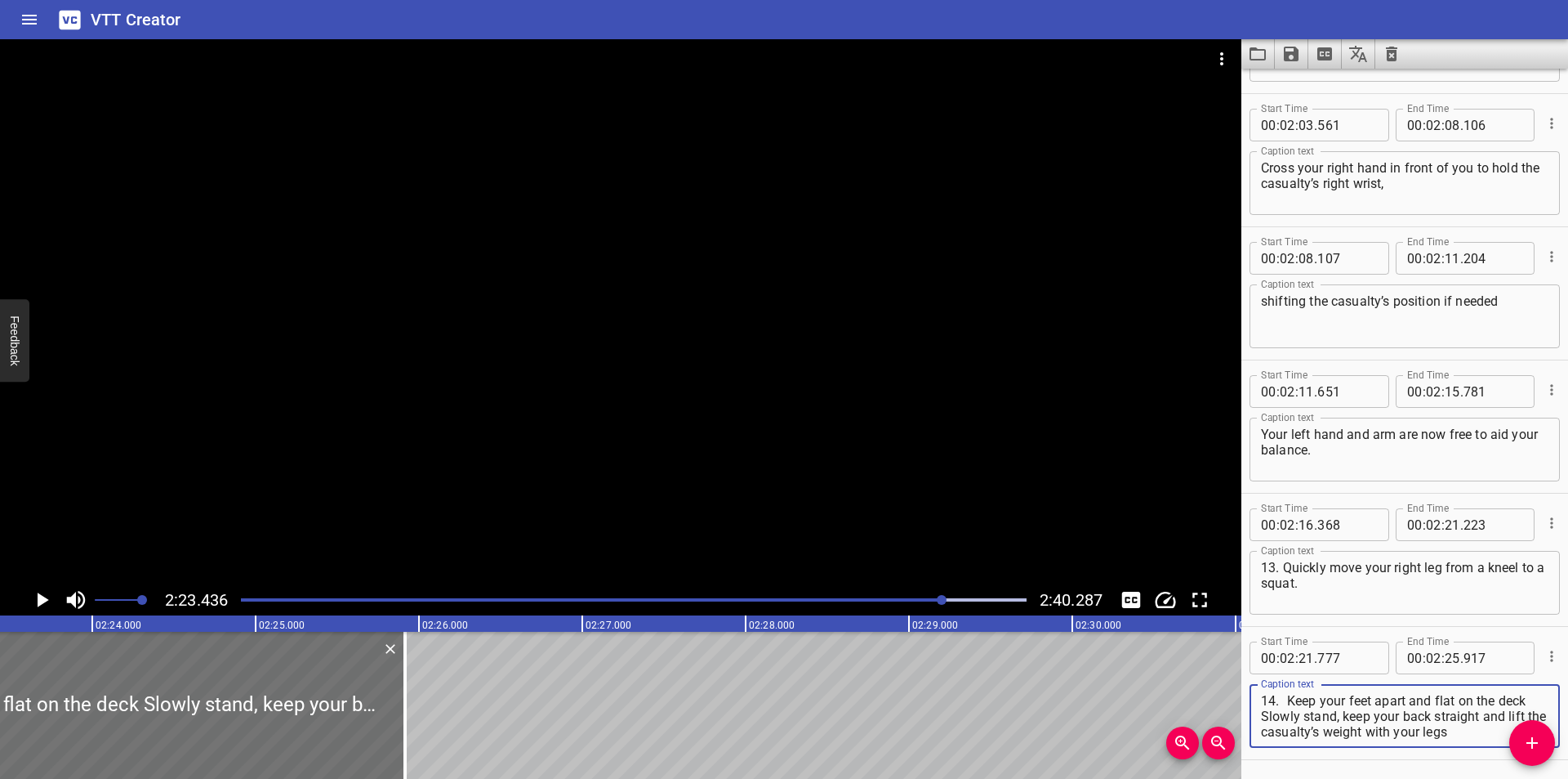
click at [1286, 697] on textarea "14. Keep your feet apart and flat on the deck Slowly stand, keep your back stra…" at bounding box center [1404, 716] width 288 height 46
type textarea "14. Keep your feet apart and flat on the deck Slowly stand, keep your back stra…"
click at [614, 408] on div at bounding box center [620, 311] width 1241 height 545
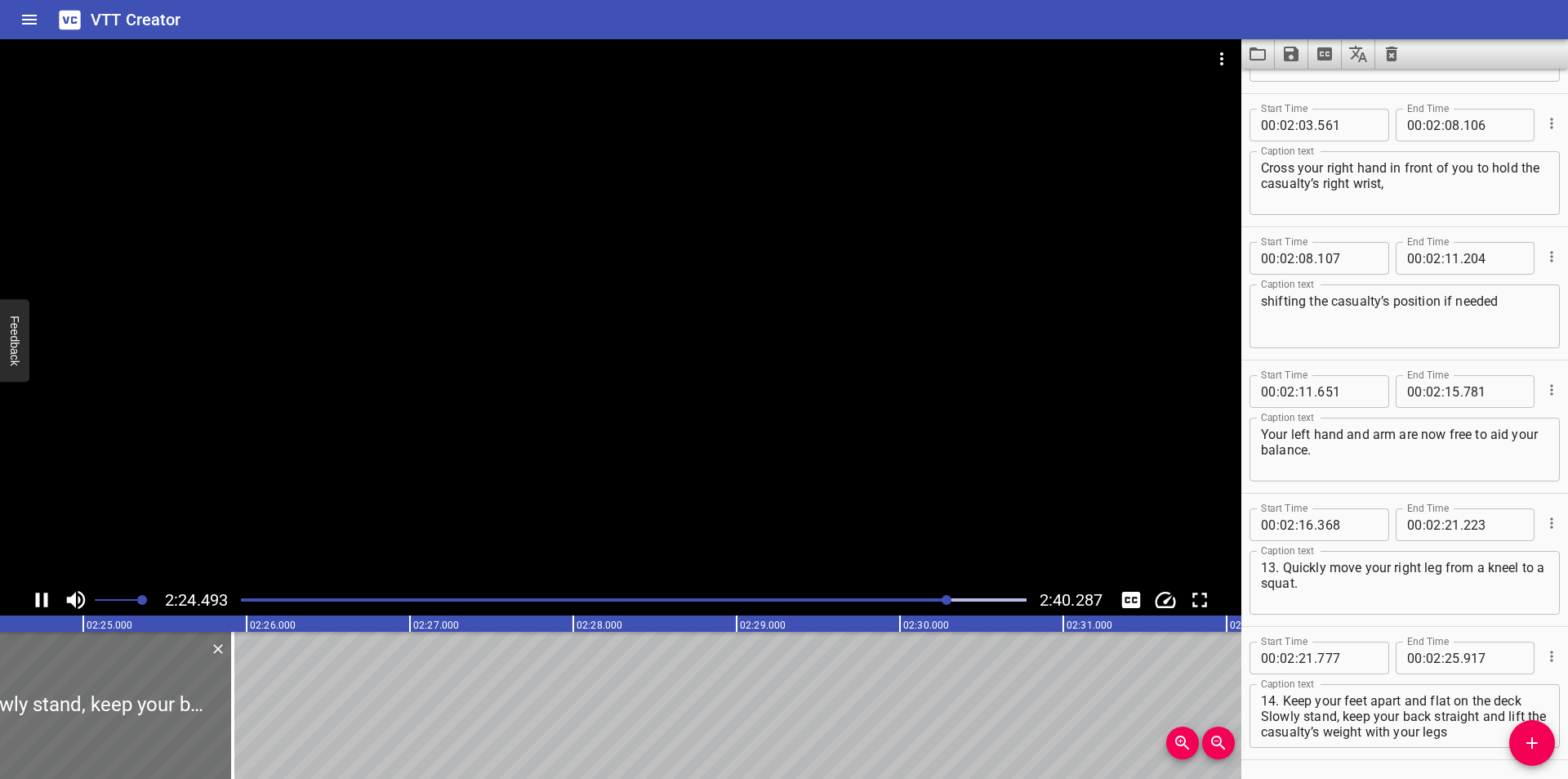
click at [639, 454] on div at bounding box center [620, 311] width 1241 height 545
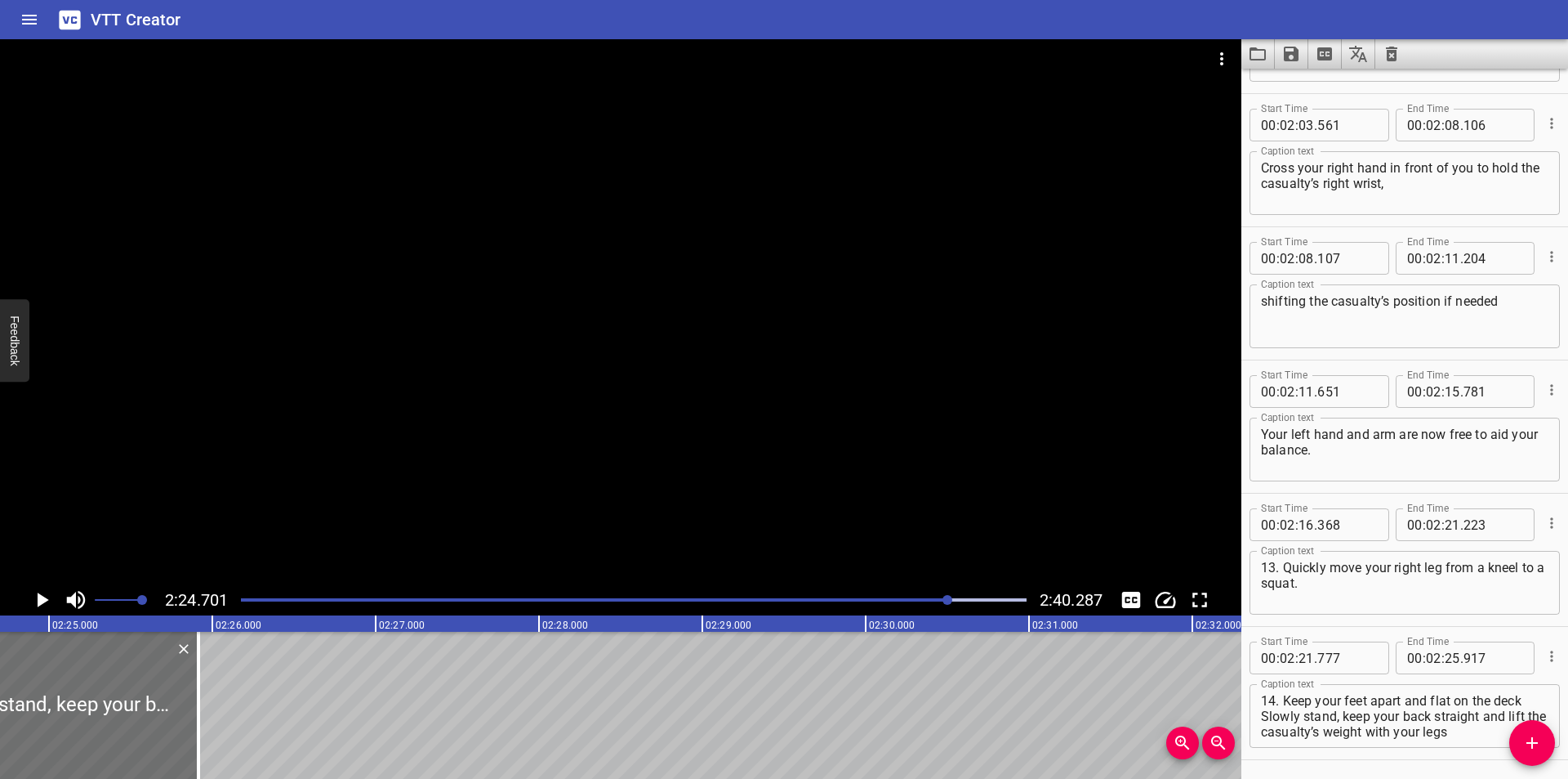
click at [637, 454] on div at bounding box center [620, 311] width 1241 height 545
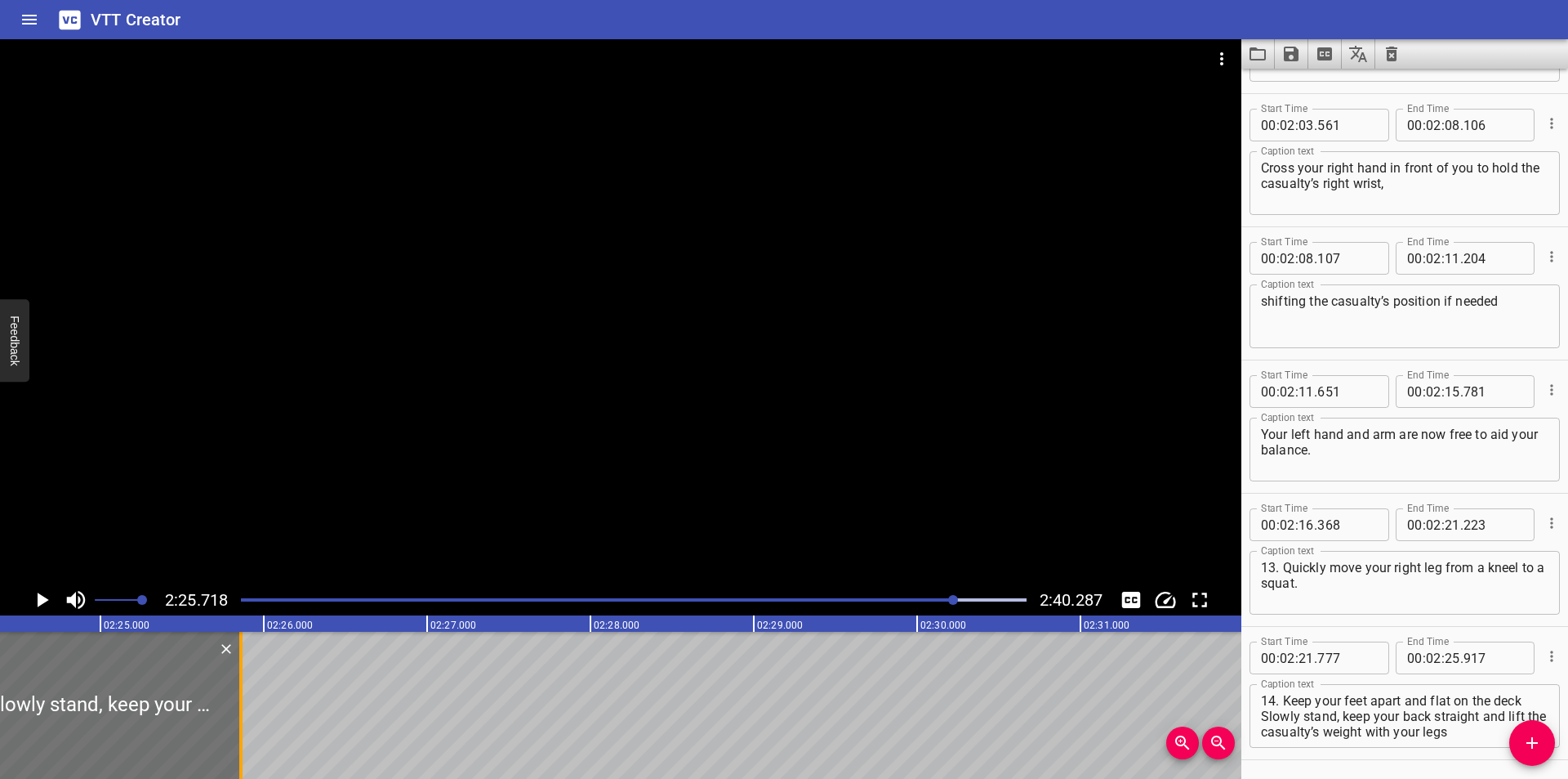
drag, startPoint x: 247, startPoint y: 729, endPoint x: 237, endPoint y: 730, distance: 10.0
click at [238, 735] on div at bounding box center [241, 705] width 17 height 147
type input "862"
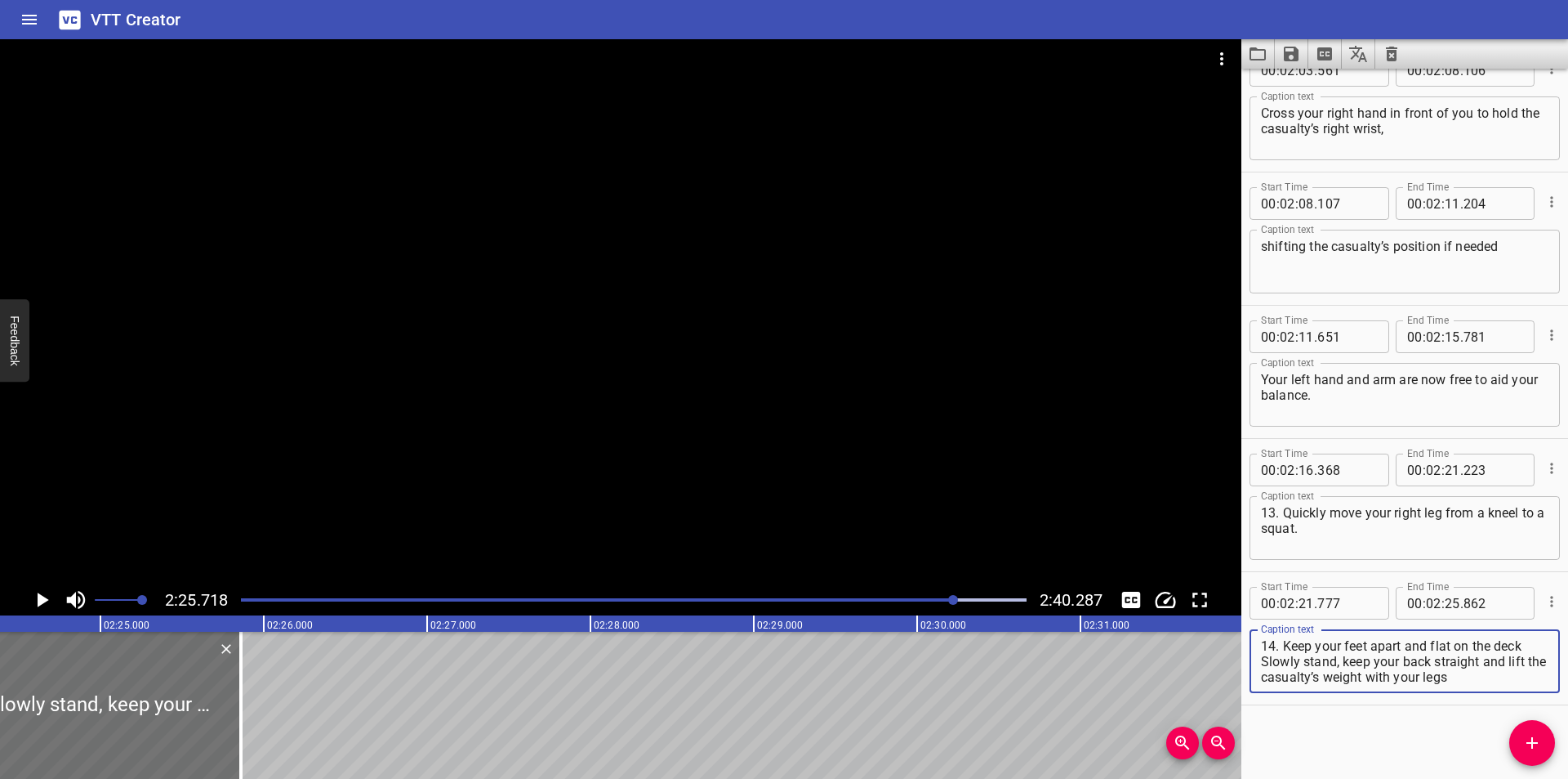
scroll to position [31, 0]
drag, startPoint x: 1261, startPoint y: 661, endPoint x: 1510, endPoint y: 728, distance: 257.9
click at [1510, 728] on div "Start Time 00 : 00 : 00 . 000 Start Time End Time 00 : 00 : 04 . 820 End Time C…" at bounding box center [1404, 423] width 327 height 710
type textarea "14. Keep your feet apart and flat on the deck"
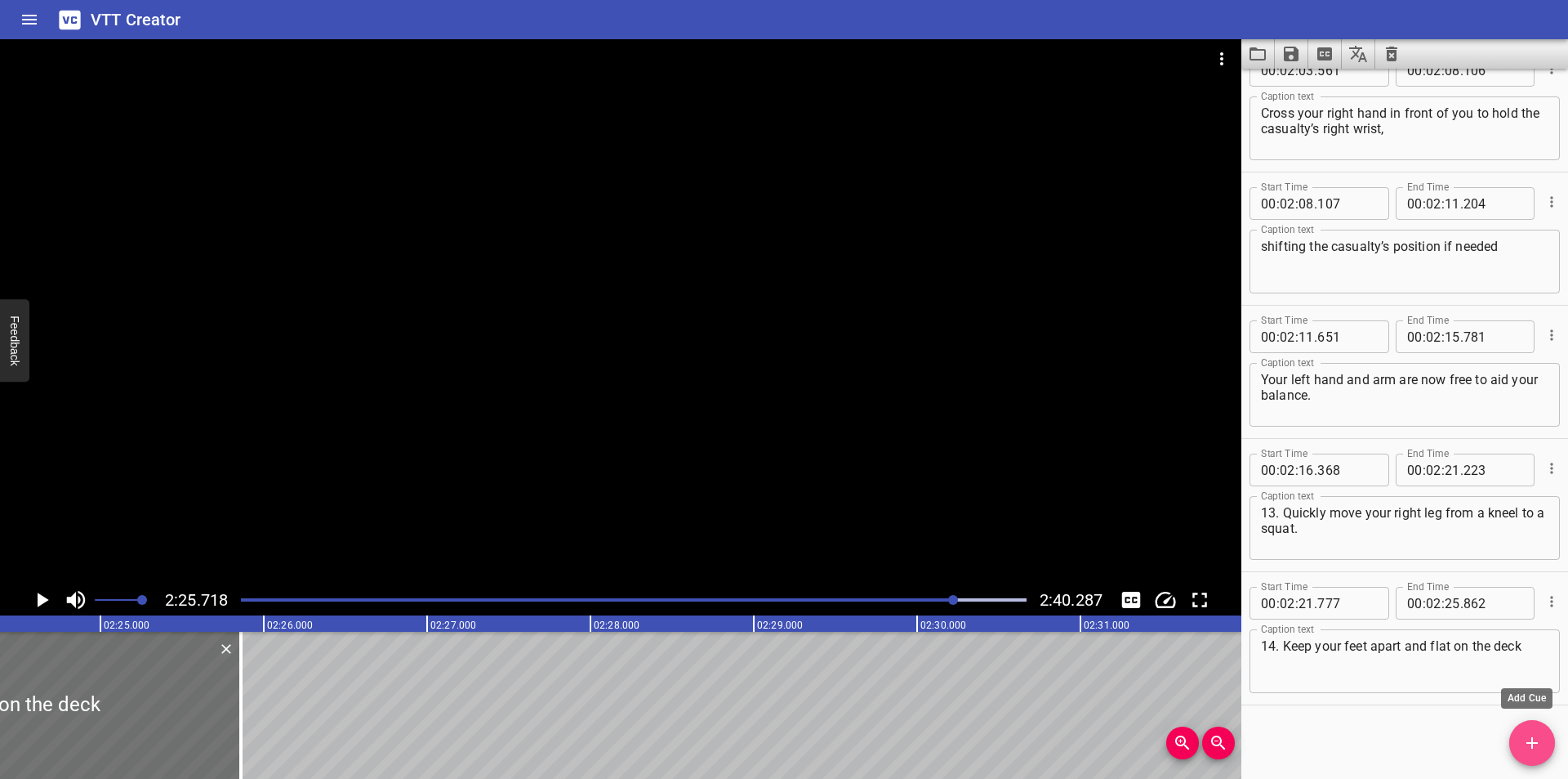
click at [1528, 738] on icon "Add Cue" at bounding box center [1531, 742] width 20 height 20
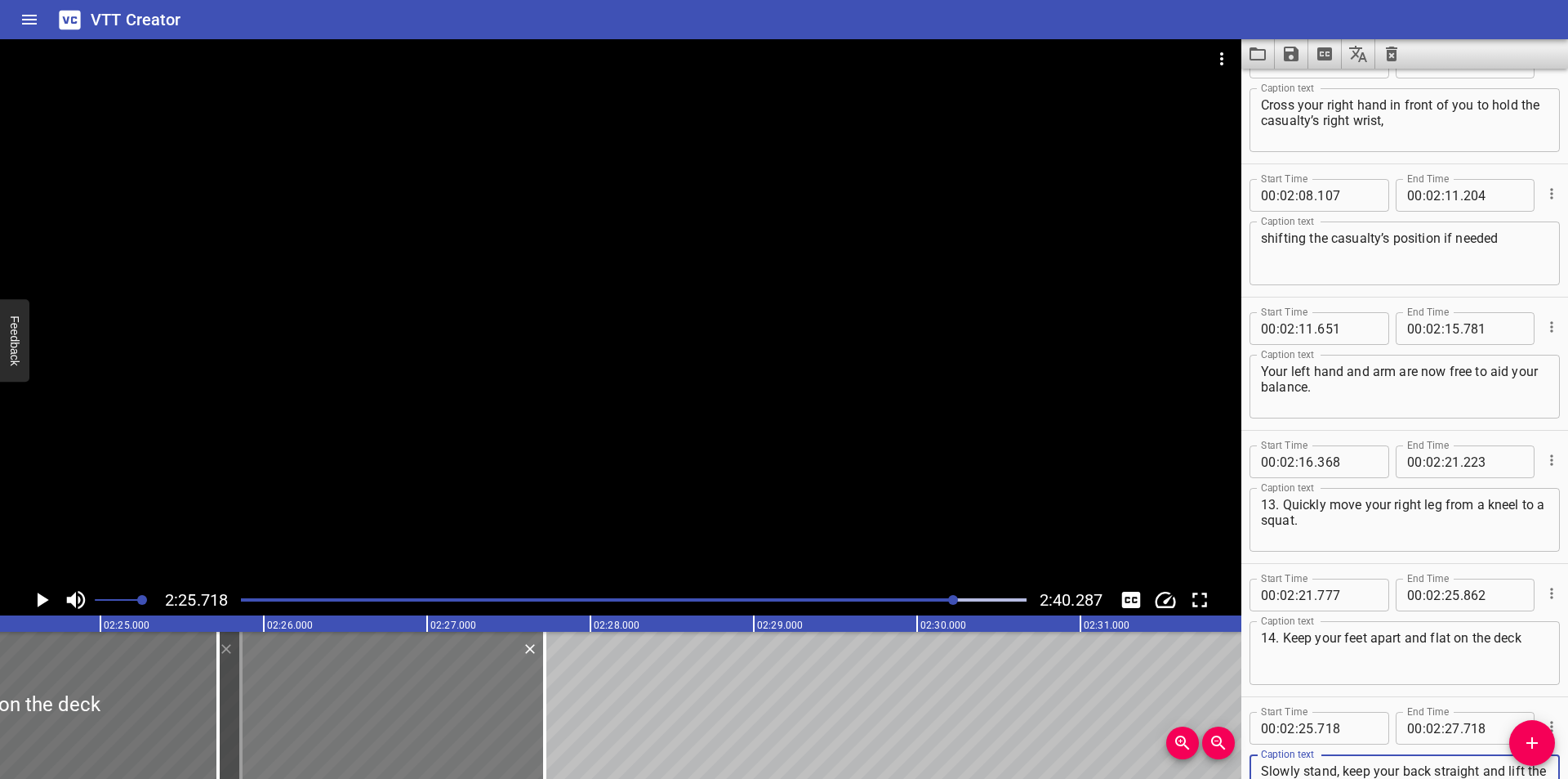
scroll to position [16, 0]
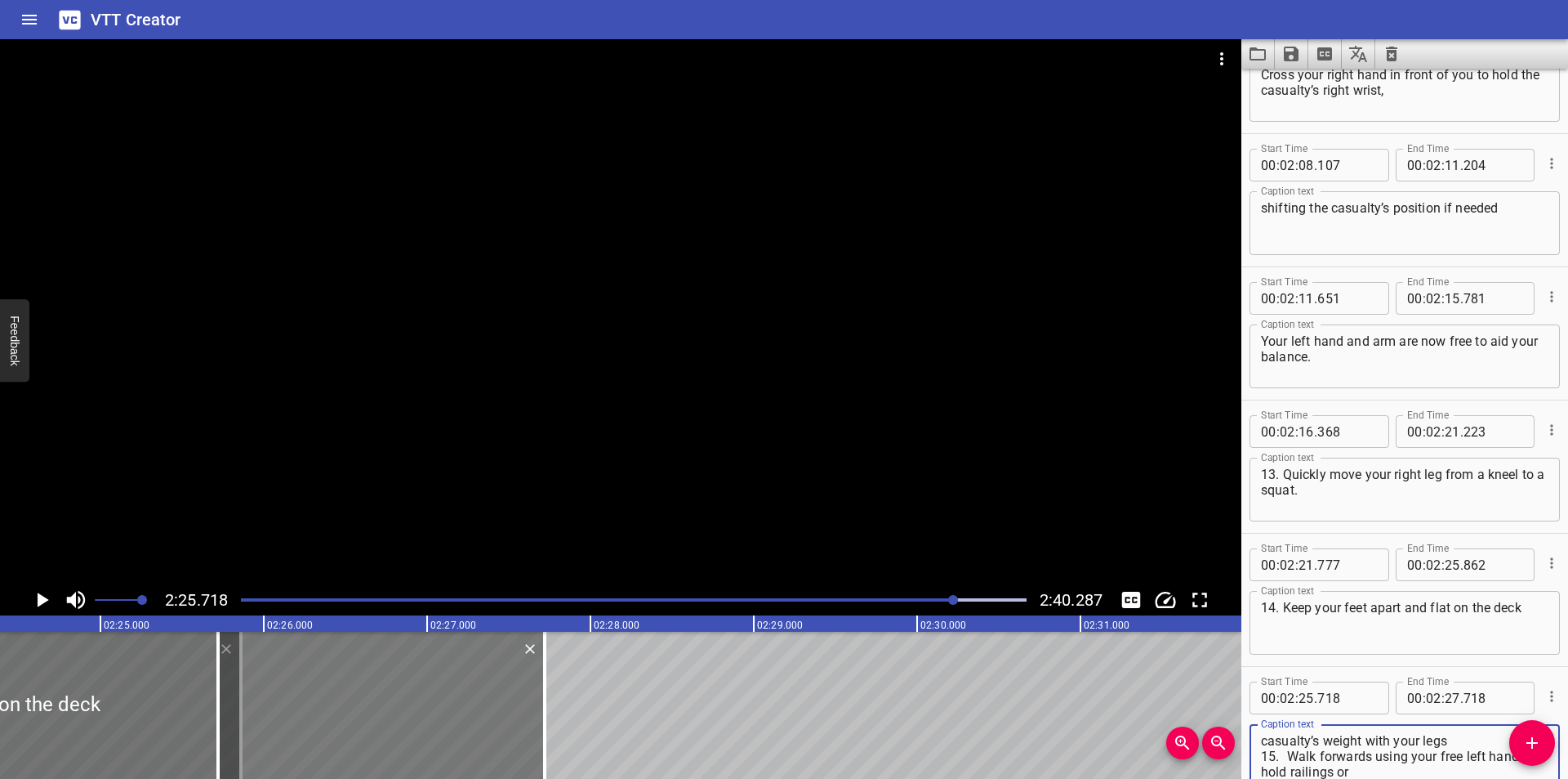
type textarea "Slowly stand, keep your back straight and lift the casualty’s weight with your …"
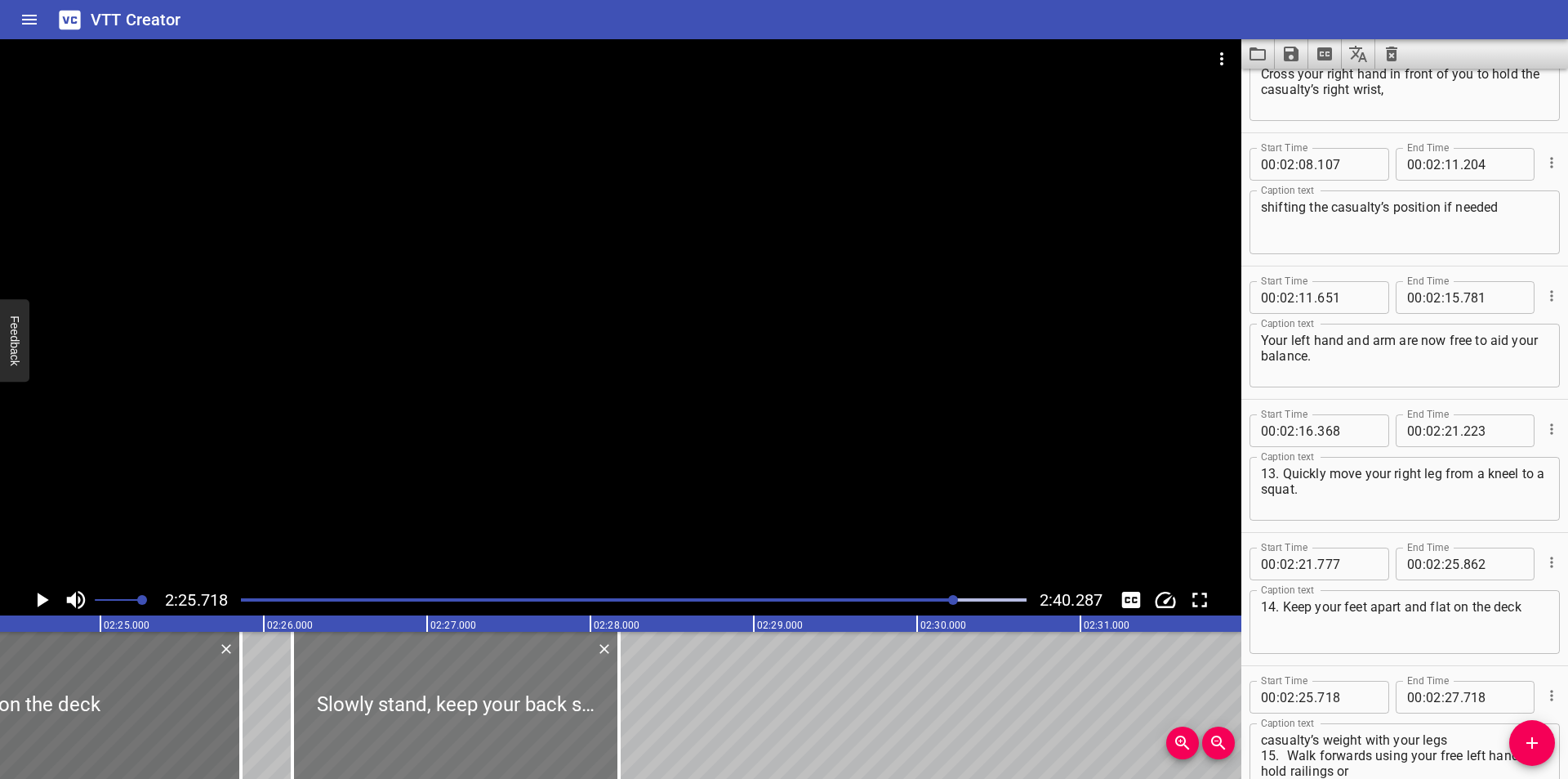
drag, startPoint x: 557, startPoint y: 715, endPoint x: 672, endPoint y: 719, distance: 115.1
click at [619, 718] on div at bounding box center [455, 705] width 327 height 147
type input "26"
type input "833"
type input "28"
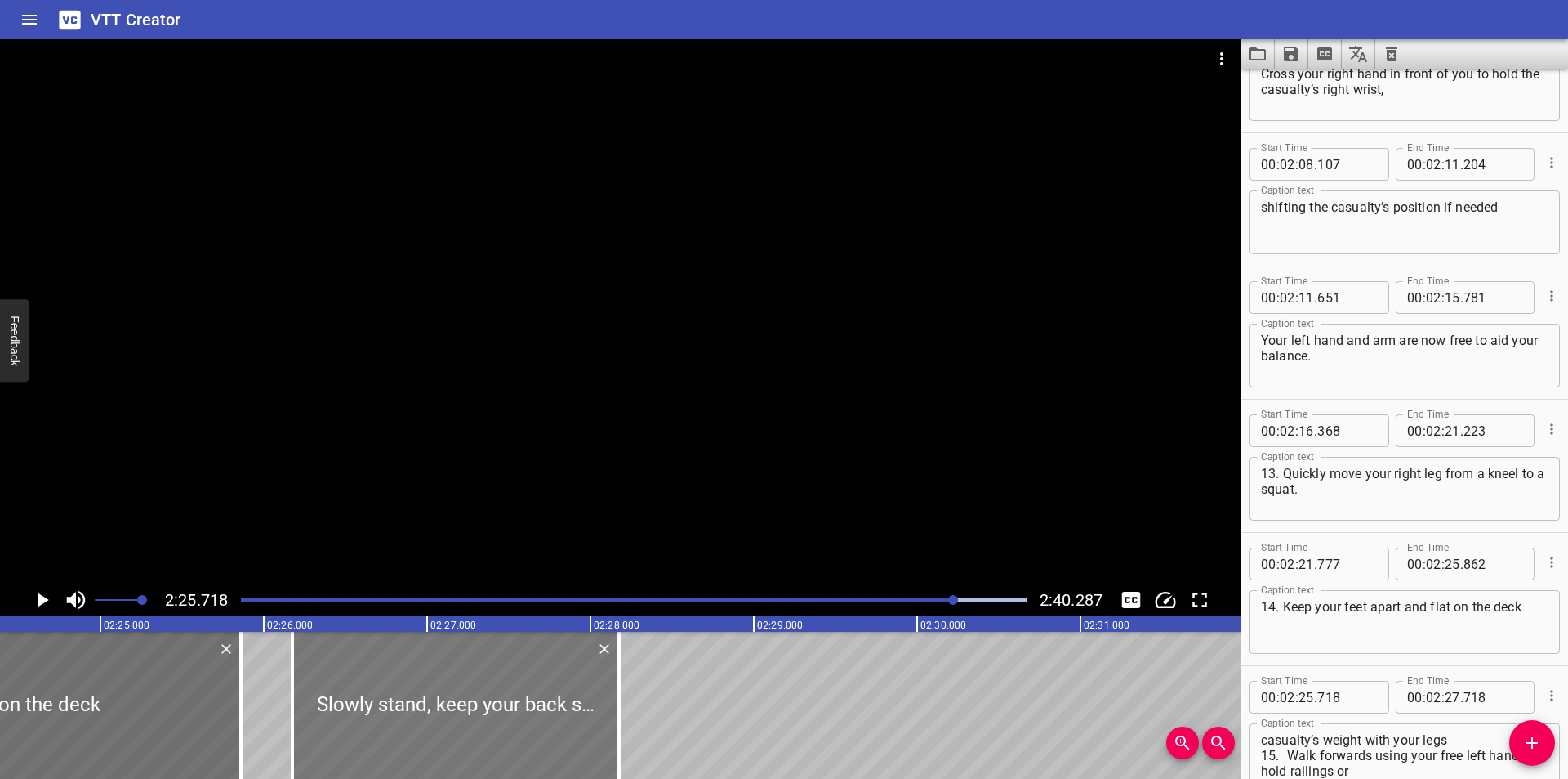
type input "833"
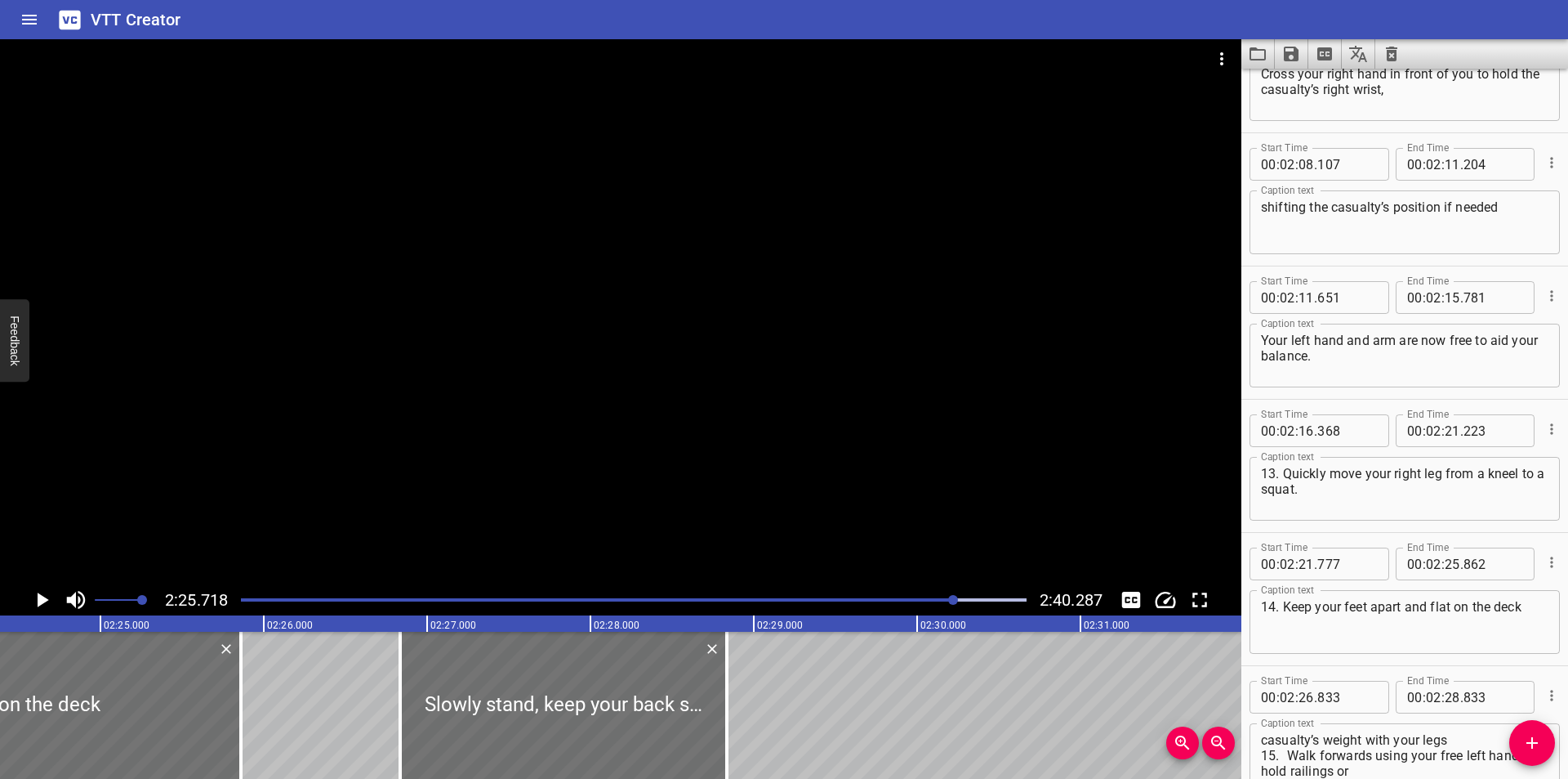
click at [917, 595] on div at bounding box center [633, 599] width 805 height 23
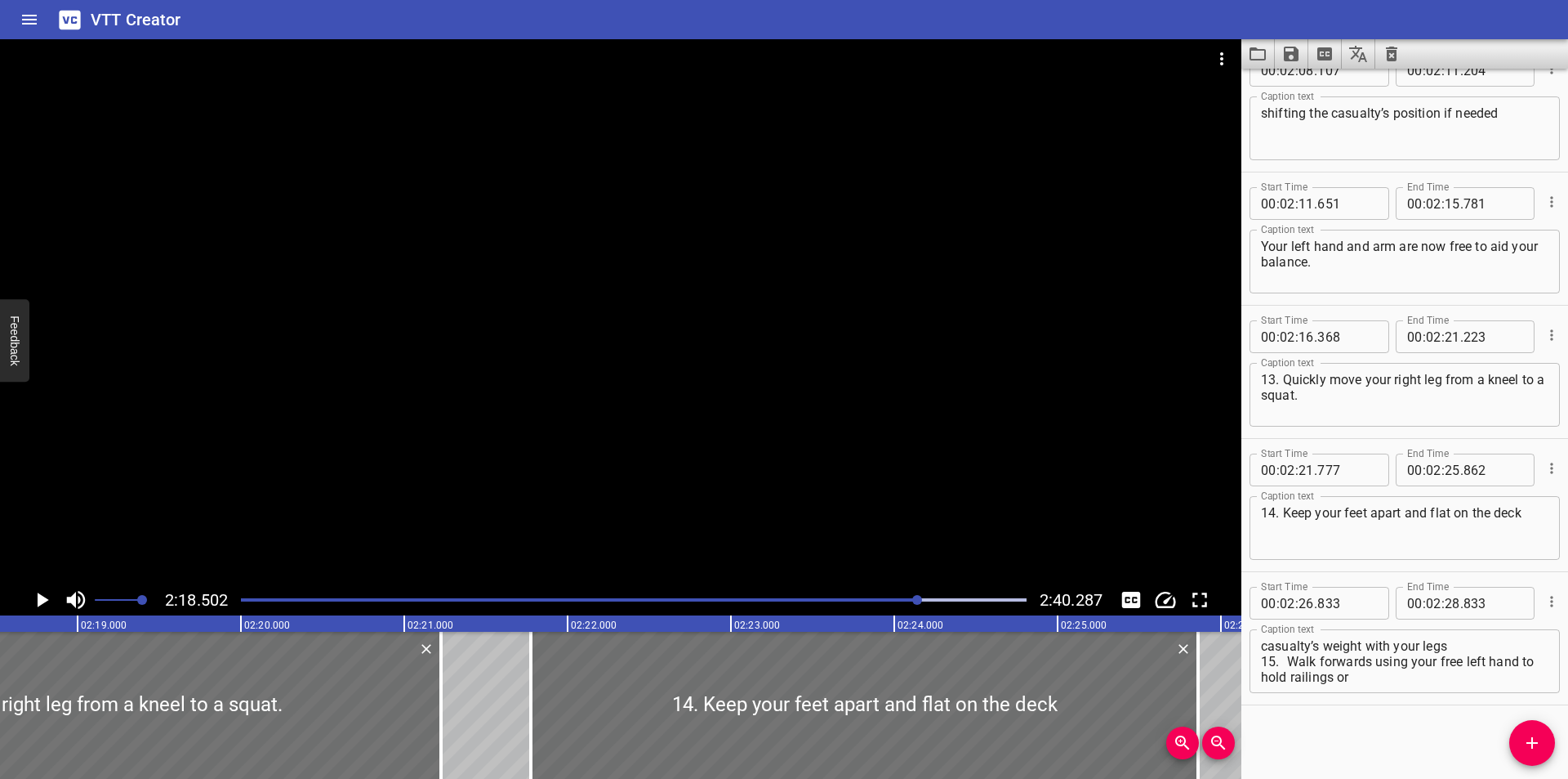
scroll to position [0, 22618]
click at [531, 469] on div at bounding box center [620, 311] width 1241 height 545
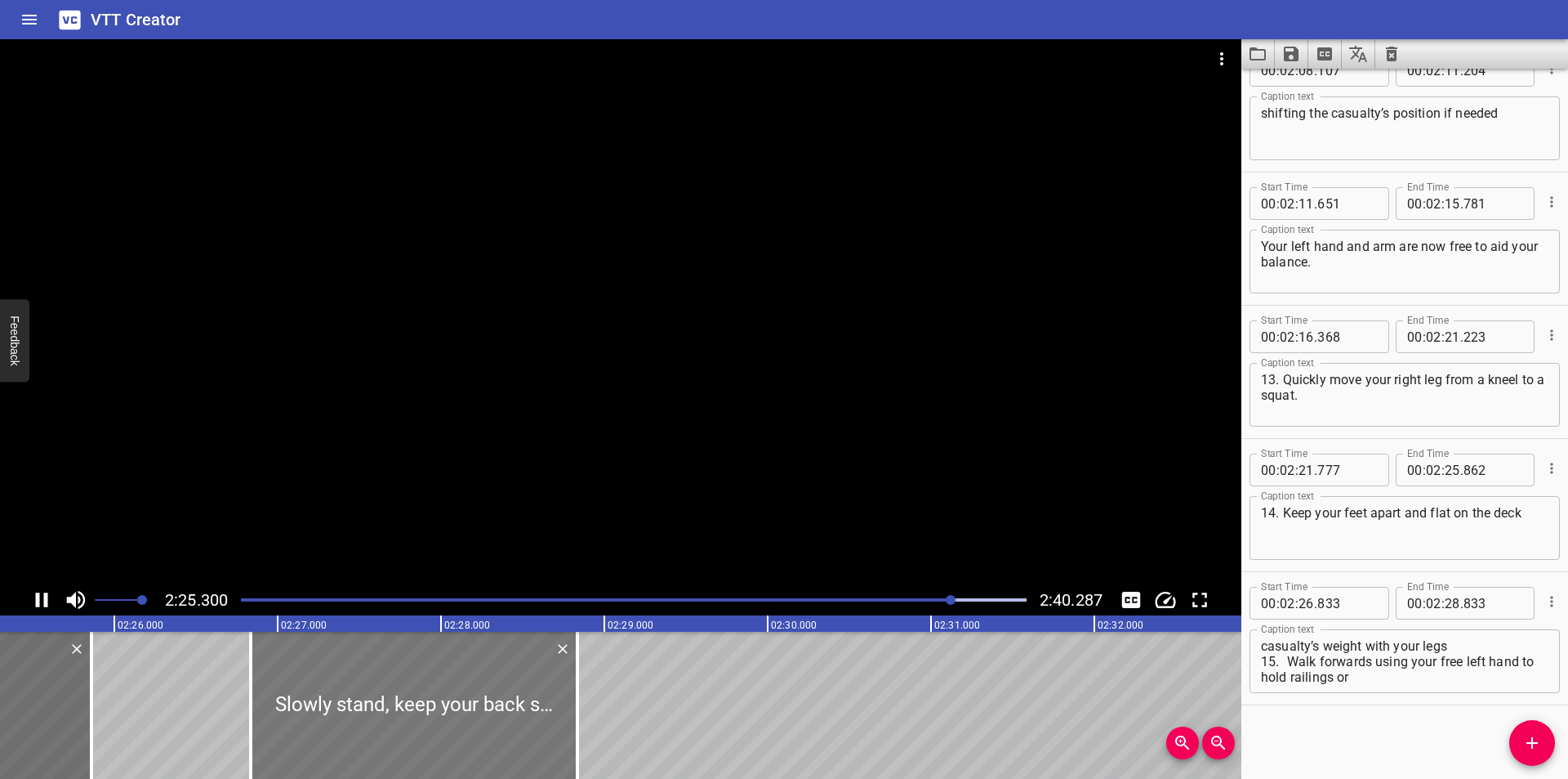
scroll to position [0, 23761]
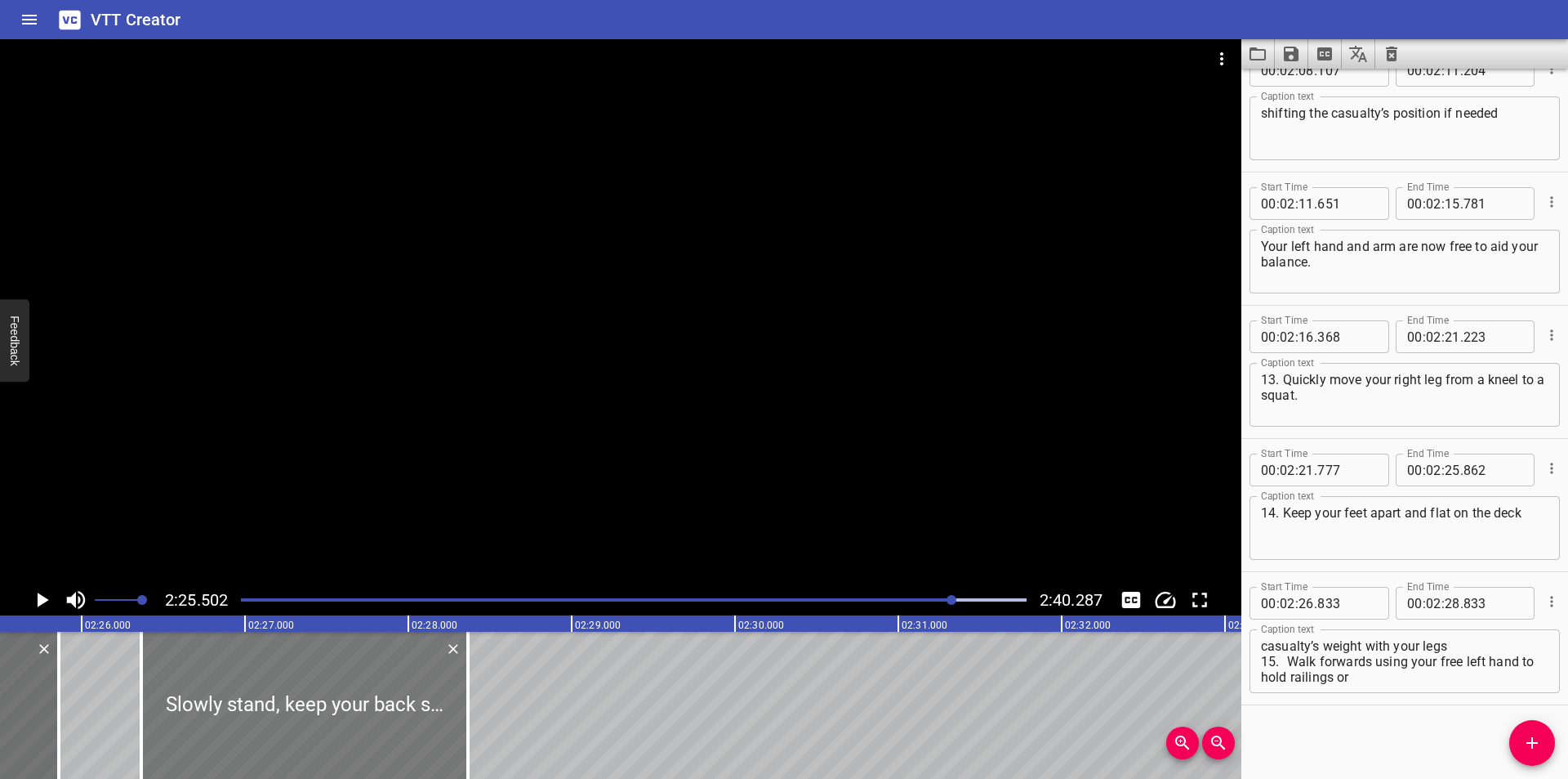
drag, startPoint x: 322, startPoint y: 718, endPoint x: 246, endPoint y: 722, distance: 76.1
click at [246, 722] on div at bounding box center [304, 705] width 327 height 147
type input "363"
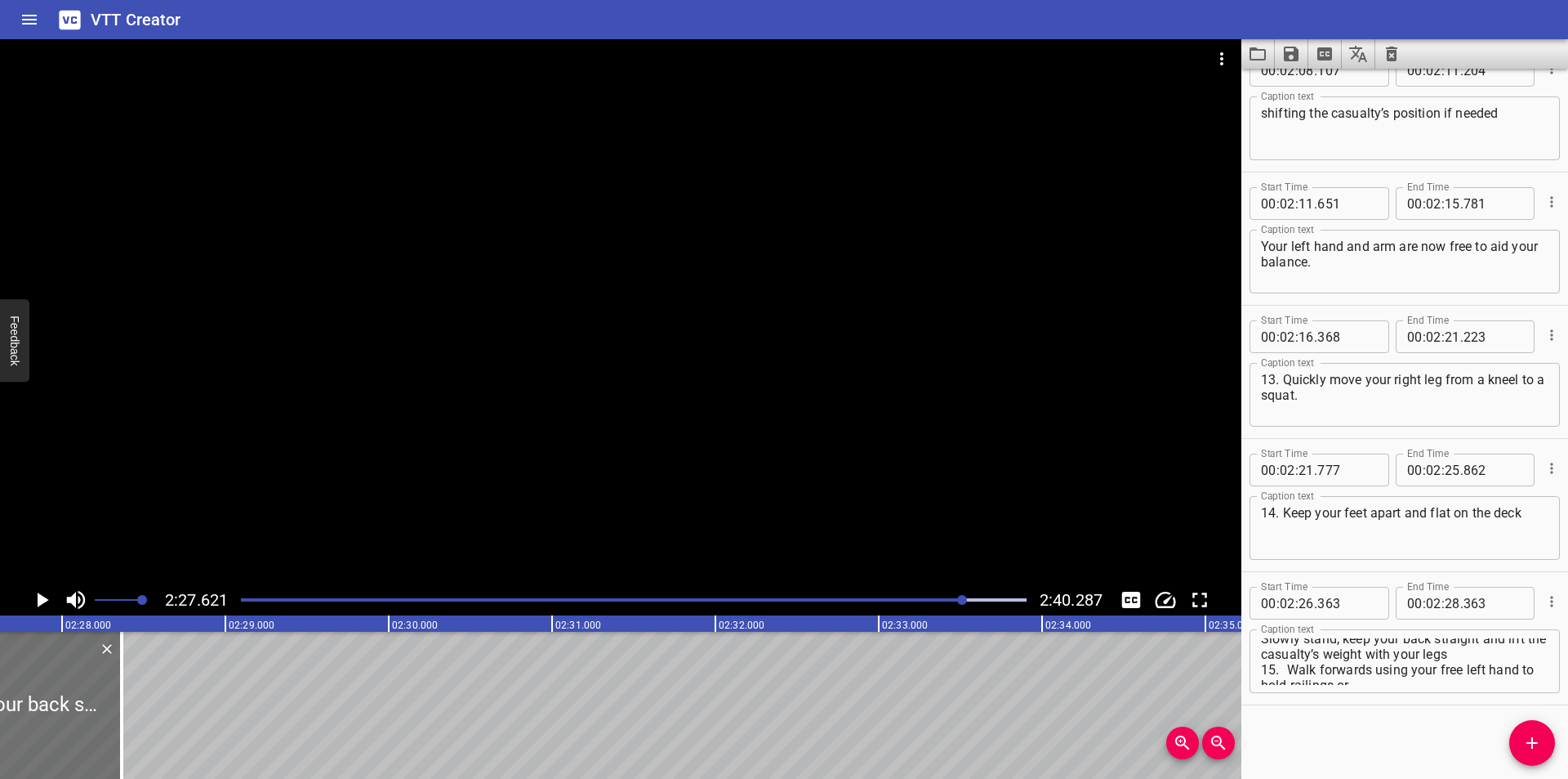
scroll to position [0, 0]
drag, startPoint x: 152, startPoint y: 724, endPoint x: 386, endPoint y: 721, distance: 234.0
click at [158, 722] on div at bounding box center [150, 705] width 17 height 147
type input "29"
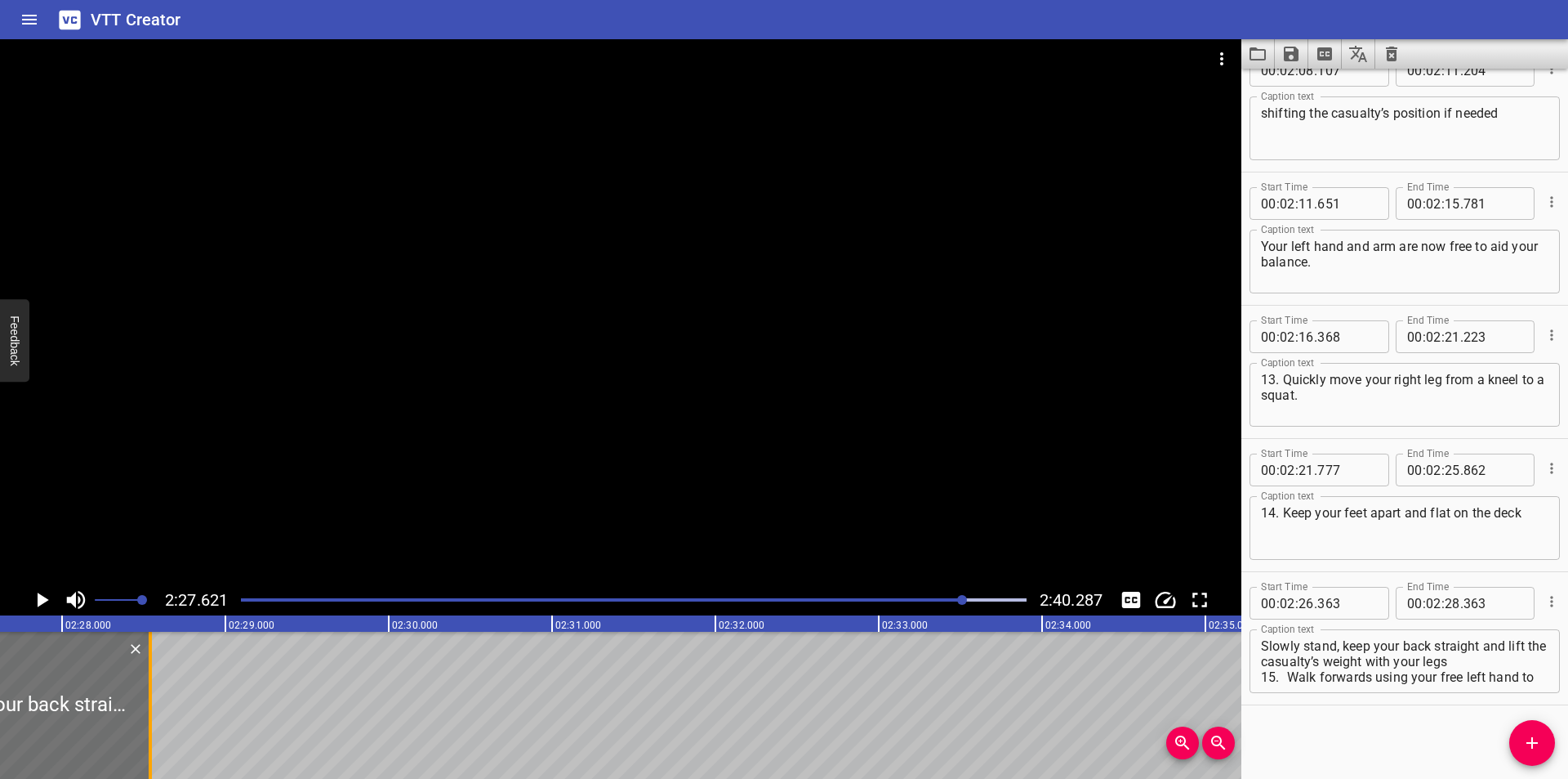
type input "973"
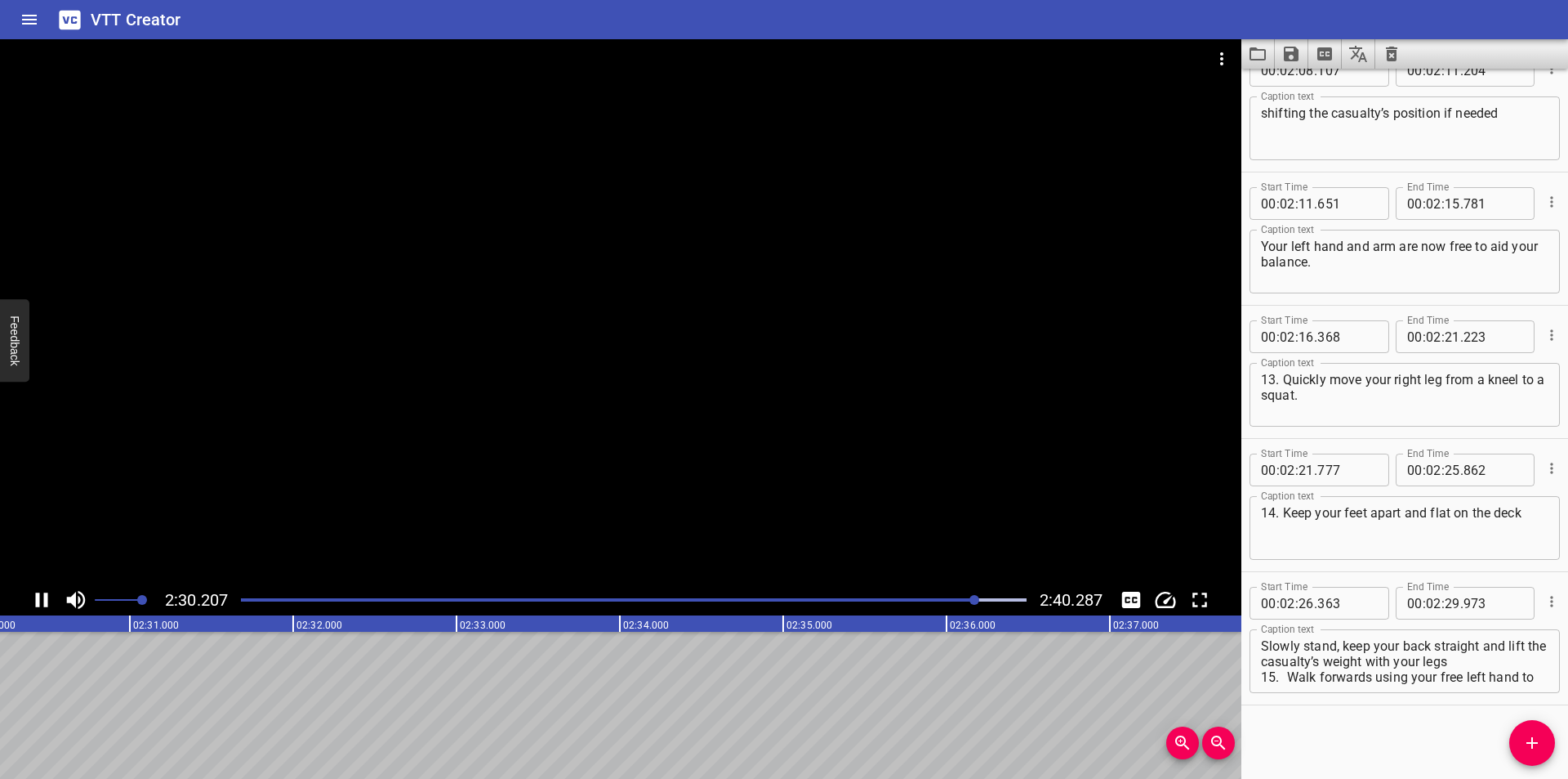
click at [501, 424] on div at bounding box center [620, 311] width 1241 height 545
click at [952, 595] on div at bounding box center [633, 599] width 805 height 23
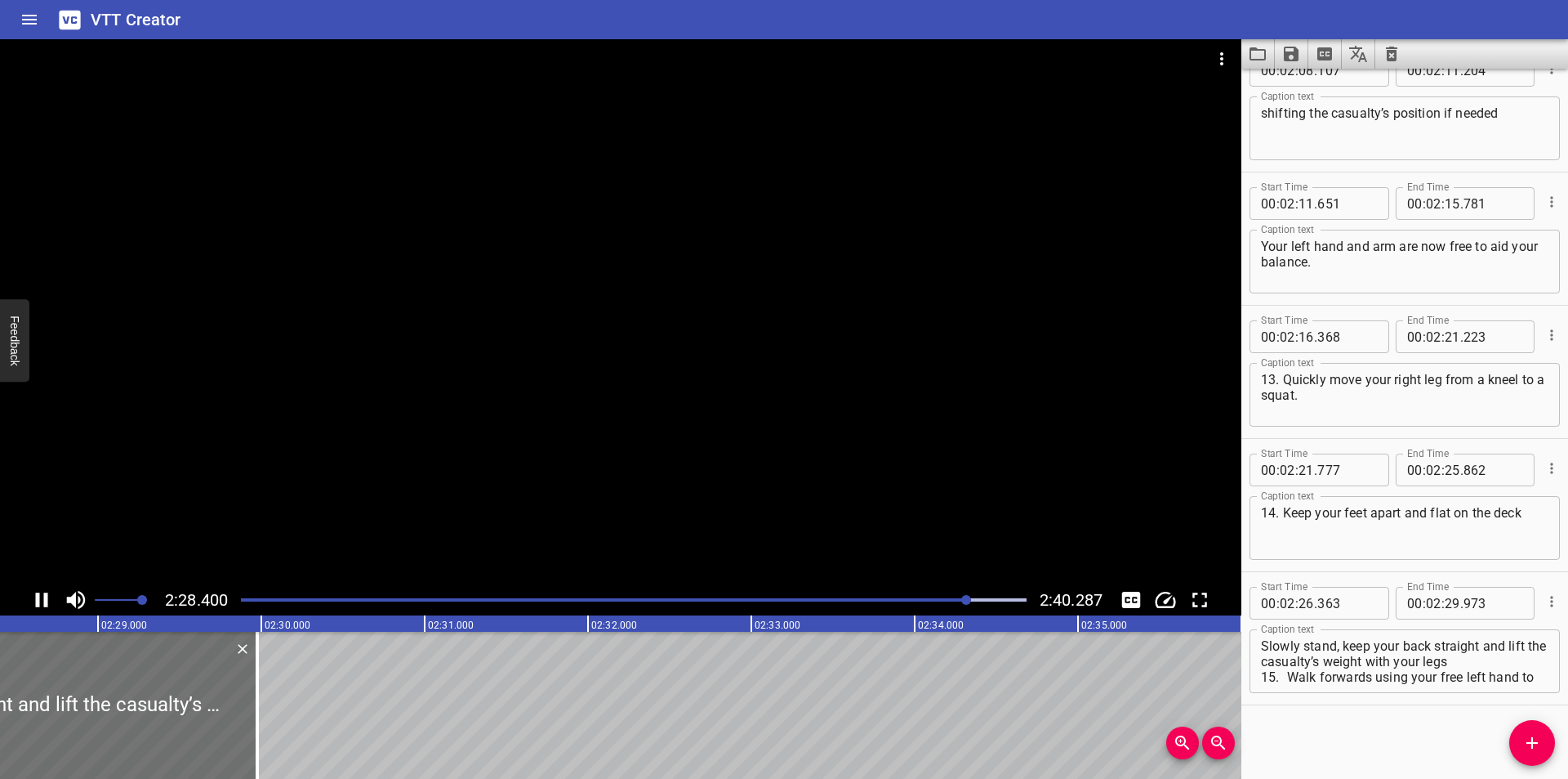
scroll to position [0, 24279]
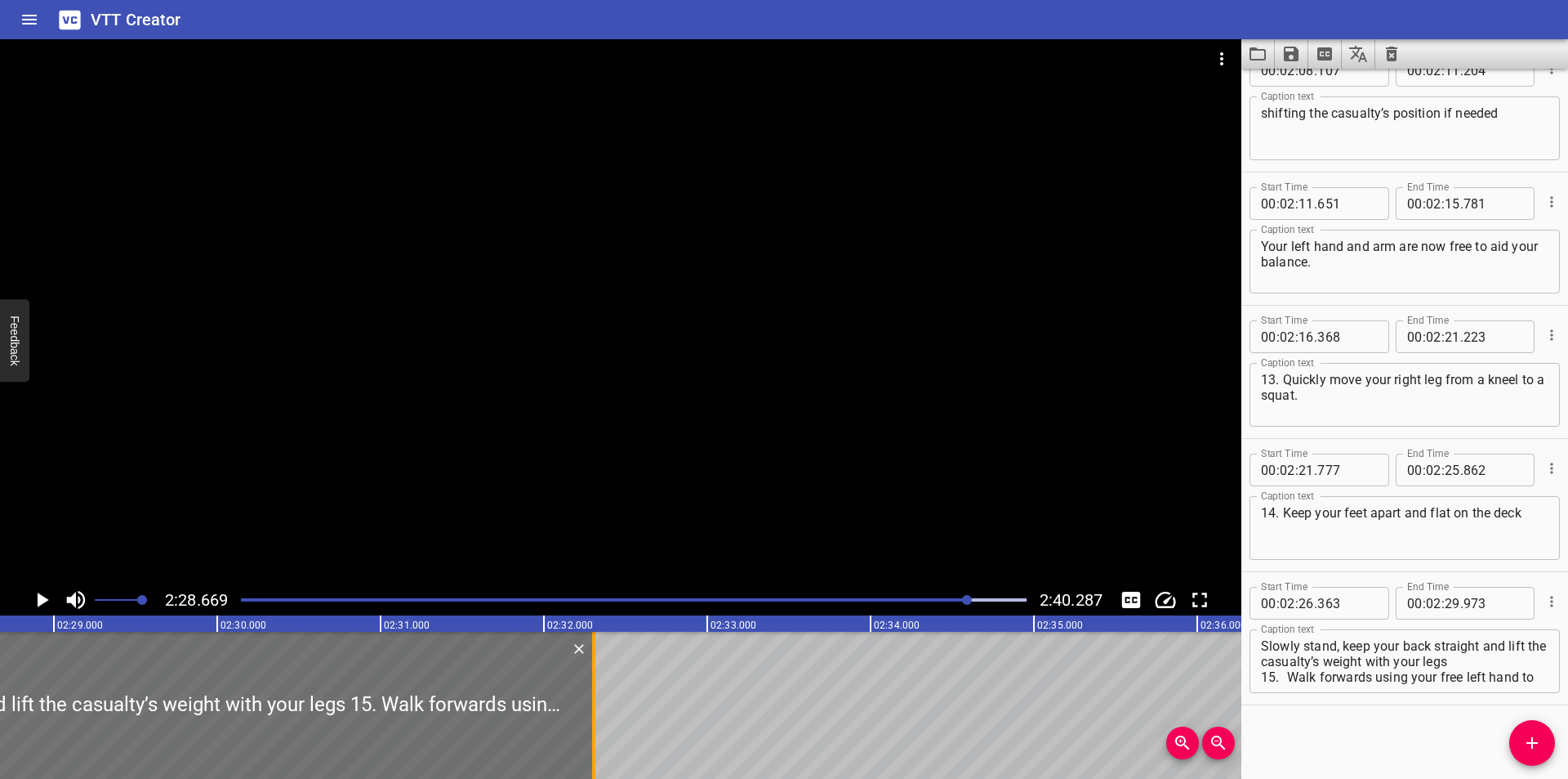
drag, startPoint x: 213, startPoint y: 736, endPoint x: 594, endPoint y: 721, distance: 381.3
click at [594, 721] on div at bounding box center [593, 705] width 3 height 147
type input "32"
type input "303"
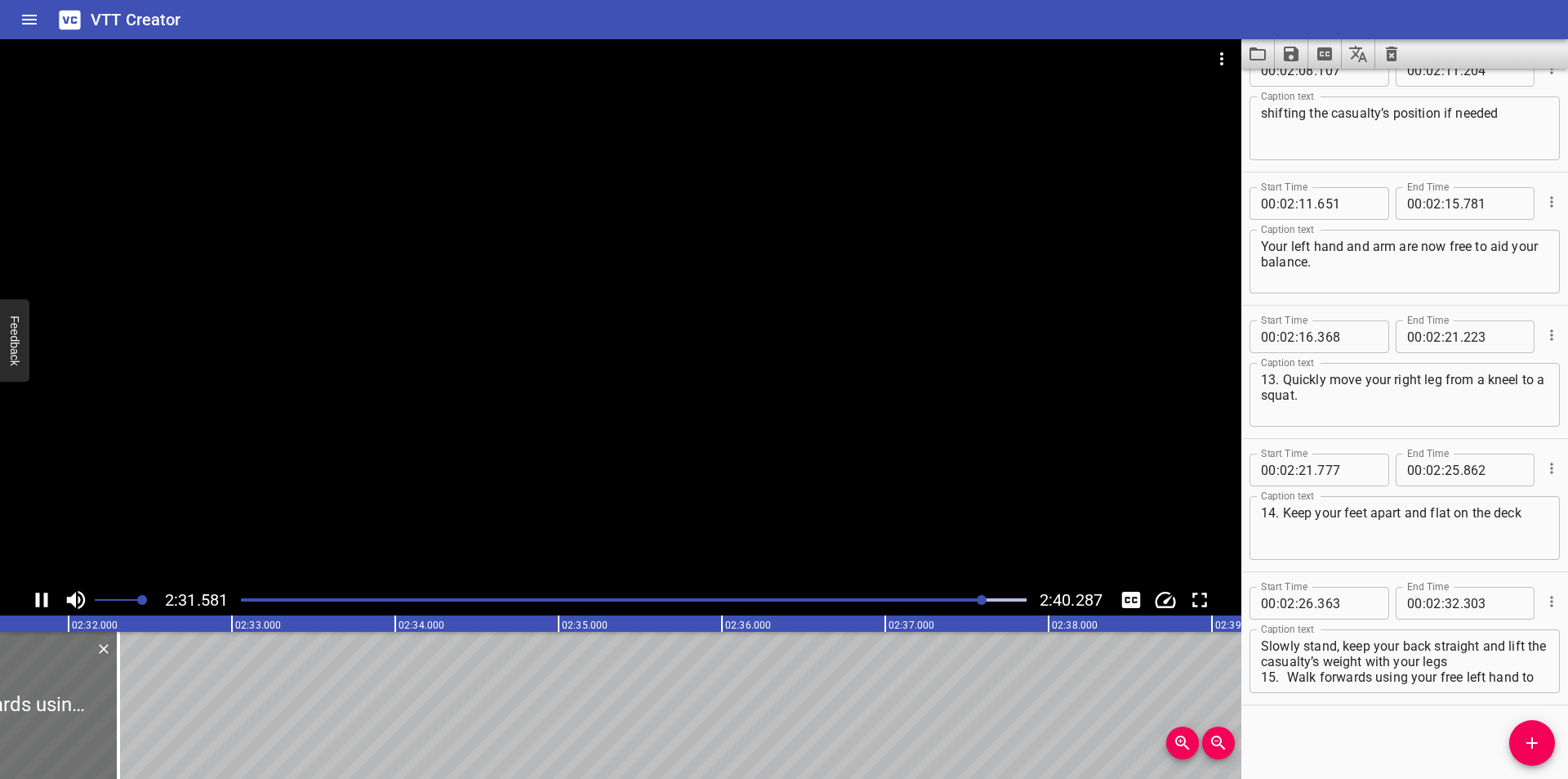
scroll to position [0, 24787]
click at [972, 600] on div "Play progress" at bounding box center [592, 599] width 785 height 3
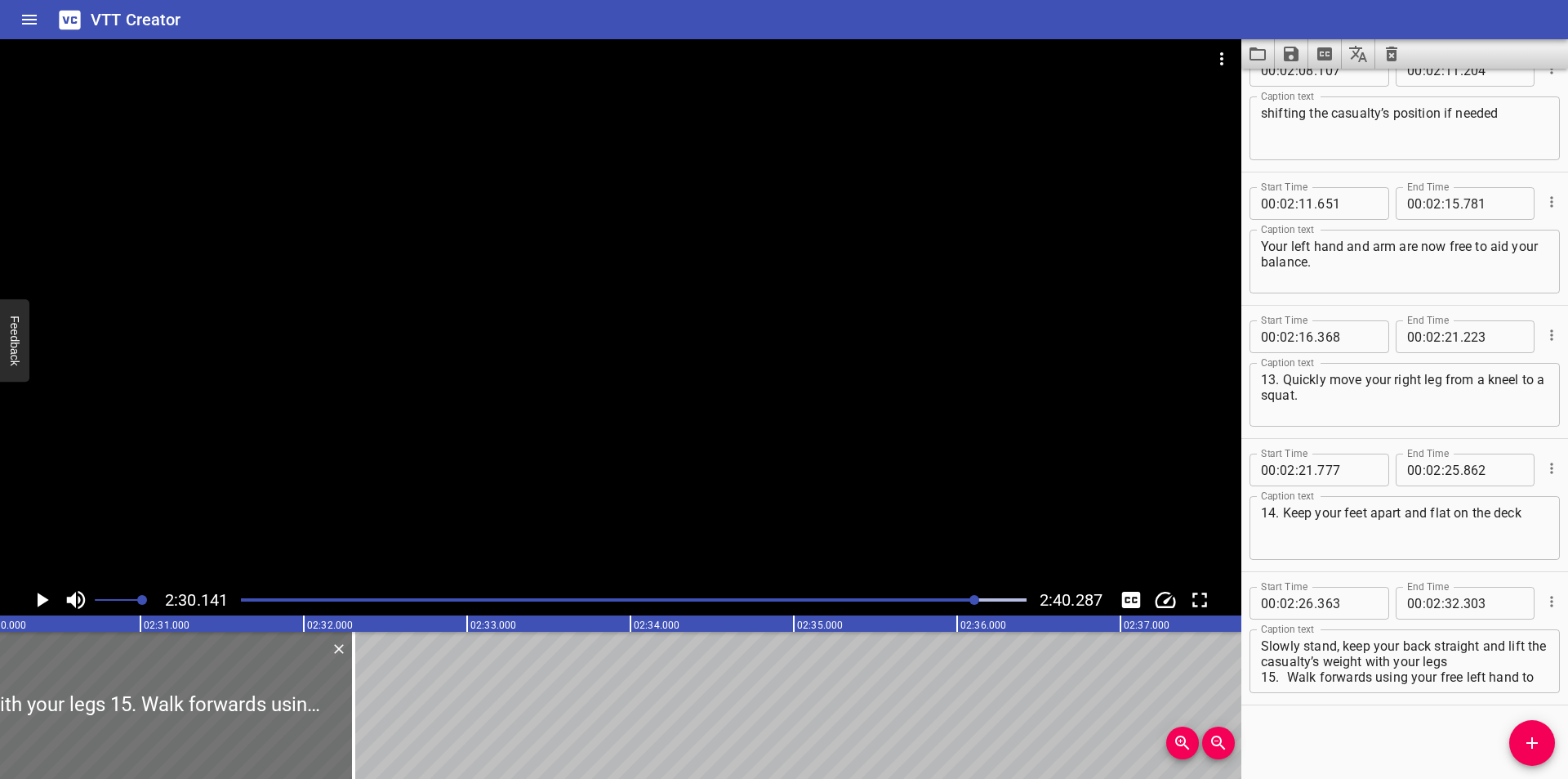
click at [968, 601] on div at bounding box center [633, 599] width 805 height 23
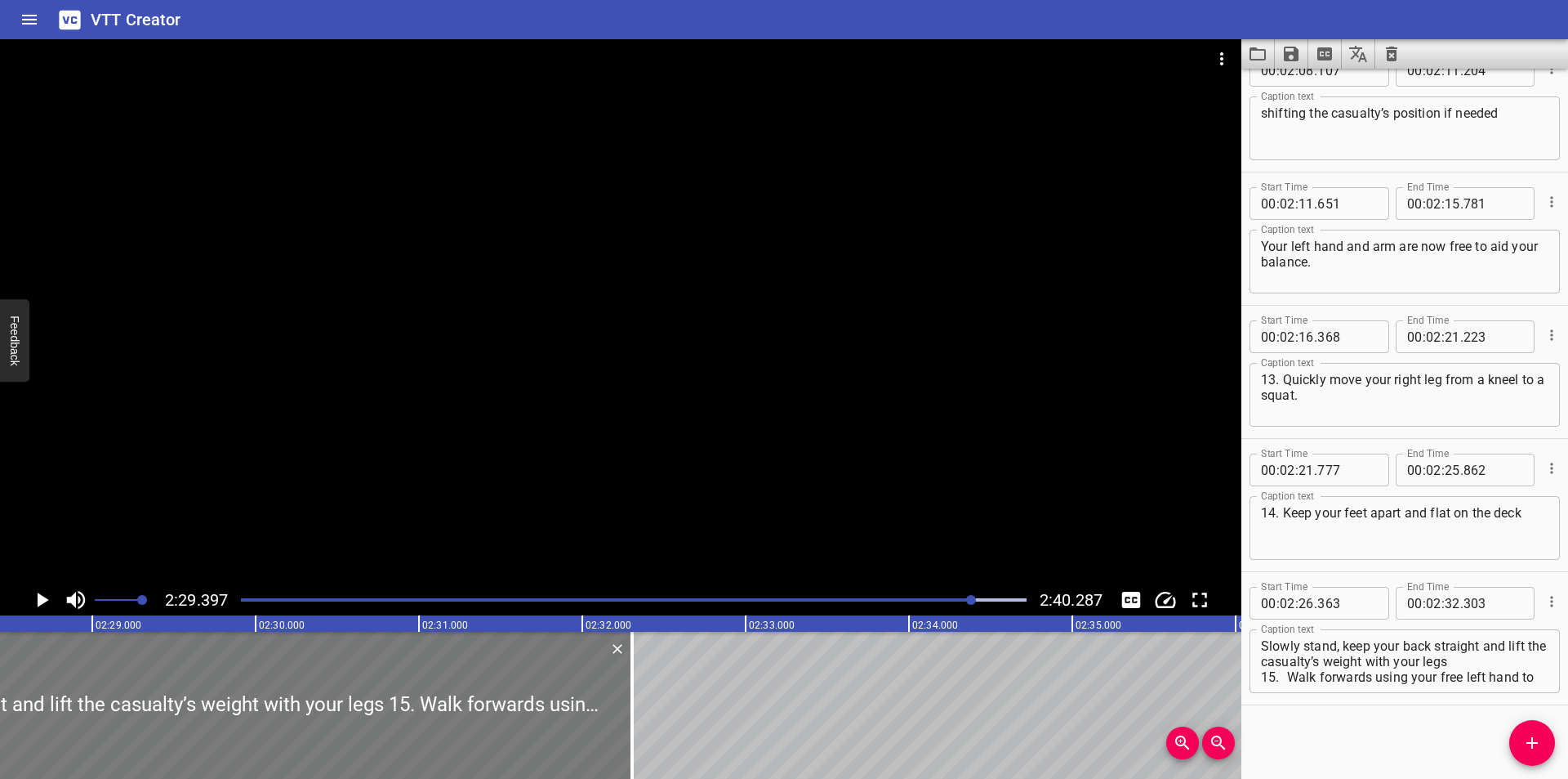
scroll to position [0, 24234]
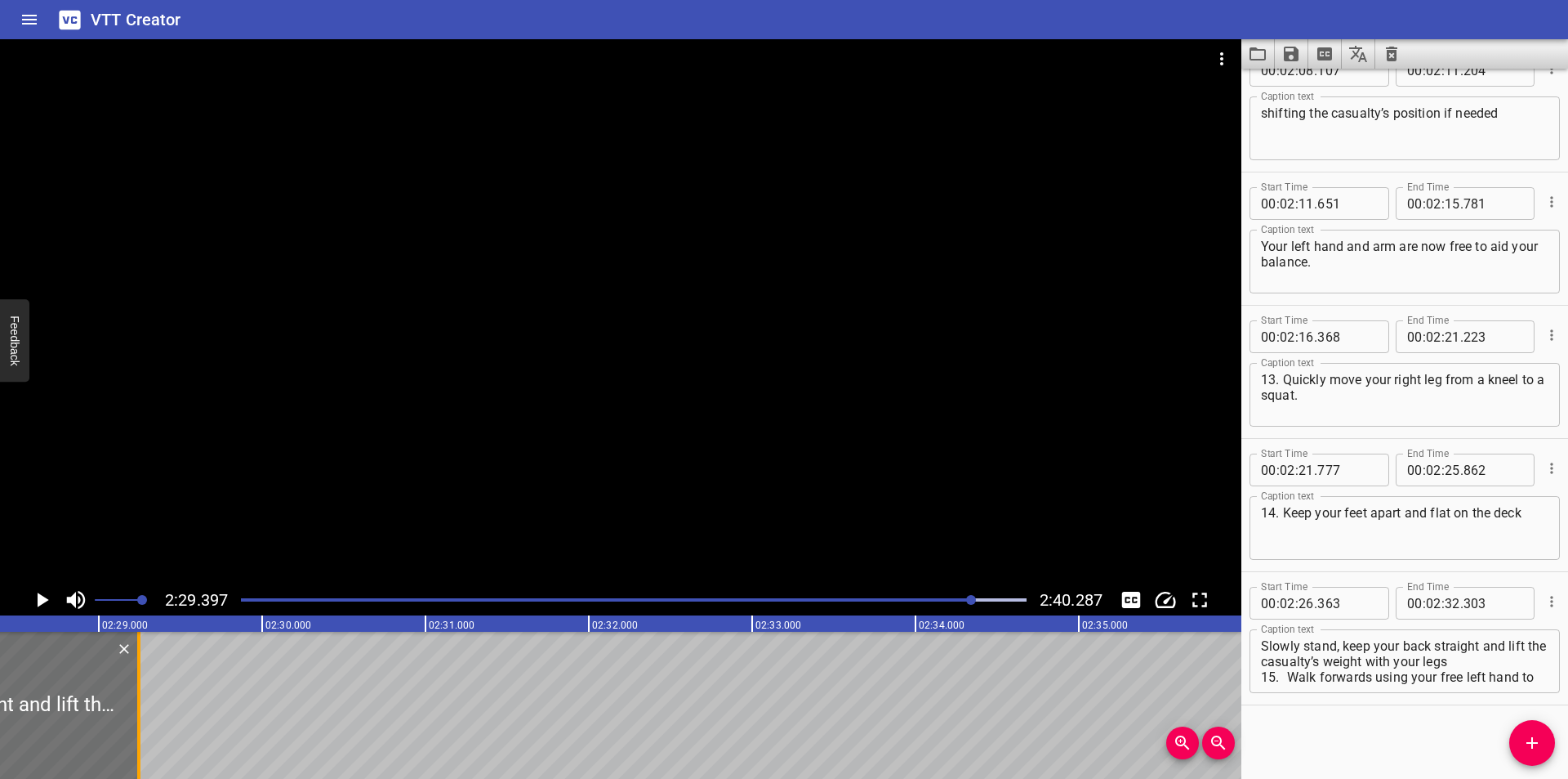
drag, startPoint x: 638, startPoint y: 715, endPoint x: 139, endPoint y: 723, distance: 499.1
click at [139, 723] on div at bounding box center [138, 705] width 3 height 147
type input "29"
type input "248"
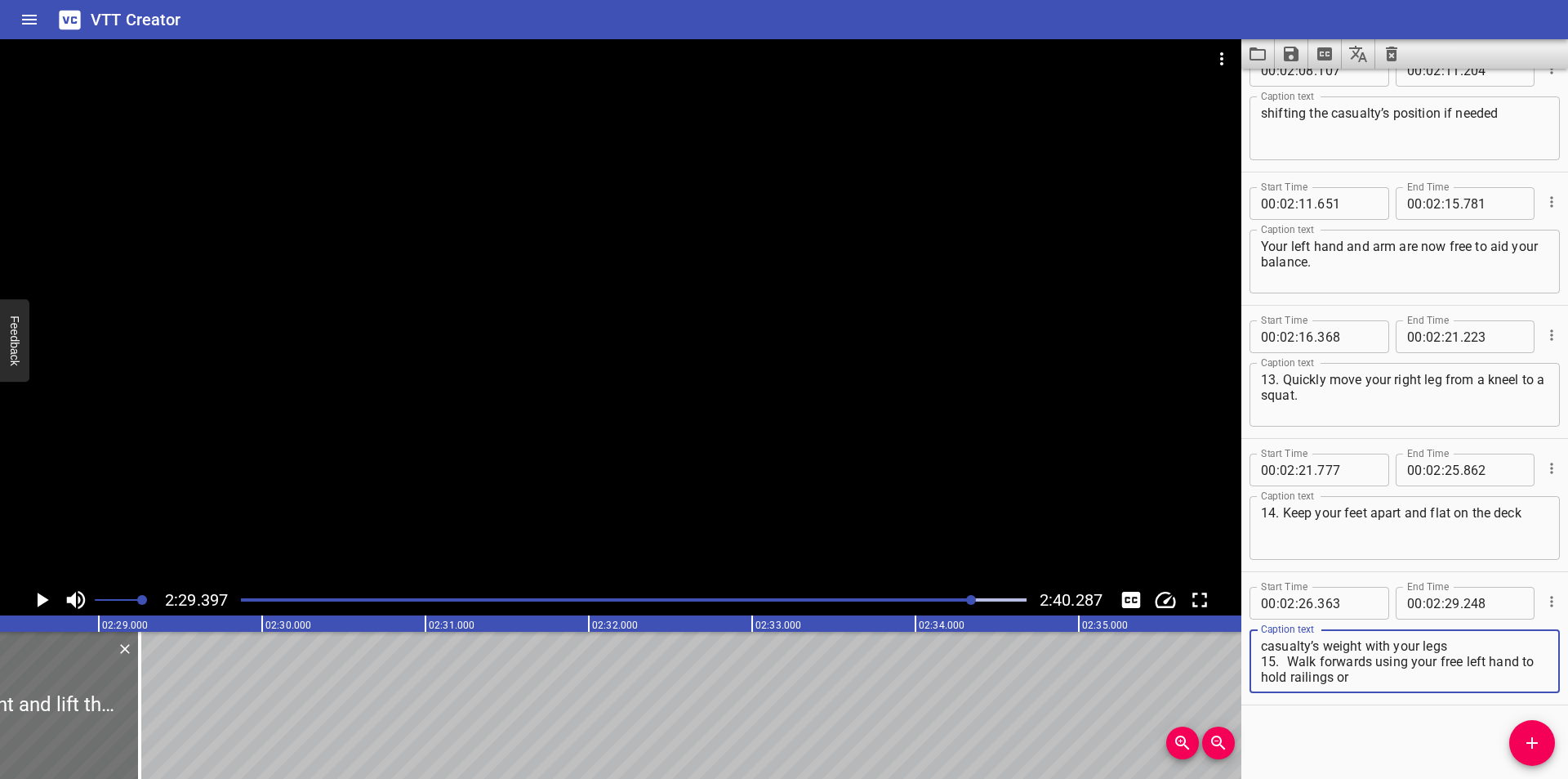
drag, startPoint x: 1484, startPoint y: 650, endPoint x: 1540, endPoint y: 732, distance: 99.3
click at [1540, 732] on div "Start Time 00 : 00 : 00 . 000 Start Time End Time 00 : 00 : 04 . 820 End Time C…" at bounding box center [1404, 423] width 327 height 710
type textarea "Slowly stand, keep your back straight"
click at [1545, 748] on span "Add Cue" at bounding box center [1531, 742] width 45 height 20
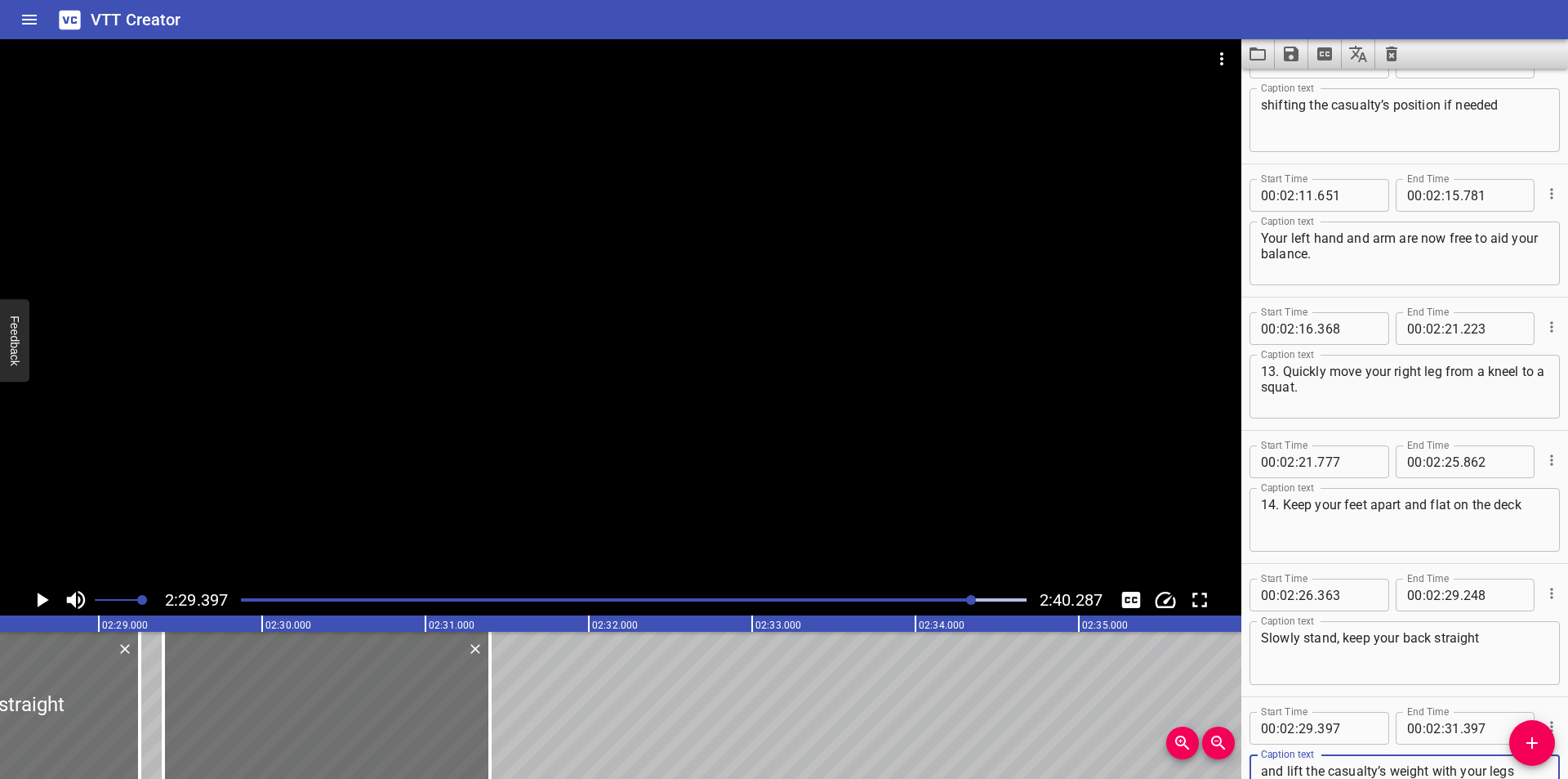
scroll to position [4200, 0]
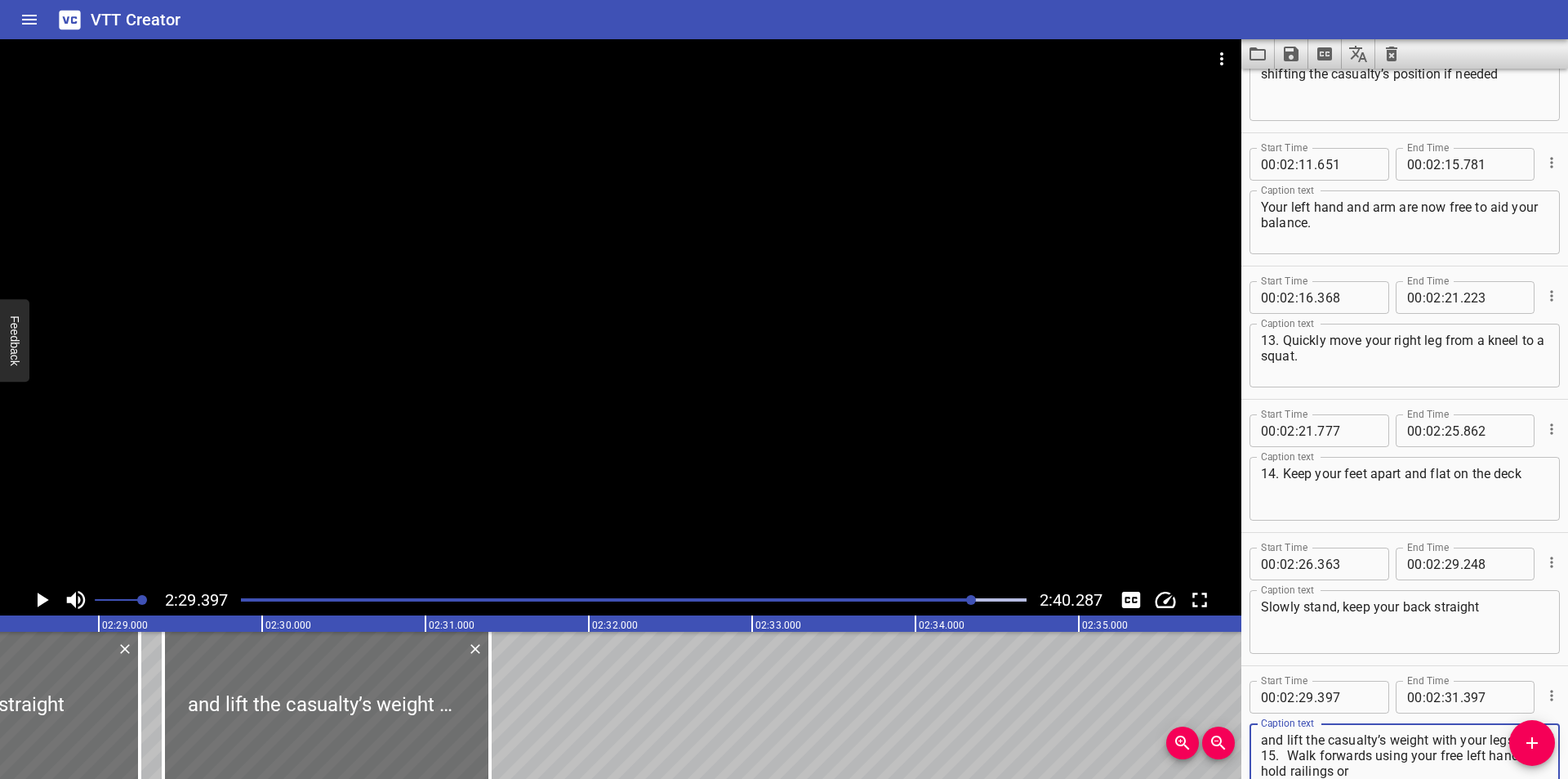
type textarea "and lift the casualty’s weight with your legs 15. Walk forwards using your free…"
click at [1352, 698] on input "number" at bounding box center [1347, 696] width 59 height 33
type input "249"
click at [609, 464] on div at bounding box center [620, 311] width 1241 height 545
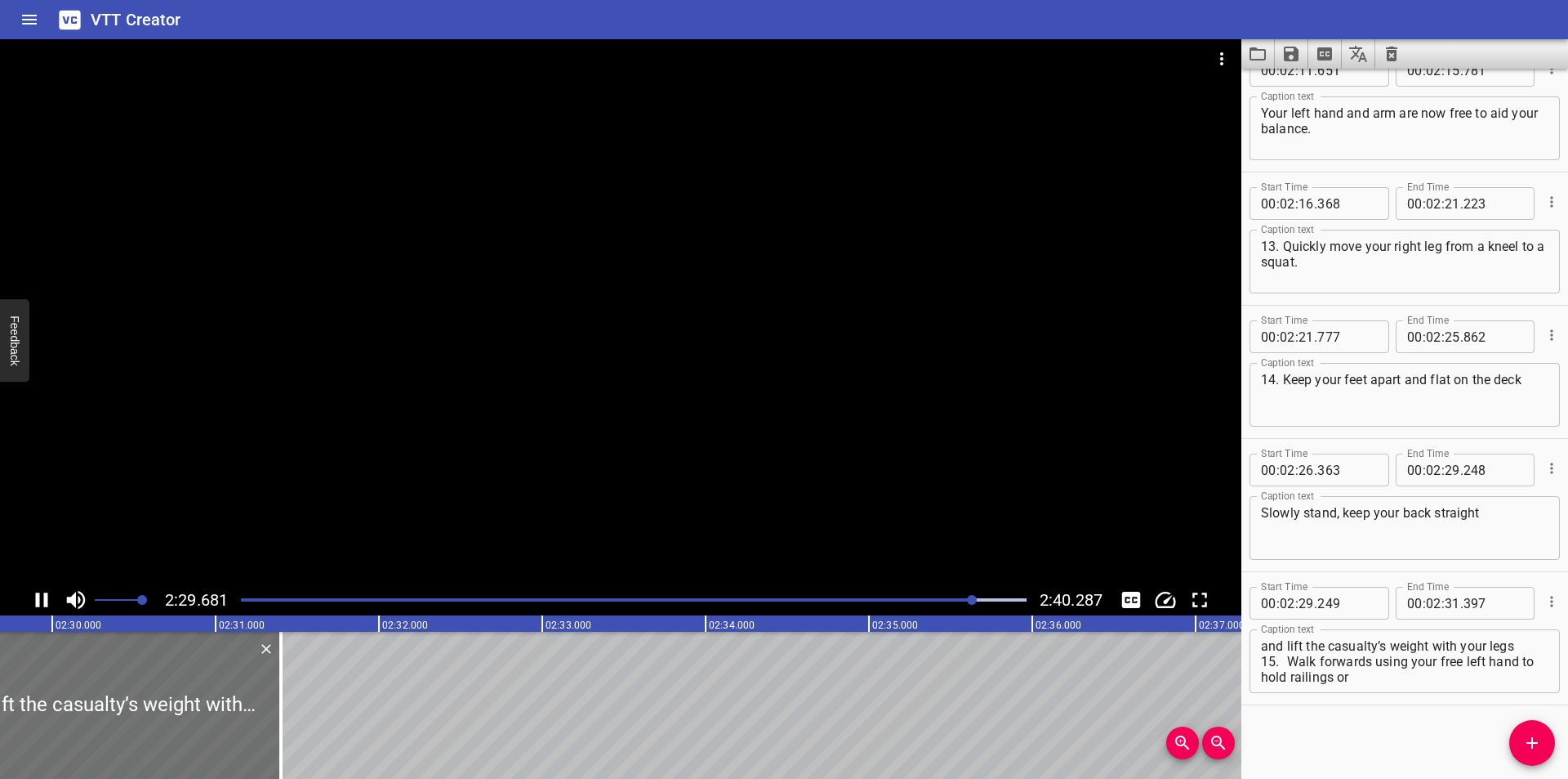
scroll to position [0, 24498]
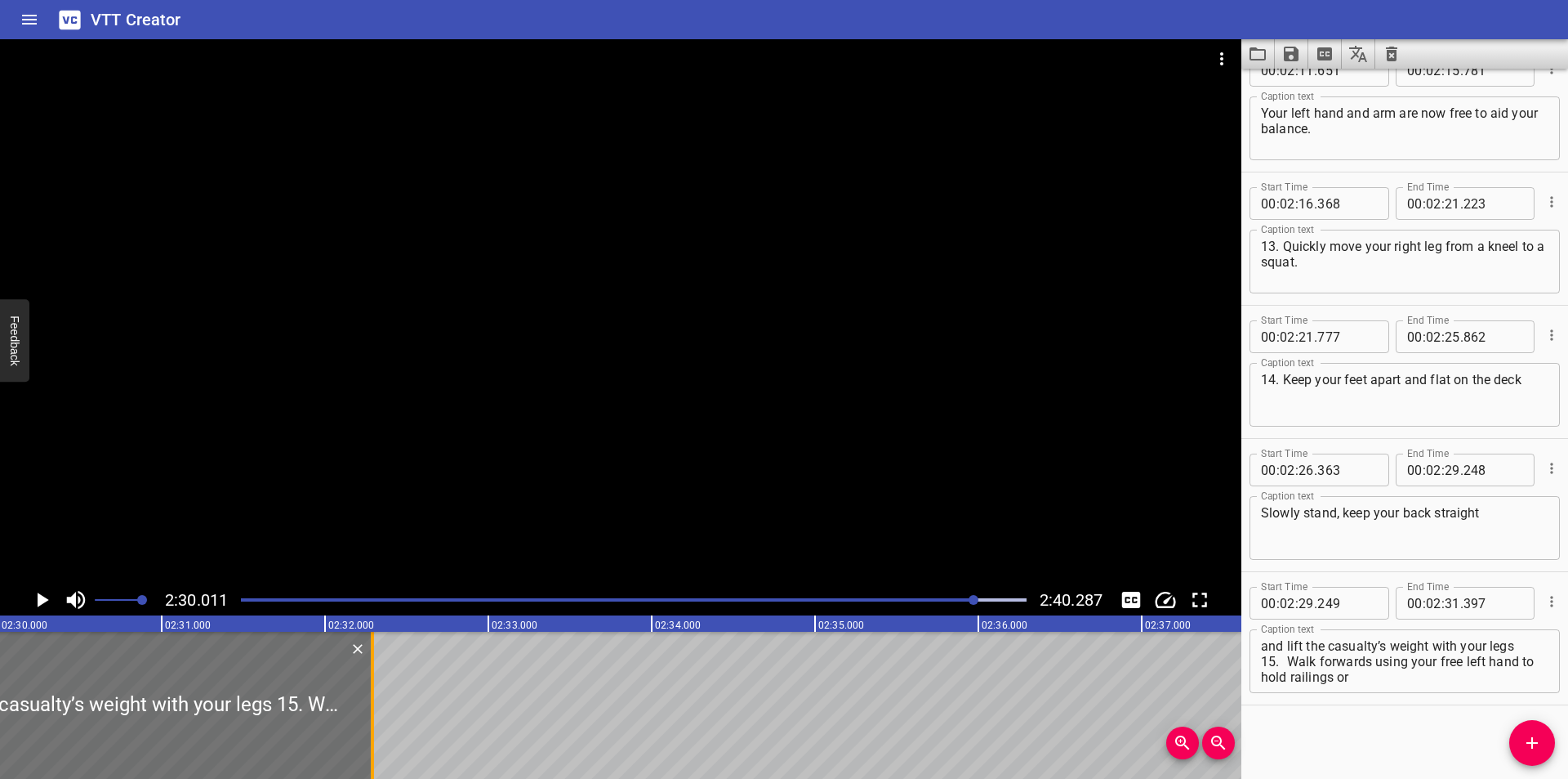
drag, startPoint x: 280, startPoint y: 718, endPoint x: 371, endPoint y: 721, distance: 91.0
click at [371, 721] on div at bounding box center [371, 705] width 3 height 147
type input "32"
click at [373, 722] on div at bounding box center [373, 705] width 3 height 147
type input "297"
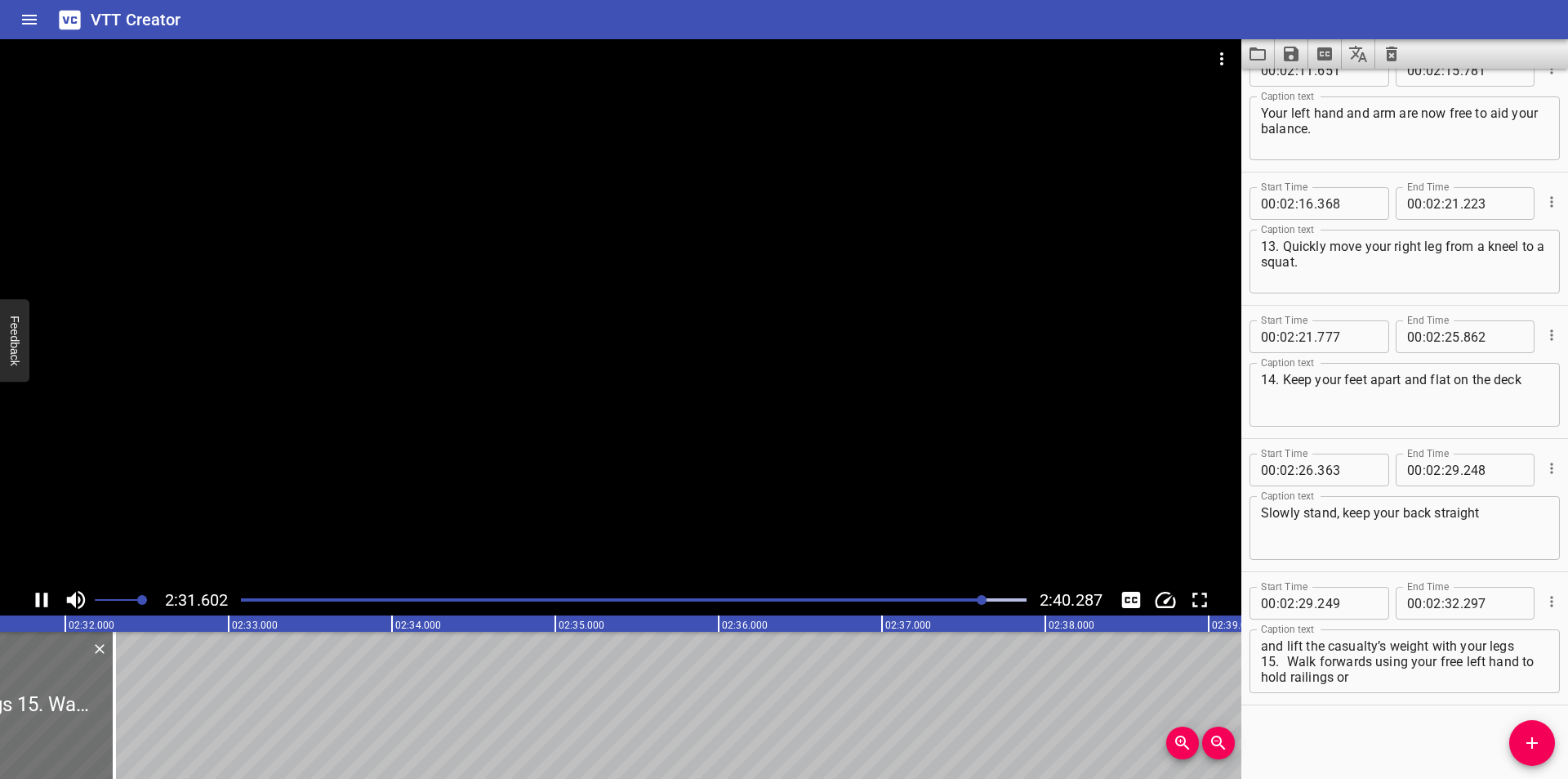
scroll to position [0, 24799]
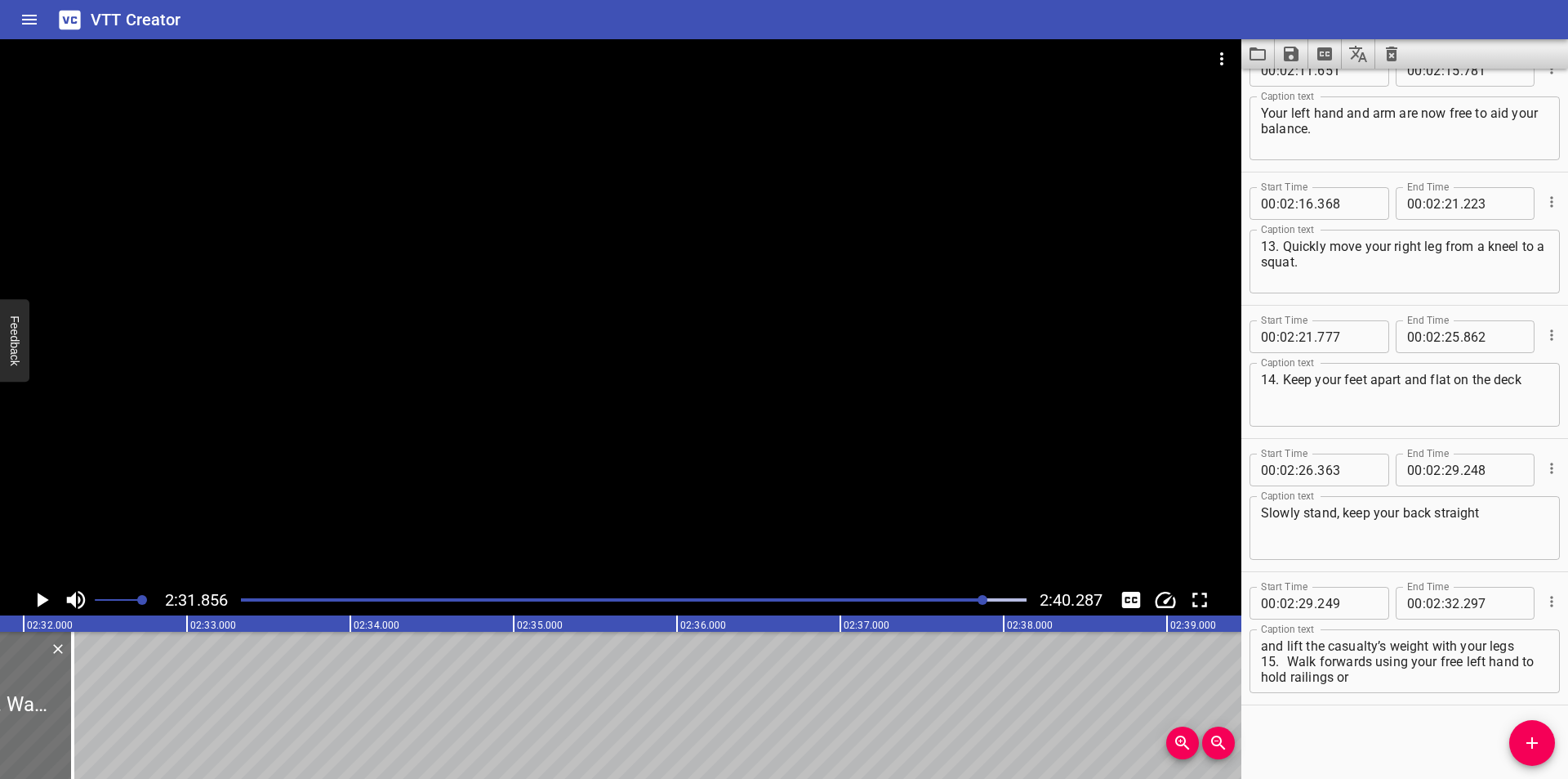
click at [1522, 647] on textarea "and lift the casualty’s weight with your legs 15. Walk forwards using your free…" at bounding box center [1404, 660] width 288 height 46
drag, startPoint x: 1356, startPoint y: 679, endPoint x: 1174, endPoint y: 669, distance: 182.3
click at [1174, 669] on main "2:31.856 2:40.287 00:00.000 00:01.000 00:02.000 00:03.000 00:04.000 00:05.000 0…" at bounding box center [784, 409] width 1568 height 739
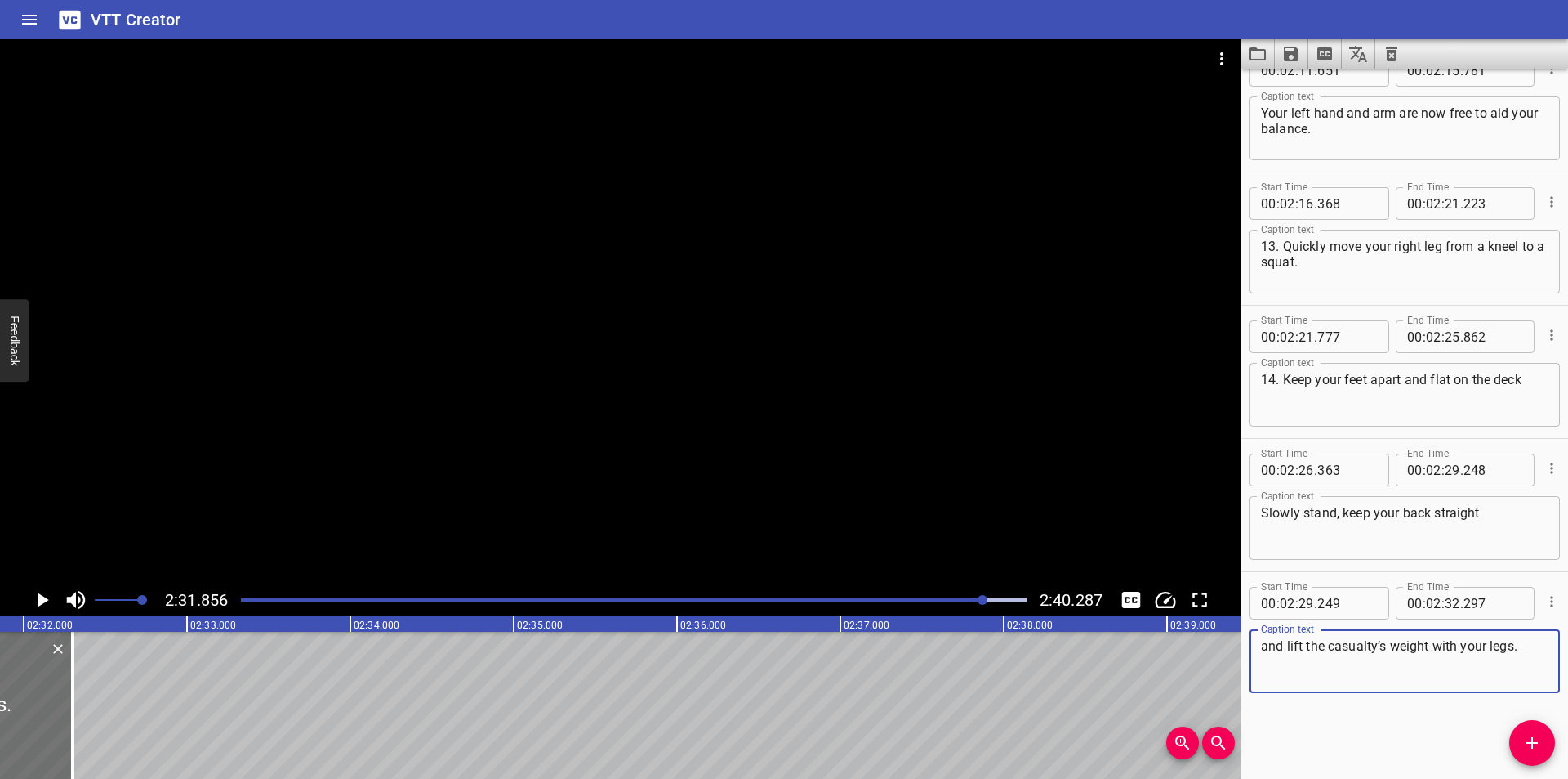
type textarea "and lift the casualty’s weight with your legs."
click at [739, 444] on div at bounding box center [620, 311] width 1241 height 545
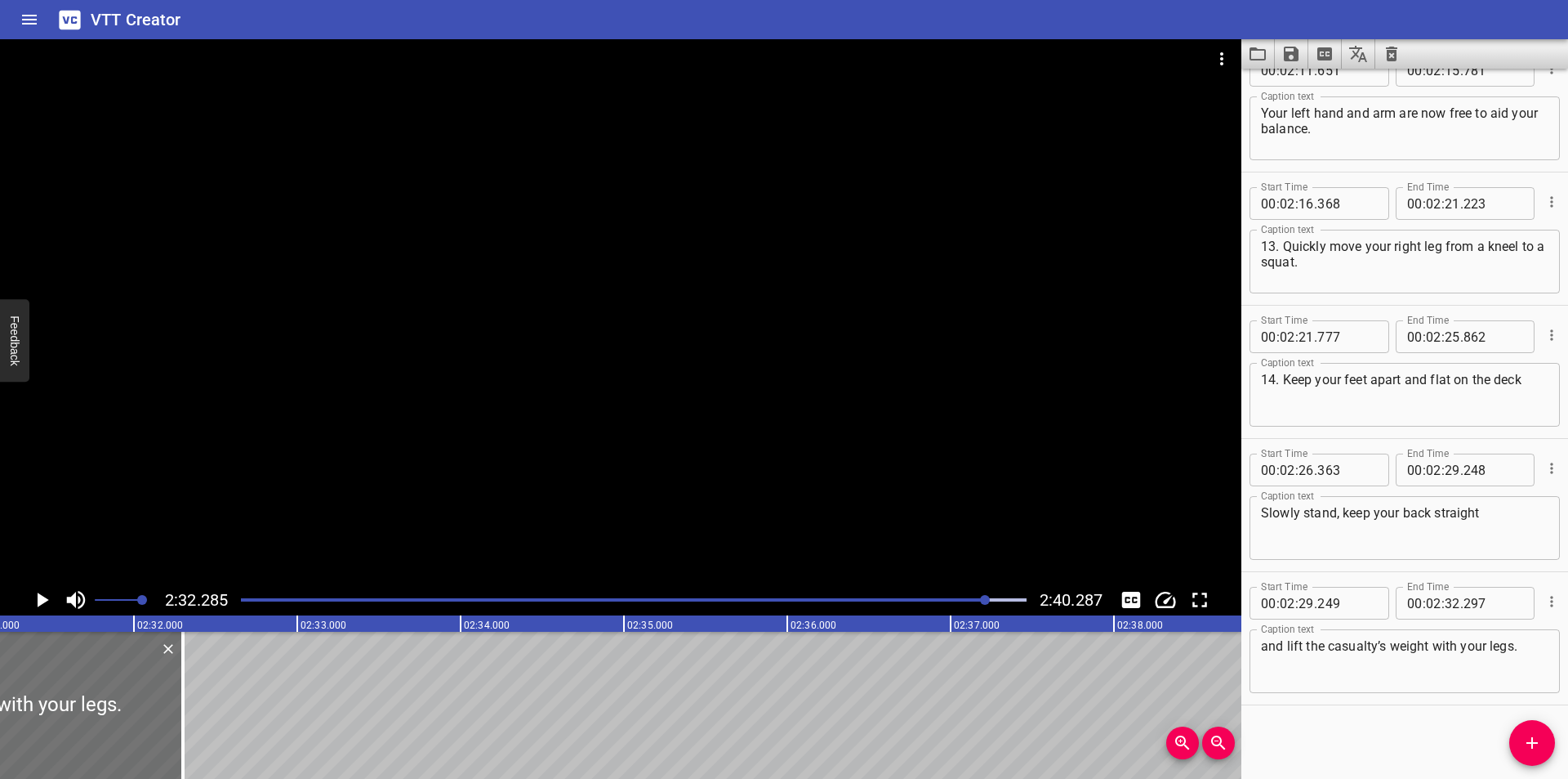
scroll to position [0, 24651]
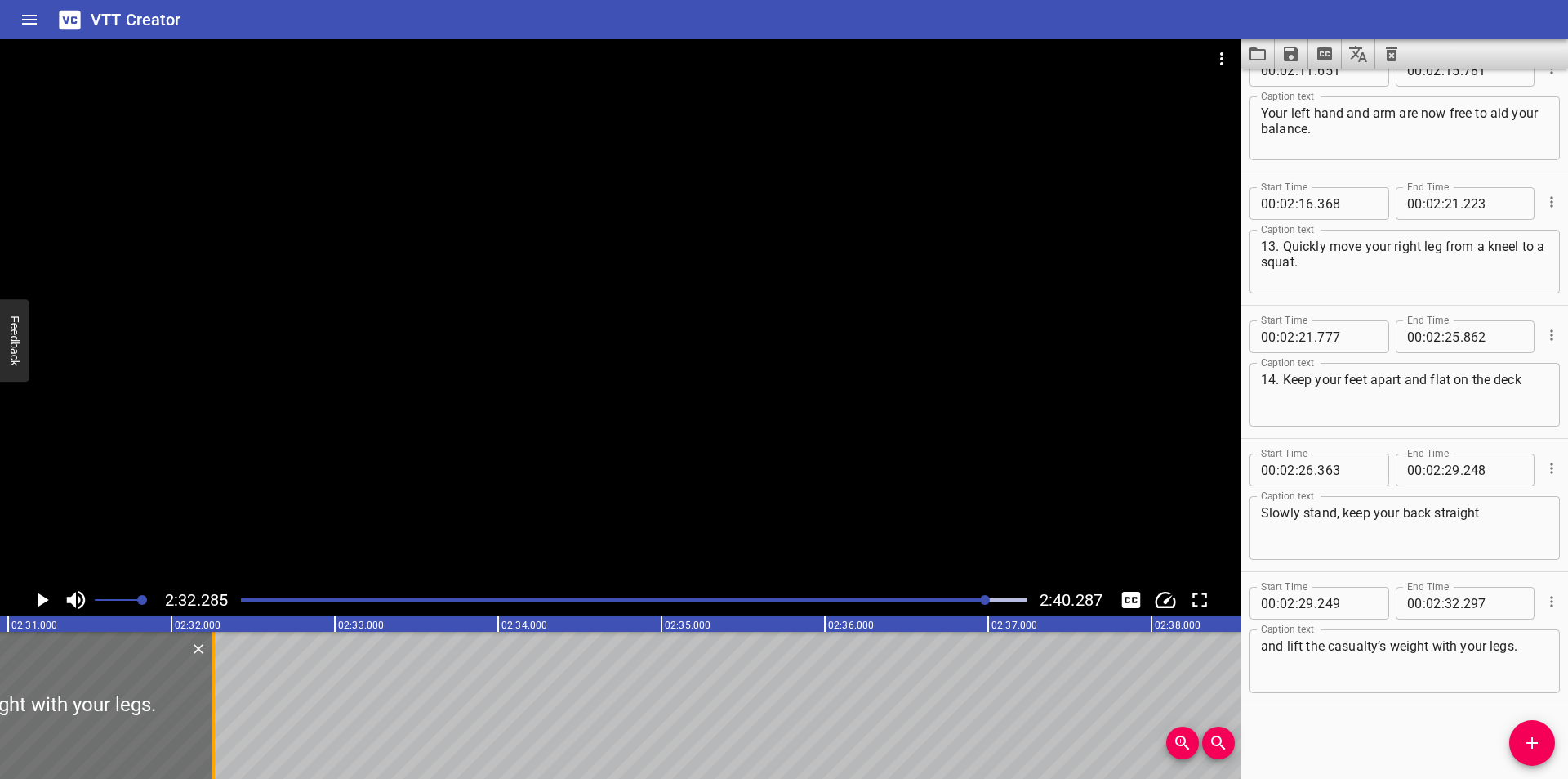
click at [218, 731] on div at bounding box center [212, 705] width 17 height 147
type input "252"
click at [486, 449] on div at bounding box center [620, 311] width 1241 height 545
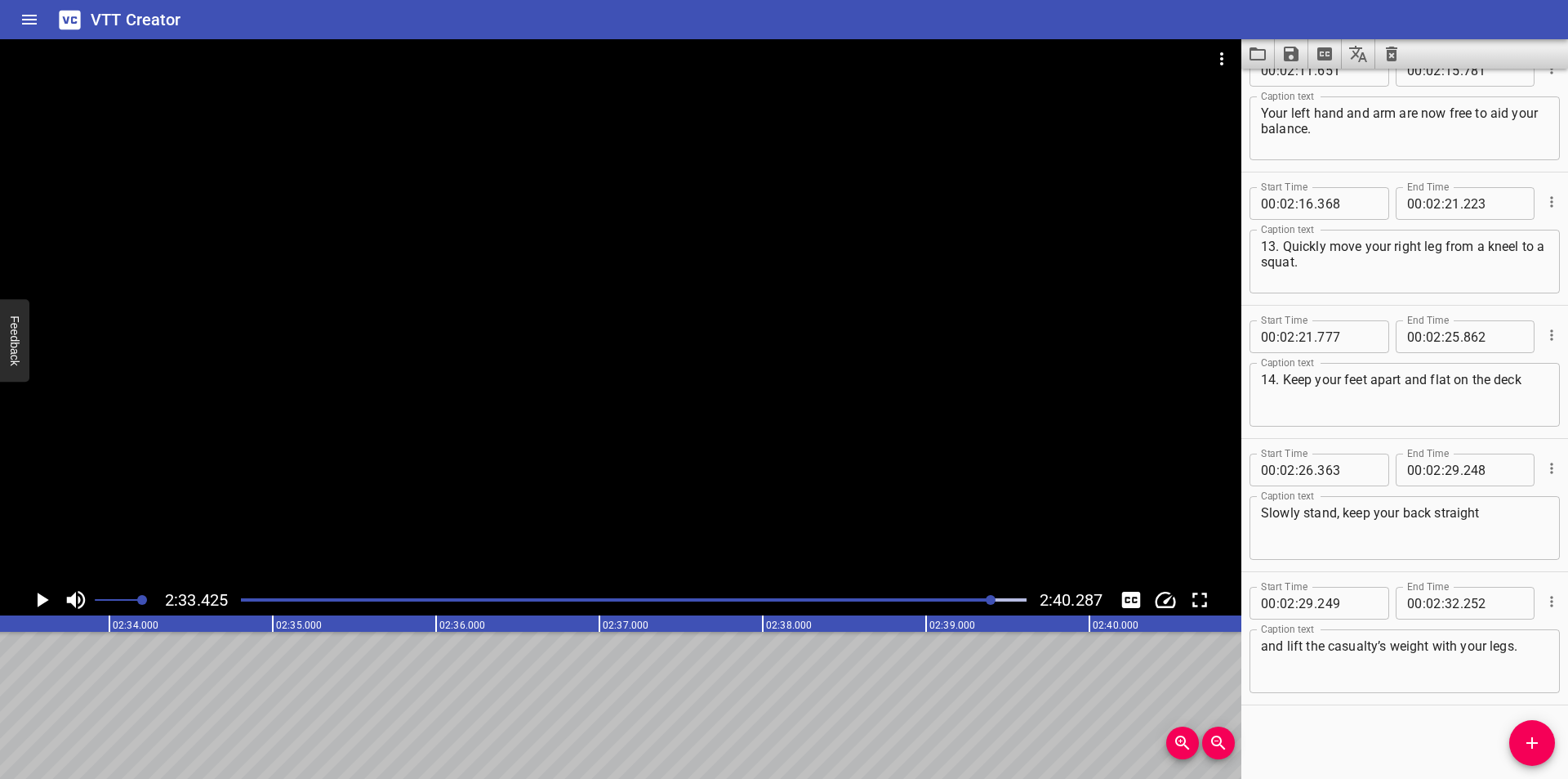
scroll to position [0, 25055]
click at [660, 408] on div at bounding box center [620, 311] width 1241 height 545
click at [912, 365] on div at bounding box center [620, 311] width 1241 height 545
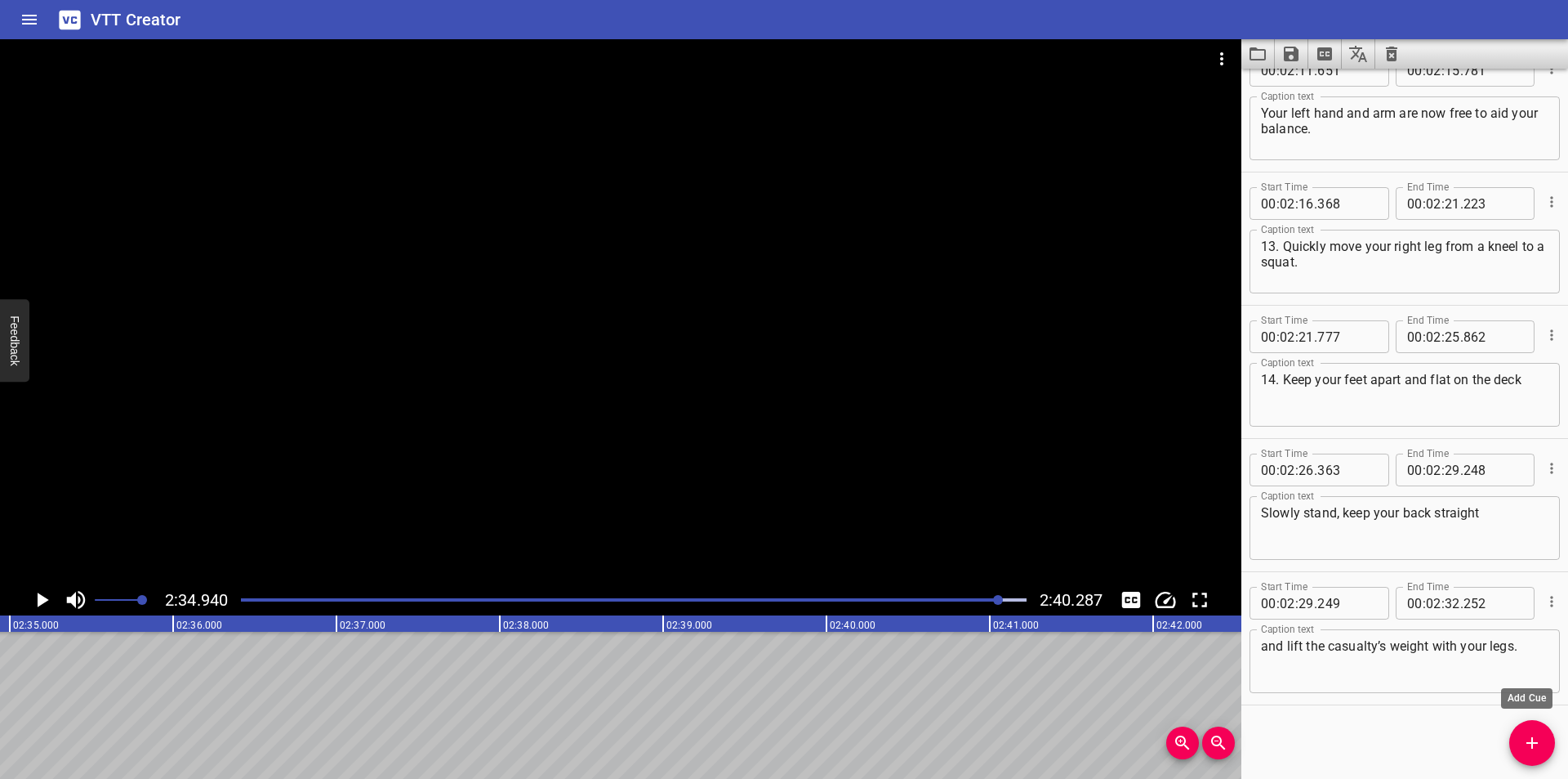
click at [1523, 739] on icon "Add Cue" at bounding box center [1531, 742] width 20 height 20
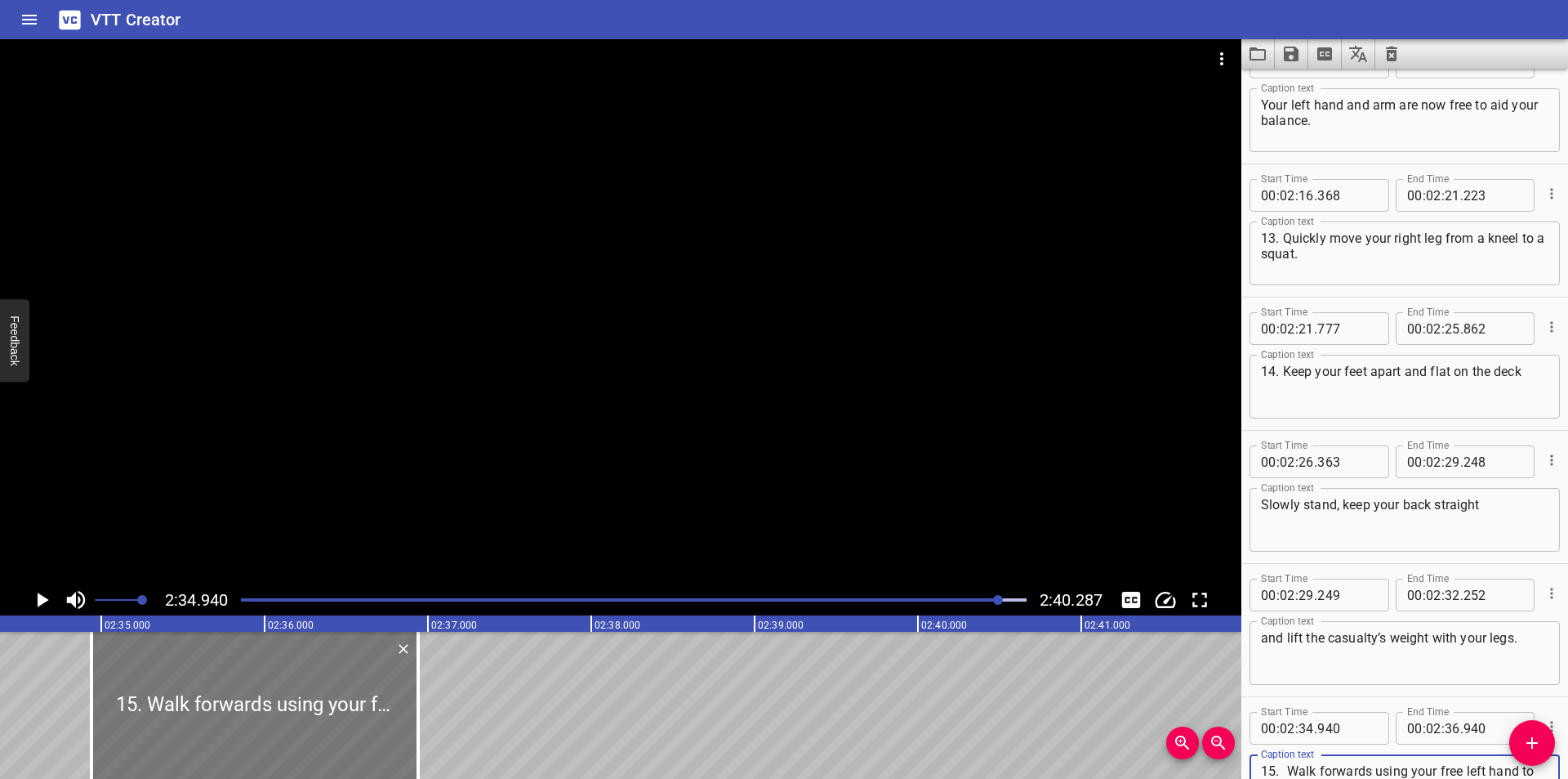
scroll to position [0, 24868]
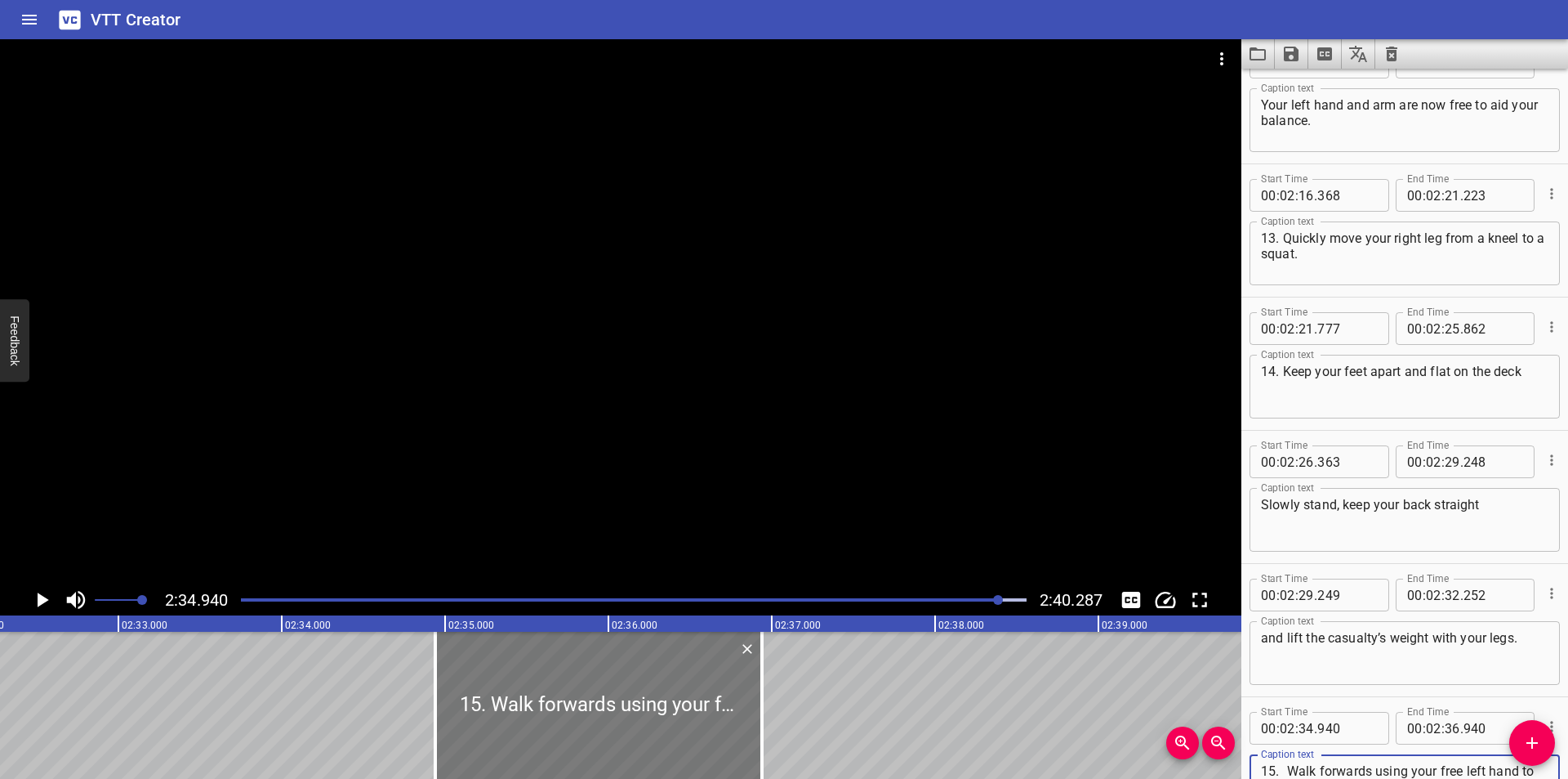
type textarea "15. Walk forwards using your free left hand to hold railings or open doorways"
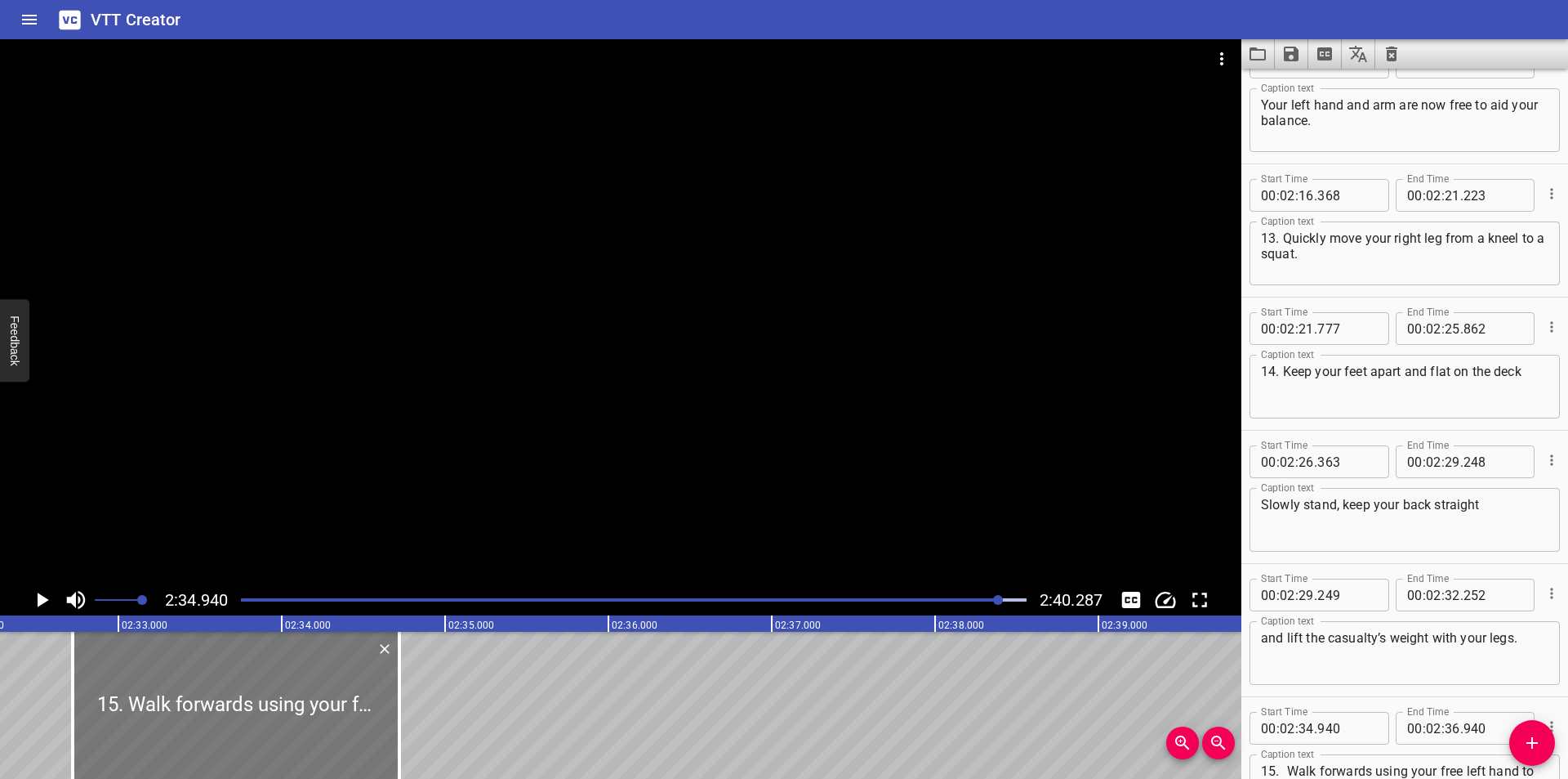
drag, startPoint x: 664, startPoint y: 724, endPoint x: 301, endPoint y: 744, distance: 363.6
click at [301, 744] on div at bounding box center [236, 705] width 327 height 147
type input "32"
type input "720"
type input "34"
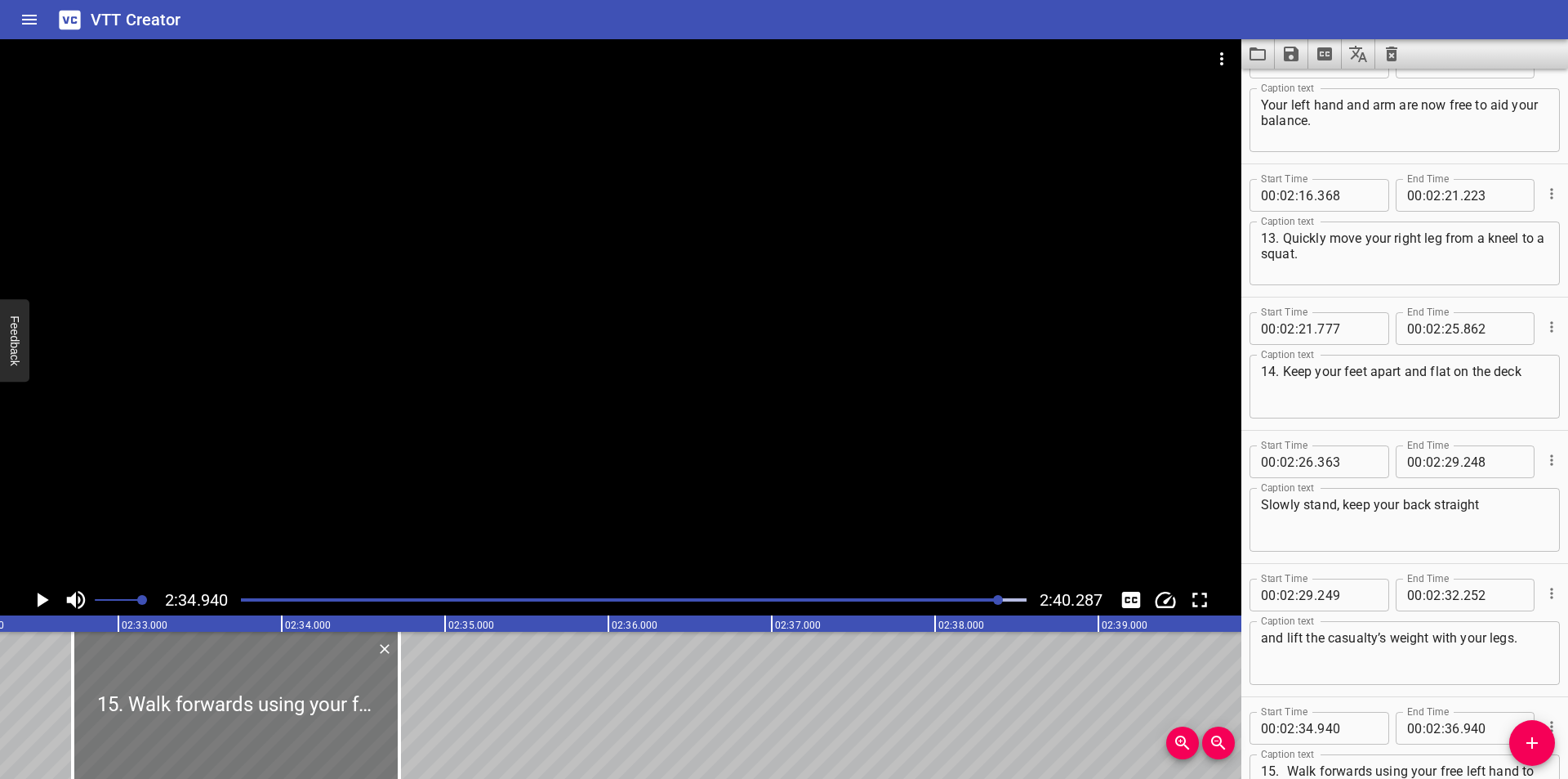
type input "720"
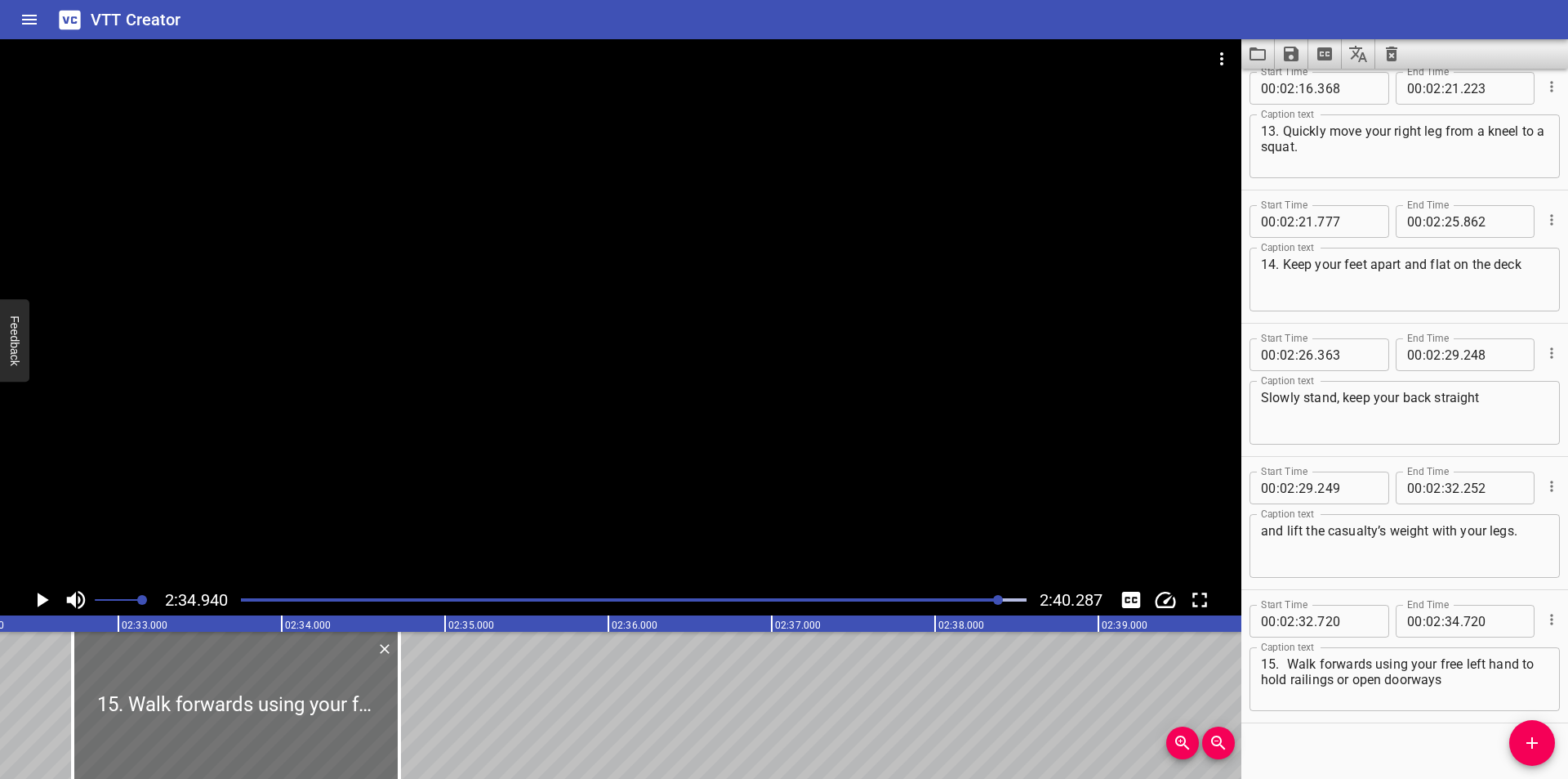
scroll to position [4411, 0]
click at [1285, 660] on textarea "15. Walk forwards using your free left hand to hold railings or open doorways" at bounding box center [1404, 677] width 288 height 46
type textarea "15. Walk forwards using your free left hand to hold railings or open doorways"
click at [465, 407] on div at bounding box center [620, 311] width 1241 height 545
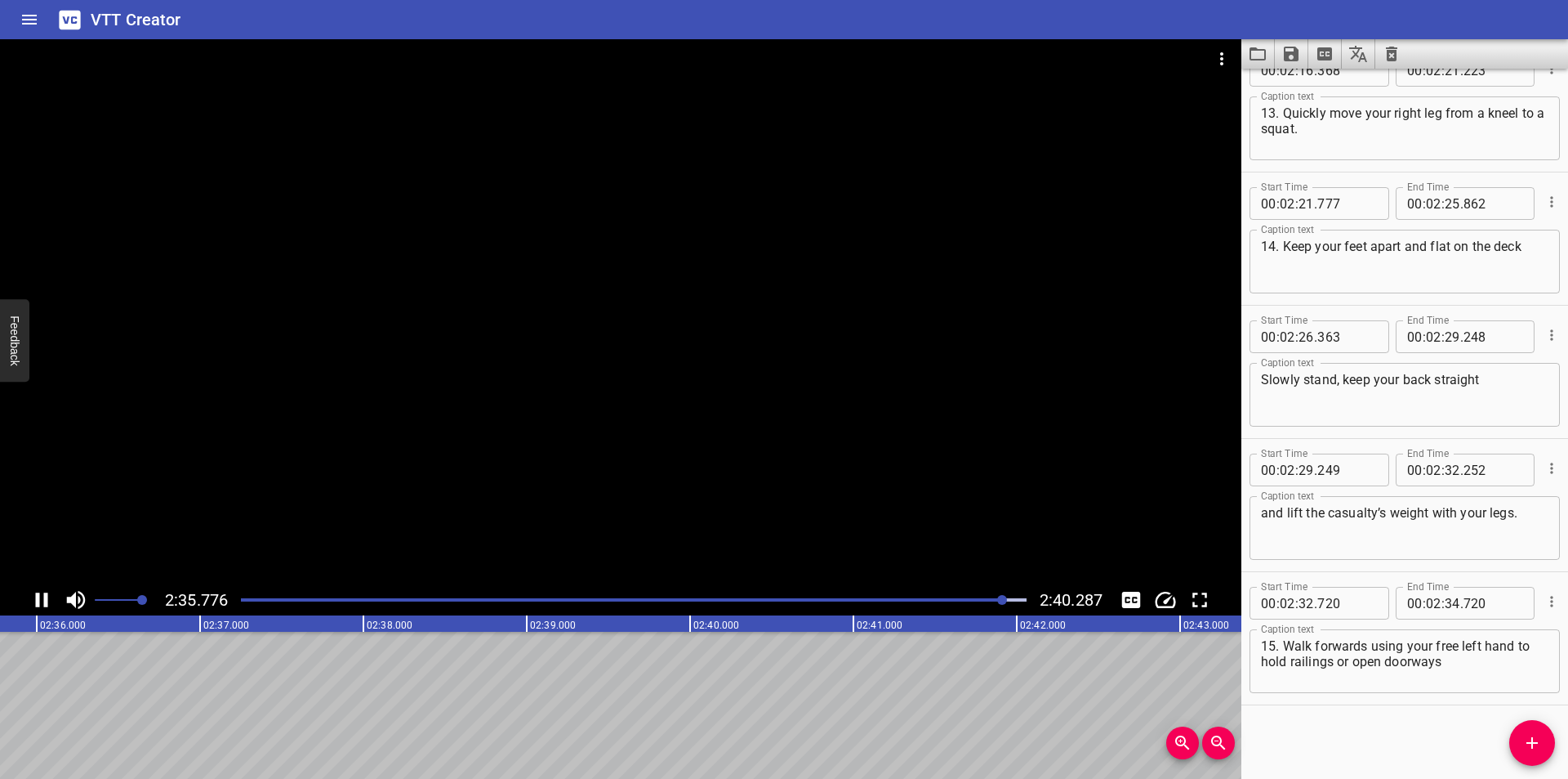
click at [993, 595] on div at bounding box center [633, 599] width 805 height 23
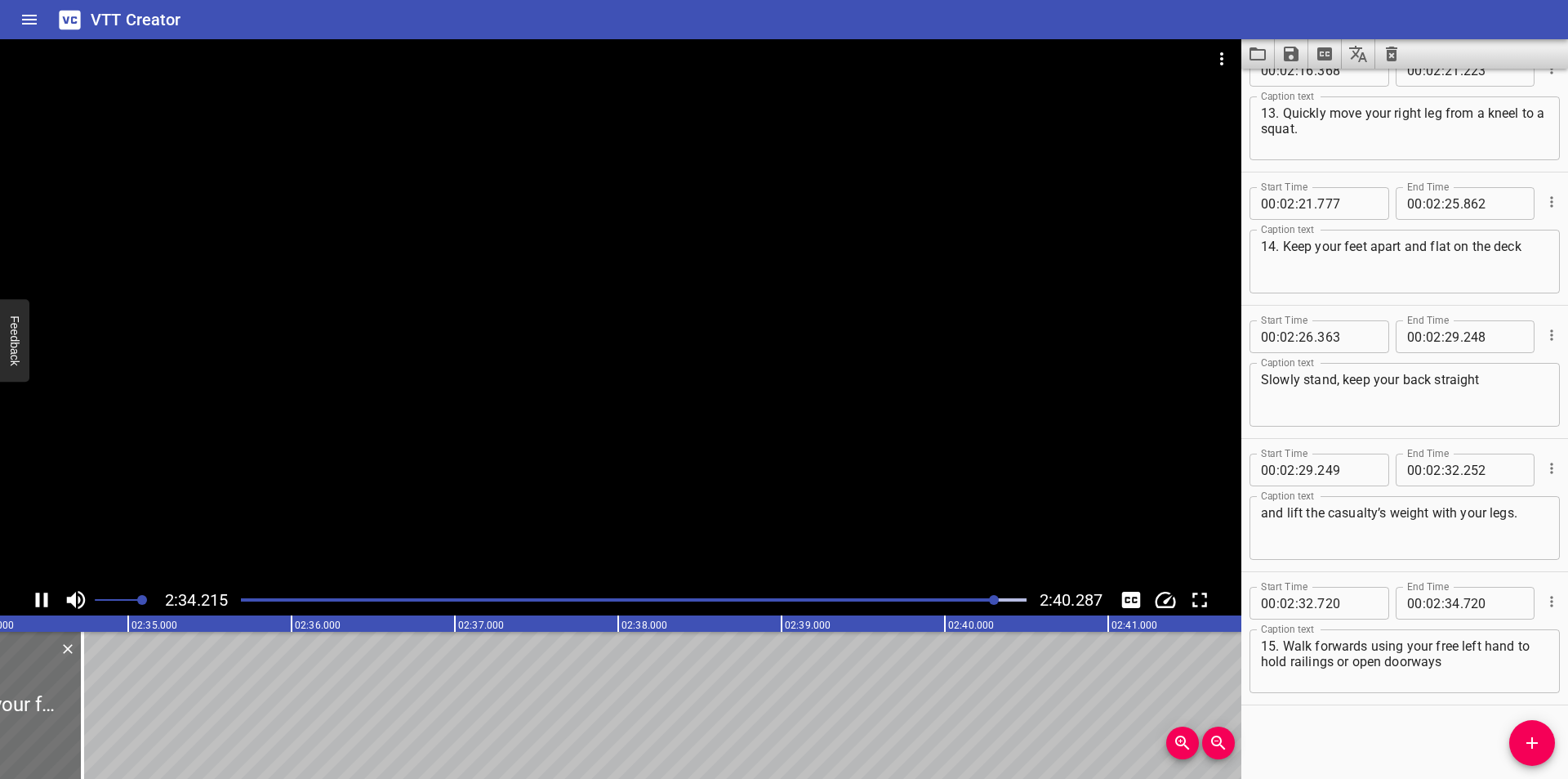
click at [981, 596] on div at bounding box center [633, 599] width 805 height 23
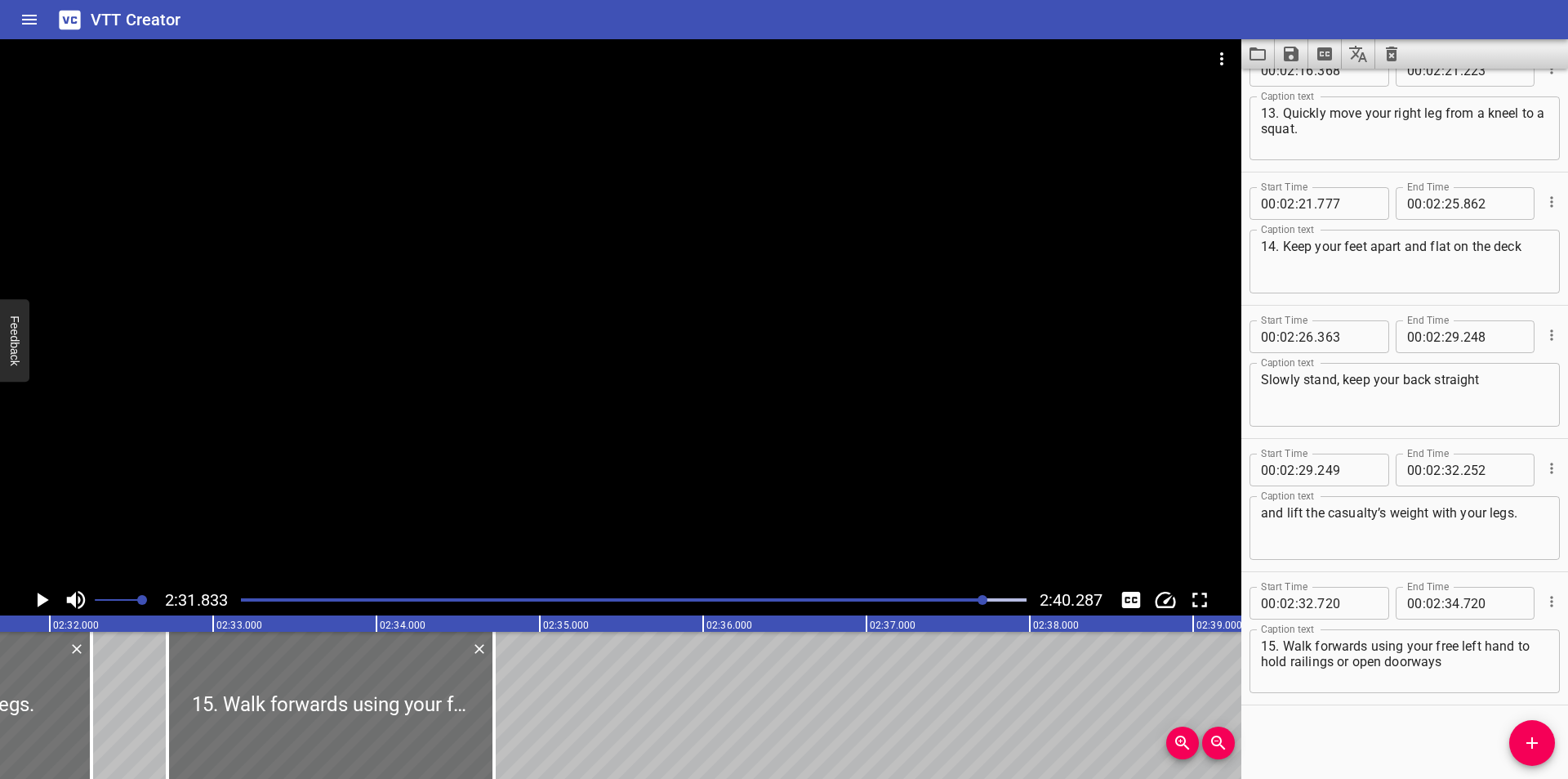
scroll to position [0, 24796]
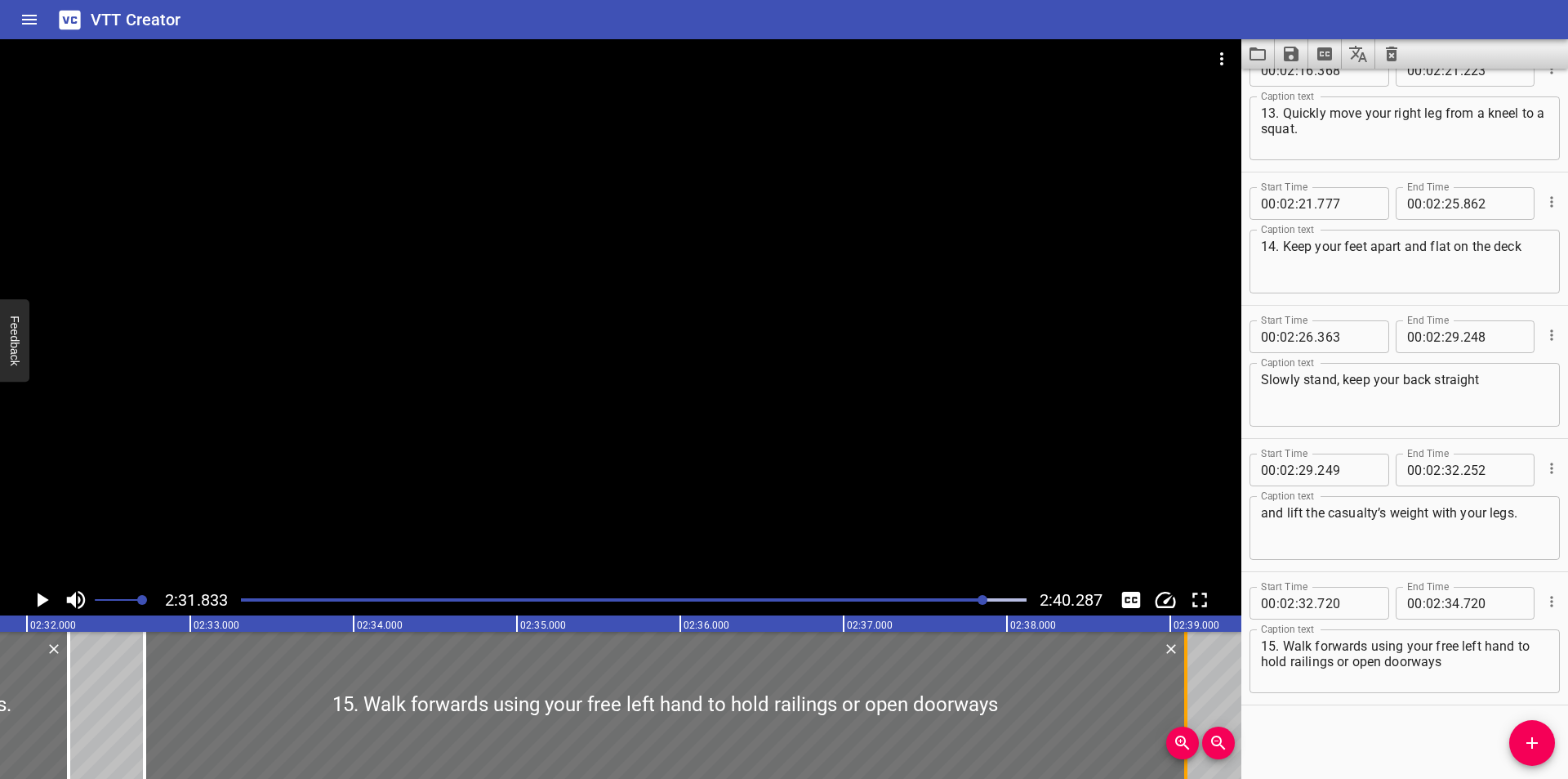
drag, startPoint x: 474, startPoint y: 715, endPoint x: 1189, endPoint y: 679, distance: 715.9
click at [1189, 679] on div at bounding box center [1186, 705] width 17 height 147
type input "39"
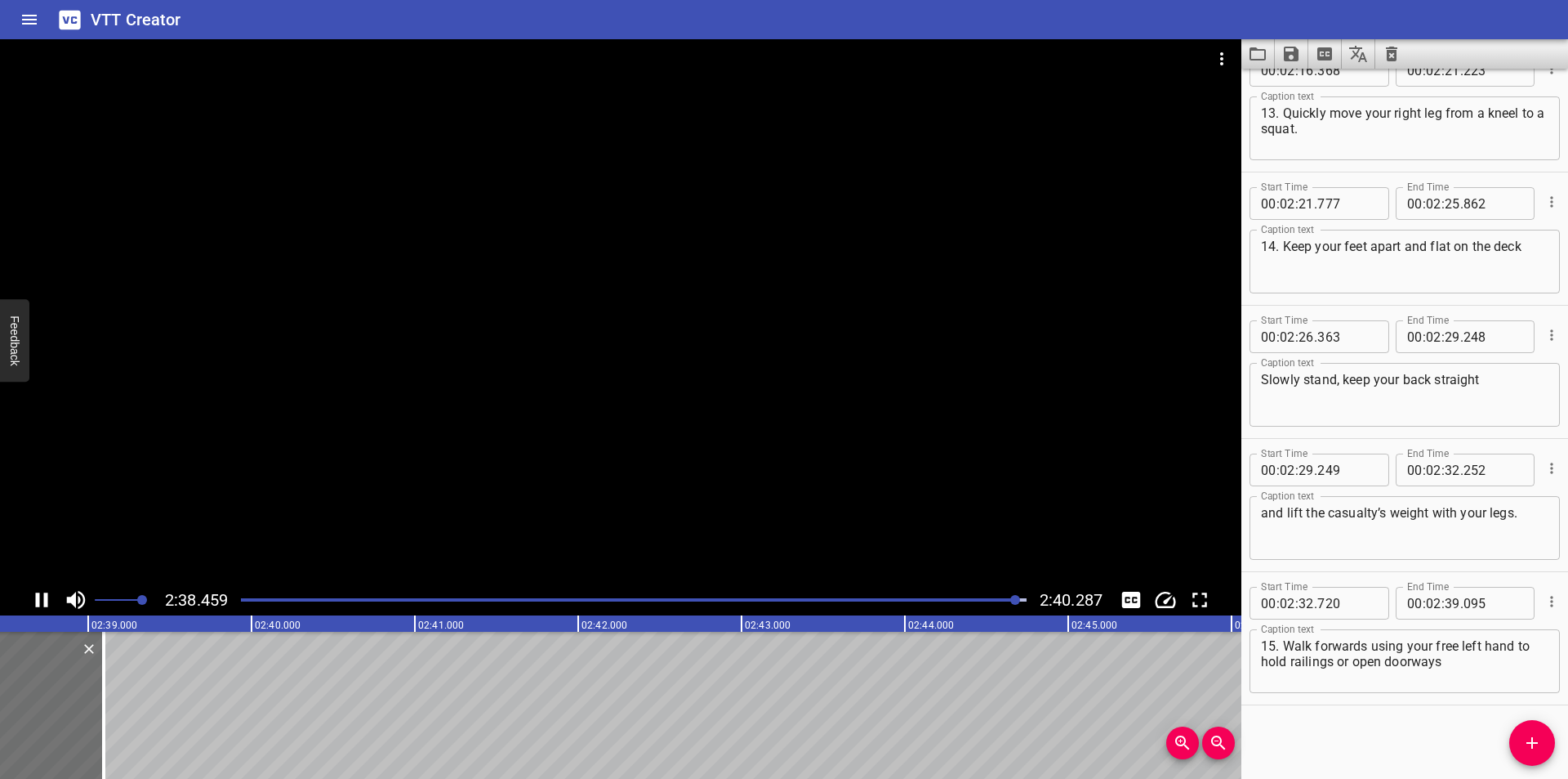
scroll to position [0, 25915]
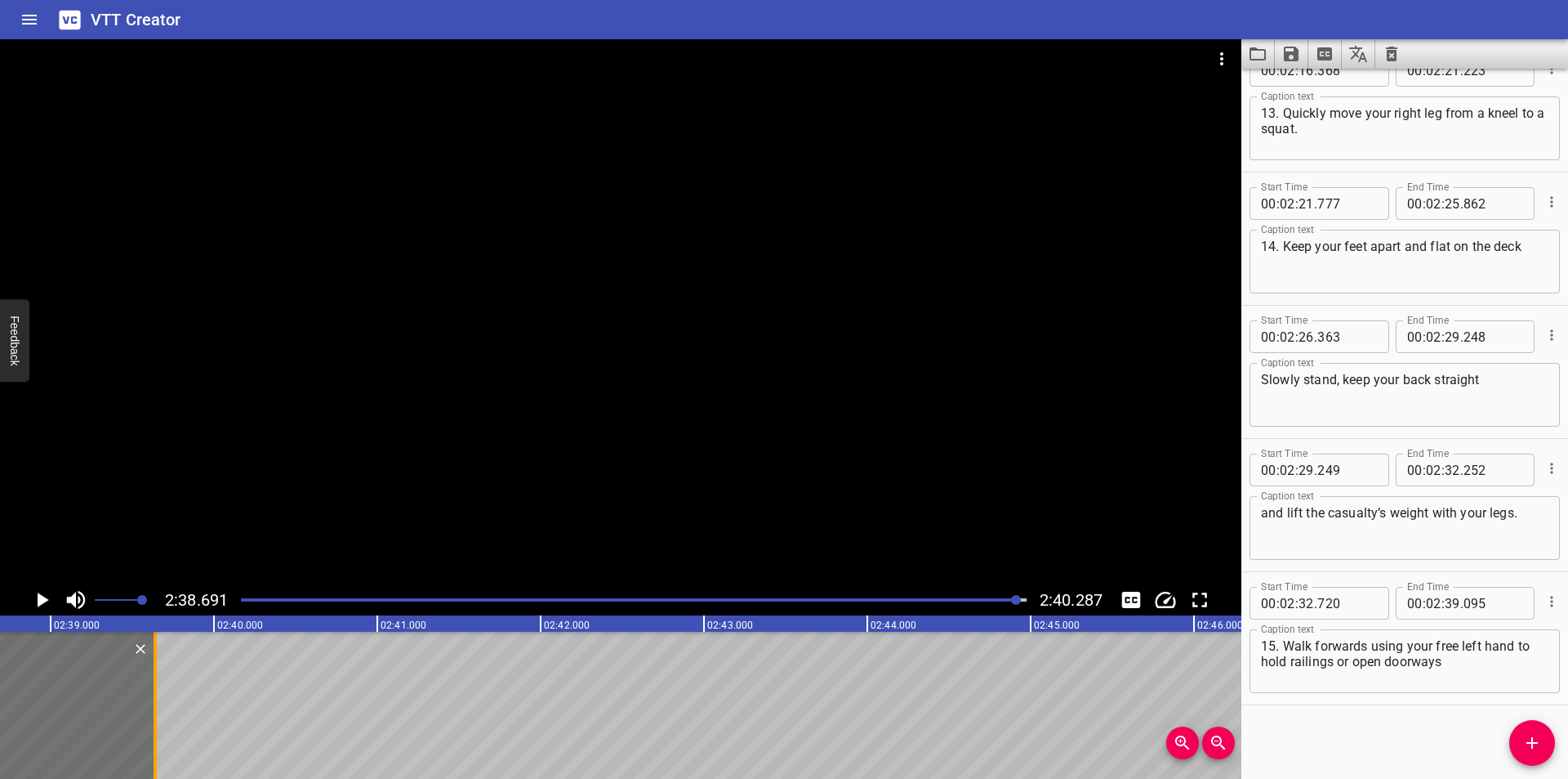
drag, startPoint x: 66, startPoint y: 728, endPoint x: 155, endPoint y: 731, distance: 89.1
click at [155, 731] on div at bounding box center [154, 705] width 3 height 147
type input "640"
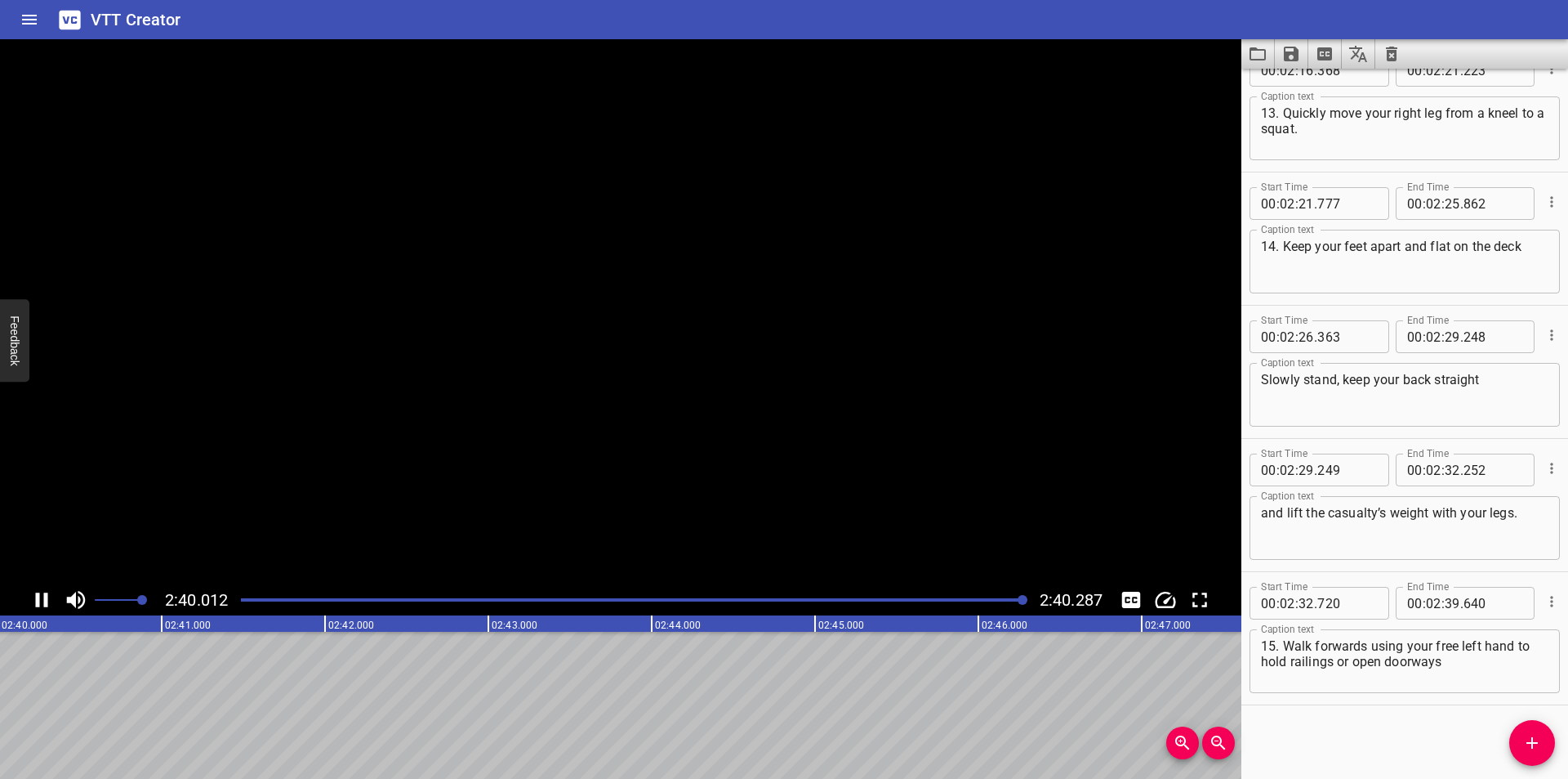
click at [1486, 669] on textarea "15. Walk forwards using your free left hand to hold railings or open doorways" at bounding box center [1404, 660] width 288 height 46
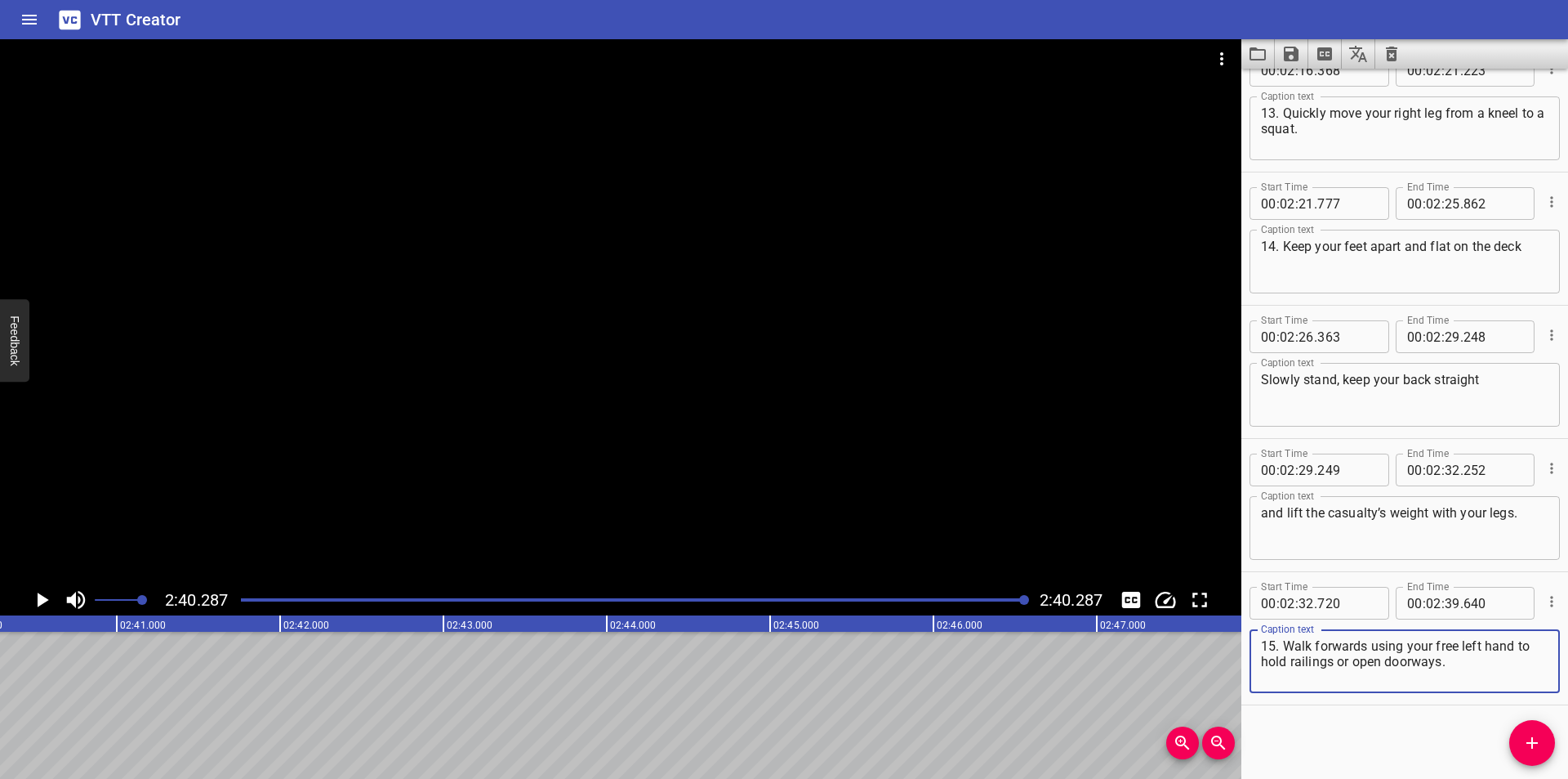
type textarea "15. Walk forwards using your free left hand to hold railings or open doorways."
click at [1294, 60] on icon "Save captions to file" at bounding box center [1290, 53] width 15 height 15
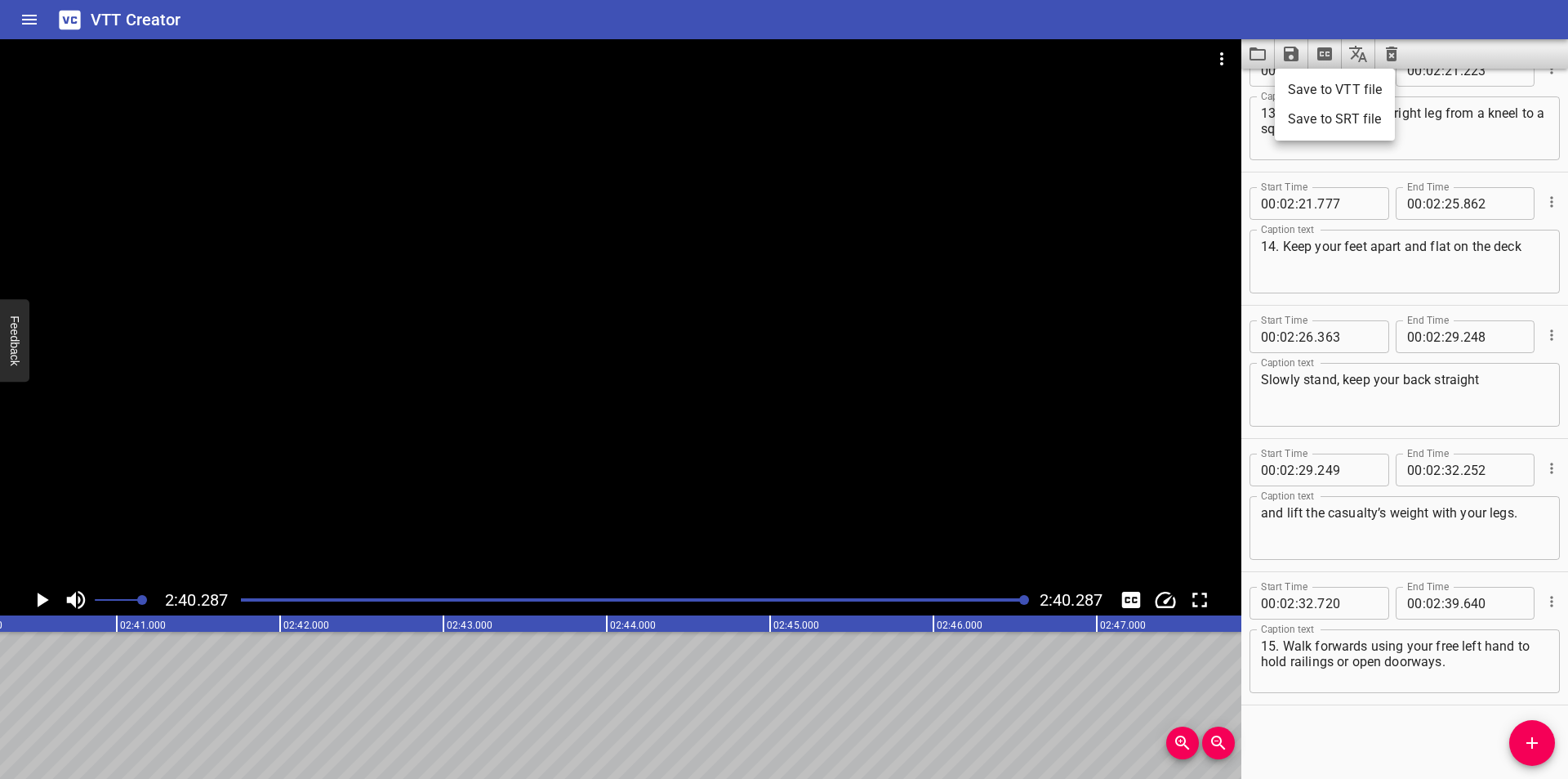
click at [1323, 93] on li "Save to VTT file" at bounding box center [1334, 90] width 120 height 30
click at [534, 266] on div at bounding box center [620, 311] width 1241 height 545
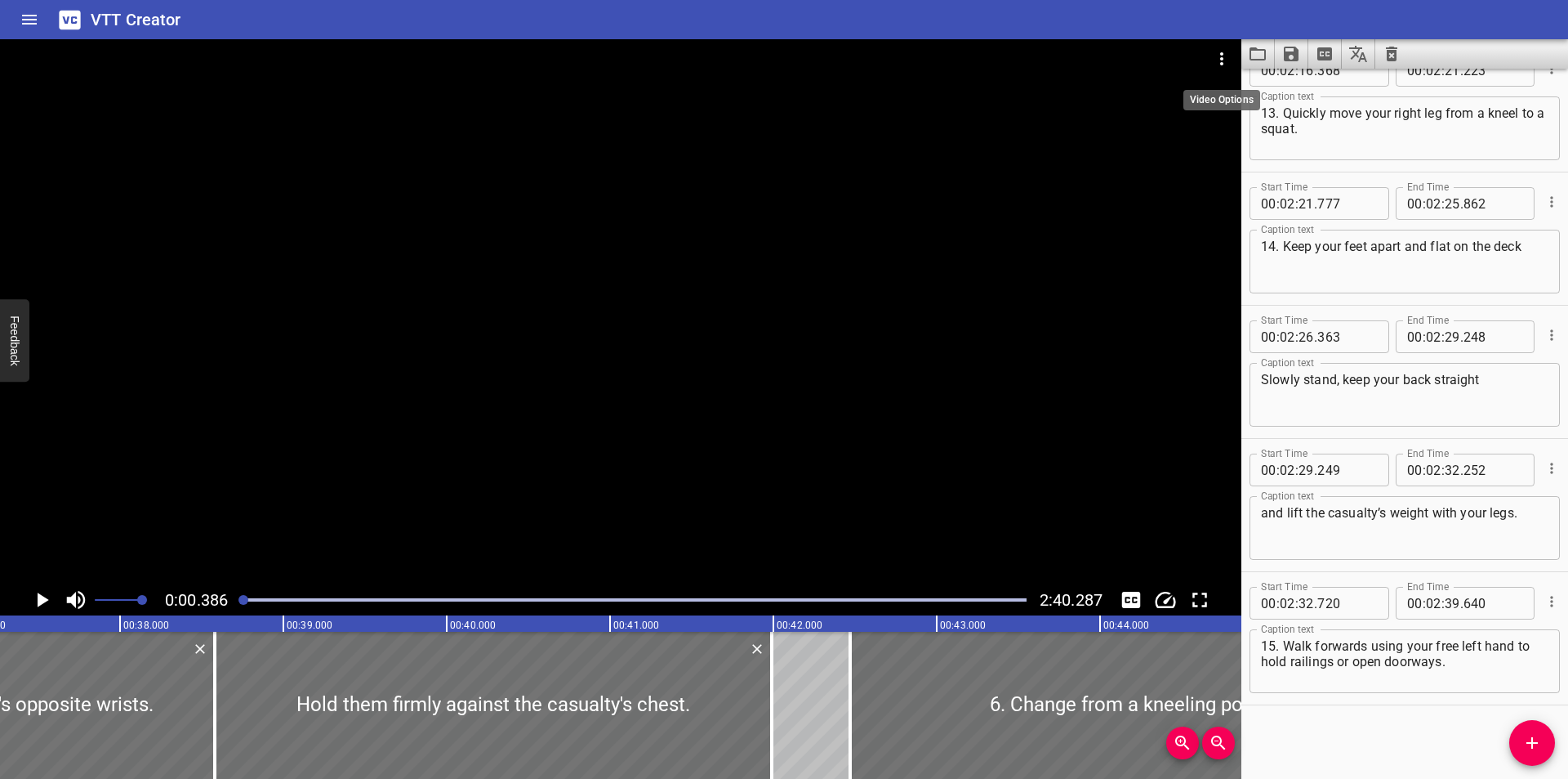
click at [1215, 54] on icon "Video Options" at bounding box center [1221, 59] width 20 height 20
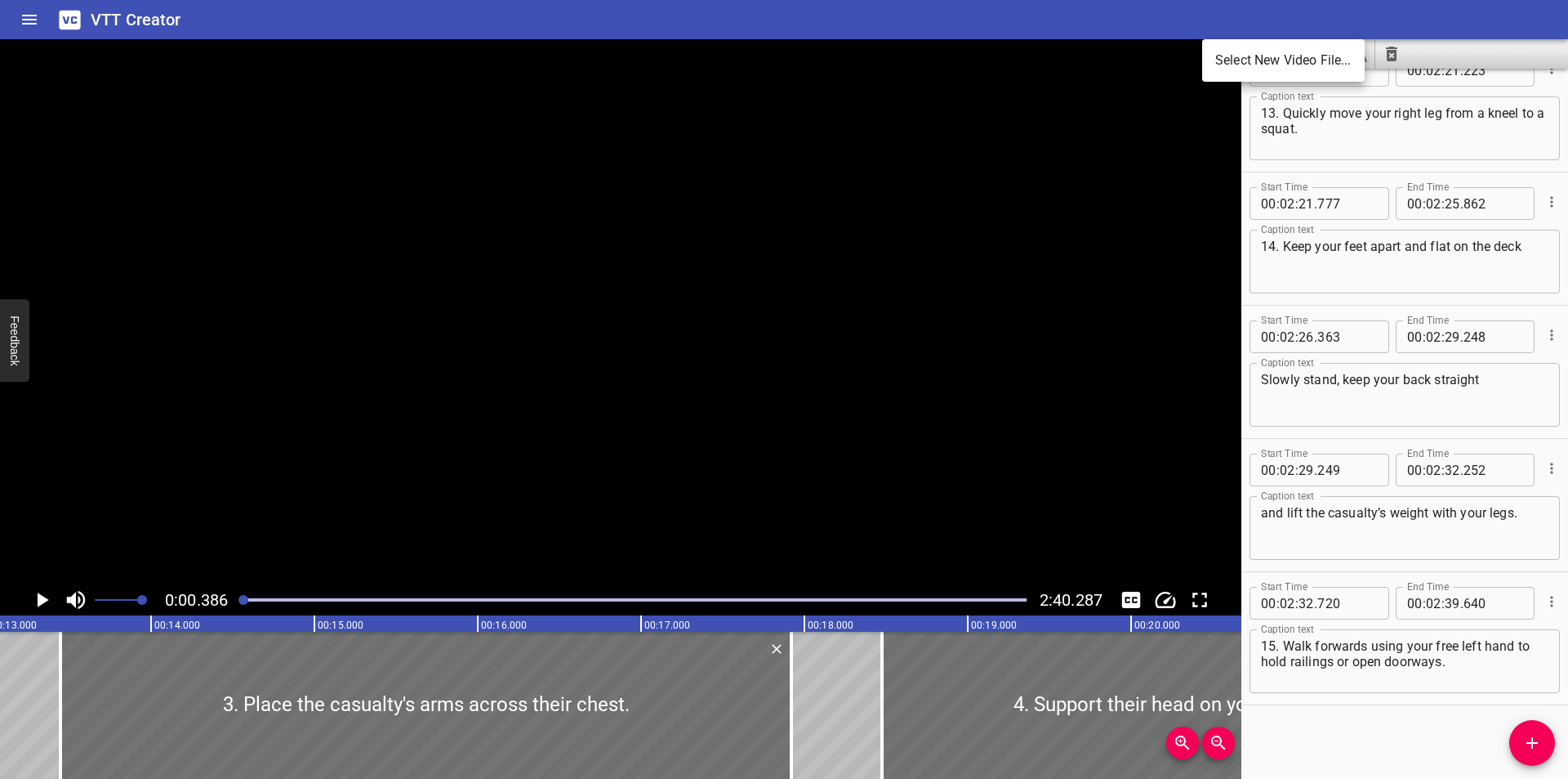
click at [1237, 57] on li "Select New Video File..." at bounding box center [1283, 60] width 162 height 30
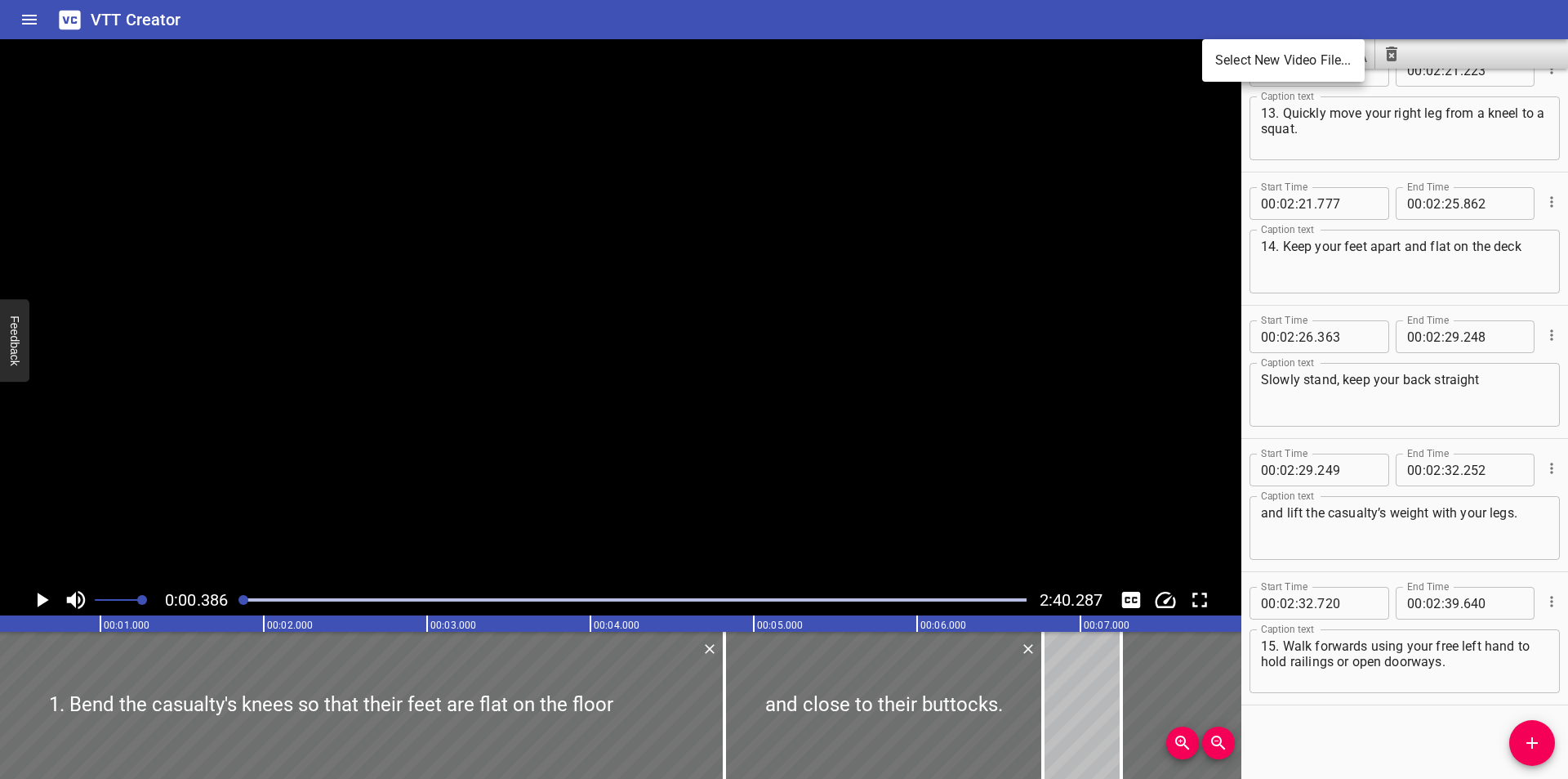
scroll to position [0, 0]
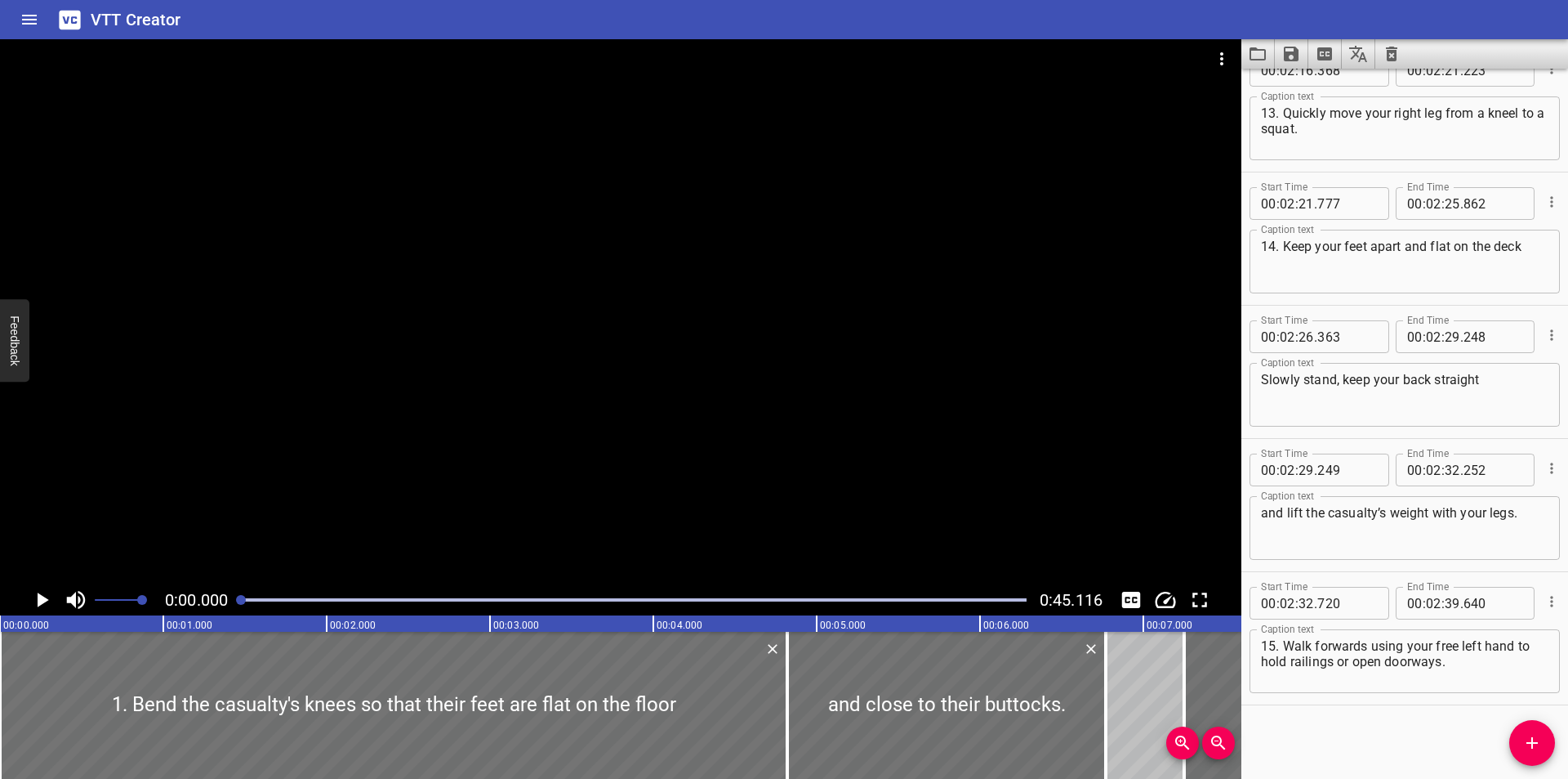
click at [738, 339] on div at bounding box center [620, 311] width 1241 height 545
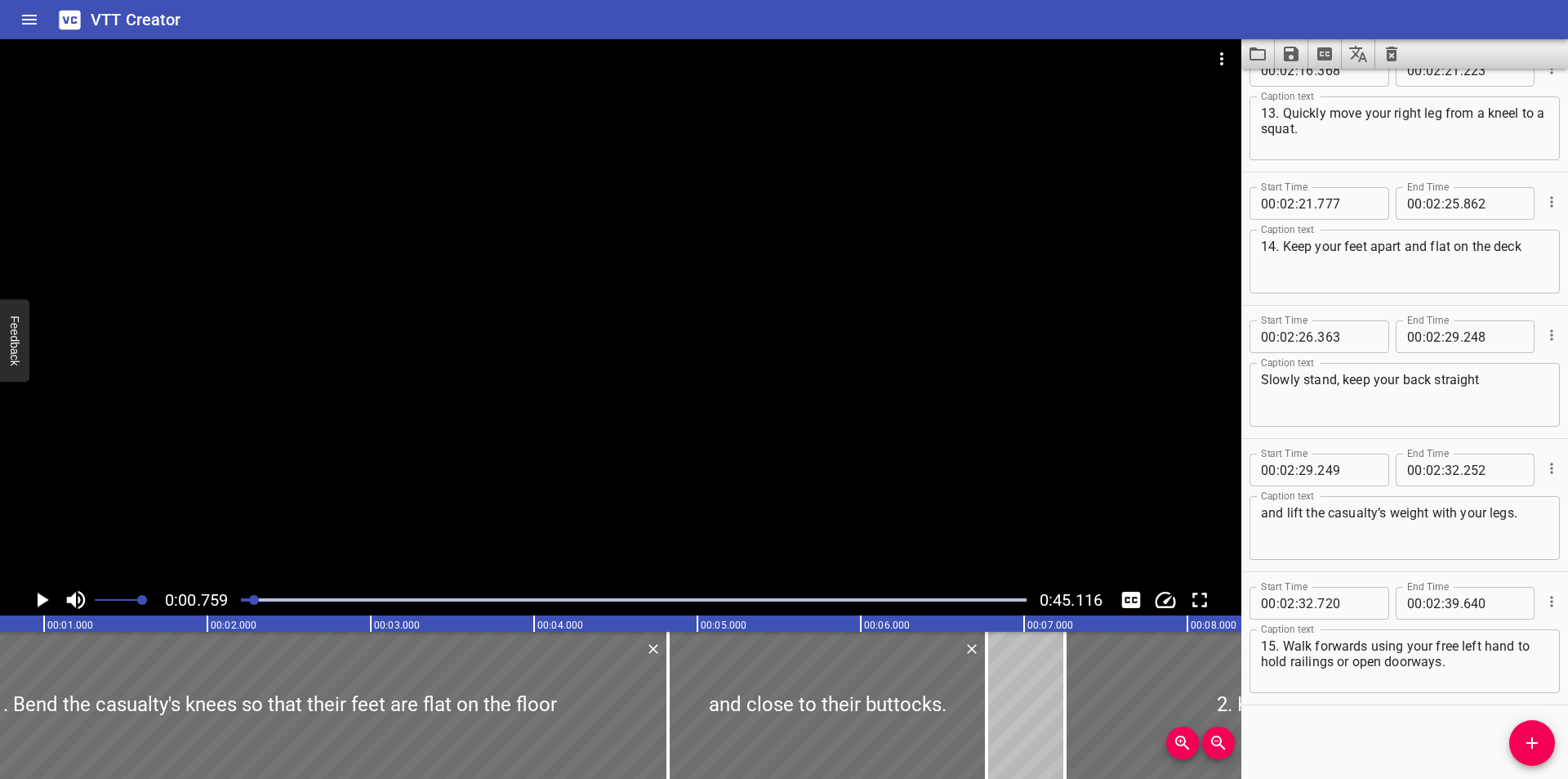
scroll to position [0, 124]
click at [1137, 586] on button "Toggle captions" at bounding box center [1130, 599] width 31 height 31
click at [1136, 586] on button "Toggle captions" at bounding box center [1130, 599] width 31 height 31
click at [1314, 302] on div "Start Time 00 : 02 : 21 . 777 Start Time End Time 00 : 02 : 25 . 862 End Time C…" at bounding box center [1404, 238] width 327 height 132
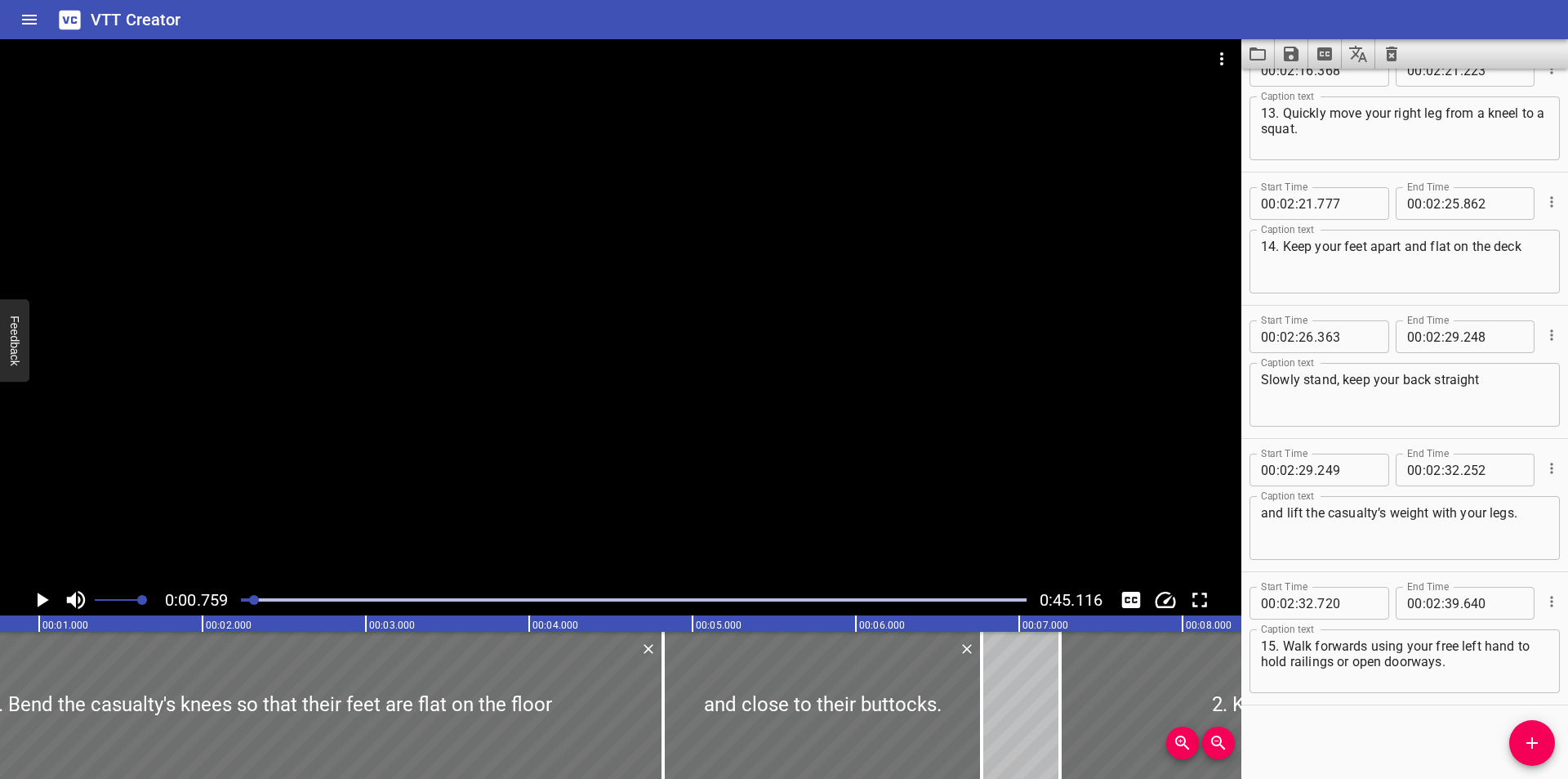
click at [936, 396] on div at bounding box center [620, 311] width 1241 height 545
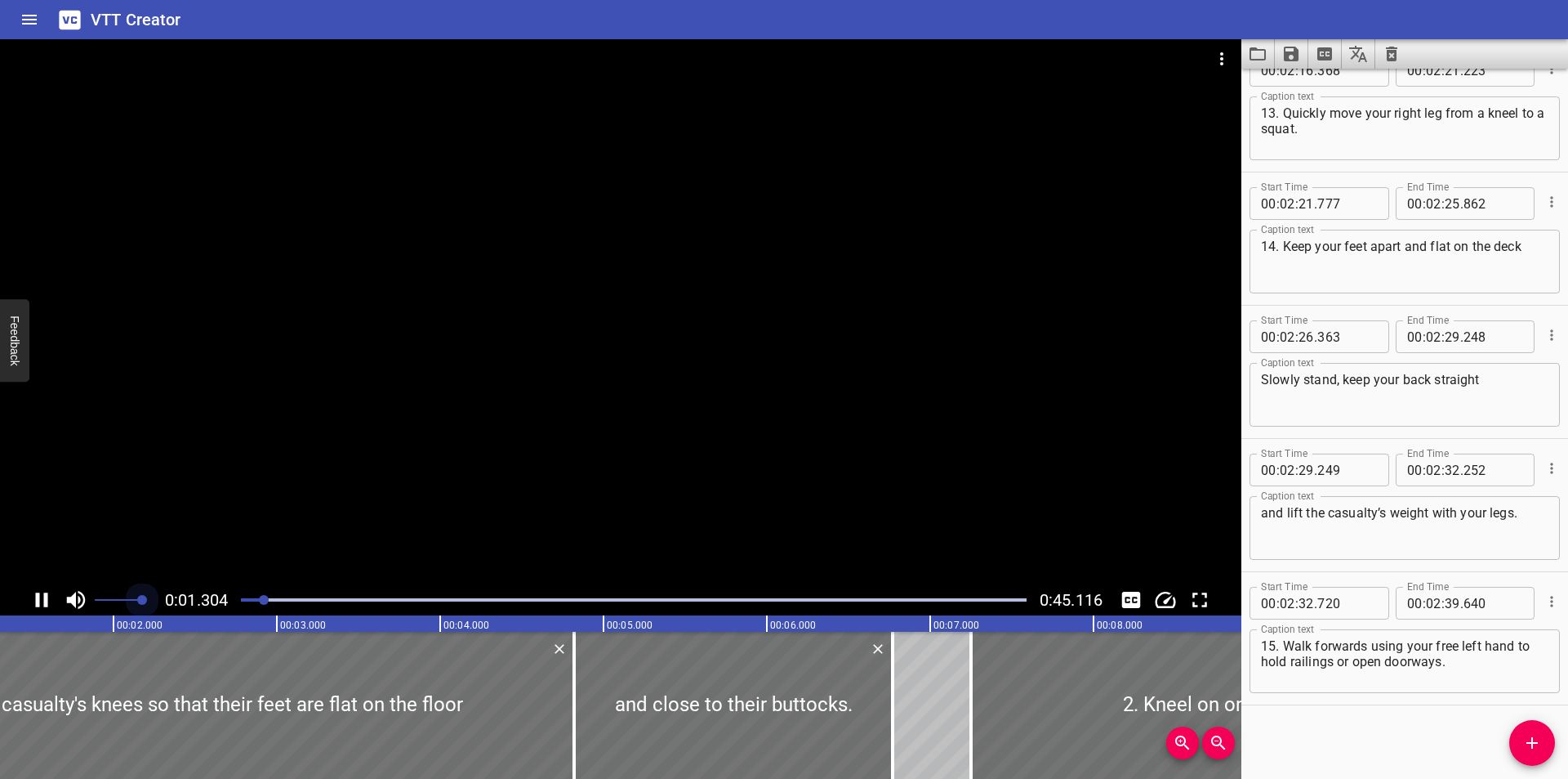
drag, startPoint x: 127, startPoint y: 600, endPoint x: 16, endPoint y: 600, distance: 111.0
click at [27, 600] on div "0:01.304 0:45.116" at bounding box center [620, 599] width 1241 height 31
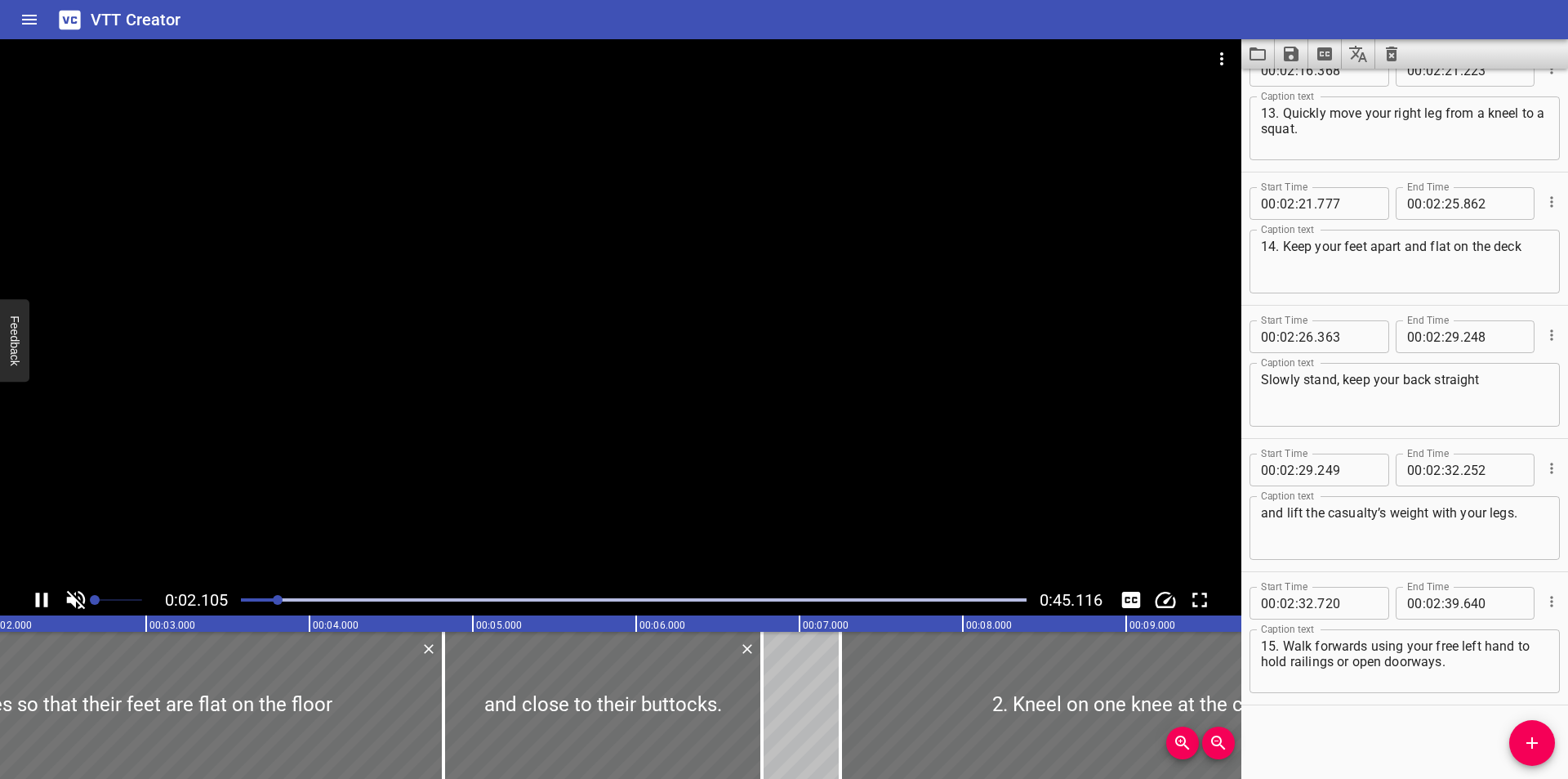
click at [734, 450] on div at bounding box center [620, 311] width 1241 height 545
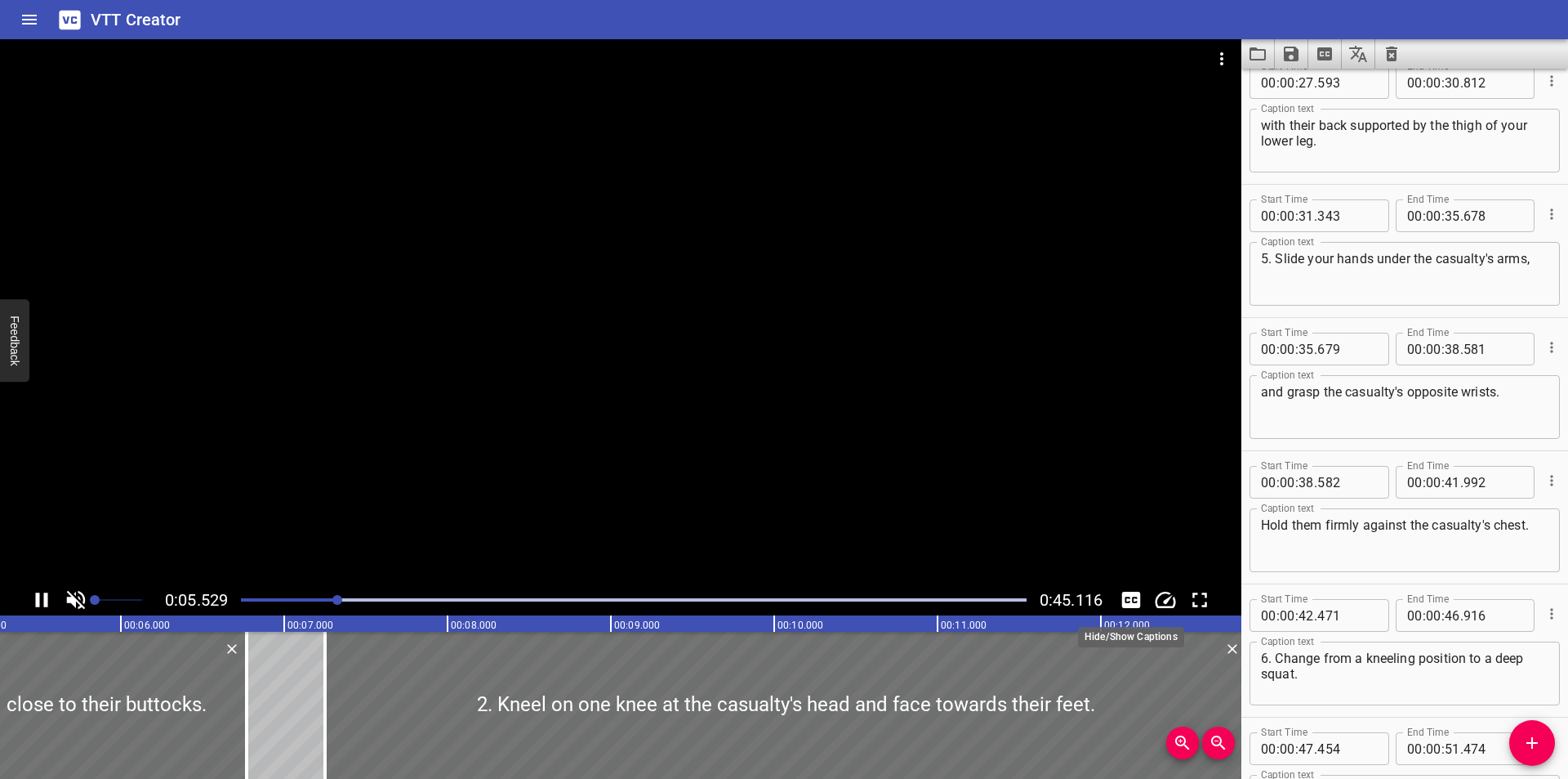
scroll to position [0, 903]
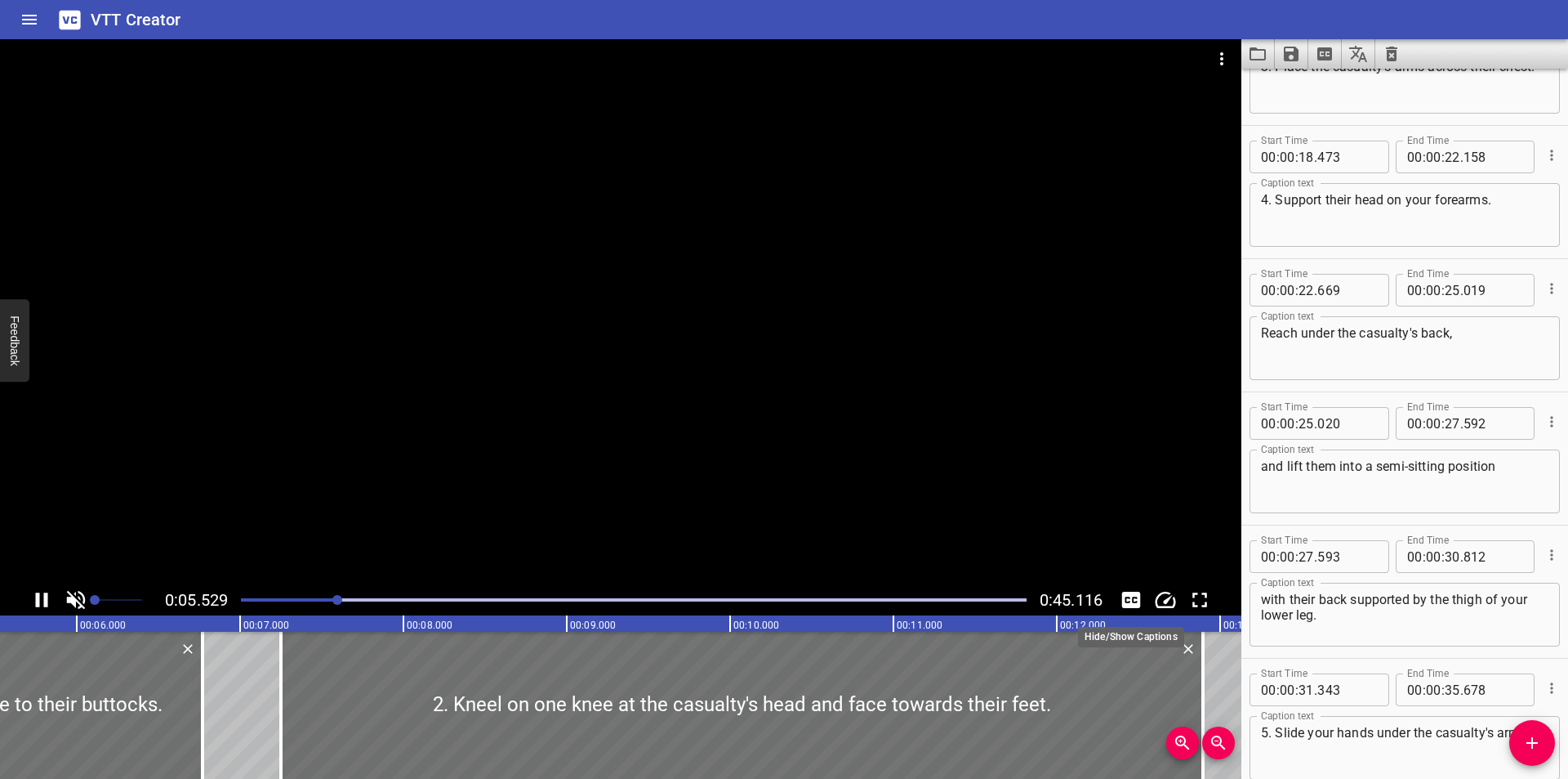
click at [1133, 603] on icon "Toggle captions" at bounding box center [1131, 599] width 19 height 17
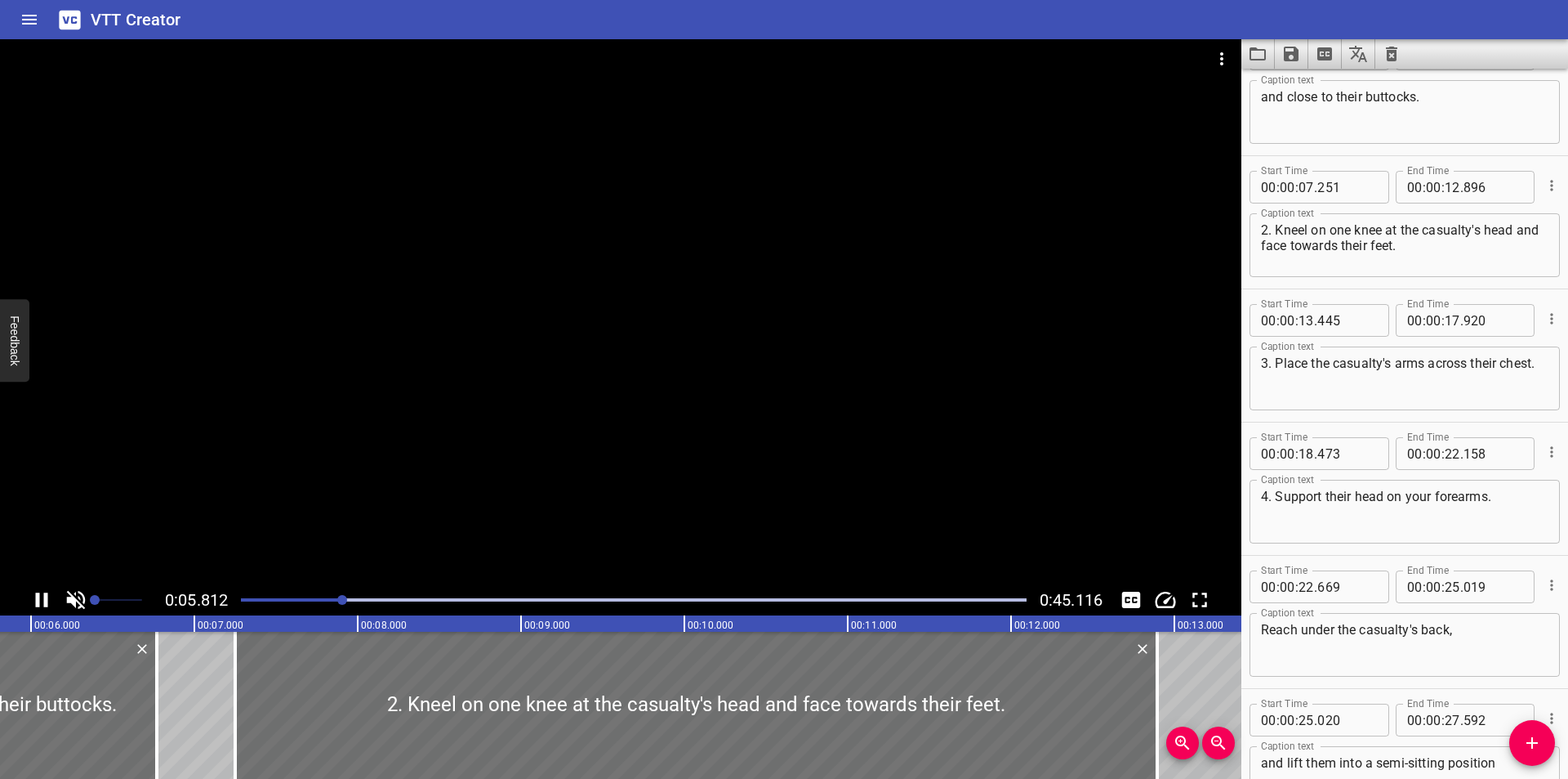
scroll to position [133, 0]
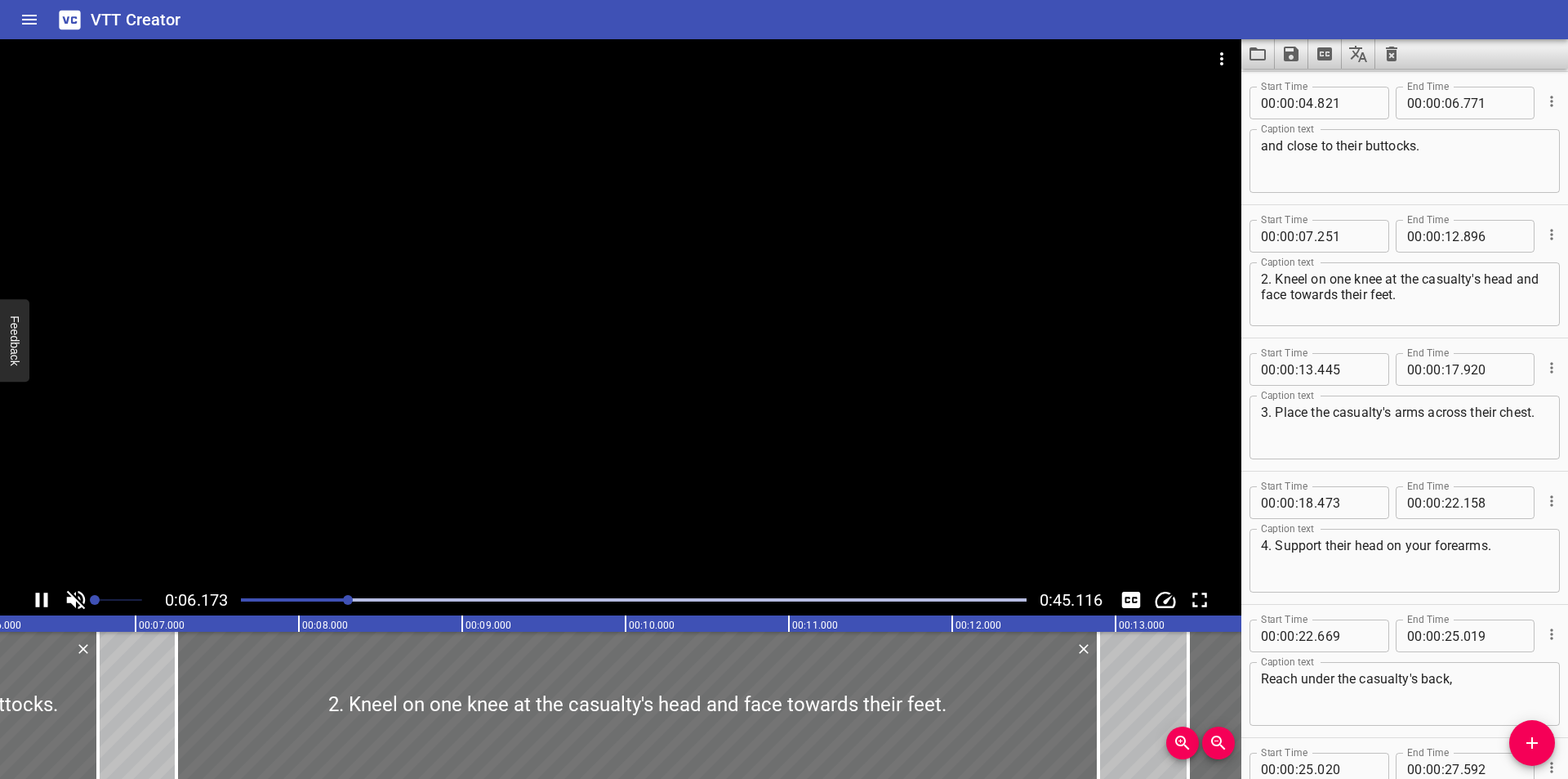
click at [986, 412] on div at bounding box center [620, 311] width 1241 height 545
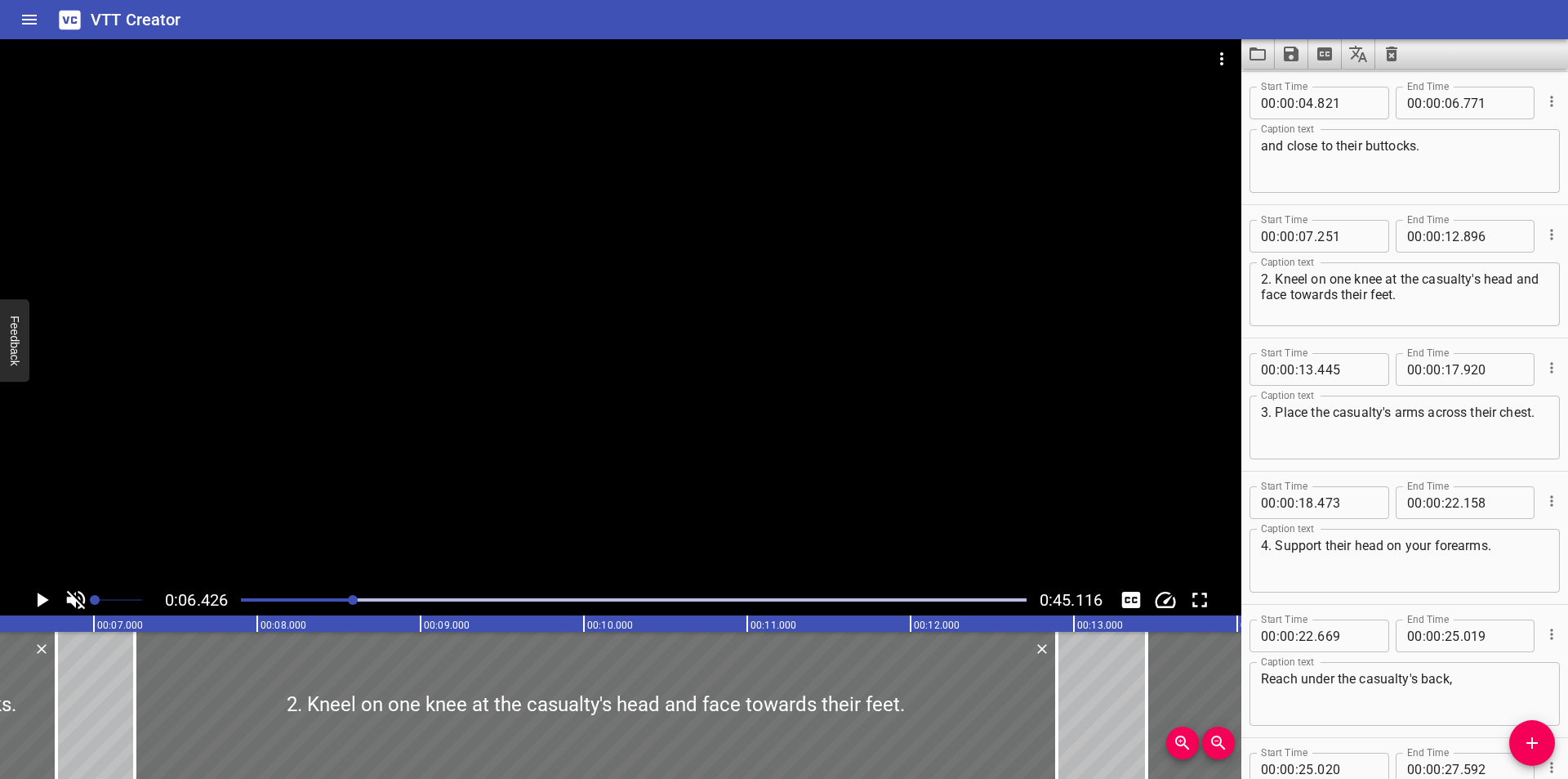
click at [986, 412] on div at bounding box center [620, 311] width 1241 height 545
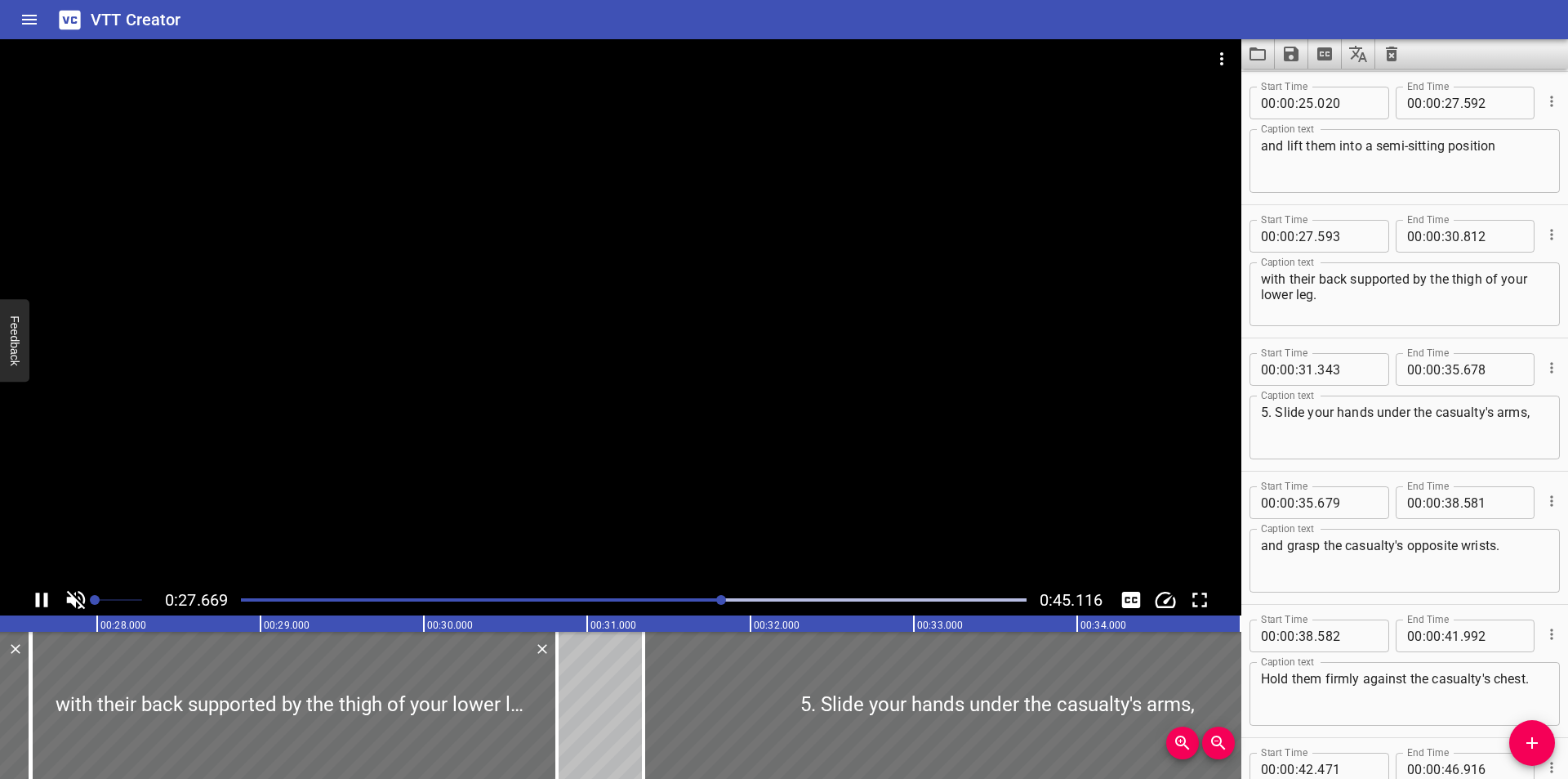
scroll to position [932, 0]
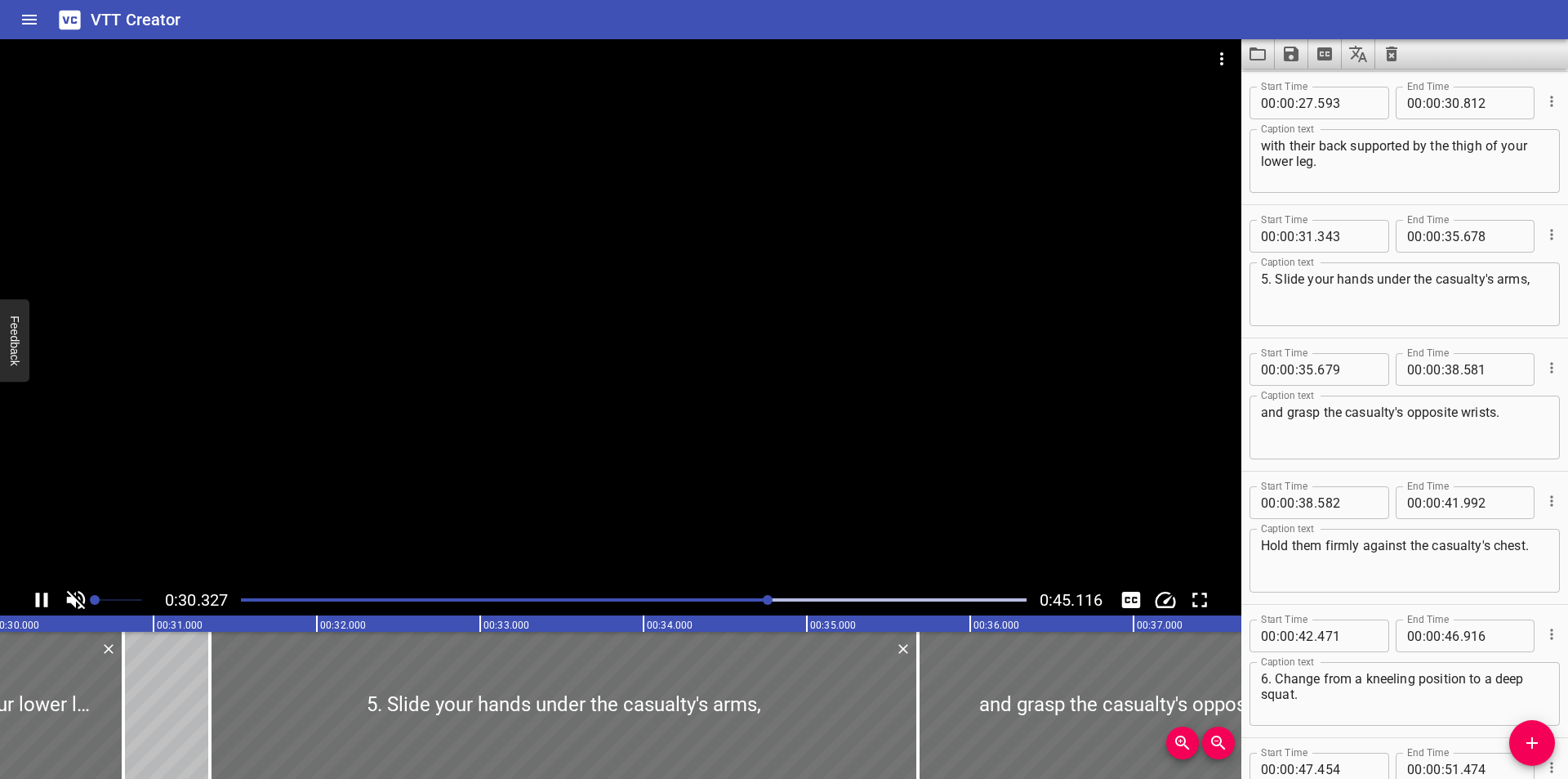
click at [815, 367] on div at bounding box center [620, 311] width 1241 height 545
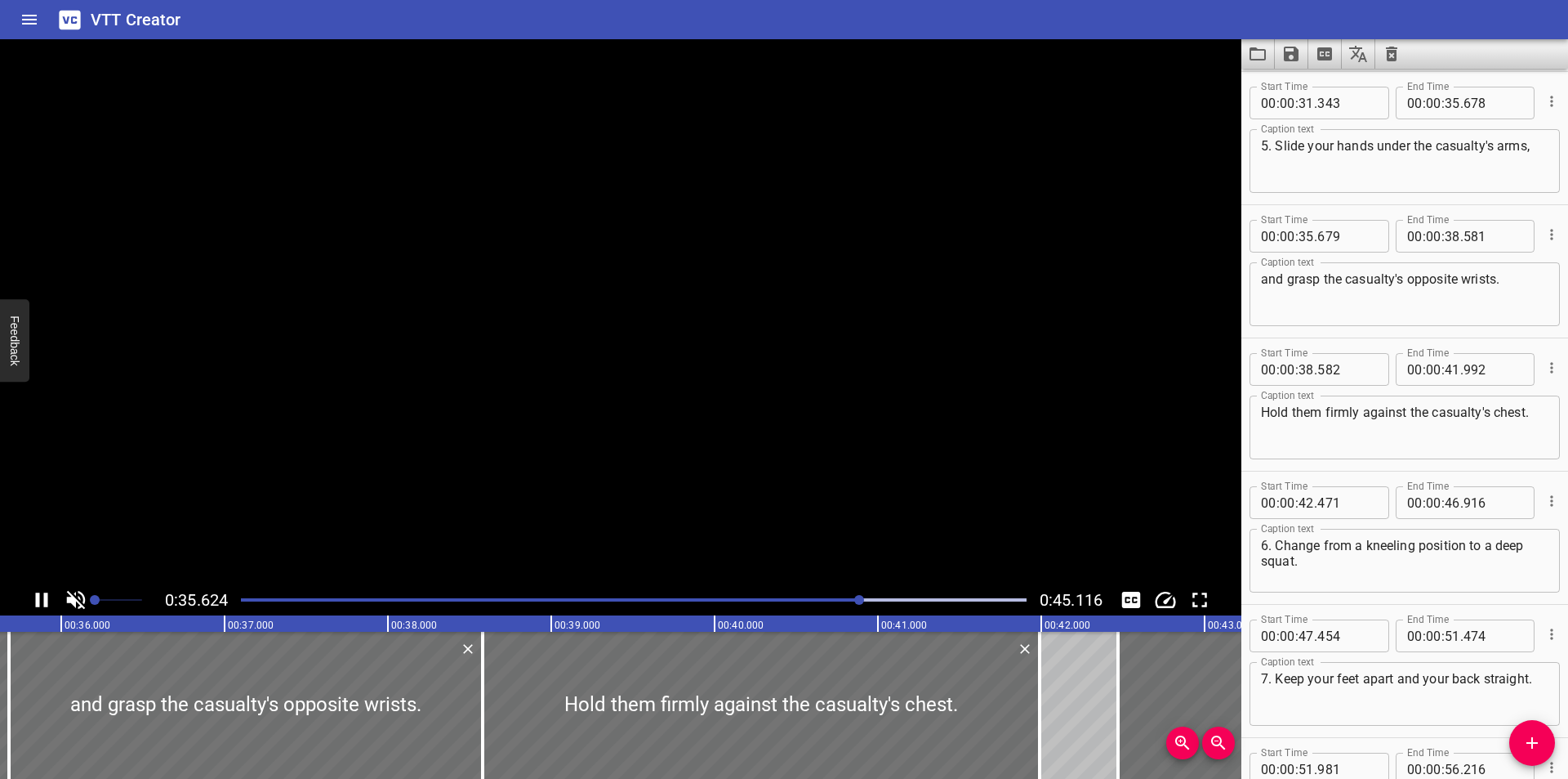
scroll to position [0, 0]
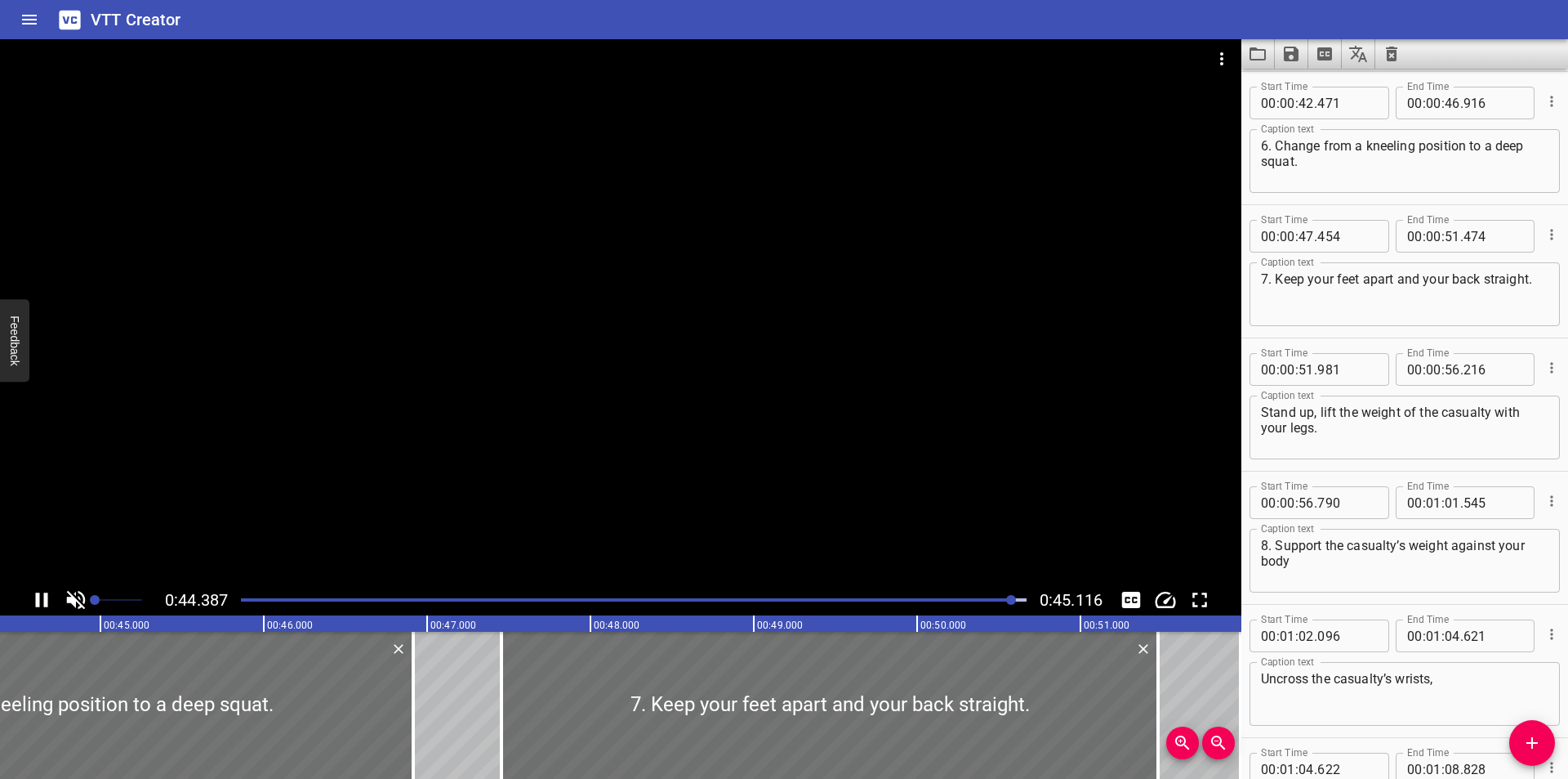
click at [909, 412] on div at bounding box center [620, 311] width 1241 height 545
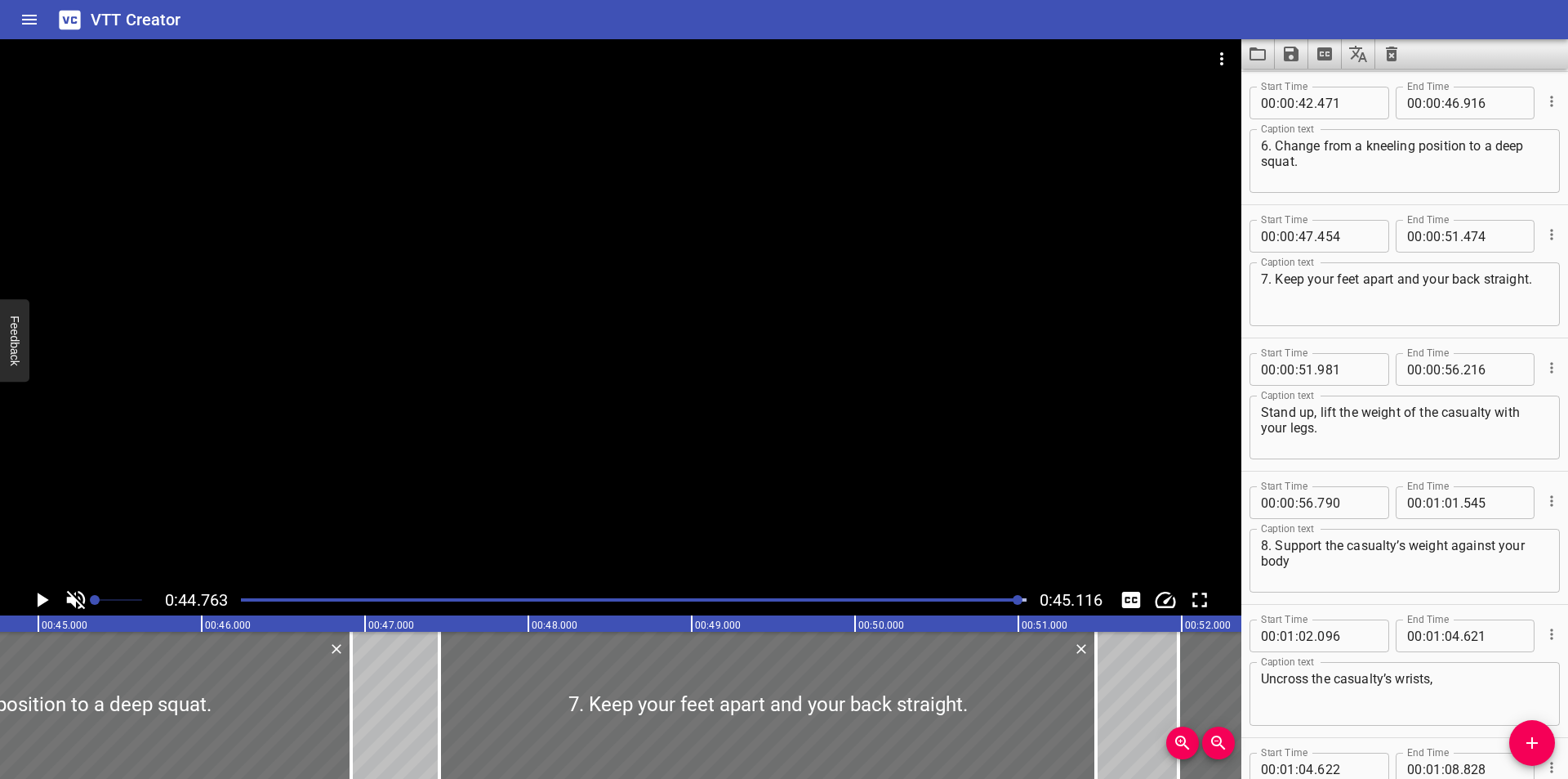
click at [908, 411] on div at bounding box center [620, 311] width 1241 height 545
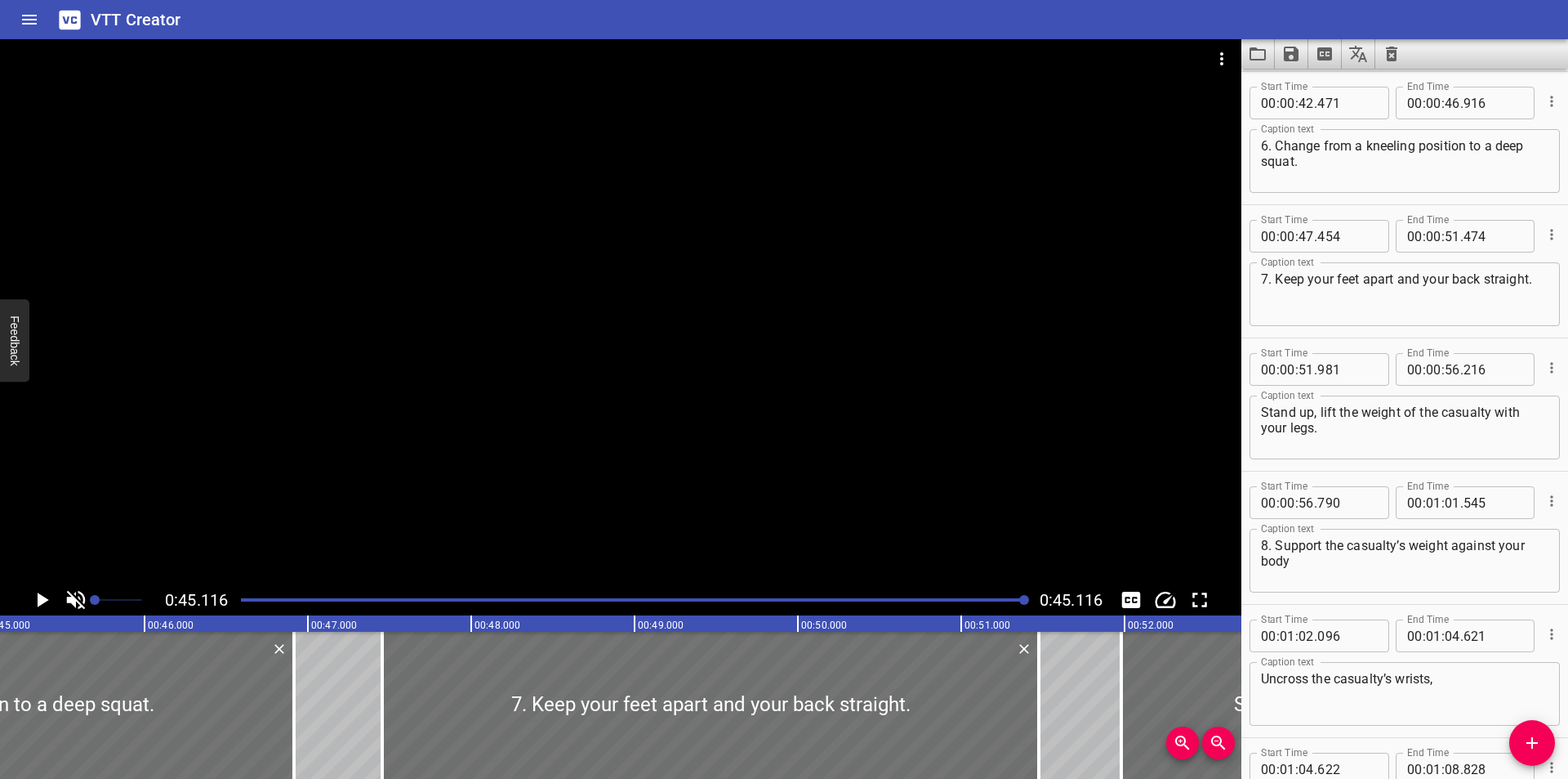
click at [908, 411] on div at bounding box center [620, 311] width 1241 height 545
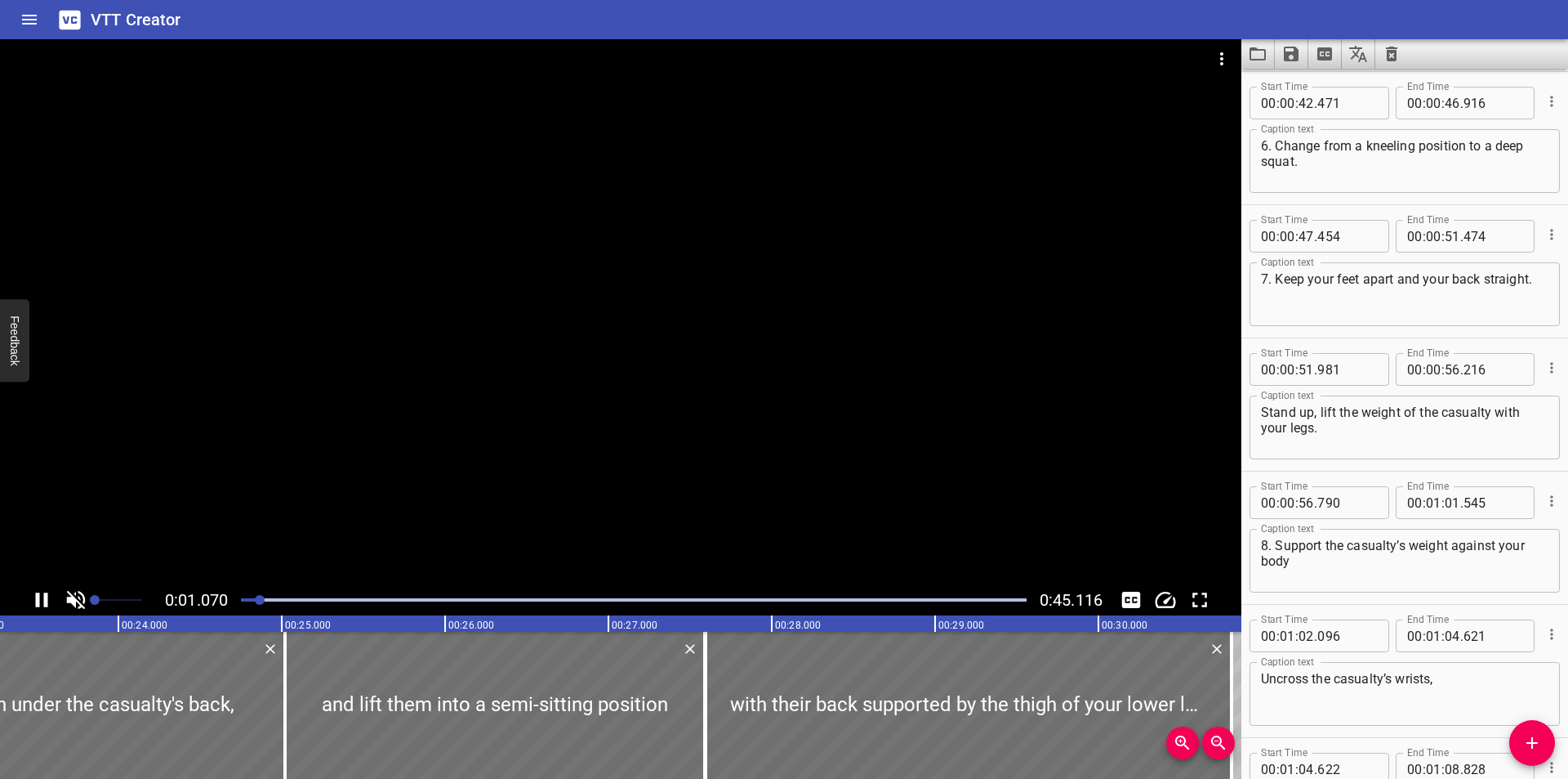
click at [899, 377] on div at bounding box center [620, 311] width 1241 height 545
